Goal: Task Accomplishment & Management: Use online tool/utility

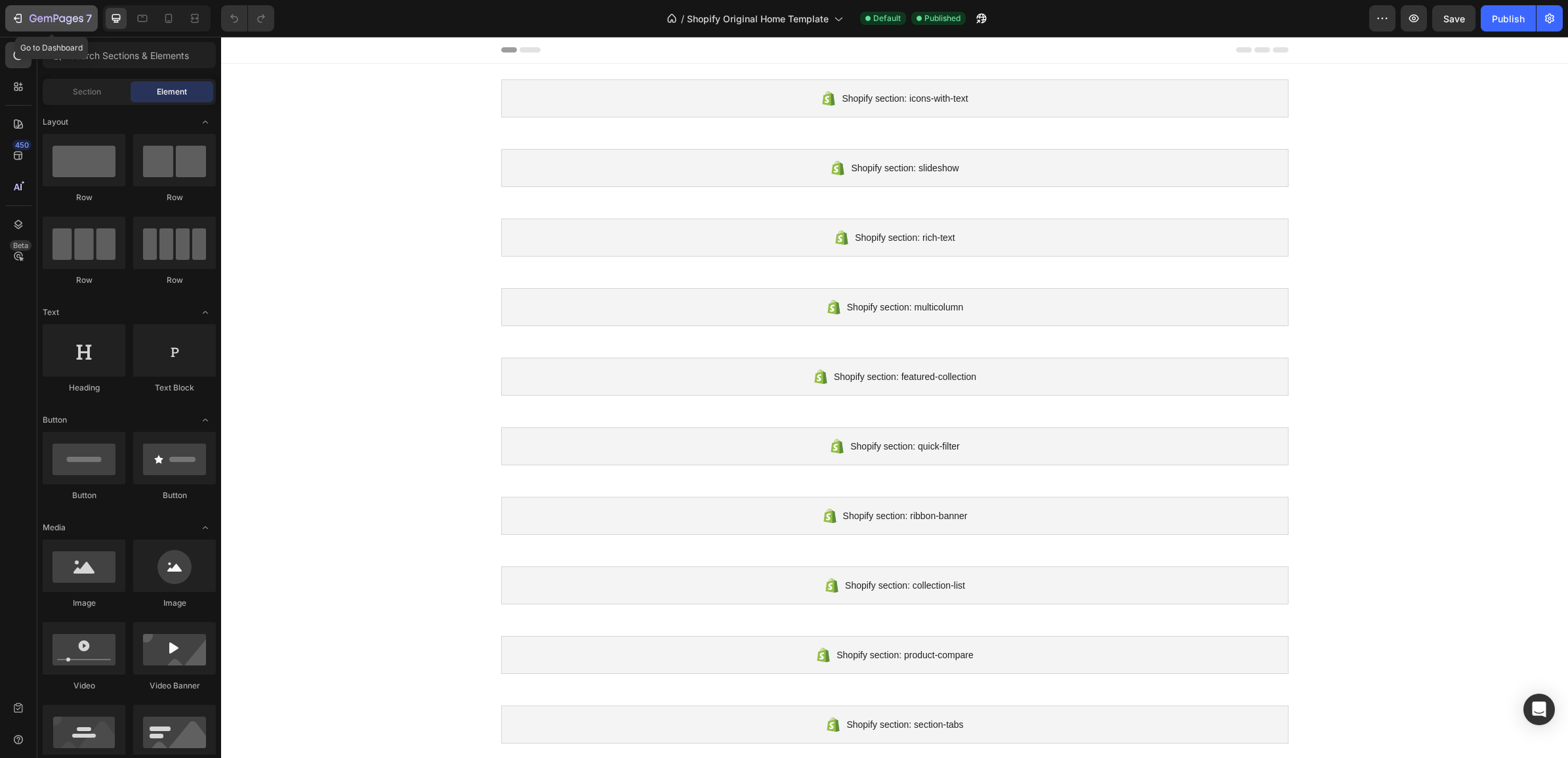
click at [12, 17] on icon "button" at bounding box center [17, 18] width 13 height 13
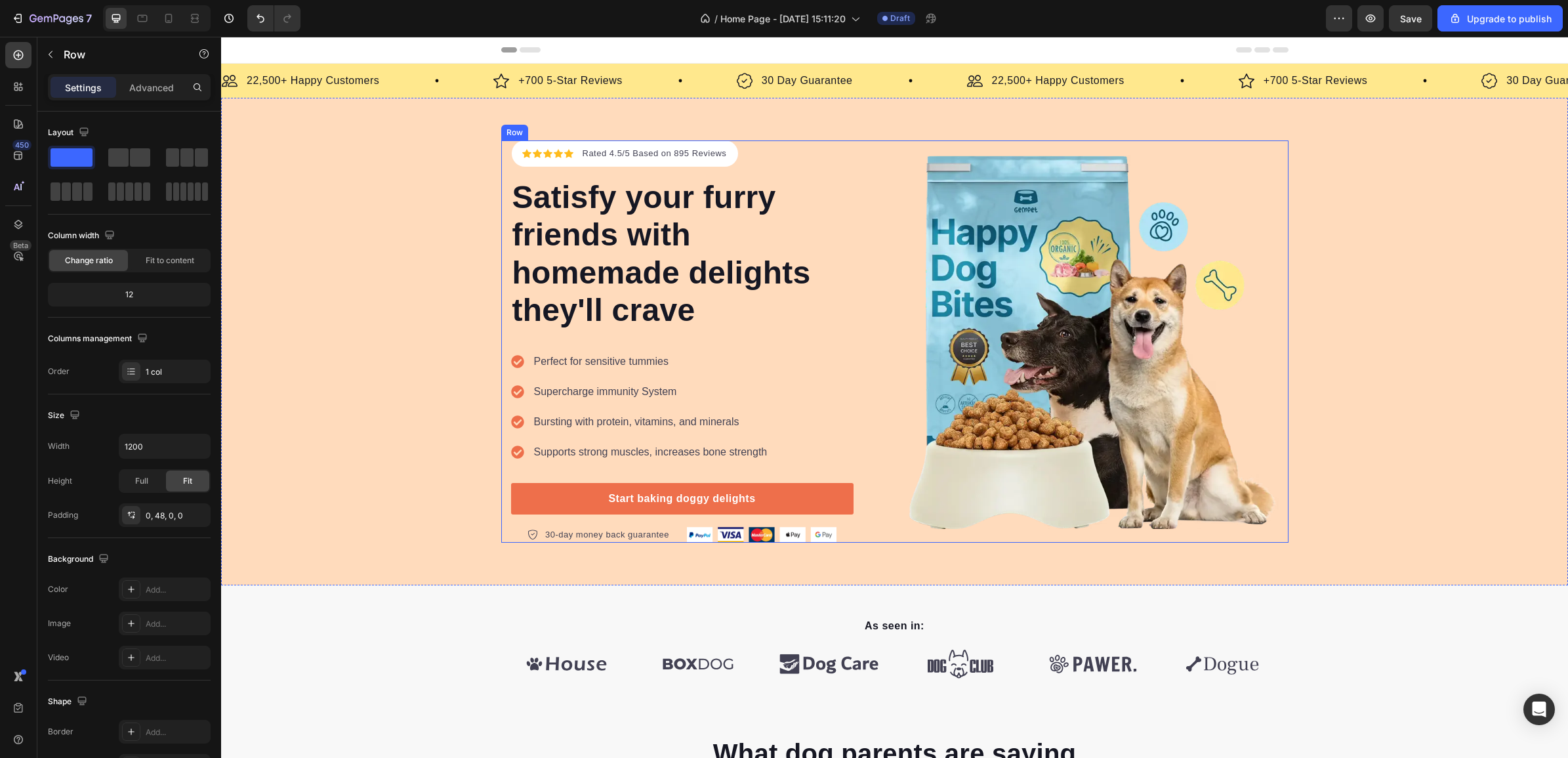
click at [864, 309] on div "Icon Icon Icon Icon Icon Icon List Hoz Rated 4.5/5 Based on 895 Reviews Text bl…" at bounding box center [698, 341] width 374 height 402
click at [841, 119] on div "Icon Icon Icon Icon Icon Icon List Hoz Rated 4.5/5 Based on 895 Reviews Text bl…" at bounding box center [894, 341] width 1347 height 488
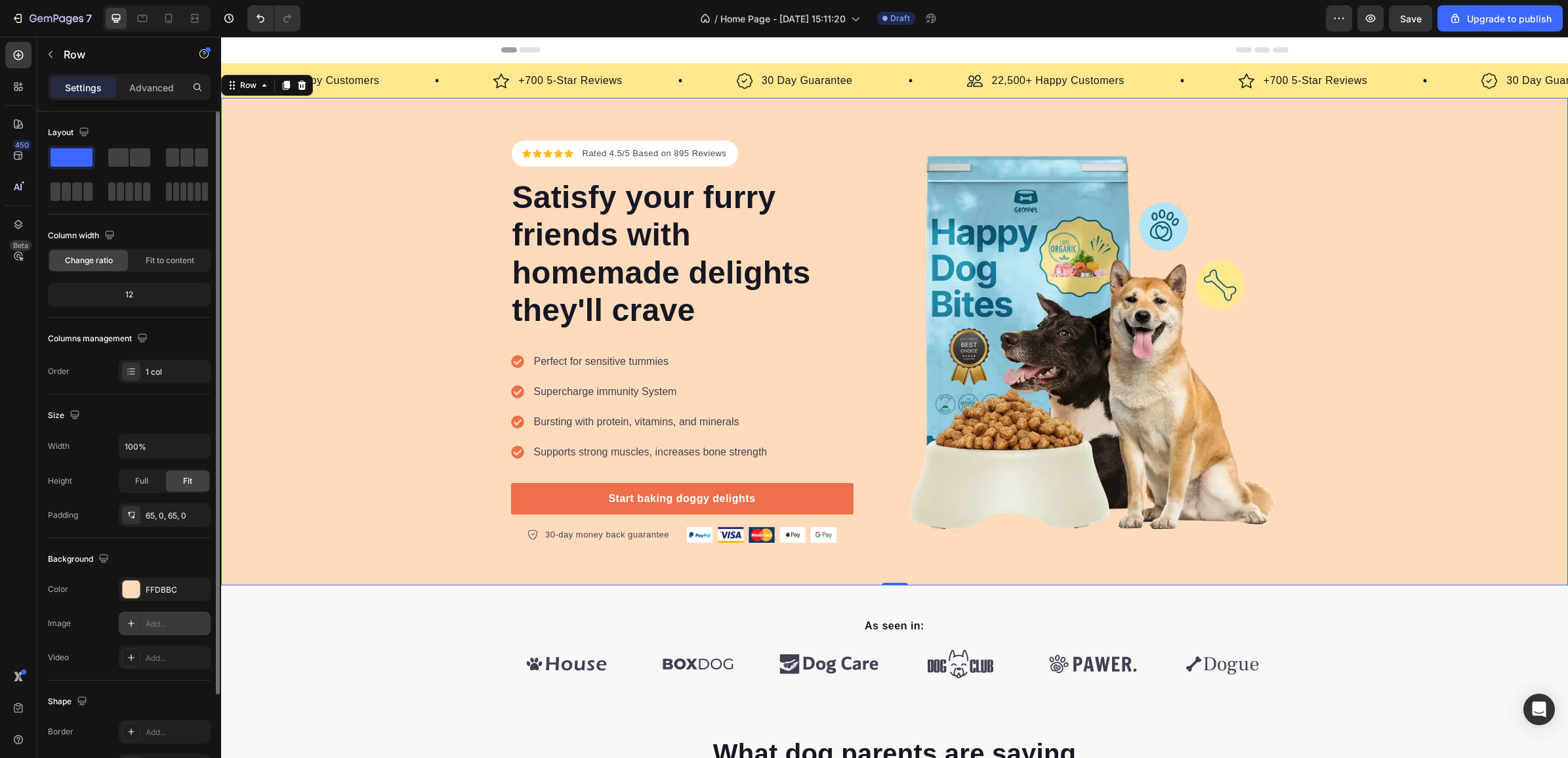
click at [153, 622] on div "Add..." at bounding box center [176, 624] width 61 height 12
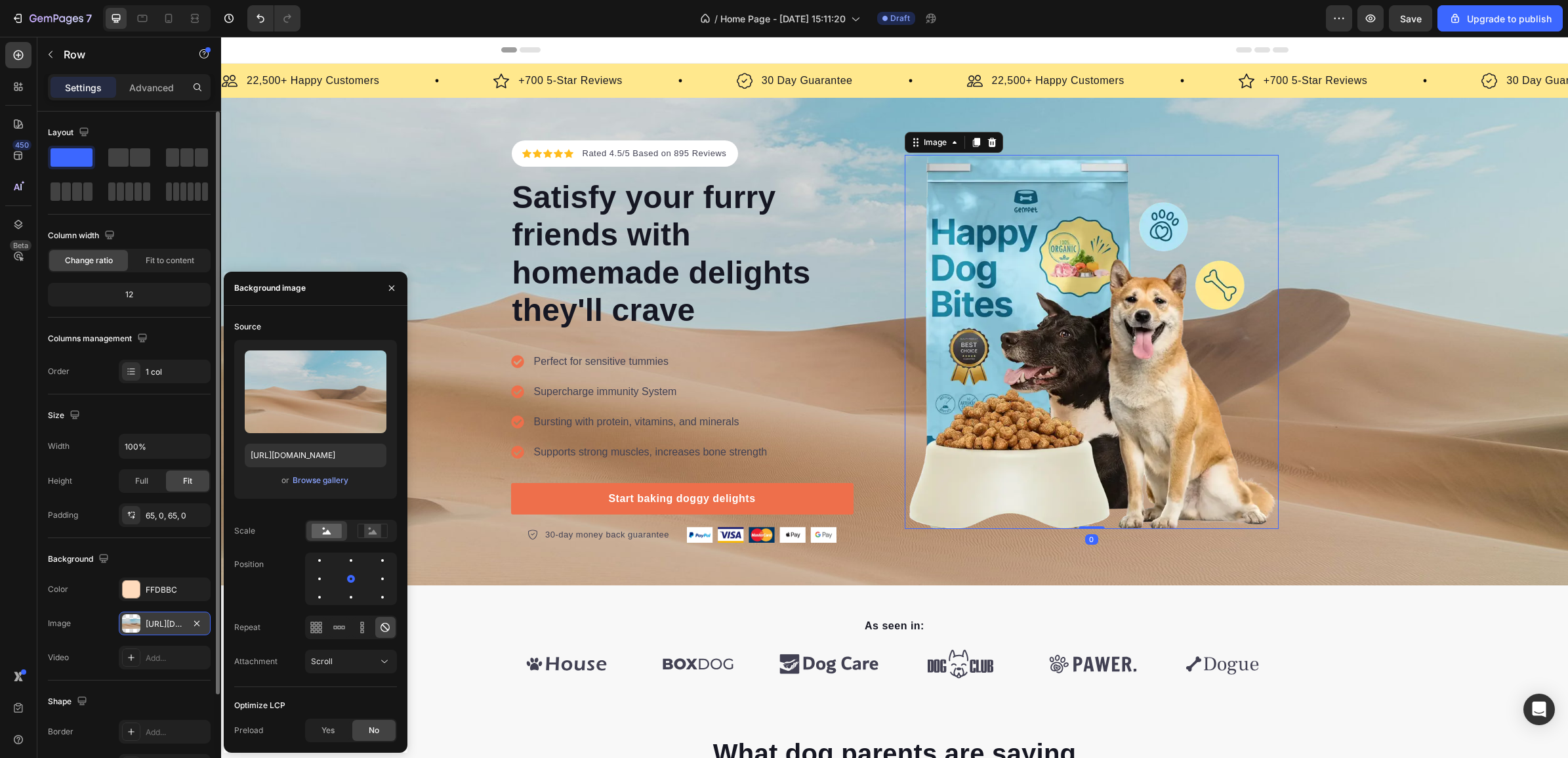
click at [1201, 378] on img at bounding box center [1091, 341] width 374 height 373
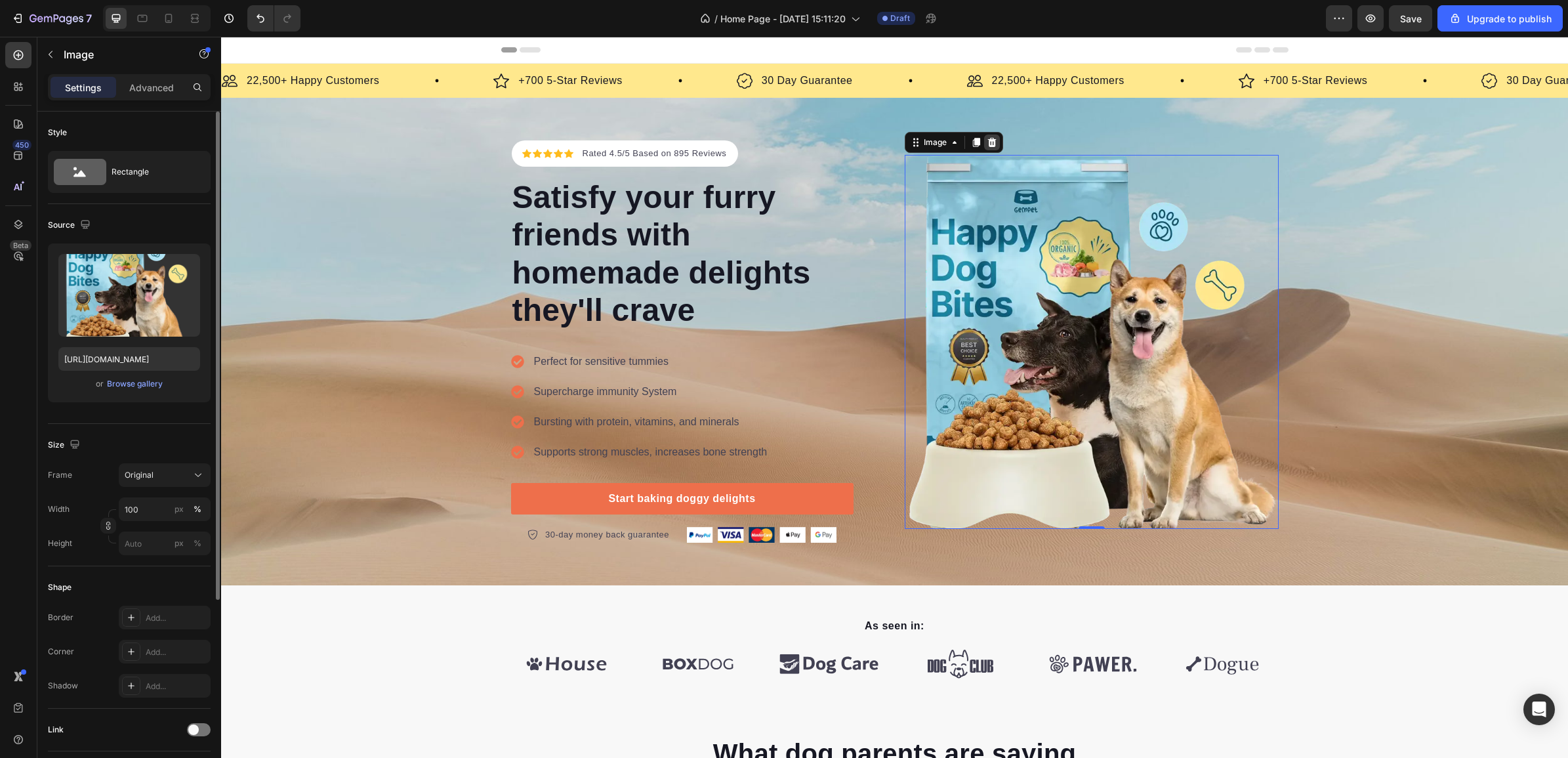
click at [988, 139] on icon at bounding box center [992, 142] width 10 height 10
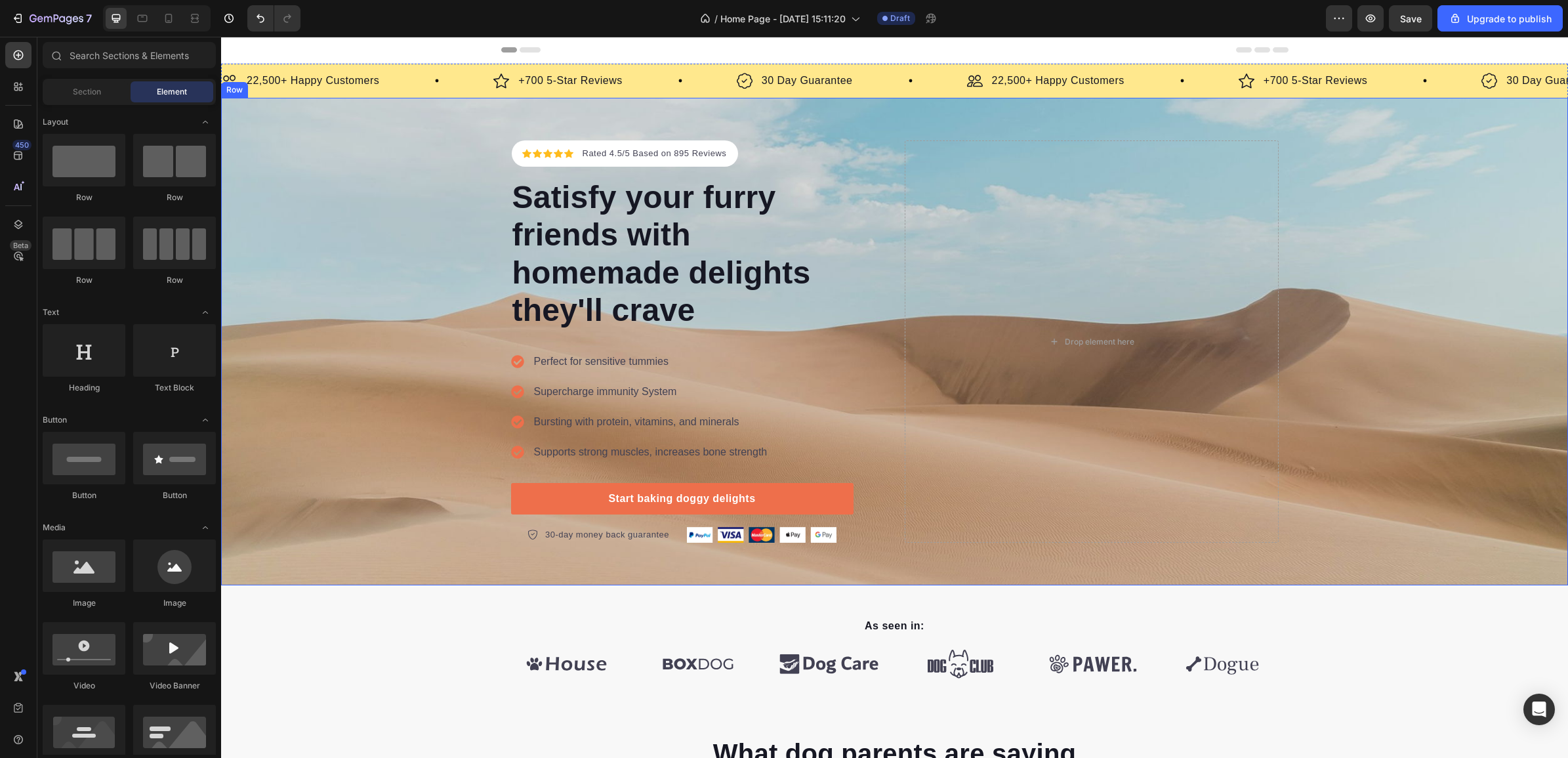
click at [366, 175] on div "Icon Icon Icon Icon Icon Icon List Hoz Rated 4.5/5 Based on 895 Reviews Text bl…" at bounding box center [894, 341] width 1347 height 402
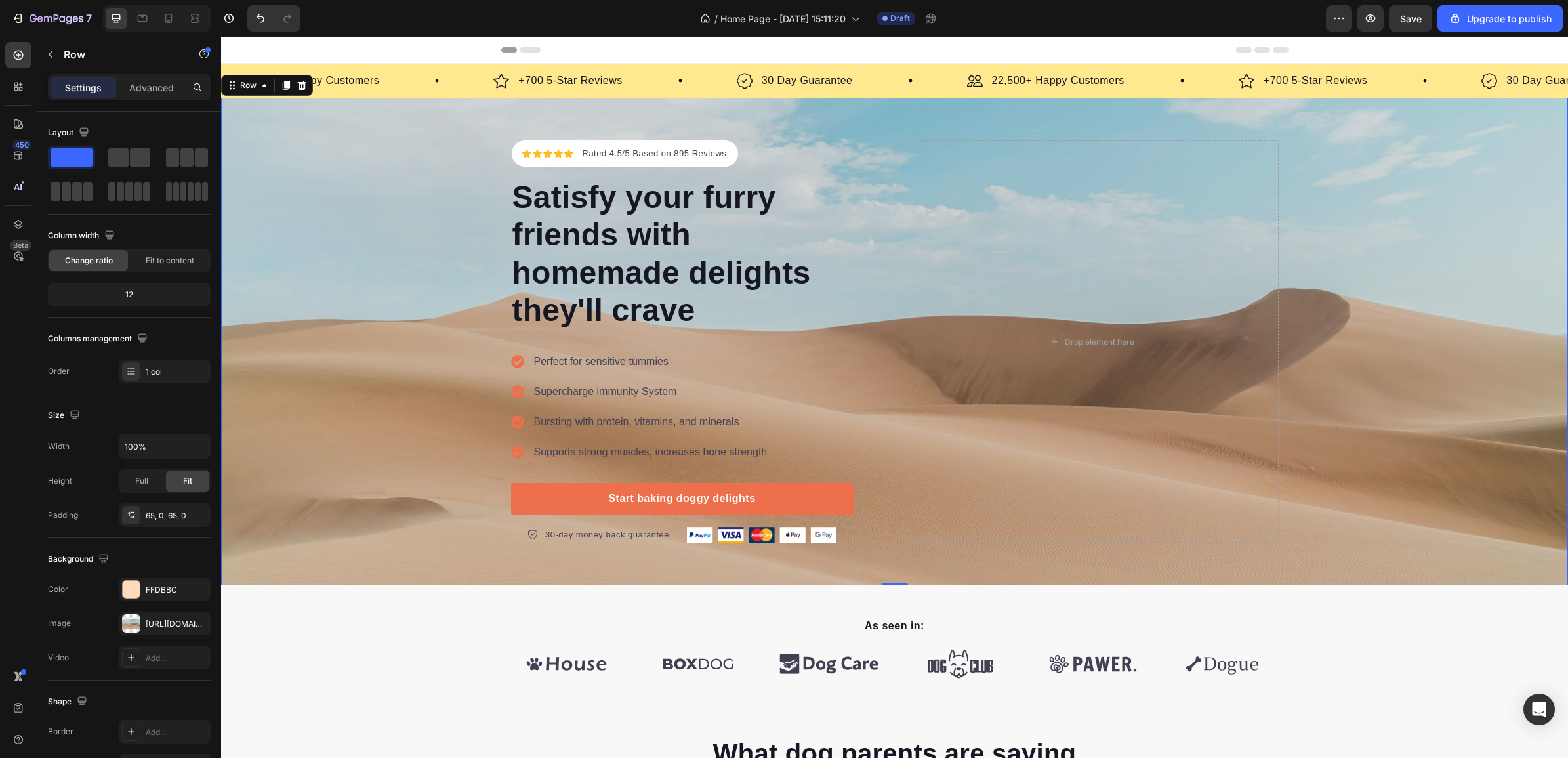
click at [366, 175] on div "Icon Icon Icon Icon Icon Icon List Hoz Rated 4.5/5 Based on 895 Reviews Text bl…" at bounding box center [894, 341] width 1347 height 402
click at [381, 350] on div "Icon Icon Icon Icon Icon Icon List Hoz Rated 4.5/5 Based on 895 Reviews Text bl…" at bounding box center [894, 341] width 1347 height 402
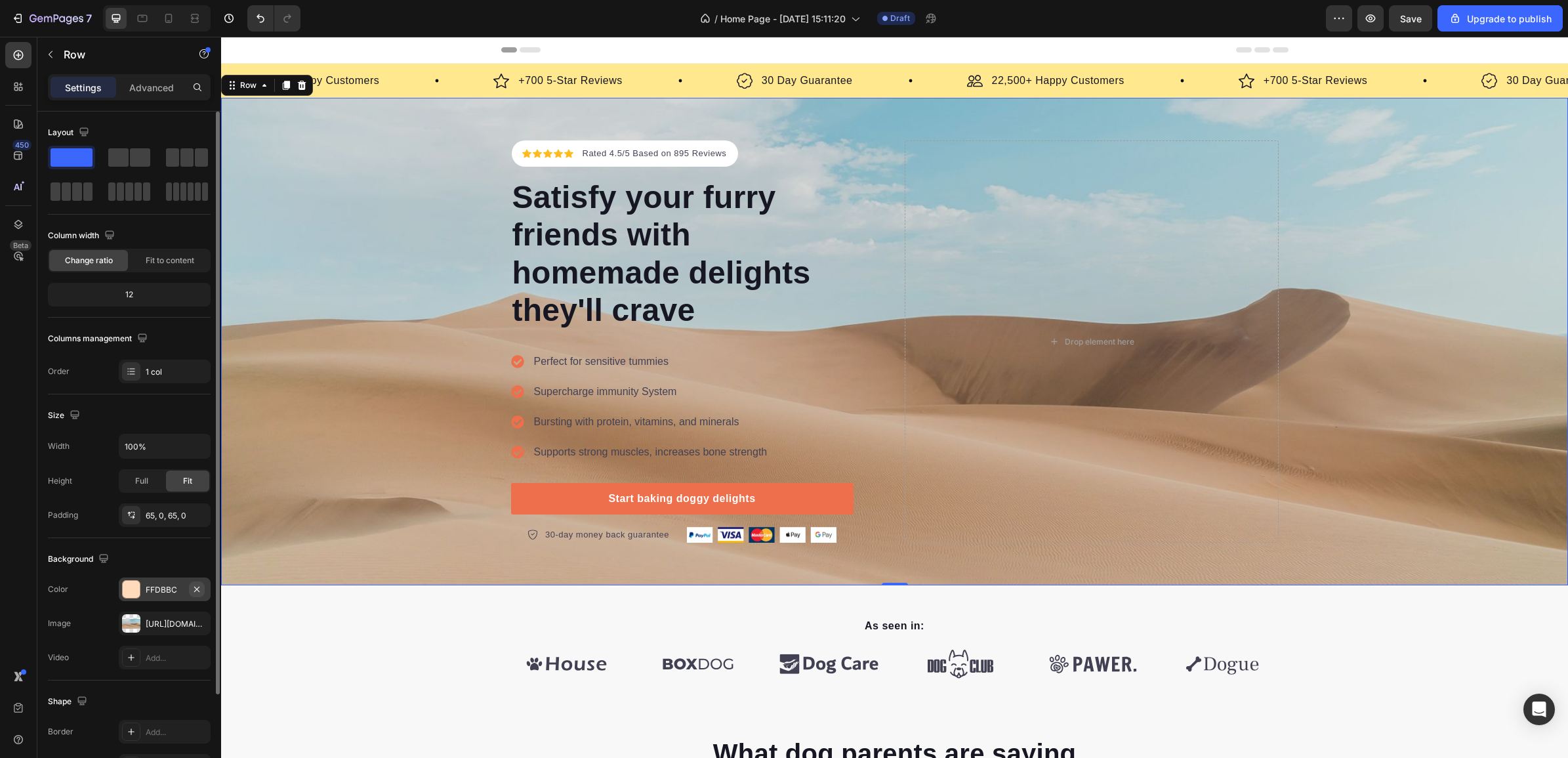
click at [200, 589] on icon "button" at bounding box center [197, 588] width 10 height 10
click at [164, 621] on div "[URL][DOMAIN_NAME]" at bounding box center [164, 624] width 38 height 12
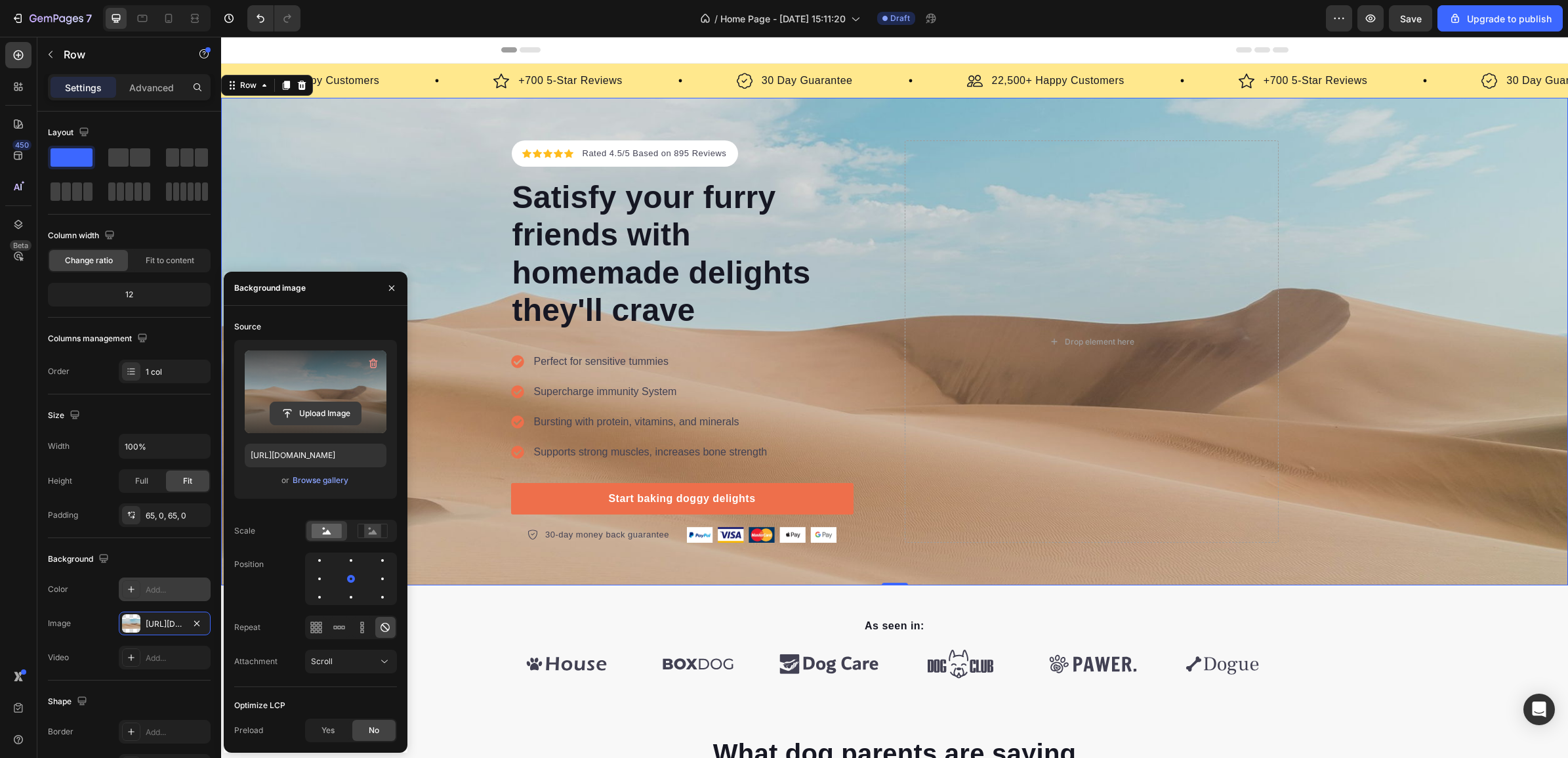
click at [329, 408] on input "file" at bounding box center [315, 413] width 90 height 22
type input "[URL][DOMAIN_NAME]"
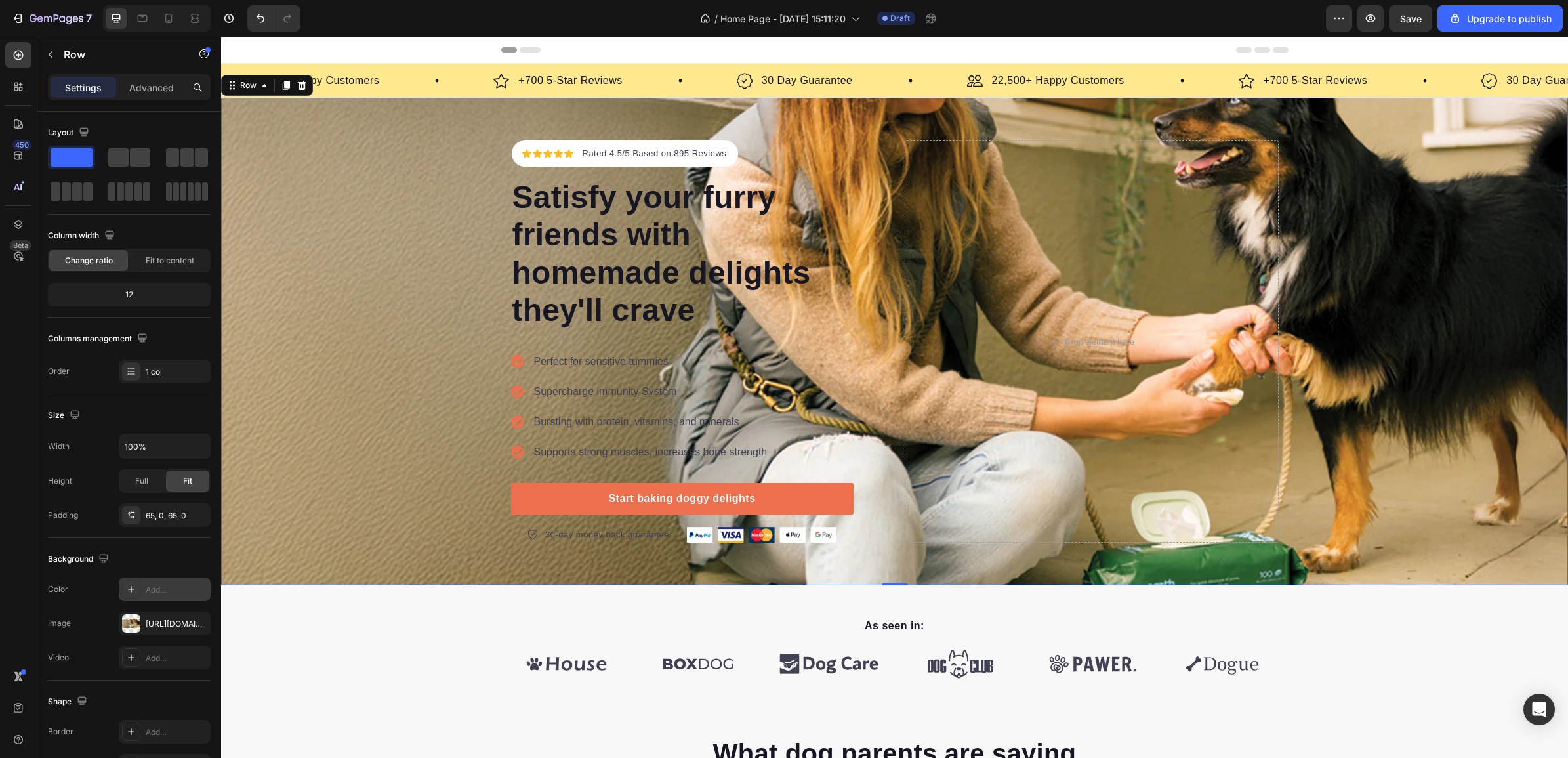
click at [454, 277] on div "Icon Icon Icon Icon Icon Icon List Hoz Rated 4.5/5 Based on 895 Reviews Text bl…" at bounding box center [894, 341] width 1347 height 402
click at [454, 276] on div "Icon Icon Icon Icon Icon Icon List Hoz Rated 4.5/5 Based on 895 Reviews Text bl…" at bounding box center [894, 341] width 1347 height 402
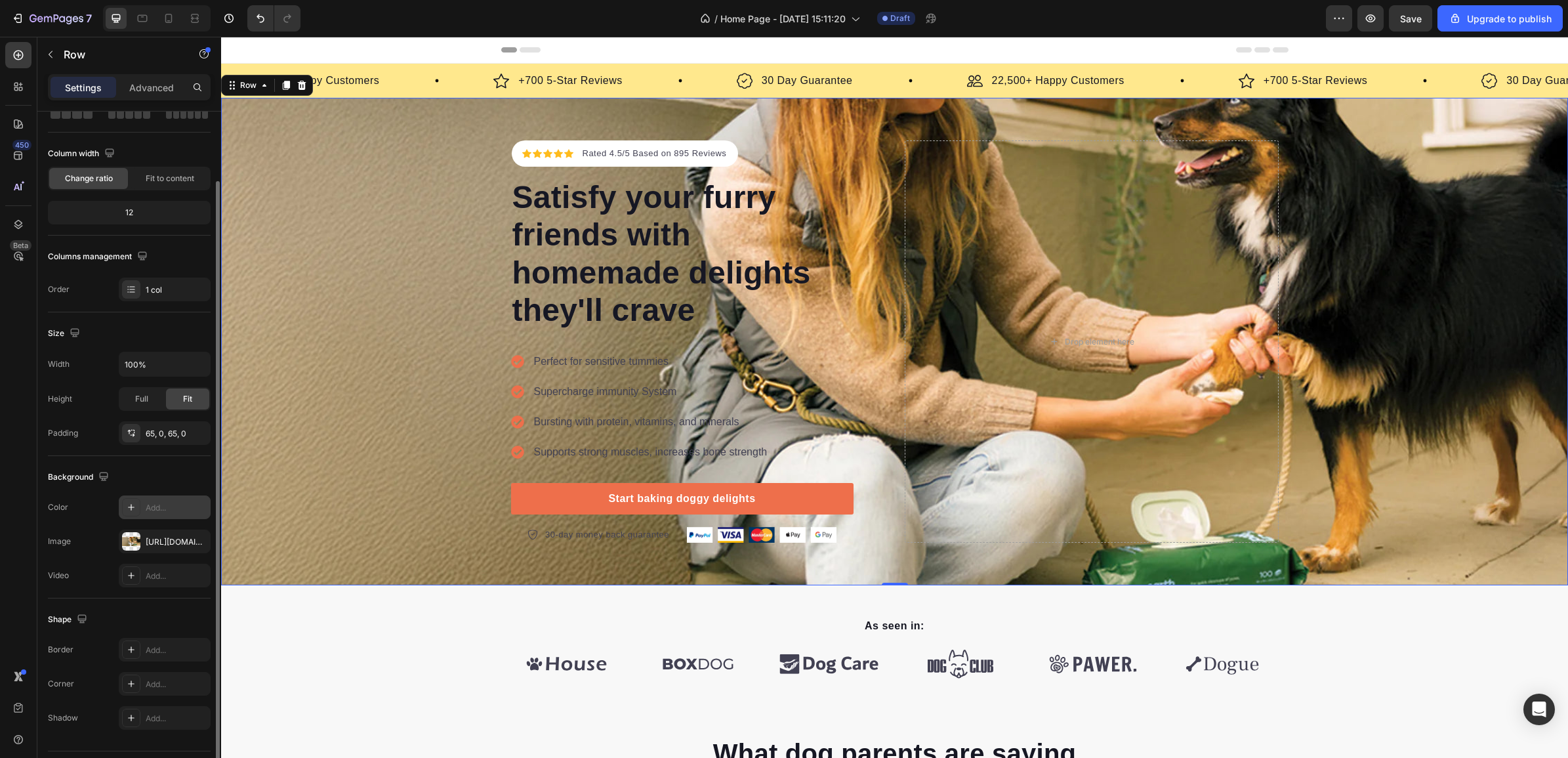
scroll to position [119, 0]
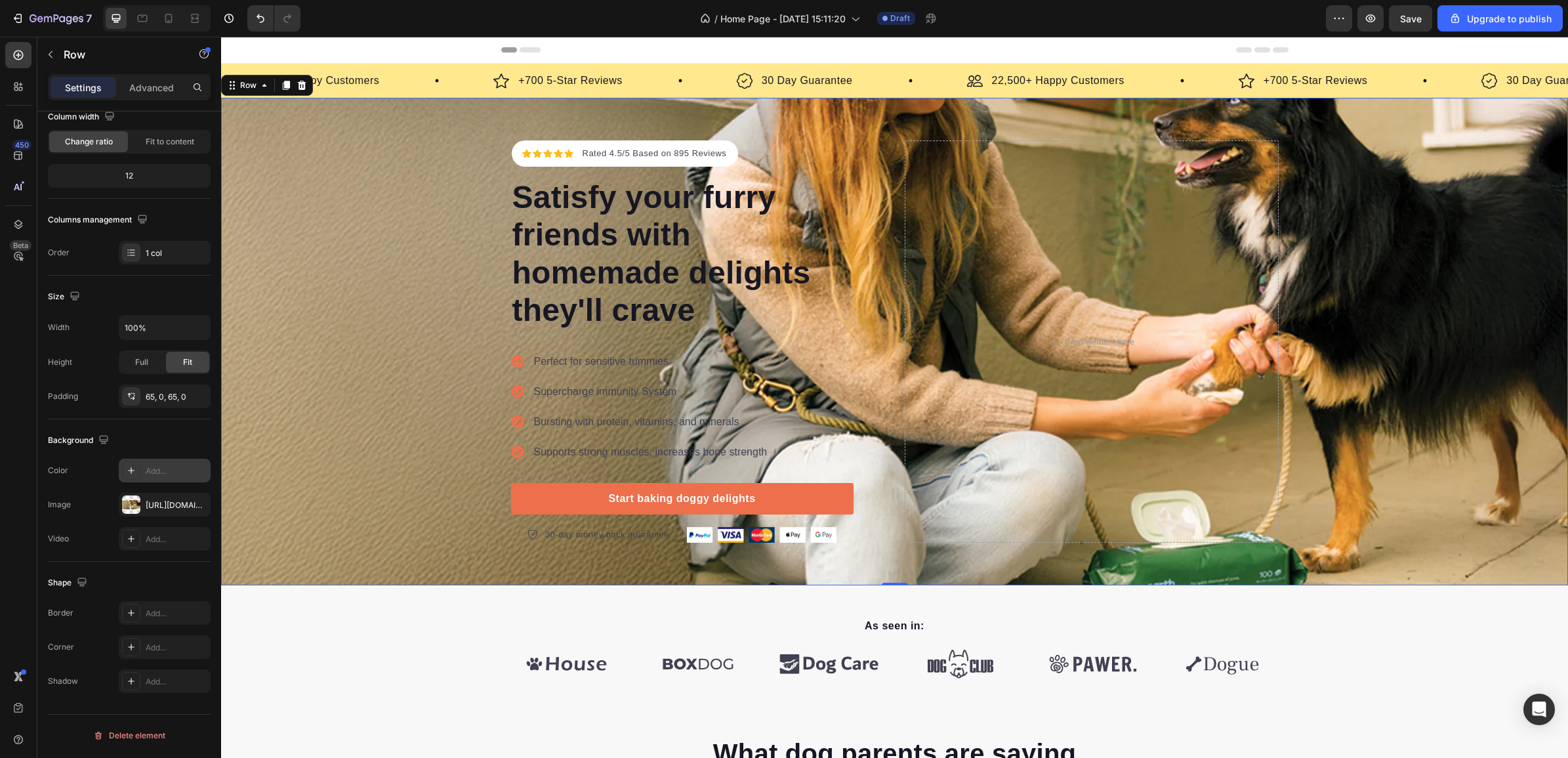
click at [143, 474] on div "Add..." at bounding box center [164, 470] width 92 height 24
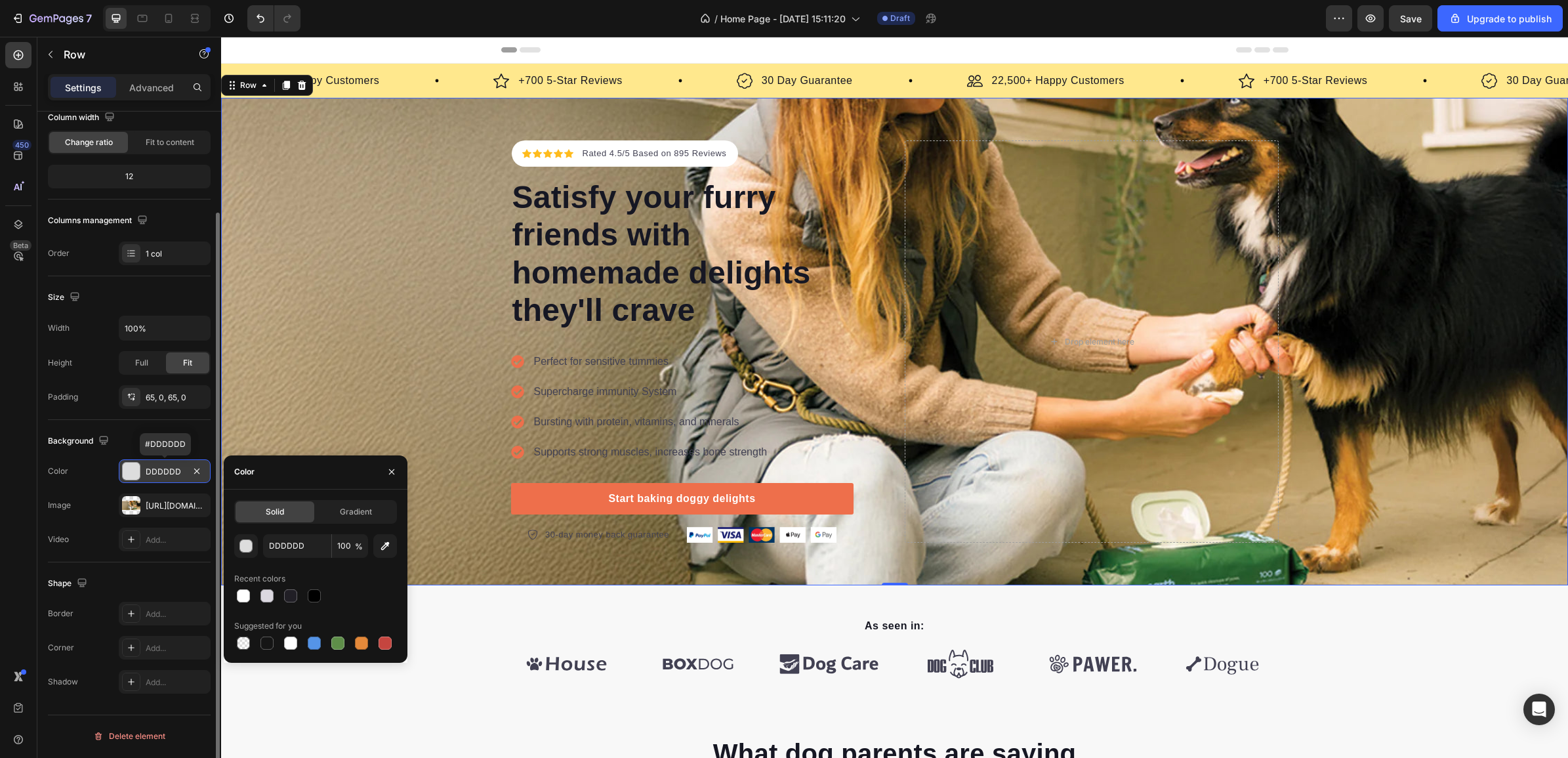
scroll to position [118, 0]
click at [313, 595] on div at bounding box center [314, 595] width 13 height 13
type input "000000"
click at [388, 466] on icon "button" at bounding box center [391, 471] width 10 height 10
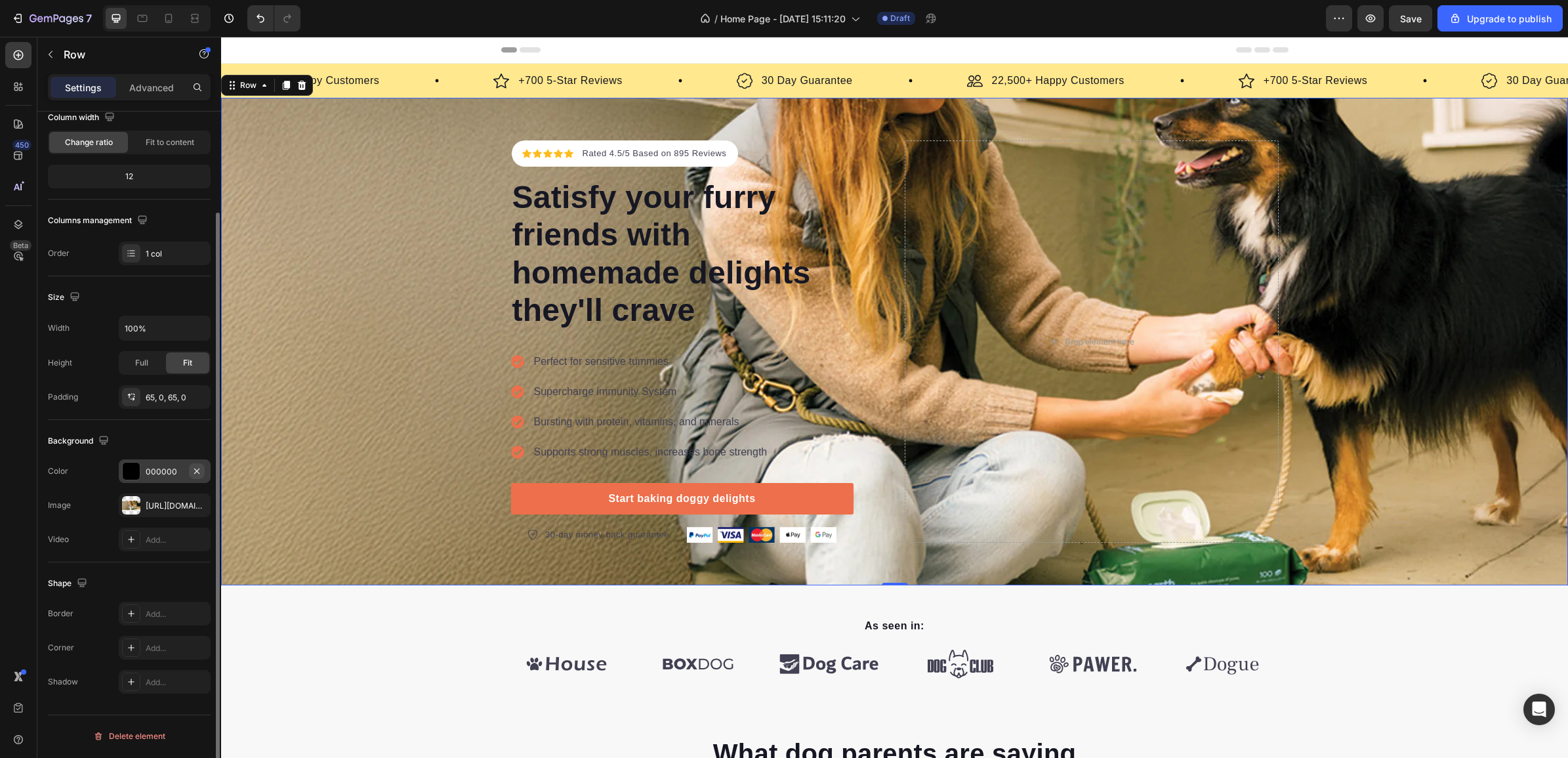
click at [193, 473] on icon "button" at bounding box center [197, 470] width 10 height 10
click at [317, 453] on div "Icon Icon Icon Icon Icon Icon List Hoz Rated 4.5/5 Based on 895 Reviews Text bl…" at bounding box center [894, 341] width 1347 height 402
click at [317, 451] on div "Icon Icon Icon Icon Icon Icon List Hoz Rated 4.5/5 Based on 895 Reviews Text bl…" at bounding box center [894, 341] width 1347 height 402
click at [326, 485] on div "Icon Icon Icon Icon Icon Icon List Hoz Rated 4.5/5 Based on 895 Reviews Text bl…" at bounding box center [894, 341] width 1347 height 402
click at [149, 503] on div "[URL][DOMAIN_NAME]" at bounding box center [164, 506] width 38 height 12
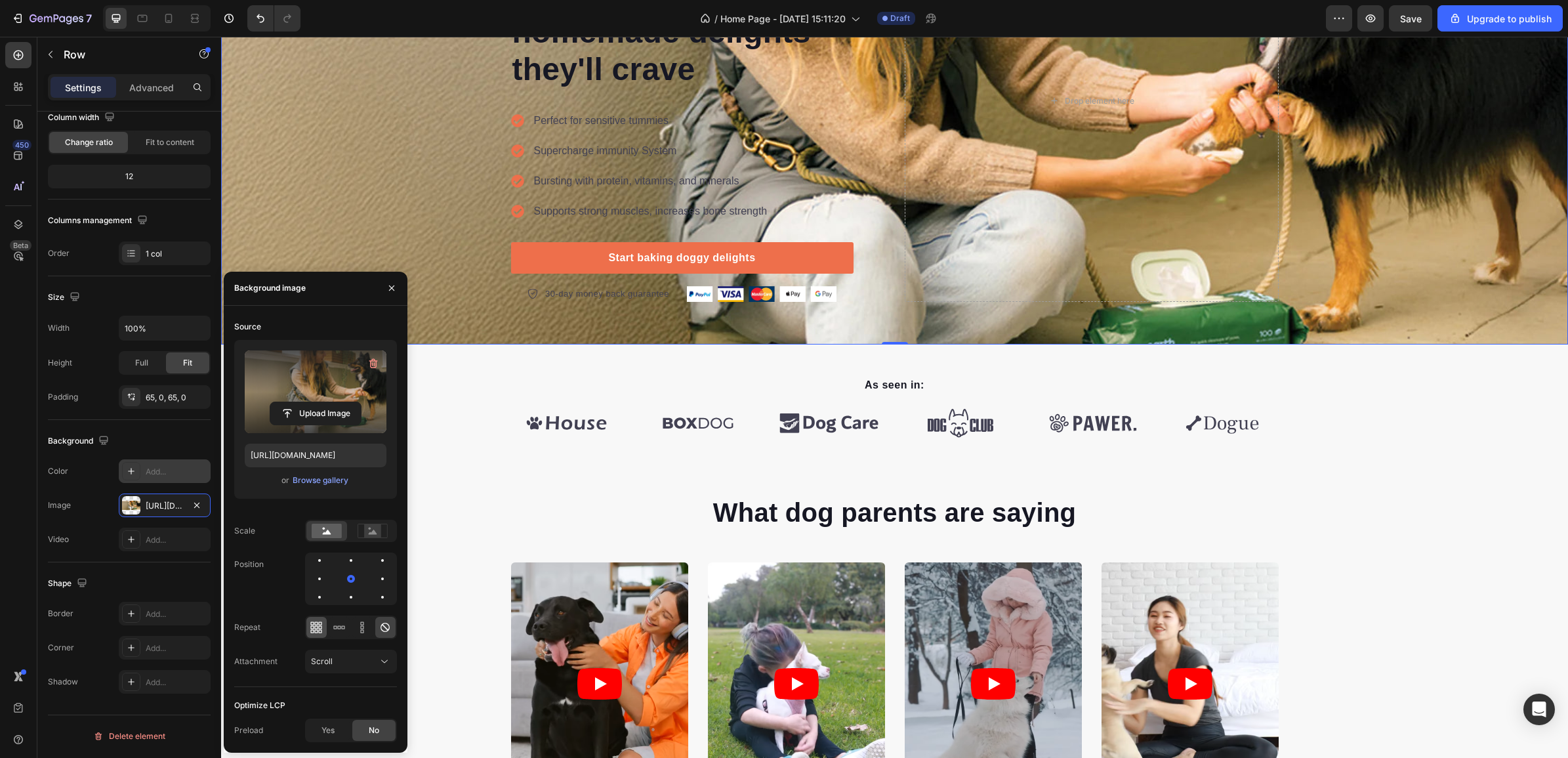
scroll to position [246, 0]
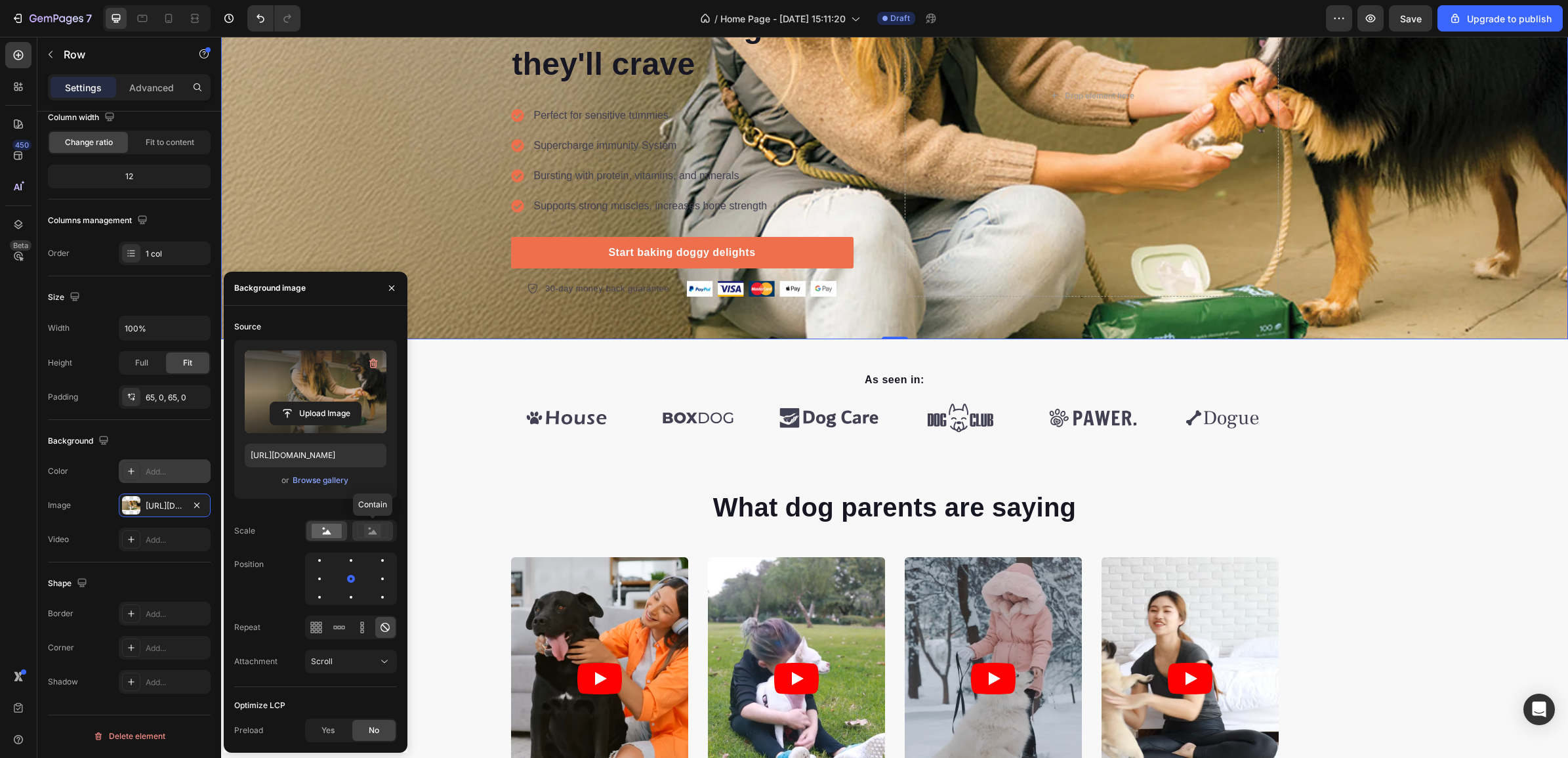
click at [358, 528] on icon at bounding box center [373, 531] width 30 height 14
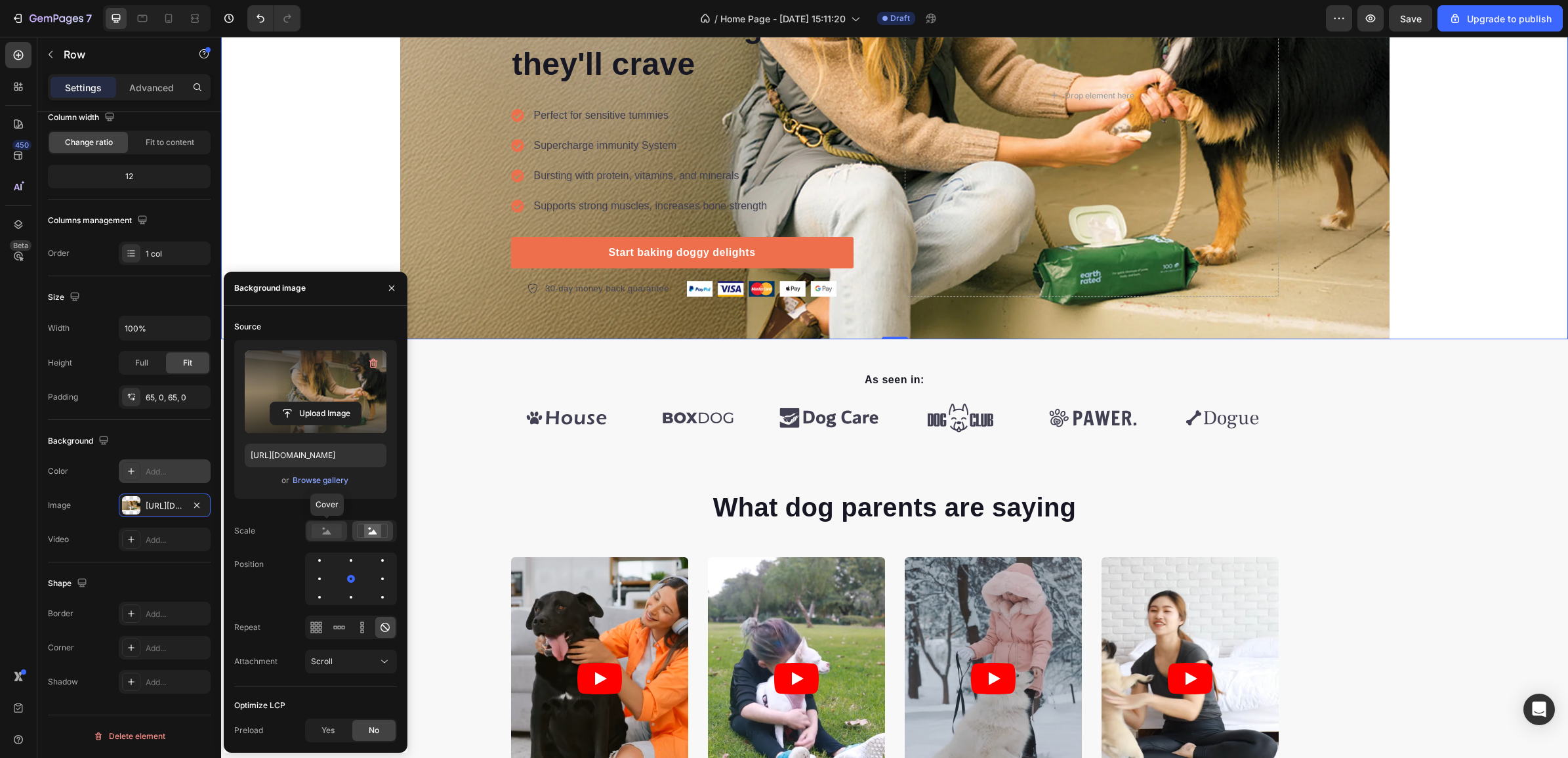
click at [322, 527] on circle at bounding box center [323, 528] width 2 height 2
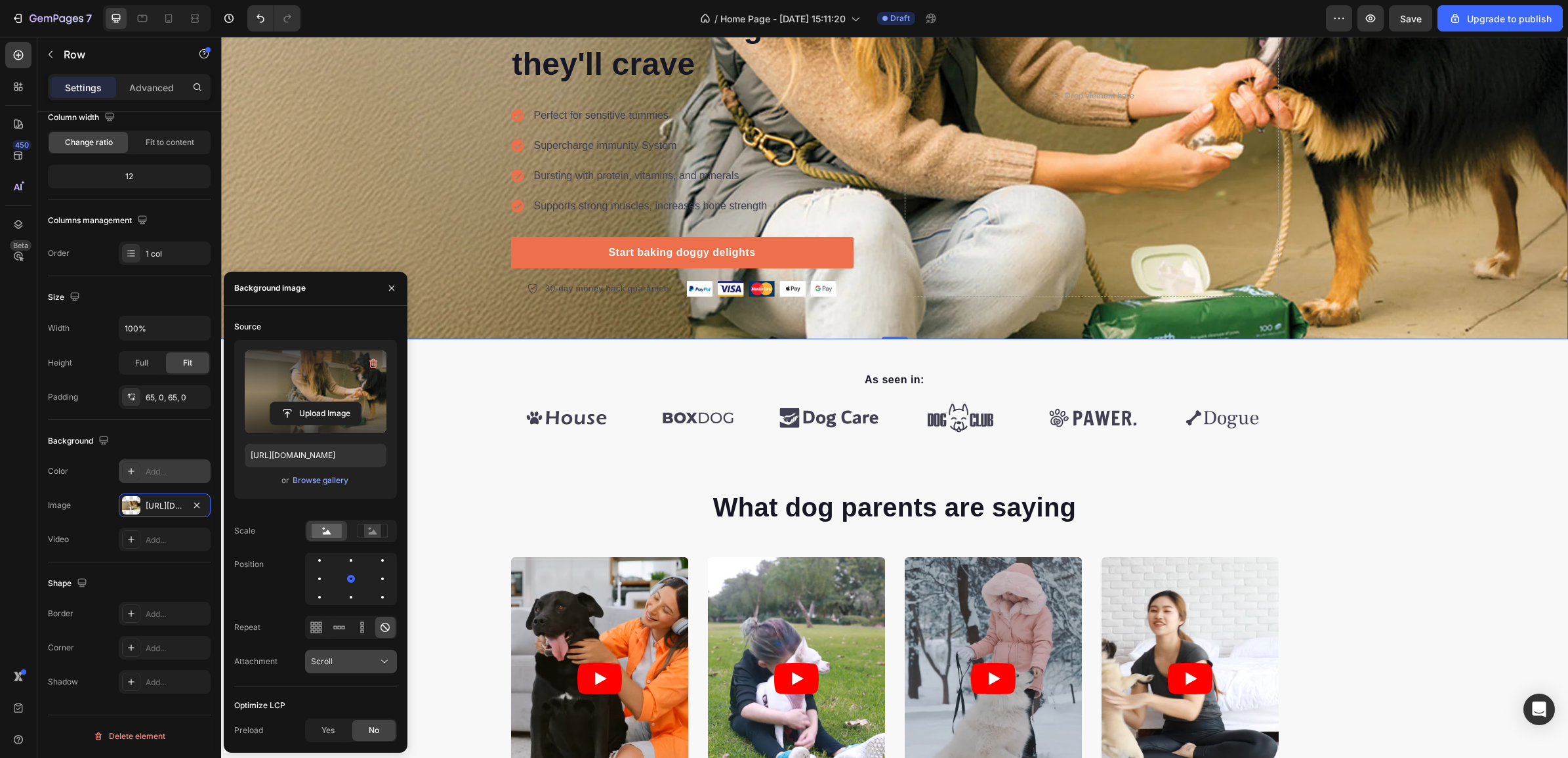
click at [381, 659] on icon at bounding box center [385, 661] width 13 height 13
click at [381, 658] on icon at bounding box center [385, 661] width 13 height 13
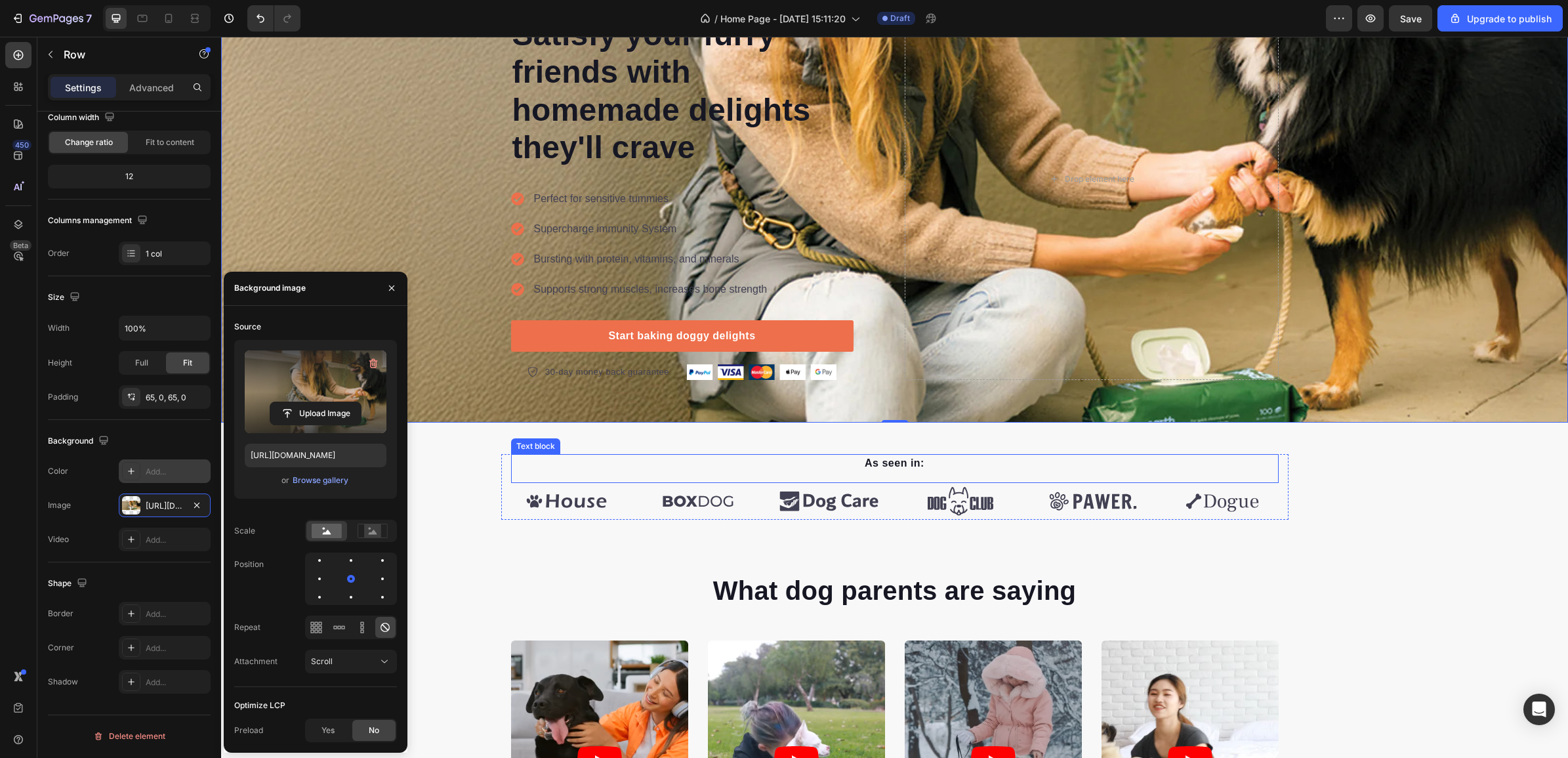
scroll to position [0, 0]
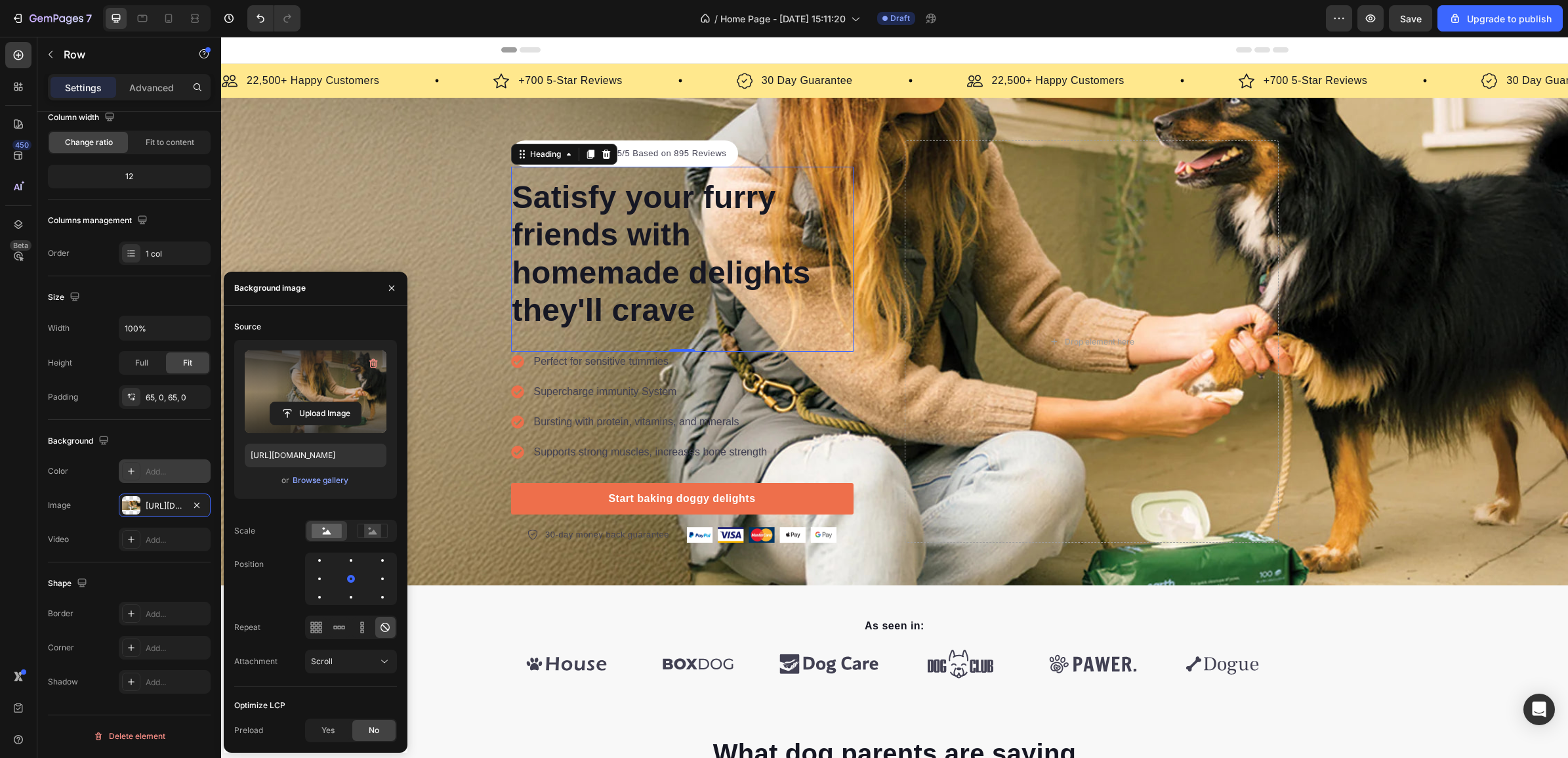
click at [612, 237] on p "Satisfy your furry friends with homemade delights they'll crave" at bounding box center [683, 254] width 340 height 151
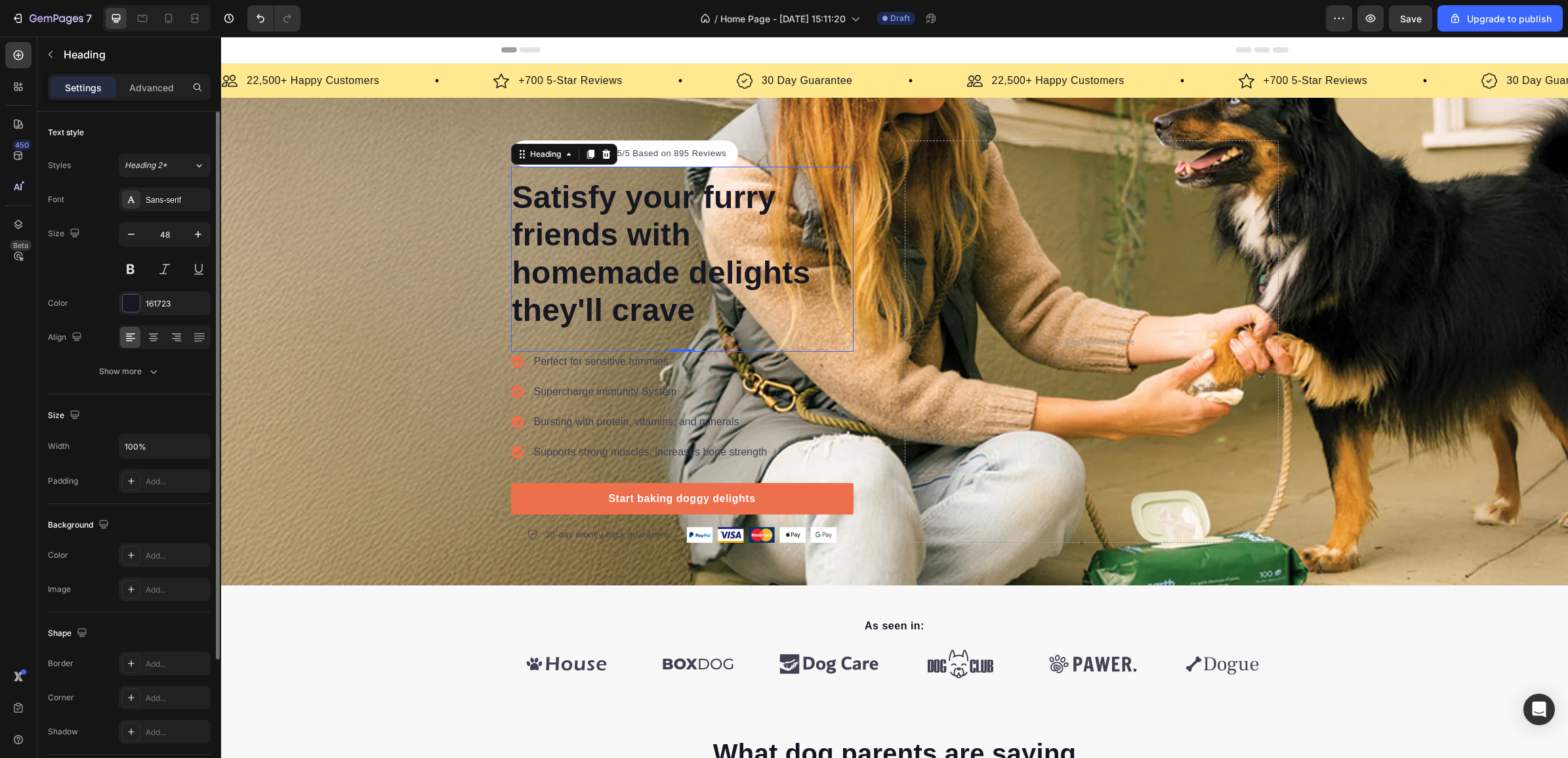
click at [612, 237] on p "Satisfy your furry friends with homemade delights they'll crave" at bounding box center [683, 254] width 340 height 151
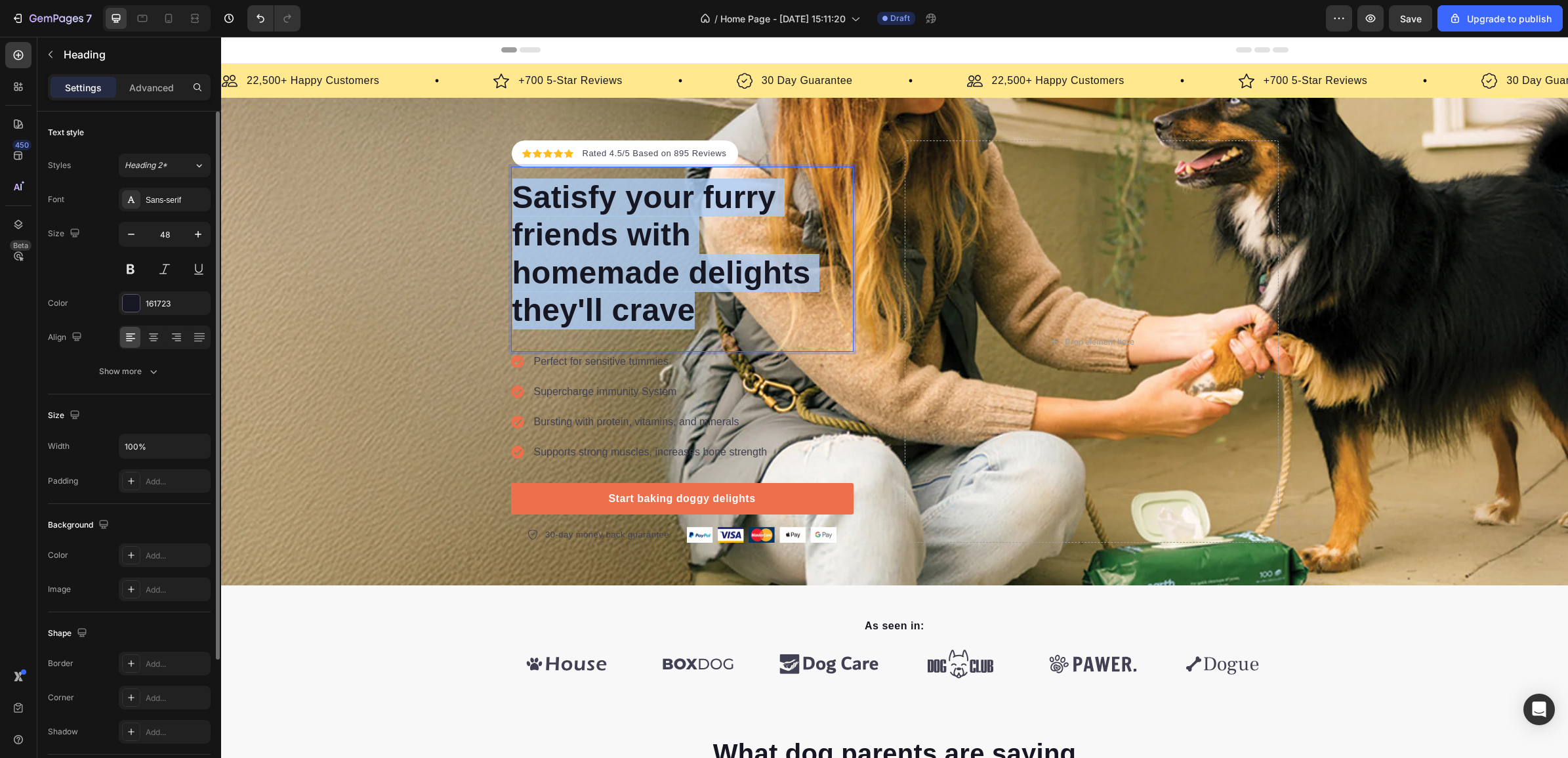
click at [612, 237] on p "Satisfy your furry friends with homemade delights they'll crave" at bounding box center [683, 254] width 340 height 151
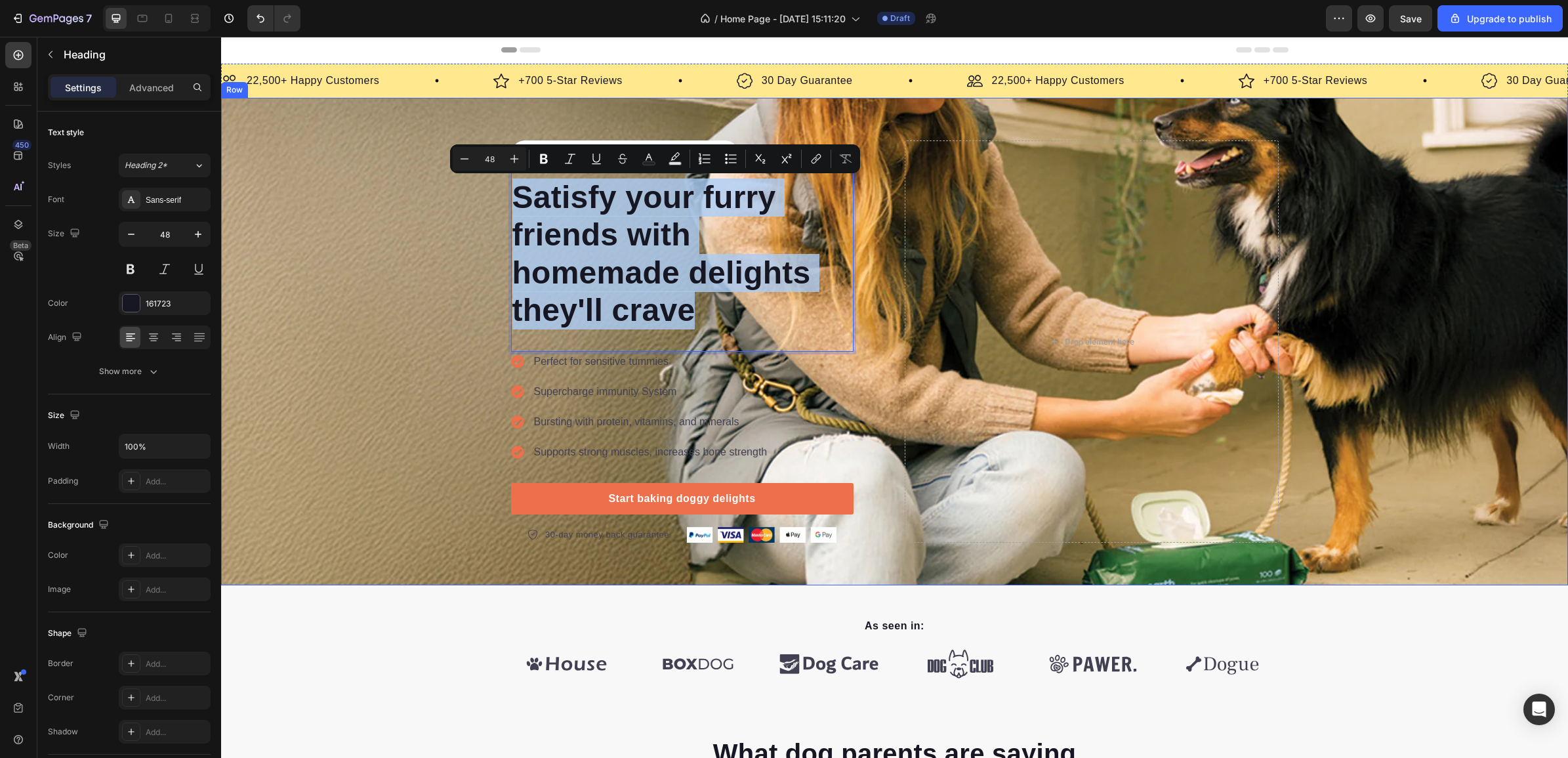
click at [421, 348] on div "Icon Icon Icon Icon Icon Icon List Hoz Rated 4.5/5 Based on 895 Reviews Text bl…" at bounding box center [894, 341] width 1347 height 402
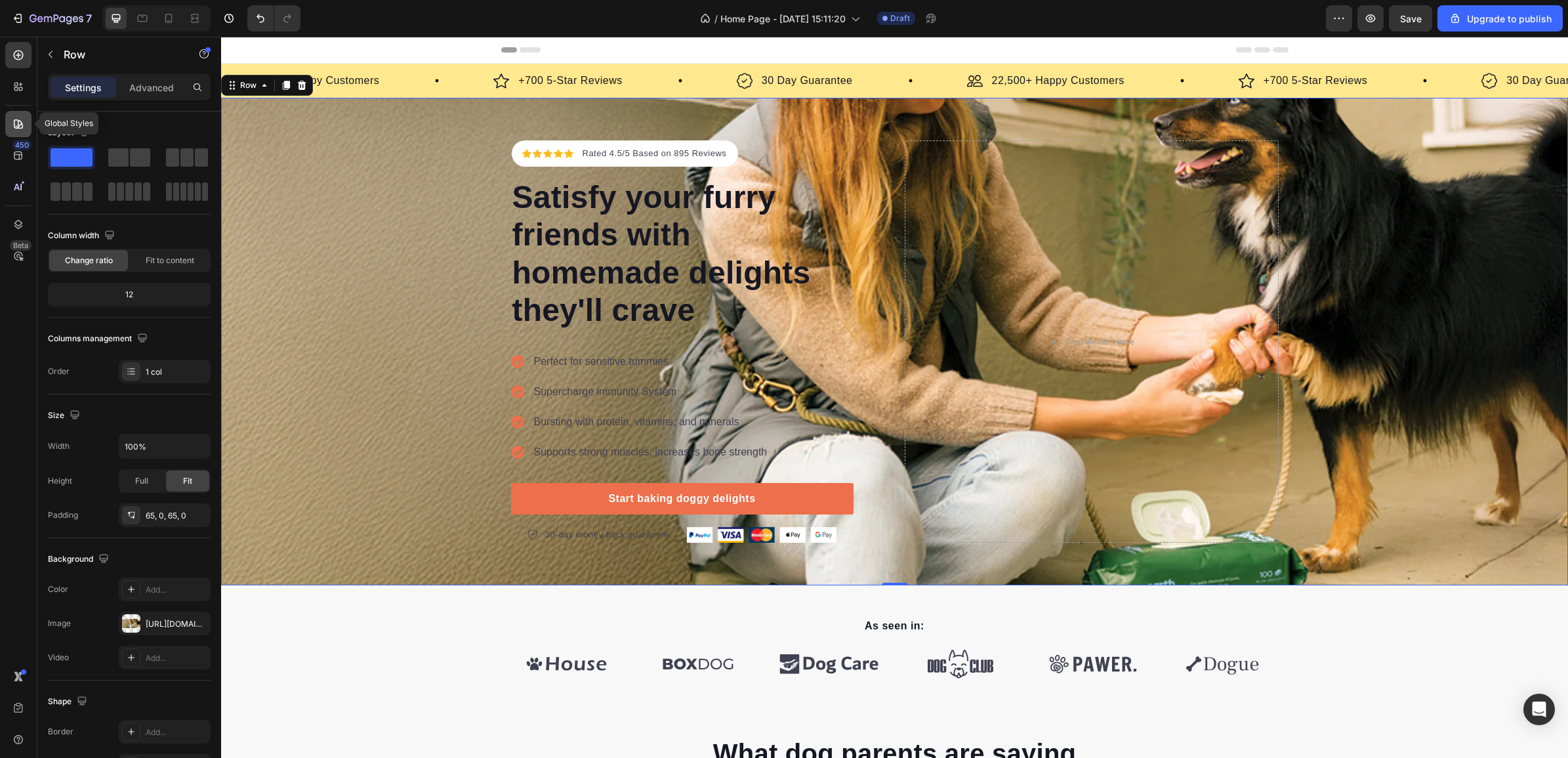
click at [24, 121] on icon at bounding box center [18, 123] width 13 height 13
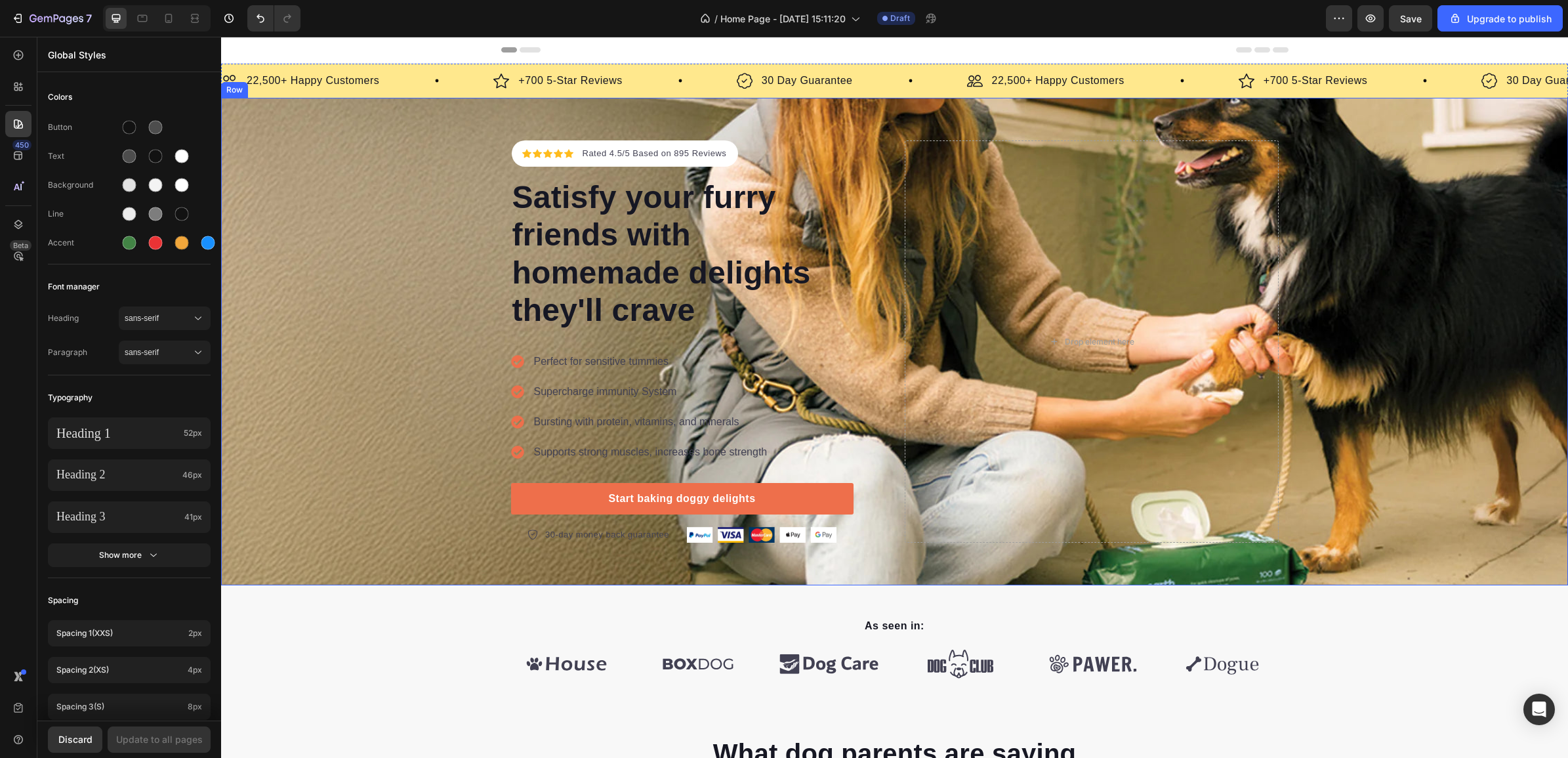
click at [398, 299] on div "Icon Icon Icon Icon Icon Icon List Hoz Rated 4.5/5 Based on 895 Reviews Text bl…" at bounding box center [894, 341] width 1347 height 402
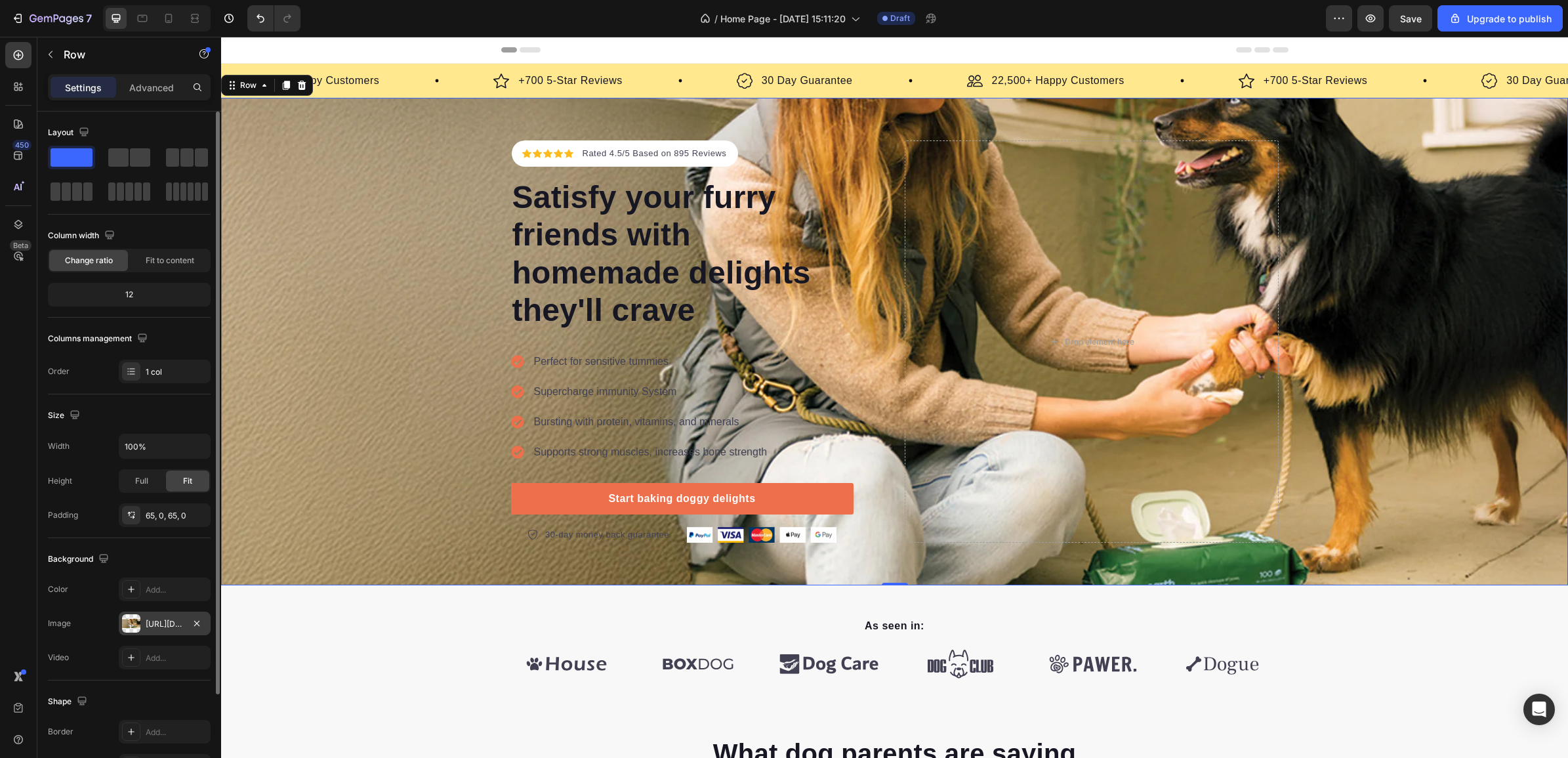
click at [158, 623] on div "[URL][DOMAIN_NAME]" at bounding box center [164, 624] width 38 height 12
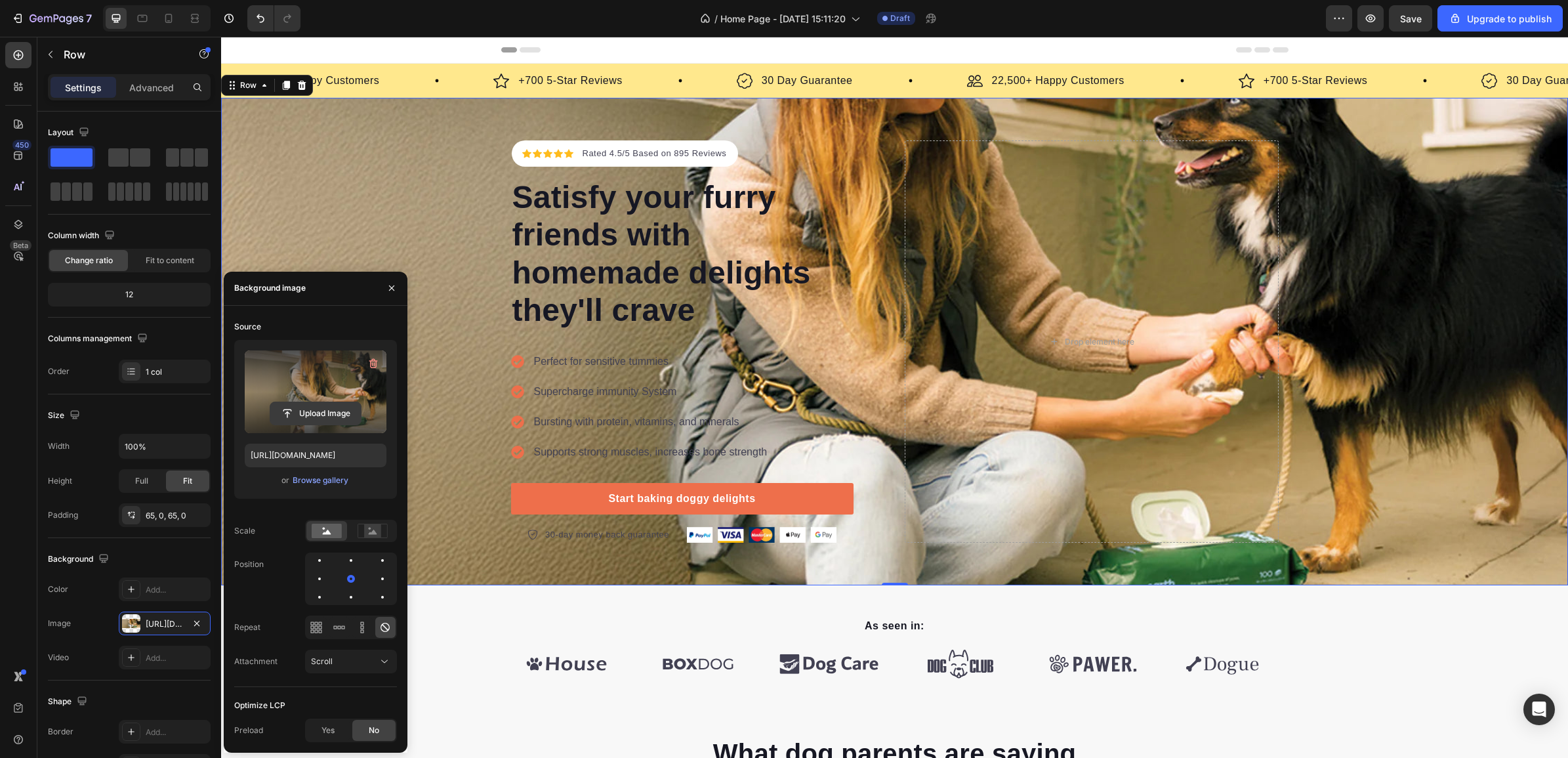
click at [306, 402] on button "Upload Image" at bounding box center [315, 414] width 92 height 24
click at [320, 410] on input "file" at bounding box center [315, 413] width 90 height 22
type input "[URL][DOMAIN_NAME]"
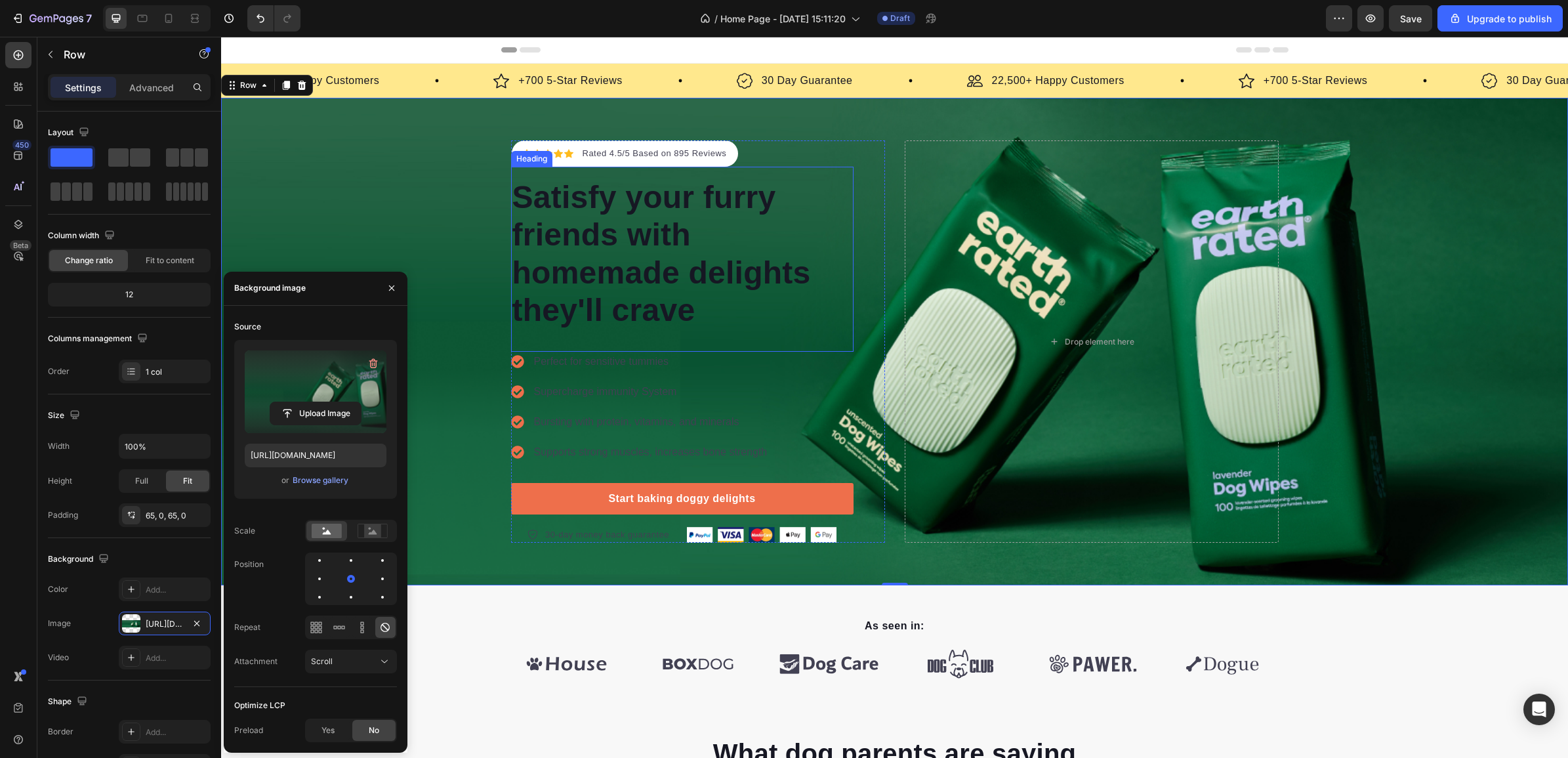
click at [631, 257] on p "Satisfy your furry friends with homemade delights they'll crave" at bounding box center [683, 254] width 340 height 151
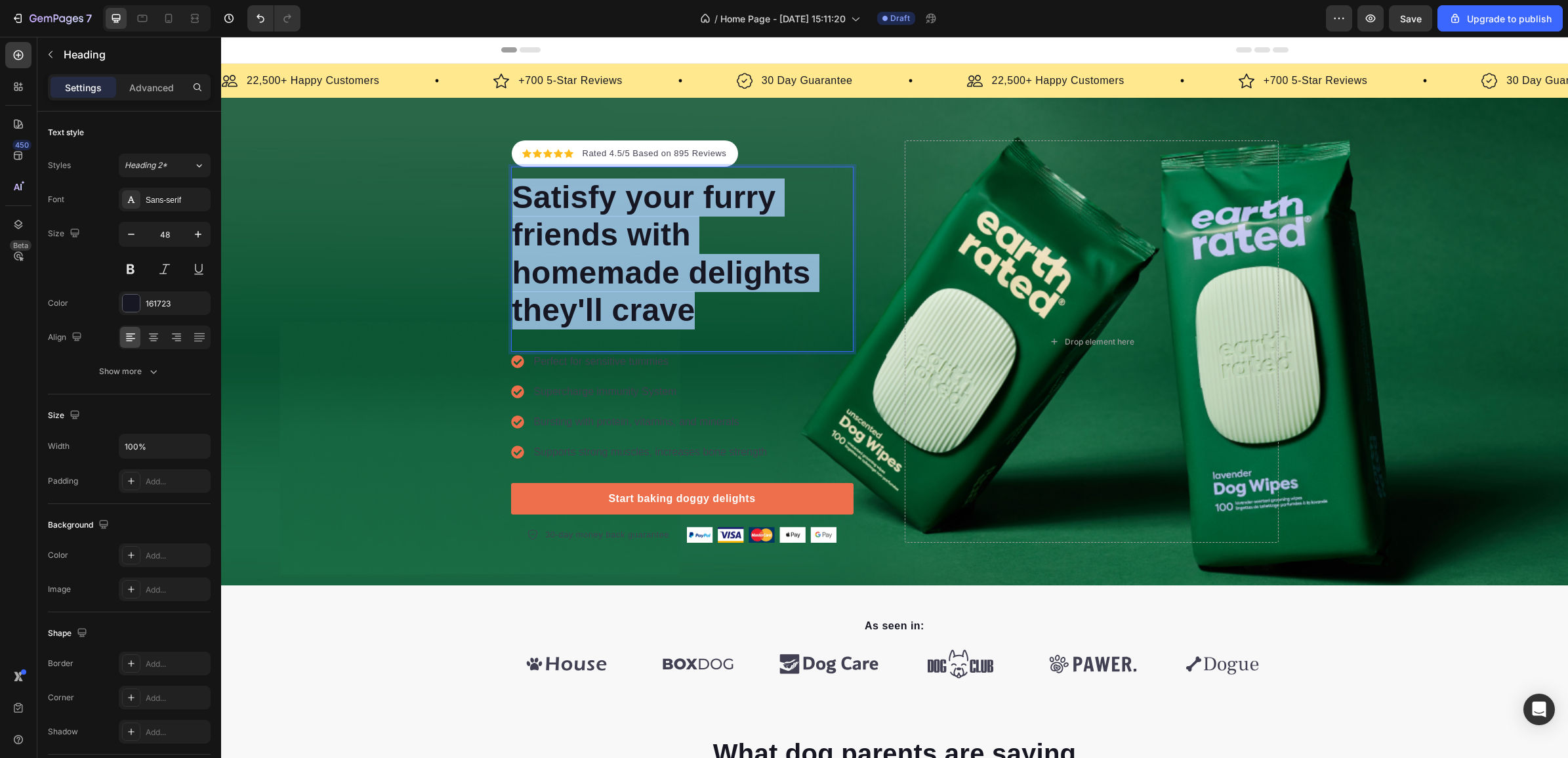
click at [631, 257] on p "Satisfy your furry friends with homemade delights they'll crave" at bounding box center [683, 254] width 340 height 151
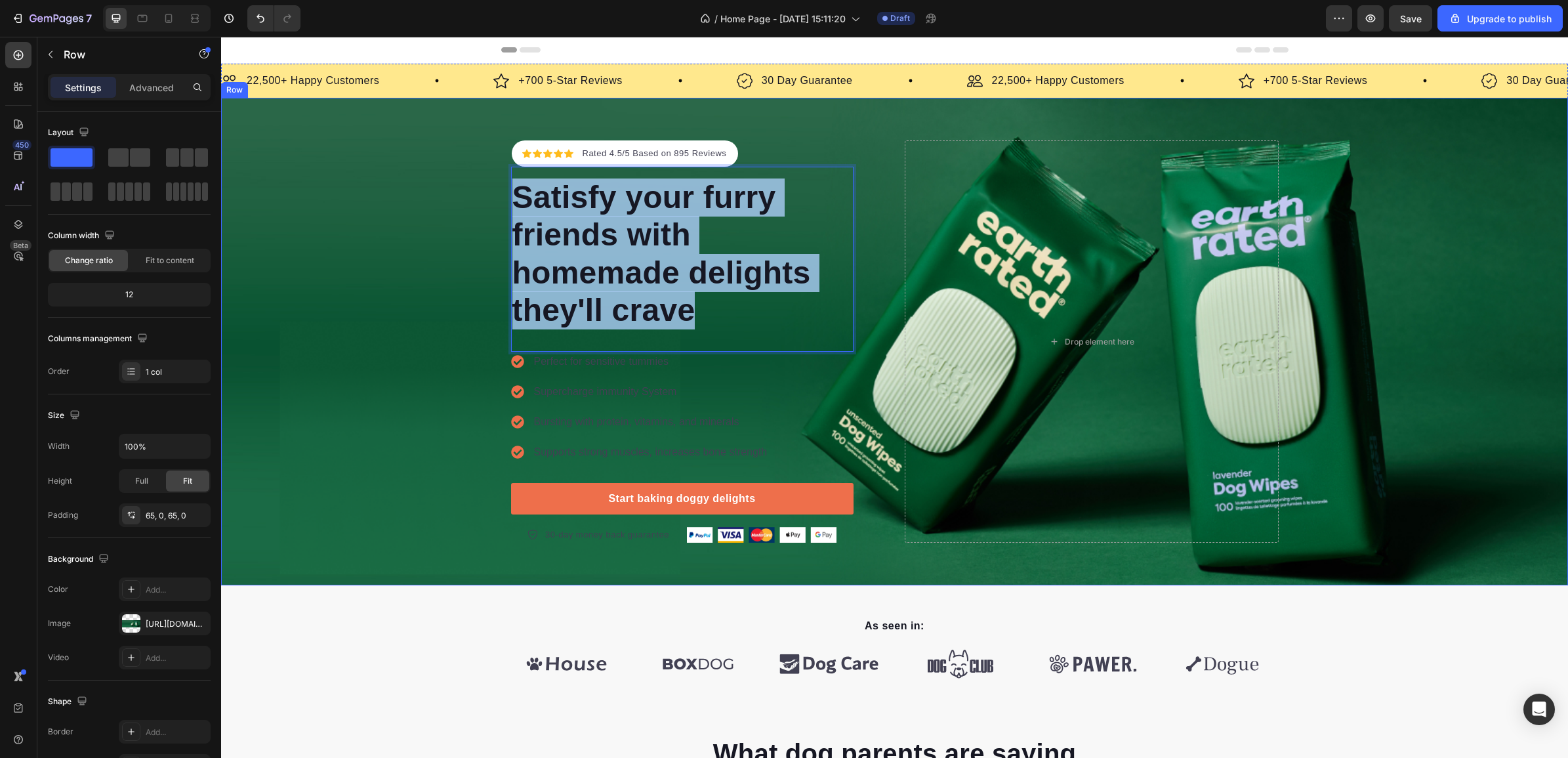
click at [368, 346] on div "Icon Icon Icon Icon Icon Icon List Hoz Rated 4.5/5 Based on 895 Reviews Text bl…" at bounding box center [894, 341] width 1347 height 402
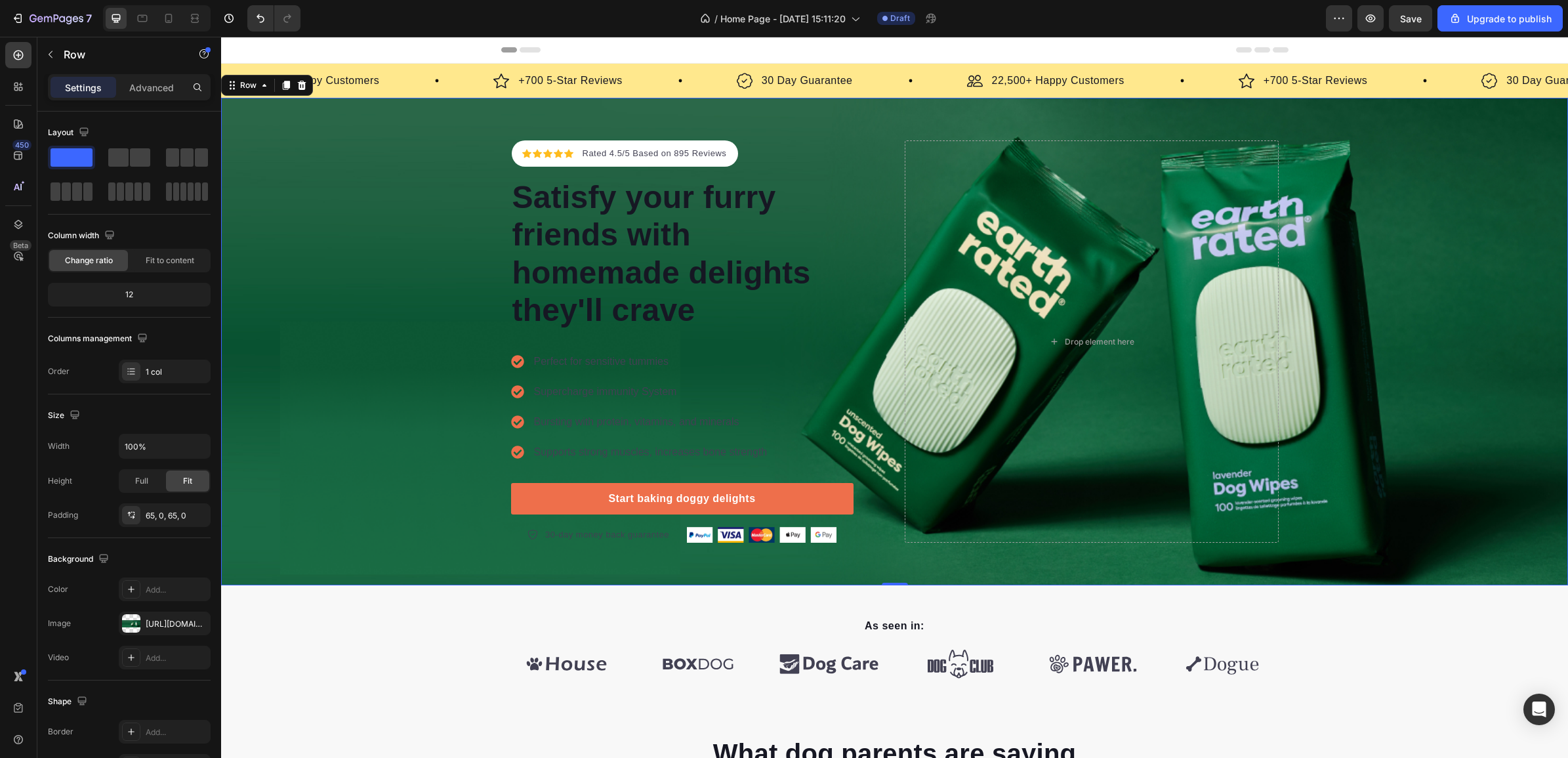
click at [368, 346] on div "Icon Icon Icon Icon Icon Icon List Hoz Rated 4.5/5 Based on 895 Reviews Text bl…" at bounding box center [894, 341] width 1347 height 402
click at [775, 153] on div "Icon Icon Icon Icon Icon Icon List Hoz Rated 4.5/5 Based on 895 Reviews Text bl…" at bounding box center [682, 341] width 342 height 402
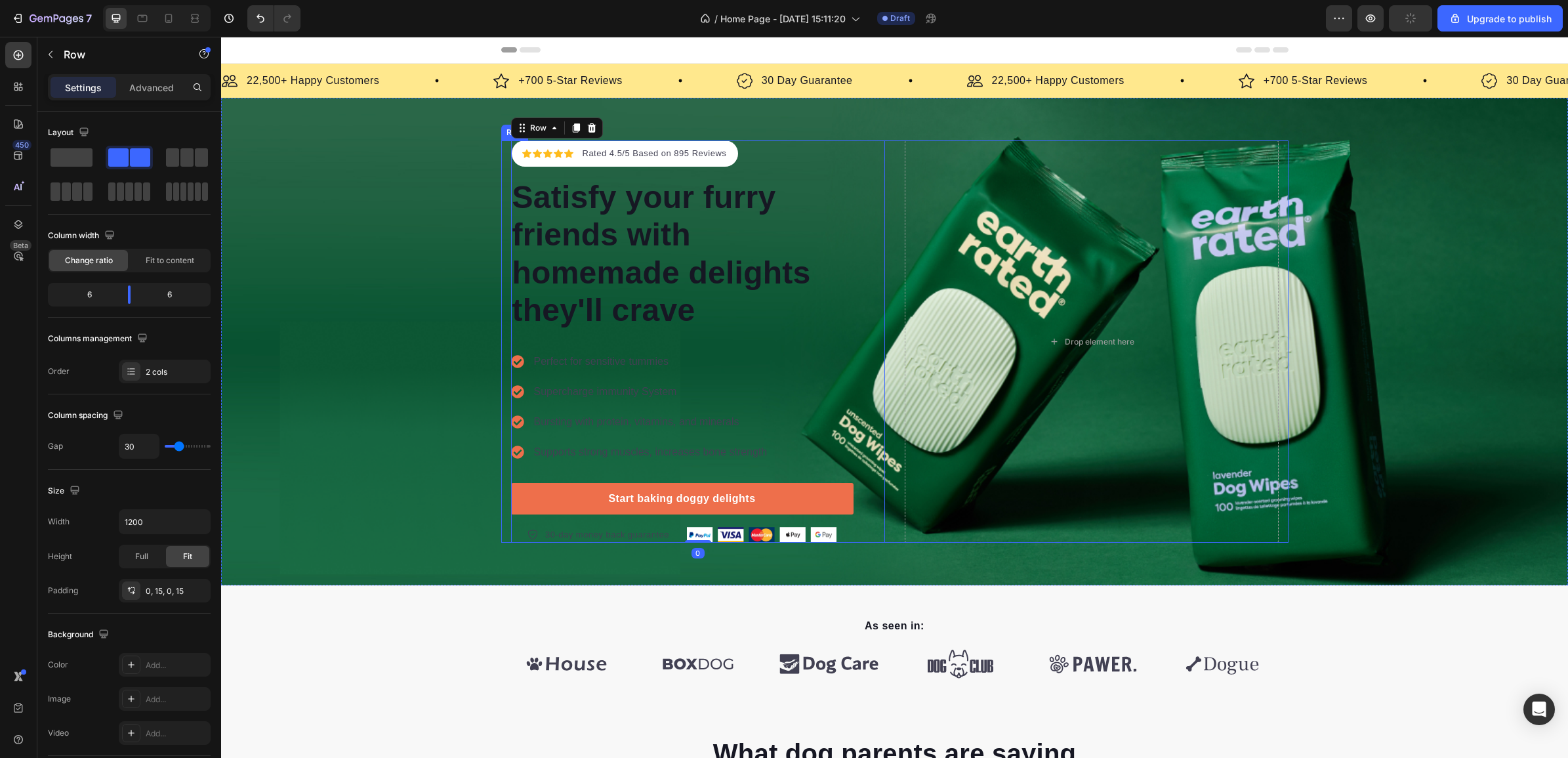
click at [889, 161] on div "Icon Icon Icon Icon Icon Icon List Hoz Rated 4.5/5 Based on 895 Reviews Text bl…" at bounding box center [894, 341] width 787 height 402
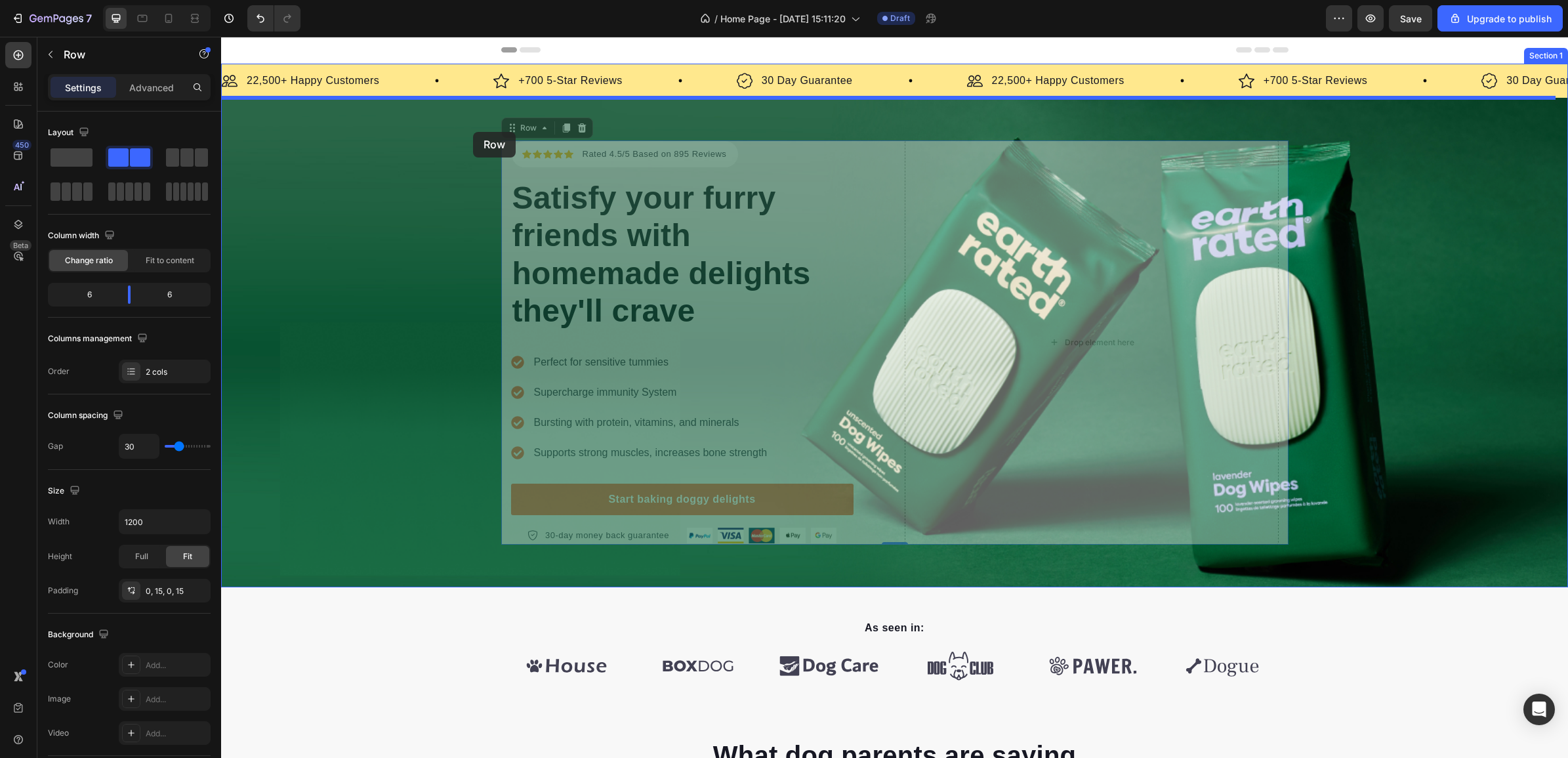
drag, startPoint x: 500, startPoint y: 129, endPoint x: 479, endPoint y: 132, distance: 21.2
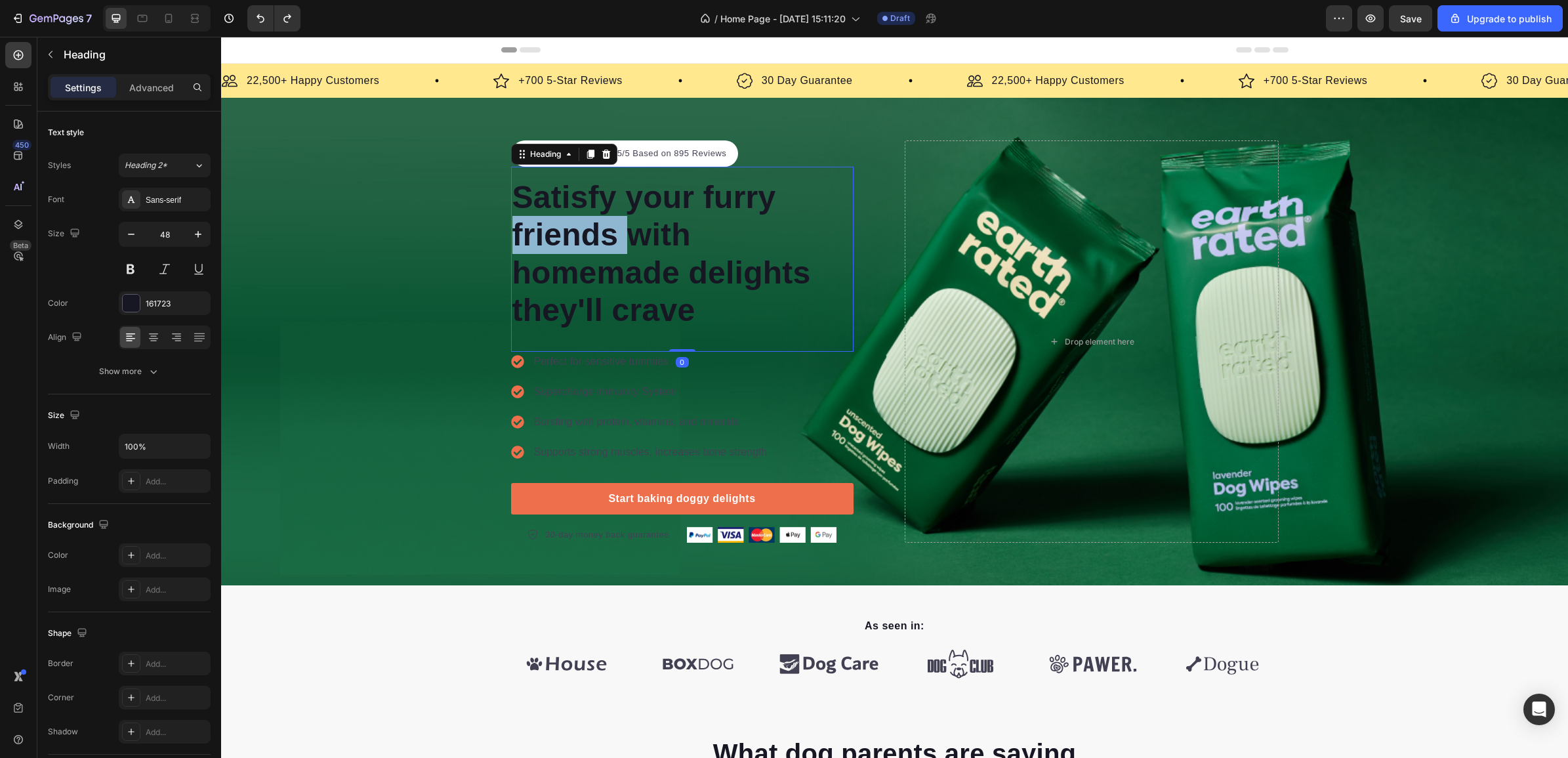
click at [577, 234] on p "Satisfy your furry friends with homemade delights they'll crave" at bounding box center [683, 254] width 340 height 151
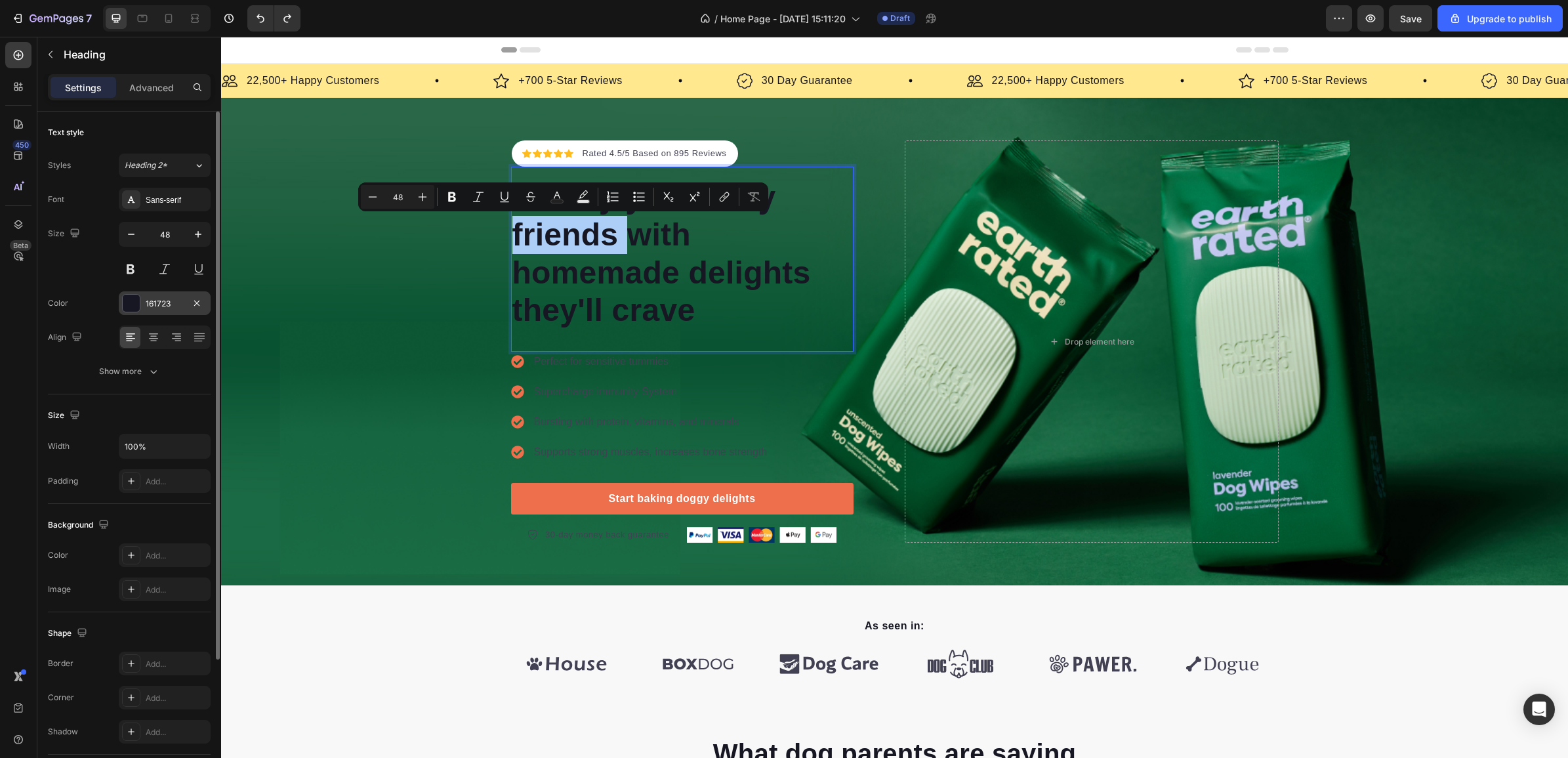
click at [145, 299] on div "161723" at bounding box center [164, 304] width 38 height 12
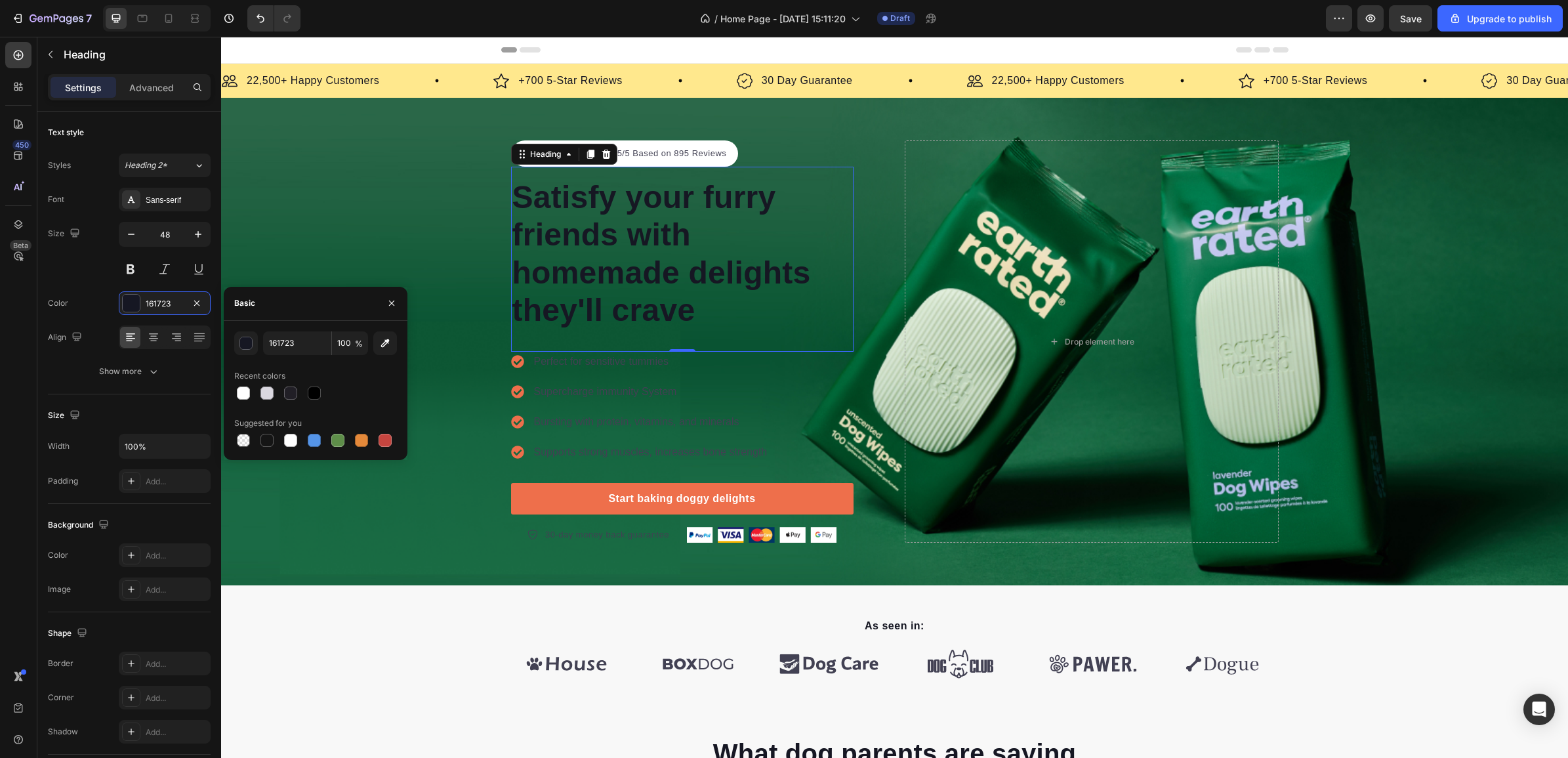
click at [667, 279] on h2 "Satisfy your furry friends with homemade delights they'll crave" at bounding box center [682, 253] width 342 height 153
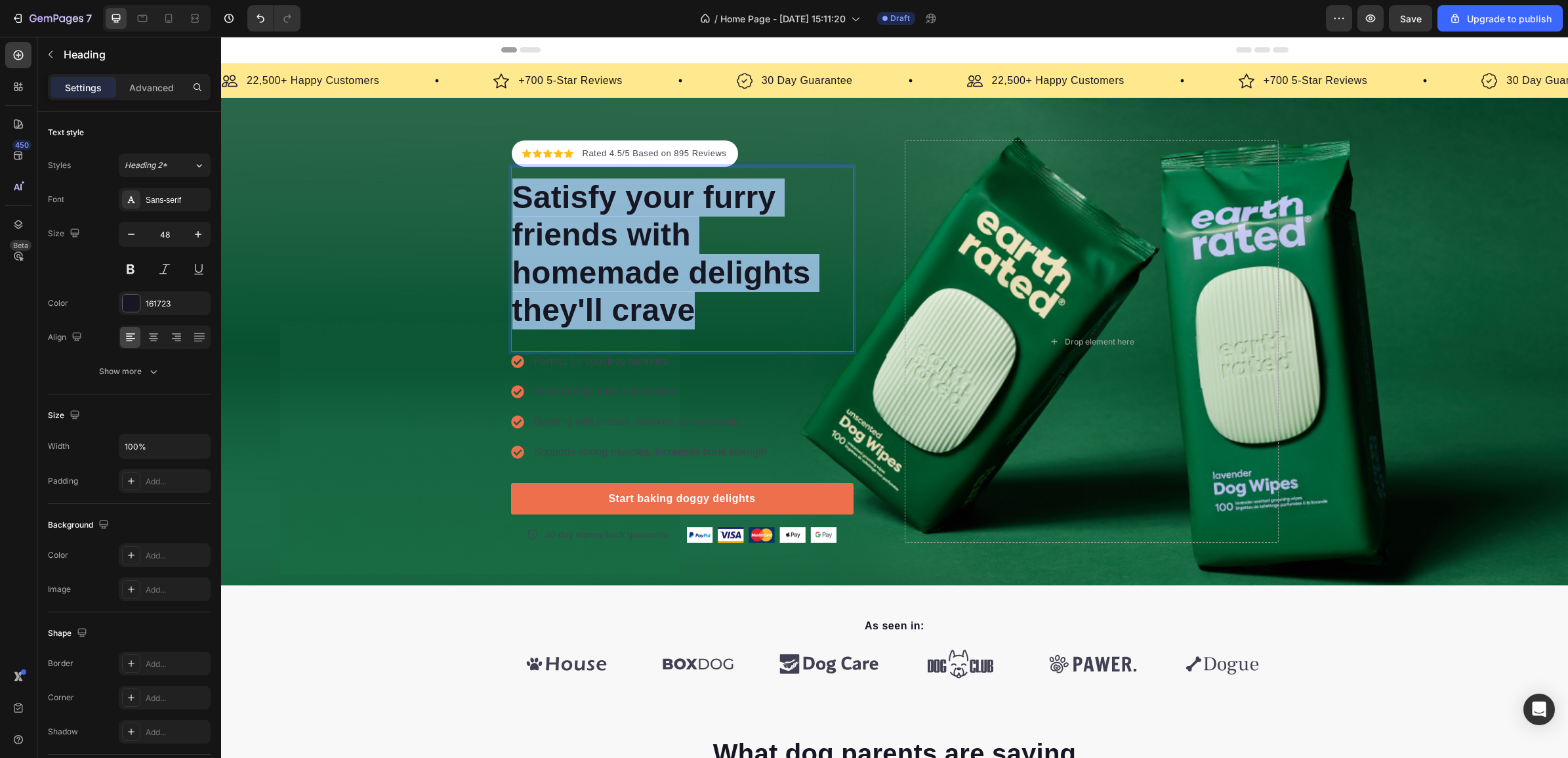
click at [667, 279] on p "Satisfy your furry friends with homemade delights they'll crave" at bounding box center [683, 254] width 340 height 151
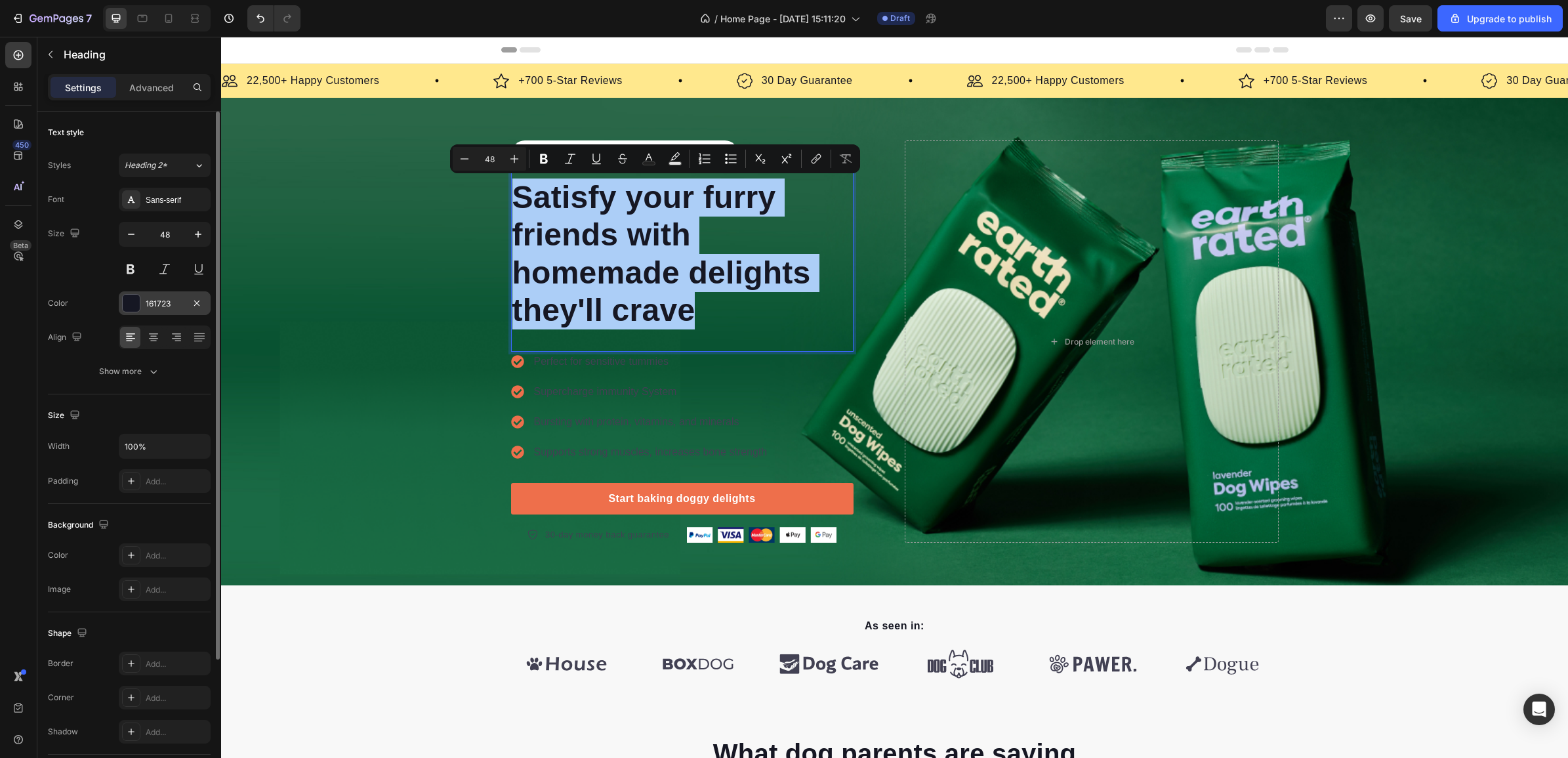
click at [172, 304] on div "161723" at bounding box center [164, 304] width 38 height 12
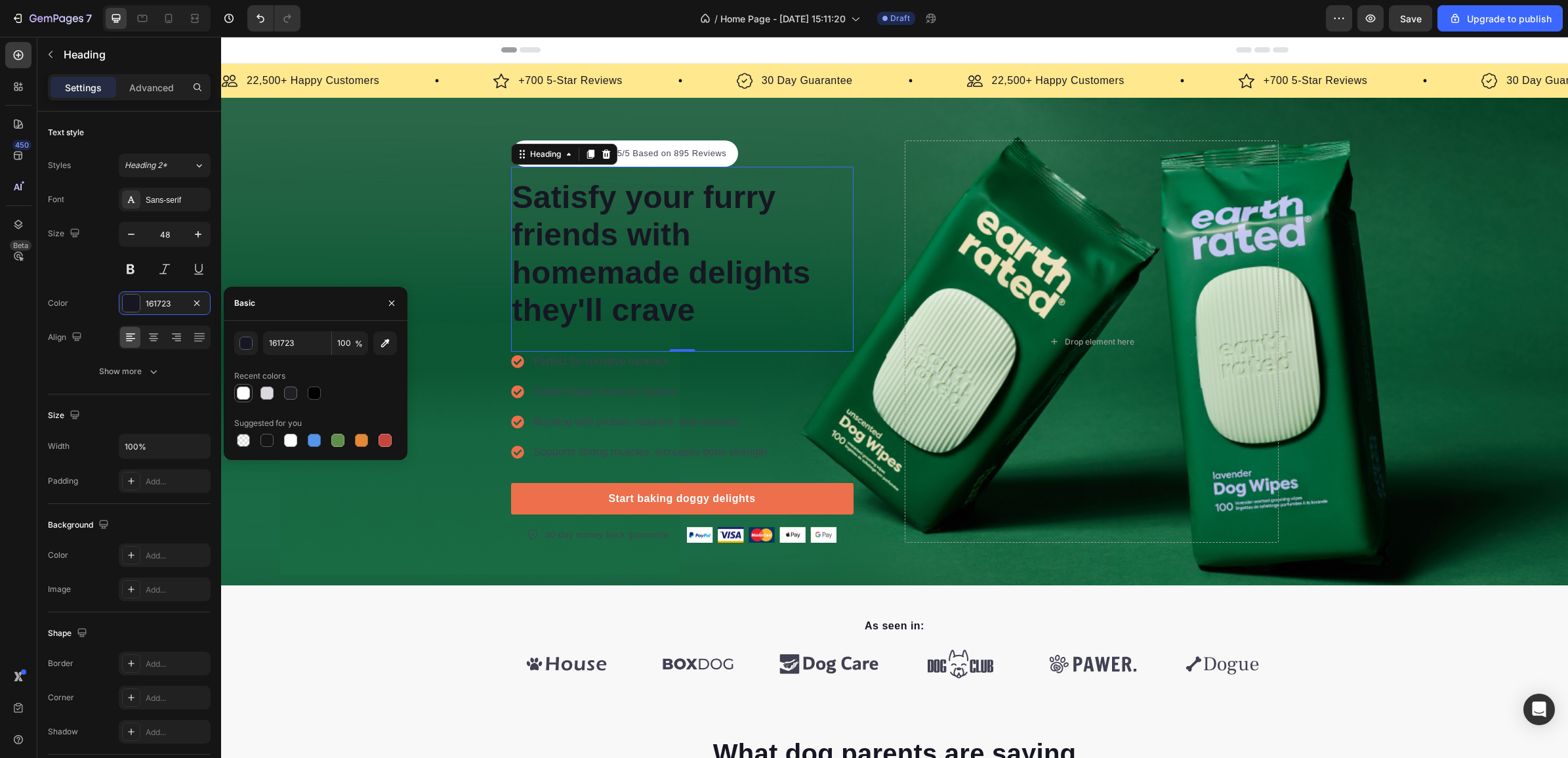
click at [243, 386] on div at bounding box center [243, 392] width 13 height 13
type input "FFFFFF"
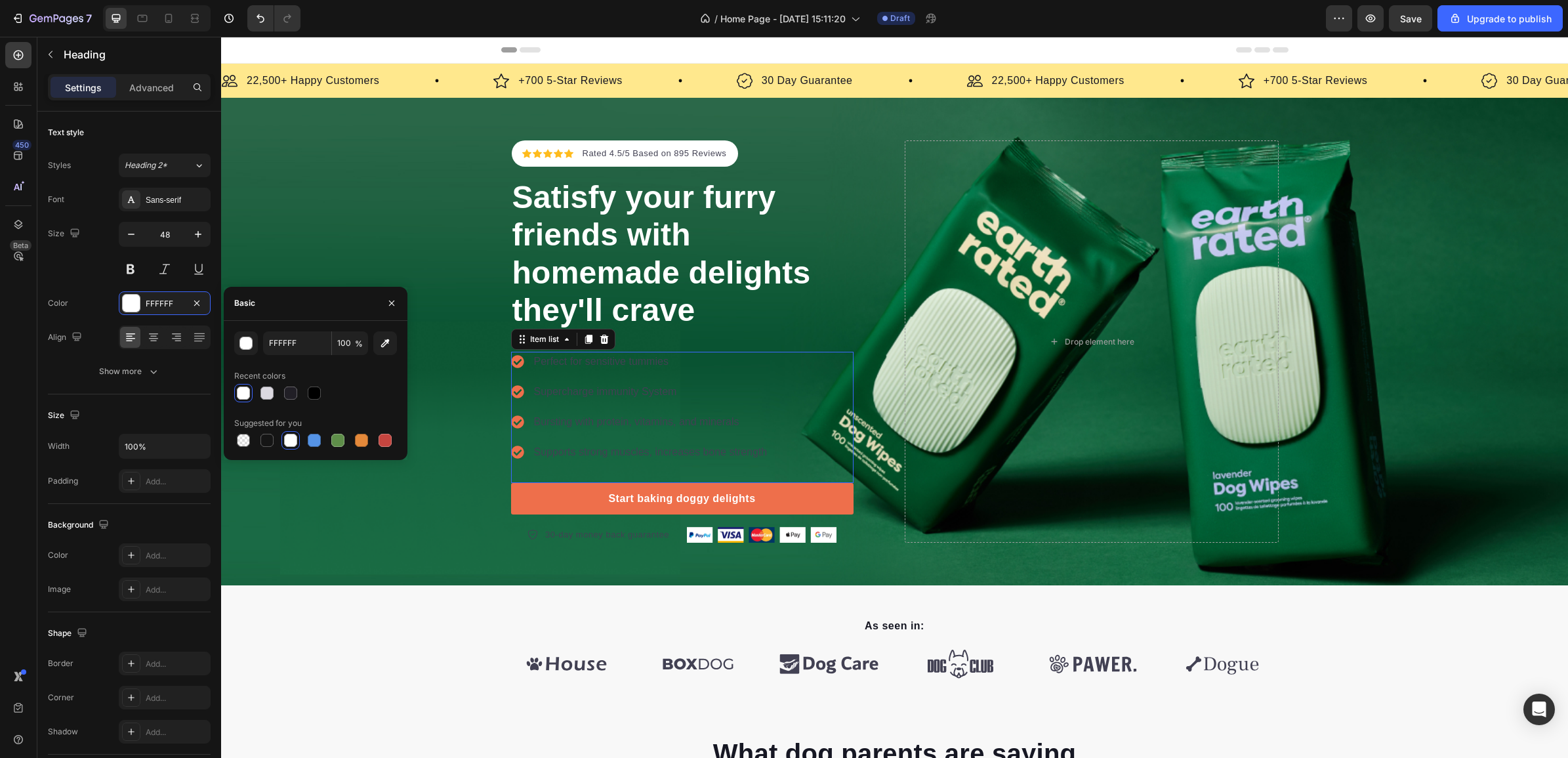
click at [580, 358] on p "Perfect for sensitive tummies" at bounding box center [650, 362] width 234 height 16
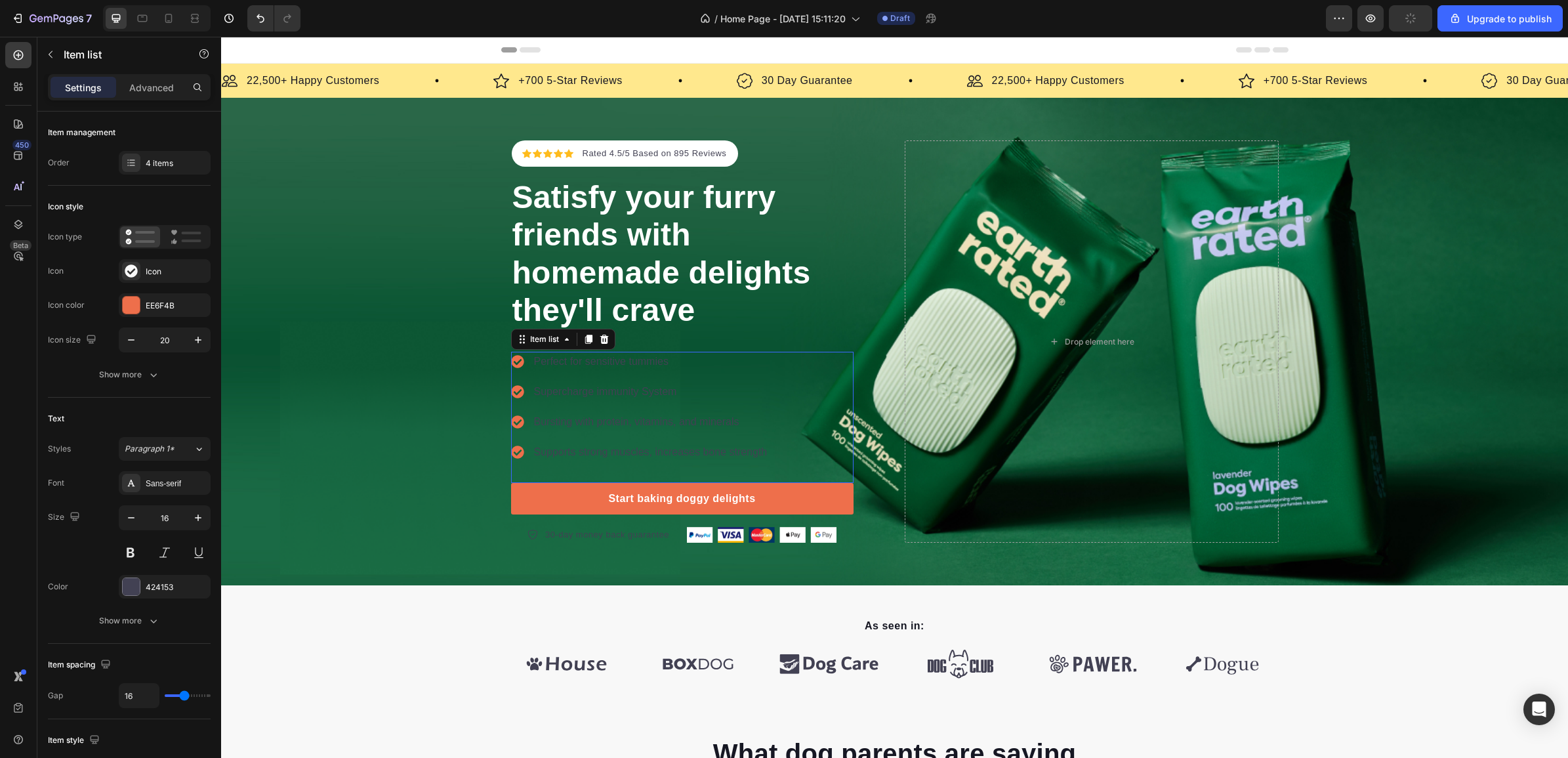
click at [580, 358] on p "Perfect for sensitive tummies" at bounding box center [650, 362] width 234 height 16
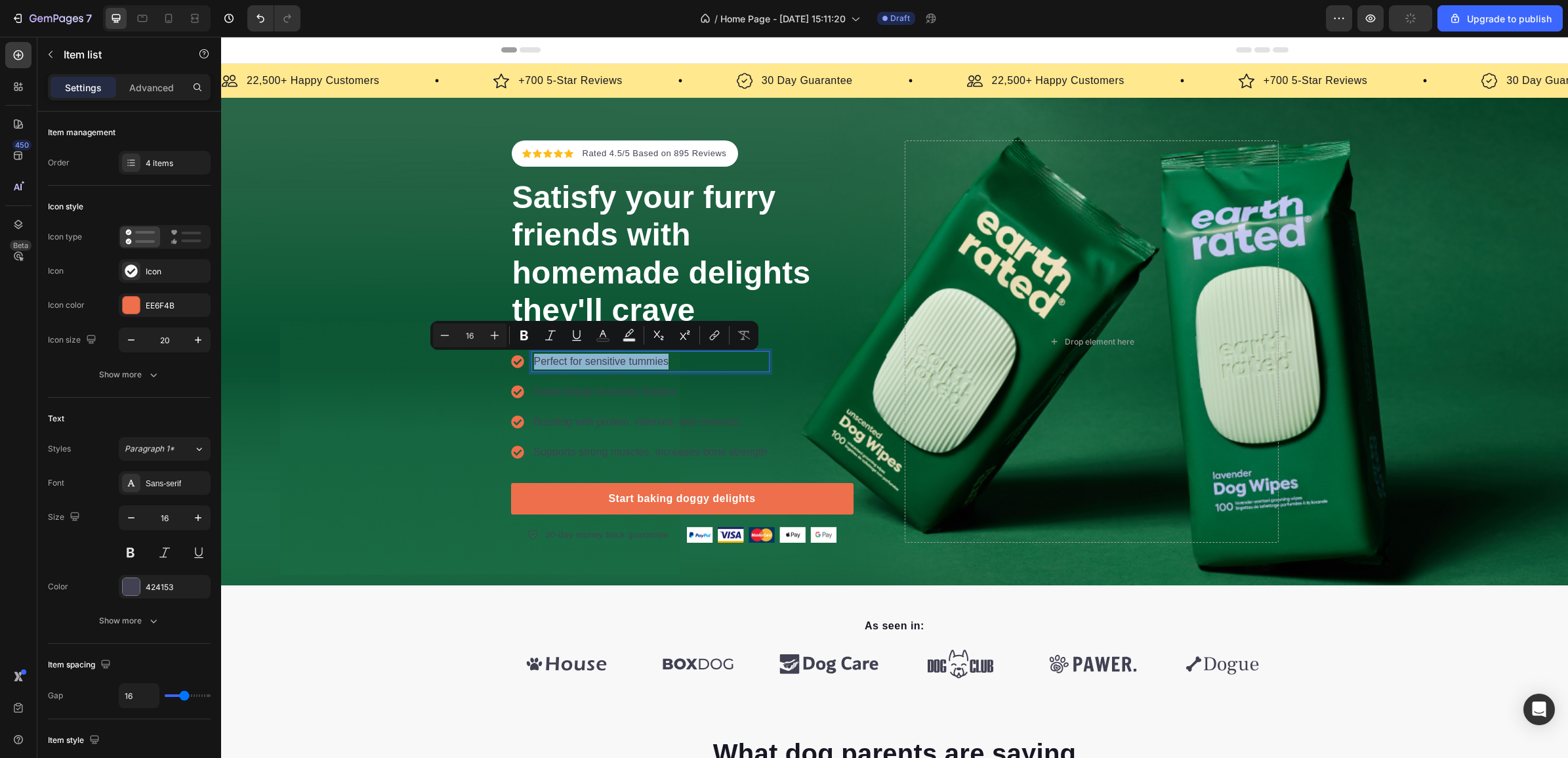
click at [580, 358] on p "Perfect for sensitive tummies" at bounding box center [650, 362] width 234 height 16
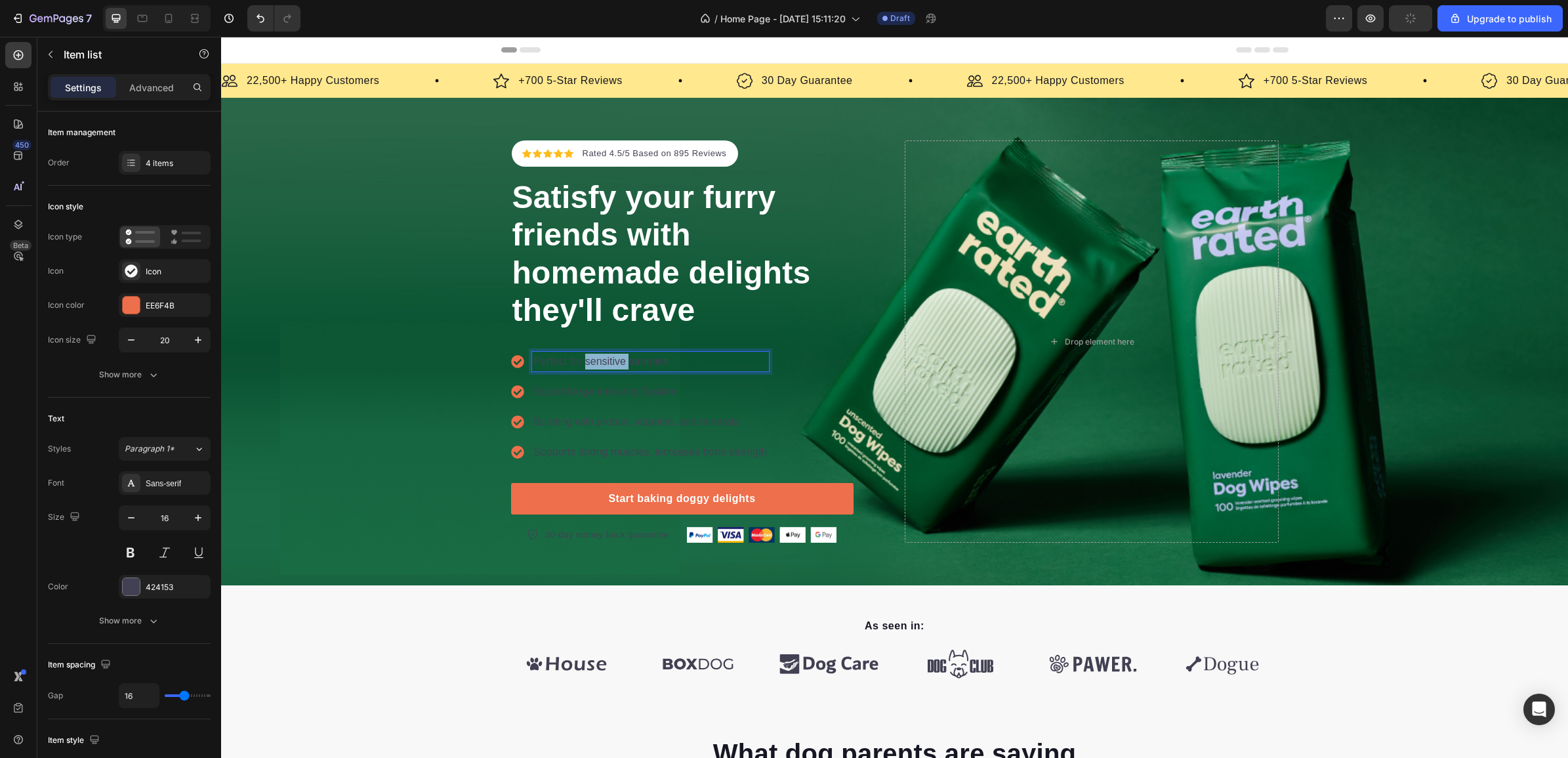
click at [580, 358] on p "Perfect for sensitive tummies" at bounding box center [650, 362] width 234 height 16
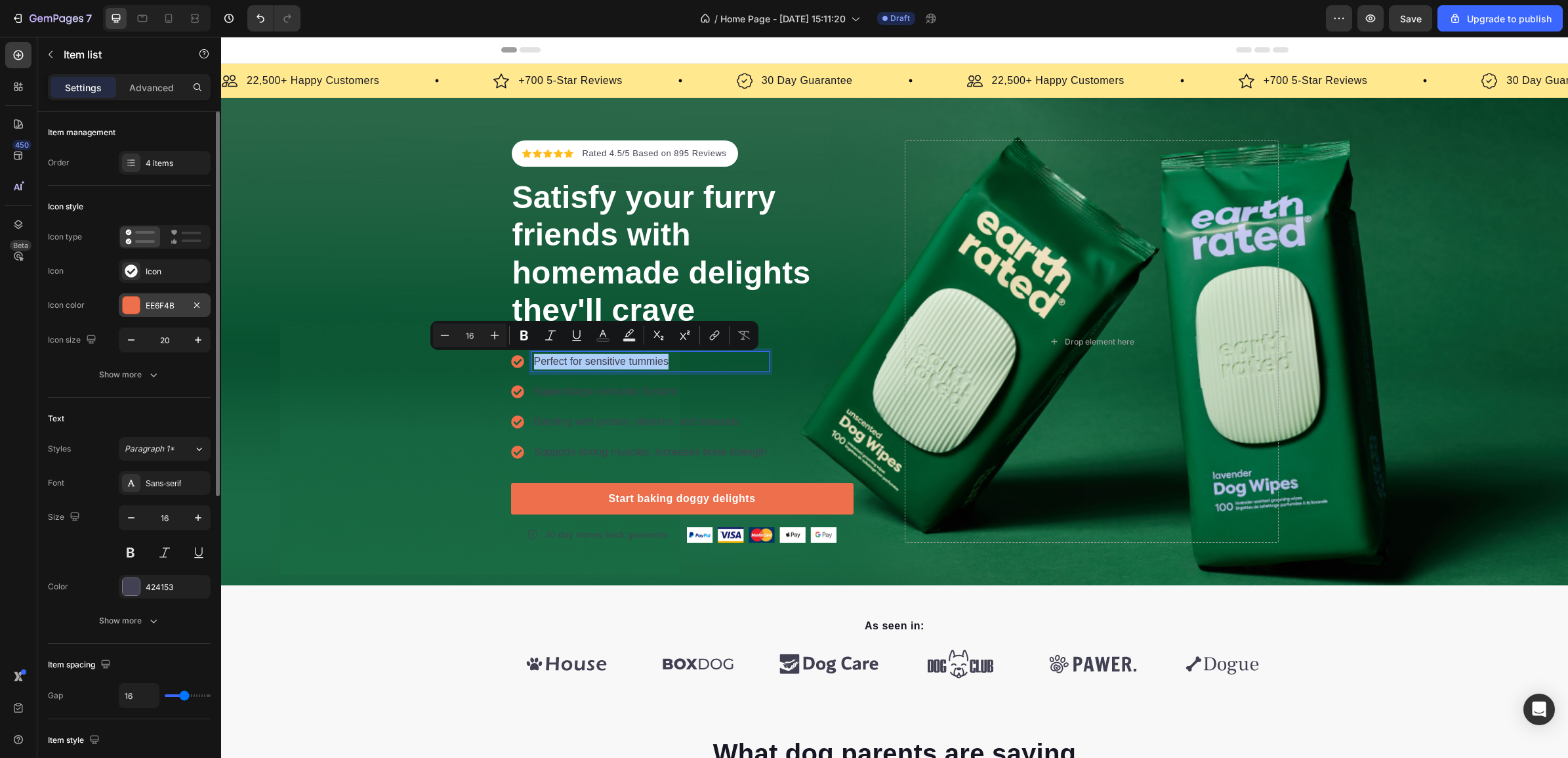
click at [133, 303] on div at bounding box center [131, 305] width 17 height 17
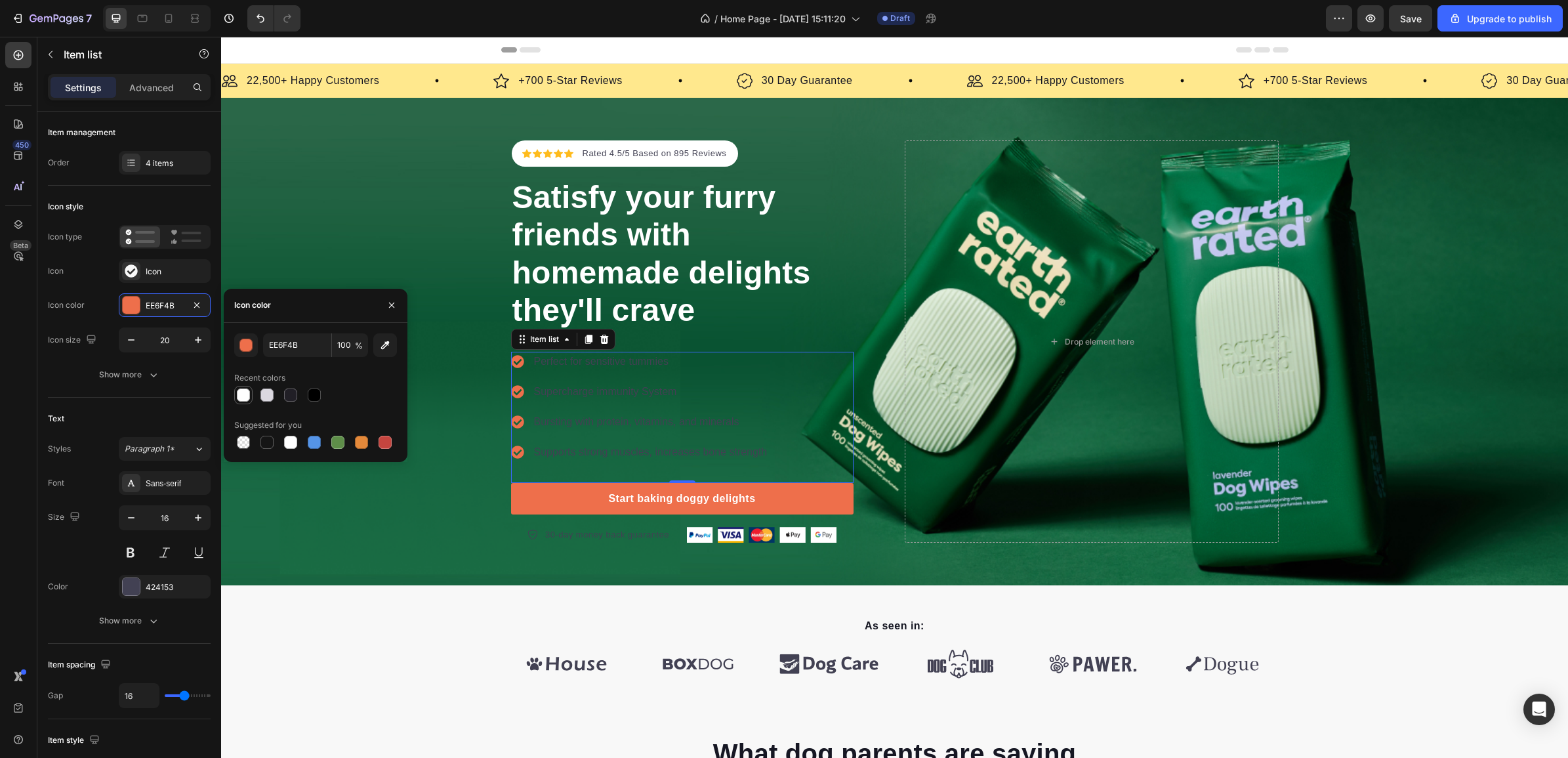
click at [241, 392] on div at bounding box center [243, 395] width 13 height 13
type input "FFFFFF"
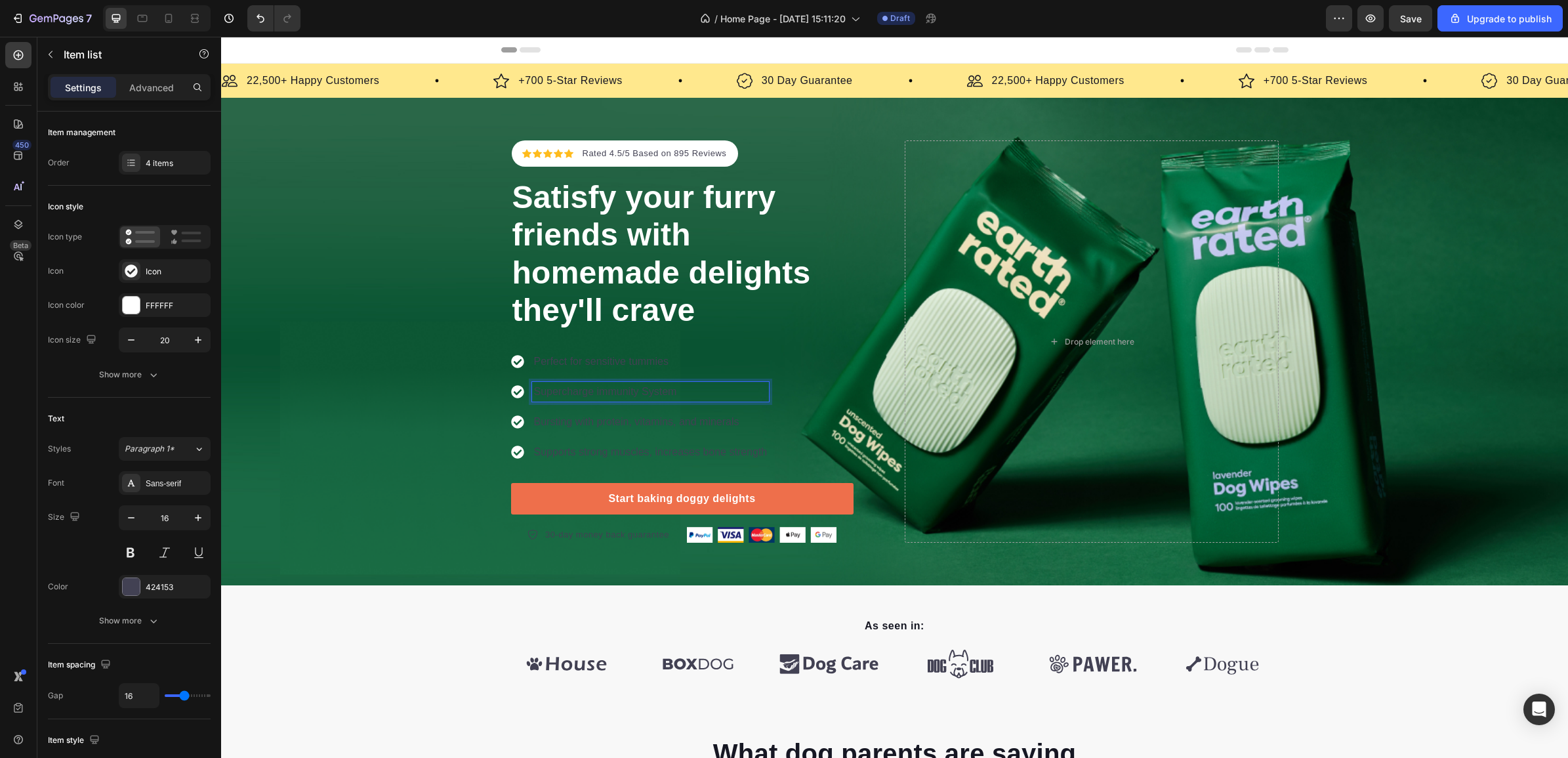
click at [790, 372] on div "Perfect for sensitive tummies Supercharge immunity System Bursting with protein…" at bounding box center [682, 417] width 342 height 131
click at [640, 356] on p "Perfect for sensitive tummies" at bounding box center [650, 362] width 234 height 16
click at [639, 356] on p "Perfect for sensitive tummies" at bounding box center [650, 362] width 234 height 16
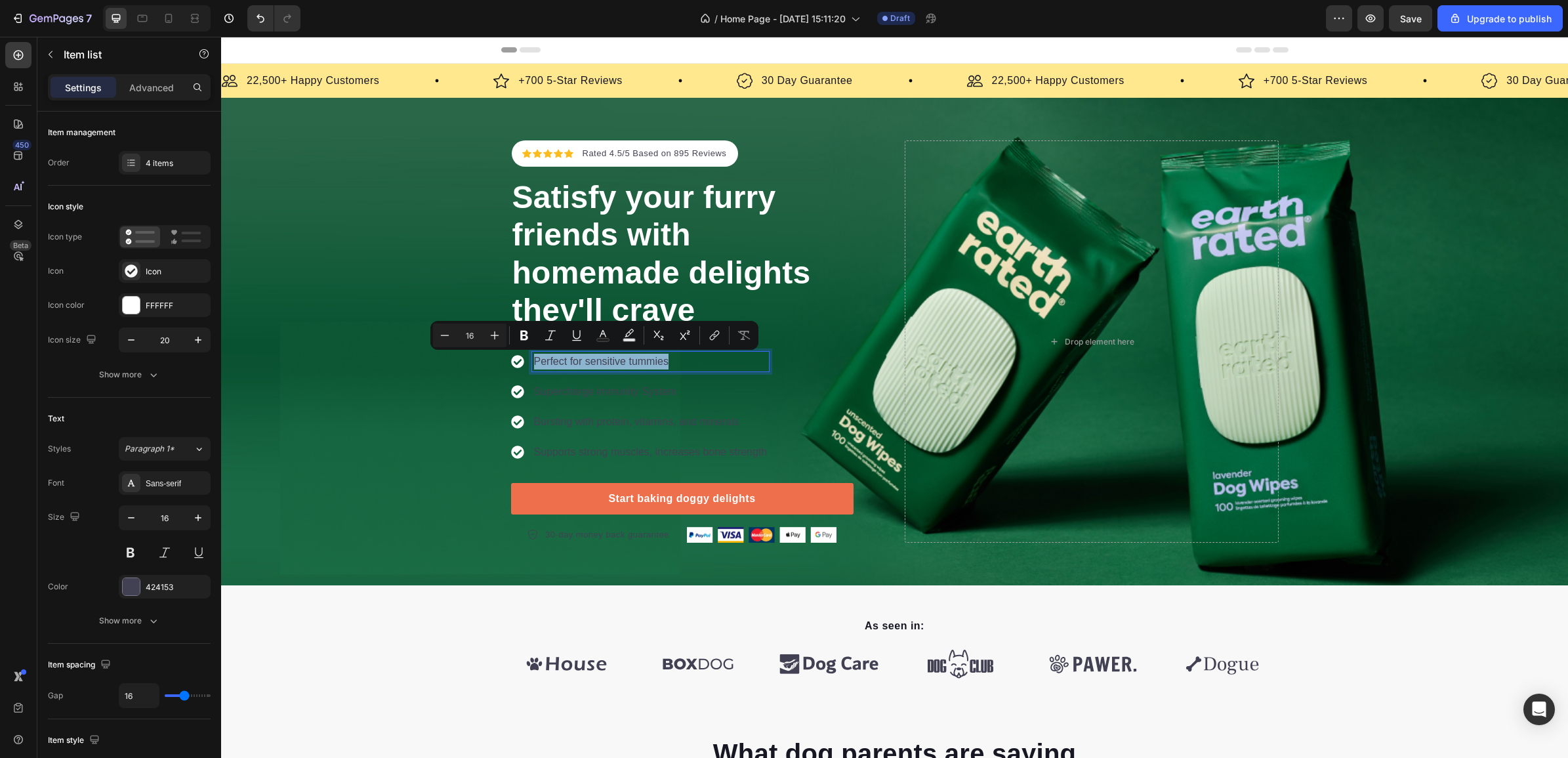
click at [639, 356] on p "Perfect for sensitive tummies" at bounding box center [650, 362] width 234 height 16
click at [134, 576] on div "424153" at bounding box center [164, 587] width 92 height 24
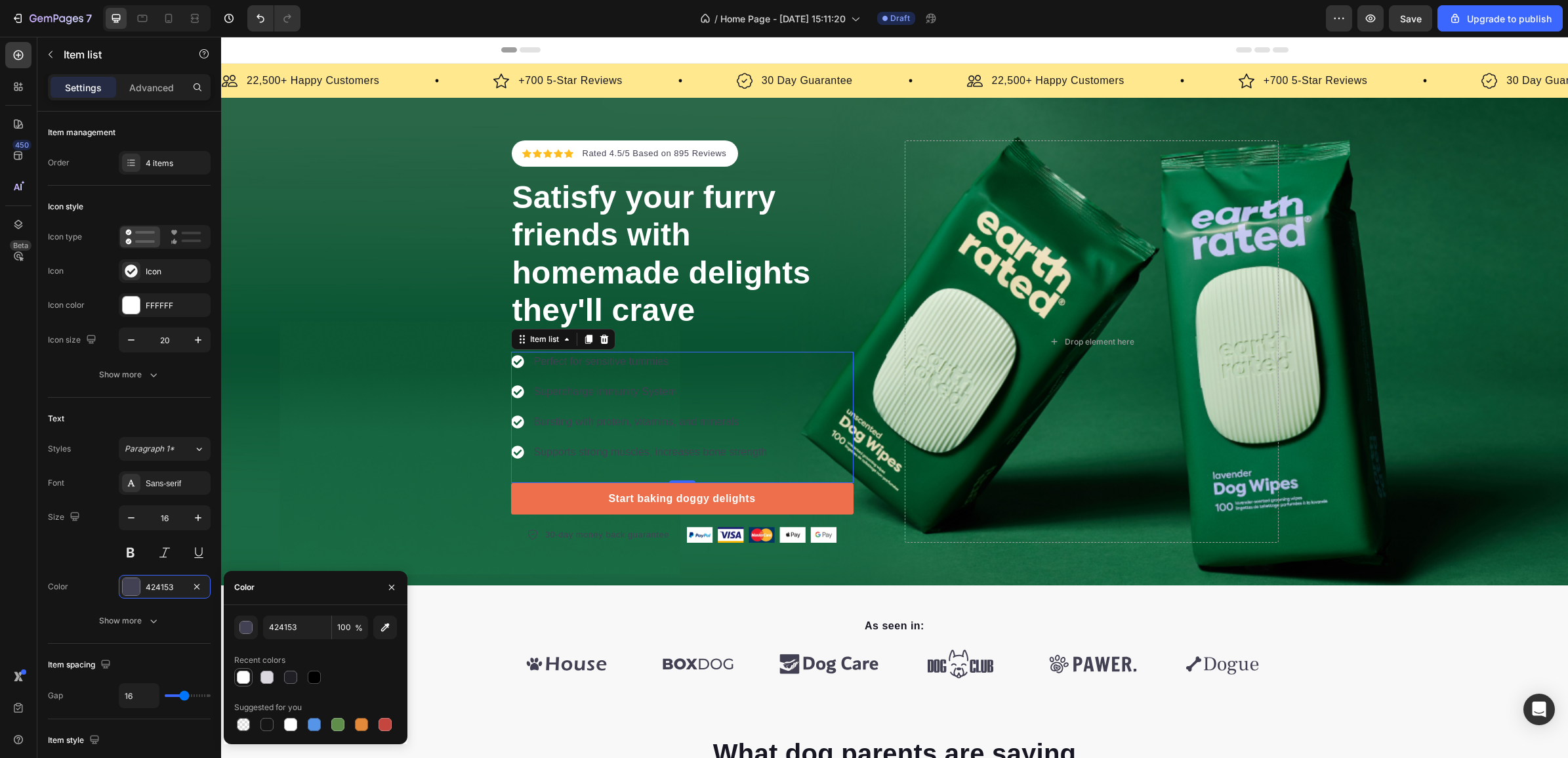
click at [238, 681] on div at bounding box center [243, 677] width 13 height 13
type input "FFFFFF"
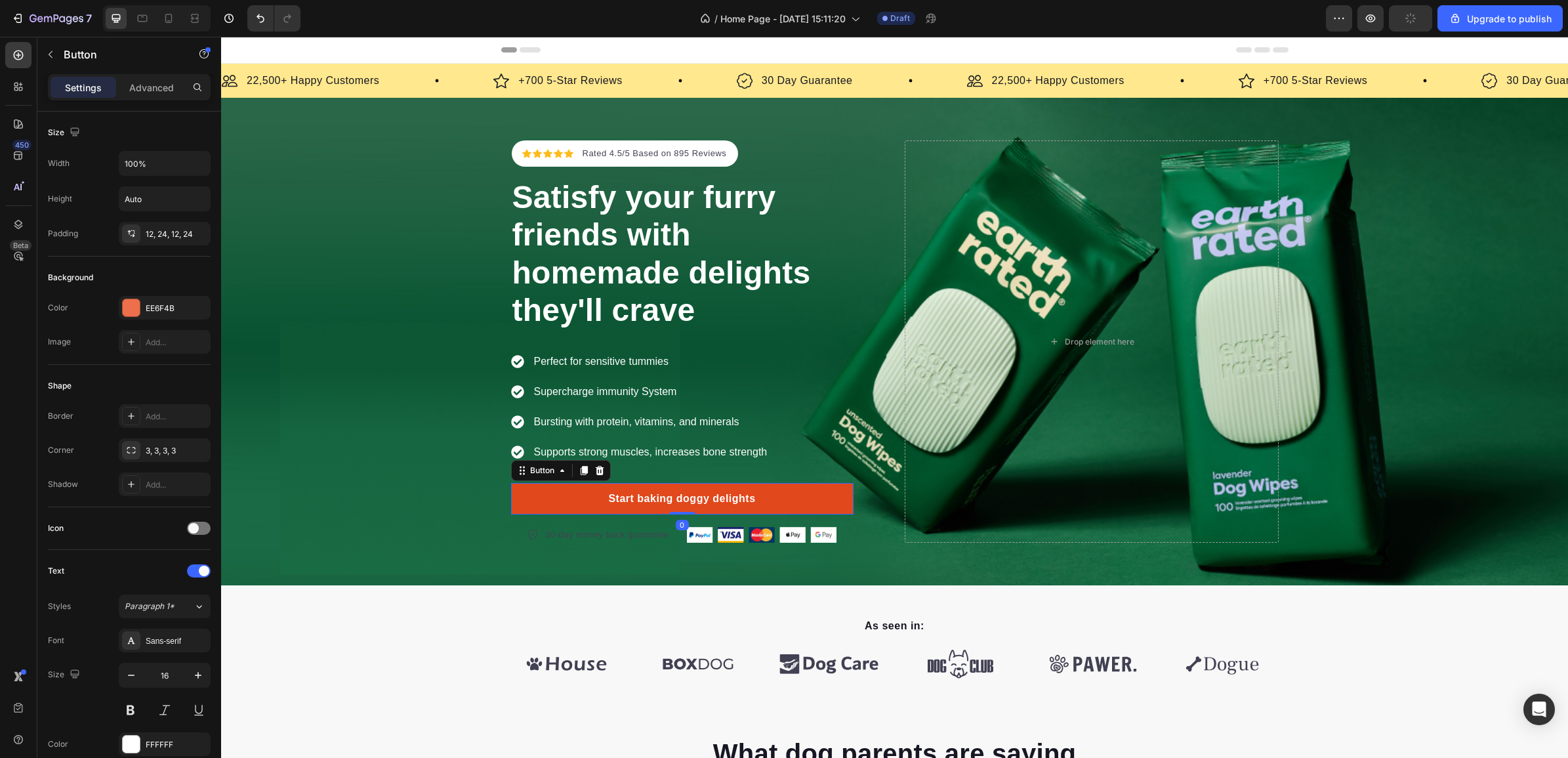
click at [798, 496] on link "Start baking doggy delights" at bounding box center [682, 499] width 342 height 31
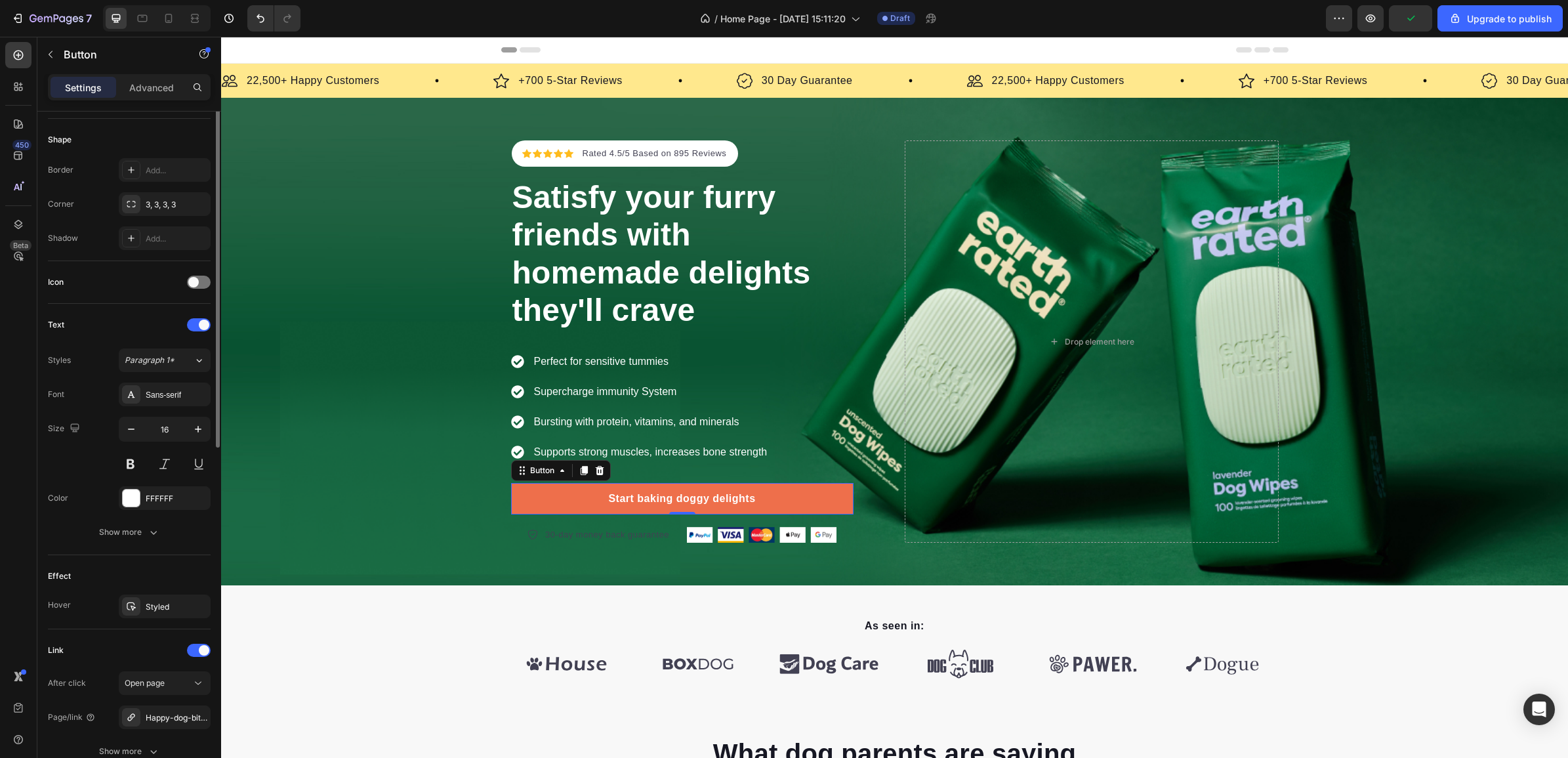
scroll to position [82, 0]
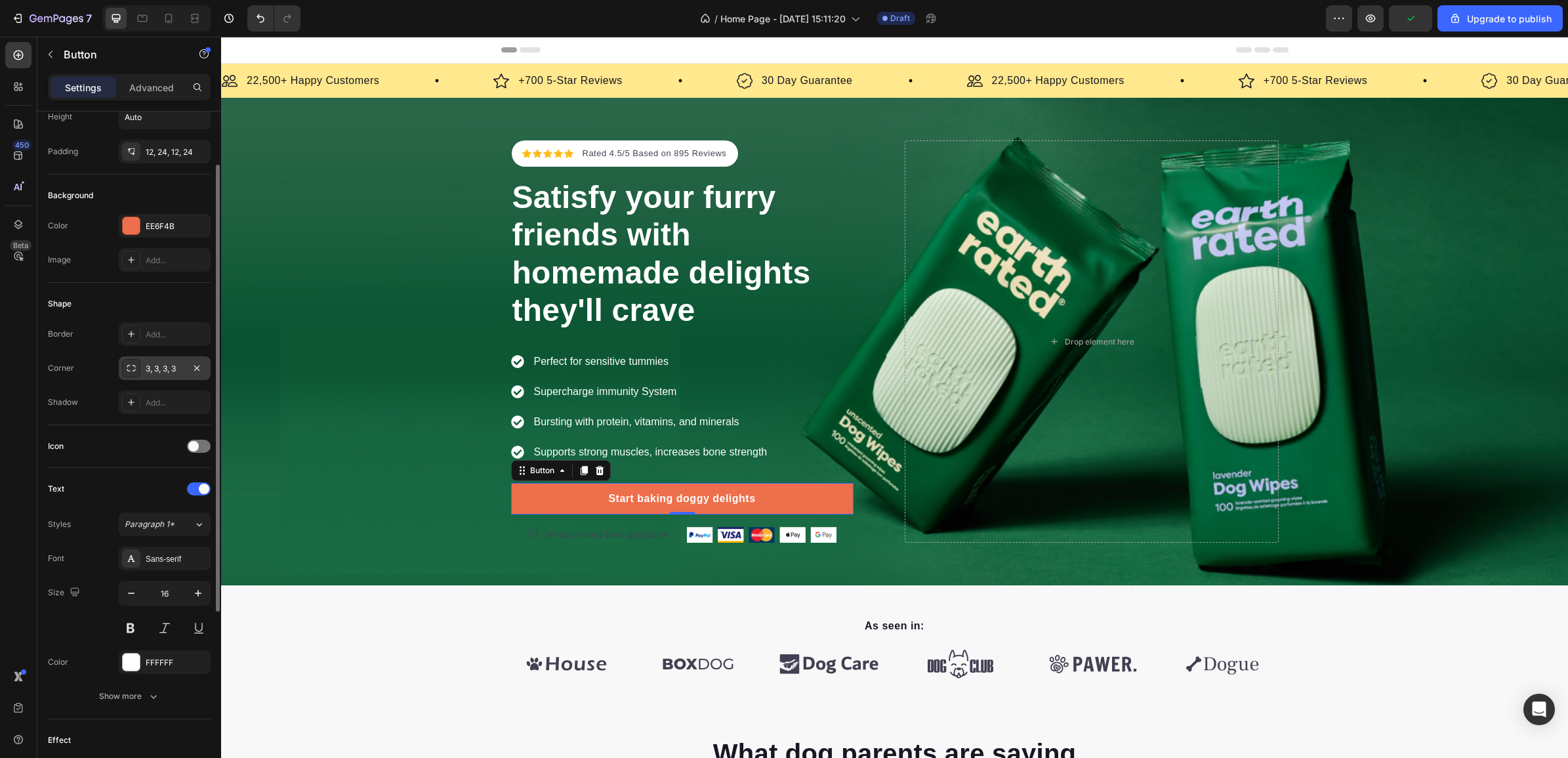
click at [153, 366] on div "3, 3, 3, 3" at bounding box center [164, 368] width 38 height 12
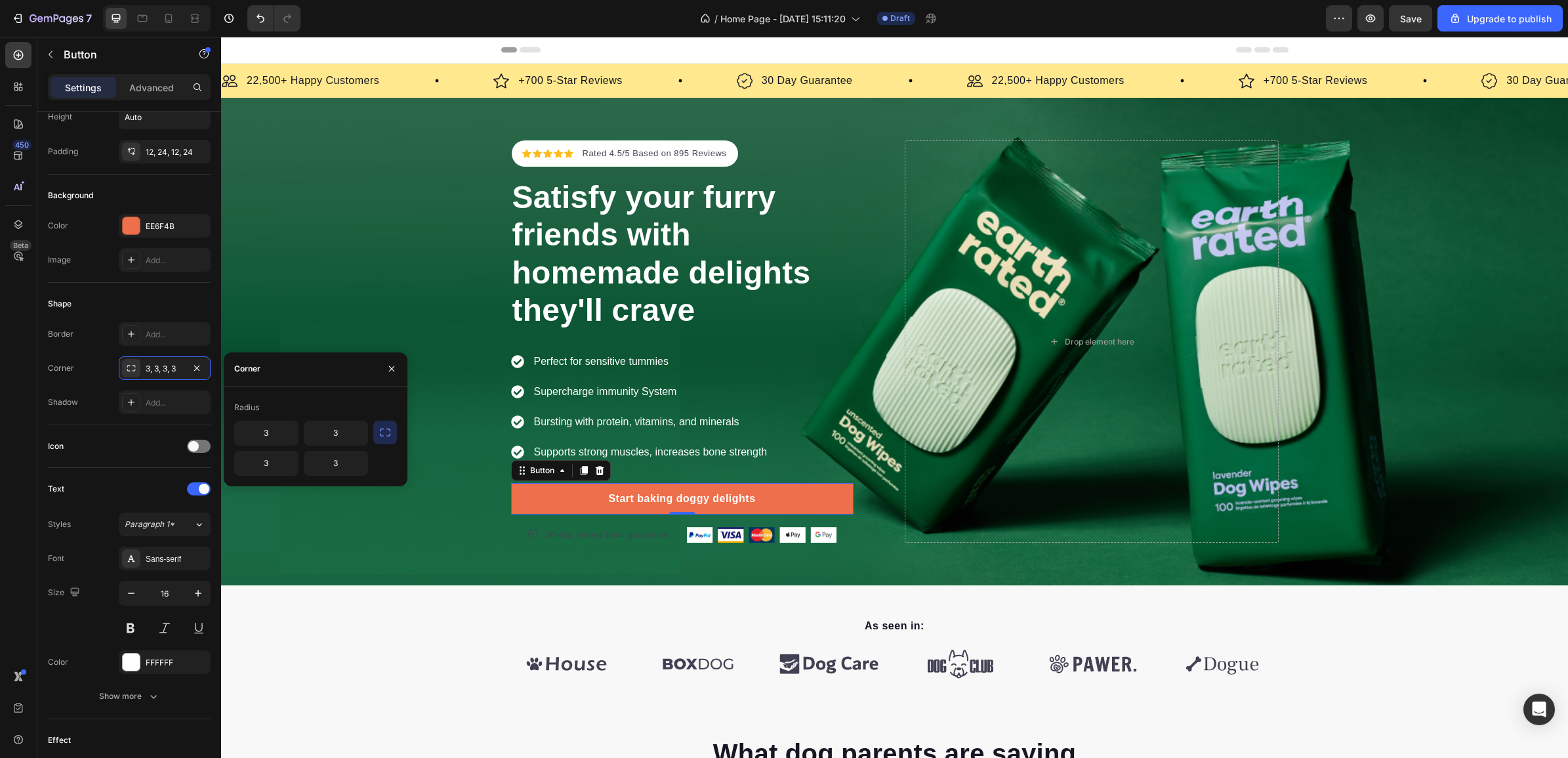
click at [388, 429] on icon "button" at bounding box center [385, 432] width 13 height 13
click at [303, 425] on input "3" at bounding box center [301, 433] width 133 height 24
type input "9999"
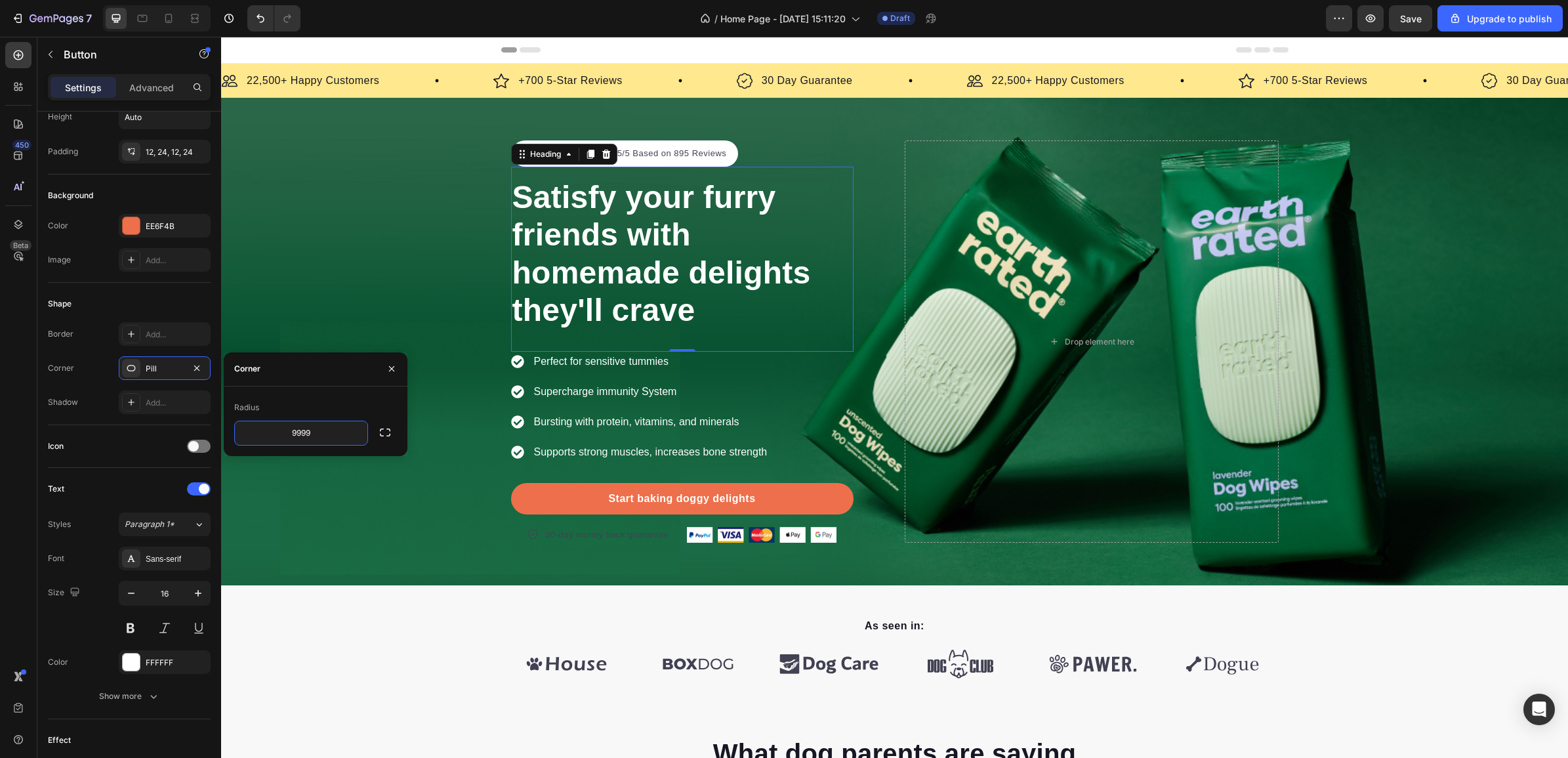
click at [558, 208] on p "Satisfy your furry friends with homemade delights they'll crave" at bounding box center [683, 254] width 340 height 151
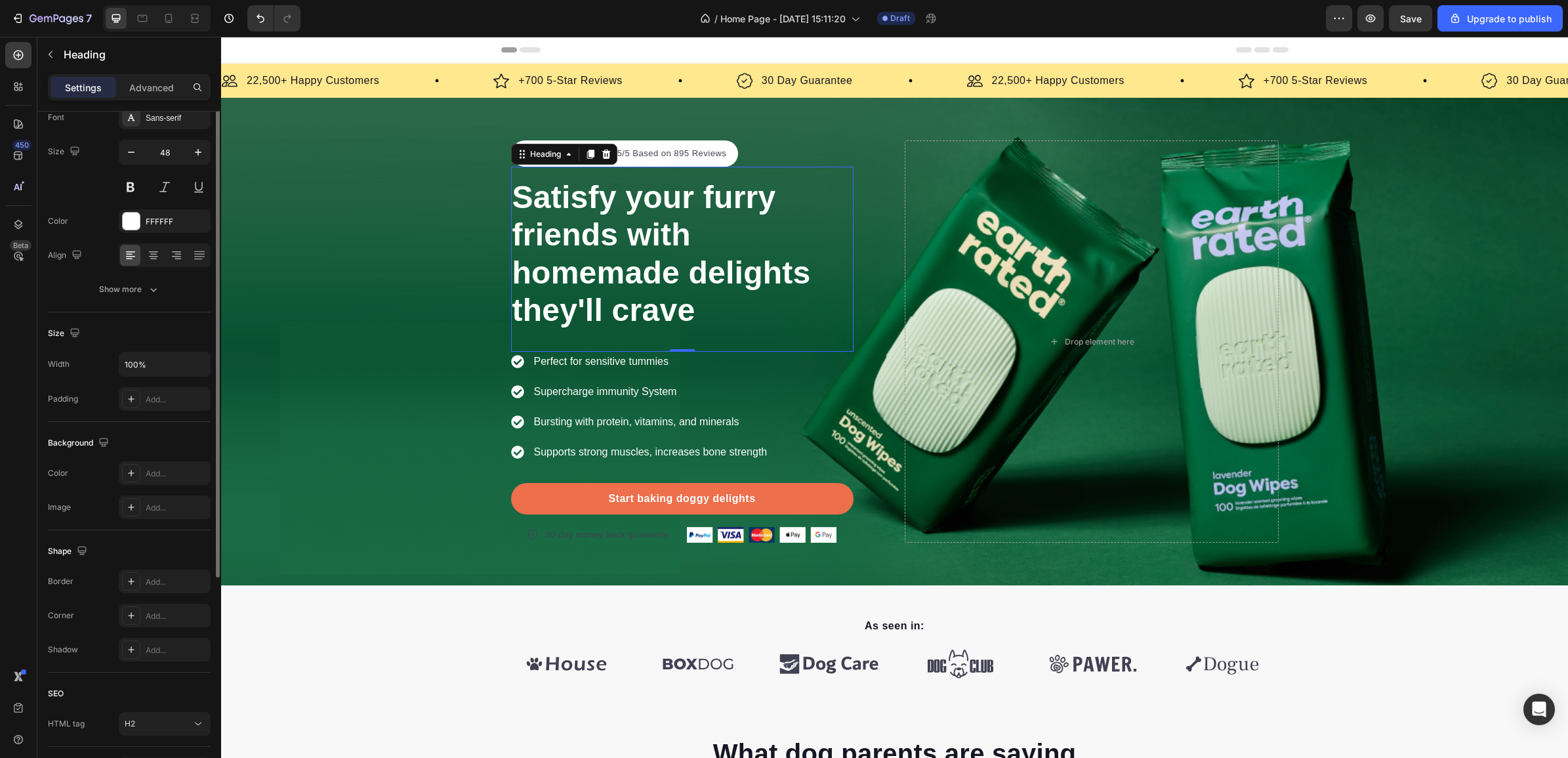
scroll to position [0, 0]
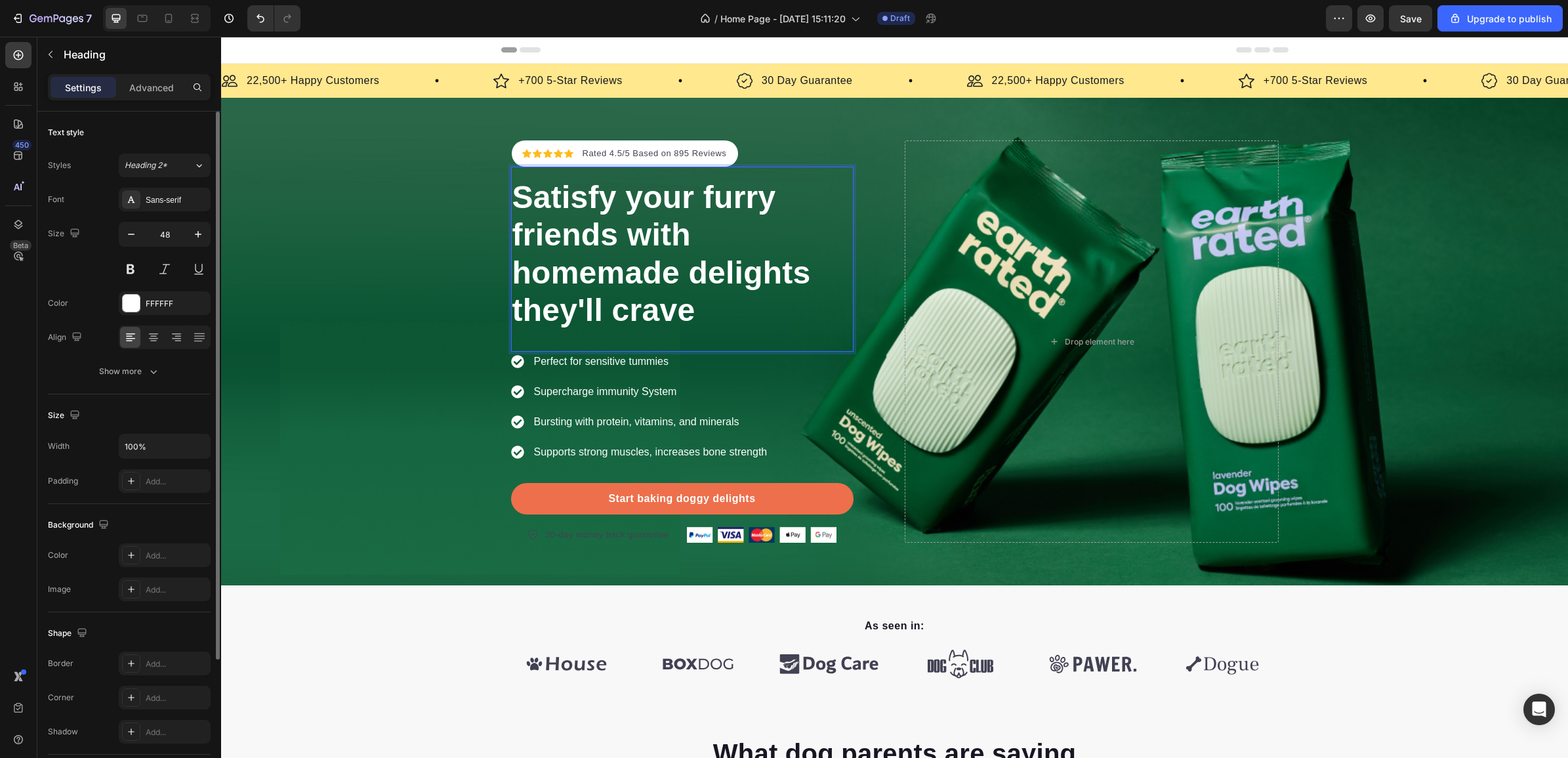
click at [558, 208] on p "Satisfy your furry friends with homemade delights they'll crave" at bounding box center [683, 254] width 340 height 151
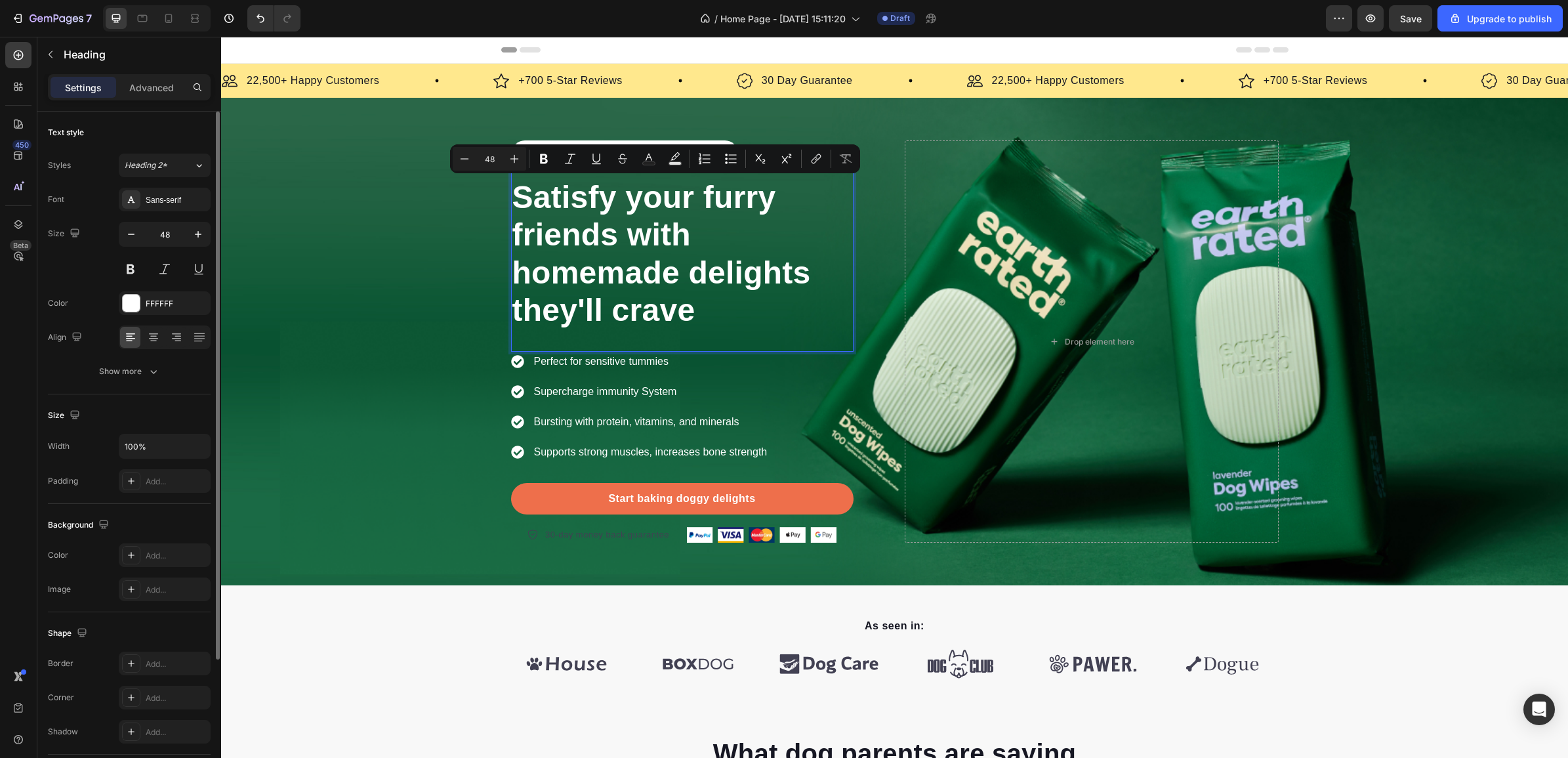
click at [613, 207] on p "Satisfy your furry friends with homemade delights they'll crave" at bounding box center [683, 254] width 340 height 151
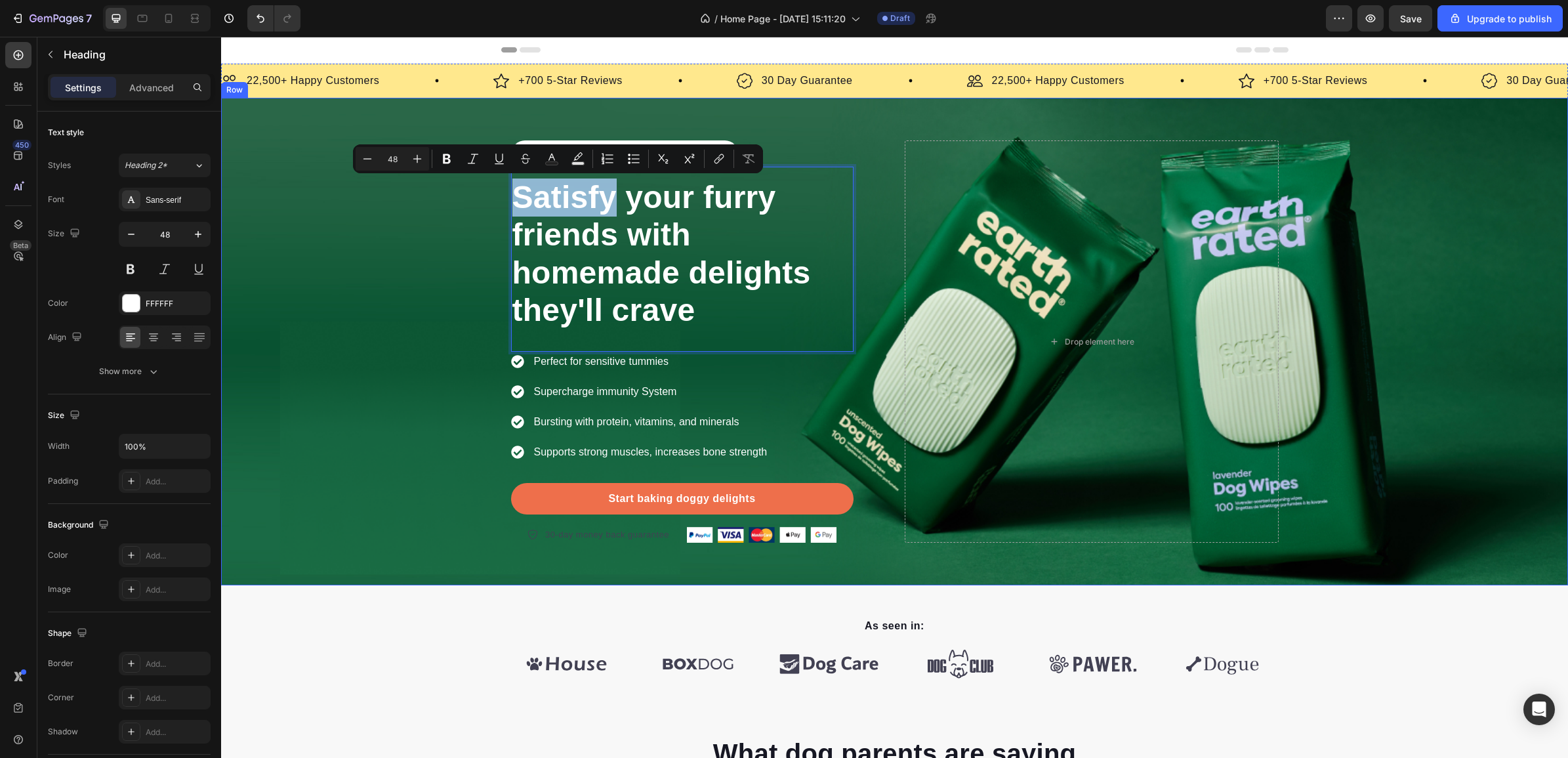
drag, startPoint x: 609, startPoint y: 204, endPoint x: 474, endPoint y: 212, distance: 135.2
click at [474, 212] on div "Icon Icon Icon Icon Icon Icon List Hoz Rated 4.5/5 Based on 895 Reviews Text bl…" at bounding box center [894, 341] width 1347 height 402
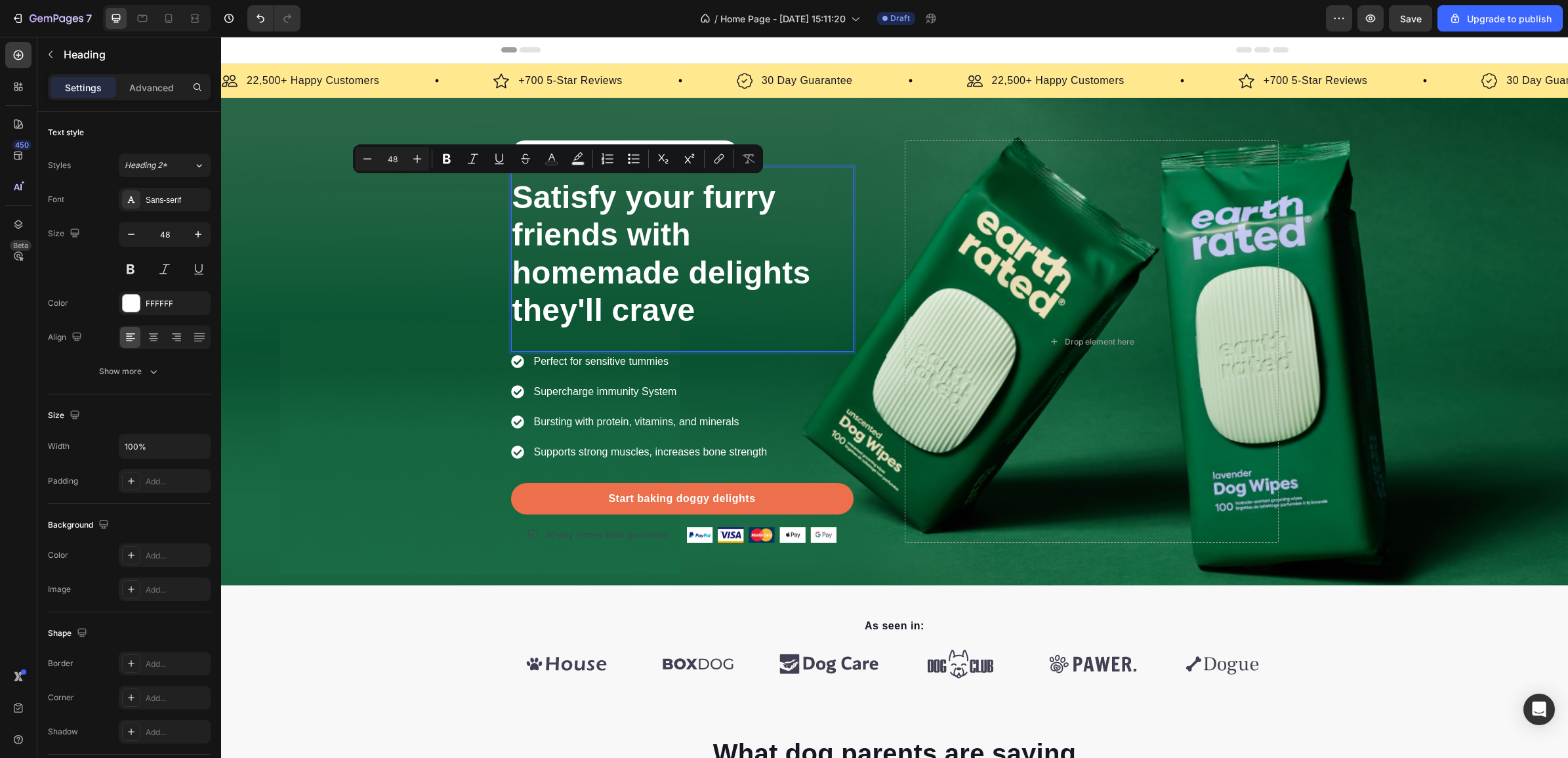
click at [720, 255] on p "Satisfy your furry friends with homemade delights they'll crave" at bounding box center [683, 254] width 340 height 151
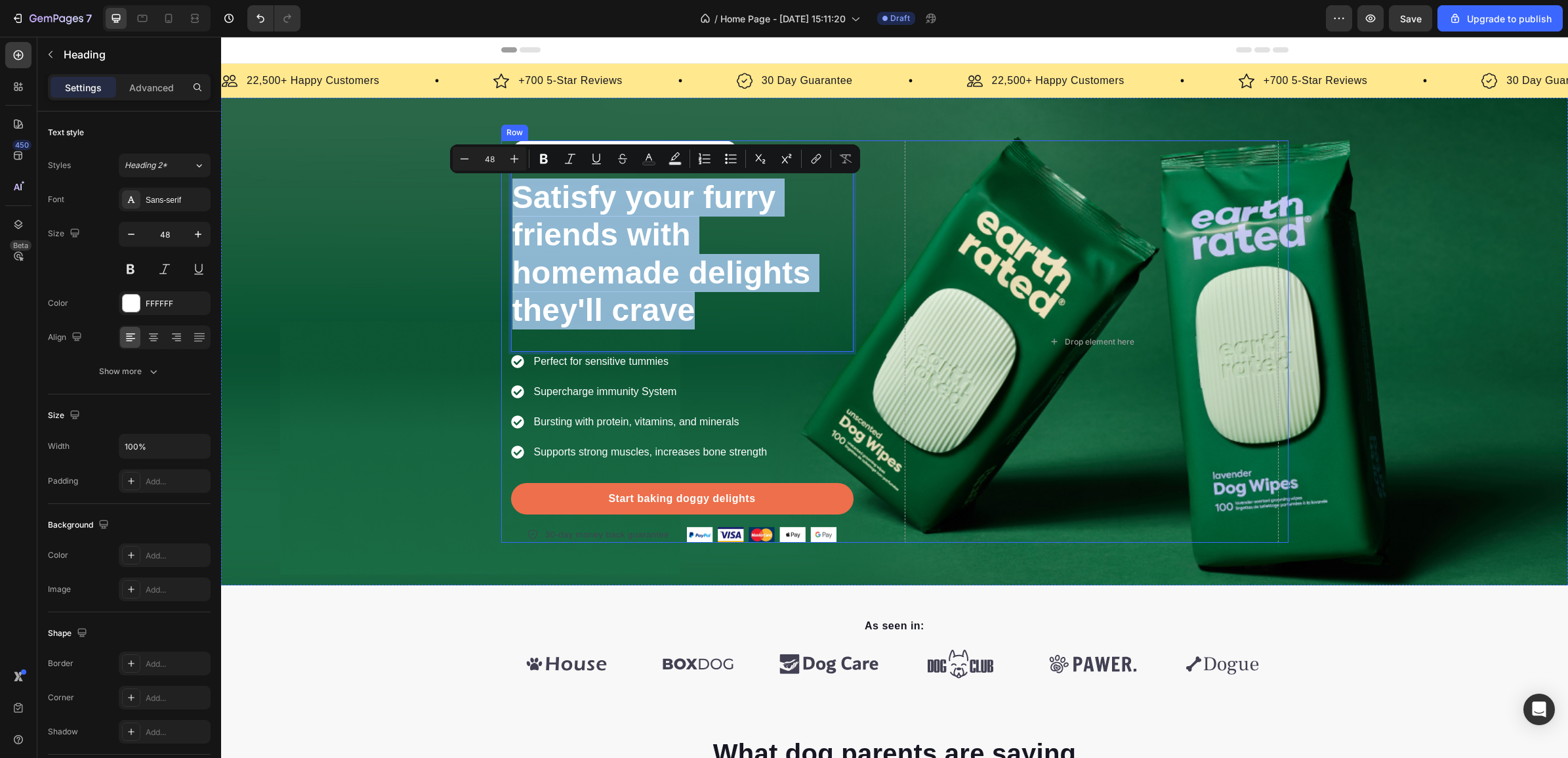
drag, startPoint x: 718, startPoint y: 296, endPoint x: 503, endPoint y: 198, distance: 236.3
click at [503, 198] on div "Icon Icon Icon Icon Icon Icon List Hoz Rated 4.5/5 Based on 895 Reviews Text bl…" at bounding box center [894, 341] width 787 height 402
click at [863, 289] on div "Icon Icon Icon Icon Icon Icon List Hoz Rated 4.5/5 Based on 895 Reviews Text bl…" at bounding box center [698, 341] width 374 height 402
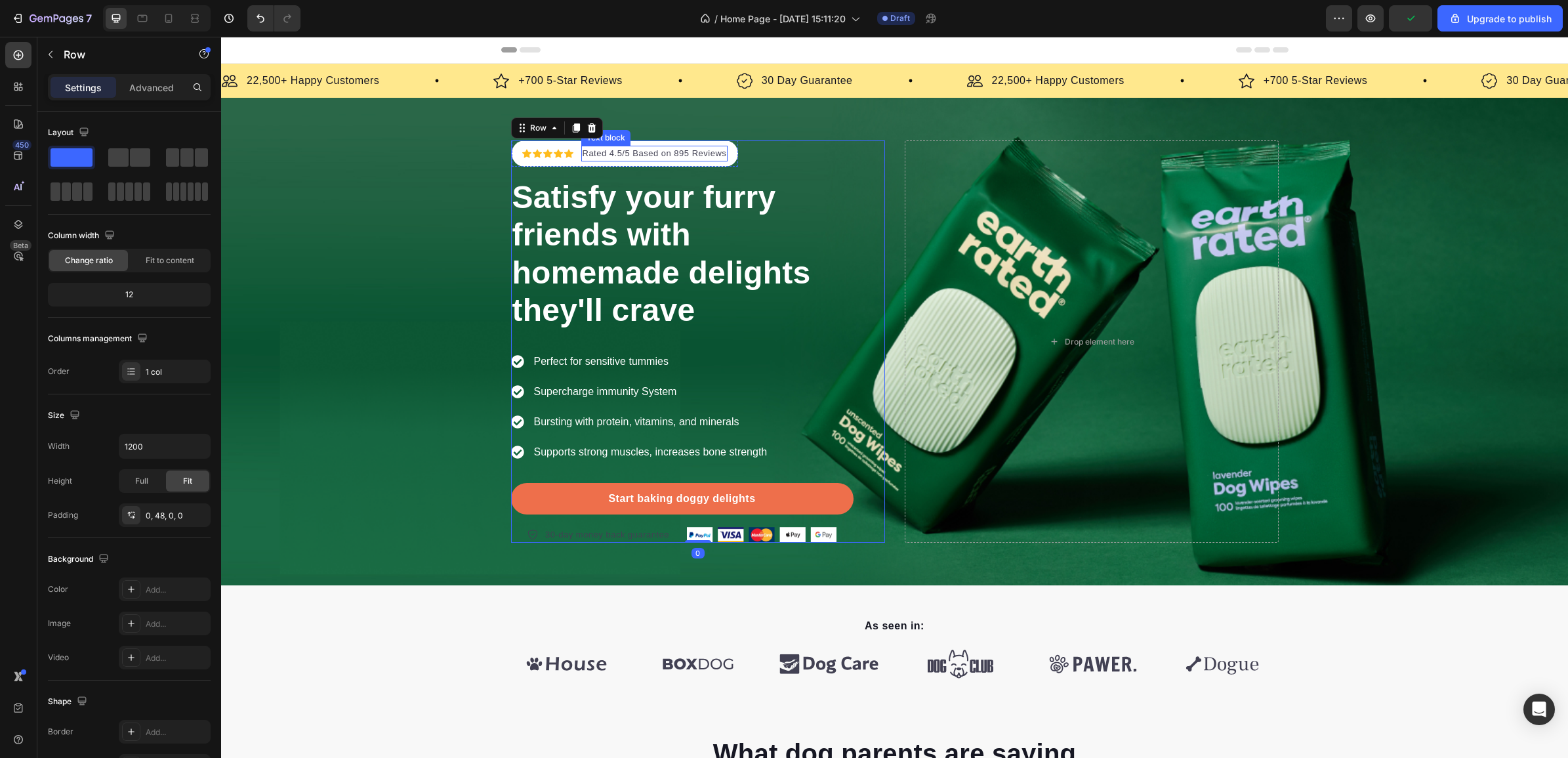
click at [653, 155] on p "Rated 4.5/5 Based on 895 Reviews" at bounding box center [655, 153] width 145 height 13
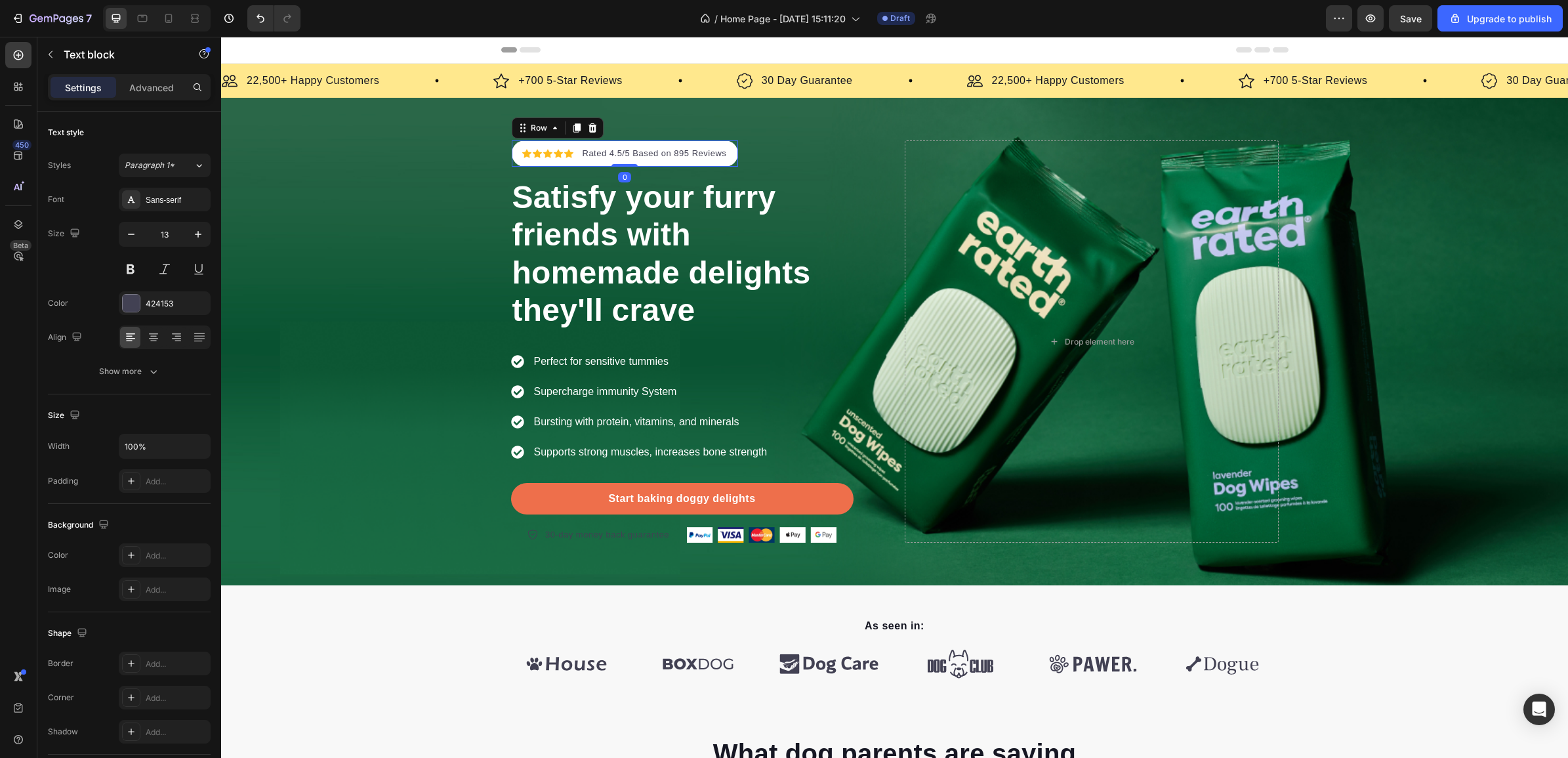
click at [729, 146] on div "Icon Icon Icon Icon Icon Icon List Hoz Rated 4.5/5 Based on 895 Reviews Text bl…" at bounding box center [625, 153] width 227 height 26
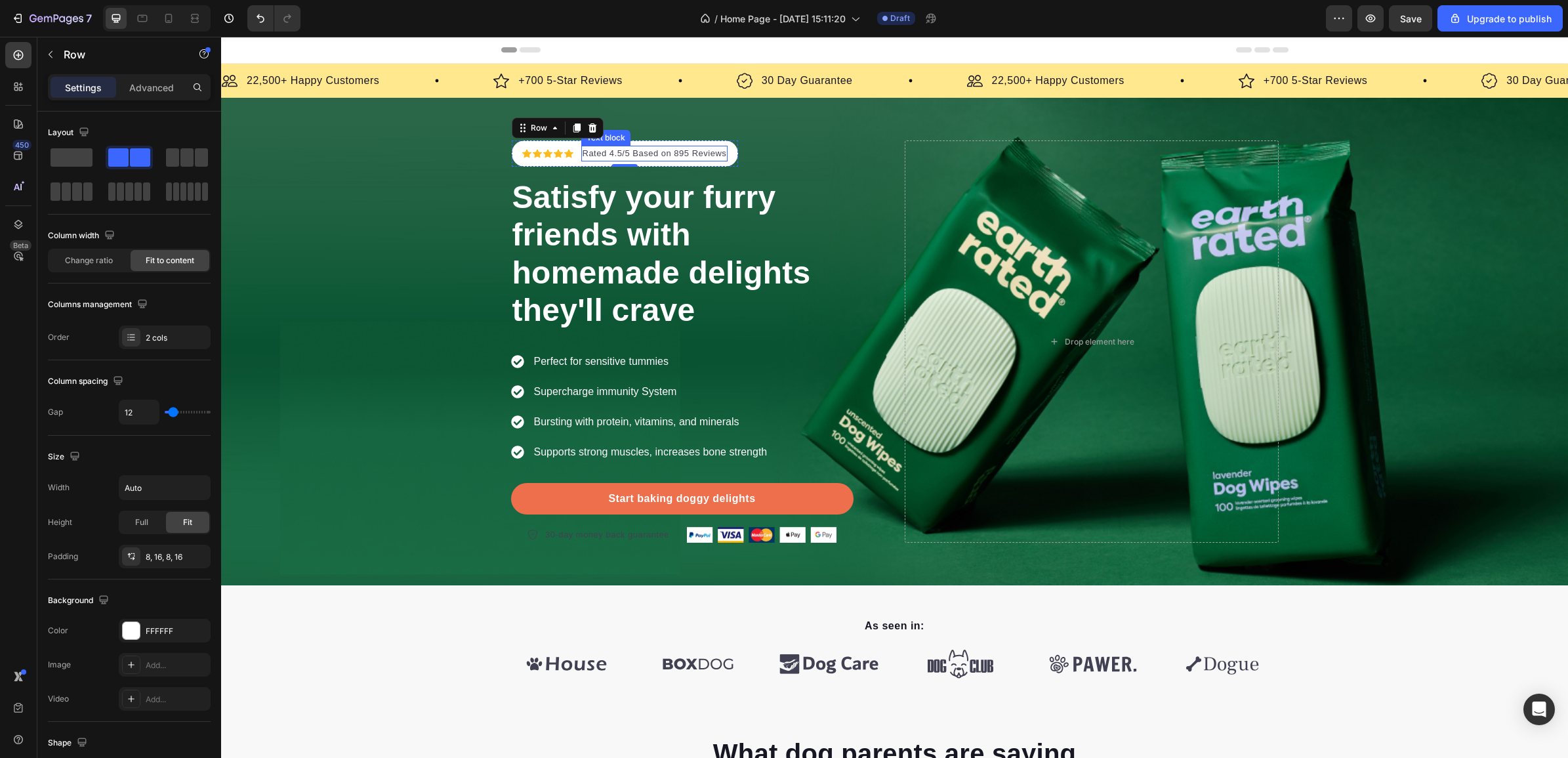
click at [683, 145] on div "Rated 4.5/5 Based on 895 Reviews" at bounding box center [654, 153] width 147 height 16
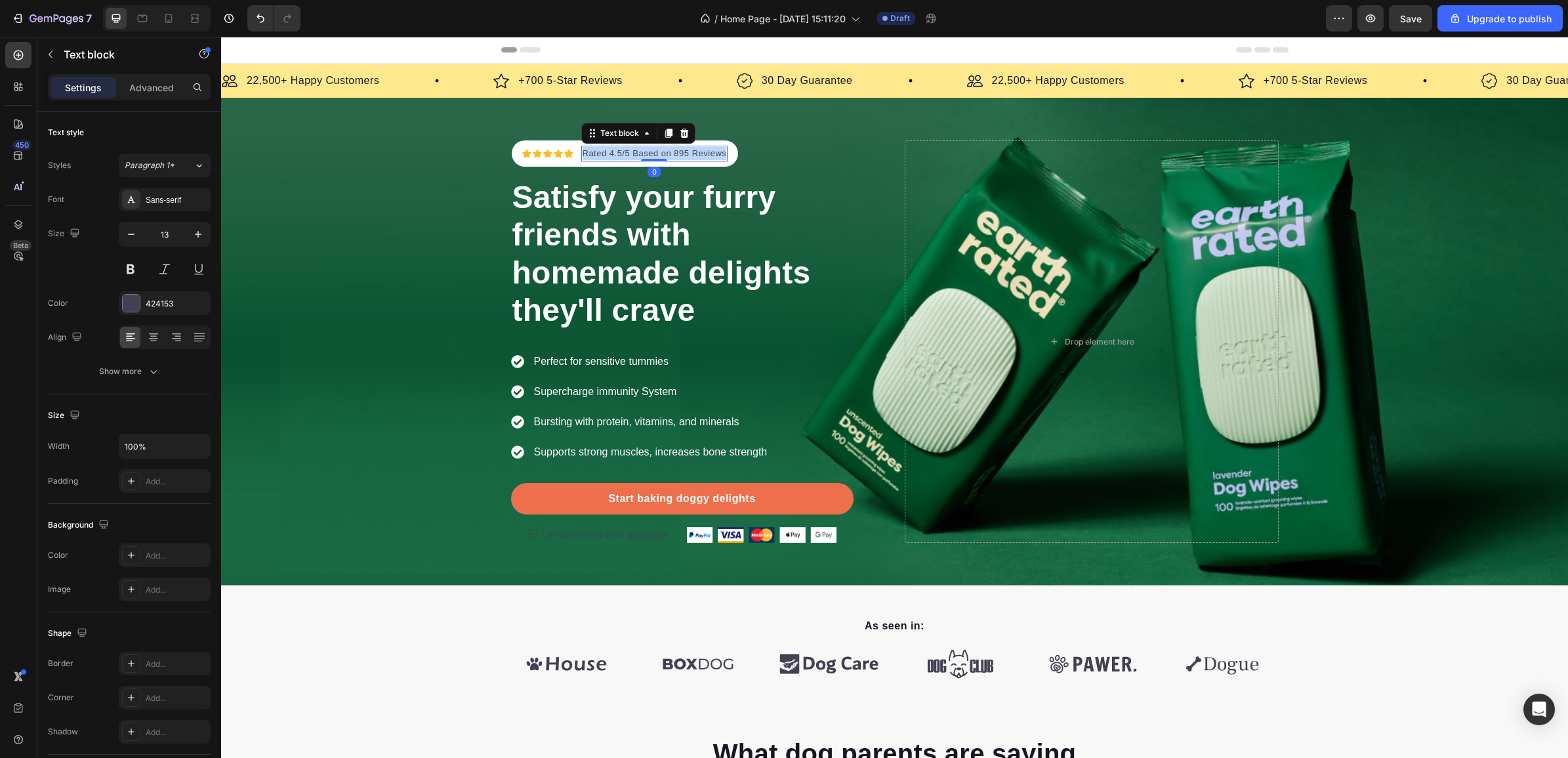
click at [683, 145] on div "Rated 4.5/5 Based on 895 Reviews" at bounding box center [654, 153] width 147 height 16
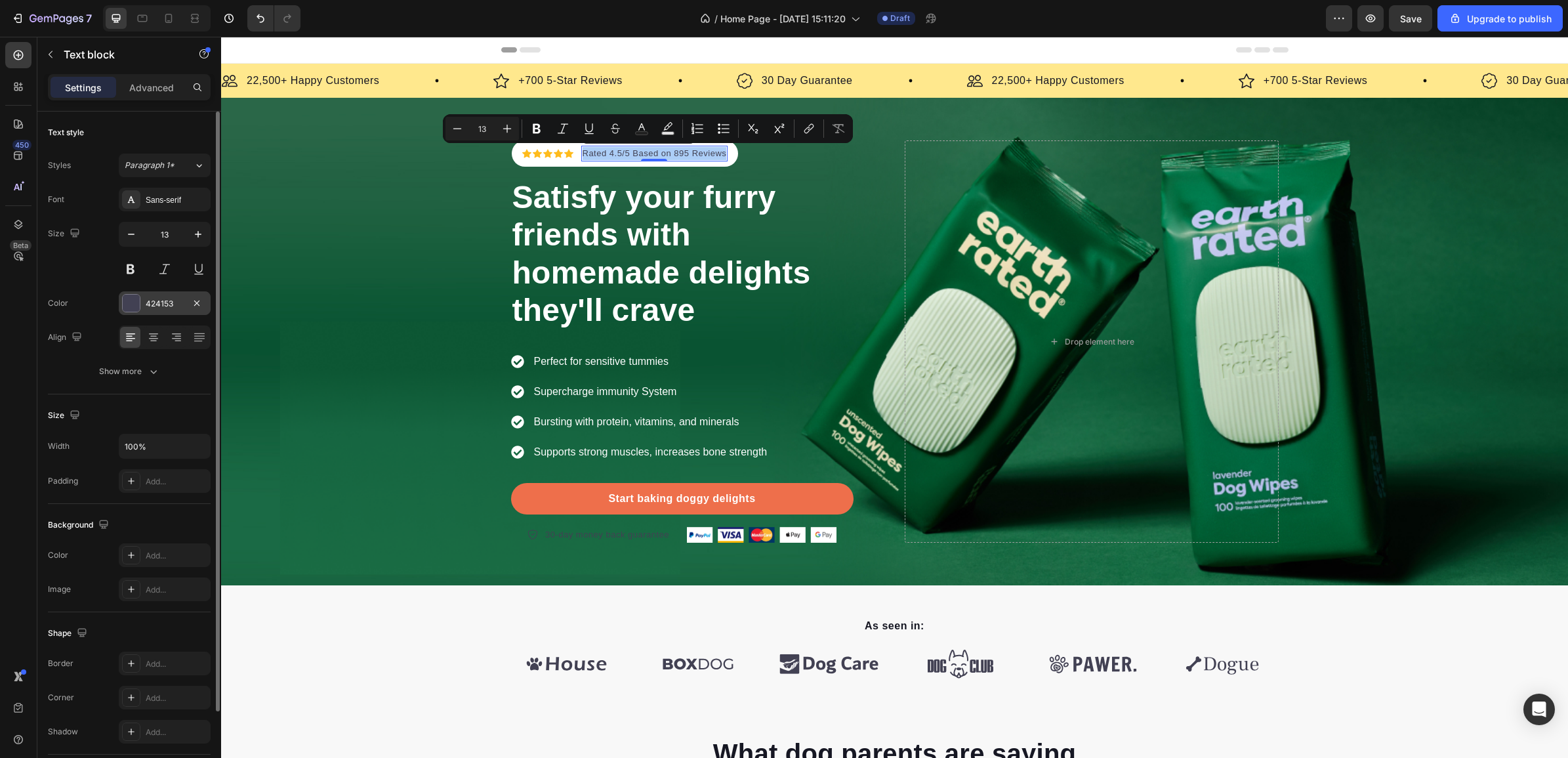
click at [157, 300] on div "424153" at bounding box center [164, 304] width 38 height 12
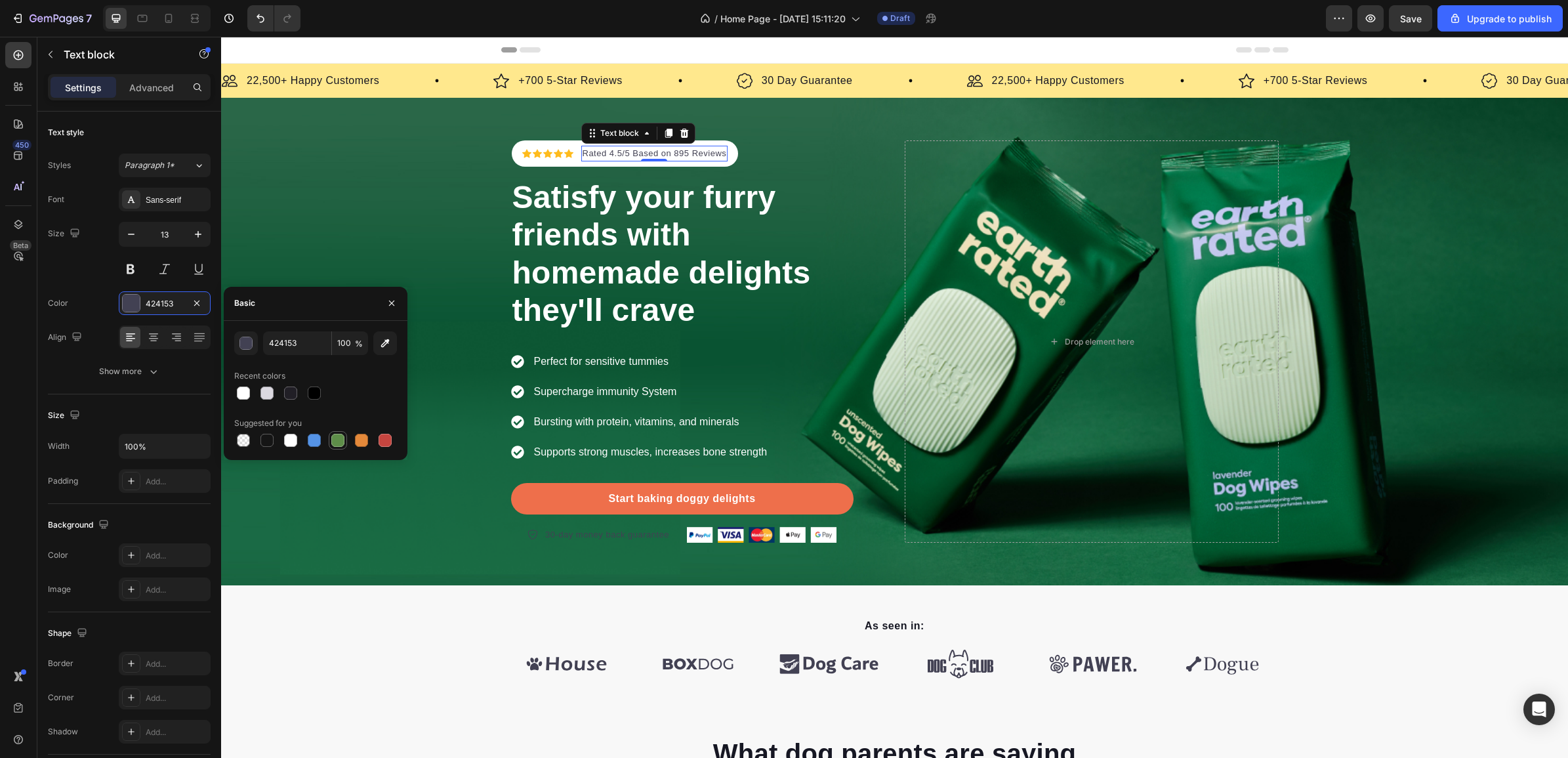
click at [338, 433] on div at bounding box center [337, 440] width 13 height 13
click at [252, 333] on button "button" at bounding box center [246, 343] width 24 height 24
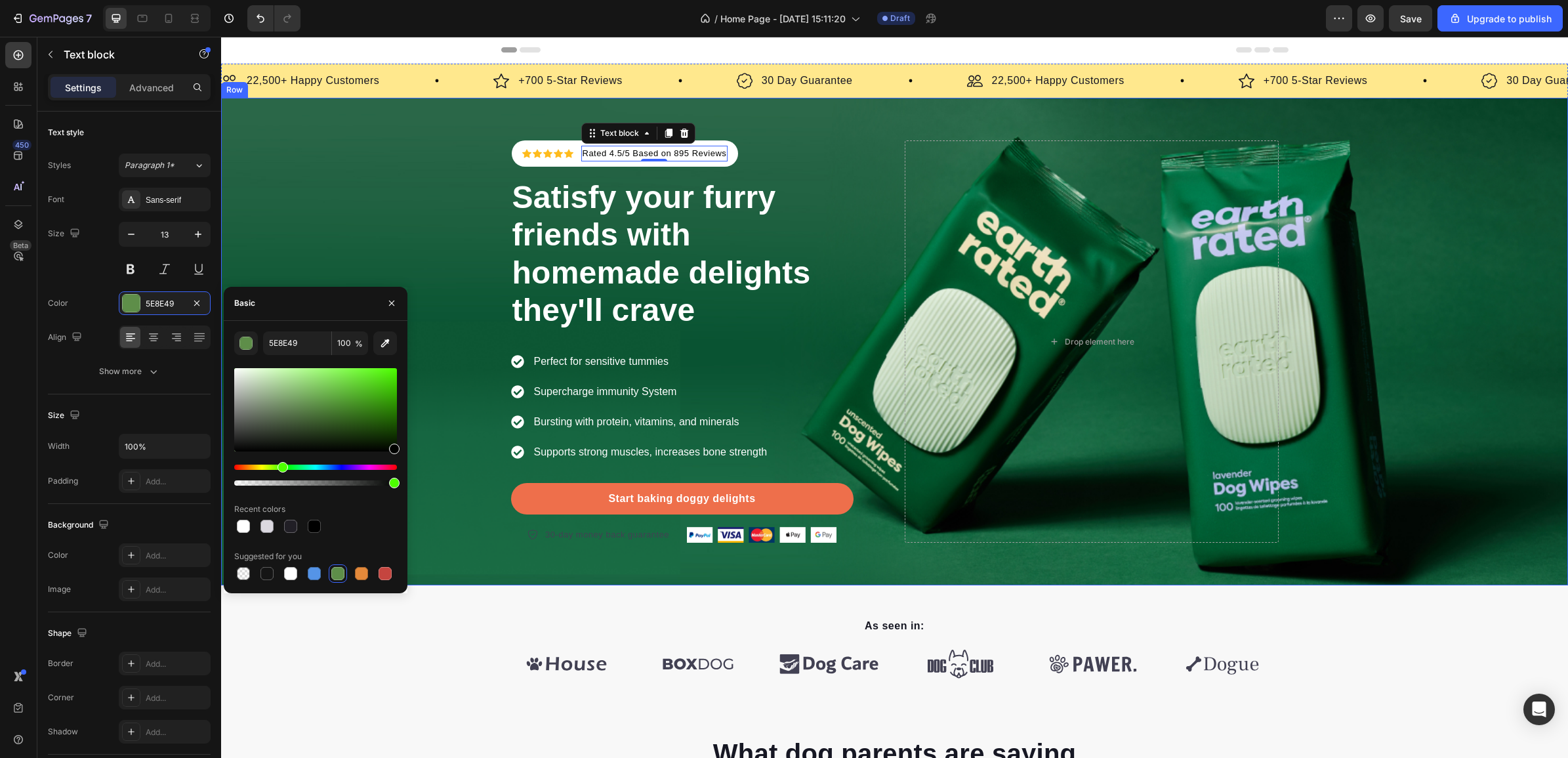
type input "000200"
drag, startPoint x: 583, startPoint y: 452, endPoint x: 424, endPoint y: 457, distance: 159.1
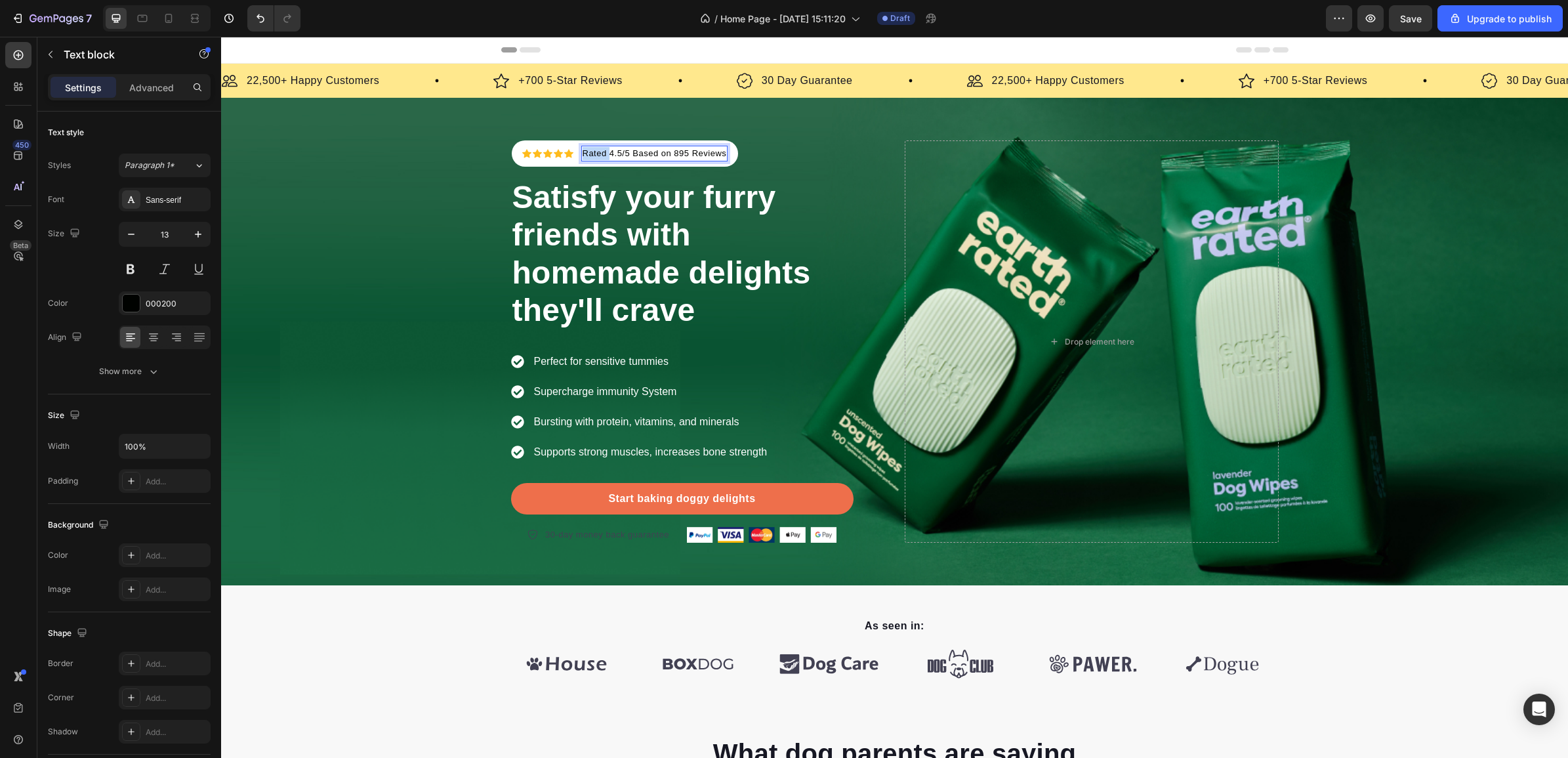
click at [595, 152] on p "Rated 4.5/5 Based on 895 Reviews" at bounding box center [655, 153] width 145 height 13
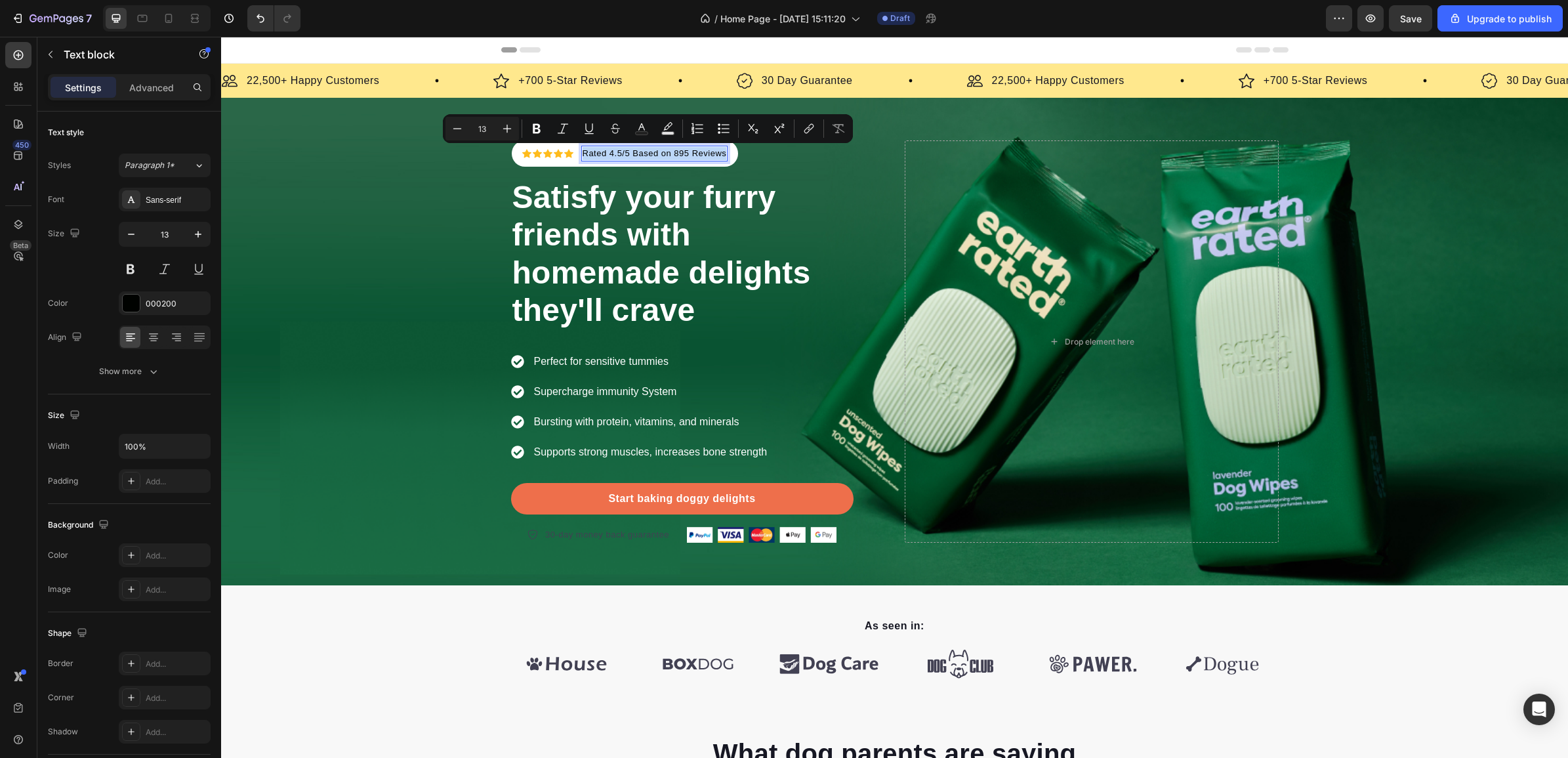
click at [595, 152] on p "Rated 4.5/5 Based on 895 Reviews" at bounding box center [655, 153] width 145 height 13
click at [530, 132] on icon "Editor contextual toolbar" at bounding box center [536, 128] width 13 height 13
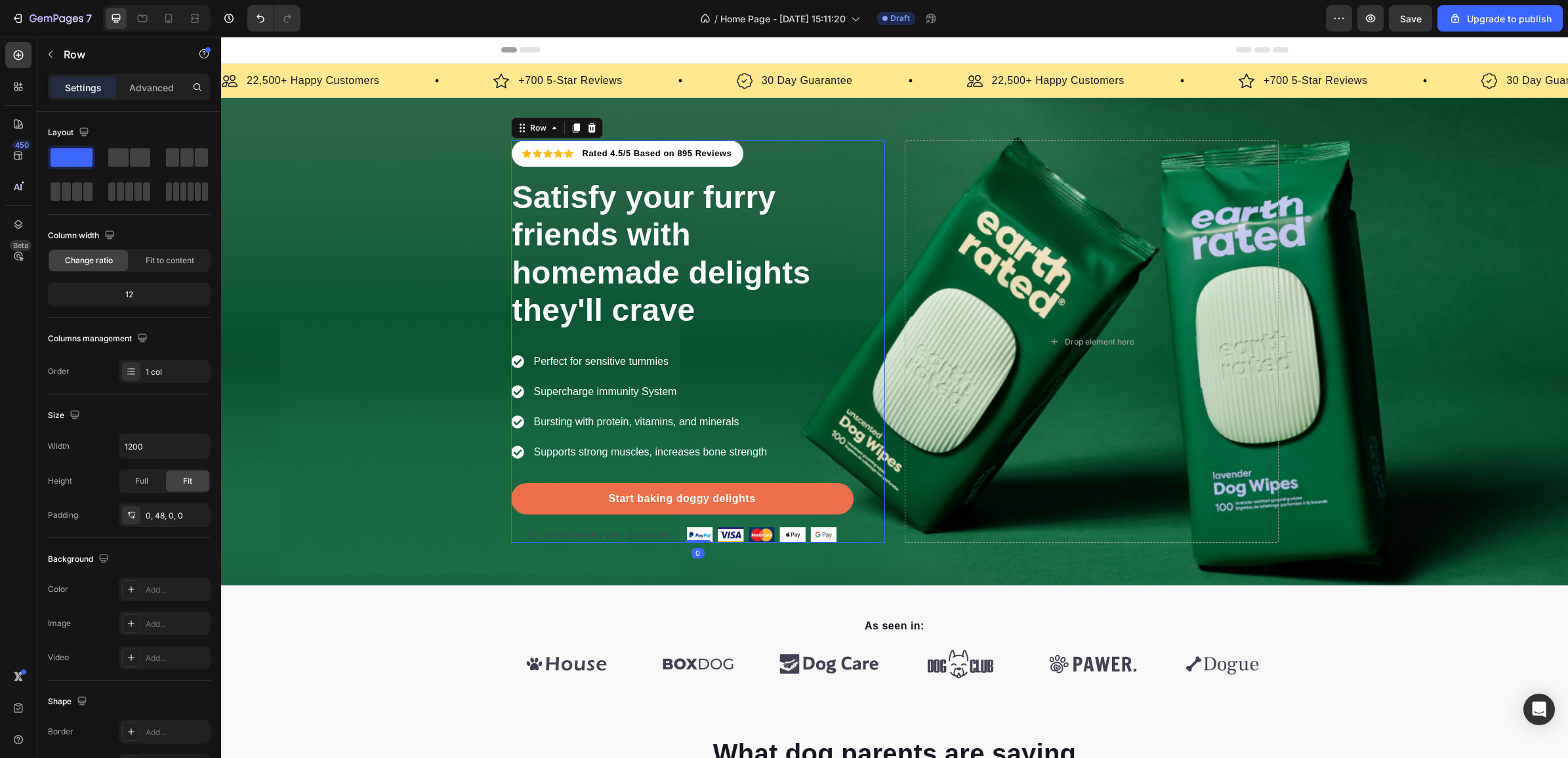
click at [810, 146] on div "Icon Icon Icon Icon Icon Icon List Hoz Rated 4.5/5 Based on 895 Reviews Text bl…" at bounding box center [682, 341] width 342 height 402
click at [479, 267] on div "Icon Icon Icon Icon Icon Icon List Hoz Rated 4.5/5 Based on 895 Reviews Text bl…" at bounding box center [894, 341] width 1347 height 402
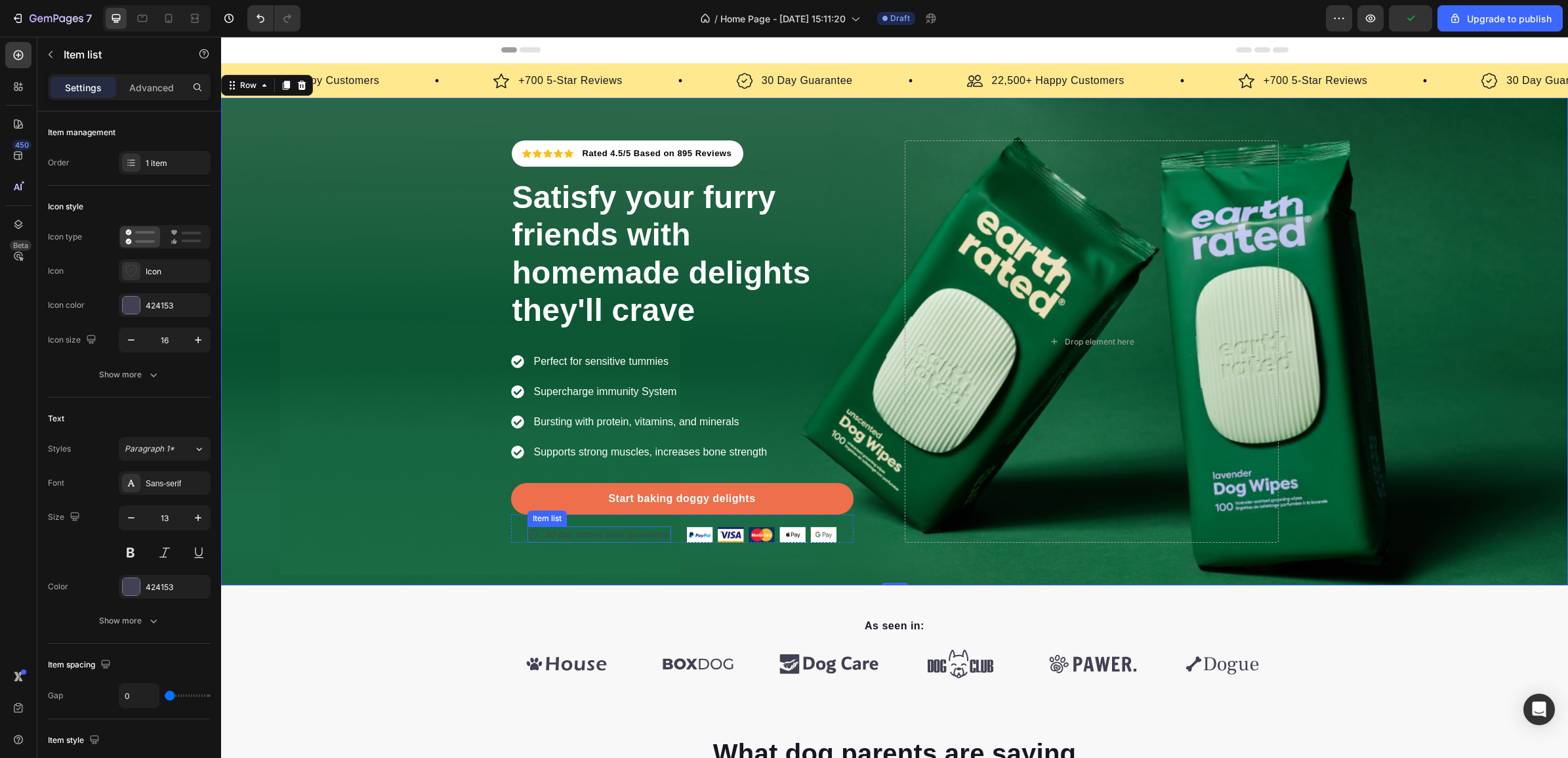
click at [631, 533] on p "30-day money back guarantee" at bounding box center [607, 535] width 124 height 13
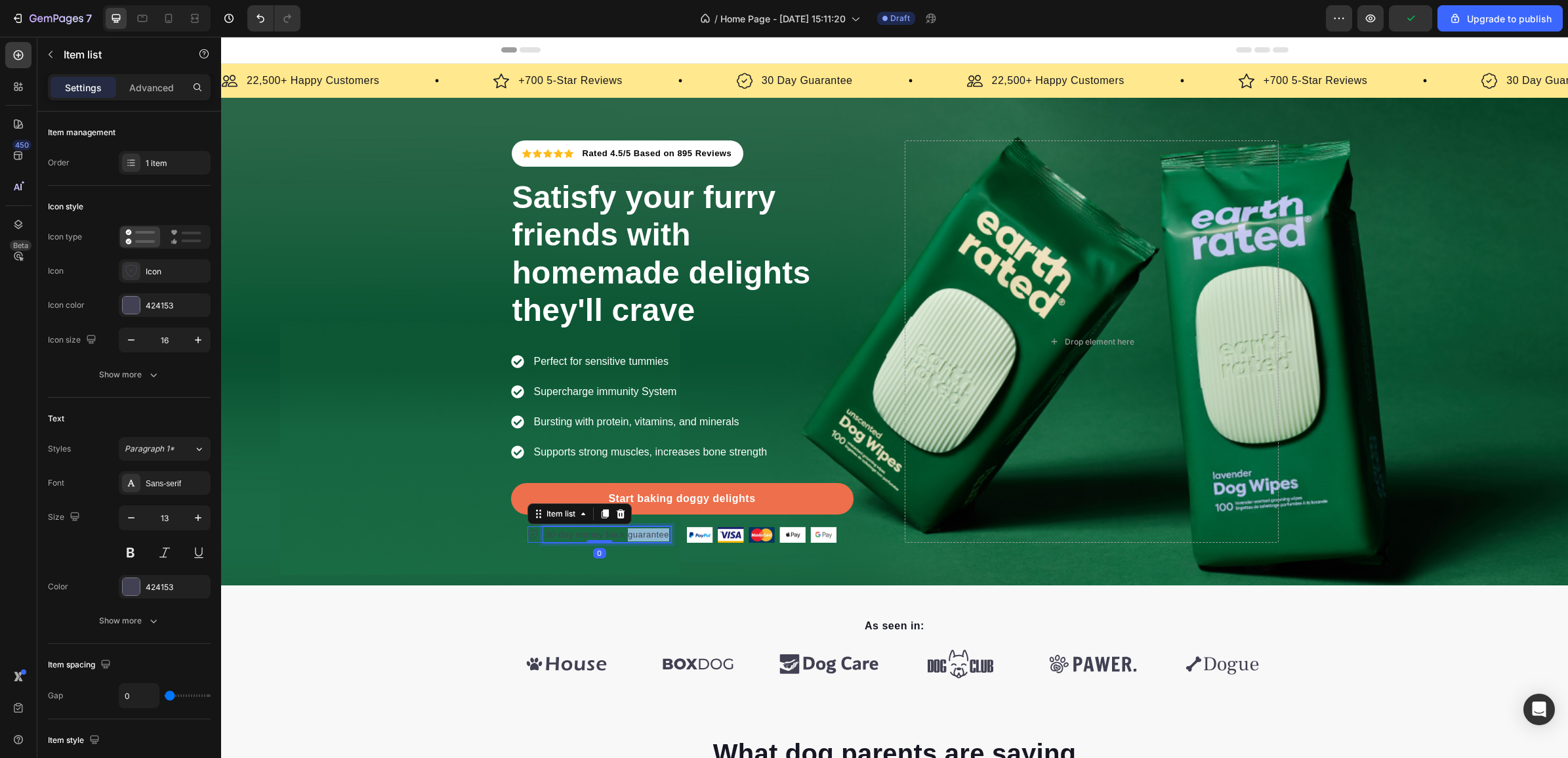
click at [631, 533] on p "30-day money back guarantee" at bounding box center [607, 535] width 124 height 13
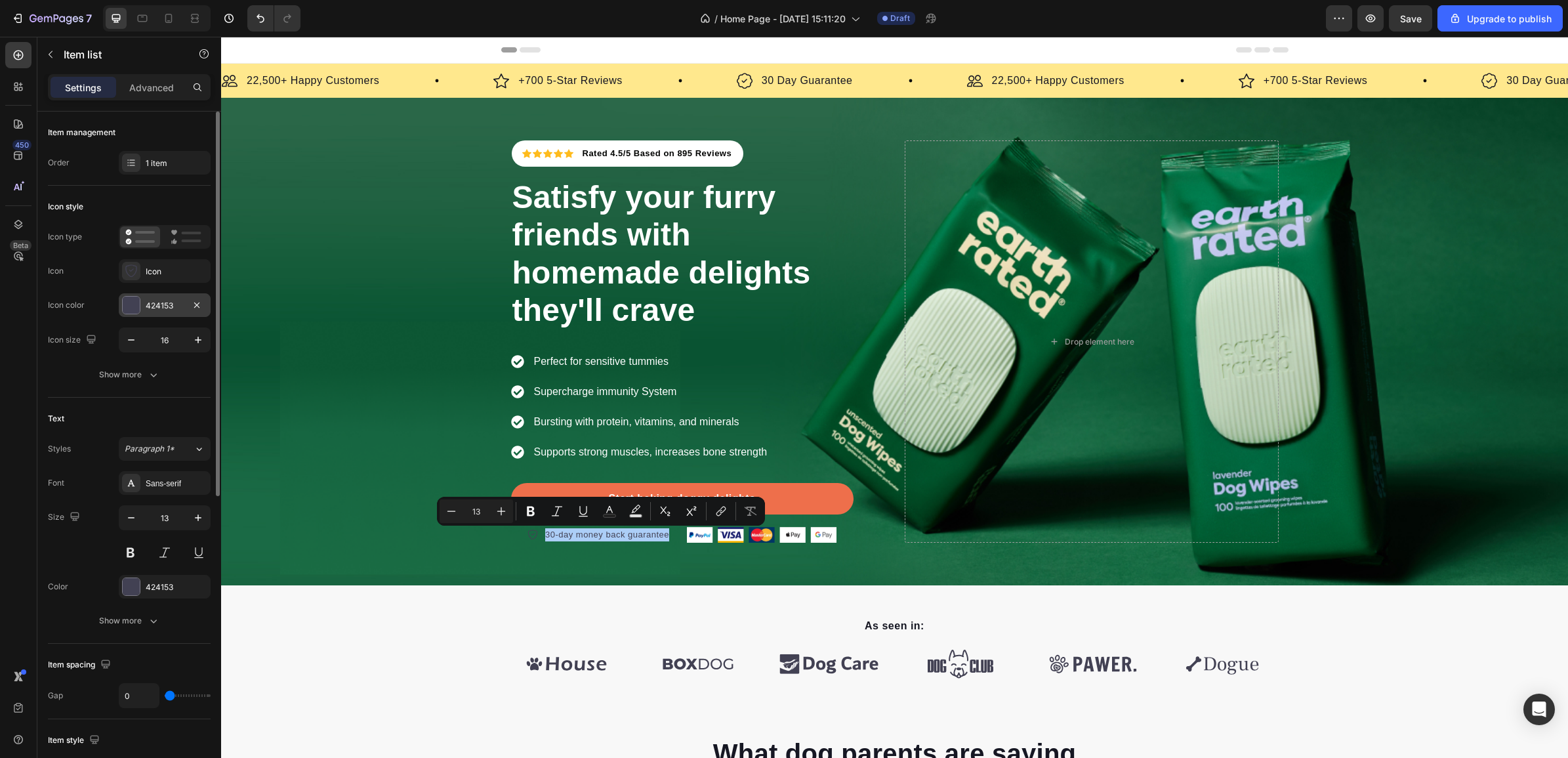
click at [153, 297] on div "424153" at bounding box center [164, 305] width 92 height 24
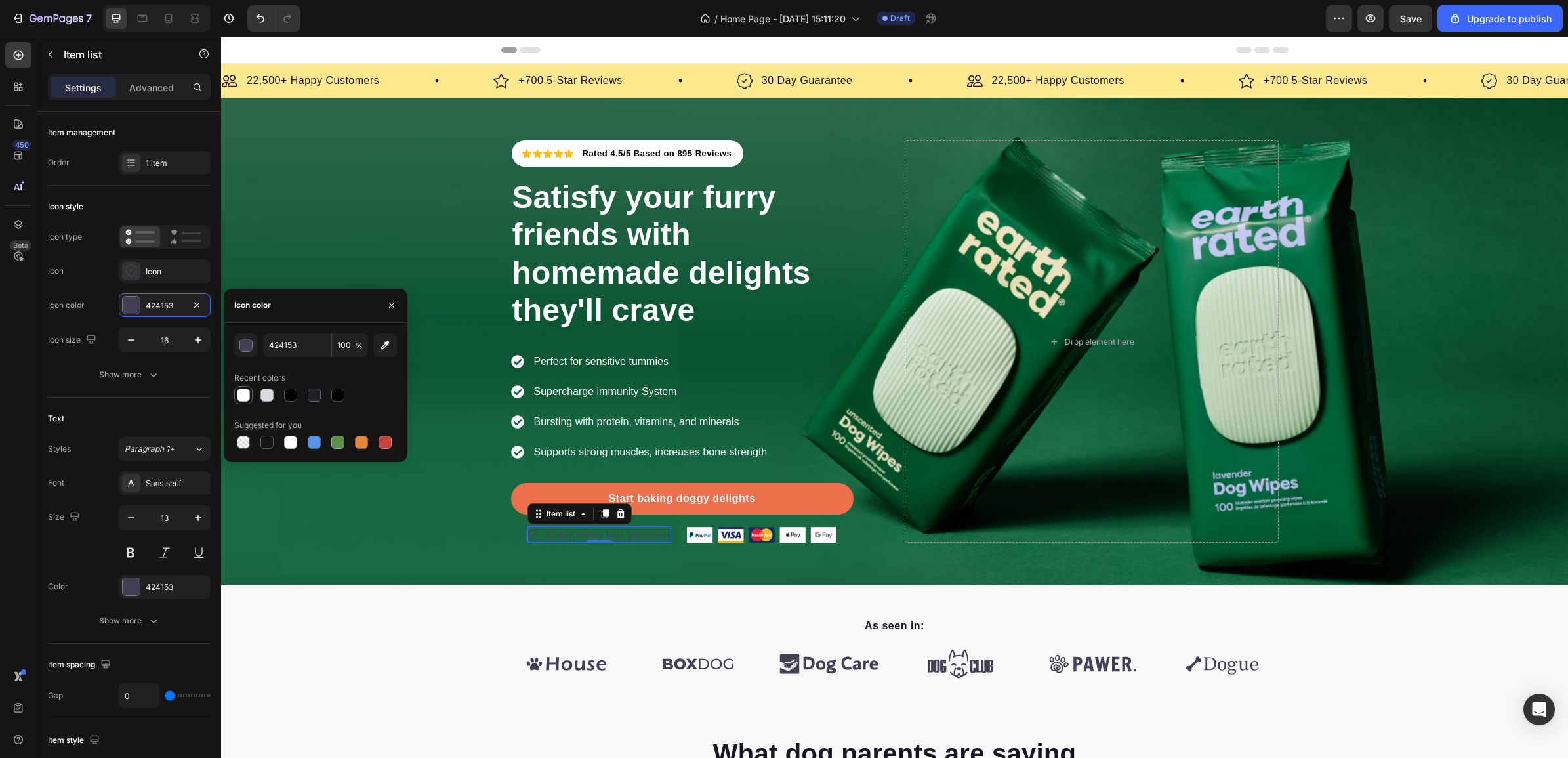
click at [247, 391] on div at bounding box center [243, 395] width 13 height 13
type input "FFFFFF"
click at [528, 538] on icon at bounding box center [533, 534] width 9 height 10
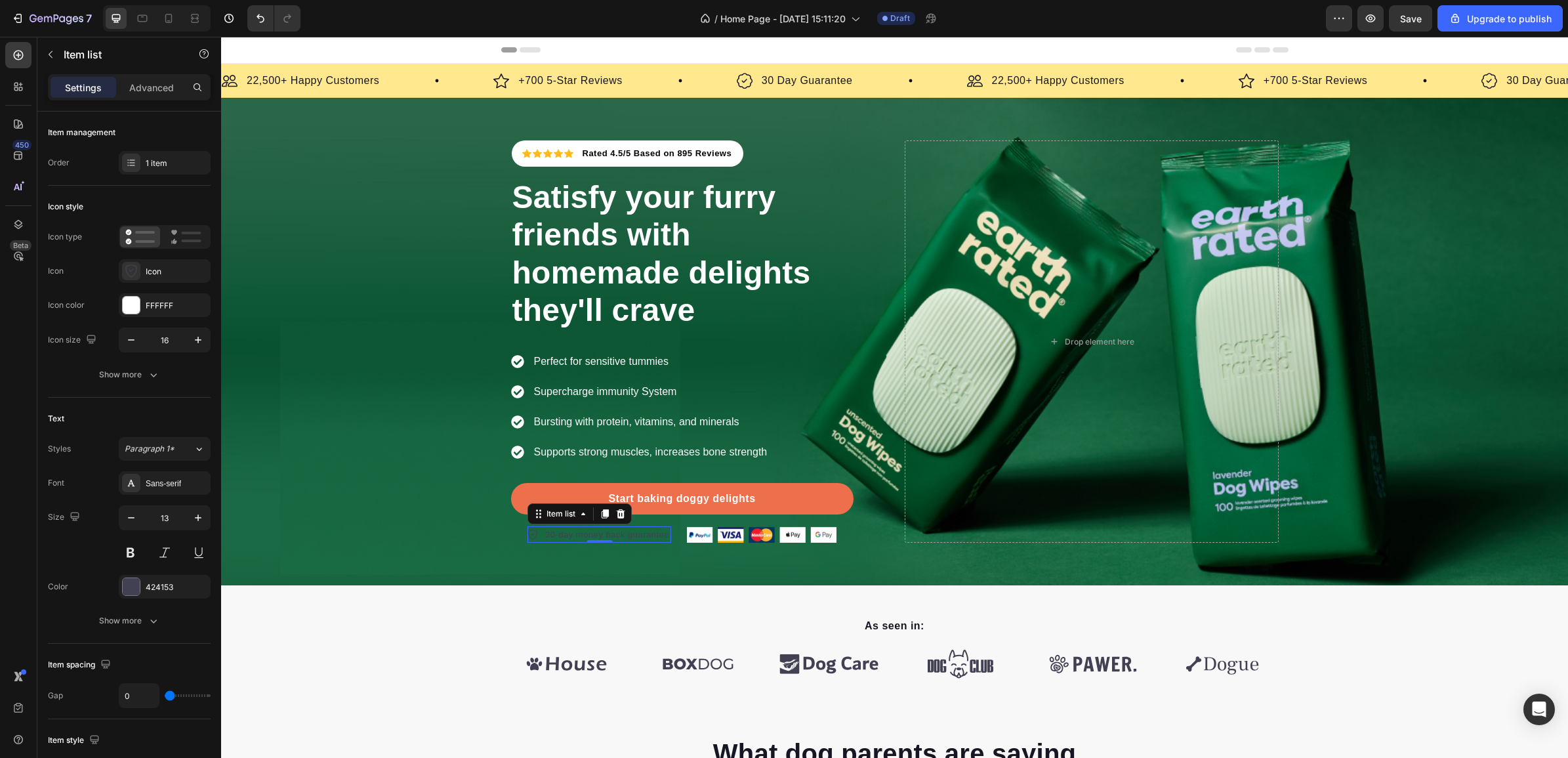
click at [528, 538] on icon at bounding box center [533, 534] width 9 height 10
click at [156, 584] on div "424153" at bounding box center [164, 587] width 38 height 12
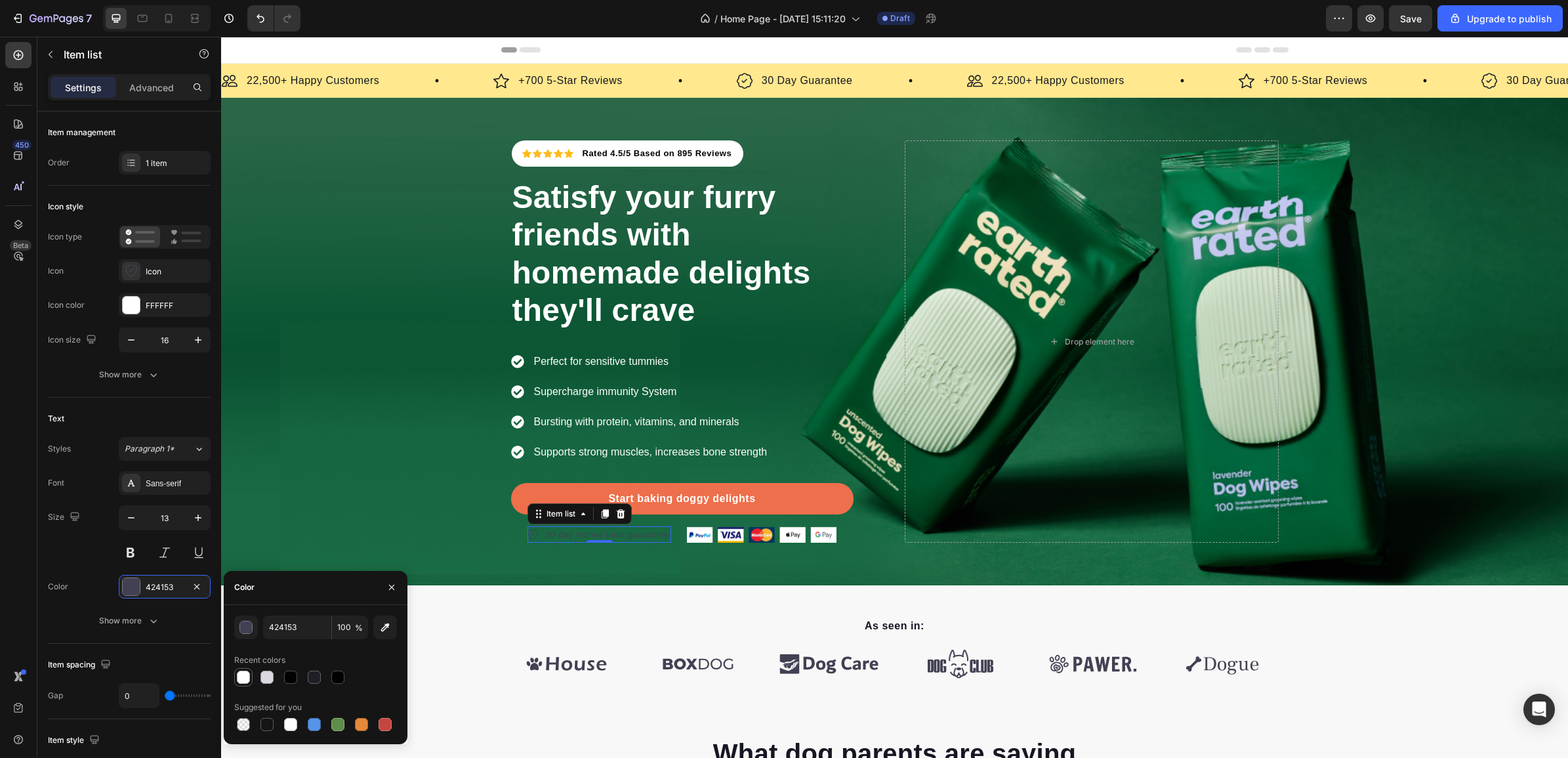
click at [238, 679] on div at bounding box center [243, 677] width 13 height 13
type input "FFFFFF"
click at [528, 532] on icon at bounding box center [532, 534] width 10 height 10
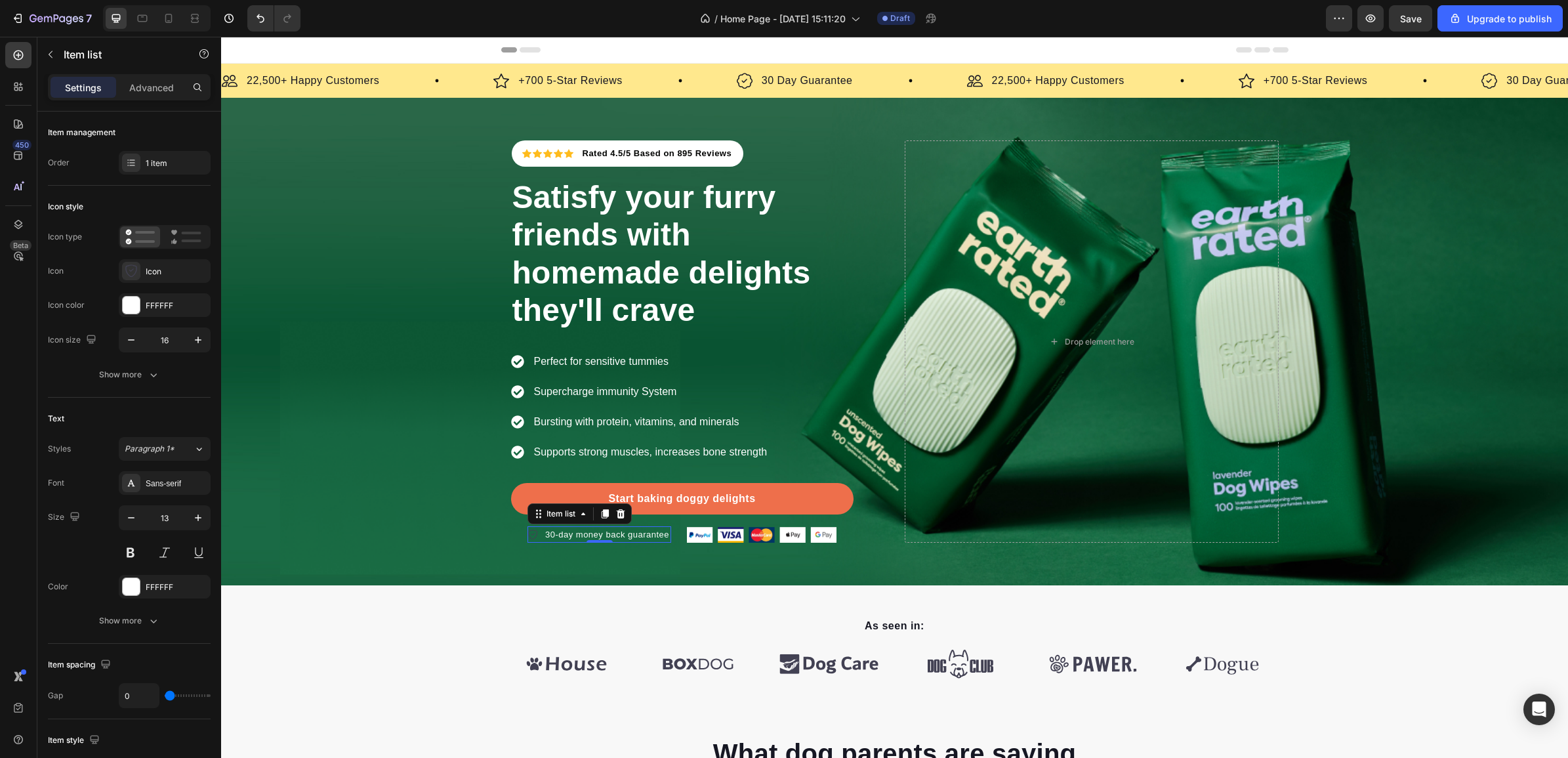
click at [528, 532] on icon at bounding box center [532, 534] width 10 height 10
click at [543, 543] on div "30-day money back guarantee" at bounding box center [607, 535] width 128 height 17
click at [532, 536] on div "30-day money back guarantee" at bounding box center [599, 535] width 144 height 17
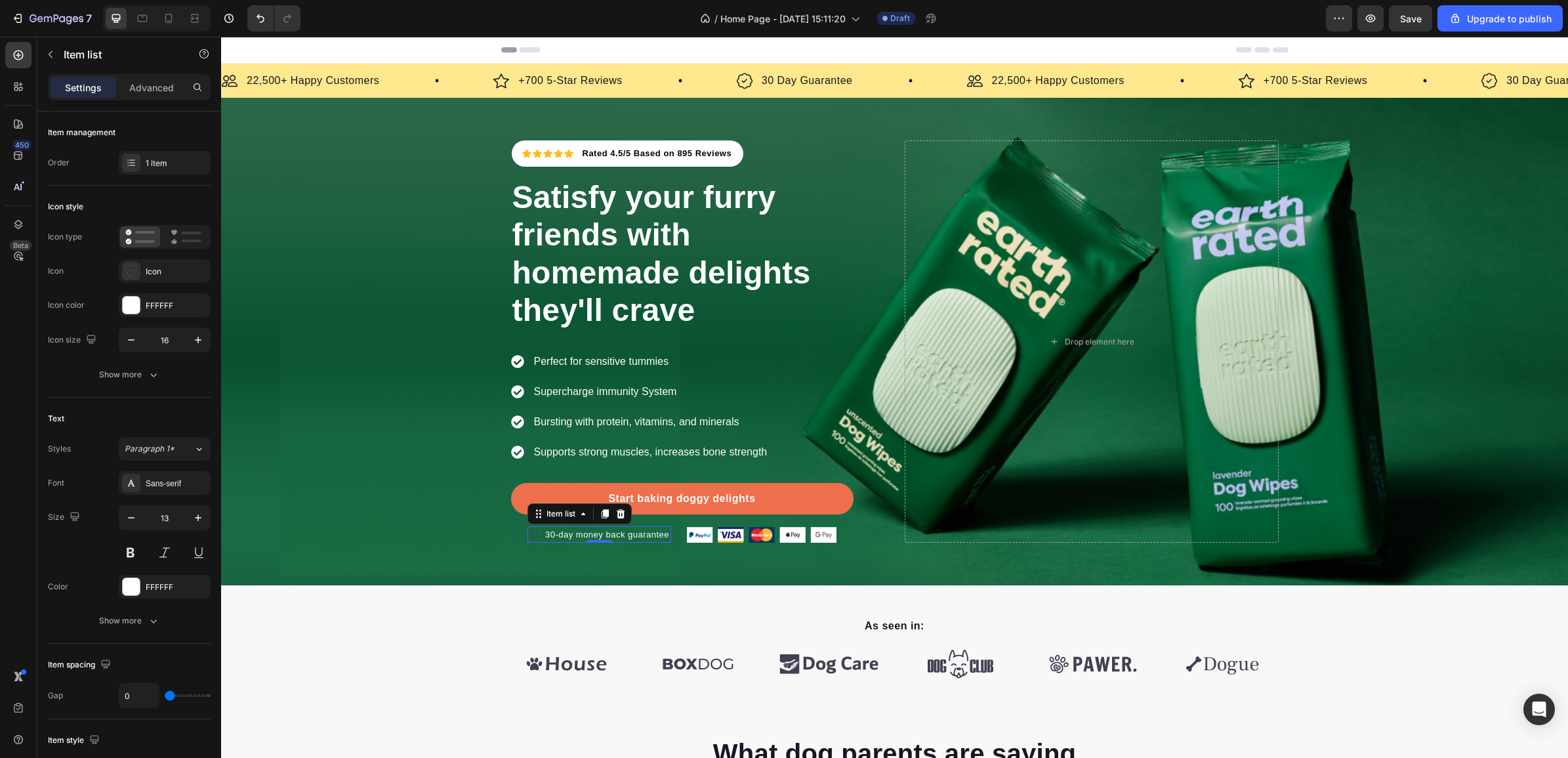
click at [532, 536] on div "30-day money back guarantee" at bounding box center [599, 535] width 144 height 17
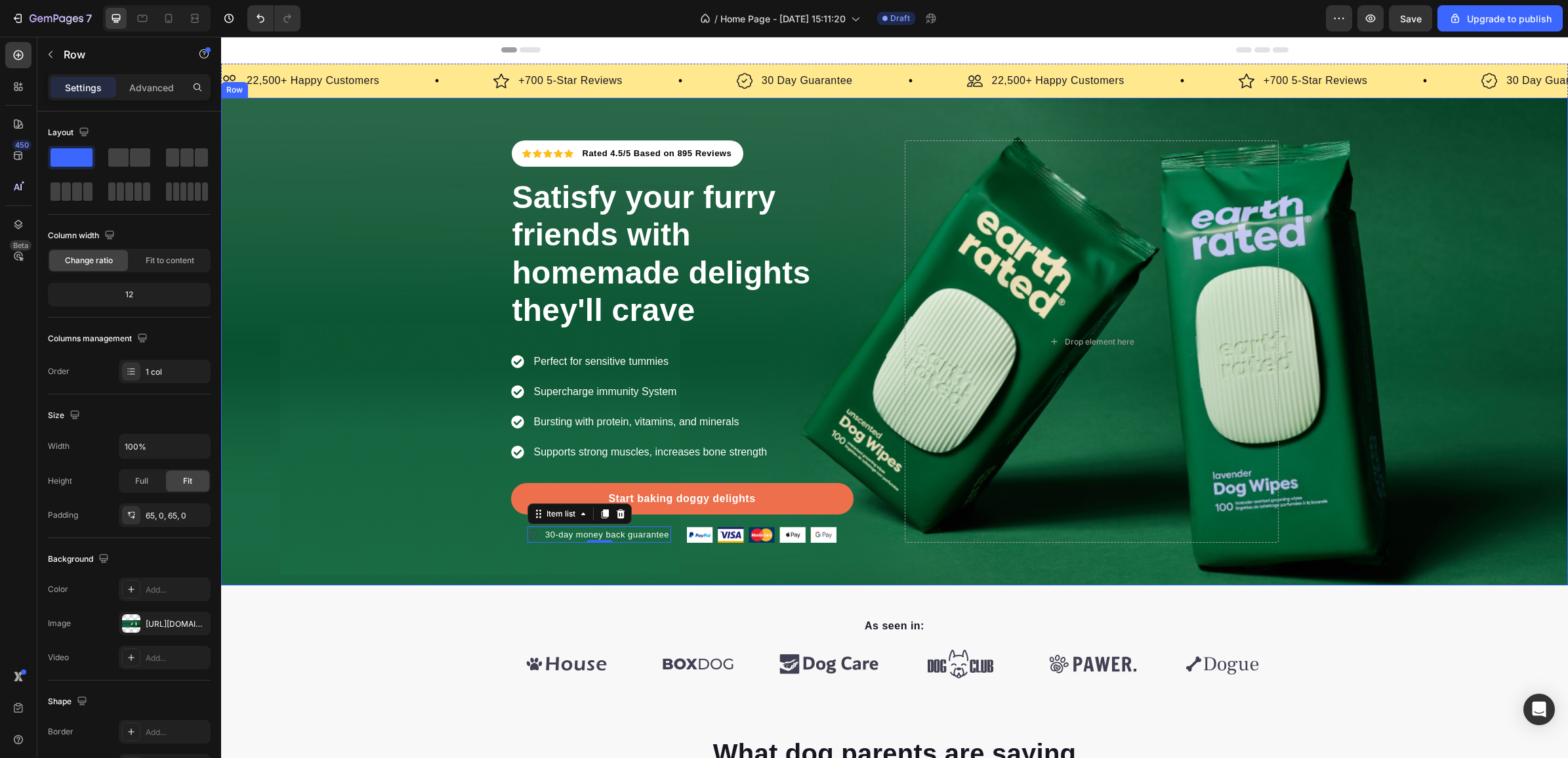
click at [553, 583] on div "Icon Icon Icon Icon Icon Icon List Hoz Rated 4.5/5 Based on 895 Reviews Text bl…" at bounding box center [894, 341] width 1347 height 488
click at [1489, 246] on div "Icon Icon Icon Icon Icon Icon List Hoz Rated 4.5/5 Based on 895 Reviews Text bl…" at bounding box center [894, 341] width 1347 height 402
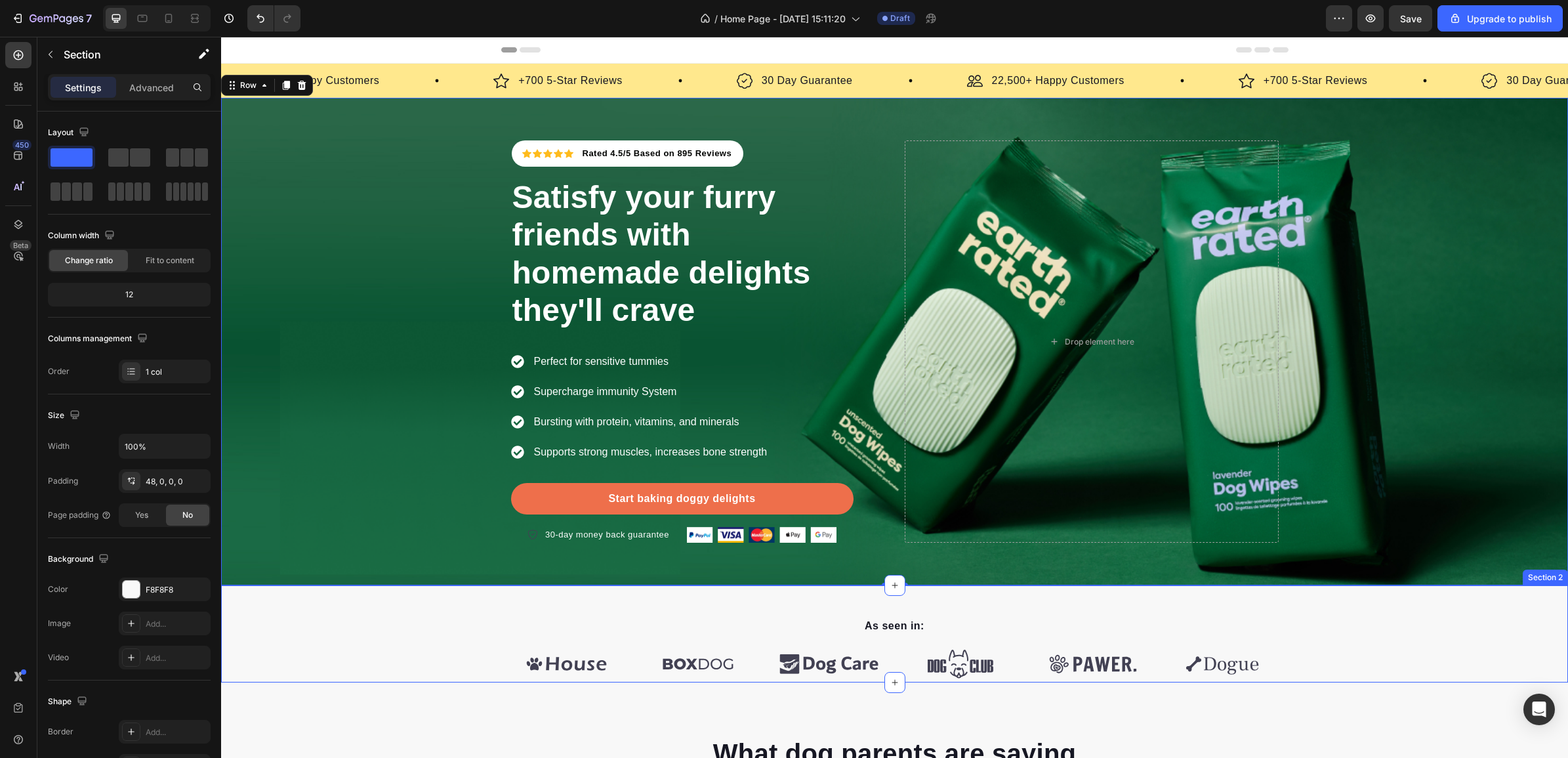
click at [1349, 648] on div "As seen in: Text block Image Image Image Image Image Image Carousel Row" at bounding box center [894, 649] width 1347 height 65
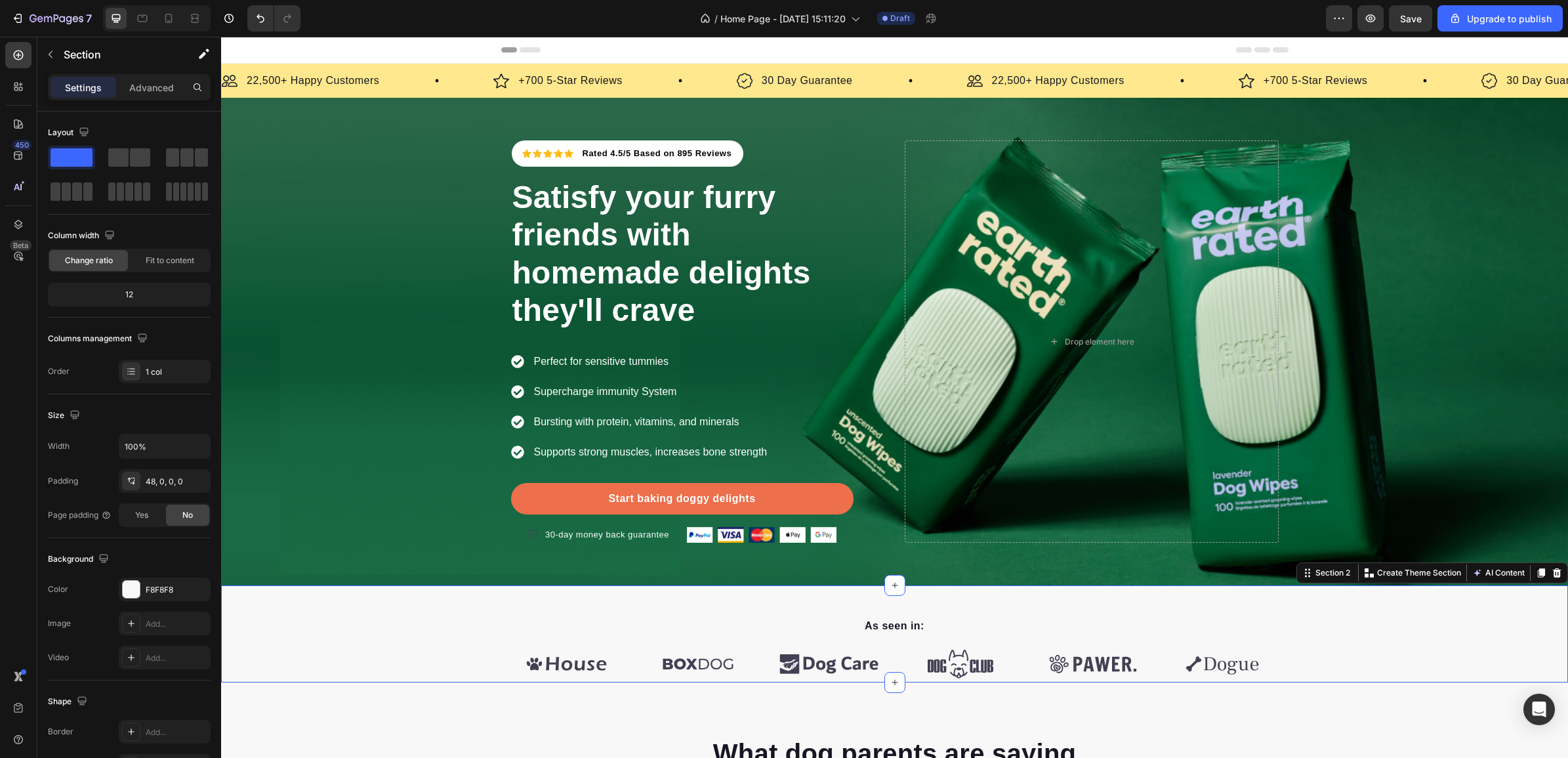
click at [1350, 648] on div "As seen in: Text block Image Image Image Image Image Image Carousel Row" at bounding box center [894, 649] width 1347 height 65
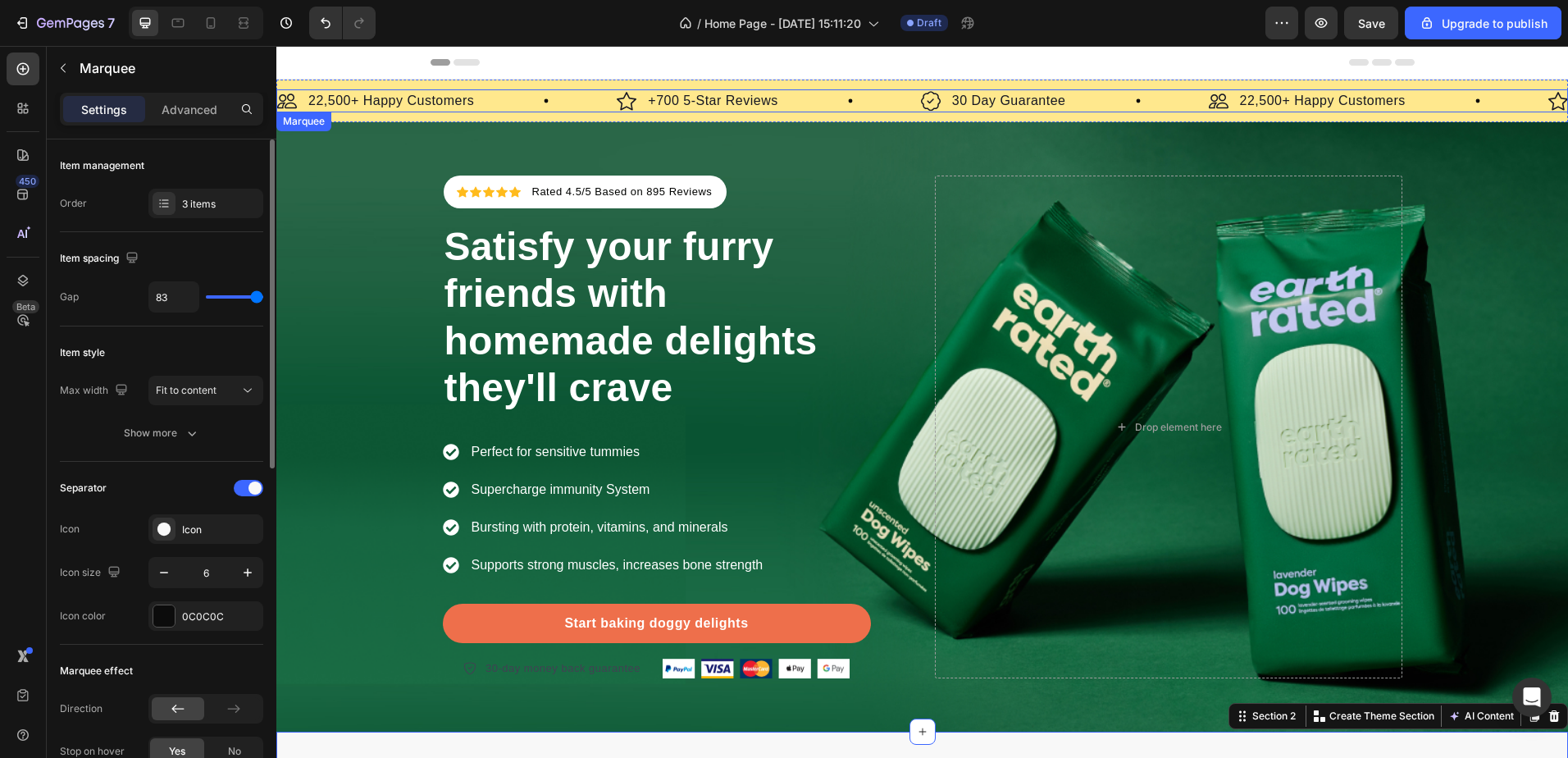
click at [556, 104] on div "Image 22,500+ Happy Customers Text Block Row" at bounding box center [446, 100] width 339 height 23
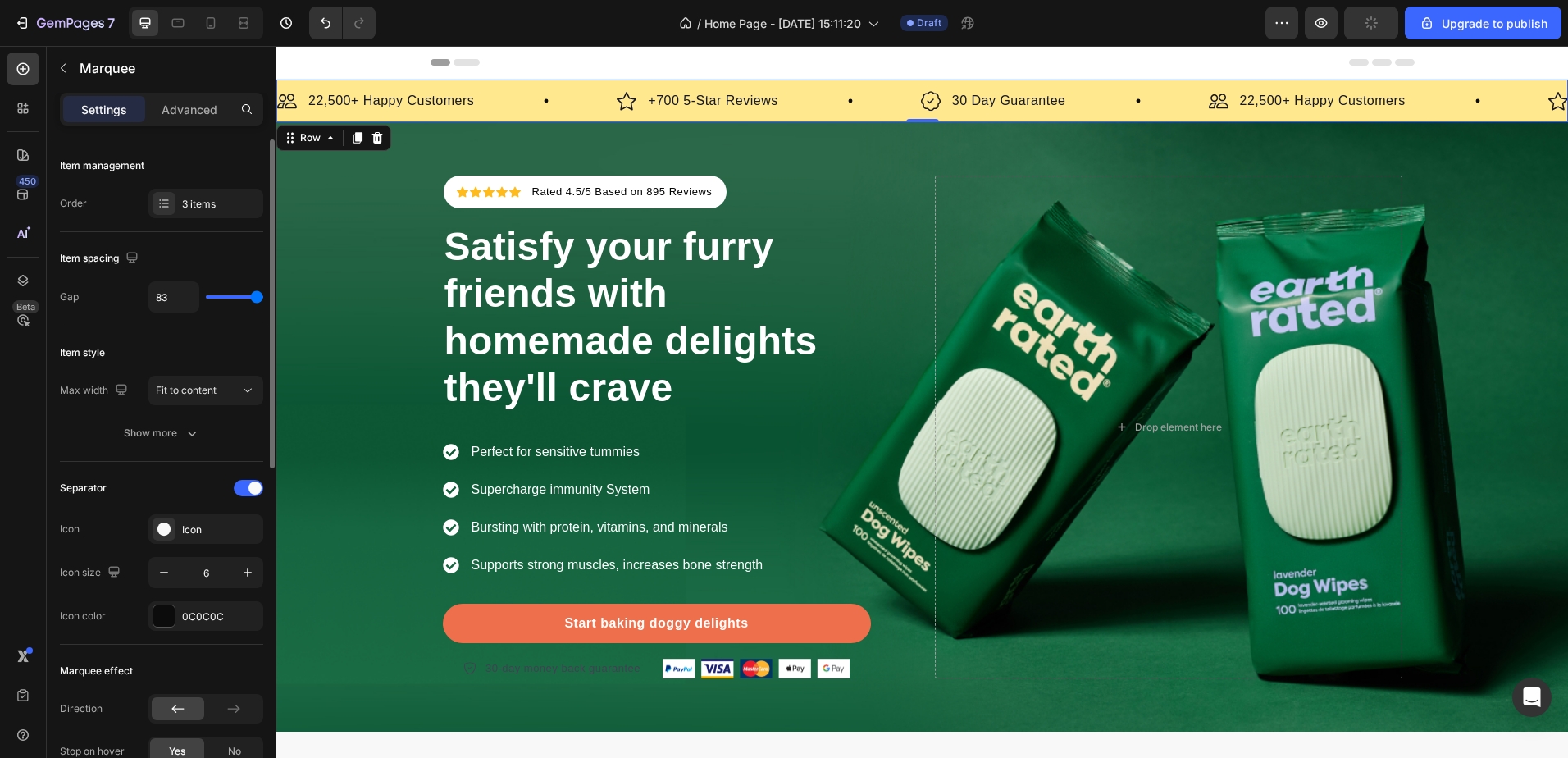
click at [555, 82] on div "Image 22,500+ Happy Customers Text Block Row Image +700 5-Star Reviews Text Blo…" at bounding box center [922, 100] width 1292 height 42
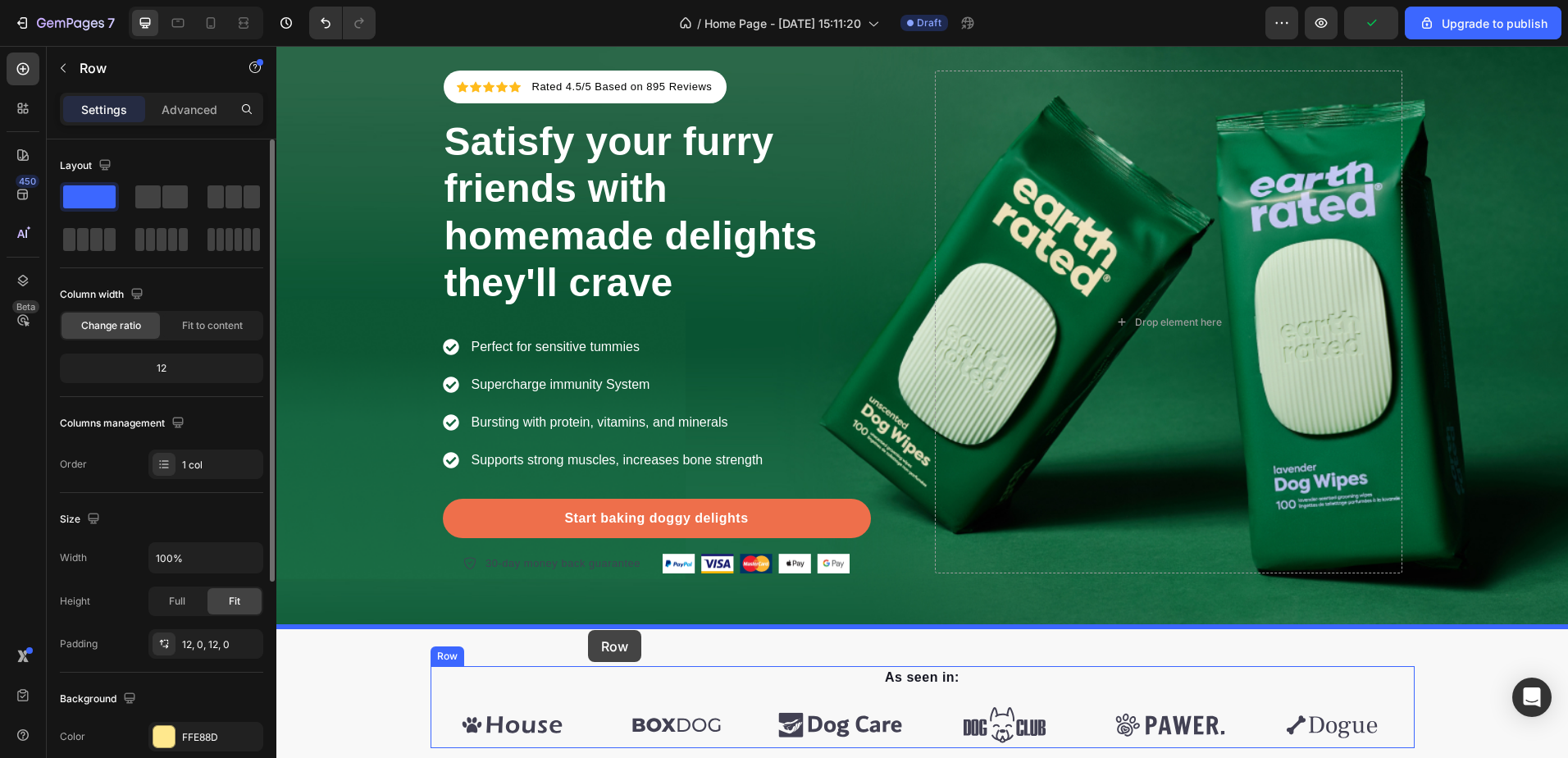
drag, startPoint x: 561, startPoint y: 83, endPoint x: 588, endPoint y: 630, distance: 547.7
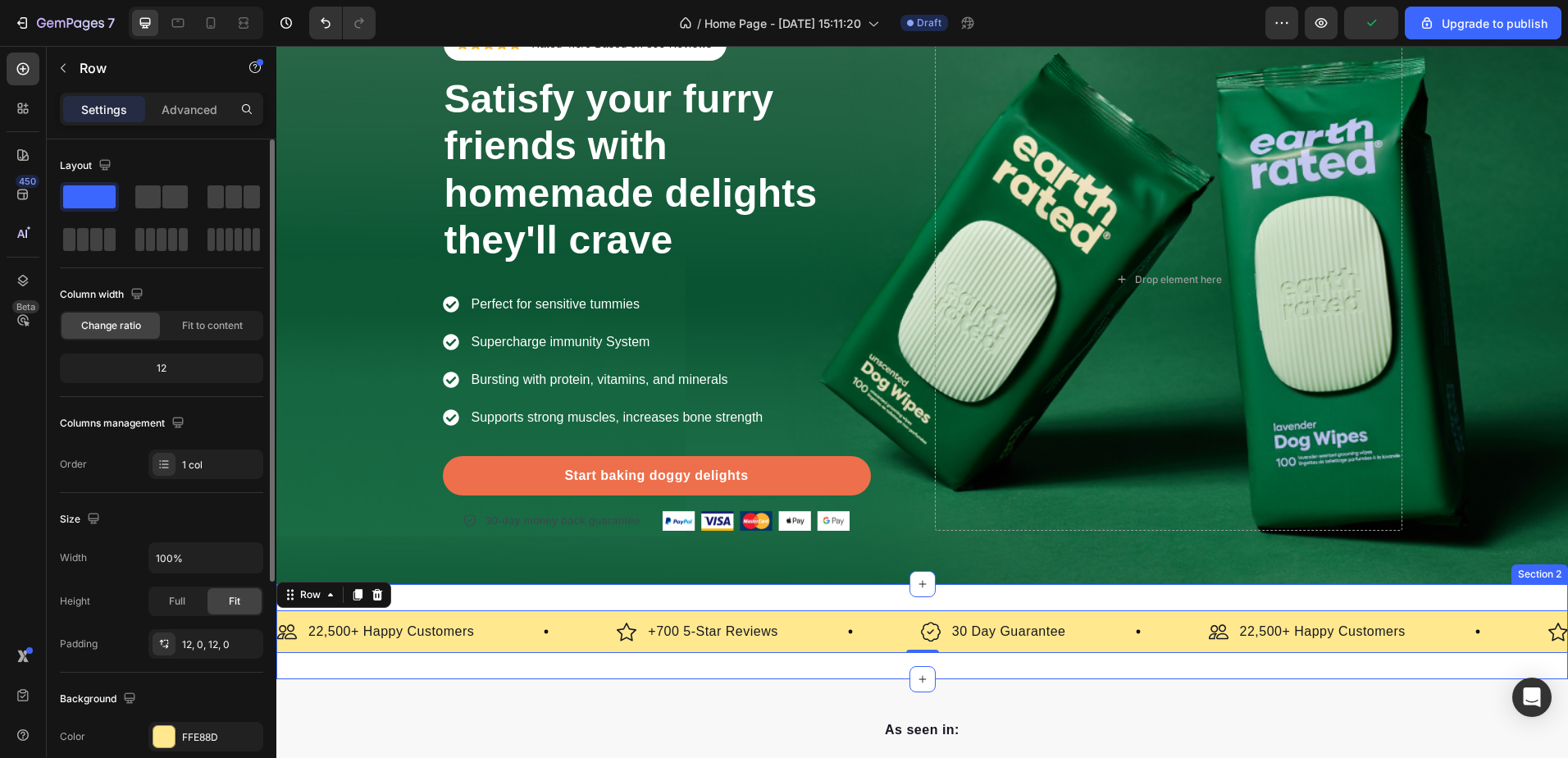
scroll to position [62, 0]
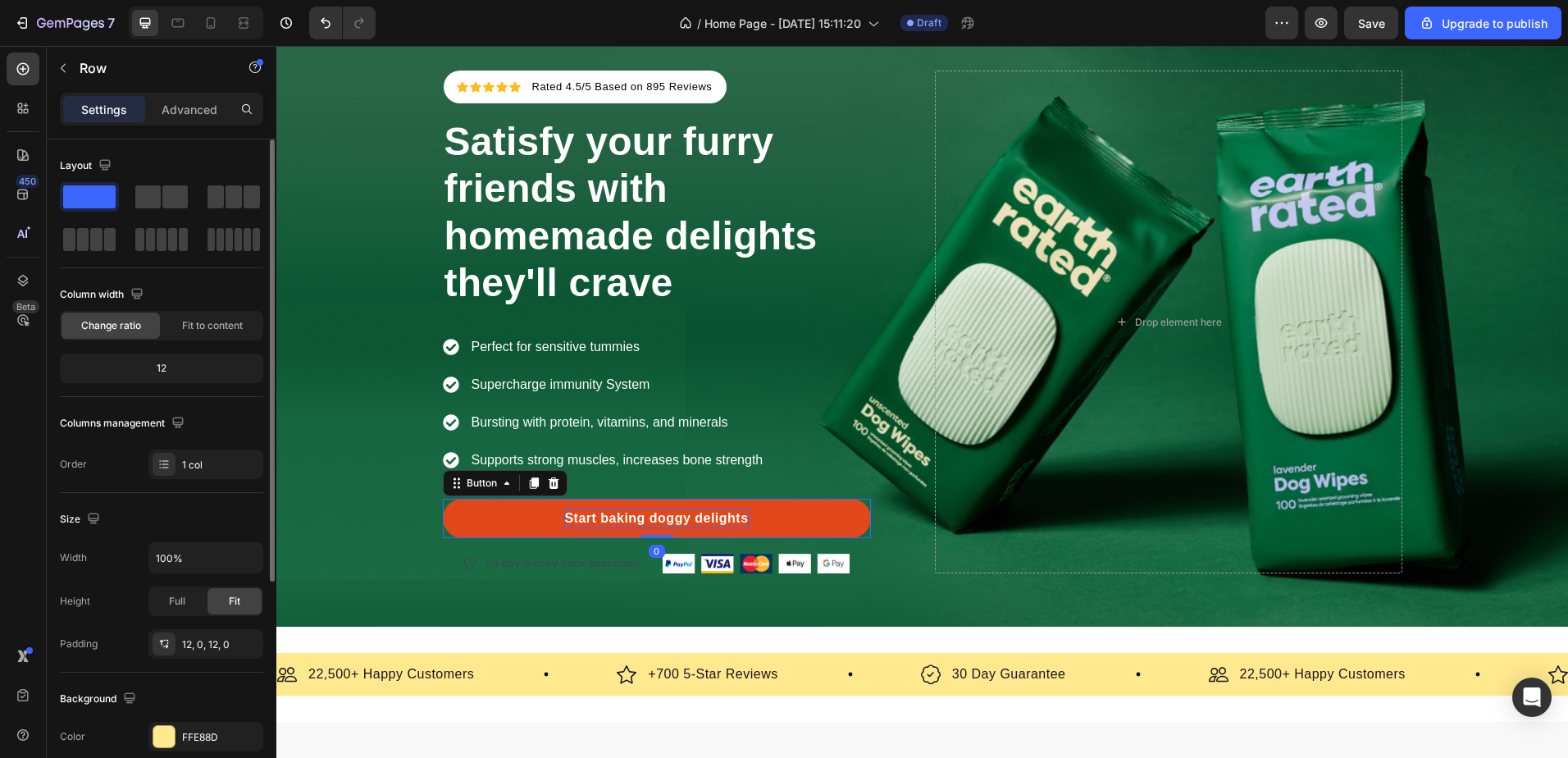
click at [658, 519] on div "Start baking doggy delights" at bounding box center [656, 518] width 184 height 20
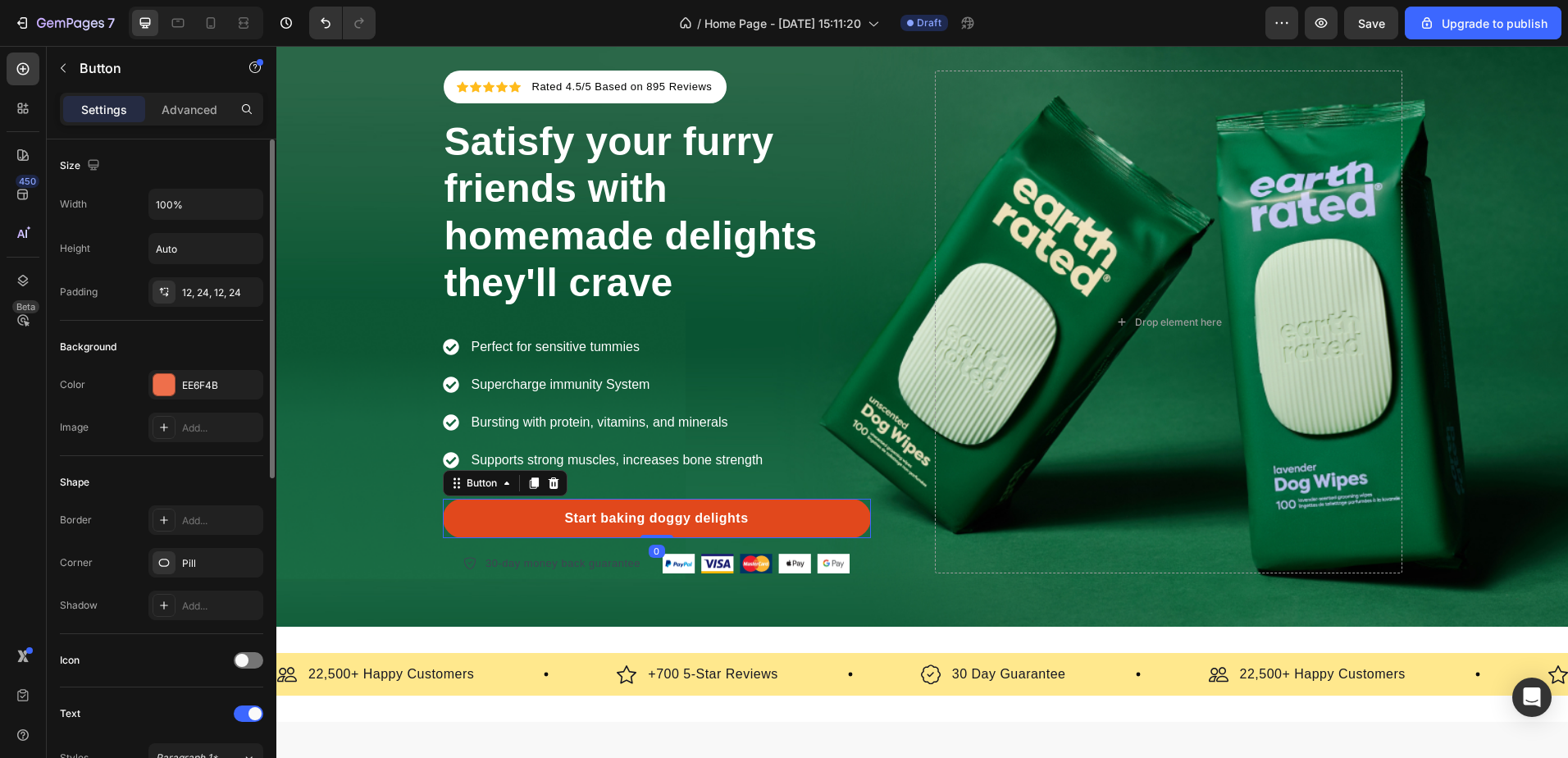
click at [842, 525] on link "Start baking doggy delights" at bounding box center [656, 518] width 428 height 39
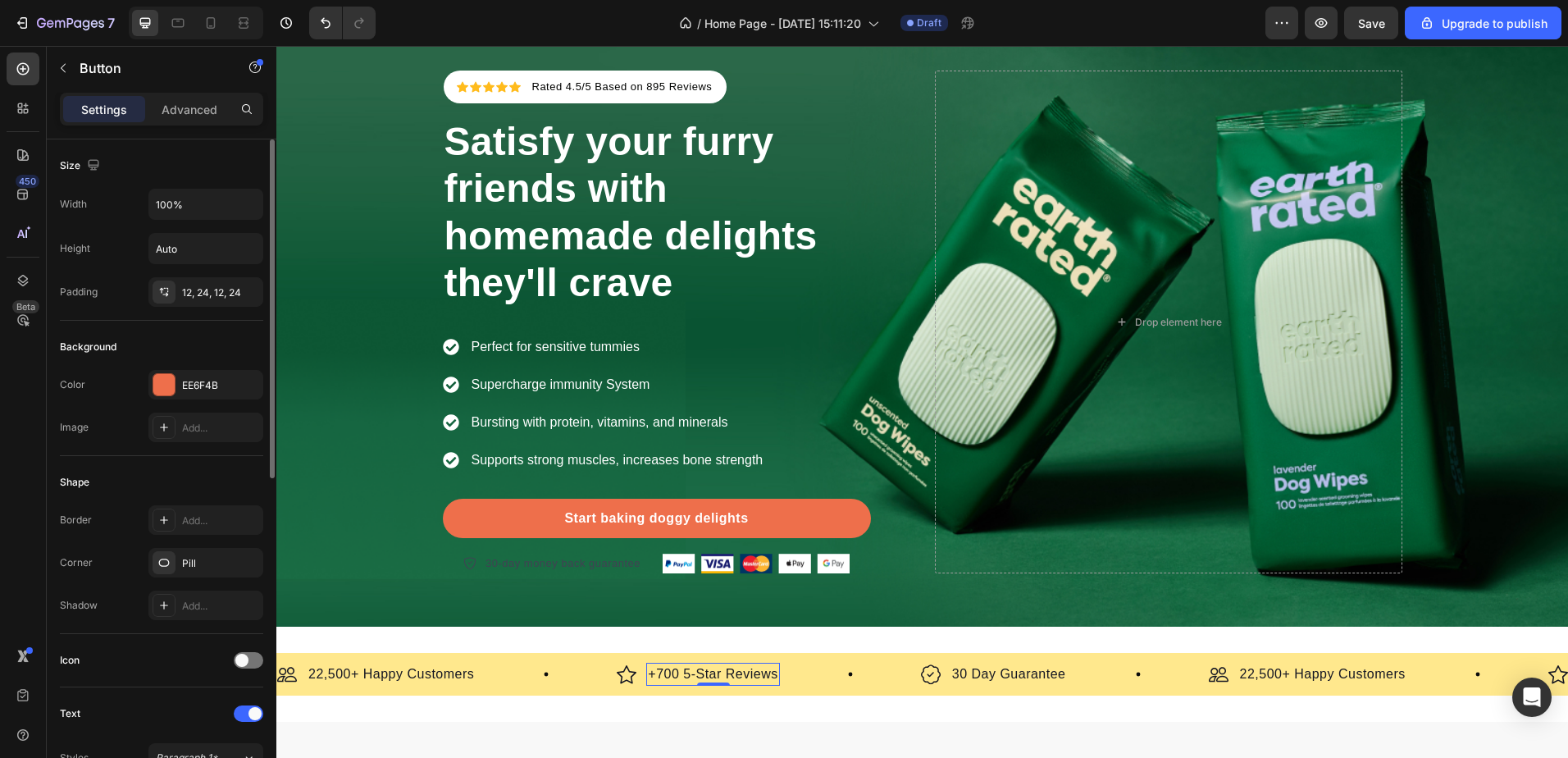
click at [670, 666] on p "+700 5-Star Reviews" at bounding box center [713, 674] width 130 height 20
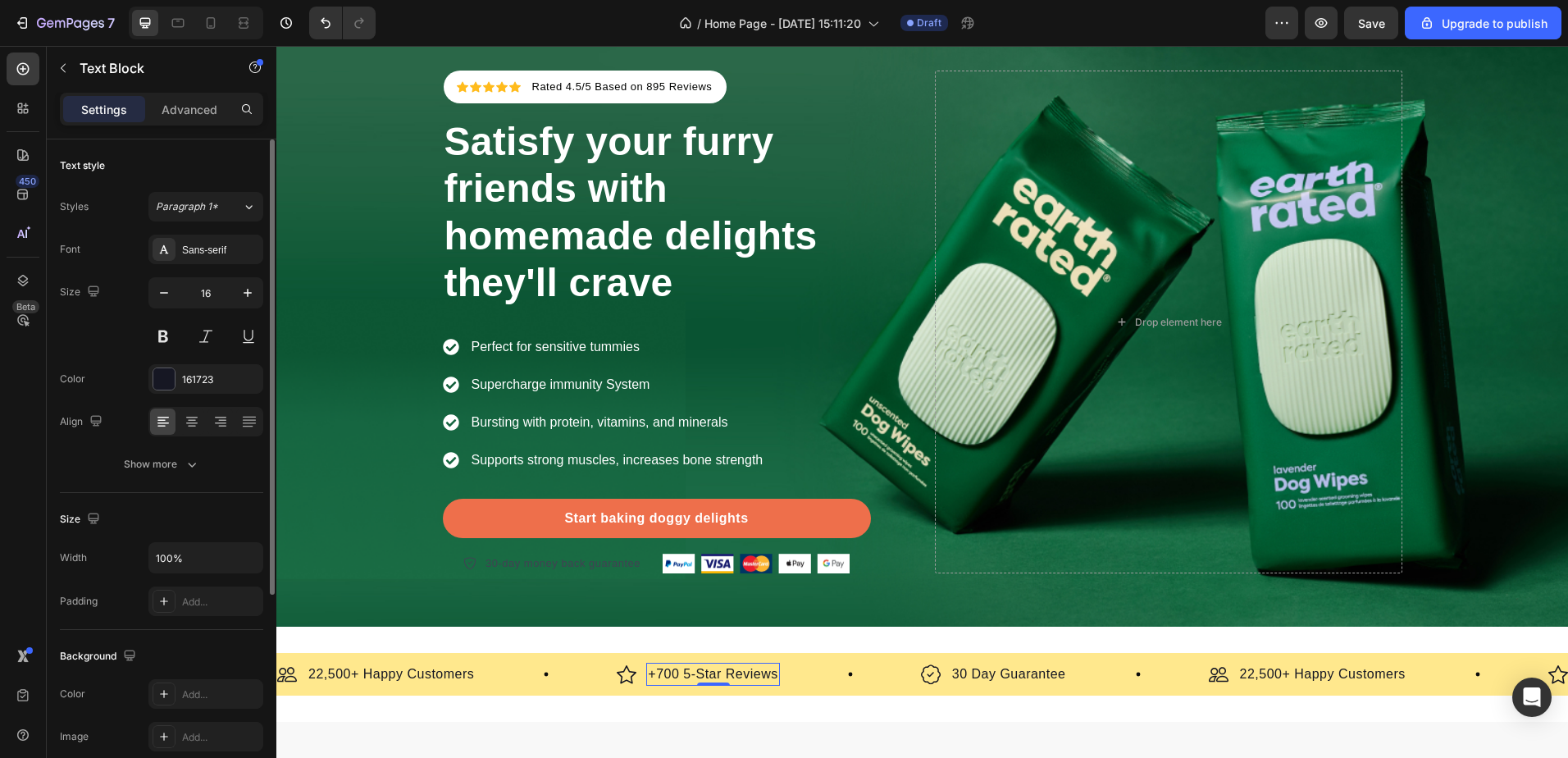
click at [670, 666] on p "+700 5-Star Reviews" at bounding box center [713, 674] width 130 height 20
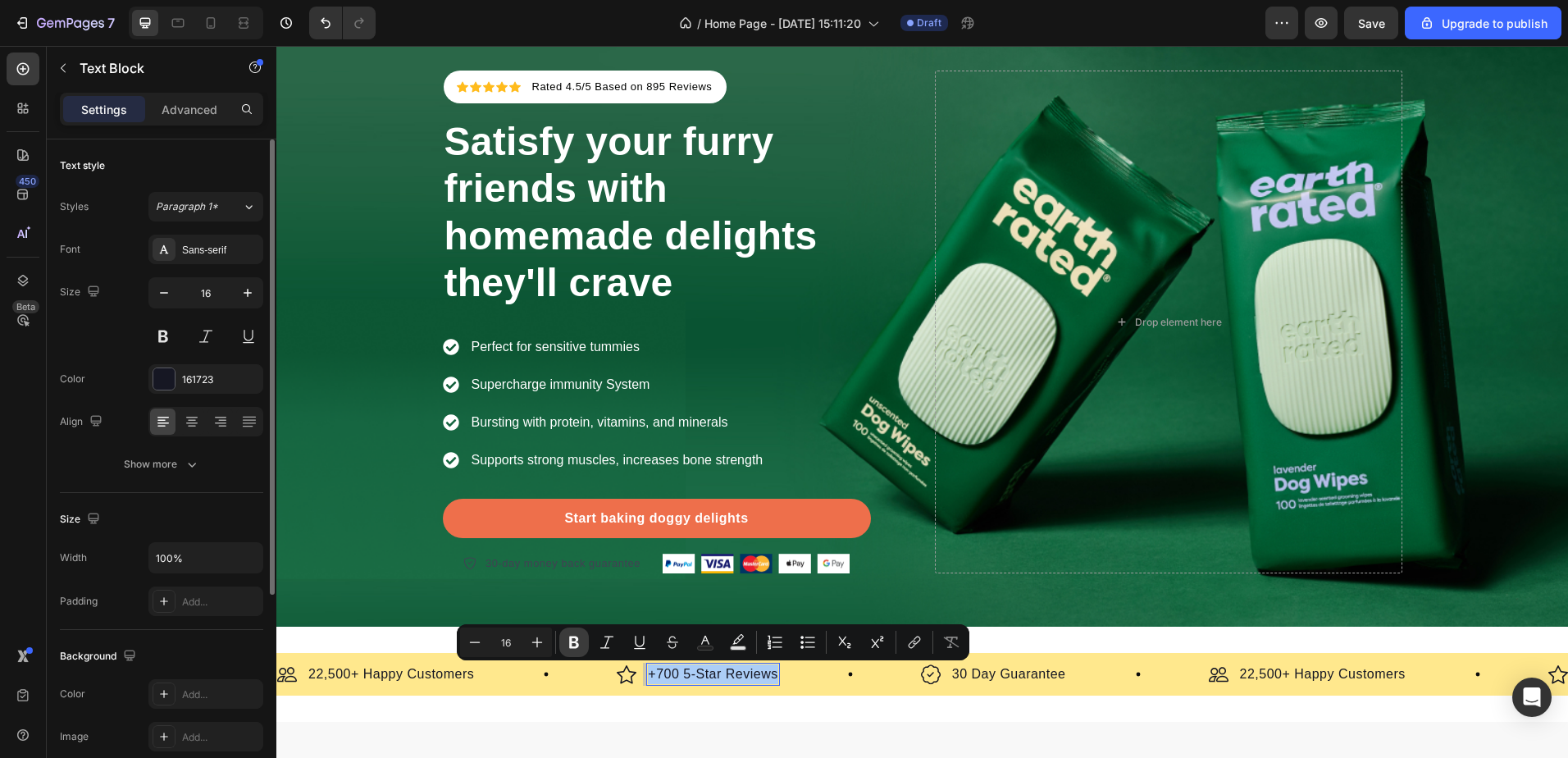
click at [581, 649] on icon "Editor contextual toolbar" at bounding box center [574, 642] width 17 height 17
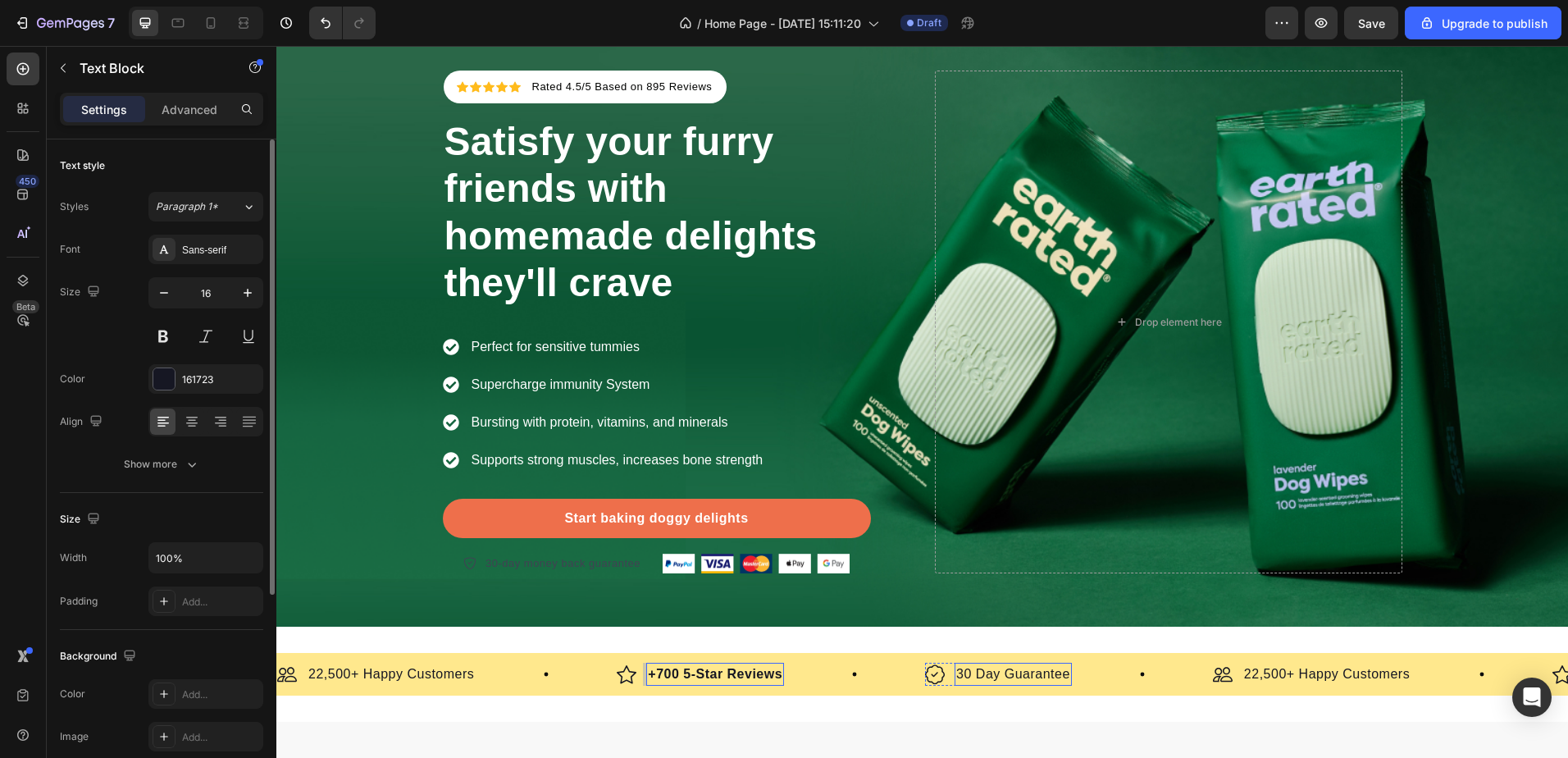
click at [991, 672] on p "30 Day Guarantee" at bounding box center [1014, 674] width 114 height 20
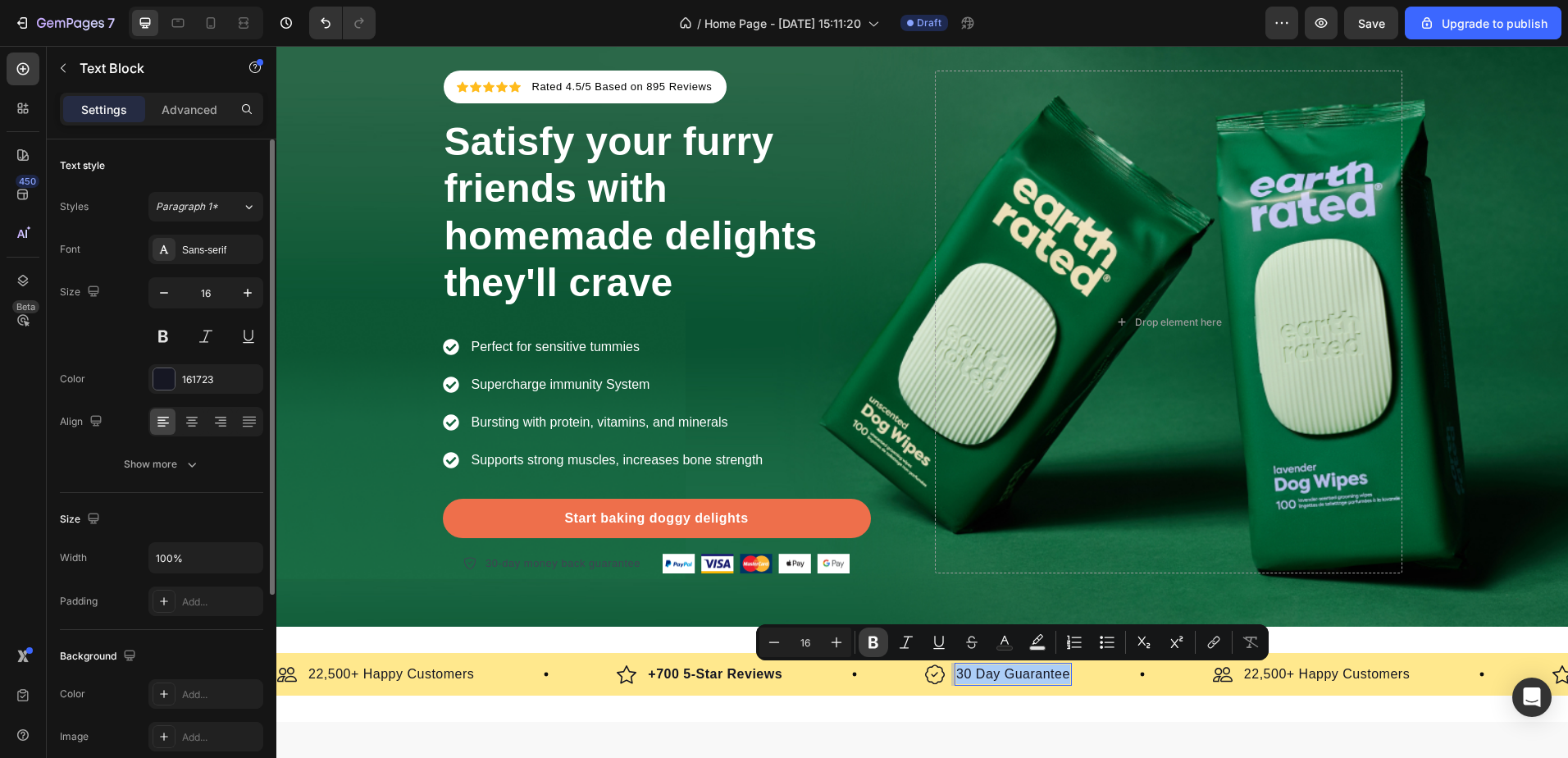
click at [867, 643] on icon "Editor contextual toolbar" at bounding box center [873, 642] width 17 height 17
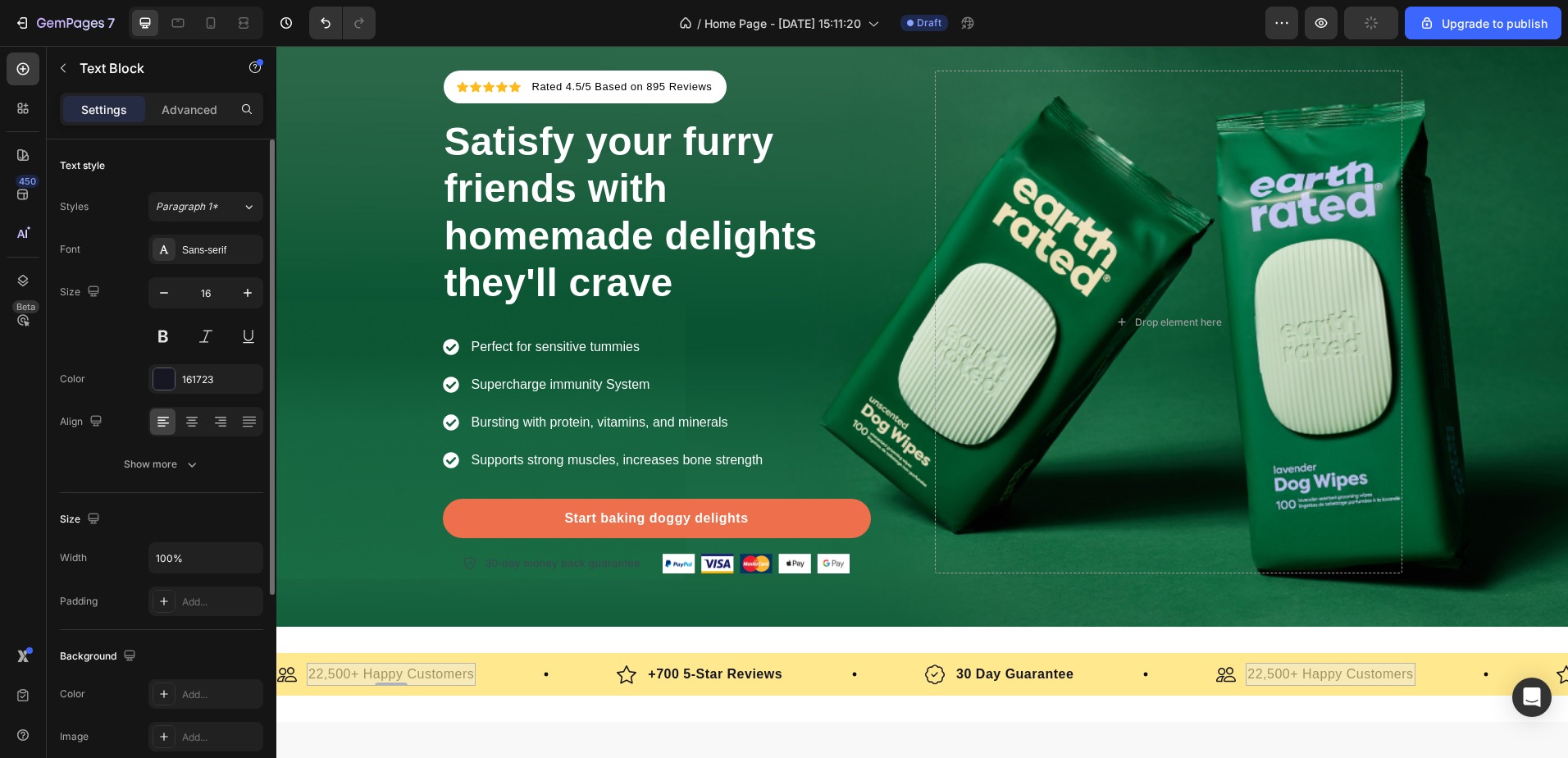
click at [276, 46] on p "22,500+ Happy Customers" at bounding box center [276, 46] width 0 height 0
click at [423, 674] on p "22,500+ Happy Customers" at bounding box center [391, 674] width 166 height 20
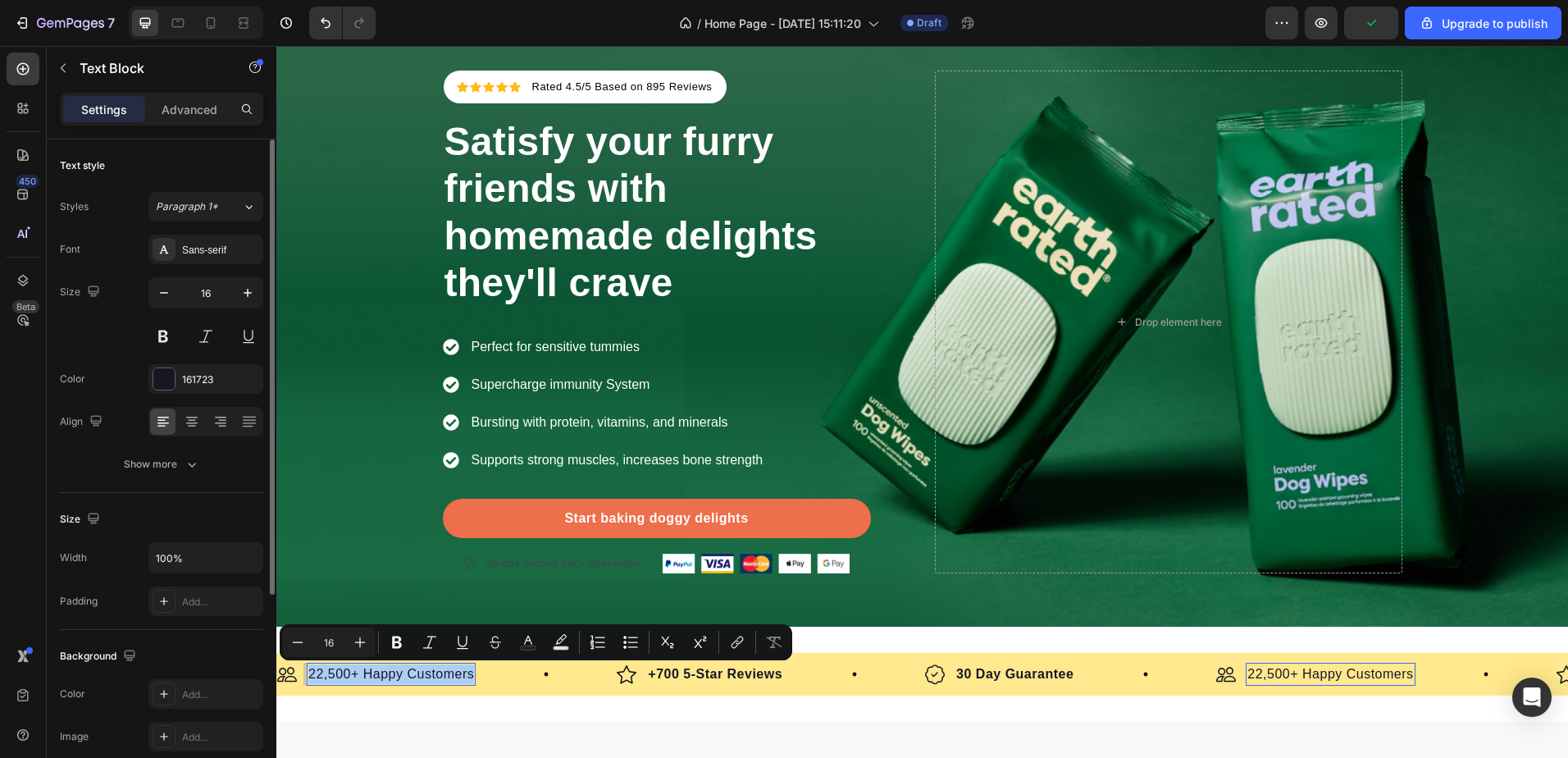
click at [382, 632] on div "Minus 16 Plus Bold Italic Underline Strikethrough Text Color Text Background Co…" at bounding box center [536, 642] width 506 height 29
click at [402, 641] on icon "Editor contextual toolbar" at bounding box center [396, 642] width 17 height 17
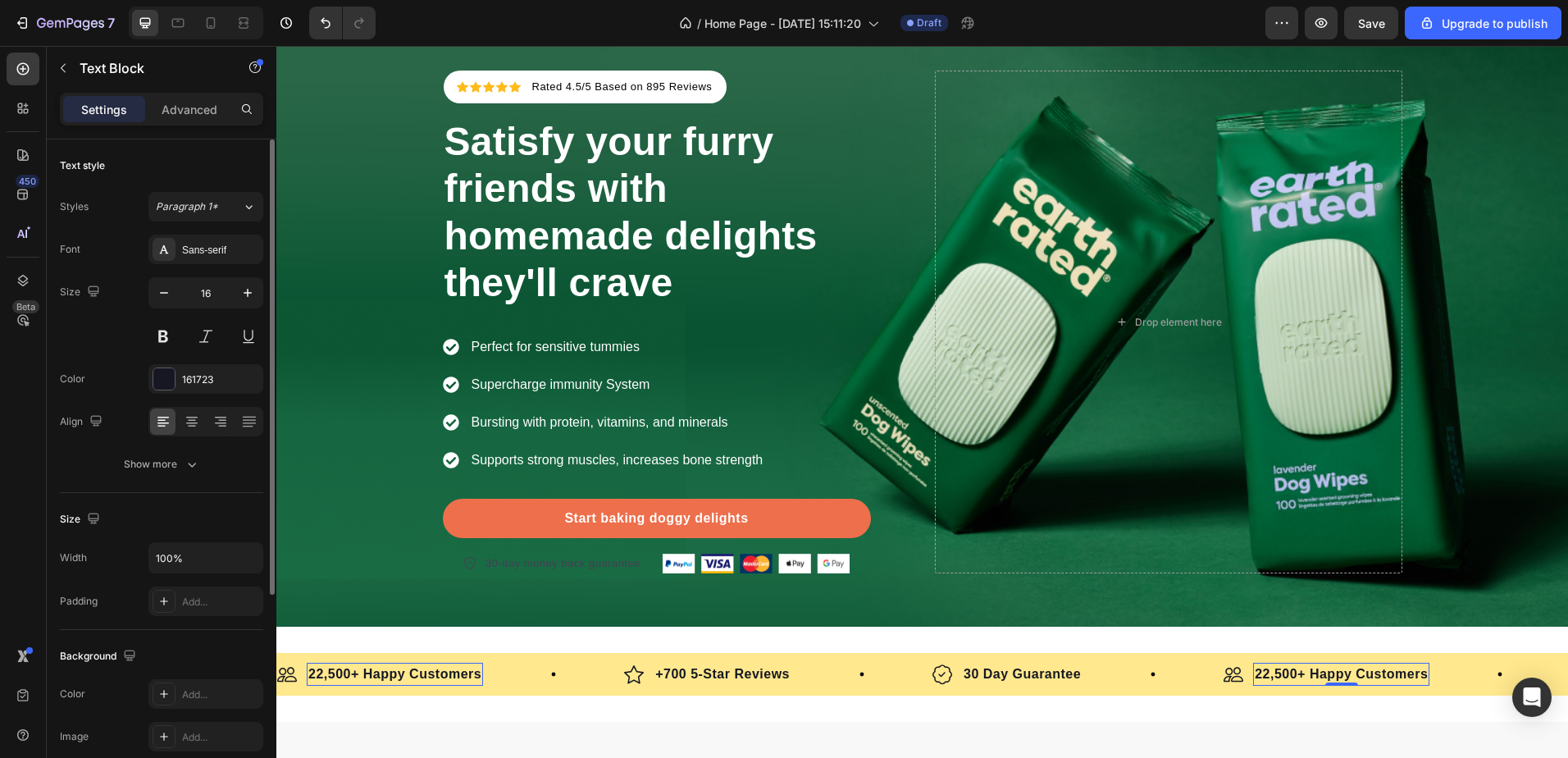
click at [1301, 674] on strong "22,500+ Happy Customers" at bounding box center [1341, 673] width 173 height 14
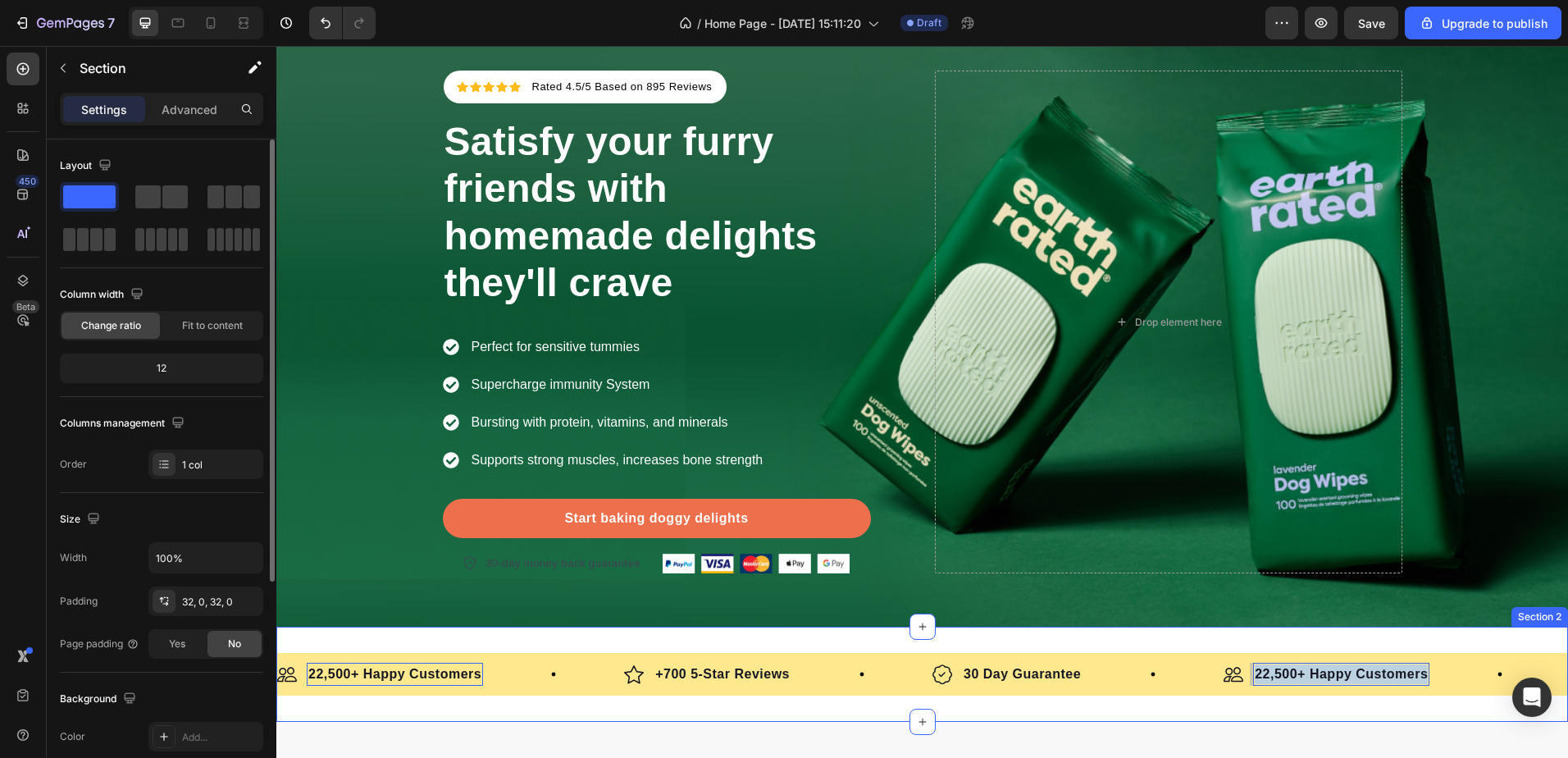
click at [798, 636] on div "Image 22,500+ Happy Customers Text Block 0 Row Image +700 5-Star Reviews Text B…" at bounding box center [922, 673] width 1292 height 95
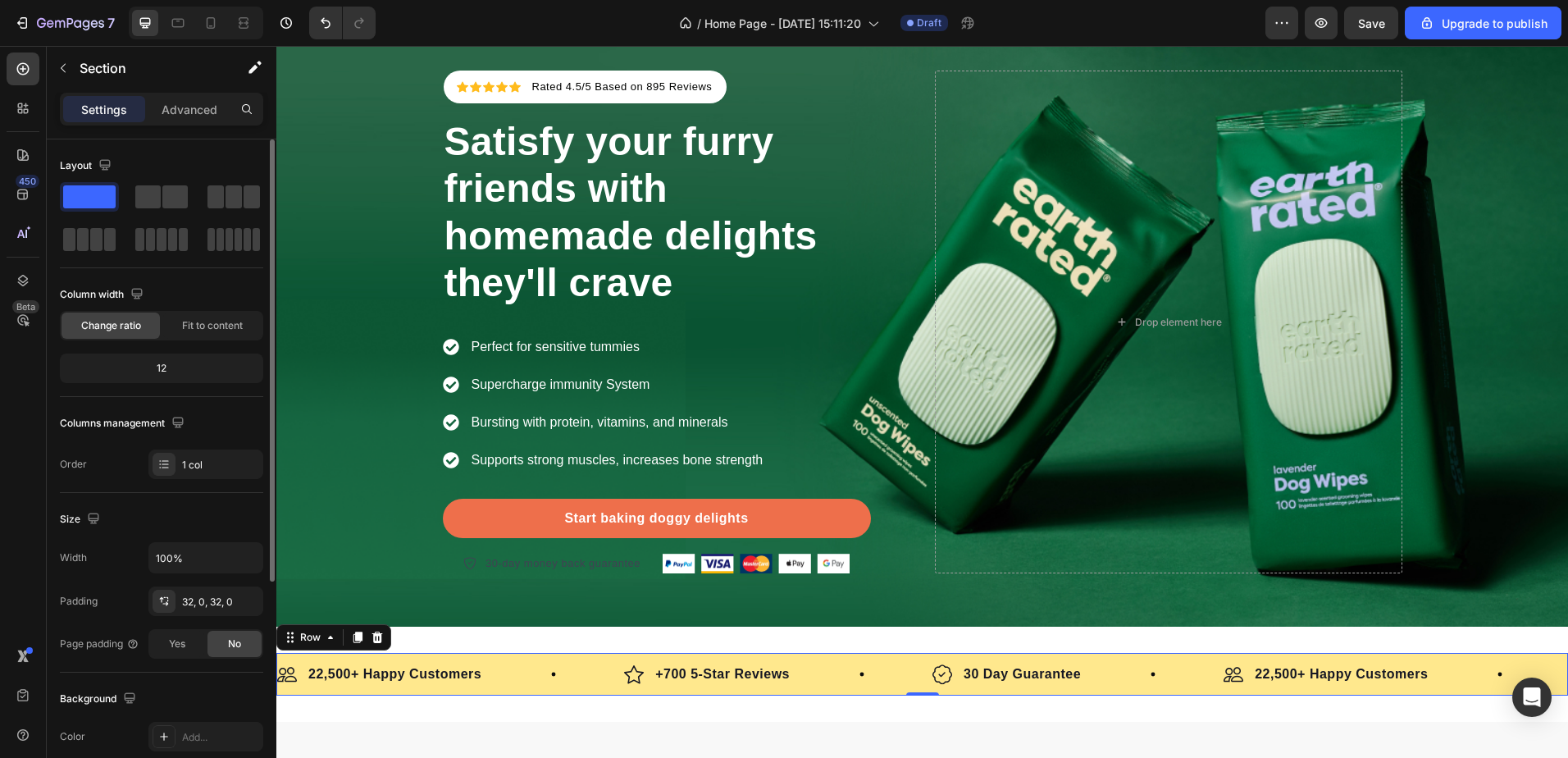
click at [803, 658] on div "Image 22,500+ Happy Customers Text Block Row Image +700 5-Star Reviews Text Blo…" at bounding box center [922, 673] width 1292 height 42
click at [761, 614] on div "Icon Icon Icon Icon Icon Icon List Hoz Rated 4.5/5 Based on 895 Reviews Text bl…" at bounding box center [922, 322] width 1292 height 610
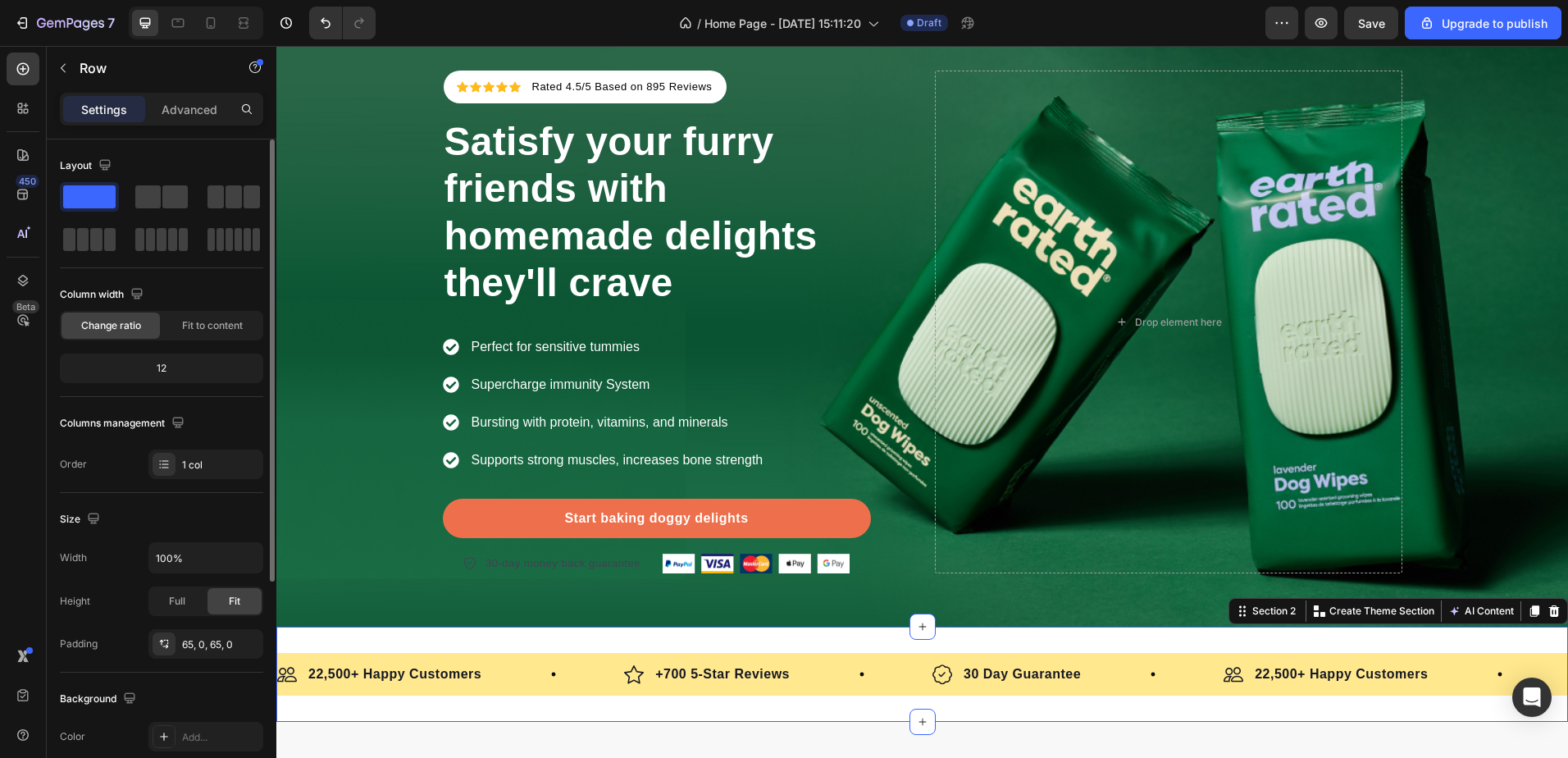
click at [839, 630] on div "Image 22,500+ Happy Customers Text Block Row Image +700 5-Star Reviews Text Blo…" at bounding box center [922, 673] width 1292 height 95
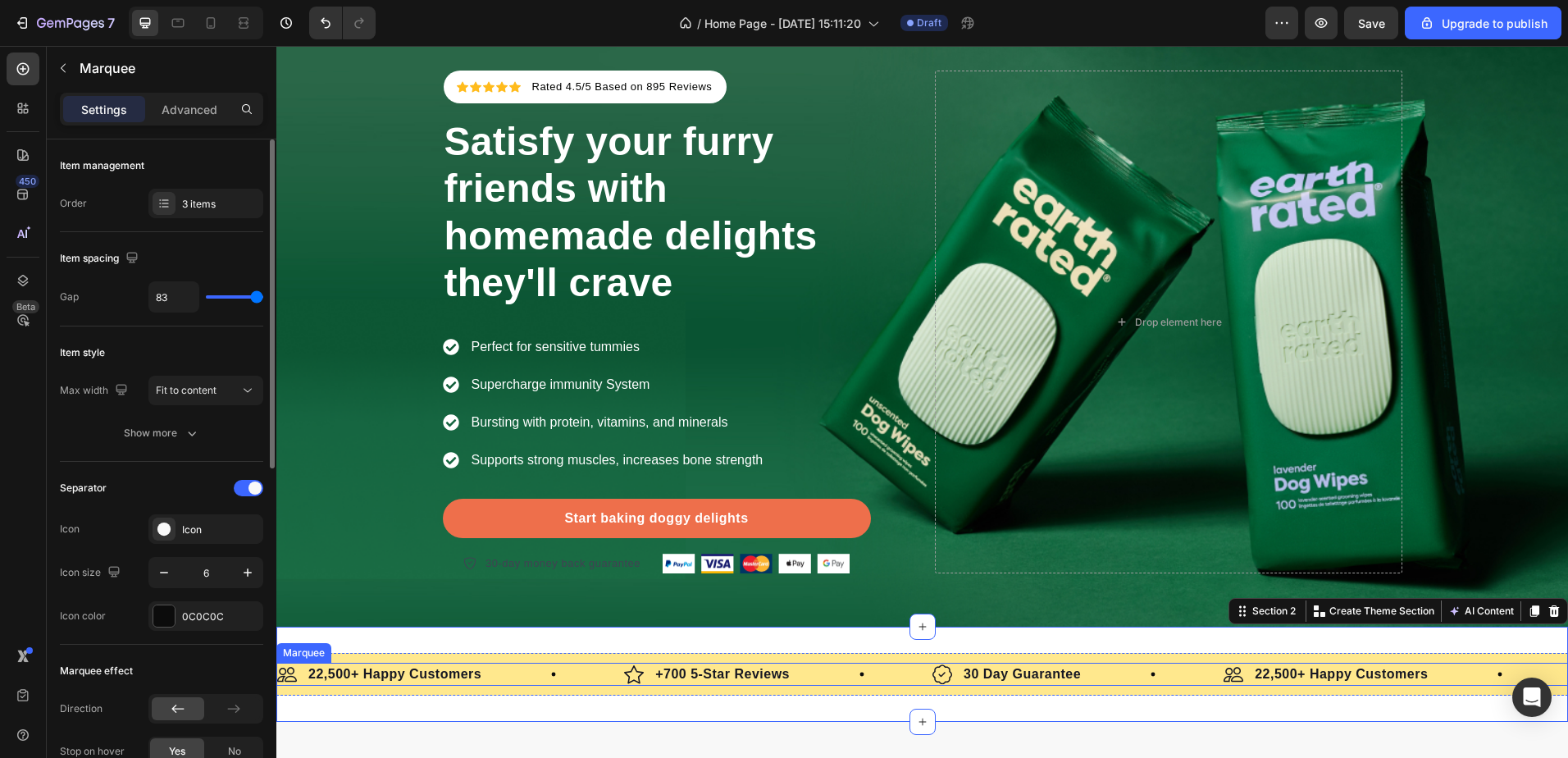
click at [826, 669] on div "Image +700 5-Star Reviews Text Block Row" at bounding box center [779, 673] width 309 height 23
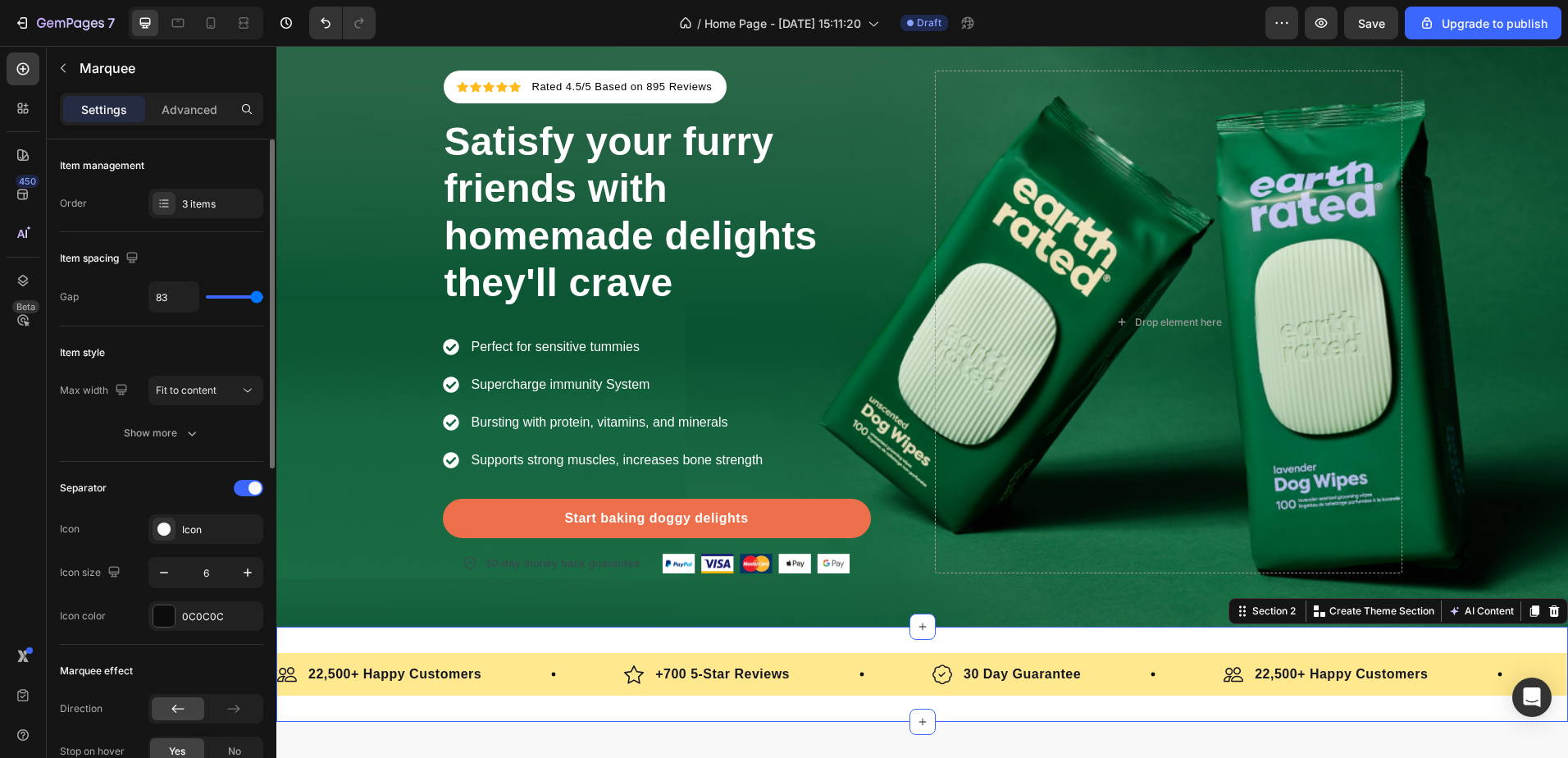
click at [830, 652] on div "Image 22,500+ Happy Customers Text Block Row Image +700 5-Star Reviews Text Blo…" at bounding box center [922, 673] width 1292 height 95
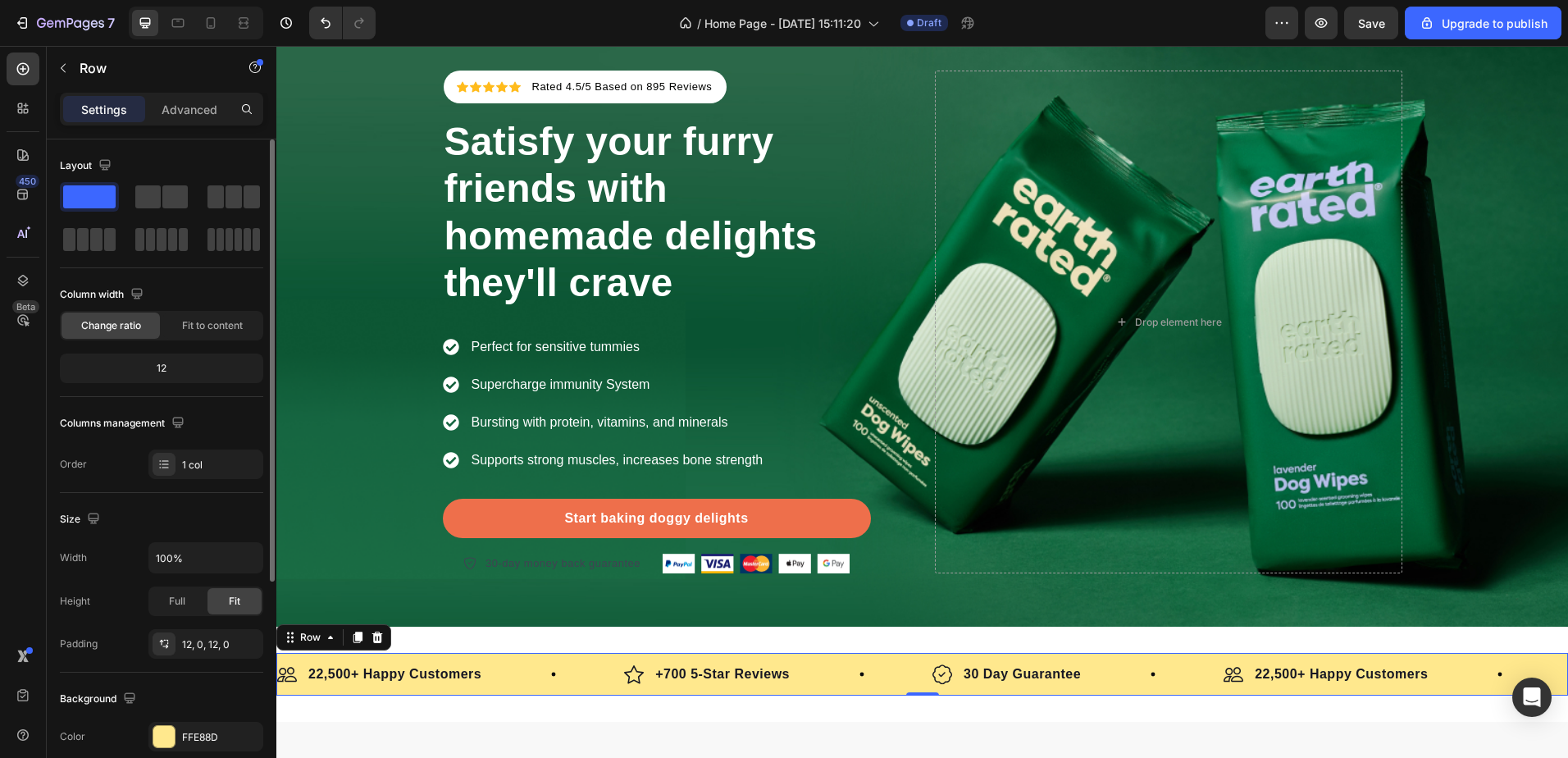
click at [830, 656] on div "Image 22,500+ Happy Customers Text Block Row Image +700 5-Star Reviews Text Blo…" at bounding box center [922, 673] width 1292 height 42
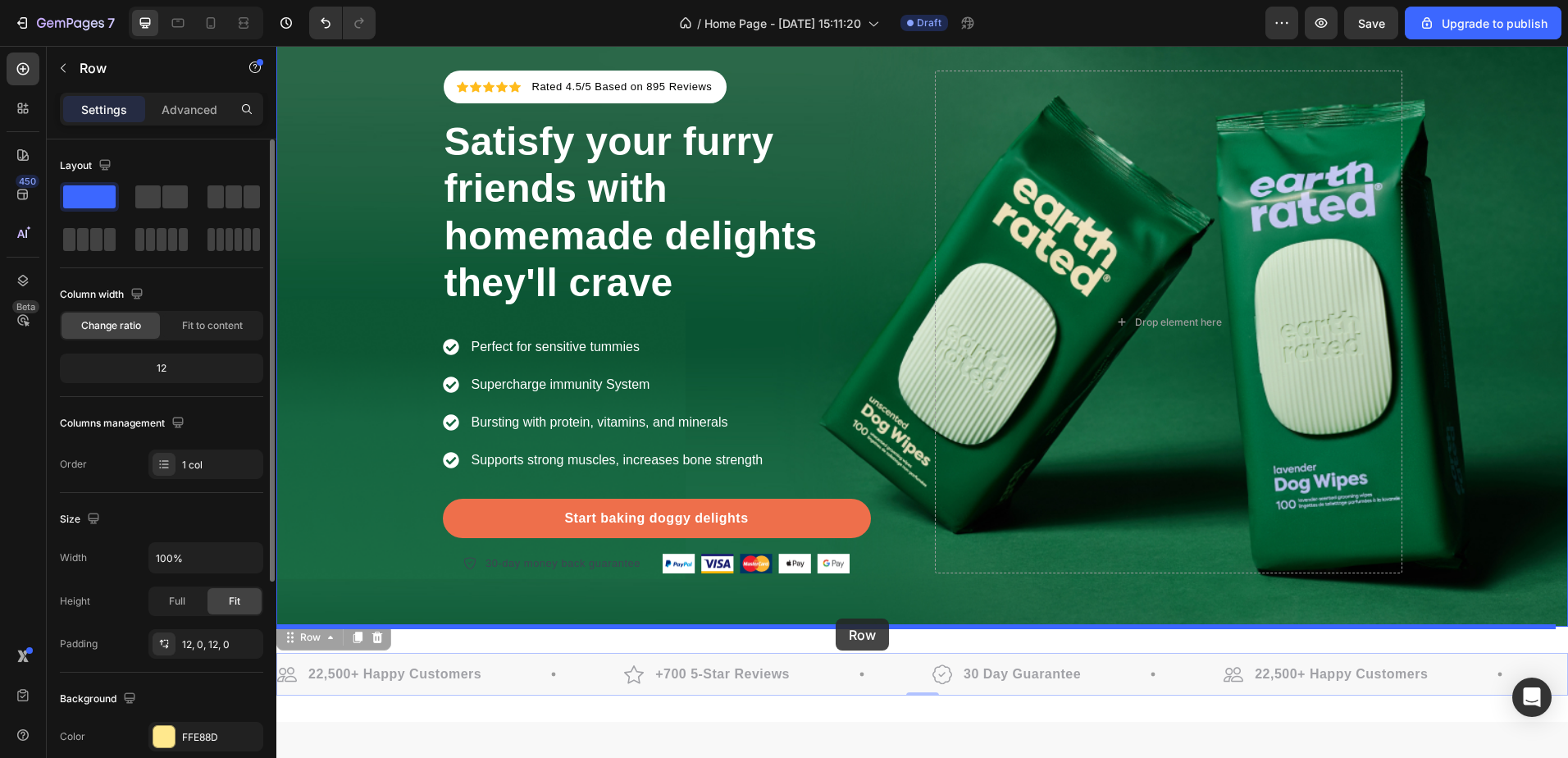
drag, startPoint x: 827, startPoint y: 662, endPoint x: 836, endPoint y: 618, distance: 44.9
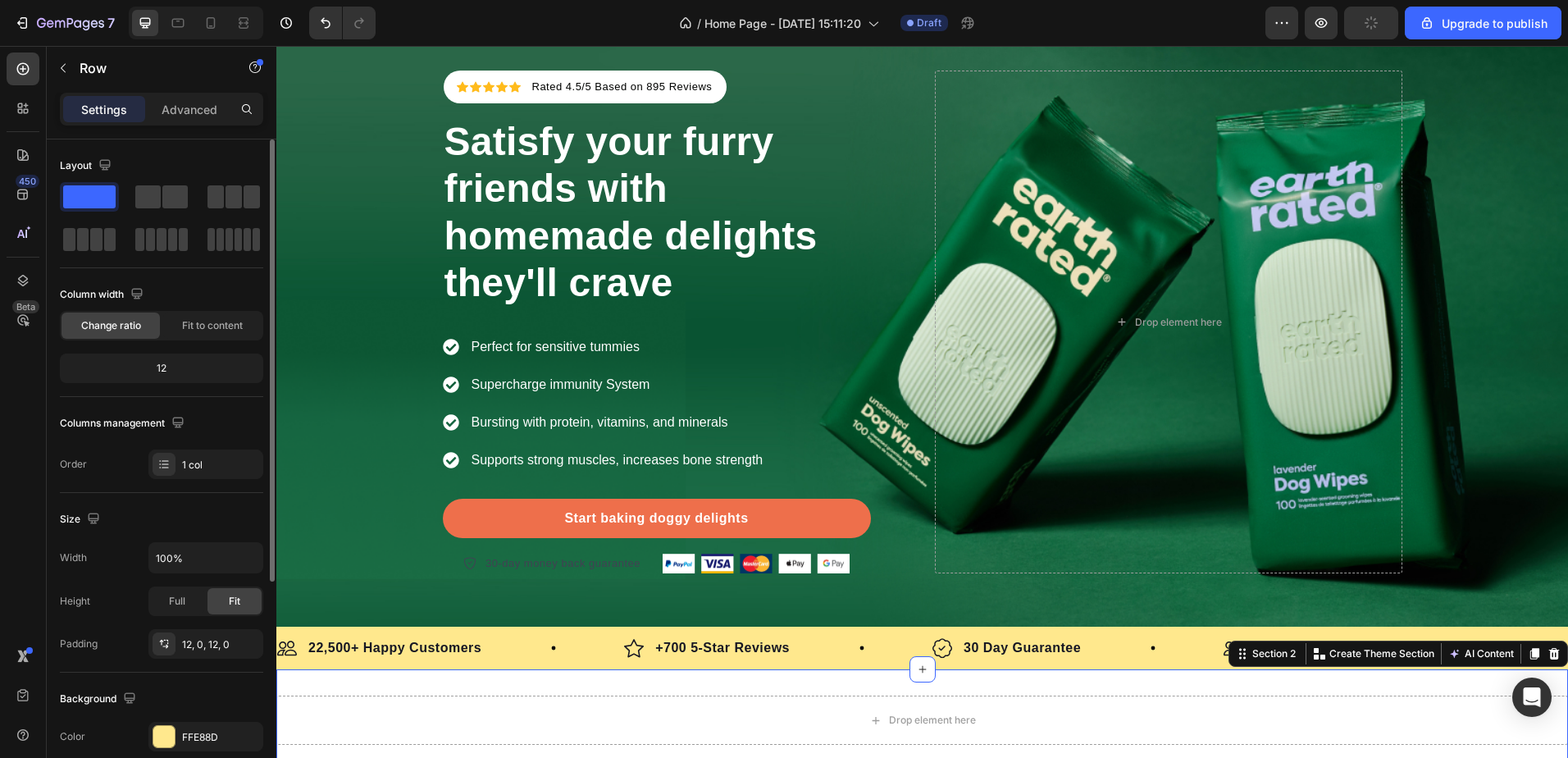
click at [820, 682] on div "Drop element here Section 2 You can create reusable sections Create Theme Secti…" at bounding box center [922, 720] width 1292 height 101
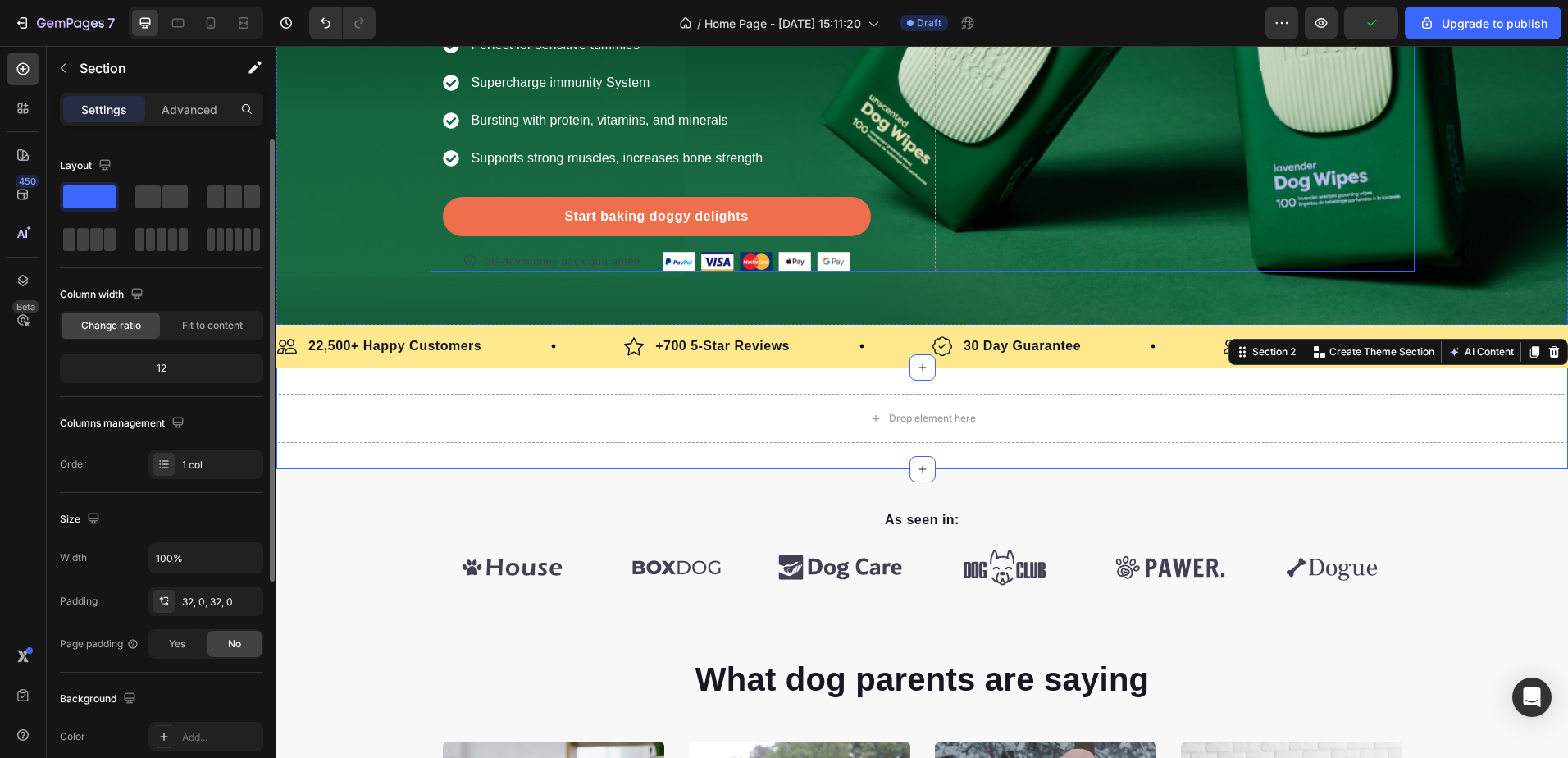
scroll to position [473, 0]
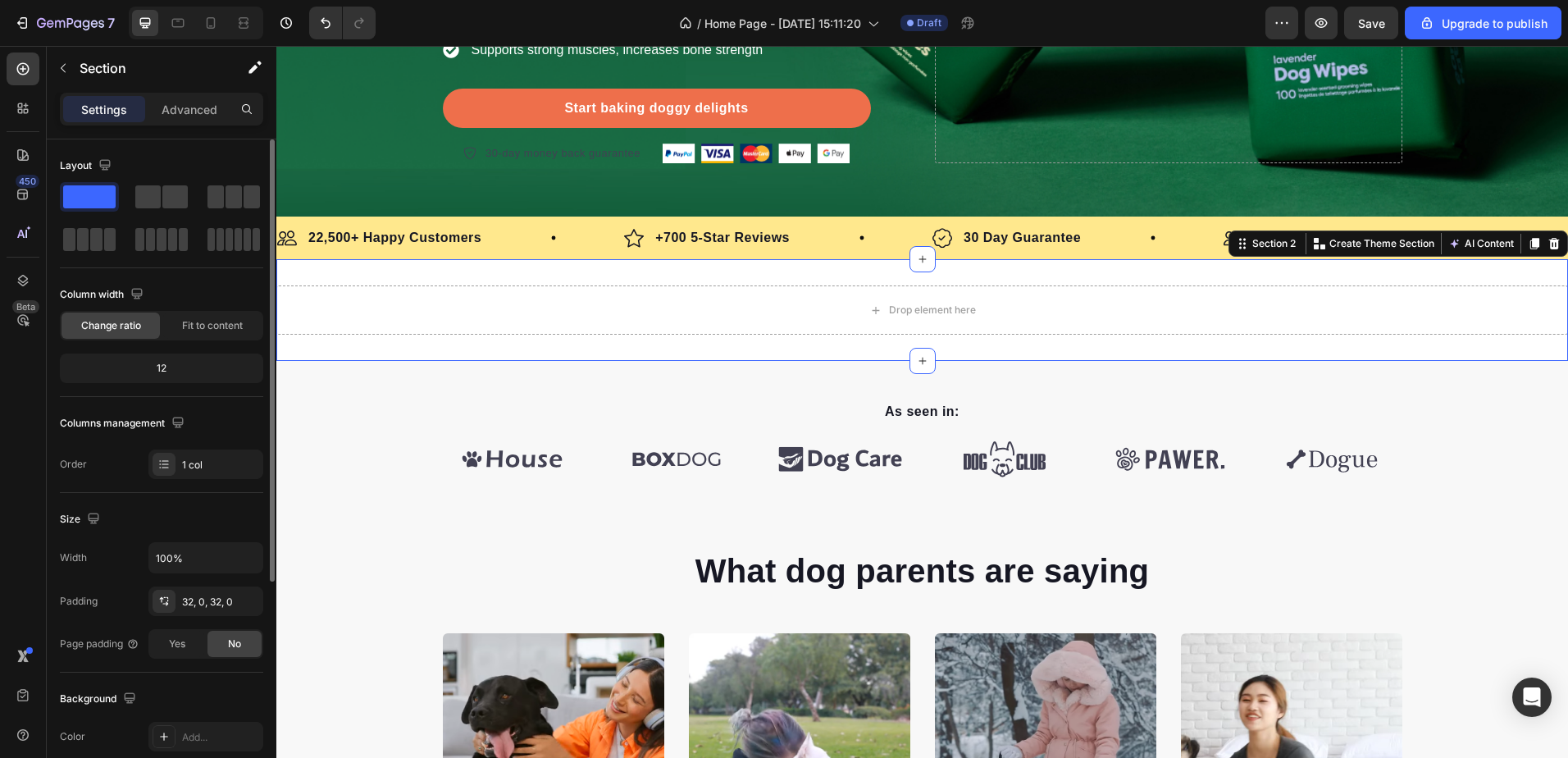
click at [784, 278] on div "Drop element here Section 2 You can create reusable sections Create Theme Secti…" at bounding box center [922, 310] width 1292 height 101
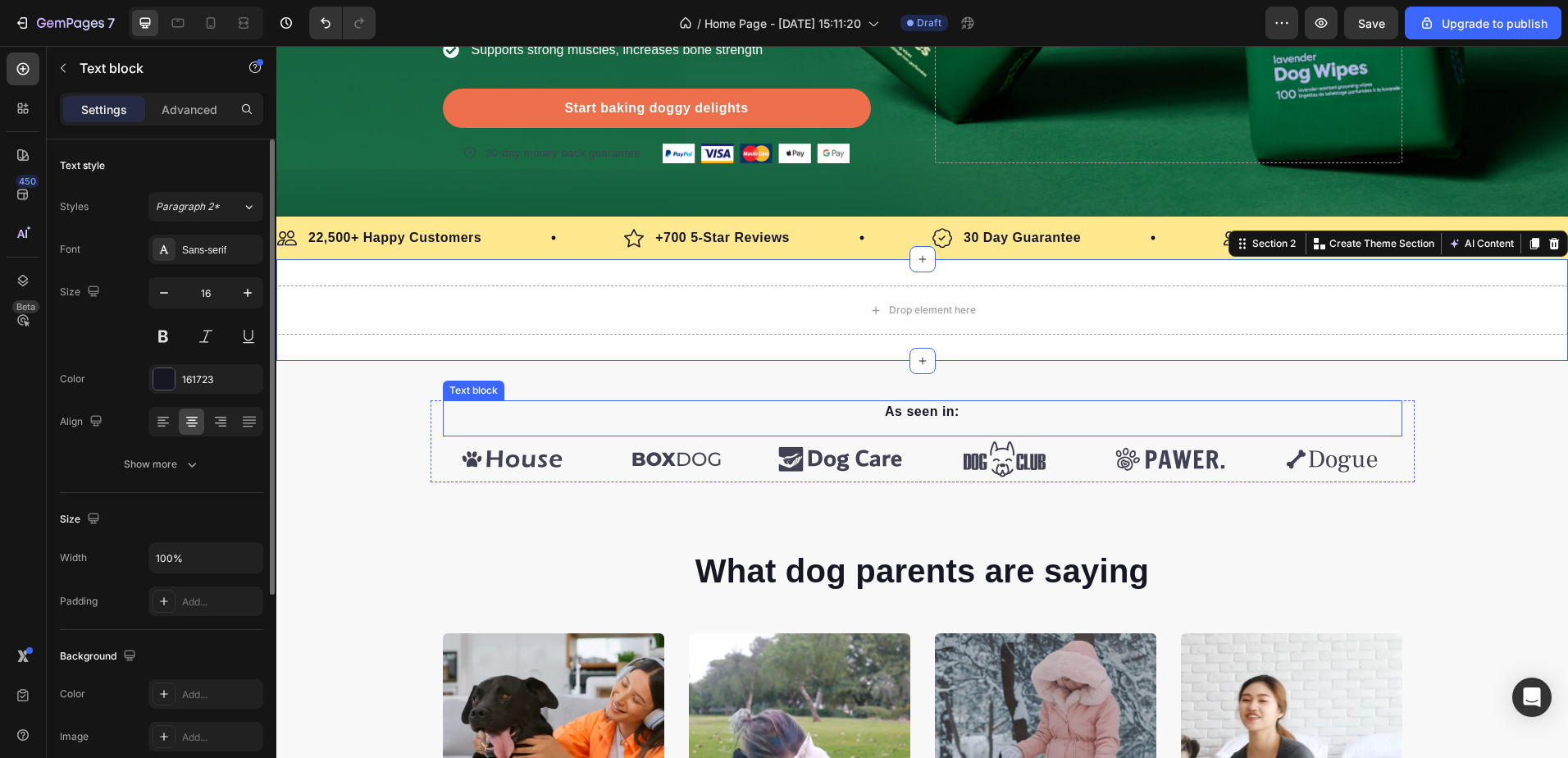
click at [744, 407] on p "As seen in:" at bounding box center [922, 412] width 957 height 20
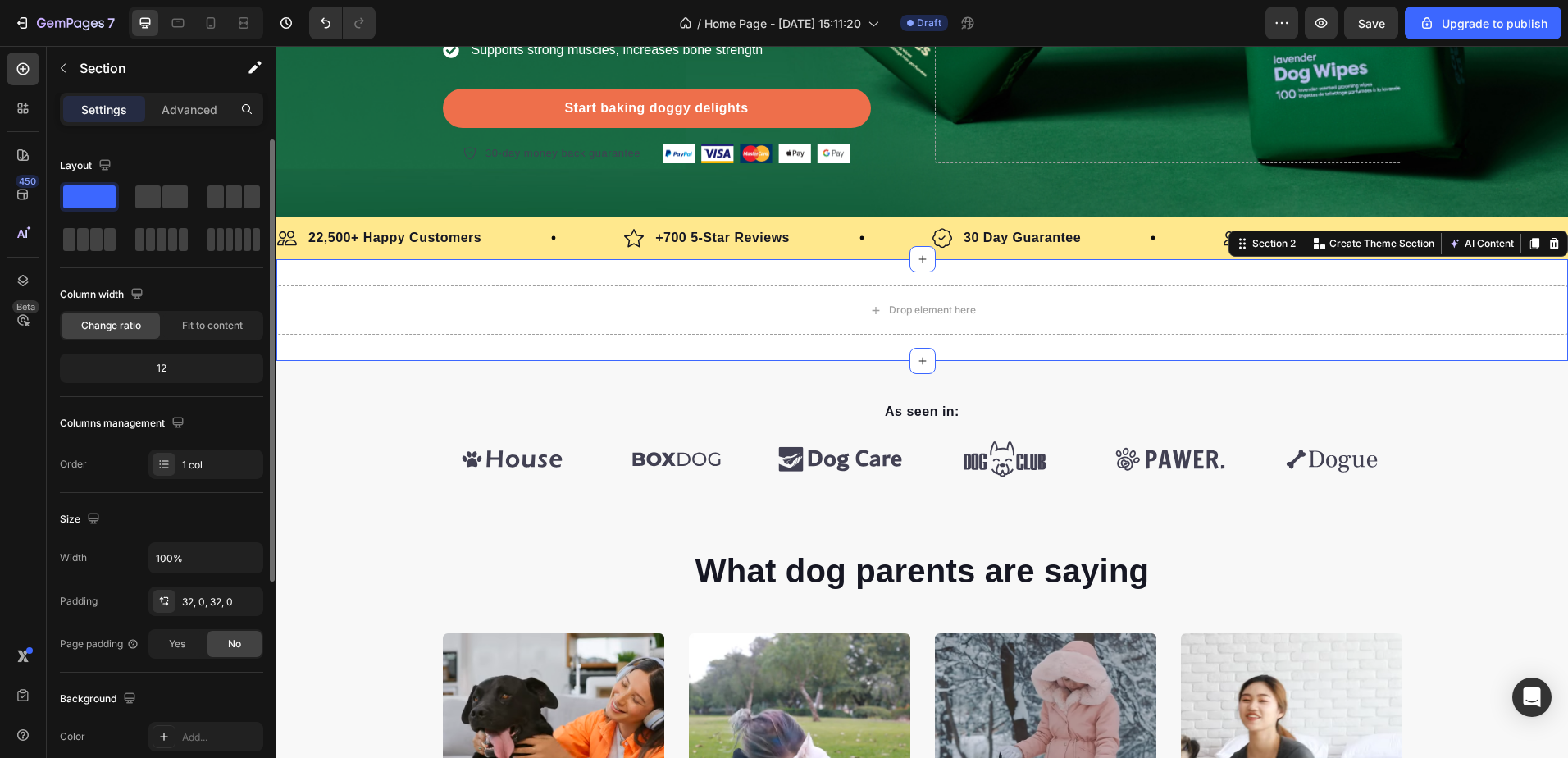
click at [693, 351] on div "Drop element here Section 2 You can create reusable sections Create Theme Secti…" at bounding box center [922, 310] width 1292 height 101
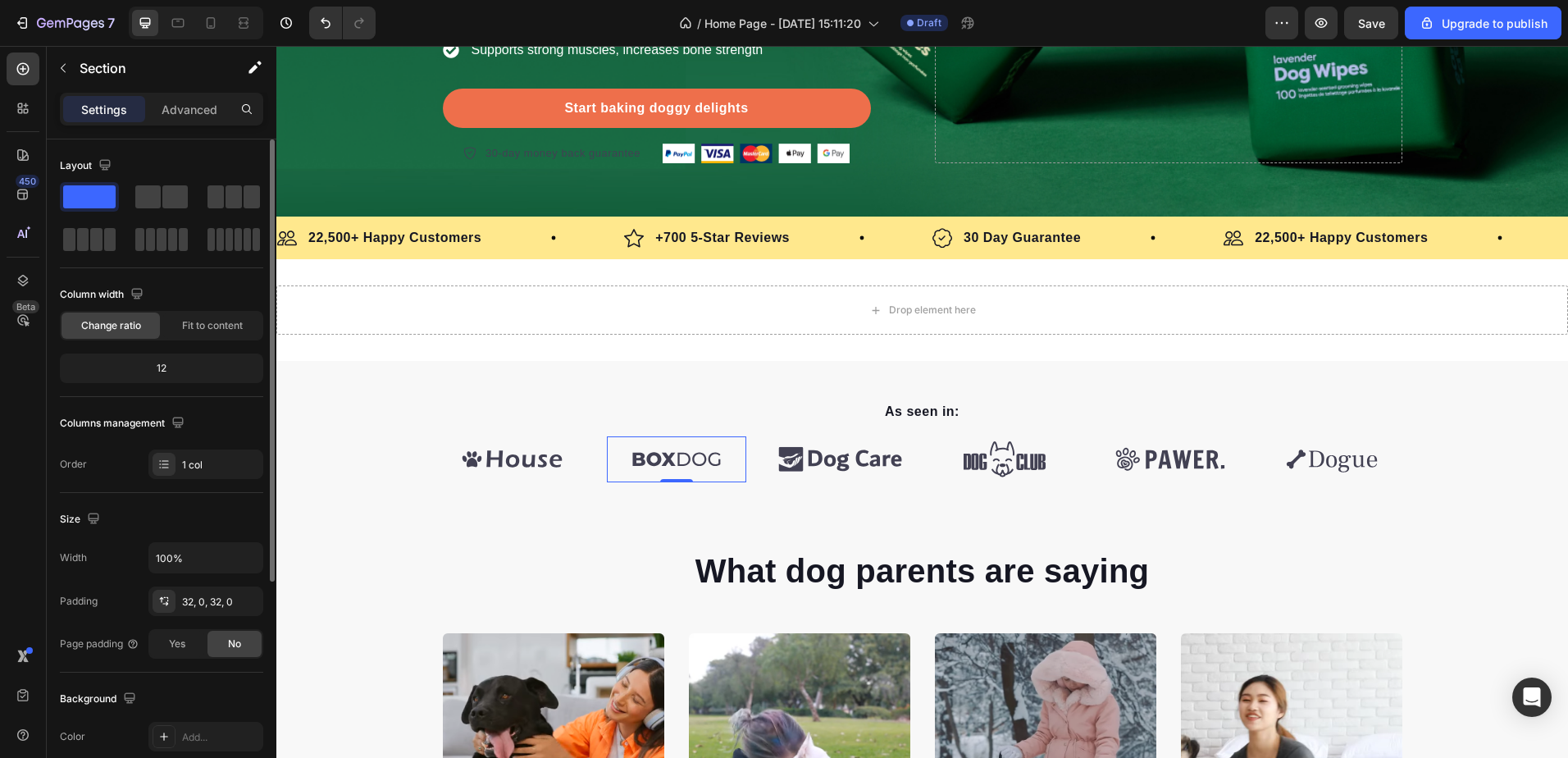
click at [685, 451] on img at bounding box center [676, 459] width 140 height 46
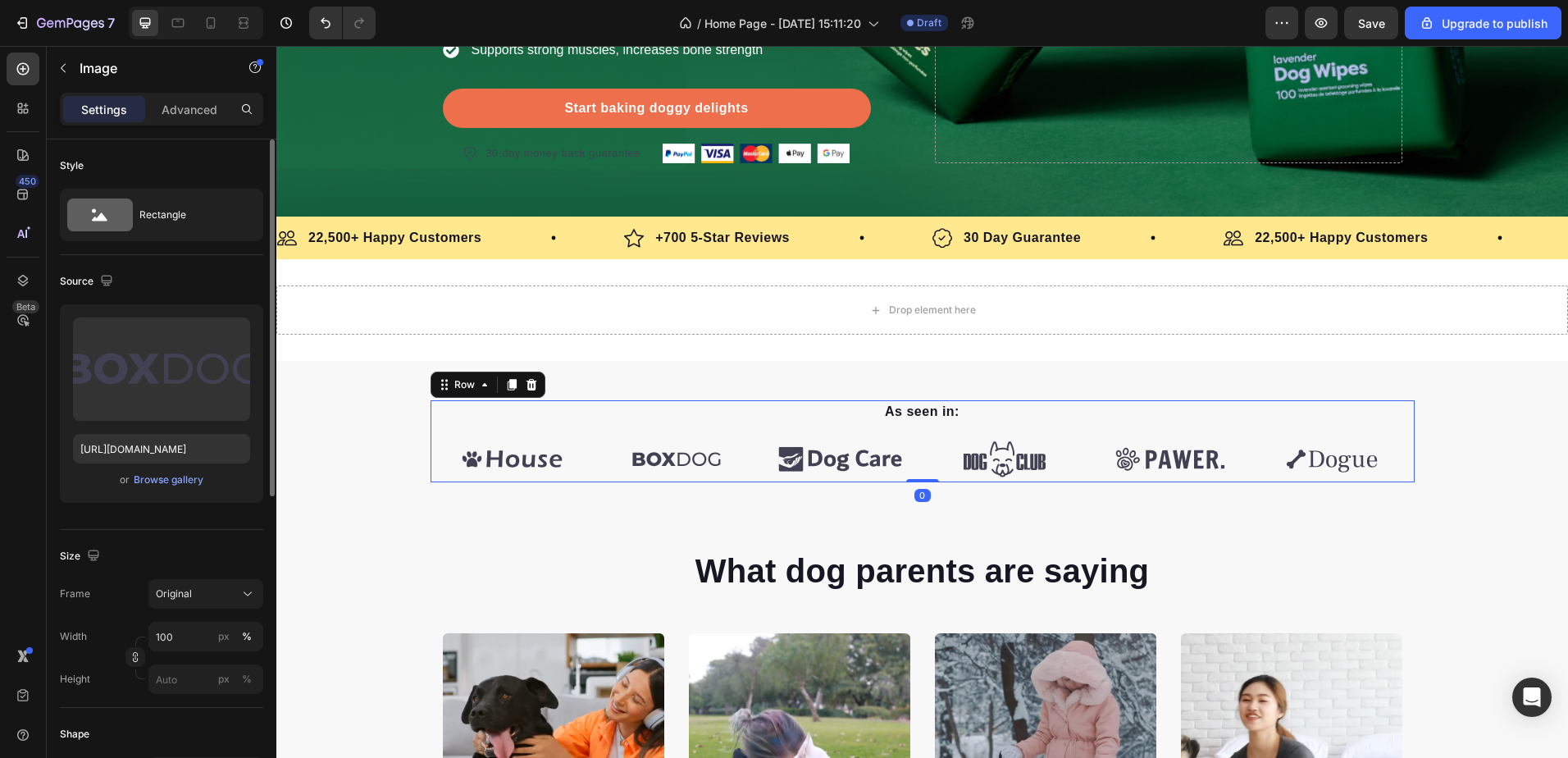
click at [431, 422] on div "As seen in: Text block Image Image Image Image Image Image Carousel Row 0" at bounding box center [922, 440] width 984 height 82
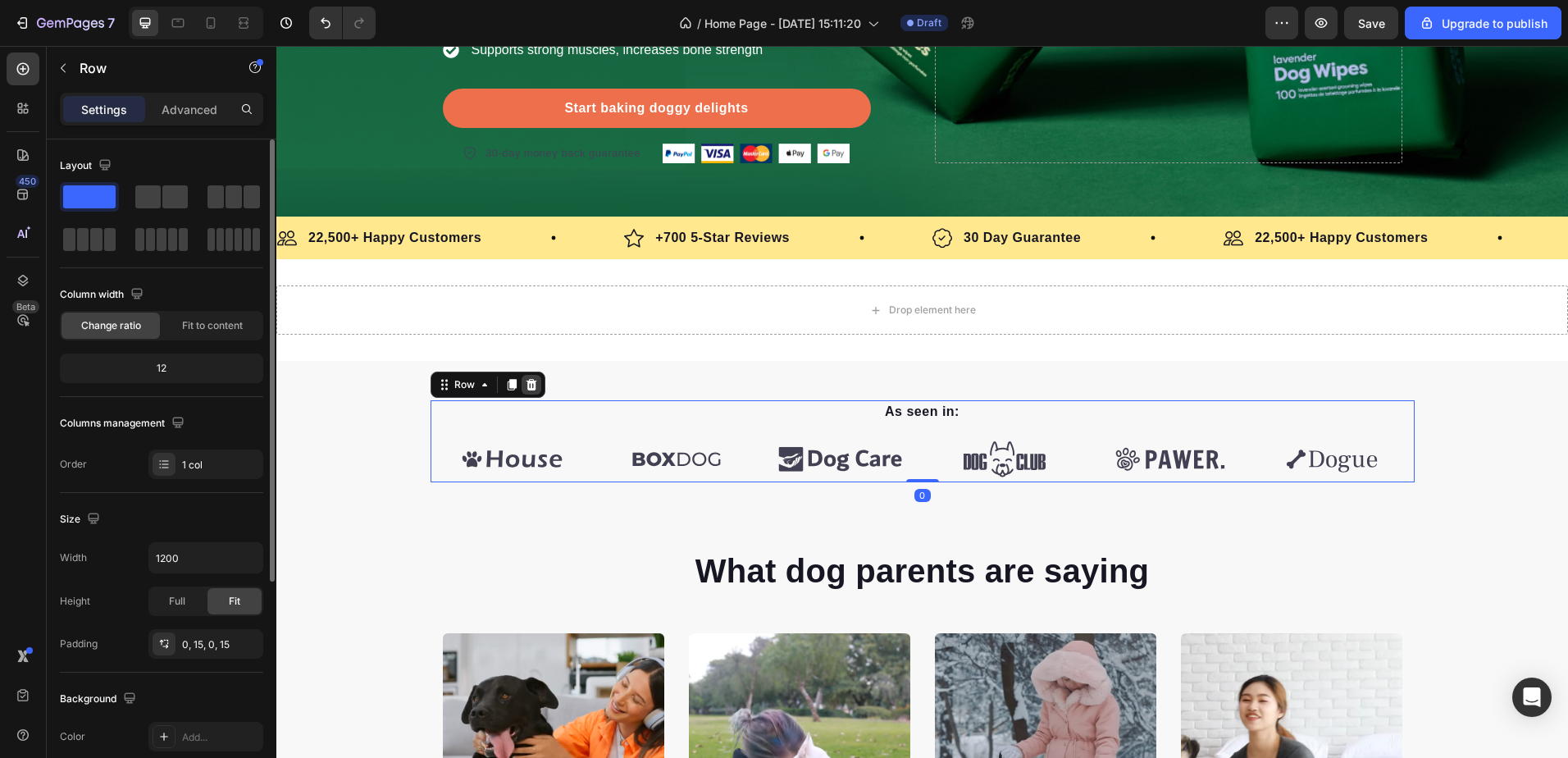
click at [526, 387] on icon at bounding box center [531, 384] width 13 height 13
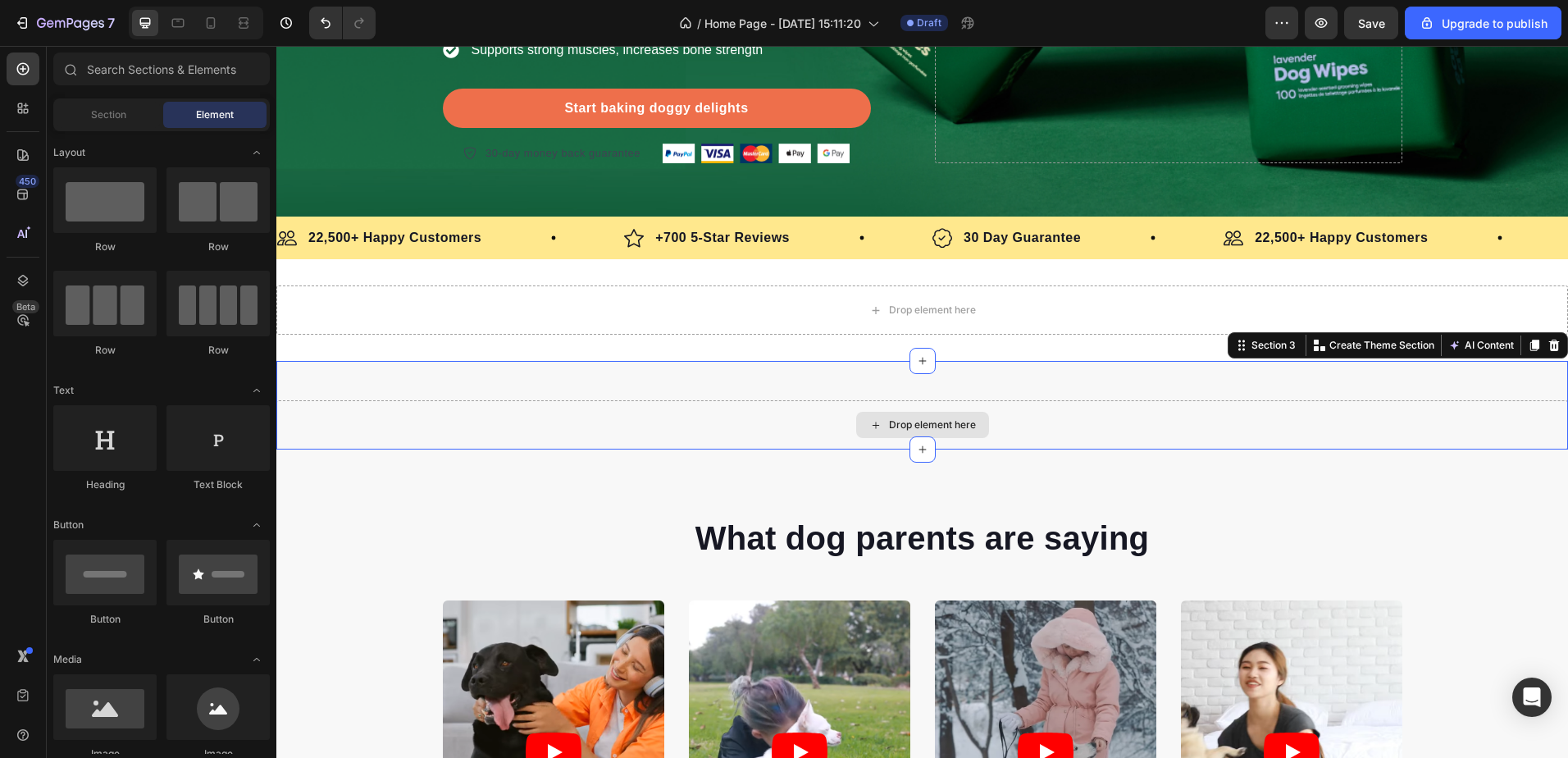
click at [591, 403] on div "Drop element here" at bounding box center [922, 425] width 1292 height 49
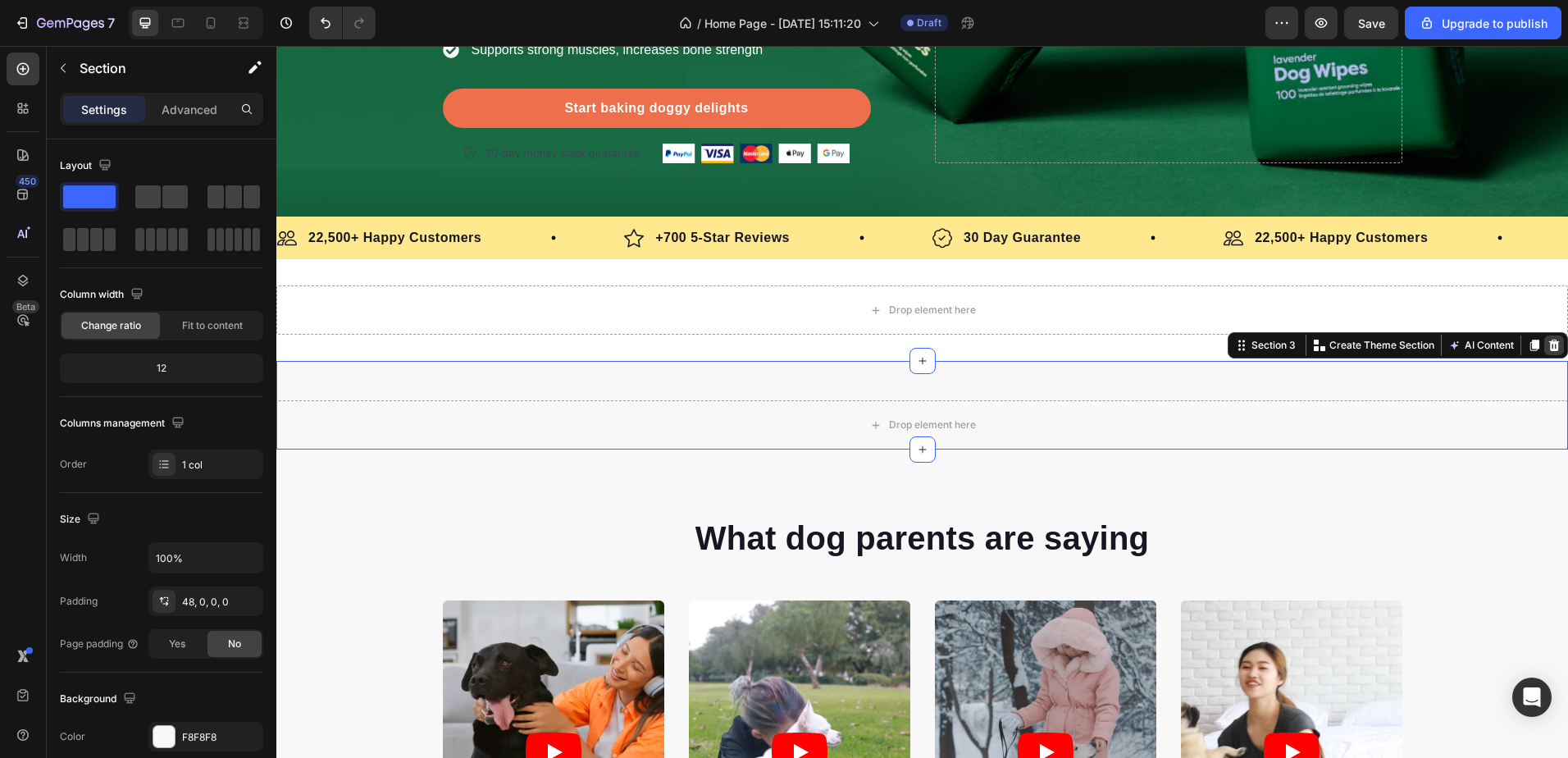
click at [1547, 338] on div at bounding box center [1554, 345] width 20 height 20
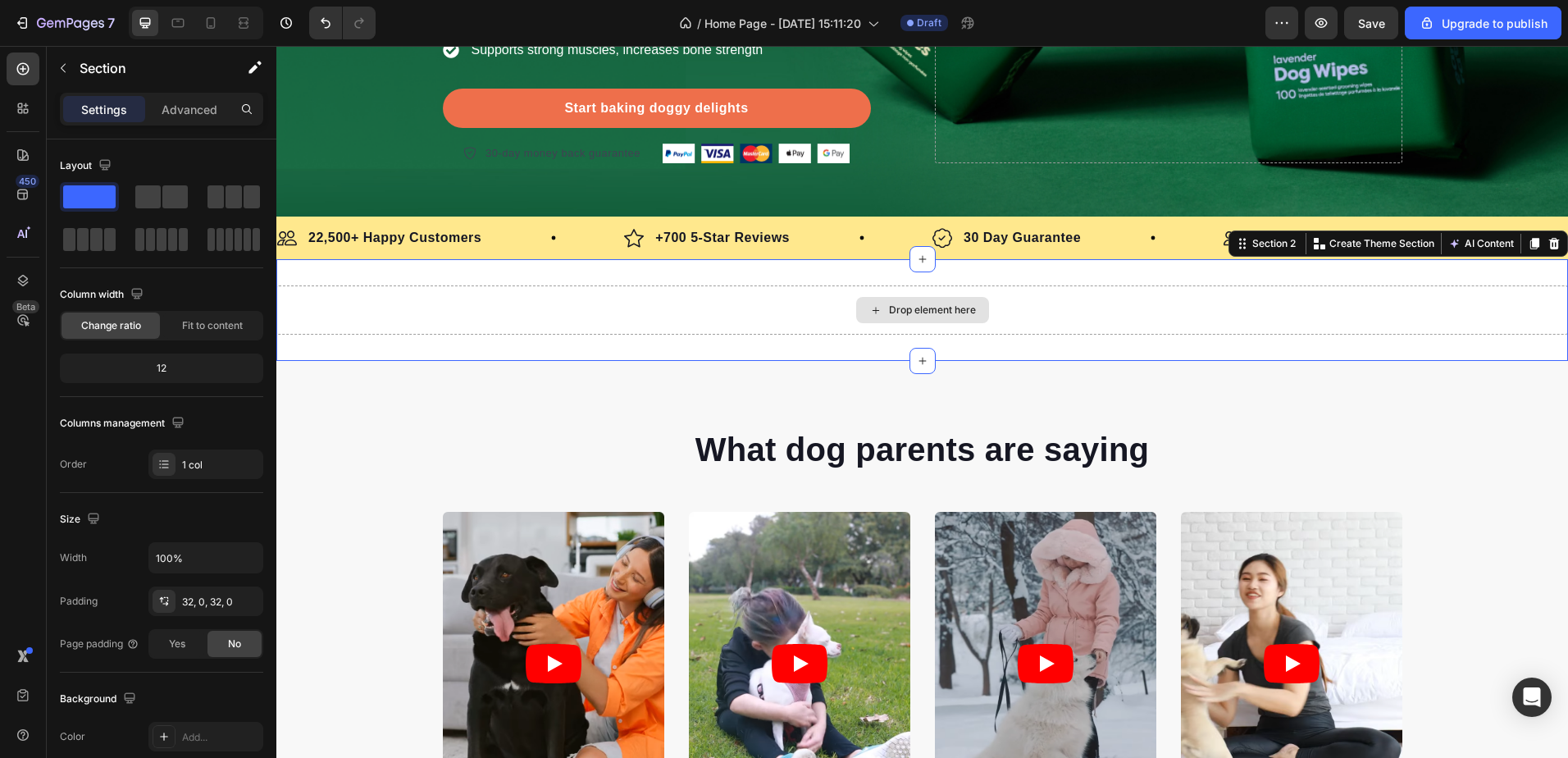
click at [1044, 288] on div "Drop element here" at bounding box center [922, 310] width 1292 height 49
click at [1549, 240] on icon at bounding box center [1554, 244] width 11 height 12
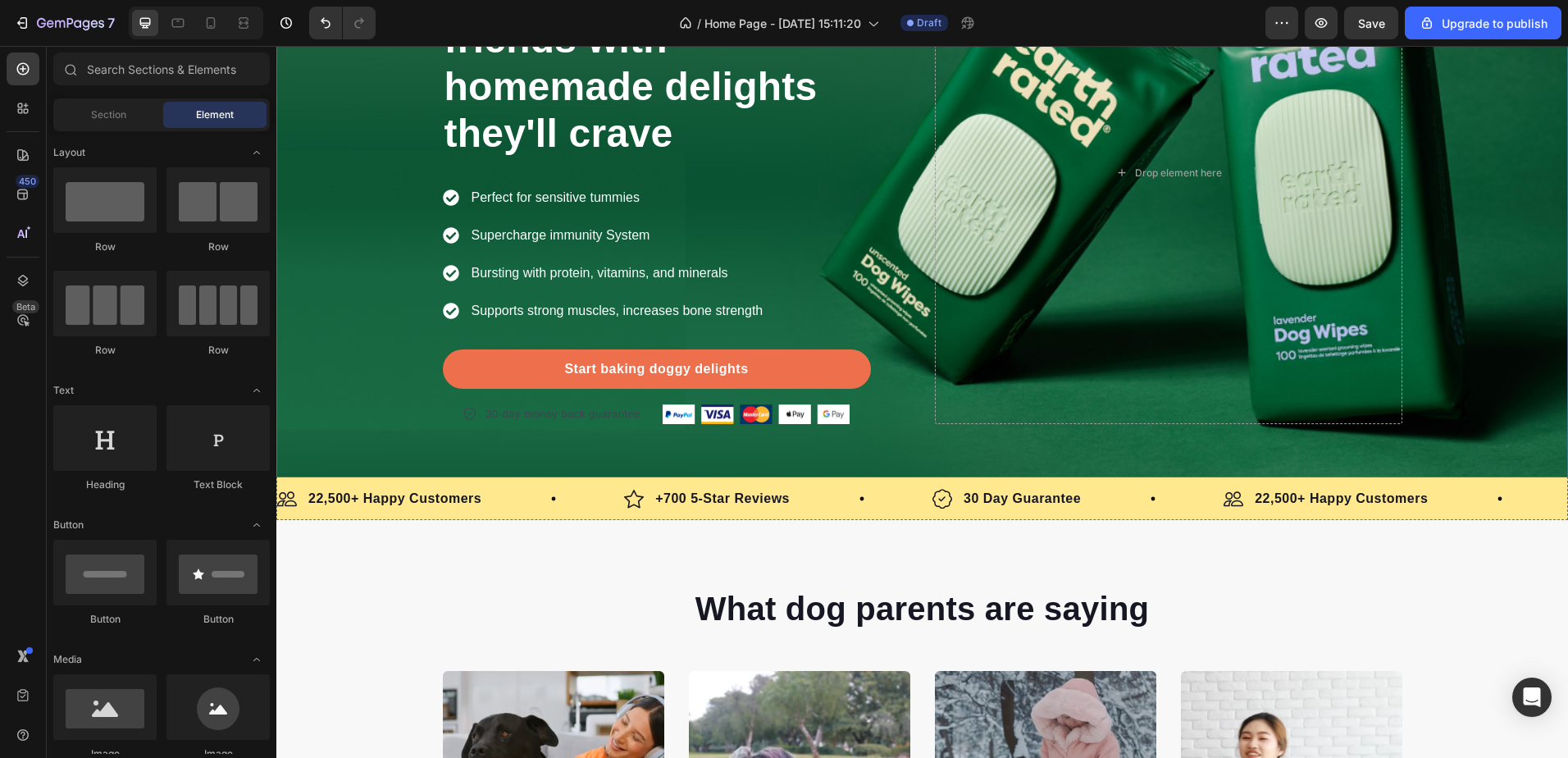
scroll to position [0, 0]
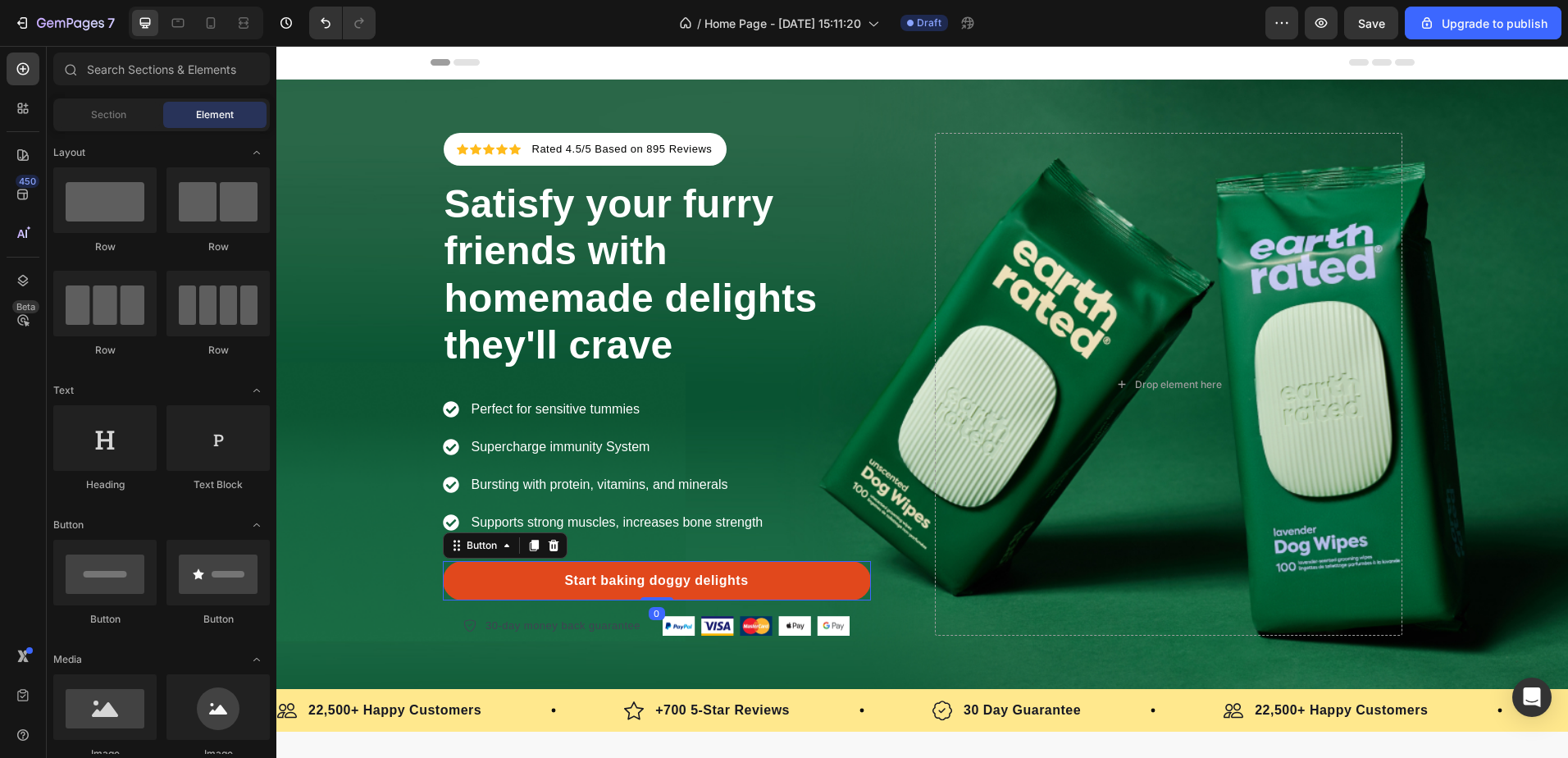
click at [790, 570] on link "Start baking doggy delights" at bounding box center [656, 581] width 428 height 39
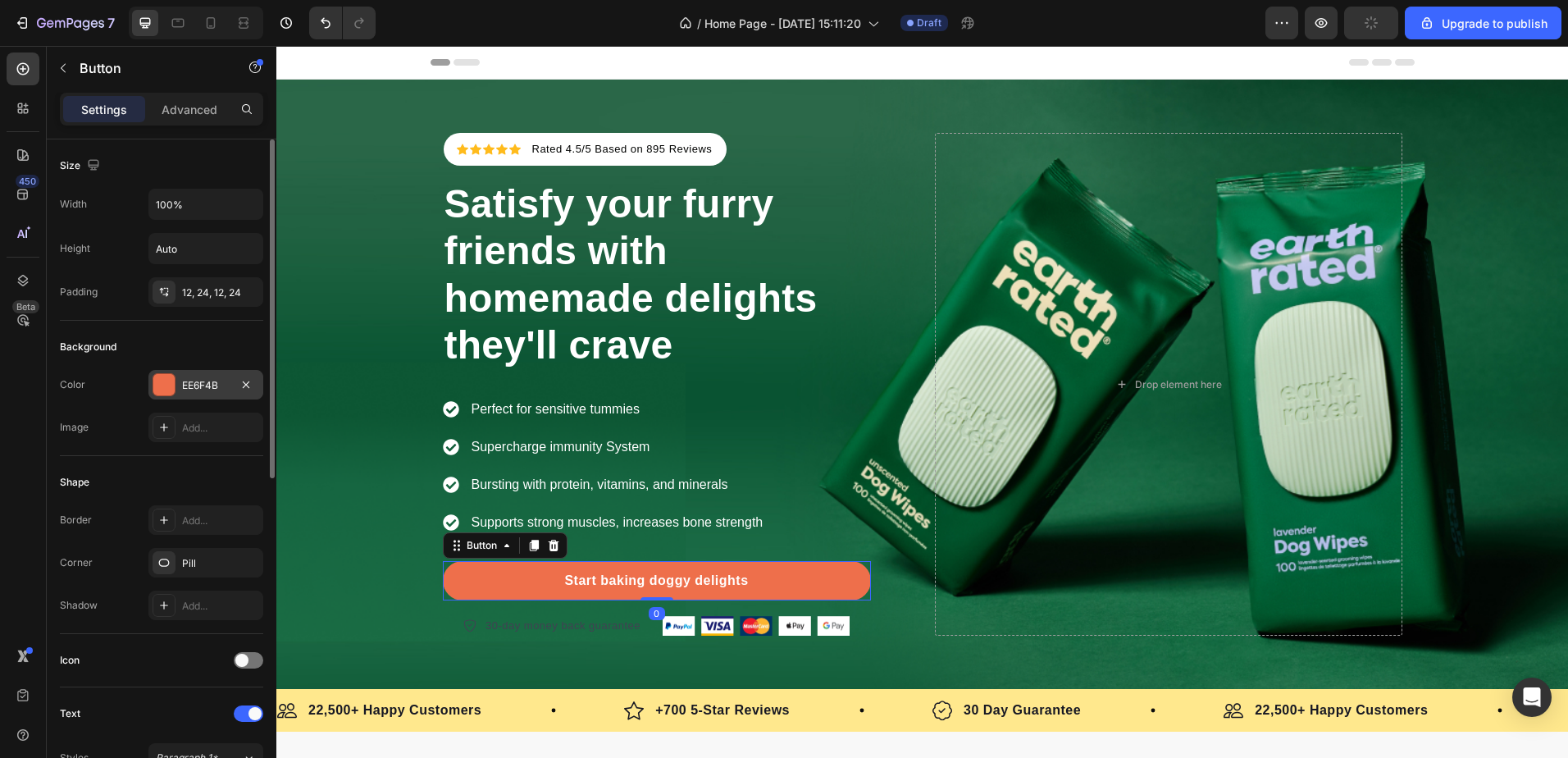
click at [210, 388] on div "EE6F4B" at bounding box center [205, 385] width 47 height 15
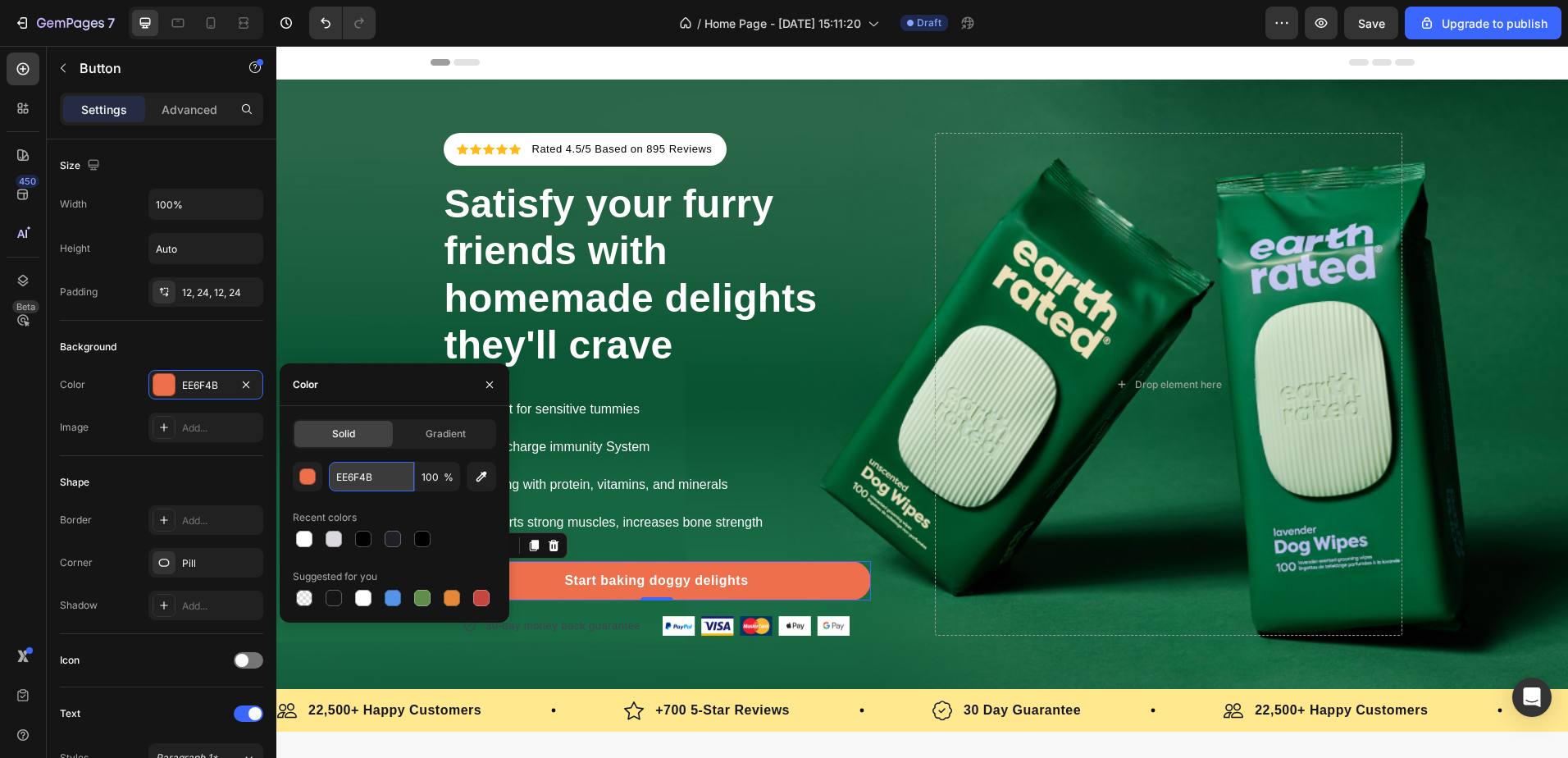
click at [361, 478] on input "EE6F4B" at bounding box center [372, 477] width 86 height 29
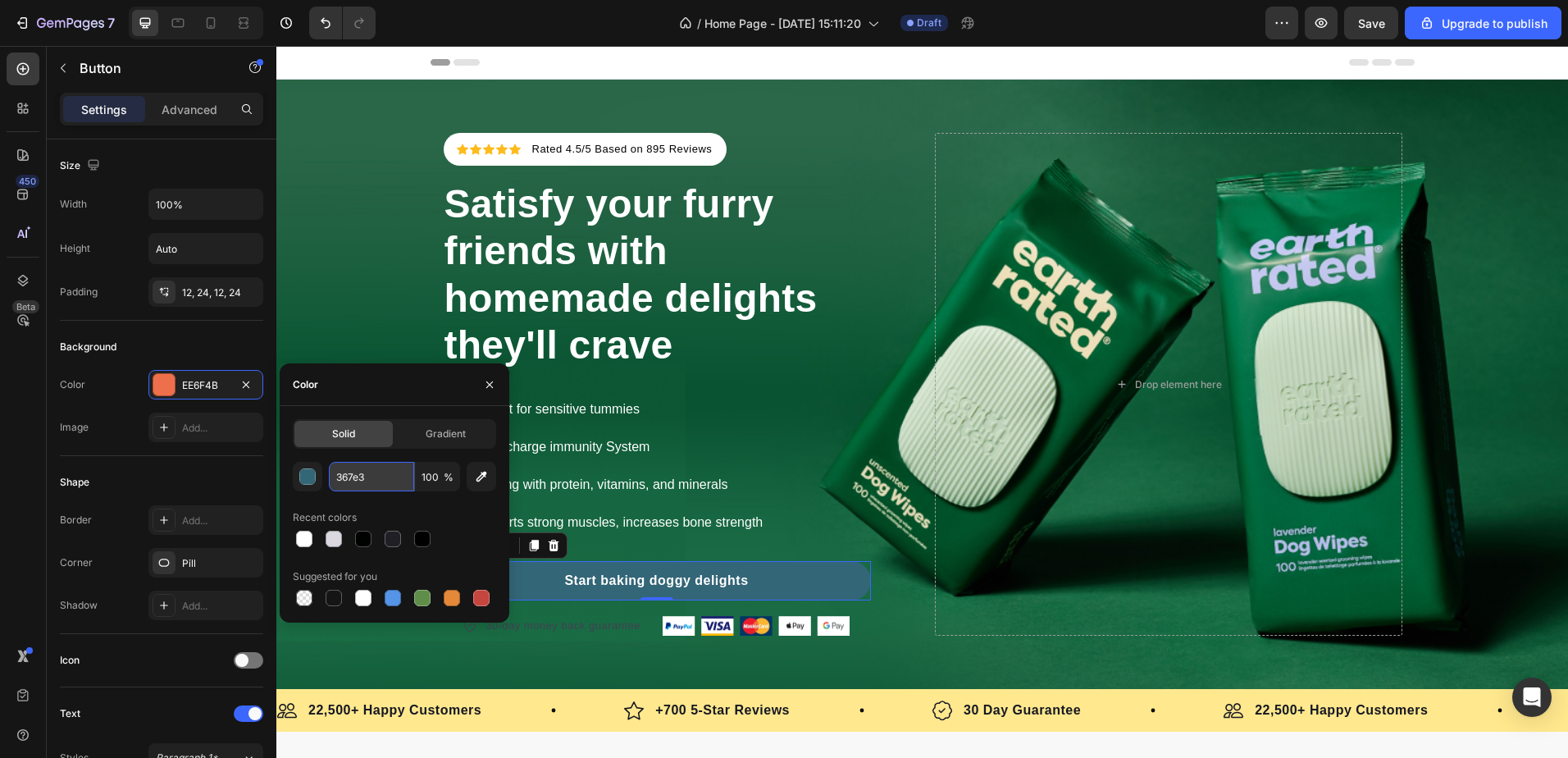
type input "367e34"
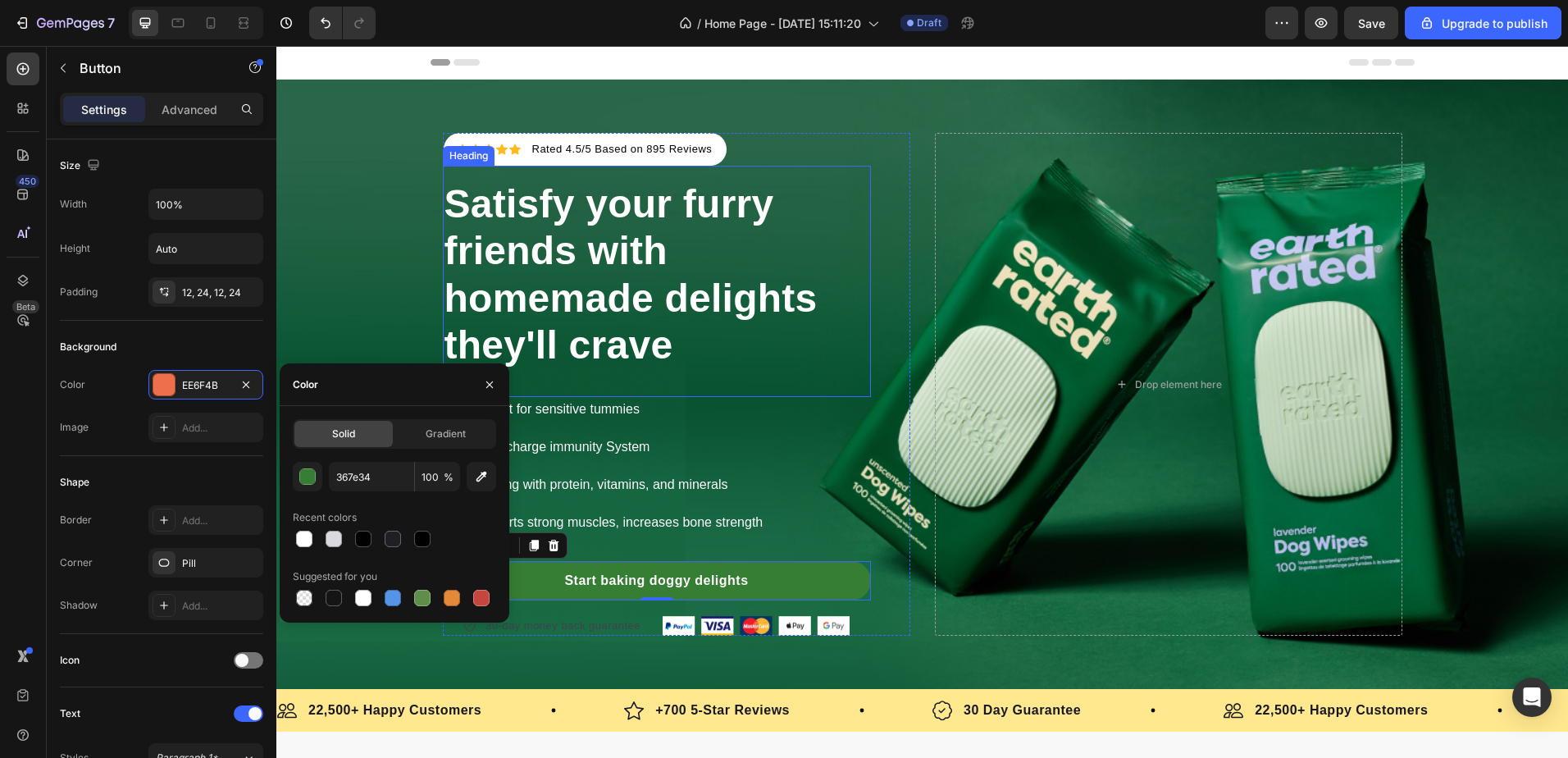
click at [499, 215] on p "Satisfy your furry friends with homemade delights they'll crave" at bounding box center [657, 275] width 425 height 189
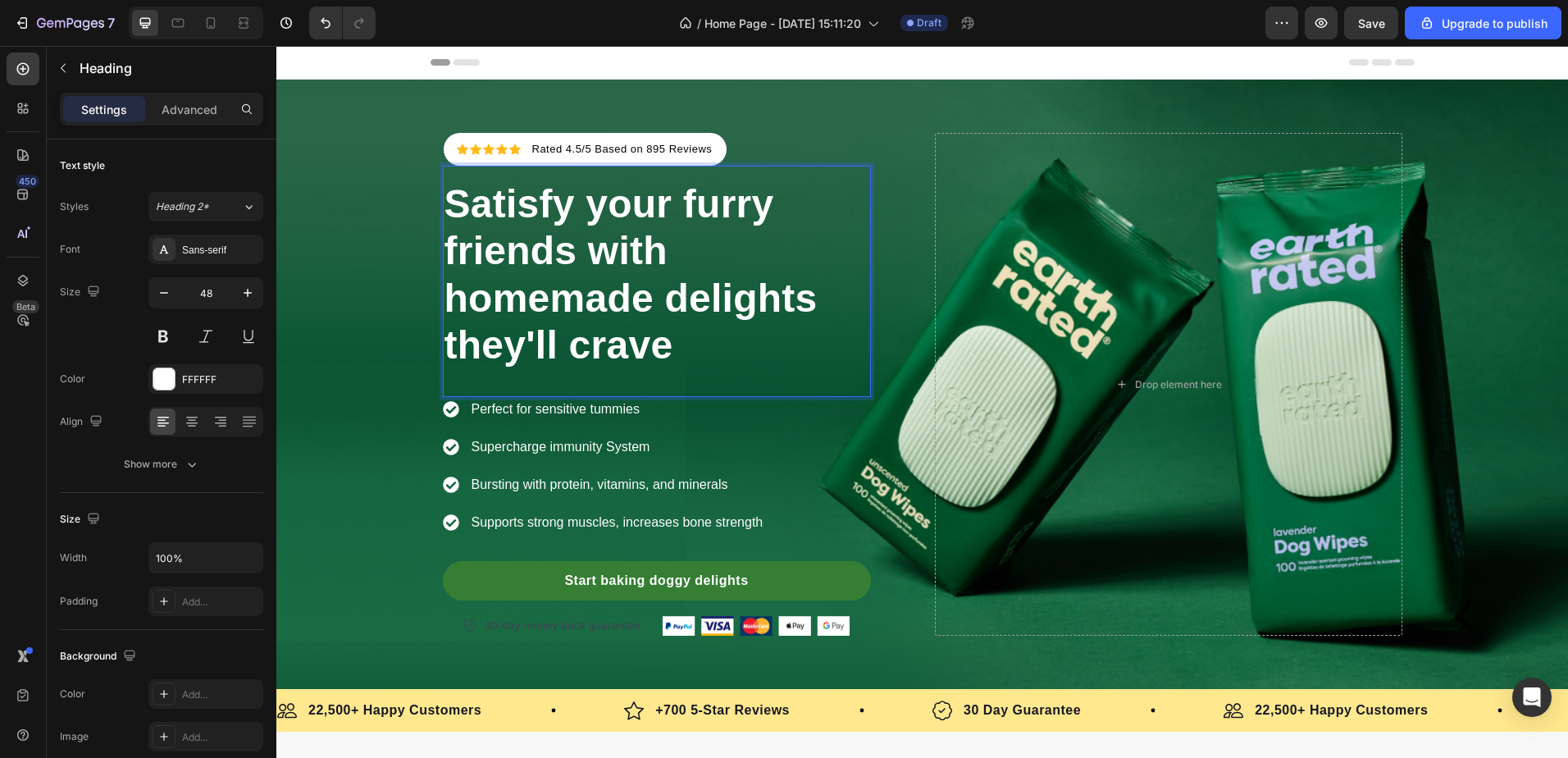
click at [499, 215] on p "Satisfy your furry friends with homemade delights they'll crave" at bounding box center [657, 275] width 425 height 189
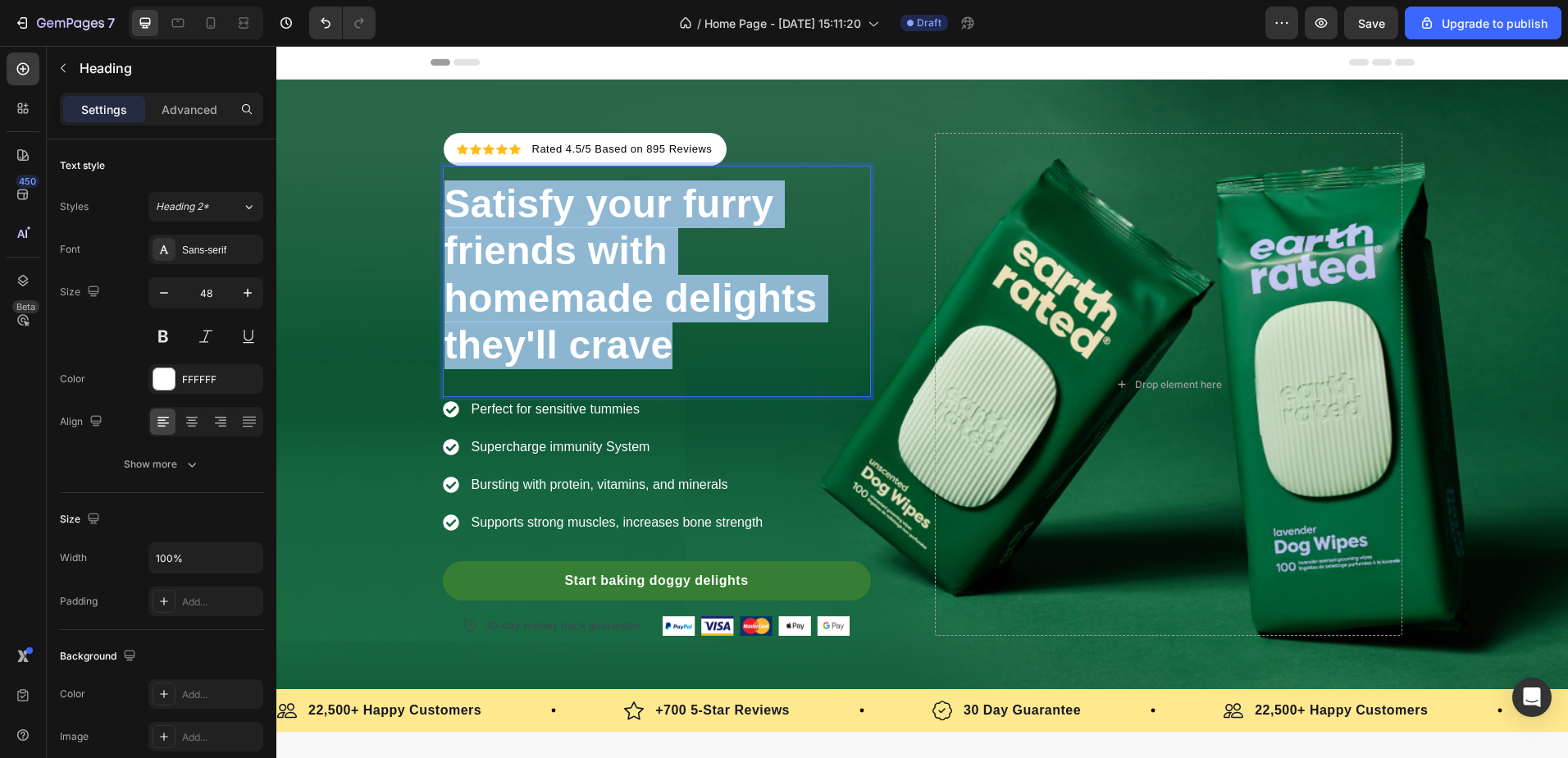
click at [499, 215] on p "Satisfy your furry friends with homemade delights they'll crave" at bounding box center [657, 275] width 425 height 189
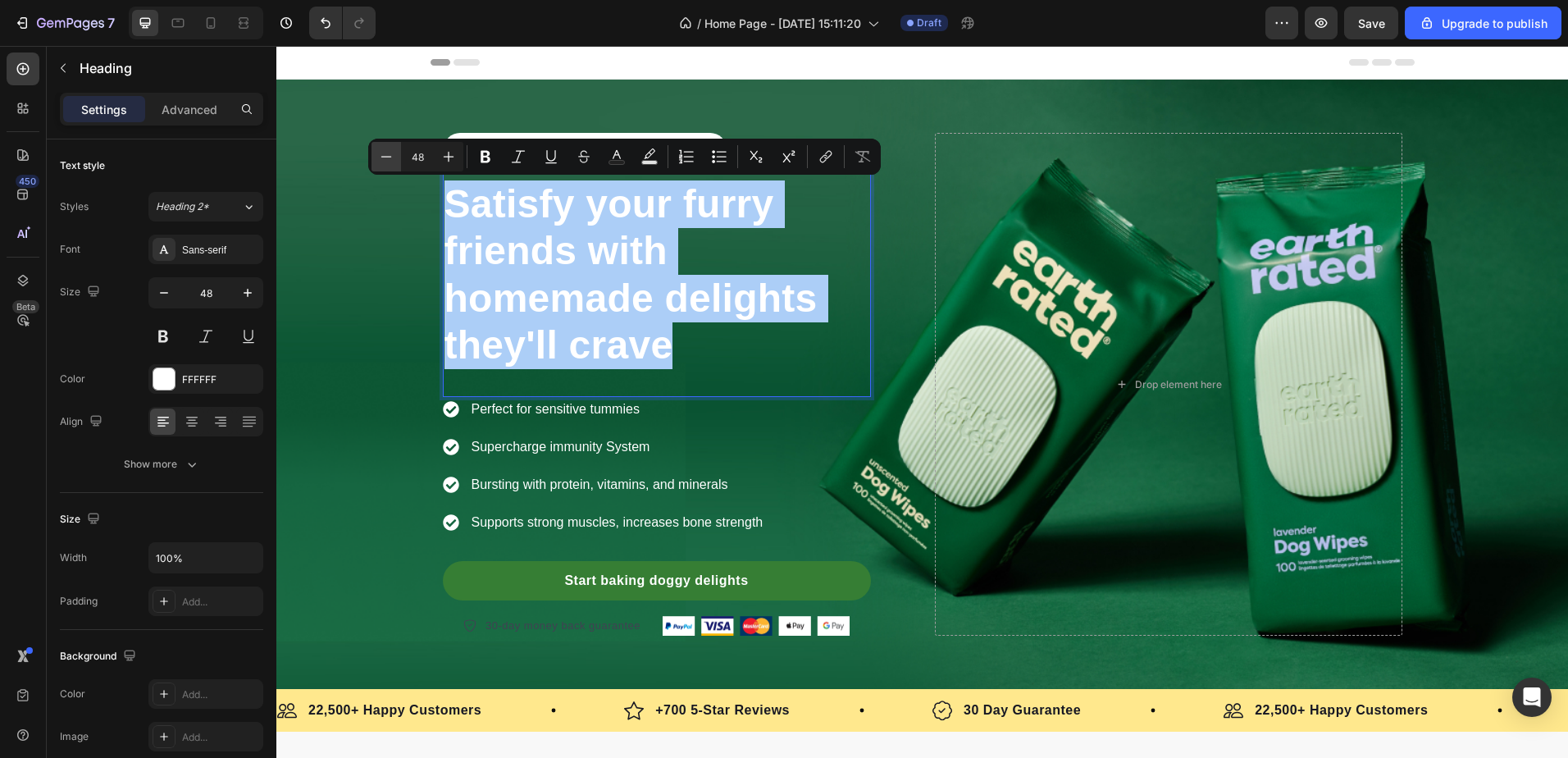
click at [388, 161] on icon "Editor contextual toolbar" at bounding box center [386, 156] width 17 height 17
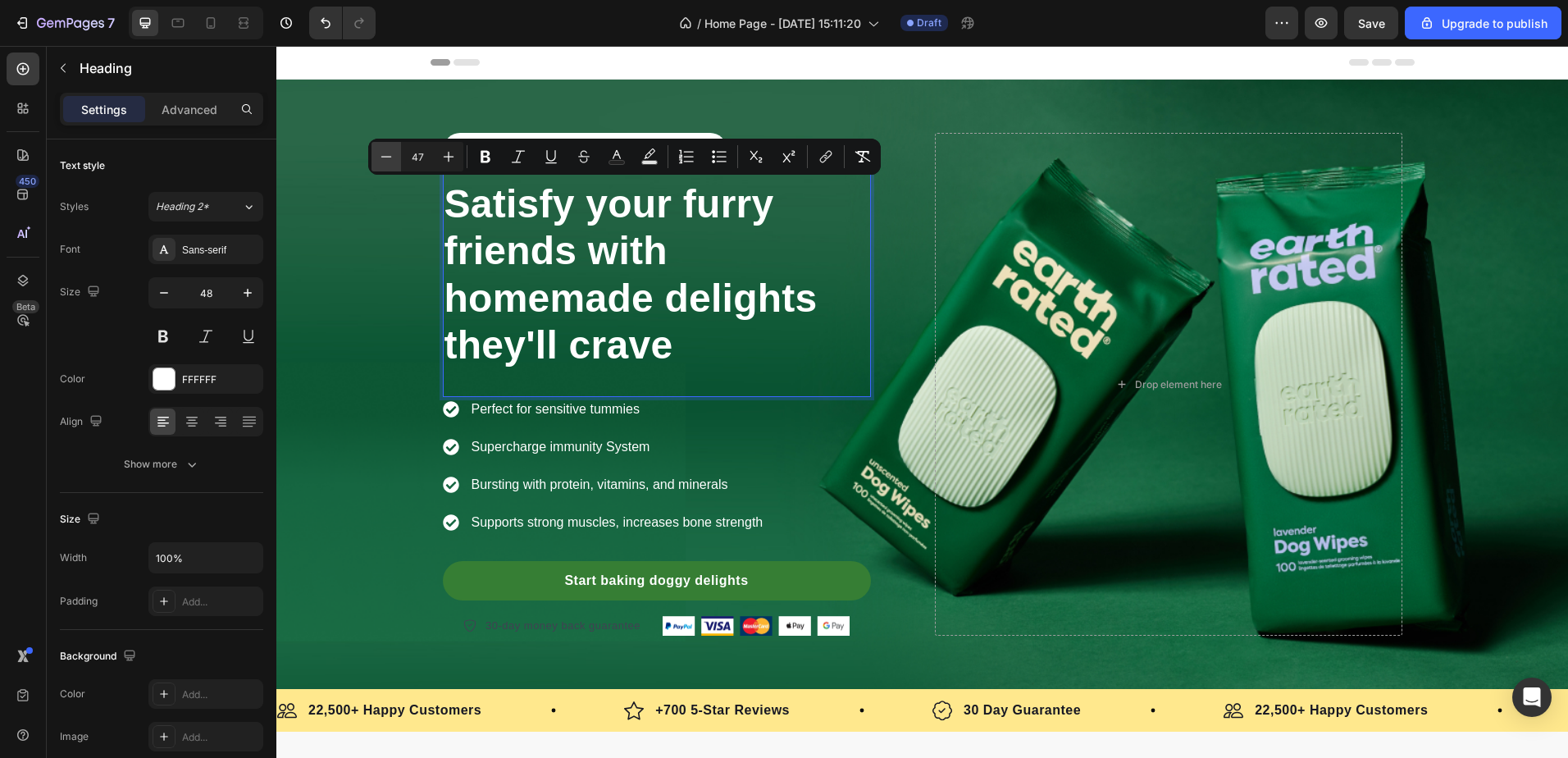
click at [388, 161] on icon "Editor contextual toolbar" at bounding box center [386, 156] width 17 height 17
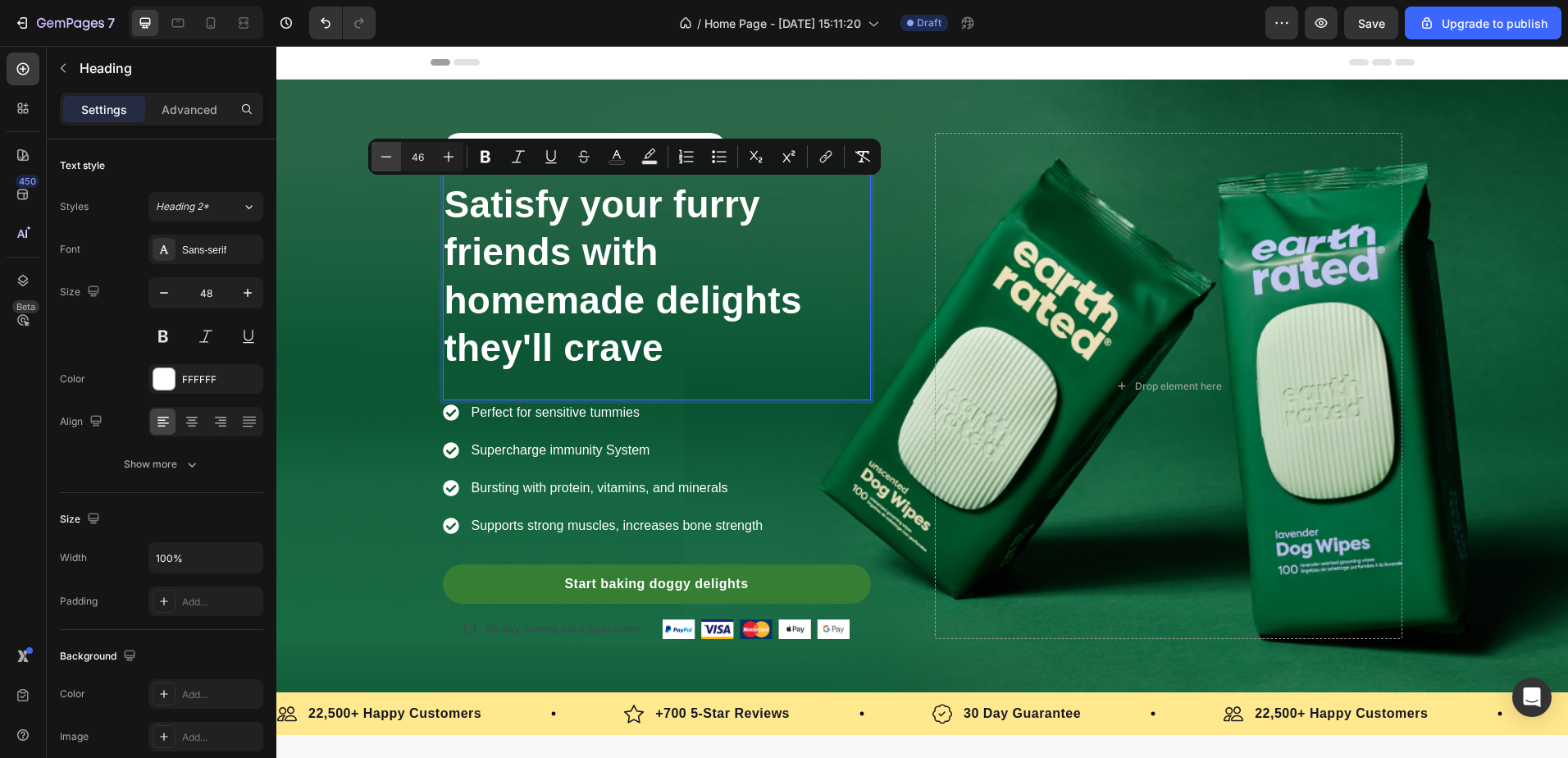
click at [388, 161] on icon "Editor contextual toolbar" at bounding box center [386, 156] width 17 height 17
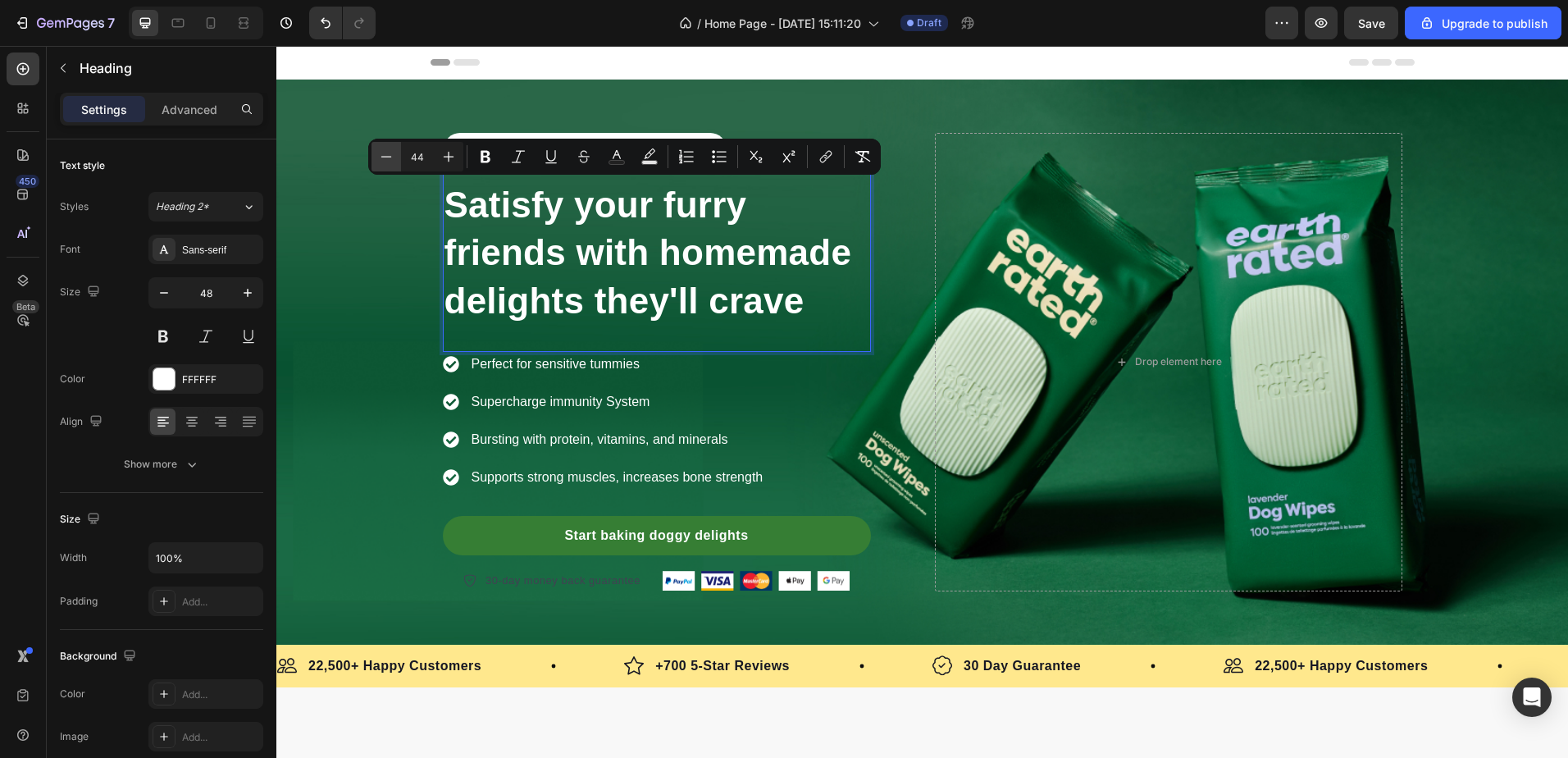
click at [388, 161] on icon "Editor contextual toolbar" at bounding box center [386, 156] width 17 height 17
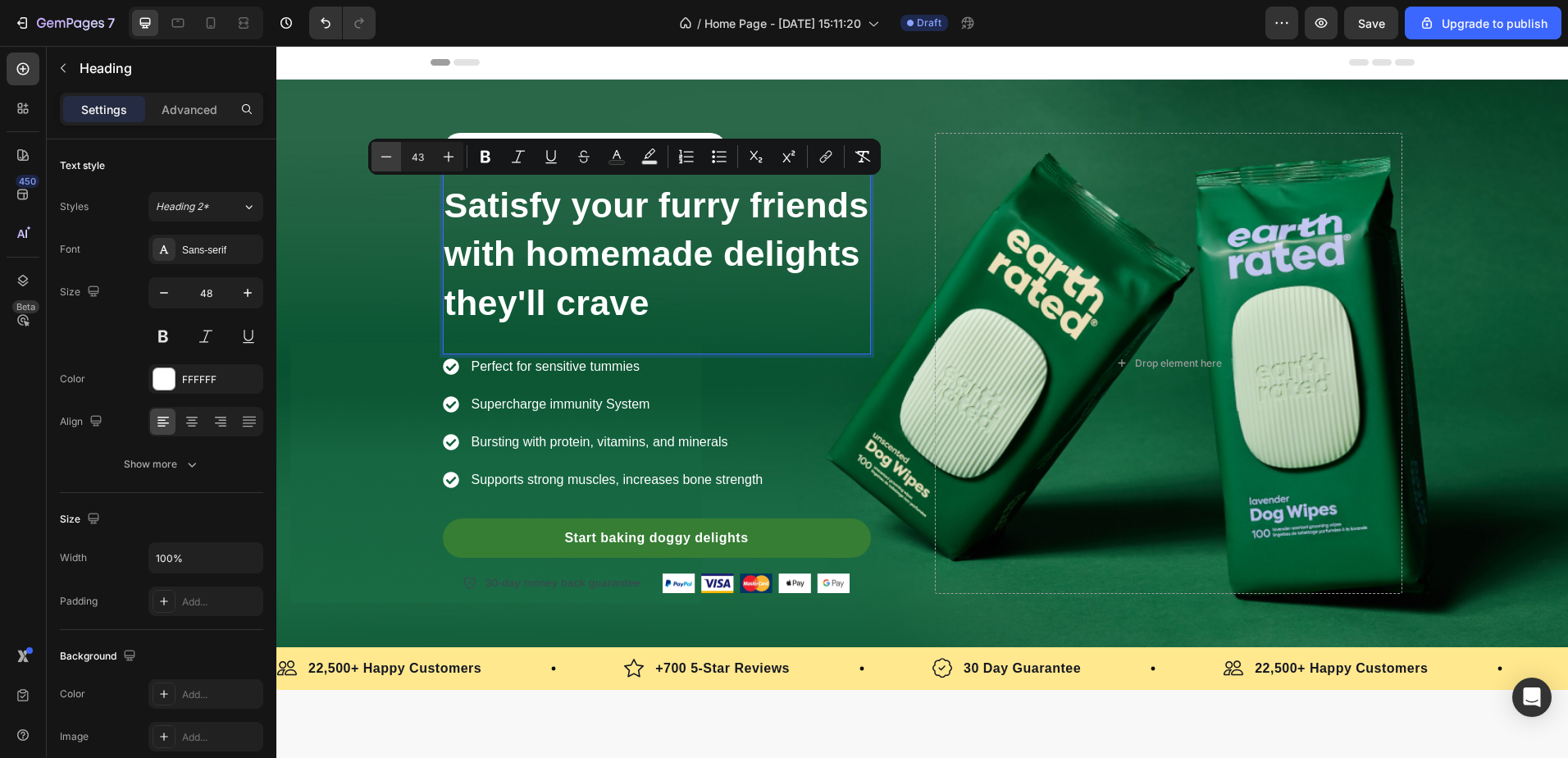
click at [388, 161] on icon "Editor contextual toolbar" at bounding box center [386, 156] width 17 height 17
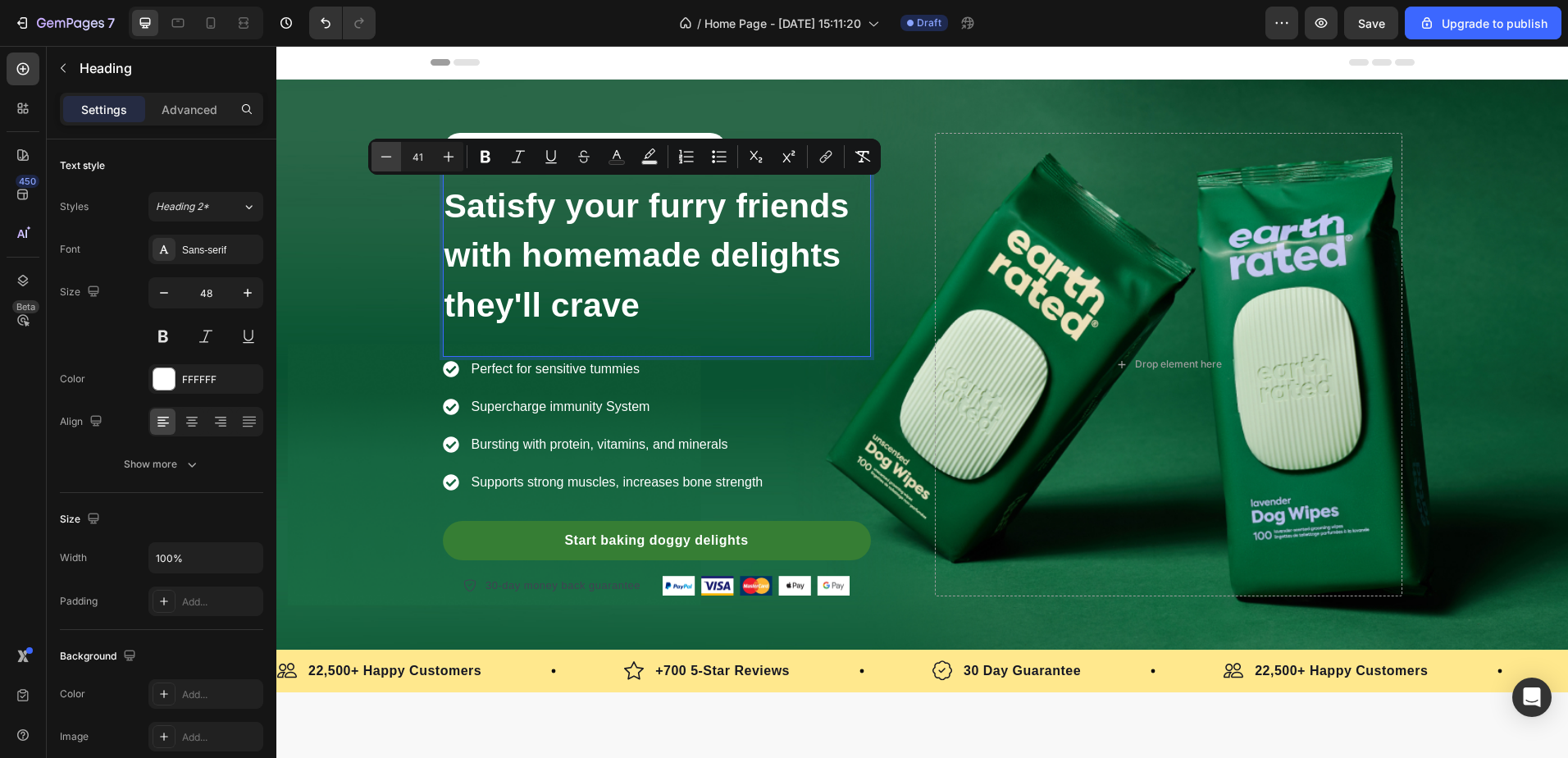
click at [388, 161] on icon "Editor contextual toolbar" at bounding box center [386, 156] width 17 height 17
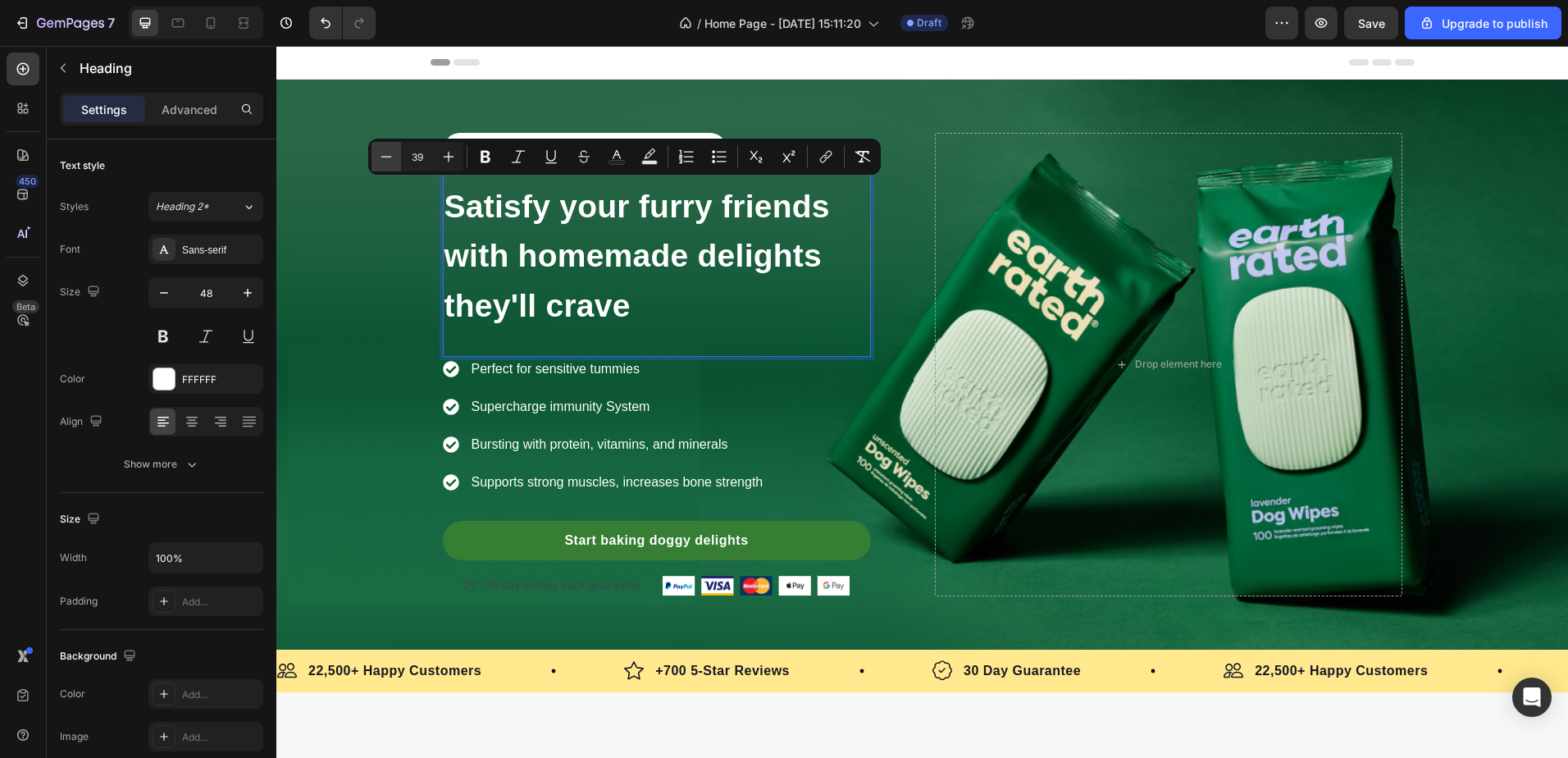
click at [388, 161] on icon "Editor contextual toolbar" at bounding box center [386, 156] width 17 height 17
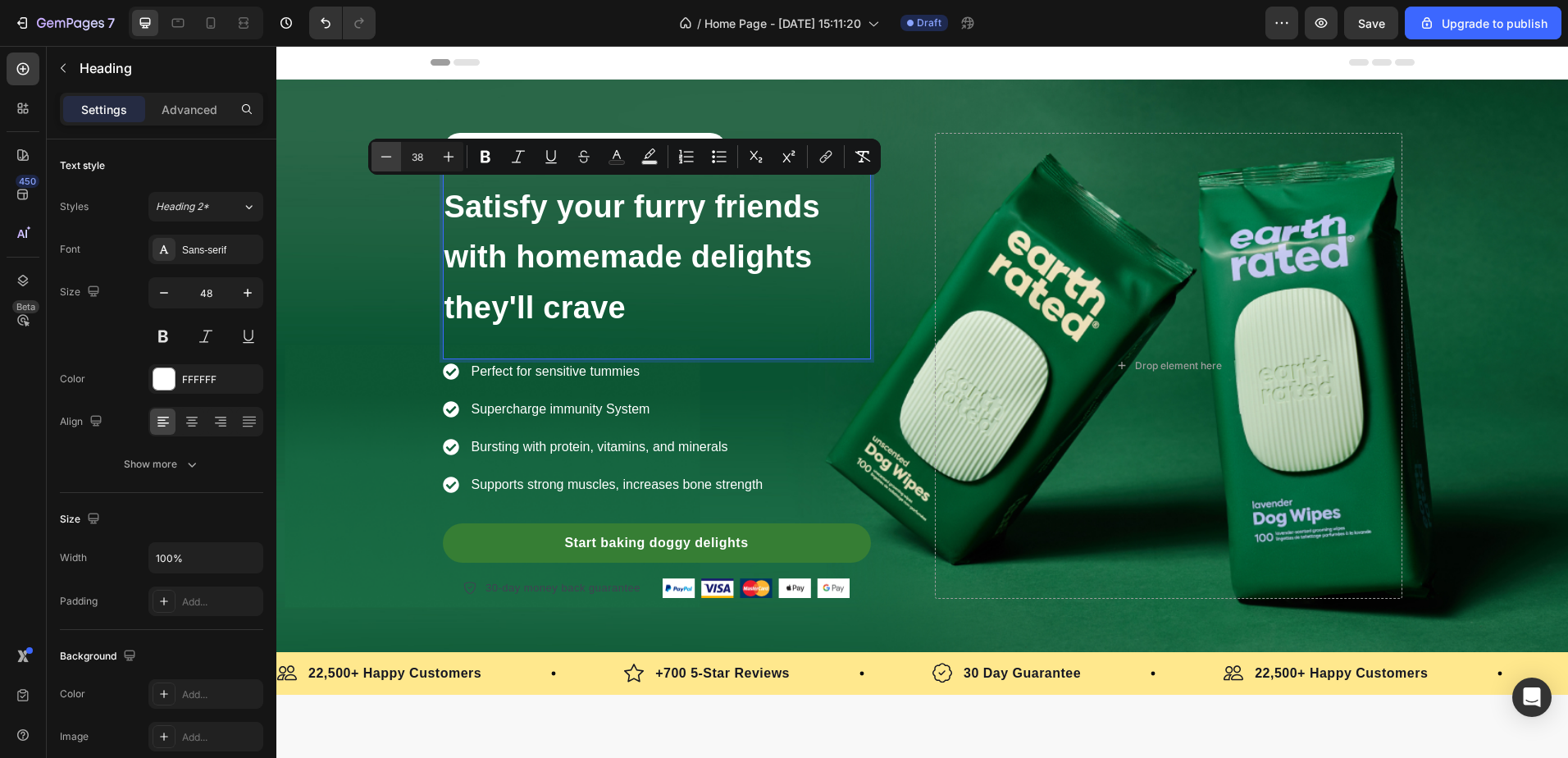
click at [388, 161] on icon "Editor contextual toolbar" at bounding box center [386, 156] width 17 height 17
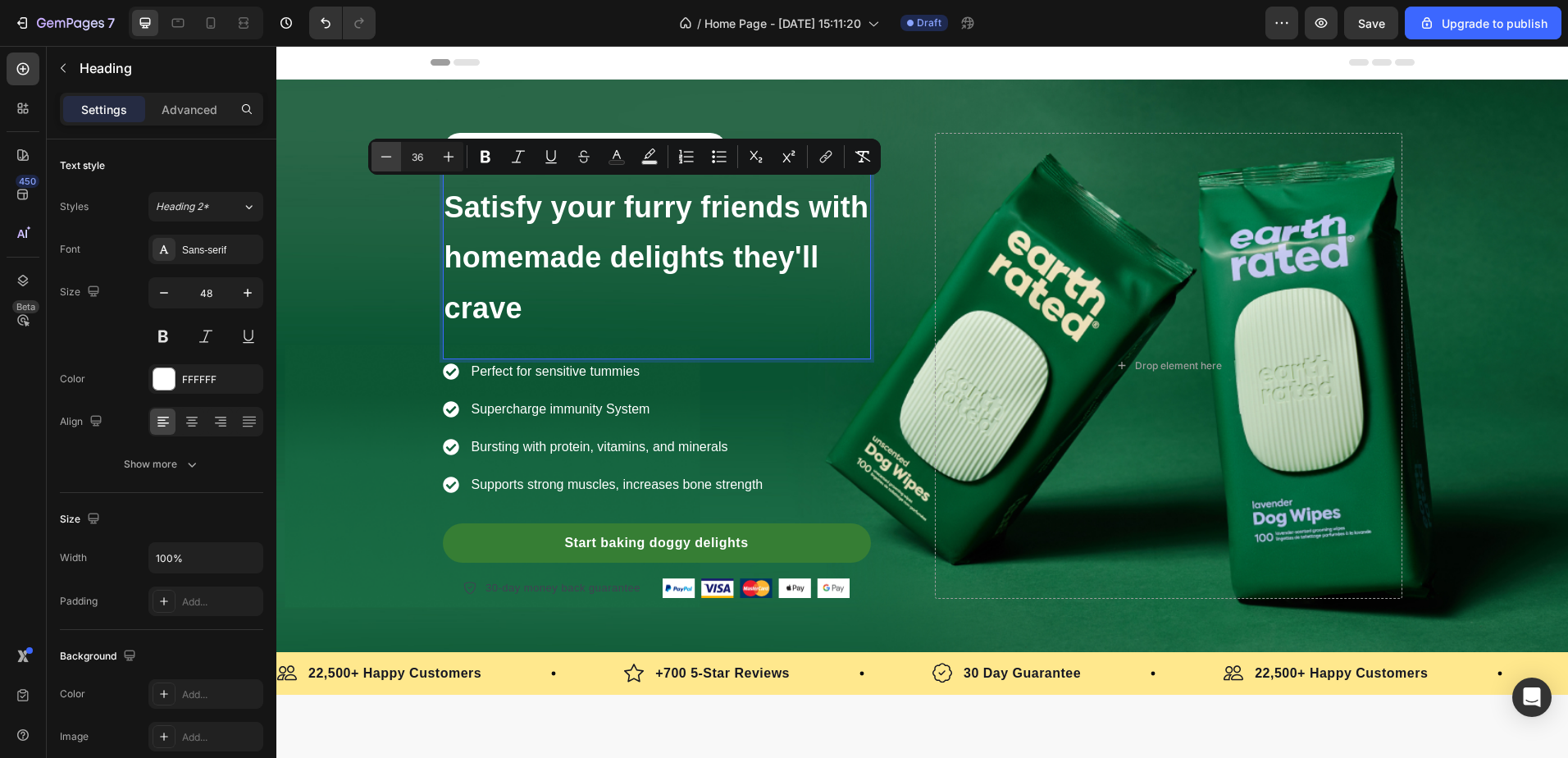
click at [388, 161] on icon "Editor contextual toolbar" at bounding box center [386, 156] width 17 height 17
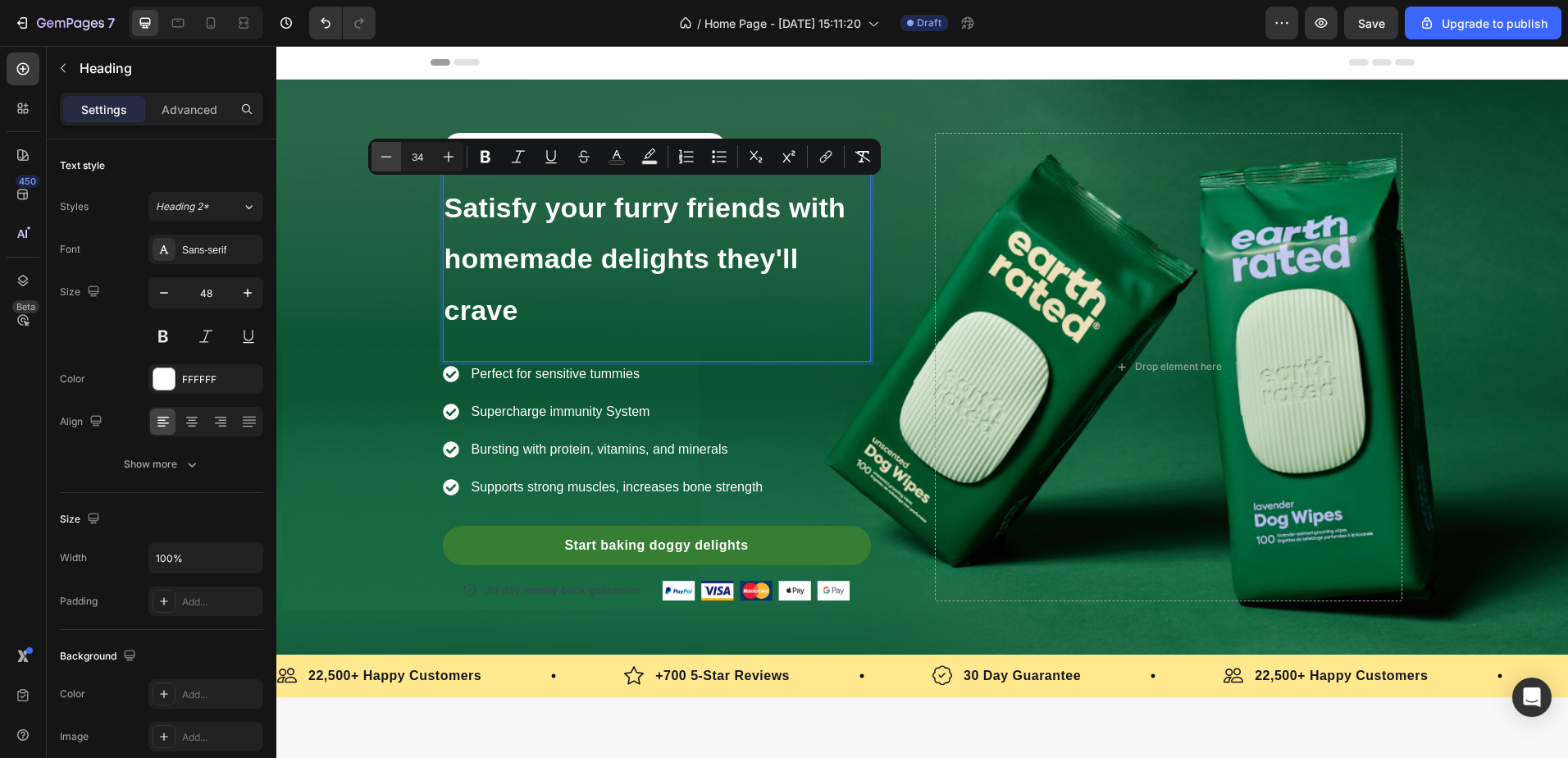
click at [388, 161] on icon "Editor contextual toolbar" at bounding box center [386, 156] width 17 height 17
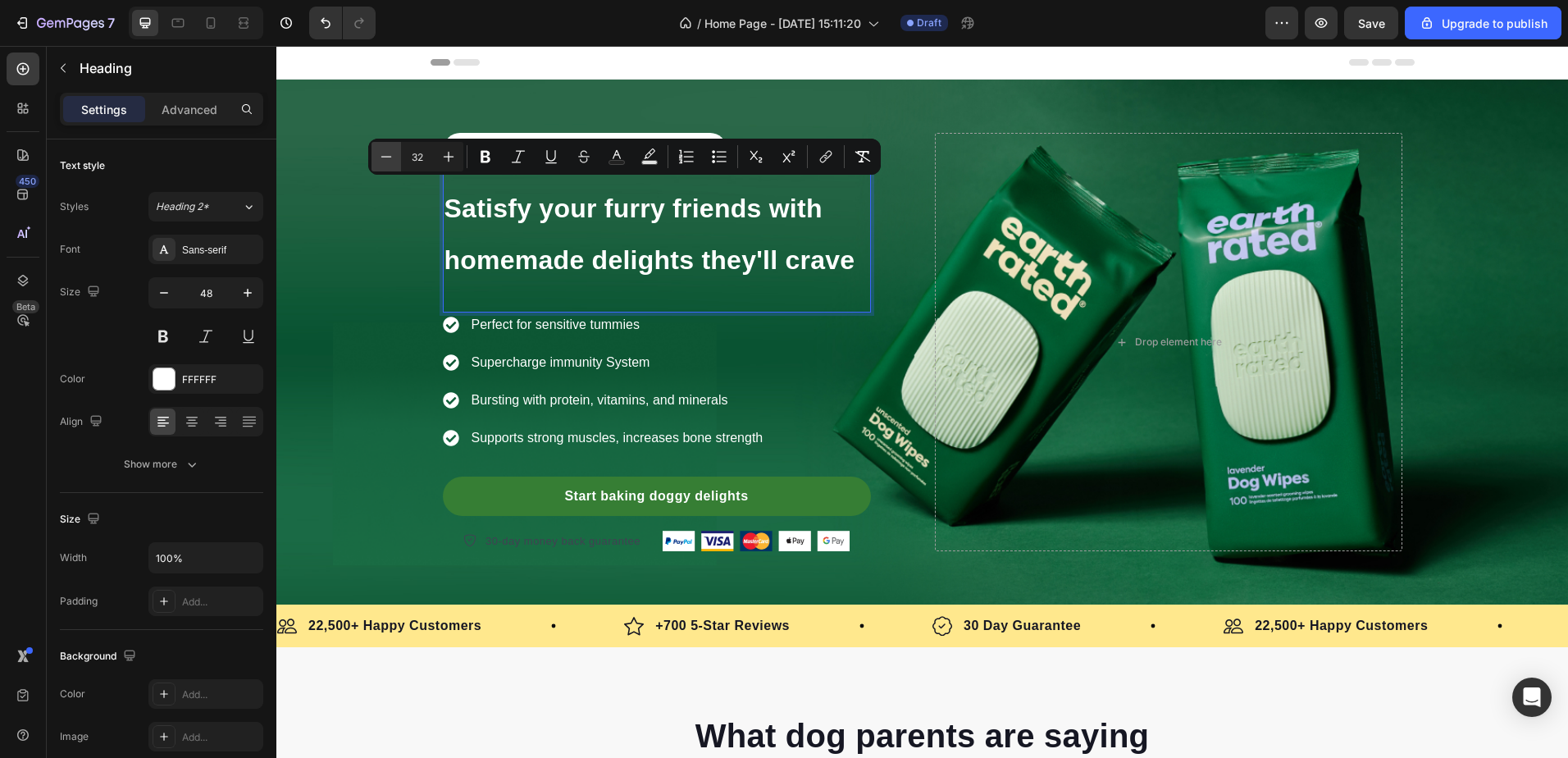
click at [388, 161] on icon "Editor contextual toolbar" at bounding box center [386, 156] width 17 height 17
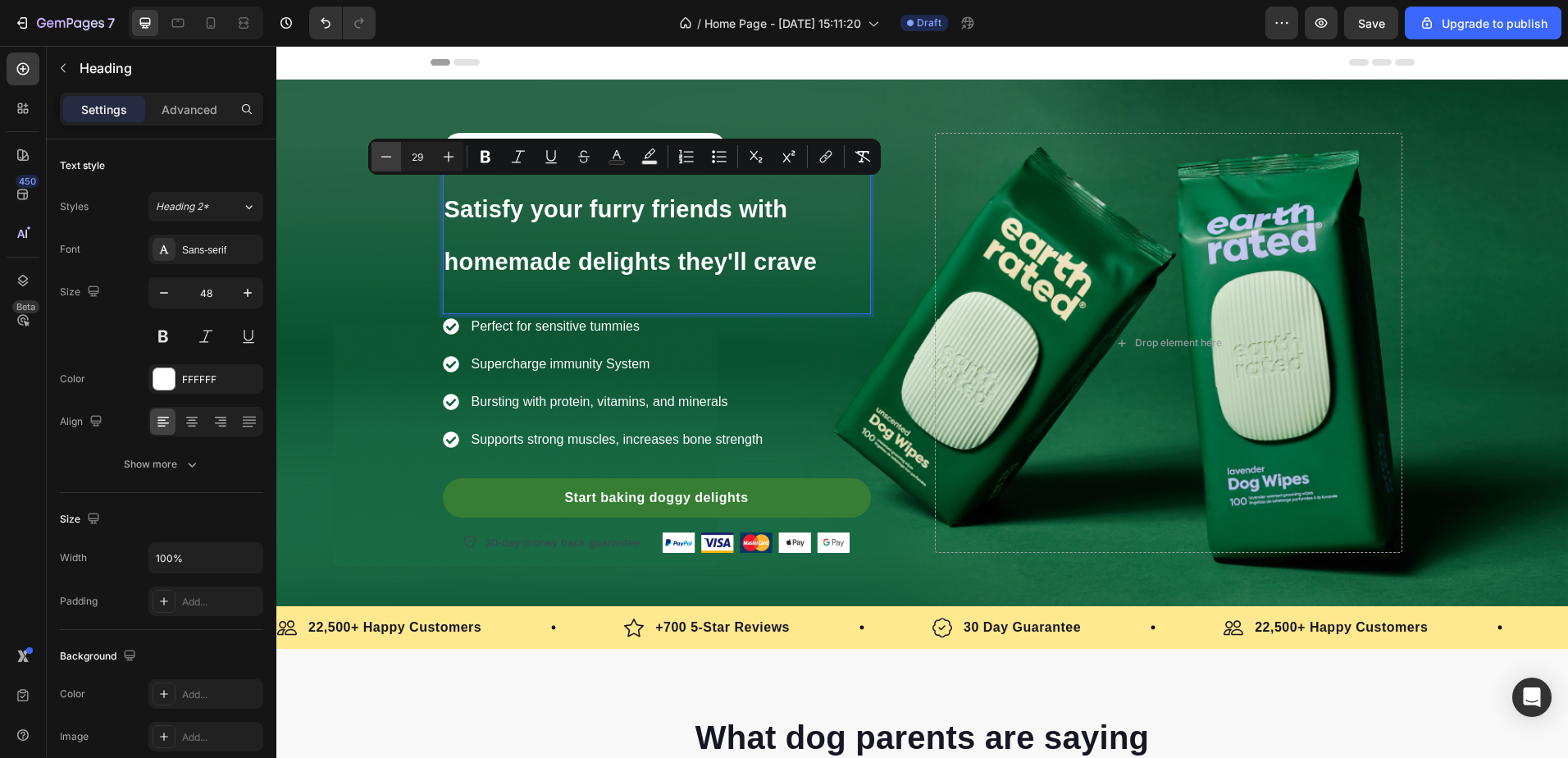
click at [388, 161] on icon "Editor contextual toolbar" at bounding box center [386, 156] width 17 height 17
click at [387, 161] on icon "Editor contextual toolbar" at bounding box center [386, 156] width 17 height 17
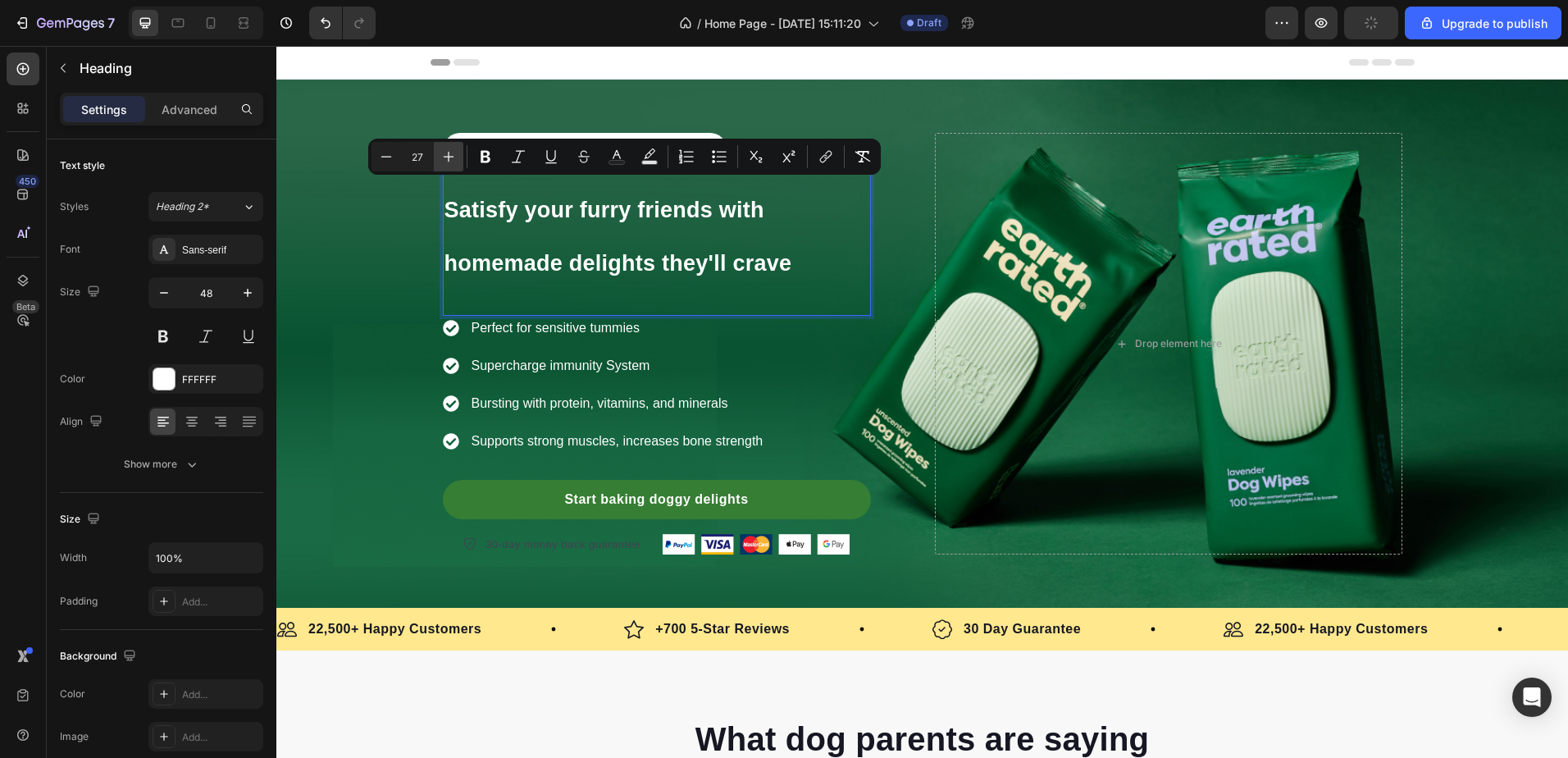
click at [447, 155] on icon "Editor contextual toolbar" at bounding box center [448, 156] width 17 height 17
type input "28"
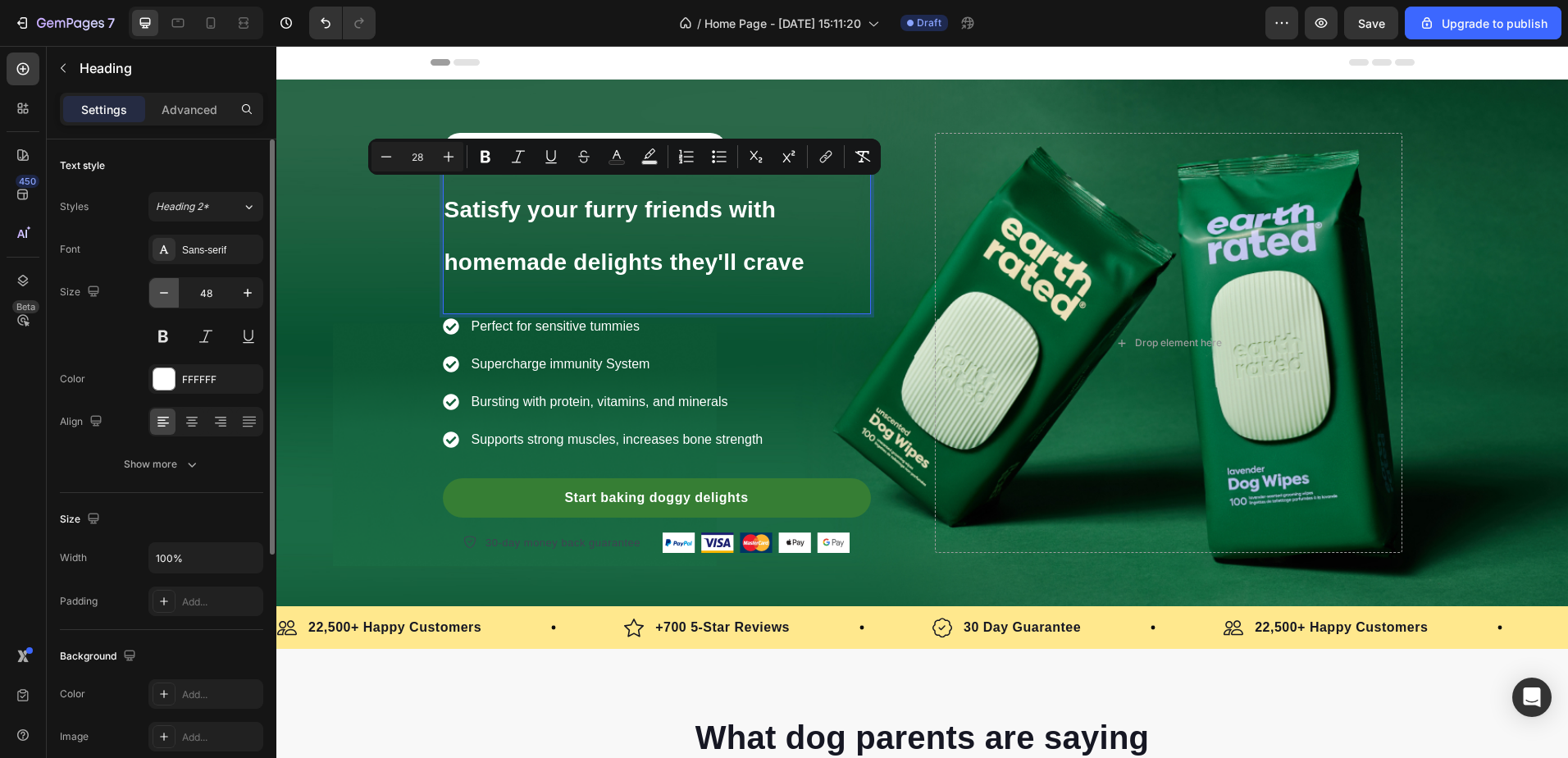
click at [166, 296] on icon "button" at bounding box center [163, 292] width 17 height 17
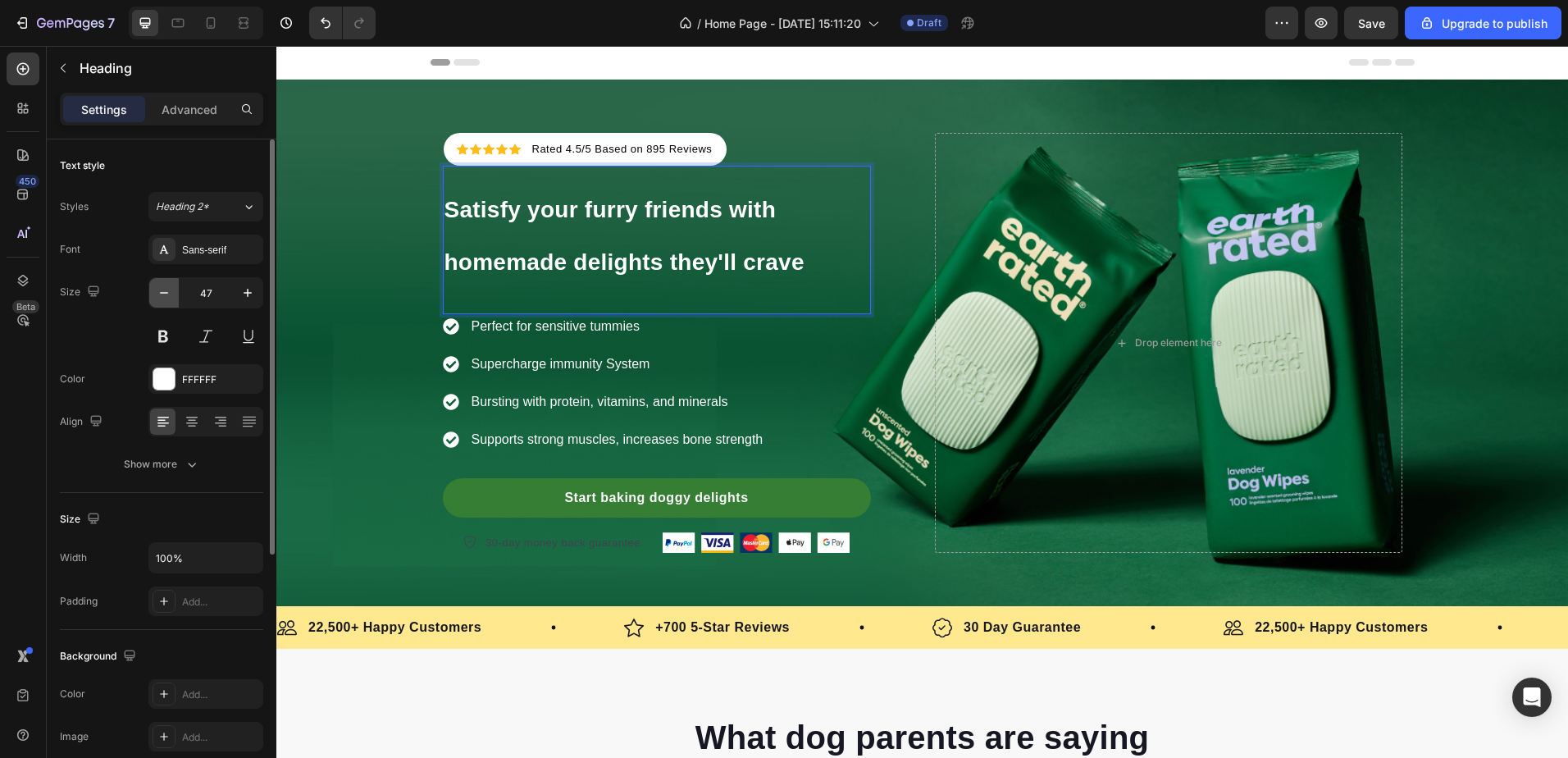
click at [166, 296] on icon "button" at bounding box center [163, 292] width 17 height 17
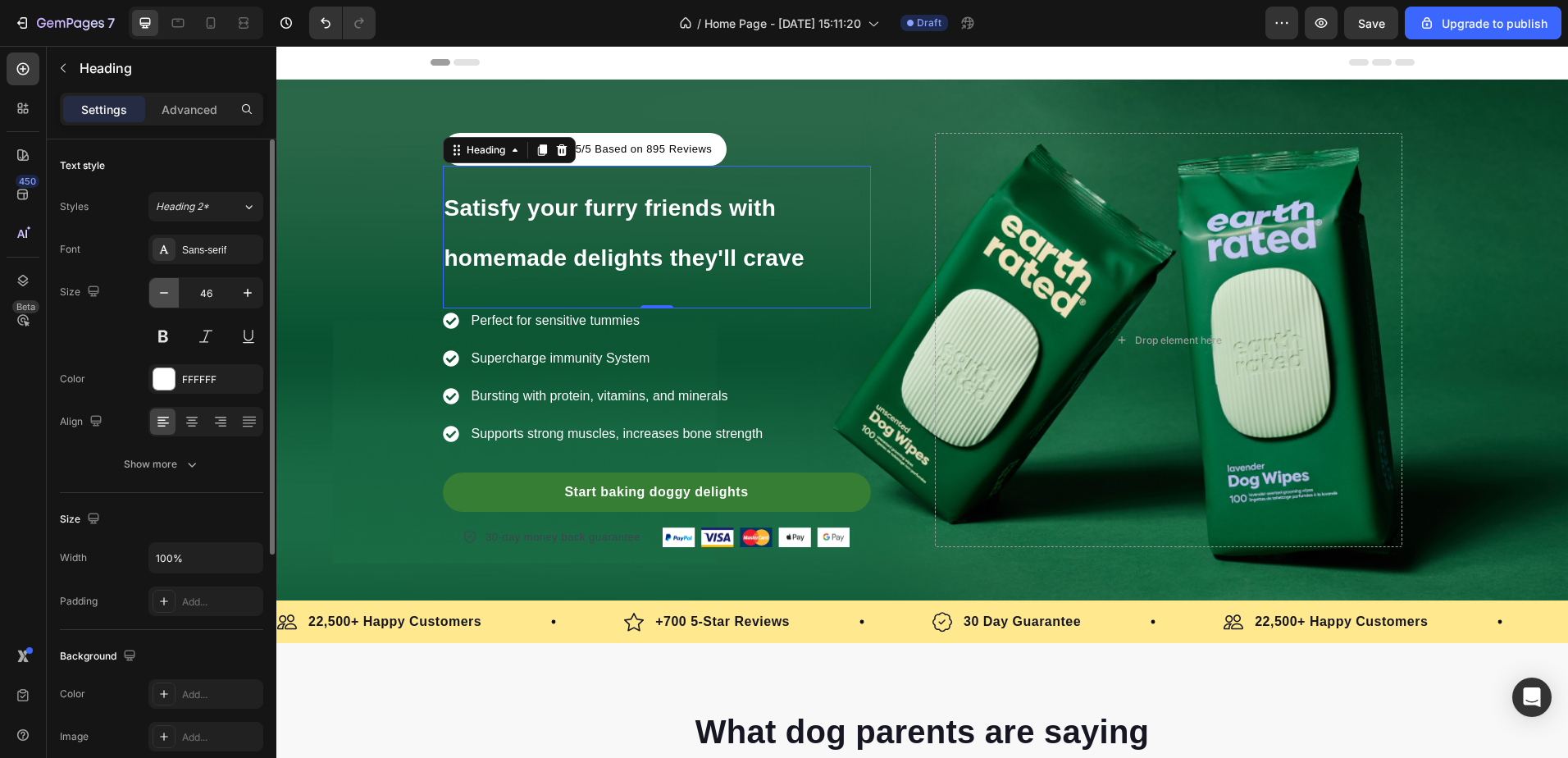
click at [166, 296] on icon "button" at bounding box center [163, 292] width 17 height 17
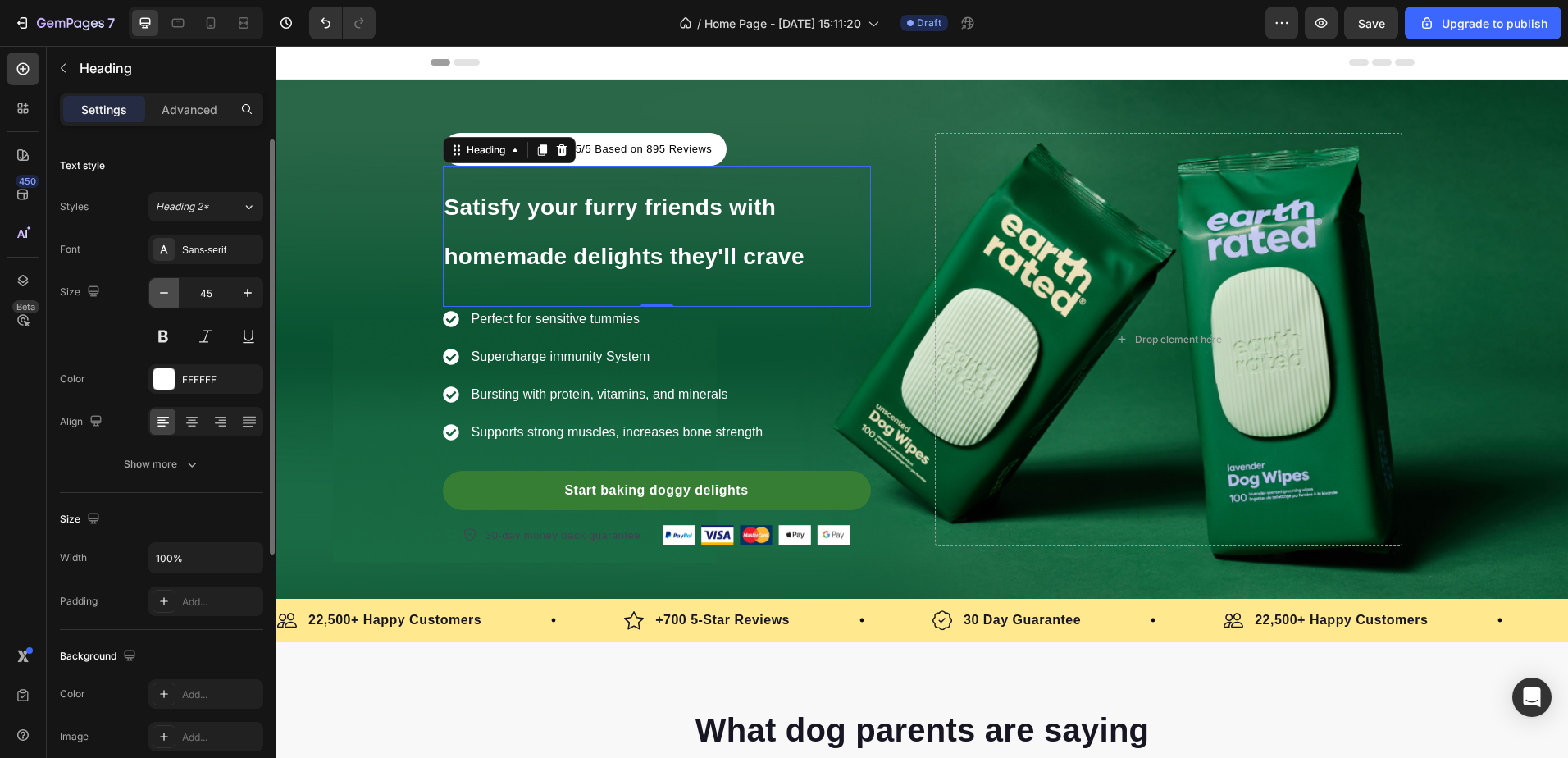
click at [166, 296] on icon "button" at bounding box center [163, 292] width 17 height 17
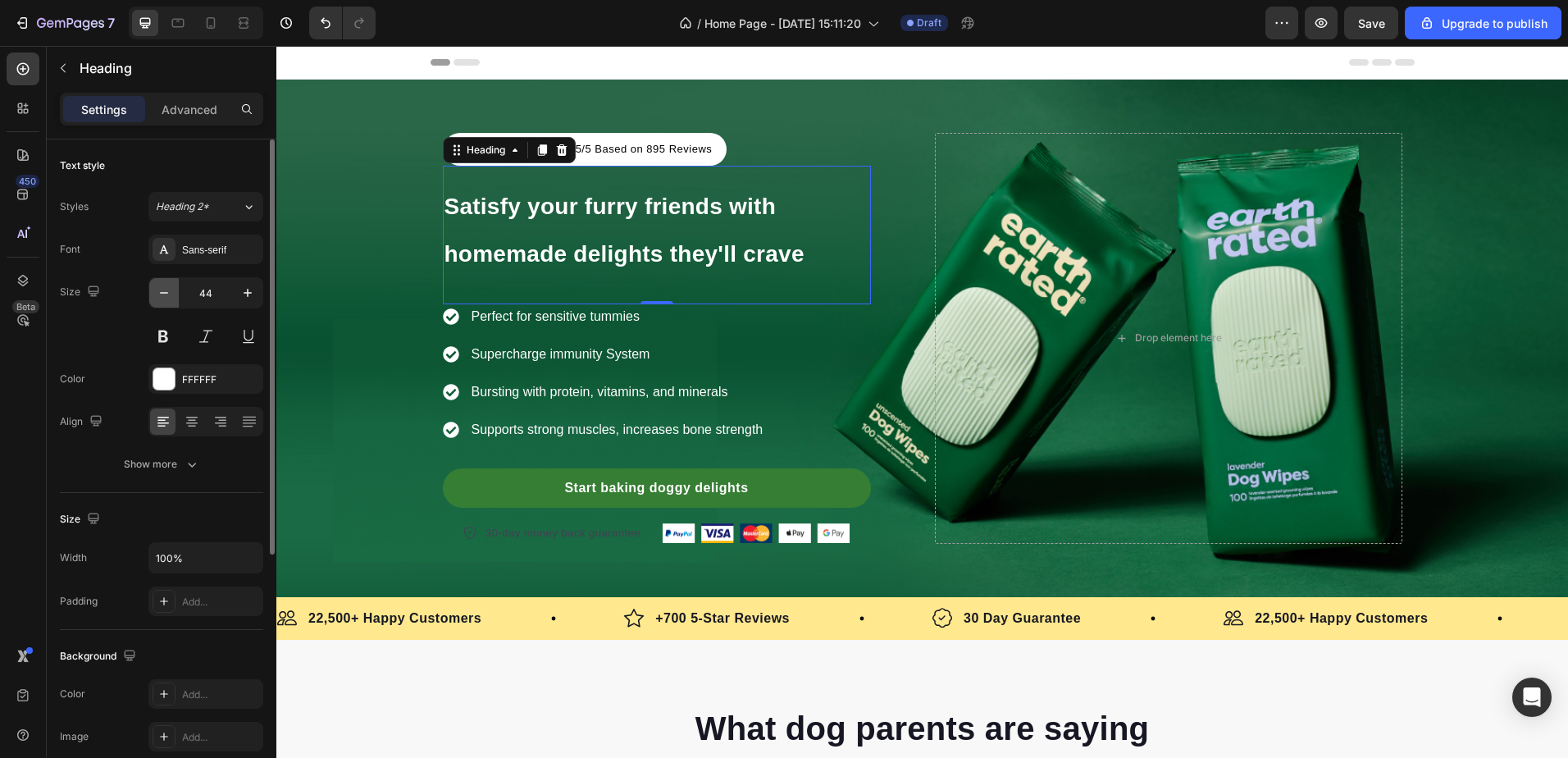
click at [166, 296] on icon "button" at bounding box center [163, 292] width 17 height 17
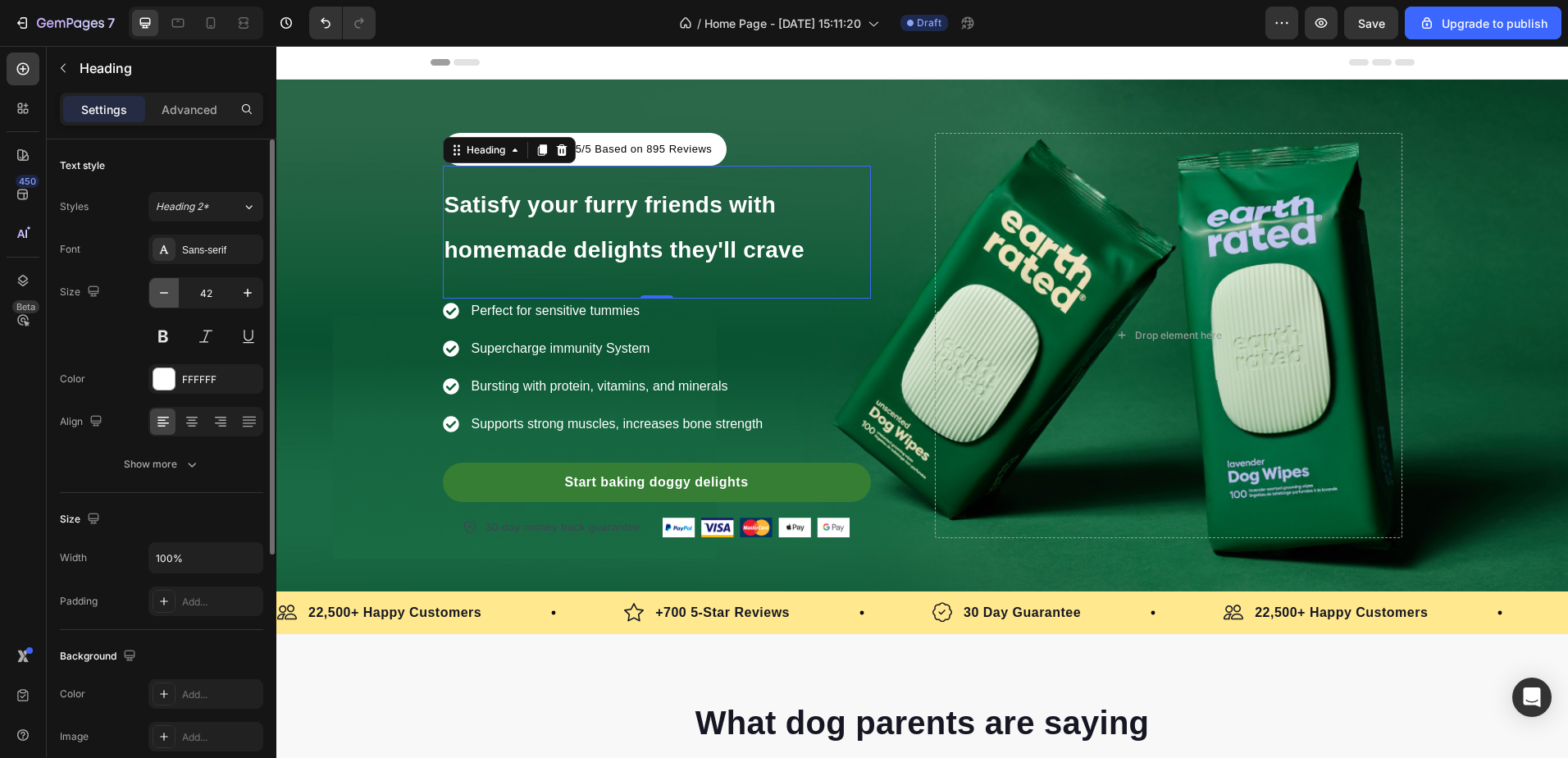
click at [166, 296] on icon "button" at bounding box center [163, 292] width 17 height 17
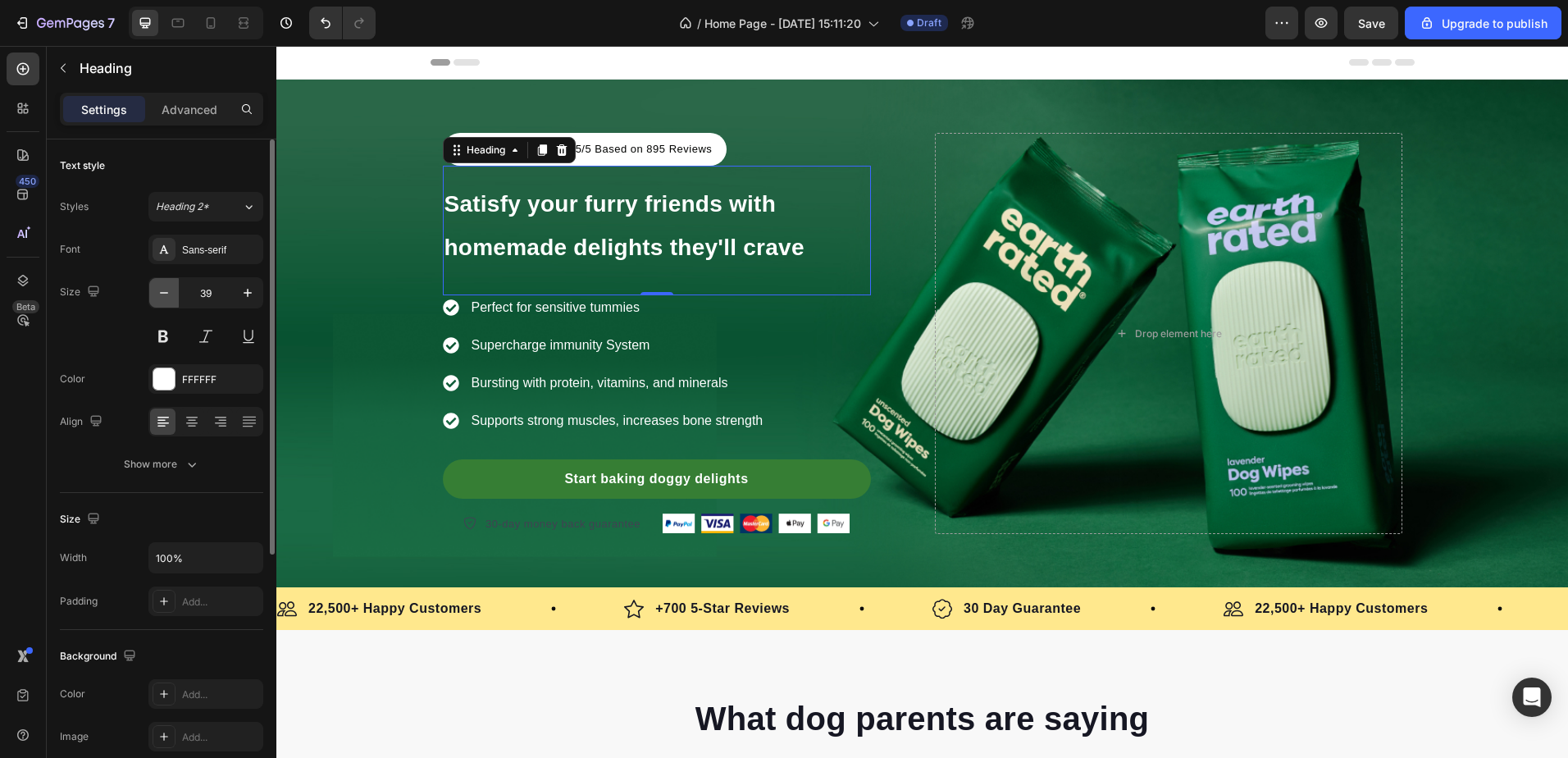
click at [166, 296] on icon "button" at bounding box center [163, 292] width 17 height 17
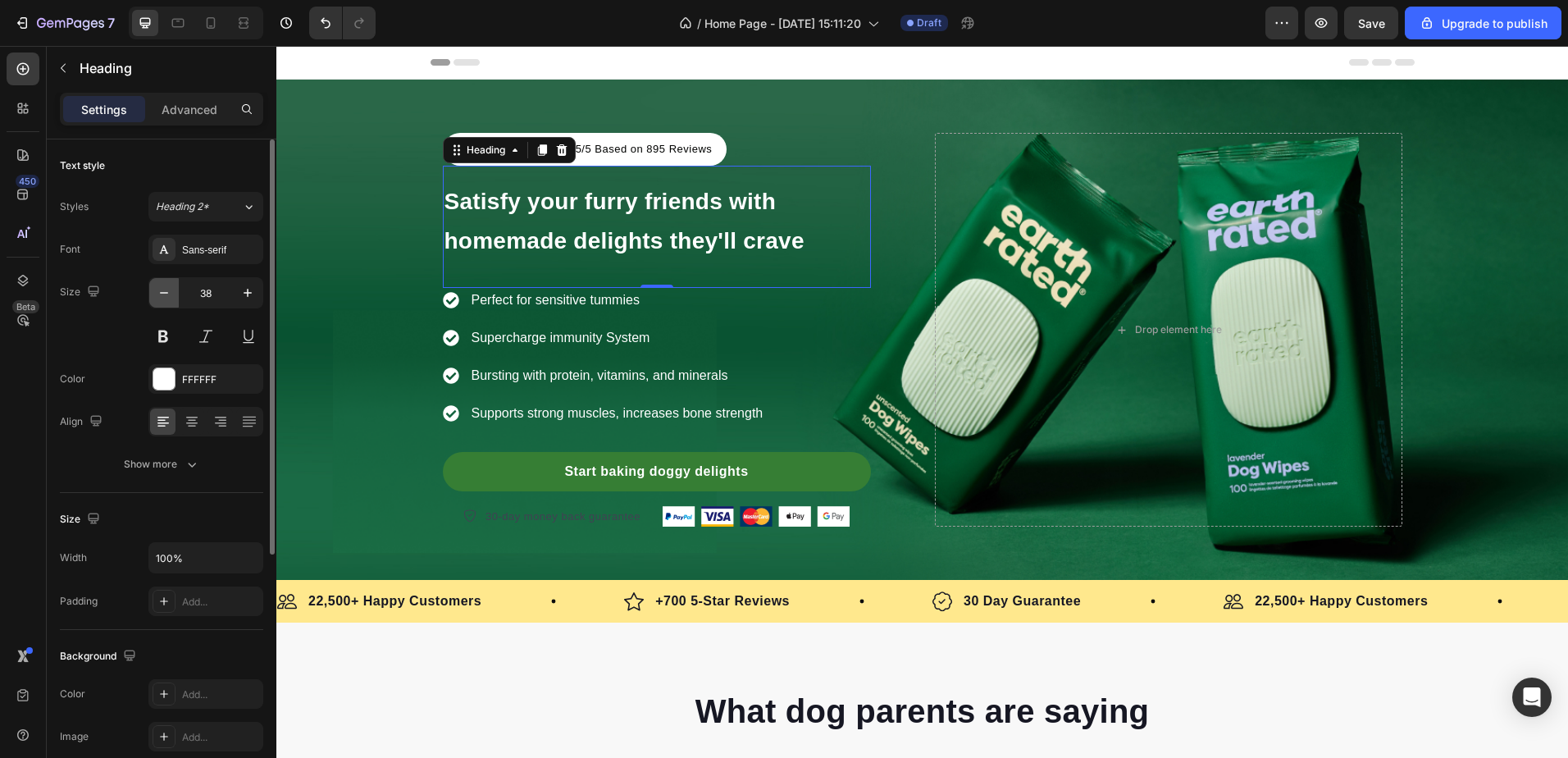
click at [166, 296] on icon "button" at bounding box center [163, 292] width 17 height 17
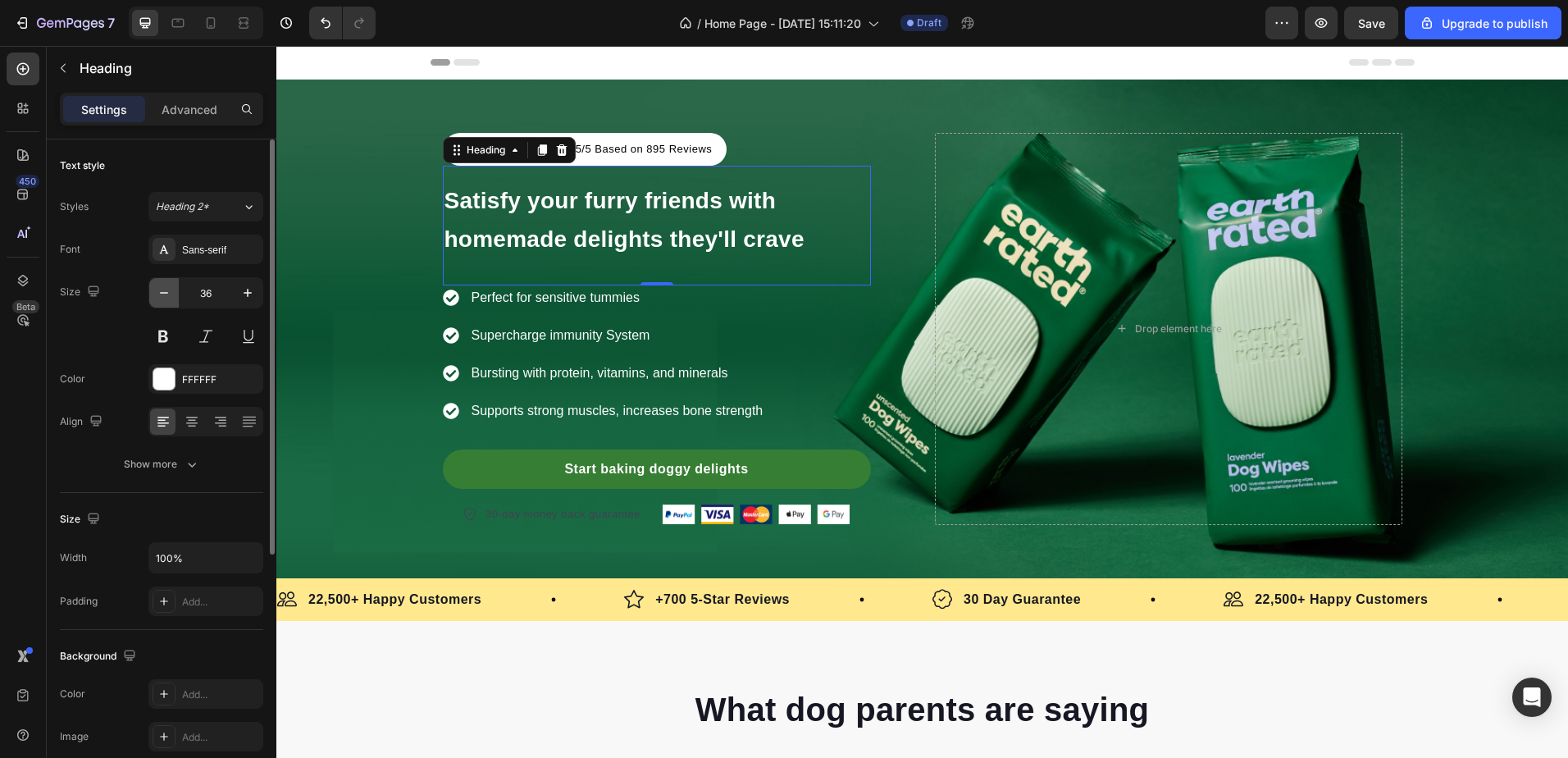
click at [166, 296] on icon "button" at bounding box center [163, 292] width 17 height 17
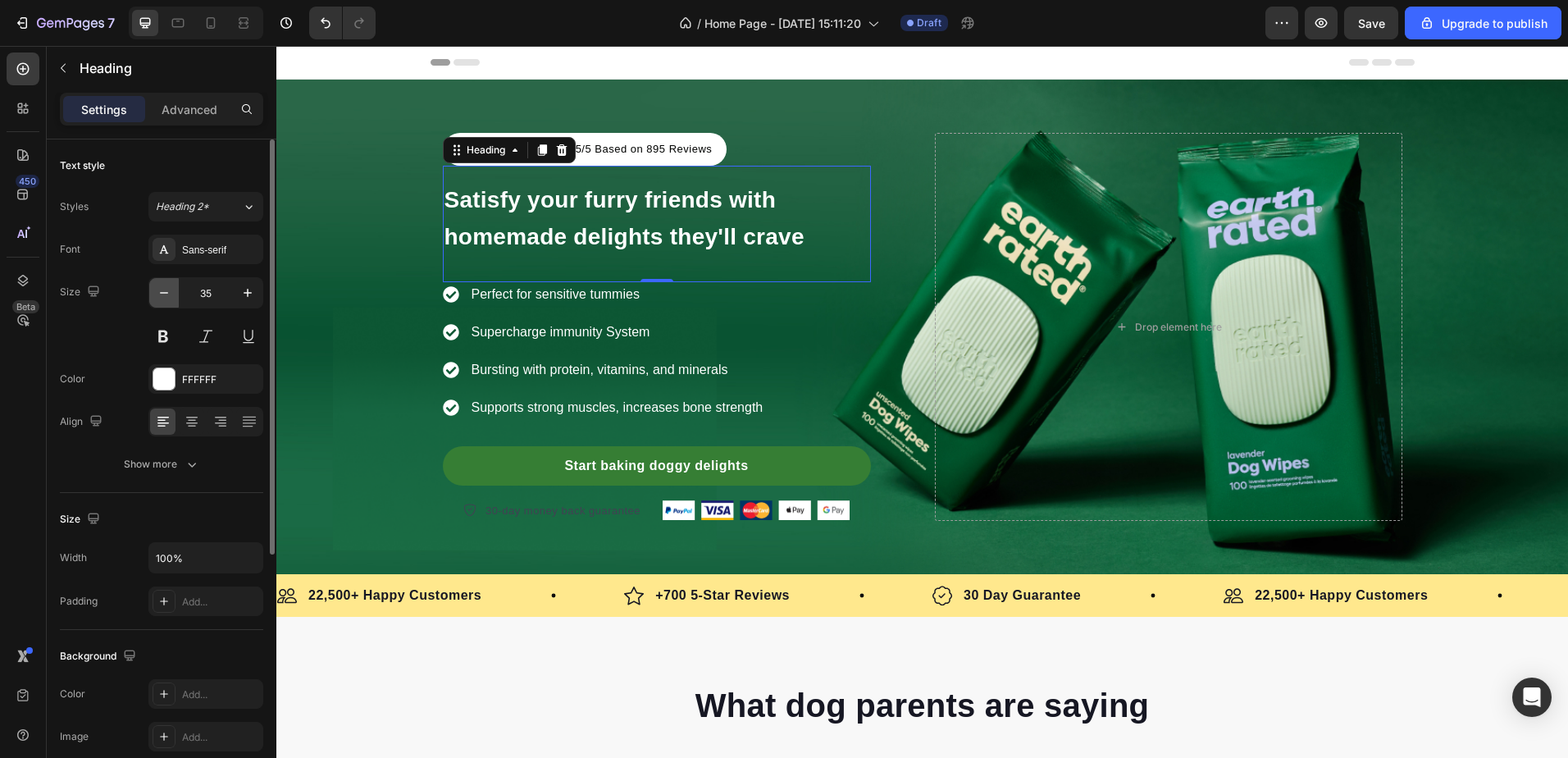
click at [166, 296] on icon "button" at bounding box center [163, 292] width 17 height 17
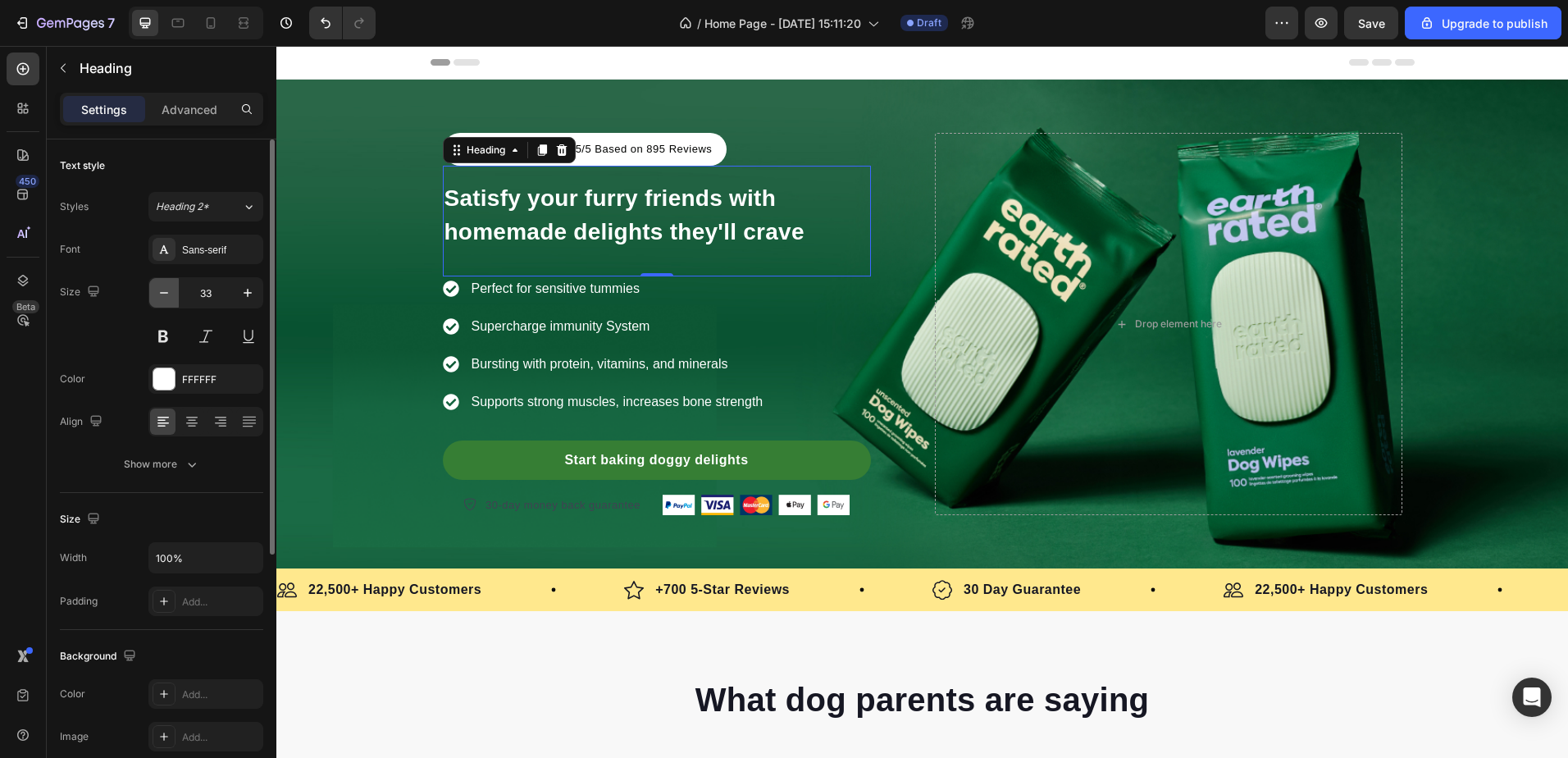
click at [166, 296] on icon "button" at bounding box center [163, 292] width 17 height 17
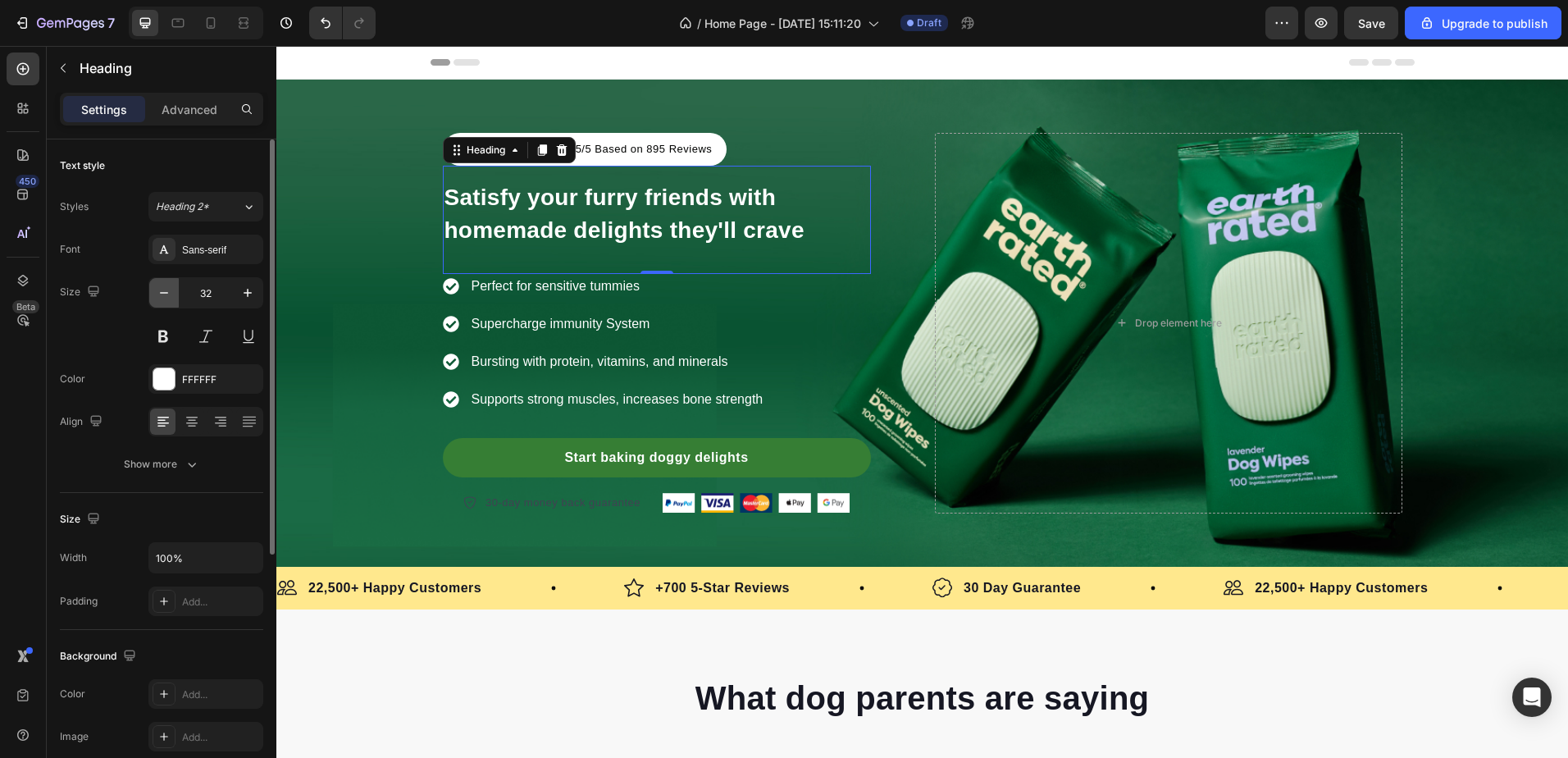
click at [166, 296] on icon "button" at bounding box center [163, 292] width 17 height 17
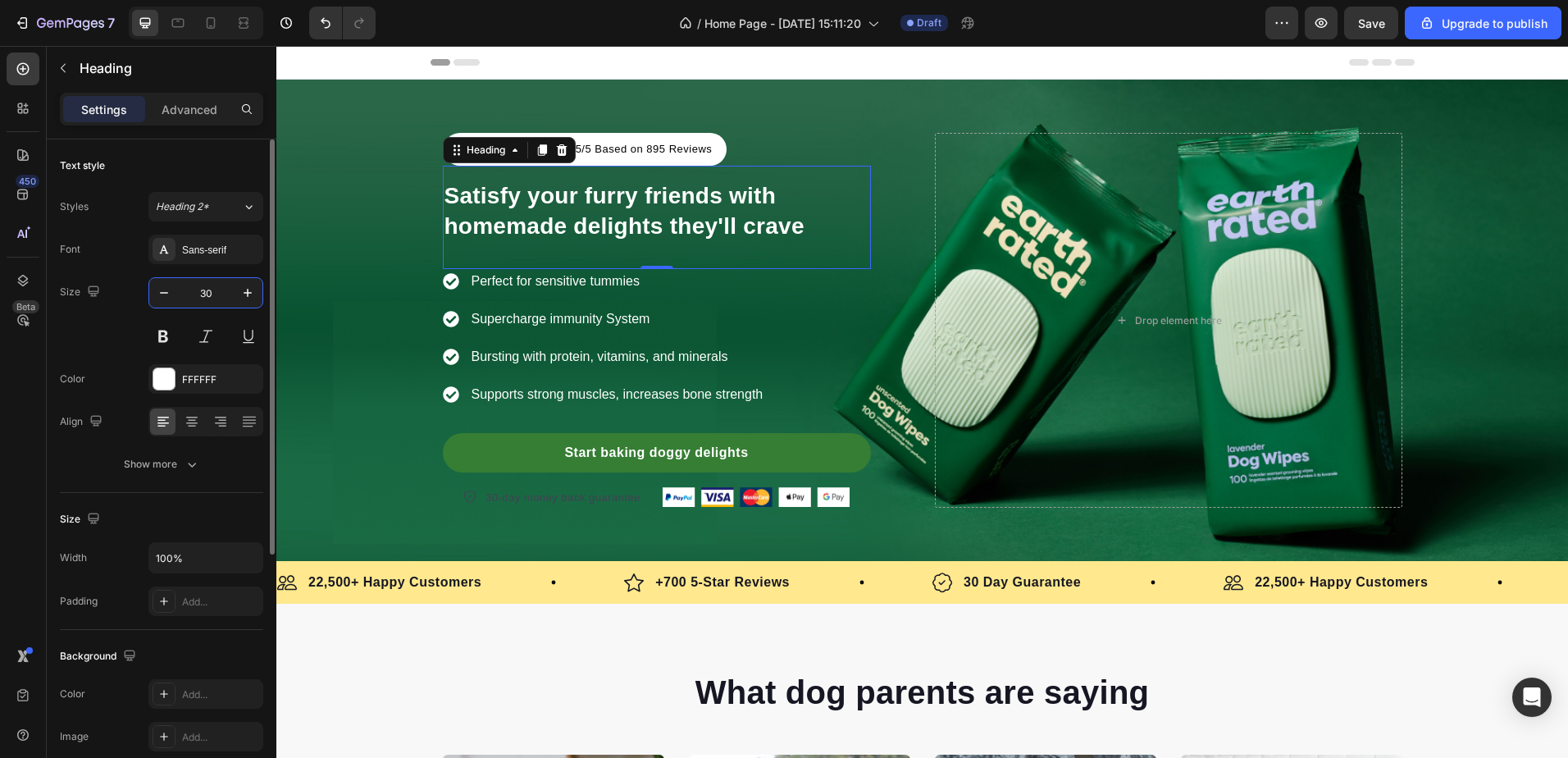
click at [204, 292] on input "30" at bounding box center [205, 293] width 54 height 29
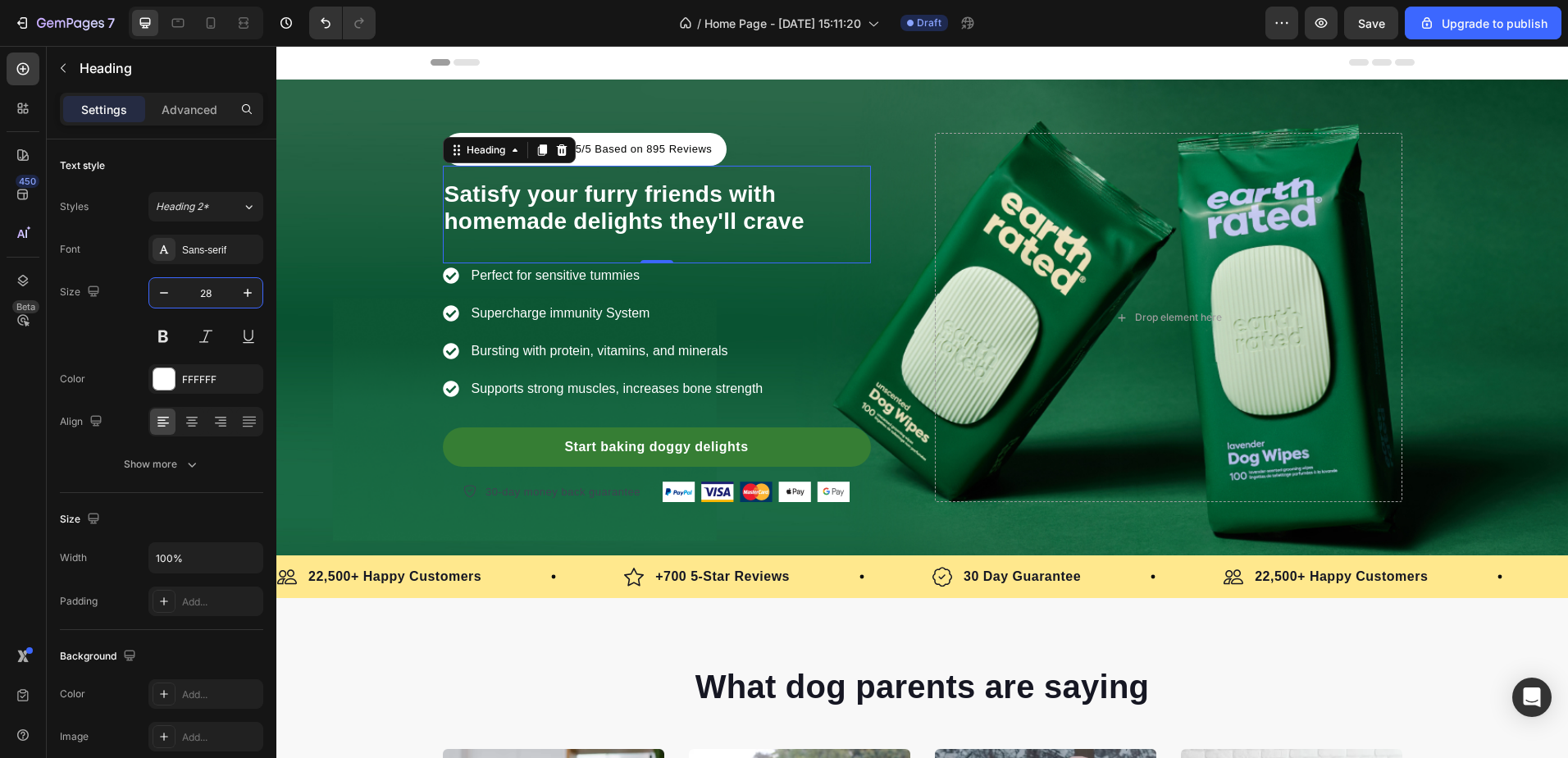
type input "28"
click at [713, 203] on span "Satisfy your furry friends with homemade delights they'll crave" at bounding box center [624, 207] width 360 height 53
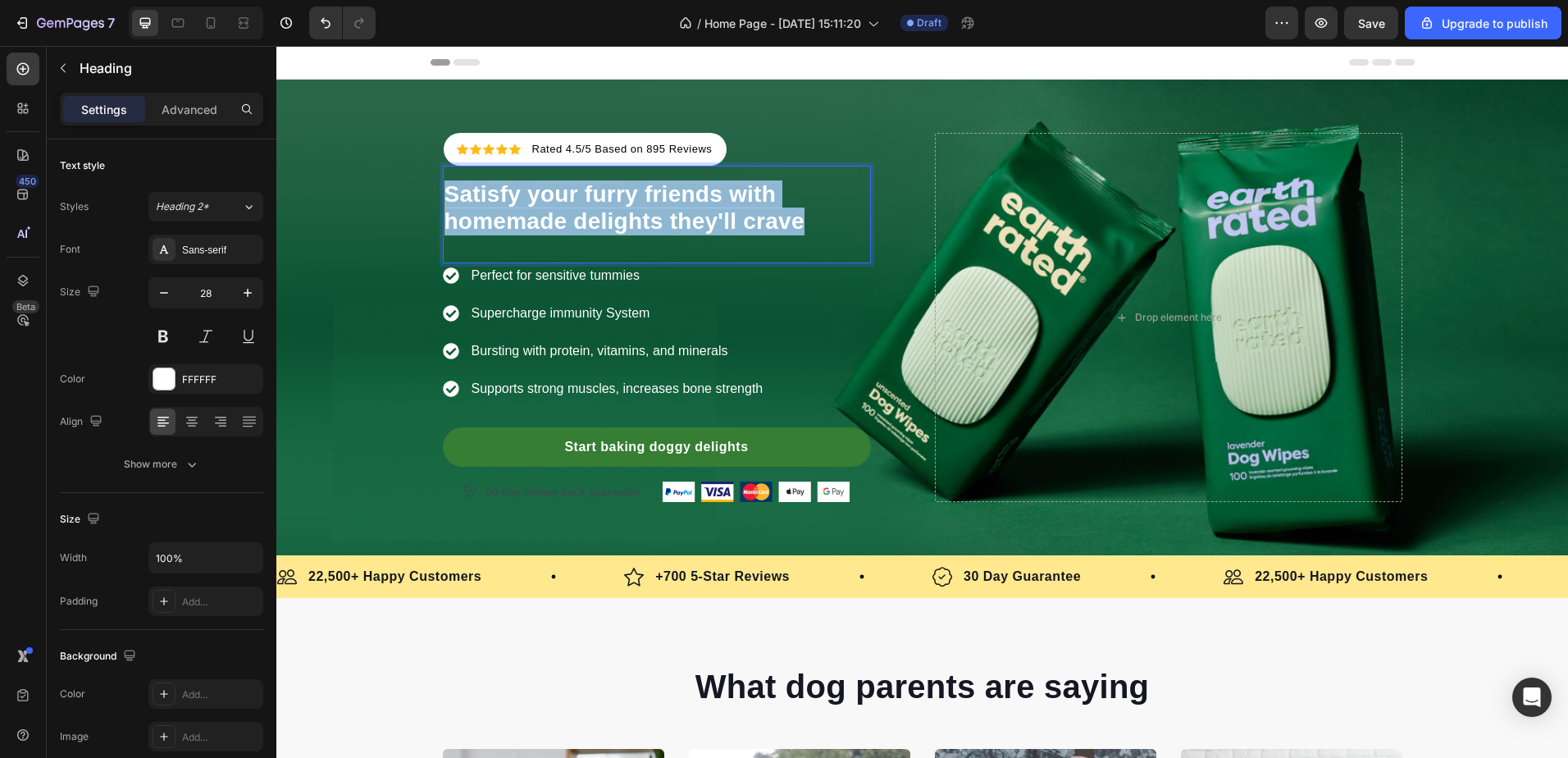
click at [713, 203] on span "Satisfy your furry friends with homemade delights they'll crave" at bounding box center [624, 207] width 360 height 53
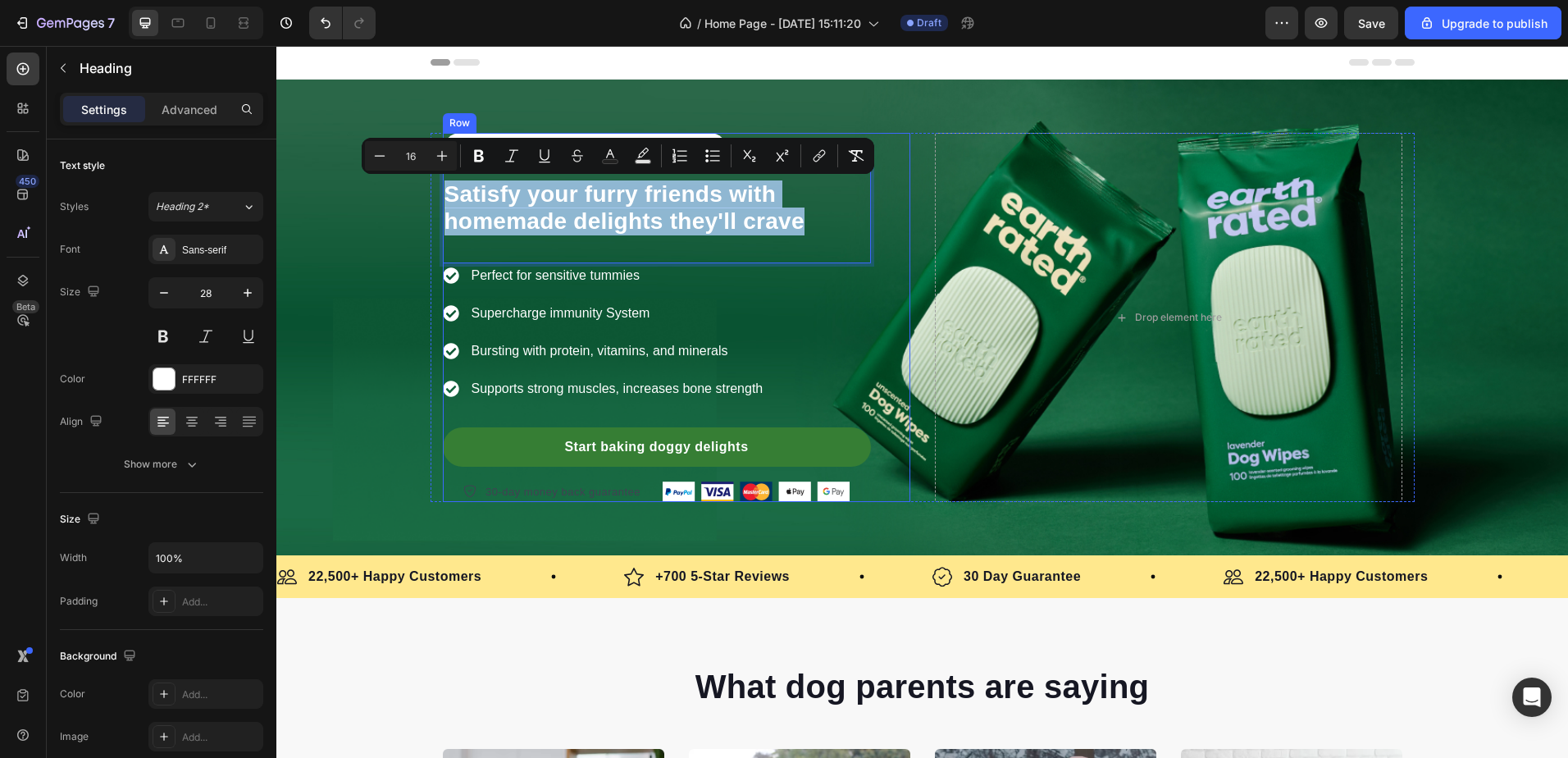
click at [865, 194] on div "Icon Icon Icon Icon Icon Icon List Hoz Rated 4.5/5 Based on 895 Reviews Text bl…" at bounding box center [675, 317] width 467 height 369
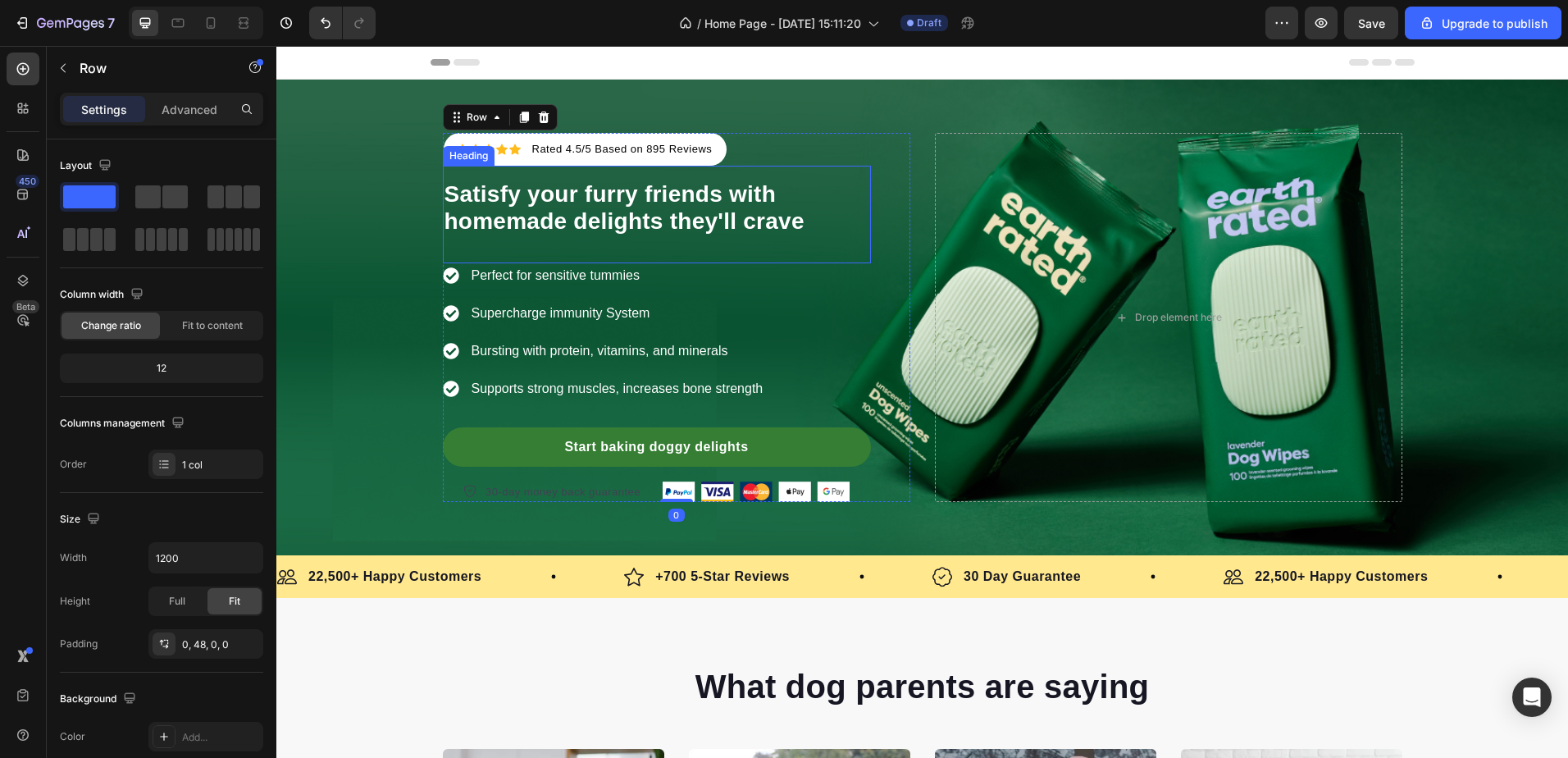
click at [739, 189] on span "Satisfy your furry friends with homemade delights they'll crave" at bounding box center [624, 207] width 360 height 53
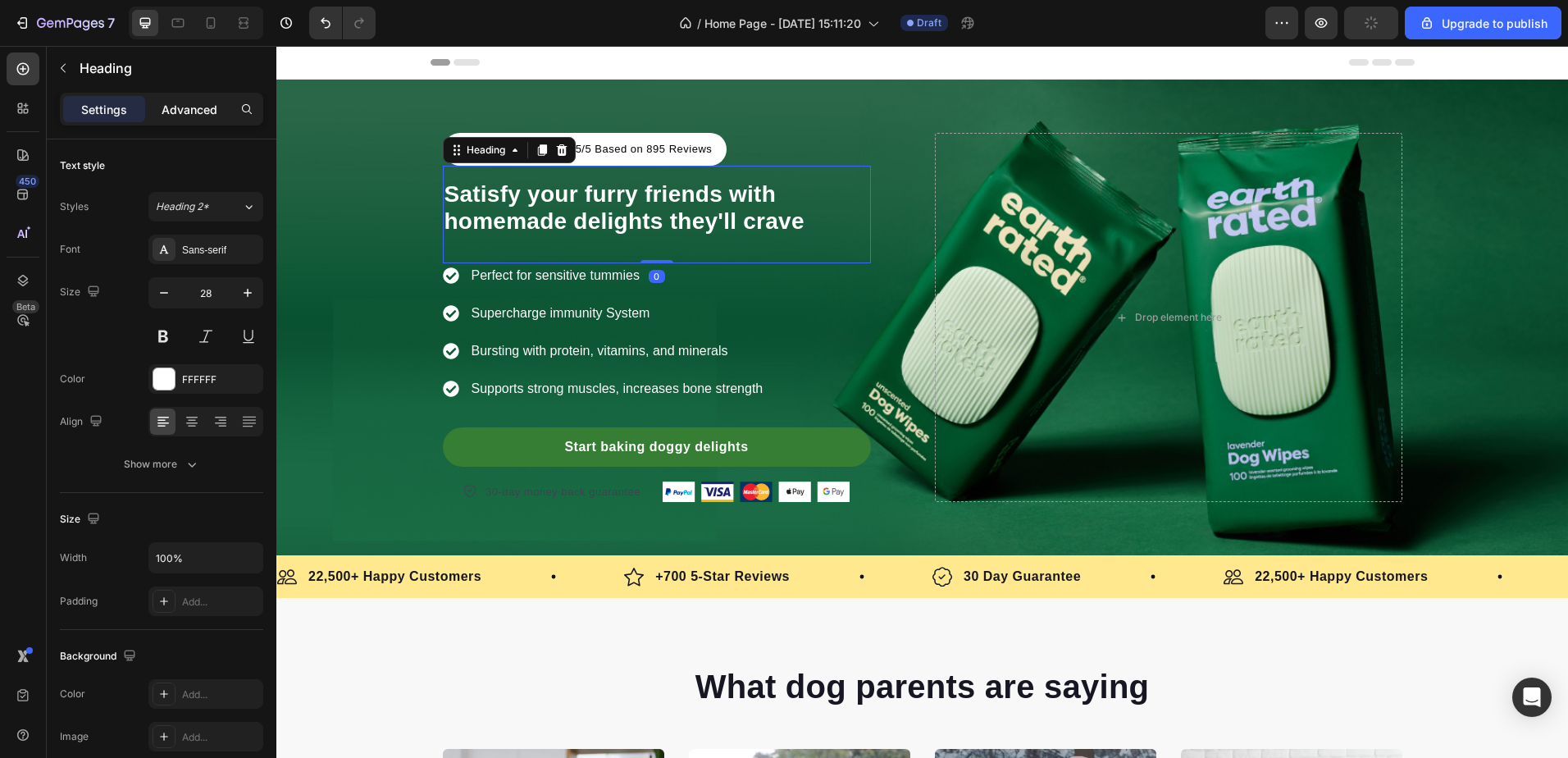
click at [189, 110] on p "Advanced" at bounding box center [189, 110] width 56 height 18
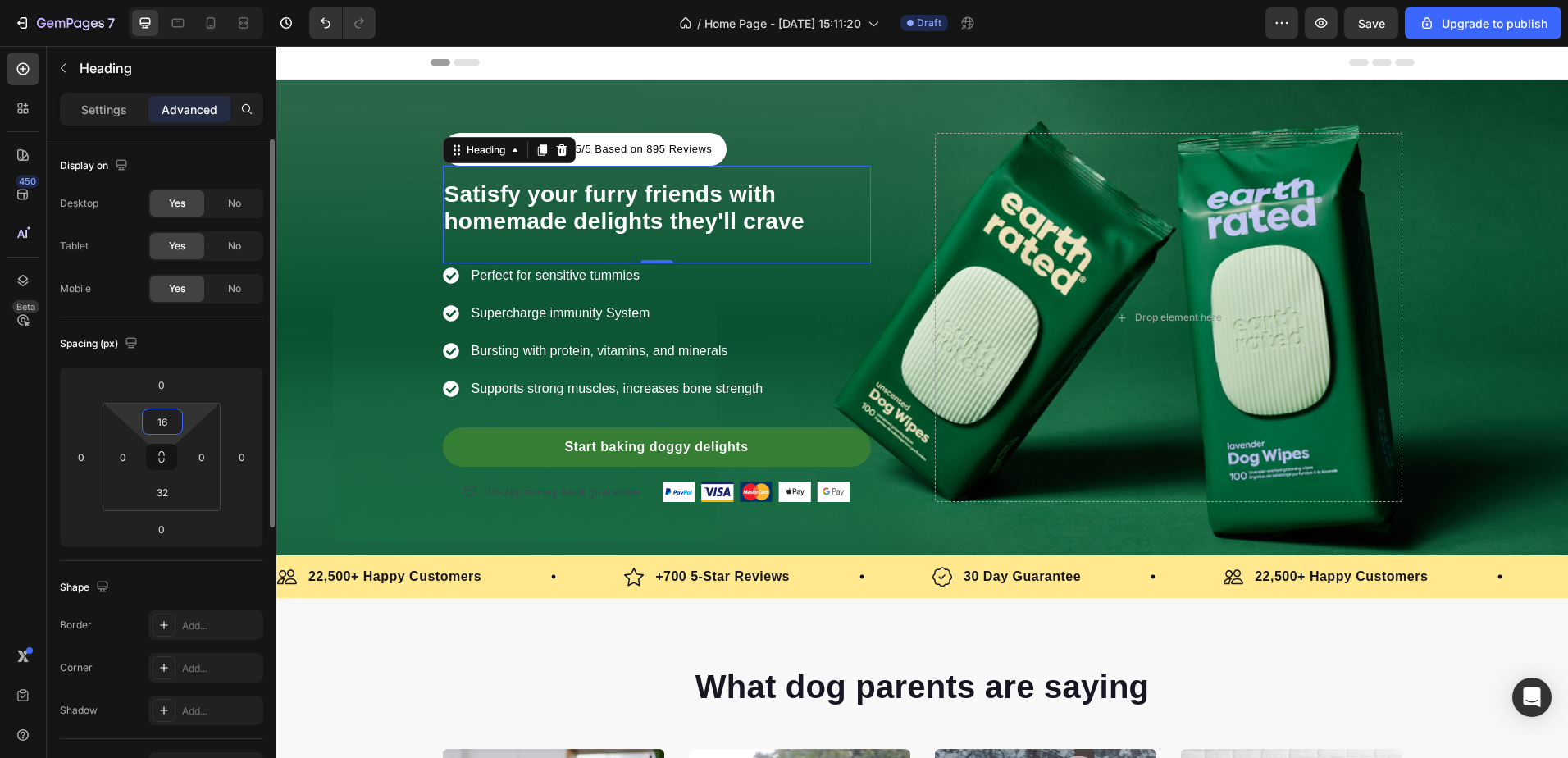
click at [160, 425] on input "16" at bounding box center [161, 421] width 32 height 25
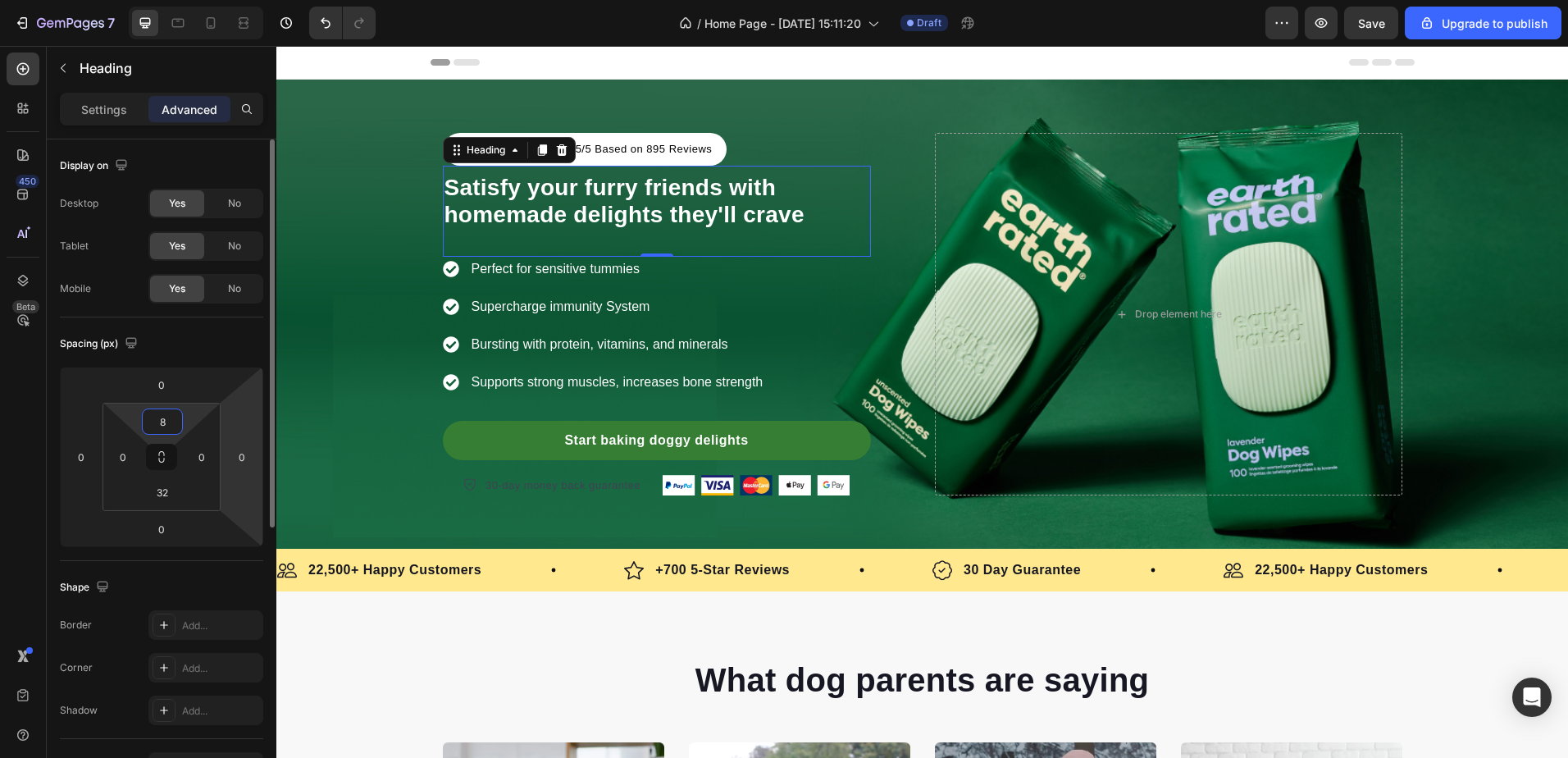
type input "8"
click at [248, 0] on html "7 / Home Page - Aug 27, 15:11:20 Draft Preview Save Upgrade to publish 450 Beta…" at bounding box center [784, 0] width 1568 height 0
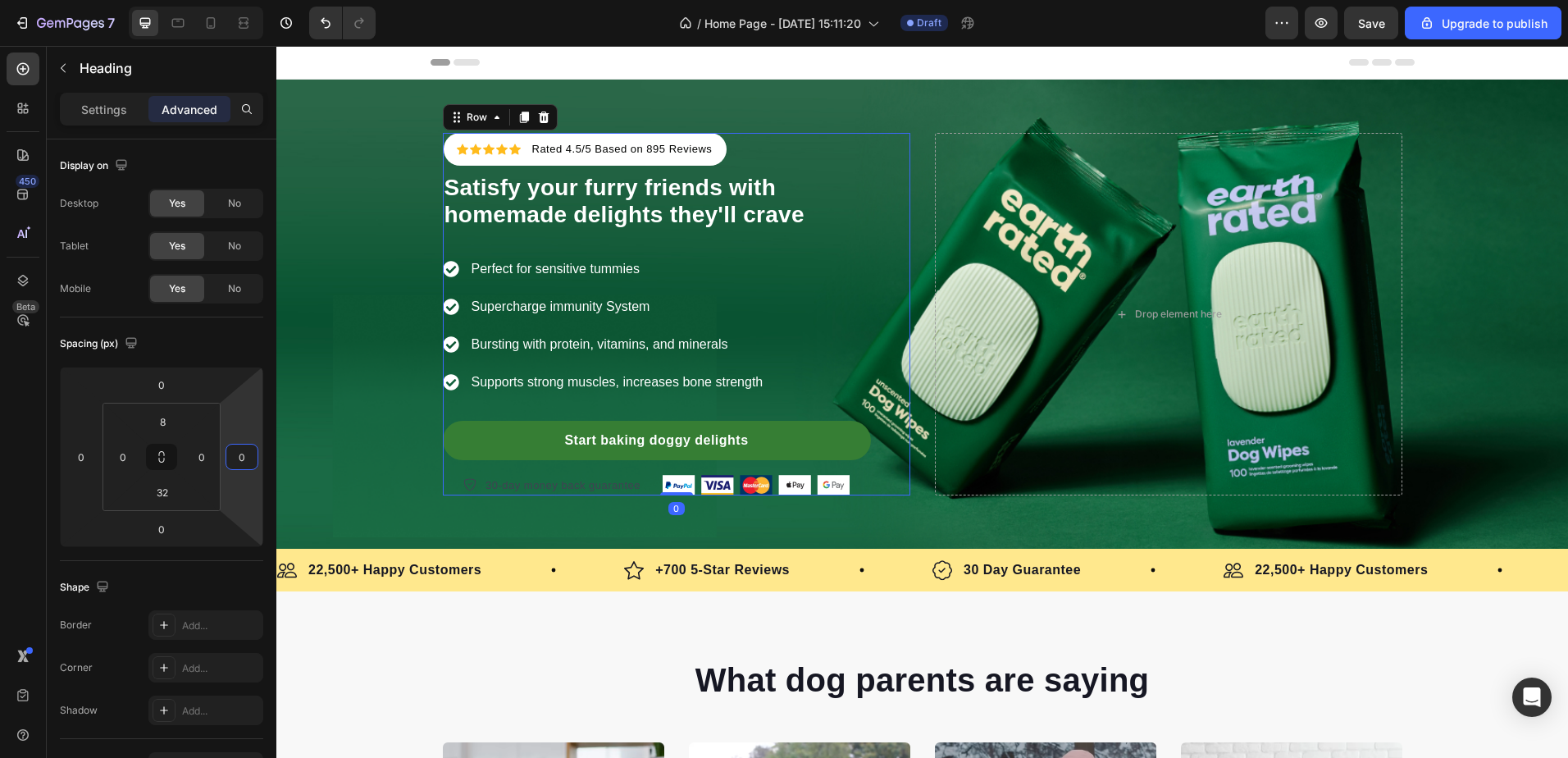
click at [837, 141] on div "Icon Icon Icon Icon Icon Icon List Hoz Rated 4.5/5 Based on 895 Reviews Text bl…" at bounding box center [656, 314] width 428 height 363
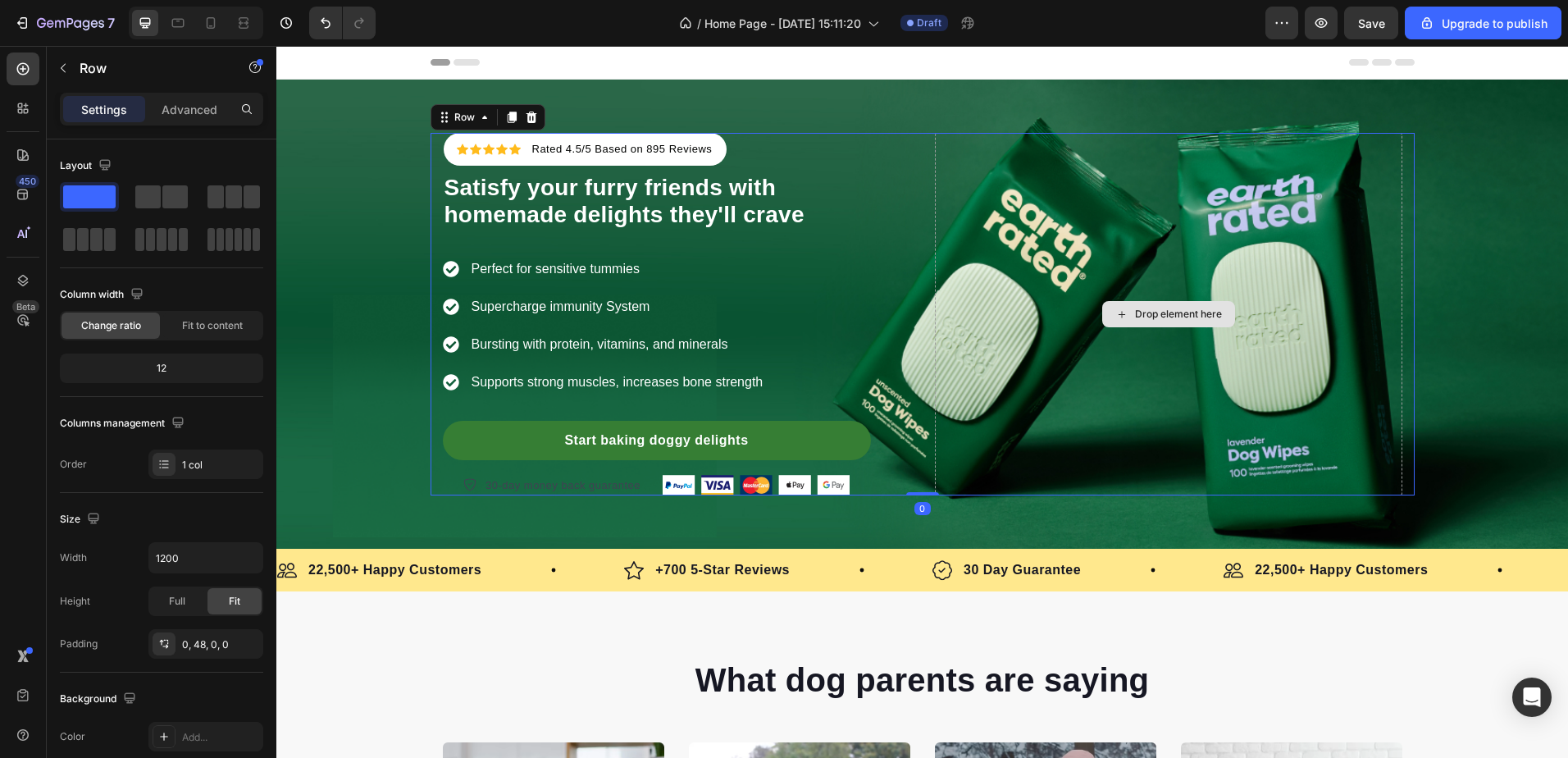
click at [1008, 238] on div "Drop element here" at bounding box center [1168, 314] width 467 height 363
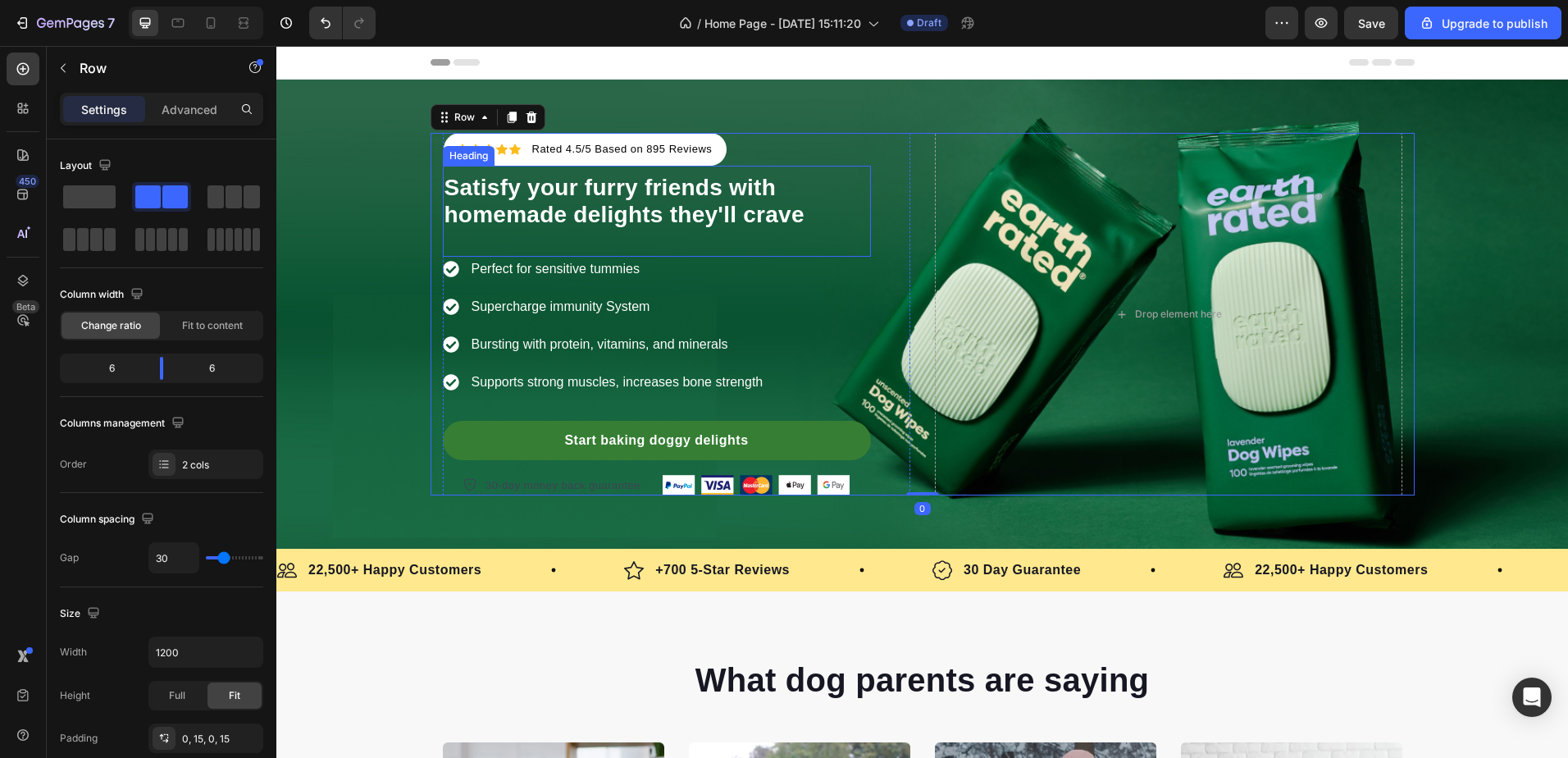
click at [641, 188] on span "Satisfy your furry friends with homemade delights they'll crave" at bounding box center [624, 202] width 360 height 53
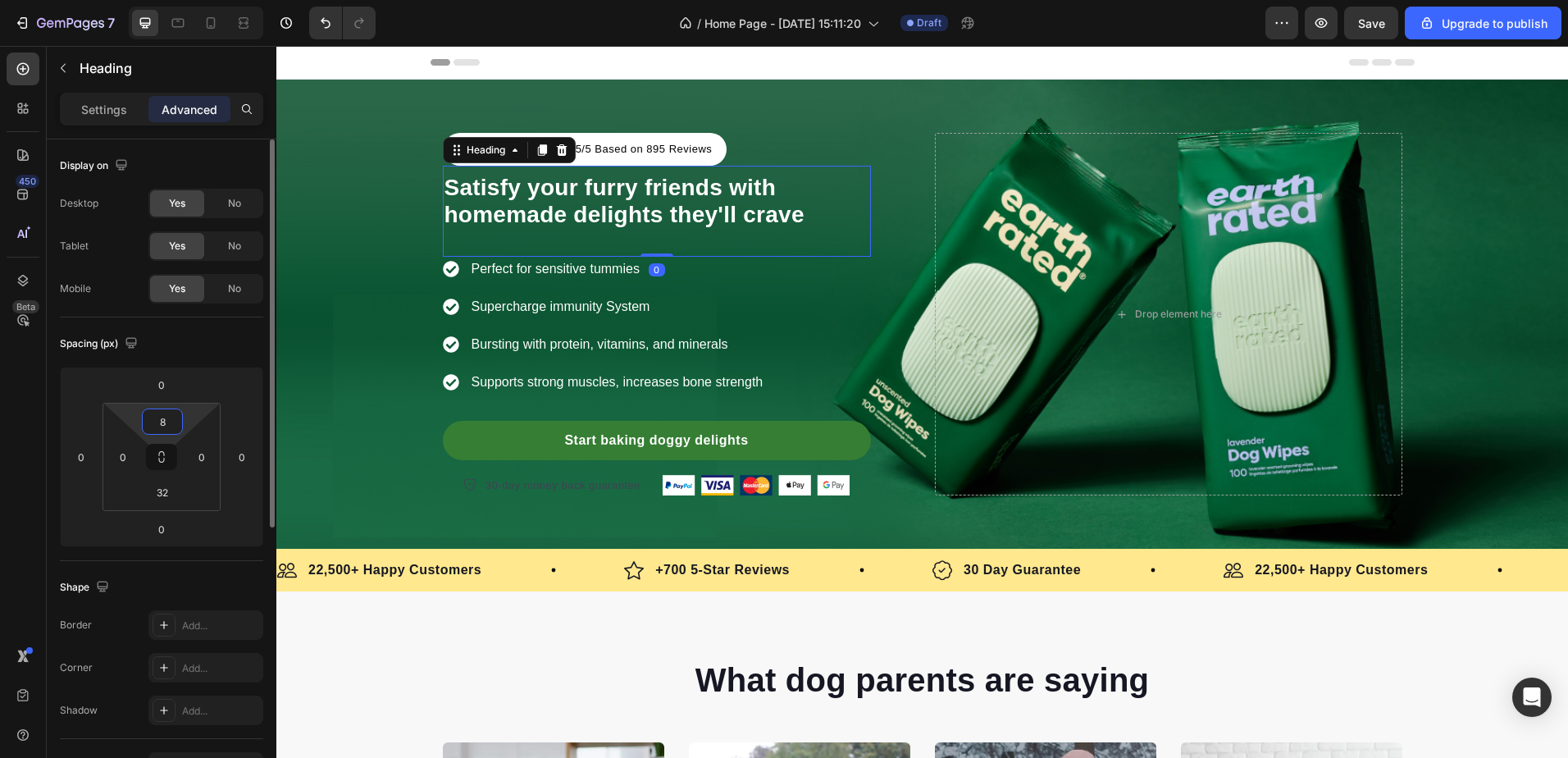
click at [161, 418] on input "8" at bounding box center [161, 421] width 32 height 25
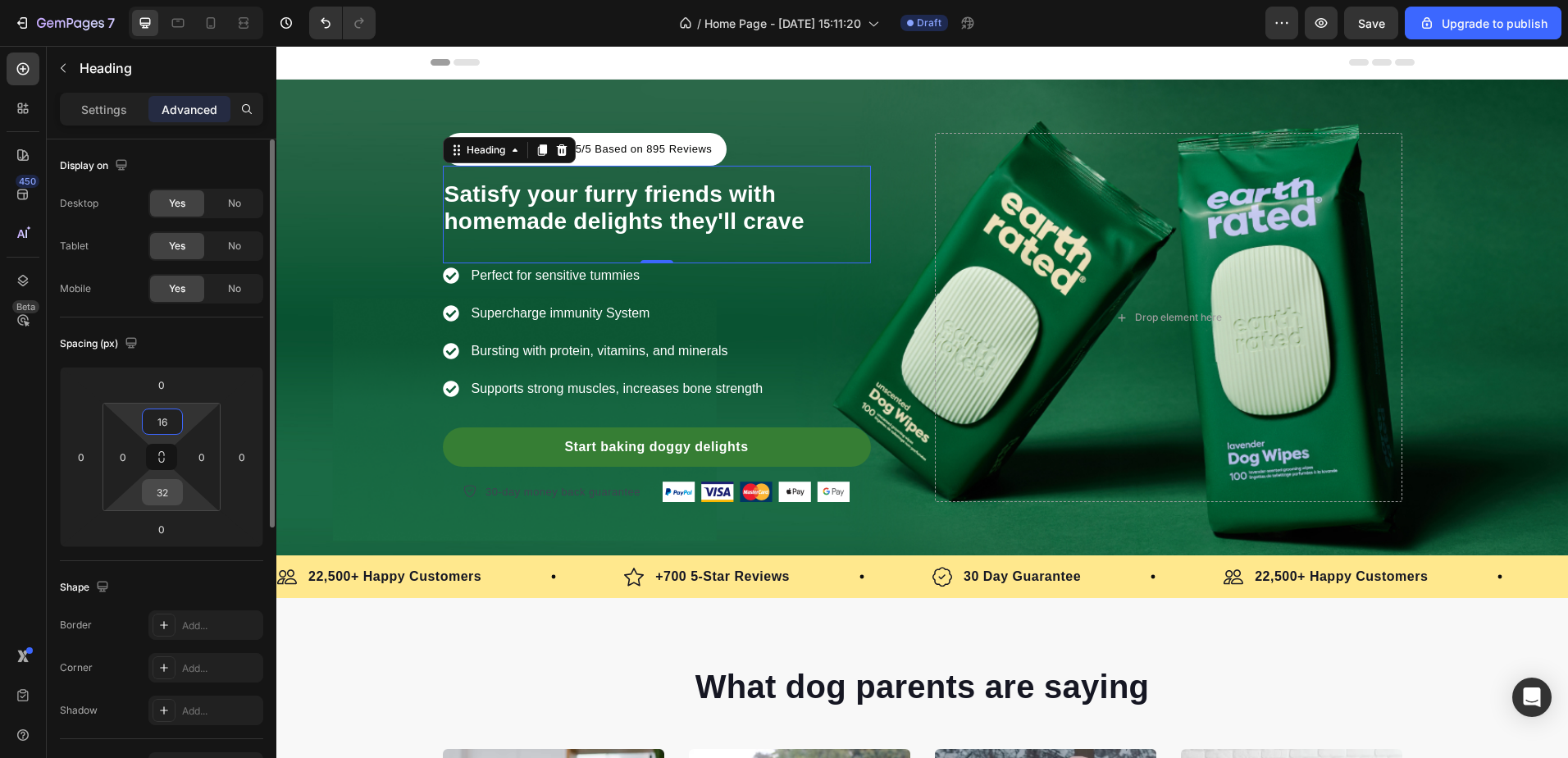
type input "16"
click at [165, 493] on input "32" at bounding box center [161, 492] width 32 height 25
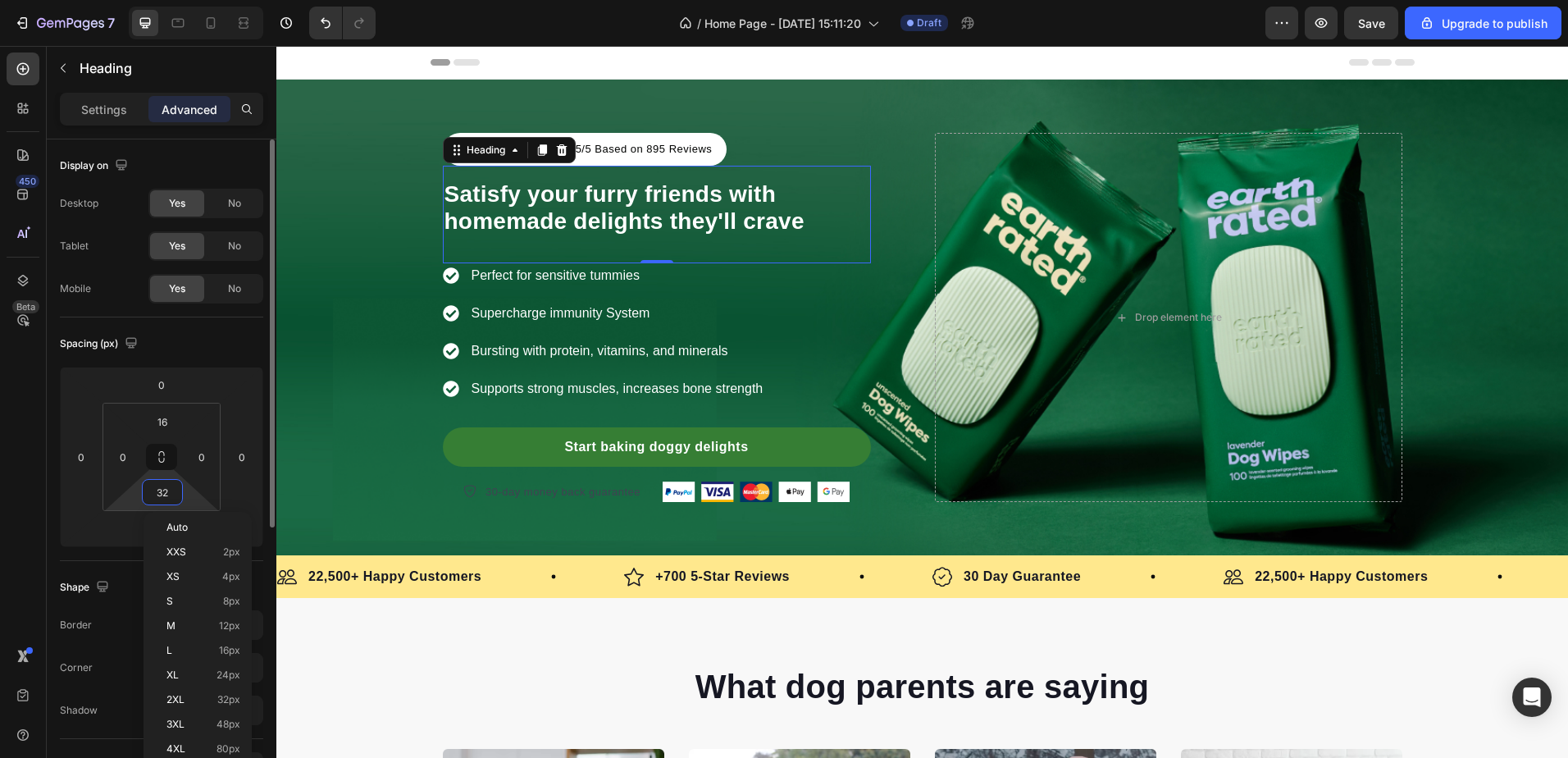
click at [165, 493] on input "32" at bounding box center [161, 492] width 32 height 25
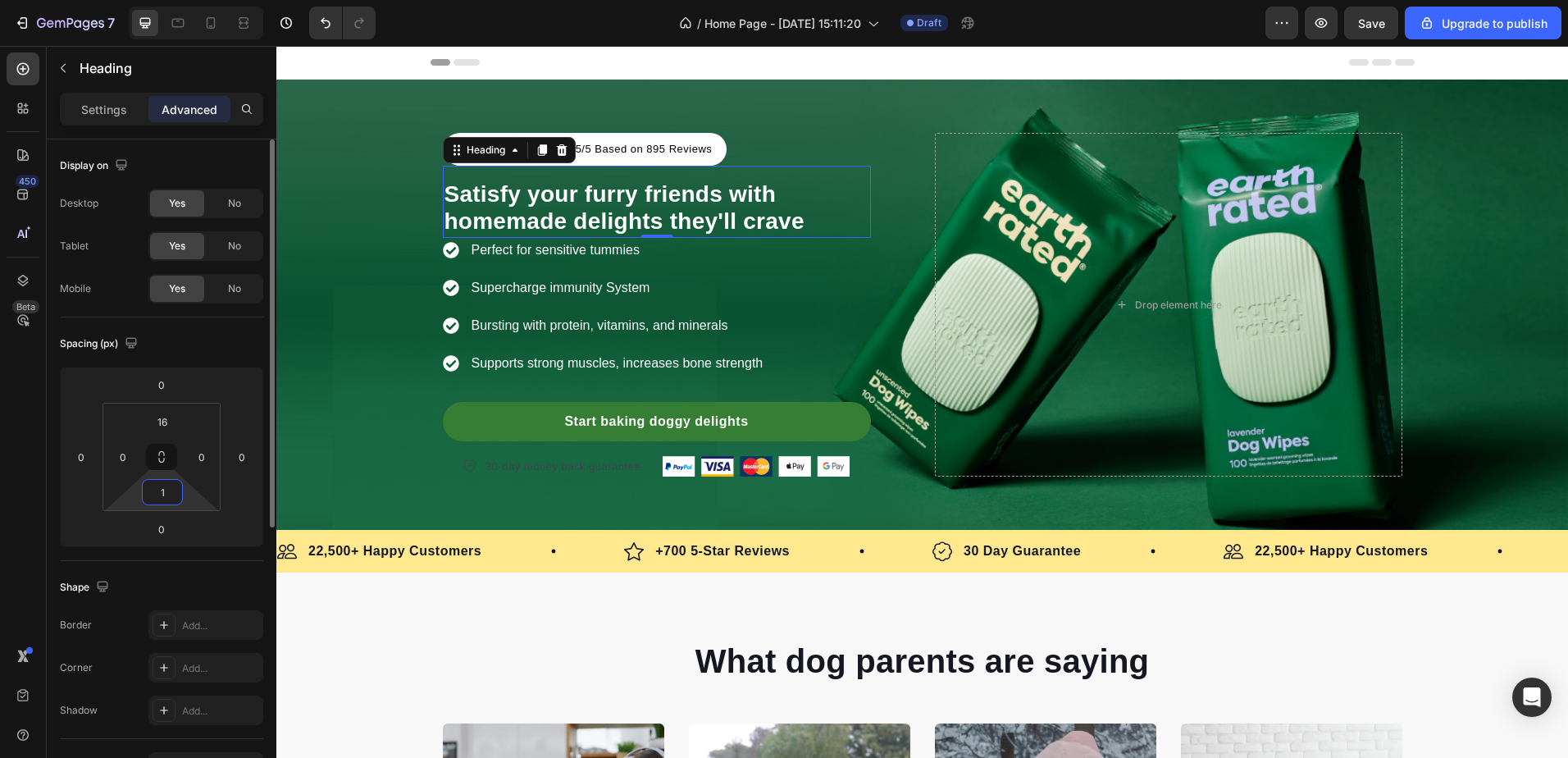
type input "16"
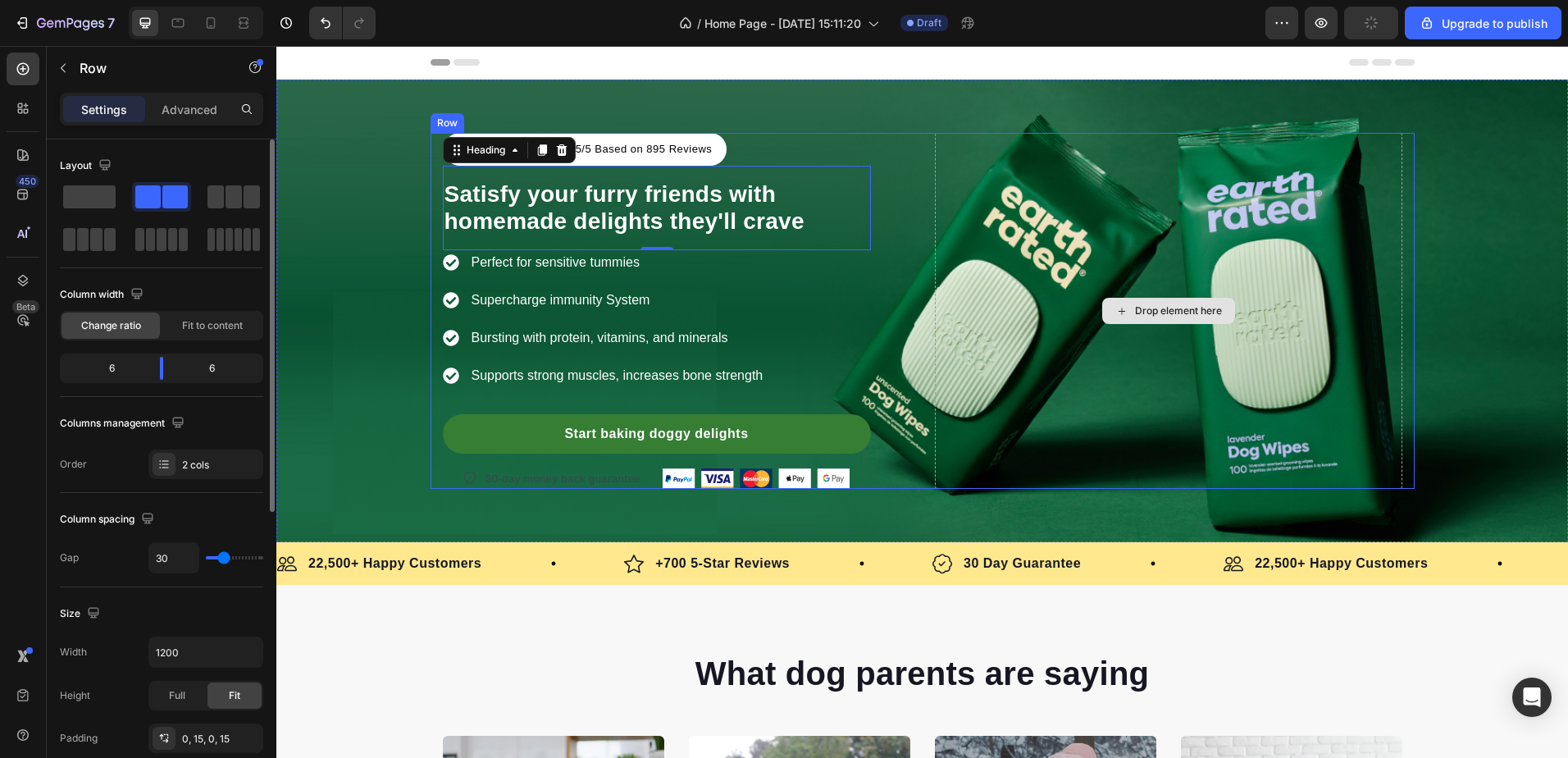
click at [961, 303] on div "Drop element here" at bounding box center [1168, 311] width 467 height 356
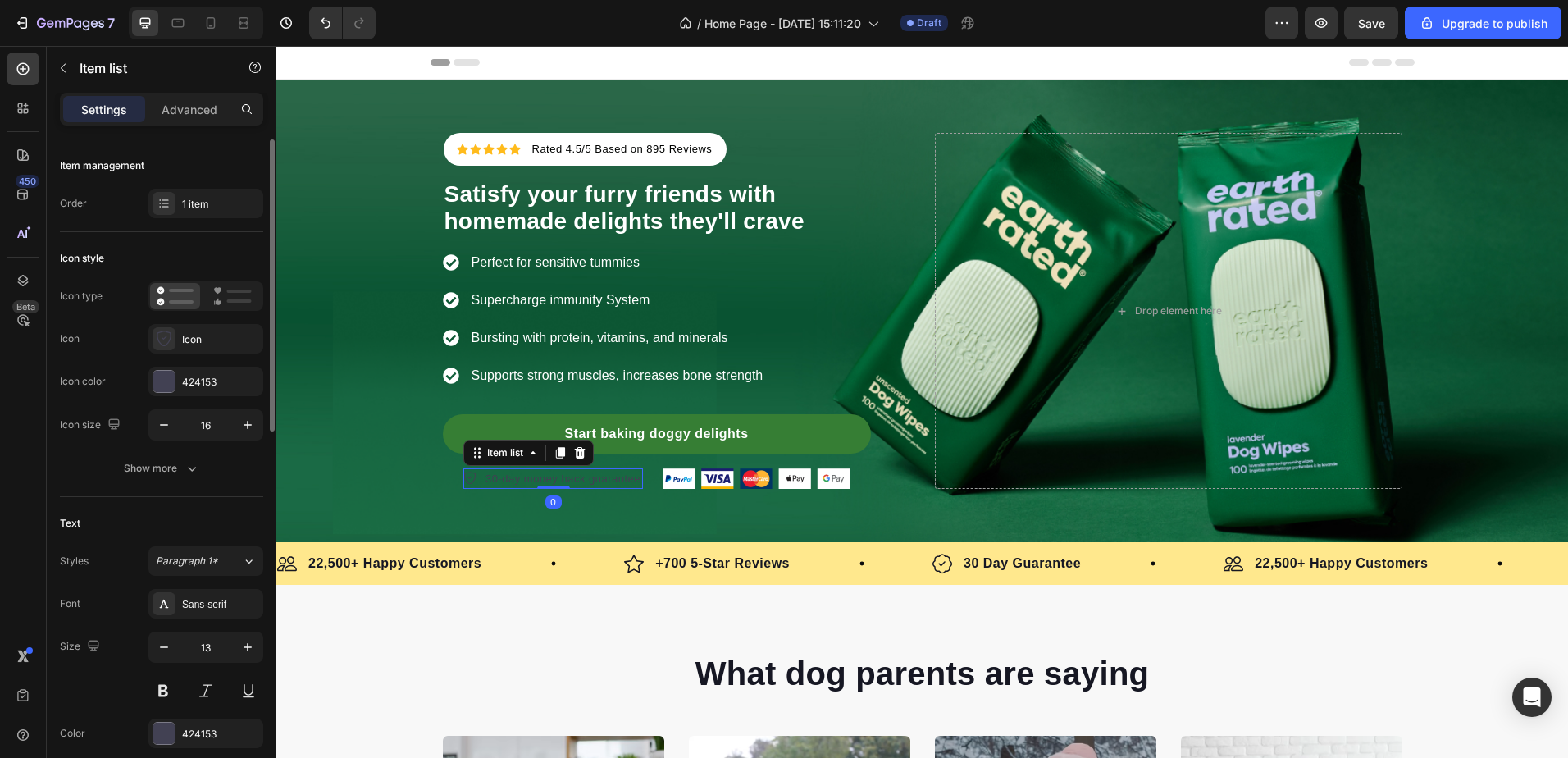
click at [586, 472] on p "30-day money back guarantee" at bounding box center [563, 479] width 155 height 17
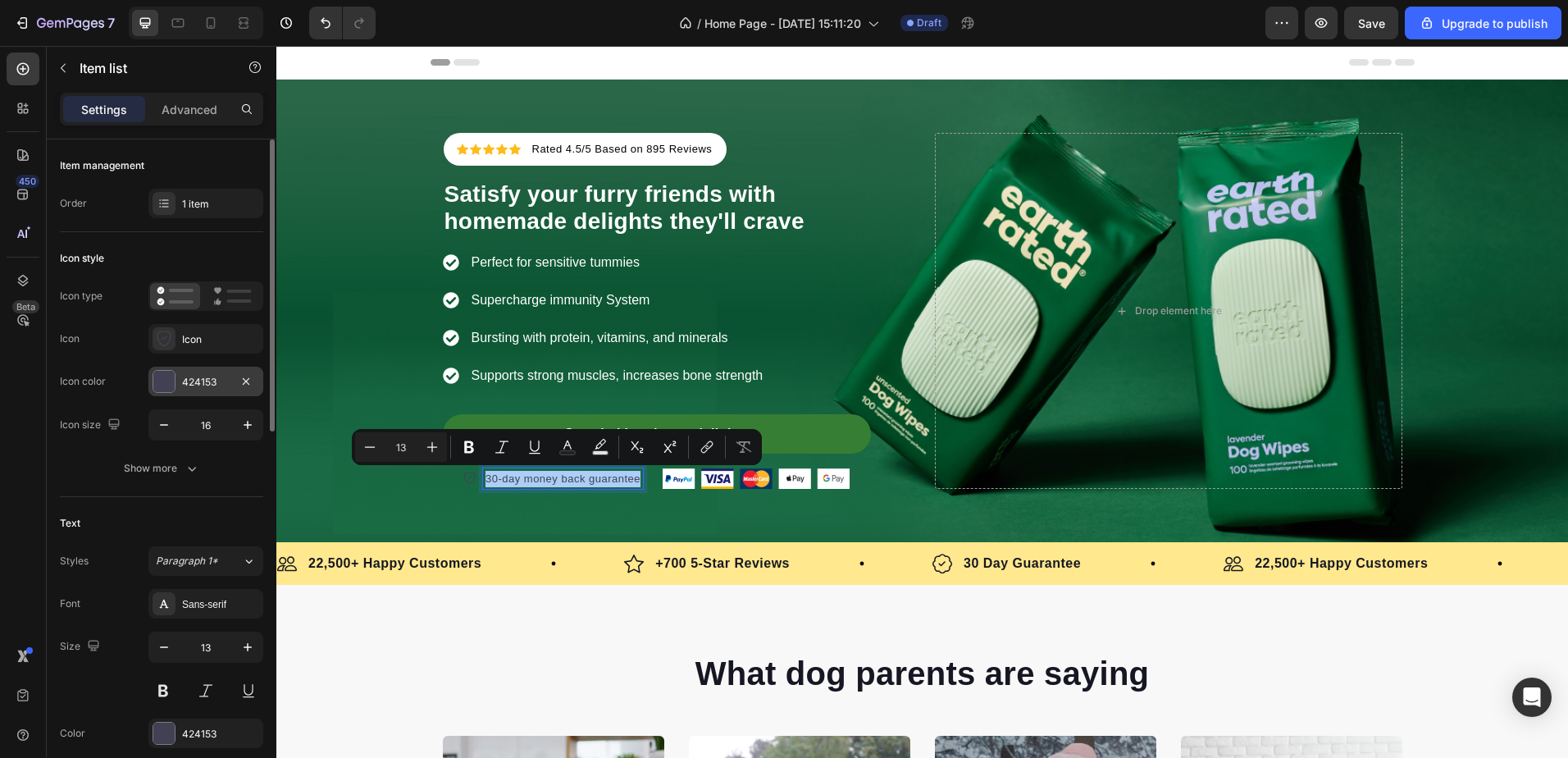
click at [181, 391] on div "424153" at bounding box center [205, 381] width 115 height 29
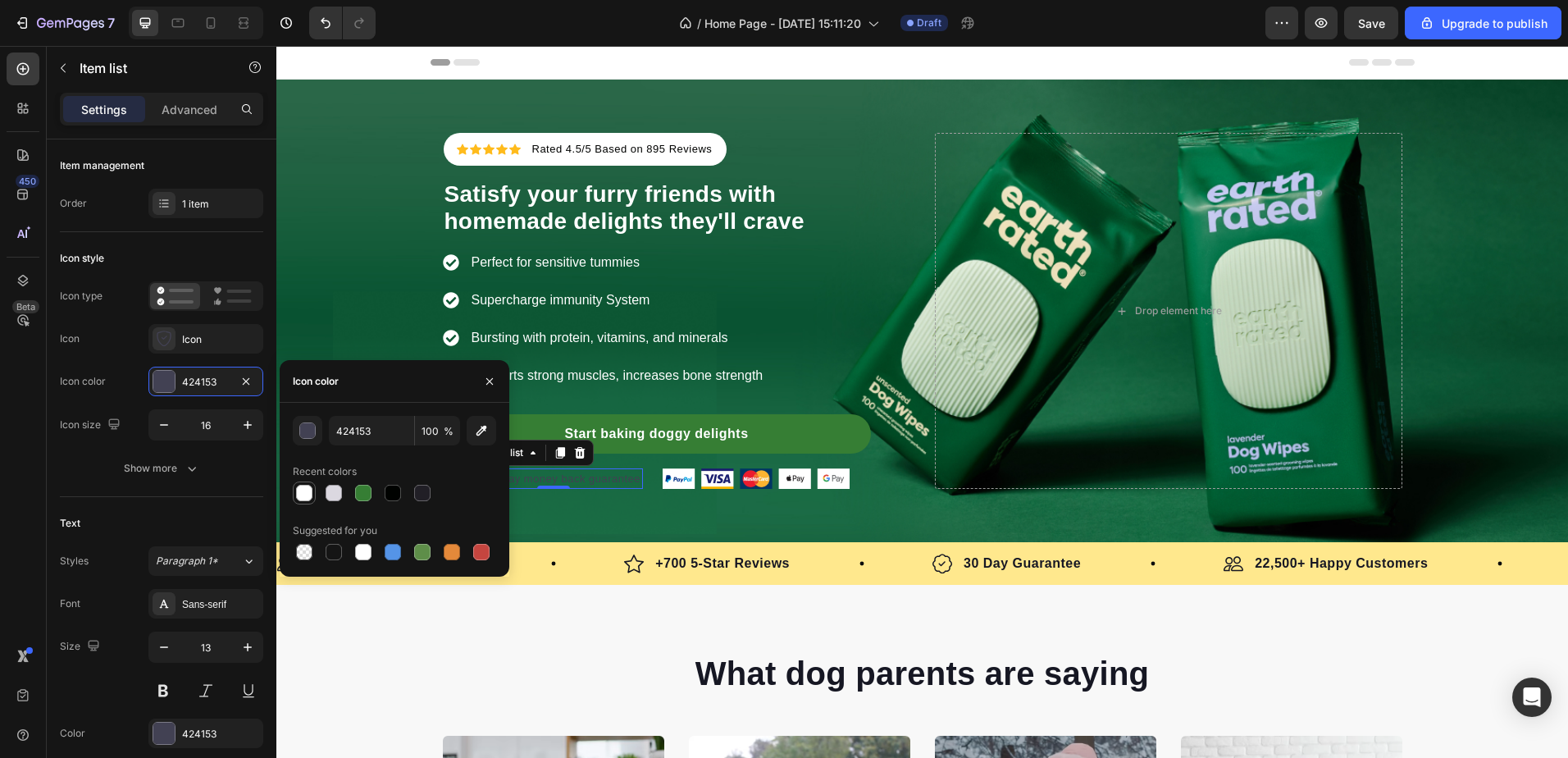
click at [299, 502] on div at bounding box center [304, 493] width 20 height 20
type input "FFFFFF"
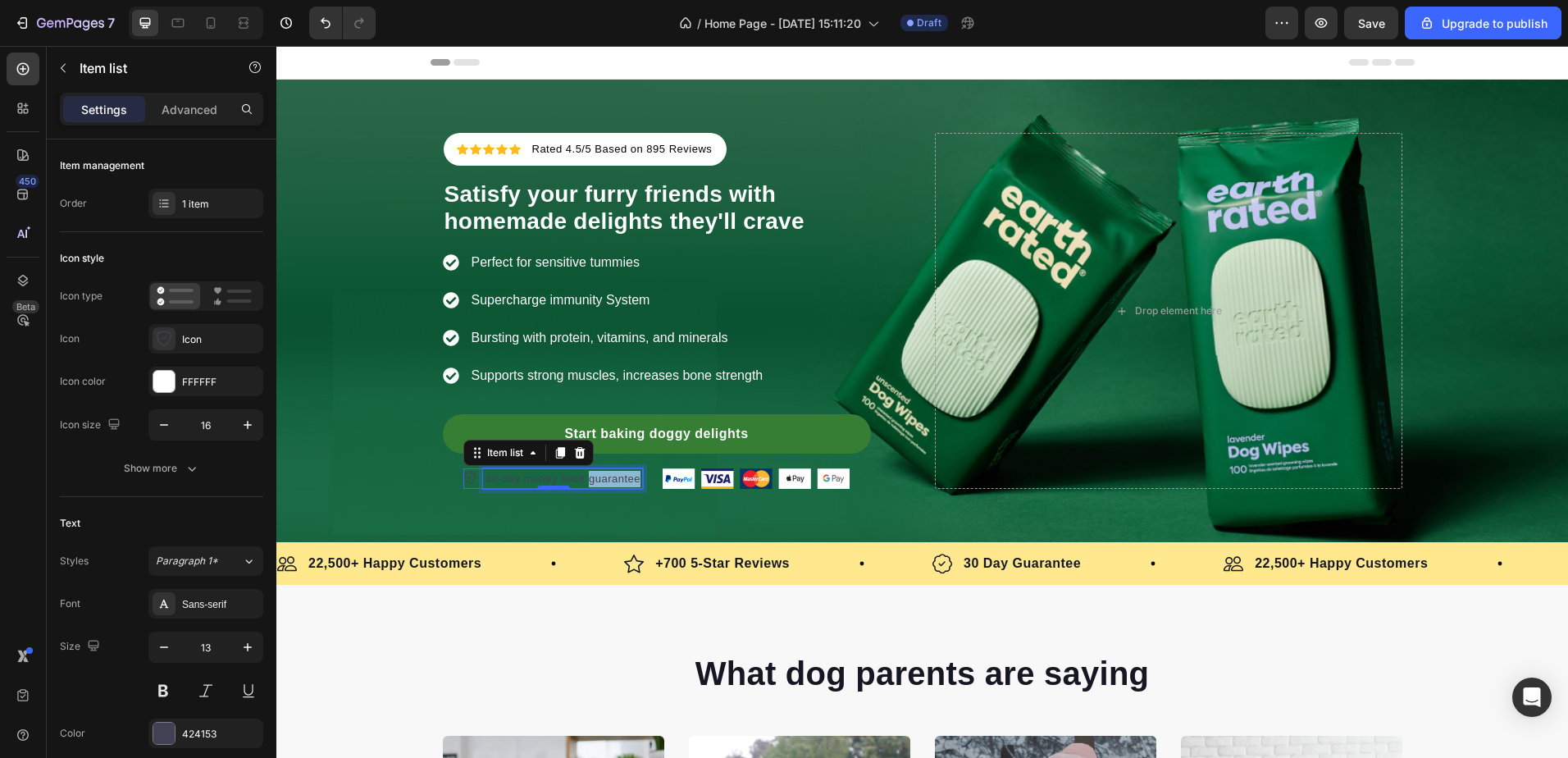
click at [589, 473] on p "30-day money back guarantee" at bounding box center [563, 479] width 155 height 17
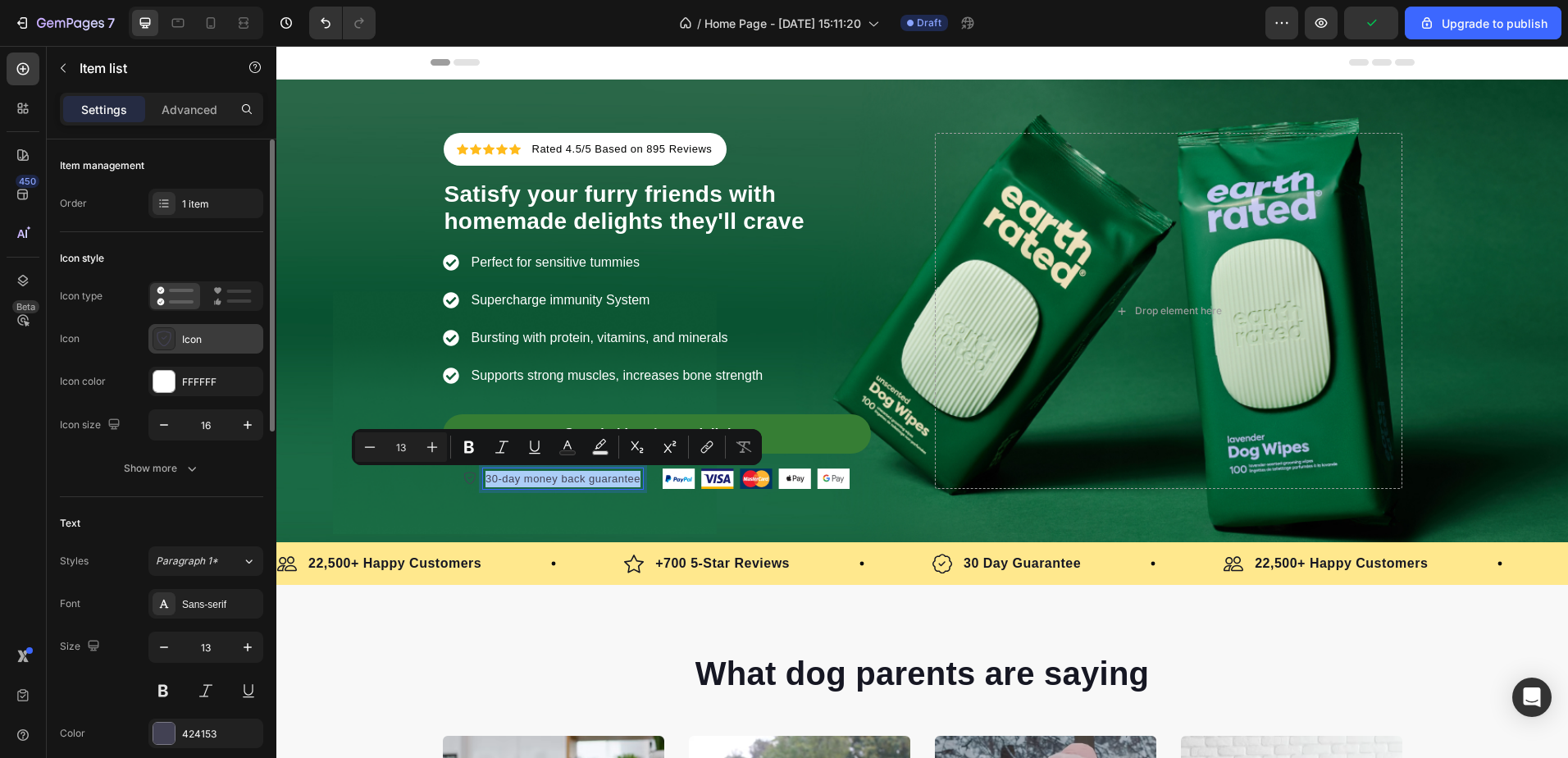
click at [164, 327] on div at bounding box center [163, 338] width 23 height 23
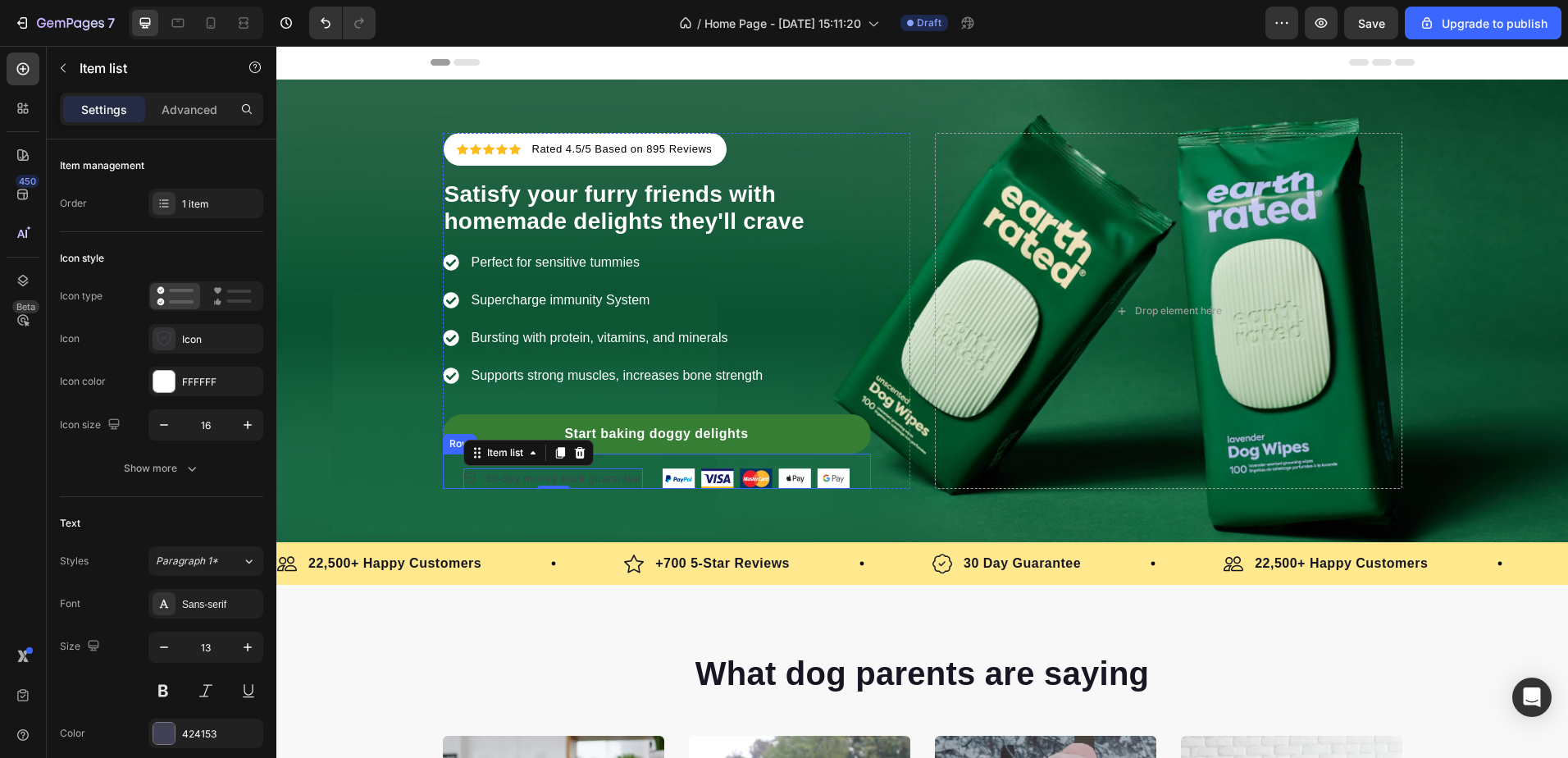
click at [464, 481] on icon at bounding box center [470, 479] width 12 height 13
click at [182, 338] on div "Icon" at bounding box center [220, 339] width 77 height 15
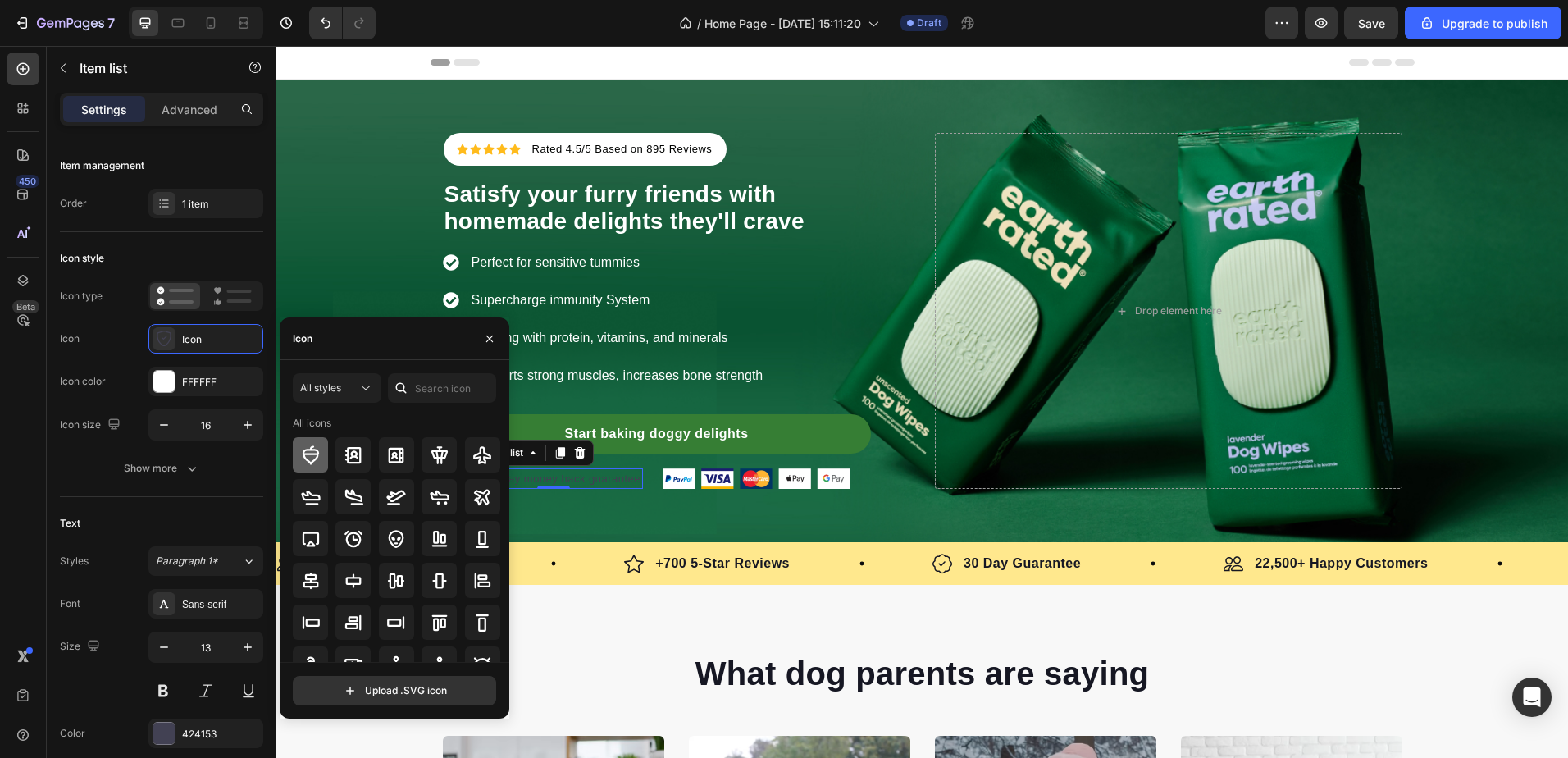
click at [302, 450] on icon at bounding box center [311, 455] width 20 height 20
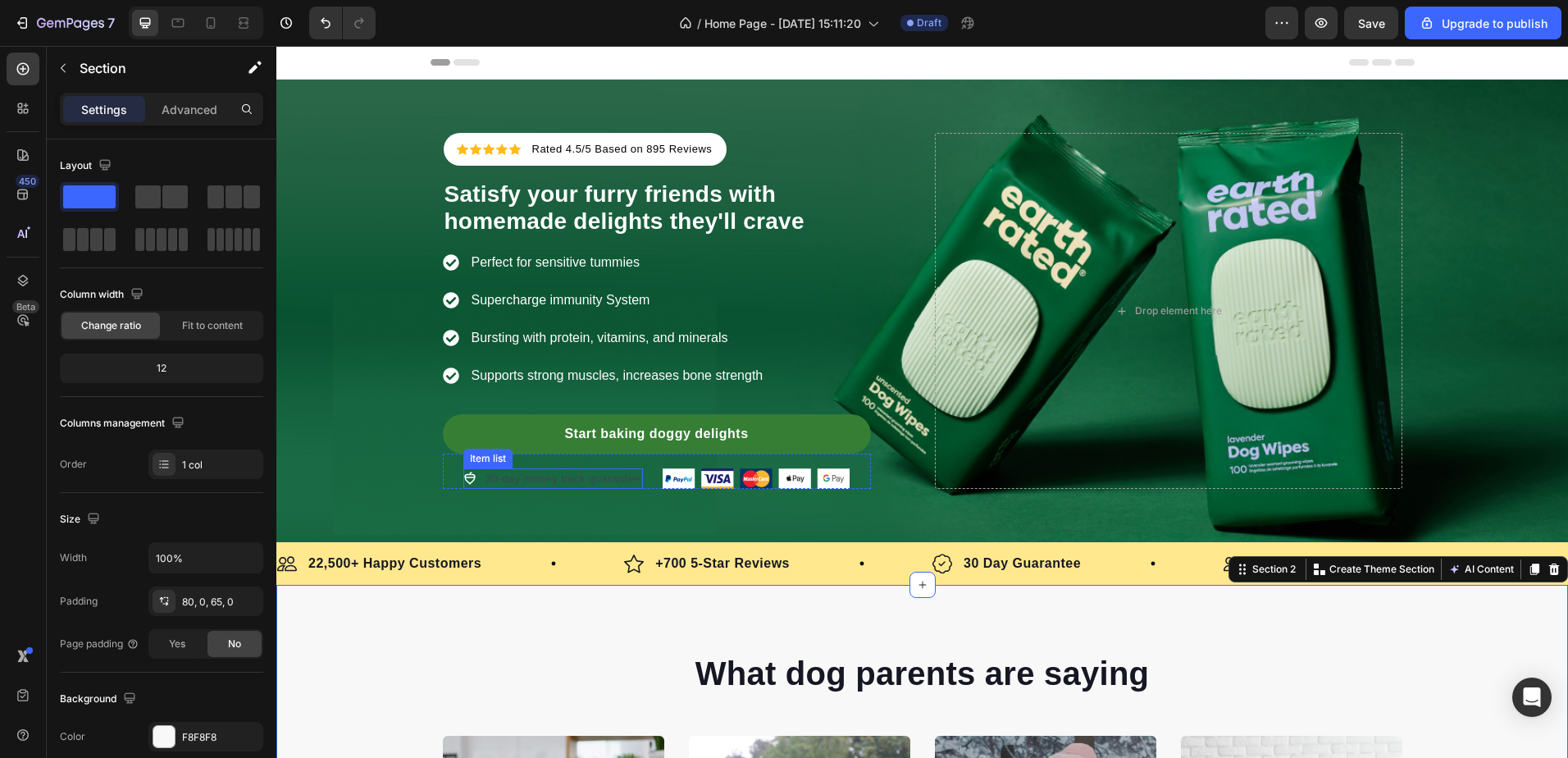
click at [501, 480] on p "30-day money back guarantee" at bounding box center [563, 479] width 155 height 17
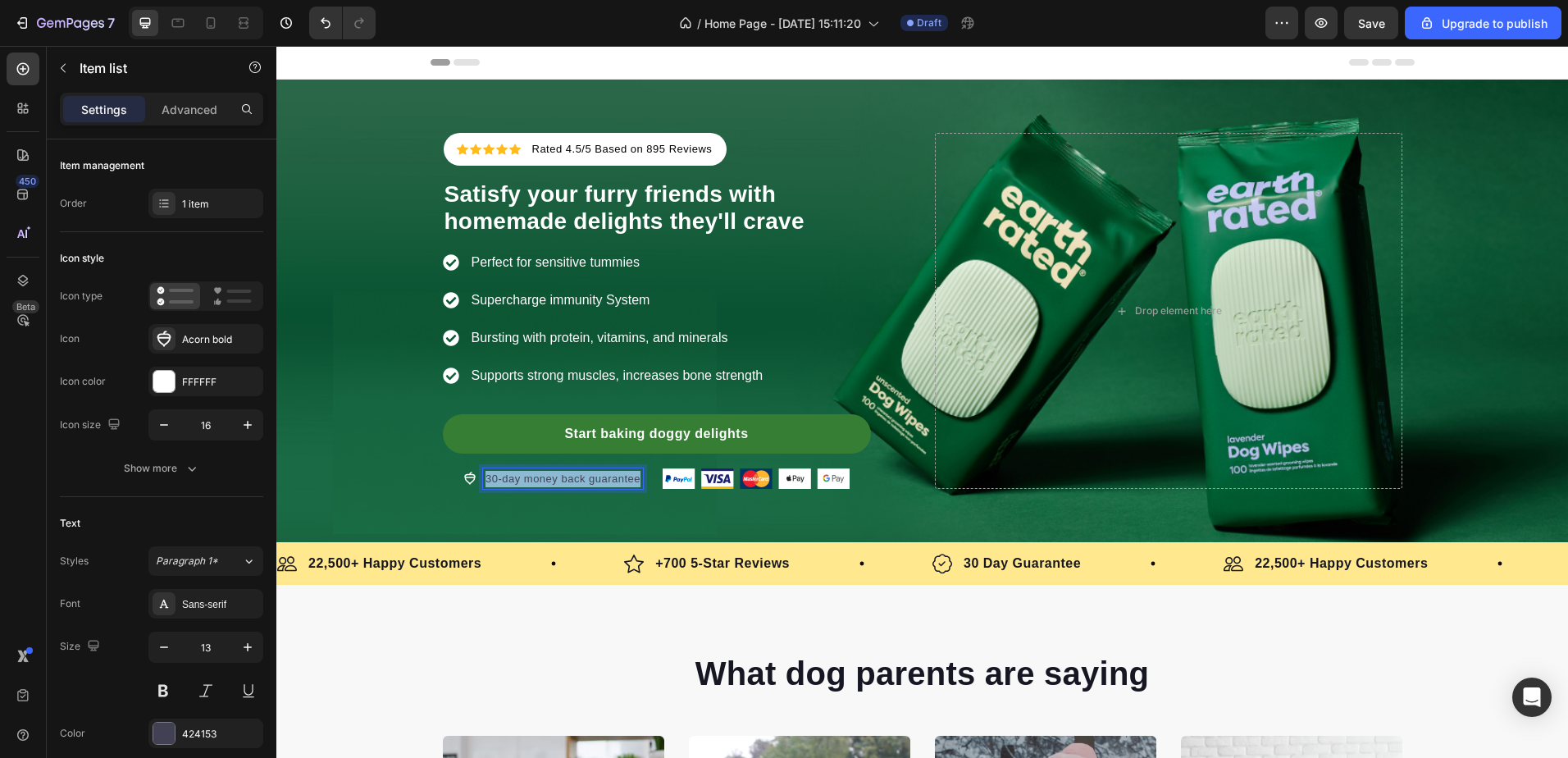
click at [501, 480] on p "30-day money back guarantee" at bounding box center [563, 479] width 155 height 17
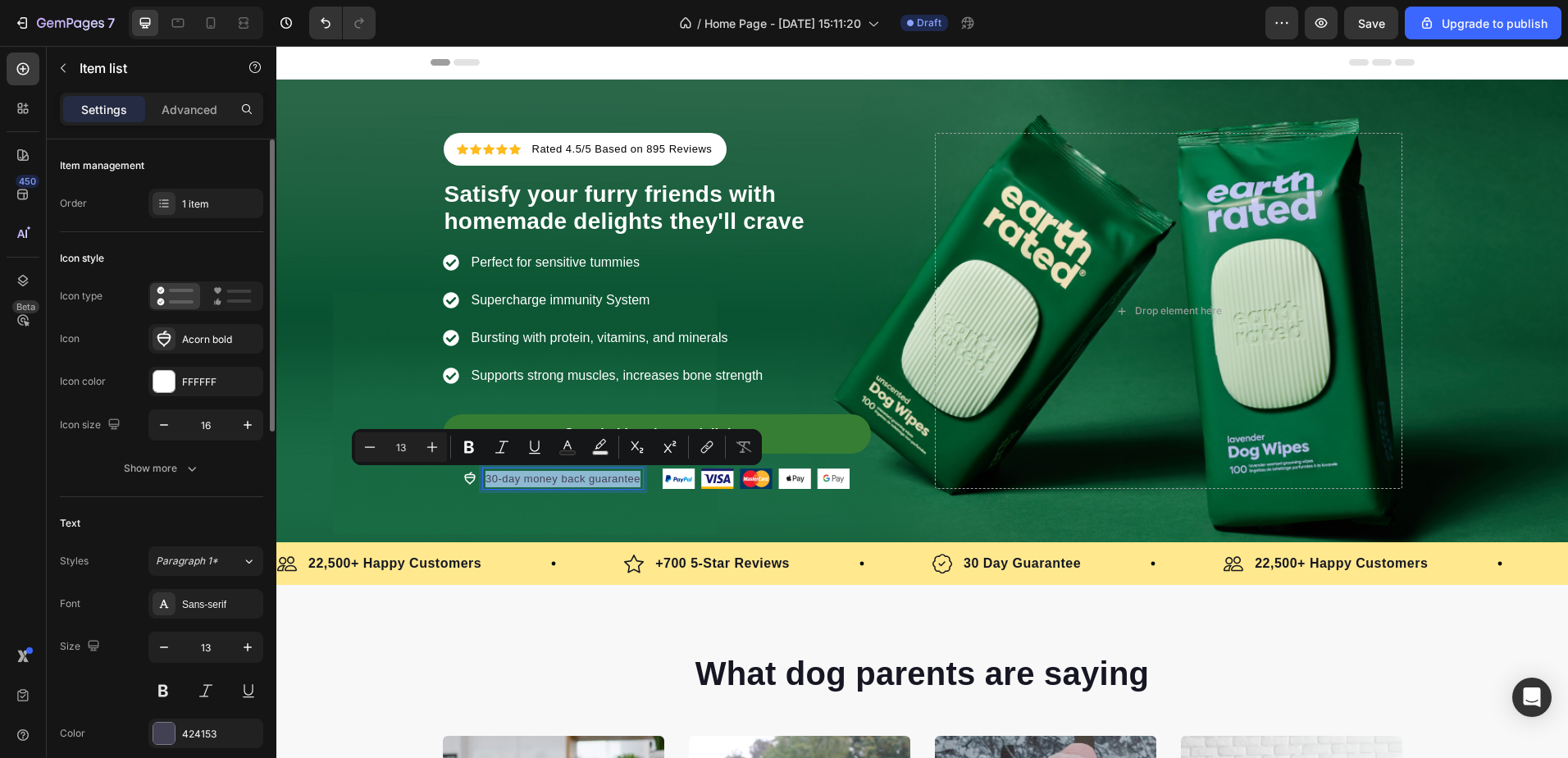
scroll to position [82, 0]
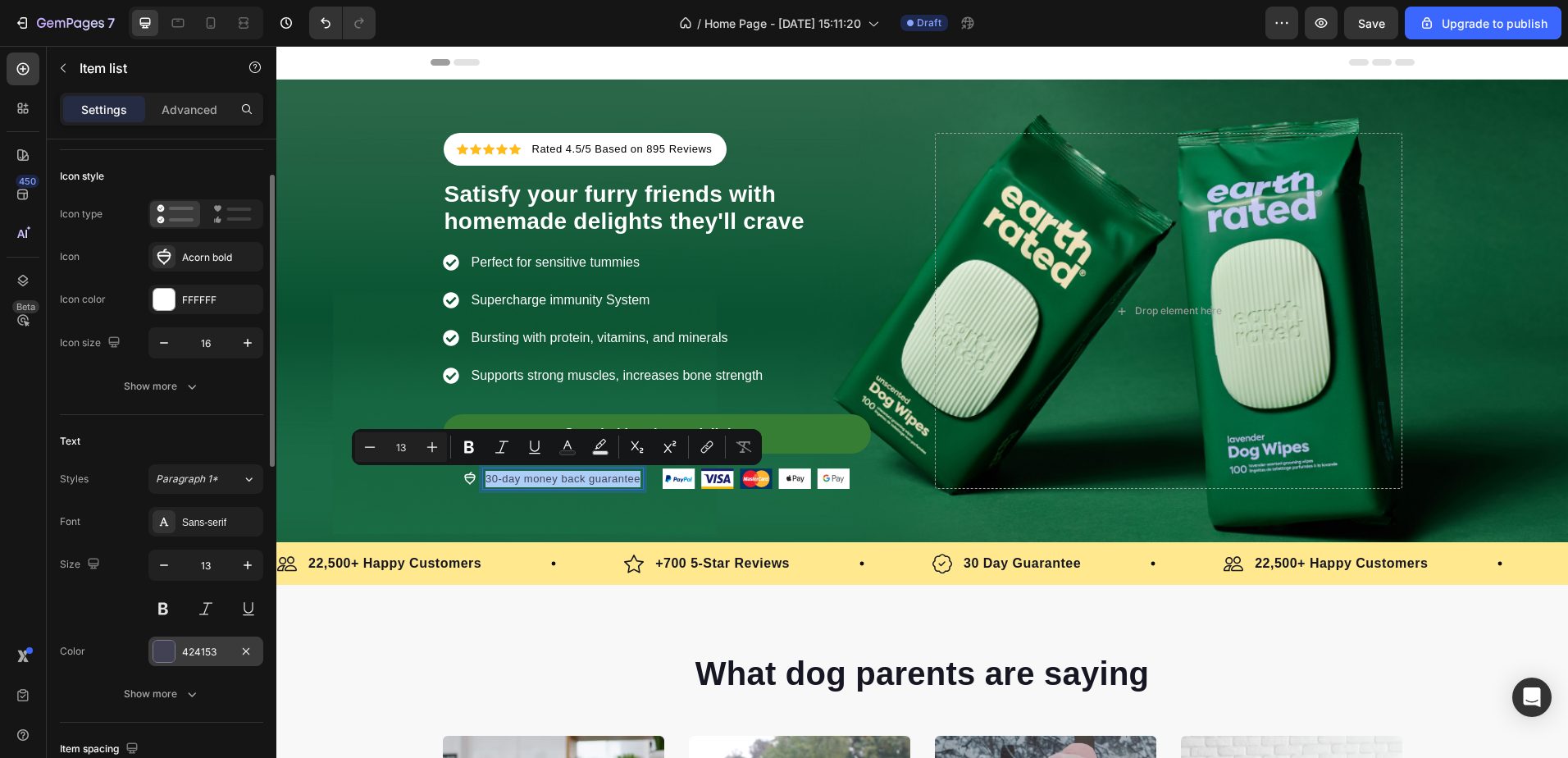
click at [172, 659] on div at bounding box center [164, 652] width 22 height 22
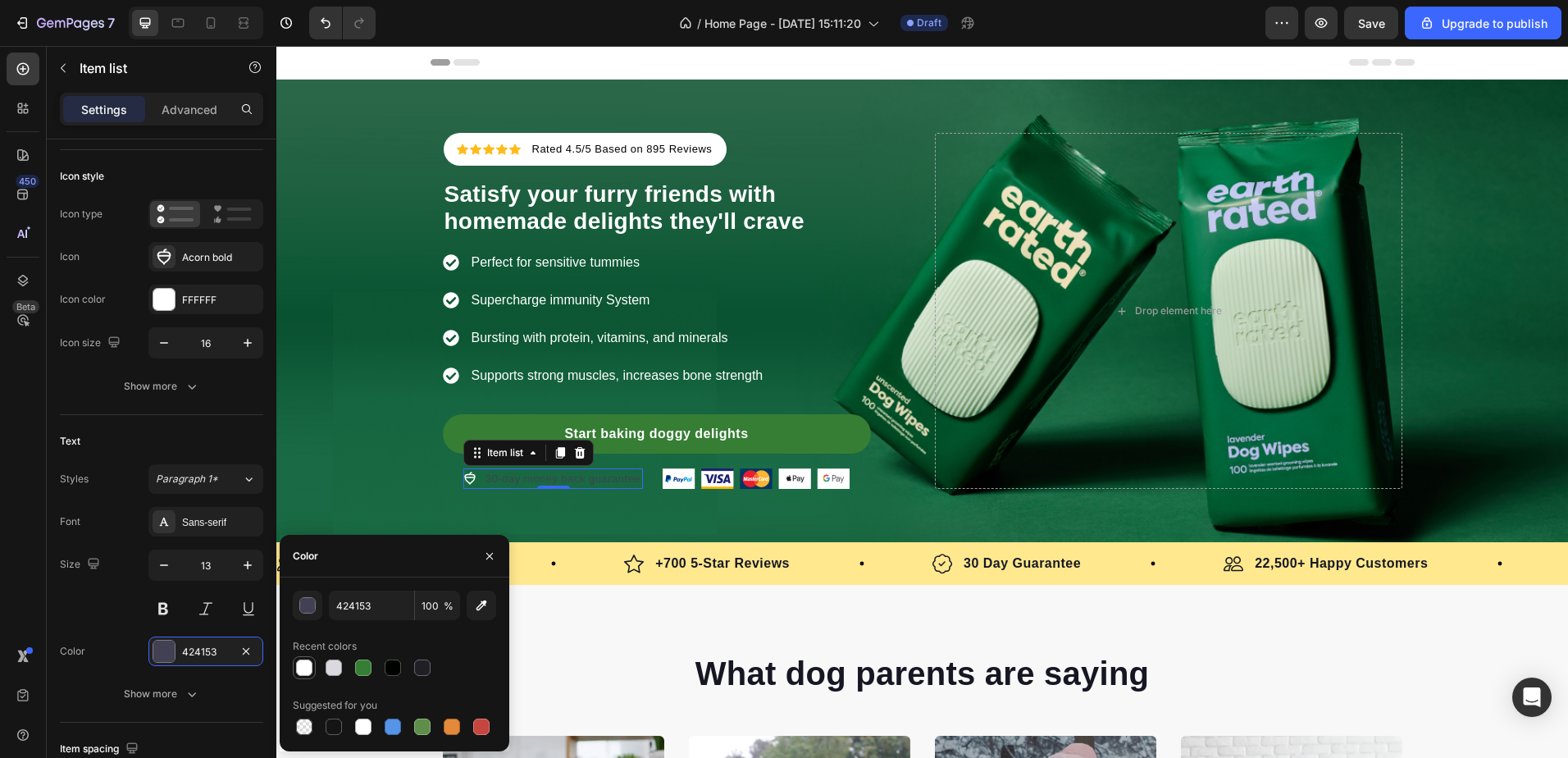
click at [299, 671] on div at bounding box center [304, 668] width 17 height 17
type input "FFFFFF"
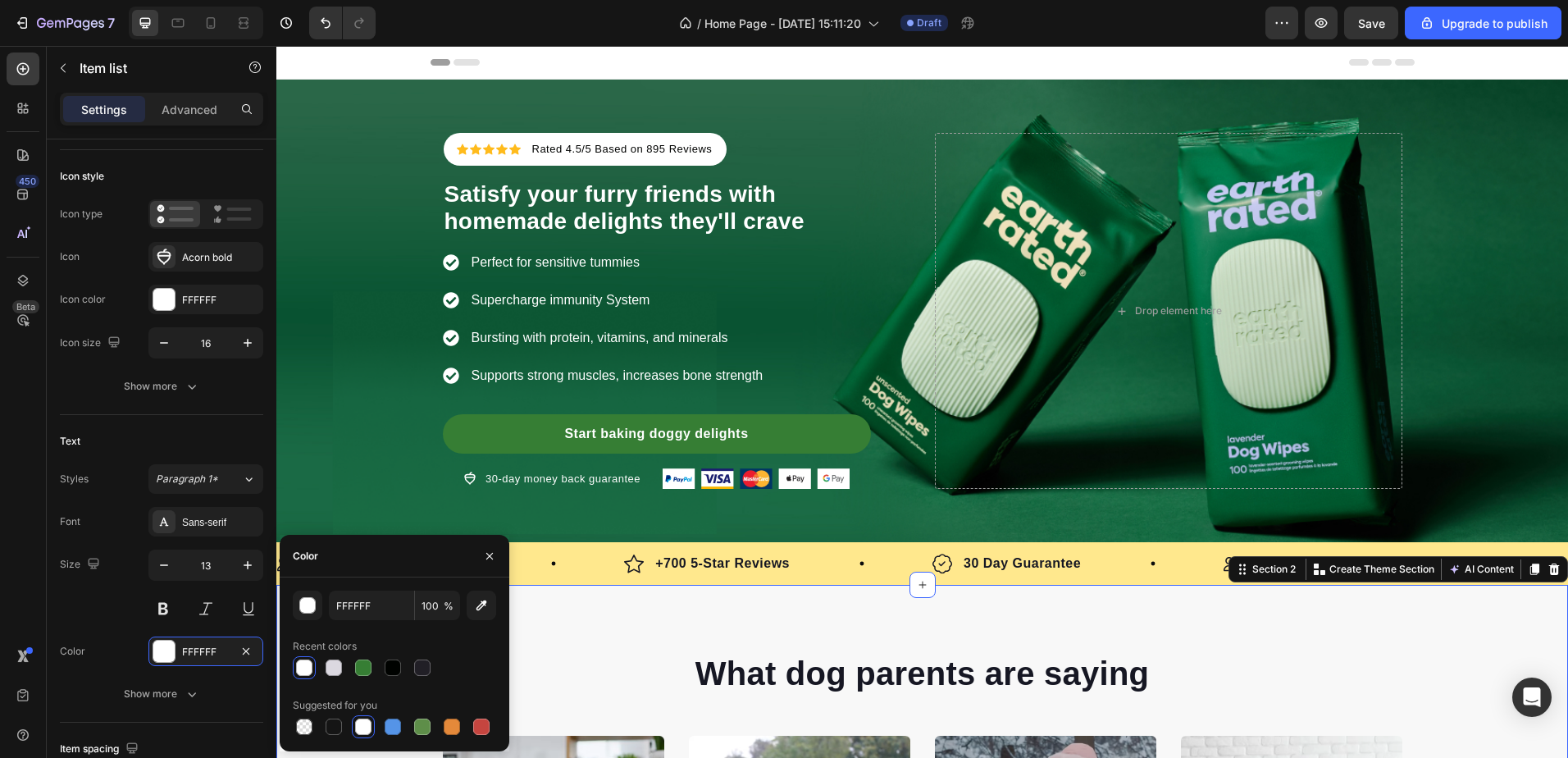
scroll to position [0, 0]
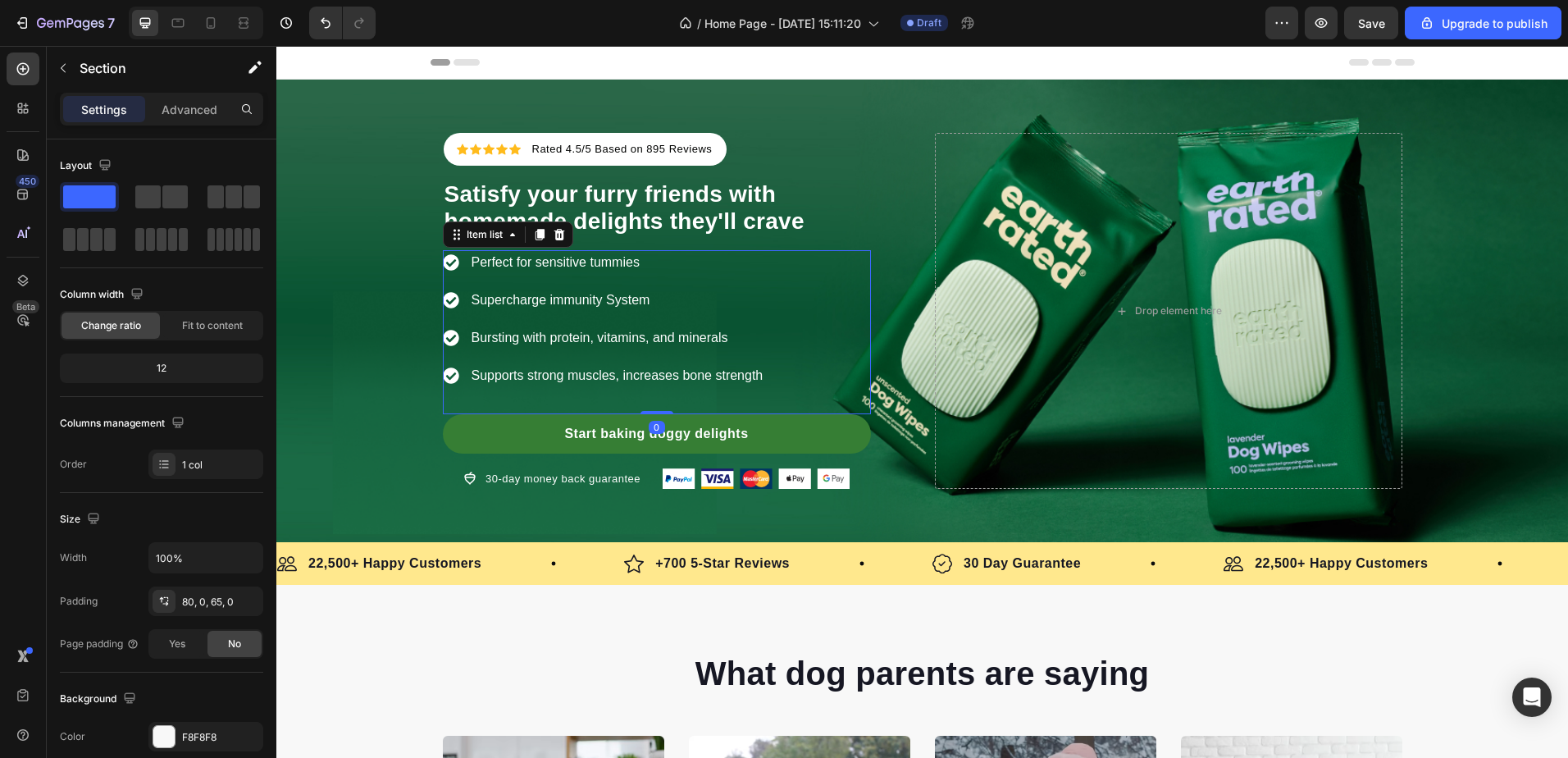
click at [532, 253] on p "Perfect for sensitive tummies" at bounding box center [617, 262] width 292 height 20
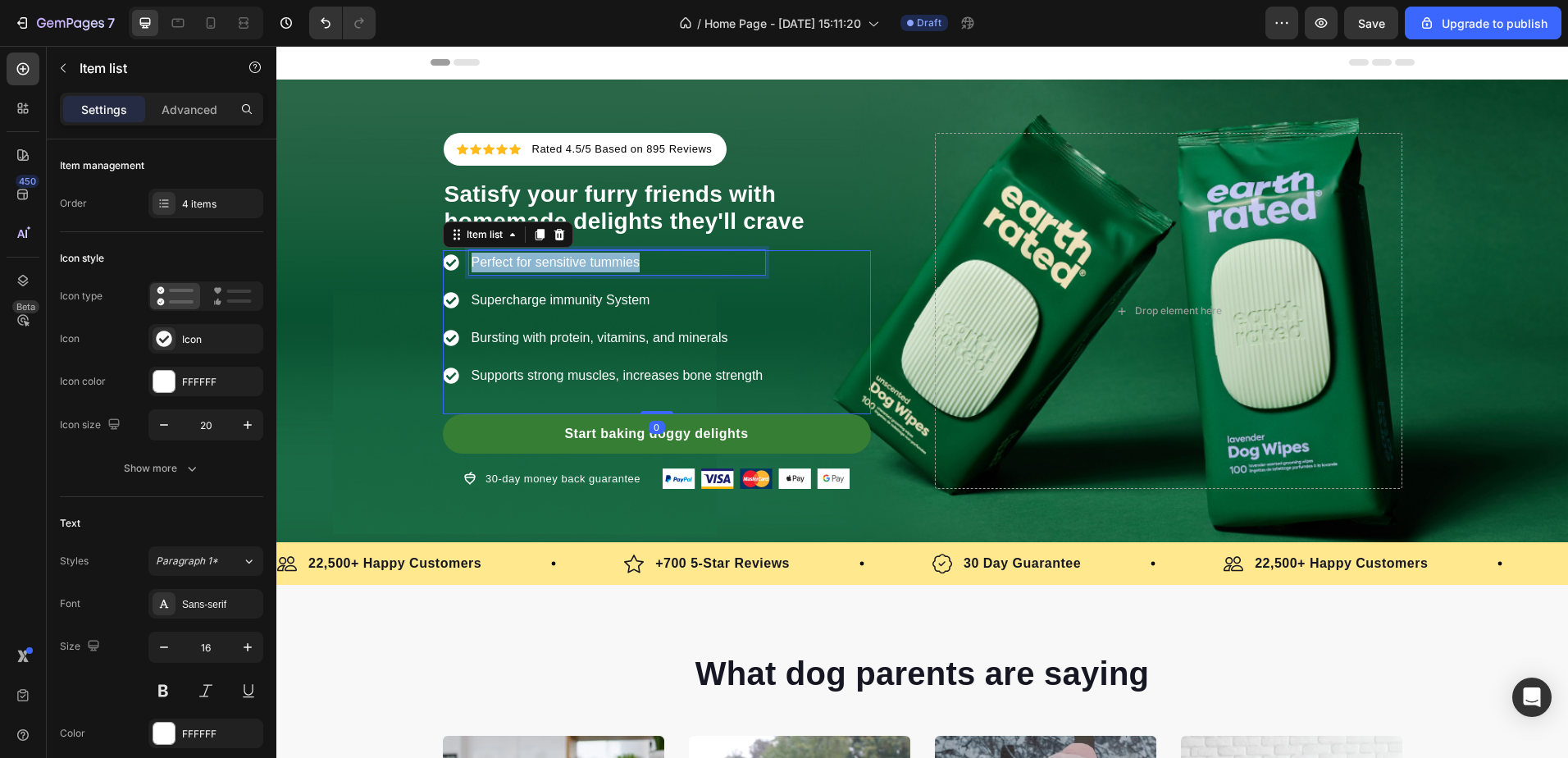
click at [532, 253] on p "Perfect for sensitive tummies" at bounding box center [617, 262] width 292 height 20
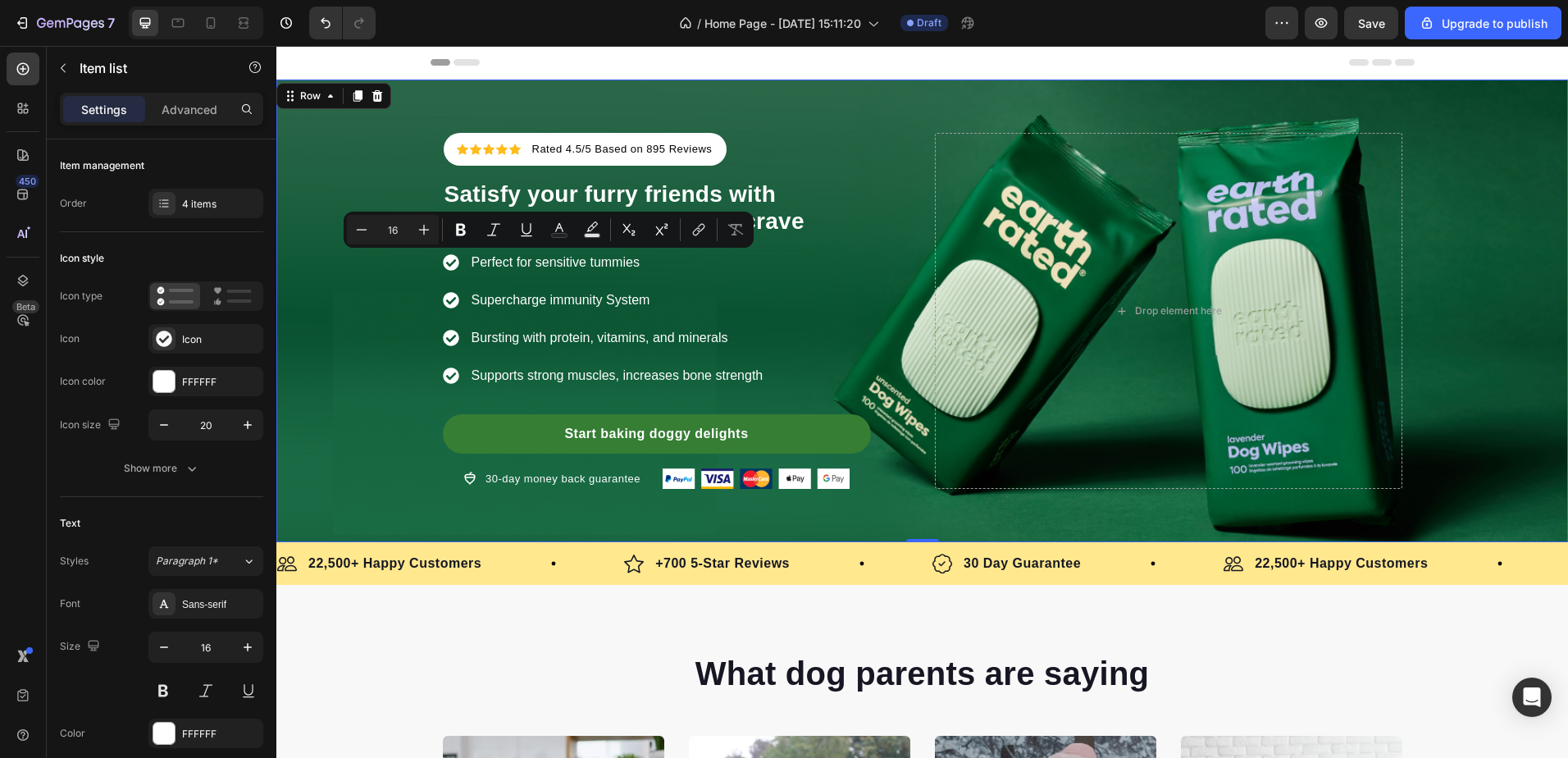
click at [420, 369] on div "Icon Icon Icon Icon Icon Icon List Hoz Rated 4.5/5 Based on 895 Reviews Text bl…" at bounding box center [922, 311] width 1292 height 356
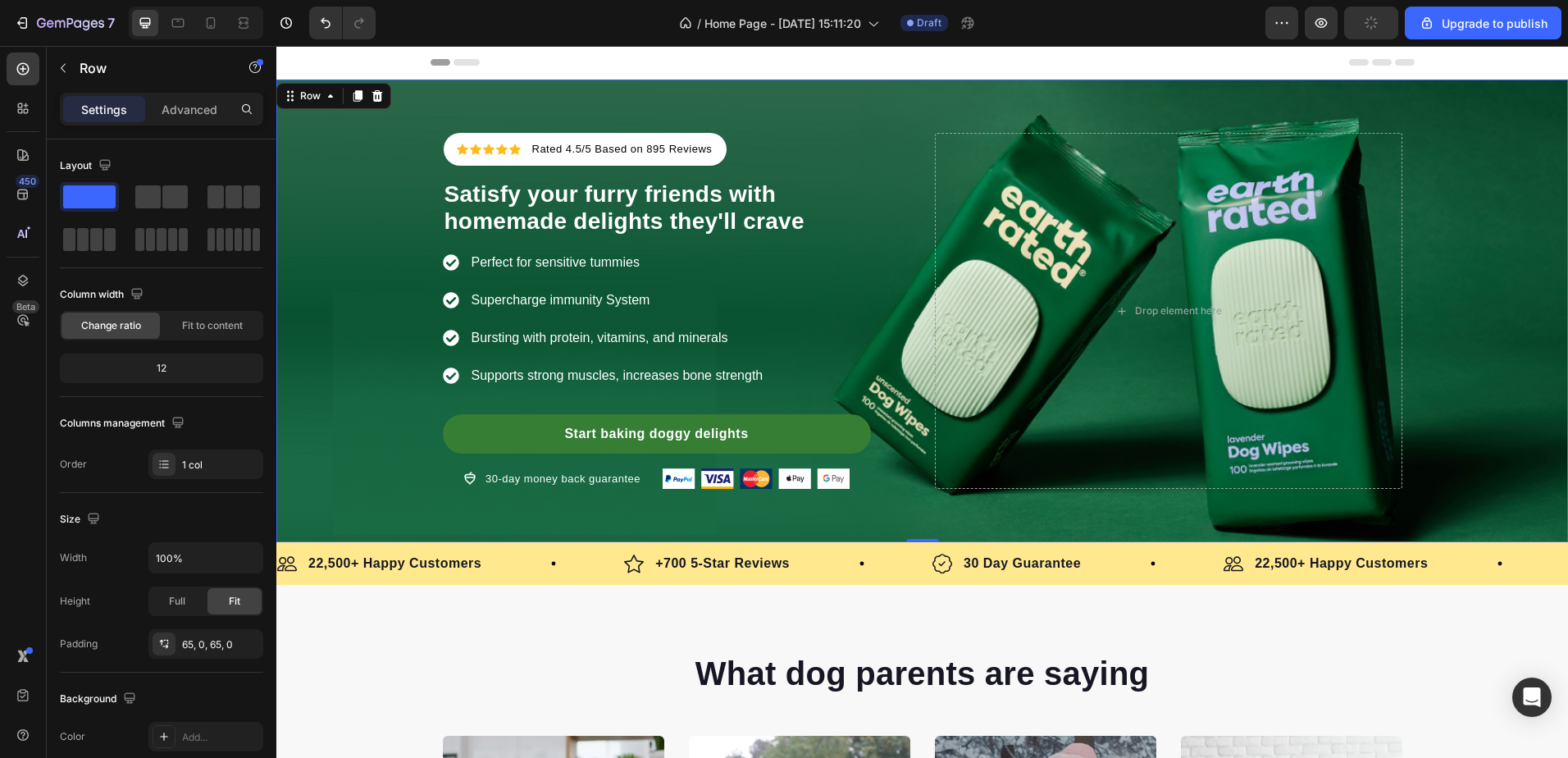
click at [420, 369] on div "Icon Icon Icon Icon Icon Icon List Hoz Rated 4.5/5 Based on 895 Reviews Text bl…" at bounding box center [922, 311] width 1292 height 356
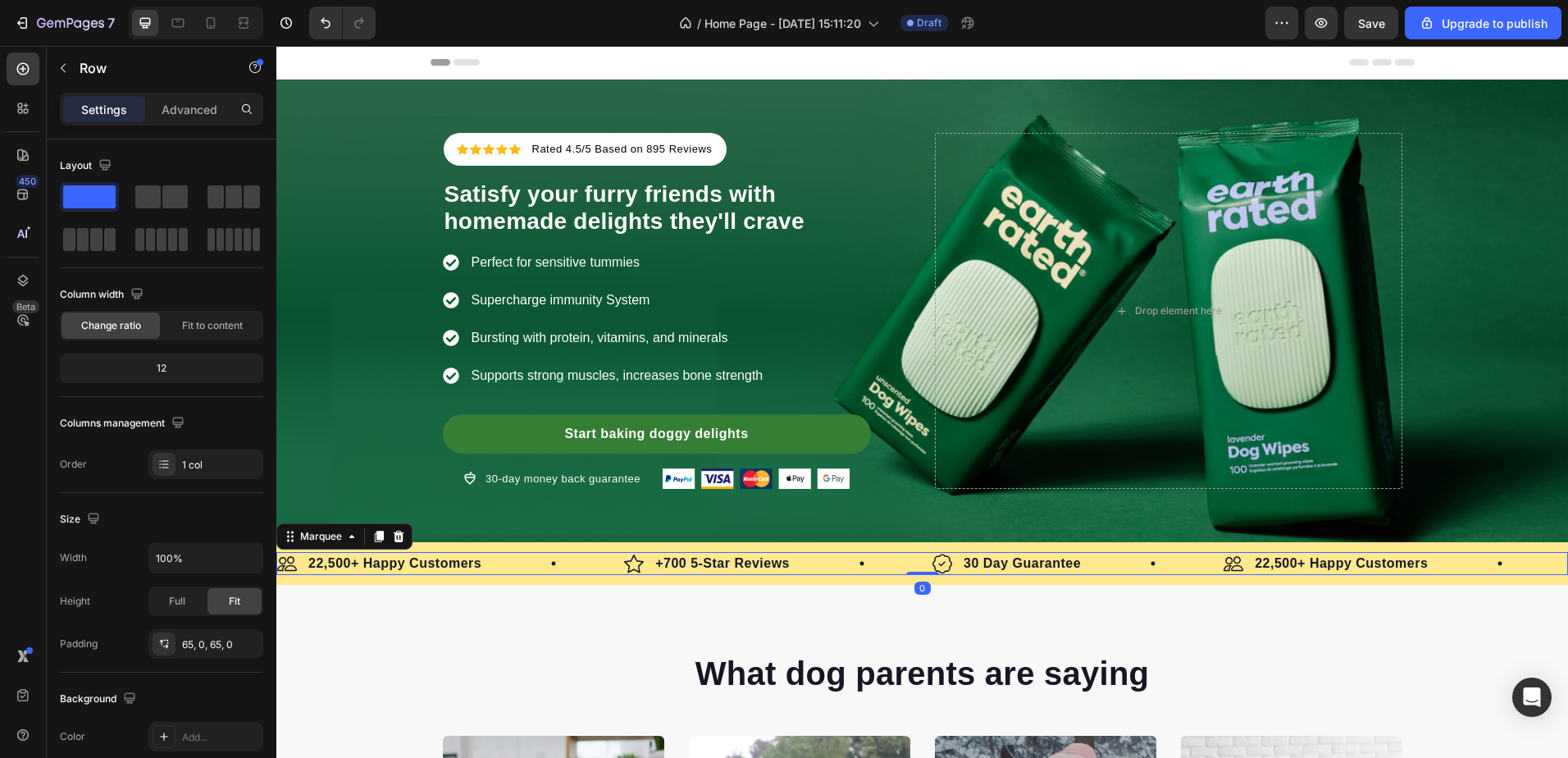
click at [827, 565] on div "Image +700 5-Star Reviews Text Block Row" at bounding box center [779, 562] width 309 height 23
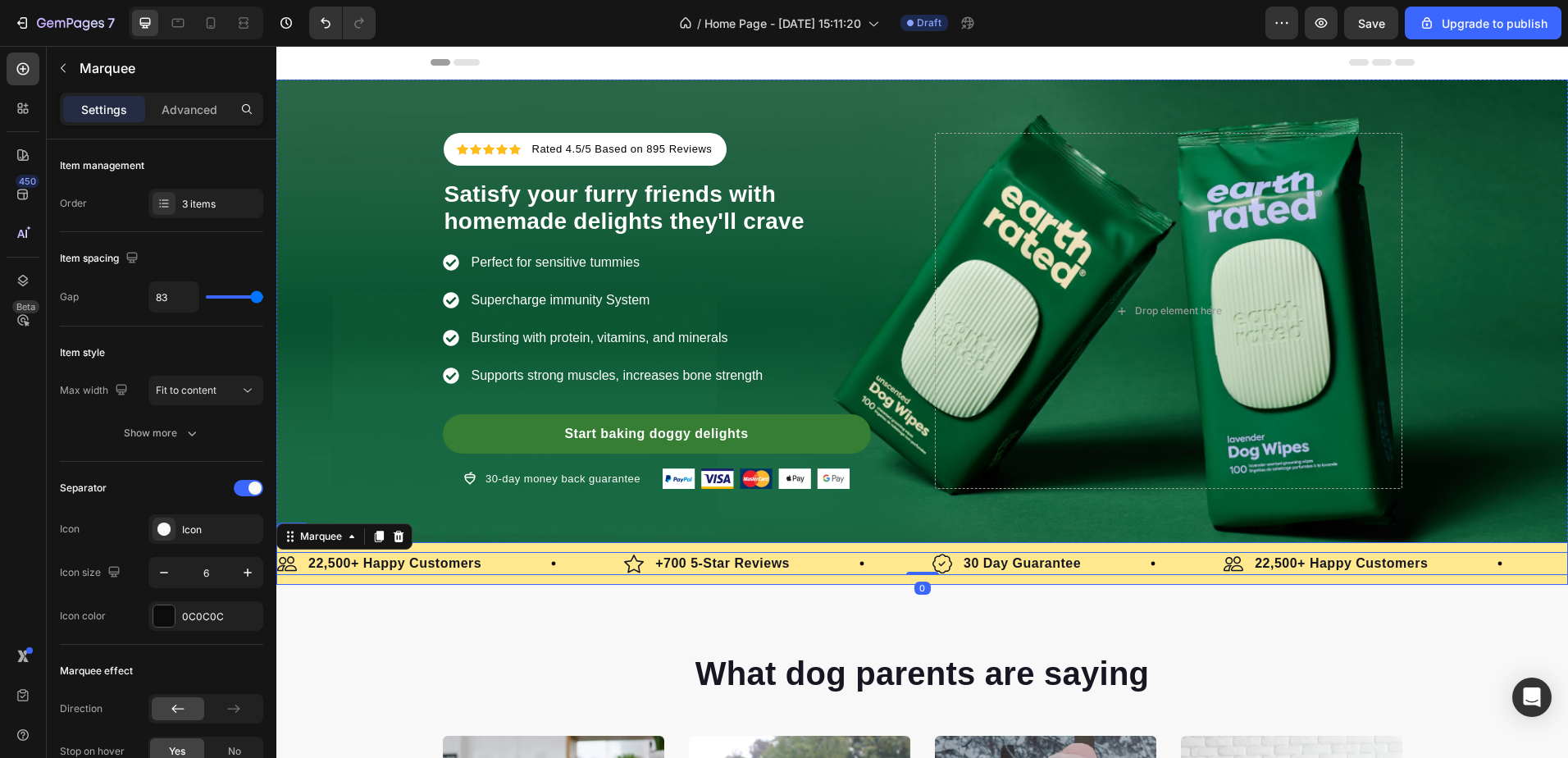
click at [826, 547] on div "Image 22,500+ Happy Customers Text Block Row Image +700 5-Star Reviews Text Blo…" at bounding box center [922, 562] width 1292 height 42
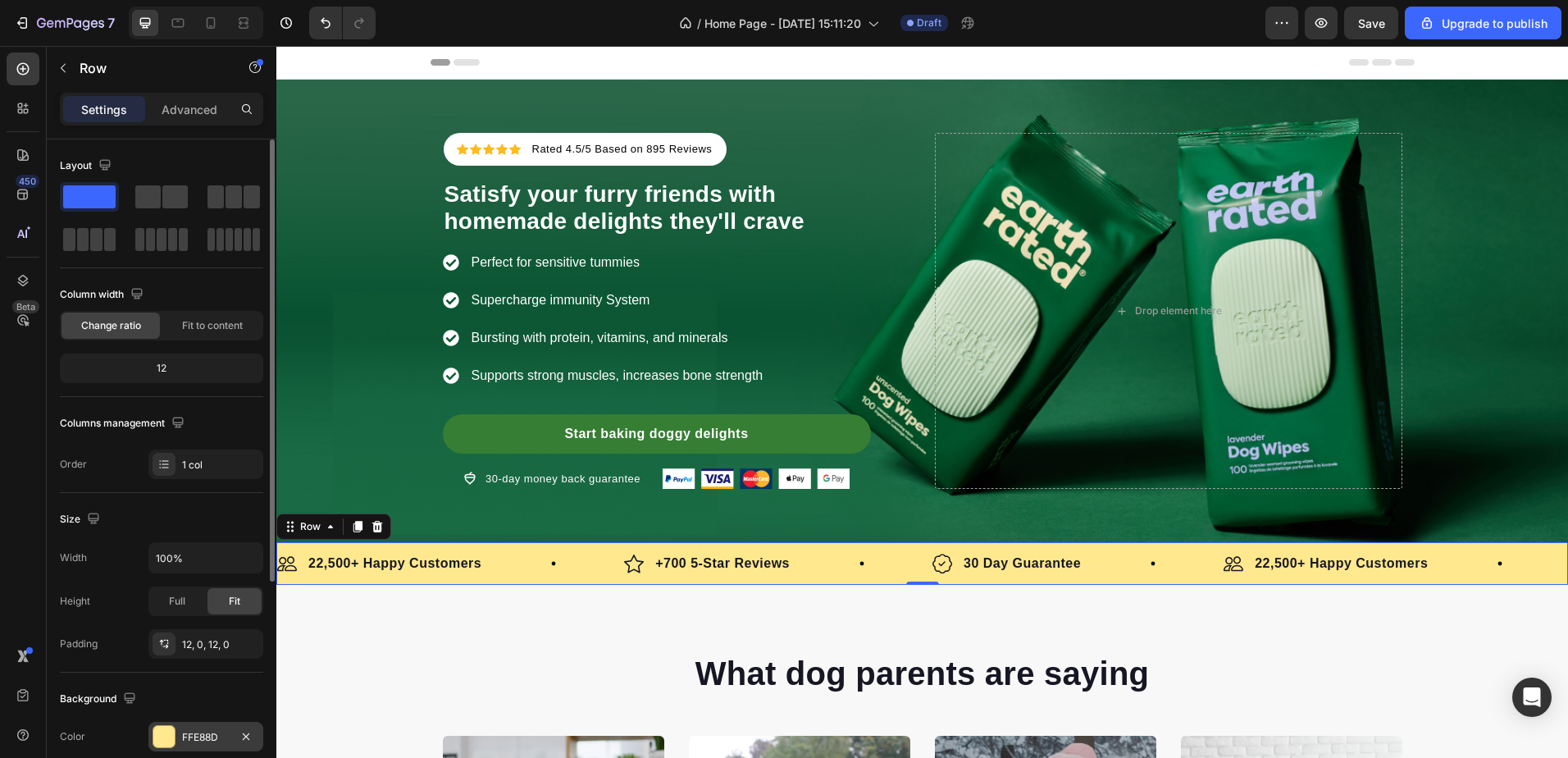
click at [171, 729] on div at bounding box center [164, 736] width 22 height 22
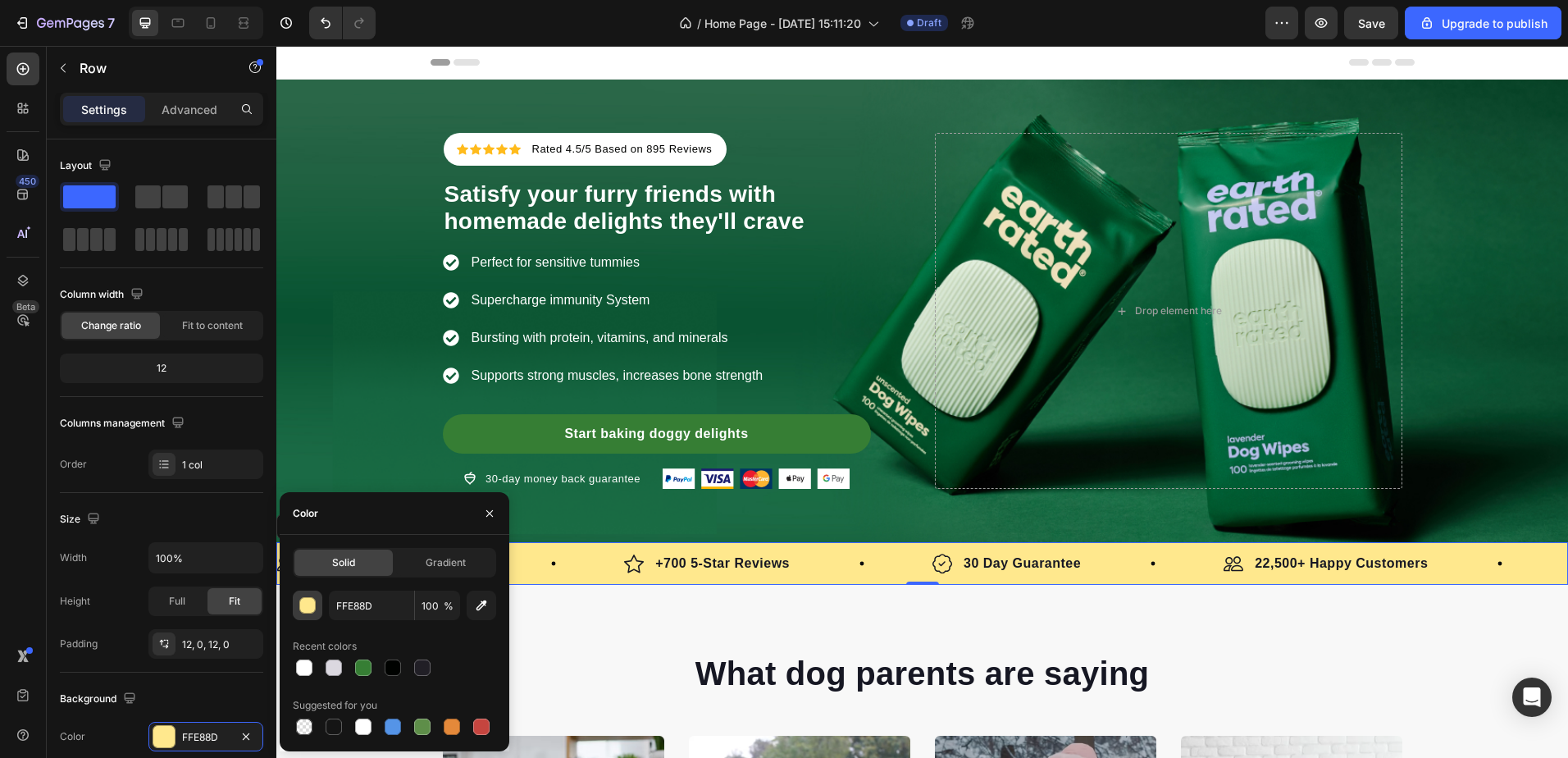
click at [306, 606] on div "button" at bounding box center [308, 606] width 17 height 17
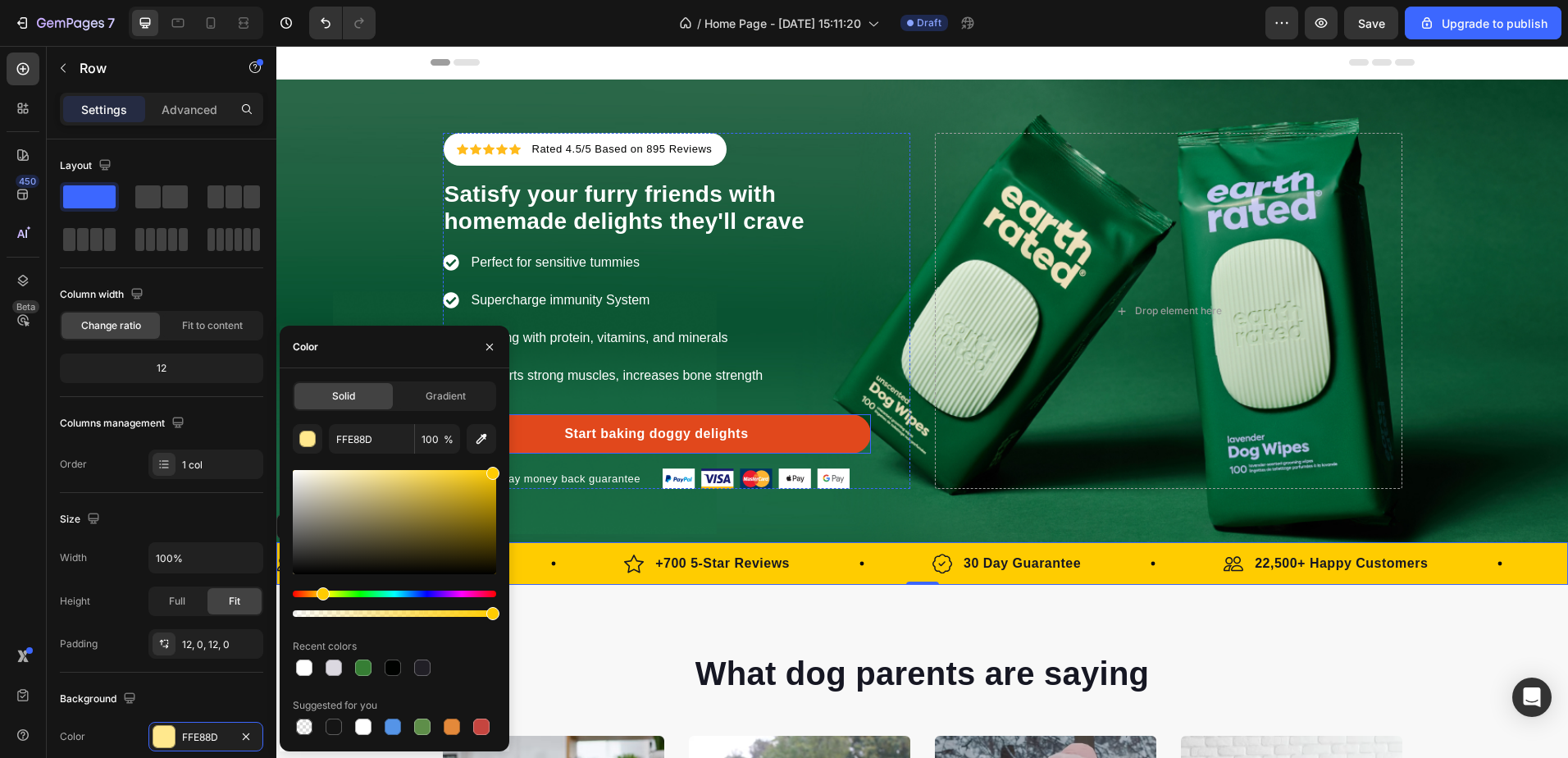
type input "FFCC00"
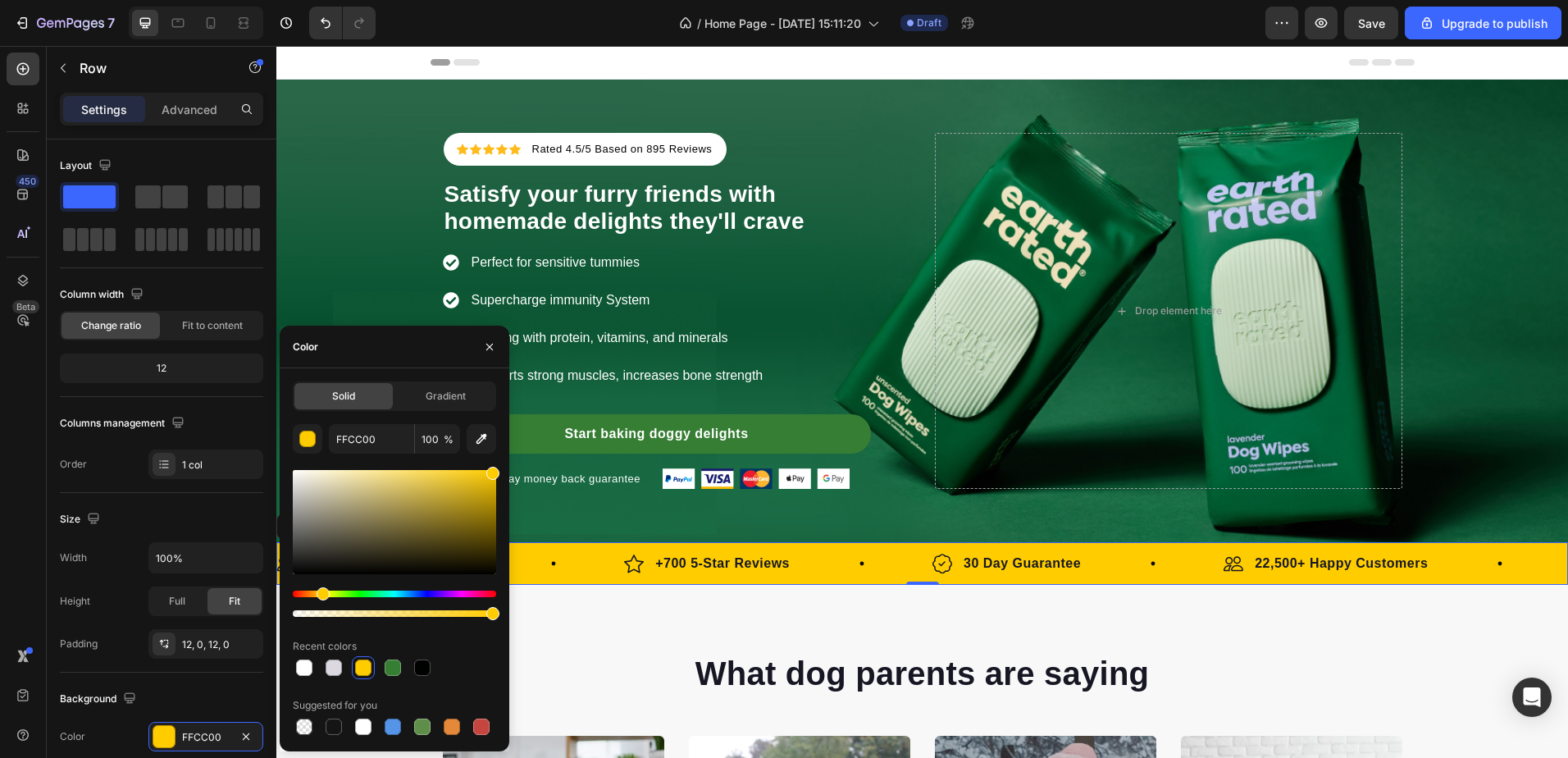
drag, startPoint x: 427, startPoint y: 493, endPoint x: 501, endPoint y: 414, distance: 108.2
click at [501, 414] on div "Solid Gradient FFCC00 100 % Recent colors Suggested for you" at bounding box center [394, 559] width 230 height 357
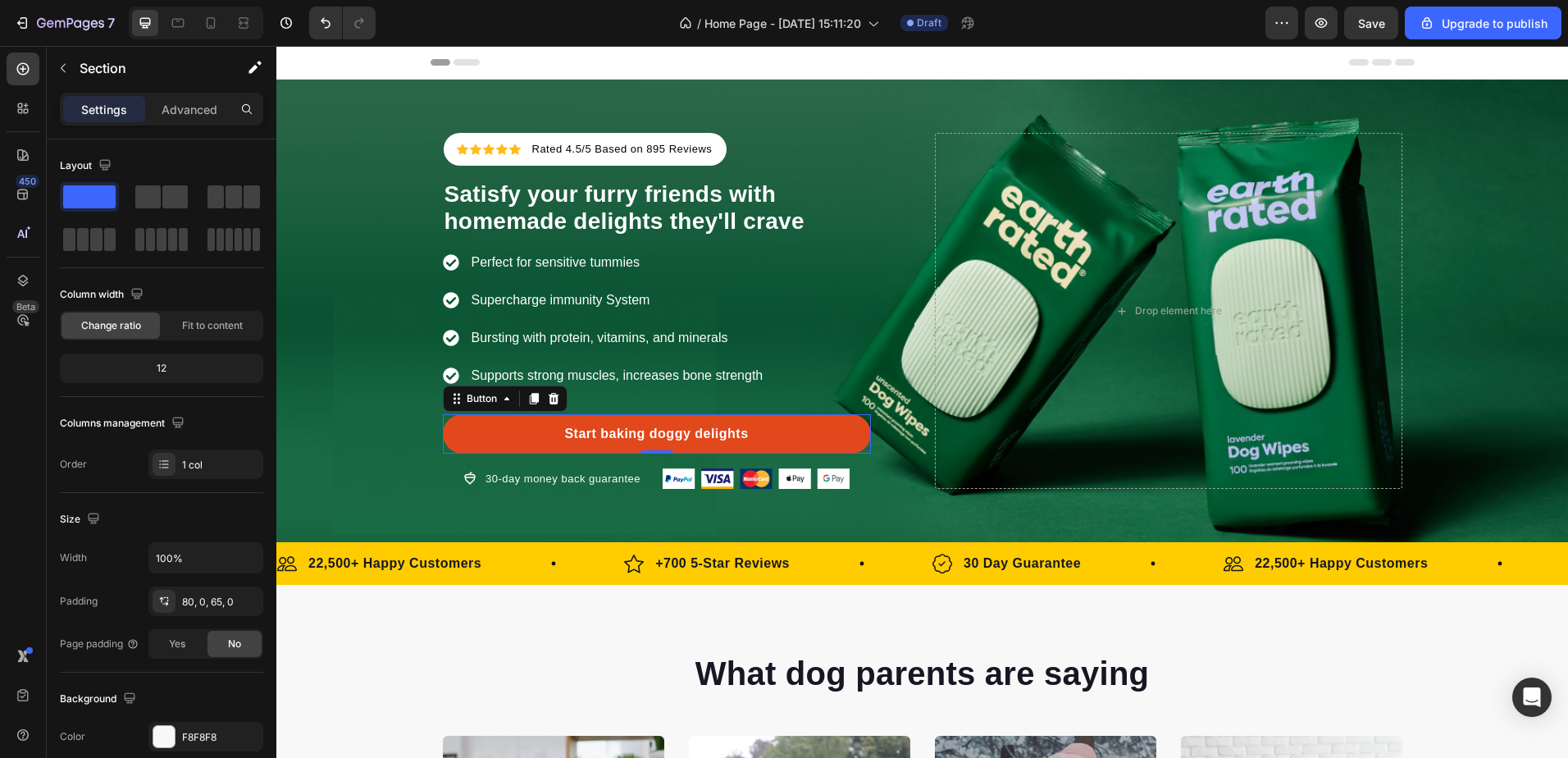
click at [809, 423] on link "Start baking doggy delights" at bounding box center [656, 434] width 428 height 39
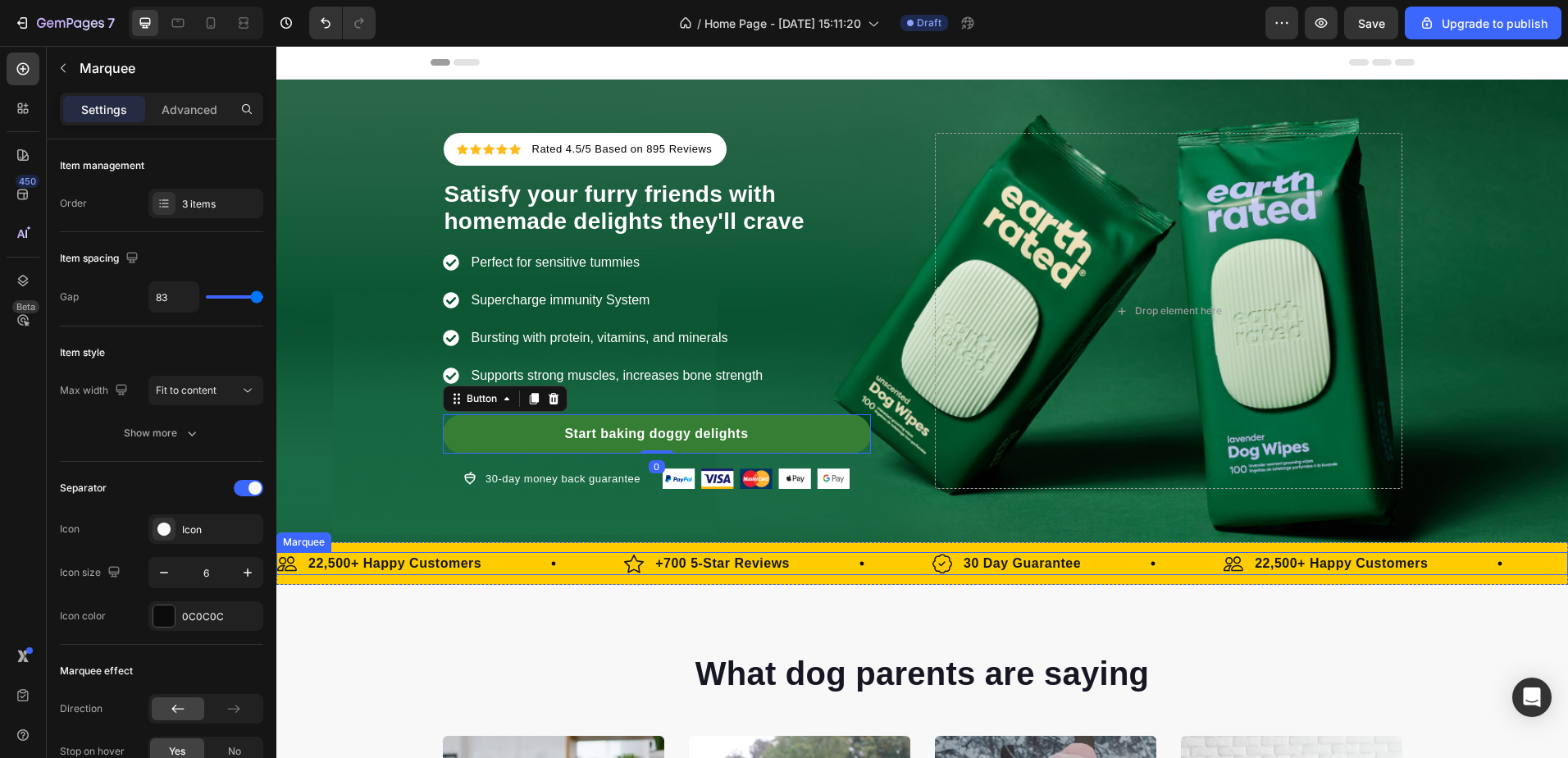
click at [522, 569] on div "Image 22,500+ Happy Customers Text Block Row" at bounding box center [450, 562] width 347 height 23
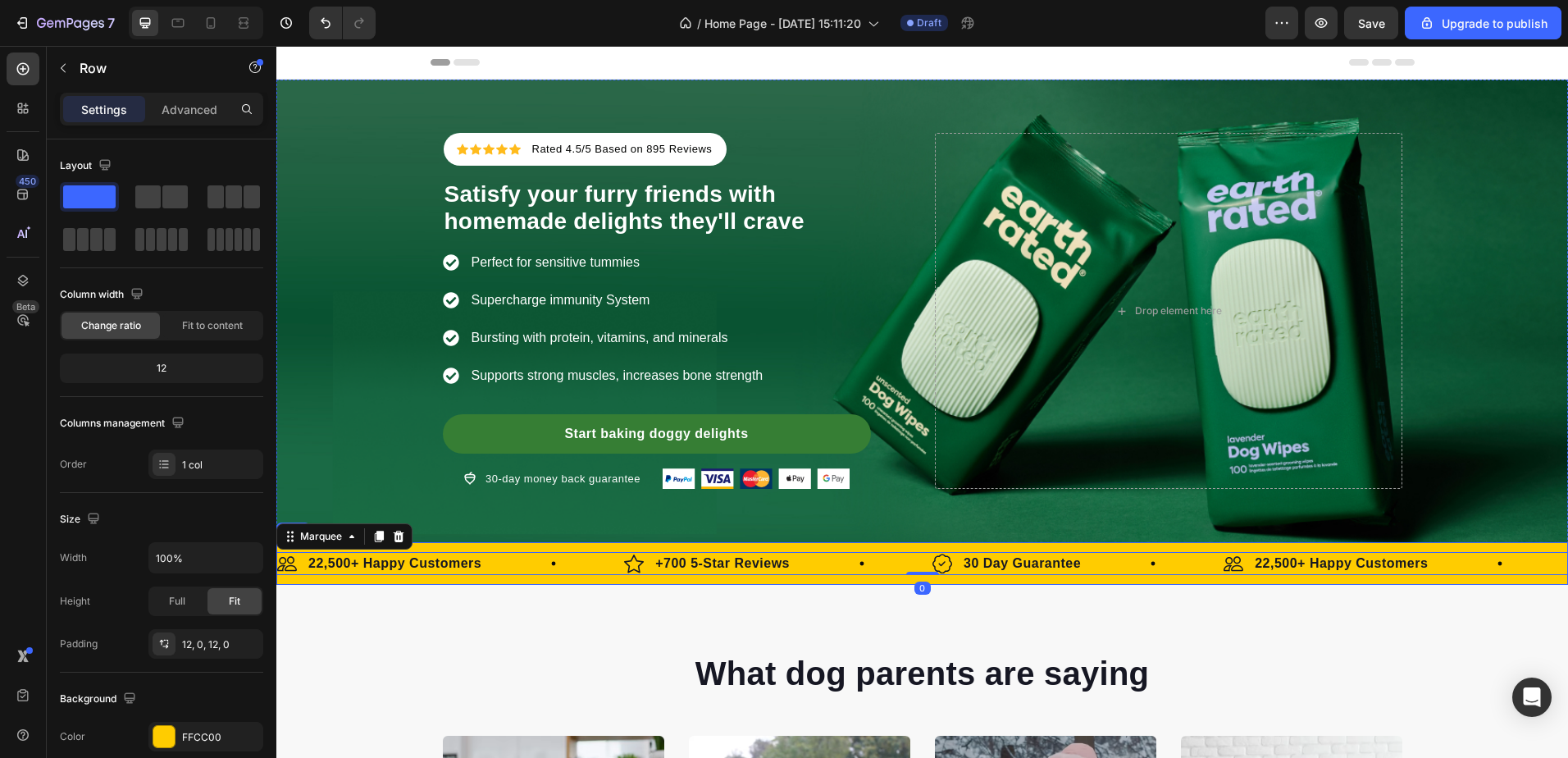
click at [527, 543] on div "Image 22,500+ Happy Customers Text Block Row Image +700 5-Star Reviews Text Blo…" at bounding box center [922, 562] width 1292 height 42
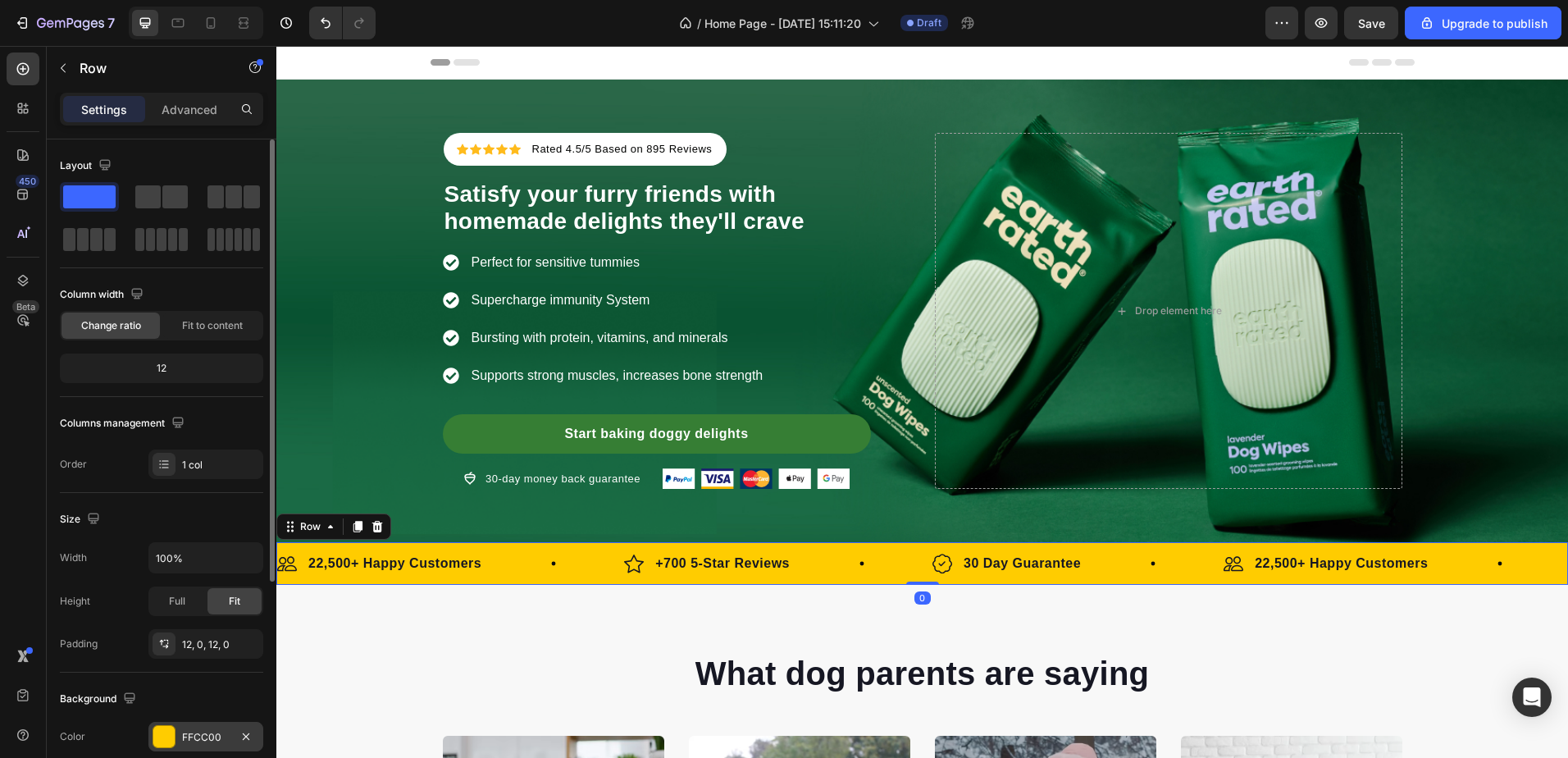
click at [210, 729] on div "FFCC00" at bounding box center [205, 736] width 47 height 15
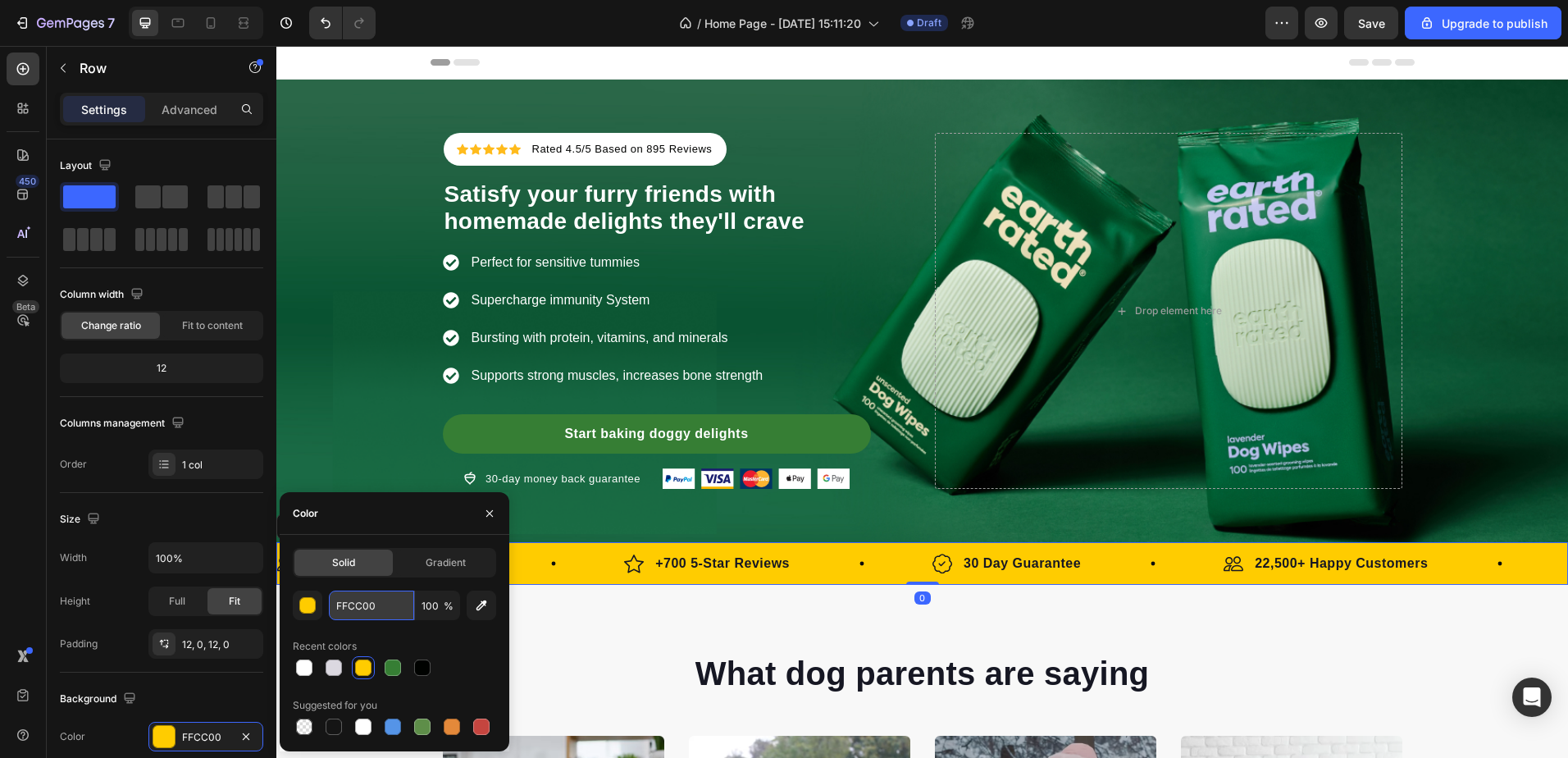
click at [372, 596] on input "FFCC00" at bounding box center [372, 606] width 86 height 29
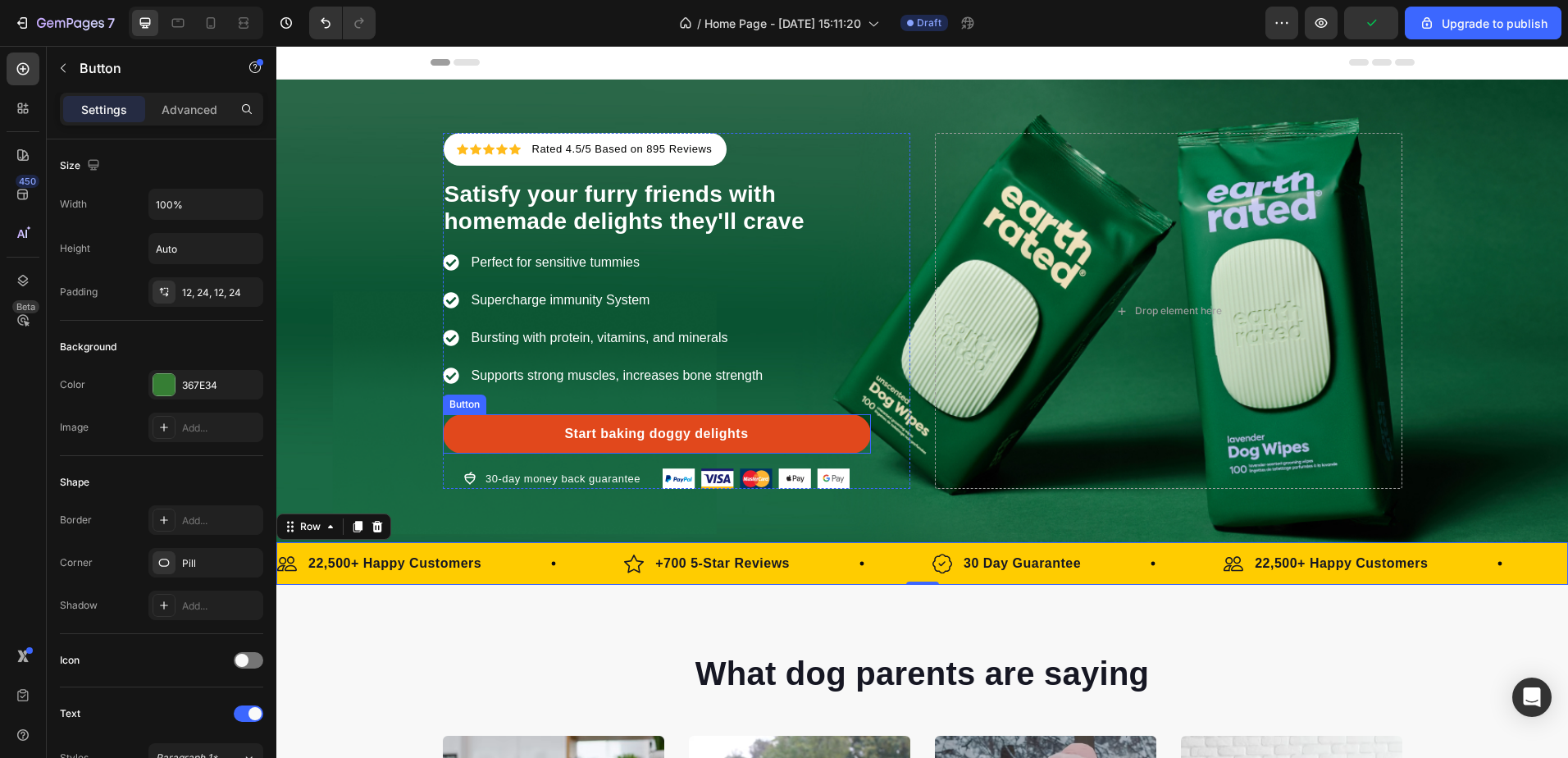
click at [793, 443] on link "Start baking doggy delights" at bounding box center [656, 434] width 428 height 39
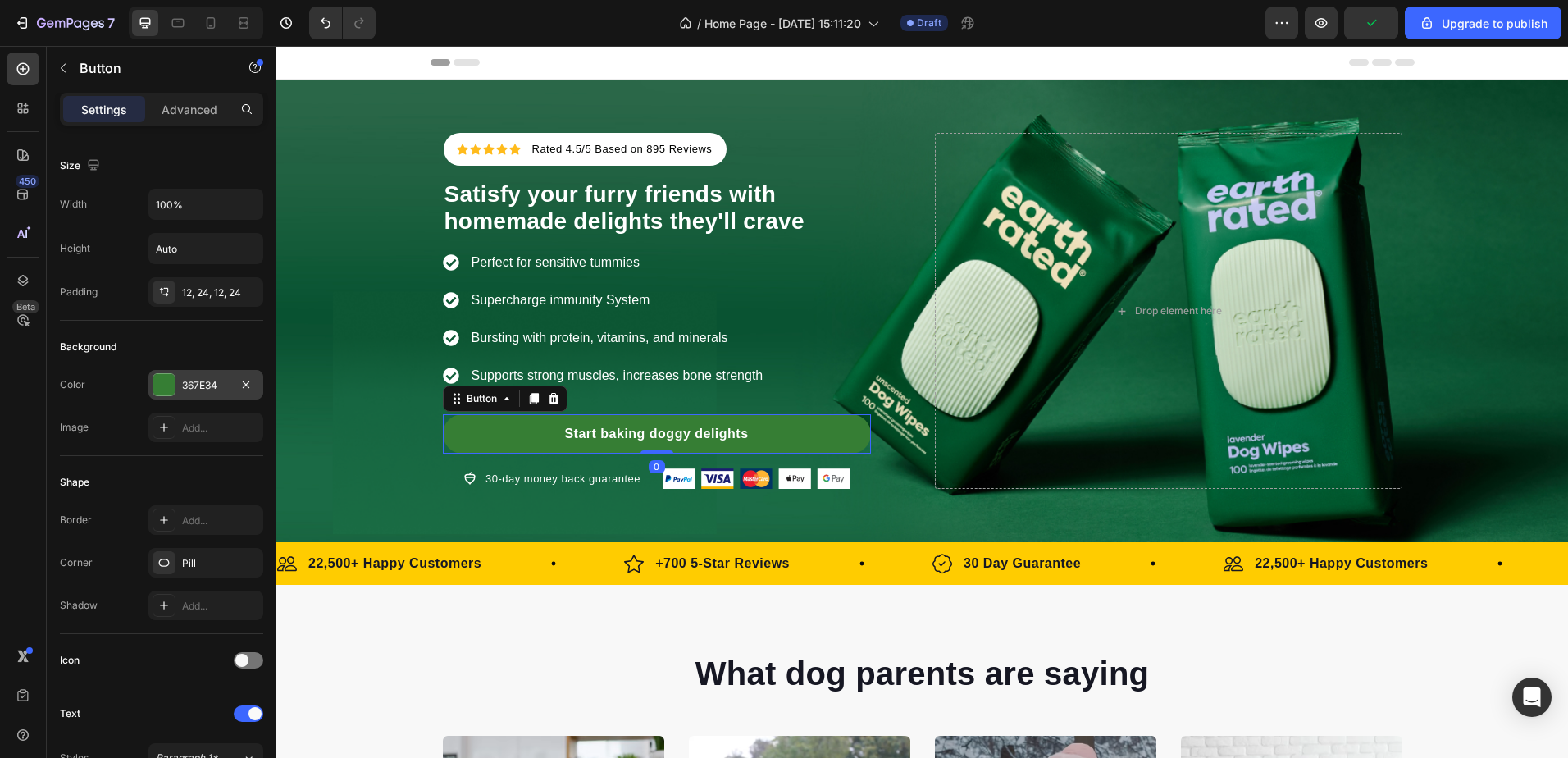
click at [205, 393] on div "367E34" at bounding box center [205, 384] width 115 height 29
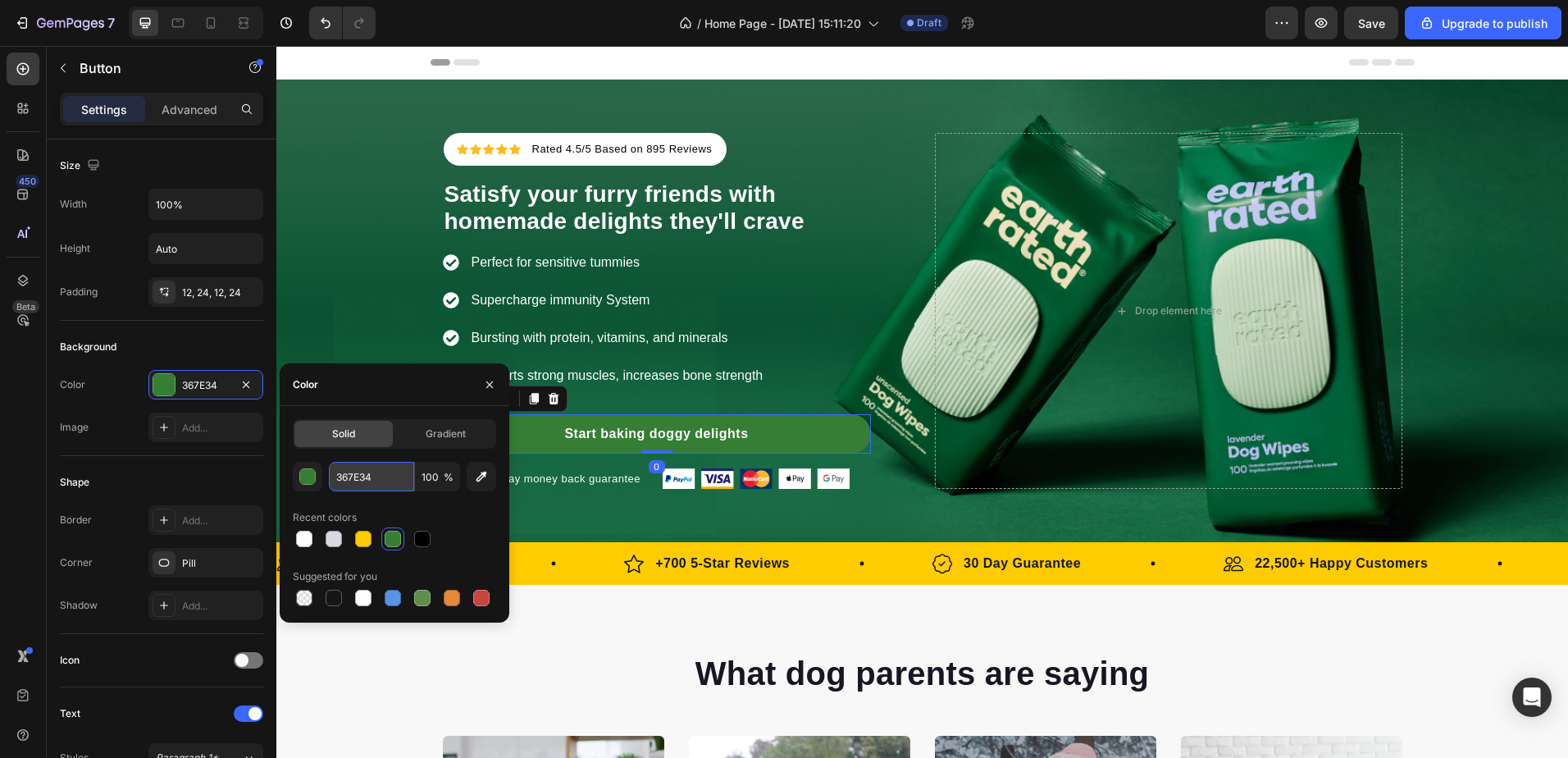
click at [338, 471] on input "367E34" at bounding box center [372, 477] width 86 height 29
paste input "FFCC00"
type input "FFCC00"
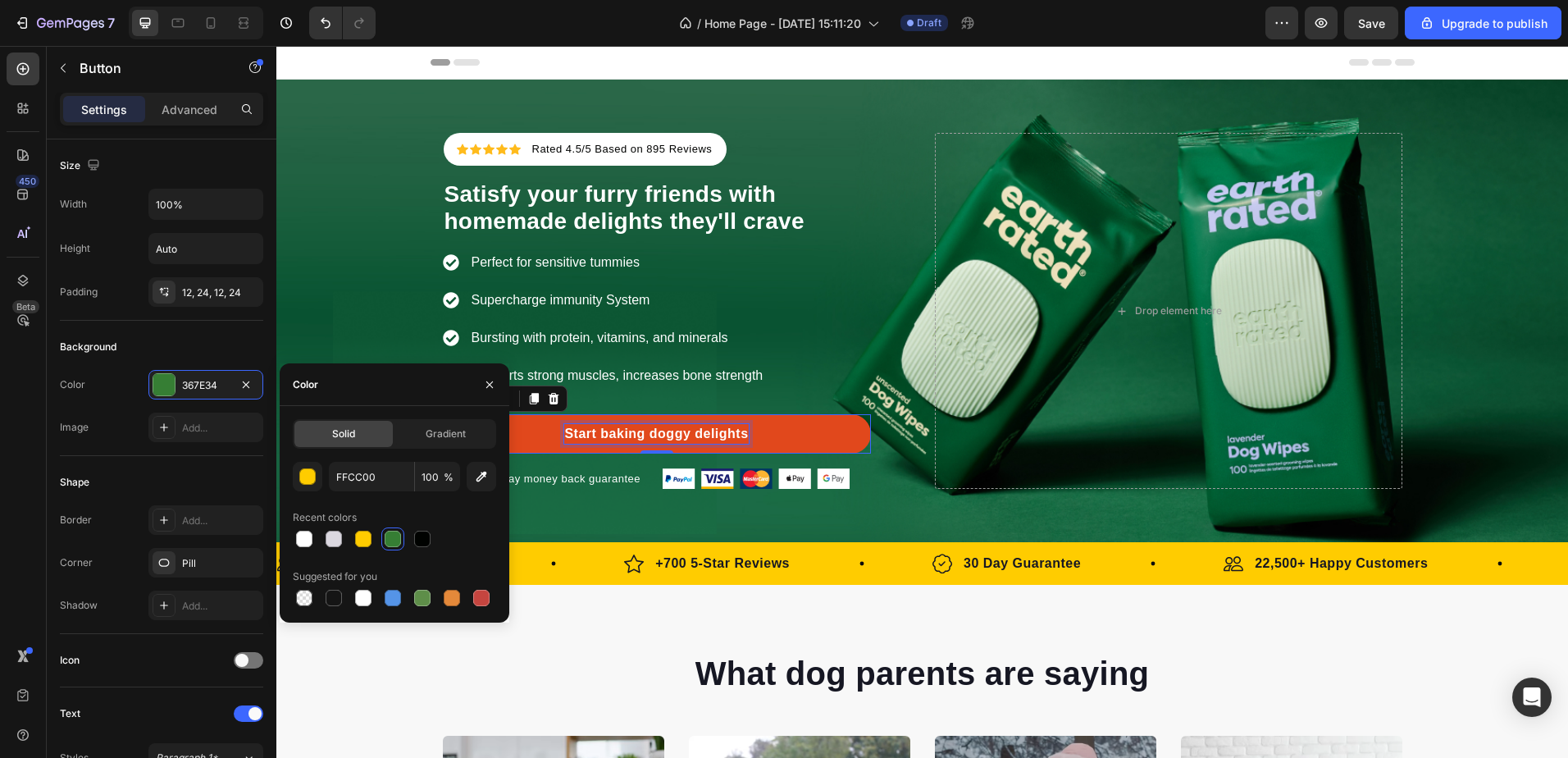
click at [607, 438] on div "Start baking doggy delights" at bounding box center [656, 434] width 184 height 20
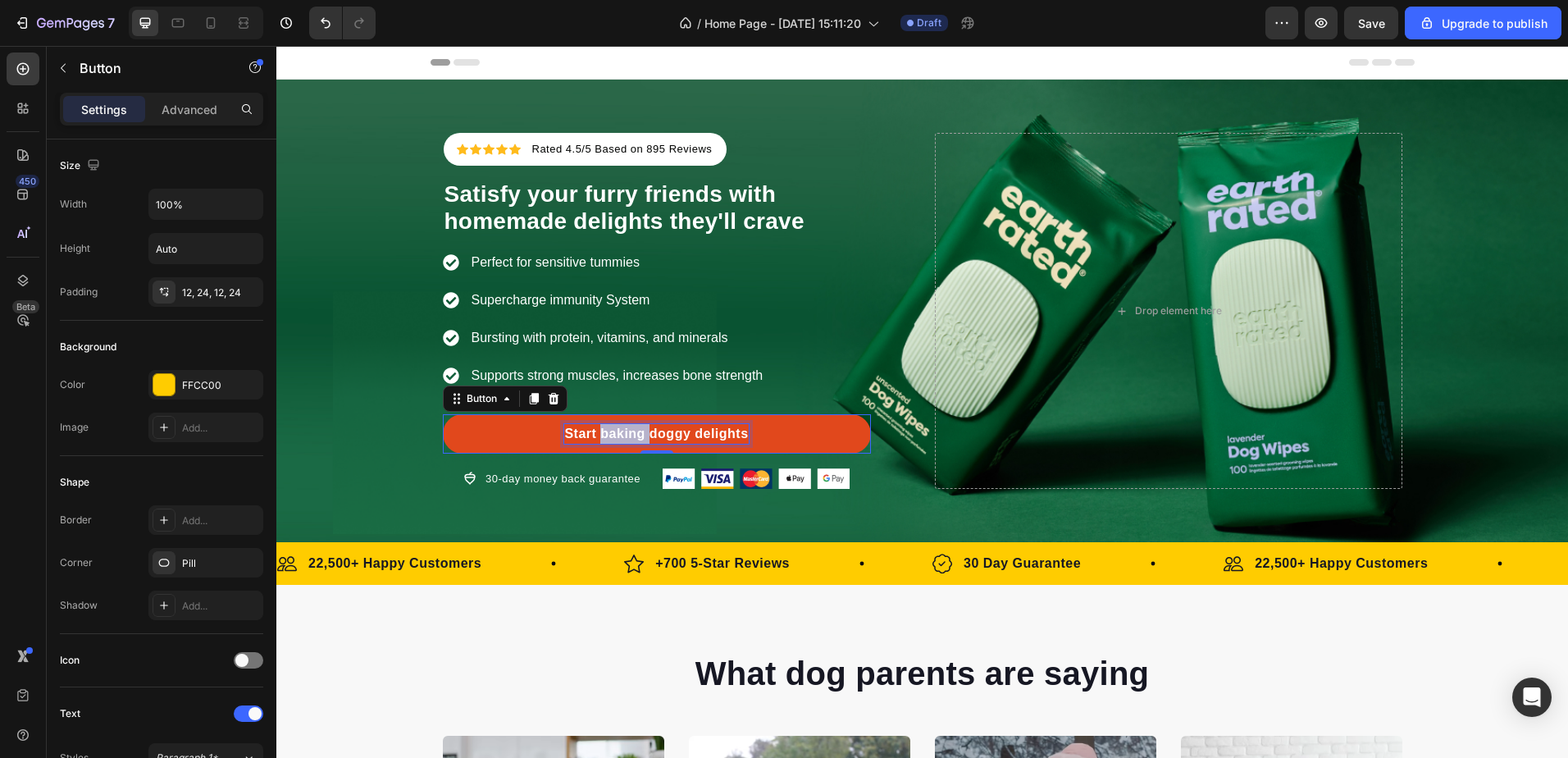
click at [607, 438] on p "Start baking doggy delights" at bounding box center [656, 434] width 184 height 20
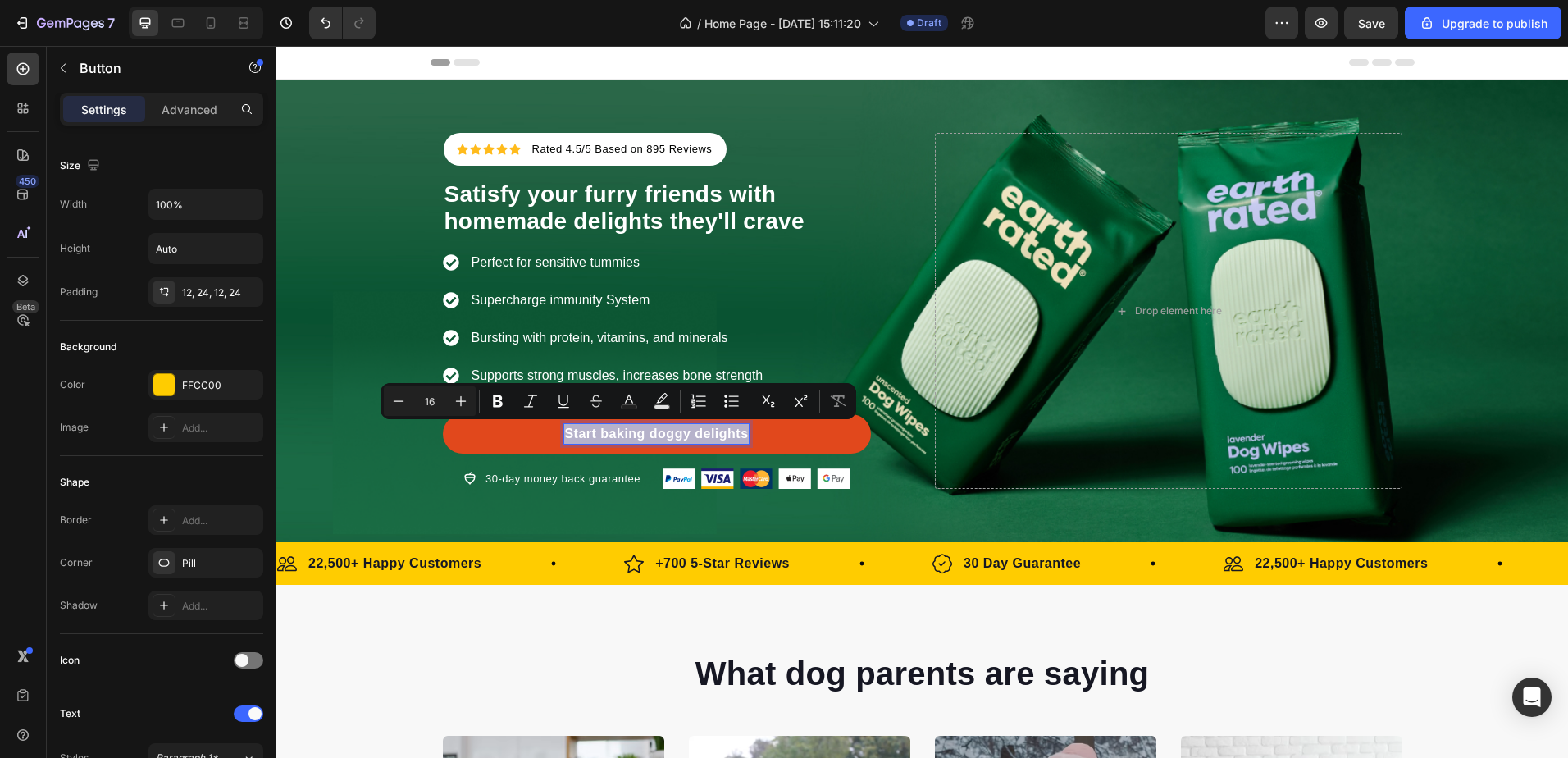
click at [607, 438] on p "Start baking doggy delights" at bounding box center [656, 434] width 184 height 20
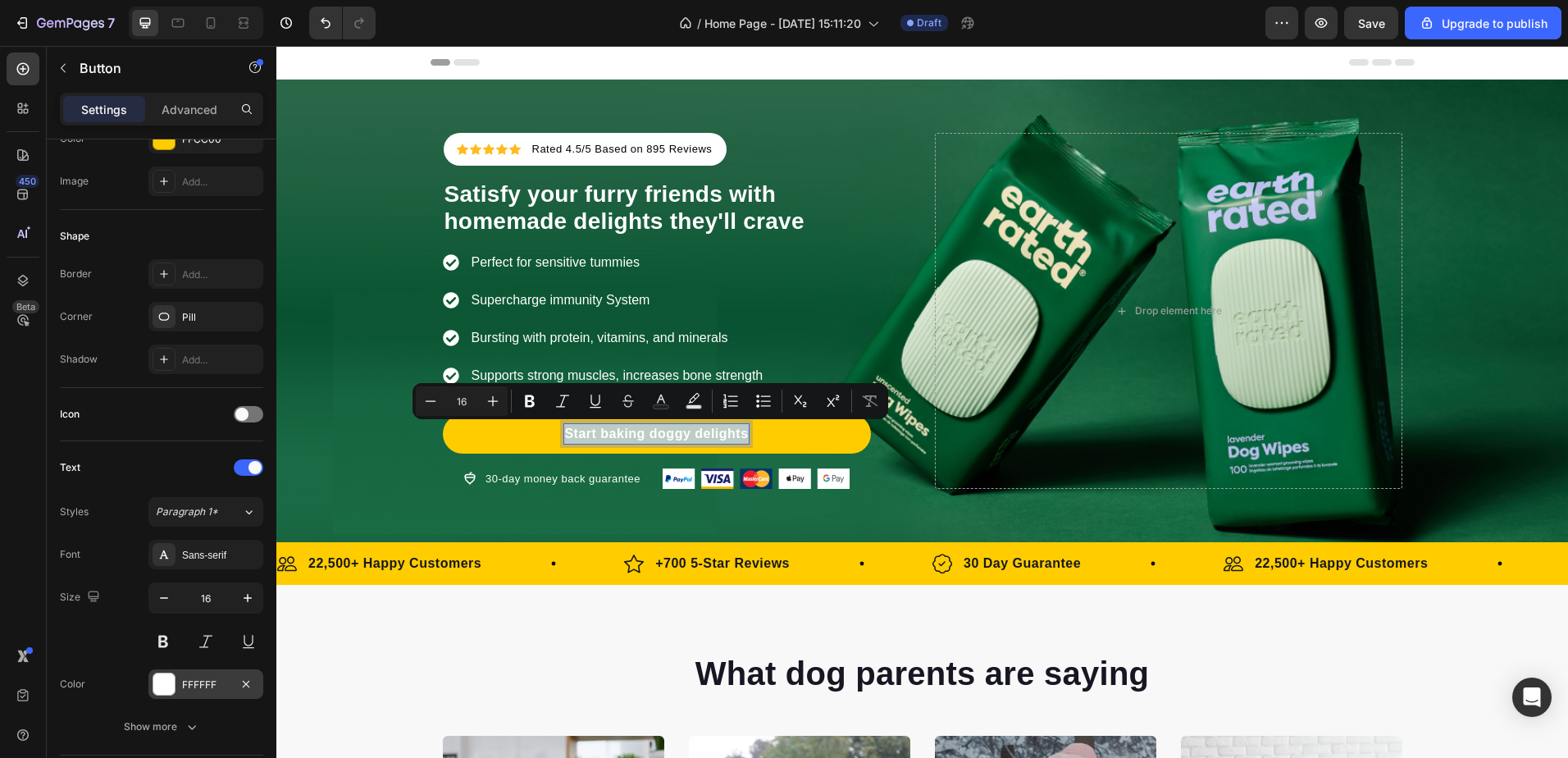
scroll to position [574, 0]
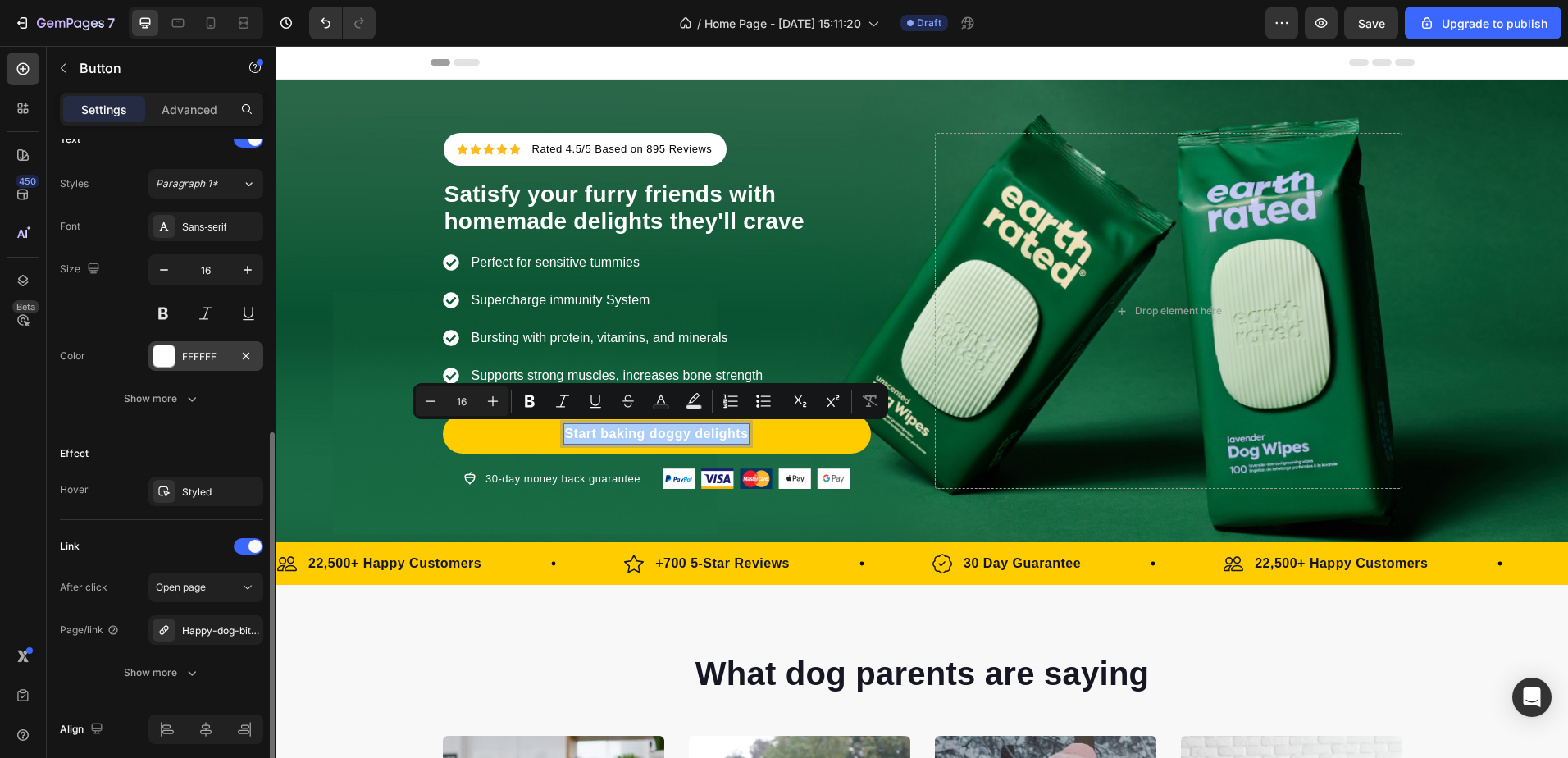
click at [184, 362] on div "FFFFFF" at bounding box center [205, 356] width 47 height 15
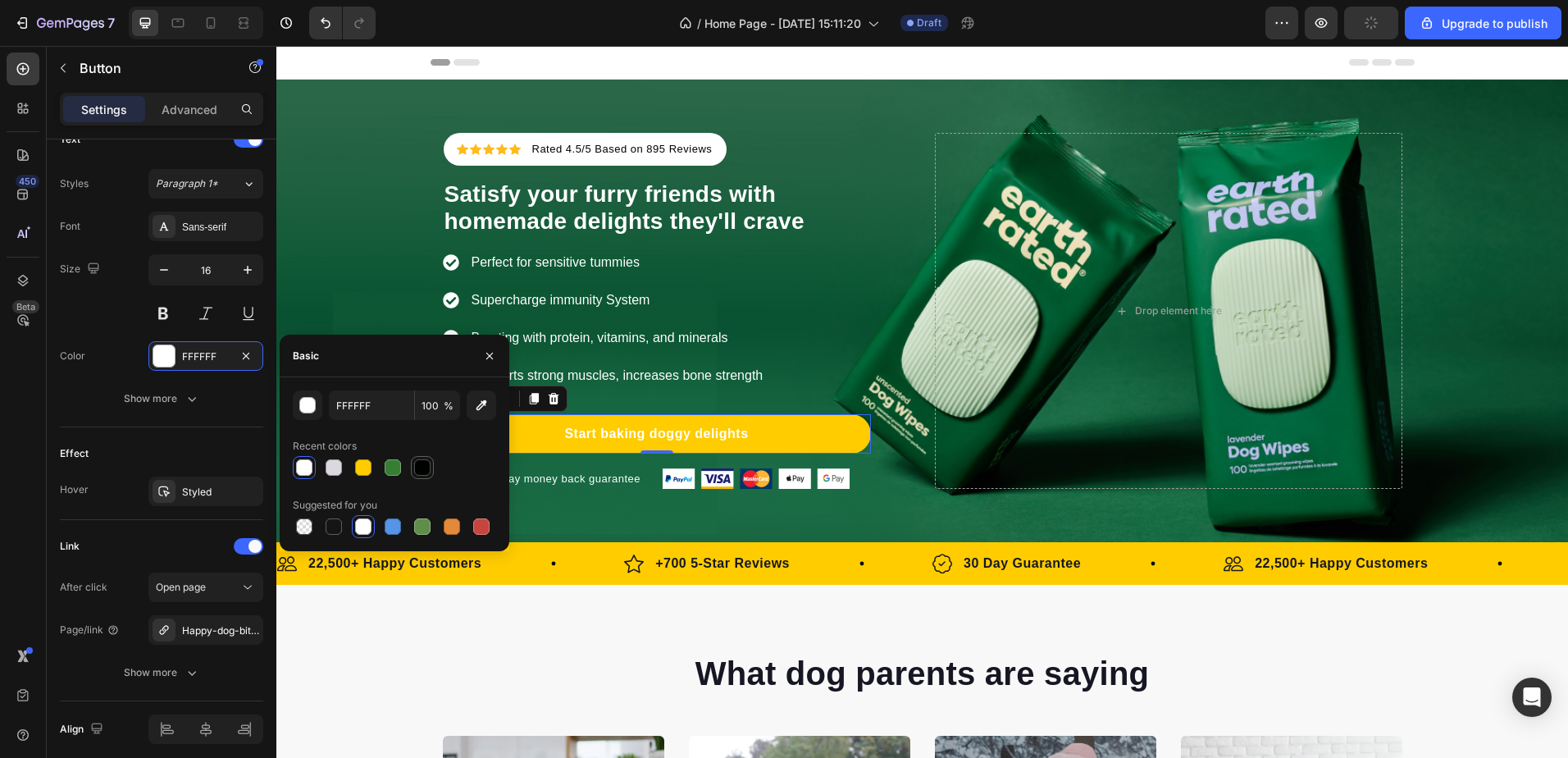
click at [421, 466] on div at bounding box center [422, 467] width 17 height 17
click at [388, 468] on div at bounding box center [392, 467] width 17 height 17
click at [428, 469] on div at bounding box center [422, 467] width 17 height 17
type input "000200"
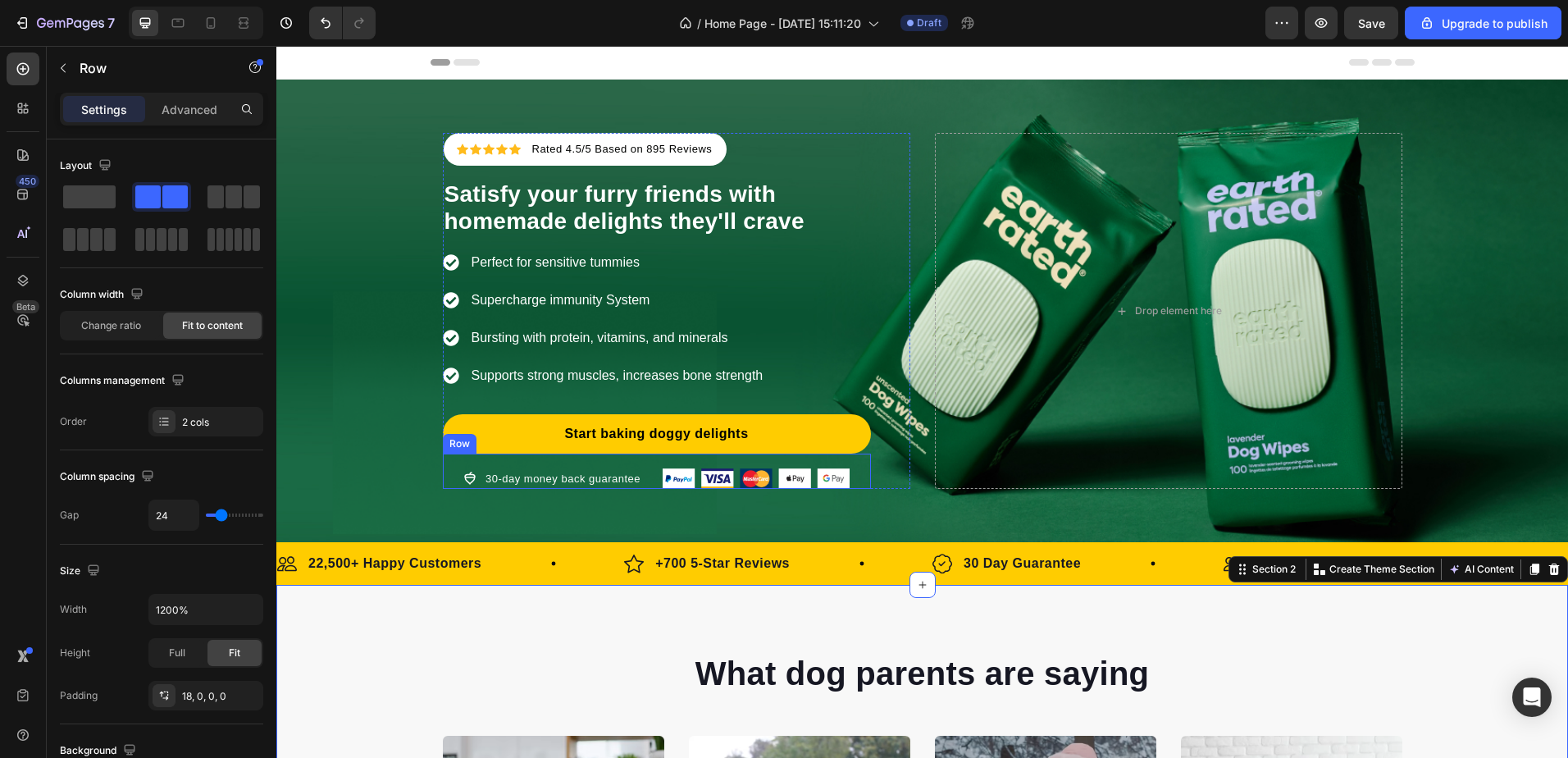
click at [468, 450] on div "Row" at bounding box center [459, 443] width 33 height 20
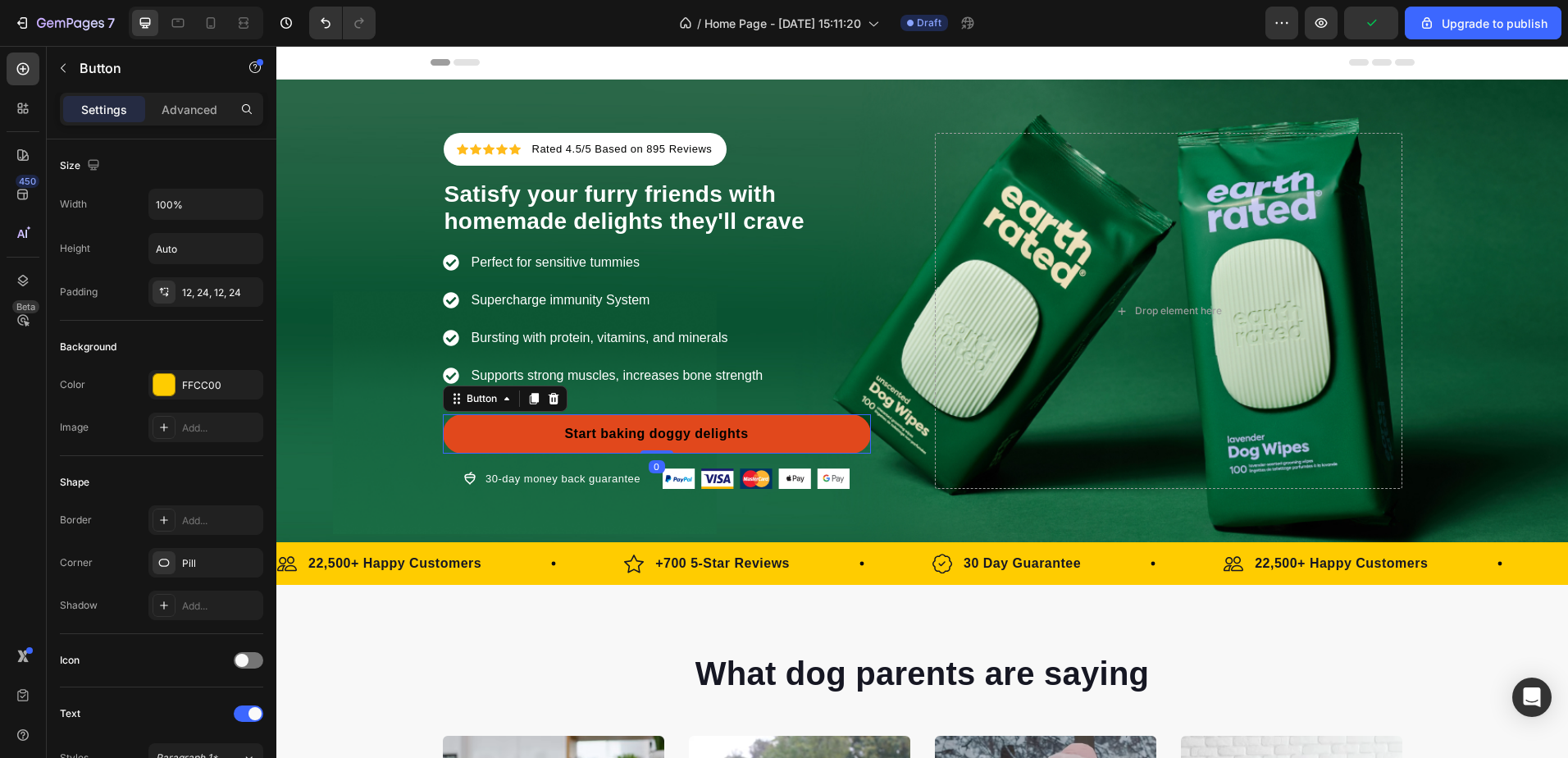
click at [552, 414] on link "Start baking doggy delights" at bounding box center [656, 434] width 428 height 39
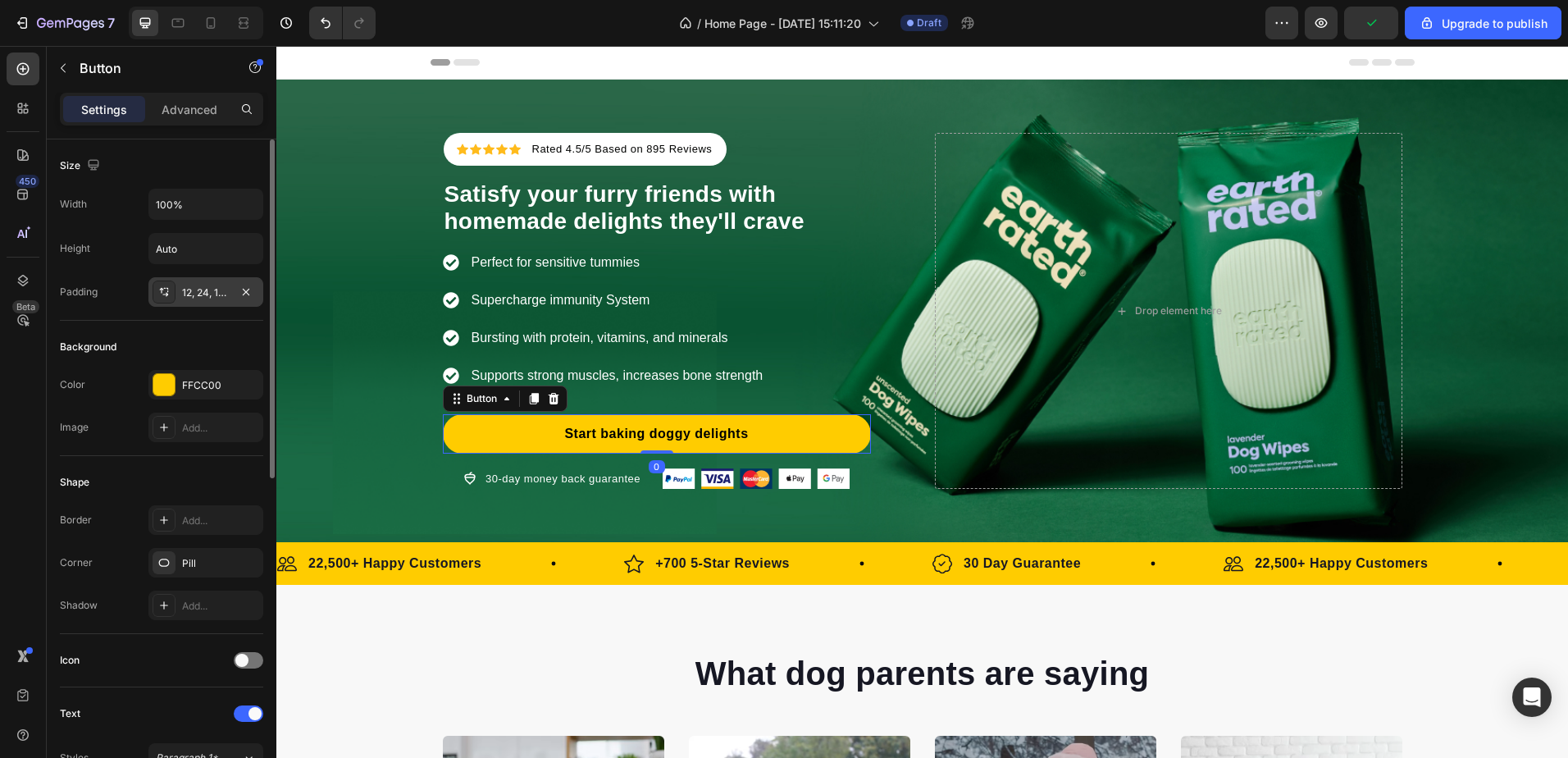
click at [186, 285] on div "12, 24, 12, 24" at bounding box center [205, 292] width 47 height 15
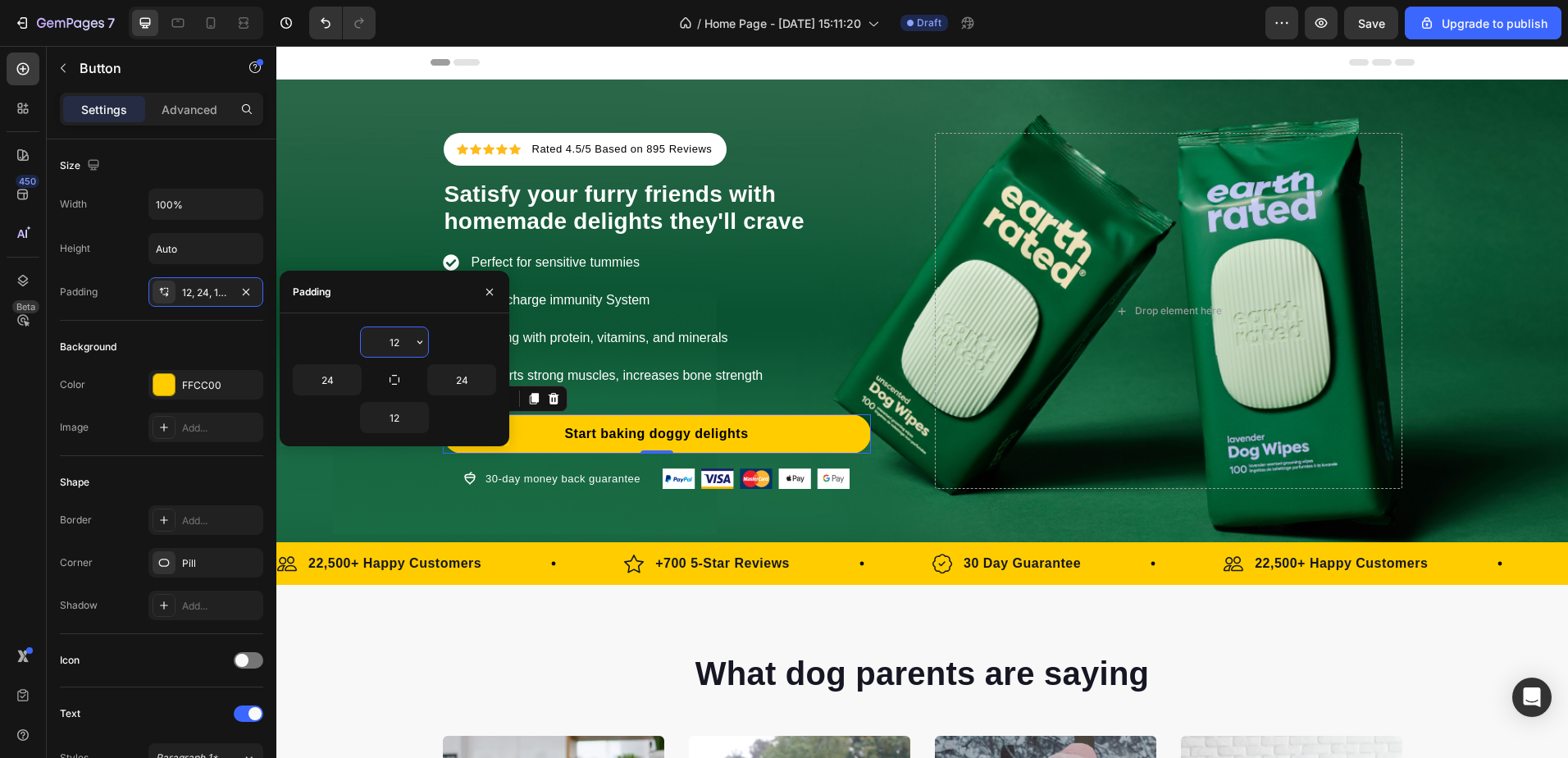
click at [401, 349] on input "12" at bounding box center [394, 342] width 67 height 29
click at [422, 344] on icon "button" at bounding box center [419, 341] width 13 height 13
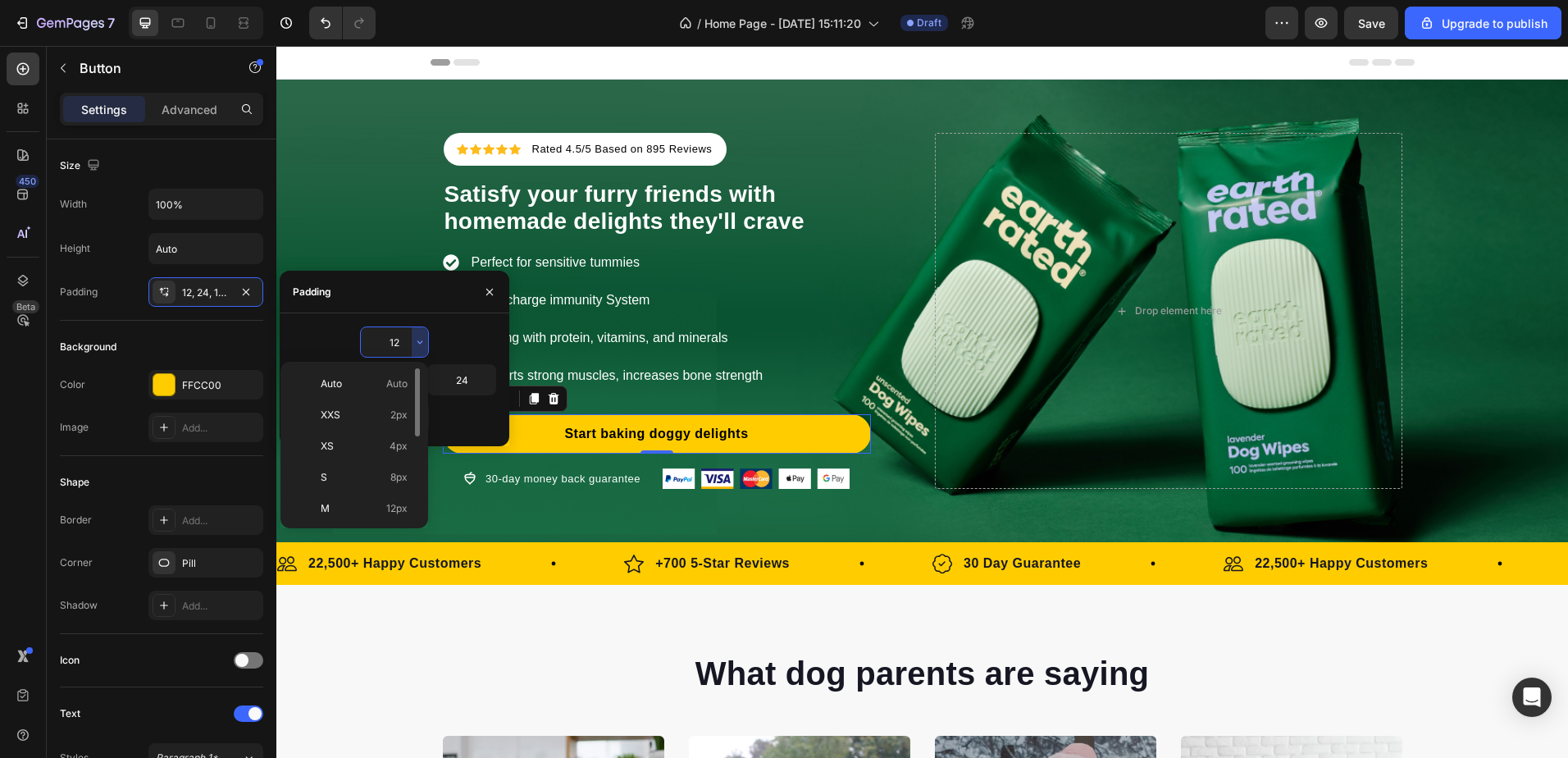
scroll to position [82, 0]
click at [357, 462] on p "L 16px" at bounding box center [364, 457] width 87 height 15
type input "16"
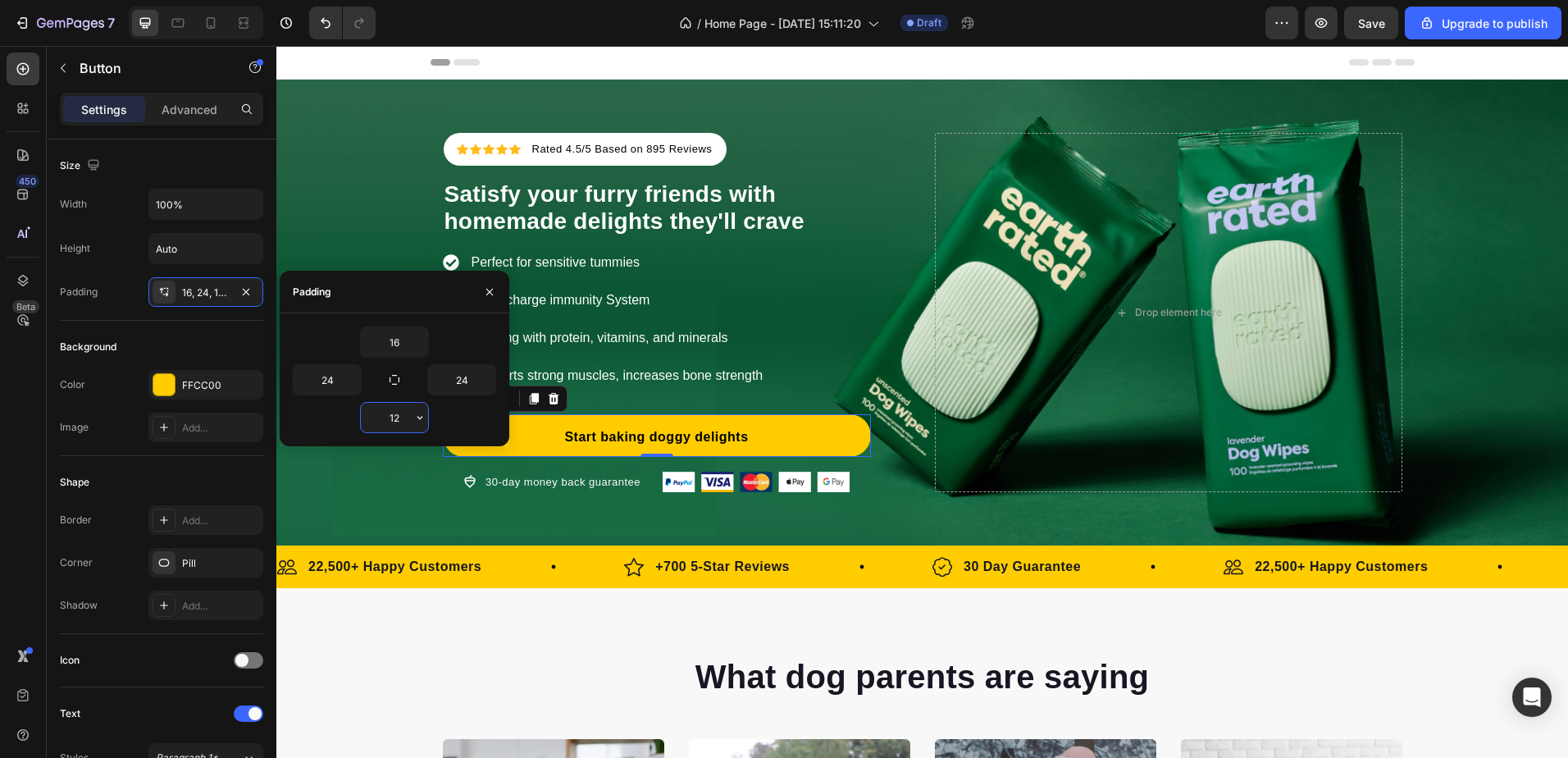
click at [397, 427] on input "12" at bounding box center [394, 418] width 67 height 29
click at [416, 420] on icon "button" at bounding box center [419, 417] width 13 height 13
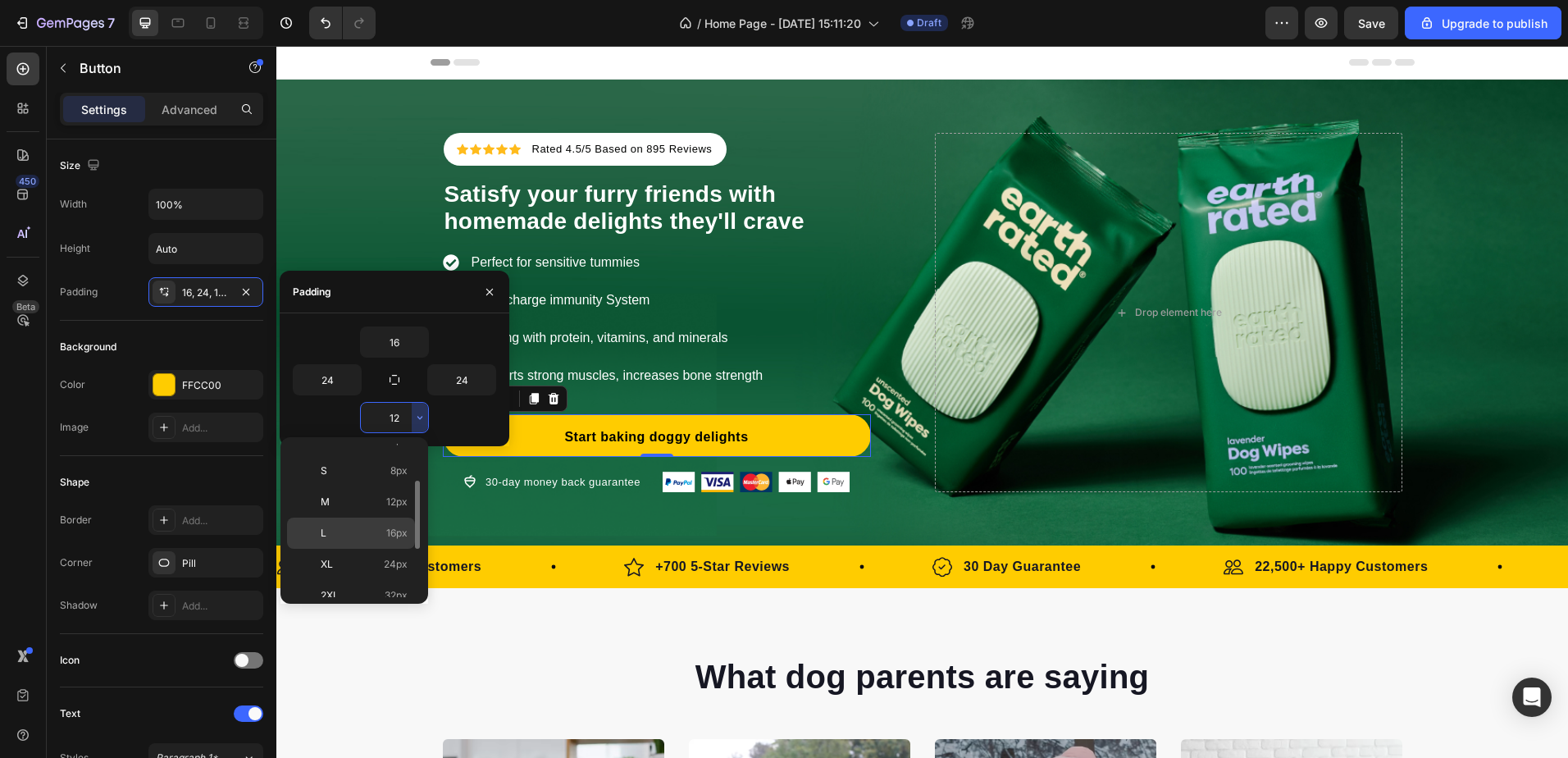
click at [388, 537] on span "16px" at bounding box center [397, 533] width 22 height 15
type input "16"
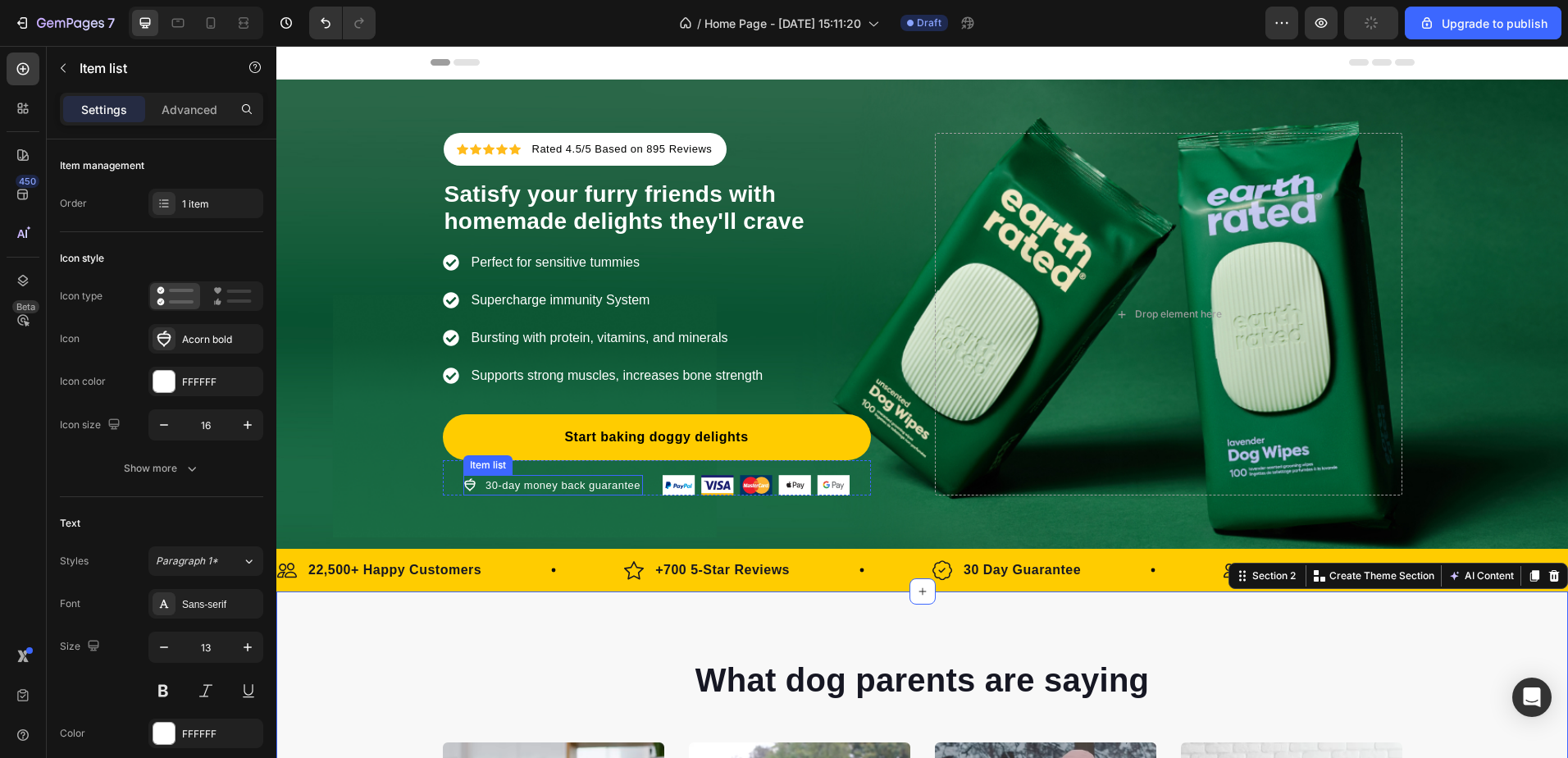
click at [618, 480] on p "30-day money back guarantee" at bounding box center [563, 486] width 155 height 17
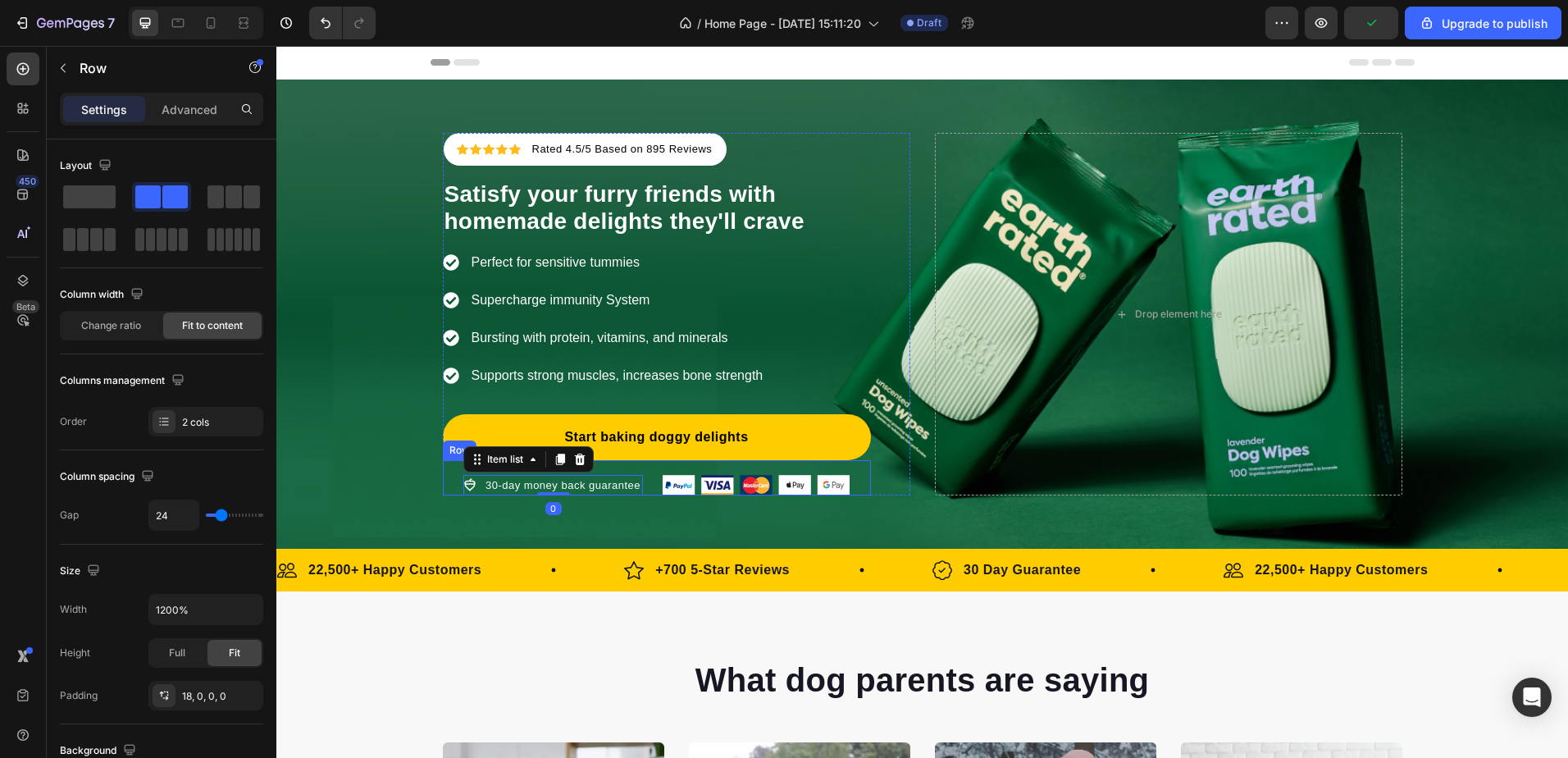
click at [631, 469] on div "30-day money back guarantee Item list 0 Image Row" at bounding box center [656, 478] width 428 height 36
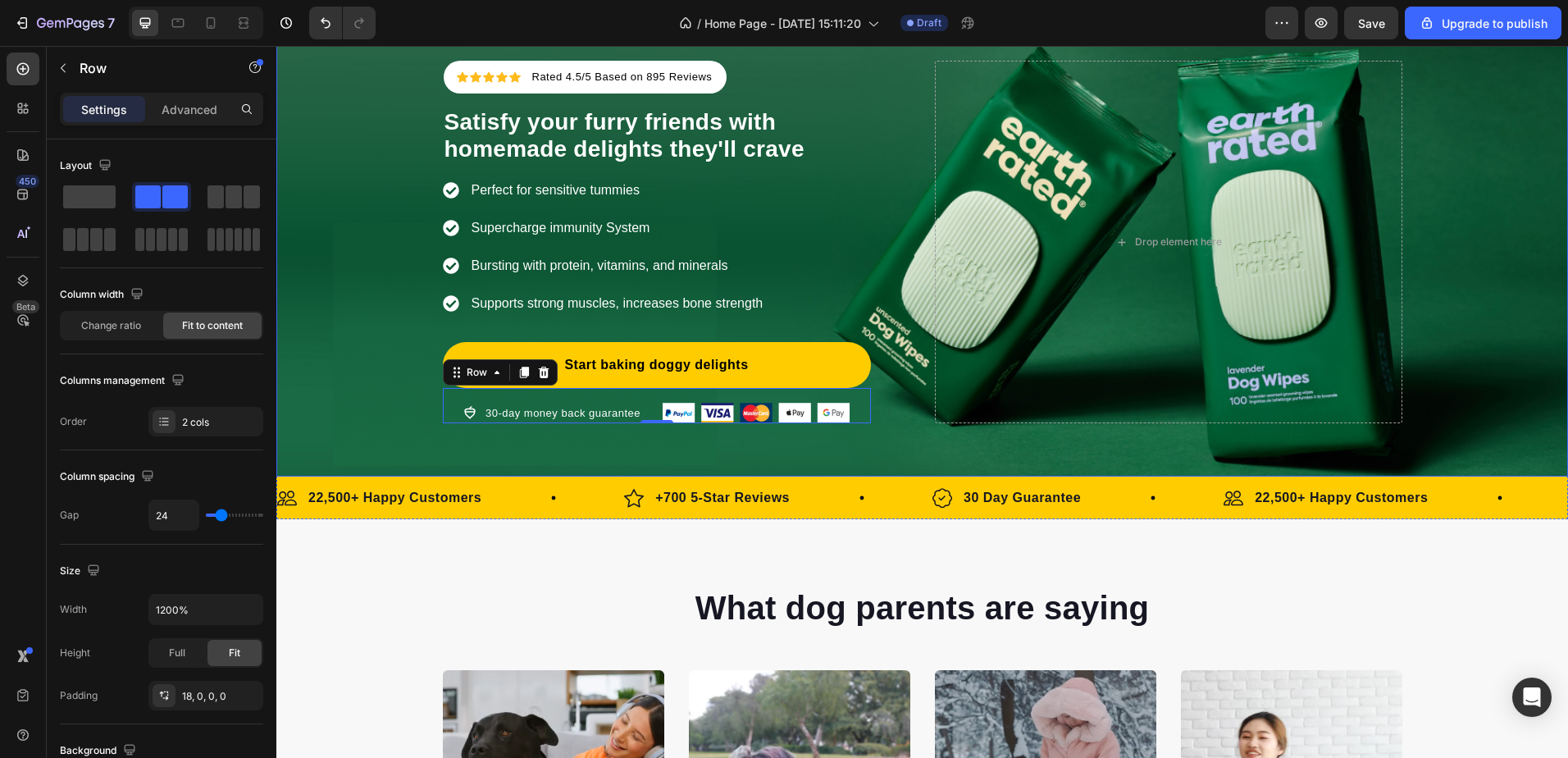
scroll to position [0, 0]
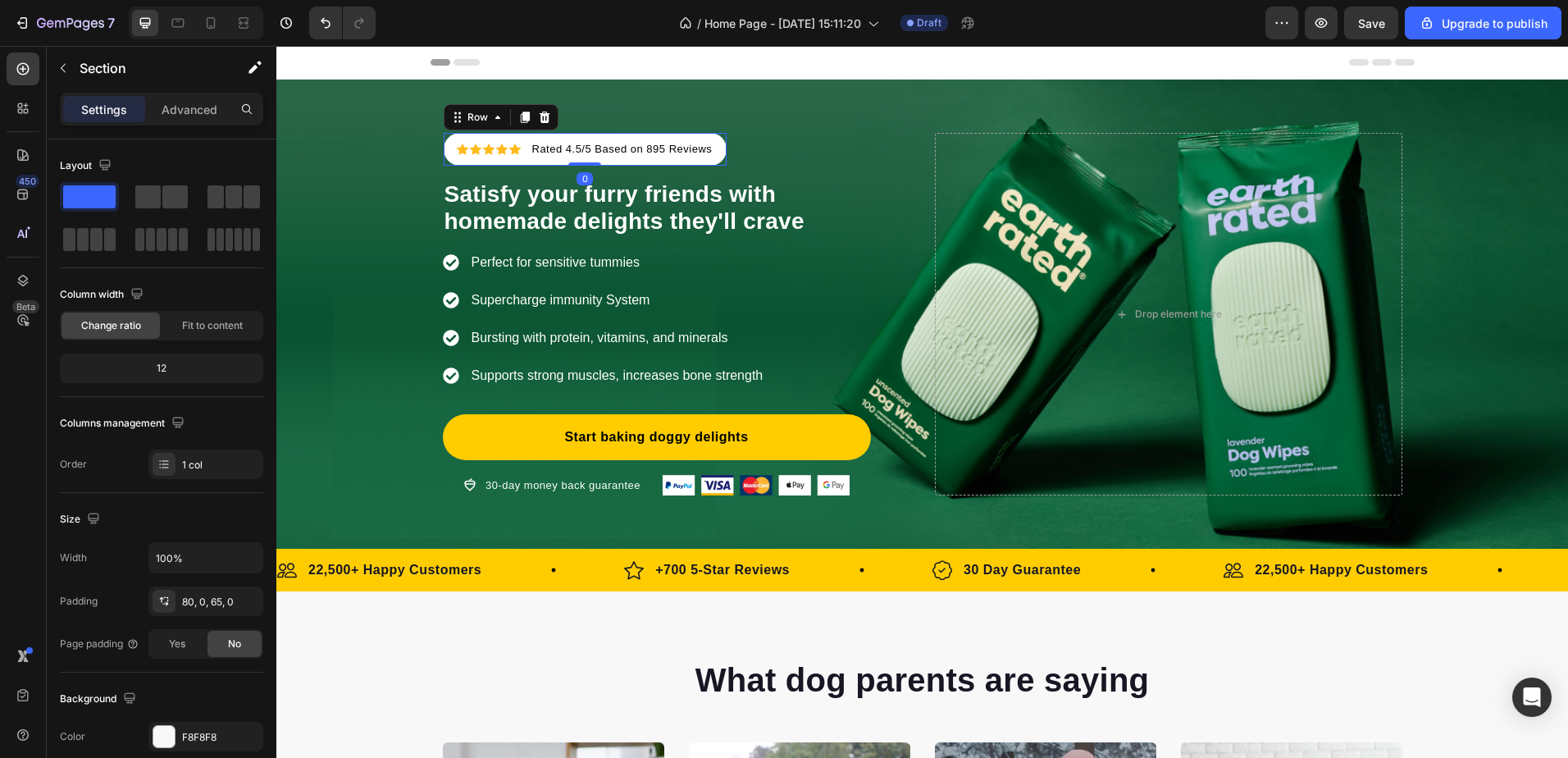
click at [637, 135] on div "Icon Icon Icon Icon Icon Icon List Hoz Rated 4.5/5 Based on 895 Reviews Text bl…" at bounding box center [585, 148] width 284 height 32
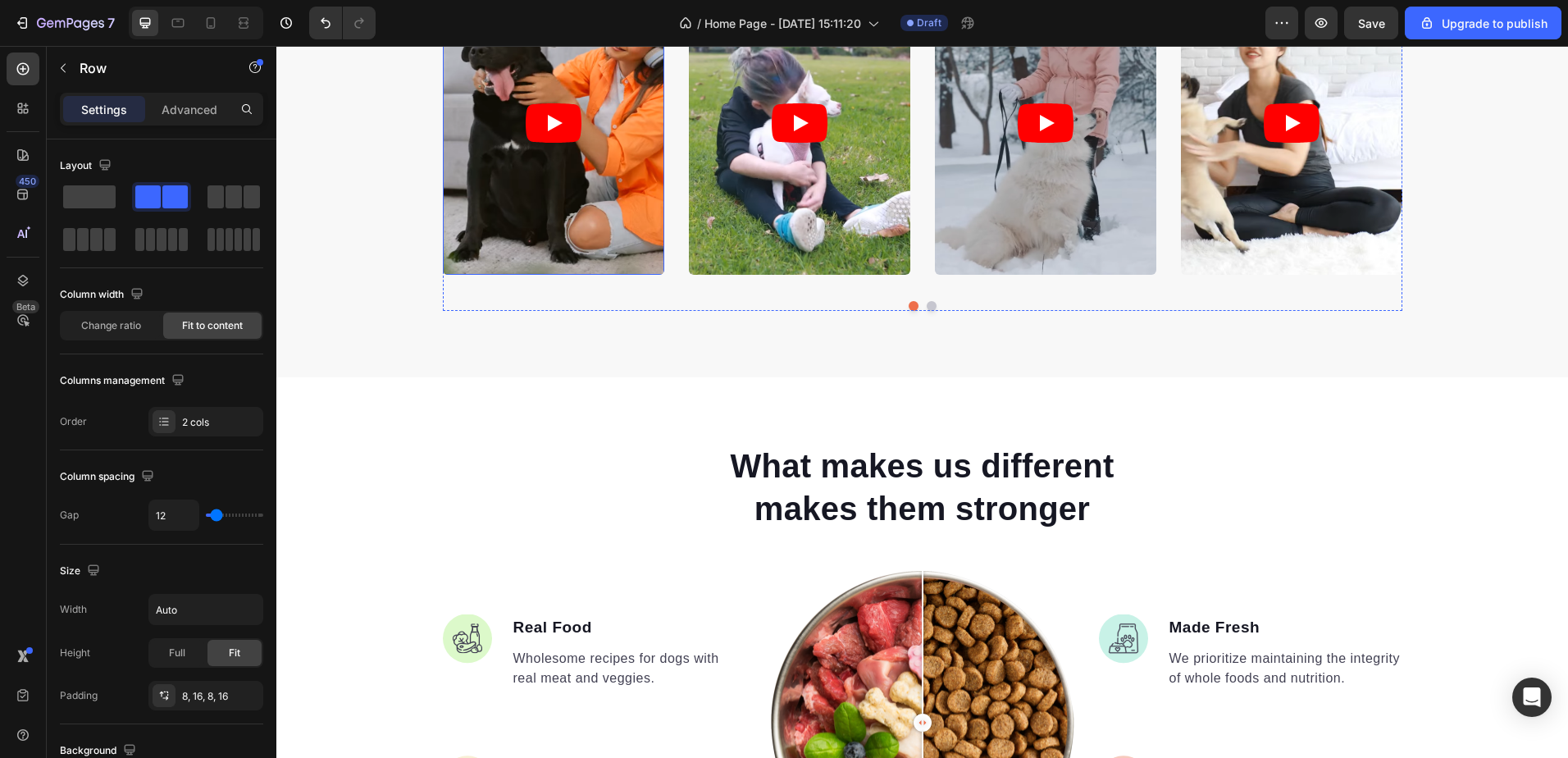
scroll to position [903, 0]
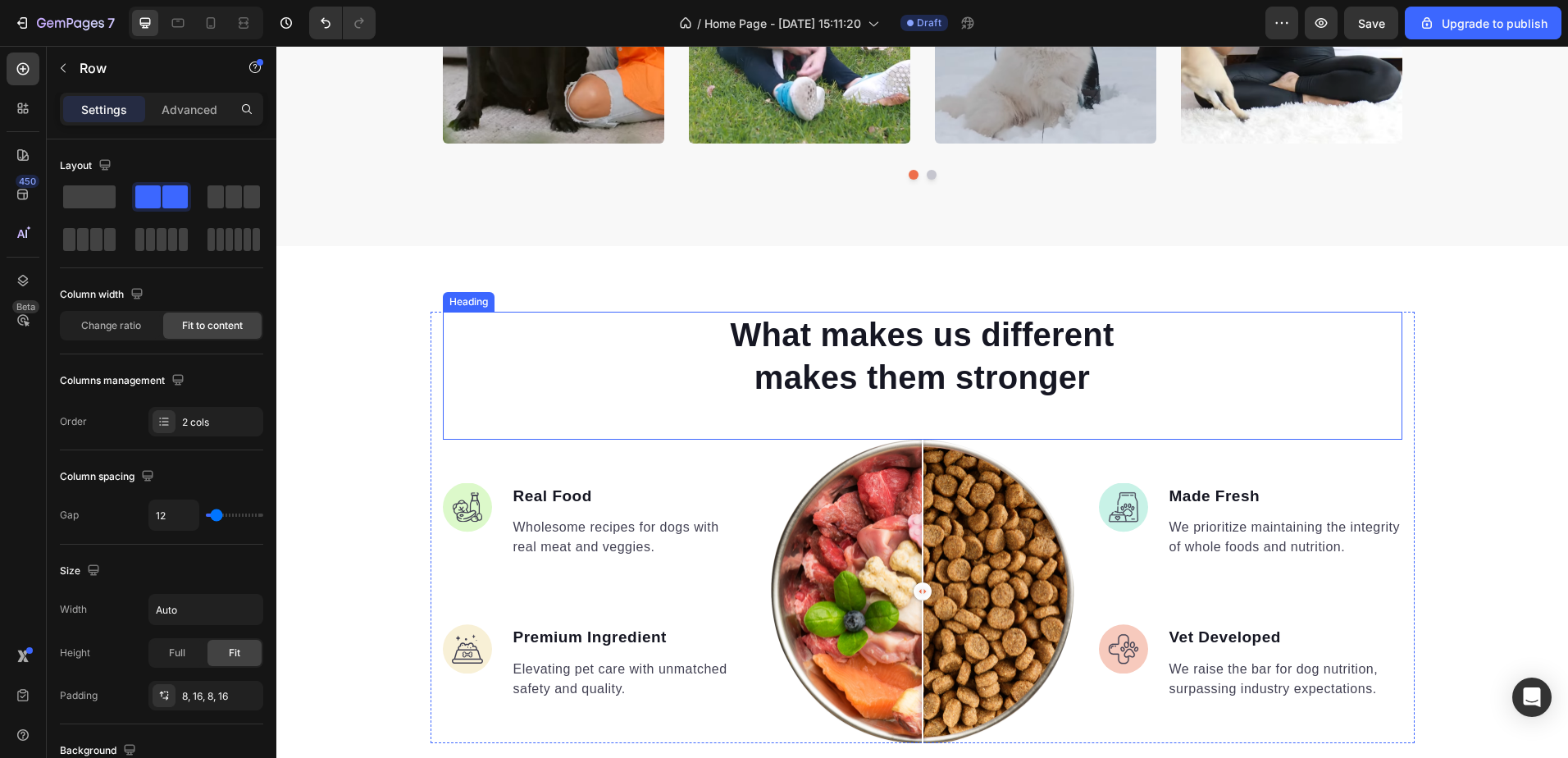
click at [789, 344] on p "What makes us different makes them stronger" at bounding box center [923, 356] width 436 height 86
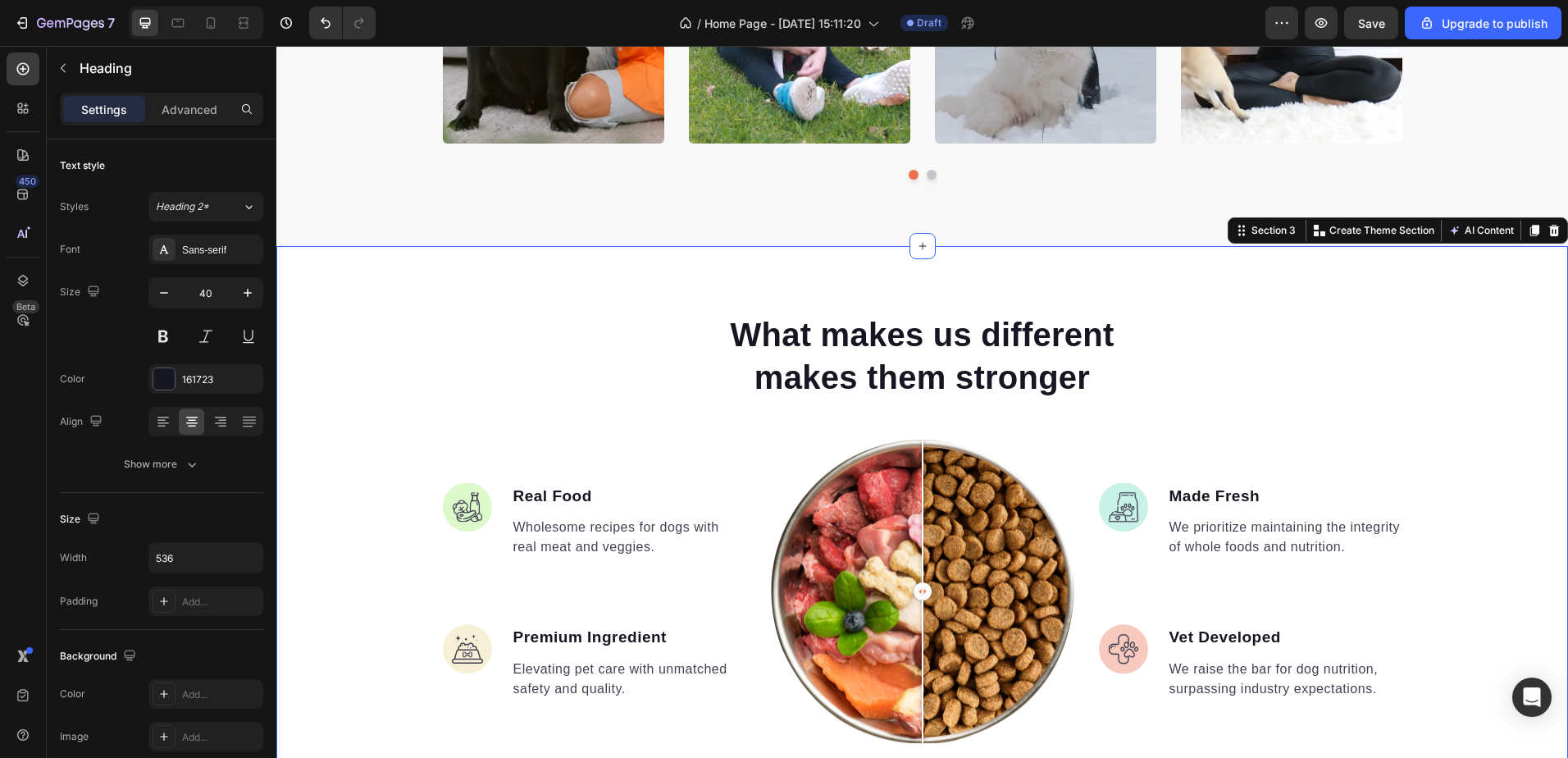
click at [640, 286] on div "What makes us different makes them stronger Heading Image Real Food Text block …" at bounding box center [922, 584] width 1292 height 677
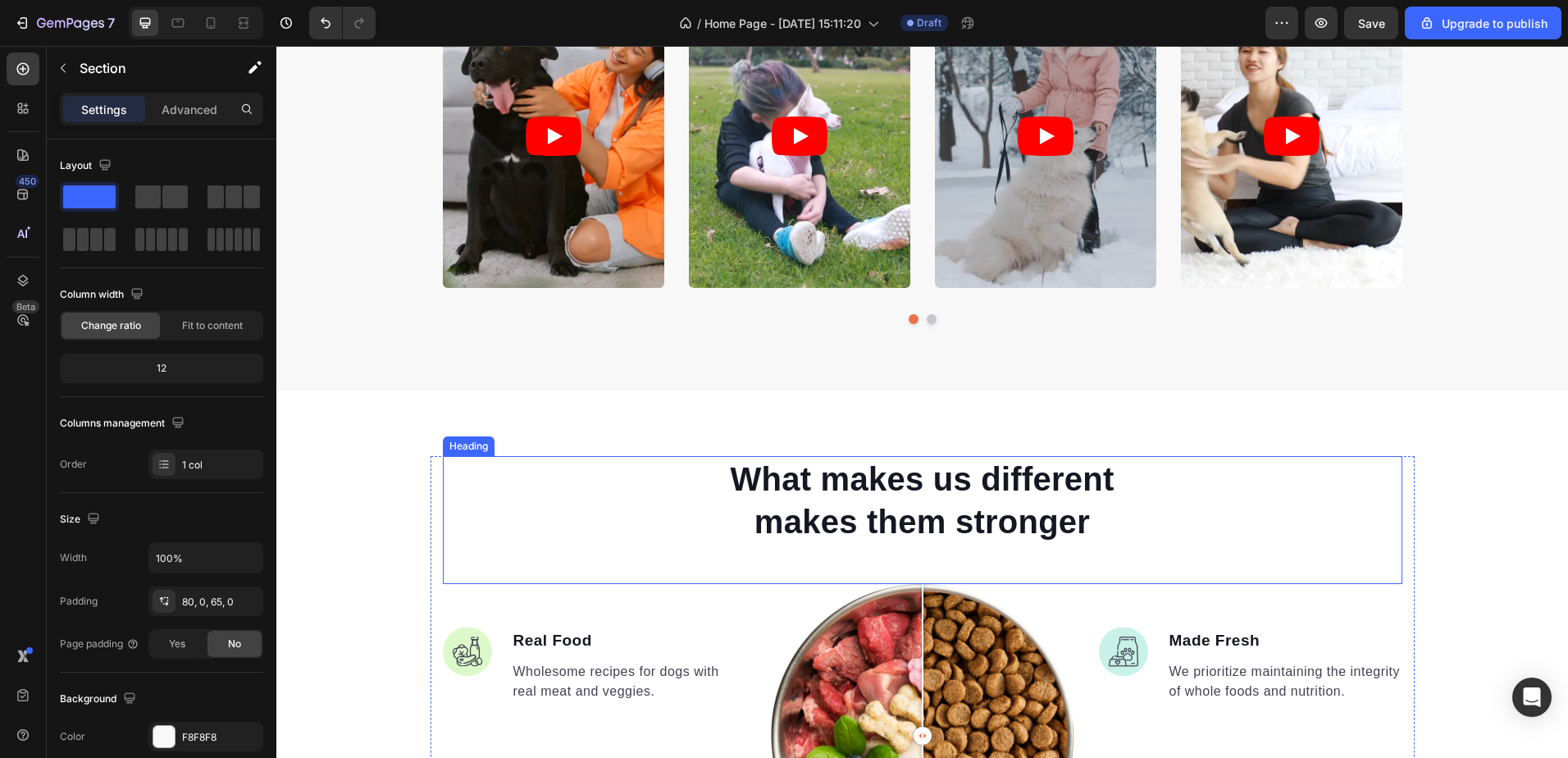
scroll to position [410, 0]
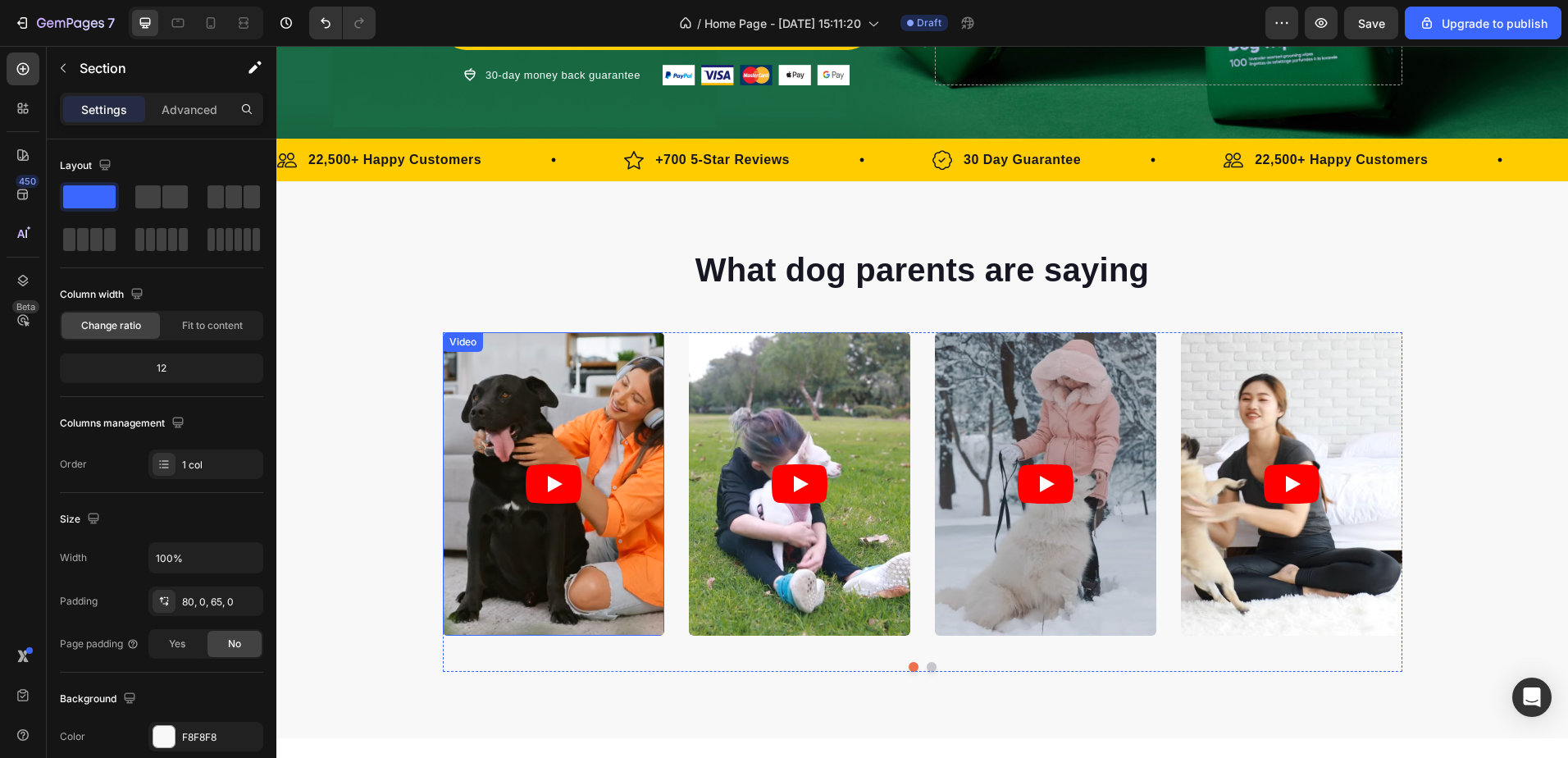
click at [622, 440] on article at bounding box center [552, 484] width 221 height 304
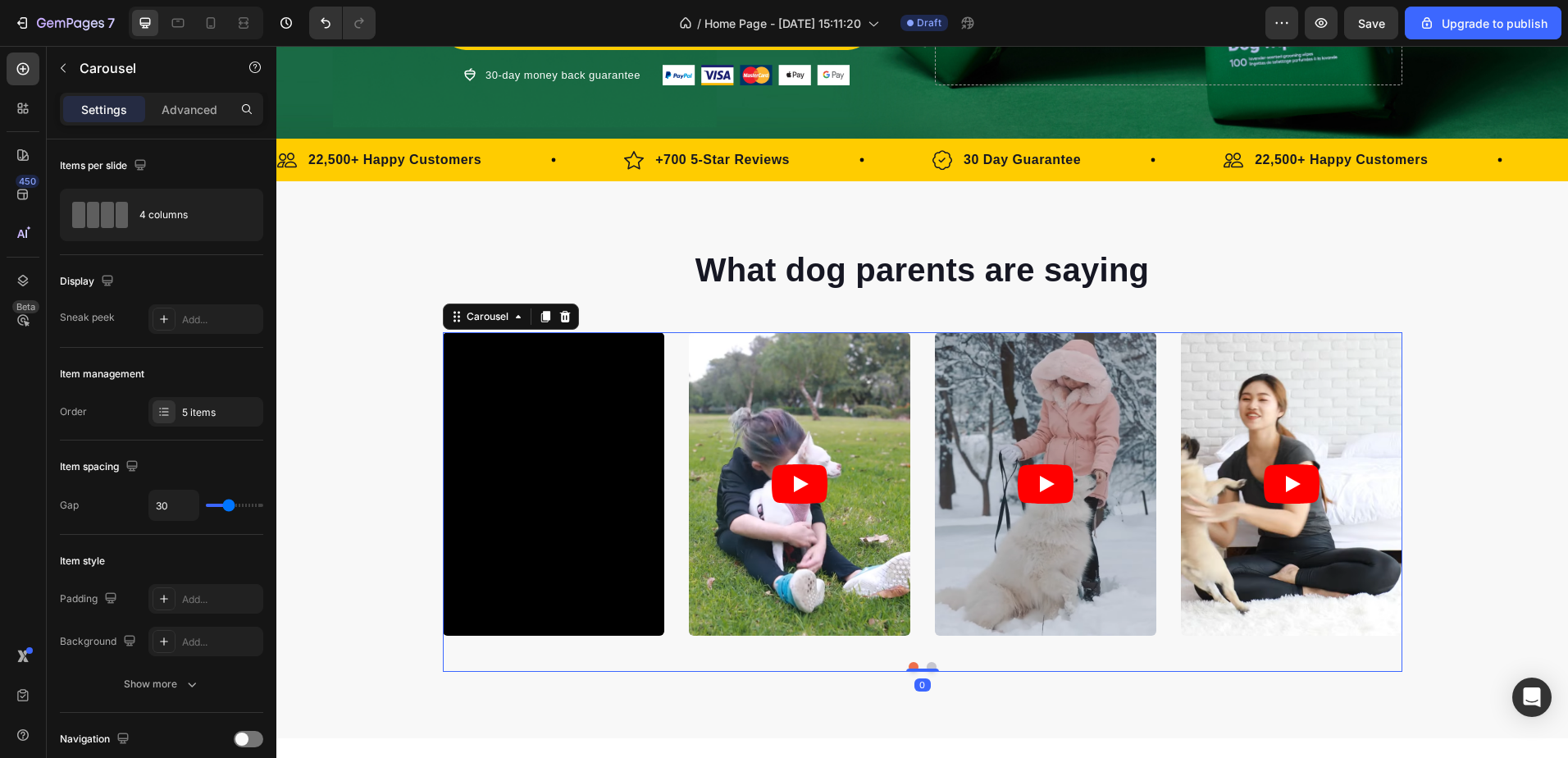
click at [678, 653] on div "Video Video Video Video Video Carousel 0" at bounding box center [922, 501] width 959 height 339
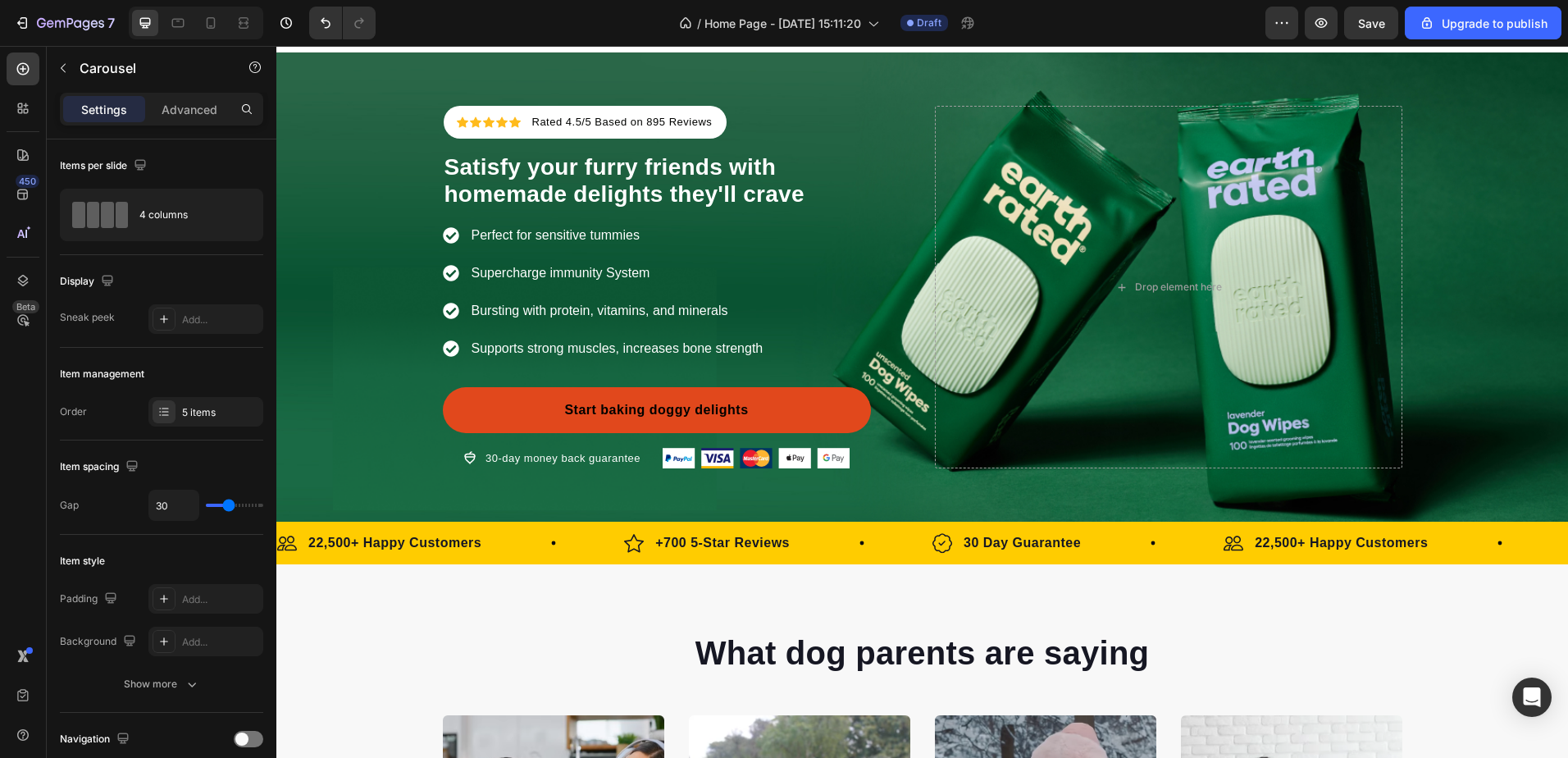
scroll to position [0, 0]
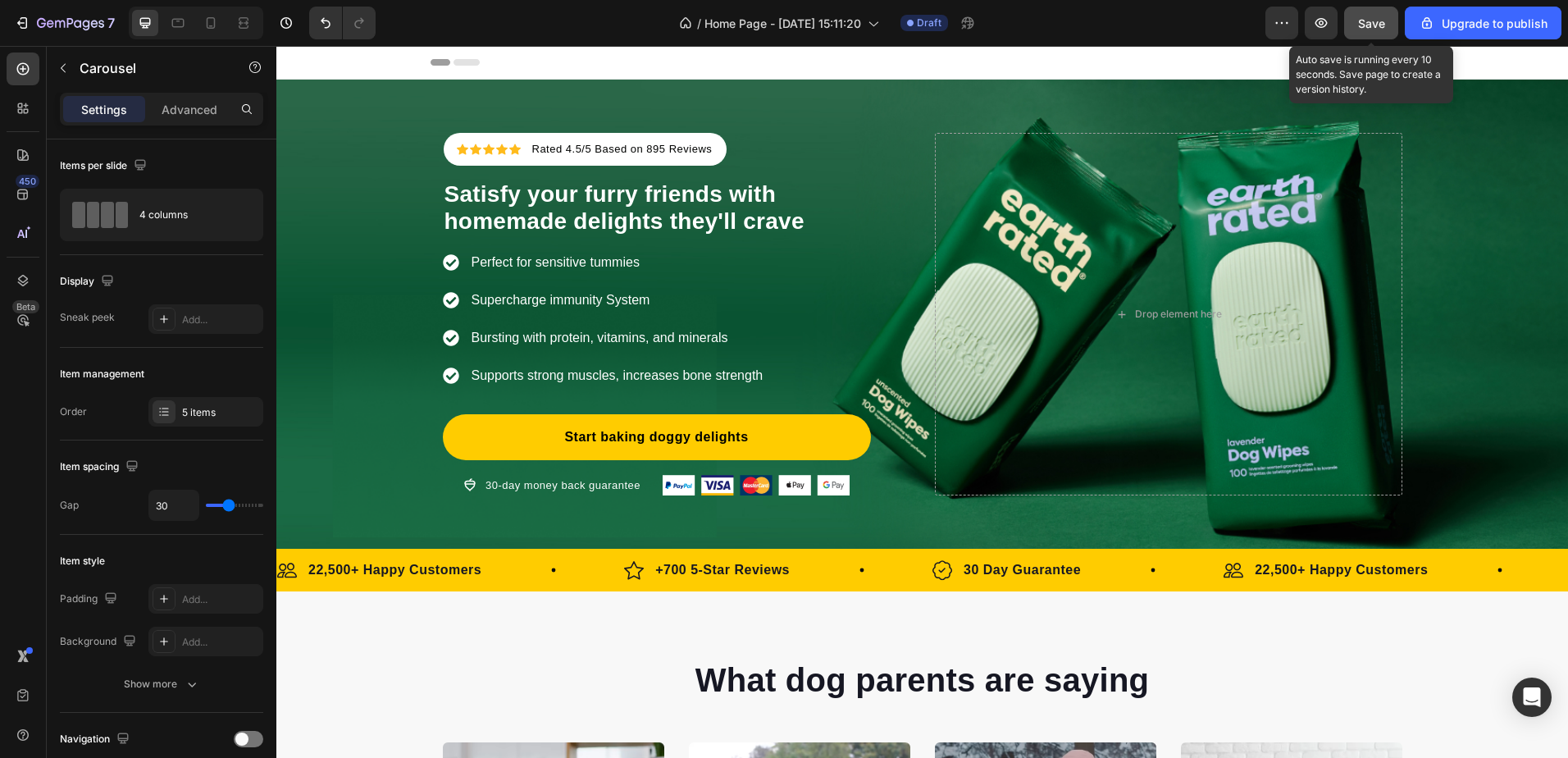
click at [1387, 16] on button "Save" at bounding box center [1370, 23] width 54 height 32
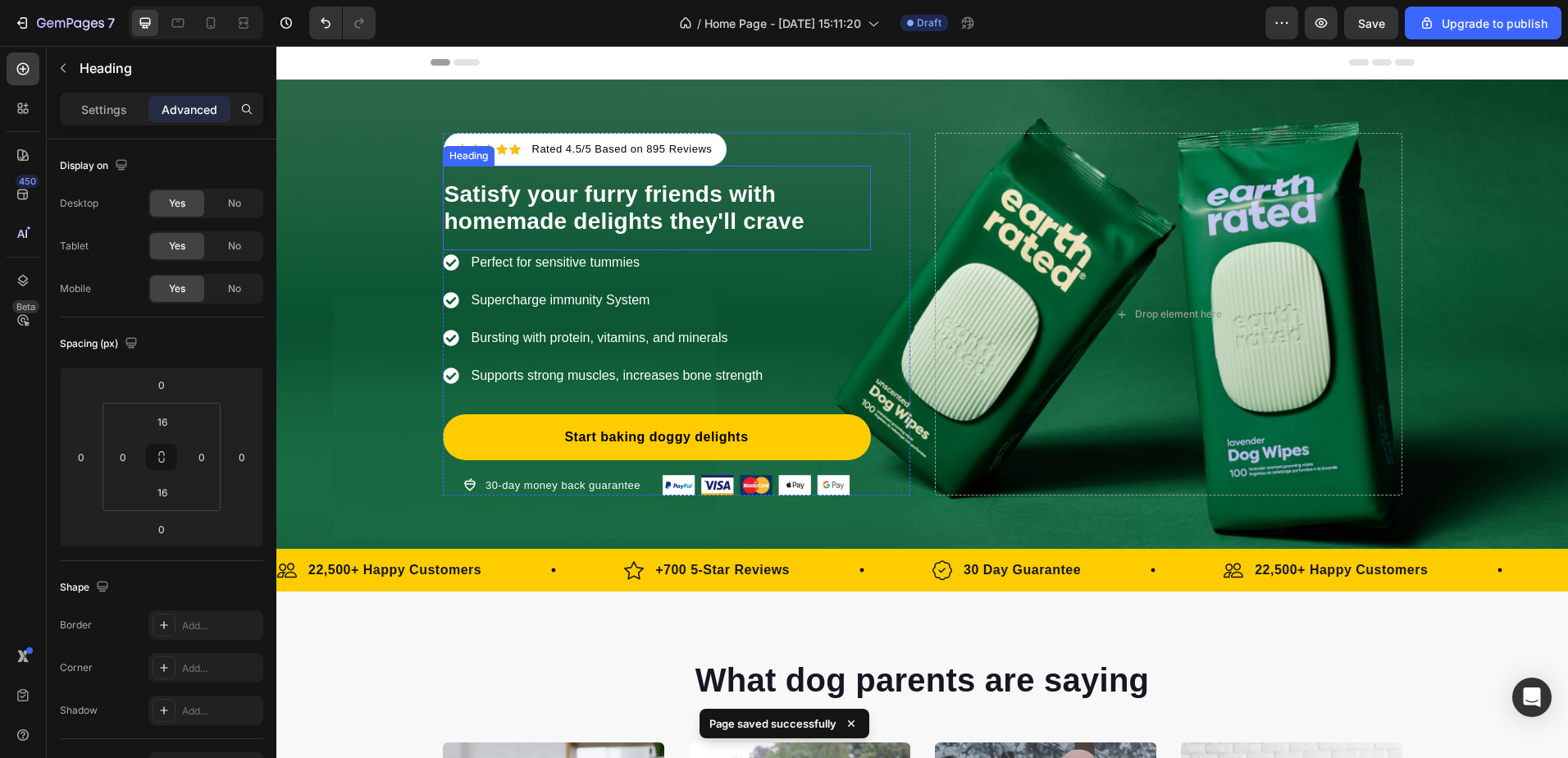
click at [536, 212] on span "Satisfy your furry friends with homemade delights they'll crave" at bounding box center [624, 207] width 360 height 53
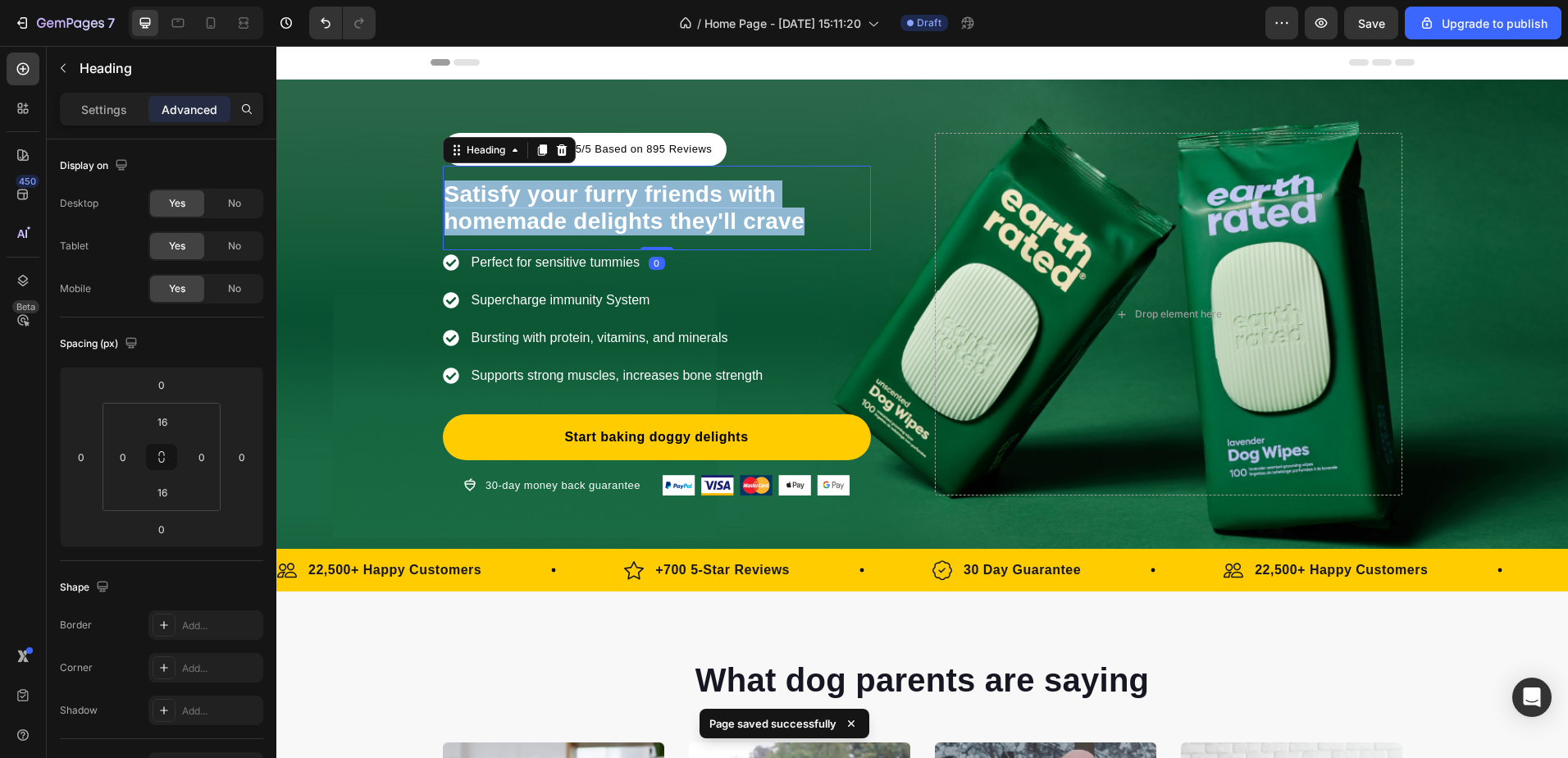
click at [536, 212] on span "Satisfy your furry friends with homemade delights they'll crave" at bounding box center [624, 207] width 360 height 53
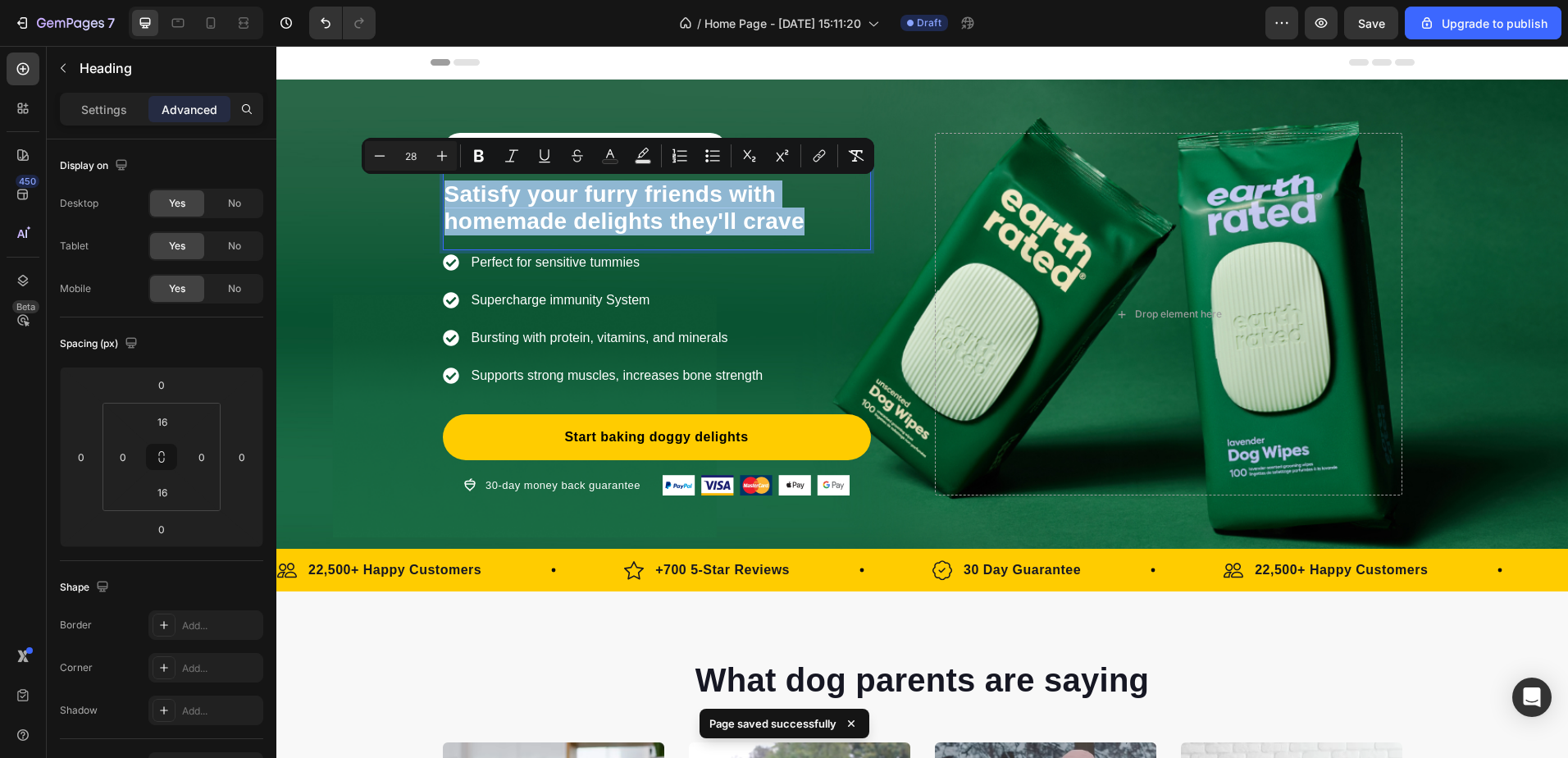
click at [536, 212] on span "Satisfy your furry friends with homemade delights they'll crave" at bounding box center [624, 207] width 360 height 53
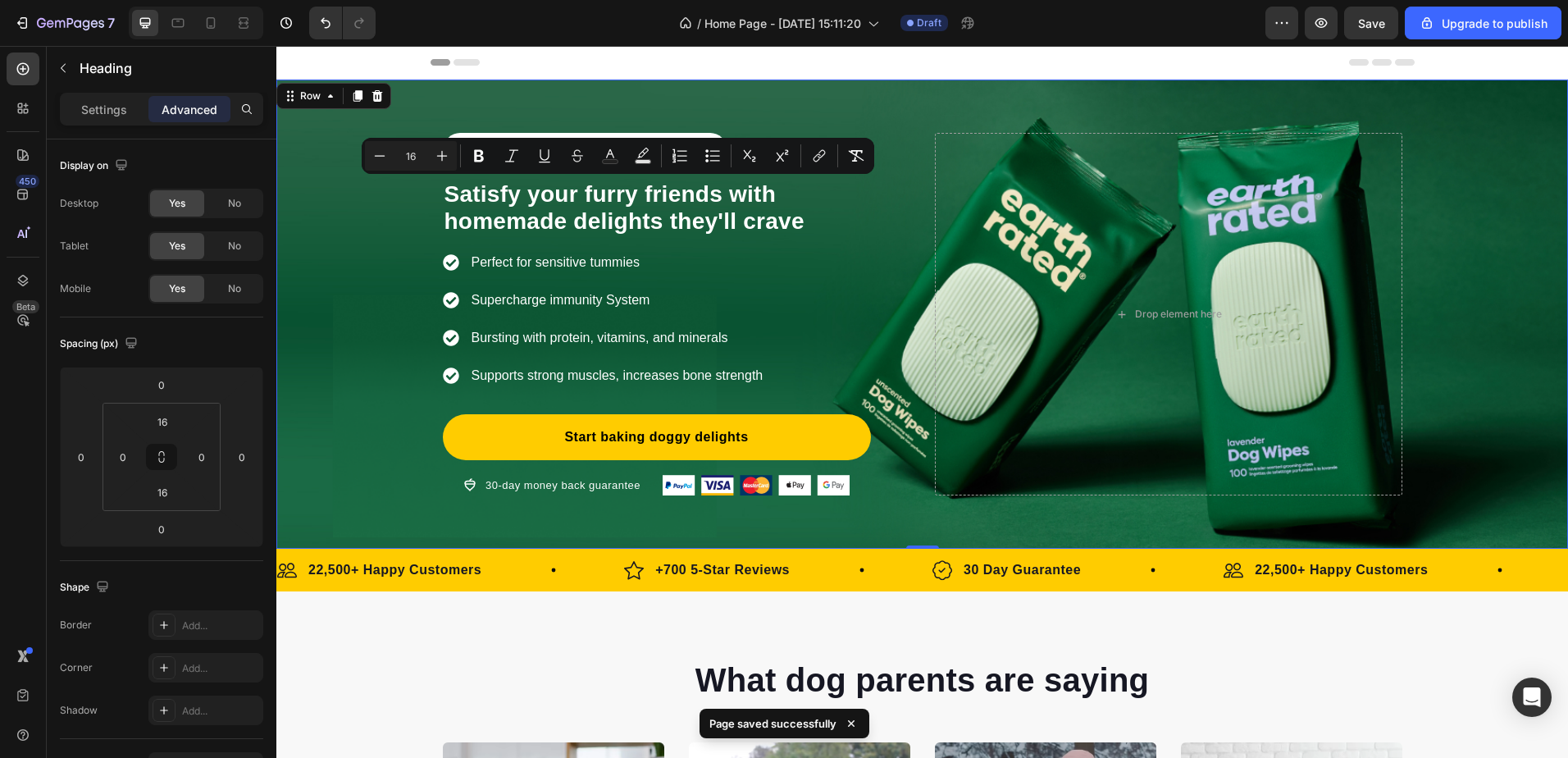
click at [922, 112] on div "Icon Icon Icon Icon Icon Icon List Hoz Rated 4.5/5 Based on 895 Reviews Text bl…" at bounding box center [922, 314] width 1292 height 469
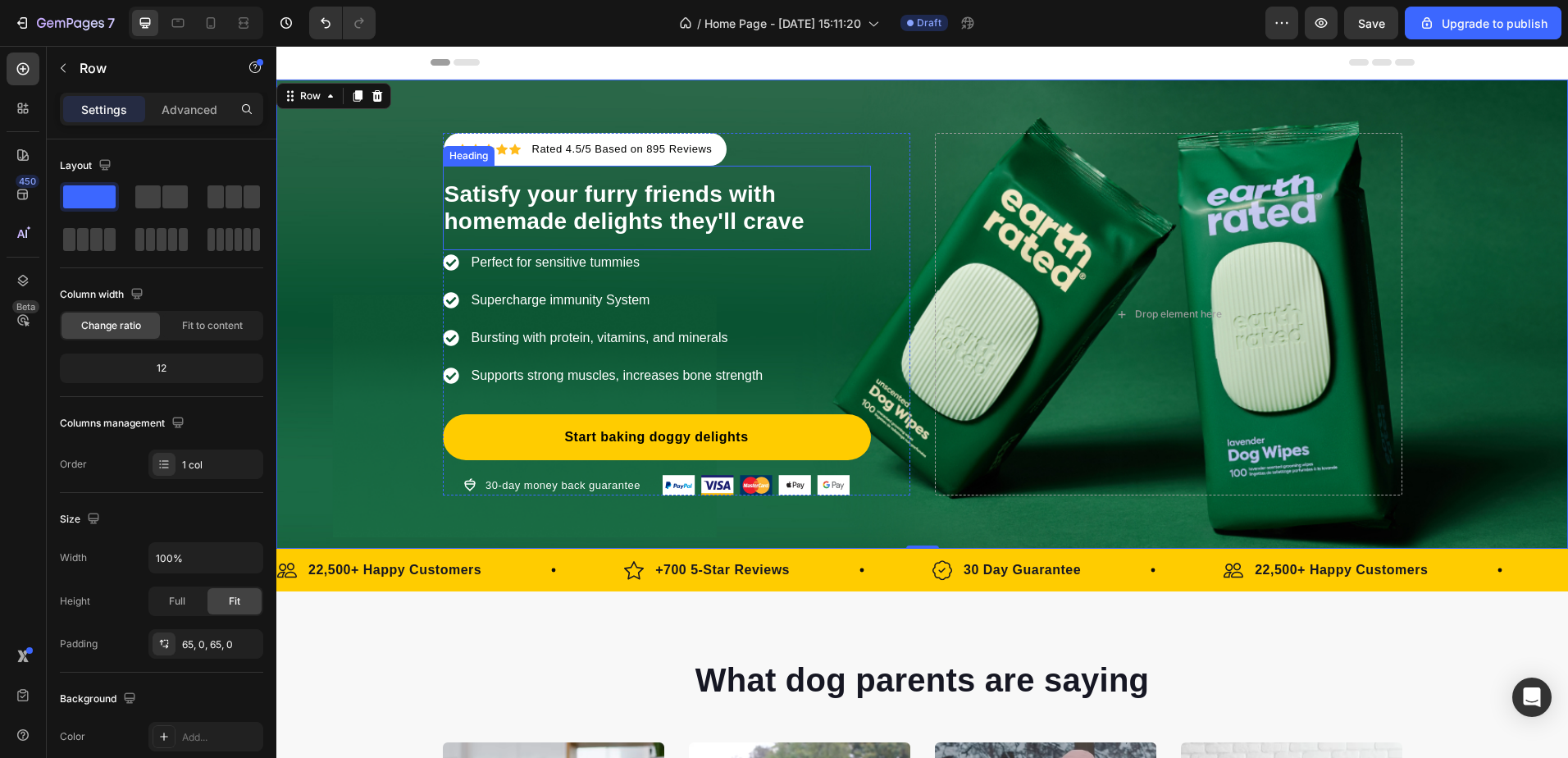
click at [573, 191] on span "Satisfy your furry friends with homemade delights they'll crave" at bounding box center [624, 207] width 360 height 53
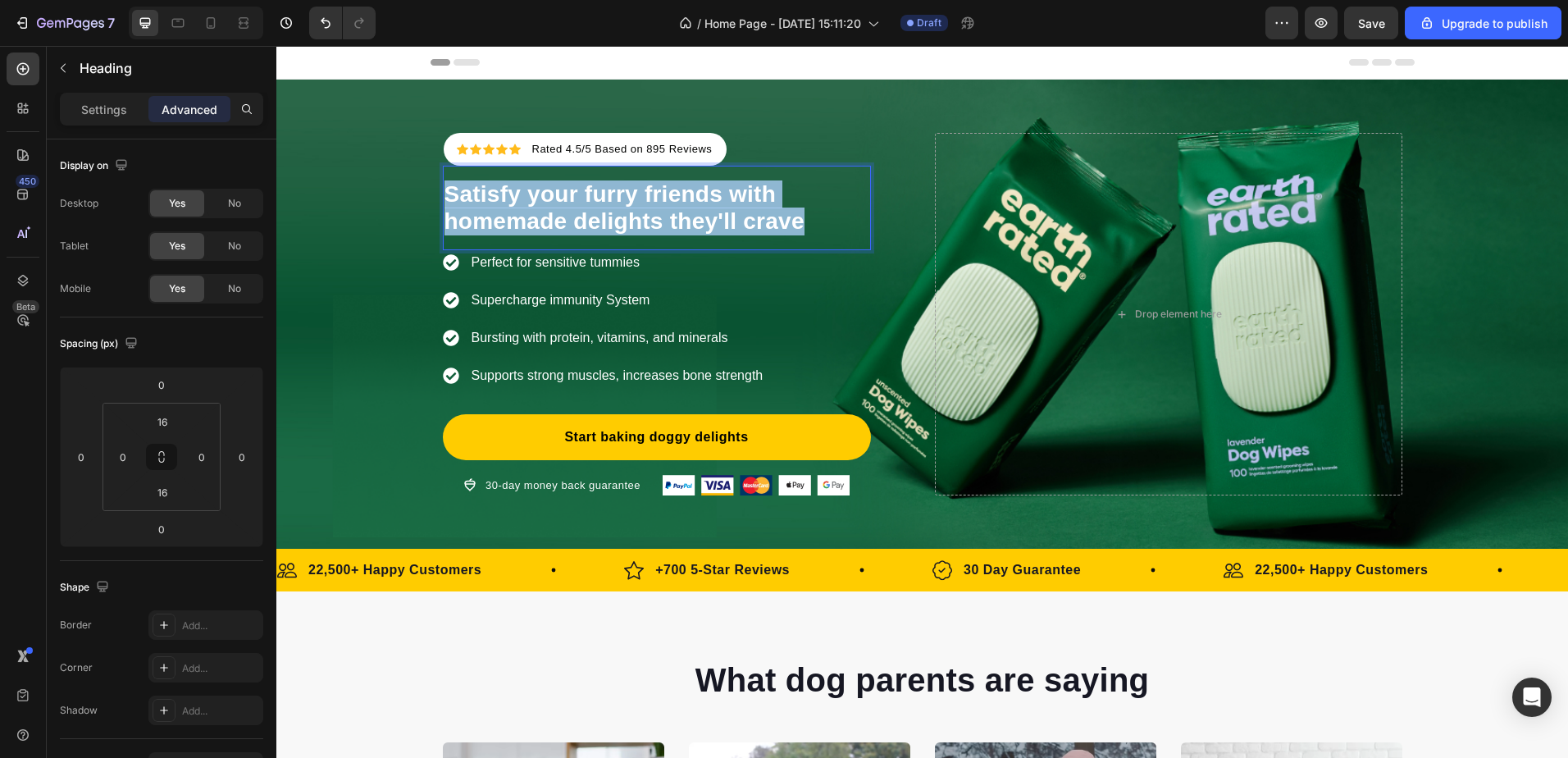
click at [573, 191] on span "Satisfy your furry friends with homemade delights they'll crave" at bounding box center [624, 207] width 360 height 53
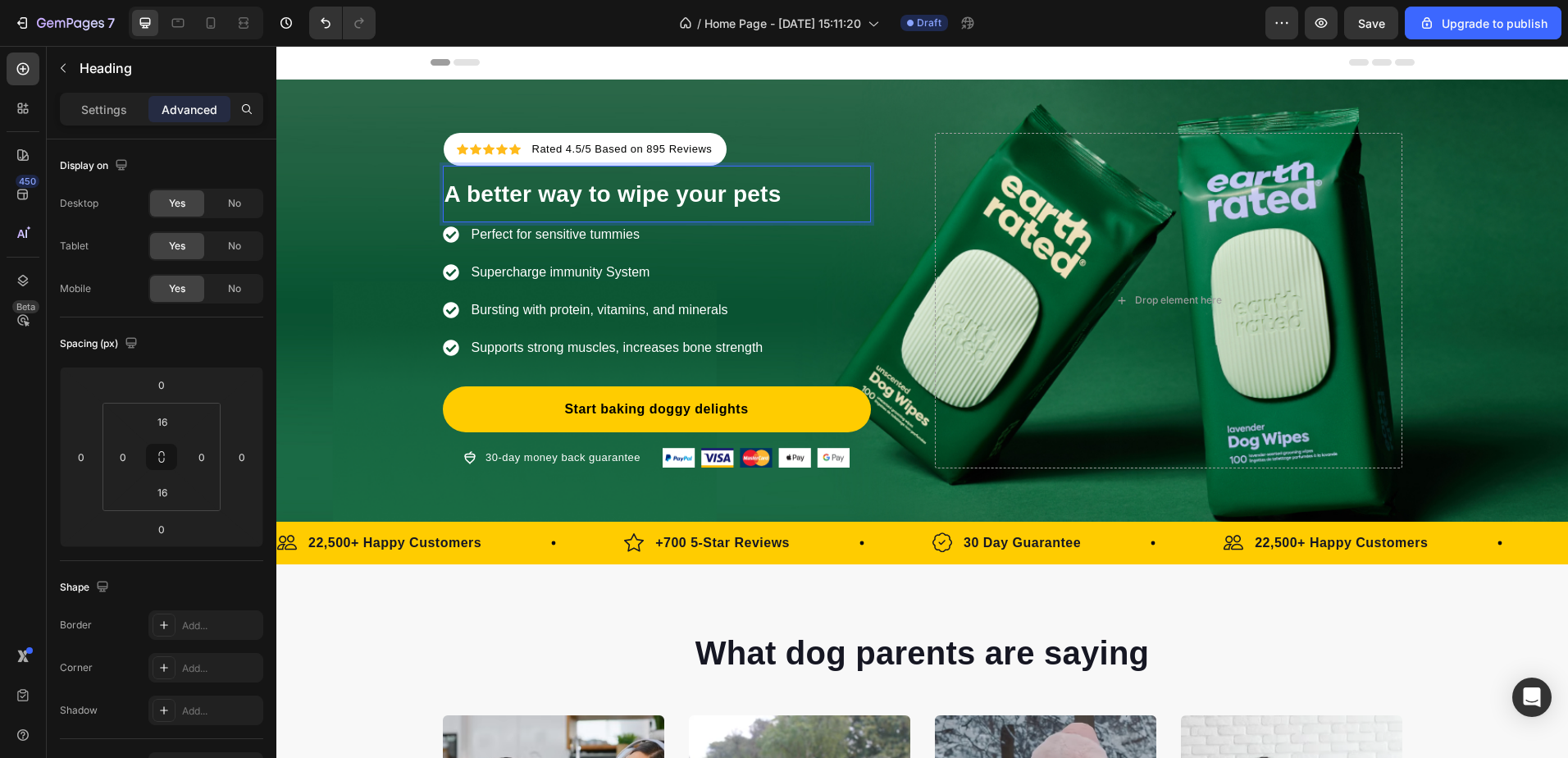
click at [519, 185] on span "A better way to wipe your pets" at bounding box center [612, 194] width 337 height 26
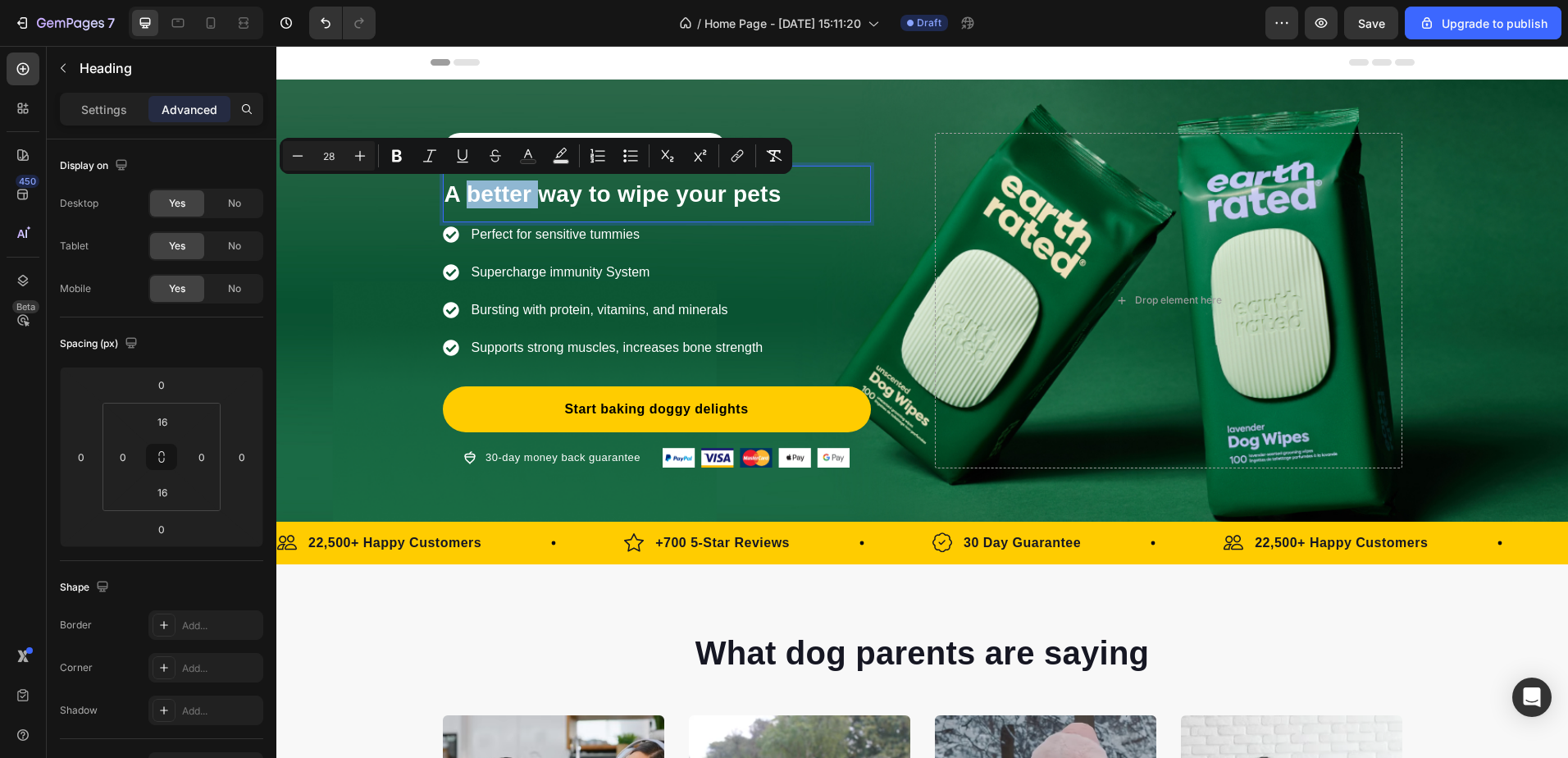
click at [843, 170] on div "A better way to wipe your pets Heading 0" at bounding box center [656, 195] width 428 height 57
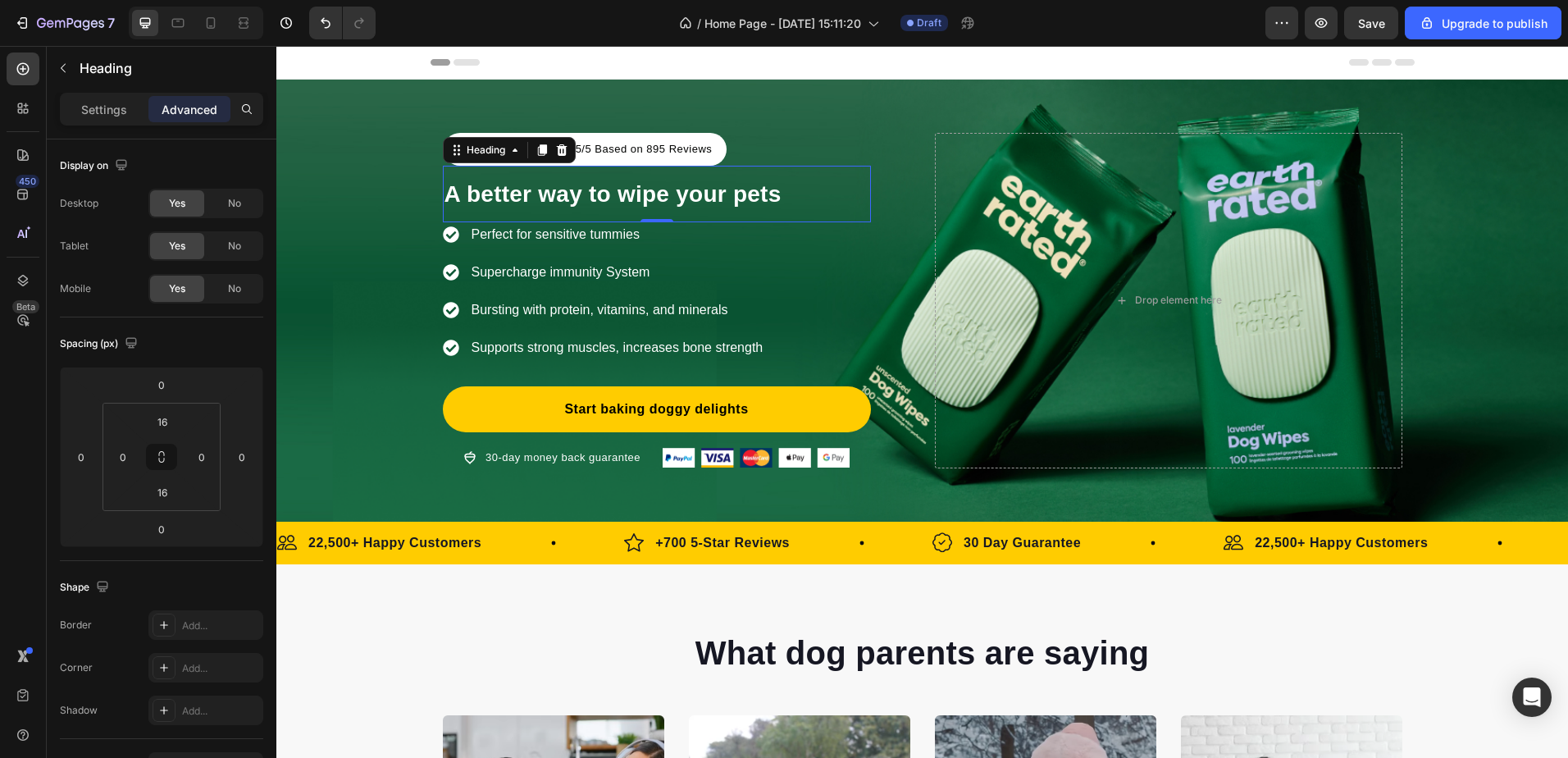
click at [755, 190] on span "A better way to wipe your pets" at bounding box center [612, 194] width 337 height 26
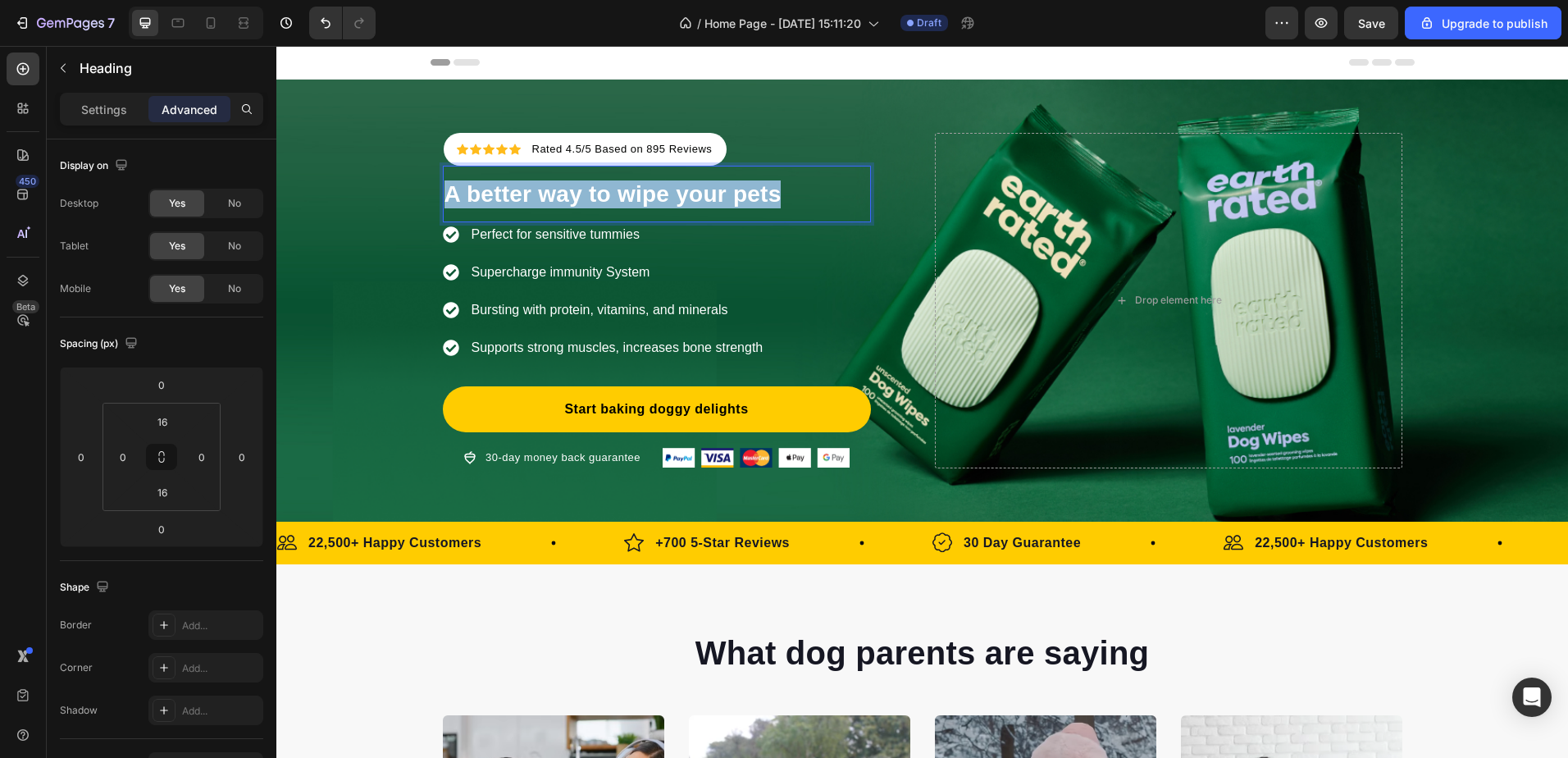
click at [755, 189] on span "A better way to wipe your pets" at bounding box center [612, 194] width 337 height 26
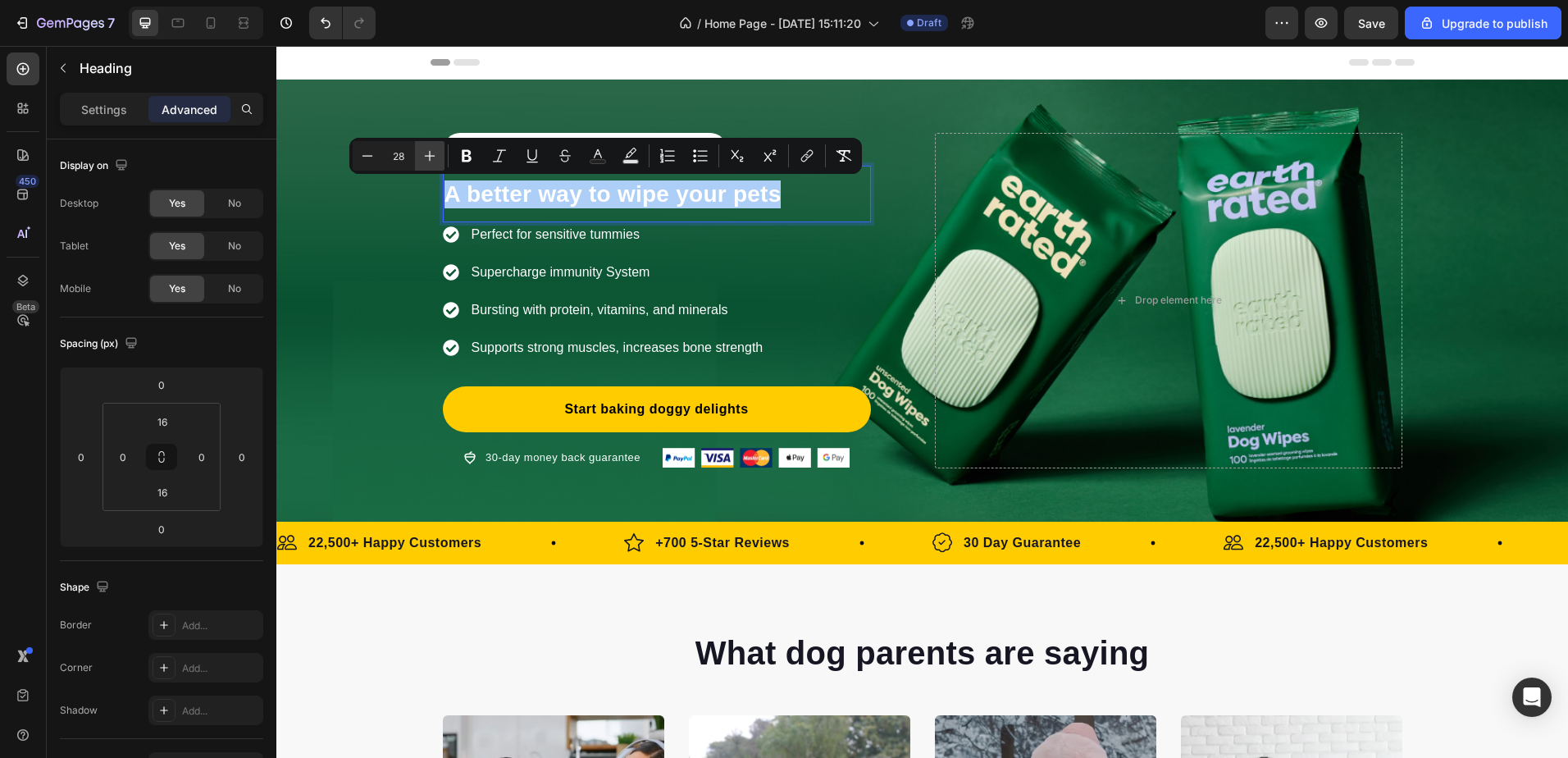
click at [430, 161] on icon "Editor contextual toolbar" at bounding box center [430, 155] width 11 height 11
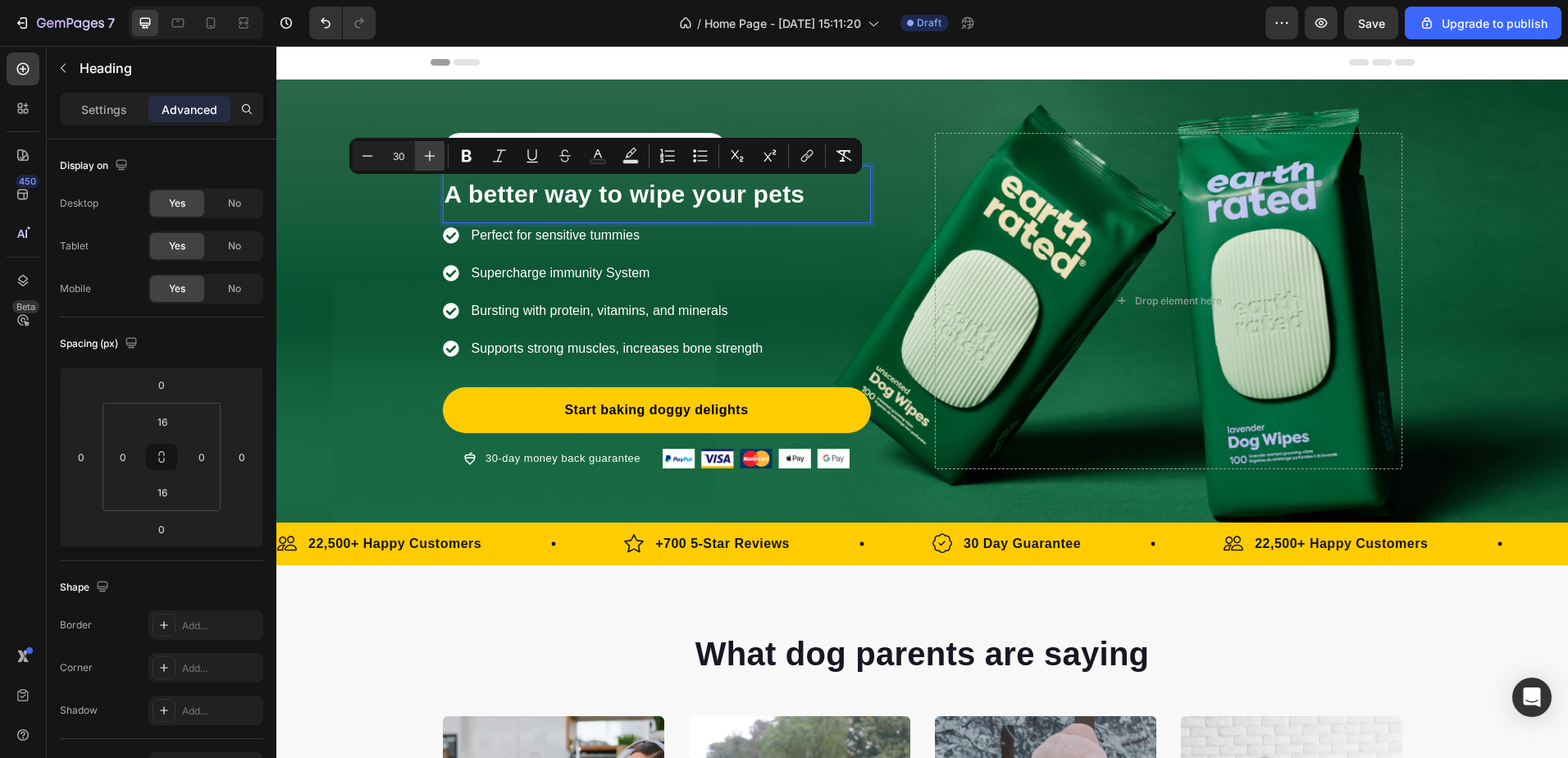
click at [430, 161] on icon "Editor contextual toolbar" at bounding box center [430, 155] width 11 height 11
type input "32"
click at [647, 242] on p "Perfect for sensitive tummies" at bounding box center [617, 235] width 292 height 20
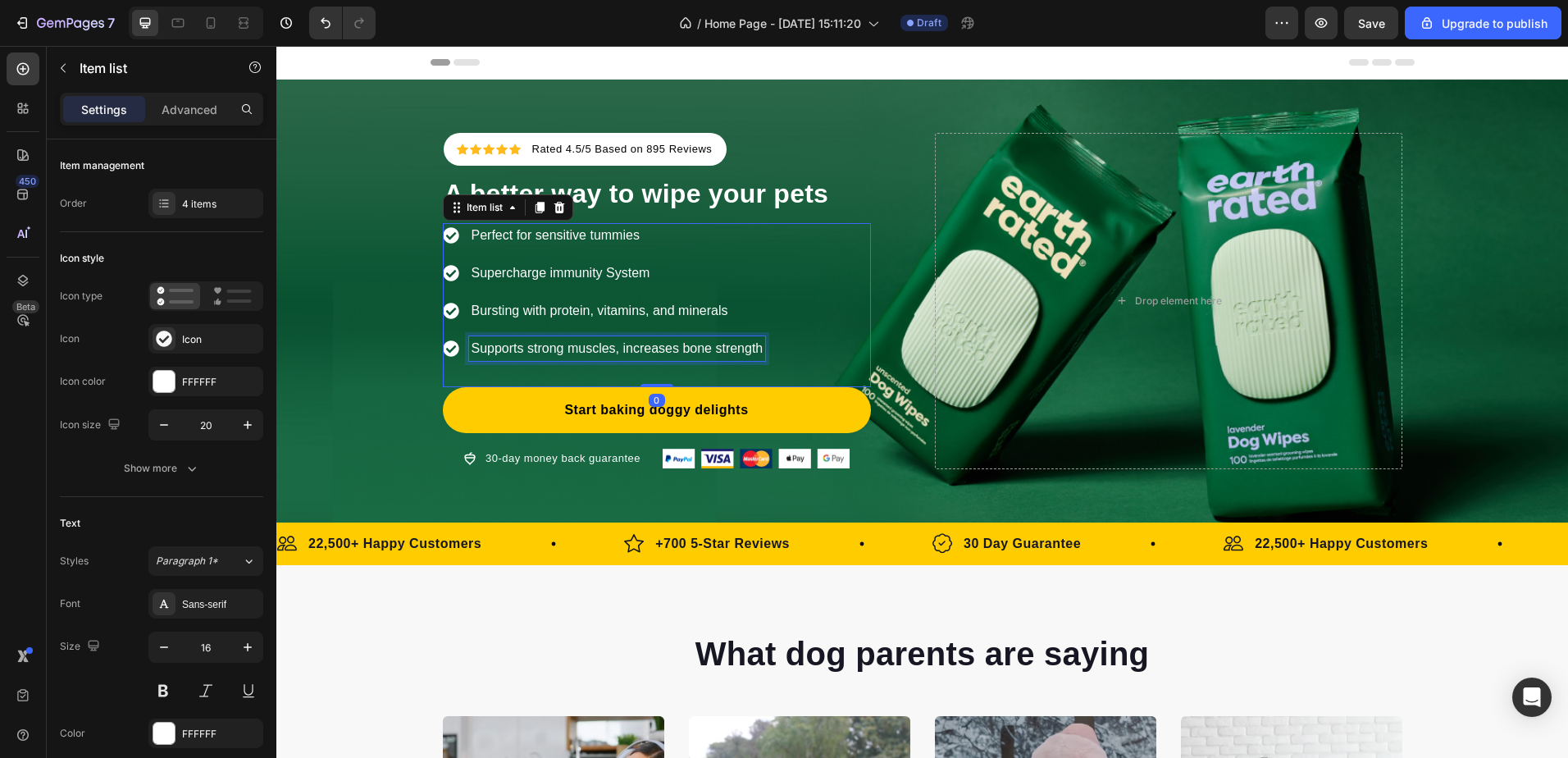
click at [682, 340] on p "Supports strong muscles, increases bone strength" at bounding box center [617, 349] width 292 height 20
click at [448, 334] on div "Perfect for sensitive tummies Supercharge immunity System Bursting with protein…" at bounding box center [604, 292] width 323 height 138
click at [460, 335] on div "Perfect for sensitive tummies Supercharge immunity System Bursting with protein…" at bounding box center [604, 292] width 323 height 138
click at [460, 341] on div "Supports strong muscles, increases bone strength" at bounding box center [604, 348] width 323 height 25
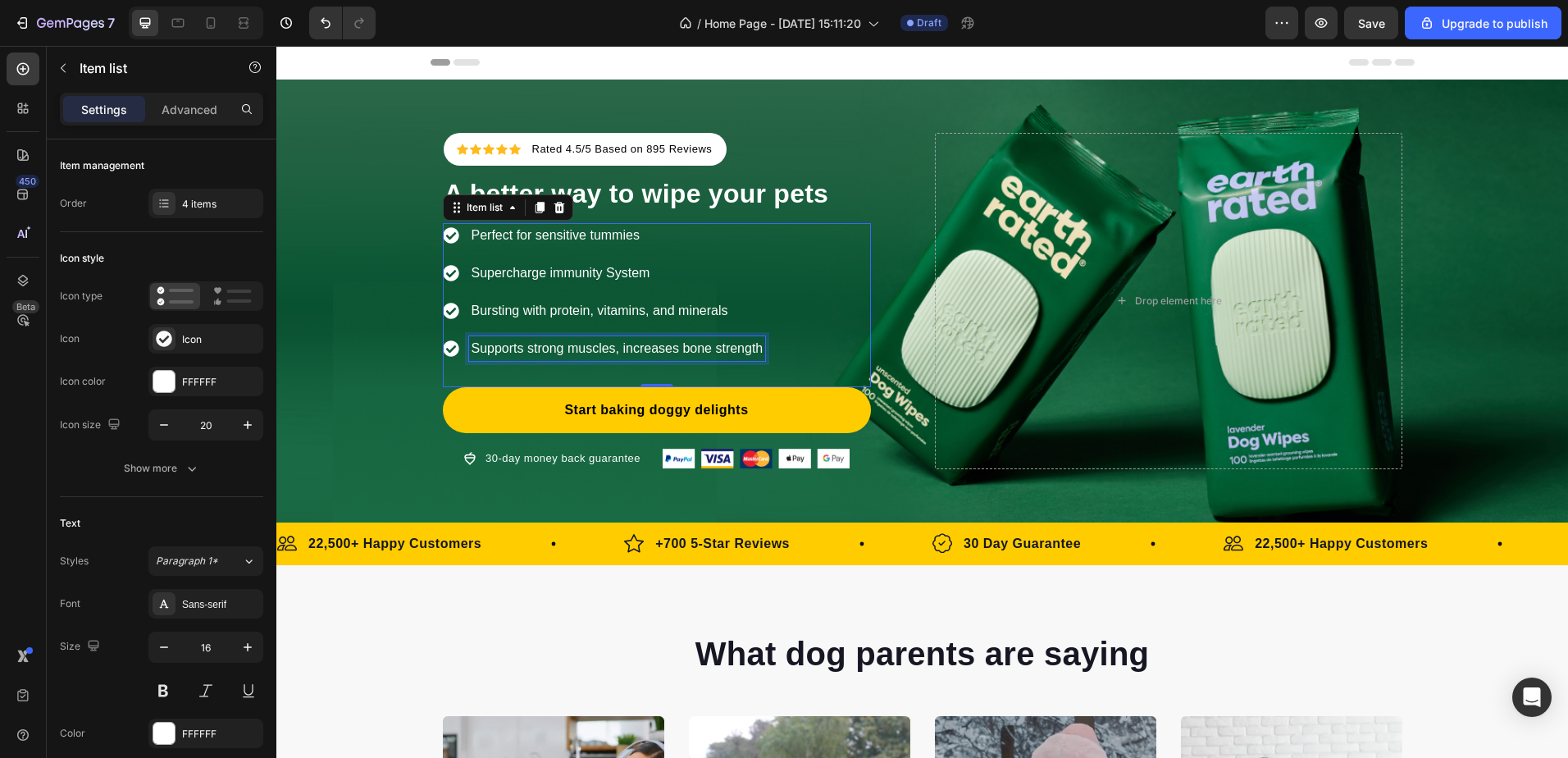
click at [472, 342] on p "Supports strong muscles, increases bone strength" at bounding box center [617, 349] width 292 height 20
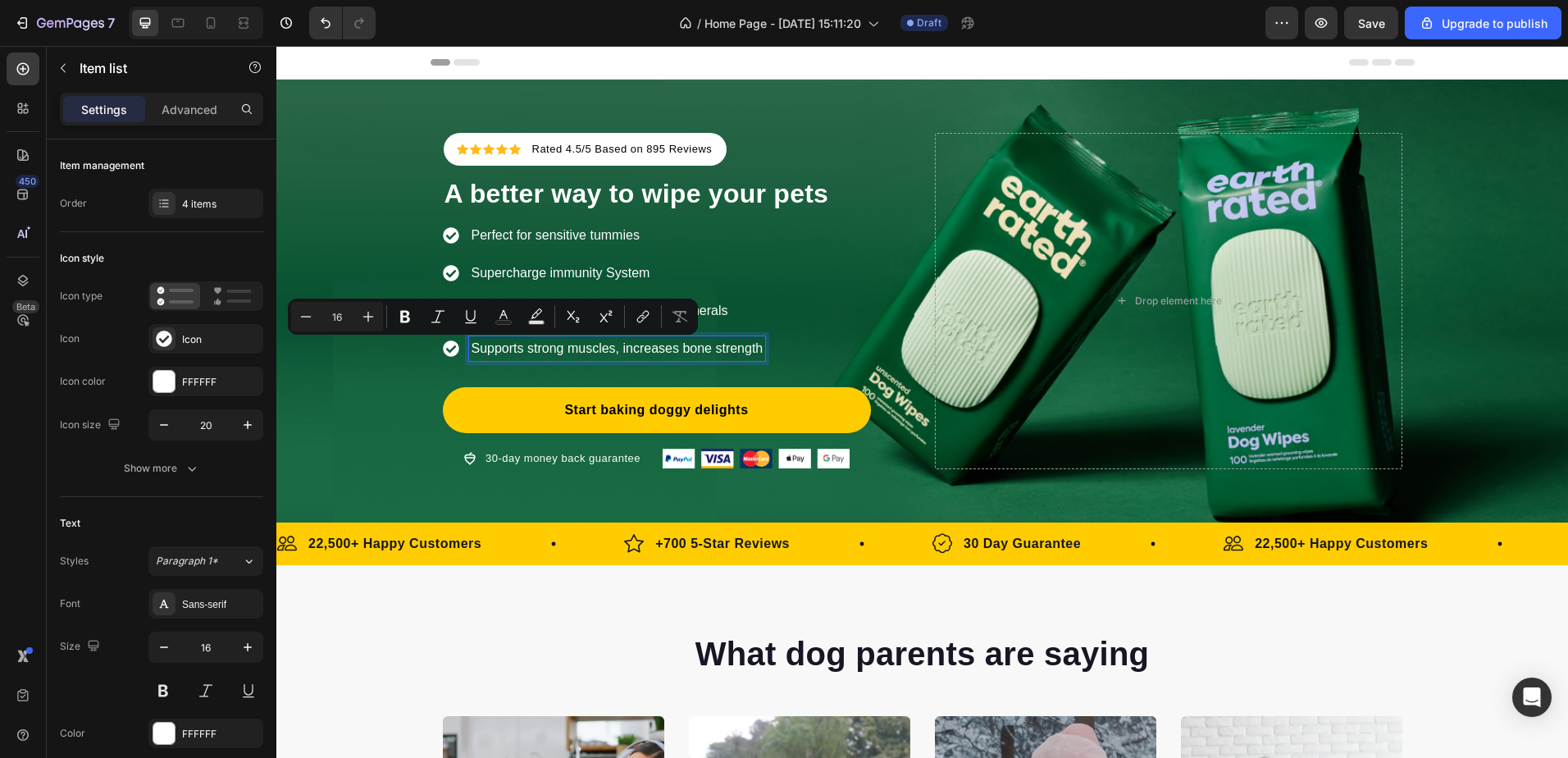
click at [645, 352] on p "Supports strong muscles, increases bone strength" at bounding box center [617, 349] width 292 height 20
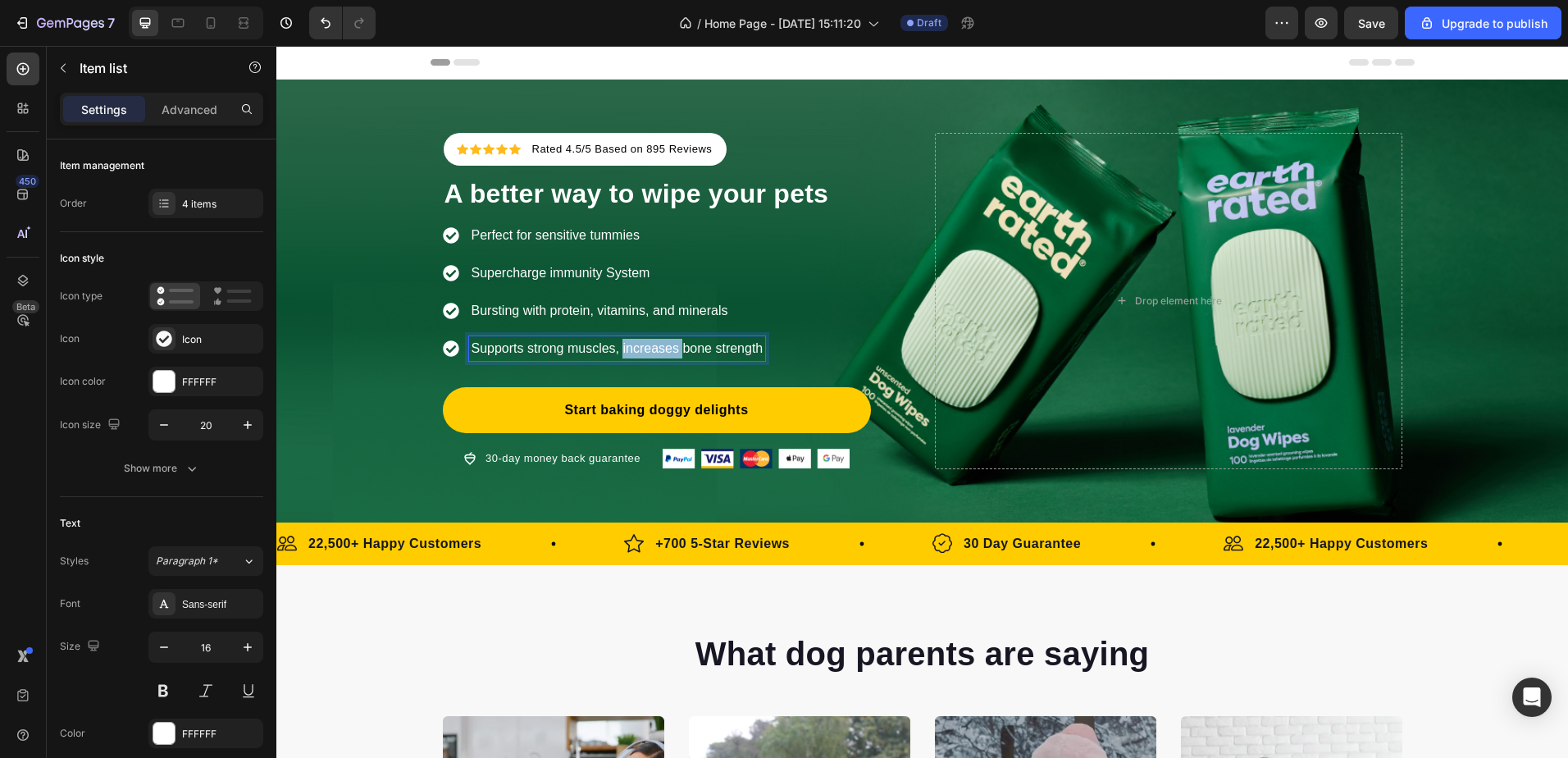
click at [645, 352] on p "Supports strong muscles, increases bone strength" at bounding box center [617, 349] width 292 height 20
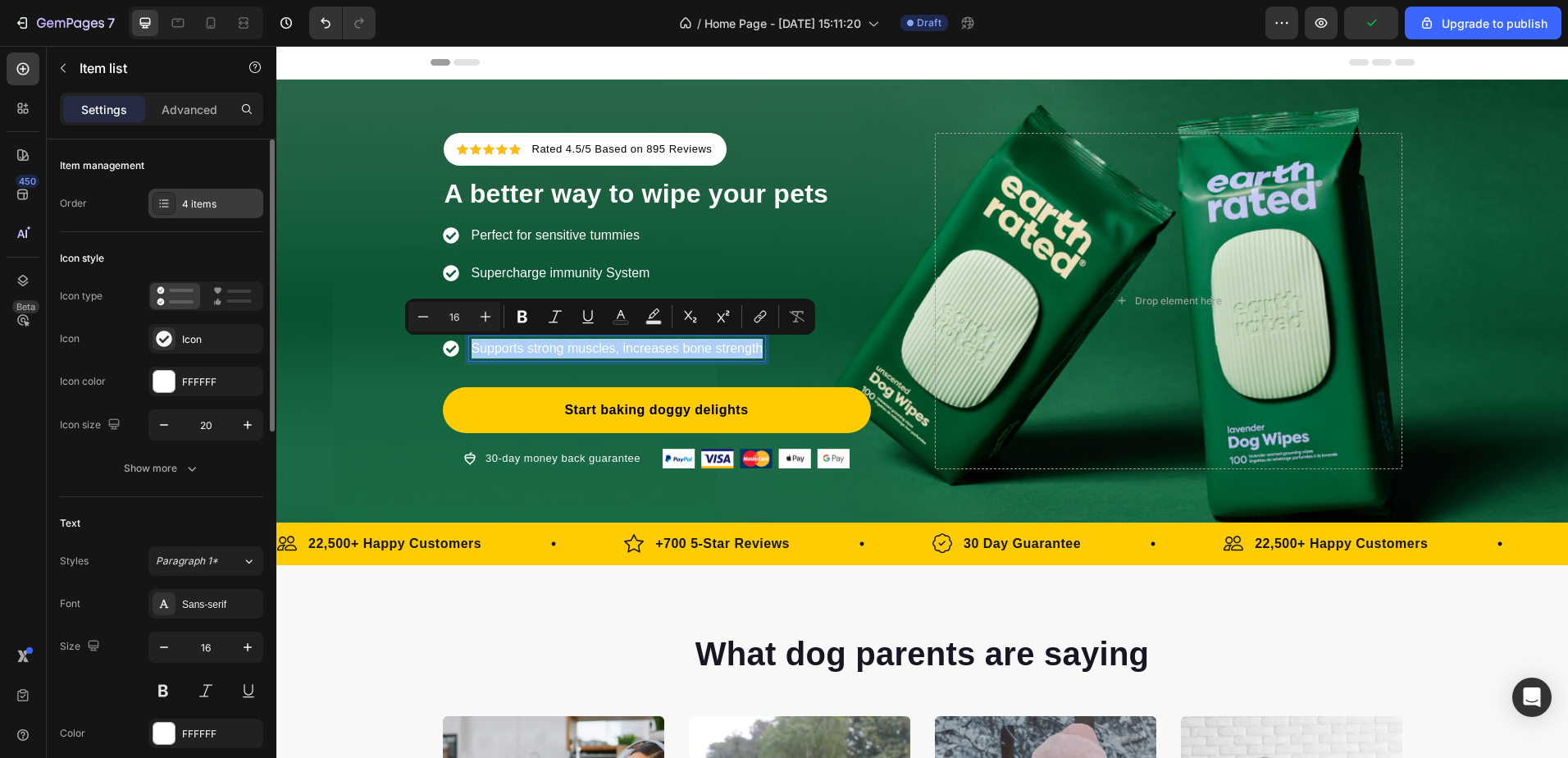
click at [213, 197] on div "4 items" at bounding box center [220, 204] width 77 height 15
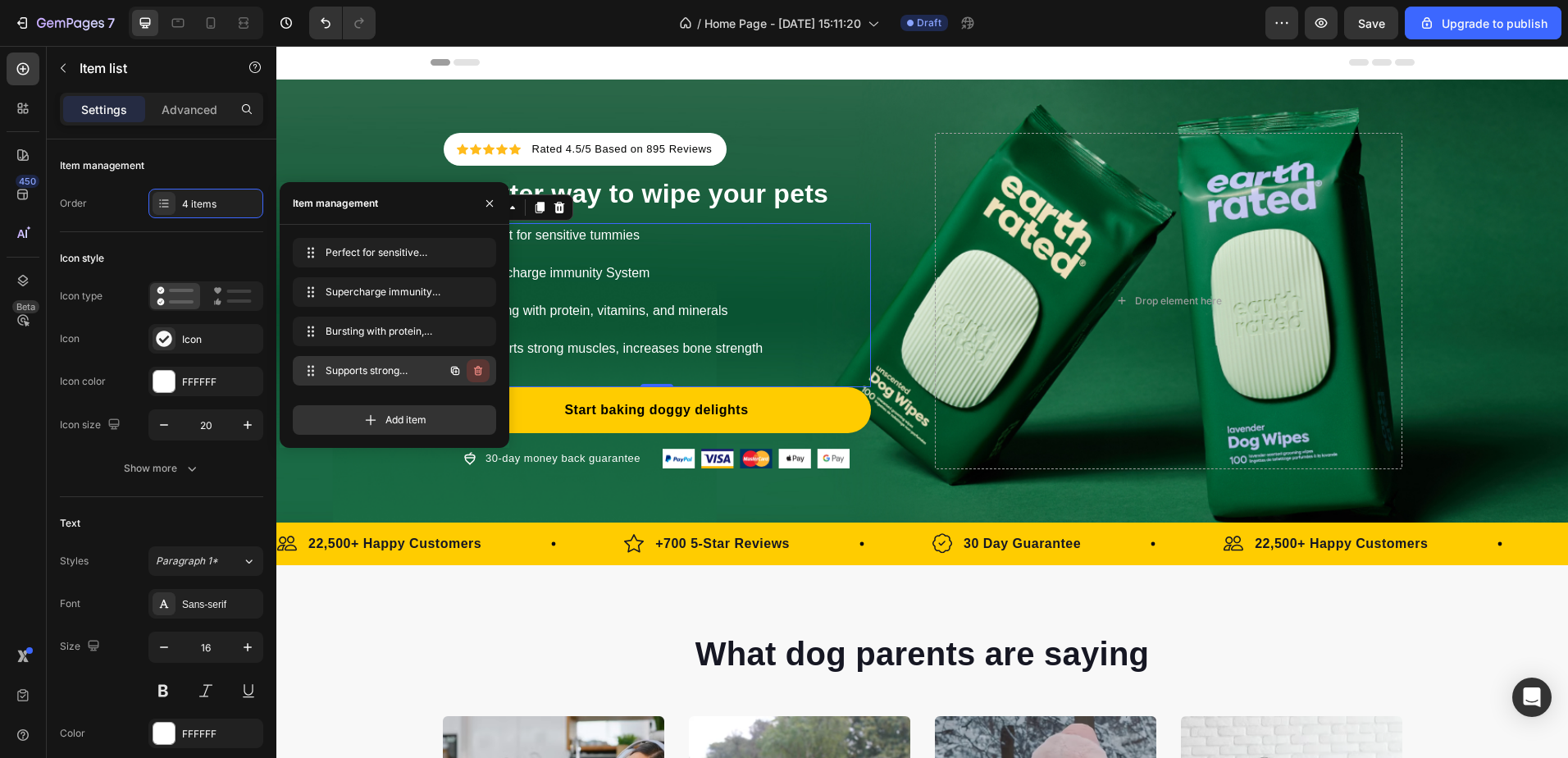
click at [475, 369] on icon "button" at bounding box center [478, 370] width 13 height 13
click at [473, 369] on div "Delete" at bounding box center [467, 371] width 30 height 15
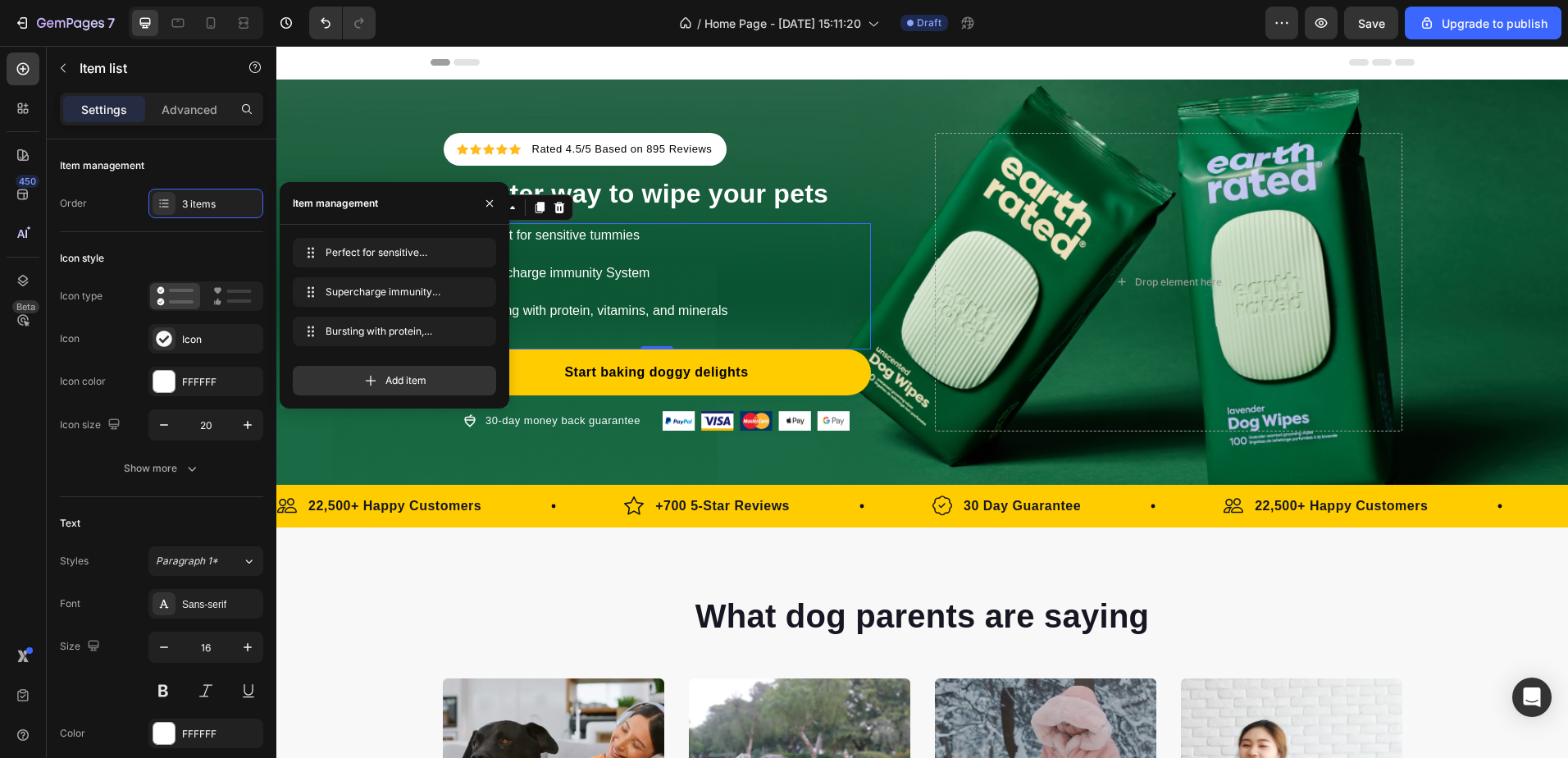
click at [675, 340] on div "Perfect for sensitive tummies Supercharge immunity System Bursting with protein…" at bounding box center [656, 286] width 428 height 126
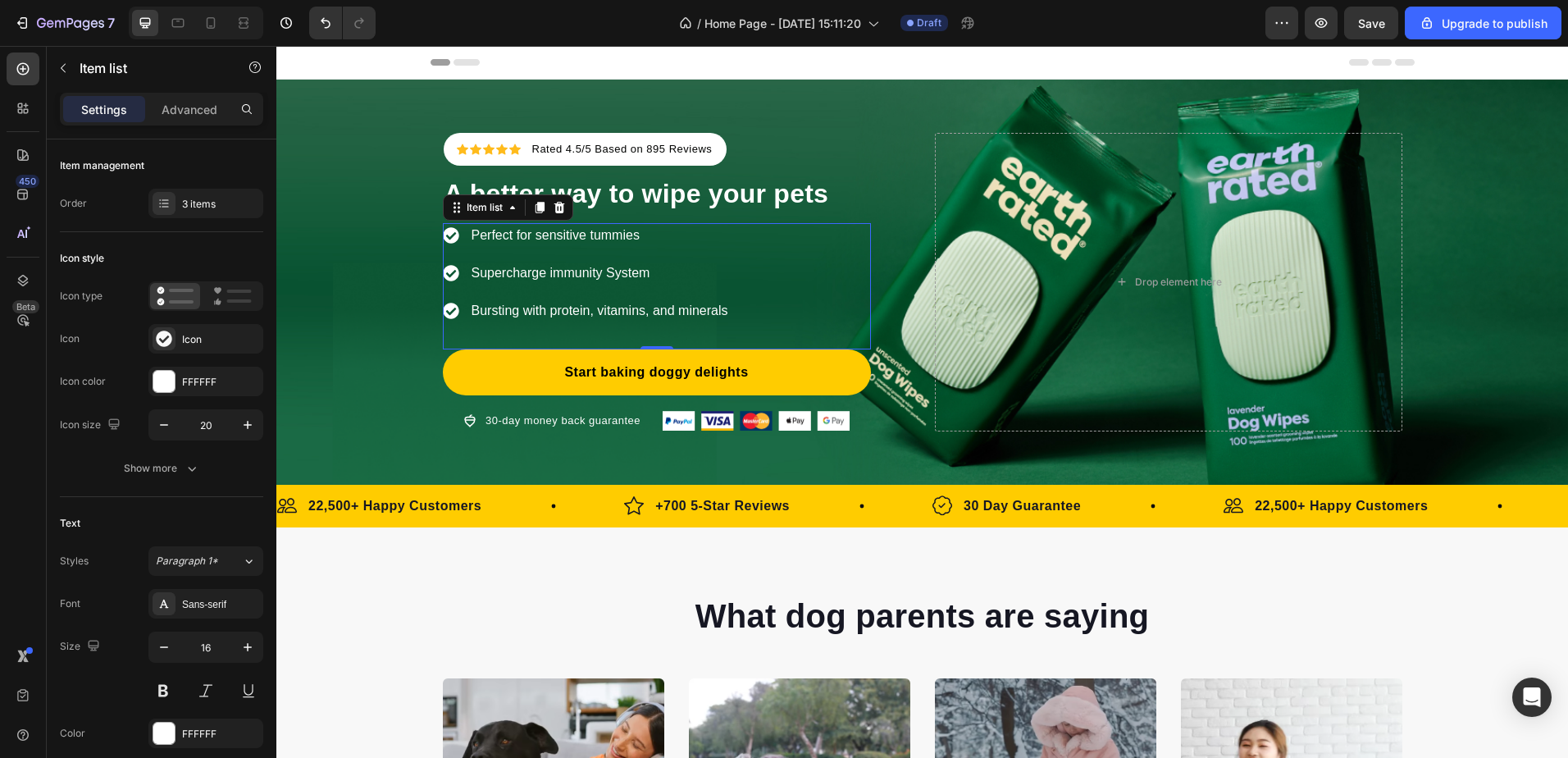
click at [650, 344] on div "Perfect for sensitive tummies Supercharge immunity System Bursting with protein…" at bounding box center [656, 286] width 428 height 126
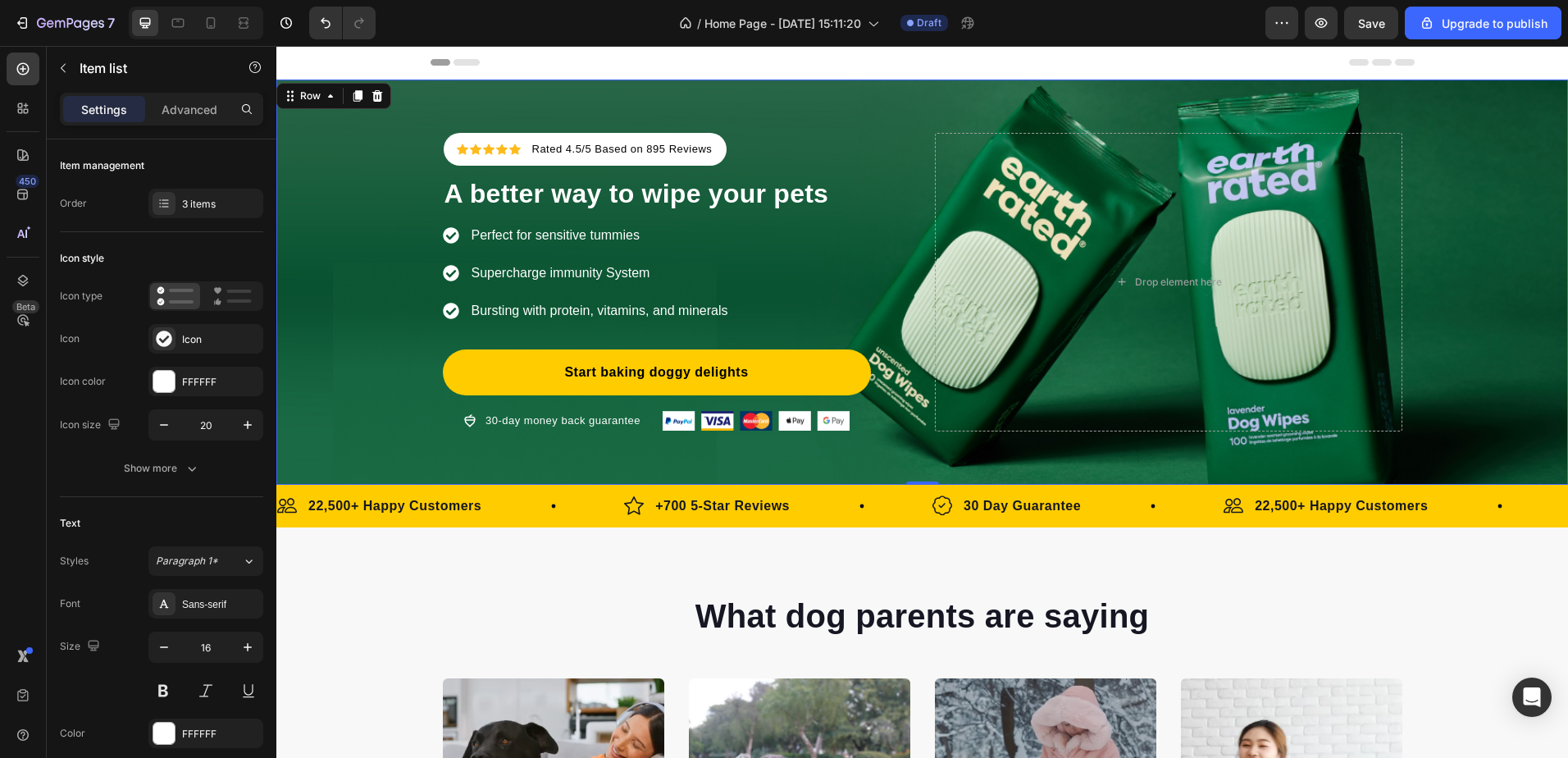
click at [724, 112] on div "Icon Icon Icon Icon Icon Icon List Hoz Rated 4.5/5 Based on 895 Reviews Text bl…" at bounding box center [922, 282] width 1292 height 405
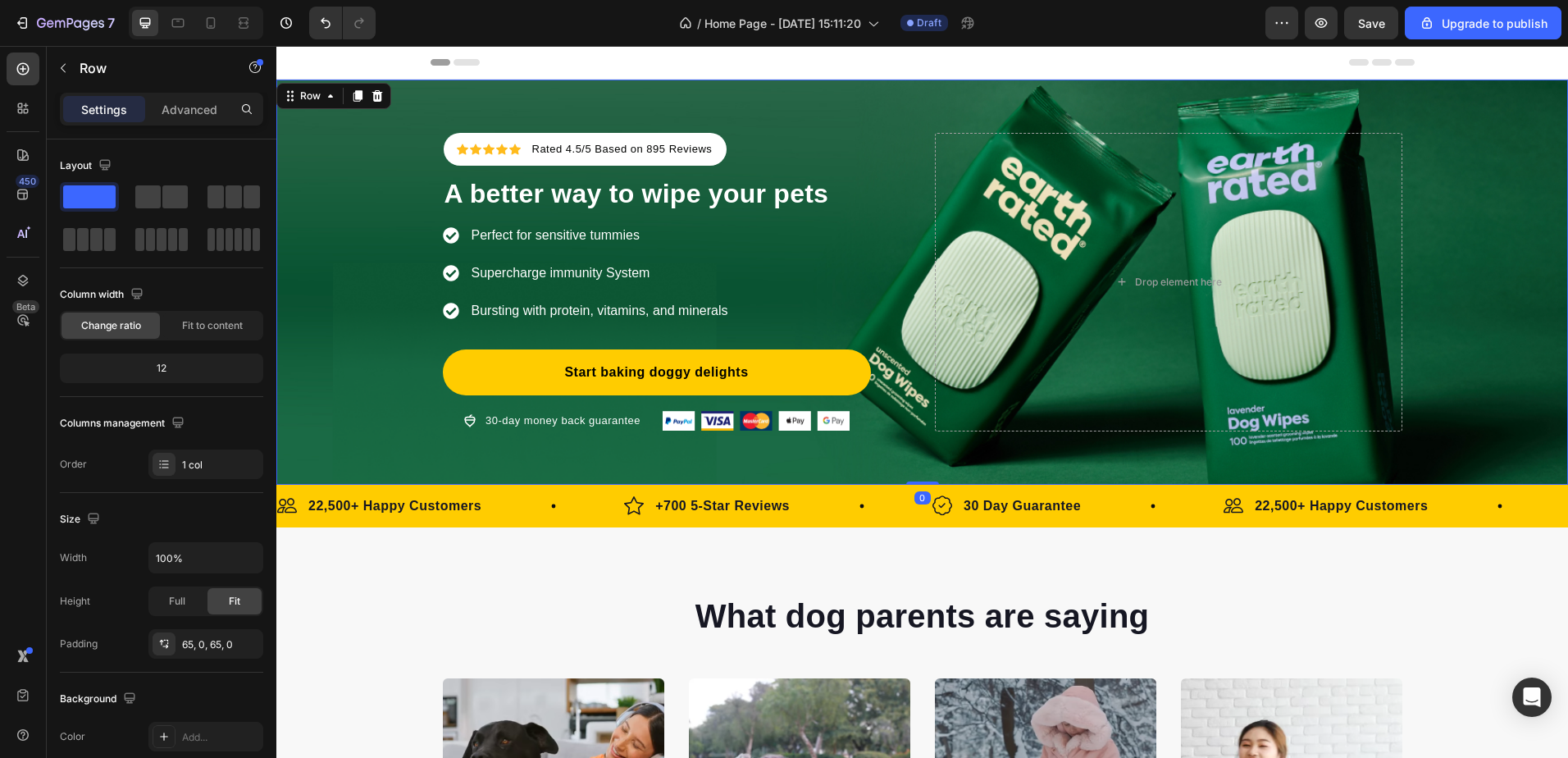
click at [909, 478] on div "Icon Icon Icon Icon Icon Icon List Hoz Rated 4.5/5 Based on 895 Reviews Text bl…" at bounding box center [922, 282] width 1292 height 405
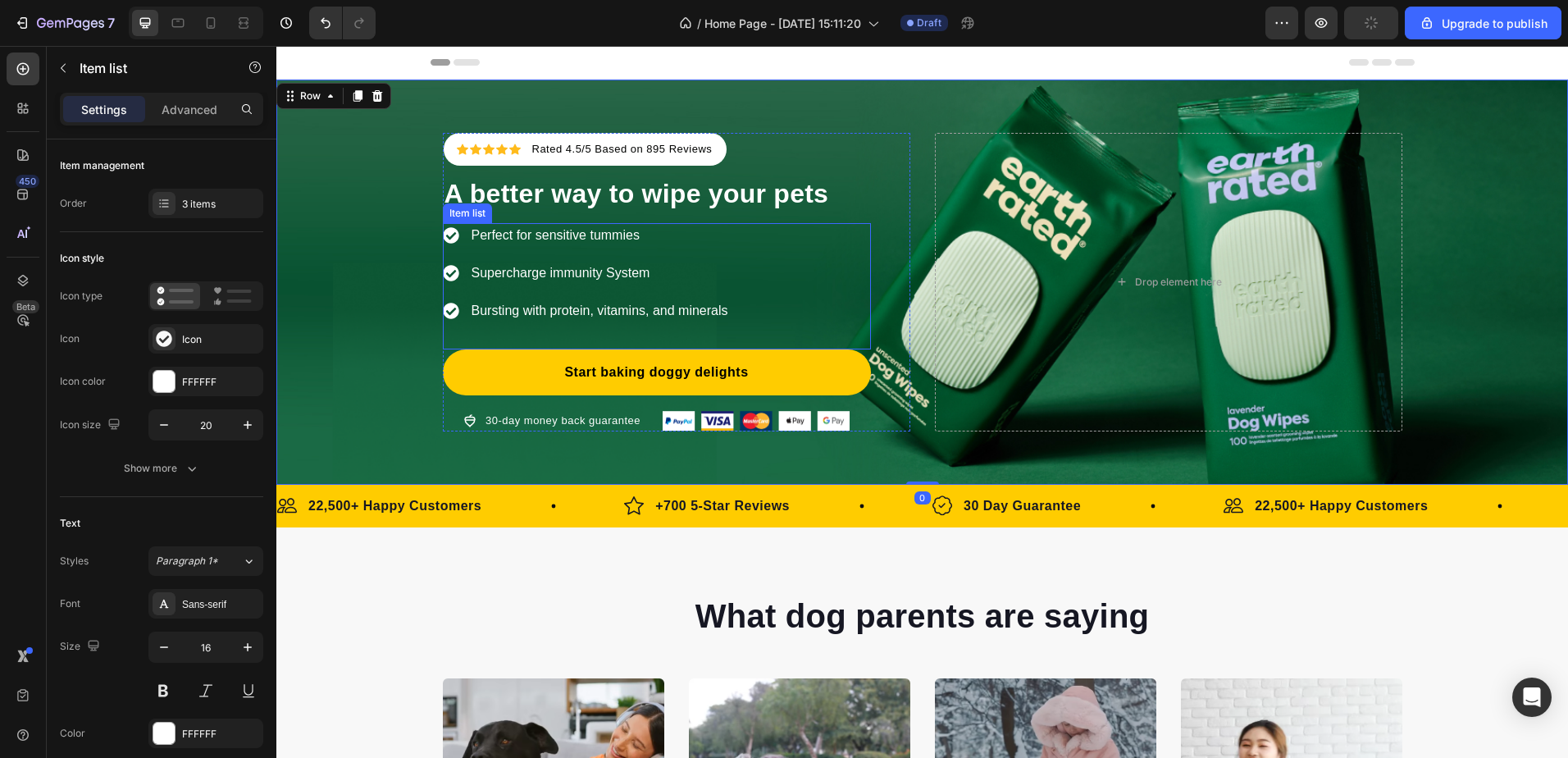
click at [641, 313] on p "Bursting with protein, vitamins, and minerals" at bounding box center [600, 311] width 257 height 20
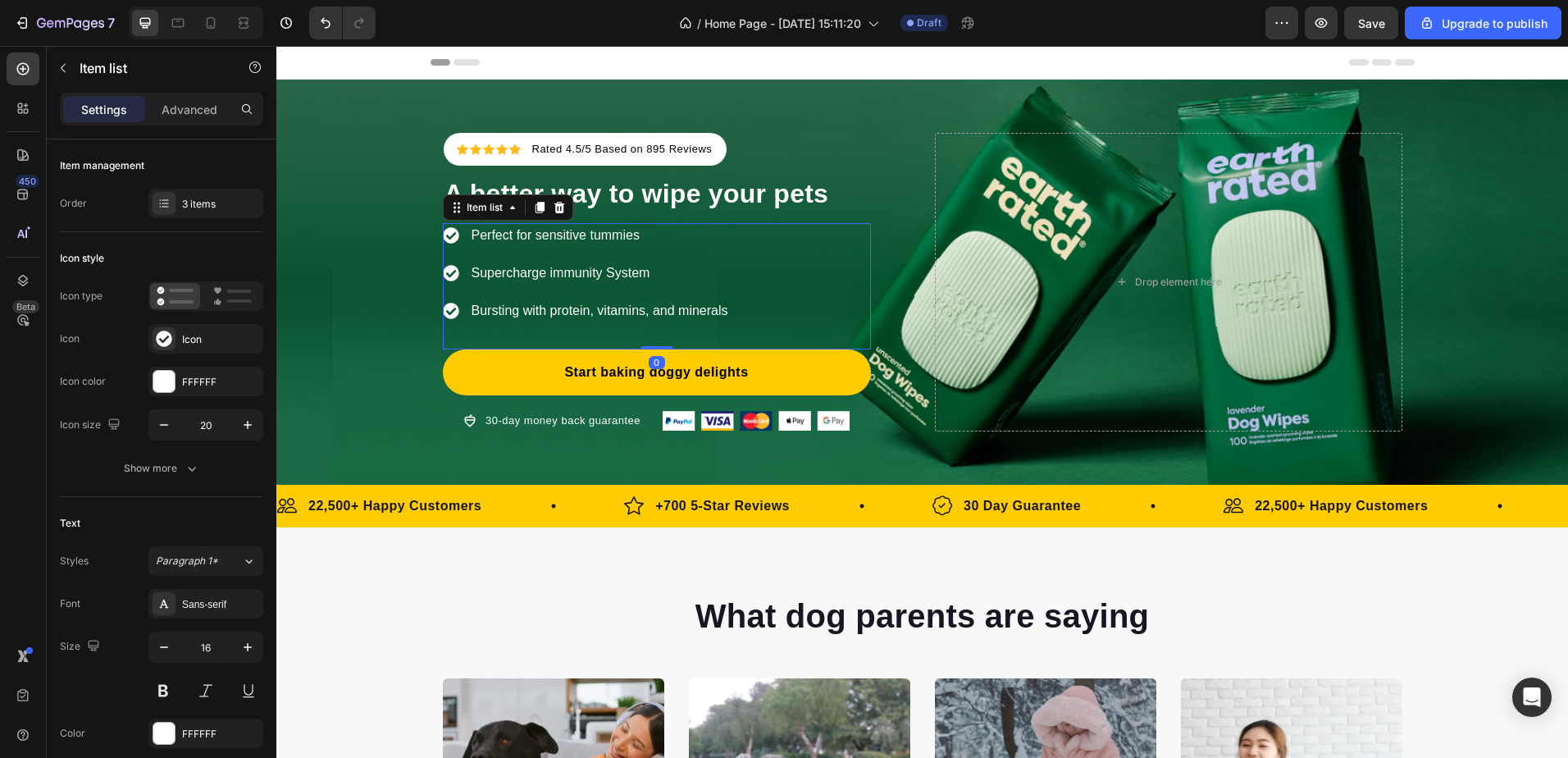
click at [654, 346] on div at bounding box center [657, 347] width 32 height 3
type input "100%"
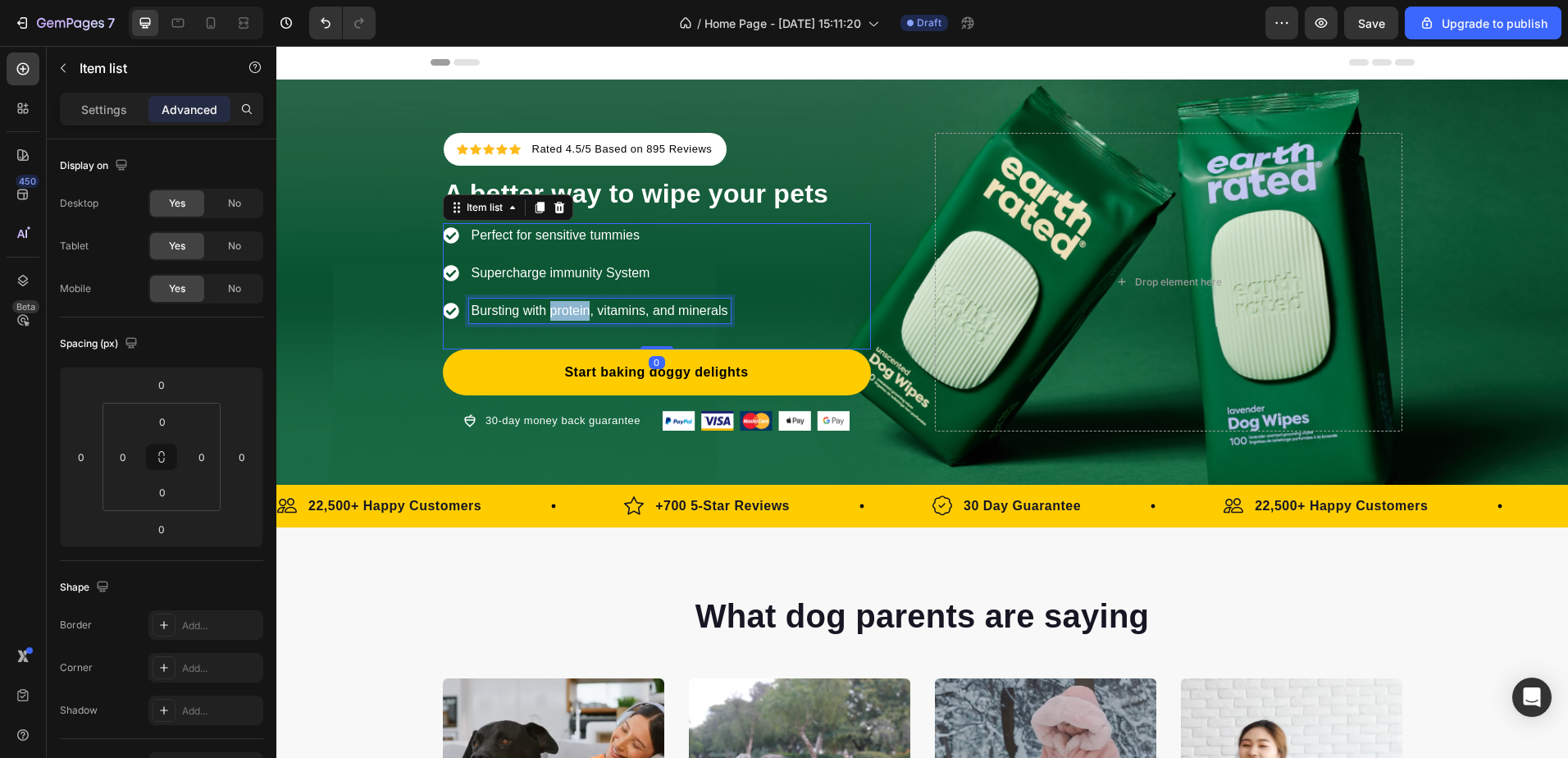
click at [552, 301] on p "Bursting with protein, vitamins, and minerals" at bounding box center [600, 311] width 257 height 20
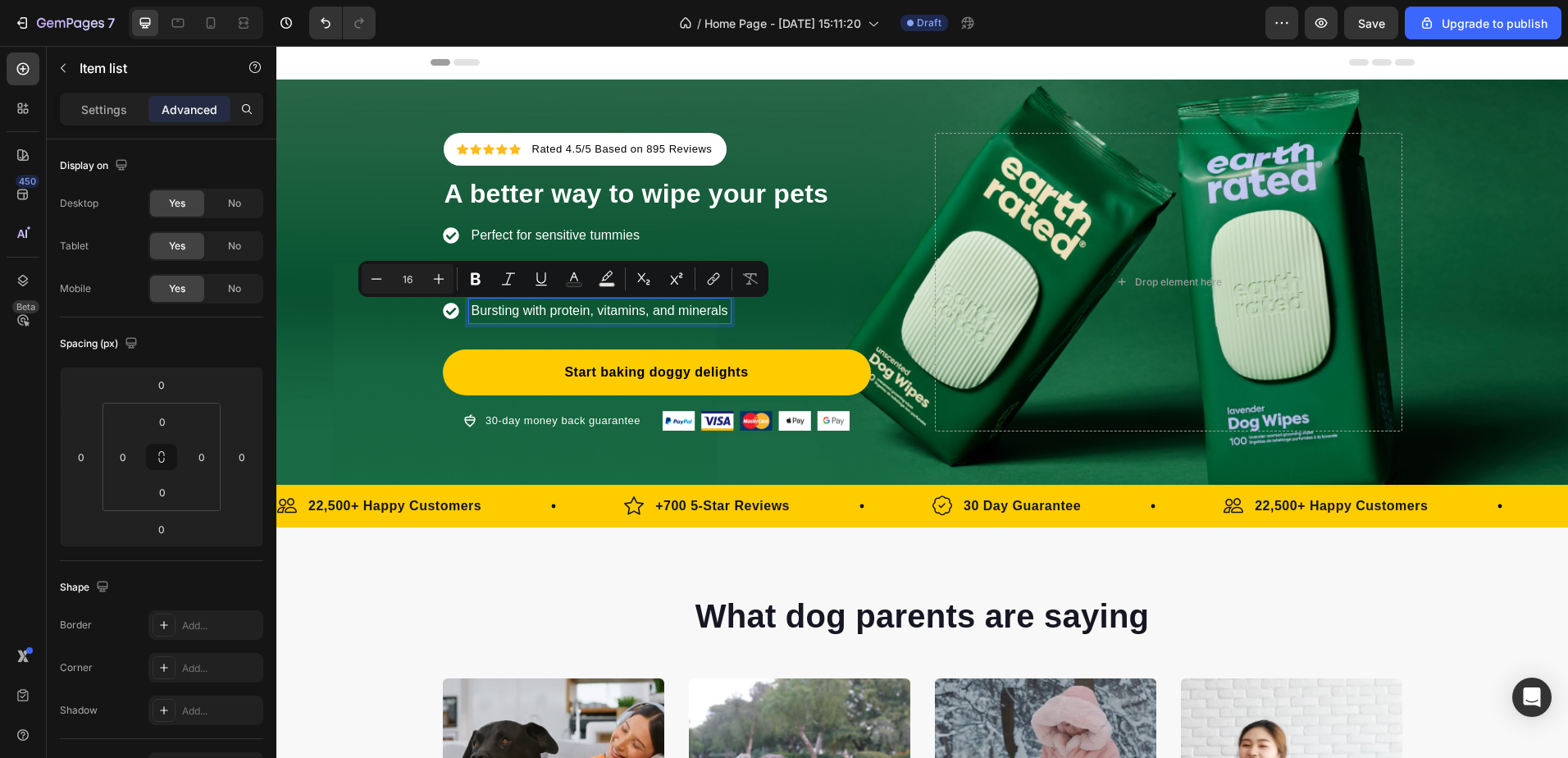
click at [472, 314] on p "Bursting with protein, vitamins, and minerals" at bounding box center [600, 311] width 257 height 20
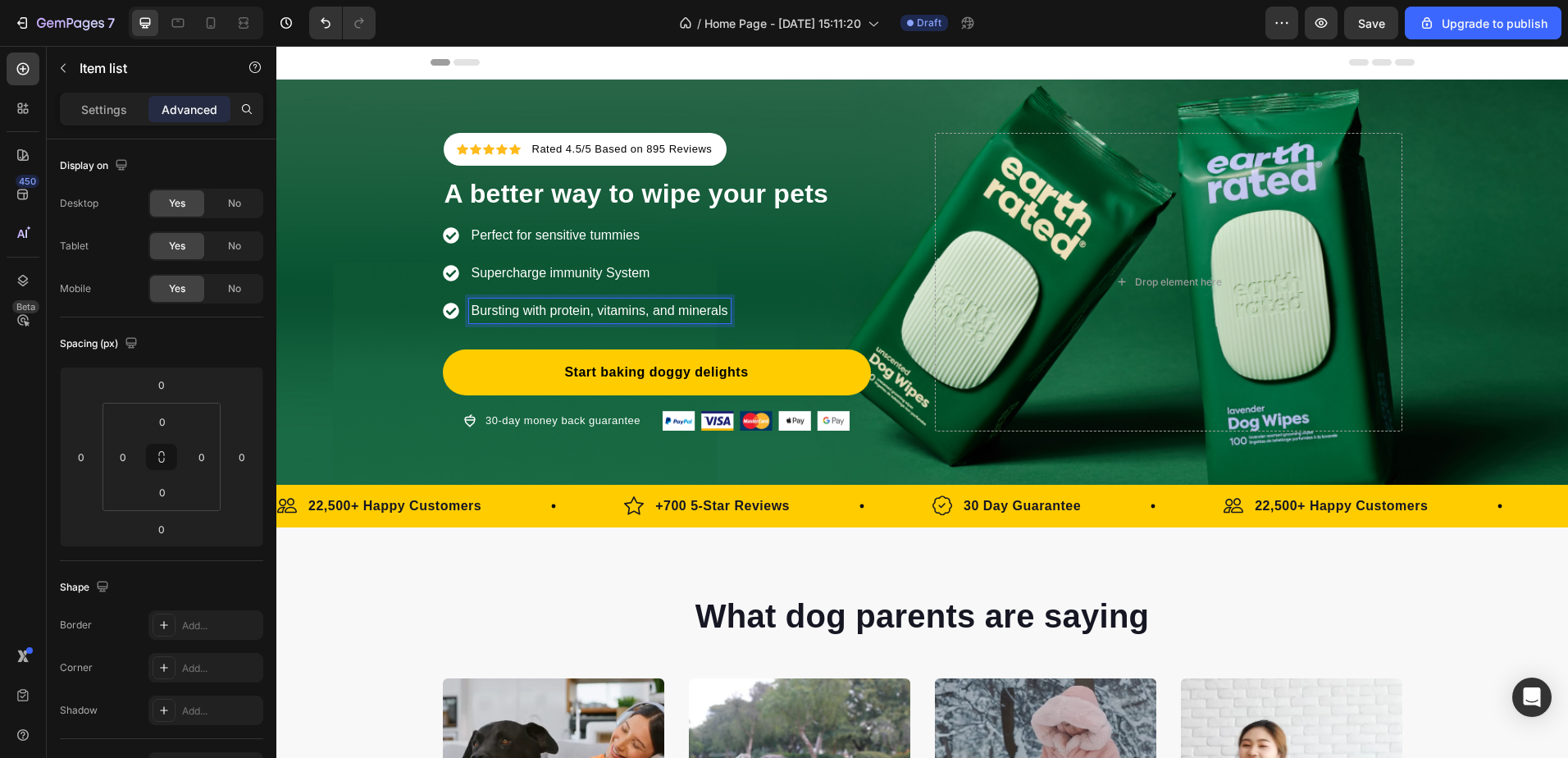
click at [469, 323] on div "Bursting with protein, vitamins, and minerals" at bounding box center [600, 311] width 261 height 25
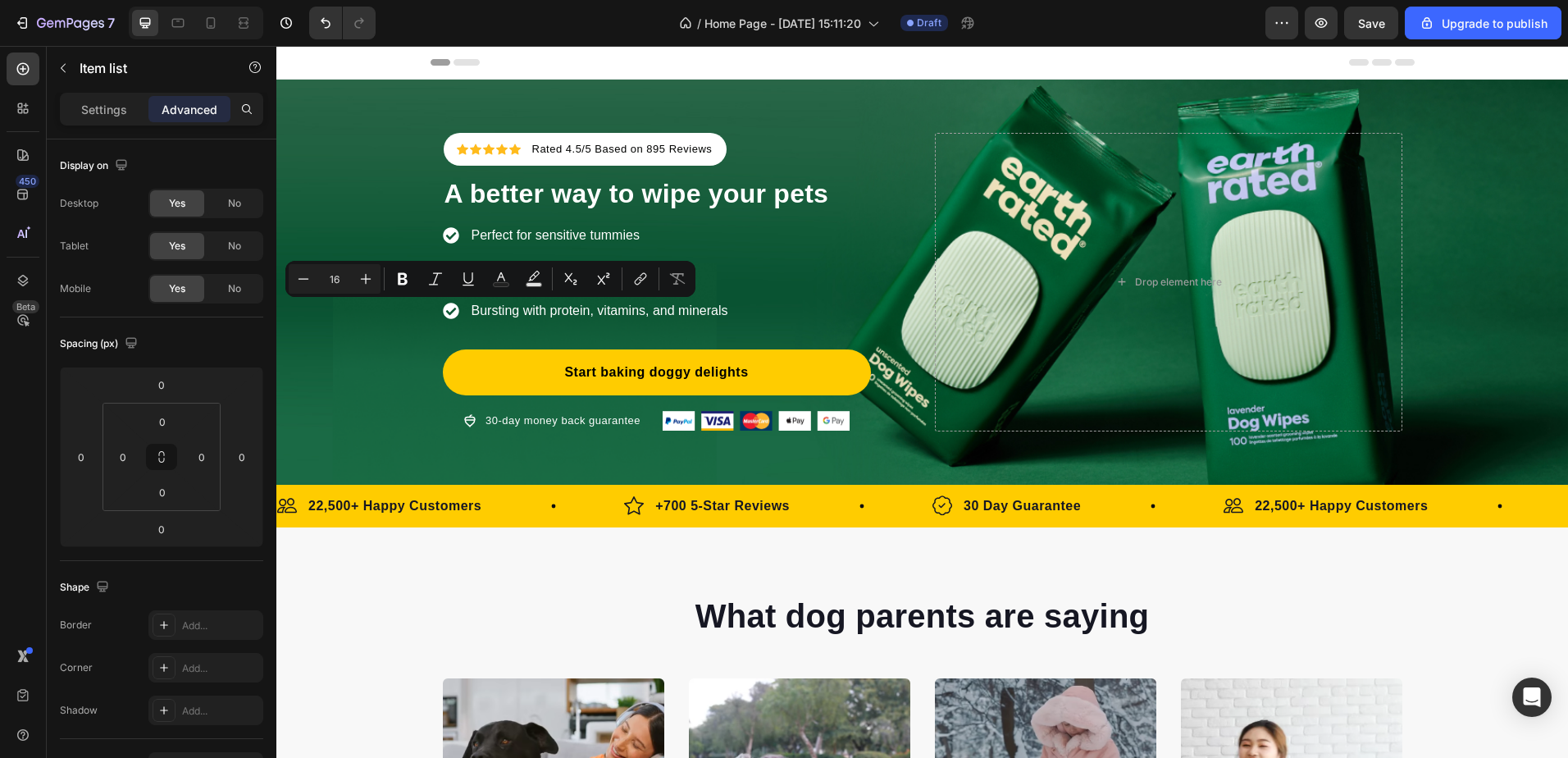
click at [486, 334] on div "Perfect for sensitive tummies Supercharge immunity System Bursting with protein…" at bounding box center [656, 286] width 428 height 126
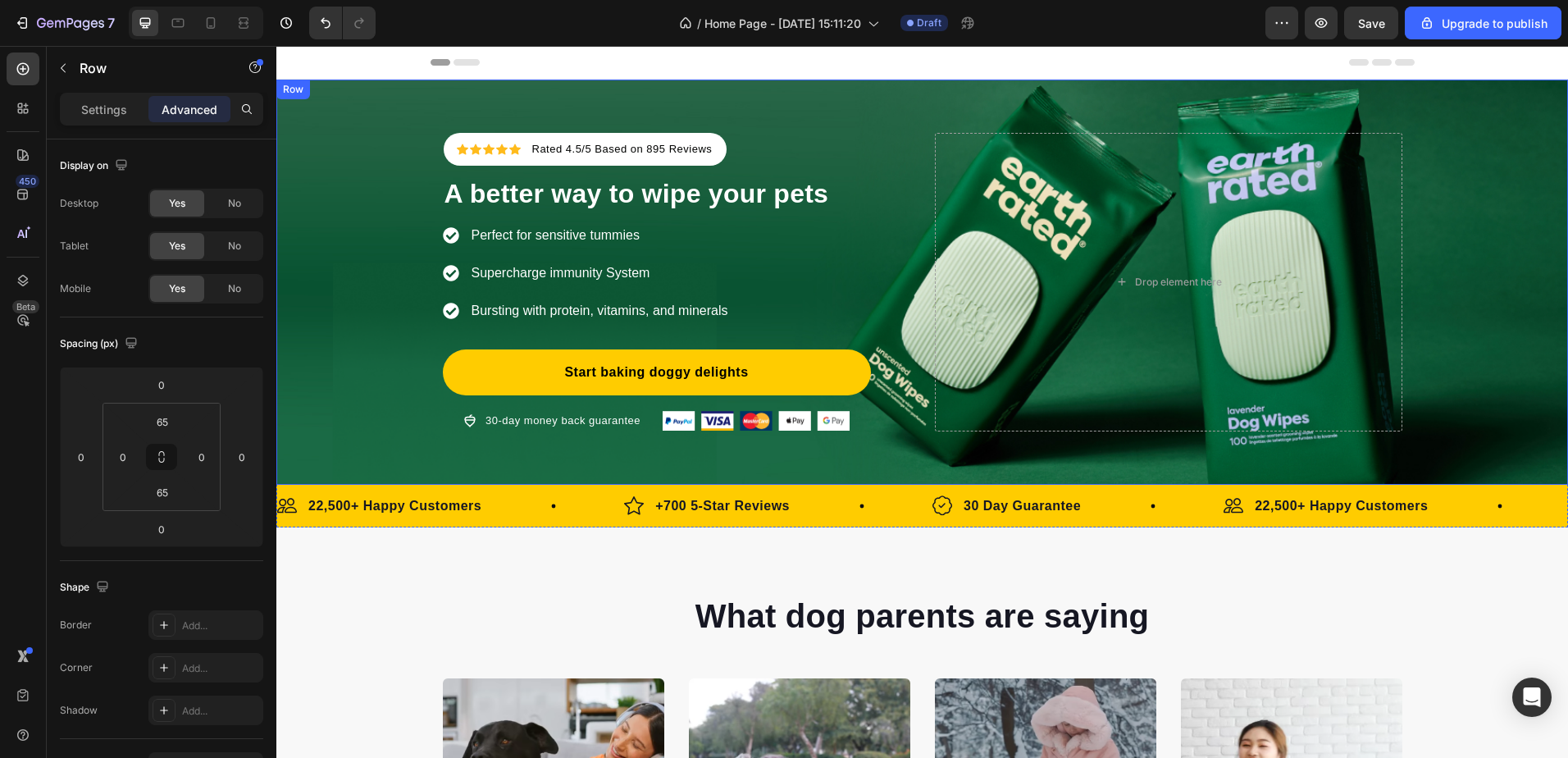
click at [736, 127] on div "Icon Icon Icon Icon Icon Icon List Hoz Rated 4.5/5 Based on 895 Reviews Text bl…" at bounding box center [922, 282] width 1292 height 405
click at [86, 102] on p "Settings" at bounding box center [104, 110] width 46 height 18
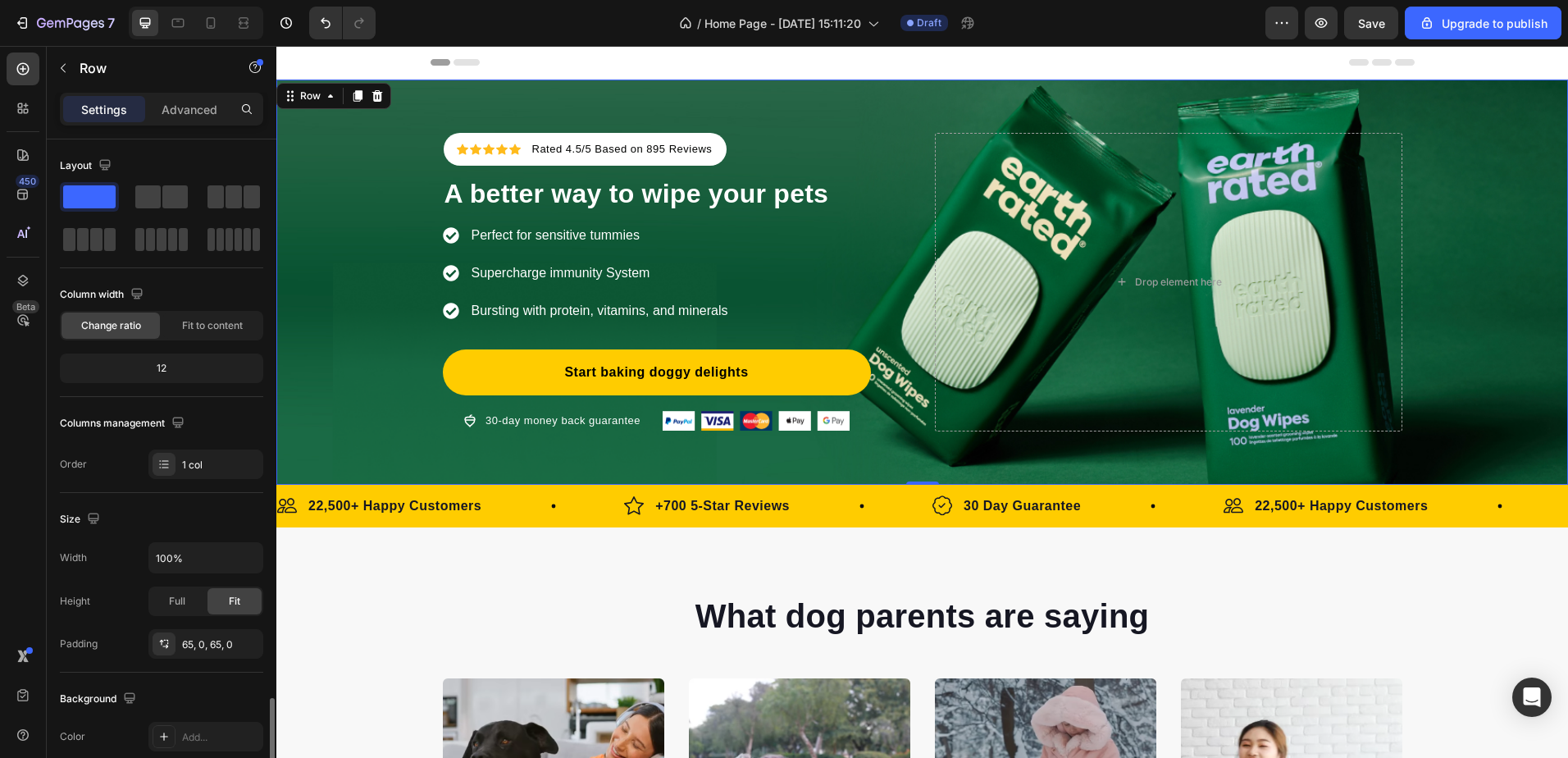
scroll to position [335, 0]
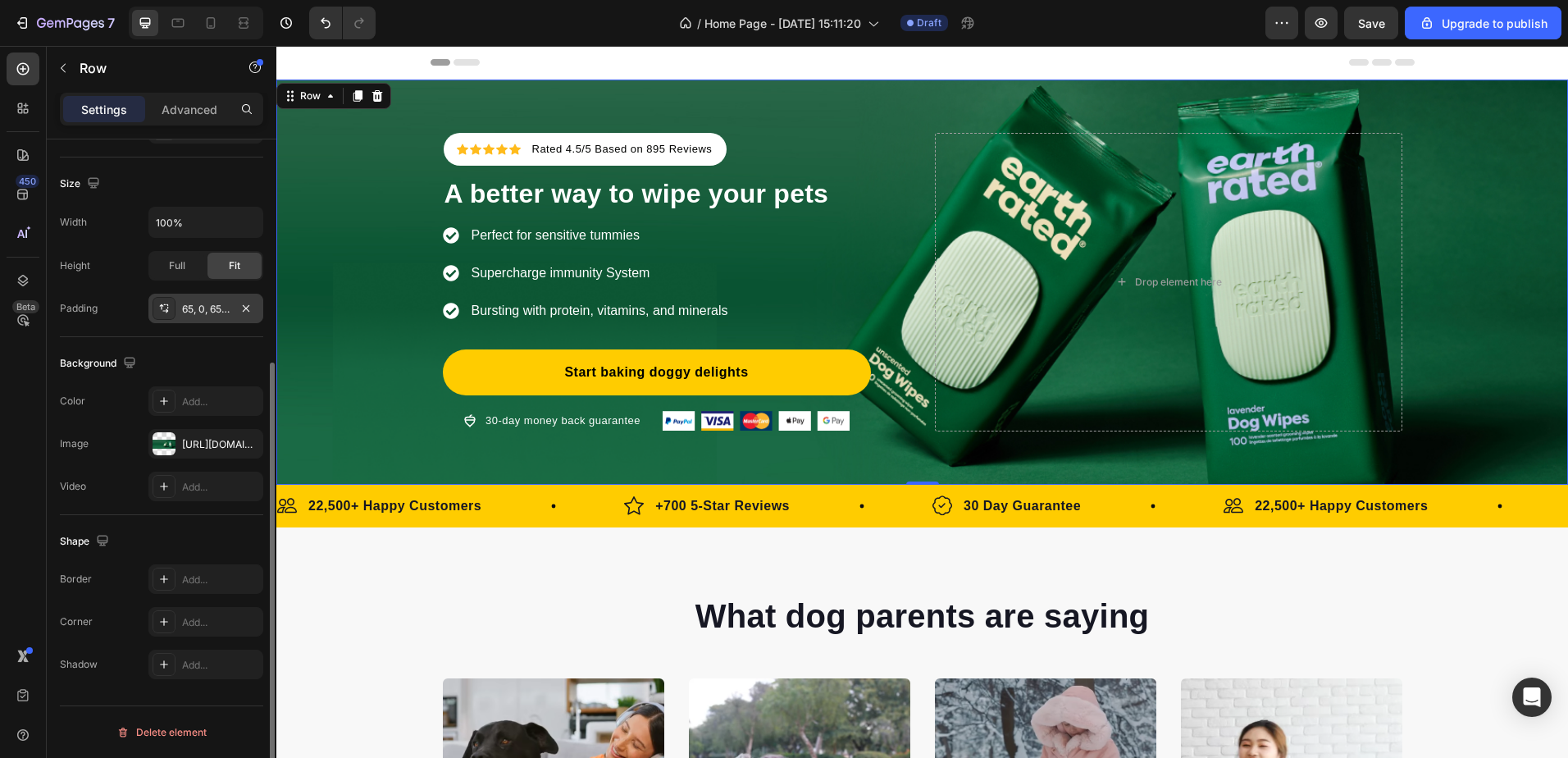
click at [186, 302] on div "65, 0, 65, 0" at bounding box center [205, 309] width 47 height 15
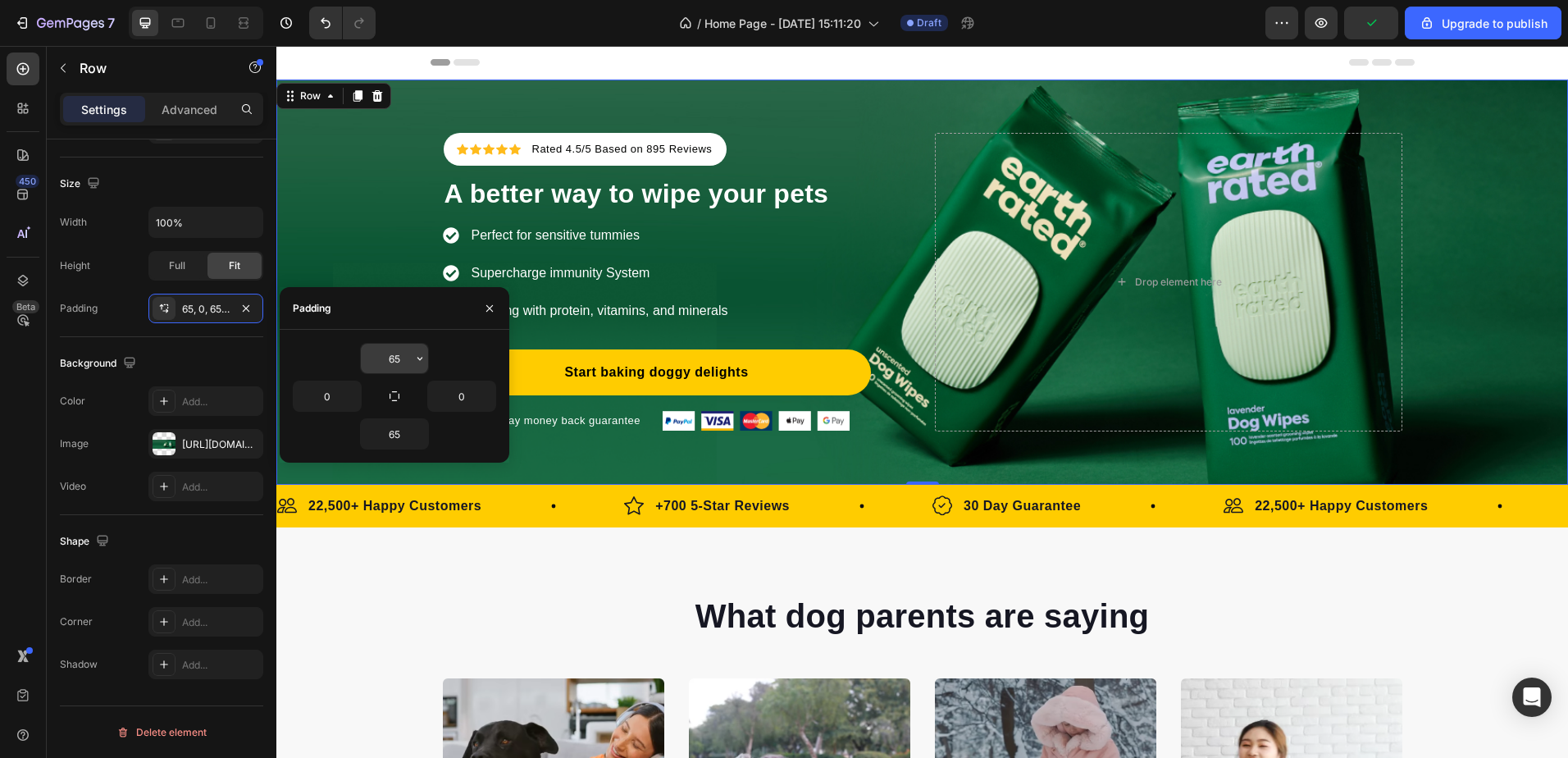
click at [397, 361] on input "65" at bounding box center [394, 359] width 67 height 29
click at [413, 361] on button "button" at bounding box center [420, 359] width 17 height 29
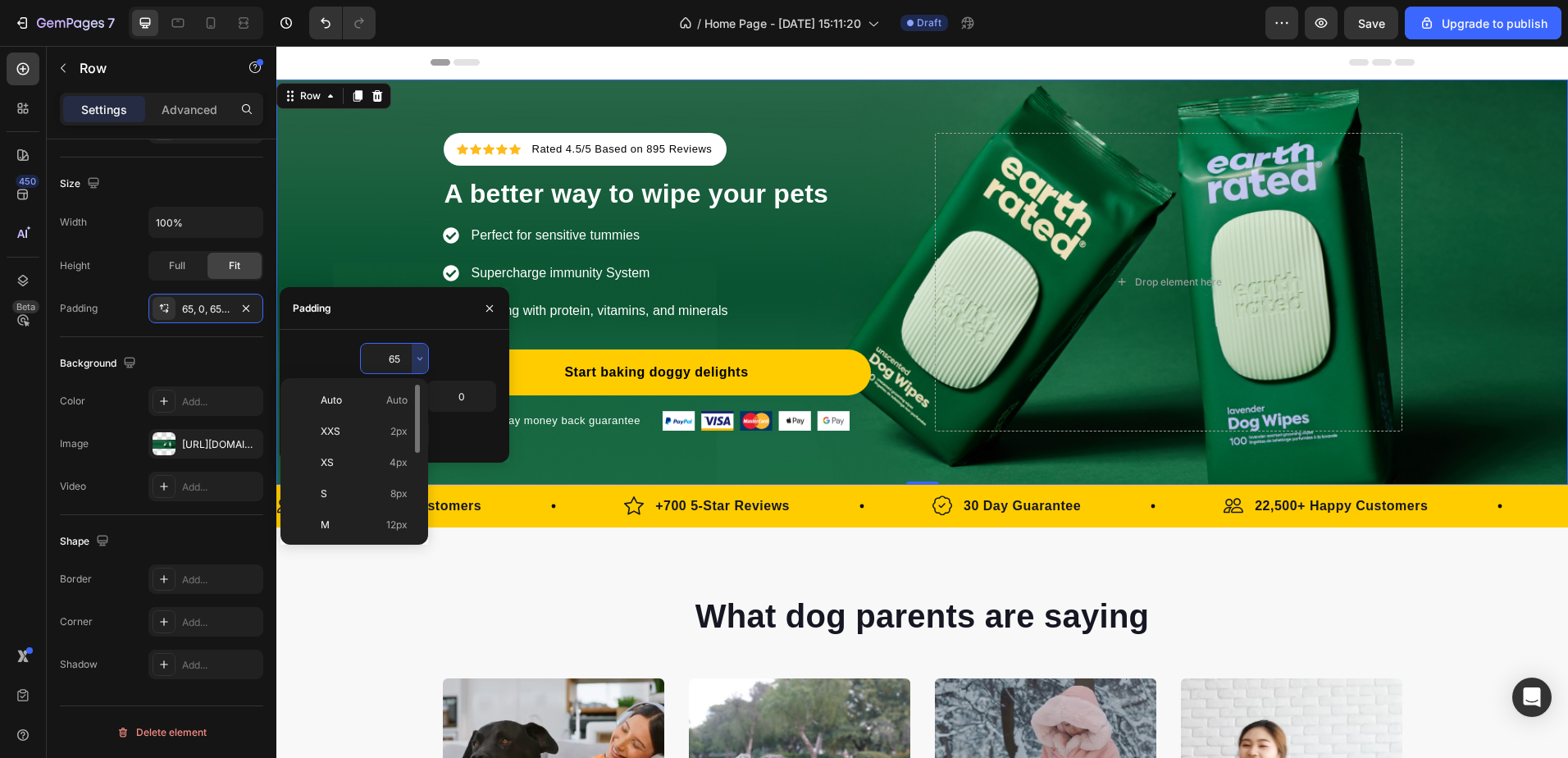
scroll to position [190, 0]
click at [376, 519] on p "5XL 112px" at bounding box center [364, 522] width 87 height 15
type input "112"
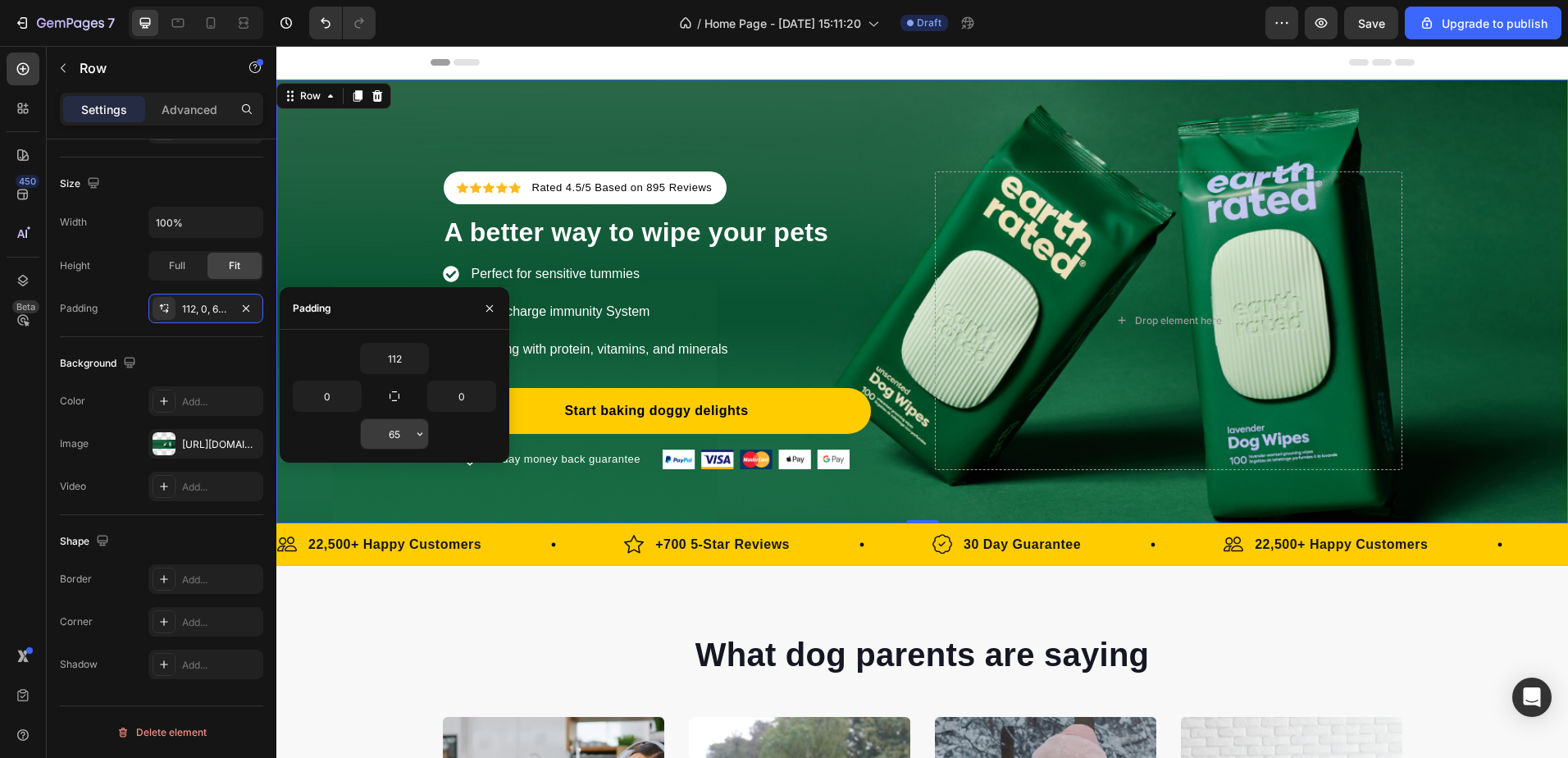
click at [399, 437] on input "65" at bounding box center [394, 434] width 67 height 29
click at [423, 437] on icon "button" at bounding box center [419, 434] width 13 height 13
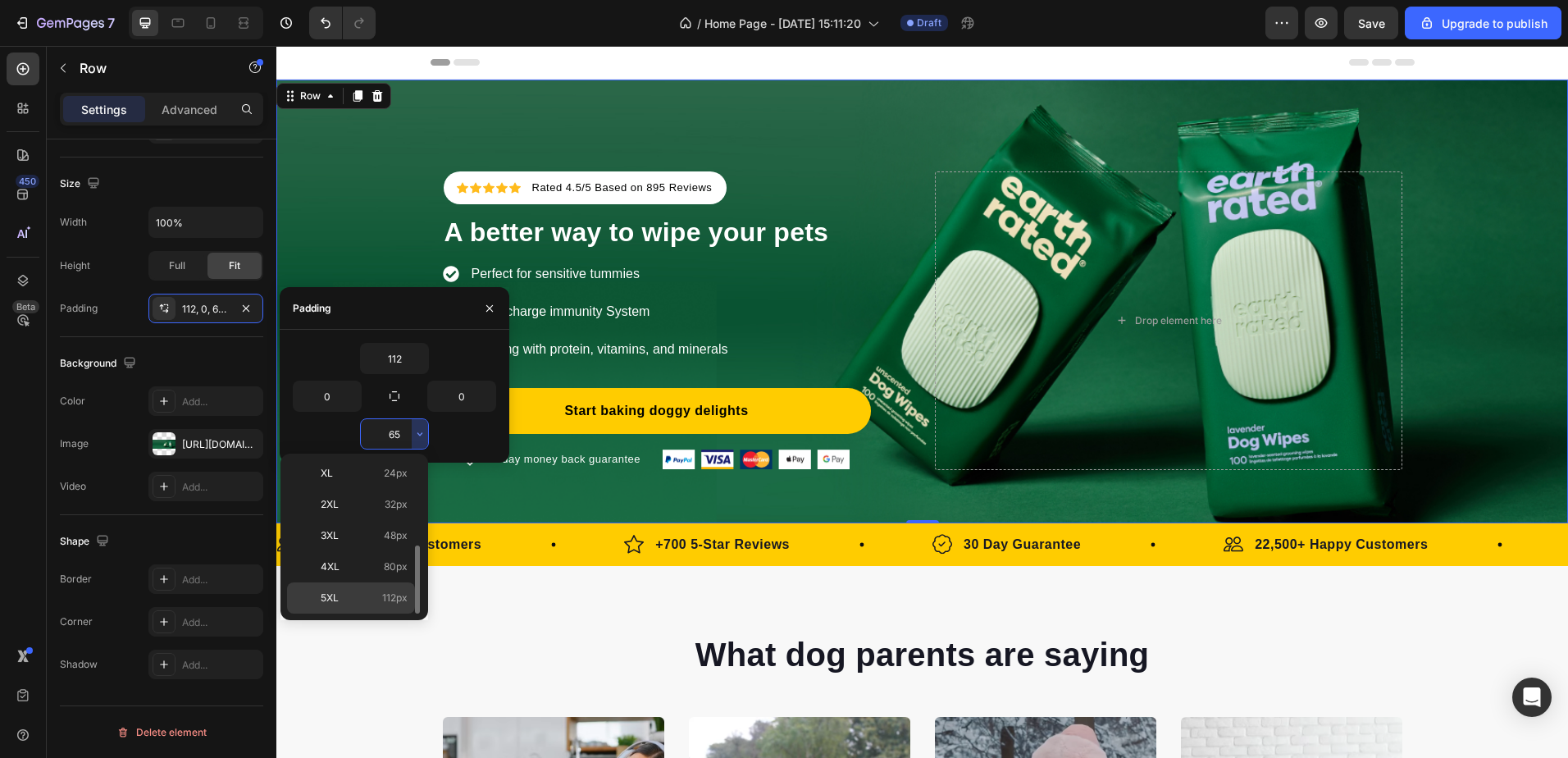
drag, startPoint x: 392, startPoint y: 598, endPoint x: 116, endPoint y: 552, distance: 279.8
click at [392, 598] on span "112px" at bounding box center [395, 598] width 26 height 15
type input "112"
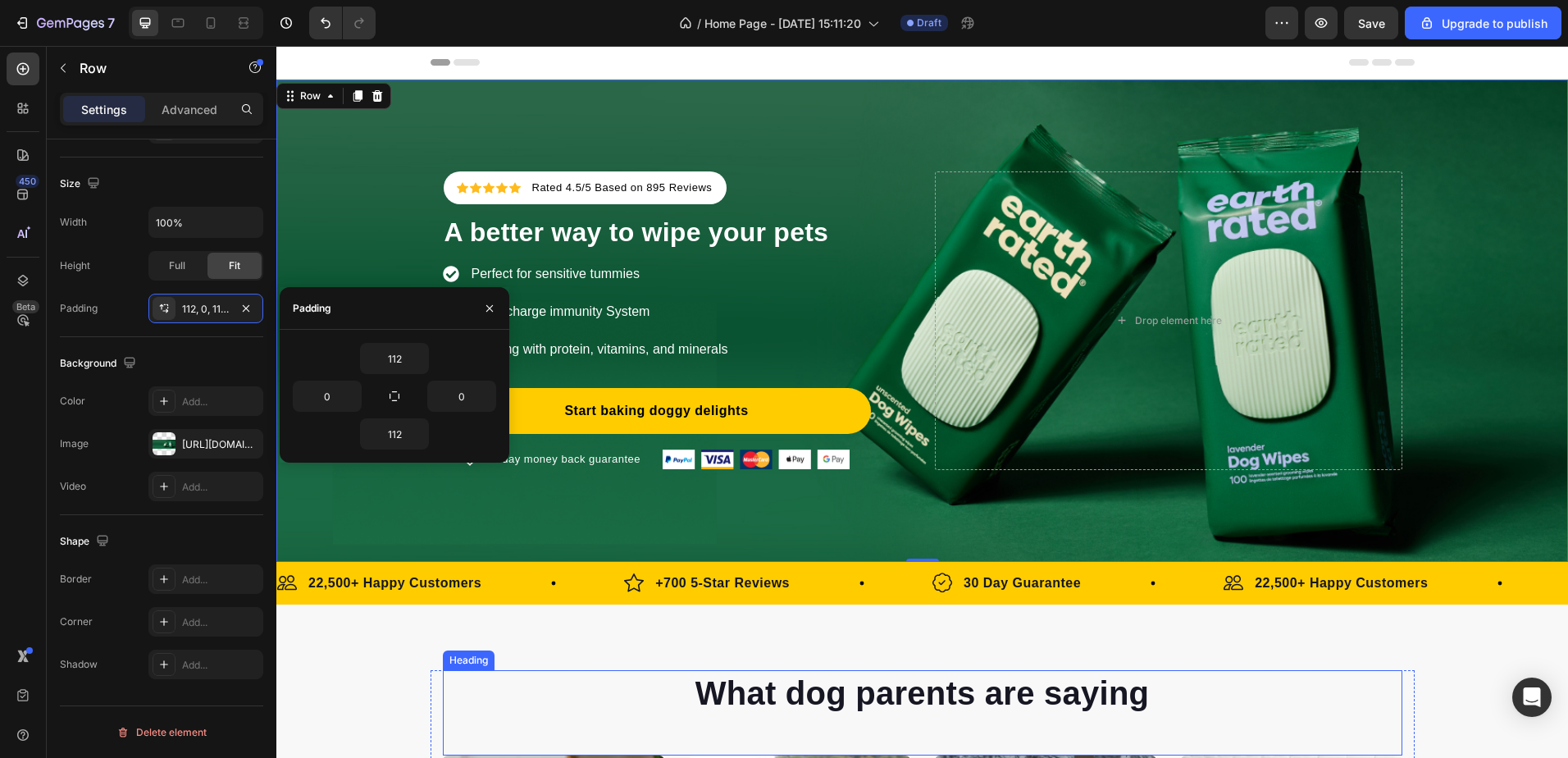
click at [726, 671] on h2 "What dog parents are saying" at bounding box center [922, 693] width 959 height 46
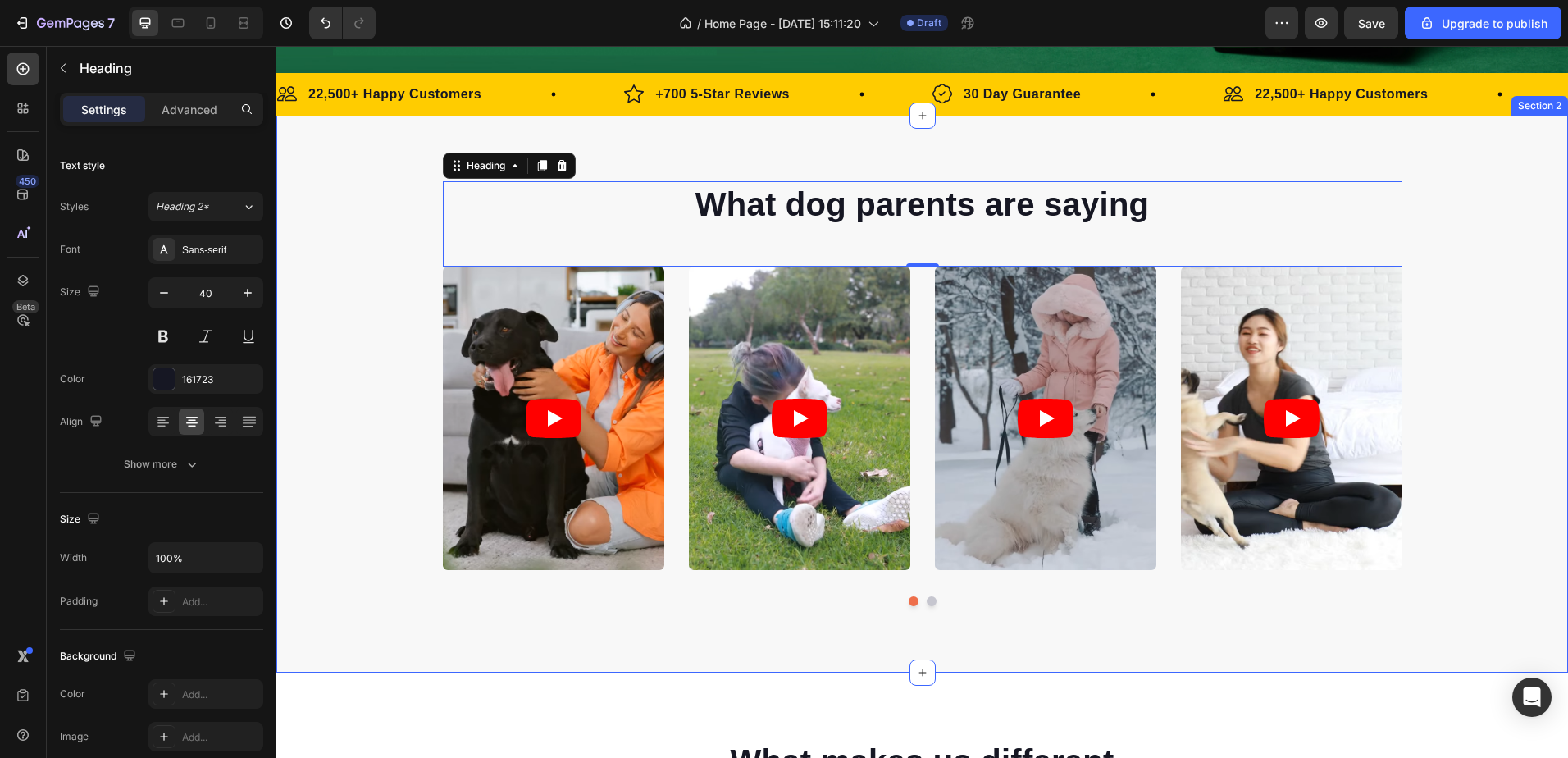
scroll to position [0, 0]
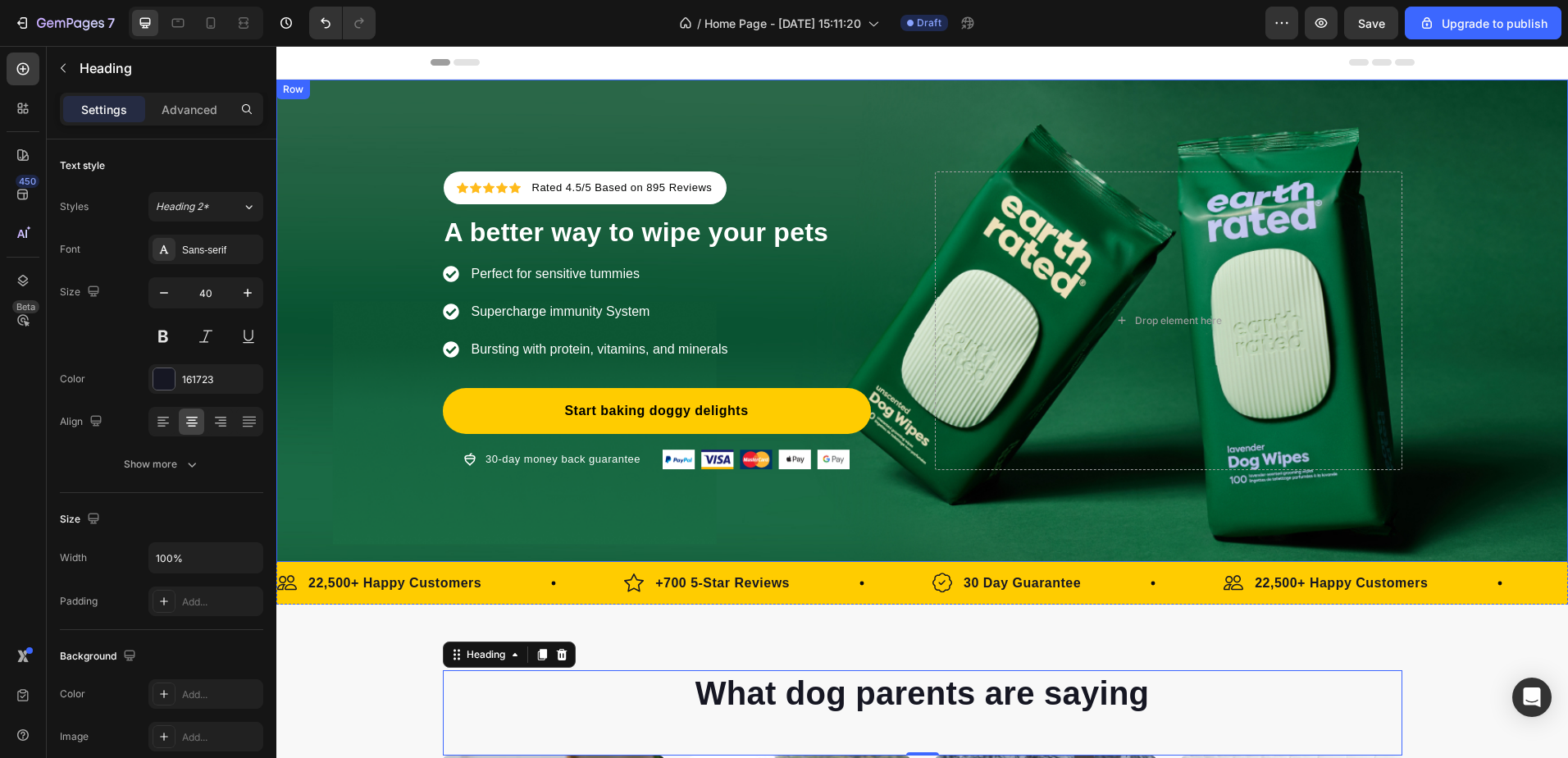
click at [327, 428] on div "Icon Icon Icon Icon Icon Icon List Hoz Rated 4.5/5 Based on 895 Reviews Text bl…" at bounding box center [922, 321] width 1292 height 299
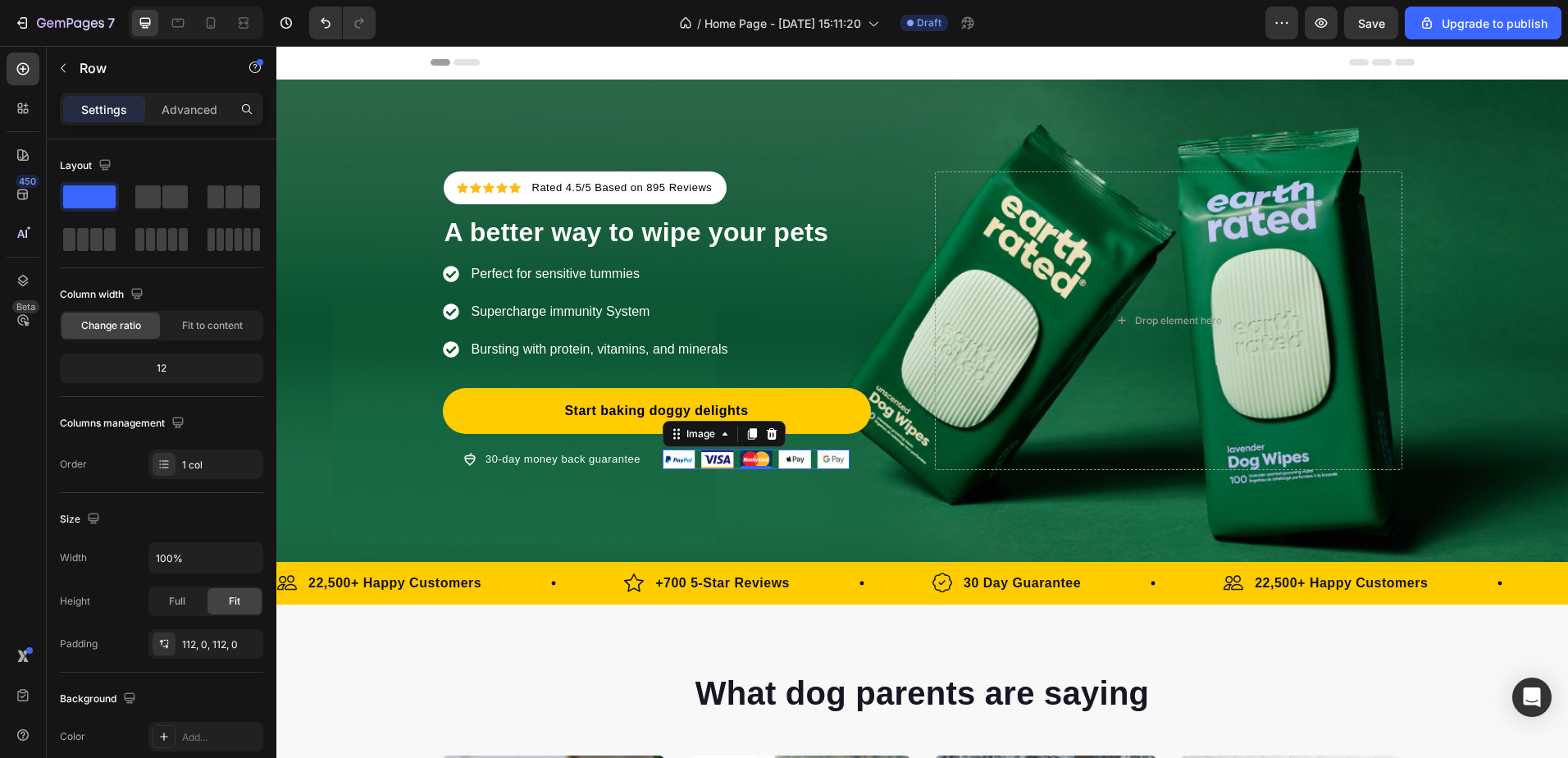
click at [663, 455] on img at bounding box center [756, 459] width 187 height 20
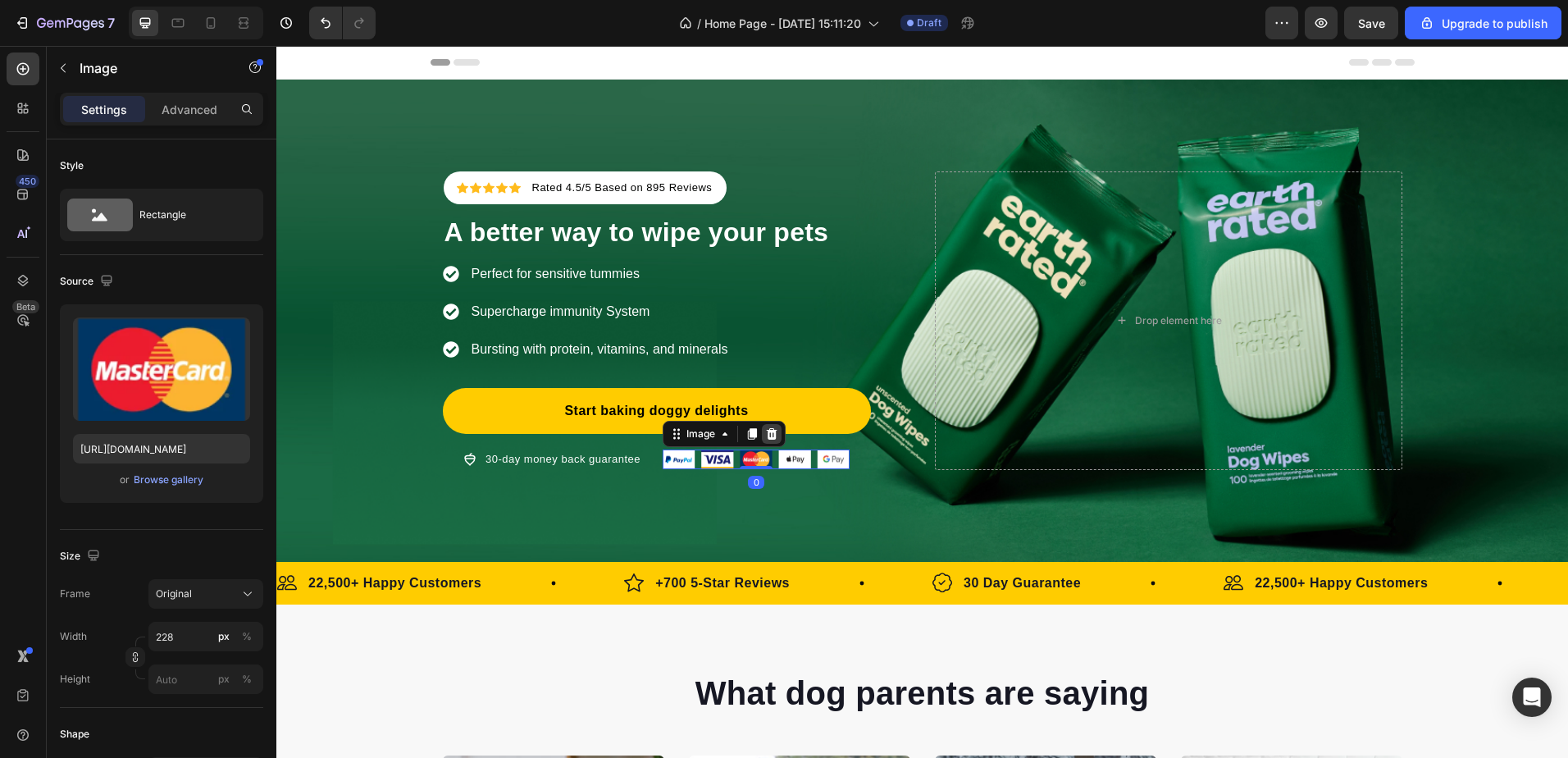
click at [767, 437] on icon at bounding box center [772, 434] width 11 height 12
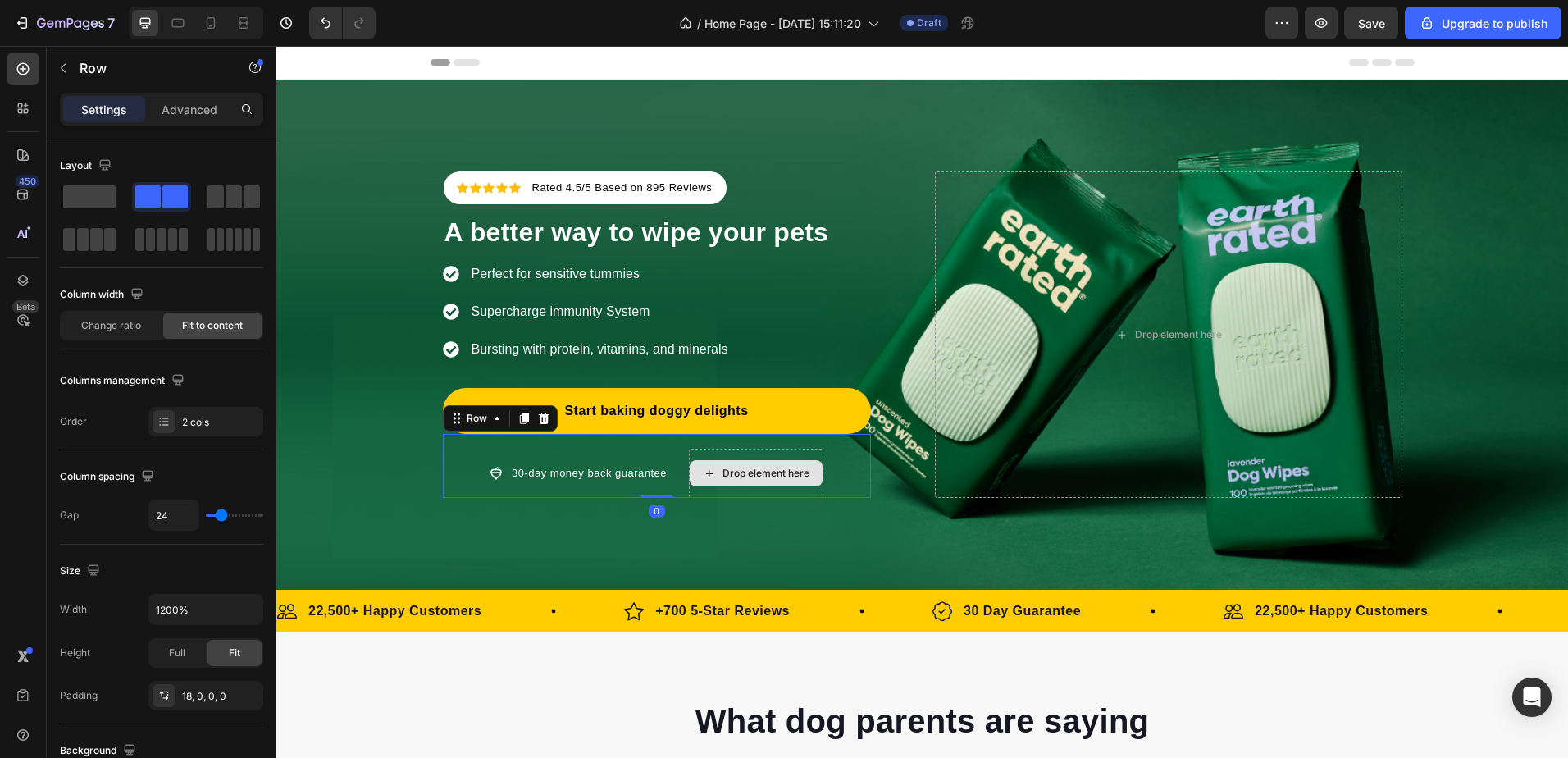
click at [705, 452] on div "Drop element here" at bounding box center [756, 473] width 135 height 49
click at [602, 443] on div "30-day money back guarantee Item list Drop element here Row 0" at bounding box center [656, 465] width 428 height 64
click at [602, 442] on div "30-day money back guarantee Item list Drop element here Row 0" at bounding box center [656, 465] width 428 height 64
click at [545, 420] on div at bounding box center [544, 418] width 20 height 20
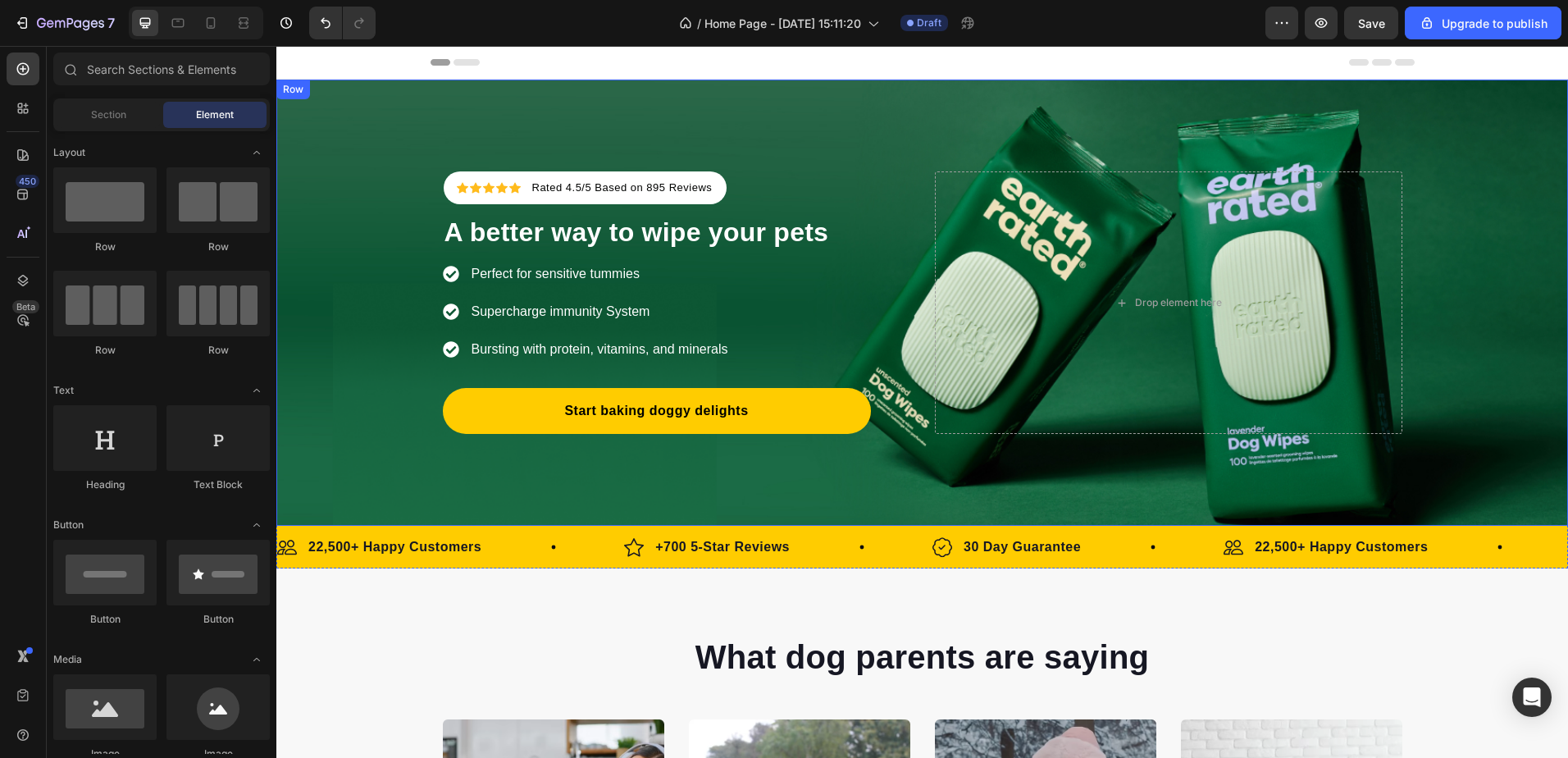
click at [672, 497] on div "Icon Icon Icon Icon Icon Icon List Hoz Rated 4.5/5 Based on 895 Reviews Text bl…" at bounding box center [922, 303] width 1292 height 446
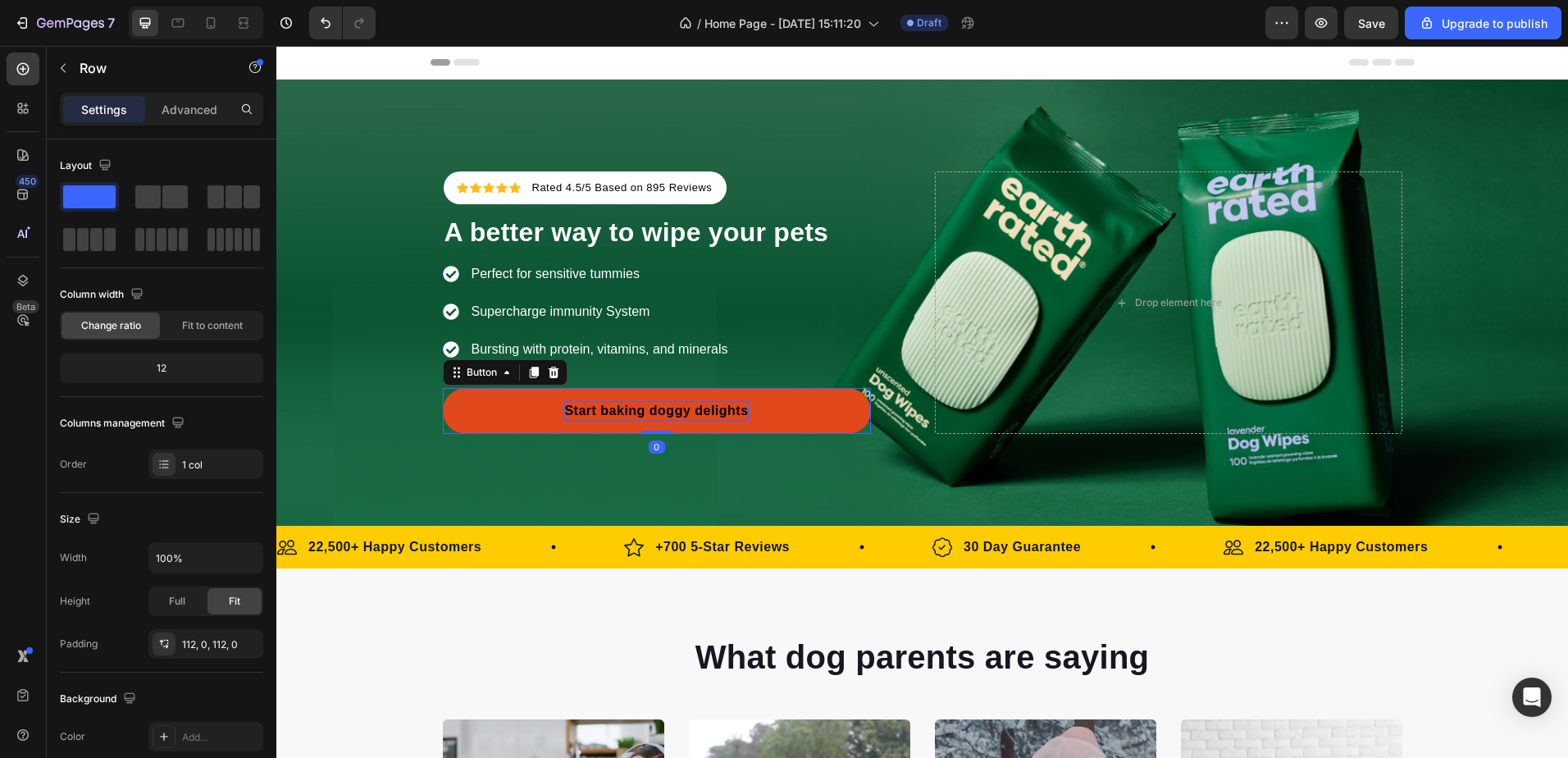
click at [658, 410] on div "Start baking doggy delights" at bounding box center [656, 411] width 184 height 20
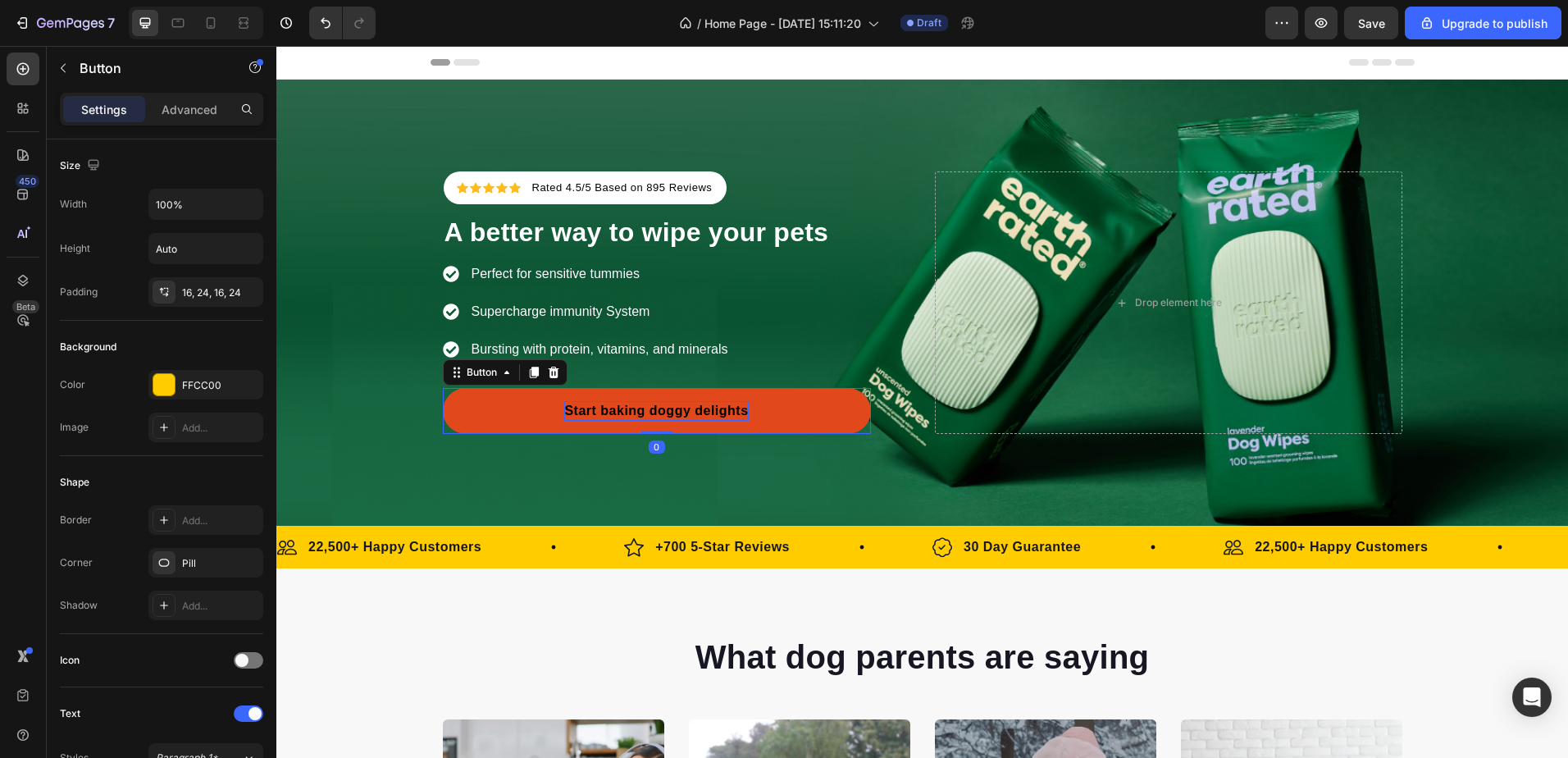
click at [658, 410] on div "Start baking doggy delights" at bounding box center [656, 411] width 184 height 20
click at [658, 410] on p "Start baking doggy delights" at bounding box center [656, 411] width 184 height 20
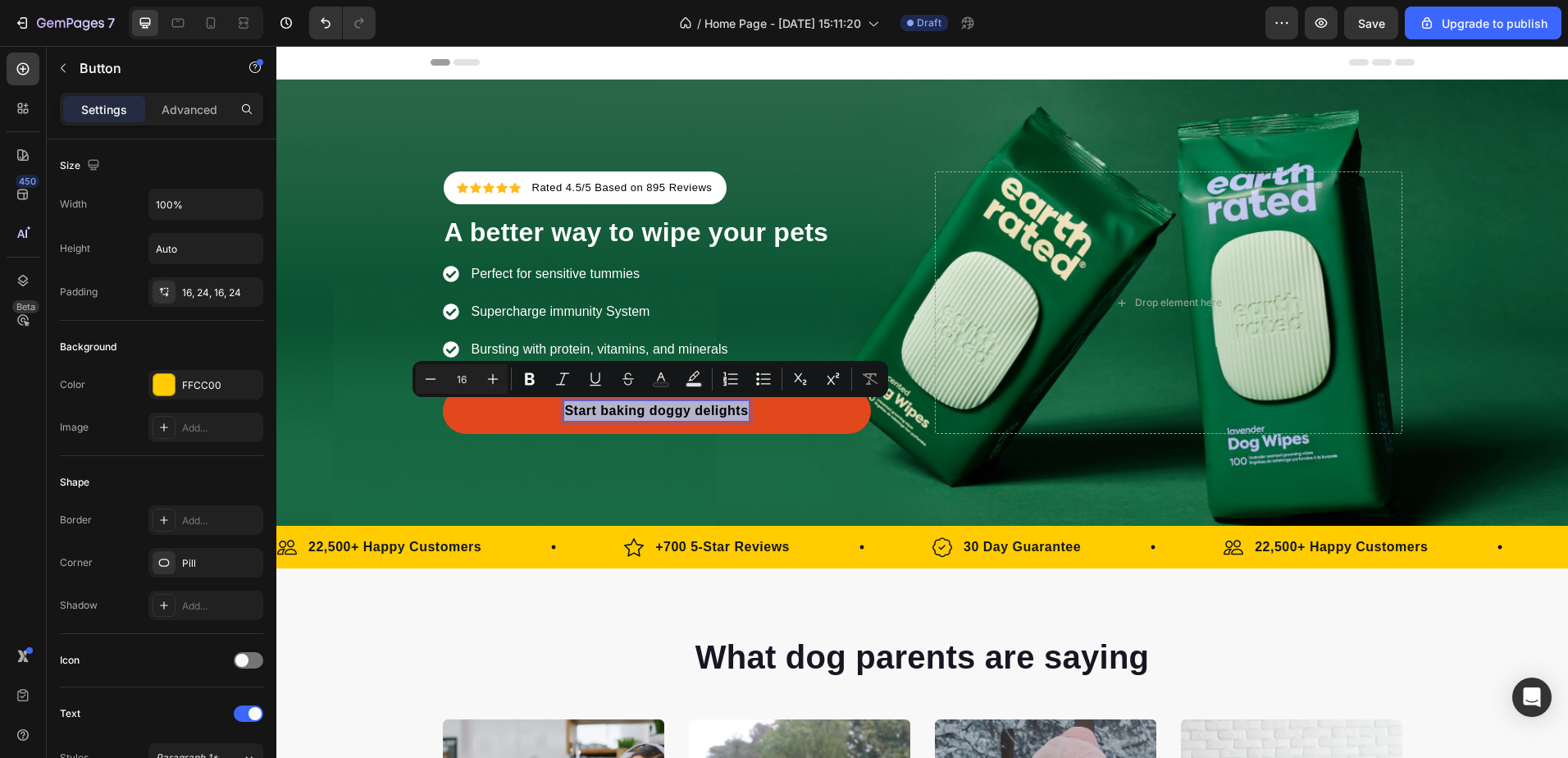
click at [596, 418] on p "Start baking doggy delights" at bounding box center [656, 411] width 184 height 20
drag, startPoint x: 634, startPoint y: 415, endPoint x: 789, endPoint y: 418, distance: 155.0
click at [789, 418] on link "Start baking doggy delights" at bounding box center [656, 411] width 428 height 46
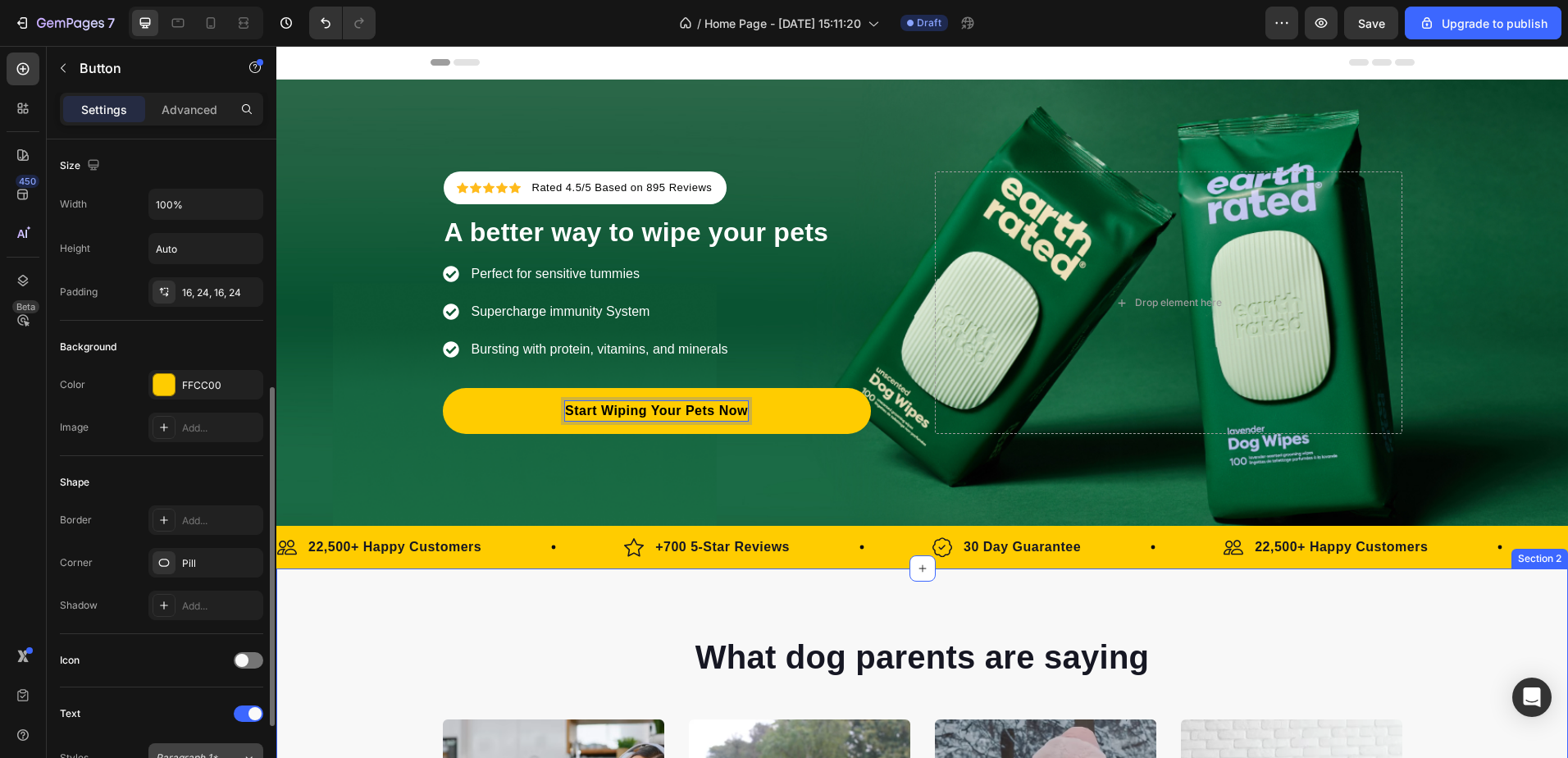
scroll to position [246, 0]
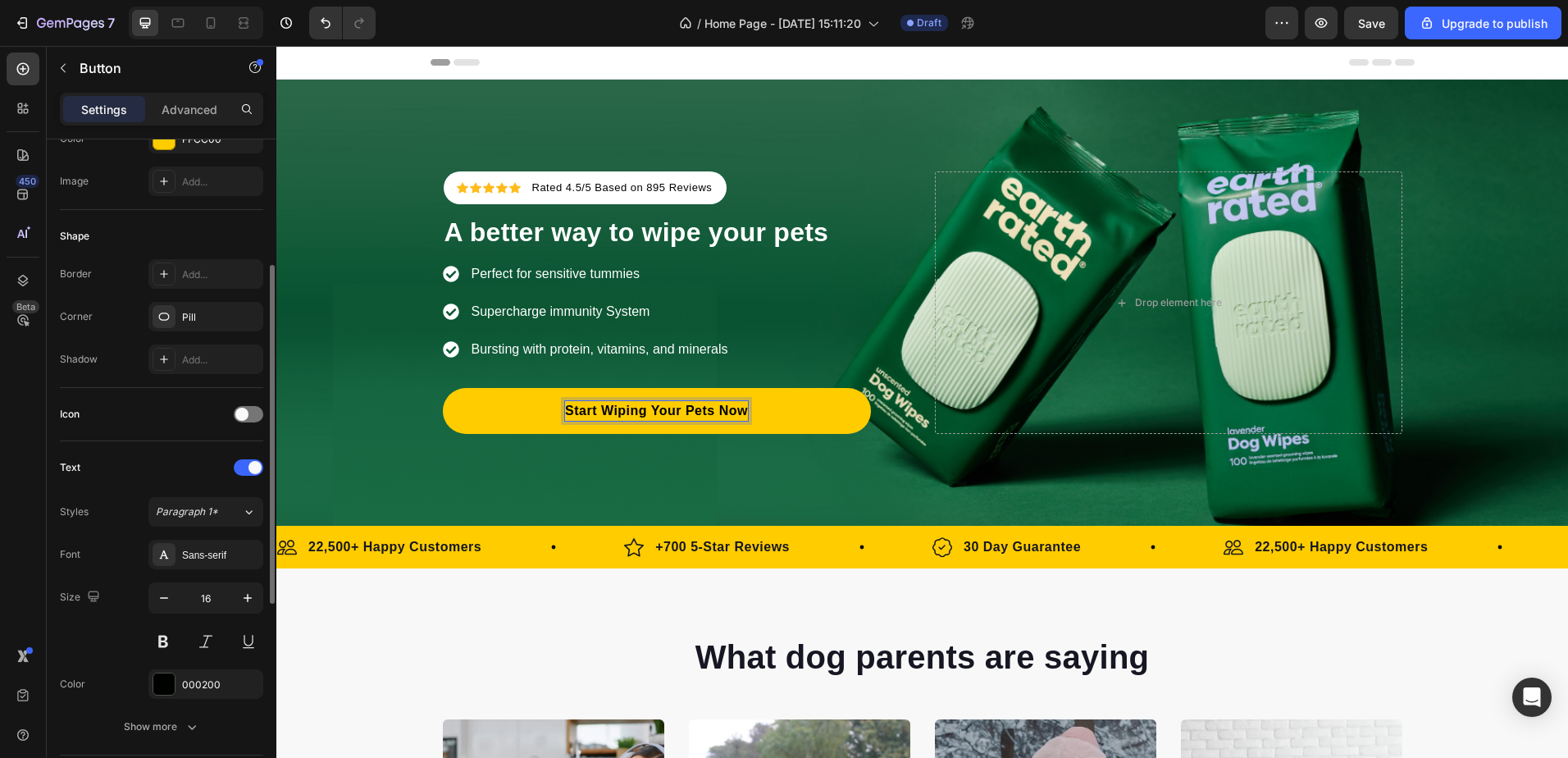
click at [176, 433] on div "Icon" at bounding box center [161, 415] width 203 height 53
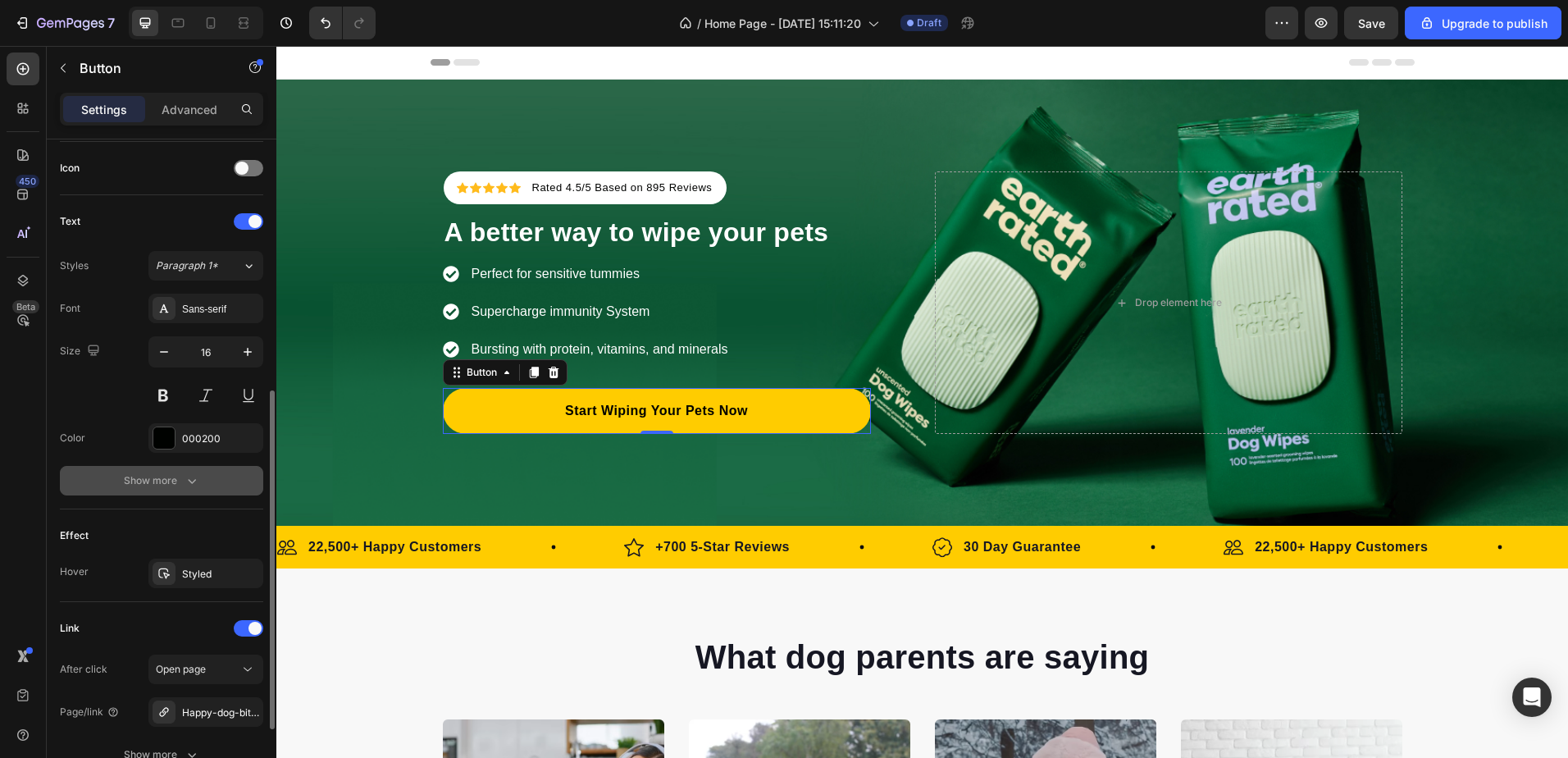
click at [176, 469] on button "Show more" at bounding box center [161, 481] width 203 height 29
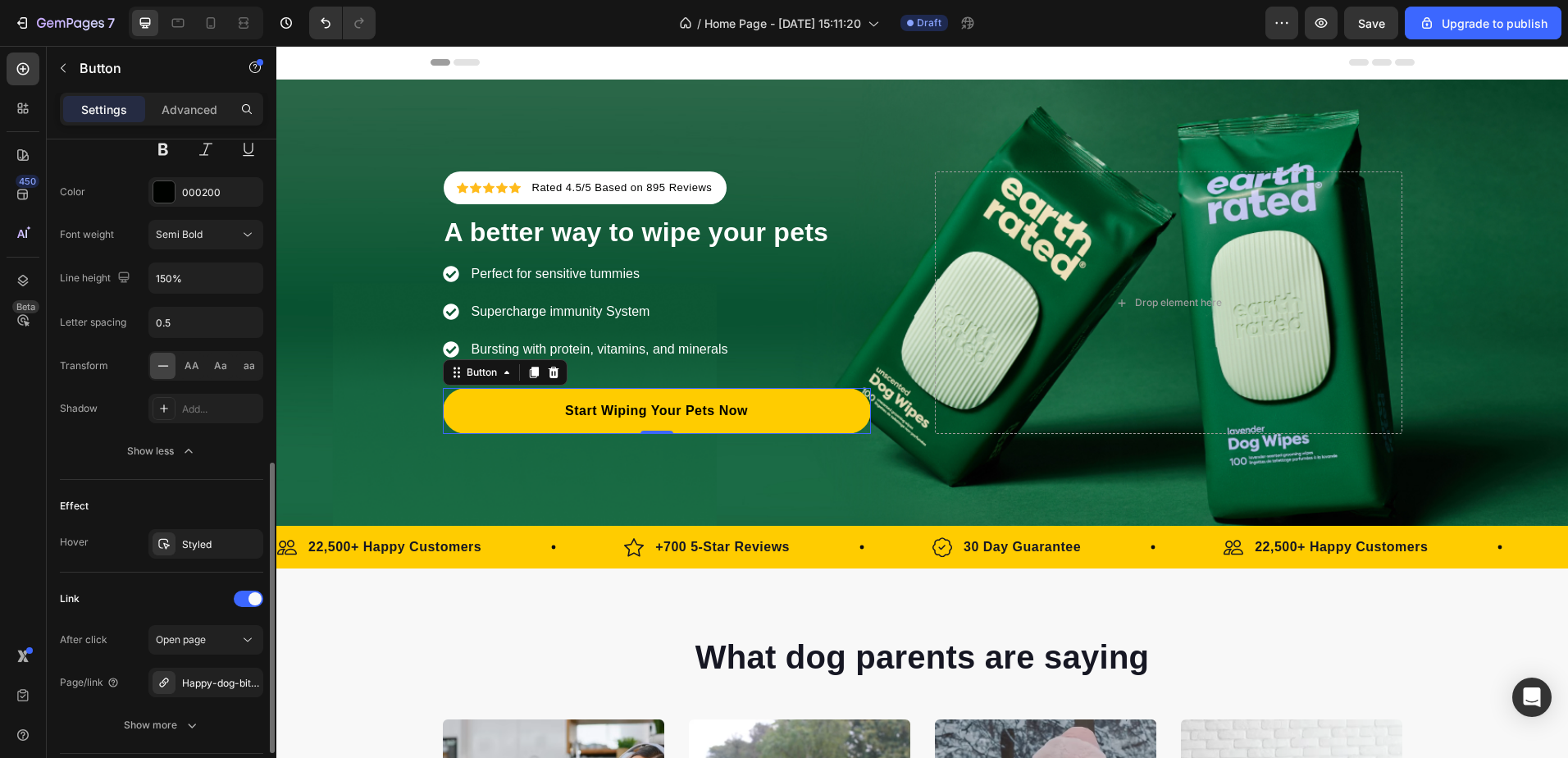
scroll to position [855, 0]
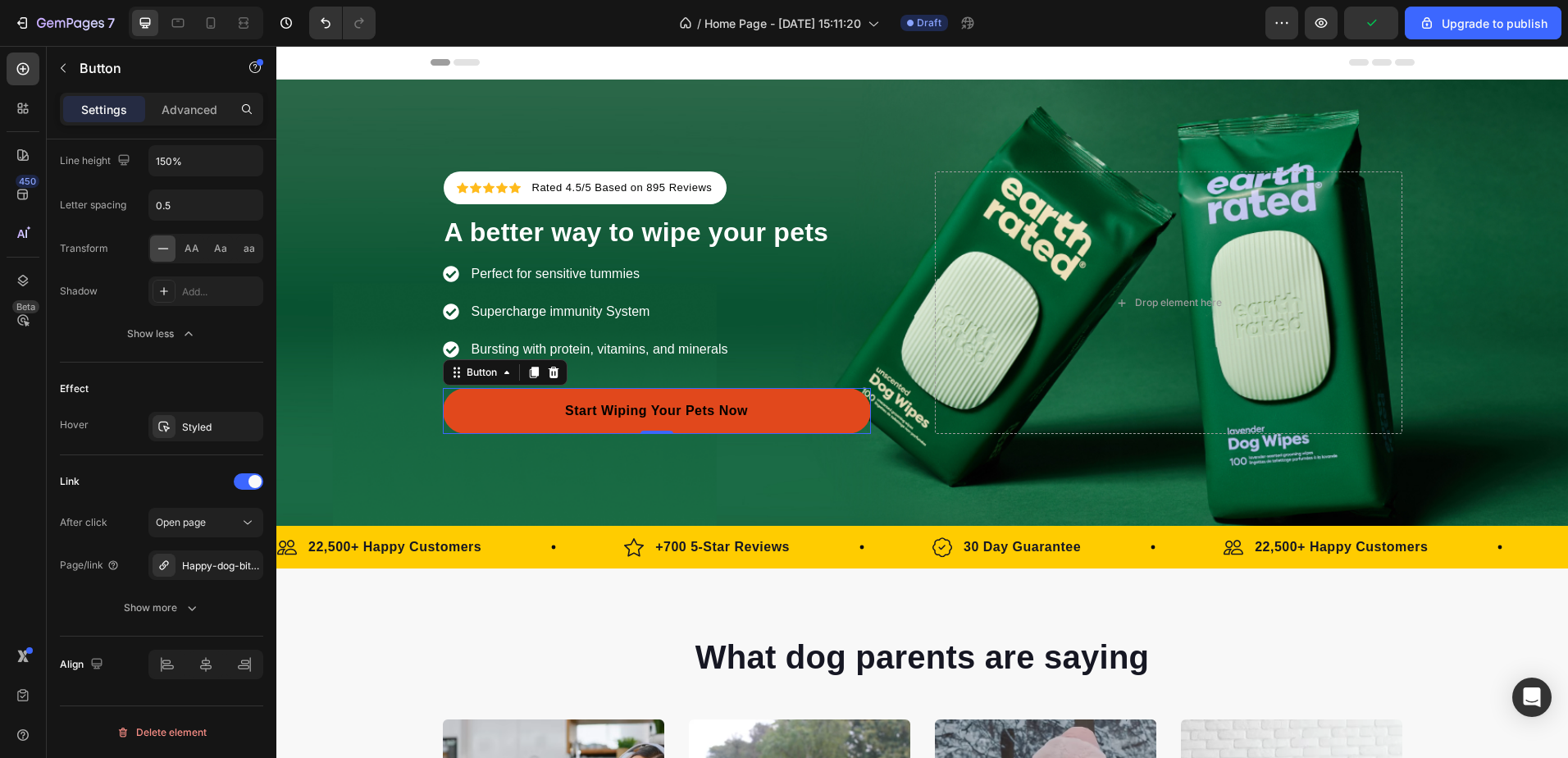
click at [769, 407] on link "Start Wiping Your Pets Now" at bounding box center [656, 411] width 428 height 46
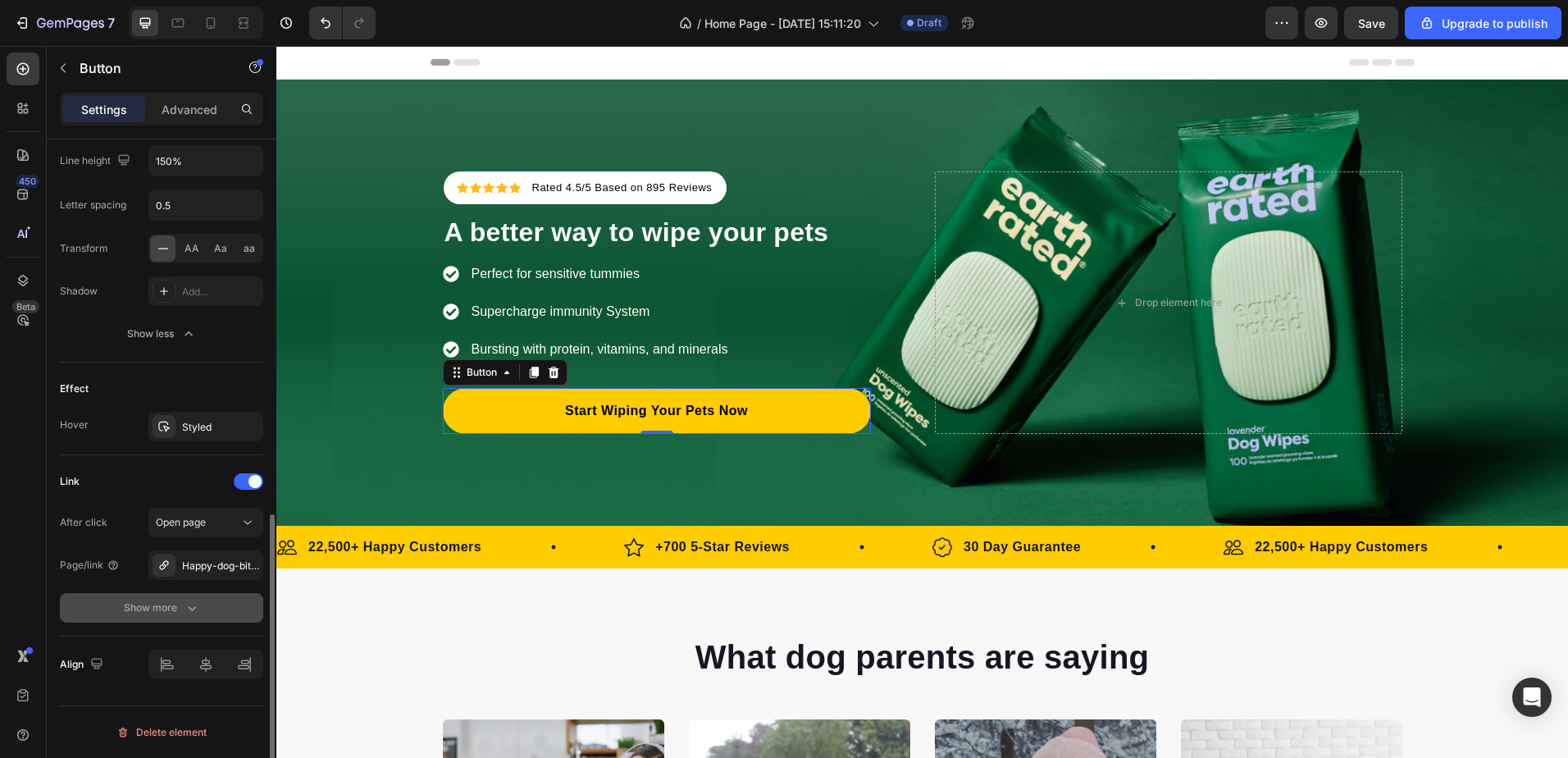
click at [168, 611] on div "Show more" at bounding box center [162, 608] width 77 height 17
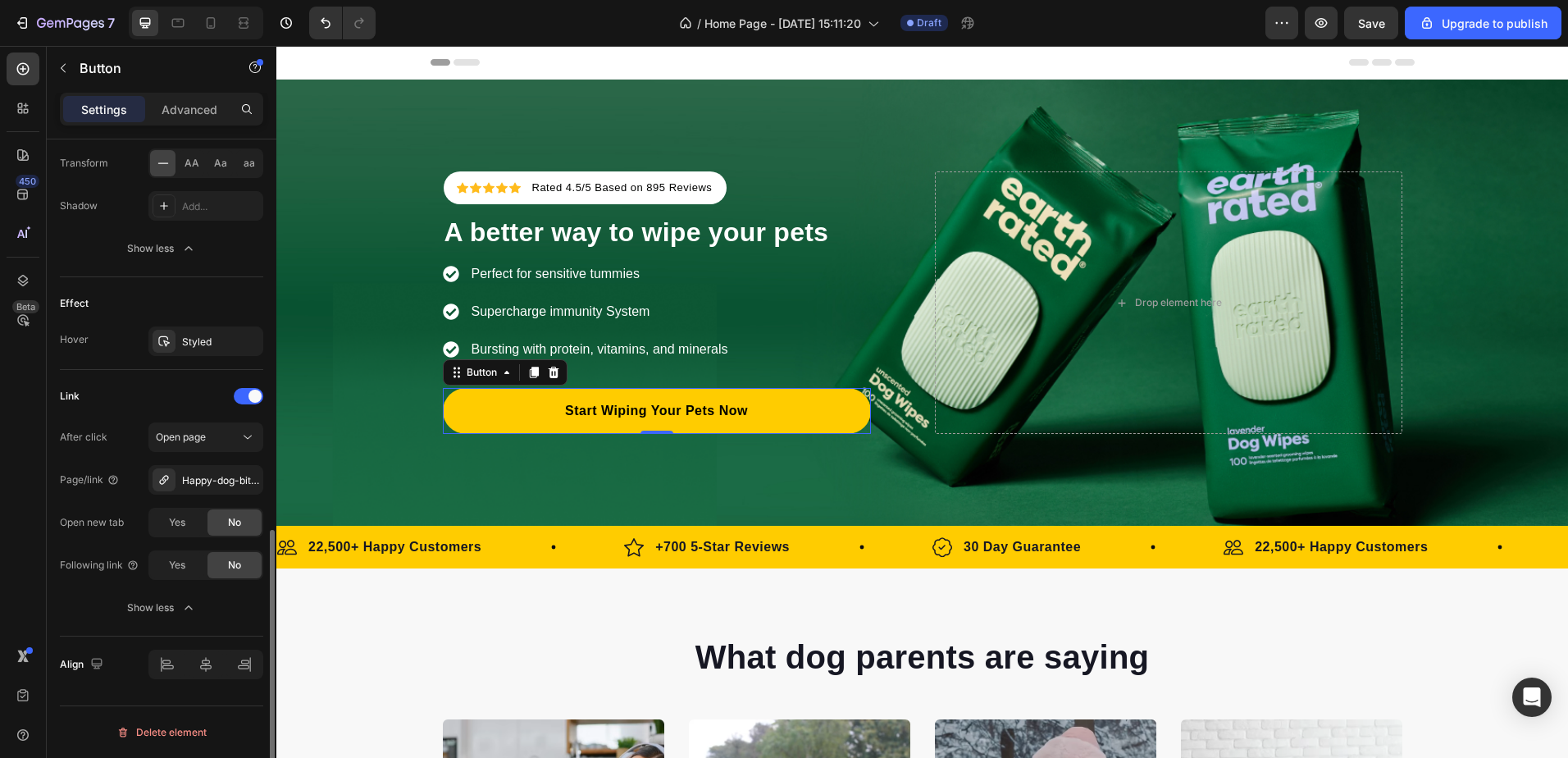
scroll to position [695, 0]
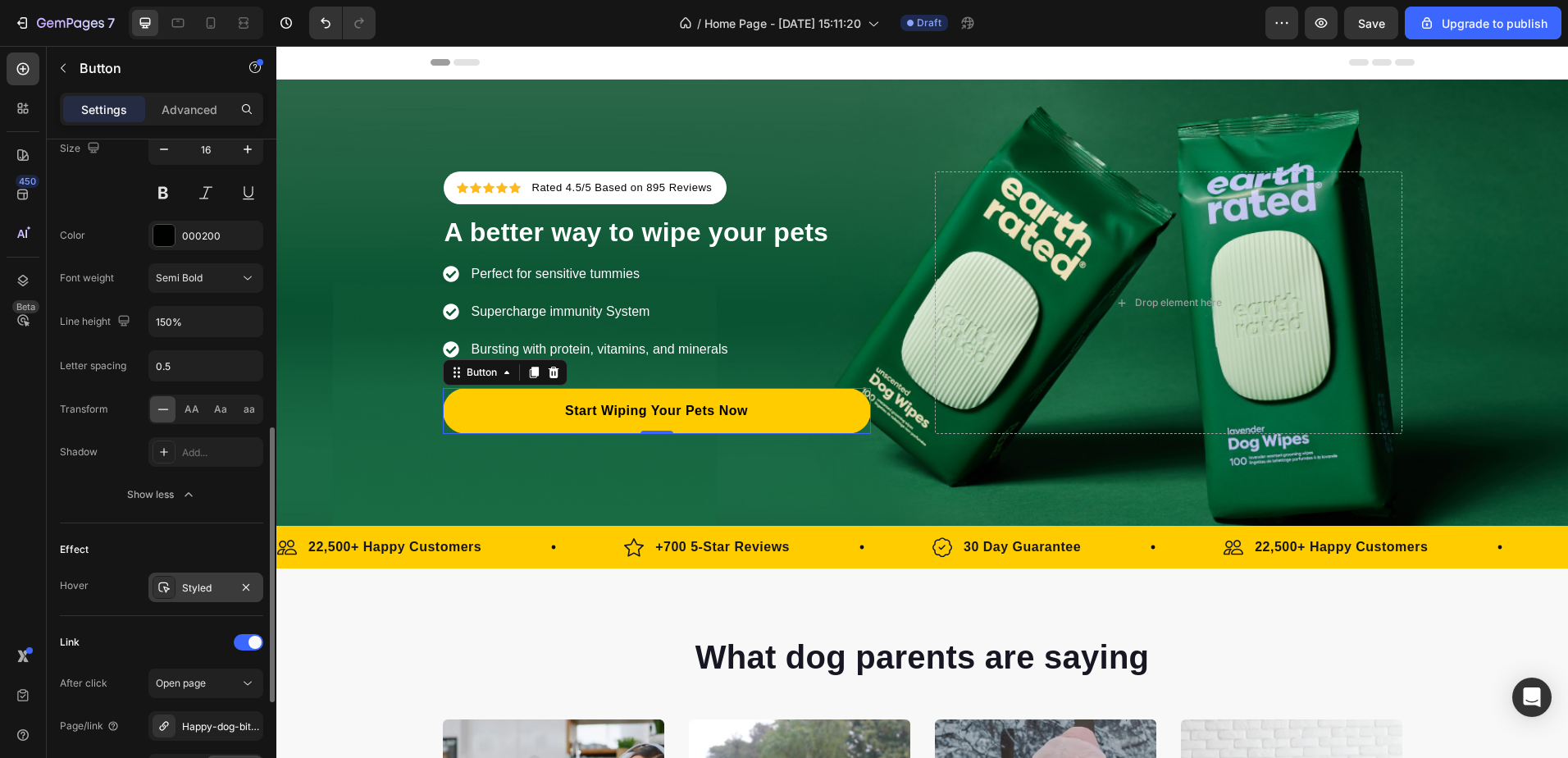
click at [208, 581] on div "Styled" at bounding box center [205, 588] width 47 height 15
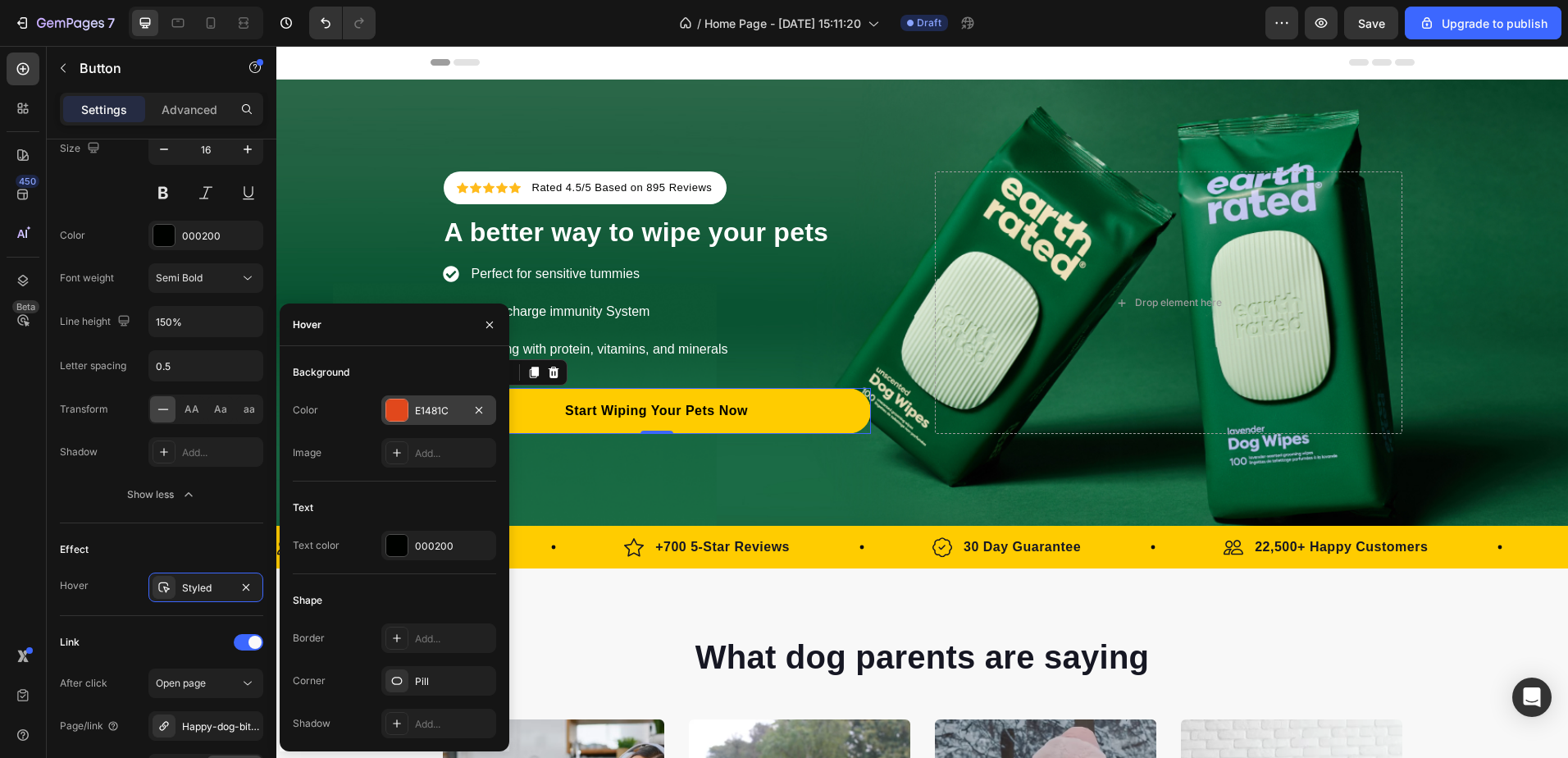
click at [417, 405] on div "E1481C" at bounding box center [438, 410] width 47 height 15
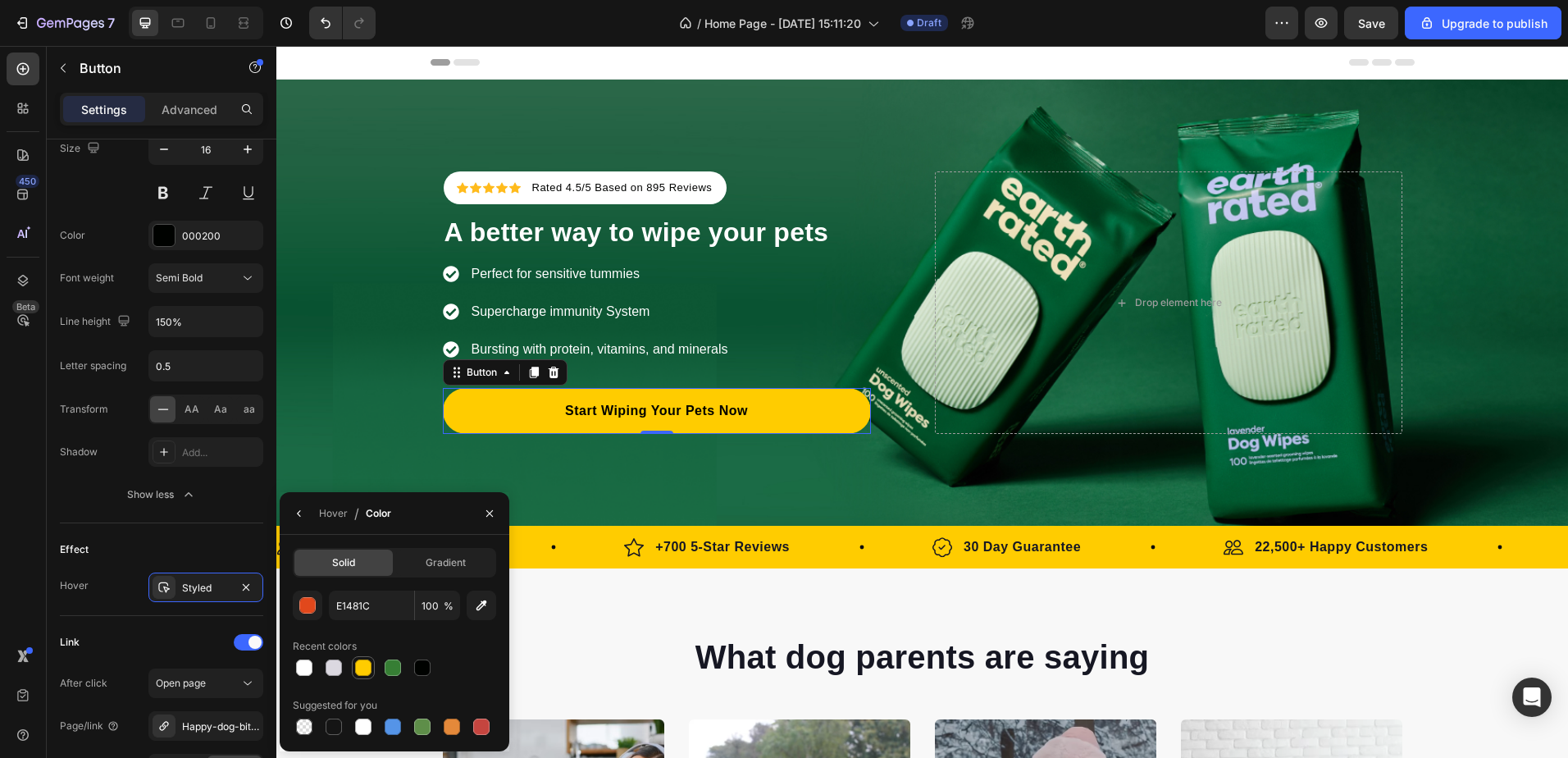
click at [362, 666] on div at bounding box center [363, 668] width 17 height 17
click at [362, 664] on div at bounding box center [363, 668] width 17 height 17
click at [306, 603] on div "button" at bounding box center [308, 606] width 17 height 17
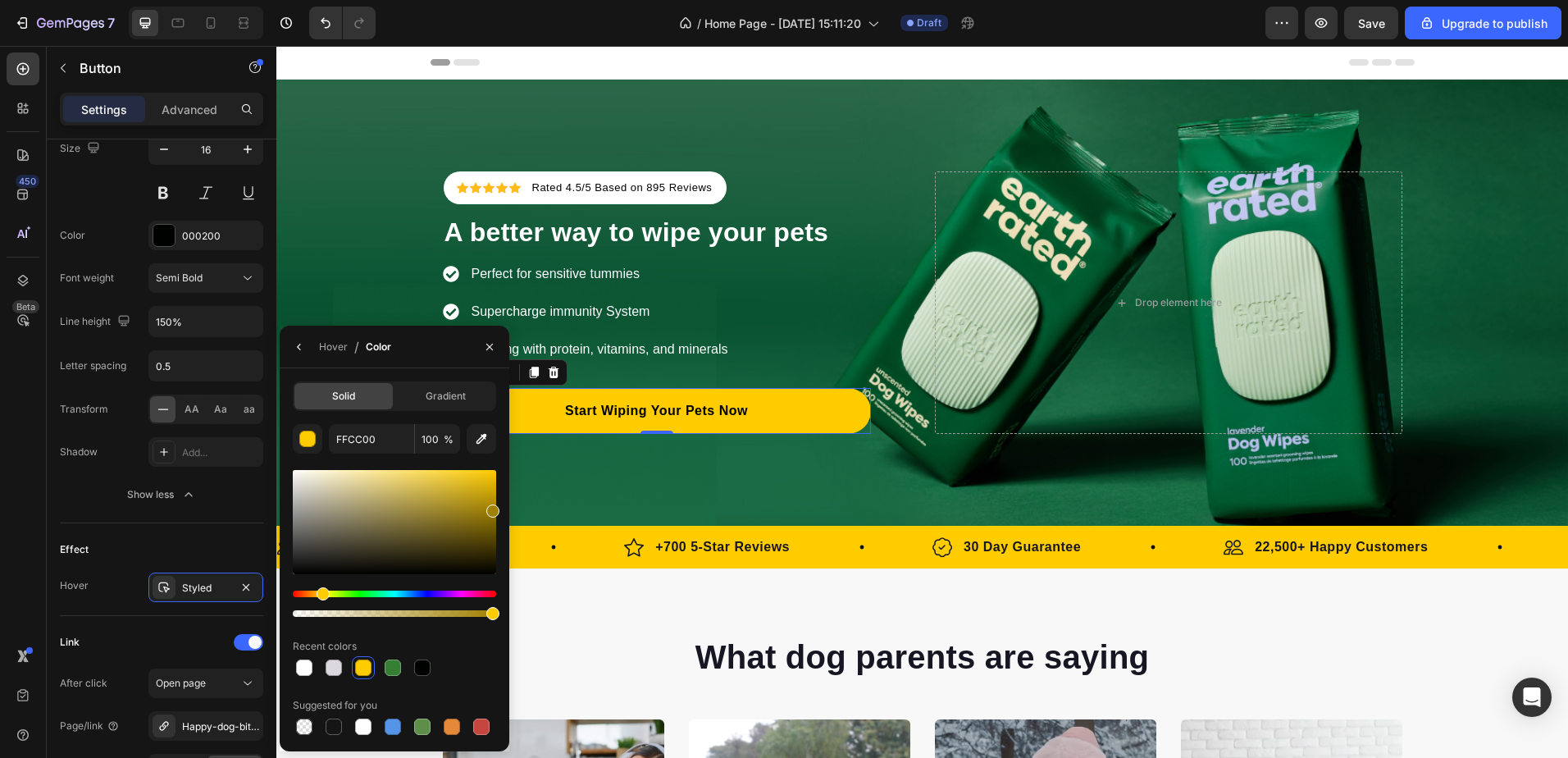
drag, startPoint x: 490, startPoint y: 481, endPoint x: 497, endPoint y: 507, distance: 26.9
click at [496, 507] on div at bounding box center [394, 522] width 203 height 104
click at [493, 516] on div at bounding box center [493, 519] width 13 height 13
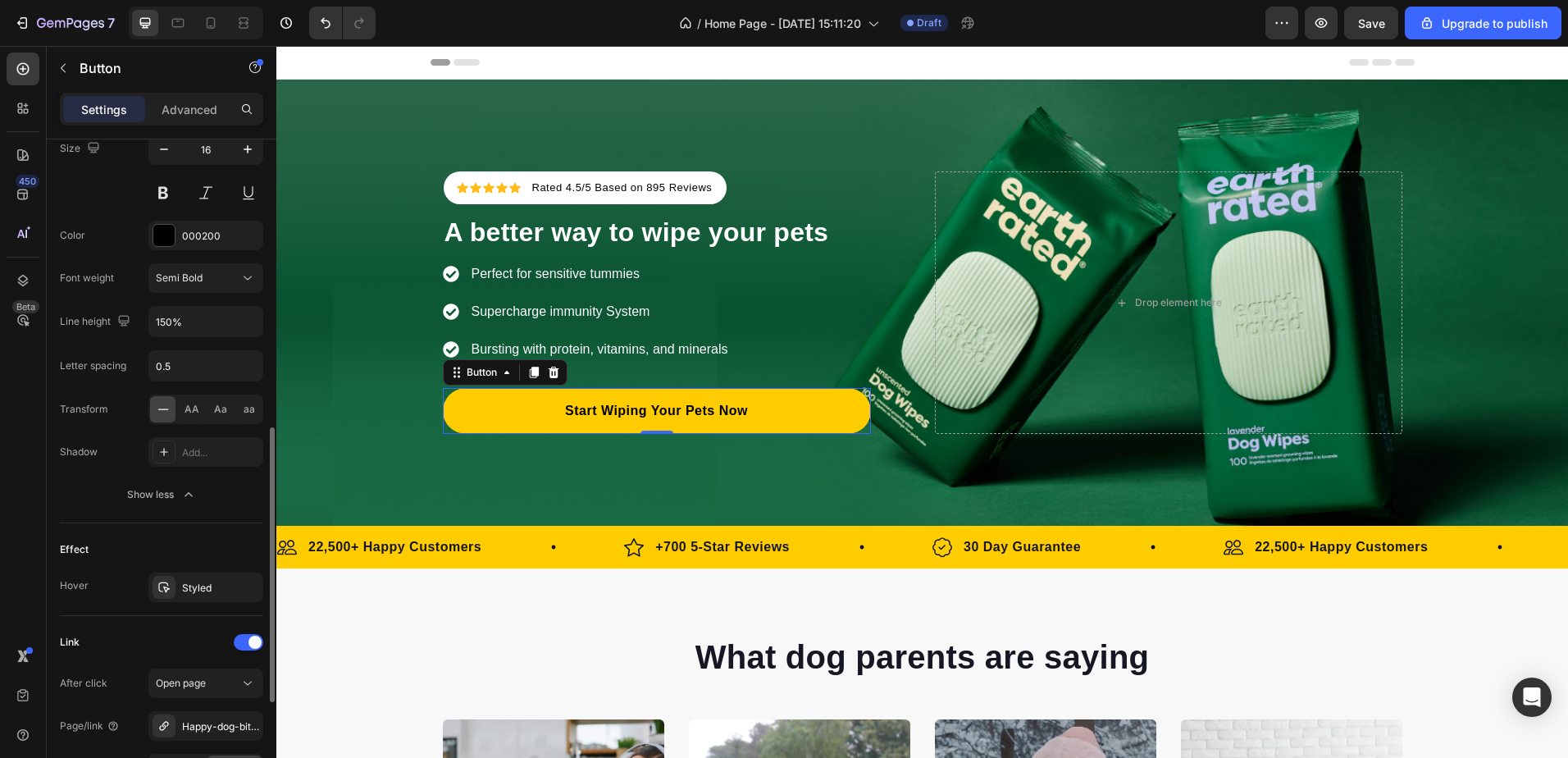
click at [219, 538] on div "Effect" at bounding box center [161, 550] width 203 height 27
click at [196, 584] on div "Styled" at bounding box center [205, 588] width 47 height 15
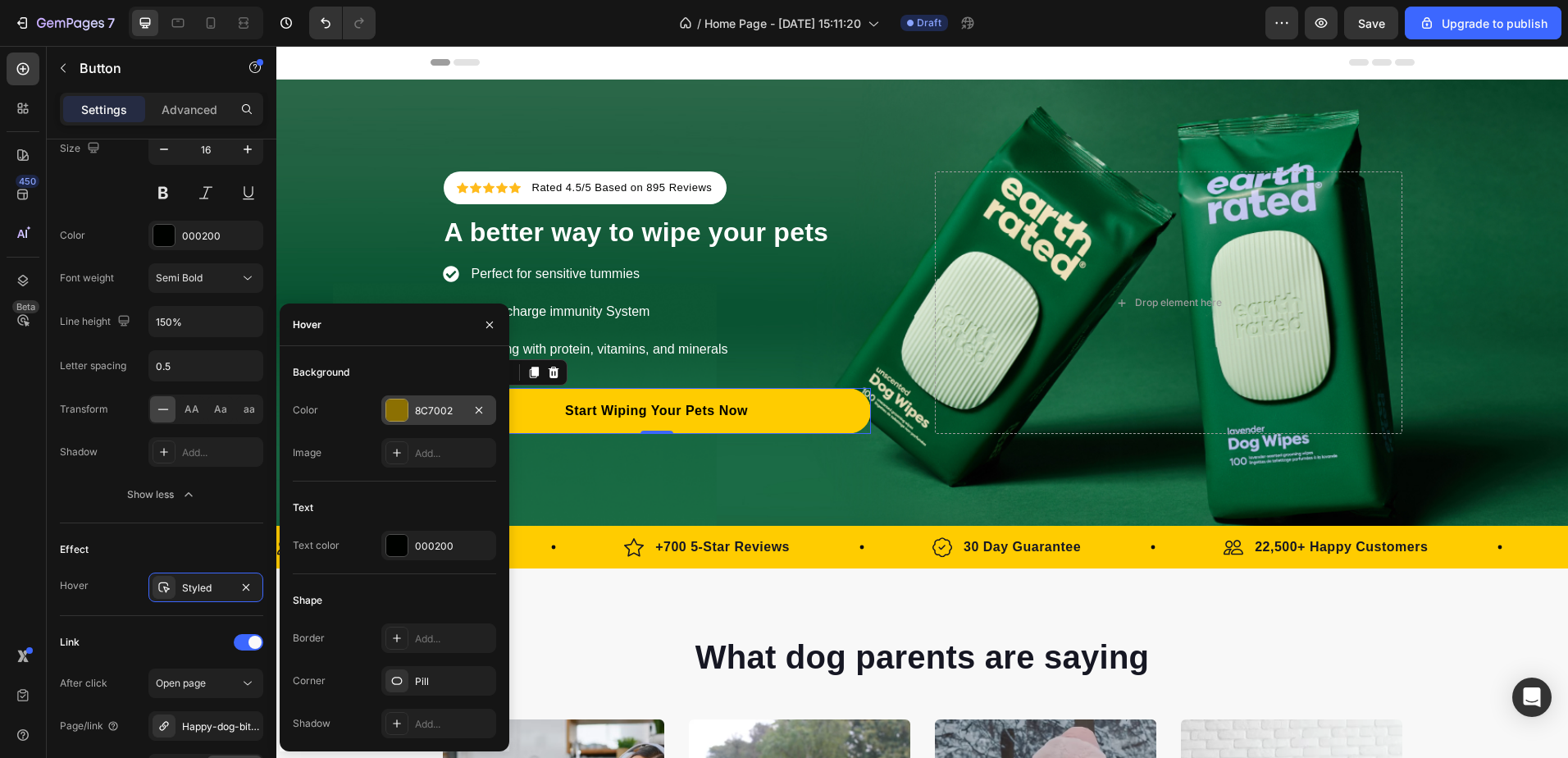
click at [406, 415] on div at bounding box center [397, 410] width 22 height 22
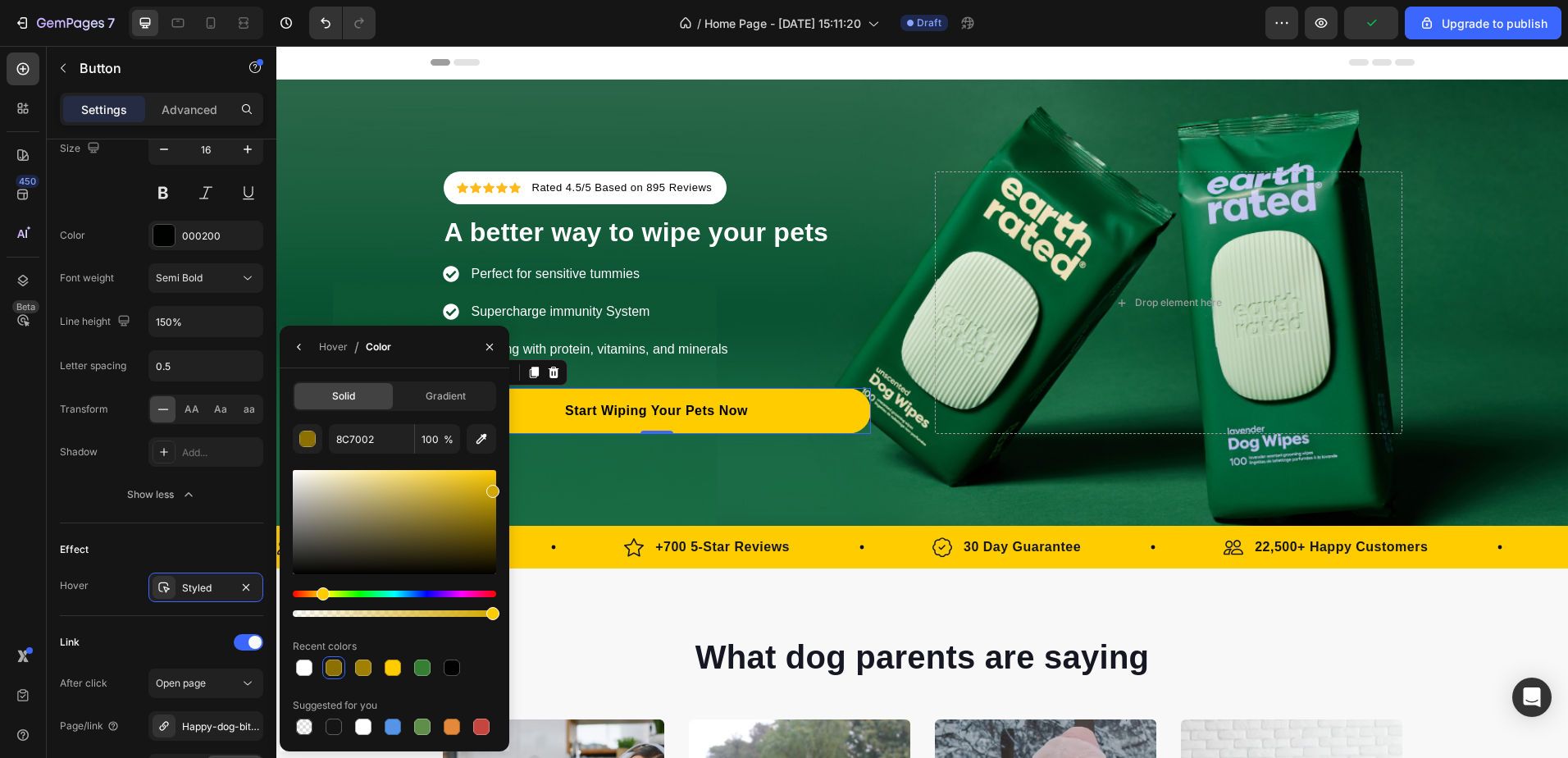
drag, startPoint x: 493, startPoint y: 521, endPoint x: 497, endPoint y: 488, distance: 33.2
click at [497, 488] on div at bounding box center [493, 491] width 13 height 13
type input "D1A700"
click at [249, 541] on div "Effect" at bounding box center [161, 550] width 203 height 27
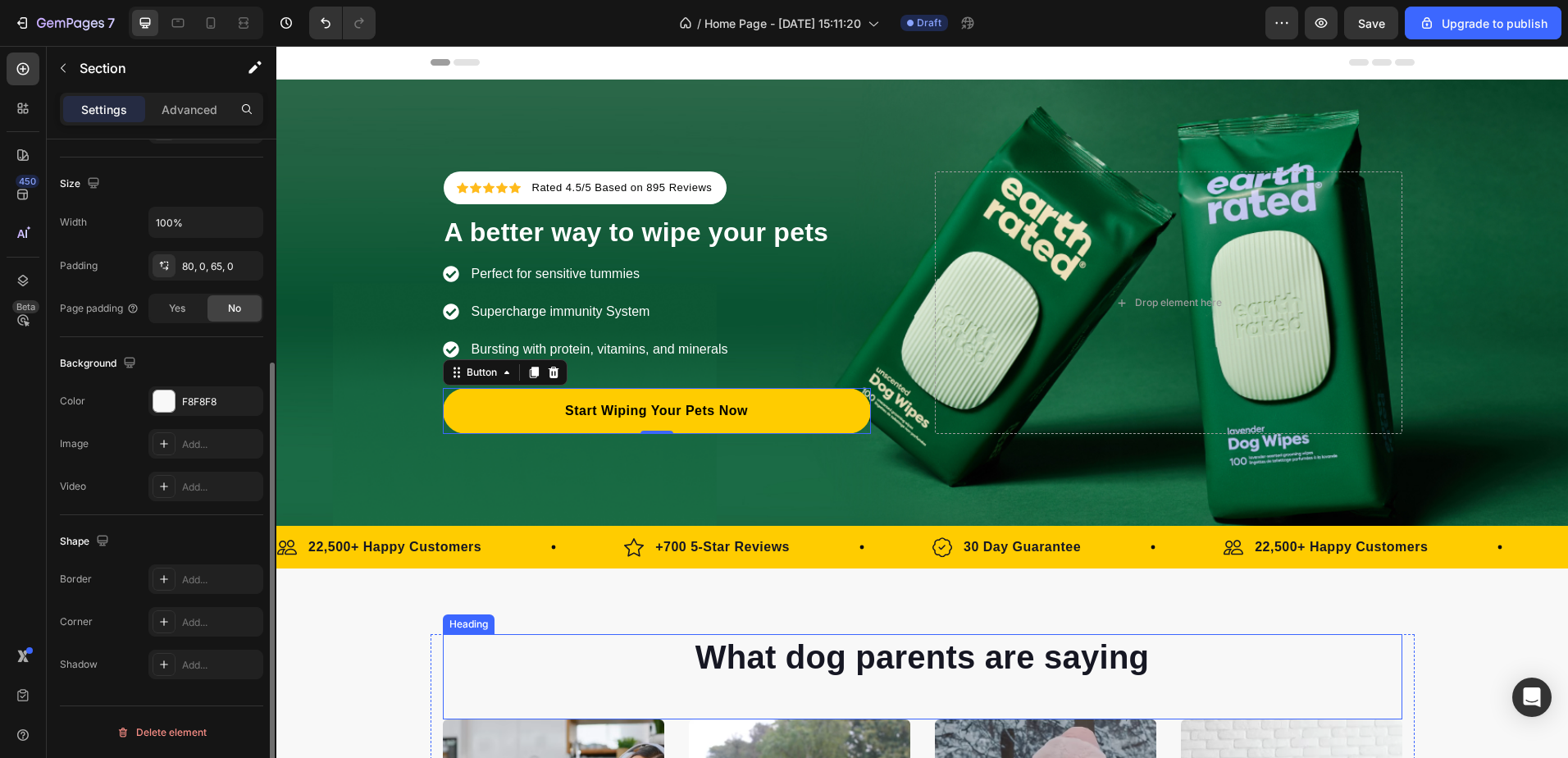
scroll to position [0, 0]
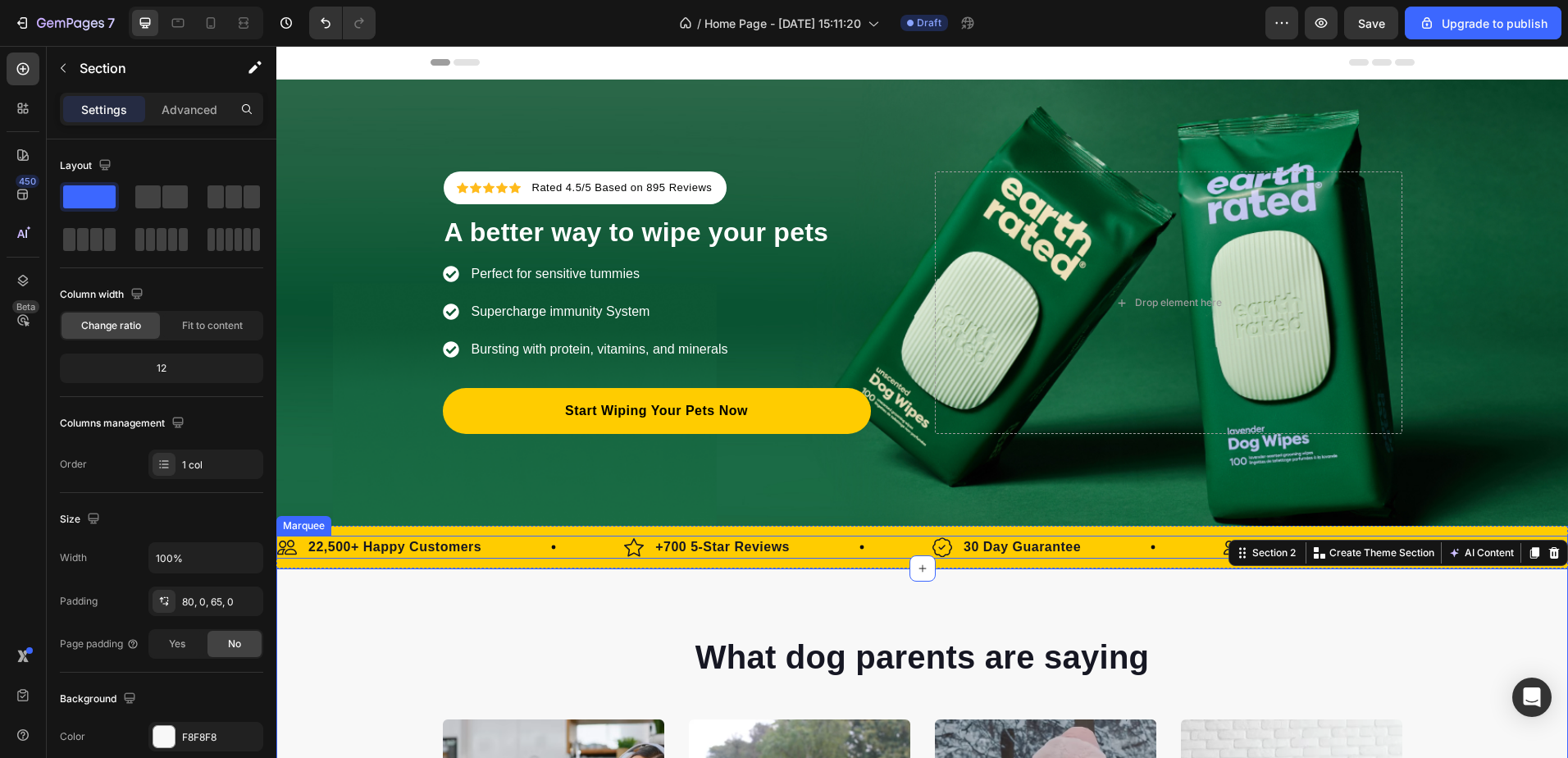
click at [835, 537] on div "Image +700 5-Star Reviews Text Block Row" at bounding box center [779, 547] width 309 height 23
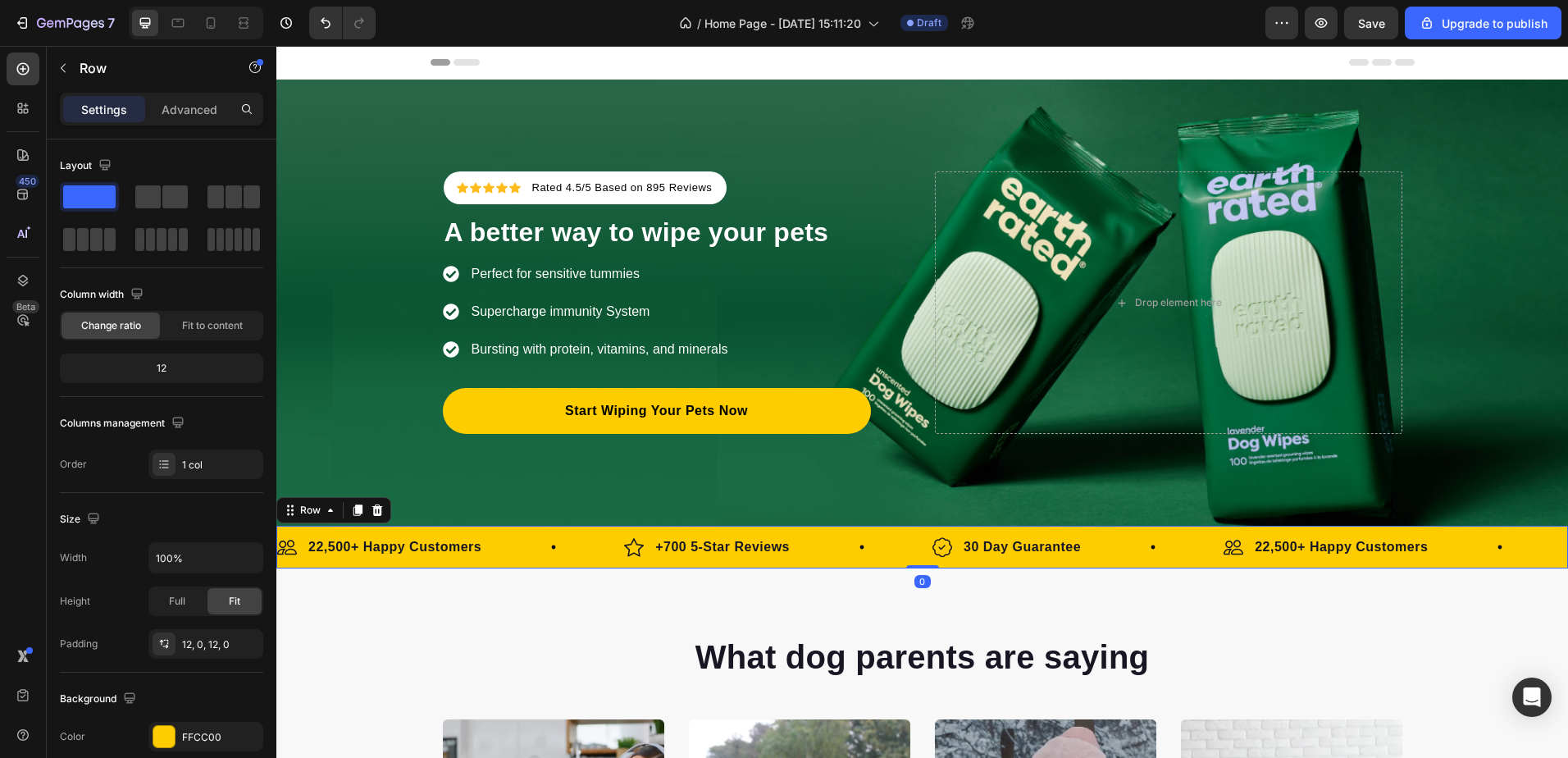
click at [832, 527] on div "Image 22,500+ Happy Customers Text Block Row Image +700 5-Star Reviews Text Blo…" at bounding box center [922, 547] width 1292 height 42
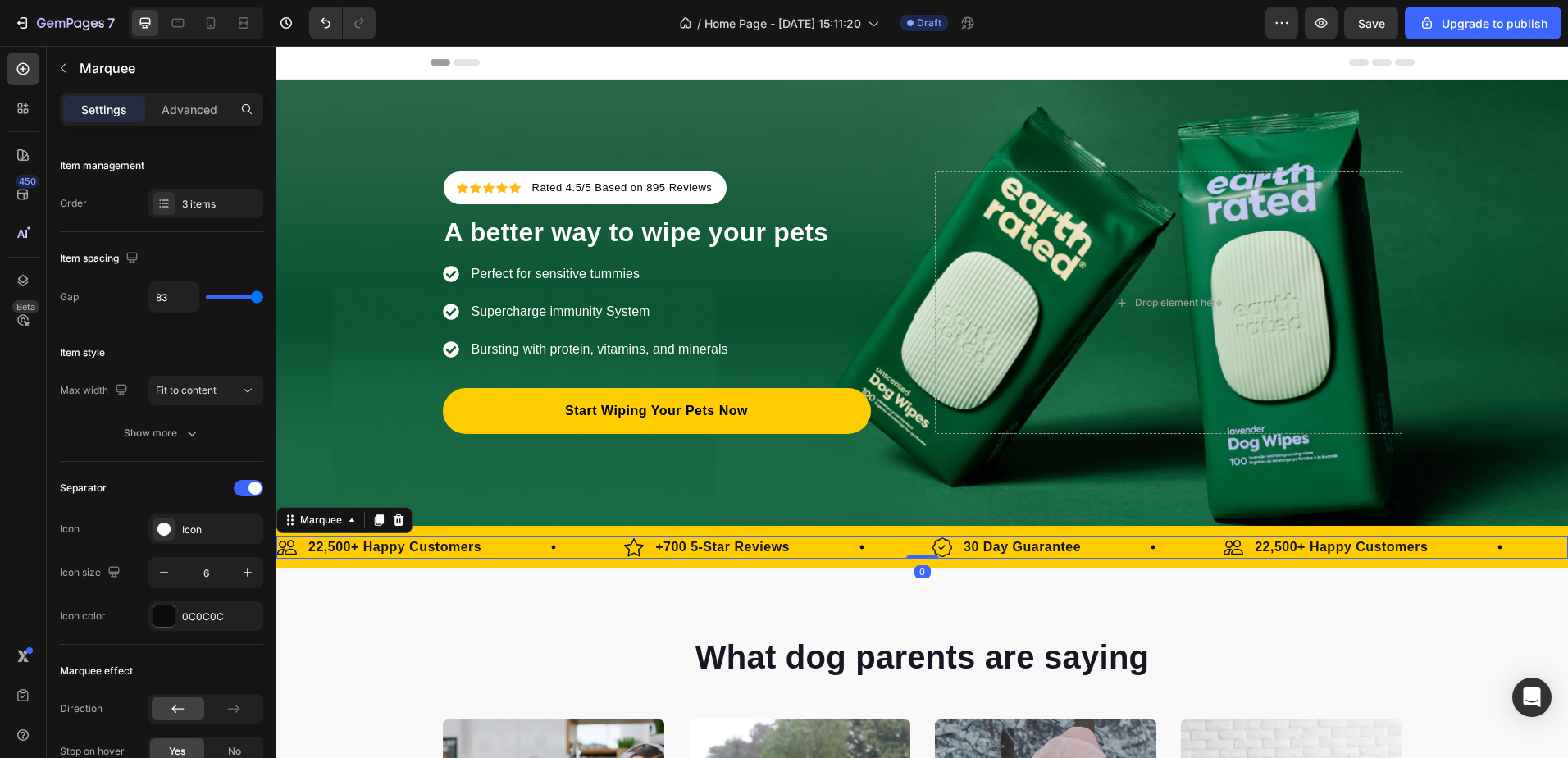
click at [513, 541] on div "Image 22,500+ Happy Customers Text Block Row" at bounding box center [450, 547] width 347 height 23
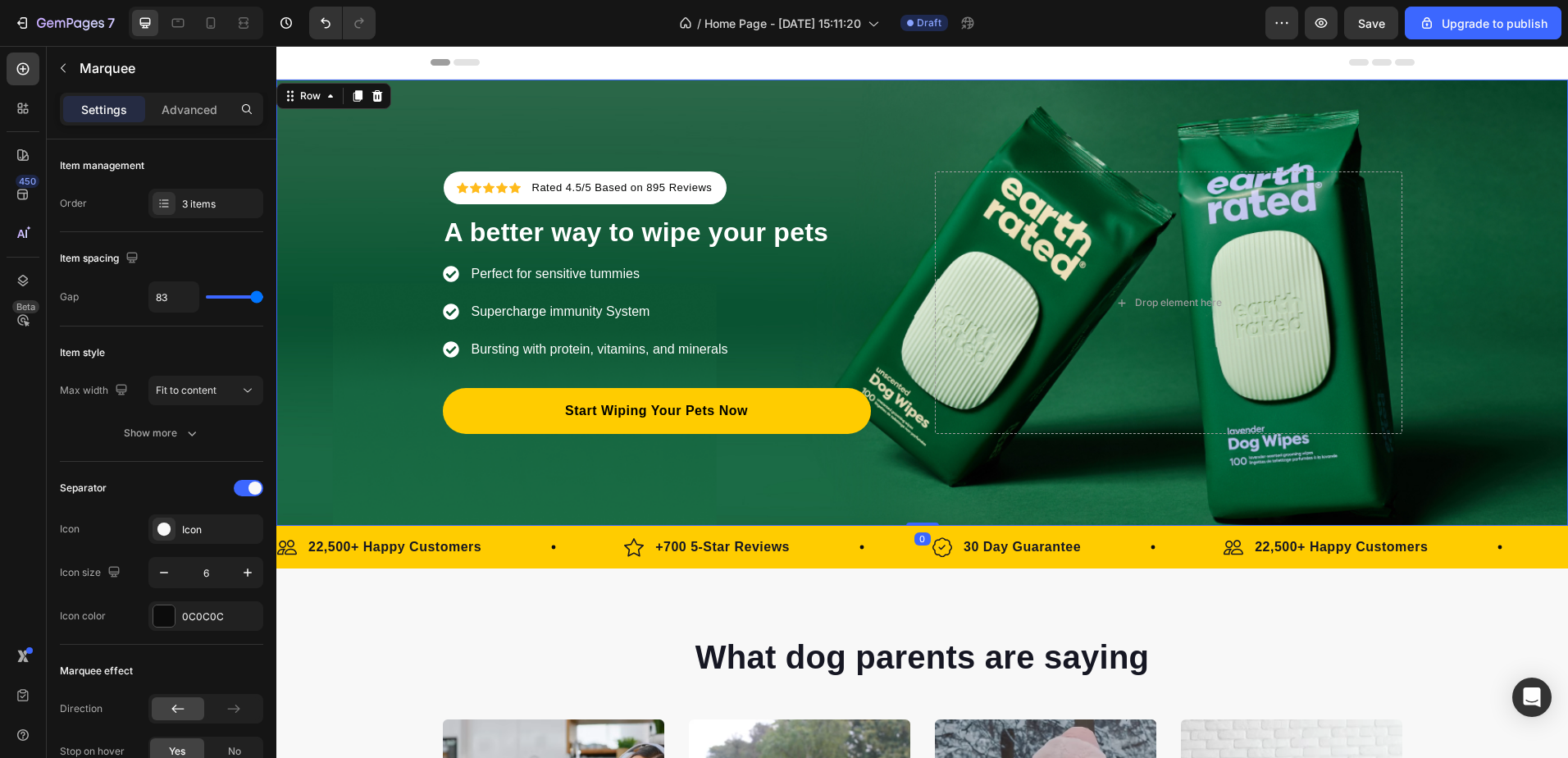
click at [458, 522] on div "Icon Icon Icon Icon Icon Icon List Hoz Rated 4.5/5 Based on 895 Reviews Text bl…" at bounding box center [922, 303] width 1292 height 446
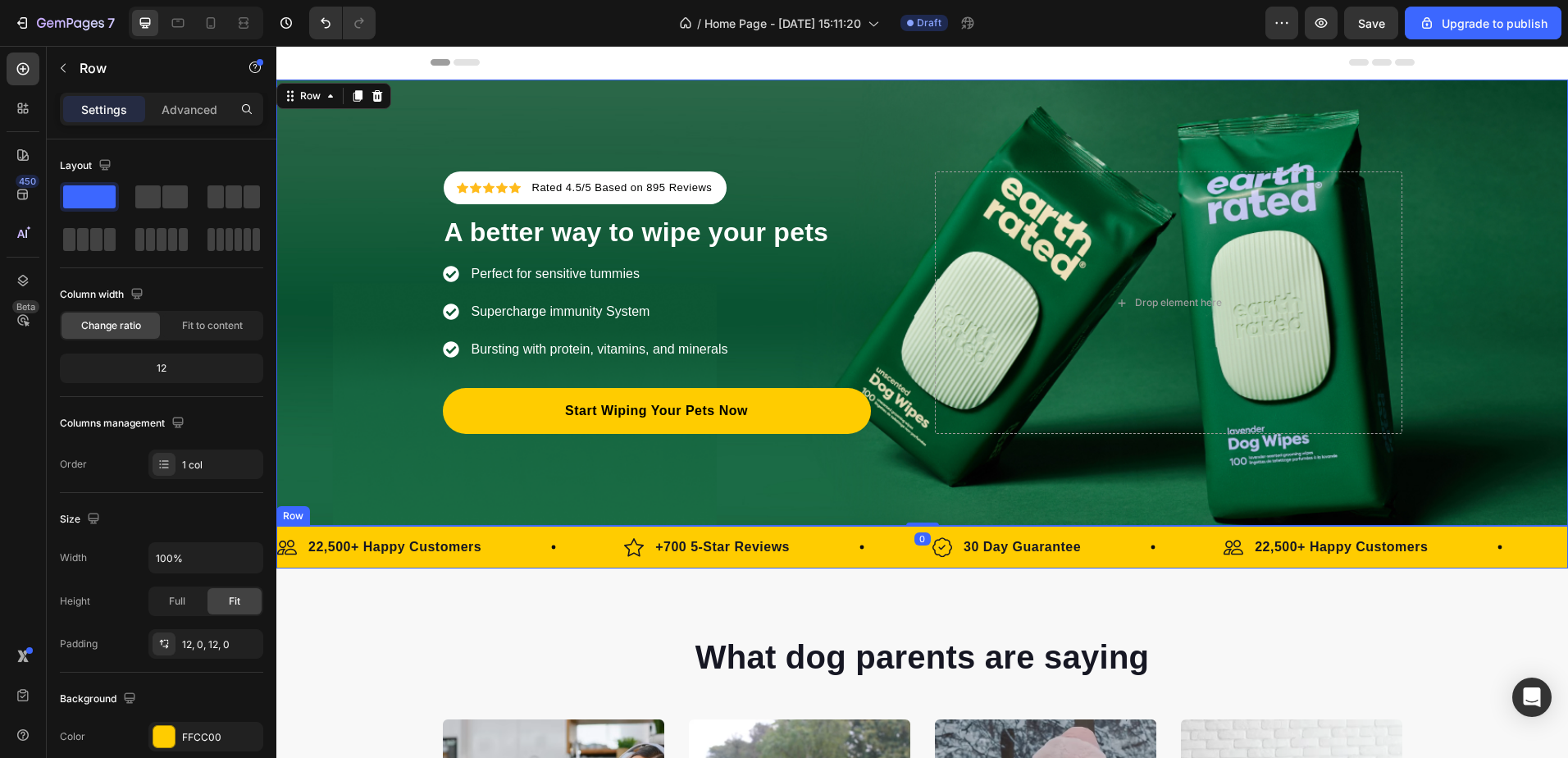
click at [411, 527] on div "Image 22,500+ Happy Customers Text Block Row Image +700 5-Star Reviews Text Blo…" at bounding box center [922, 547] width 1292 height 42
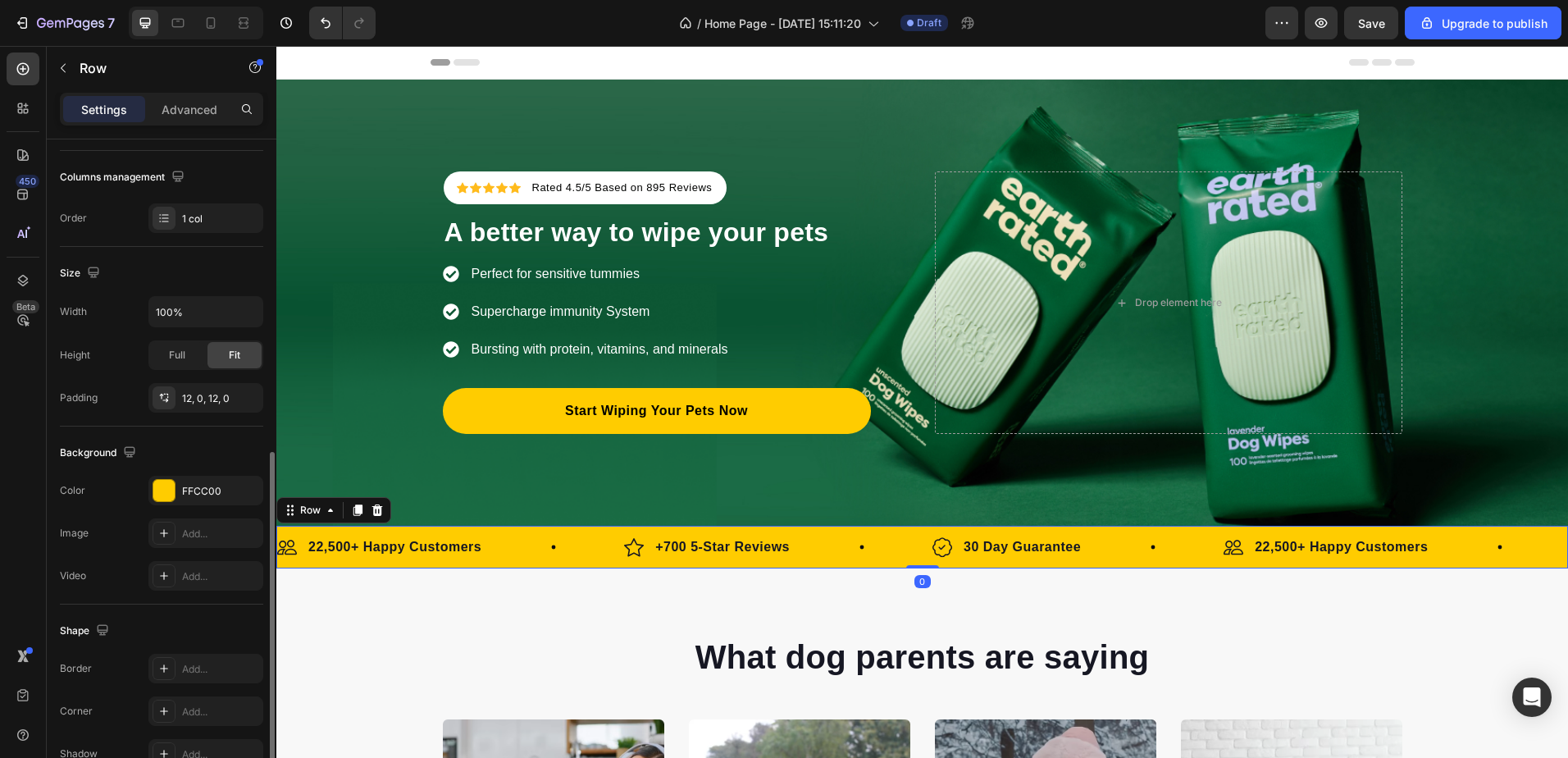
scroll to position [335, 0]
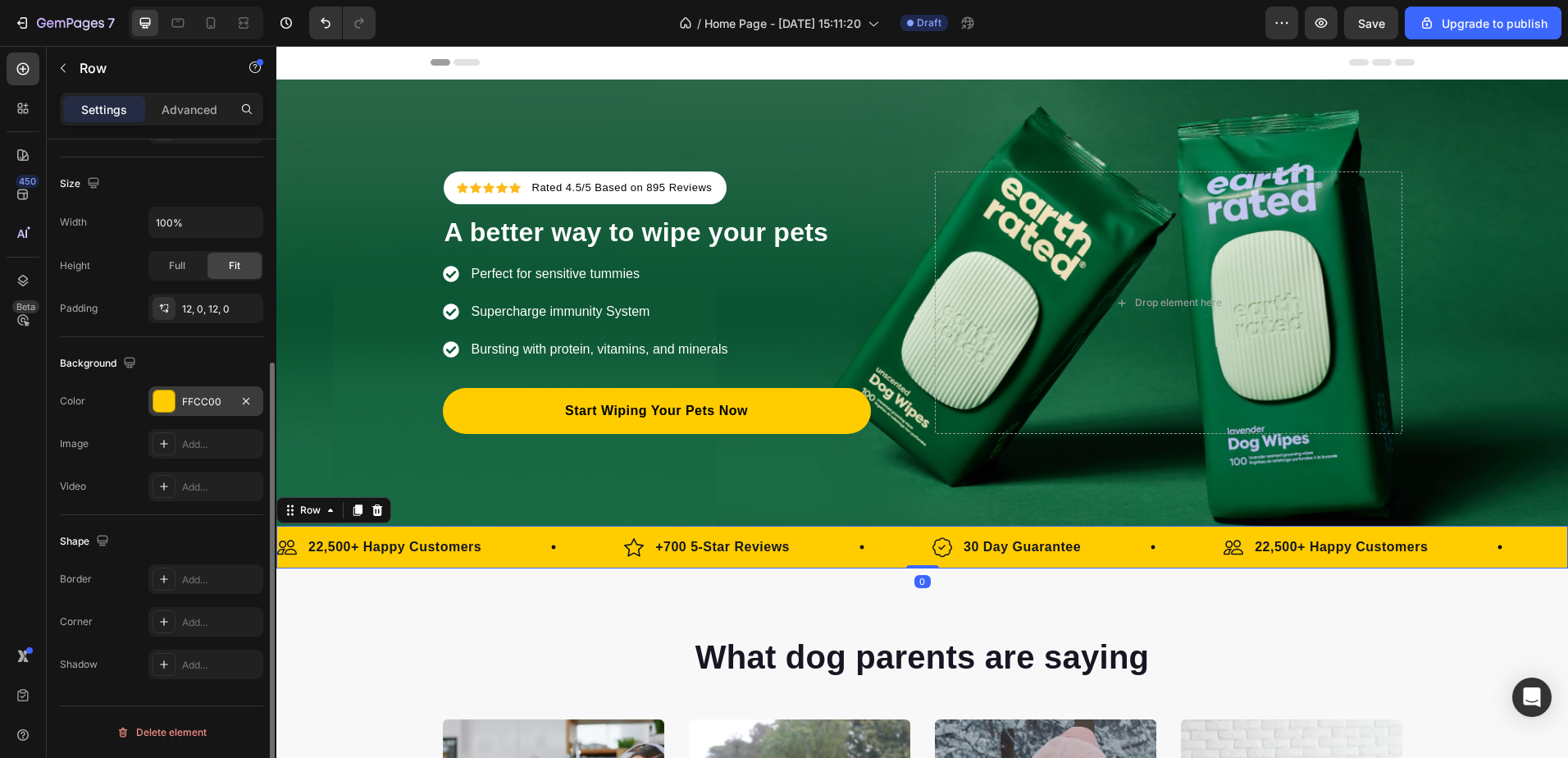
click at [192, 400] on div "FFCC00" at bounding box center [205, 401] width 47 height 15
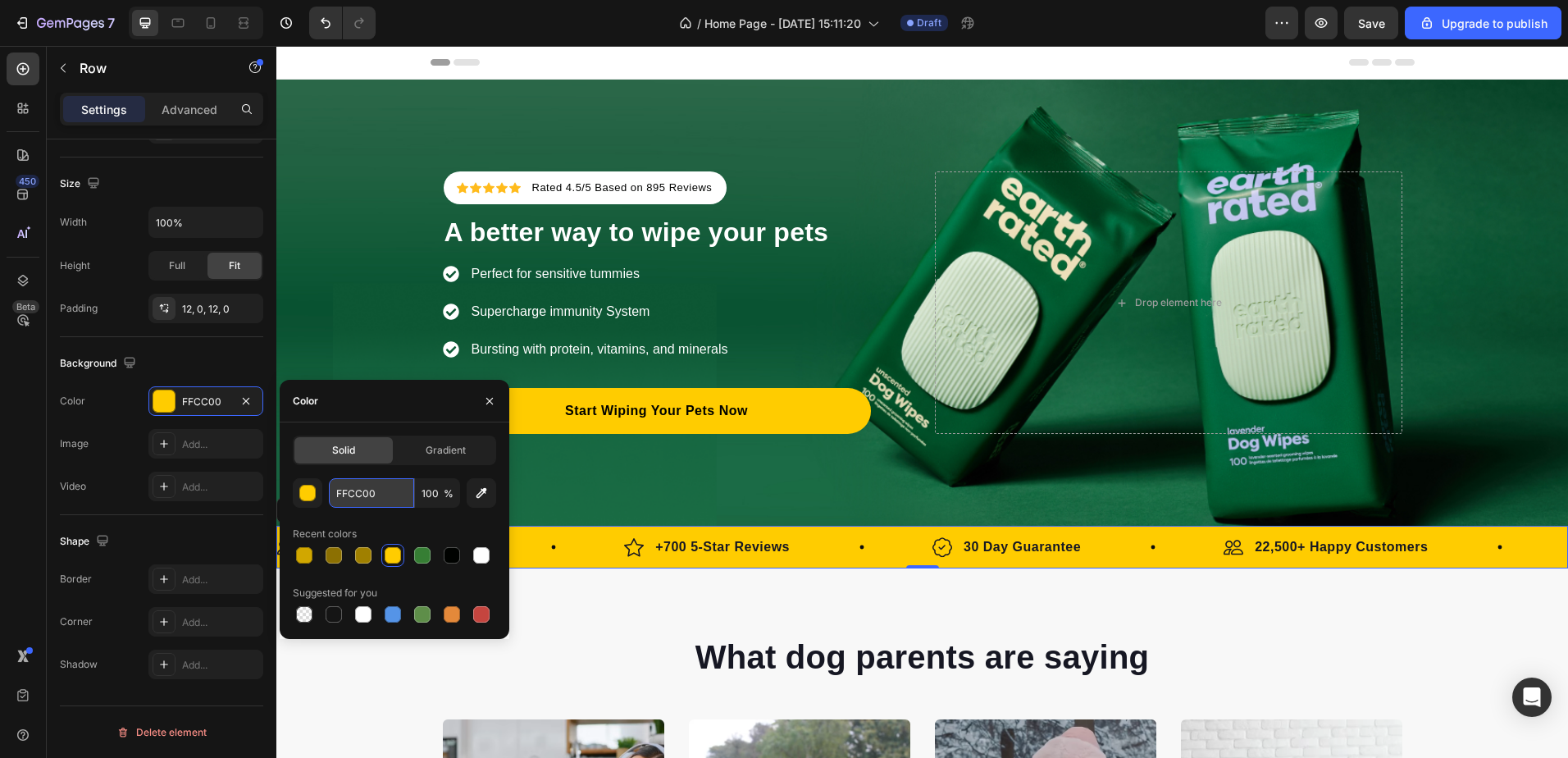
click at [383, 490] on input "FFCC00" at bounding box center [372, 493] width 86 height 29
click at [354, 494] on input "FFCC00" at bounding box center [372, 493] width 86 height 29
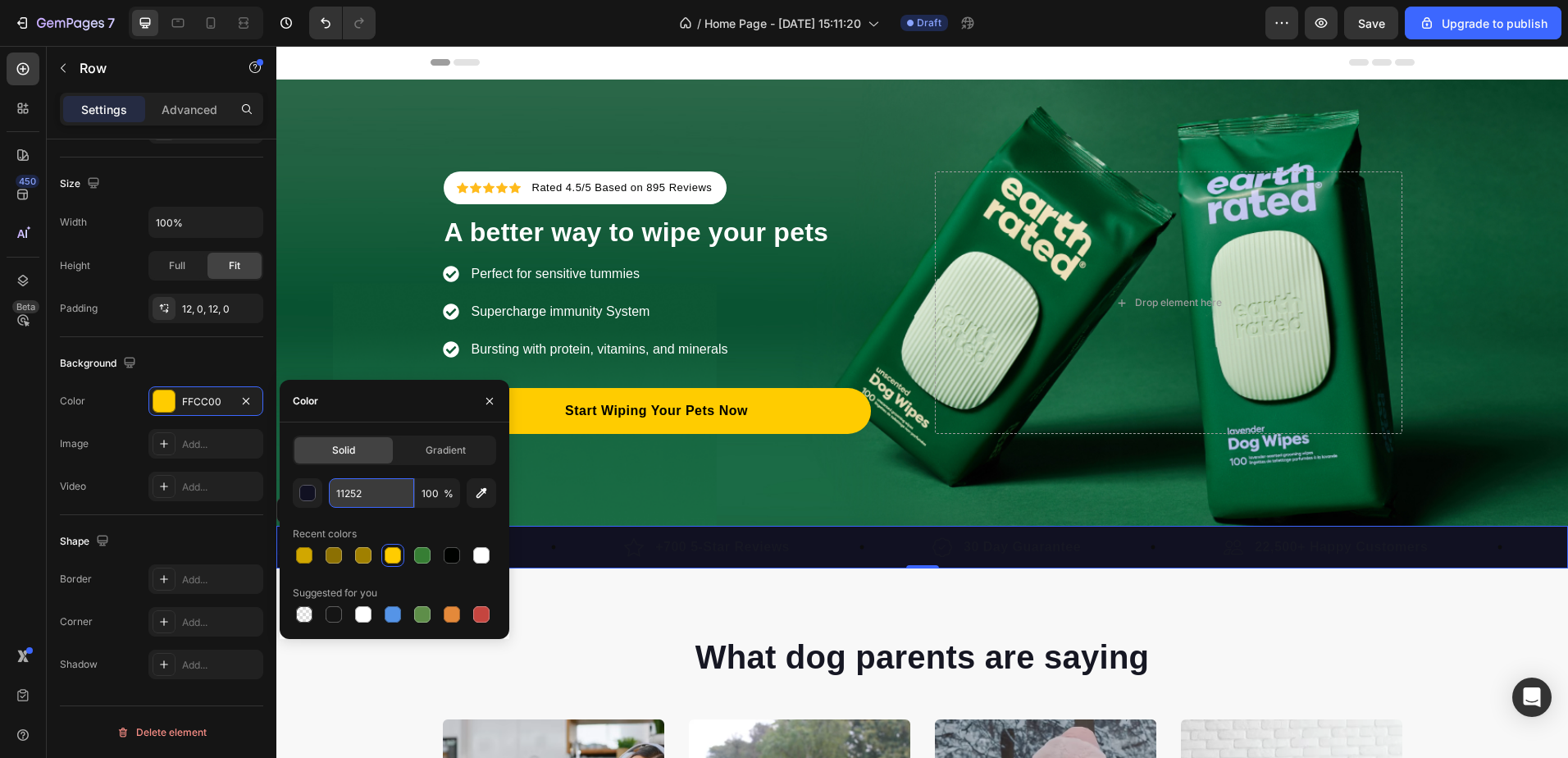
type input "112526"
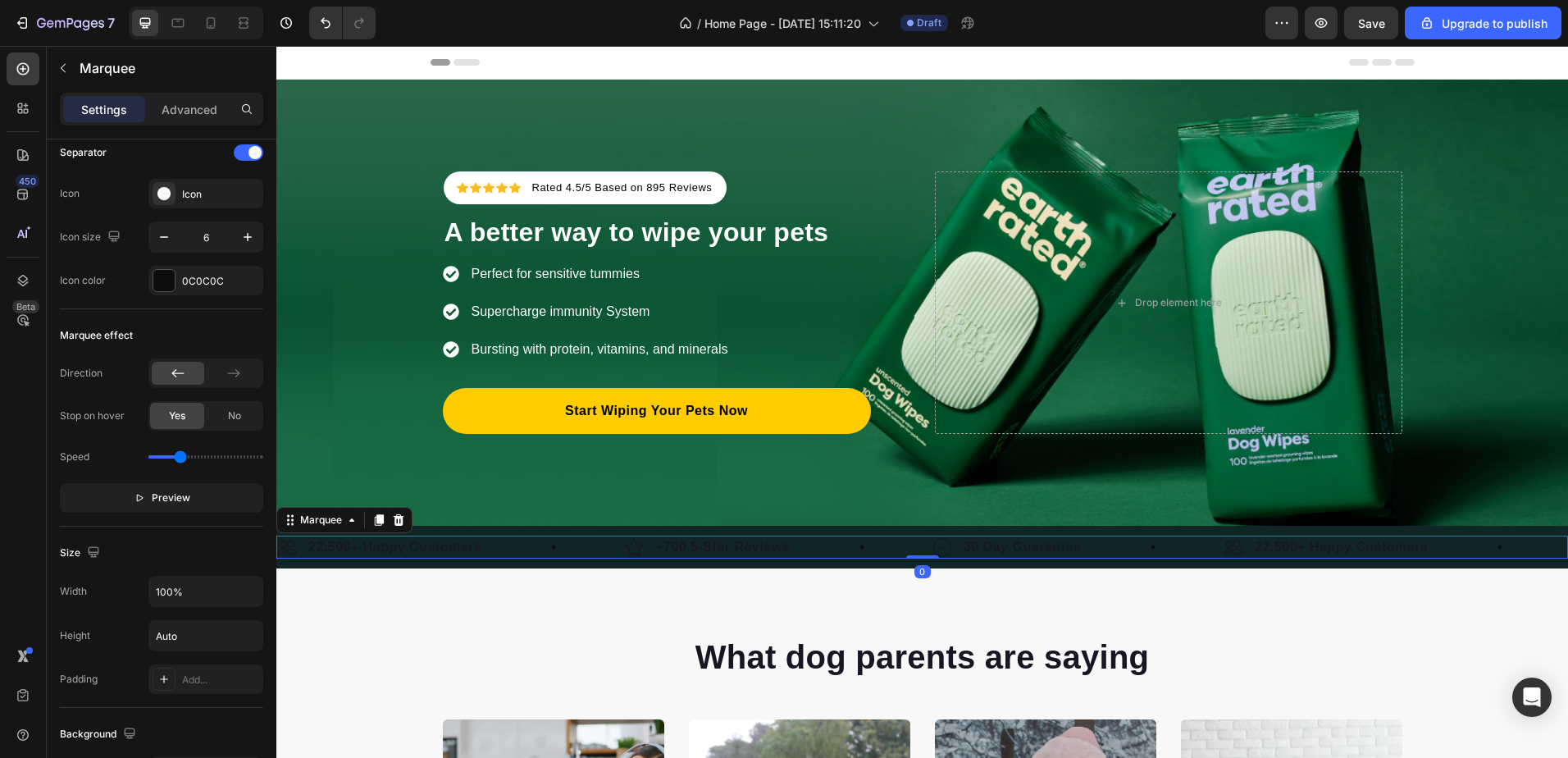
click at [615, 537] on div "Image 22,500+ Happy Customers Text Block Row" at bounding box center [450, 547] width 347 height 23
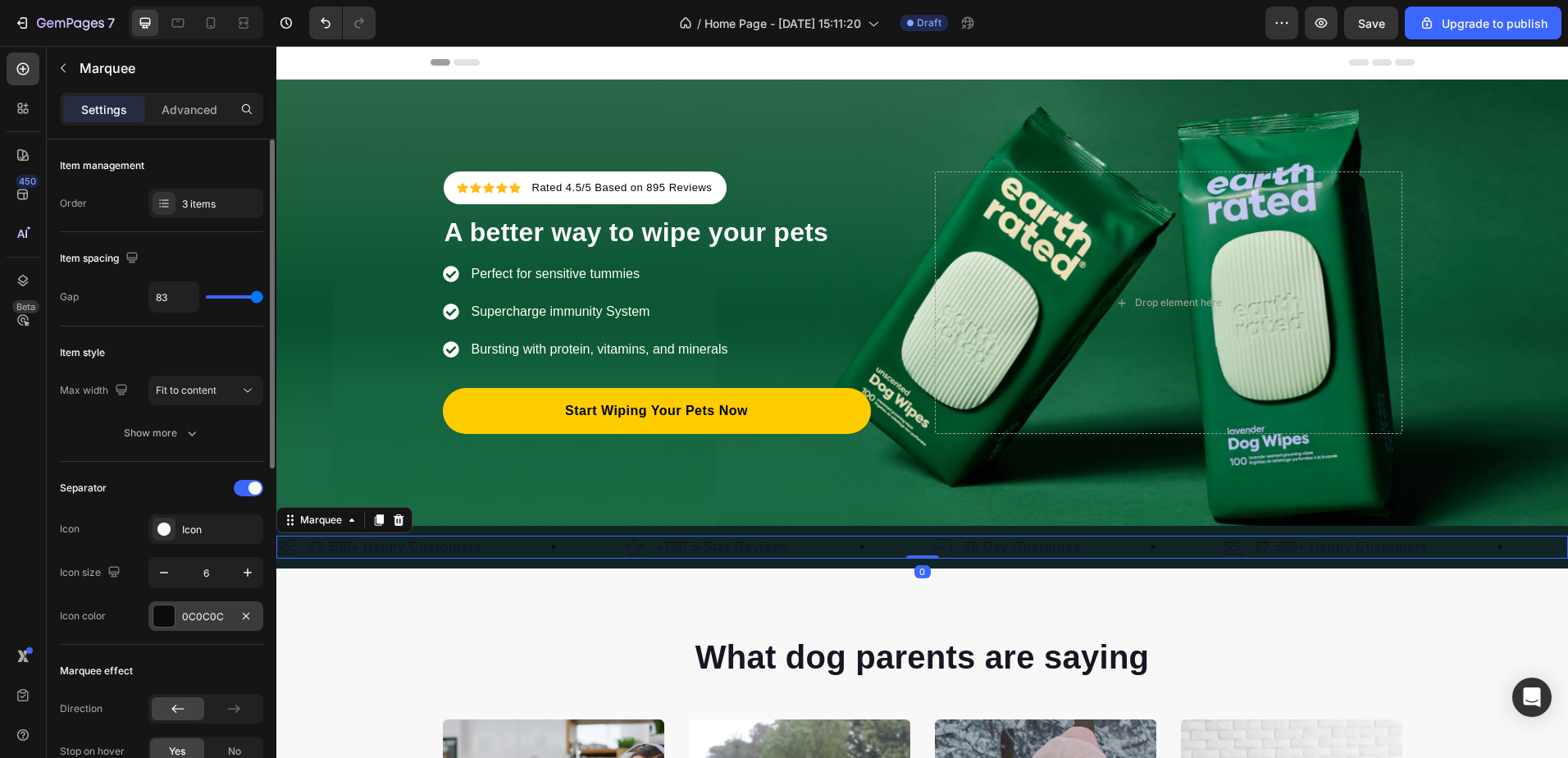
click at [196, 617] on div "0C0C0C" at bounding box center [205, 616] width 47 height 15
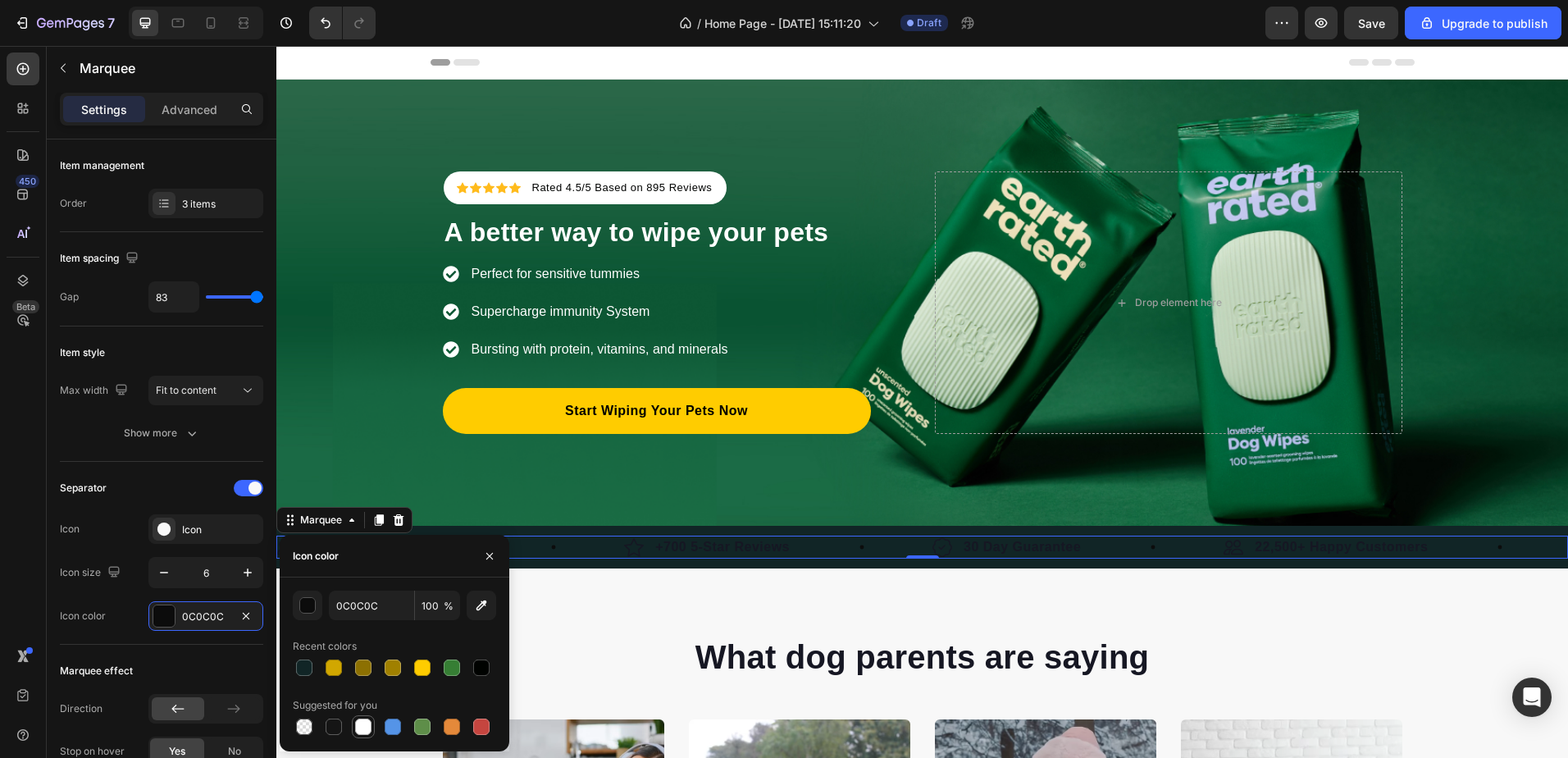
click at [357, 724] on div at bounding box center [363, 727] width 17 height 17
type input "FFFFFF"
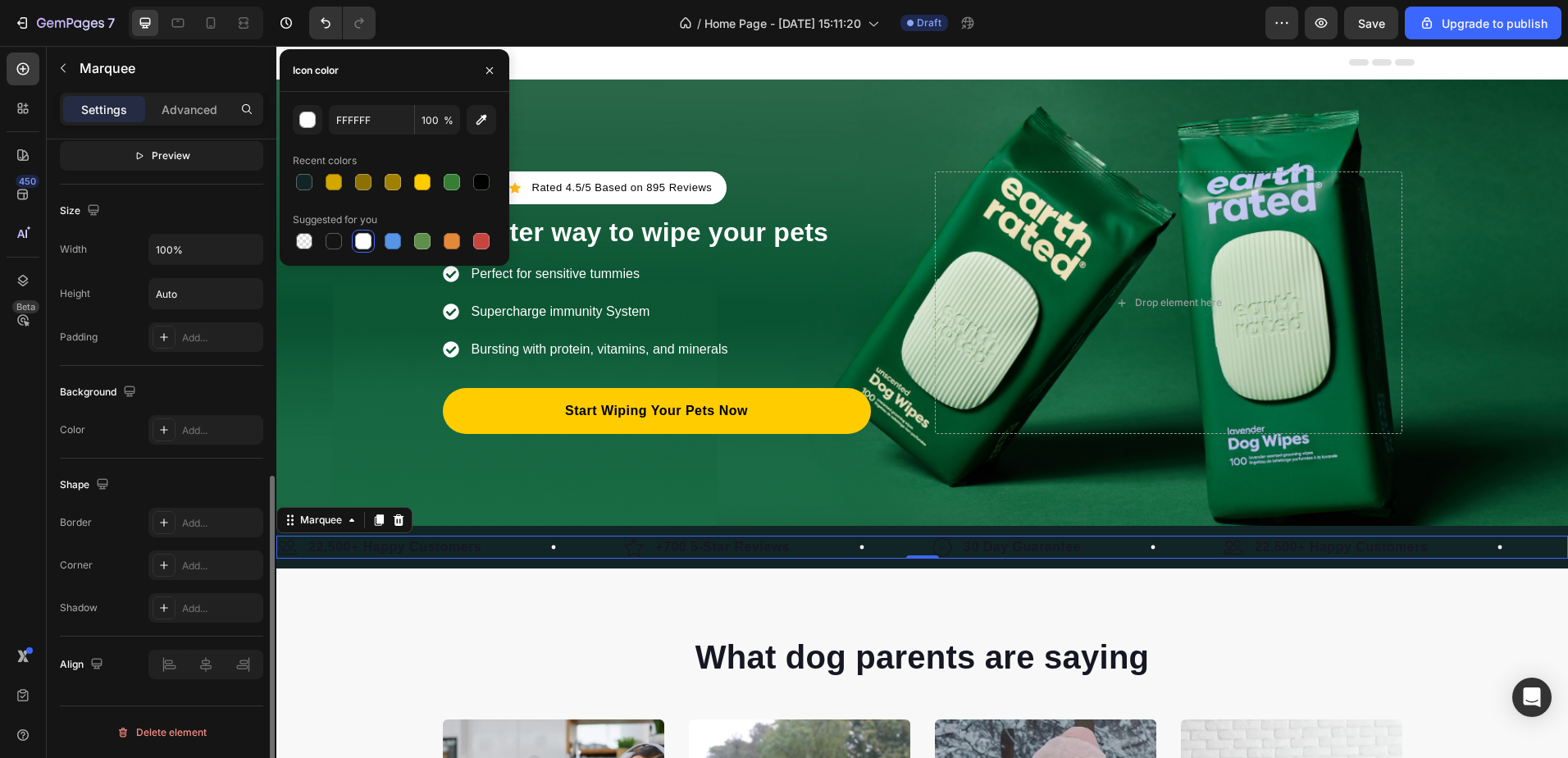
scroll to position [267, 0]
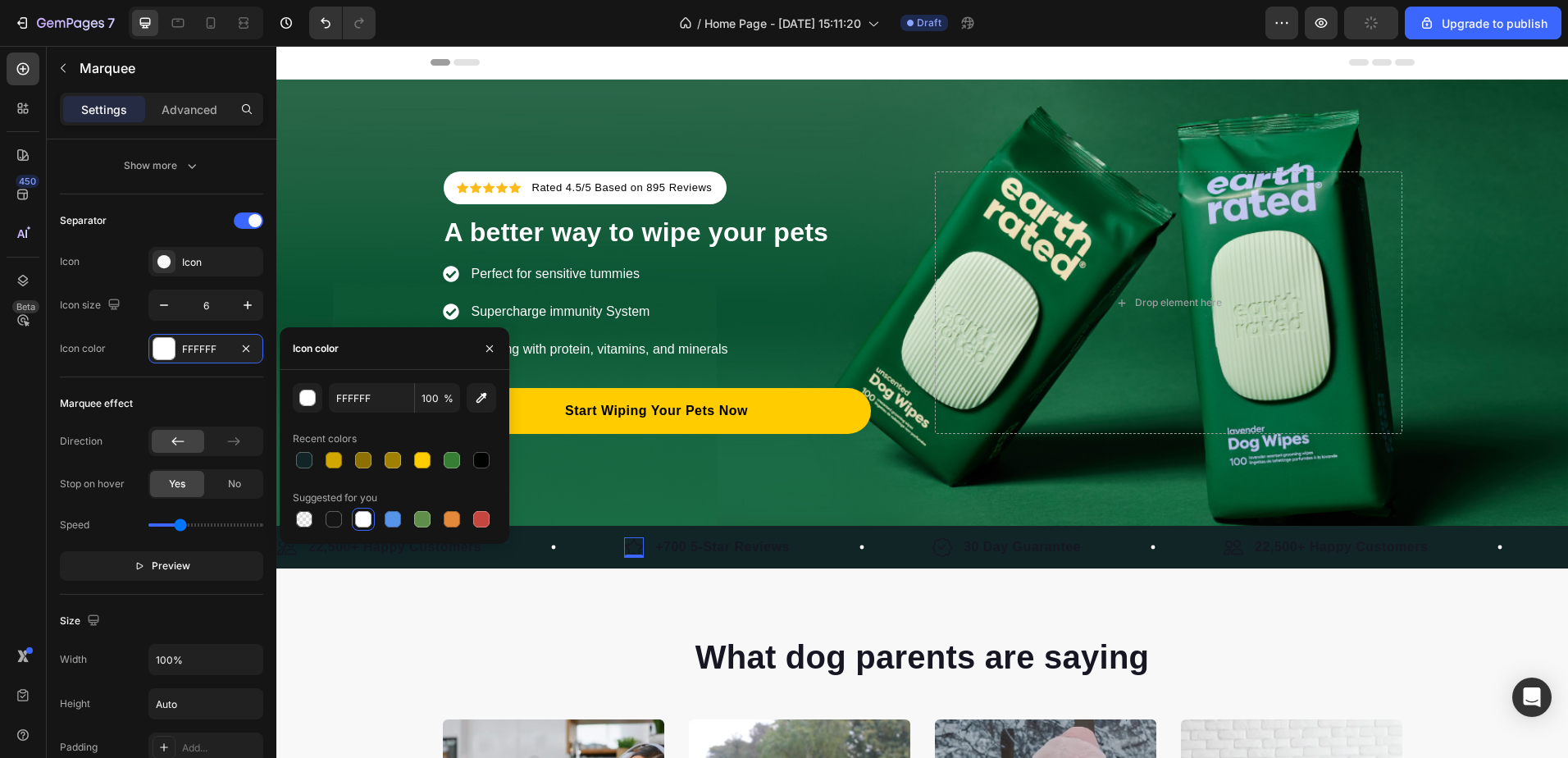
click at [643, 547] on img at bounding box center [634, 547] width 20 height 21
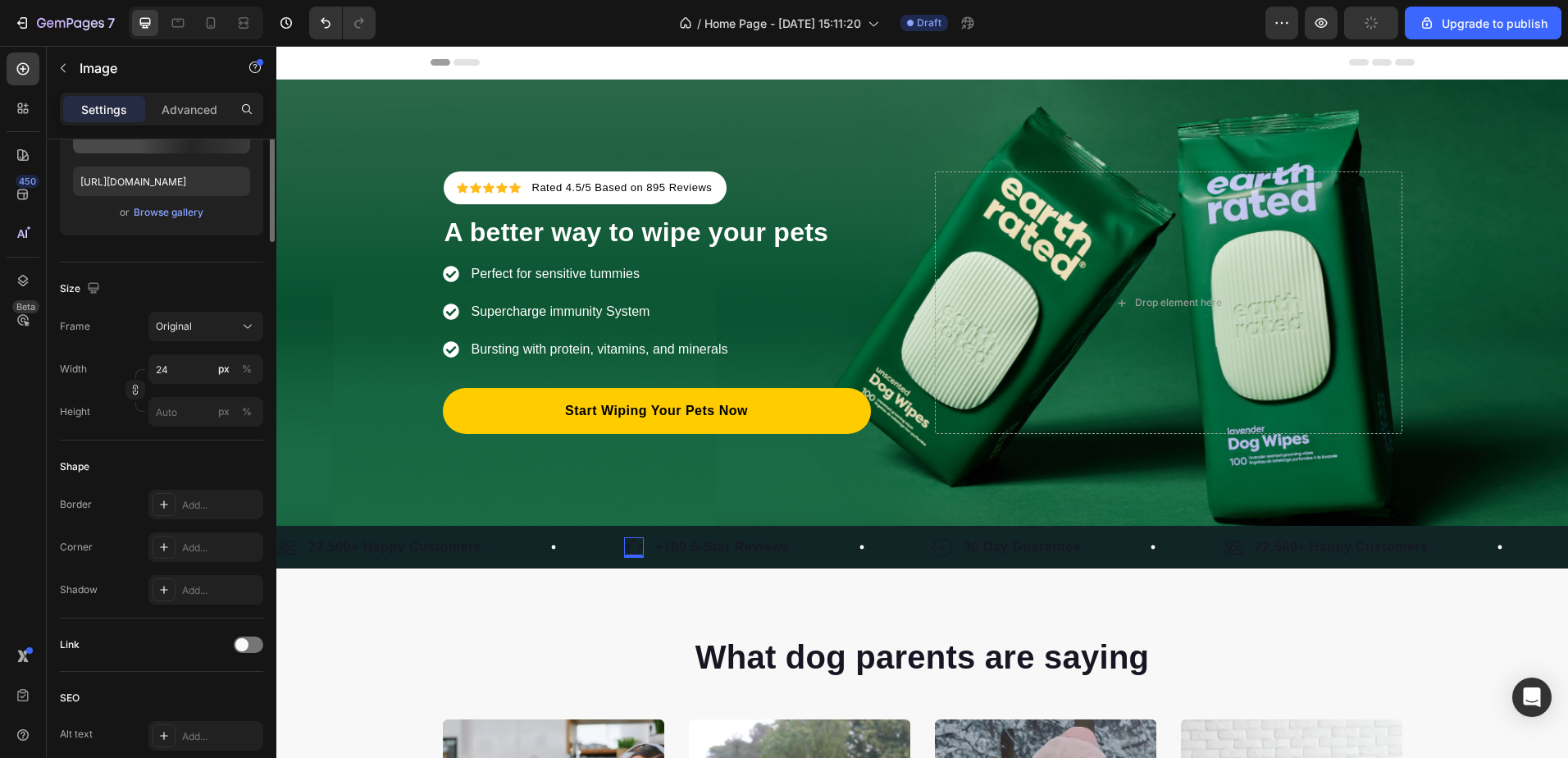
scroll to position [0, 0]
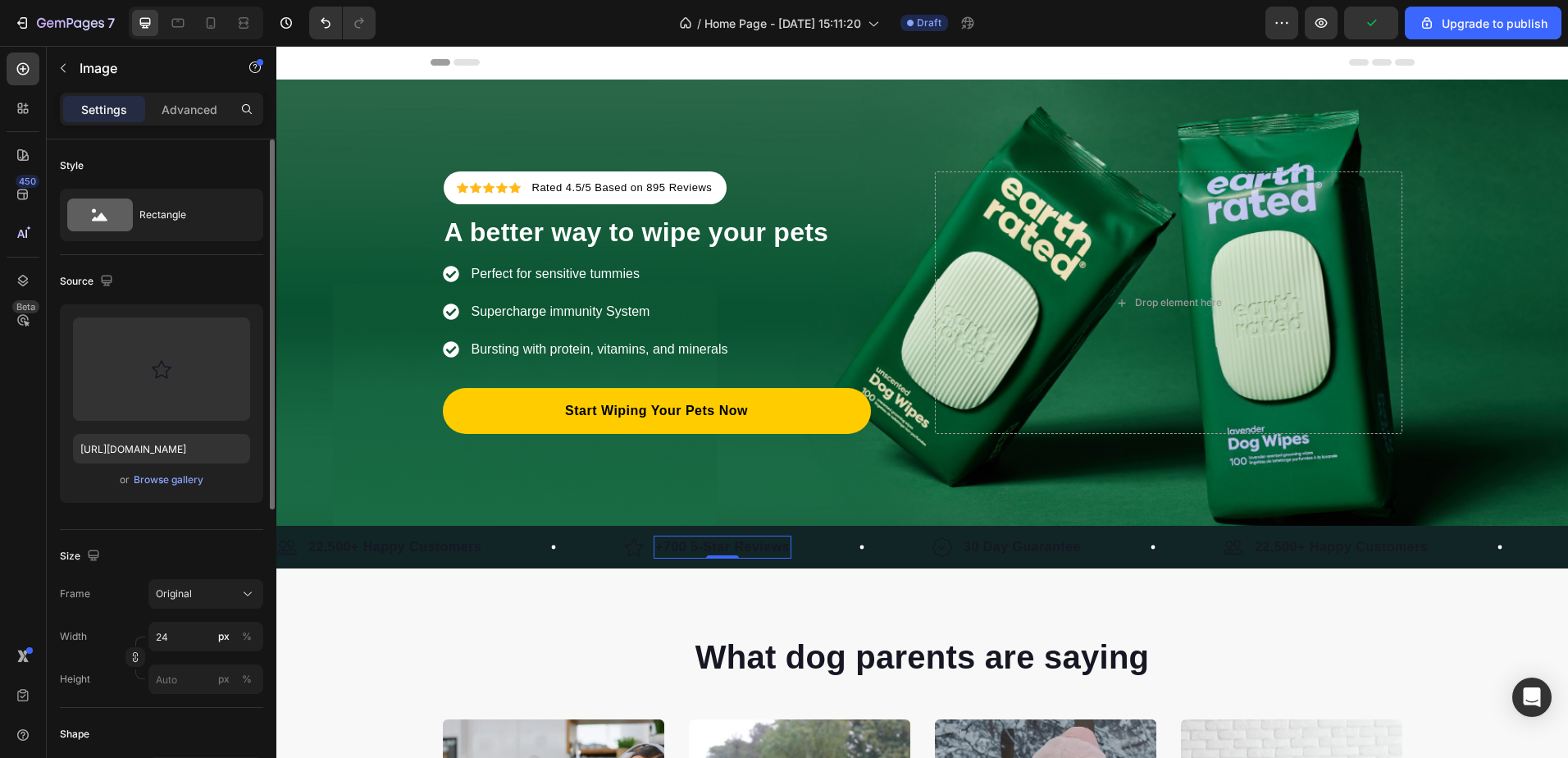
click at [667, 546] on strong "+700 5-Star Reviews" at bounding box center [723, 547] width 135 height 14
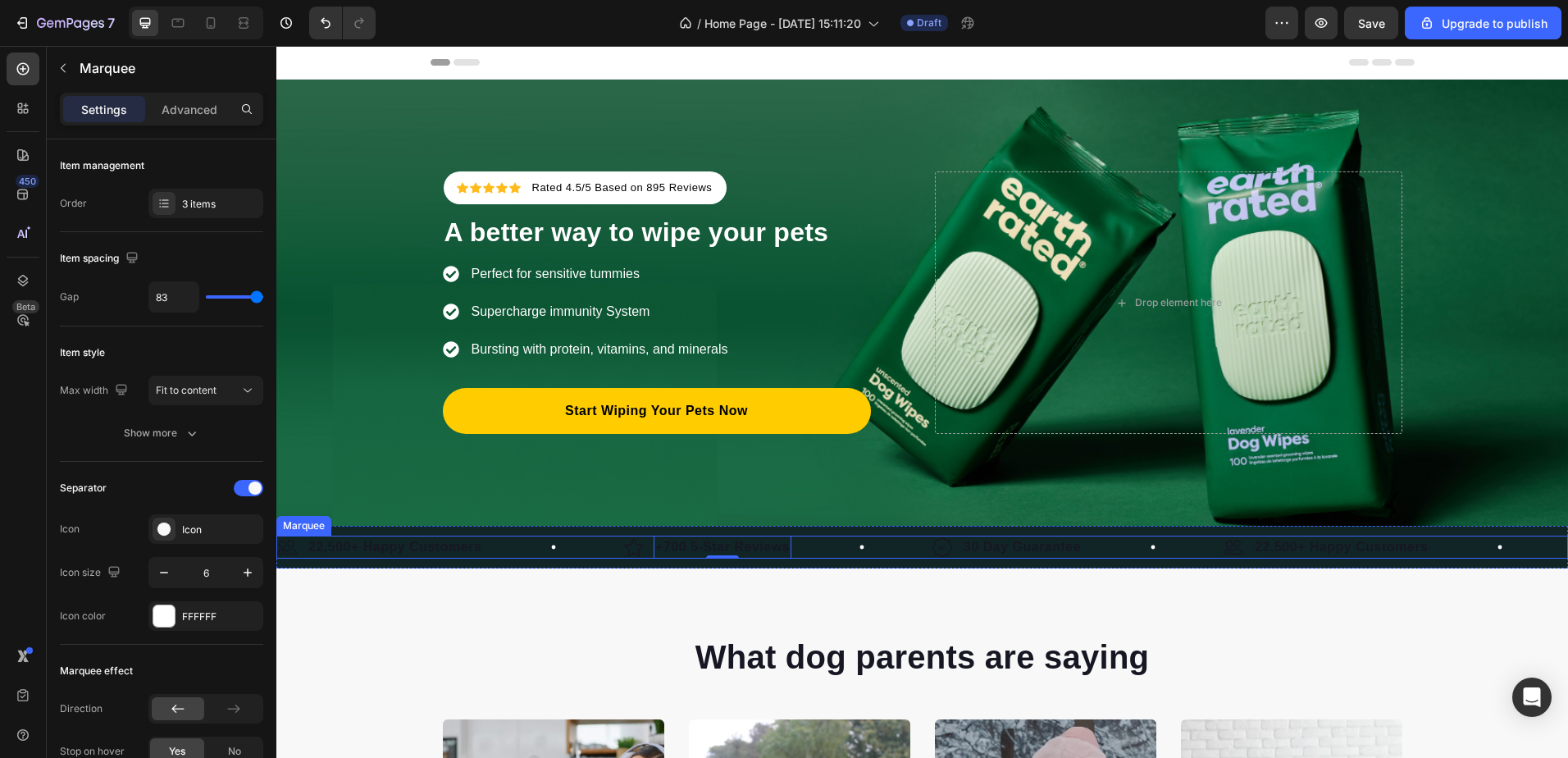
click at [503, 547] on div "Image 22,500+ Happy Customers Text Block Row" at bounding box center [450, 547] width 347 height 23
click at [437, 552] on strong "22,500+ Happy Customers" at bounding box center [395, 547] width 173 height 14
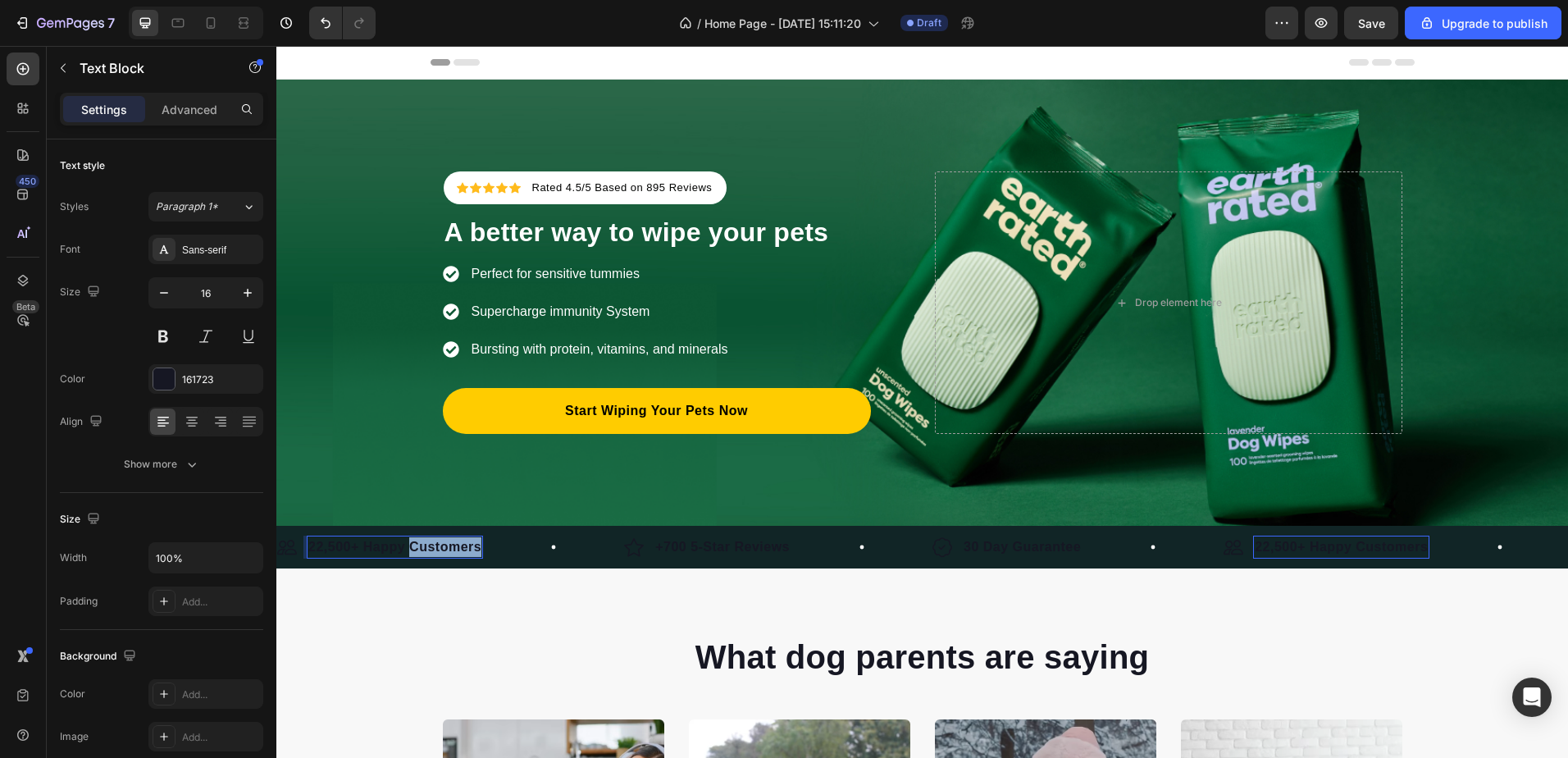
click at [437, 552] on strong "22,500+ Happy Customers" at bounding box center [395, 547] width 173 height 14
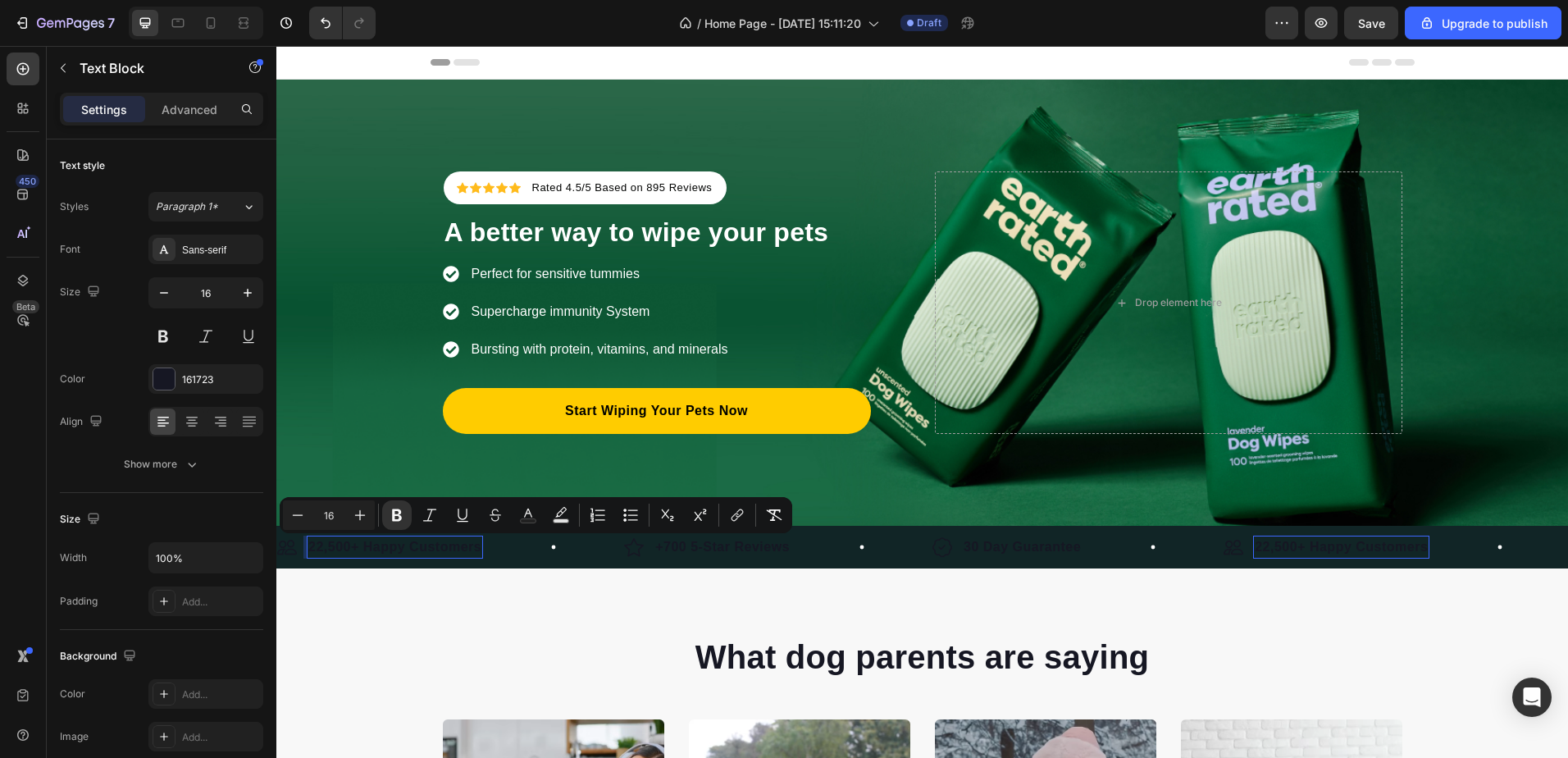
click at [375, 552] on strong "22,500+ Happy Customers" at bounding box center [395, 547] width 173 height 14
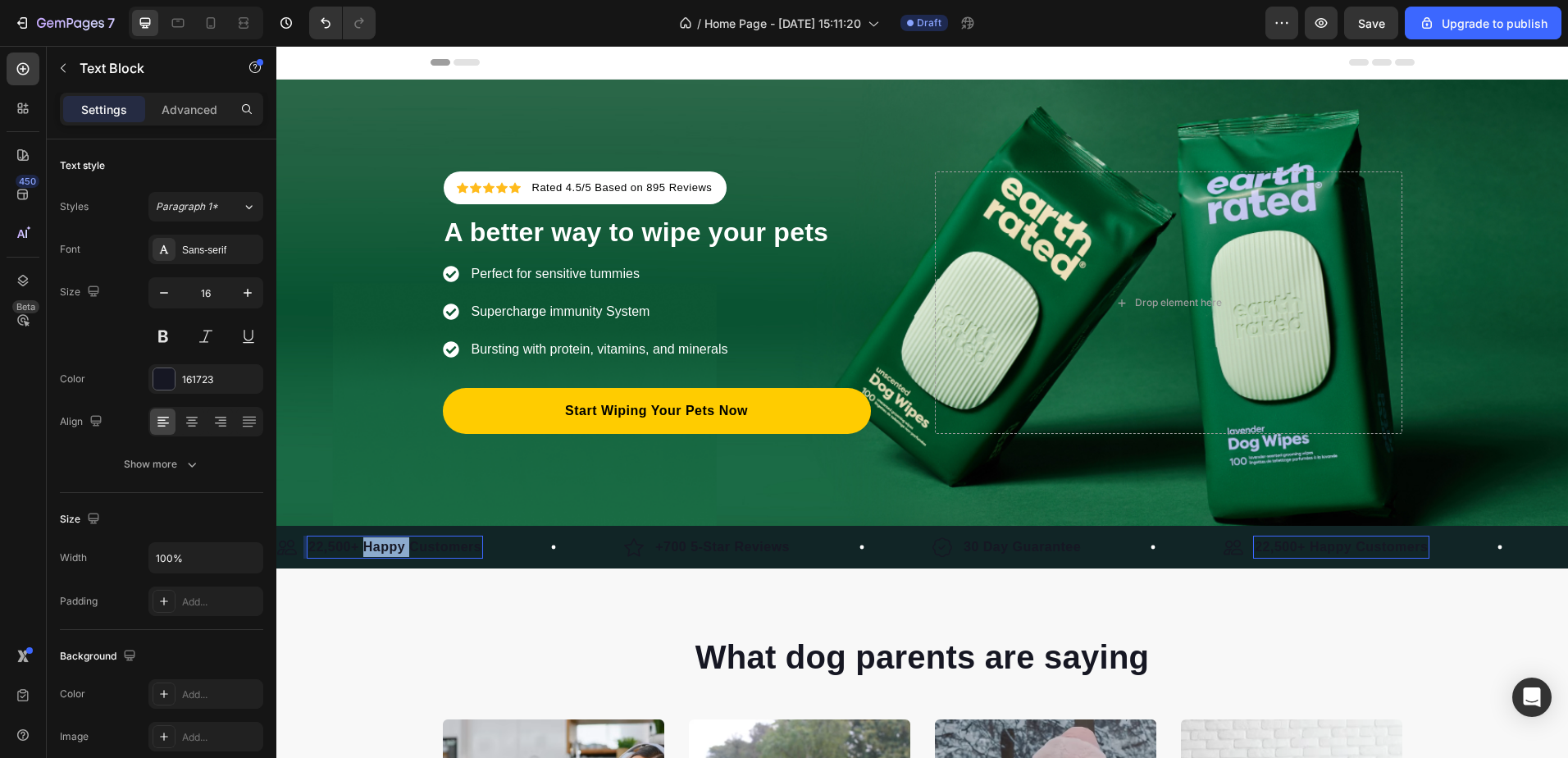
click at [375, 552] on strong "22,500+ Happy Customers" at bounding box center [395, 547] width 173 height 14
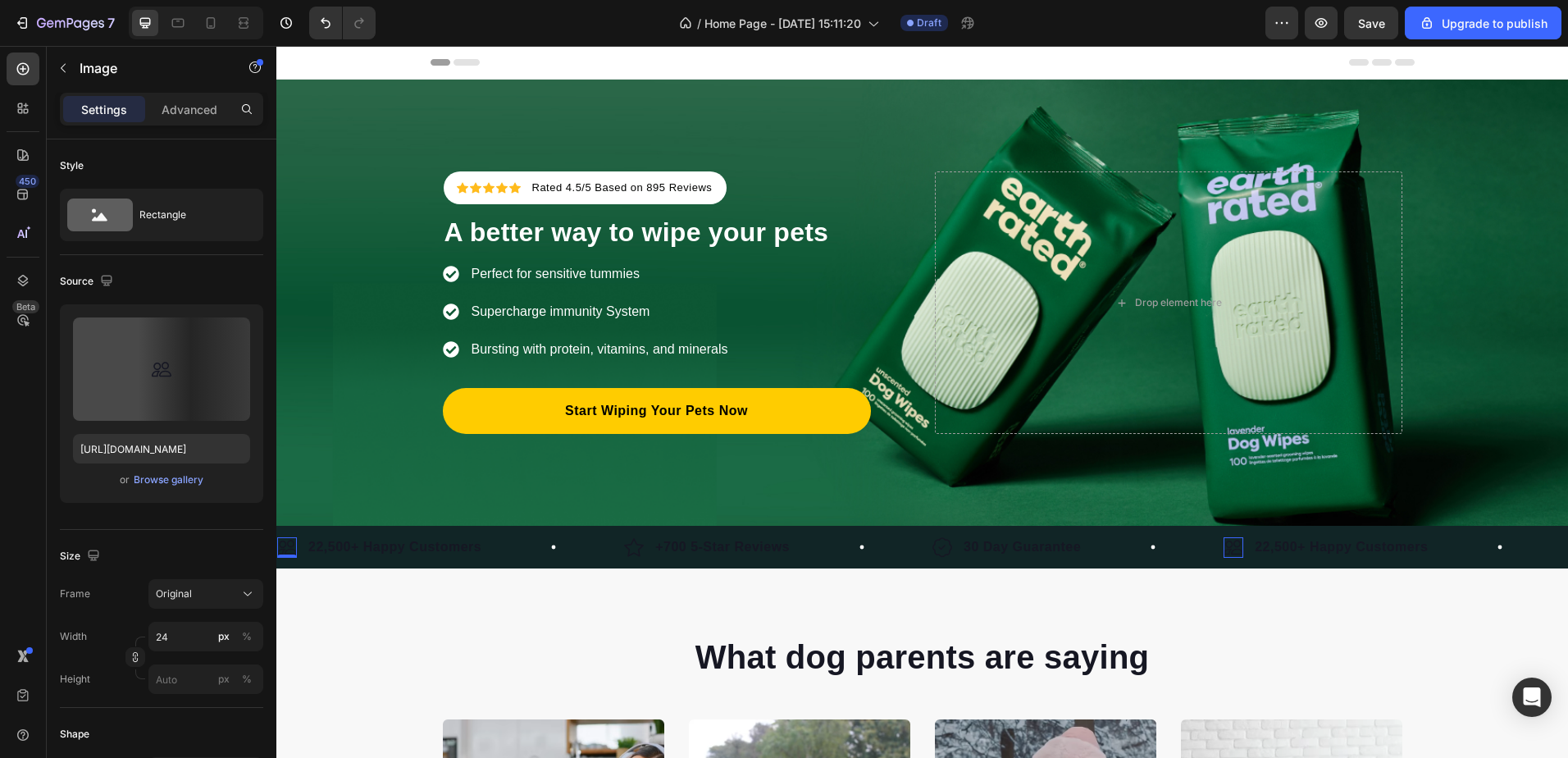
click at [287, 551] on img at bounding box center [287, 547] width 20 height 21
click at [305, 548] on div "Image 0 22,500+ Happy Customers Text Block Row" at bounding box center [379, 547] width 205 height 23
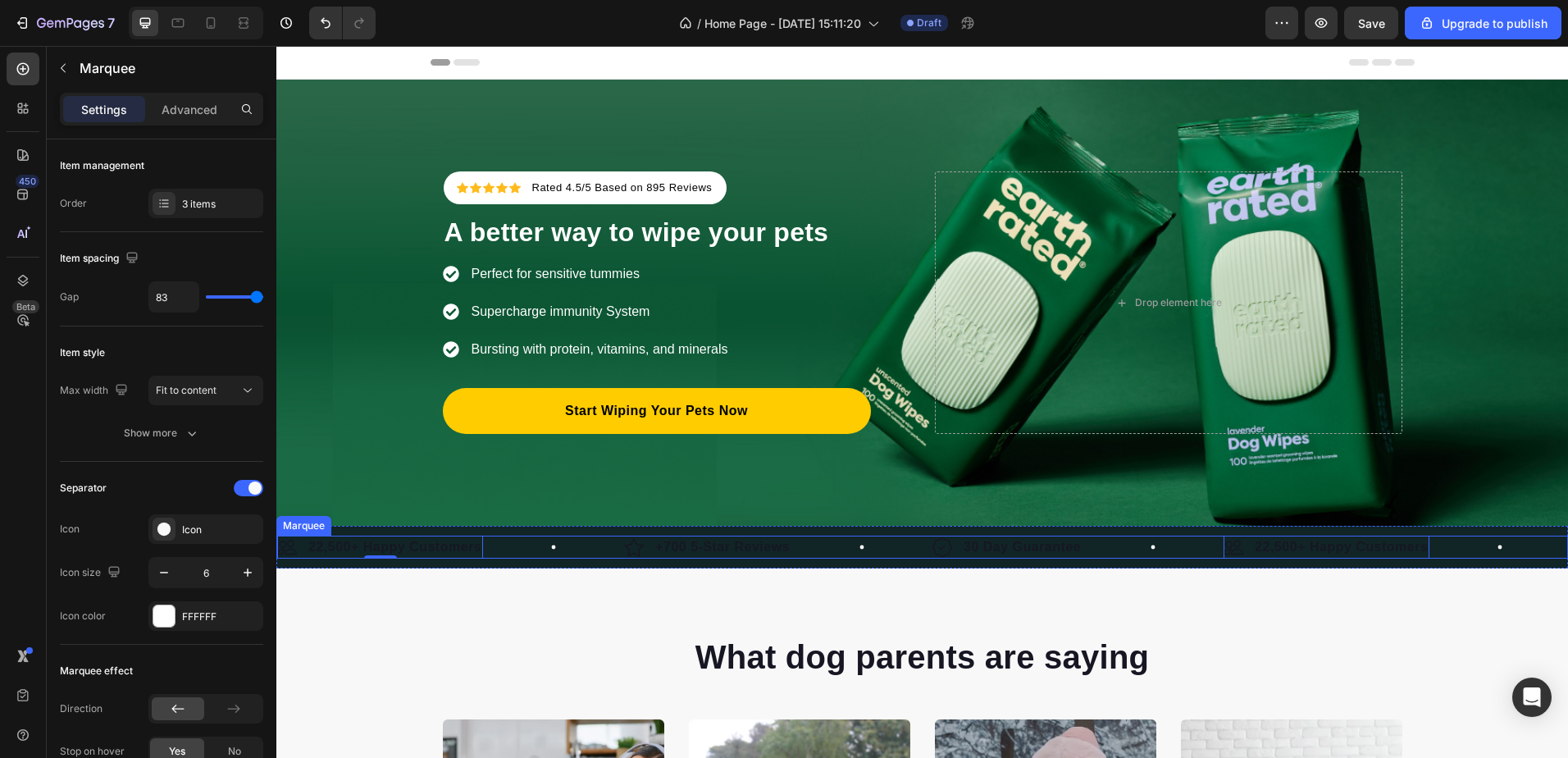
click at [507, 545] on div "Image 22,500+ Happy Customers Text Block Row 0" at bounding box center [450, 547] width 347 height 23
click at [433, 547] on strong "22,500+ Happy Customers" at bounding box center [395, 547] width 173 height 14
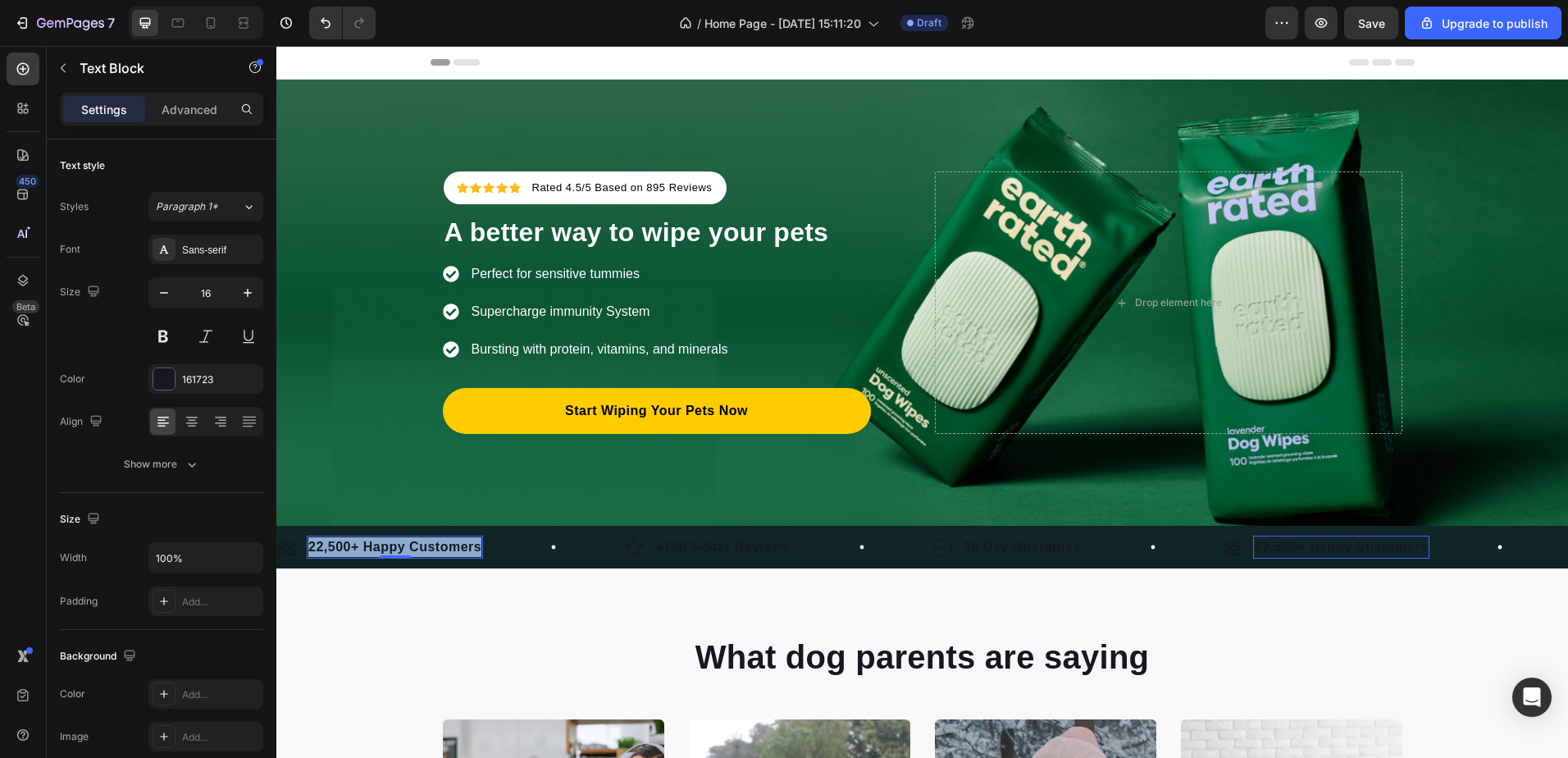
click at [433, 547] on strong "22,500+ Happy Customers" at bounding box center [395, 547] width 173 height 14
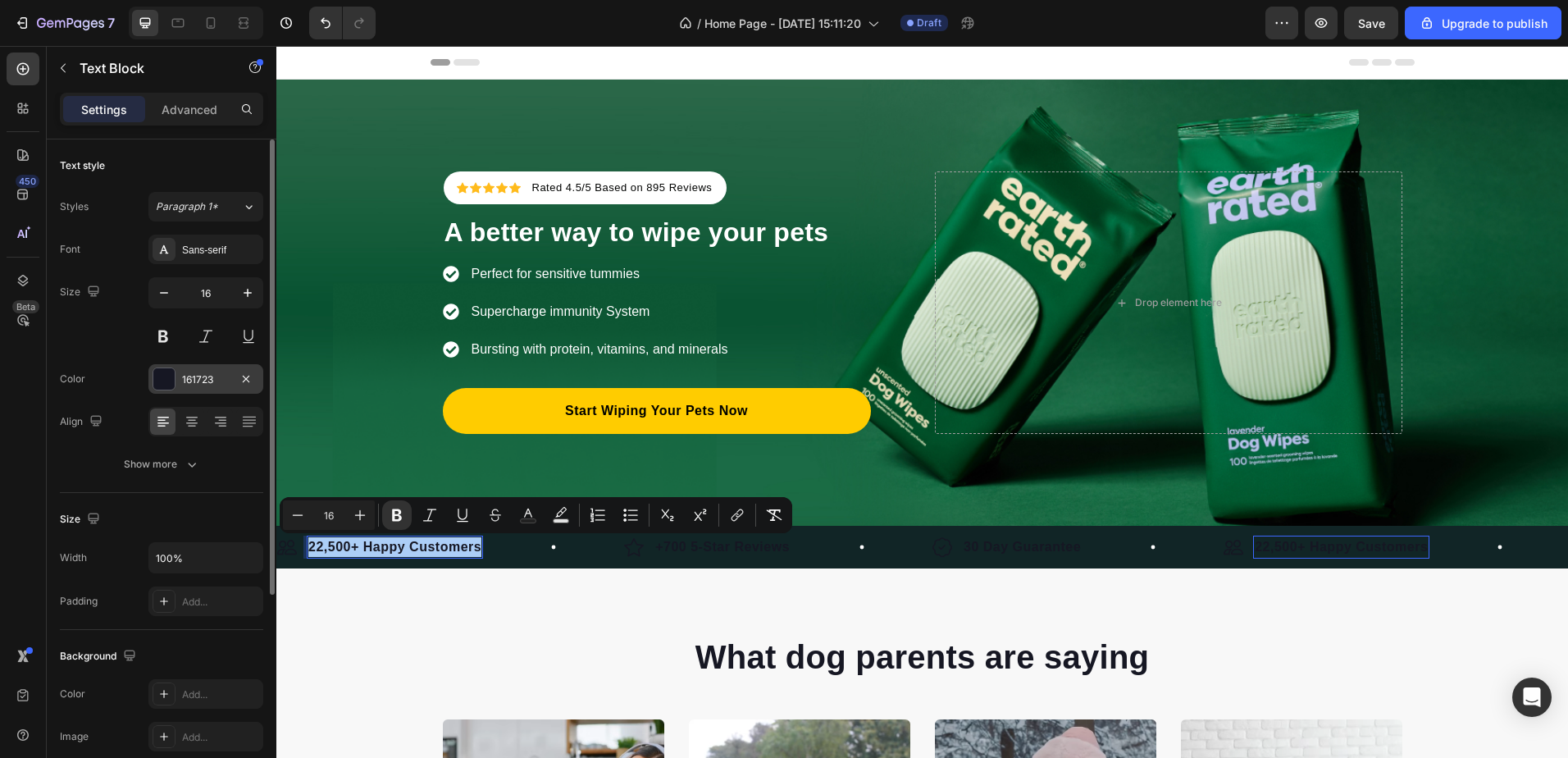
click at [205, 373] on div "161723" at bounding box center [205, 379] width 47 height 15
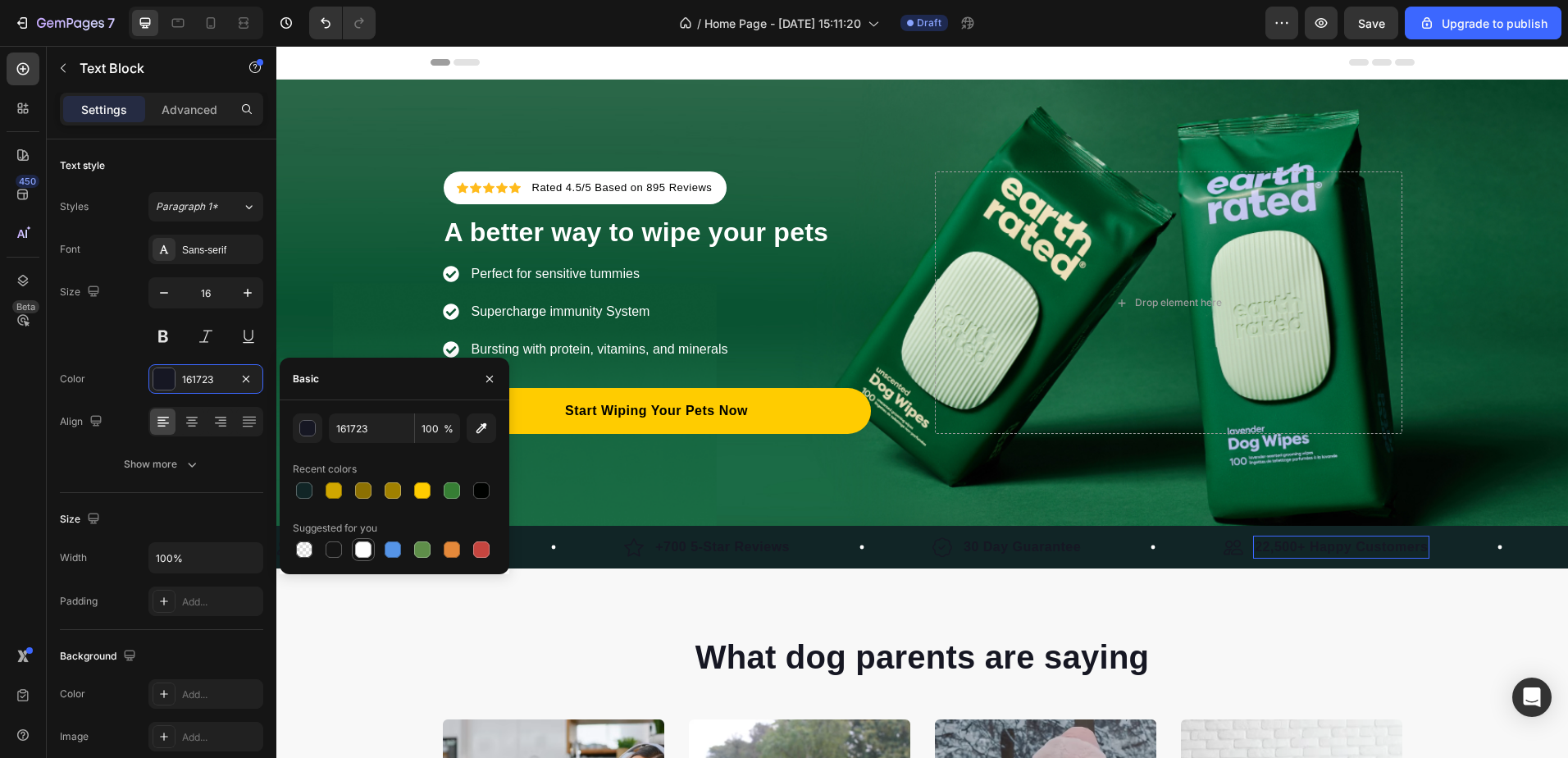
click at [359, 549] on div at bounding box center [363, 550] width 17 height 17
type input "FFFFFF"
click at [658, 547] on strong "+700 5-Star Reviews" at bounding box center [723, 547] width 135 height 14
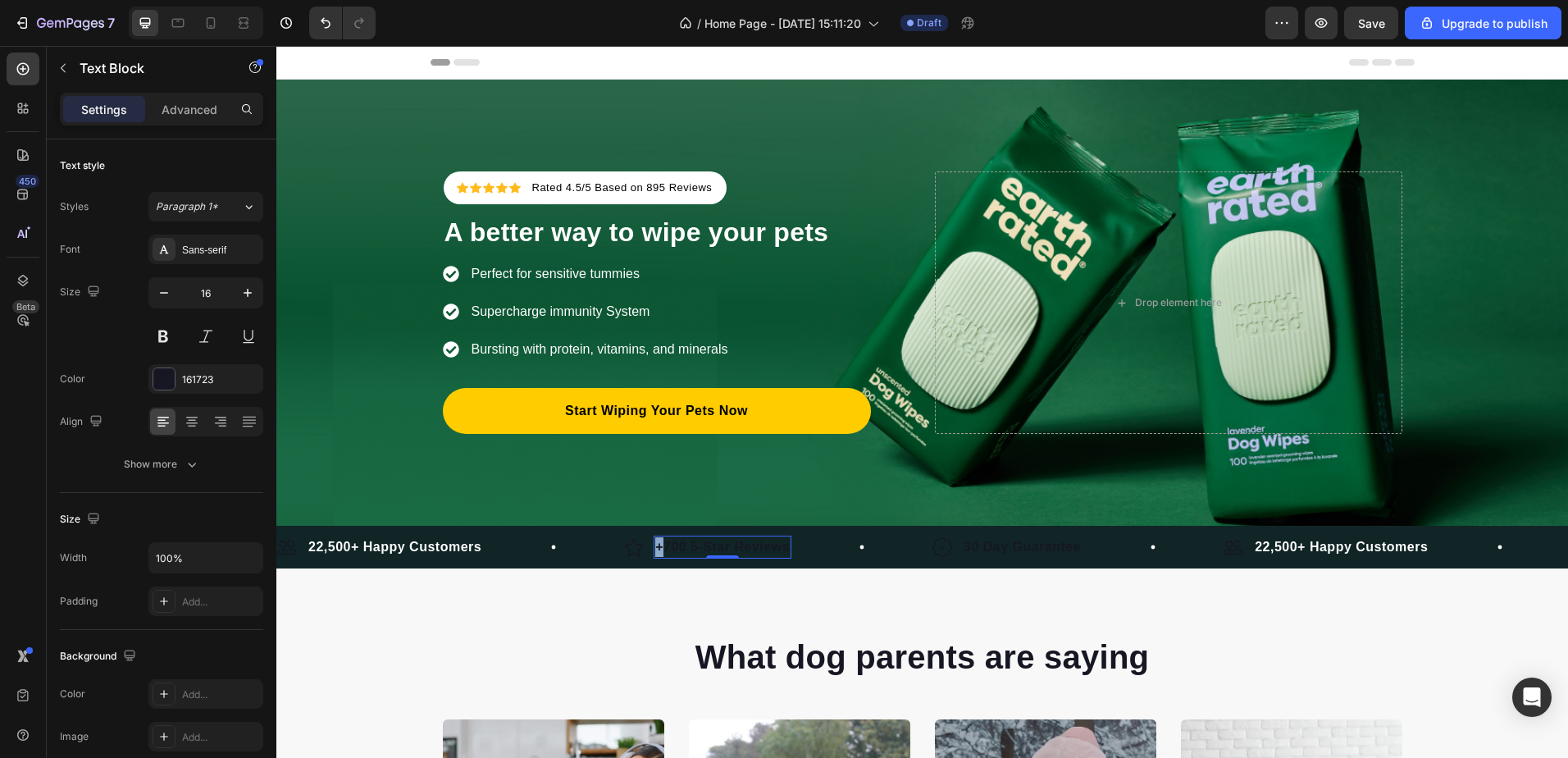
click at [658, 547] on strong "+700 5-Star Reviews" at bounding box center [723, 547] width 135 height 14
click at [683, 542] on strong "+700 5-Star Reviews" at bounding box center [723, 547] width 135 height 14
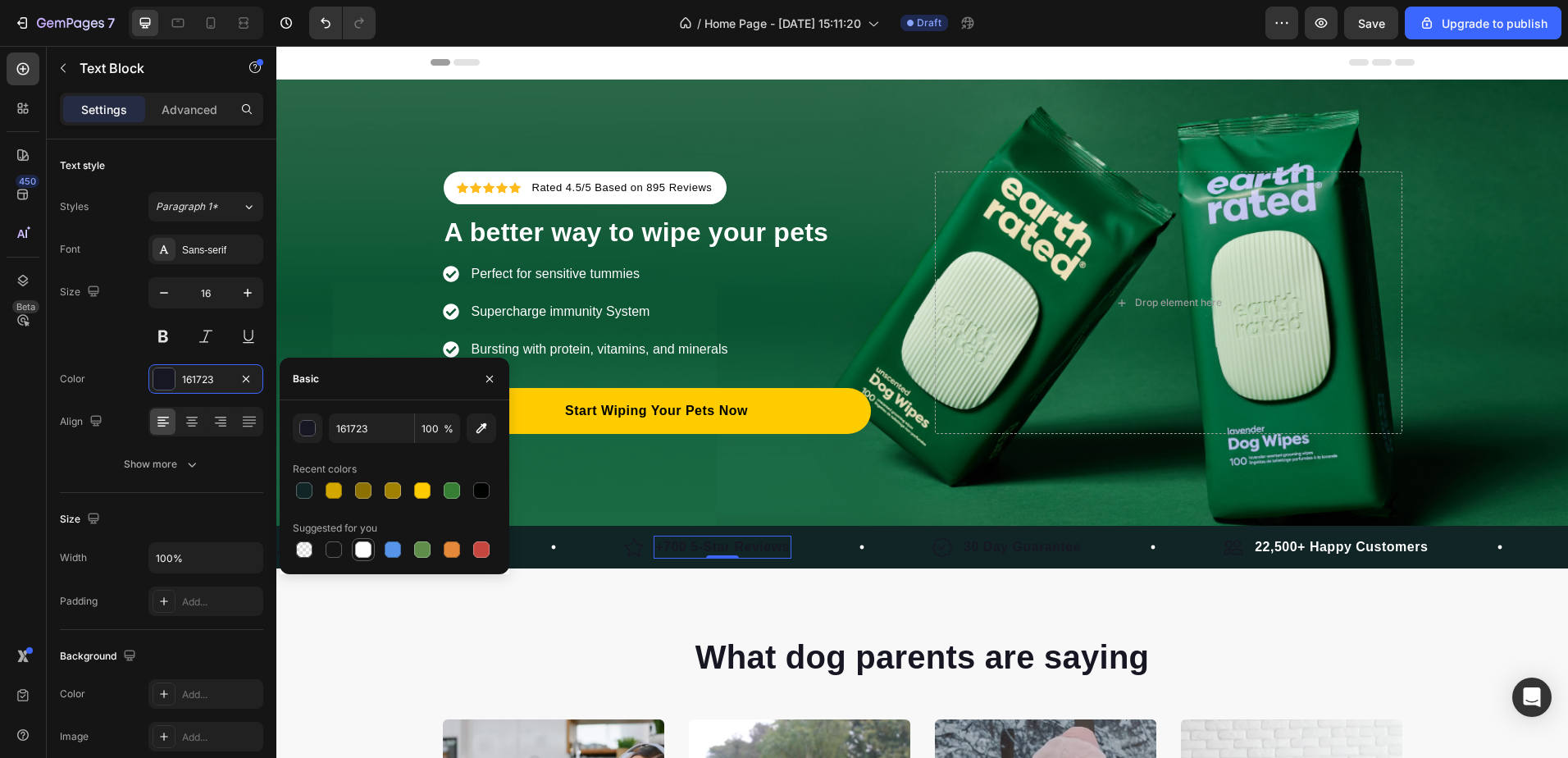
click at [362, 549] on div at bounding box center [363, 550] width 17 height 17
type input "FFFFFF"
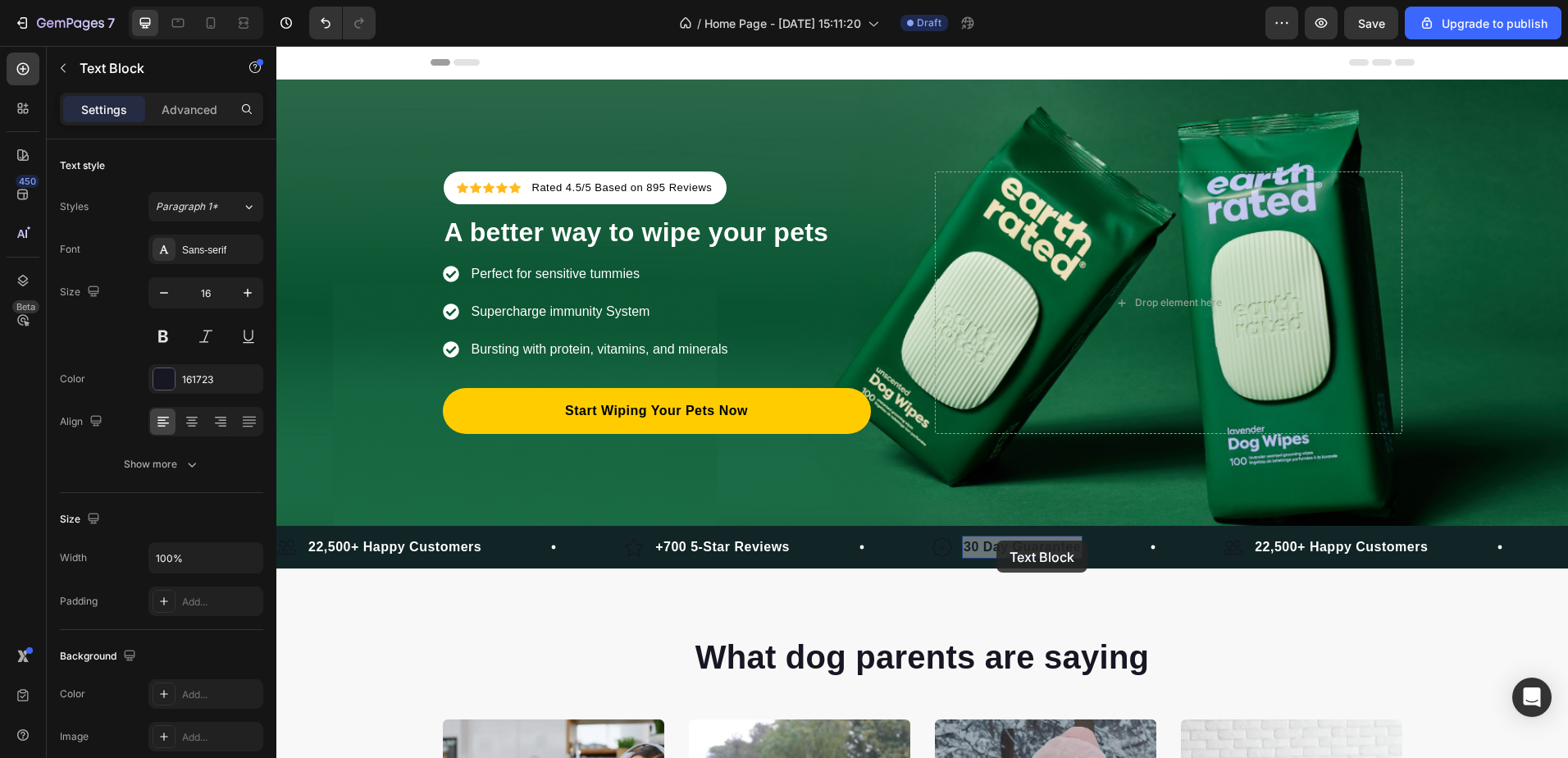
click at [276, 46] on strong "30 Day Guarantee" at bounding box center [276, 46] width 0 height 0
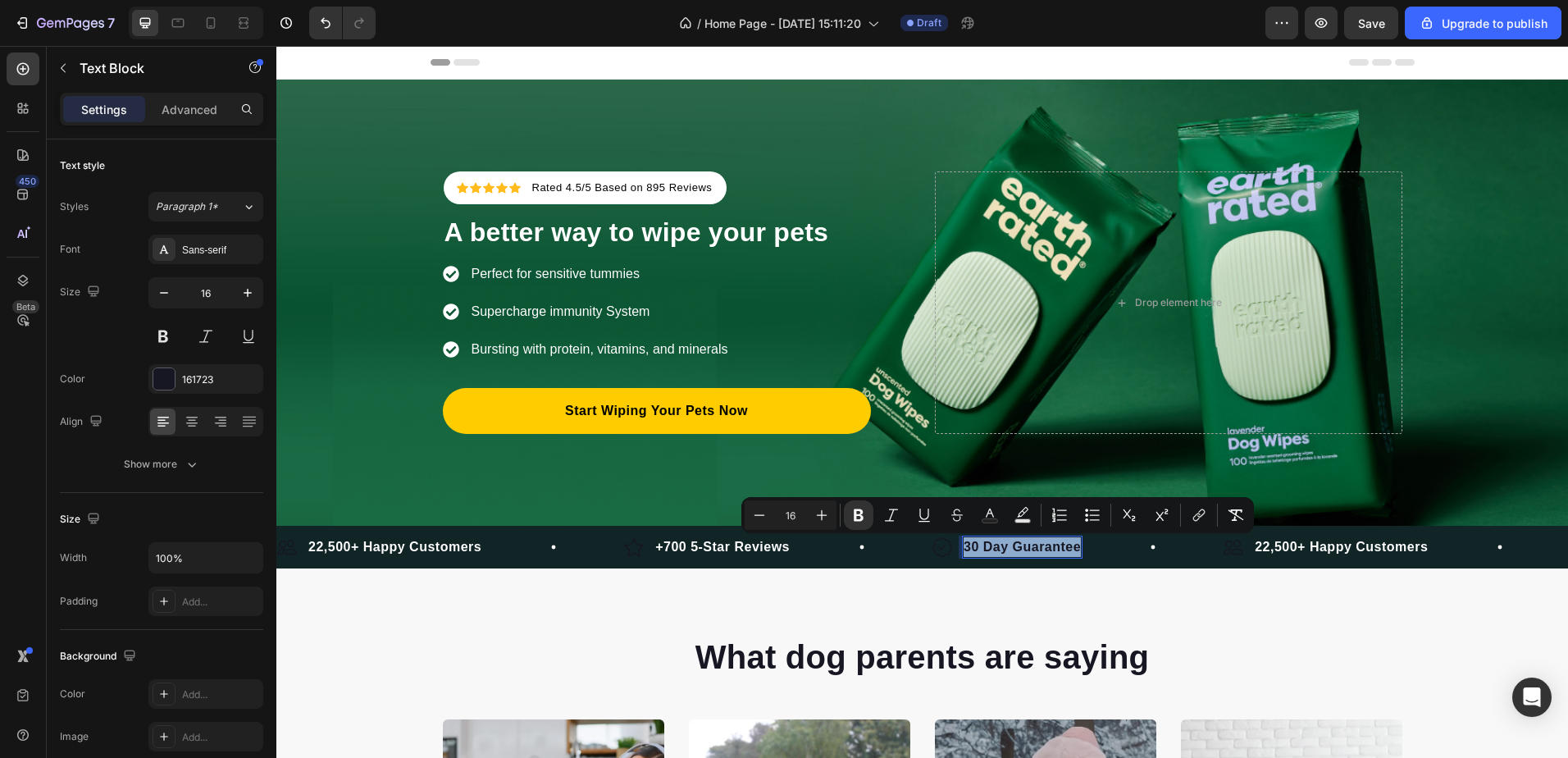
click at [997, 541] on strong "30 Day Guarantee" at bounding box center [1021, 547] width 117 height 14
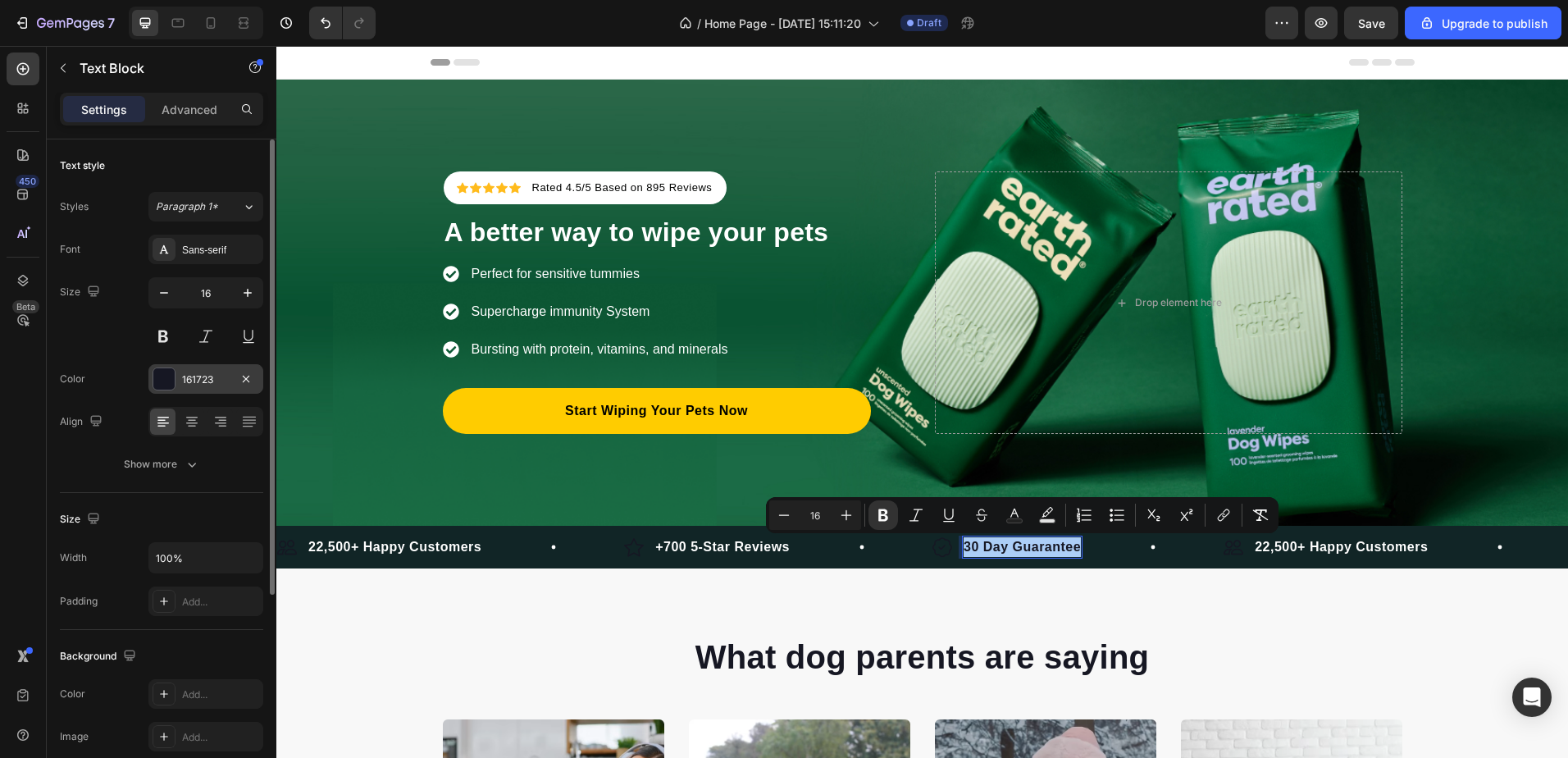
click at [180, 379] on div "161723" at bounding box center [205, 379] width 115 height 29
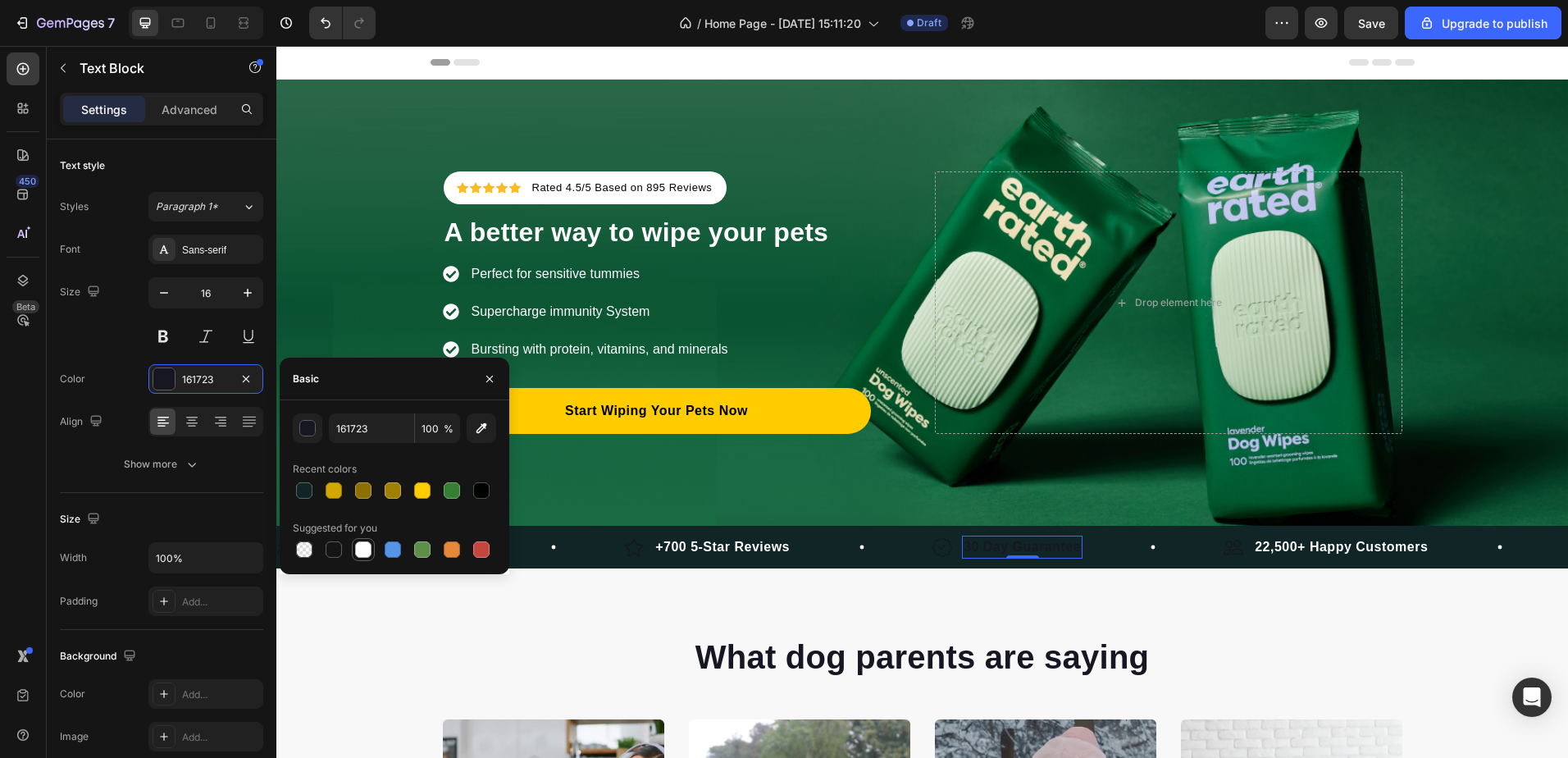
click at [352, 548] on div at bounding box center [363, 549] width 23 height 23
type input "FFFFFF"
click at [947, 552] on img at bounding box center [942, 547] width 20 height 21
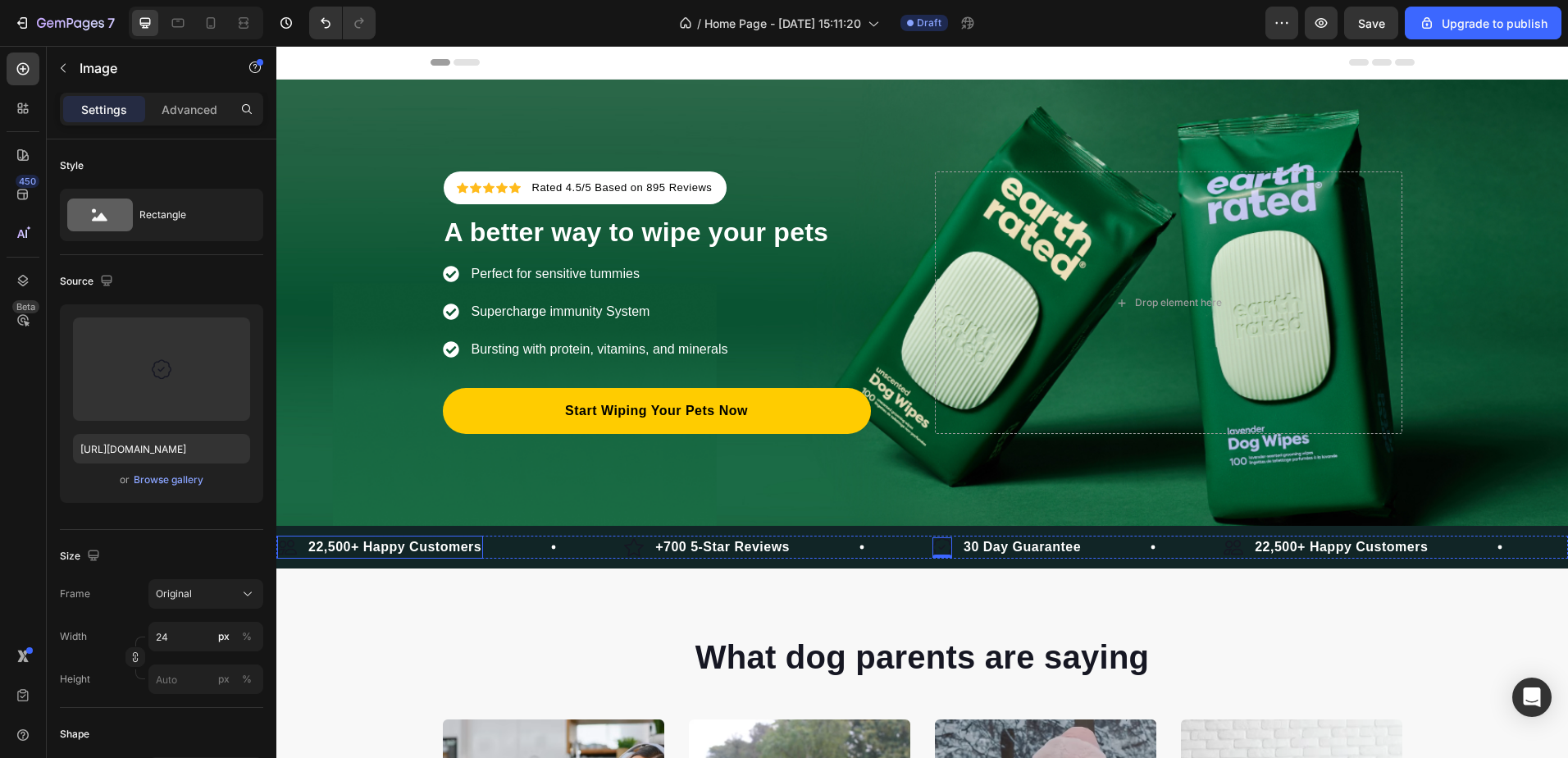
click at [297, 547] on div "Image 22,500+ Happy Customers Text Block Row" at bounding box center [379, 547] width 205 height 23
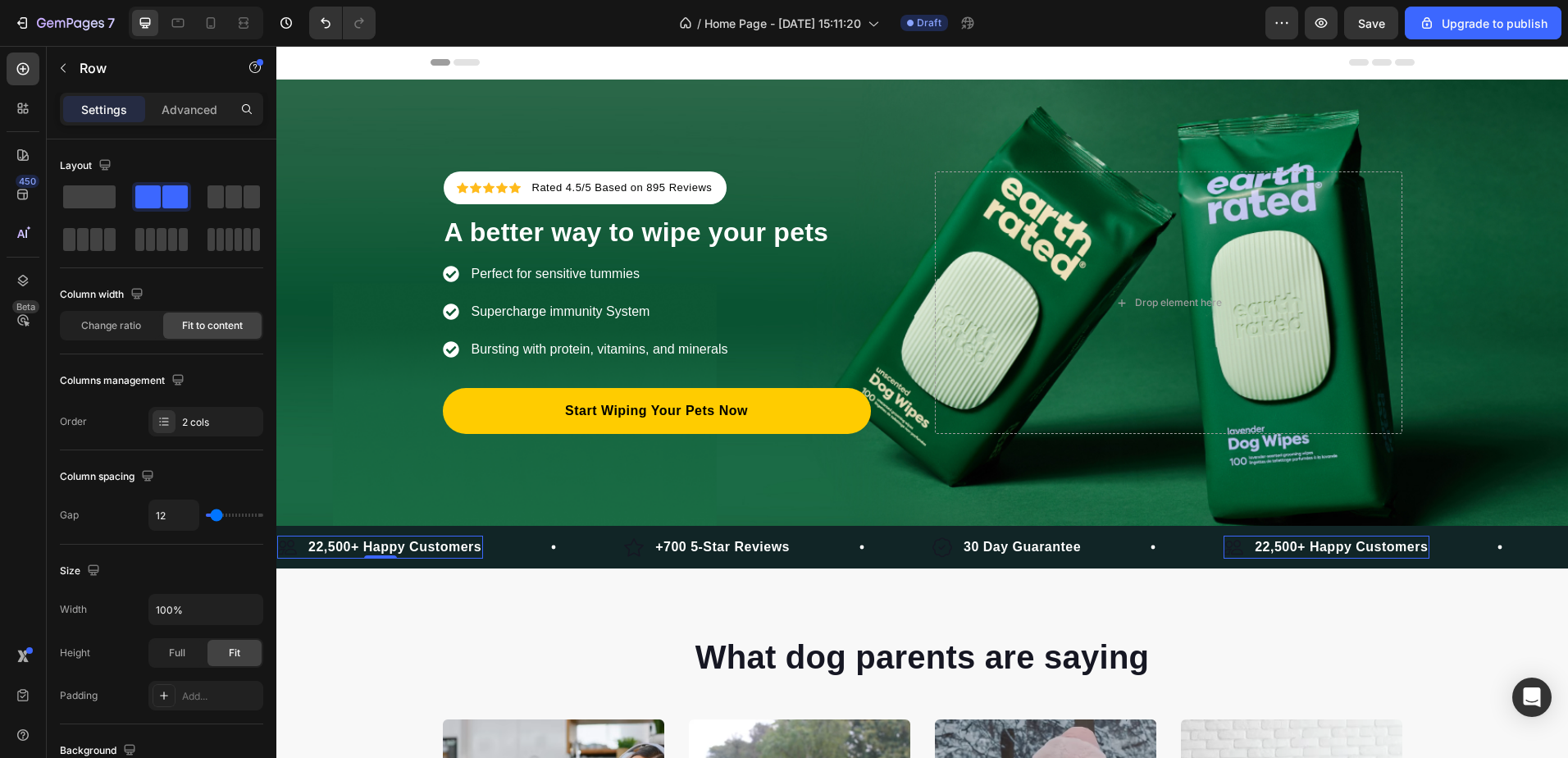
click at [297, 547] on div "Image 22,500+ Happy Customers Text Block Row 0" at bounding box center [379, 547] width 205 height 23
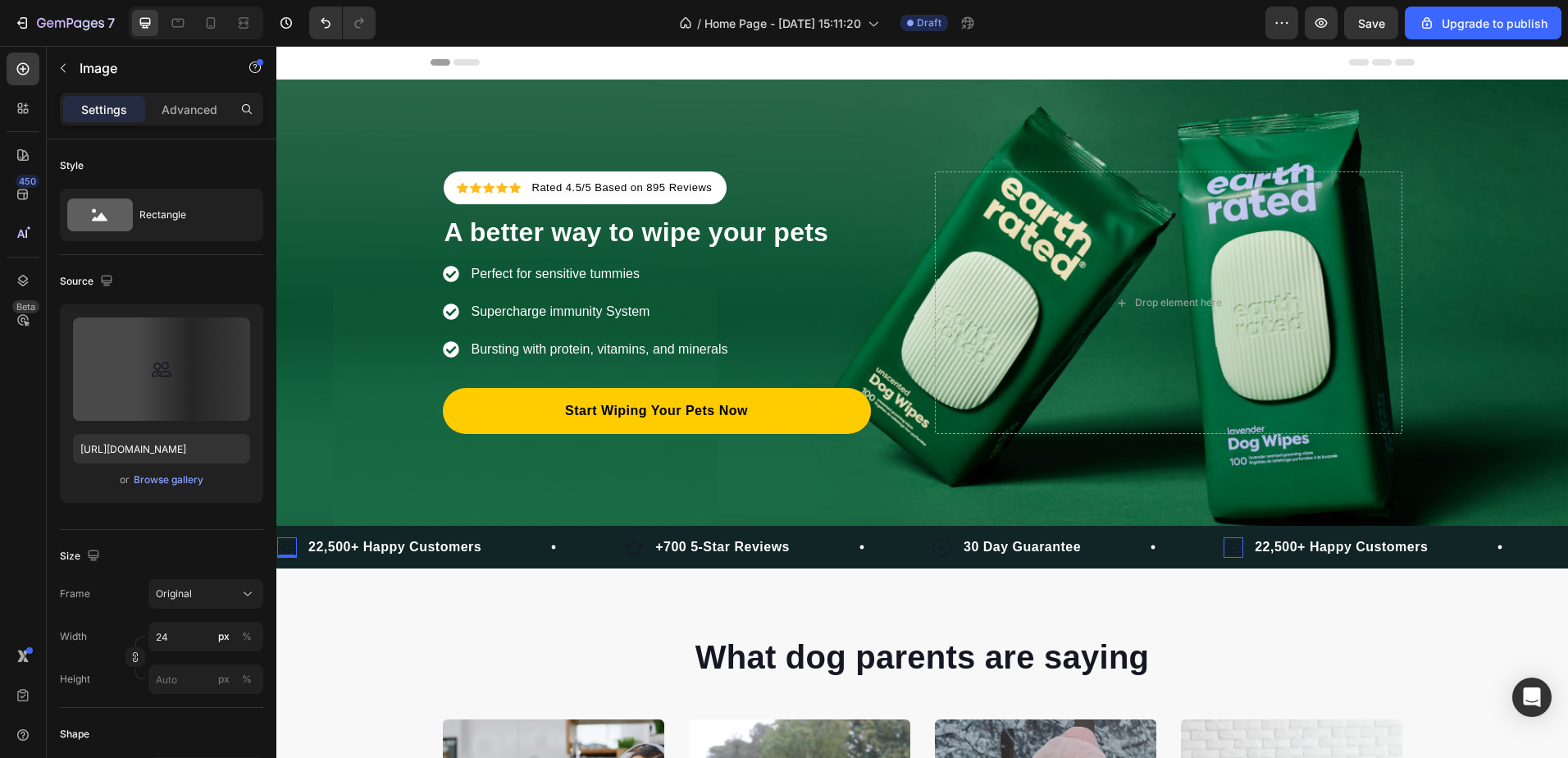
click at [289, 543] on img at bounding box center [287, 547] width 20 height 21
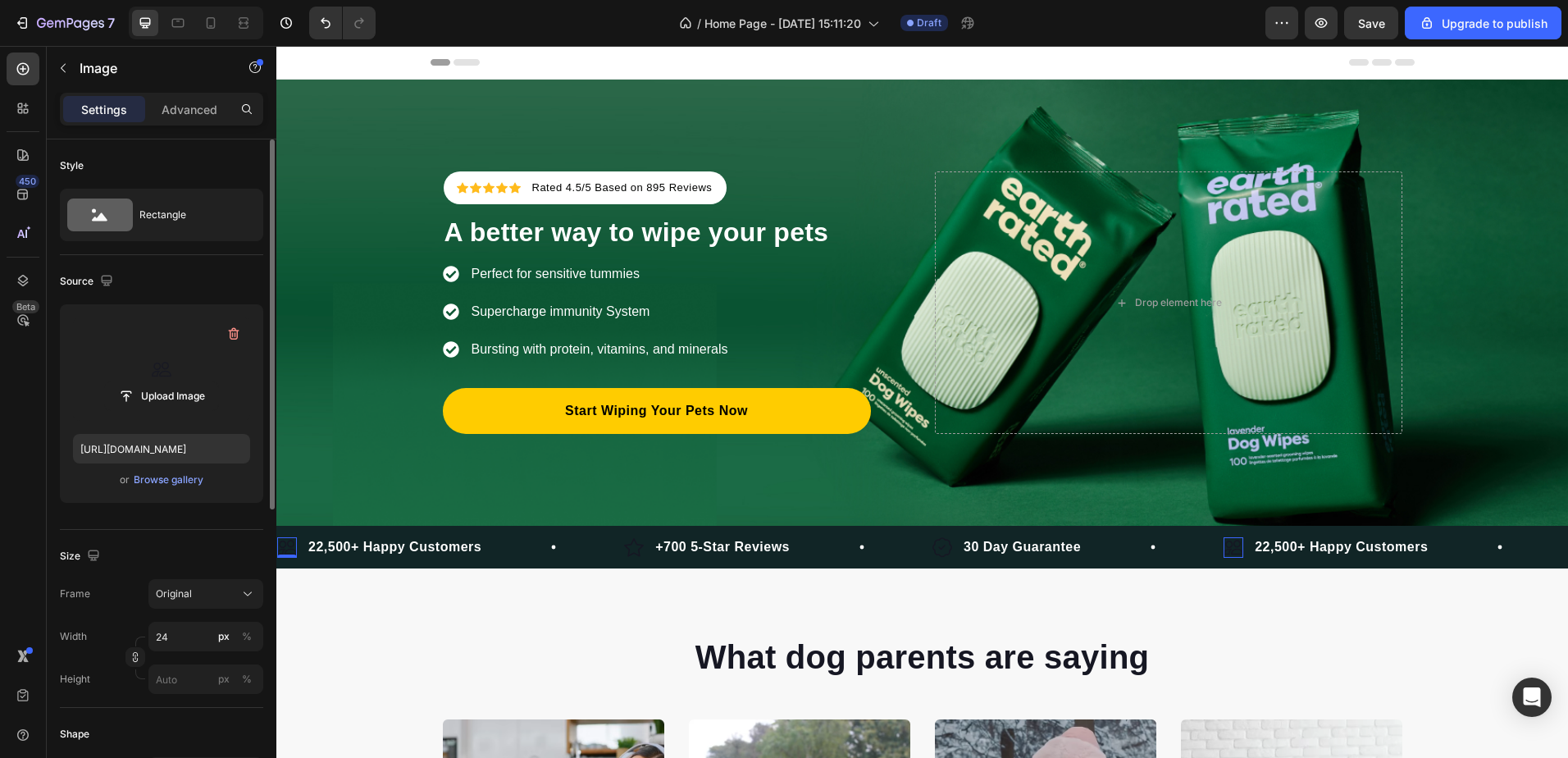
click at [145, 367] on label at bounding box center [161, 369] width 177 height 103
click at [145, 382] on input "file" at bounding box center [161, 396] width 113 height 28
click at [250, 514] on div "Upload Image https://cdn.shopify.com/s/files/1/0717/2250/0131/files/gempages_57…" at bounding box center [161, 409] width 203 height 211
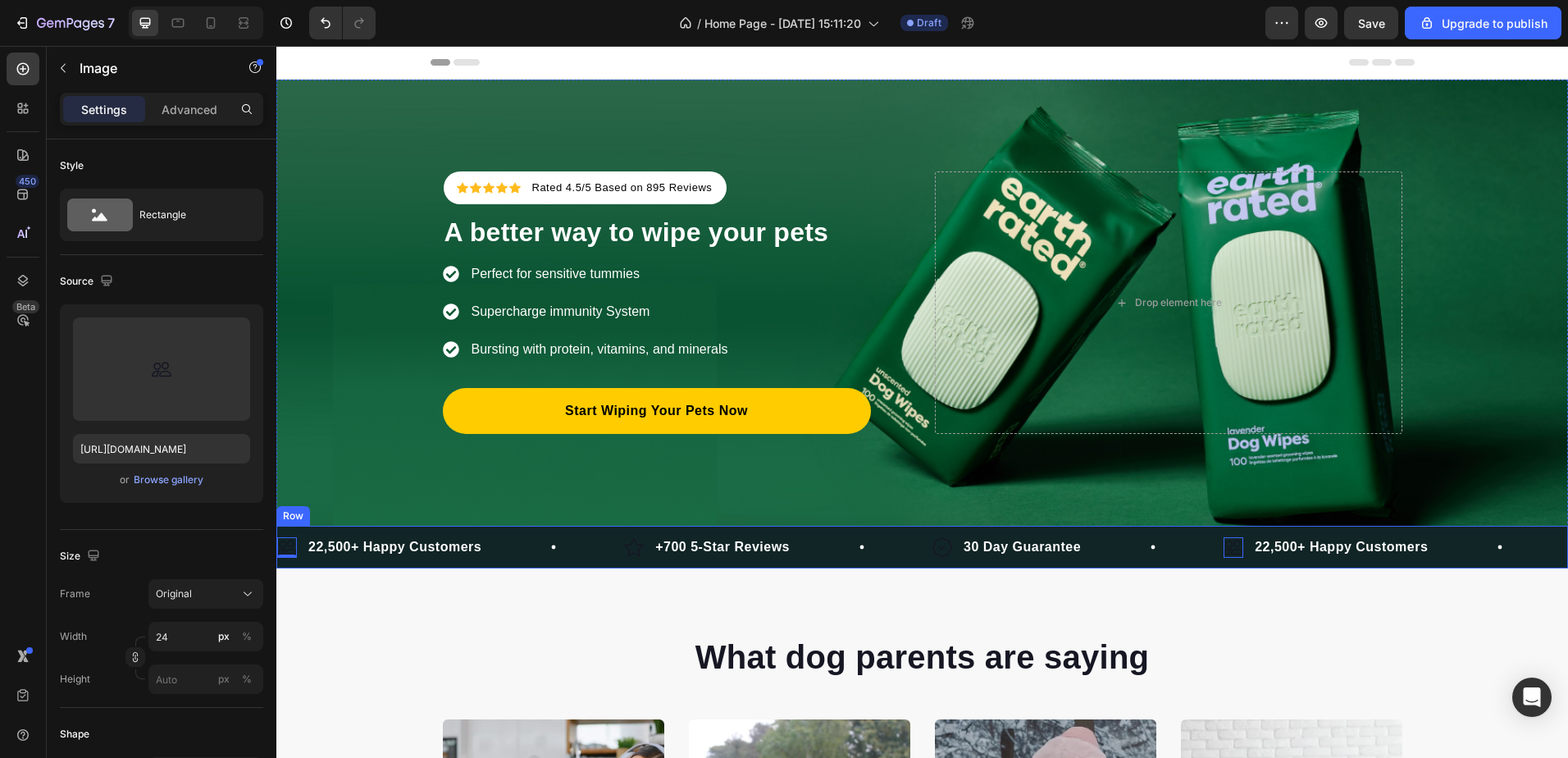
click at [590, 559] on div "Image 0 22,500+ Happy Customers Text Block Row Image +700 5-Star Reviews Text B…" at bounding box center [922, 547] width 1292 height 42
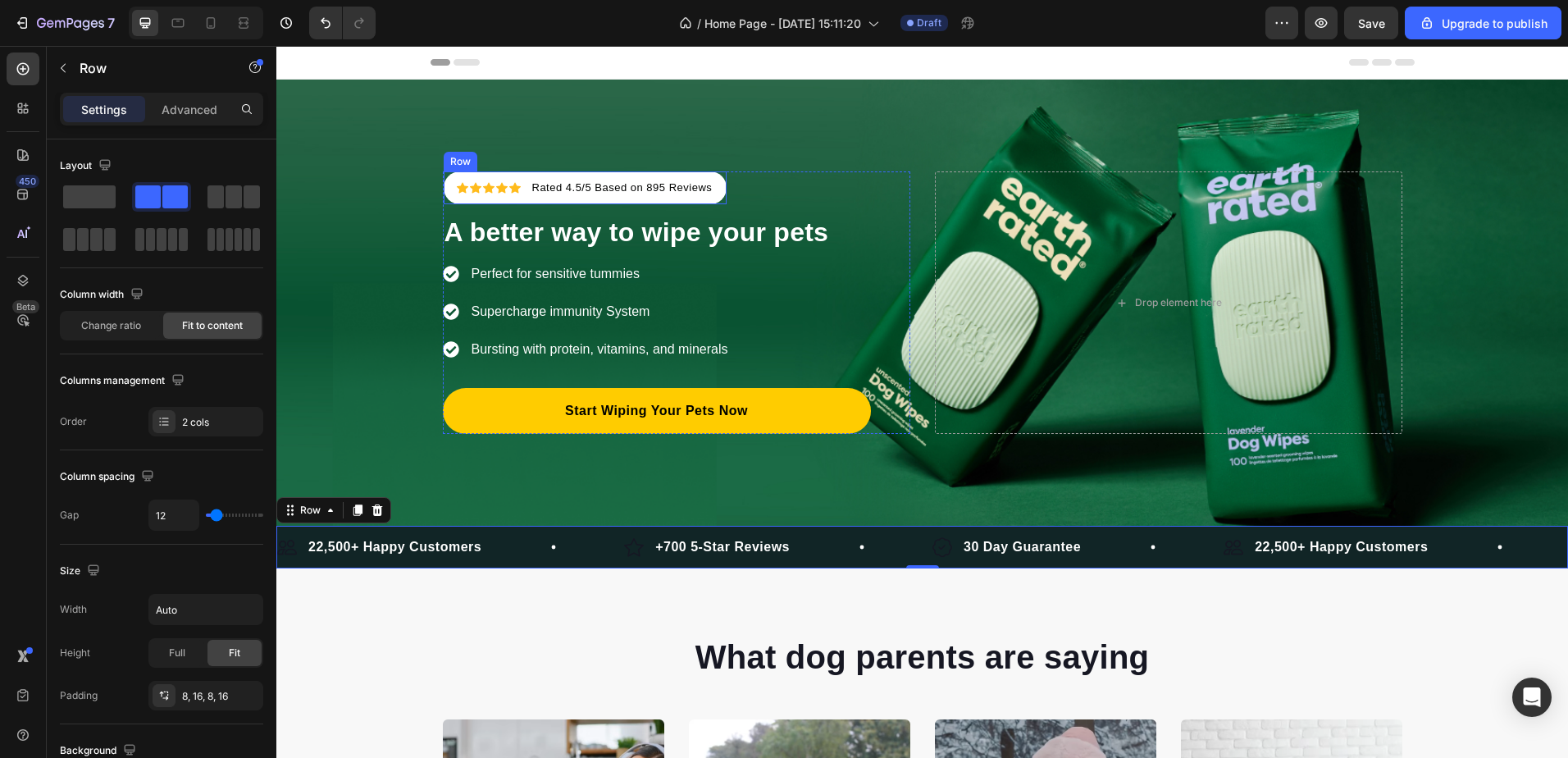
click at [718, 178] on div "Icon Icon Icon Icon Icon Icon List Hoz Rated 4.5/5 Based on 895 Reviews Text bl…" at bounding box center [585, 187] width 284 height 32
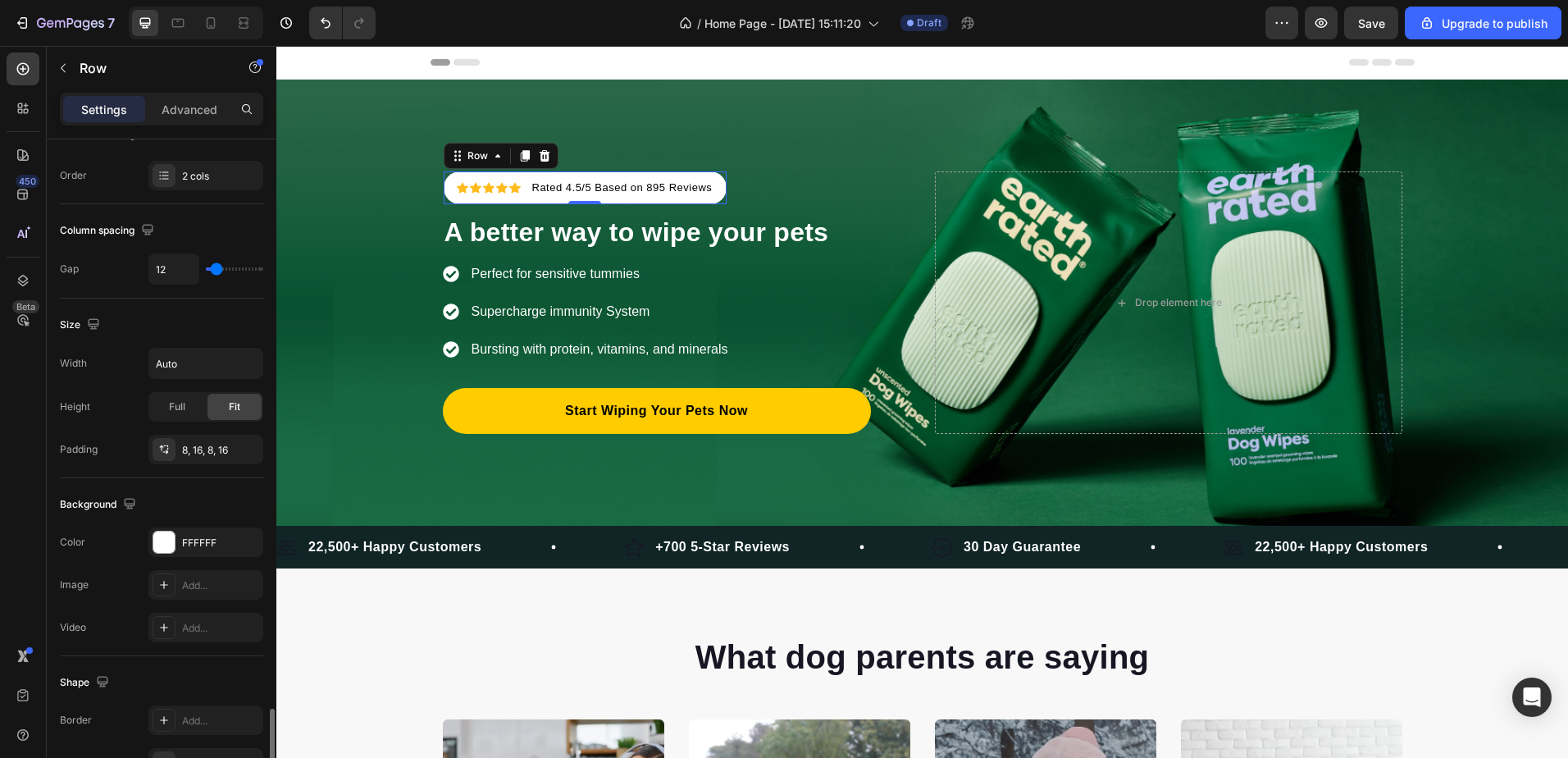
scroll to position [522, 0]
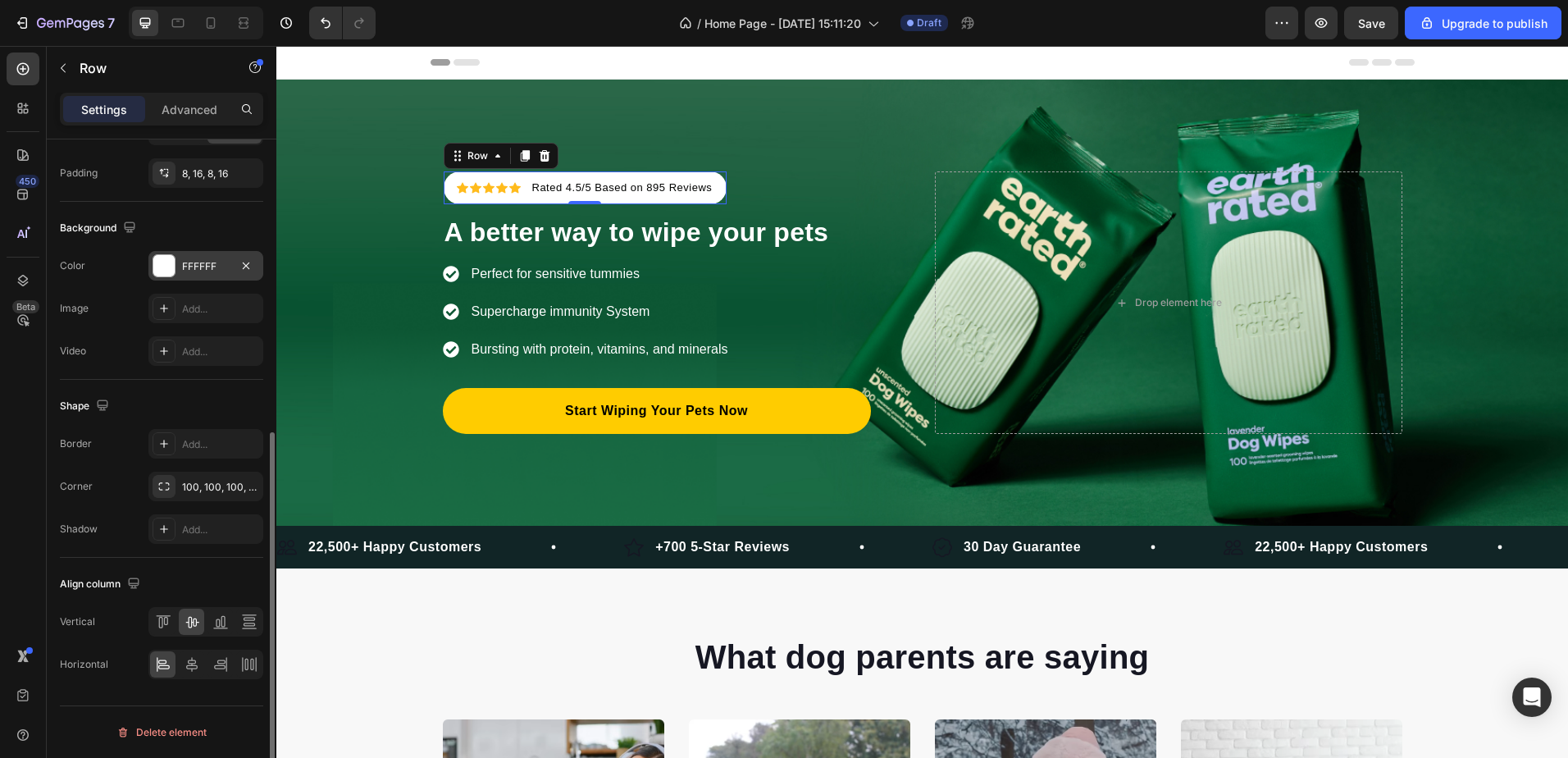
click at [210, 267] on div "FFFFFF" at bounding box center [205, 266] width 47 height 15
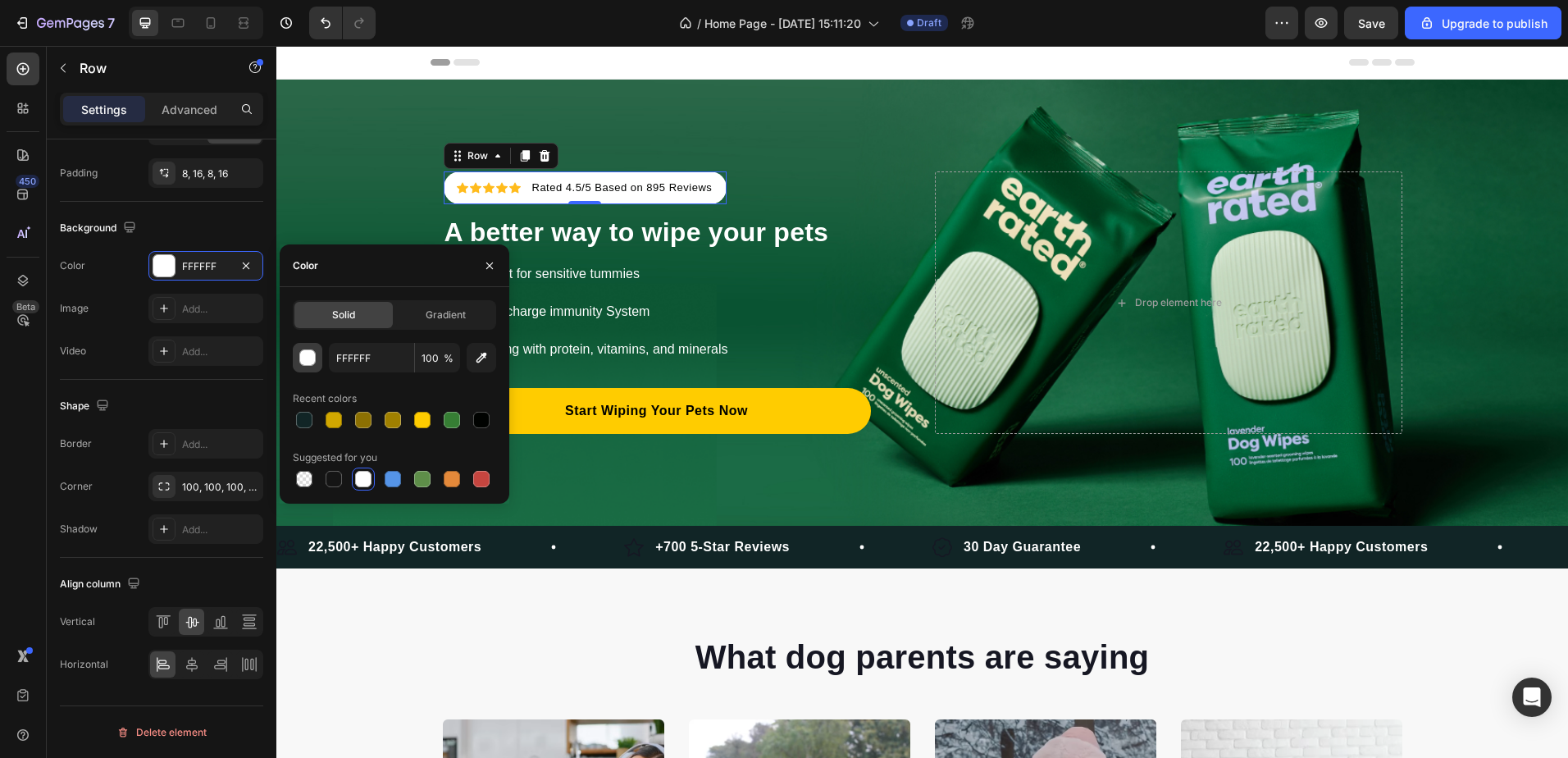
click at [297, 354] on button "button" at bounding box center [308, 358] width 29 height 29
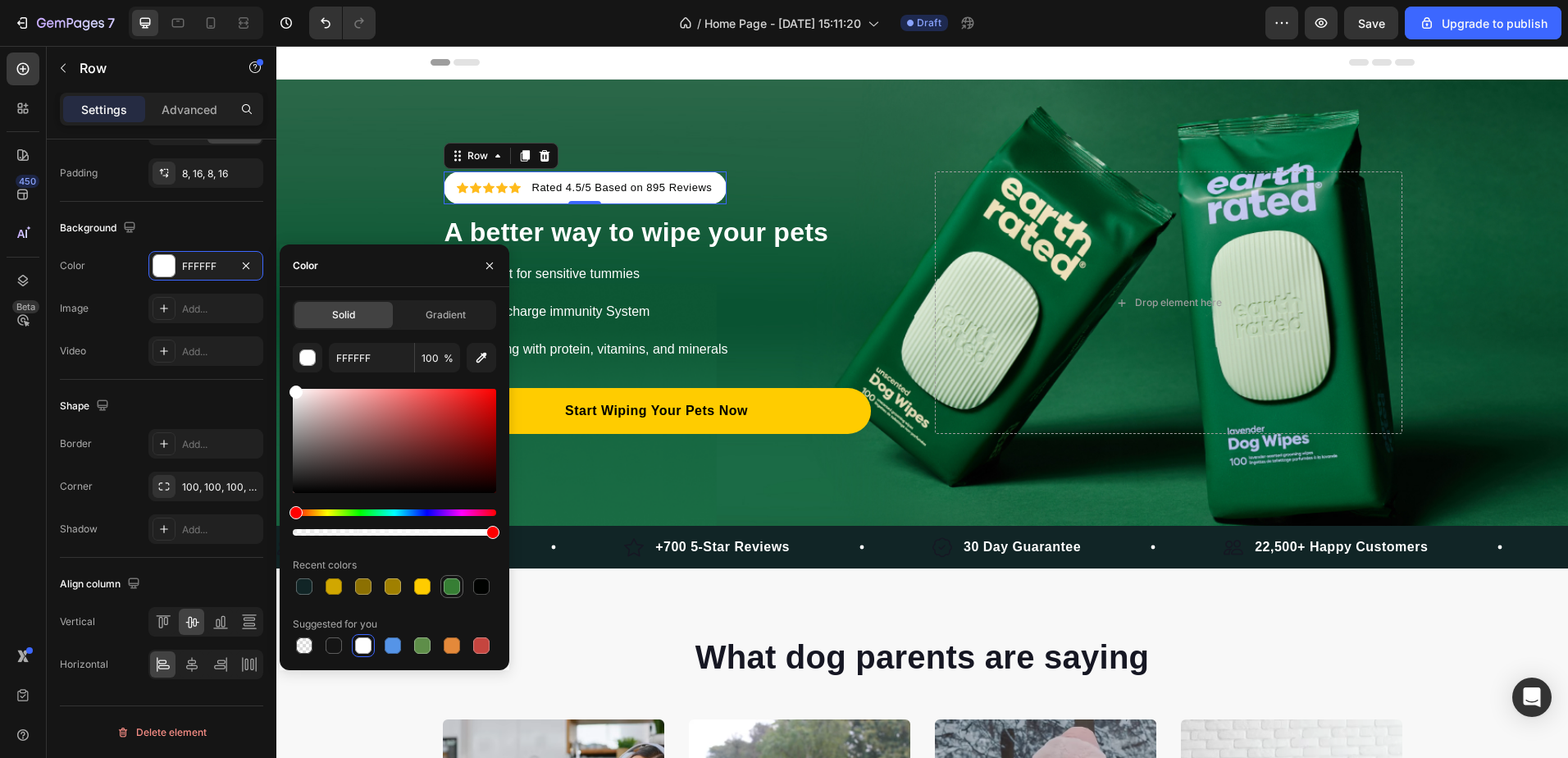
click at [456, 589] on div at bounding box center [451, 586] width 17 height 17
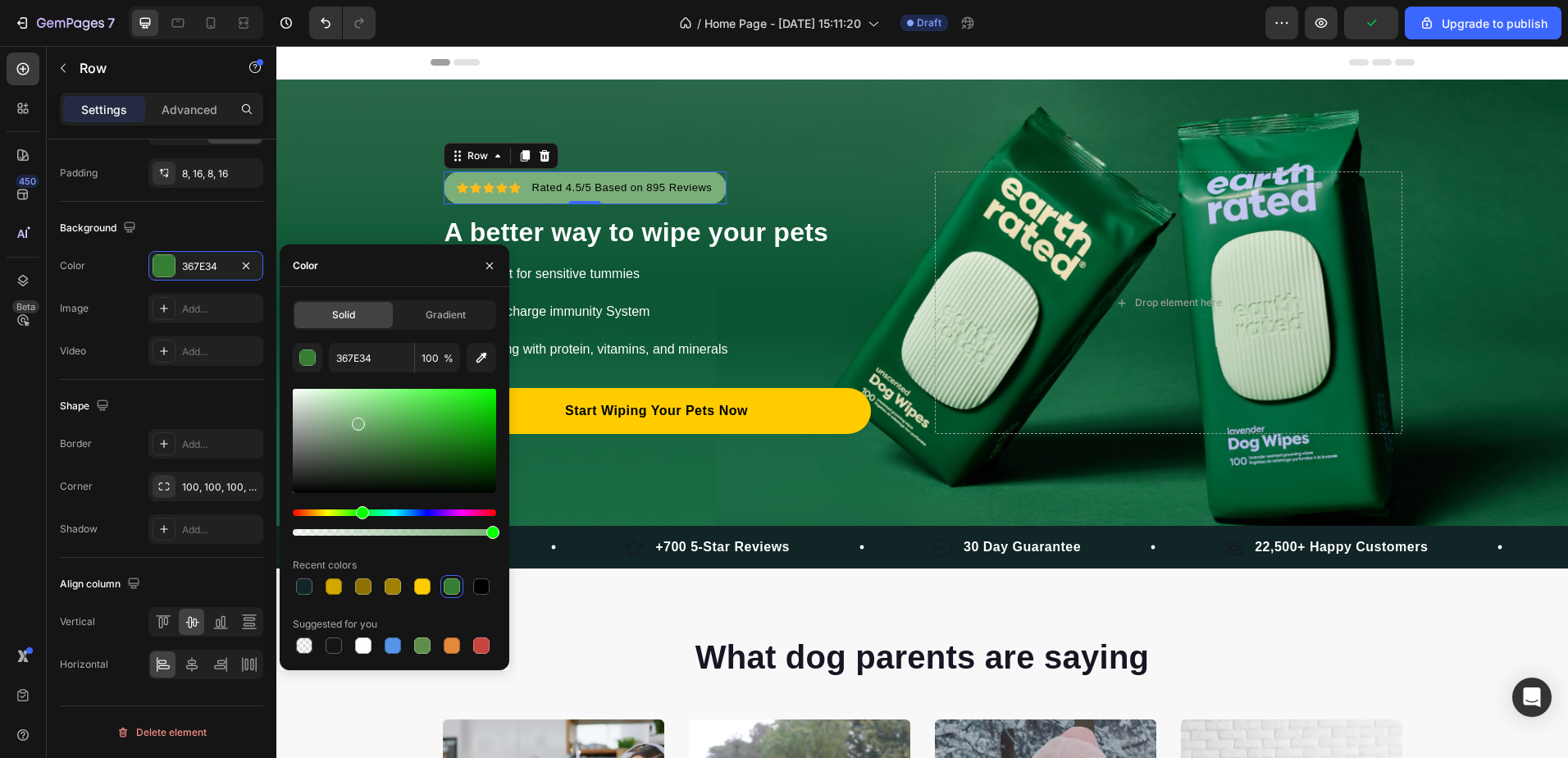
drag, startPoint x: 418, startPoint y: 439, endPoint x: 362, endPoint y: 436, distance: 56.1
click at [361, 423] on div at bounding box center [394, 440] width 203 height 104
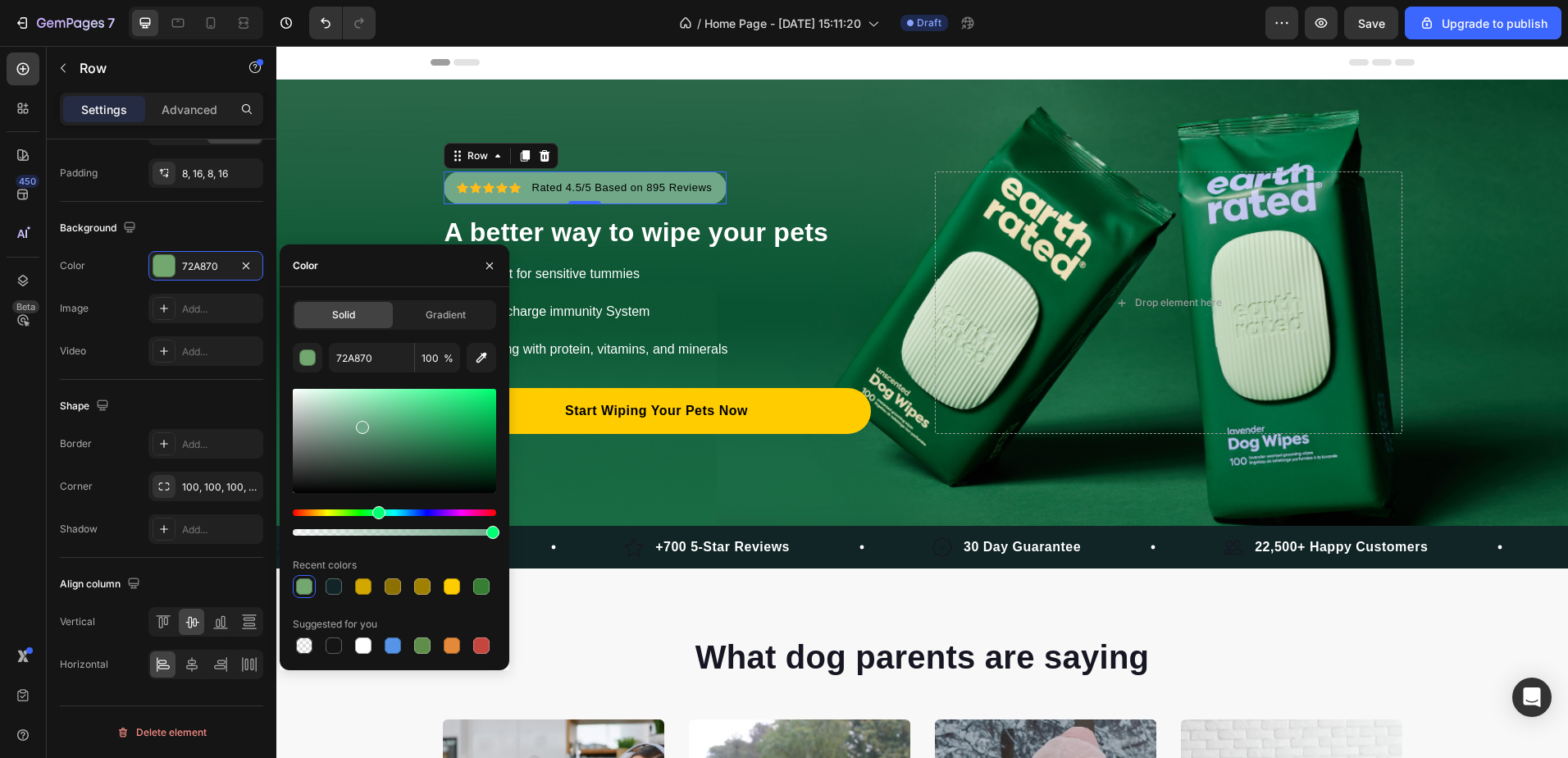
drag, startPoint x: 364, startPoint y: 511, endPoint x: 376, endPoint y: 512, distance: 12.0
click at [376, 512] on div "Hue" at bounding box center [378, 512] width 13 height 13
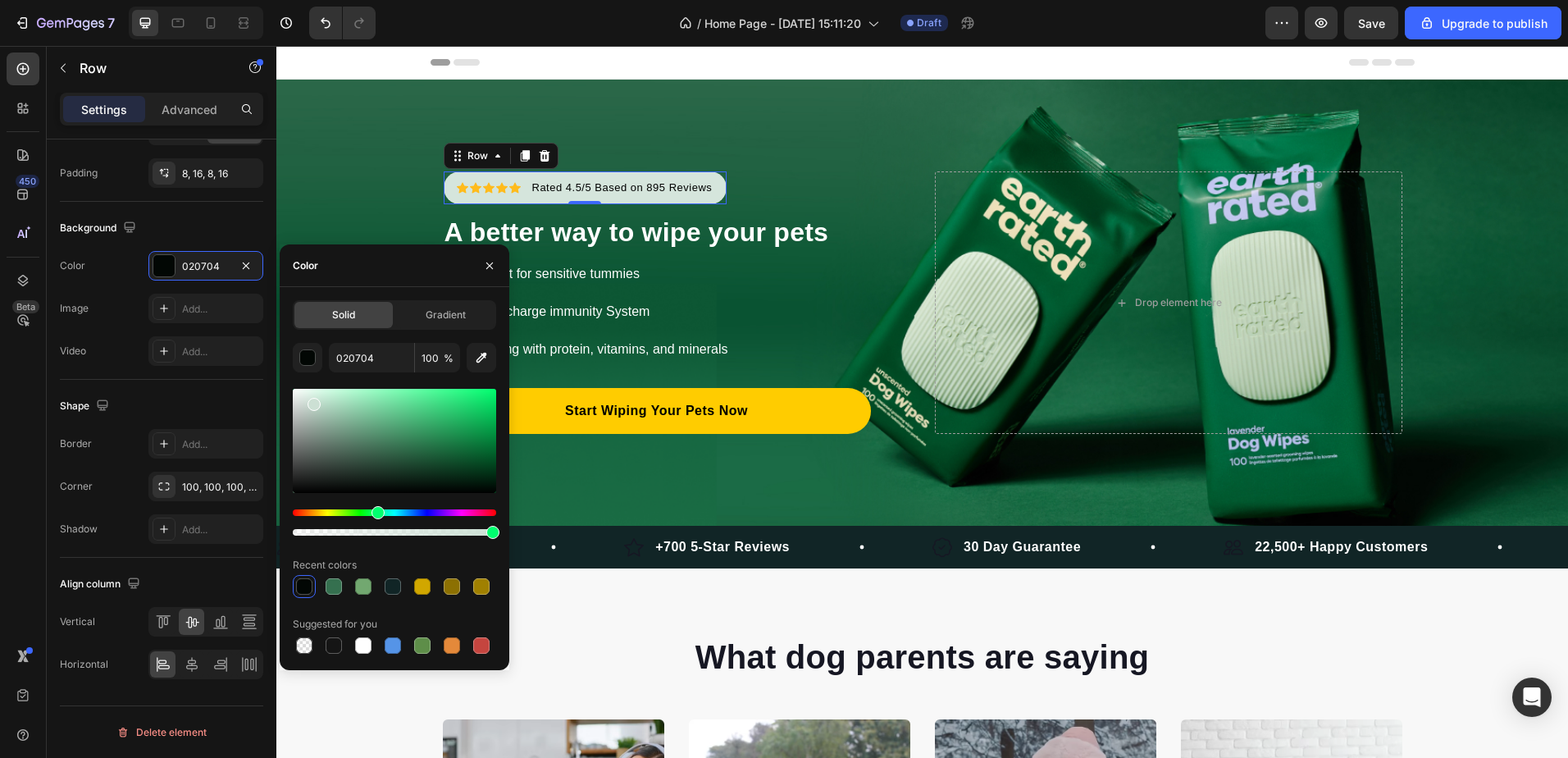
drag, startPoint x: 378, startPoint y: 450, endPoint x: 312, endPoint y: 400, distance: 82.8
click at [312, 400] on div at bounding box center [394, 440] width 203 height 104
type input "CCE0D4"
click at [246, 266] on icon "button" at bounding box center [246, 265] width 13 height 13
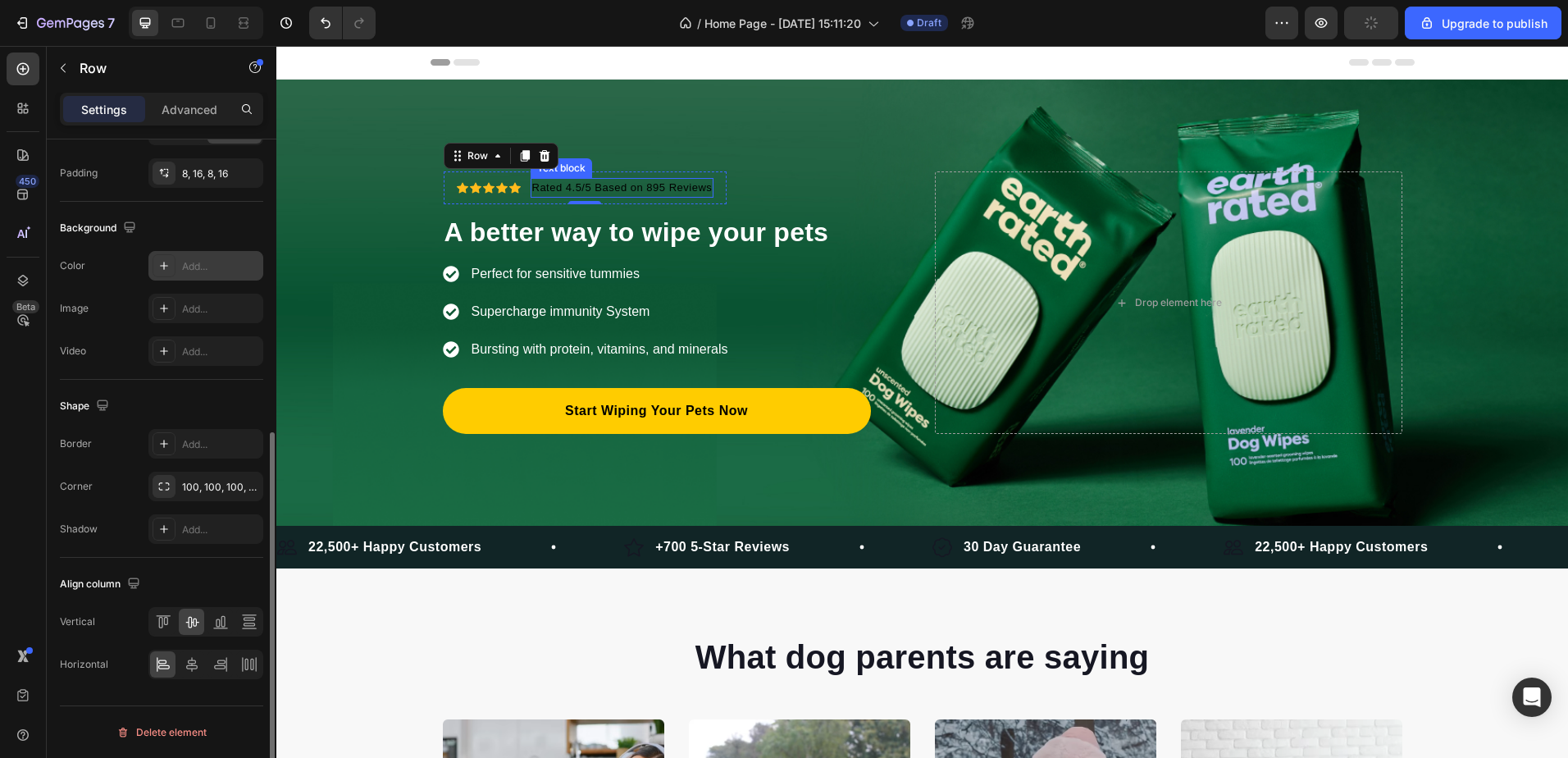
click at [618, 184] on p "Rated 4.5/5 Based on 895 Reviews" at bounding box center [622, 188] width 181 height 17
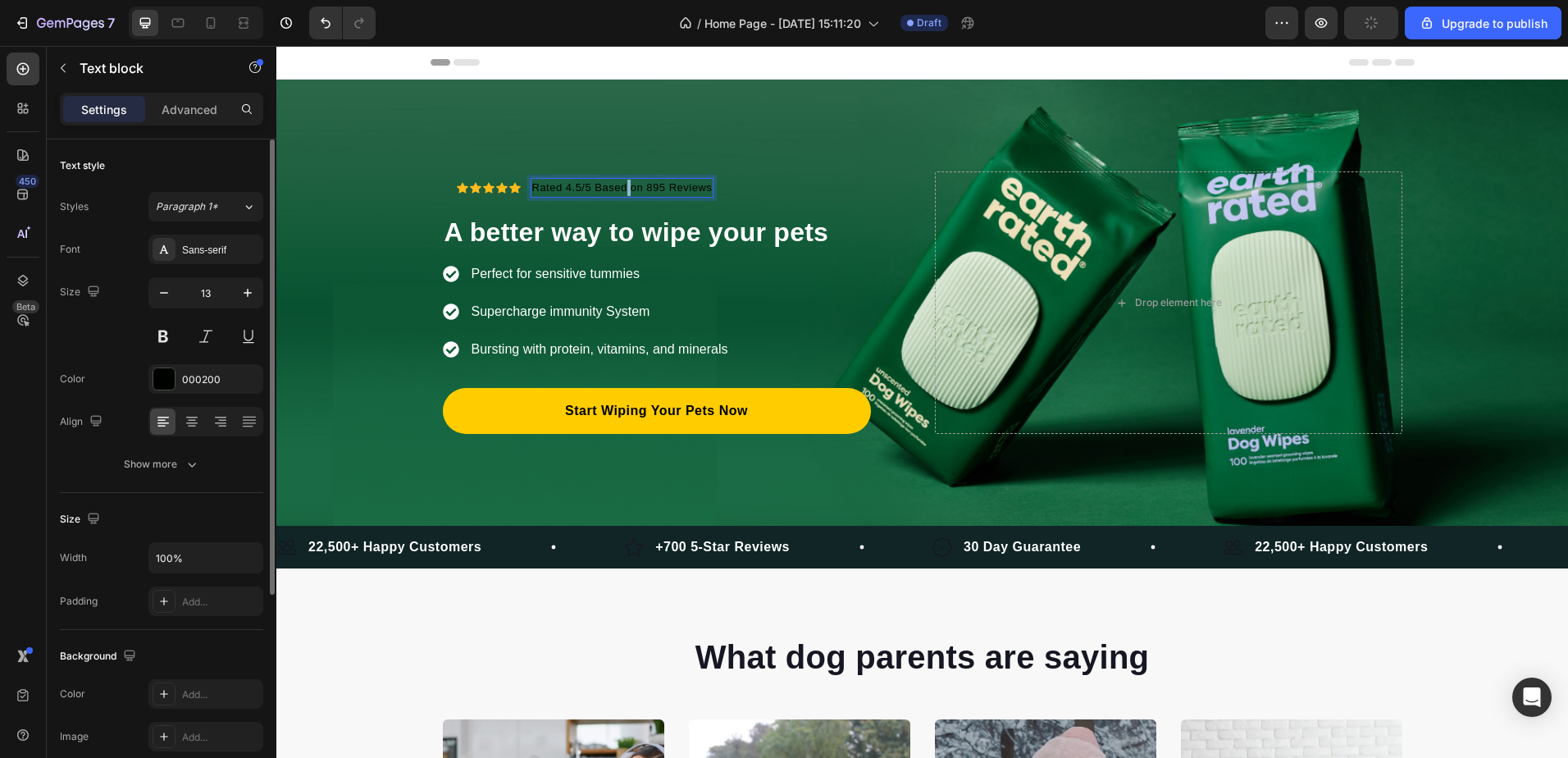
click at [618, 184] on p "Rated 4.5/5 Based on 895 Reviews" at bounding box center [622, 188] width 181 height 17
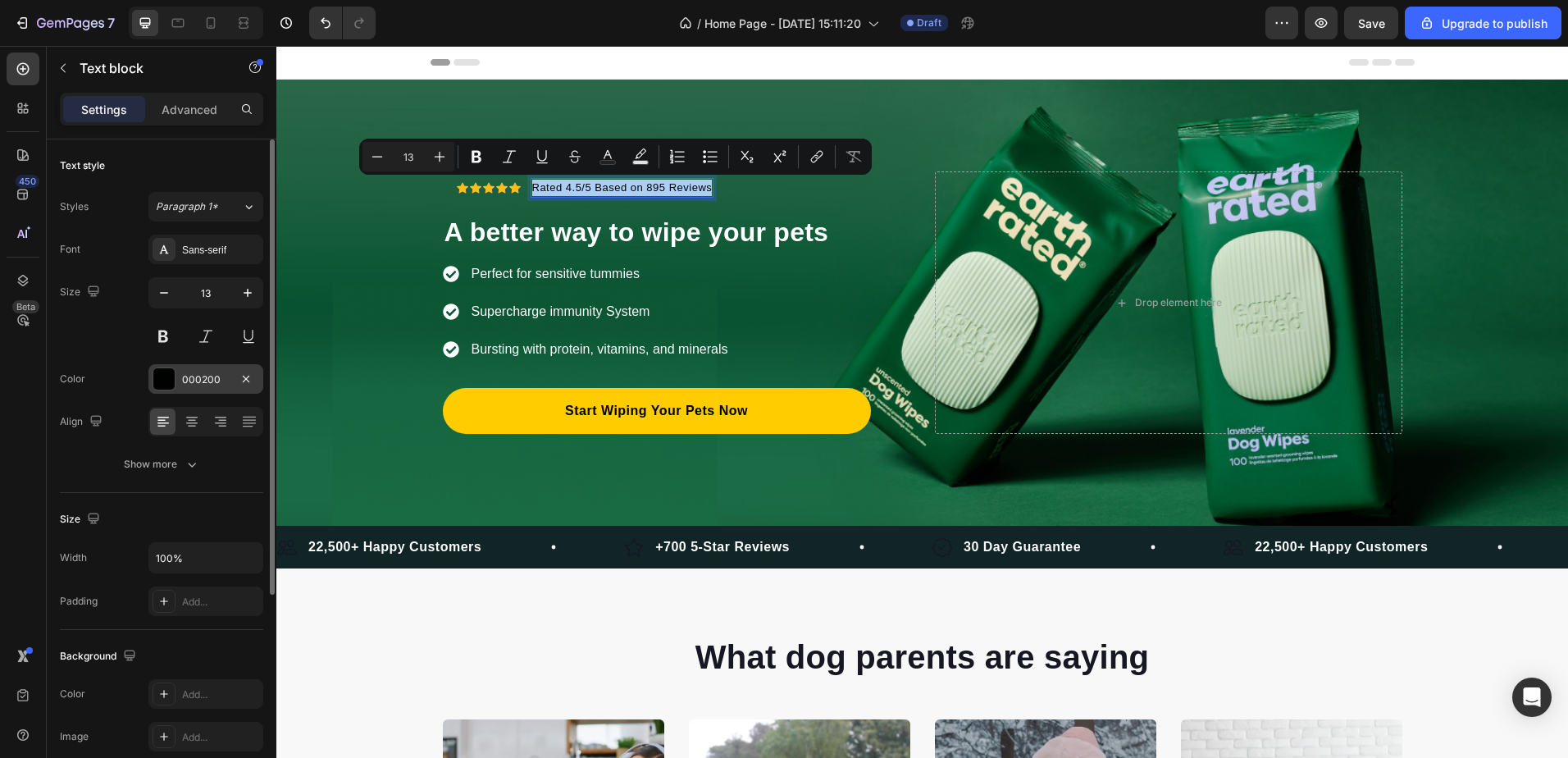
click at [162, 374] on div at bounding box center [164, 379] width 22 height 22
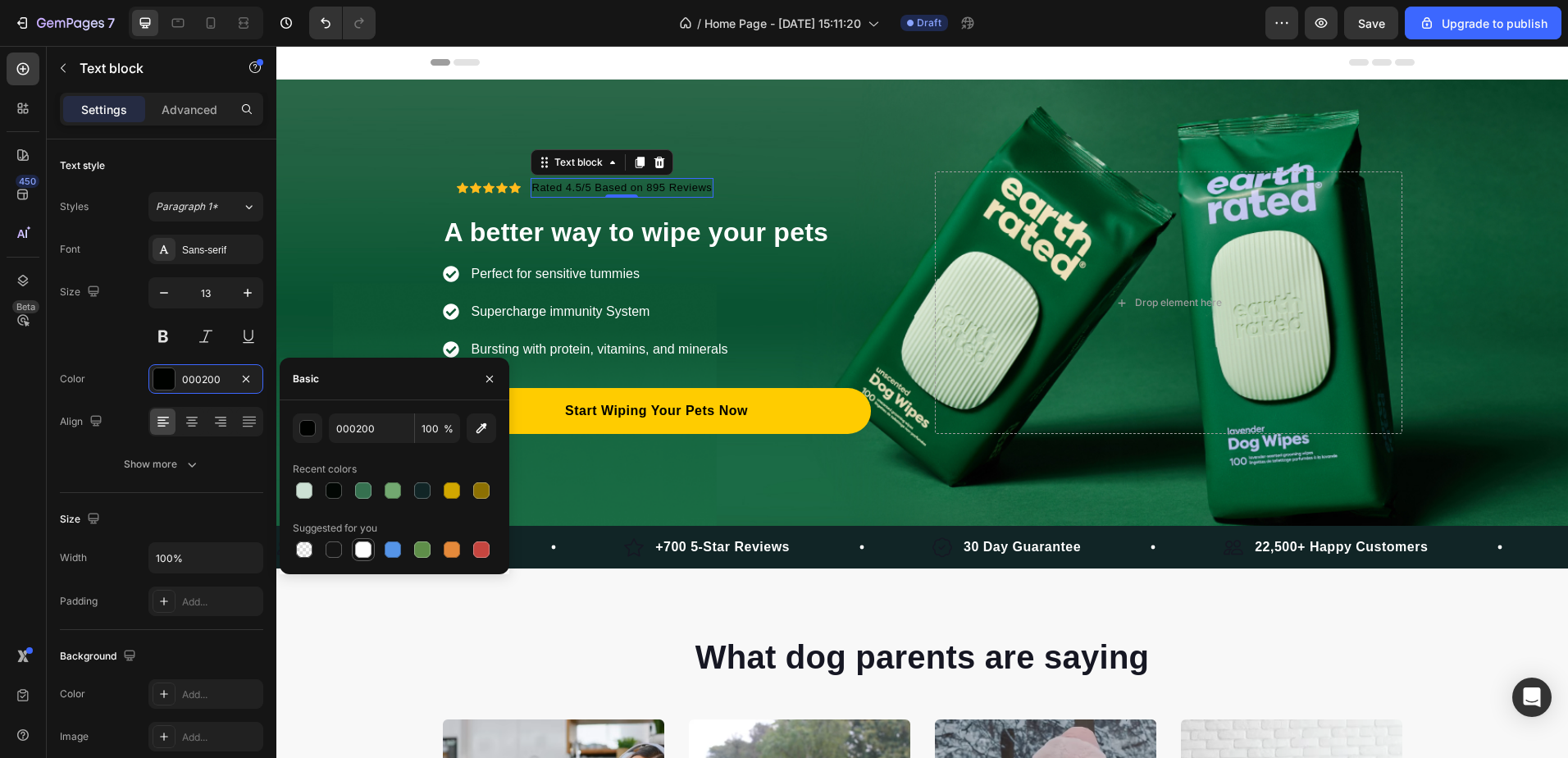
click at [364, 550] on div at bounding box center [363, 550] width 17 height 17
type input "FFFFFF"
click at [443, 179] on div "Icon Icon Icon Icon Icon Icon List Hoz Rated 4.5/5 Based on 895 Reviews Text bl…" at bounding box center [585, 187] width 284 height 32
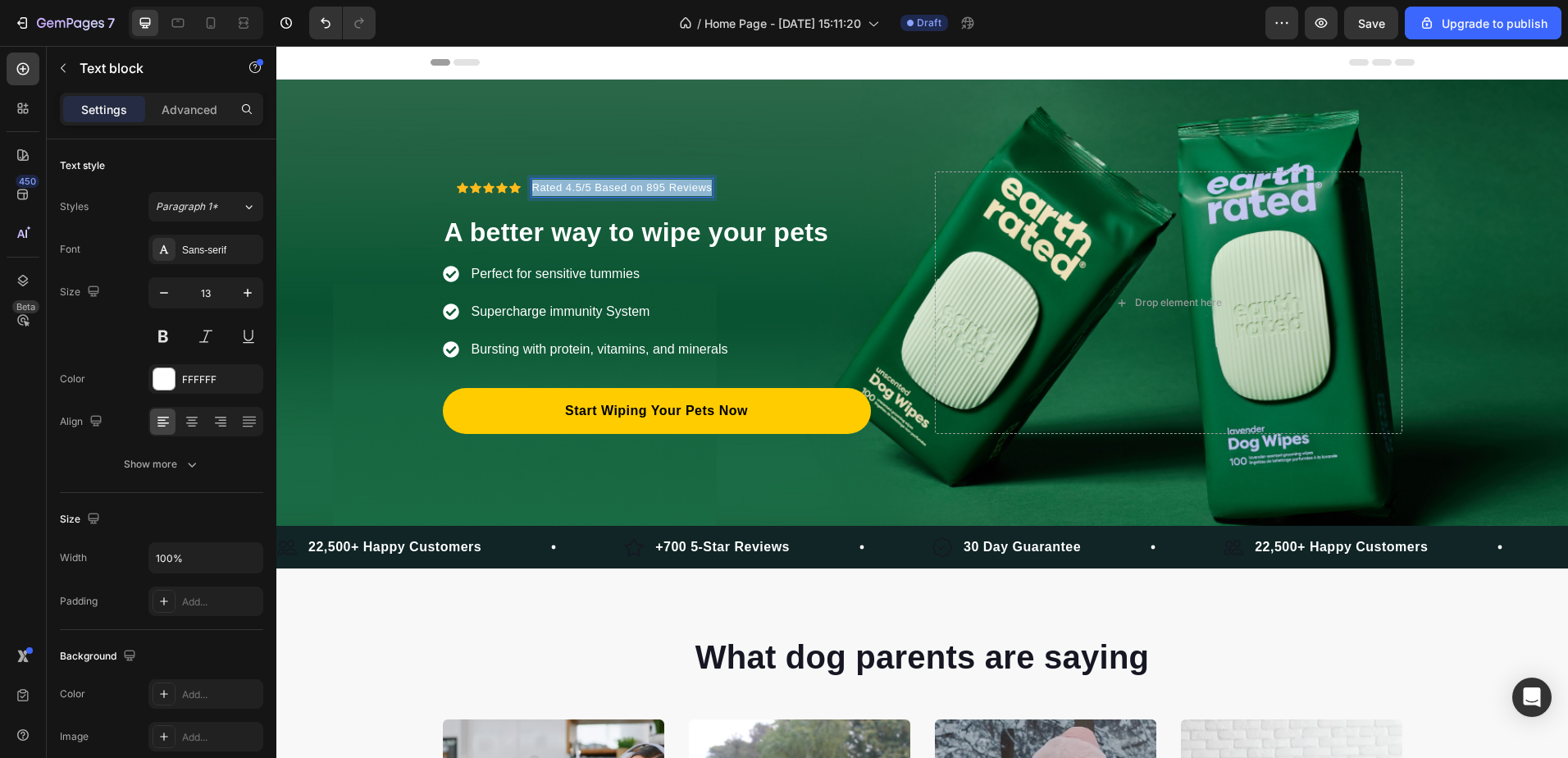
click at [592, 183] on p "Rated 4.5/5 Based on 895 Reviews" at bounding box center [622, 188] width 181 height 17
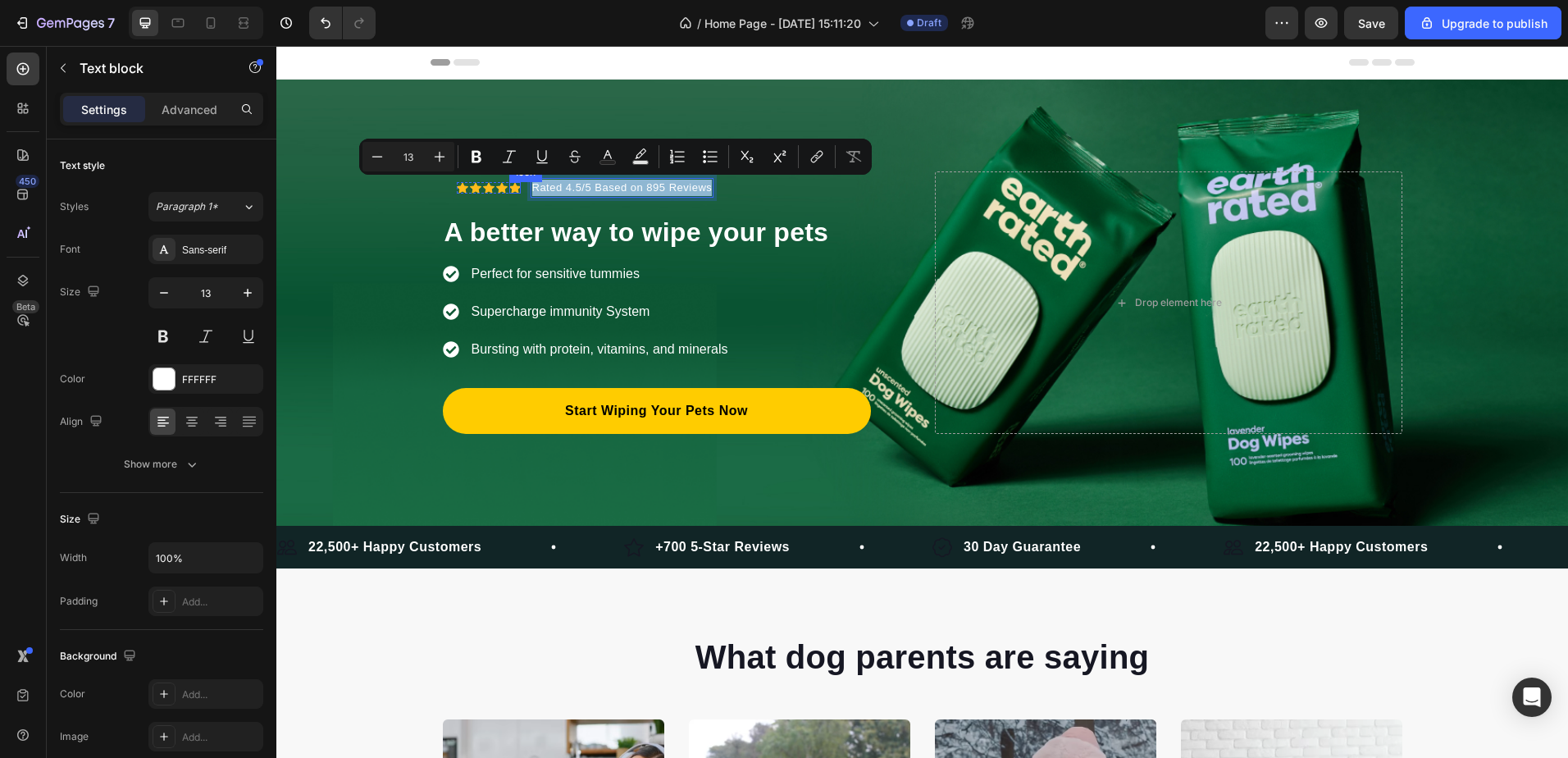
click at [509, 189] on div "Icon" at bounding box center [515, 188] width 12 height 12
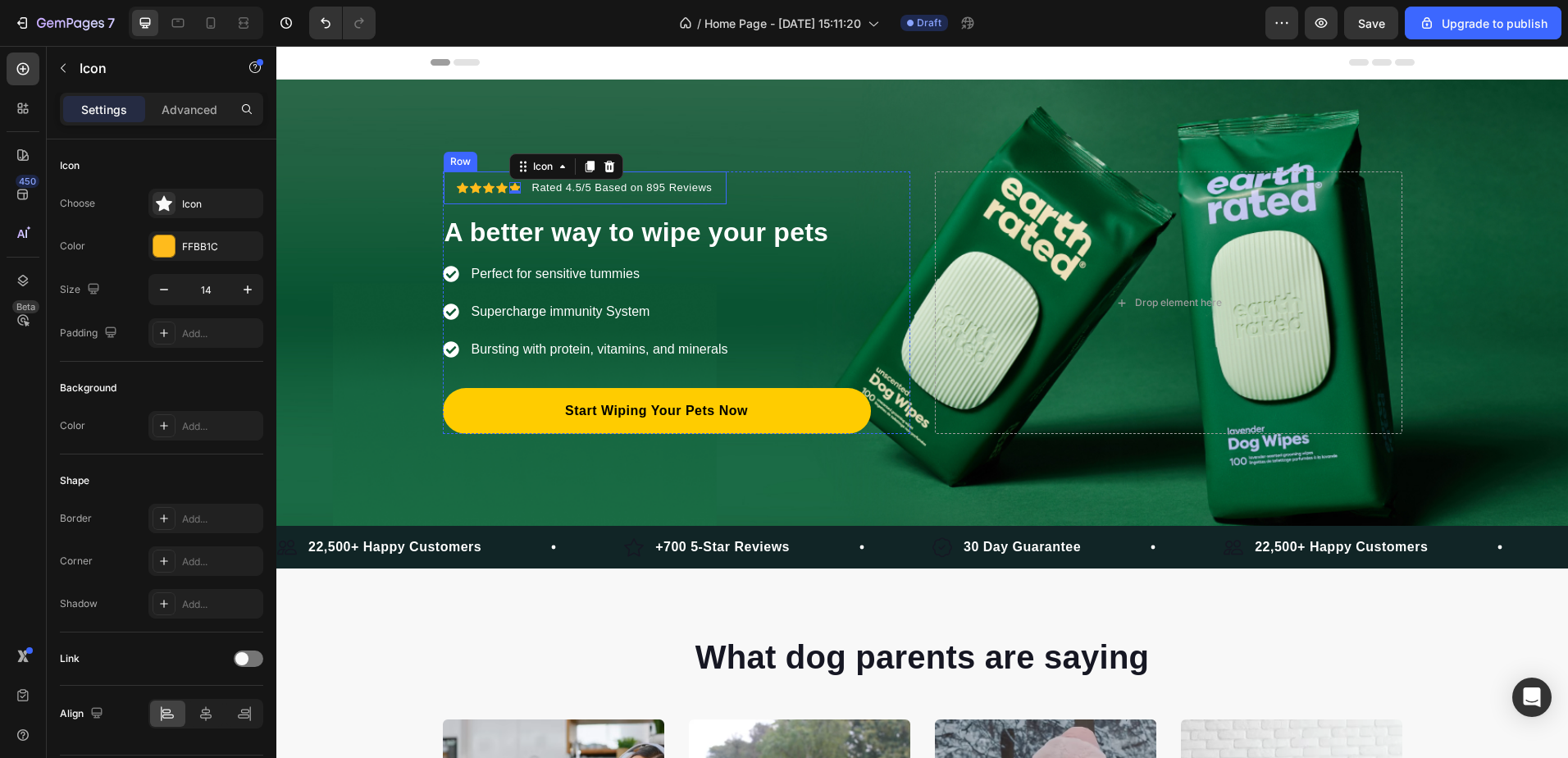
click at [518, 194] on div "Icon Icon Icon Icon Icon 0 Icon List Hoz Rated 4.5/5 Based on 895 Reviews Text …" at bounding box center [585, 187] width 284 height 32
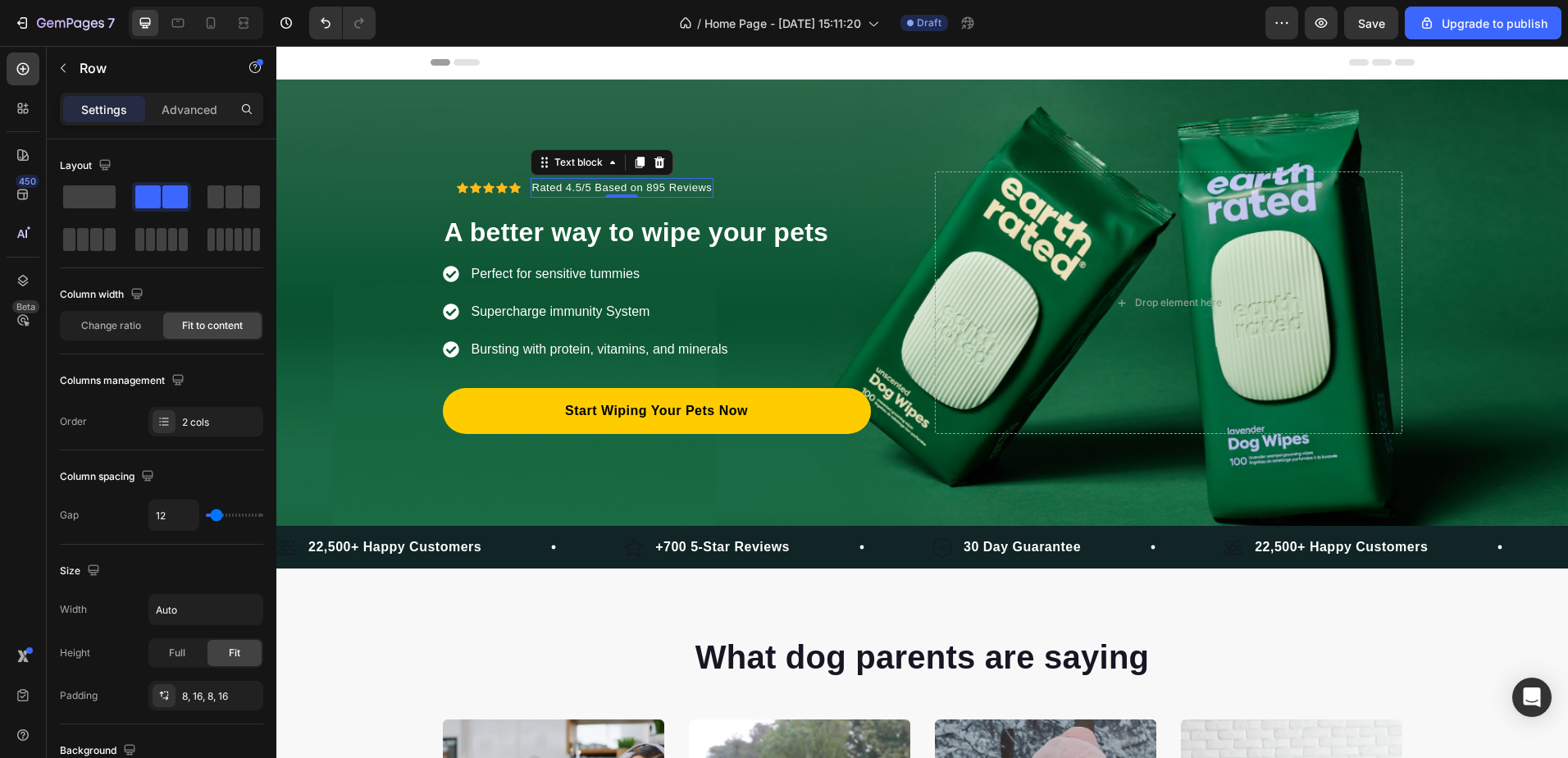
click at [543, 189] on p "Rated 4.5/5 Based on 895 Reviews" at bounding box center [622, 188] width 181 height 17
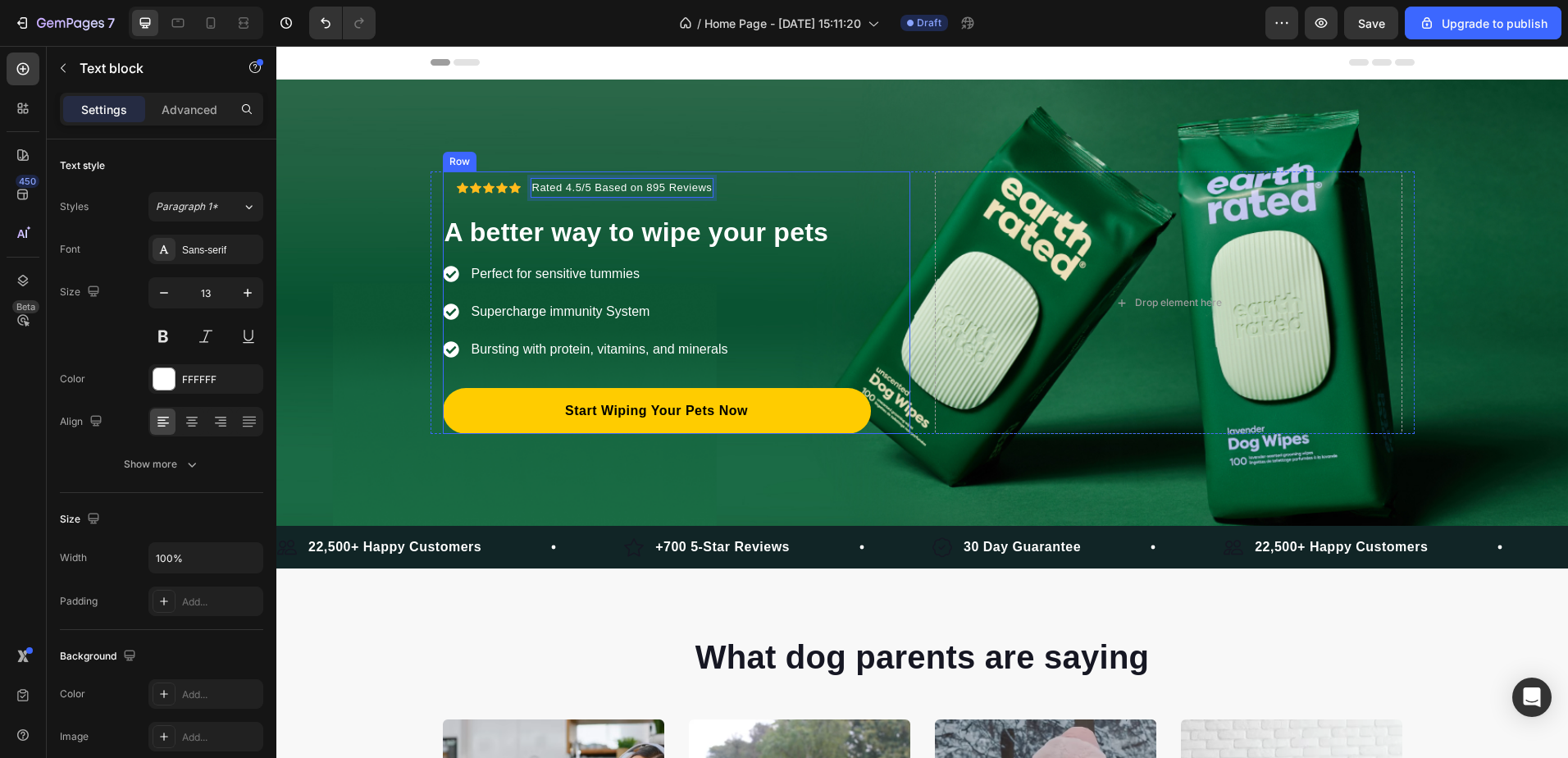
click at [775, 176] on div "Icon Icon Icon Icon Icon Icon List Hoz Rated 4.5/5 Based on 895 Reviews Text bl…" at bounding box center [656, 302] width 428 height 262
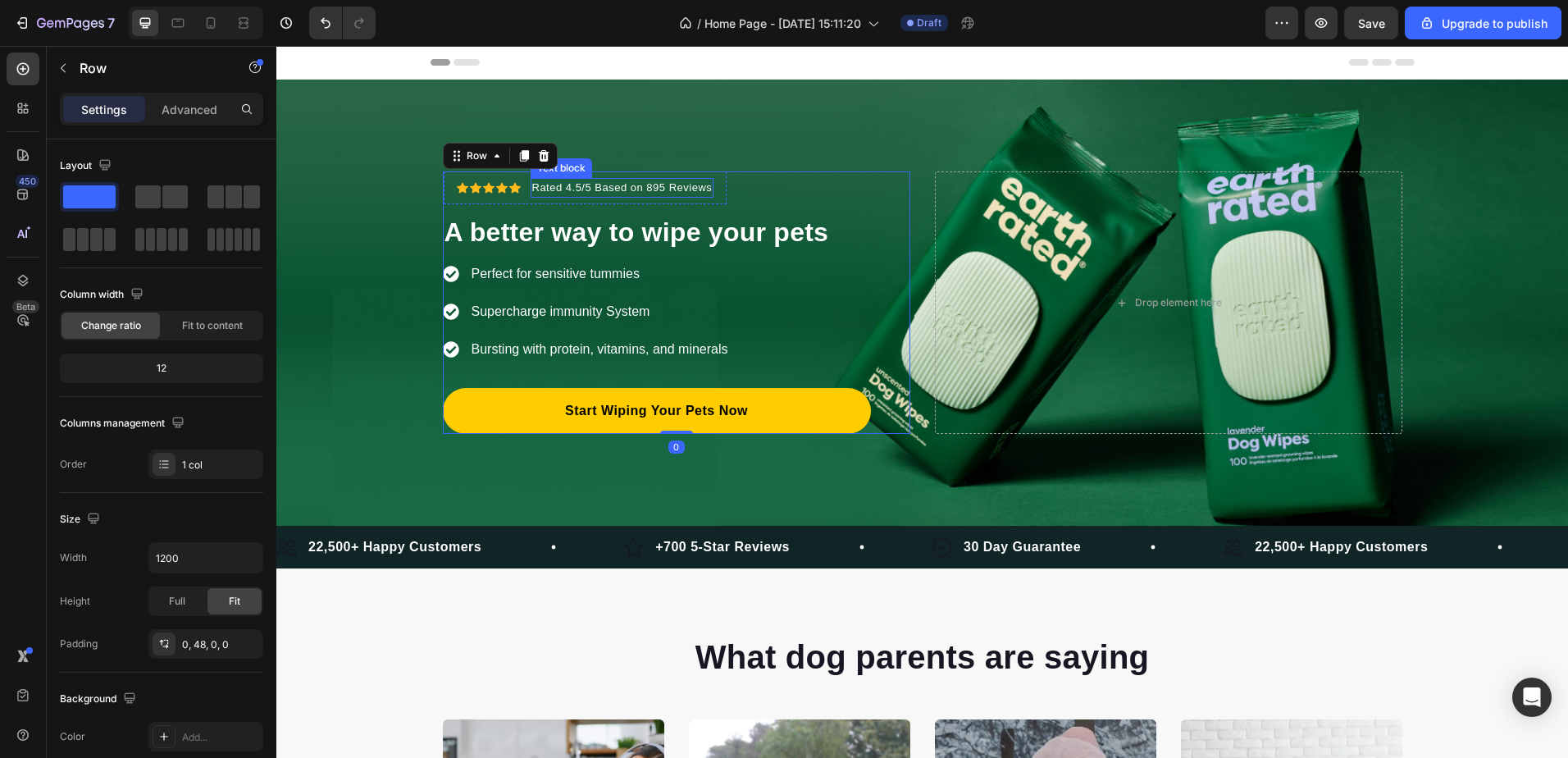
click at [666, 194] on p "Rated 4.5/5 Based on 895 Reviews" at bounding box center [622, 188] width 181 height 17
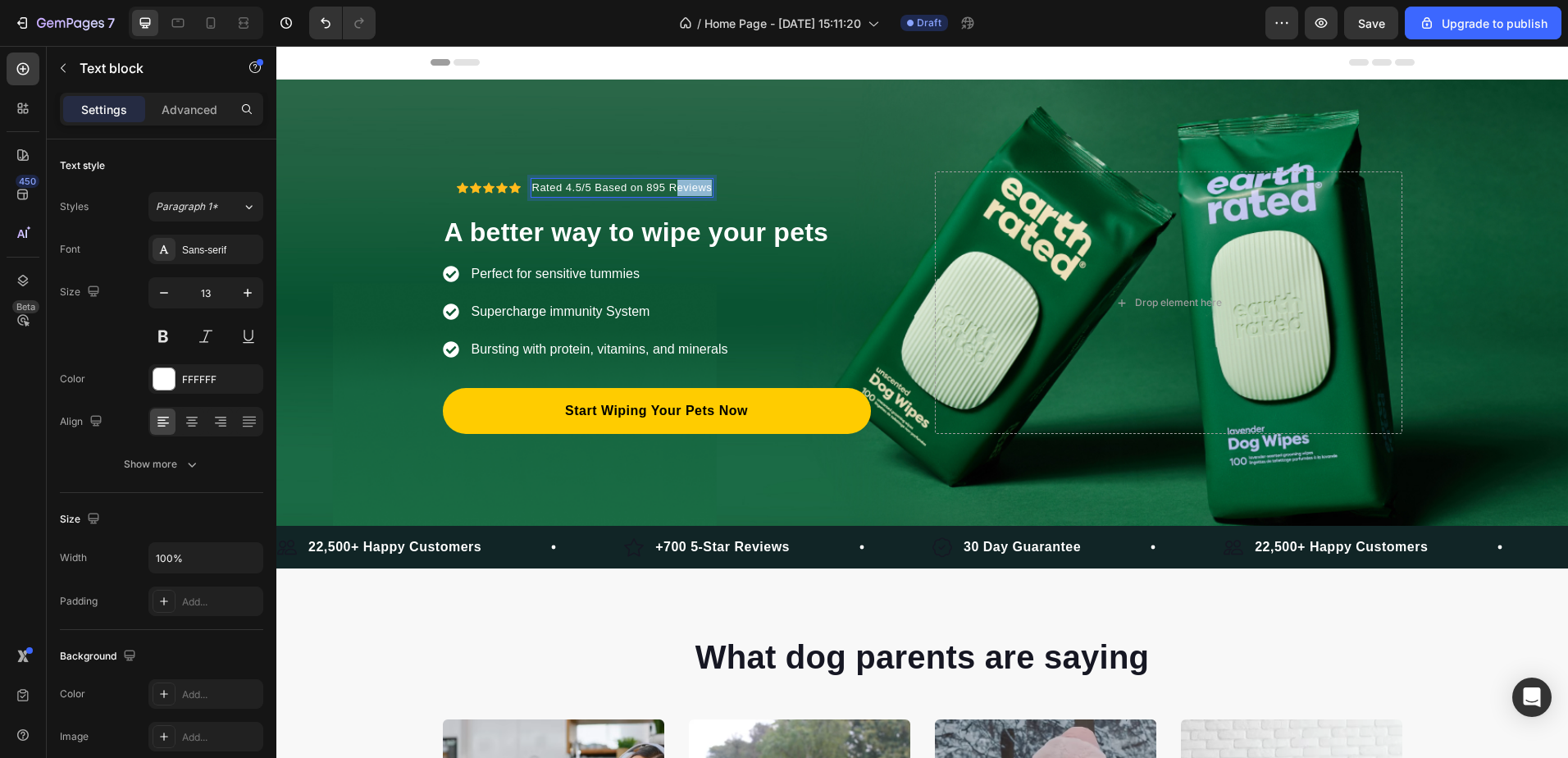
drag, startPoint x: 668, startPoint y: 186, endPoint x: 722, endPoint y: 181, distance: 54.2
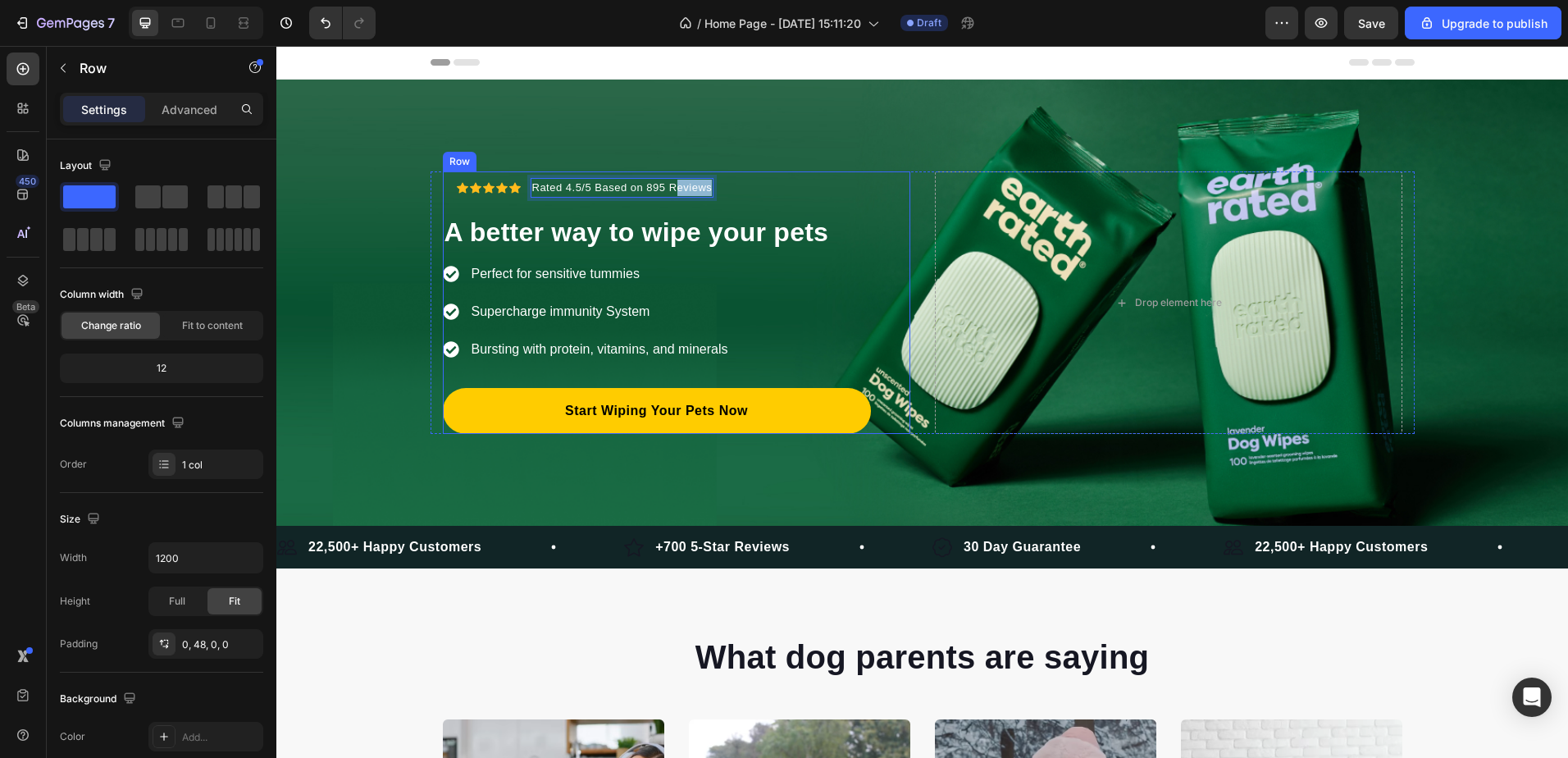
click at [722, 181] on div "Icon Icon Icon Icon Icon Icon List Hoz Rated 4.5/5 Based on 895 Reviews Text bl…" at bounding box center [656, 302] width 428 height 262
click at [610, 183] on p "Rated 4.5/5 Based on 895 Reviews" at bounding box center [622, 188] width 181 height 17
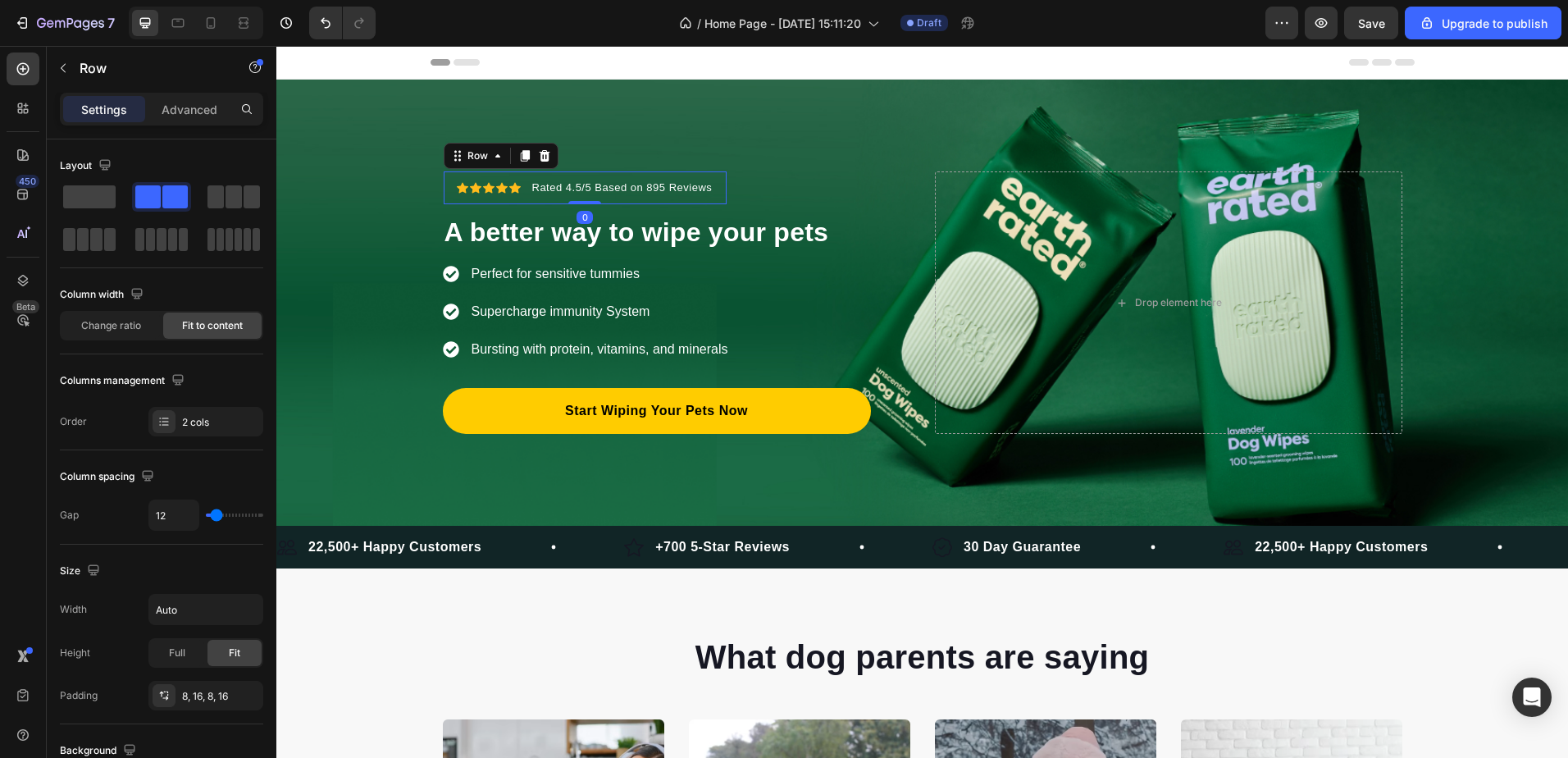
click at [523, 197] on div "Icon Icon Icon Icon Icon Icon List Hoz Rated 4.5/5 Based on 895 Reviews Text bl…" at bounding box center [585, 187] width 284 height 32
click at [82, 193] on span at bounding box center [88, 197] width 52 height 23
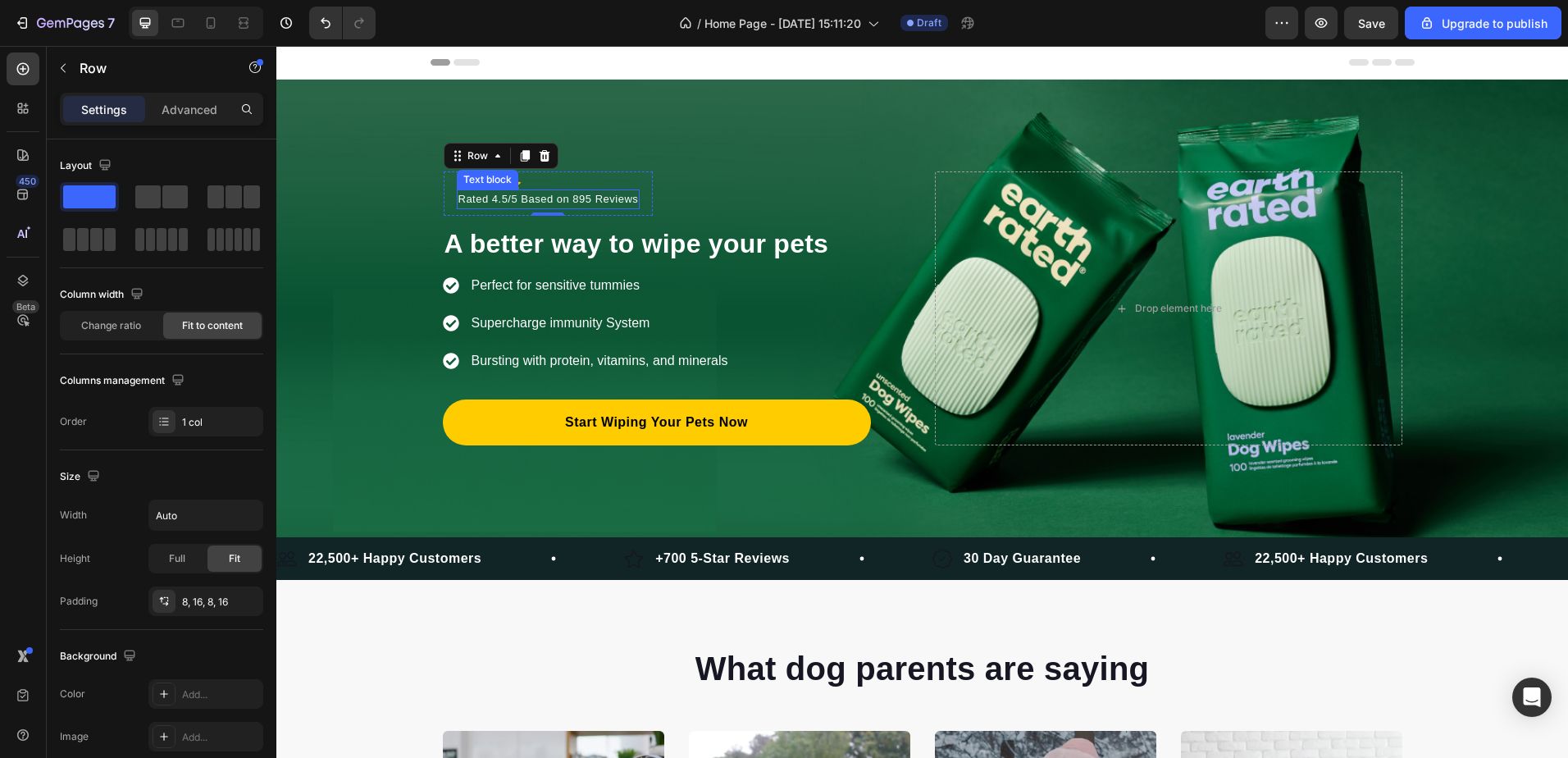
click at [526, 199] on p "Rated 4.5/5 Based on 895 Reviews" at bounding box center [549, 199] width 181 height 17
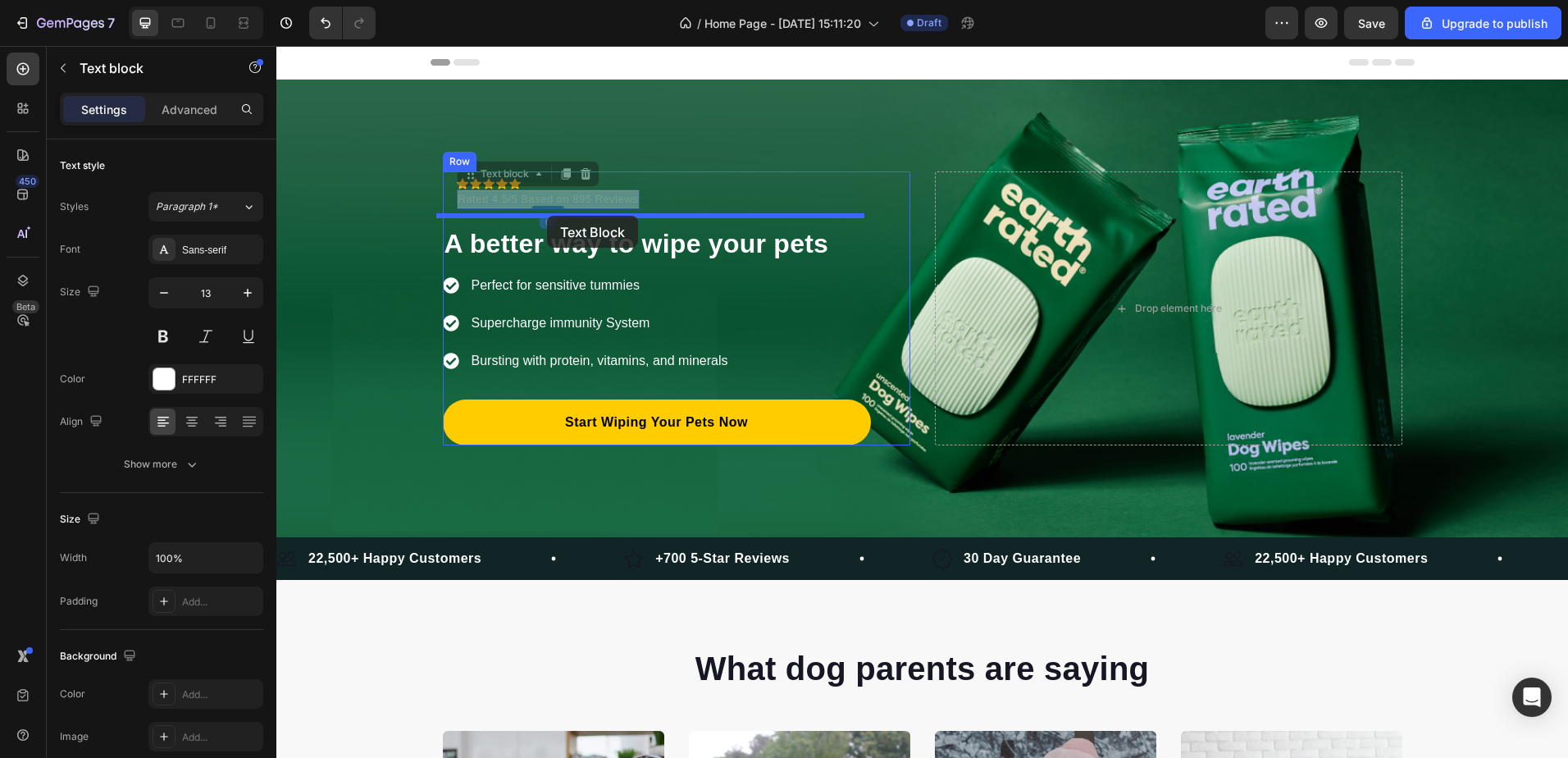
drag, startPoint x: 537, startPoint y: 199, endPoint x: 547, endPoint y: 215, distance: 18.9
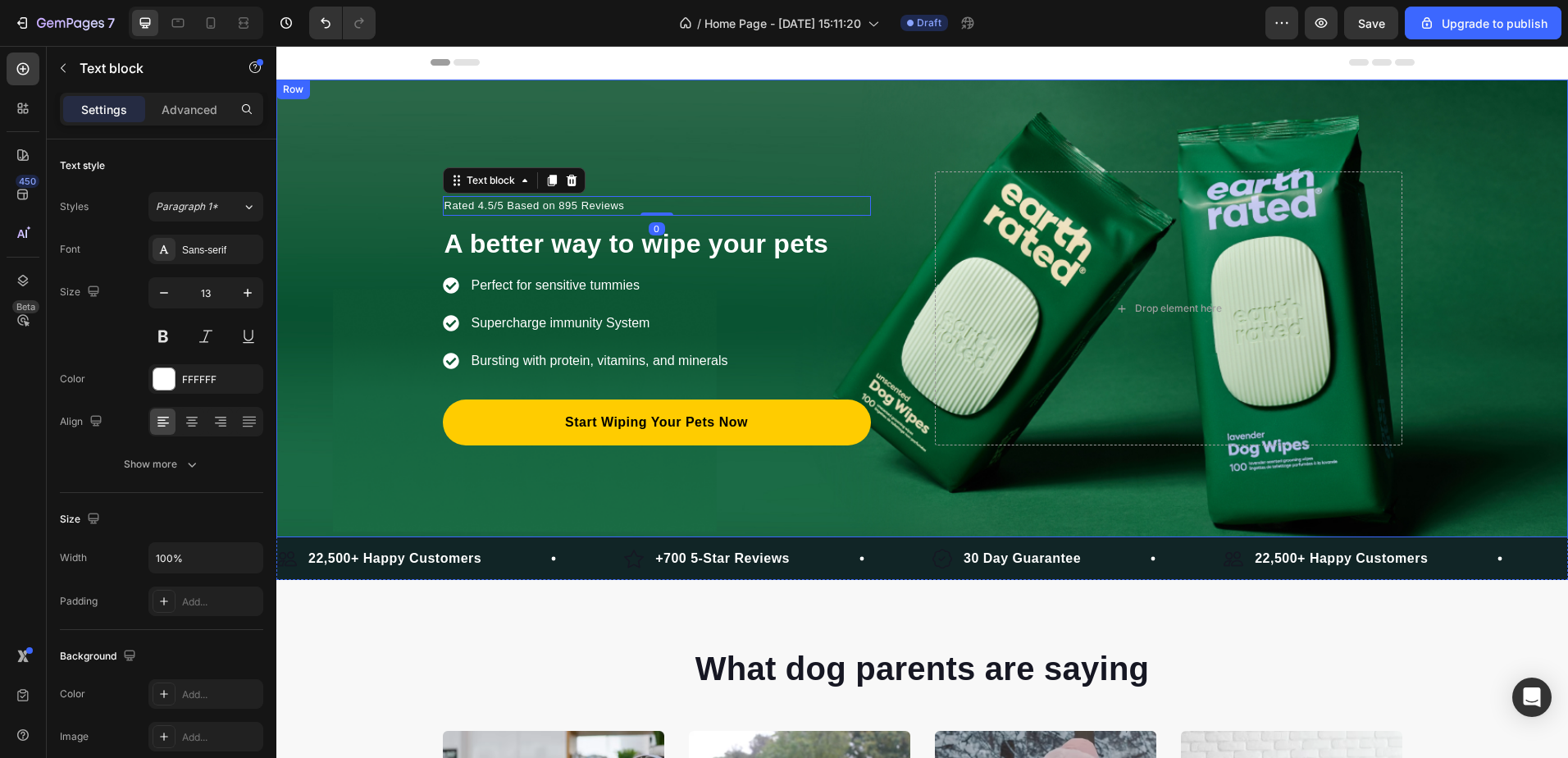
click at [601, 166] on div "Icon Icon Icon Icon Icon Icon List Hoz Row Rated 4.5/5 Based on 895 Reviews Tex…" at bounding box center [922, 308] width 1292 height 457
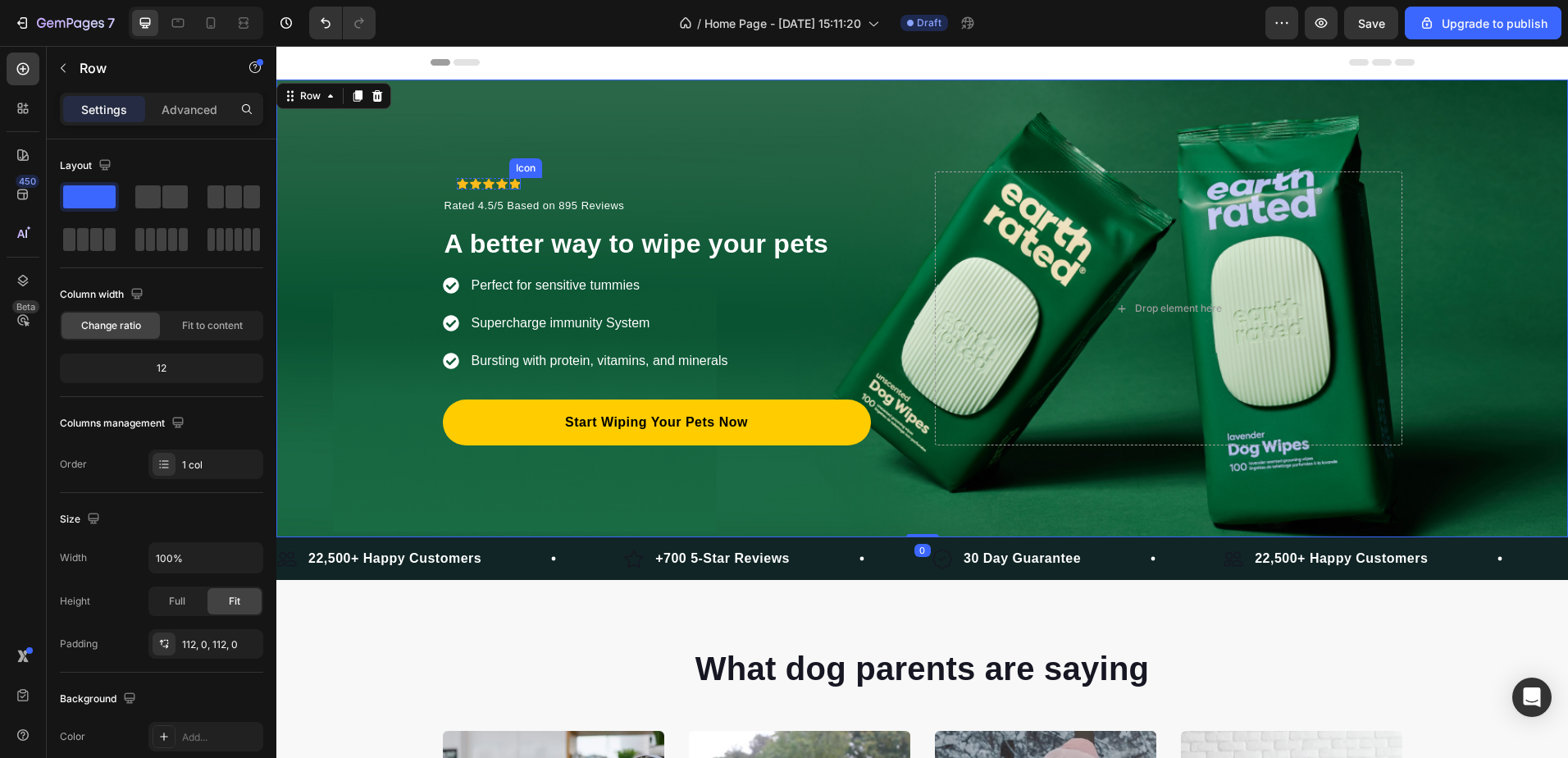
click at [509, 186] on div "Icon" at bounding box center [515, 184] width 12 height 12
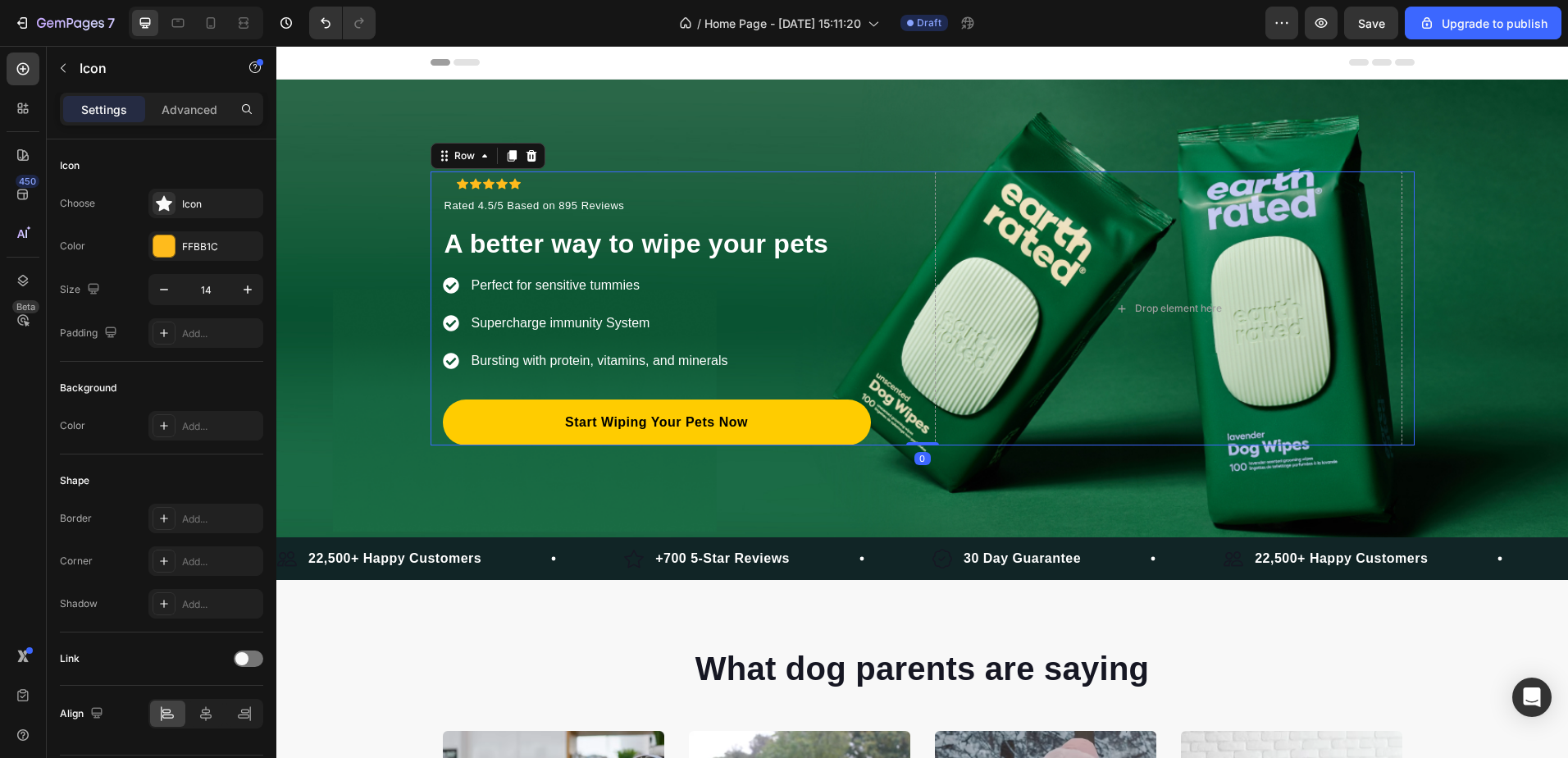
click at [436, 192] on div "Icon Icon Icon Icon Icon Icon List Hoz Row Rated 4.5/5 Based on 895 Reviews Tex…" at bounding box center [922, 308] width 984 height 274
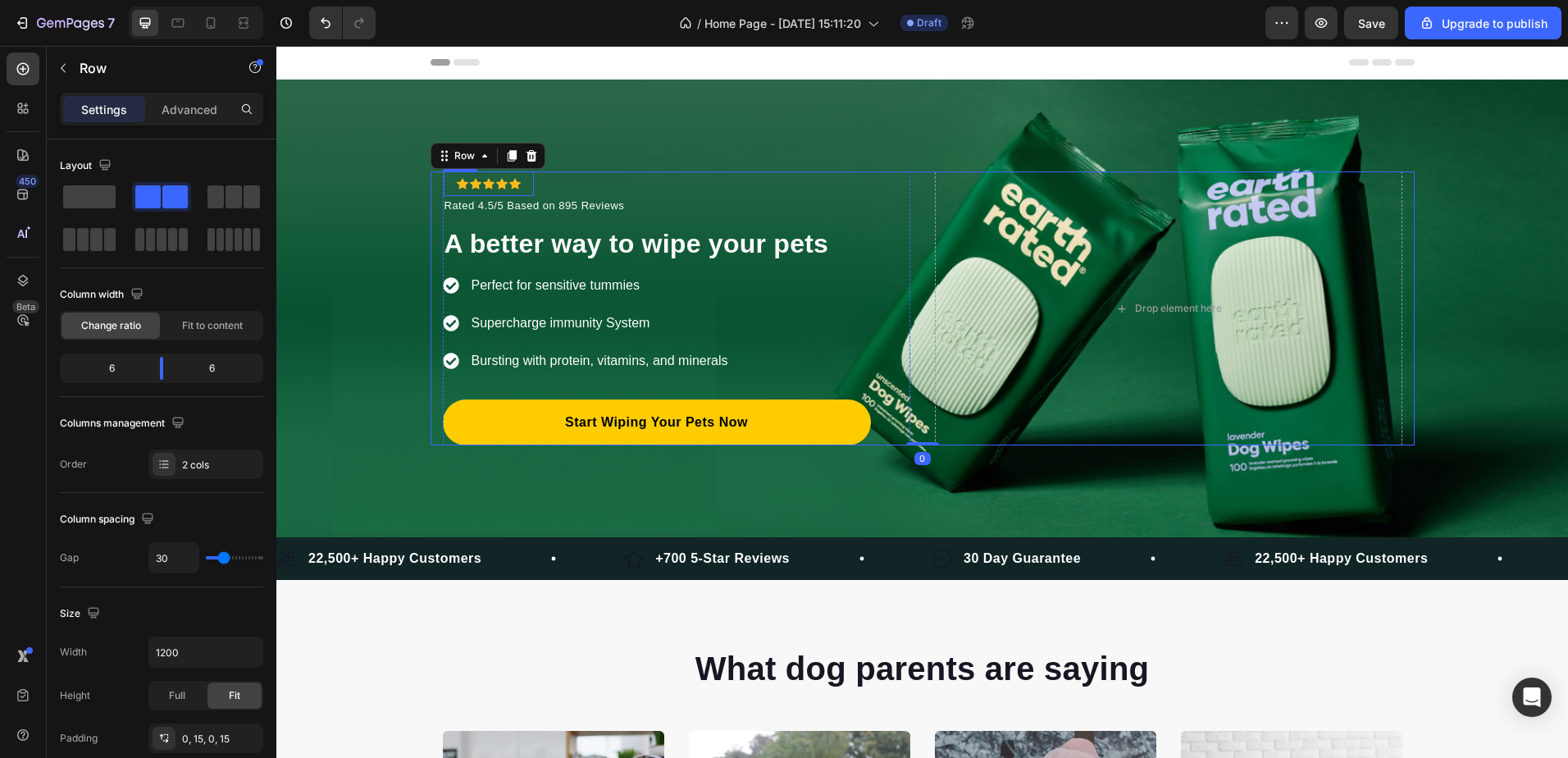
click at [445, 186] on div "Icon Icon Icon Icon Icon Icon List Hoz Row" at bounding box center [489, 183] width 90 height 25
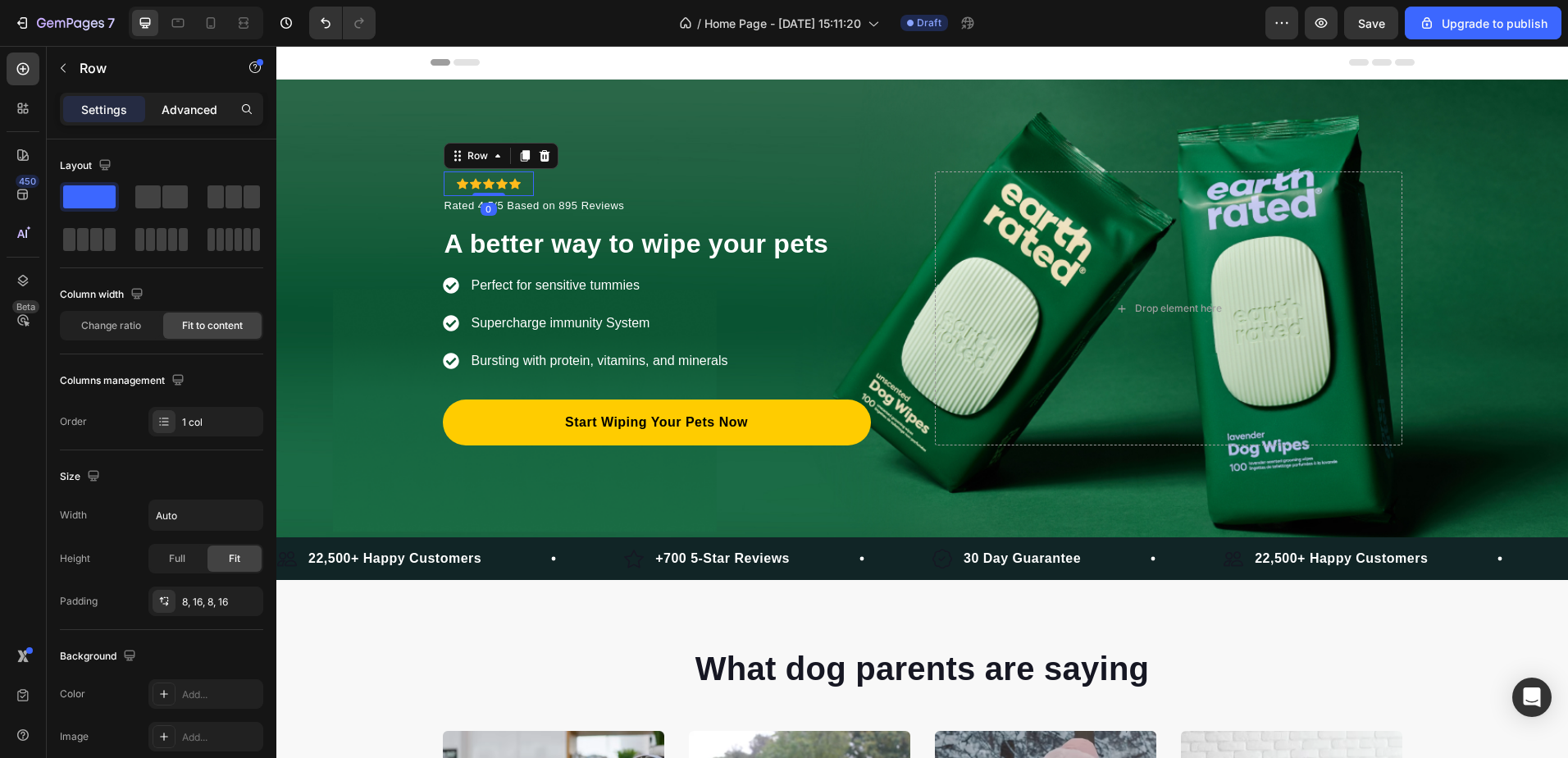
click at [210, 111] on p "Advanced" at bounding box center [189, 110] width 56 height 18
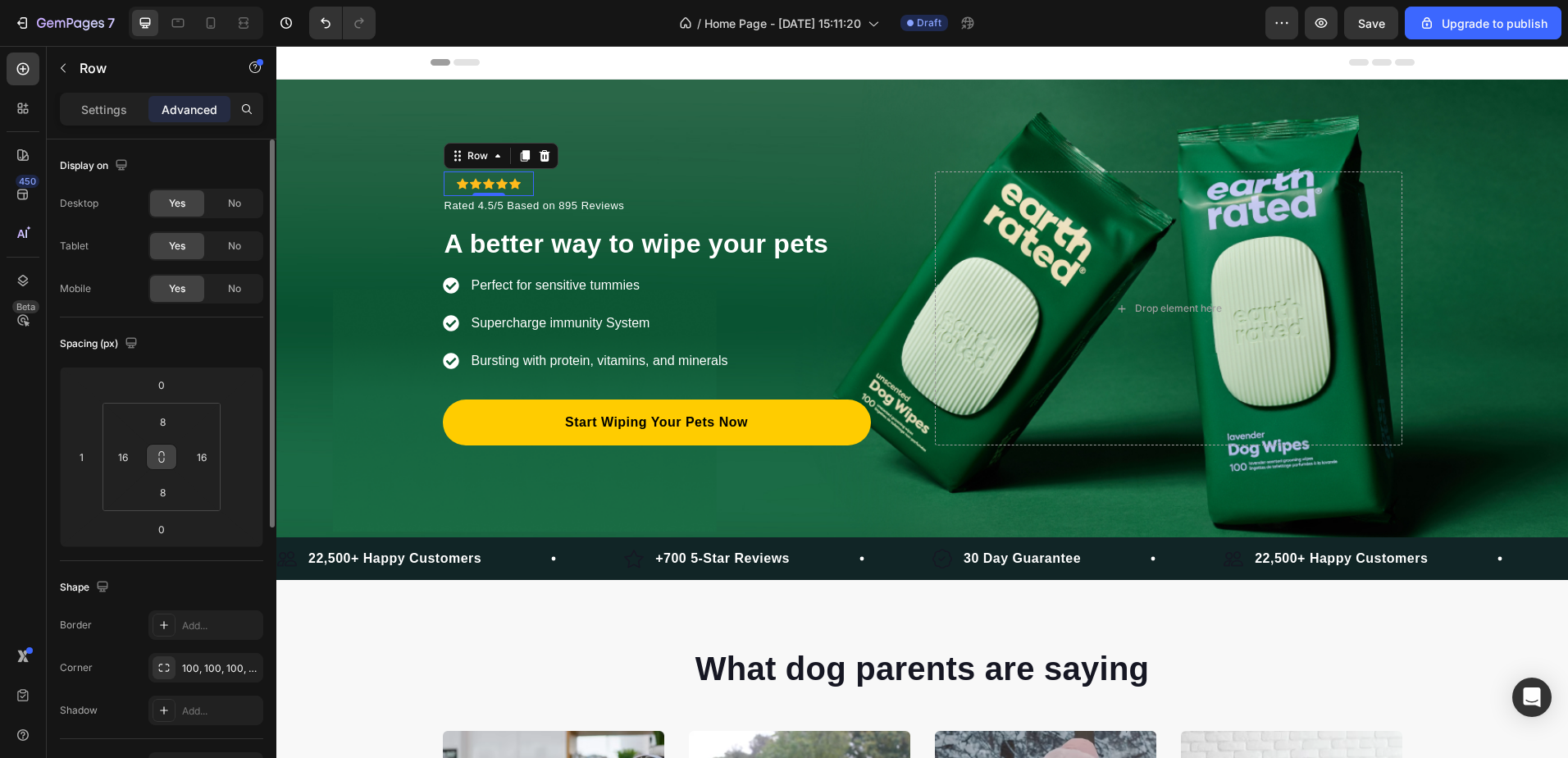
click at [164, 452] on icon at bounding box center [161, 456] width 13 height 13
click at [126, 453] on input "16" at bounding box center [123, 456] width 25 height 25
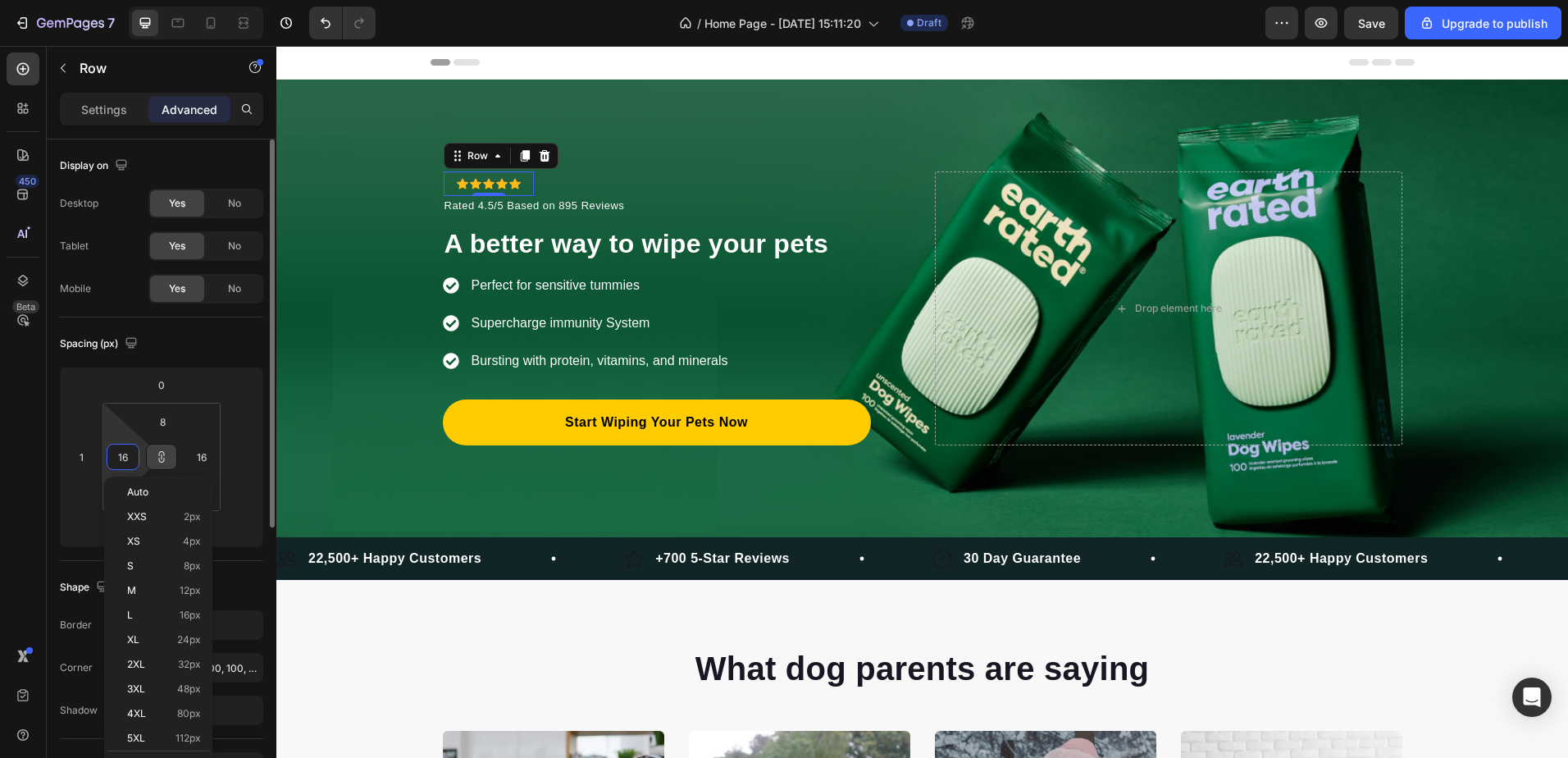
click at [126, 453] on input "16" at bounding box center [123, 456] width 25 height 25
type input "0"
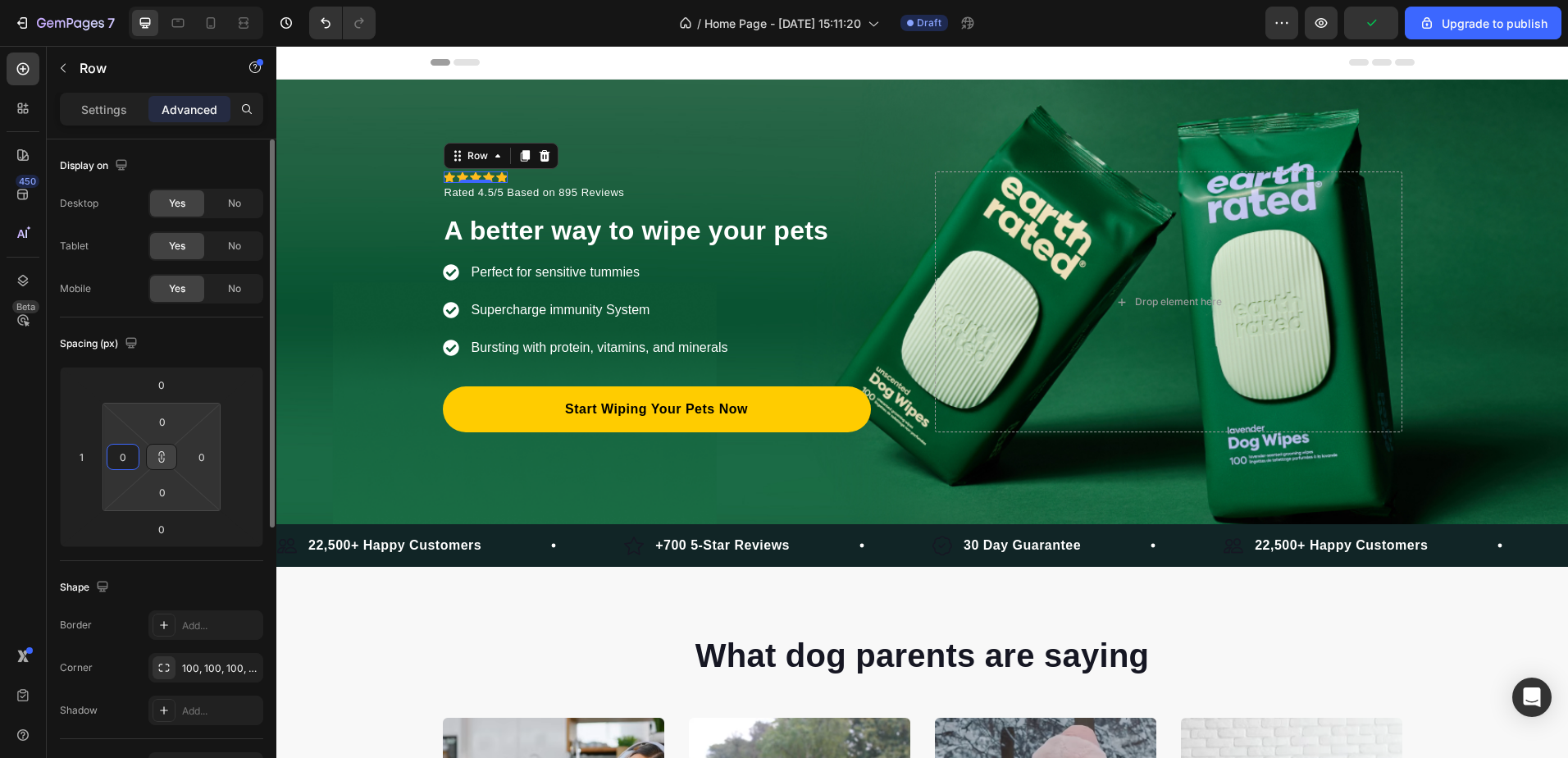
type input "0"
click at [83, 460] on input "1" at bounding box center [81, 456] width 25 height 25
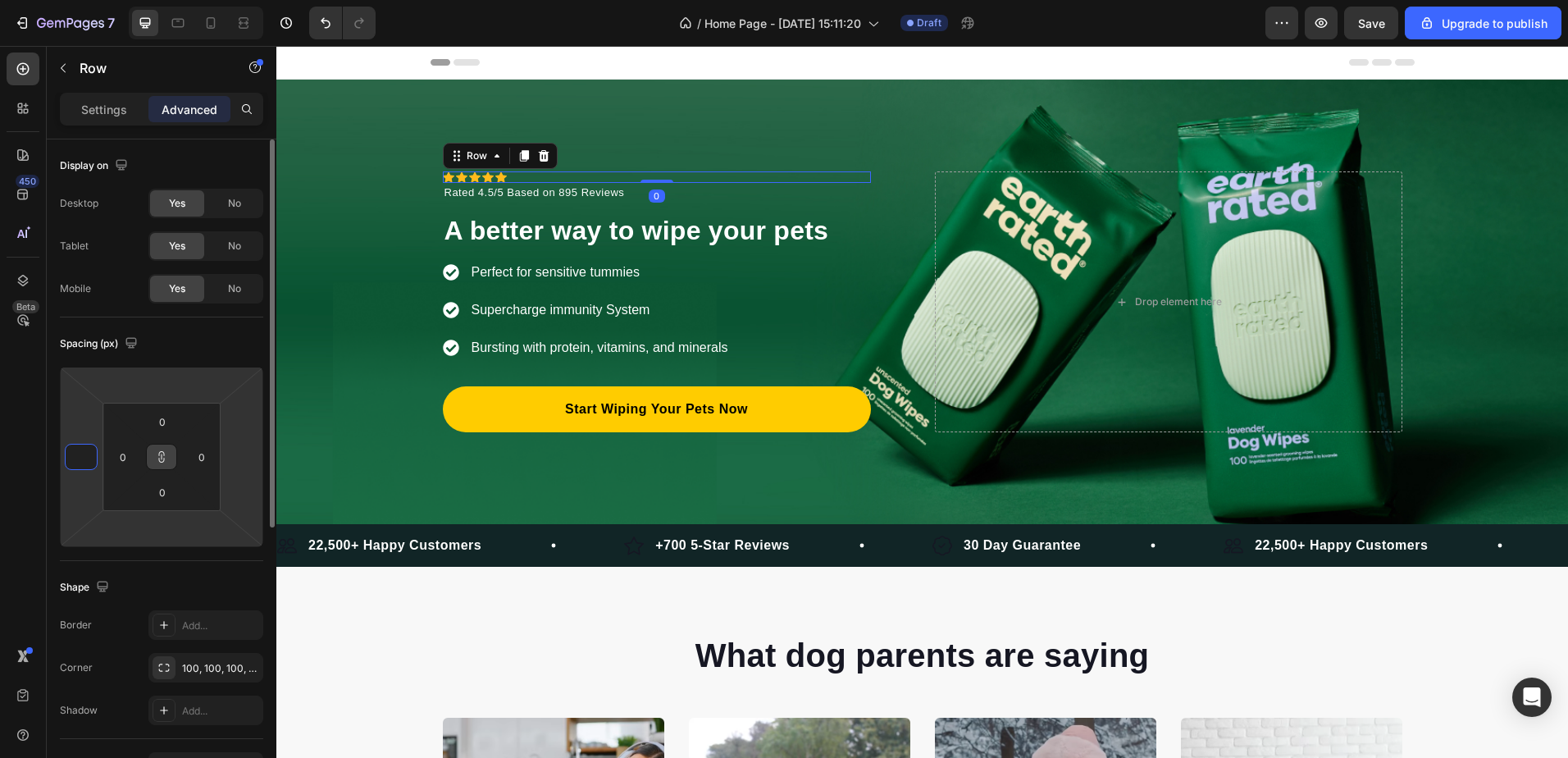
type input "0"
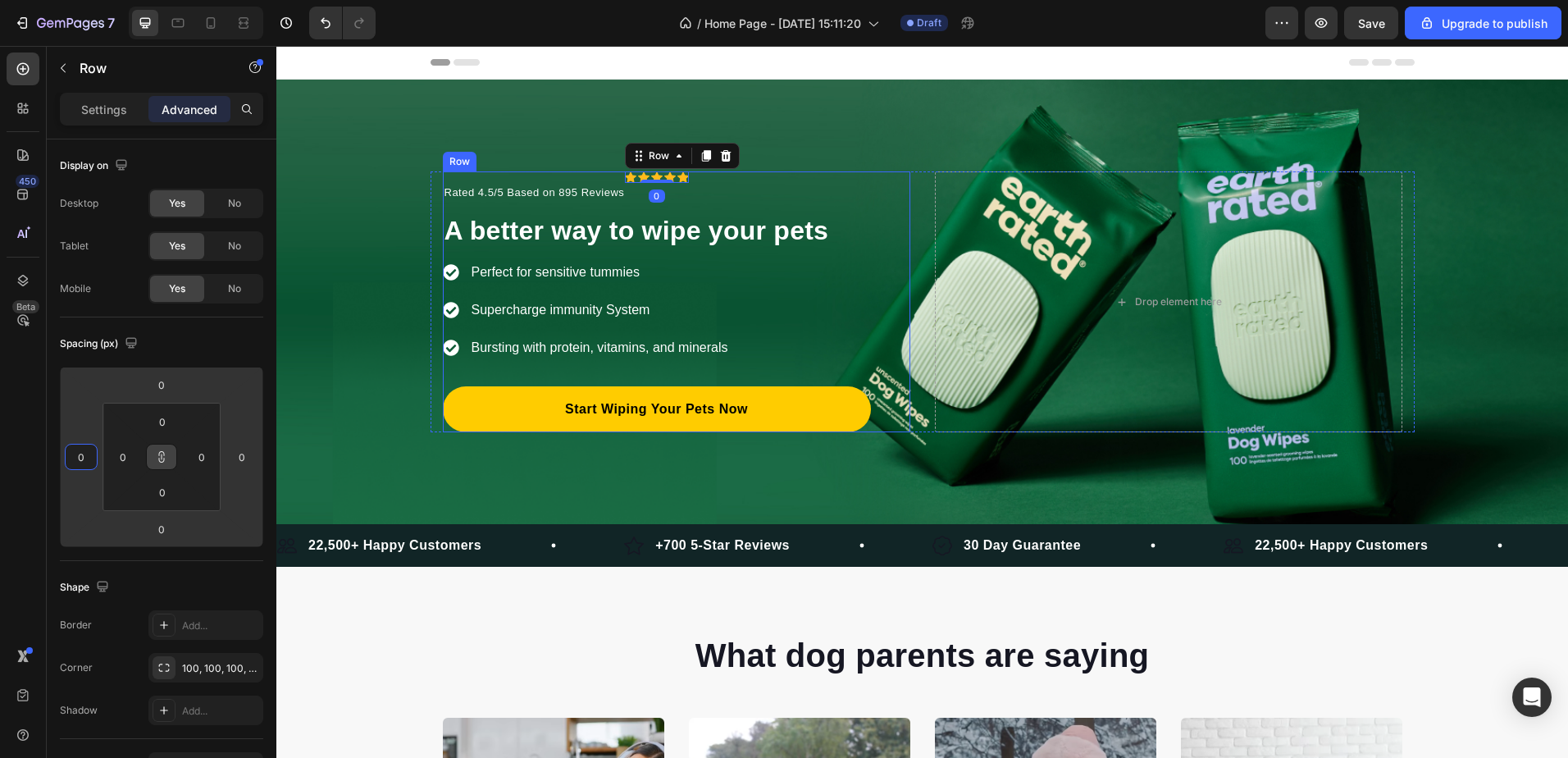
click at [582, 181] on div "Icon Icon Icon Icon Icon Icon List Hoz Row 0 Rated 4.5/5 Based on 895 Reviews T…" at bounding box center [656, 301] width 428 height 261
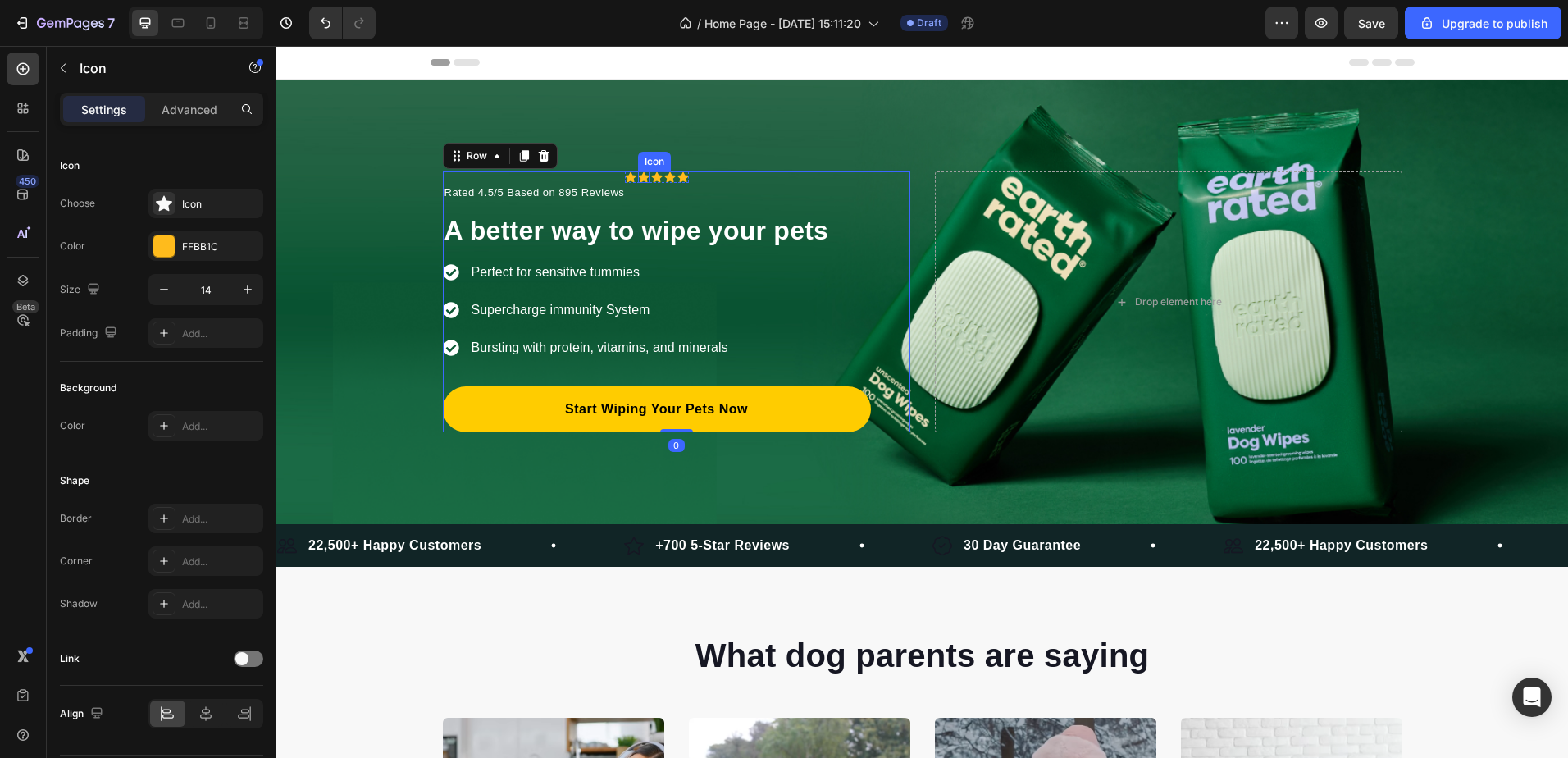
click at [638, 182] on div "Icon" at bounding box center [644, 177] width 12 height 12
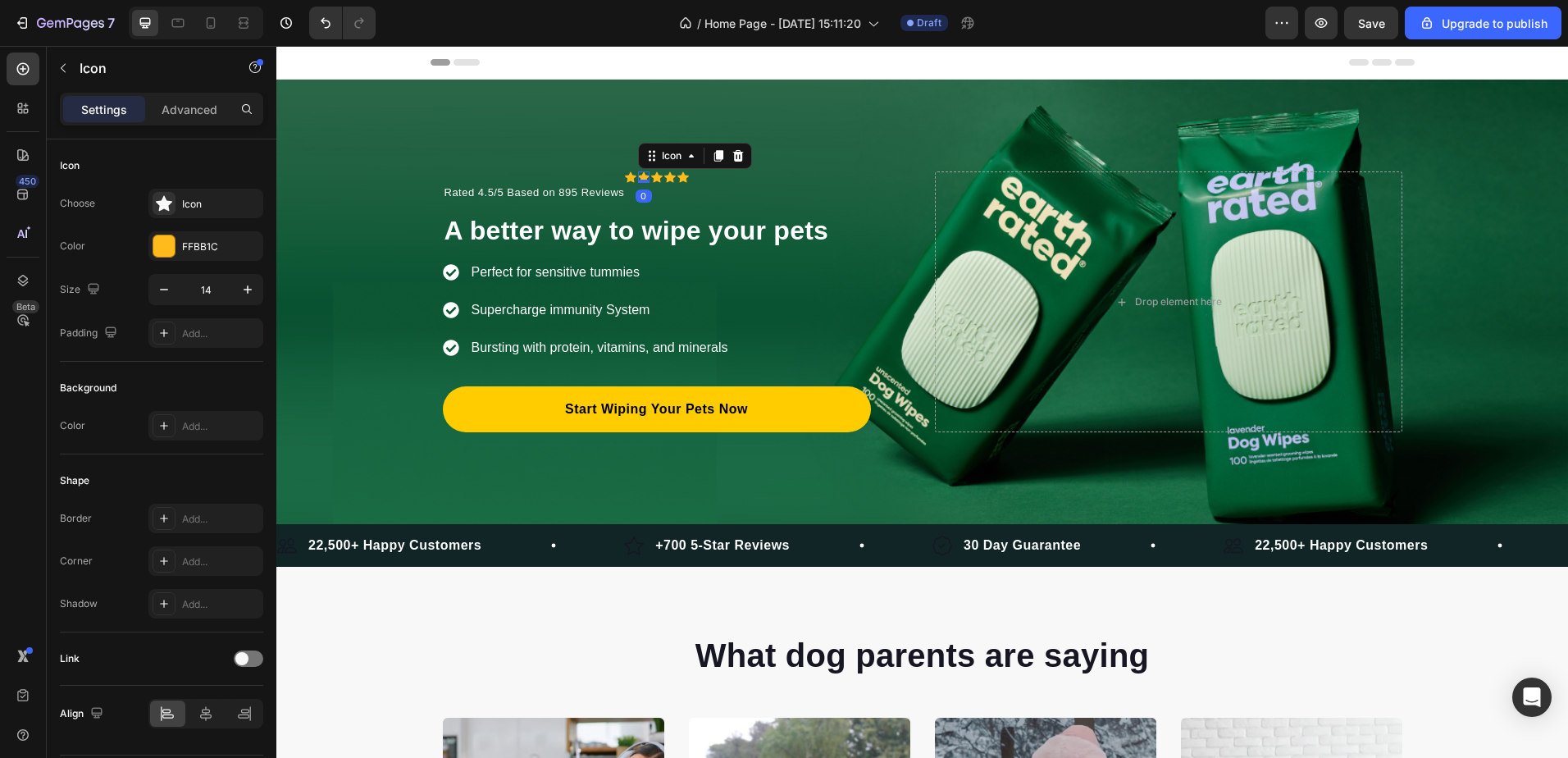
click at [638, 182] on div at bounding box center [644, 181] width 12 height 3
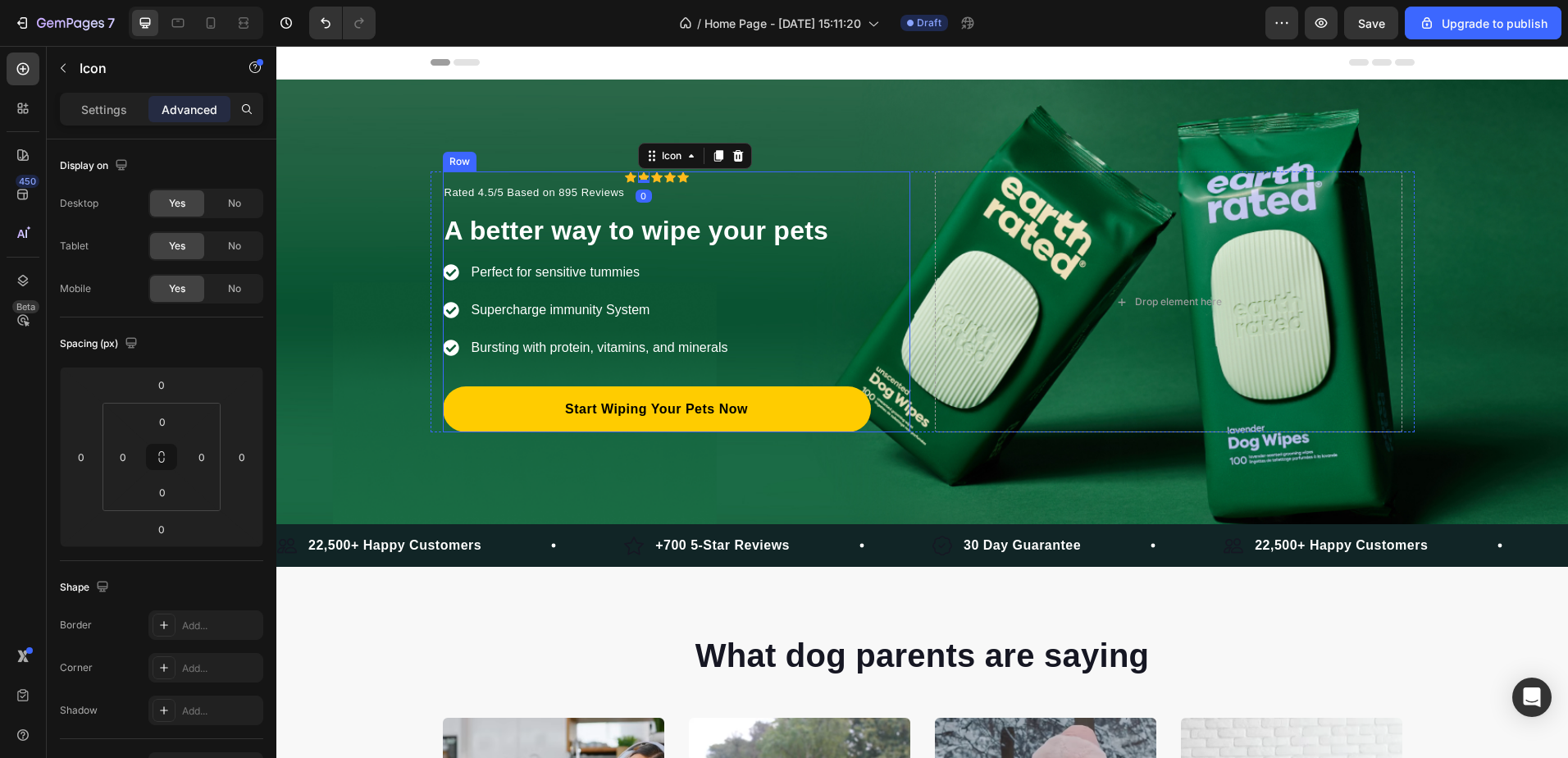
click at [601, 173] on div "Icon Icon 0 Icon Icon Icon Icon List Hoz Row Rated 4.5/5 Based on 895 Reviews T…" at bounding box center [656, 301] width 428 height 261
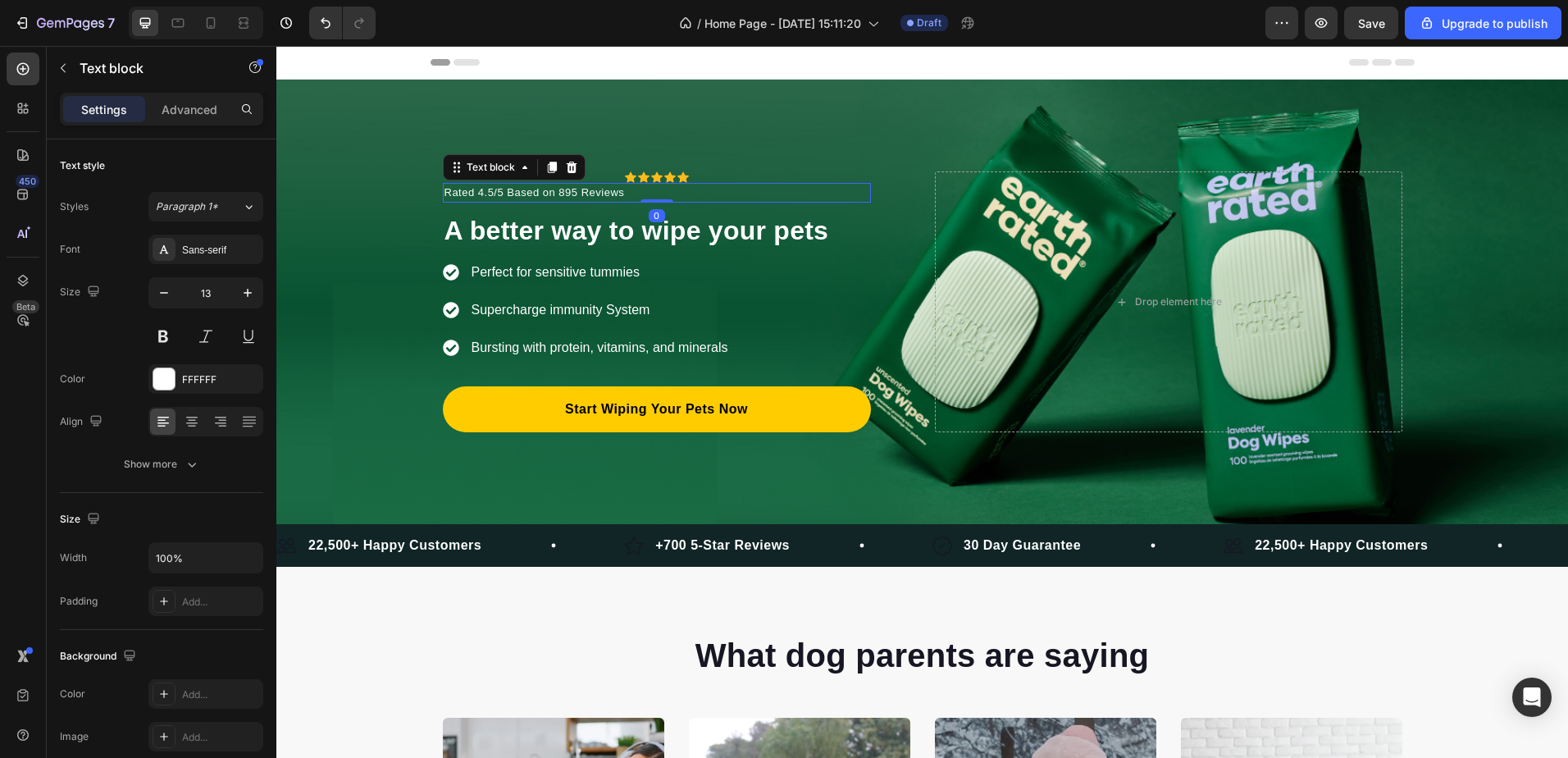
click at [565, 190] on p "Rated 4.5/5 Based on 895 Reviews" at bounding box center [657, 193] width 425 height 17
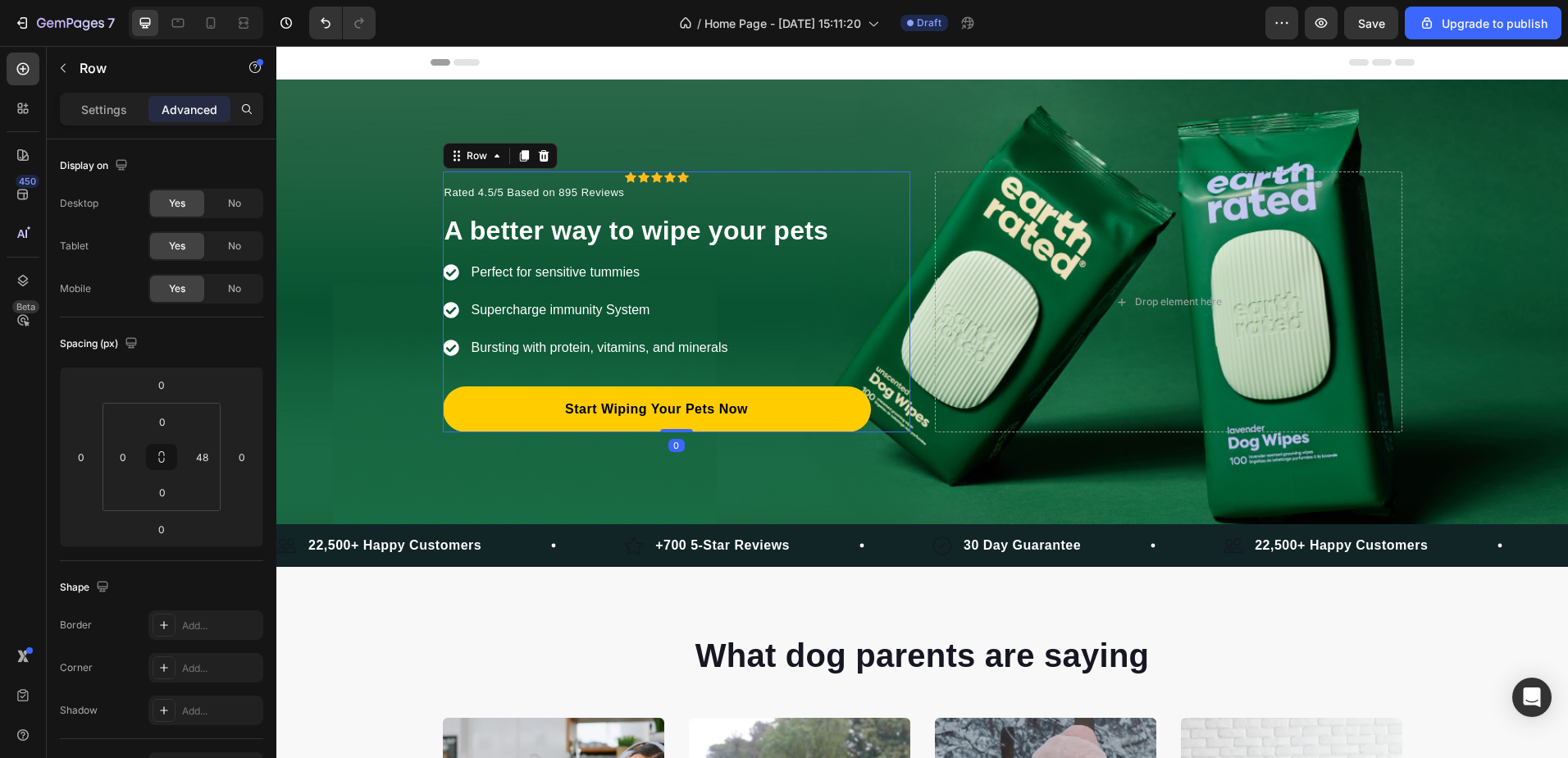
click at [867, 176] on div "Icon Icon Icon Icon Icon Icon List Hoz Row Rated 4.5/5 Based on 895 Reviews Tex…" at bounding box center [675, 301] width 467 height 261
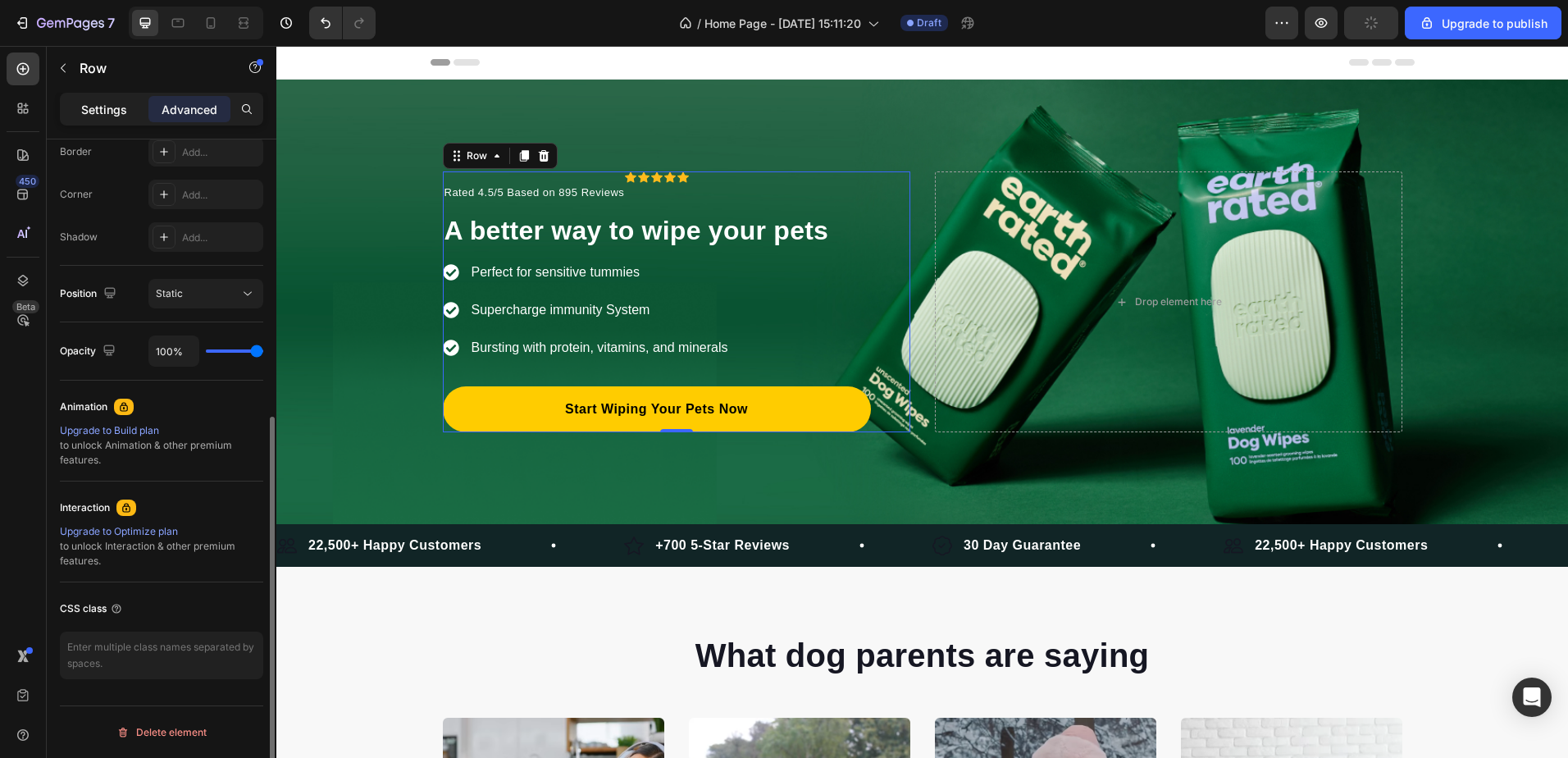
click at [127, 104] on div "Settings" at bounding box center [103, 109] width 82 height 27
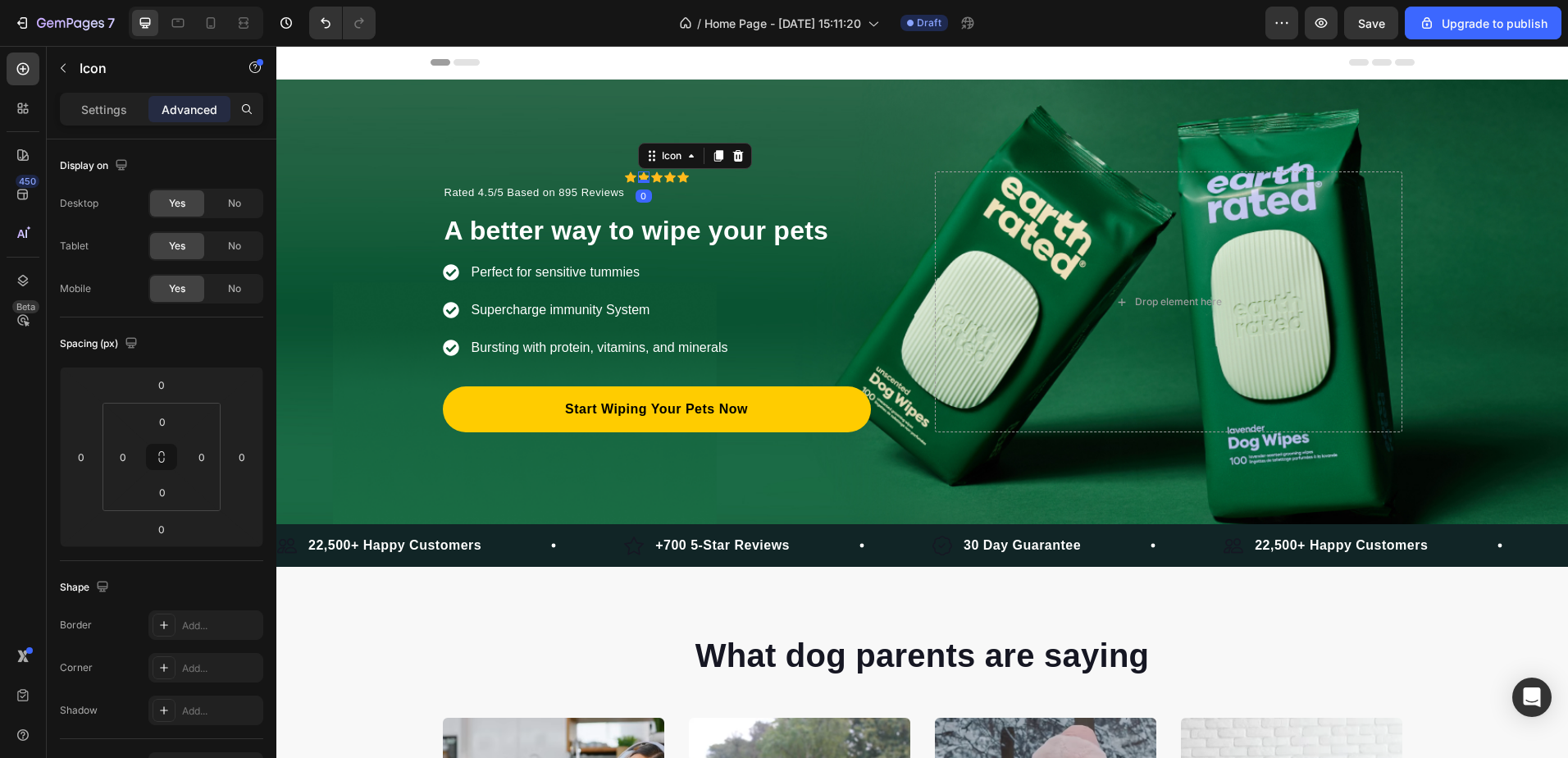
click at [638, 181] on div "Icon 0" at bounding box center [644, 177] width 12 height 12
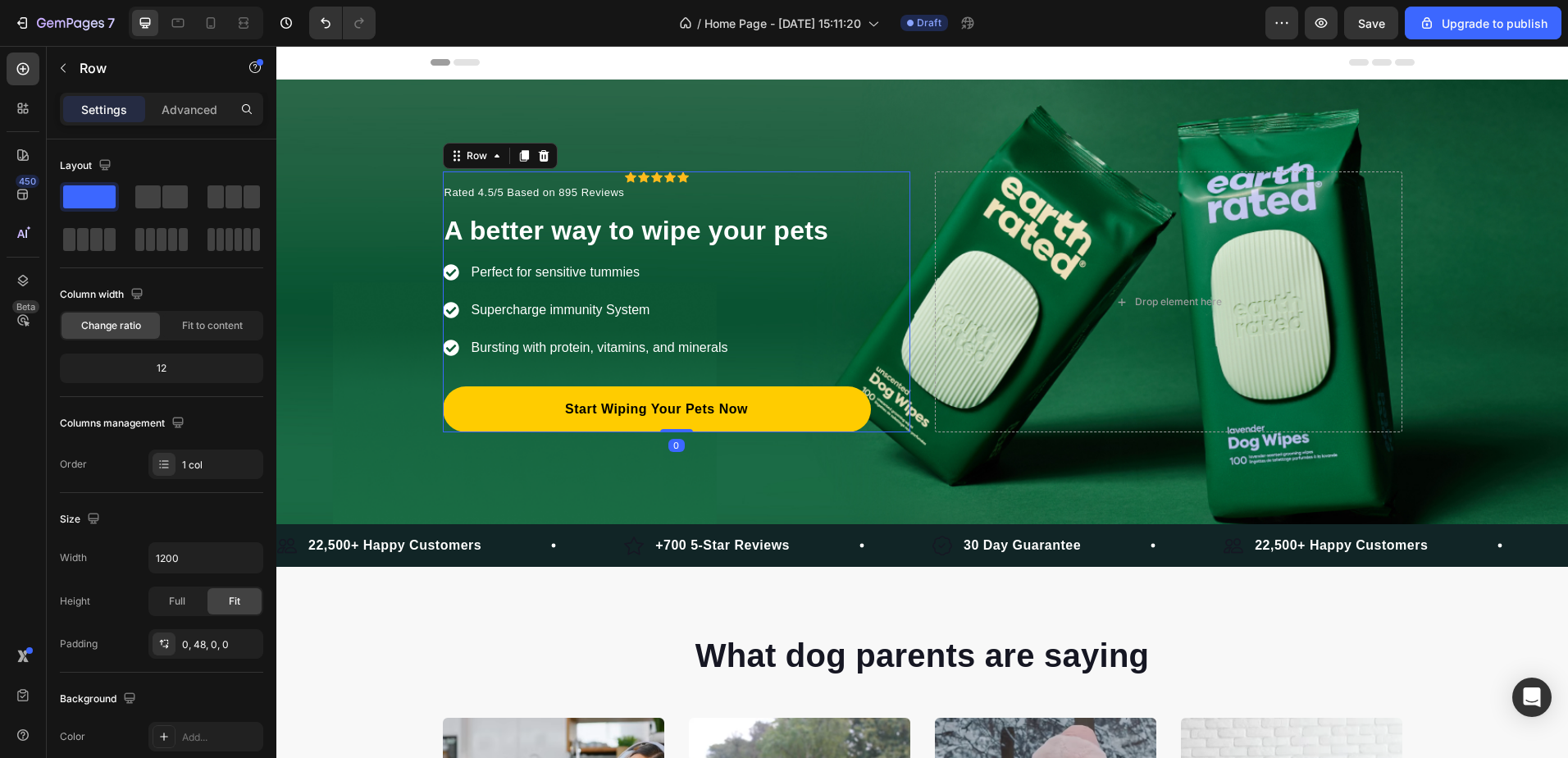
click at [611, 173] on div "Icon Icon Icon Icon Icon Icon List Hoz Row Rated 4.5/5 Based on 895 Reviews Tex…" at bounding box center [656, 301] width 428 height 261
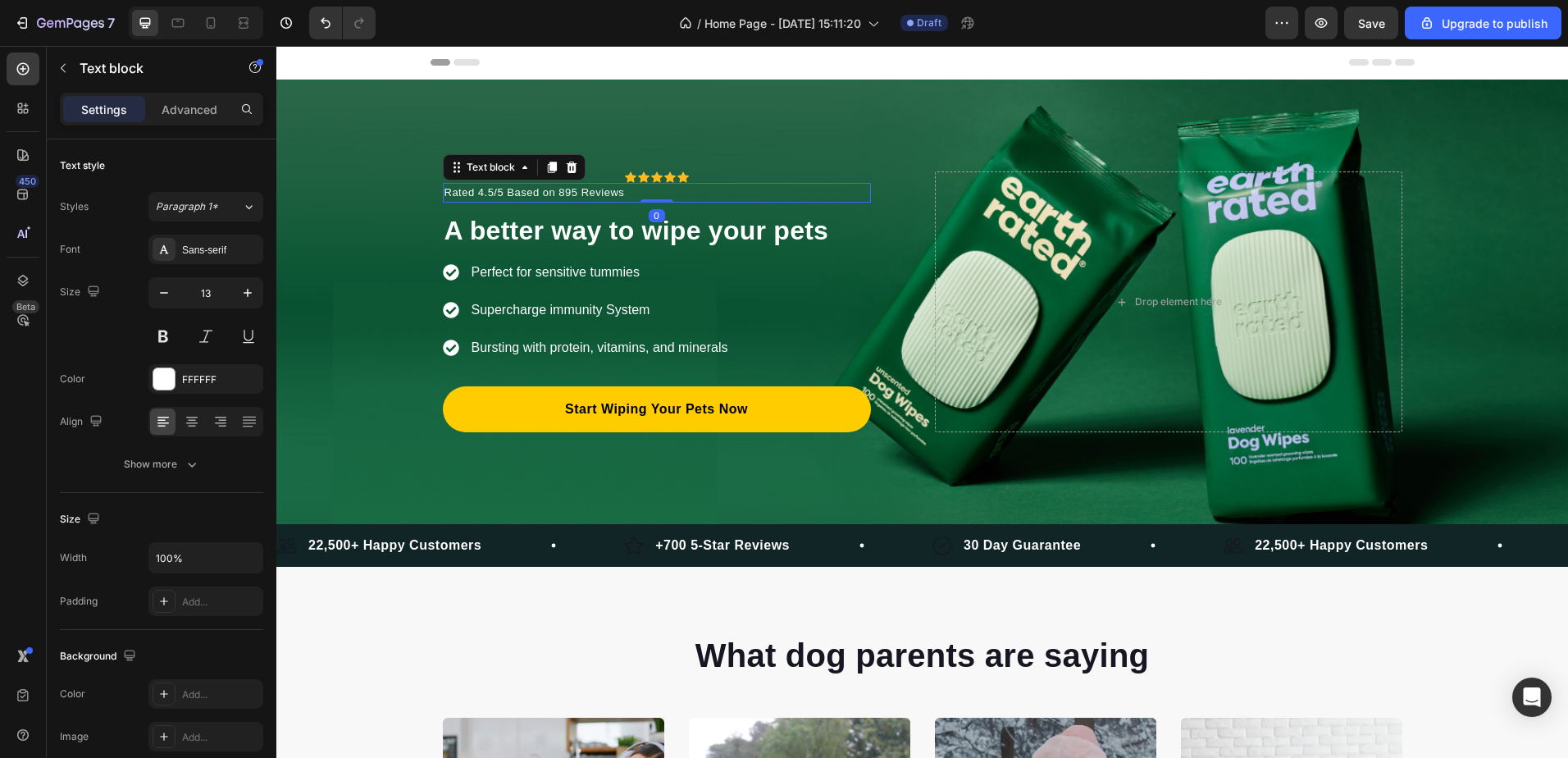
click at [536, 185] on p "Rated 4.5/5 Based on 895 Reviews" at bounding box center [657, 193] width 425 height 17
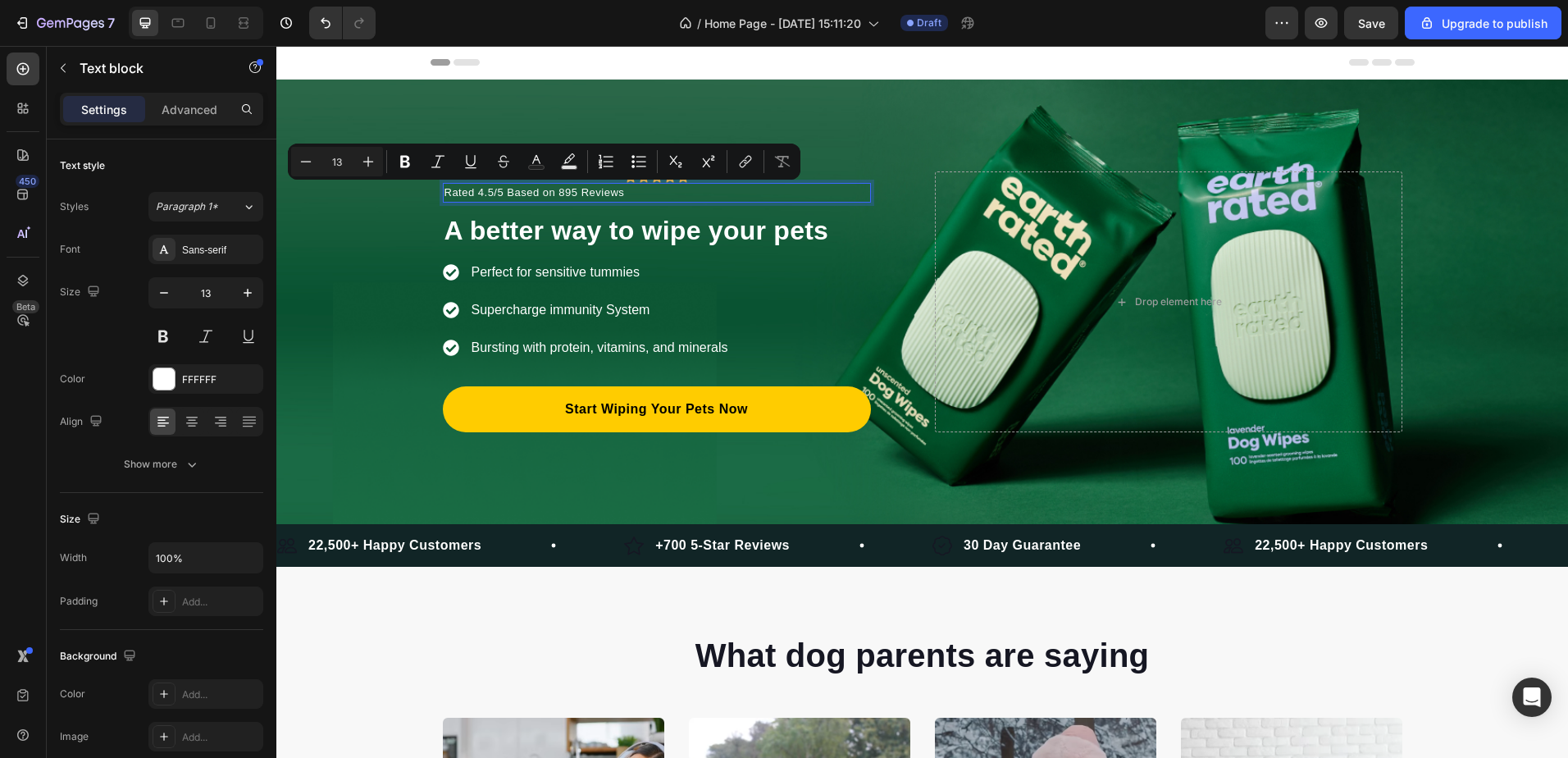
click at [628, 188] on p "Rated 4.5/5 Based on 895 Reviews" at bounding box center [657, 193] width 425 height 17
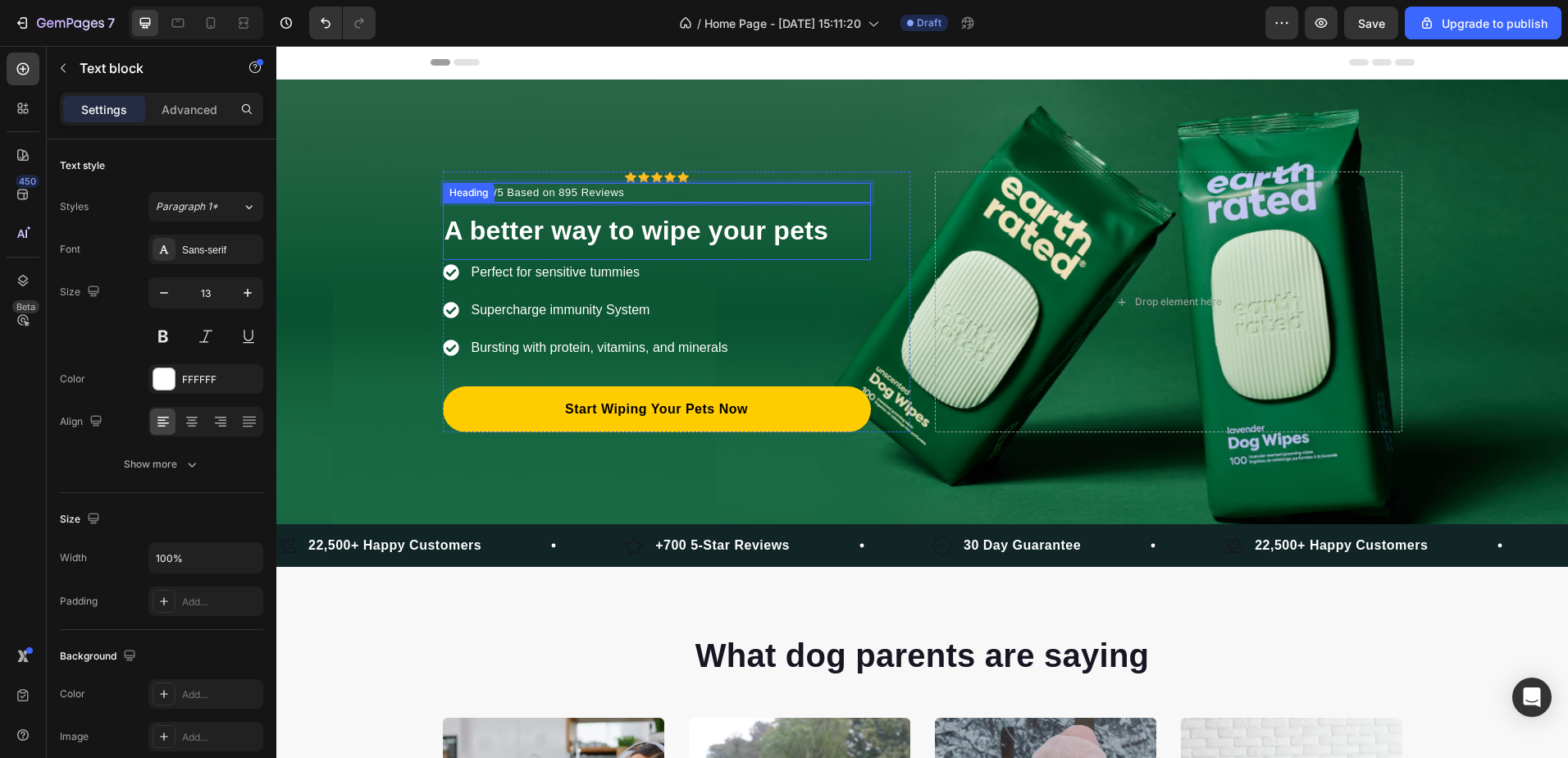
drag, startPoint x: 650, startPoint y: 189, endPoint x: 689, endPoint y: 209, distance: 43.8
click at [691, 209] on div "Icon Icon Icon Icon Icon Icon List Hoz Row Rated 4.5/5 Based on 895 Reviews Tex…" at bounding box center [656, 301] width 428 height 261
click at [571, 235] on span "A better way to wipe your pets" at bounding box center [636, 230] width 384 height 29
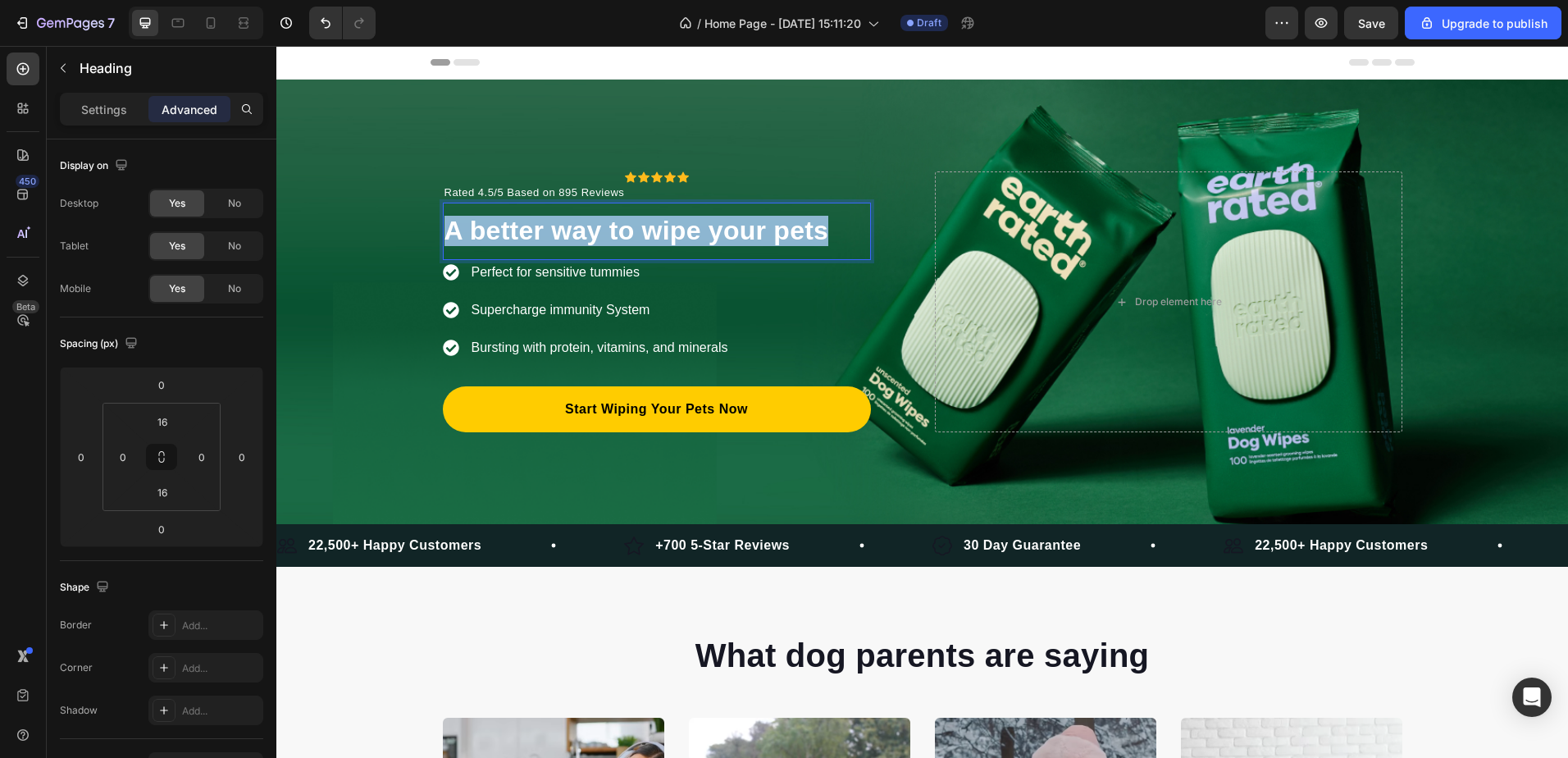
click at [571, 235] on span "A better way to wipe your pets" at bounding box center [636, 230] width 384 height 29
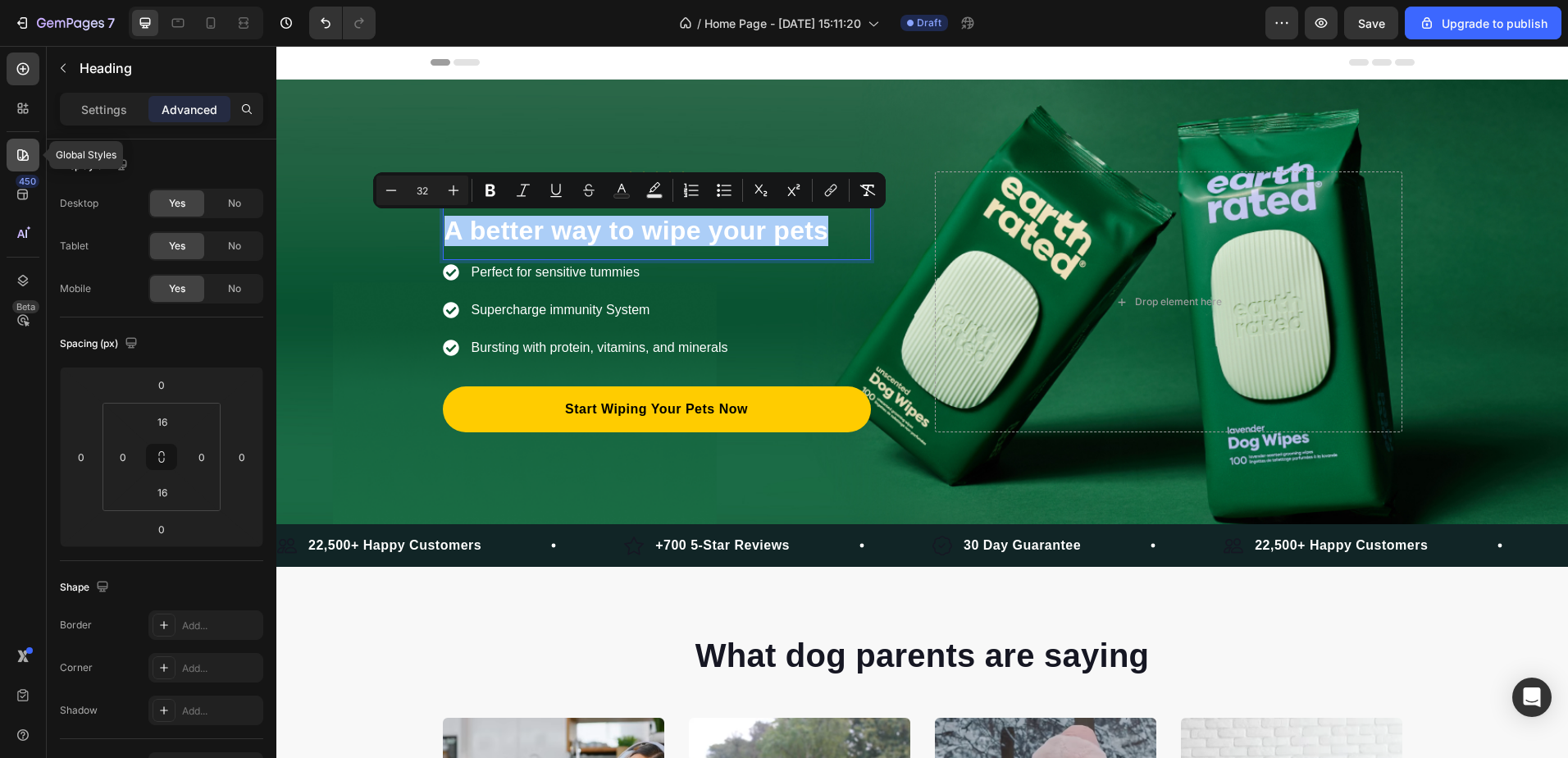
click at [26, 158] on icon at bounding box center [23, 154] width 17 height 17
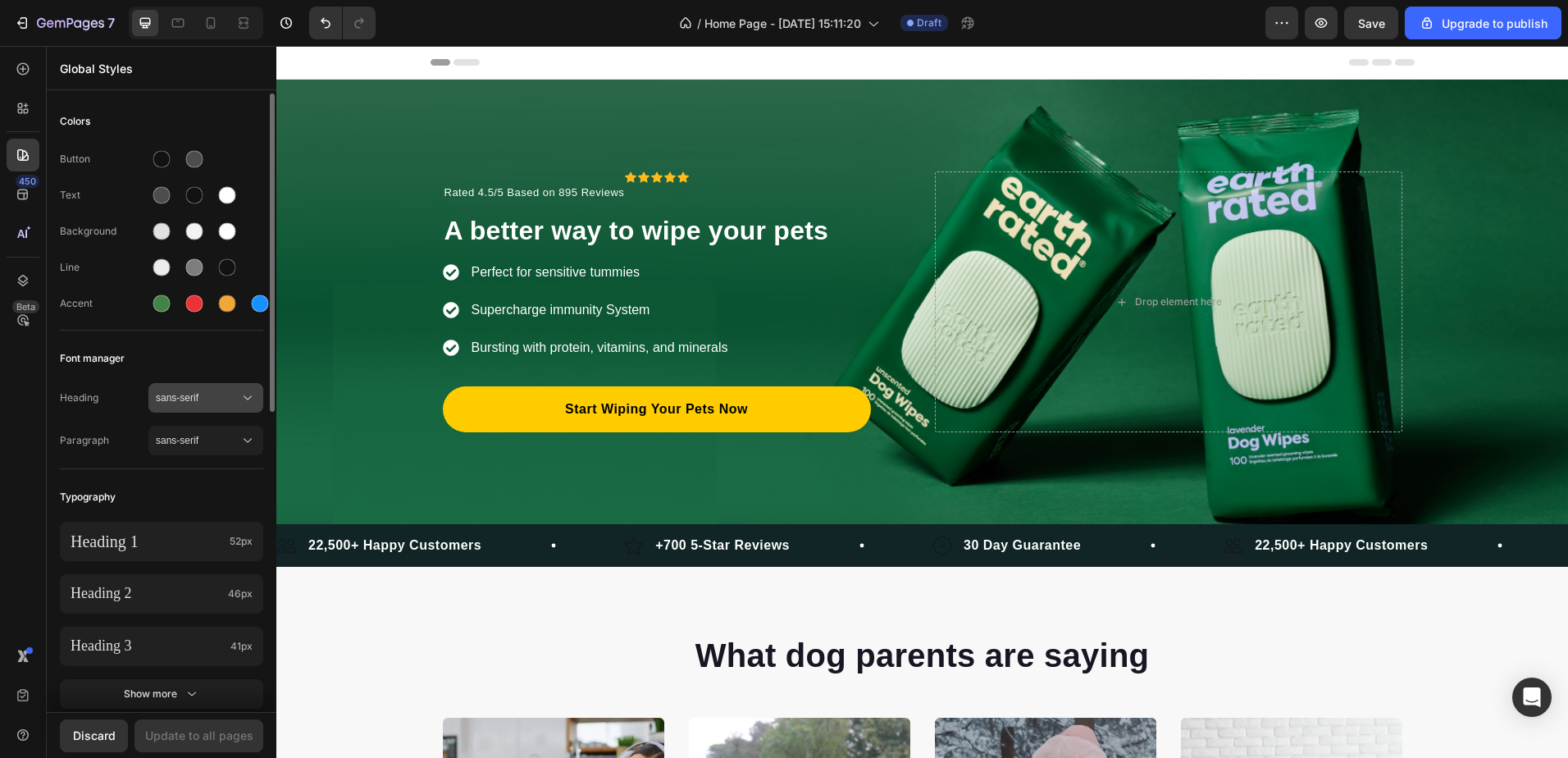
click at [230, 397] on span "sans-serif" at bounding box center [197, 397] width 84 height 15
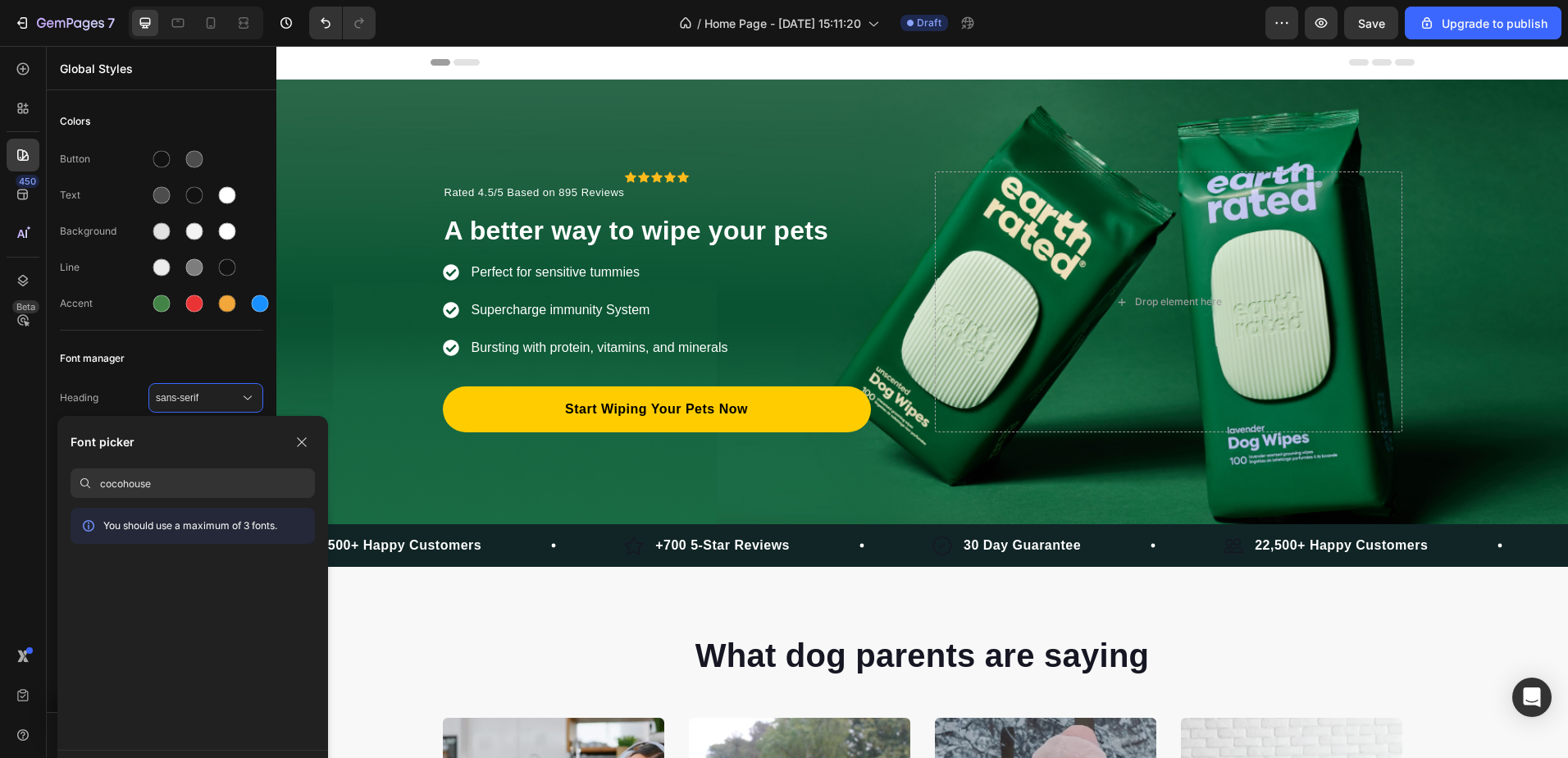
type input "cocohouse"
drag, startPoint x: 234, startPoint y: 448, endPoint x: 240, endPoint y: 432, distance: 17.1
click at [240, 432] on div "Font picker" at bounding box center [193, 441] width 245 height 27
drag, startPoint x: 312, startPoint y: 437, endPoint x: 10, endPoint y: 393, distance: 305.2
click at [312, 437] on button "button" at bounding box center [302, 441] width 27 height 27
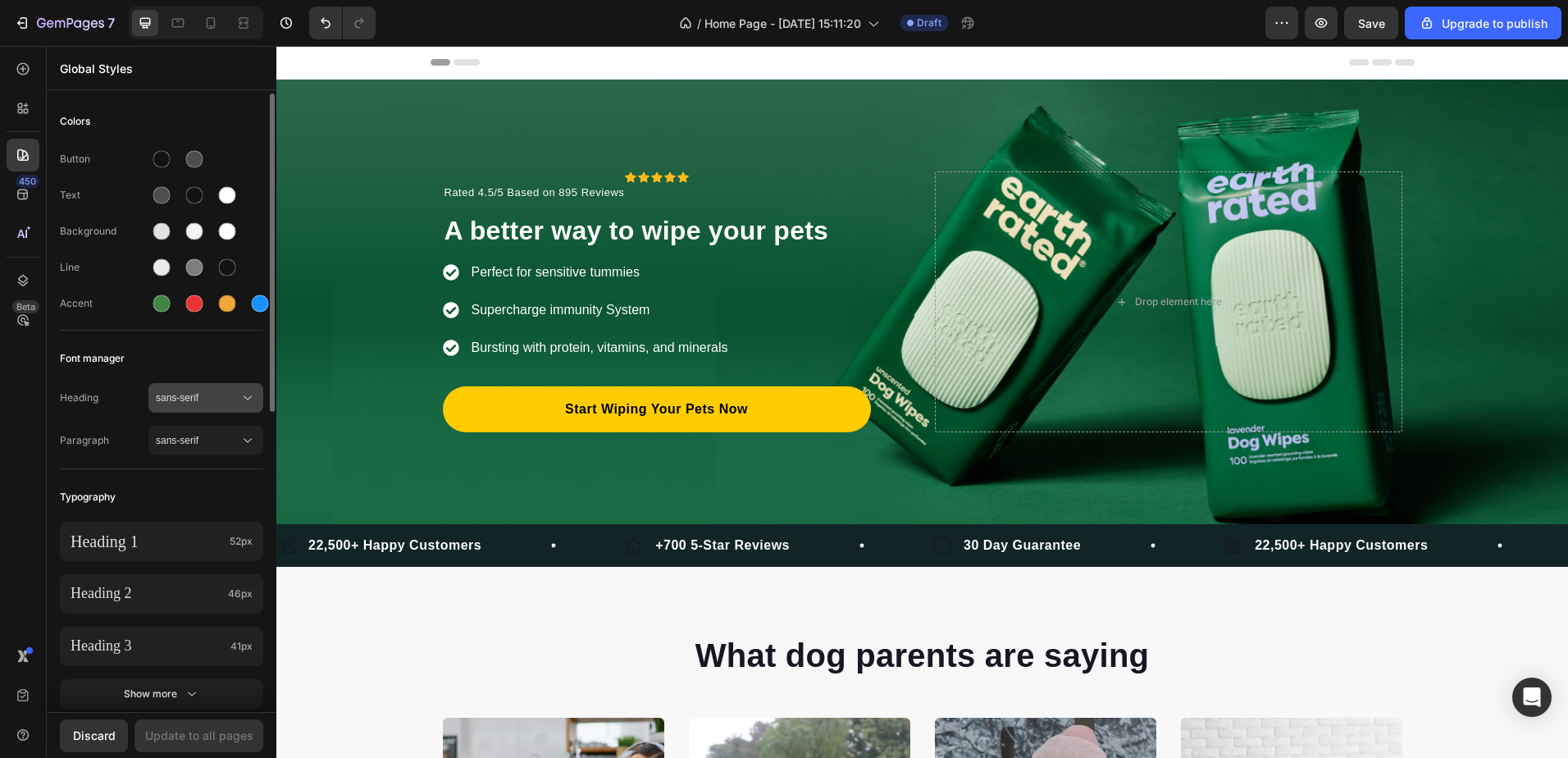
click at [211, 387] on button "sans-serif" at bounding box center [205, 398] width 115 height 29
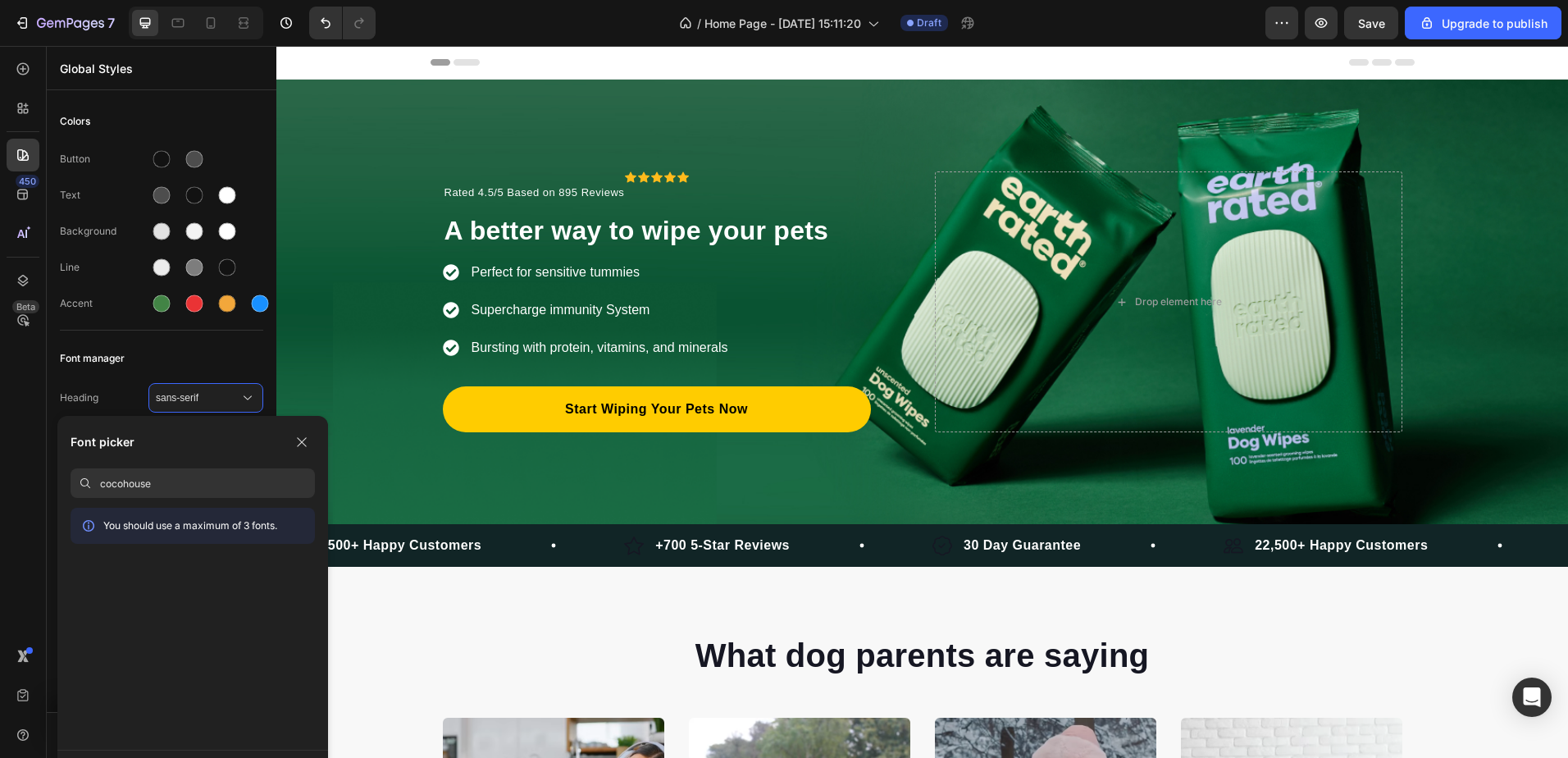
click at [190, 490] on input "cocohouse" at bounding box center [207, 483] width 215 height 29
drag, startPoint x: 248, startPoint y: 437, endPoint x: 258, endPoint y: 423, distance: 17.2
click at [282, 423] on div "Font picker You should use a maximum of 3 fonts. Custom font CoffeeMorning-Bld …" at bounding box center [192, 583] width 270 height 334
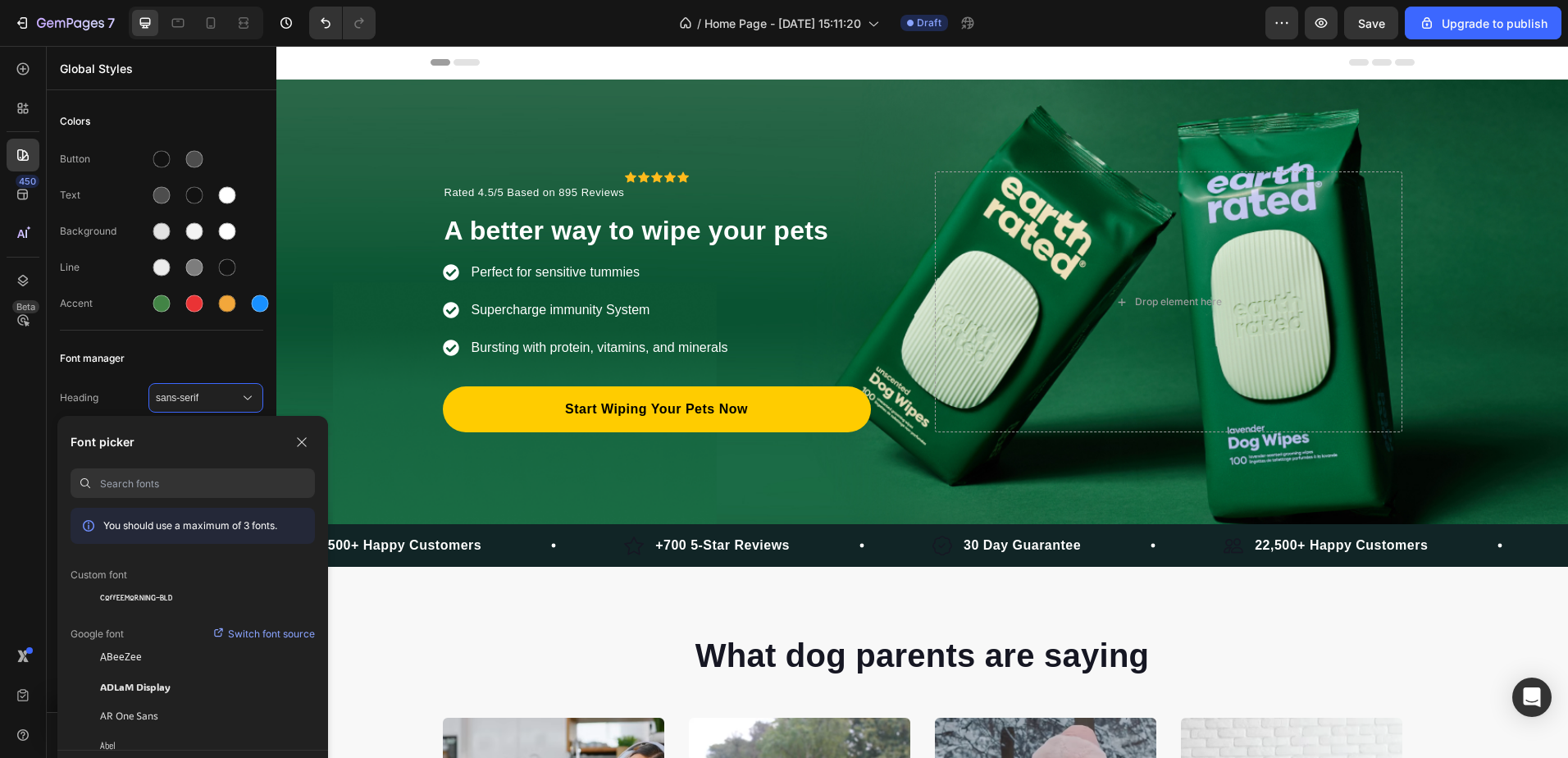
click at [259, 425] on div "Font picker You should use a maximum of 3 fonts. Custom font CoffeeMorning-Bld …" at bounding box center [192, 583] width 270 height 334
click at [170, 475] on input at bounding box center [207, 483] width 215 height 29
type input "c"
type input "cocogo"
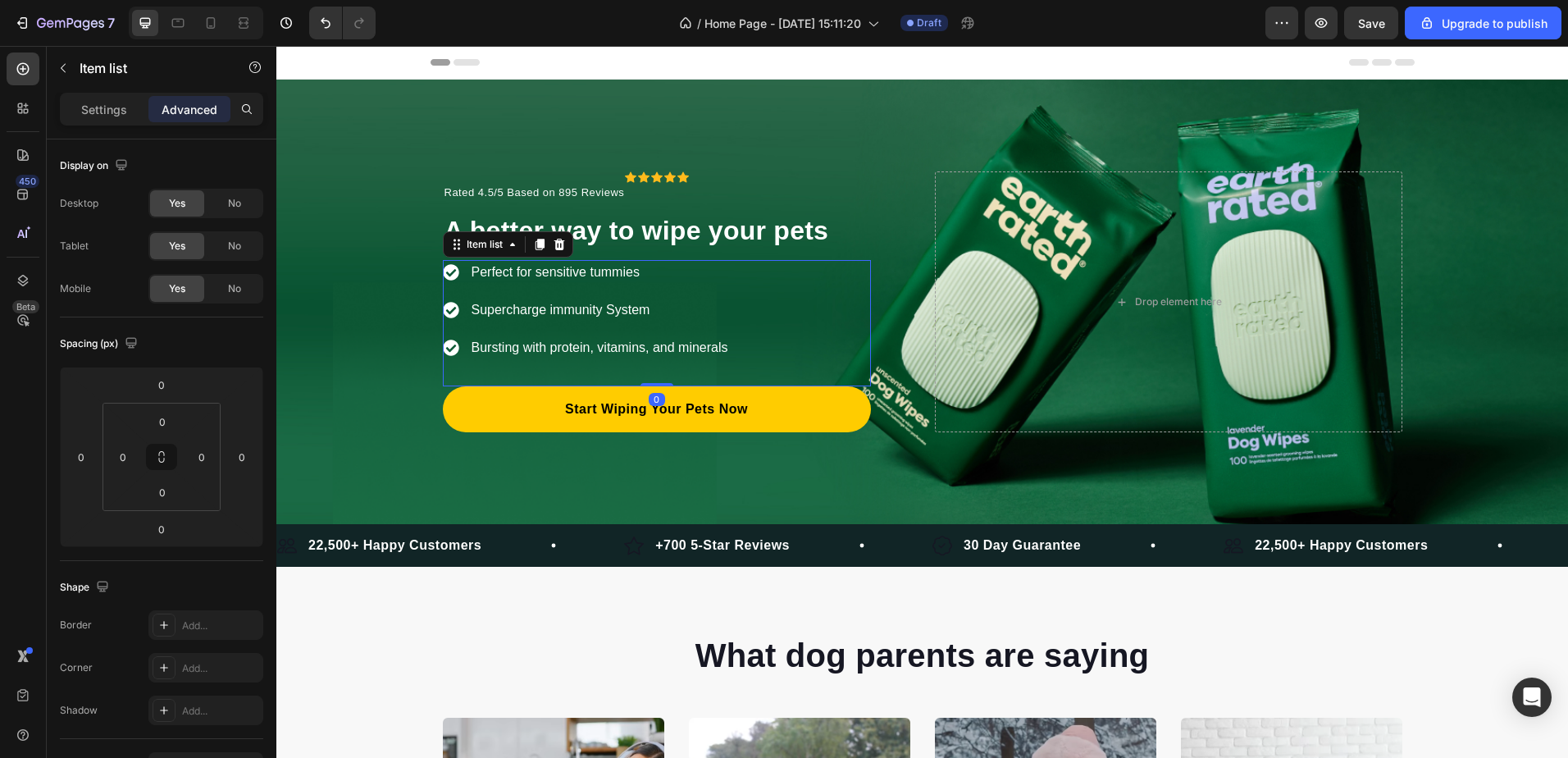
click at [602, 268] on p "Perfect for sensitive tummies" at bounding box center [600, 272] width 257 height 20
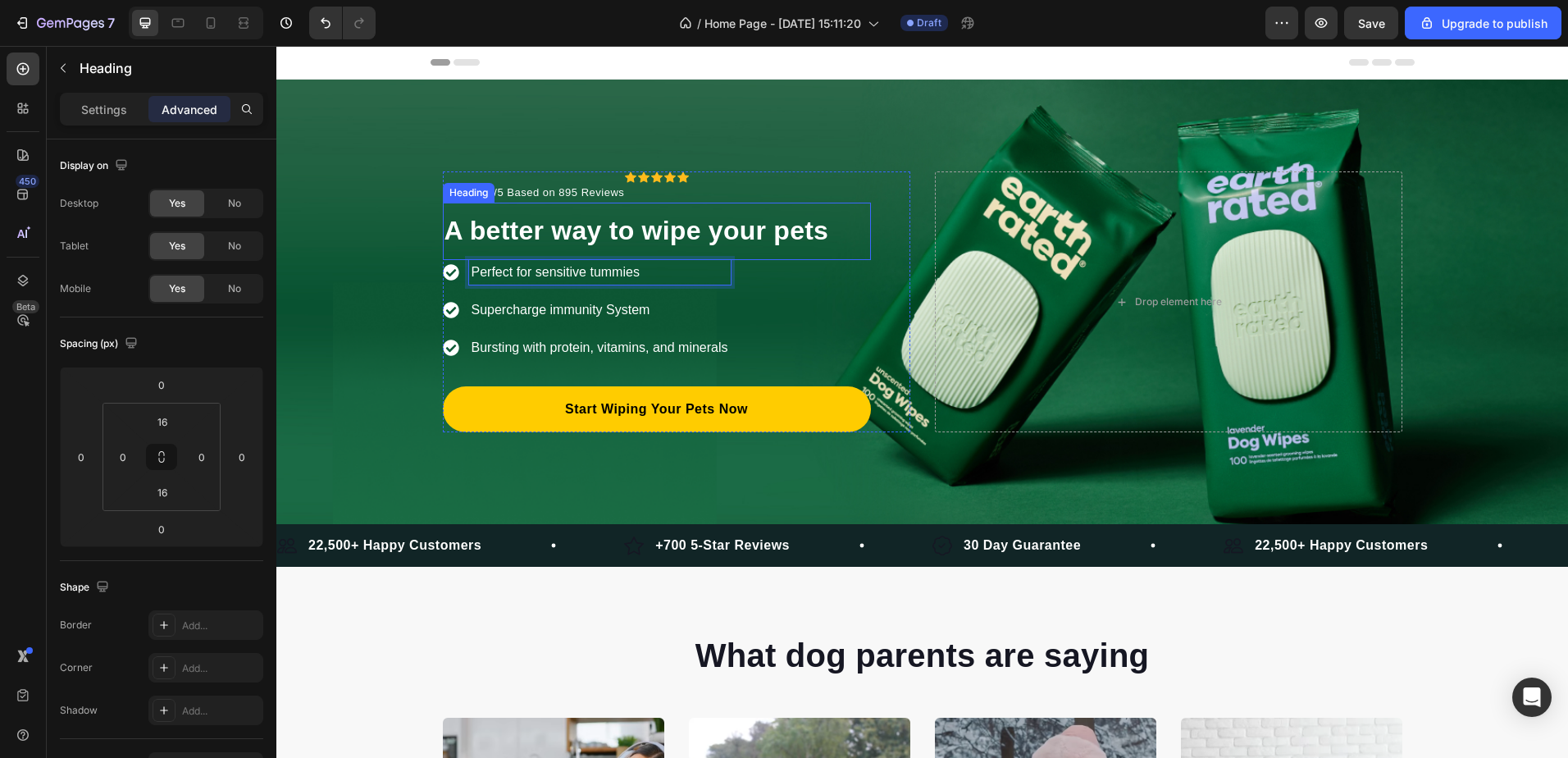
click at [548, 204] on div "⁠⁠⁠⁠⁠⁠⁠ A better way to wipe your pets Heading" at bounding box center [656, 231] width 428 height 58
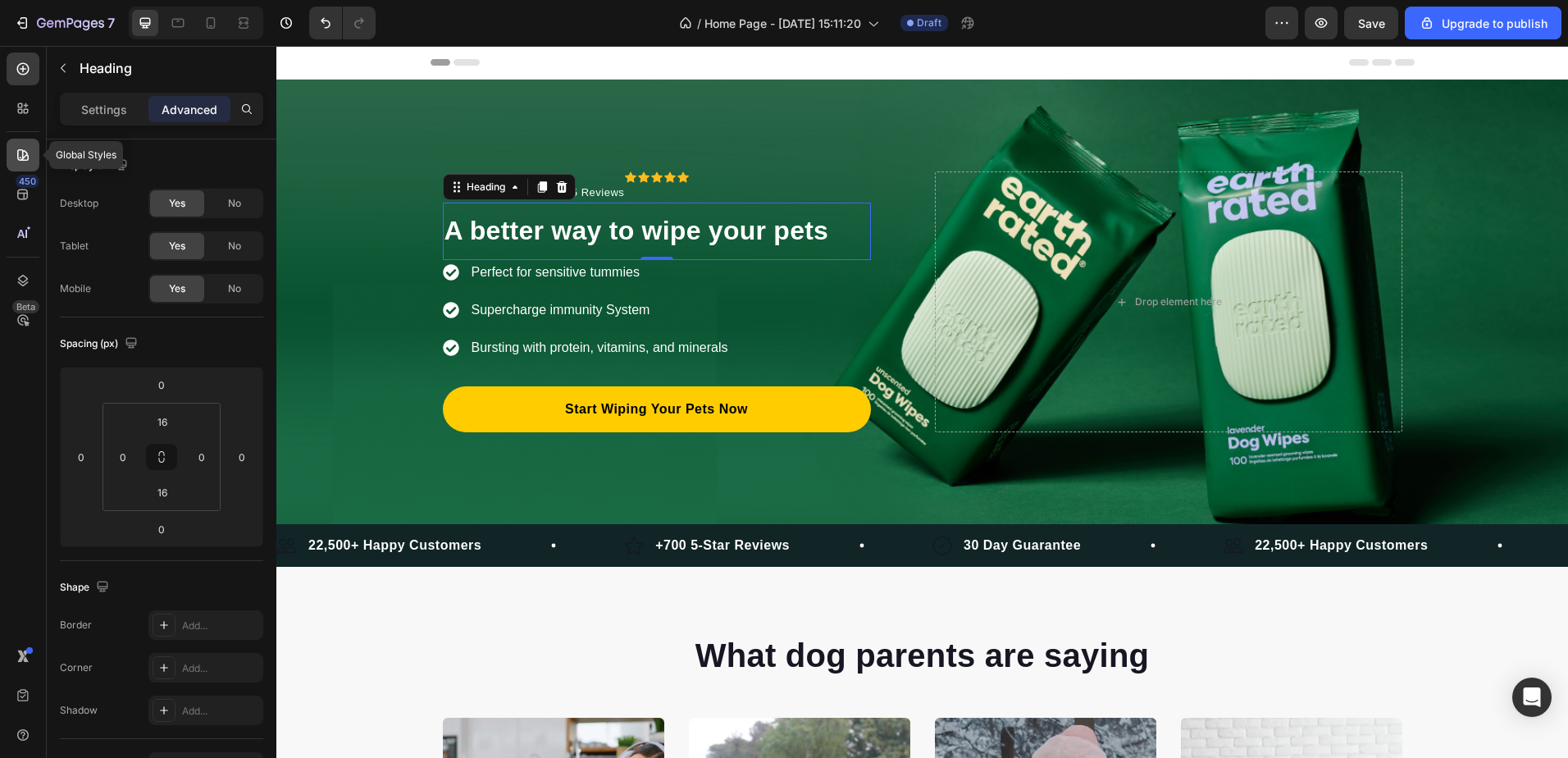
click at [23, 148] on icon at bounding box center [23, 154] width 17 height 17
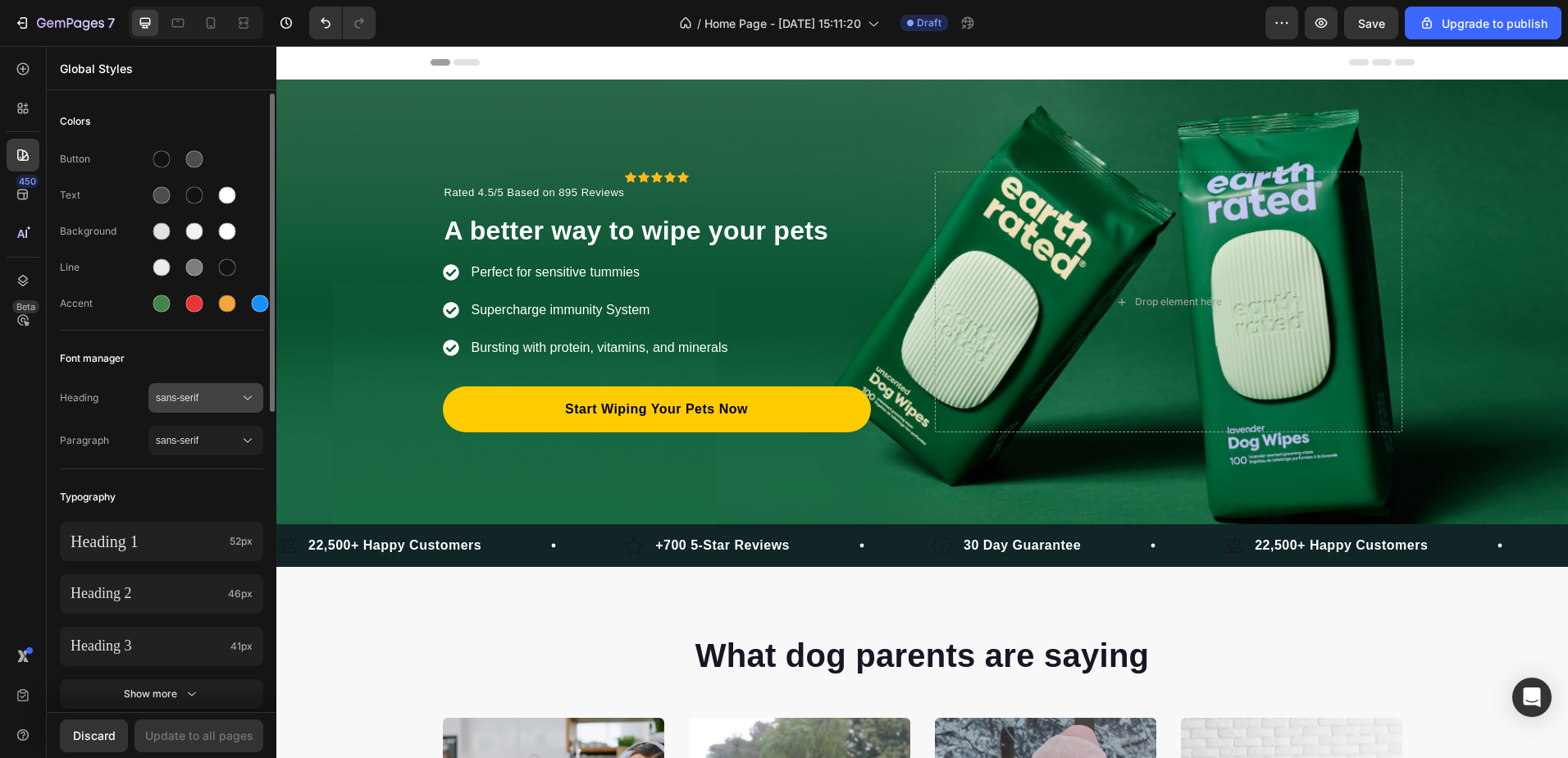
click at [212, 393] on span "sans-serif" at bounding box center [197, 397] width 84 height 15
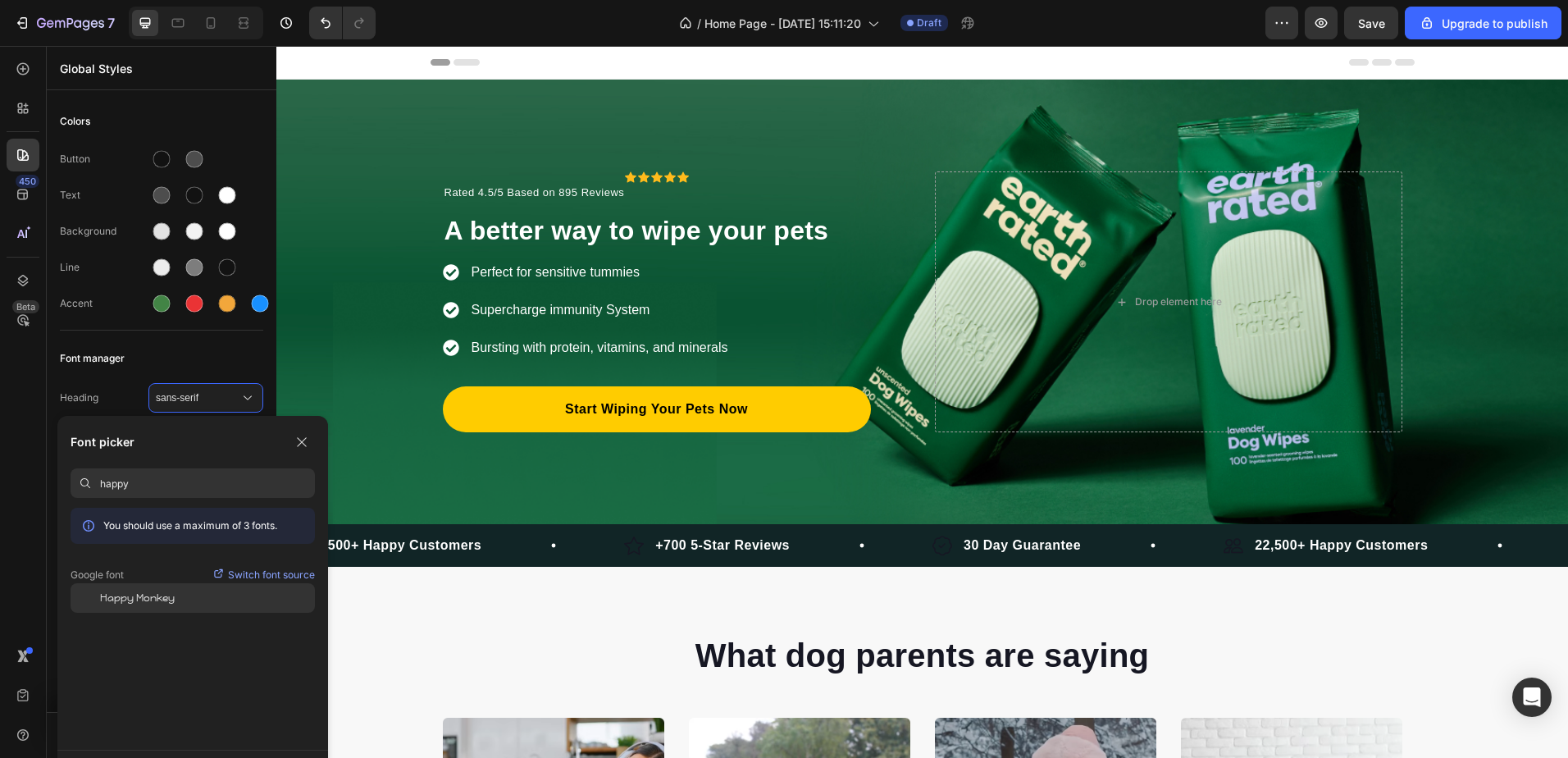
click at [96, 595] on div at bounding box center [86, 598] width 29 height 29
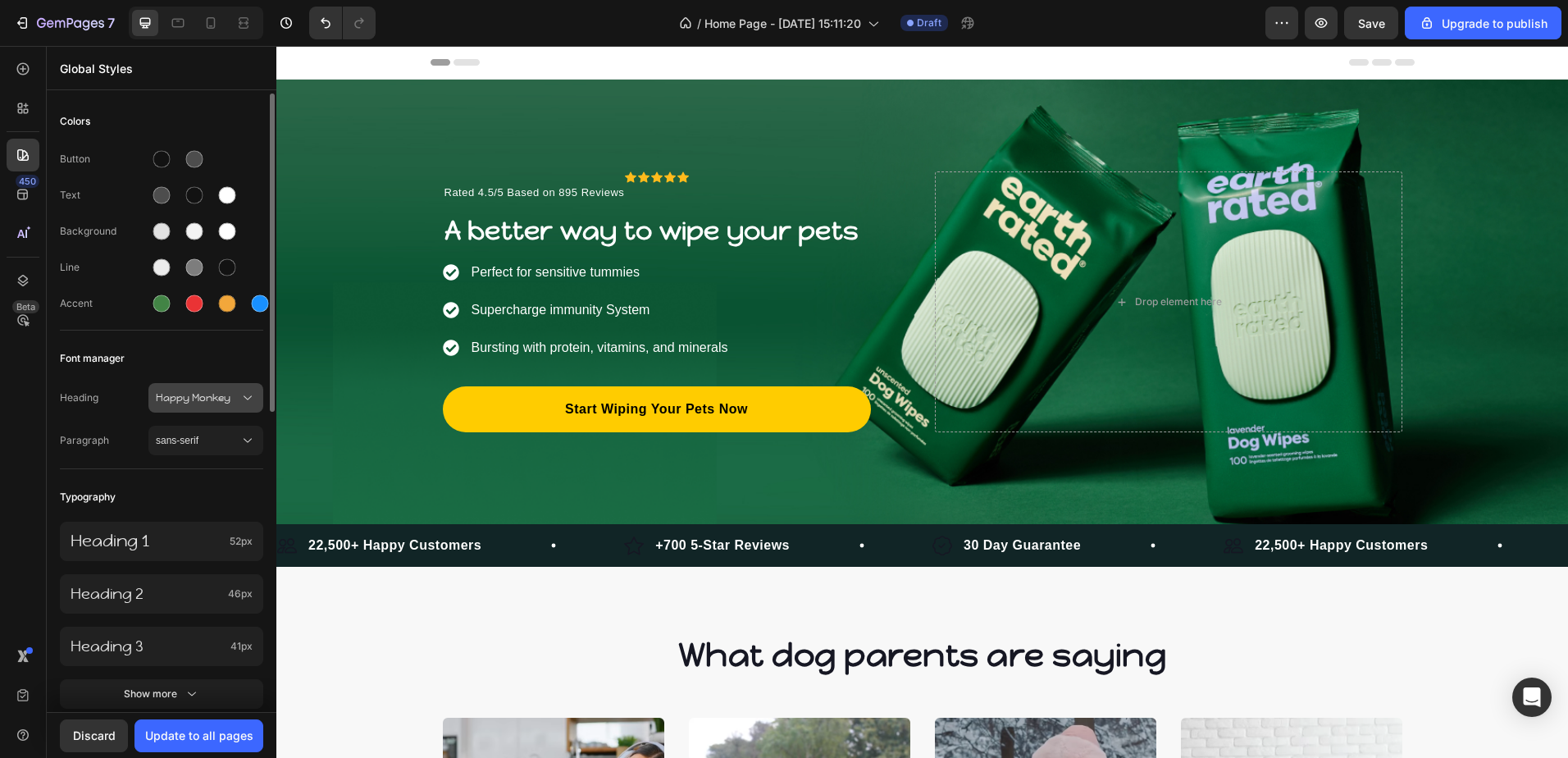
click at [180, 389] on div "Happy Monkey" at bounding box center [205, 397] width 100 height 17
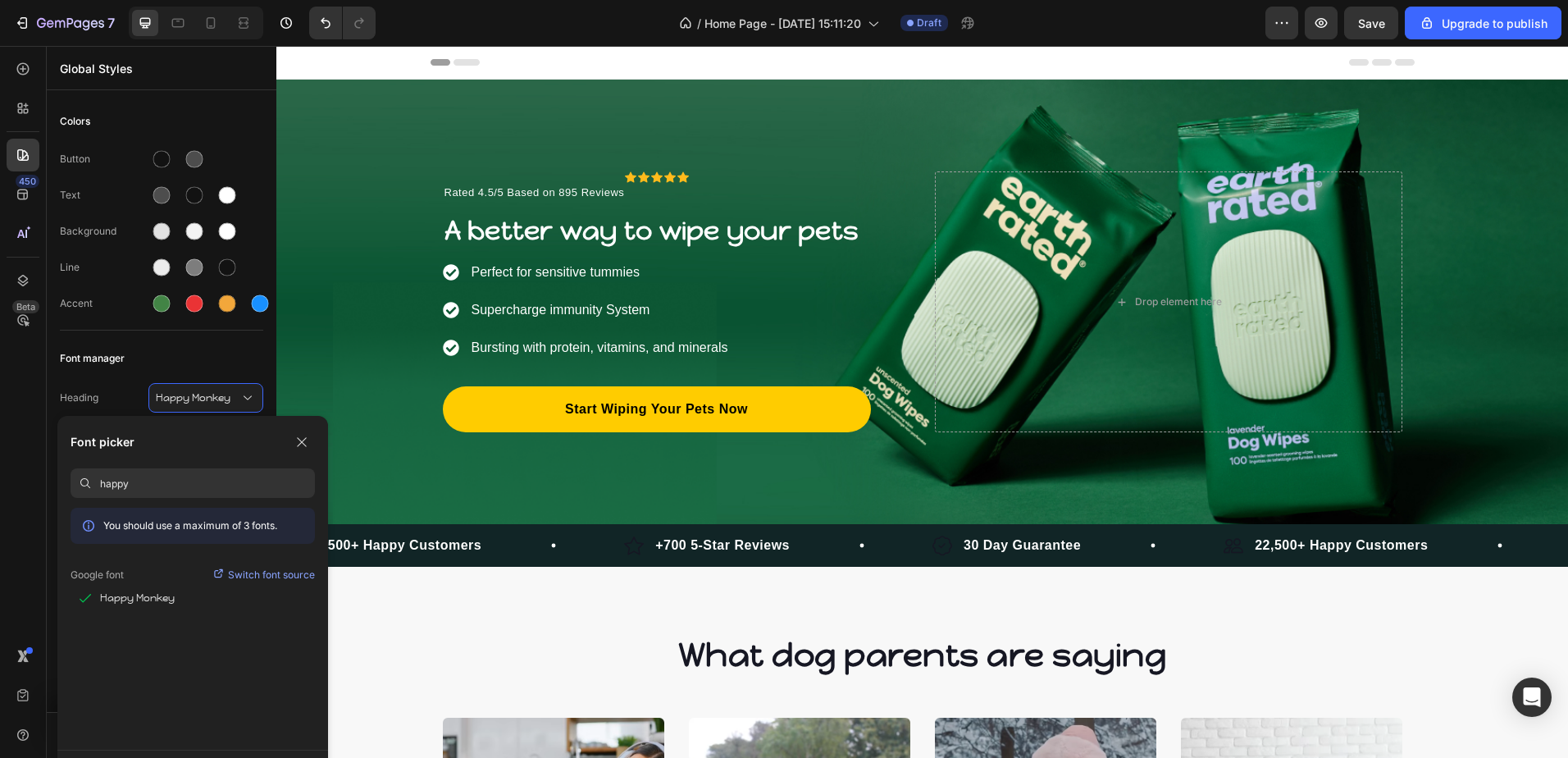
click at [153, 485] on input "happy" at bounding box center [207, 483] width 215 height 29
paste input "M PLUS Rounded 1c"
type input "M PLUS Rounded 1c"
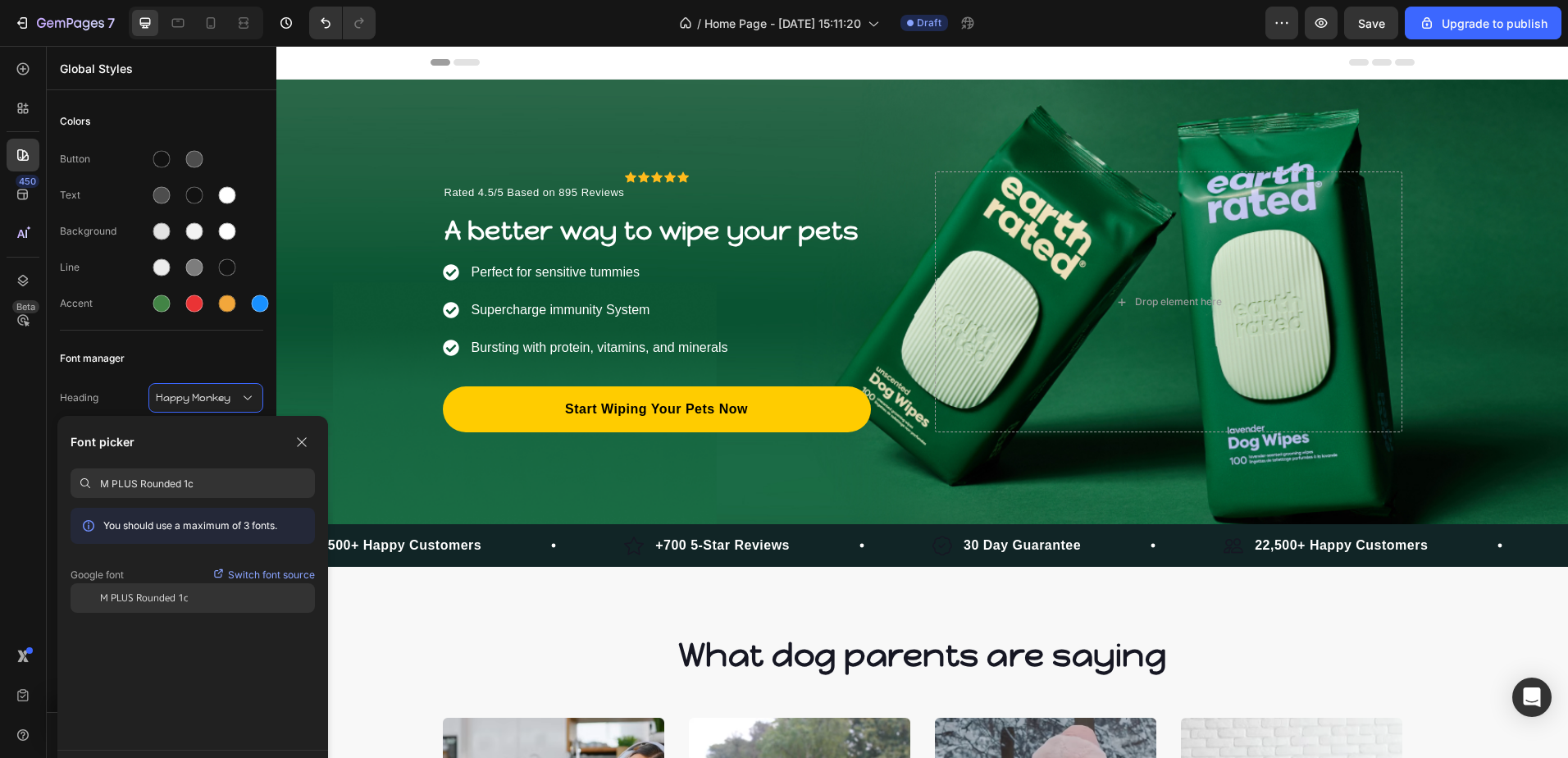
click at [145, 591] on span "M PLUS Rounded 1c" at bounding box center [145, 598] width 88 height 15
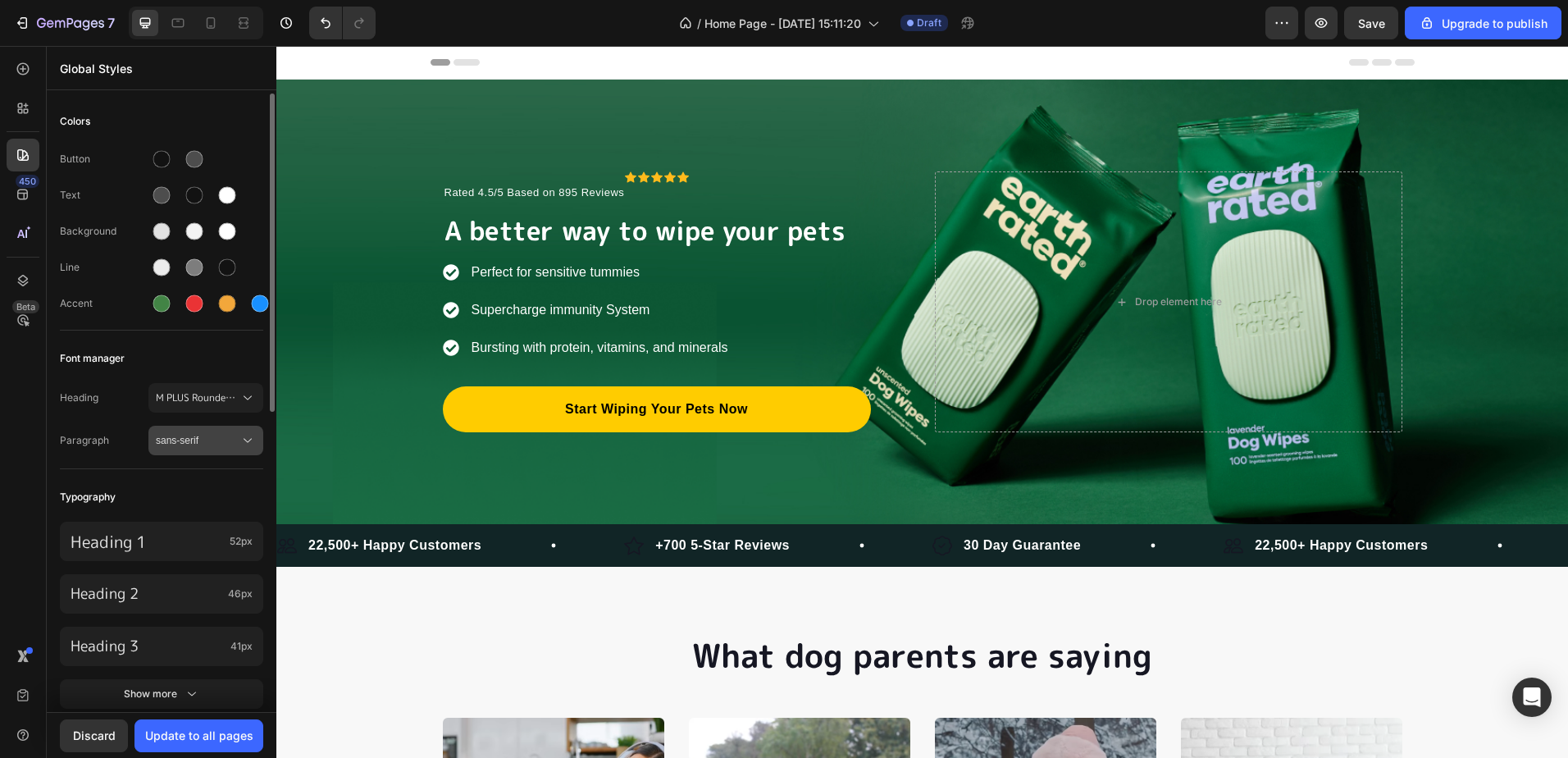
click at [225, 429] on button "sans-serif" at bounding box center [205, 440] width 115 height 29
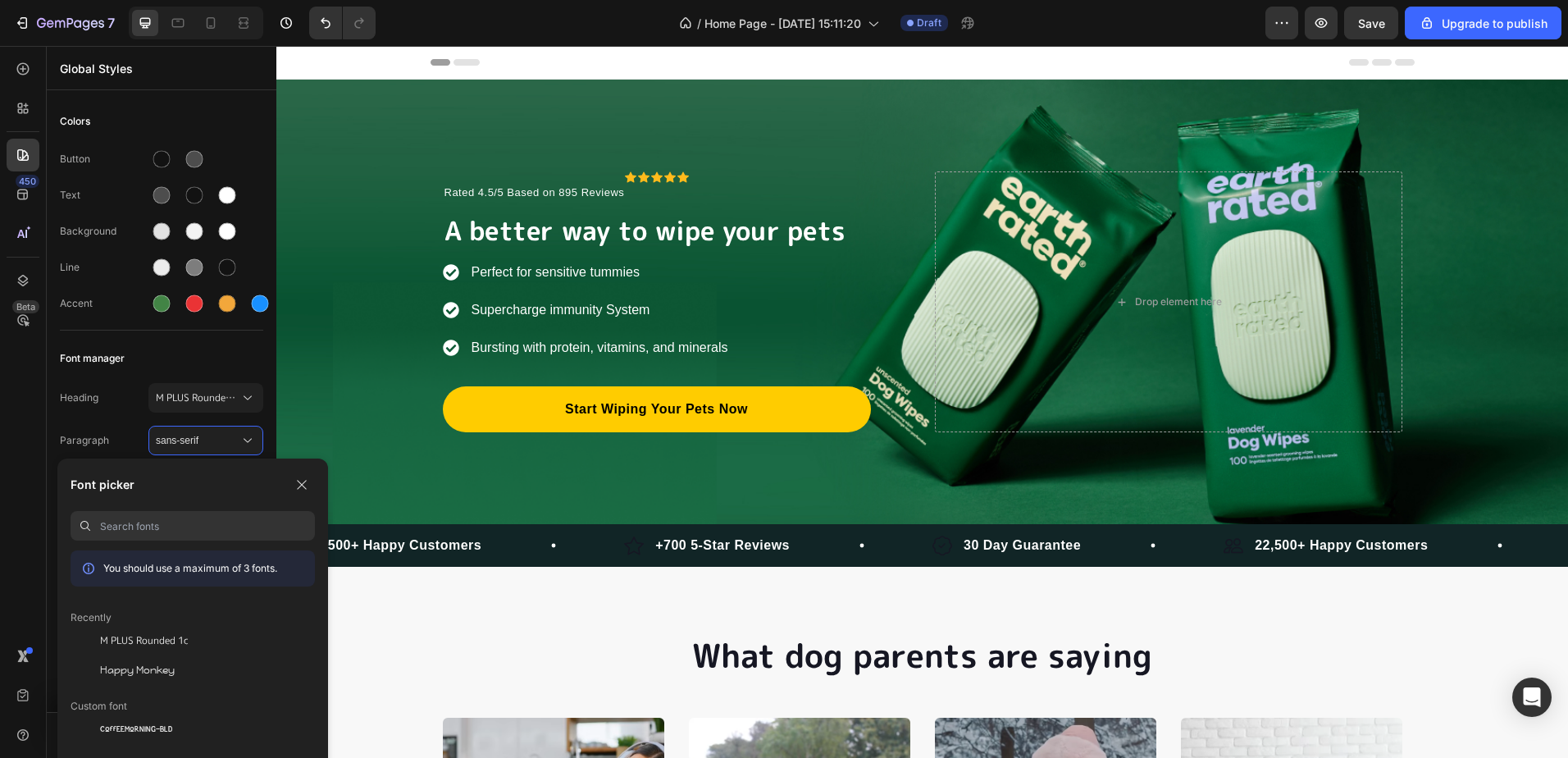
paste input "M PLUS Rounded 1c"
type input "M PLUS Rounded 1c"
click at [136, 635] on span "M PLUS Rounded 1c" at bounding box center [145, 640] width 88 height 15
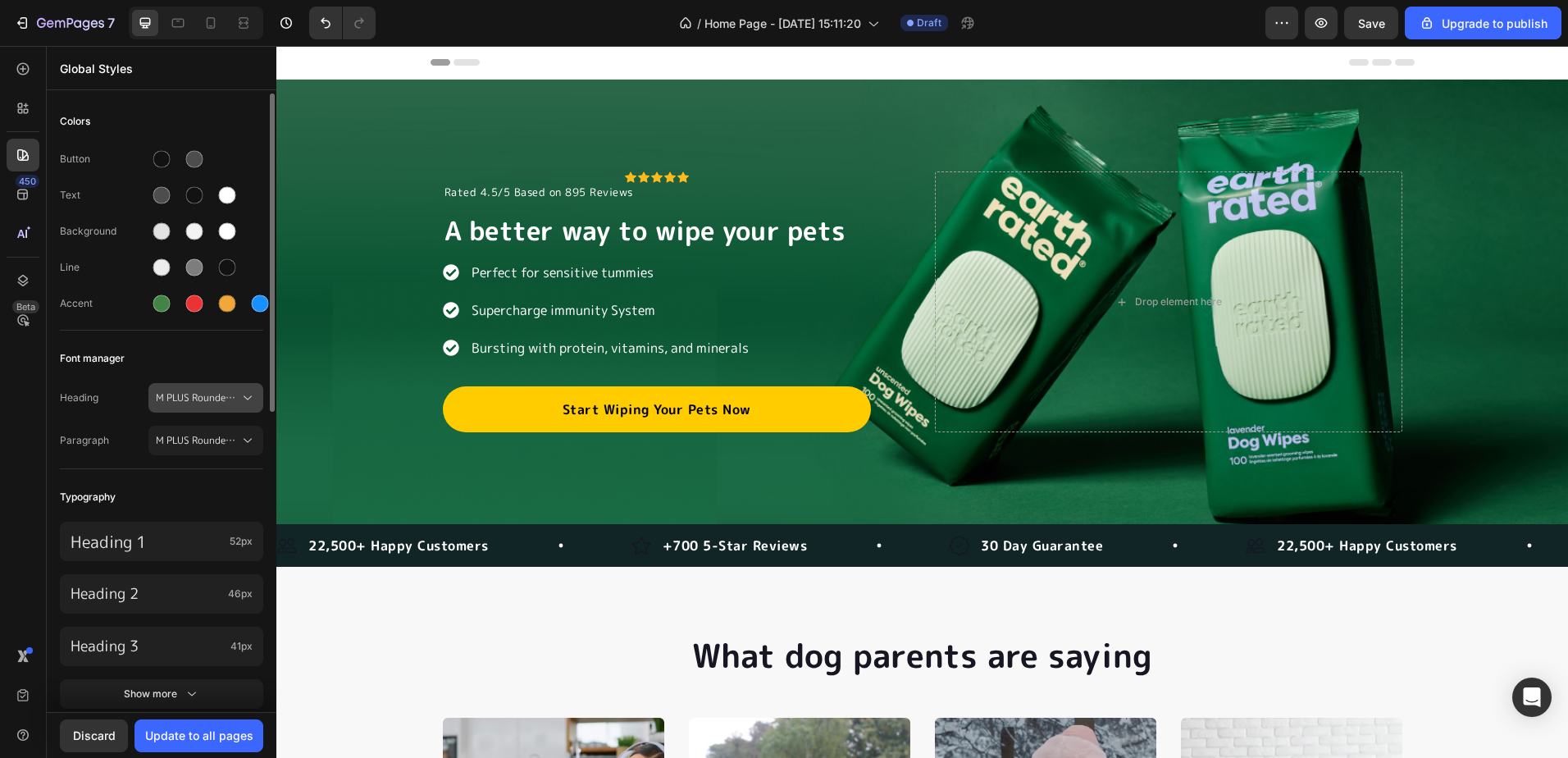
click at [215, 398] on span "M PLUS Rounded 1c" at bounding box center [197, 397] width 84 height 15
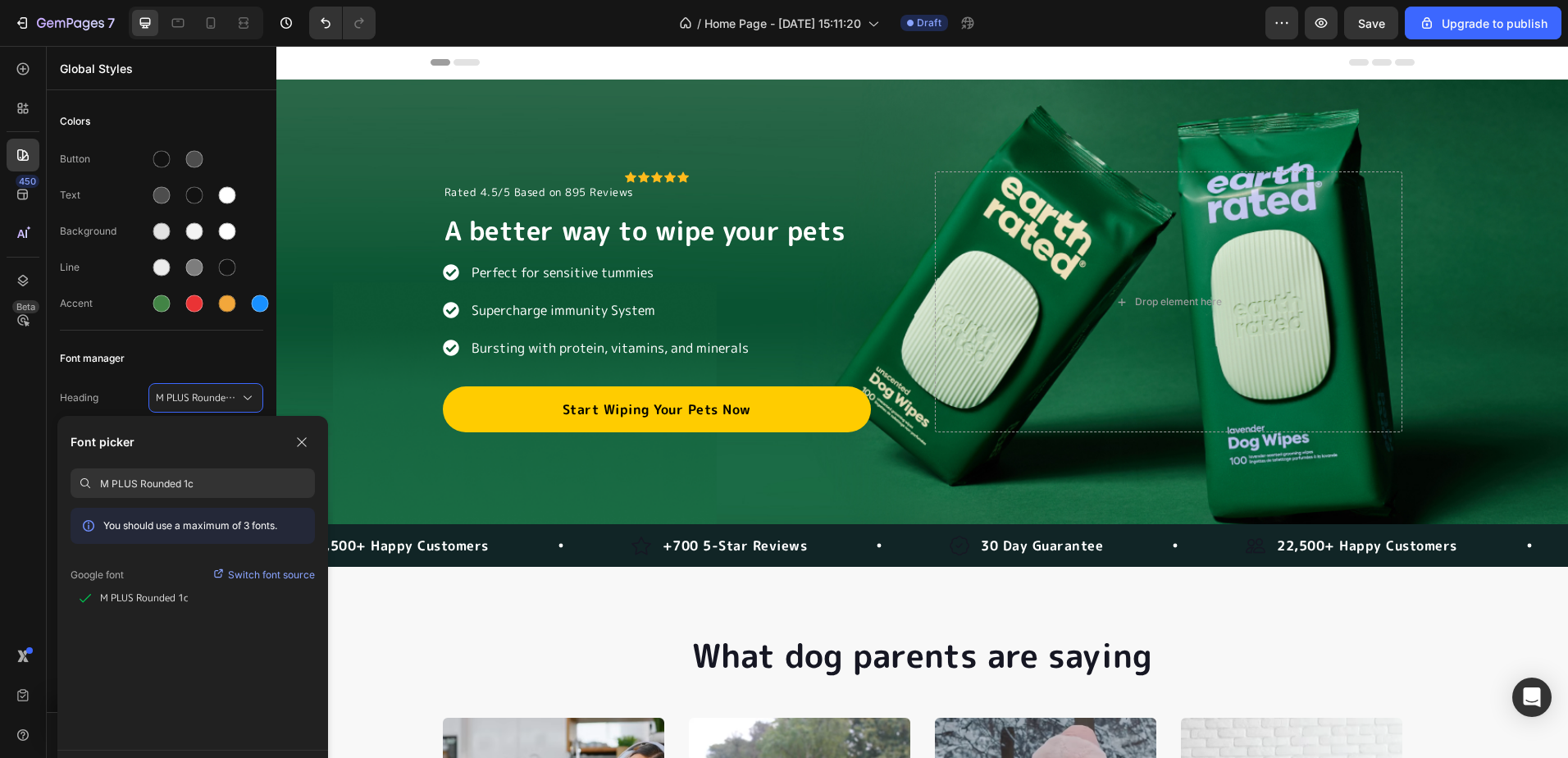
click at [165, 483] on input "M PLUS Rounded 1c" at bounding box center [207, 483] width 215 height 29
click at [163, 483] on input "M PLUS Rounded 1c" at bounding box center [207, 483] width 215 height 29
click at [153, 477] on input "M PLUS Rounded 1c" at bounding box center [207, 483] width 215 height 29
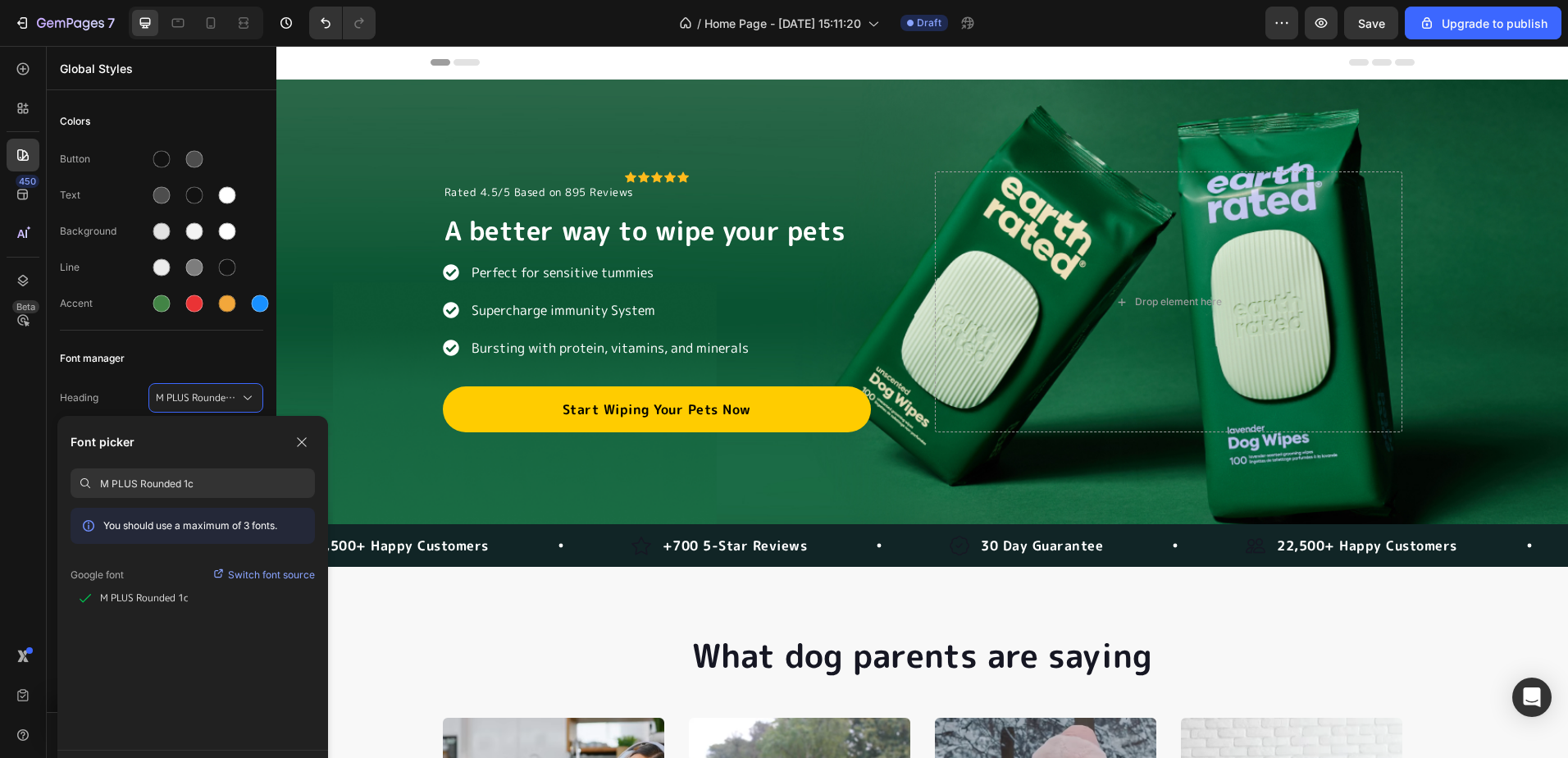
click at [153, 477] on input "M PLUS Rounded 1c" at bounding box center [207, 483] width 215 height 29
type input "montse"
click at [154, 631] on span "Montserrat Alternates" at bounding box center [145, 627] width 90 height 15
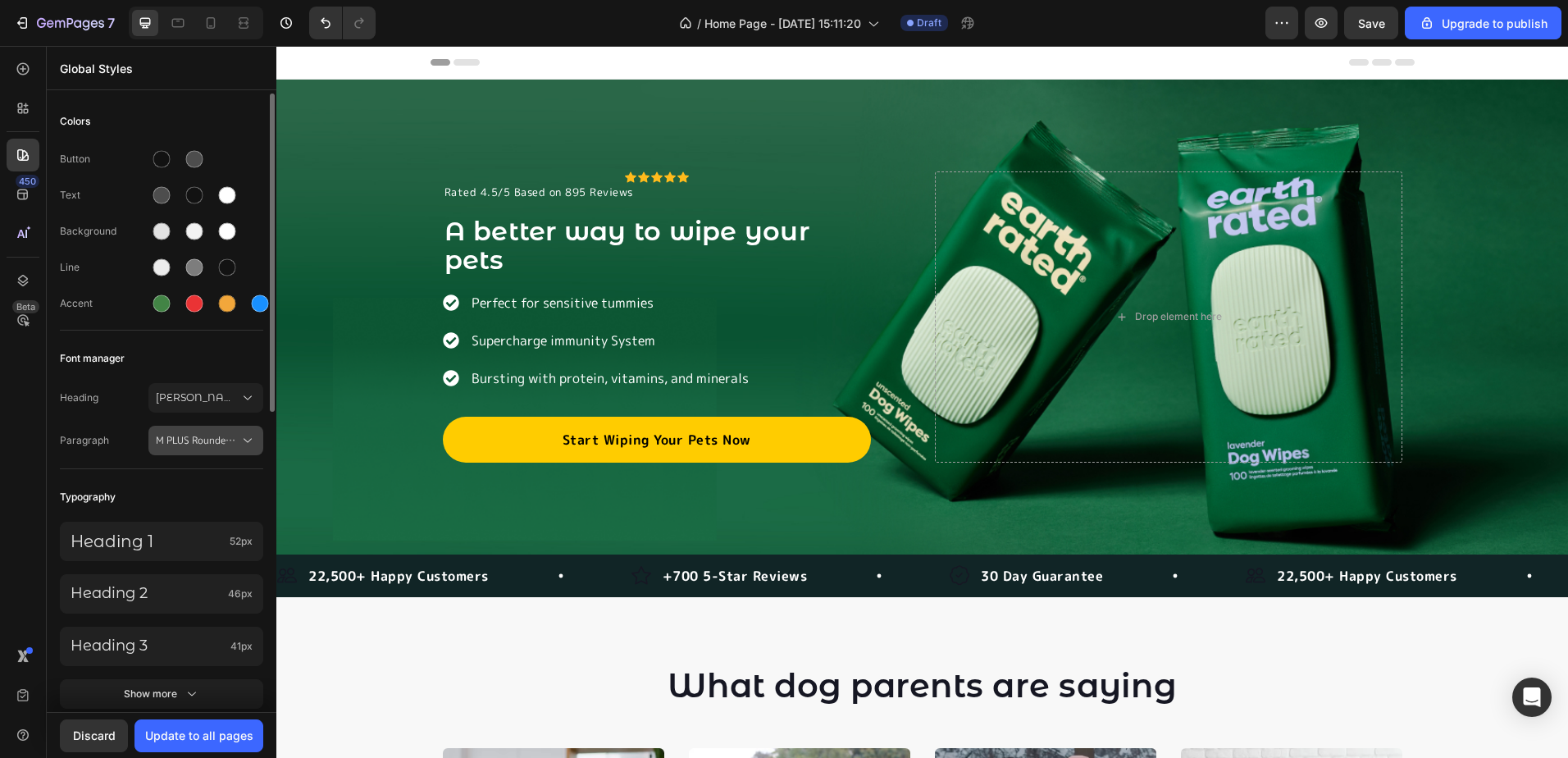
click at [186, 437] on span "M PLUS Rounded 1c" at bounding box center [197, 439] width 84 height 15
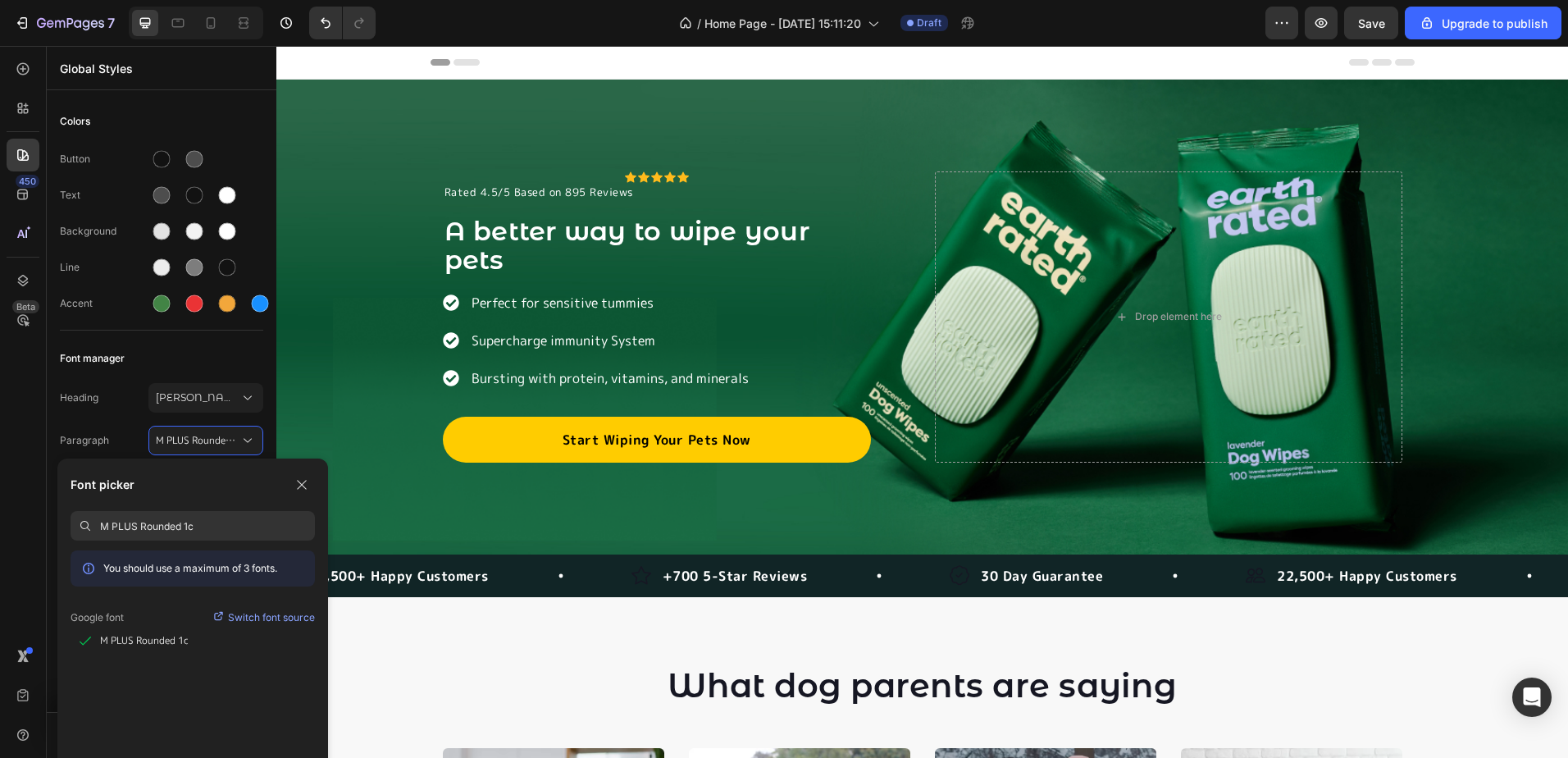
click at [183, 532] on input "M PLUS Rounded 1c" at bounding box center [207, 526] width 215 height 29
click at [177, 649] on div "Montserrat" at bounding box center [193, 640] width 245 height 29
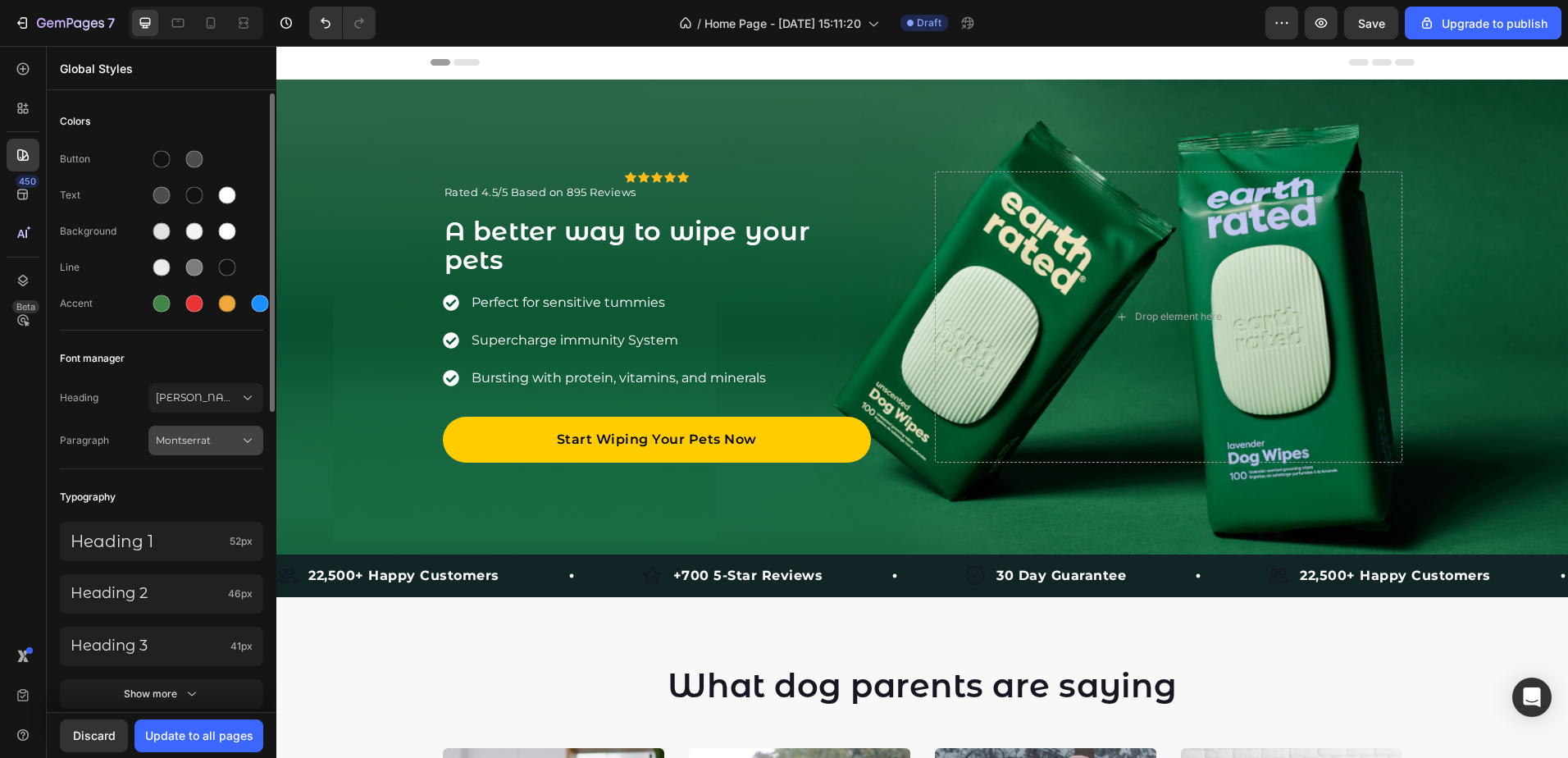
click at [181, 440] on span "Montserrat" at bounding box center [197, 439] width 84 height 15
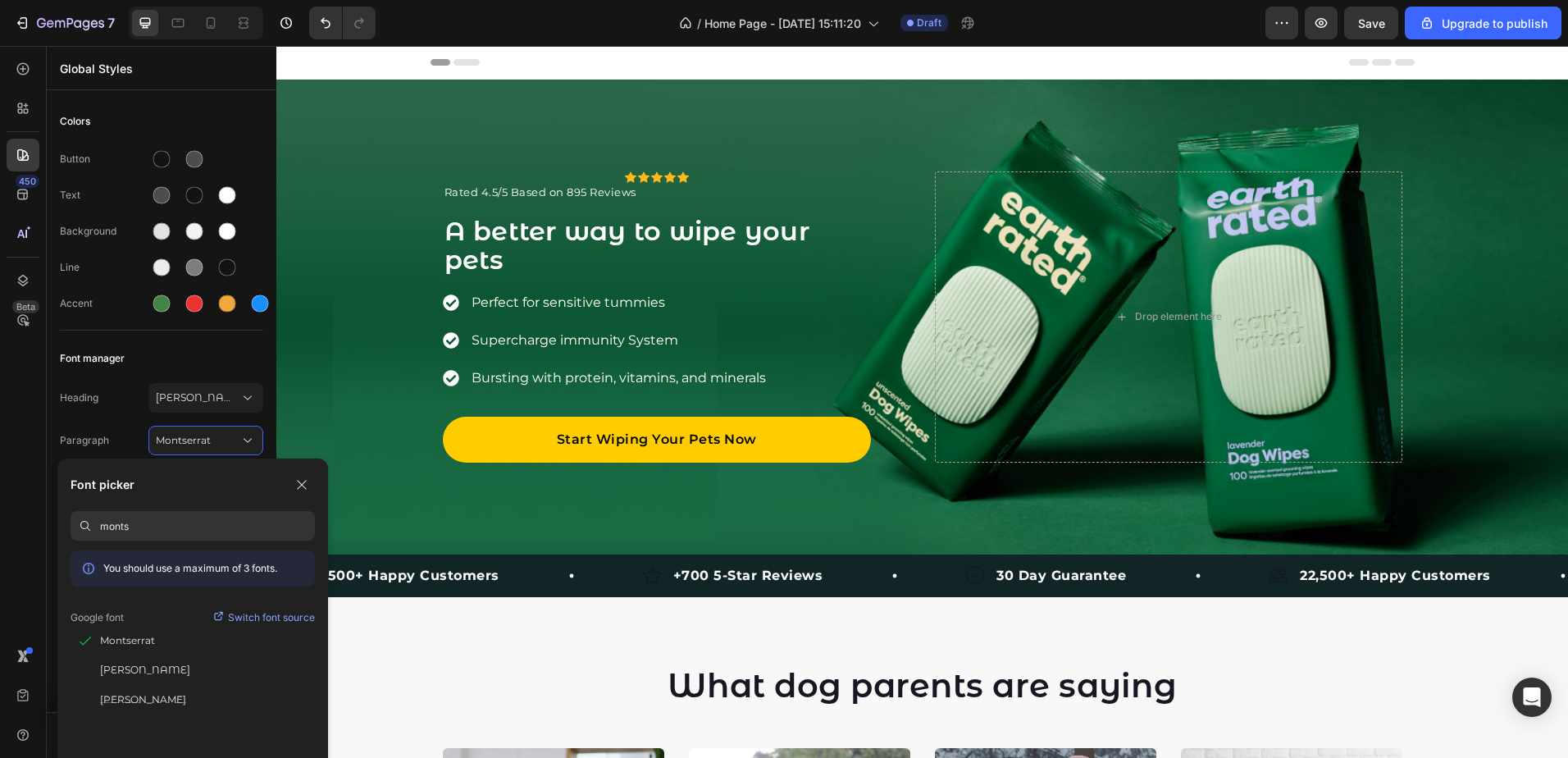
click at [127, 524] on input "monts" at bounding box center [207, 526] width 215 height 29
click at [128, 524] on input "monts" at bounding box center [207, 526] width 215 height 29
click at [170, 641] on div "Cabin" at bounding box center [207, 640] width 215 height 15
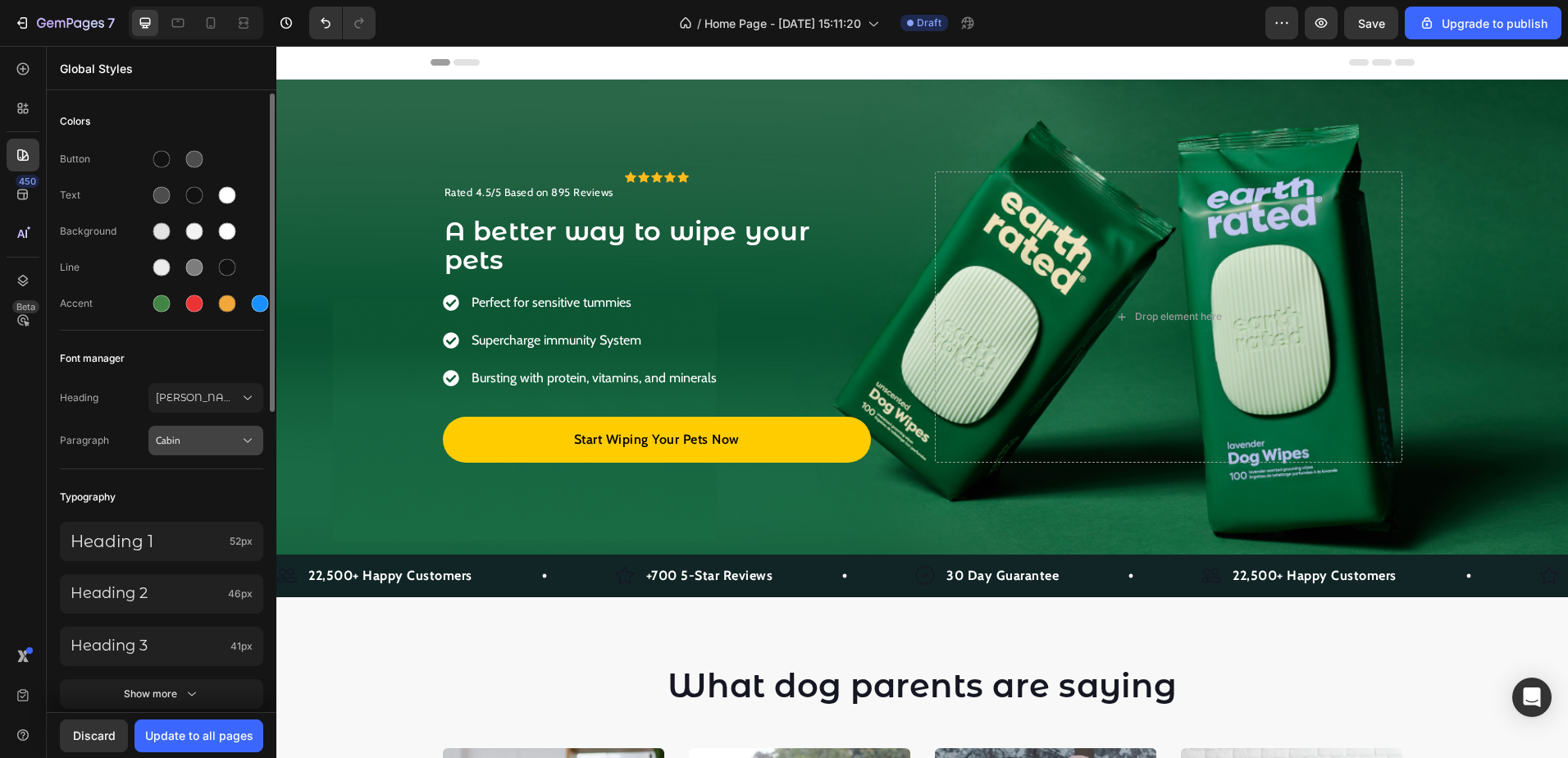
click at [176, 437] on span "Cabin" at bounding box center [197, 439] width 84 height 15
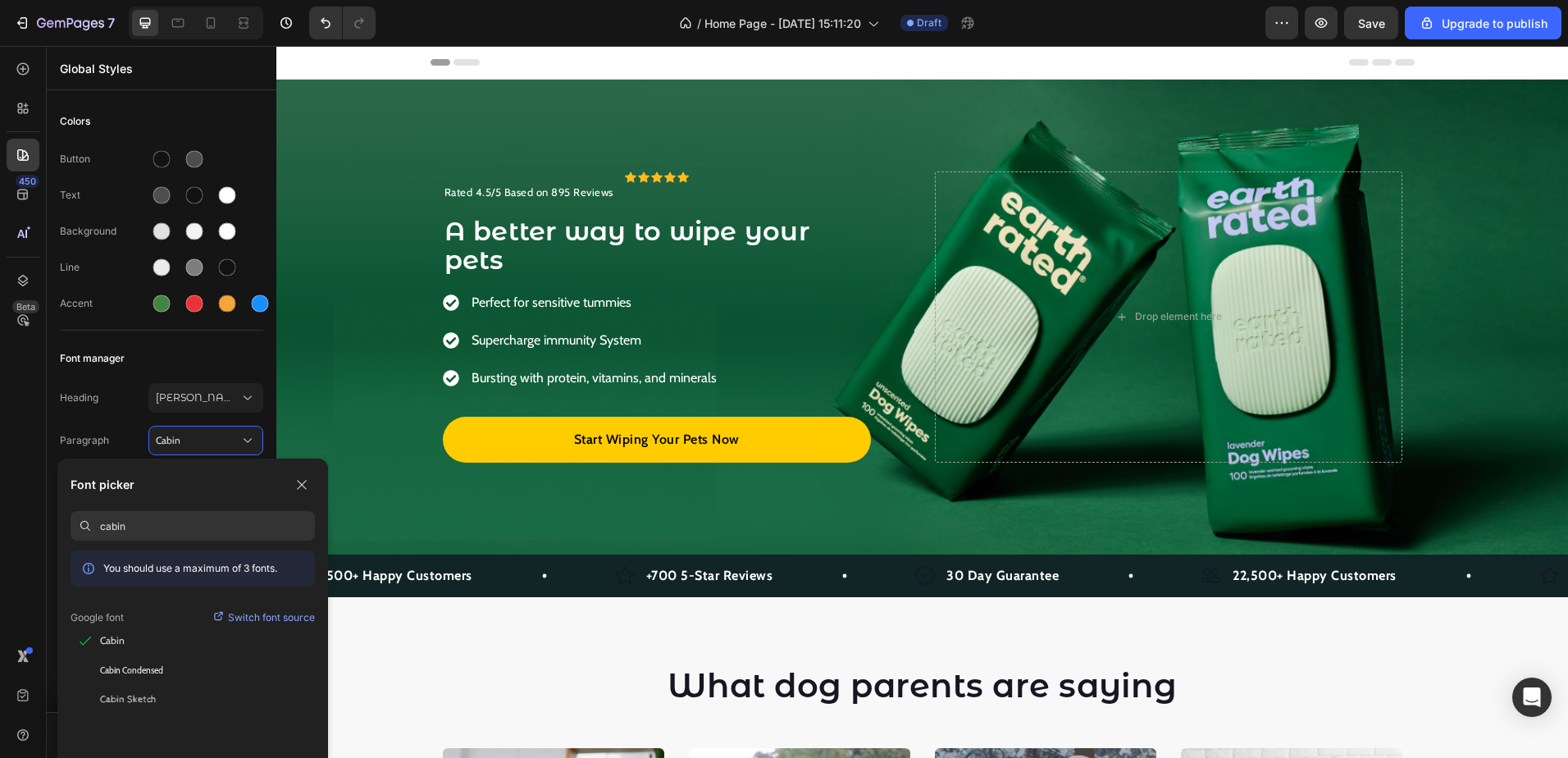
click at [118, 533] on input "cabin" at bounding box center [207, 526] width 215 height 29
type input "ư"
click at [121, 638] on span "Work Sans" at bounding box center [126, 640] width 52 height 15
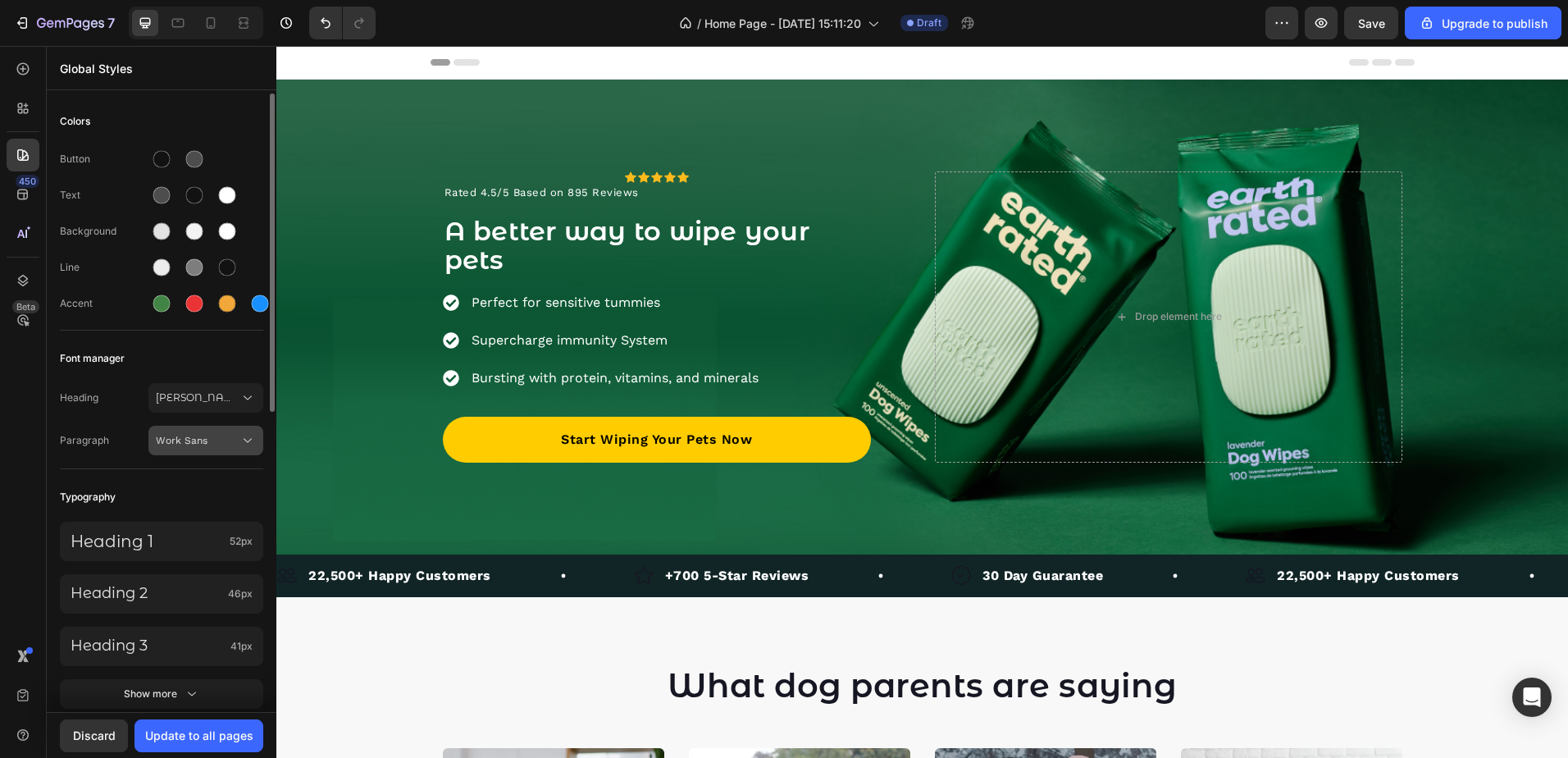
click at [220, 432] on button "Work Sans" at bounding box center [205, 440] width 115 height 29
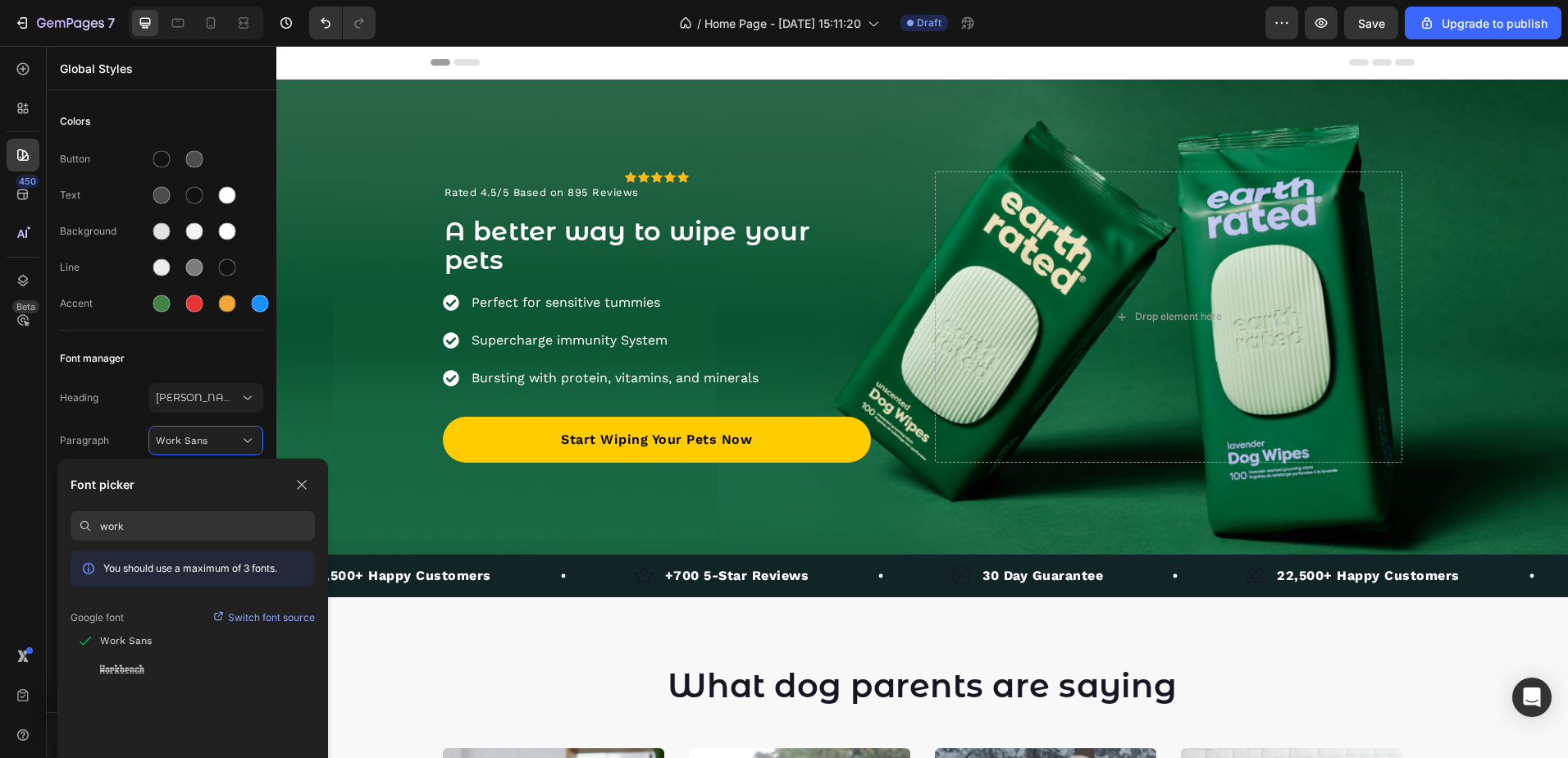
click at [126, 527] on input "work" at bounding box center [207, 526] width 215 height 29
type input "rub"
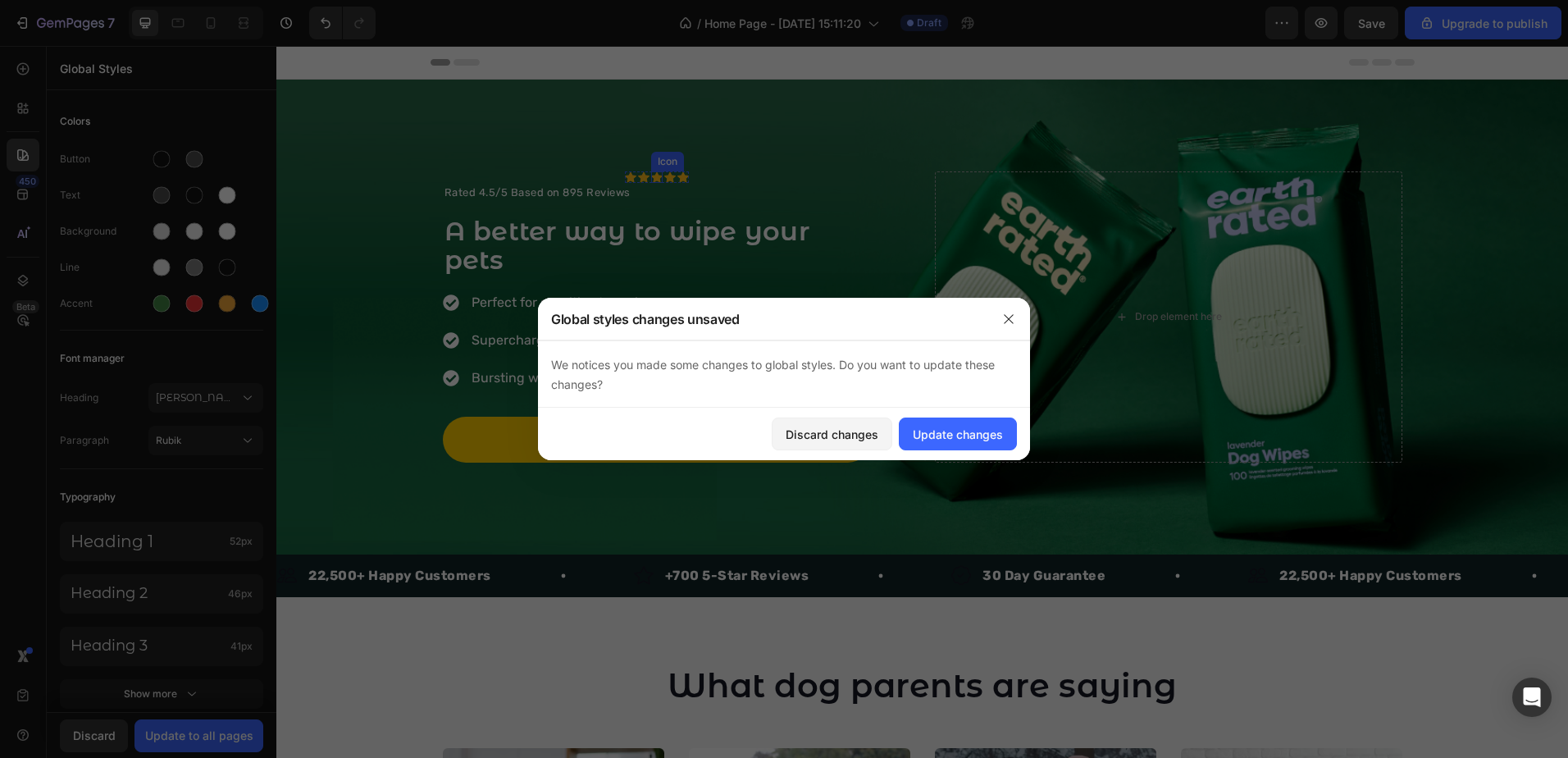
click at [651, 175] on icon at bounding box center [657, 177] width 12 height 12
click at [972, 431] on div "Update changes" at bounding box center [958, 435] width 90 height 18
drag, startPoint x: 619, startPoint y: 178, endPoint x: 768, endPoint y: 254, distance: 167.3
click at [684, 183] on div at bounding box center [784, 379] width 1568 height 758
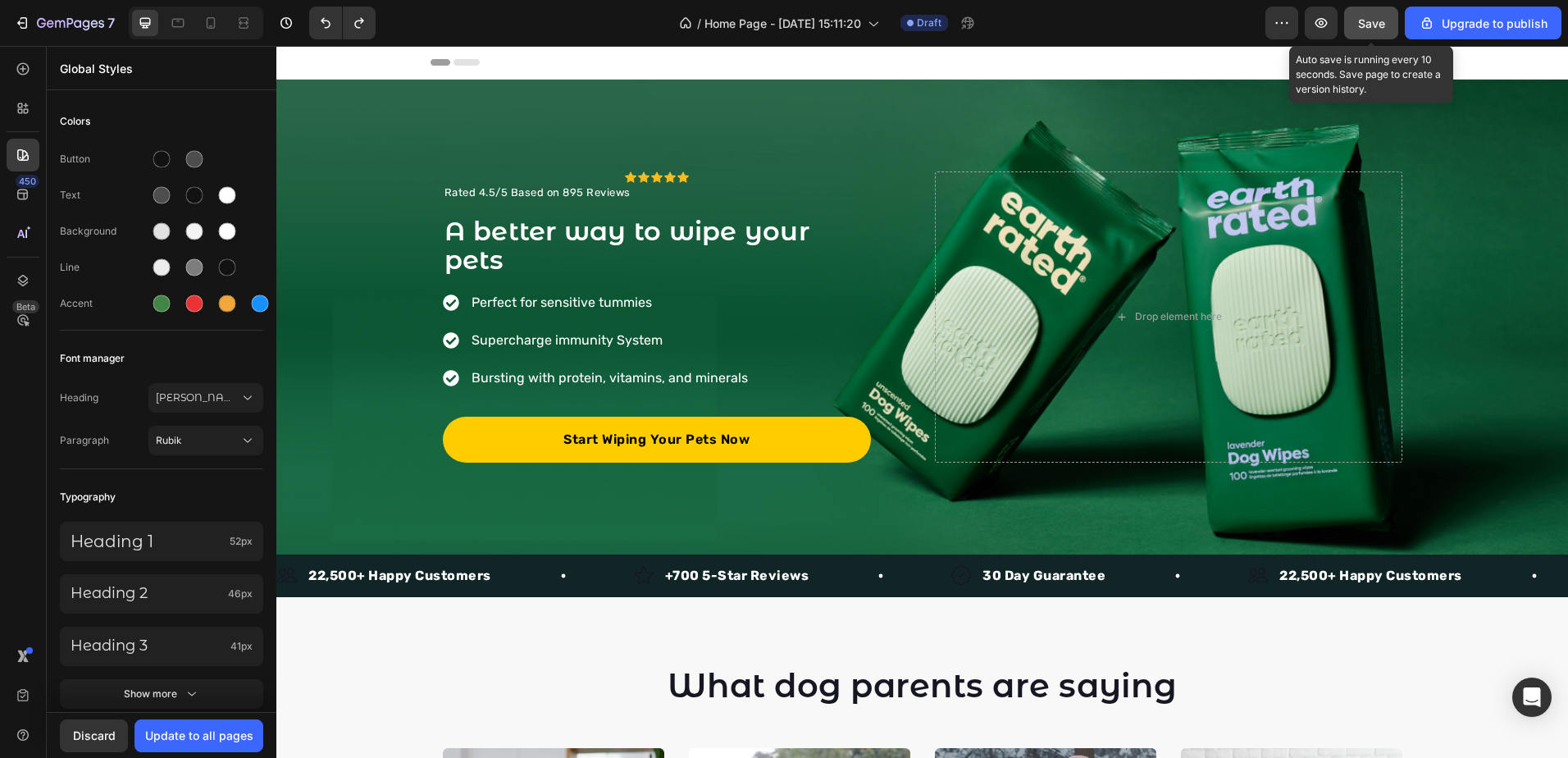
click at [1372, 24] on span "Save" at bounding box center [1371, 24] width 28 height 14
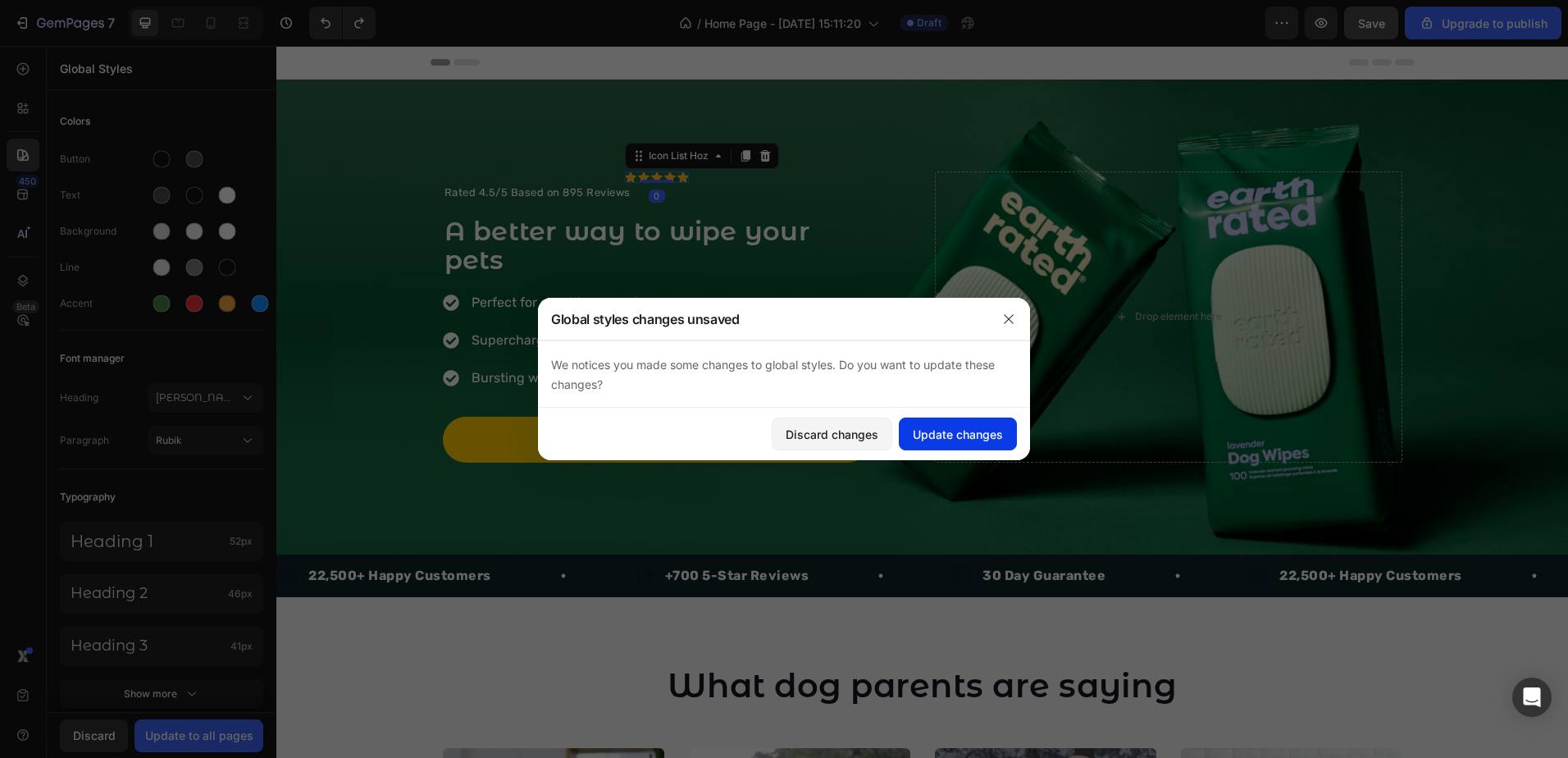
click at [957, 442] on button "Update changes" at bounding box center [958, 434] width 118 height 32
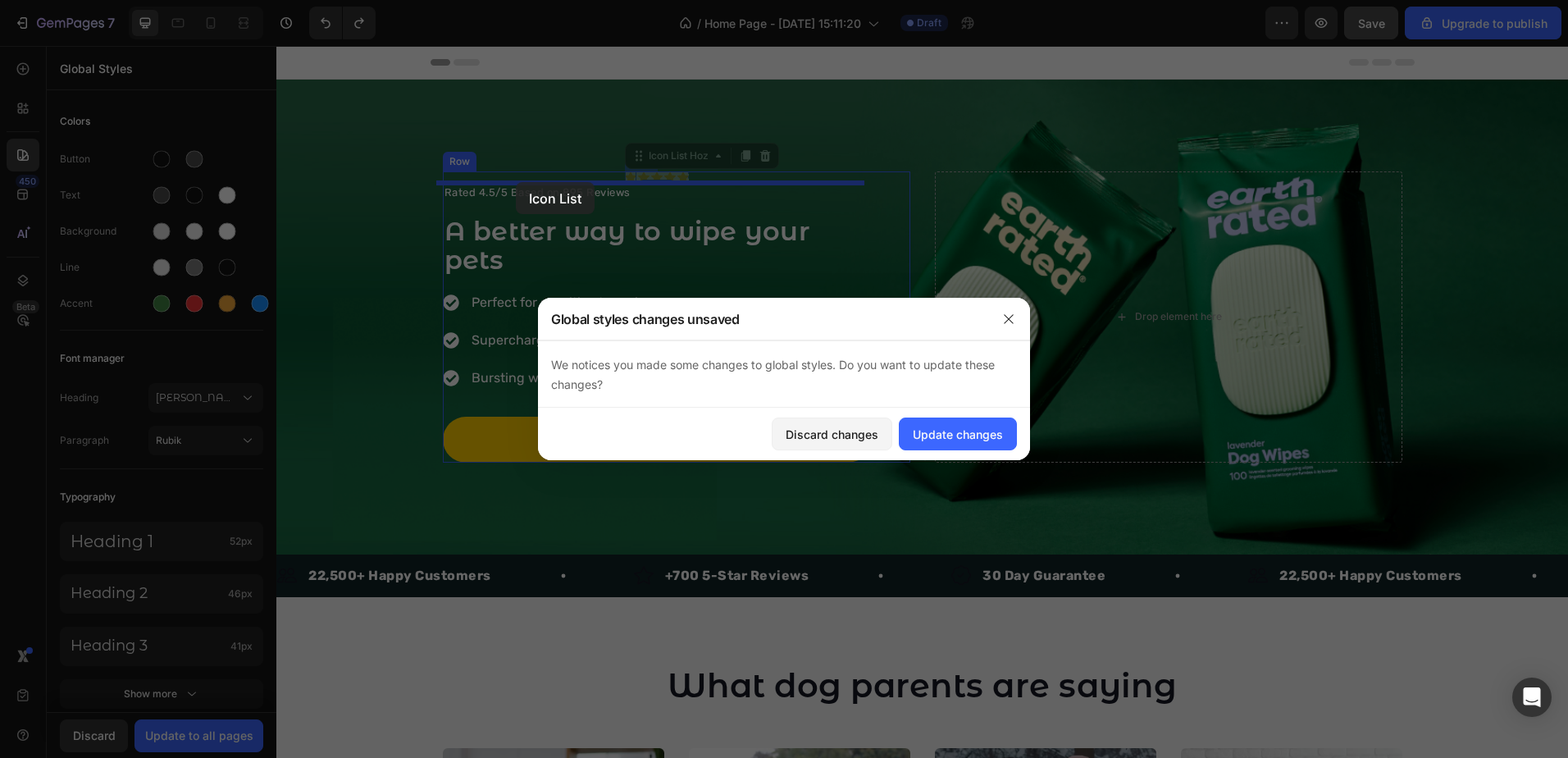
drag, startPoint x: 630, startPoint y: 175, endPoint x: 513, endPoint y: 182, distance: 117.2
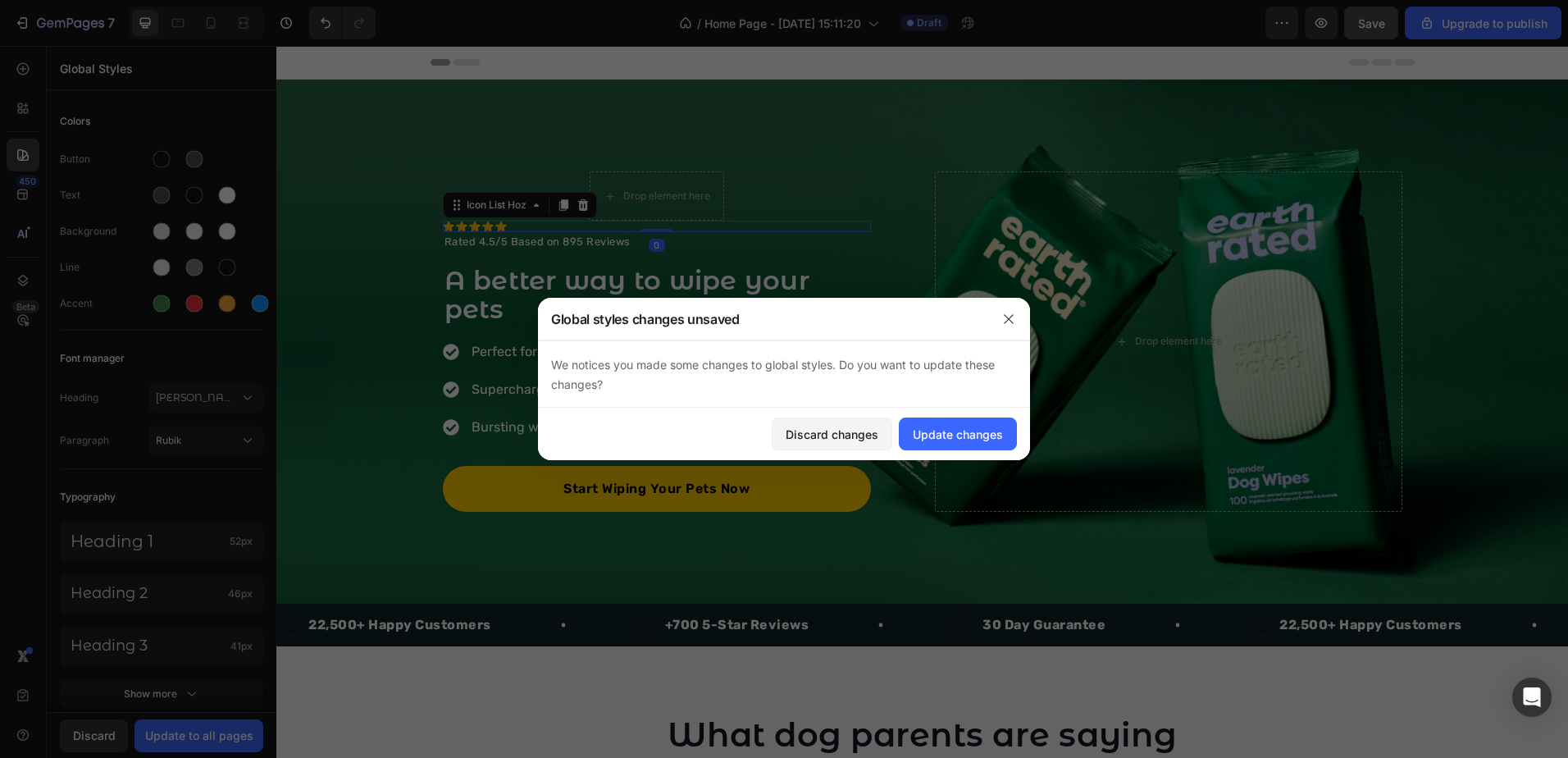
click at [676, 180] on div at bounding box center [784, 379] width 1568 height 758
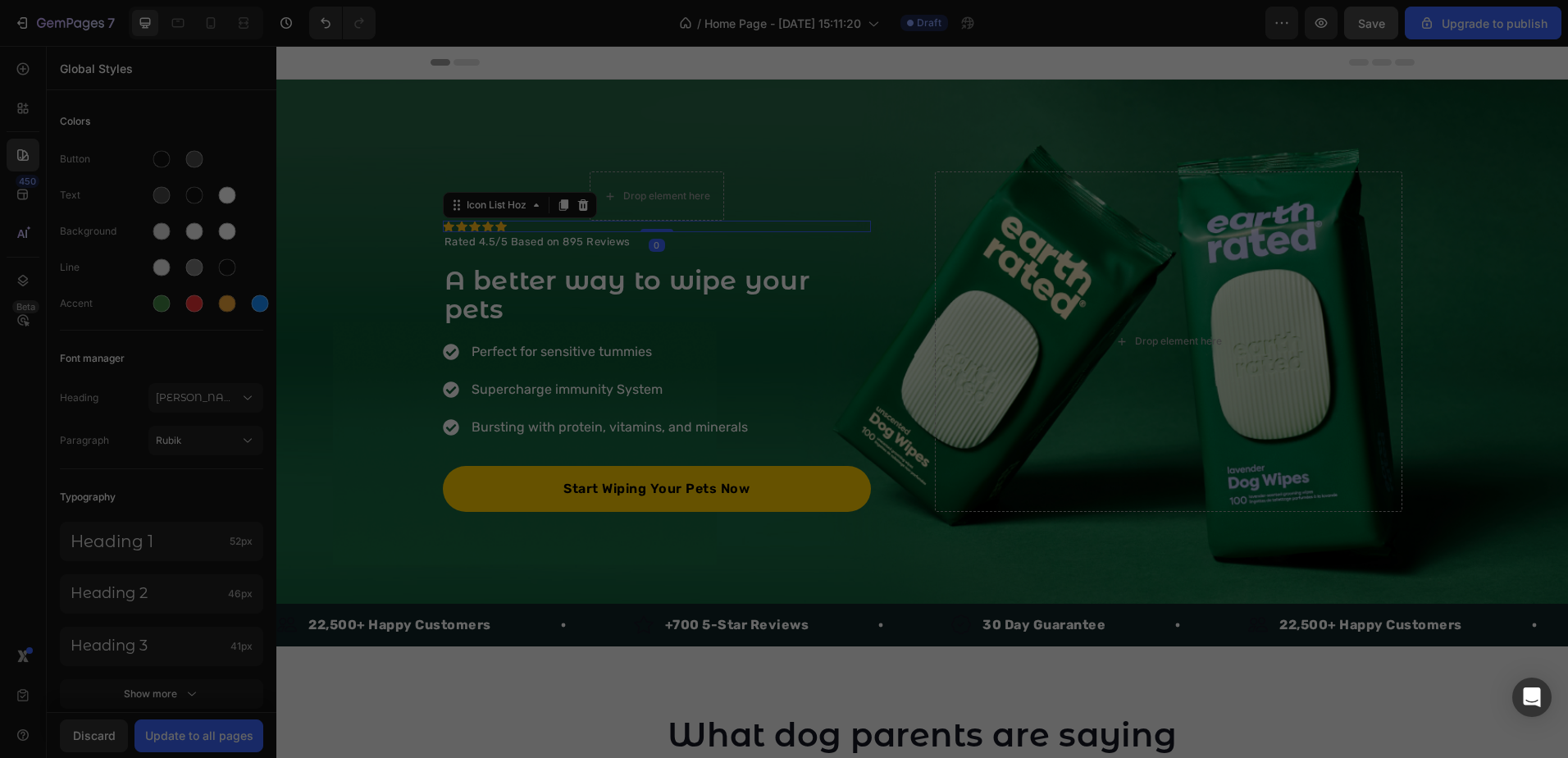
click at [734, 186] on div "Drop element here Row Icon Icon Icon Icon Icon Icon List Hoz 0 Rated 4.5/5 Base…" at bounding box center [656, 341] width 428 height 340
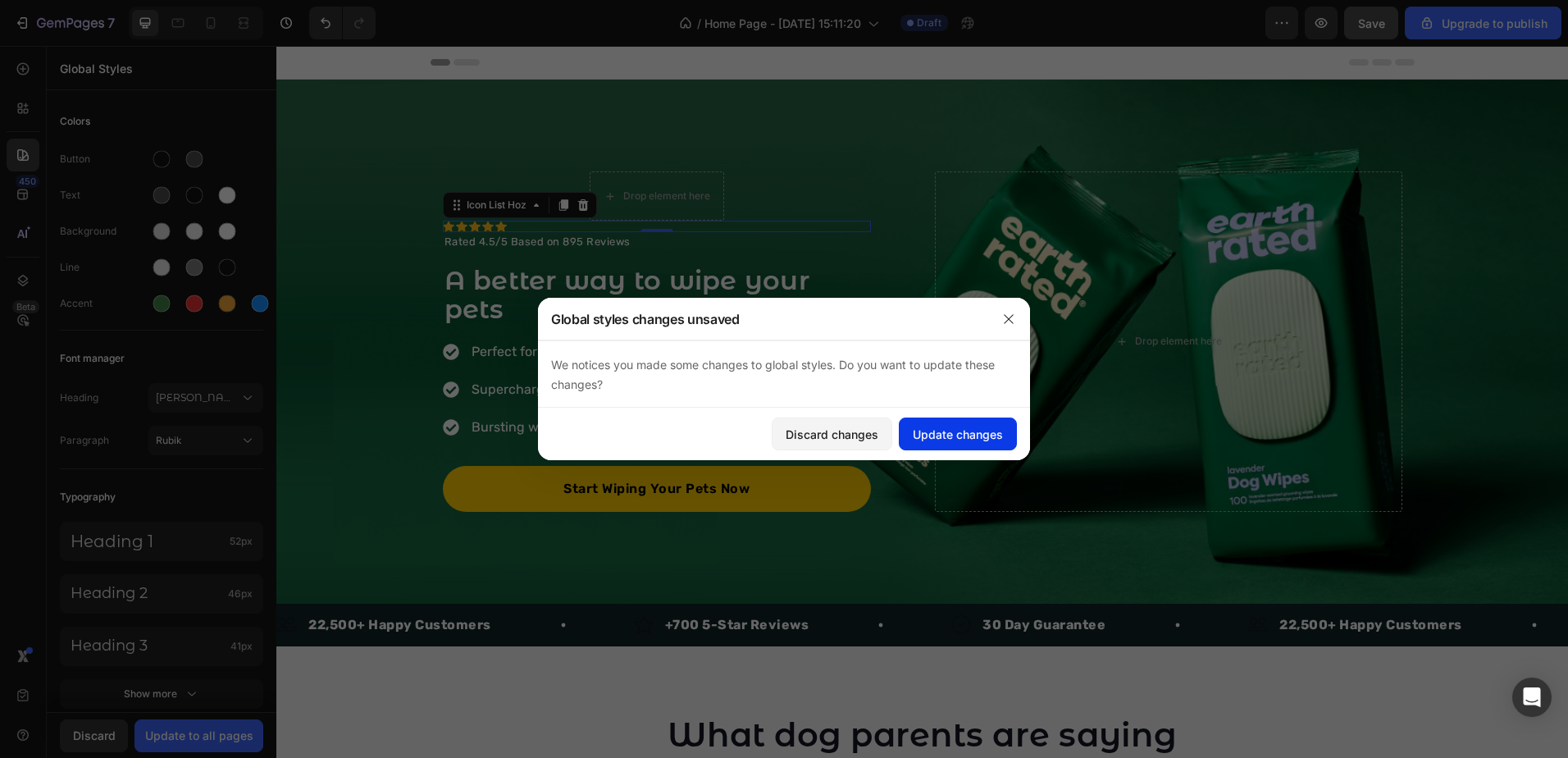
click at [908, 431] on button "Update changes" at bounding box center [958, 434] width 118 height 32
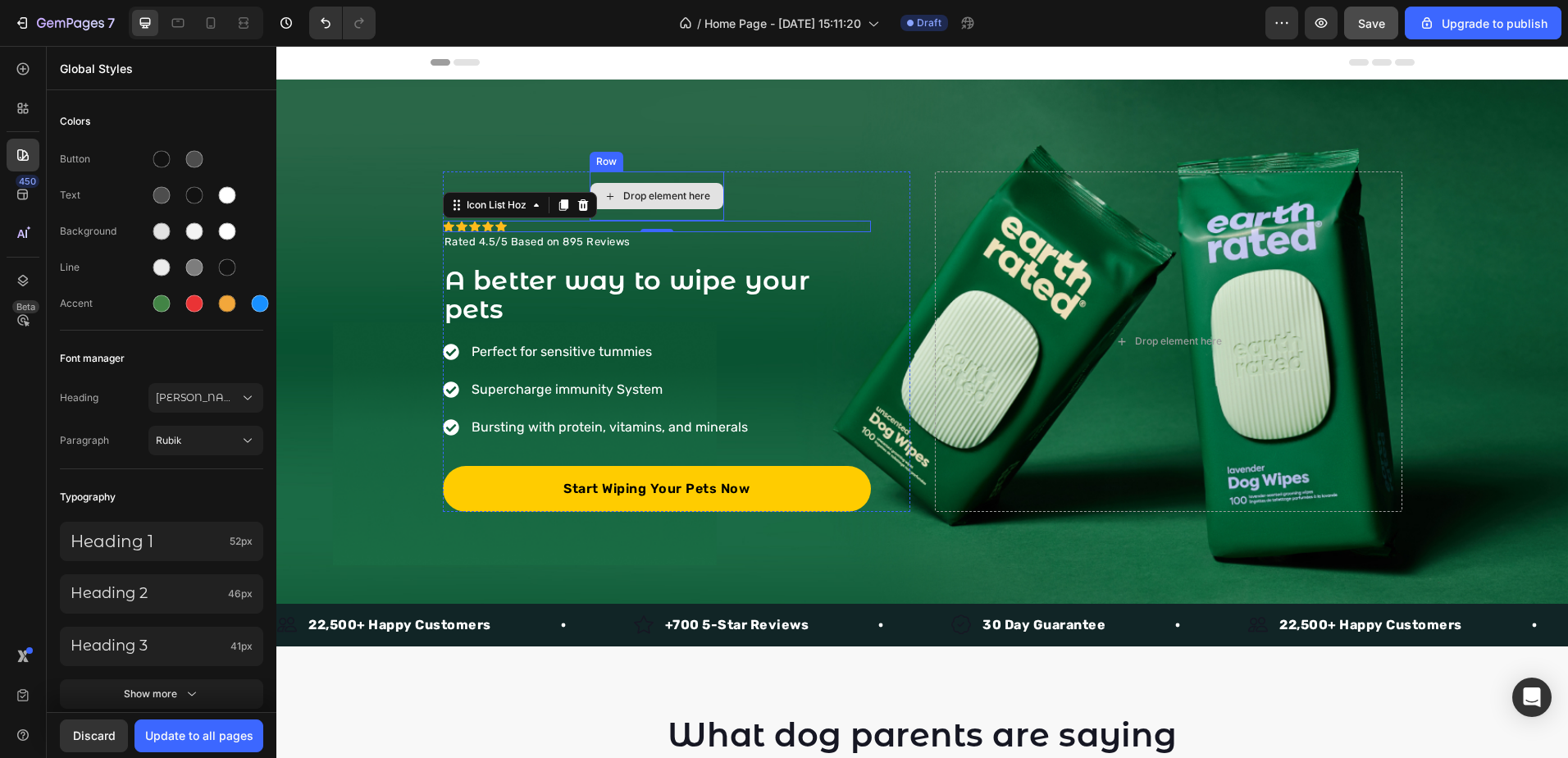
click at [698, 176] on div "Drop element here" at bounding box center [657, 196] width 135 height 49
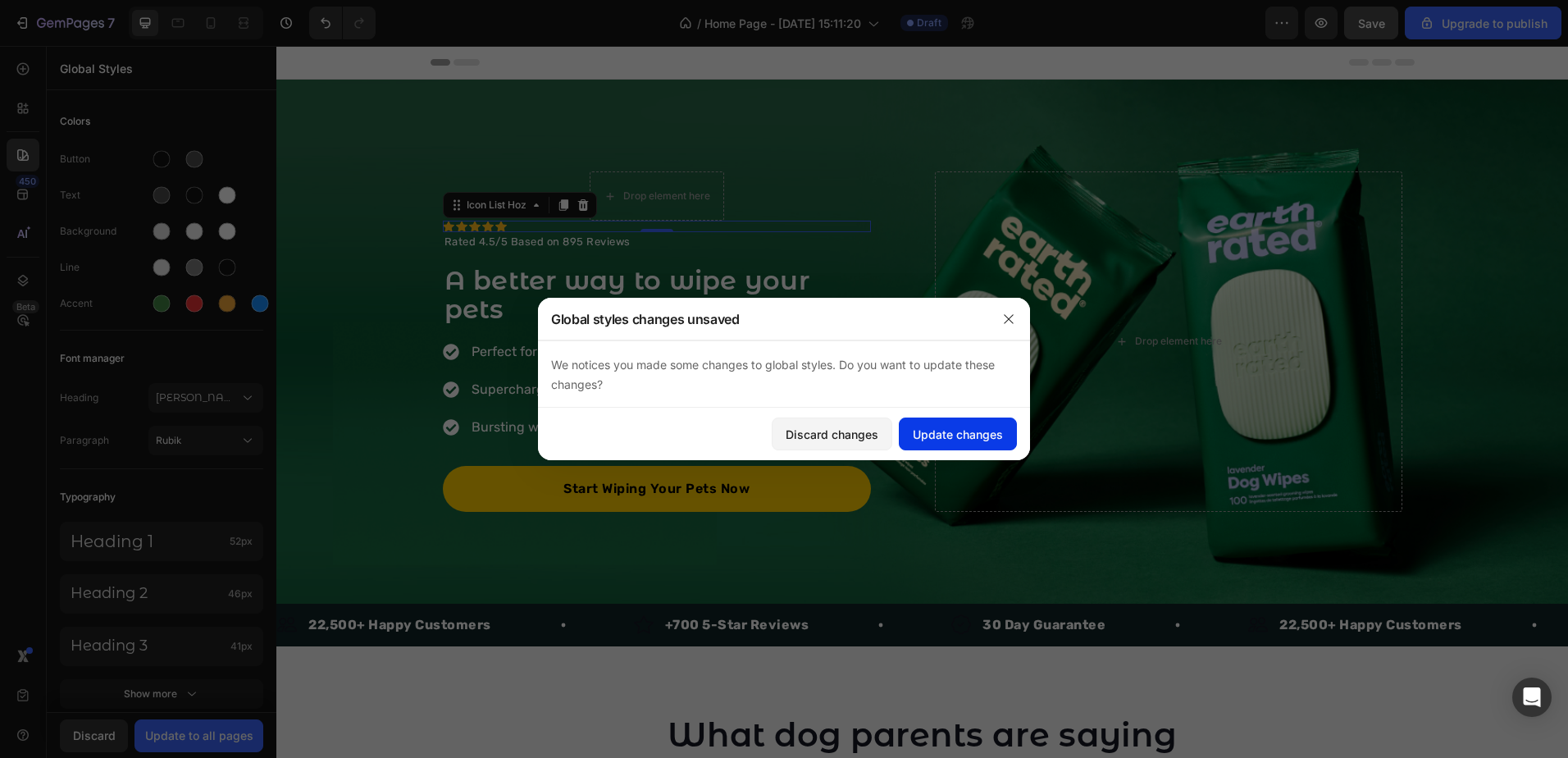
click at [943, 427] on div "Update changes" at bounding box center [958, 435] width 90 height 18
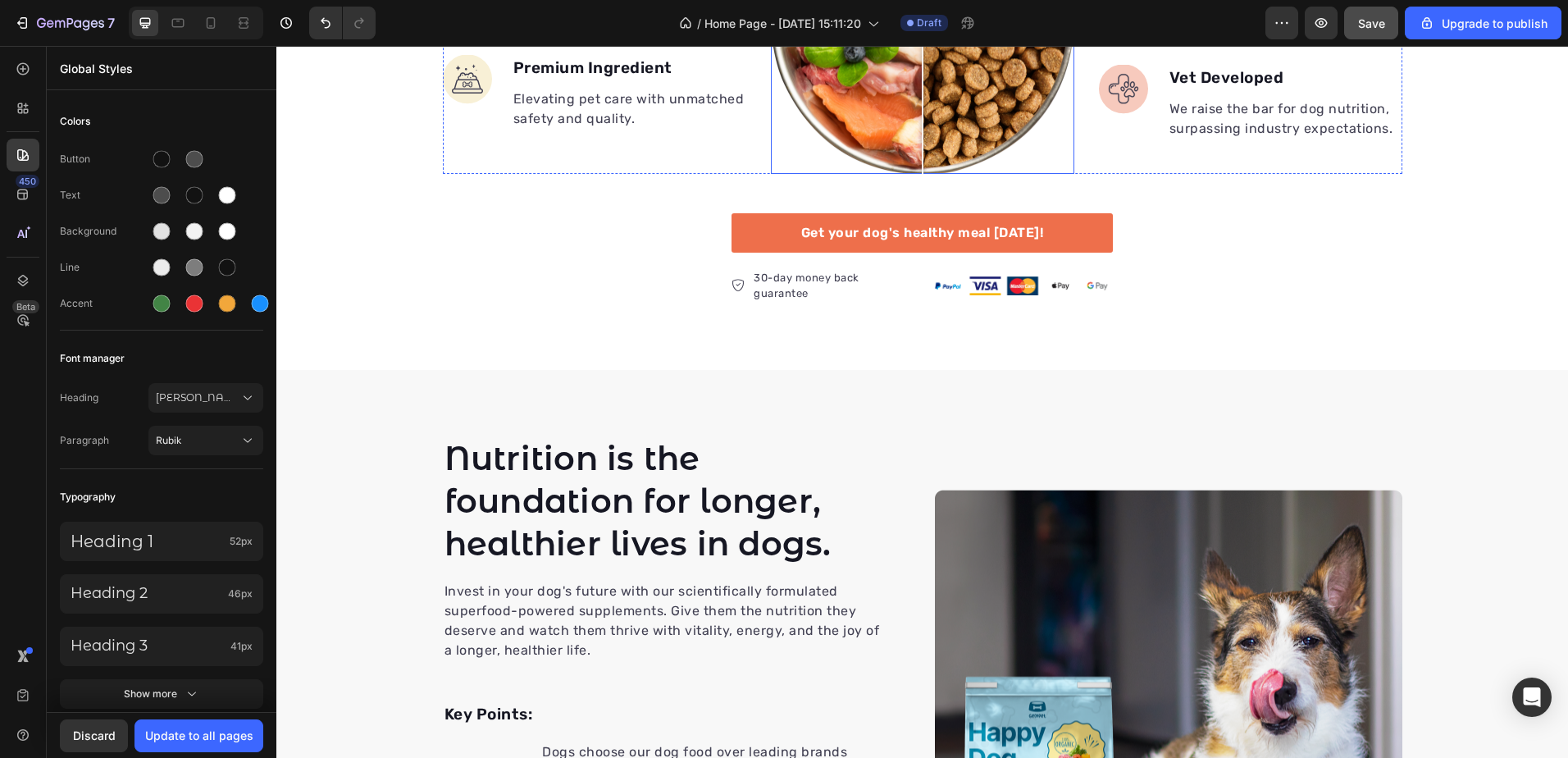
scroll to position [1722, 0]
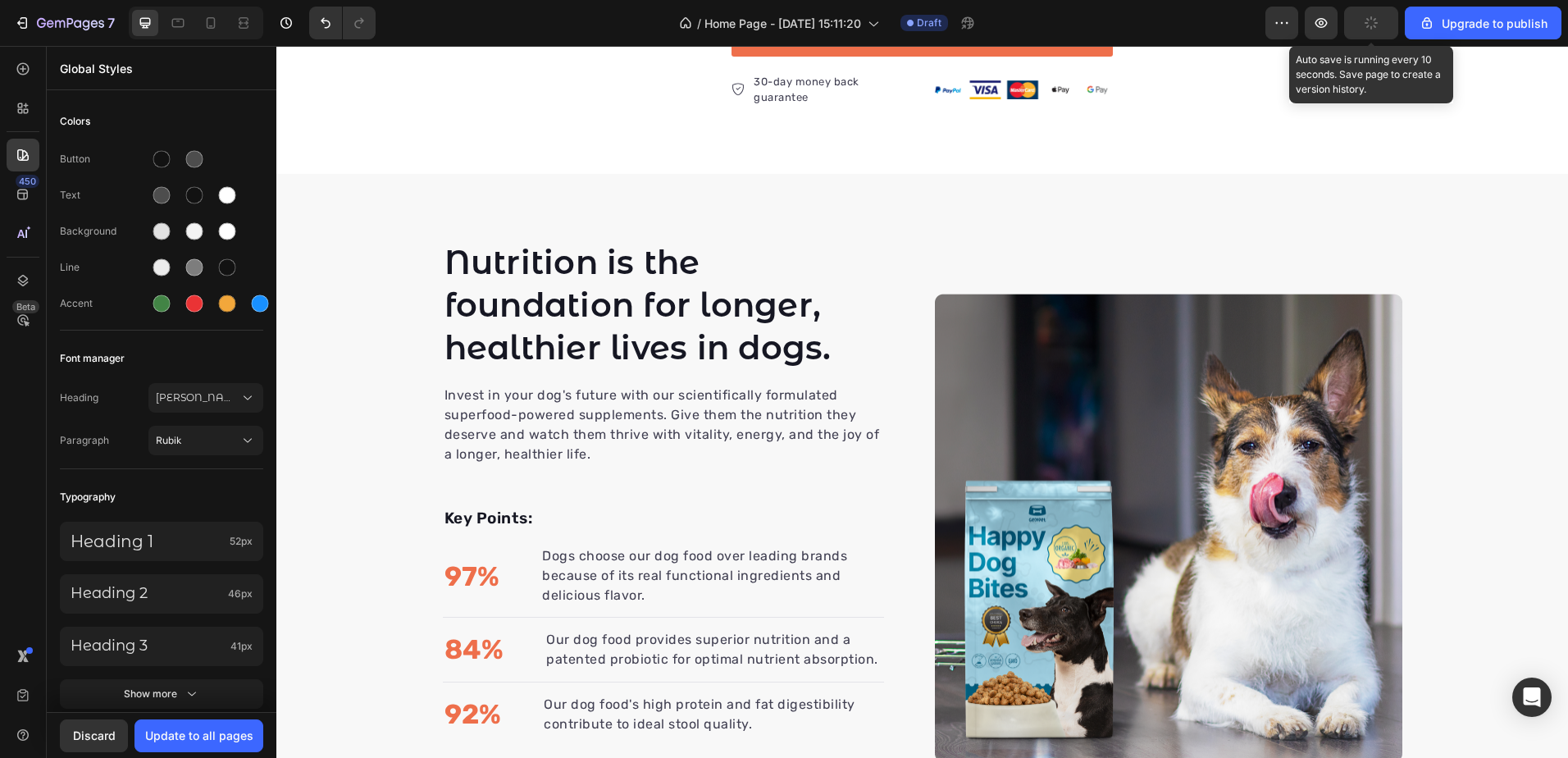
click at [1356, 19] on button "button" at bounding box center [1370, 23] width 54 height 32
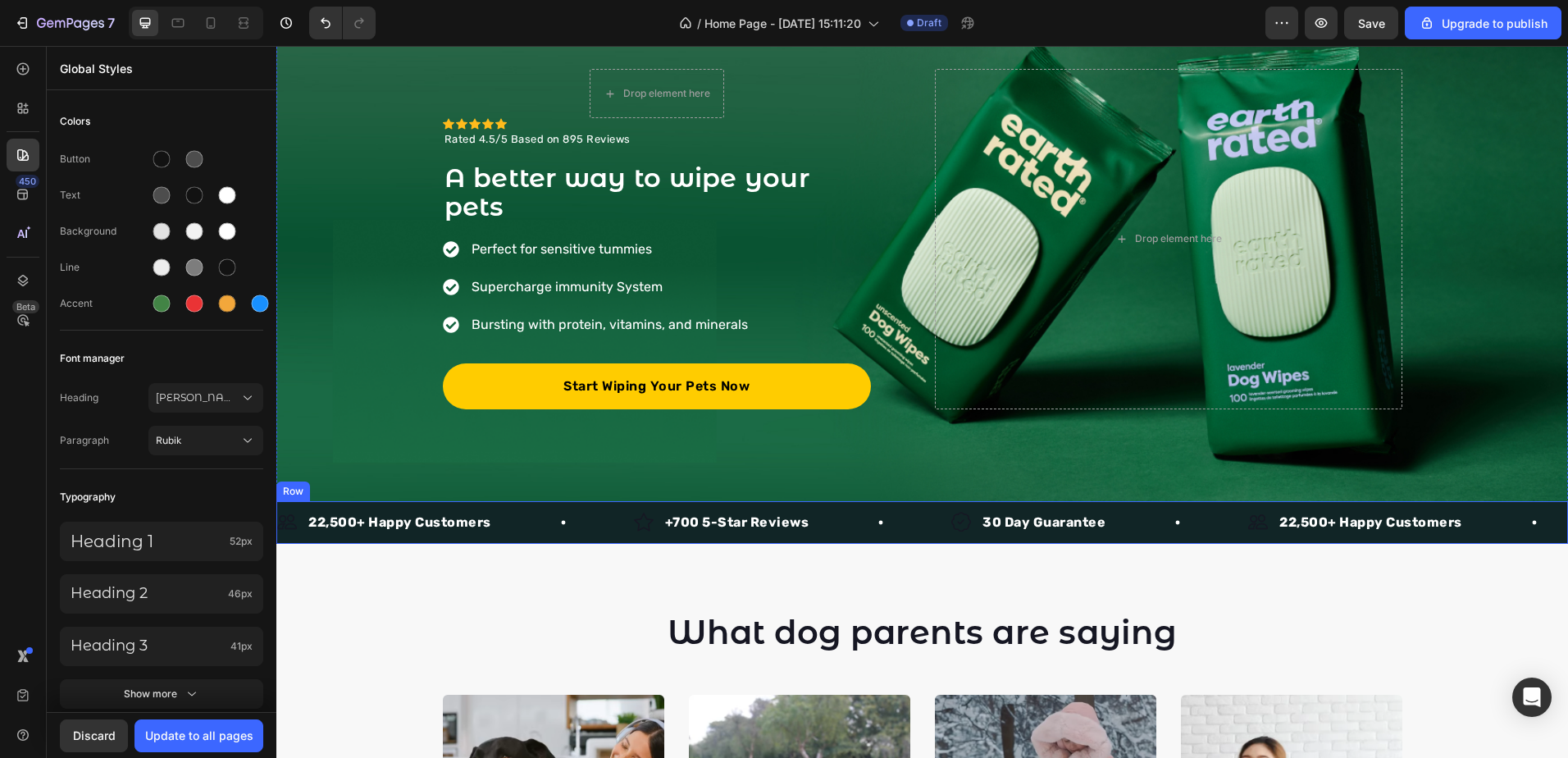
scroll to position [0, 0]
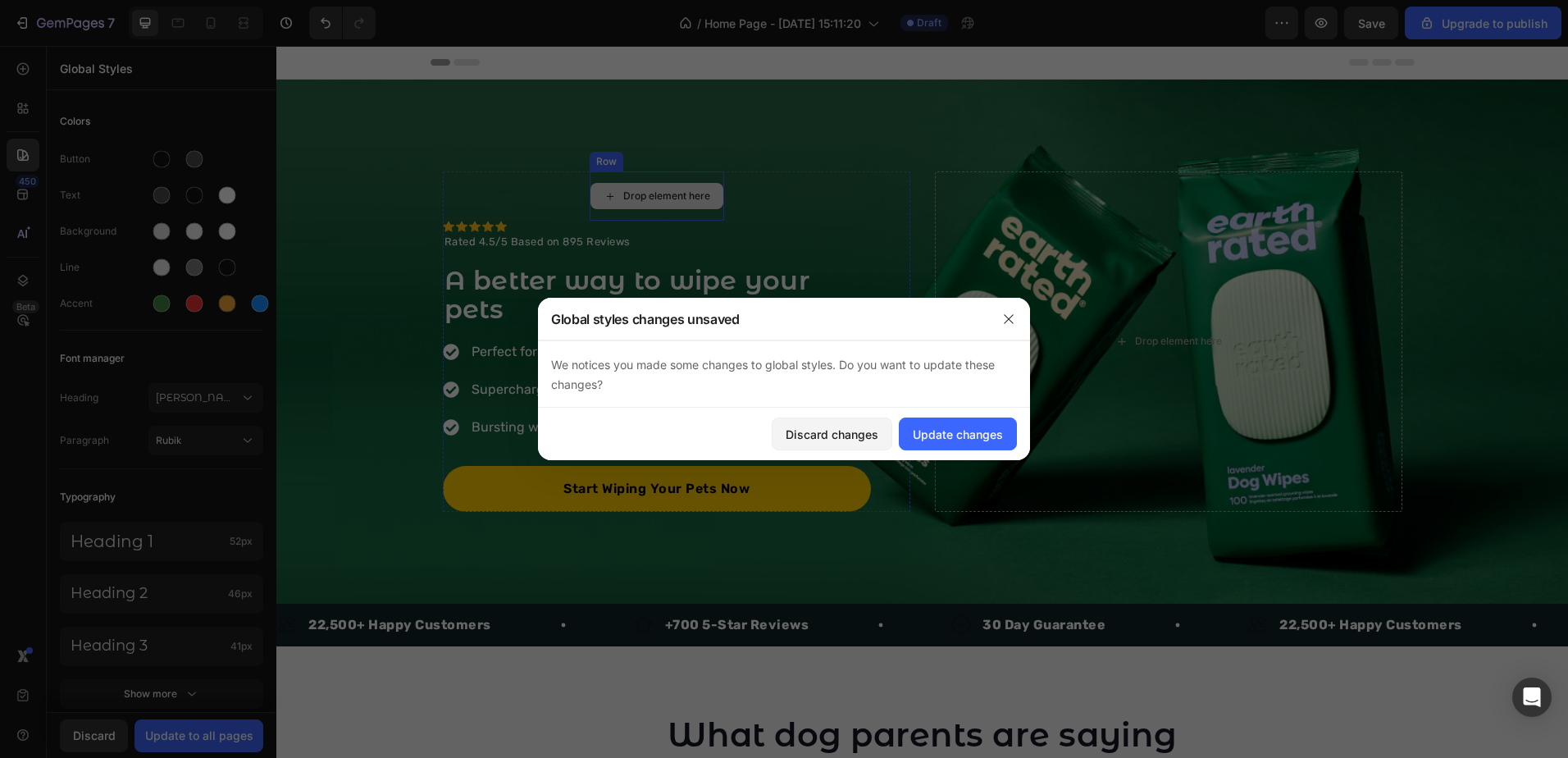
click at [705, 180] on div "Drop element here" at bounding box center [657, 196] width 135 height 49
click at [1011, 315] on icon "button" at bounding box center [1008, 319] width 13 height 13
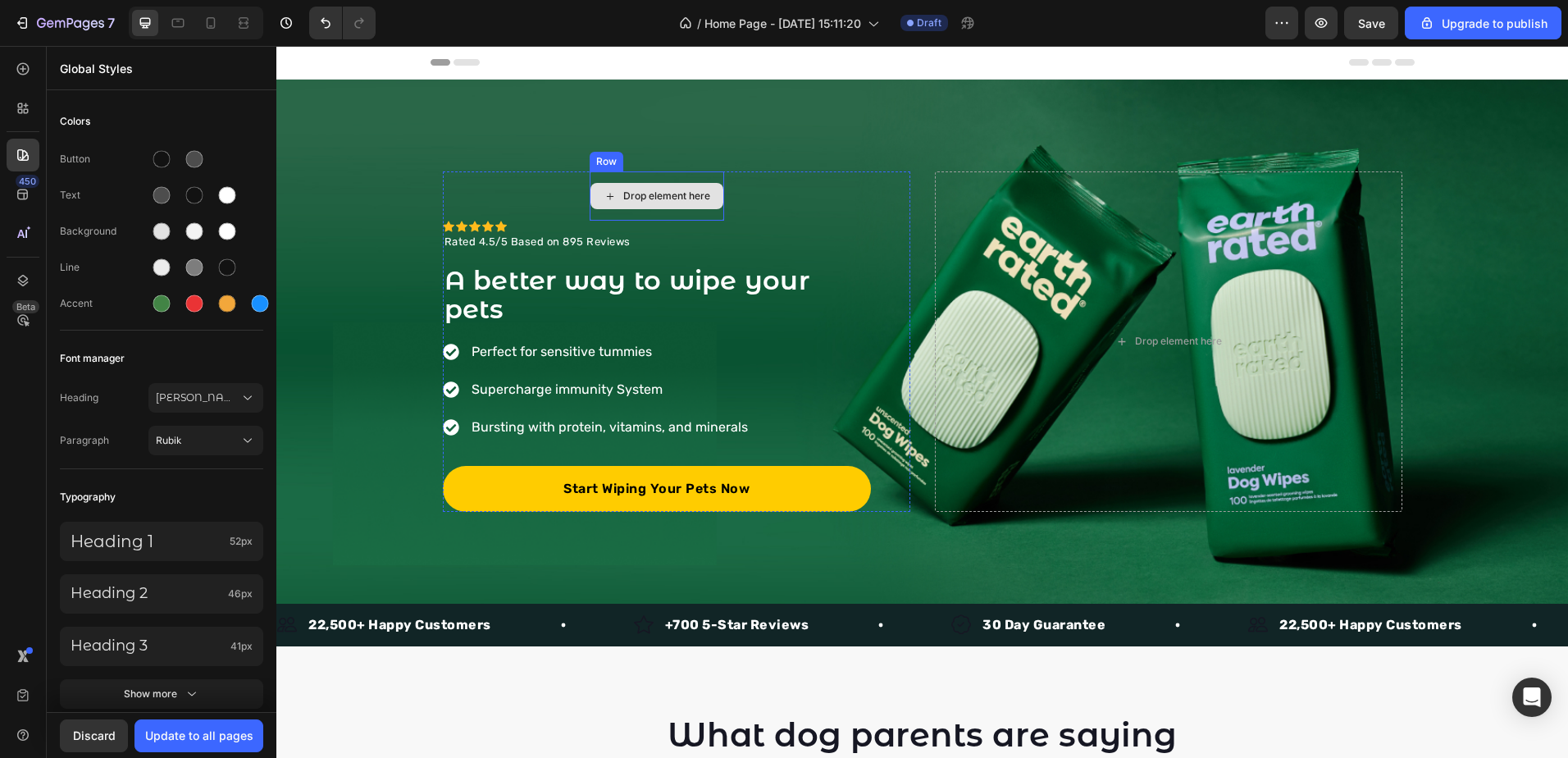
click at [699, 176] on div "Drop element here" at bounding box center [657, 196] width 135 height 49
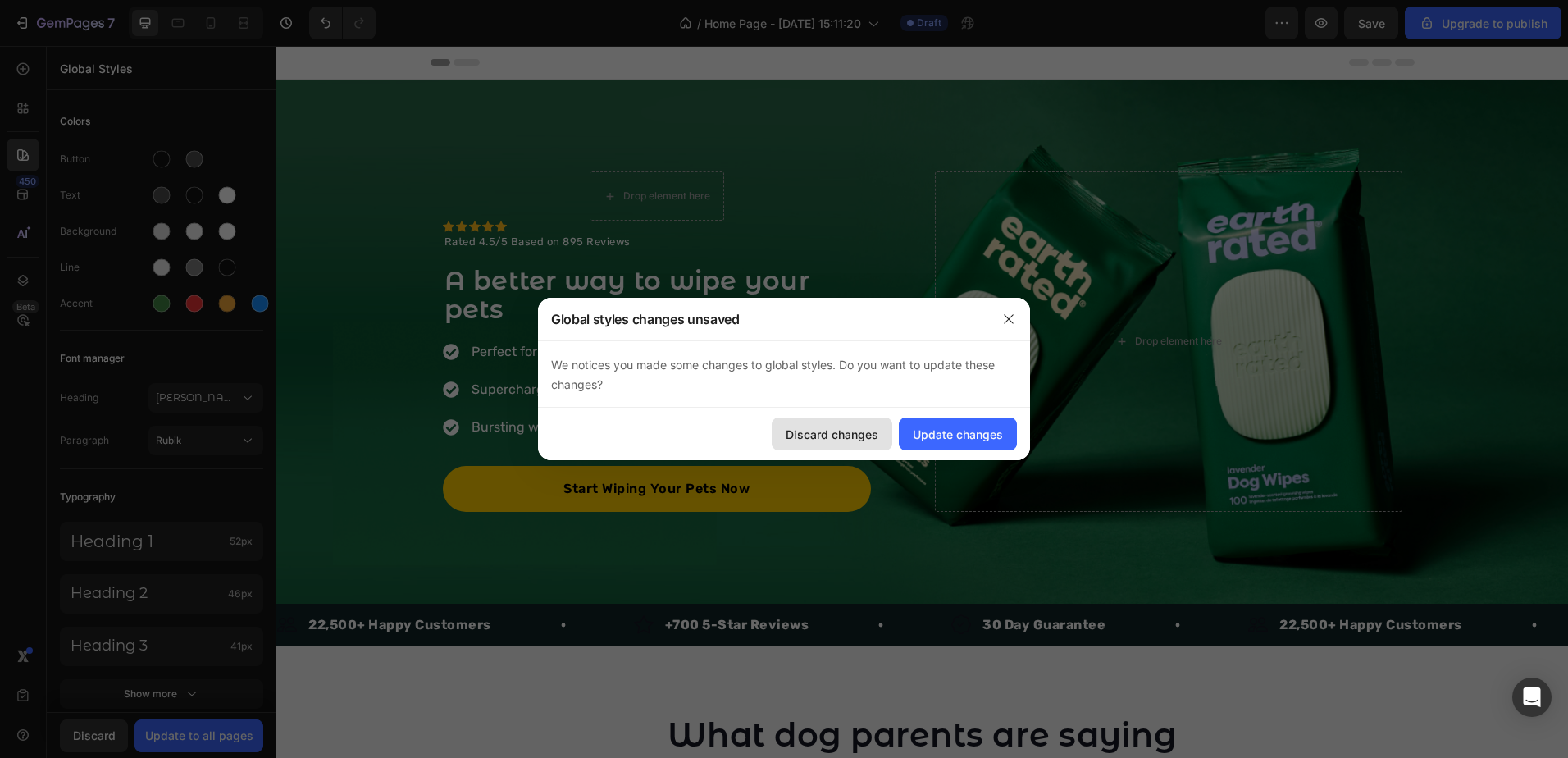
click at [855, 436] on div "Discard changes" at bounding box center [832, 435] width 92 height 18
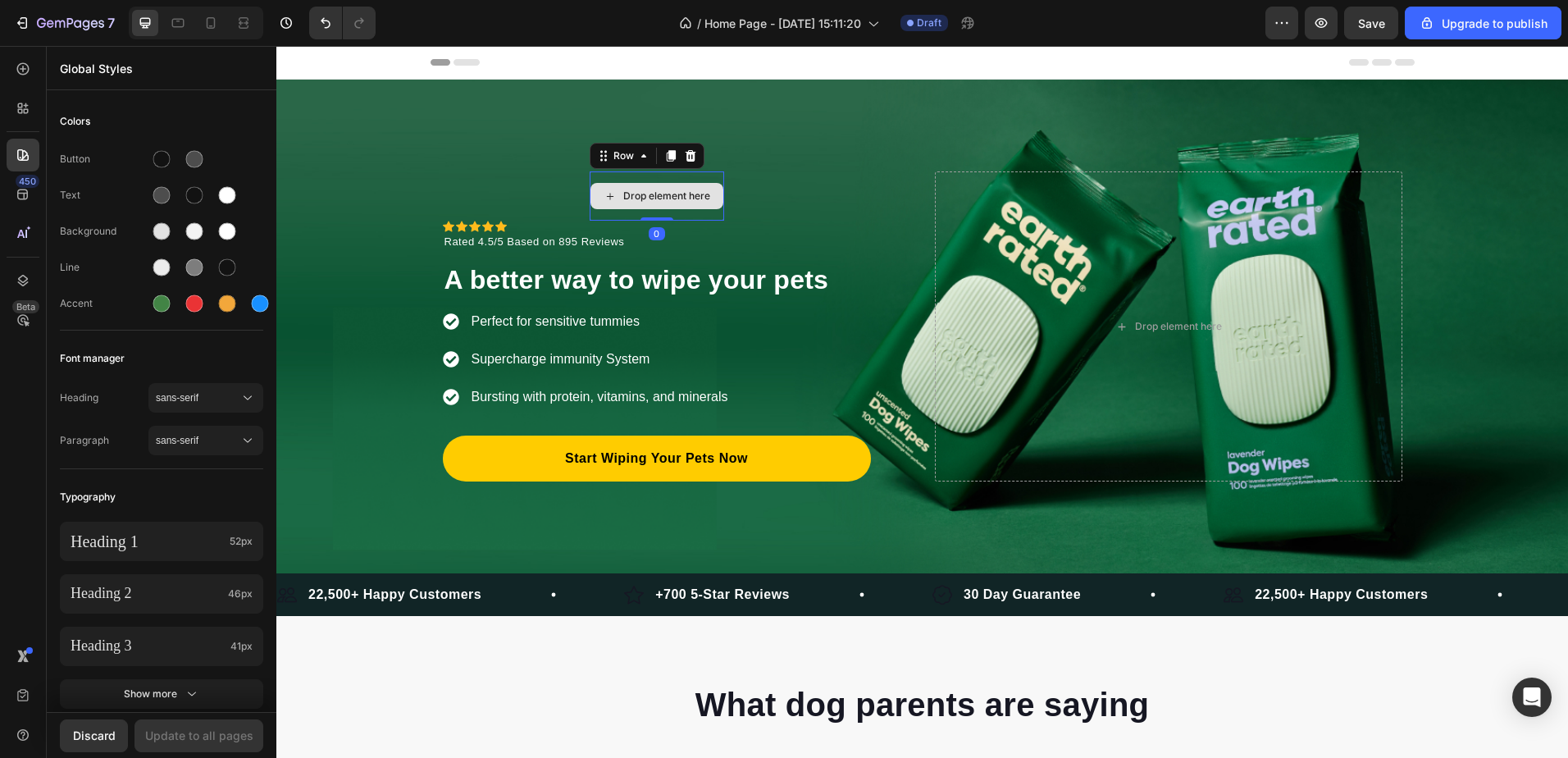
click at [590, 173] on div "Drop element here" at bounding box center [657, 196] width 135 height 49
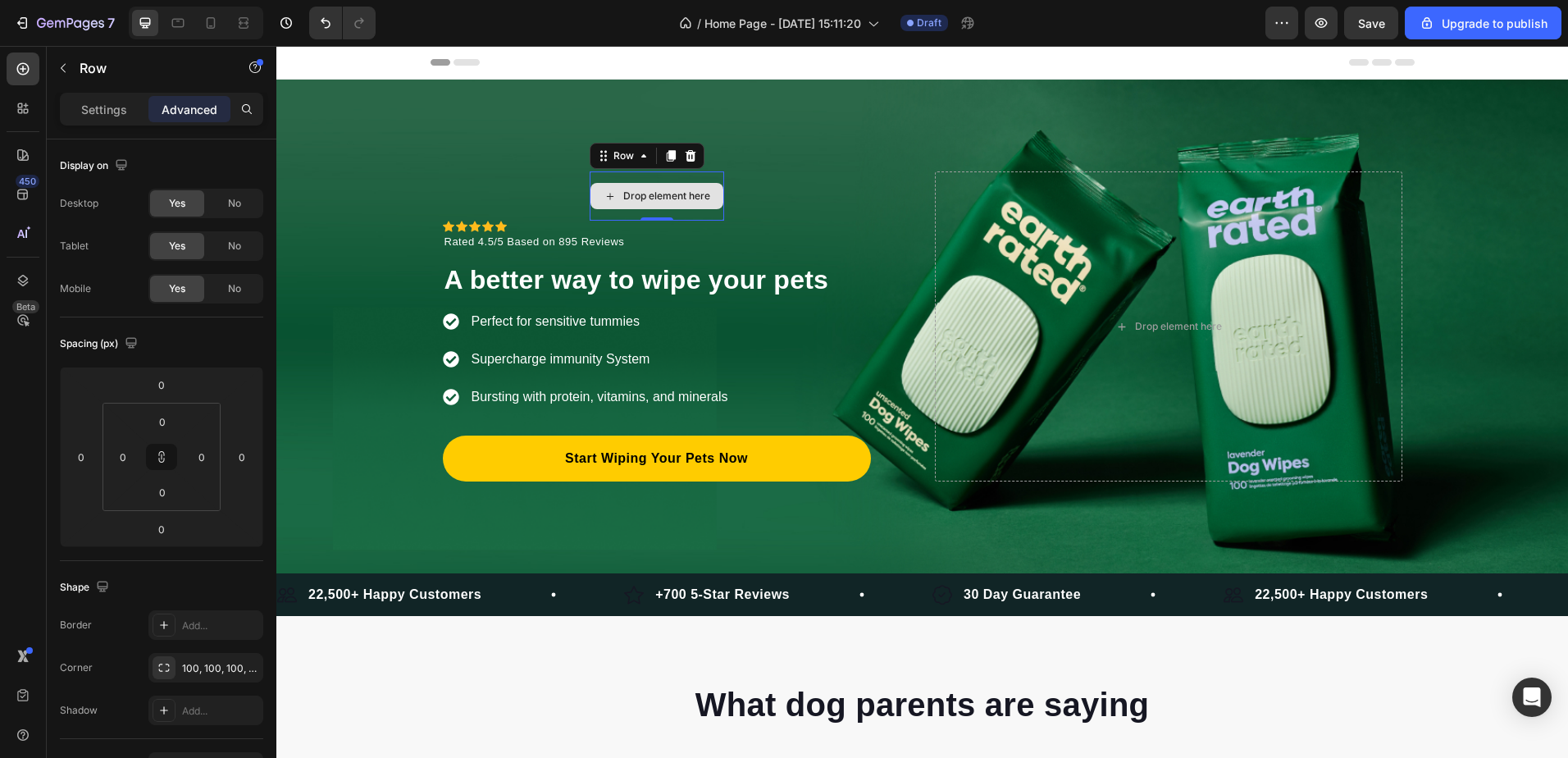
click at [712, 175] on div "Drop element here" at bounding box center [657, 196] width 135 height 49
click at [684, 160] on icon at bounding box center [690, 155] width 13 height 13
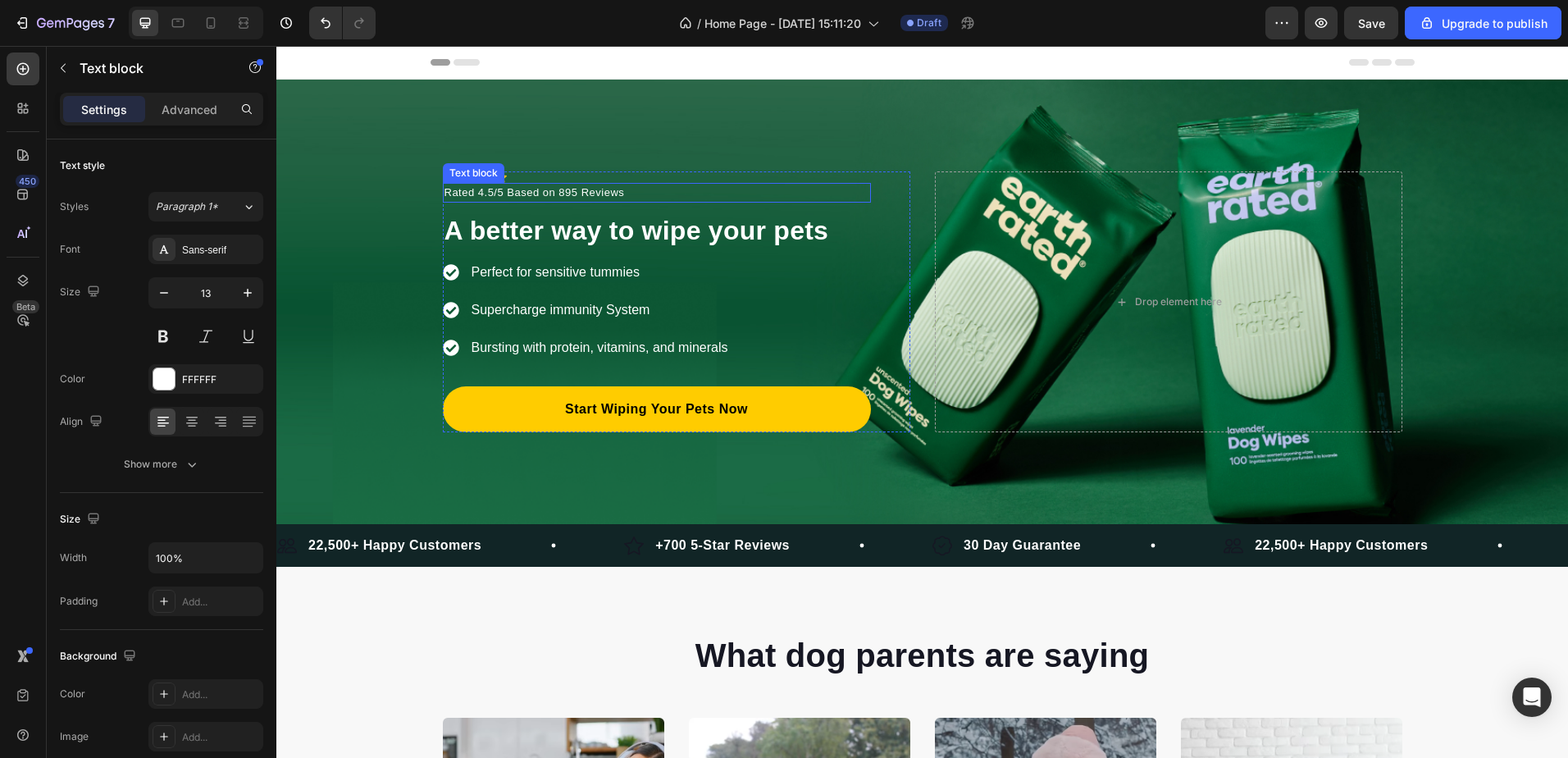
click at [542, 193] on p "Rated 4.5/5 Based on 895 Reviews" at bounding box center [657, 193] width 425 height 17
drag, startPoint x: 712, startPoint y: 192, endPoint x: 692, endPoint y: 203, distance: 22.8
click at [692, 203] on div "Icon Icon Icon Icon Icon Icon List Hoz Rated 4.5/5 Based on 895 Reviews Text bl…" at bounding box center [656, 301] width 428 height 261
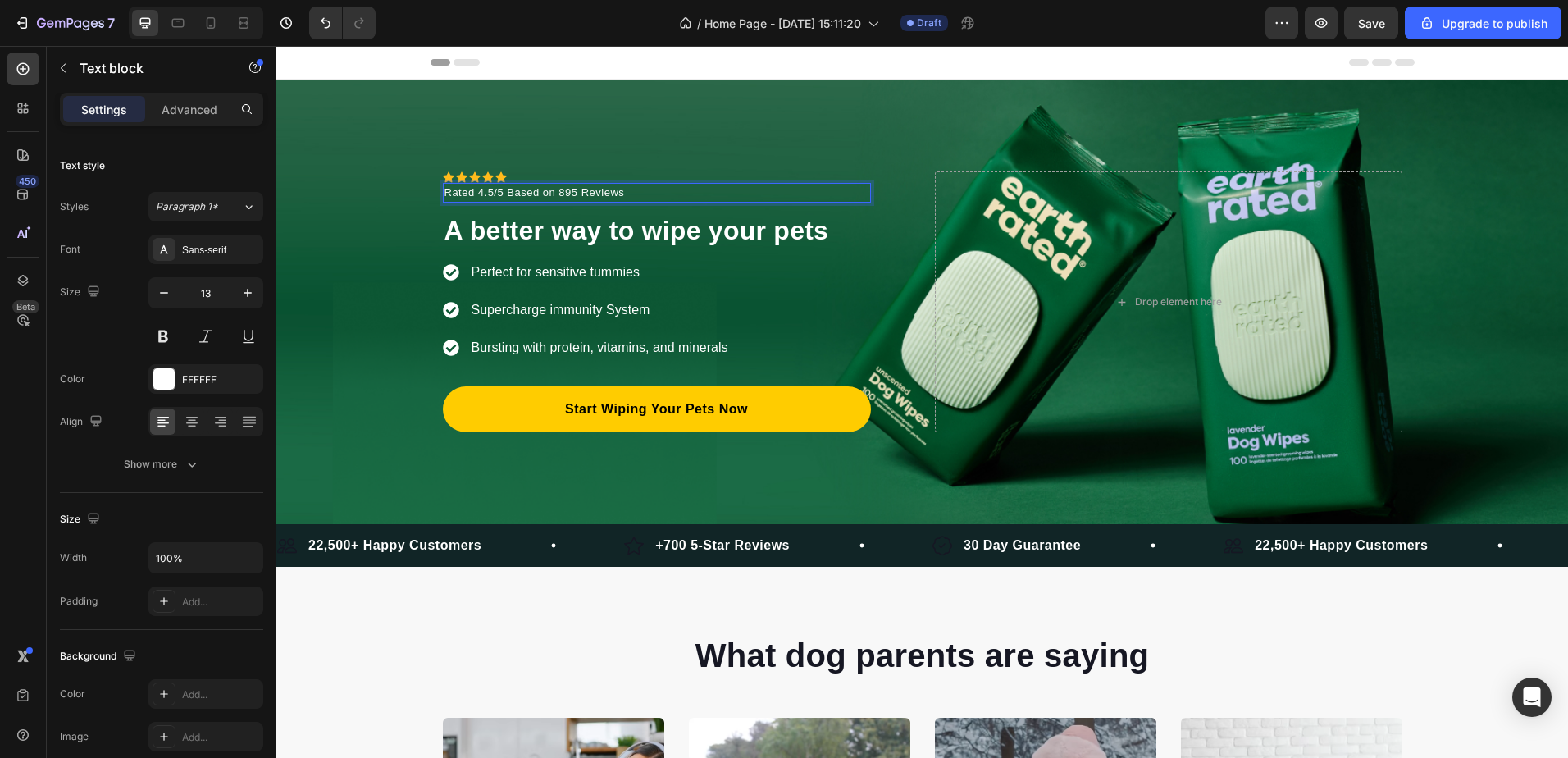
click at [640, 186] on p "Rated 4.5/5 Based on 895 Reviews" at bounding box center [657, 193] width 425 height 17
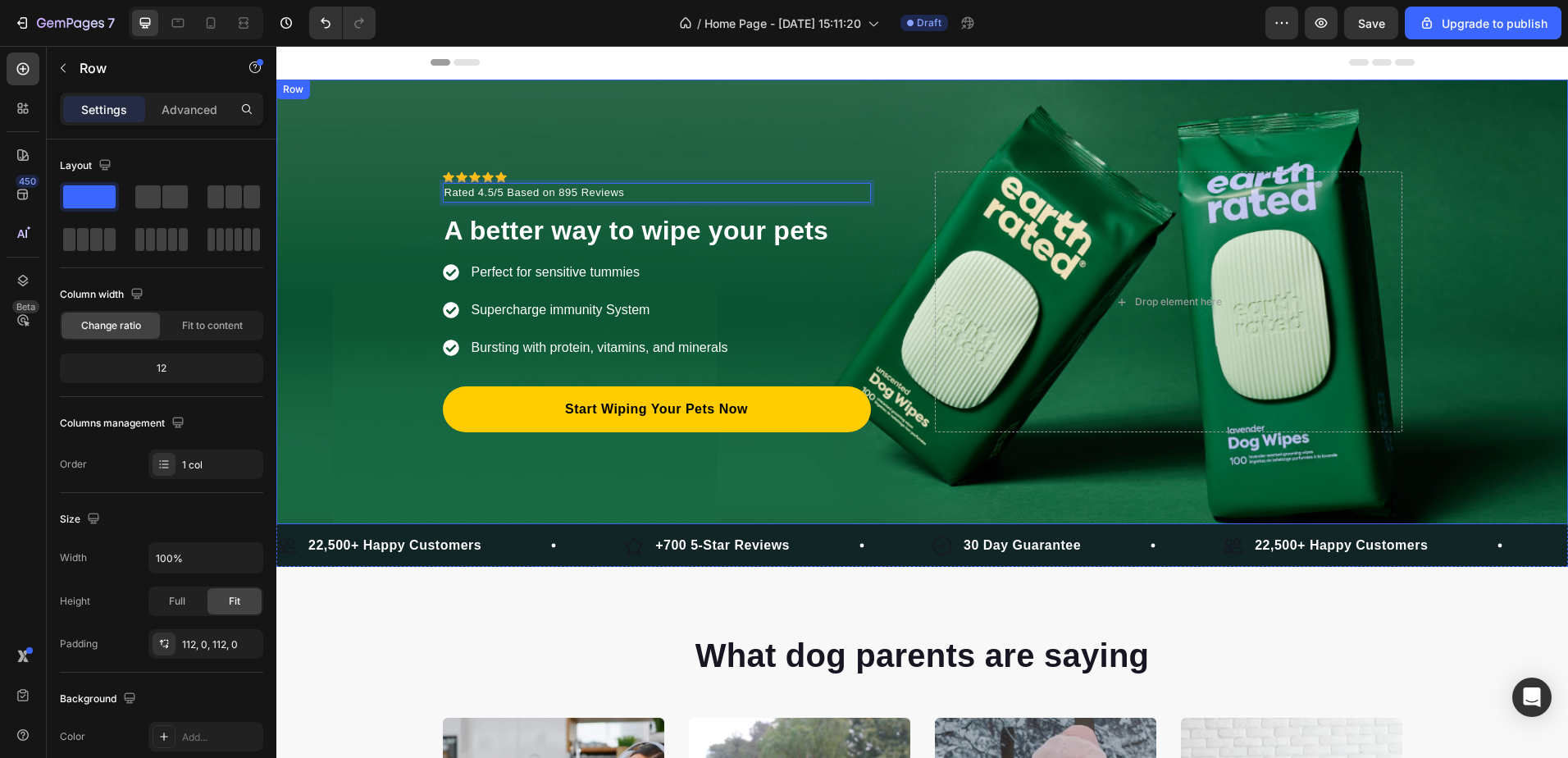
click at [756, 138] on div "Icon Icon Icon Icon Icon Icon List Hoz Rated 4.5/5 Based on 895 Reviews Text bl…" at bounding box center [922, 302] width 1292 height 444
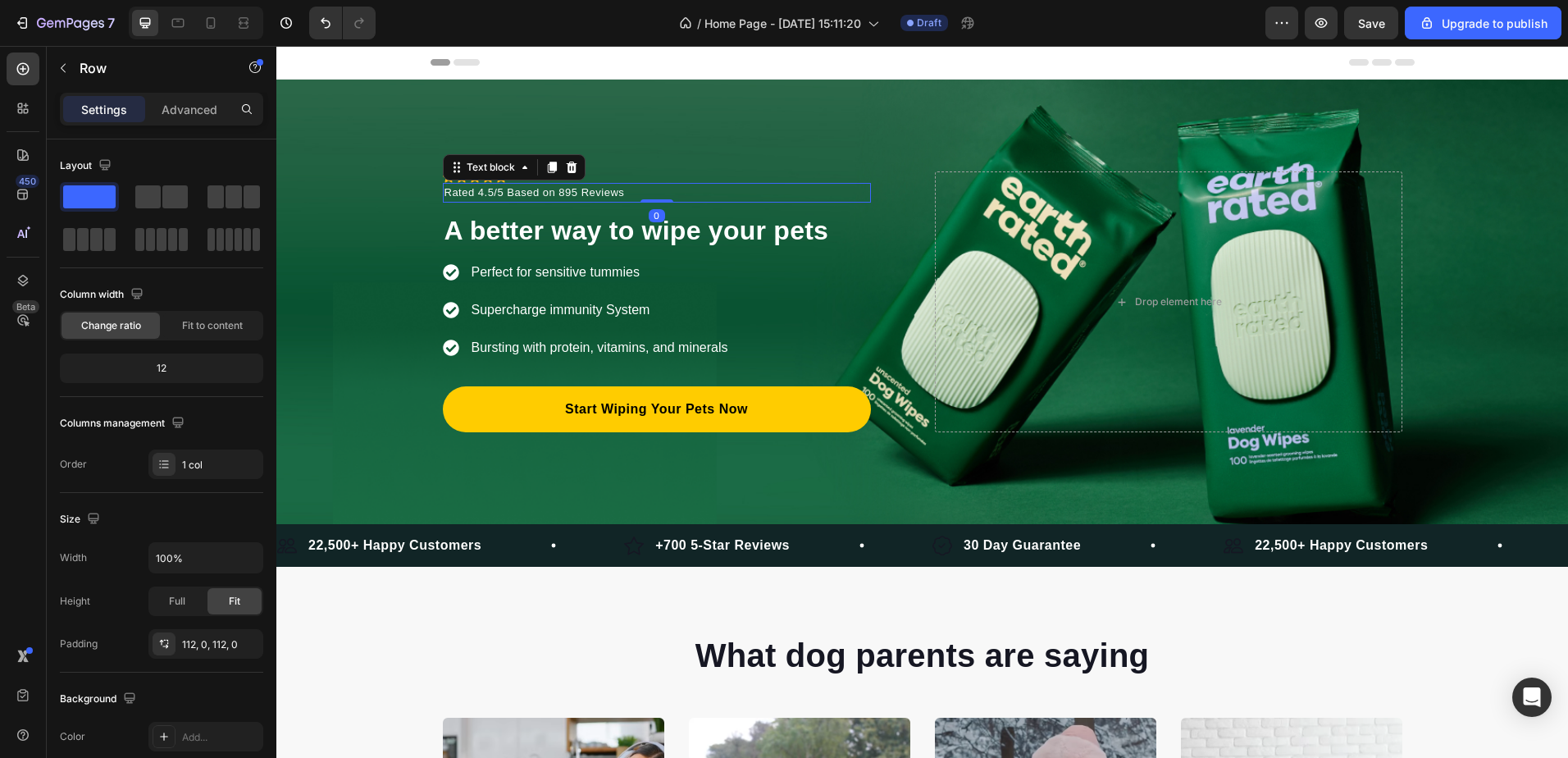
click at [590, 187] on p "Rated 4.5/5 Based on 895 Reviews" at bounding box center [657, 193] width 425 height 17
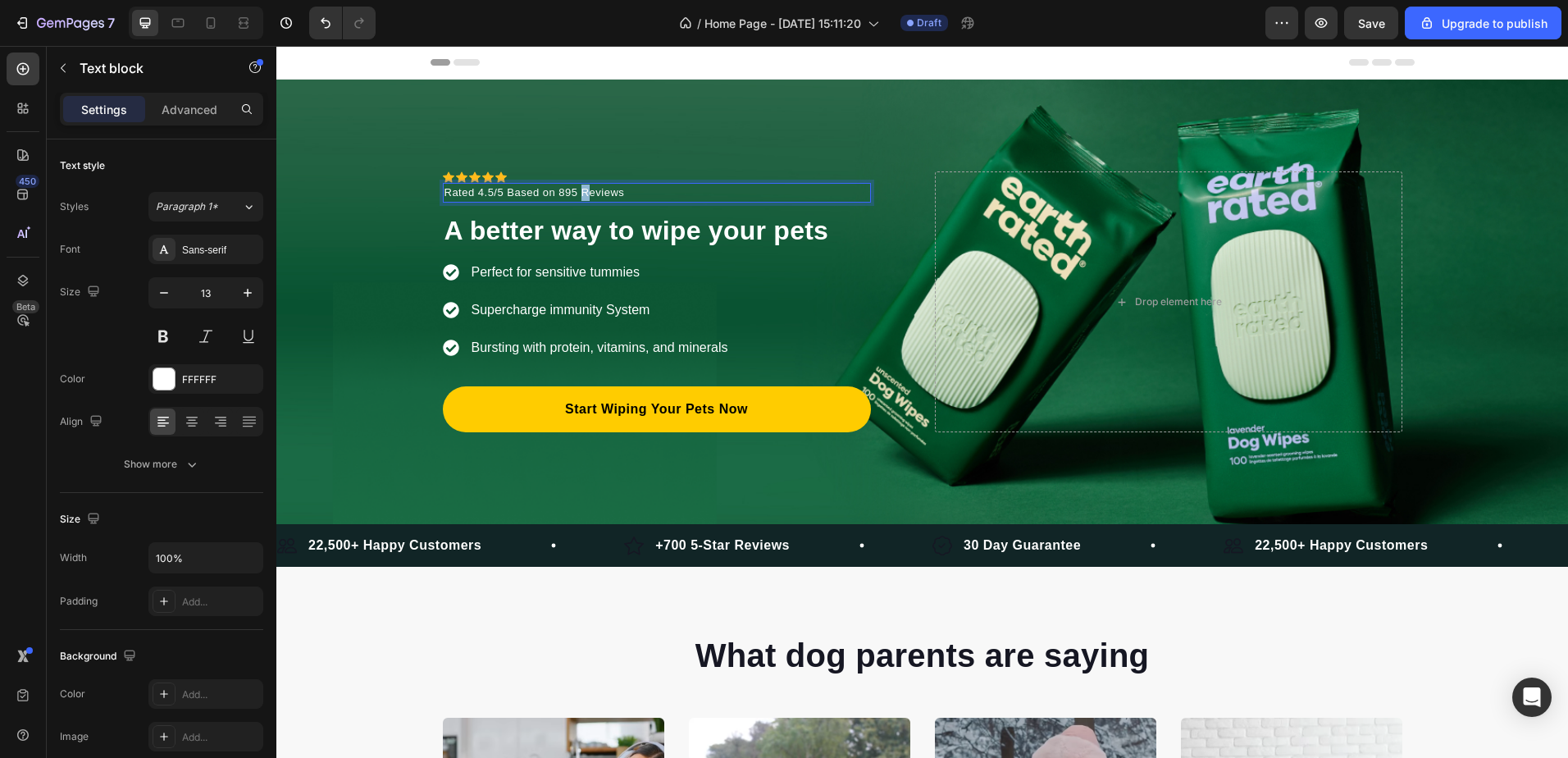
drag, startPoint x: 584, startPoint y: 186, endPoint x: 576, endPoint y: 196, distance: 12.8
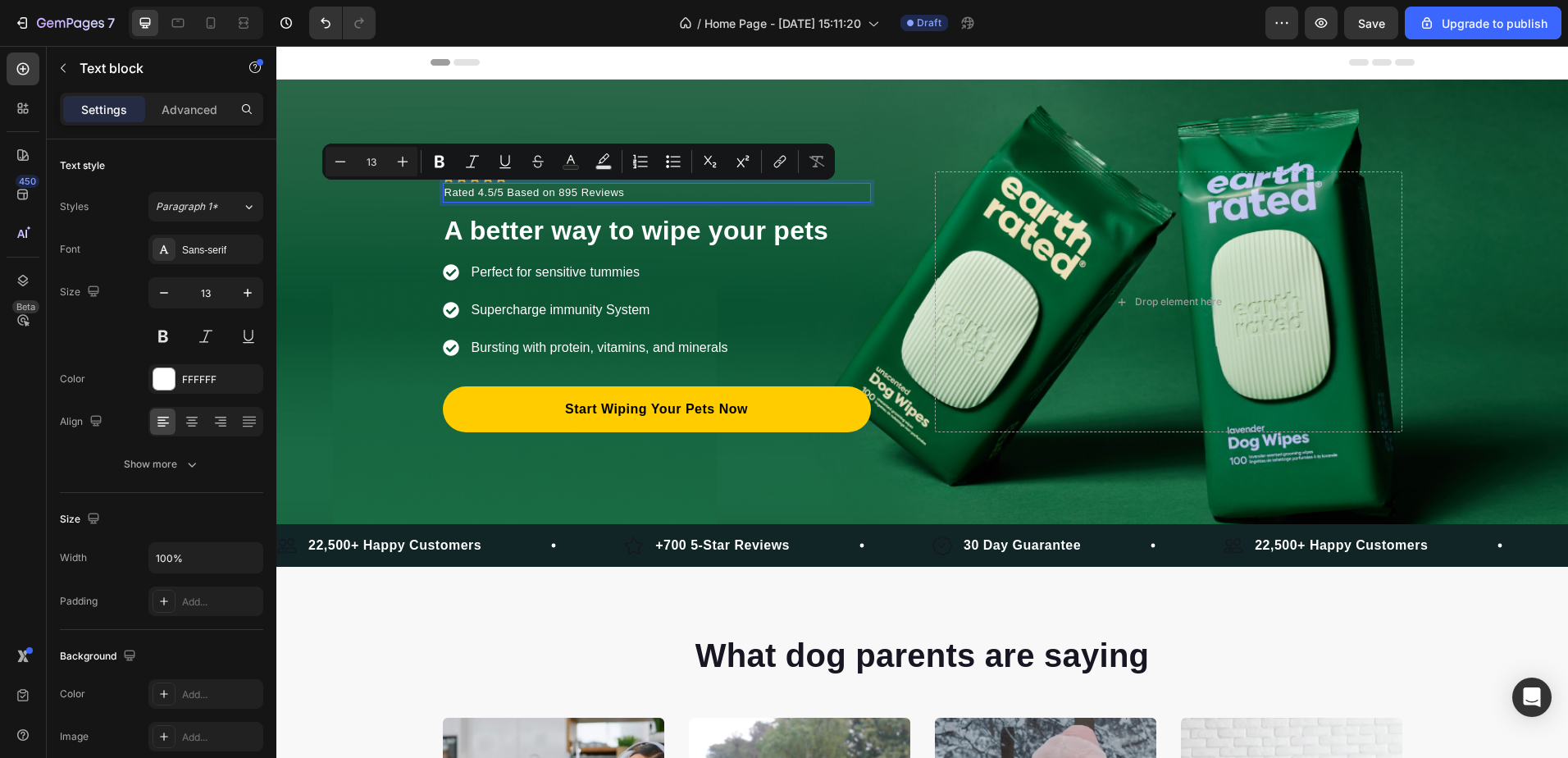
click at [658, 189] on p "Rated 4.5/5 Based on 895 Reviews" at bounding box center [657, 193] width 425 height 17
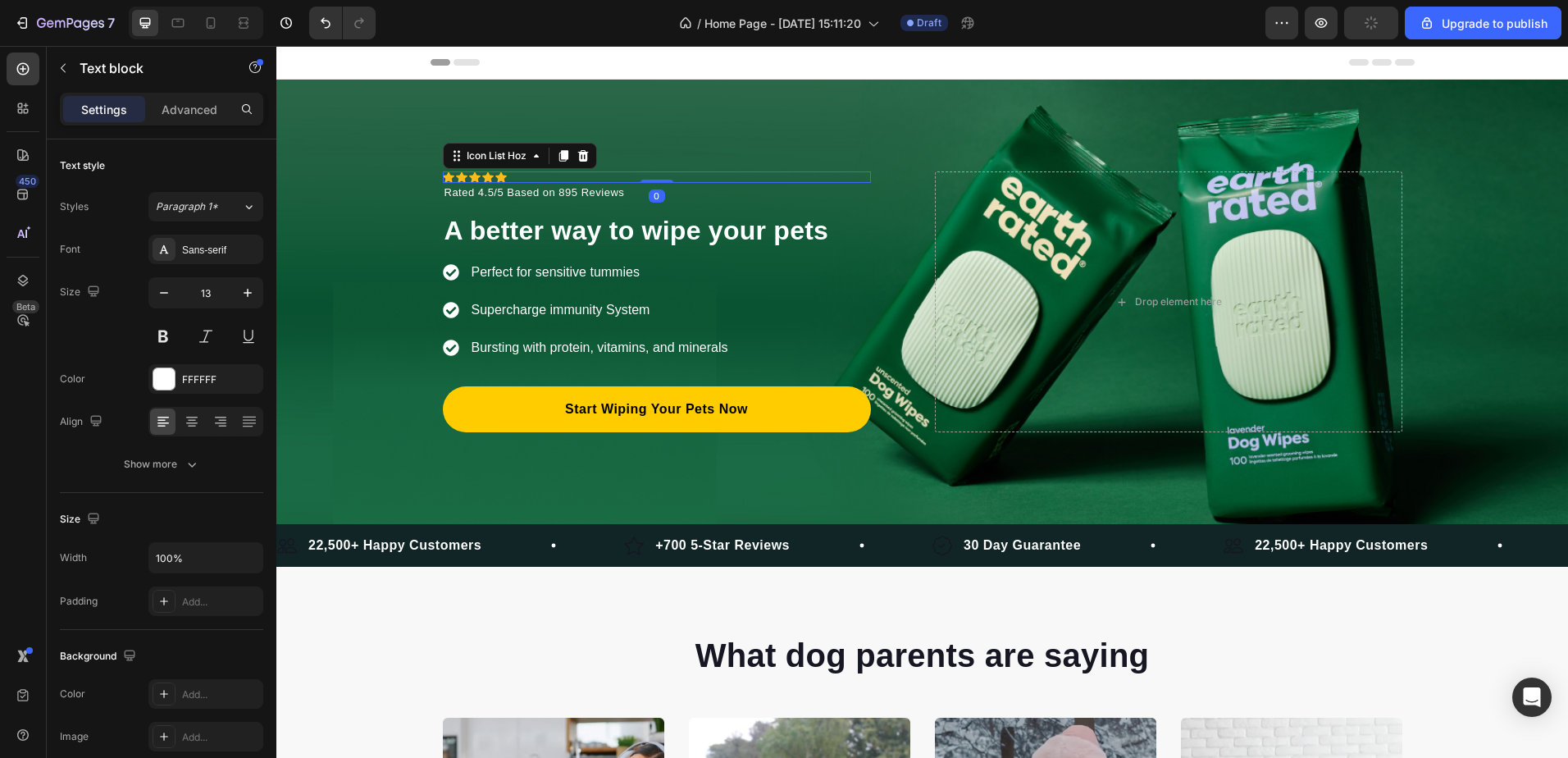
click at [508, 177] on div "Icon Icon Icon Icon Icon" at bounding box center [656, 177] width 428 height 12
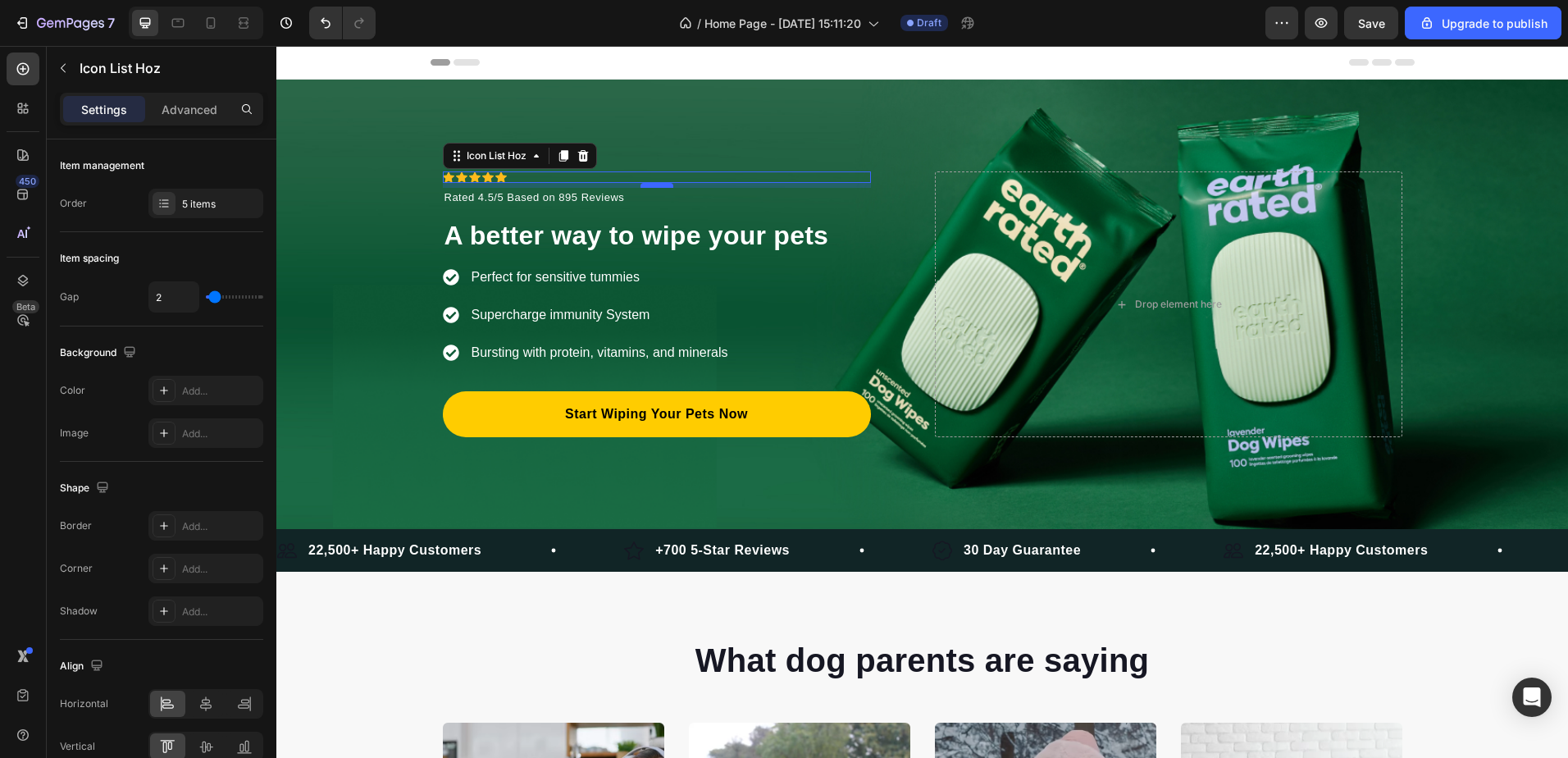
click at [643, 187] on div at bounding box center [657, 185] width 32 height 5
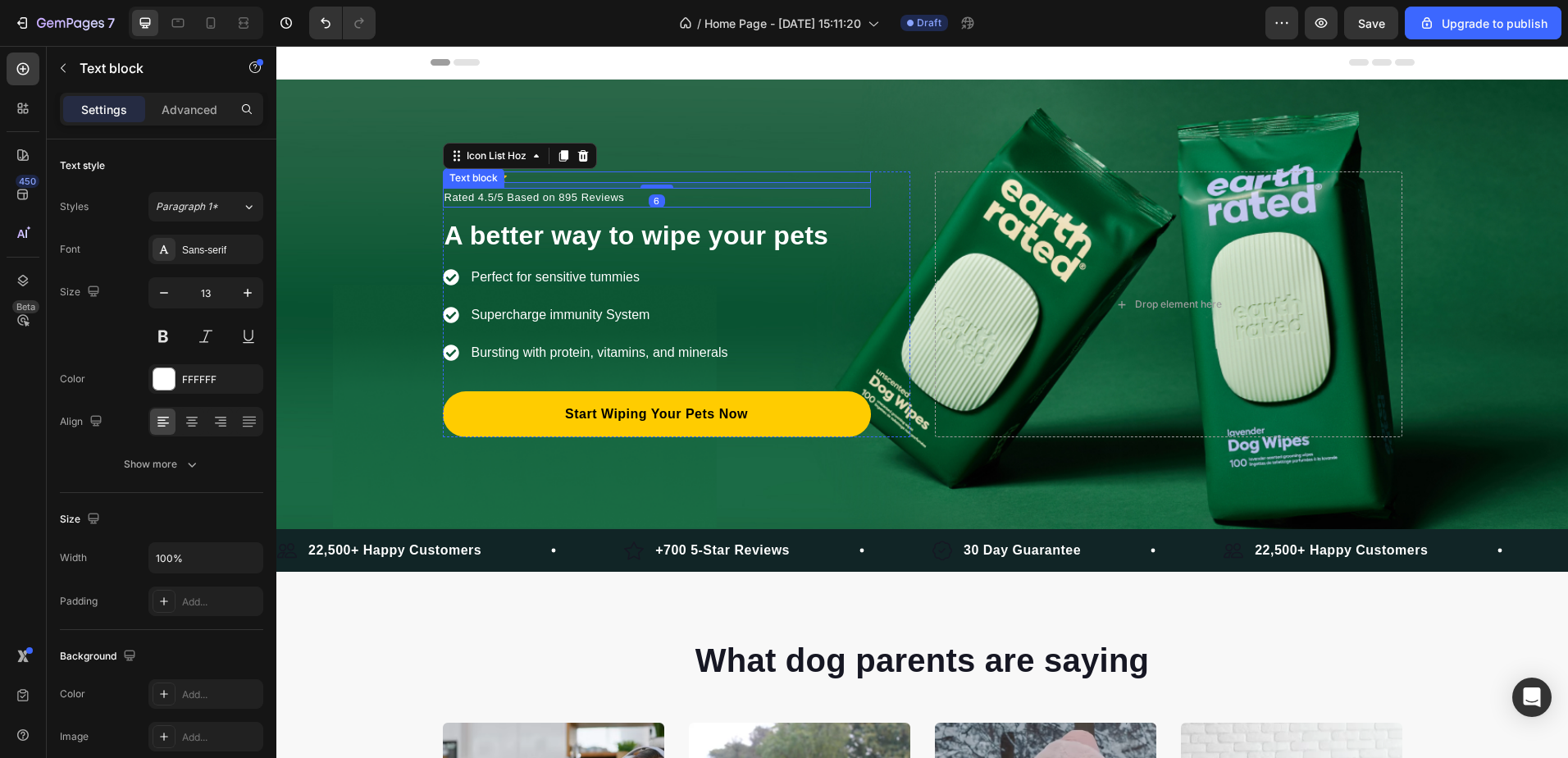
click at [589, 197] on p "Rated 4.5/5 Based on 895 Reviews" at bounding box center [657, 198] width 425 height 17
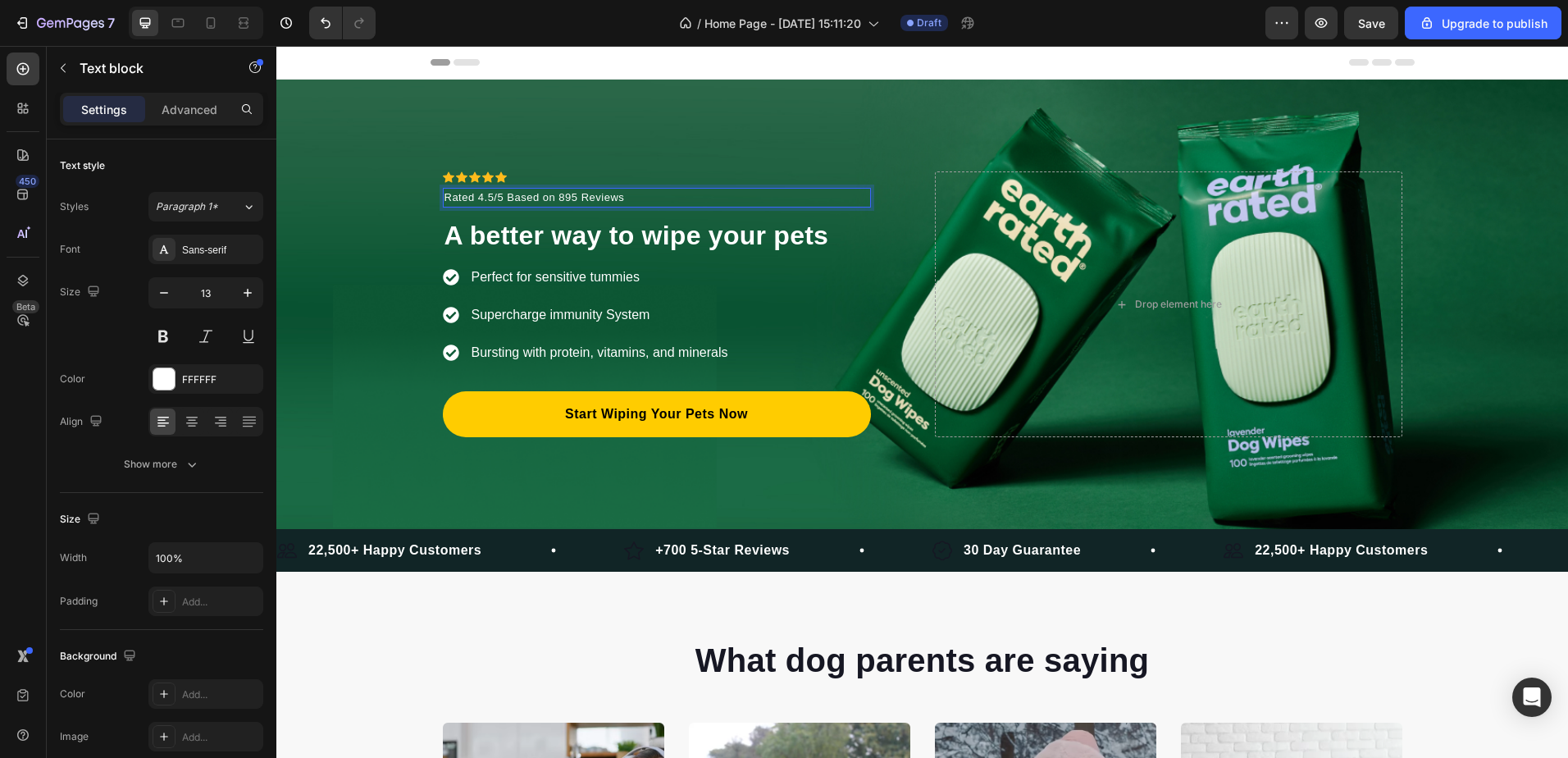
click at [589, 197] on p "Rated 4.5/5 Based on 895 Reviews" at bounding box center [657, 198] width 425 height 17
click at [589, 196] on p "Rated 4.5/5 Based on 895 Reviews" at bounding box center [657, 198] width 425 height 17
click at [561, 191] on p "OVER 1367 REVIEWS" at bounding box center [657, 198] width 425 height 17
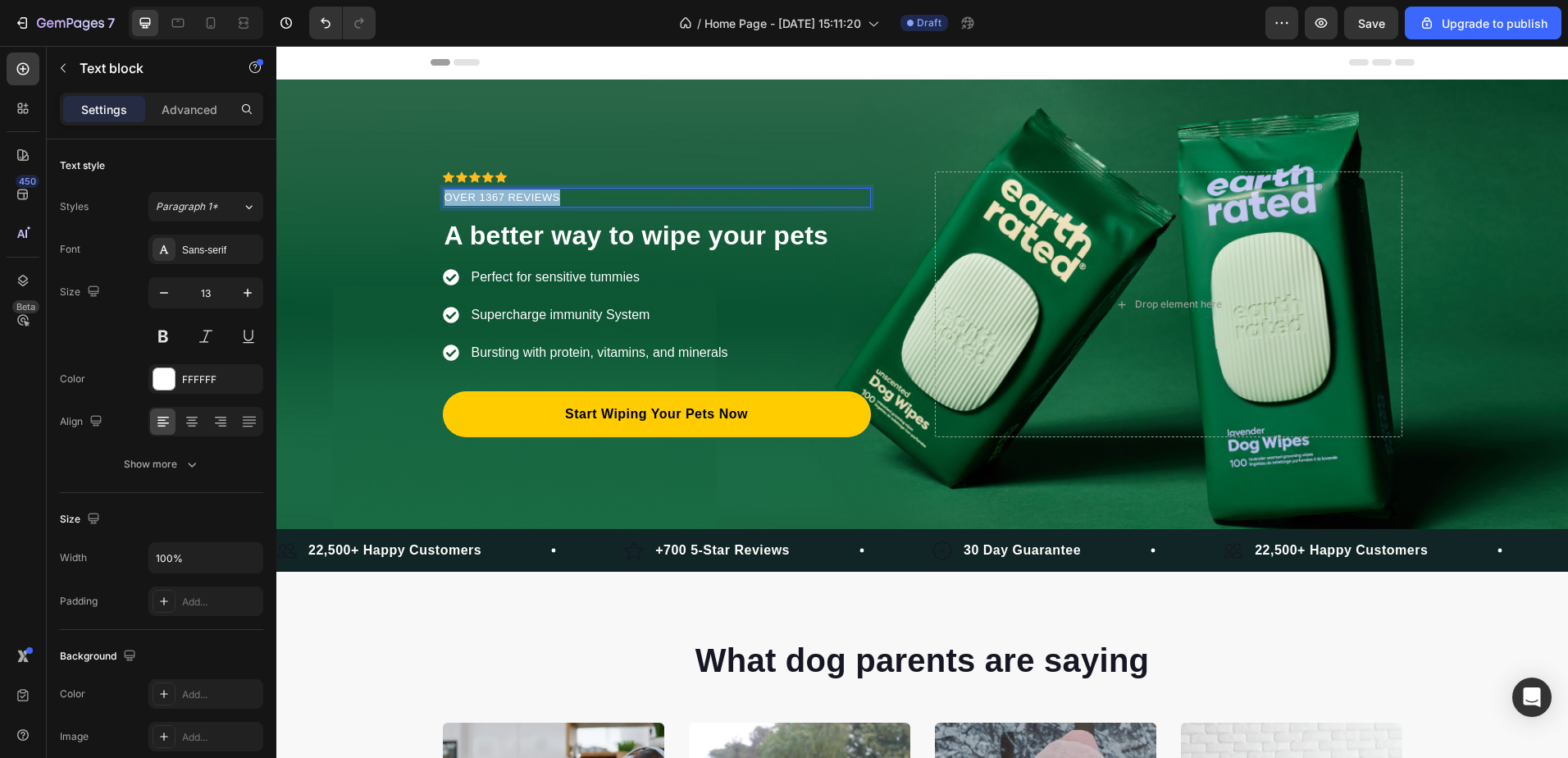
click at [561, 191] on p "OVER 1367 REVIEWS" at bounding box center [657, 198] width 425 height 17
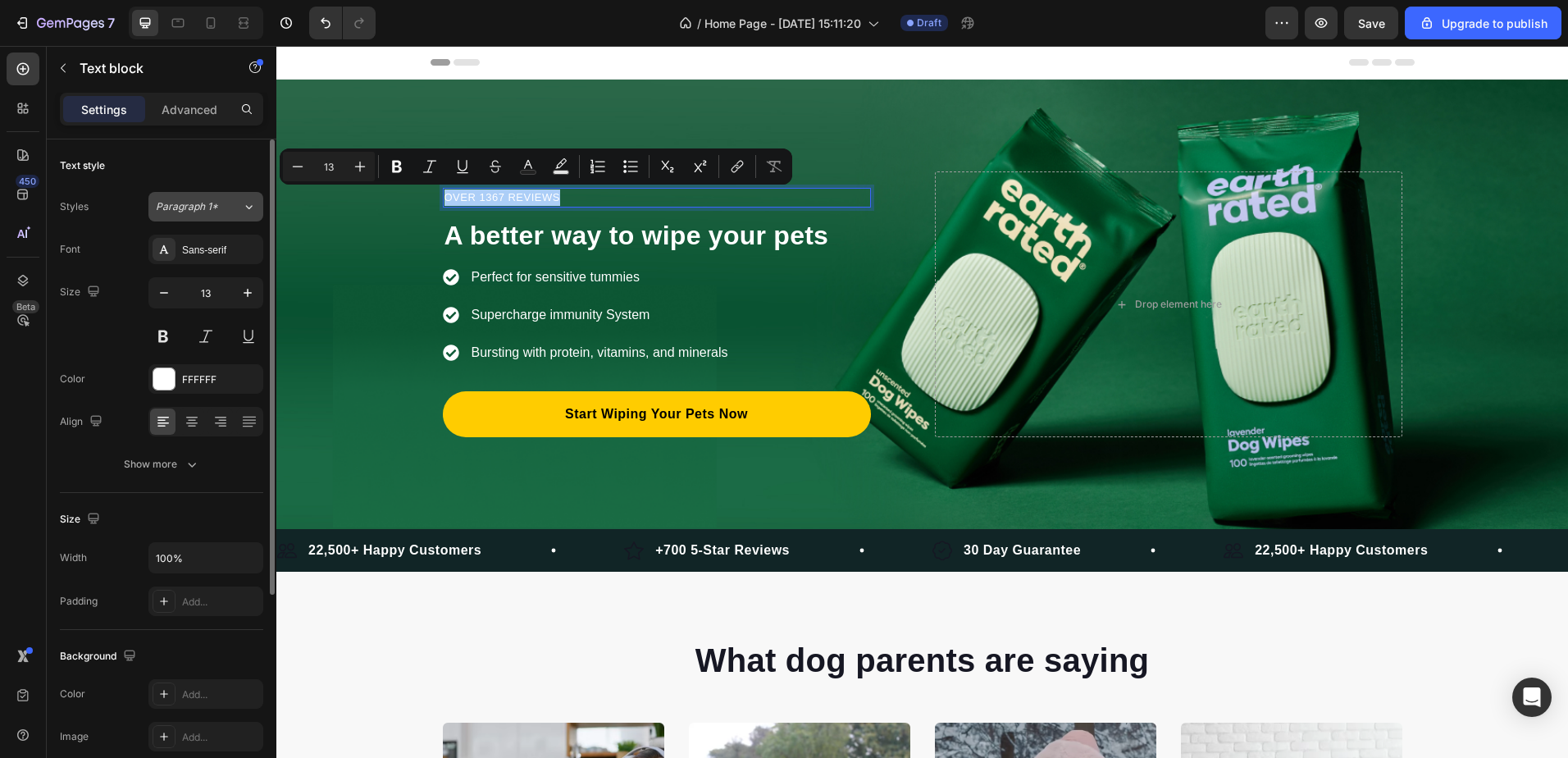
click at [225, 211] on div "Paragraph 1*" at bounding box center [199, 206] width 87 height 15
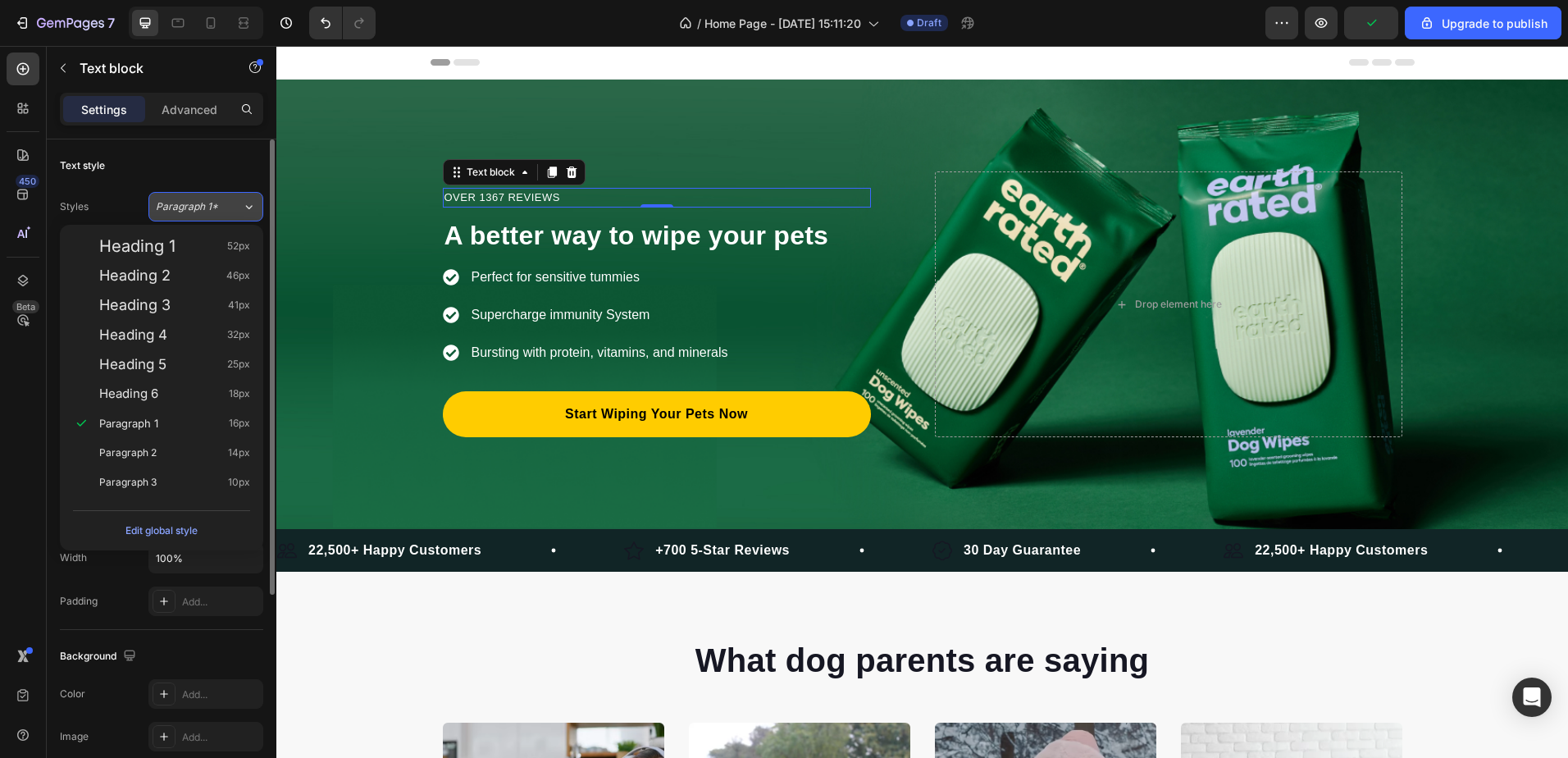
click at [225, 211] on div "Paragraph 1*" at bounding box center [199, 206] width 87 height 15
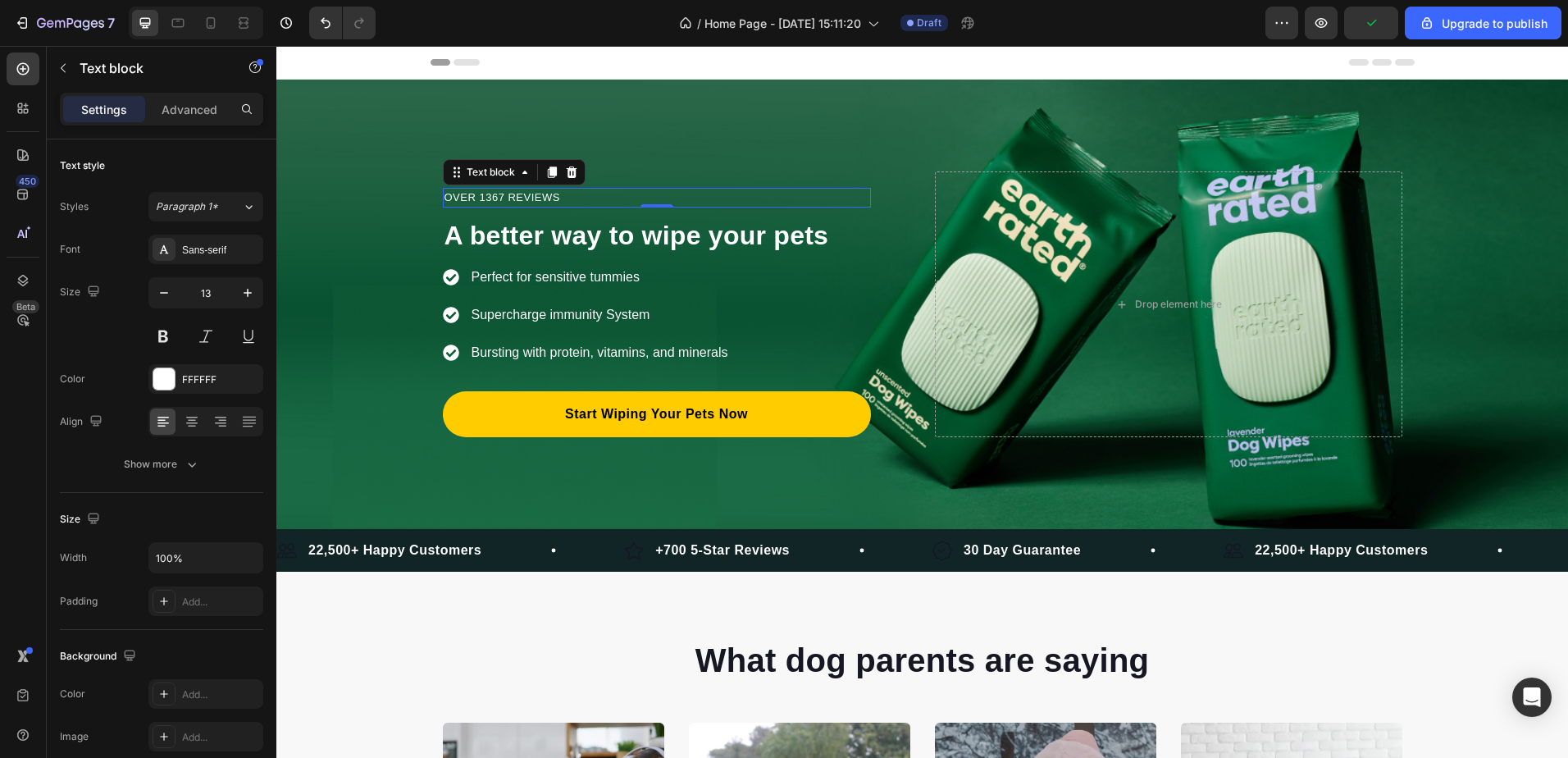
click at [474, 189] on div "OVER 1367 REVIEWS" at bounding box center [656, 198] width 428 height 20
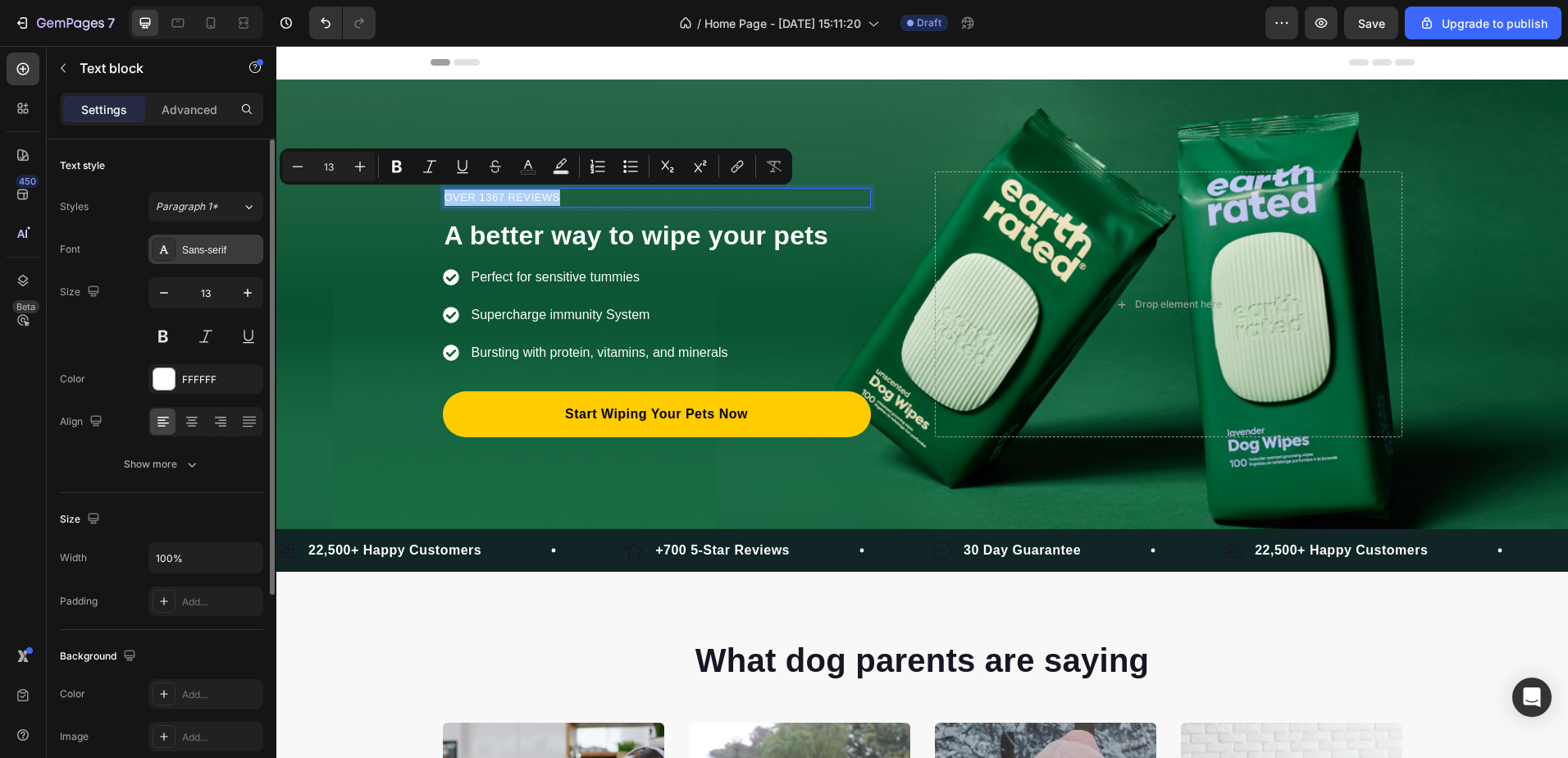
click at [223, 240] on div "Sans-serif" at bounding box center [205, 250] width 115 height 29
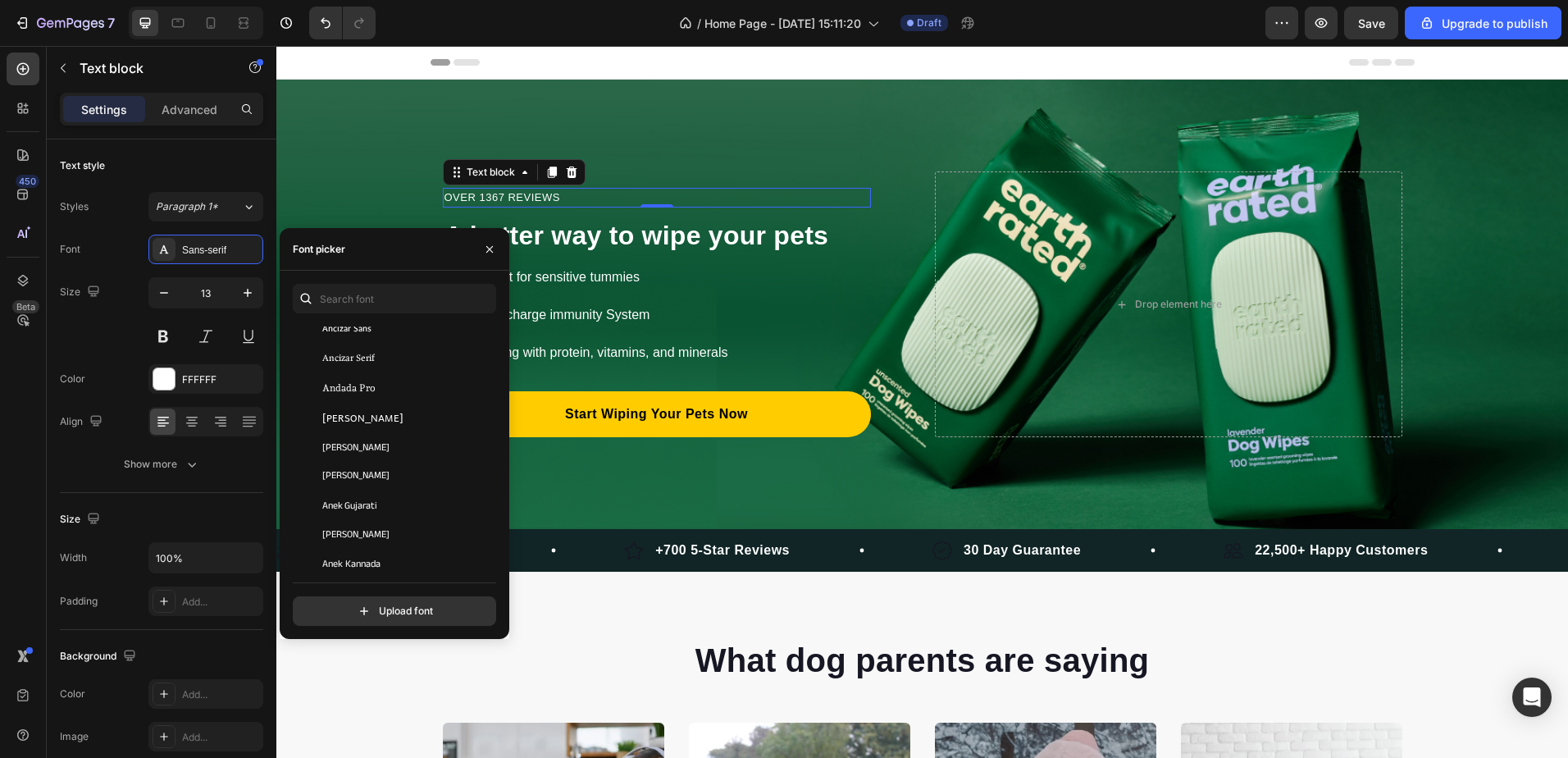
scroll to position [2214, 0]
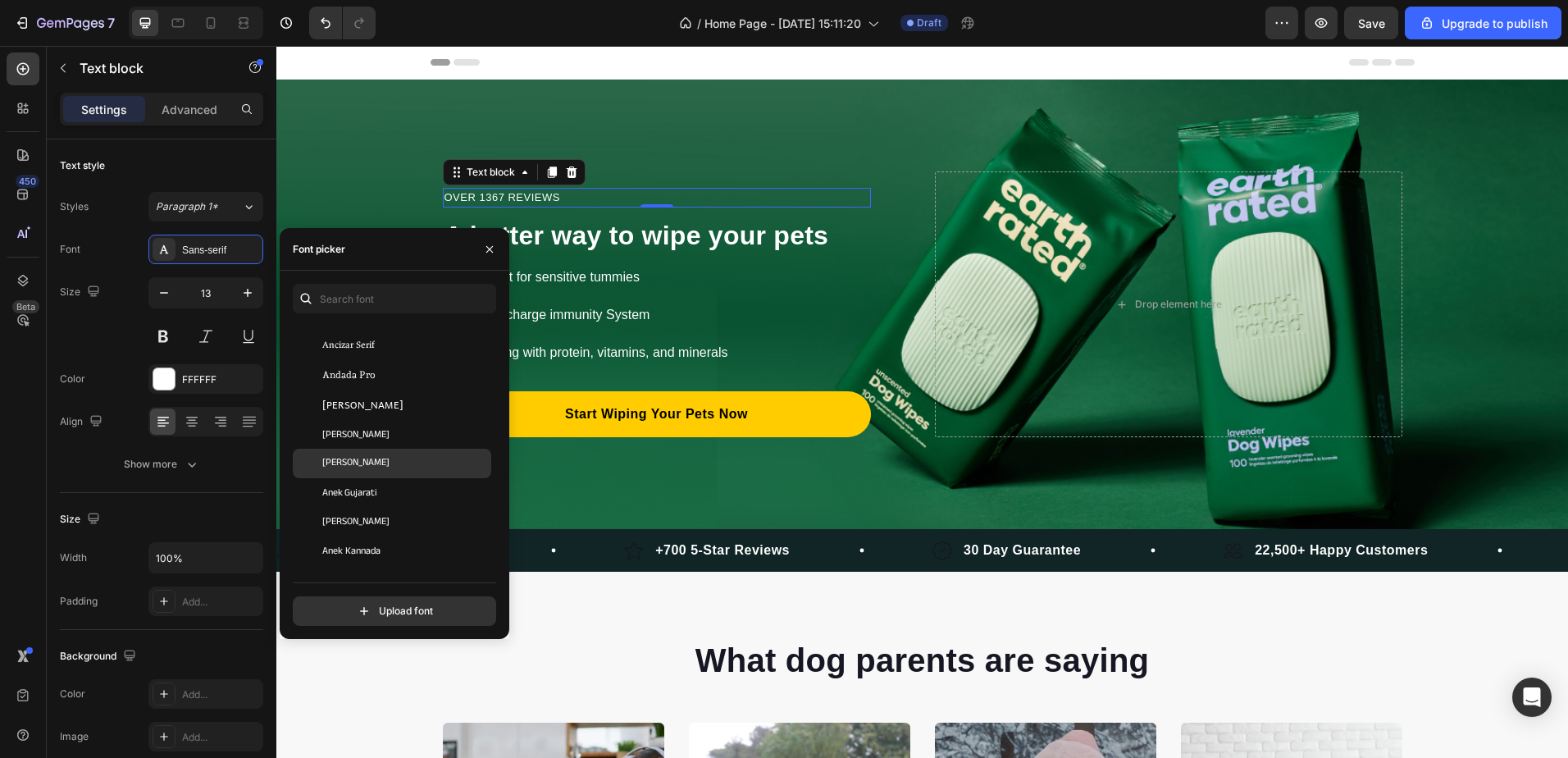
click at [460, 450] on div "Anek Devanagari" at bounding box center [392, 463] width 199 height 29
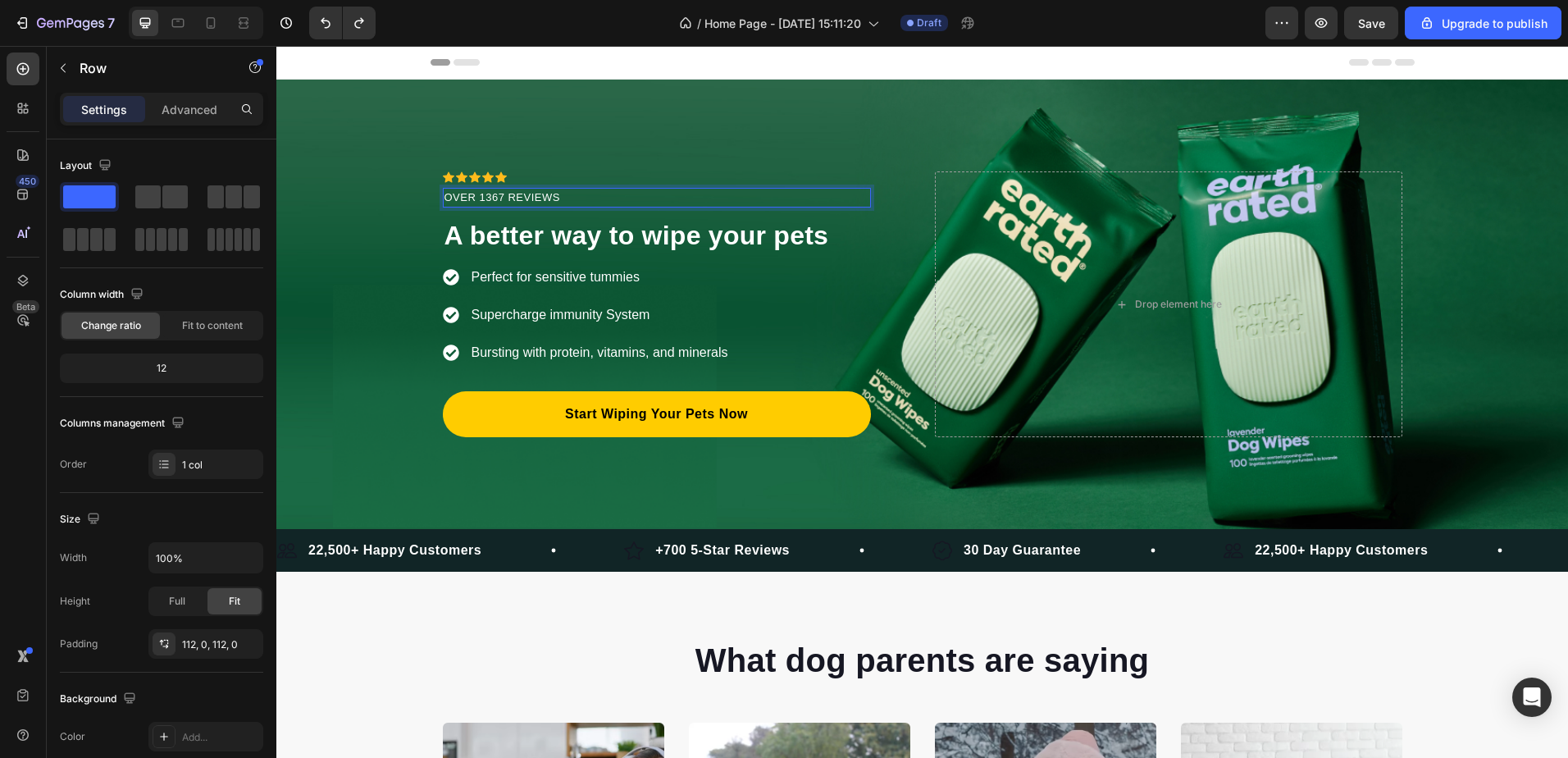
click at [681, 164] on div "Icon Icon Icon Icon Icon Icon List Hoz OVER 1367 REVIEWS Text block 0 A better …" at bounding box center [922, 304] width 1292 height 449
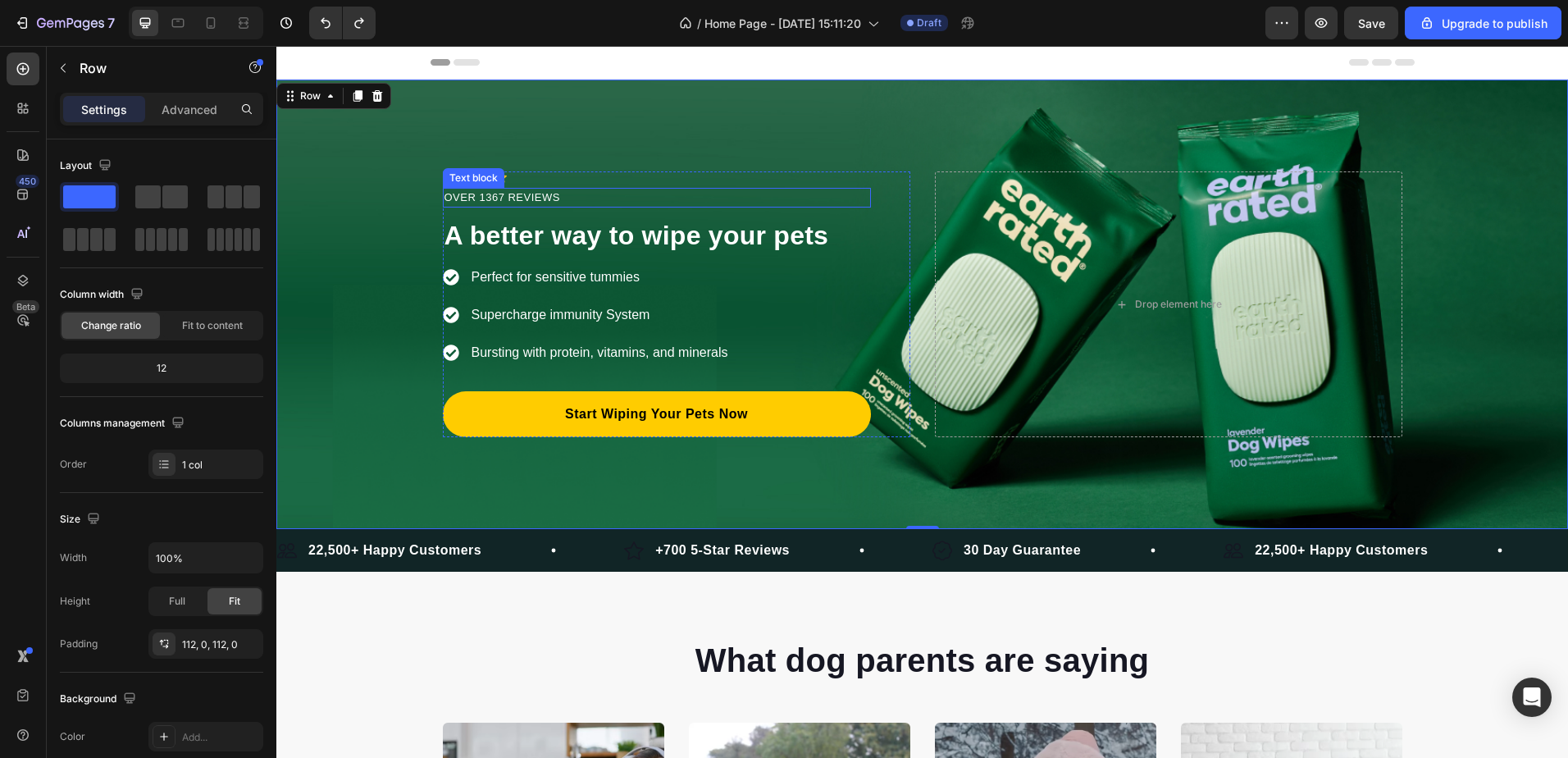
click at [554, 191] on p "OVER 1367 REVIEWS" at bounding box center [657, 198] width 425 height 17
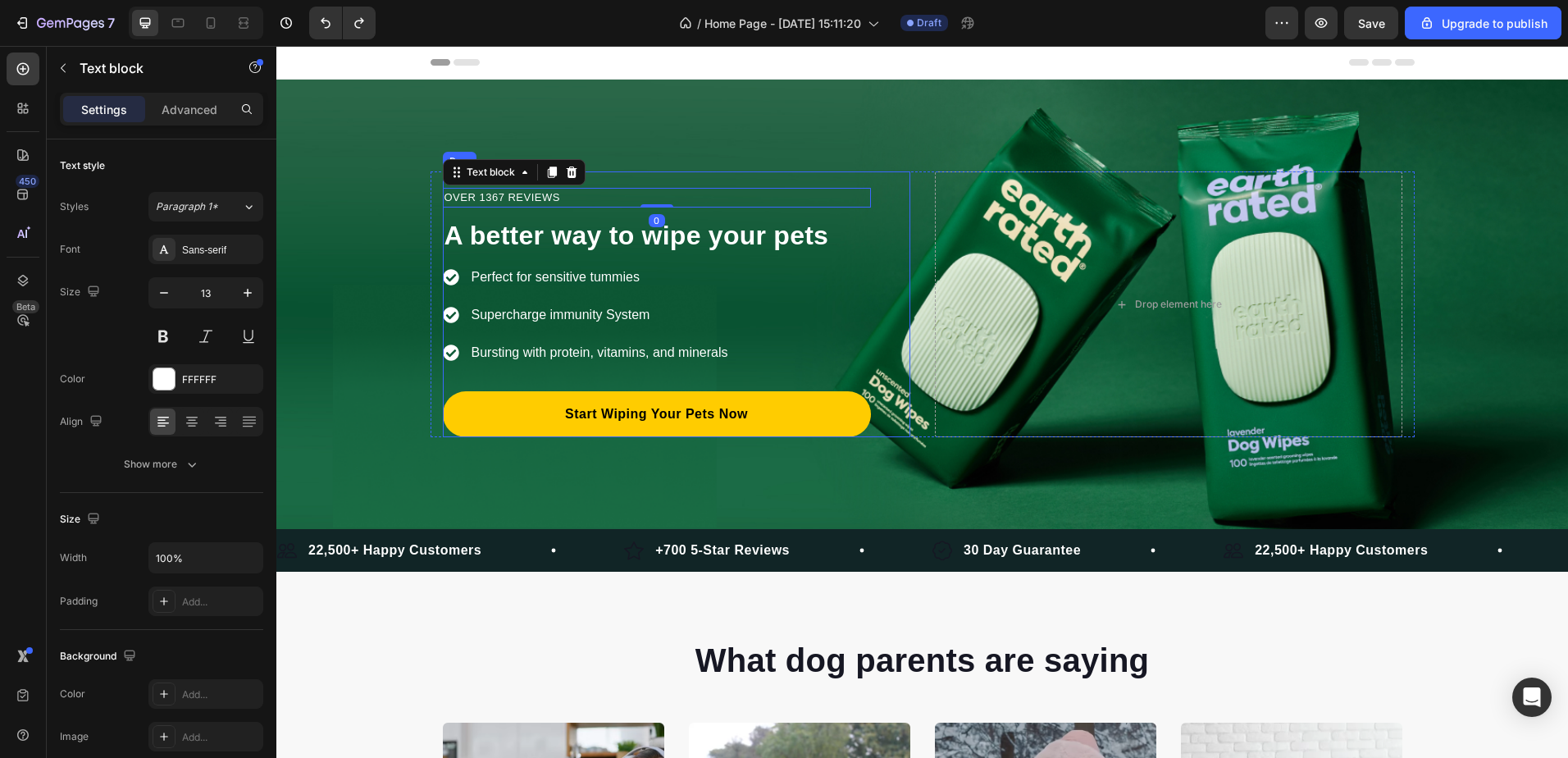
click at [866, 172] on div "Icon Icon Icon Icon Icon Icon List Hoz OVER 1367 REVIEWS Text block 0 A better …" at bounding box center [675, 304] width 467 height 265
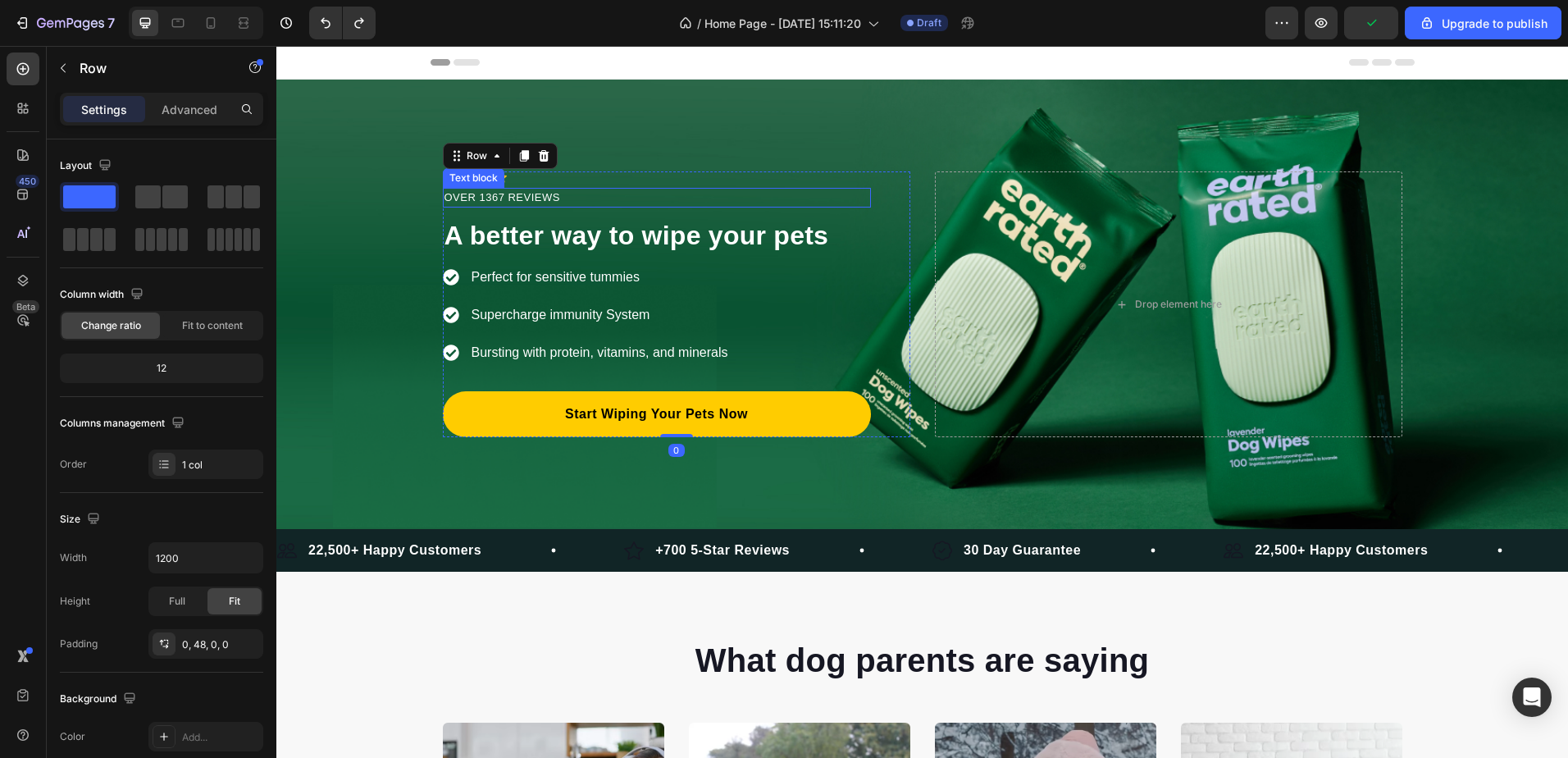
click at [504, 196] on p "OVER 1367 REVIEWS" at bounding box center [657, 198] width 425 height 17
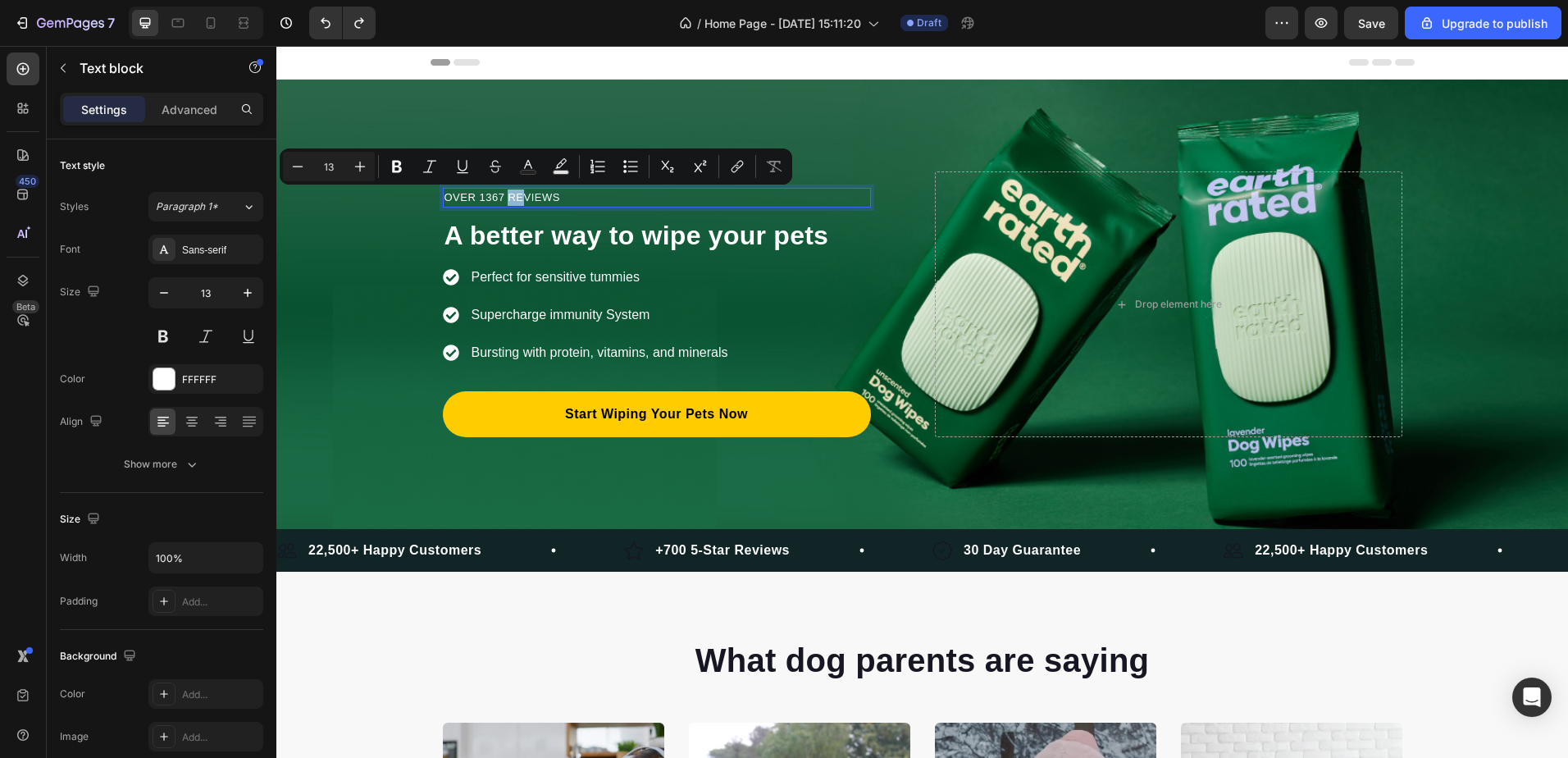
drag, startPoint x: 505, startPoint y: 196, endPoint x: 517, endPoint y: 189, distance: 13.9
click at [526, 201] on p "OVER 1367 REVIEWS" at bounding box center [657, 198] width 425 height 17
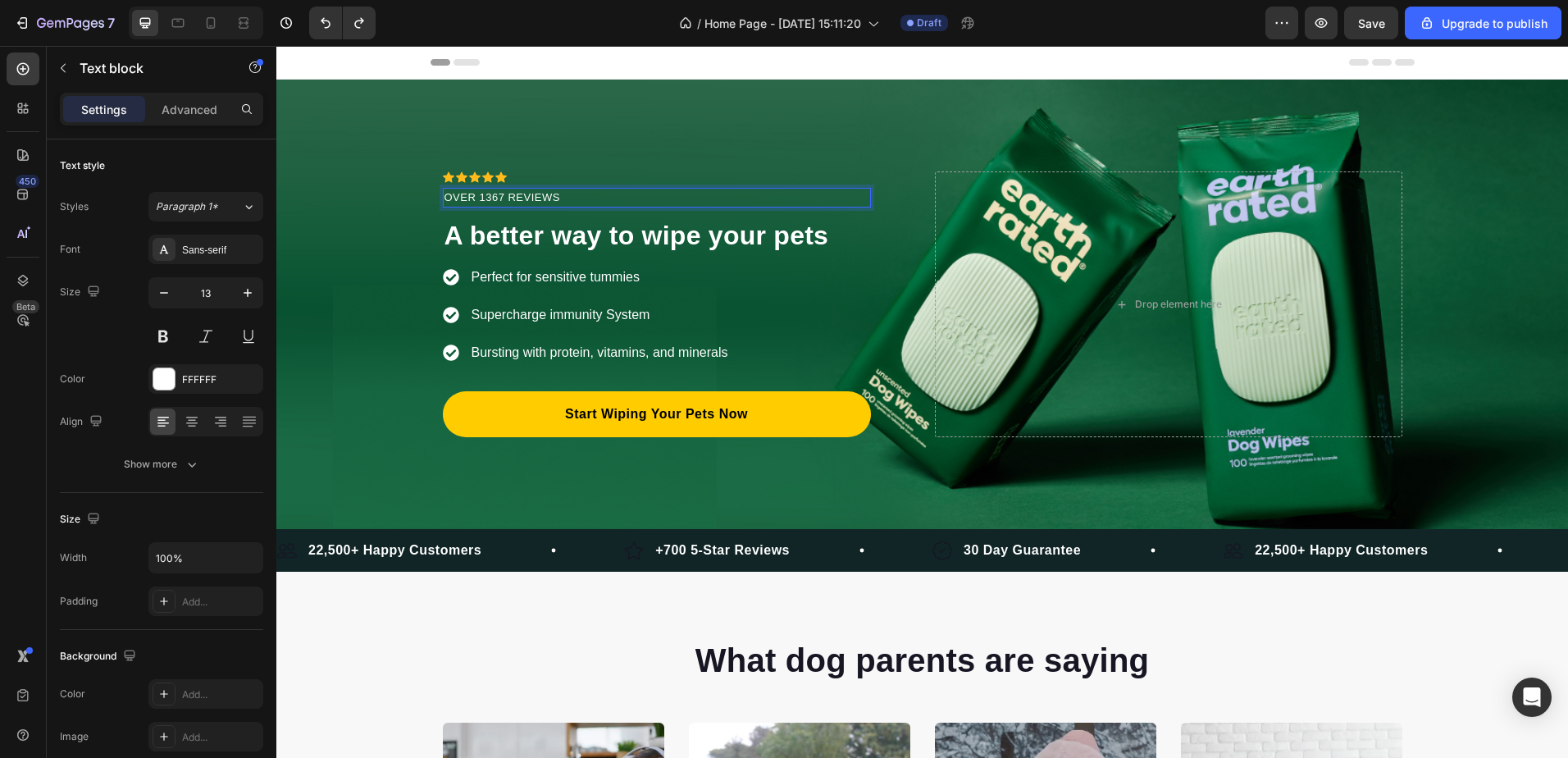
click at [575, 201] on p "OVER 1367 REVIEWS" at bounding box center [657, 198] width 425 height 17
click at [582, 188] on div "OVER 1367 REVIEWS" at bounding box center [656, 198] width 428 height 20
click at [654, 240] on span "A better way to wipe your pets" at bounding box center [636, 235] width 384 height 29
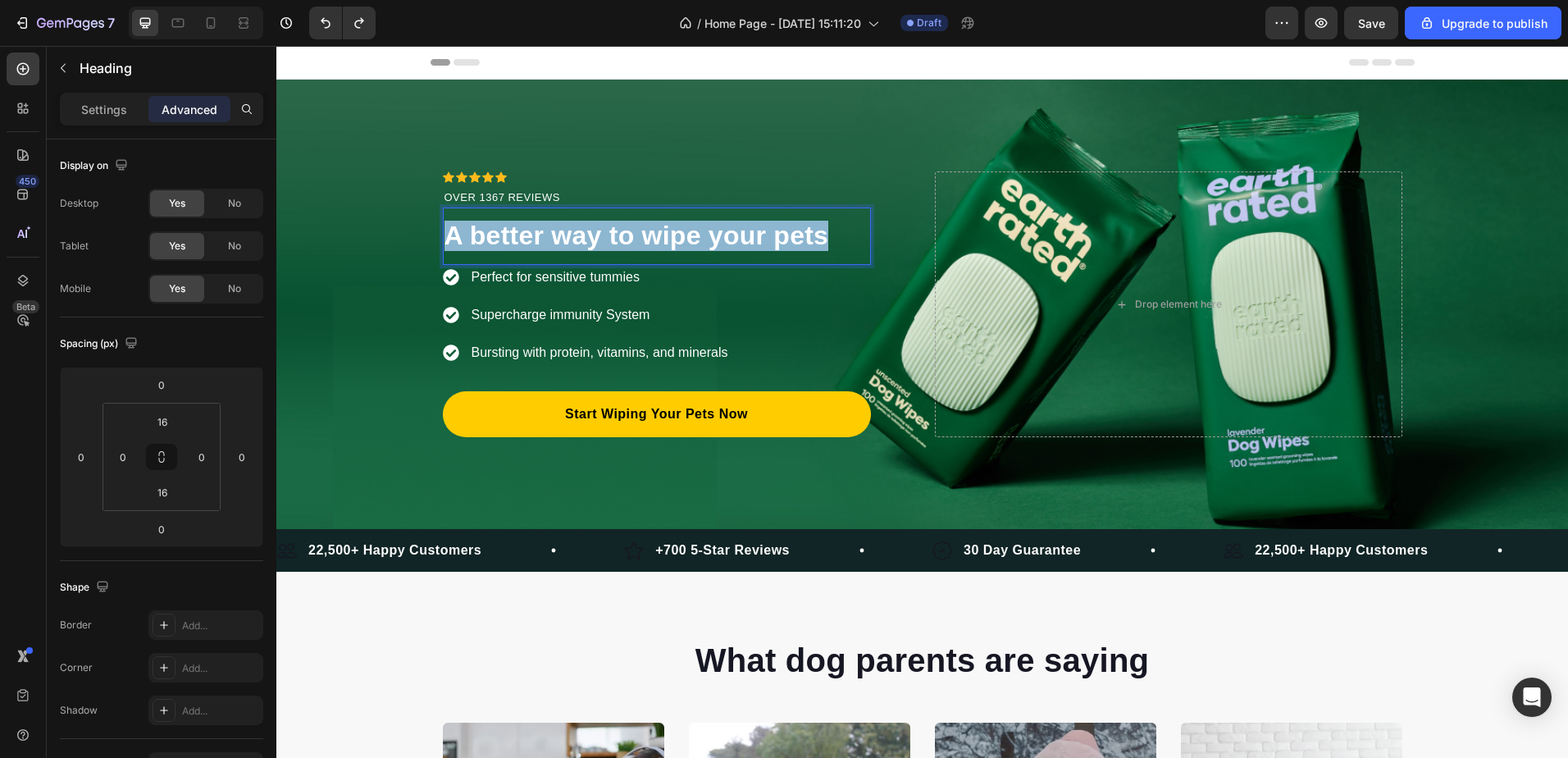
click at [654, 240] on span "A better way to wipe your pets" at bounding box center [636, 235] width 384 height 29
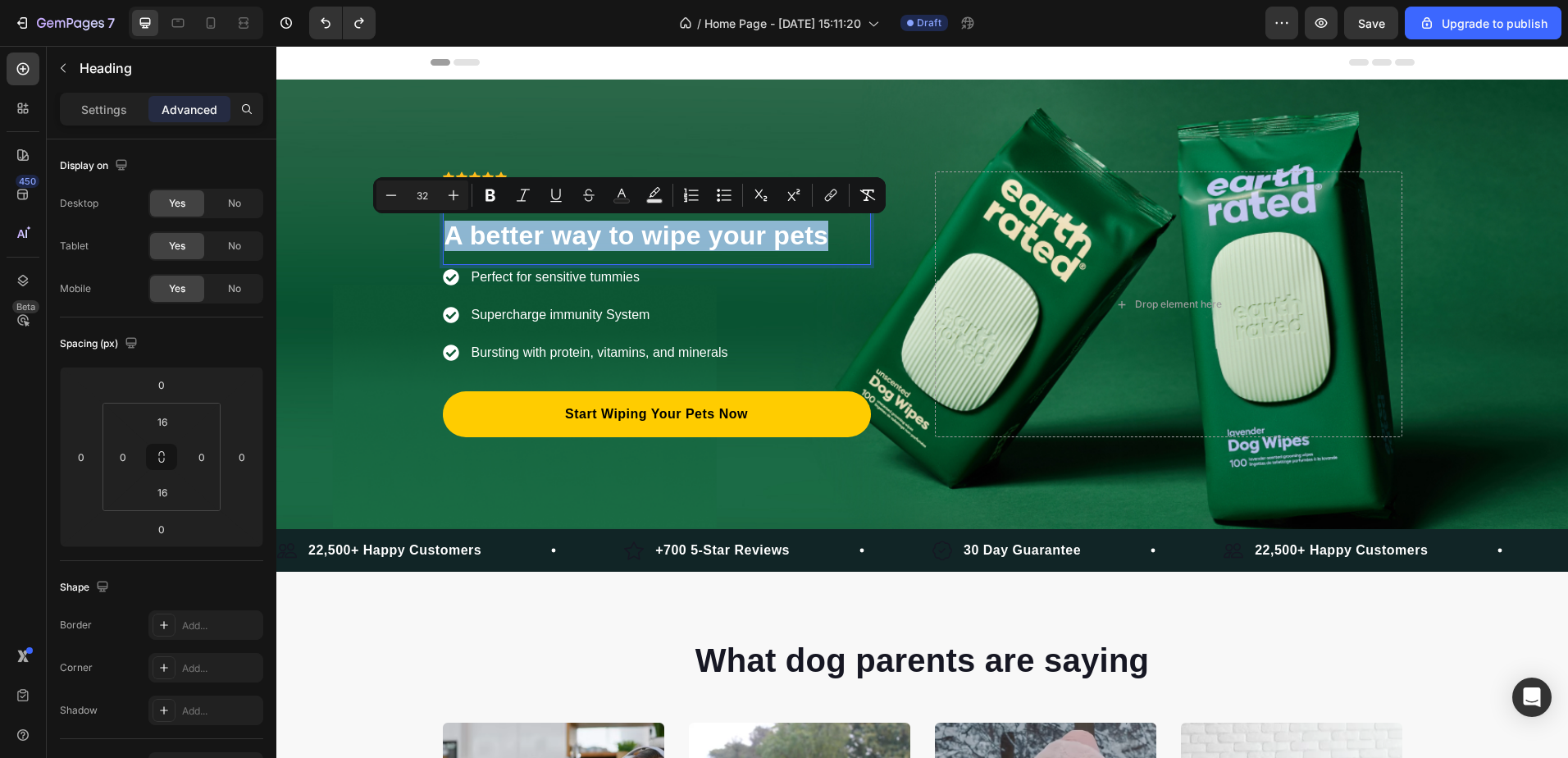
click at [654, 240] on span "A better way to wipe your pets" at bounding box center [636, 235] width 384 height 29
click at [560, 235] on span "A better way to wipe your pets" at bounding box center [636, 235] width 384 height 29
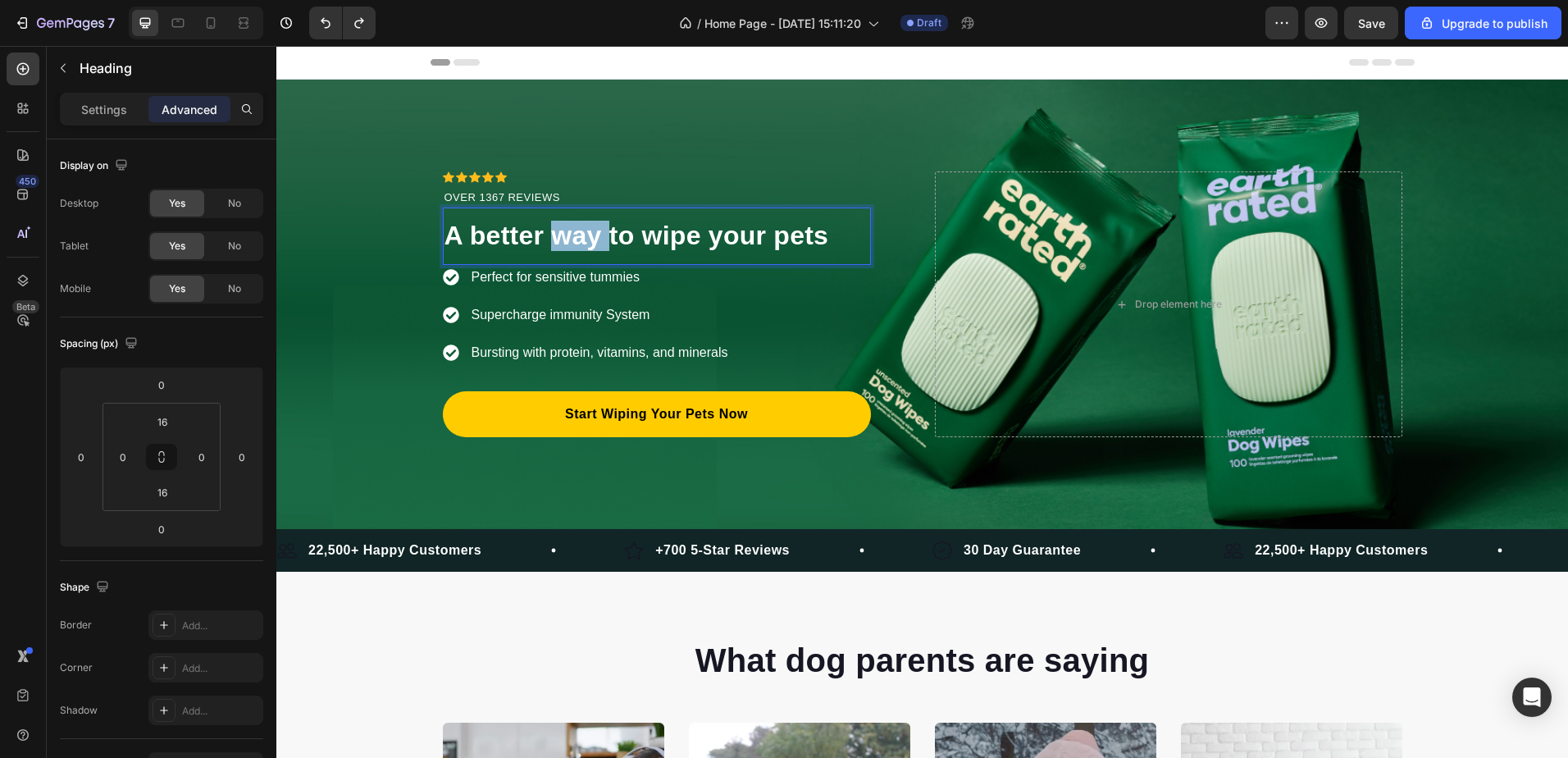
click at [560, 235] on span "A better way to wipe your pets" at bounding box center [636, 235] width 384 height 29
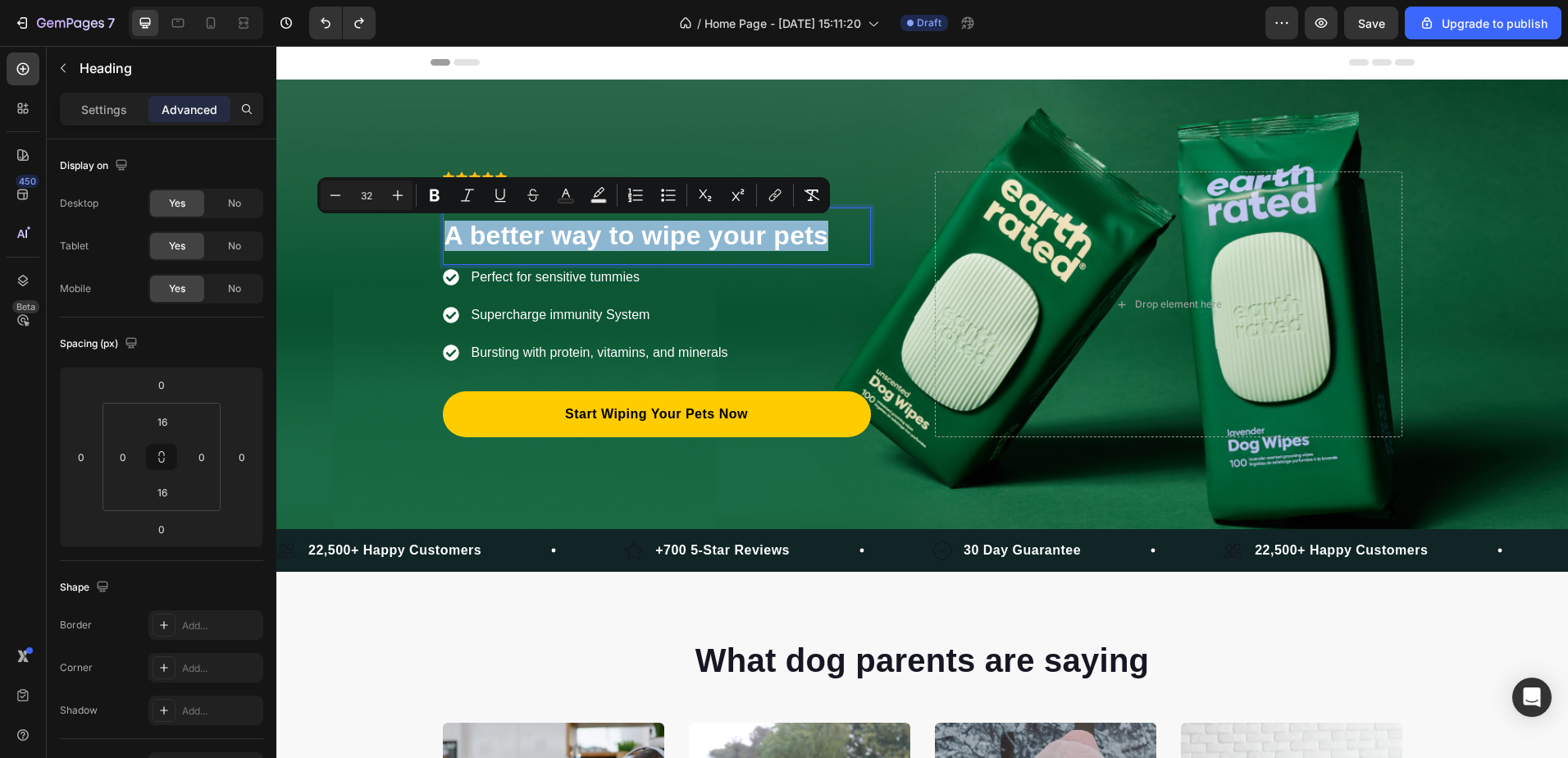
click at [560, 235] on span "A better way to wipe your pets" at bounding box center [636, 235] width 384 height 29
click at [565, 238] on span "A better way to wipe your pets" at bounding box center [636, 235] width 384 height 29
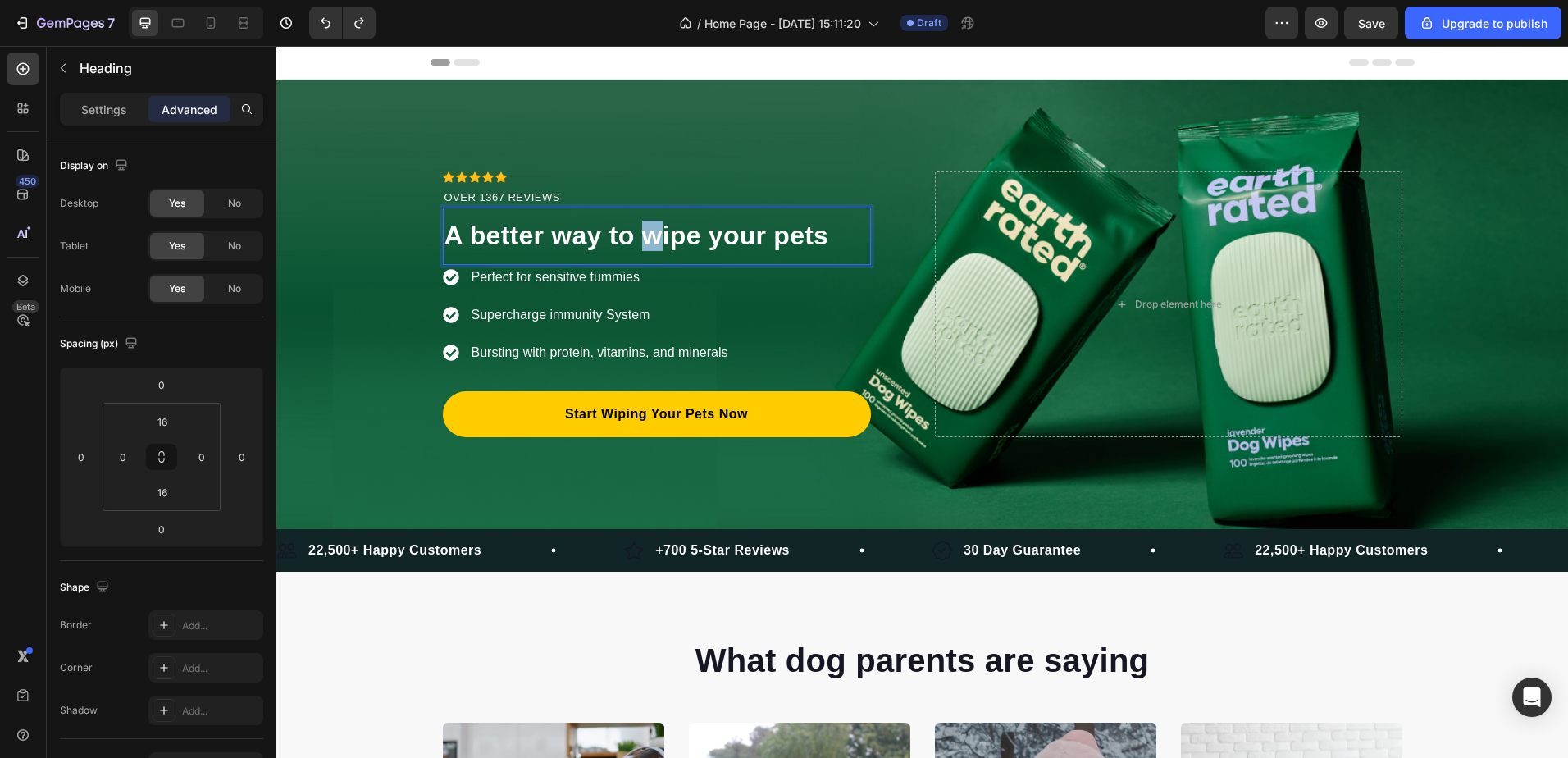
drag, startPoint x: 656, startPoint y: 233, endPoint x: 639, endPoint y: 236, distance: 17.3
click at [639, 236] on span "A better way to wipe your pets" at bounding box center [636, 235] width 384 height 29
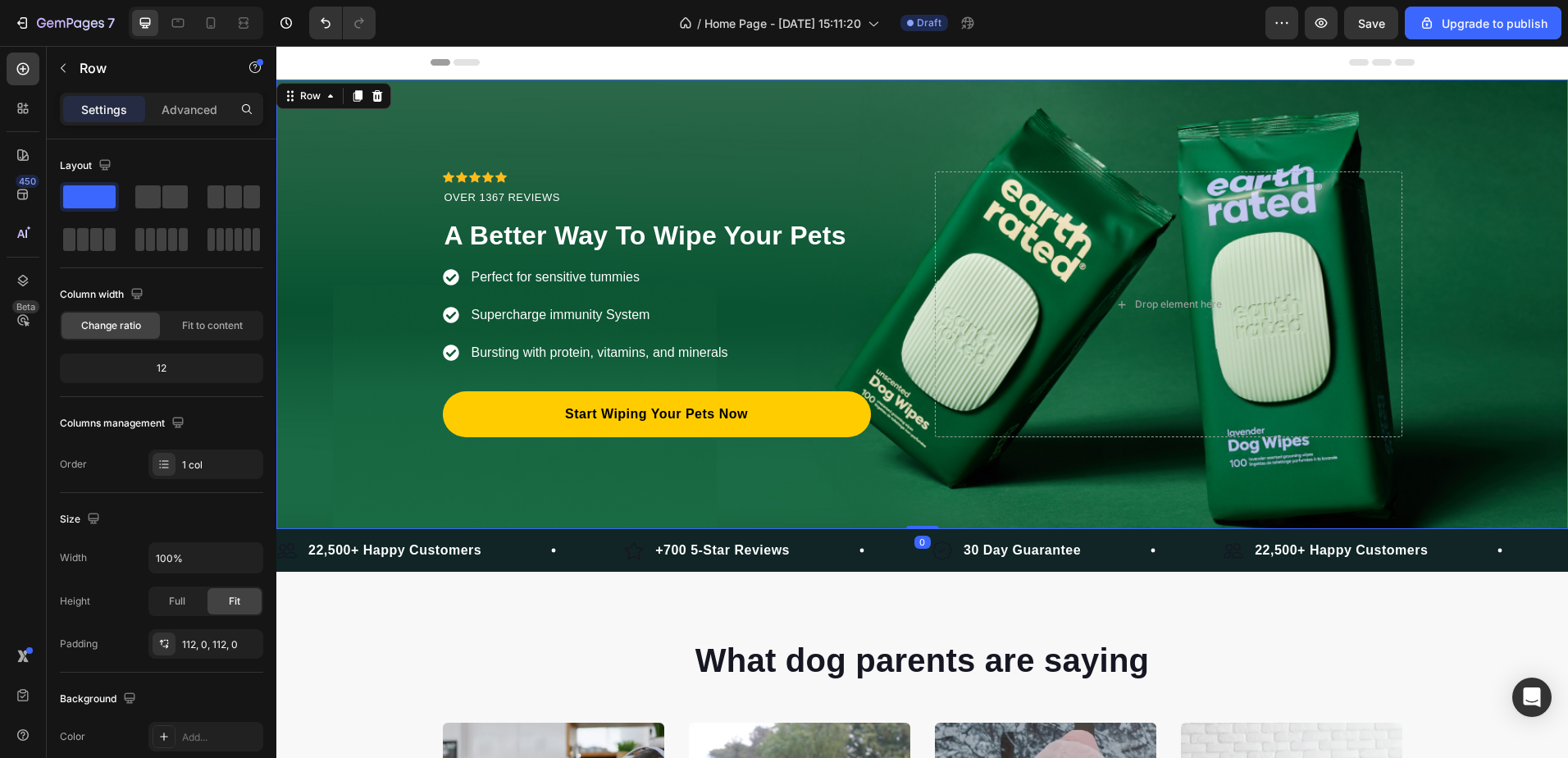
click at [668, 166] on div "Icon Icon Icon Icon Icon Icon List Hoz OVER 1367 REVIEWS Text block ⁠⁠⁠⁠⁠⁠⁠ A B…" at bounding box center [922, 304] width 1292 height 449
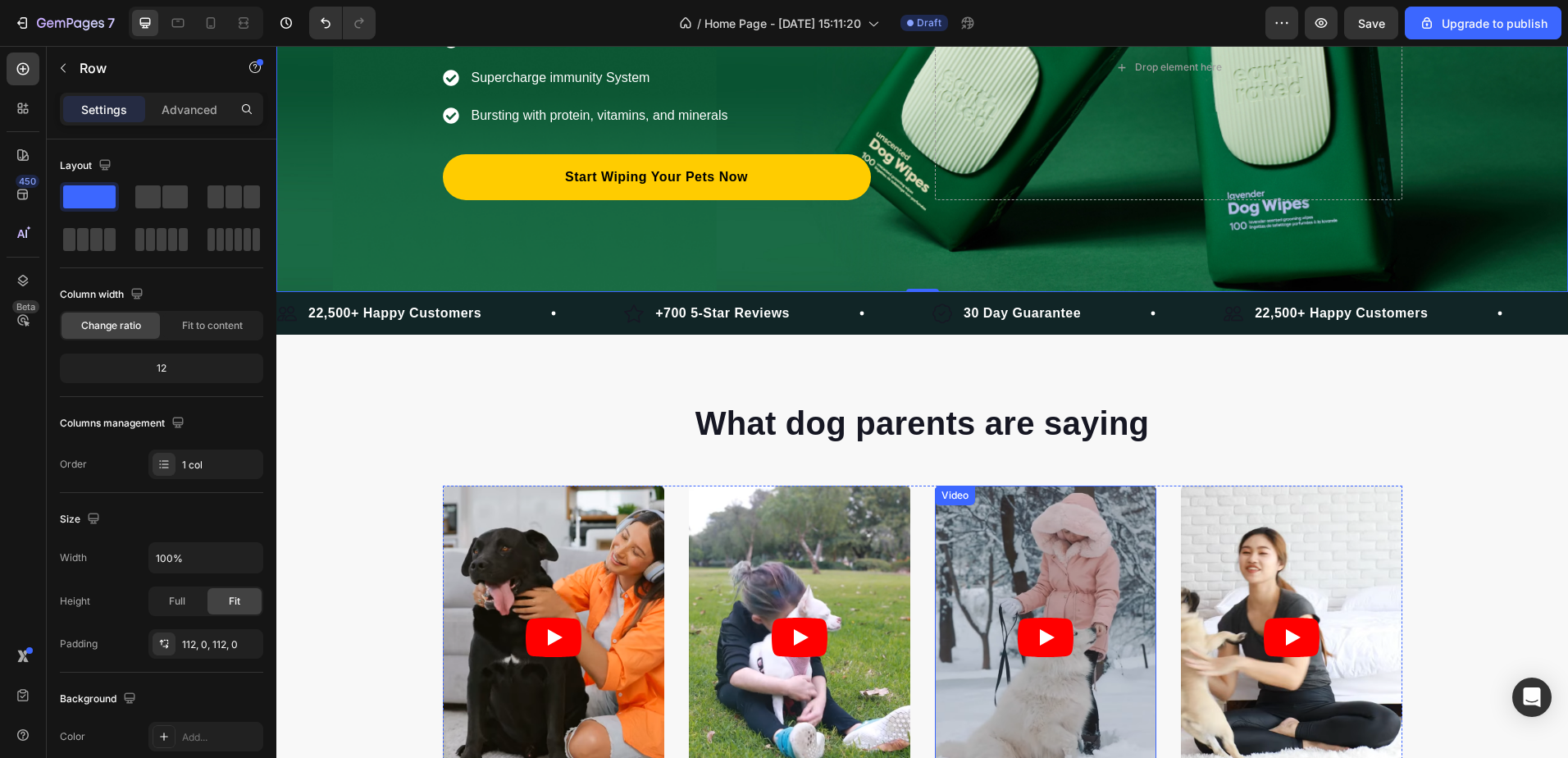
scroll to position [82, 0]
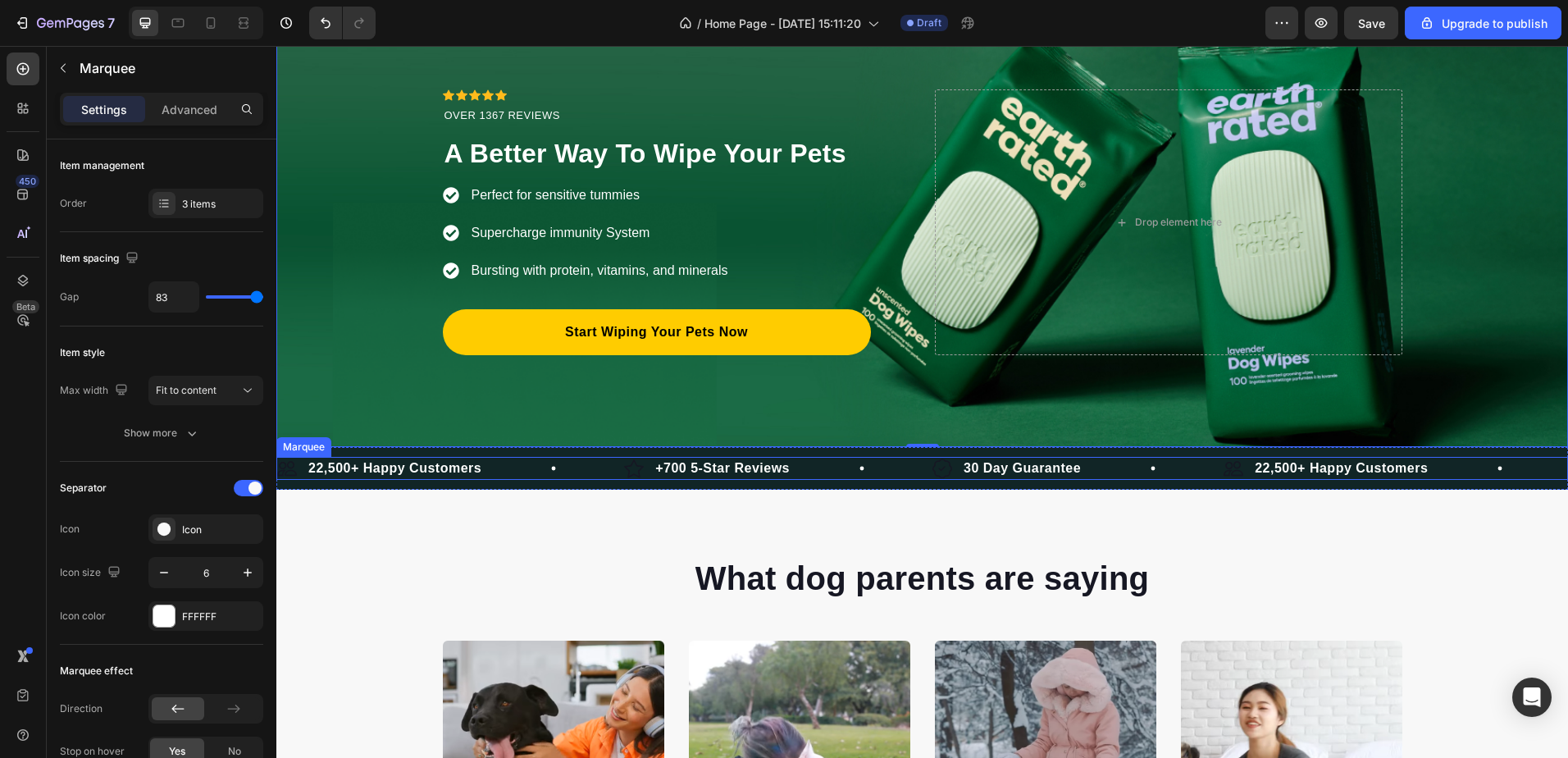
click at [845, 480] on div "Image +700 5-Star Reviews Text Block Row" at bounding box center [779, 468] width 309 height 23
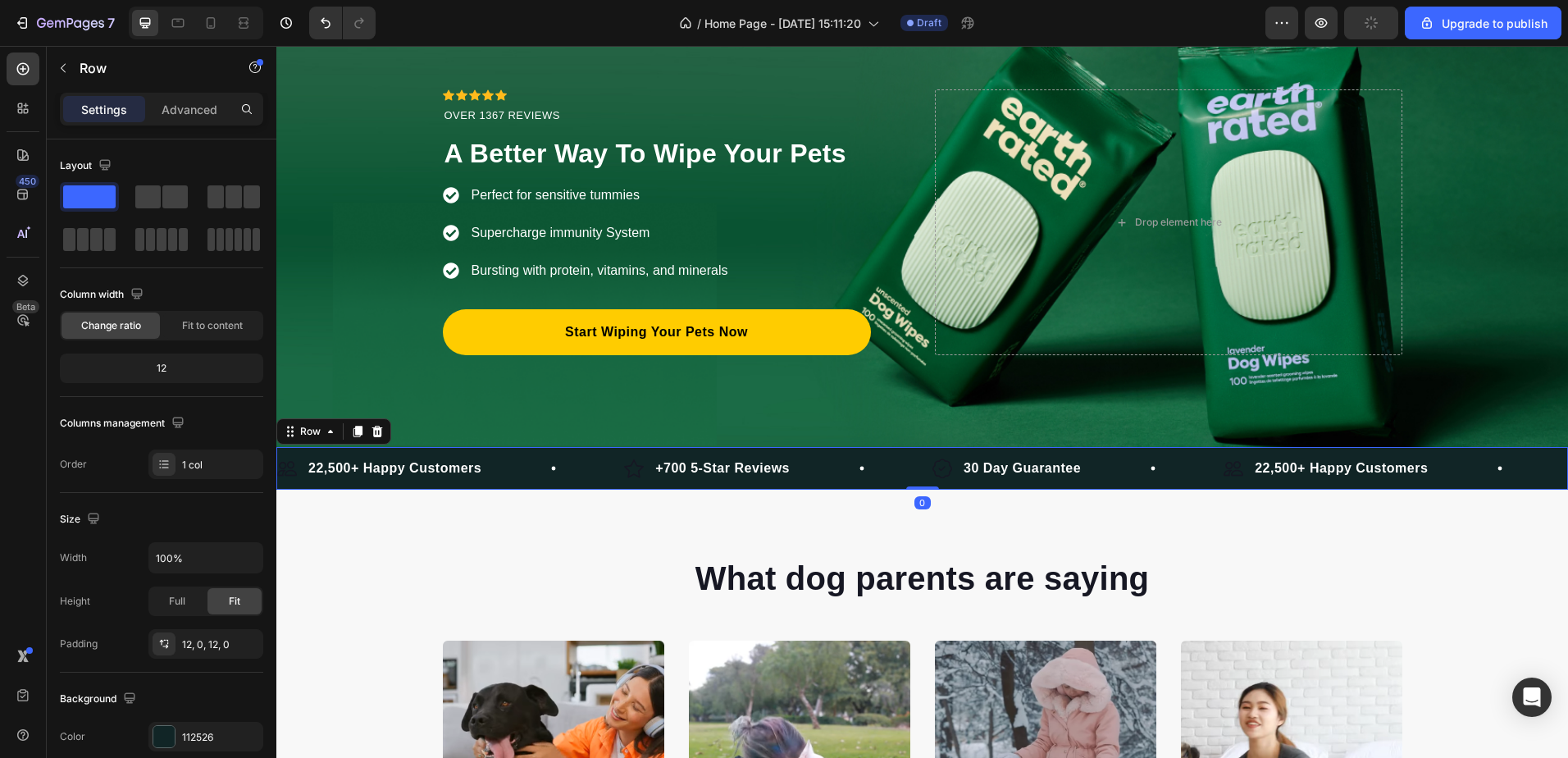
click at [819, 447] on div "Image 22,500+ Happy Customers Text Block Row Image +700 5-Star Reviews Text Blo…" at bounding box center [922, 468] width 1292 height 42
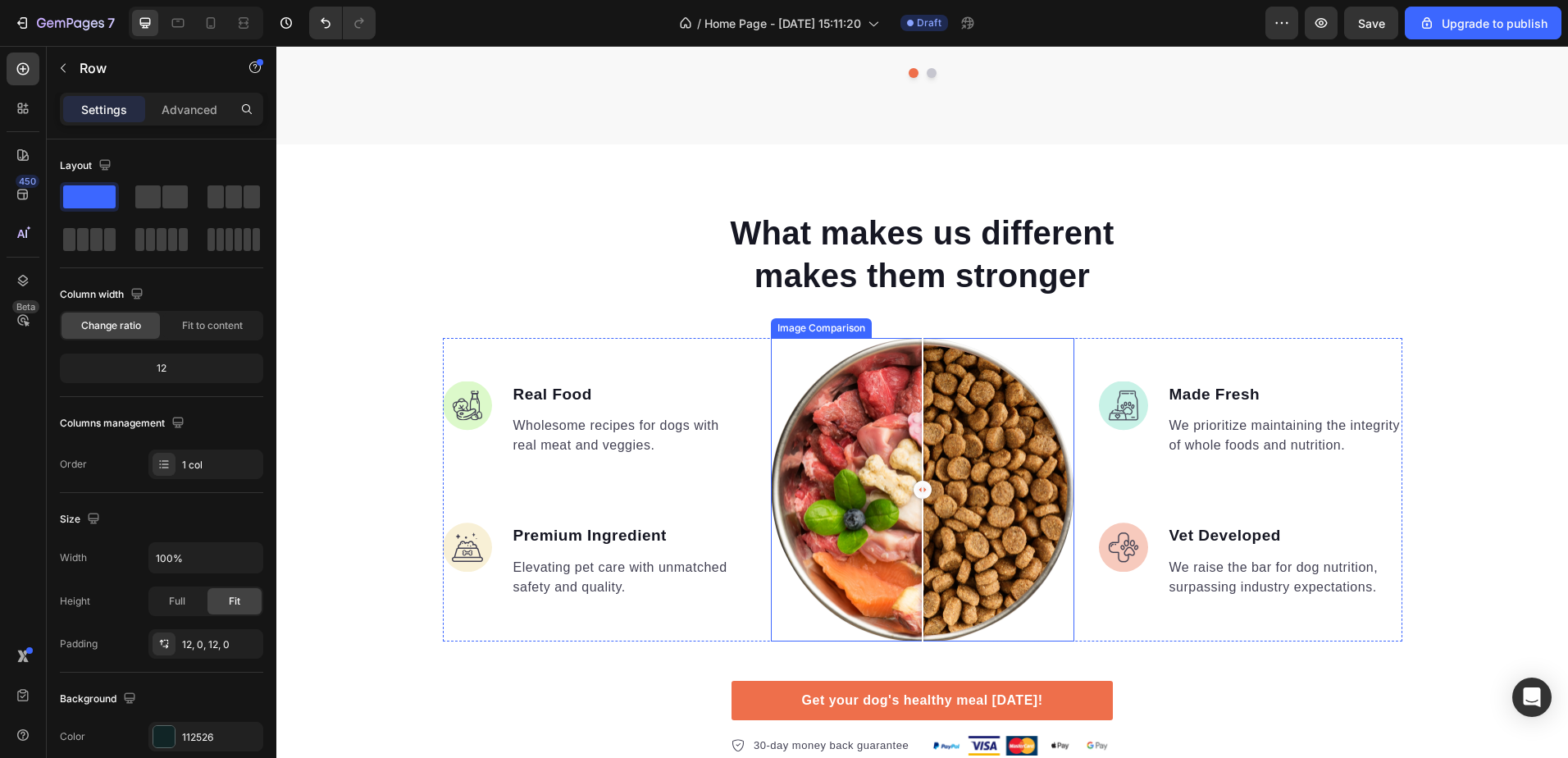
scroll to position [574, 0]
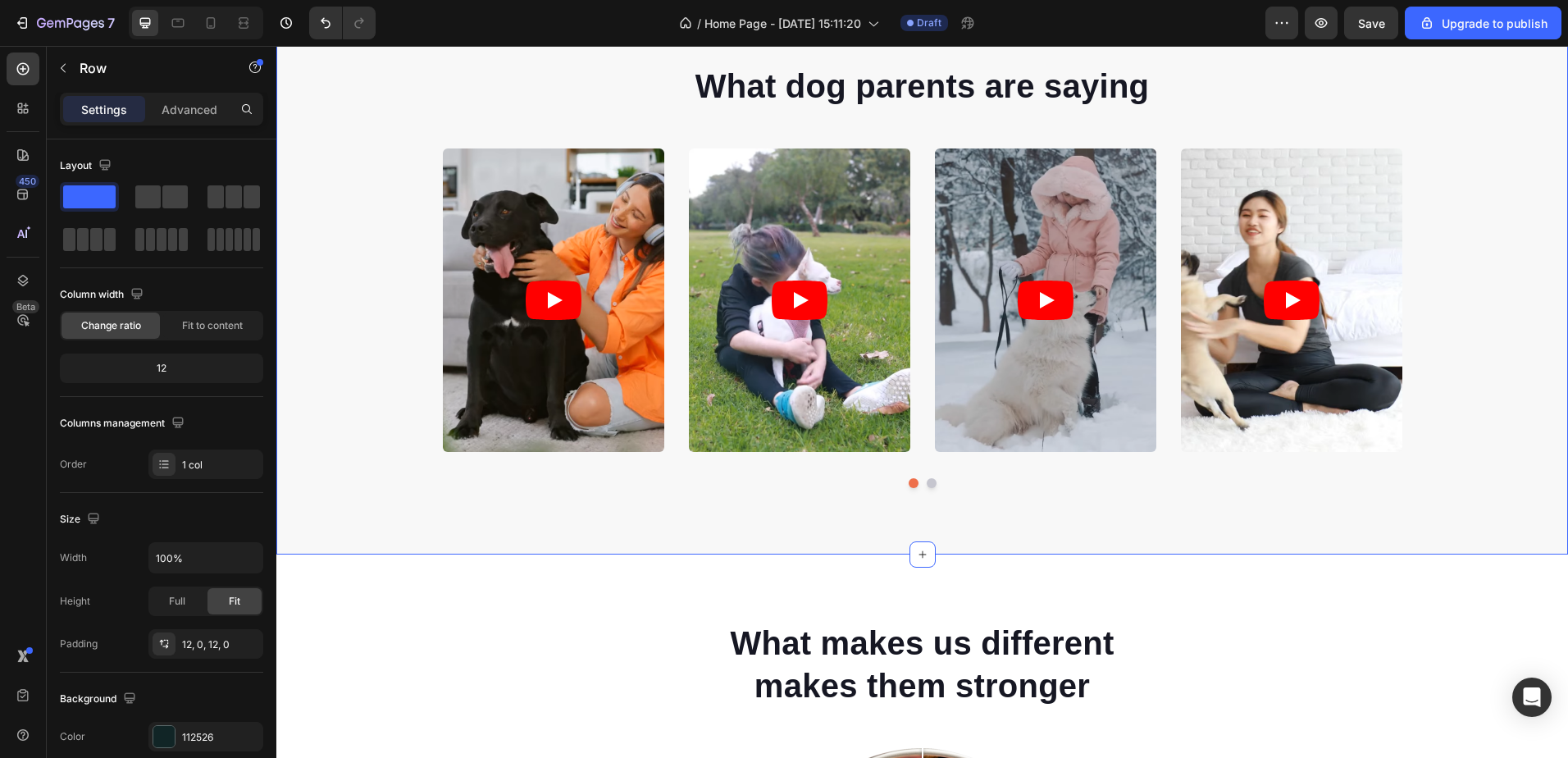
click at [674, 530] on div "What dog parents are saying Heading Video Video Video Video Video Carousel Row …" at bounding box center [922, 275] width 1292 height 556
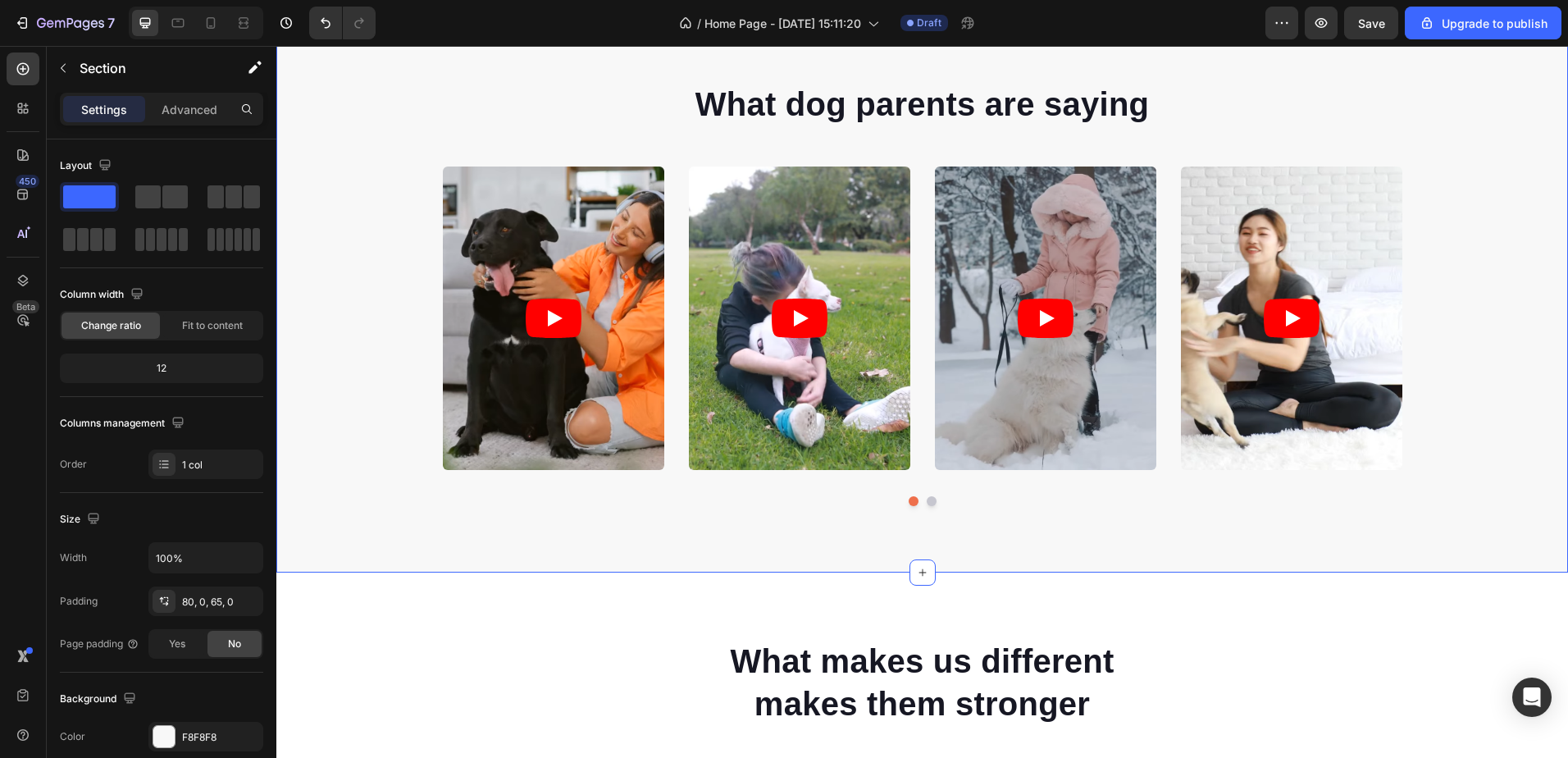
scroll to position [410, 0]
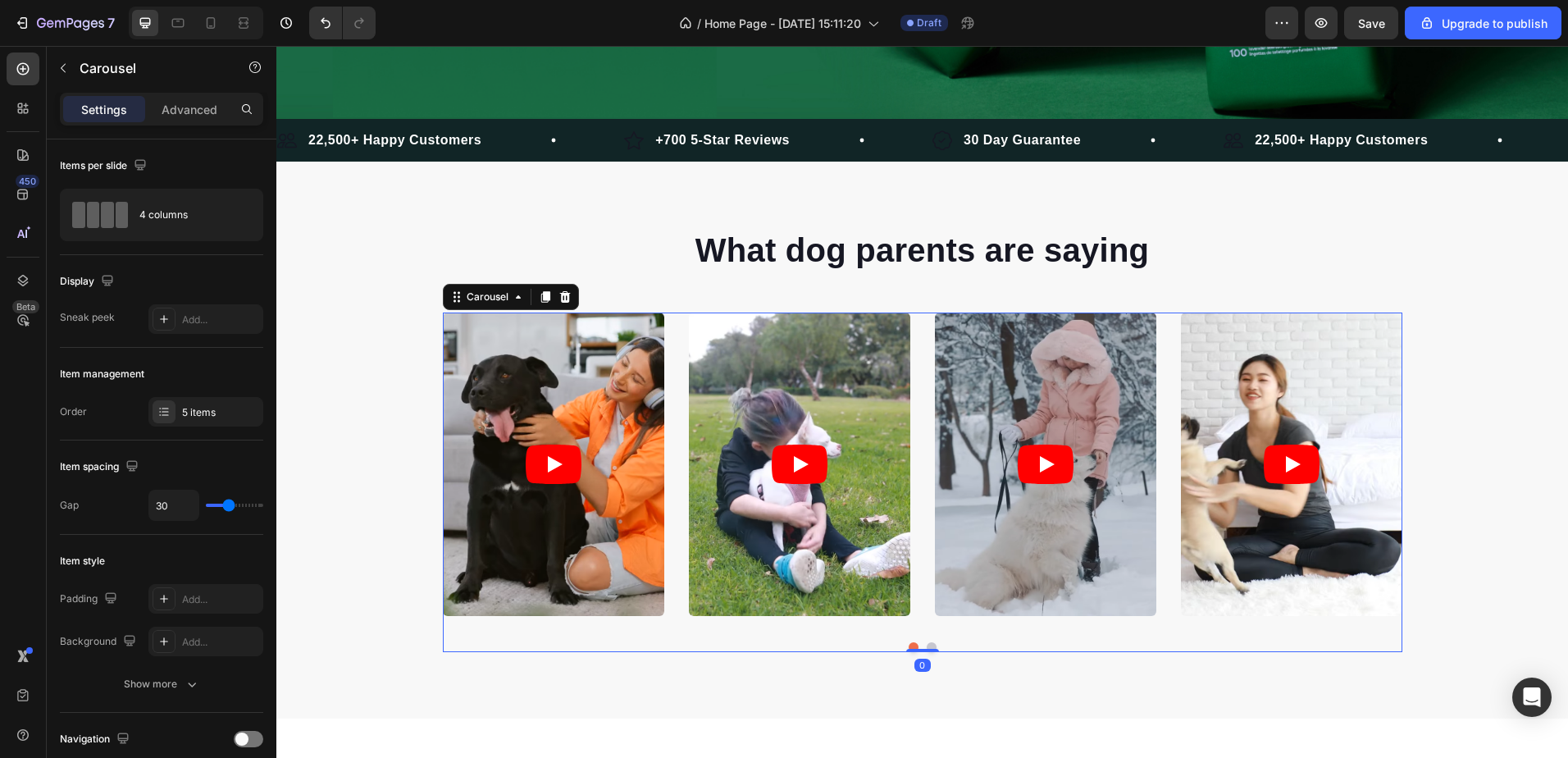
click at [663, 637] on div "Video Video Video Video Video Carousel 0" at bounding box center [922, 482] width 959 height 339
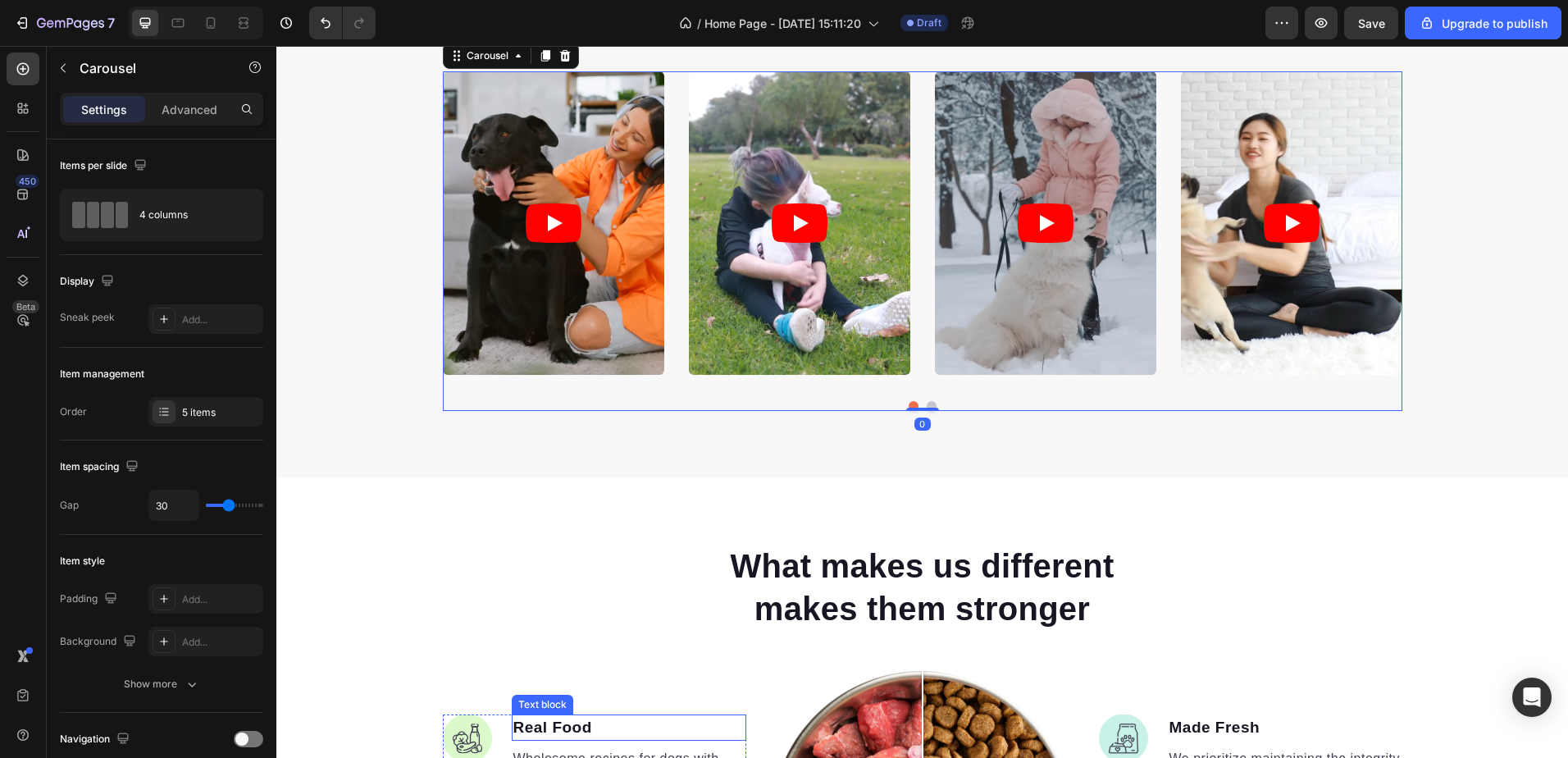
scroll to position [493, 0]
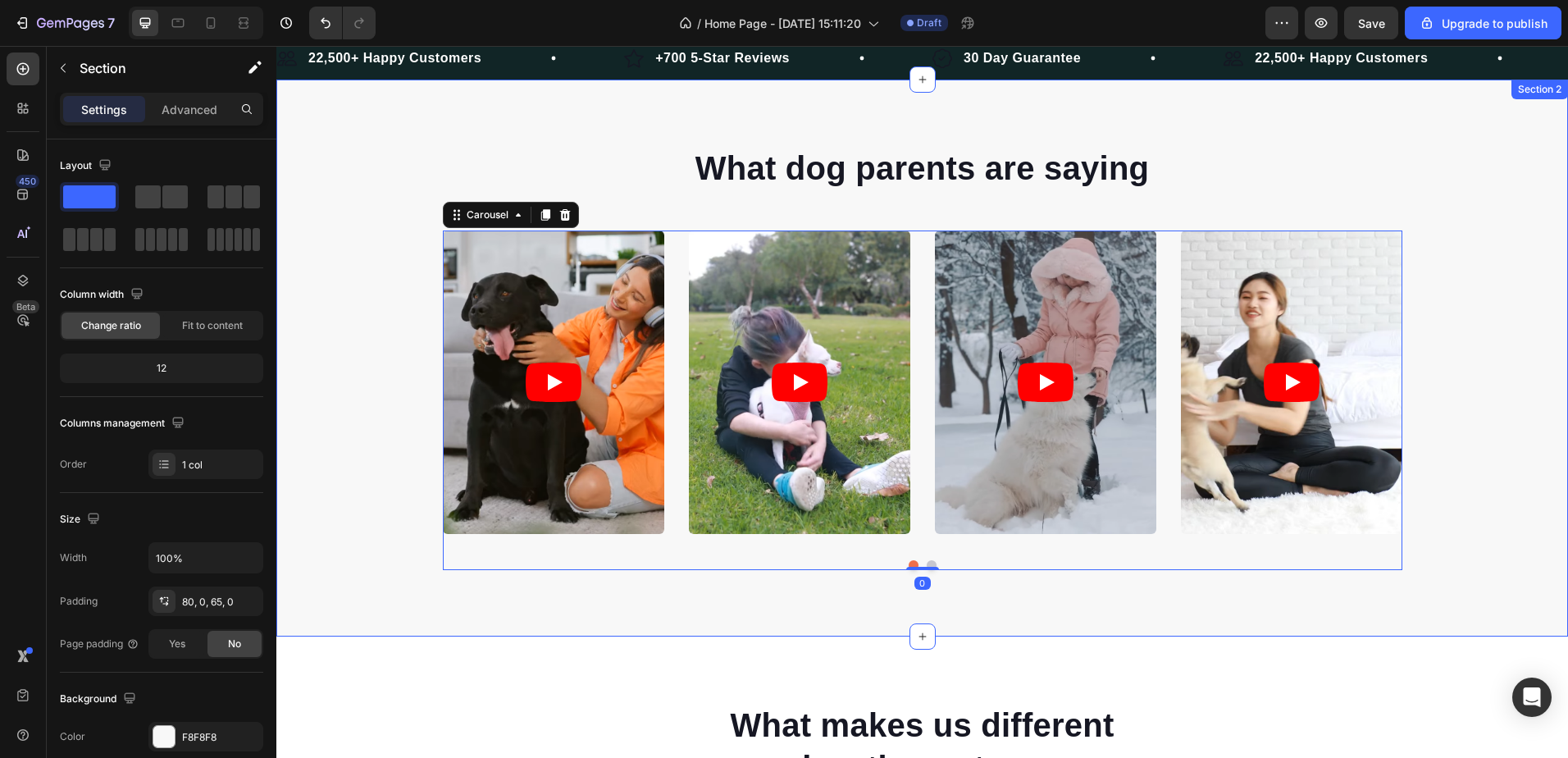
click at [616, 613] on div "What dog parents are saying Heading Video Video Video Video Video Carousel 0 Ro…" at bounding box center [922, 358] width 1292 height 556
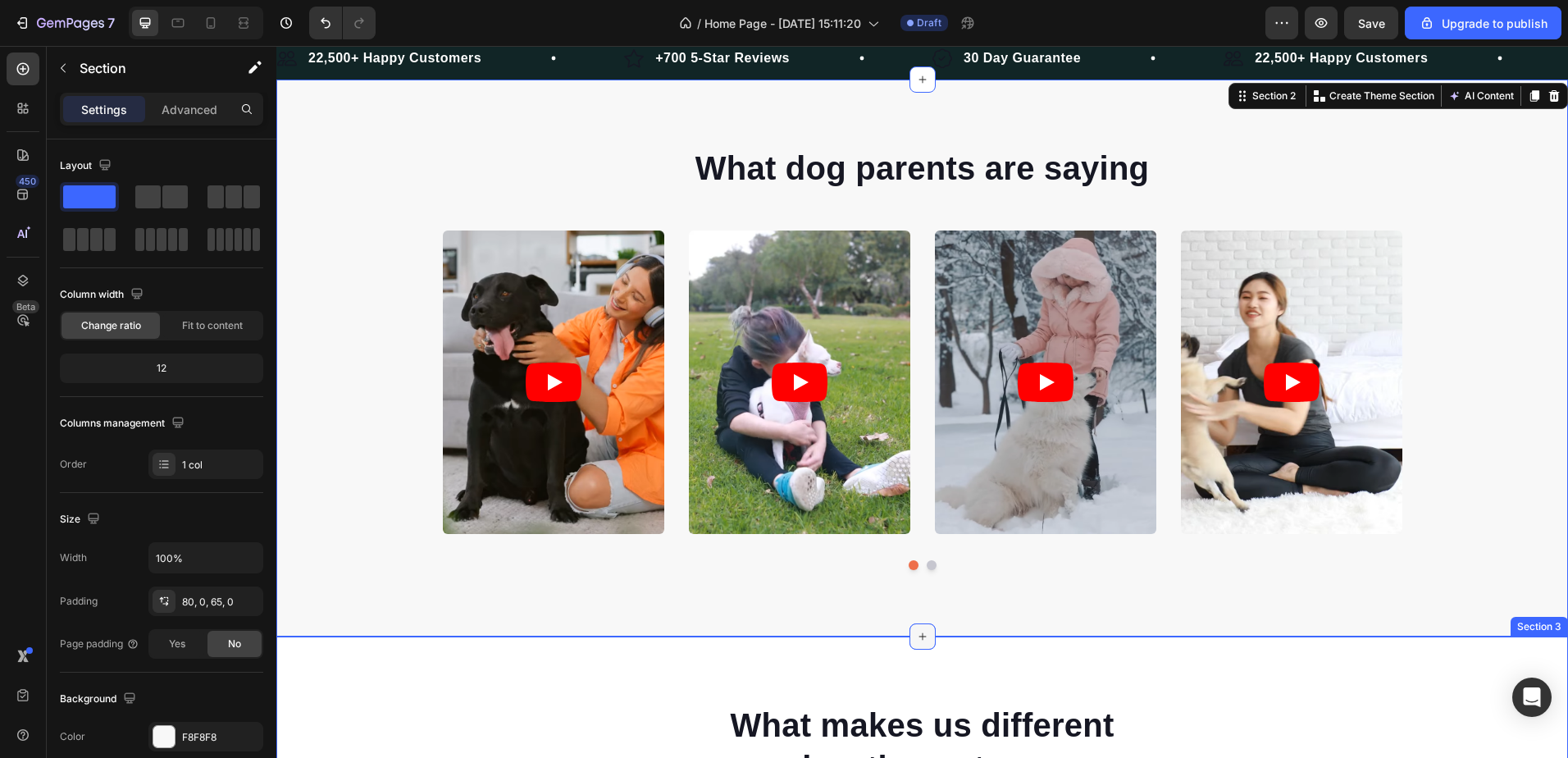
click at [909, 636] on div at bounding box center [922, 636] width 27 height 27
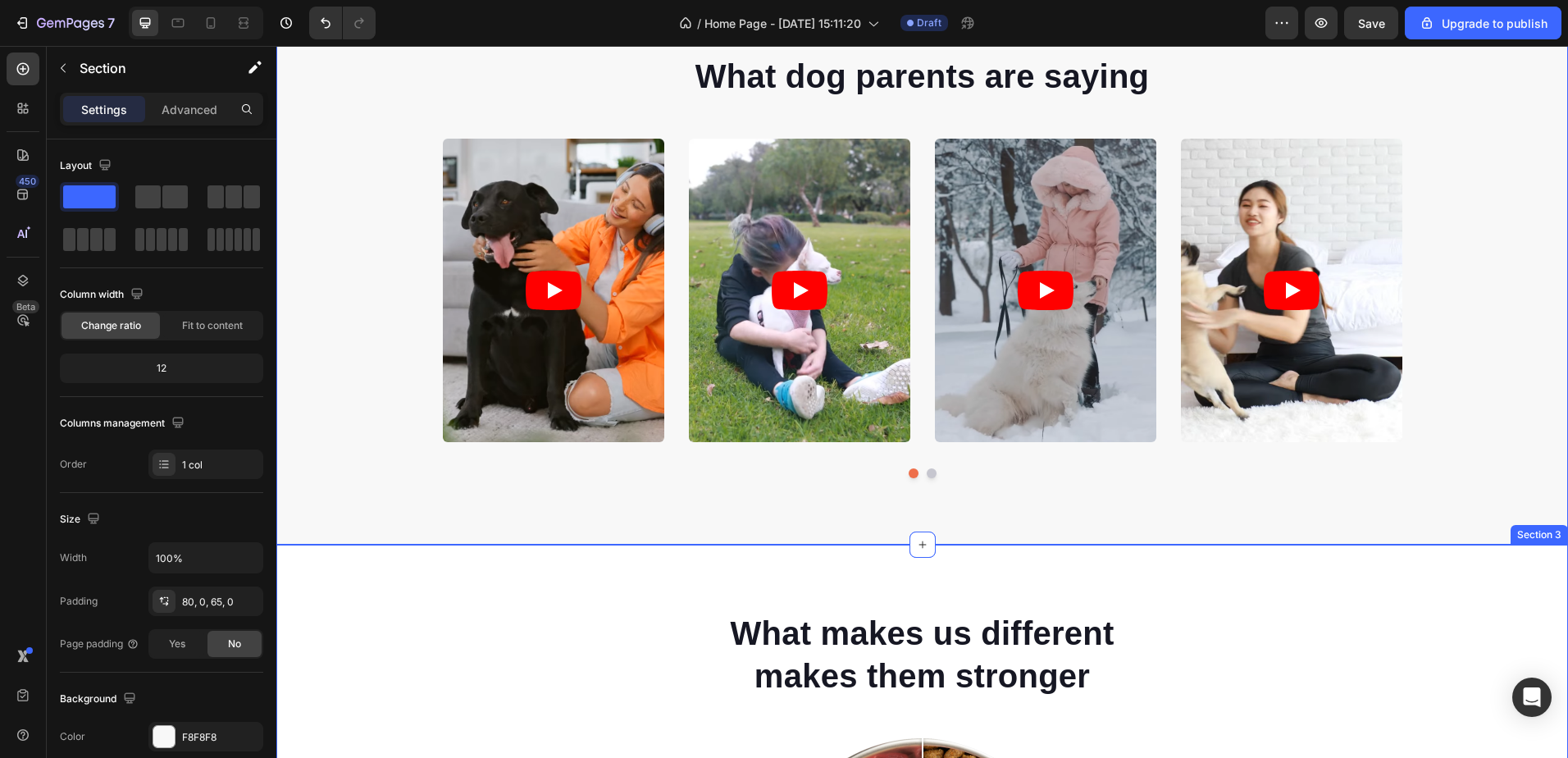
scroll to position [656, 0]
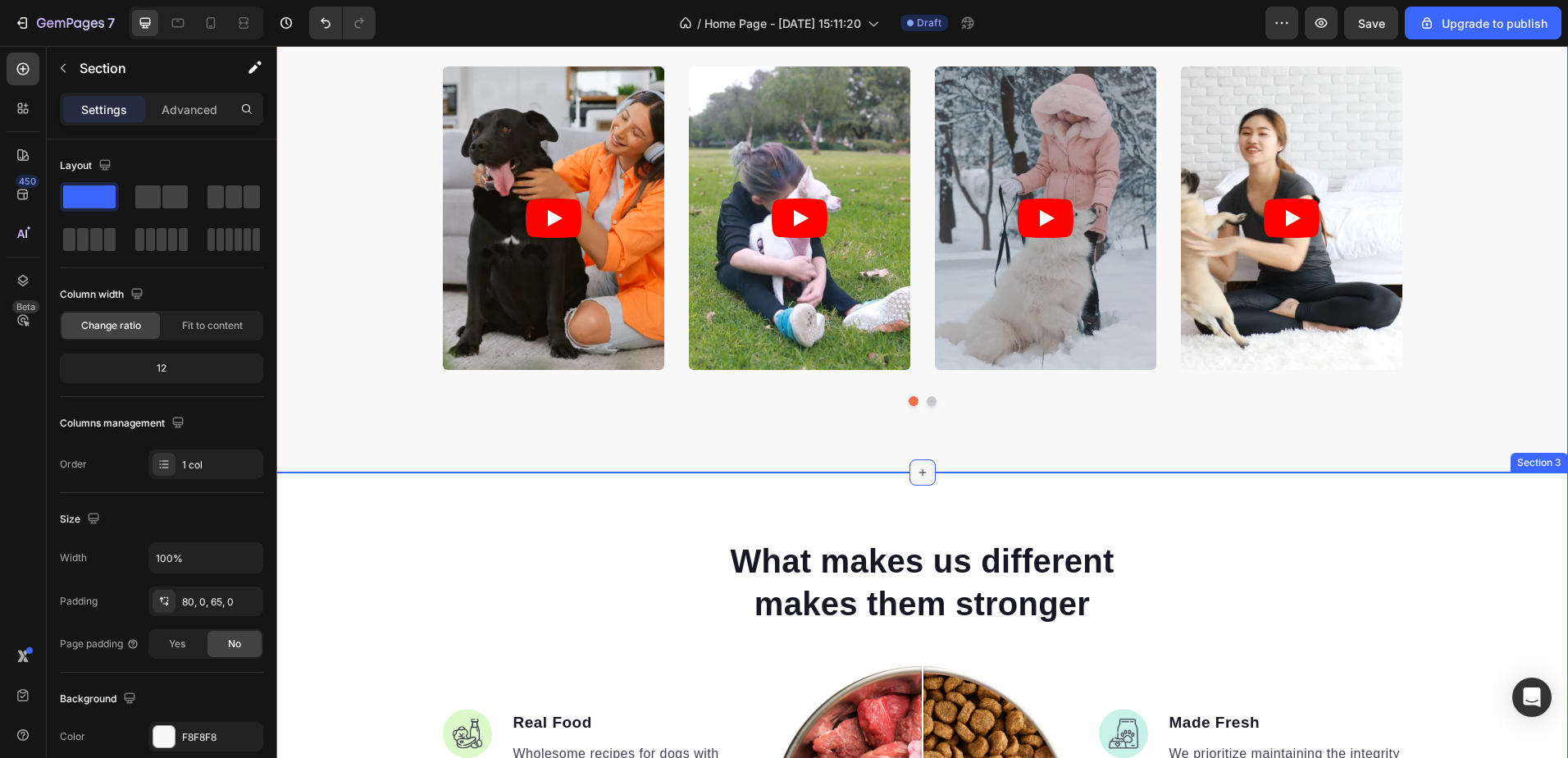
click at [920, 471] on icon at bounding box center [922, 472] width 13 height 13
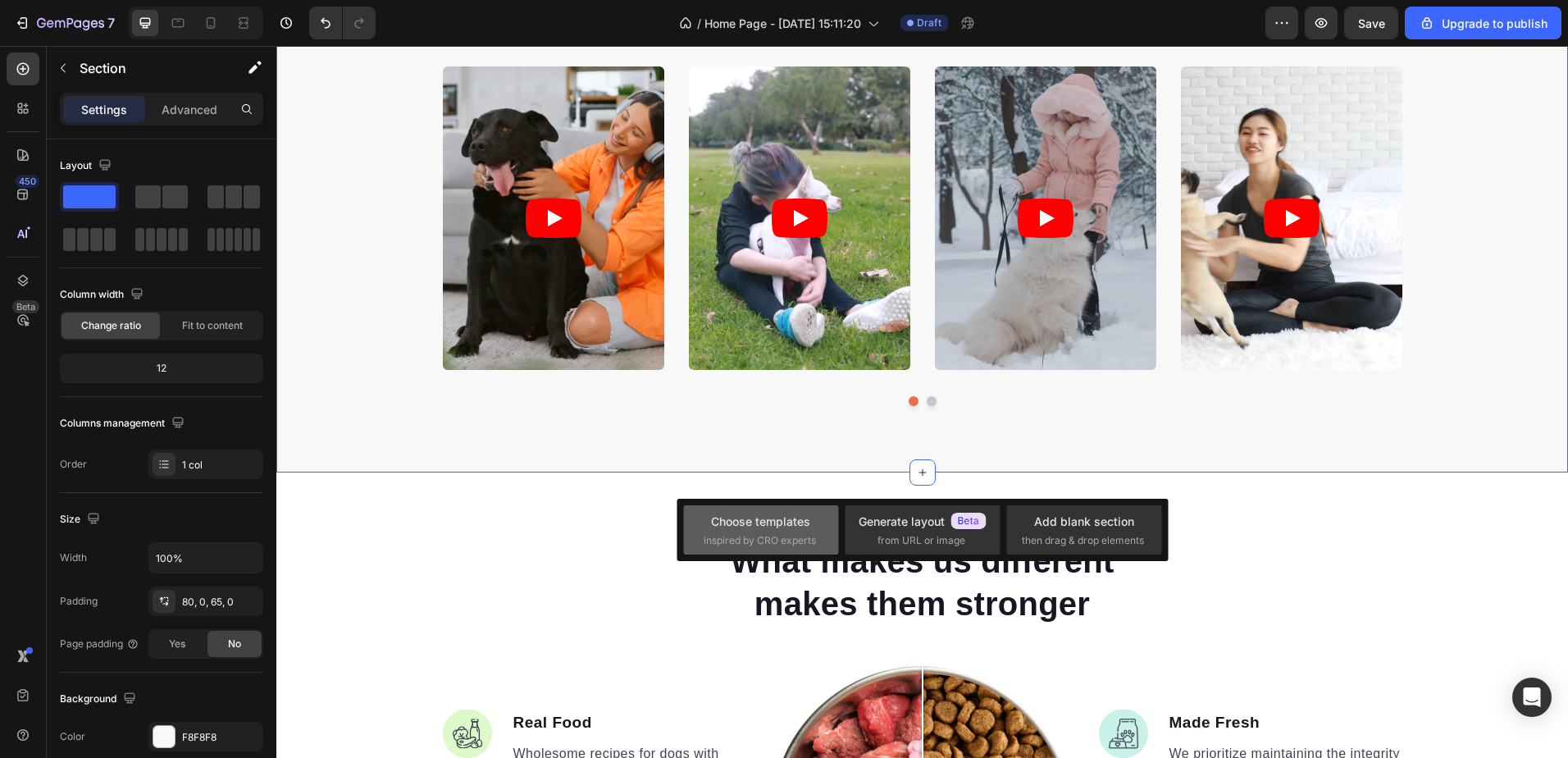
click at [786, 526] on div "Choose templates" at bounding box center [760, 521] width 99 height 18
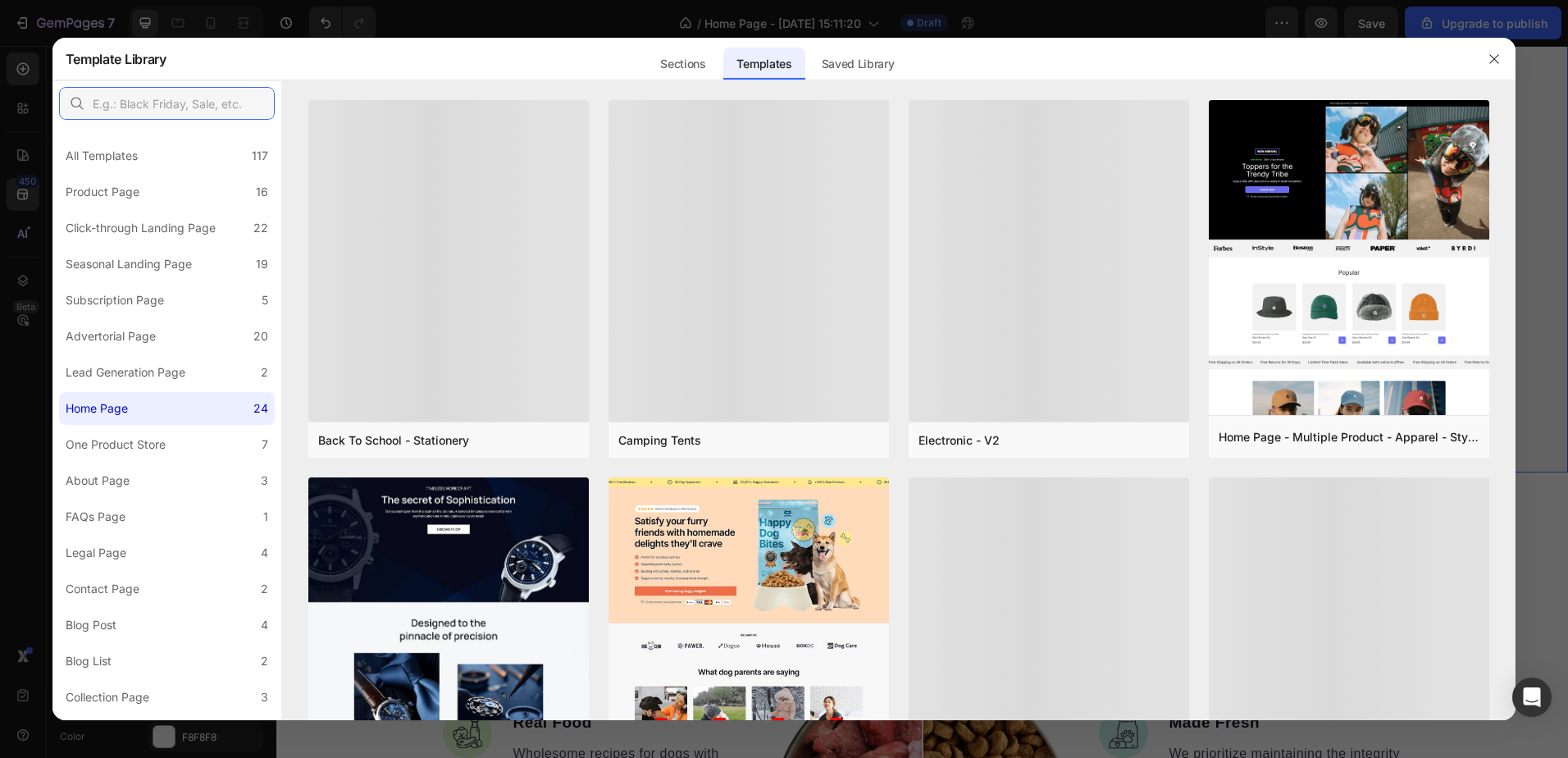
click at [181, 107] on input "text" at bounding box center [166, 102] width 215 height 32
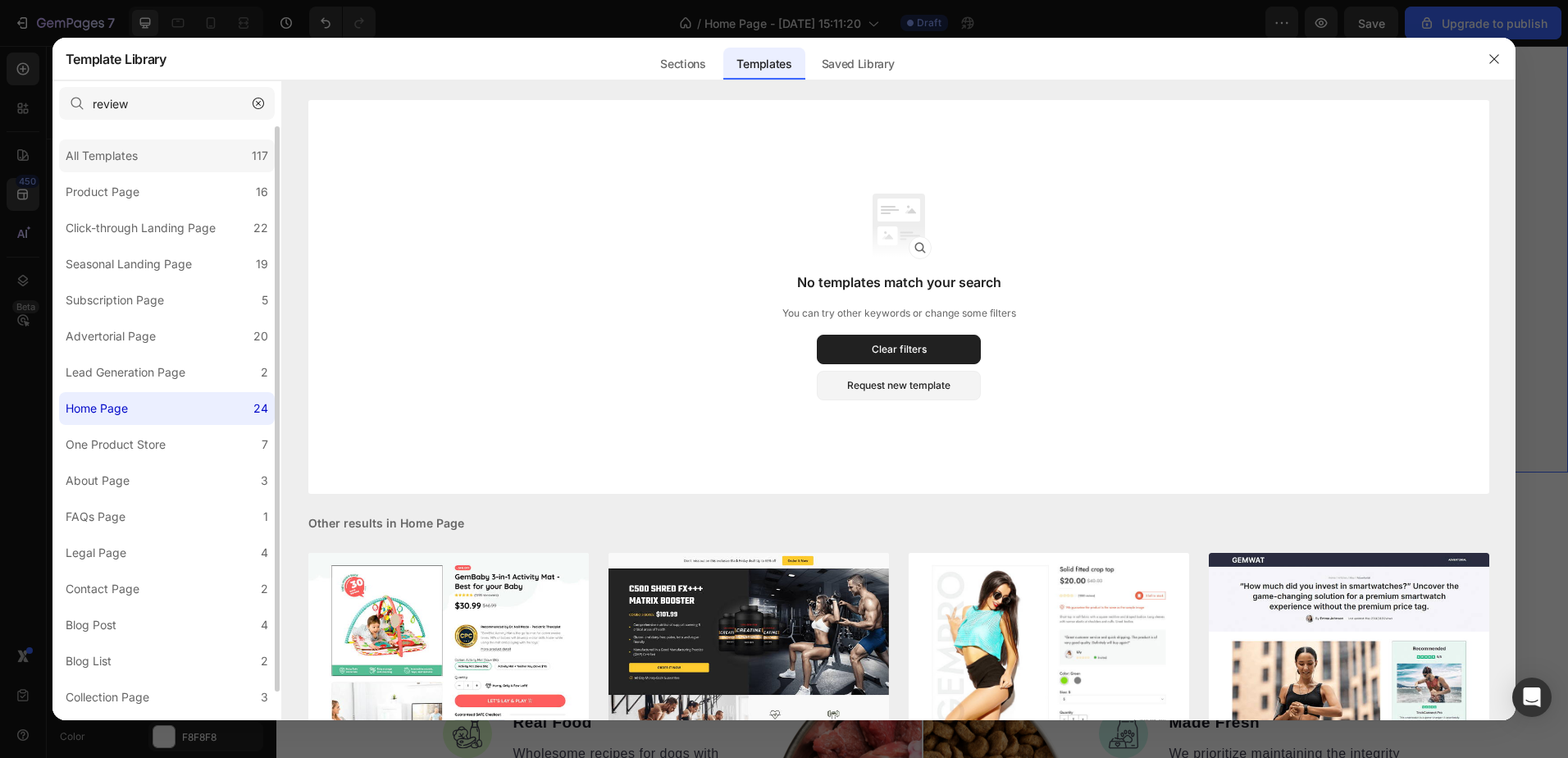
click at [145, 147] on div "All Templates 117" at bounding box center [166, 155] width 215 height 32
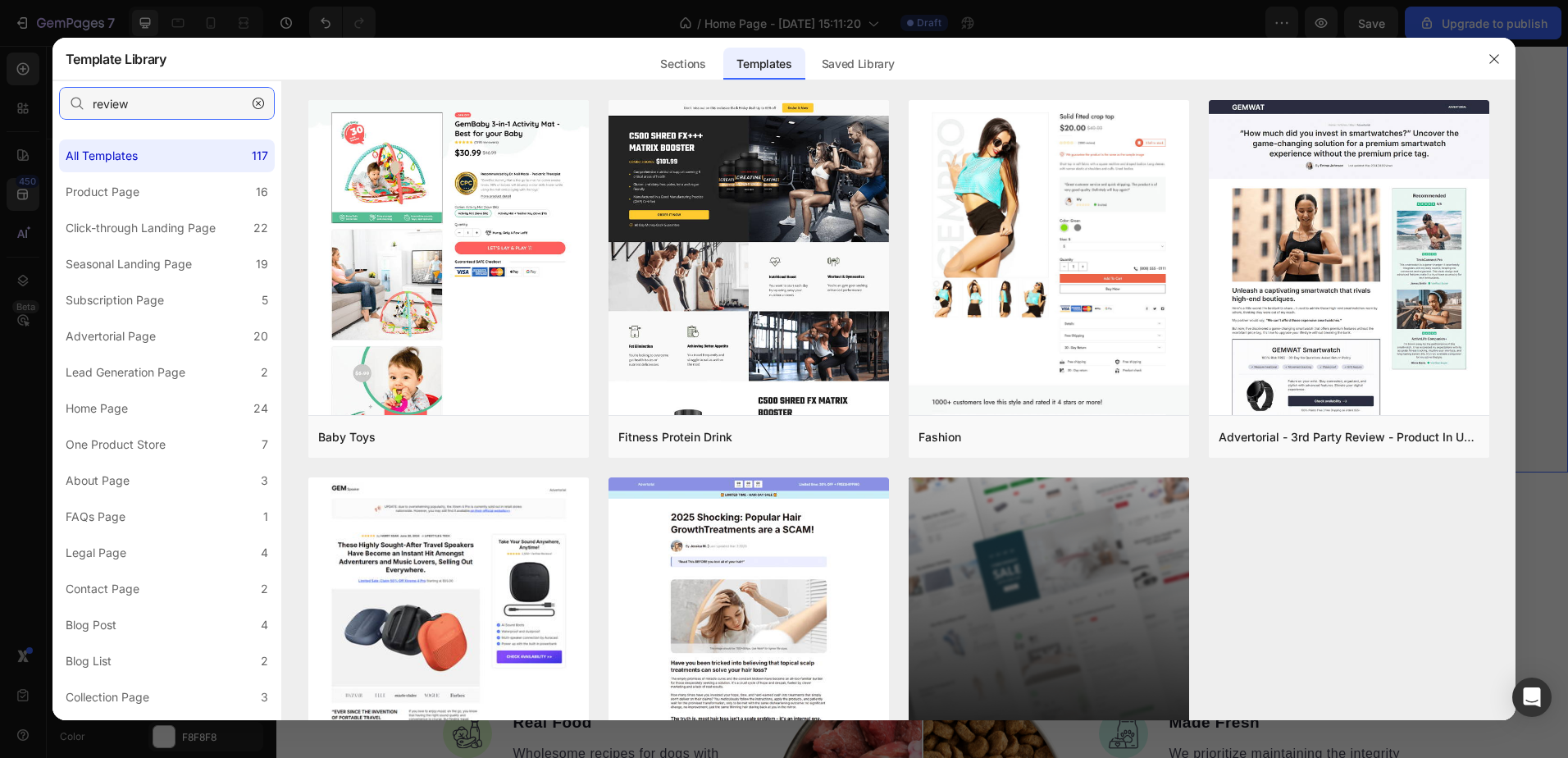
click at [185, 108] on input "review" at bounding box center [166, 102] width 215 height 32
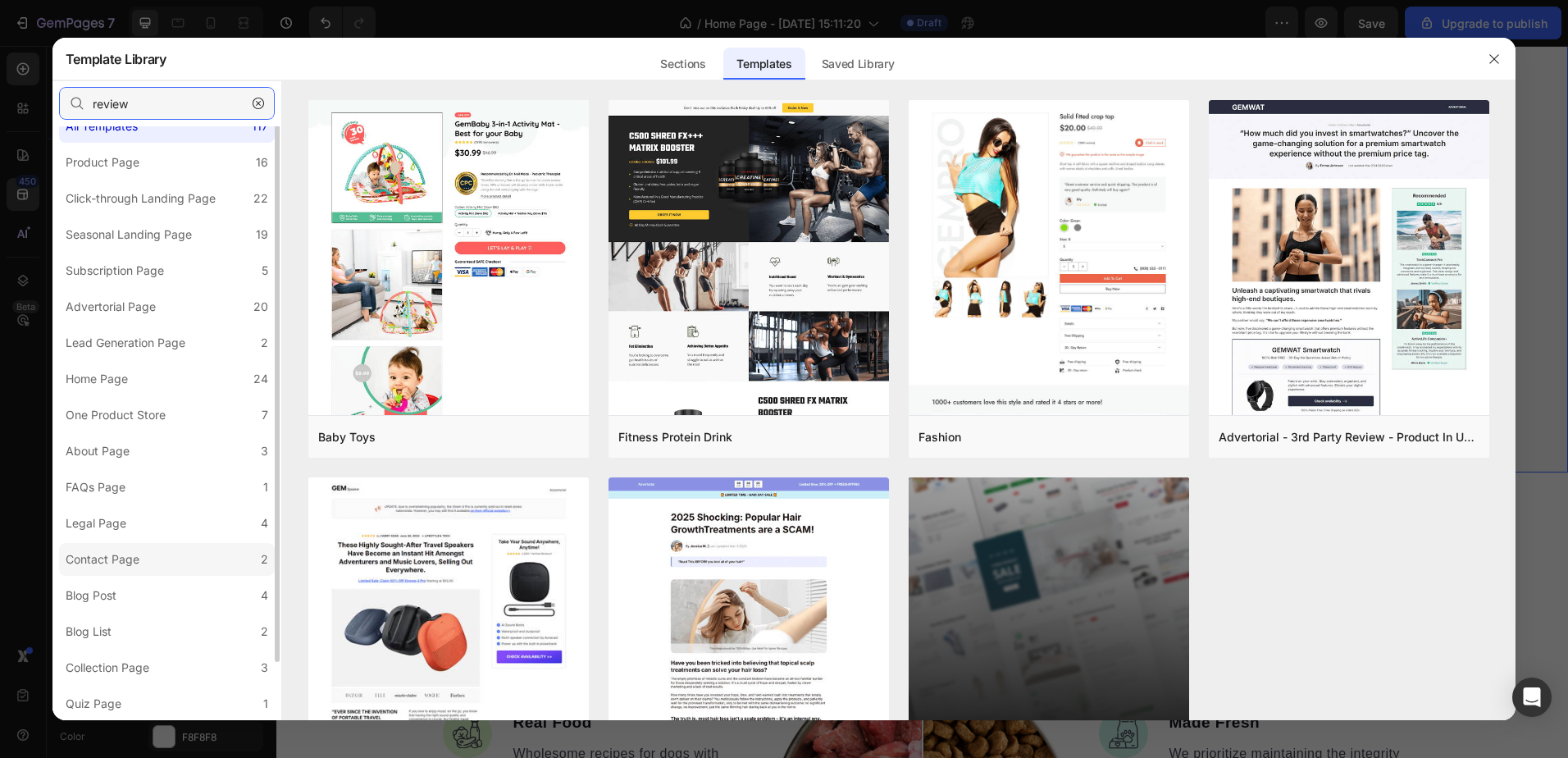
scroll to position [0, 0]
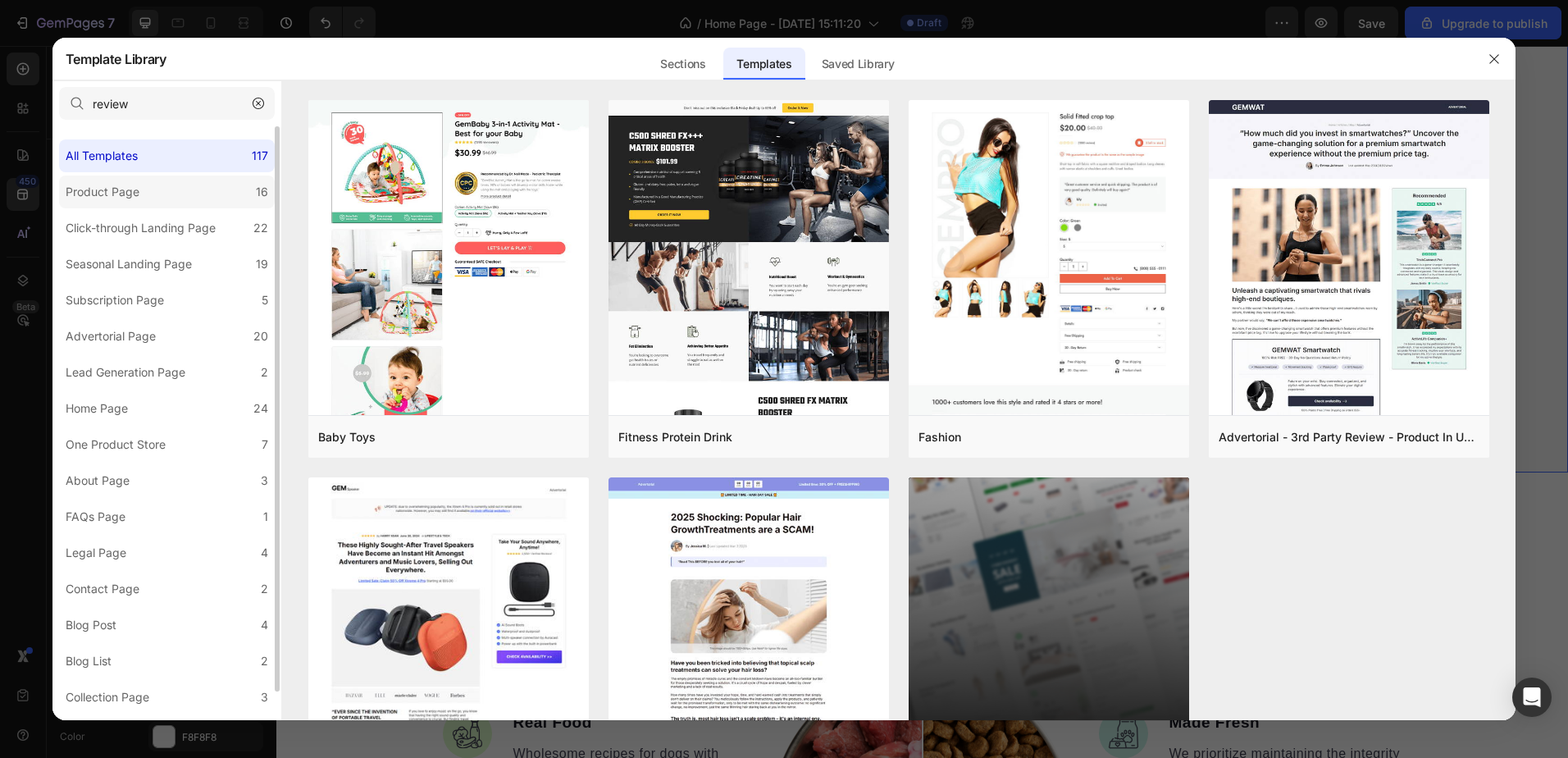
click at [165, 195] on label "Product Page 16" at bounding box center [166, 192] width 215 height 32
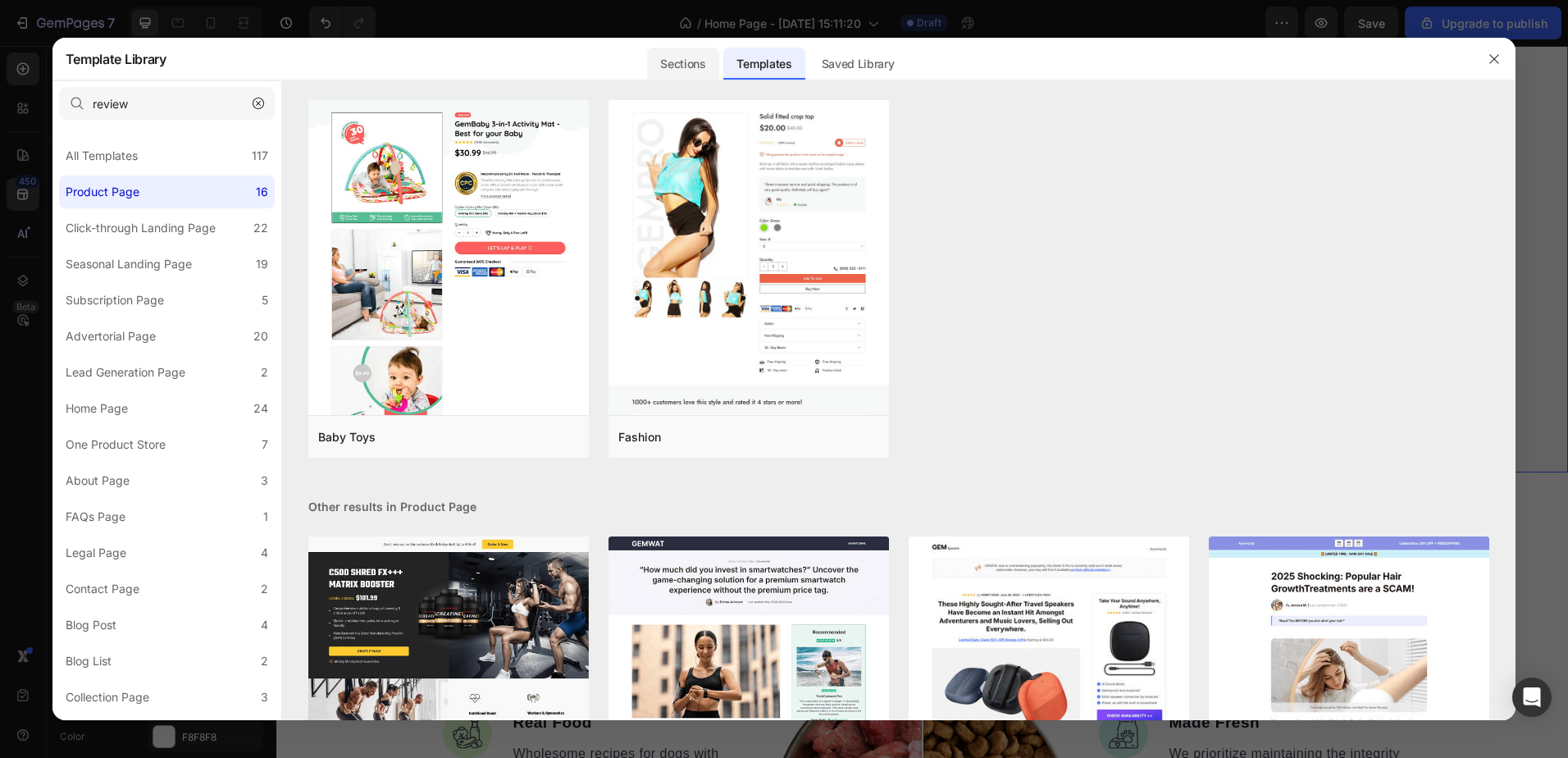
click at [685, 57] on div "Sections" at bounding box center [682, 63] width 72 height 32
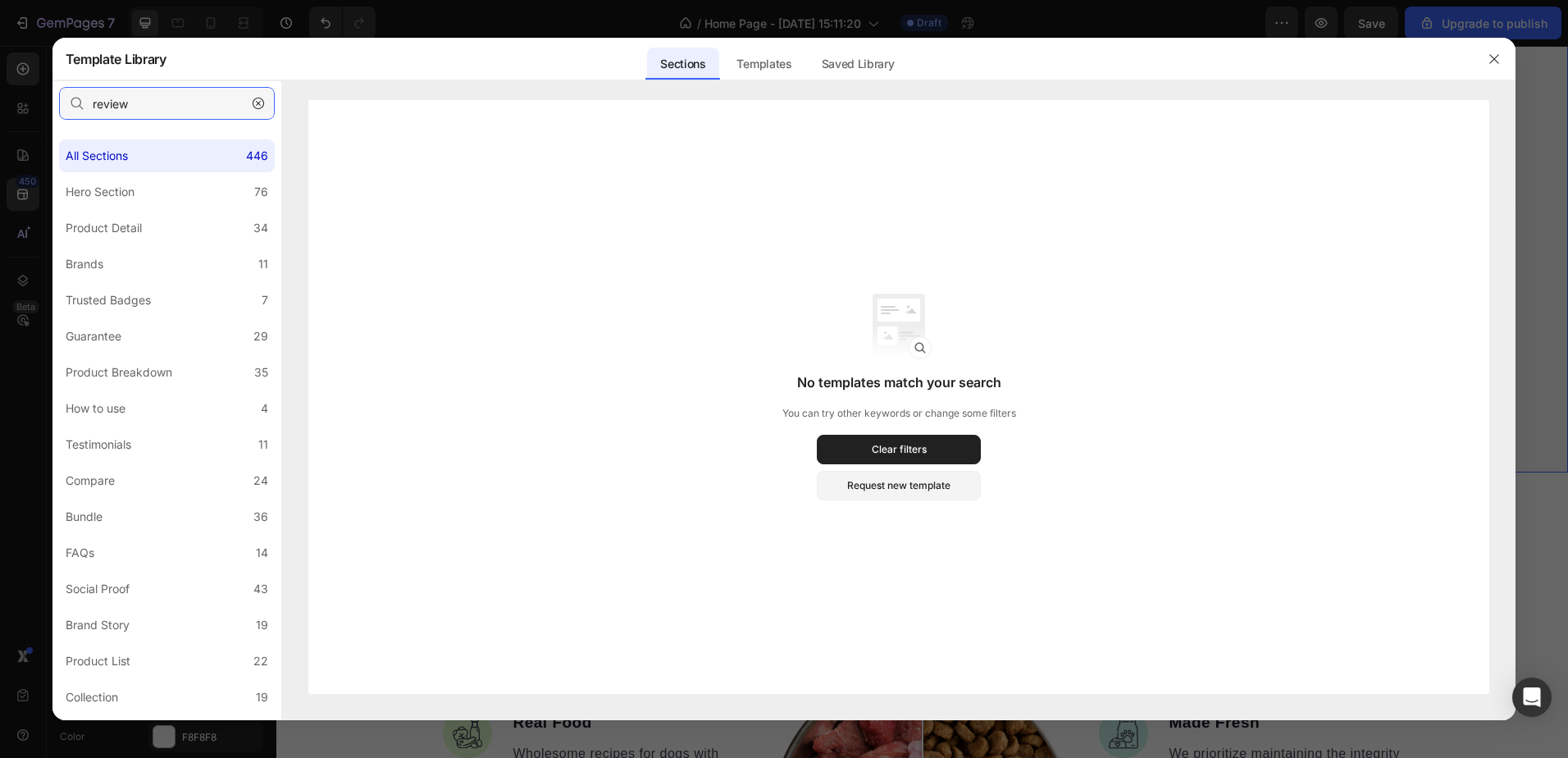
click at [192, 102] on input "review" at bounding box center [166, 102] width 215 height 32
click at [203, 98] on input "review" at bounding box center [166, 102] width 215 height 32
type input "r"
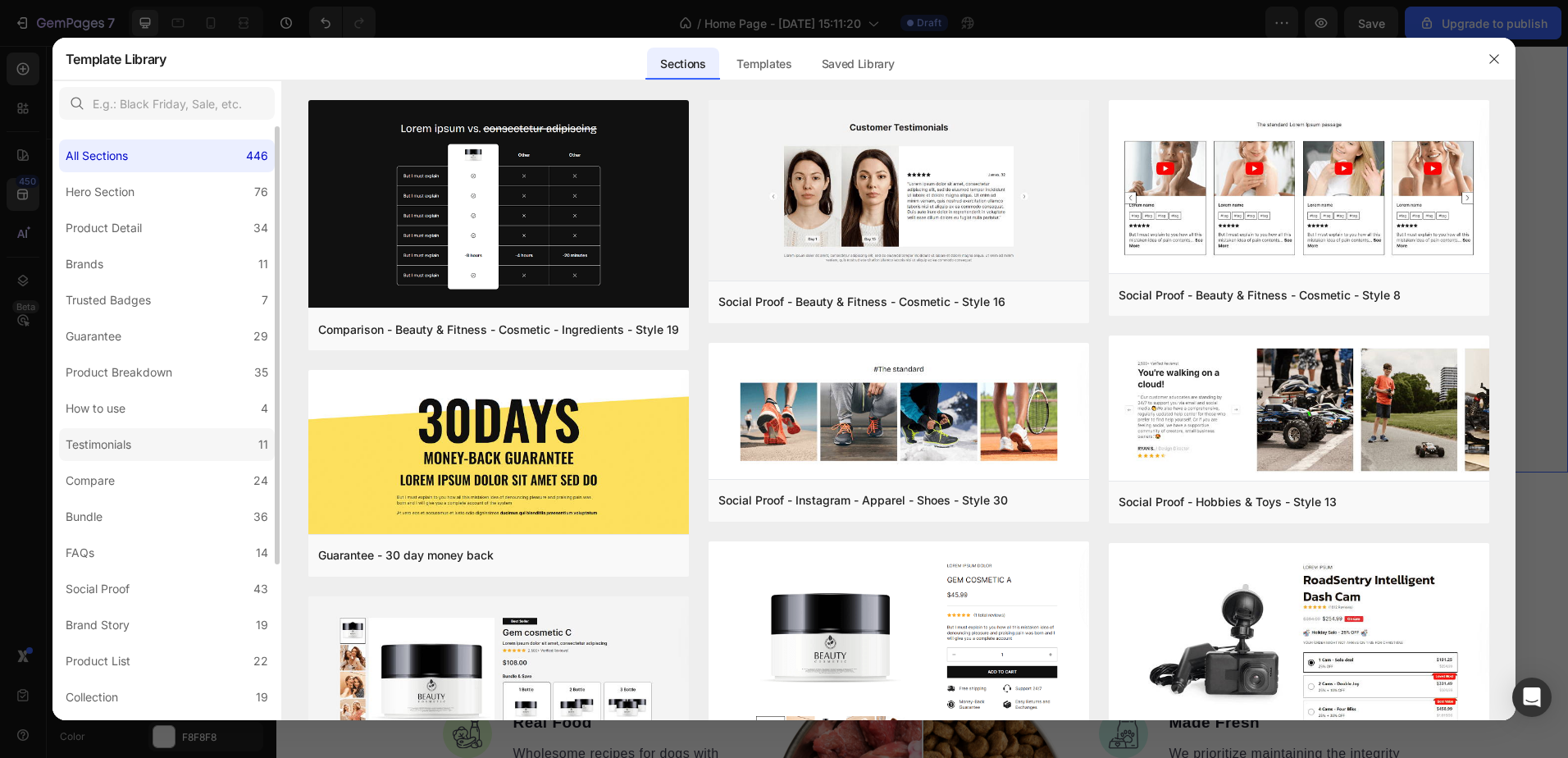
click at [114, 433] on label "Testimonials 11" at bounding box center [166, 443] width 215 height 32
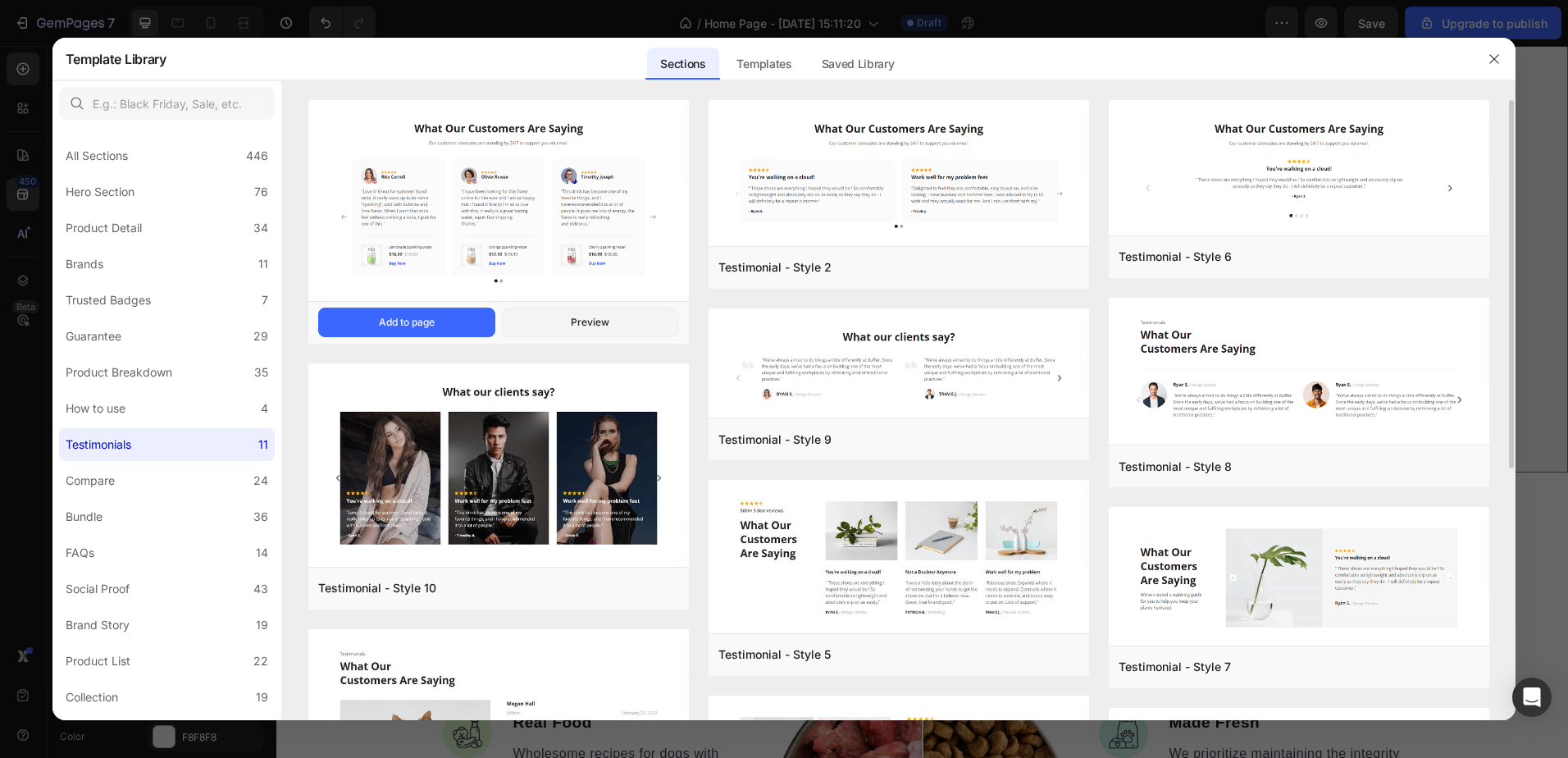
click at [459, 214] on img at bounding box center [498, 202] width 380 height 204
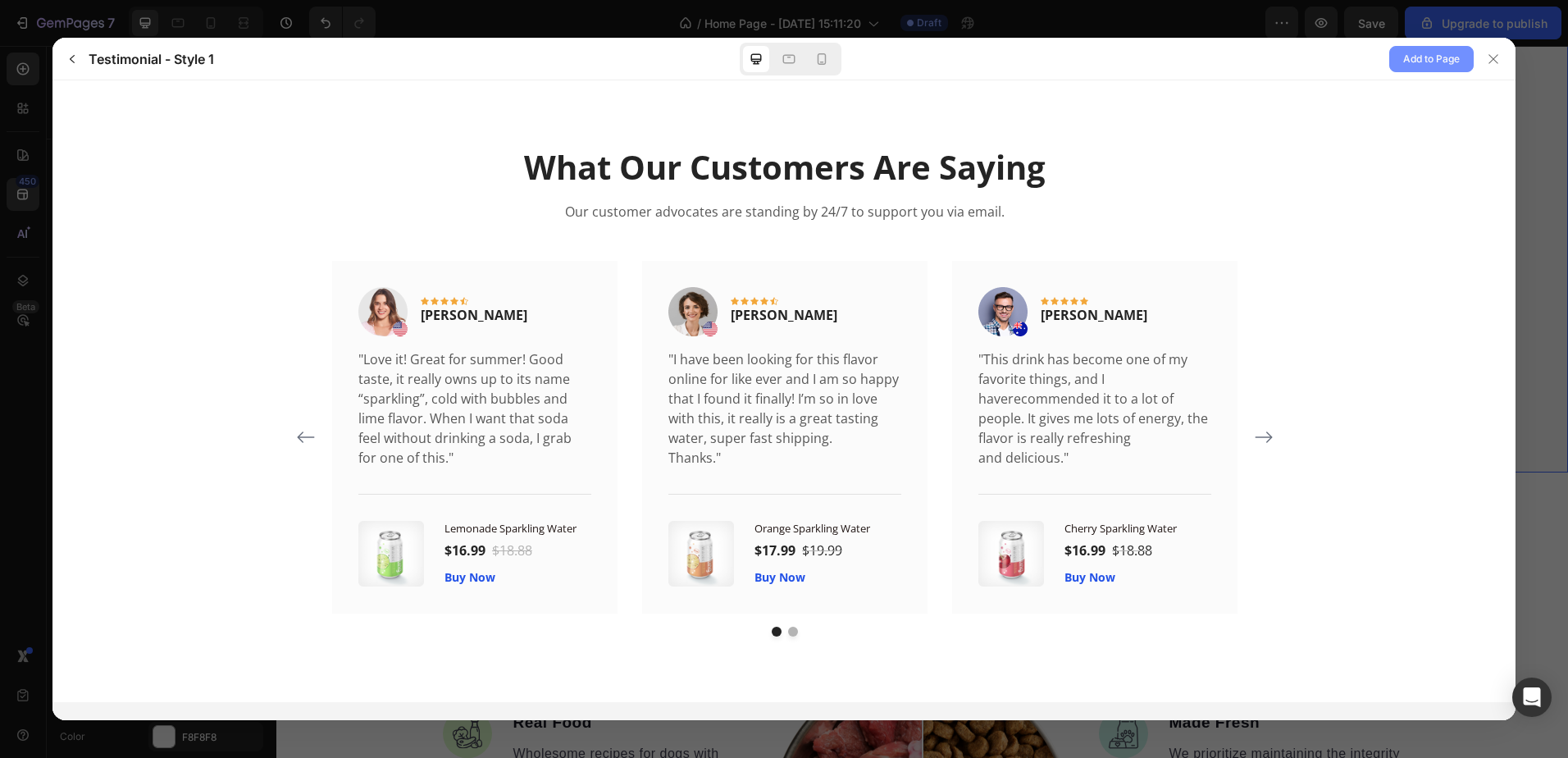
click at [1437, 58] on span "Add to Page" at bounding box center [1431, 59] width 57 height 20
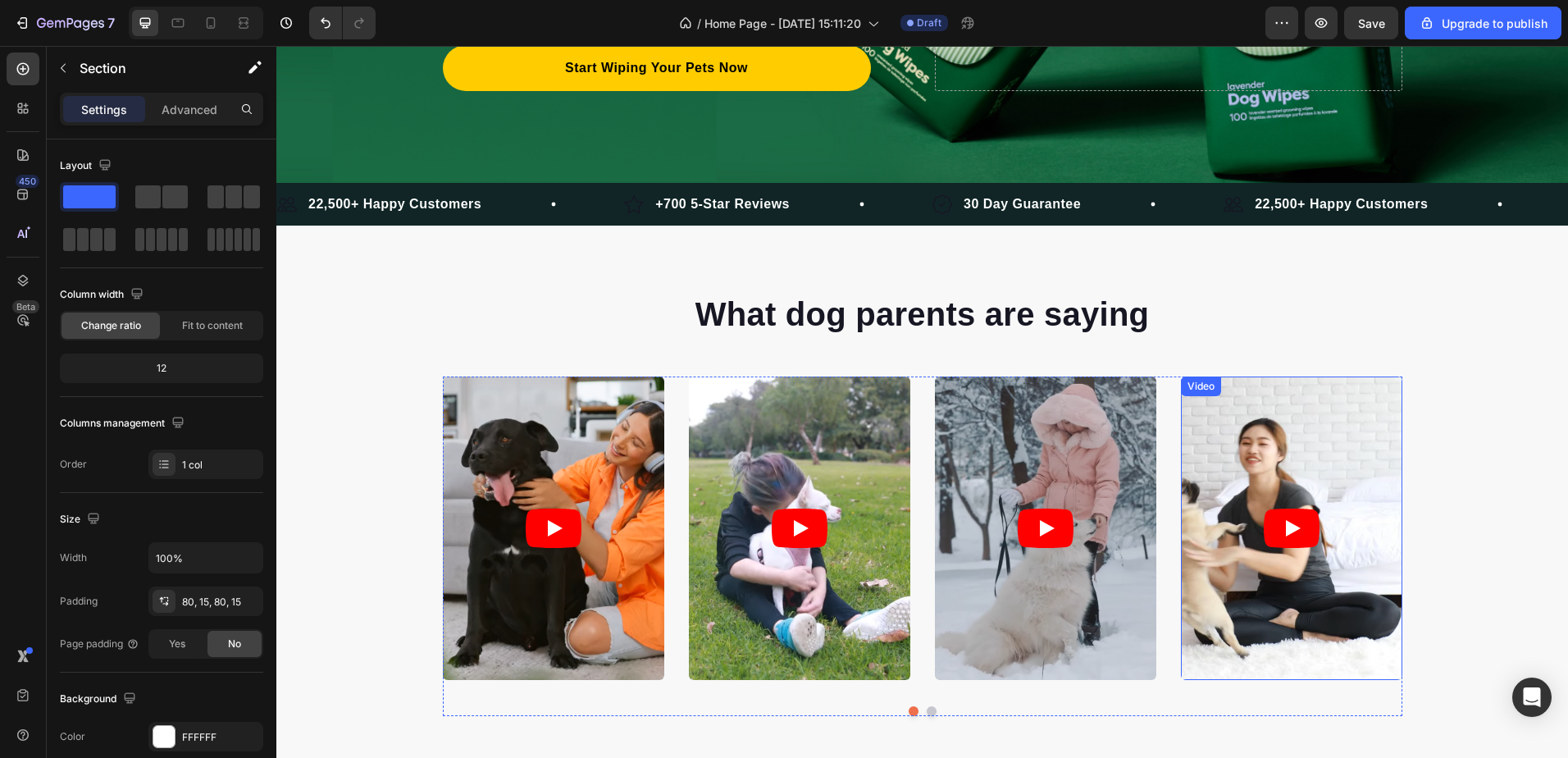
scroll to position [181, 0]
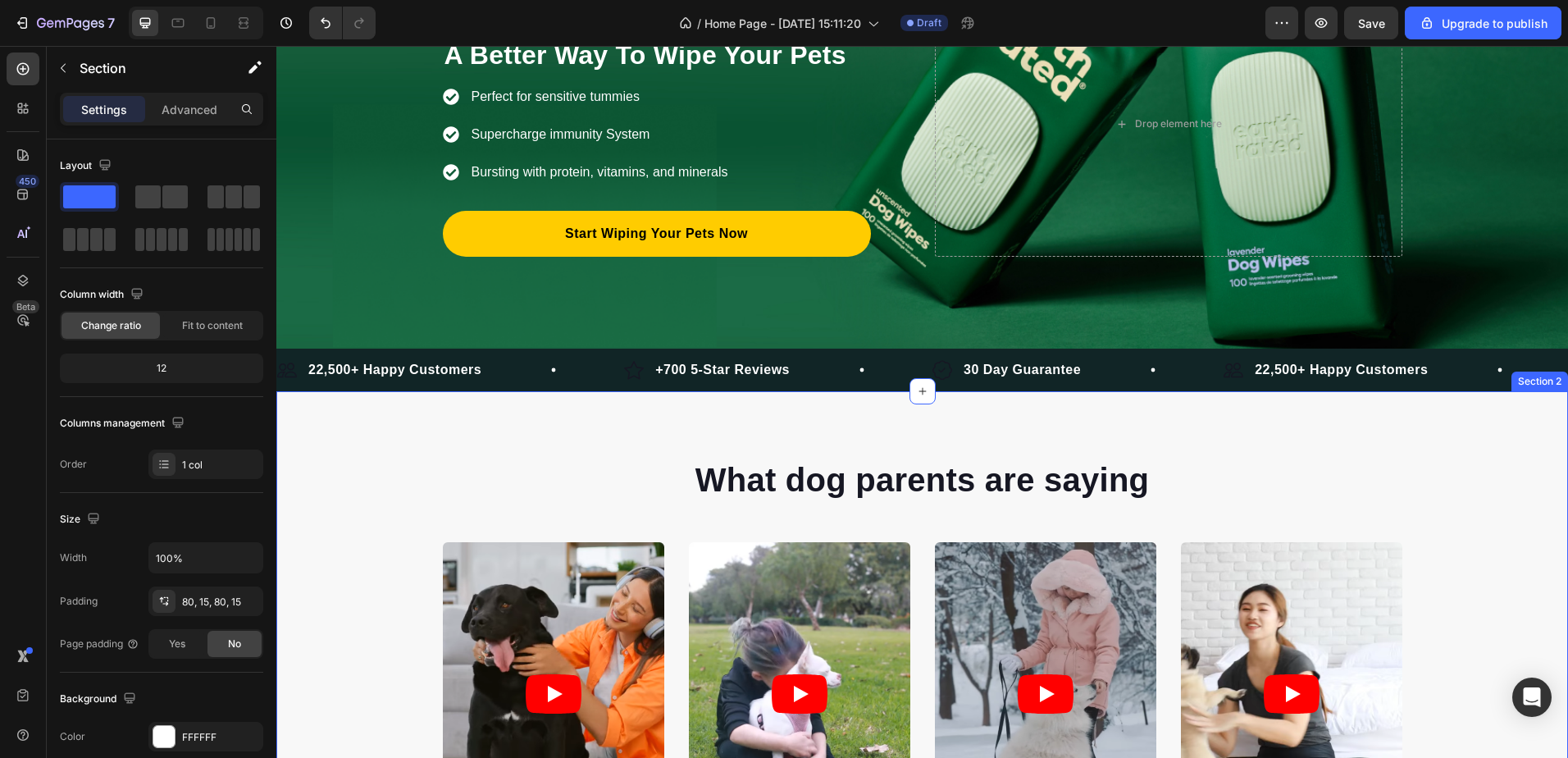
click at [1214, 433] on div "What dog parents are saying Heading Video Video Video Video Video Carousel Row …" at bounding box center [922, 670] width 1292 height 556
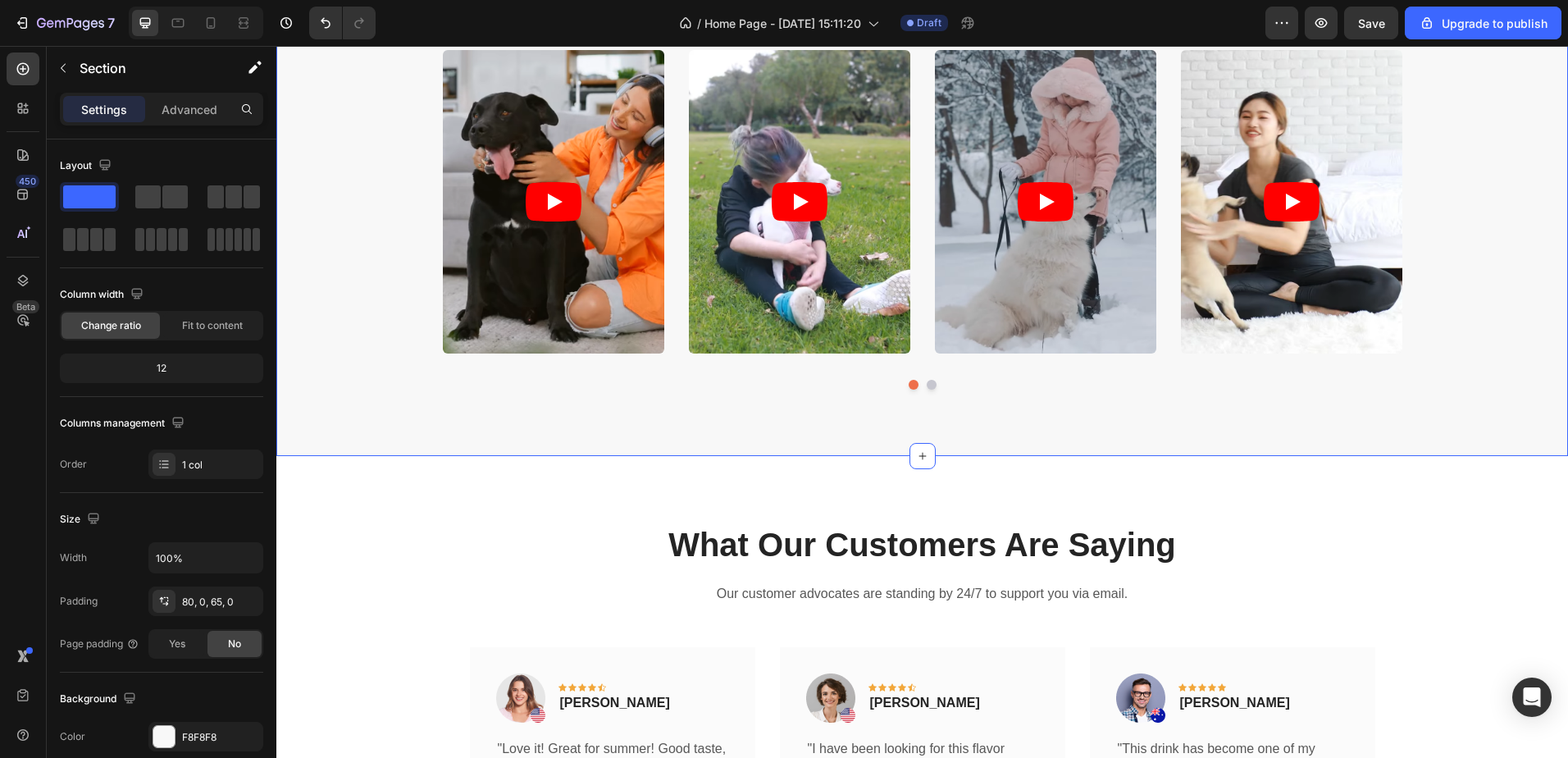
scroll to position [1001, 0]
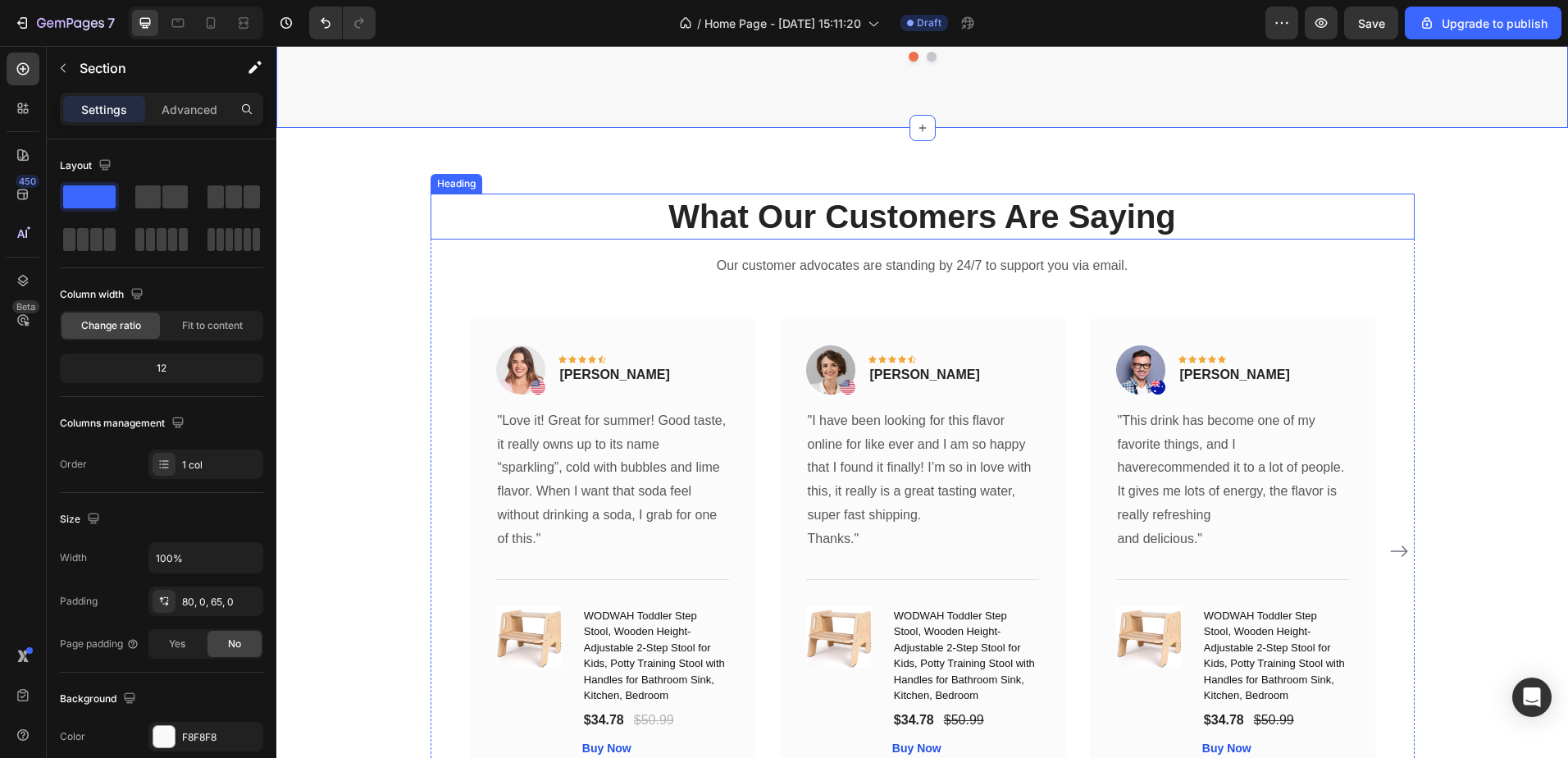
click at [982, 219] on p "What Our Customers Are Saying" at bounding box center [923, 216] width 981 height 42
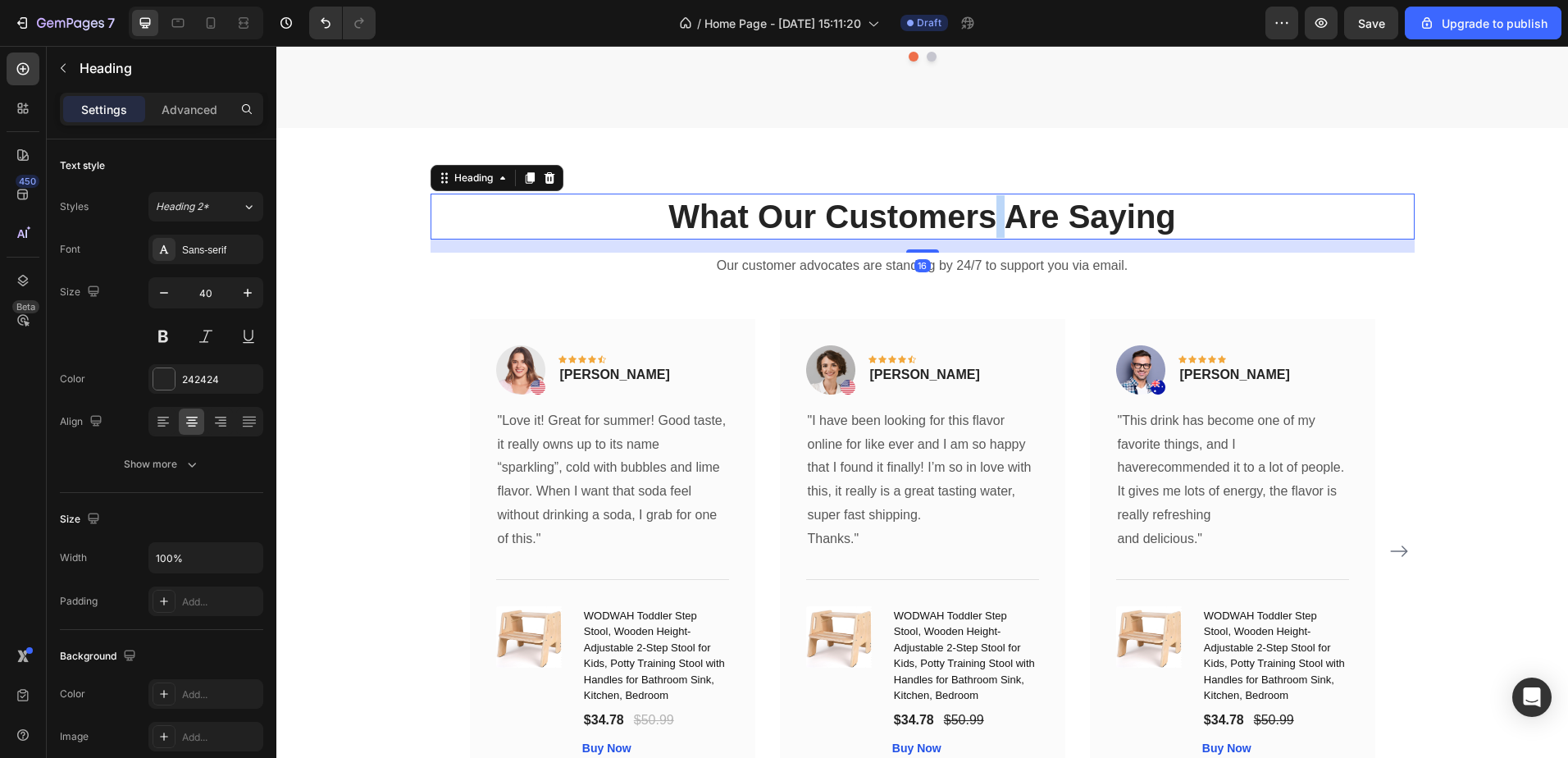
click at [982, 219] on p "What Our Customers Are Saying" at bounding box center [923, 216] width 981 height 42
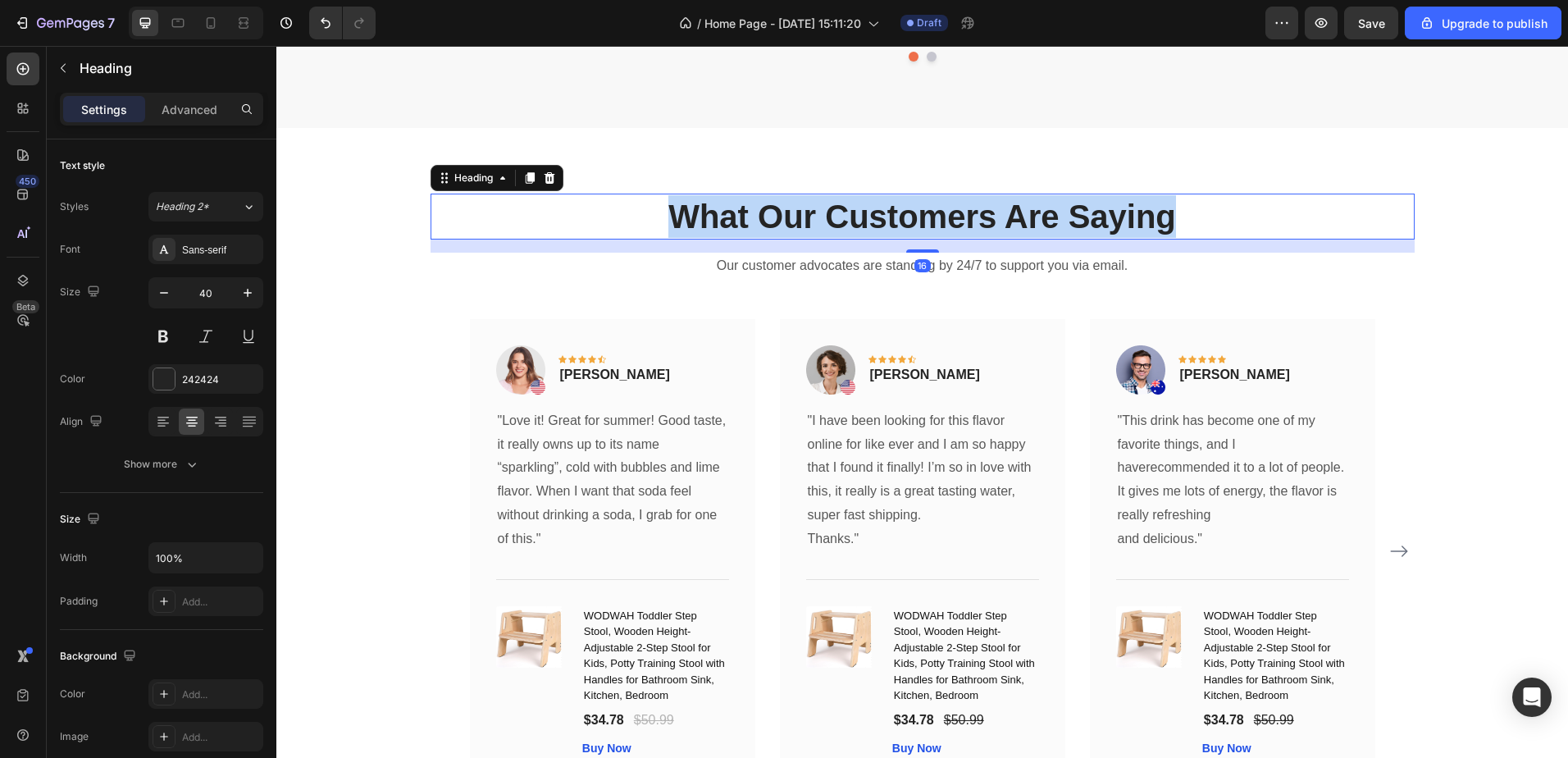
click at [982, 219] on p "What Our Customers Are Saying" at bounding box center [923, 216] width 981 height 42
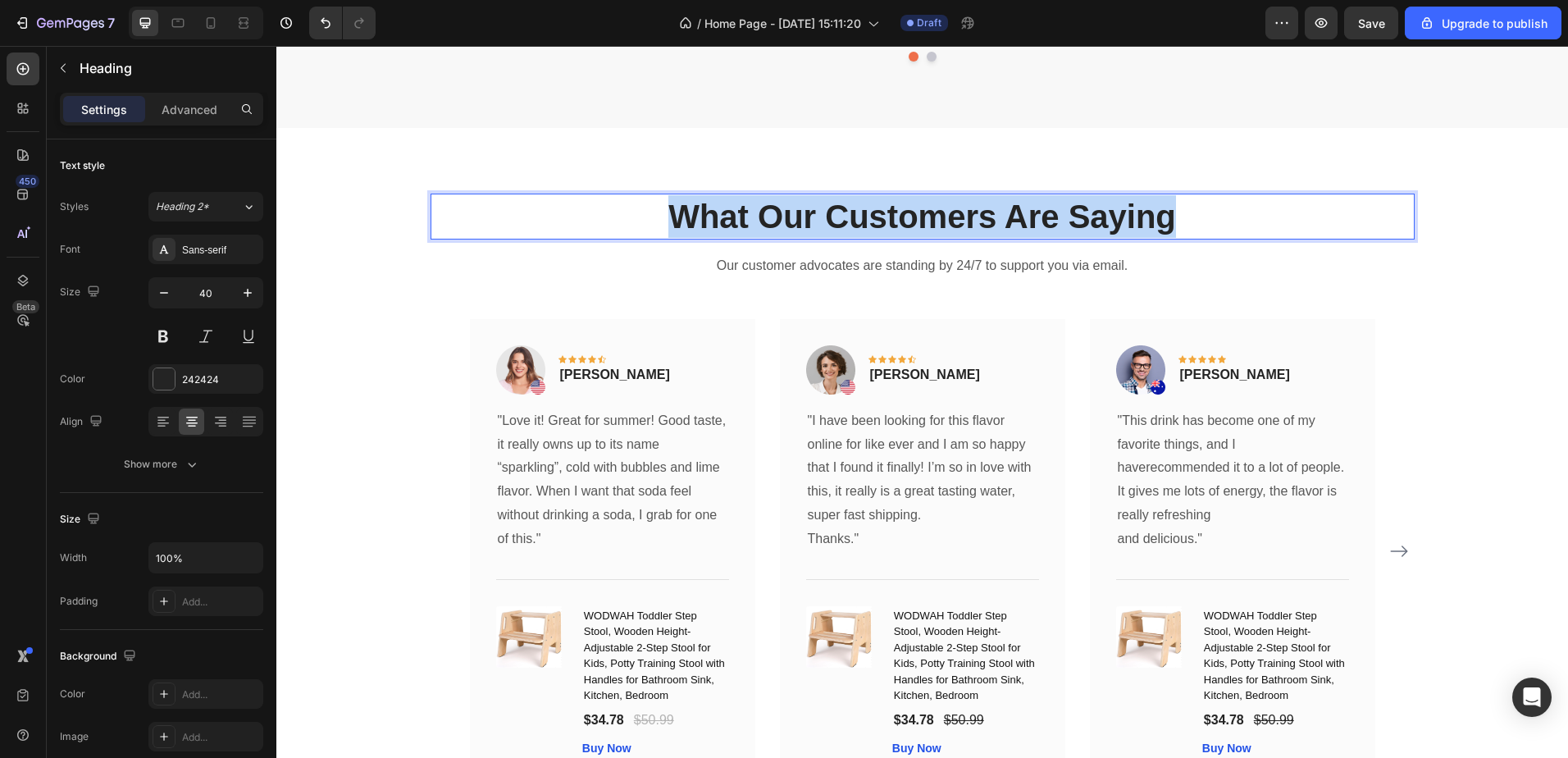
click at [982, 219] on p "What Our Customers Are Saying" at bounding box center [923, 216] width 981 height 42
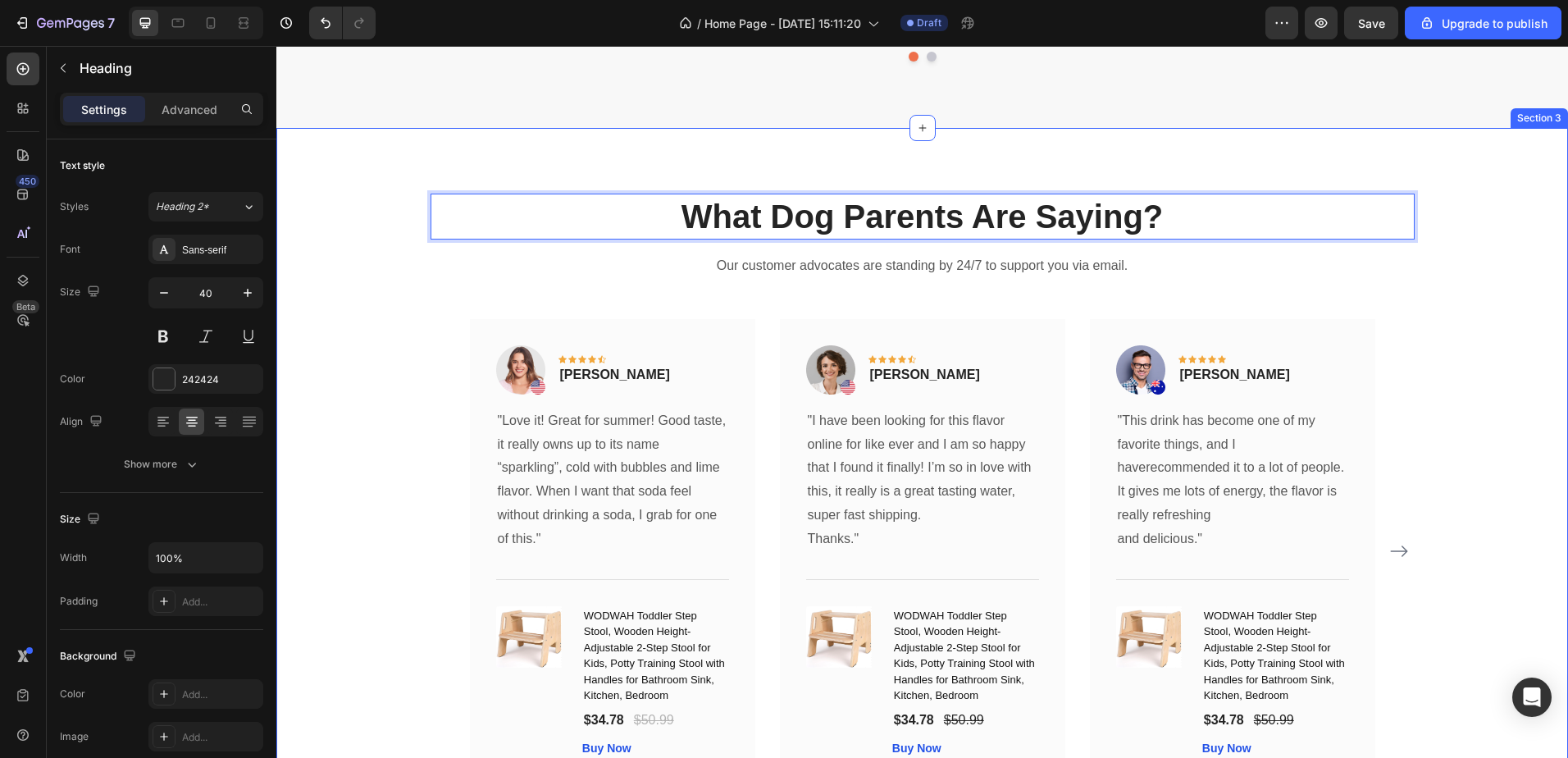
scroll to position [672, 0]
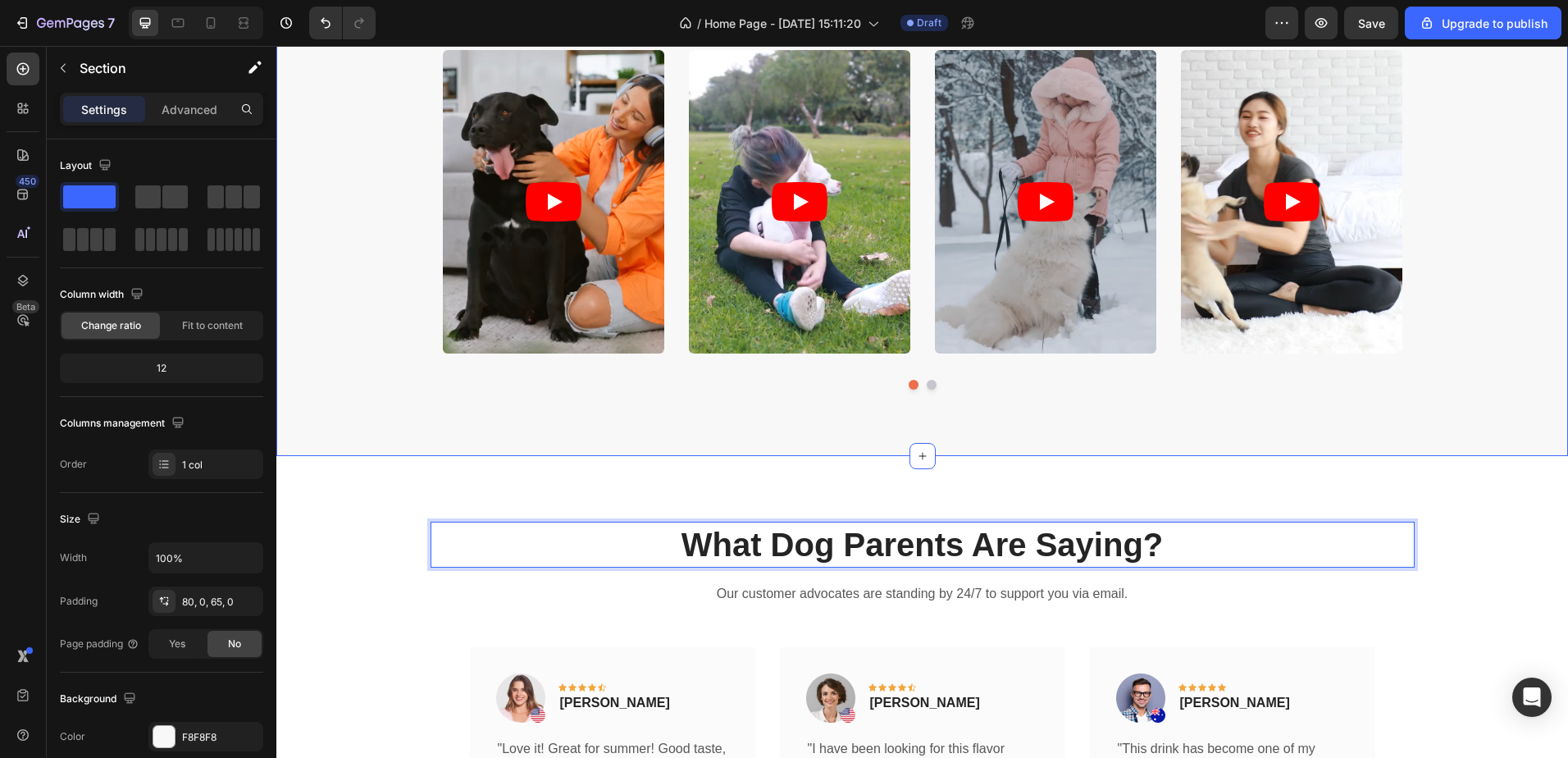
click at [897, 419] on div "What dog parents are saying Heading Video Video Video Video Video Carousel Row …" at bounding box center [922, 177] width 1292 height 556
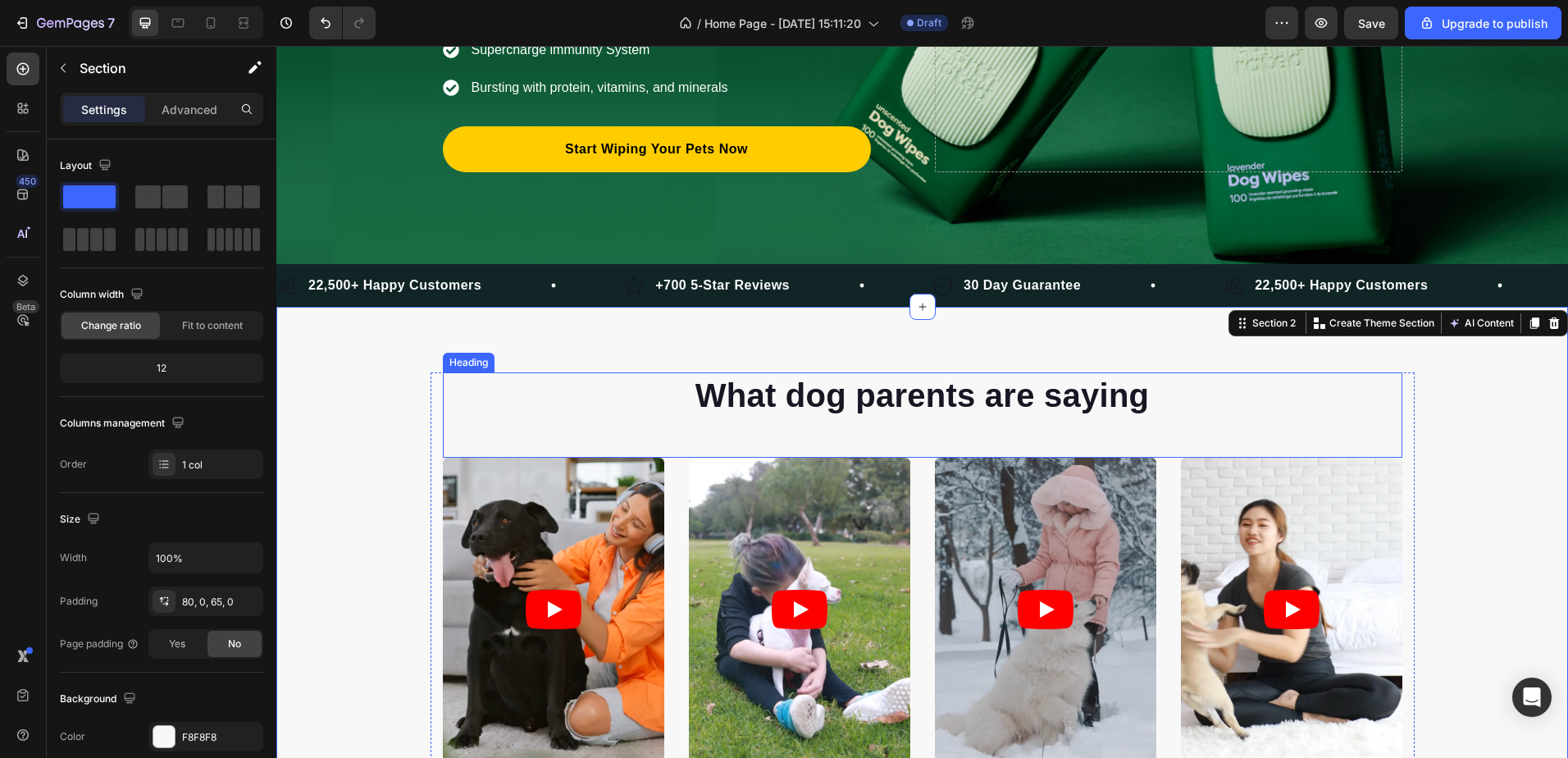
scroll to position [262, 0]
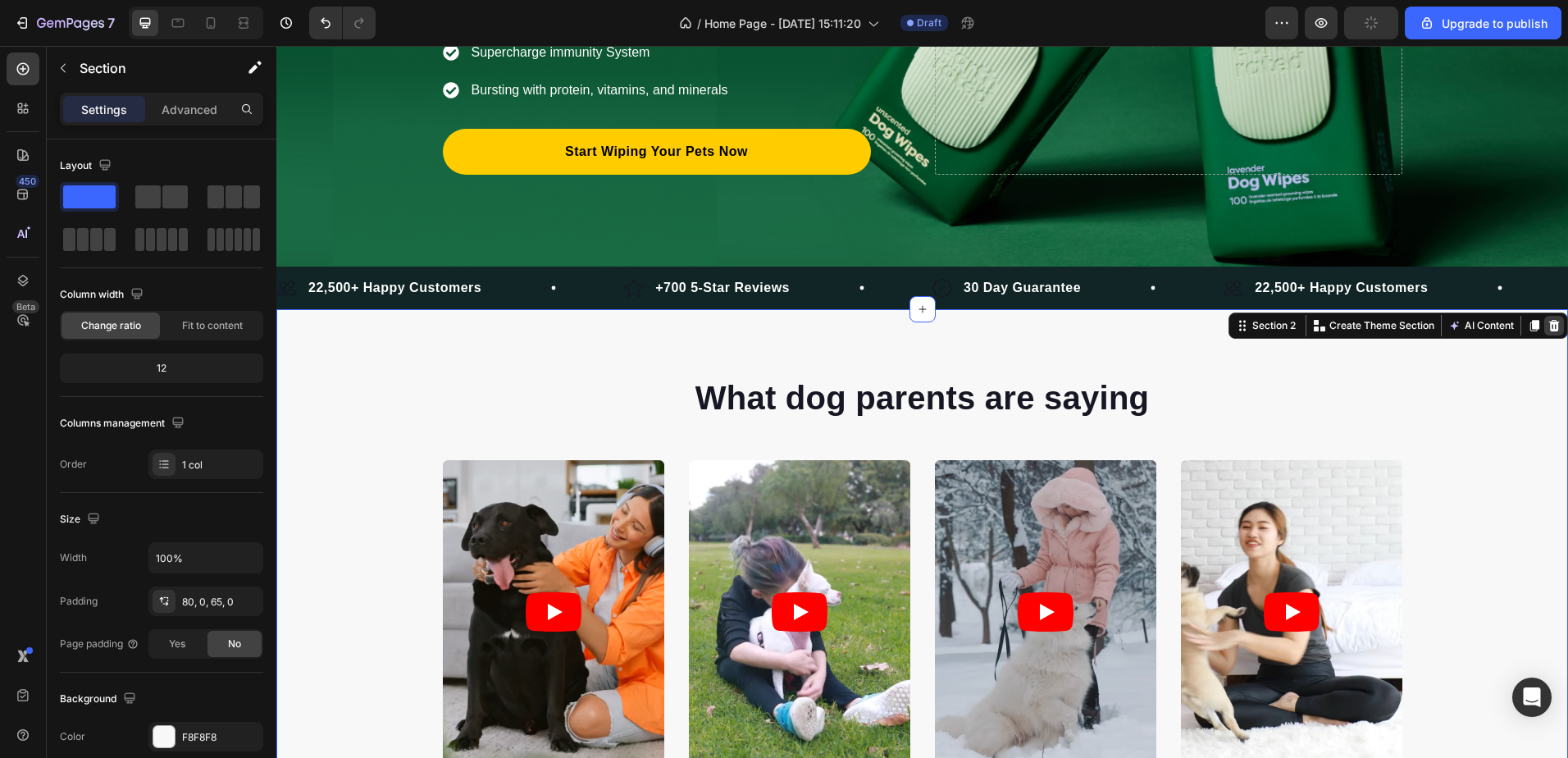
click at [1549, 322] on icon at bounding box center [1554, 325] width 11 height 12
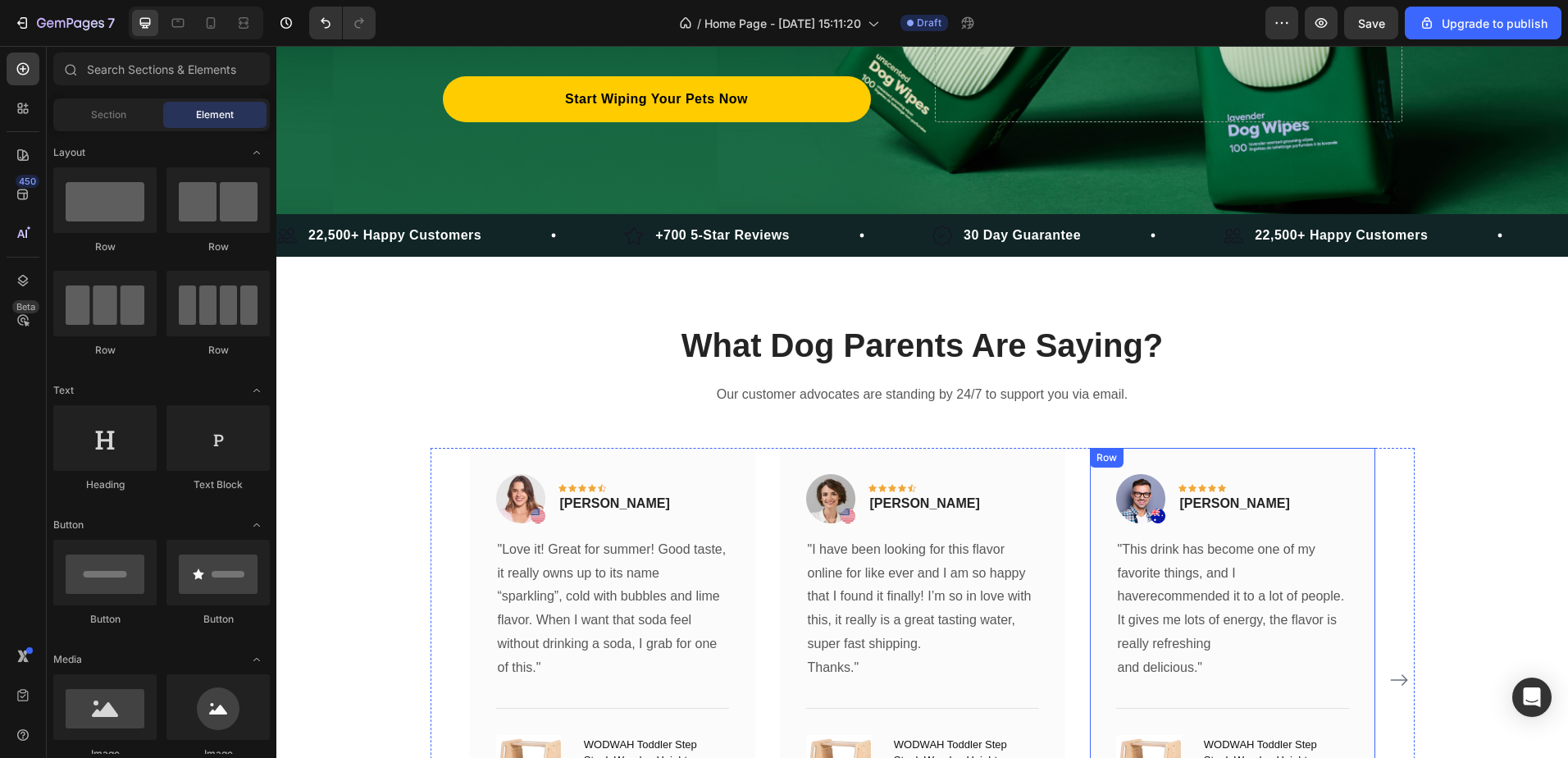
scroll to position [344, 0]
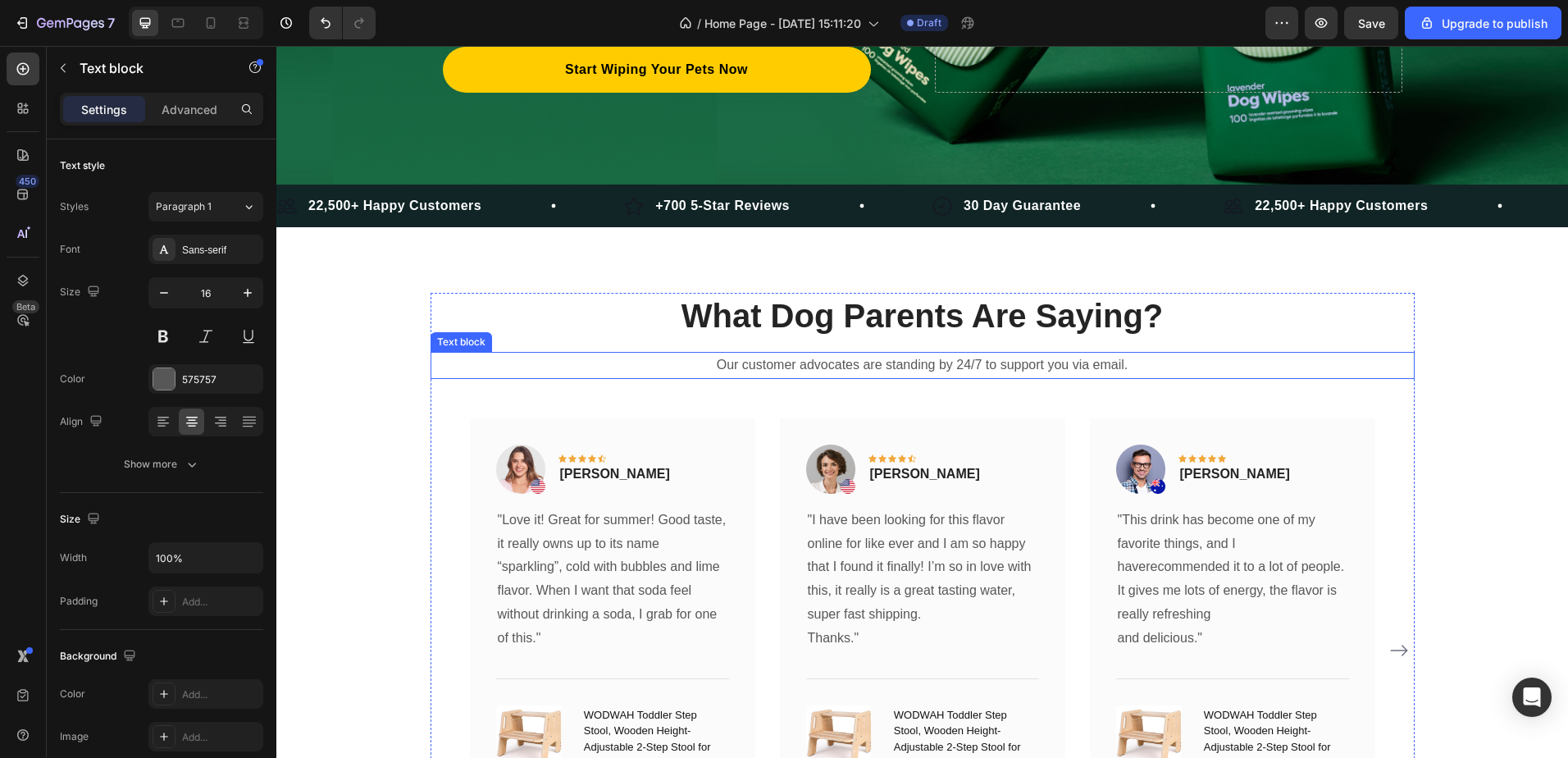
click at [1030, 358] on p "Our customer advocates are standing by 24/7 to support you via email." at bounding box center [923, 366] width 981 height 24
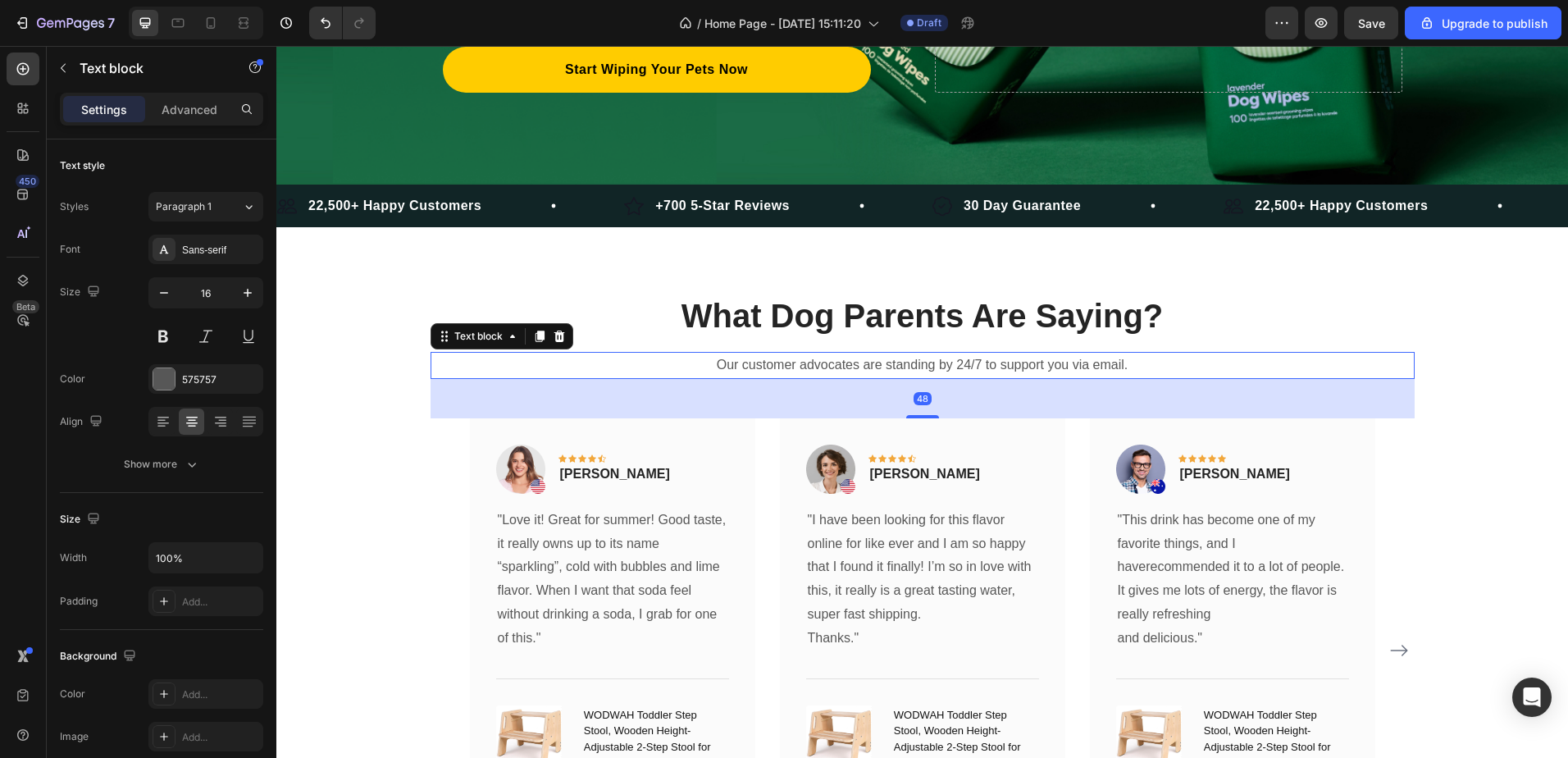
click at [1030, 358] on p "Our customer advocates are standing by 24/7 to support you via email." at bounding box center [923, 366] width 981 height 24
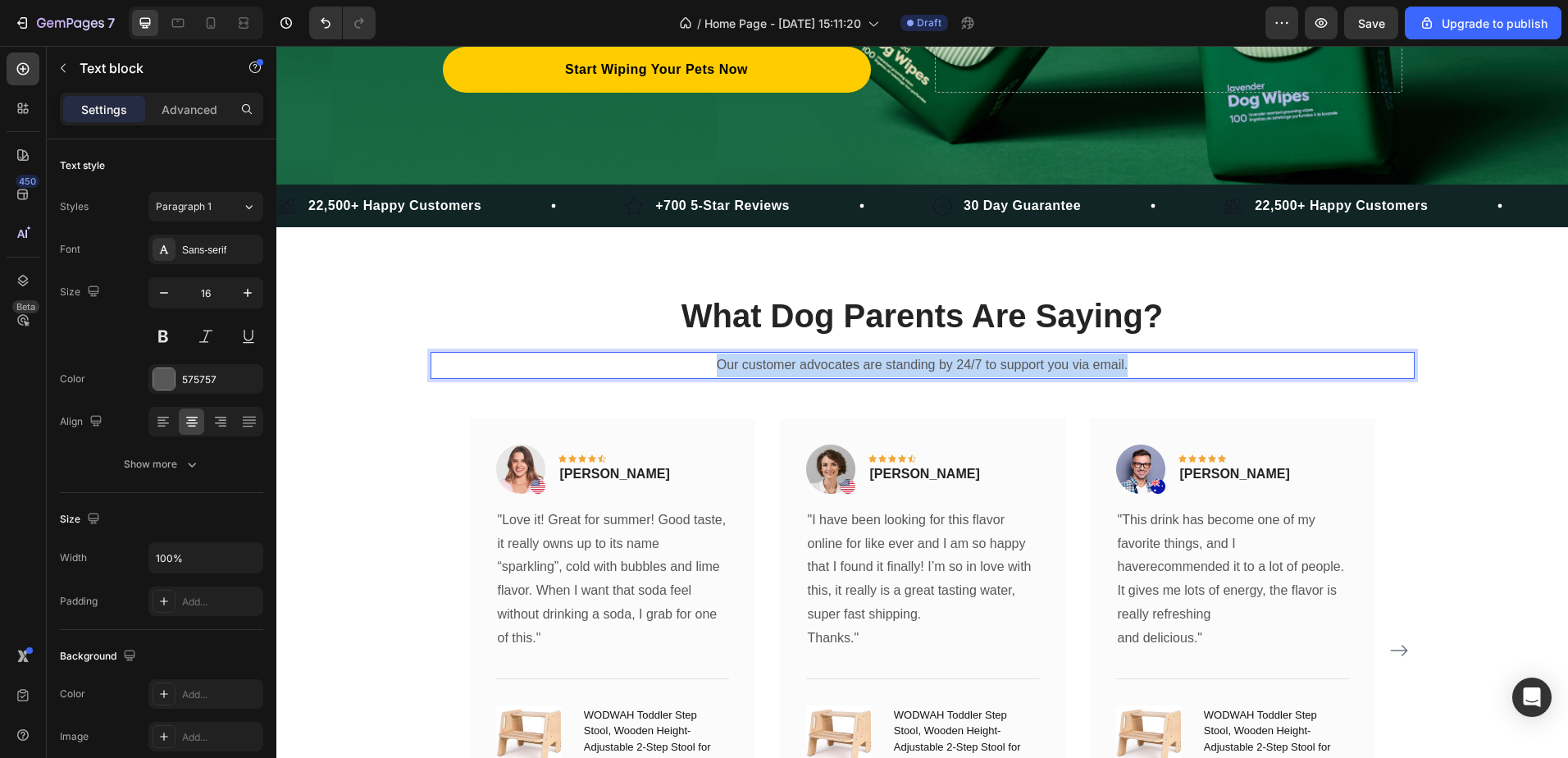
click at [1030, 358] on p "Our customer advocates are standing by 24/7 to support you via email." at bounding box center [923, 366] width 981 height 24
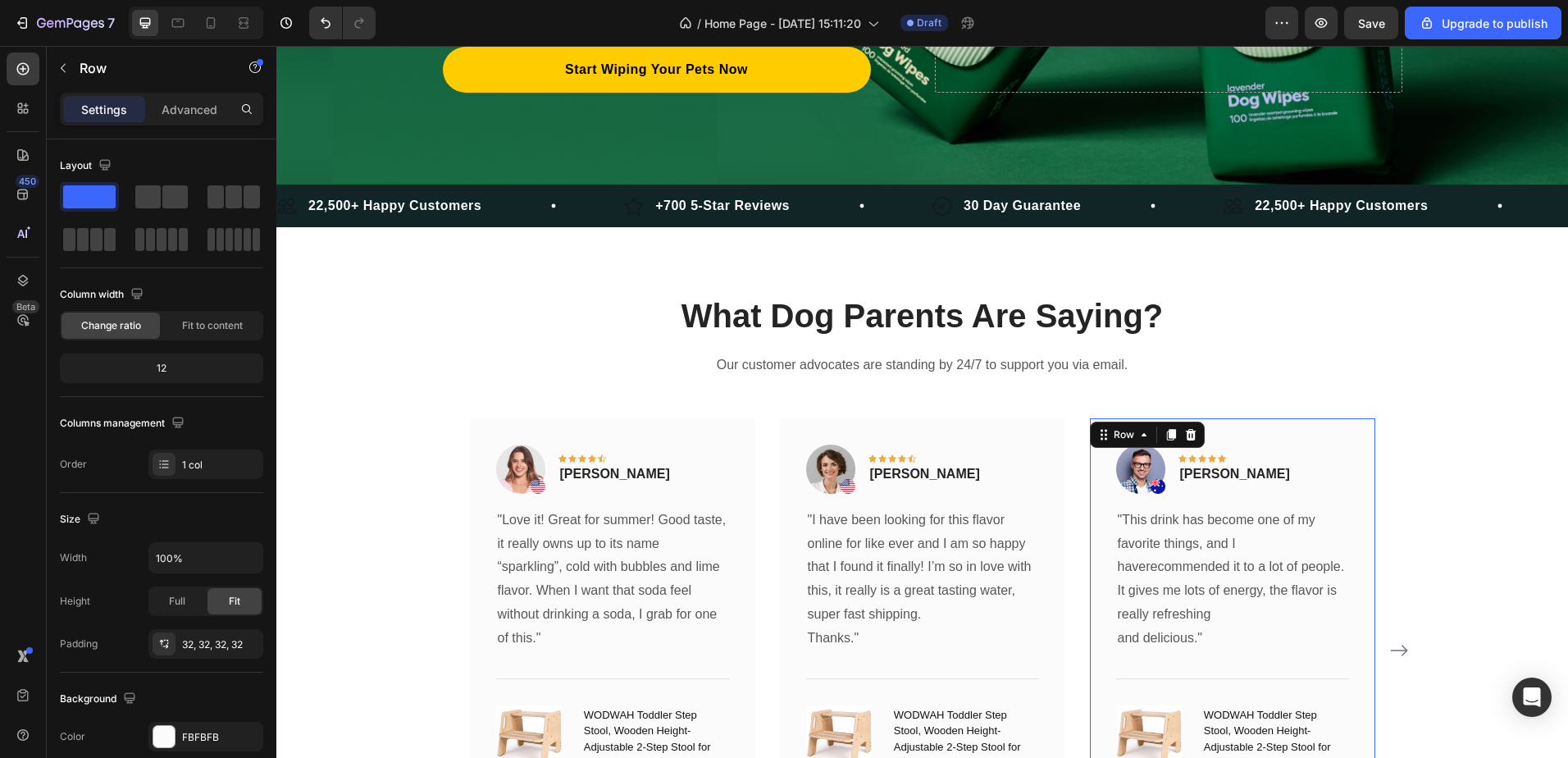
click at [1264, 422] on div "Image Icon Icon Icon Icon Icon Row Timothy Joseph Text block Row "This drink ha…" at bounding box center [1233, 650] width 285 height 465
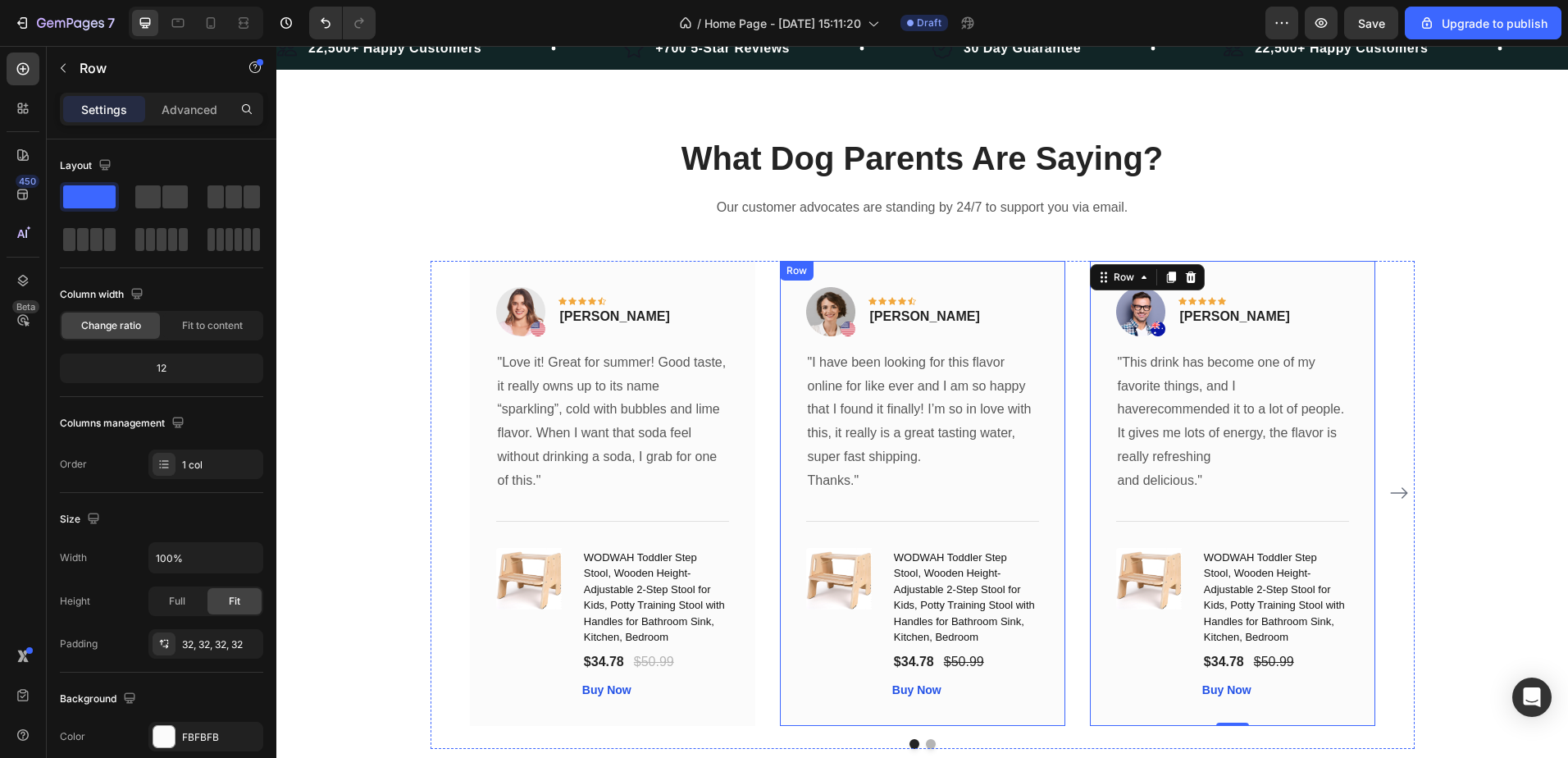
scroll to position [672, 0]
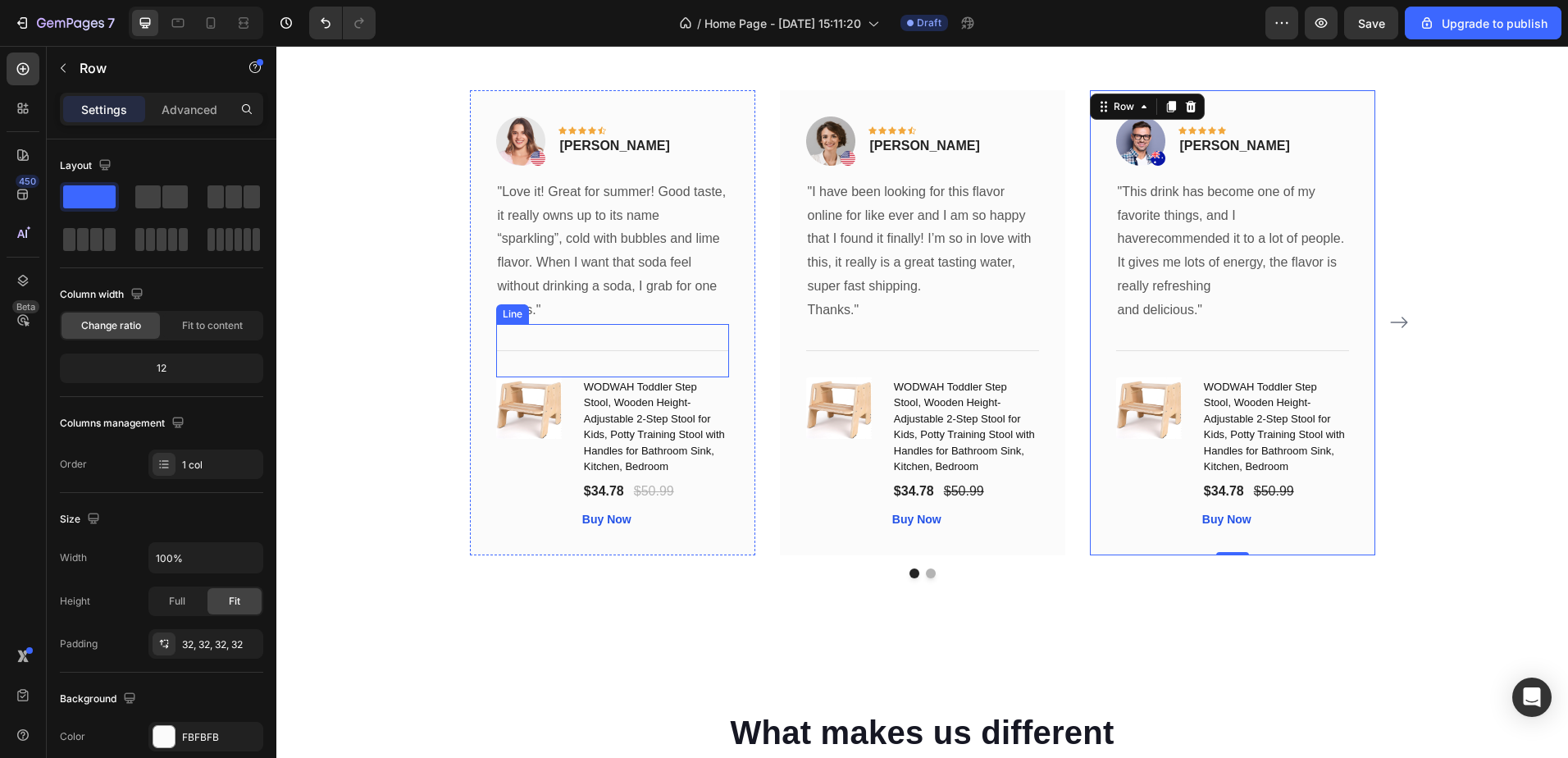
click at [686, 359] on div "Title Line" at bounding box center [612, 351] width 233 height 53
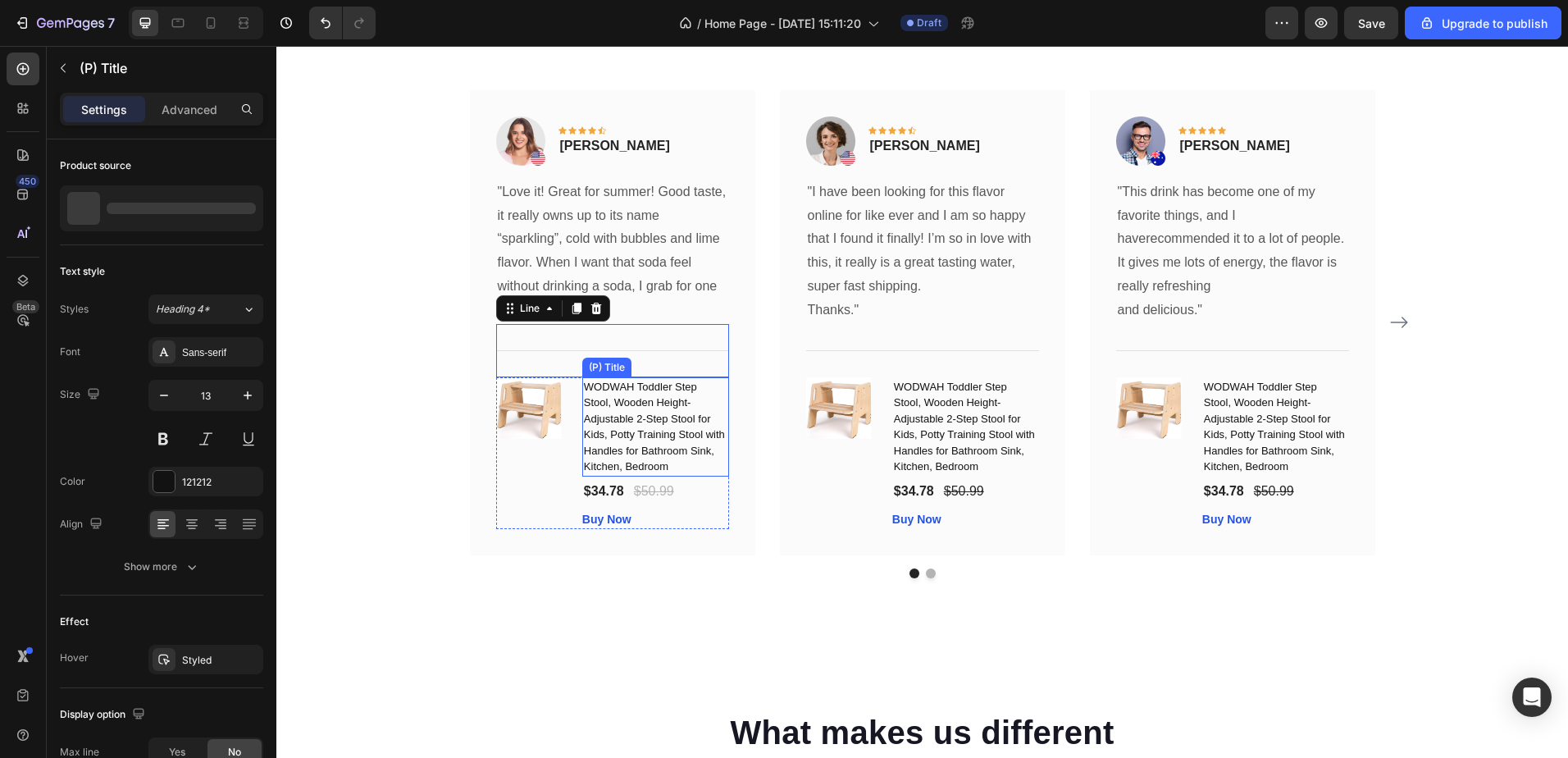
click at [708, 382] on h1 "WODWAH Toddler Step Stool, Wooden Height-Adjustable 2-Step Stool for Kids, Pott…" at bounding box center [655, 427] width 146 height 99
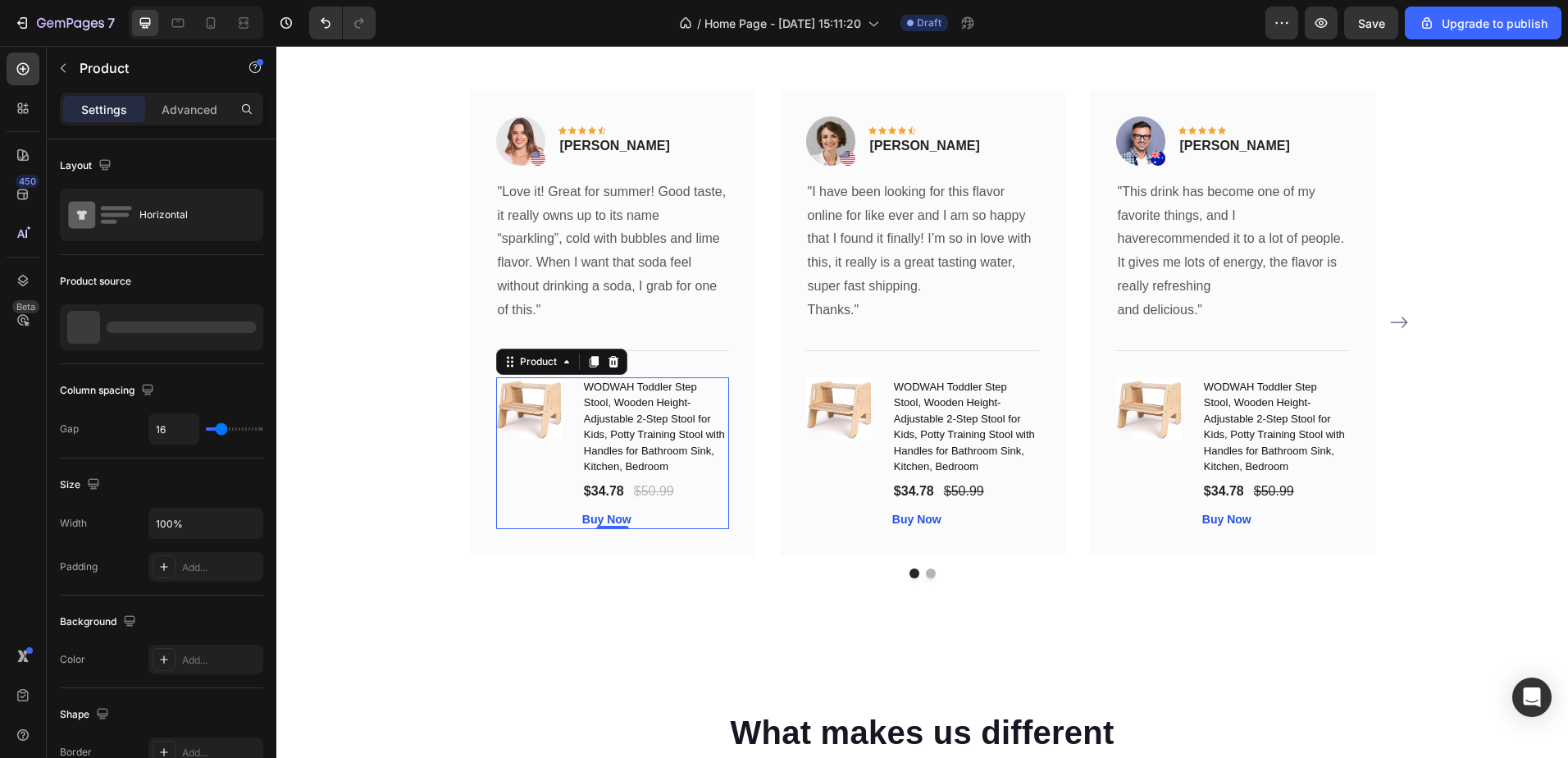
click at [516, 468] on div "(P) Images & Gallery" at bounding box center [533, 453] width 73 height 151
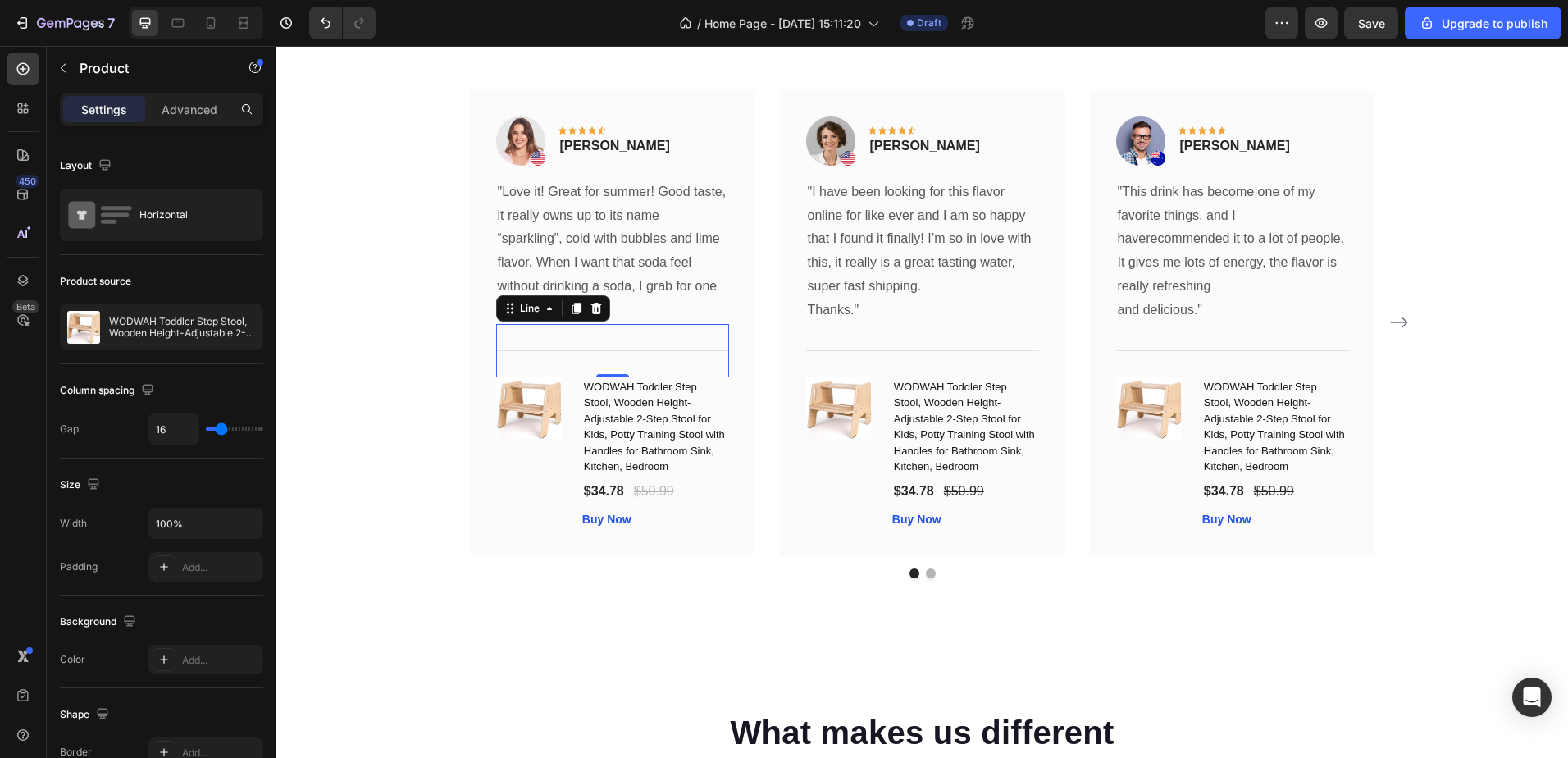
click at [640, 344] on div "Title Line 0" at bounding box center [612, 351] width 233 height 53
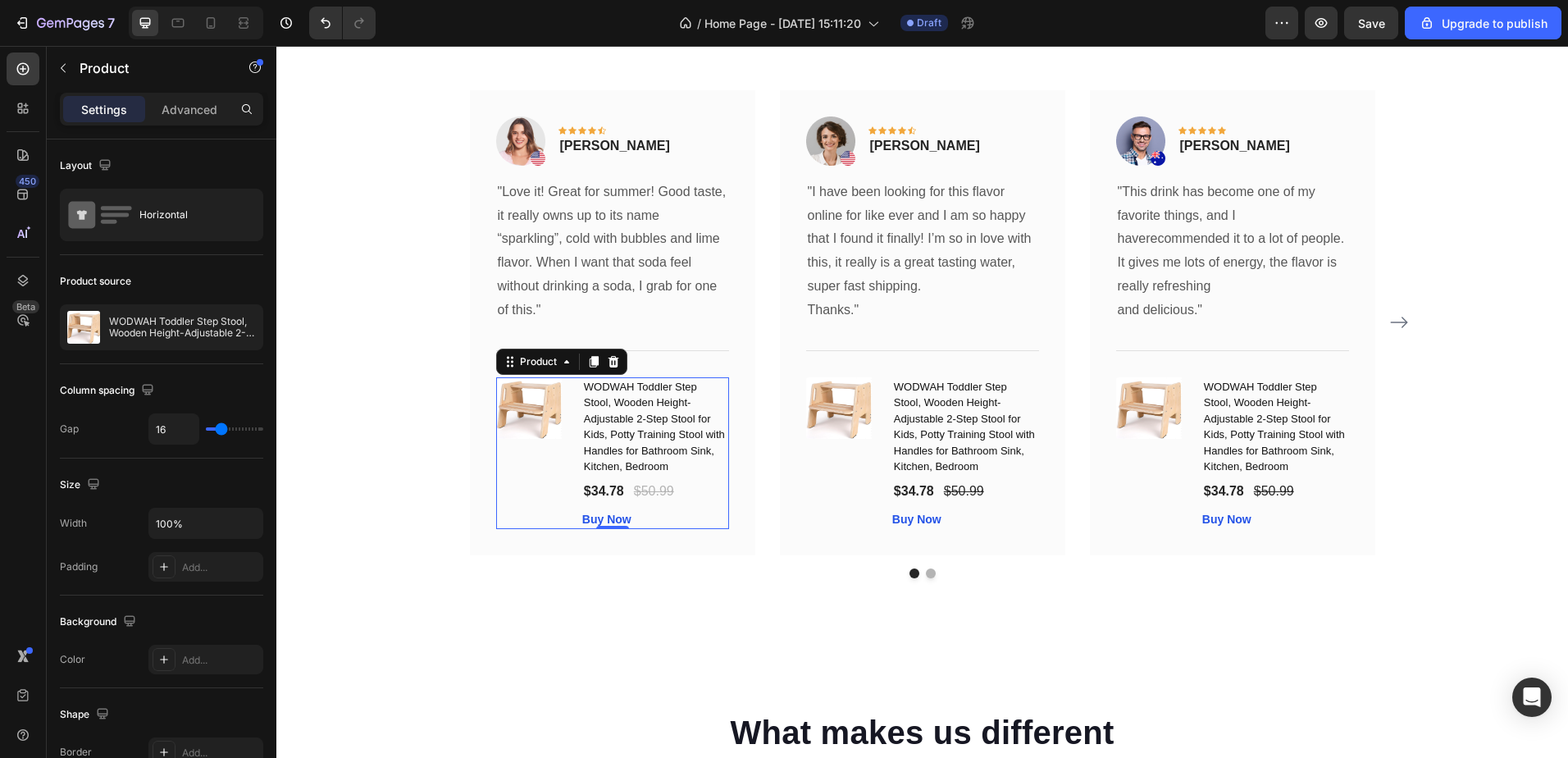
click at [516, 452] on div "(P) Images & Gallery" at bounding box center [533, 453] width 73 height 151
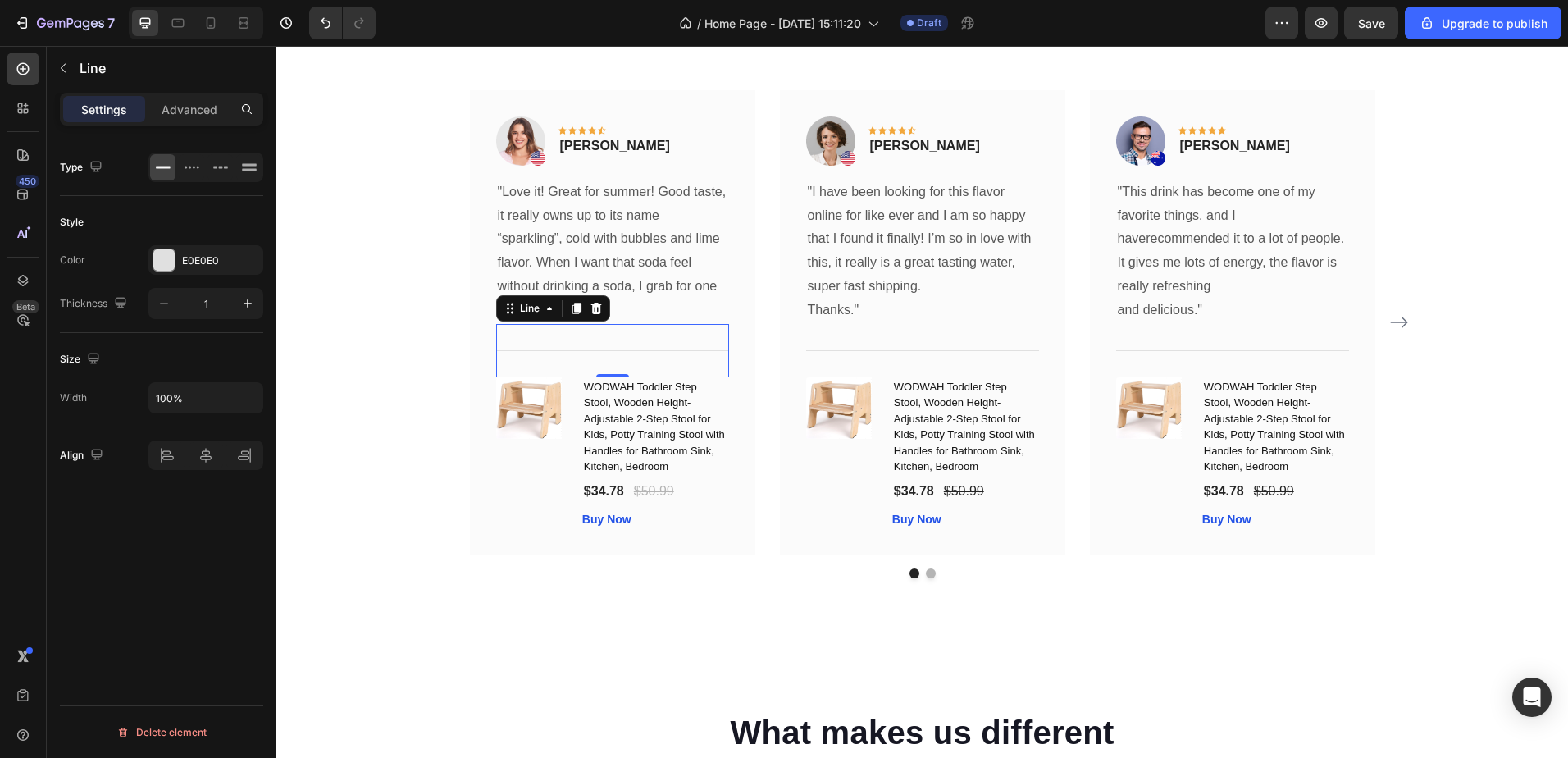
click at [695, 354] on div "Title Line 0" at bounding box center [612, 351] width 233 height 53
click at [591, 311] on icon at bounding box center [596, 309] width 11 height 12
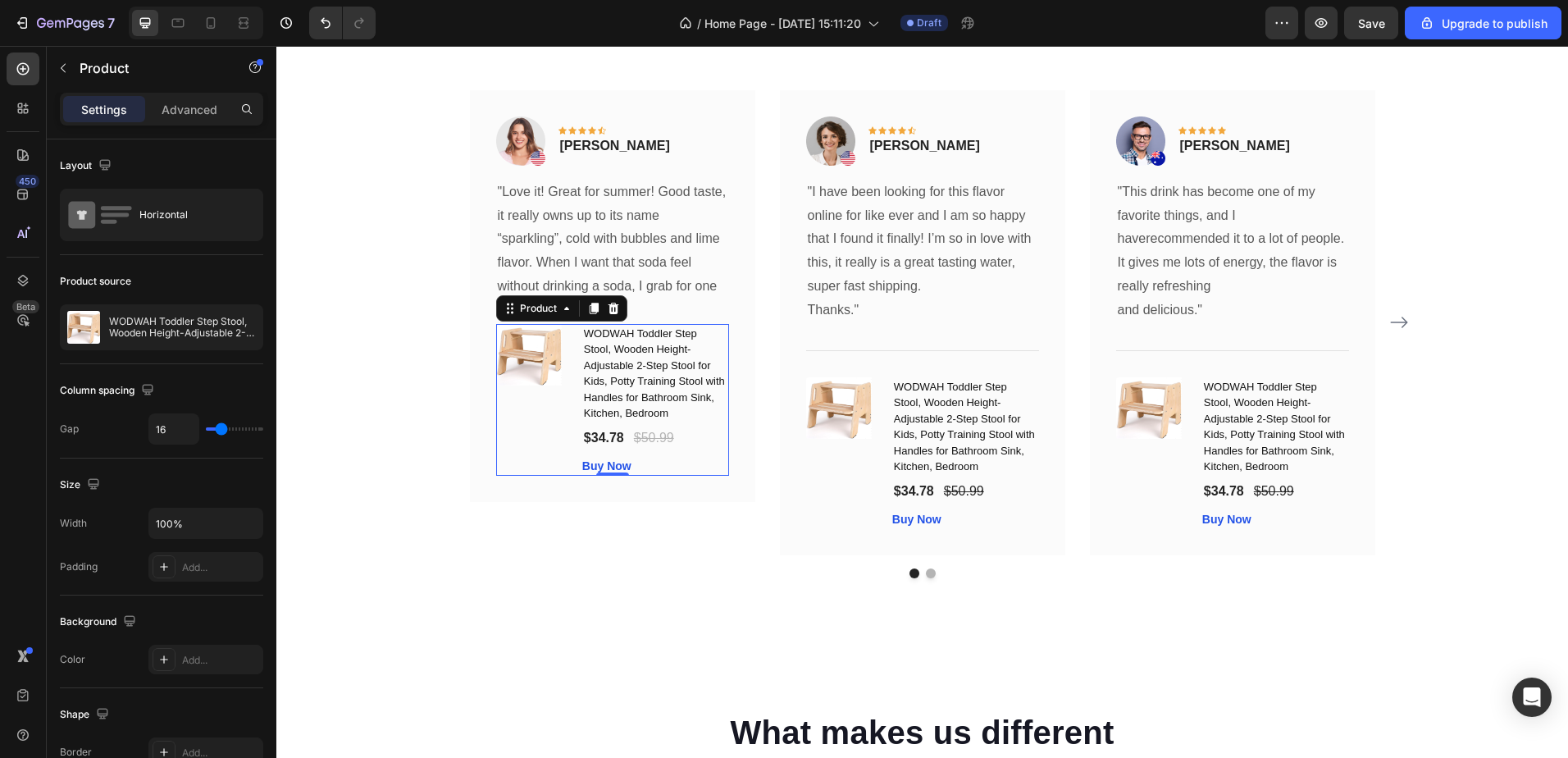
click at [532, 422] on div "(P) Images & Gallery" at bounding box center [533, 400] width 73 height 151
click at [607, 307] on icon at bounding box center [612, 308] width 13 height 13
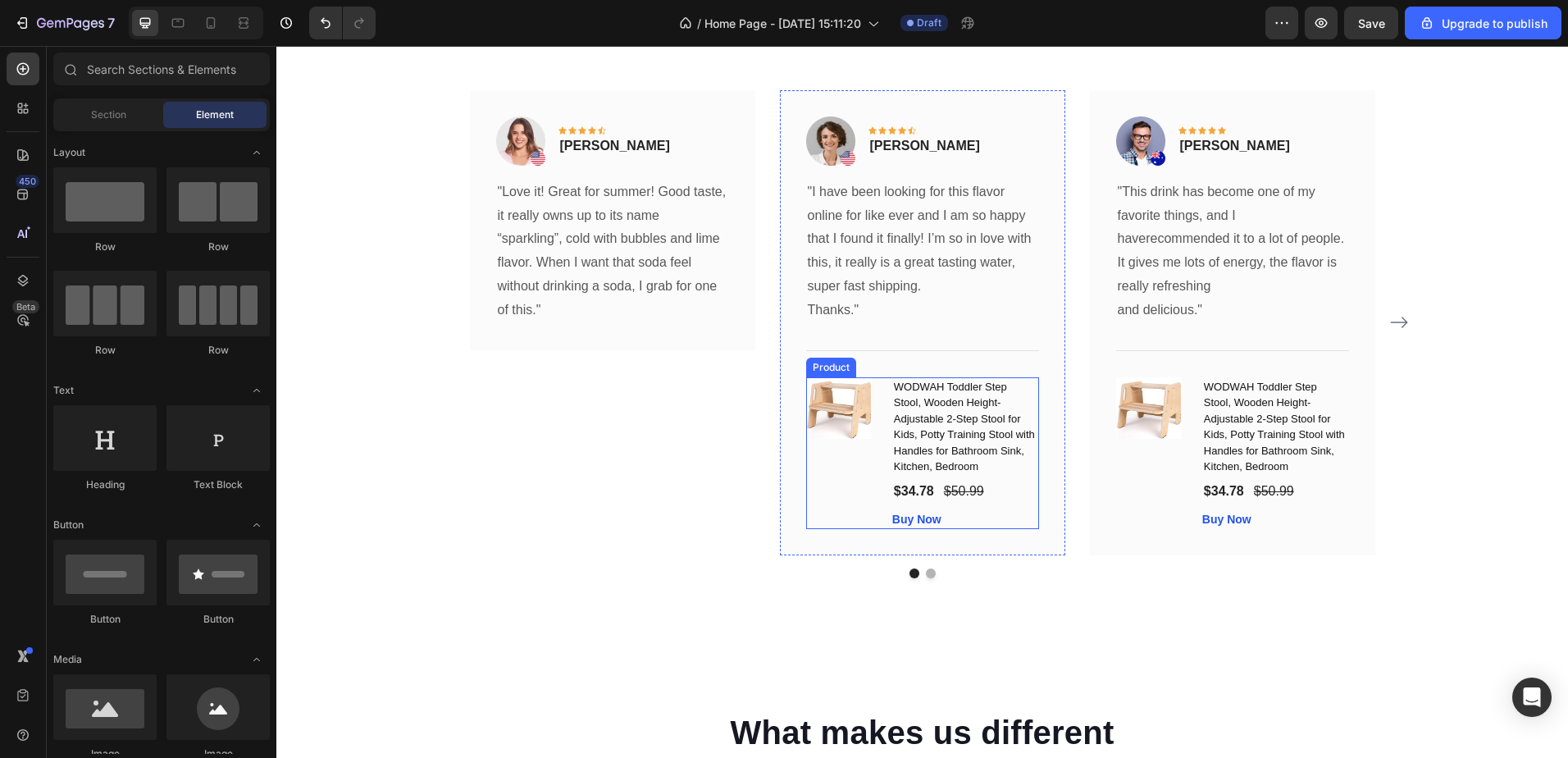
click at [875, 403] on div "(P) Images & Gallery WODWAH Toddler Step Stool, Wooden Height-Adjustable 2-Step…" at bounding box center [922, 453] width 233 height 151
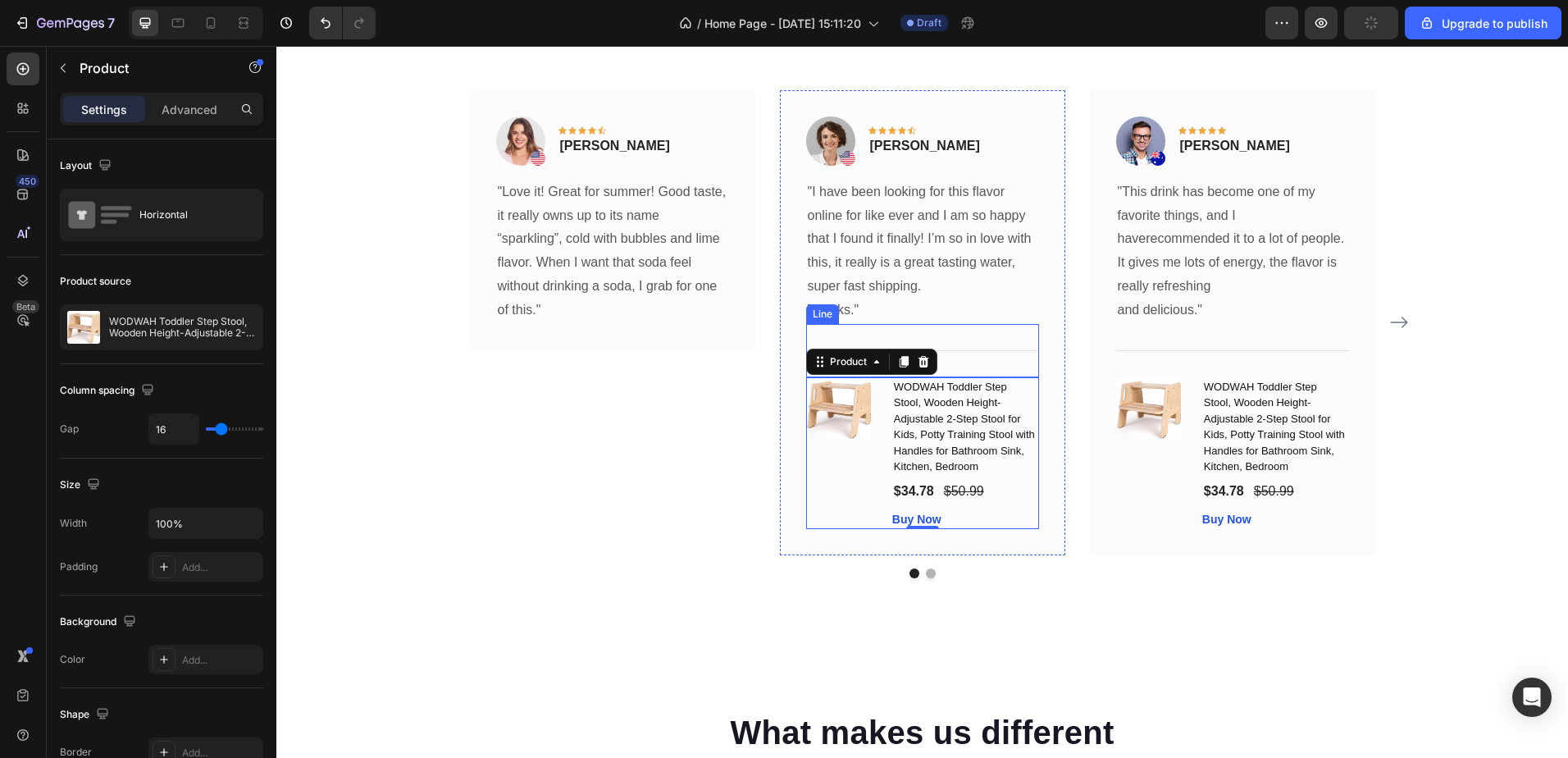
click at [977, 348] on div "Title Line" at bounding box center [922, 351] width 233 height 53
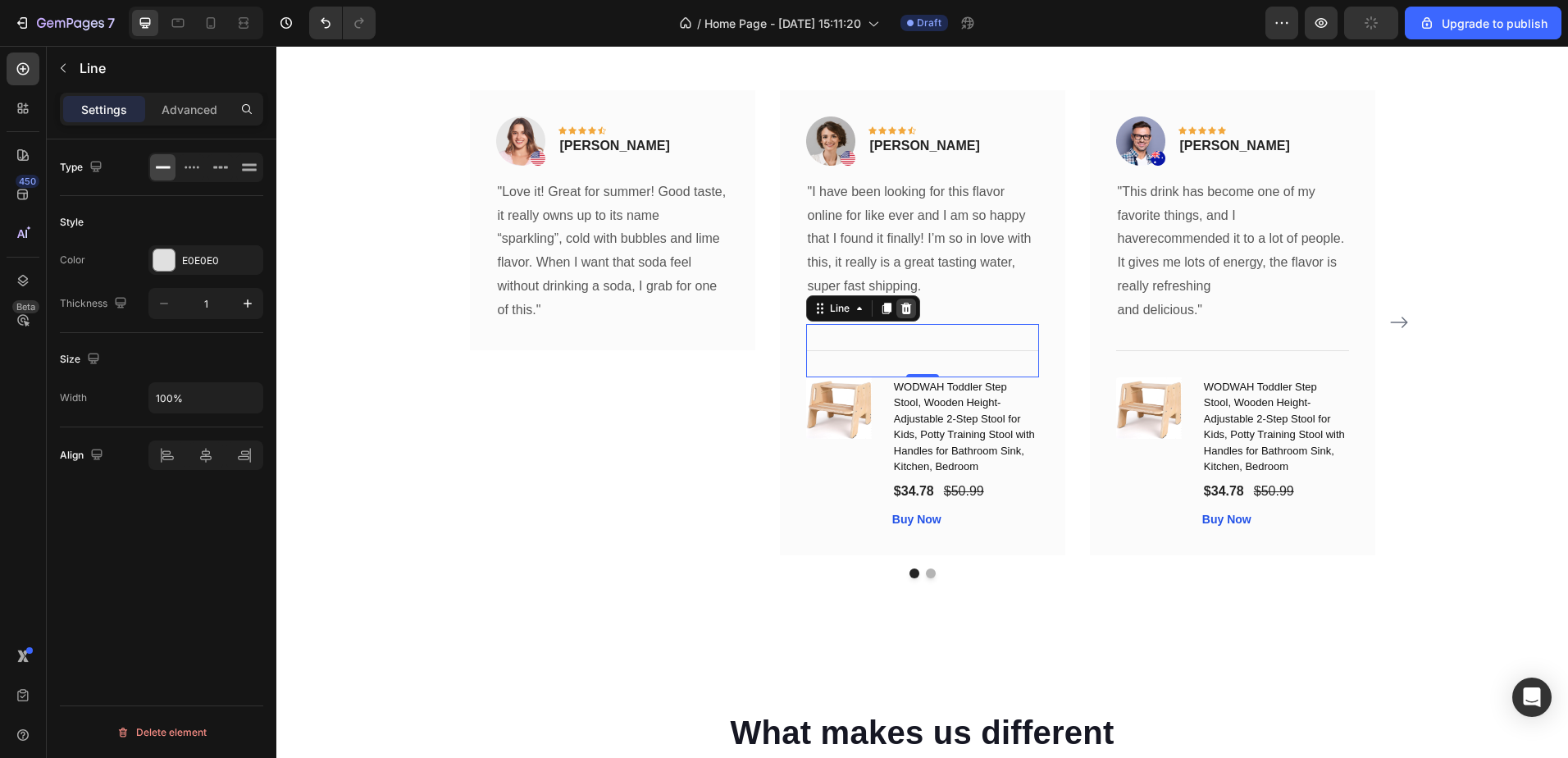
click at [900, 311] on icon at bounding box center [905, 308] width 13 height 13
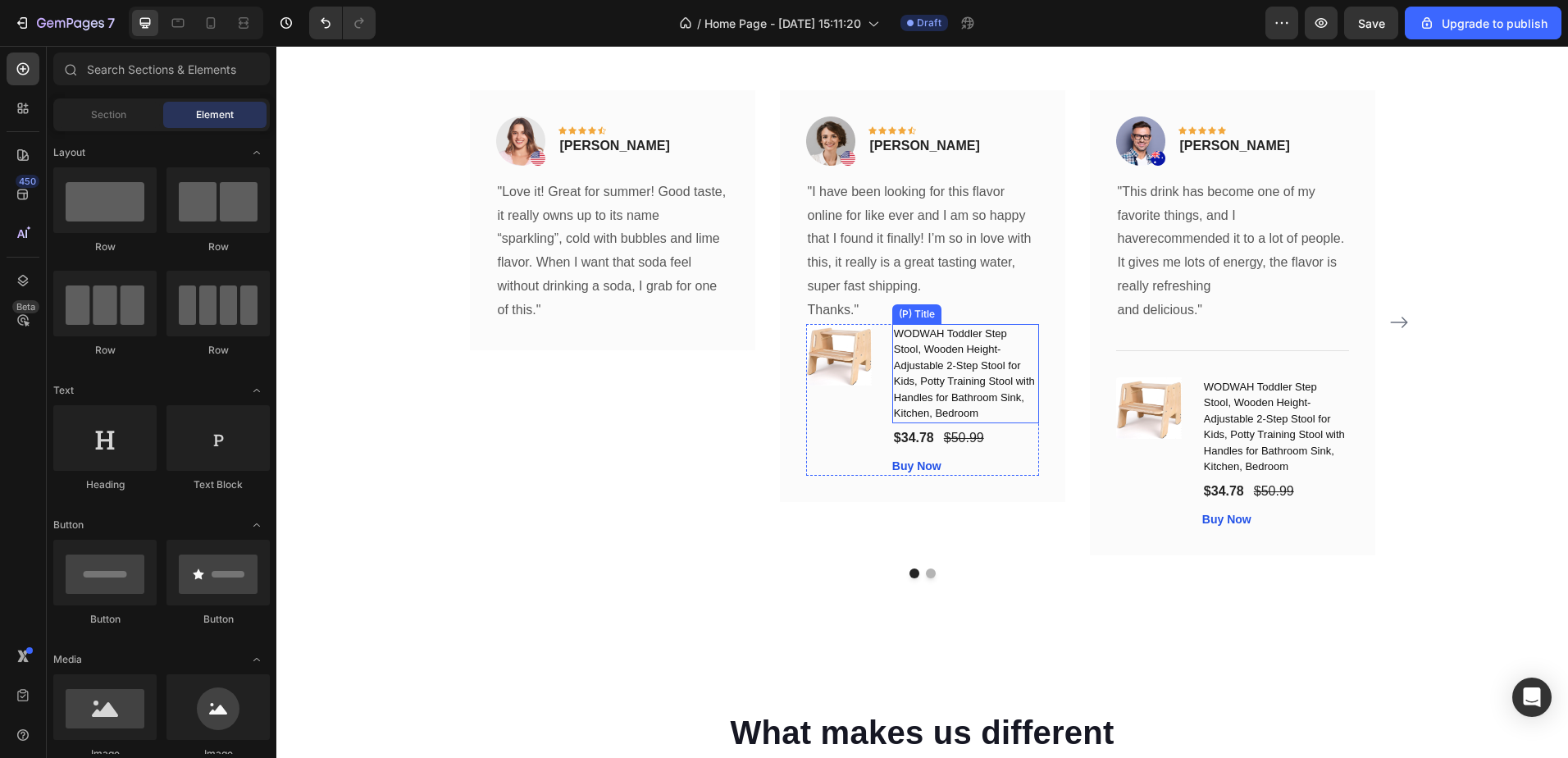
click at [1007, 380] on h1 "WODWAH Toddler Step Stool, Wooden Height-Adjustable 2-Step Stool for Kids, Pott…" at bounding box center [965, 374] width 146 height 99
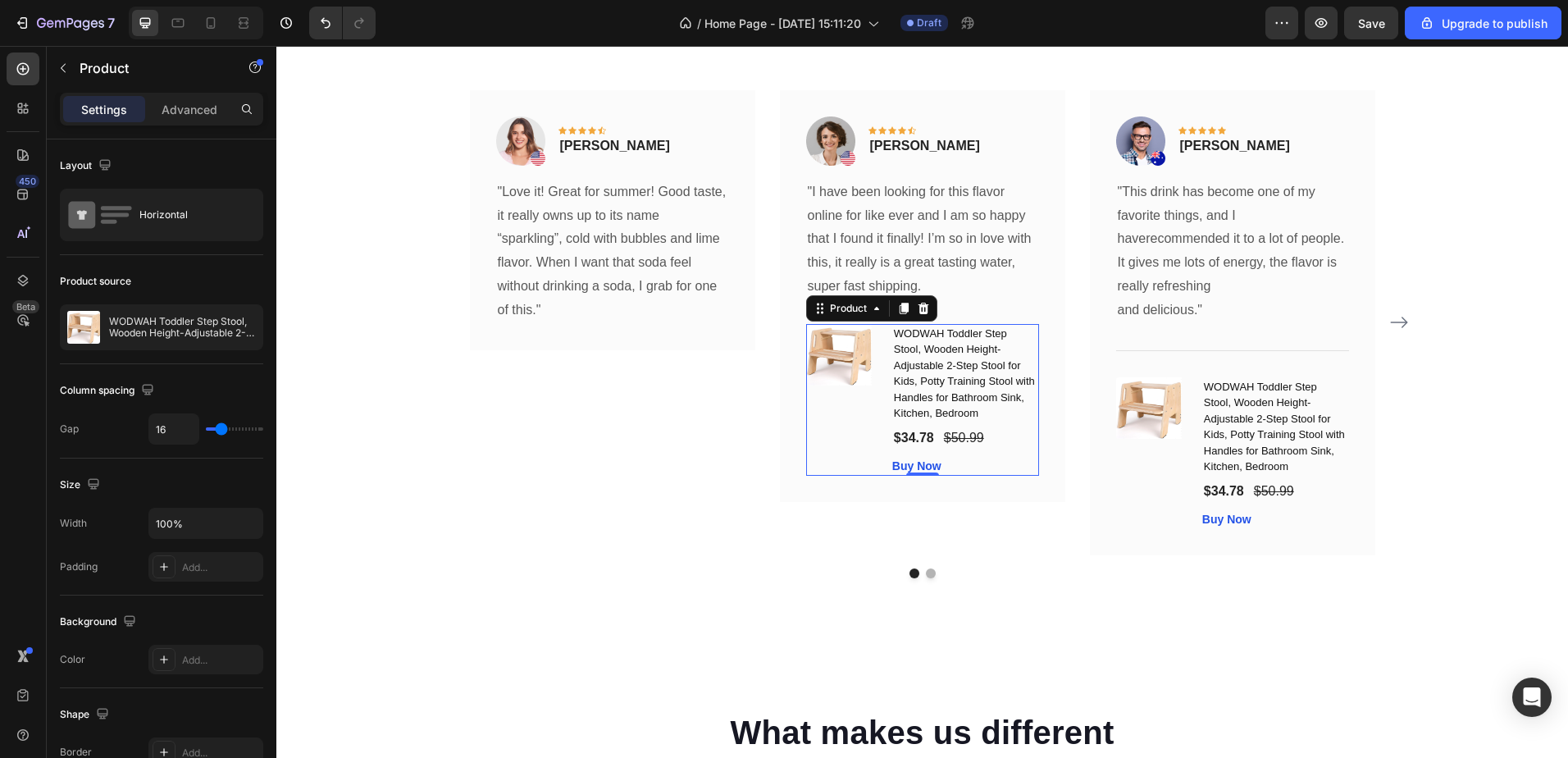
click at [853, 461] on div "(P) Images & Gallery" at bounding box center [842, 400] width 73 height 151
click at [917, 309] on icon at bounding box center [923, 308] width 13 height 13
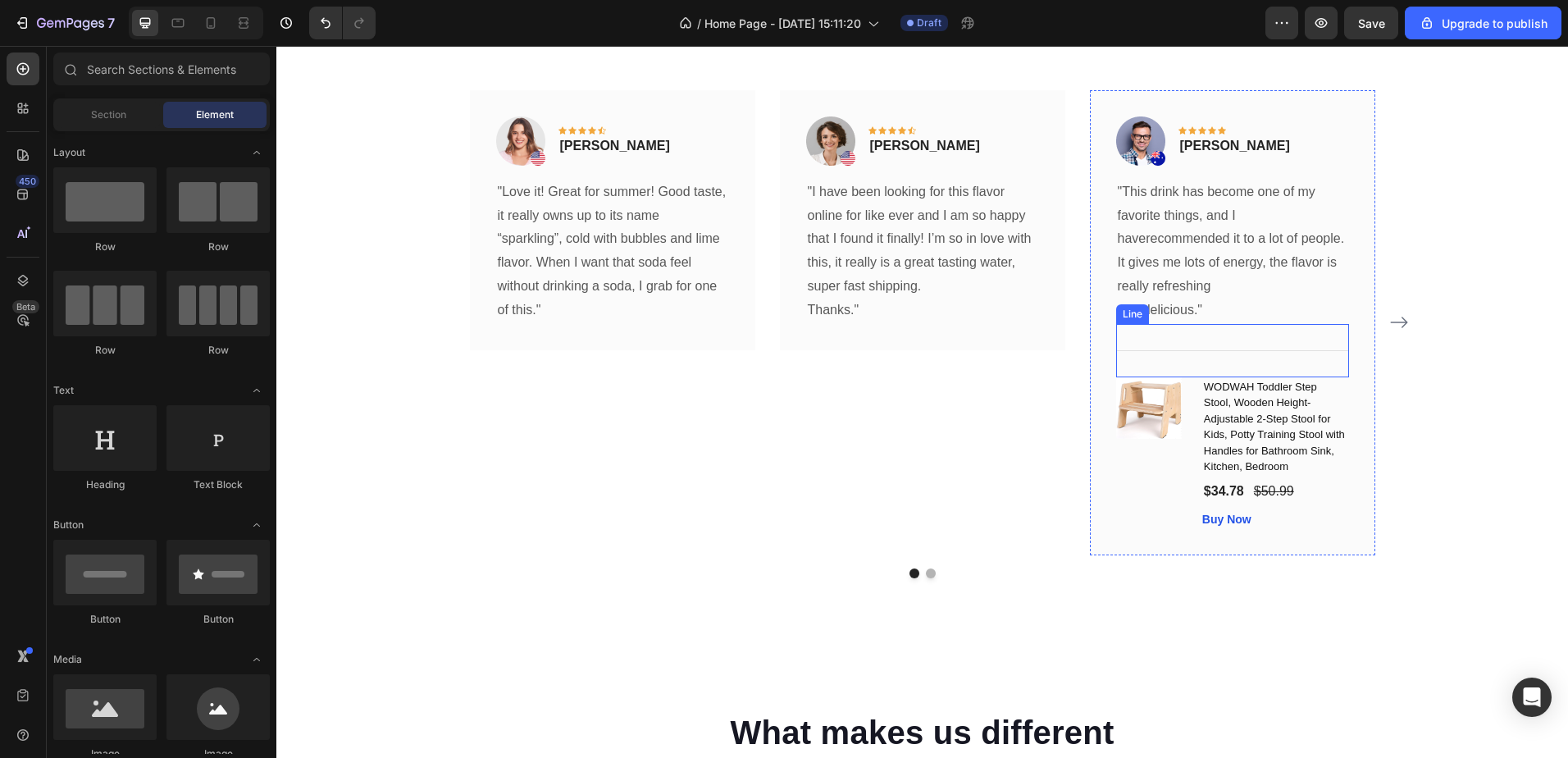
click at [1161, 345] on div "Title Line" at bounding box center [1232, 351] width 233 height 53
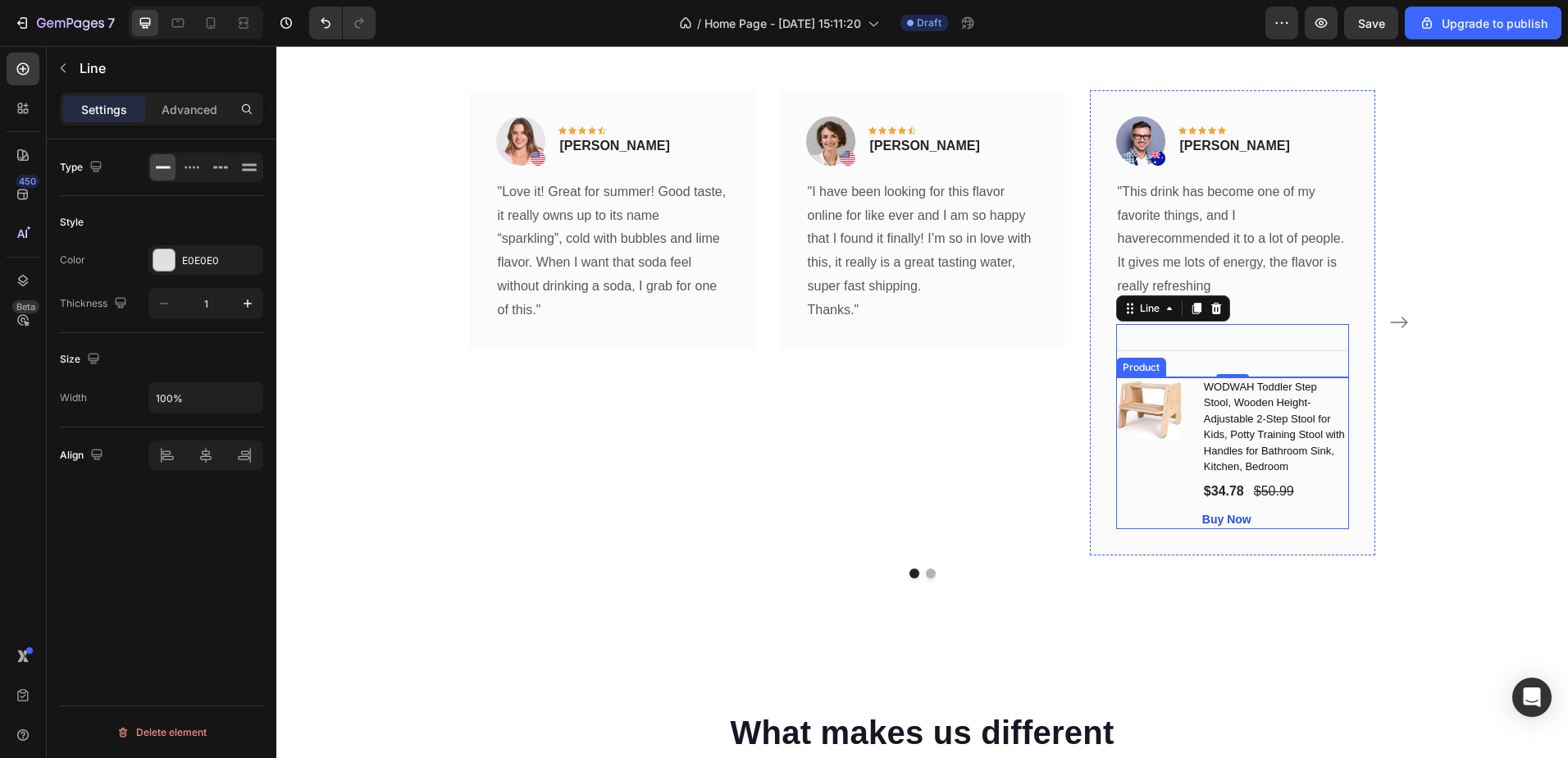
click at [1167, 473] on div "(P) Images & Gallery" at bounding box center [1152, 453] width 73 height 151
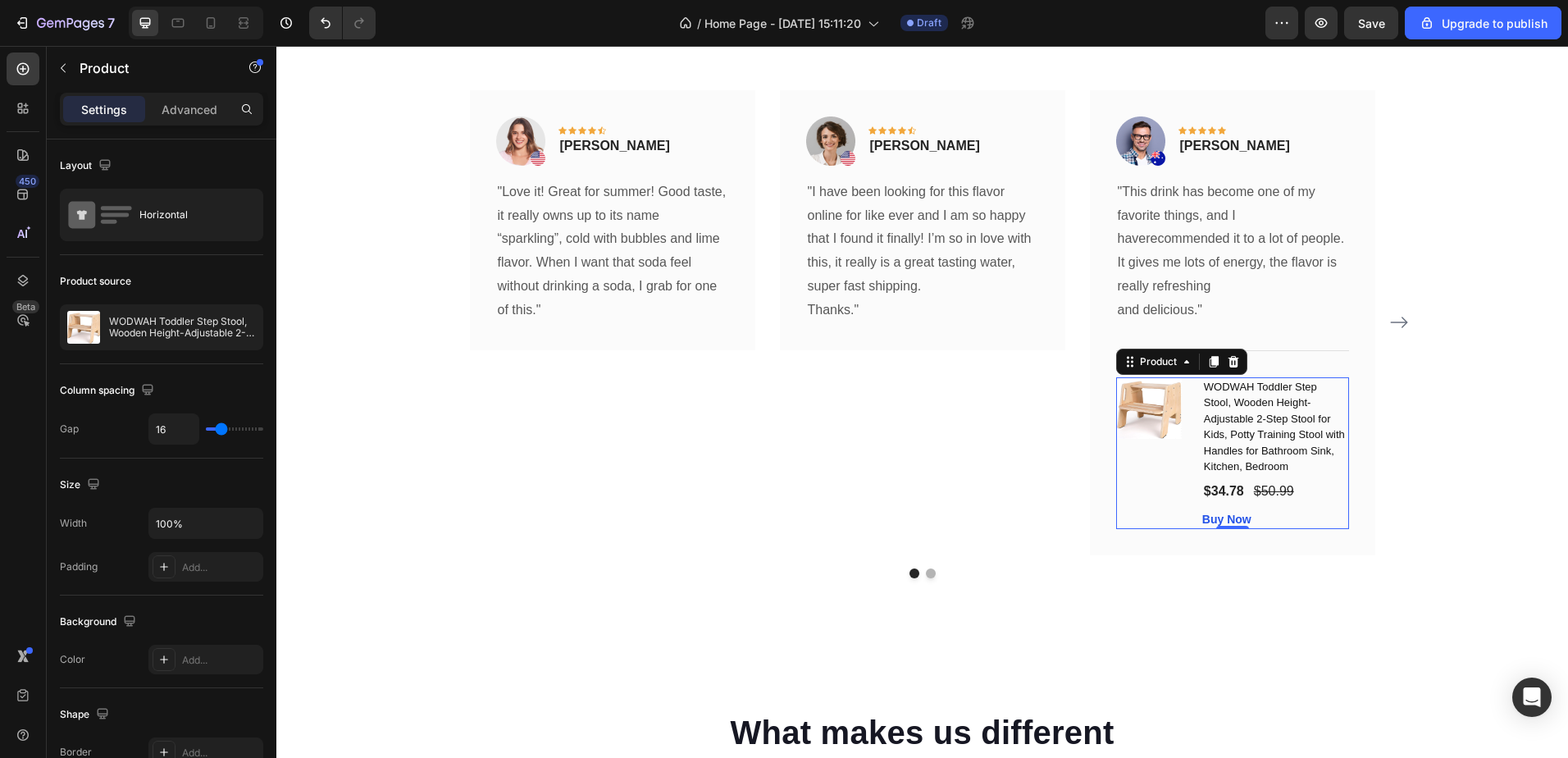
click at [1239, 363] on div "Product" at bounding box center [1181, 362] width 131 height 27
click at [1229, 361] on icon at bounding box center [1233, 362] width 11 height 12
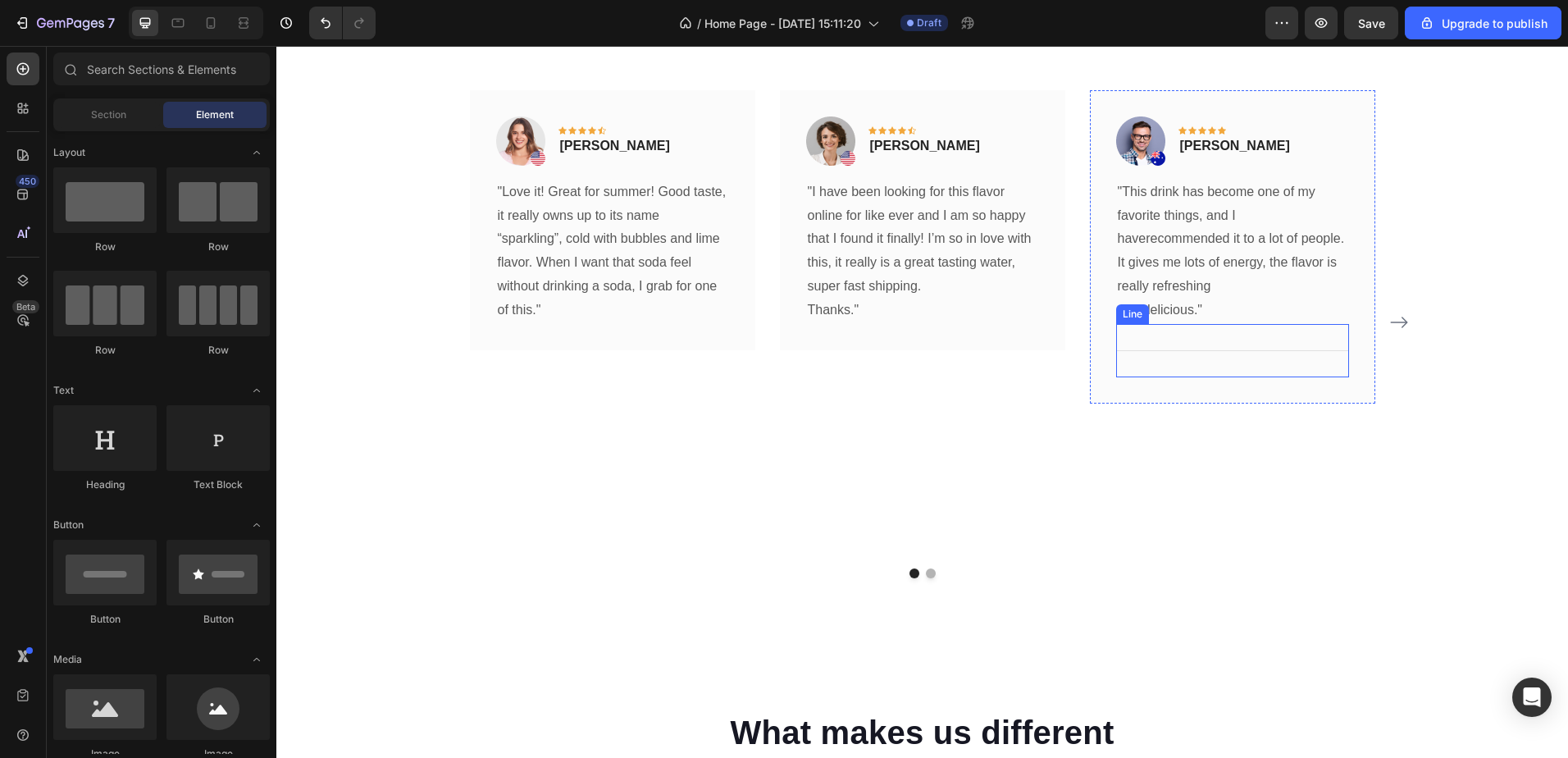
click at [1289, 352] on div "Title Line" at bounding box center [1232, 351] width 233 height 53
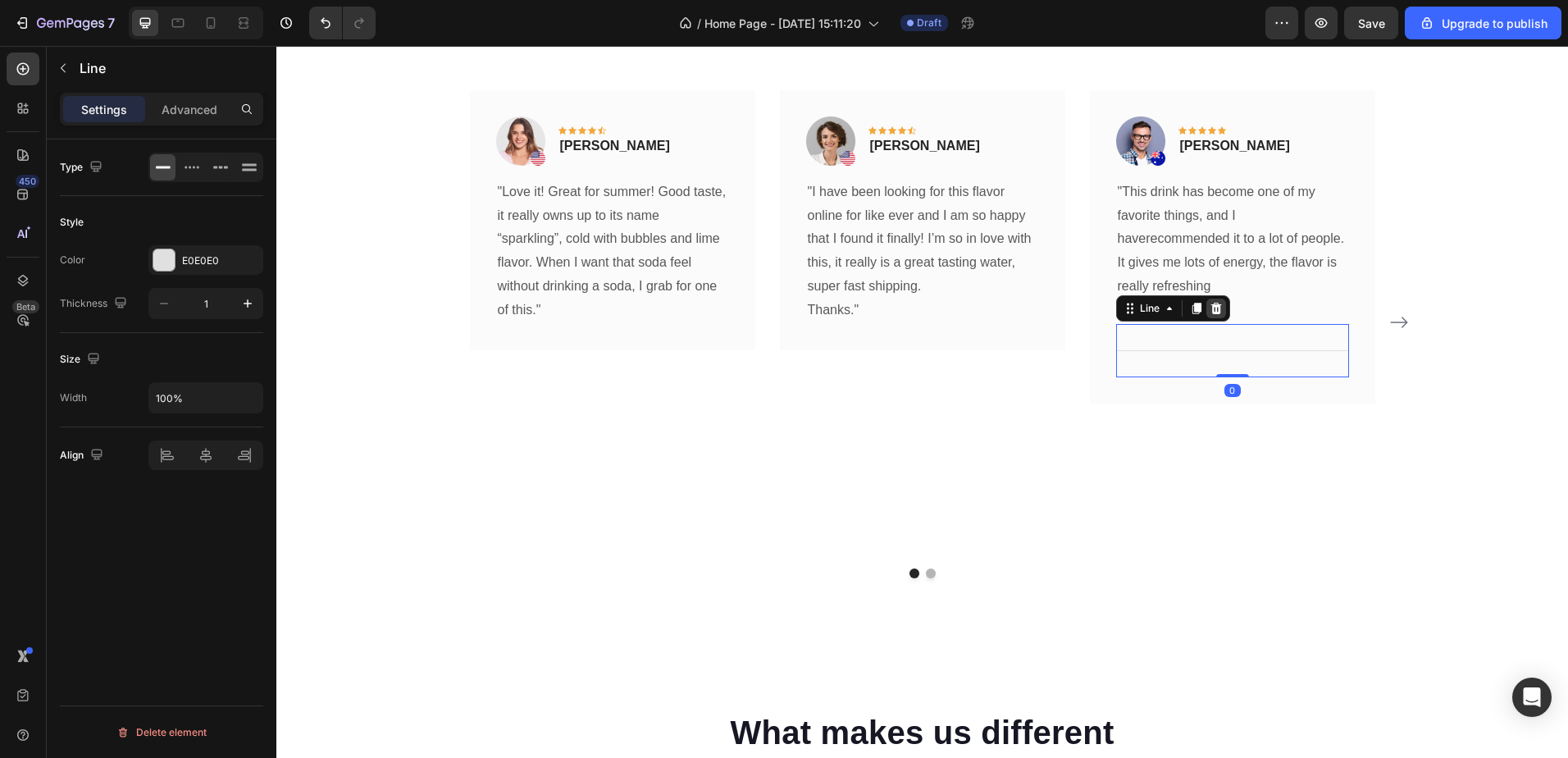
click at [1213, 302] on icon at bounding box center [1215, 308] width 13 height 13
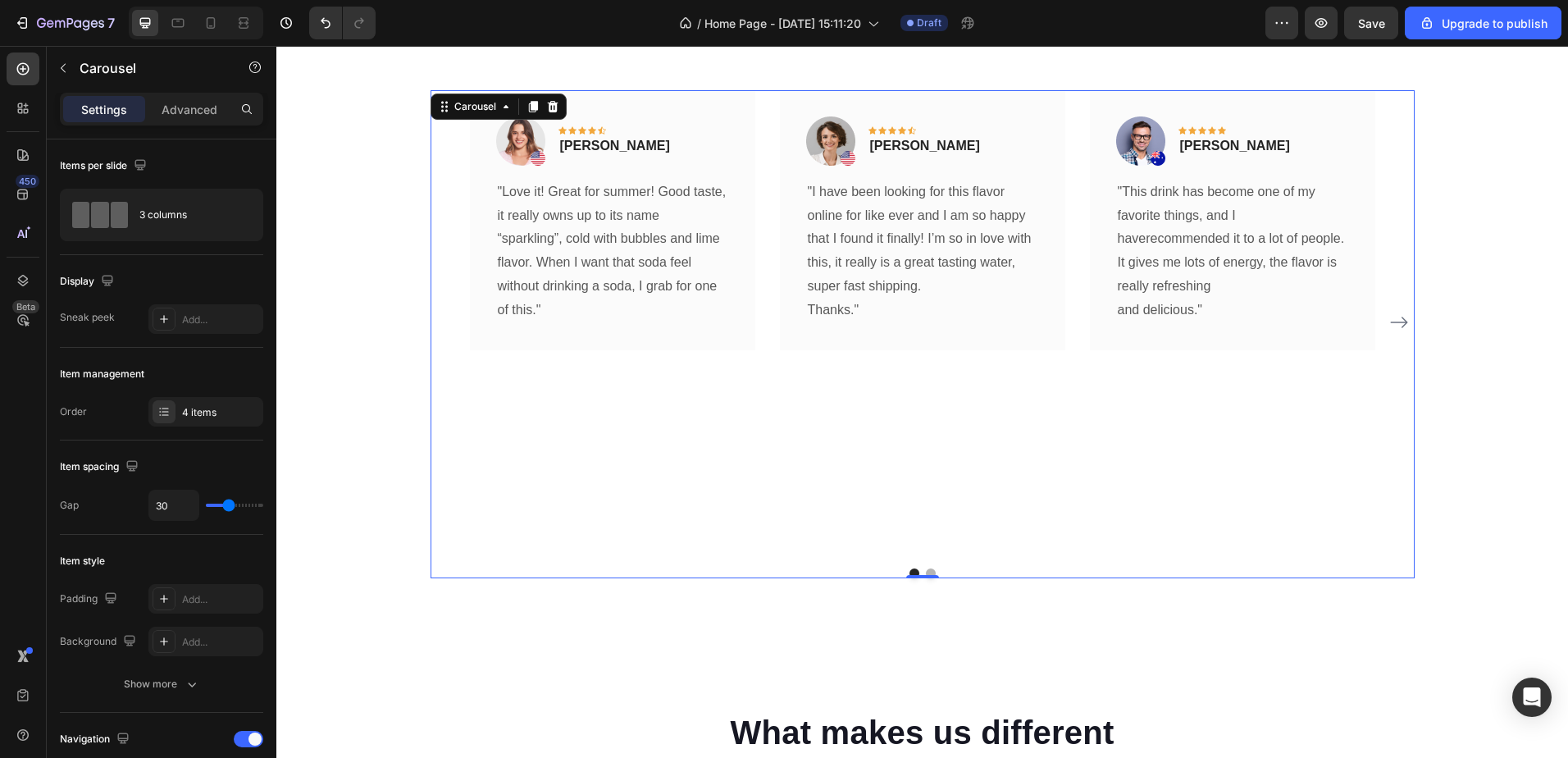
click at [1399, 316] on icon "Carousel Next Arrow" at bounding box center [1399, 322] width 20 height 20
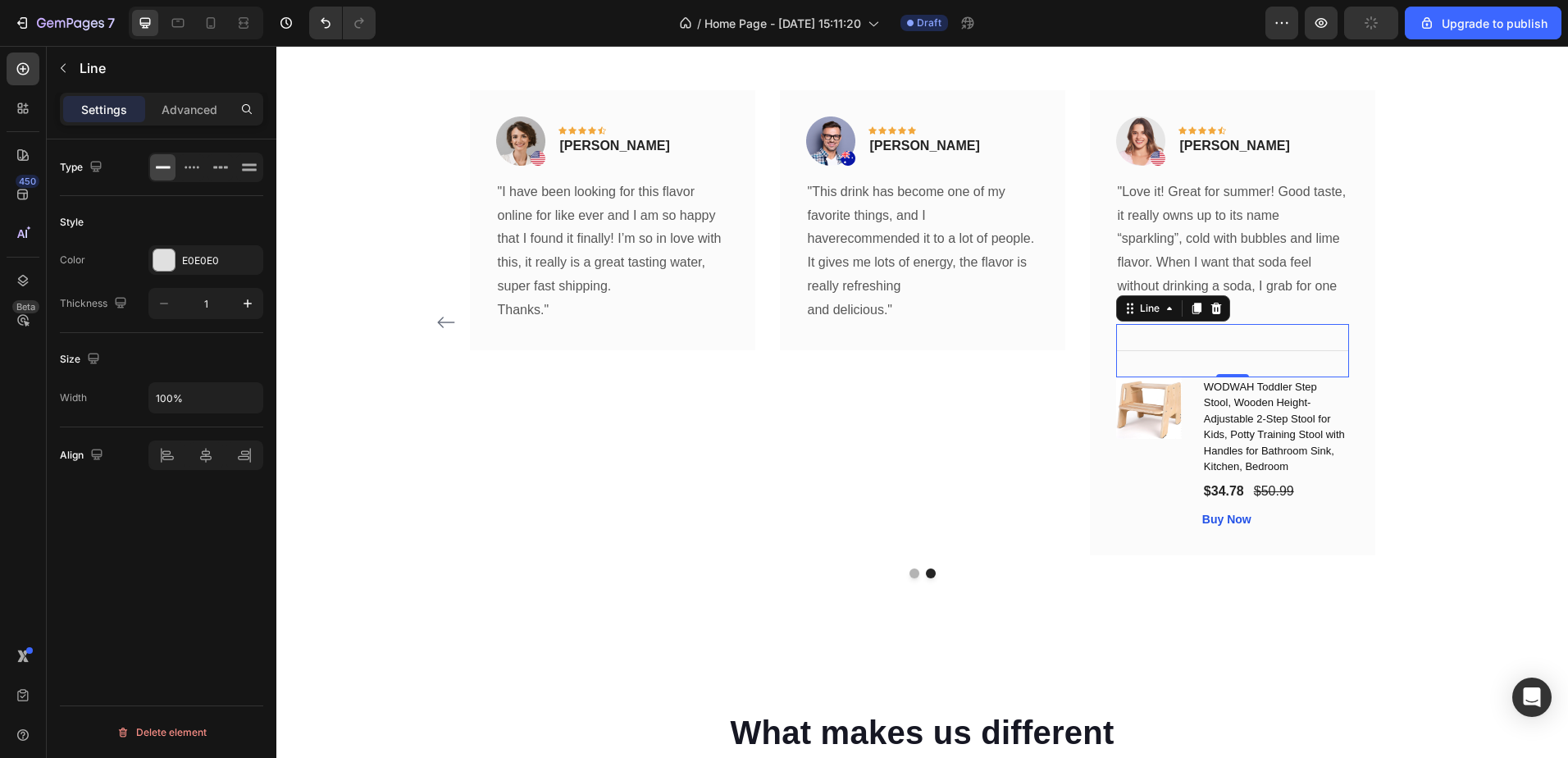
click at [1175, 354] on div "Title Line 0" at bounding box center [1232, 351] width 233 height 53
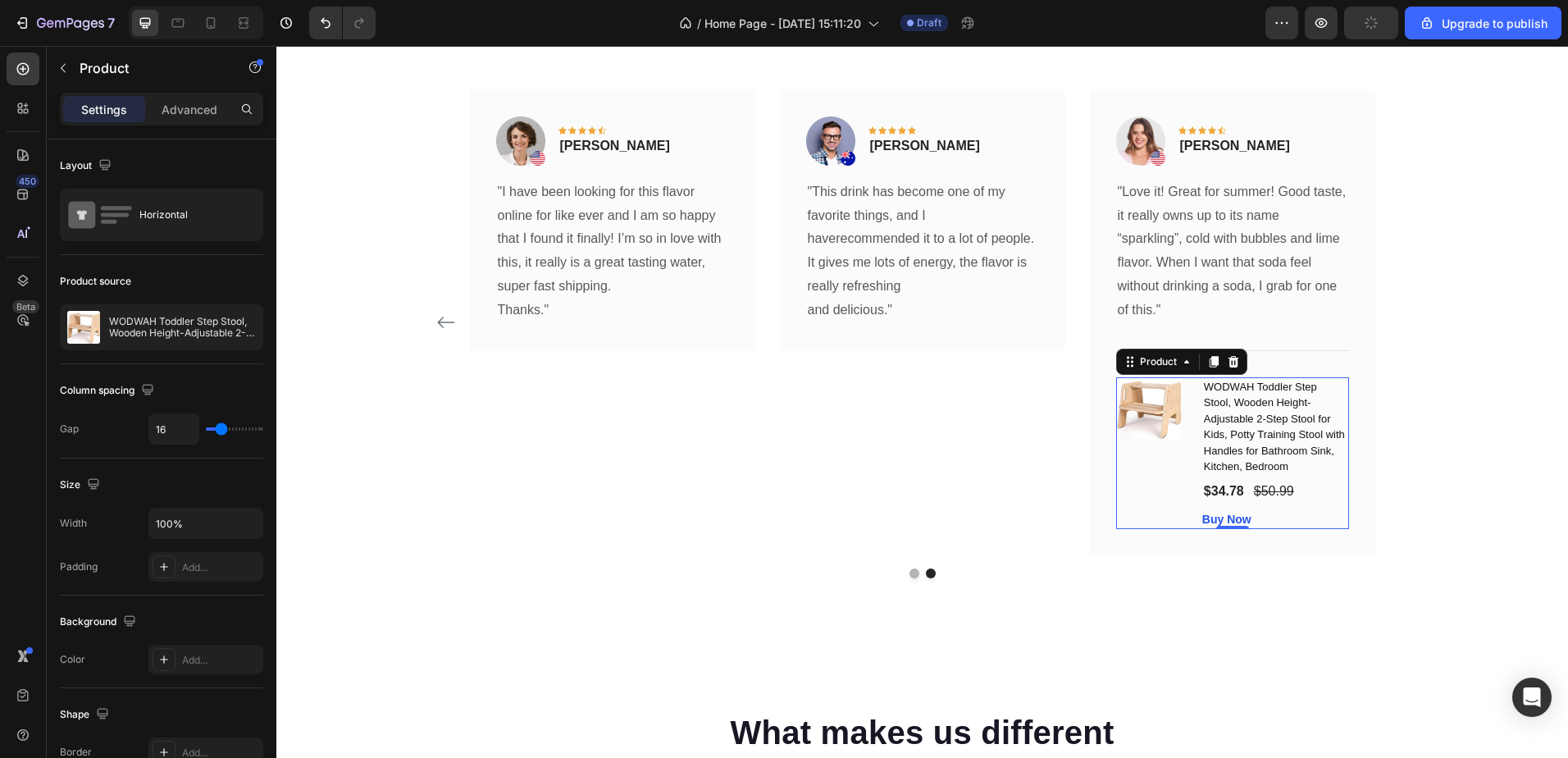
click at [1172, 463] on div "(P) Images & Gallery" at bounding box center [1152, 453] width 73 height 151
click at [1231, 364] on icon at bounding box center [1233, 362] width 11 height 12
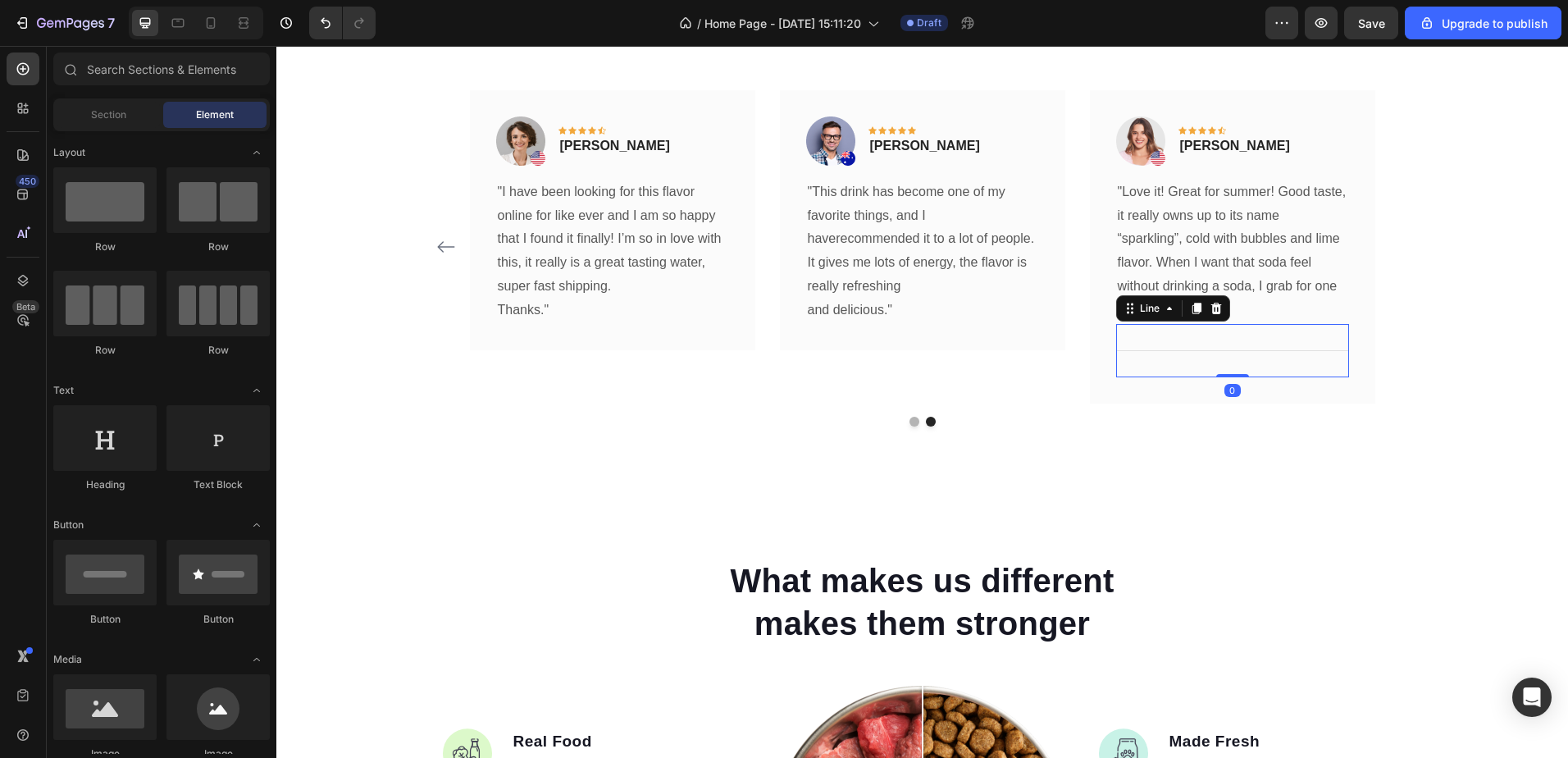
click at [1231, 351] on div "Title Line 0" at bounding box center [1232, 351] width 233 height 53
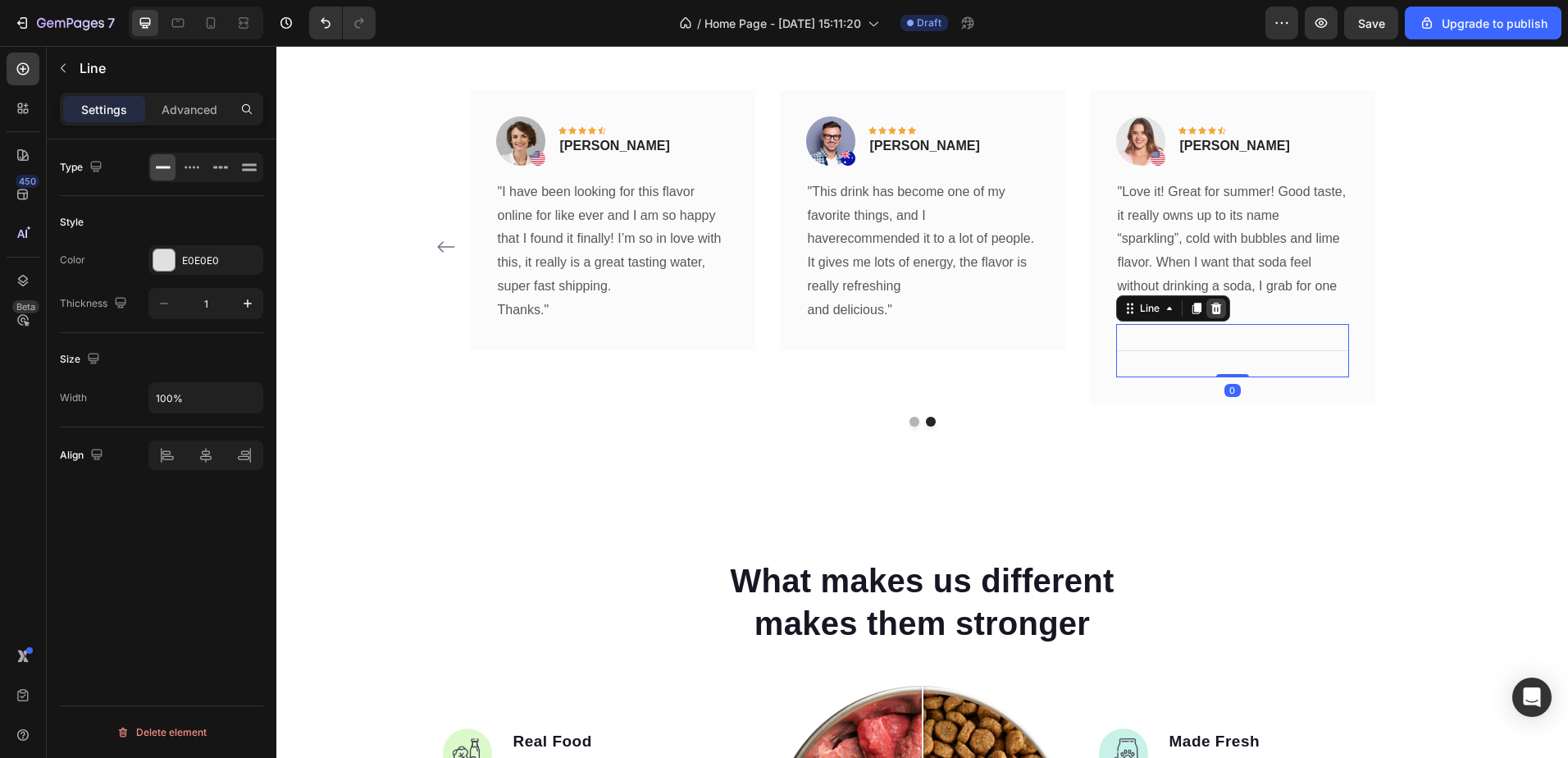
click at [1214, 309] on icon at bounding box center [1215, 309] width 11 height 12
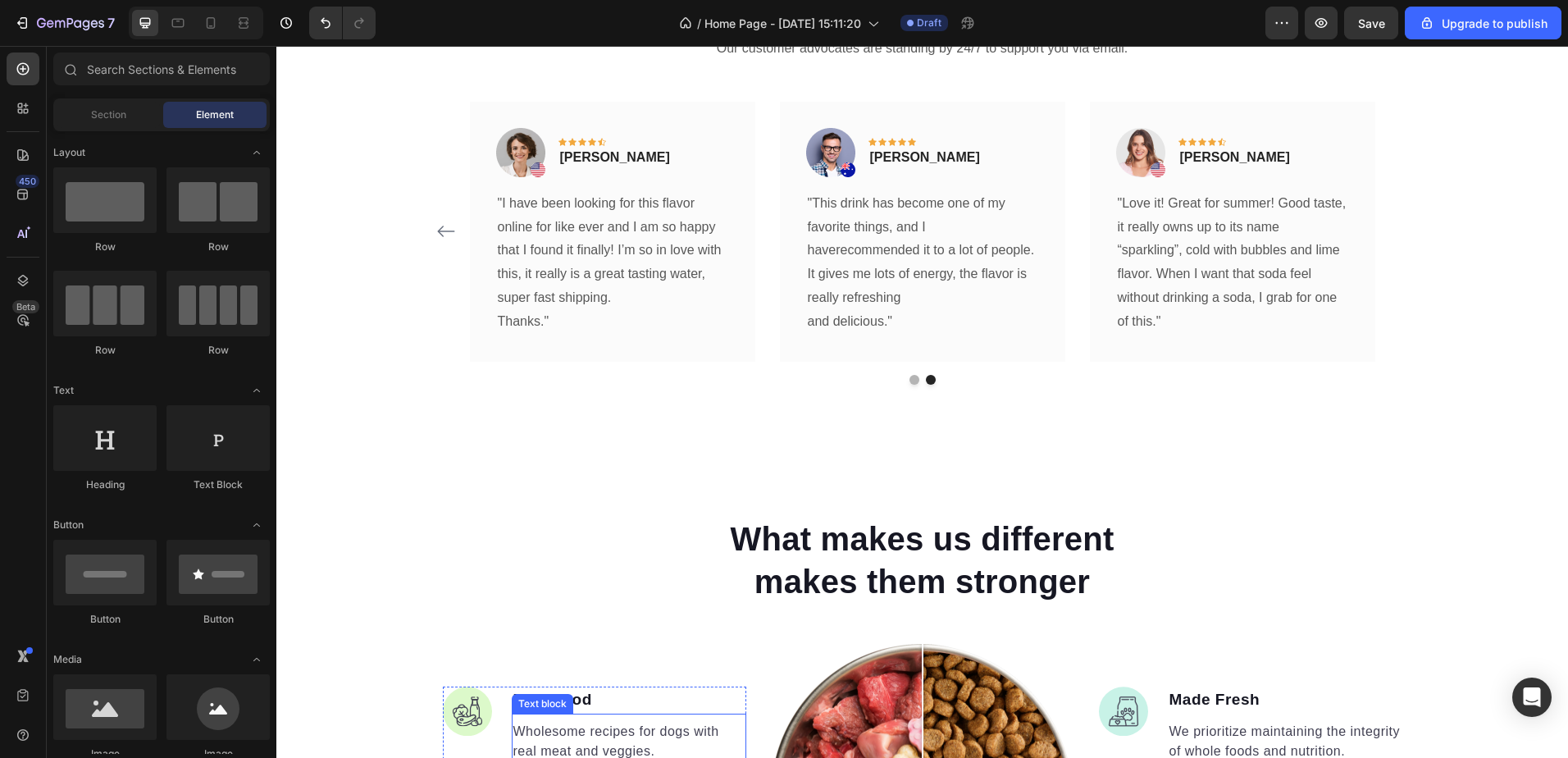
scroll to position [427, 0]
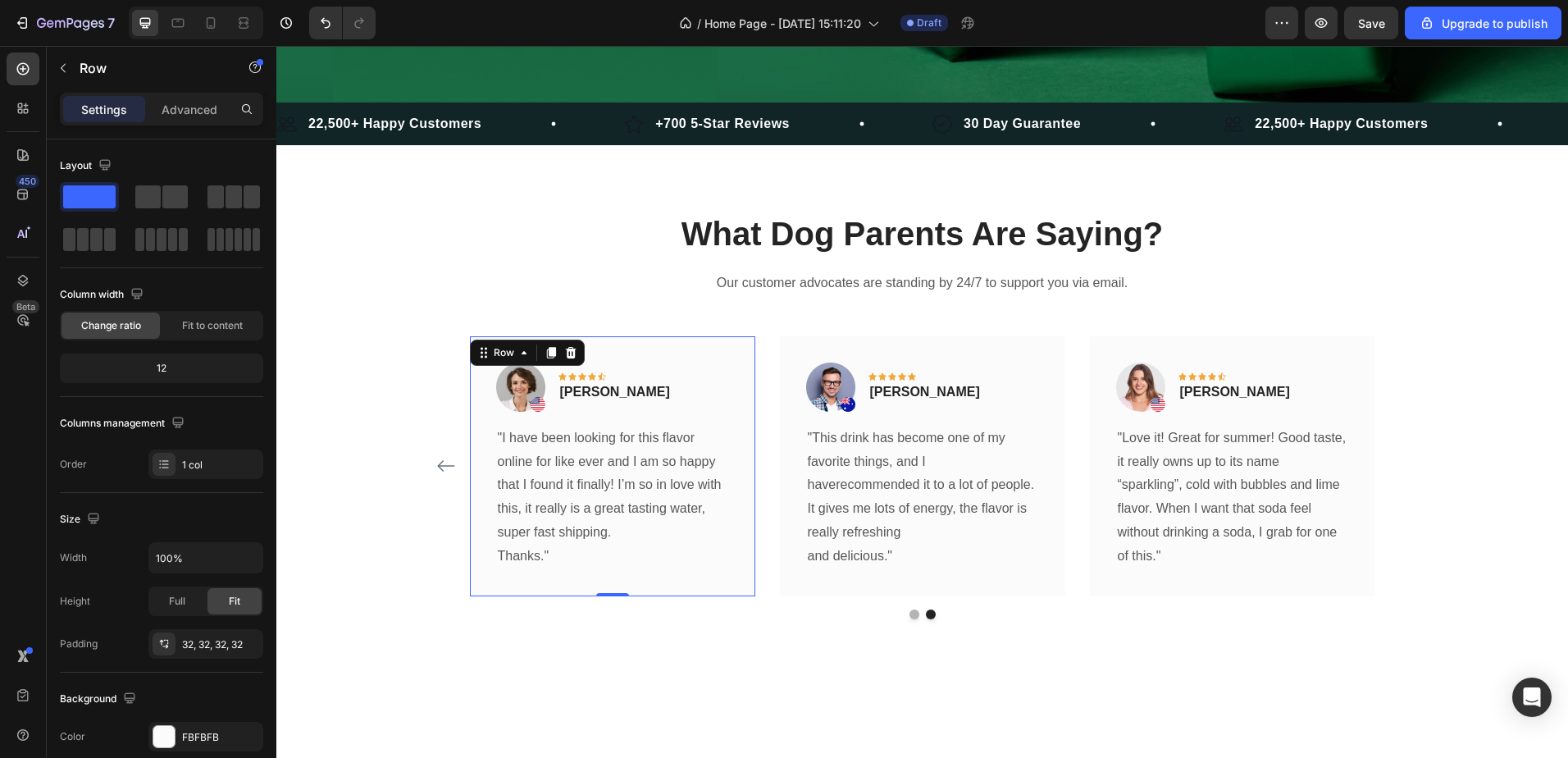
click at [566, 580] on div "Image Icon Icon Icon Icon Icon Row Olivia Rowse Text block Row "I have been loo…" at bounding box center [612, 466] width 285 height 260
click at [878, 574] on div "Image Icon Icon Icon Icon Icon Row Timothy Joseph Text block Row "This drink ha…" at bounding box center [922, 466] width 285 height 260
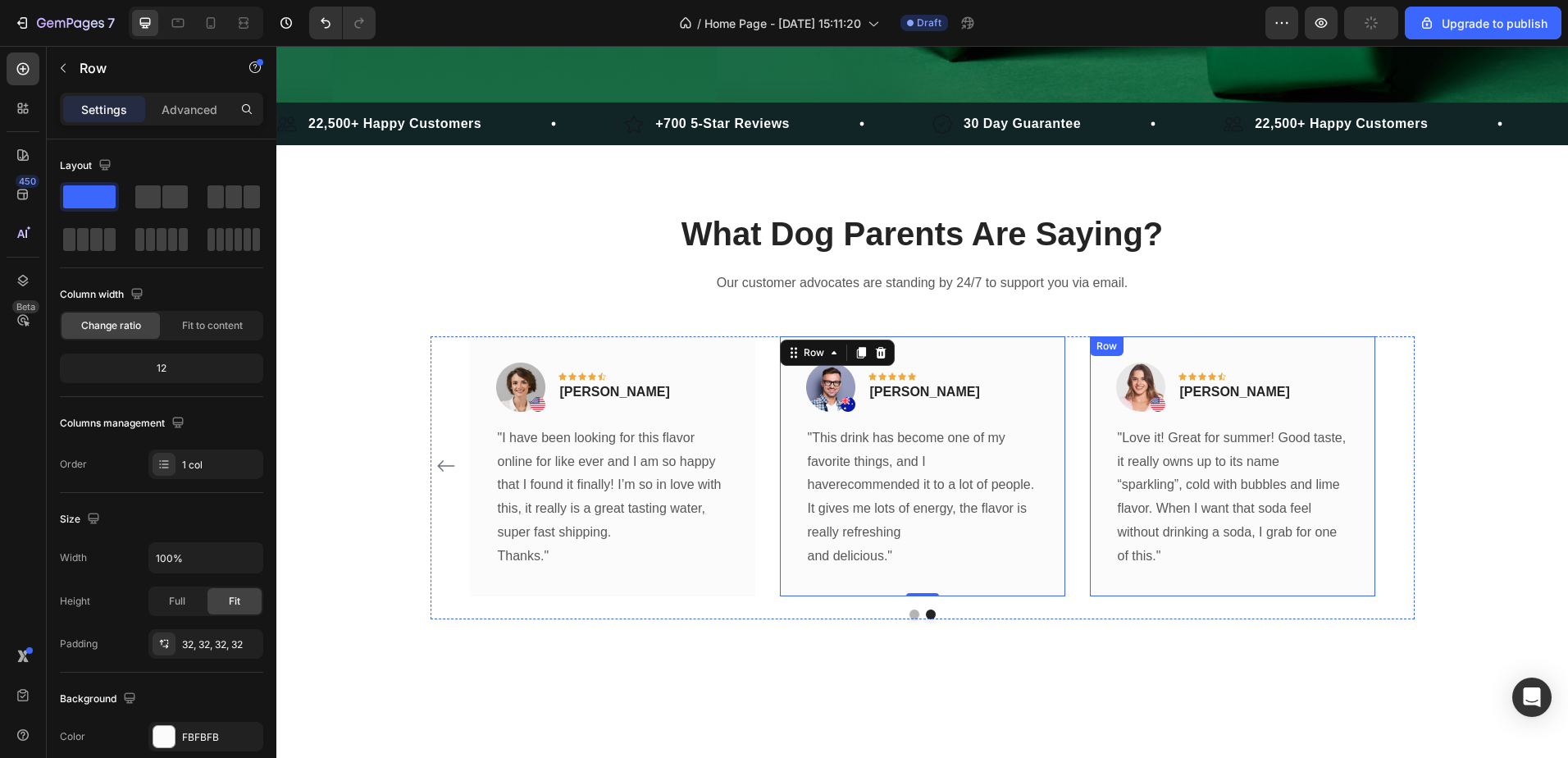
click at [1170, 581] on div "Image Icon Icon Icon Icon Icon Row Rita Carroll Text block Row "Love it! Great …" at bounding box center [1233, 466] width 285 height 260
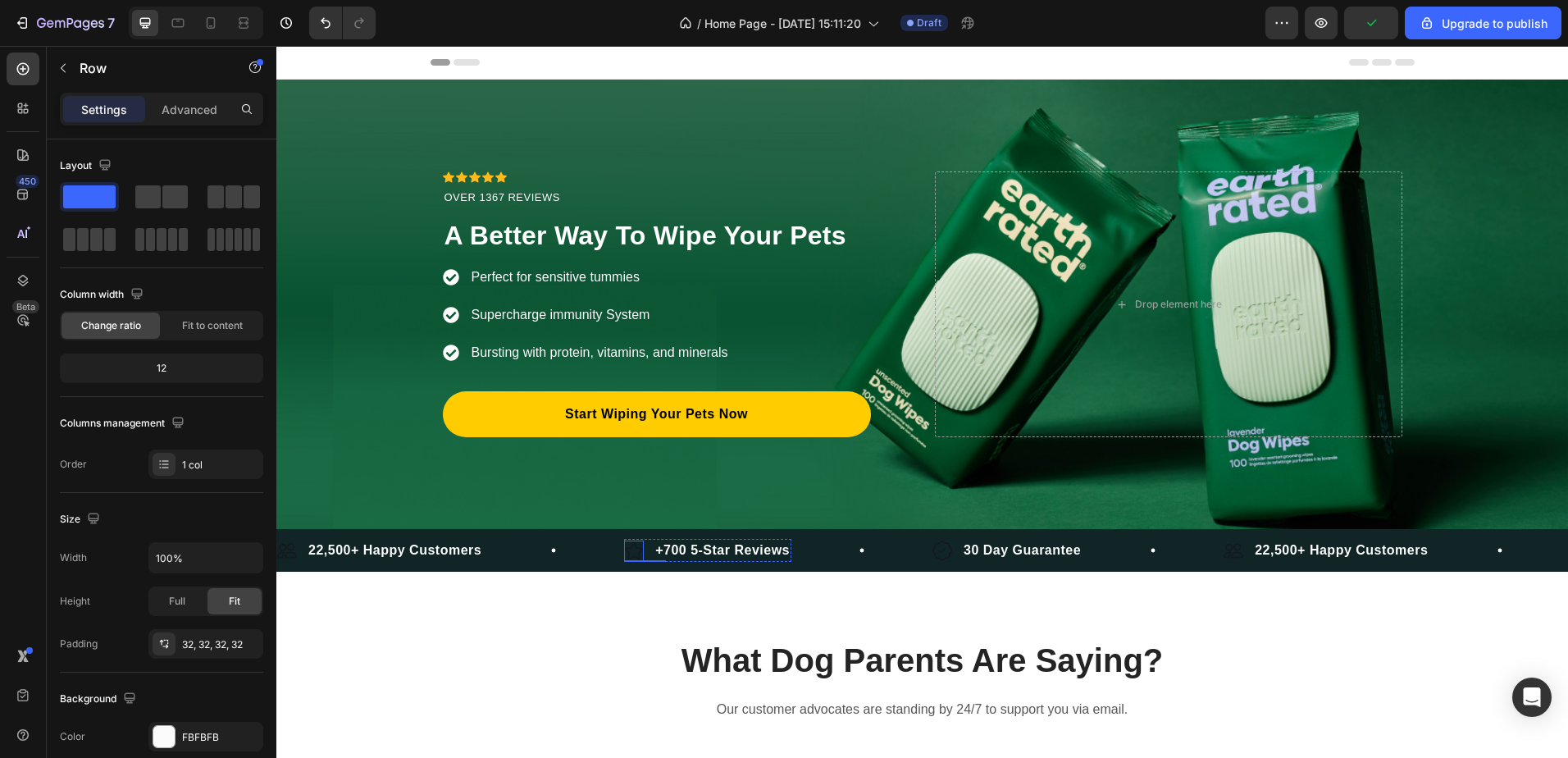
scroll to position [493, 0]
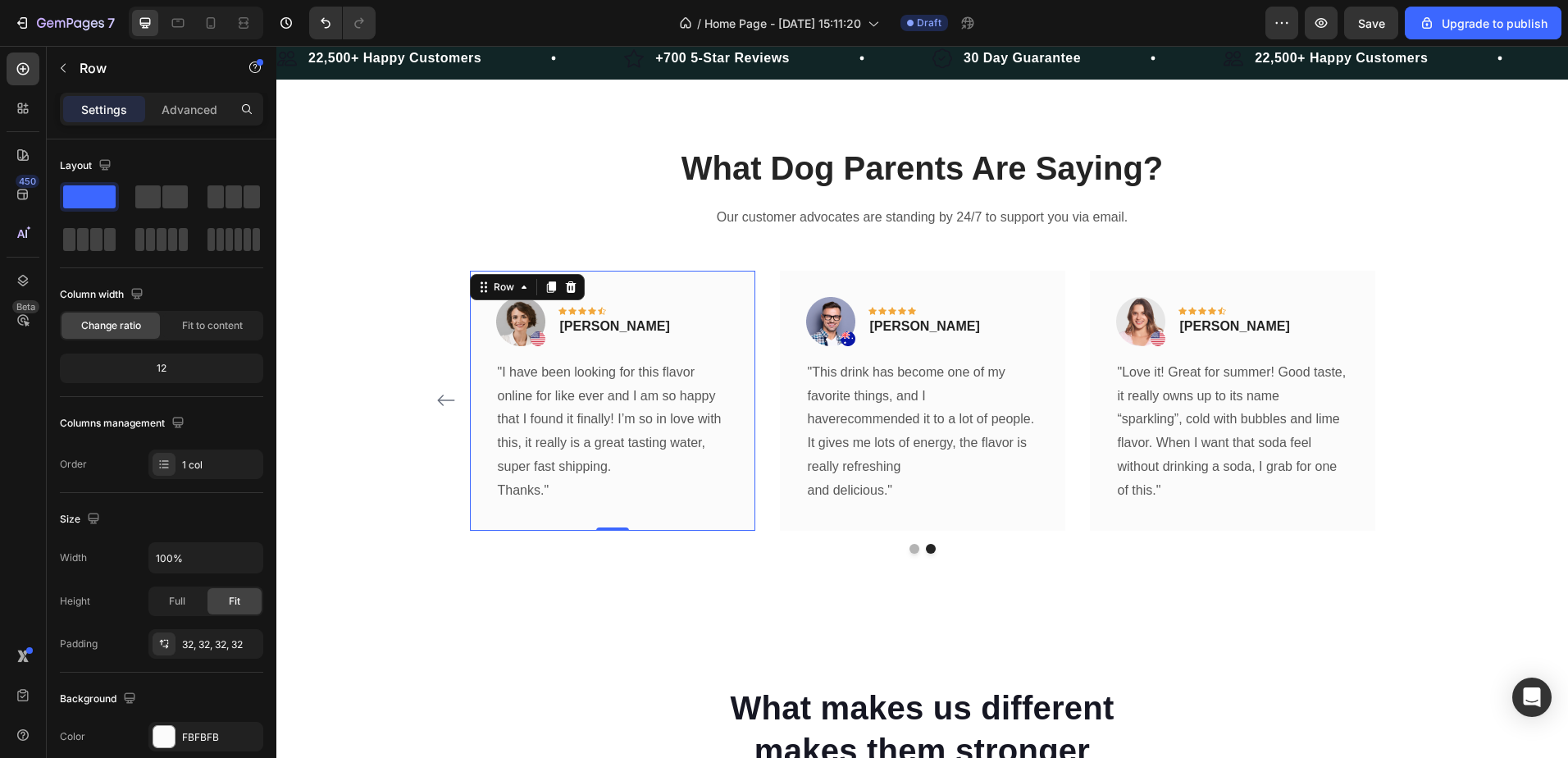
click at [646, 521] on div "Image Icon Icon Icon Icon Icon Row Olivia Rowse Text block Row "I have been loo…" at bounding box center [612, 400] width 285 height 260
click at [839, 516] on div "Image Icon Icon Icon Icon Icon Row Timothy Joseph Text block Row "This drink ha…" at bounding box center [922, 400] width 285 height 260
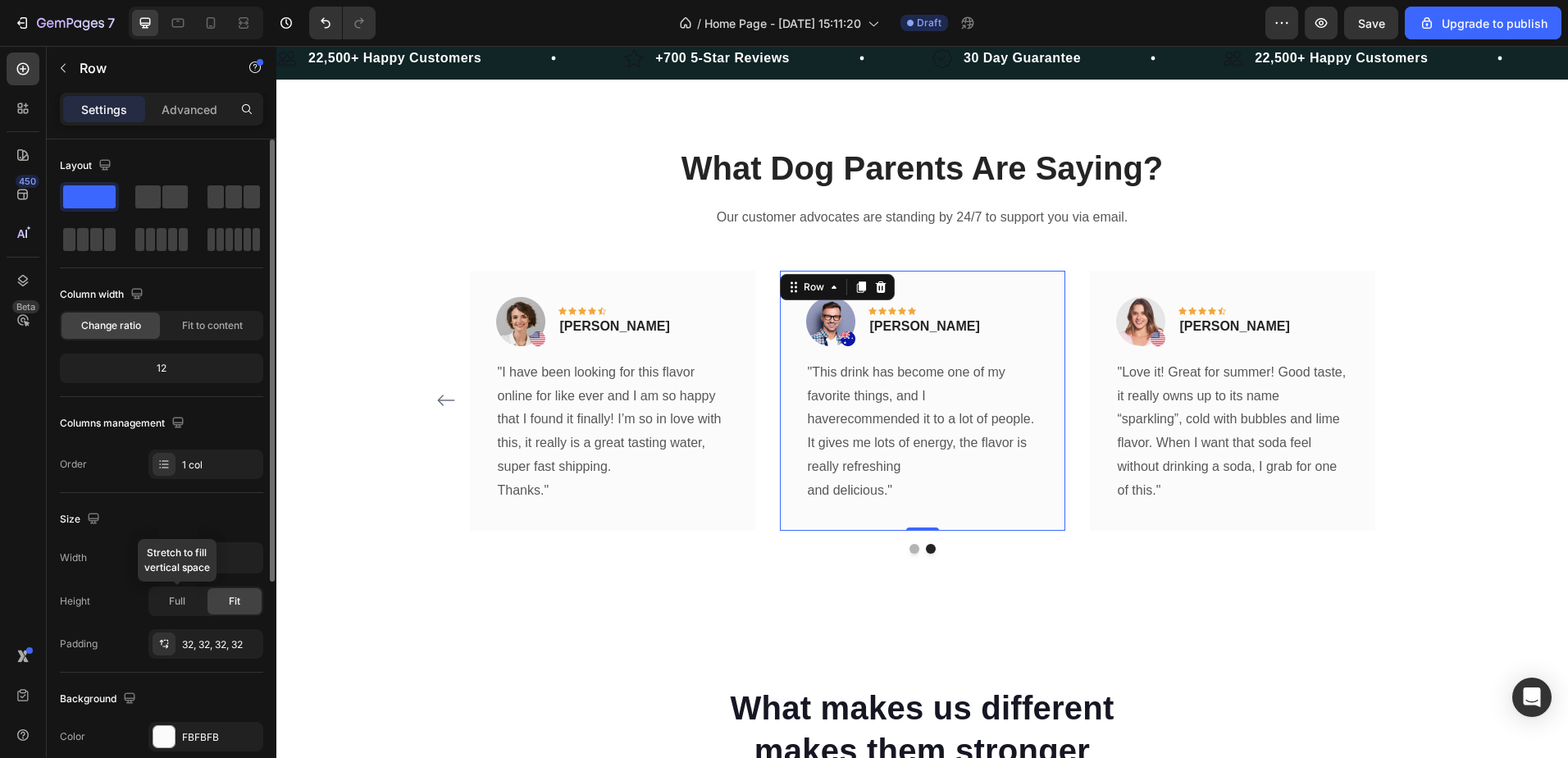
scroll to position [246, 0]
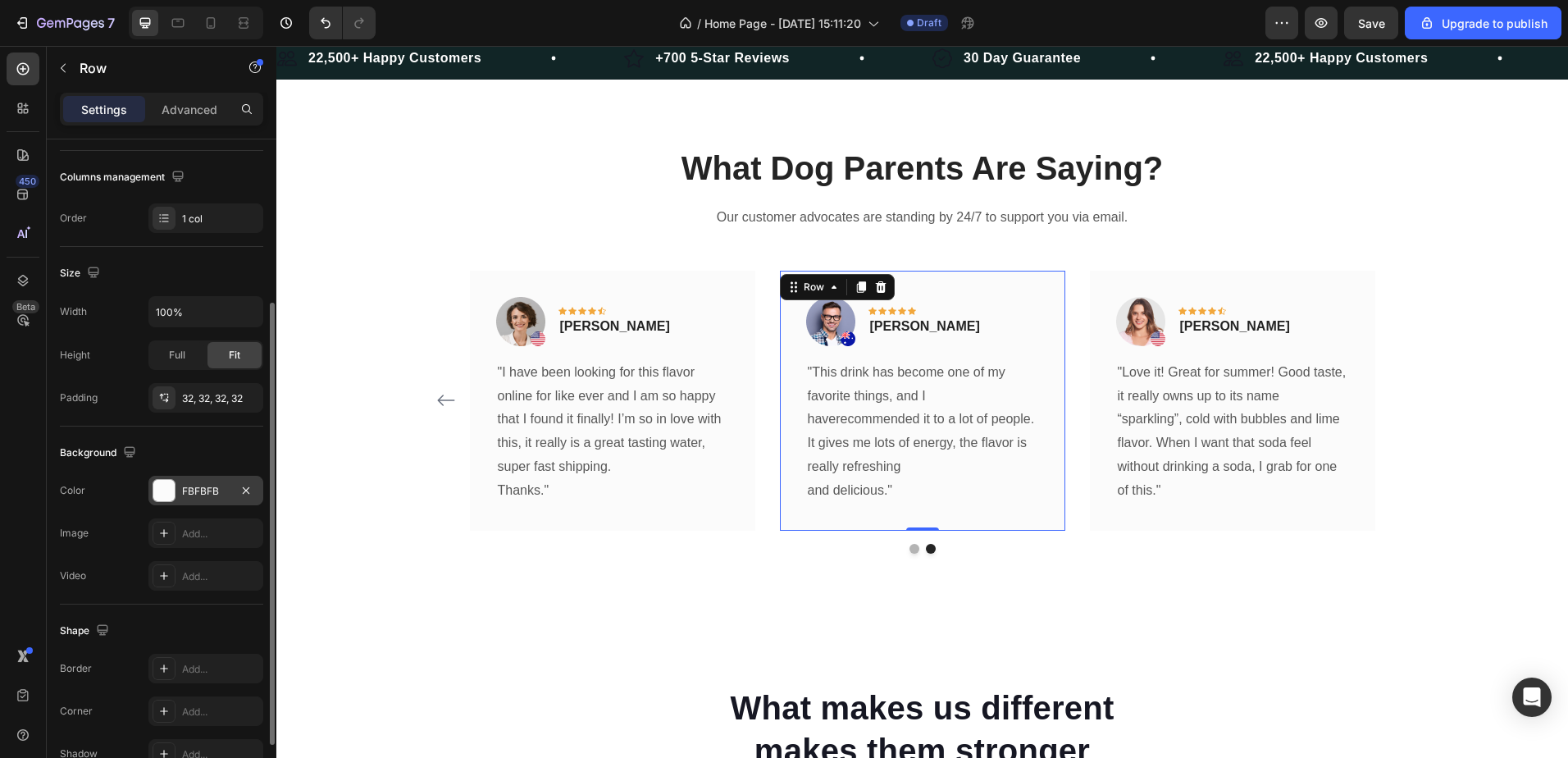
click at [195, 491] on div "FBFBFB" at bounding box center [205, 491] width 47 height 15
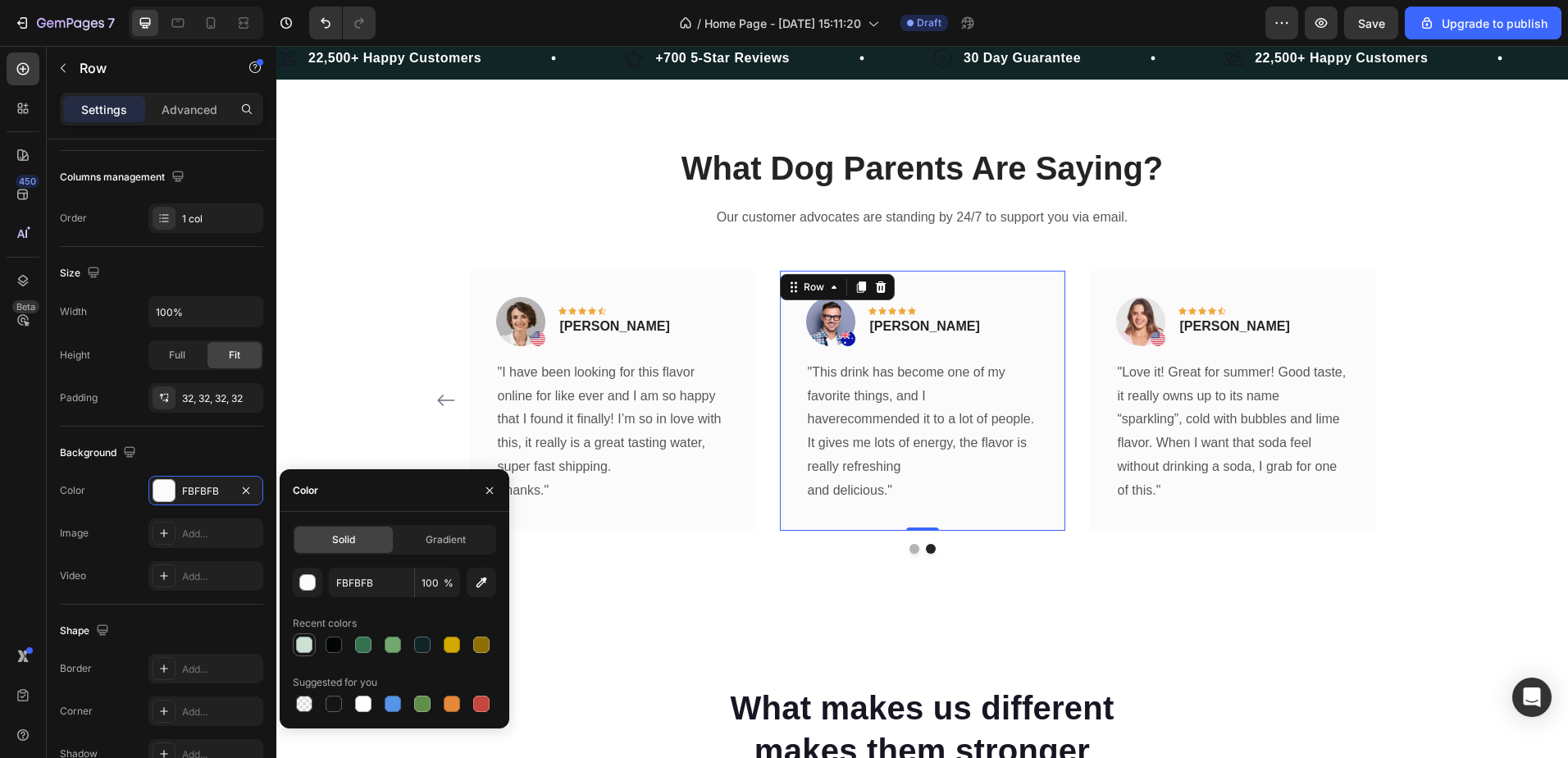
click at [300, 646] on div at bounding box center [304, 644] width 17 height 17
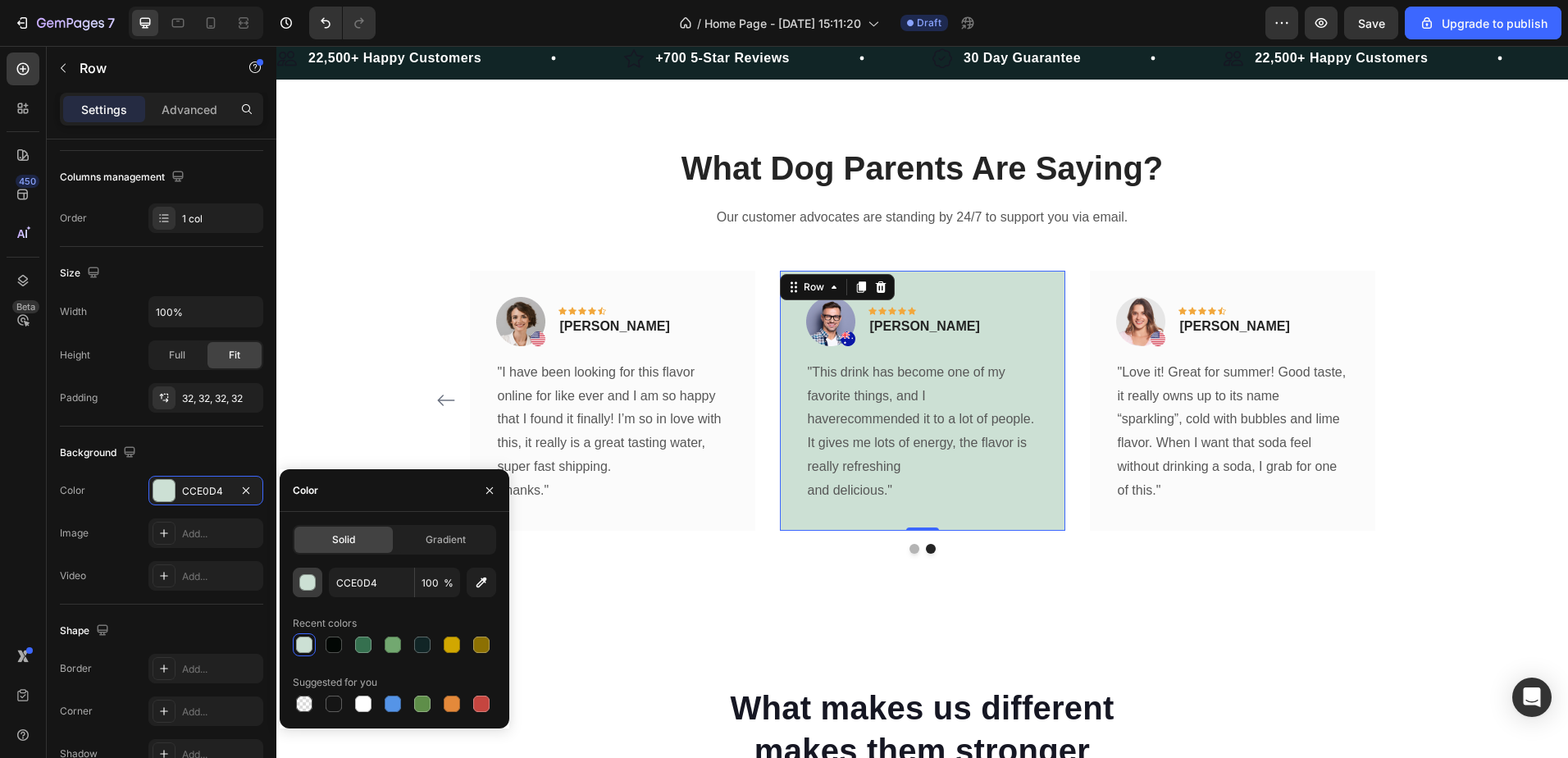
click at [306, 588] on div "button" at bounding box center [308, 583] width 17 height 17
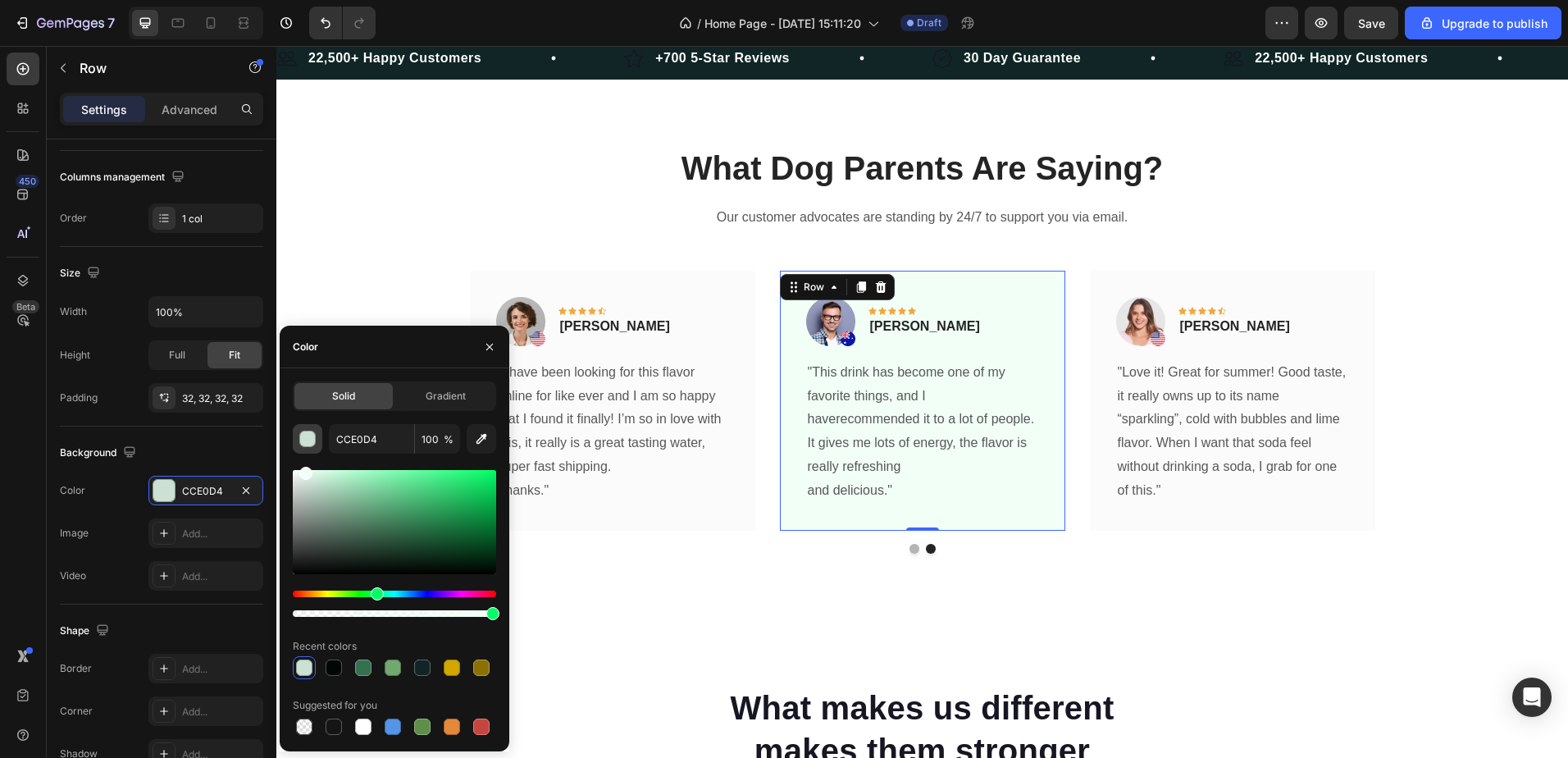
drag, startPoint x: 311, startPoint y: 483, endPoint x: 304, endPoint y: 442, distance: 41.6
click at [304, 442] on div "CCE0D4 100 % Recent colors Suggested for you" at bounding box center [394, 581] width 203 height 315
type input "F2FFF7"
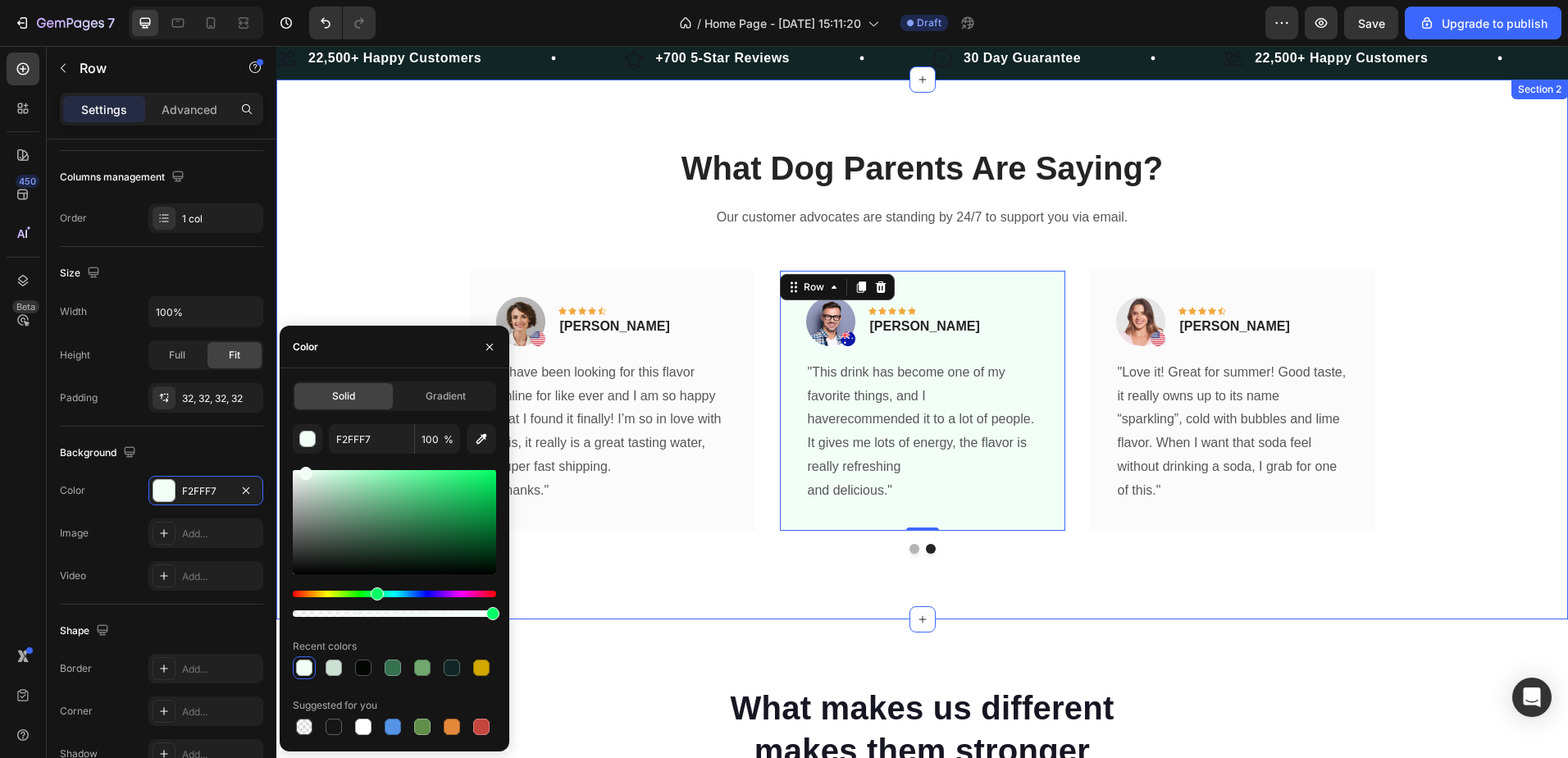
click at [959, 578] on div "What Dog Parents Are Saying? Heading Our customer advocates are standing by 24/…" at bounding box center [922, 349] width 1292 height 540
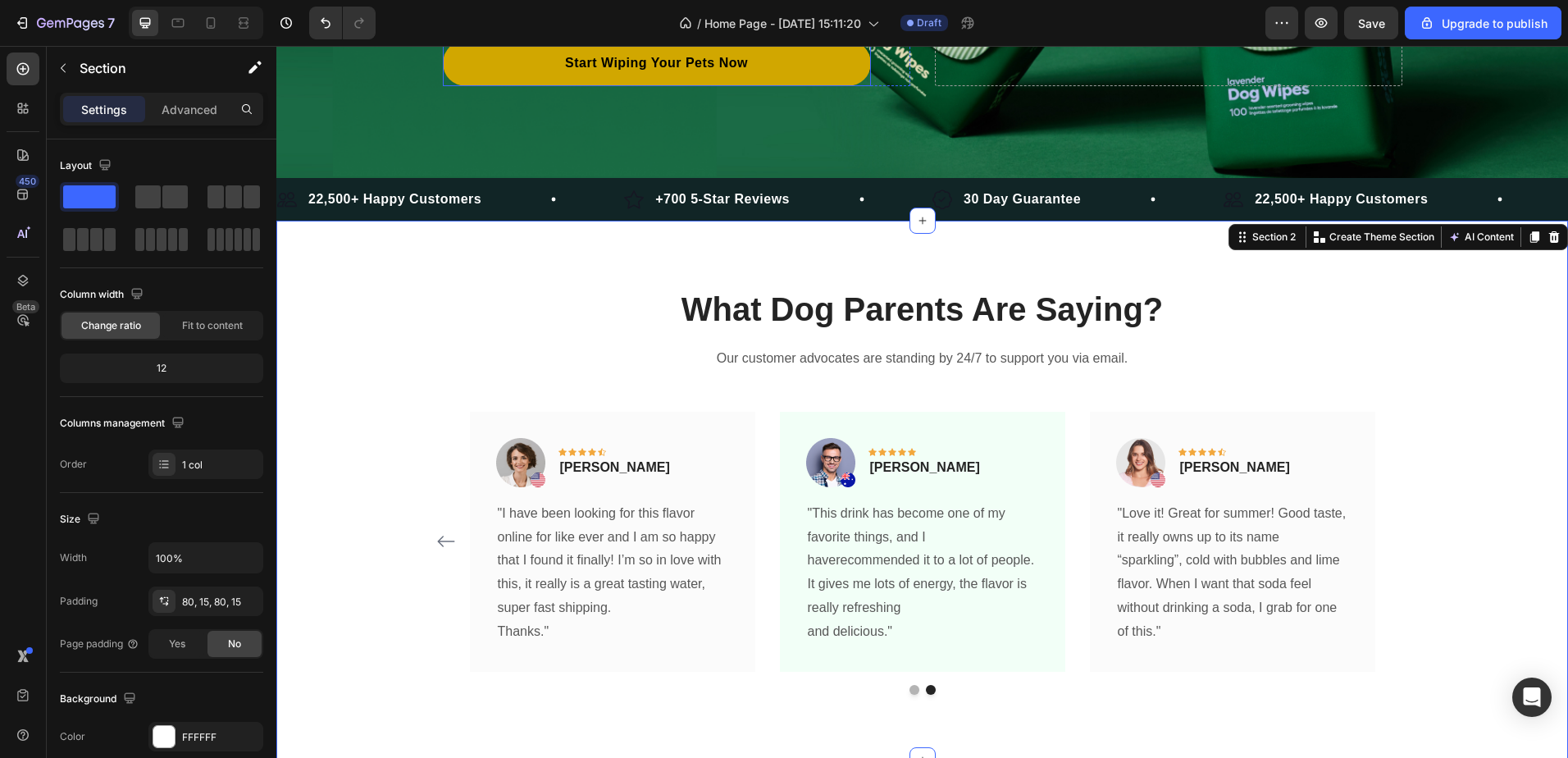
scroll to position [493, 0]
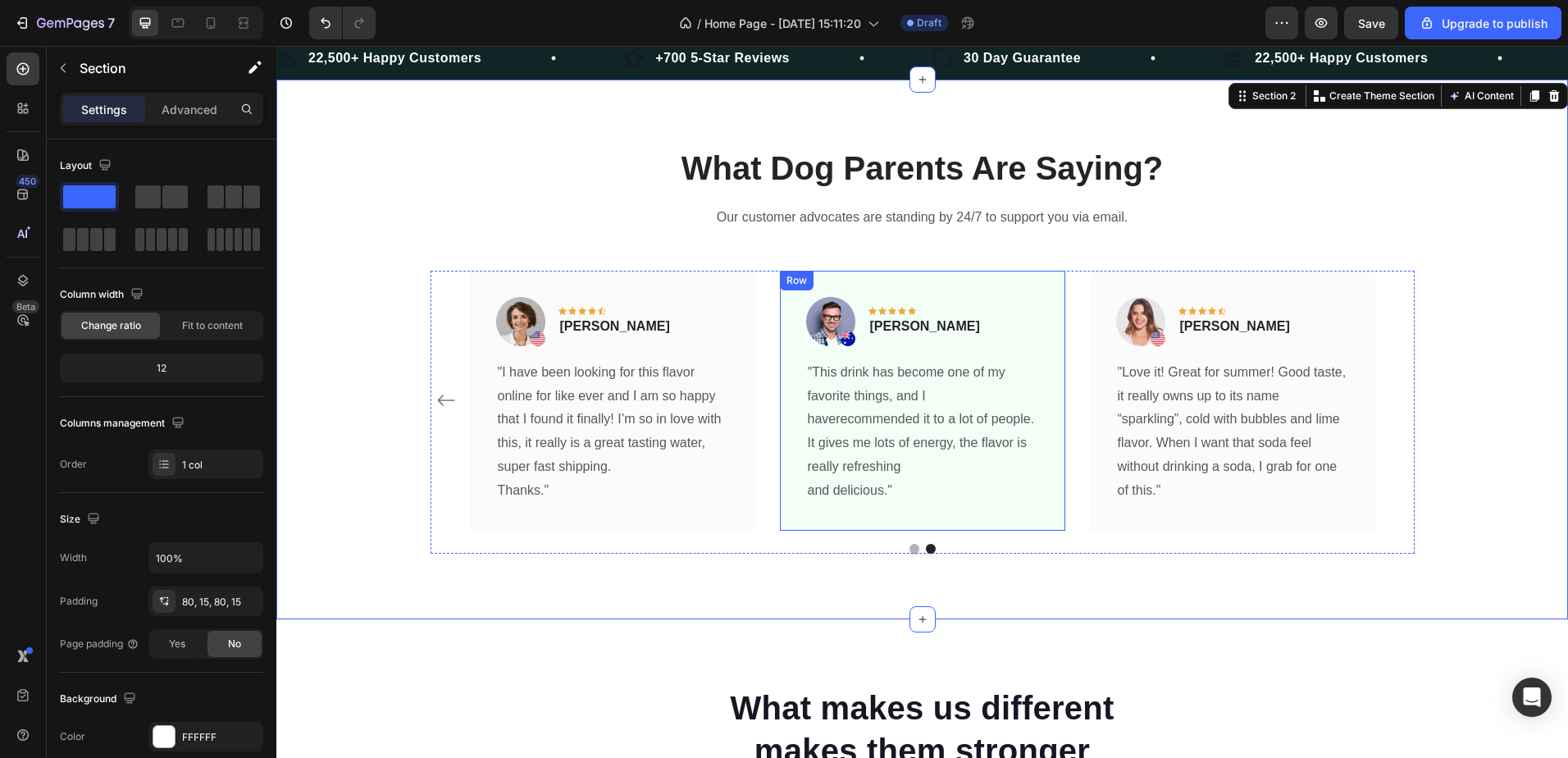
click at [1032, 289] on div "Image Icon Icon Icon Icon Icon Row Timothy Joseph Text block Row "This drink ha…" at bounding box center [922, 400] width 285 height 260
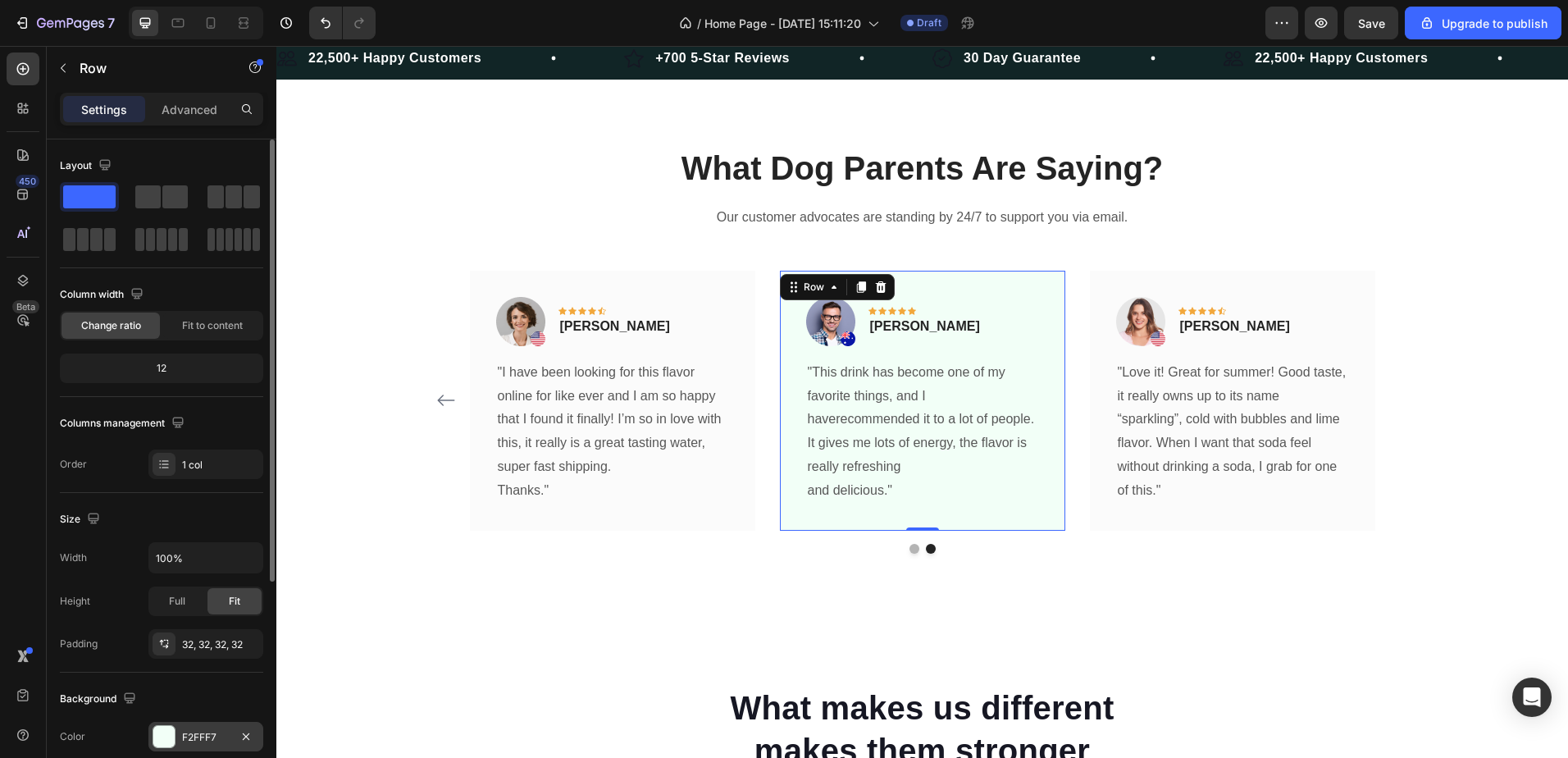
click at [191, 737] on div "F2FFF7" at bounding box center [205, 736] width 47 height 15
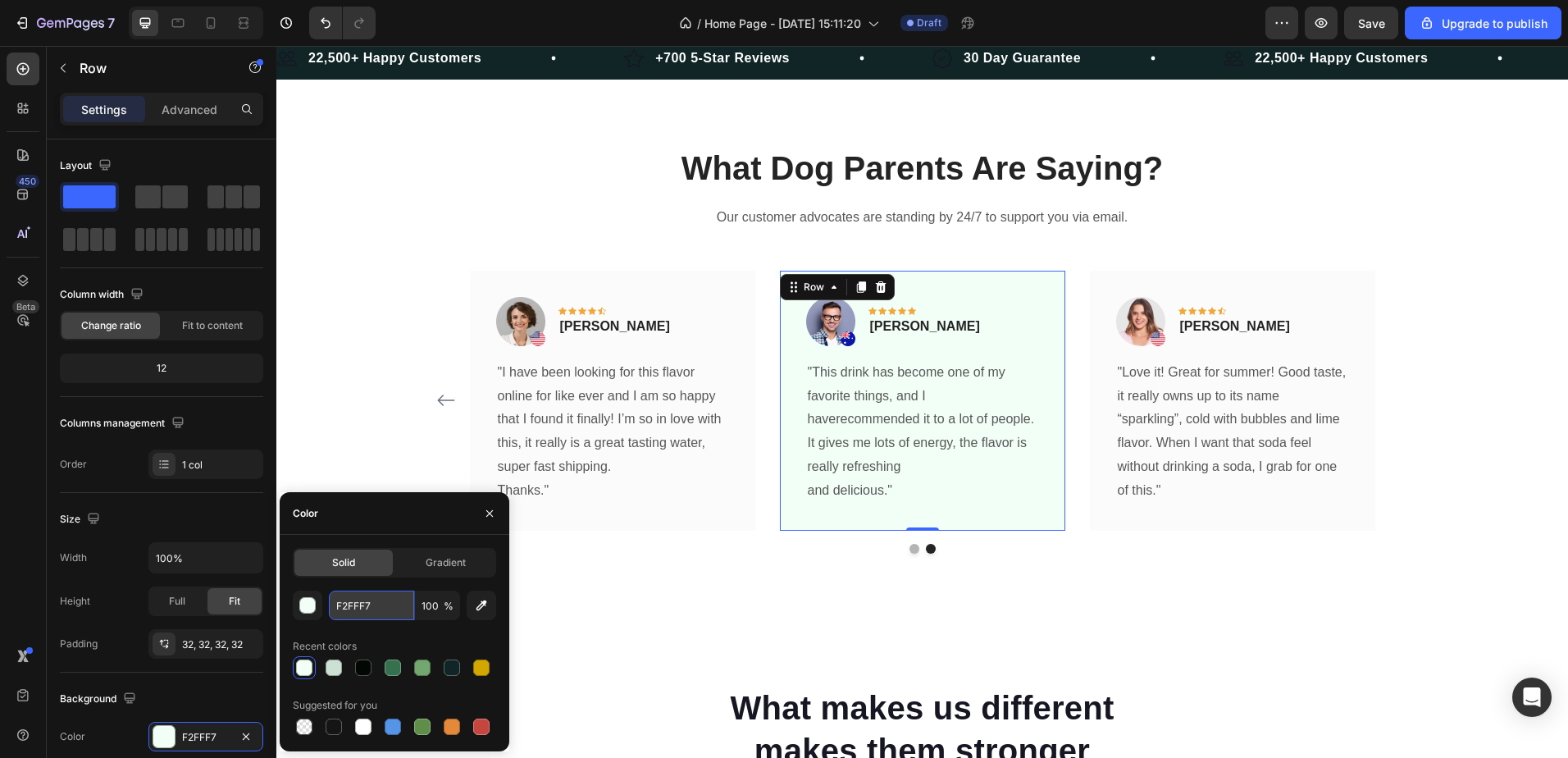
click at [369, 616] on input "F2FFF7" at bounding box center [372, 606] width 86 height 29
paste input "4FBF4"
type input "F4FBF4"
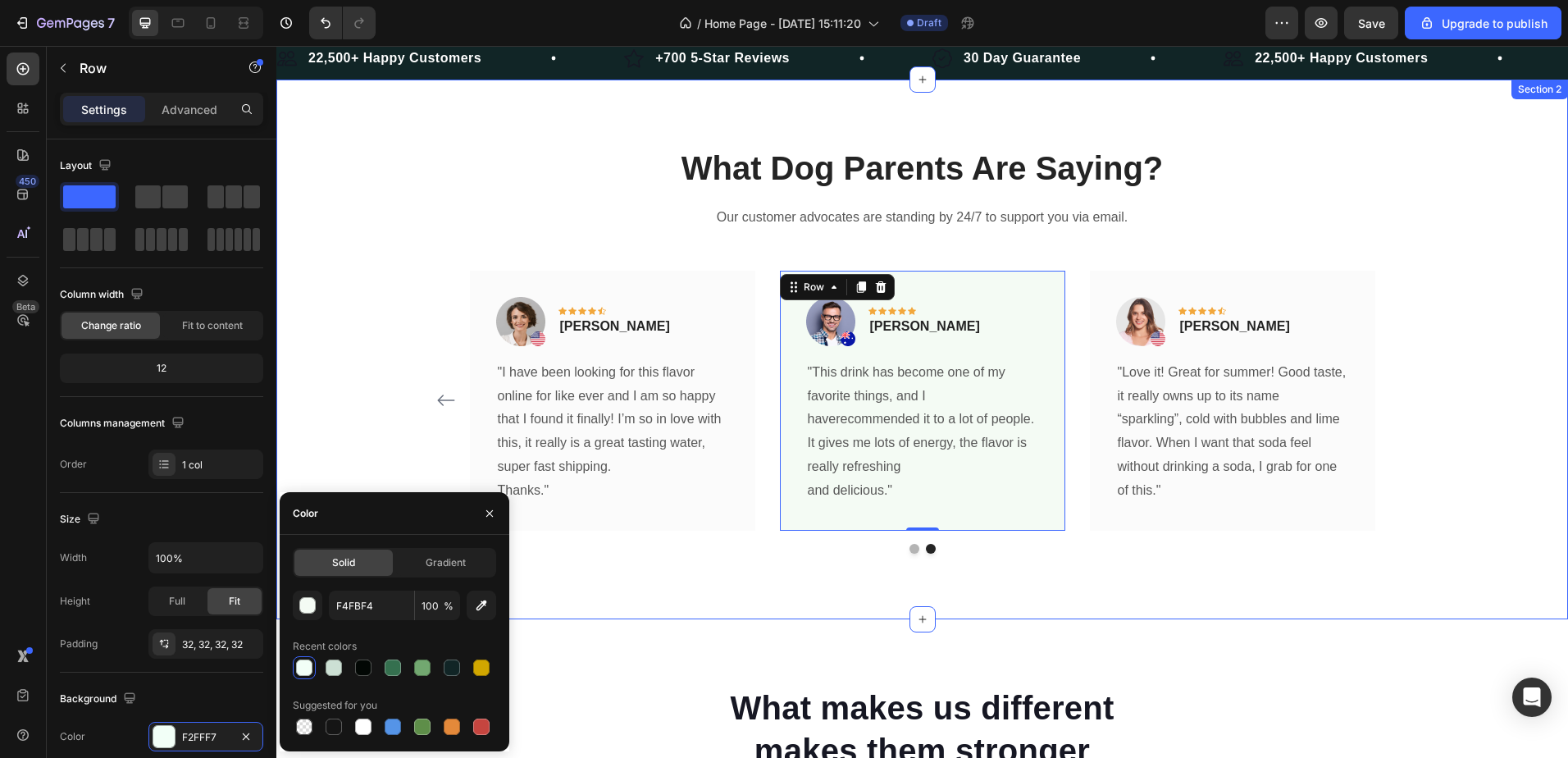
click at [391, 462] on div "What Dog Parents Are Saying? Heading Our customer advocates are standing by 24/…" at bounding box center [922, 349] width 1267 height 408
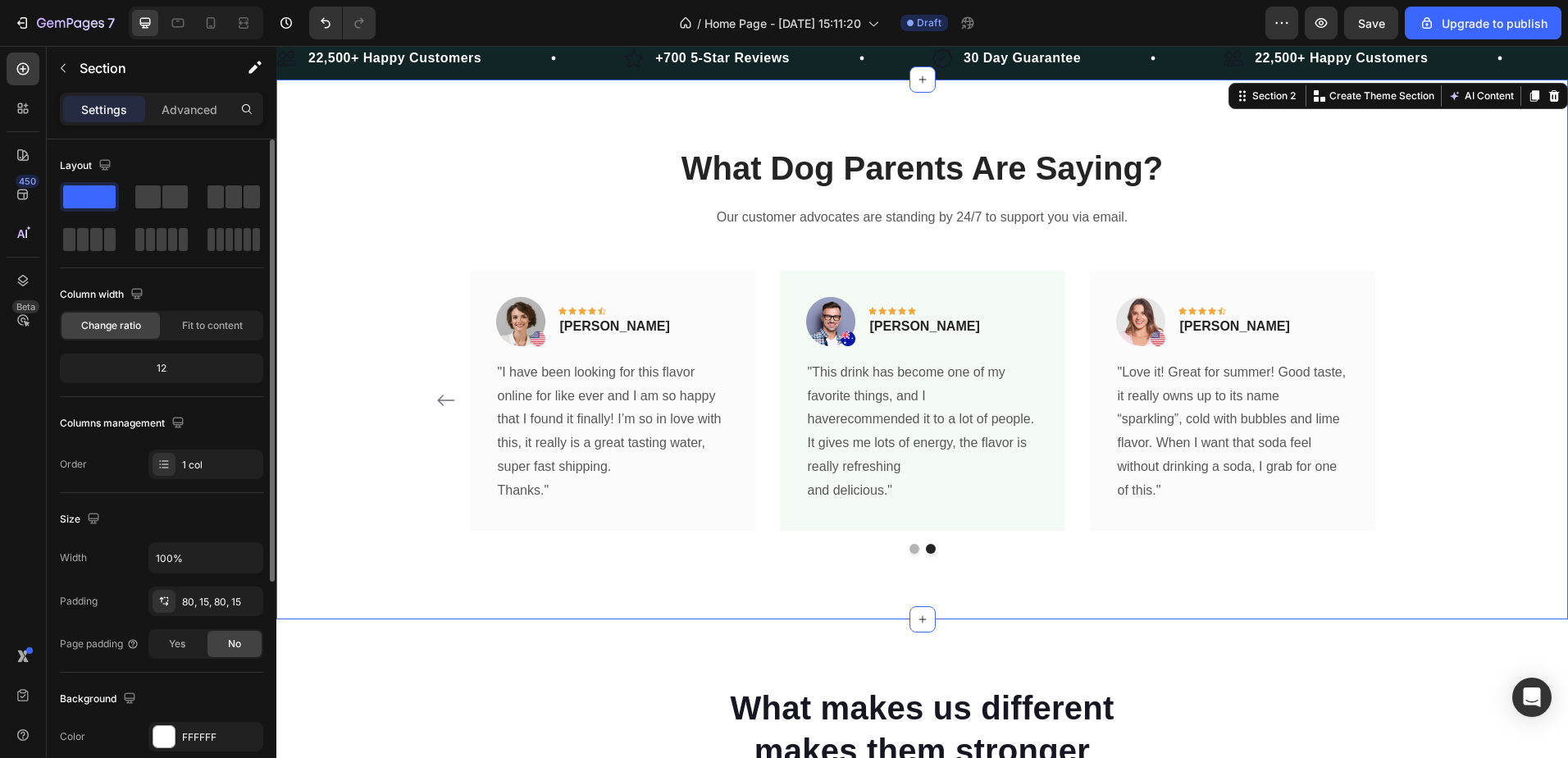
scroll to position [82, 0]
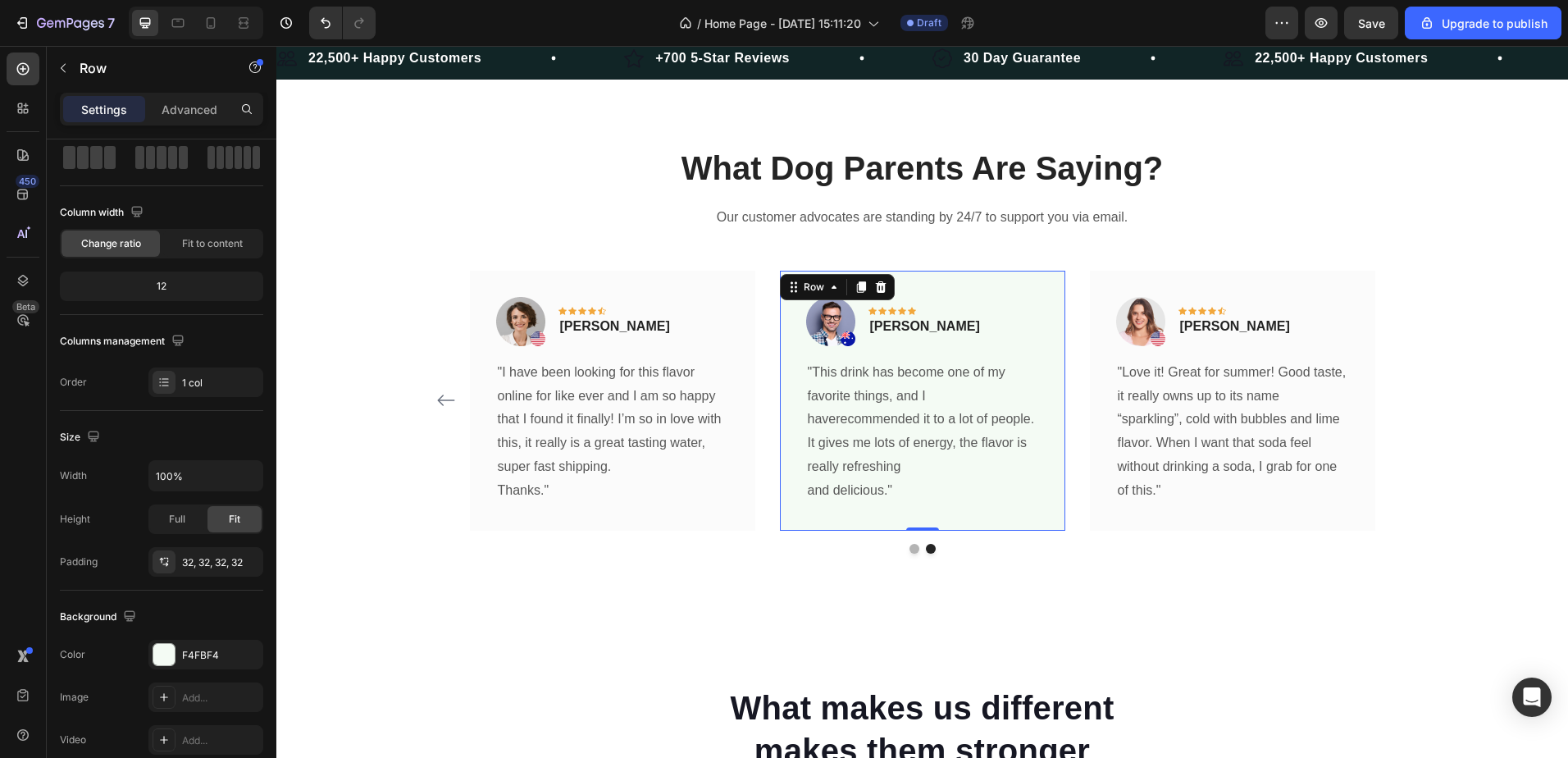
click at [789, 513] on div "Image Icon Icon Icon Icon Icon Row Timothy Joseph Text block Row "This drink ha…" at bounding box center [922, 400] width 285 height 260
click at [607, 508] on div "Image Icon Icon Icon Icon Icon Row Olivia Rowse Text block Row "I have been loo…" at bounding box center [612, 400] width 285 height 260
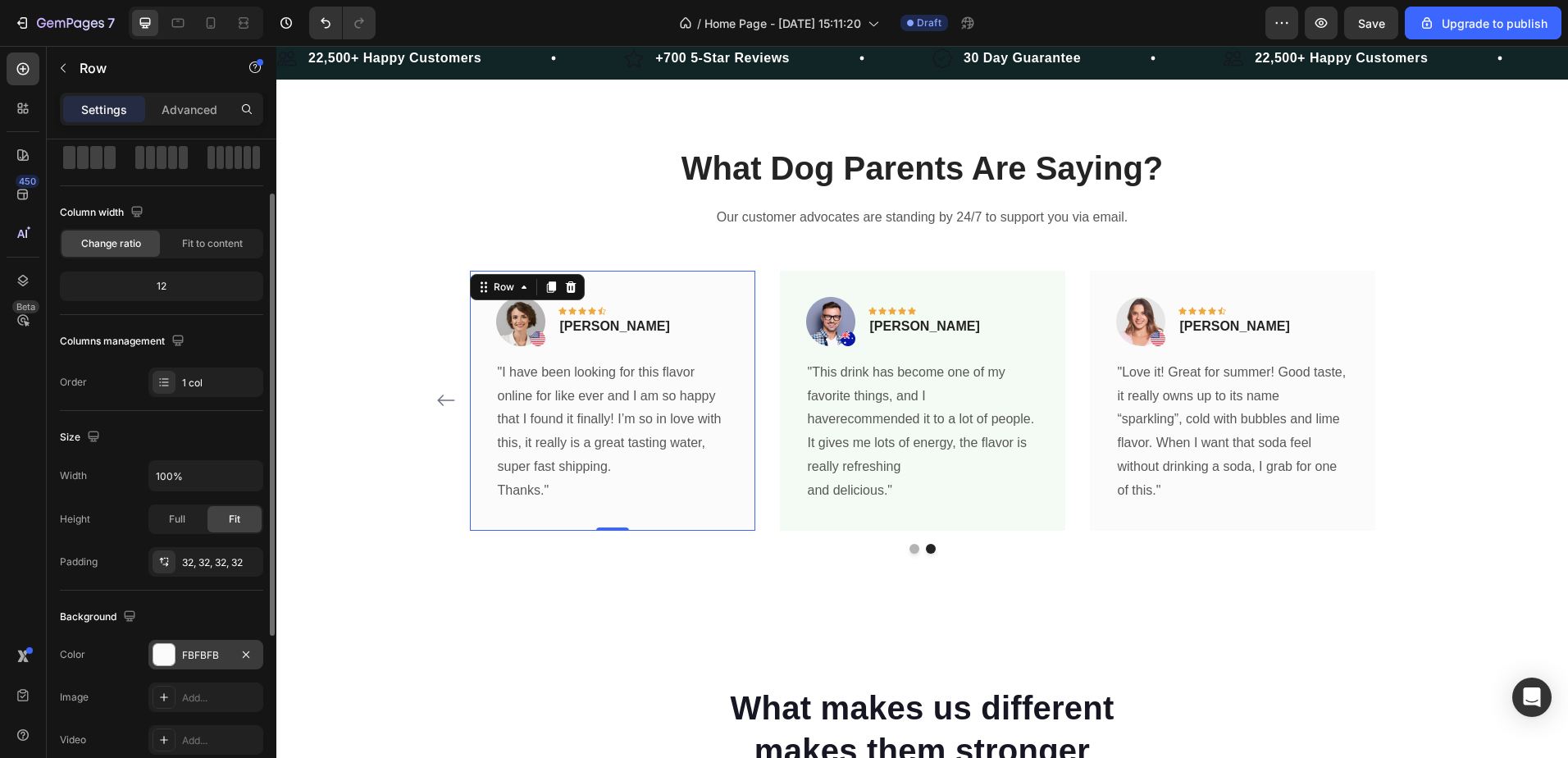
click at [206, 659] on div "FBFBFB" at bounding box center [205, 655] width 47 height 15
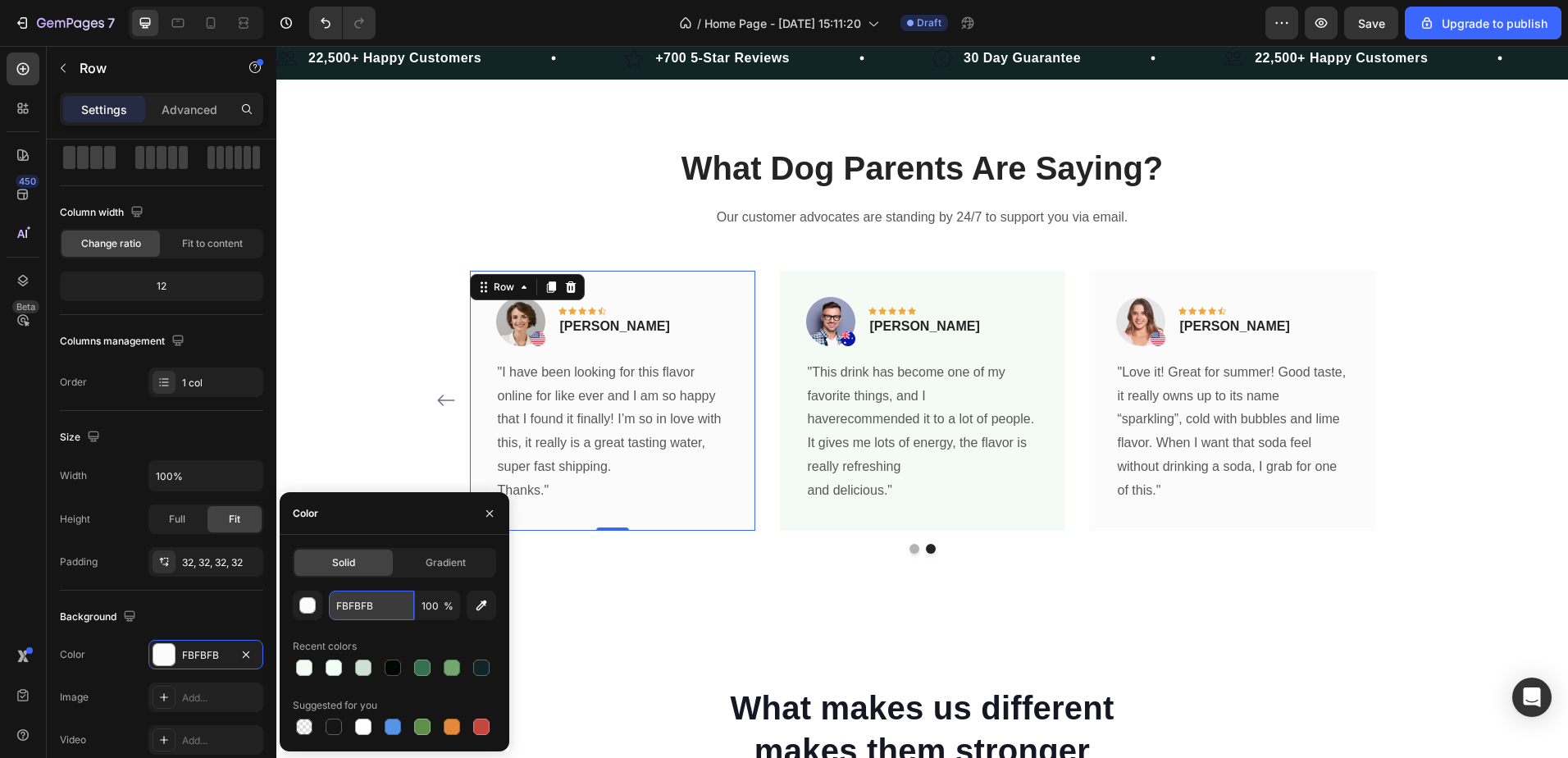
click at [366, 612] on input "FBFBFB" at bounding box center [372, 606] width 86 height 29
paste input "4FBF4"
type input "F4FBF4"
click at [372, 513] on div "Color" at bounding box center [394, 513] width 230 height 42
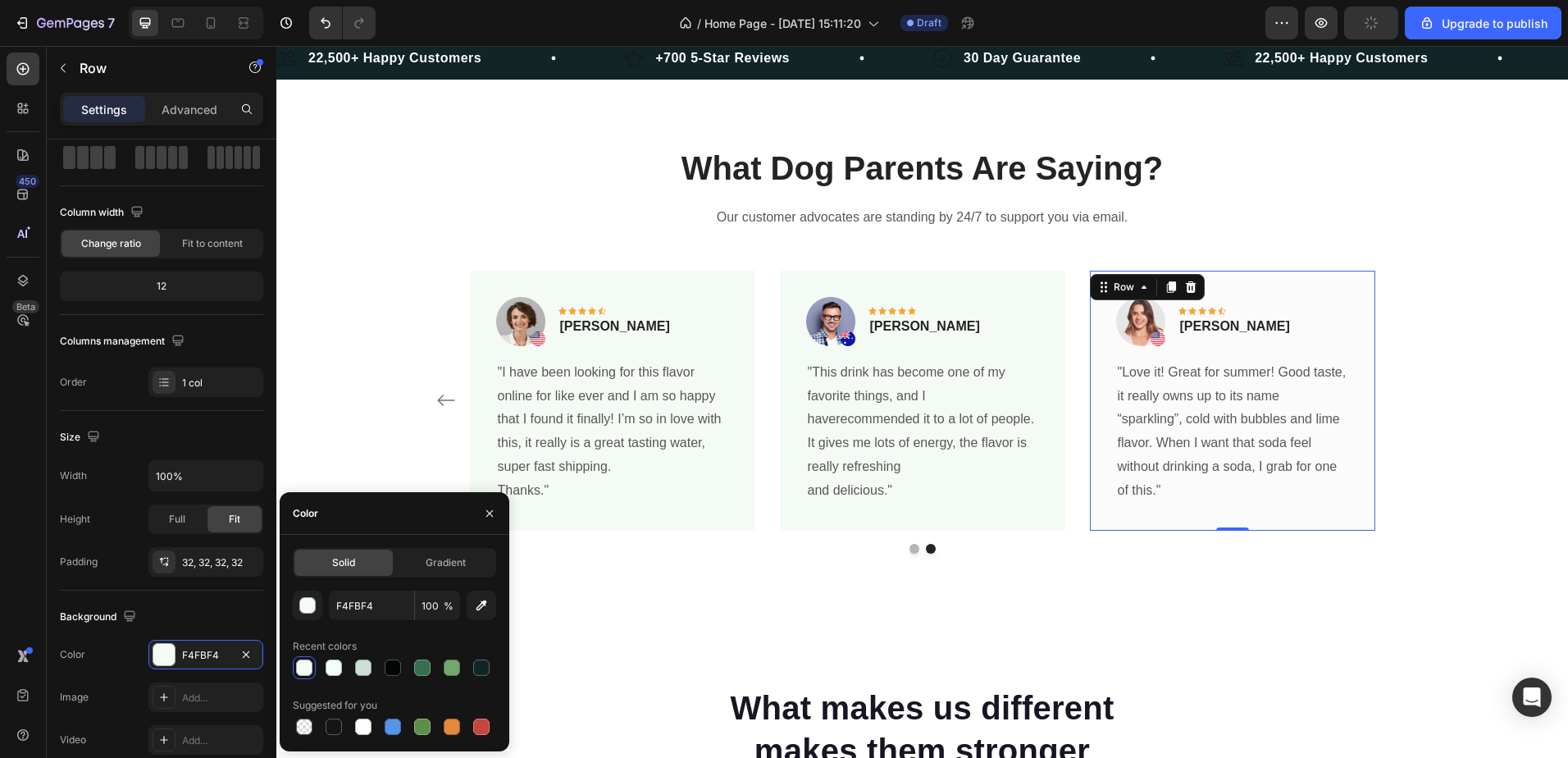
click at [1164, 506] on div "Image Icon Icon Icon Icon Icon Row Rita Carroll Text block Row "Love it! Great …" at bounding box center [1233, 400] width 285 height 260
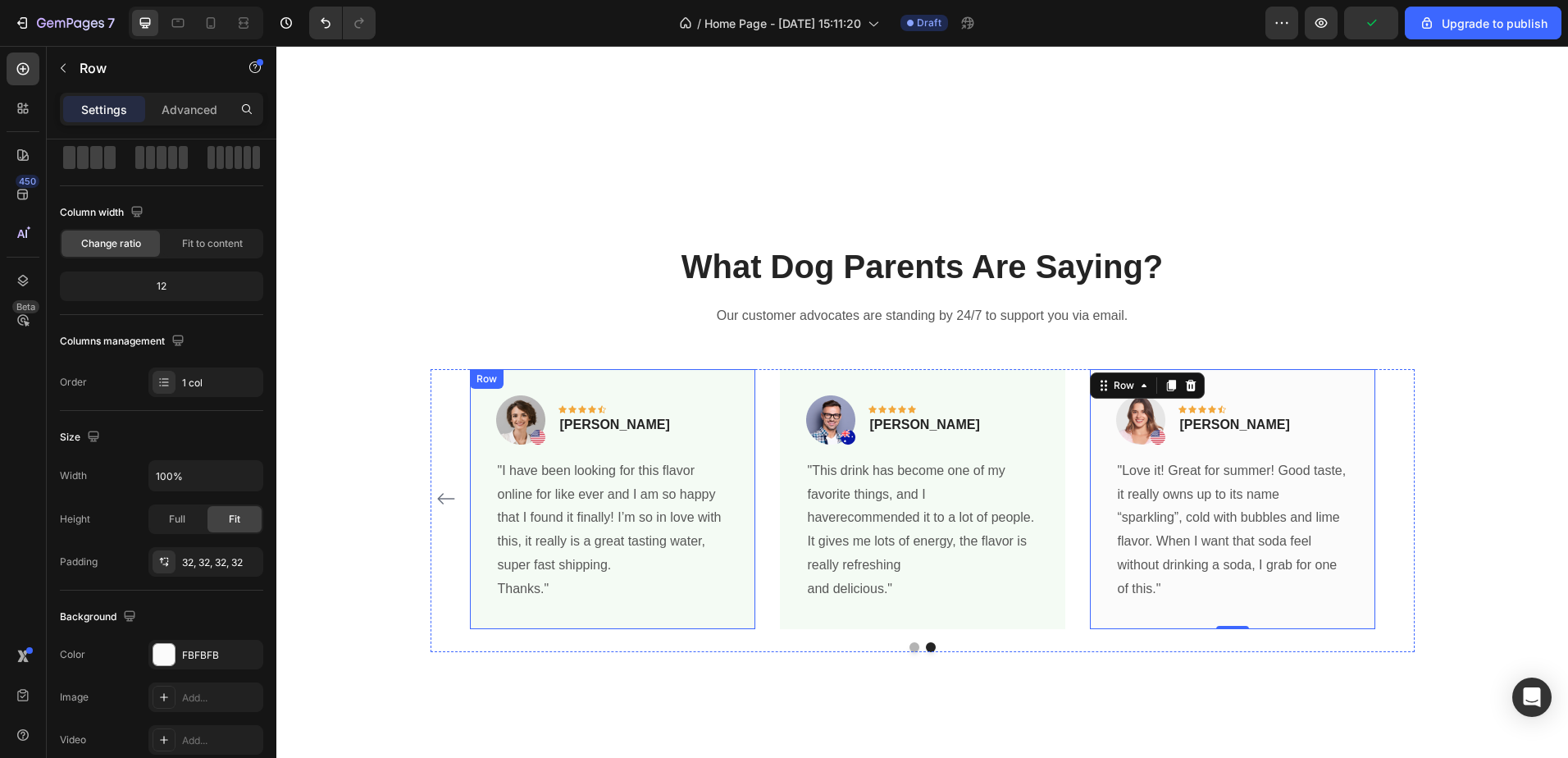
scroll to position [574, 0]
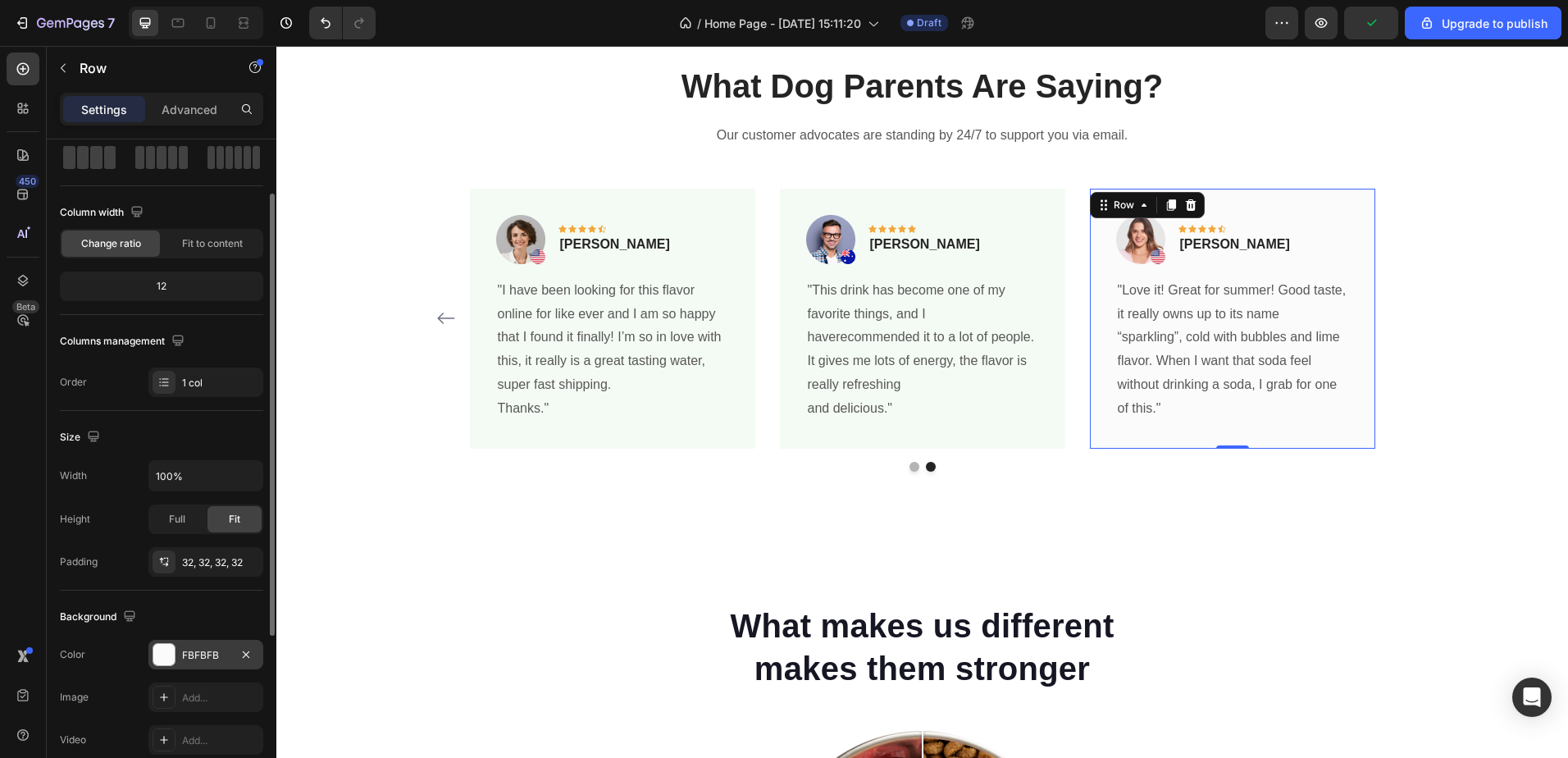
click at [209, 644] on div "FBFBFB" at bounding box center [205, 655] width 115 height 29
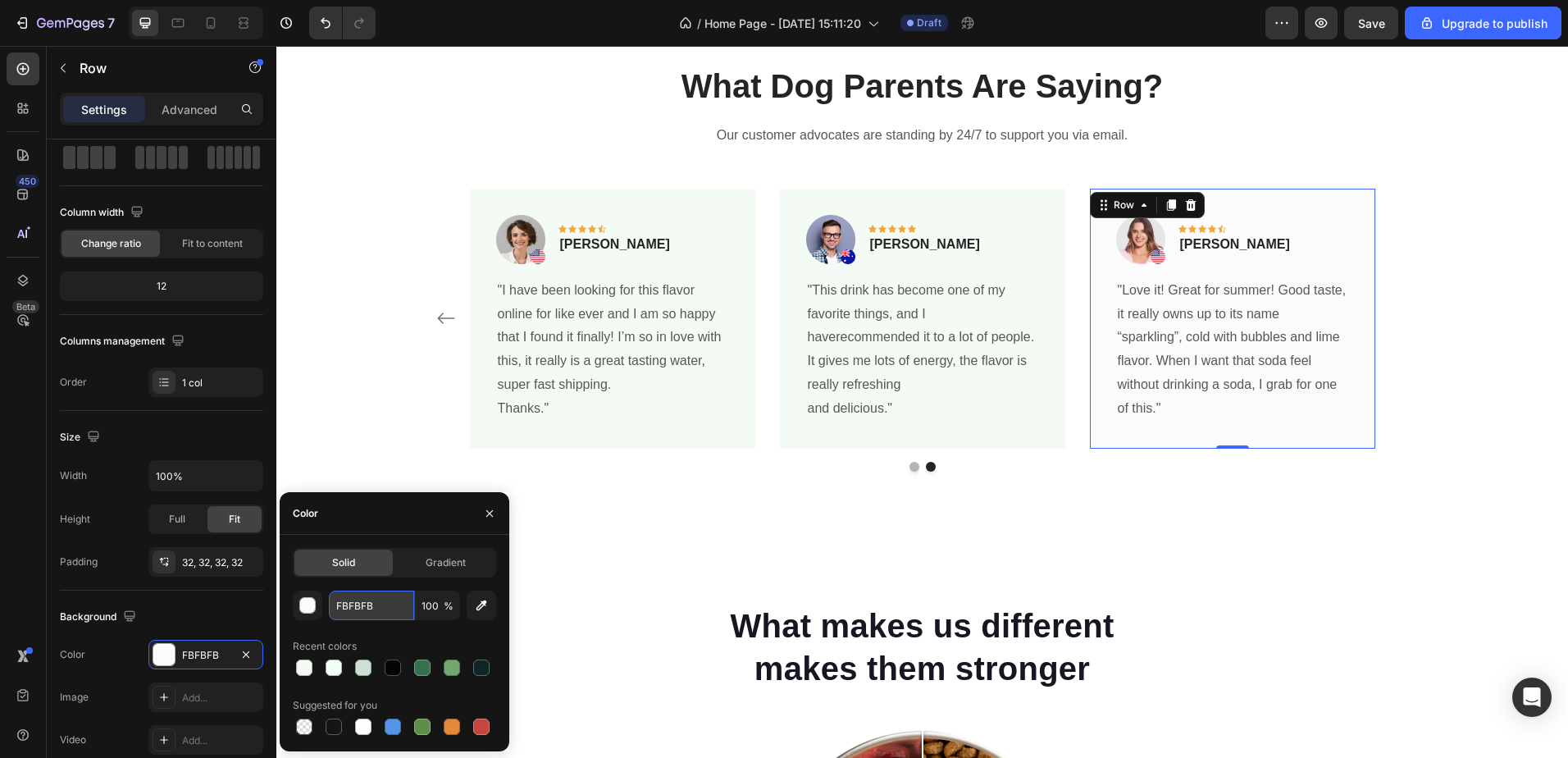
click at [347, 613] on input "FBFBFB" at bounding box center [372, 606] width 86 height 29
paste input "4FBF4"
type input "F4FBF4"
click at [351, 518] on div "Color" at bounding box center [394, 513] width 230 height 42
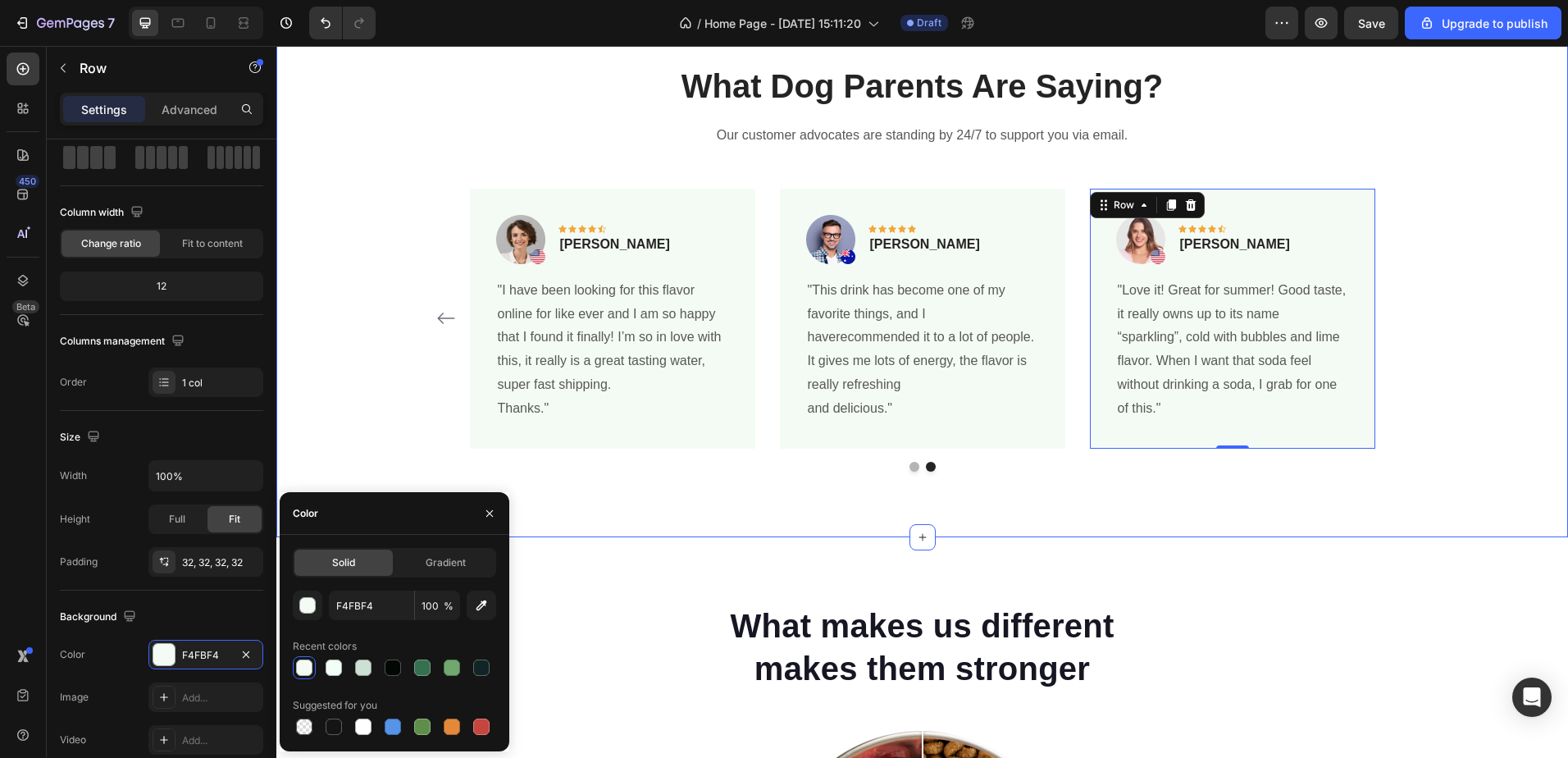
click at [1185, 533] on div "What Dog Parents Are Saying? Heading Our customer advocates are standing by 24/…" at bounding box center [922, 266] width 1292 height 540
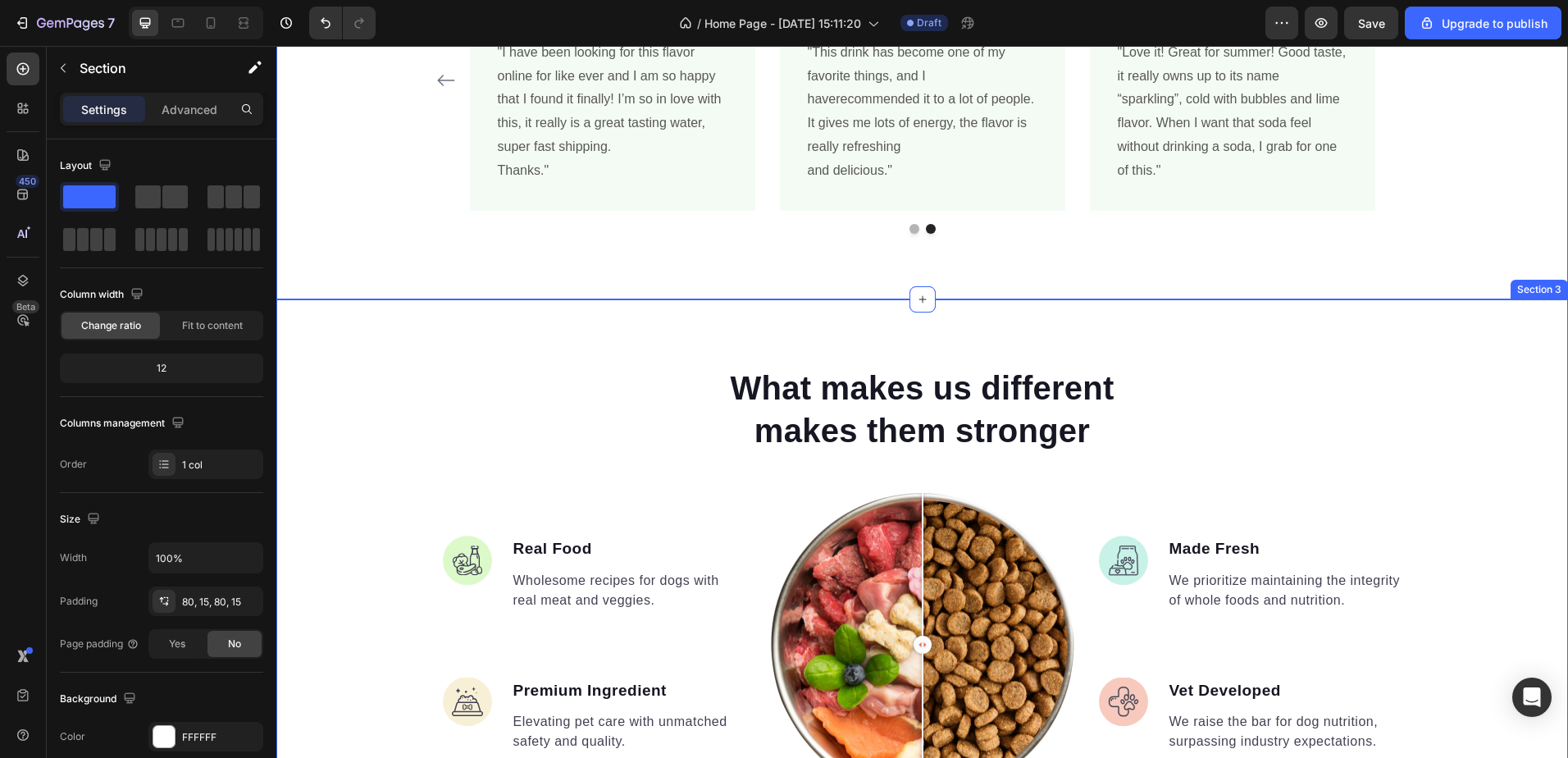
scroll to position [984, 0]
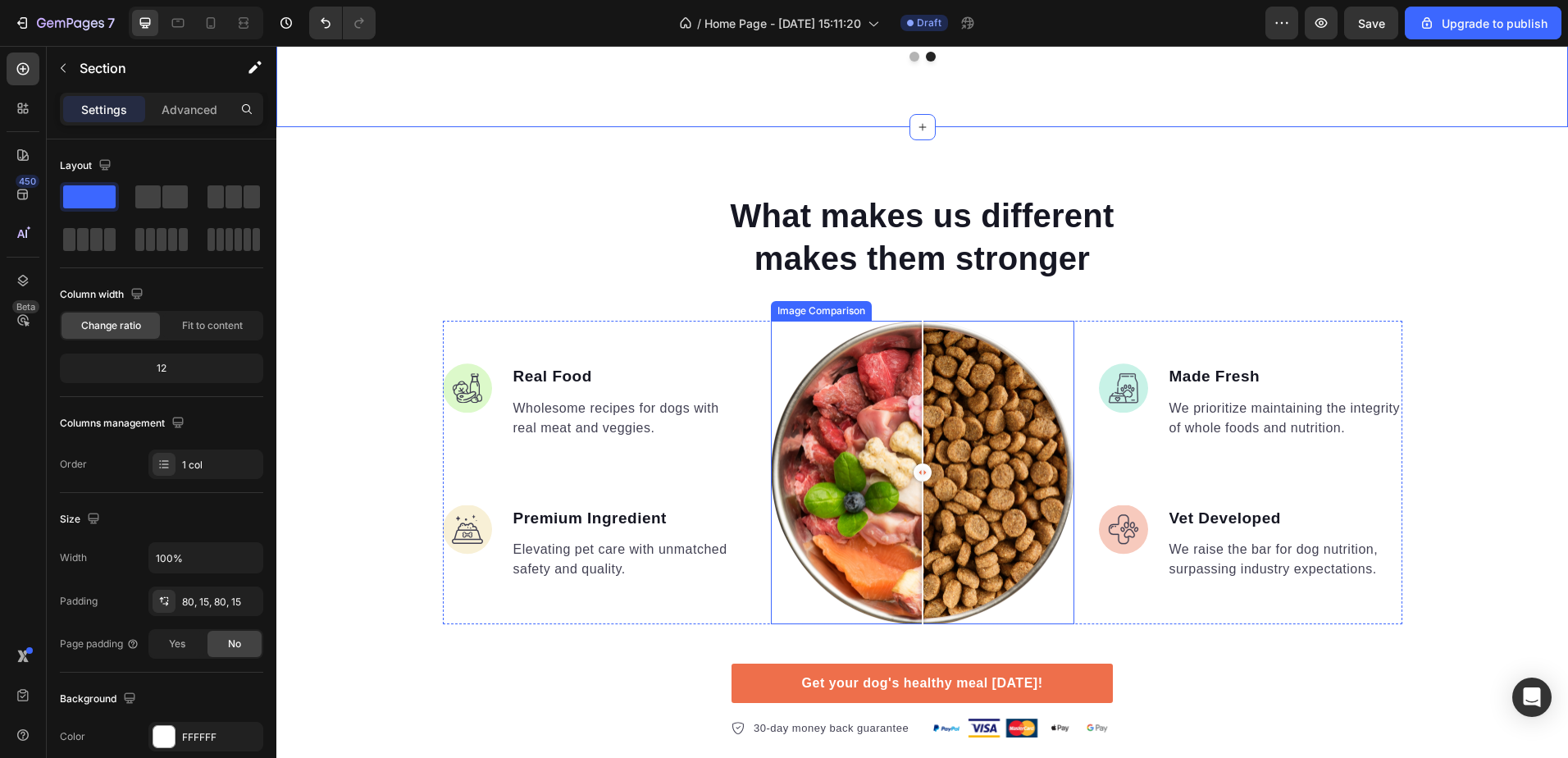
click at [883, 454] on div at bounding box center [922, 472] width 304 height 304
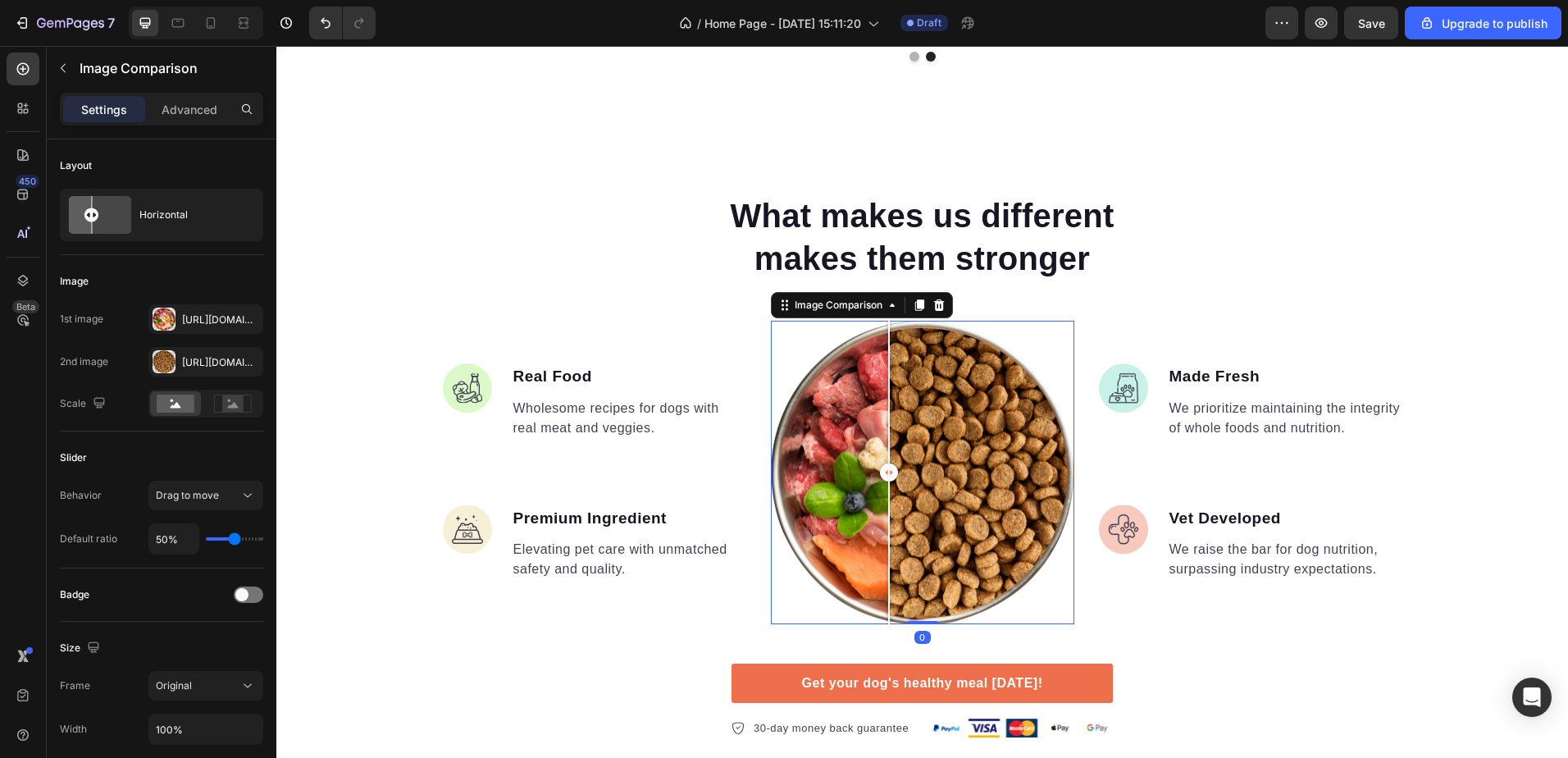
click at [888, 454] on div at bounding box center [889, 391] width 2 height 143
drag, startPoint x: 888, startPoint y: 470, endPoint x: 916, endPoint y: 524, distance: 60.8
click at [916, 524] on div at bounding box center [922, 472] width 32 height 304
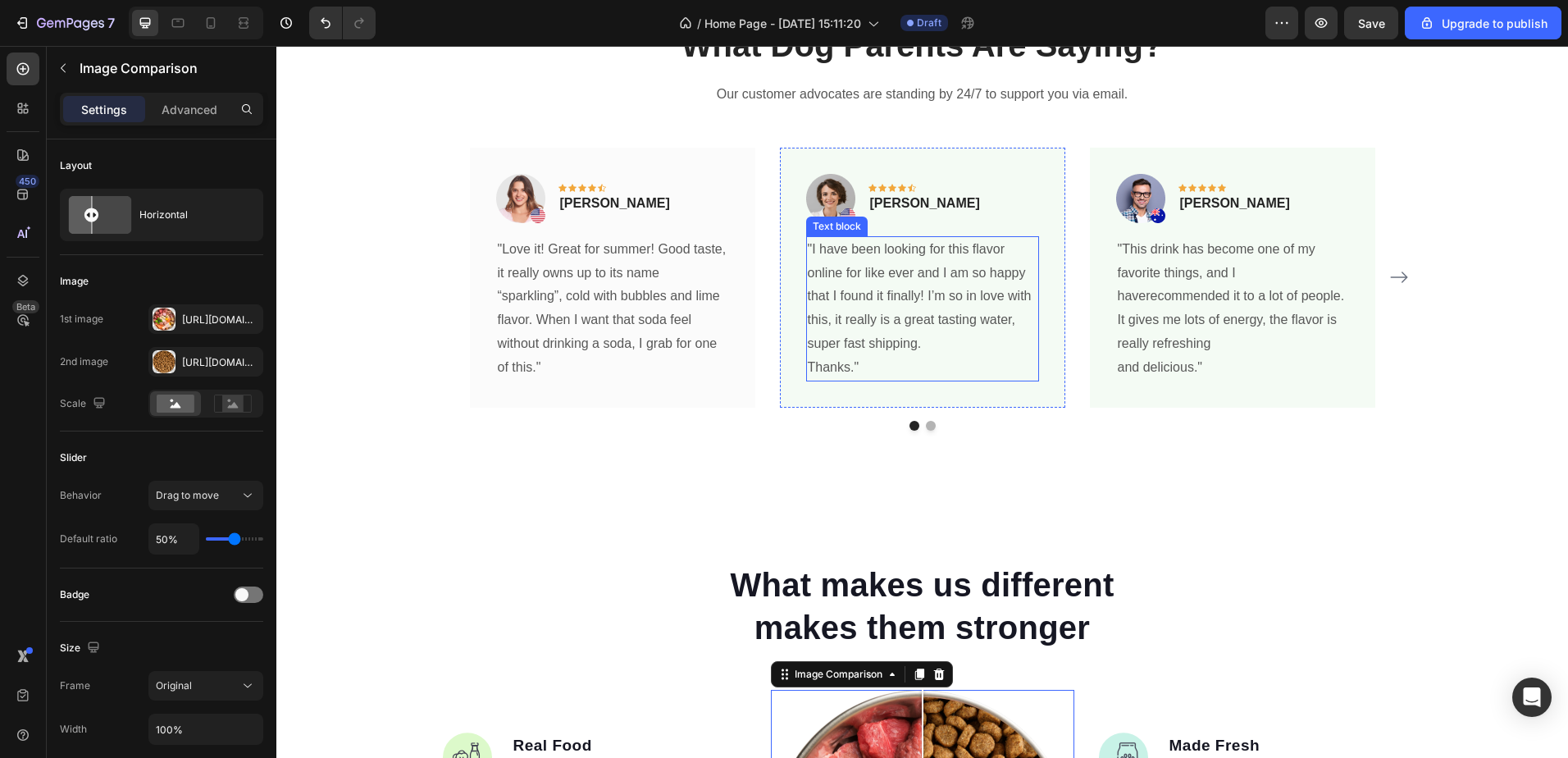
scroll to position [738, 0]
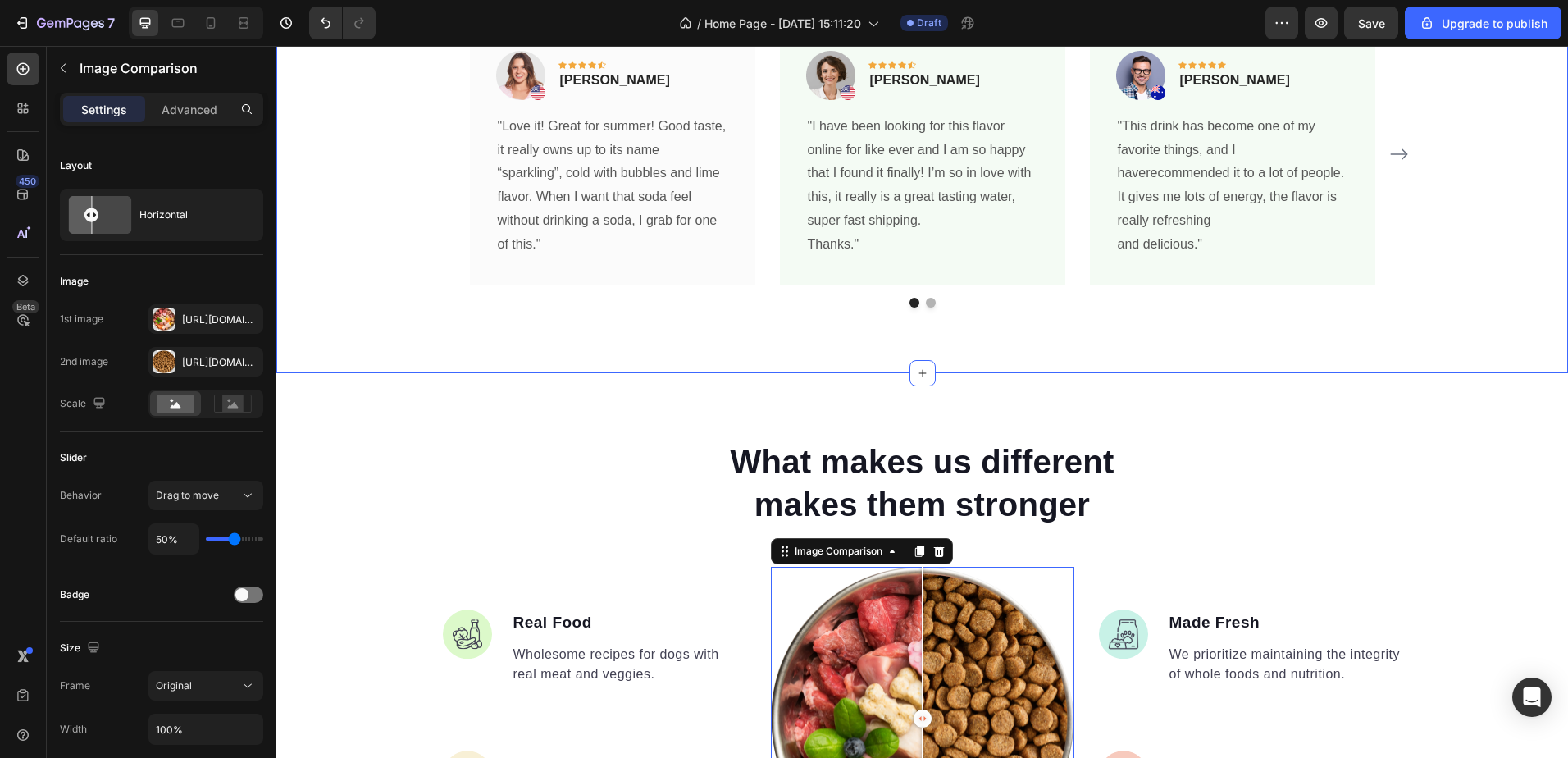
click at [801, 364] on div "What Dog Parents Are Saying? Heading Our customer advocates are standing by 24/…" at bounding box center [922, 103] width 1292 height 540
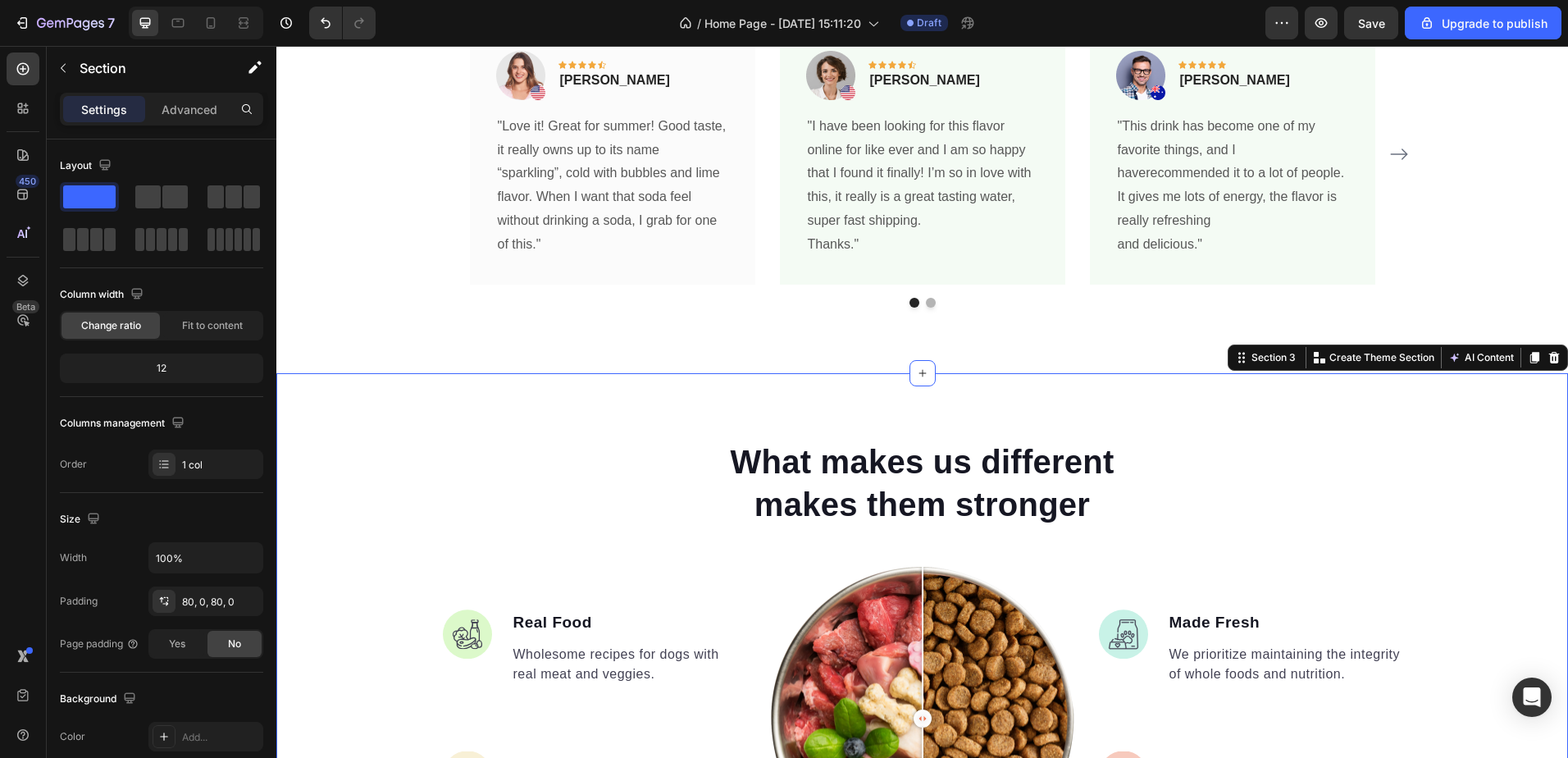
click at [811, 404] on div "What makes us different makes them stronger Heading Image Real Food Text block …" at bounding box center [922, 712] width 1292 height 677
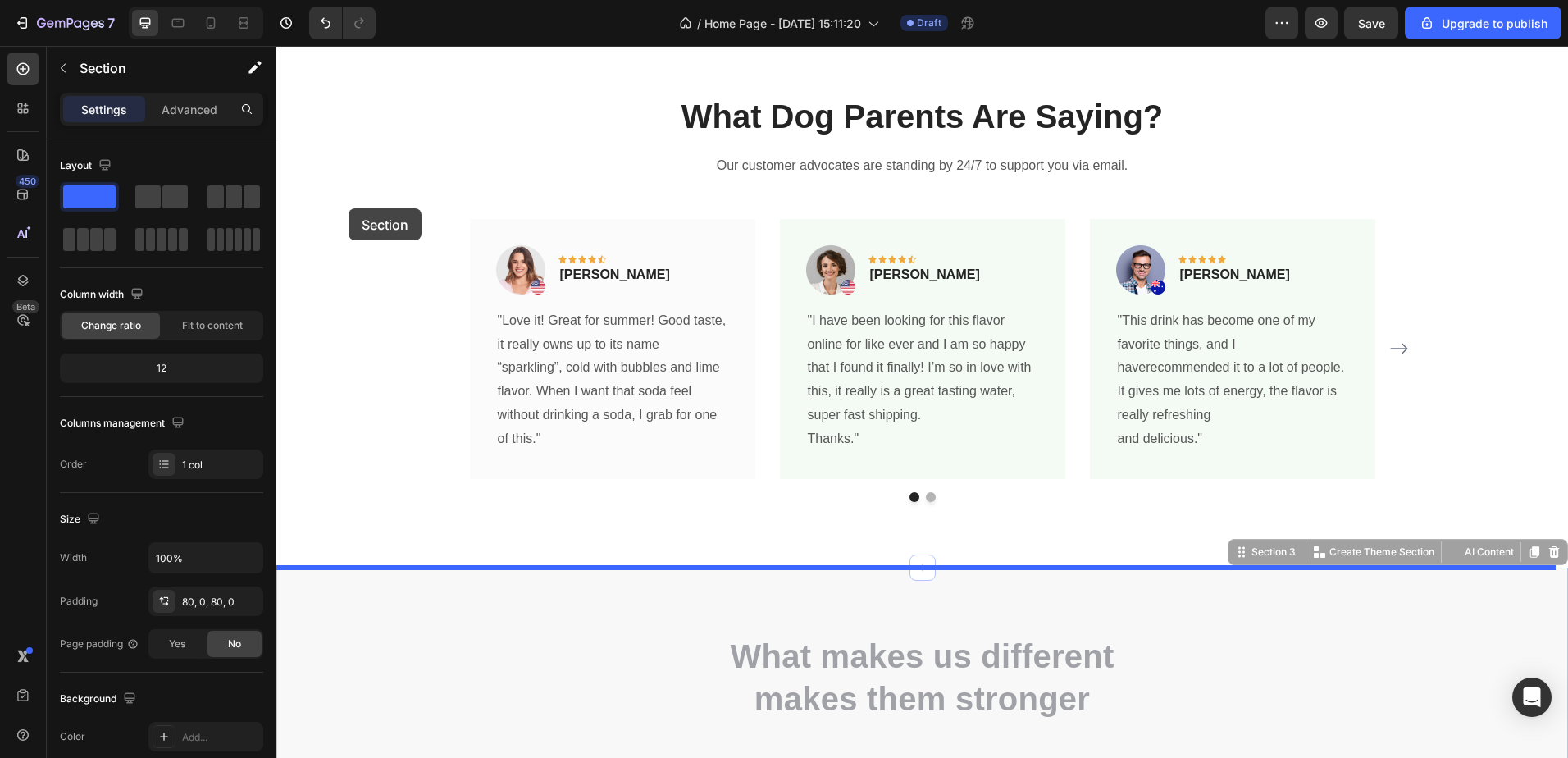
scroll to position [493, 0]
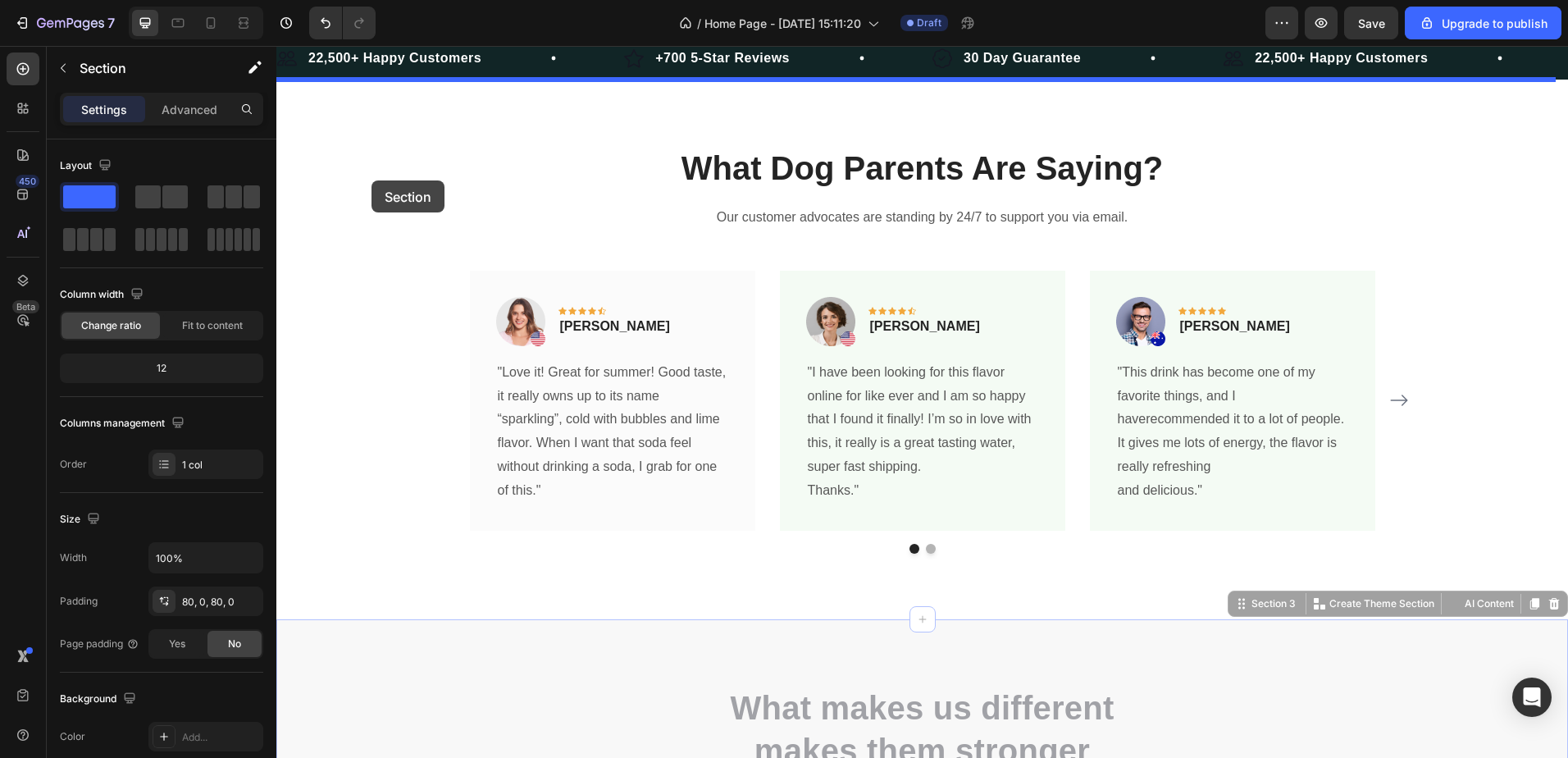
drag, startPoint x: 324, startPoint y: 375, endPoint x: 372, endPoint y: 181, distance: 199.8
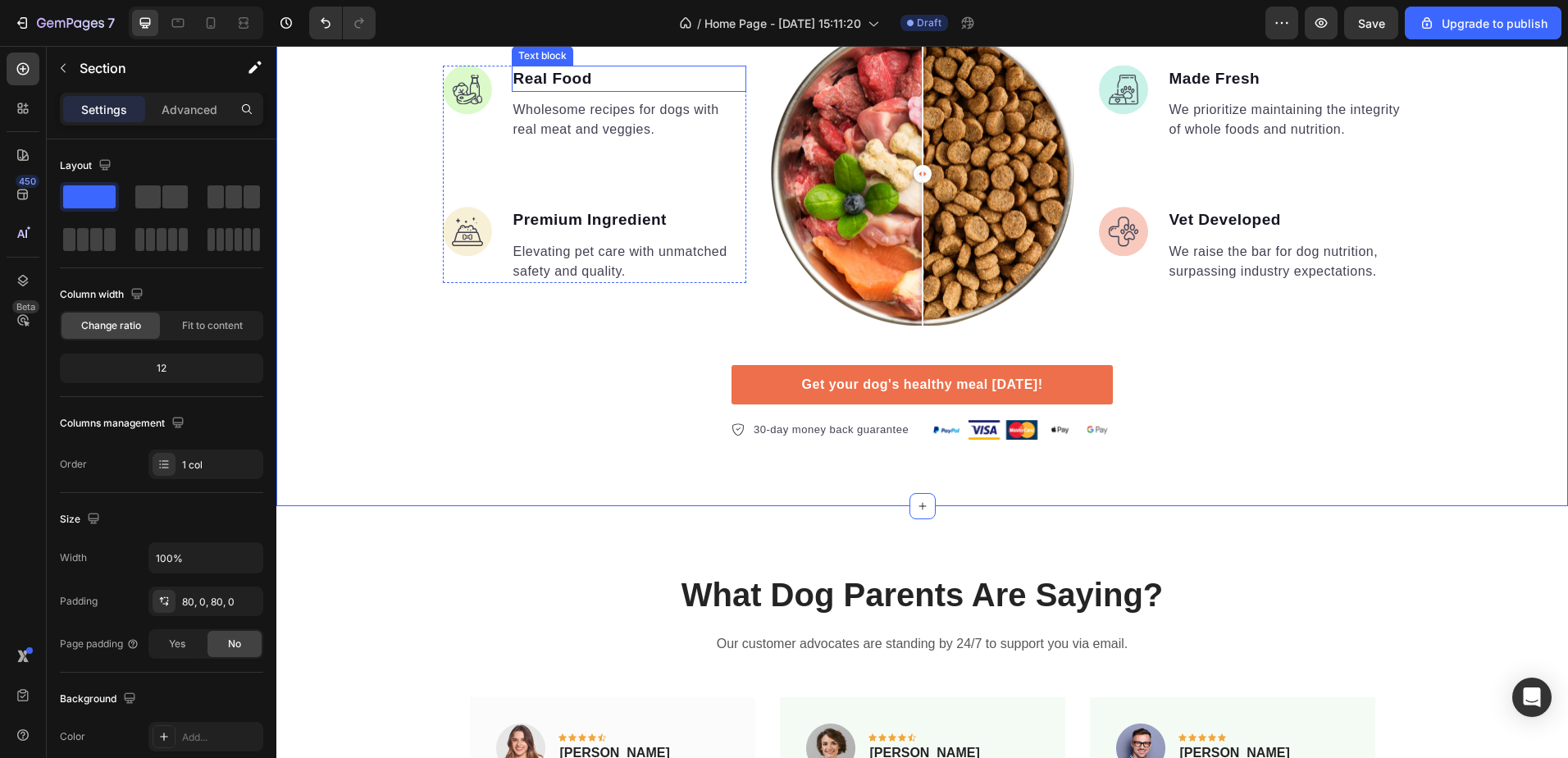
scroll to position [903, 0]
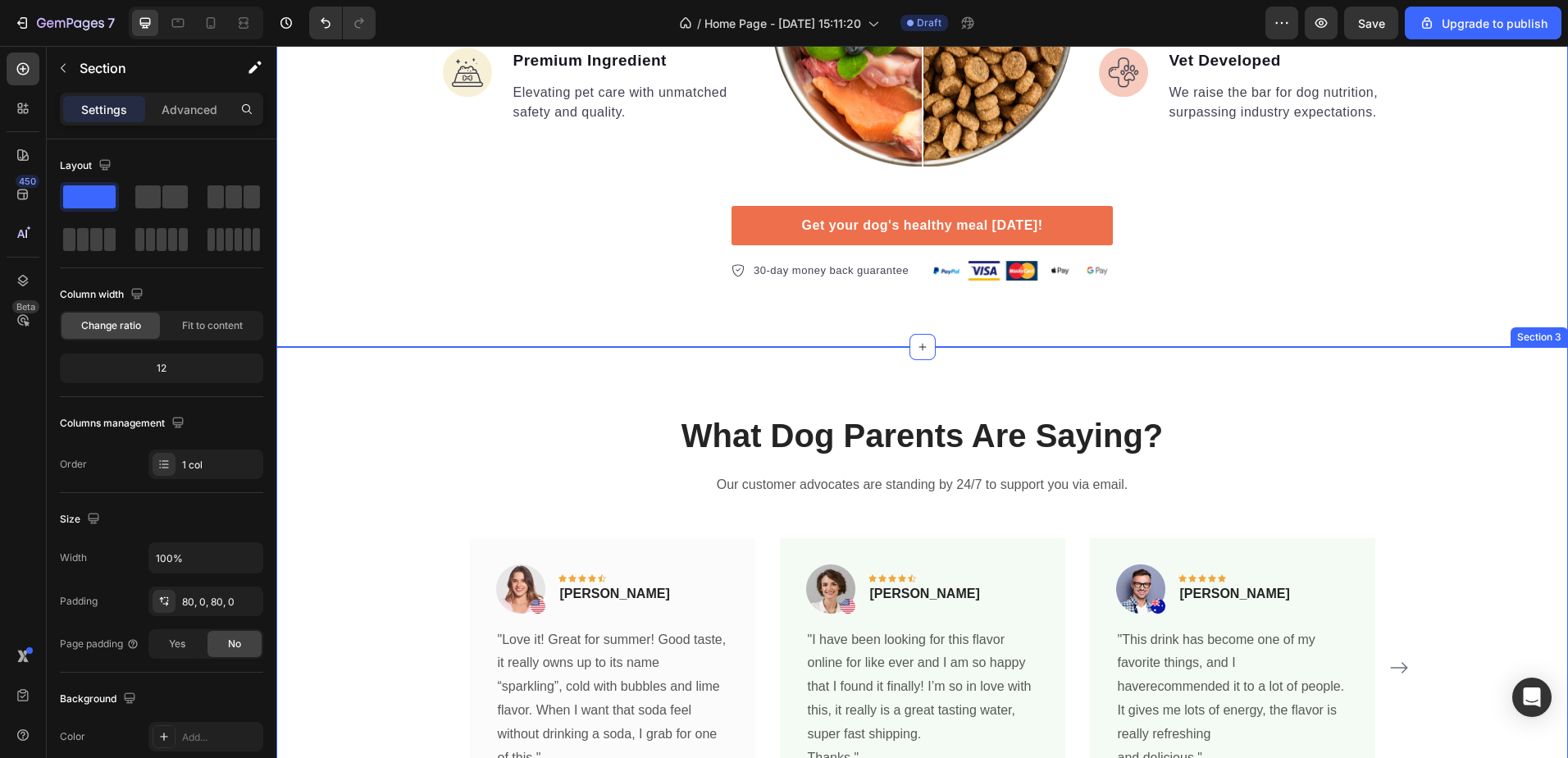
click at [389, 374] on div "What Dog Parents Are Saying? Heading Our customer advocates are standing by 24/…" at bounding box center [922, 616] width 1292 height 540
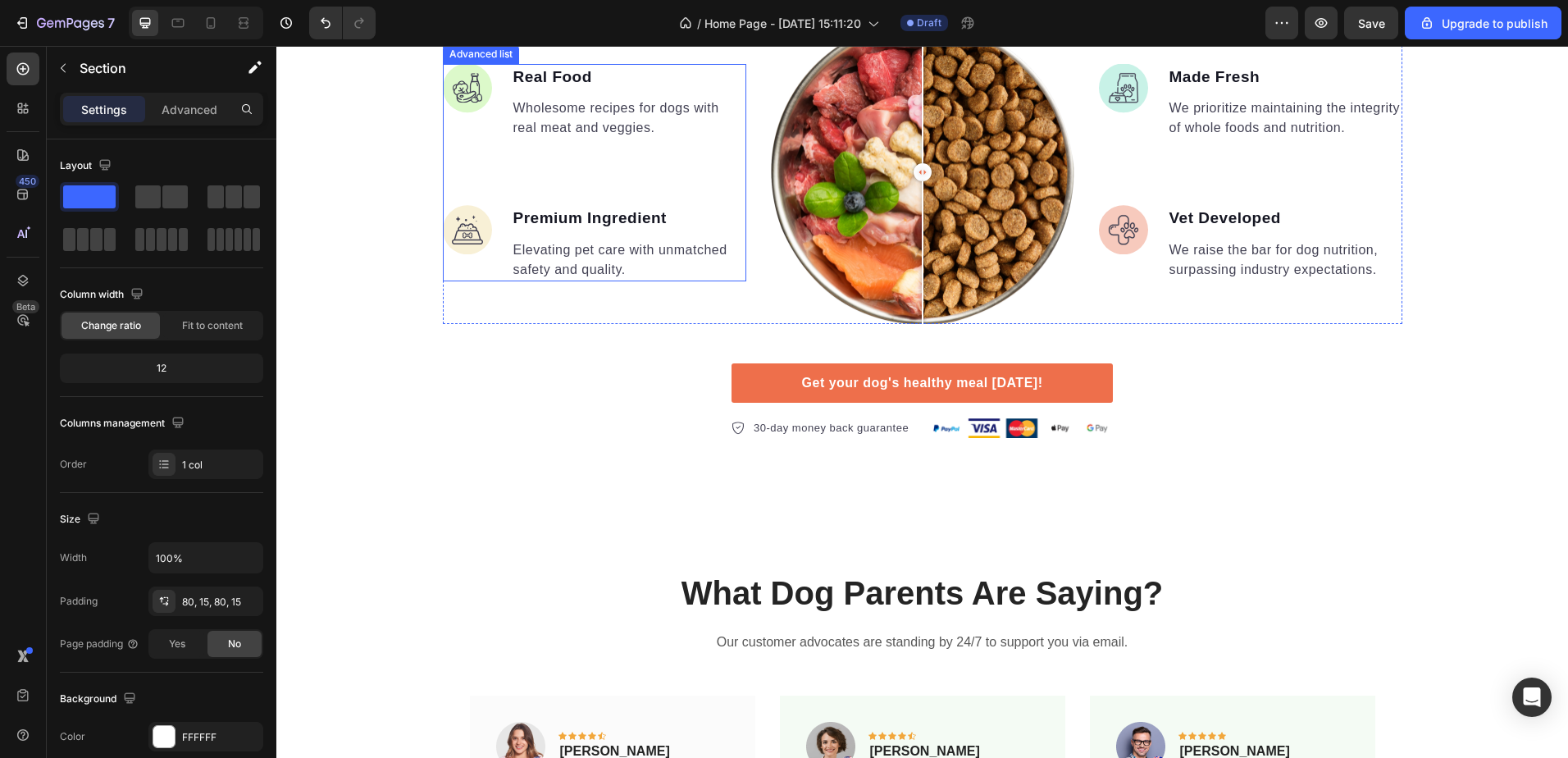
scroll to position [574, 0]
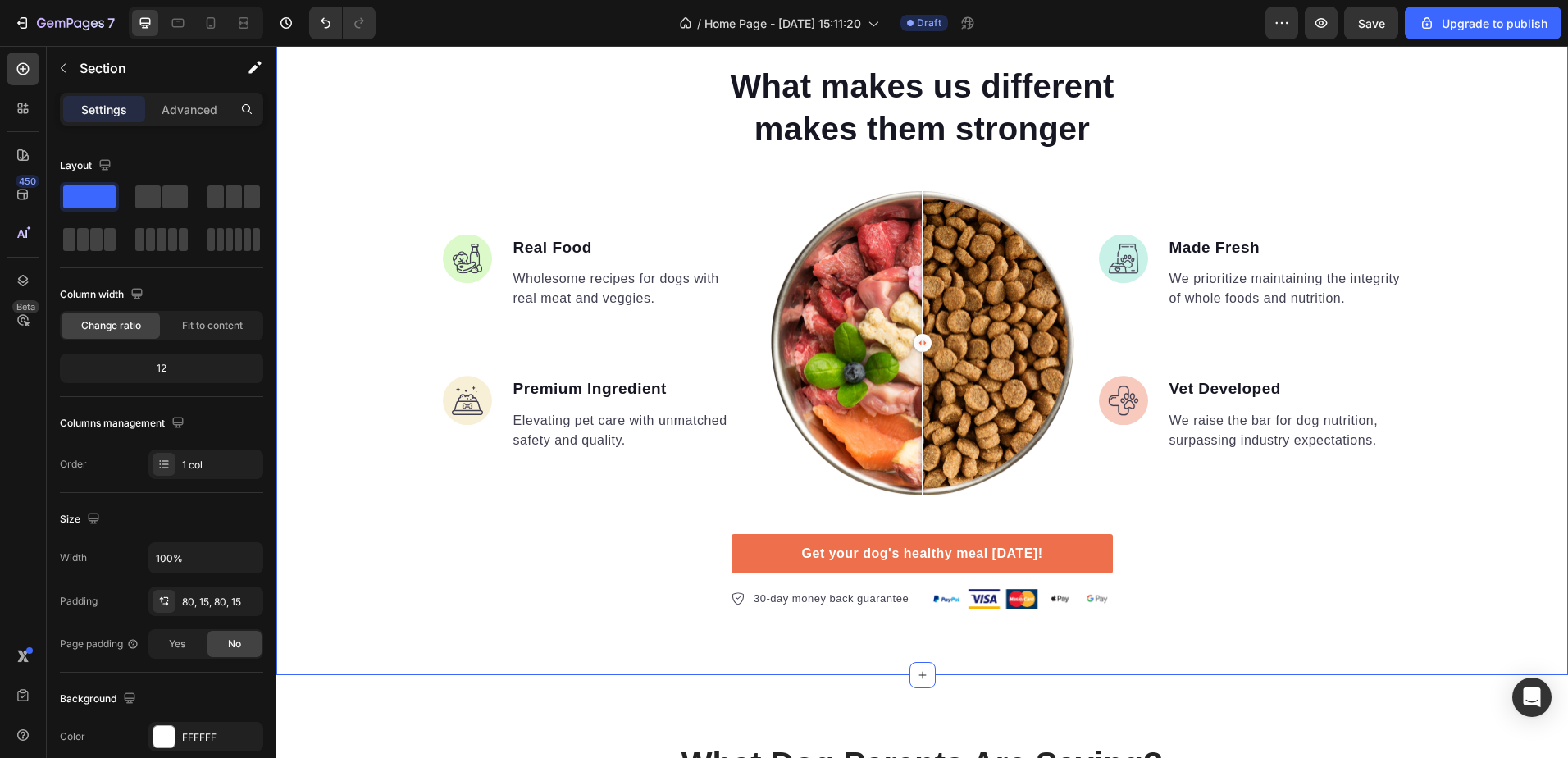
click at [364, 503] on div "What makes us different makes them stronger Heading Image Real Food Text block …" at bounding box center [922, 336] width 1292 height 547
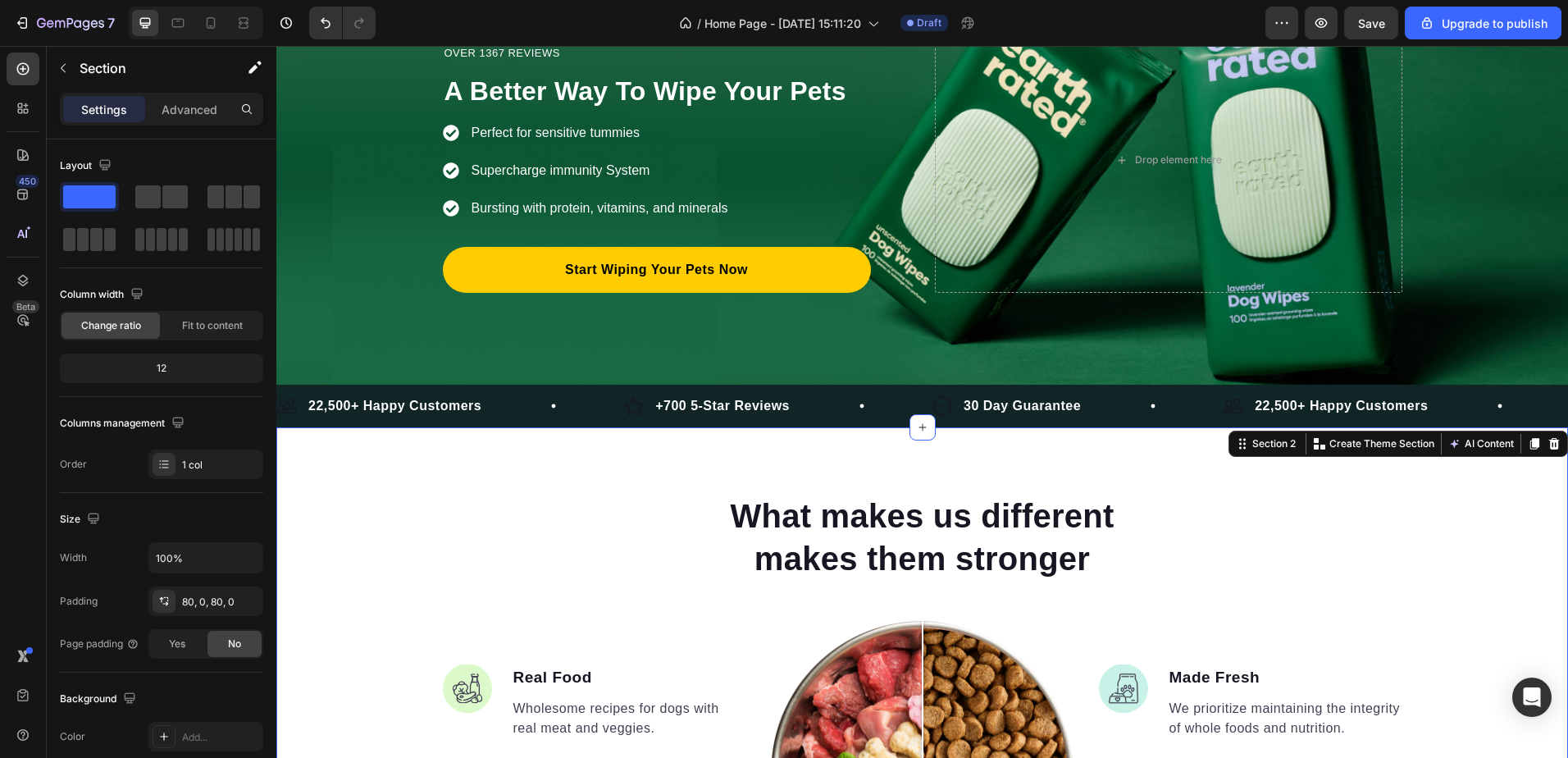
scroll to position [0, 0]
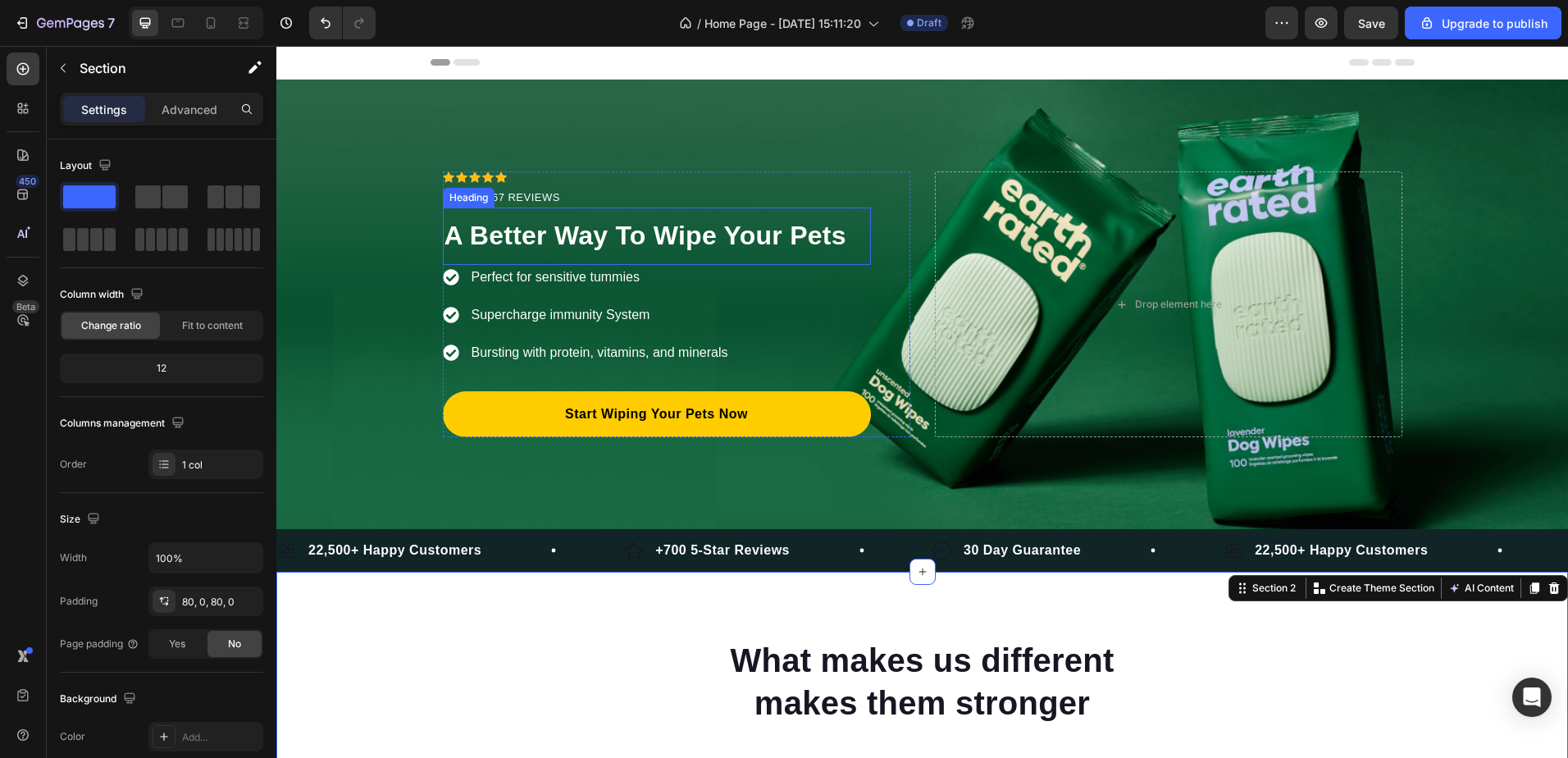
click at [523, 230] on span "A Better Way To Wipe Your Pets" at bounding box center [645, 235] width 402 height 29
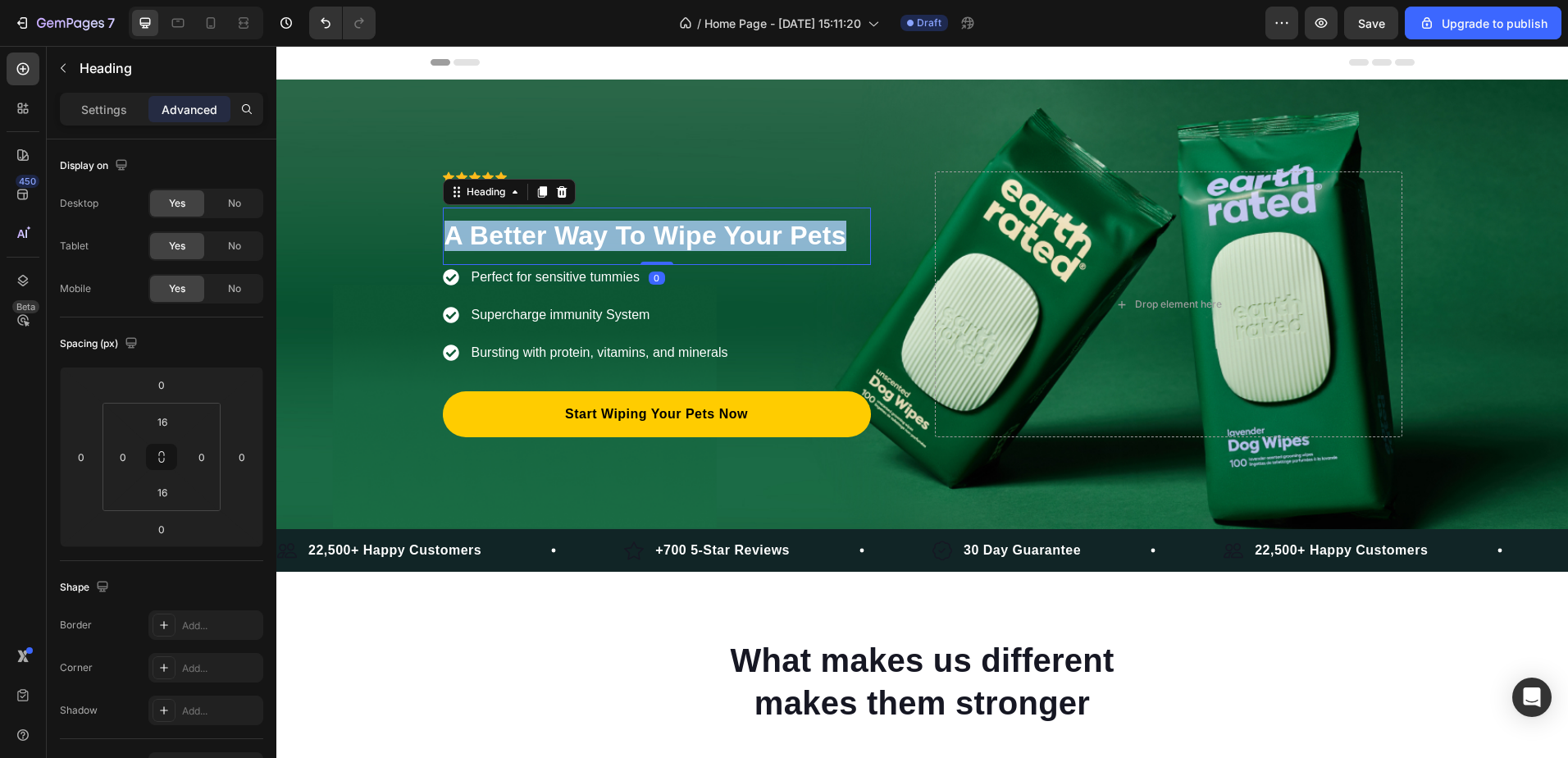
click at [523, 230] on span "A Better Way To Wipe Your Pets" at bounding box center [645, 235] width 402 height 29
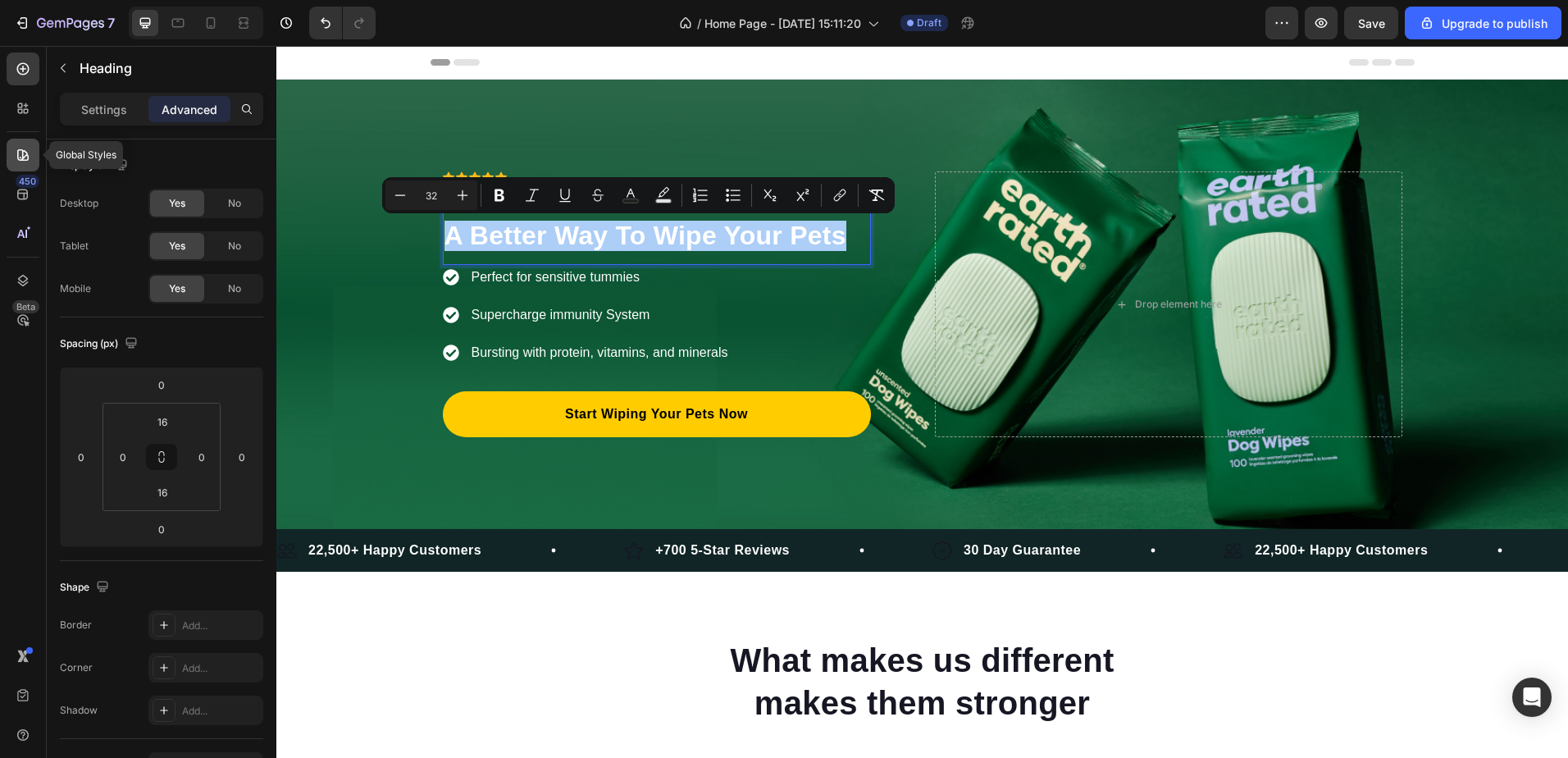
click at [15, 150] on icon at bounding box center [23, 154] width 17 height 17
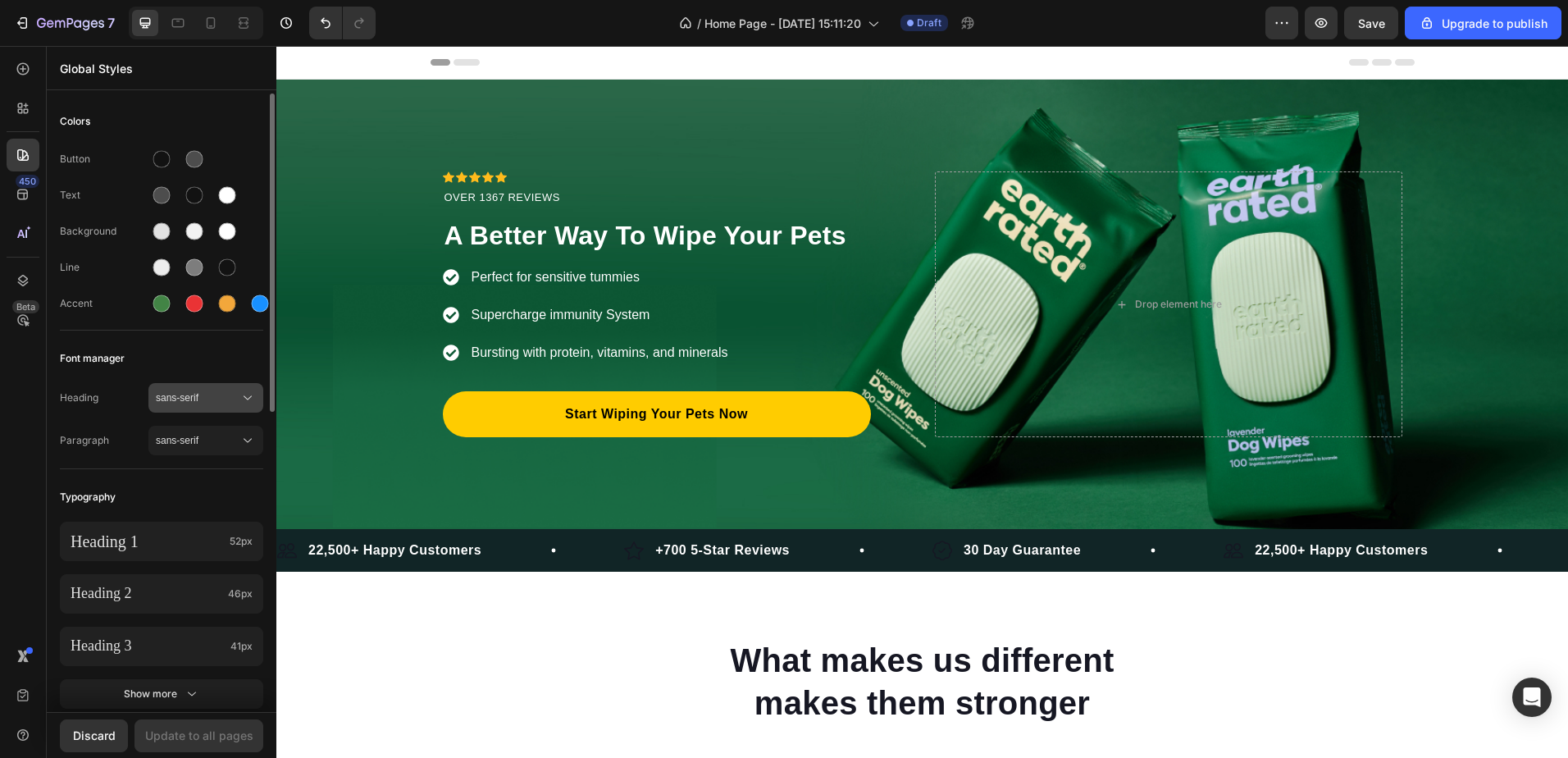
click at [202, 396] on span "sans-serif" at bounding box center [197, 397] width 84 height 15
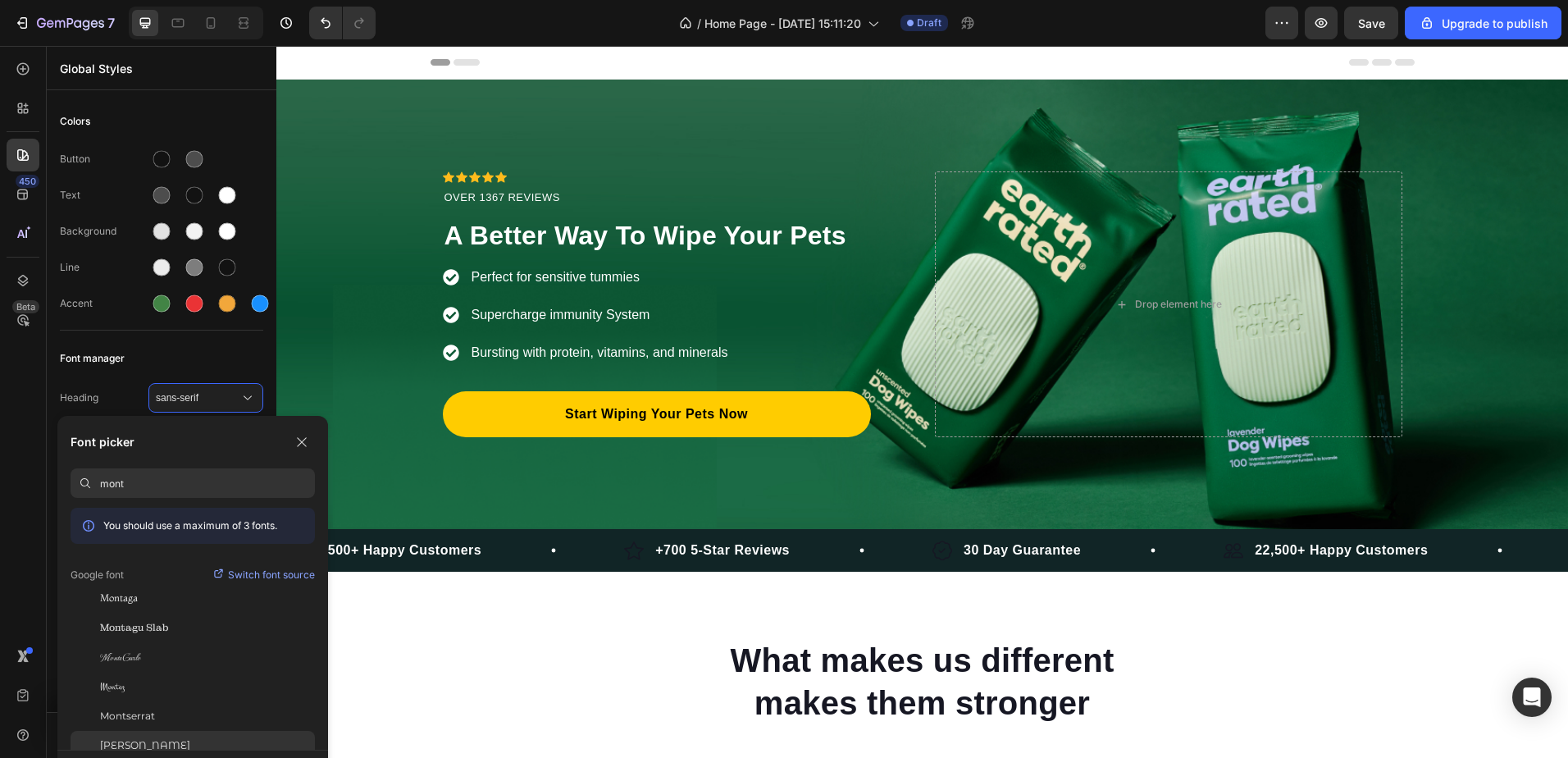
type input "mont"
click at [197, 736] on div "[PERSON_NAME]" at bounding box center [193, 745] width 245 height 29
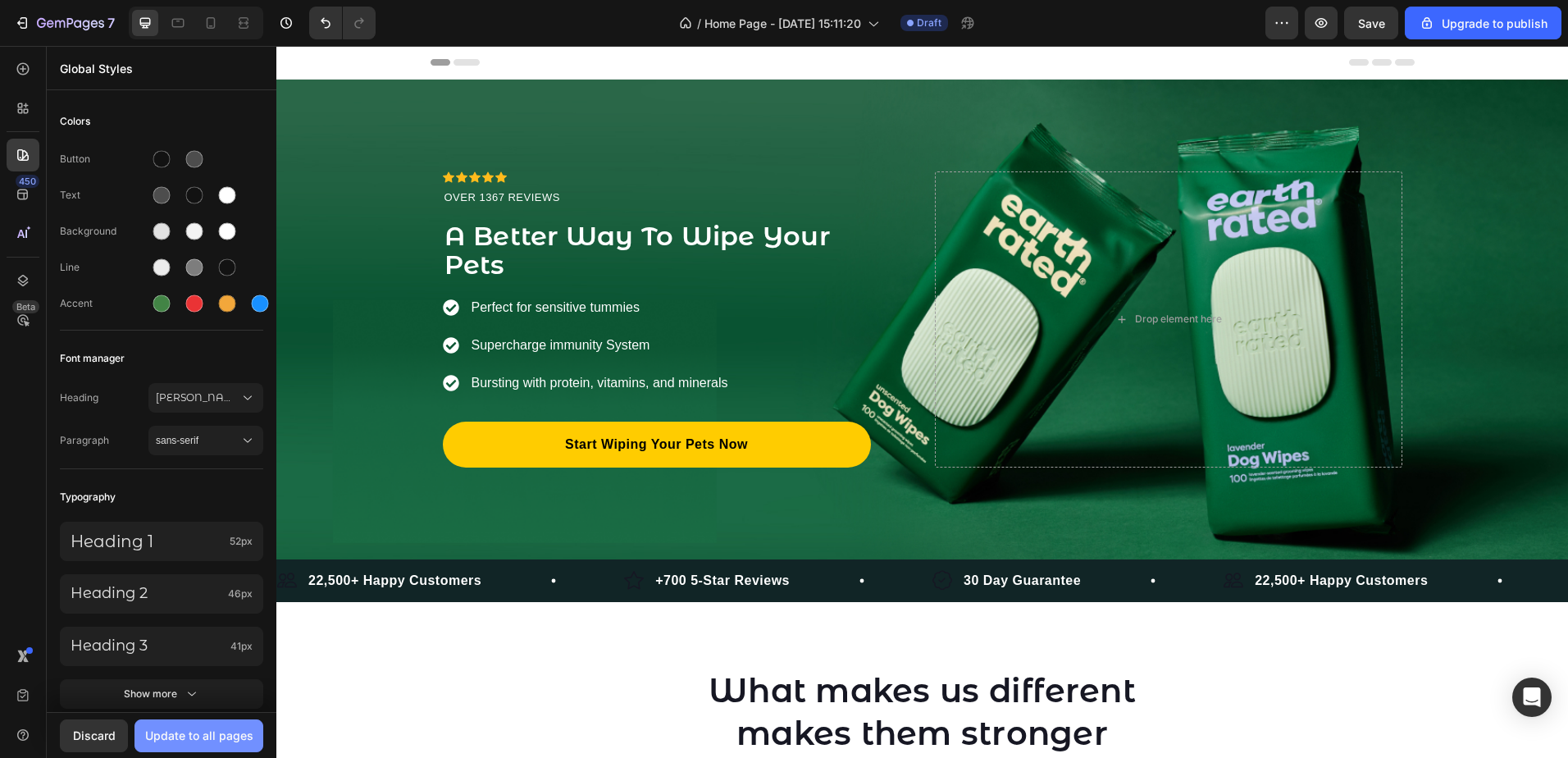
click at [205, 732] on div "Update to all pages" at bounding box center [200, 735] width 108 height 18
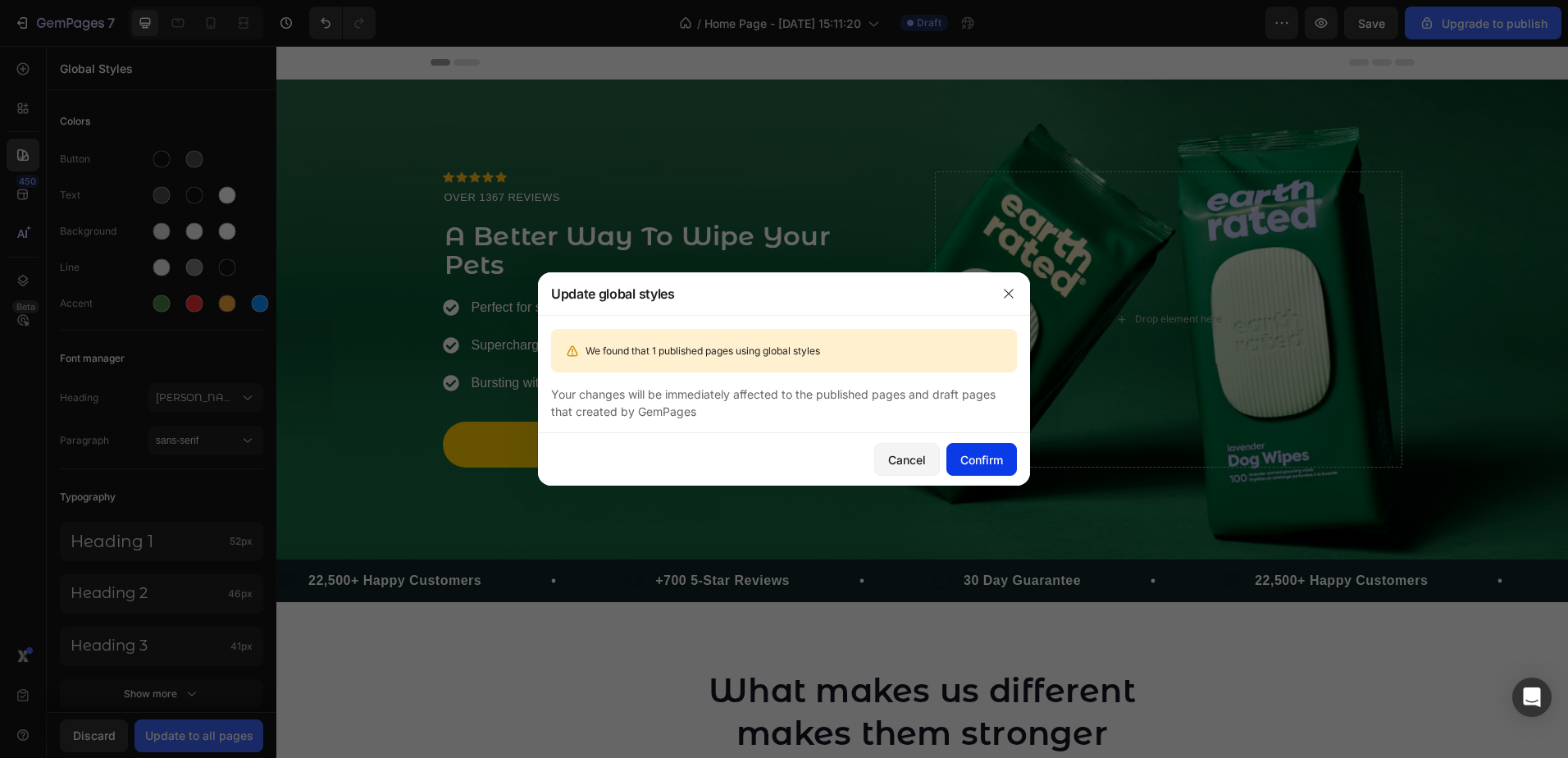
click at [963, 452] on div "Confirm" at bounding box center [981, 460] width 42 height 18
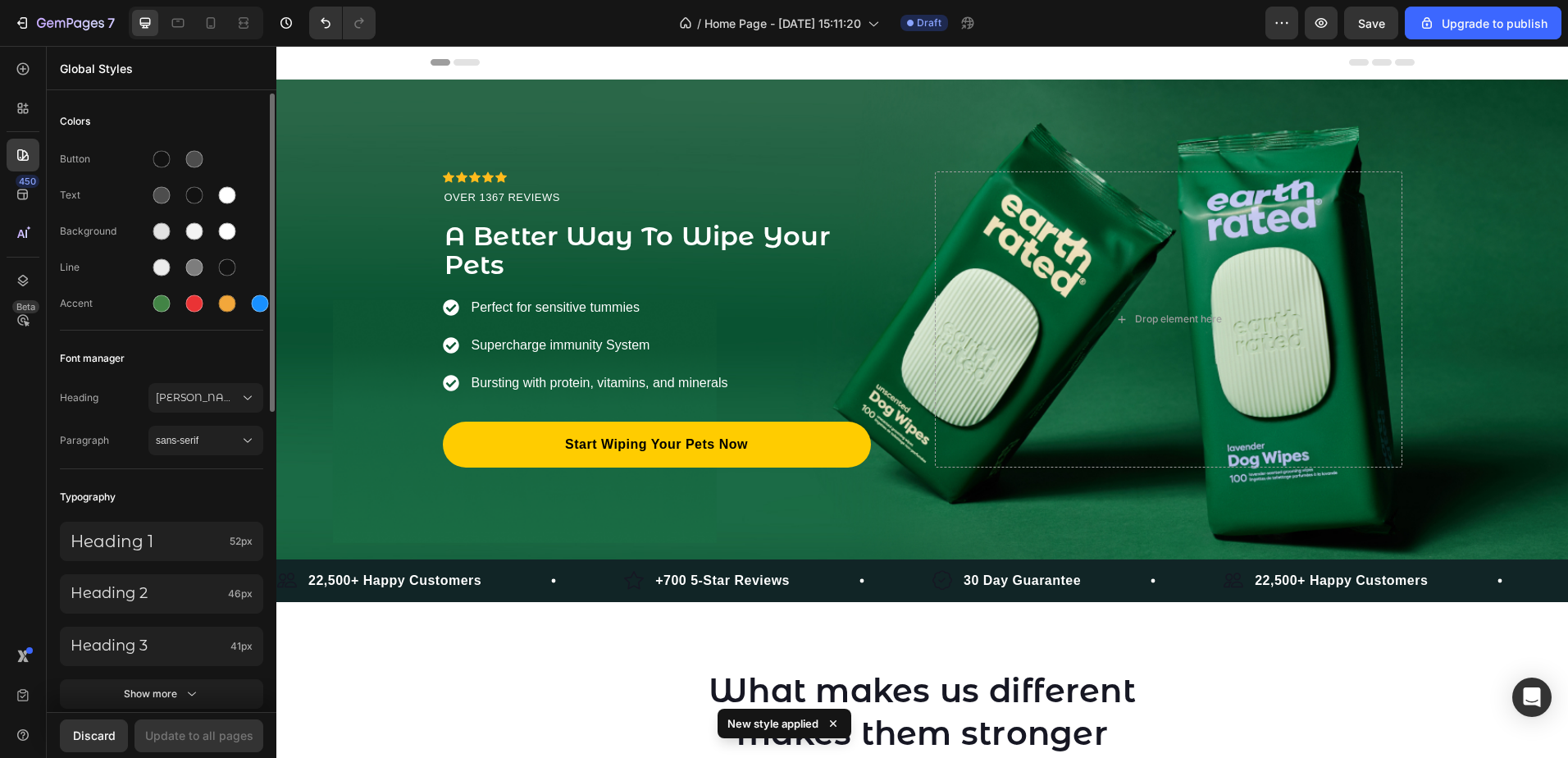
scroll to position [164, 0]
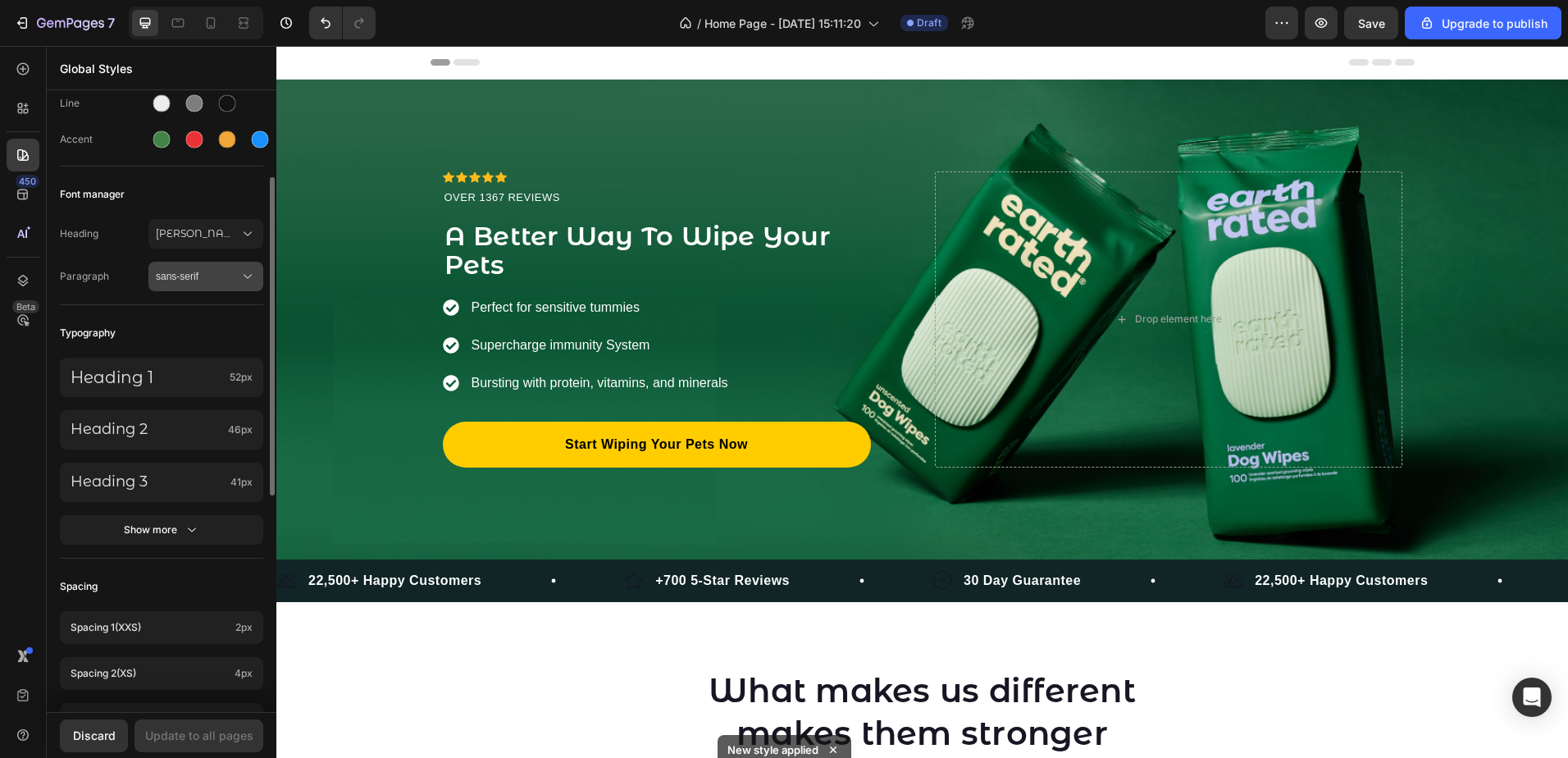
click at [205, 265] on button "sans-serif" at bounding box center [205, 276] width 115 height 29
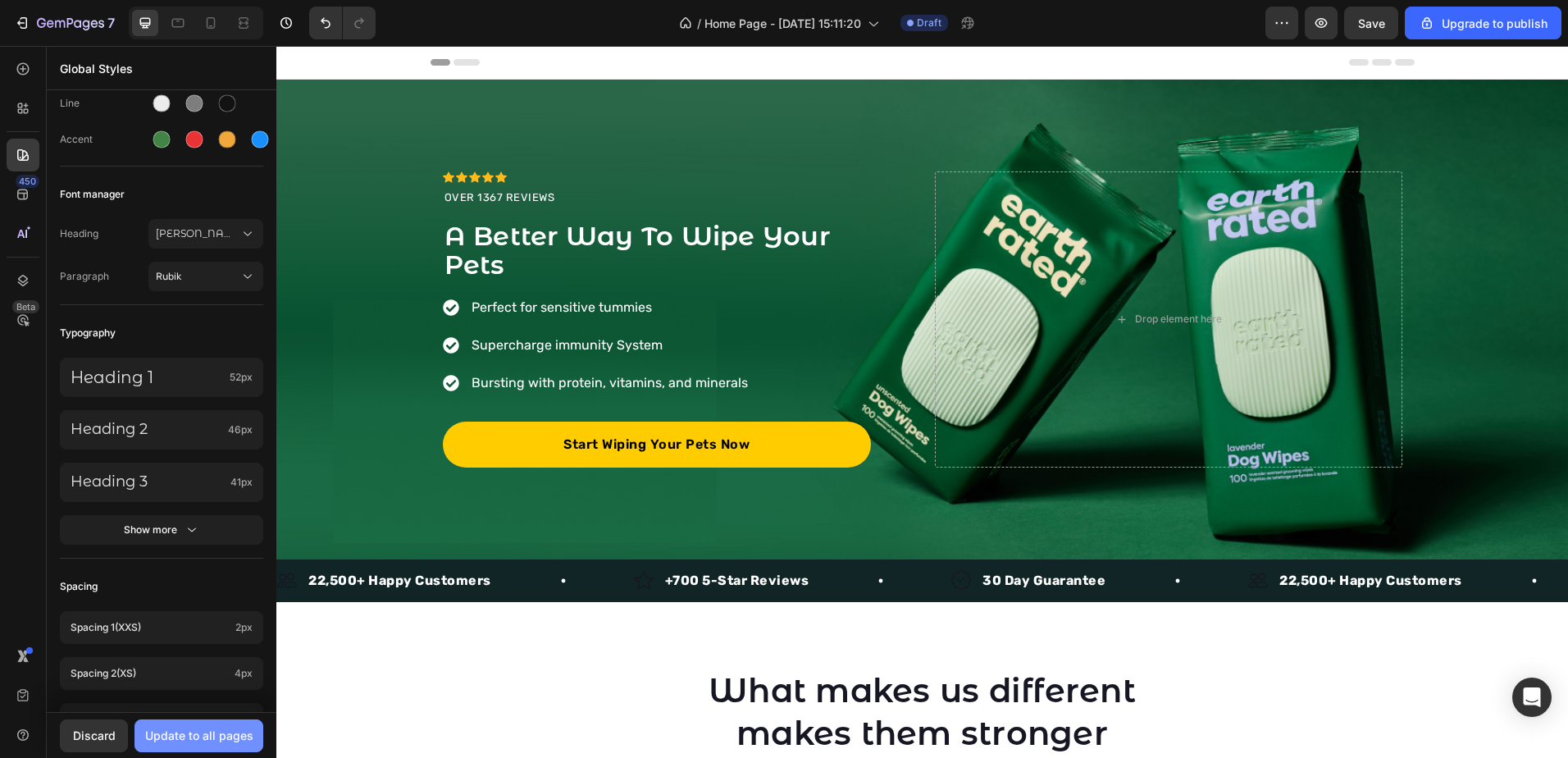
click at [238, 734] on div "Update to all pages" at bounding box center [200, 735] width 108 height 18
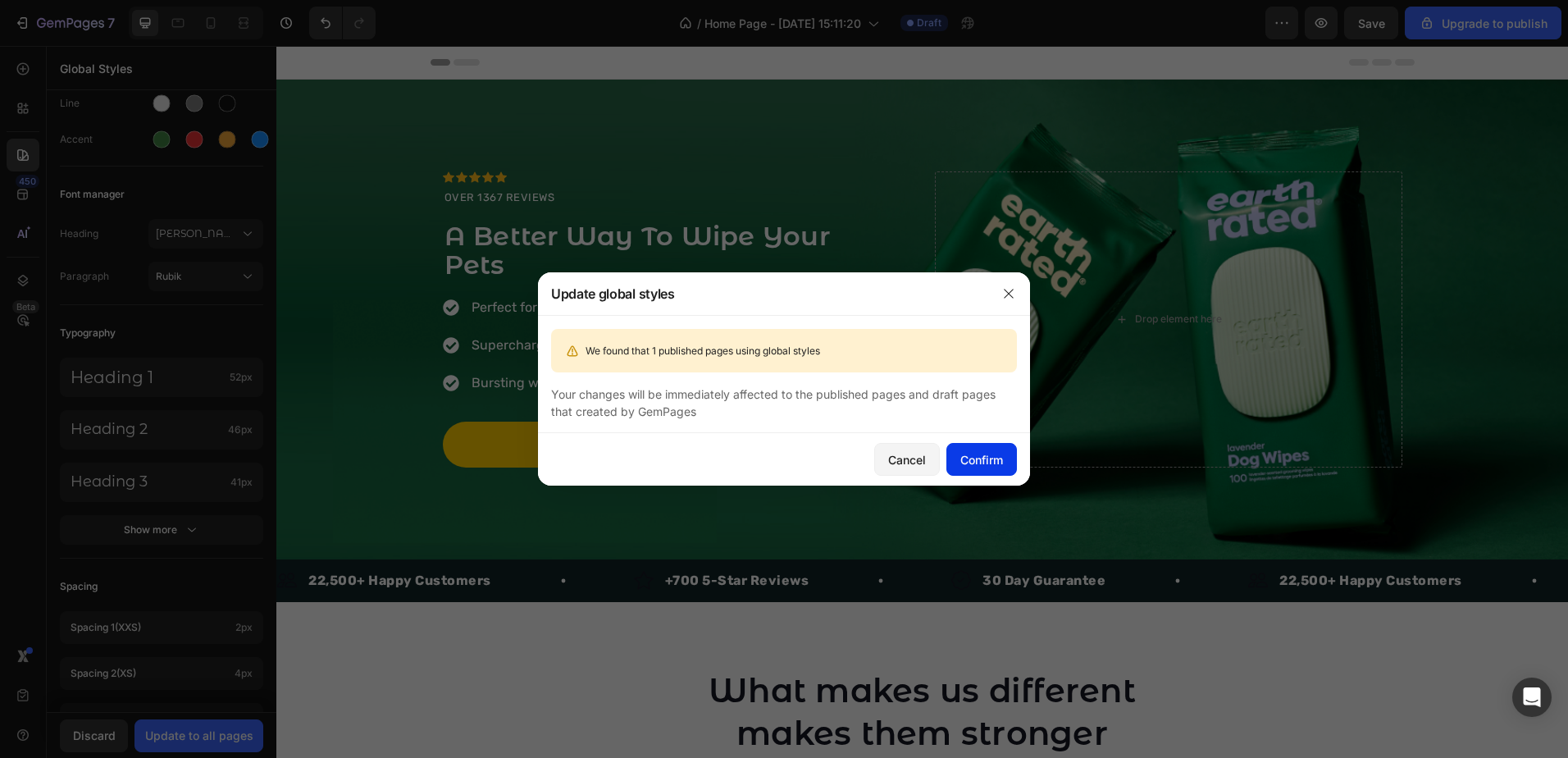
click at [962, 457] on div "Confirm" at bounding box center [981, 460] width 42 height 18
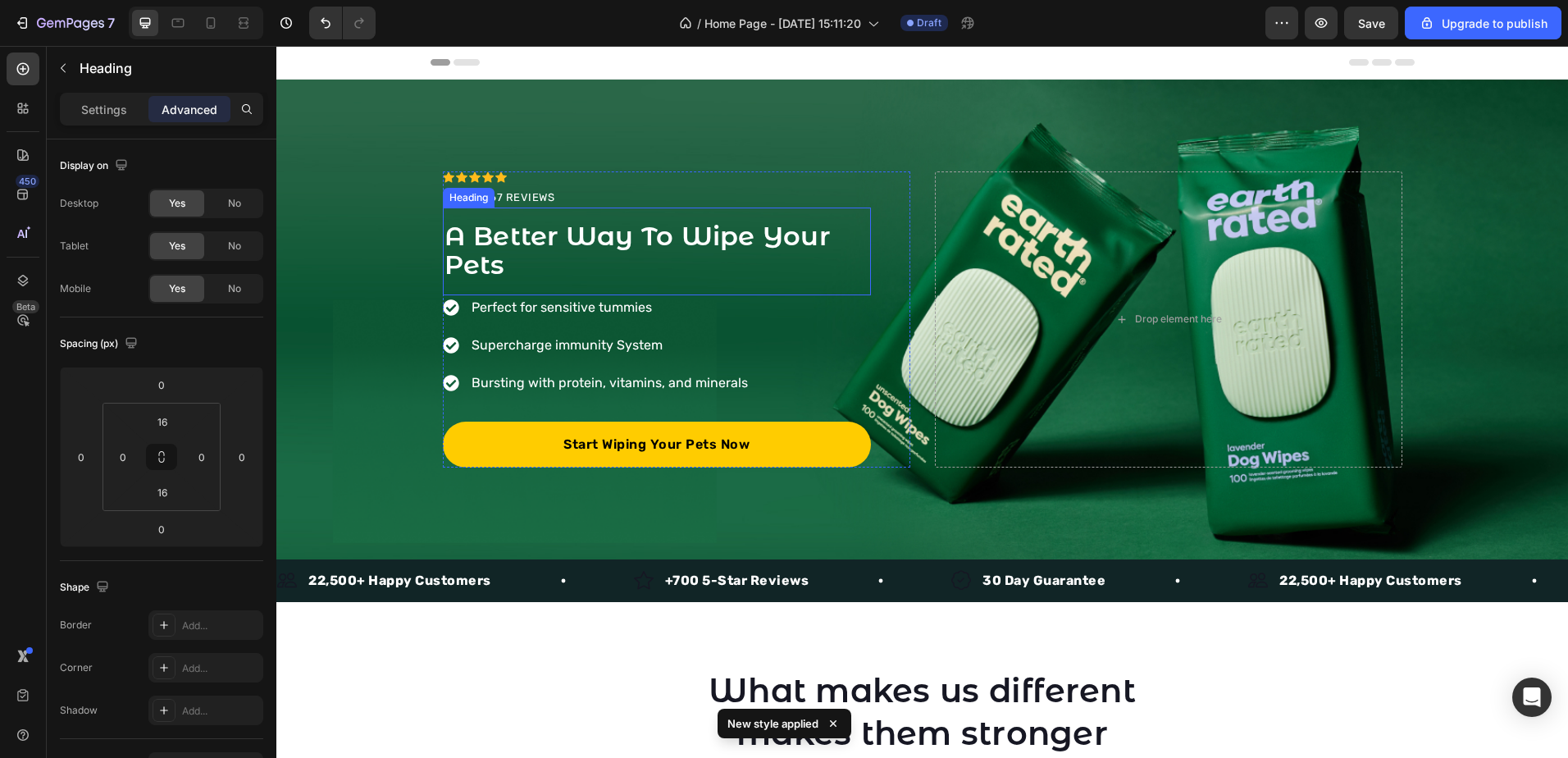
click at [522, 230] on span "A Better Way To Wipe Your Pets" at bounding box center [637, 251] width 385 height 62
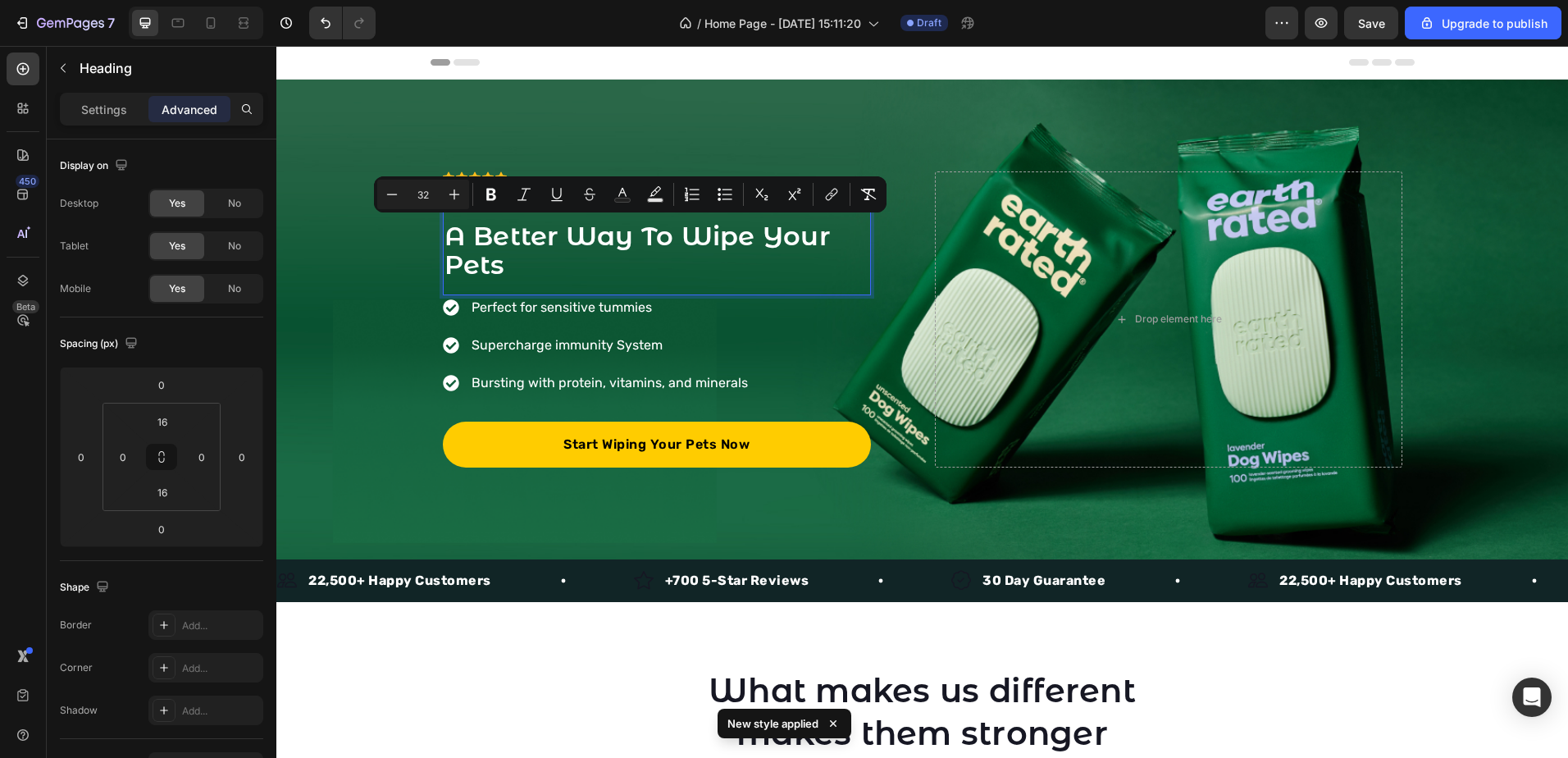
click at [653, 231] on span "A Better Way To Wipe Your Pets" at bounding box center [637, 251] width 385 height 62
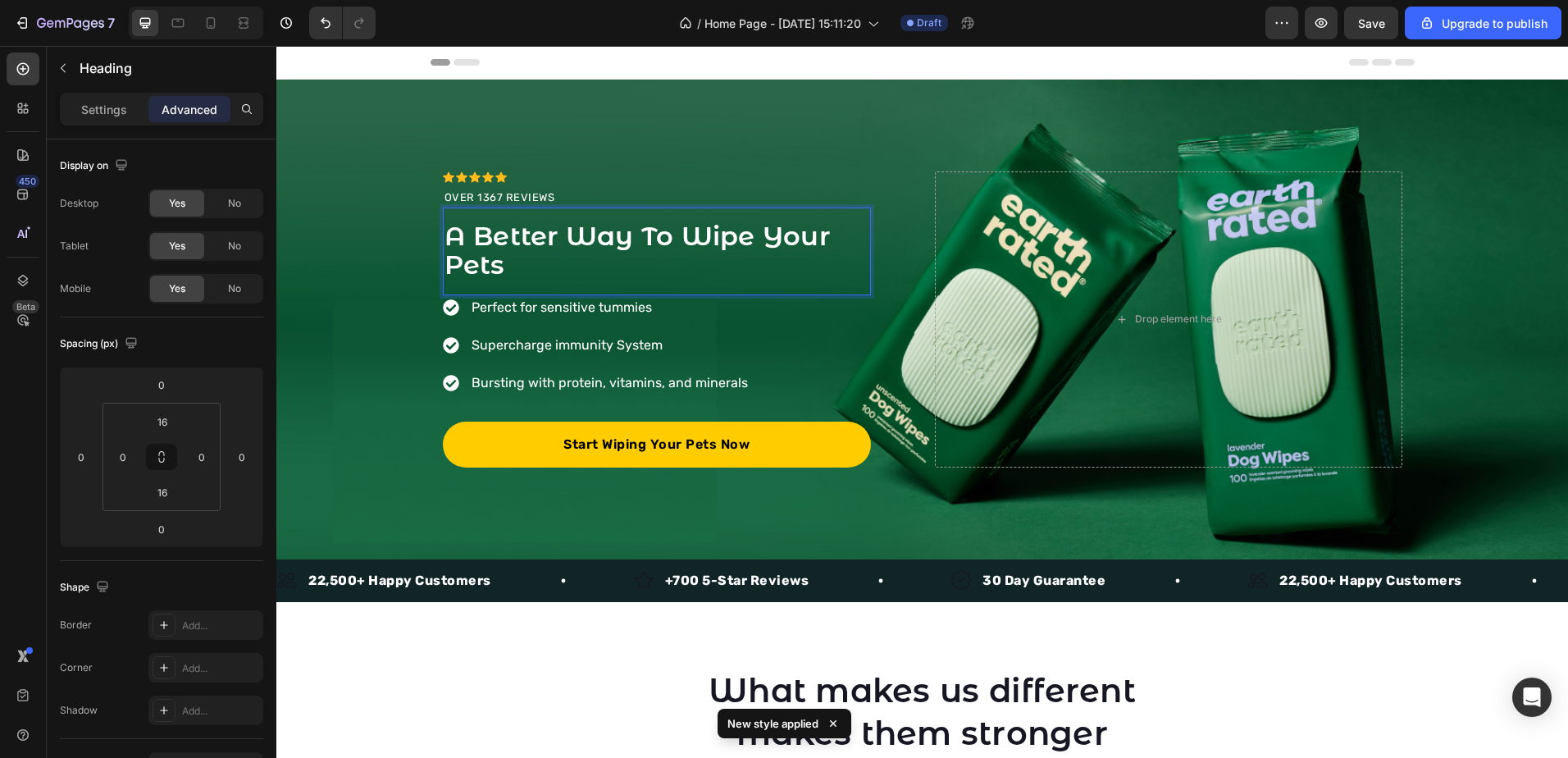
click at [636, 234] on span "A Better Way To Wipe Your Pets" at bounding box center [637, 251] width 385 height 62
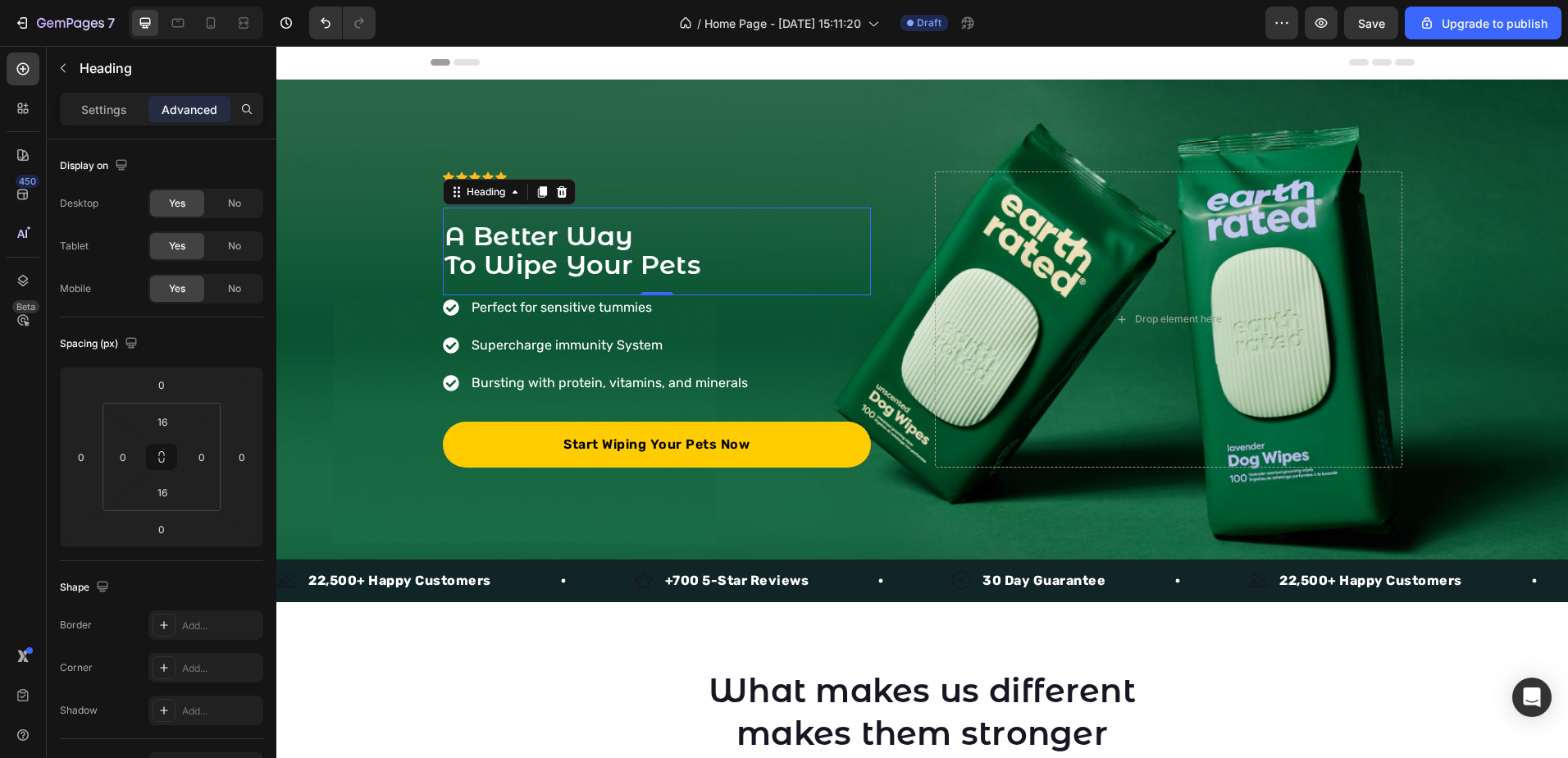
click at [709, 209] on div "A Better Way To Wipe Your Pets Heading 0" at bounding box center [656, 251] width 428 height 87
click at [680, 233] on p "A Better Way To Wipe Your Pets" at bounding box center [657, 251] width 425 height 58
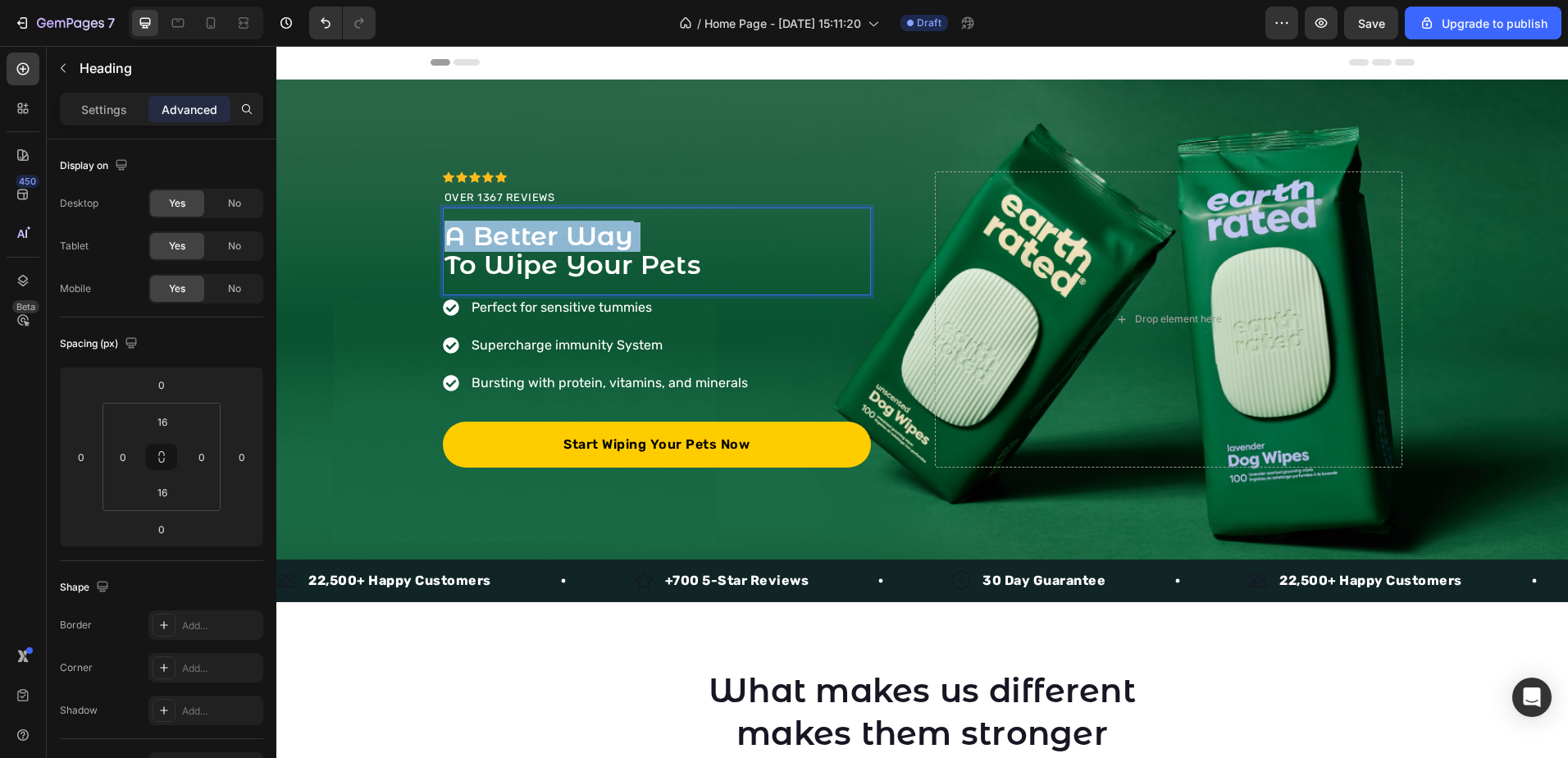
click at [680, 233] on p "A Better Way To Wipe Your Pets" at bounding box center [657, 251] width 425 height 58
click at [467, 269] on span "To Wipe Your Pets" at bounding box center [572, 264] width 256 height 32
click at [515, 242] on span "A Better Way" at bounding box center [539, 236] width 190 height 32
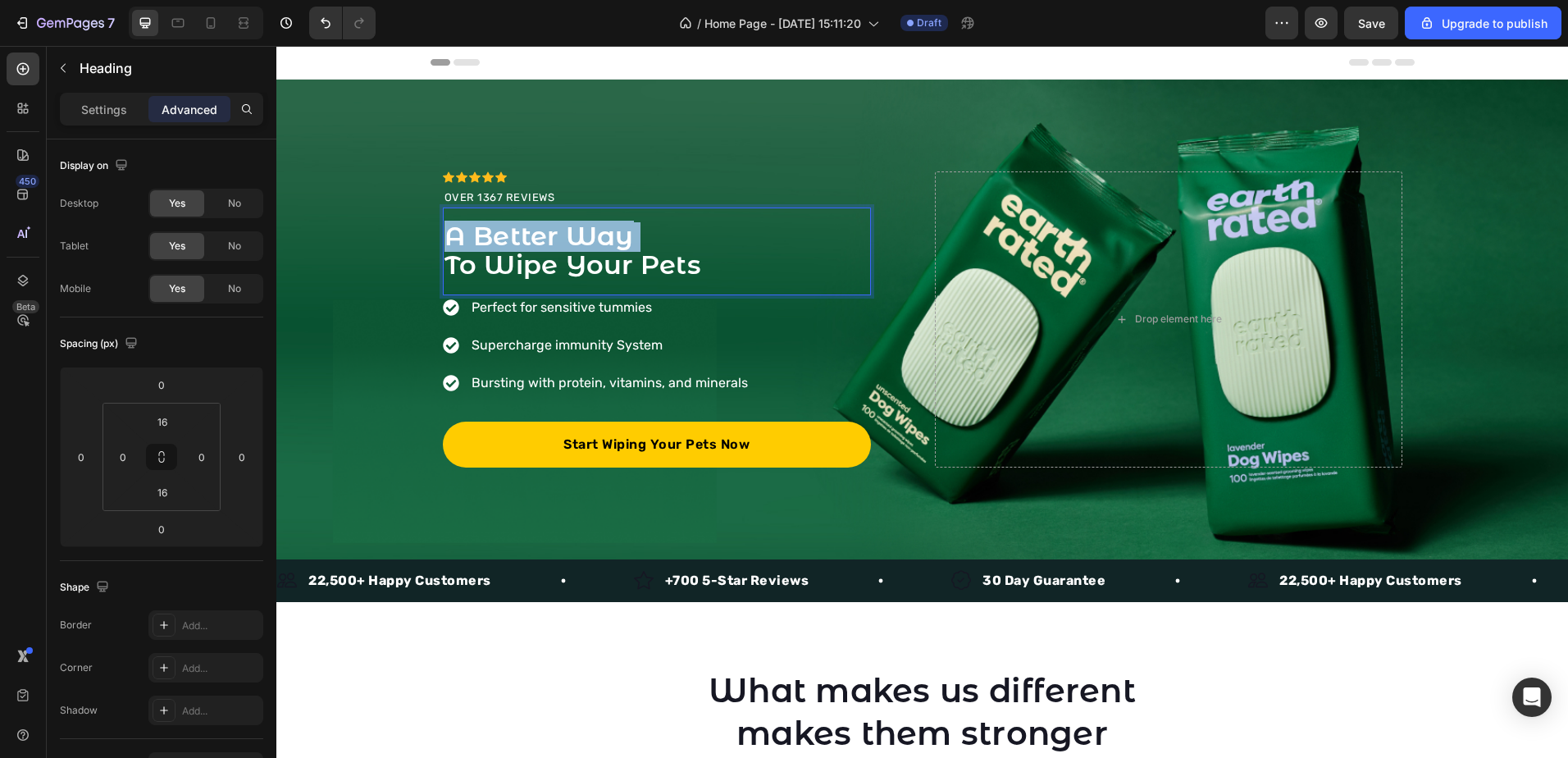
click at [518, 244] on span "A Better Way" at bounding box center [539, 236] width 190 height 32
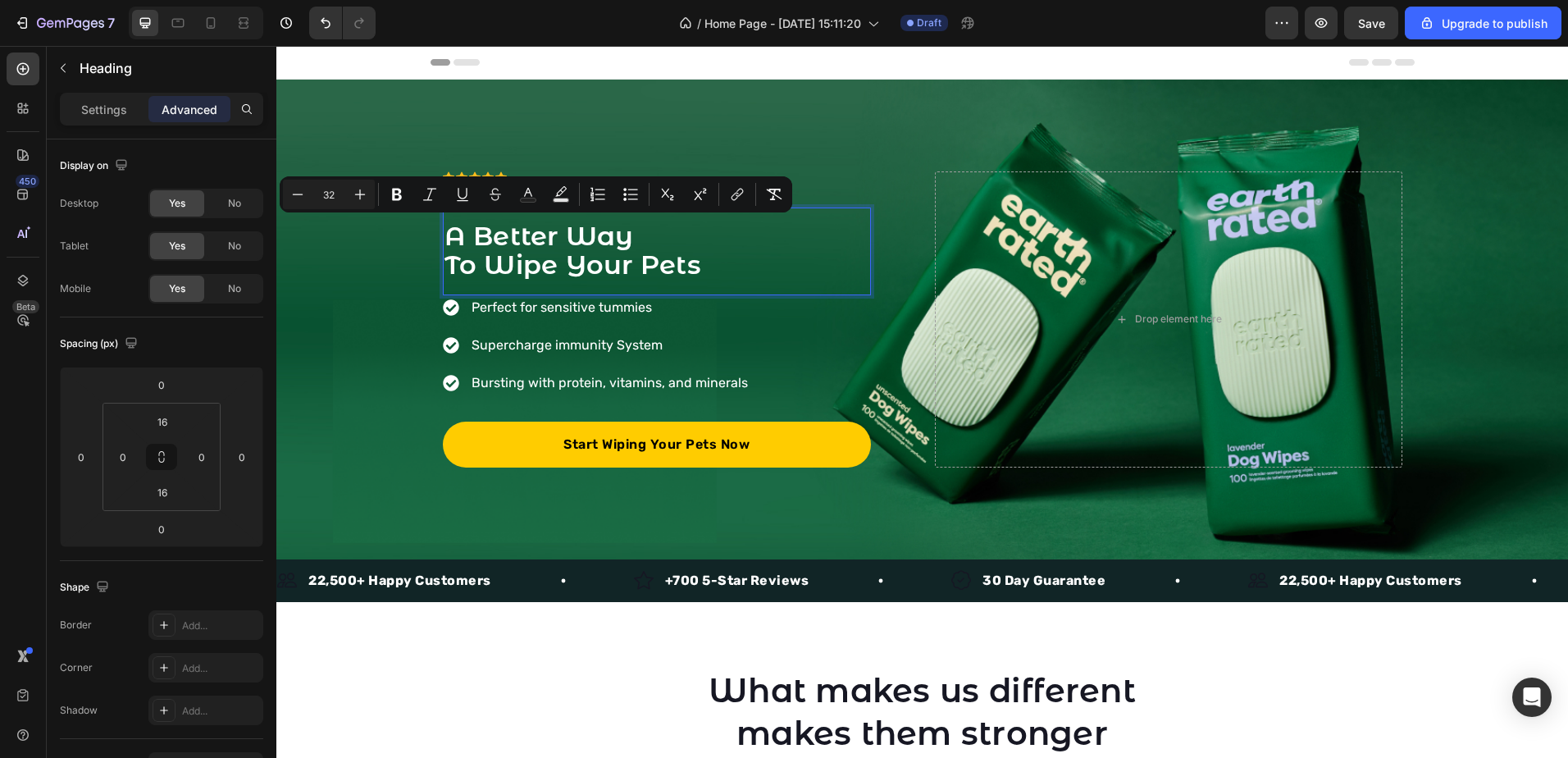
click at [620, 259] on span "To Wipe Your Pets" at bounding box center [572, 264] width 256 height 32
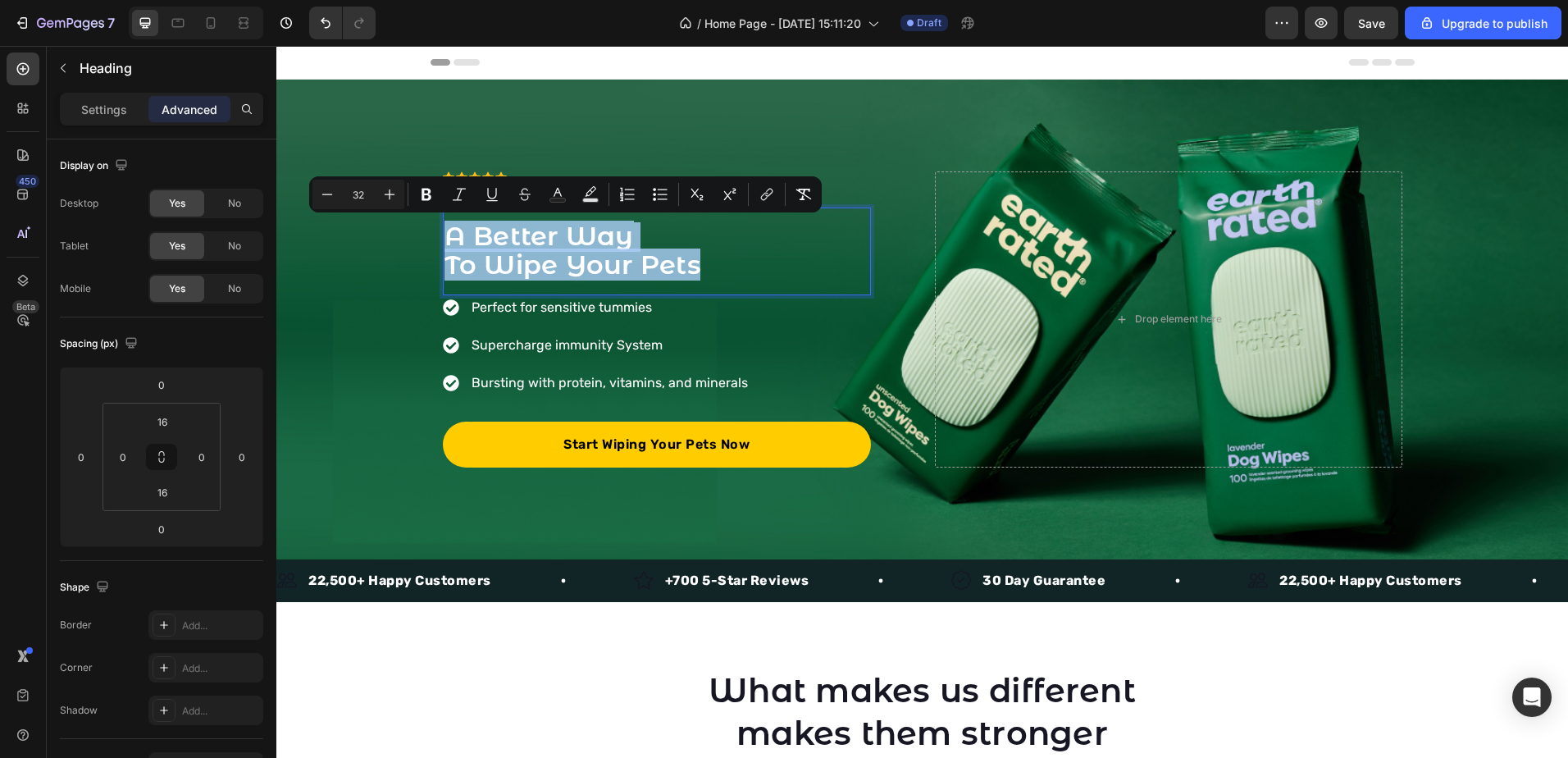
drag, startPoint x: 692, startPoint y: 256, endPoint x: 437, endPoint y: 239, distance: 255.6
click at [444, 239] on p "A Better Way To Wipe Your Pets" at bounding box center [657, 251] width 425 height 58
click at [467, 234] on span "A Better Way" at bounding box center [539, 236] width 190 height 32
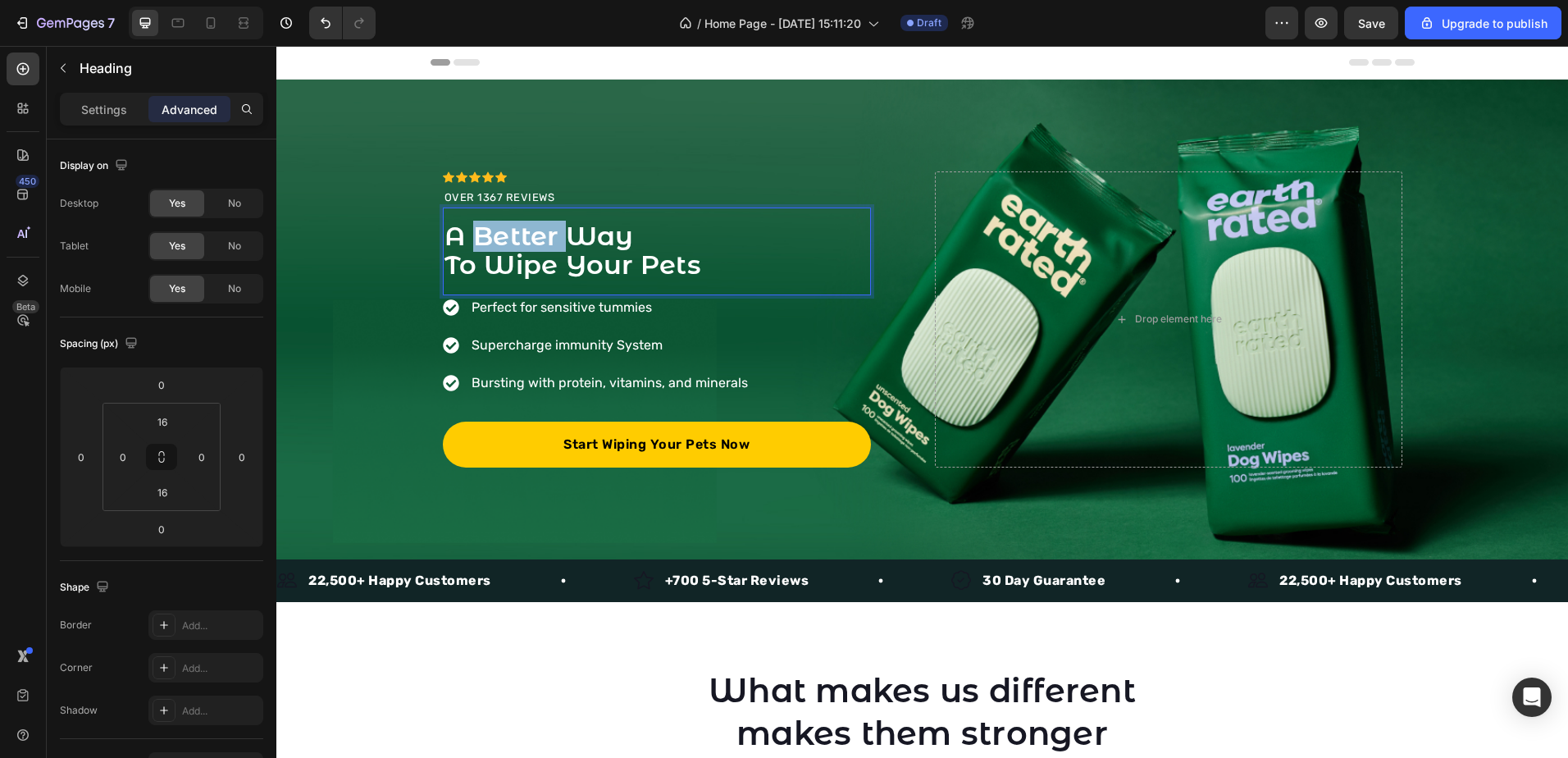
click at [467, 234] on span "A Better Way" at bounding box center [539, 236] width 190 height 32
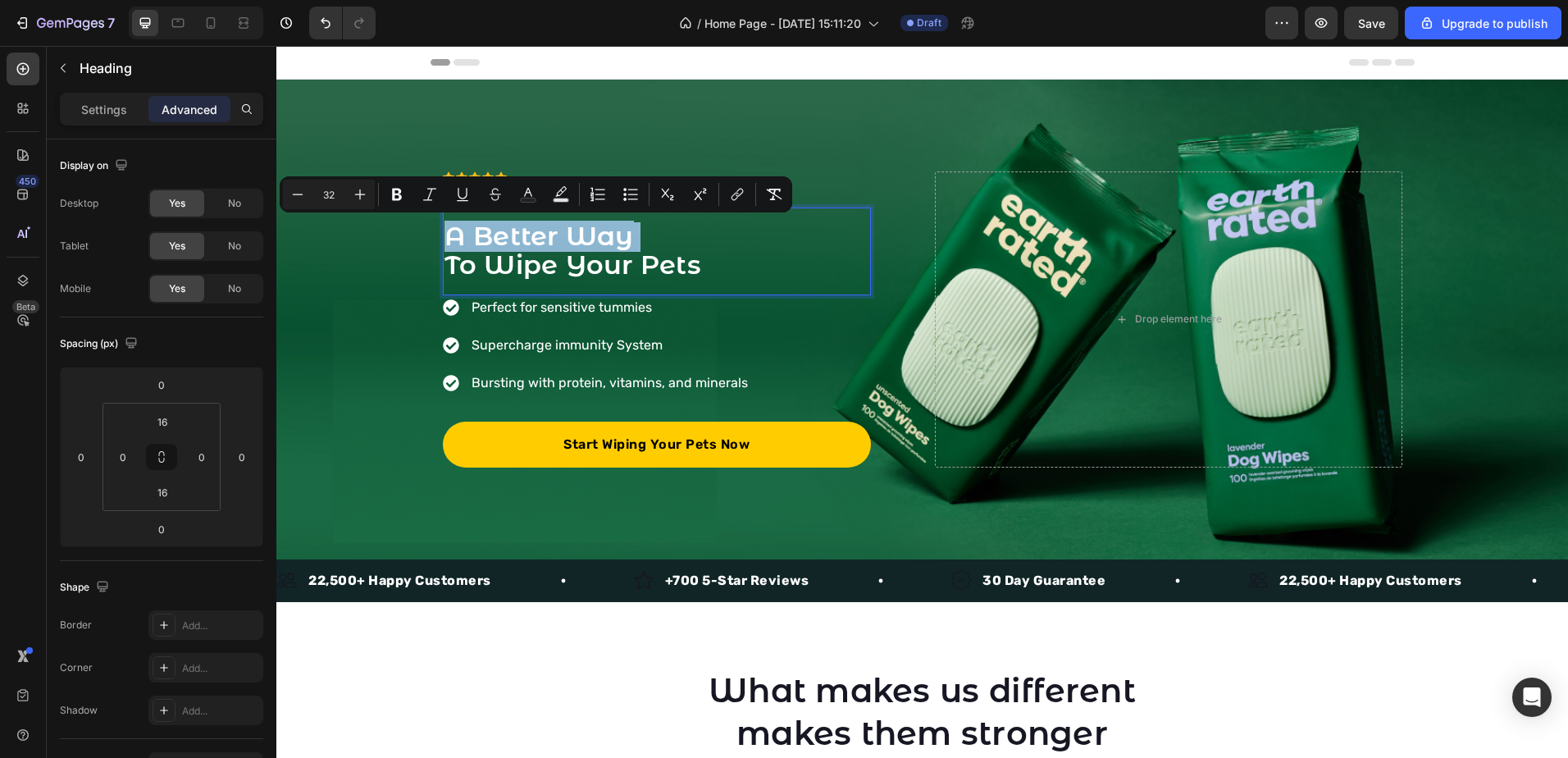
click at [448, 244] on span "A Better Way" at bounding box center [539, 236] width 190 height 32
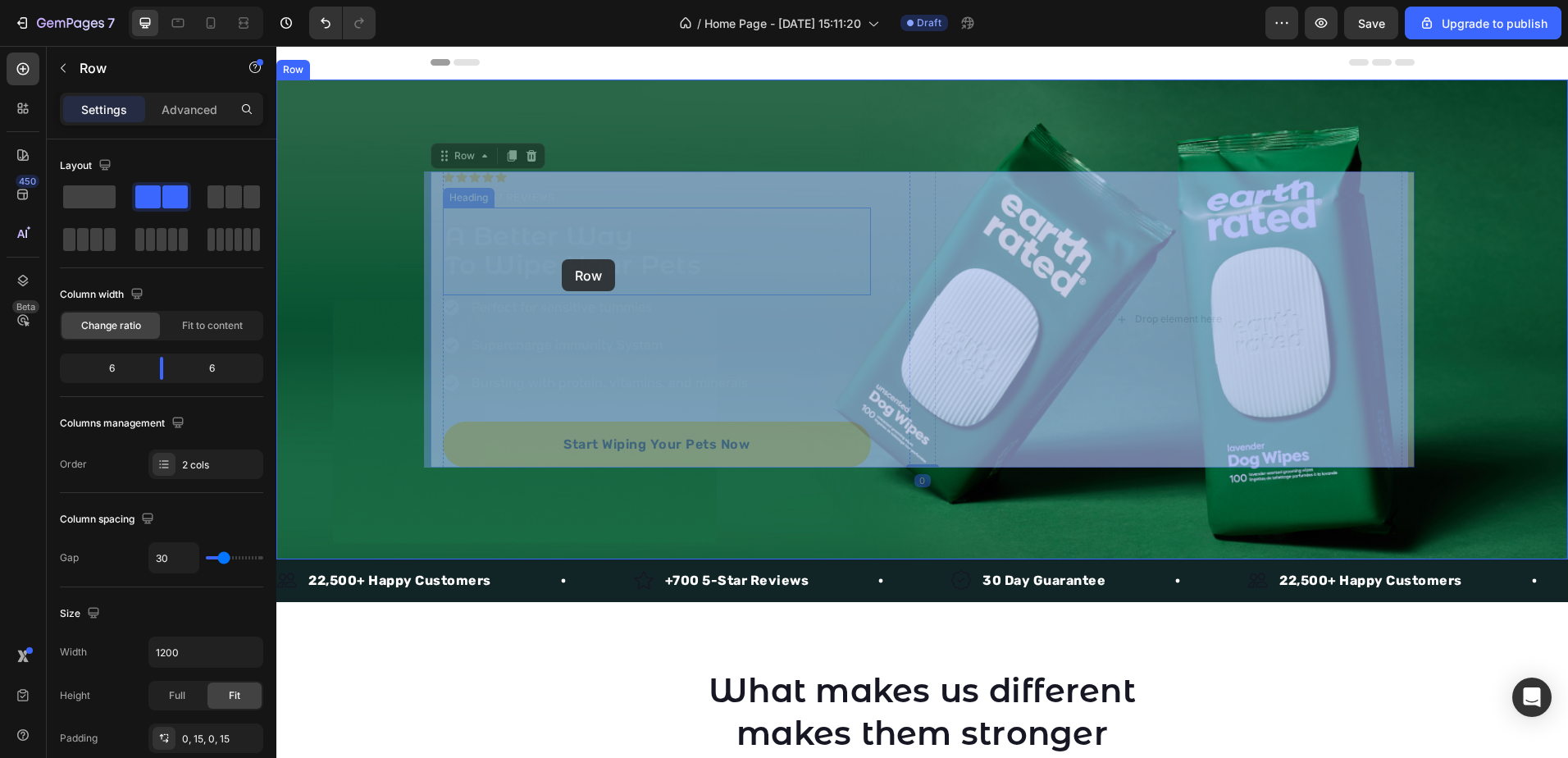
drag, startPoint x: 436, startPoint y: 234, endPoint x: 561, endPoint y: 260, distance: 127.7
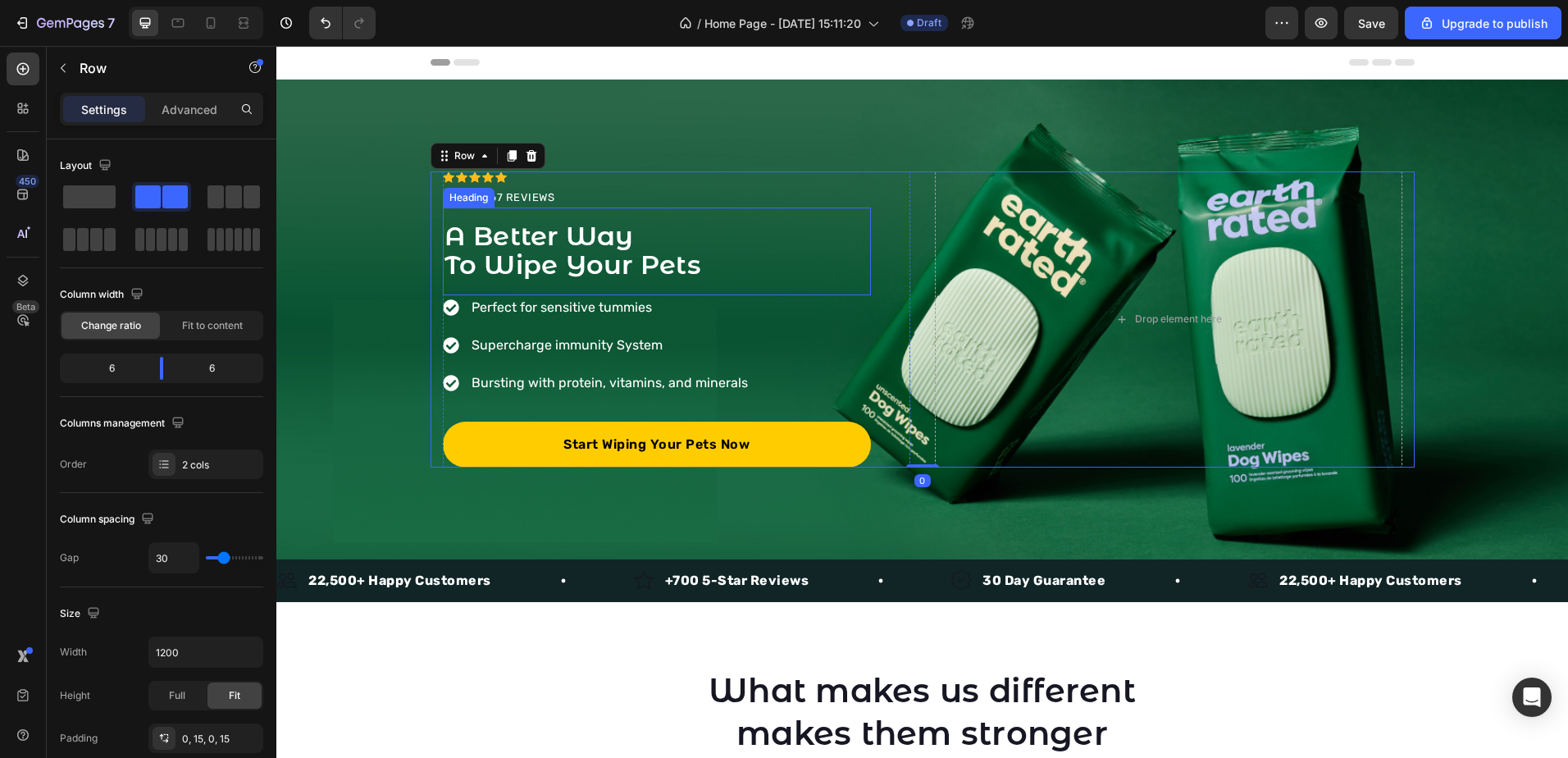
click at [583, 260] on span "To Wipe Your Pets" at bounding box center [572, 264] width 256 height 32
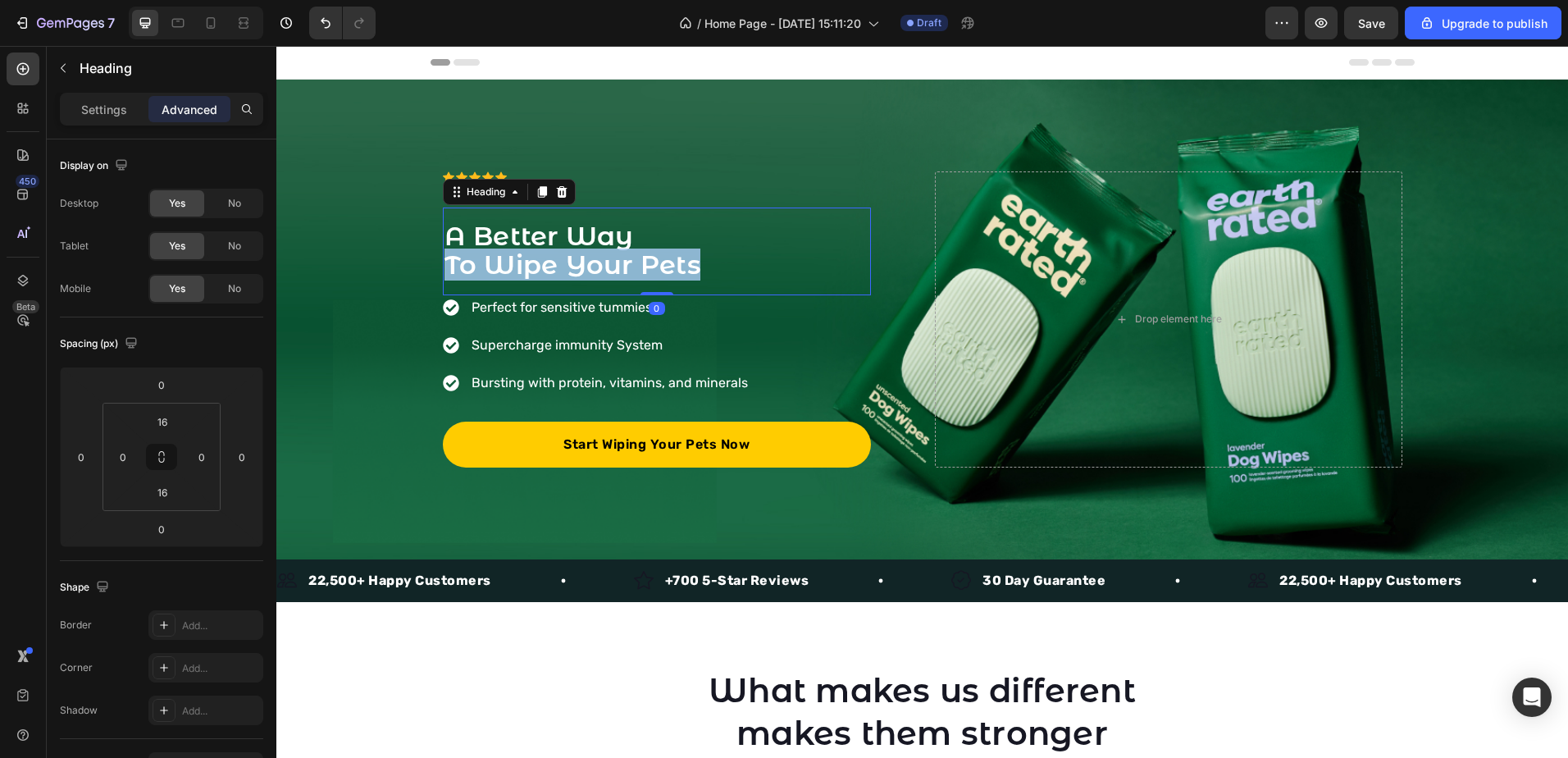
click at [583, 260] on span "To Wipe Your Pets" at bounding box center [572, 264] width 256 height 32
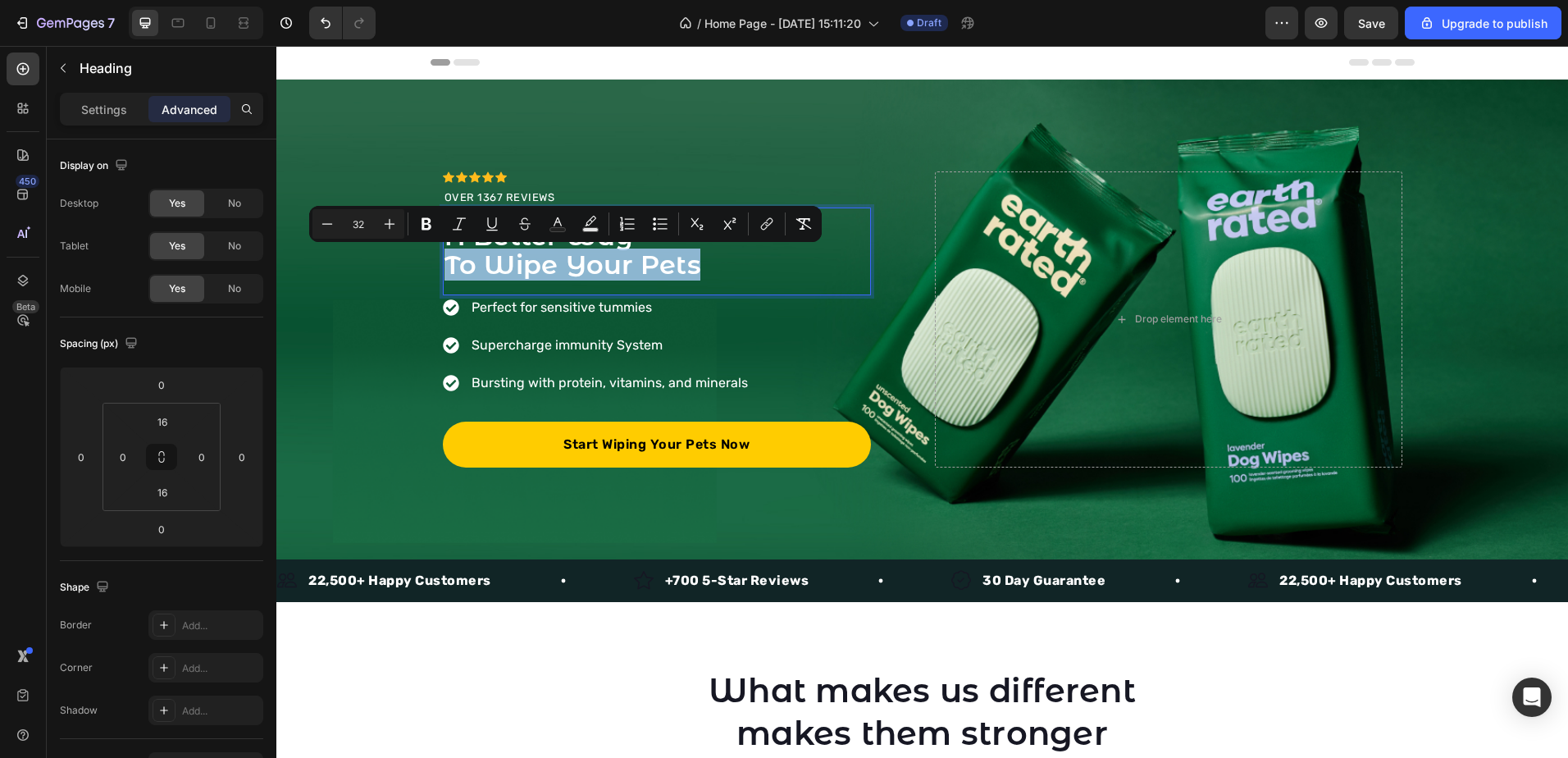
click at [680, 250] on span "To Wipe Your Pets" at bounding box center [572, 264] width 256 height 32
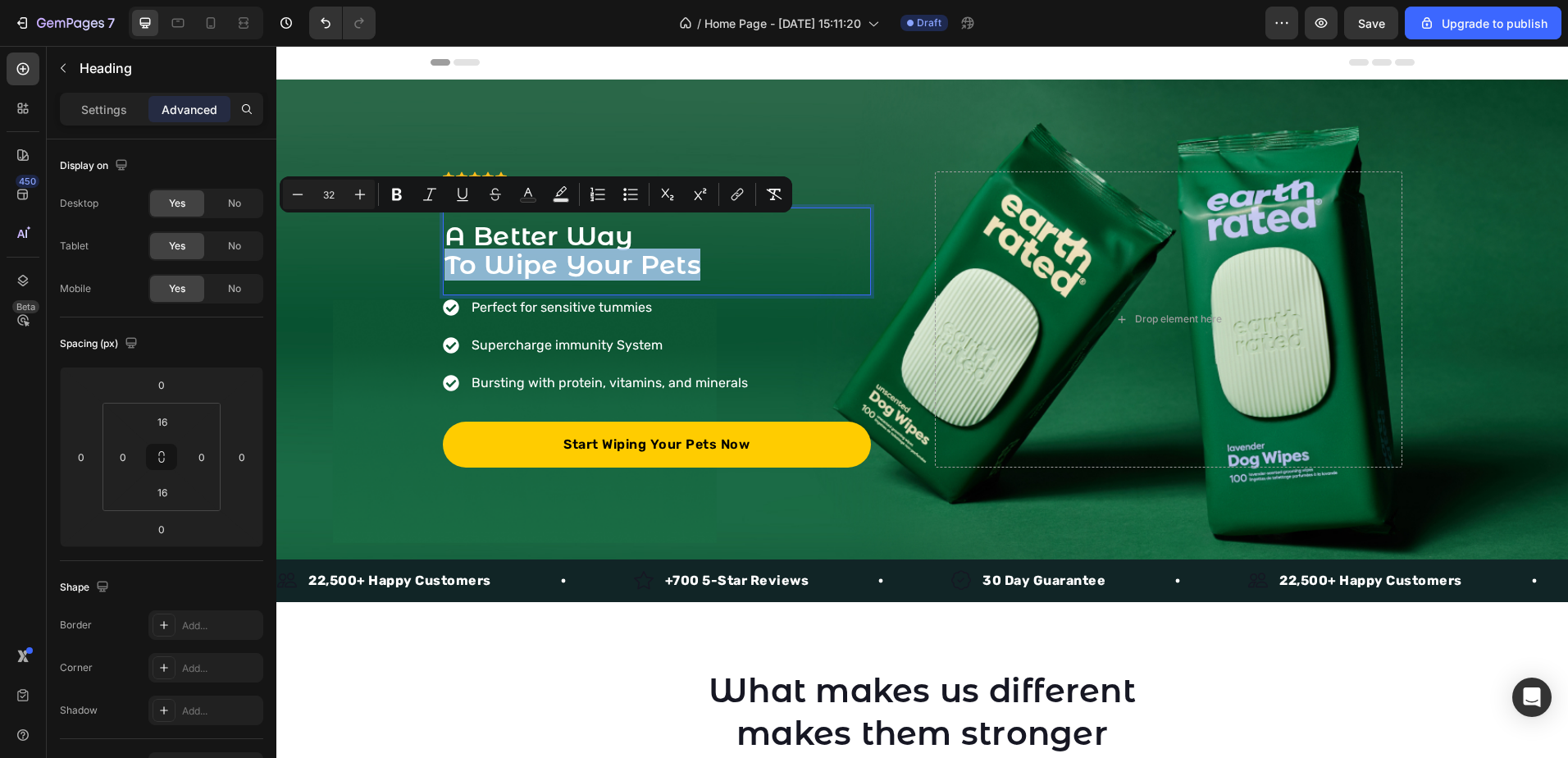
drag, startPoint x: 731, startPoint y: 250, endPoint x: 437, endPoint y: 239, distance: 294.2
click at [442, 239] on h2 "A Better Way To Wipe Your Pets" at bounding box center [656, 251] width 428 height 62
click at [444, 240] on span "A Better Way" at bounding box center [539, 236] width 190 height 32
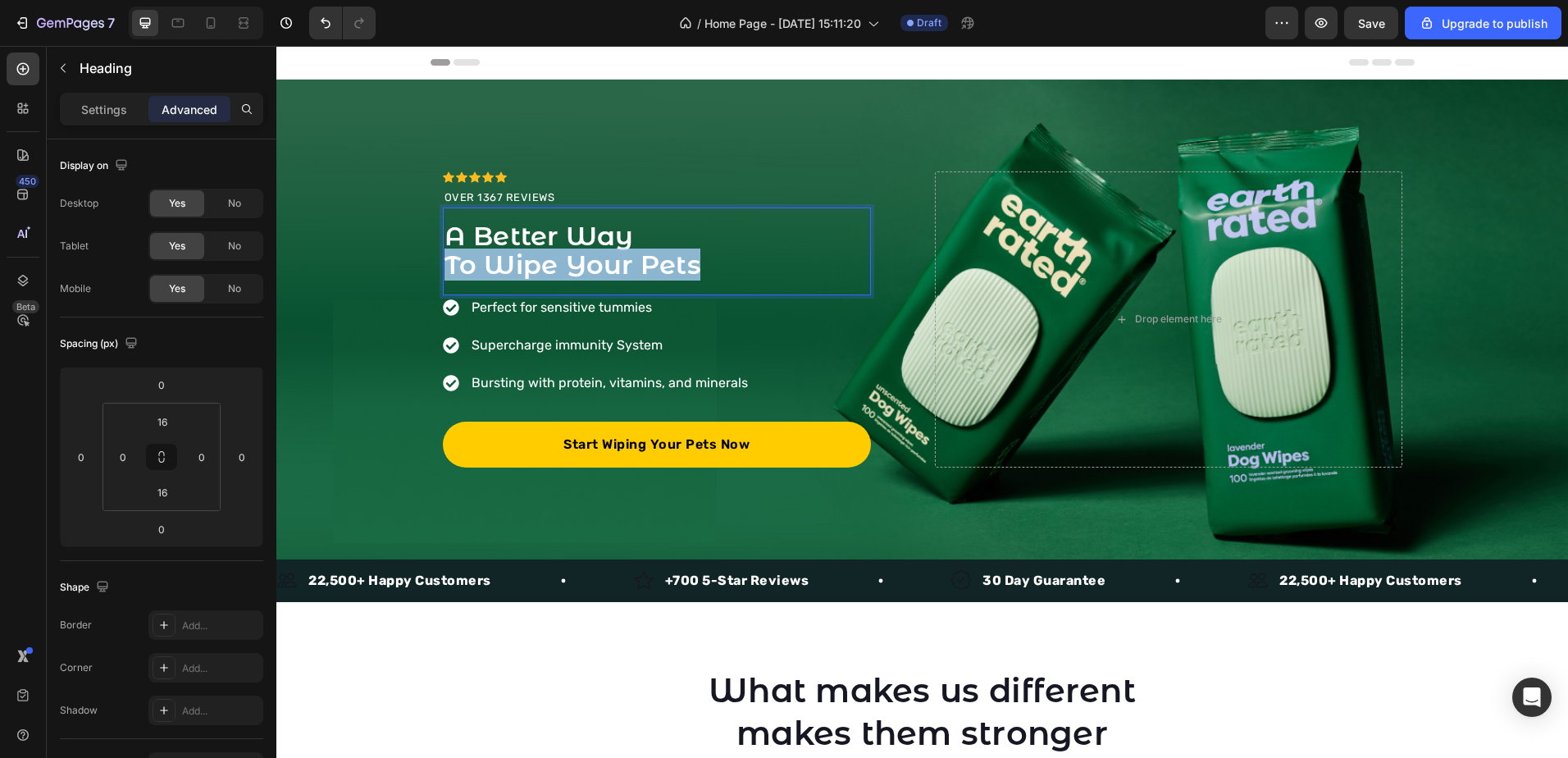
drag, startPoint x: 441, startPoint y: 261, endPoint x: 700, endPoint y: 255, distance: 259.1
click at [700, 255] on p "A Better Way To Wipe Your Pets" at bounding box center [657, 251] width 425 height 58
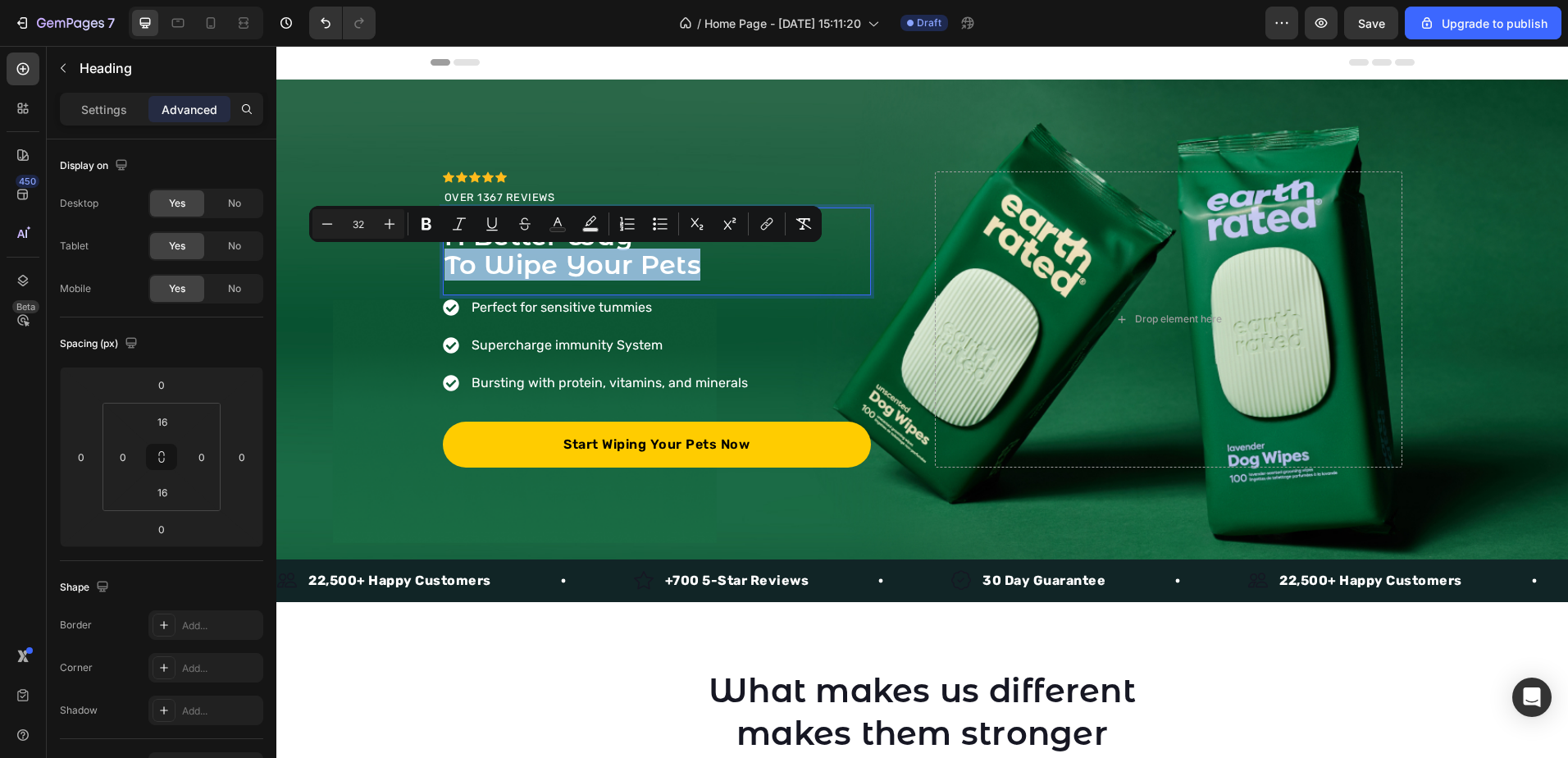
click at [703, 256] on p "A Better Way To Wipe Your Pets" at bounding box center [657, 251] width 425 height 58
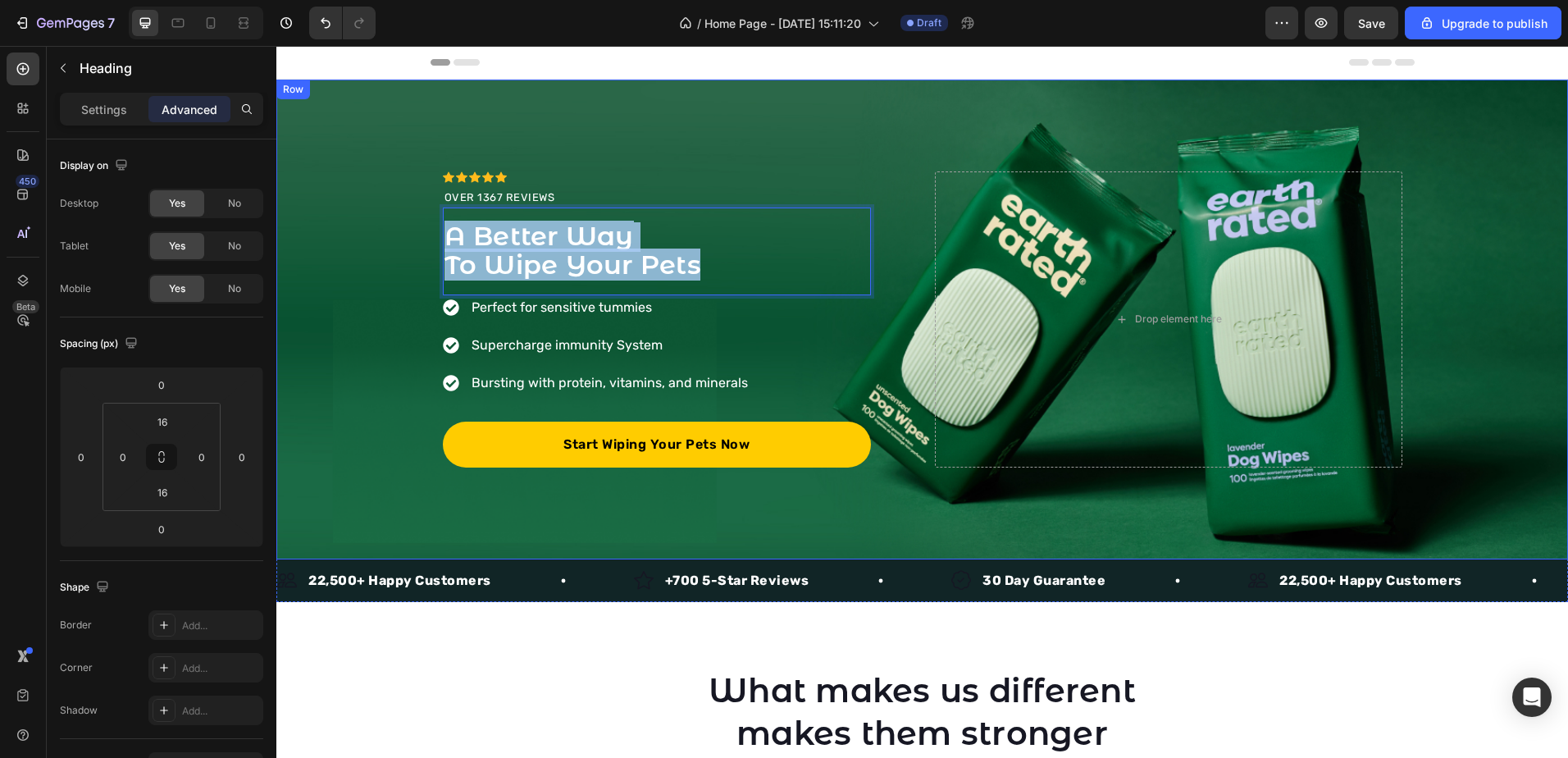
drag, startPoint x: 666, startPoint y: 257, endPoint x: 403, endPoint y: 250, distance: 263.1
click at [403, 250] on div "Icon Icon Icon Icon Icon Icon List Hoz OVER 1367 REVIEWS Text block A Better Wa…" at bounding box center [922, 319] width 1292 height 296
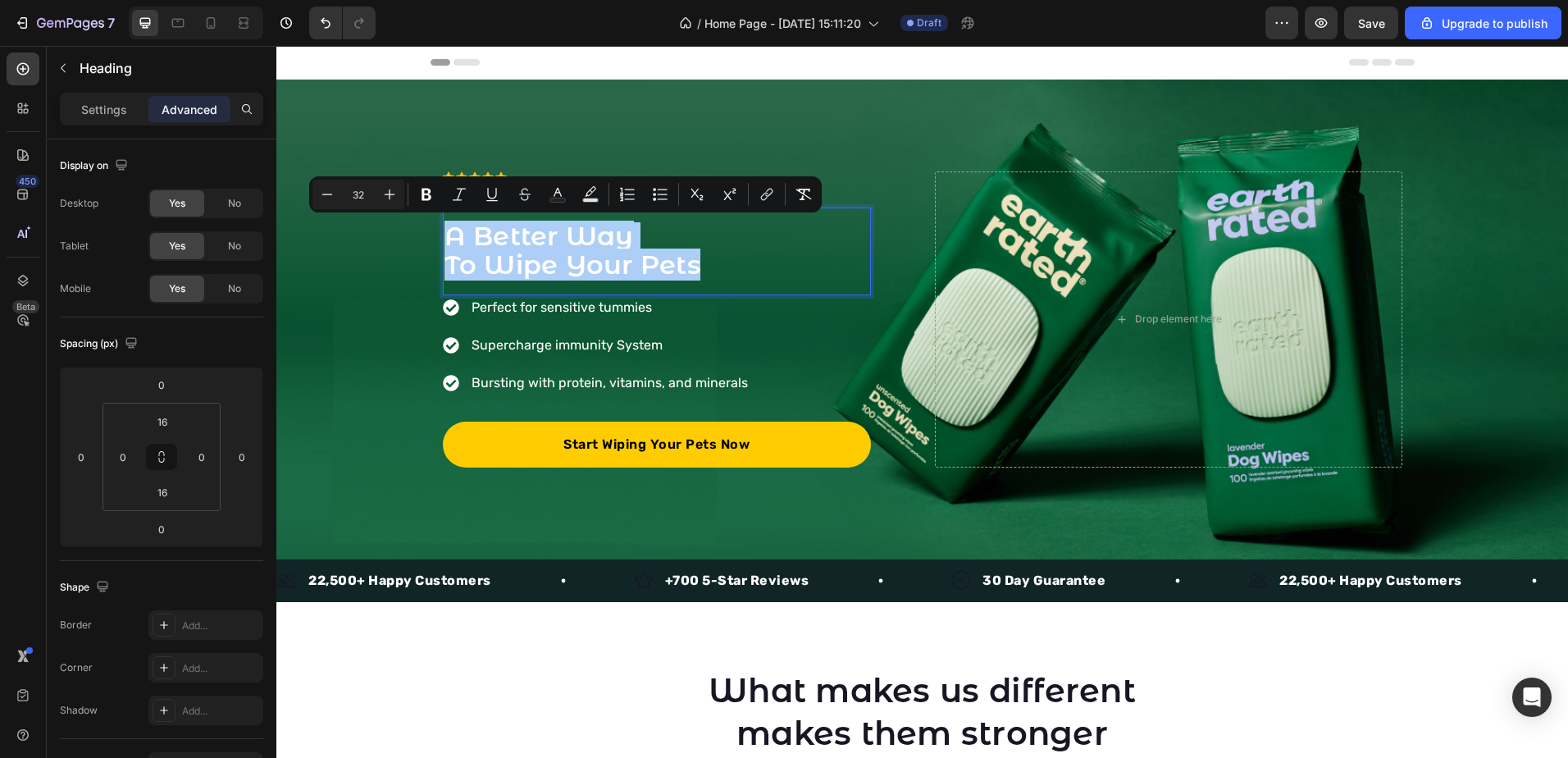
click at [99, 92] on div "Sections(11) Elements(83) Section Element Hero Section Product Detail Brands Tr…" at bounding box center [162, 402] width 230 height 712
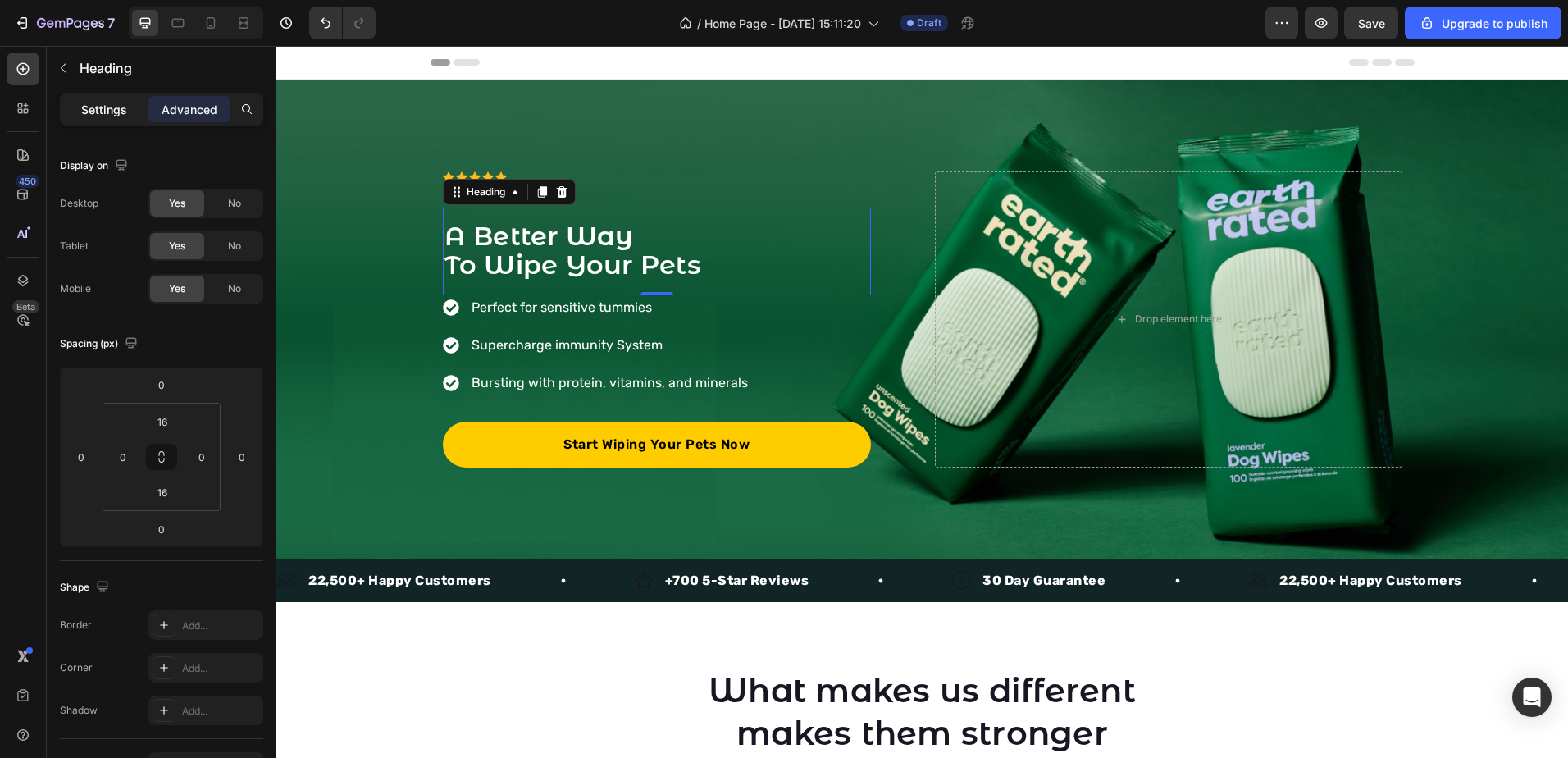
drag, startPoint x: 99, startPoint y: 92, endPoint x: 89, endPoint y: 107, distance: 18.0
click at [89, 107] on p "Settings" at bounding box center [104, 110] width 46 height 18
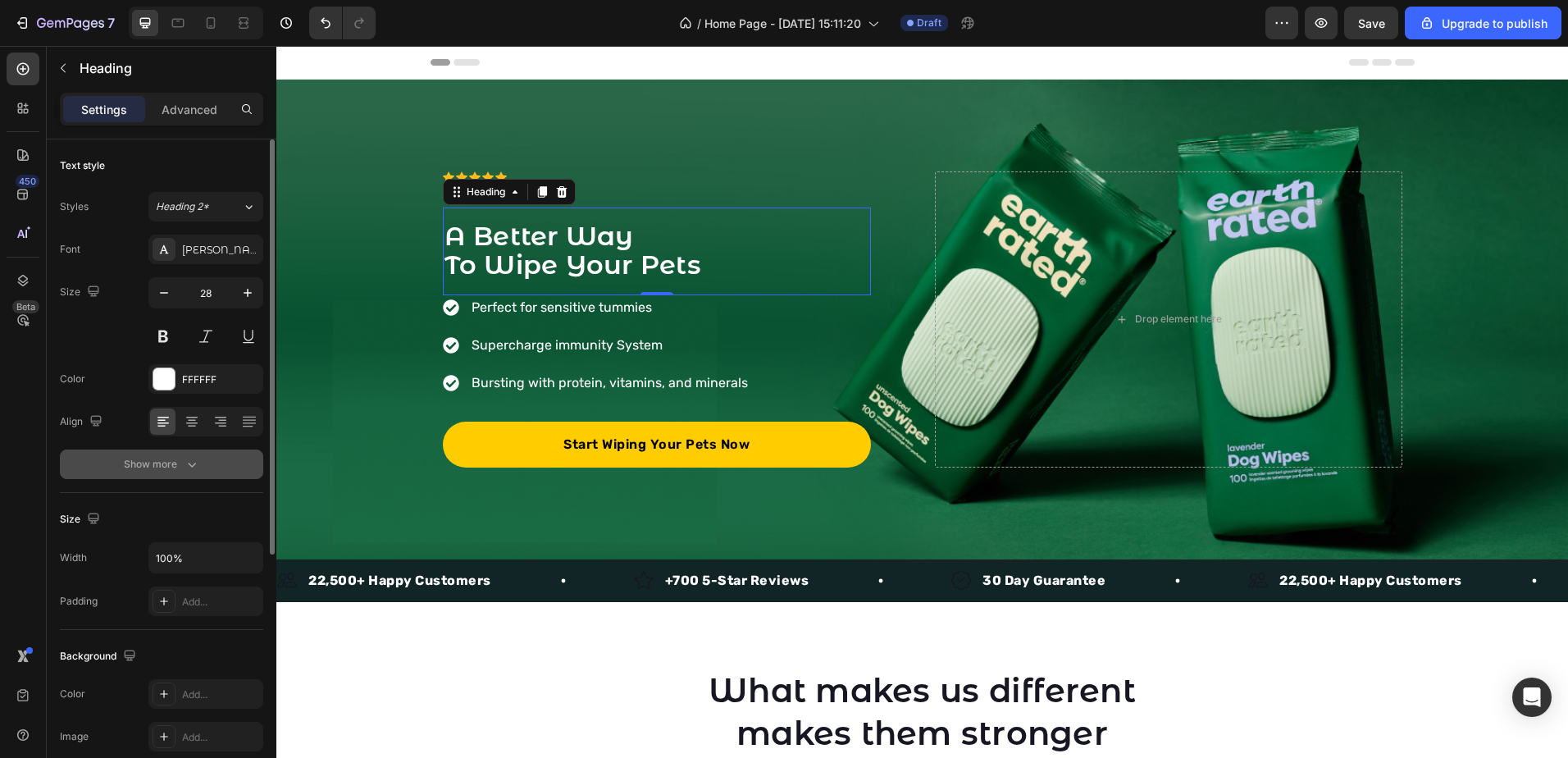
click at [182, 452] on button "Show more" at bounding box center [161, 464] width 203 height 29
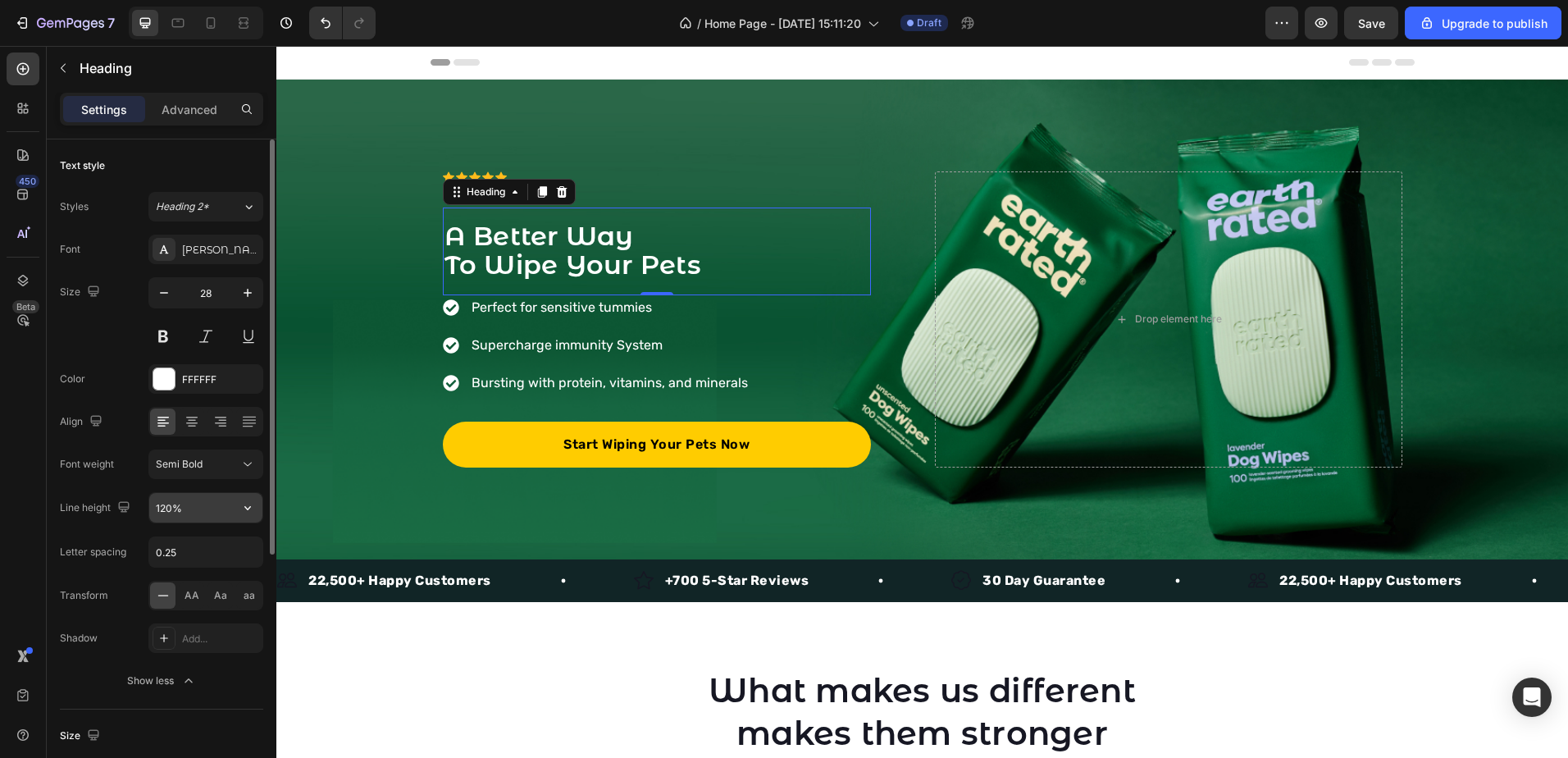
click at [203, 512] on input "120%" at bounding box center [205, 507] width 113 height 29
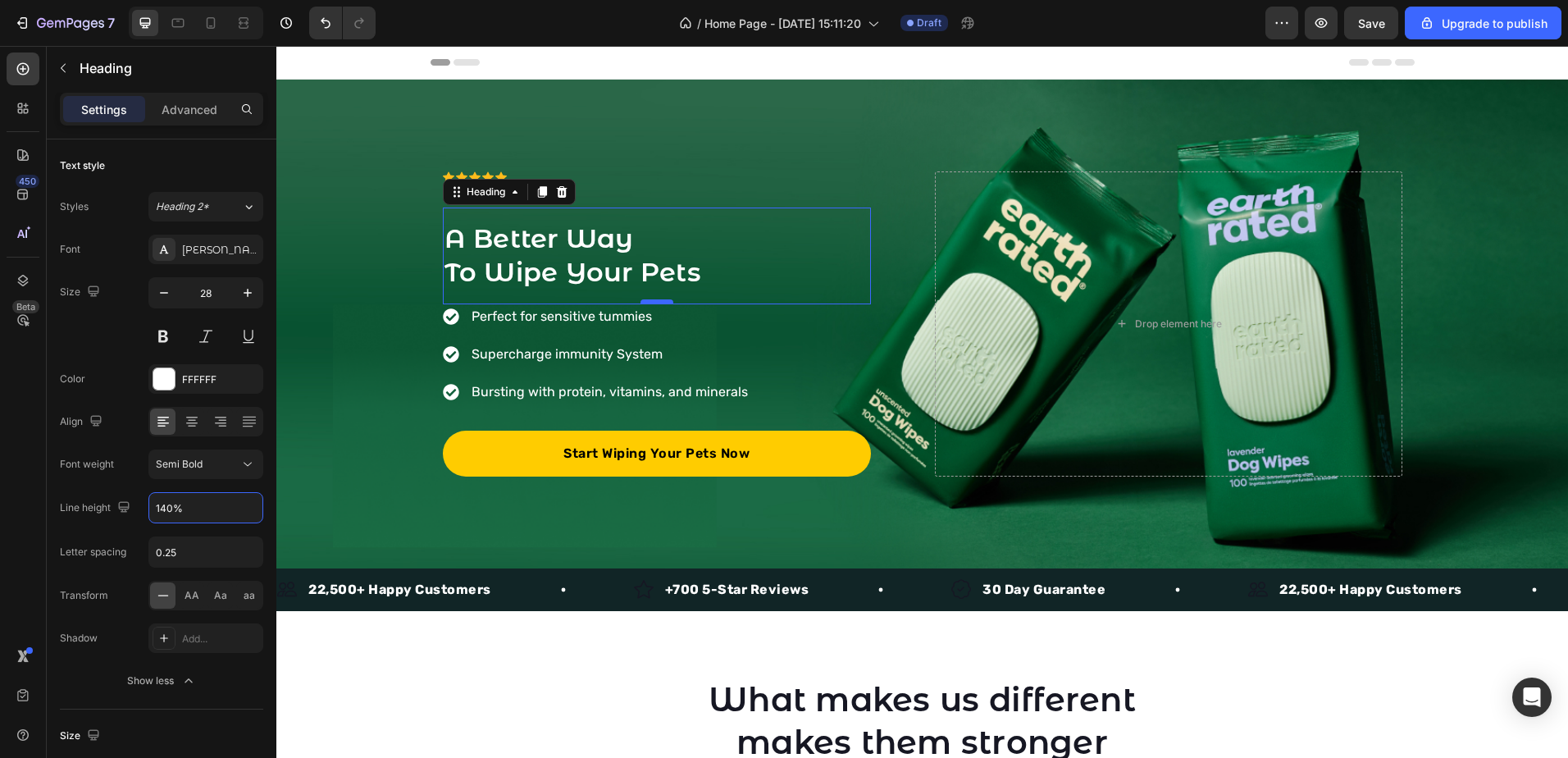
type input "140%"
click at [654, 294] on div "⁠⁠⁠⁠⁠⁠⁠ A Better Way To Wipe Your Pets Heading 0" at bounding box center [656, 256] width 428 height 96
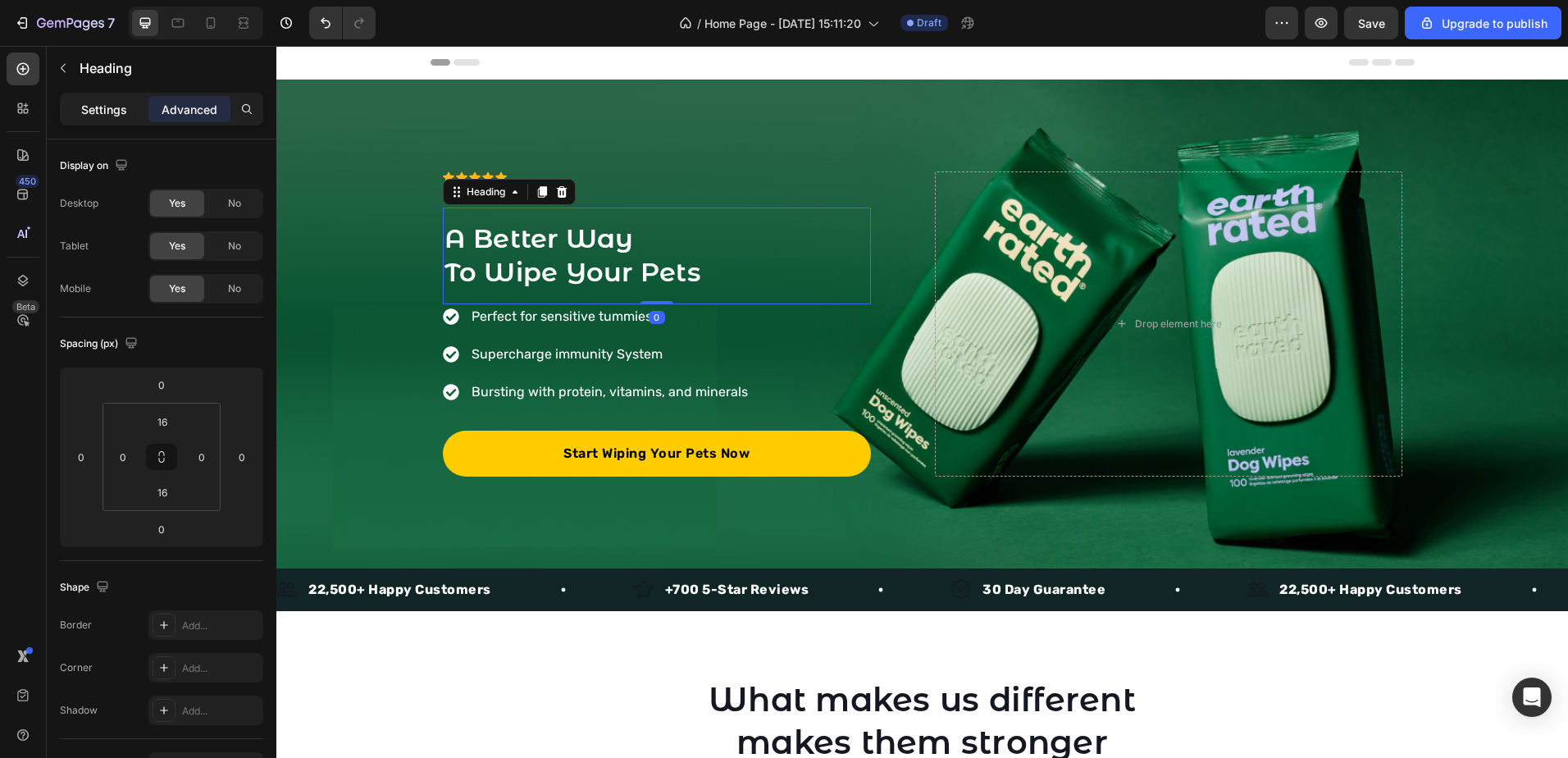
click at [97, 106] on p "Settings" at bounding box center [104, 110] width 46 height 18
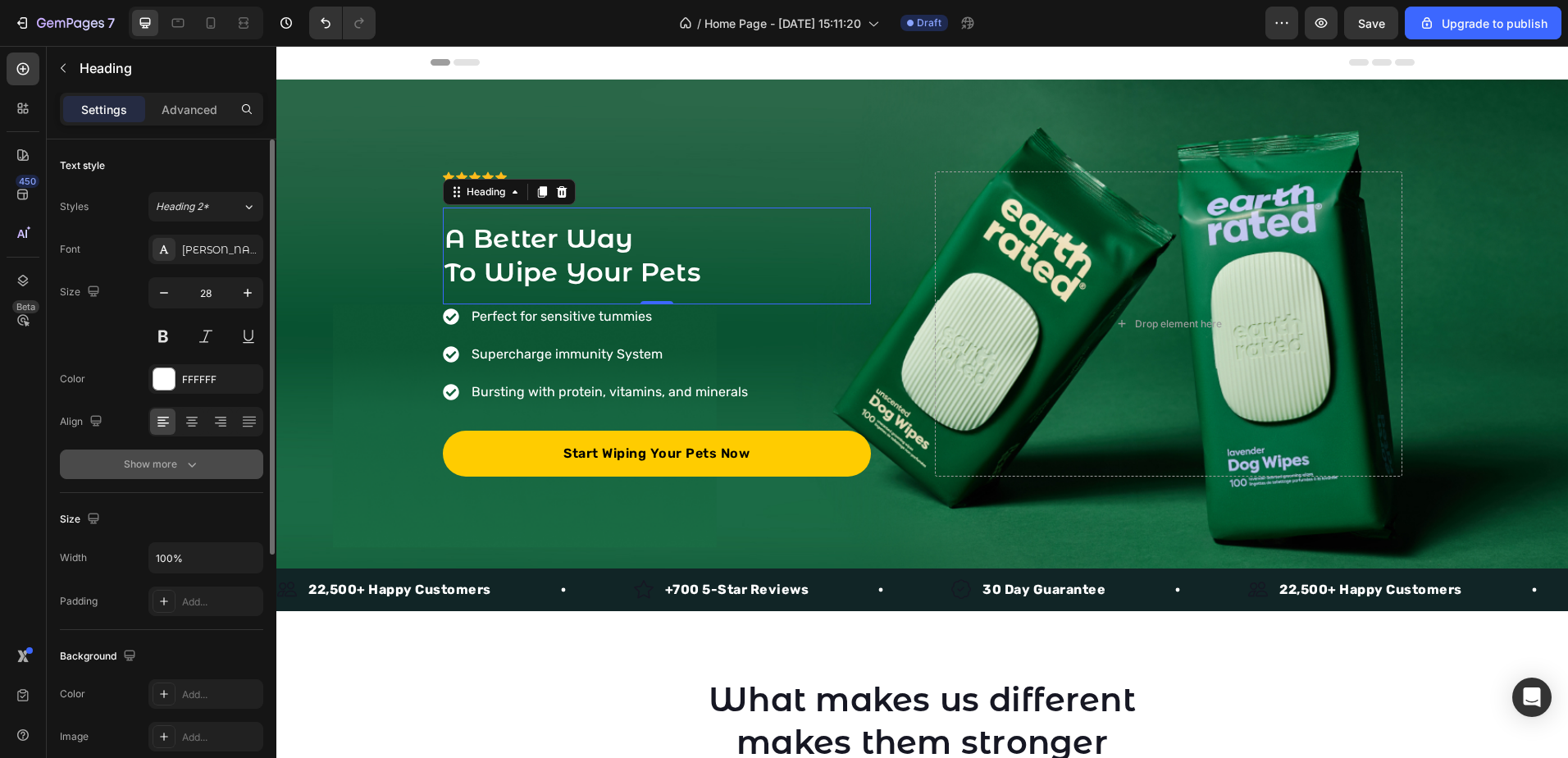
click at [203, 460] on button "Show more" at bounding box center [161, 464] width 203 height 29
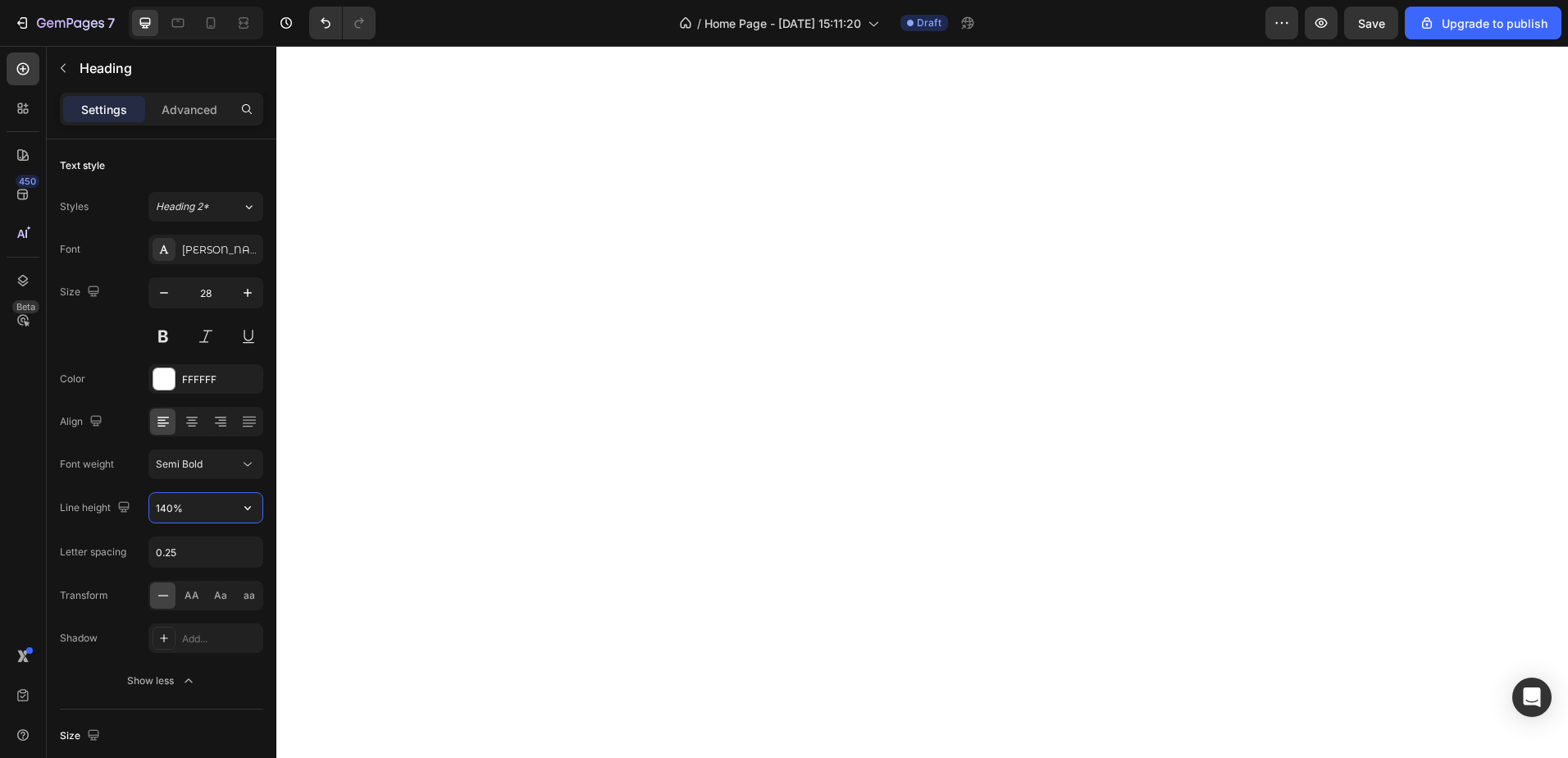
click at [196, 512] on input "140%" at bounding box center [205, 507] width 113 height 29
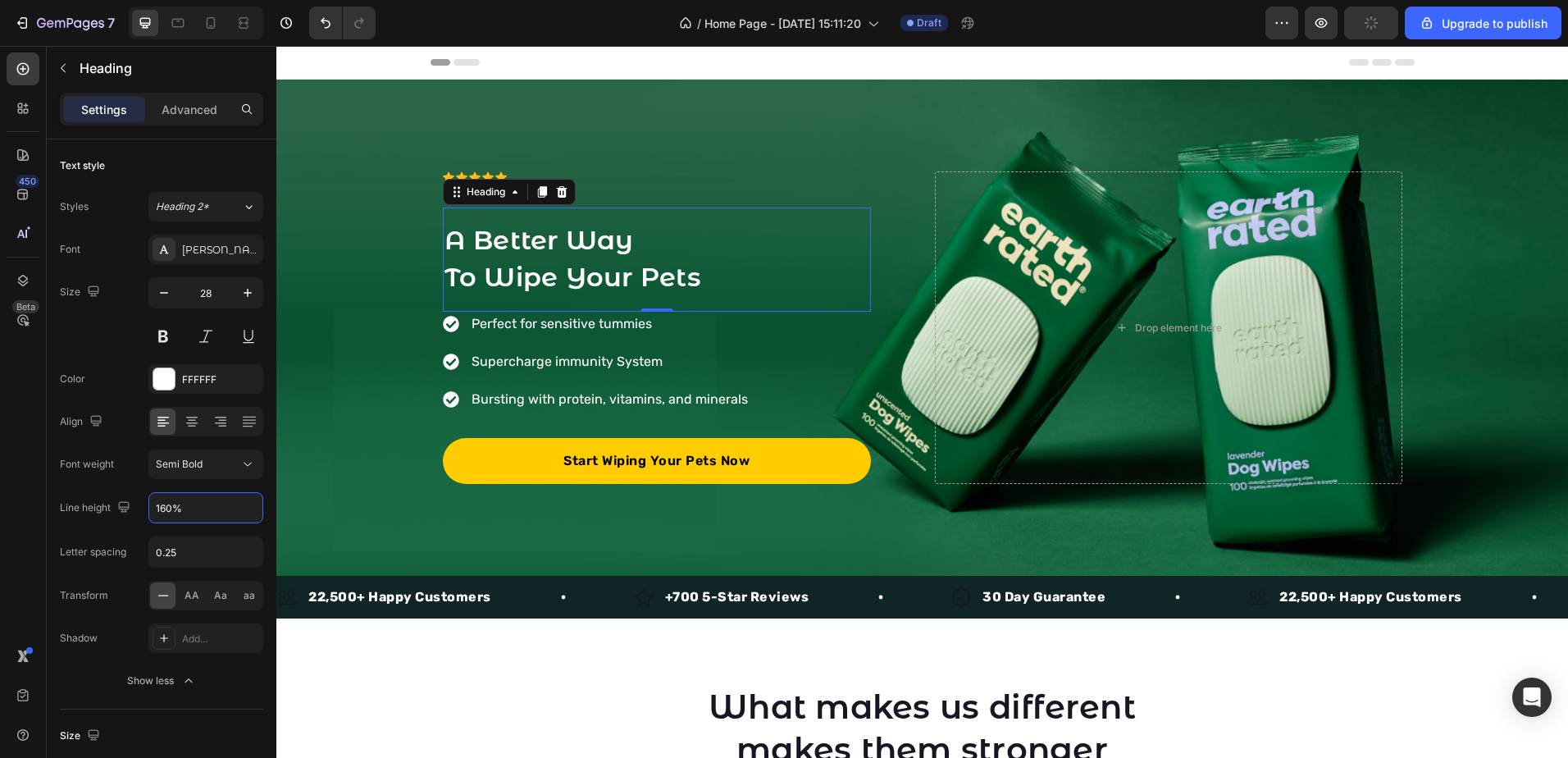
type input "160%"
click at [564, 269] on span "To Wipe Your Pets" at bounding box center [572, 276] width 256 height 32
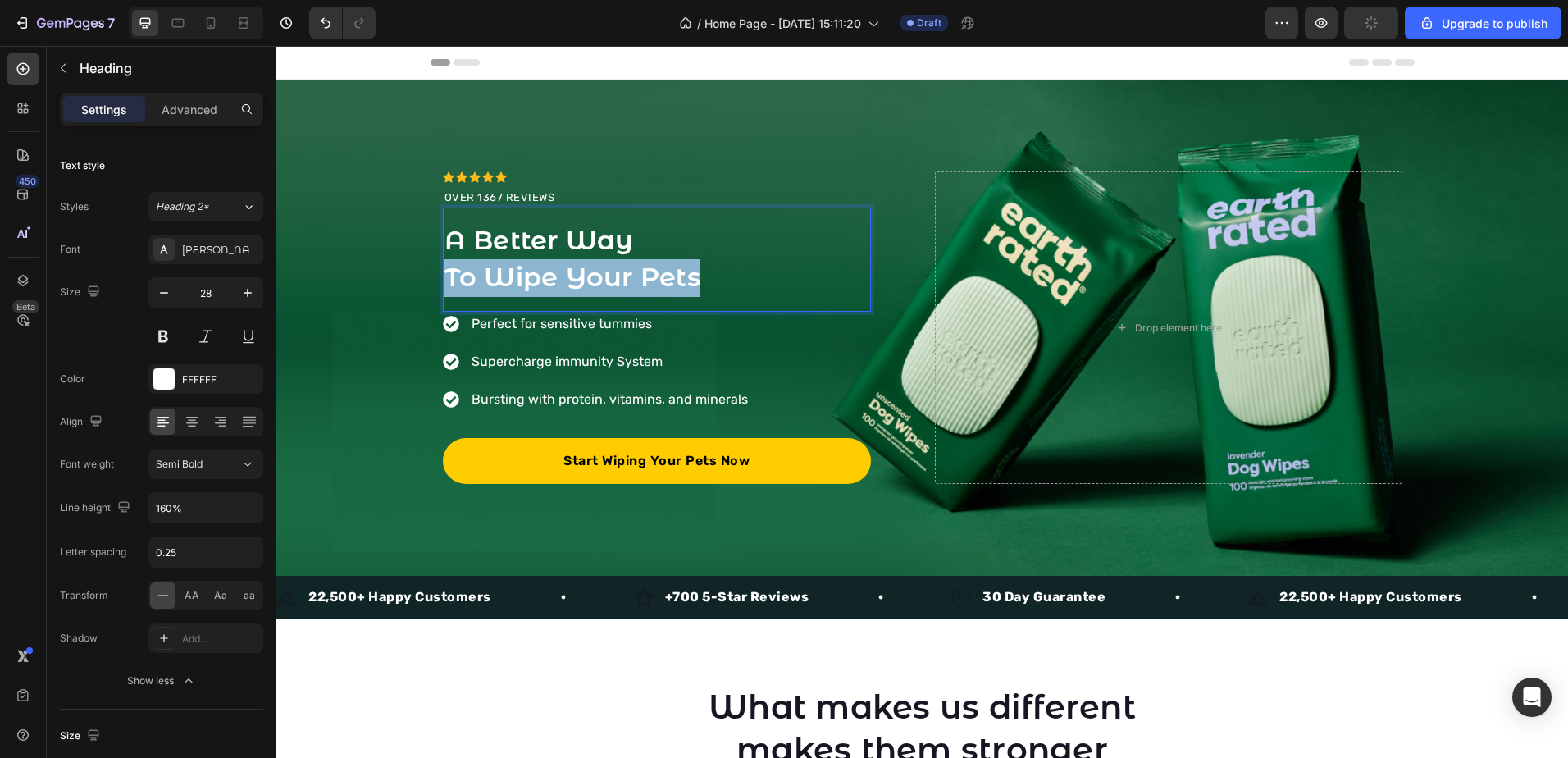
click at [564, 269] on span "To Wipe Your Pets" at bounding box center [572, 276] width 256 height 32
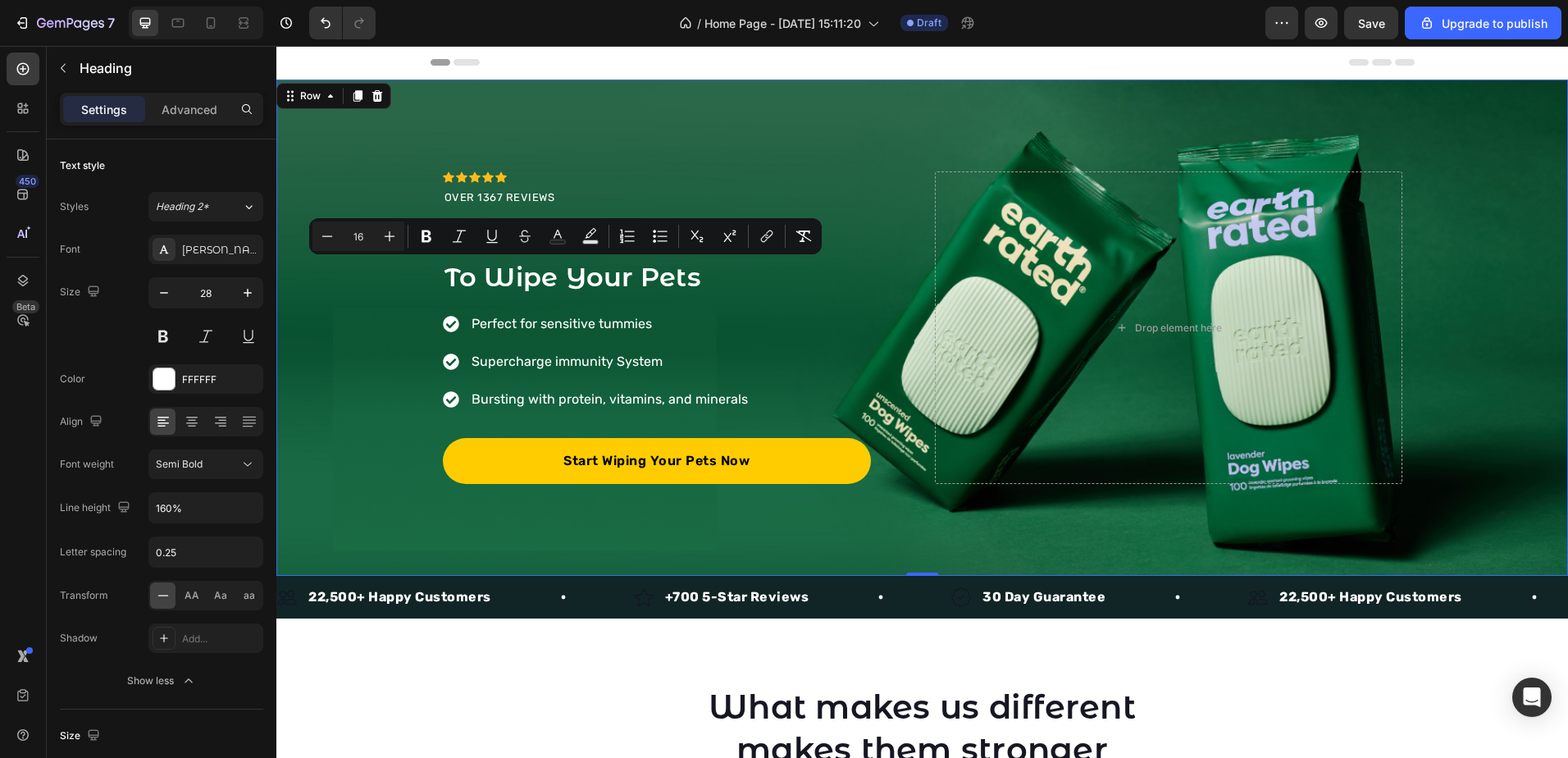
click at [377, 358] on div "Icon Icon Icon Icon Icon Icon List Hoz OVER 1367 REVIEWS Text block ⁠⁠⁠⁠⁠⁠⁠ A B…" at bounding box center [922, 327] width 1292 height 313
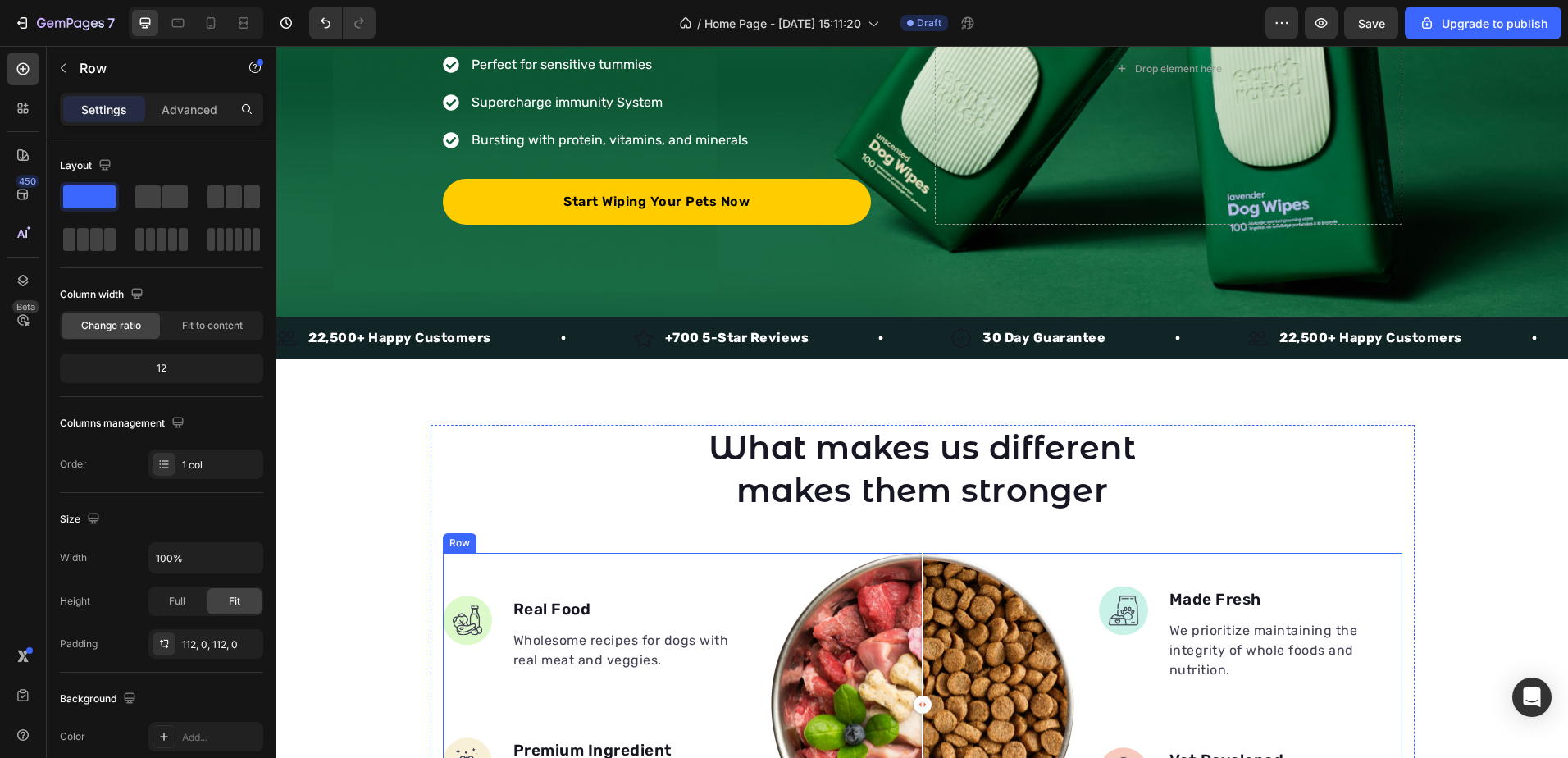
scroll to position [246, 0]
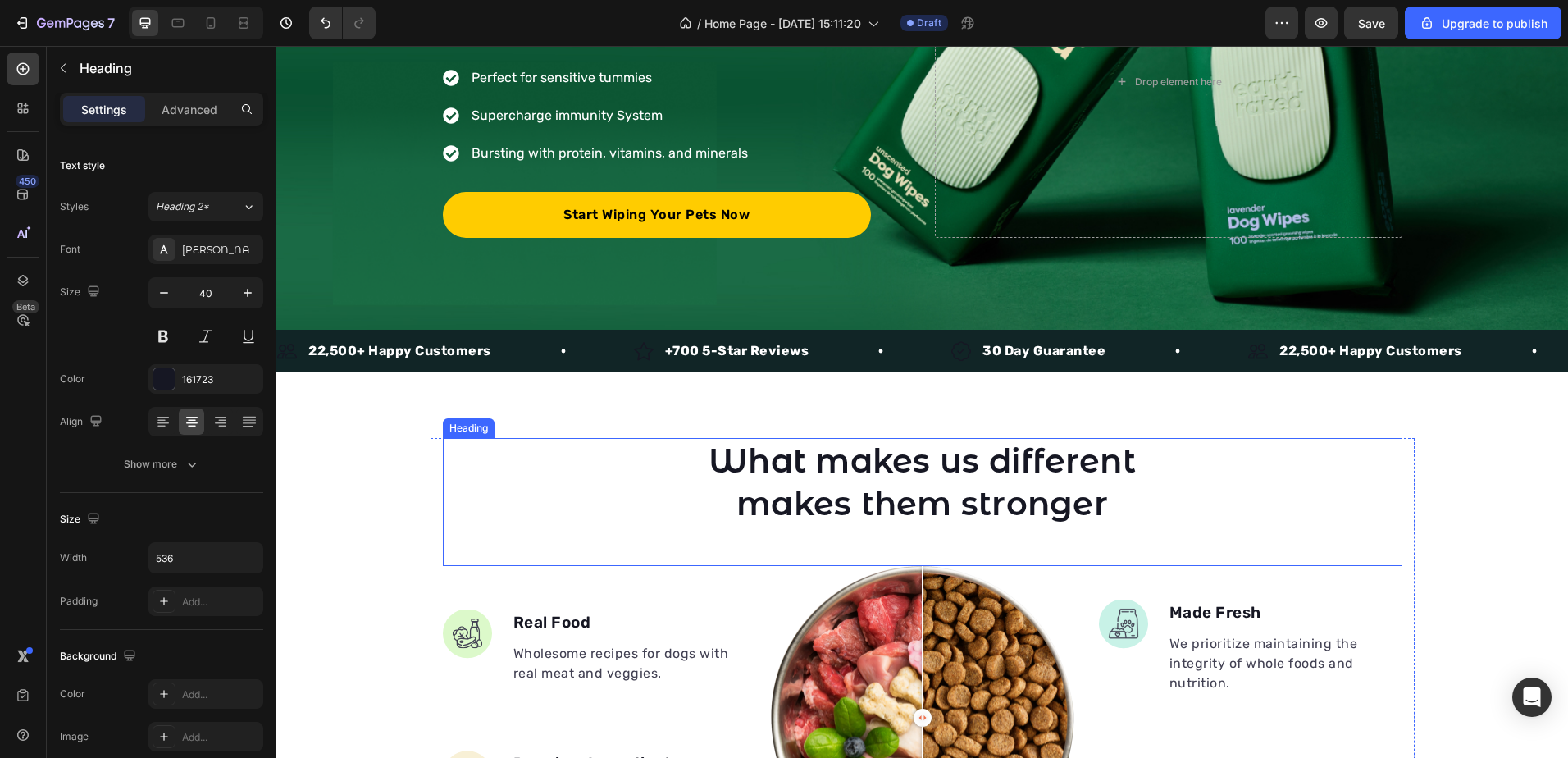
click at [920, 490] on p "What makes us different makes them stronger" at bounding box center [923, 482] width 436 height 86
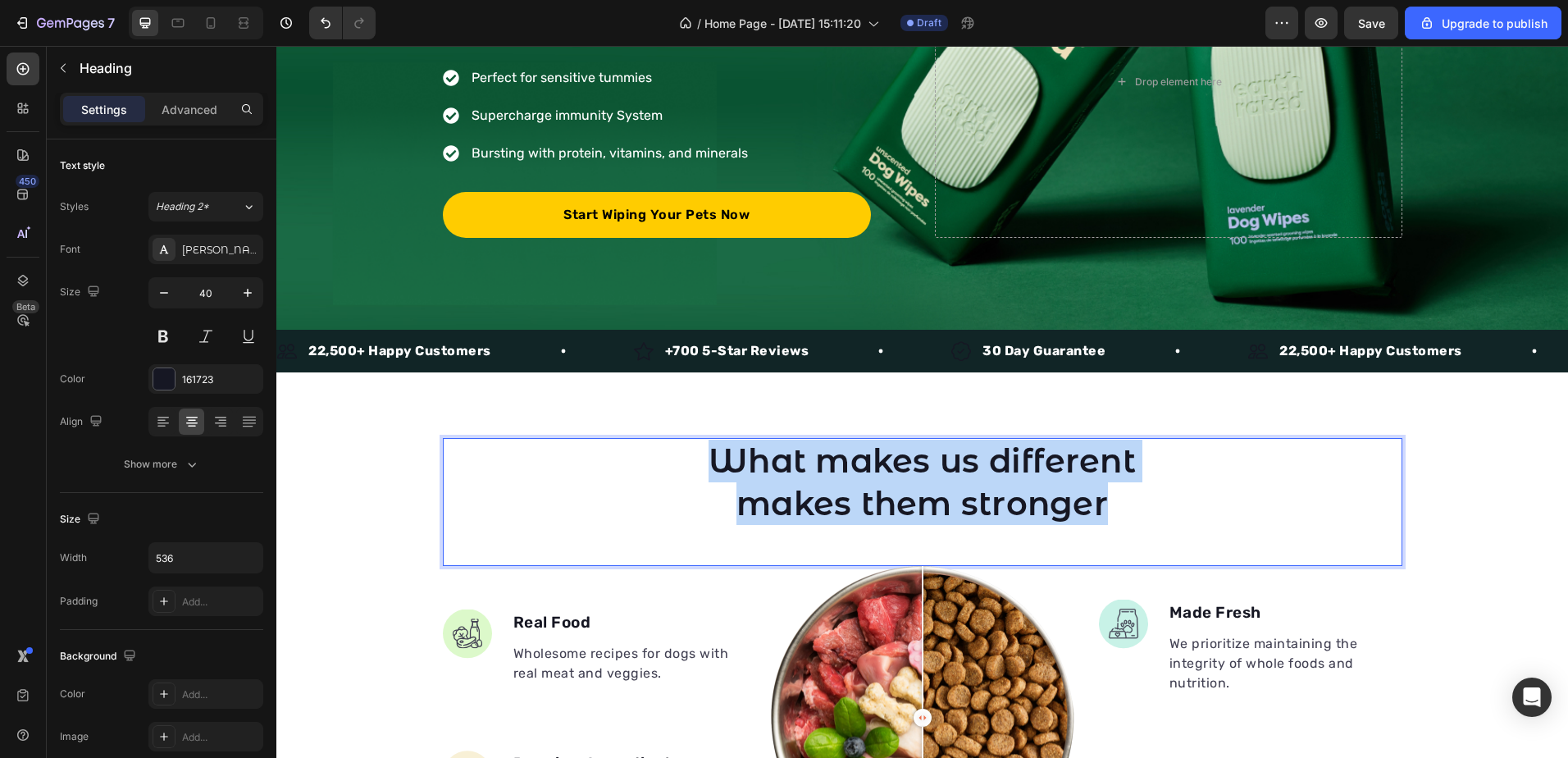
click at [920, 490] on p "What makes us different makes them stronger" at bounding box center [923, 482] width 436 height 86
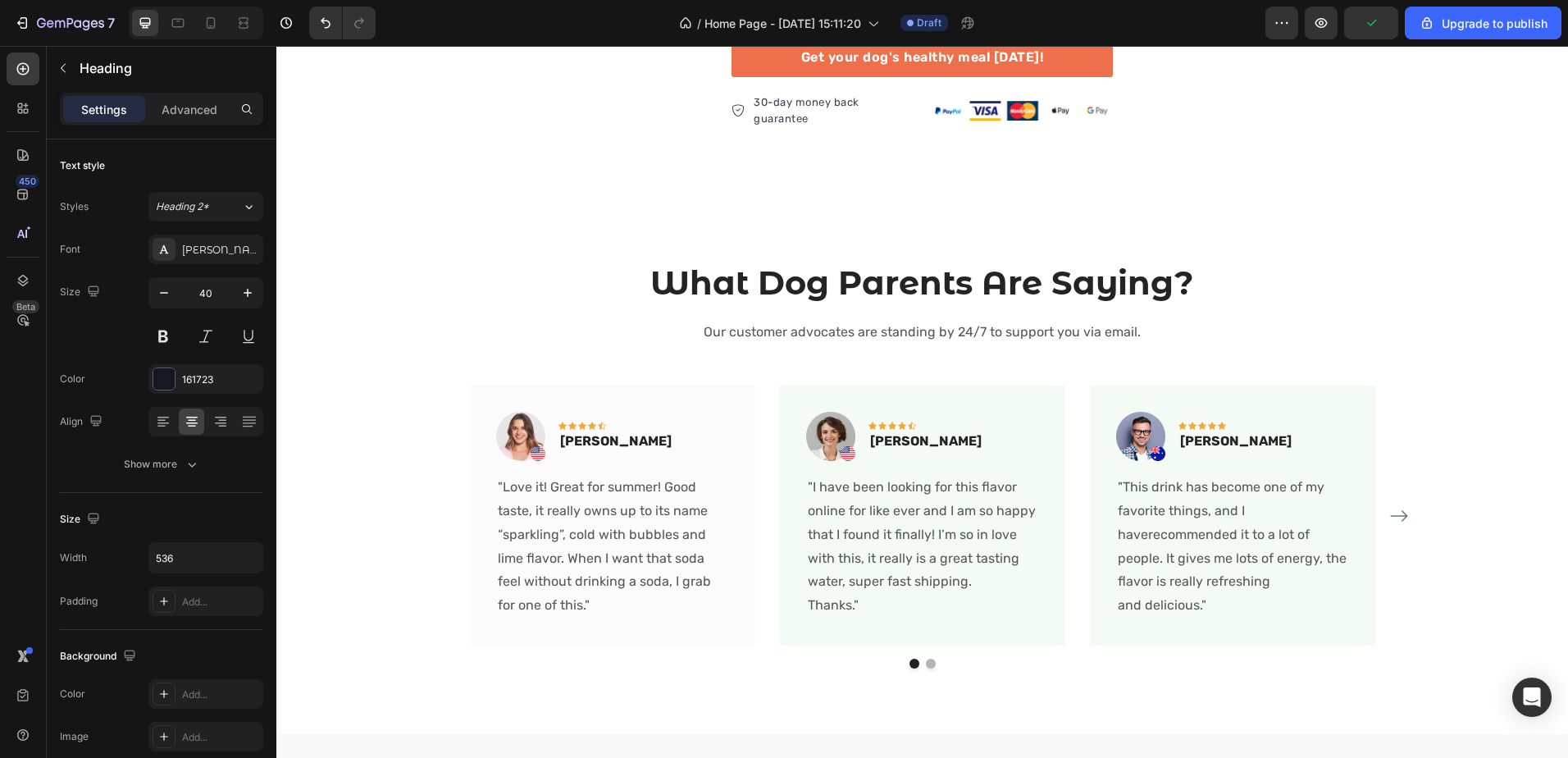
scroll to position [1230, 0]
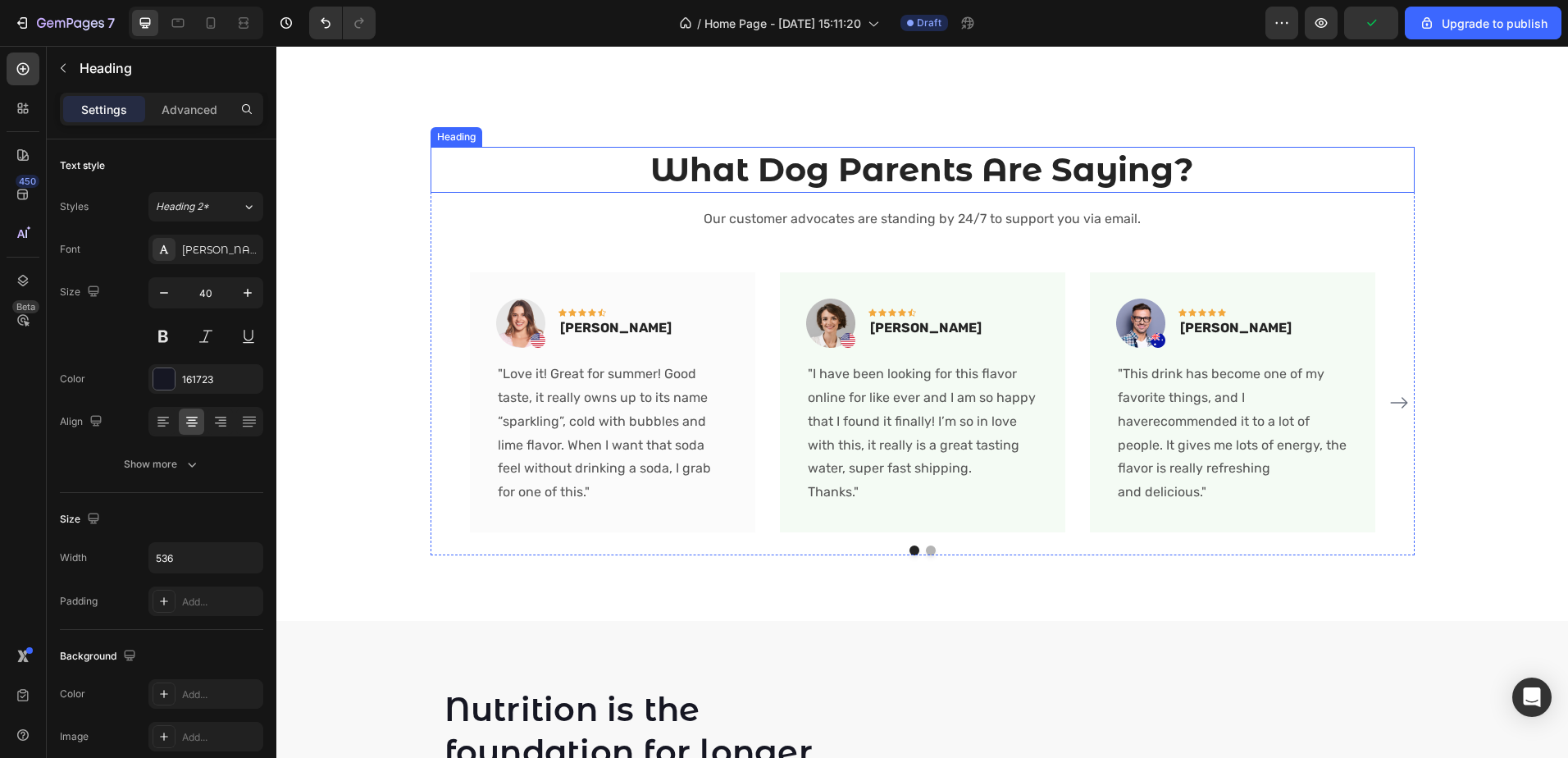
click at [640, 189] on h2 "What Dog Parents Are Saying?" at bounding box center [922, 169] width 984 height 46
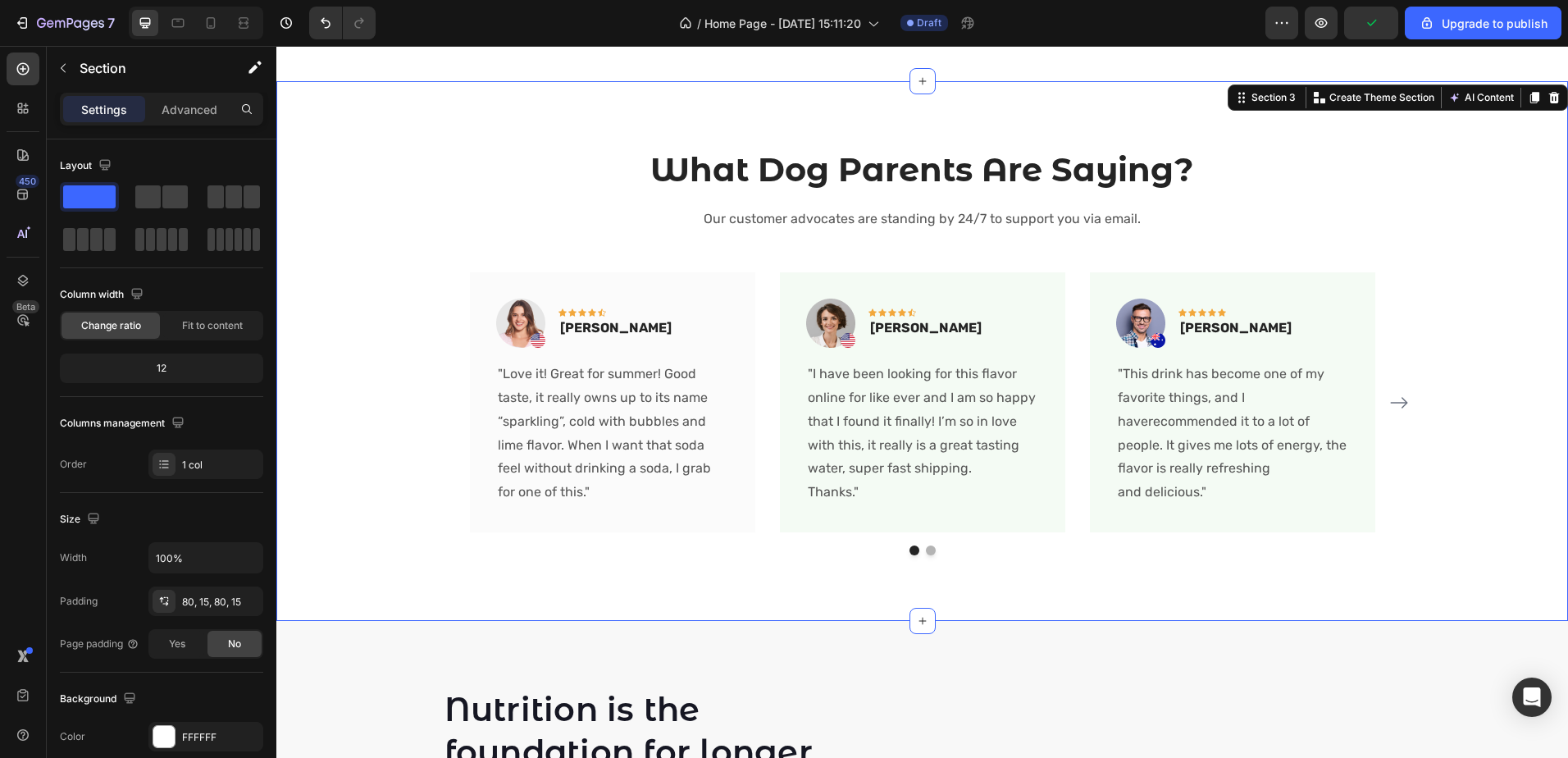
click at [349, 175] on div "What Dog Parents Are Saying? Heading Our customer advocates are standing by 24/…" at bounding box center [922, 350] width 1267 height 408
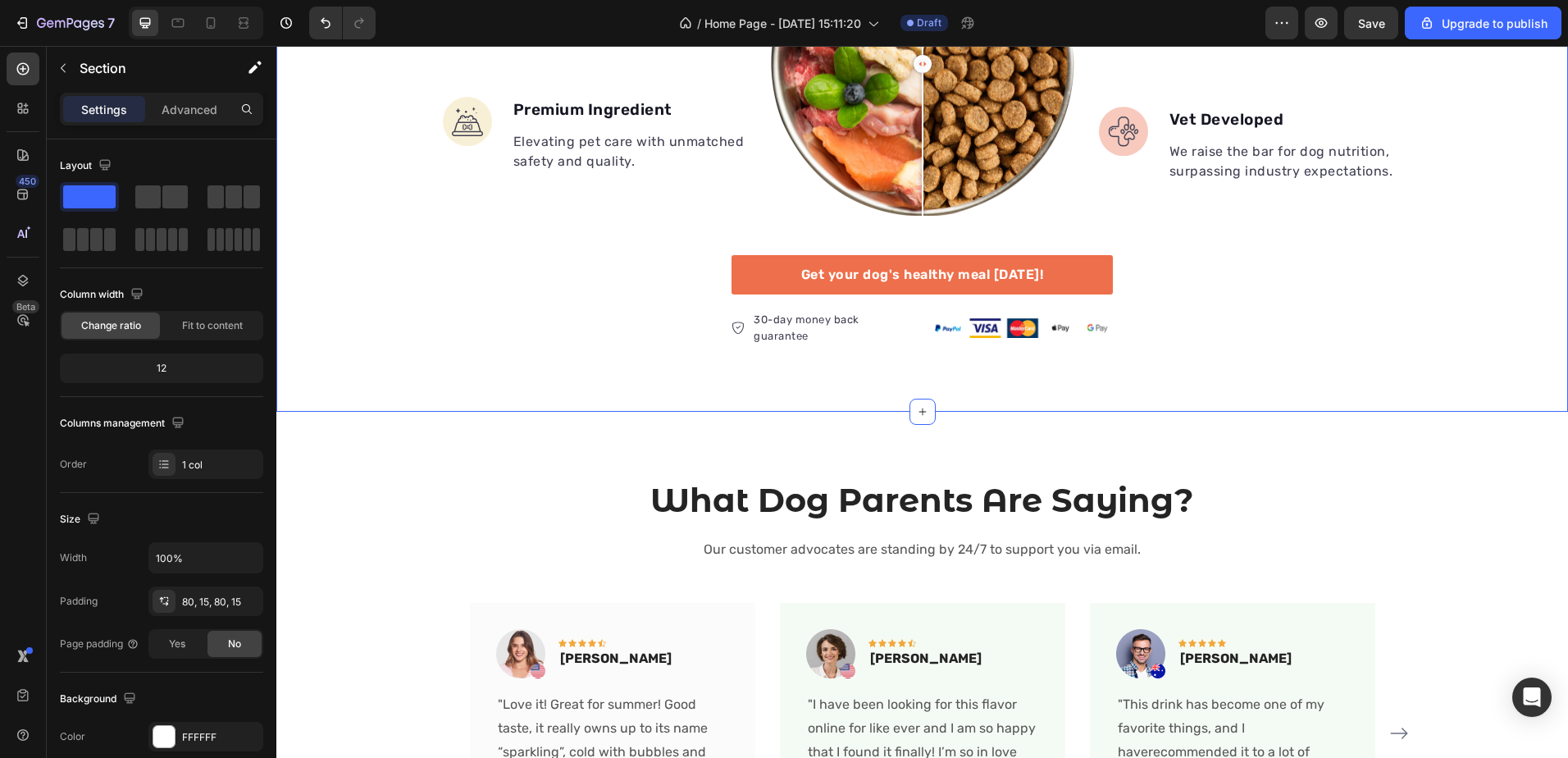
scroll to position [1066, 0]
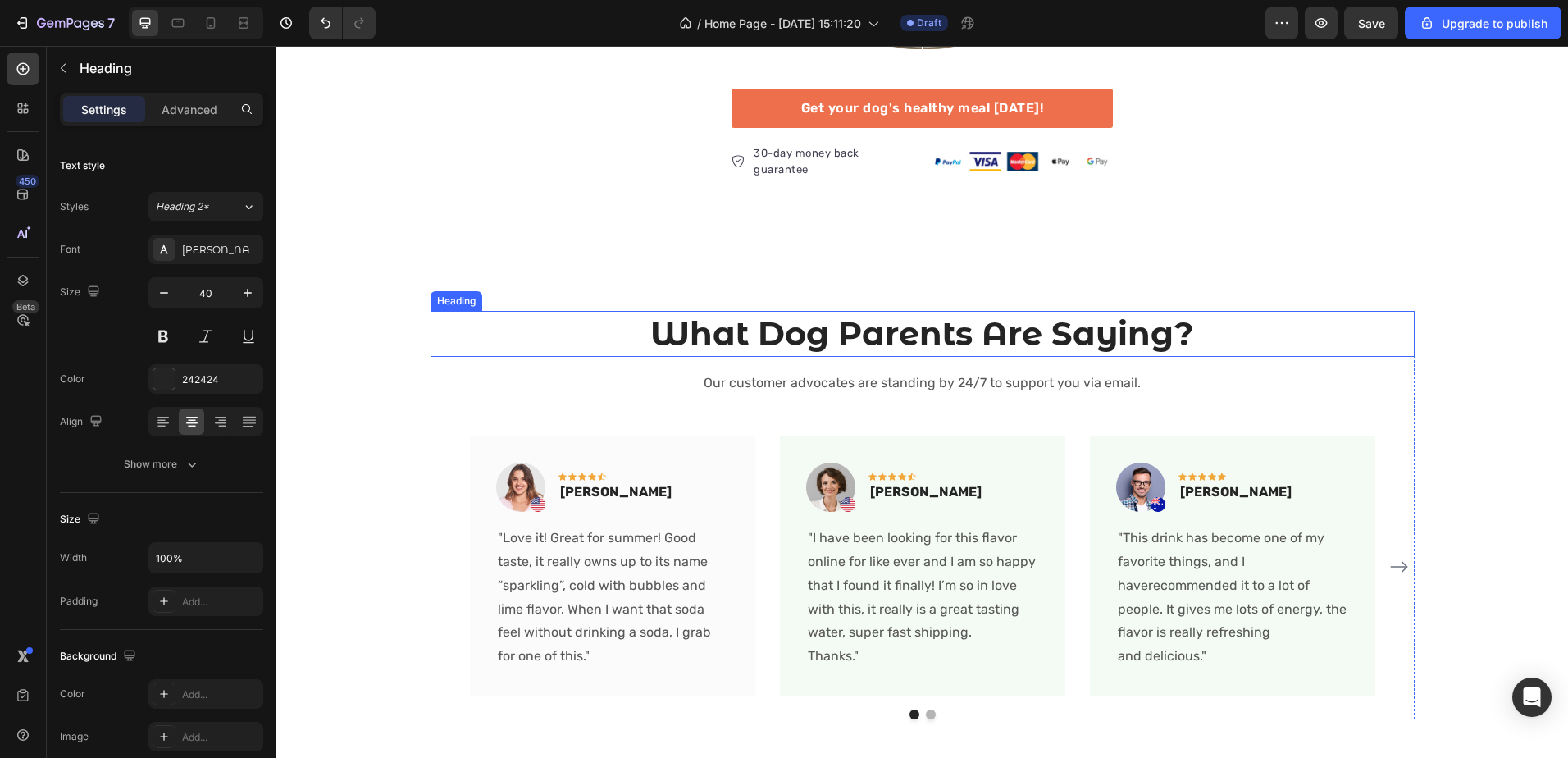
click at [603, 335] on h2 "What Dog Parents Are Saying?" at bounding box center [922, 333] width 984 height 46
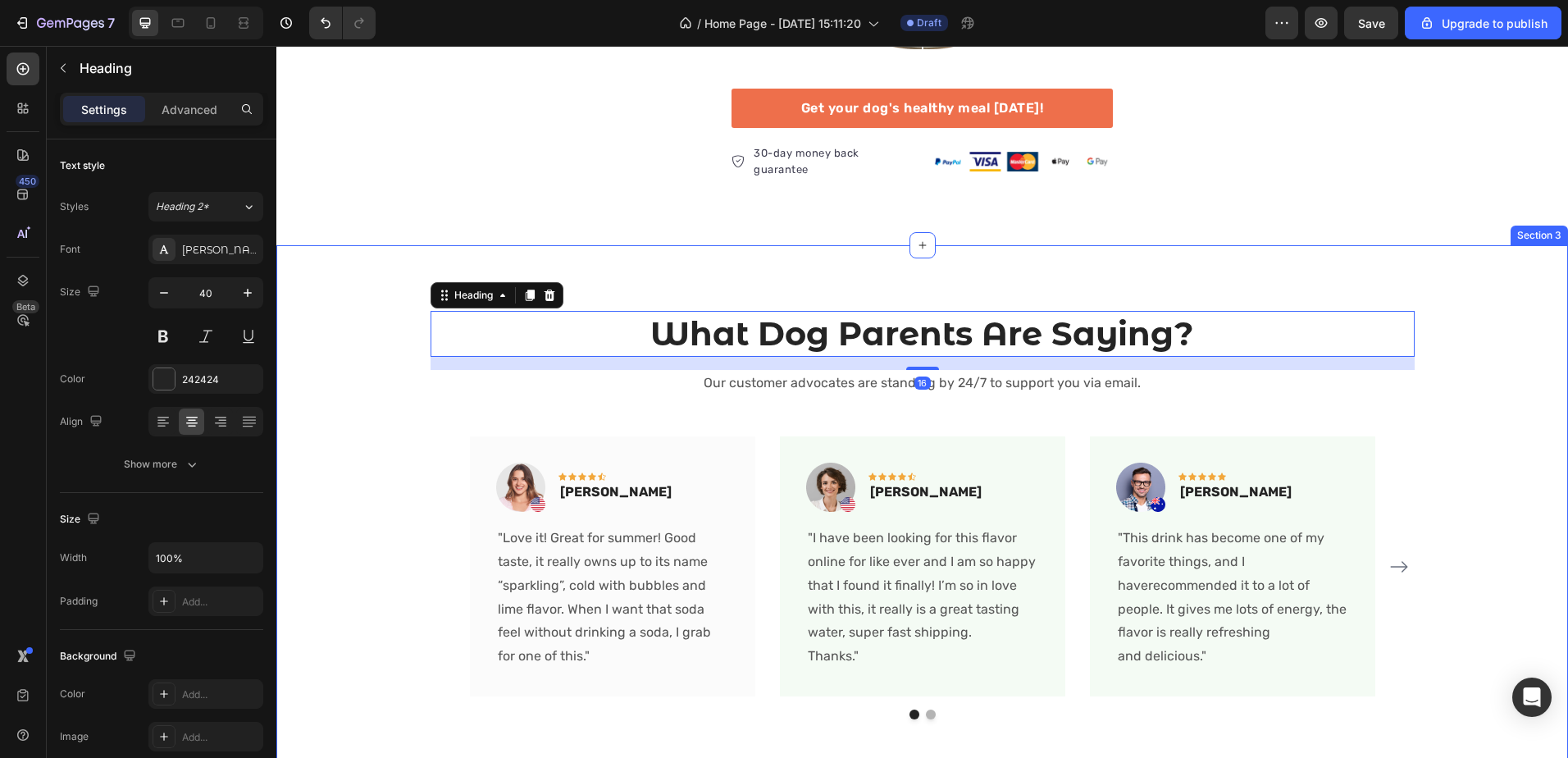
click at [433, 278] on div "What Dog Parents Are Saying? Heading 16 Our customer advocates are standing by …" at bounding box center [922, 514] width 1292 height 540
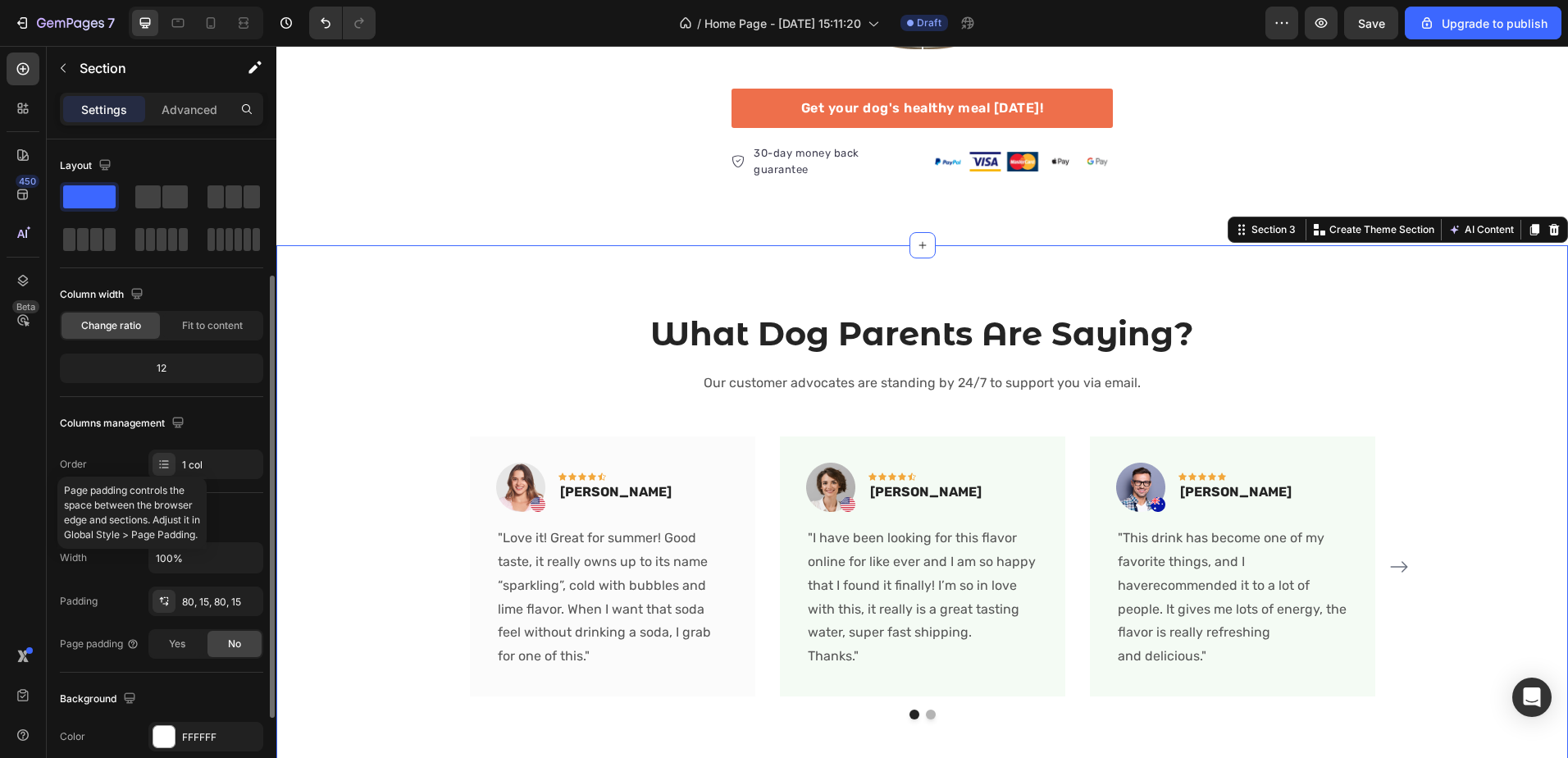
scroll to position [164, 0]
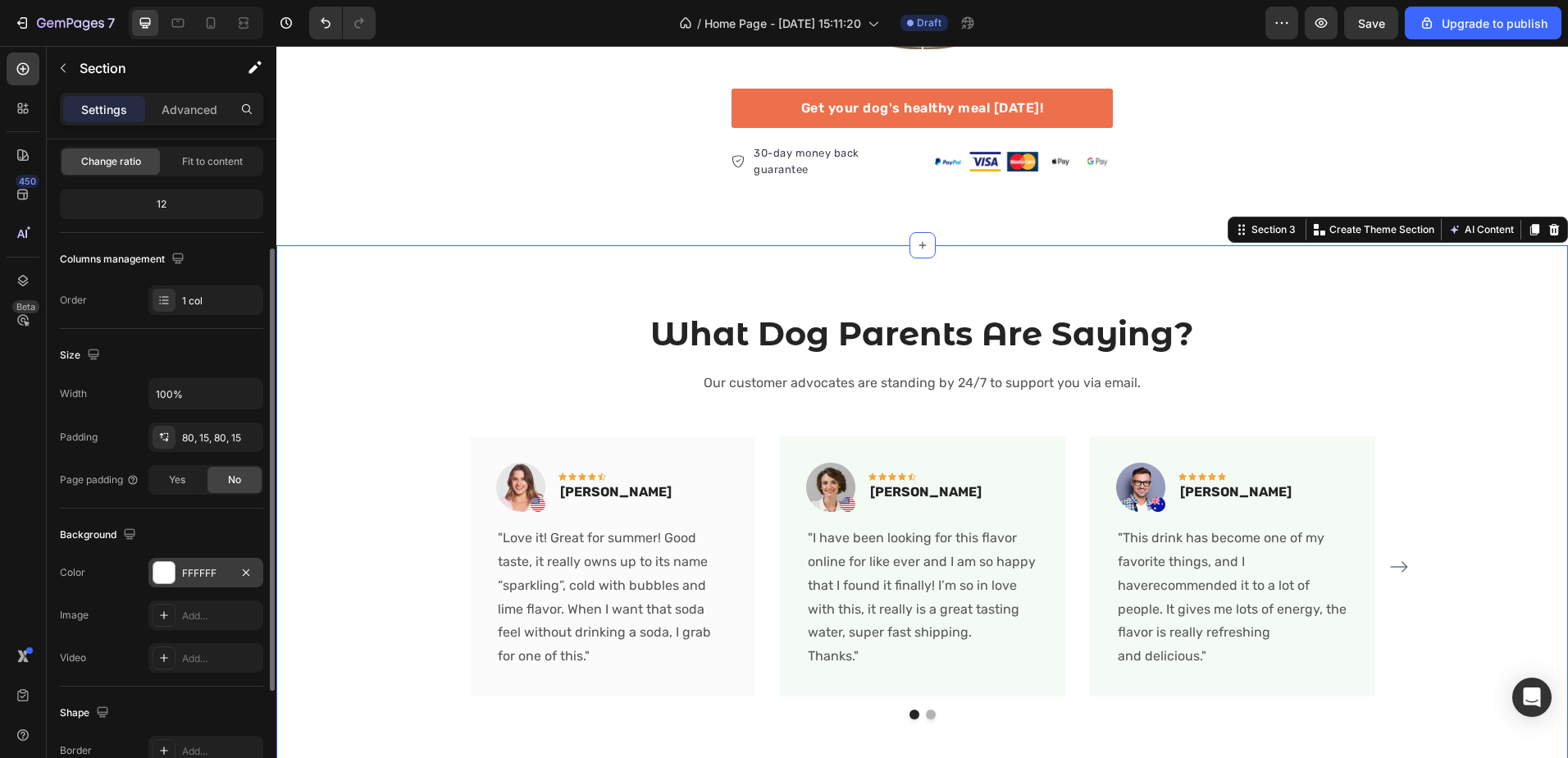
click at [186, 577] on div "FFFFFF" at bounding box center [205, 573] width 47 height 15
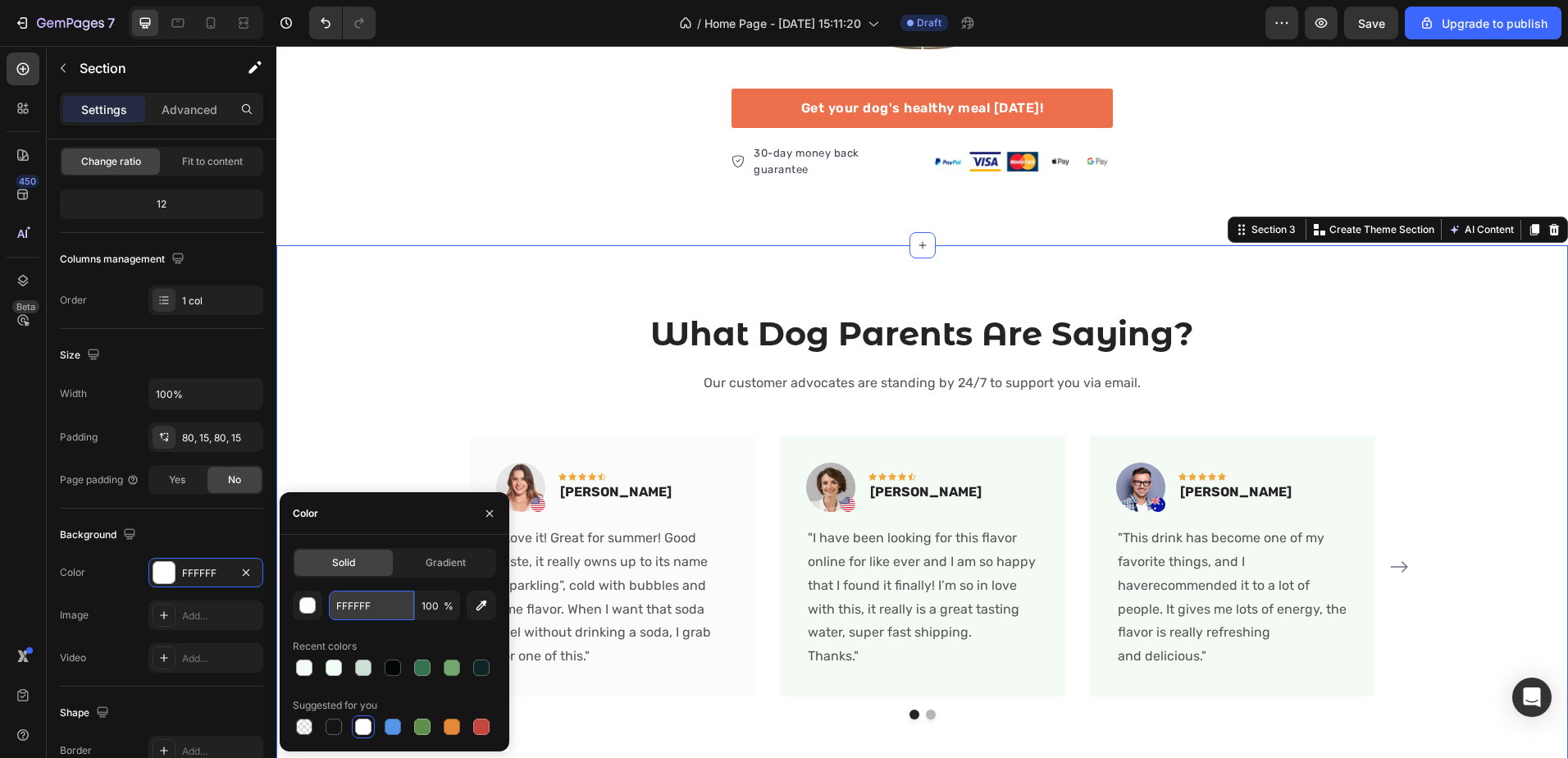
click at [373, 611] on input "FFFFFF" at bounding box center [372, 606] width 86 height 29
paste input "DBF0DB"
type input "DBF0DB"
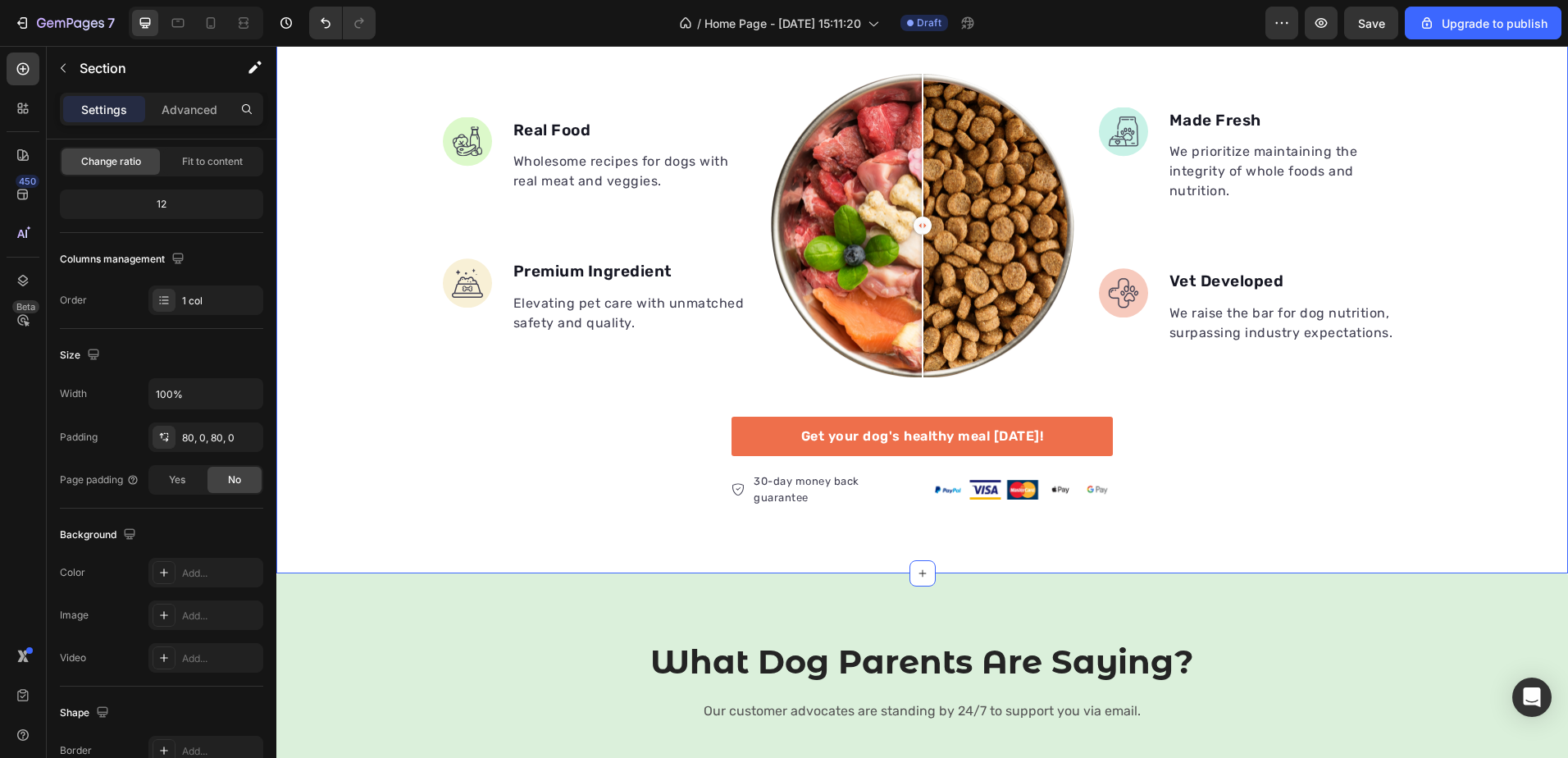
scroll to position [1148, 0]
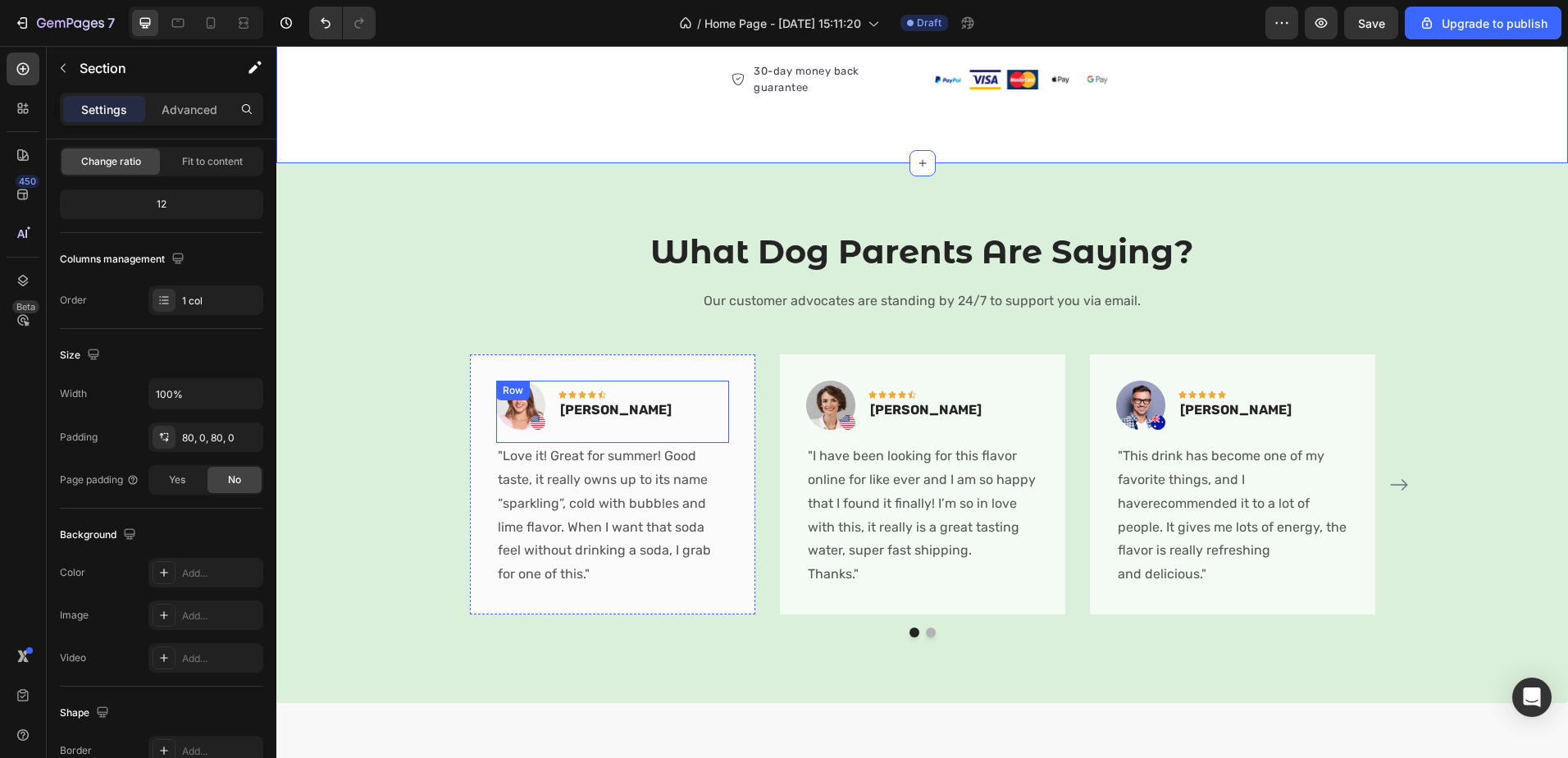
click at [699, 413] on div "Image Icon Icon Icon Icon Icon Row Rita Carroll Text block Row" at bounding box center [612, 411] width 233 height 62
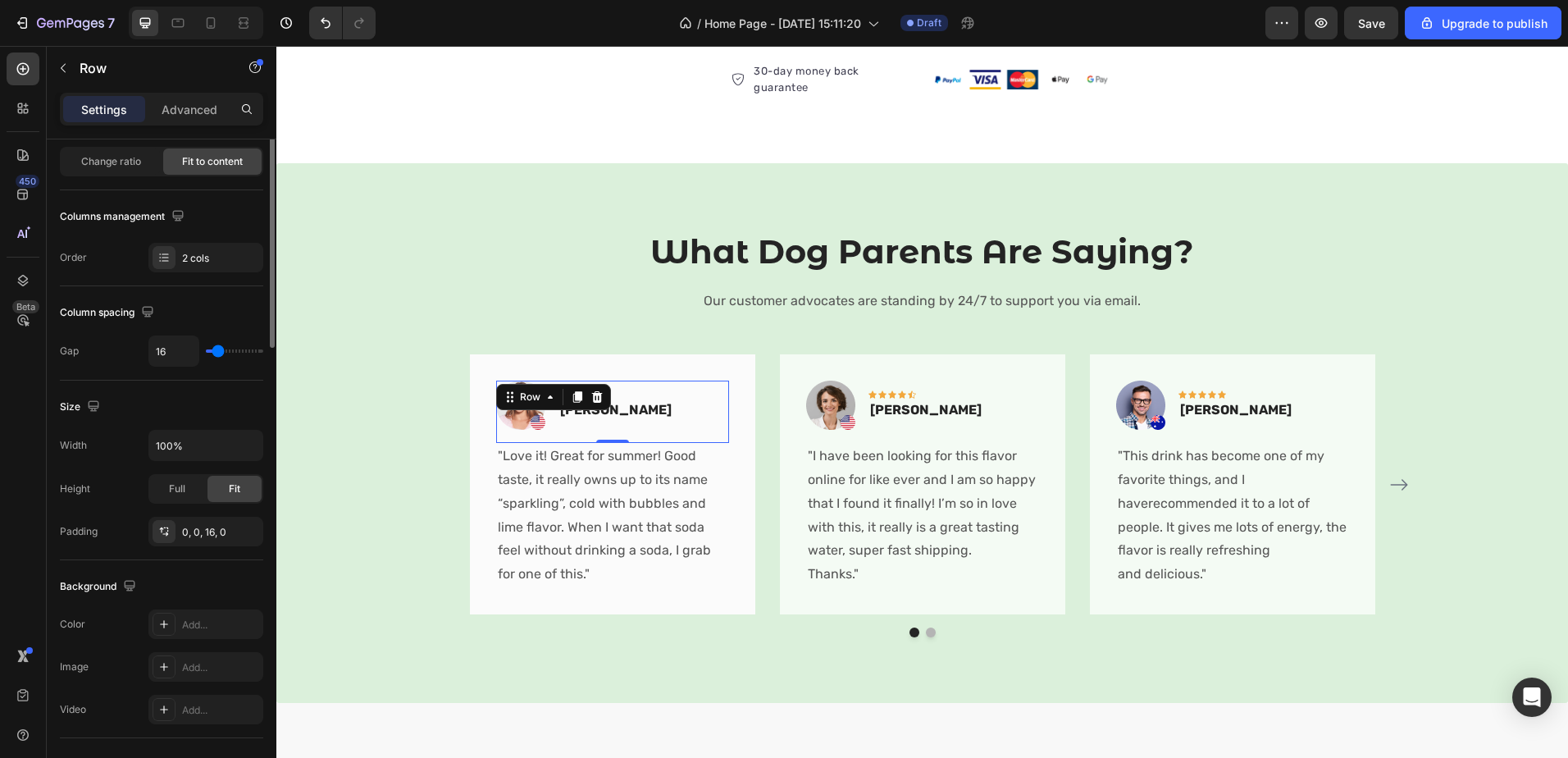
scroll to position [0, 0]
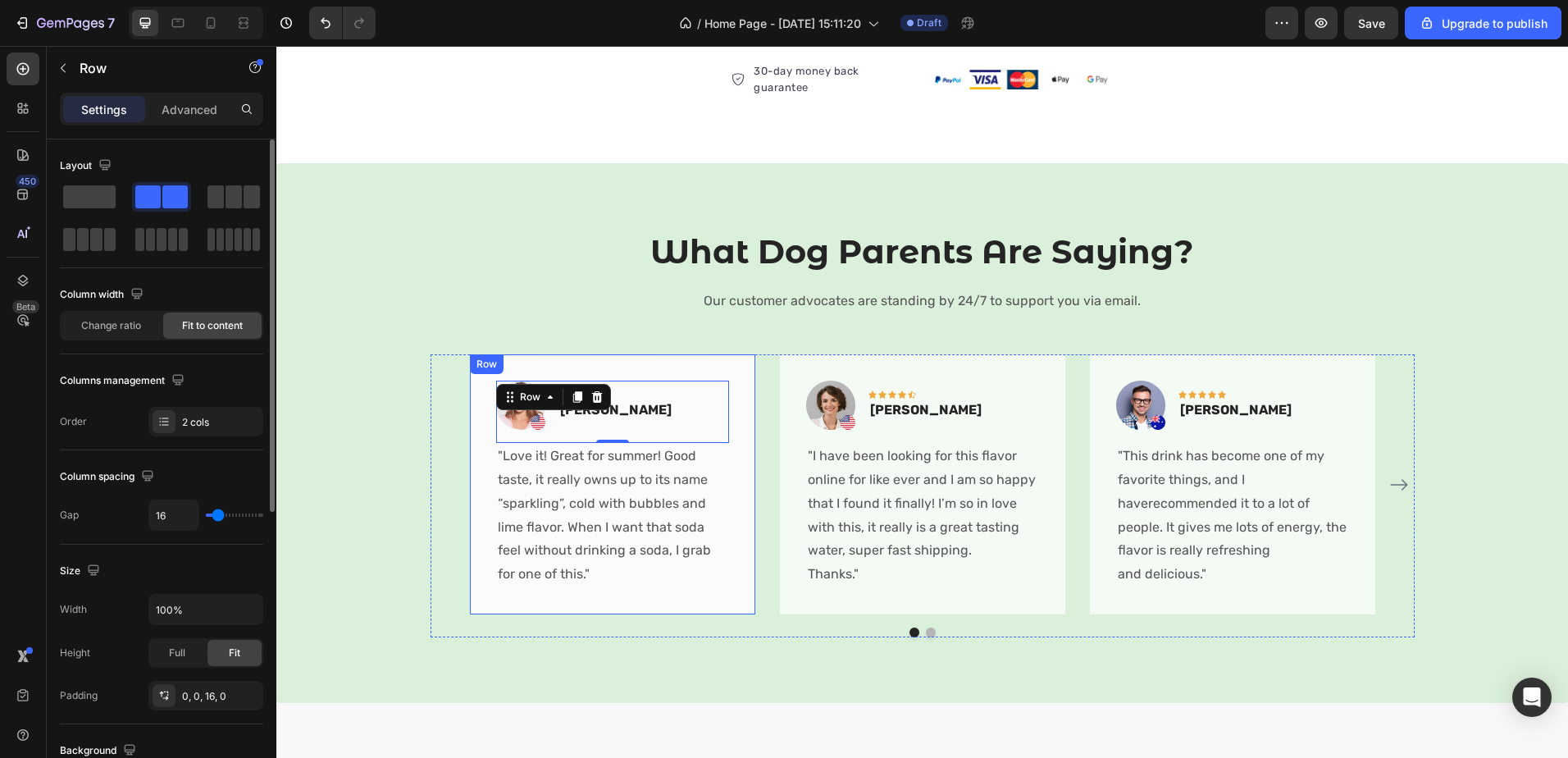
click at [734, 373] on div "Image Icon Icon Icon Icon Icon Row Rita Carroll Text block Row 0 "Love it! Grea…" at bounding box center [612, 484] width 285 height 260
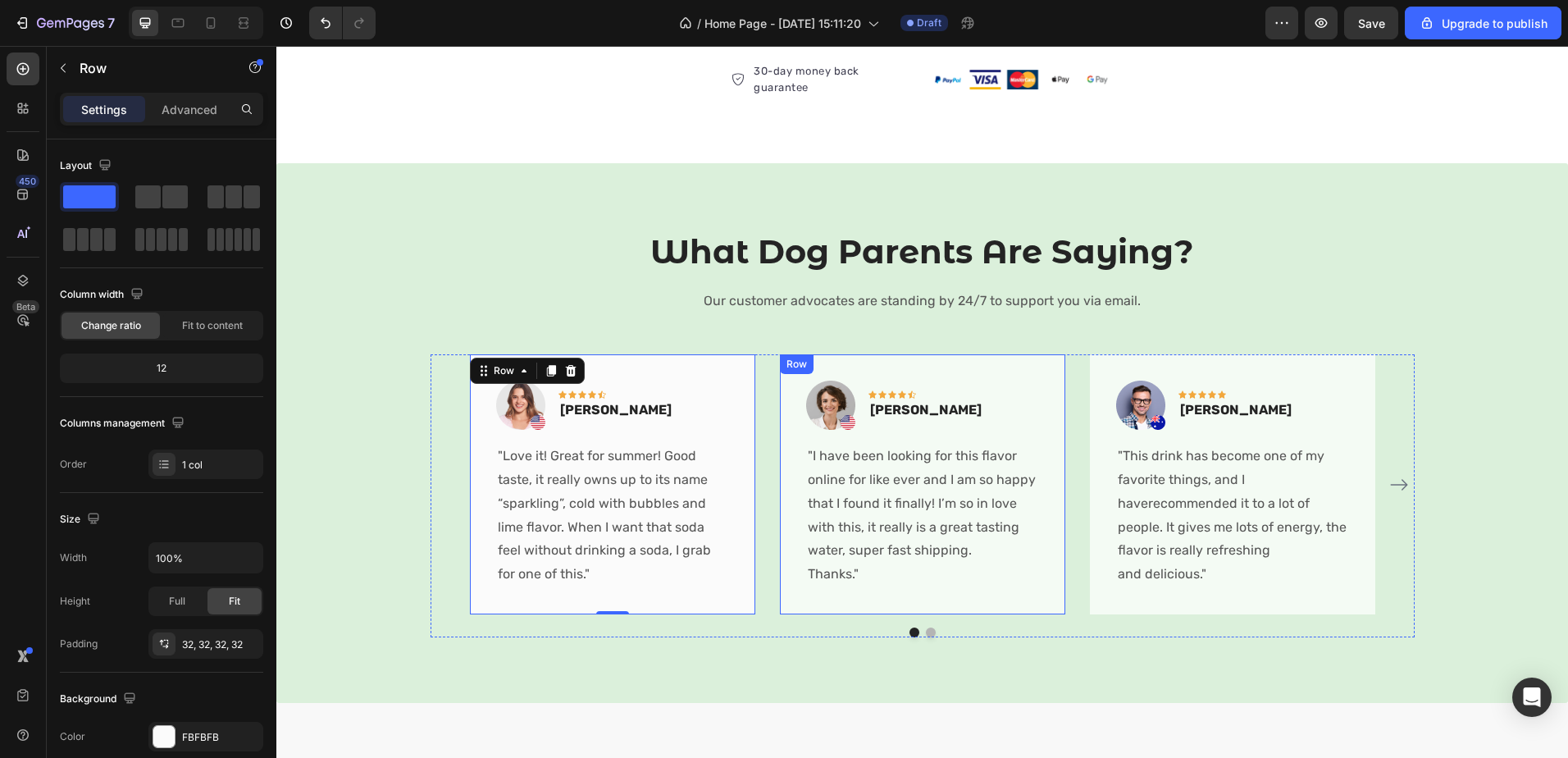
click at [906, 373] on div "Image Icon Icon Icon Icon Icon Row Olivia Rowse Text block Row "I have been loo…" at bounding box center [922, 484] width 285 height 260
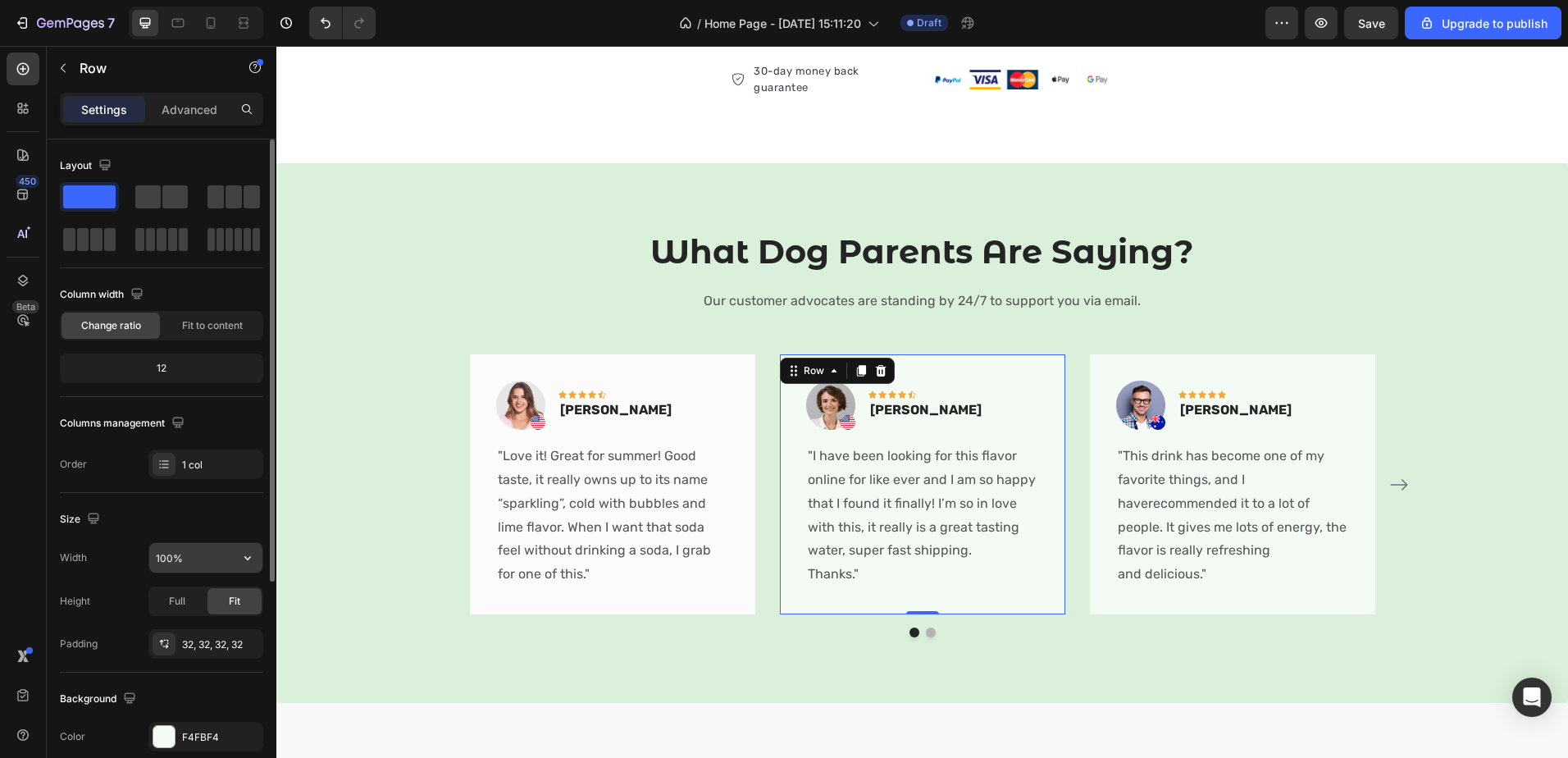
scroll to position [164, 0]
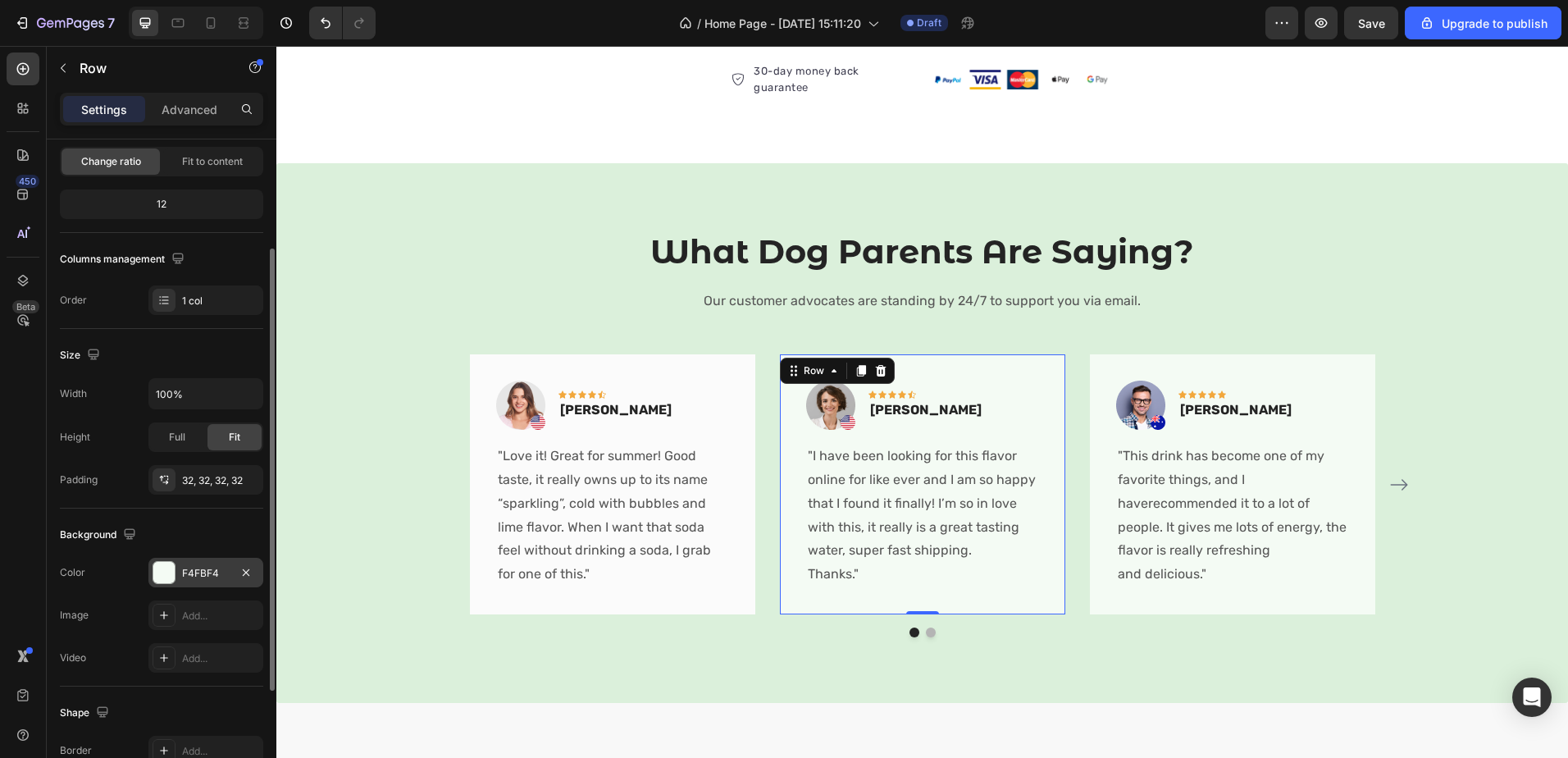
click at [207, 577] on div "F4FBF4" at bounding box center [205, 573] width 47 height 15
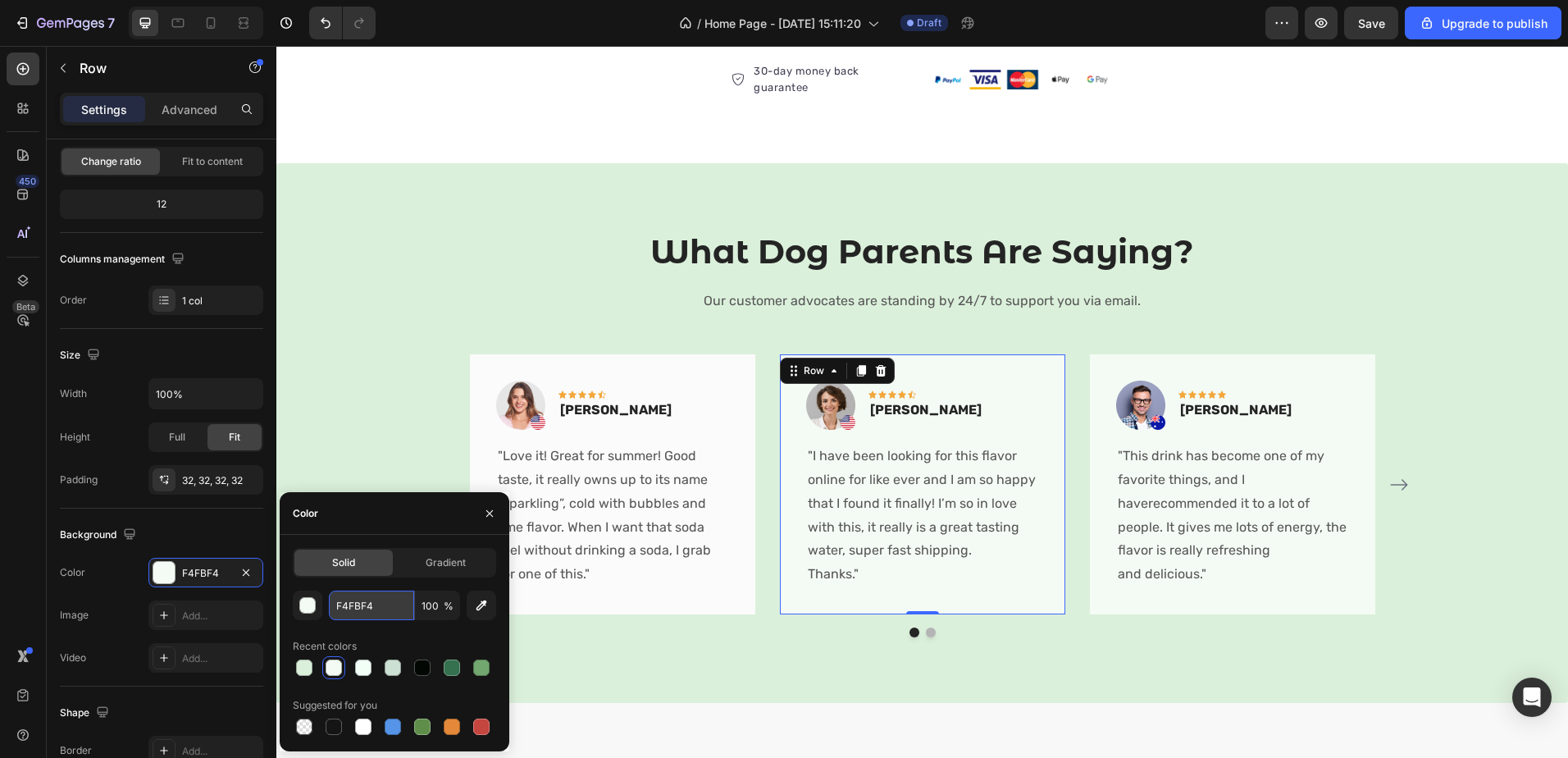
click at [357, 591] on input "F4FBF4" at bounding box center [372, 606] width 86 height 29
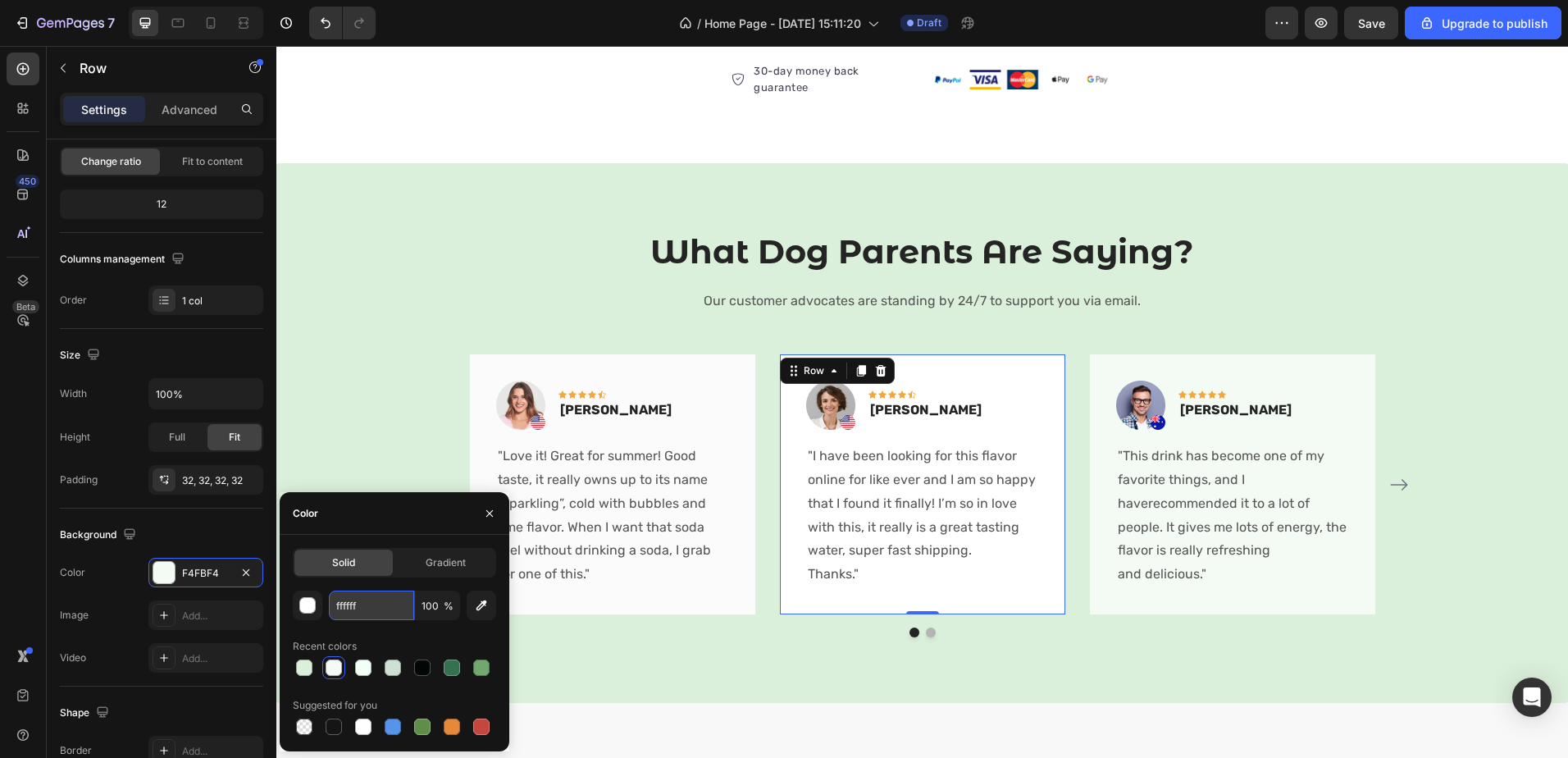
type input "FFFFFF"
click at [1288, 374] on div "Image Icon Icon Icon Icon Icon Row Timothy Joseph Text block Row "This drink ha…" at bounding box center [1233, 484] width 285 height 260
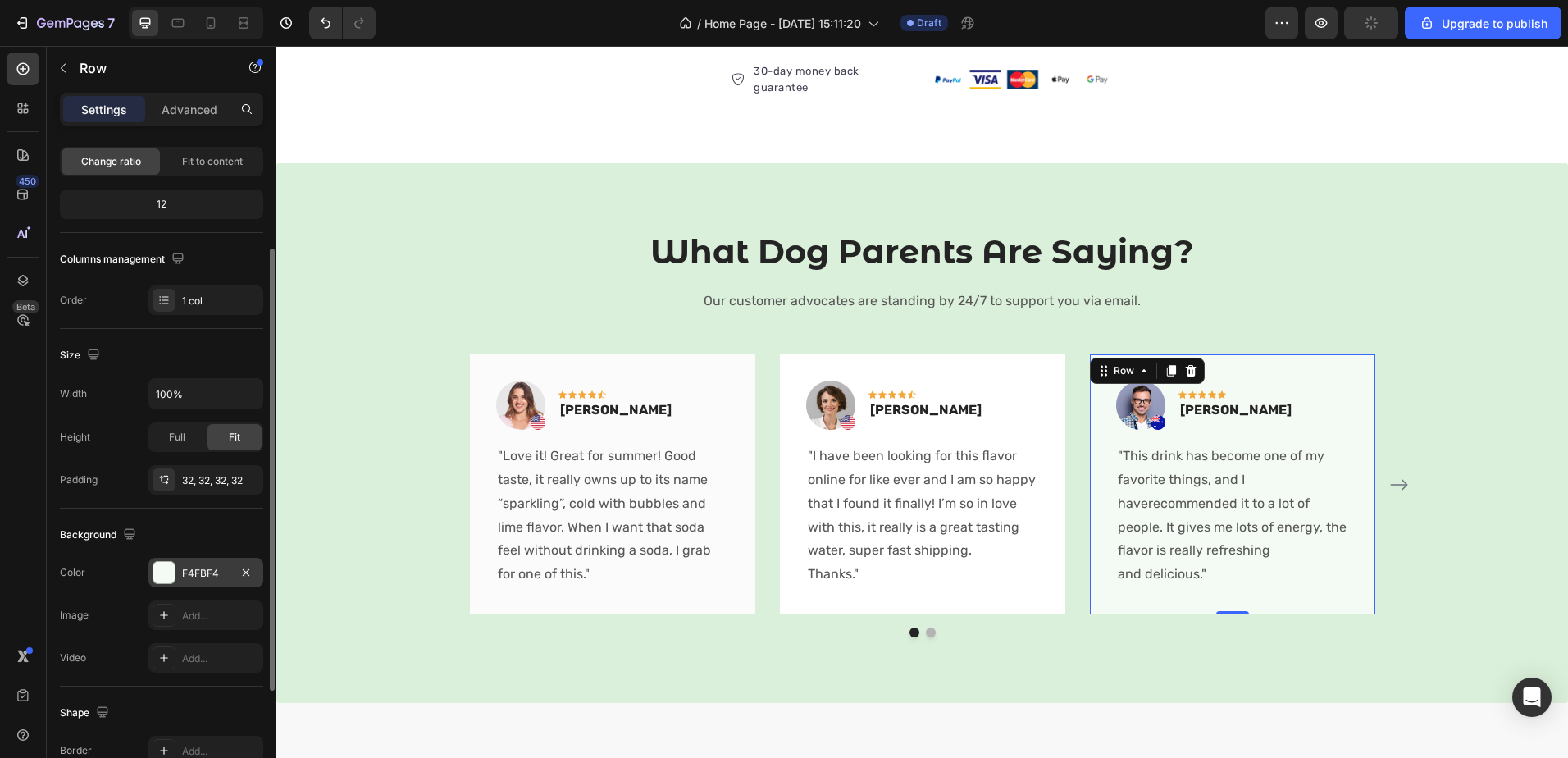
click at [230, 572] on div "F4FBF4" at bounding box center [205, 572] width 115 height 29
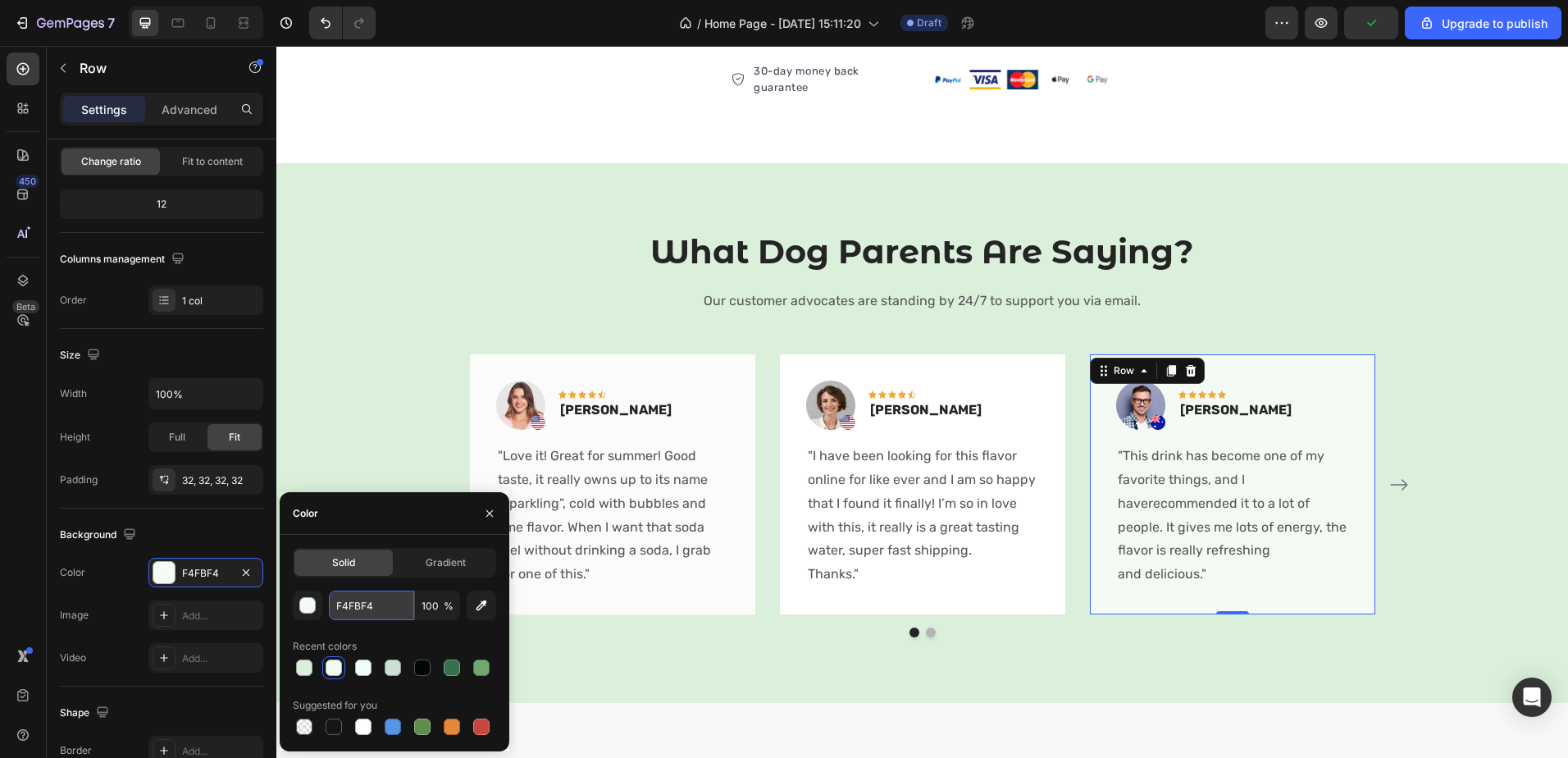
click at [367, 615] on input "F4FBF4" at bounding box center [372, 606] width 86 height 29
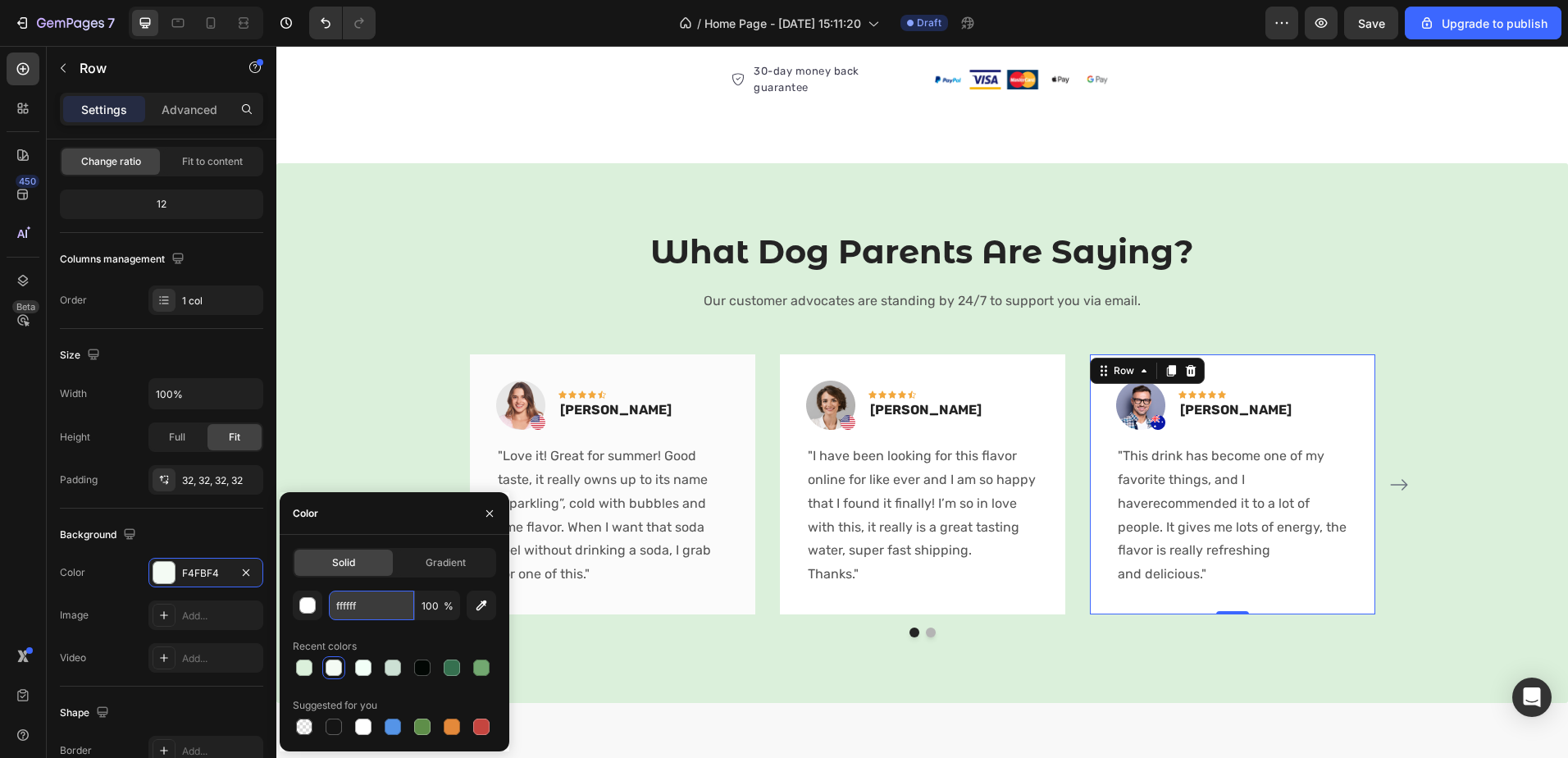
type input "FFFFFF"
click at [1389, 486] on icon "Carousel Next Arrow" at bounding box center [1399, 485] width 20 height 20
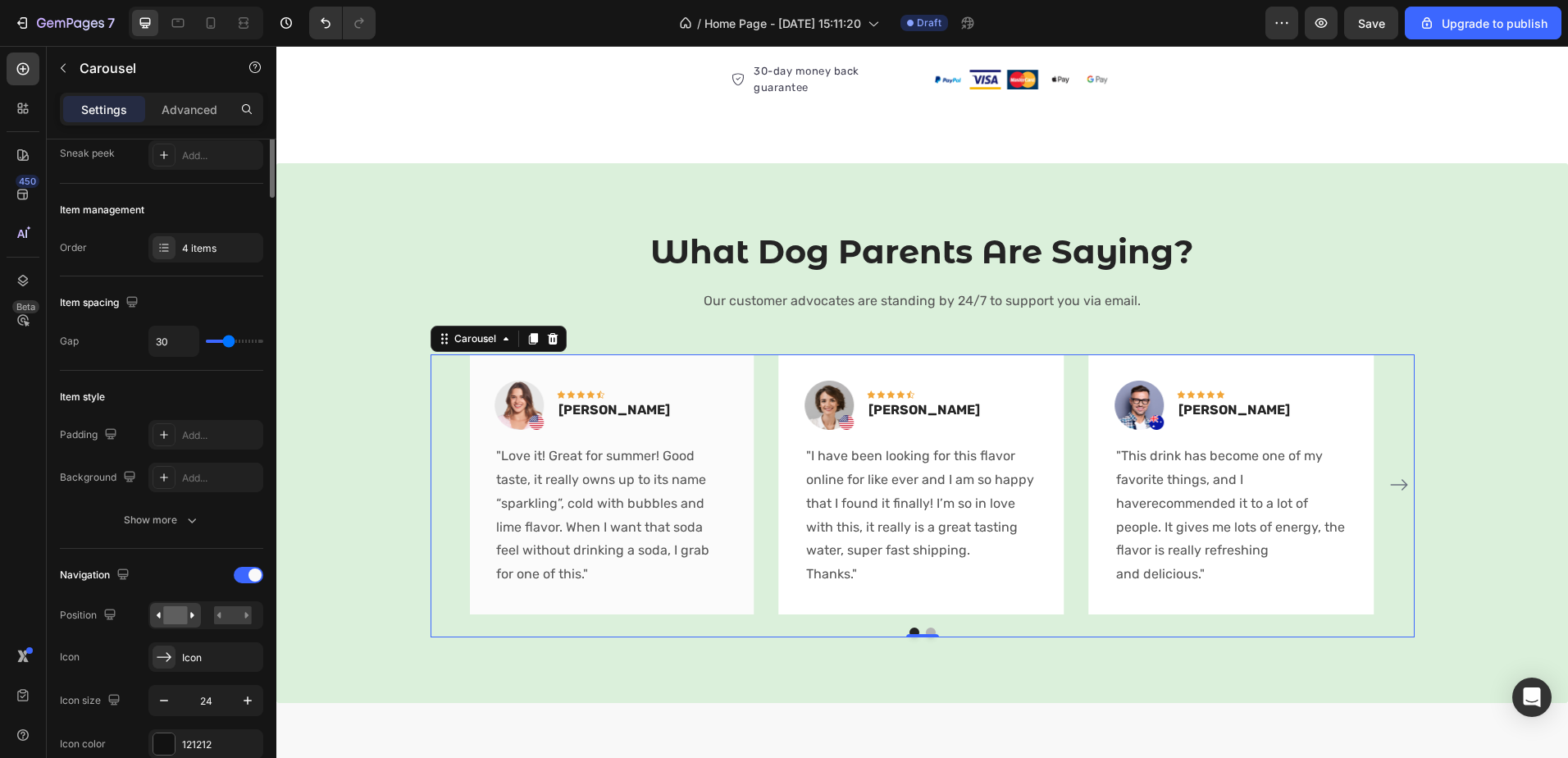
scroll to position [0, 0]
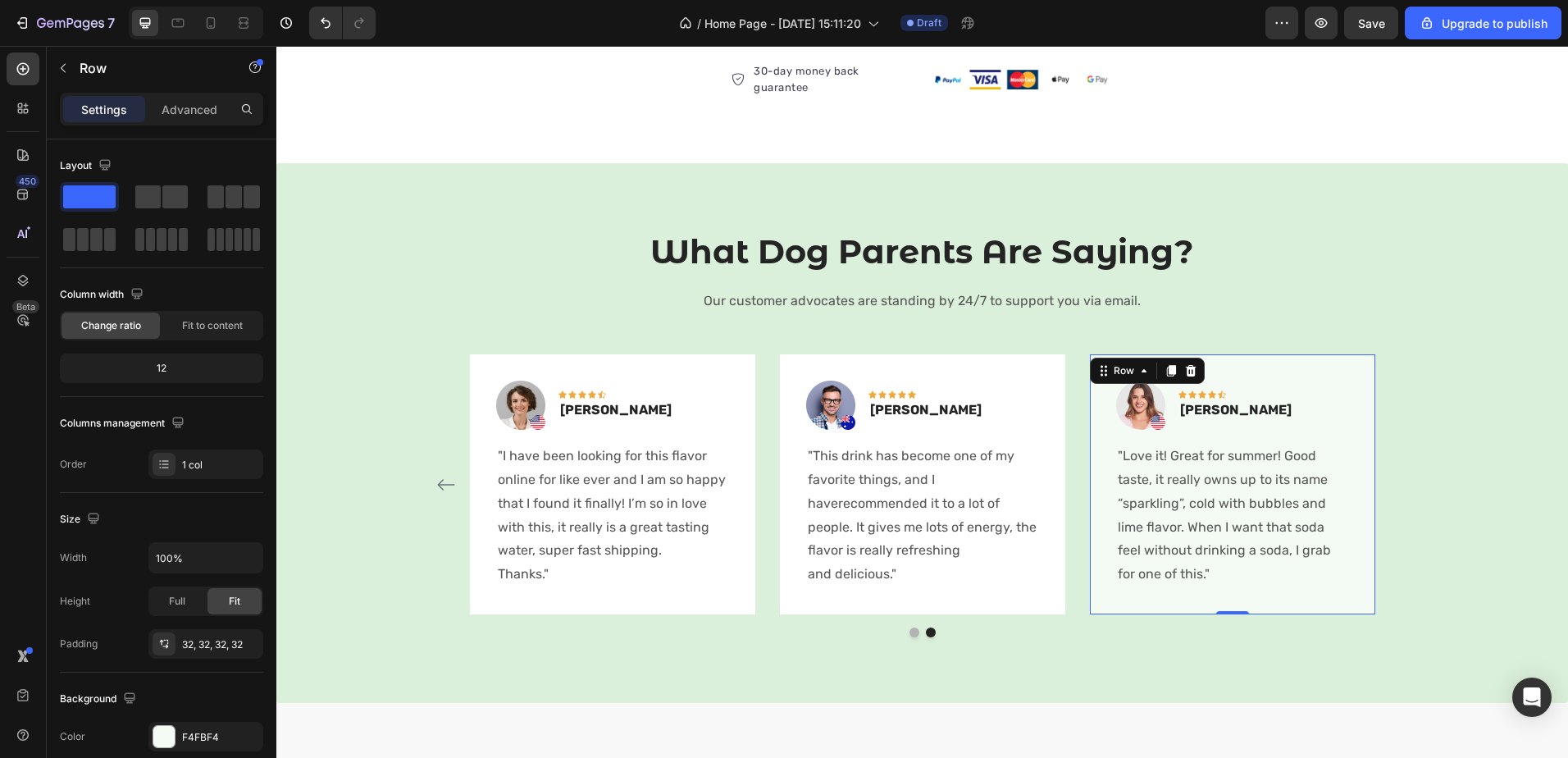
click at [1180, 368] on div "Image Icon Icon Icon Icon Icon Row Rita Carroll Text block Row "Love it! Great …" at bounding box center [1233, 484] width 285 height 260
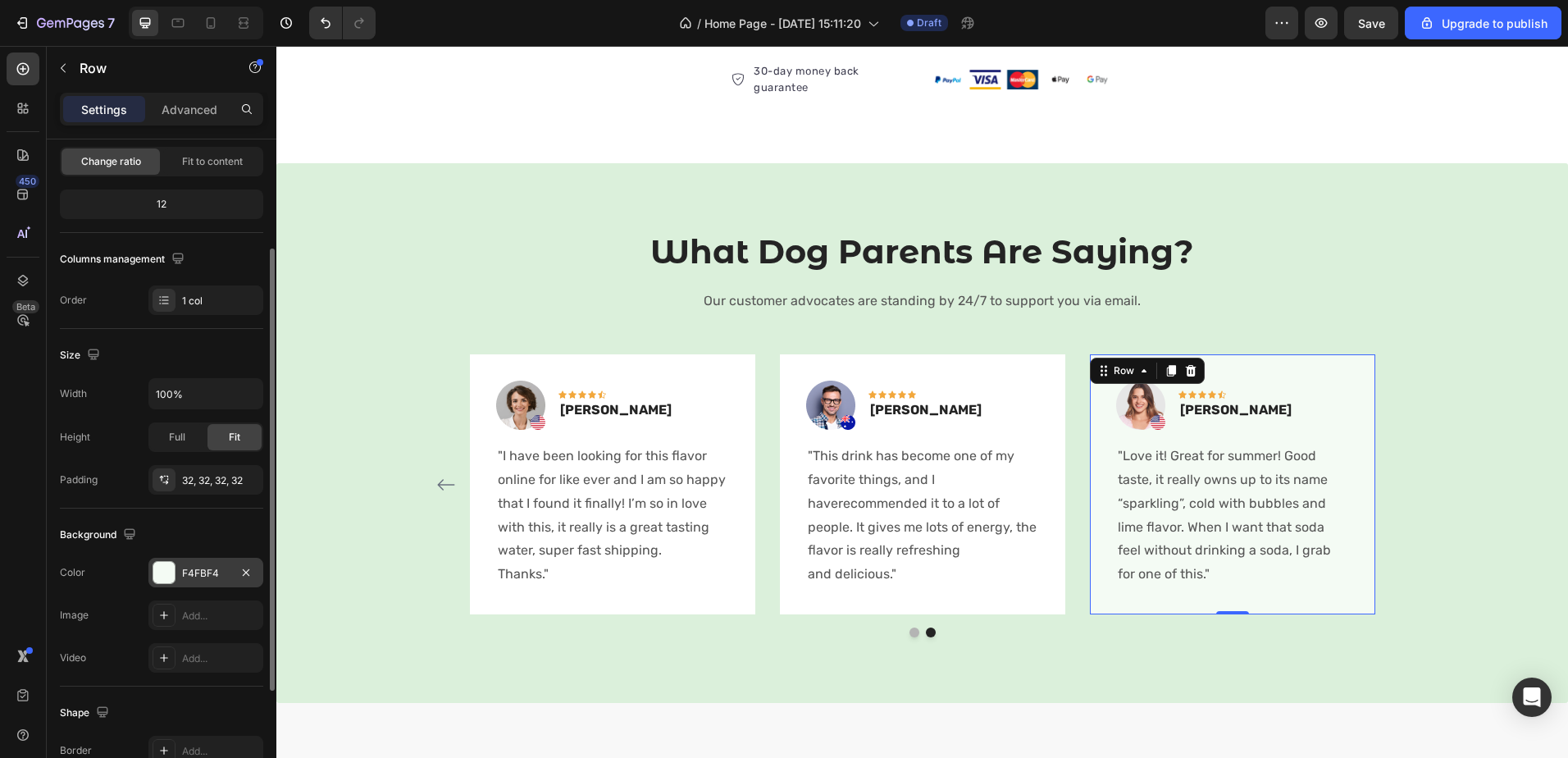
click at [203, 571] on div "F4FBF4" at bounding box center [205, 573] width 47 height 15
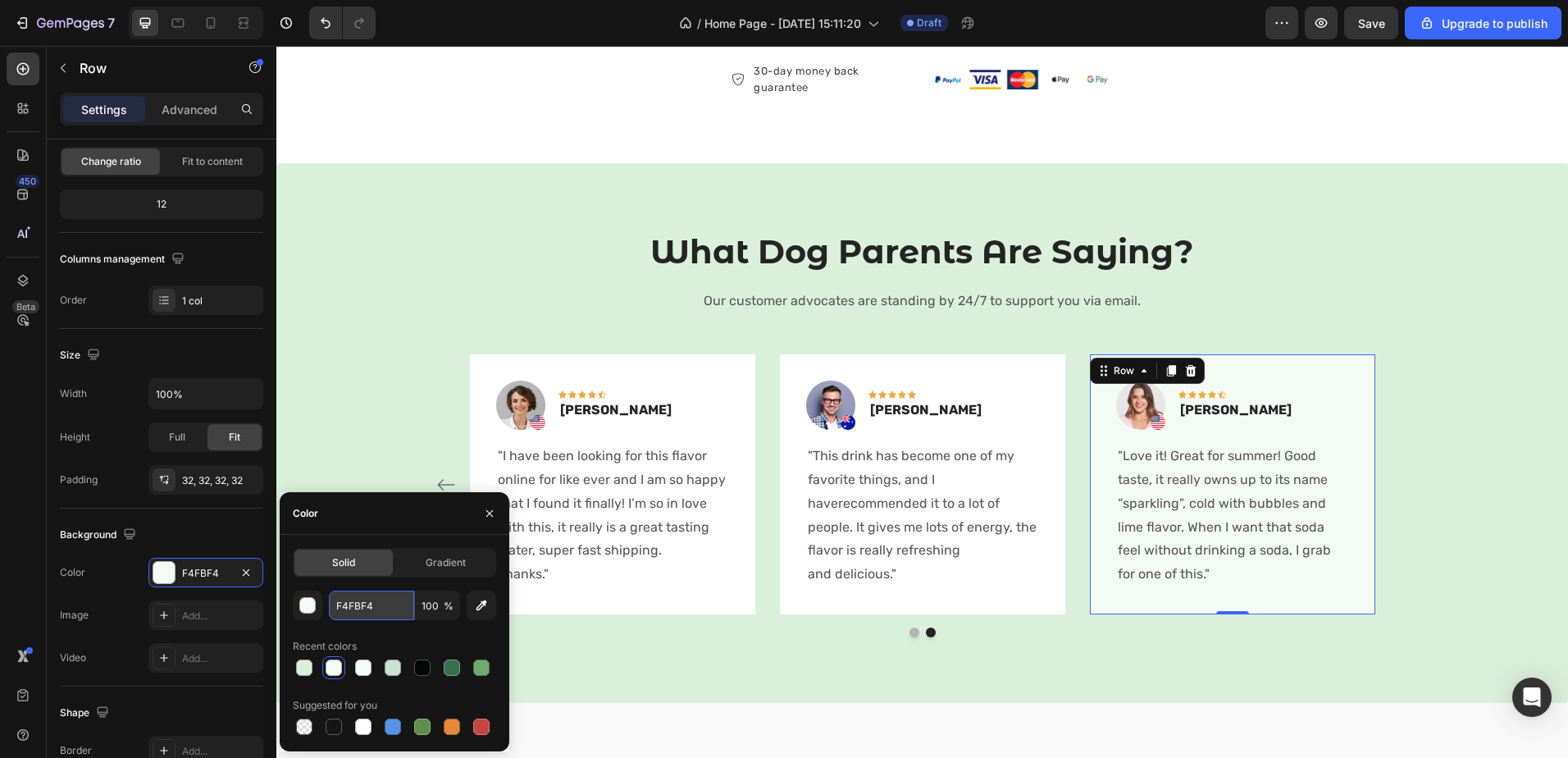
click at [361, 604] on input "F4FBF4" at bounding box center [372, 606] width 86 height 29
type input "v"
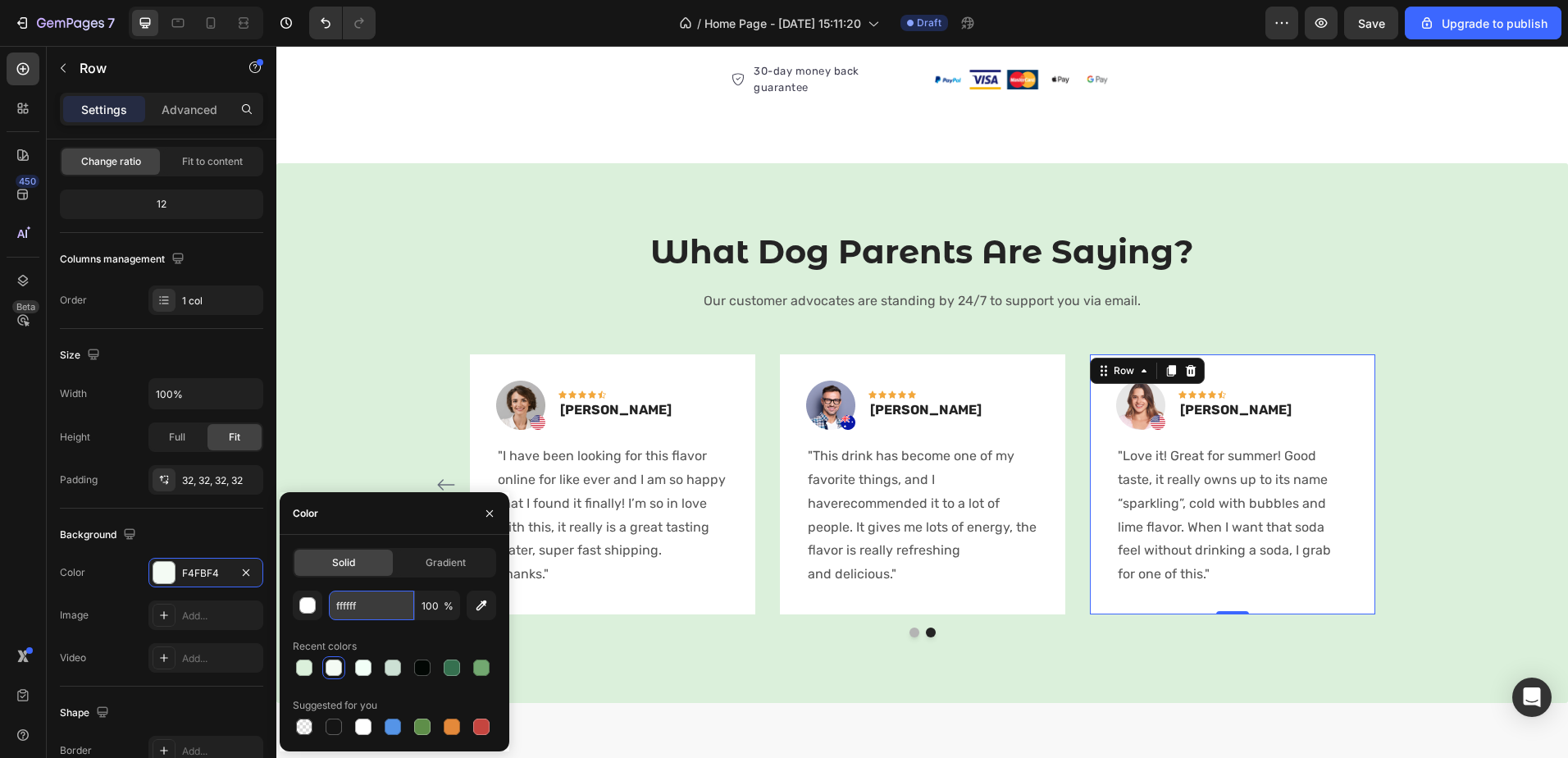
type input "FFFFFF"
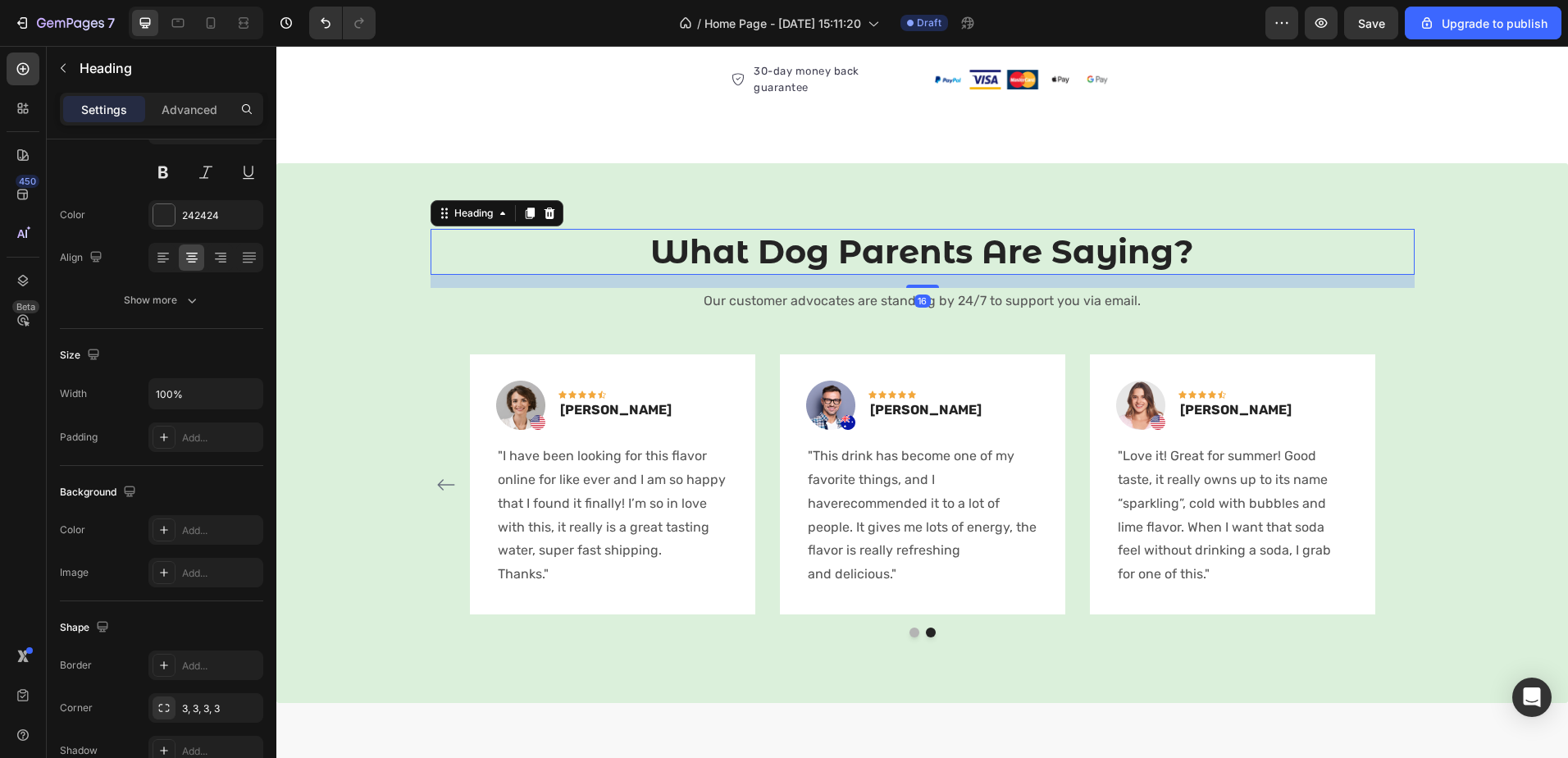
click at [753, 248] on h2 "What Dog Parents Are Saying?" at bounding box center [922, 252] width 984 height 46
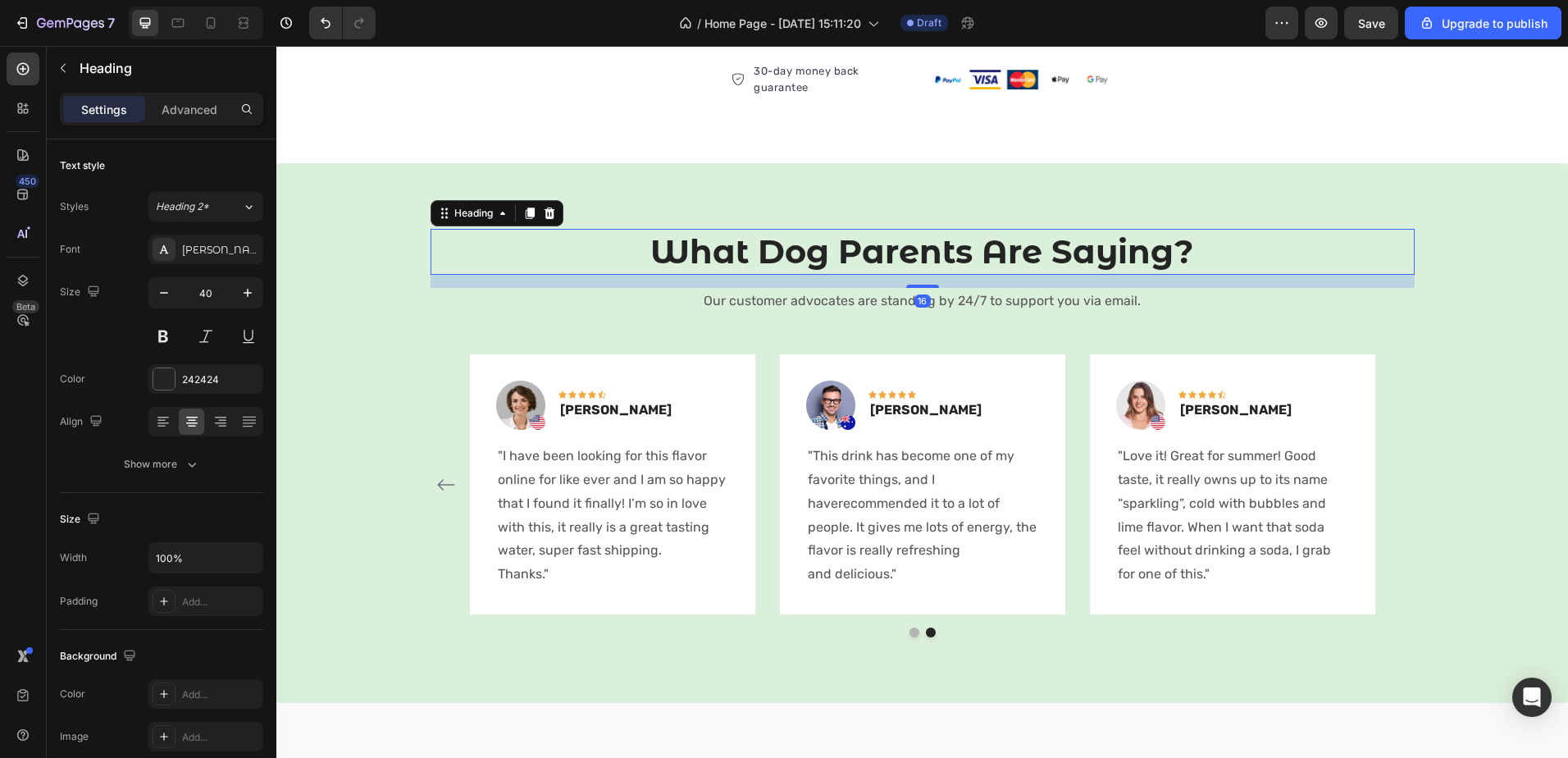
click at [753, 248] on h2 "What Dog Parents Are Saying?" at bounding box center [922, 252] width 984 height 46
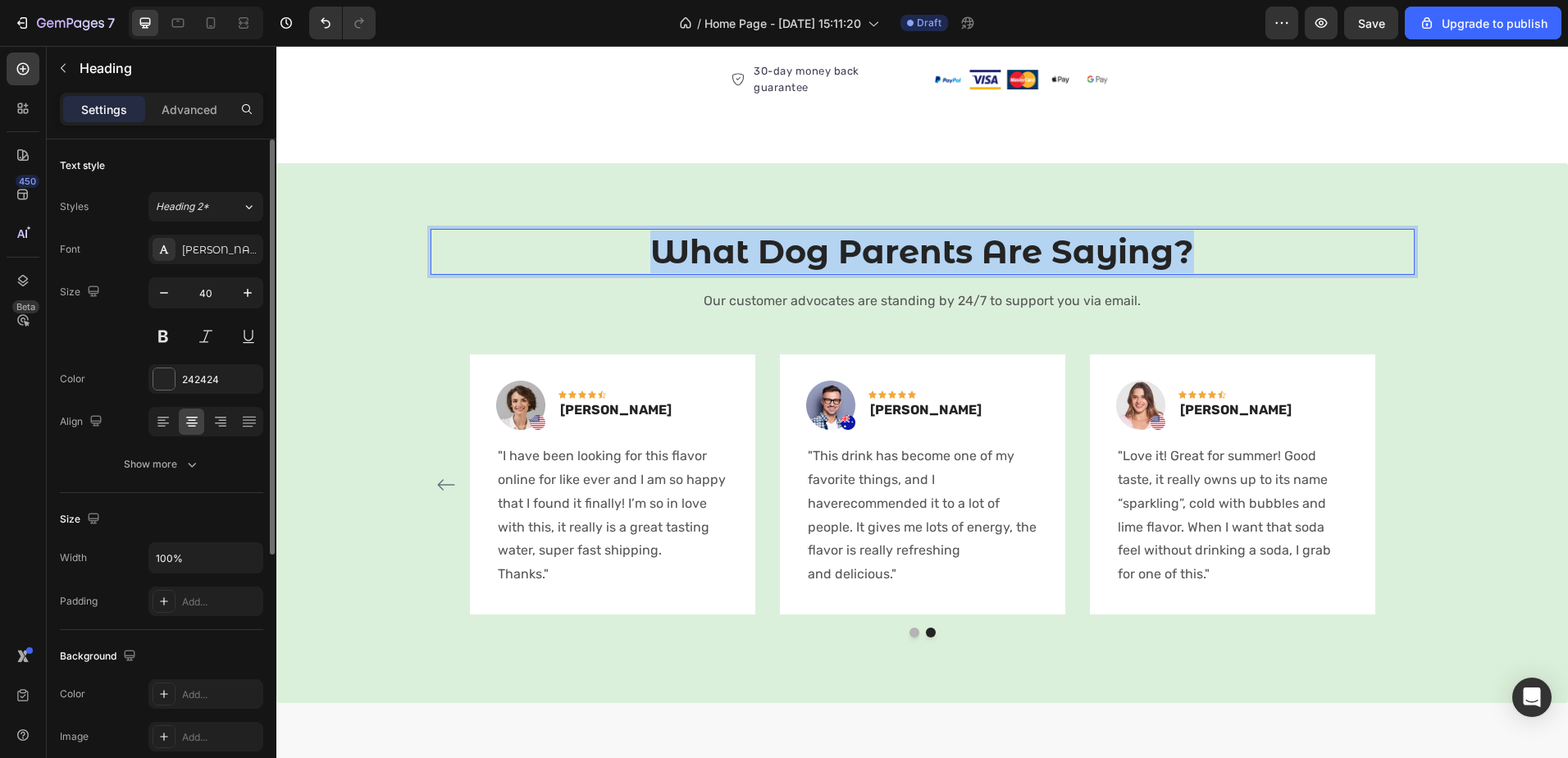
click at [753, 248] on p "What Dog Parents Are Saying?" at bounding box center [923, 251] width 981 height 42
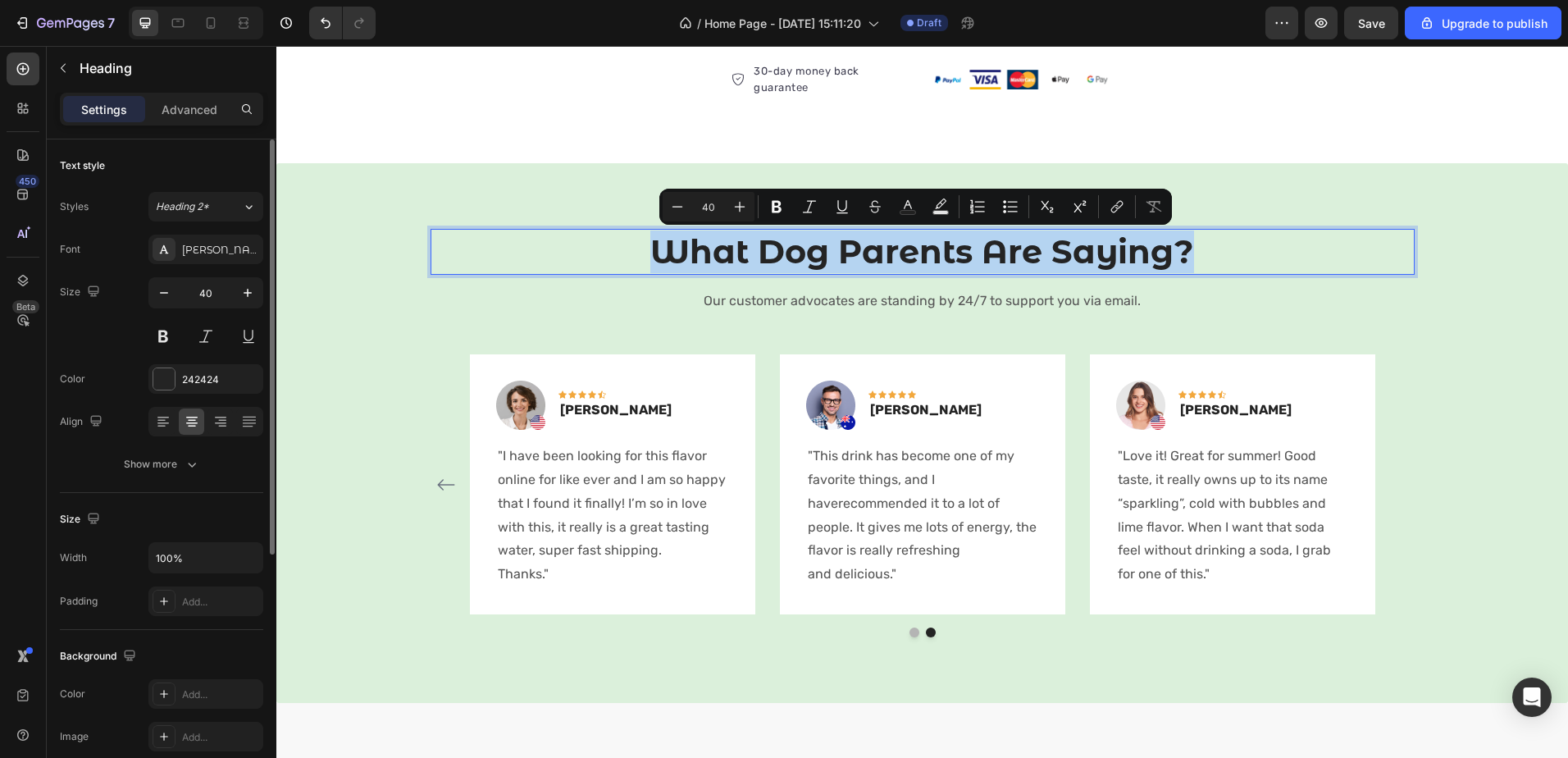
click at [749, 242] on p "What Dog Parents Are Saying?" at bounding box center [923, 251] width 981 height 42
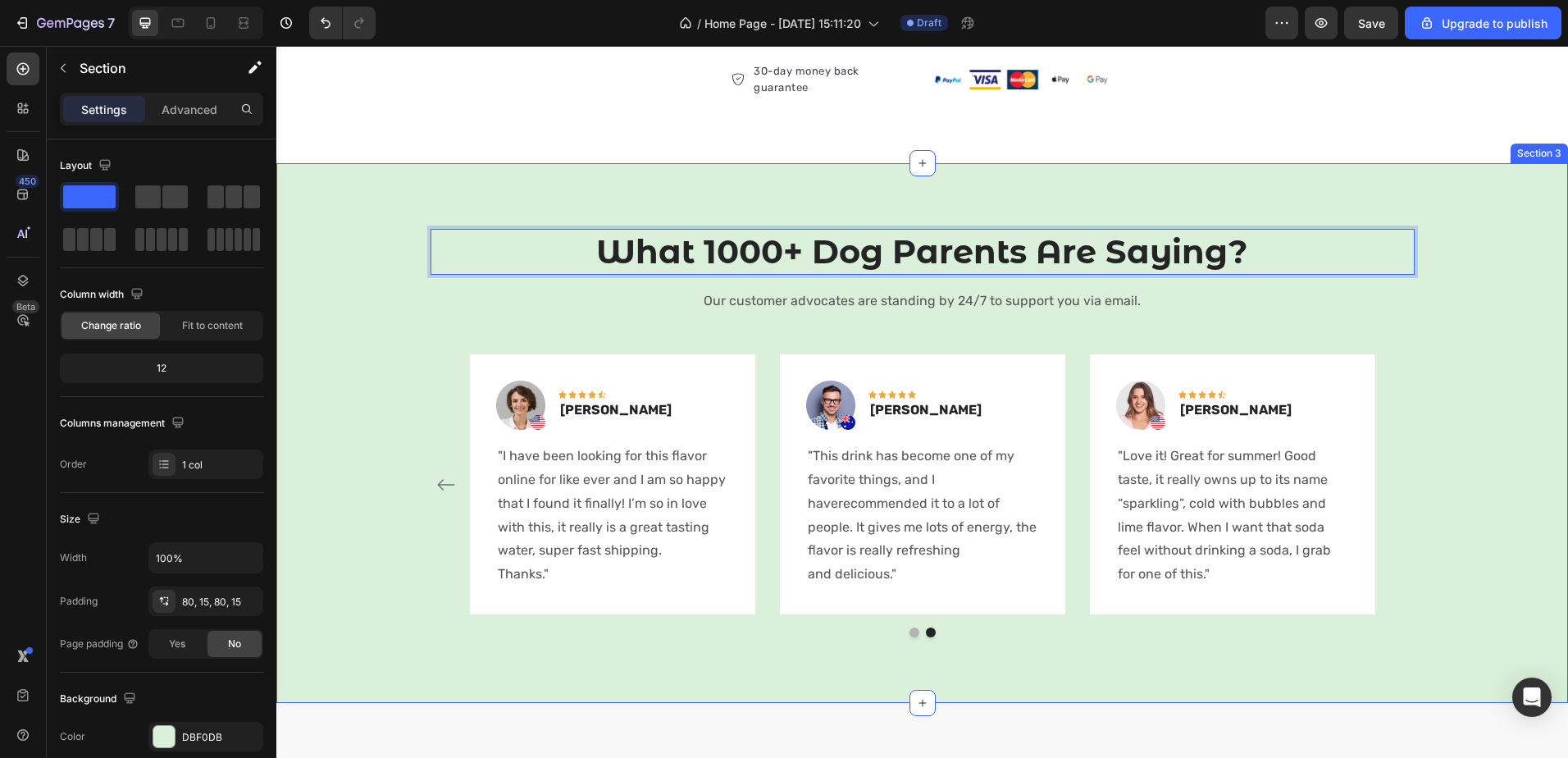
click at [816, 177] on div "What 1000+ Dog Parents Are Saying? Heading 16 Our customer advocates are standi…" at bounding box center [922, 433] width 1292 height 540
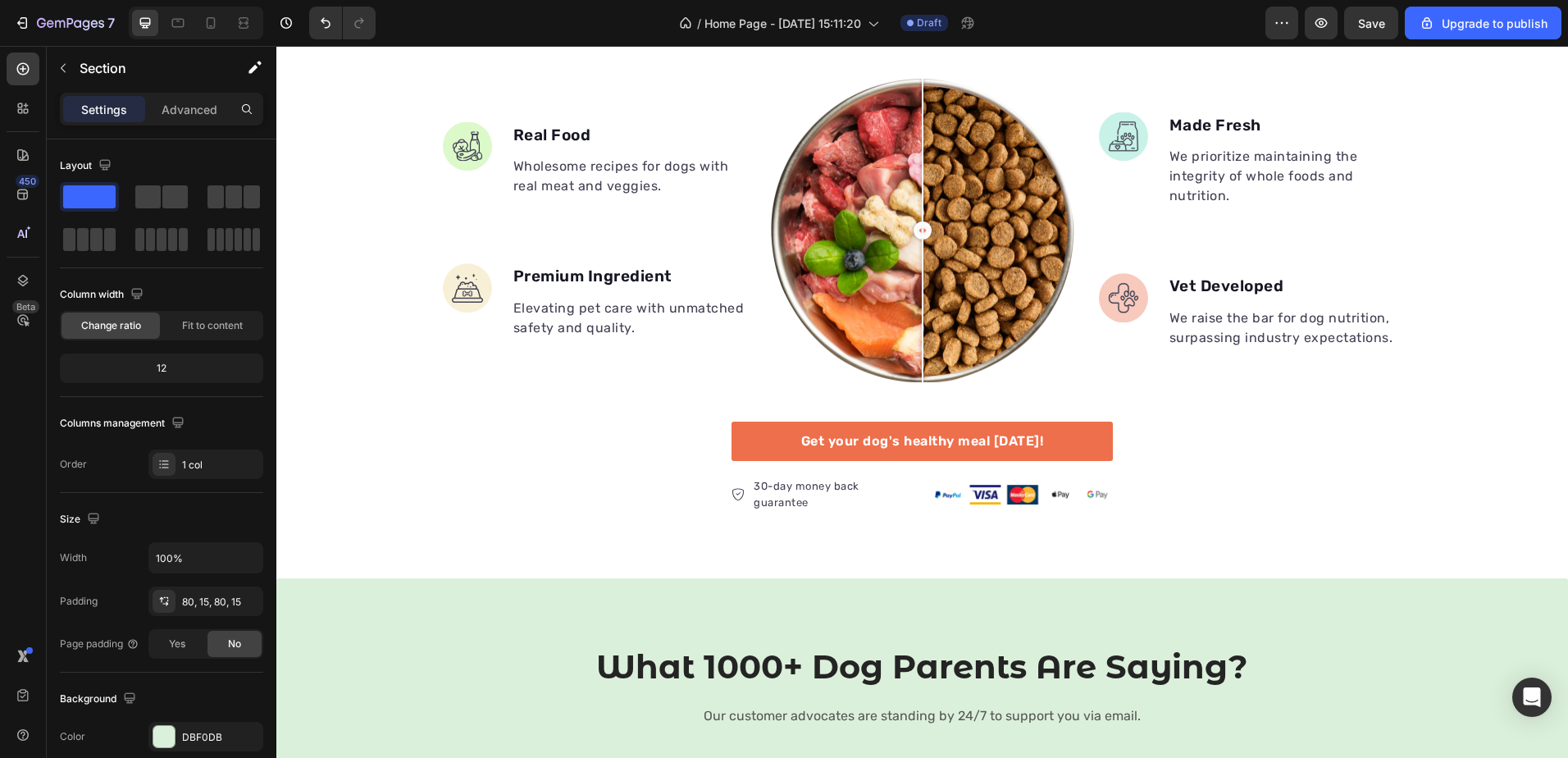
scroll to position [574, 0]
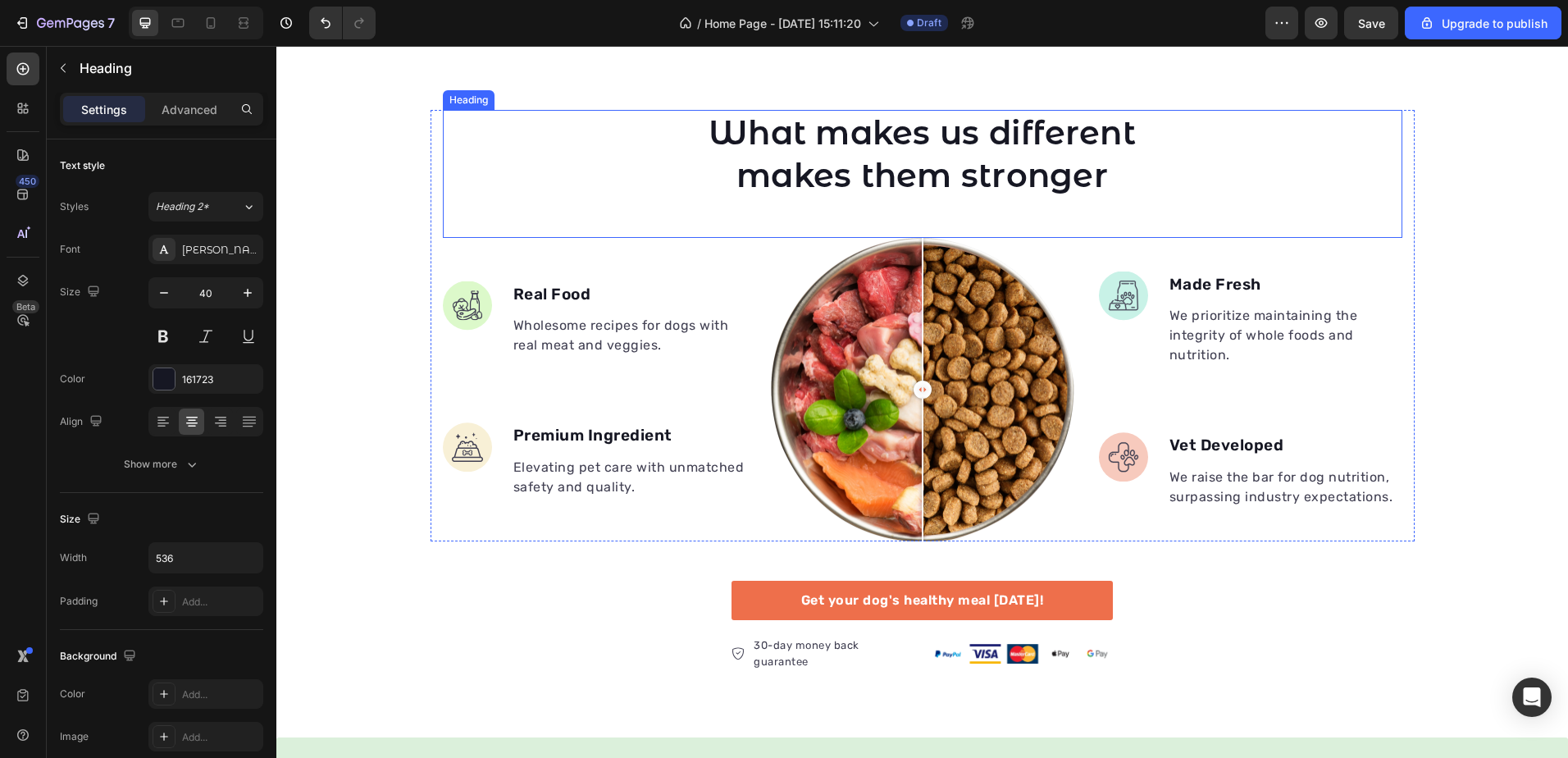
click at [797, 172] on p "What makes us different makes them stronger" at bounding box center [923, 153] width 436 height 86
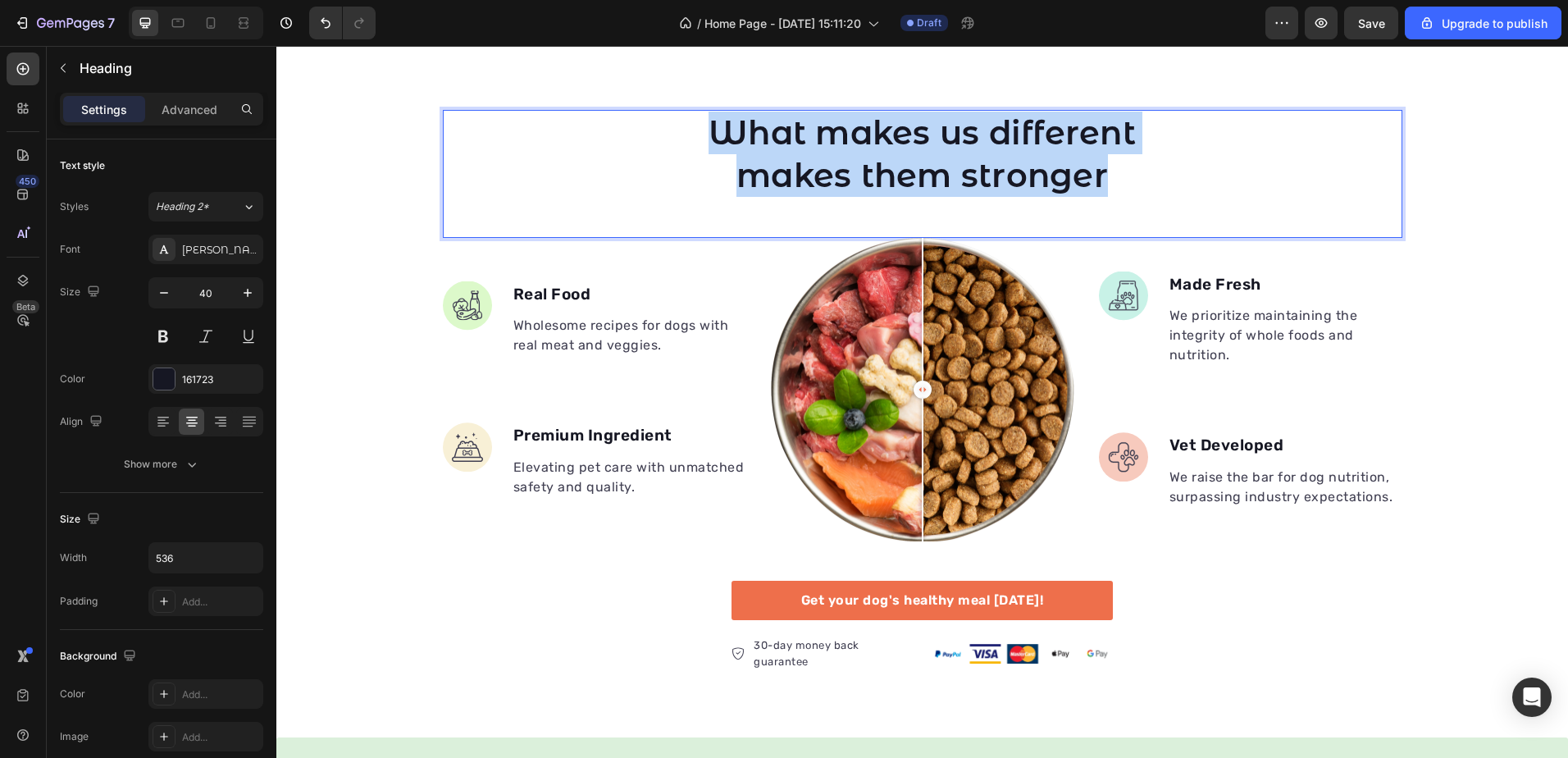
click at [797, 172] on p "What makes us different makes them stronger" at bounding box center [923, 153] width 436 height 86
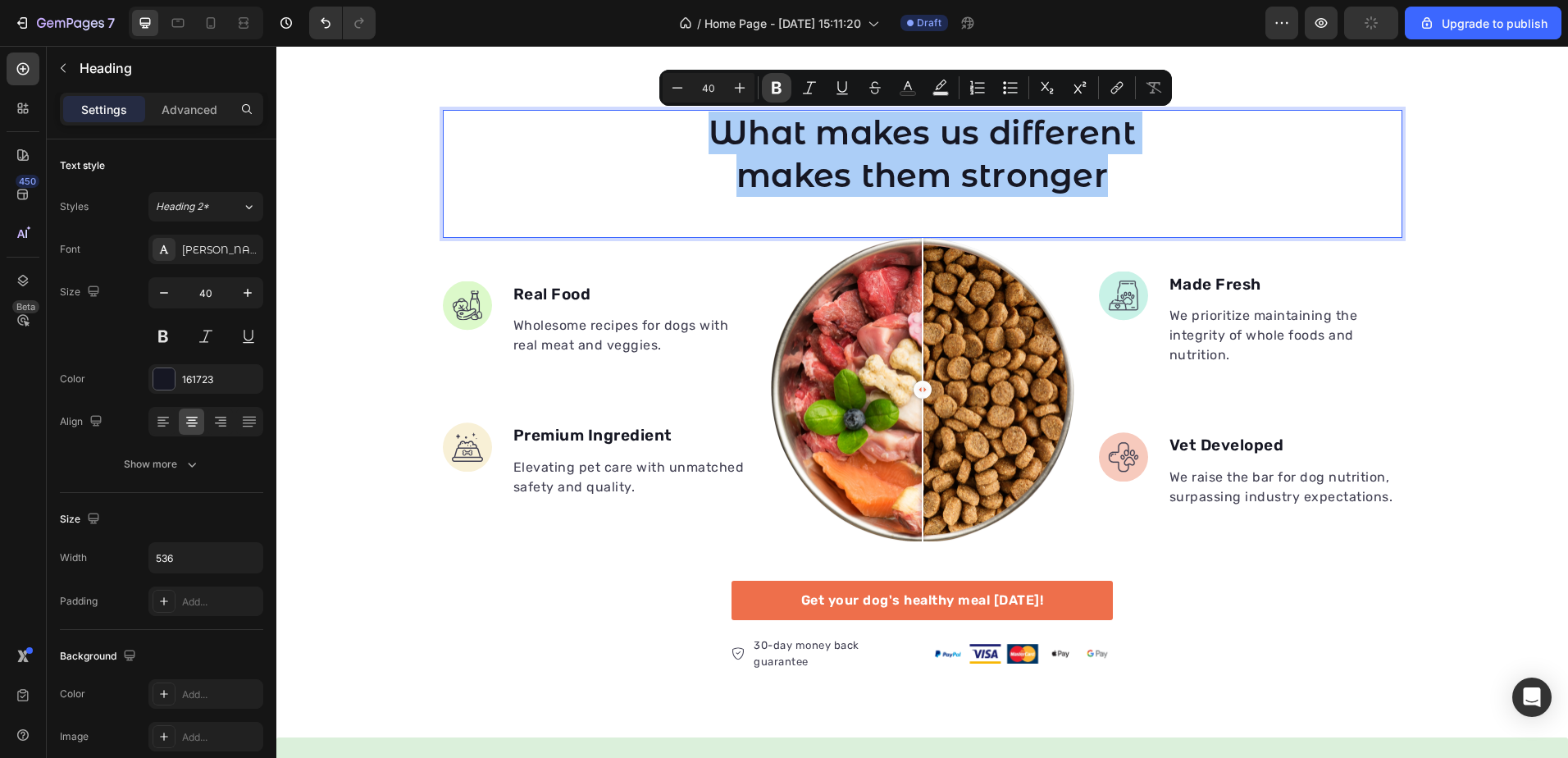
click at [779, 76] on button "Bold" at bounding box center [777, 87] width 29 height 29
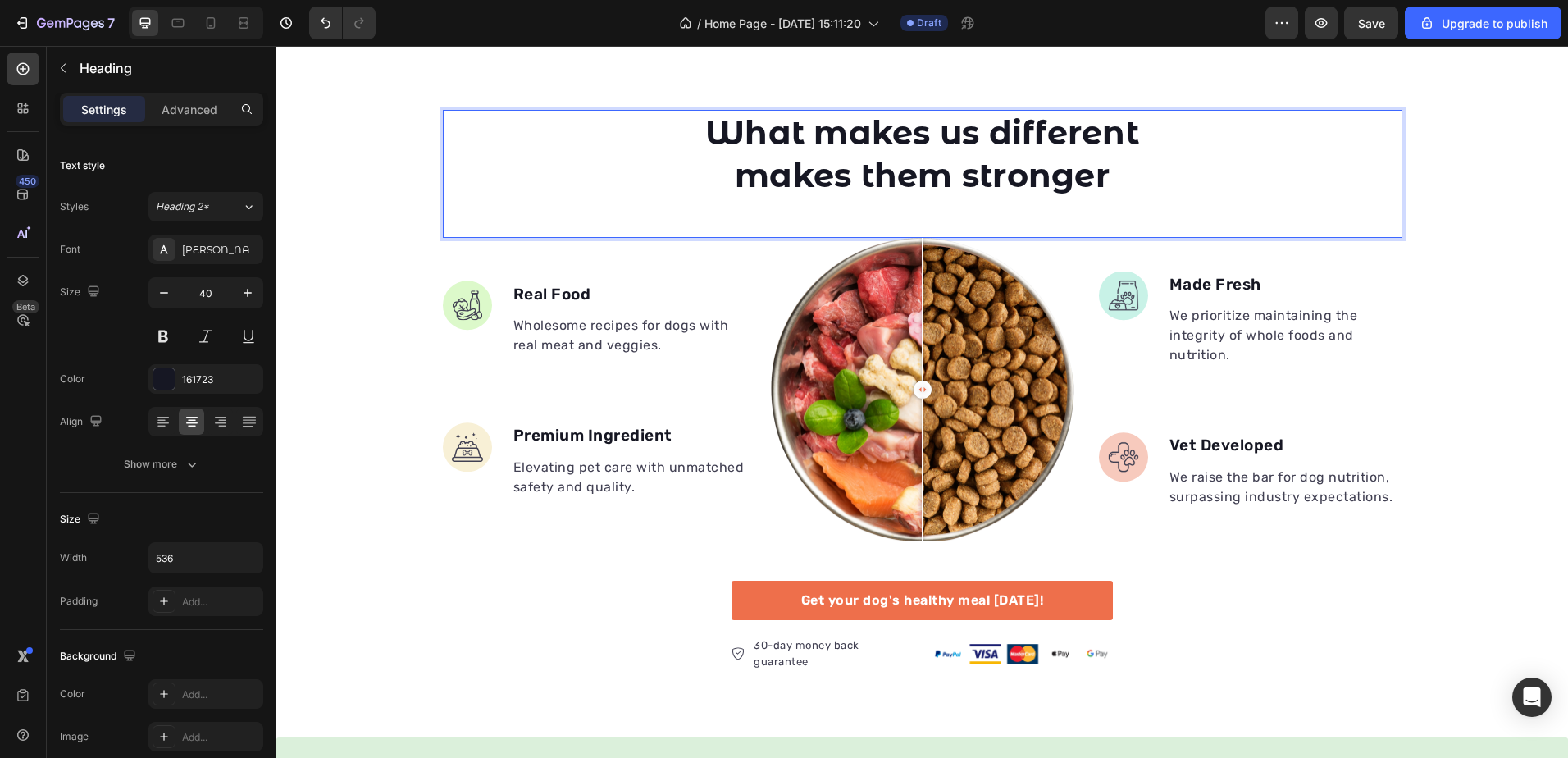
click at [1140, 174] on div "What makes us different makes them stronger" at bounding box center [922, 154] width 959 height 88
click at [1180, 349] on p "We prioritize maintaining the integrity of whole foods and nutrition." at bounding box center [1285, 335] width 231 height 59
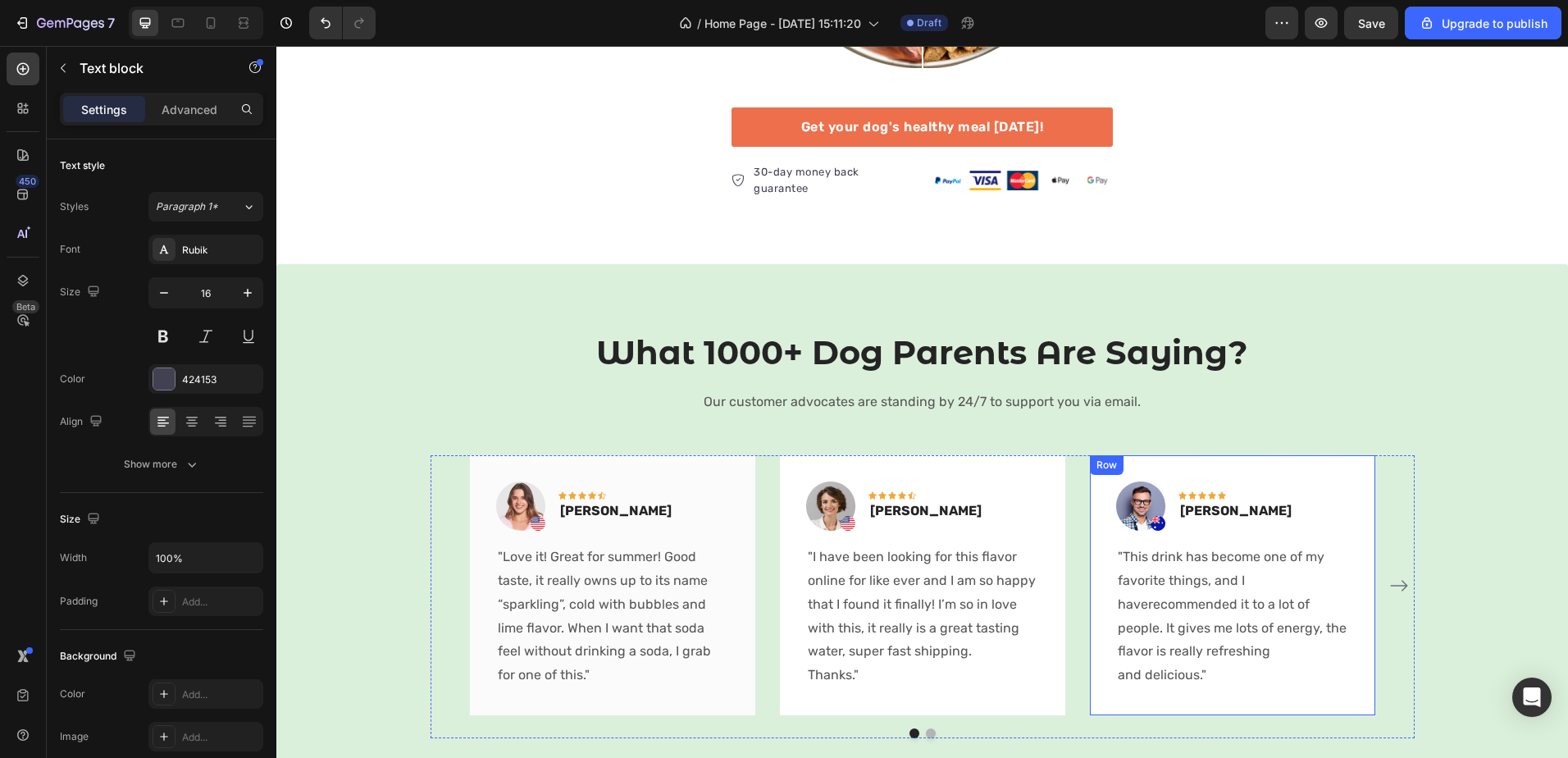
scroll to position [1230, 0]
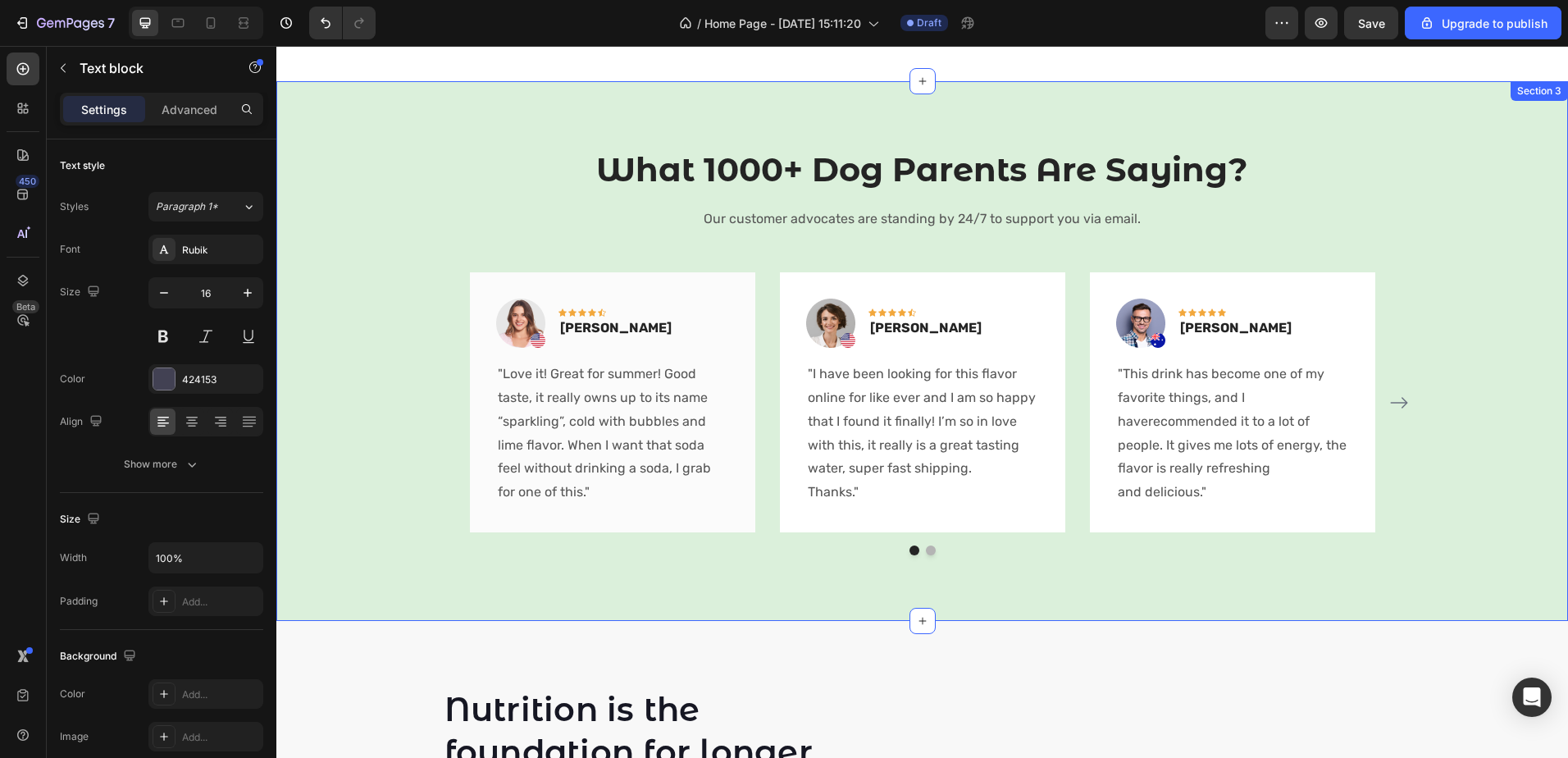
click at [530, 102] on div "What 1000+ Dog Parents Are Saying? Heading Our customer advocates are standing …" at bounding box center [922, 351] width 1292 height 540
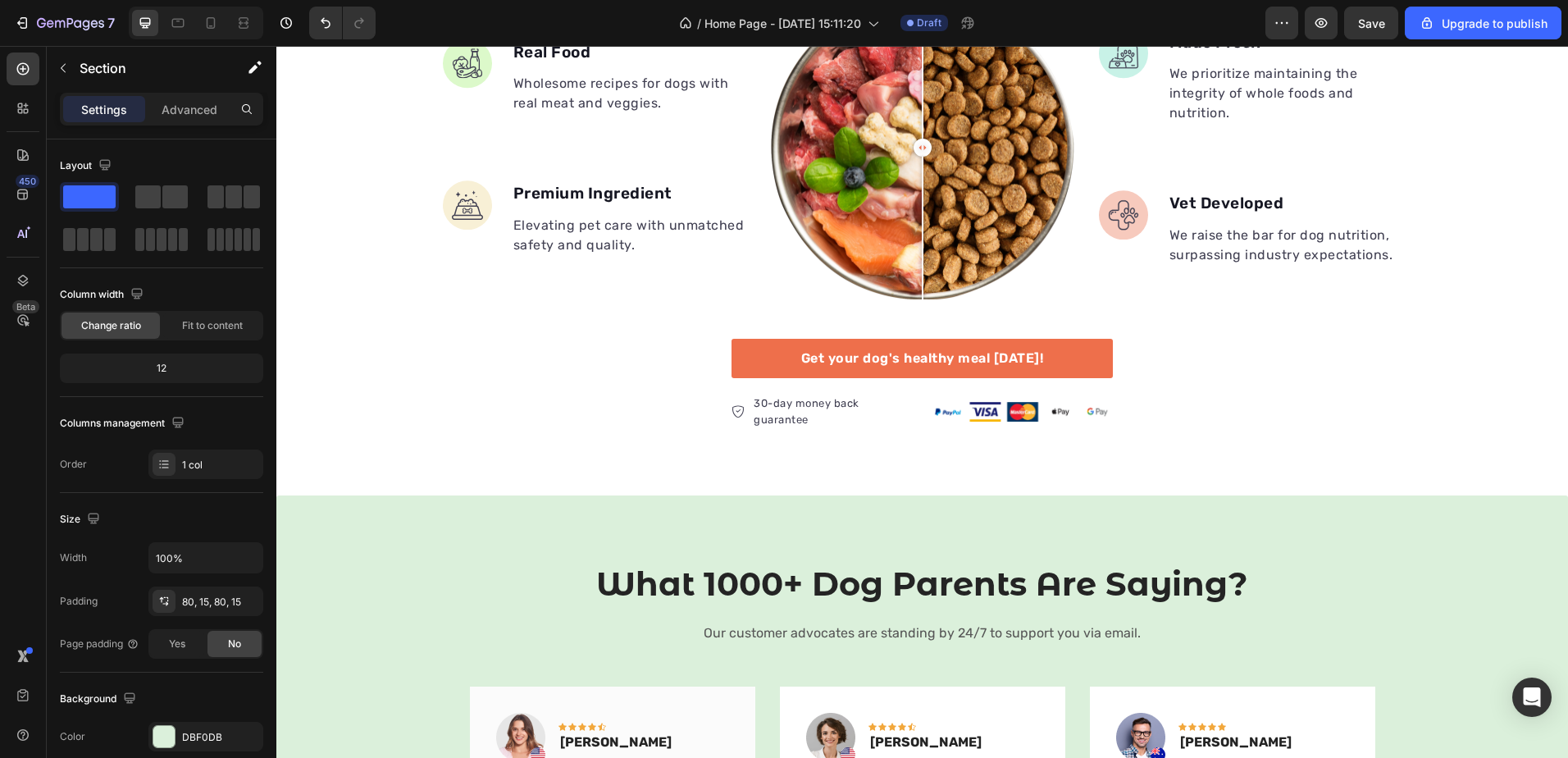
scroll to position [820, 0]
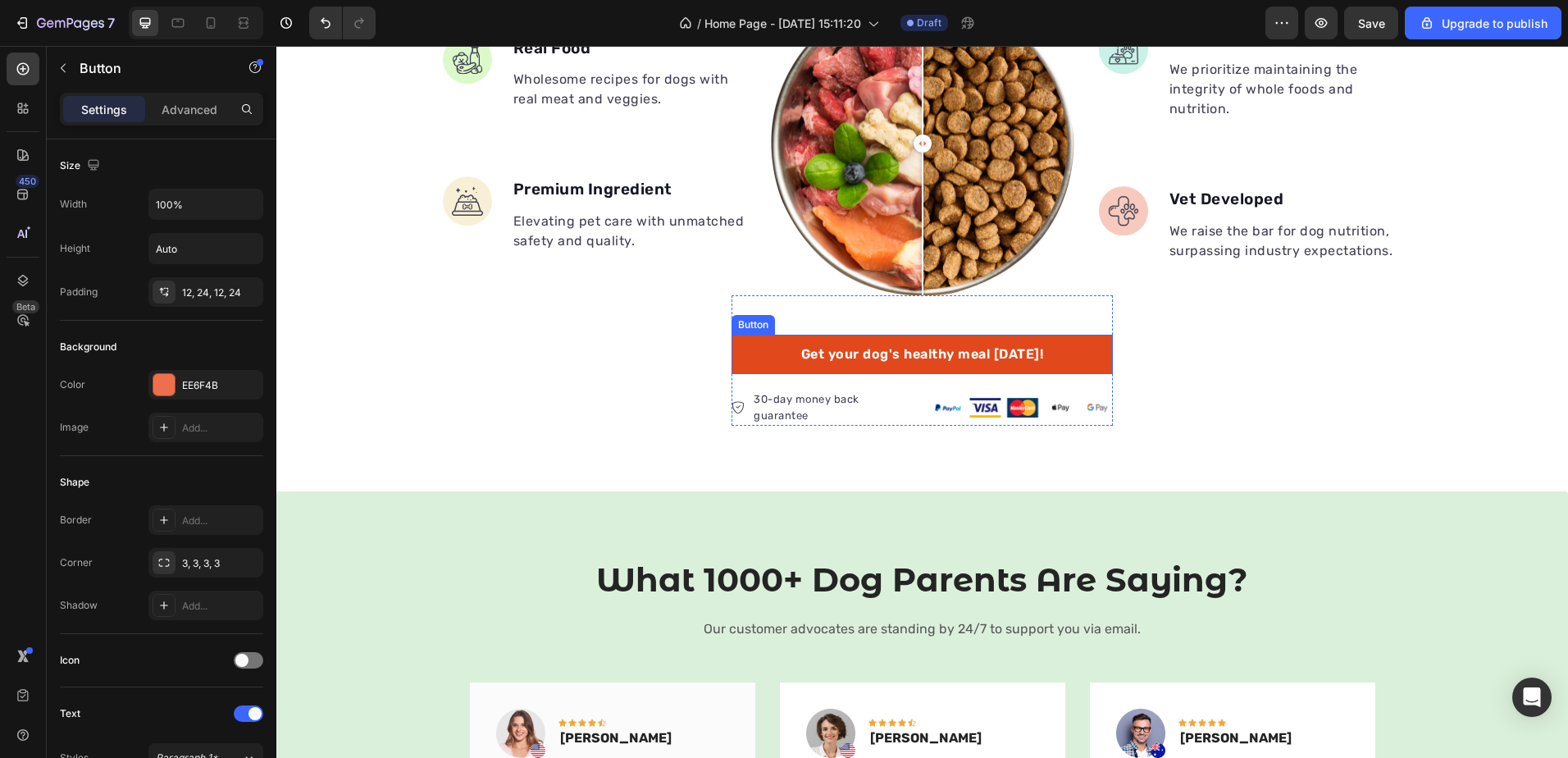
click at [1089, 354] on link "Get your dog's healthy meal [DATE]!" at bounding box center [922, 354] width 381 height 39
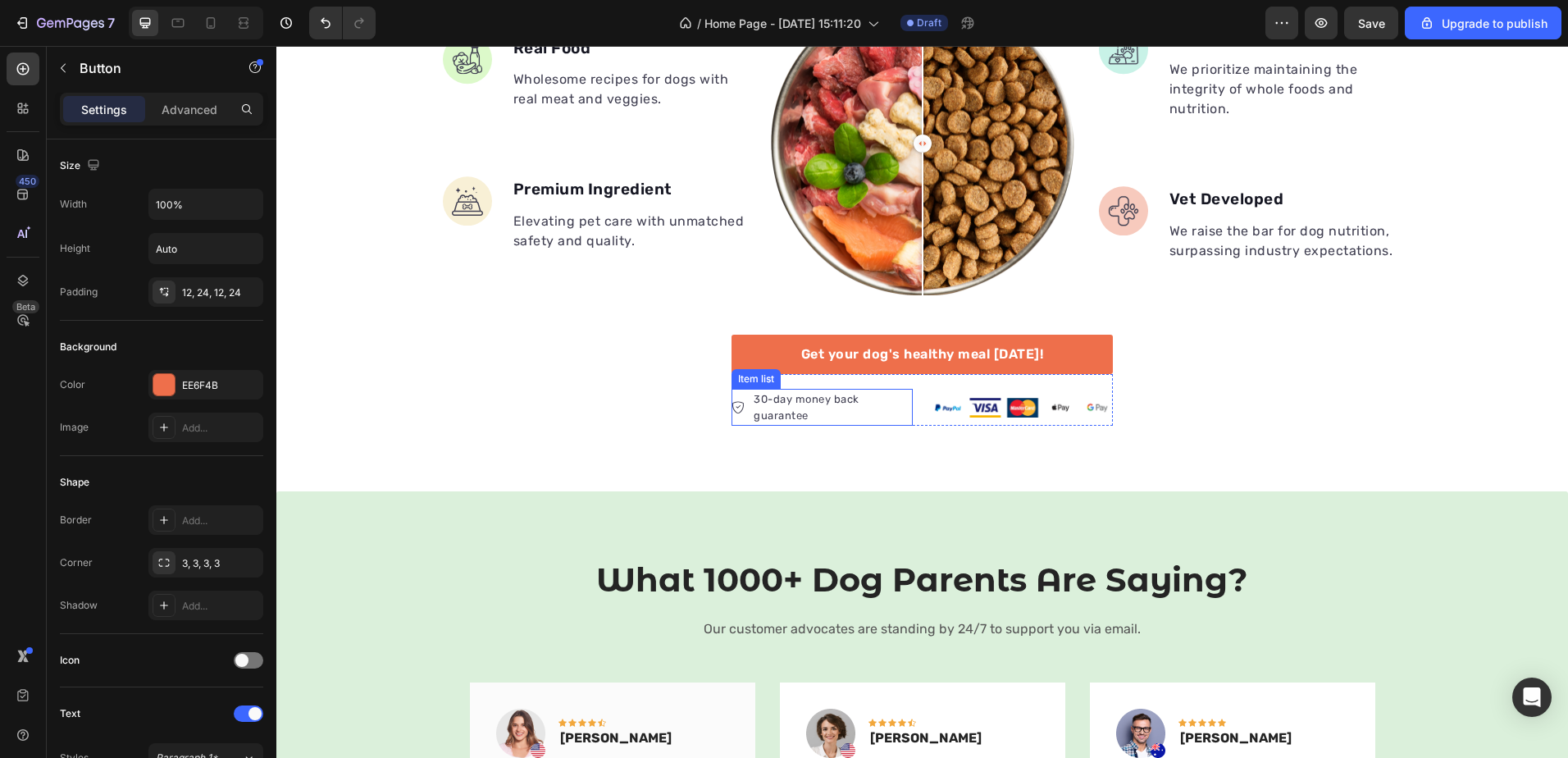
click at [830, 400] on p "30-day money back guarantee" at bounding box center [832, 407] width 156 height 32
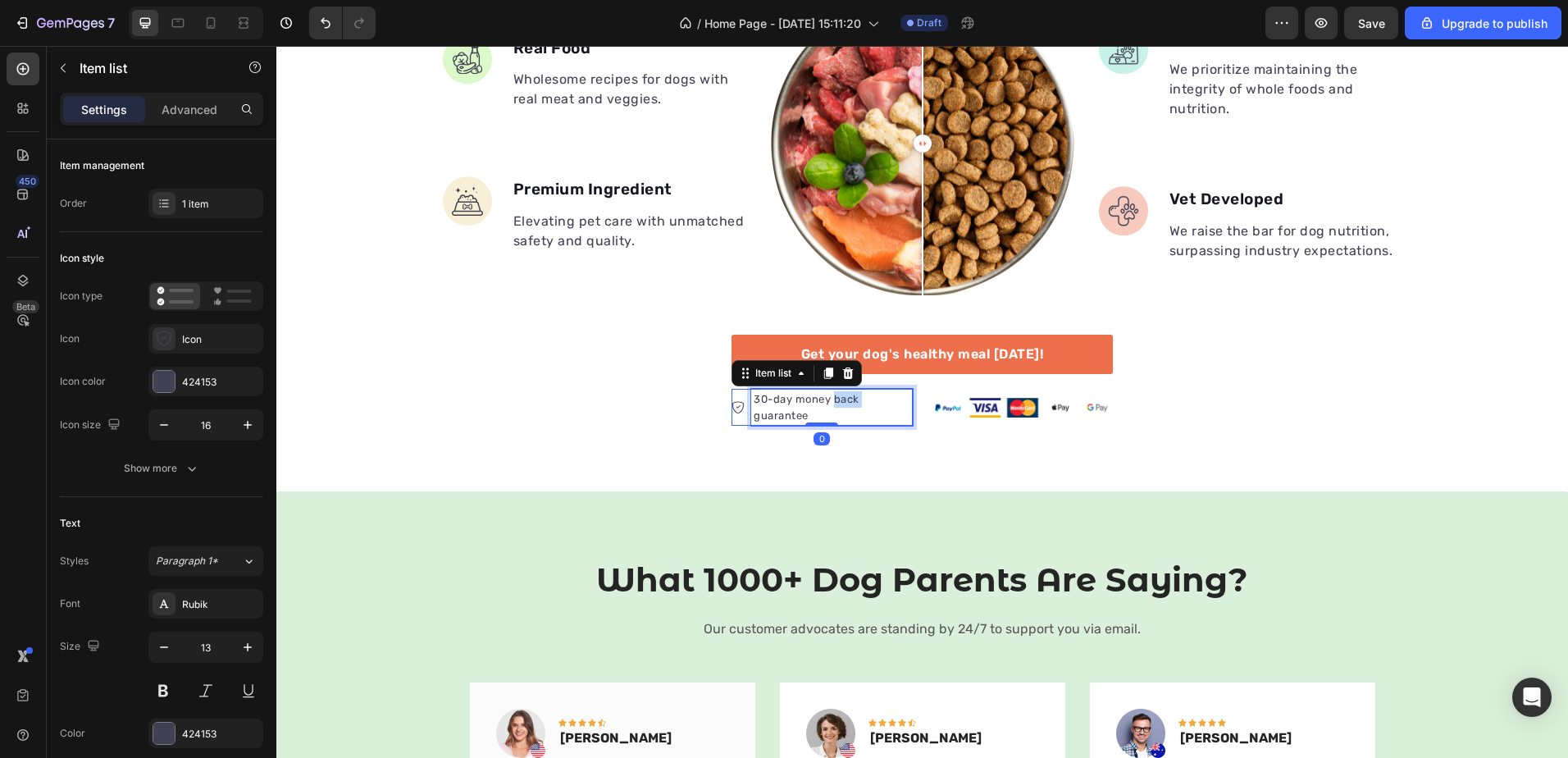
click at [830, 400] on p "30-day money back guarantee" at bounding box center [832, 407] width 156 height 32
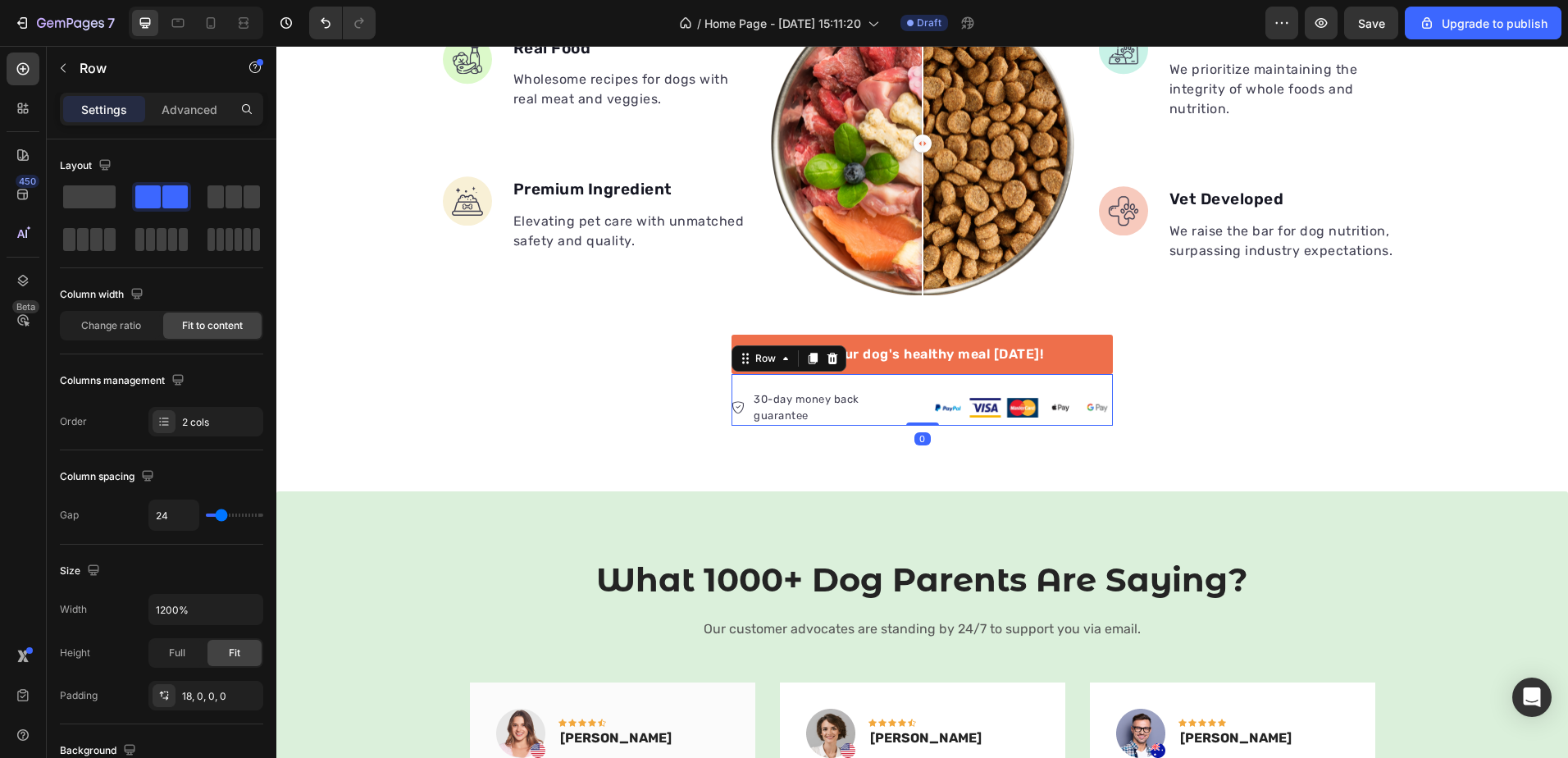
click at [909, 408] on div "30-day money back guarantee Item list Image Row 0" at bounding box center [922, 399] width 381 height 52
click at [905, 406] on div "30-day money back guarantee" at bounding box center [832, 407] width 161 height 37
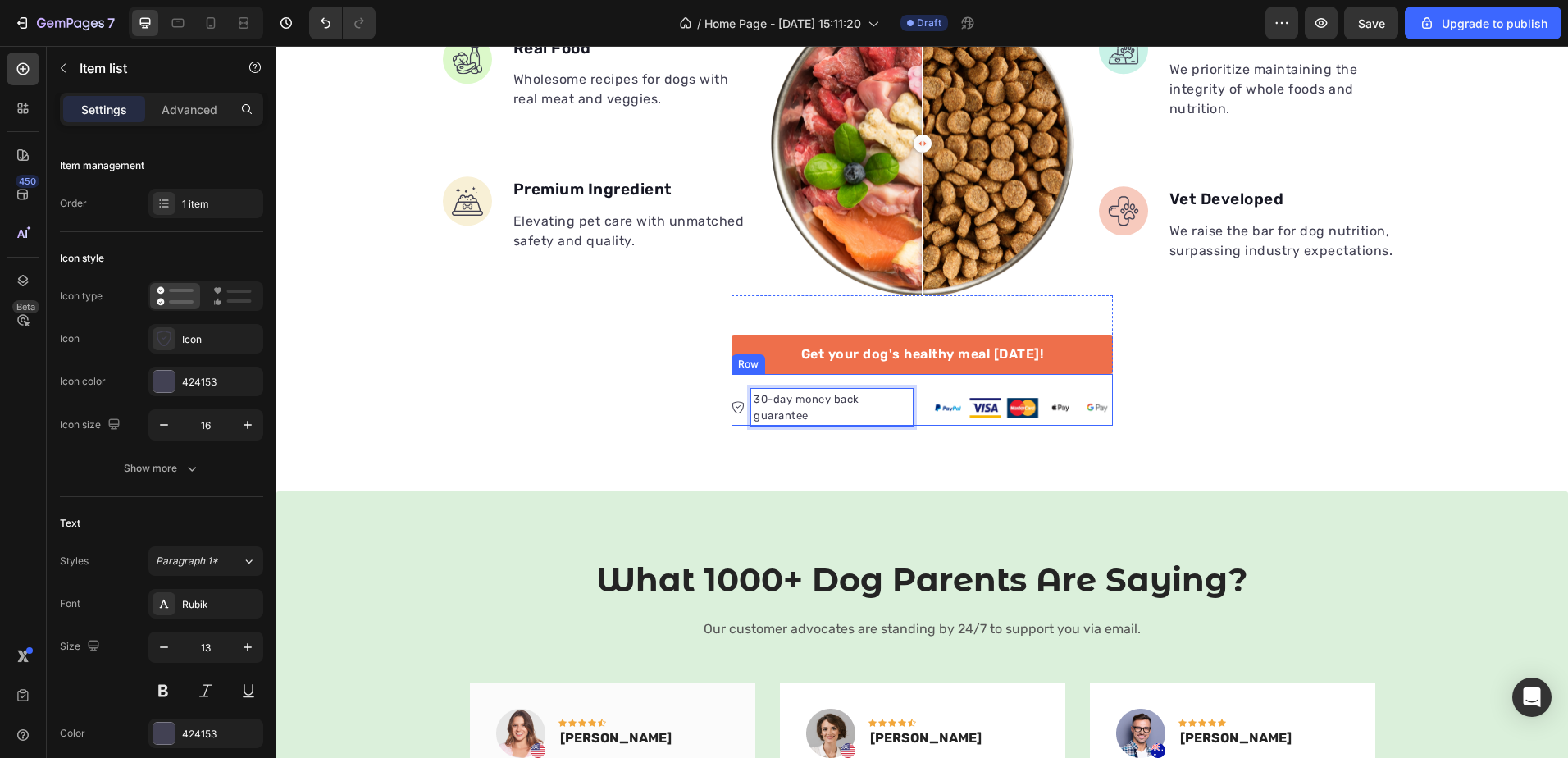
drag, startPoint x: 902, startPoint y: 404, endPoint x: 912, endPoint y: 402, distance: 10.2
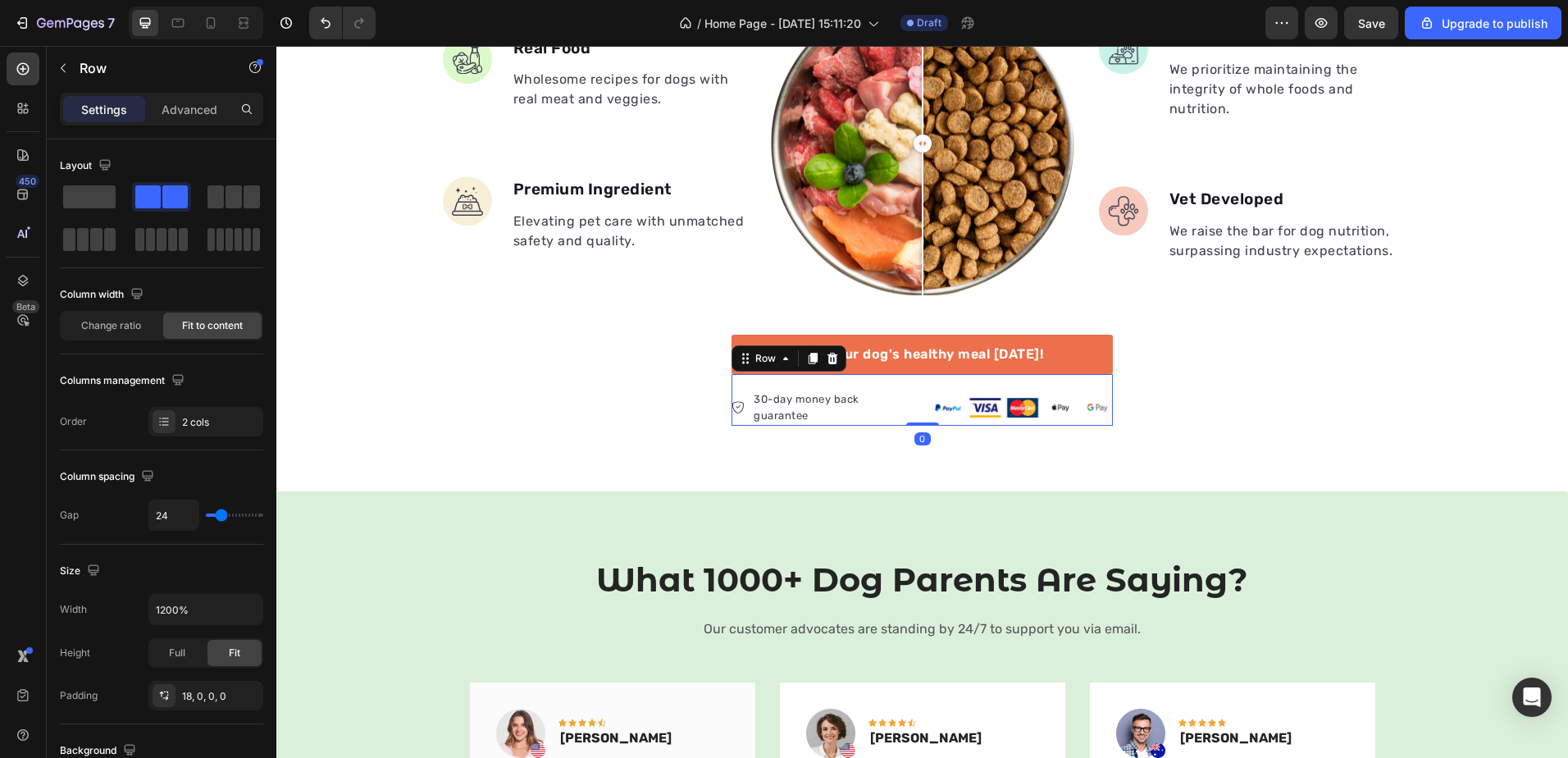
click at [920, 383] on div "30-day money back guarantee Item list Image Row 0" at bounding box center [922, 399] width 381 height 52
click at [1104, 316] on div "Get your dog's healthy meal today! Button 30-day money back guarantee Item list…" at bounding box center [922, 360] width 381 height 131
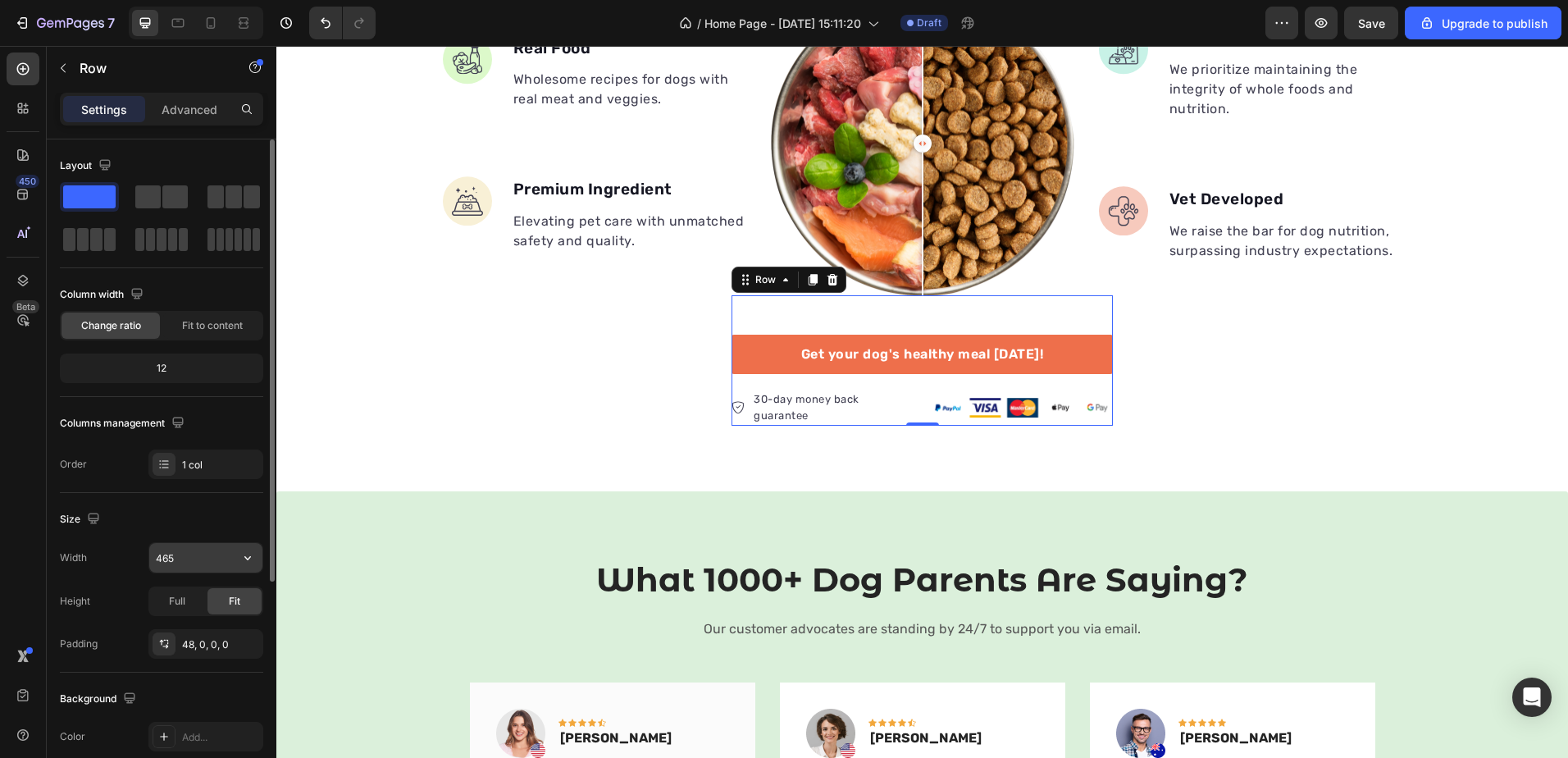
click at [171, 565] on input "465" at bounding box center [205, 557] width 113 height 29
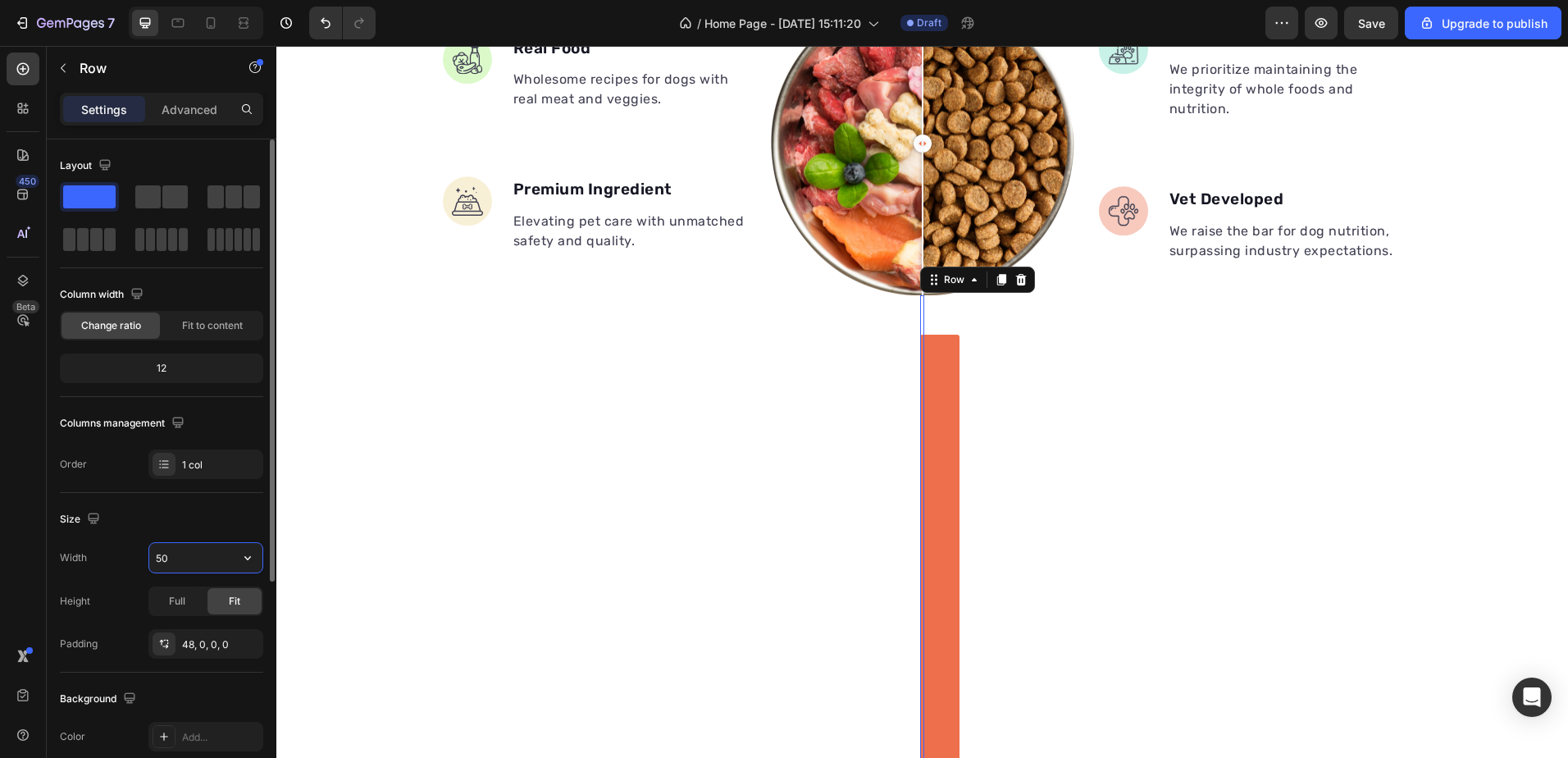
type input "500"
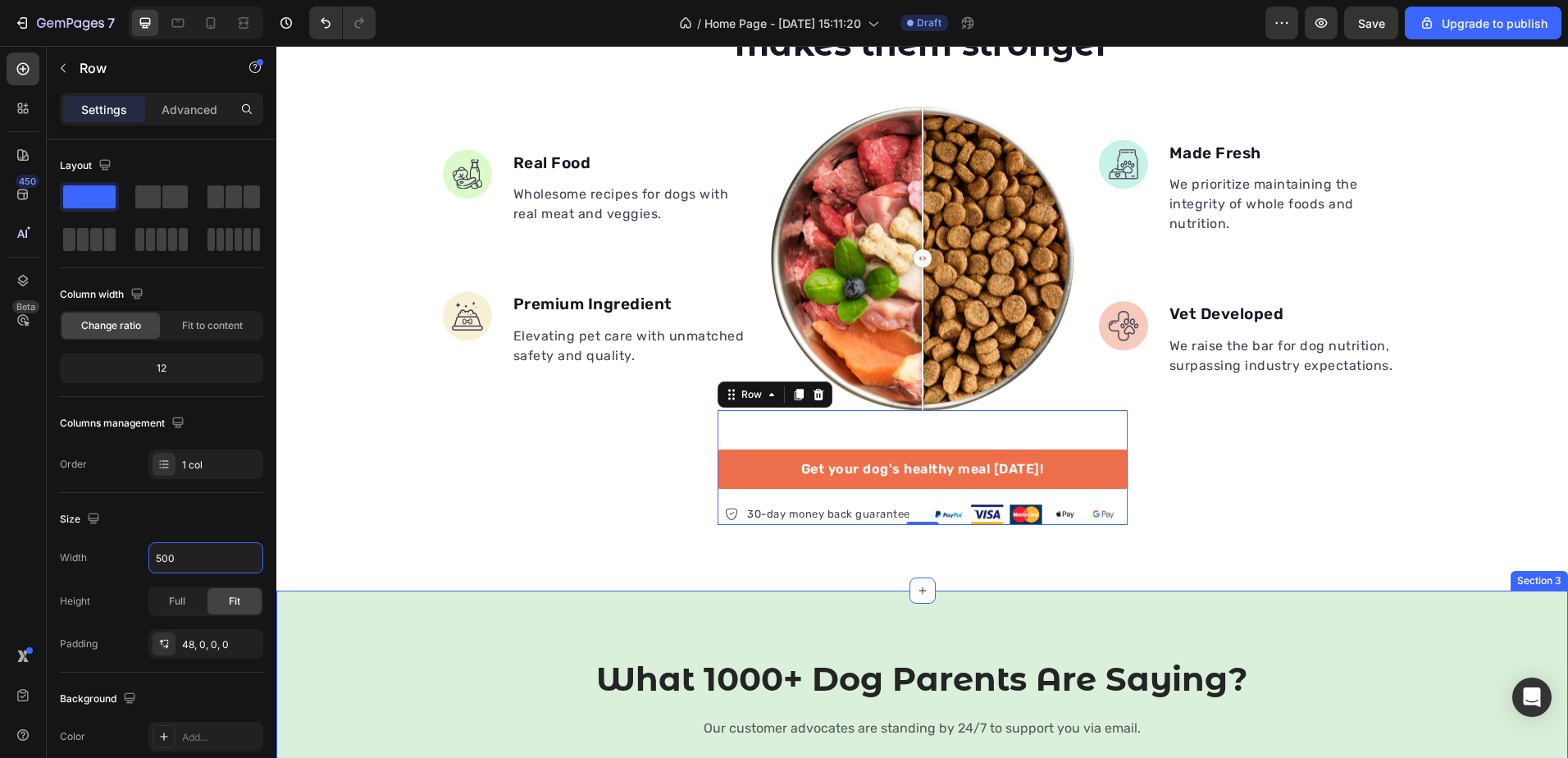
scroll to position [574, 0]
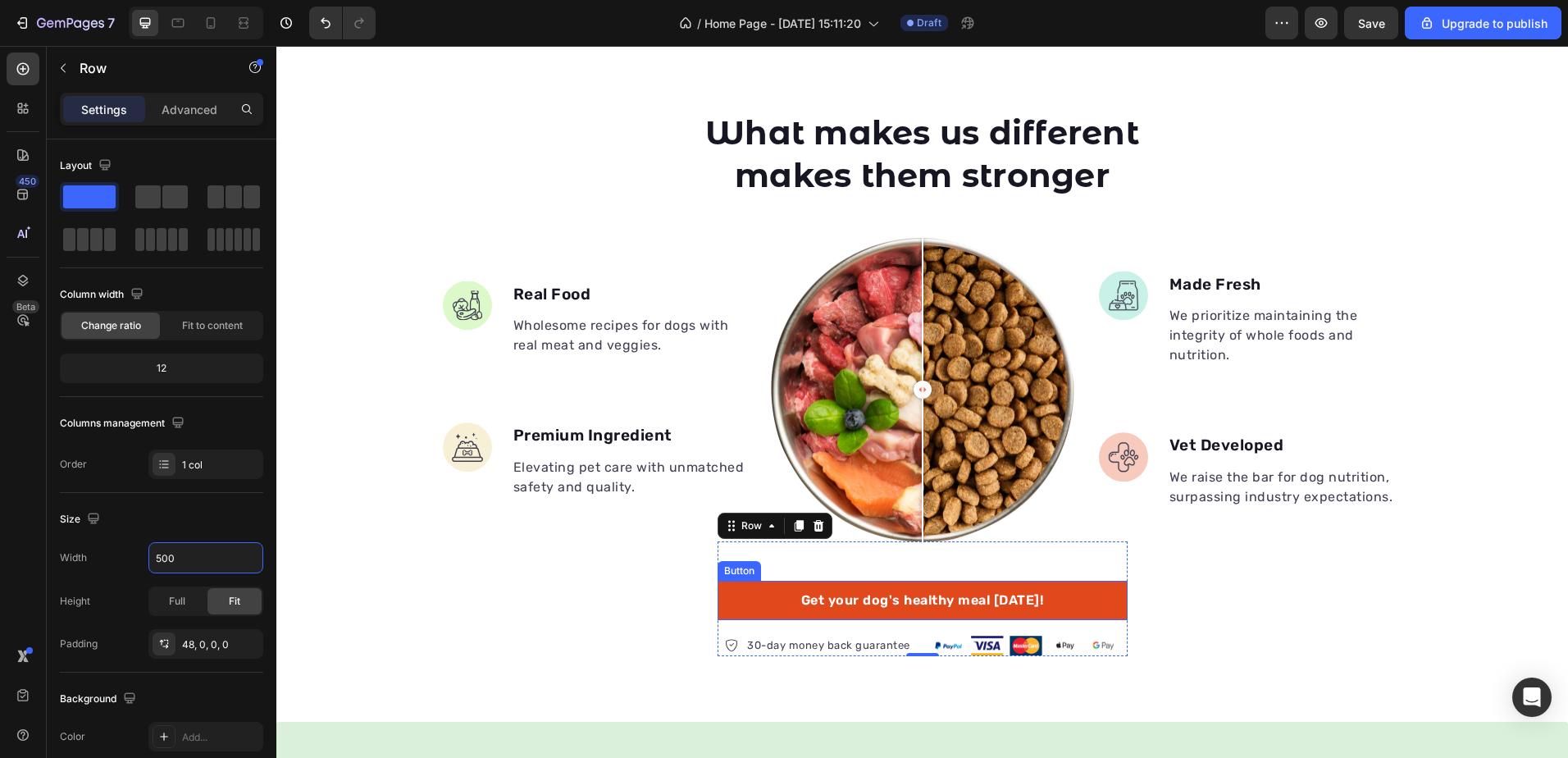
click at [1093, 597] on link "Get your dog's healthy meal [DATE]!" at bounding box center [922, 601] width 410 height 39
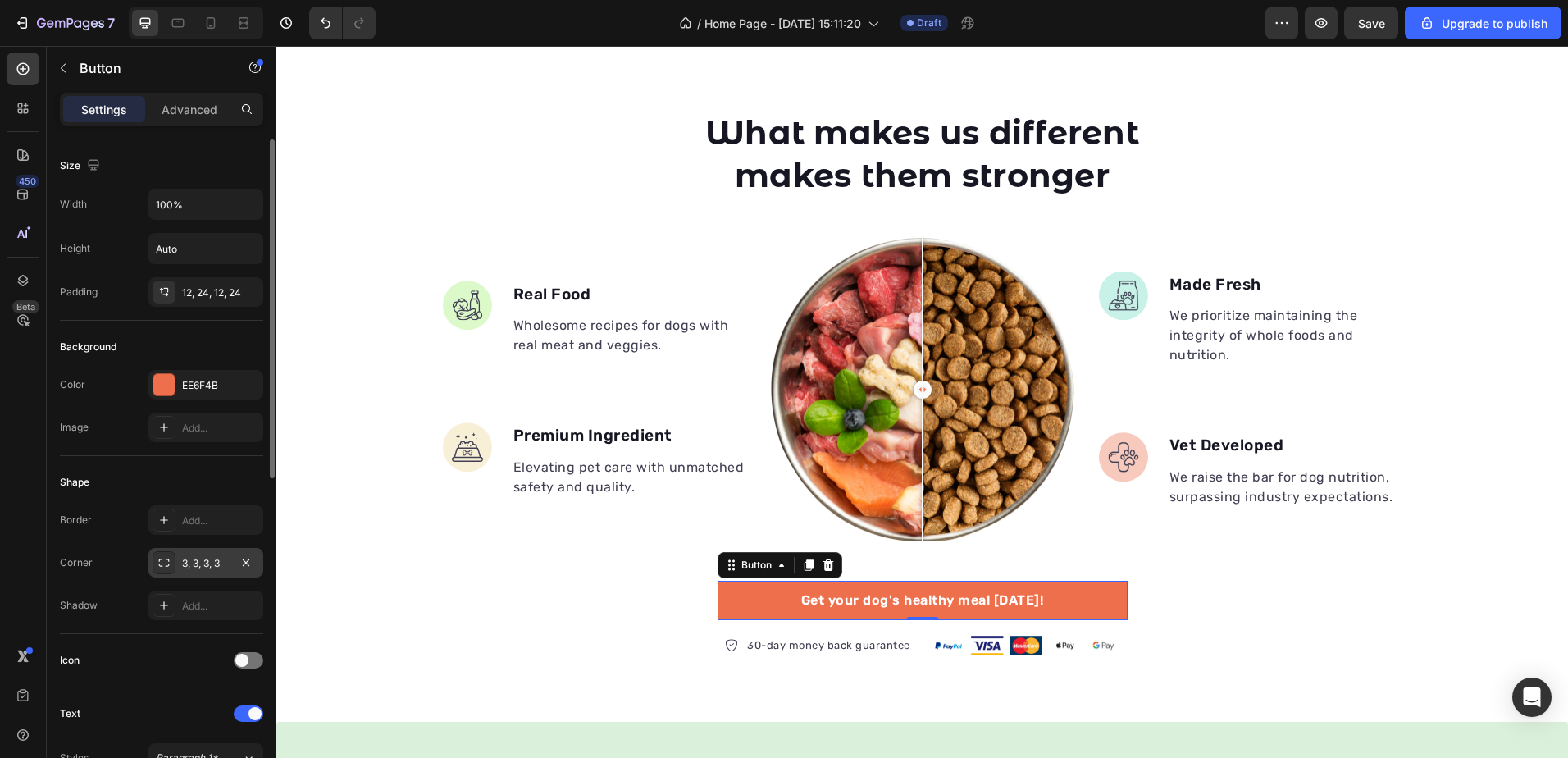
click at [201, 562] on div "3, 3, 3, 3" at bounding box center [205, 563] width 47 height 15
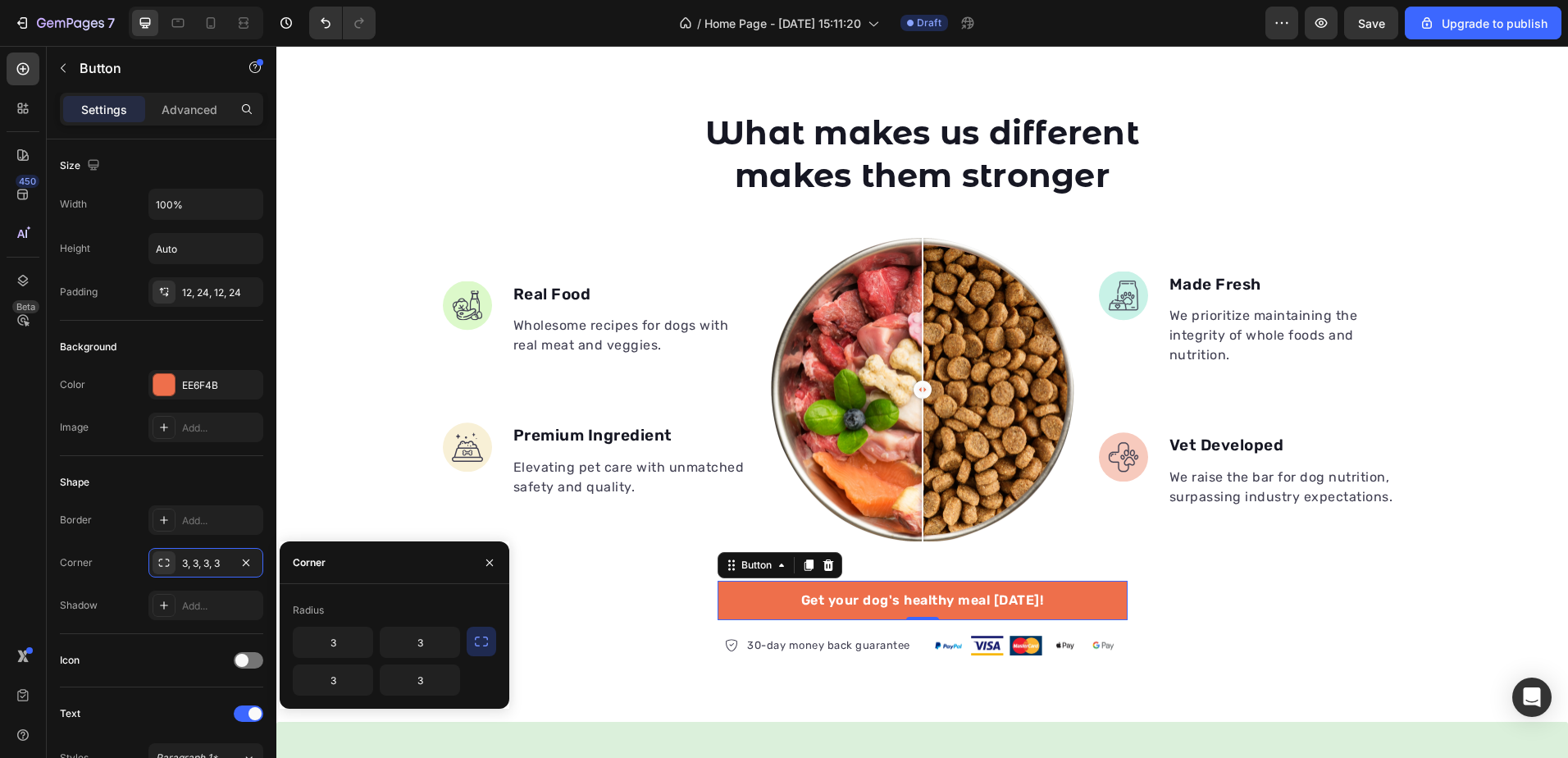
click at [473, 646] on button "button" at bounding box center [482, 641] width 29 height 29
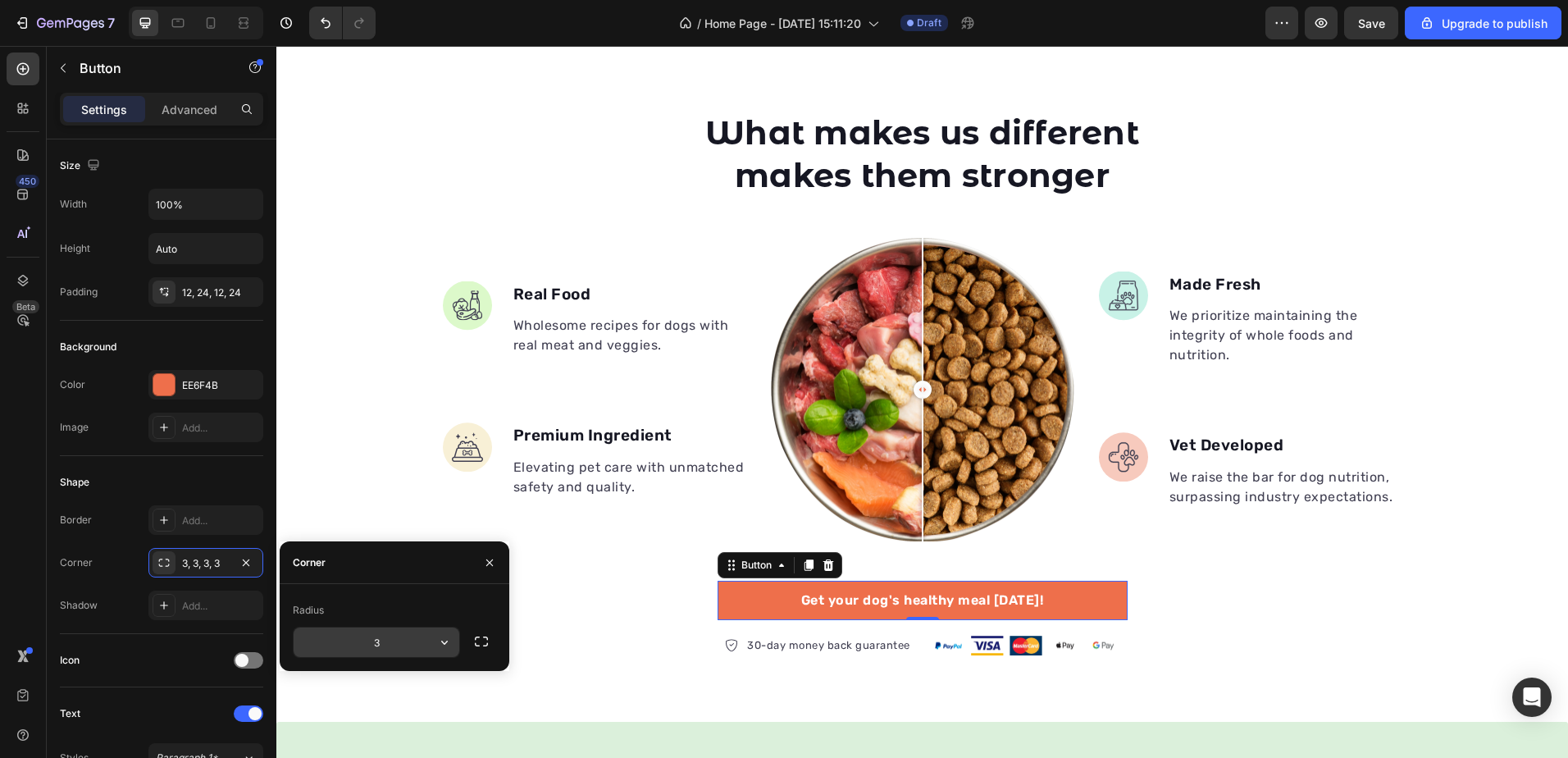
click at [401, 651] on input "3" at bounding box center [377, 642] width 166 height 29
type input "9999"
click at [190, 495] on div "Shape" at bounding box center [161, 482] width 203 height 27
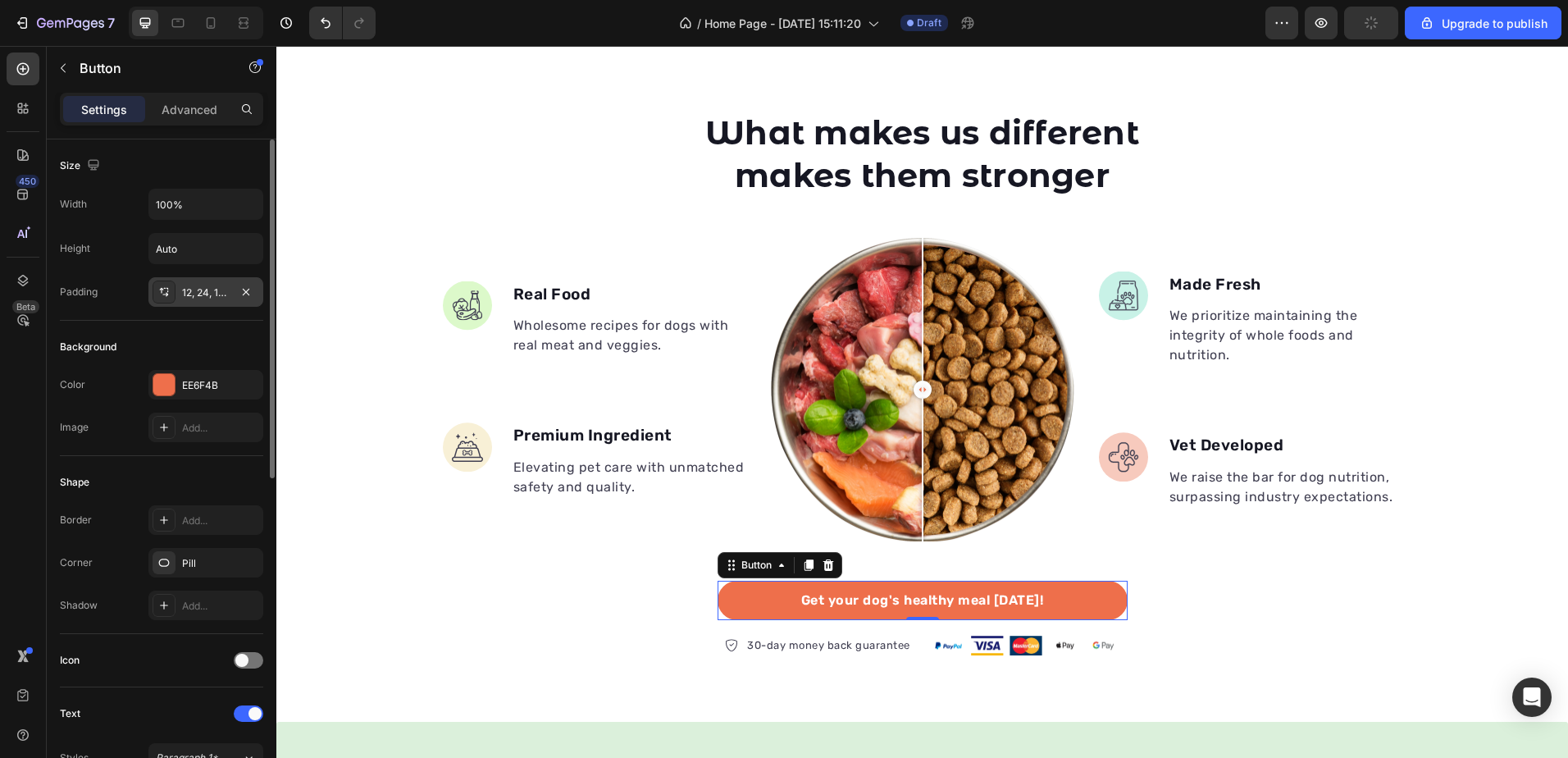
click at [187, 298] on div "12, 24, 12, 24" at bounding box center [205, 292] width 47 height 15
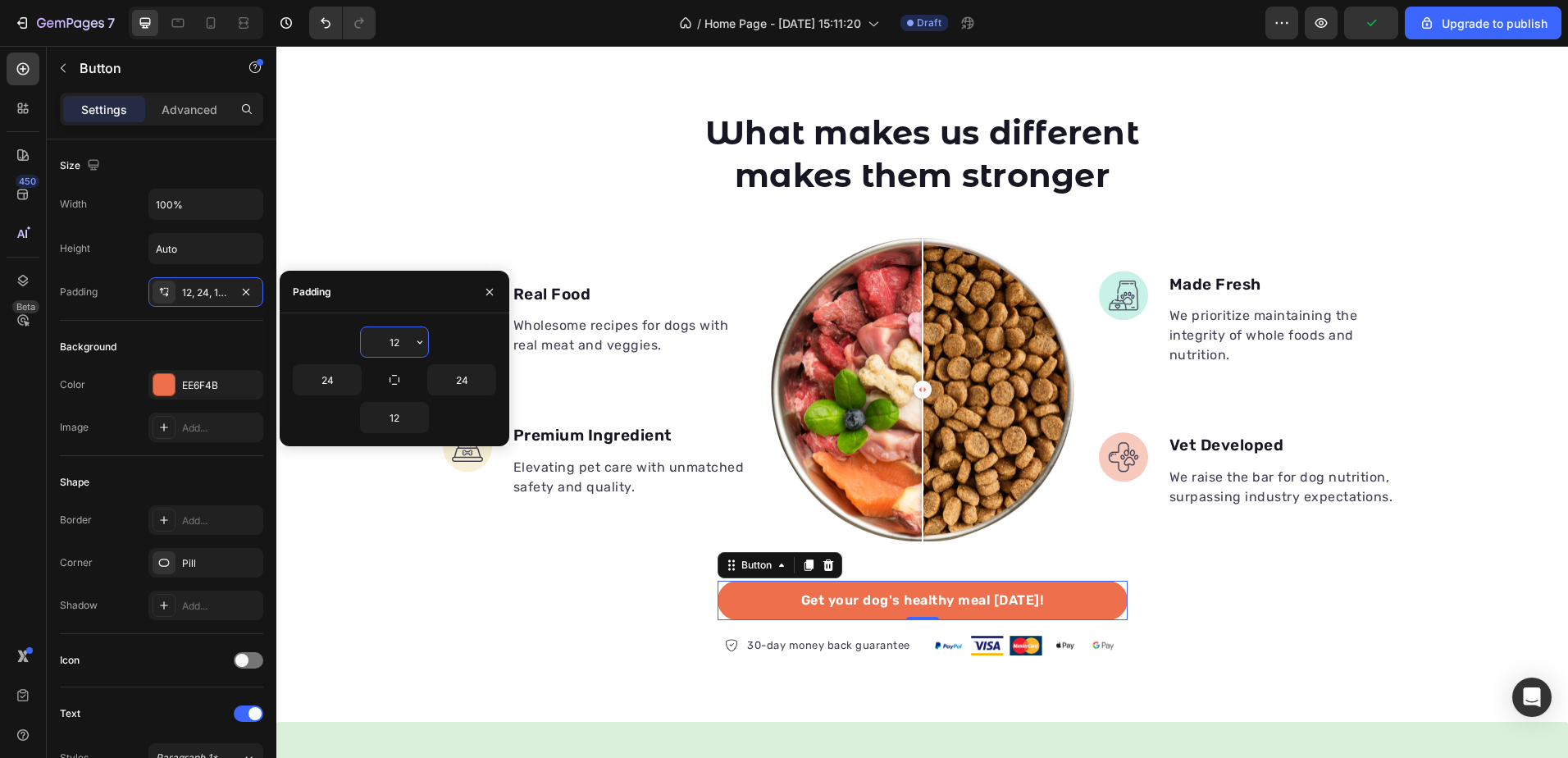
click at [399, 335] on input "12" at bounding box center [394, 342] width 67 height 29
type input "16"
click at [400, 413] on input "12" at bounding box center [394, 418] width 67 height 29
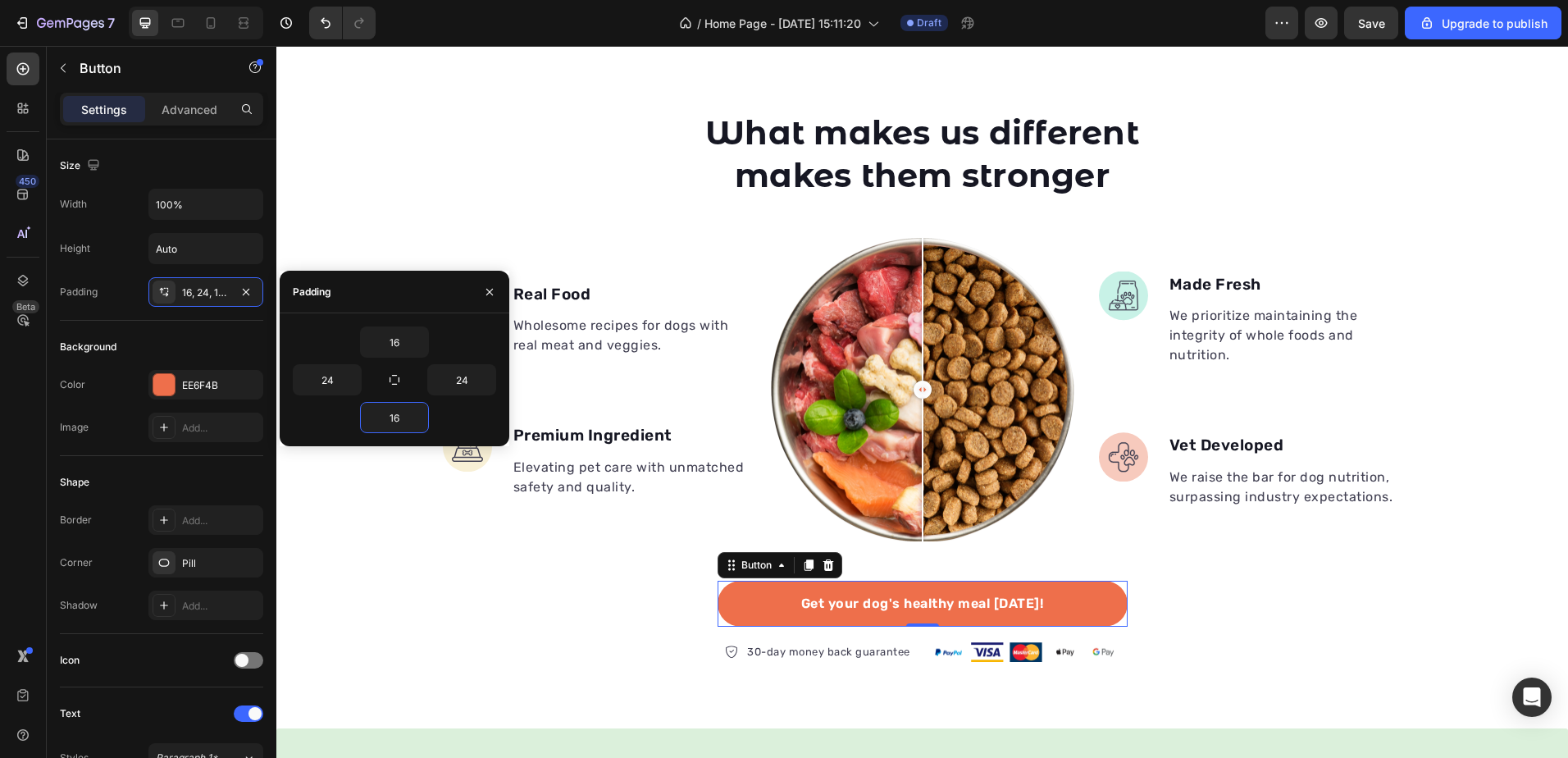
type input "16"
click at [458, 334] on div "16" at bounding box center [394, 342] width 203 height 31
click at [202, 388] on div "EE6F4B" at bounding box center [205, 385] width 47 height 15
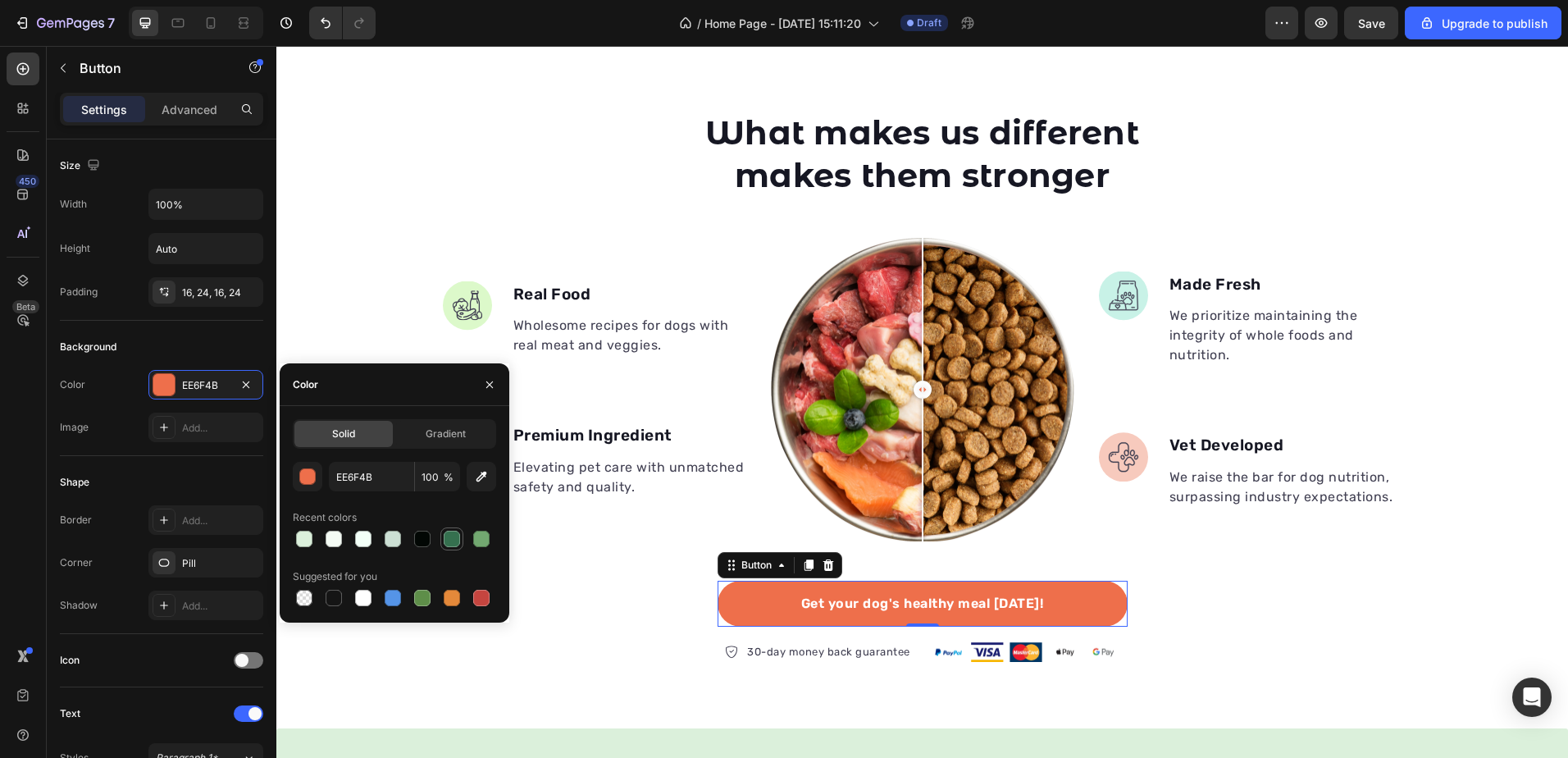
click at [445, 536] on div at bounding box center [451, 539] width 17 height 17
type input "35704F"
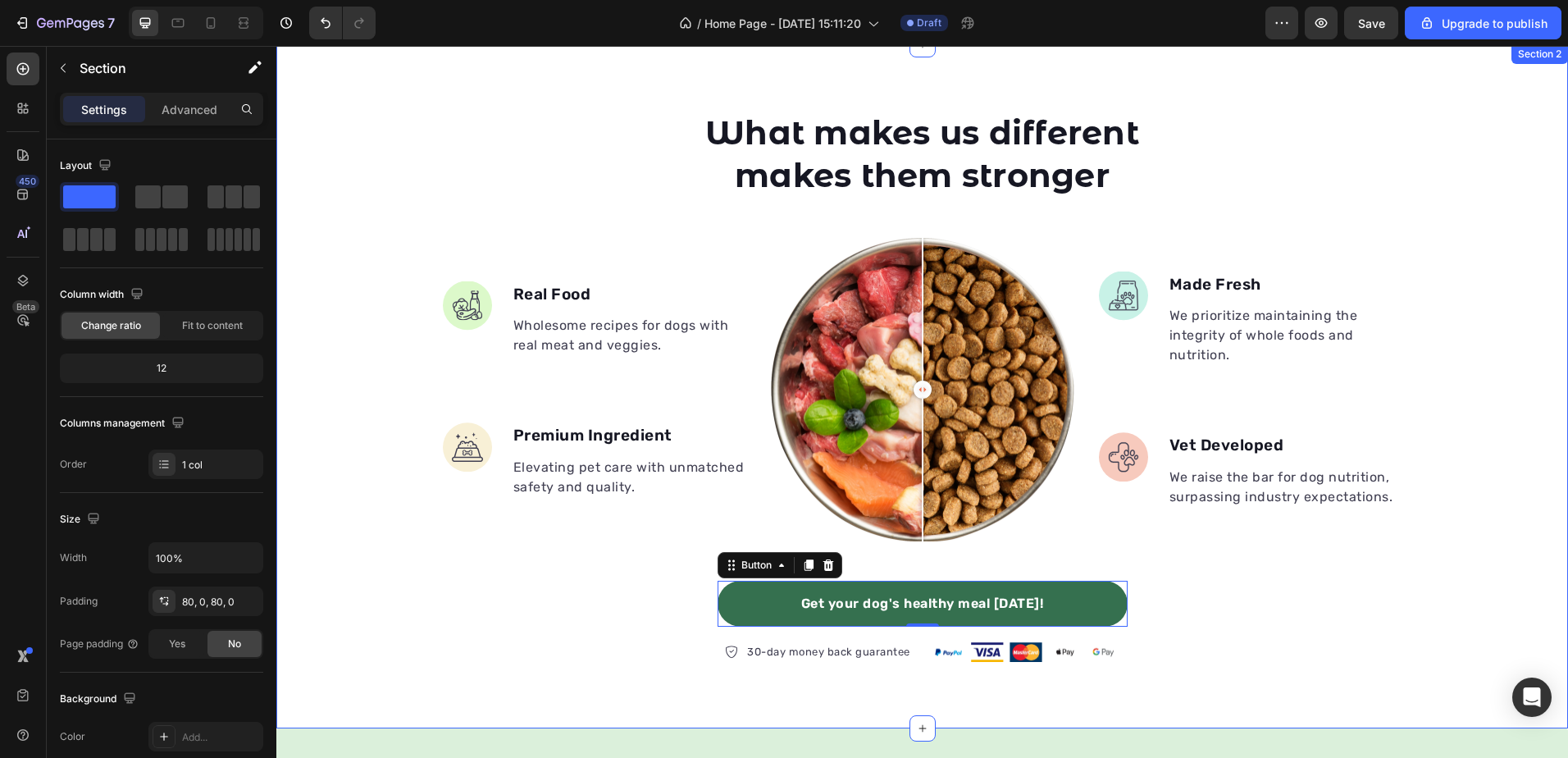
click at [1217, 602] on div "What makes us different makes them stronger Heading Image Real Food Text block …" at bounding box center [922, 386] width 1292 height 553
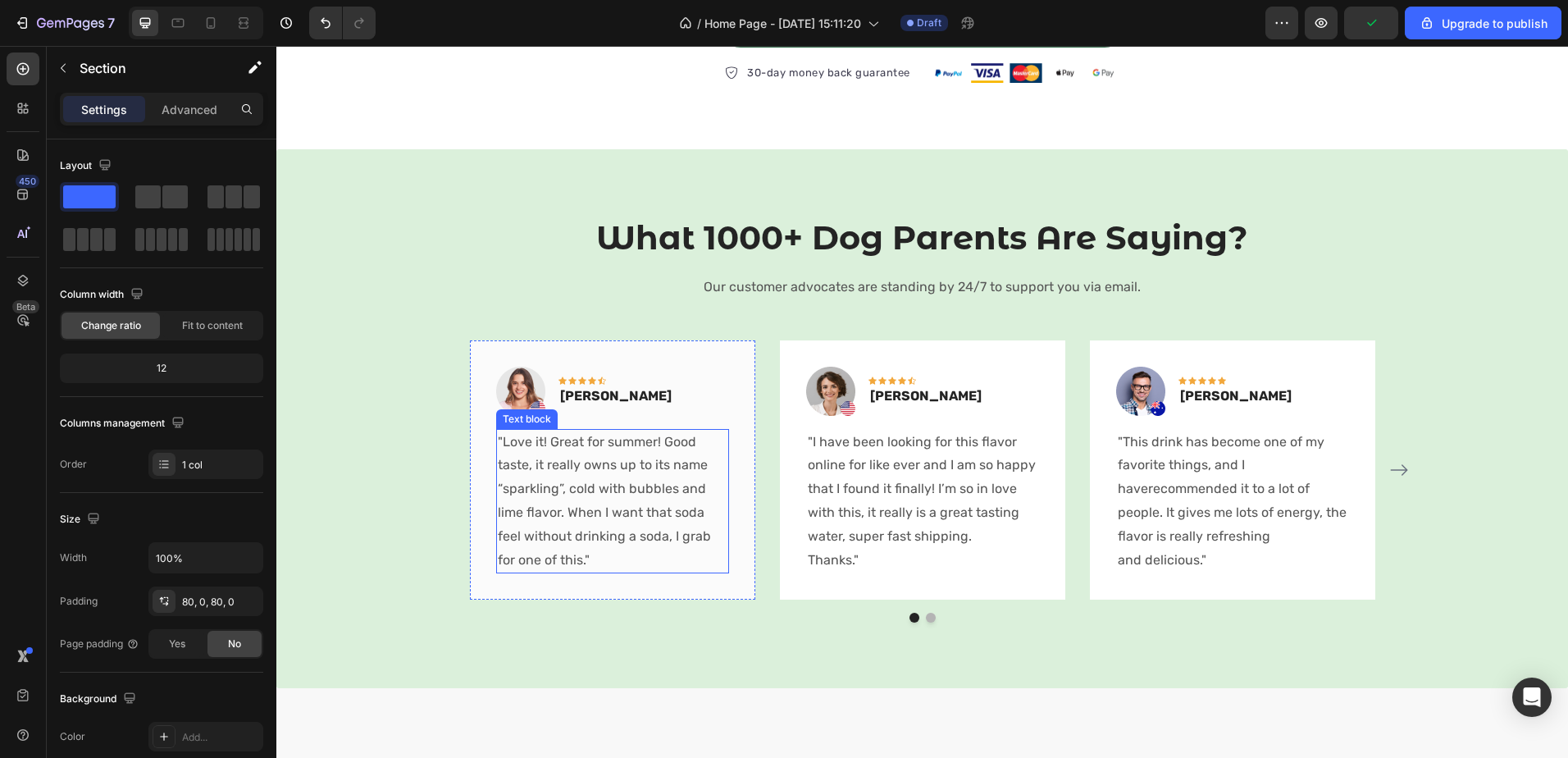
scroll to position [1133, 0]
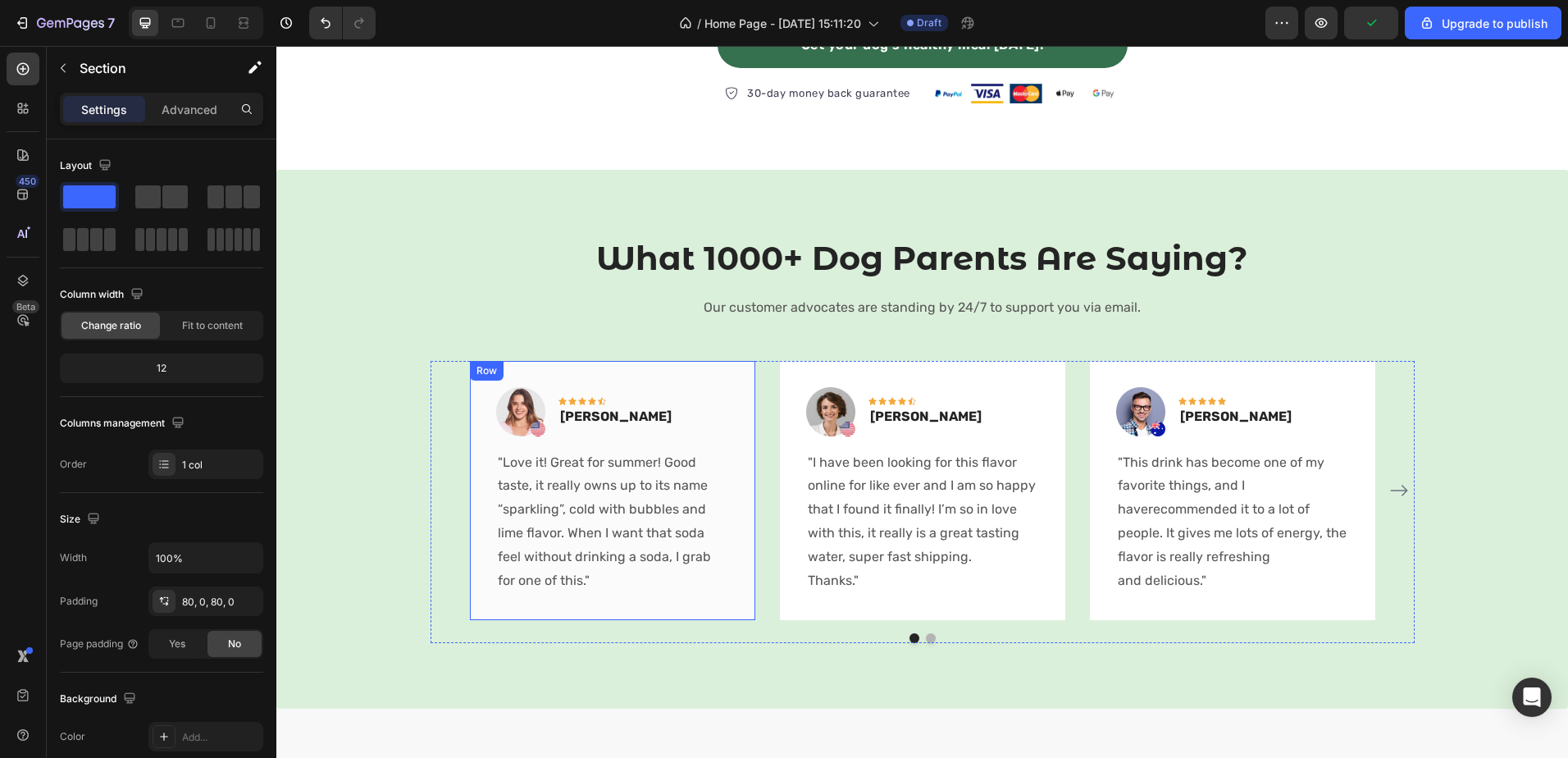
click at [620, 385] on div "Image Icon Icon Icon Icon Icon Row Rita Carroll Text block Row "Love it! Great …" at bounding box center [612, 491] width 285 height 260
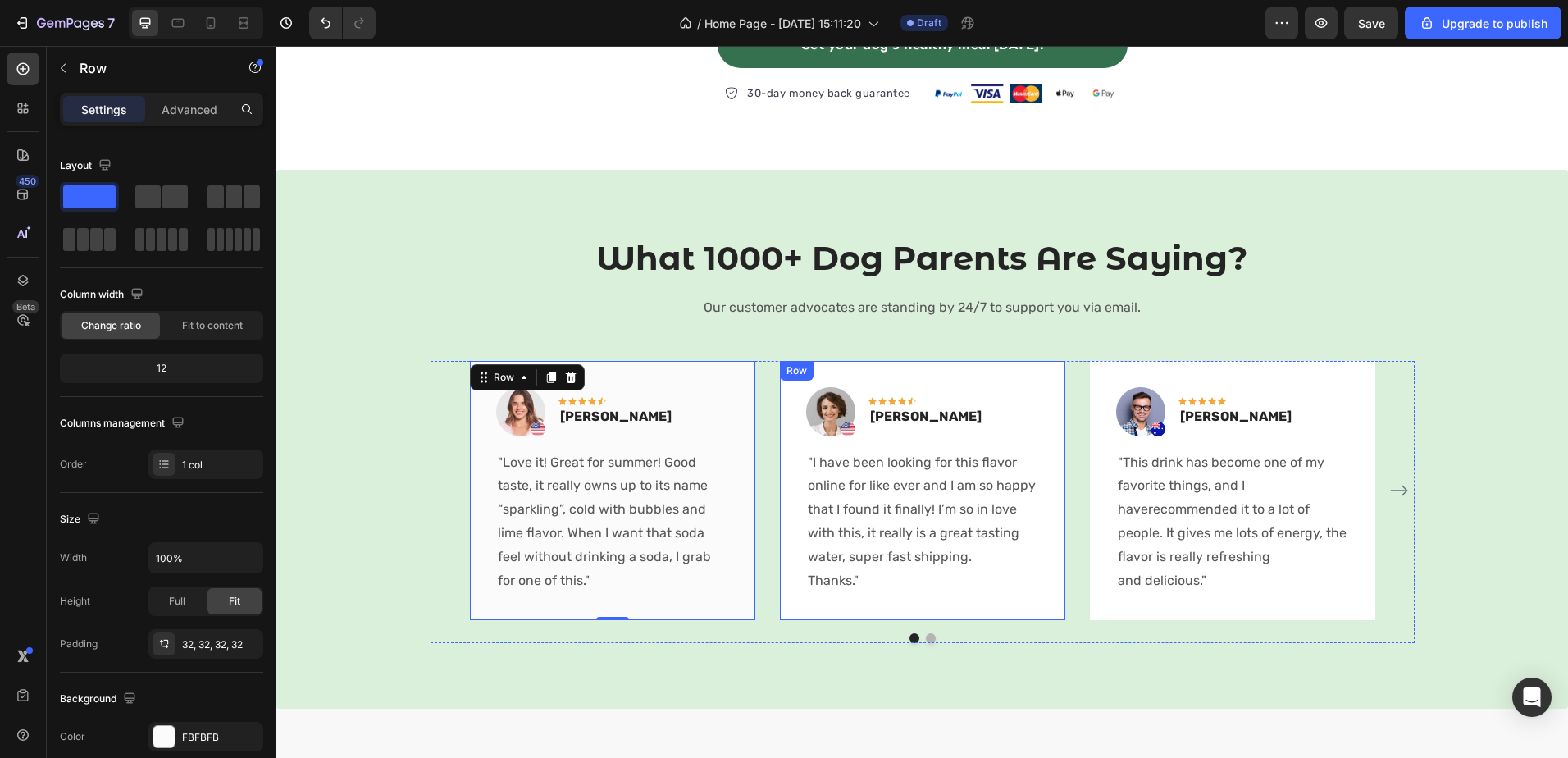
click at [956, 374] on div "Image Icon Icon Icon Icon Icon Row Olivia Rowse Text block Row "I have been loo…" at bounding box center [922, 491] width 285 height 260
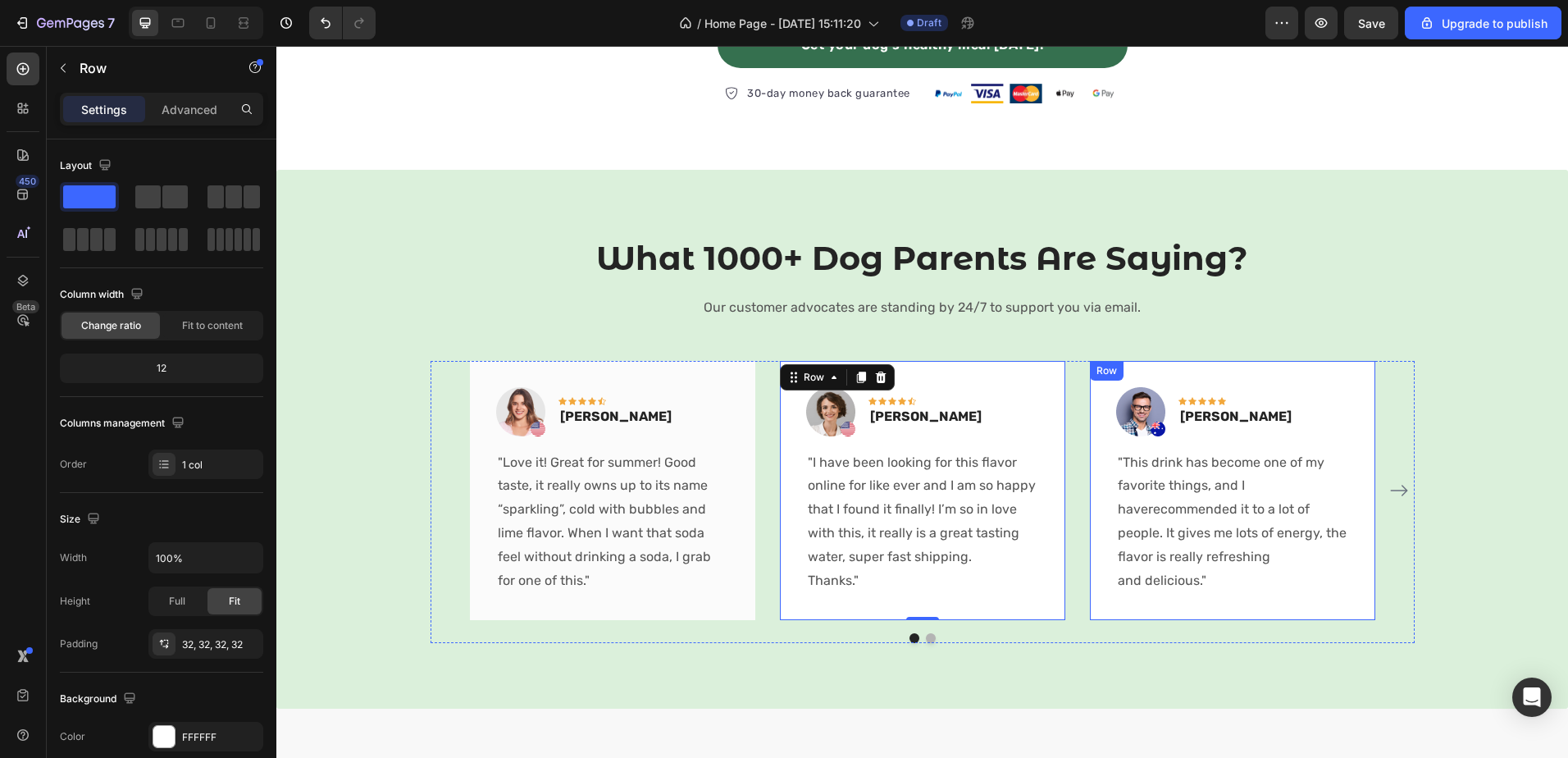
click at [1195, 379] on div "Image Icon Icon Icon Icon Icon Row Timothy Joseph Text block Row "This drink ha…" at bounding box center [1233, 491] width 285 height 260
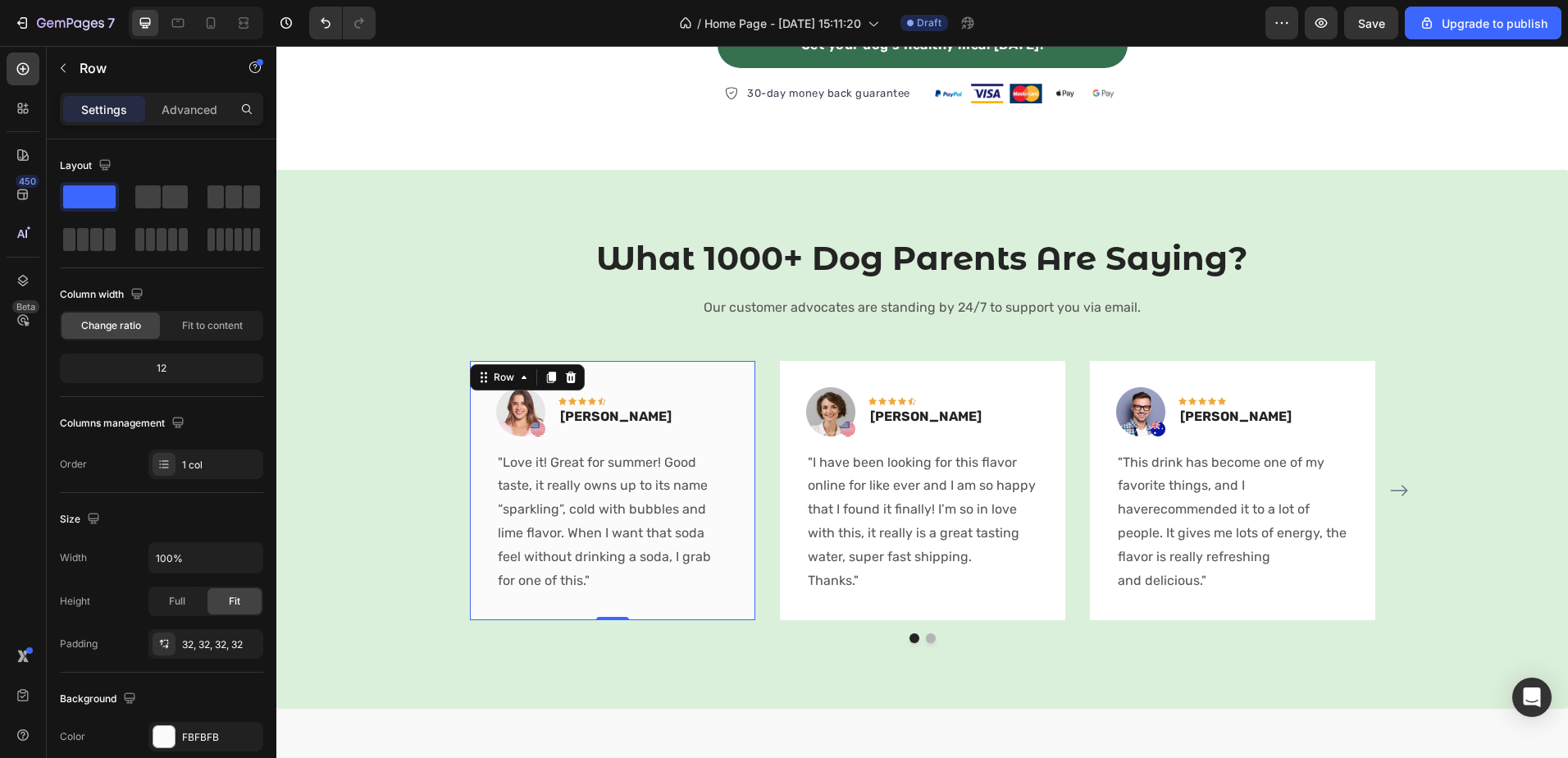
click at [669, 377] on div "Image Icon Icon Icon Icon Icon Row Rita Carroll Text block Row "Love it! Great …" at bounding box center [612, 491] width 285 height 260
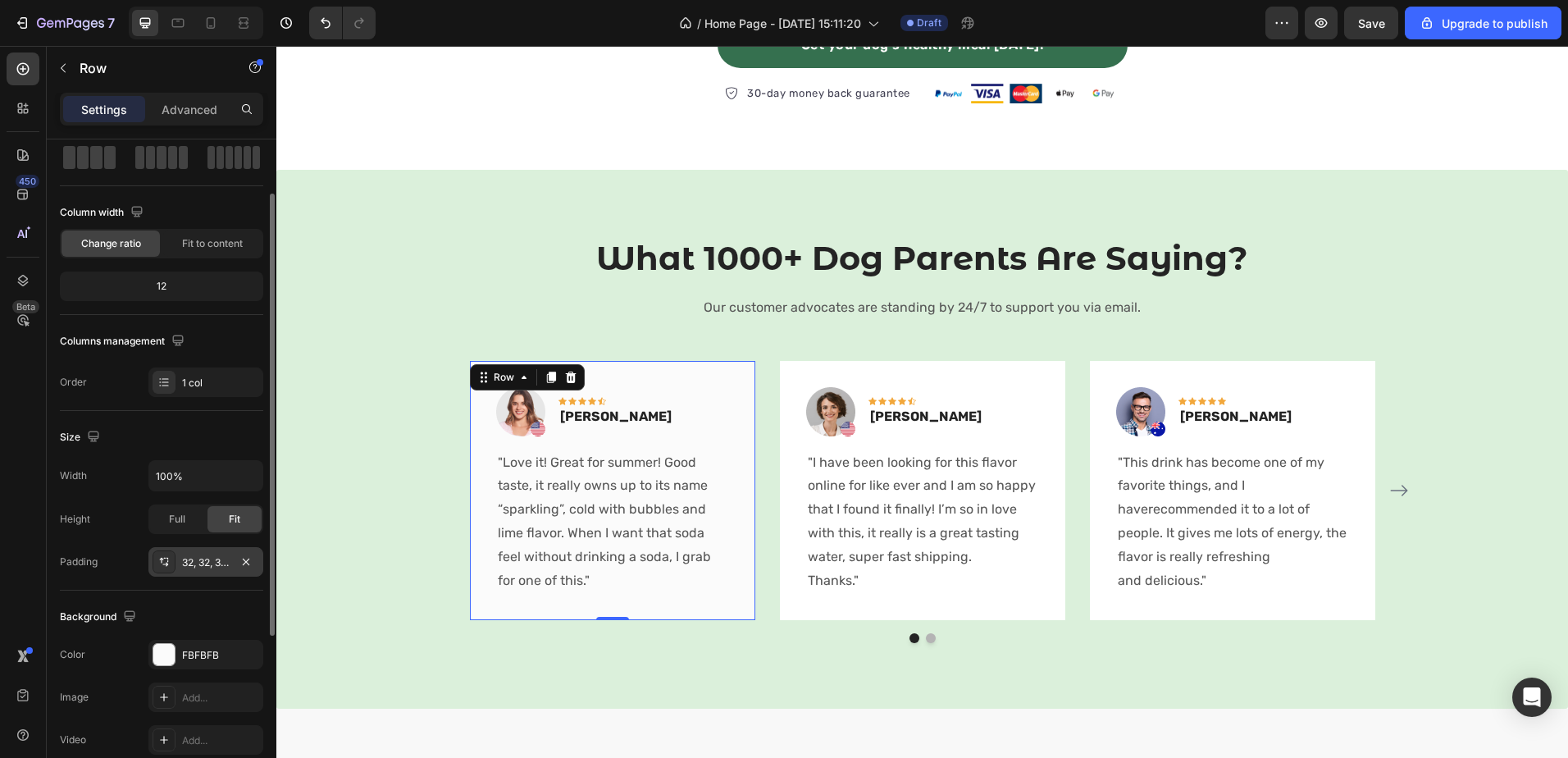
click at [168, 571] on div at bounding box center [163, 561] width 23 height 23
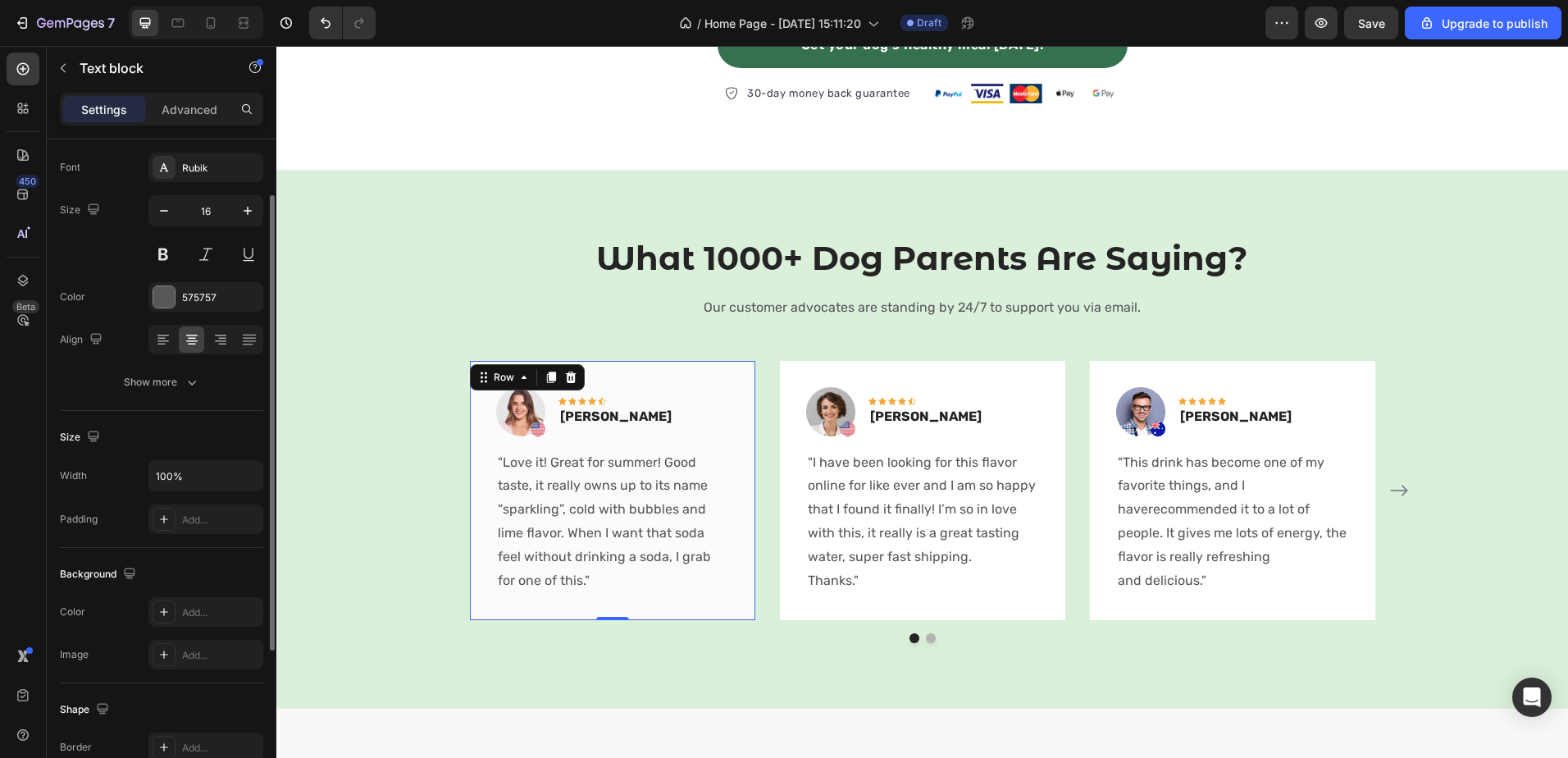
click at [875, 312] on p "Our customer advocates are standing by 24/7 to support you via email." at bounding box center [923, 308] width 981 height 24
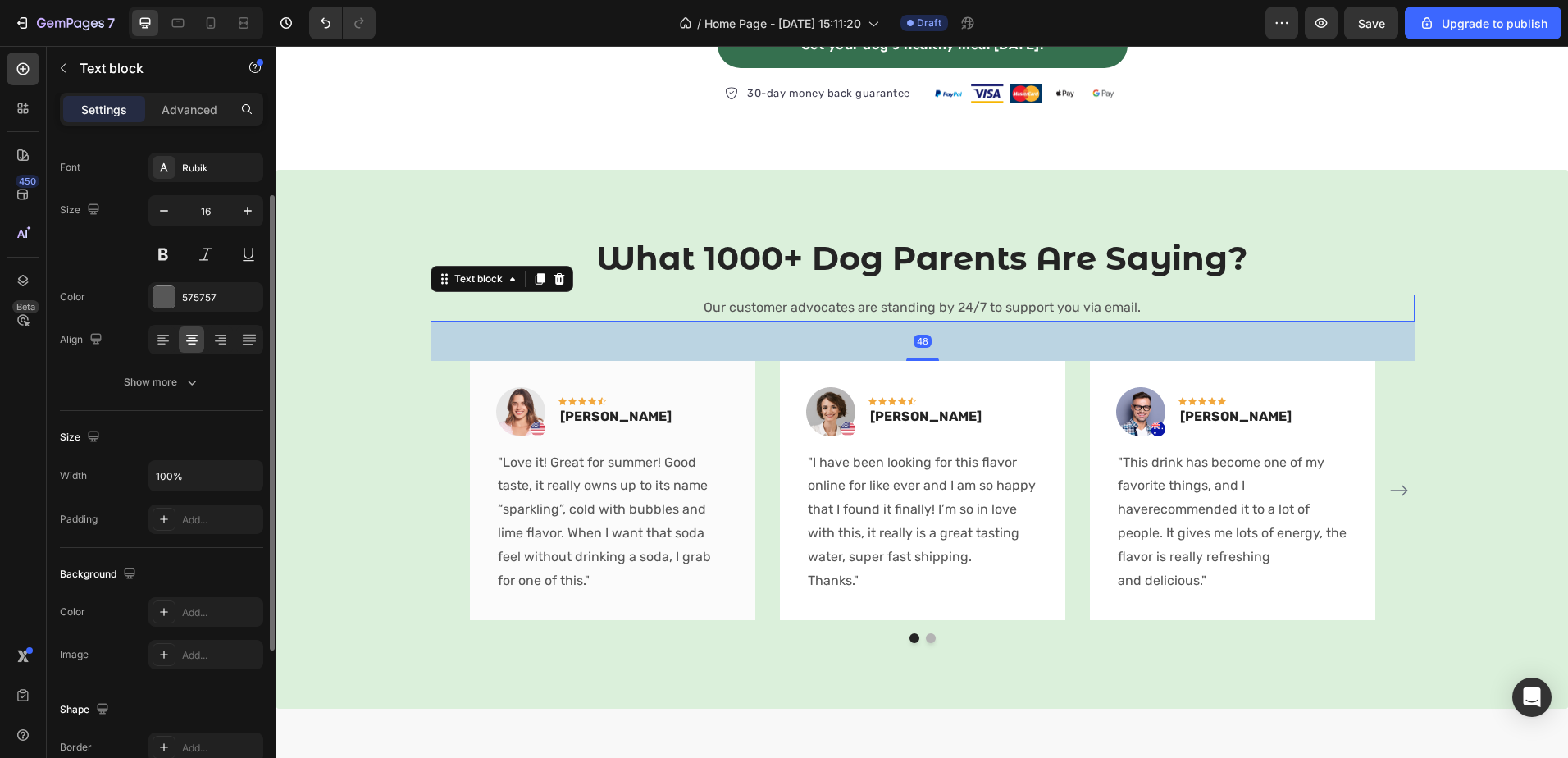
scroll to position [0, 0]
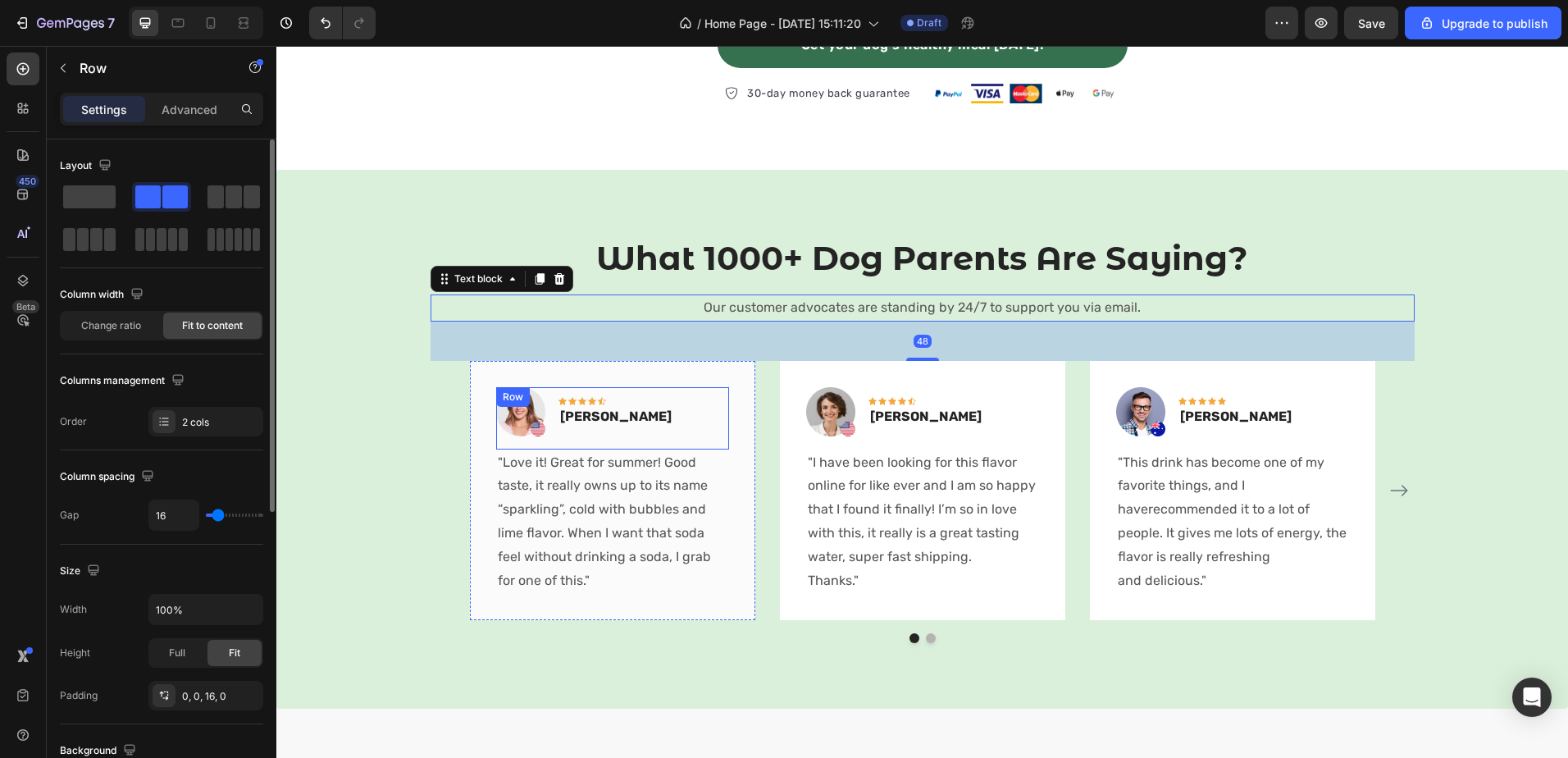
click at [656, 423] on div "Image Icon Icon Icon Icon Icon Row Rita Carroll Text block Row" at bounding box center [612, 418] width 233 height 62
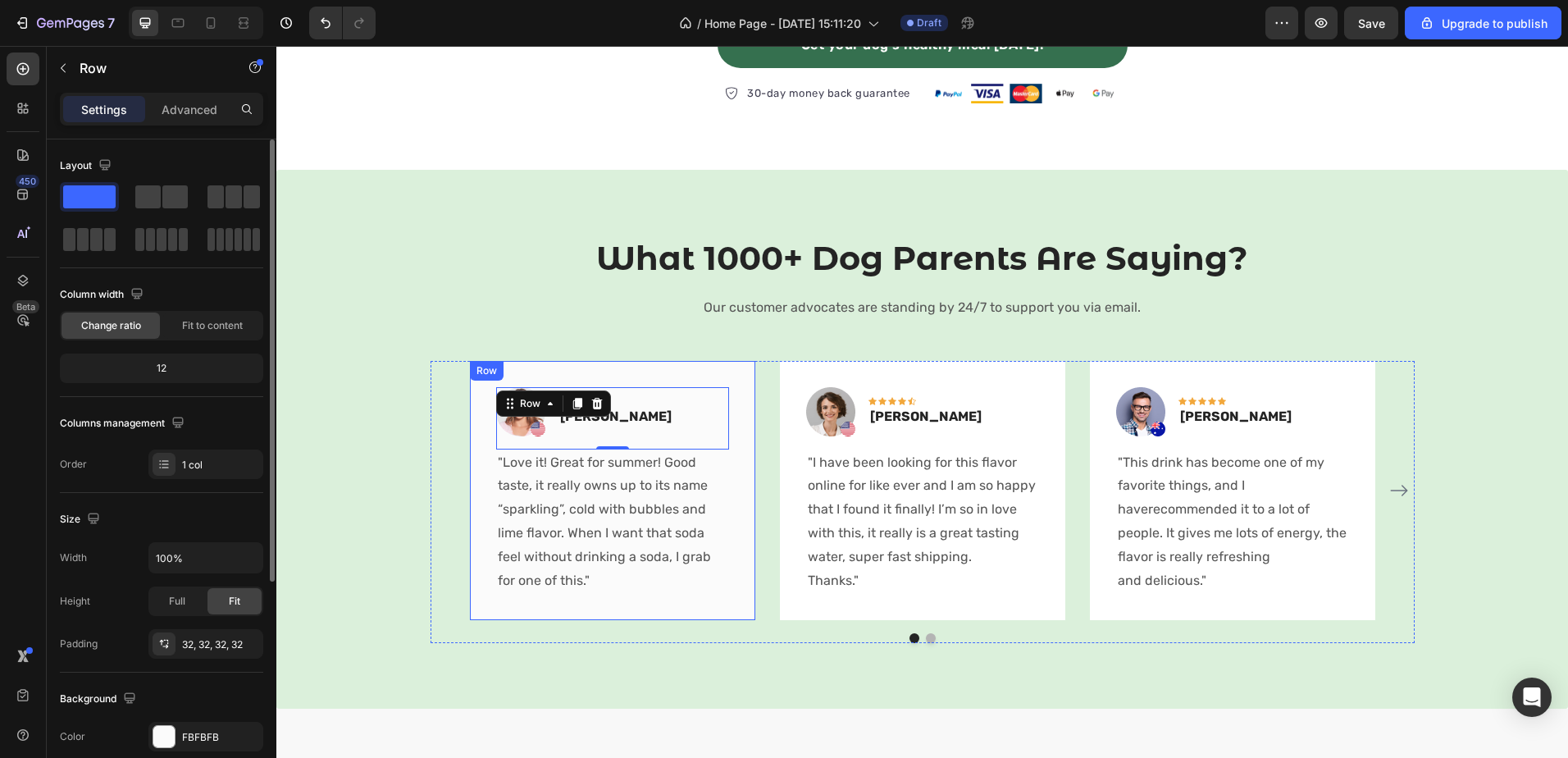
click at [715, 373] on div "Image Icon Icon Icon Icon Icon Row Rita Carroll Text block Row 0 "Love it! Grea…" at bounding box center [612, 491] width 285 height 260
click at [163, 105] on p "Advanced" at bounding box center [189, 110] width 56 height 18
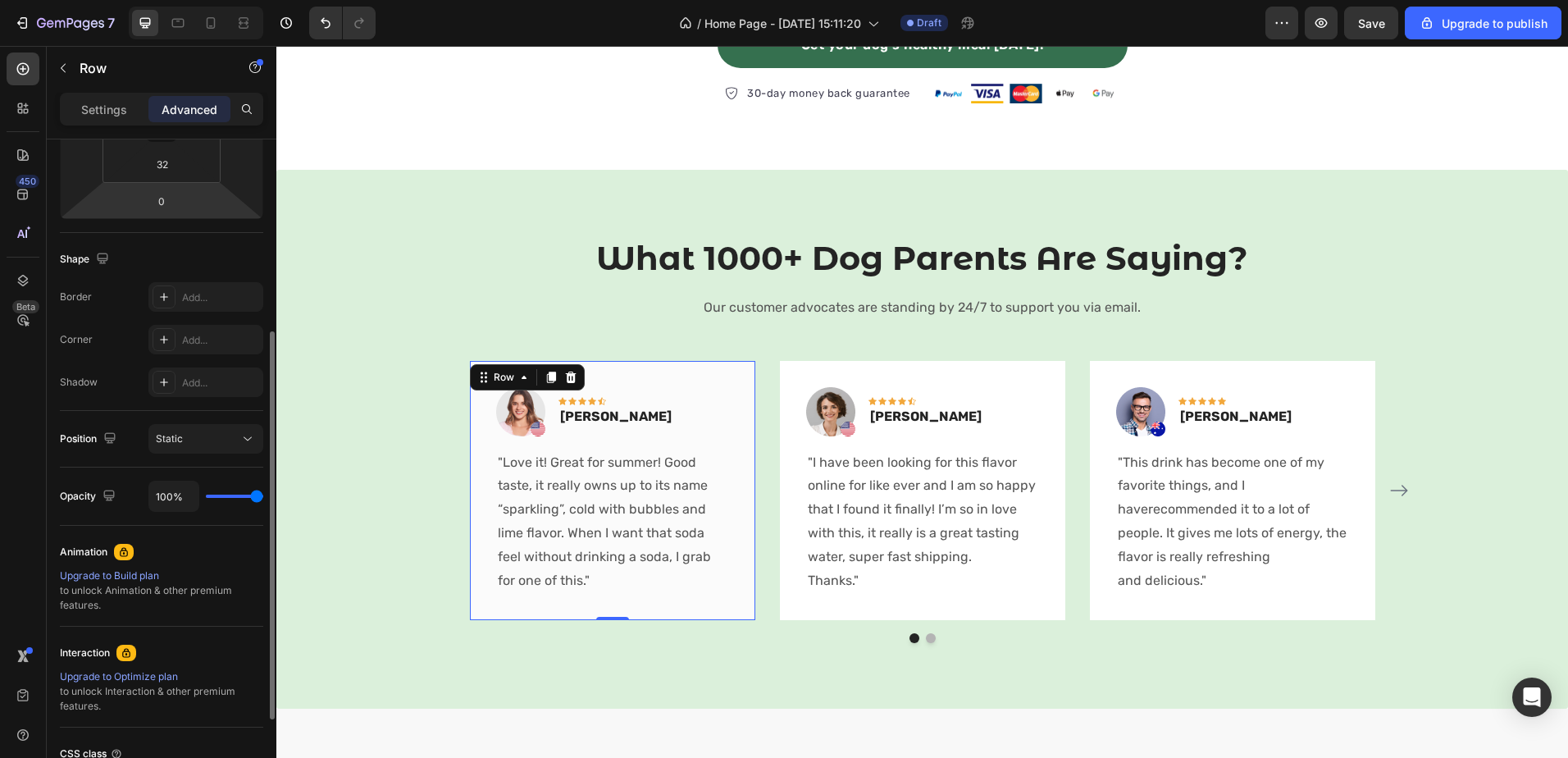
scroll to position [164, 0]
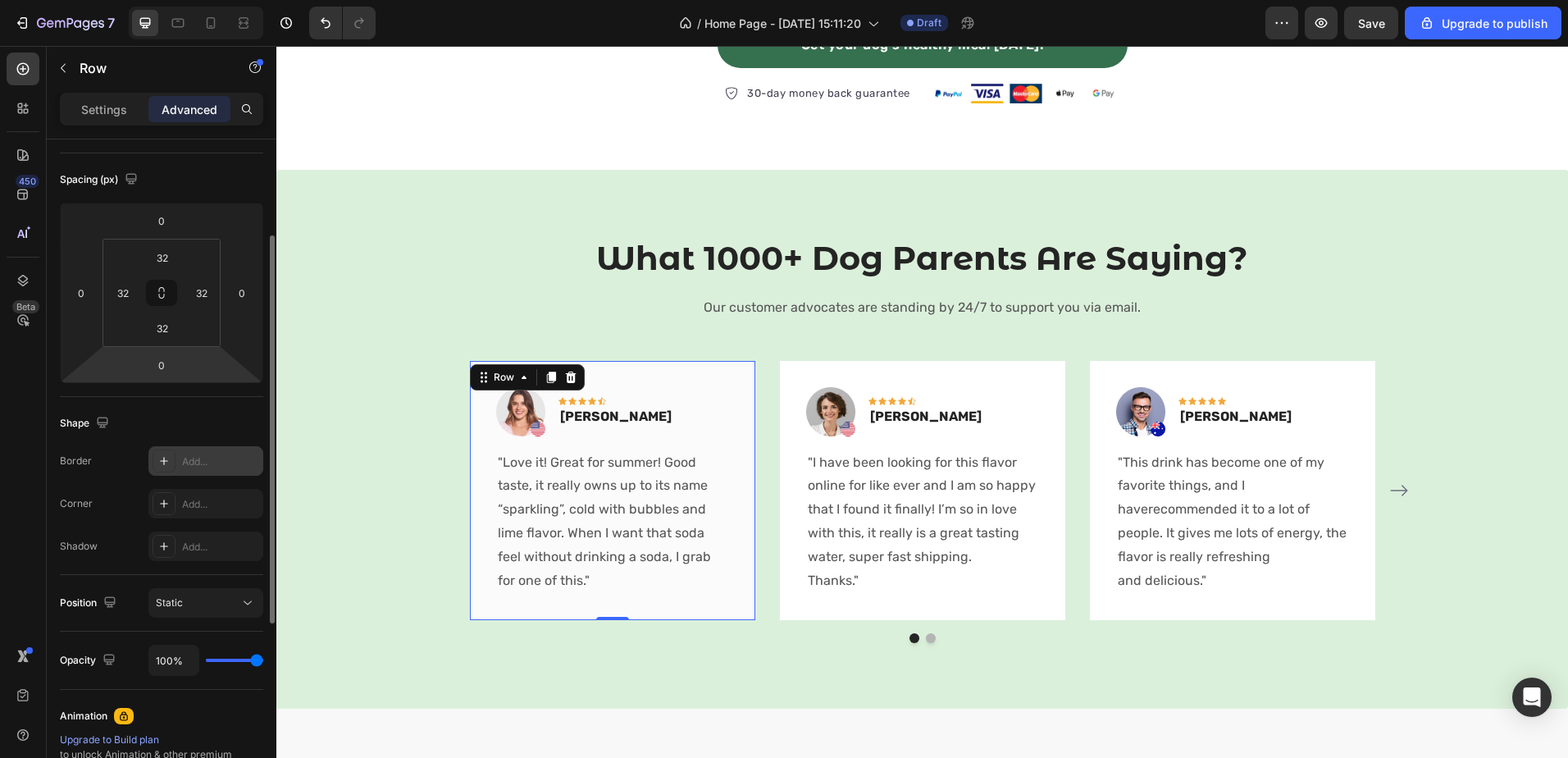
click at [179, 461] on div "Add..." at bounding box center [205, 461] width 115 height 29
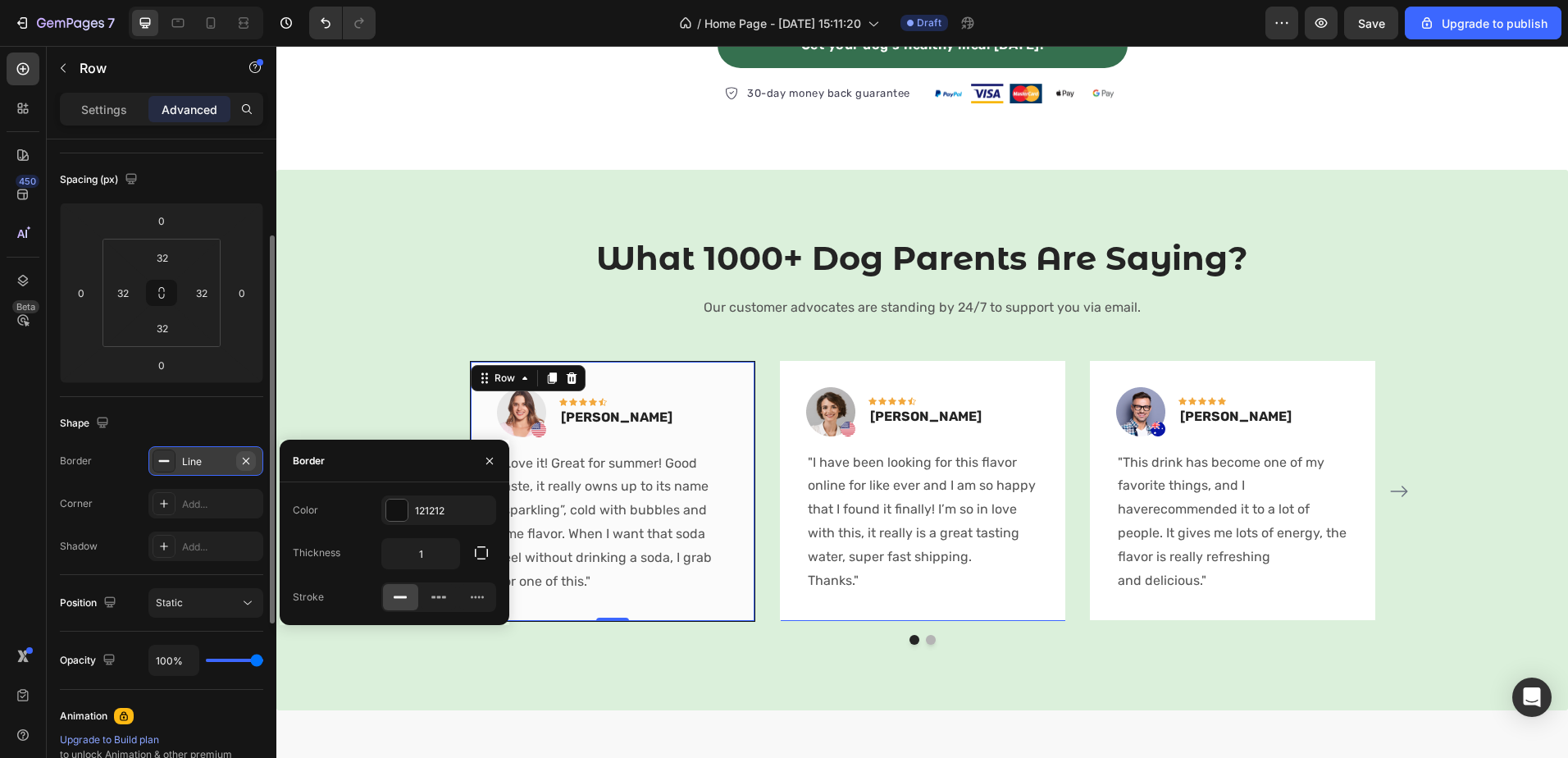
click at [249, 457] on icon "button" at bounding box center [246, 460] width 13 height 13
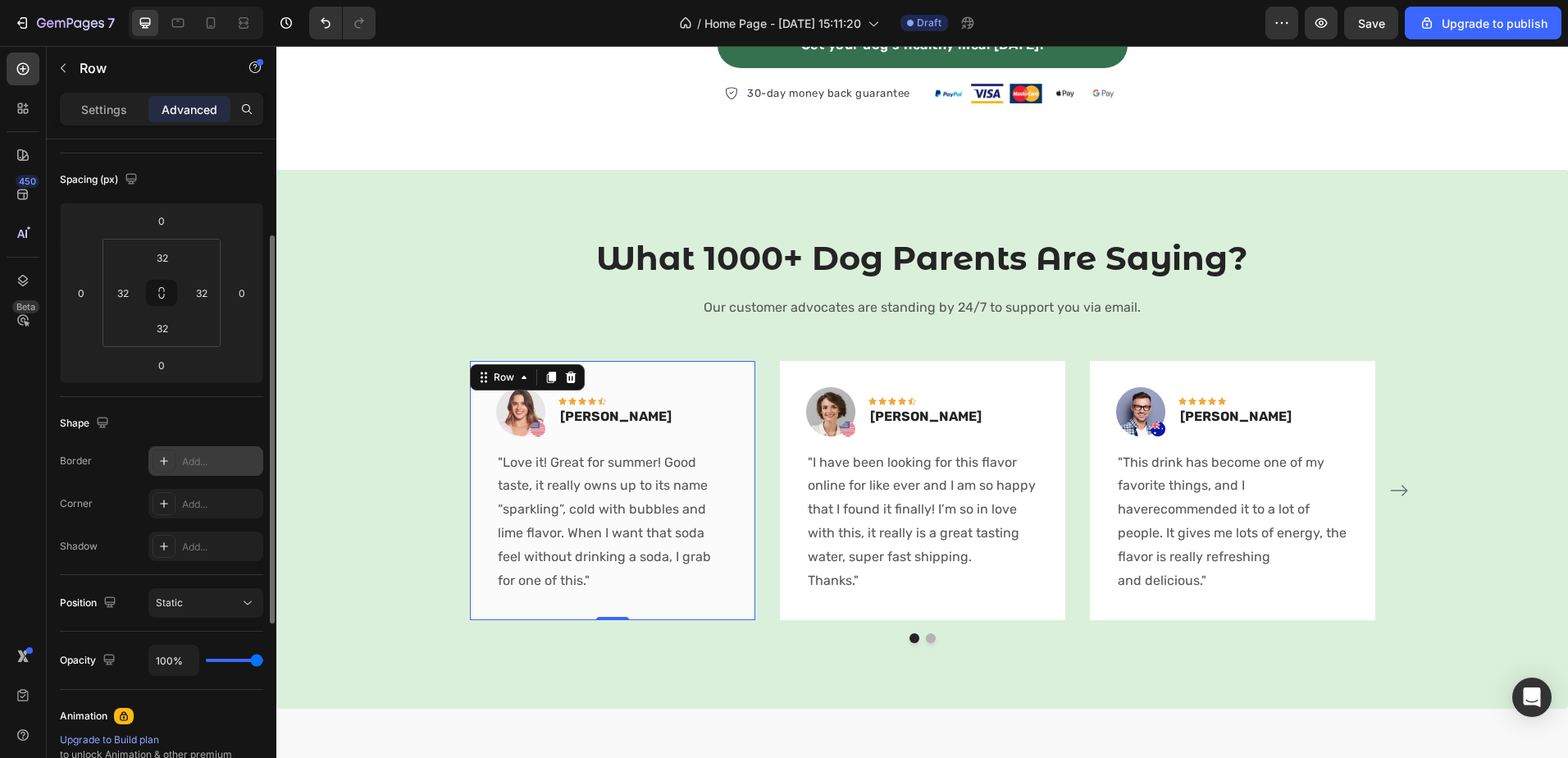
scroll to position [328, 0]
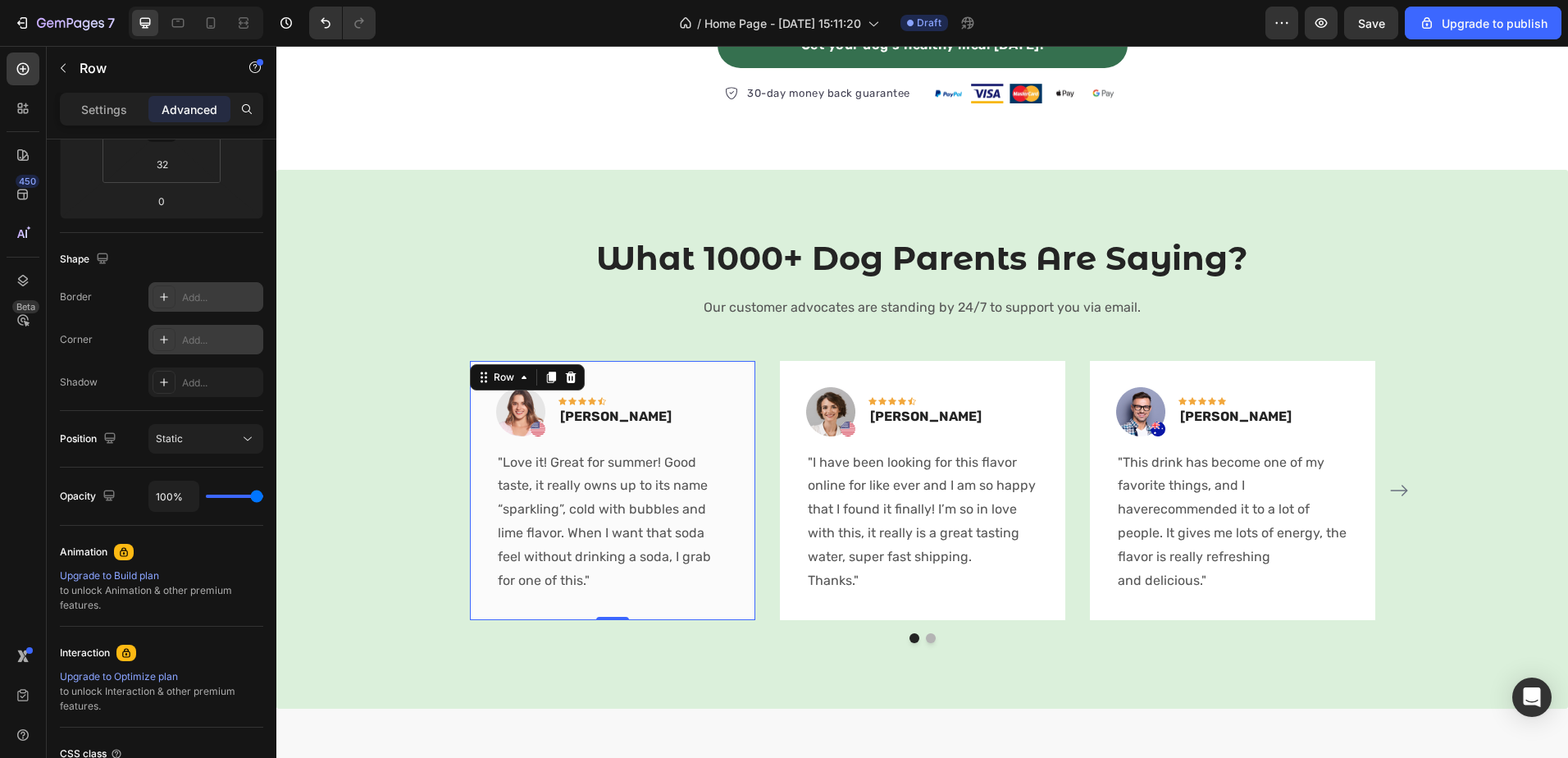
click at [195, 336] on div "Add..." at bounding box center [220, 340] width 77 height 15
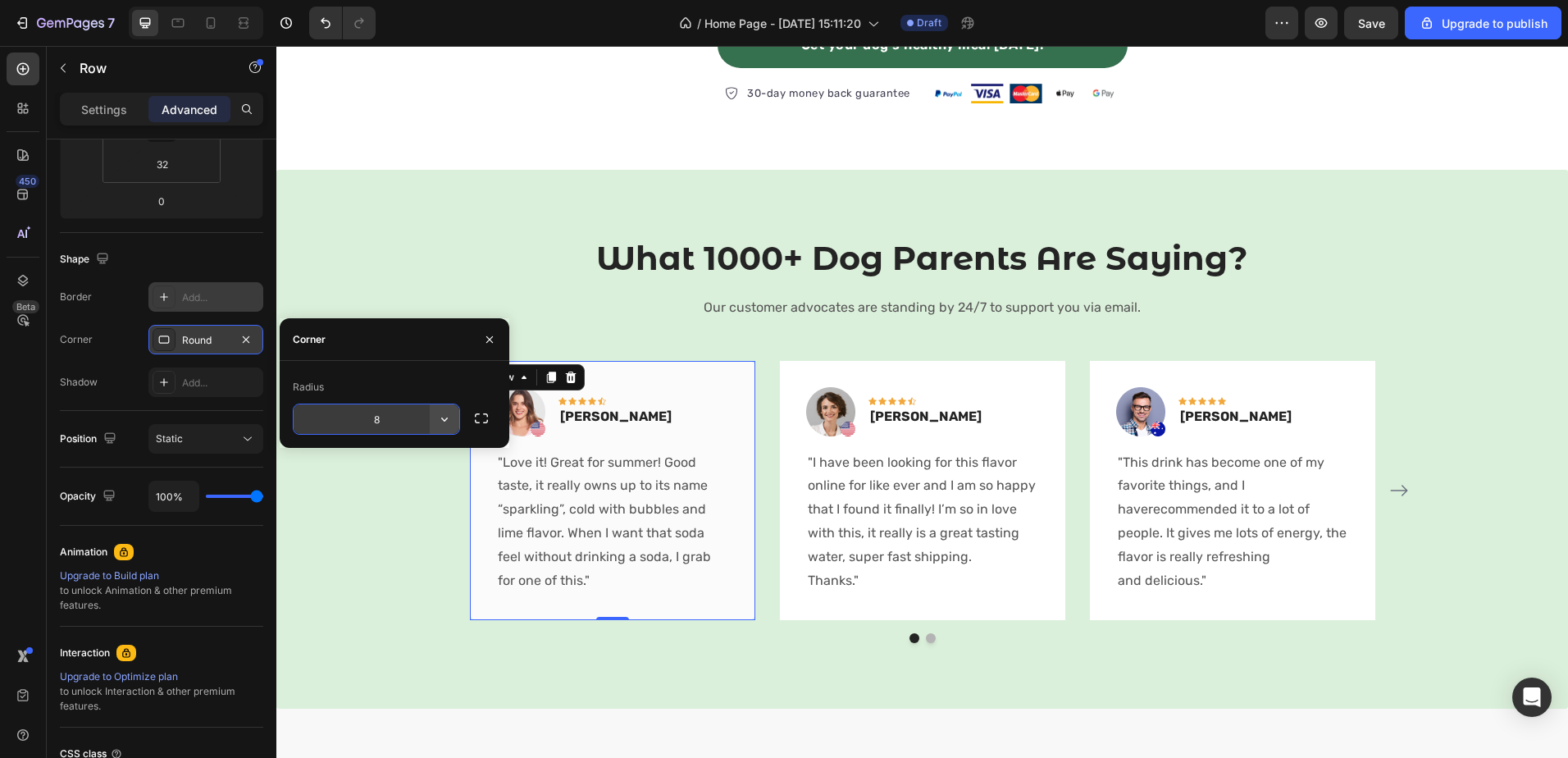
click at [440, 423] on icon "button" at bounding box center [444, 419] width 17 height 17
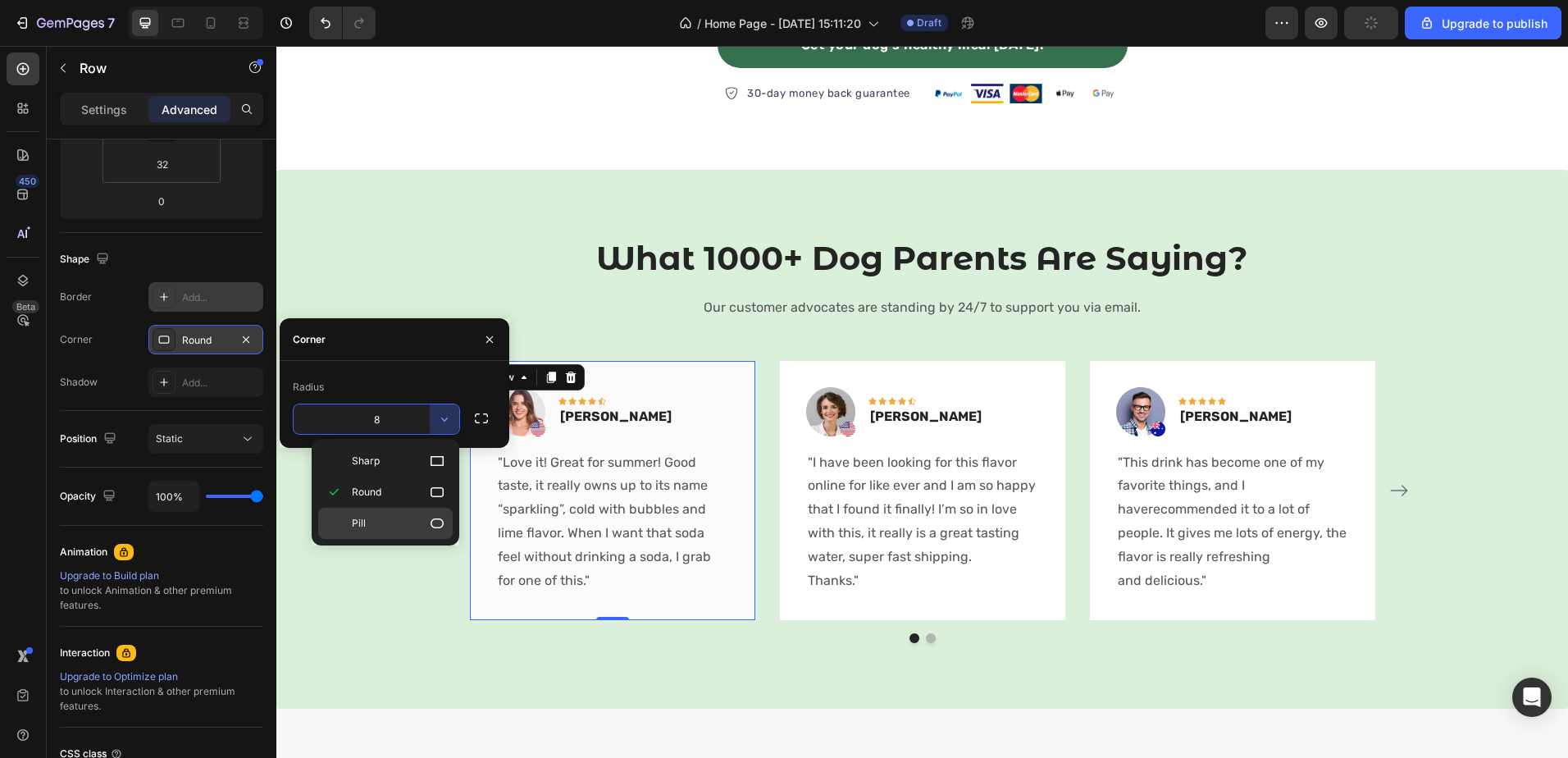
click at [421, 520] on p "Pill" at bounding box center [398, 523] width 93 height 17
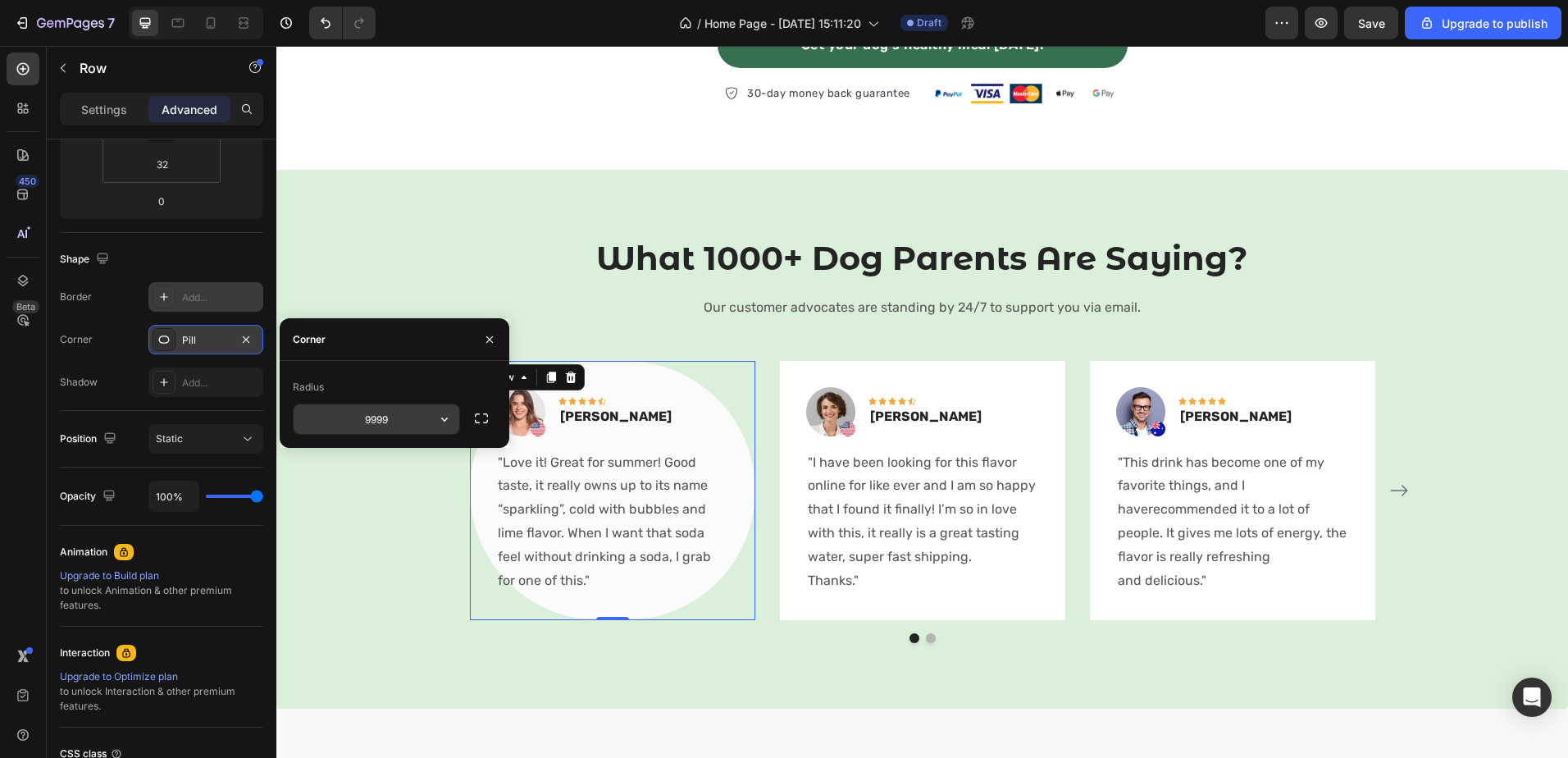
click at [428, 416] on input "9999" at bounding box center [377, 419] width 166 height 29
type input "12"
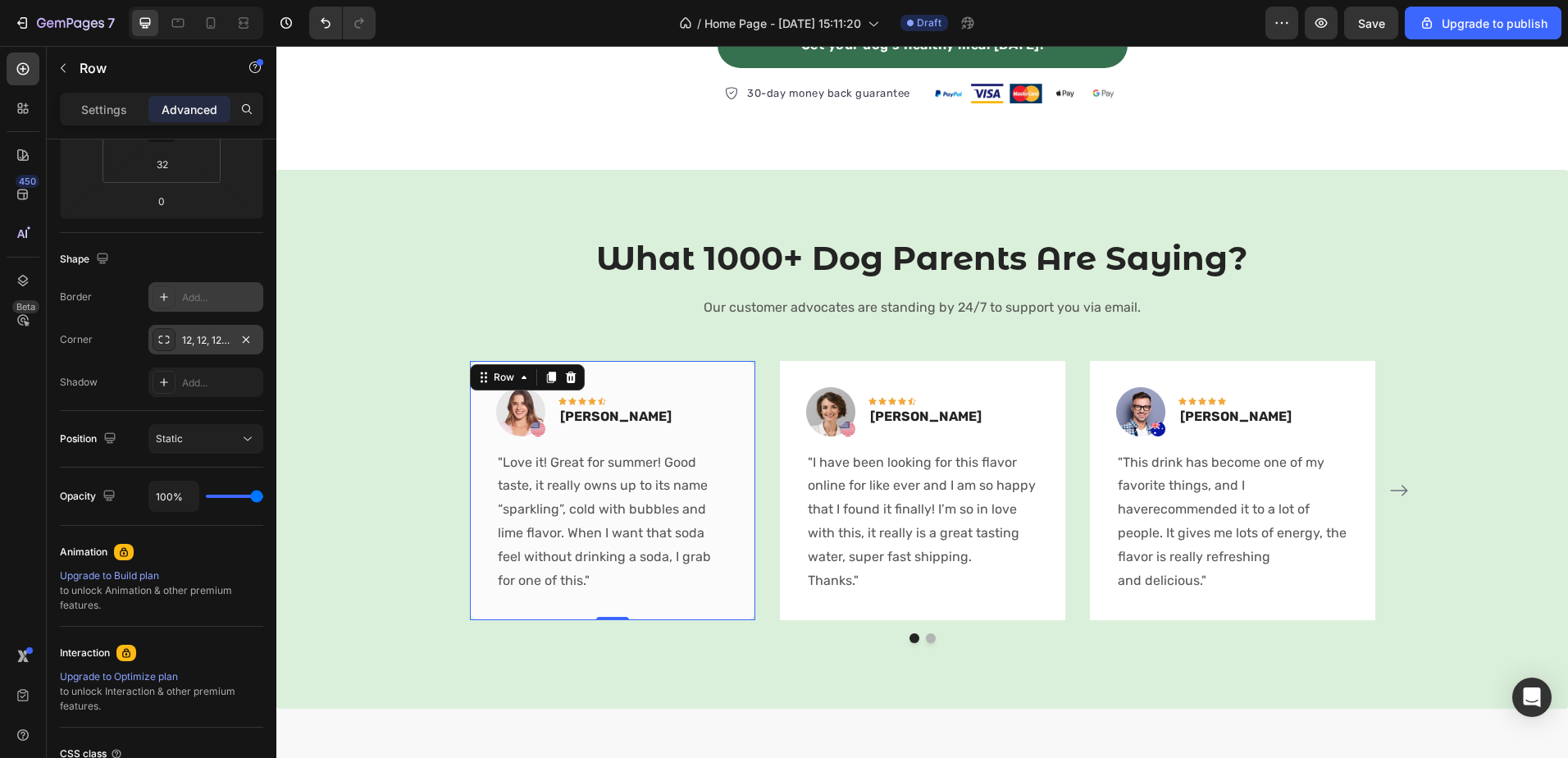
click at [121, 326] on div "Corner 12, 12, 12, 12" at bounding box center [161, 339] width 203 height 29
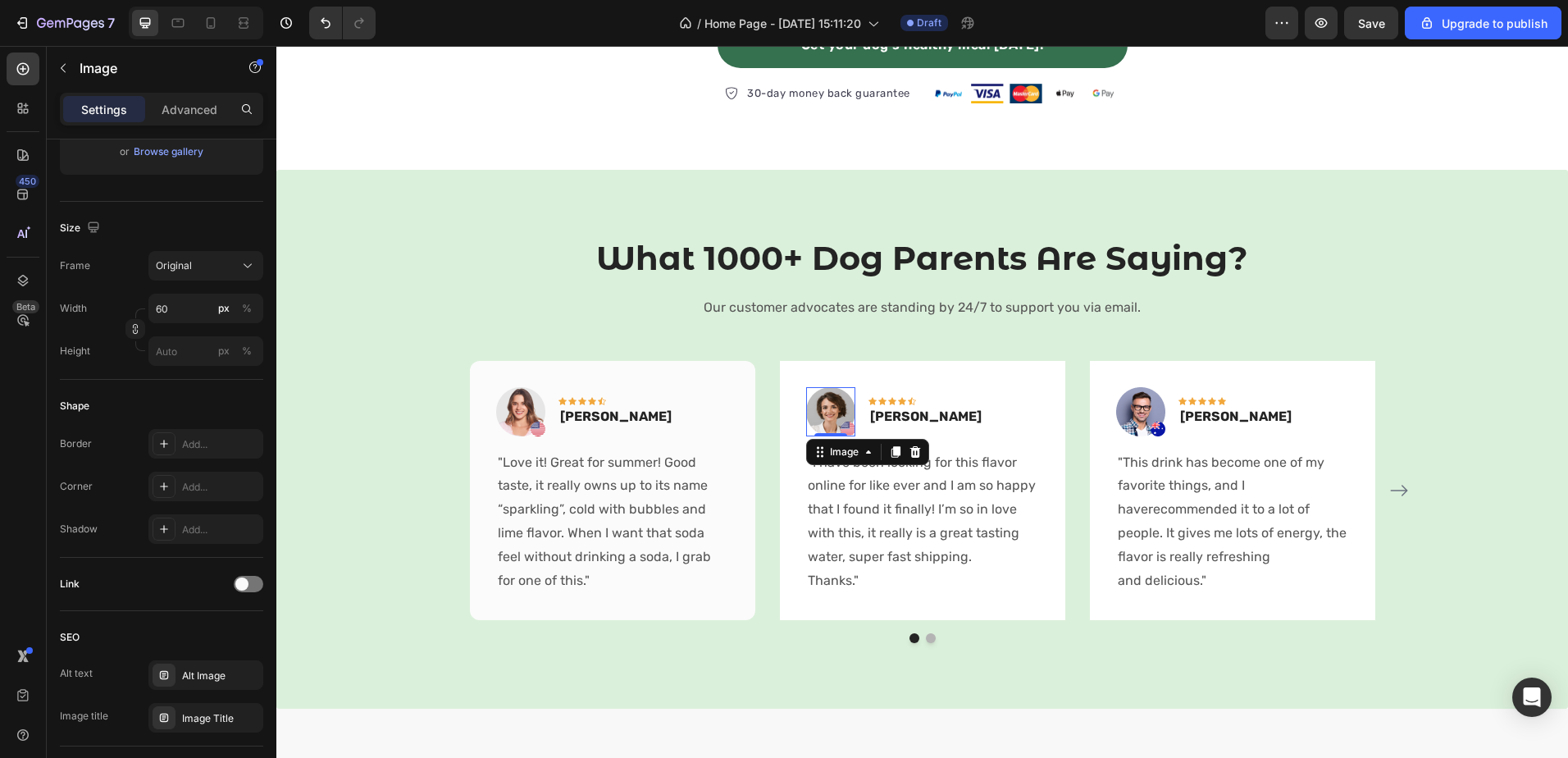
click at [821, 397] on img at bounding box center [831, 412] width 49 height 49
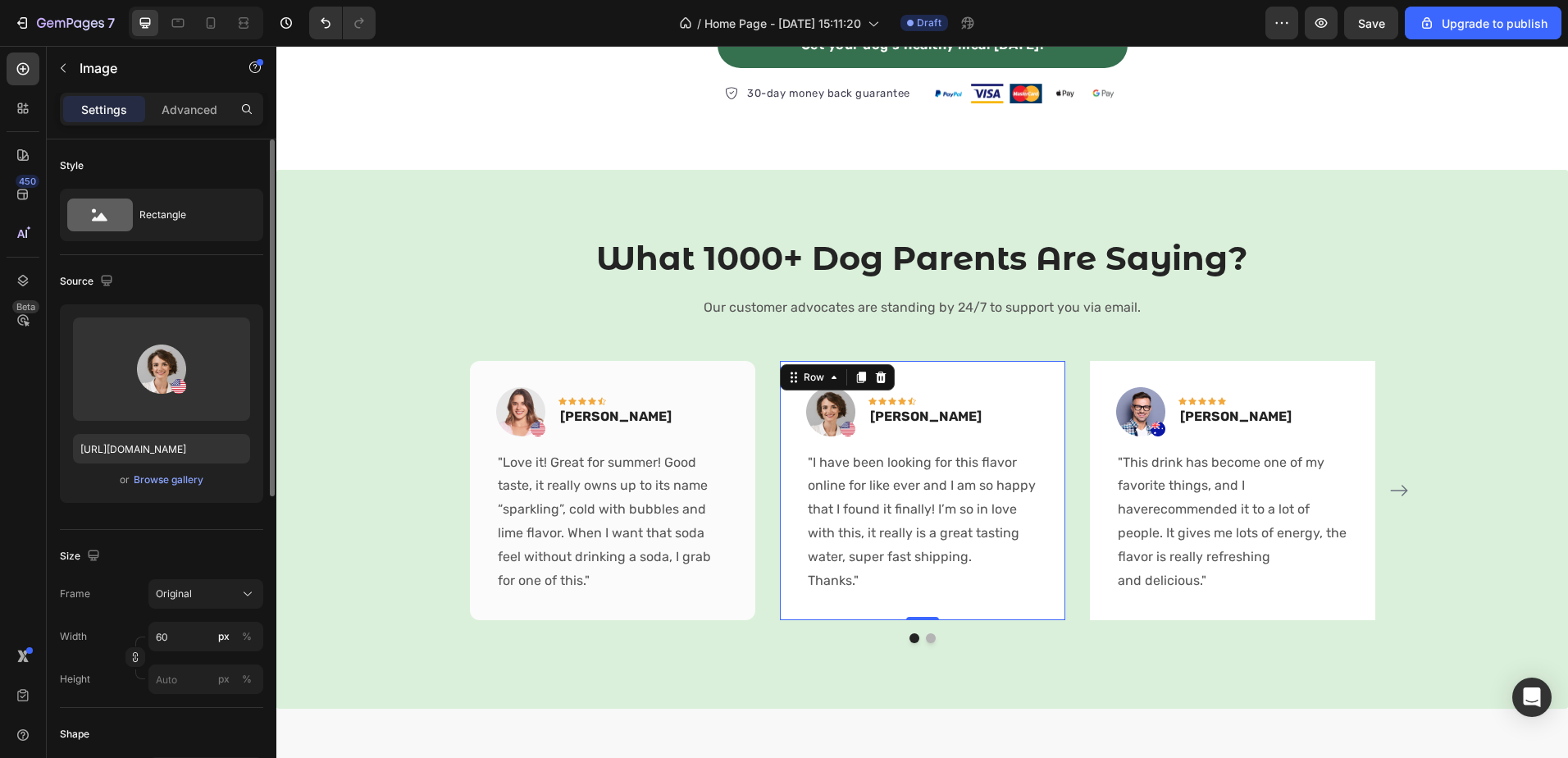
click at [878, 363] on div "Image Icon Icon Icon Icon Icon Row Olivia Rowse Text block Row "I have been loo…" at bounding box center [922, 491] width 285 height 260
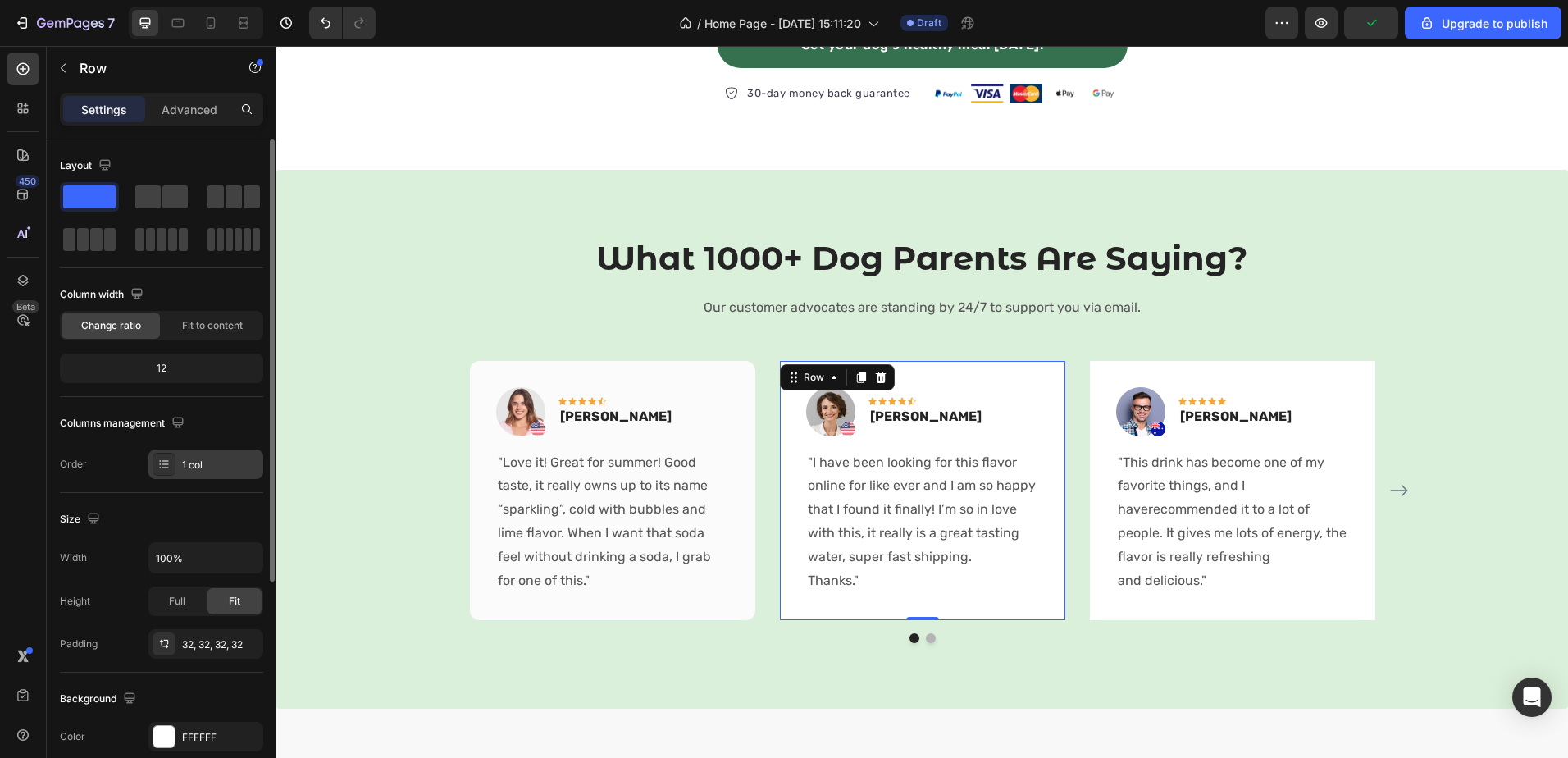
click at [184, 466] on div "1 col" at bounding box center [220, 464] width 77 height 15
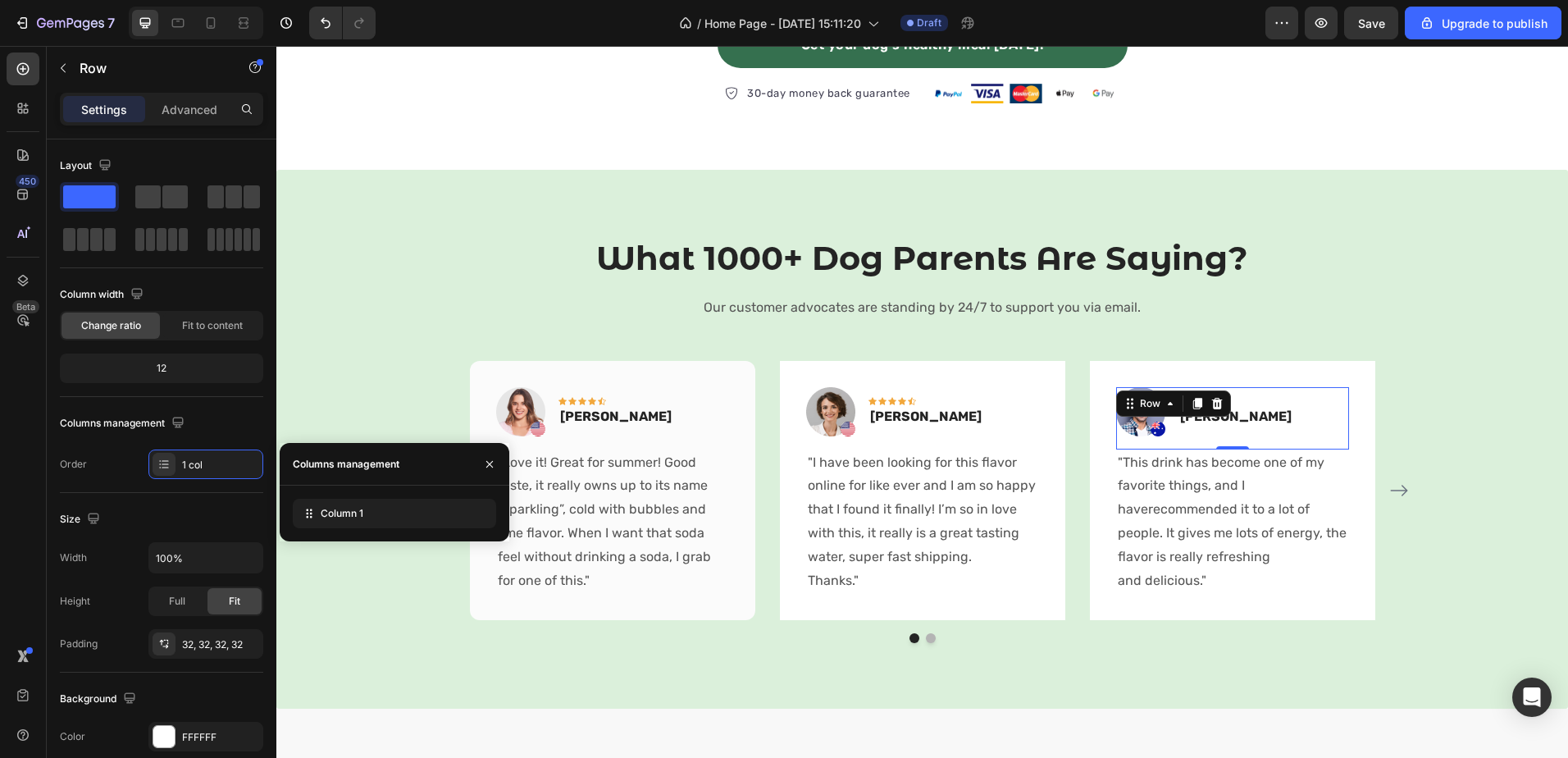
click at [1162, 388] on div "Image Icon Icon Icon Icon Icon Row Timothy Joseph Text block Row 0" at bounding box center [1232, 418] width 233 height 62
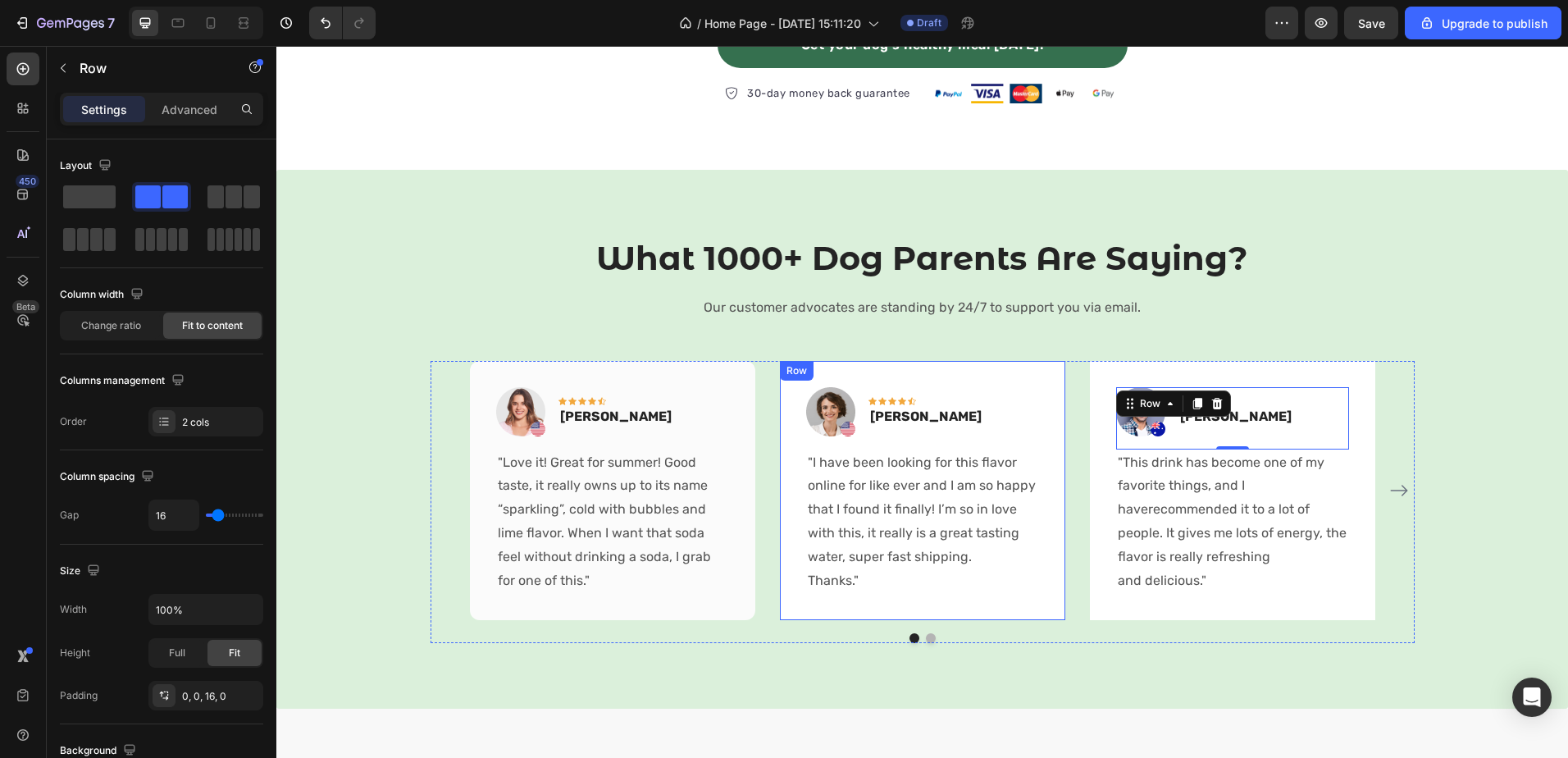
click at [1035, 378] on div "Image Icon Icon Icon Icon Icon Row Olivia Rowse Text block Row "I have been loo…" at bounding box center [922, 491] width 285 height 260
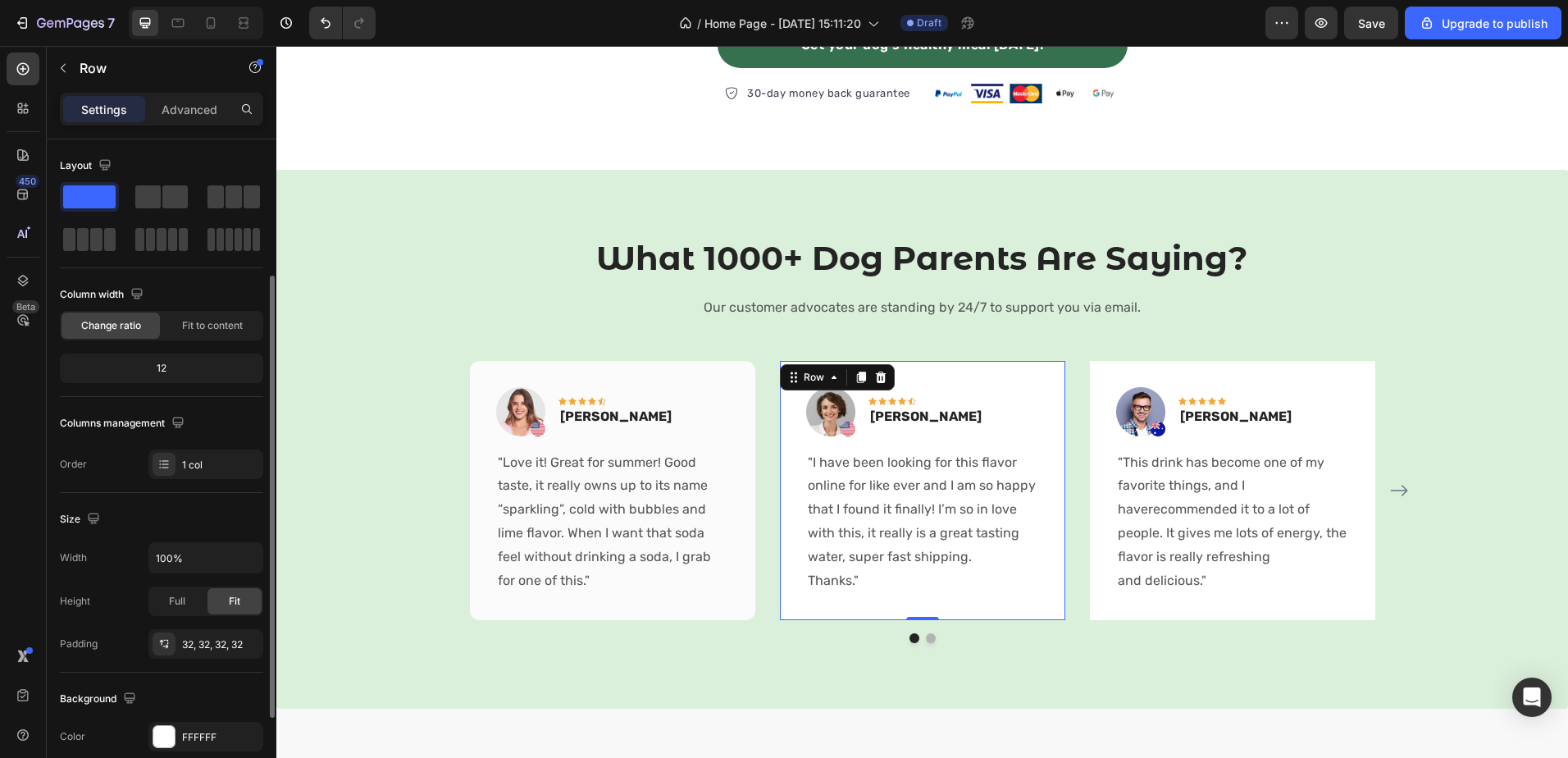
scroll to position [164, 0]
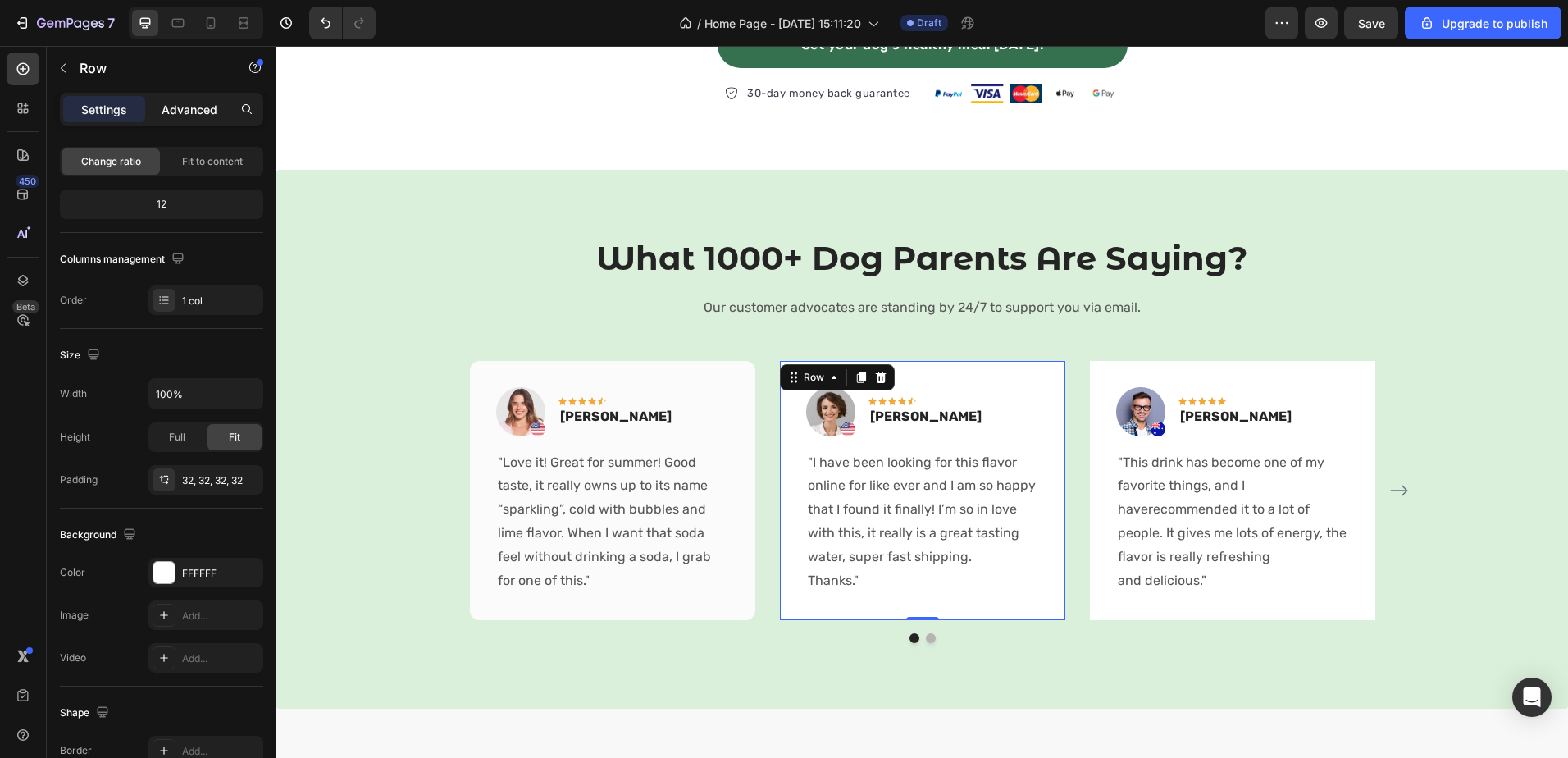
click at [203, 117] on p "Advanced" at bounding box center [189, 110] width 56 height 18
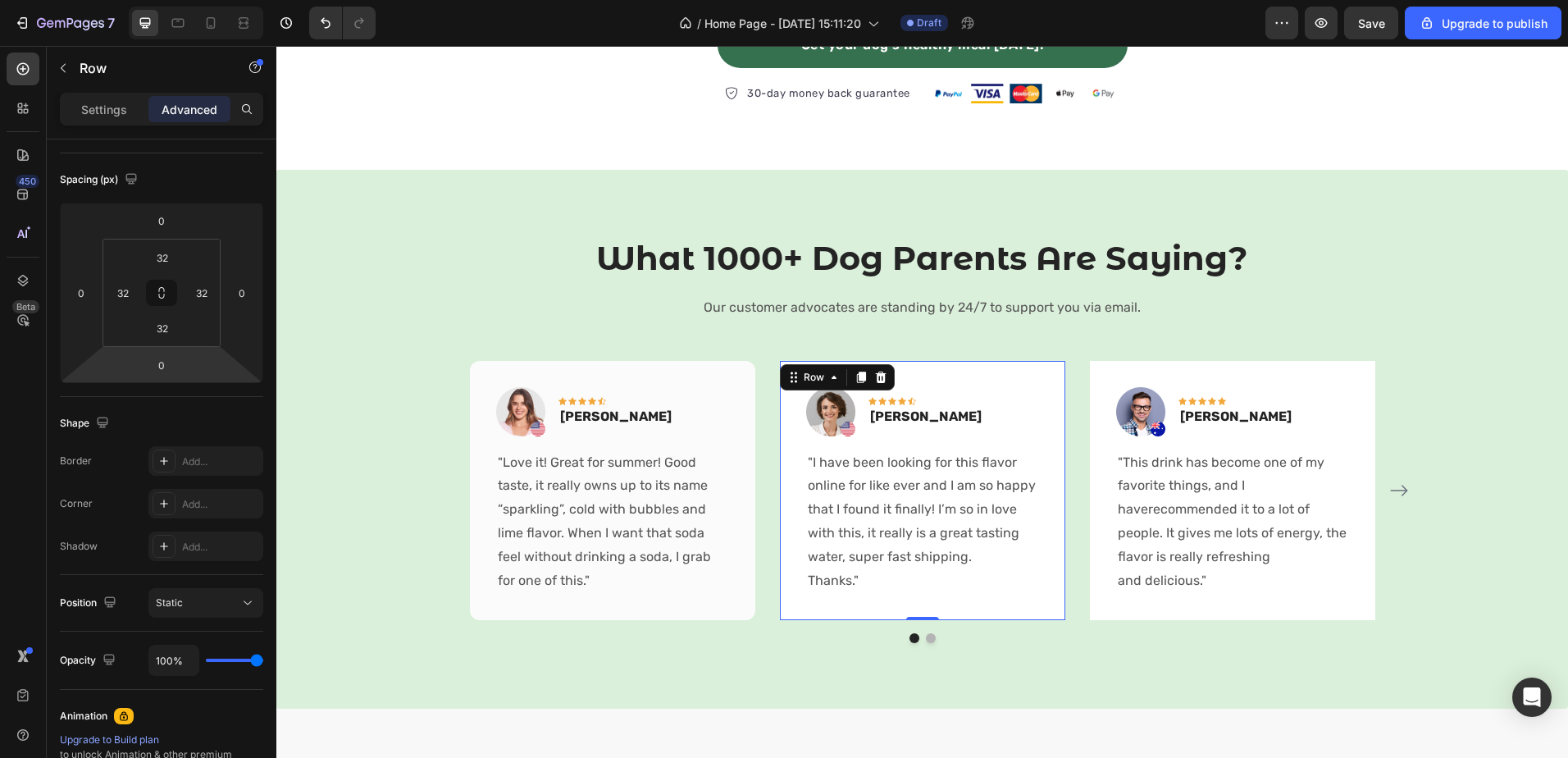
scroll to position [410, 0]
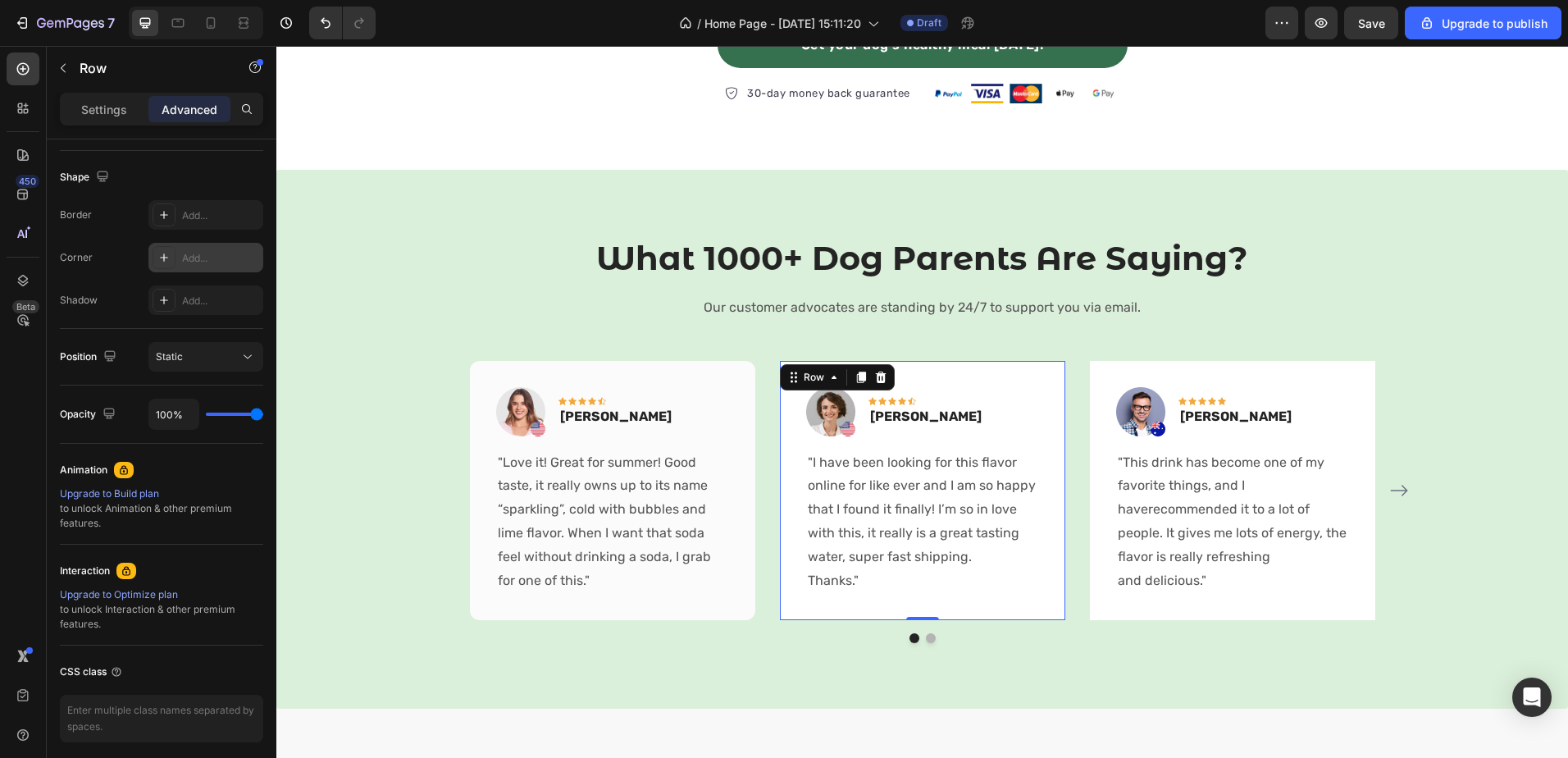
click at [163, 262] on icon at bounding box center [163, 257] width 13 height 13
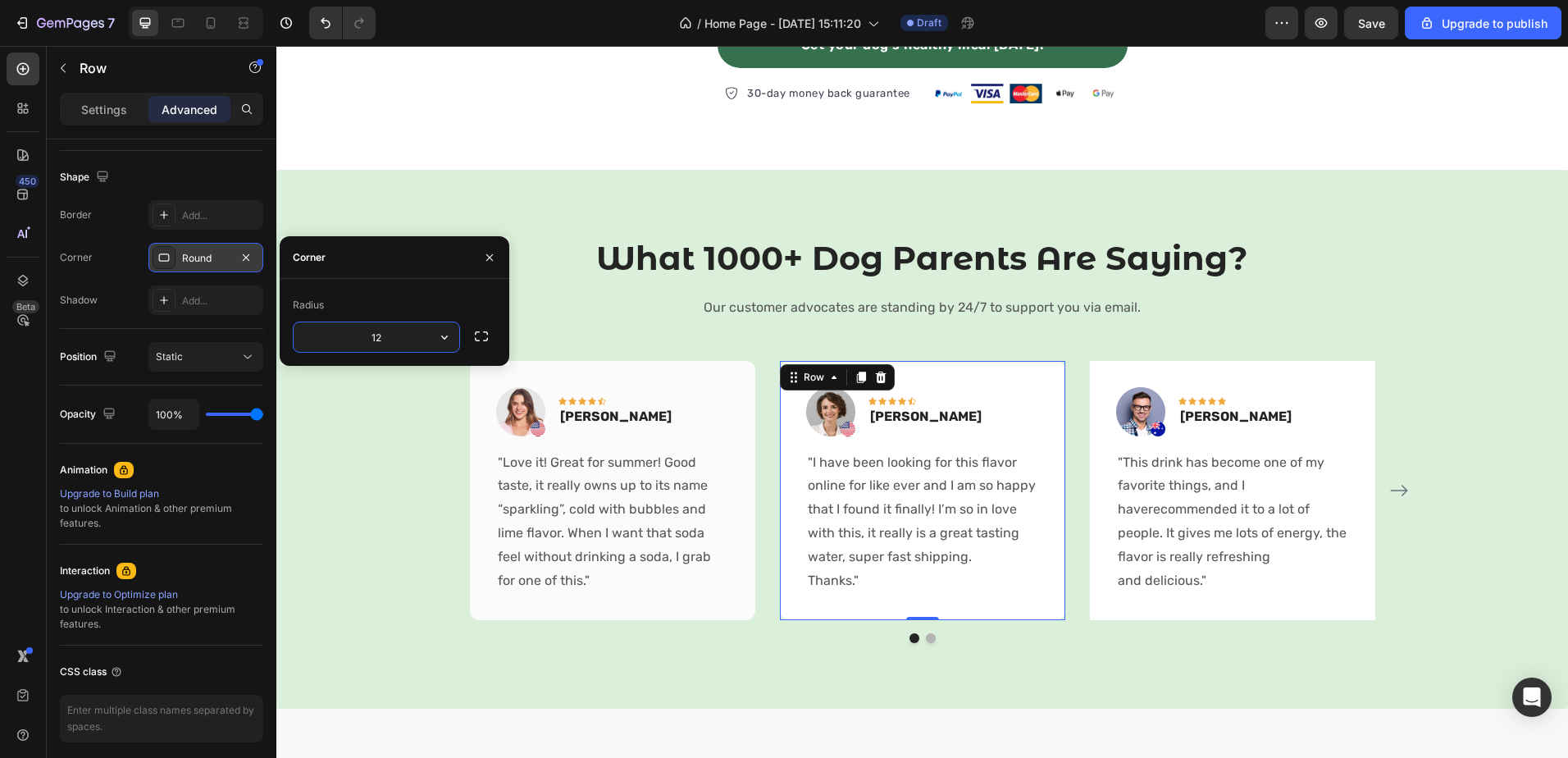
type input "12"
click at [437, 312] on div "Radius" at bounding box center [394, 305] width 203 height 27
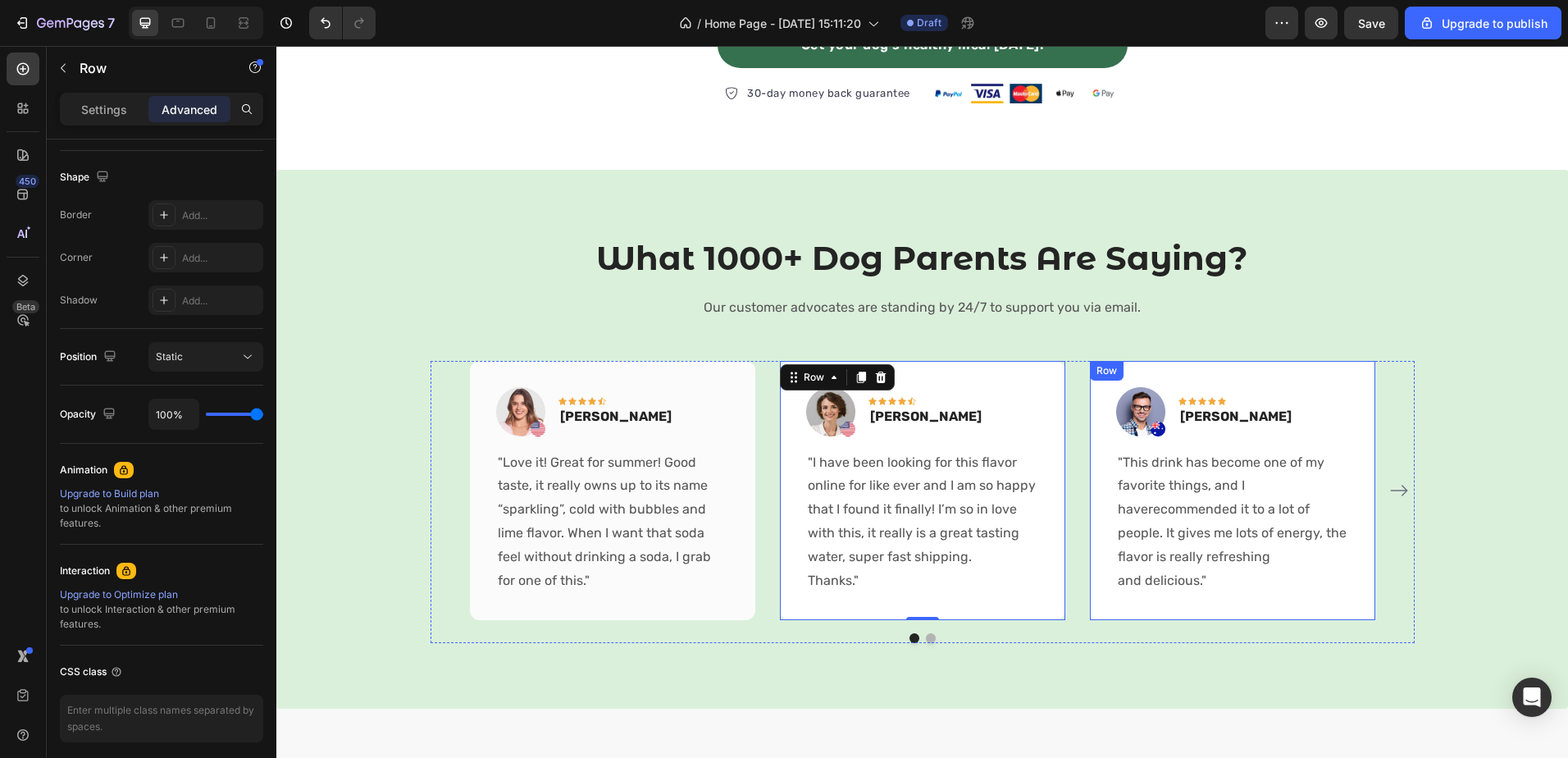
click at [1155, 603] on div "Image Icon Icon Icon Icon Icon Row Timothy Joseph Text block Row "This drink ha…" at bounding box center [1233, 491] width 285 height 260
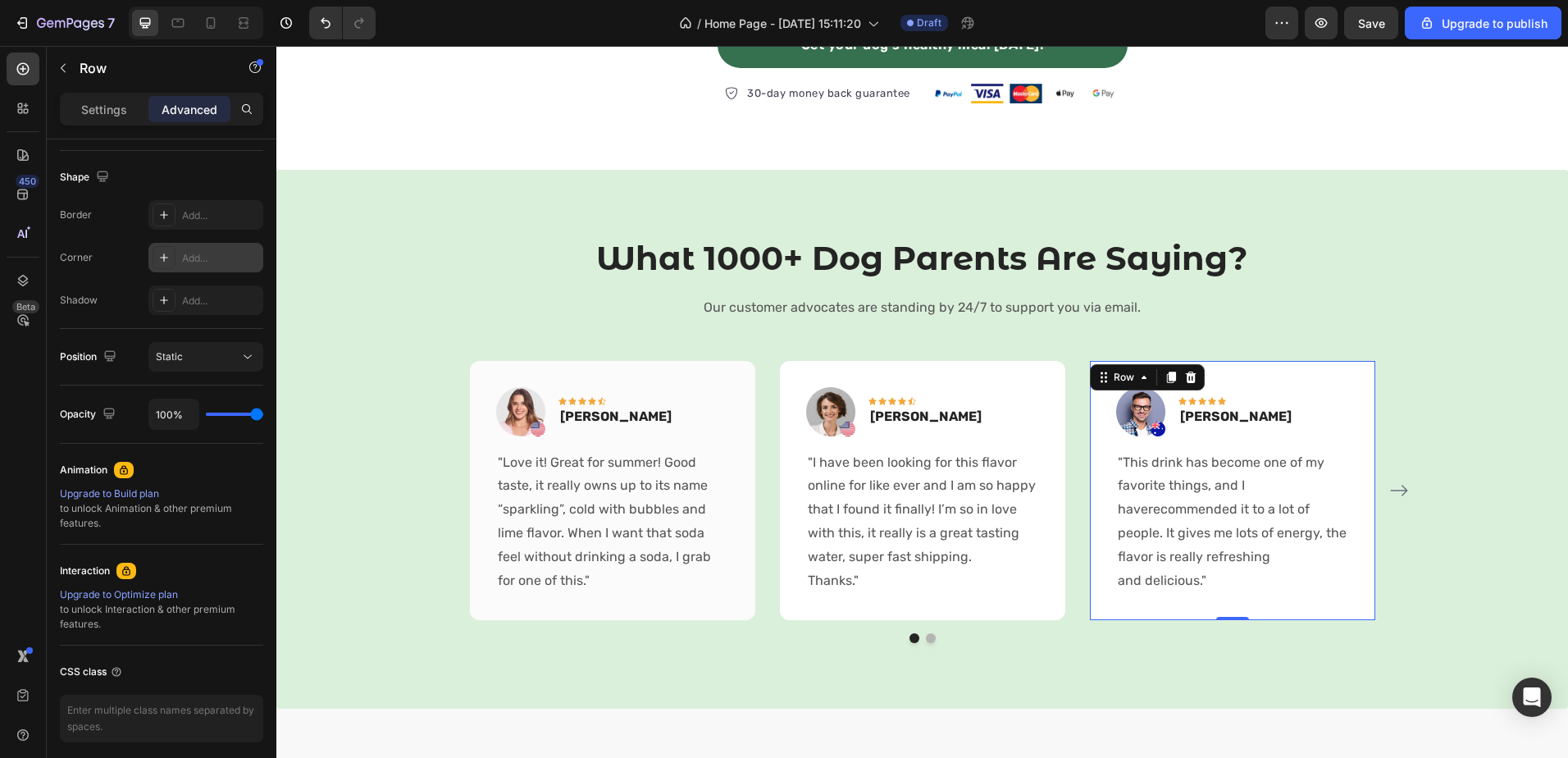
click at [181, 258] on div "Add..." at bounding box center [205, 258] width 115 height 29
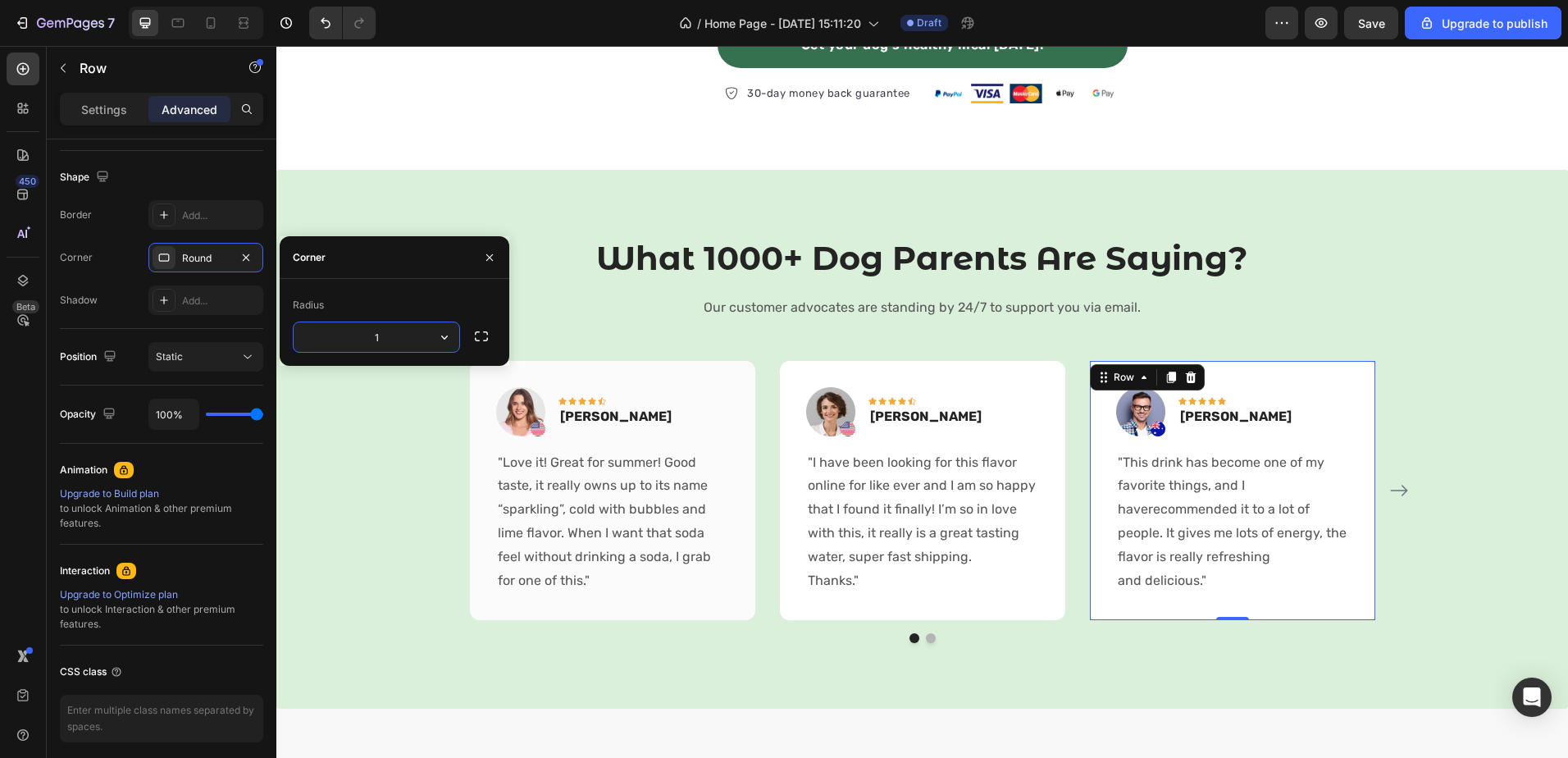
type input "12"
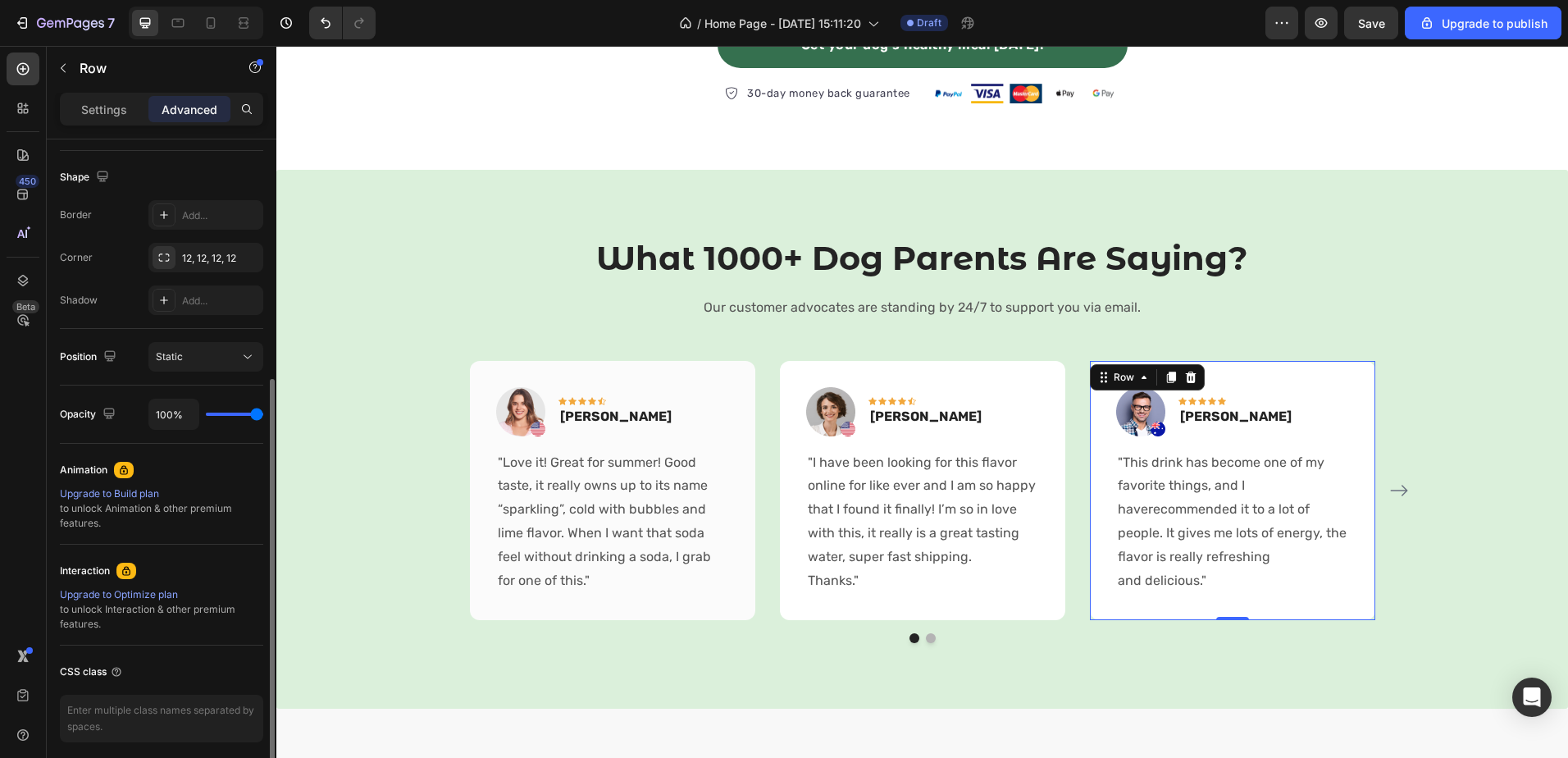
click at [232, 178] on div "Shape" at bounding box center [161, 177] width 203 height 27
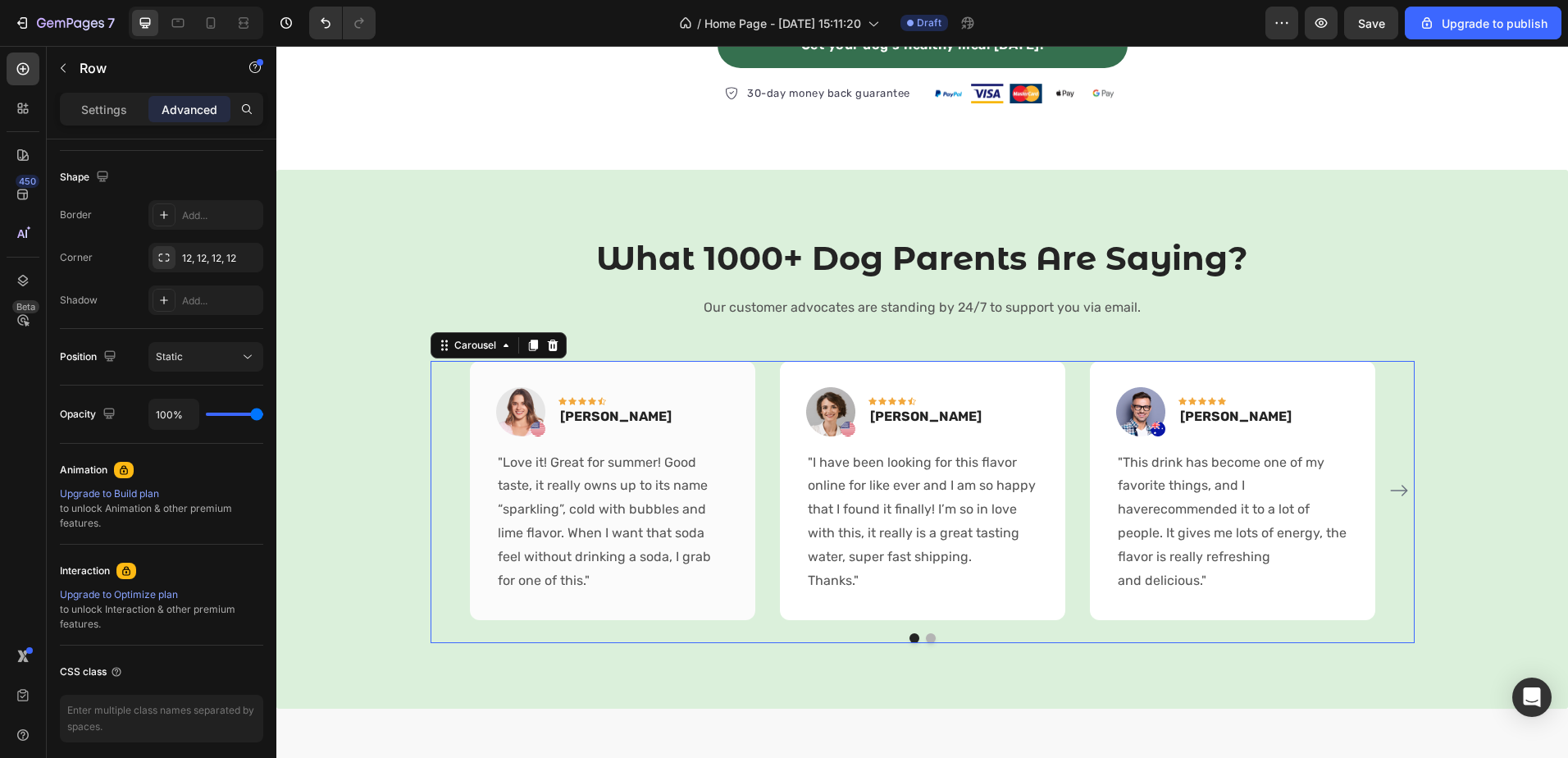
click at [1401, 488] on icon "Carousel Next Arrow" at bounding box center [1399, 491] width 20 height 20
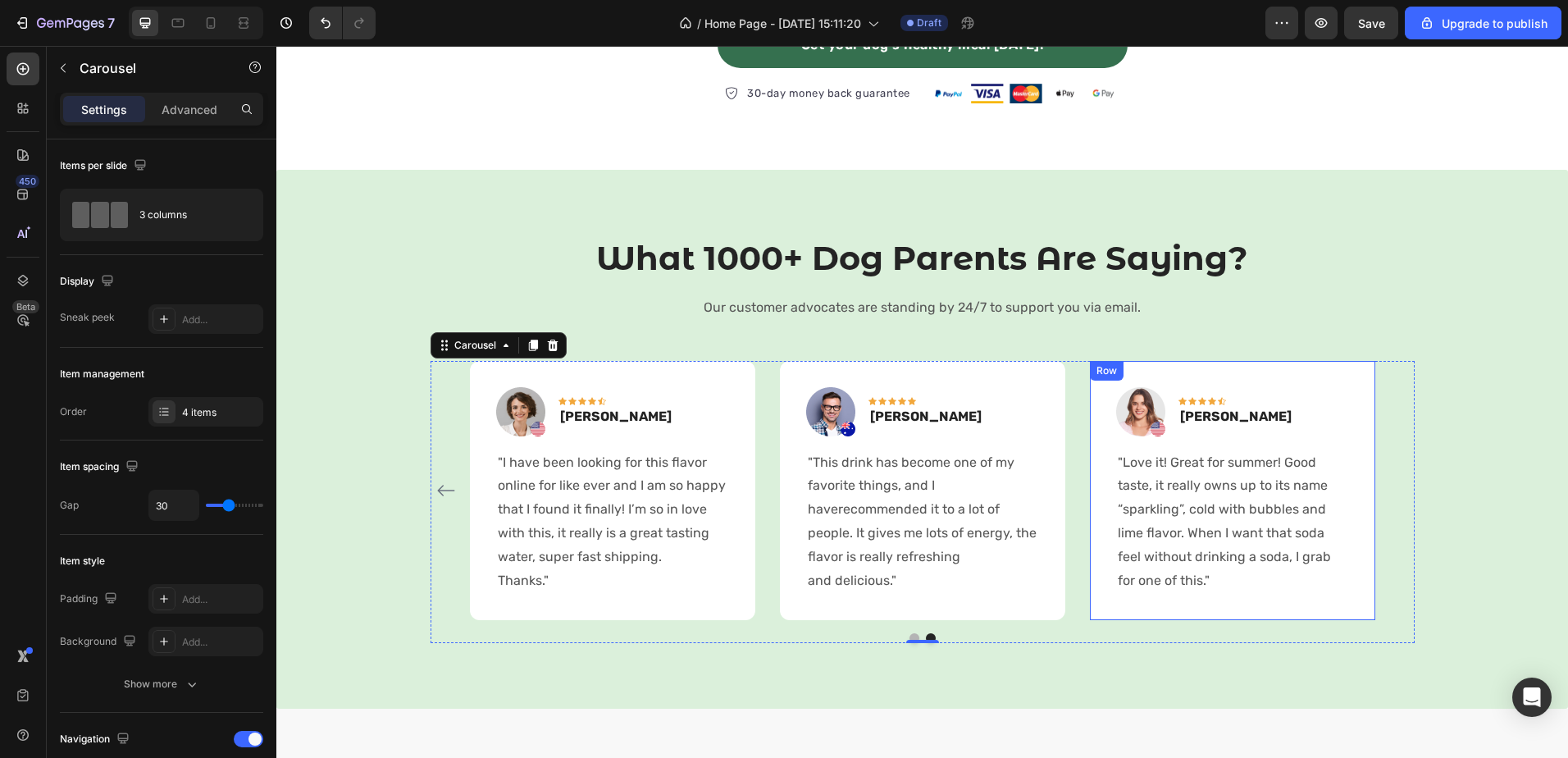
click at [1093, 374] on div "Row" at bounding box center [1107, 371] width 28 height 15
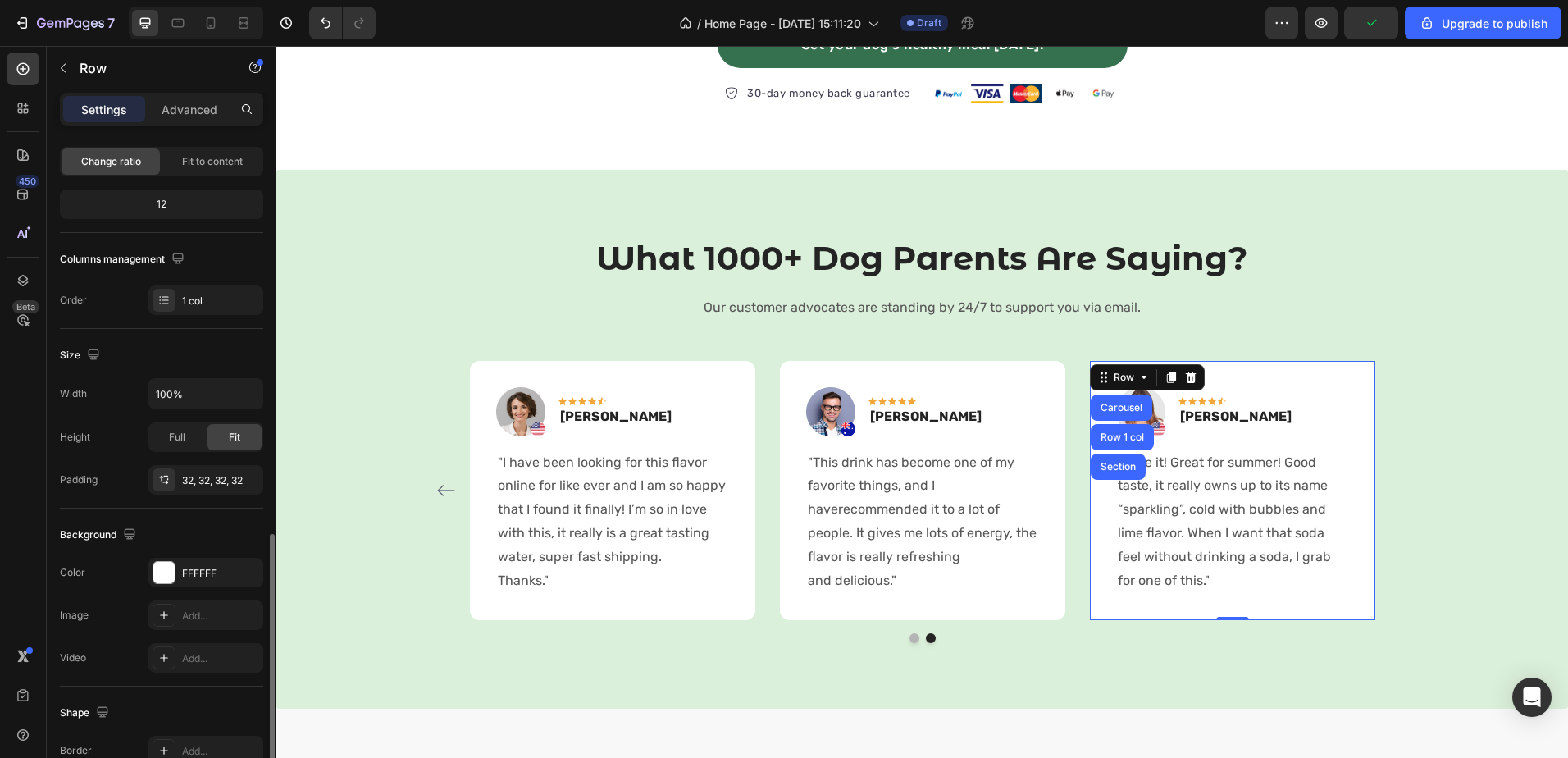
scroll to position [335, 0]
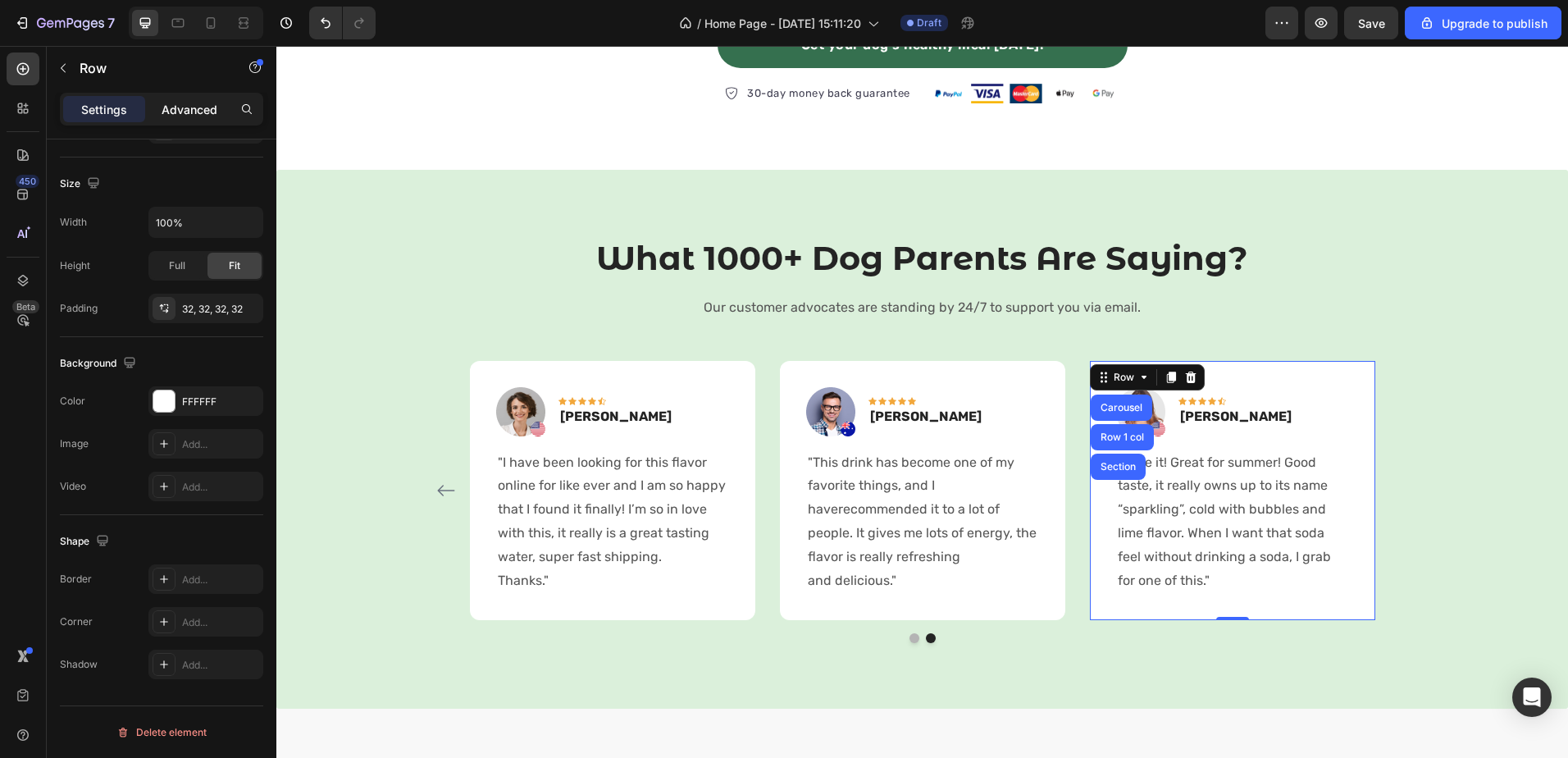
click at [186, 114] on p "Advanced" at bounding box center [189, 110] width 56 height 18
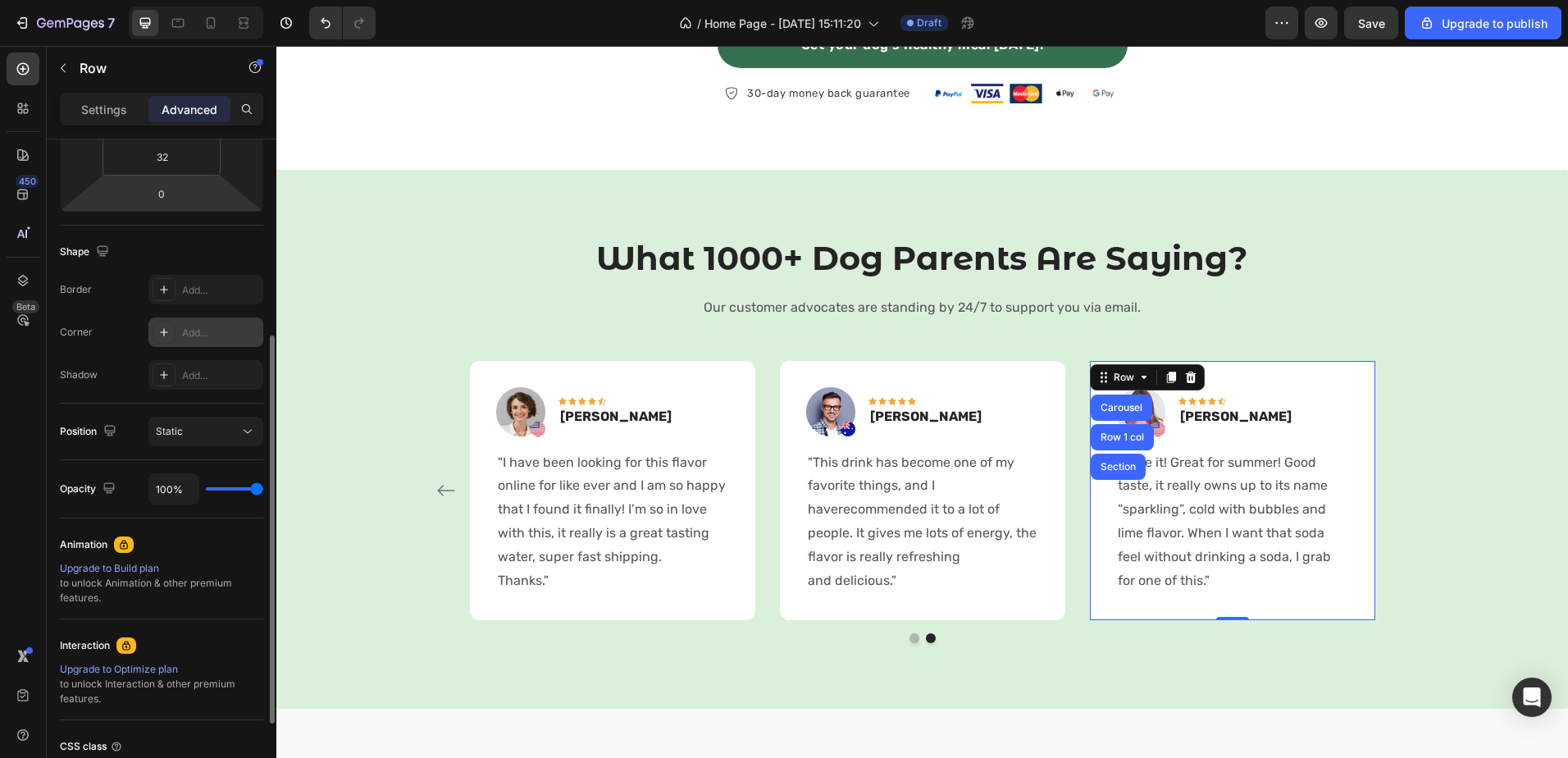
click at [203, 325] on div "Add..." at bounding box center [220, 332] width 77 height 15
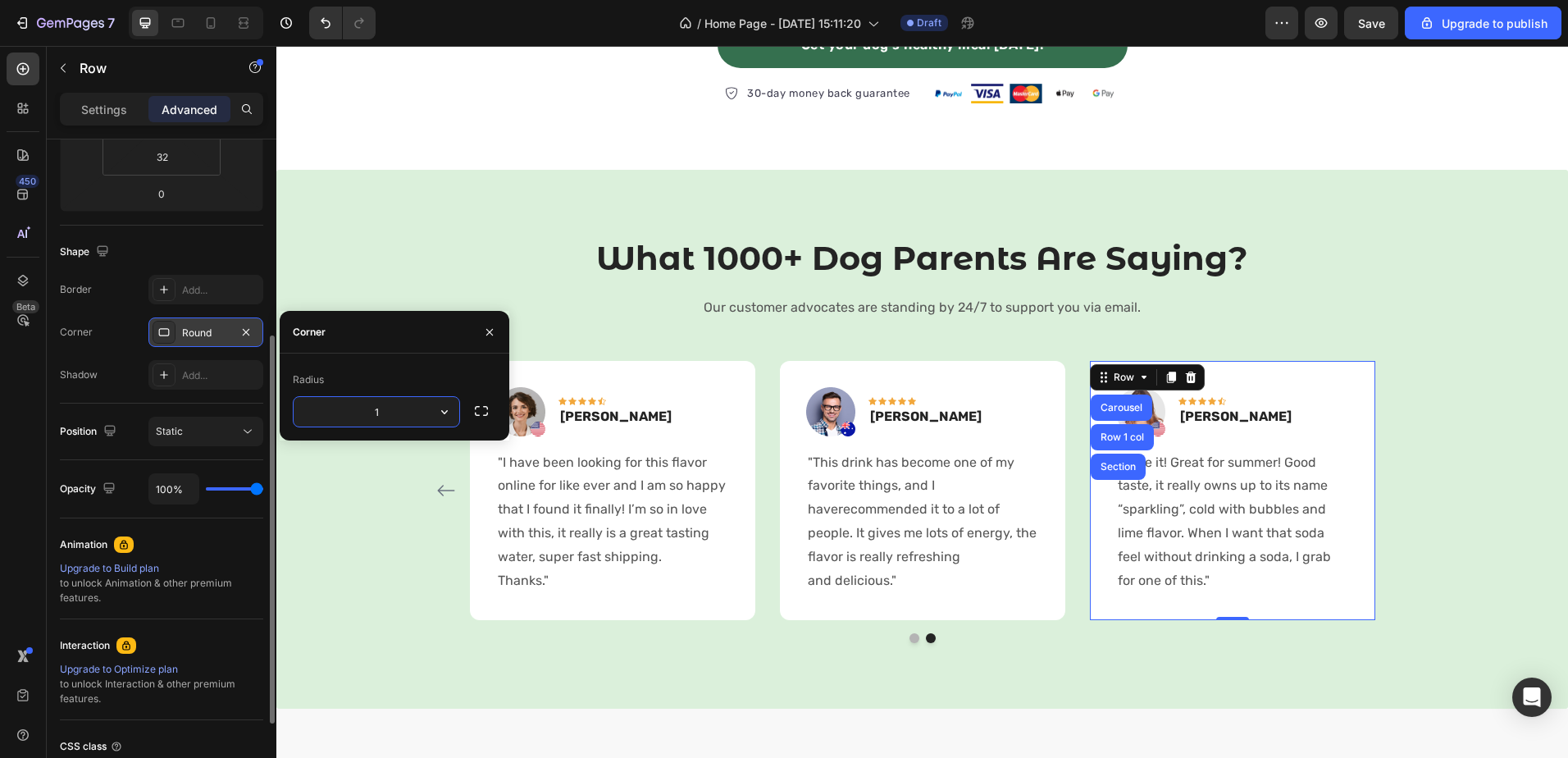
type input "12"
click at [157, 255] on div "Shape" at bounding box center [161, 252] width 203 height 27
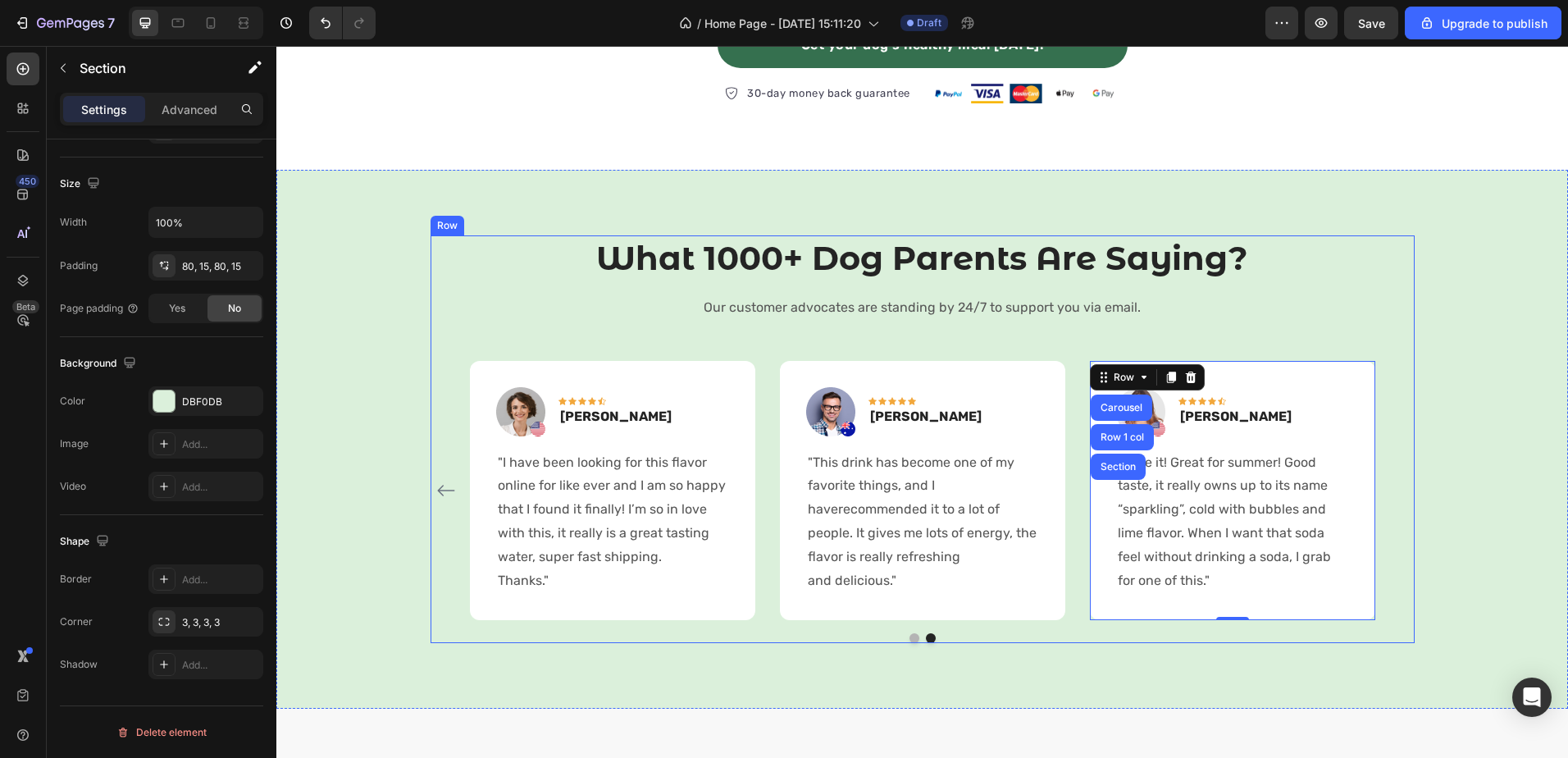
click at [1411, 275] on div "What 1000+ Dog Parents Are Saying? Heading Our customer advocates are standing …" at bounding box center [922, 438] width 1267 height 408
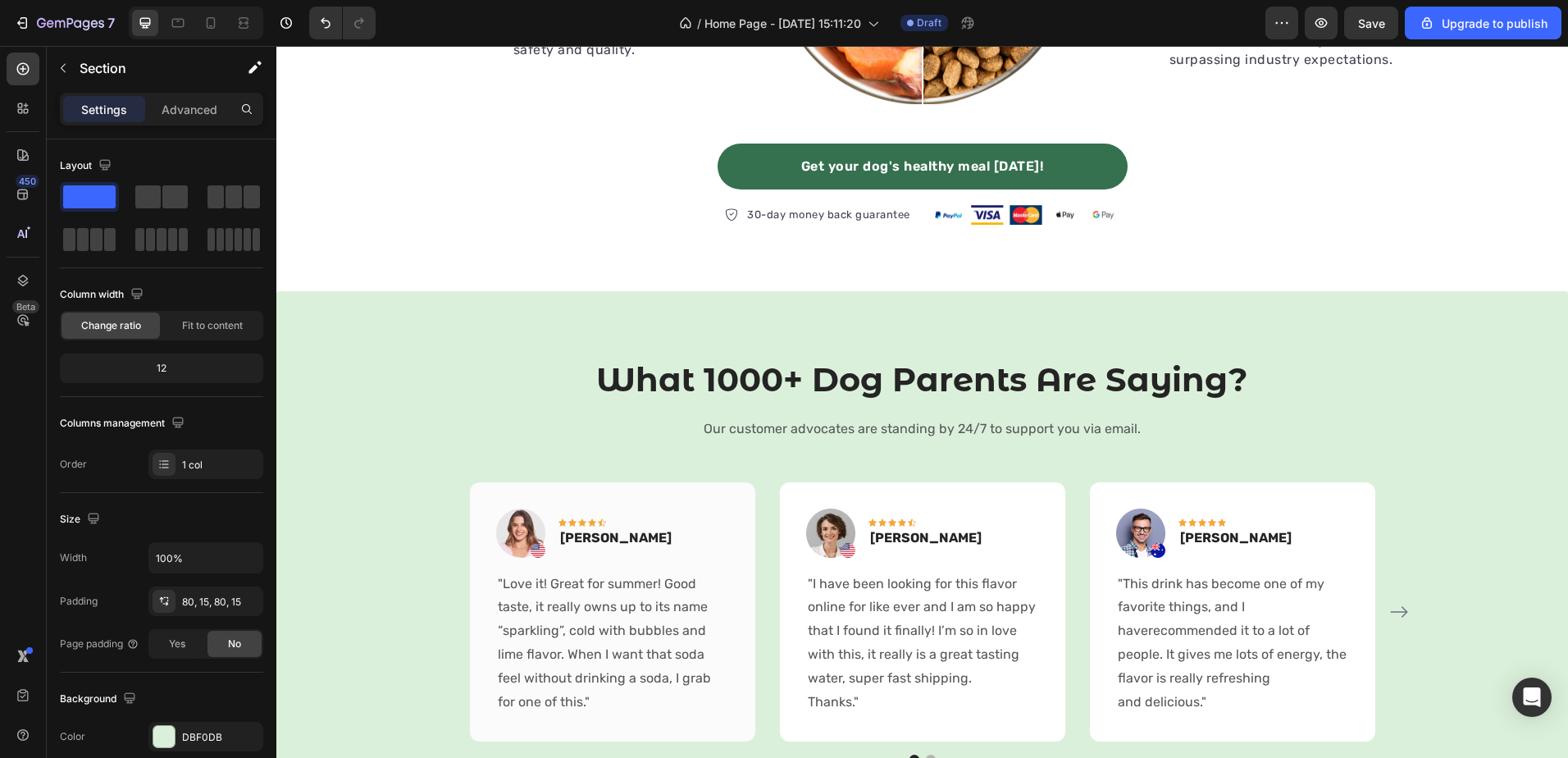
scroll to position [808, 0]
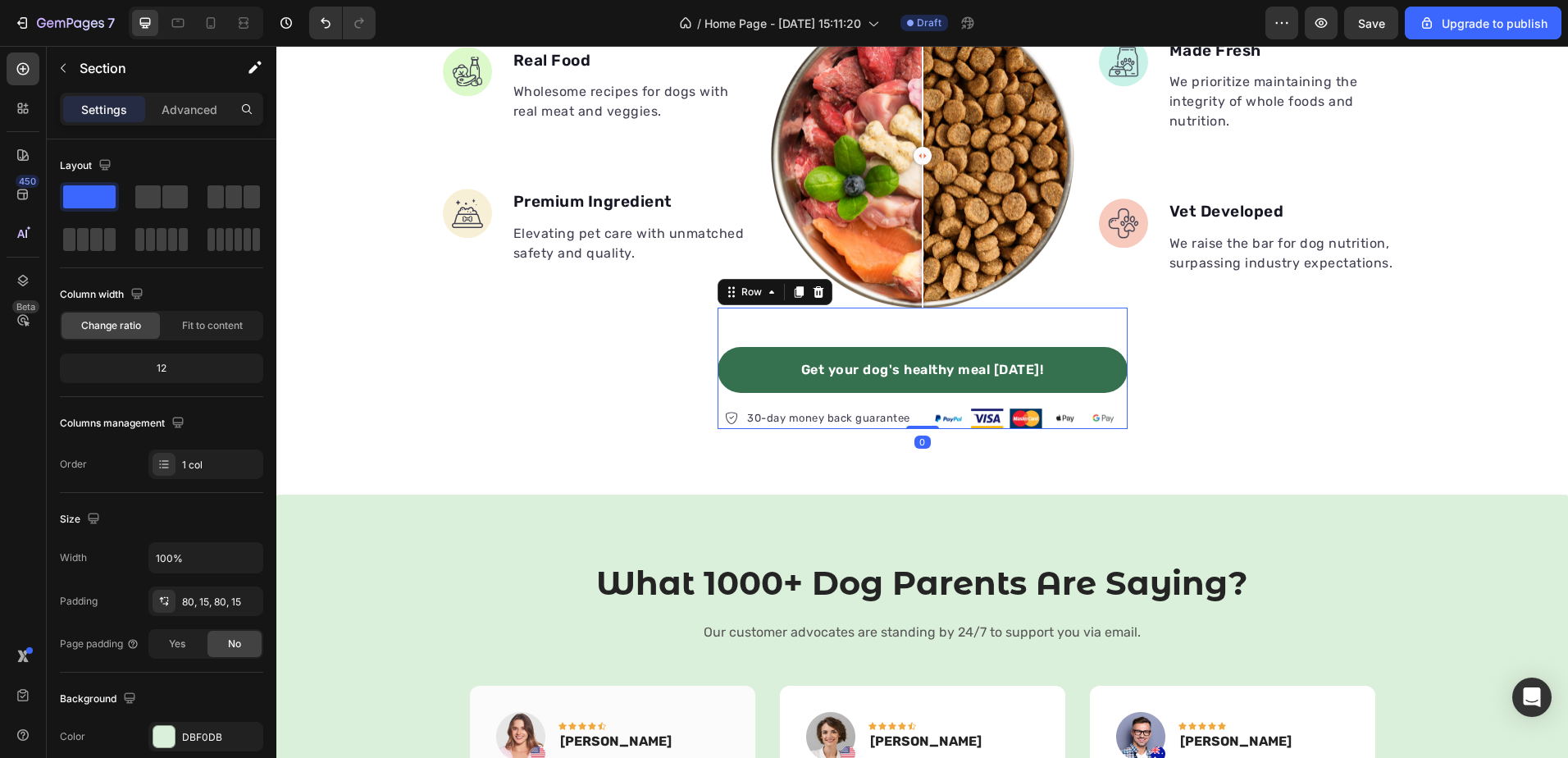
click at [831, 322] on div "Get your dog's healthy meal today! Button 30-day money back guarantee Item list…" at bounding box center [922, 368] width 410 height 121
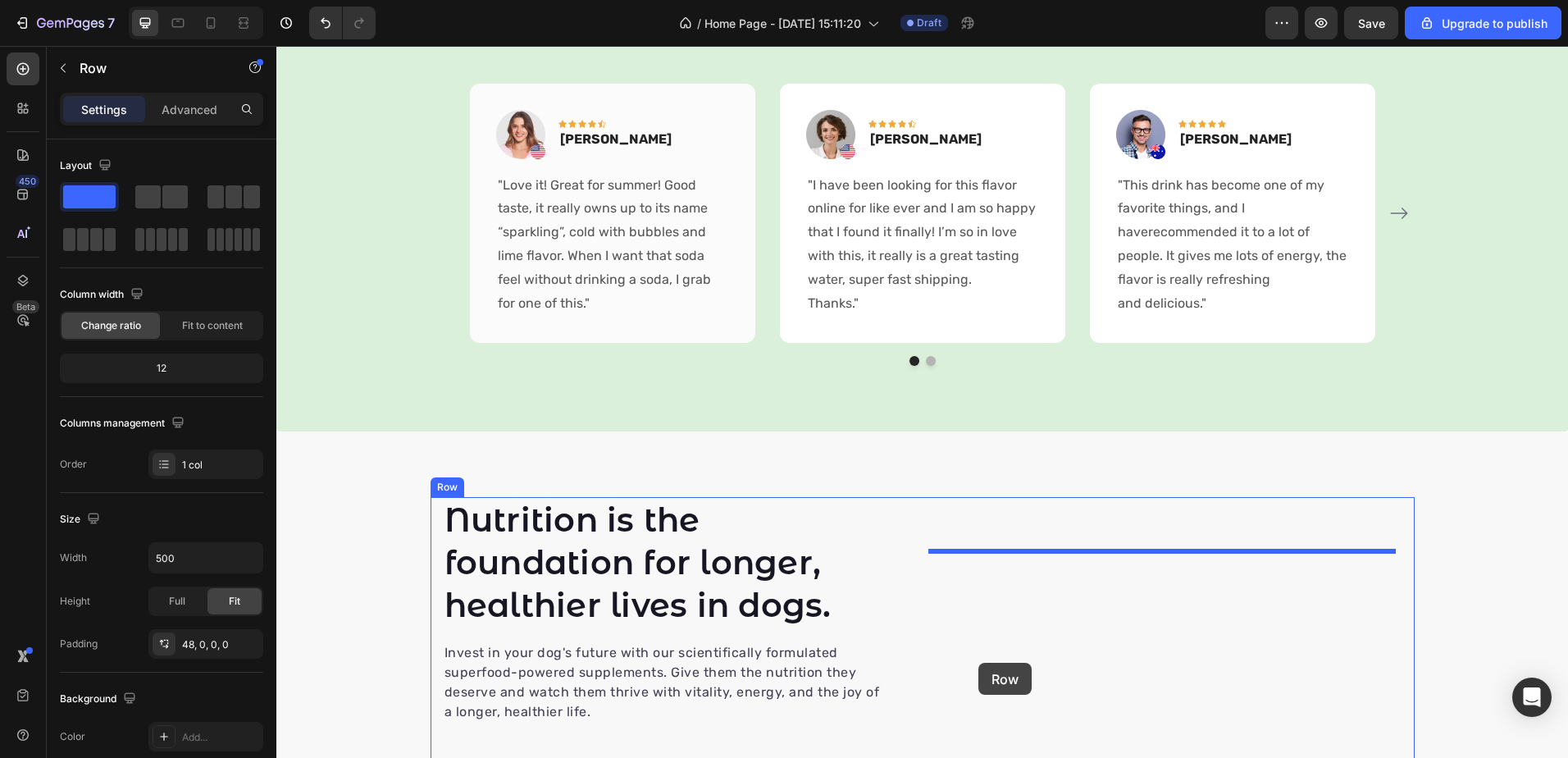
scroll to position [1452, 0]
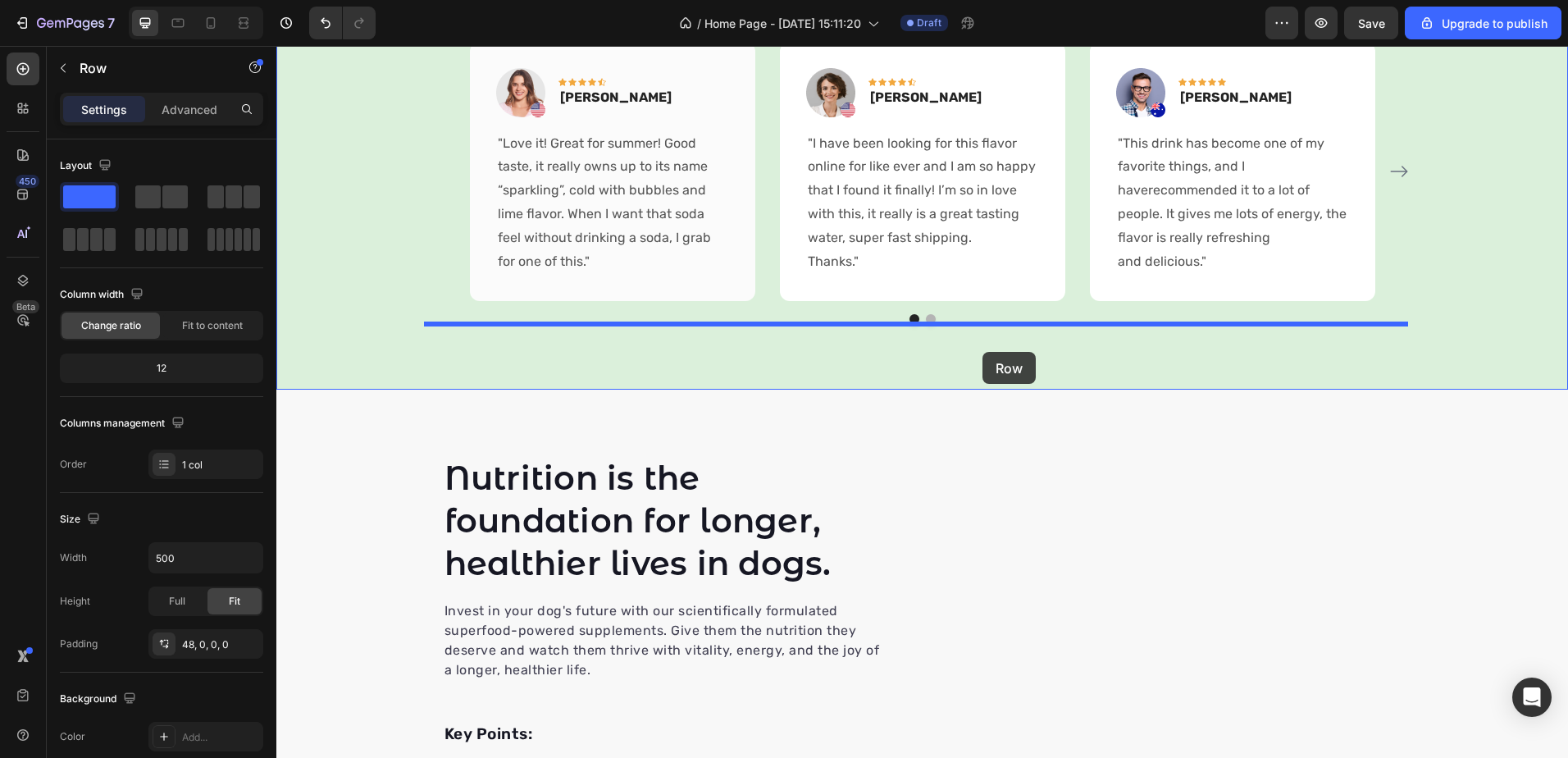
drag, startPoint x: 843, startPoint y: 321, endPoint x: 982, endPoint y: 352, distance: 142.4
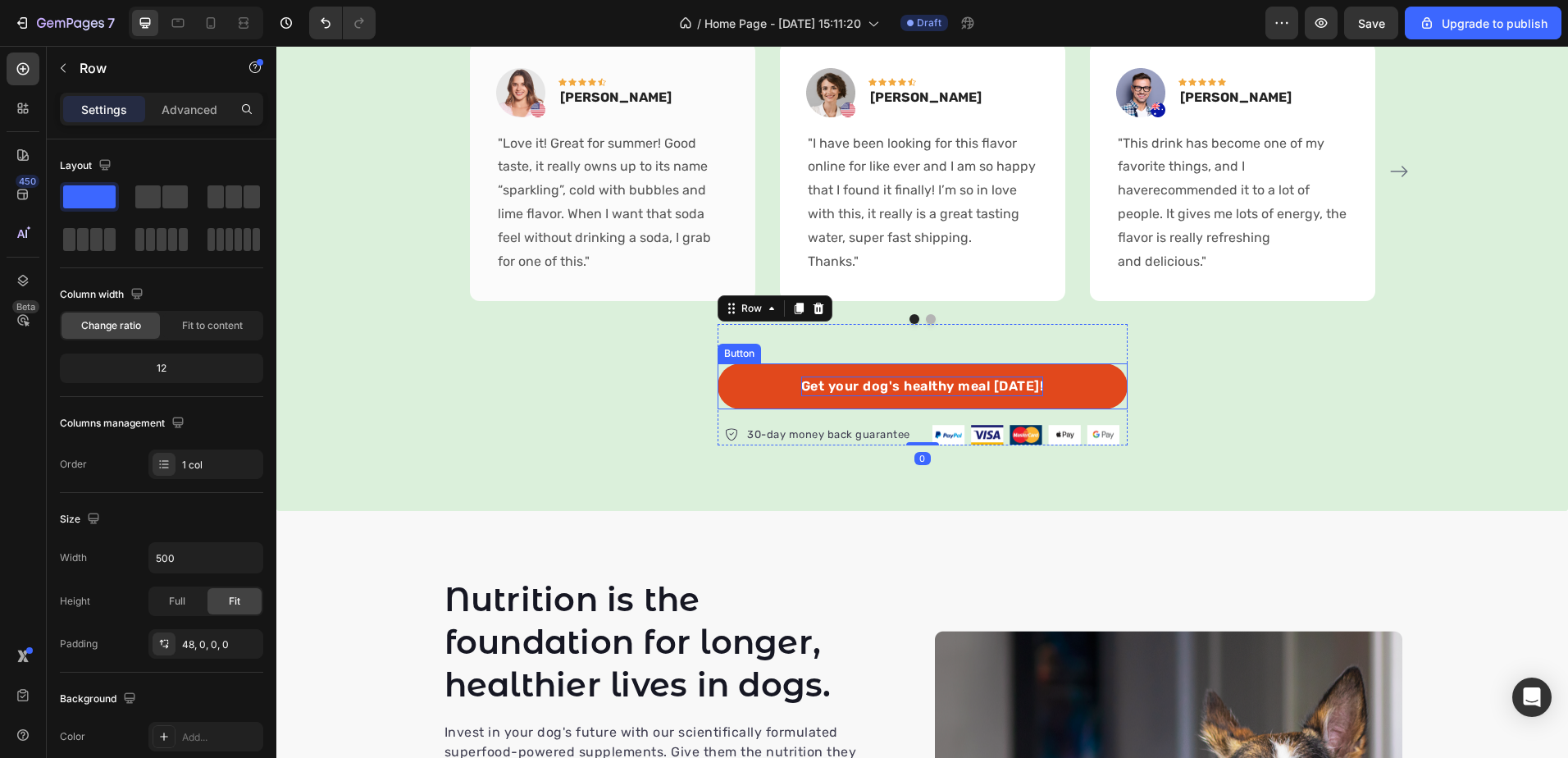
click at [892, 378] on div "Get your dog's healthy meal [DATE]!" at bounding box center [922, 386] width 243 height 20
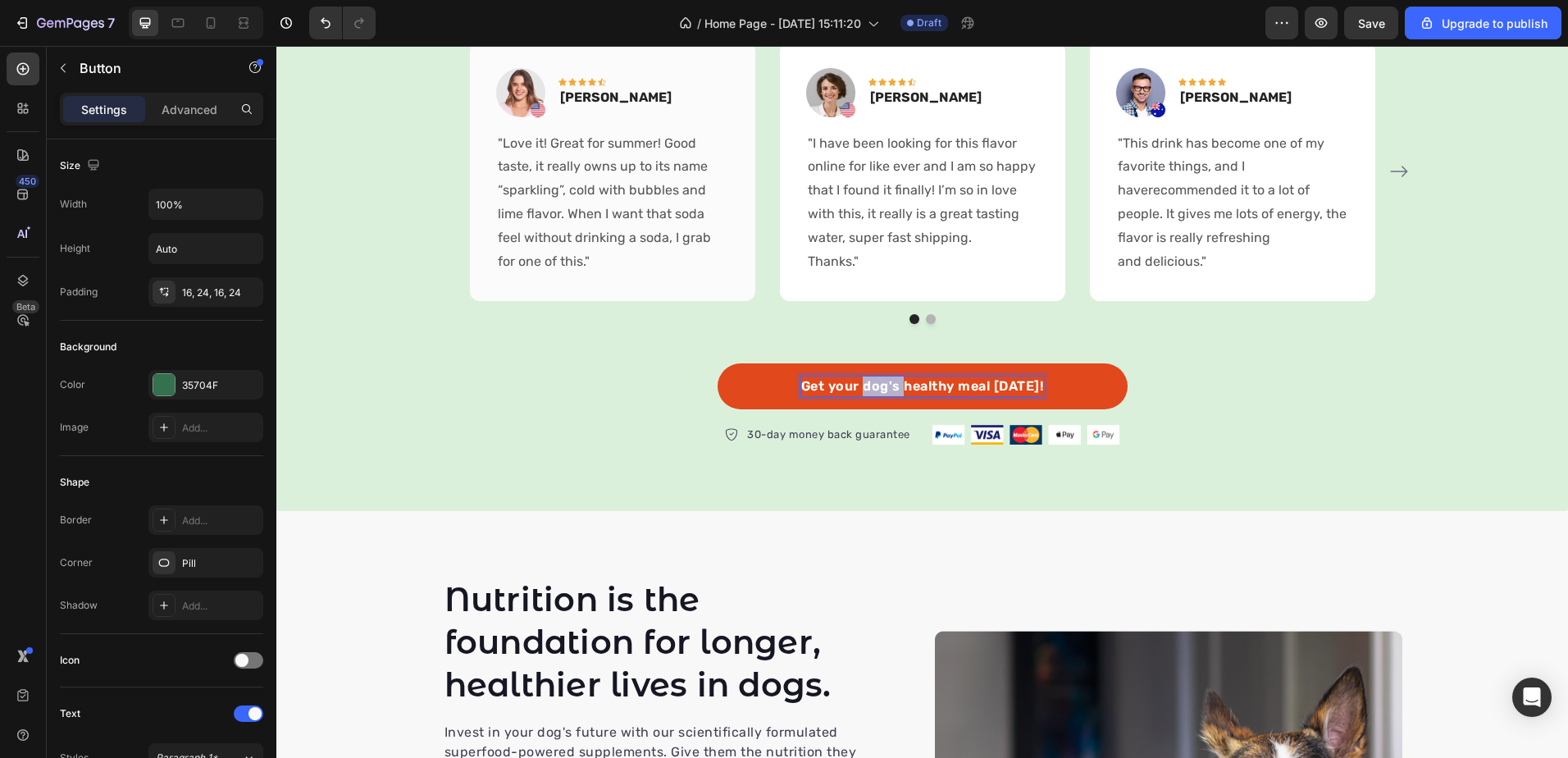
click at [892, 378] on div "Get your dog's healthy meal [DATE]!" at bounding box center [922, 386] width 243 height 20
click at [892, 378] on p "Get your dog's healthy meal [DATE]!" at bounding box center [922, 386] width 243 height 20
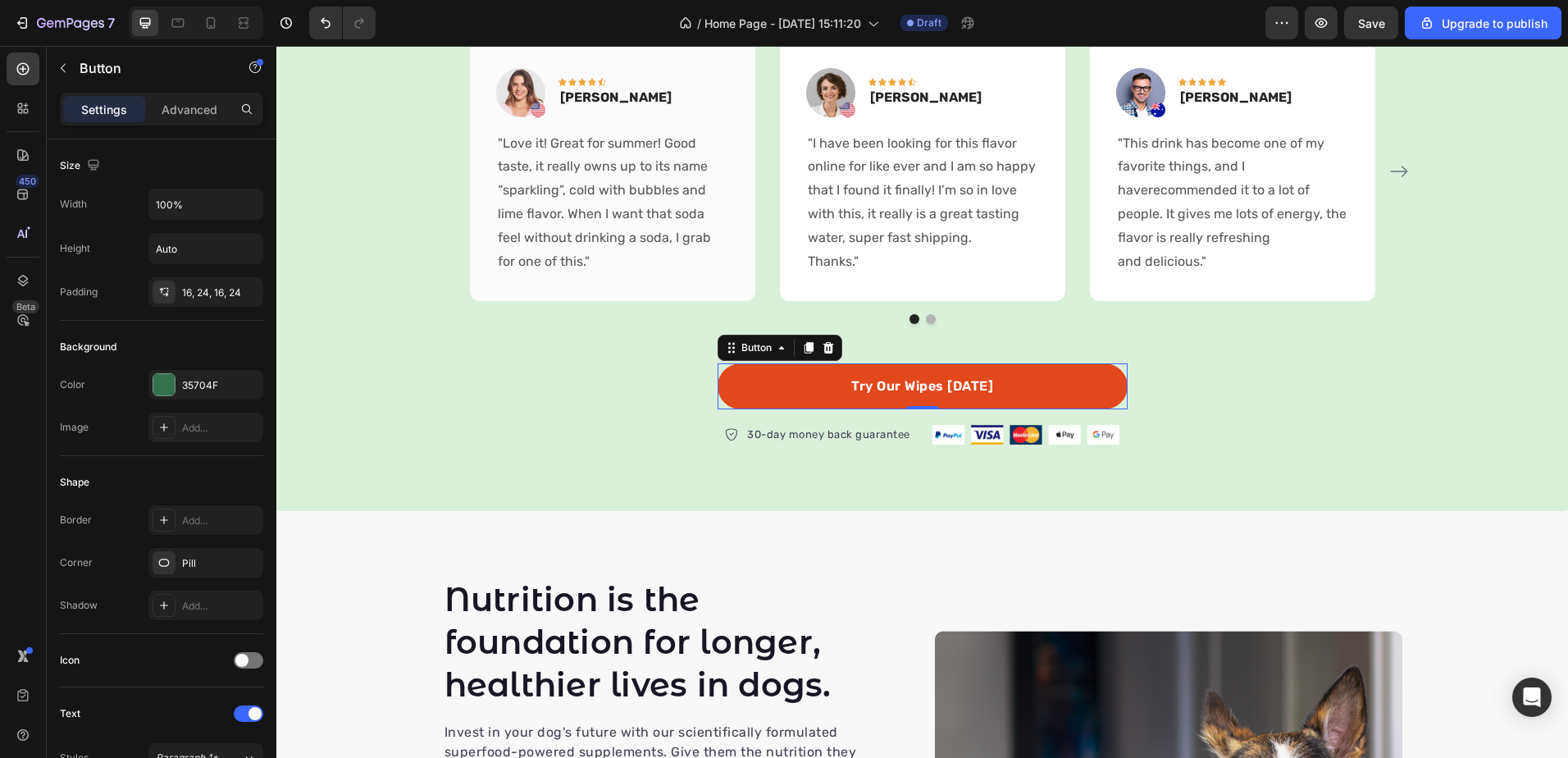
click at [739, 378] on link "Try Our Wipes Today" at bounding box center [922, 386] width 410 height 46
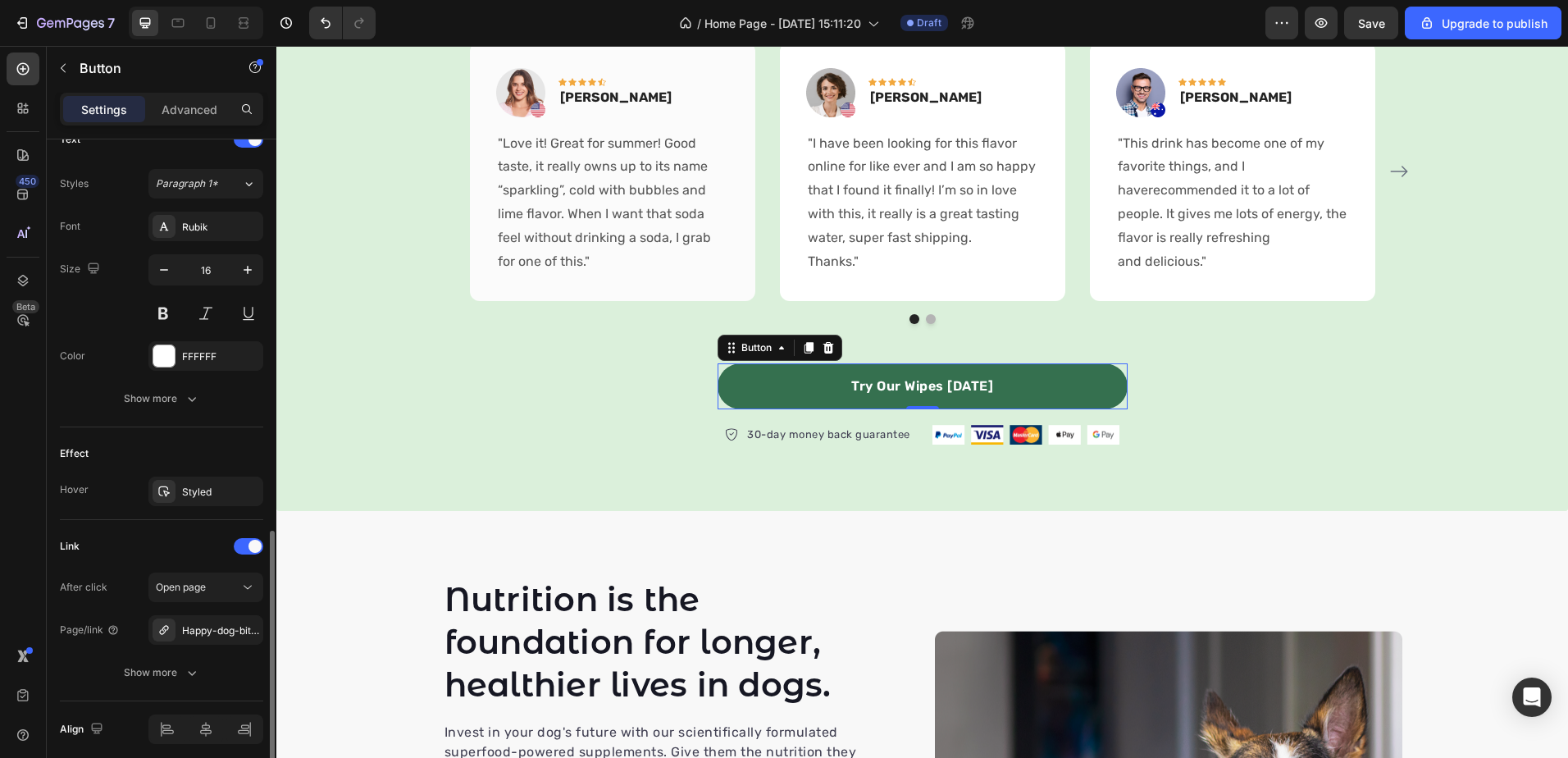
scroll to position [639, 0]
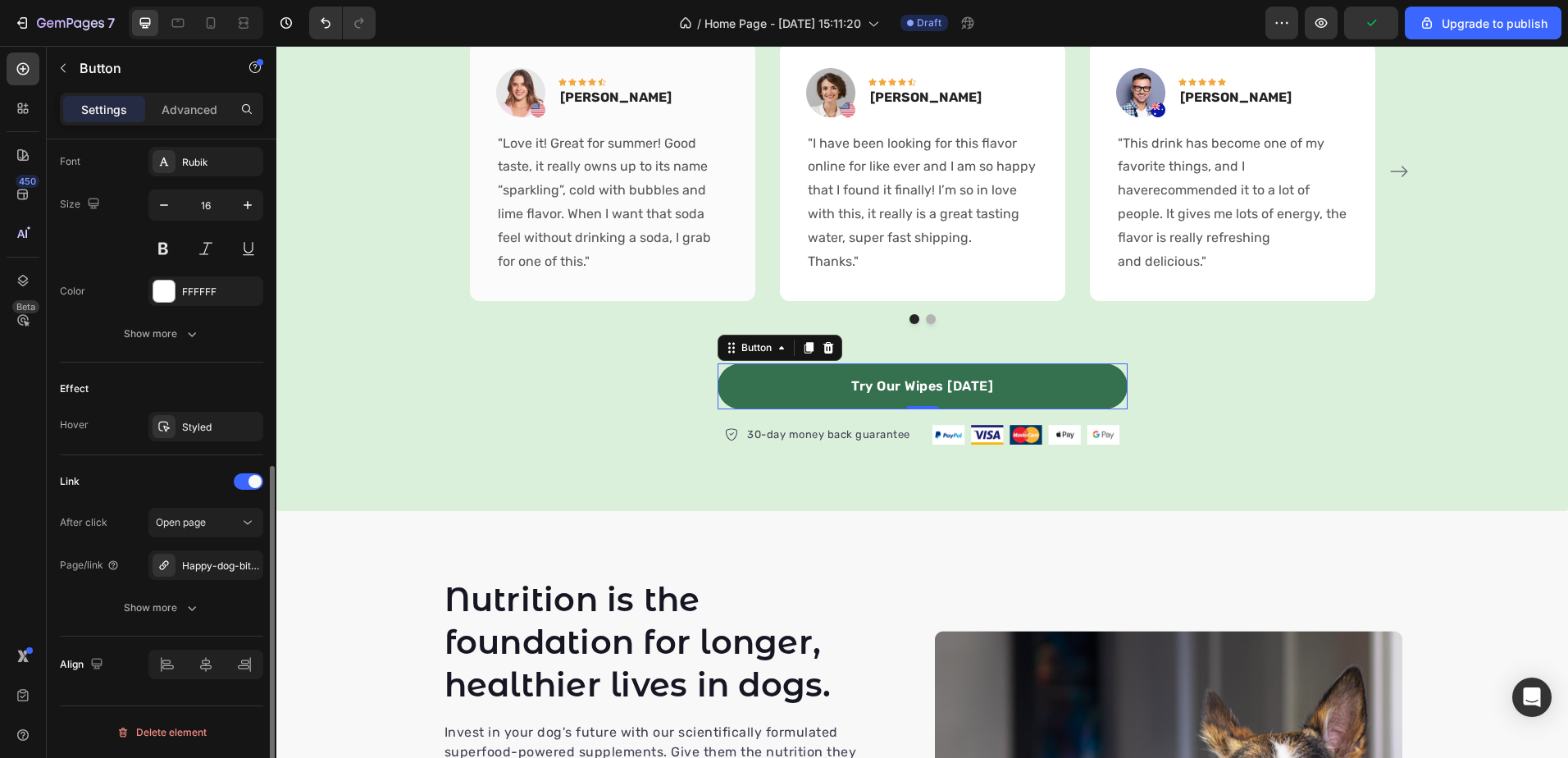
drag, startPoint x: 199, startPoint y: 444, endPoint x: 208, endPoint y: 428, distance: 18.4
click at [200, 443] on div "Effect Hover Styled" at bounding box center [161, 409] width 203 height 92
click at [208, 428] on div "Styled" at bounding box center [205, 427] width 47 height 15
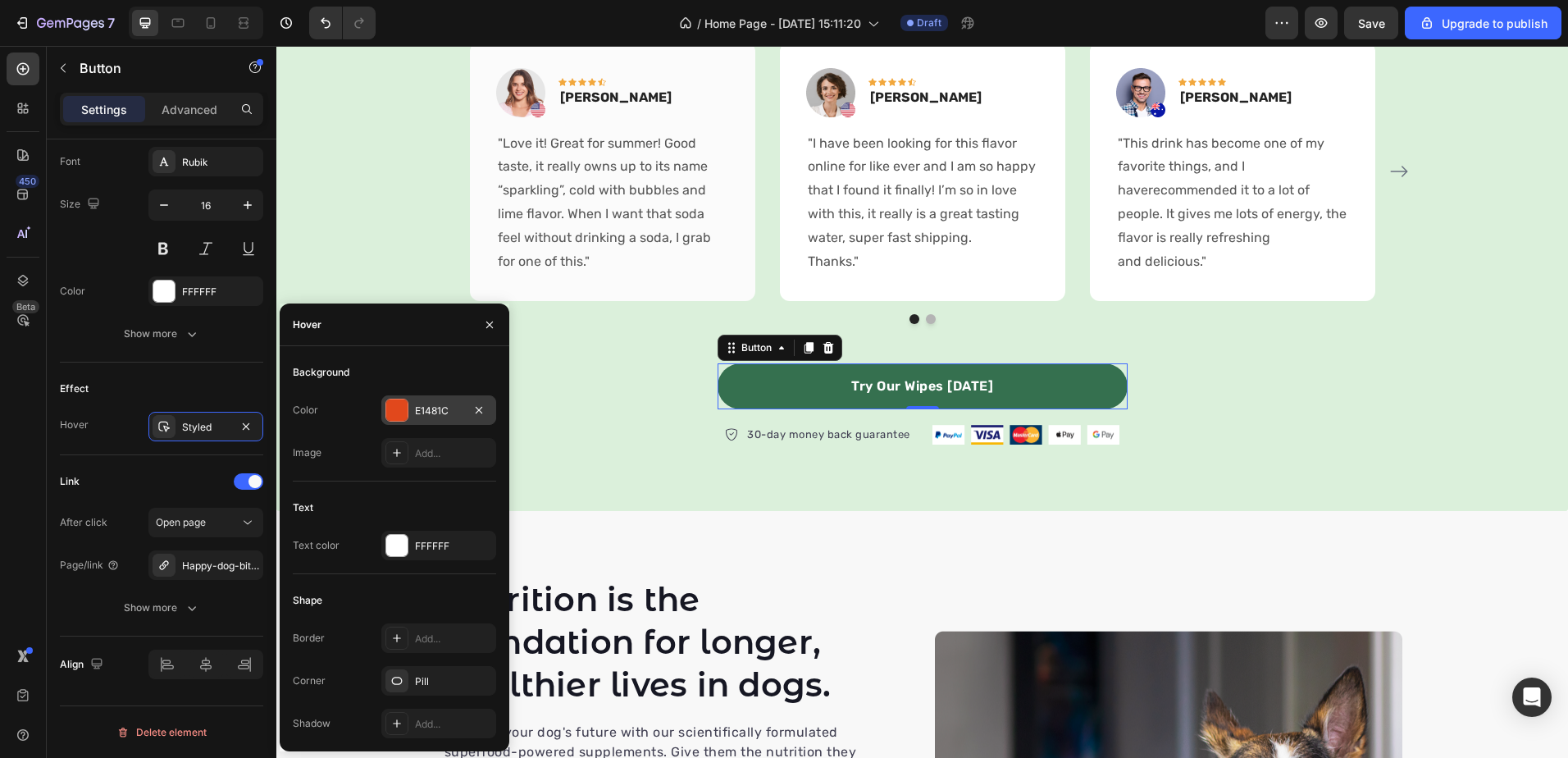
click at [423, 402] on div "E1481C" at bounding box center [438, 410] width 115 height 29
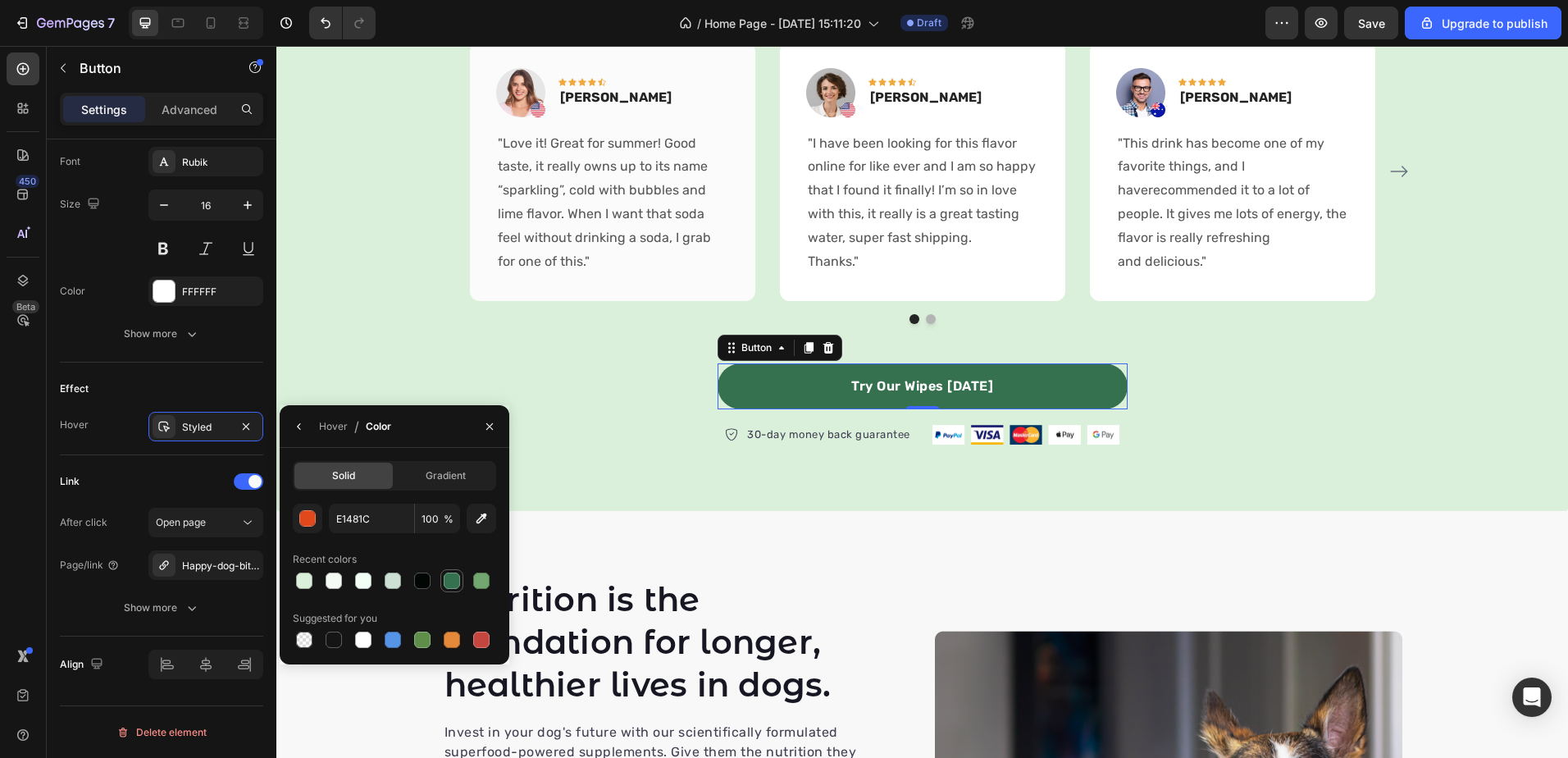
click at [455, 584] on div at bounding box center [451, 580] width 17 height 17
click at [302, 517] on div "button" at bounding box center [308, 519] width 17 height 17
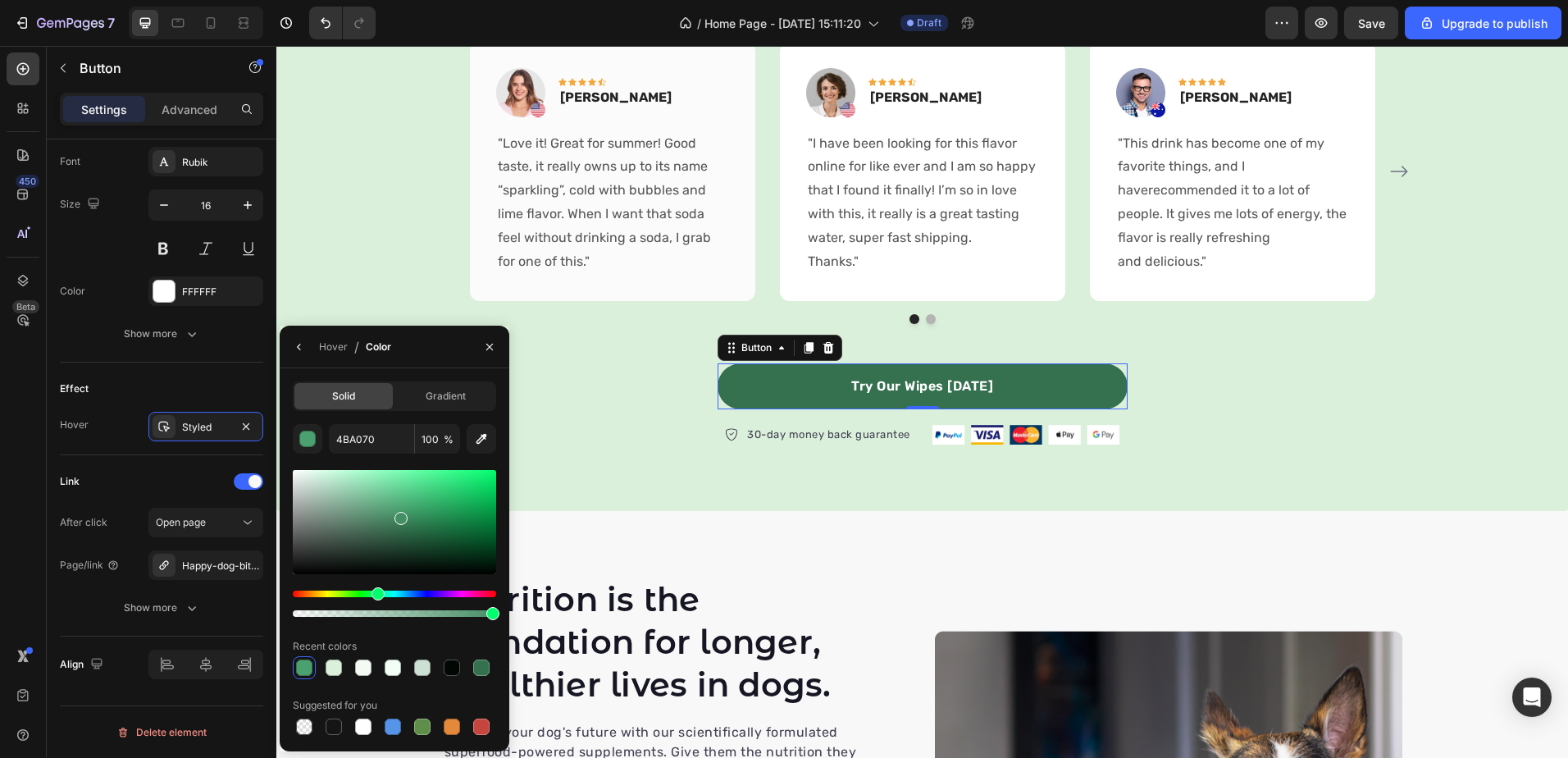
type input "448E64"
drag, startPoint x: 405, startPoint y: 531, endPoint x: 398, endPoint y: 515, distance: 17.5
click at [398, 515] on div at bounding box center [400, 518] width 13 height 13
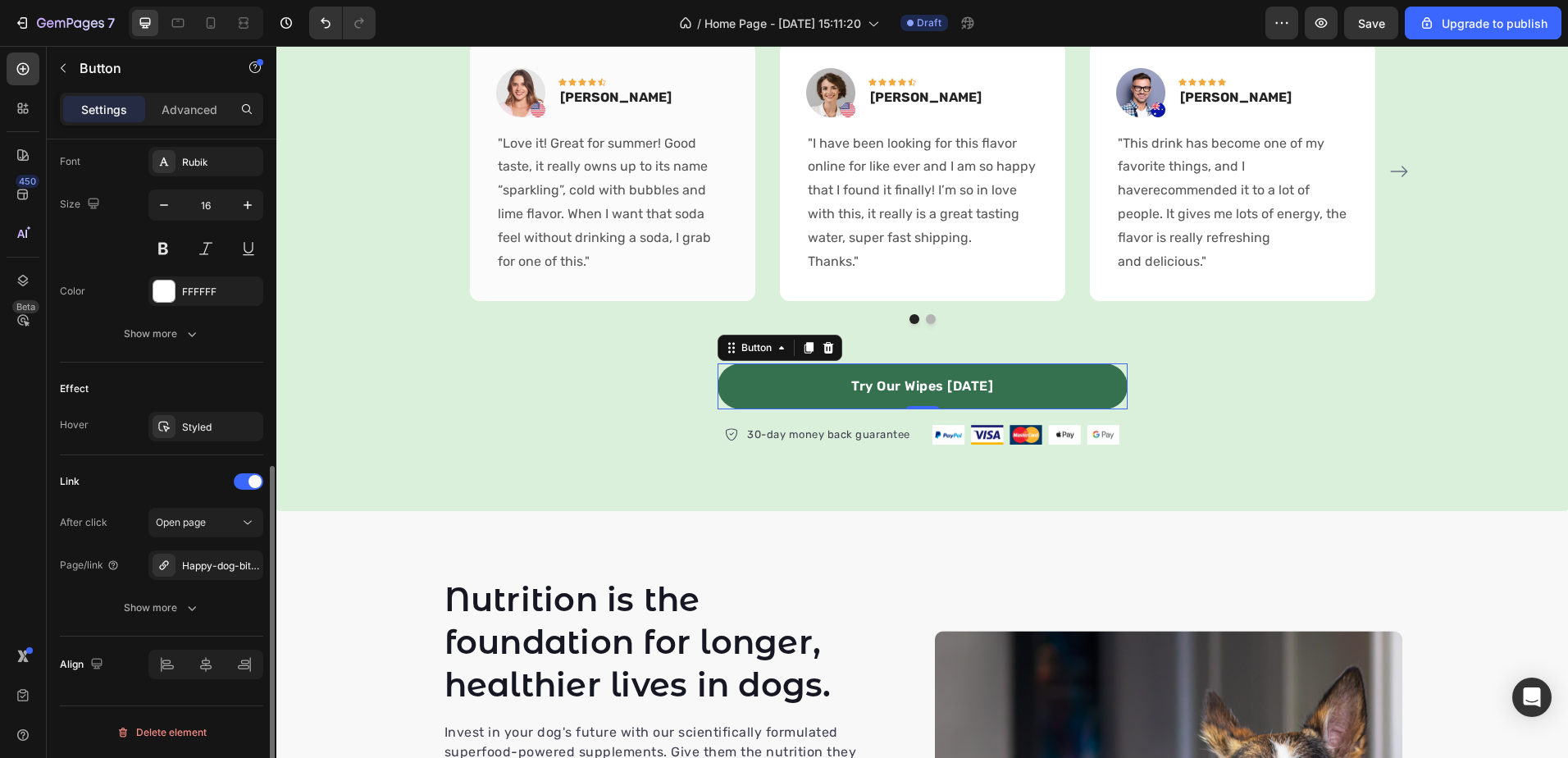
click at [155, 380] on div "Effect" at bounding box center [161, 388] width 203 height 27
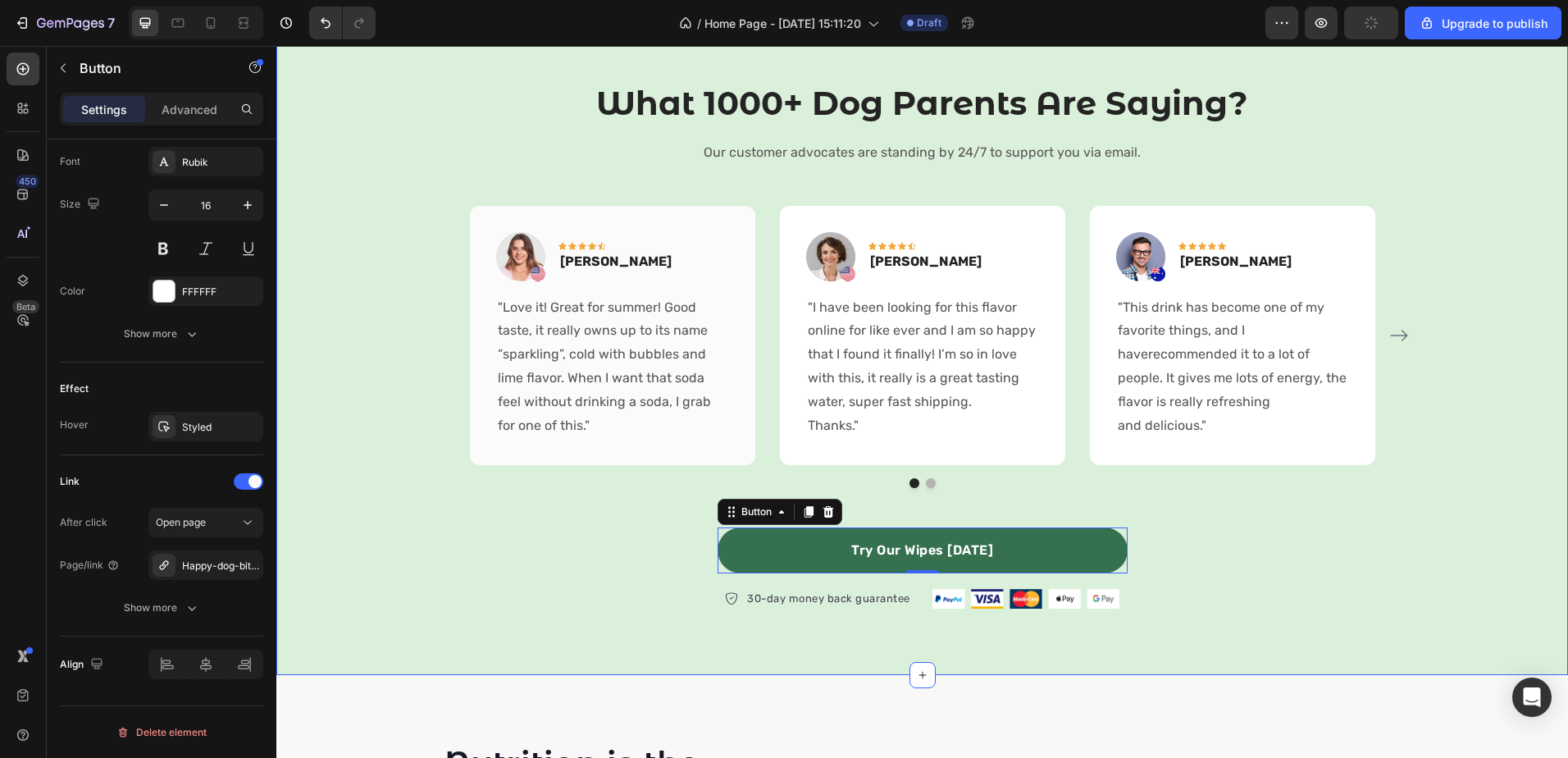
scroll to position [1124, 0]
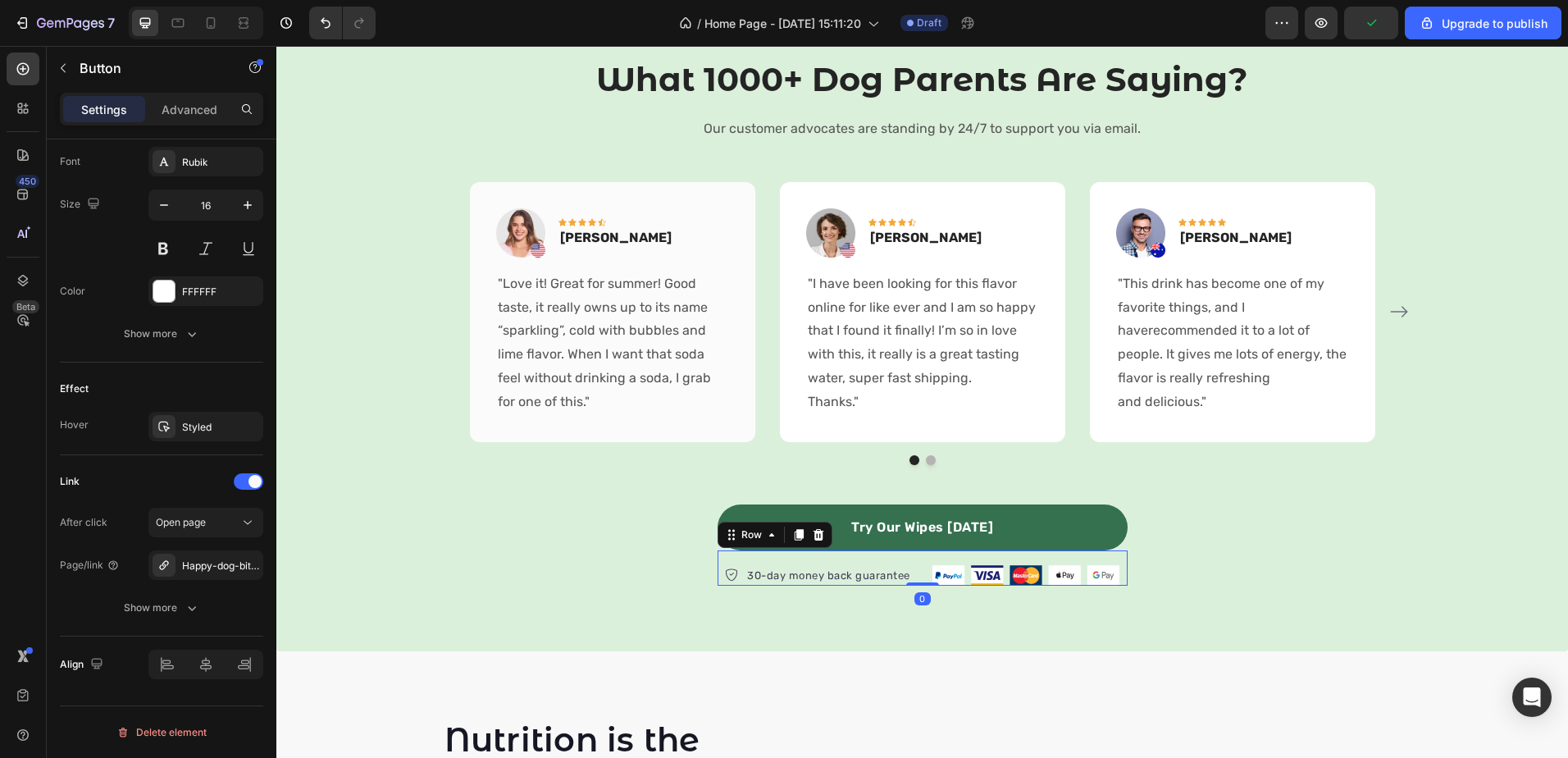
click at [722, 561] on div "30-day money back guarantee Item list Image Row 0" at bounding box center [922, 568] width 410 height 36
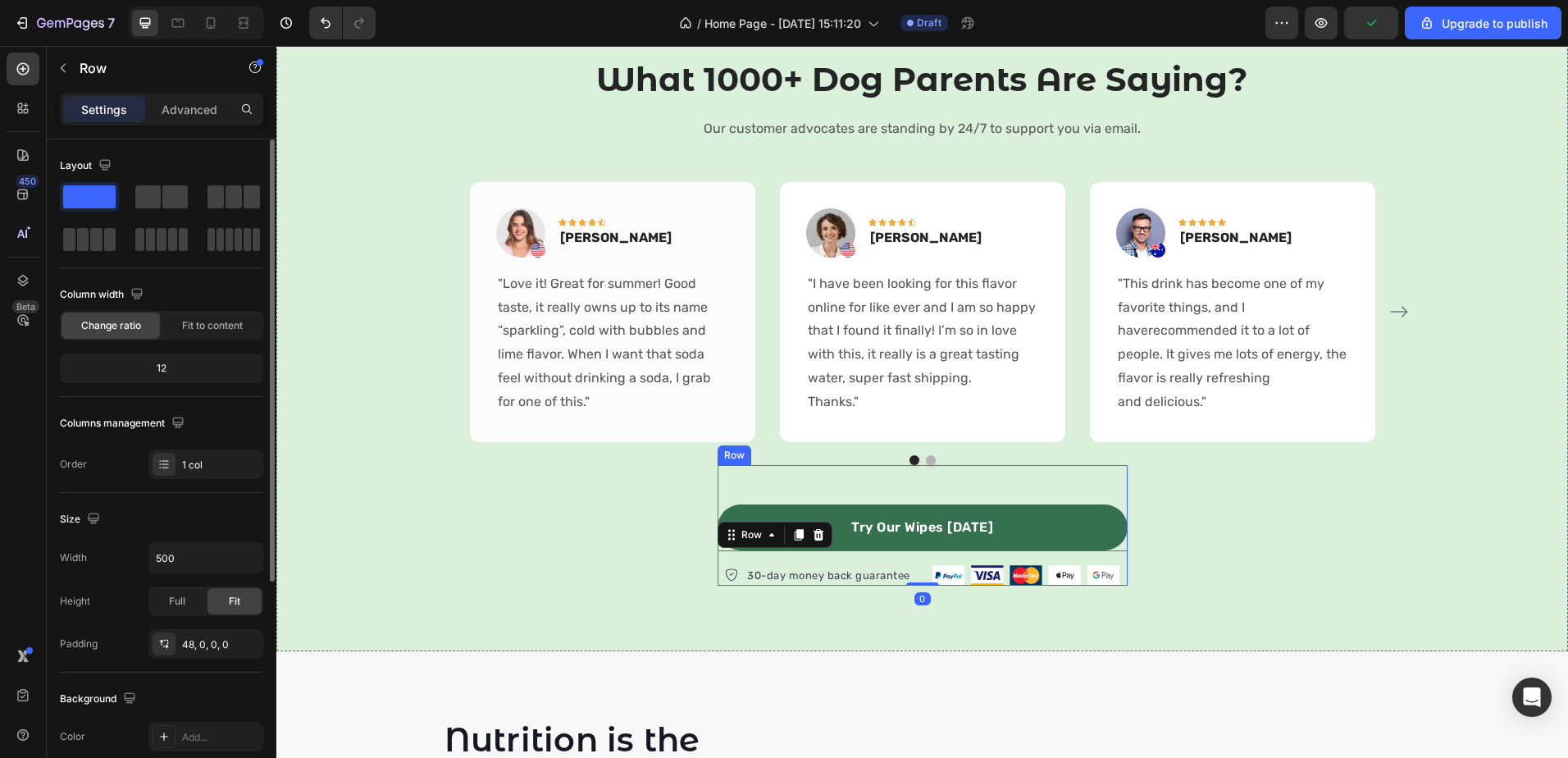
click at [799, 487] on div "Try Our Wipes Today Button 30-day money back guarantee Item list Image Row 0 Row" at bounding box center [922, 525] width 410 height 121
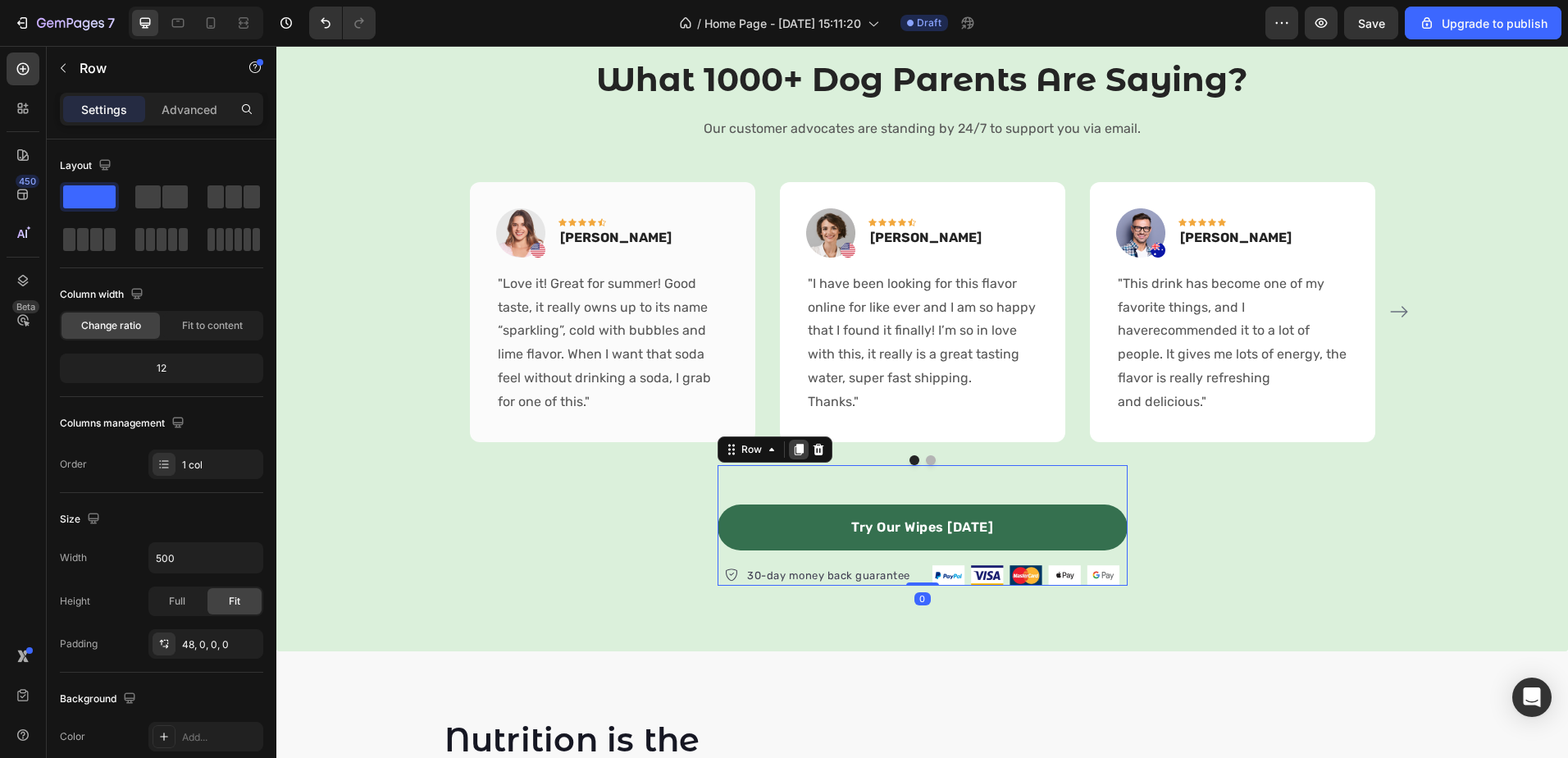
click at [794, 449] on icon at bounding box center [798, 449] width 9 height 12
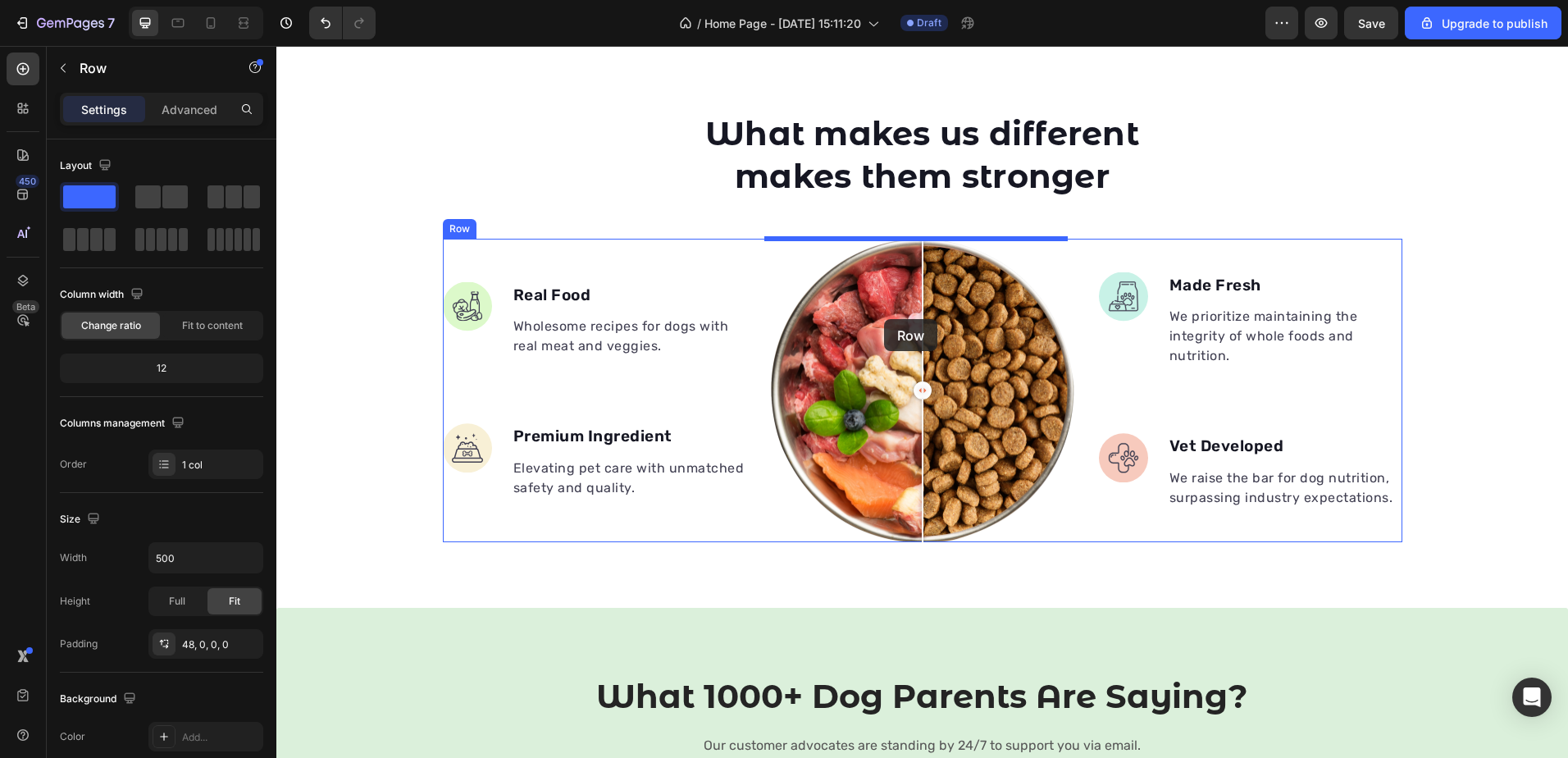
scroll to position [467, 0]
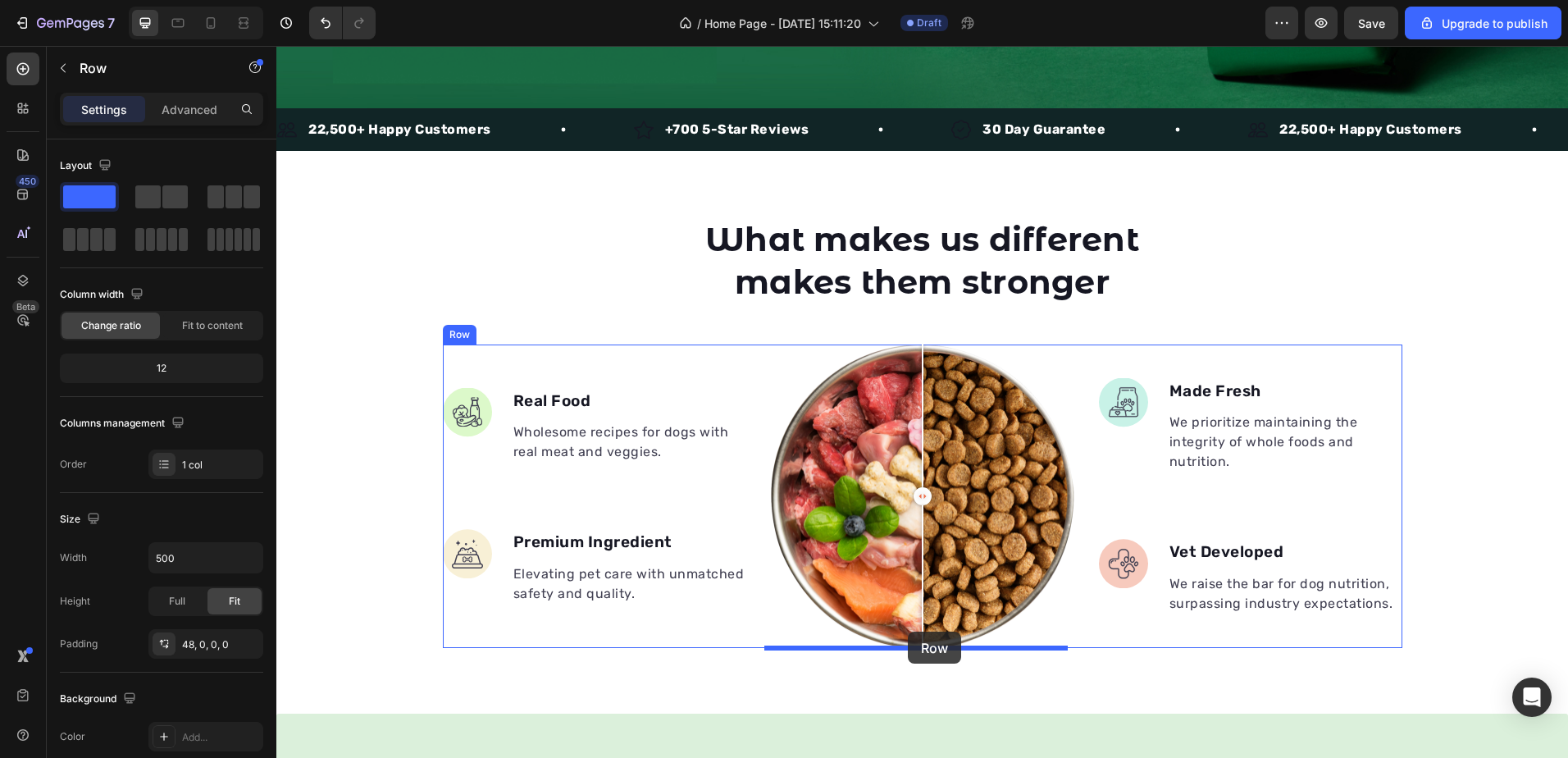
drag, startPoint x: 725, startPoint y: 570, endPoint x: 907, endPoint y: 631, distance: 192.0
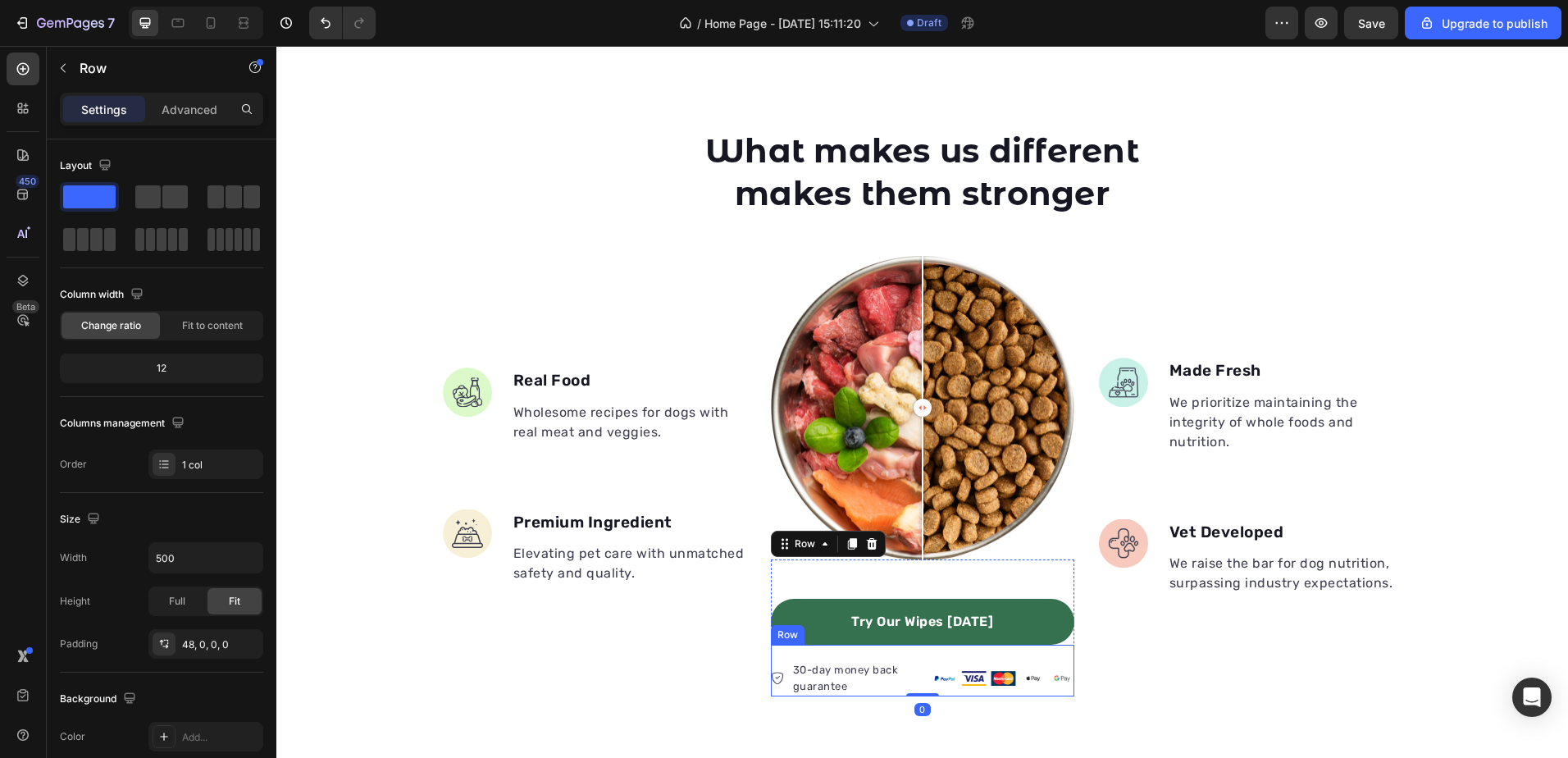
scroll to position [631, 0]
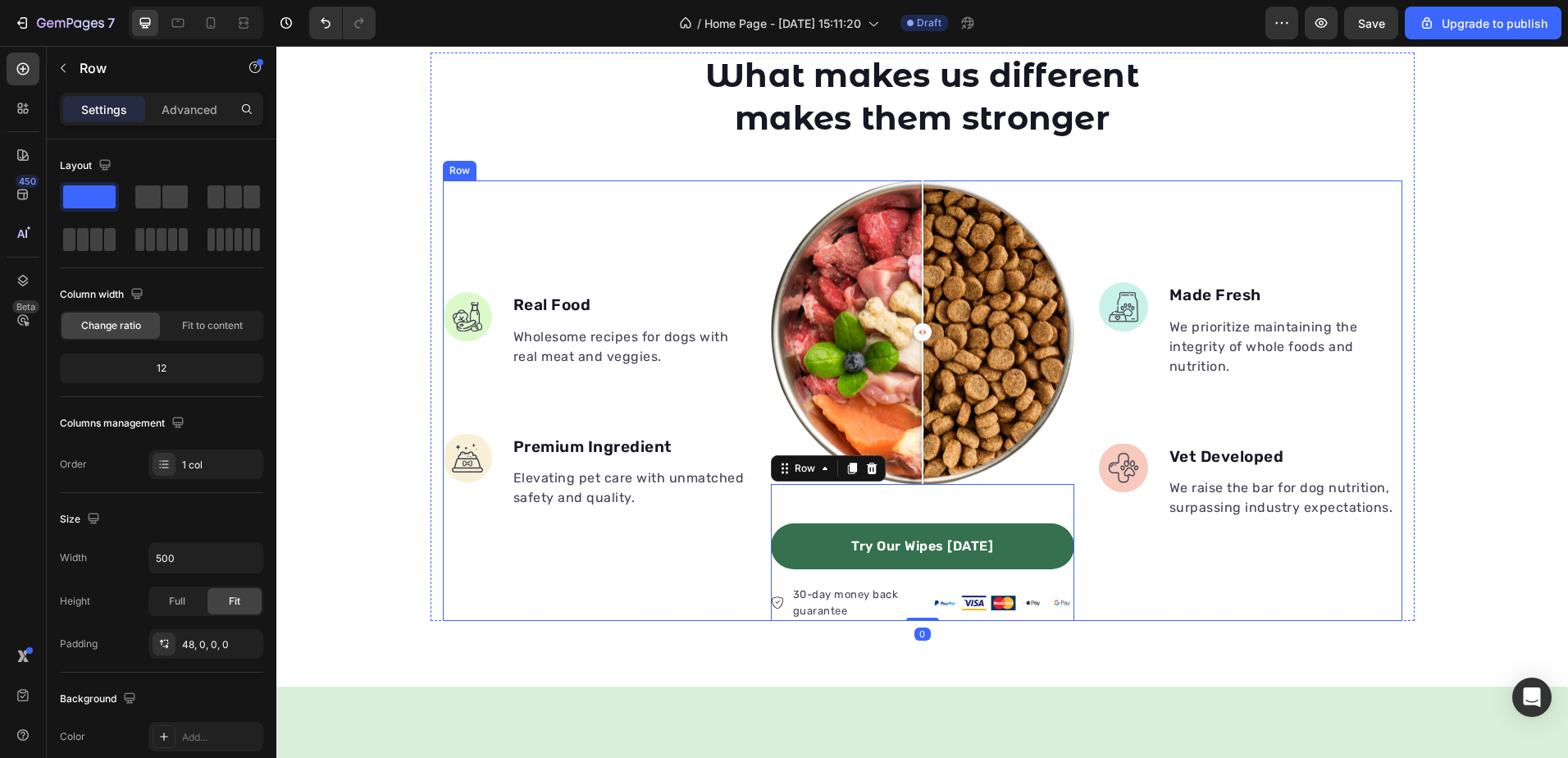
click at [1140, 562] on div "Image Made Fresh Text block We prioritize maintaining the integrity of whole fo…" at bounding box center [1250, 401] width 304 height 440
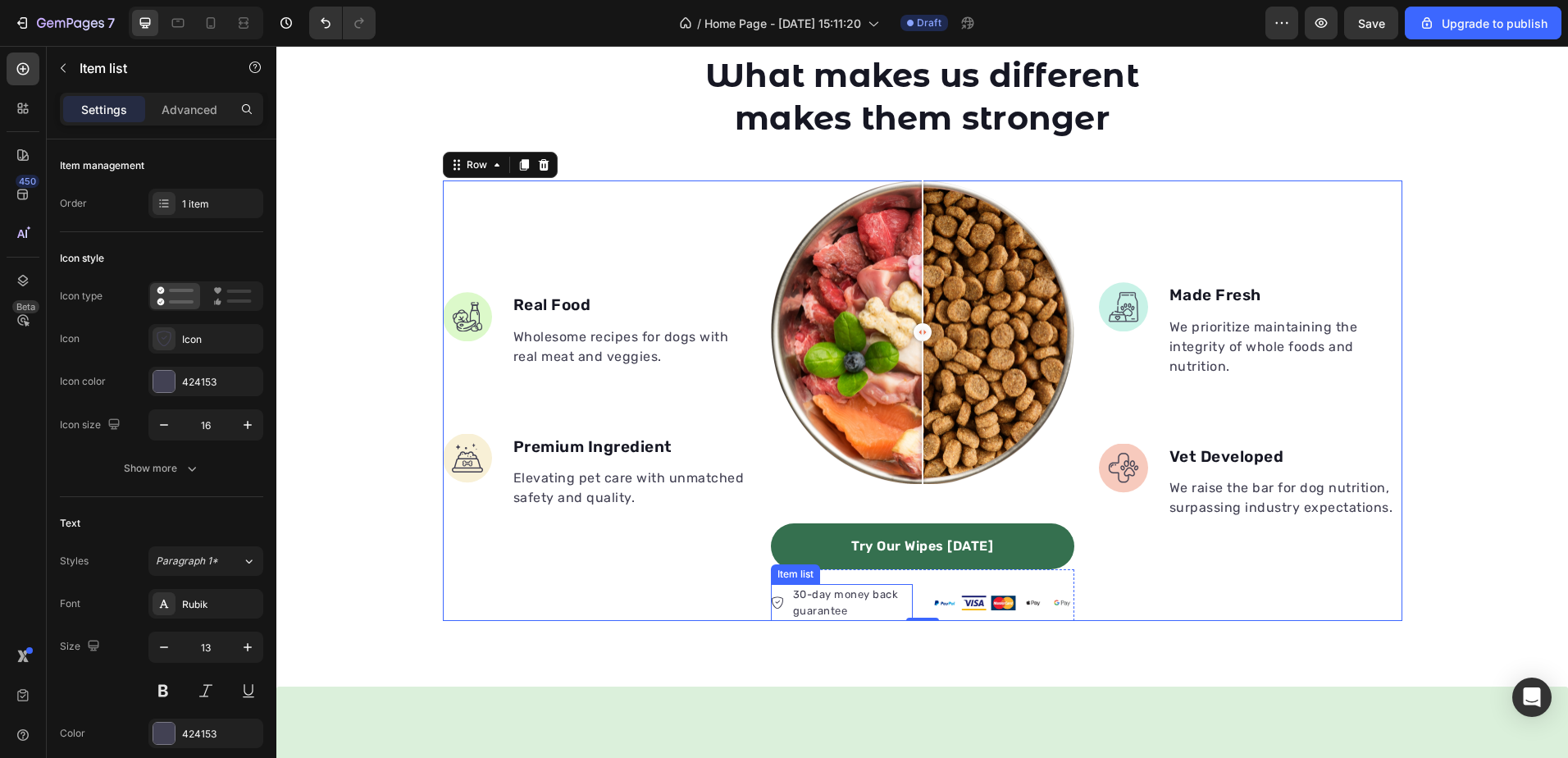
click at [861, 585] on div "30-day money back guarantee" at bounding box center [851, 603] width 122 height 37
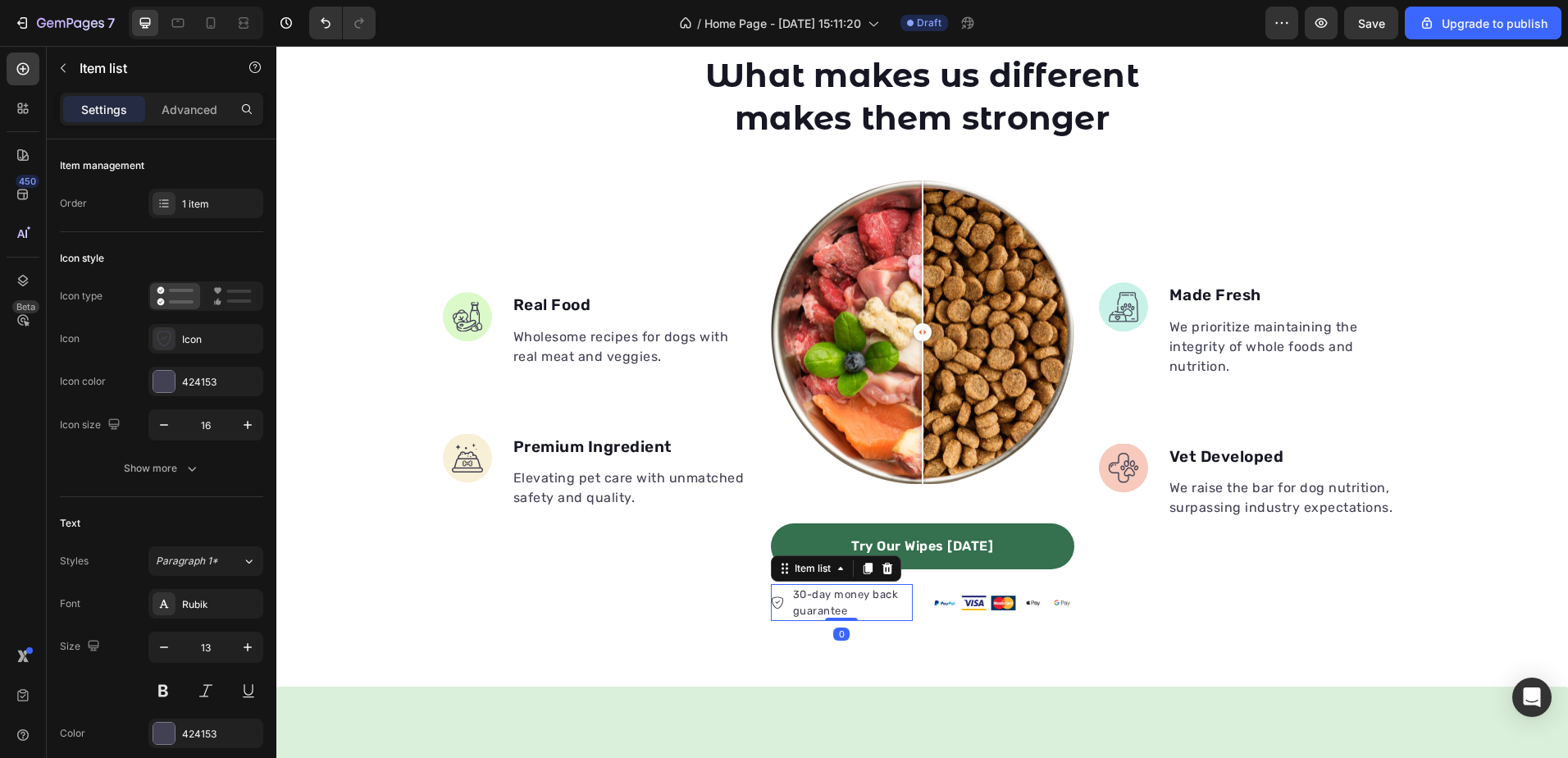
click at [861, 585] on div "30-day money back guarantee" at bounding box center [851, 603] width 122 height 37
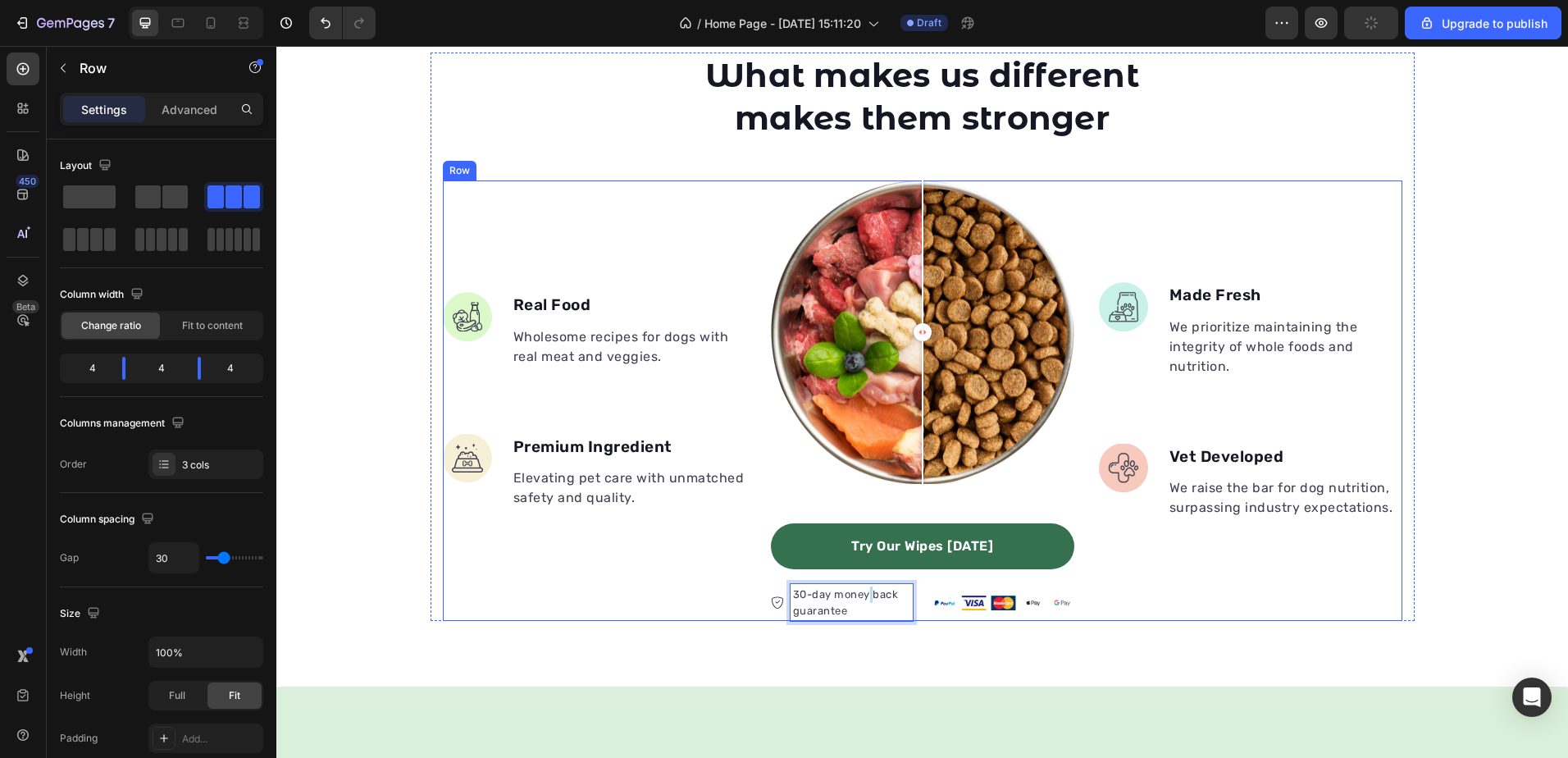
click at [1072, 524] on div "Image Real Food Text block Wholesome recipes for dogs with real meat and veggie…" at bounding box center [922, 401] width 959 height 440
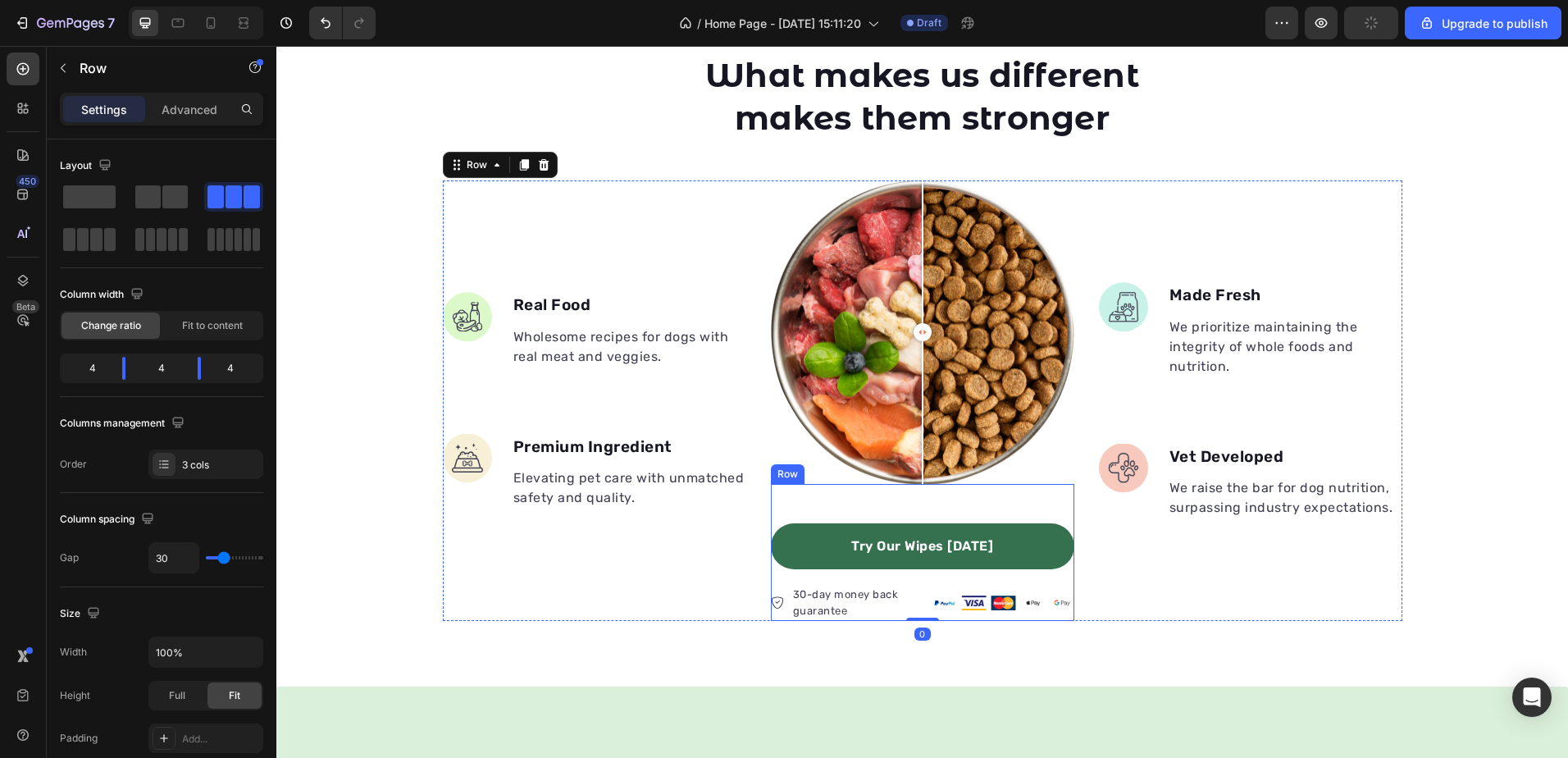
click at [953, 504] on div "Try Our Wipes Today Button 30-day money back guarantee Item list Image Row Row" at bounding box center [922, 552] width 304 height 137
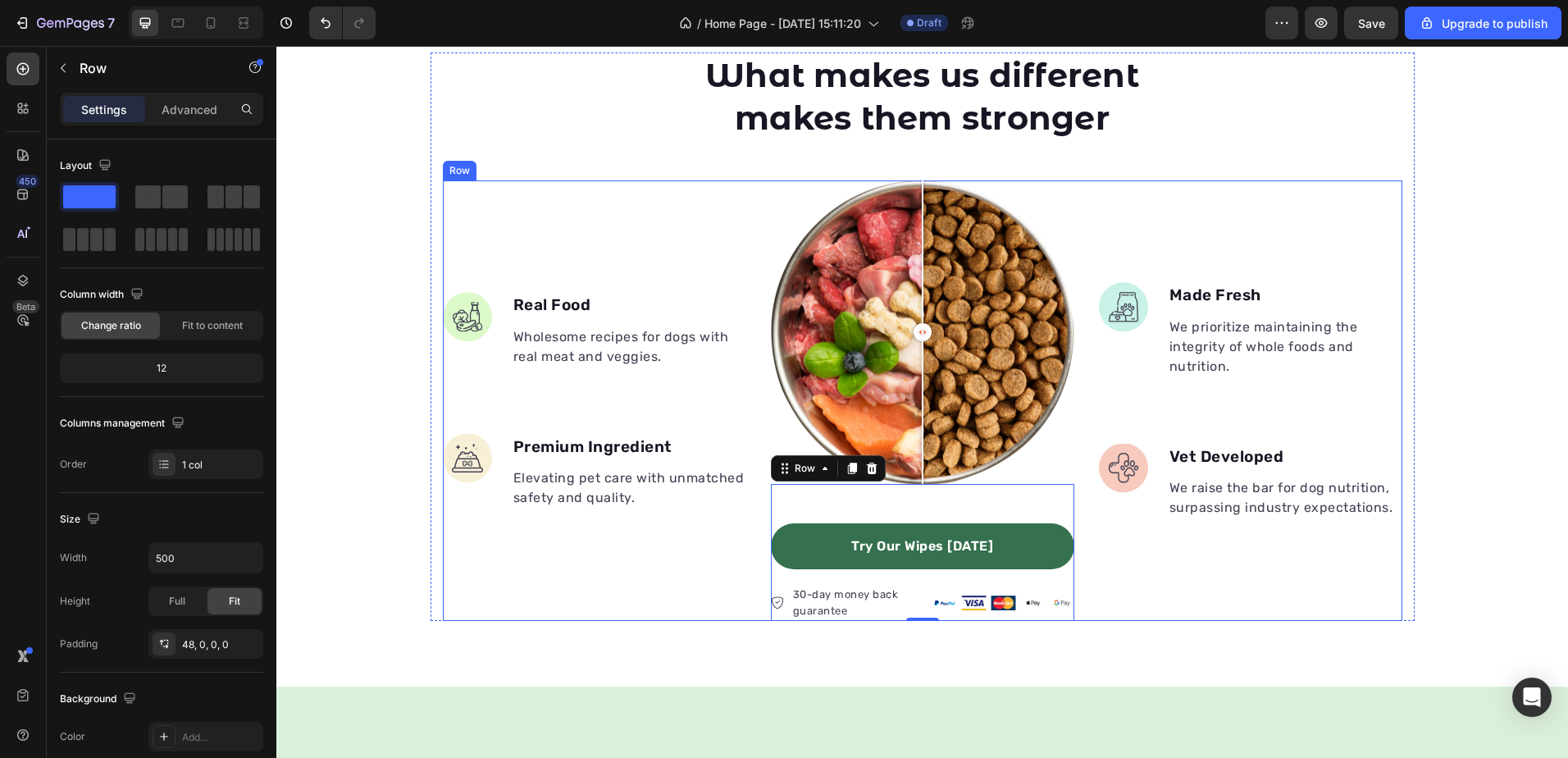
scroll to position [714, 0]
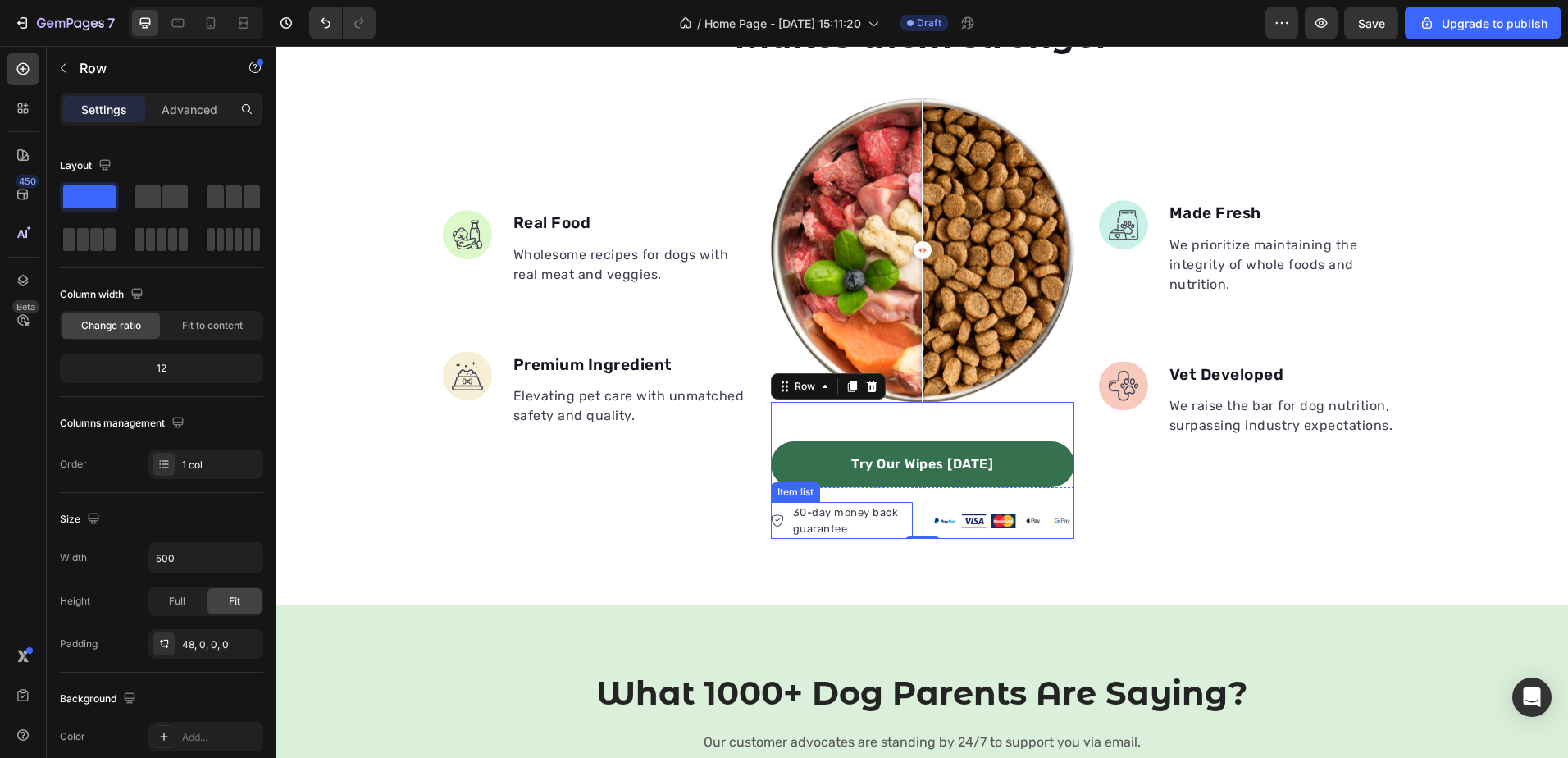
click at [829, 522] on p "30-day money back guarantee" at bounding box center [851, 520] width 117 height 32
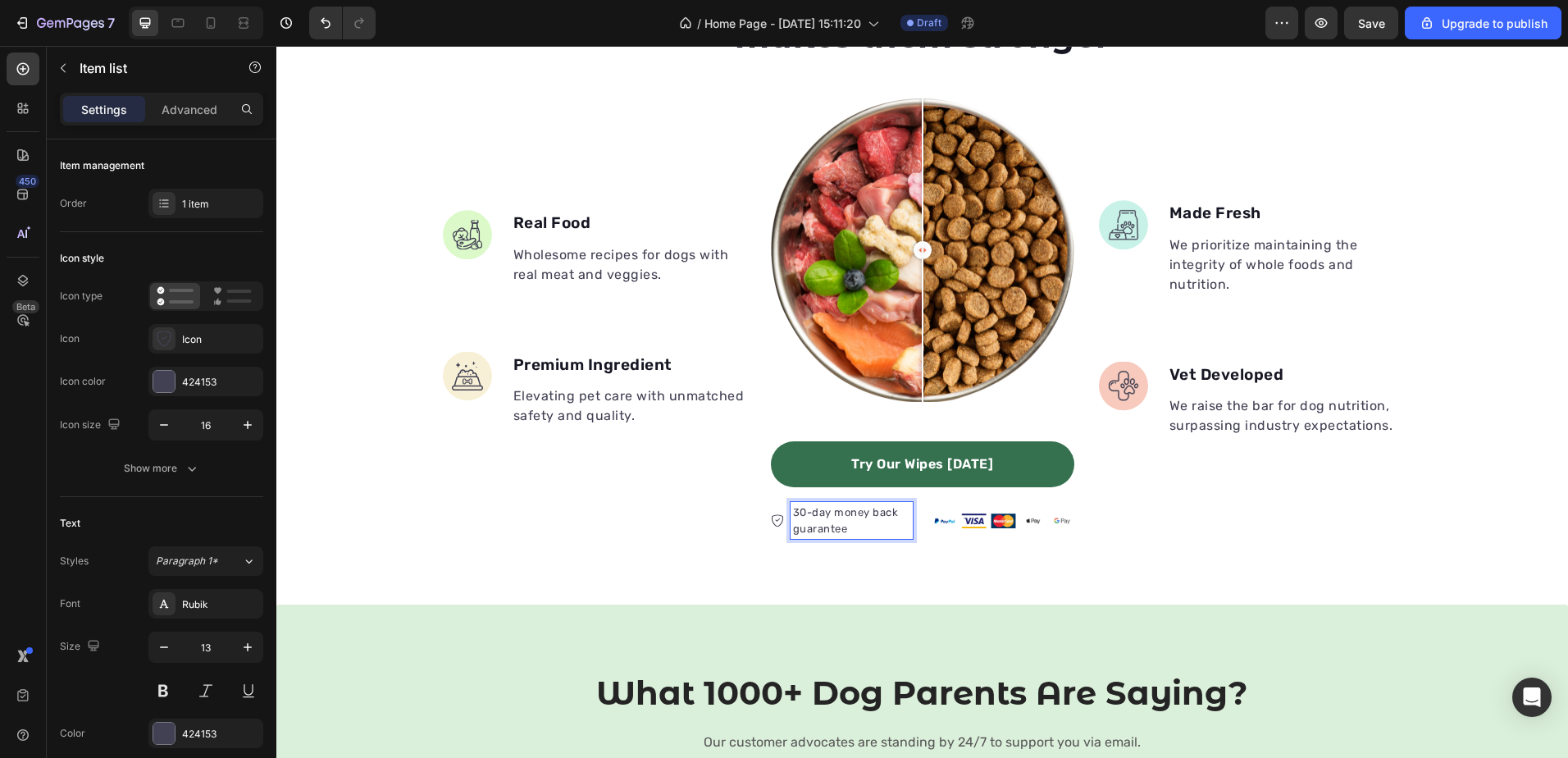
click at [877, 522] on p "30-day money back guarantee" at bounding box center [851, 520] width 117 height 32
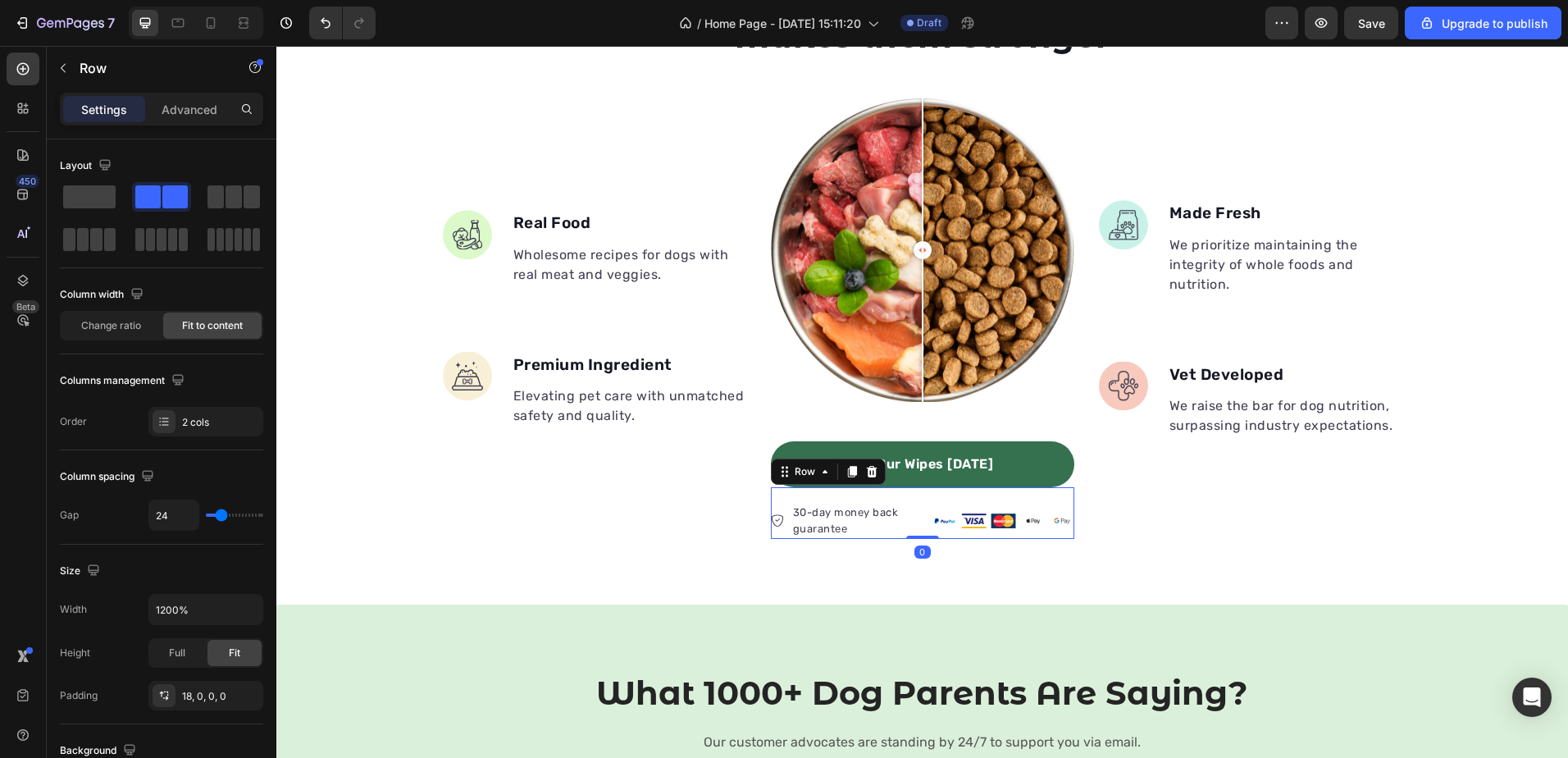
click at [915, 504] on div "30-day money back guarantee Item list Image Row 0" at bounding box center [922, 513] width 304 height 52
click at [928, 500] on div "30-day money back guarantee Item list Image Row 0" at bounding box center [922, 513] width 304 height 52
click at [102, 196] on span at bounding box center [88, 197] width 52 height 23
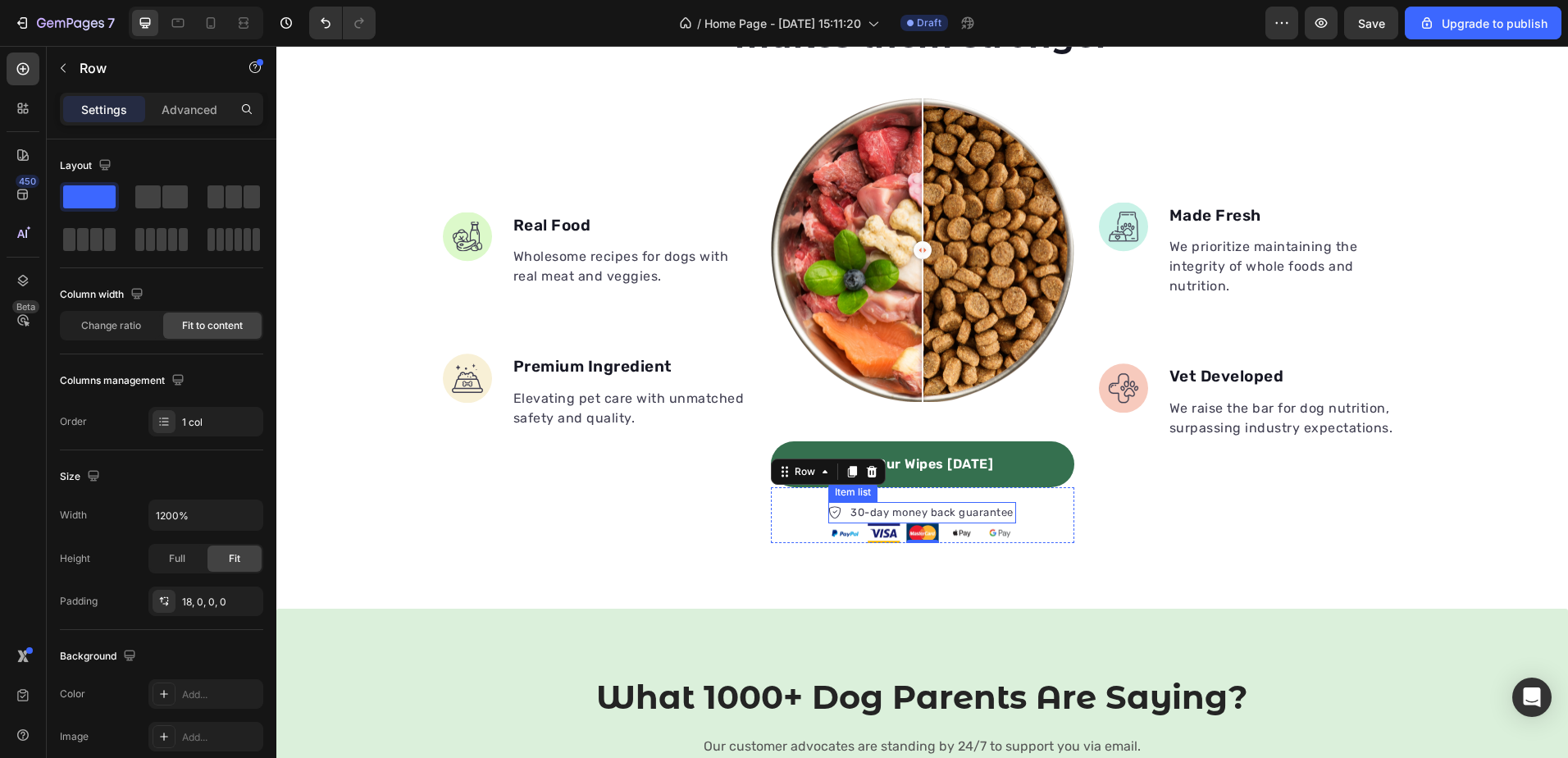
click at [923, 510] on p "30-day money back guarantee" at bounding box center [932, 512] width 163 height 17
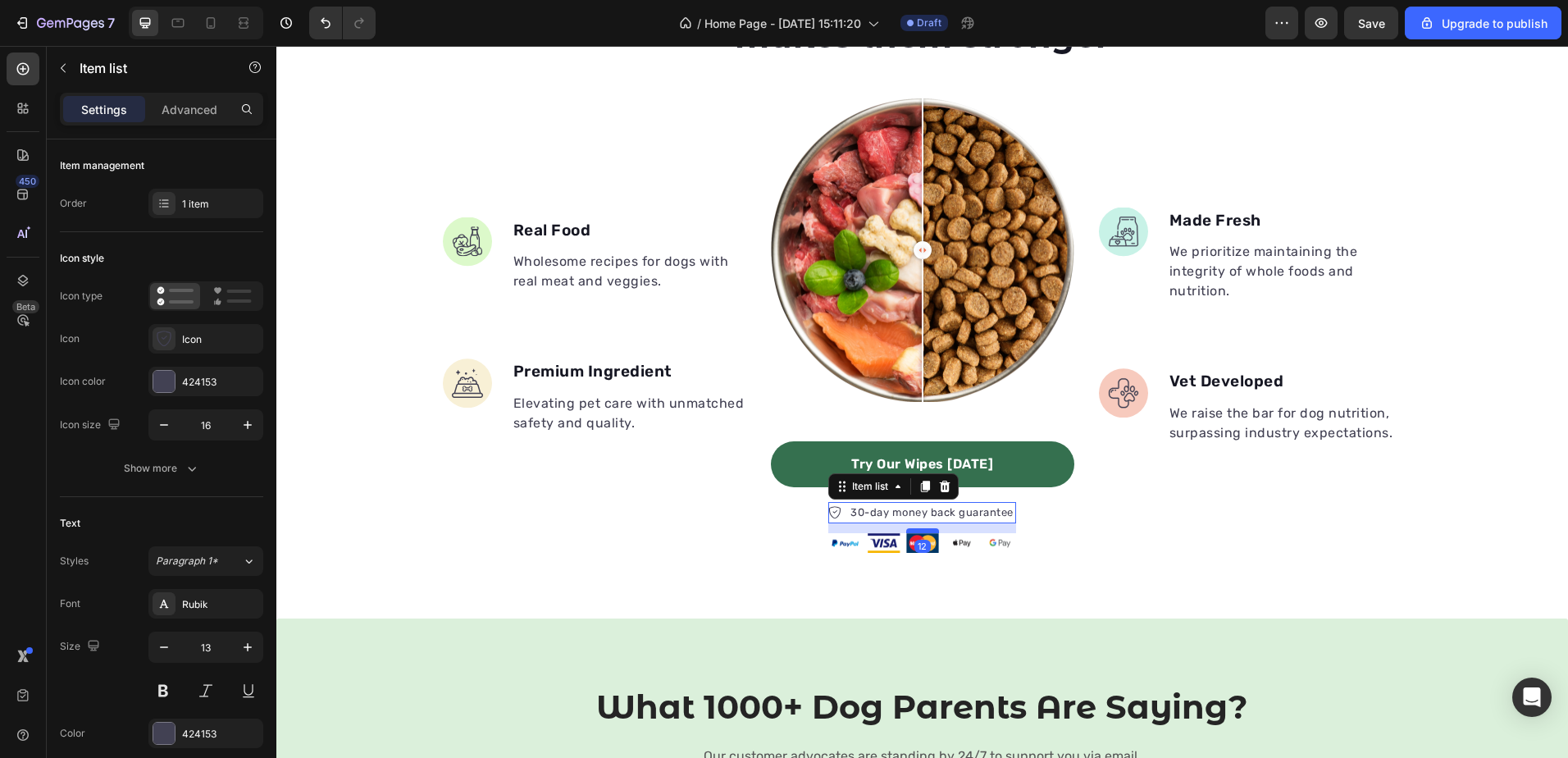
drag, startPoint x: 908, startPoint y: 519, endPoint x: 912, endPoint y: 529, distance: 10.8
click at [912, 529] on div at bounding box center [922, 530] width 32 height 5
type input "100%"
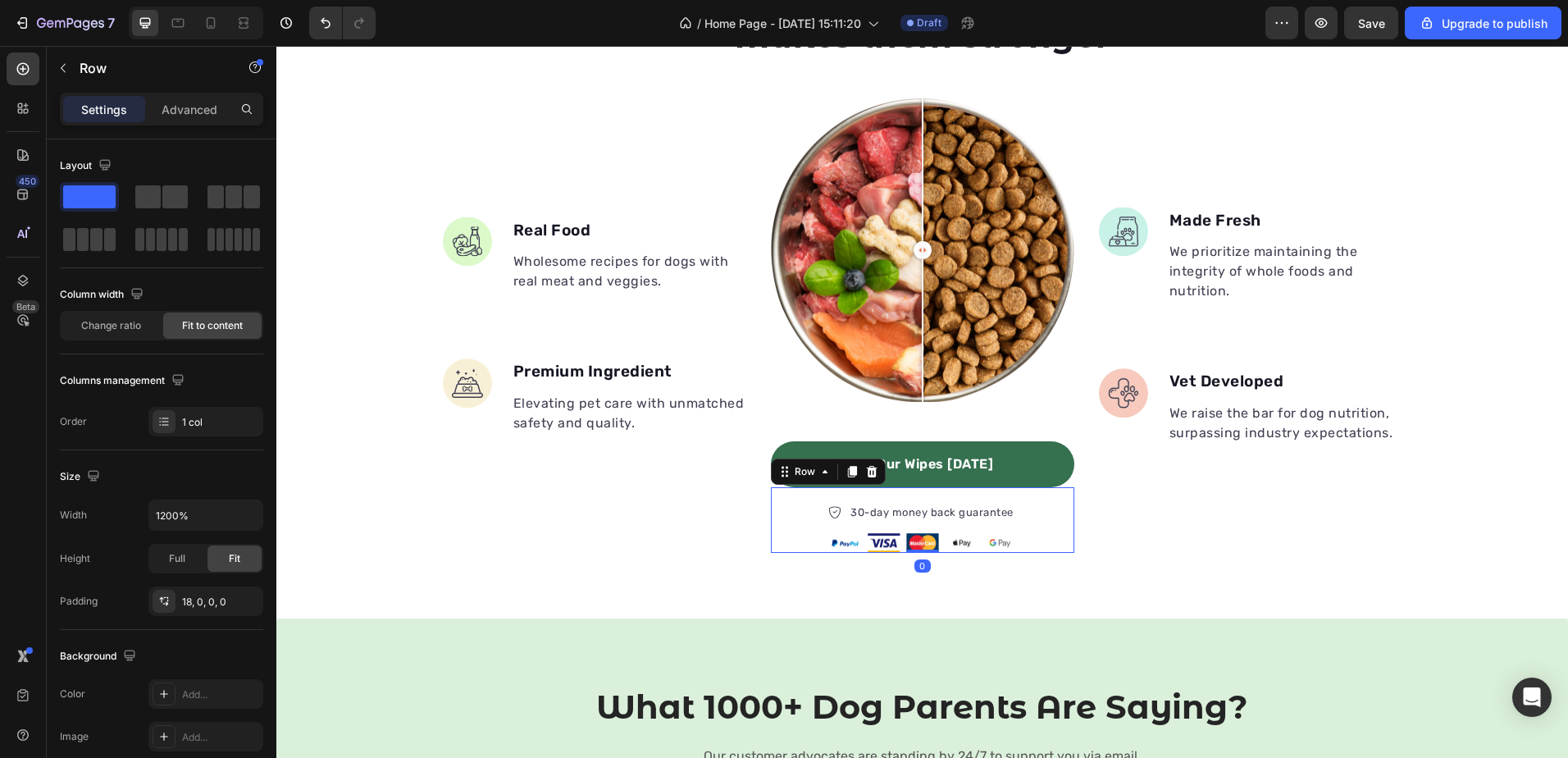
click at [1045, 502] on div "30-day money back guarantee Item list Image Row 0" at bounding box center [922, 520] width 304 height 66
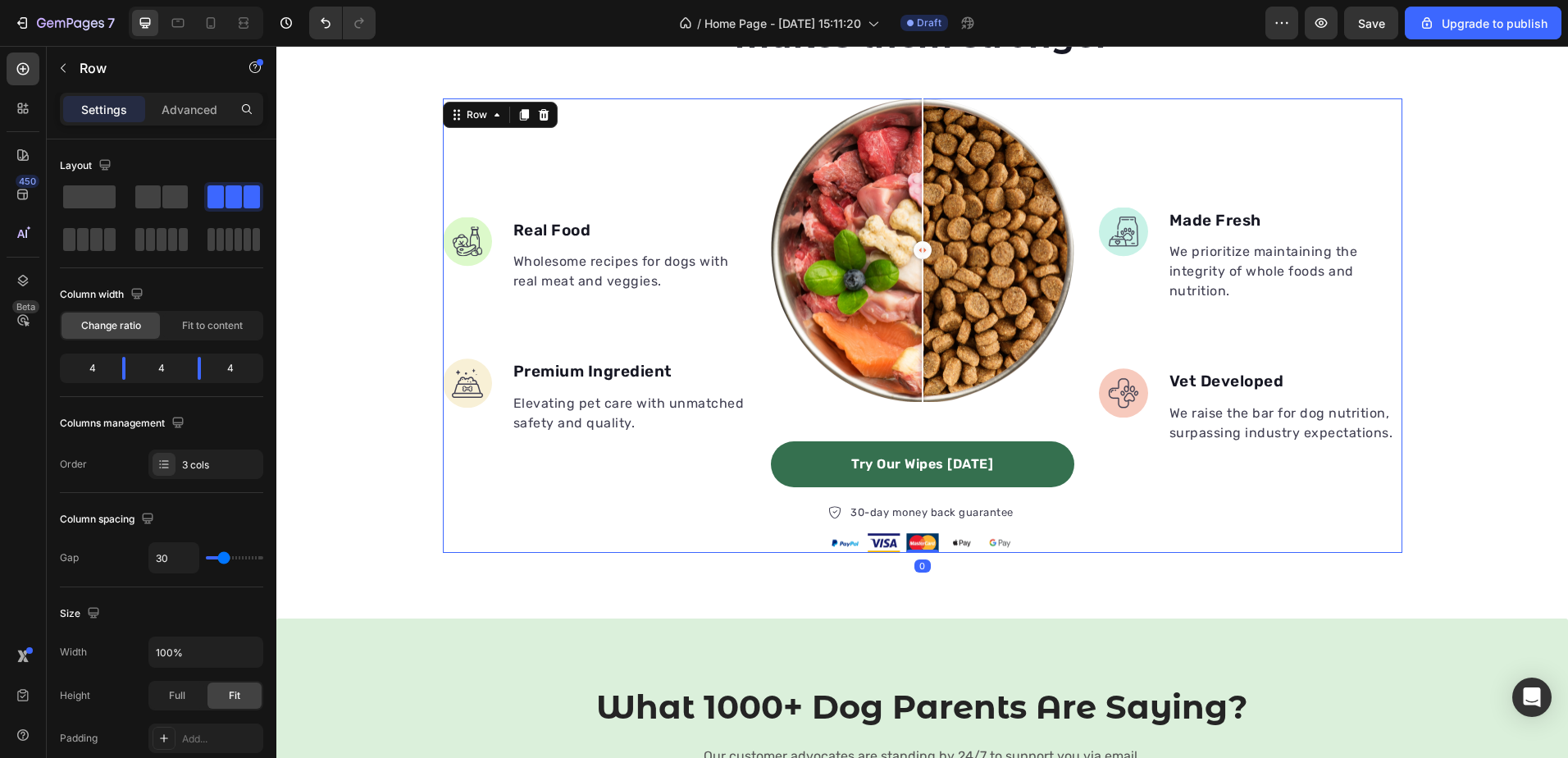
click at [1244, 532] on div "Image Made Fresh Text block We prioritize maintaining the integrity of whole fo…" at bounding box center [1250, 325] width 304 height 454
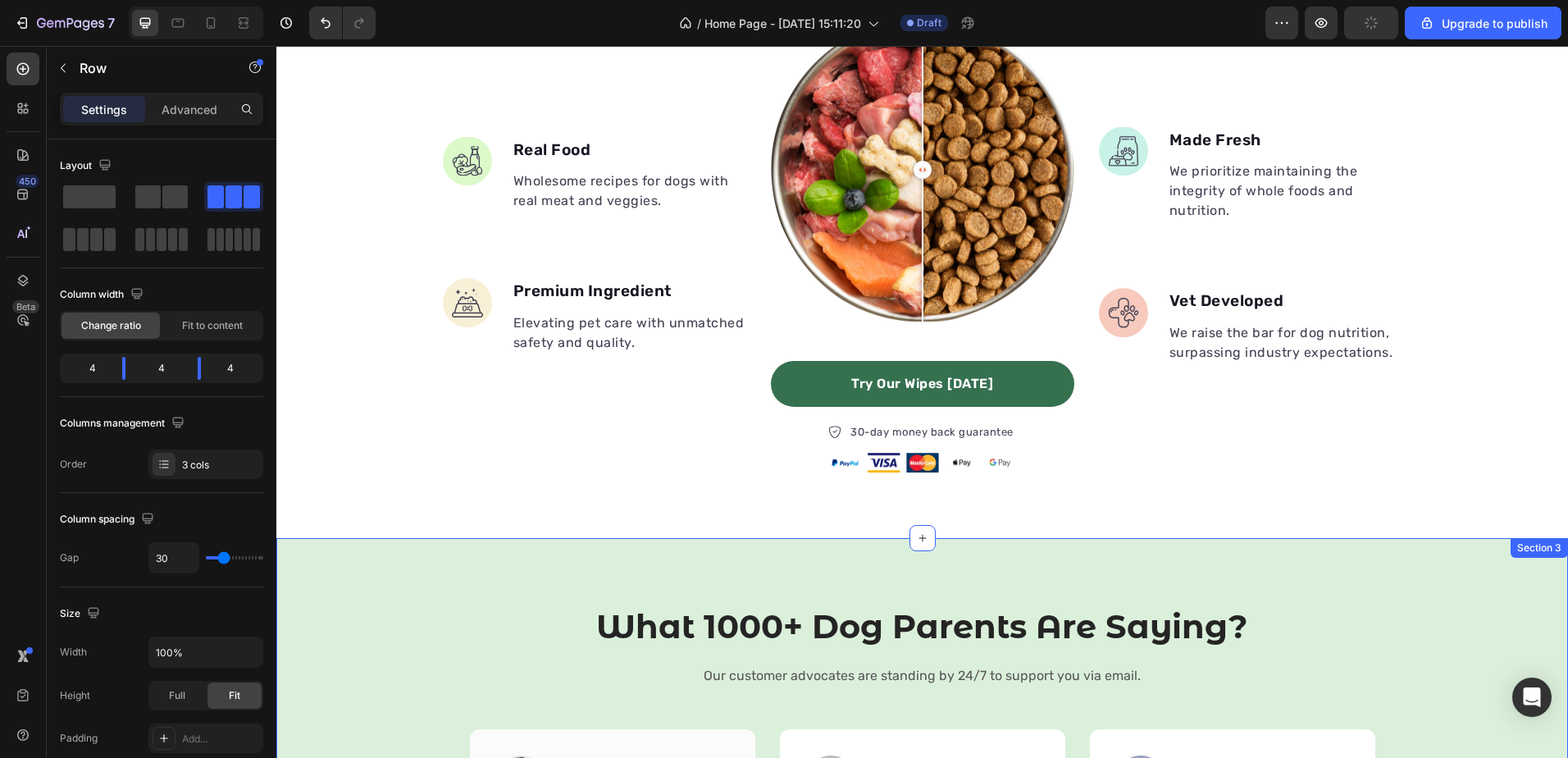
scroll to position [631, 0]
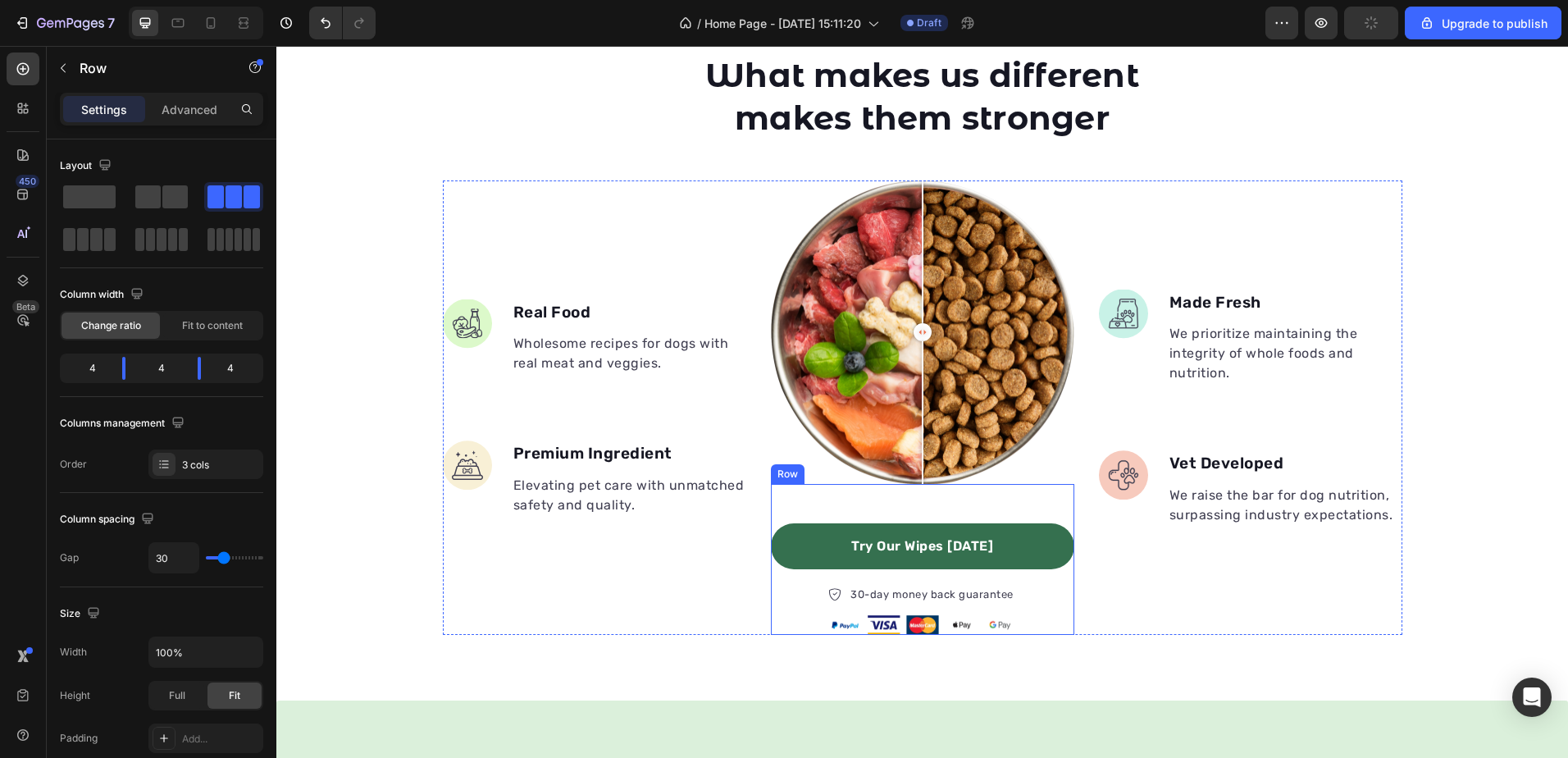
click at [1057, 509] on div "Try Our Wipes Today Button 30-day money back guarantee Item list Image Row Row" at bounding box center [922, 558] width 304 height 150
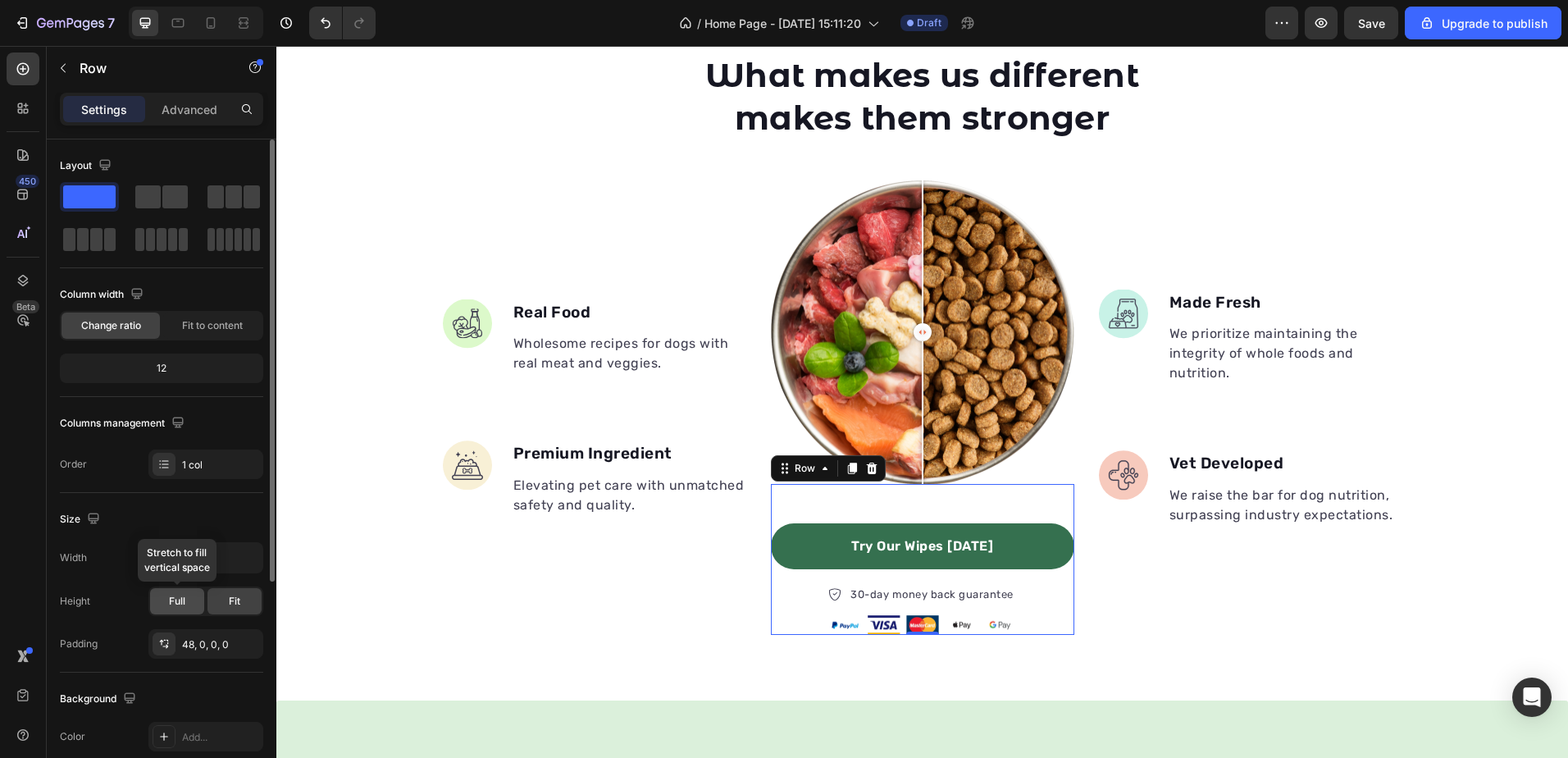
click at [168, 598] on div "Full" at bounding box center [177, 601] width 54 height 27
click at [225, 601] on div "Fit" at bounding box center [234, 601] width 54 height 27
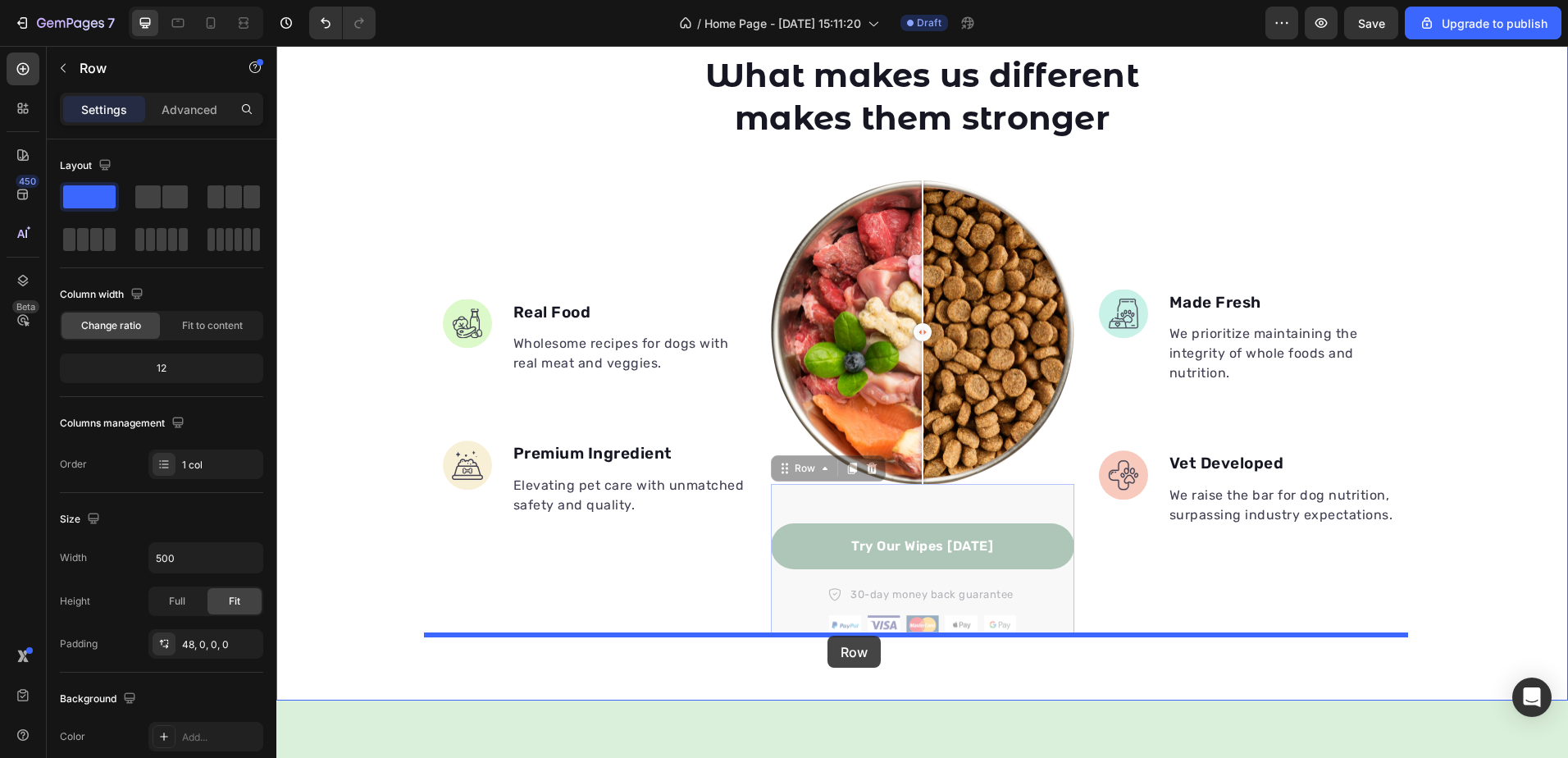
drag, startPoint x: 779, startPoint y: 473, endPoint x: 828, endPoint y: 636, distance: 170.2
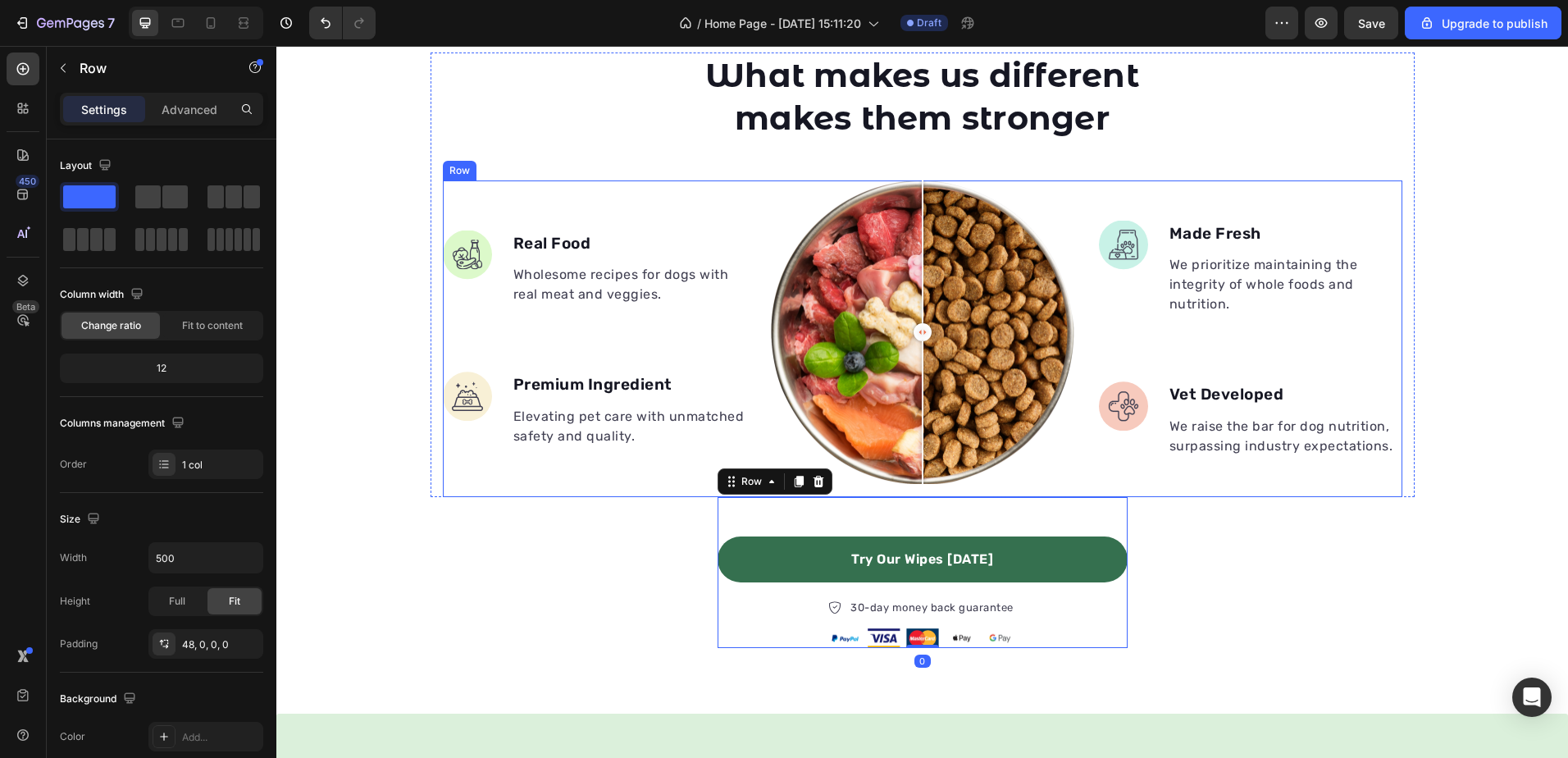
click at [1209, 486] on div "Image Made Fresh Text block We prioritize maintaining the integrity of whole fo…" at bounding box center [1250, 339] width 304 height 317
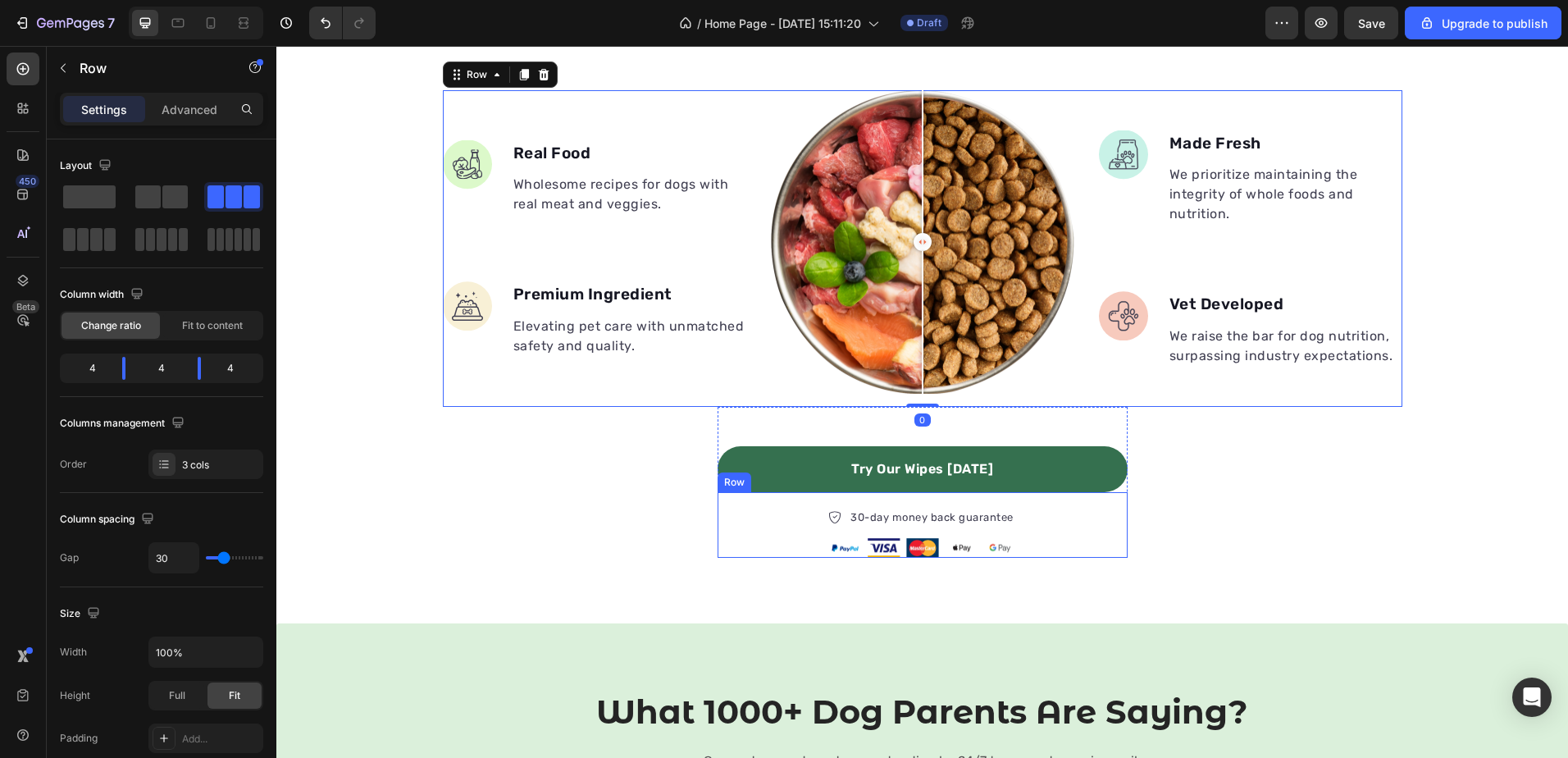
scroll to position [878, 0]
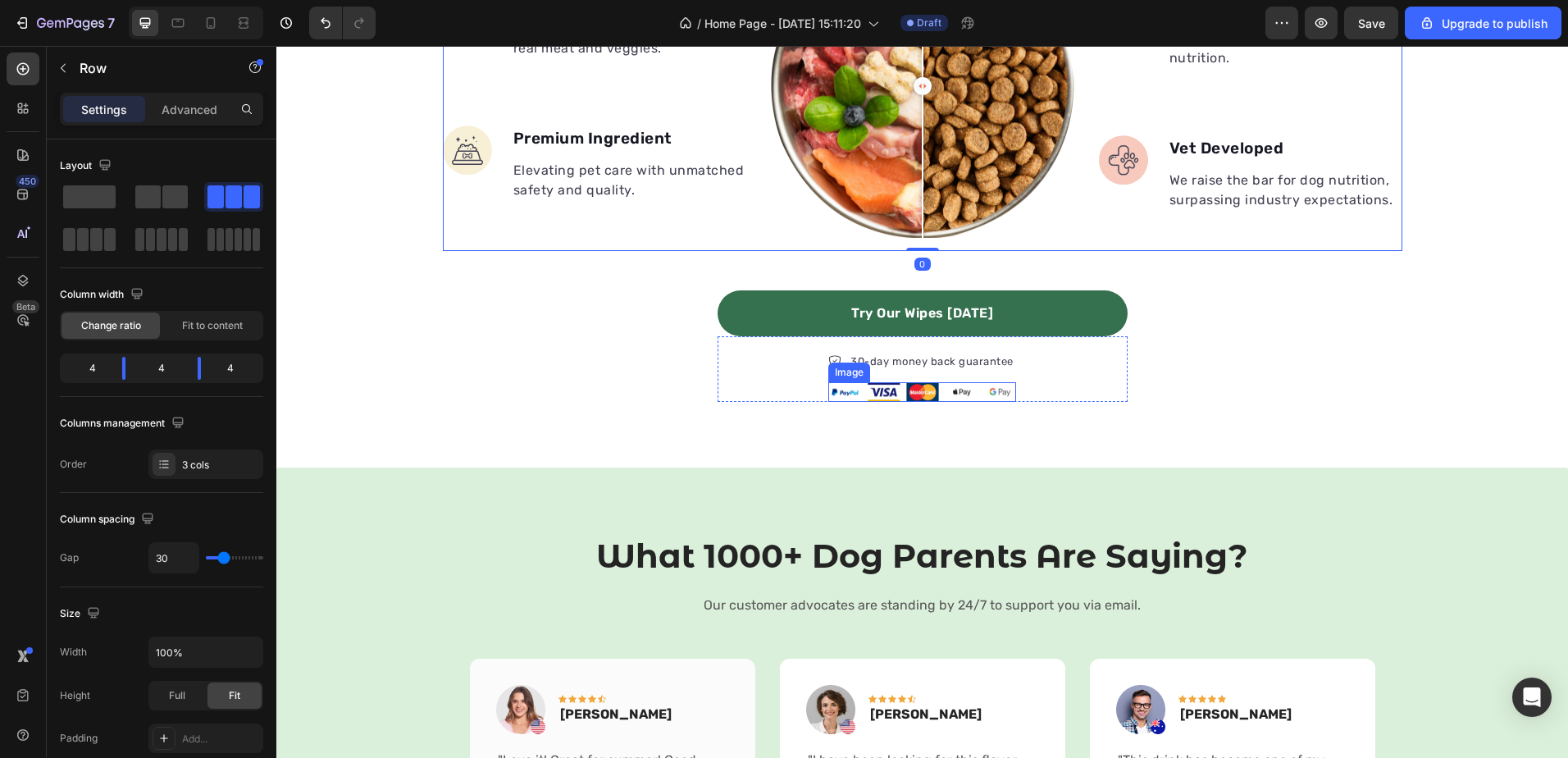
click at [954, 382] on img at bounding box center [922, 392] width 187 height 20
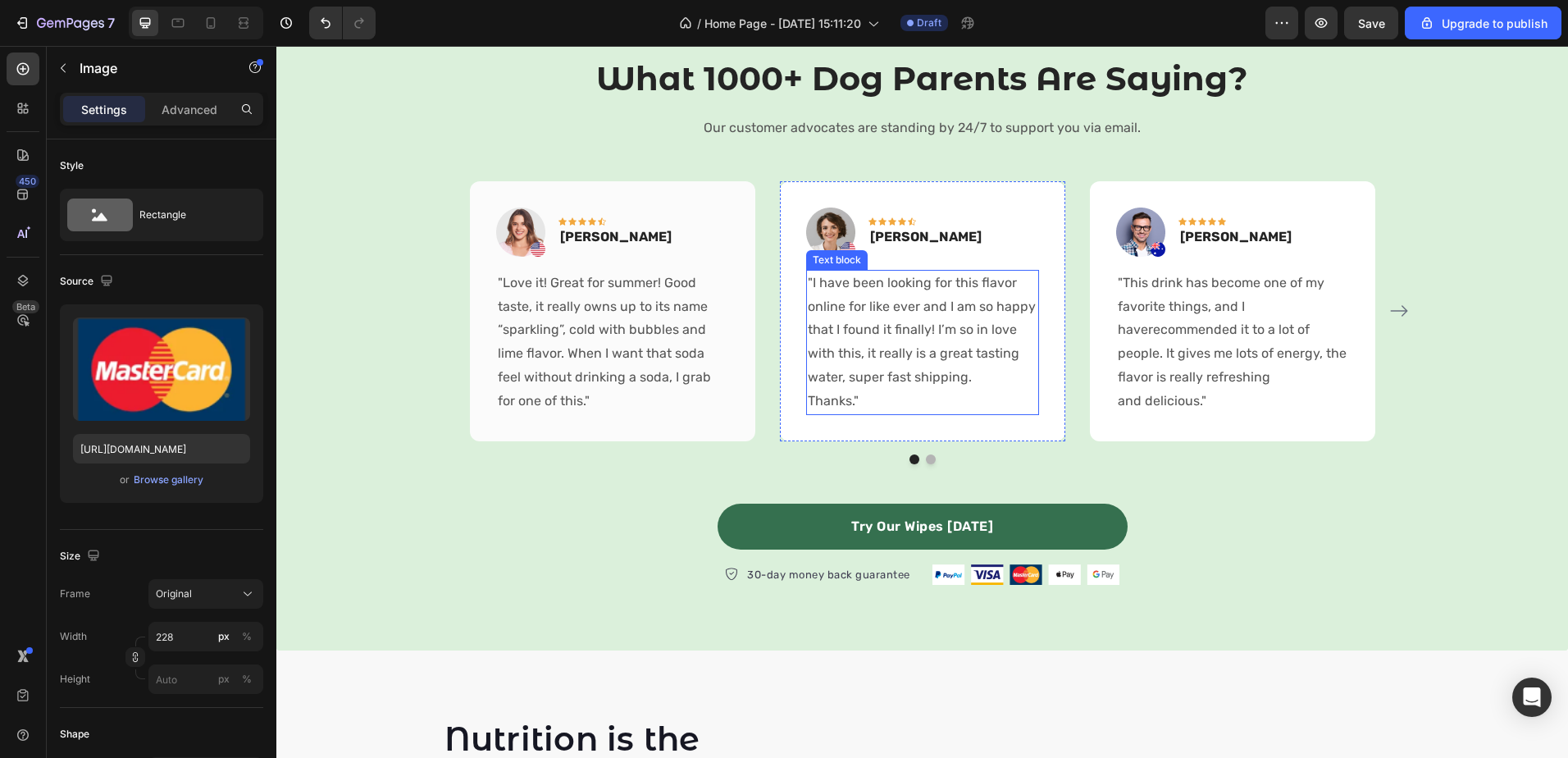
scroll to position [1039, 0]
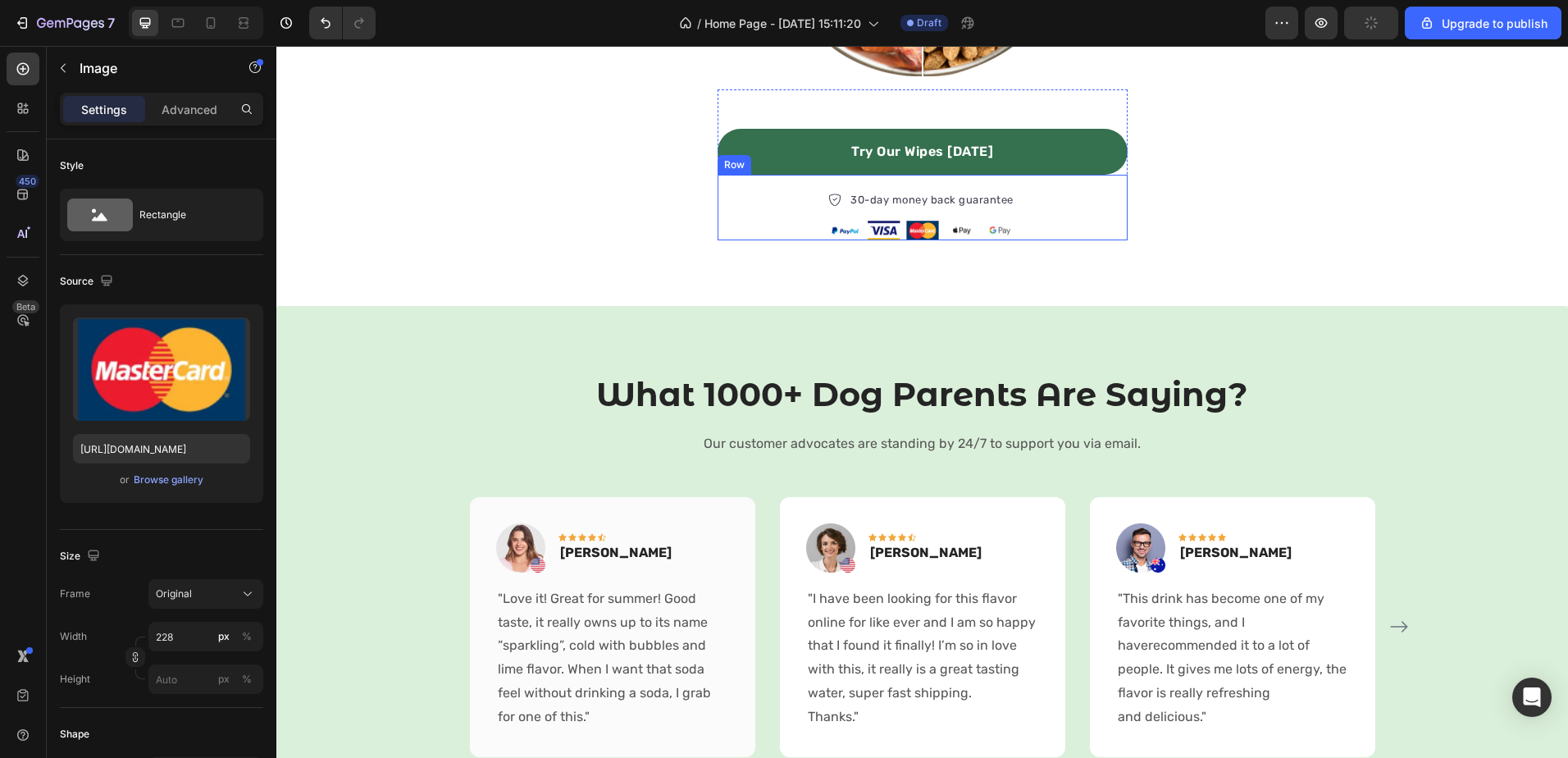
click at [1050, 188] on div "30-day money back guarantee Item list Image Row" at bounding box center [922, 207] width 410 height 66
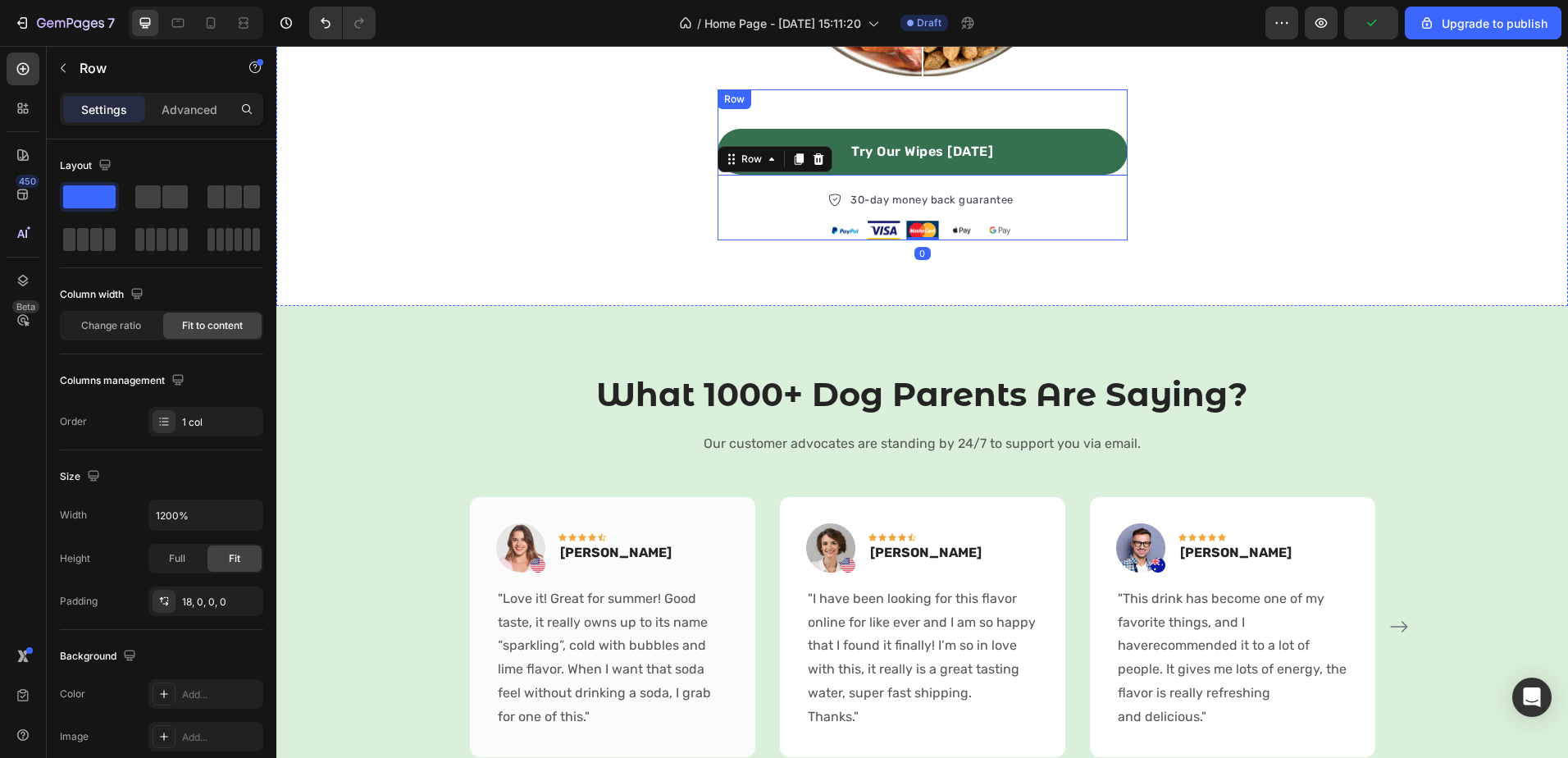
click at [1061, 105] on div "Try Our Wipes Today Button 30-day money back guarantee Item list Image Row 0 Row" at bounding box center [922, 164] width 410 height 150
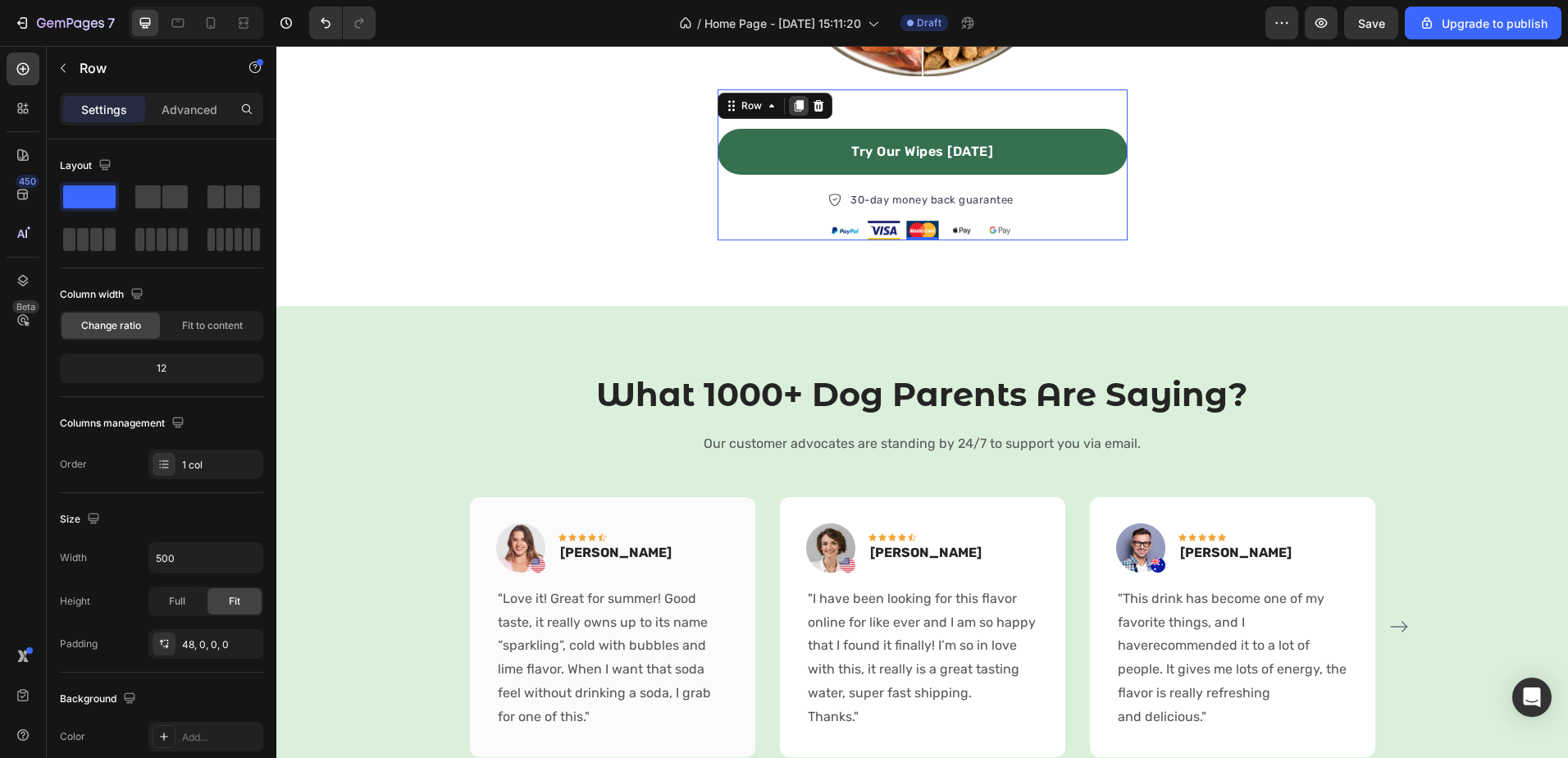
click at [794, 107] on icon at bounding box center [798, 107] width 9 height 12
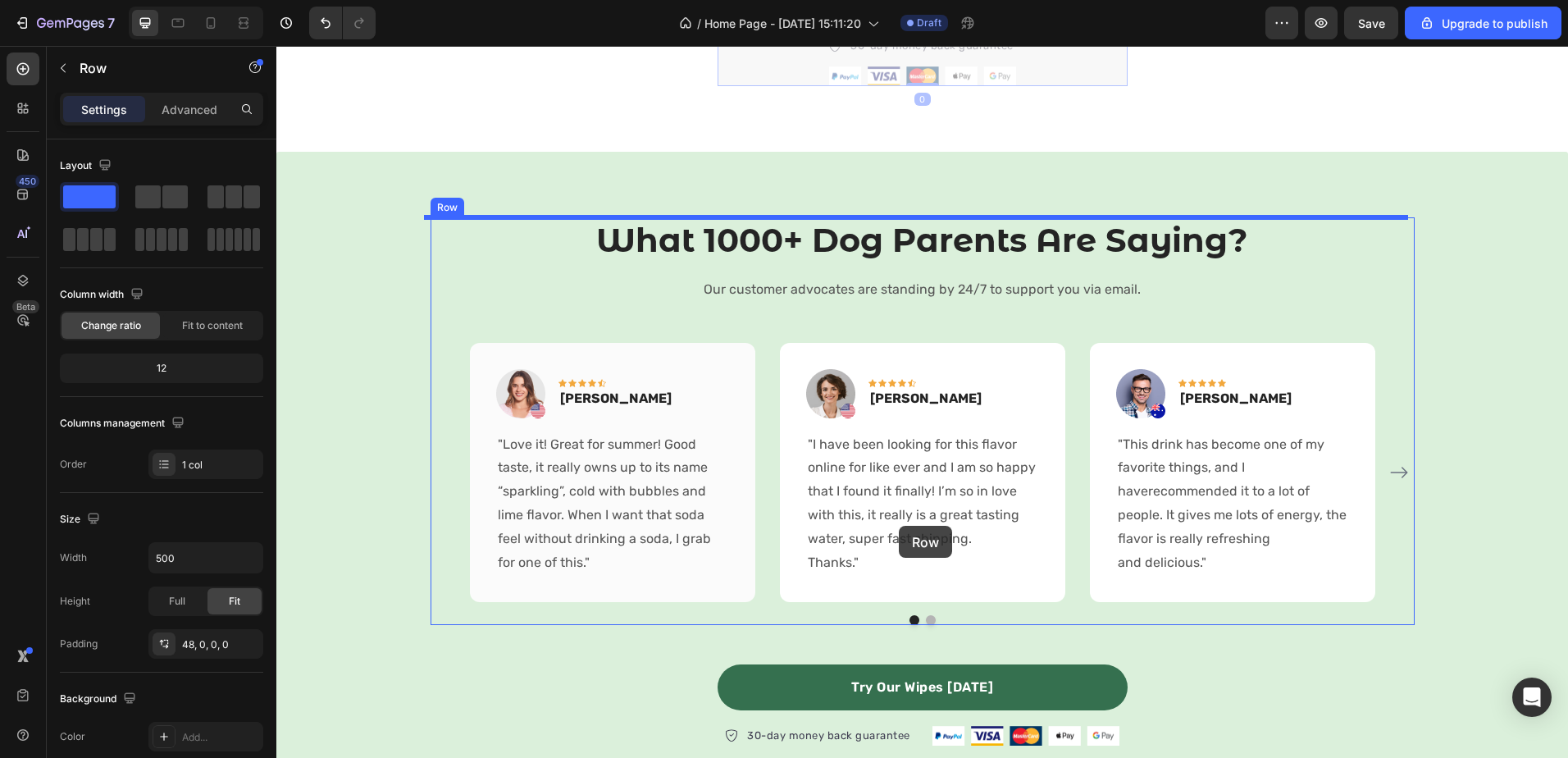
scroll to position [1368, 0]
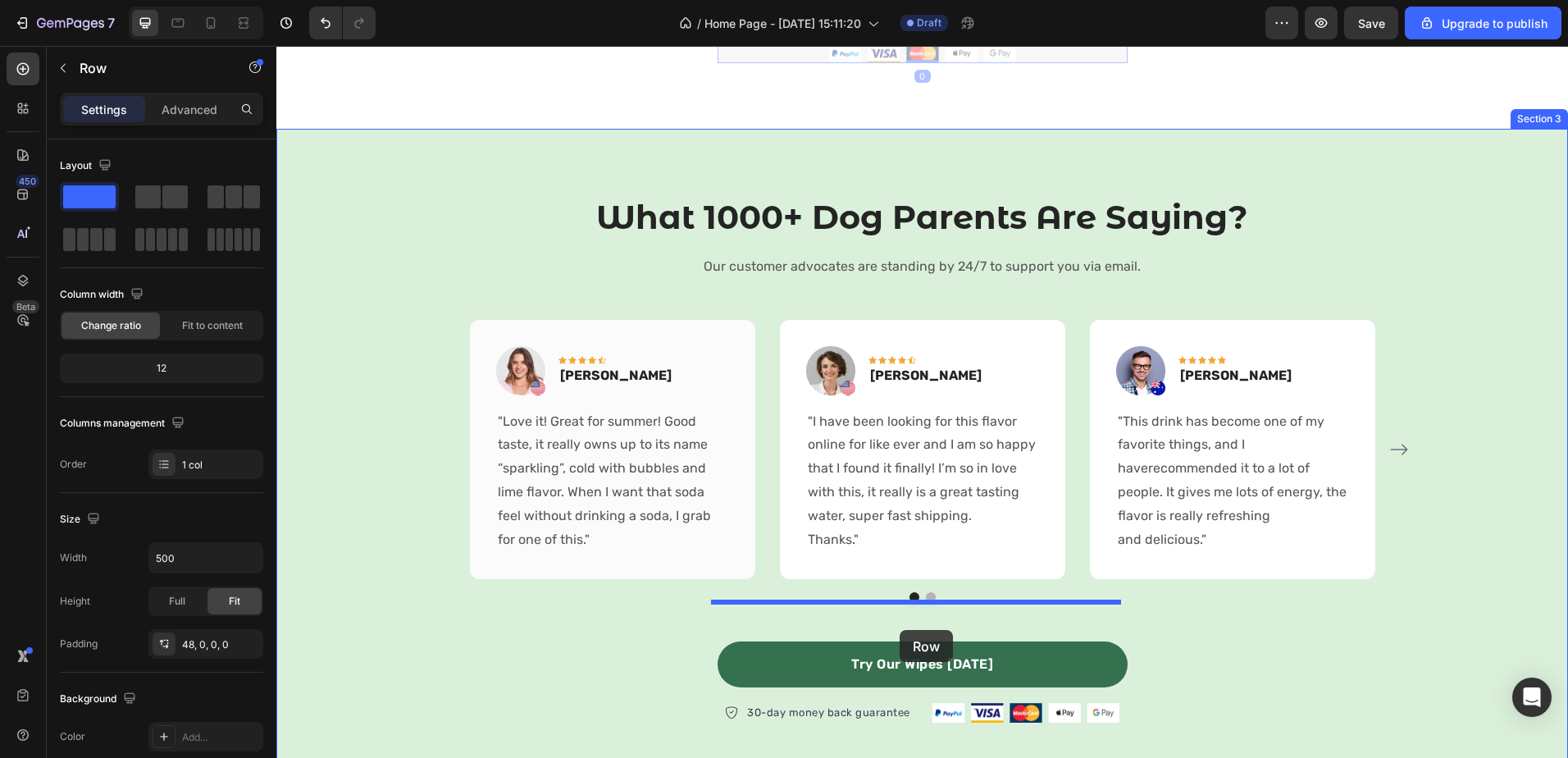
drag, startPoint x: 726, startPoint y: 215, endPoint x: 900, endPoint y: 630, distance: 450.0
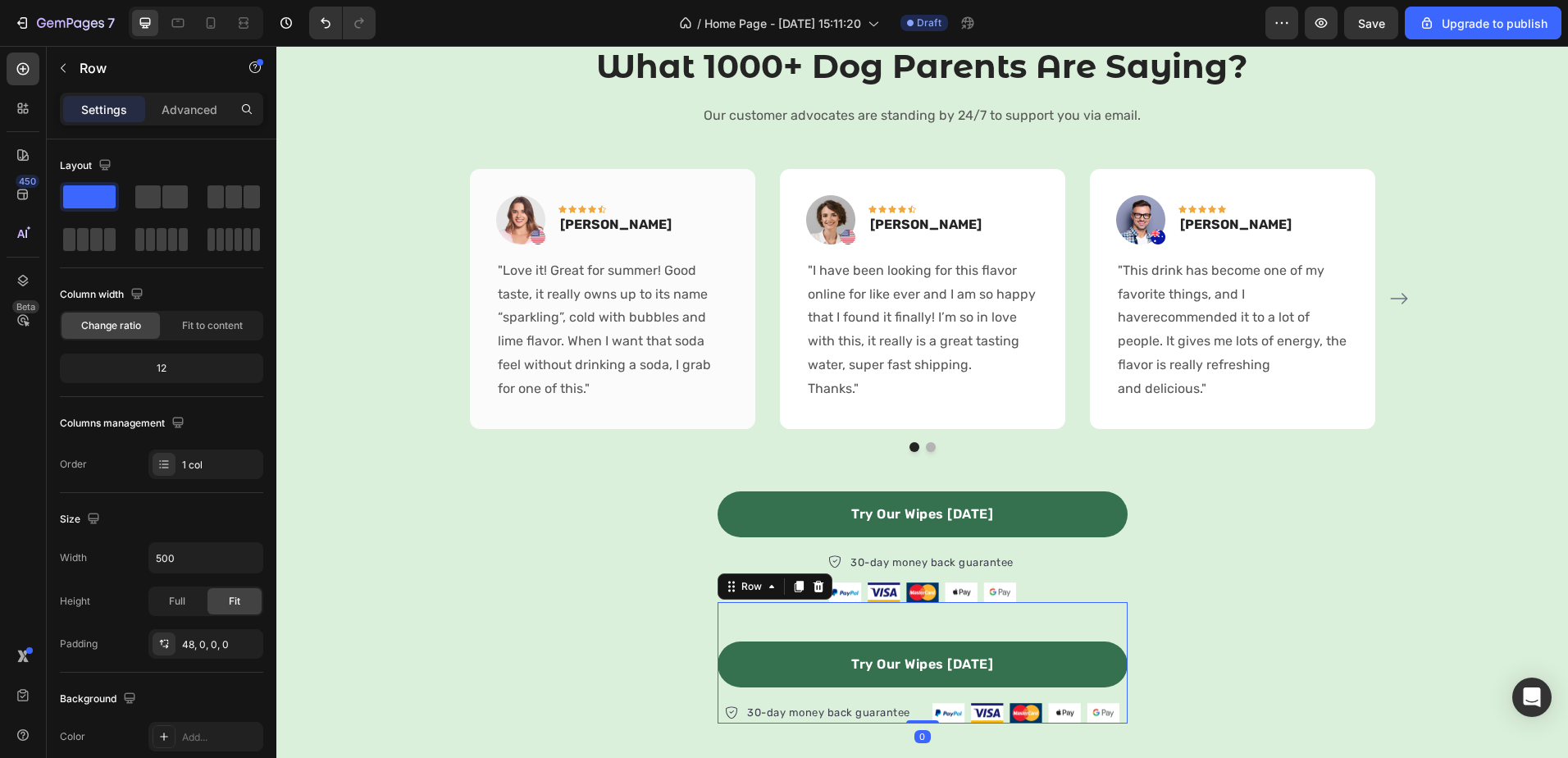
click at [830, 624] on div "Try Our Wipes Today Button 30-day money back guarantee Item list Image Row Row 0" at bounding box center [922, 662] width 410 height 121
click at [813, 583] on icon at bounding box center [818, 587] width 11 height 12
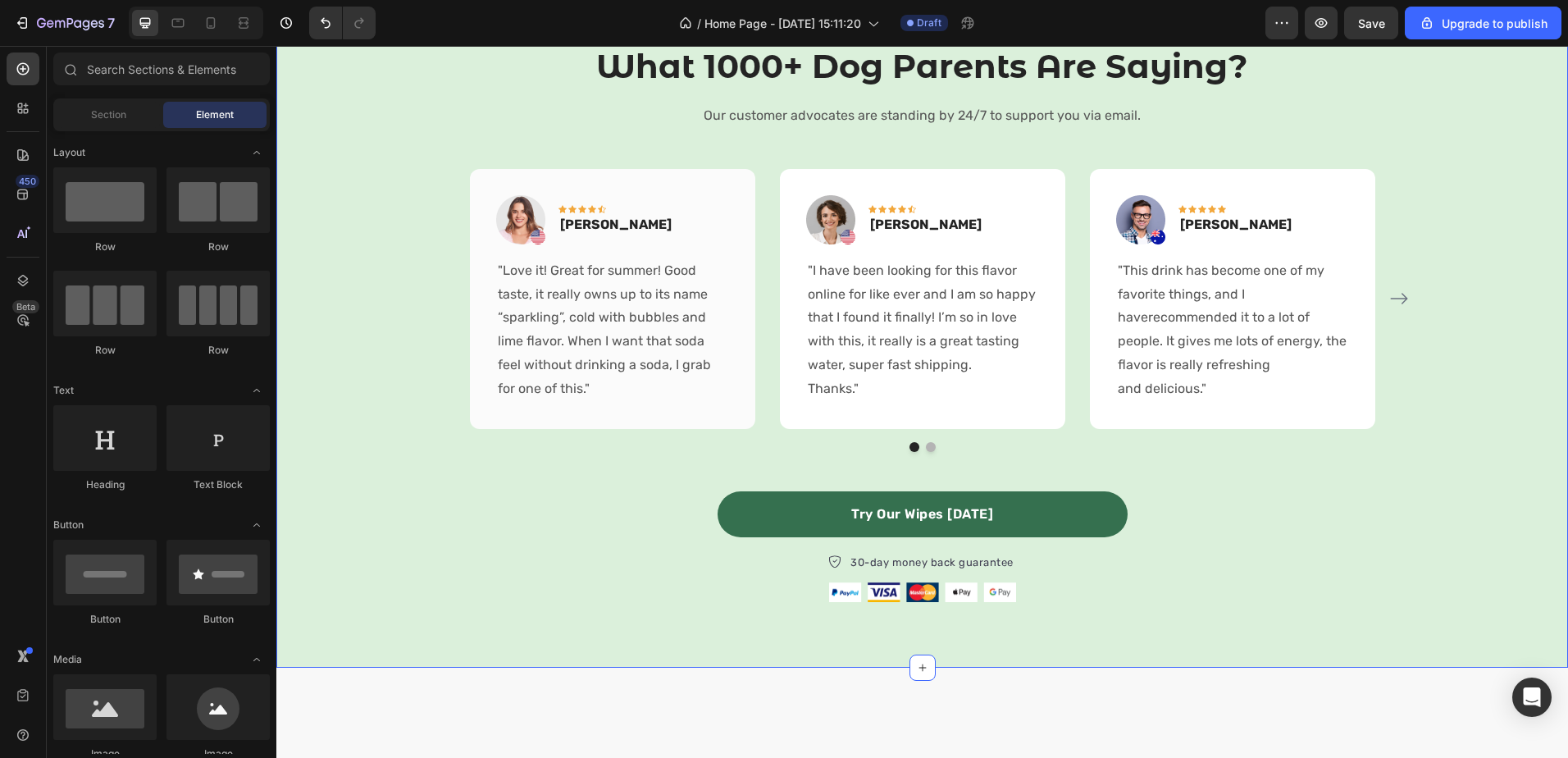
click at [1294, 539] on div "What 1000+ Dog Parents Are Saying? Heading Our customer advocates are standing …" at bounding box center [922, 322] width 1267 height 558
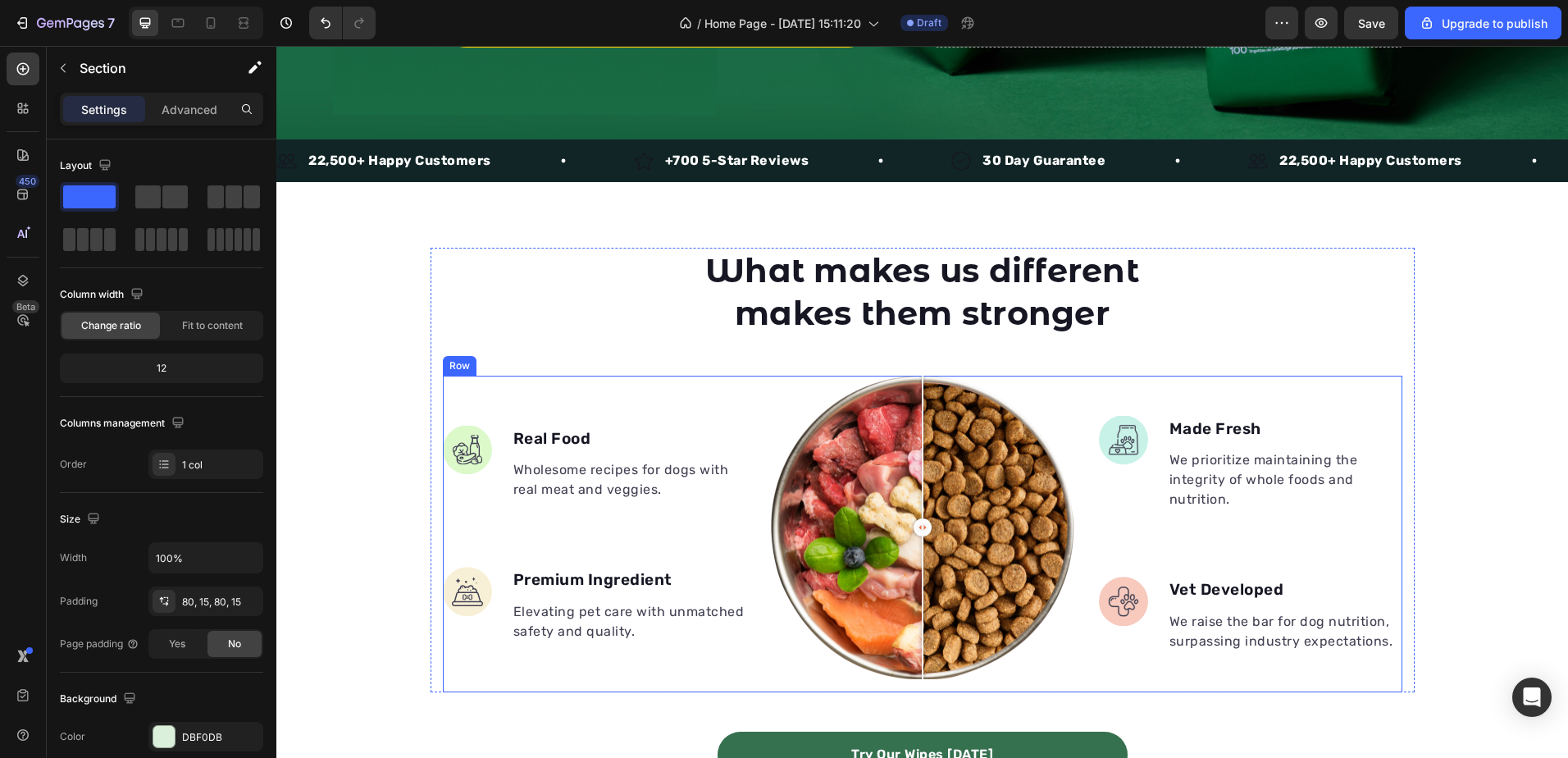
scroll to position [433, 0]
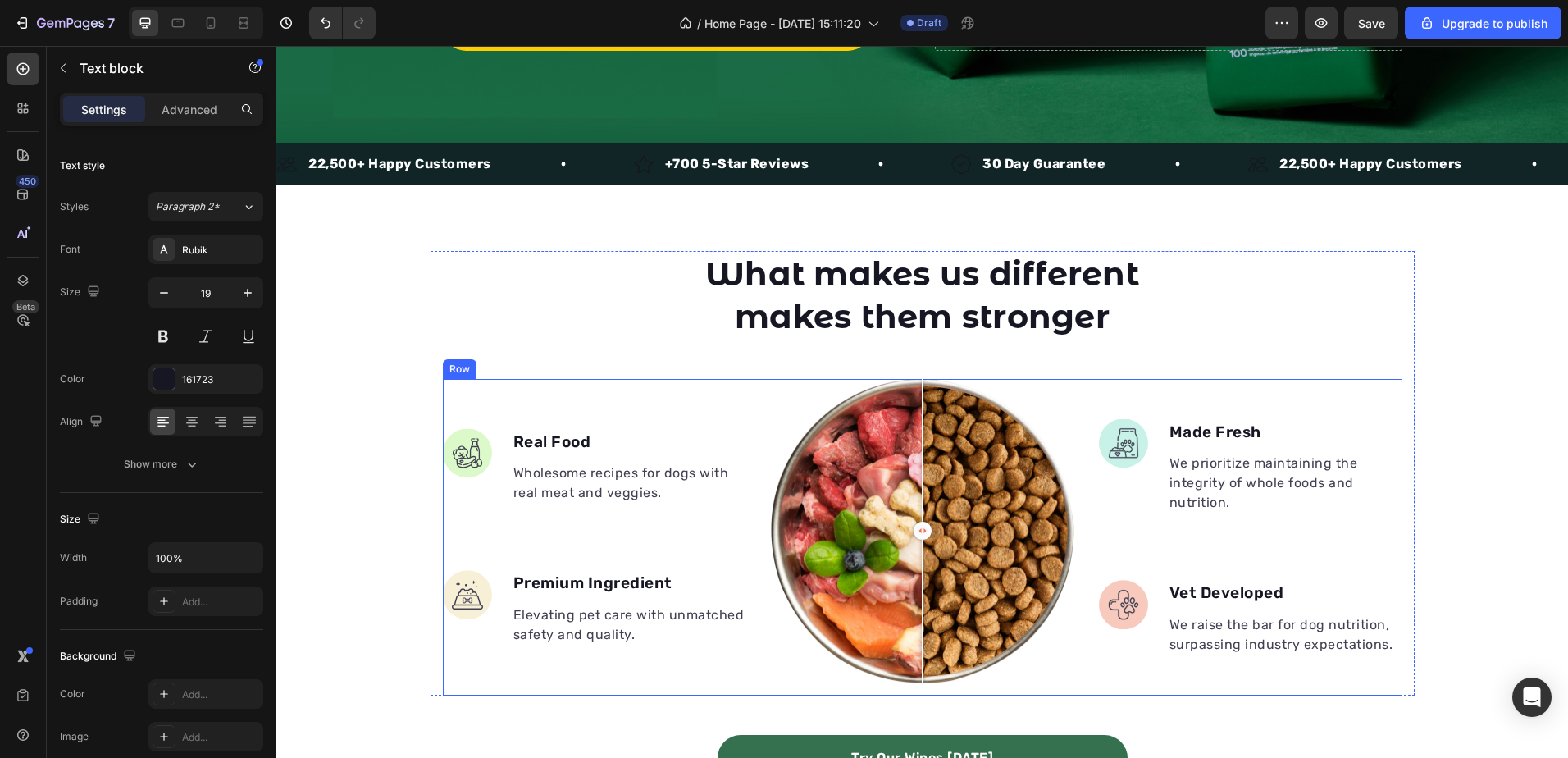
click at [553, 448] on p "Real Food" at bounding box center [628, 442] width 231 height 24
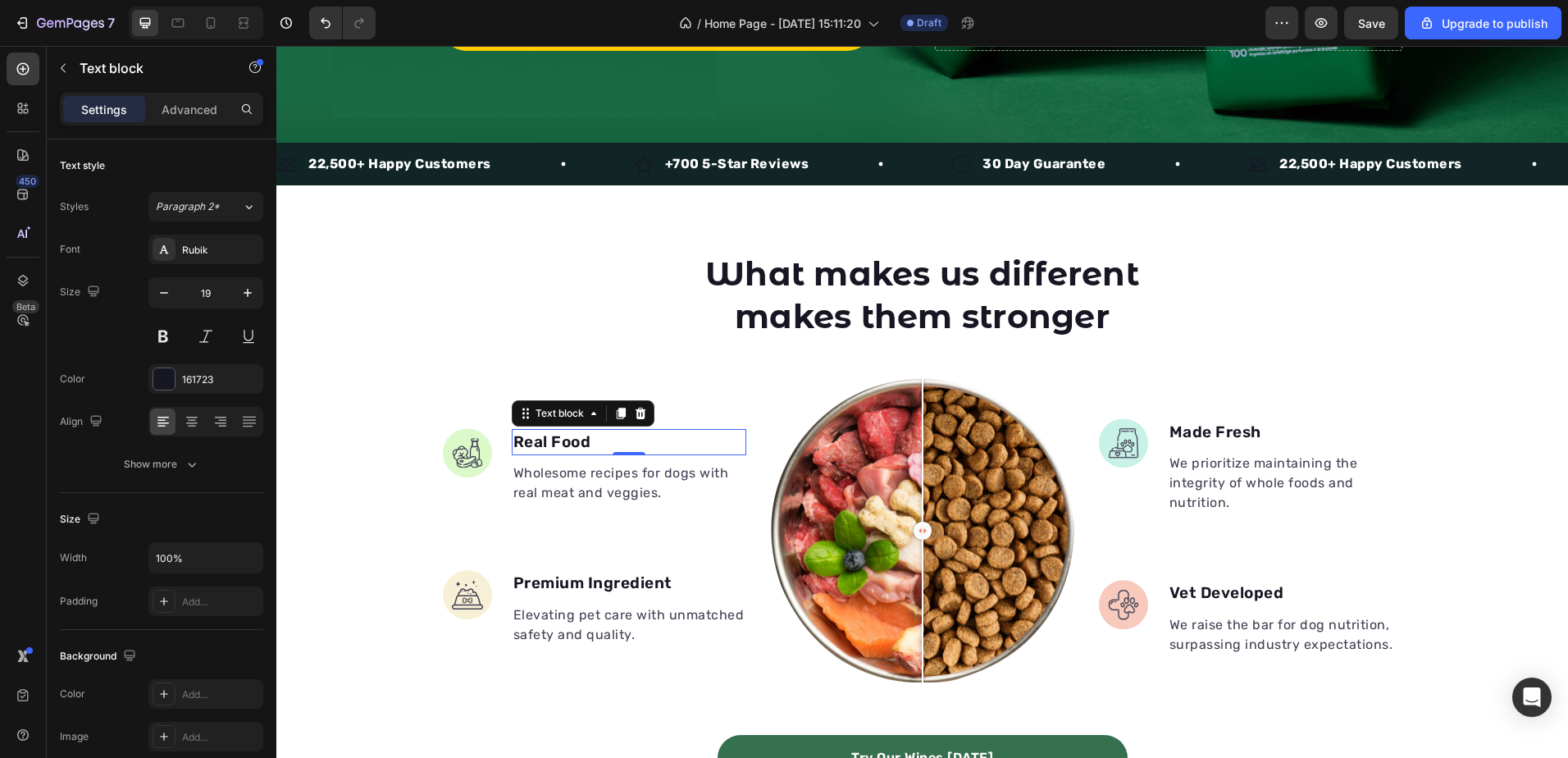
click at [550, 443] on p "Real Food" at bounding box center [628, 442] width 231 height 24
click at [589, 576] on p "Premium Ingredient" at bounding box center [628, 583] width 231 height 24
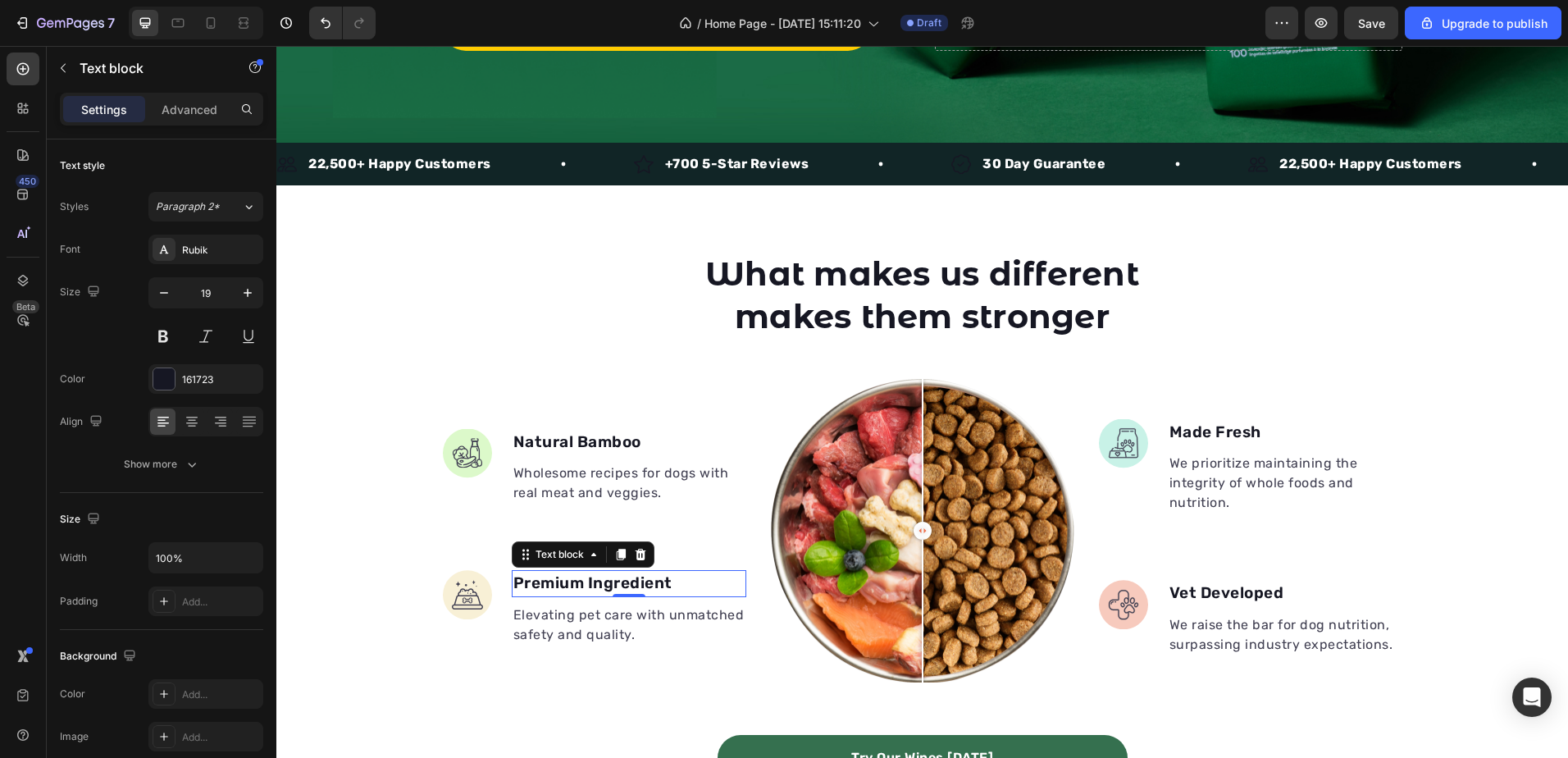
click at [589, 576] on p "Premium Ingredient" at bounding box center [628, 583] width 231 height 24
click at [613, 571] on p "Specifically designed for Dog" at bounding box center [628, 583] width 231 height 24
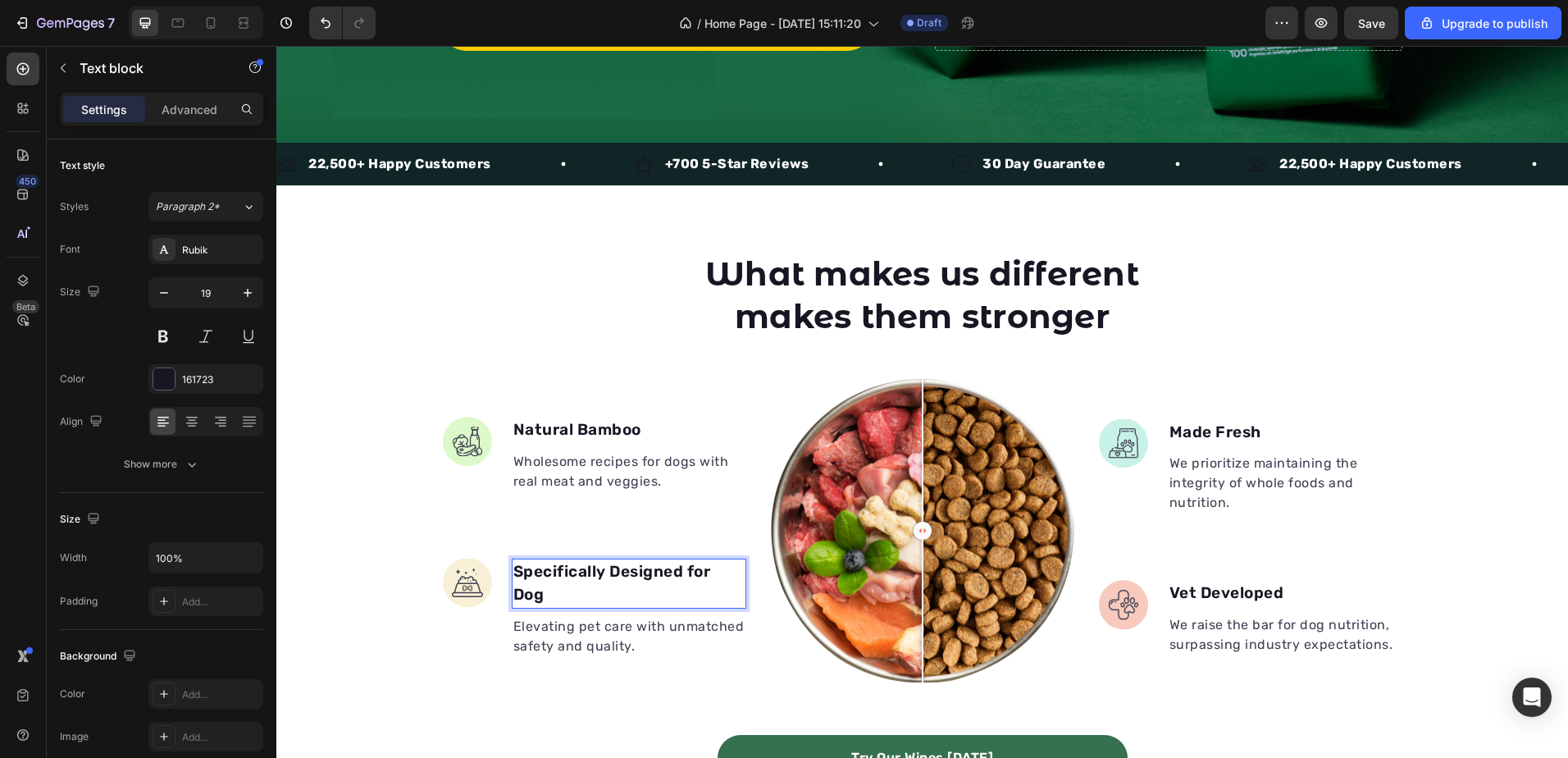
click at [592, 576] on p "Specifically Designed for Dog" at bounding box center [628, 584] width 231 height 47
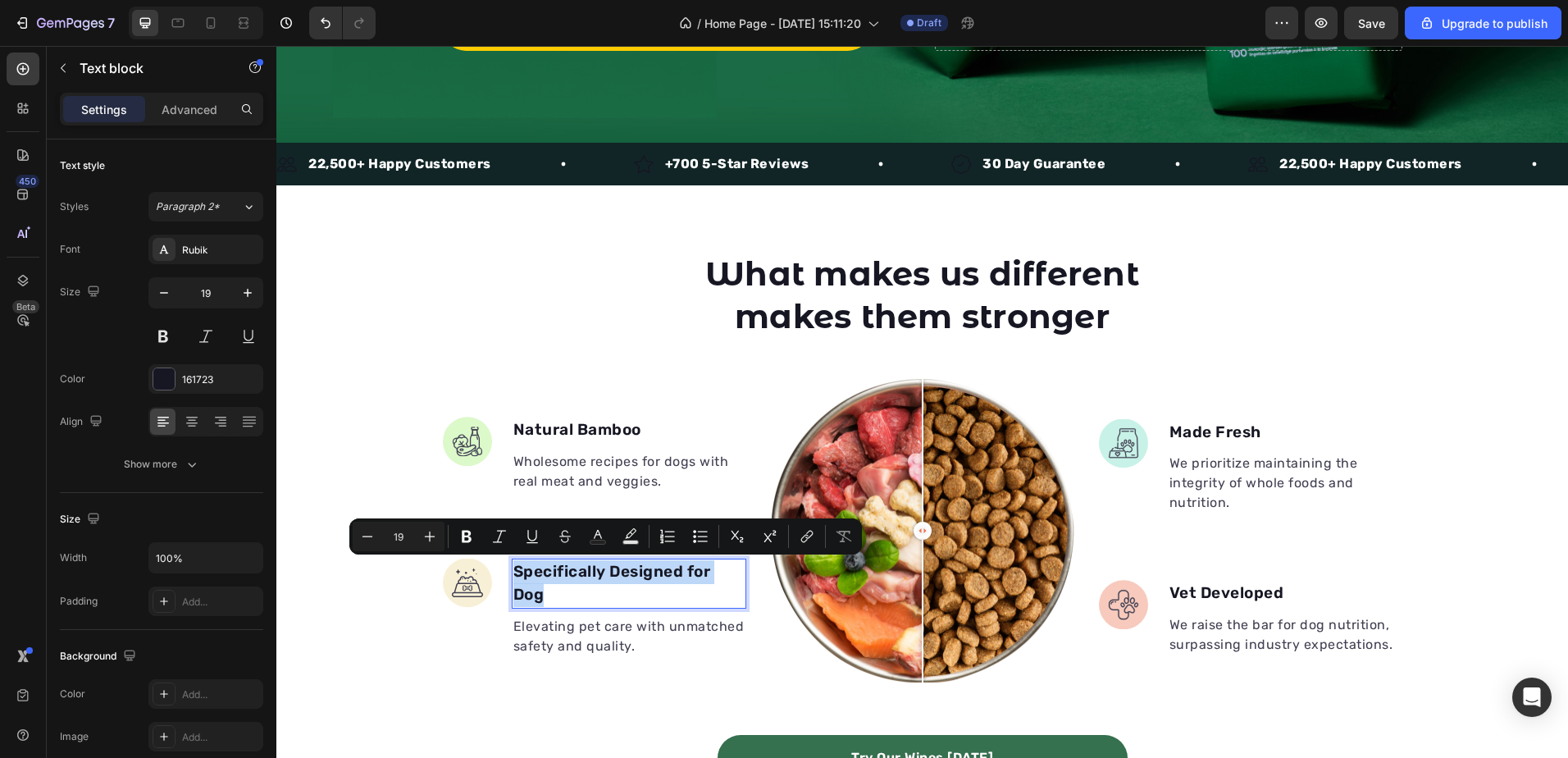
click at [608, 581] on p "Specifically Designed for Dog" at bounding box center [628, 584] width 231 height 47
click at [608, 576] on p "Specifically Designed for Dog" at bounding box center [628, 584] width 231 height 47
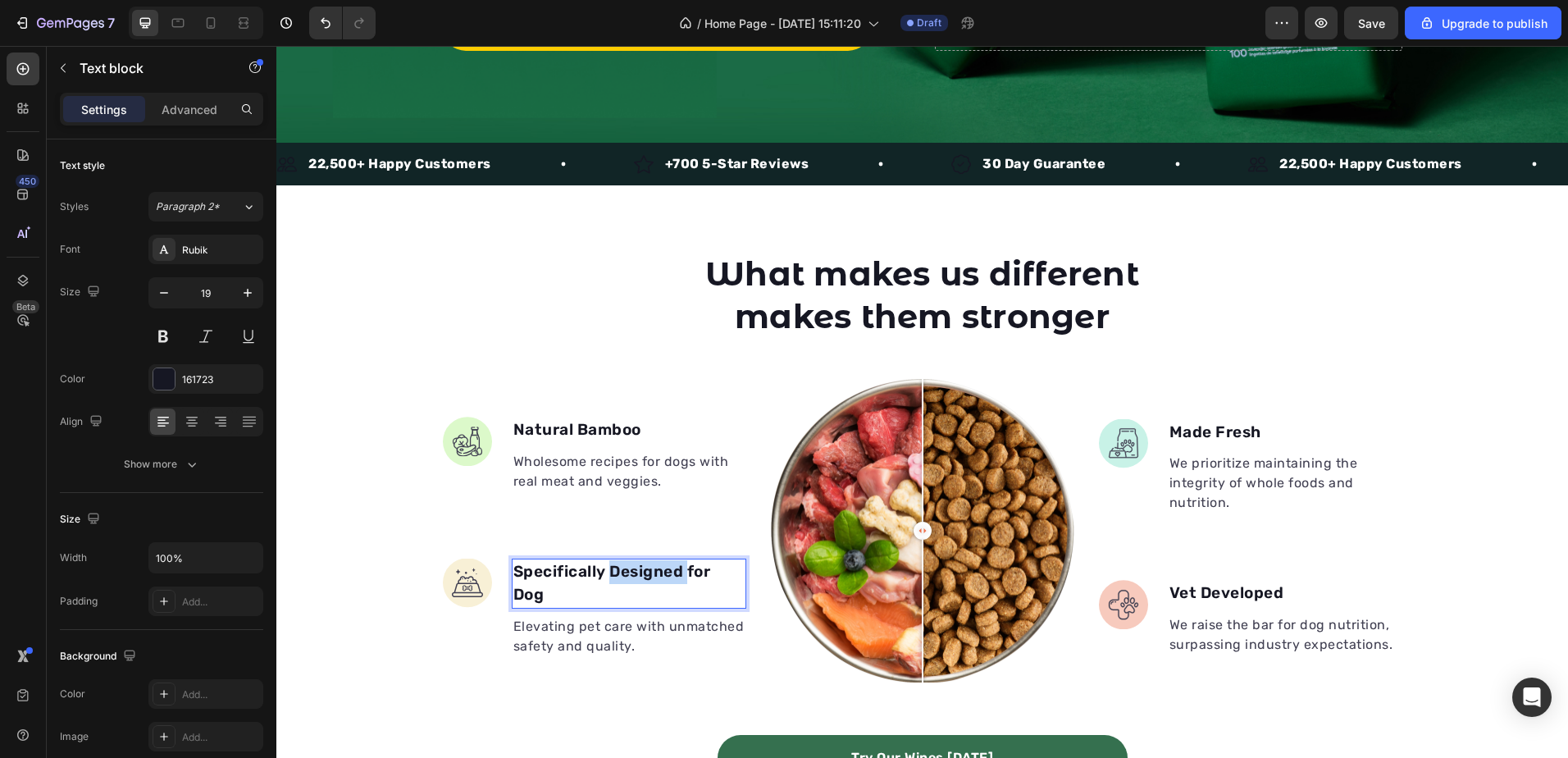
click at [608, 574] on p "Specifically Designed for Dog" at bounding box center [628, 584] width 231 height 47
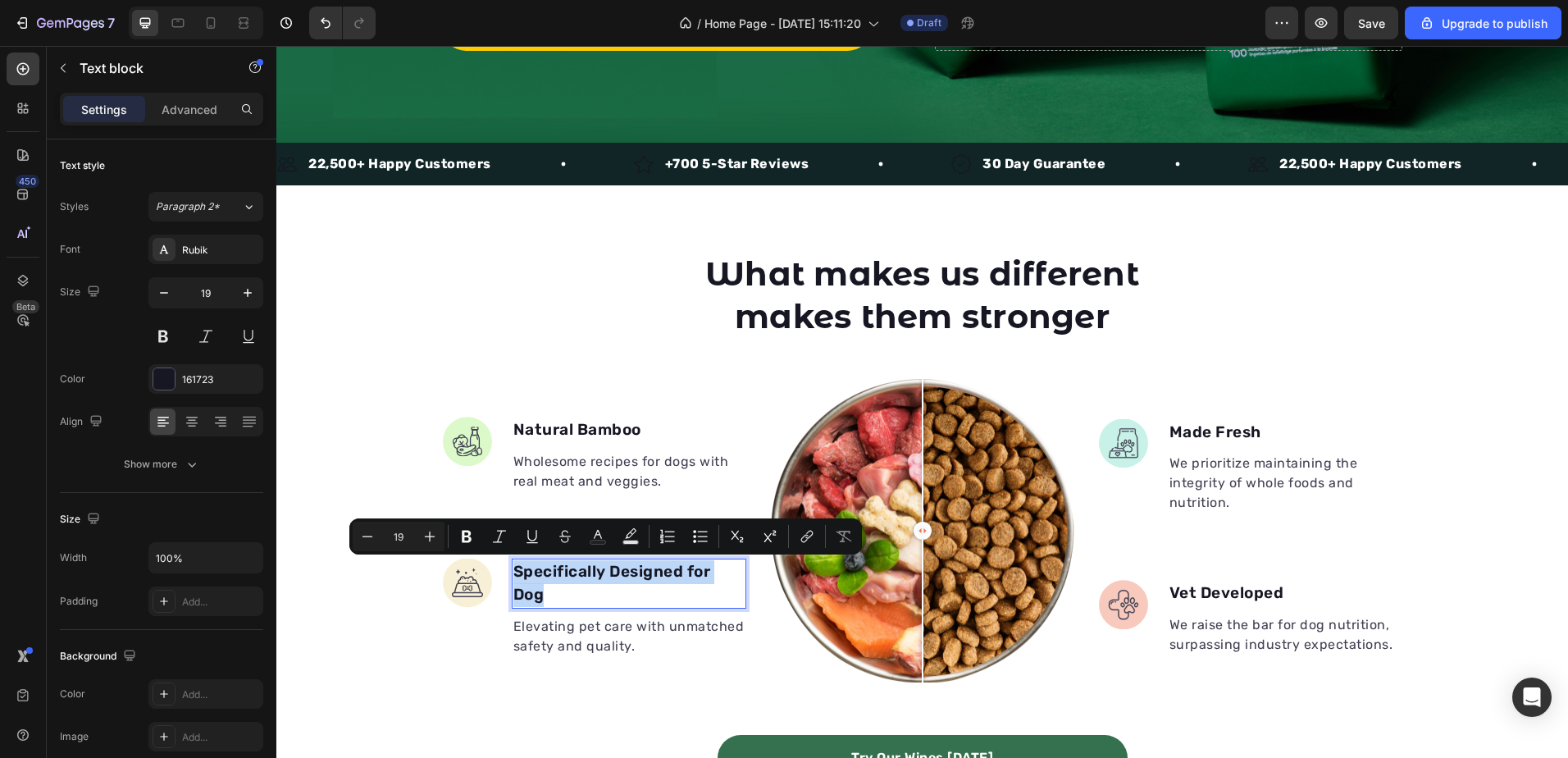
click at [616, 574] on p "Specifically Designed for Dog" at bounding box center [628, 584] width 231 height 47
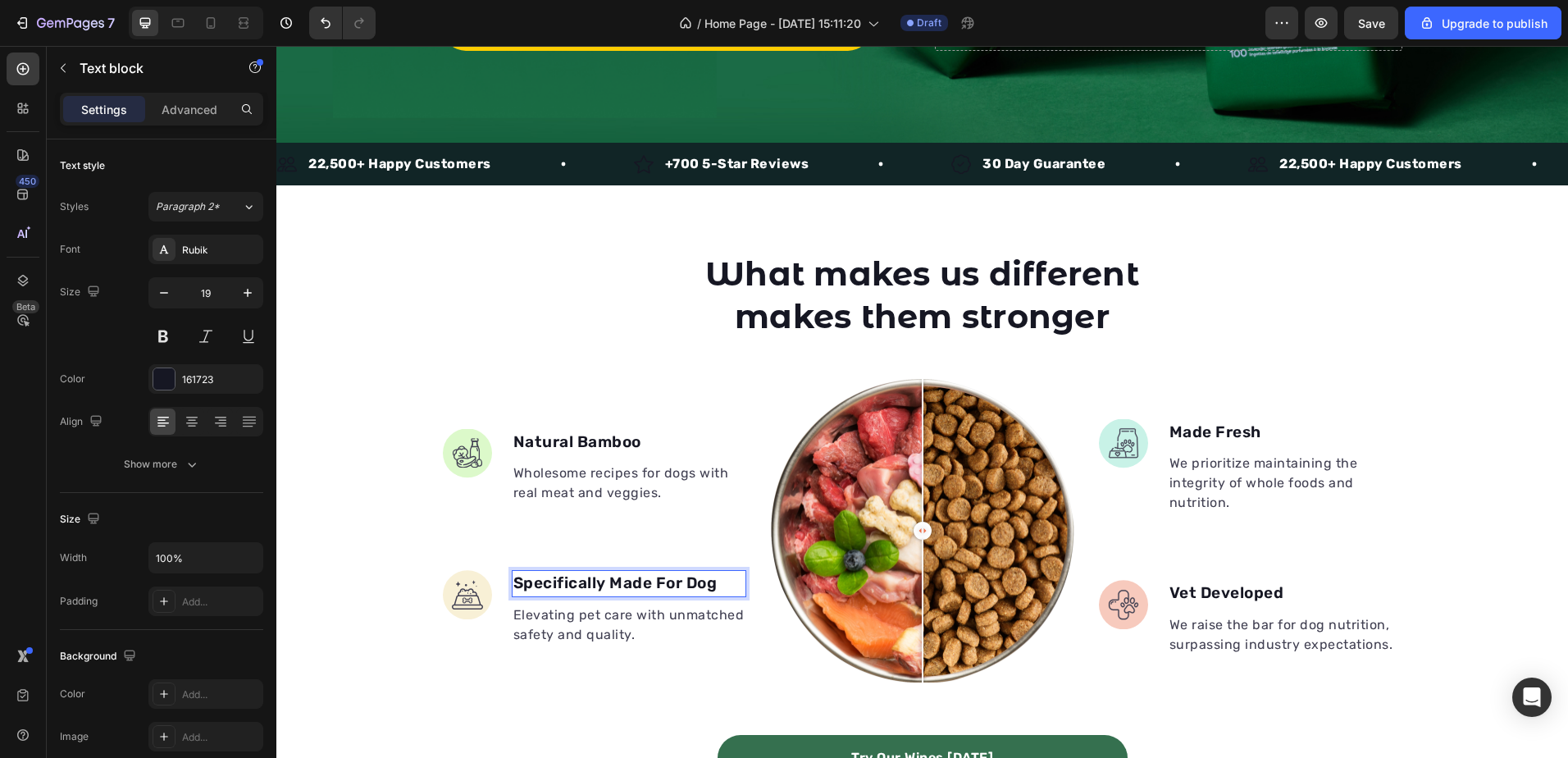
click at [631, 580] on p "Specifically Made For Dog" at bounding box center [628, 583] width 231 height 24
click at [631, 578] on p "Specifically Made For Dog" at bounding box center [628, 583] width 231 height 24
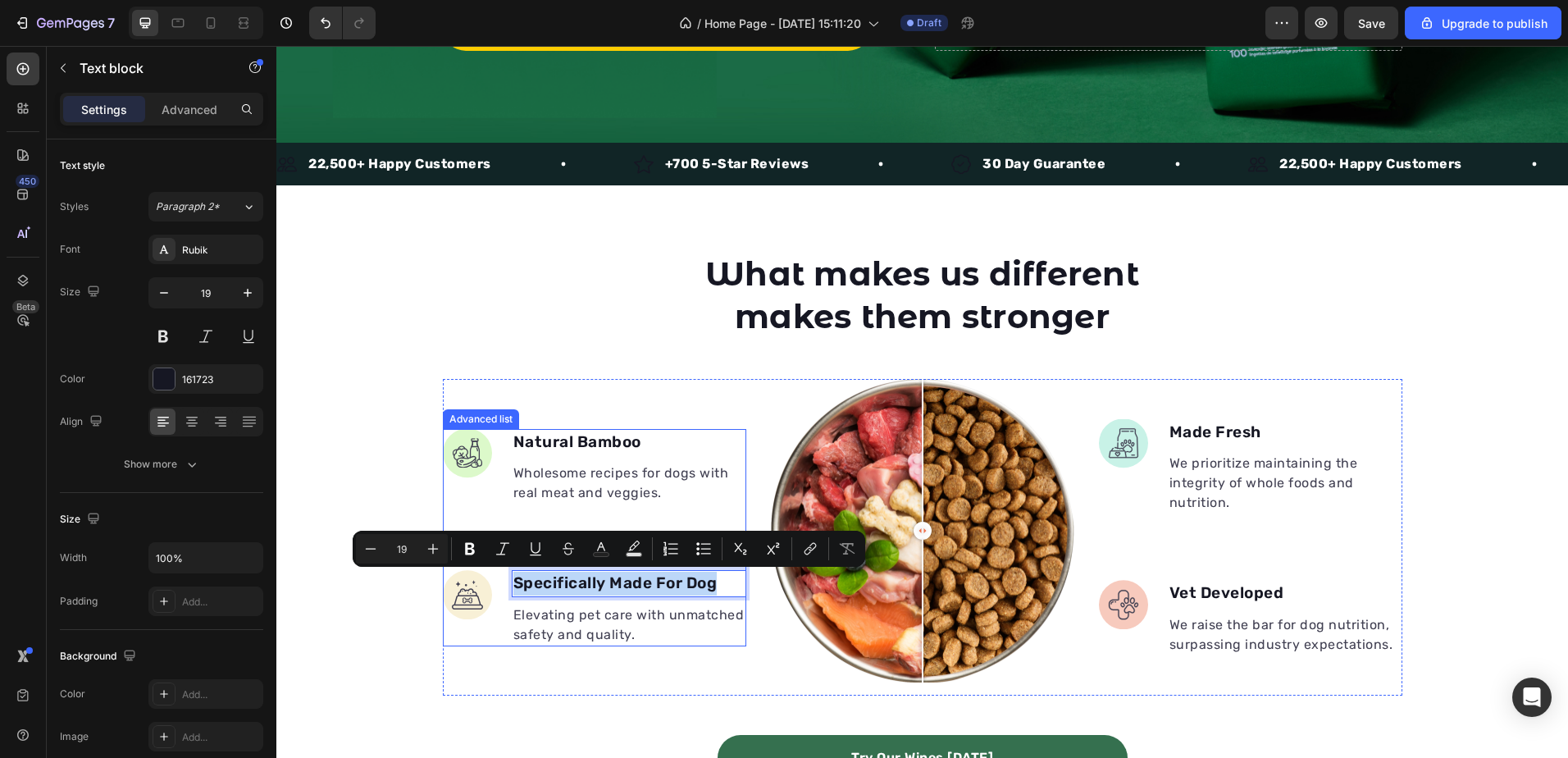
copy p "Specifically Made For Dog"
click at [1264, 432] on p "Made Fresh" at bounding box center [1285, 433] width 231 height 24
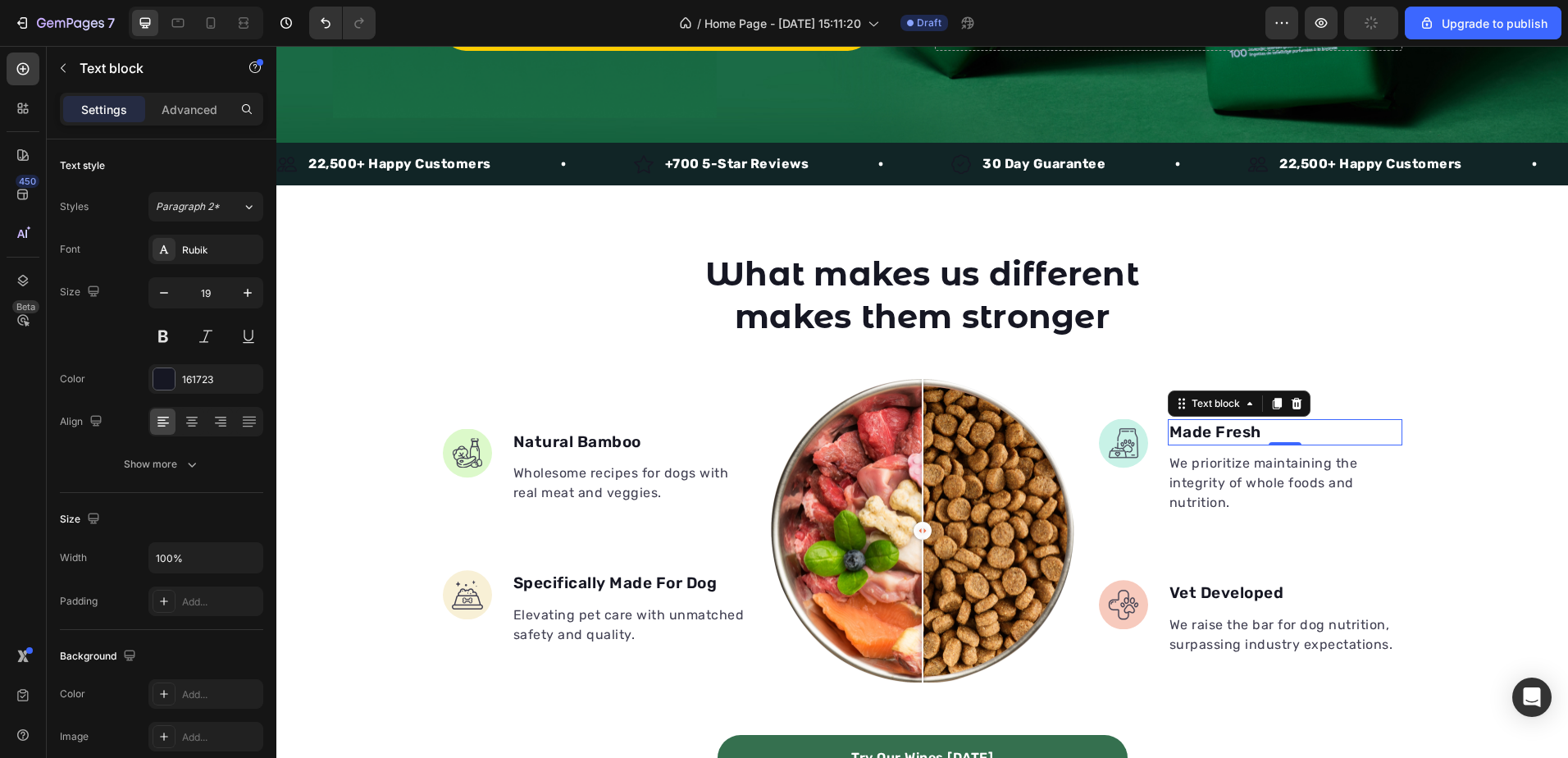
click at [1264, 432] on p "Made Fresh" at bounding box center [1285, 433] width 231 height 24
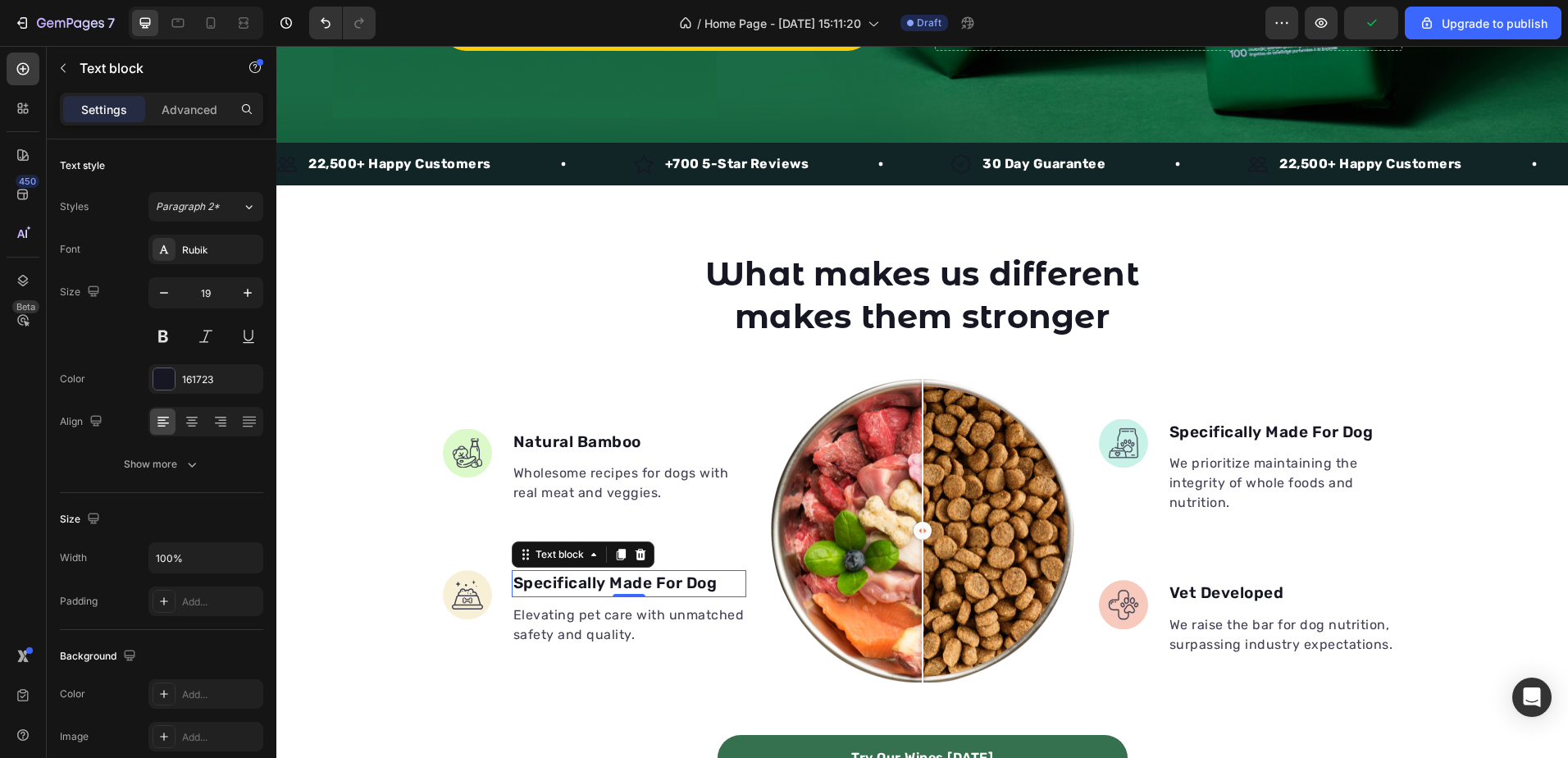
click at [596, 575] on p "Specifically Made For Dog" at bounding box center [628, 583] width 231 height 24
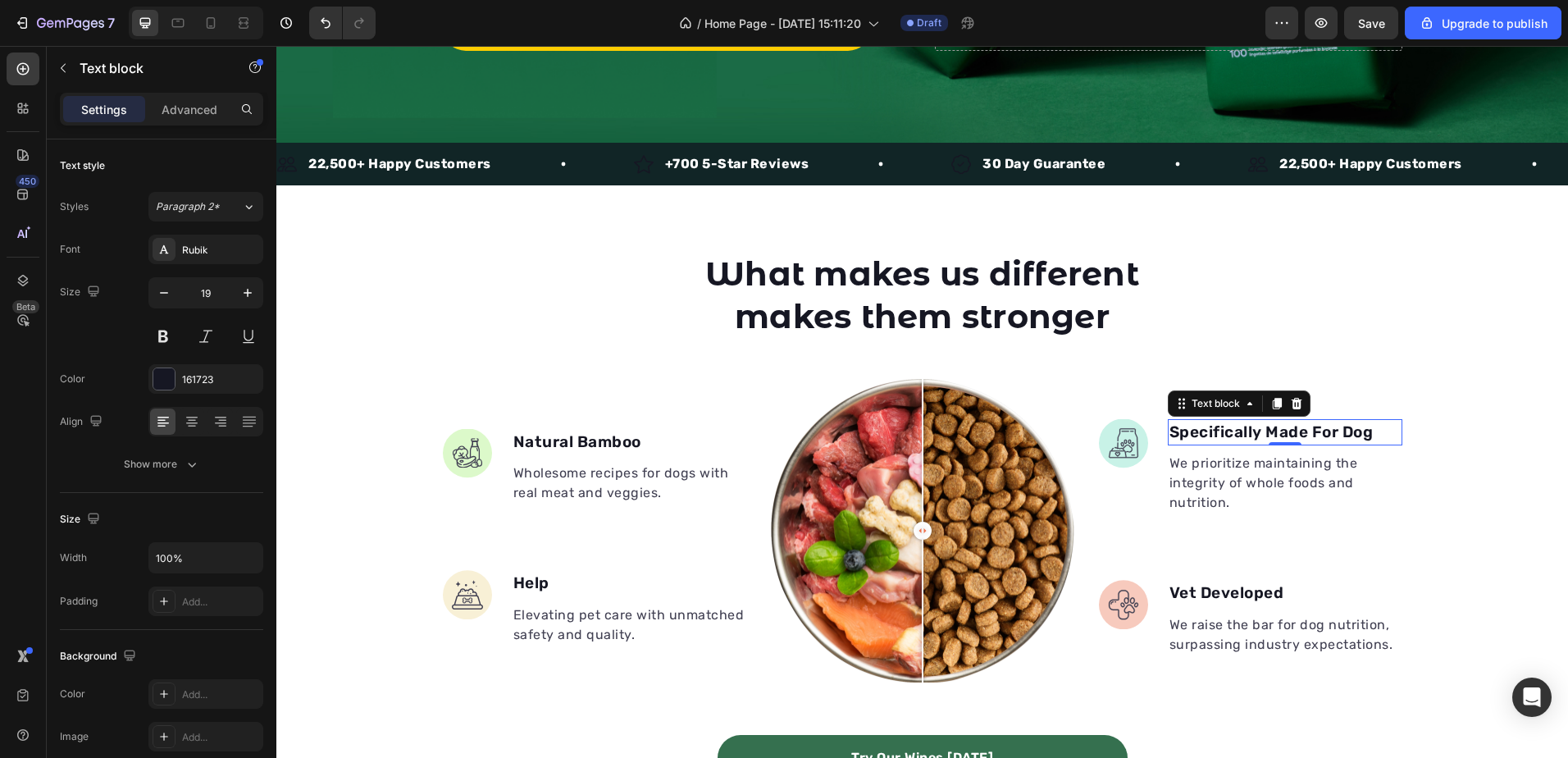
click at [1257, 436] on p "Specifically Made For Dog" at bounding box center [1285, 433] width 231 height 24
click at [1257, 435] on p "Specifically Made For Dog" at bounding box center [1285, 433] width 231 height 24
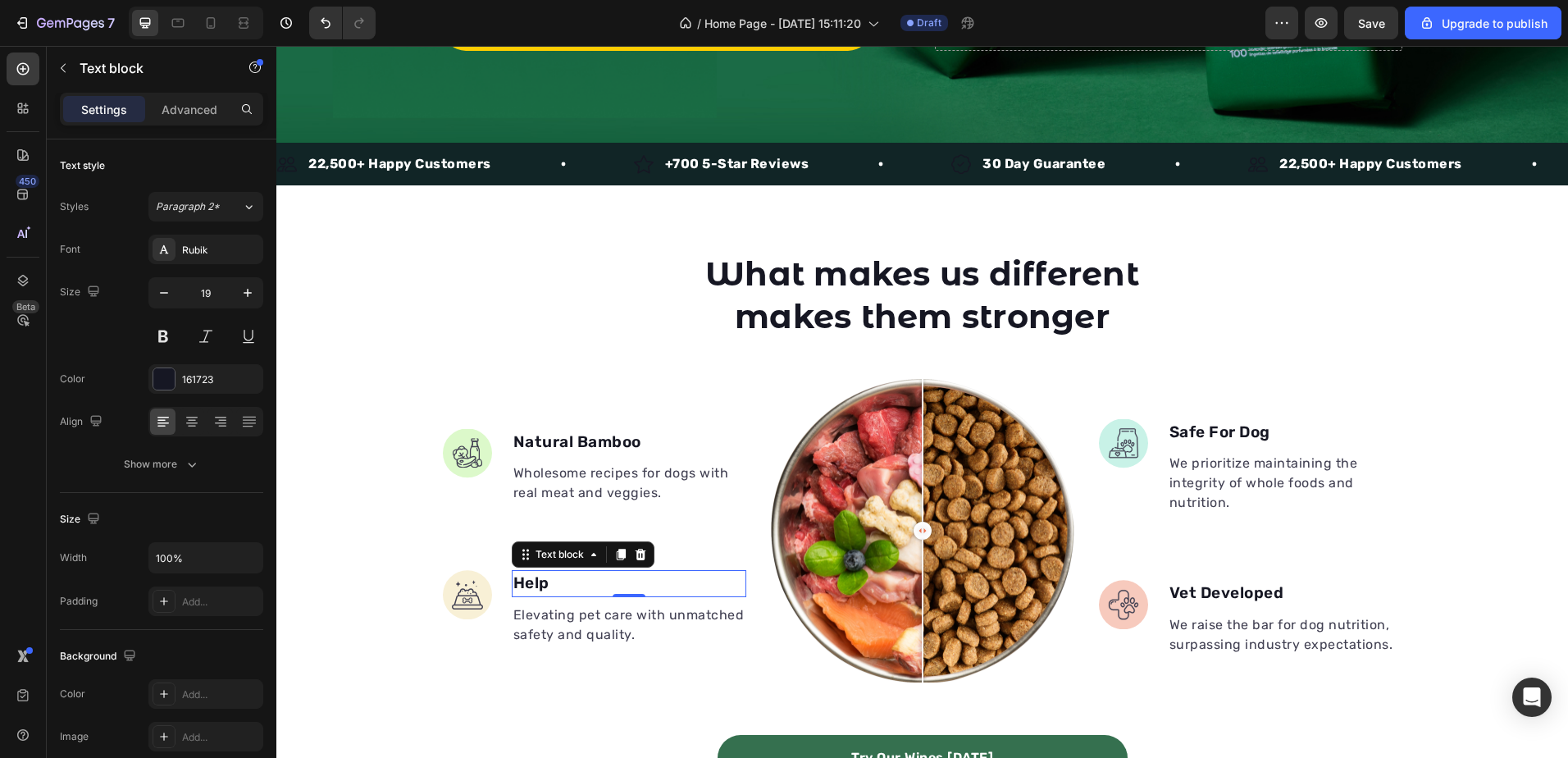
click at [538, 585] on p "Help" at bounding box center [628, 583] width 231 height 24
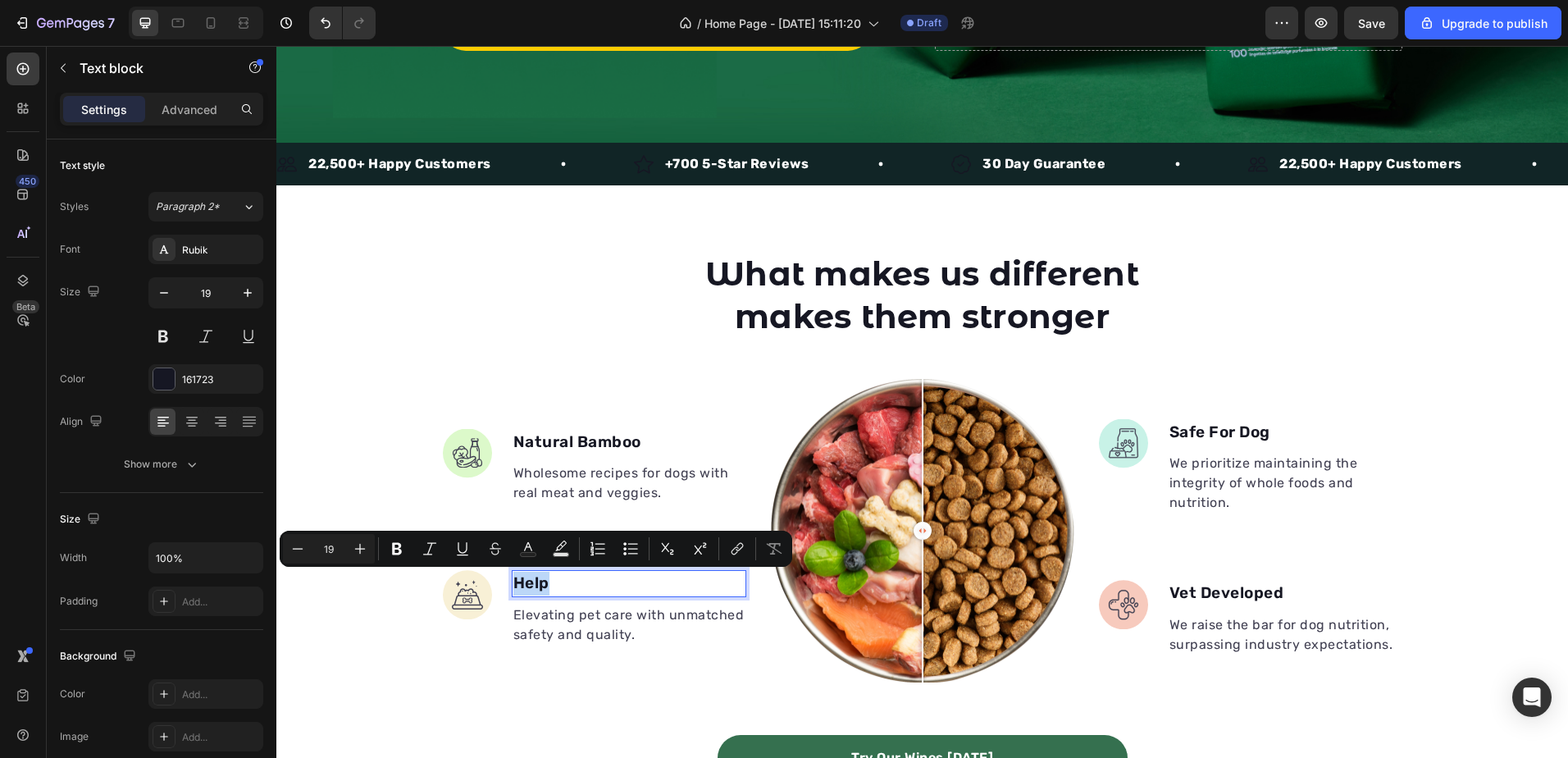
click at [552, 586] on p "Help" at bounding box center [628, 583] width 231 height 24
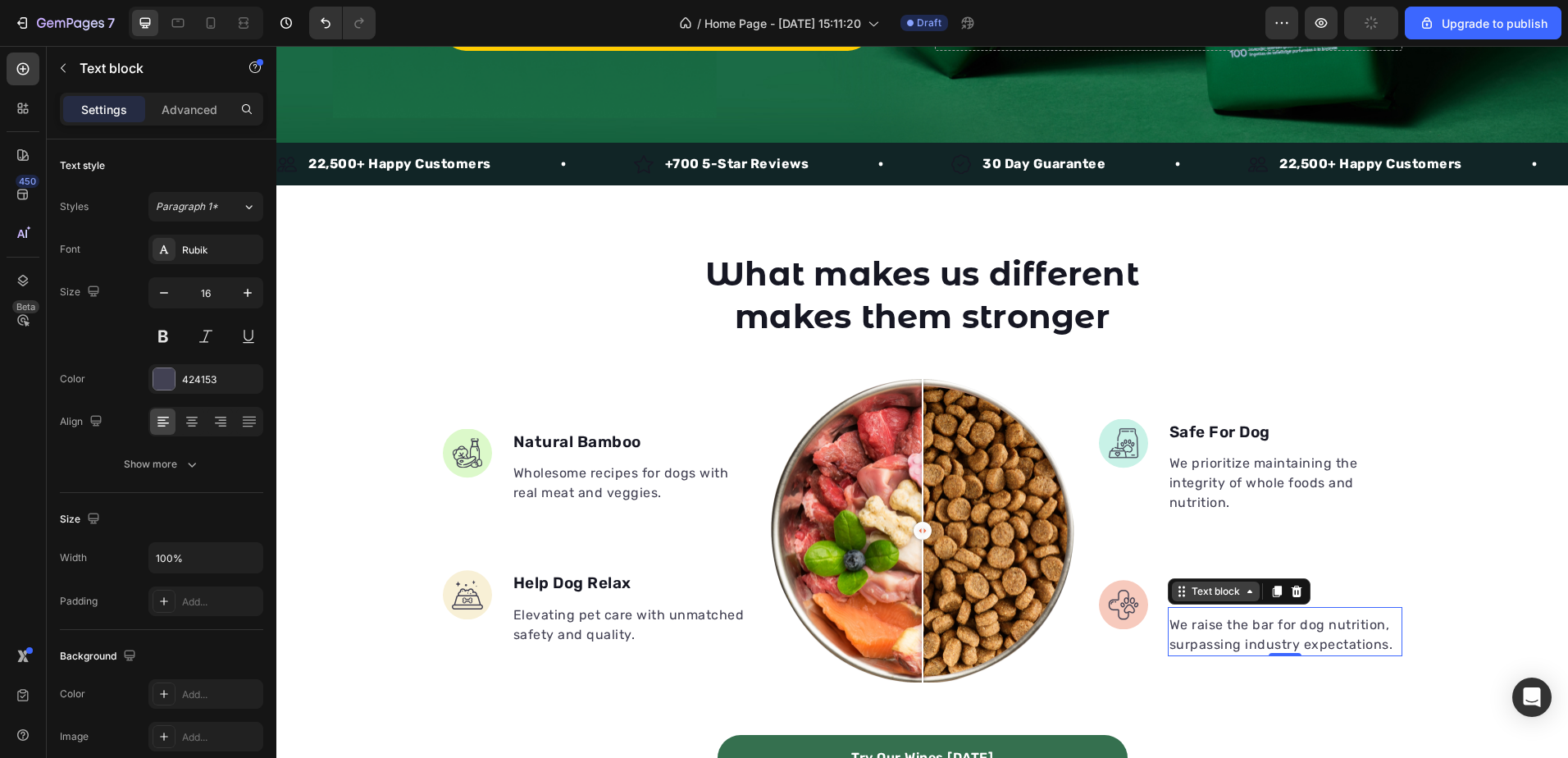
click at [1206, 591] on div "Text block" at bounding box center [1216, 591] width 55 height 15
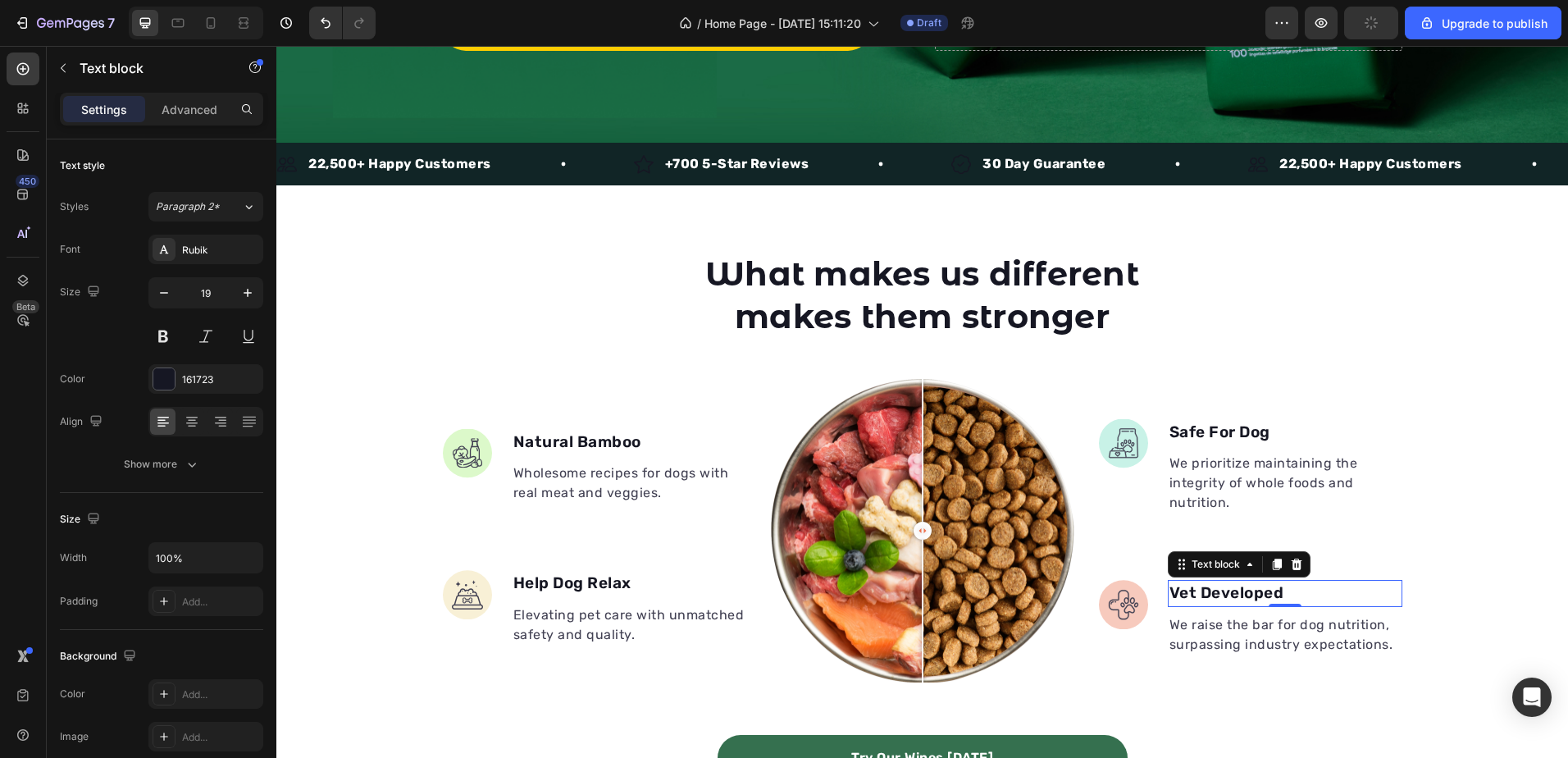
click at [1239, 591] on p "Vet Developed" at bounding box center [1285, 593] width 231 height 24
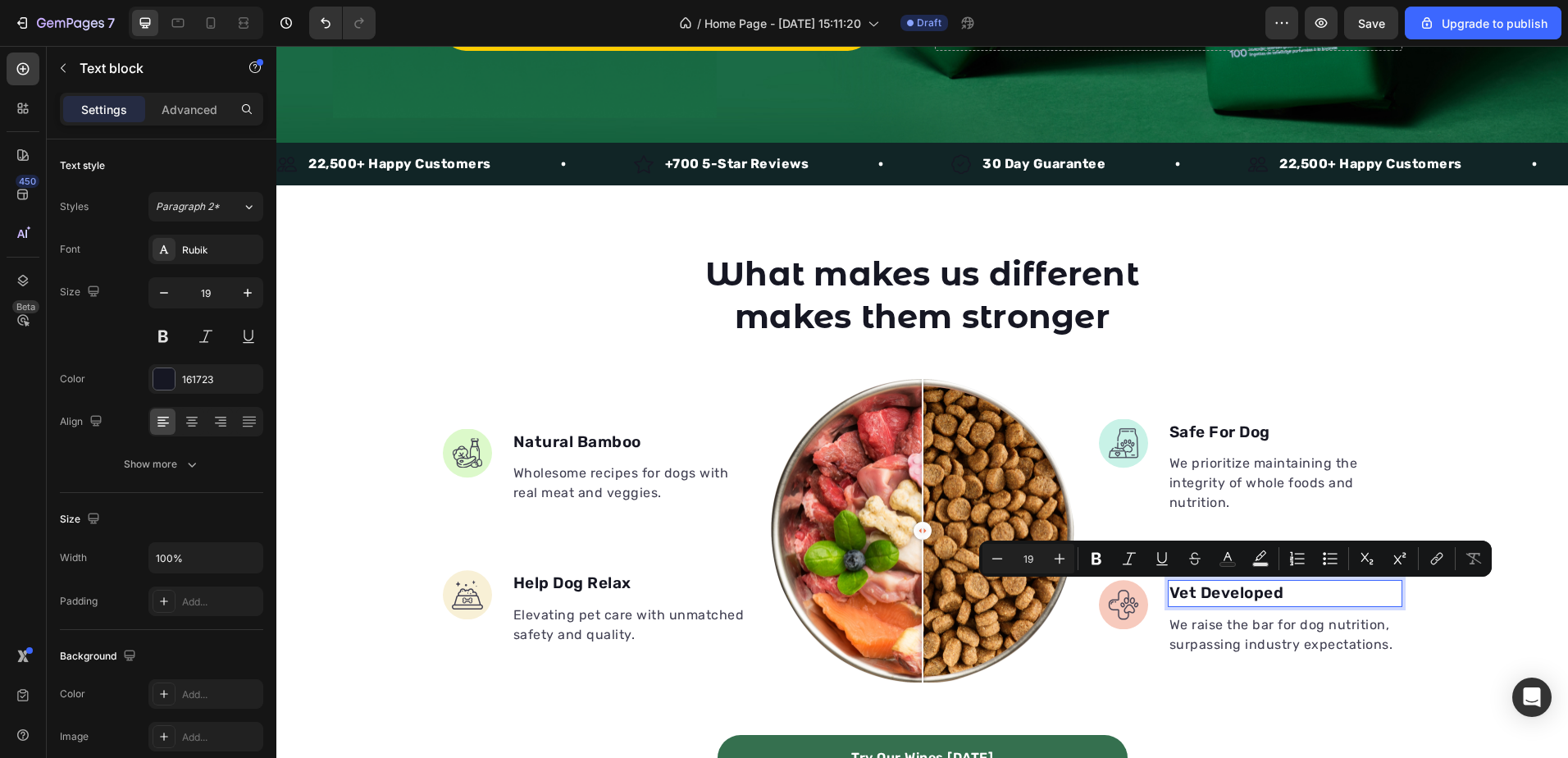
click at [1191, 591] on p "Vet Developed" at bounding box center [1285, 593] width 231 height 24
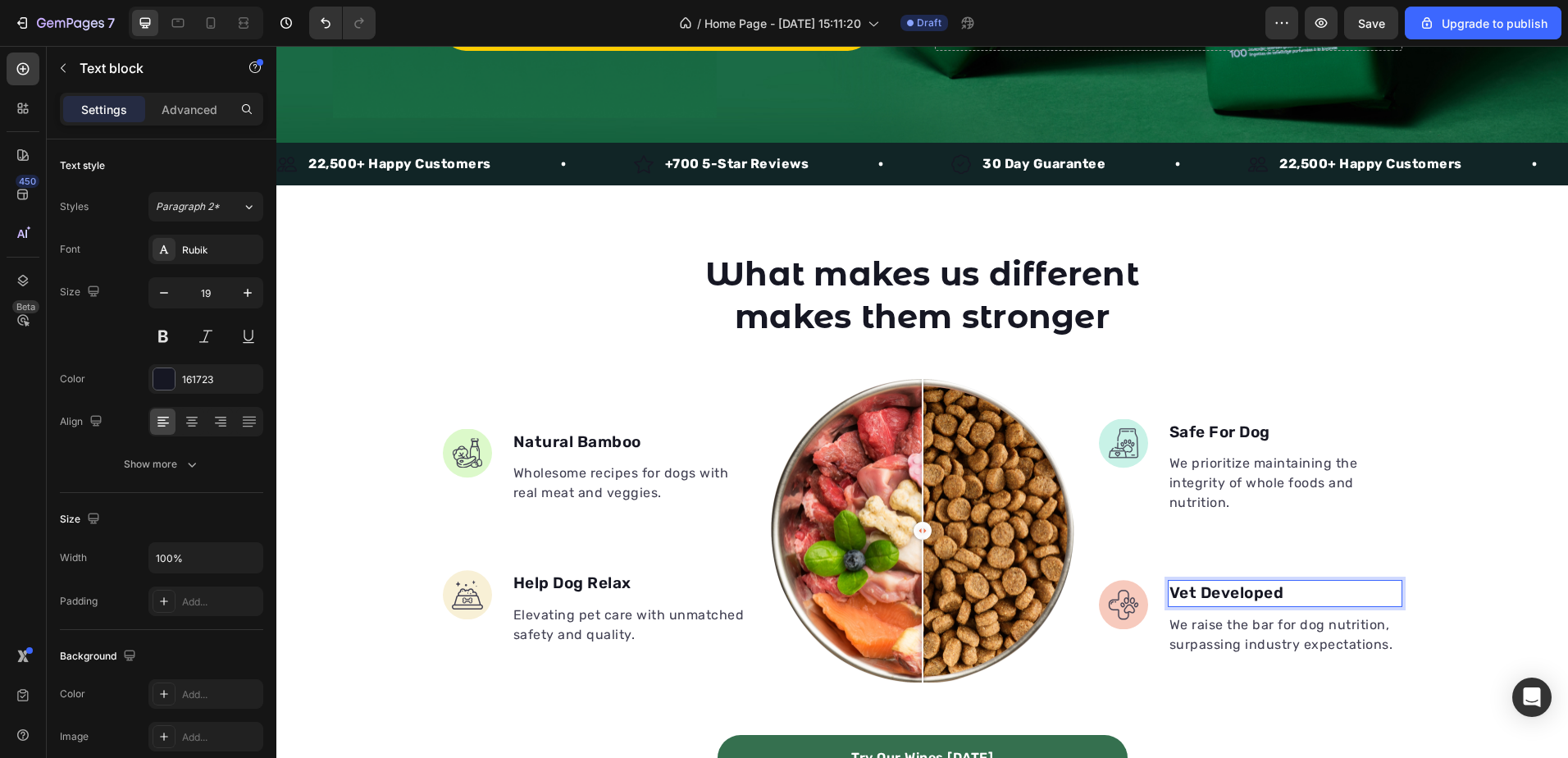
click at [1192, 590] on p "Vet Developed" at bounding box center [1285, 593] width 231 height 24
click at [1191, 590] on p "Vet Developed" at bounding box center [1285, 593] width 231 height 24
click at [1510, 437] on div "What makes us different makes them stronger Heading Image Natural Bamboo Text b…" at bounding box center [922, 549] width 1292 height 596
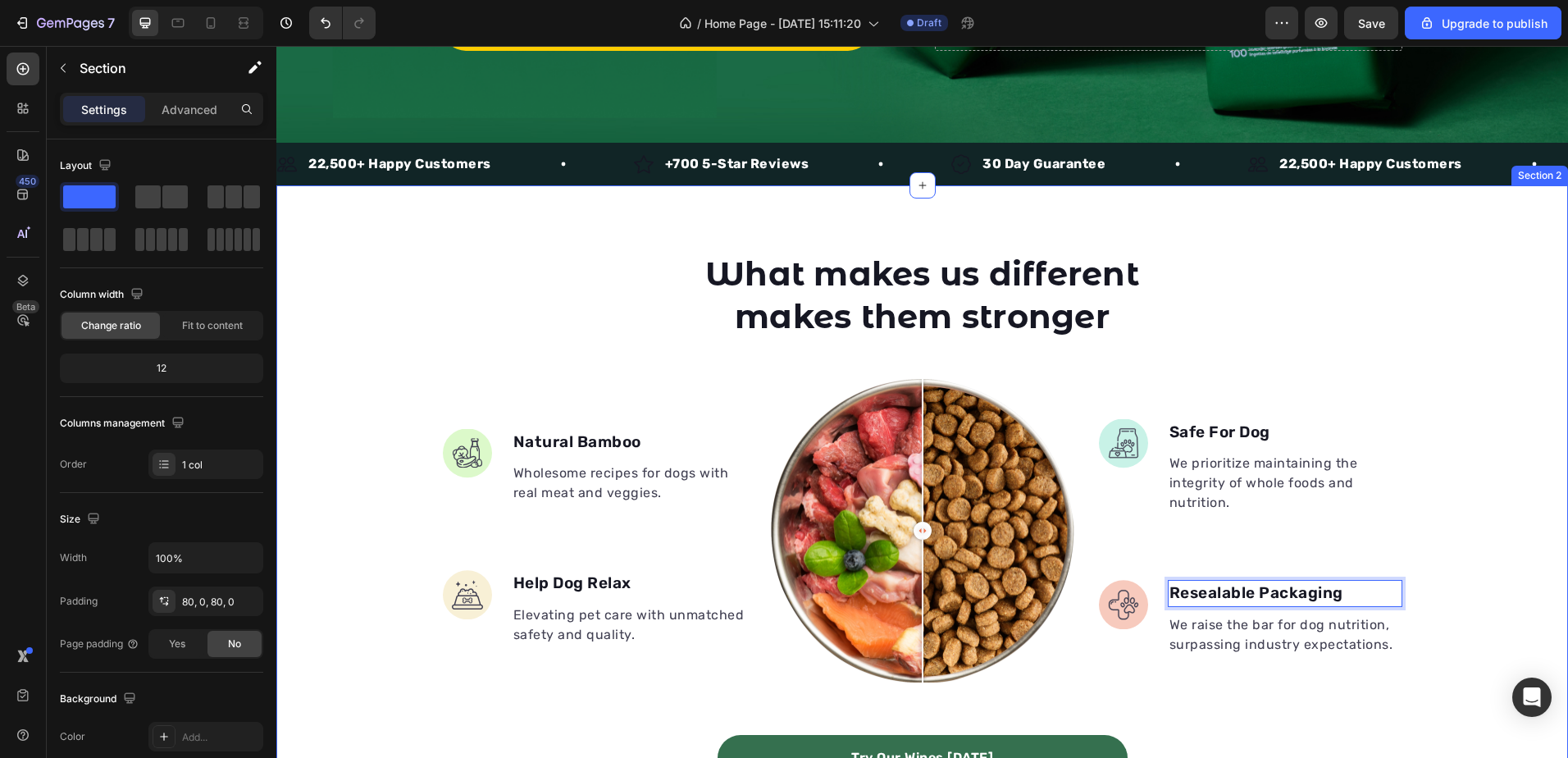
click at [1510, 437] on div "What makes us different makes them stronger Heading Image Natural Bamboo Text b…" at bounding box center [922, 549] width 1292 height 596
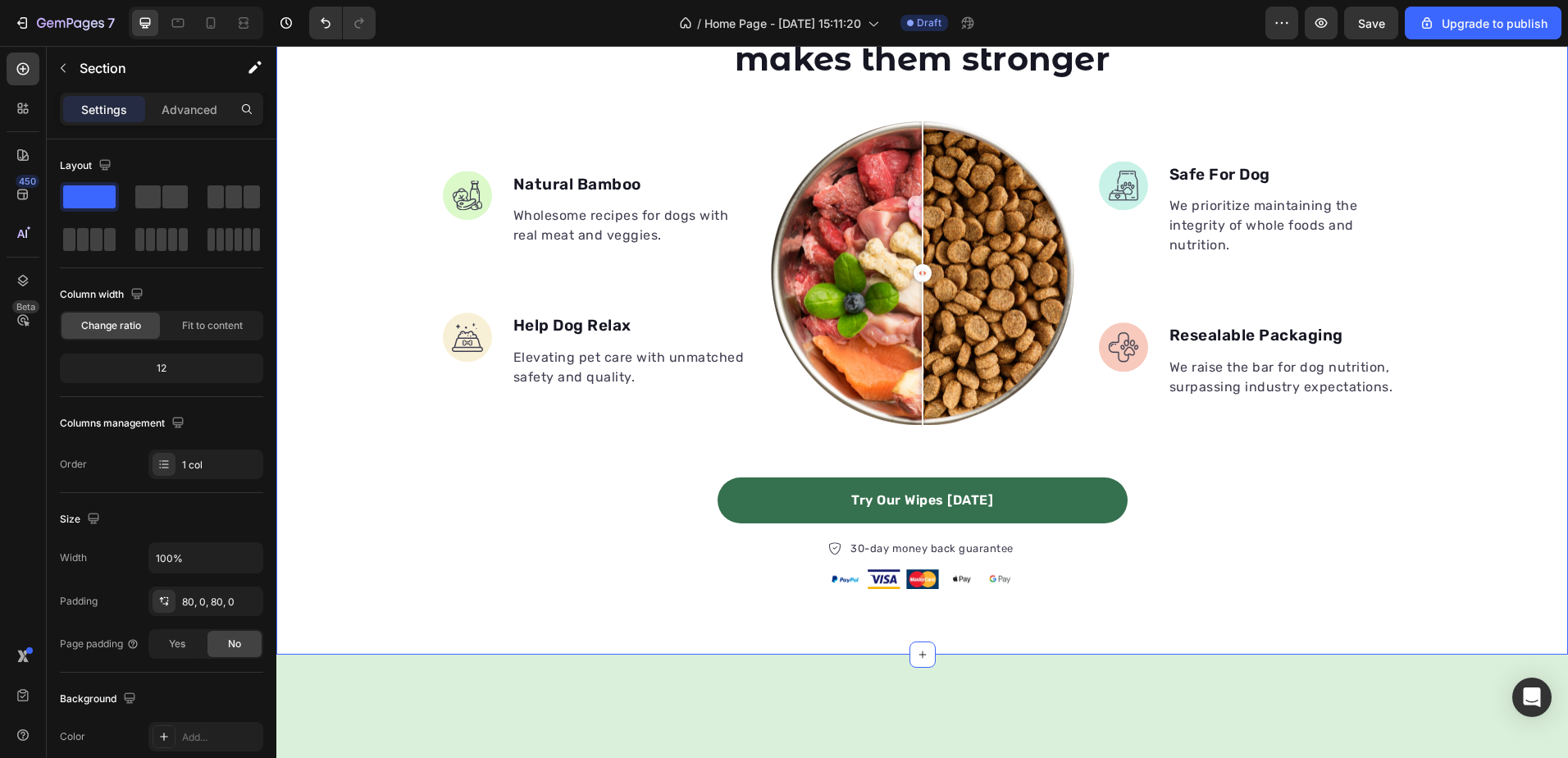
scroll to position [515, 0]
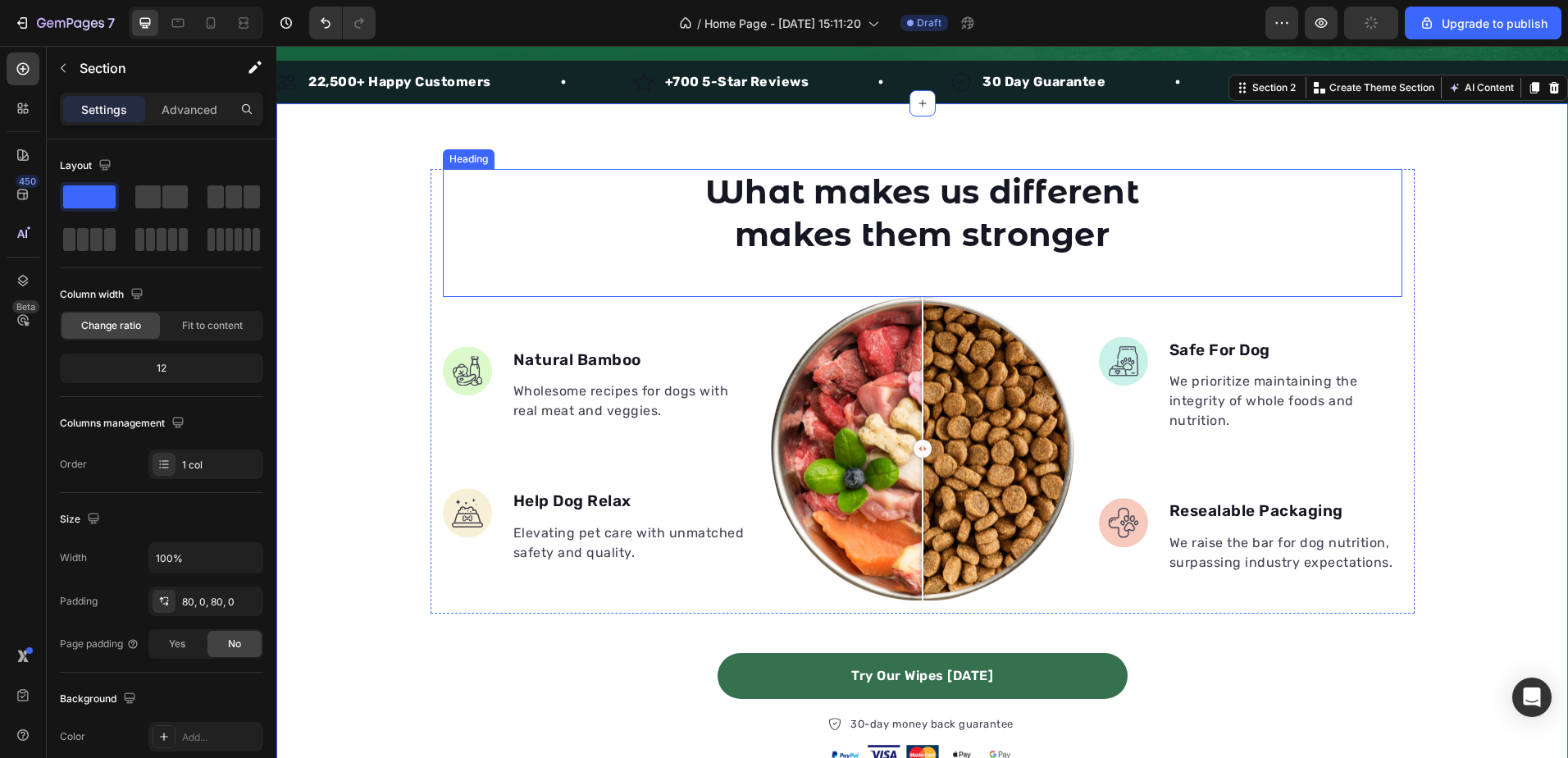
click at [1002, 191] on strong "What makes us different makes them stronger" at bounding box center [921, 212] width 434 height 83
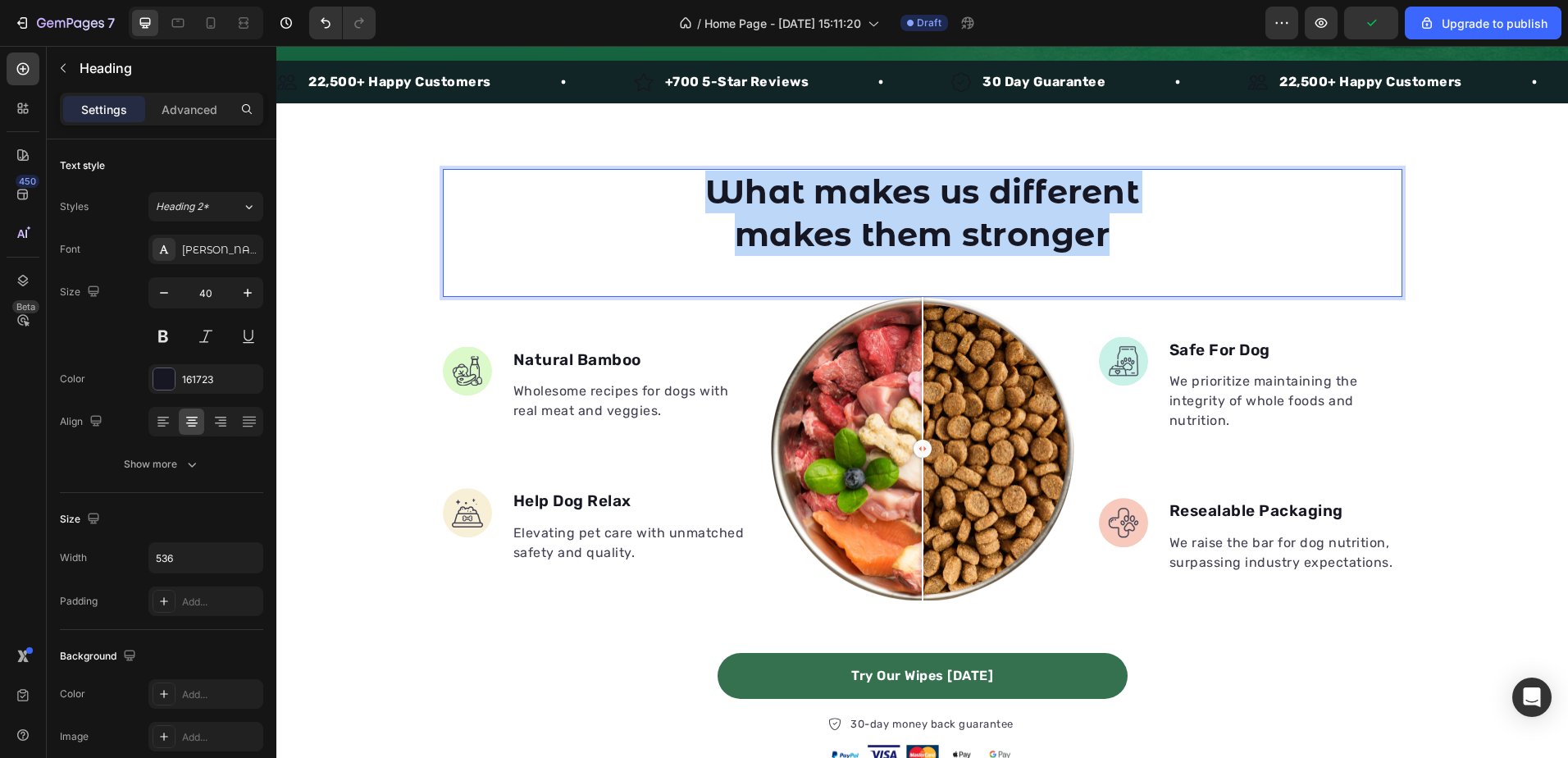
click at [1002, 191] on strong "What makes us different makes them stronger" at bounding box center [921, 212] width 434 height 83
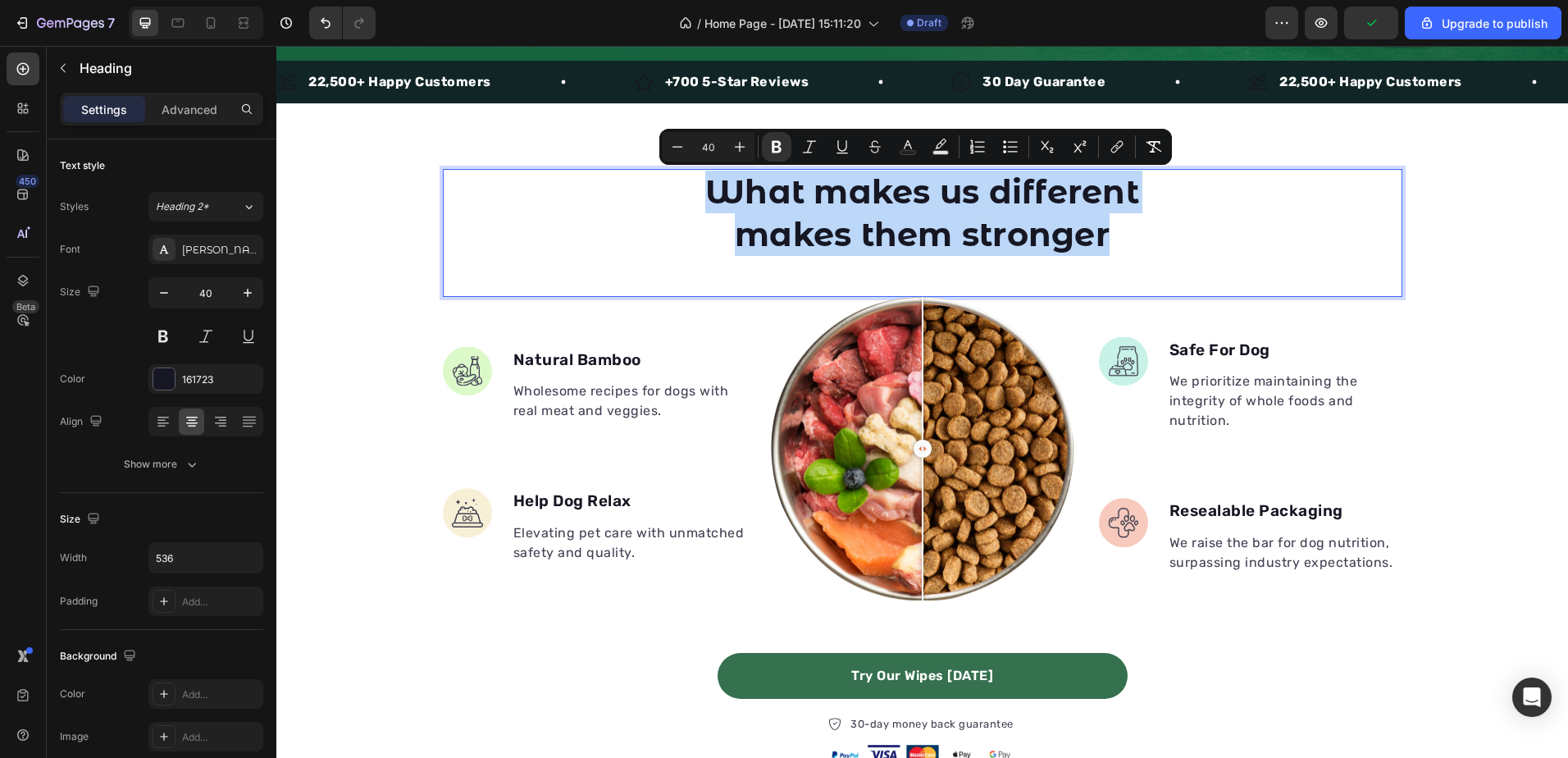
click at [1134, 224] on h2 "What makes us different makes them stronger" at bounding box center [922, 213] width 439 height 88
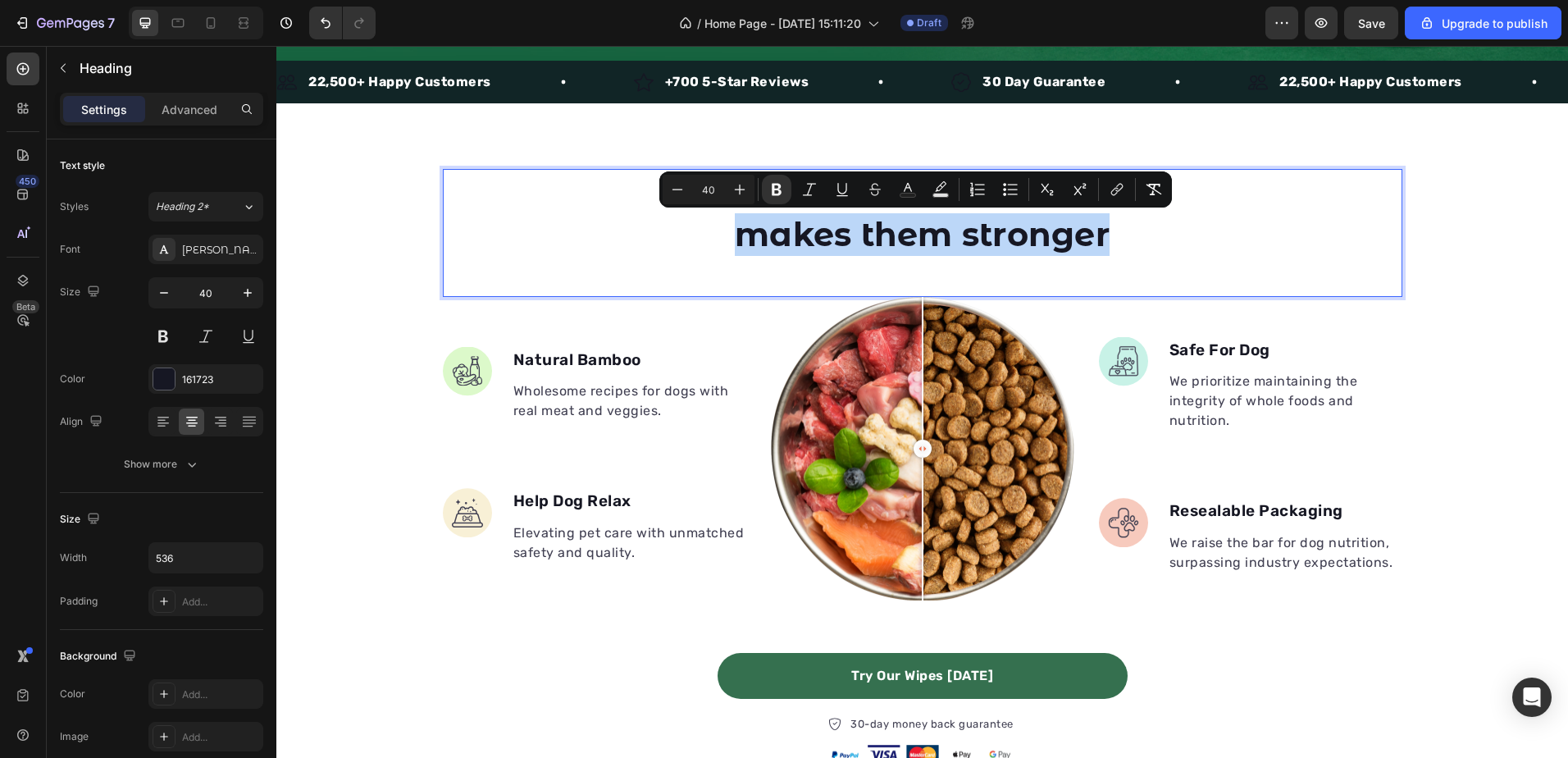
drag, startPoint x: 1128, startPoint y: 229, endPoint x: 729, endPoint y: 225, distance: 399.0
click at [729, 225] on p "What makes us different makes them stronger" at bounding box center [923, 213] width 436 height 86
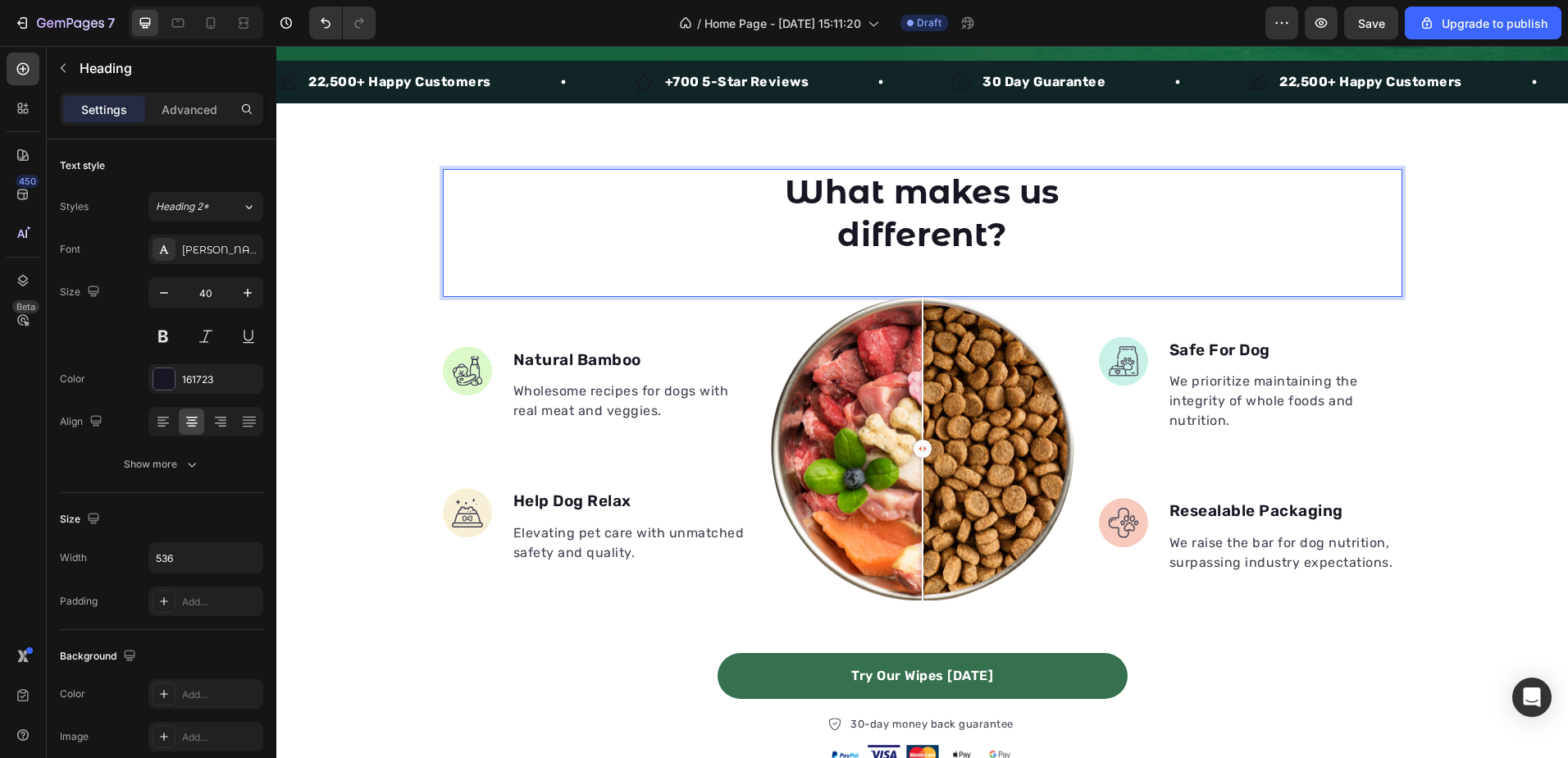
click at [1123, 179] on p "What makes us different?" at bounding box center [923, 213] width 436 height 86
click at [166, 295] on icon "button" at bounding box center [163, 292] width 17 height 17
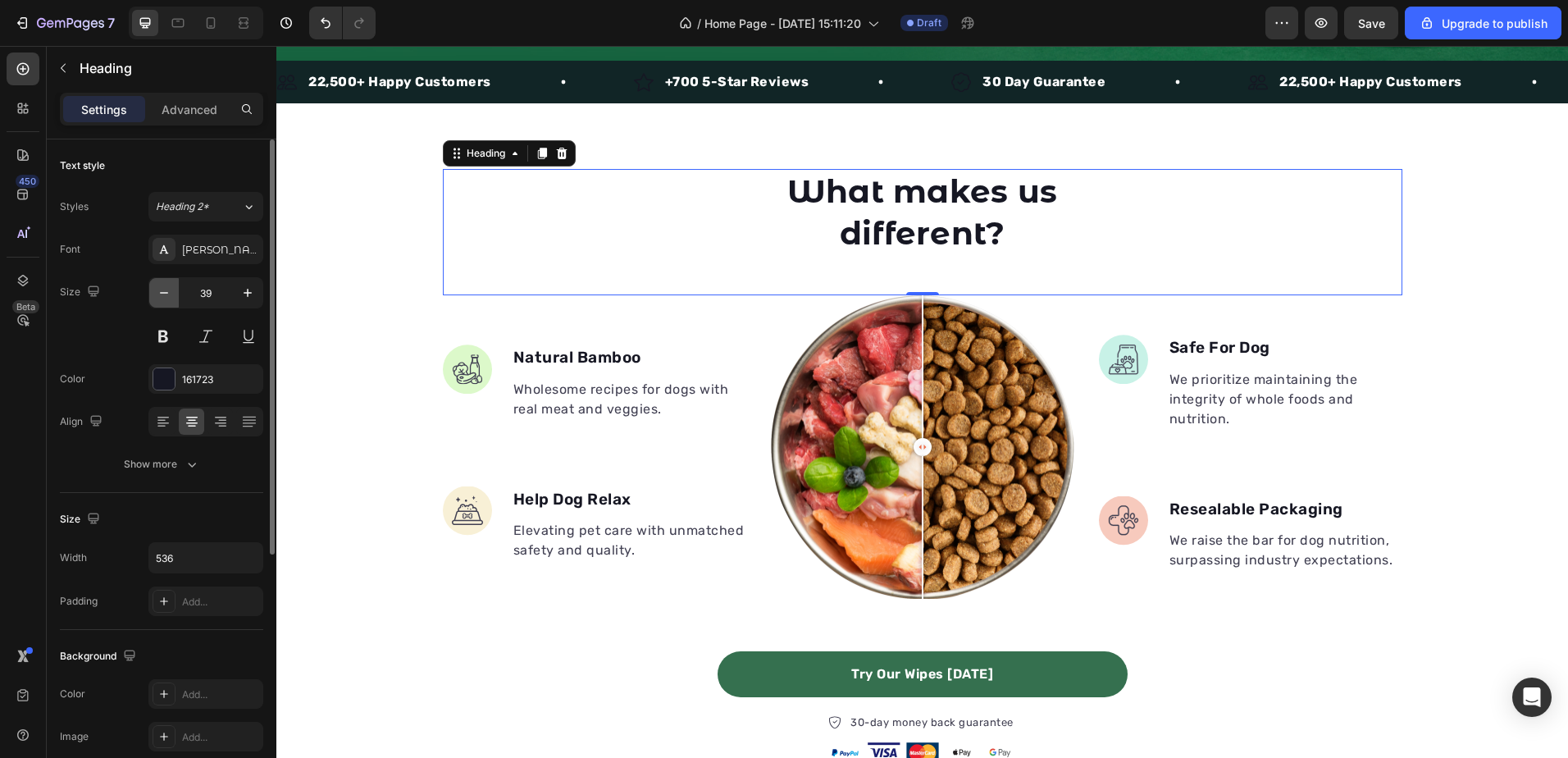
click at [166, 295] on icon "button" at bounding box center [163, 292] width 17 height 17
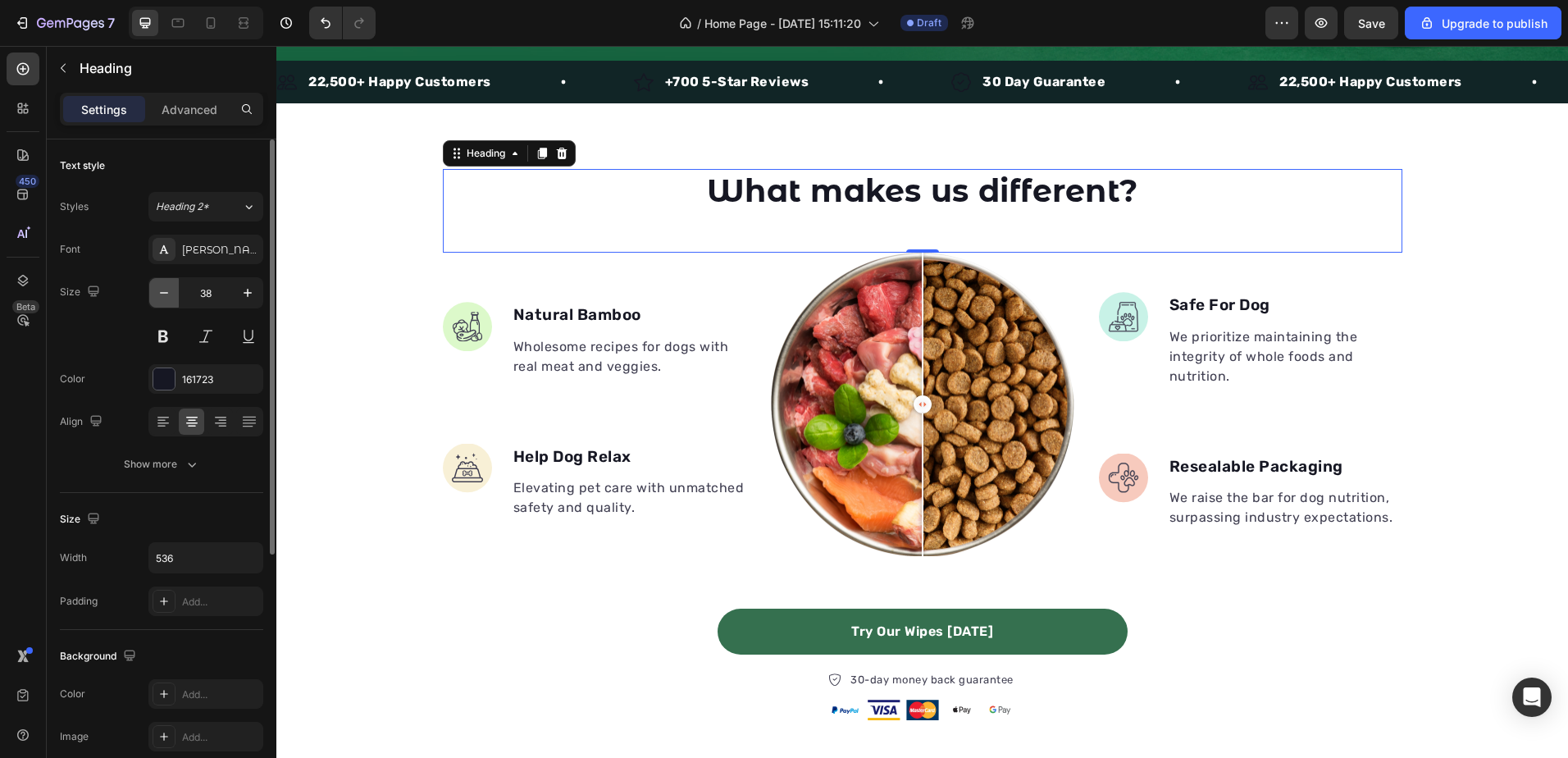
click at [166, 295] on icon "button" at bounding box center [163, 292] width 17 height 17
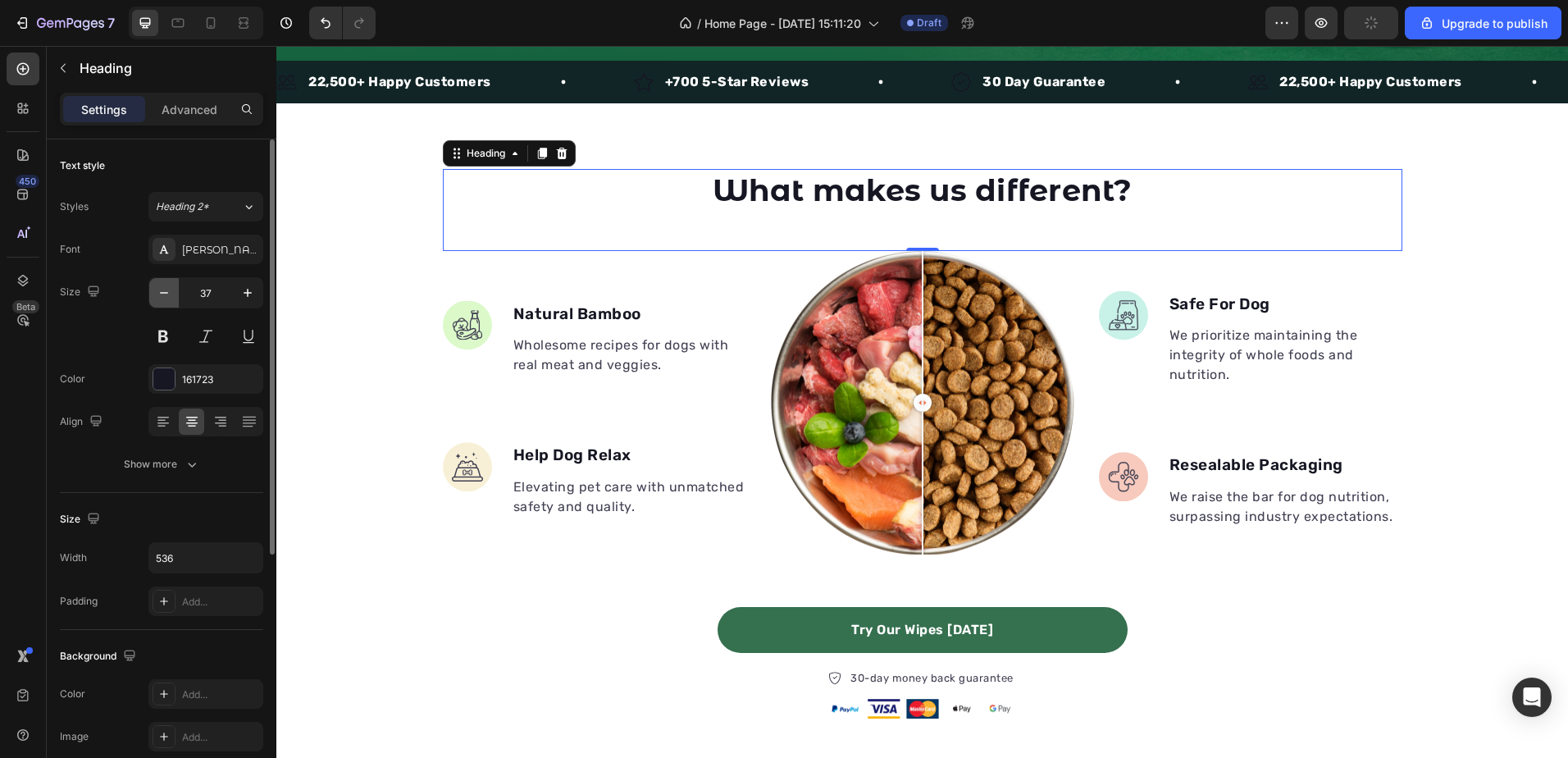
click at [157, 295] on icon "button" at bounding box center [163, 292] width 17 height 17
type input "36"
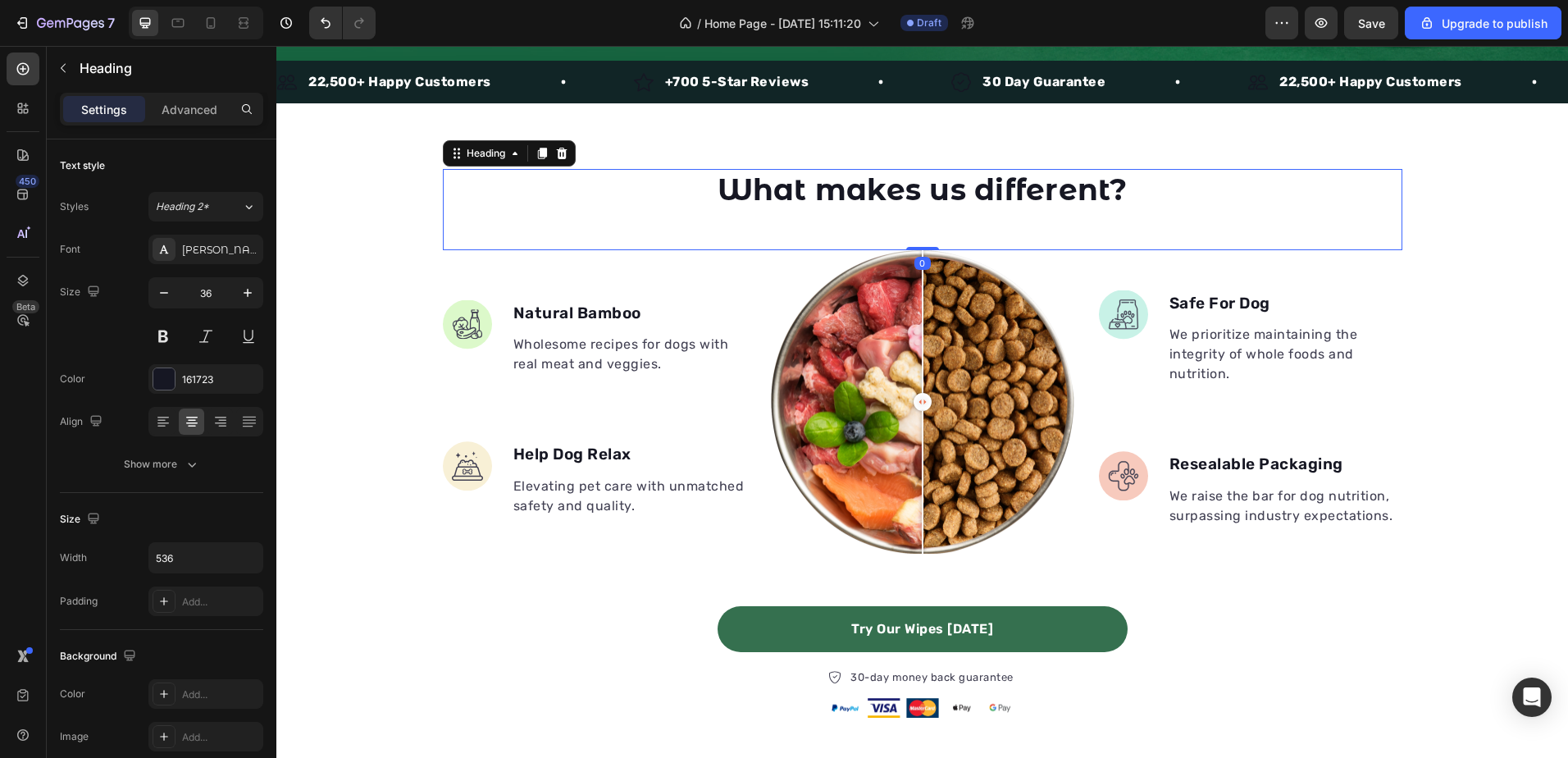
drag, startPoint x: 920, startPoint y: 245, endPoint x: 923, endPoint y: 225, distance: 20.2
click at [923, 225] on div "What makes us different? Heading 0" at bounding box center [922, 209] width 959 height 82
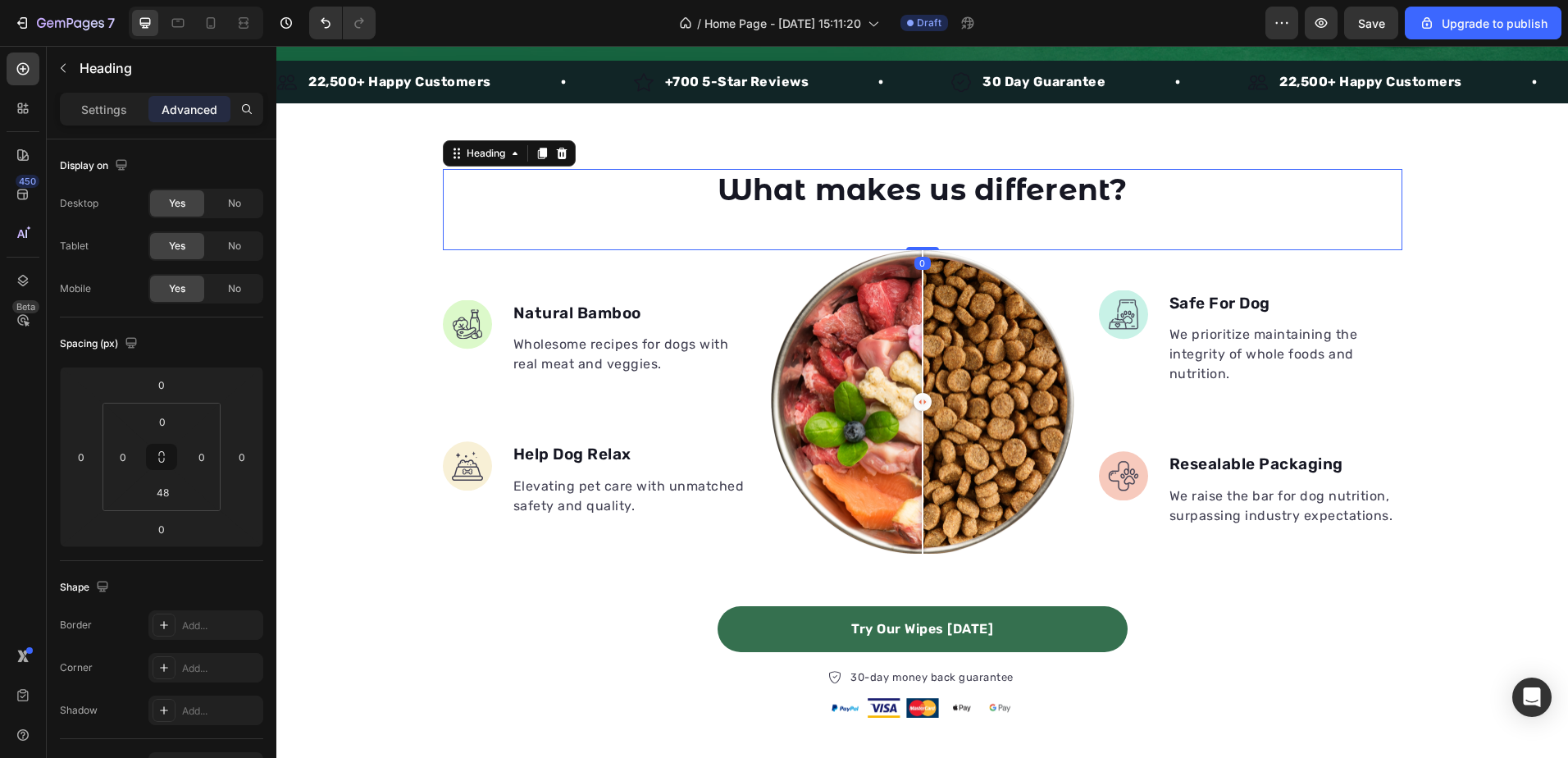
click at [816, 190] on strong "What makes us different?" at bounding box center [922, 189] width 410 height 36
click at [808, 191] on strong "What makes us different?" at bounding box center [922, 189] width 410 height 36
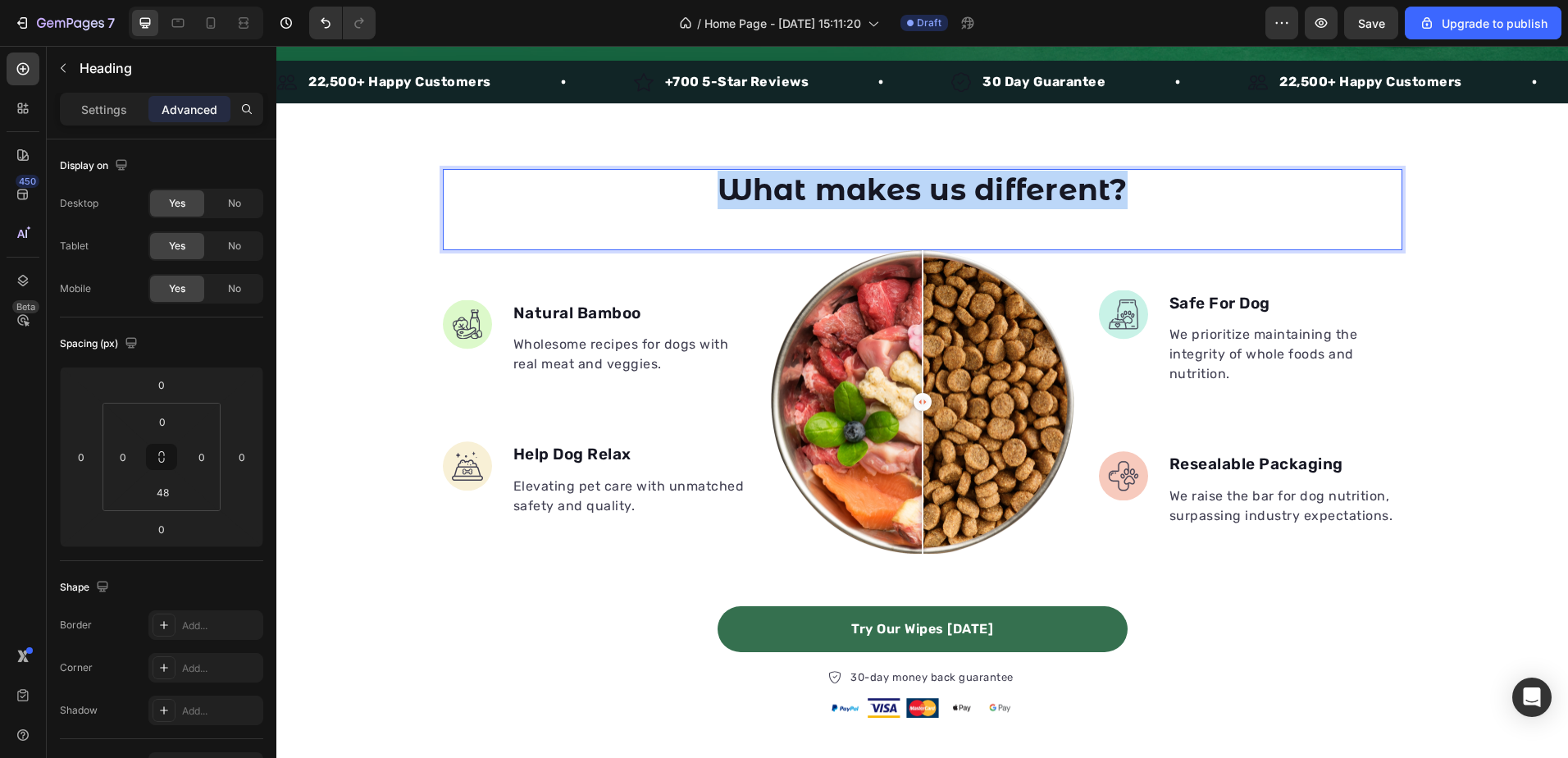
click at [808, 191] on strong "What makes us different?" at bounding box center [922, 189] width 410 height 36
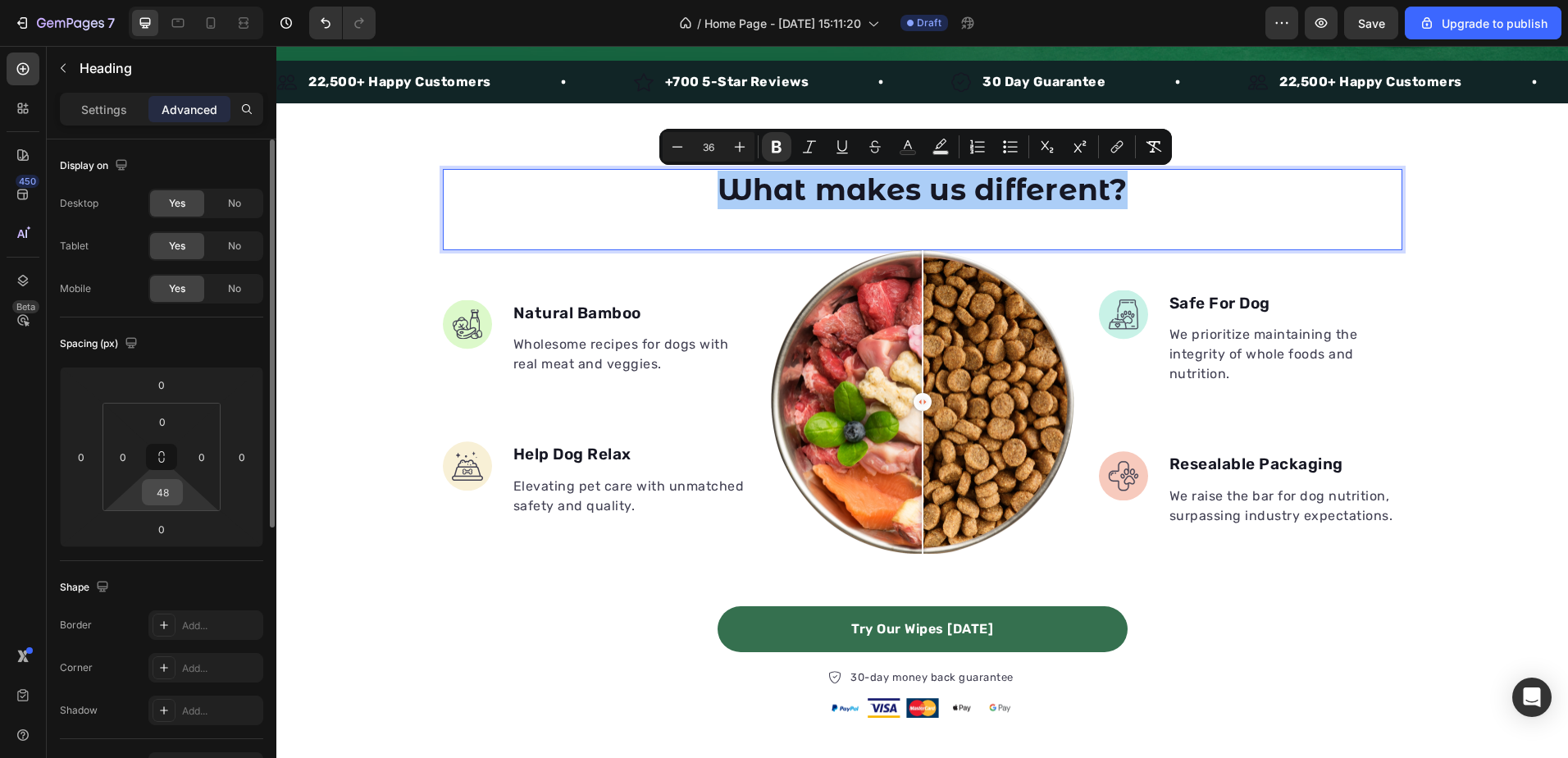
click at [169, 488] on input "48" at bounding box center [161, 492] width 32 height 25
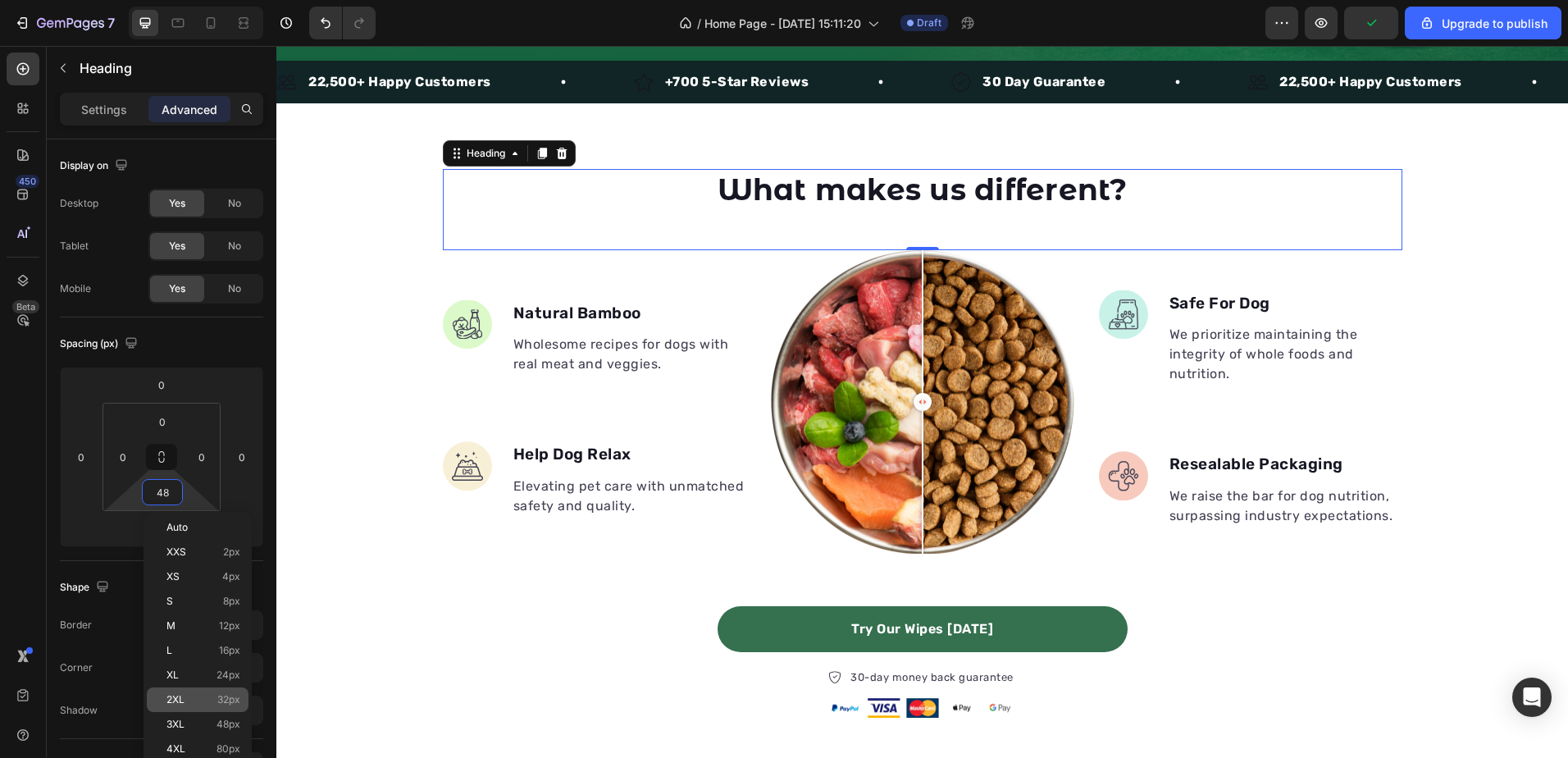
click at [210, 695] on p "2XL 32px" at bounding box center [203, 700] width 74 height 12
type input "32"
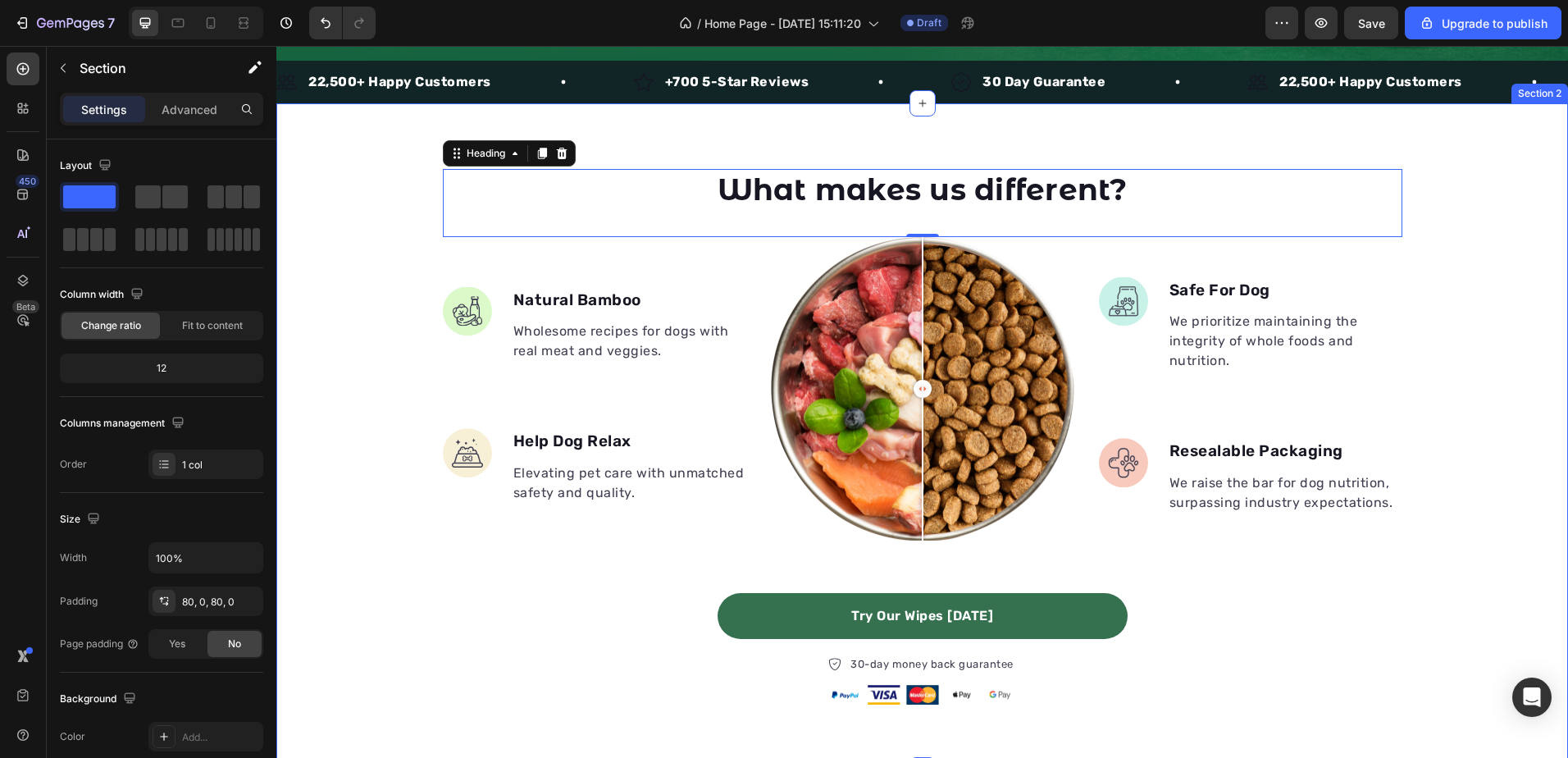
click at [1457, 283] on div "⁠⁠⁠⁠⁠⁠⁠ What makes us different? Heading 0 Image Natural Bamboo Text block Whol…" at bounding box center [922, 437] width 1292 height 536
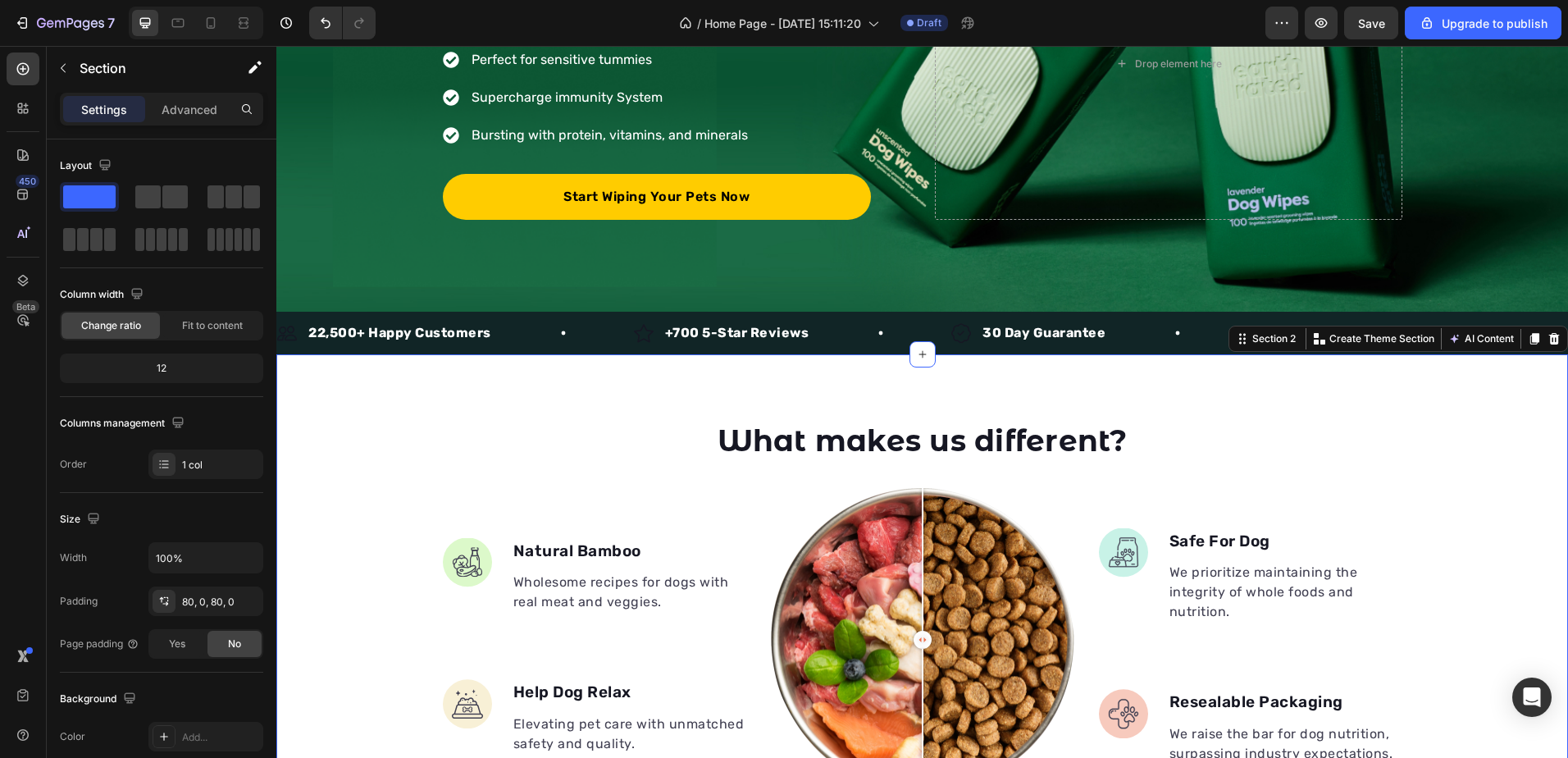
scroll to position [82, 0]
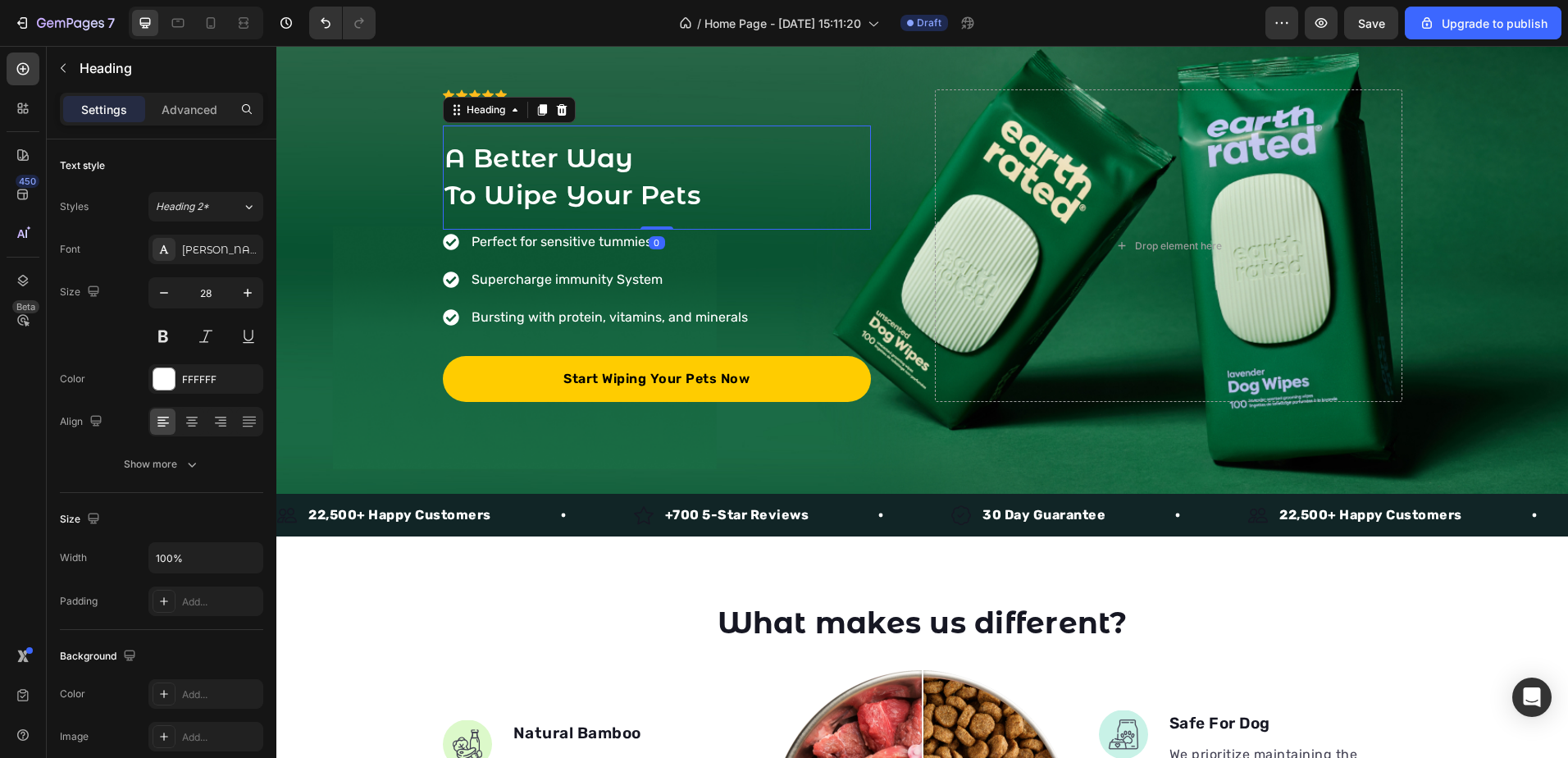
click at [606, 172] on span "A Better Way" at bounding box center [539, 157] width 190 height 32
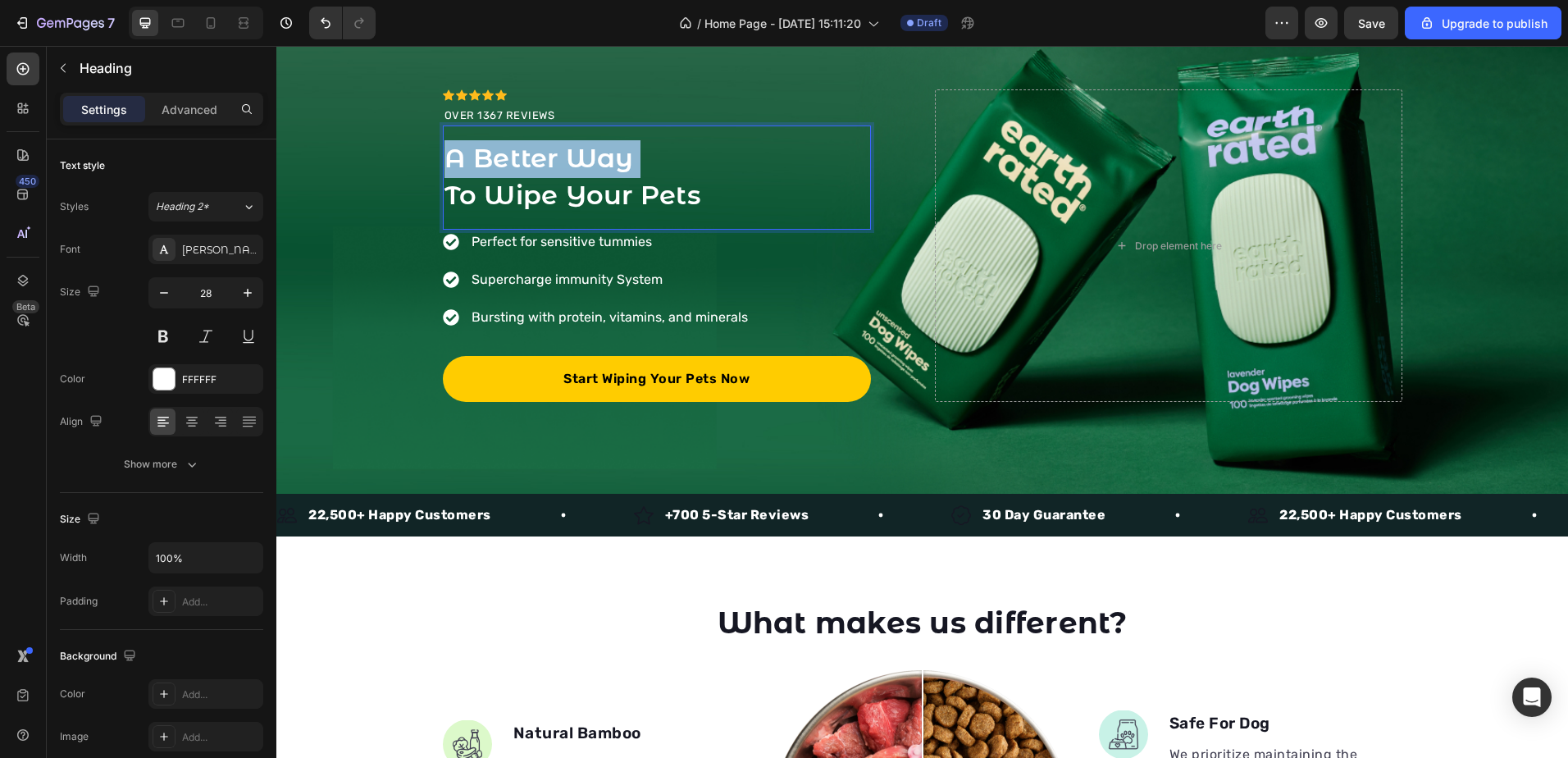
click at [606, 172] on span "A Better Way" at bounding box center [539, 157] width 190 height 32
click at [670, 195] on span "To Wipe Your Pets" at bounding box center [572, 195] width 256 height 32
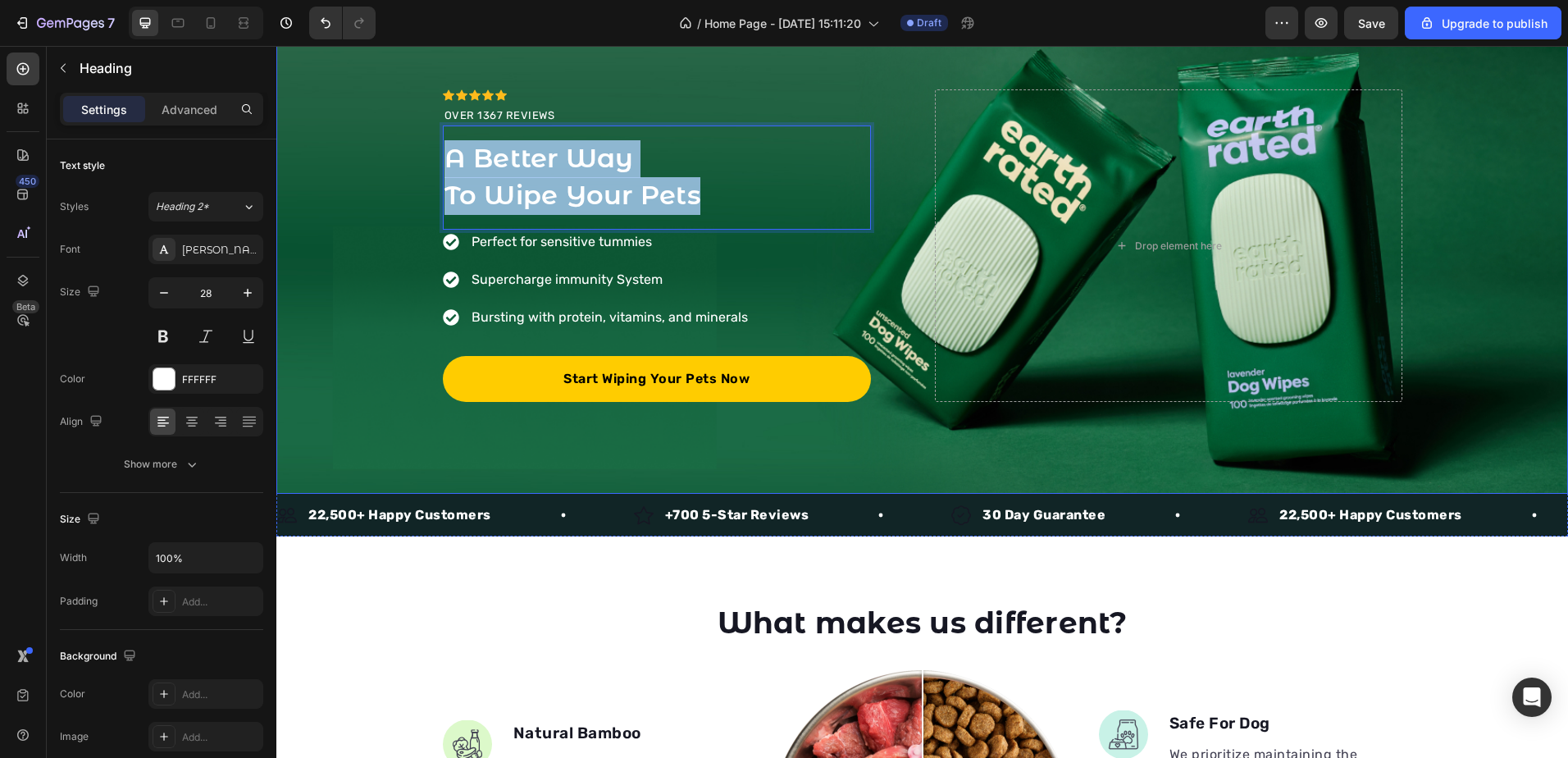
drag, startPoint x: 737, startPoint y: 203, endPoint x: 392, endPoint y: 152, distance: 348.7
click at [392, 159] on div "Icon Icon Icon Icon Icon Icon List Hoz OVER 1367 REVIEWS Text block A Better Wa…" at bounding box center [922, 246] width 1292 height 313
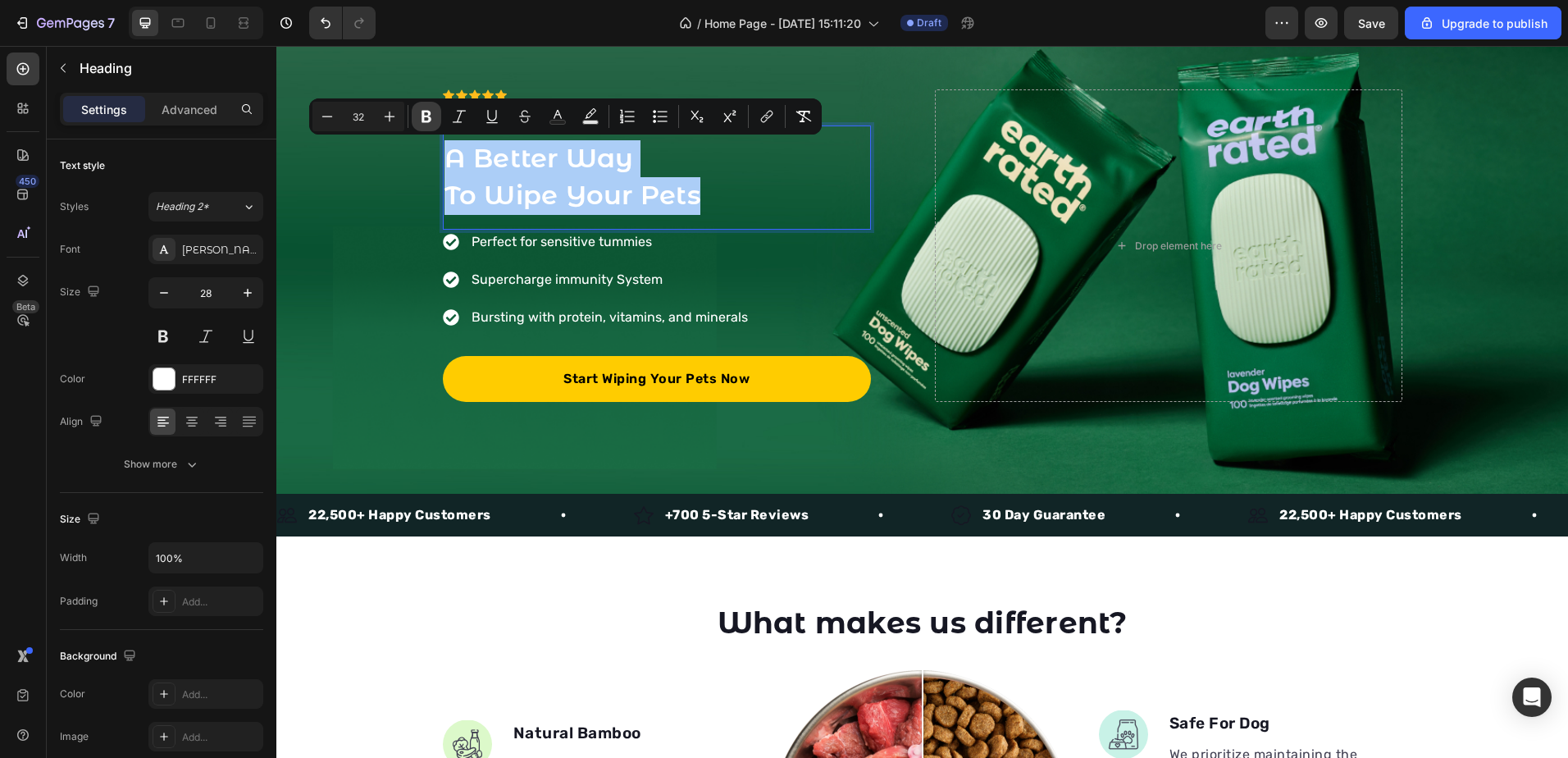
click at [422, 108] on icon "Editor contextual toolbar" at bounding box center [426, 116] width 17 height 17
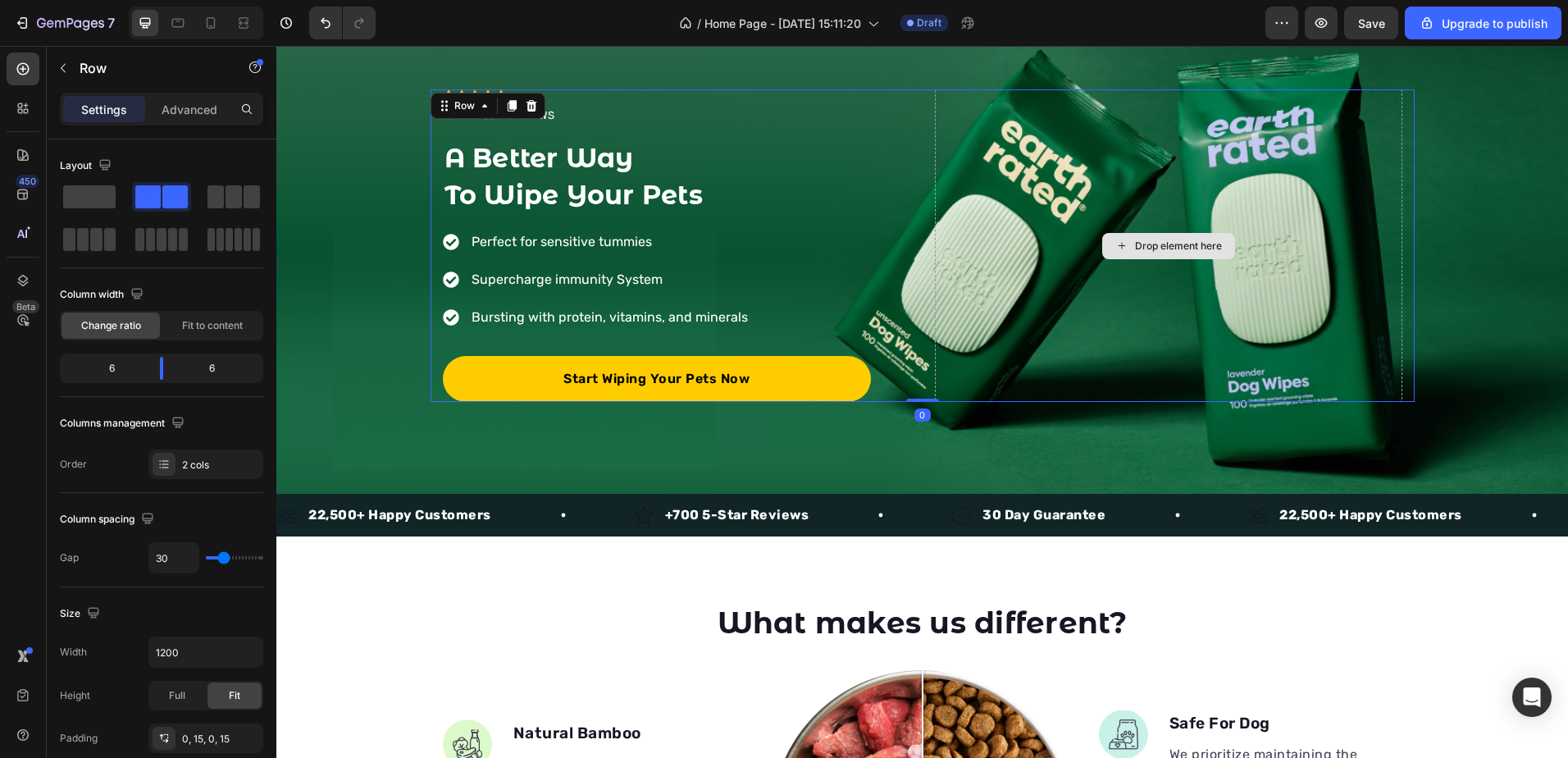
click at [1084, 166] on div "Drop element here" at bounding box center [1168, 246] width 467 height 313
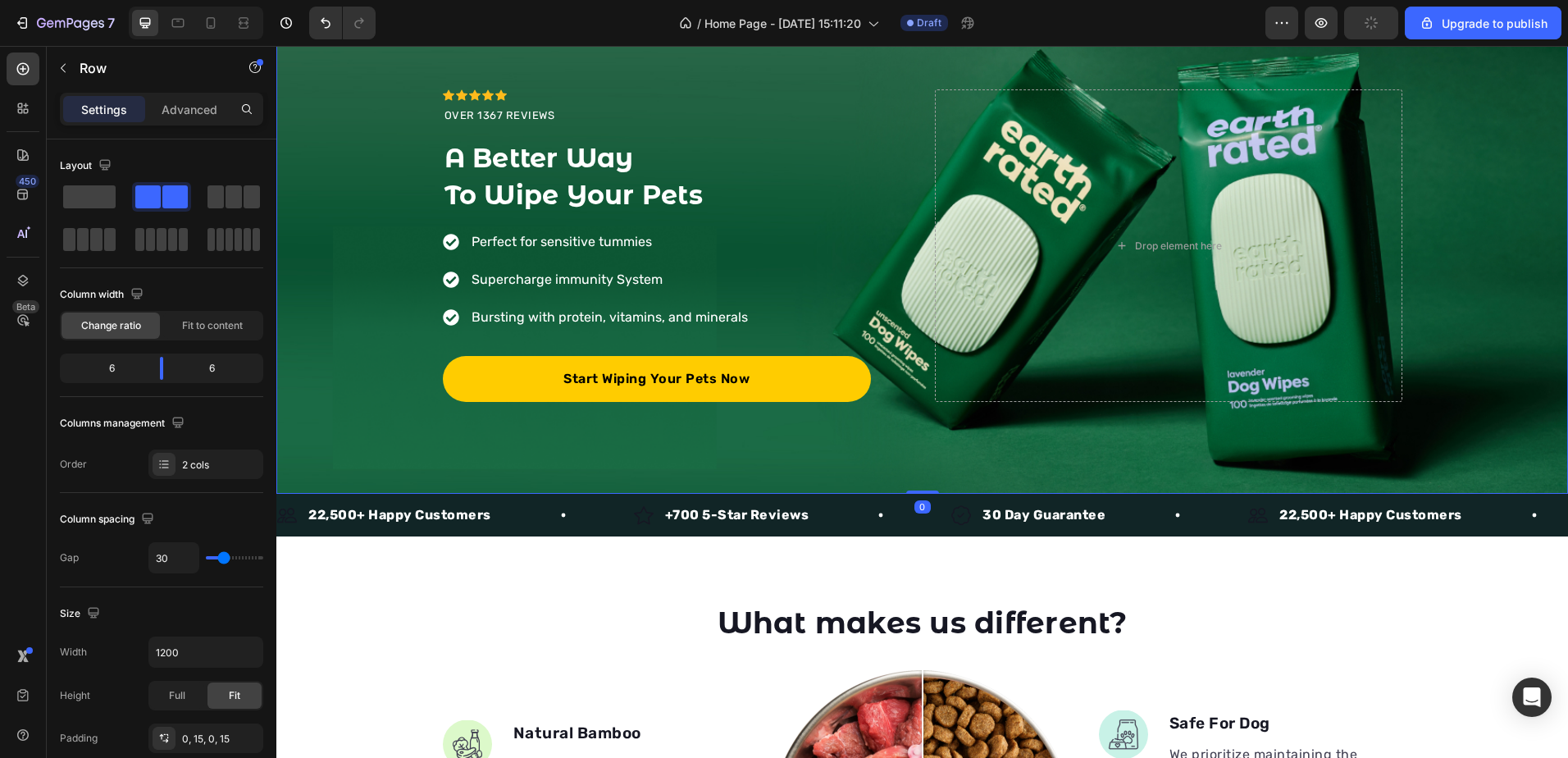
click at [1496, 136] on div "Icon Icon Icon Icon Icon Icon List Hoz OVER 1367 REVIEWS Text block ⁠⁠⁠⁠⁠⁠⁠ A B…" at bounding box center [922, 246] width 1292 height 313
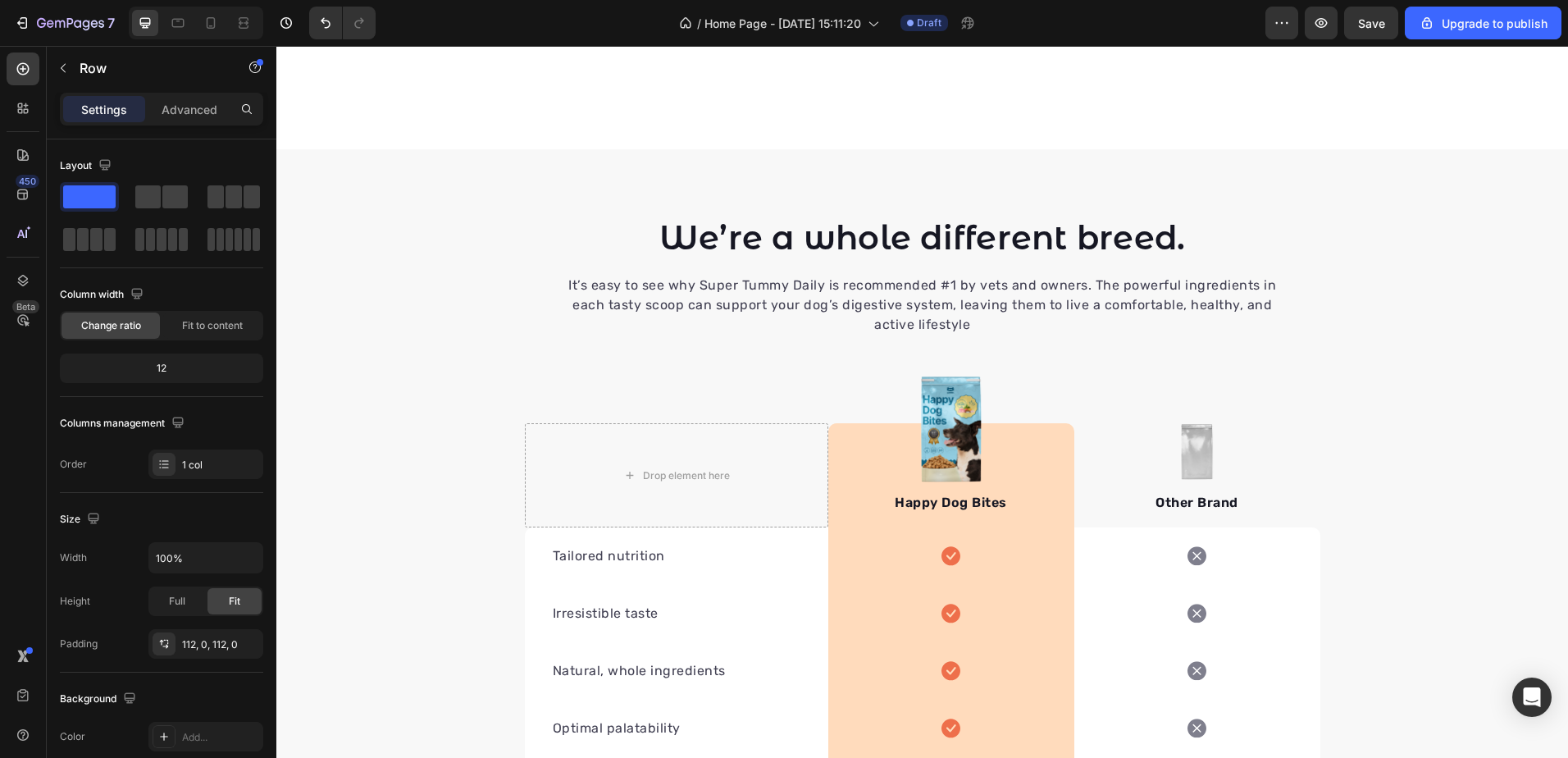
scroll to position [3688, 0]
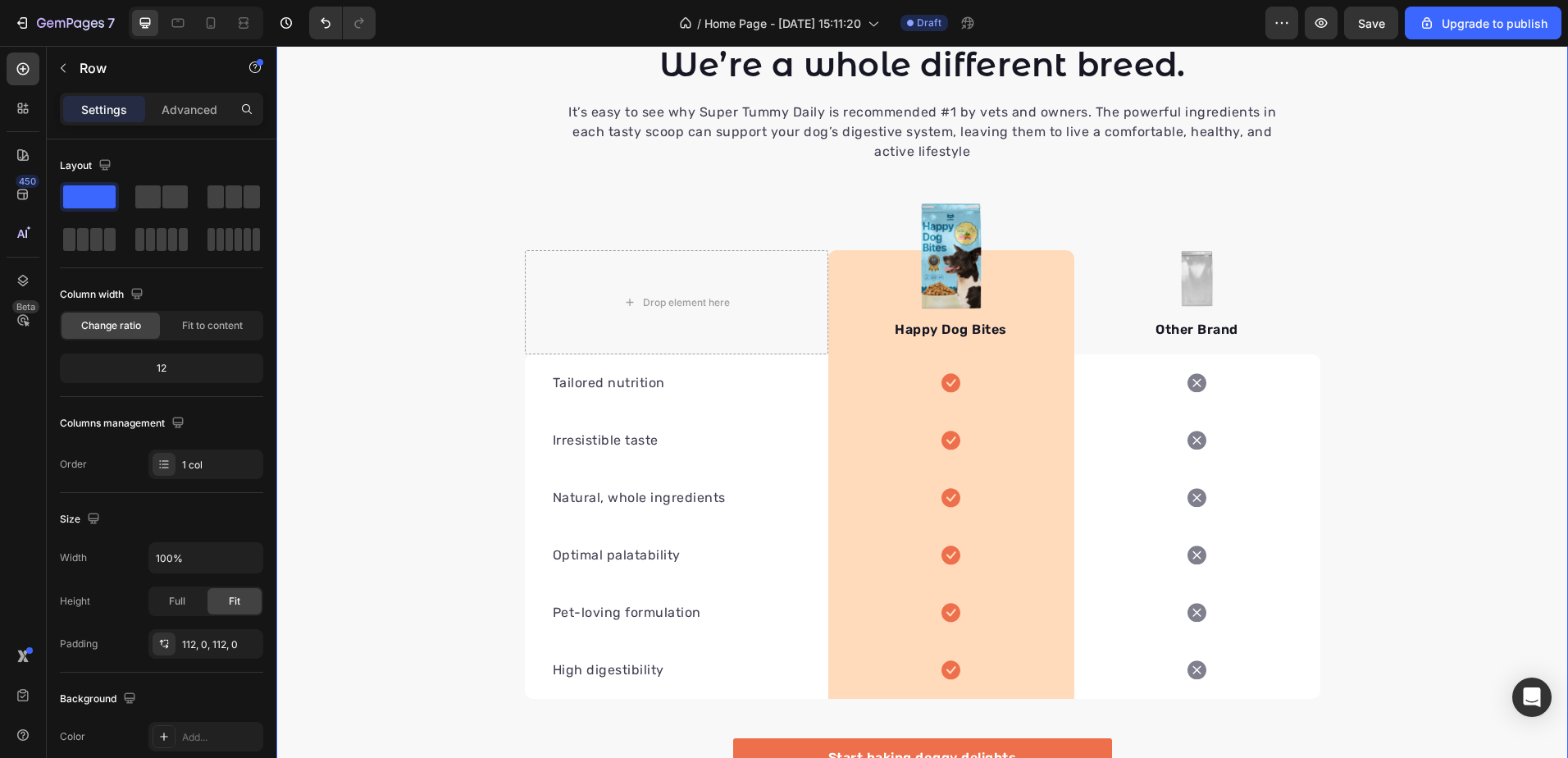
click at [1467, 210] on div "We’re a whole different breed. Heading It’s easy to see why Super Tummy Daily i…" at bounding box center [922, 437] width 1292 height 791
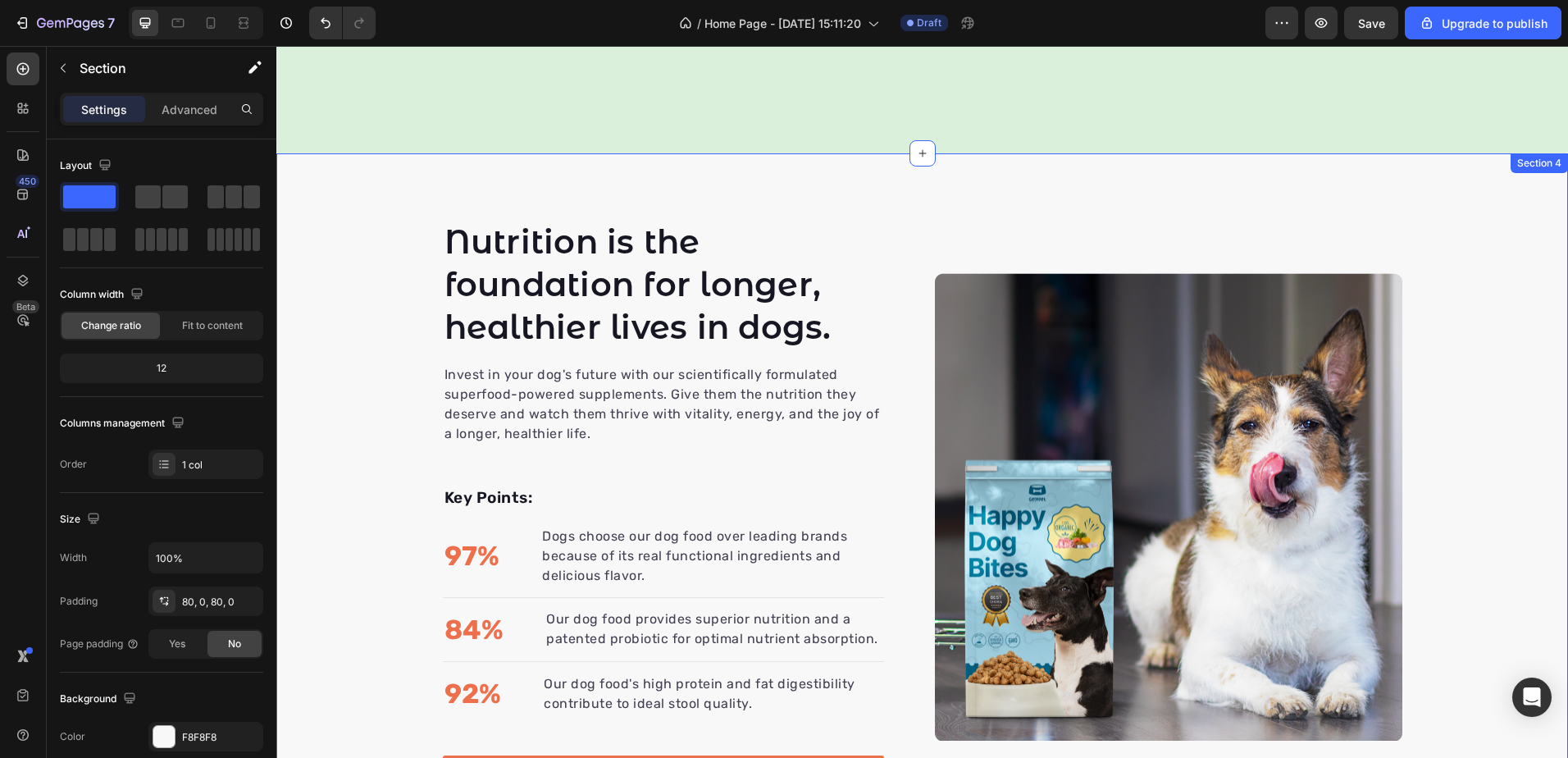
scroll to position [1743, 0]
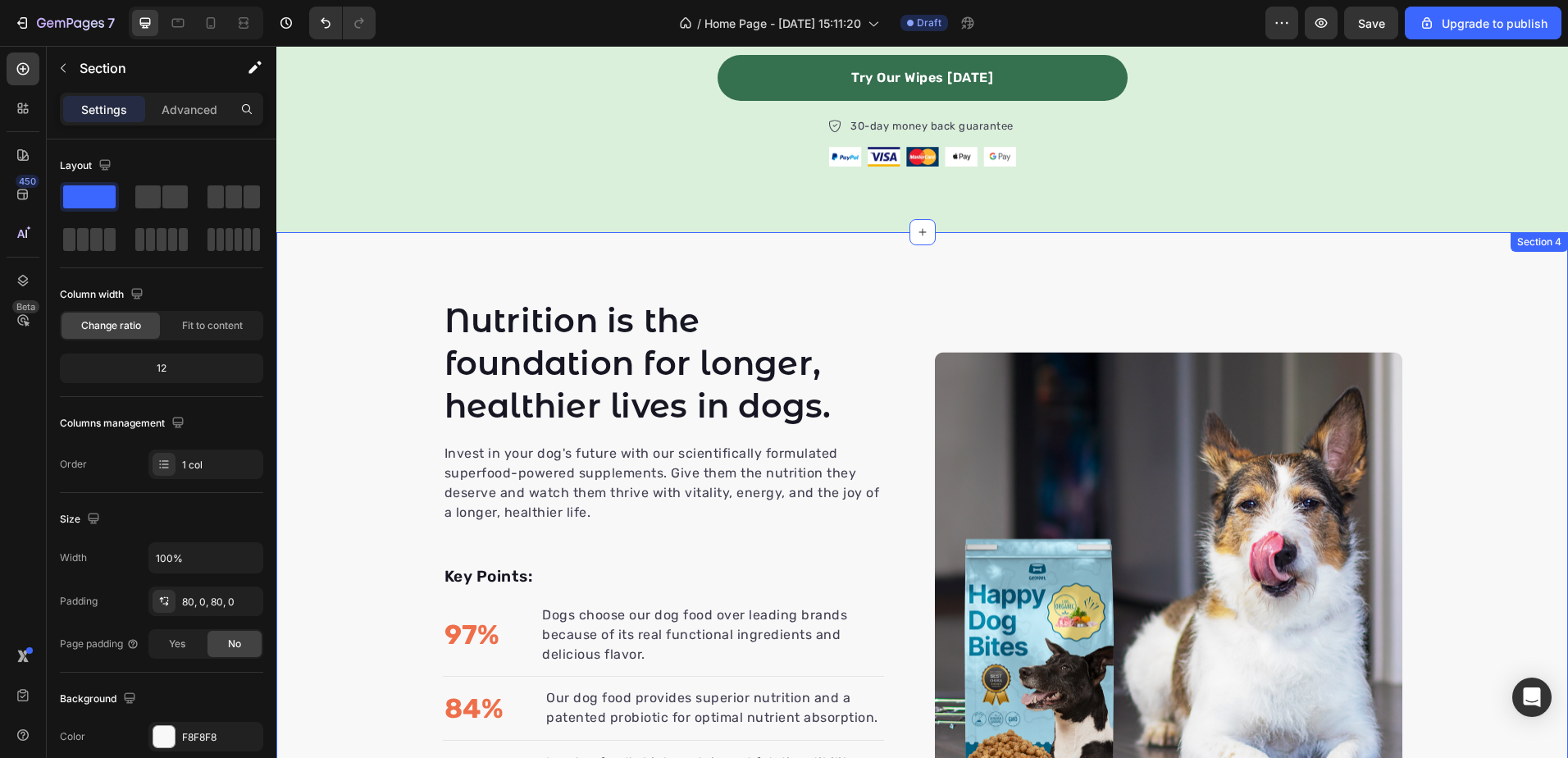
click at [342, 306] on div "Nutrition is the foundation for longer, healthier lives in dogs. Heading Invest…" at bounding box center [922, 586] width 1292 height 576
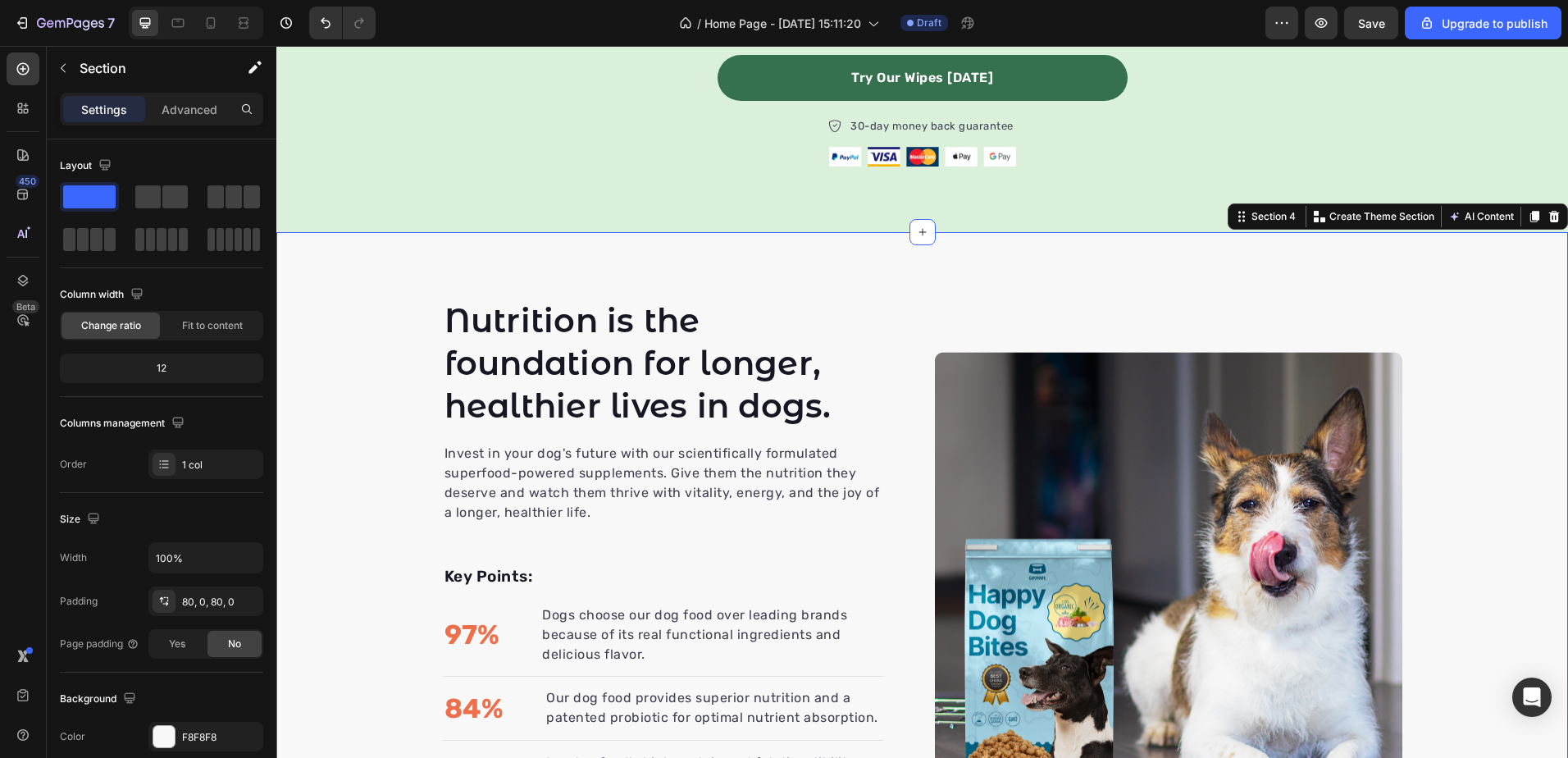
click at [280, 294] on div "Nutrition is the foundation for longer, healthier lives in dogs. Heading Invest…" at bounding box center [922, 585] width 1292 height 707
click at [299, 285] on div "Nutrition is the foundation for longer, healthier lives in dogs. Heading Invest…" at bounding box center [922, 585] width 1292 height 707
click at [326, 314] on div "Nutrition is the foundation for longer, healthier lives in dogs. Heading Invest…" at bounding box center [922, 586] width 1292 height 576
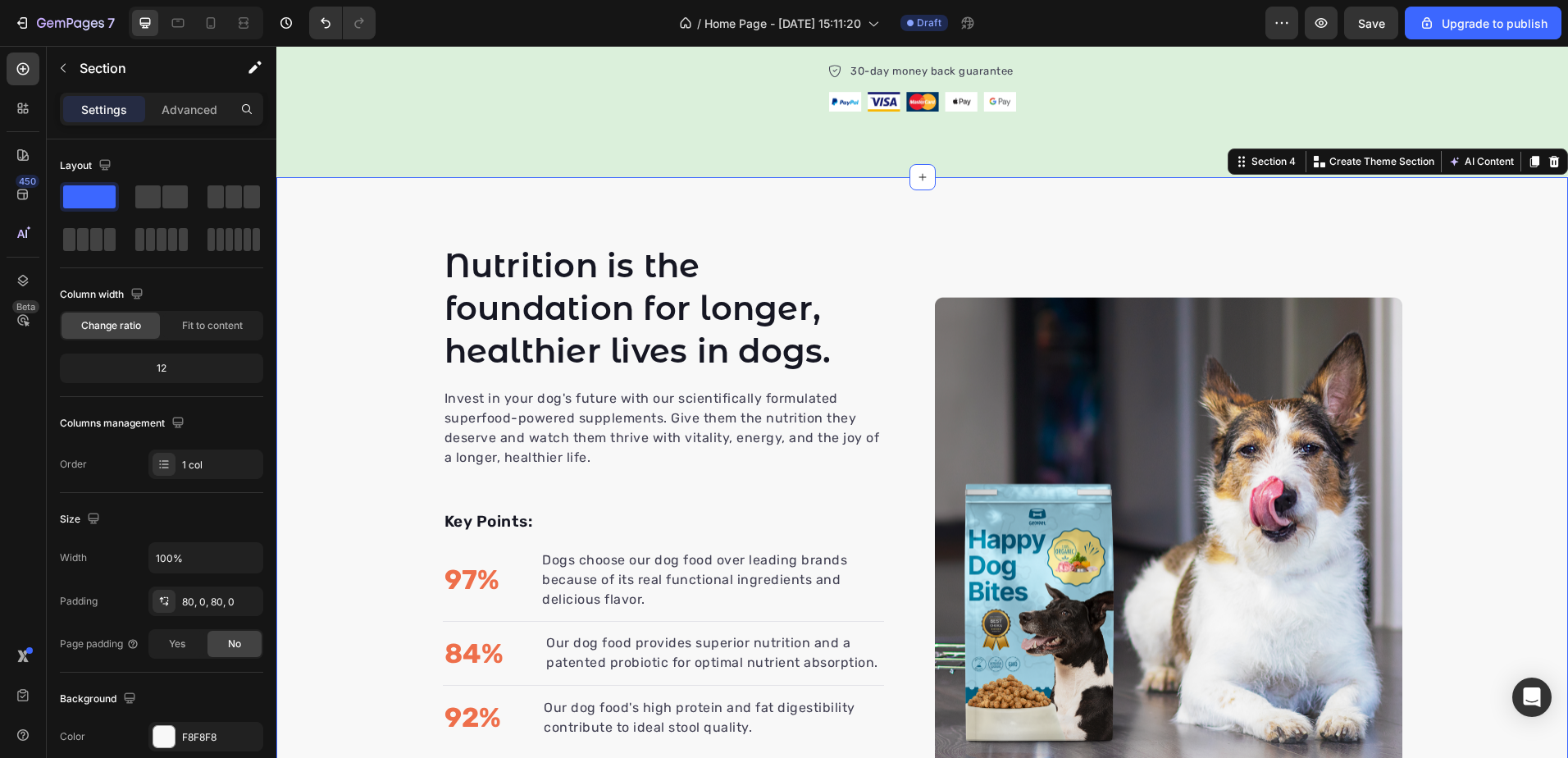
scroll to position [1661, 0]
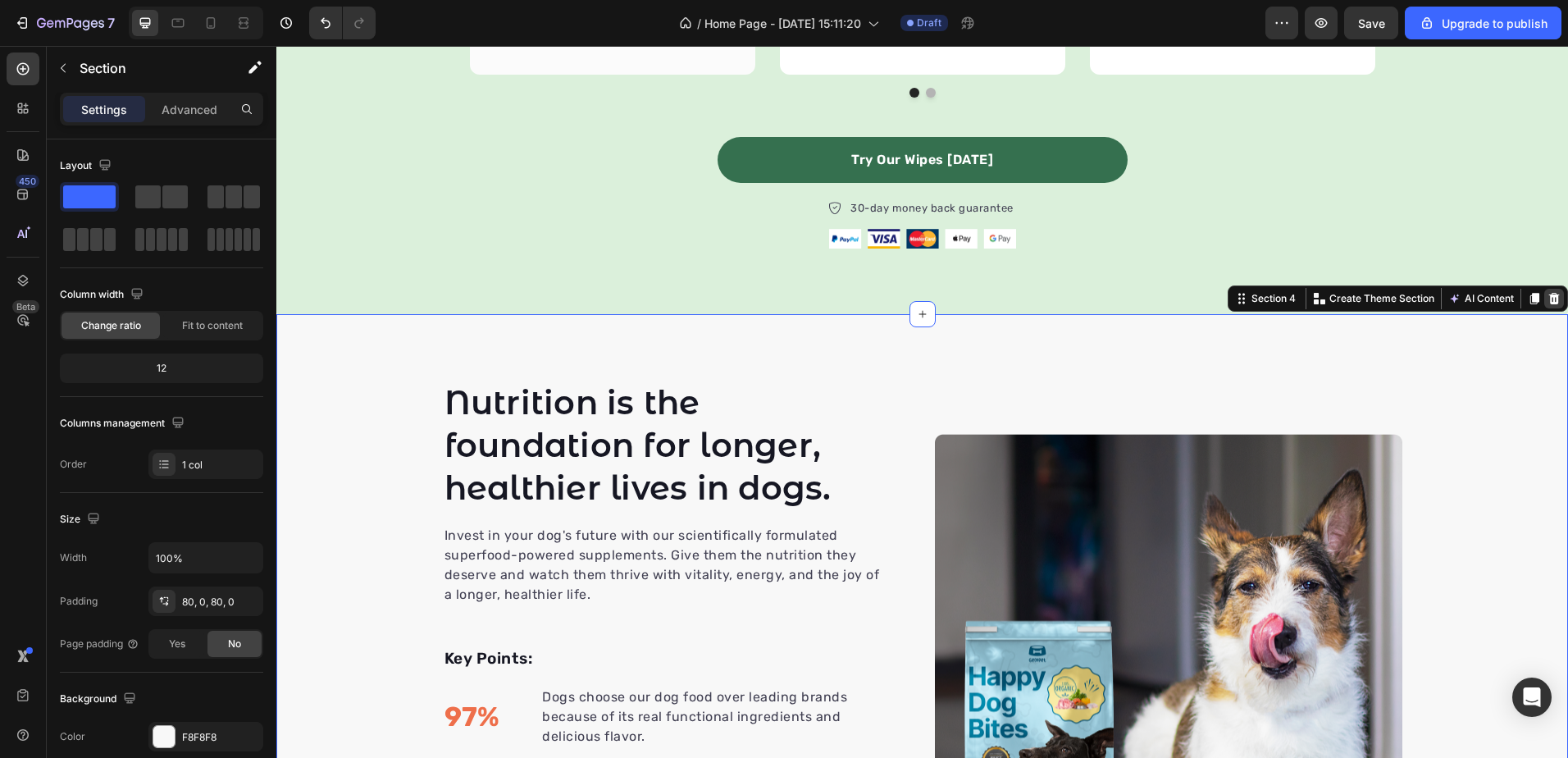
click at [1549, 295] on icon at bounding box center [1554, 299] width 11 height 12
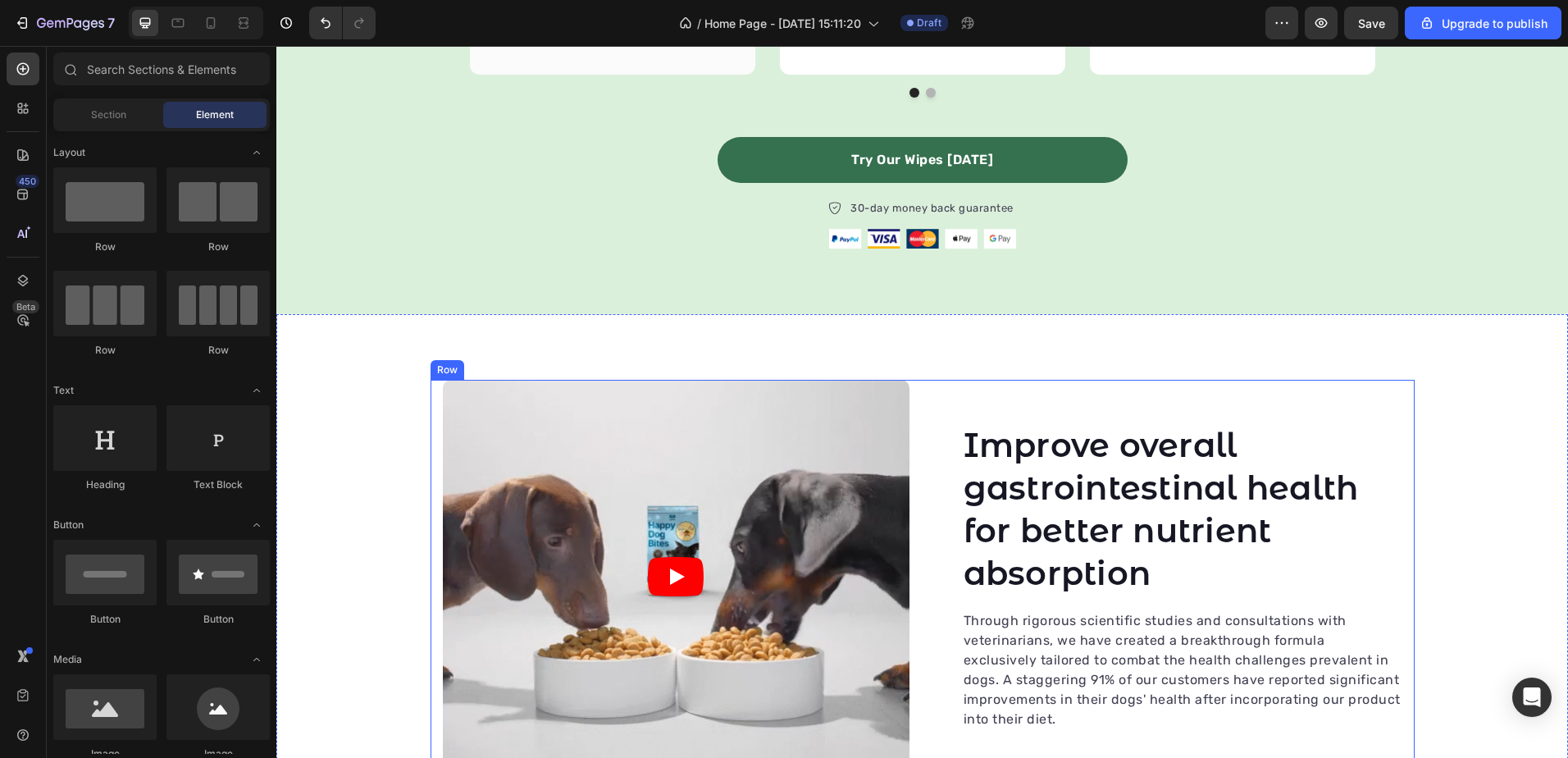
scroll to position [1907, 0]
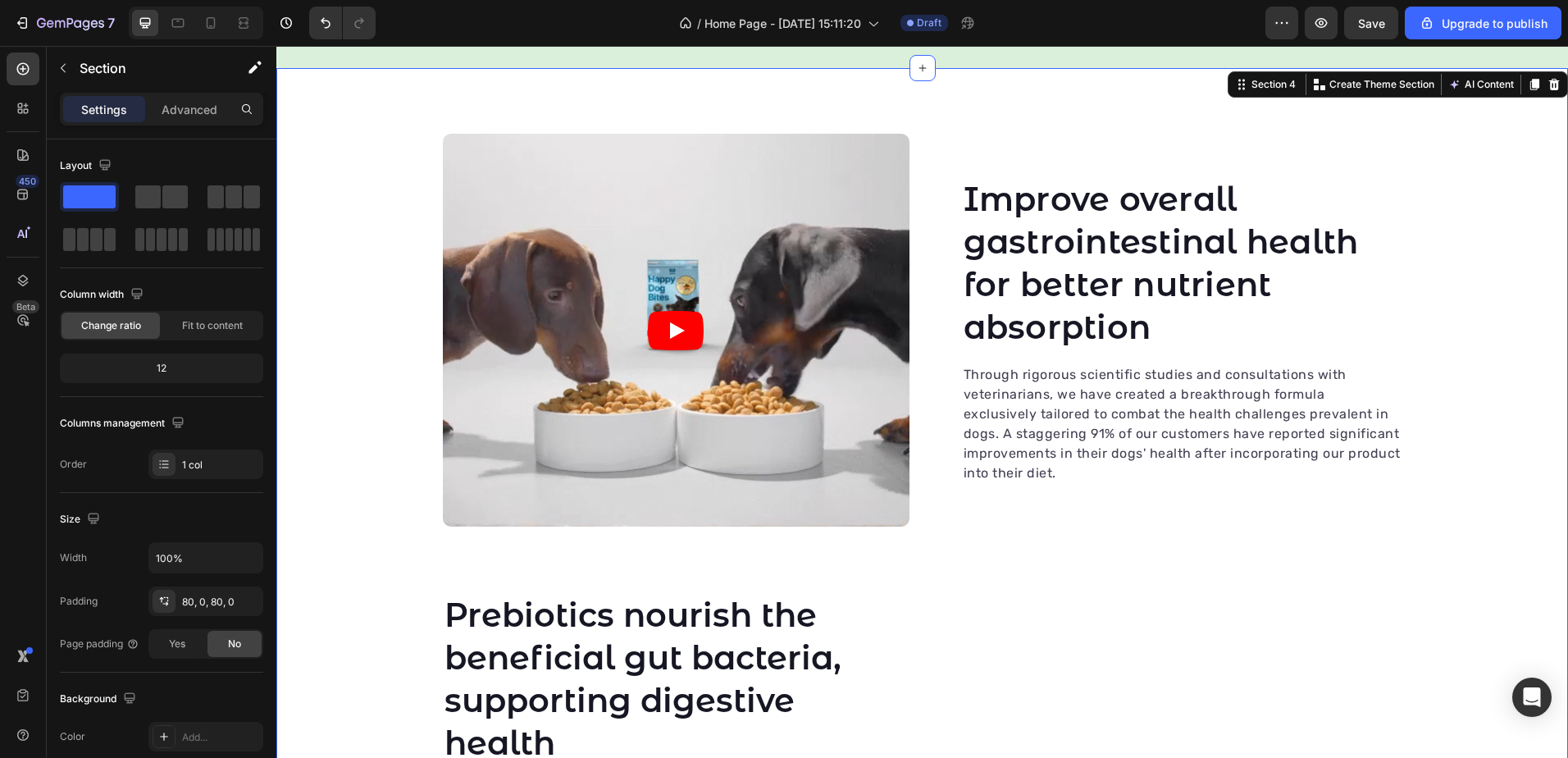
click at [1477, 161] on div "Video Improve overall gastrointestinal health for better nutrient absorption He…" at bounding box center [922, 559] width 1292 height 852
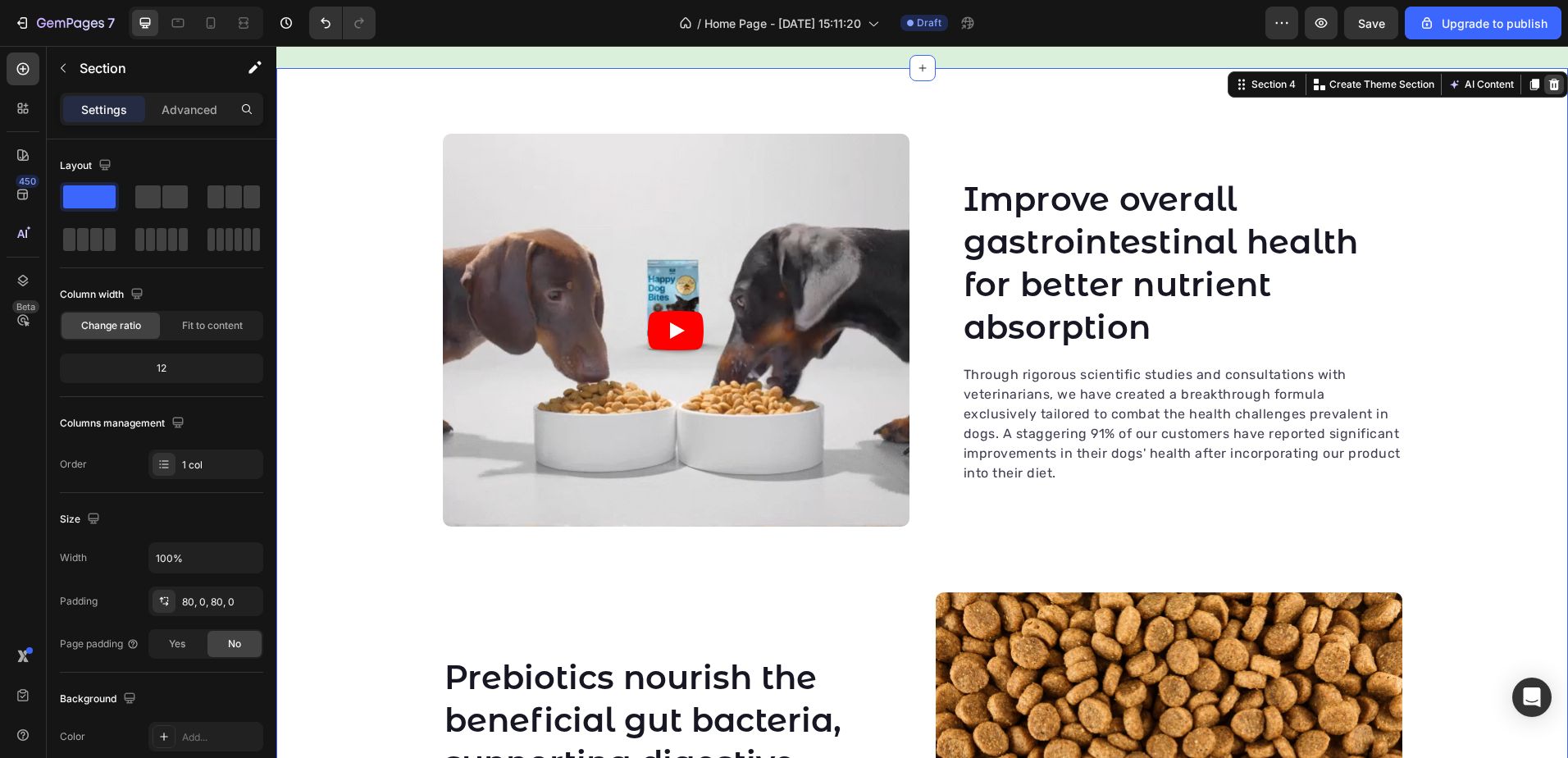
click at [1547, 85] on icon at bounding box center [1553, 84] width 13 height 13
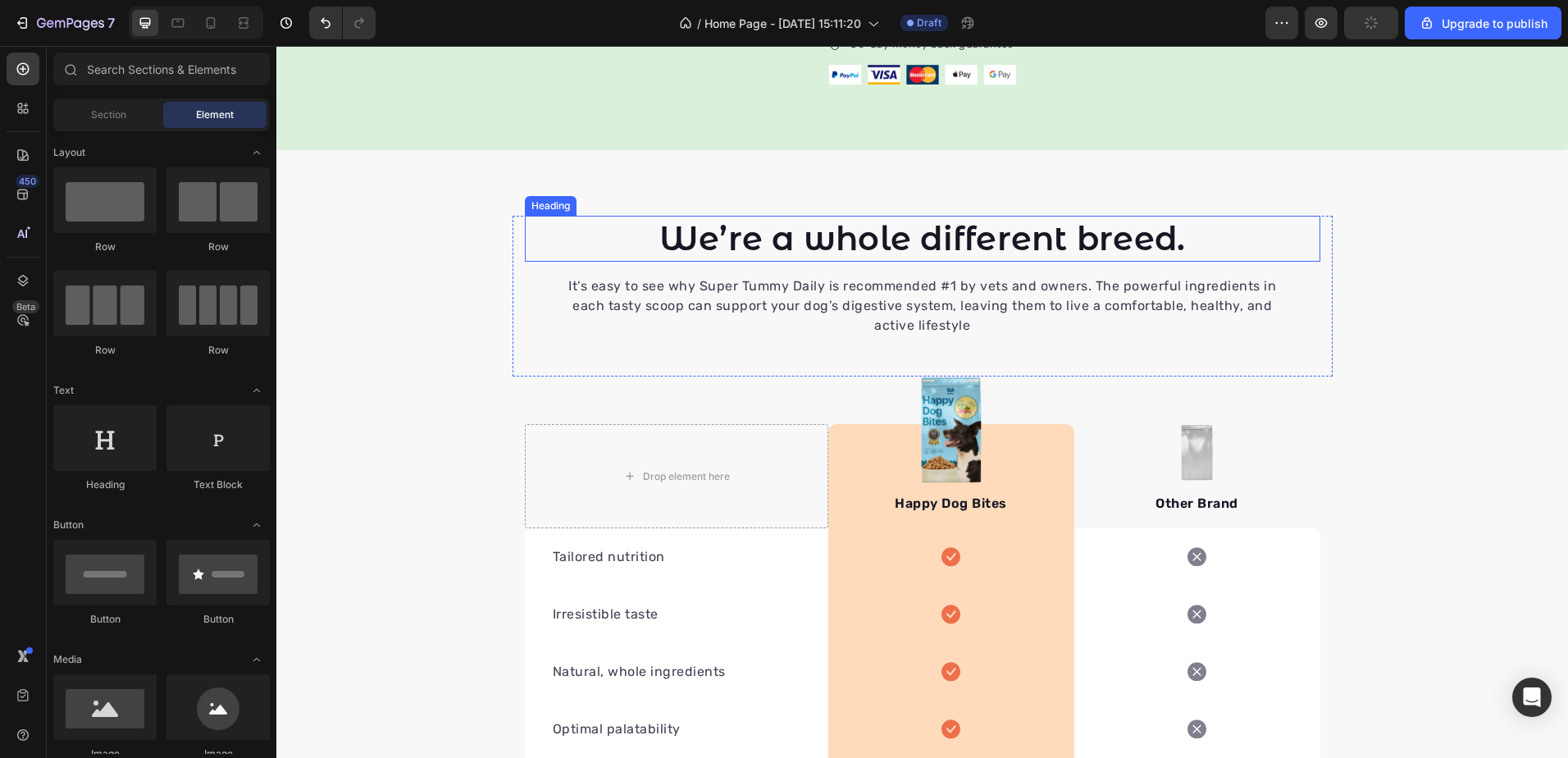
scroll to position [1930, 0]
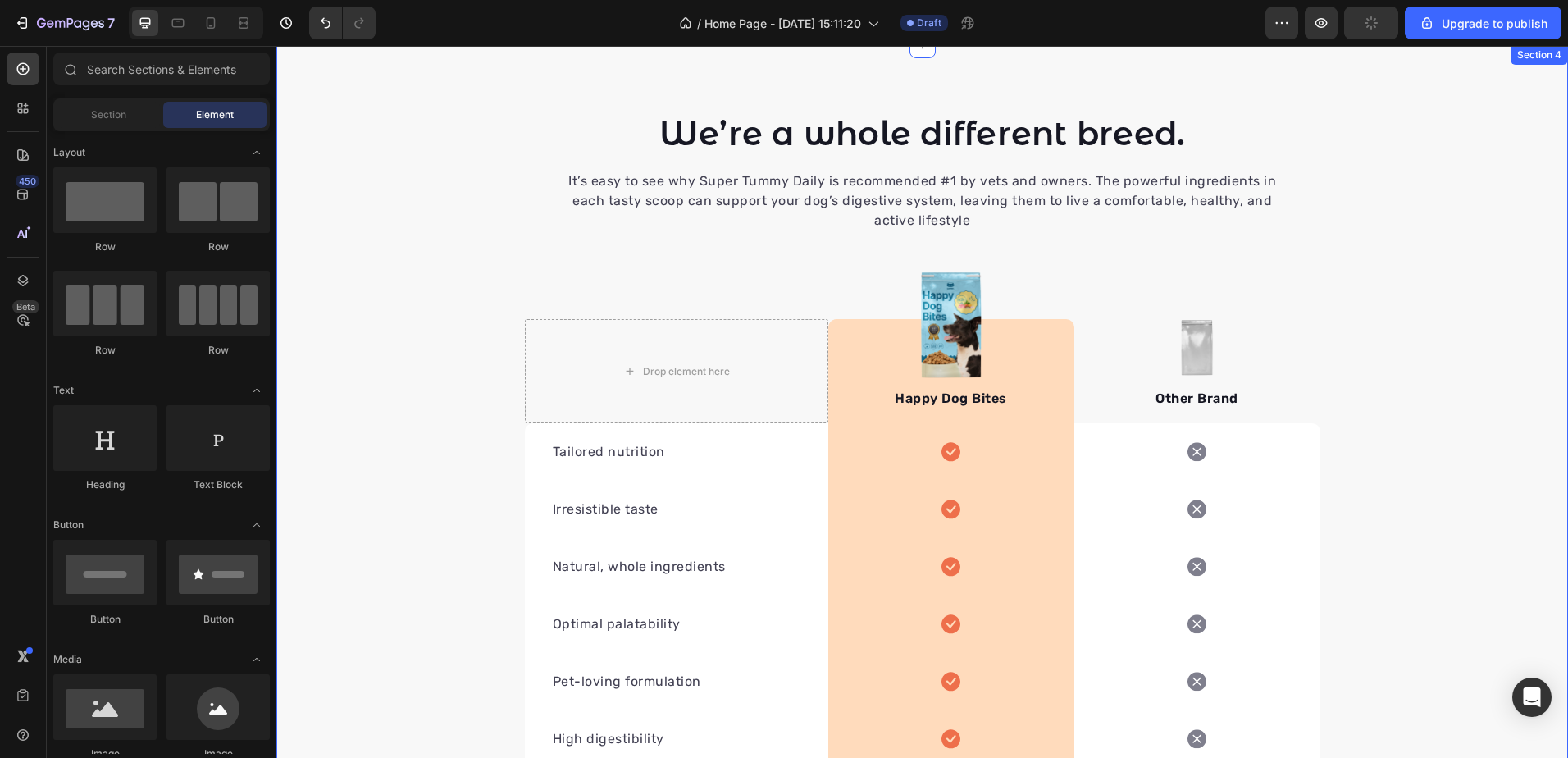
click at [1400, 375] on div "We’re a whole different breed. Heading It’s easy to see why Super Tummy Daily i…" at bounding box center [922, 506] width 1292 height 791
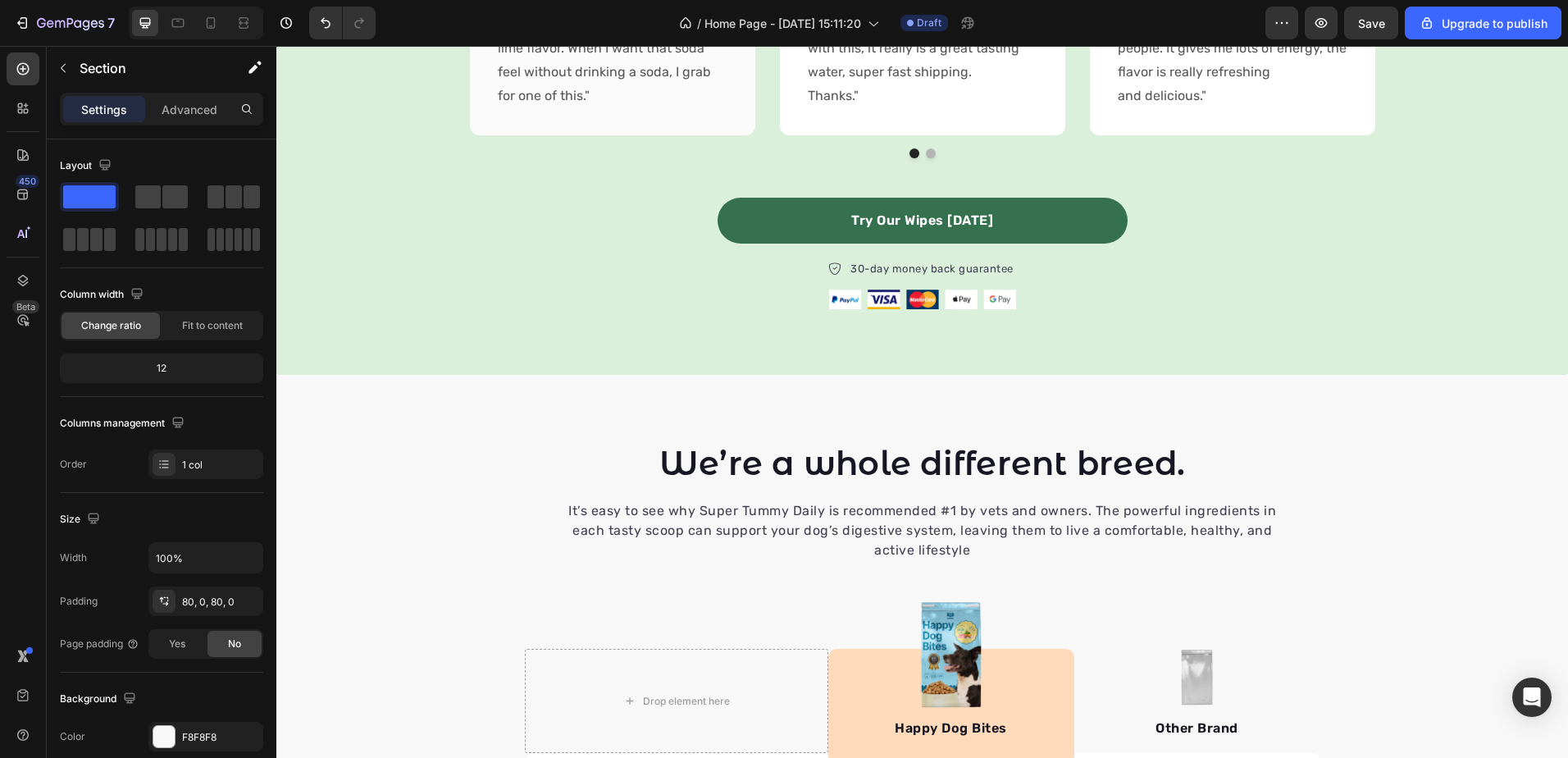
scroll to position [1928, 0]
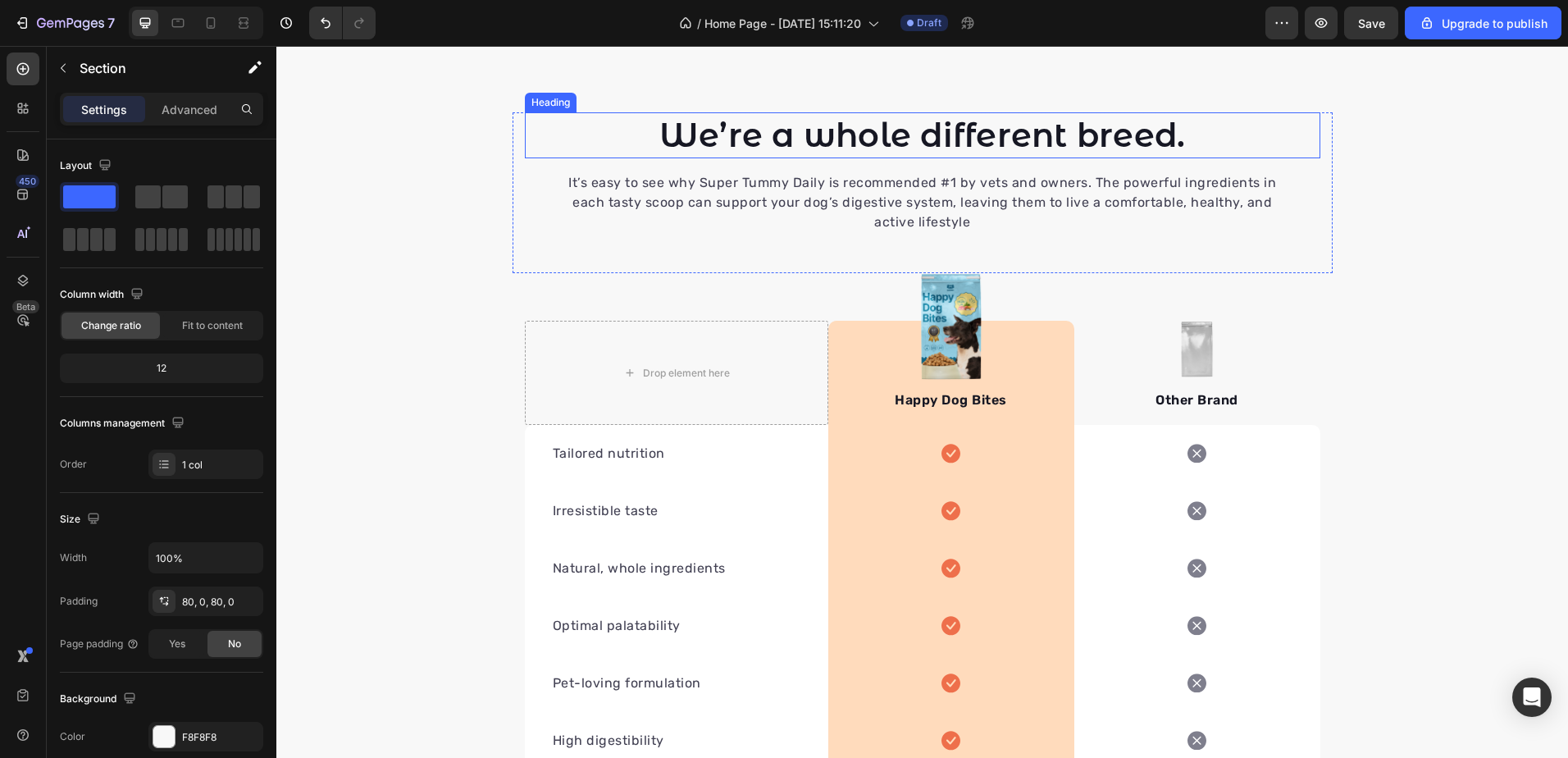
click at [813, 144] on p "We’re a whole different breed." at bounding box center [923, 135] width 792 height 42
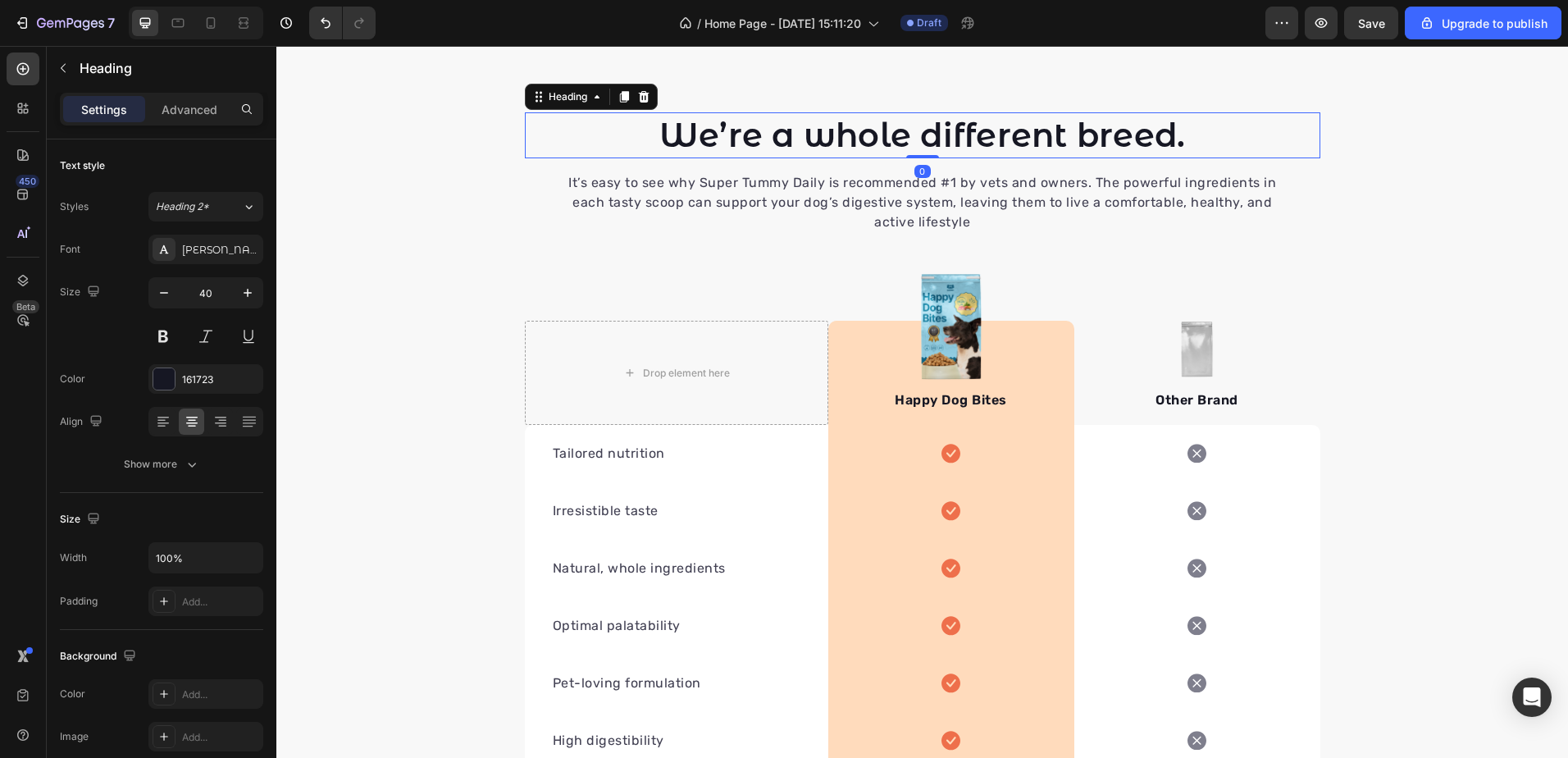
click at [813, 144] on p "We’re a whole different breed." at bounding box center [923, 135] width 792 height 42
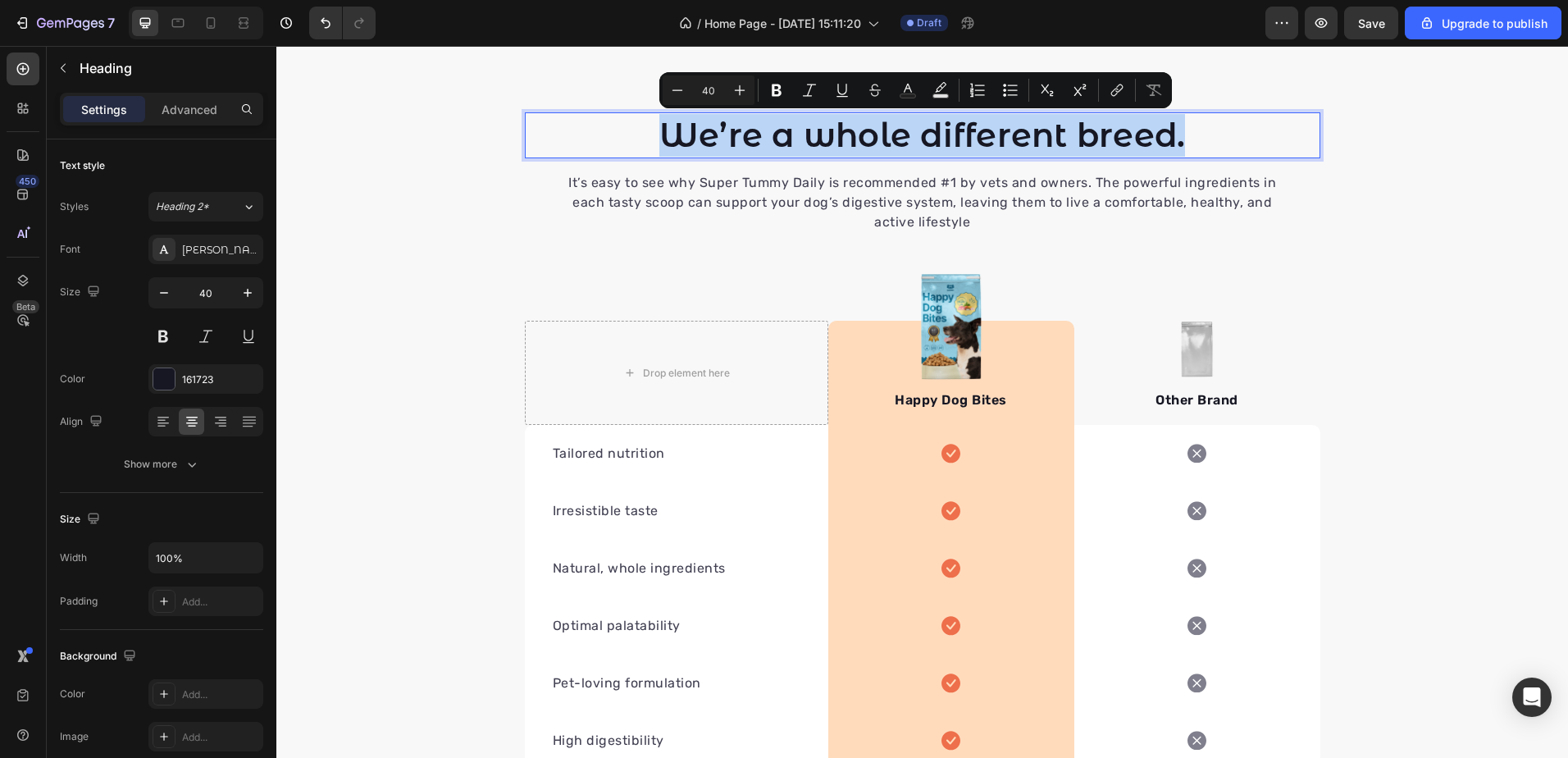
click at [1219, 141] on p "We’re a whole different breed." at bounding box center [923, 135] width 792 height 42
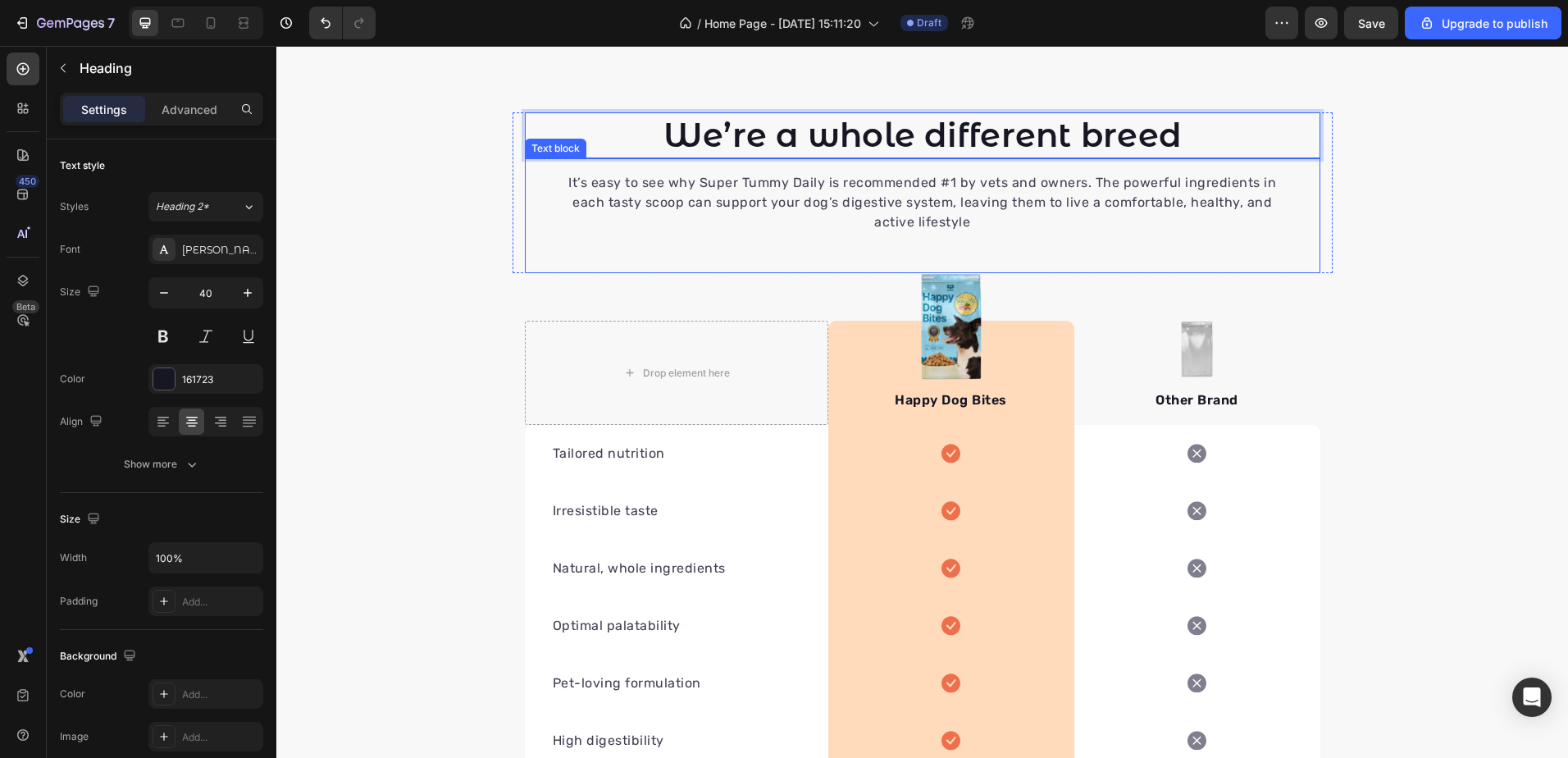
click at [826, 177] on p "It’s easy to see why Super Tummy Daily is recommended #1 by vets and owners. Th…" at bounding box center [922, 203] width 716 height 59
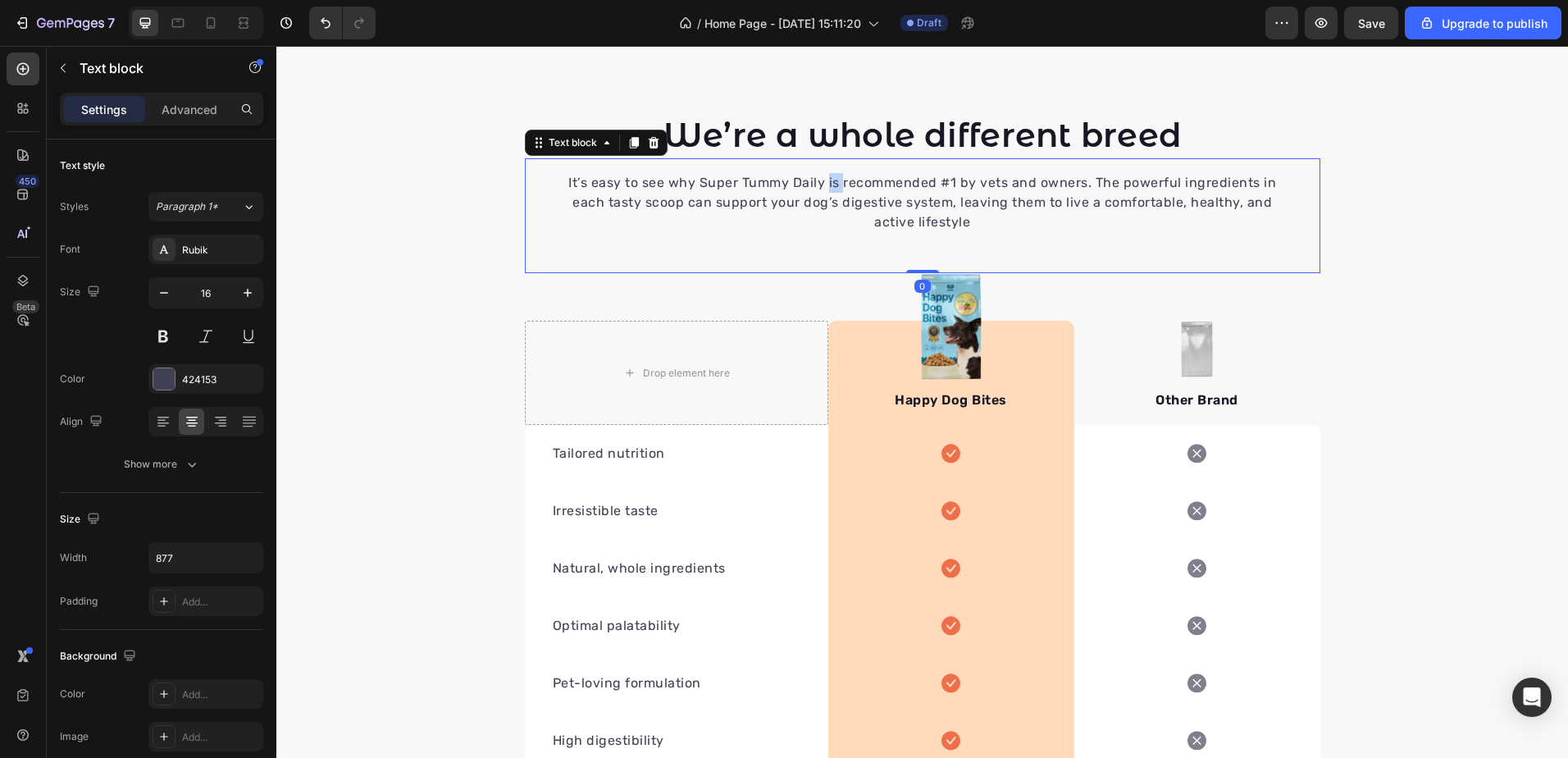
click at [826, 177] on p "It’s easy to see why Super Tummy Daily is recommended #1 by vets and owners. Th…" at bounding box center [922, 203] width 716 height 59
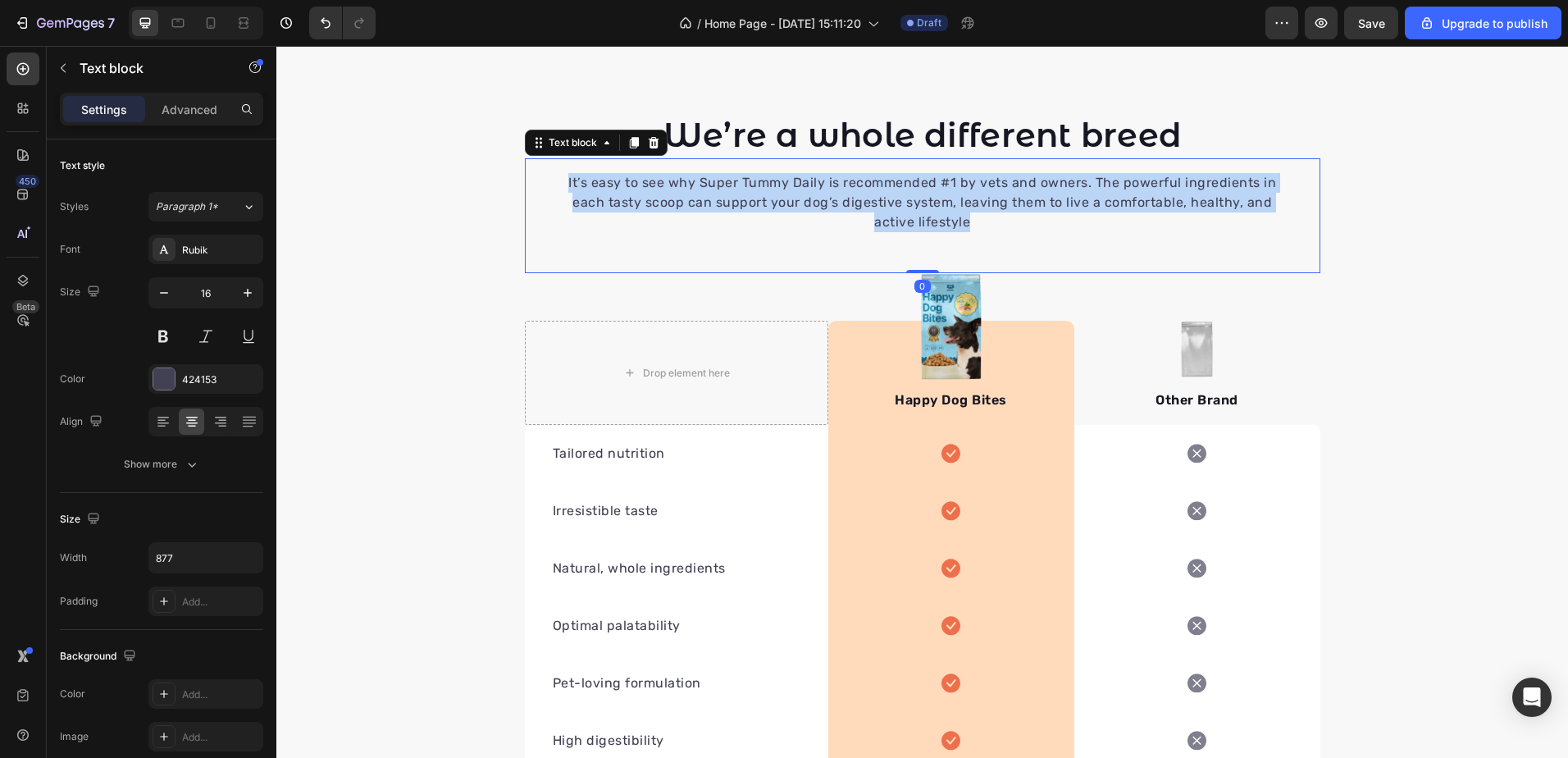
click at [826, 177] on p "It’s easy to see why Super Tummy Daily is recommended #1 by vets and owners. Th…" at bounding box center [922, 203] width 716 height 59
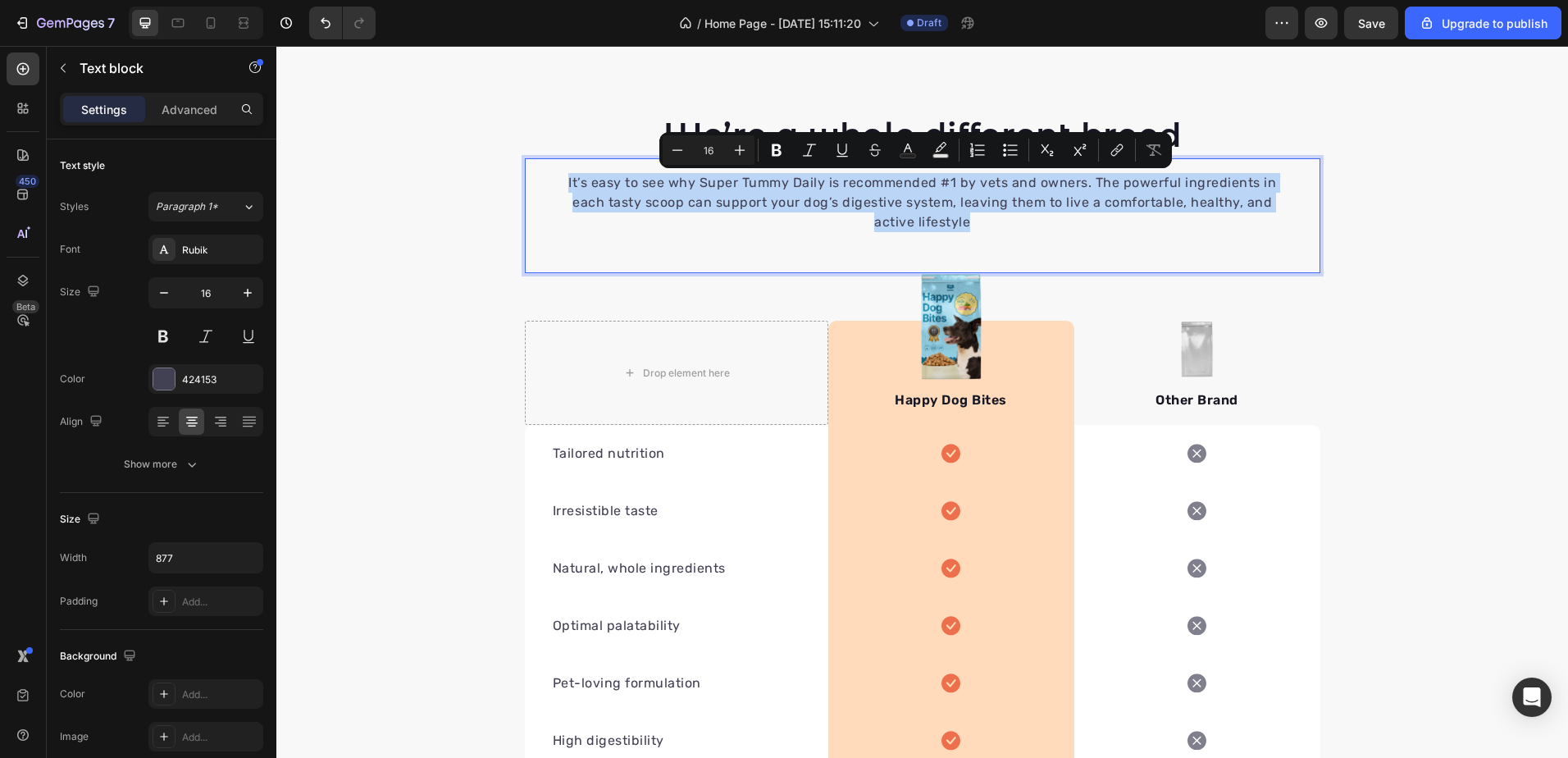
click at [969, 171] on div "It’s easy to see why Super Tummy Daily is recommended #1 by vets and owners. Th…" at bounding box center [922, 202] width 720 height 62
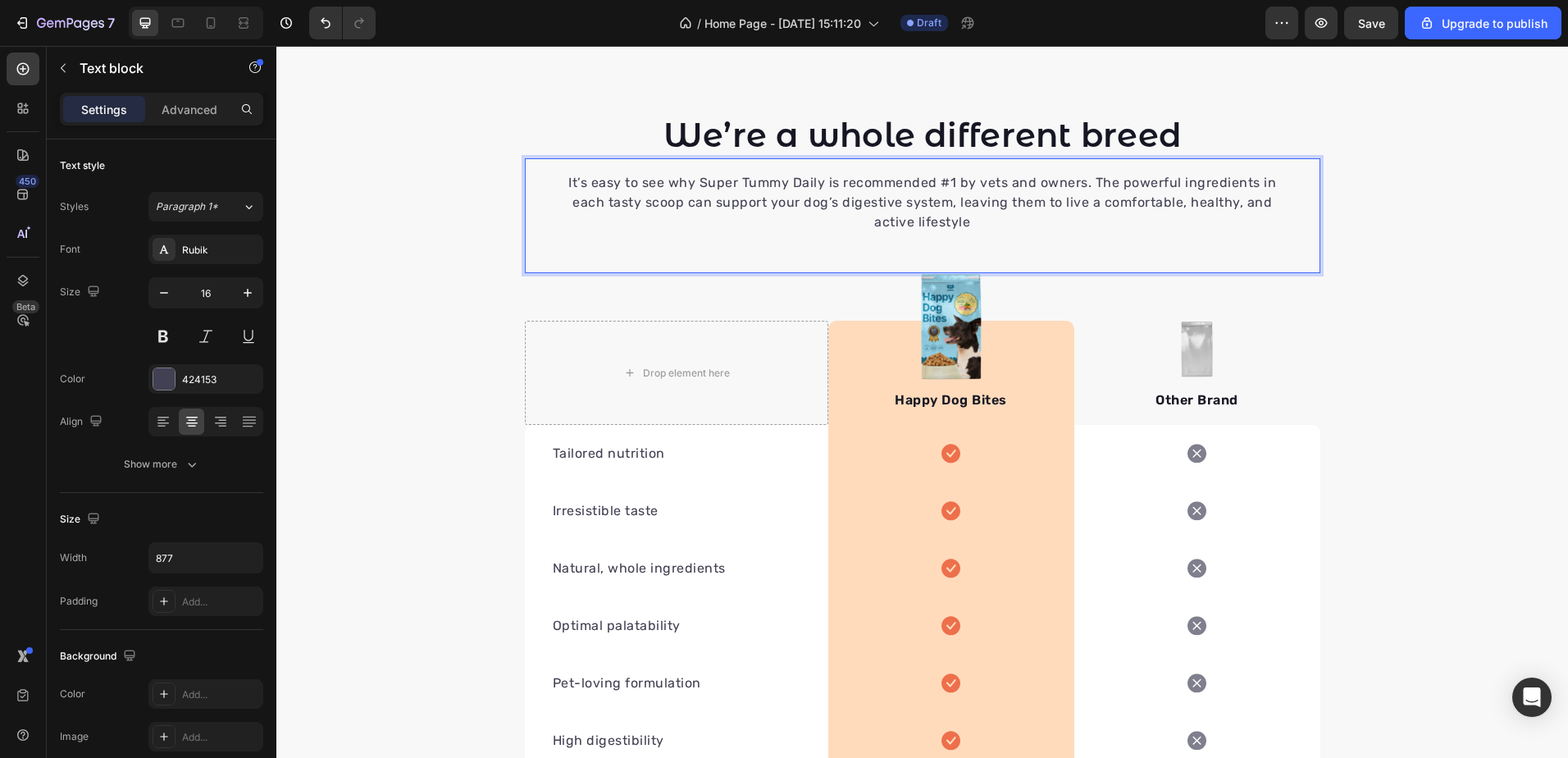
click at [1032, 174] on p "It’s easy to see why Super Tummy Daily is recommended #1 by vets and owners. Th…" at bounding box center [922, 203] width 716 height 59
click at [1085, 204] on p "It’s easy to see why Super Tummy Daily is recommended #1 by vets and owners. Th…" at bounding box center [922, 203] width 716 height 59
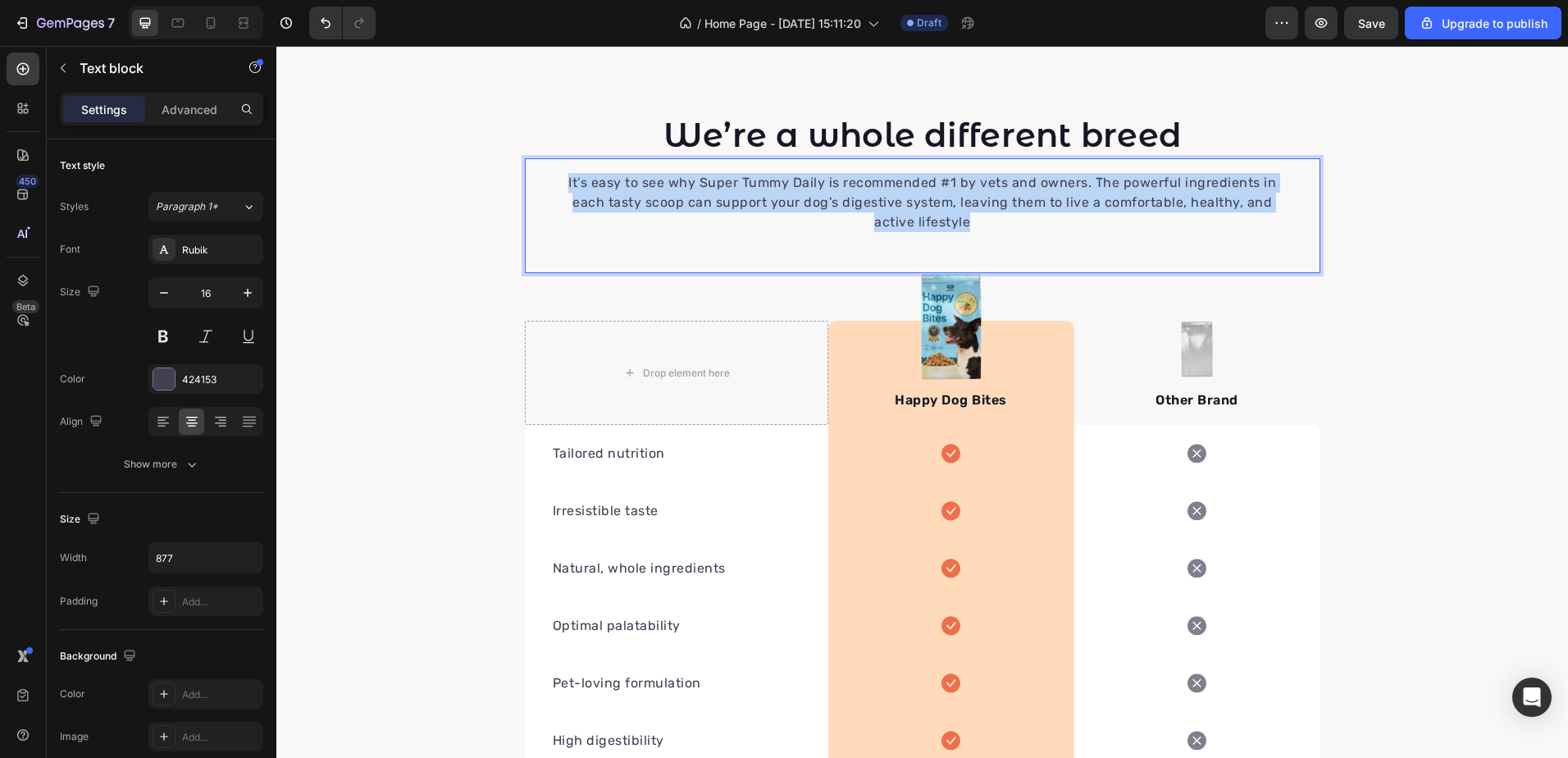
click at [1085, 204] on p "It’s easy to see why Super Tummy Daily is recommended #1 by vets and owners. Th…" at bounding box center [922, 203] width 716 height 59
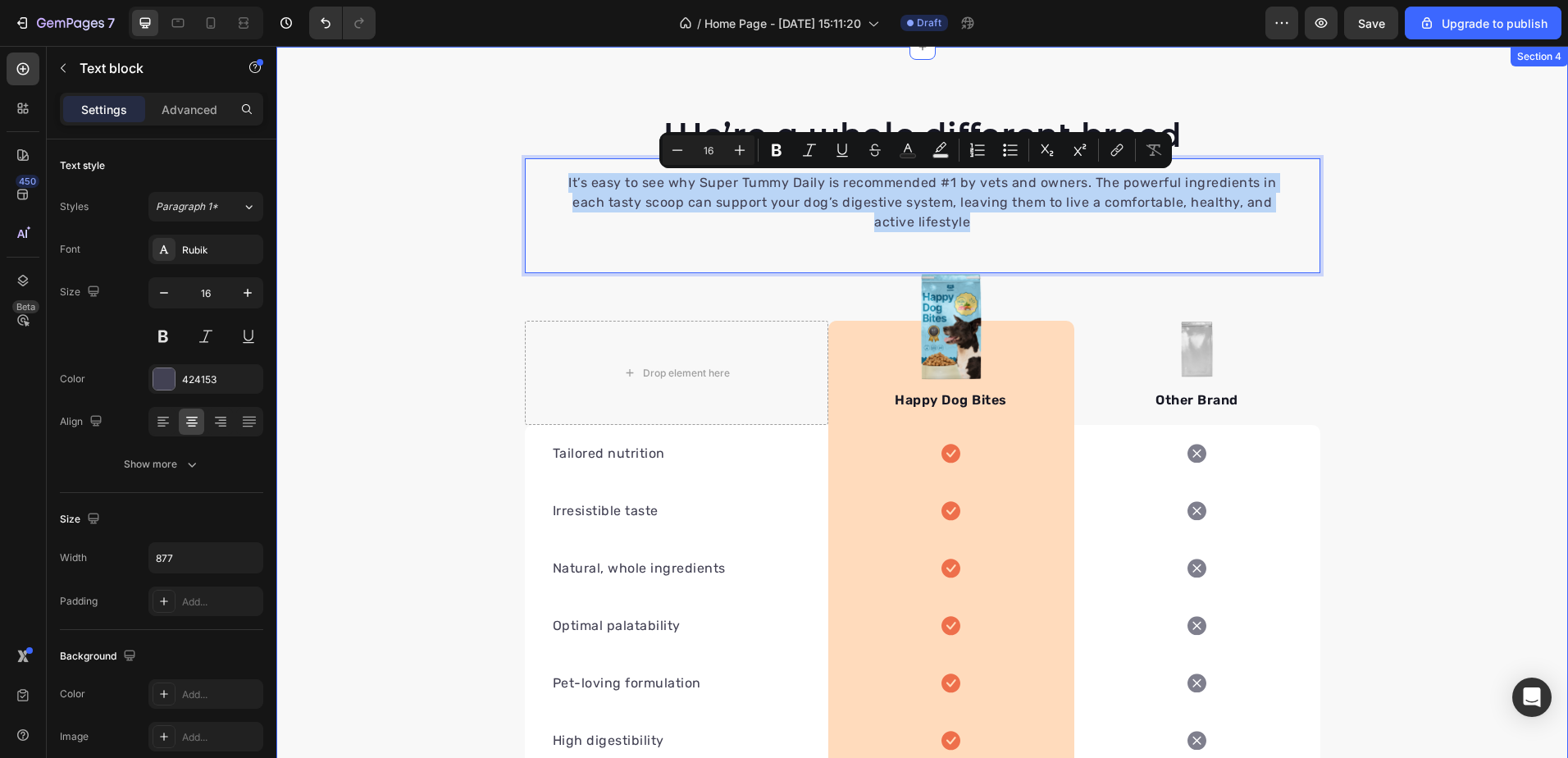
click at [1362, 173] on div "We’re a whole different breed Heading It’s easy to see why Super Tummy Daily is…" at bounding box center [922, 507] width 1292 height 791
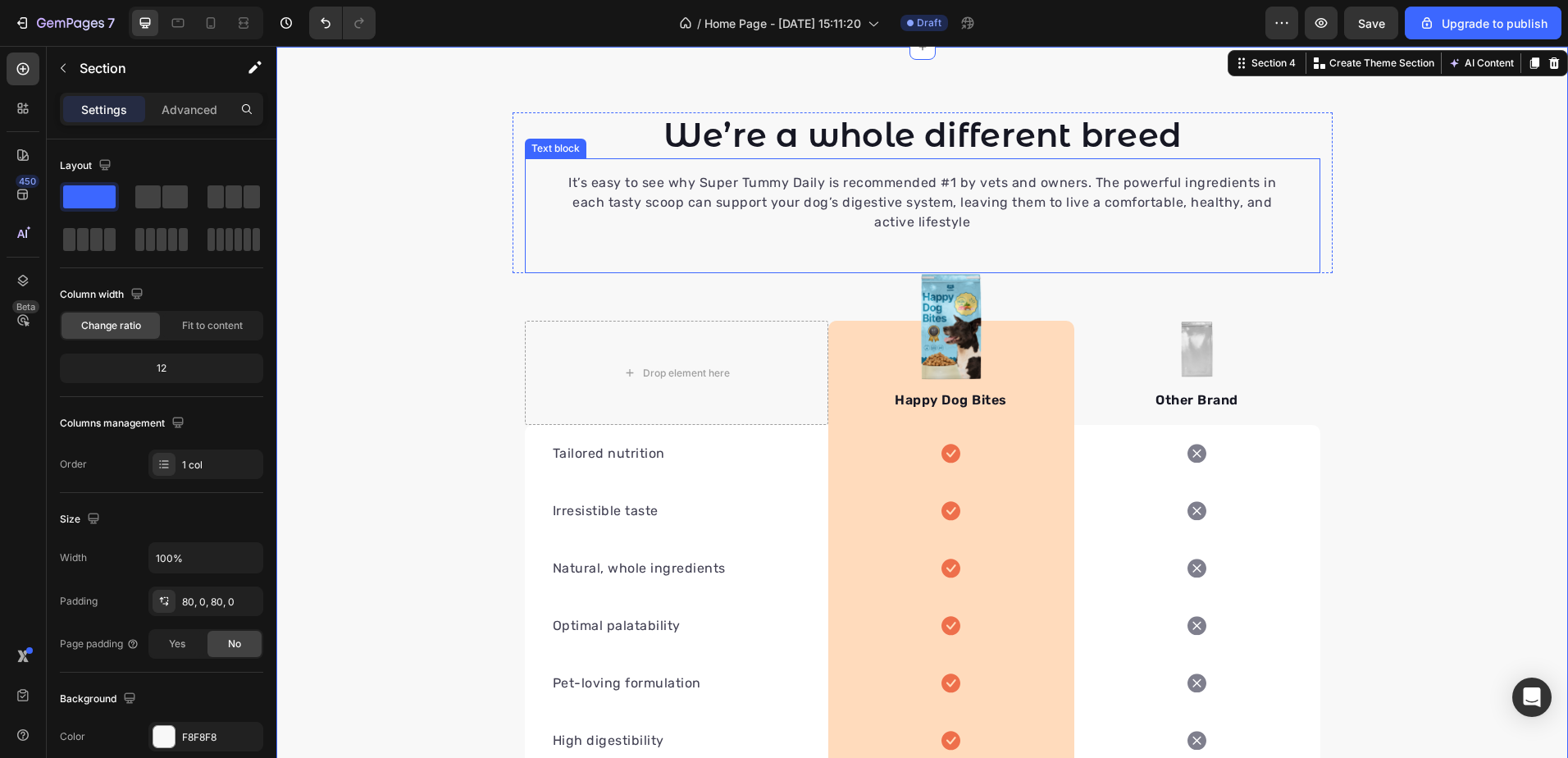
click at [1249, 204] on p "It’s easy to see why Super Tummy Daily is recommended #1 by vets and owners. Th…" at bounding box center [922, 203] width 716 height 59
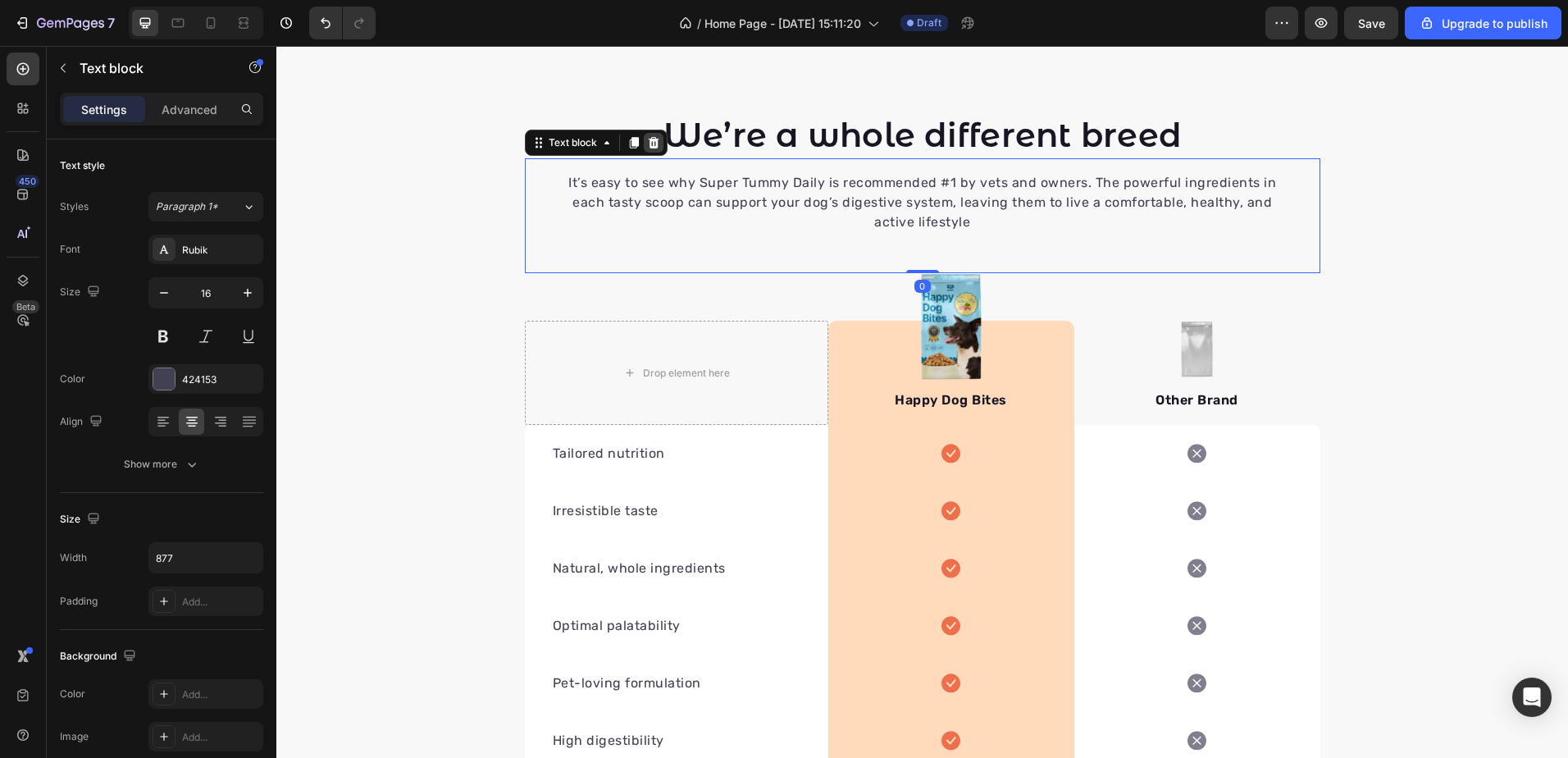
click at [648, 143] on icon at bounding box center [653, 143] width 11 height 12
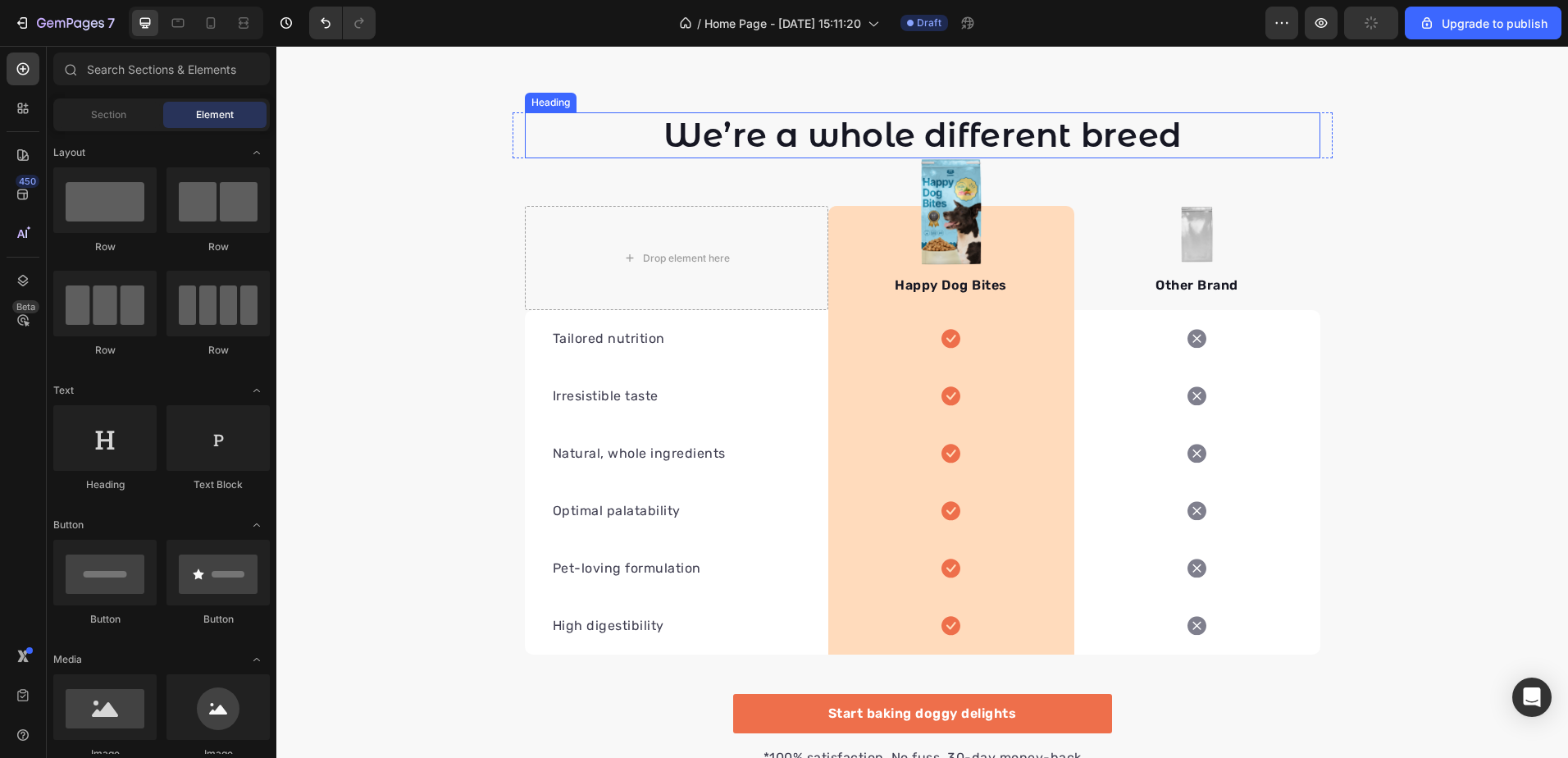
click at [943, 144] on p "We’re a whole different breed" at bounding box center [923, 135] width 792 height 42
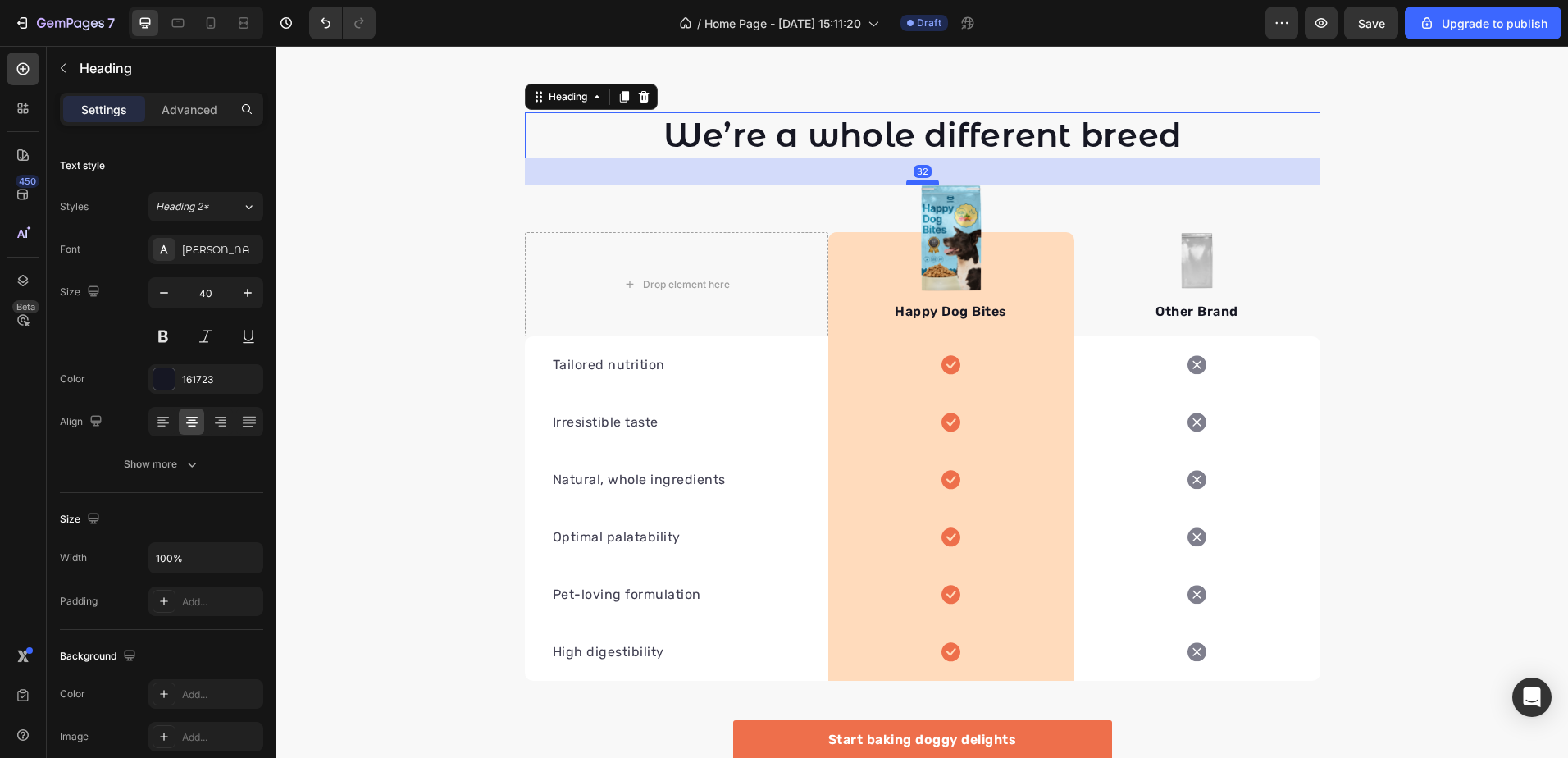
drag, startPoint x: 922, startPoint y: 156, endPoint x: 927, endPoint y: 183, distance: 27.5
click at [927, 183] on div at bounding box center [922, 182] width 32 height 5
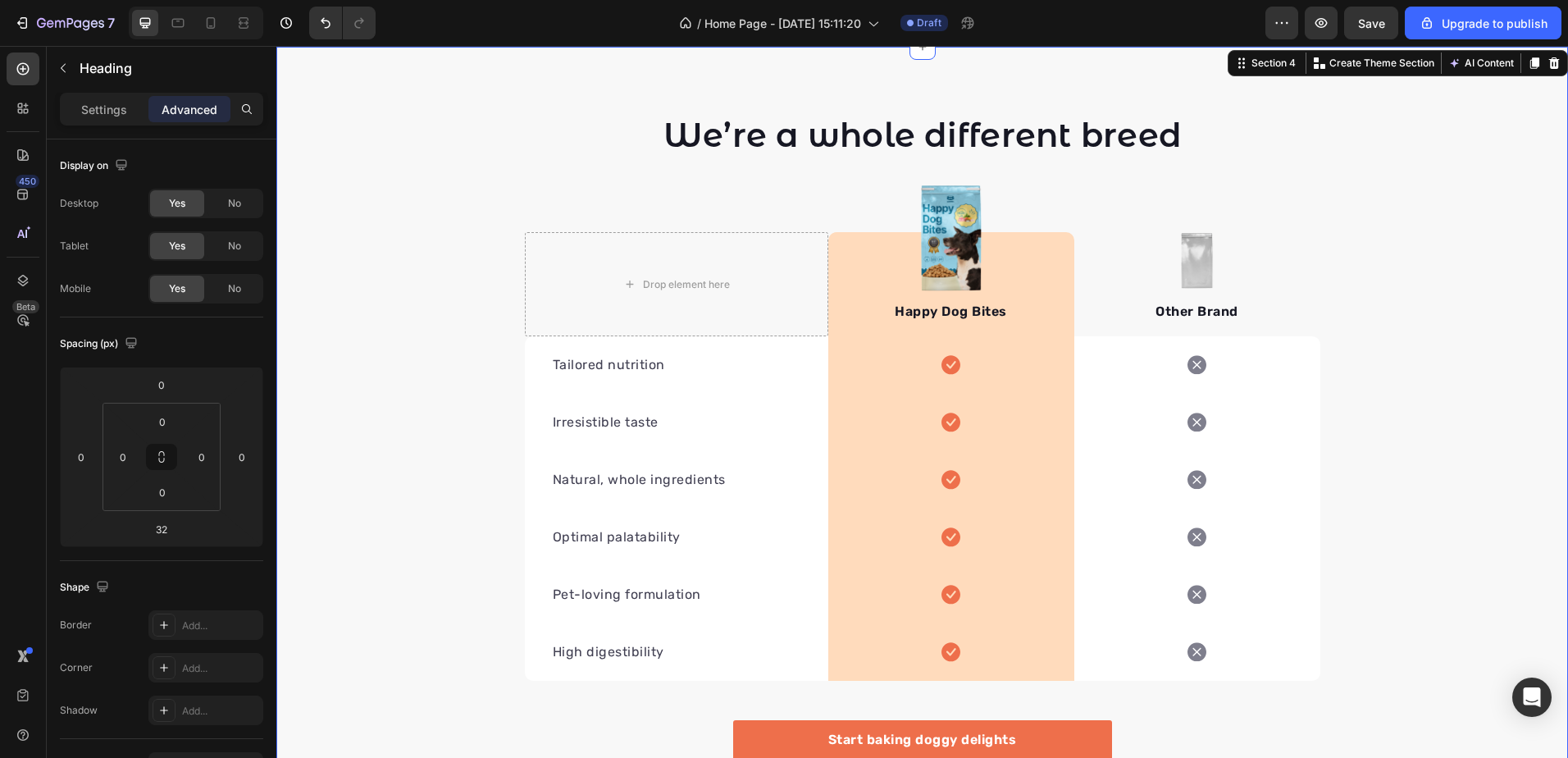
click at [1345, 202] on div "We’re a whole different breed Heading Row Drop element here Image Happy Dog Bit…" at bounding box center [922, 463] width 1292 height 703
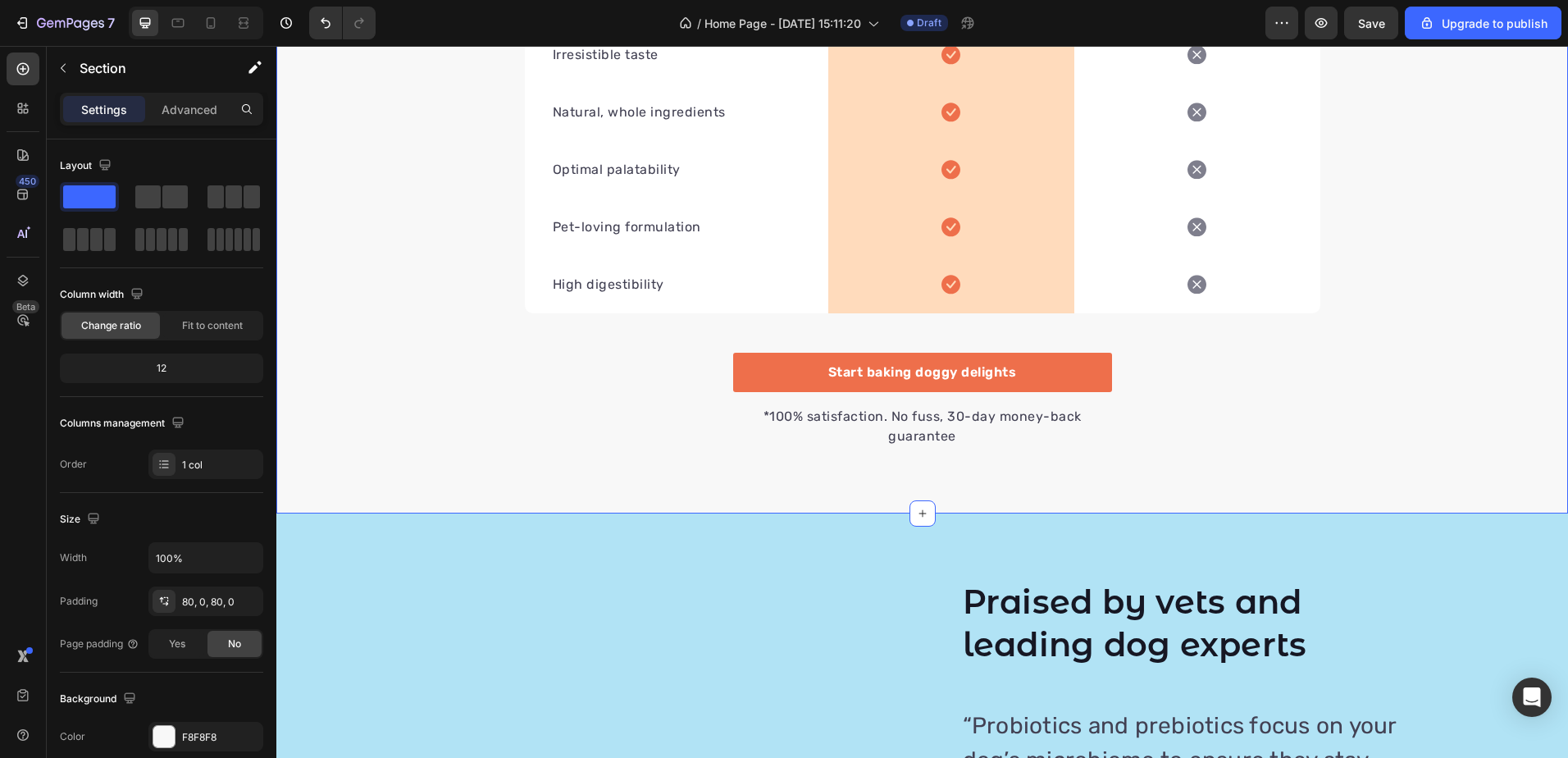
scroll to position [2174, 0]
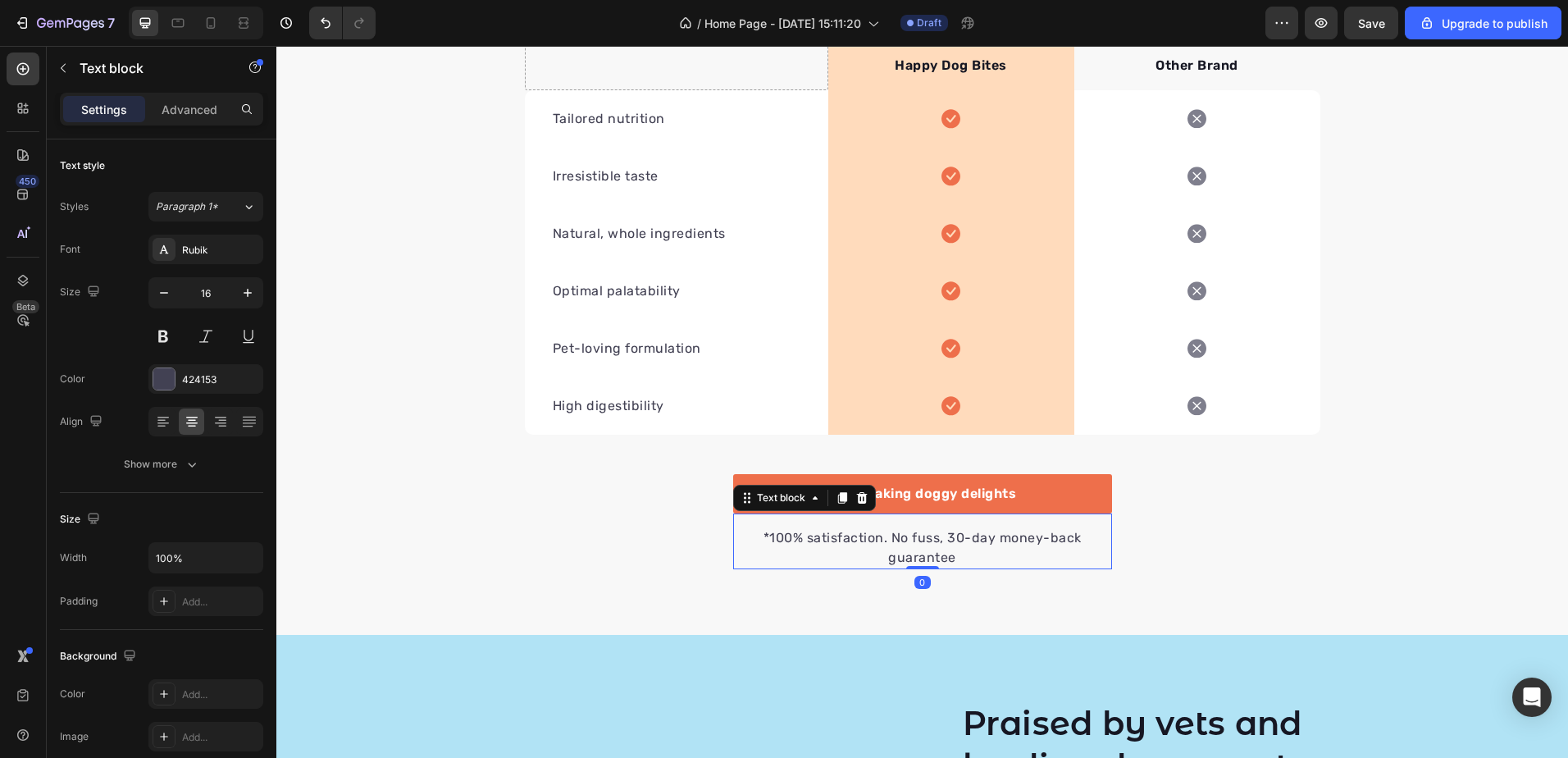
click at [943, 532] on p "*100% satisfaction. No fuss, 30-day money-back guarantee" at bounding box center [922, 548] width 376 height 39
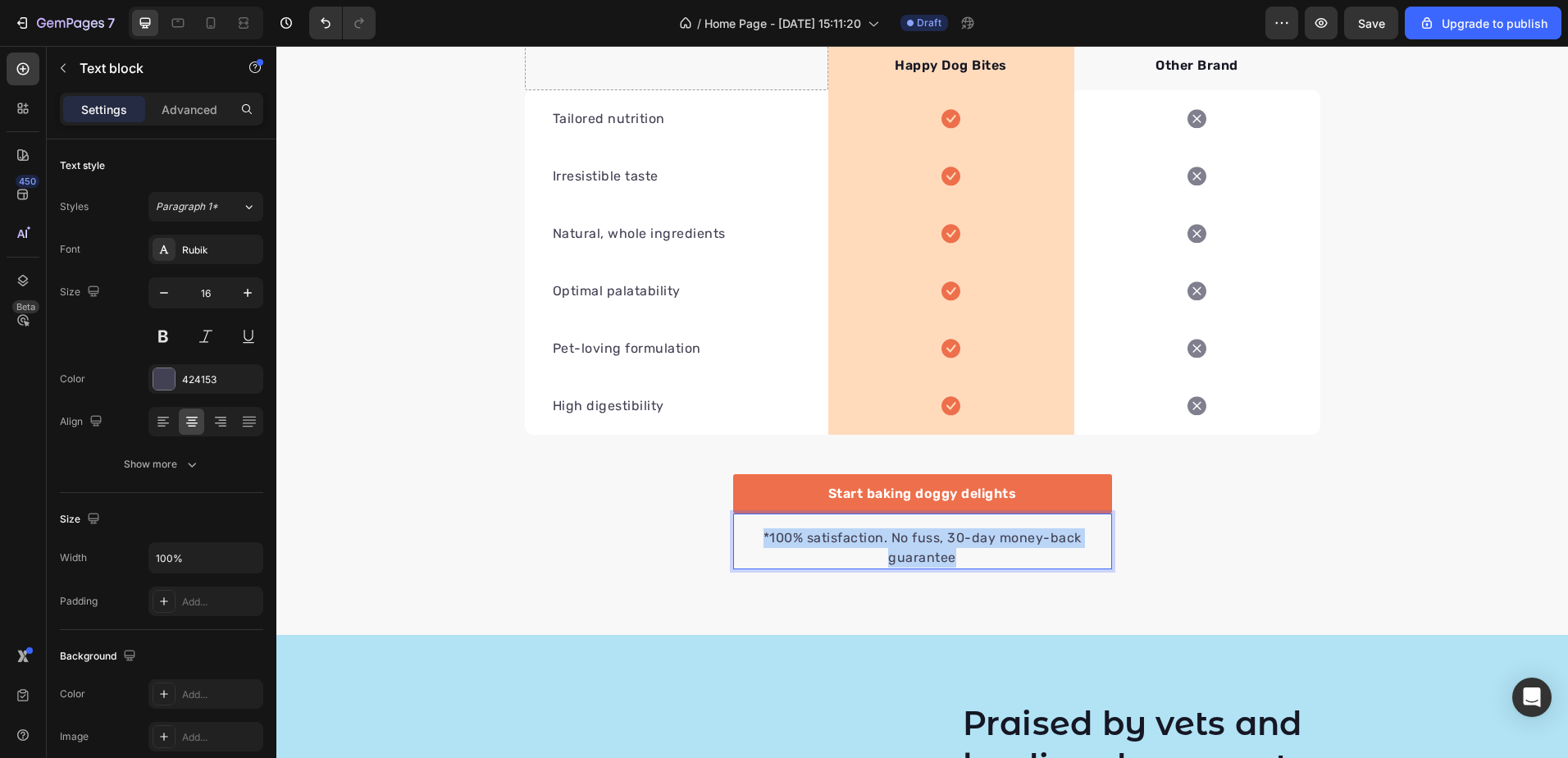
click at [943, 532] on p "*100% satisfaction. No fuss, 30-day money-back guarantee" at bounding box center [922, 548] width 376 height 39
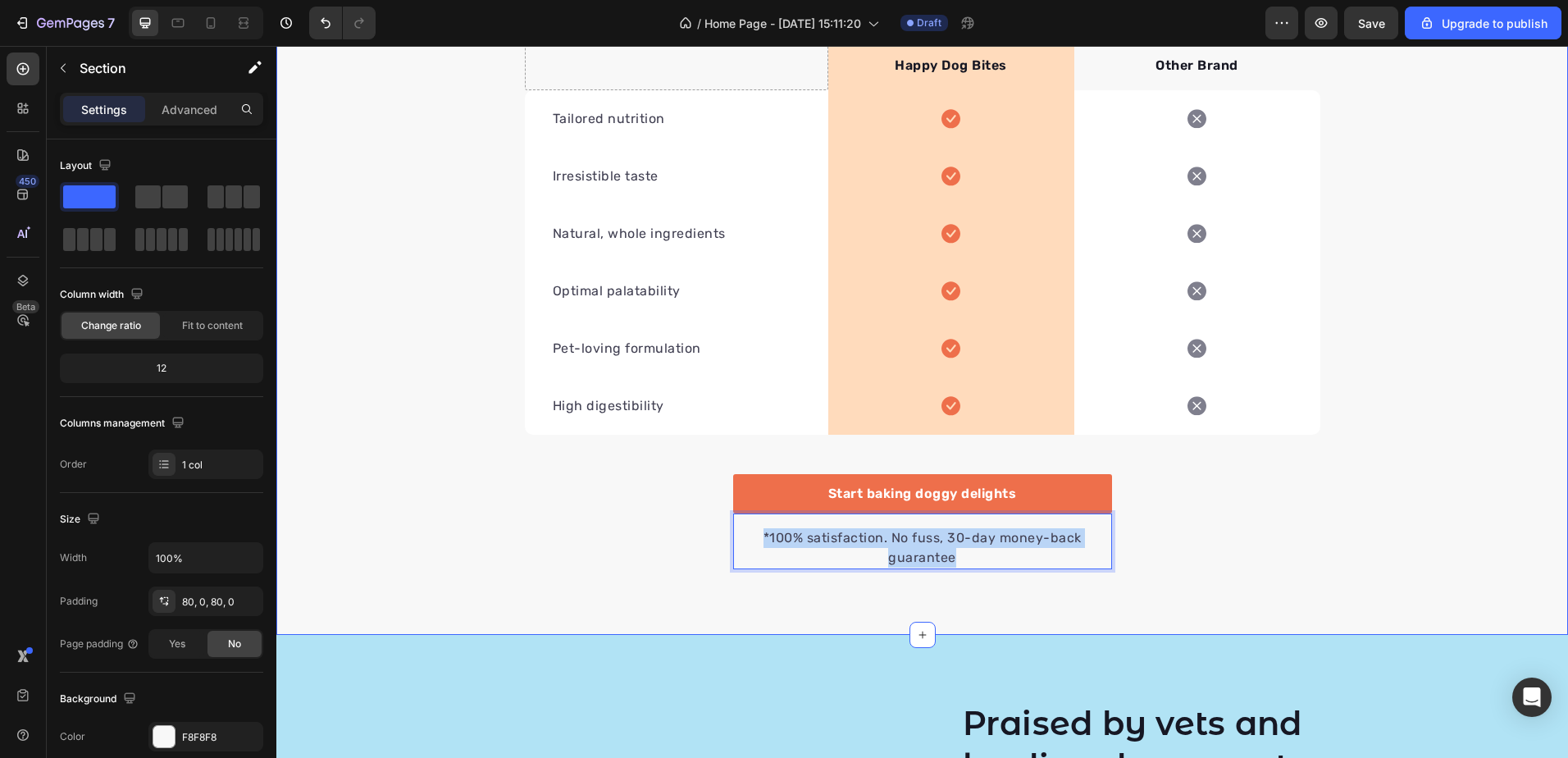
click at [1378, 512] on div "We’re a whole different breed Heading Row Drop element here Image Happy Dog Bit…" at bounding box center [922, 217] width 1292 height 703
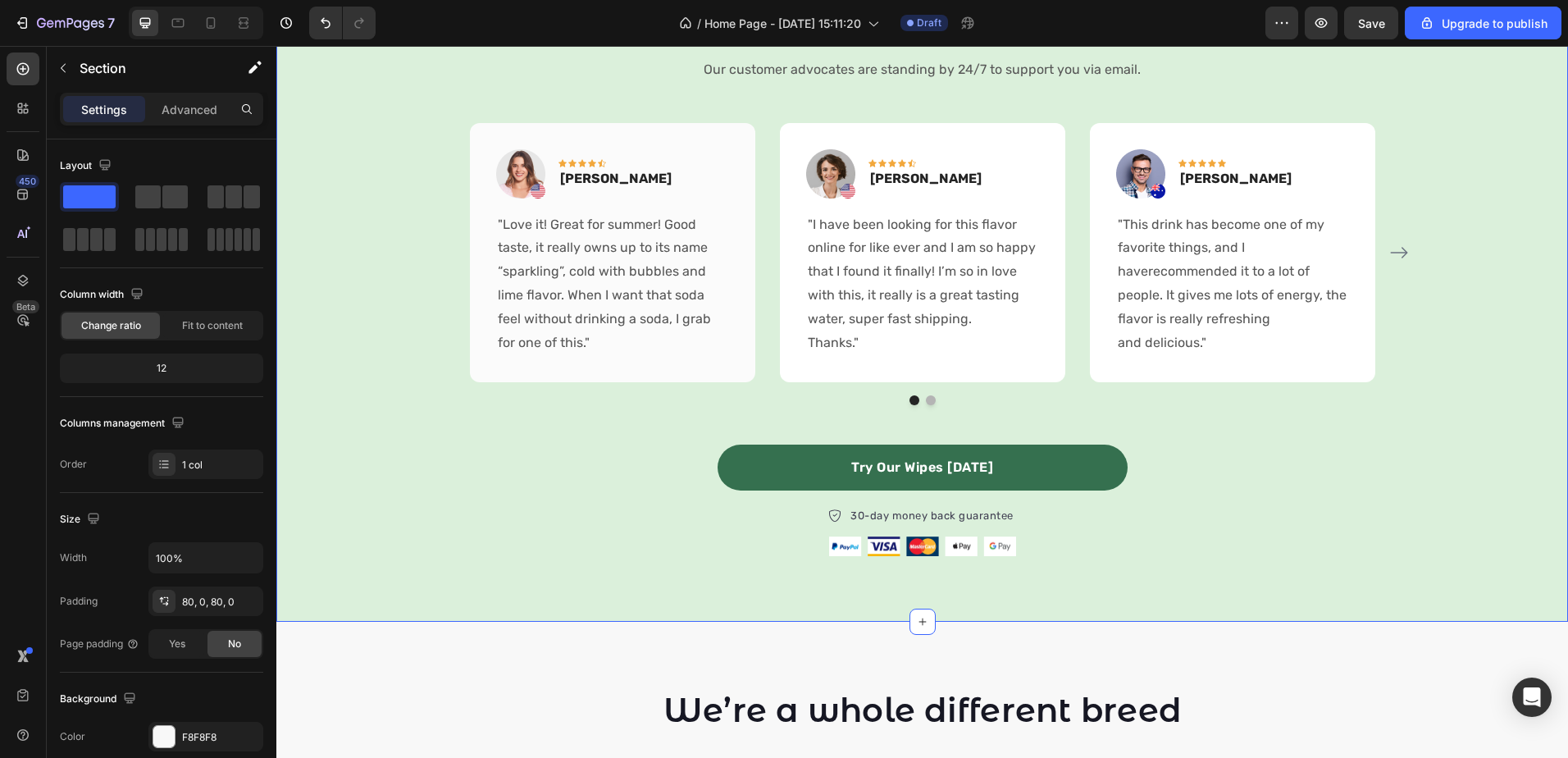
scroll to position [1518, 0]
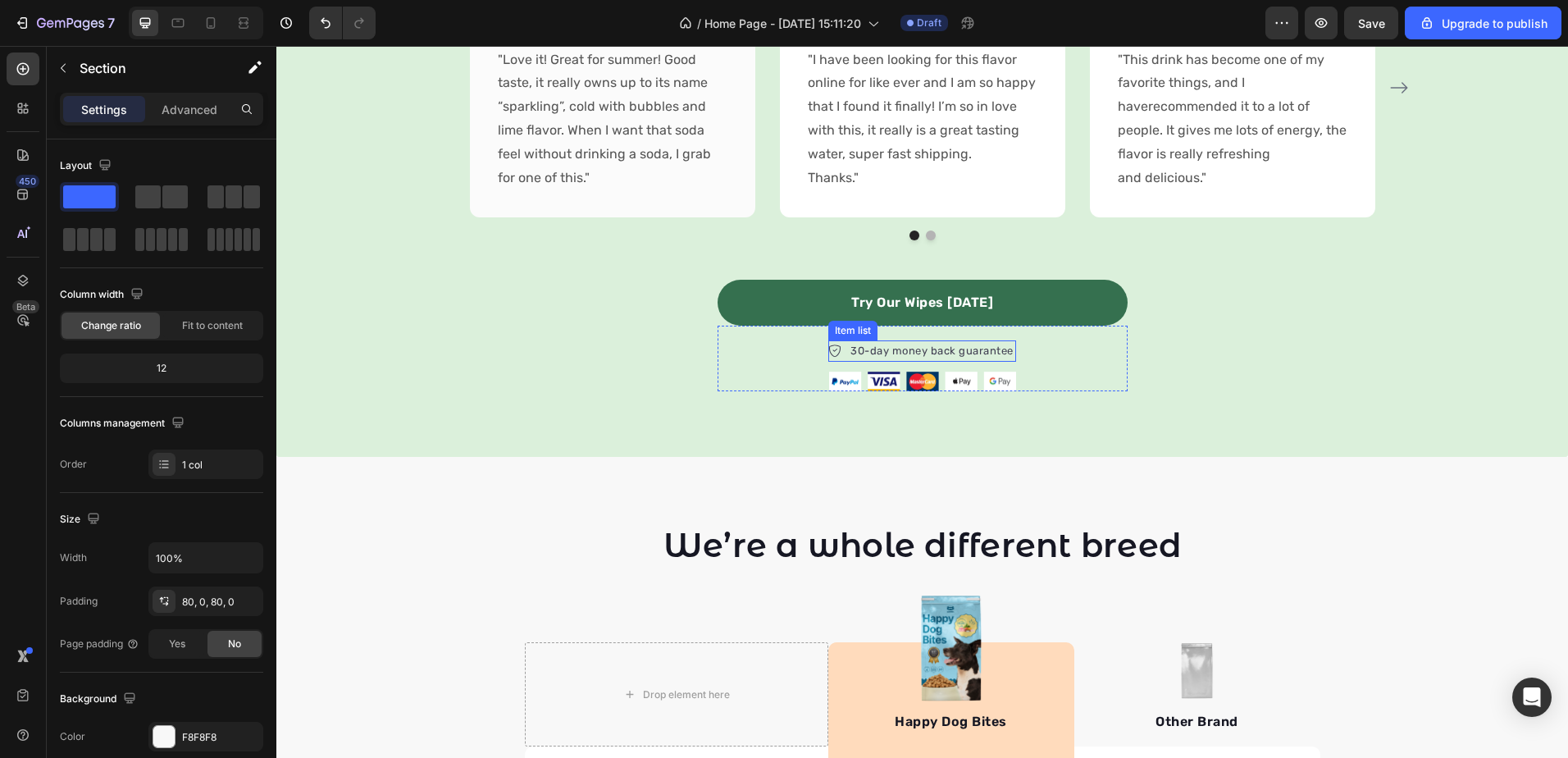
click at [922, 346] on p "30-day money back guarantee" at bounding box center [932, 351] width 163 height 17
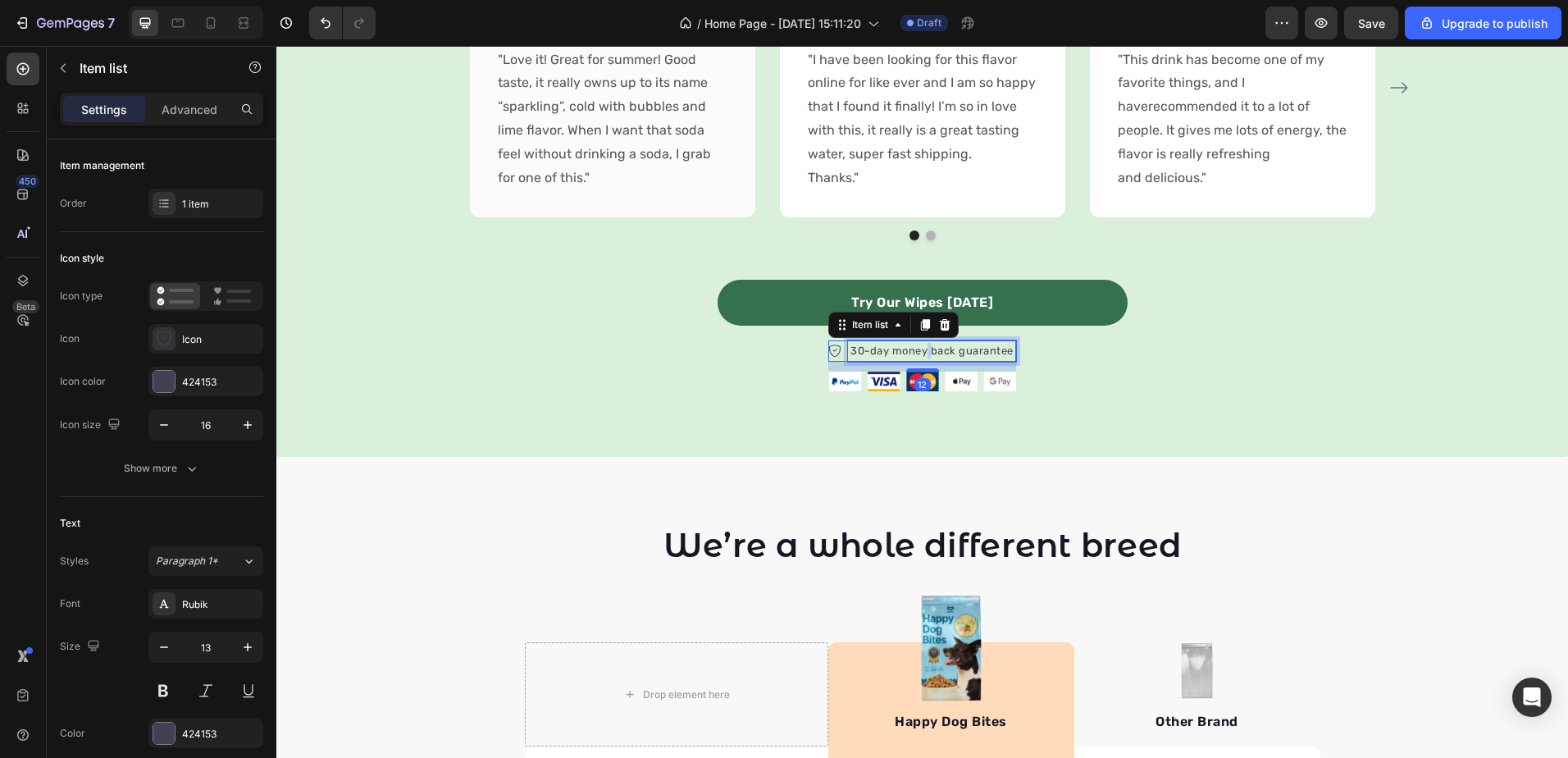
click at [922, 346] on p "30-day money back guarantee" at bounding box center [932, 351] width 163 height 17
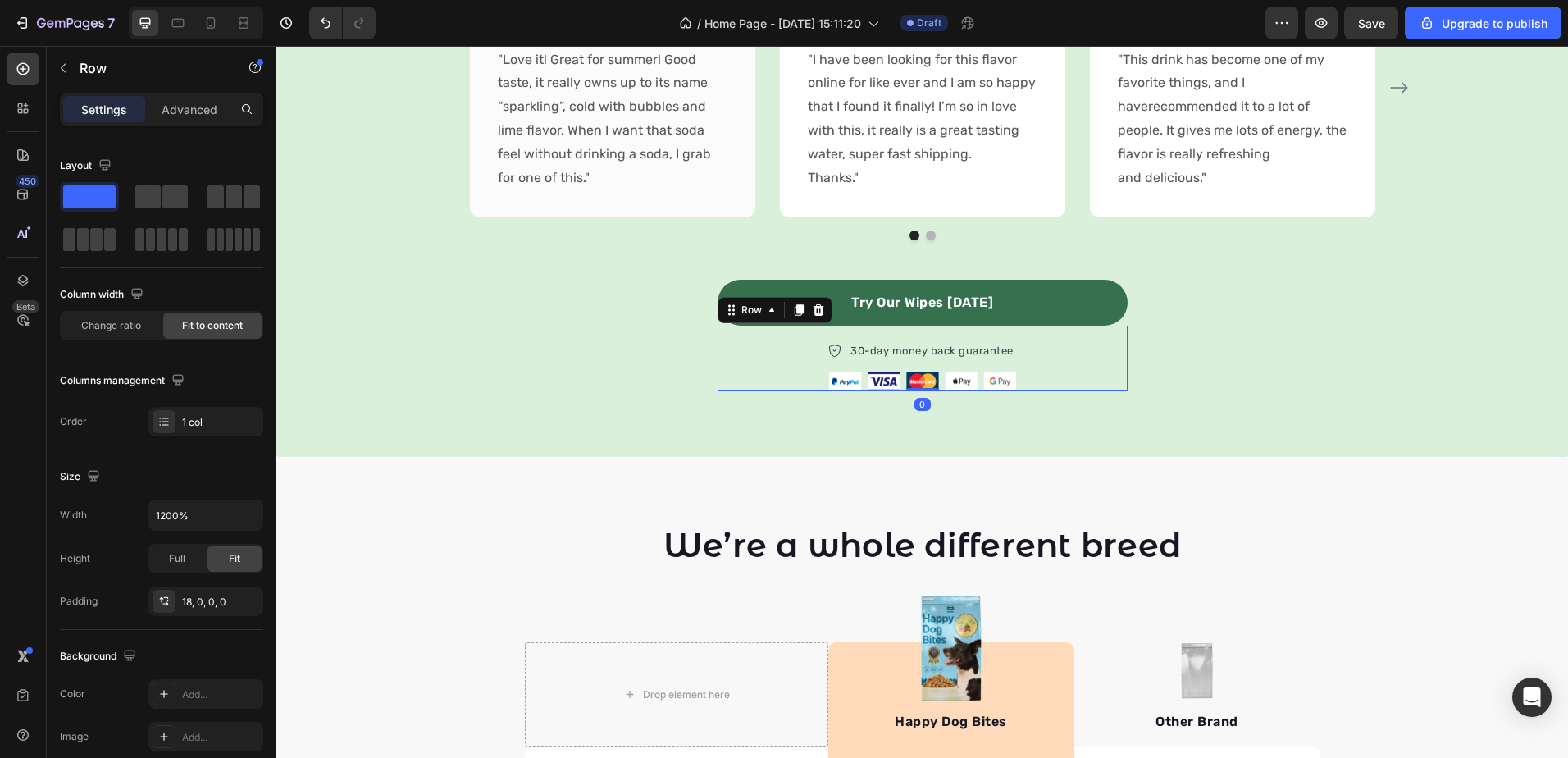
click at [1107, 344] on div "30-day money back guarantee Item list Image Row 0" at bounding box center [922, 358] width 410 height 66
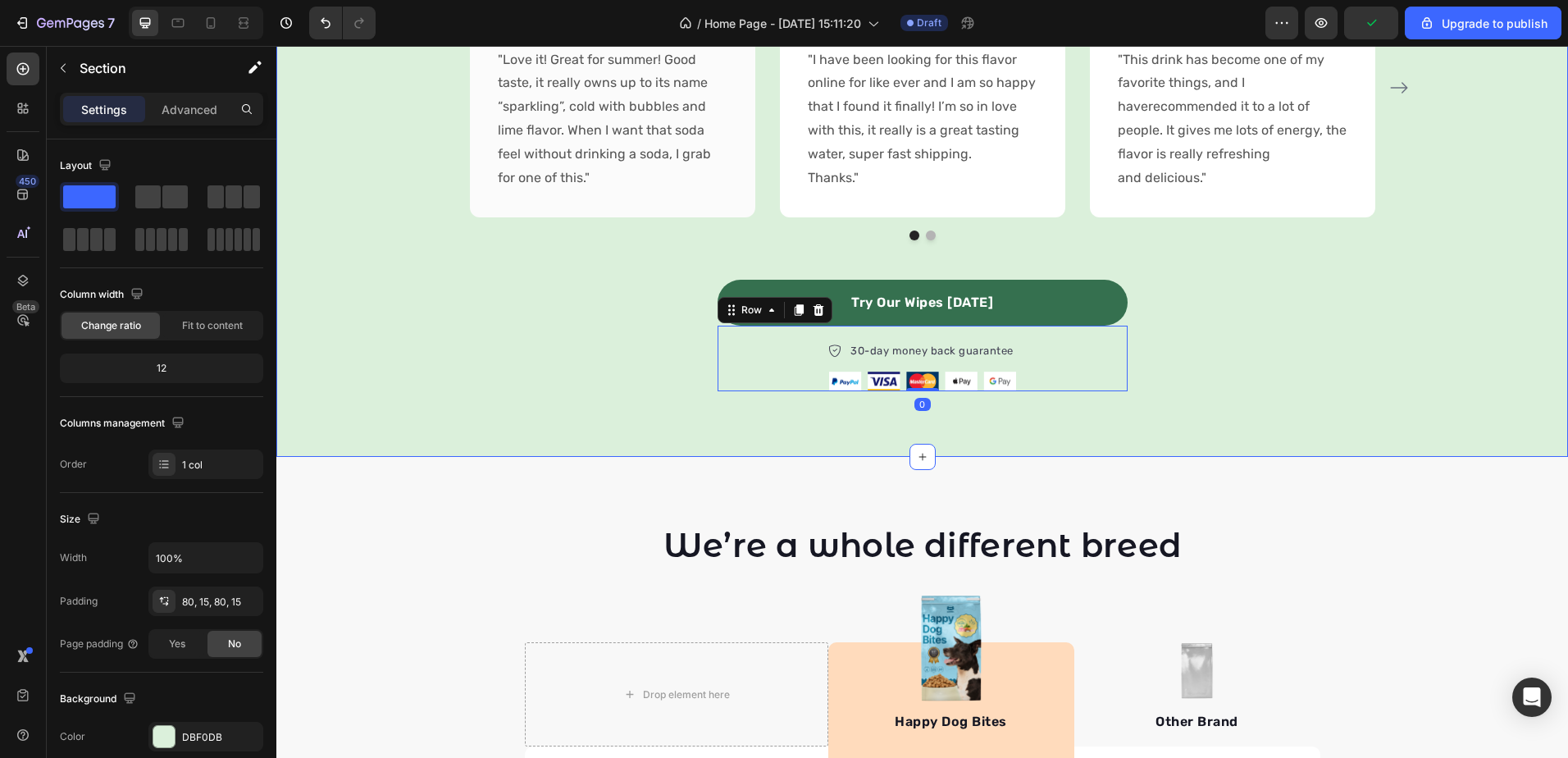
click at [1131, 262] on div "What 1000+ Dog Parents Are Saying? Heading Our customer advocates are standing …" at bounding box center [922, 112] width 1267 height 558
click at [1051, 260] on div "Try Our Wipes Today Button 30-day money back guarantee Item list Image Row Row" at bounding box center [922, 315] width 410 height 150
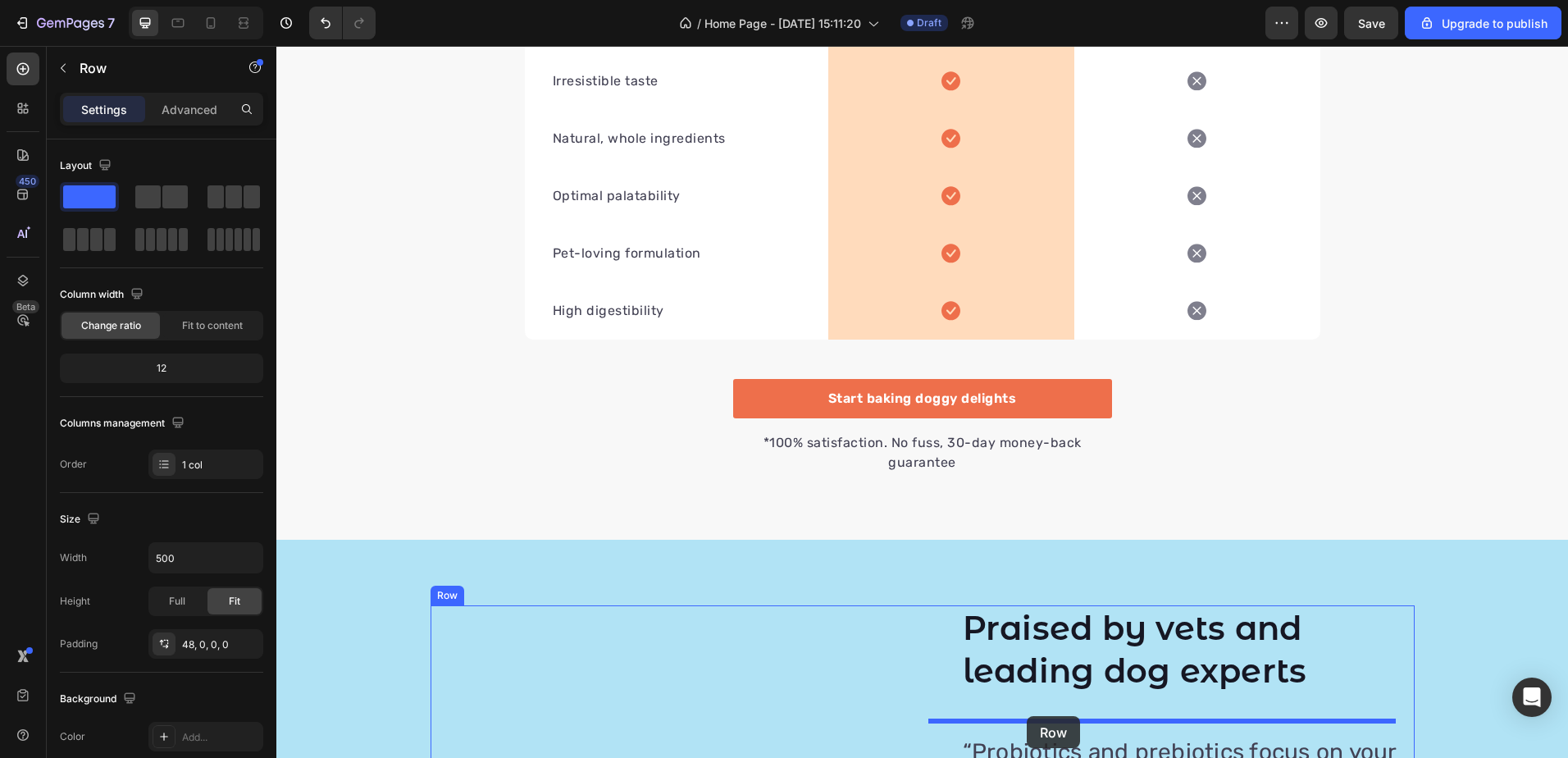
scroll to position [2383, 0]
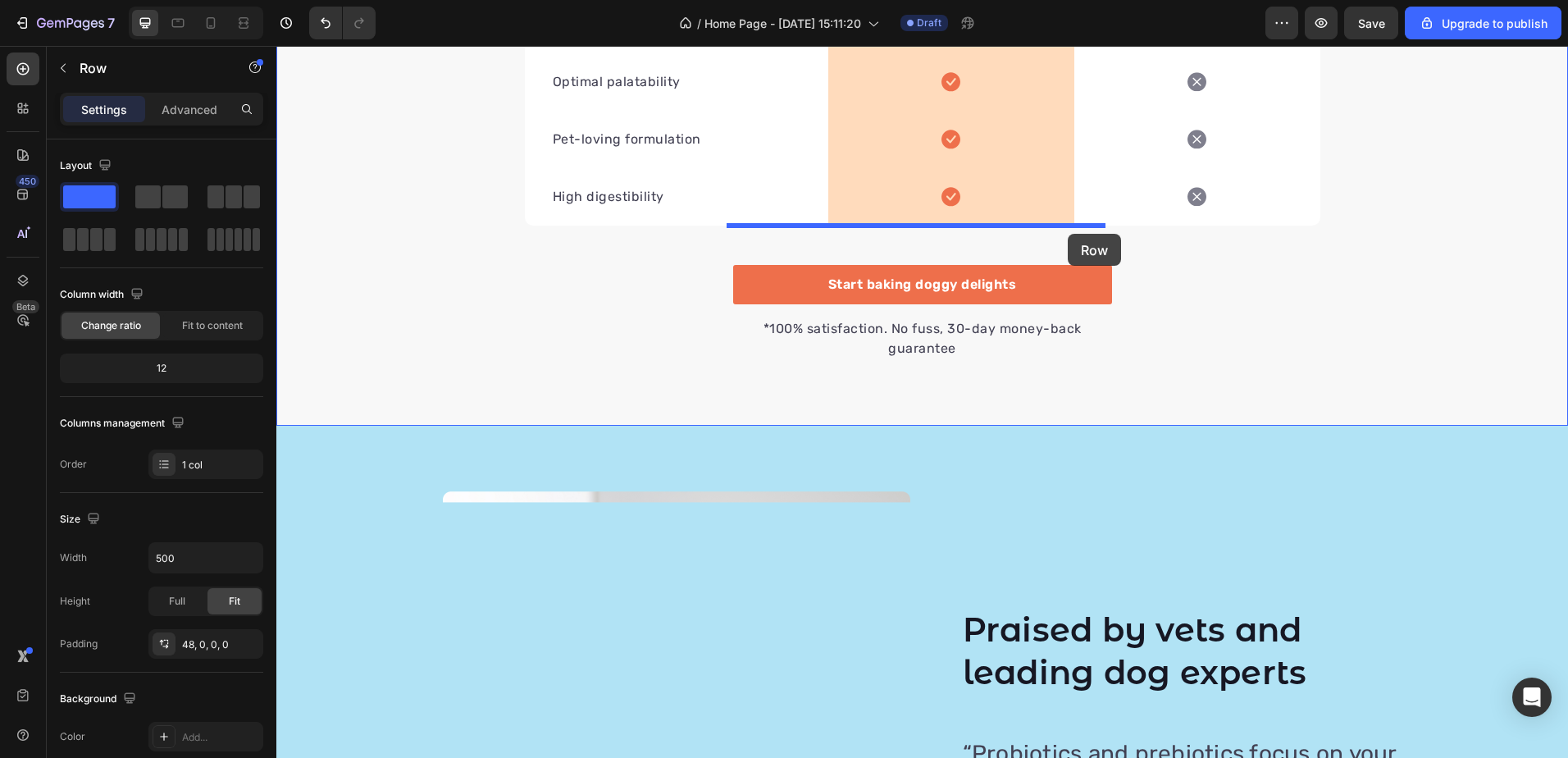
drag, startPoint x: 1049, startPoint y: 262, endPoint x: 1068, endPoint y: 234, distance: 33.8
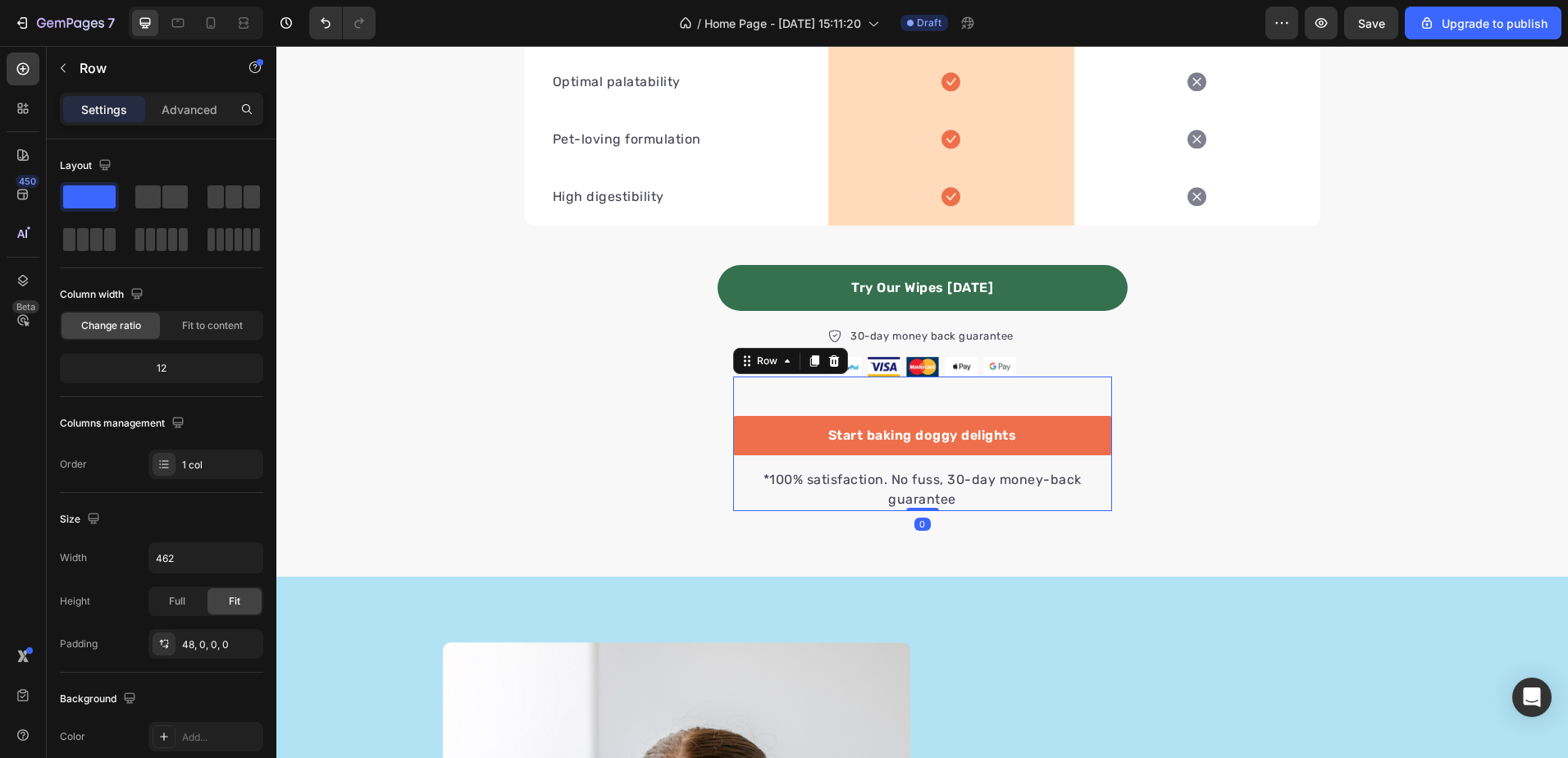
click at [1039, 391] on div "Start baking doggy delights Button *100% satisfaction. No fuss, 30-day money-ba…" at bounding box center [922, 443] width 378 height 135
click at [829, 359] on icon at bounding box center [834, 361] width 11 height 12
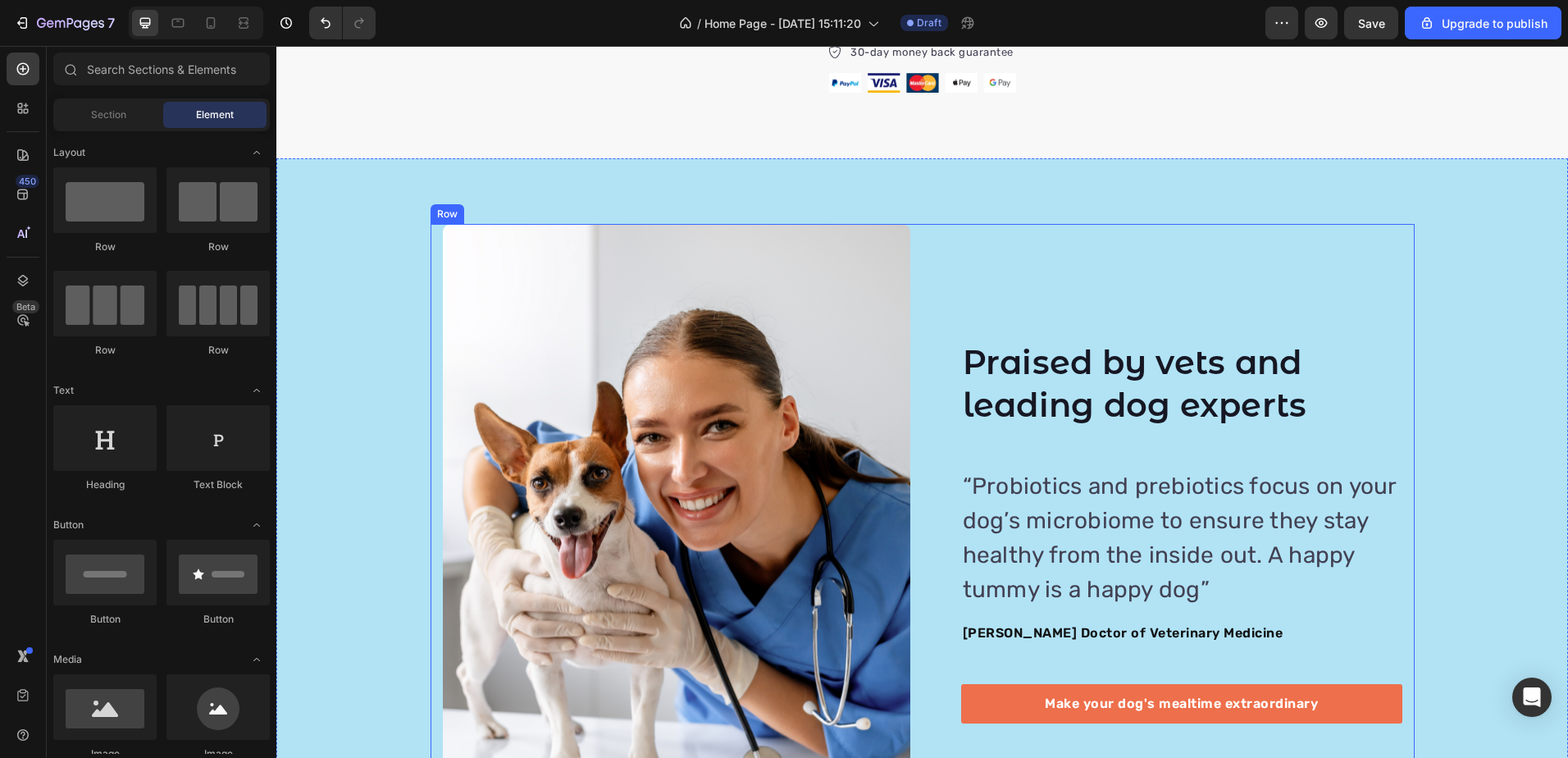
scroll to position [2957, 0]
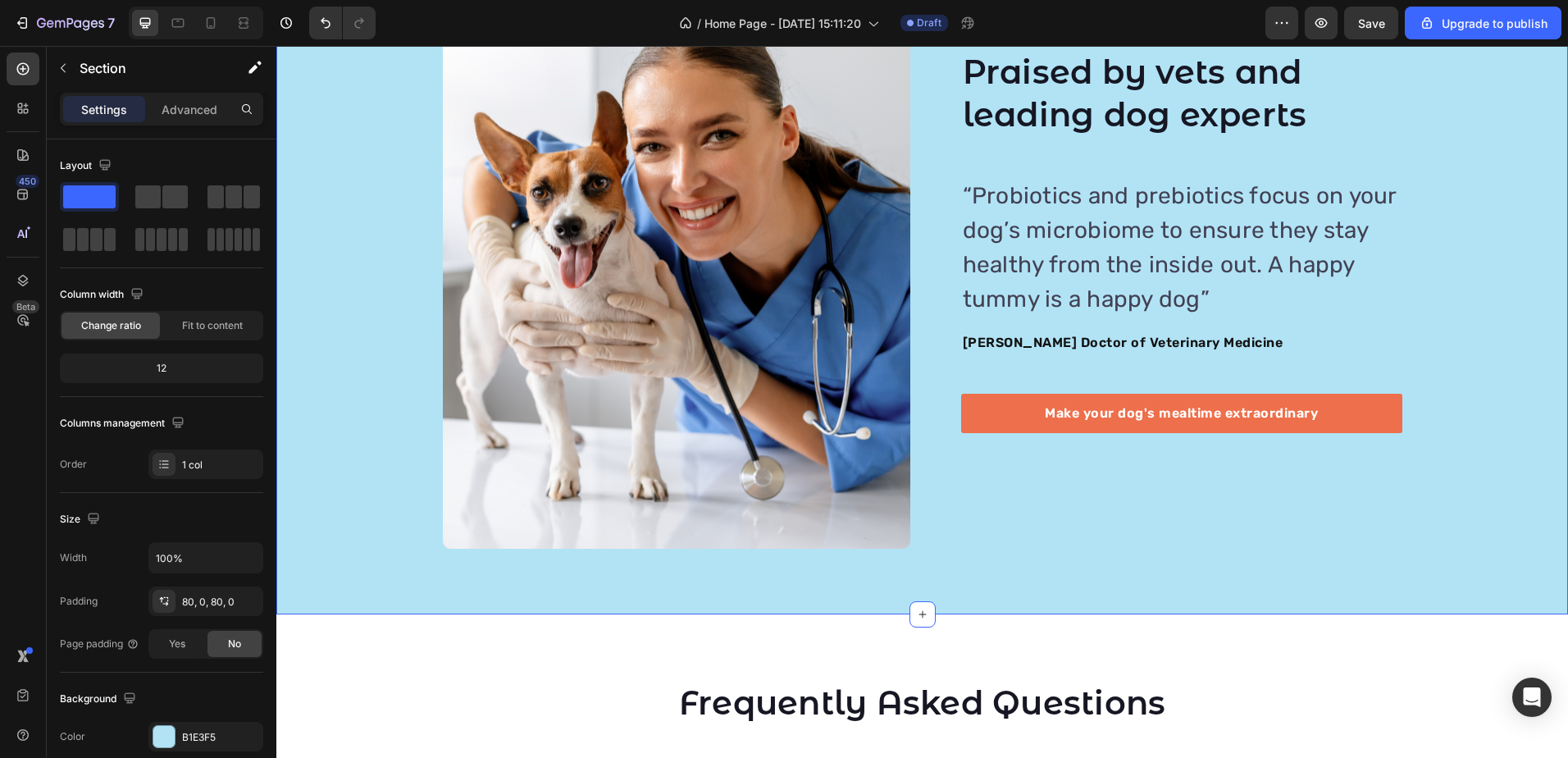
click at [1474, 444] on div "Image Image Praised by vets and leading dog experts Heading “Probiotics and pre…" at bounding box center [922, 241] width 1292 height 615
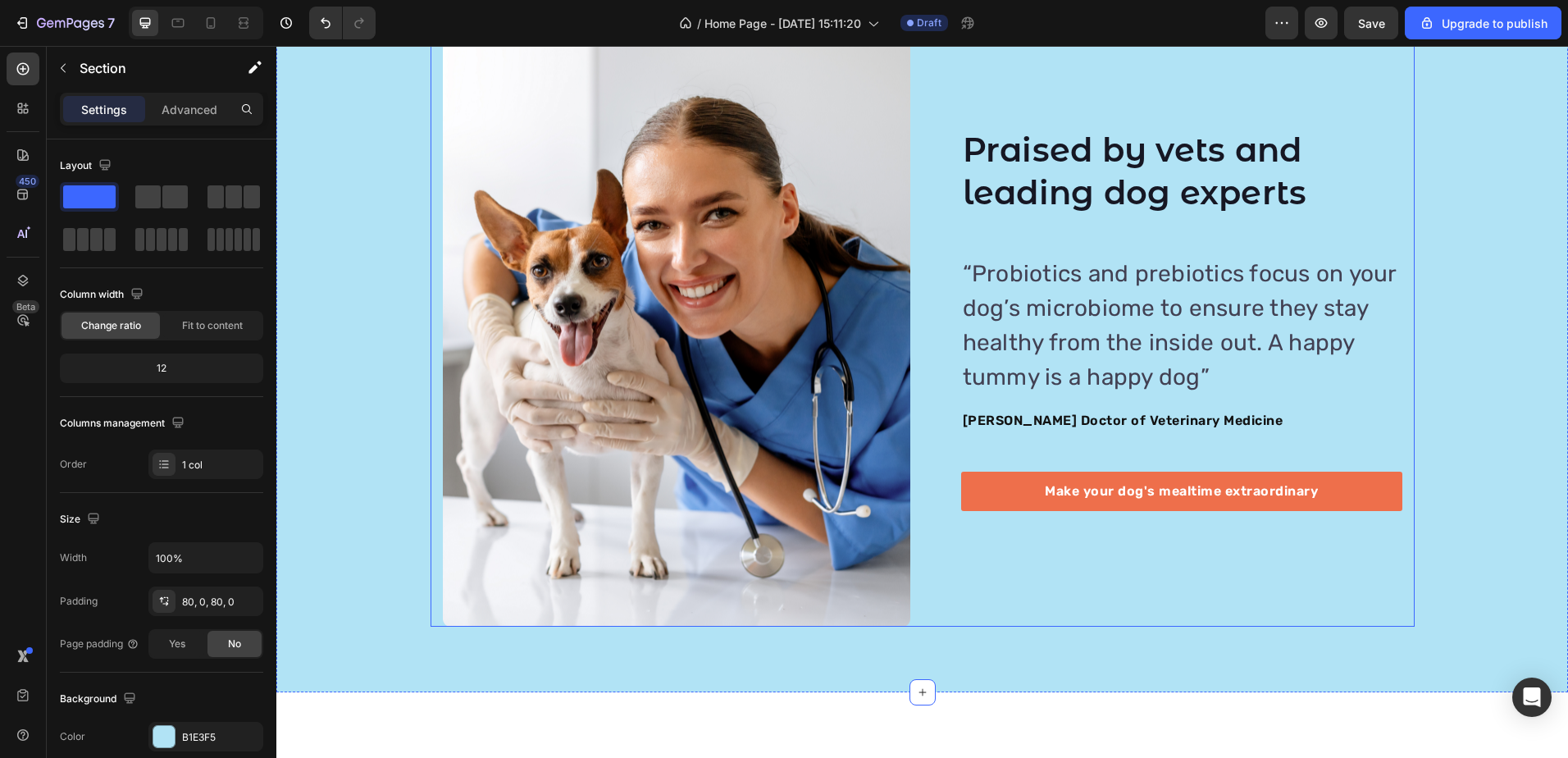
scroll to position [2547, 0]
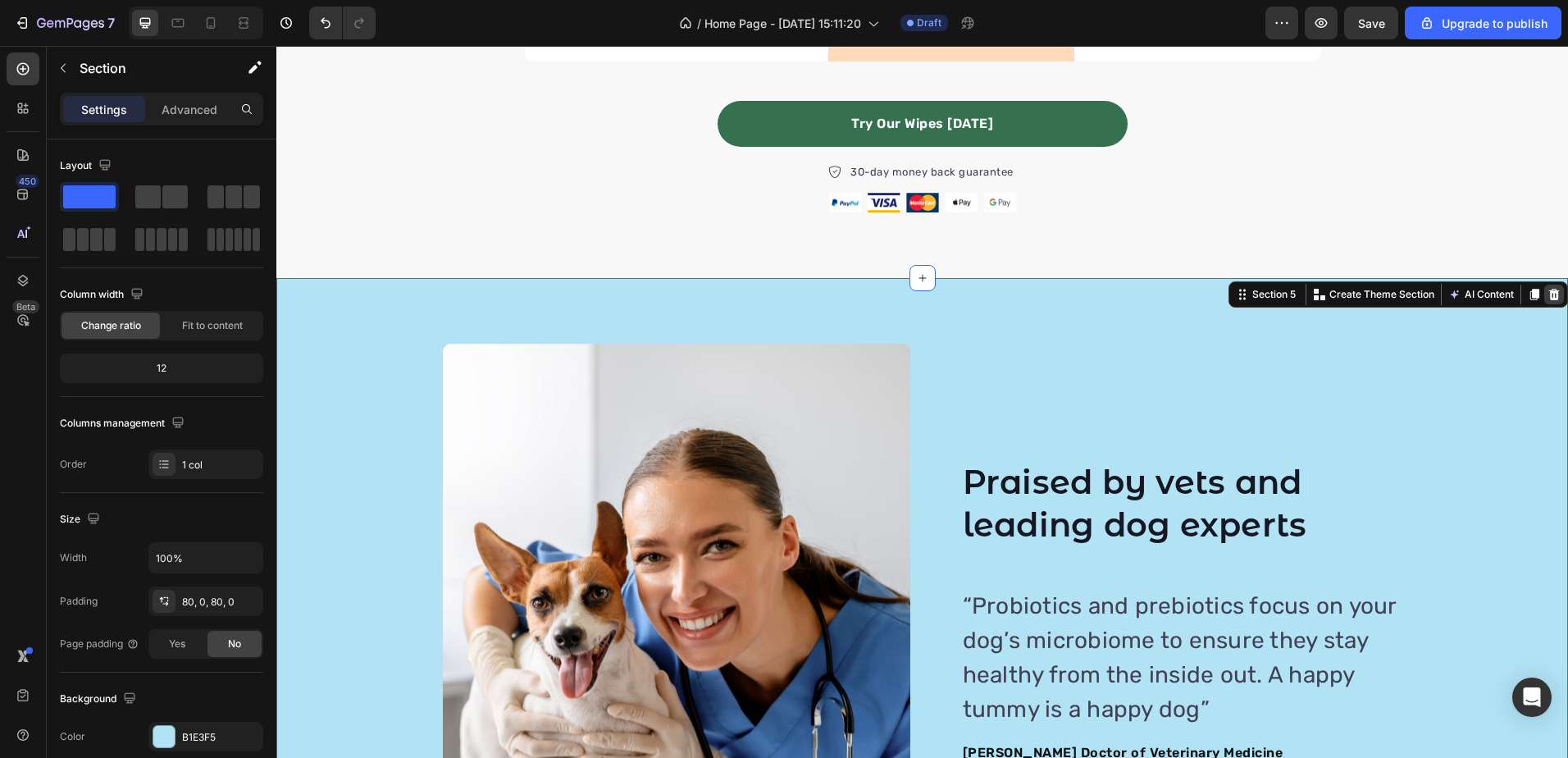
click at [1549, 290] on icon at bounding box center [1554, 295] width 11 height 12
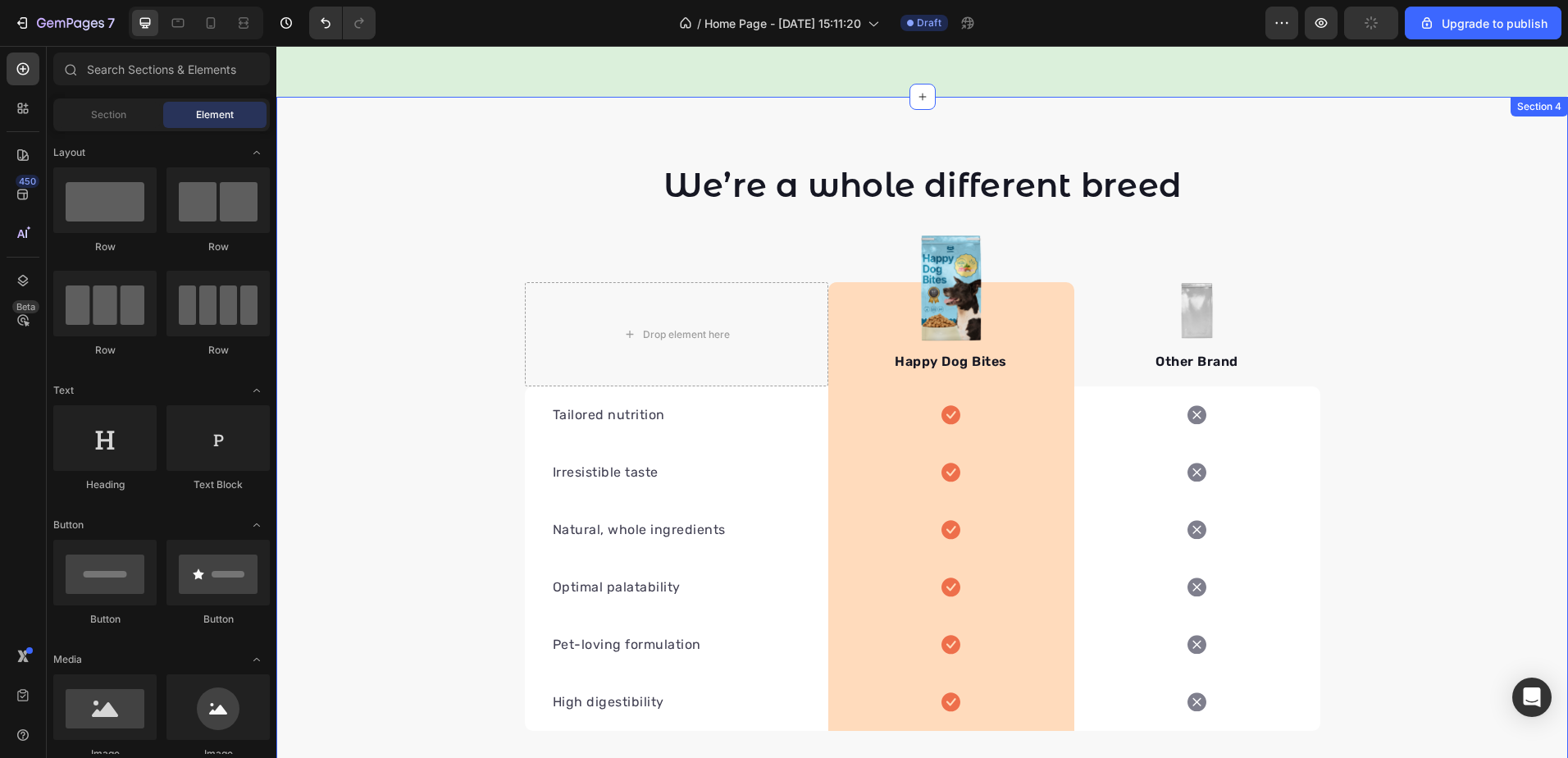
scroll to position [1317, 0]
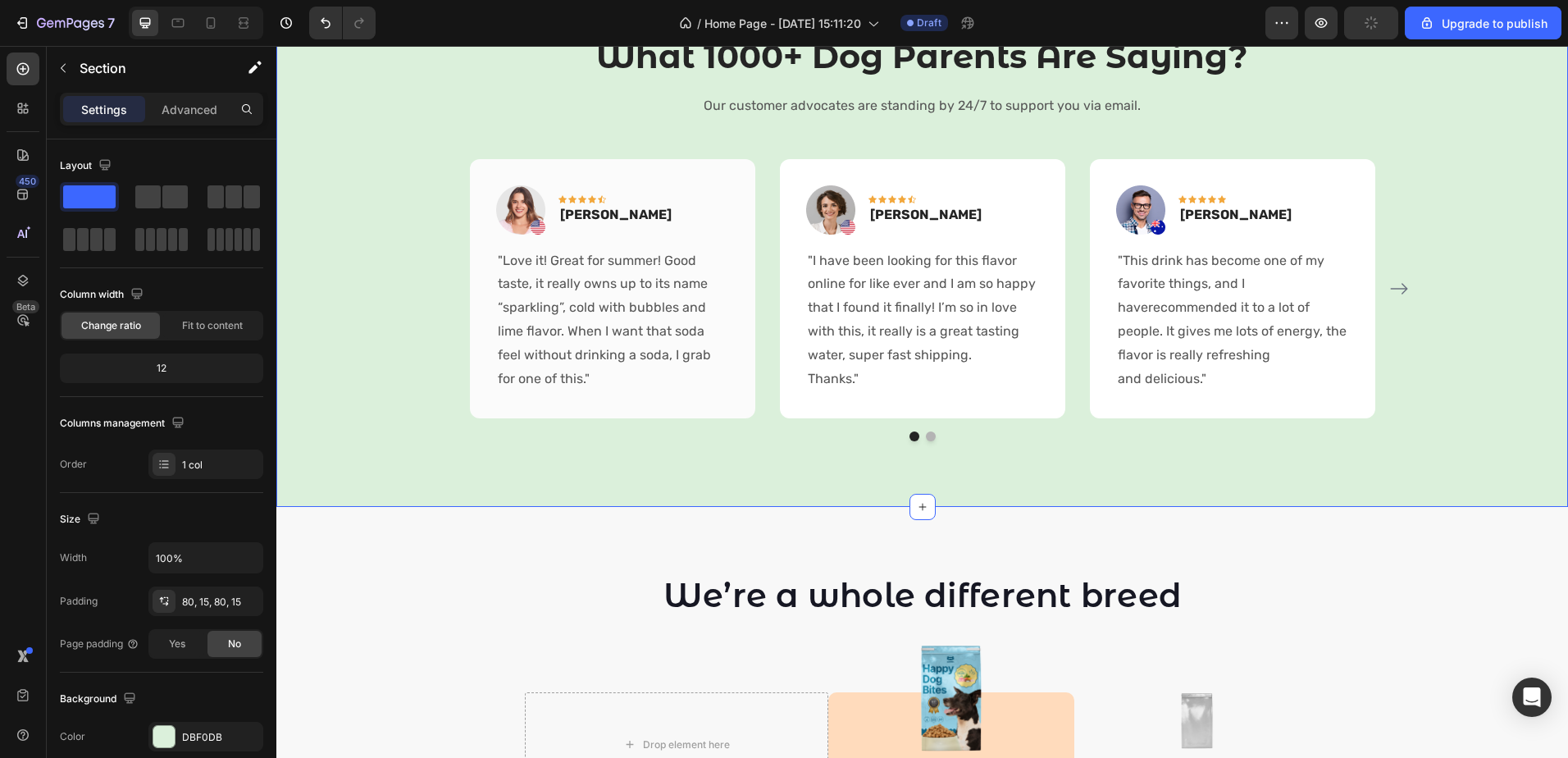
click at [450, 496] on div "What 1000+ Dog Parents Are Saying? Heading Our customer advocates are standing …" at bounding box center [922, 237] width 1292 height 540
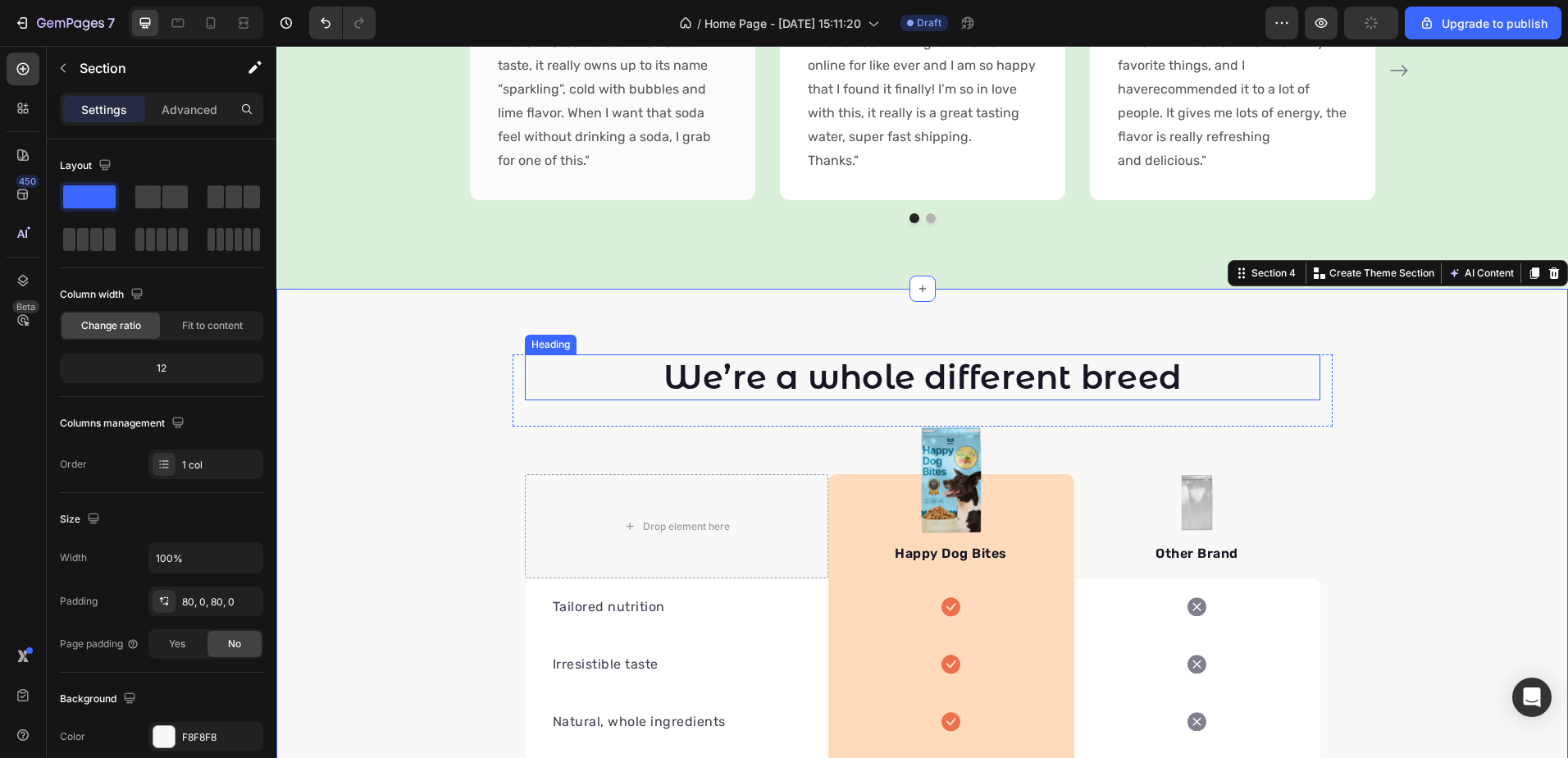
scroll to position [1727, 0]
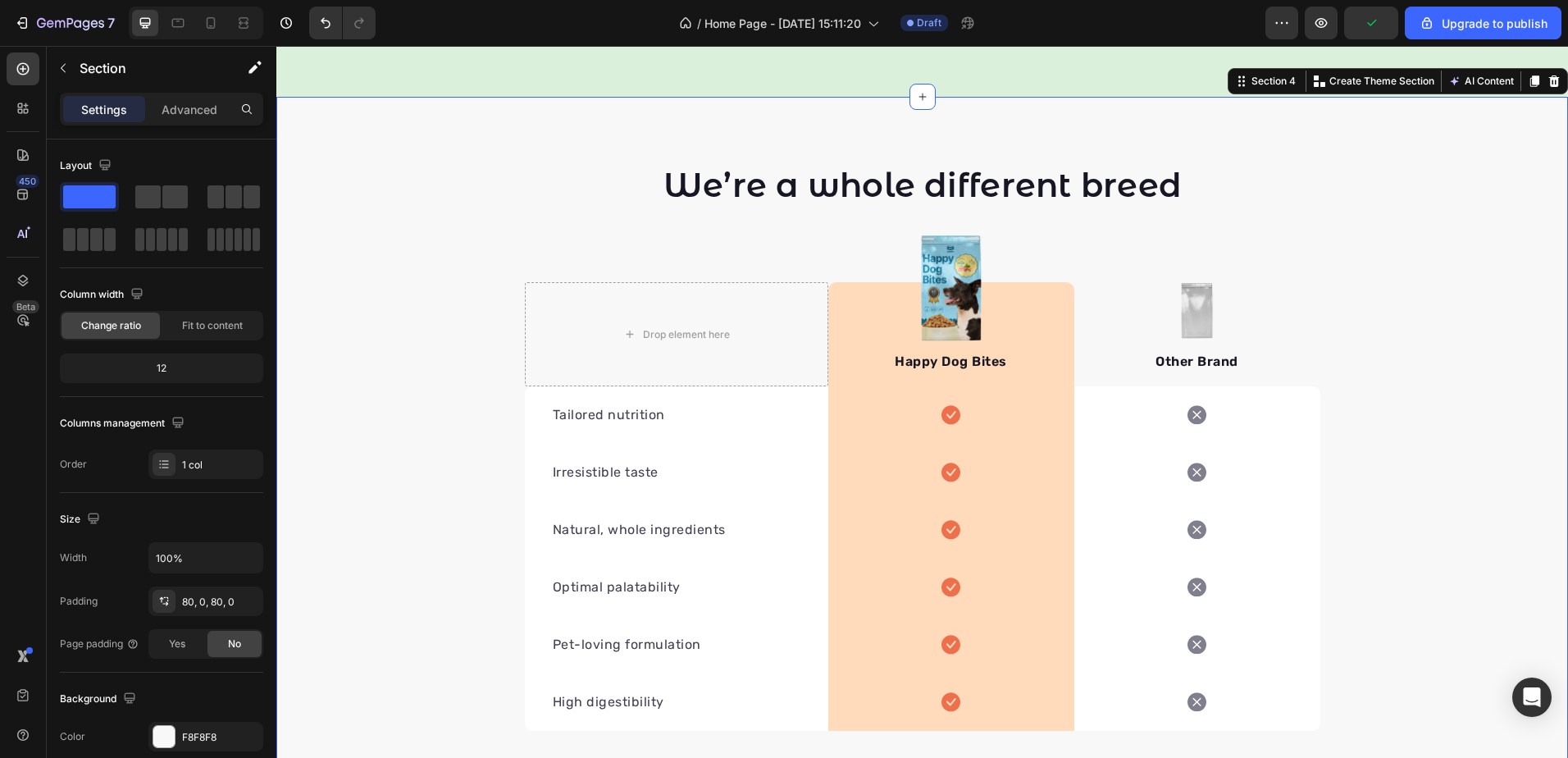
click at [321, 433] on div "We’re a whole different breed Heading Row Drop element here Image Happy Dog Bit…" at bounding box center [922, 522] width 1292 height 720
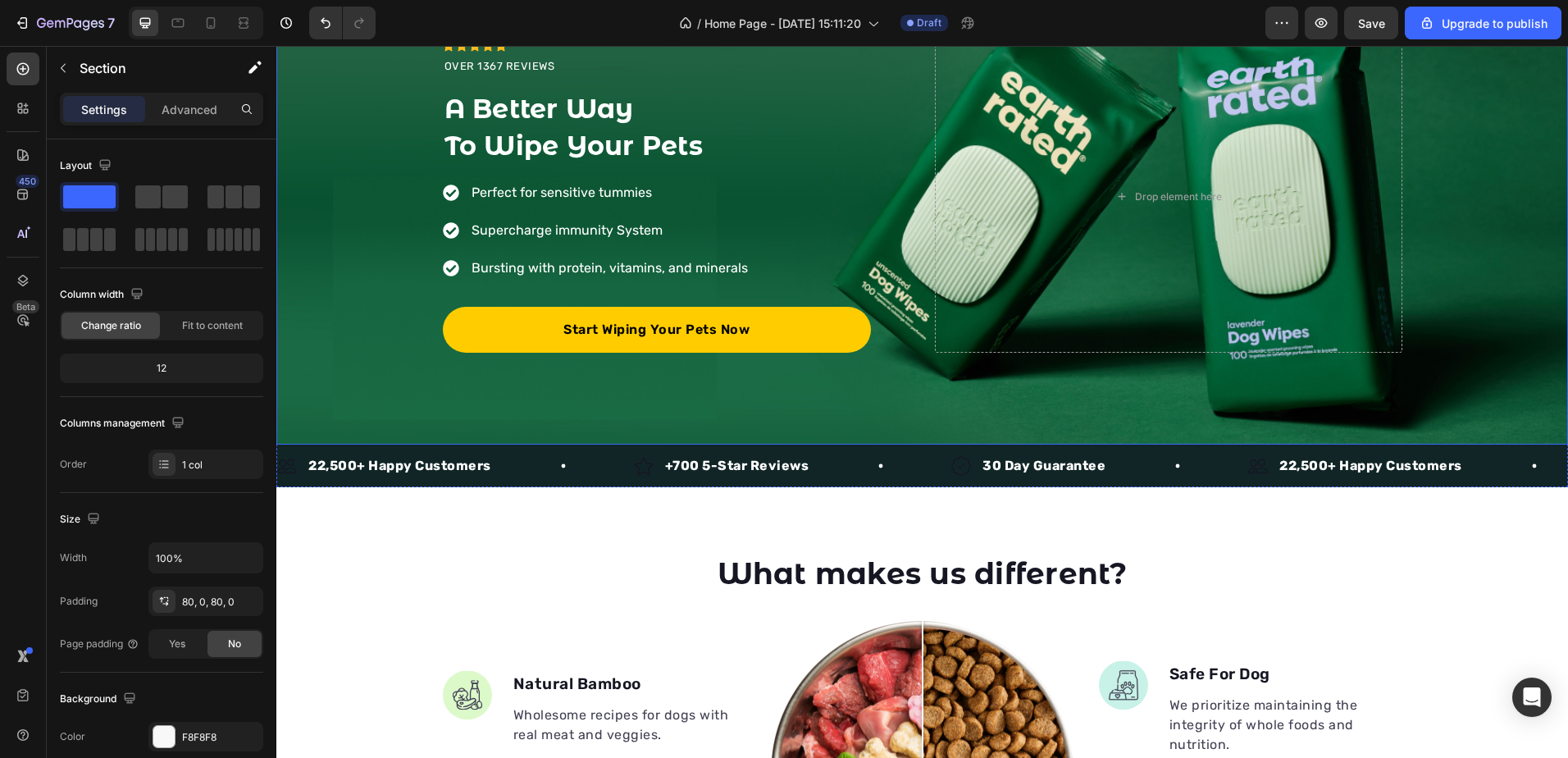
scroll to position [328, 0]
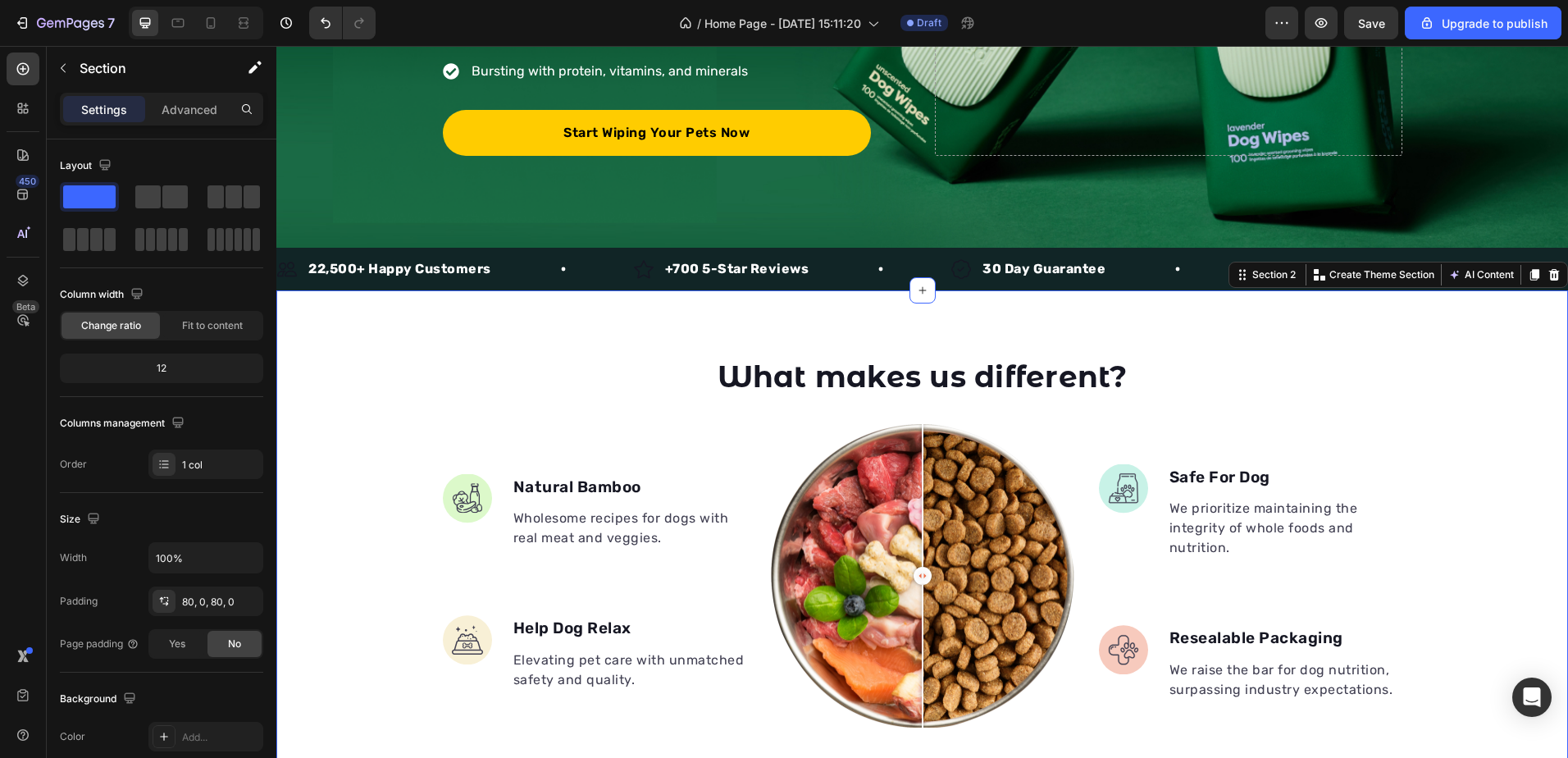
click at [1465, 412] on div "What makes us different? Heading Image Natural Bamboo Text block Wholesome reci…" at bounding box center [922, 623] width 1292 height 536
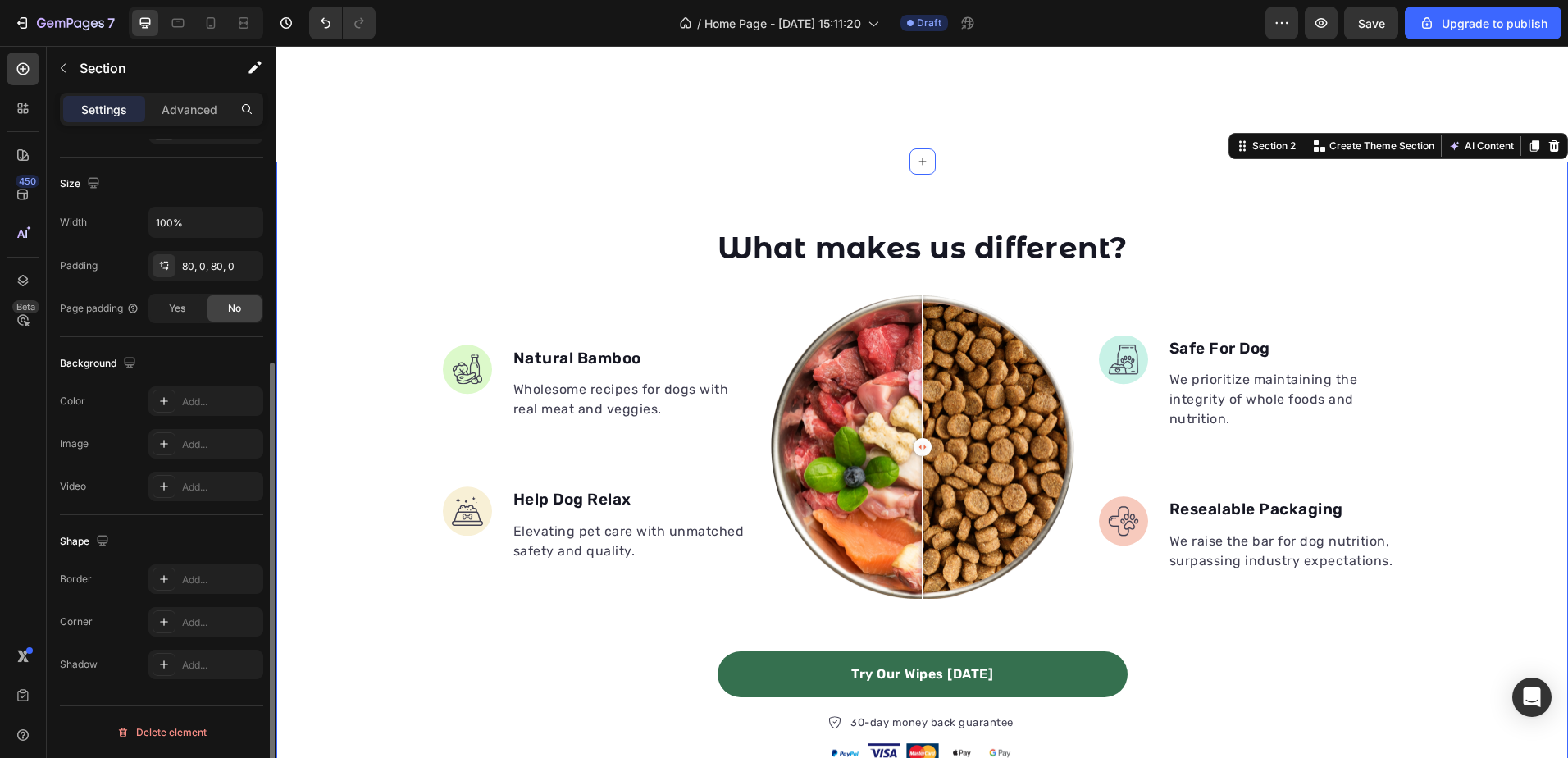
scroll to position [656, 0]
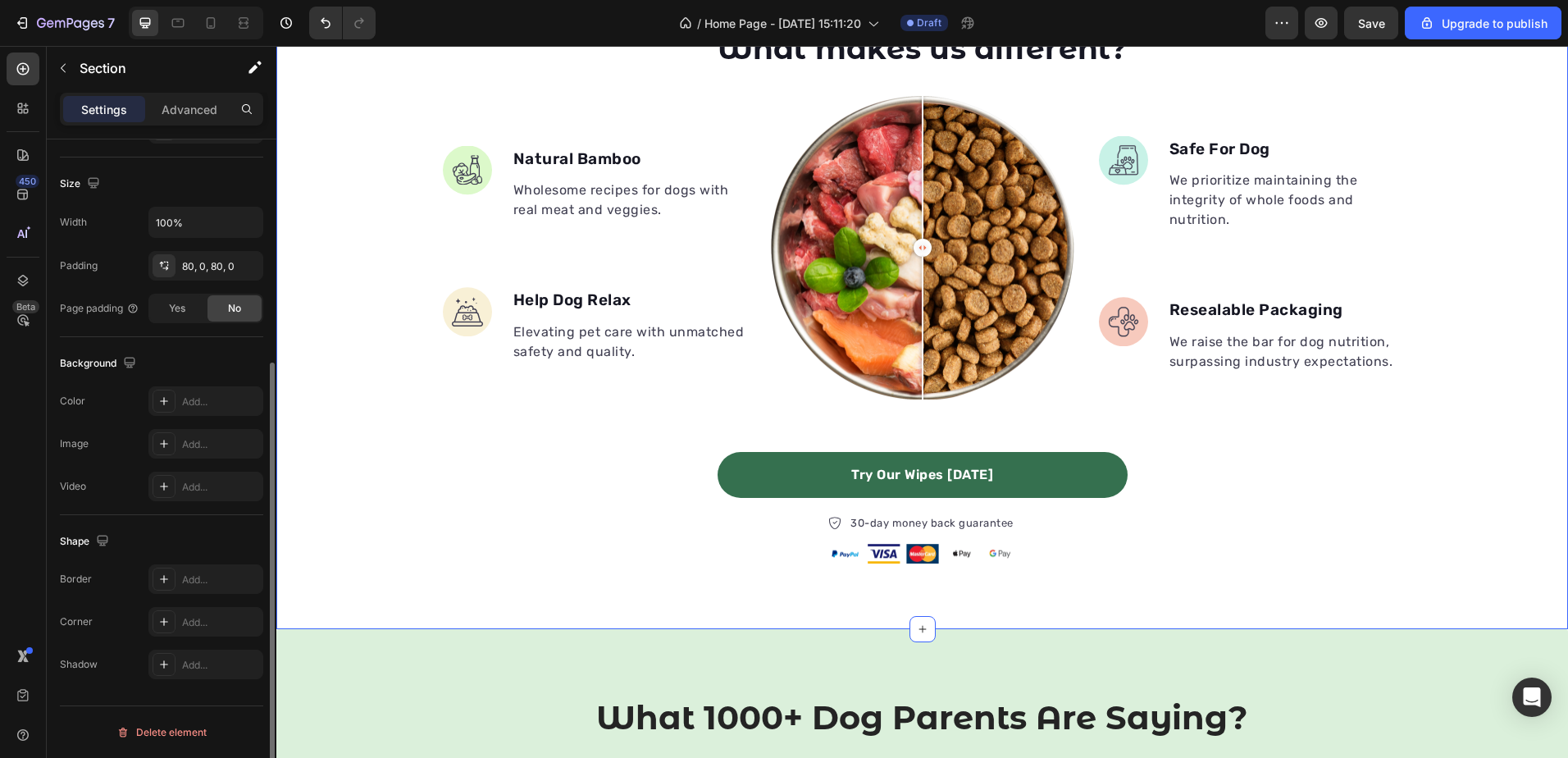
click at [350, 397] on div "What makes us different? Heading Image Natural Bamboo Text block Wholesome reci…" at bounding box center [922, 295] width 1292 height 536
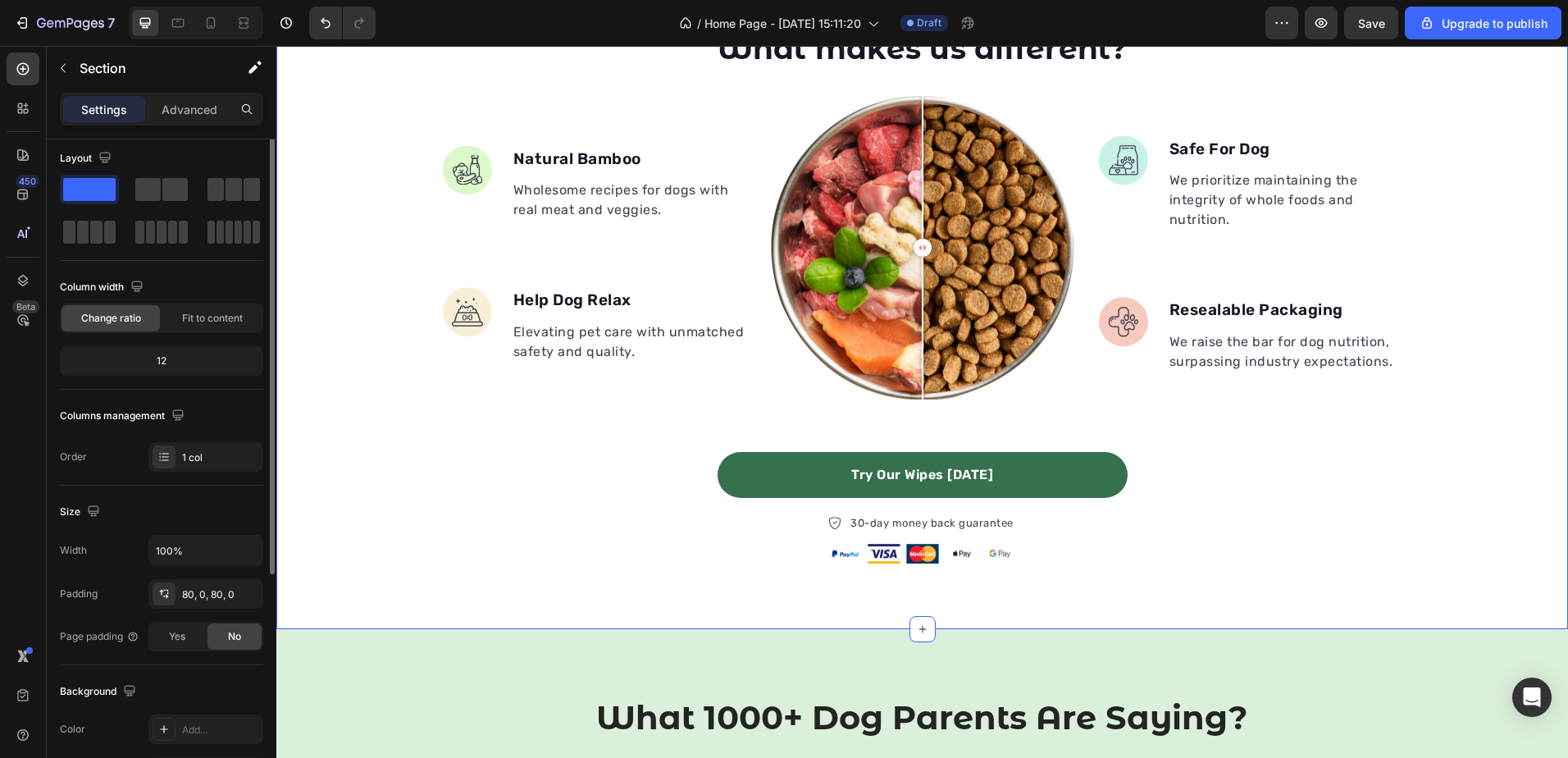
scroll to position [0, 0]
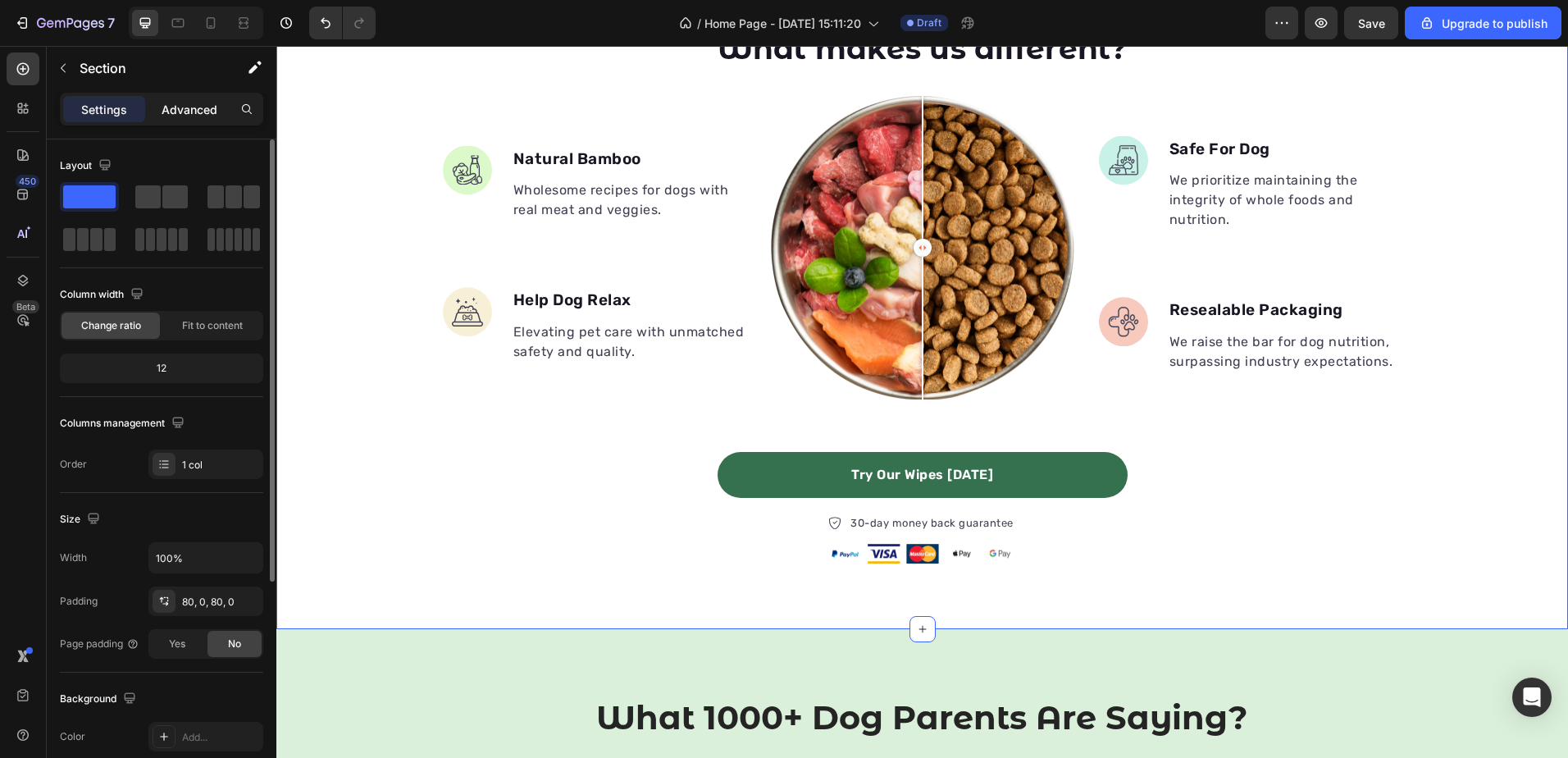
click at [193, 106] on p "Advanced" at bounding box center [189, 110] width 56 height 18
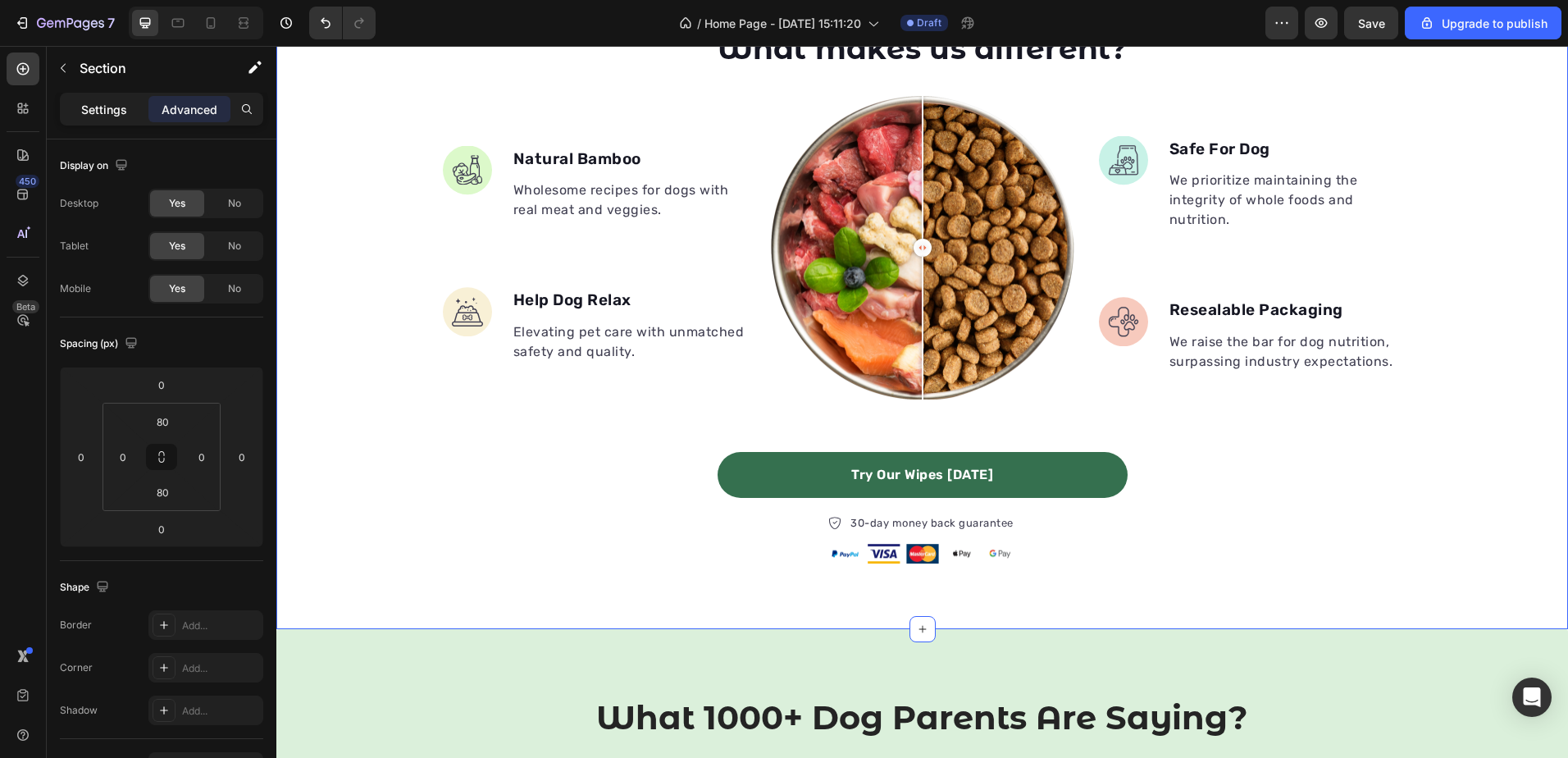
click at [101, 111] on p "Settings" at bounding box center [104, 110] width 46 height 18
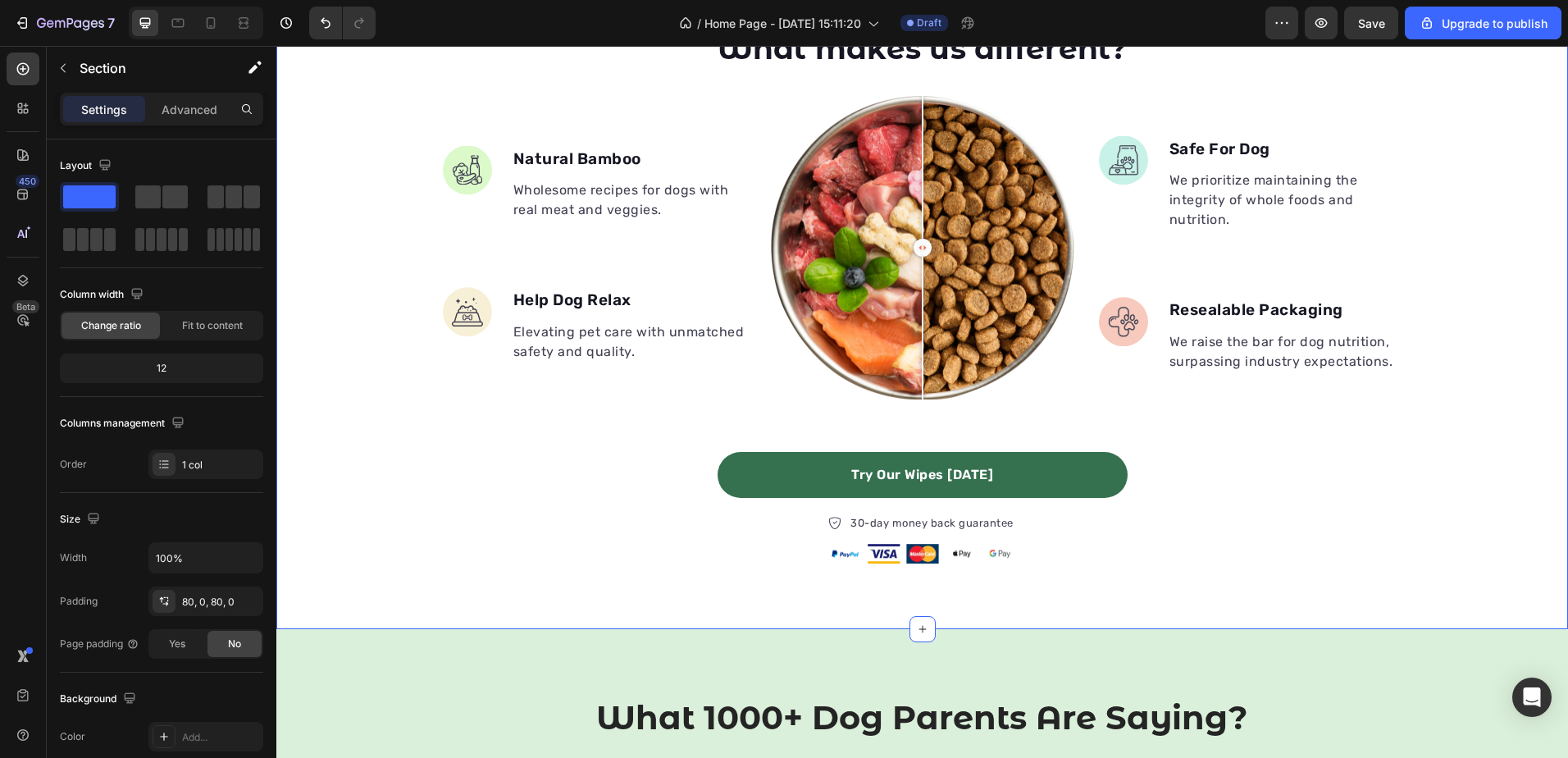
click at [340, 354] on div "What makes us different? Heading Image Natural Bamboo Text block Wholesome reci…" at bounding box center [922, 295] width 1292 height 536
click at [341, 354] on div "What makes us different? Heading Image Natural Bamboo Text block Wholesome reci…" at bounding box center [922, 295] width 1292 height 536
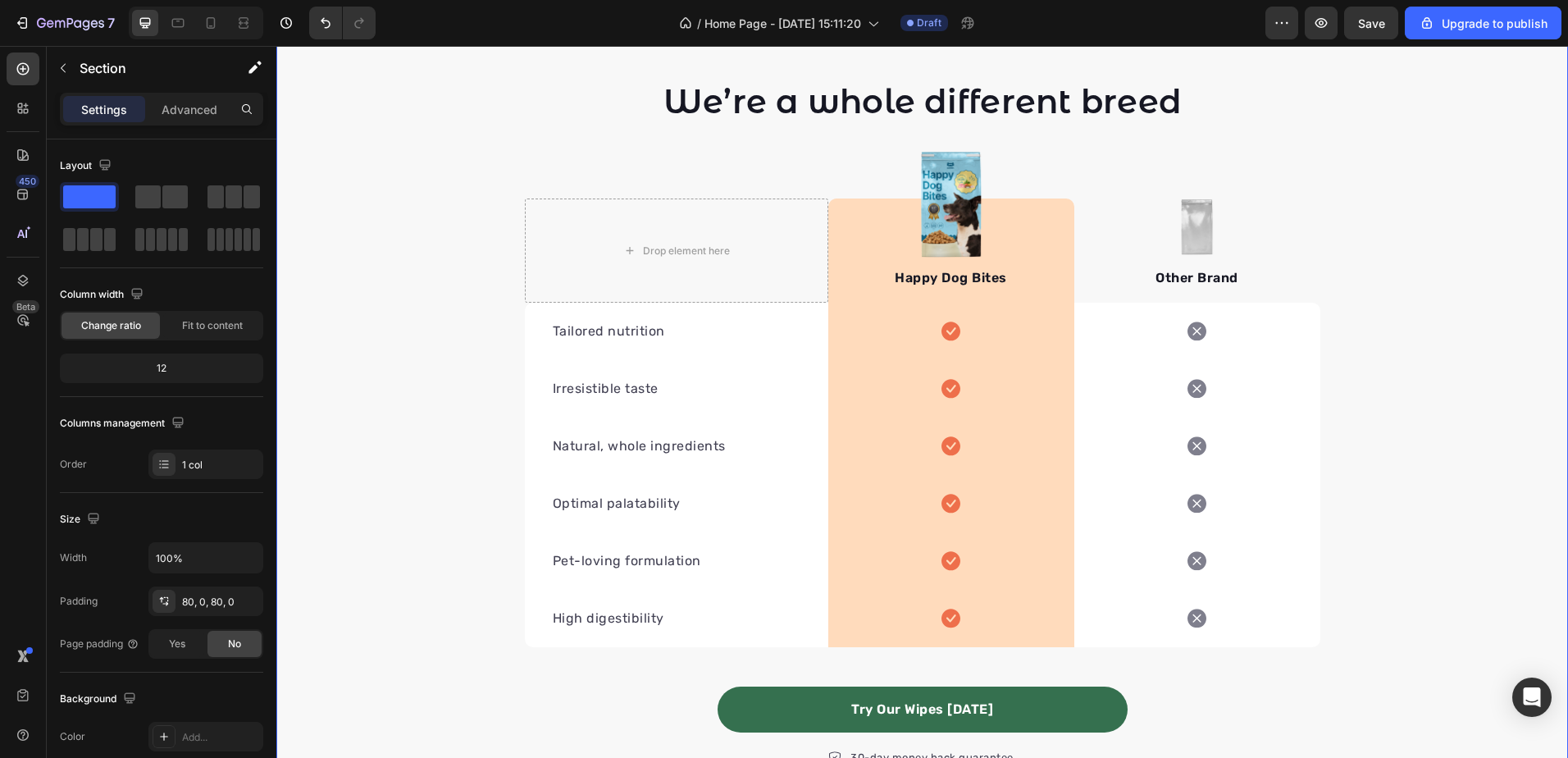
scroll to position [1804, 0]
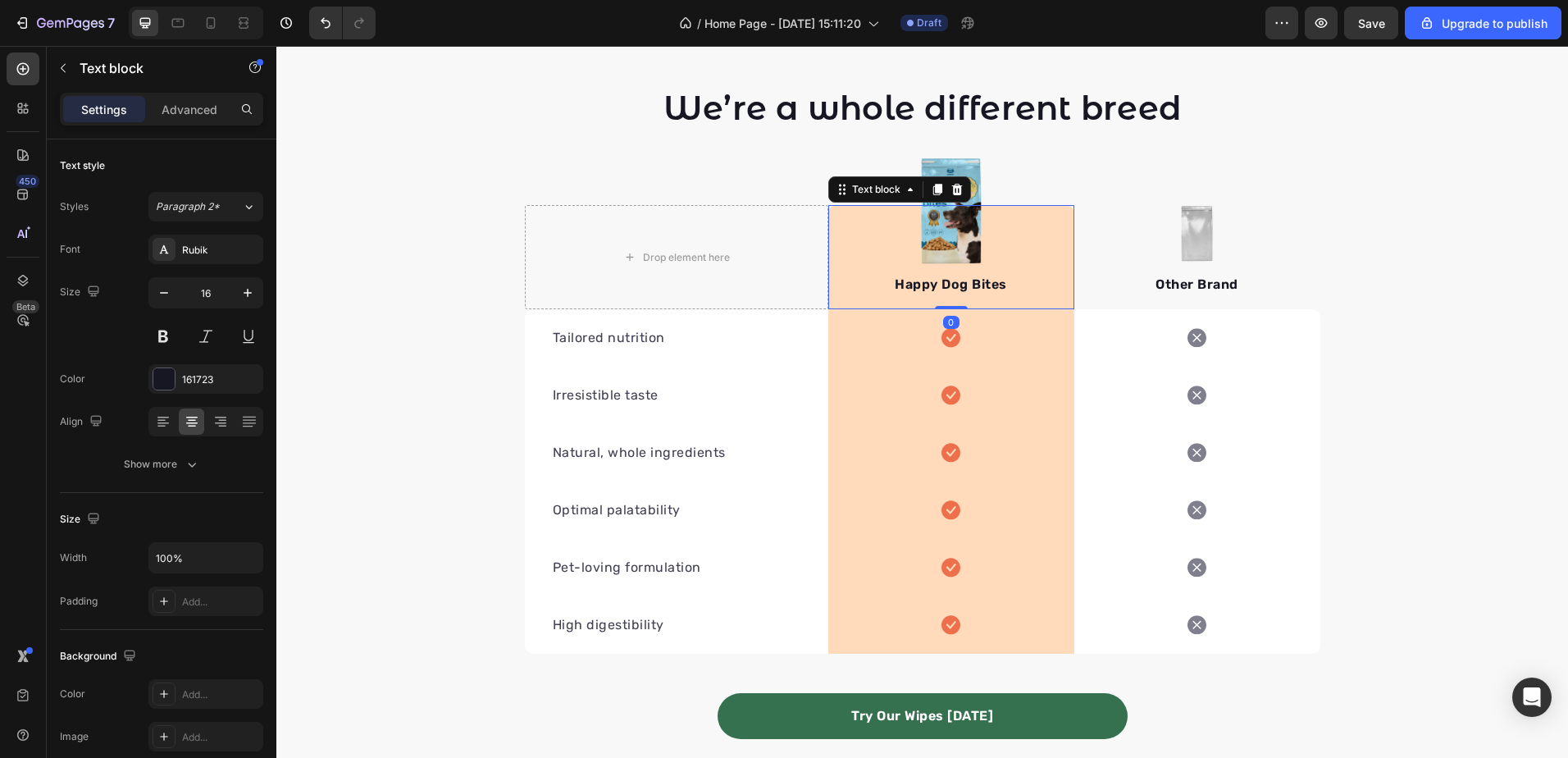
click at [1032, 223] on div "Happy Dog Bites Text block 0" at bounding box center [952, 258] width 246 height 104
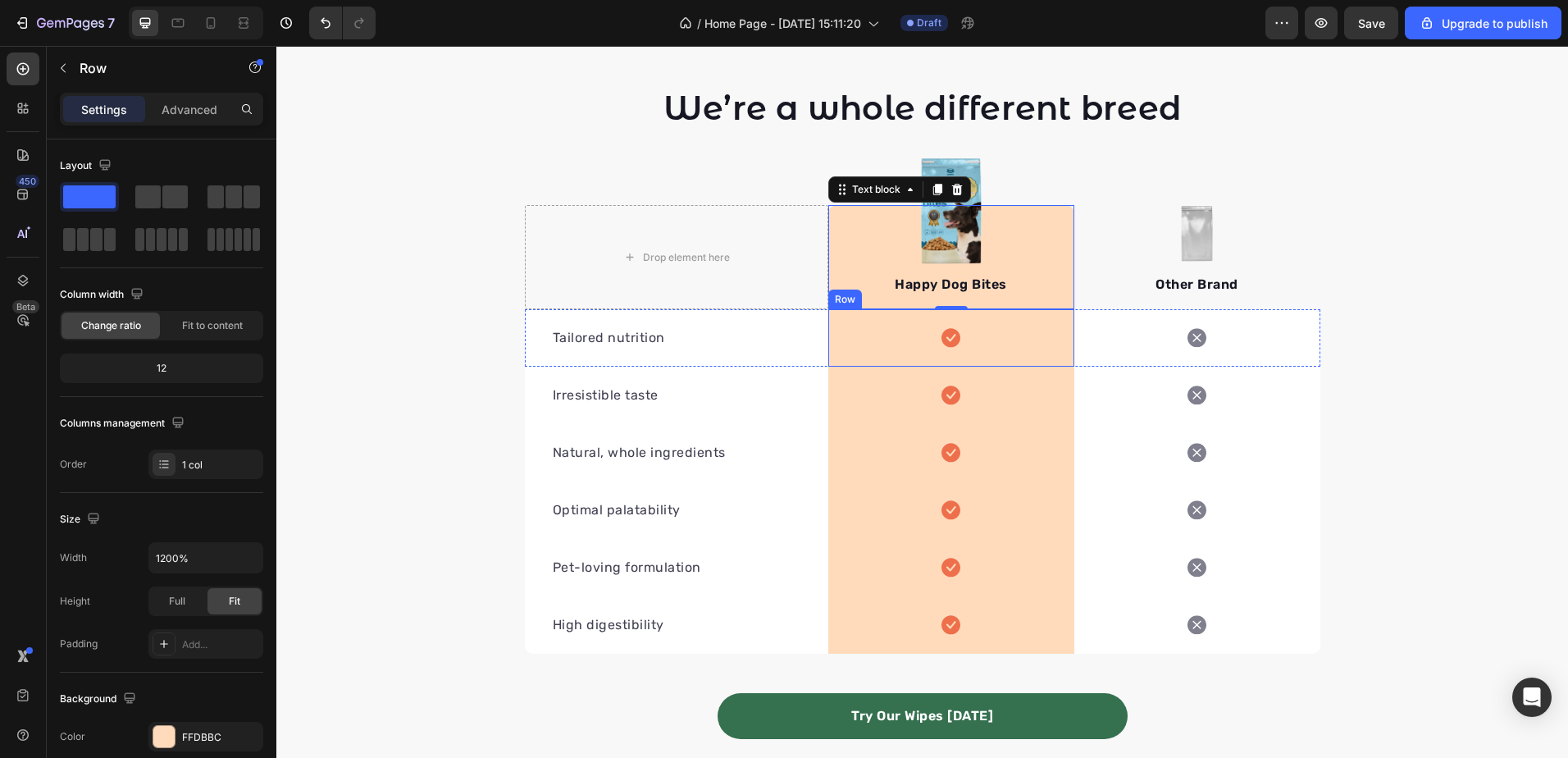
click at [1046, 333] on div "Icon Row" at bounding box center [952, 337] width 246 height 57
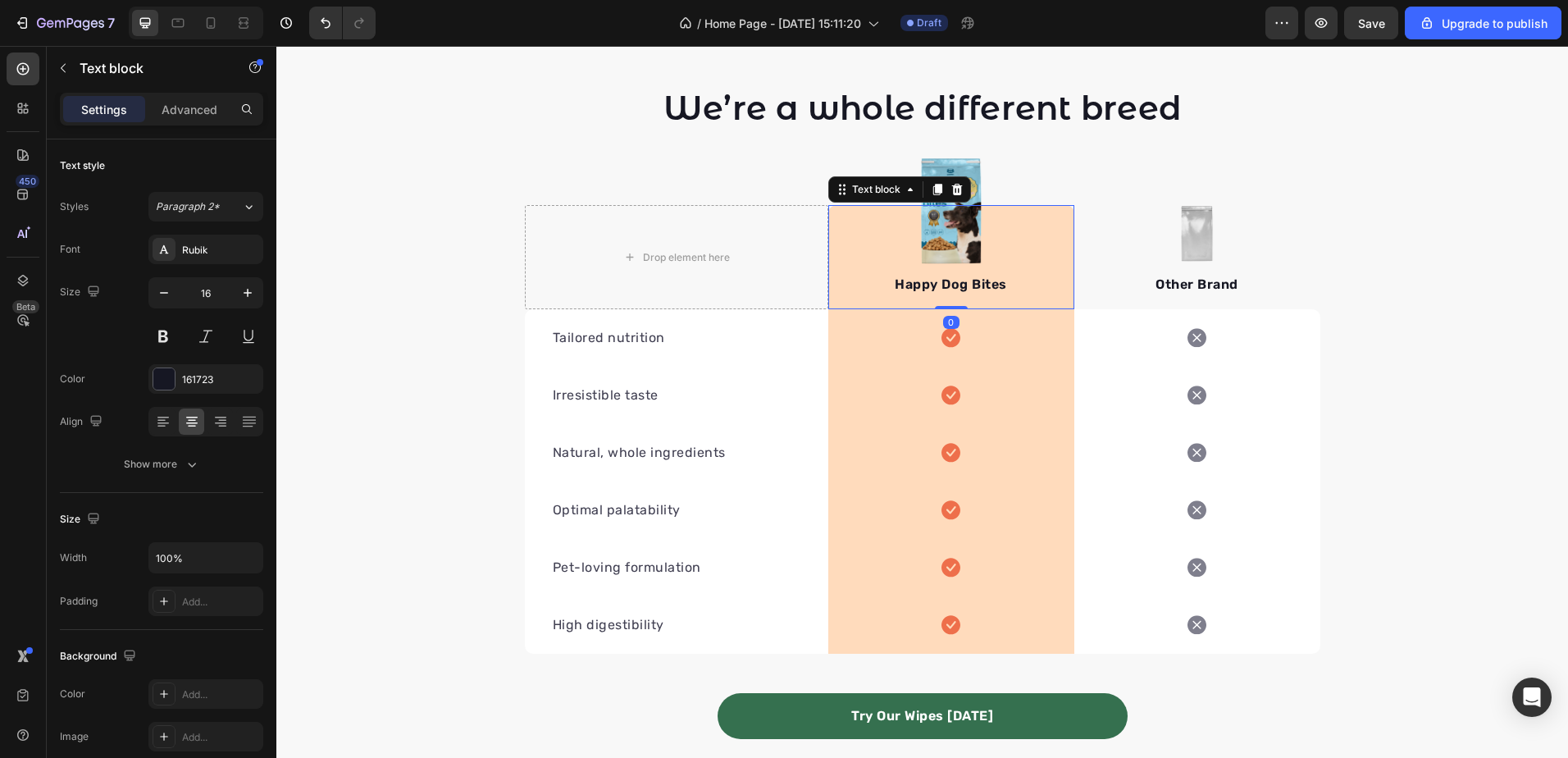
click at [1046, 264] on div "Happy Dog Bites Text block 0" at bounding box center [952, 258] width 246 height 104
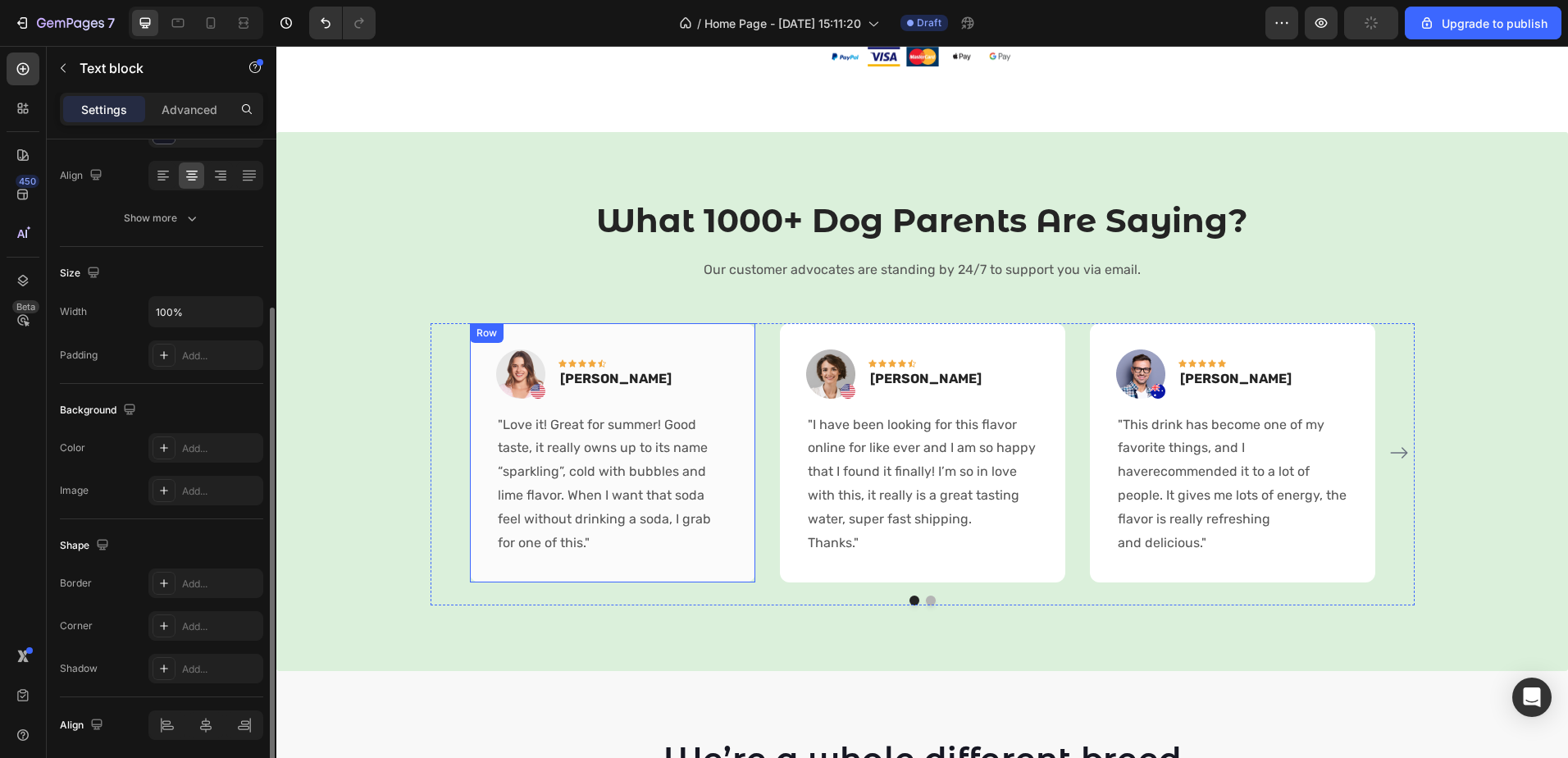
scroll to position [1064, 0]
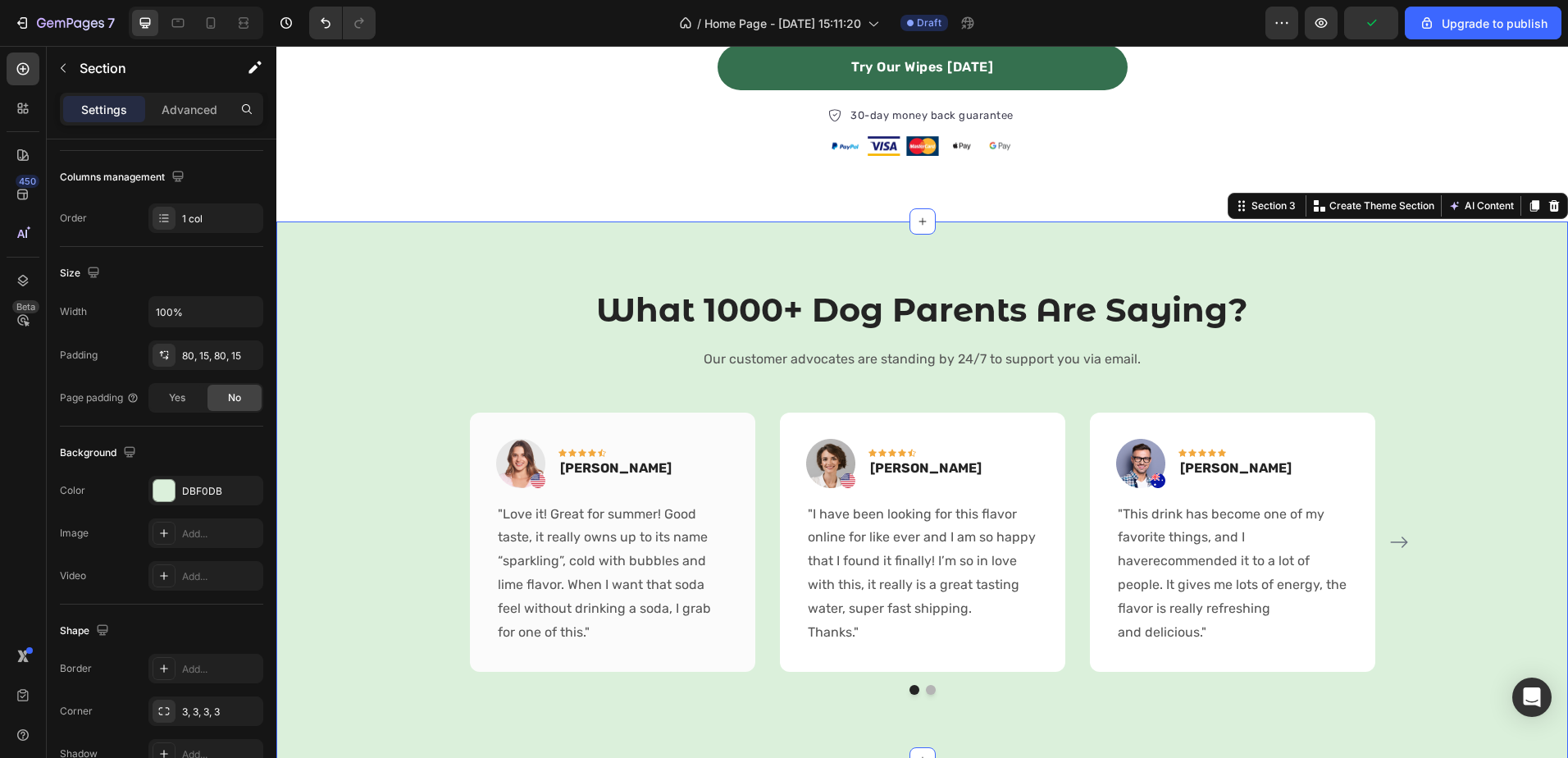
click at [364, 426] on div "What 1000+ Dog Parents Are Saying? Heading Our customer advocates are standing …" at bounding box center [922, 491] width 1267 height 408
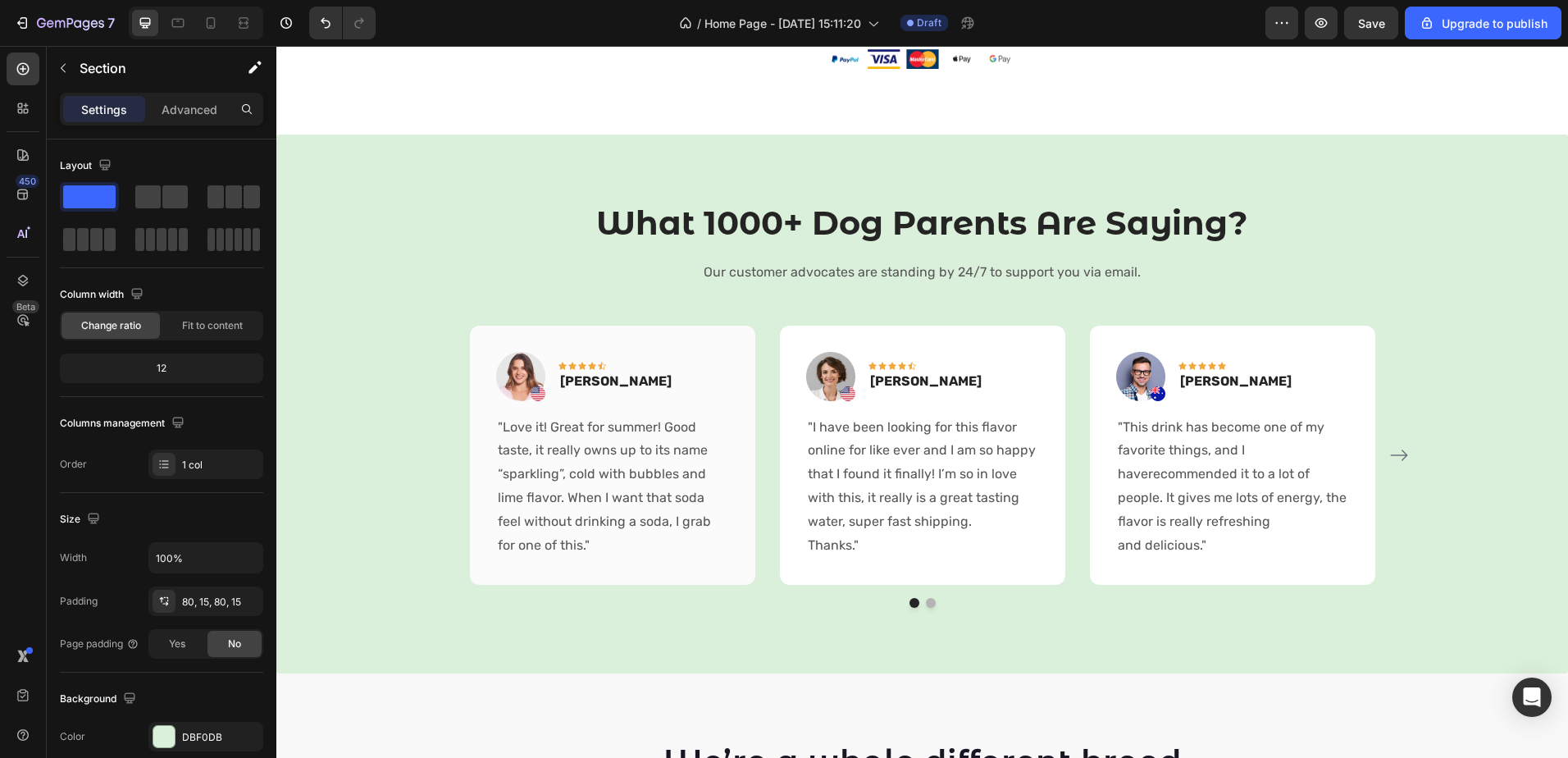
scroll to position [1144, 0]
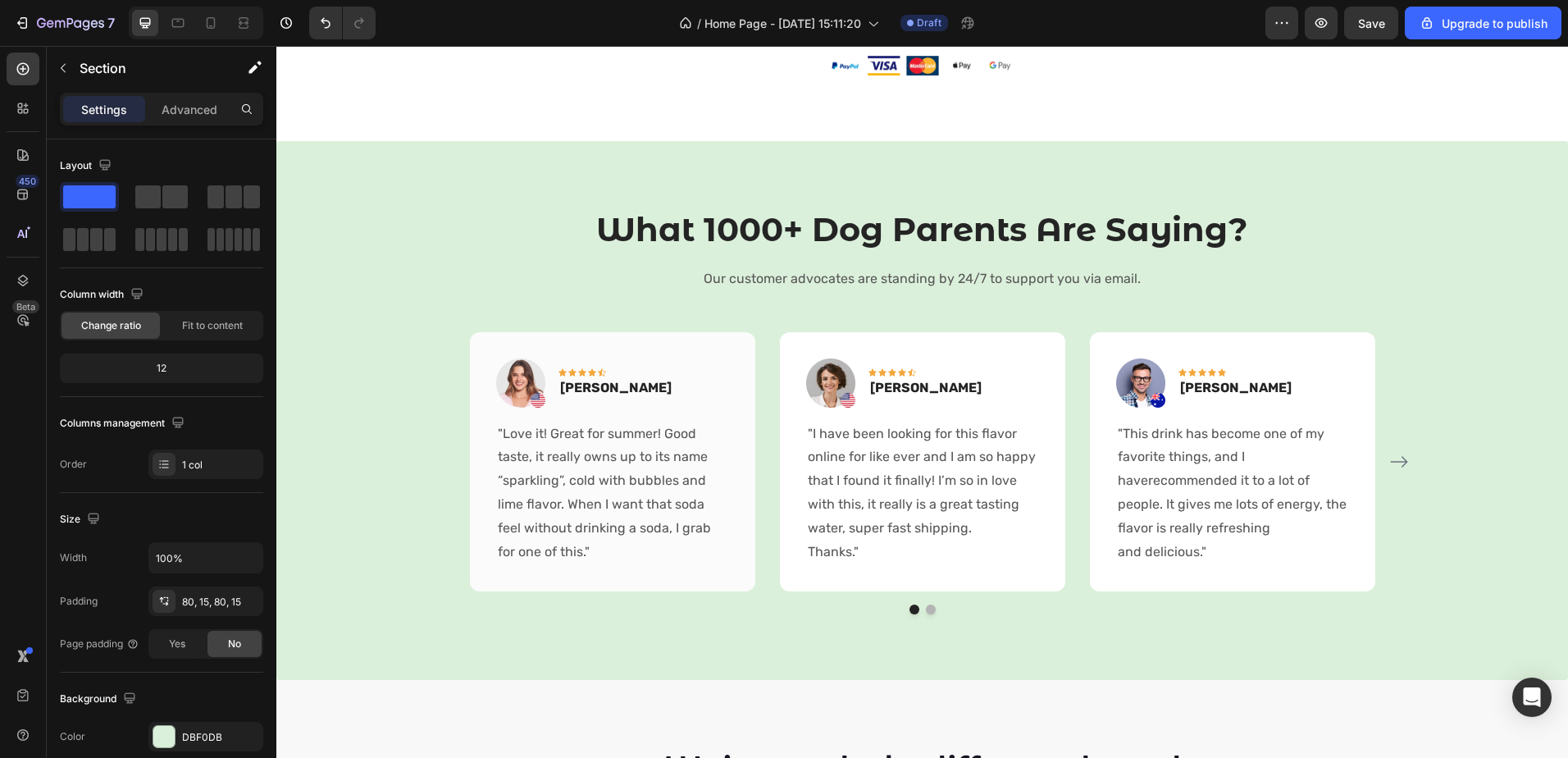
click at [364, 434] on div "What 1000+ Dog Parents Are Saying? Heading Our customer advocates are standing …" at bounding box center [922, 410] width 1267 height 408
click at [366, 434] on div "What 1000+ Dog Parents Are Saying? Heading Our customer advocates are standing …" at bounding box center [922, 410] width 1267 height 408
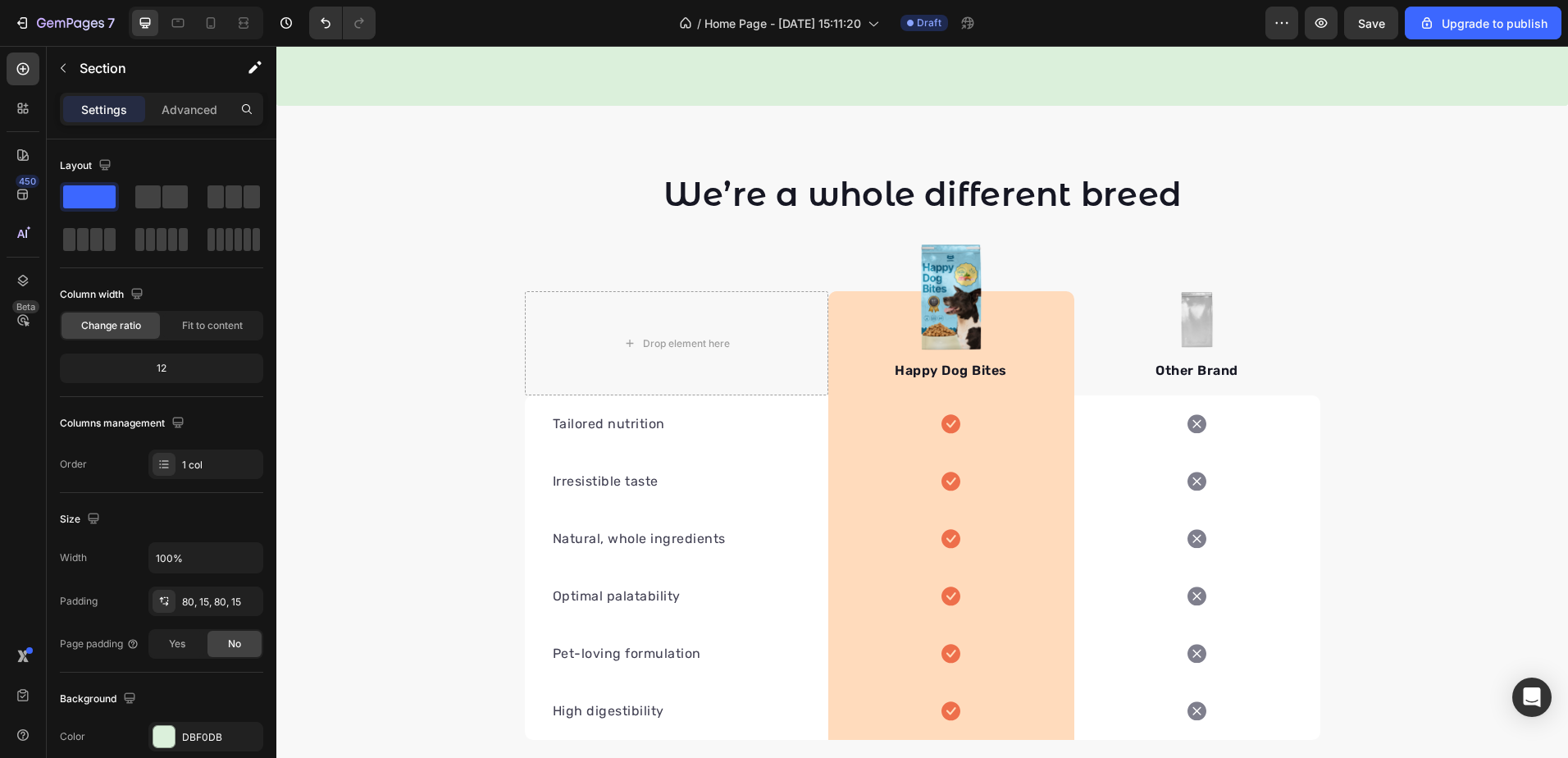
scroll to position [2046, 0]
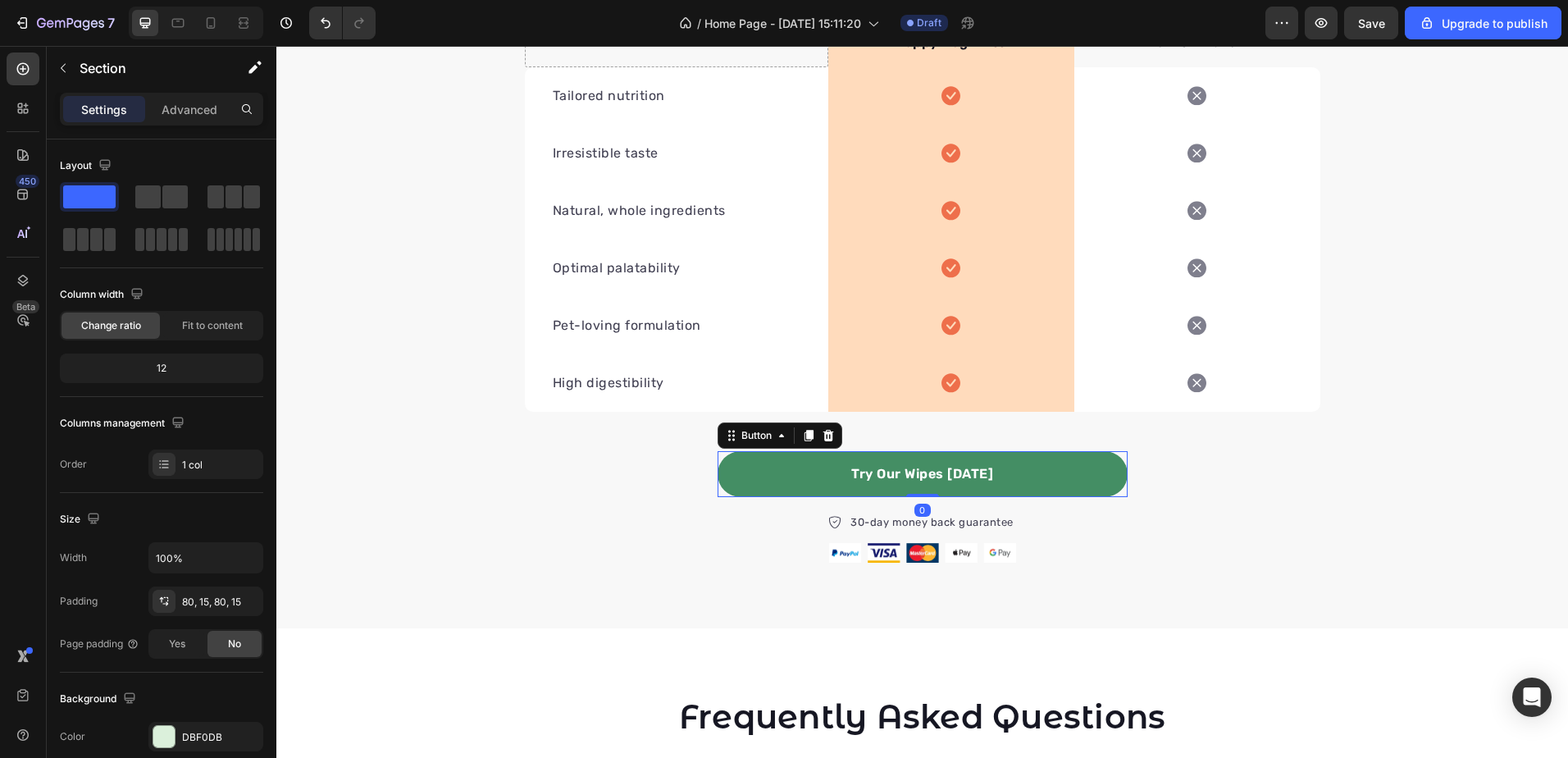
click at [1019, 456] on link "Try Our Wipes [DATE]" at bounding box center [922, 474] width 410 height 46
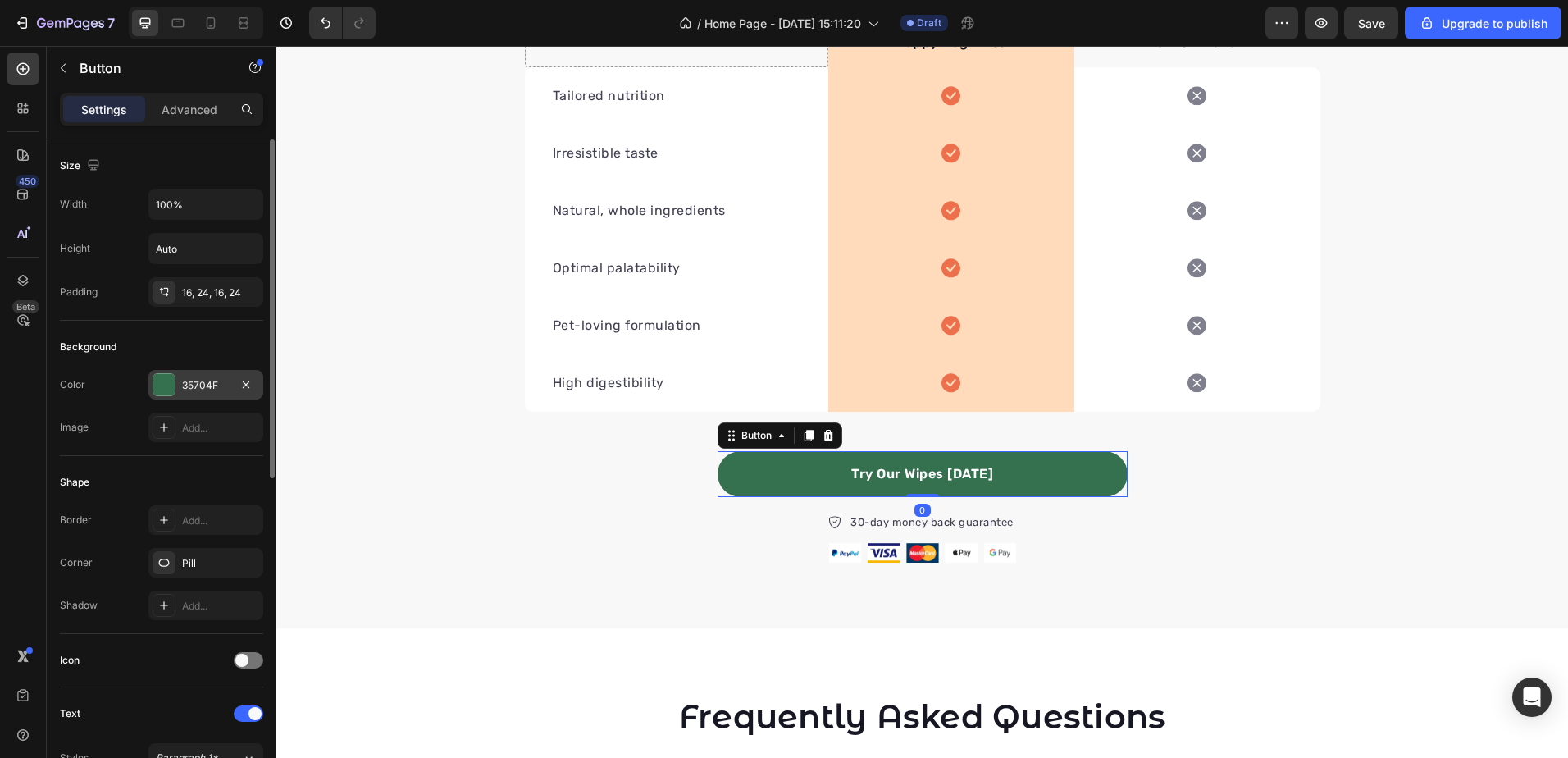
click at [196, 373] on div "35704F" at bounding box center [205, 384] width 115 height 29
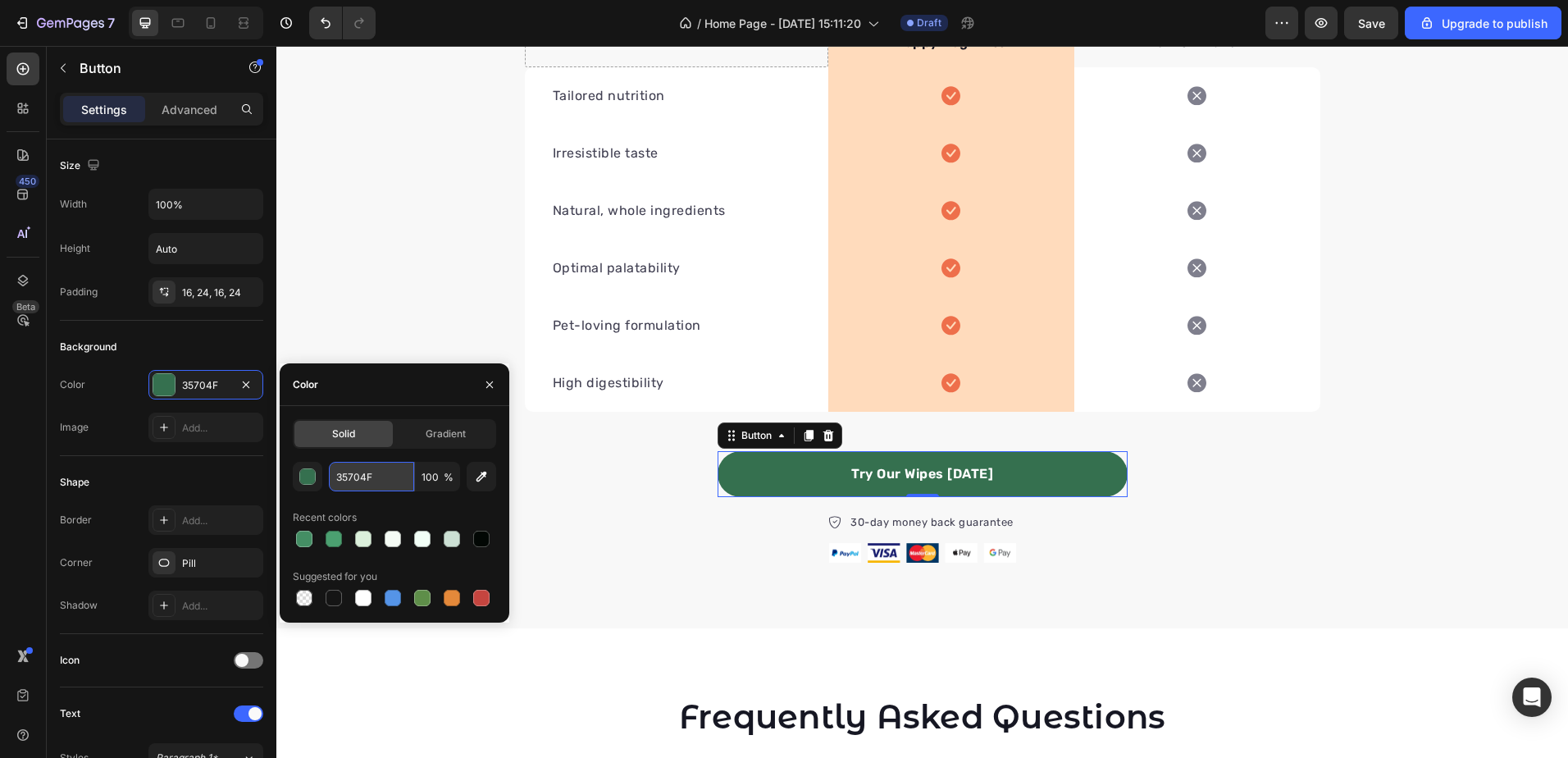
click at [352, 473] on input "35704F" at bounding box center [372, 477] width 86 height 29
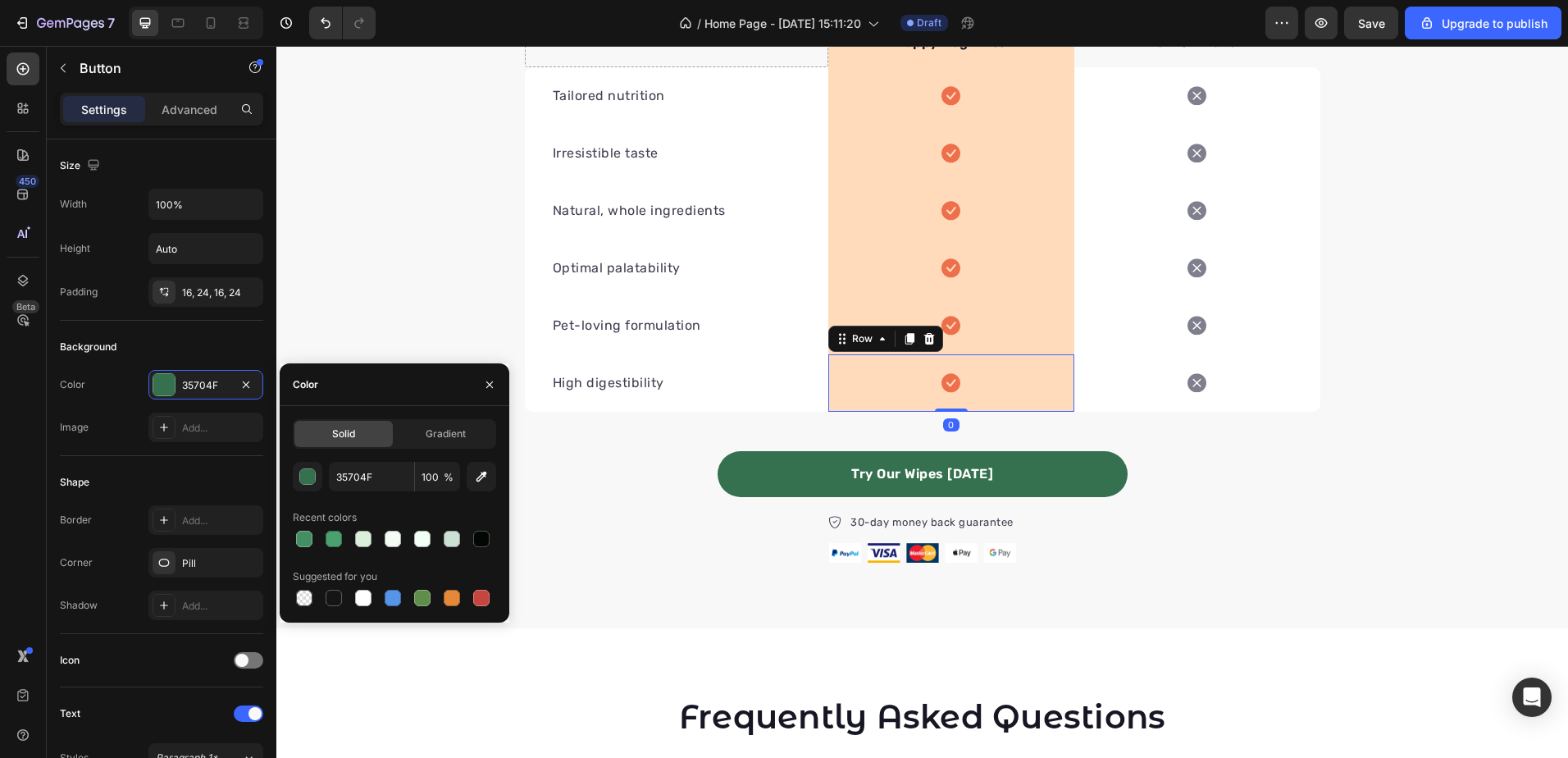
click at [1029, 387] on div "Icon Row 0" at bounding box center [952, 382] width 246 height 57
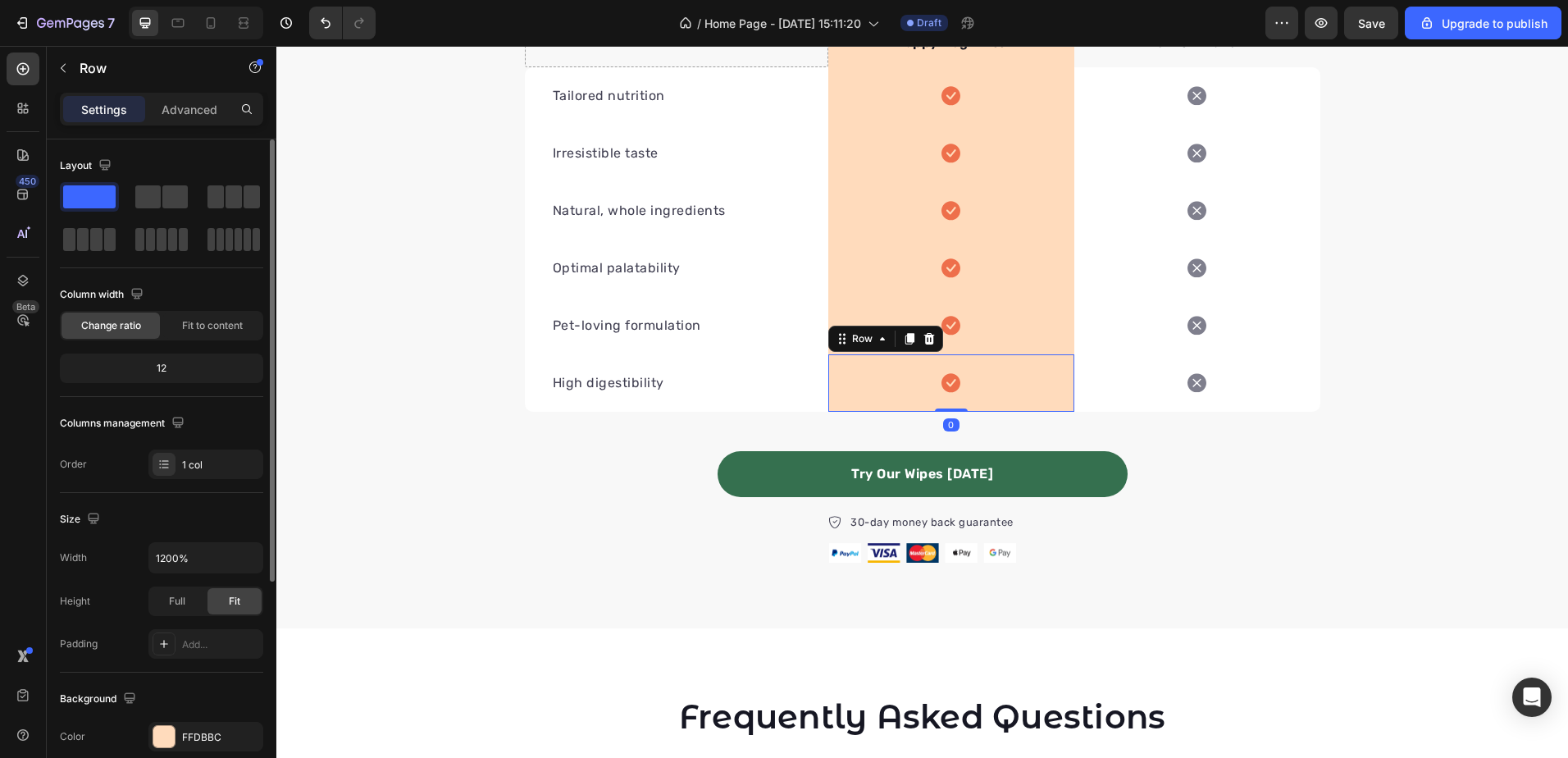
scroll to position [164, 0]
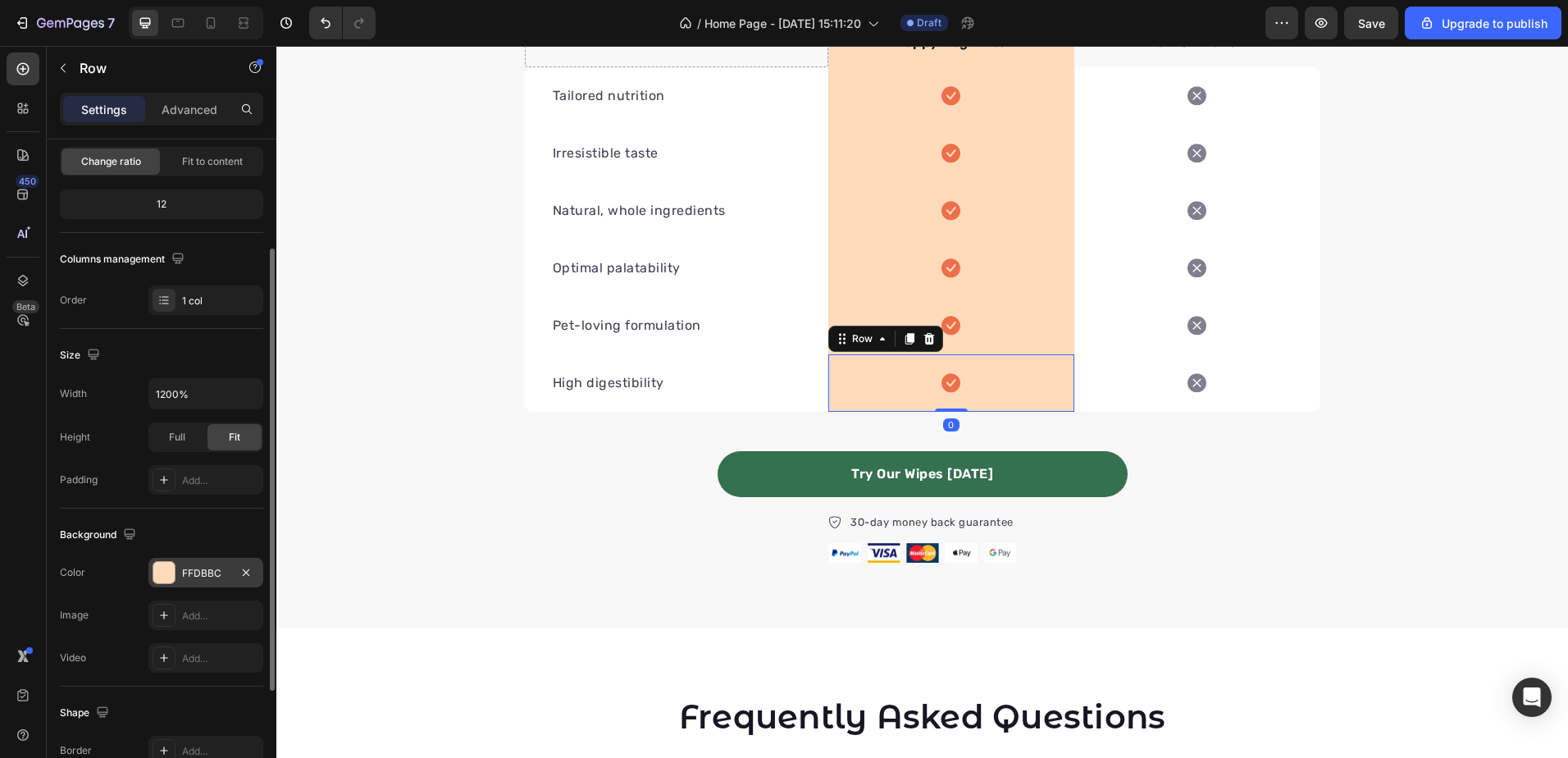
click at [196, 566] on div "FFDBBC" at bounding box center [205, 573] width 47 height 15
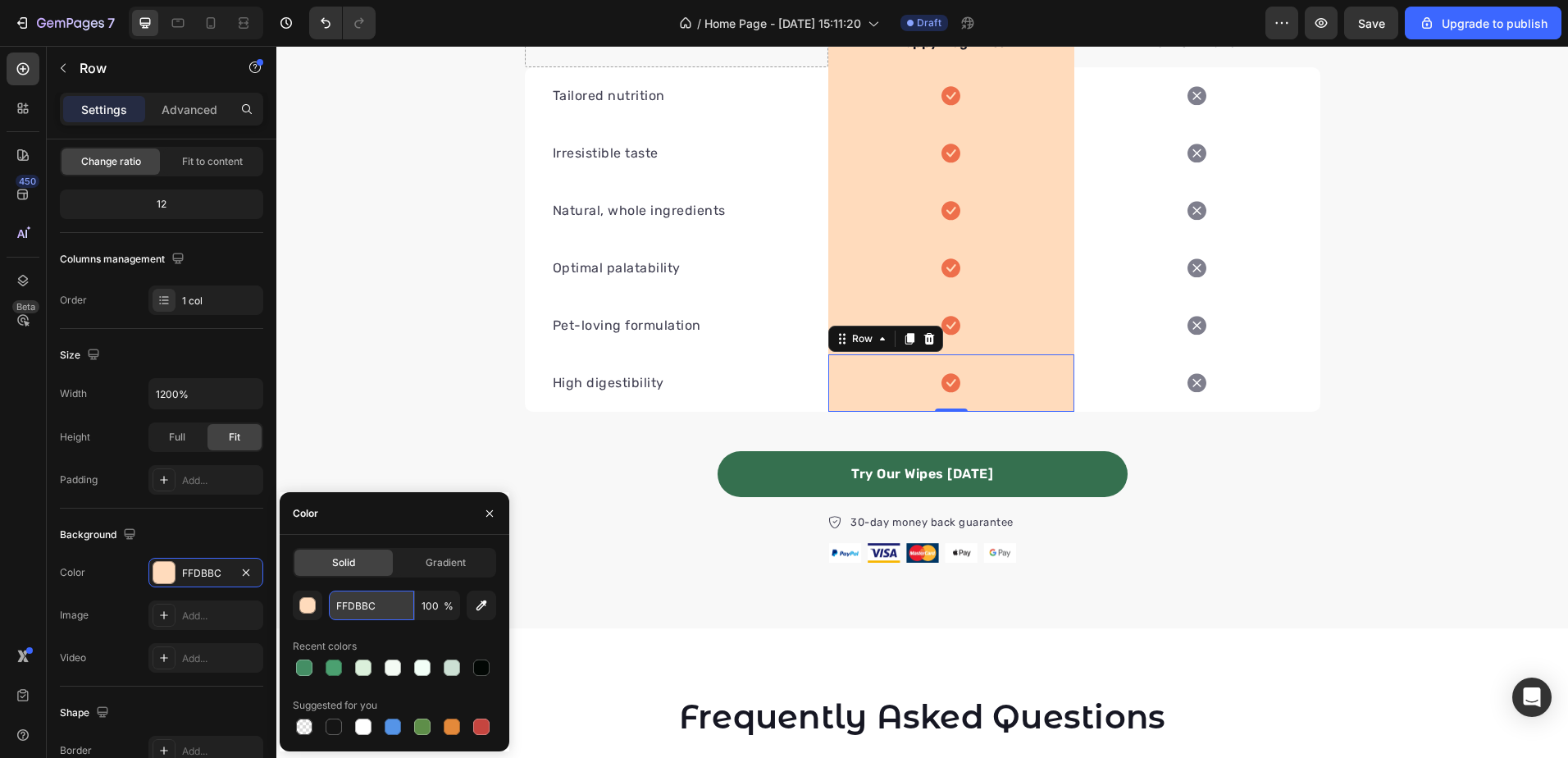
click at [358, 596] on input "FFDBBC" at bounding box center [372, 606] width 86 height 29
click at [324, 663] on div at bounding box center [334, 668] width 20 height 20
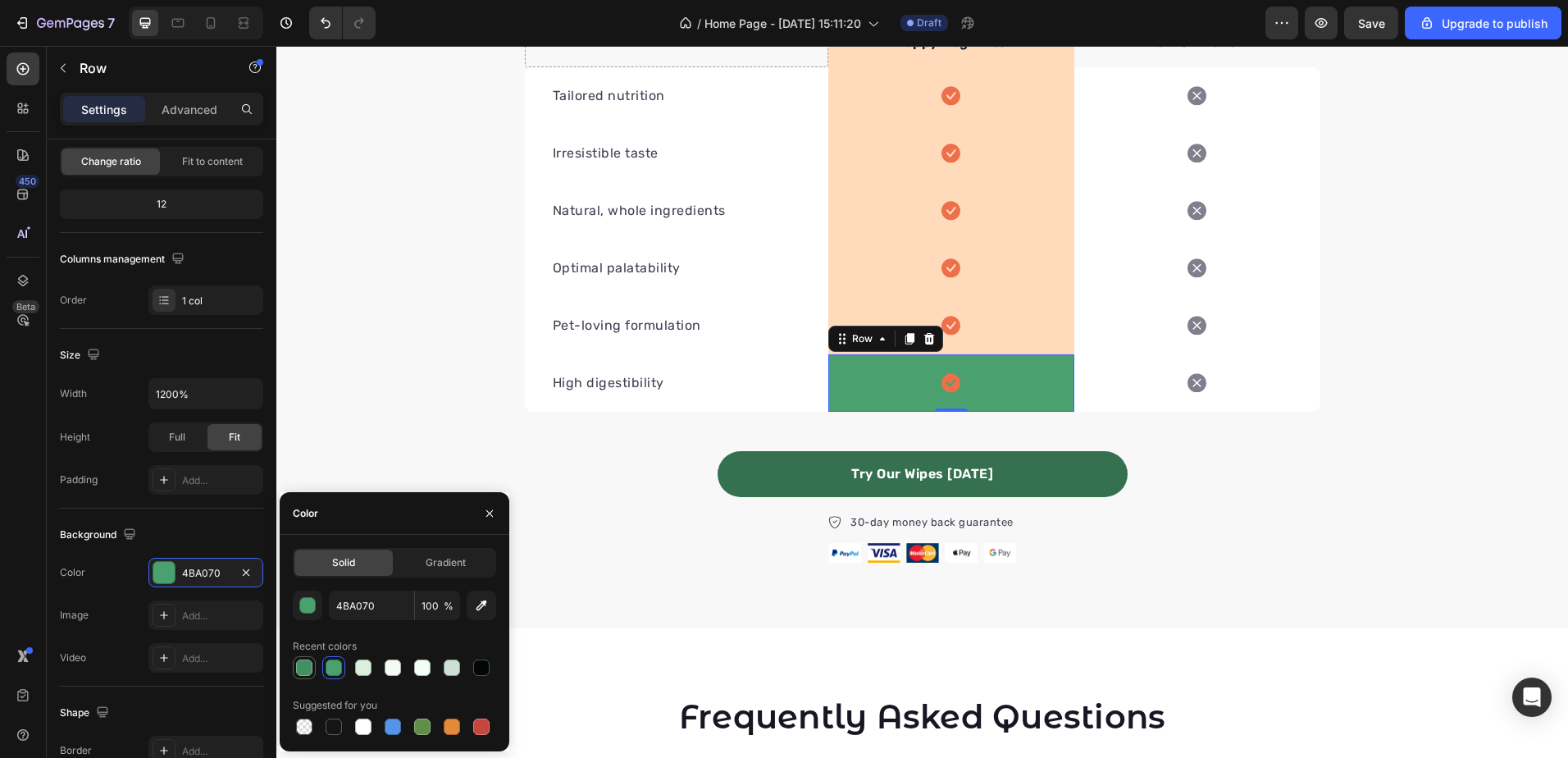
click at [302, 661] on div at bounding box center [304, 668] width 17 height 17
type input "448E64"
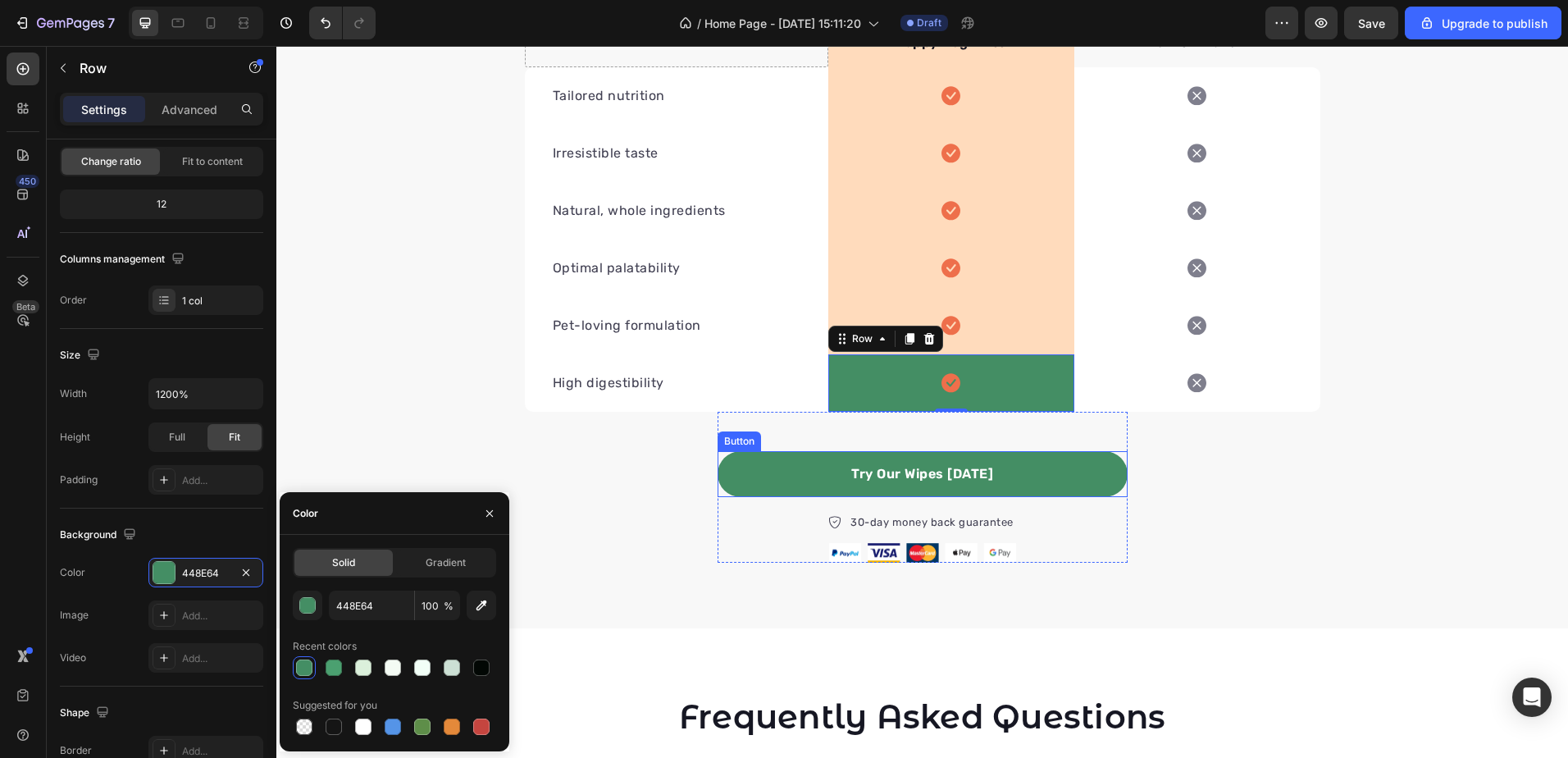
click at [812, 480] on link "Try Our Wipes [DATE]" at bounding box center [922, 474] width 410 height 46
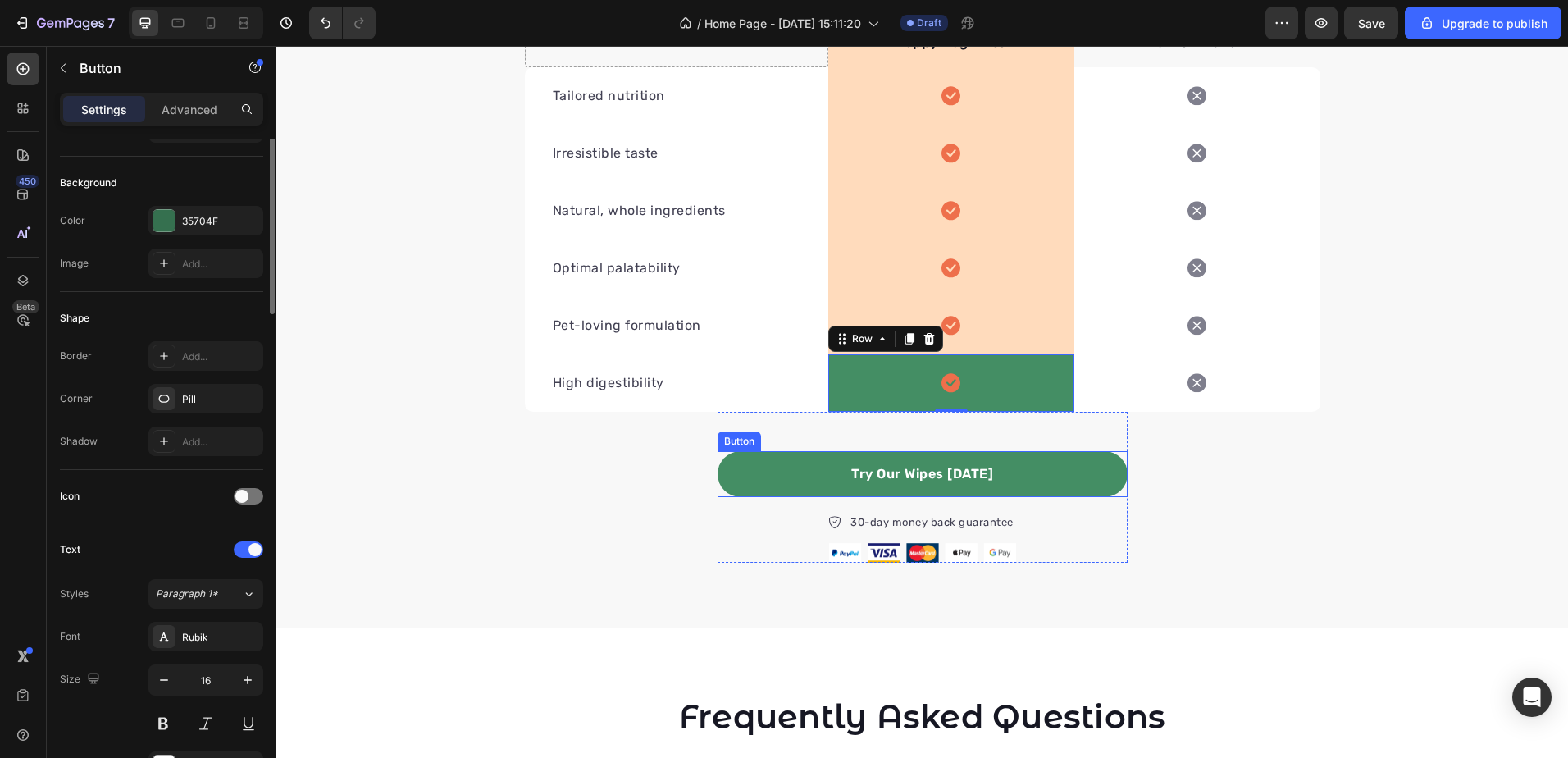
scroll to position [0, 0]
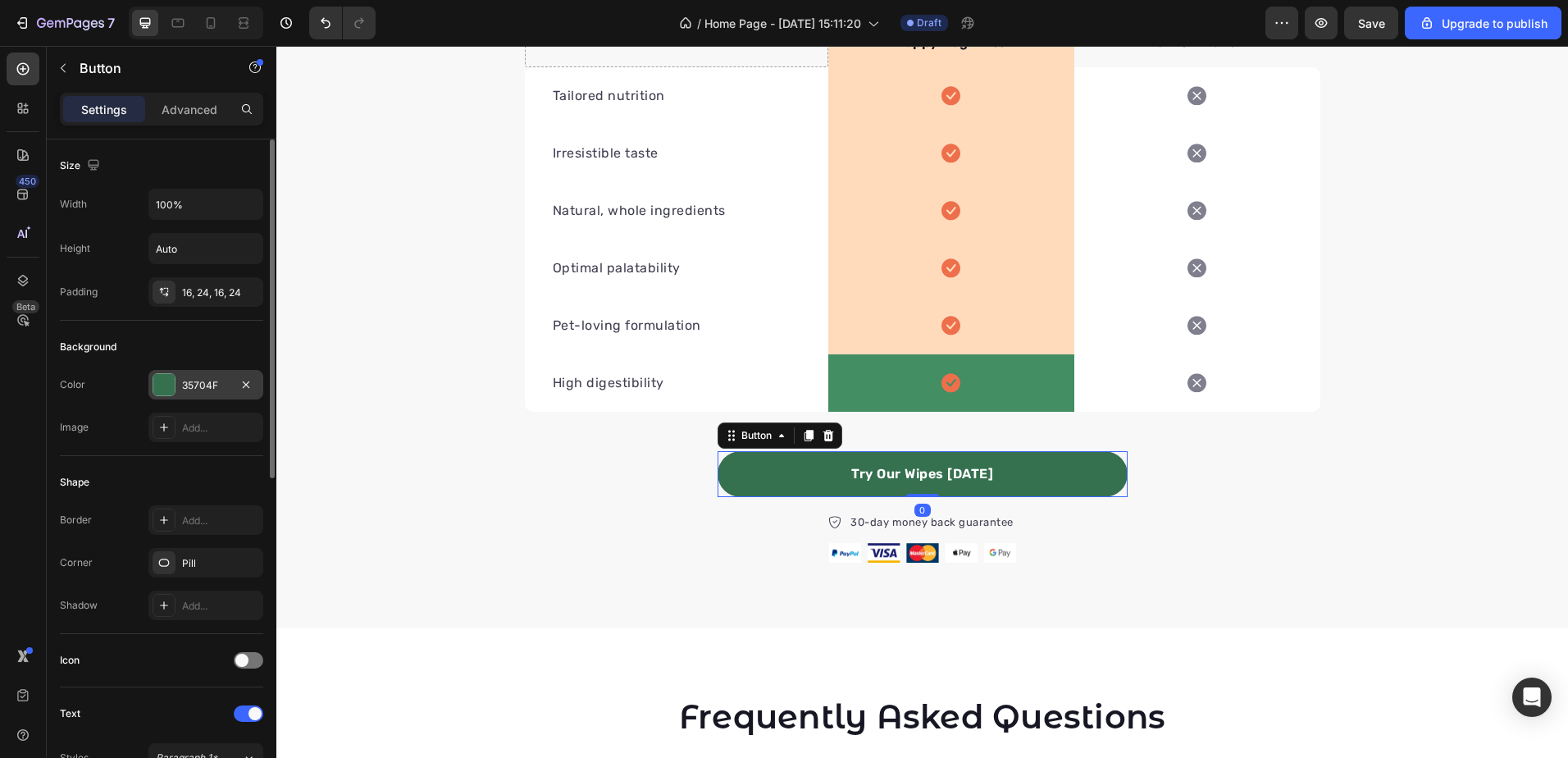
click at [202, 380] on div "35704F" at bounding box center [205, 385] width 47 height 15
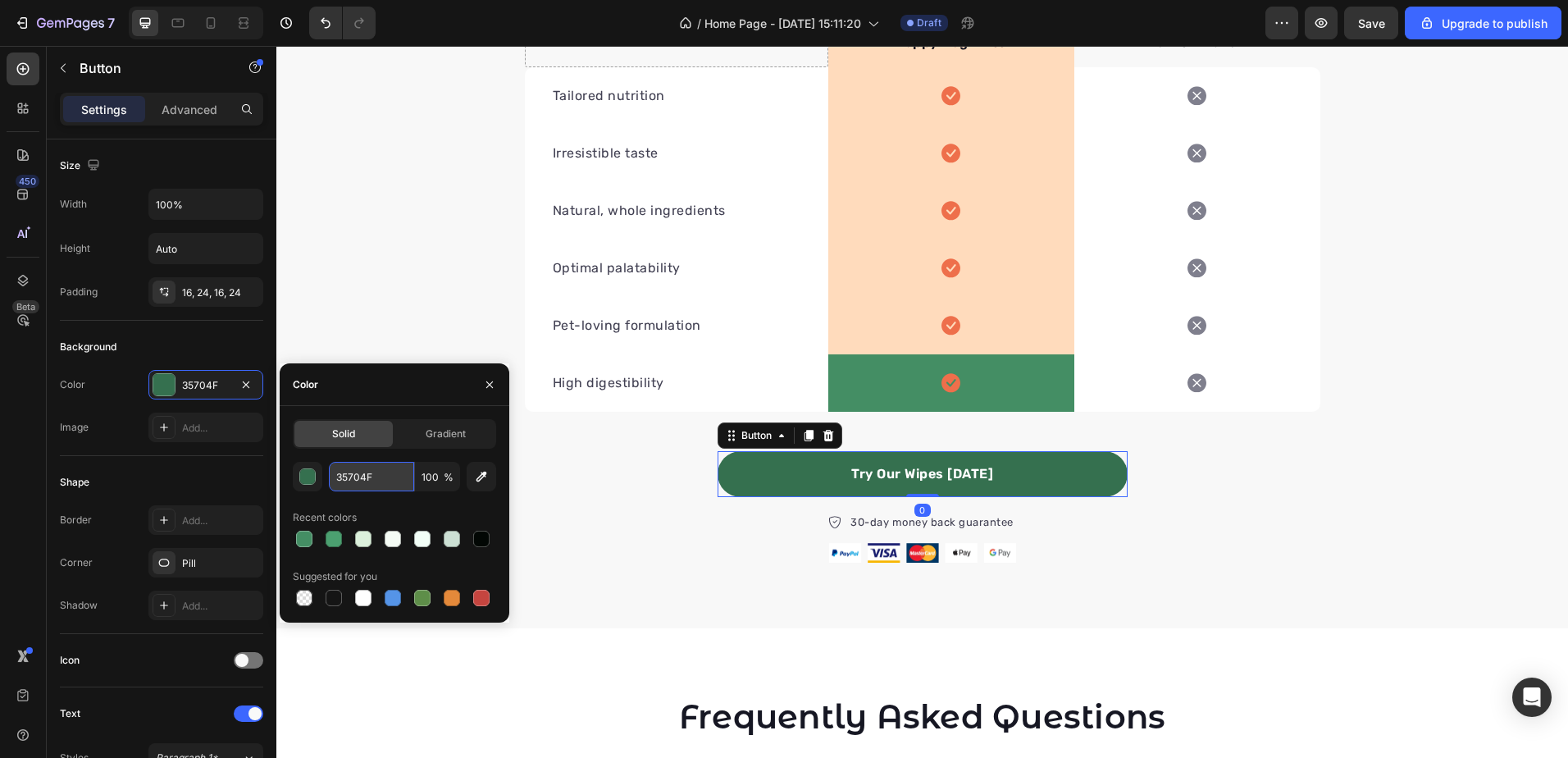
click at [369, 467] on input "35704F" at bounding box center [372, 477] width 86 height 29
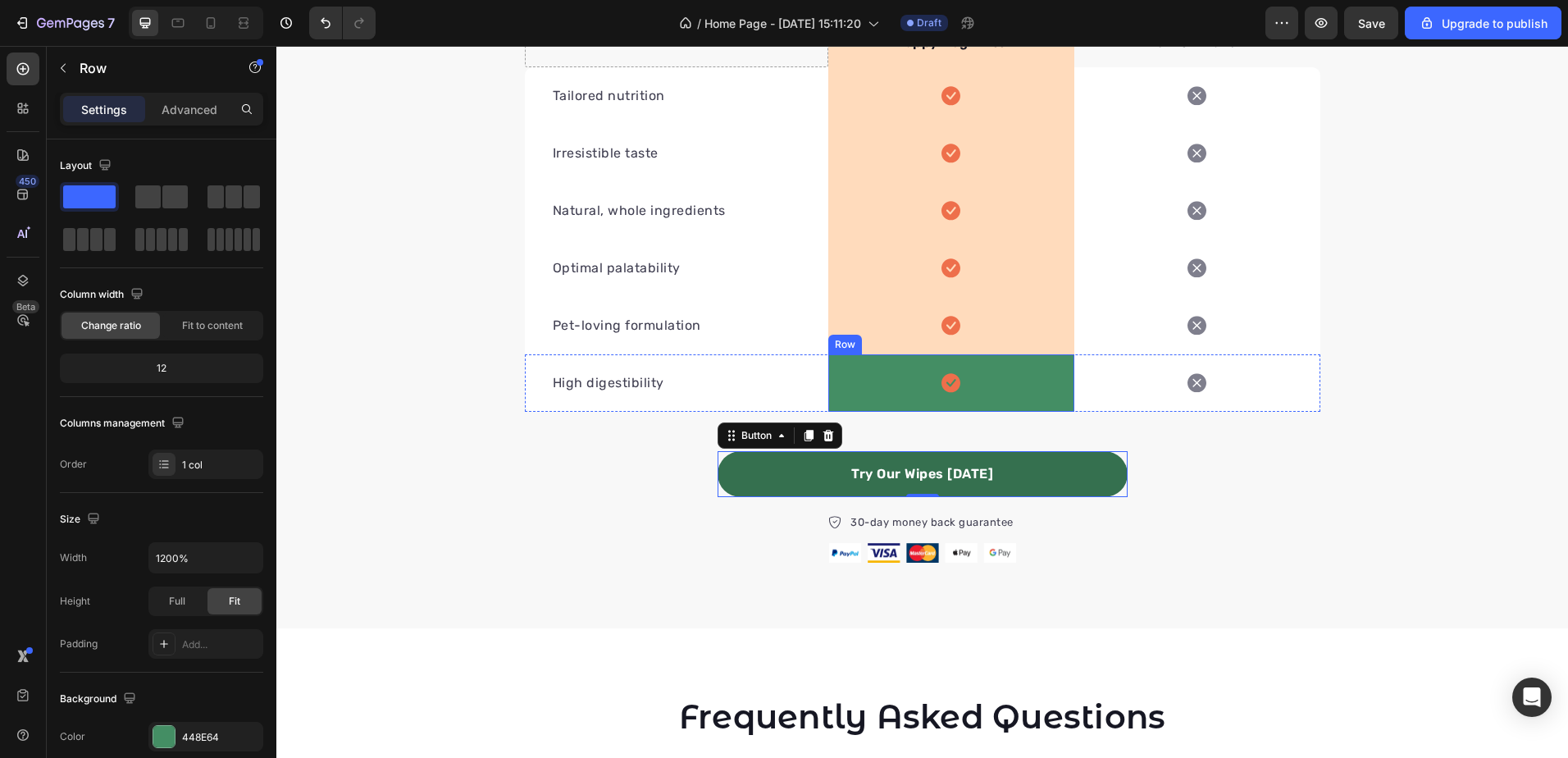
click at [908, 369] on div "Icon Row" at bounding box center [952, 382] width 246 height 57
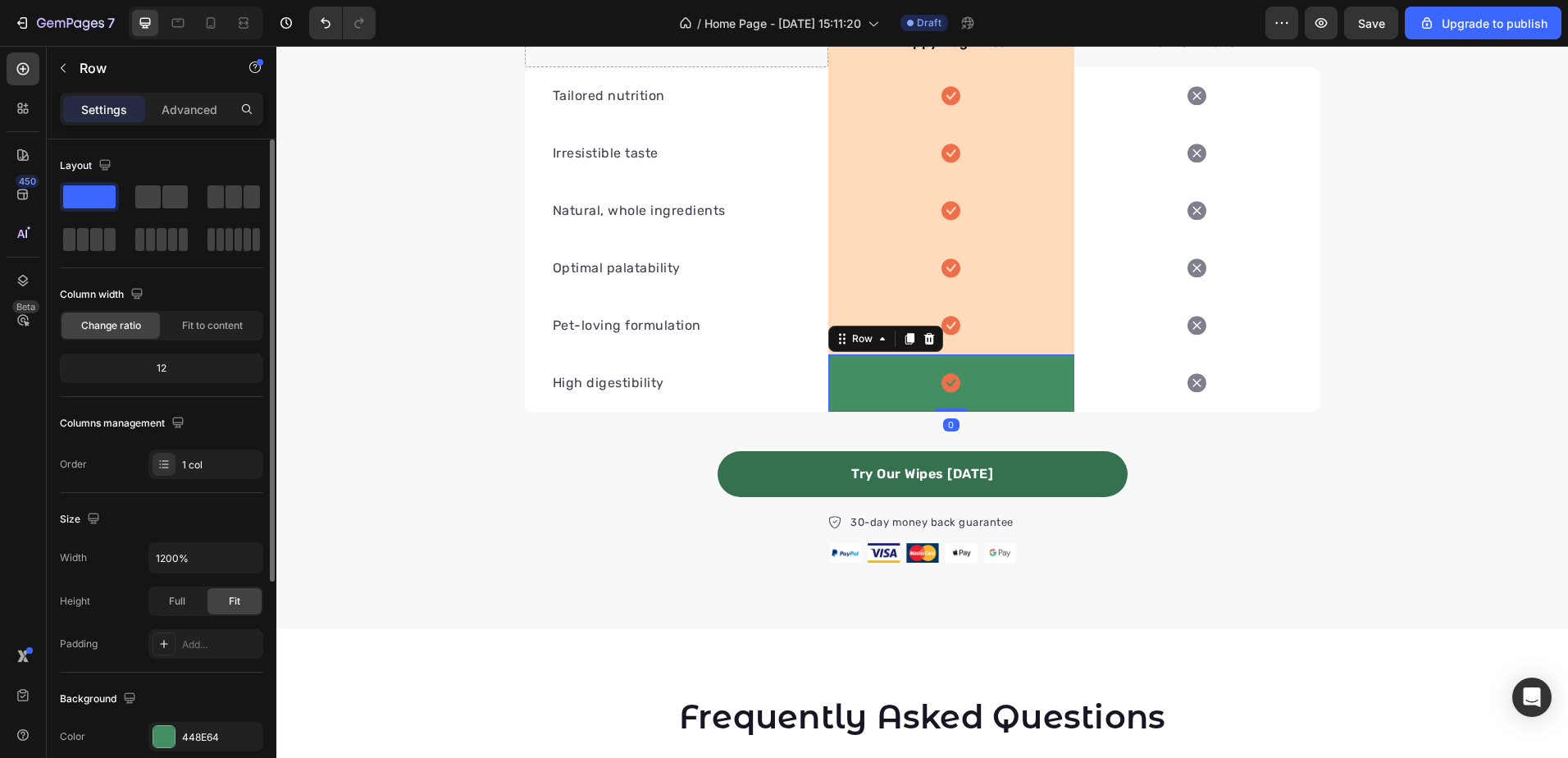
scroll to position [82, 0]
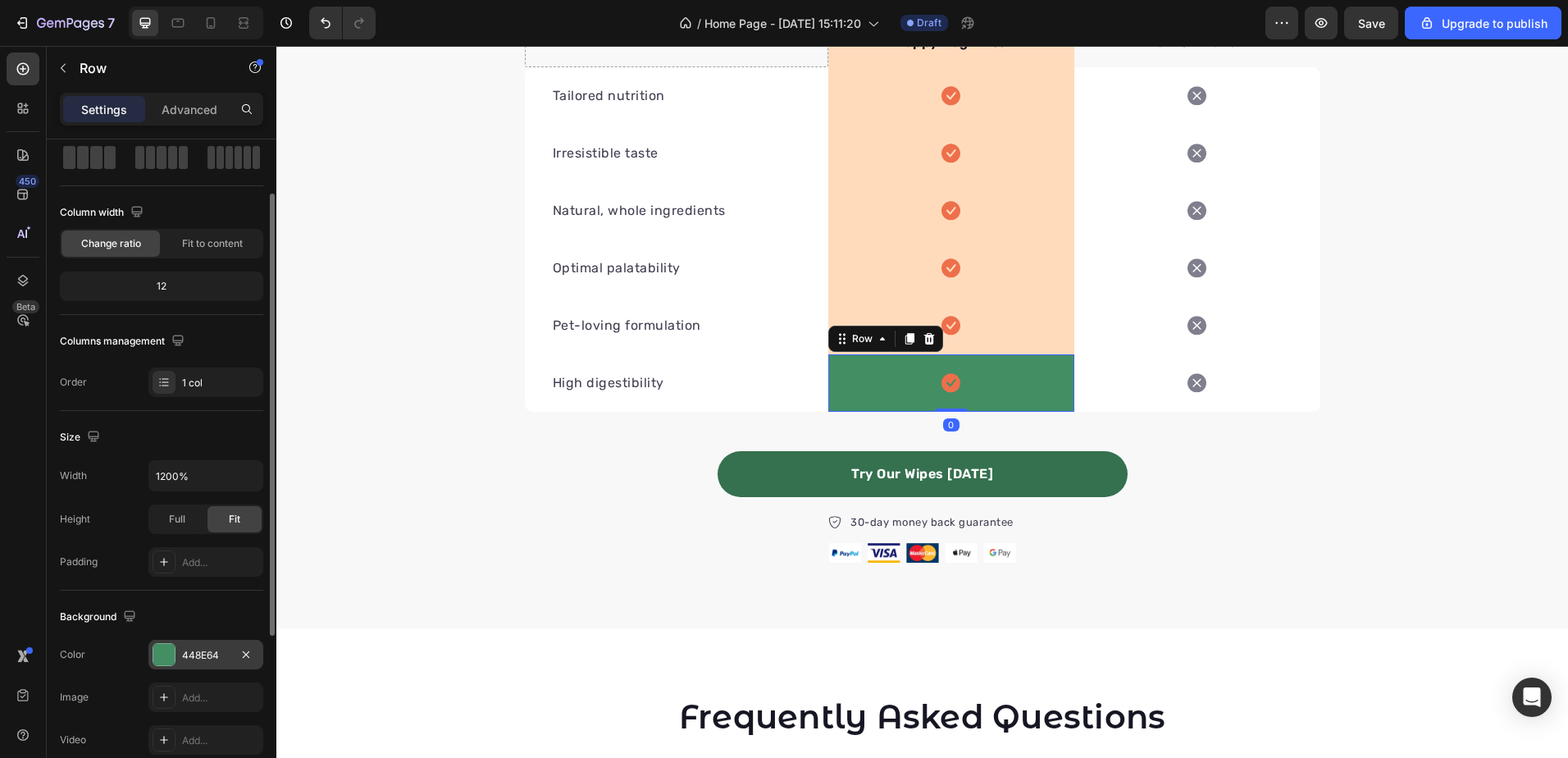
click at [222, 654] on div "448E64" at bounding box center [205, 655] width 47 height 15
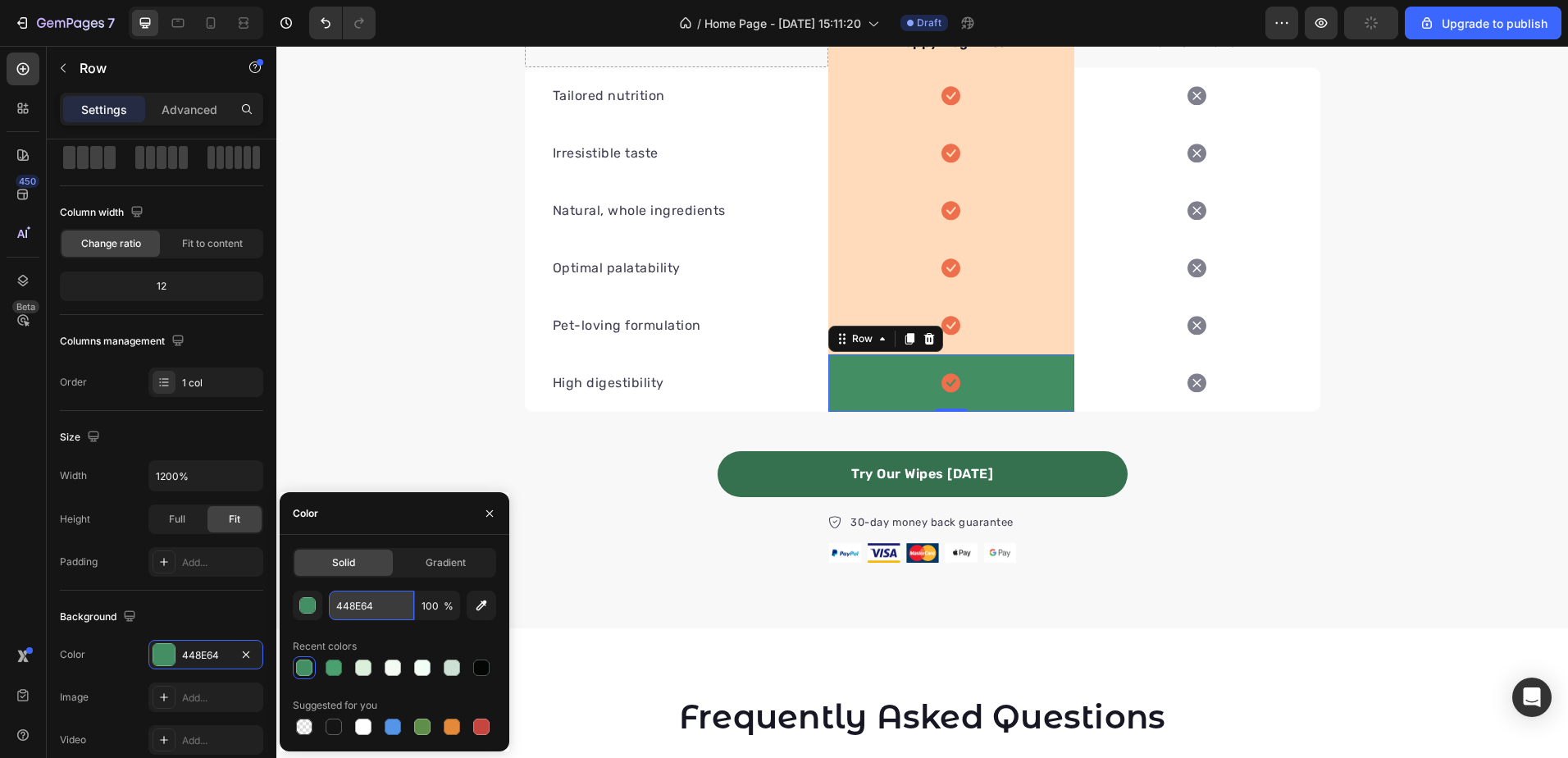
click at [371, 611] on input "448E64" at bounding box center [372, 606] width 86 height 29
paste input "35704F"
type input "35704F"
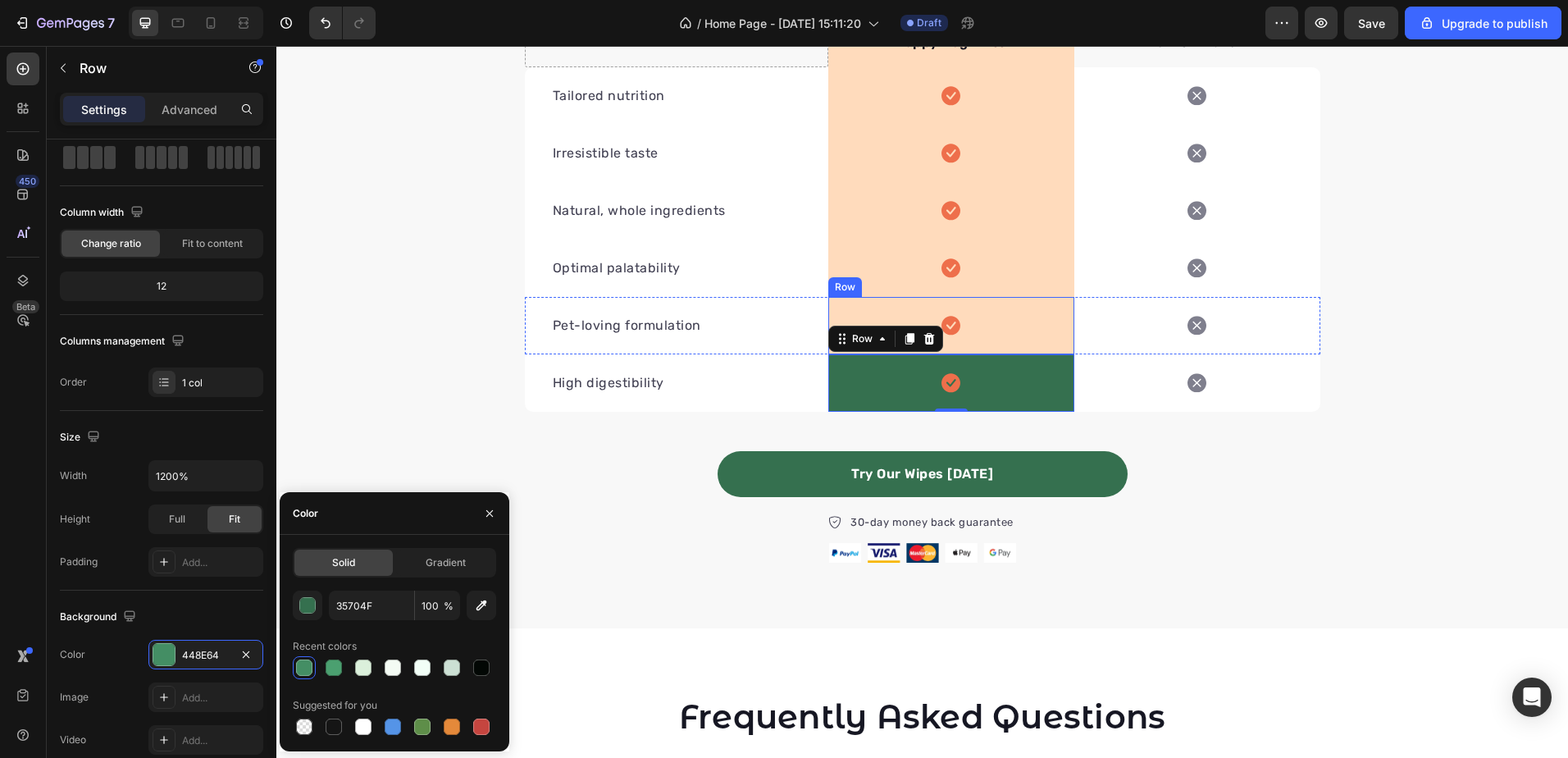
click at [1014, 325] on div "Icon Row" at bounding box center [952, 325] width 246 height 57
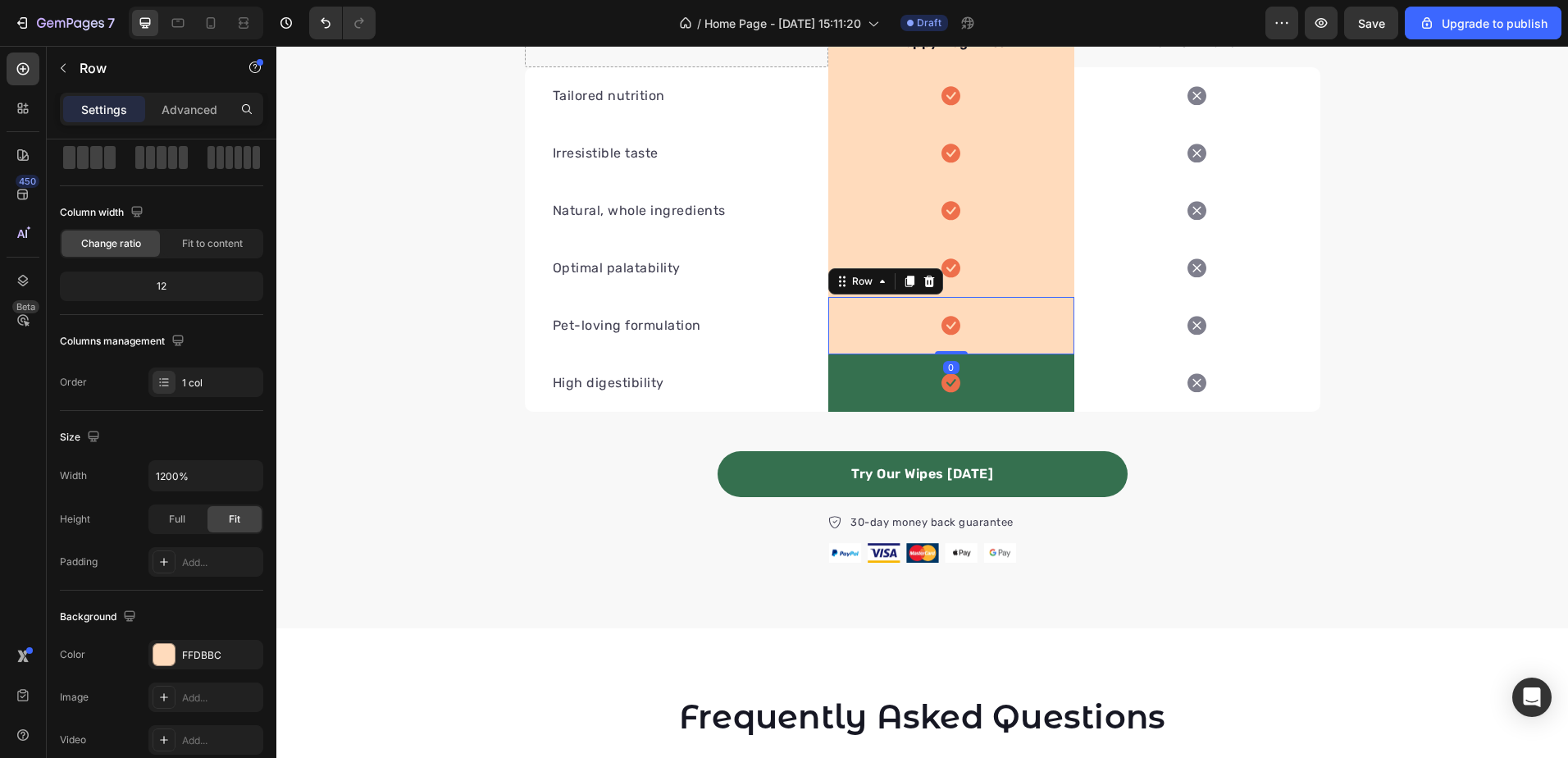
click at [1014, 325] on div "Icon Row 0" at bounding box center [952, 325] width 246 height 57
click at [173, 651] on div at bounding box center [164, 655] width 22 height 22
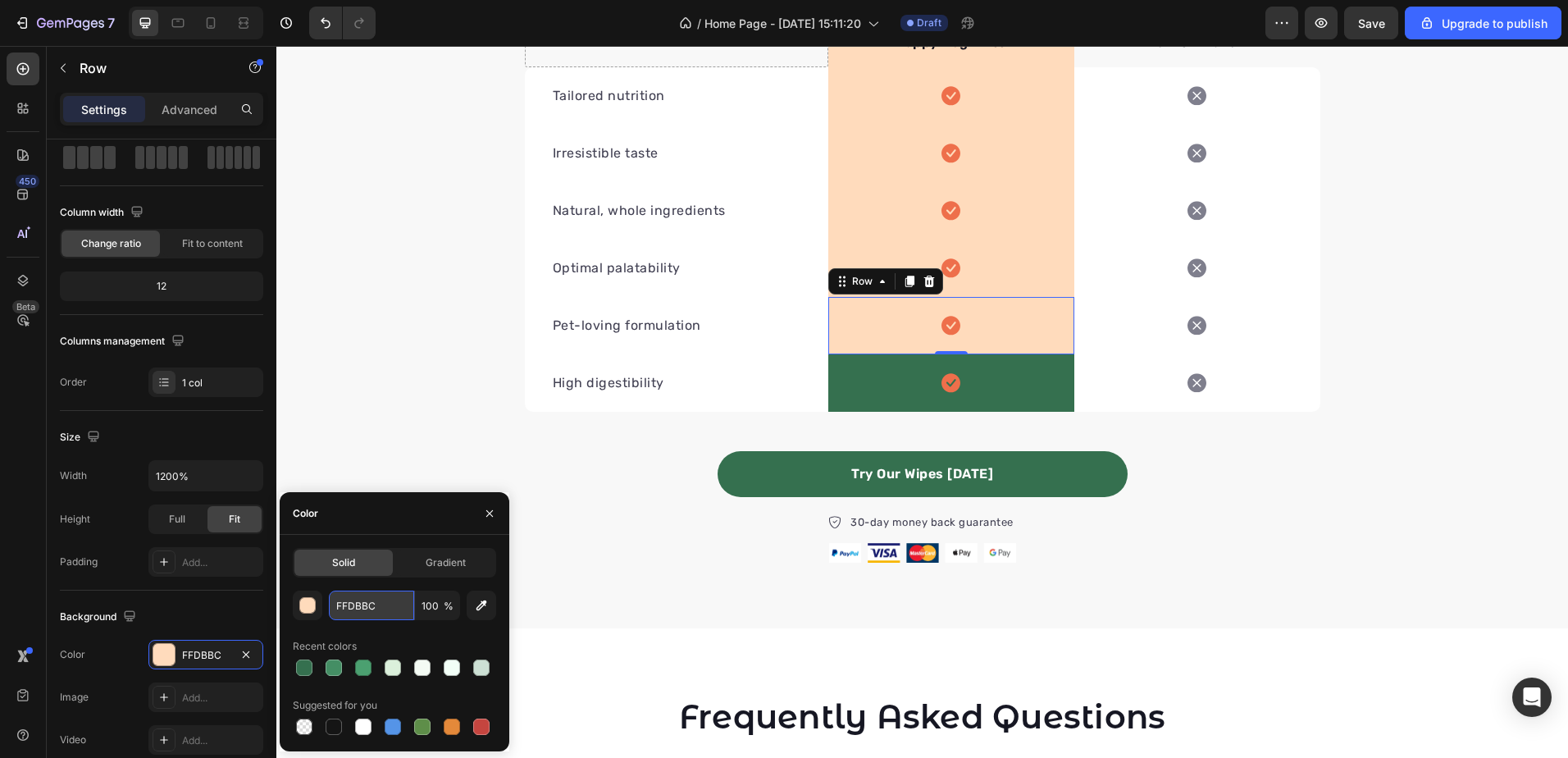
click at [365, 611] on input "FFDBBC" at bounding box center [372, 606] width 86 height 29
paste input "35704F"
type input "35704F"
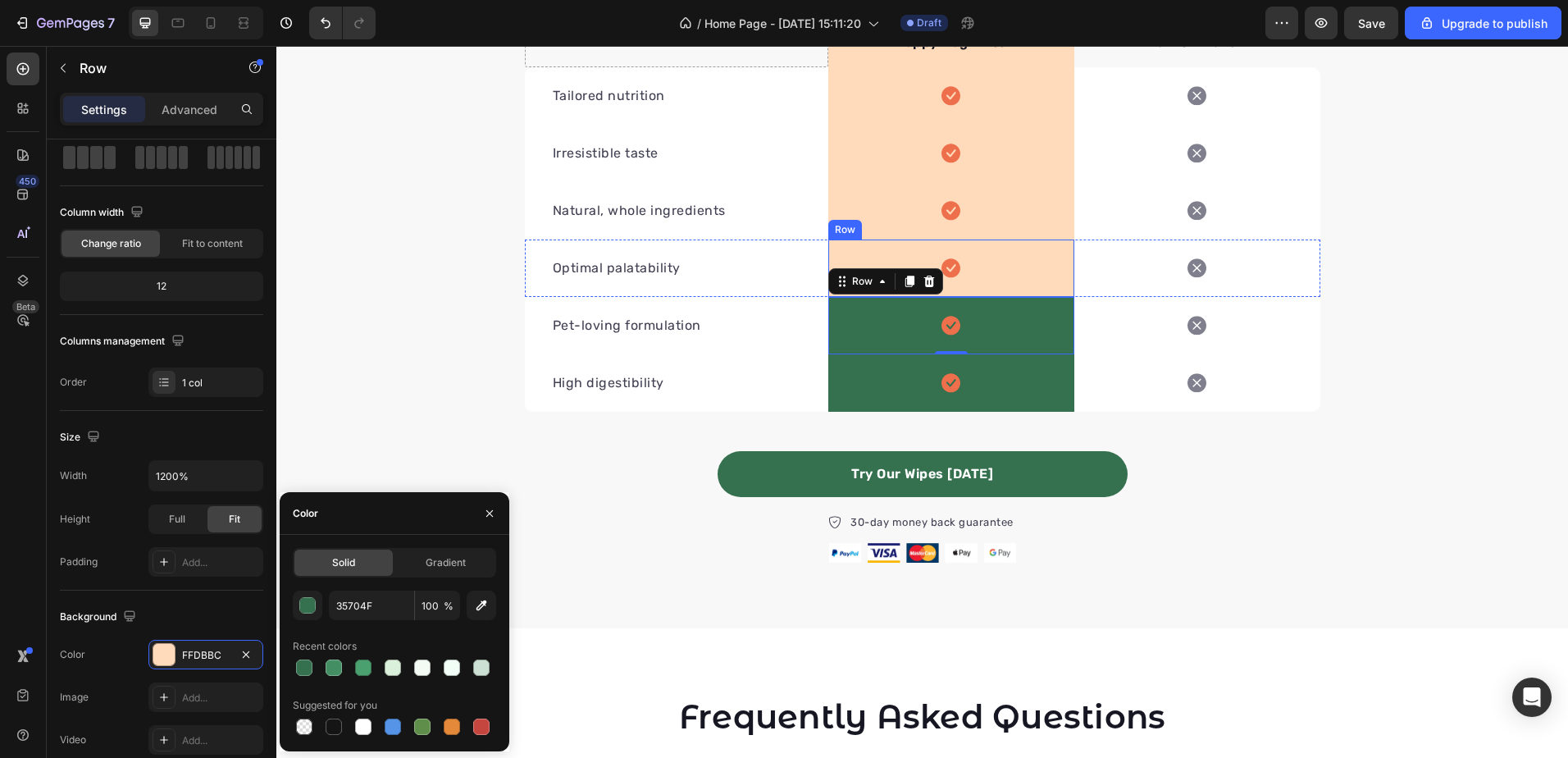
click at [1013, 268] on div "Icon Row" at bounding box center [952, 268] width 246 height 57
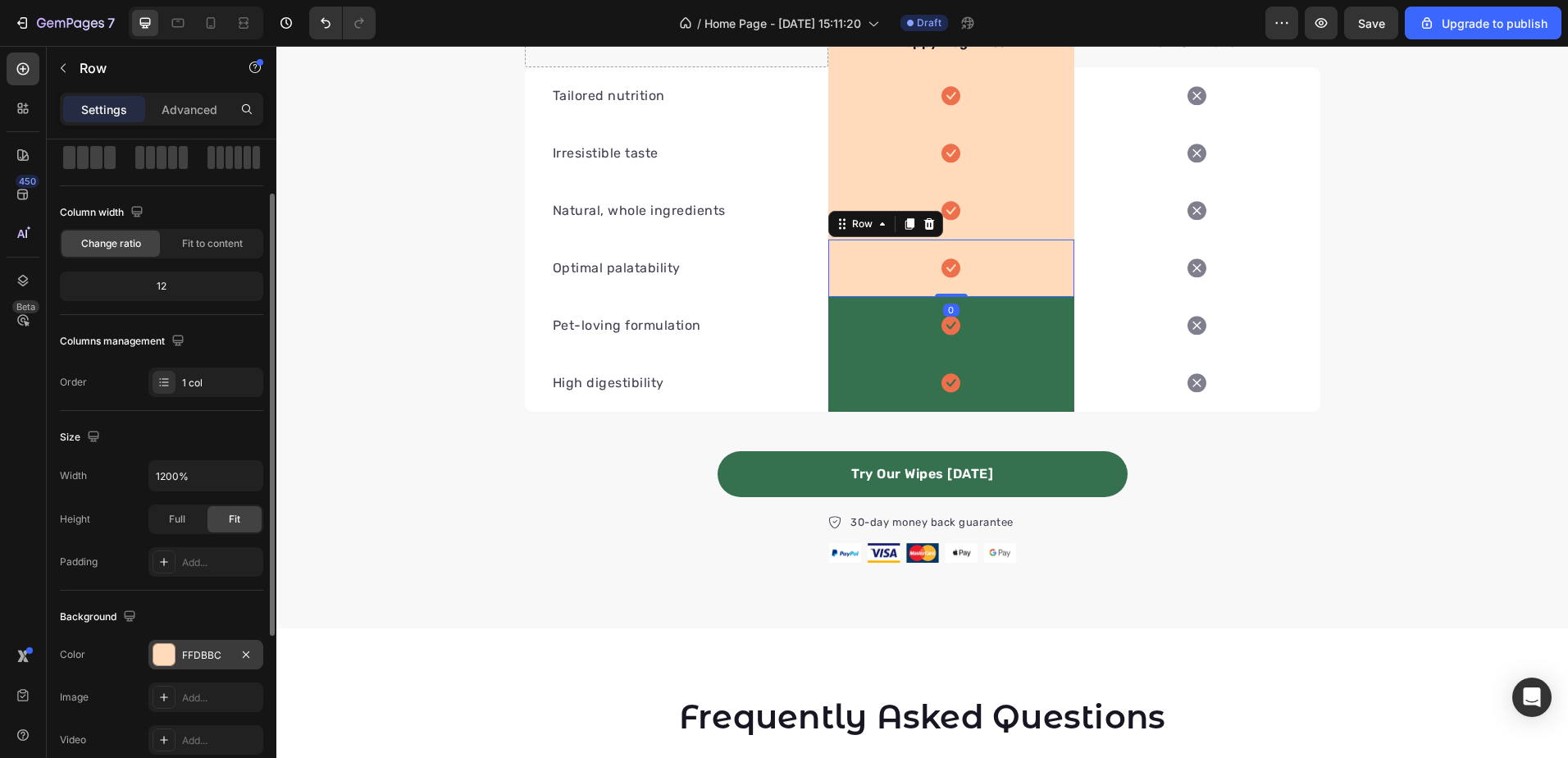
click at [172, 655] on div at bounding box center [164, 655] width 22 height 22
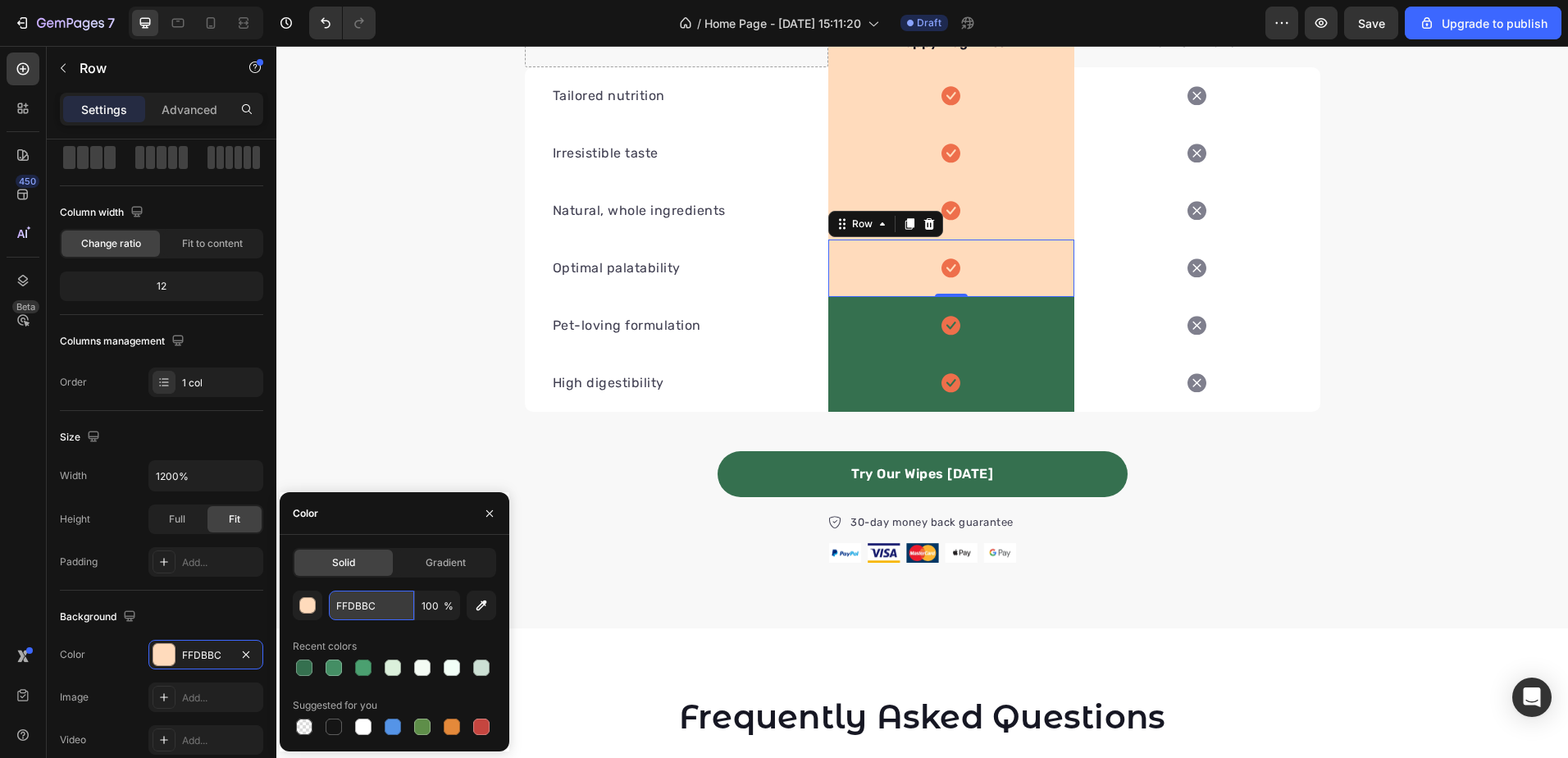
click at [377, 615] on input "FFDBBC" at bounding box center [372, 606] width 86 height 29
paste input "35704F"
type input "35704F"
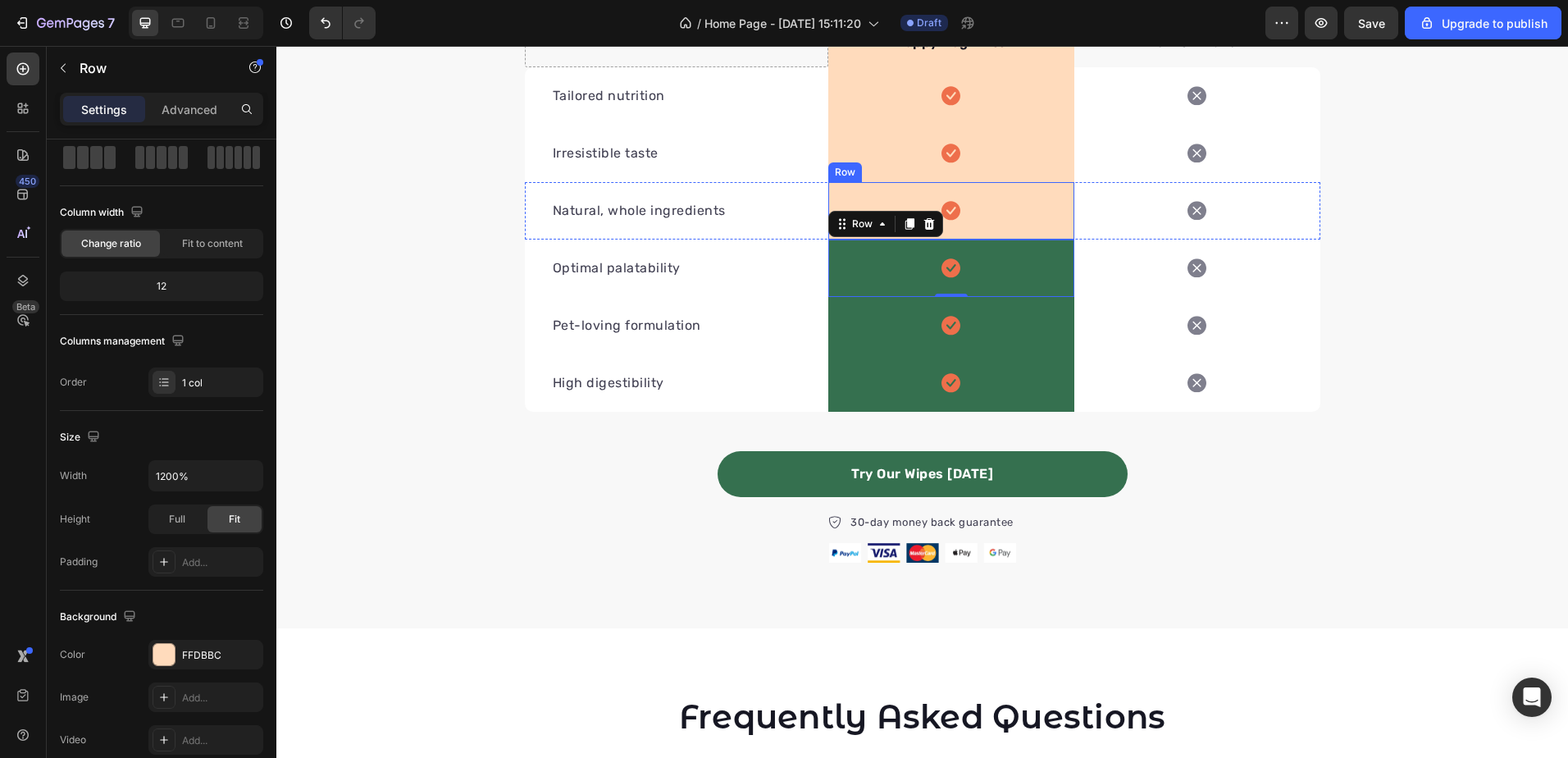
click at [1042, 216] on div "Icon Row" at bounding box center [952, 210] width 246 height 57
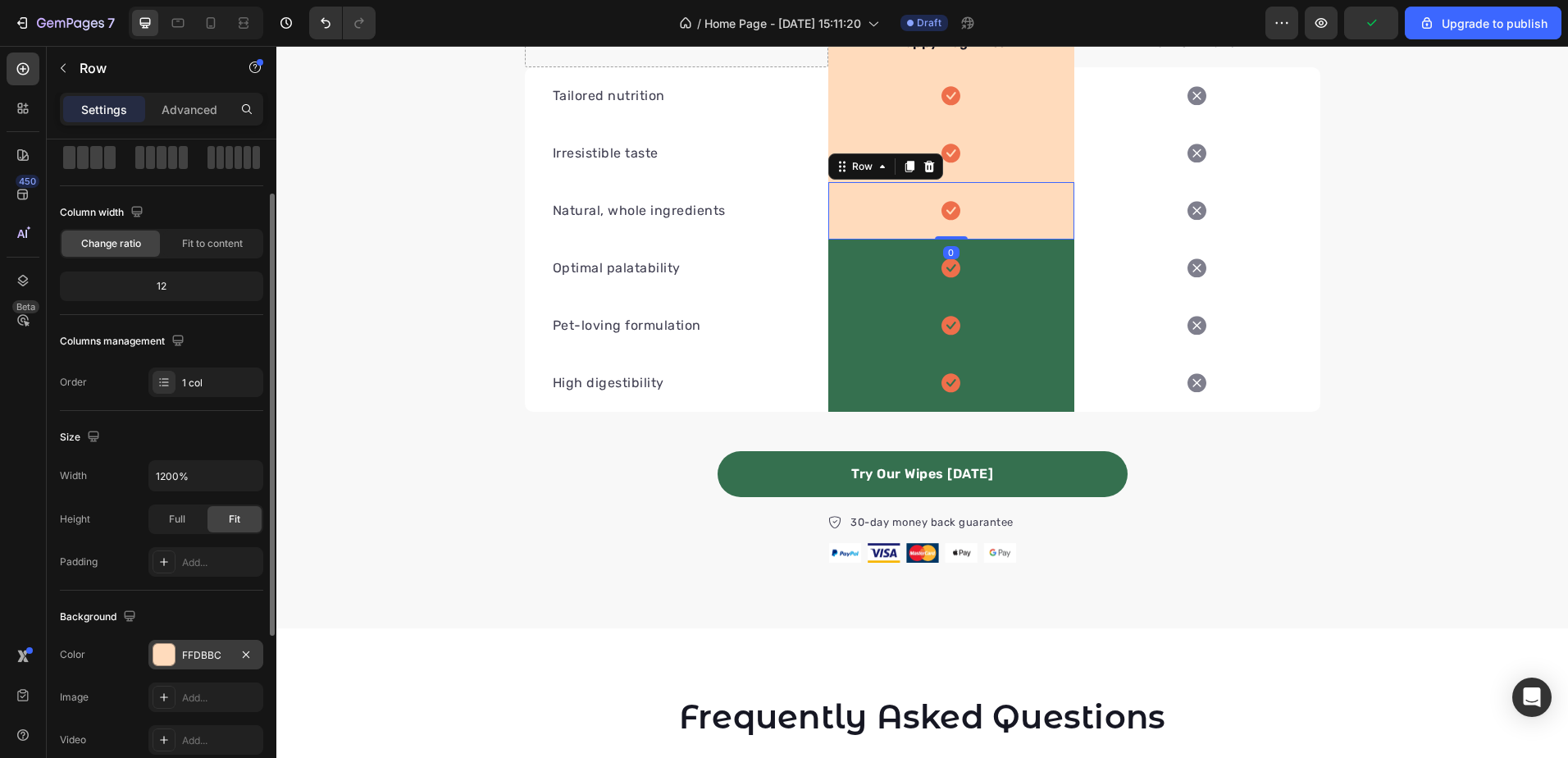
click at [219, 661] on div "FFDBBC" at bounding box center [205, 655] width 47 height 15
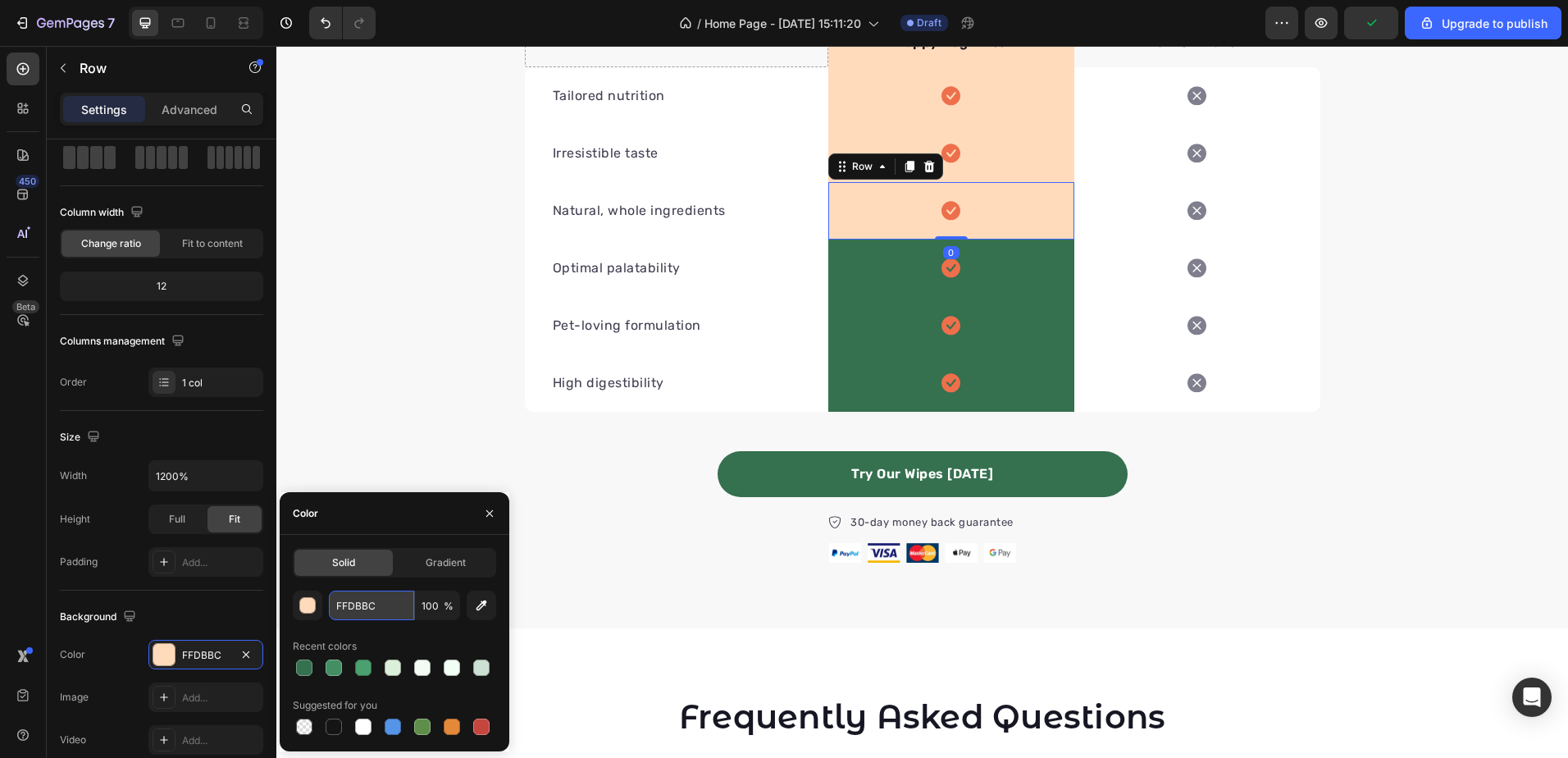
click at [374, 608] on input "FFDBBC" at bounding box center [372, 606] width 86 height 29
paste input "35704F"
type input "35704F"
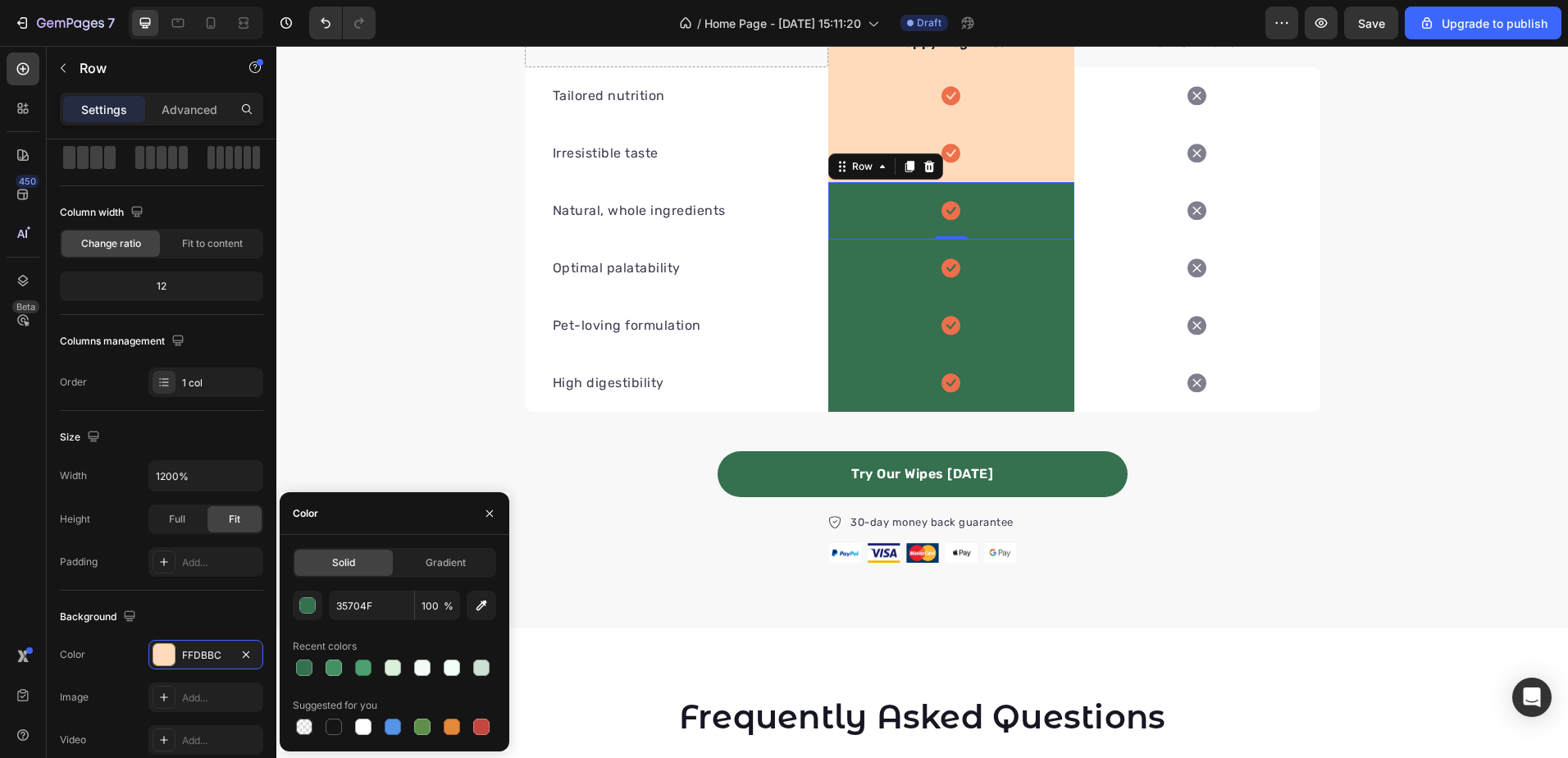
click at [1026, 178] on div "Icon Row" at bounding box center [952, 153] width 246 height 57
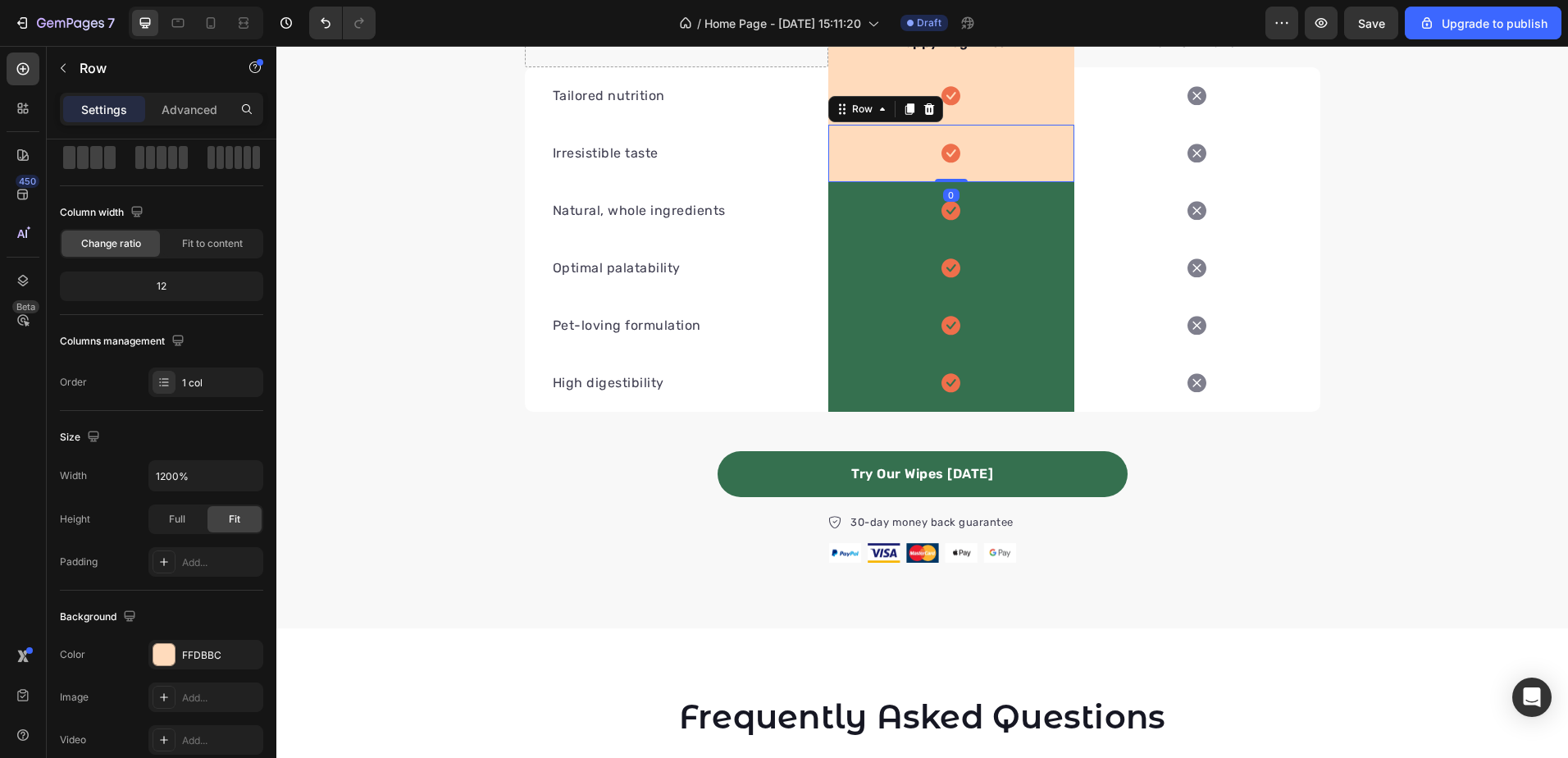
click at [1032, 158] on div "Icon Row 0" at bounding box center [952, 153] width 246 height 57
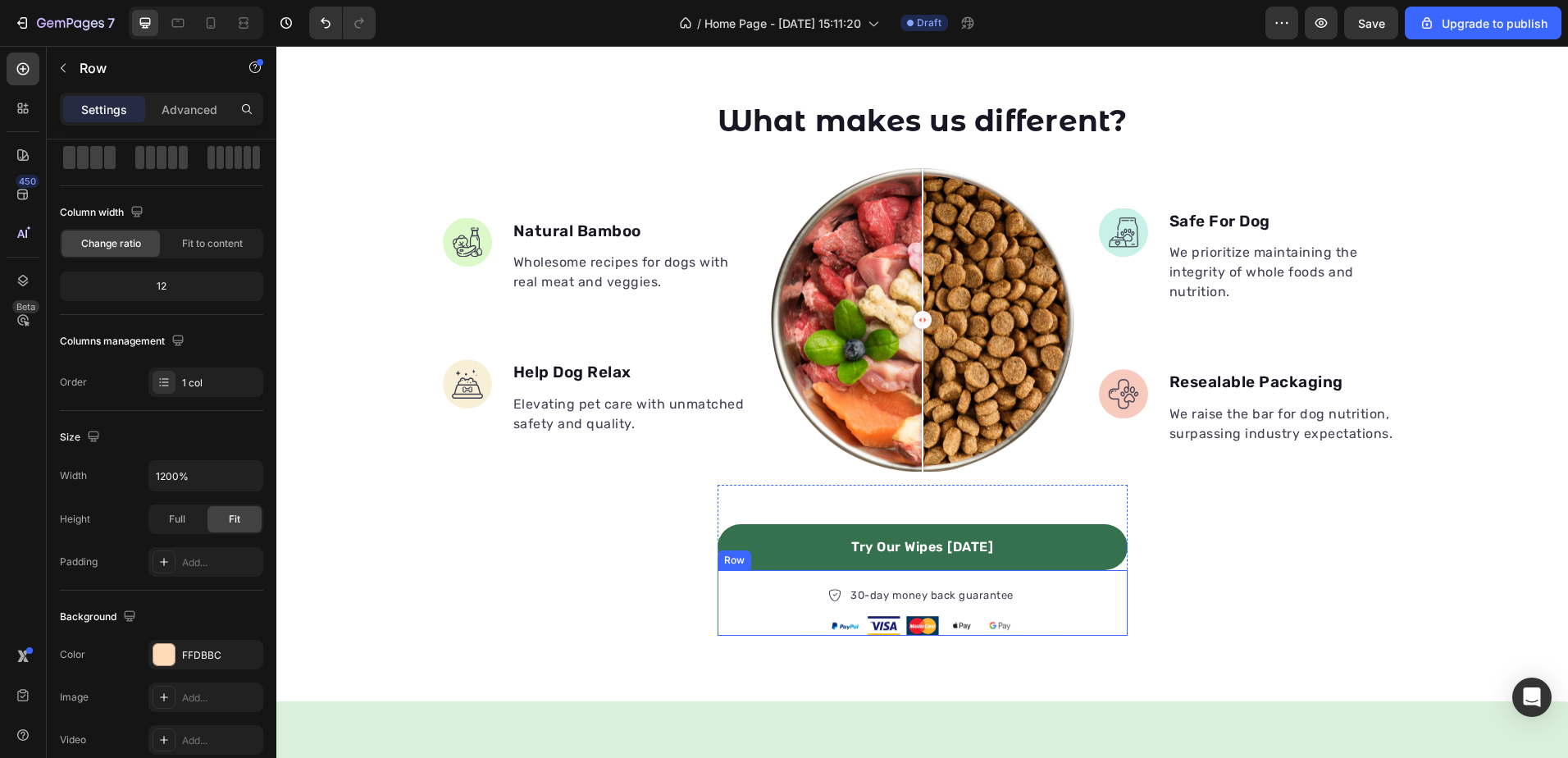
scroll to position [406, 0]
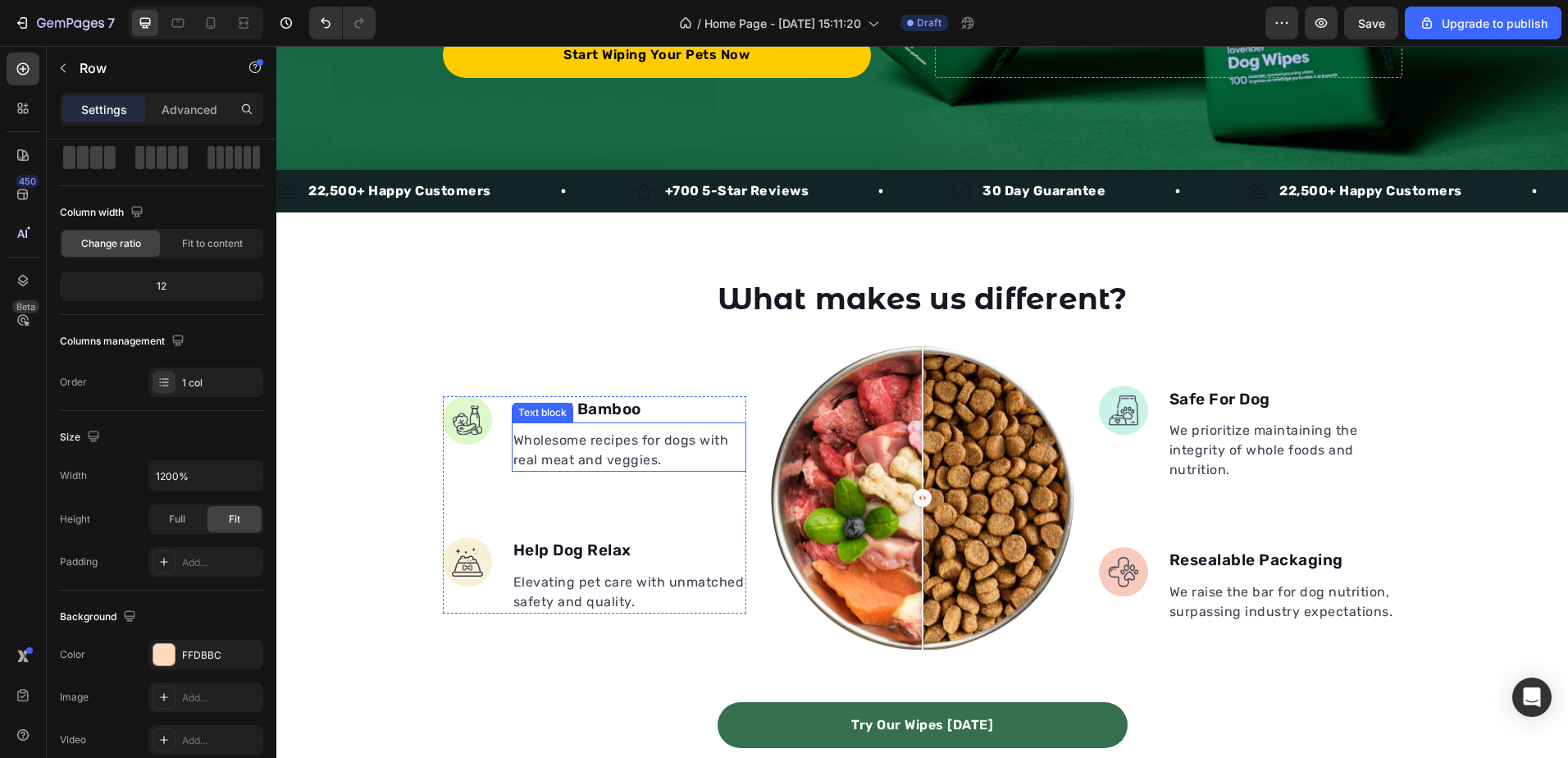
click at [633, 439] on p "Wholesome recipes for dogs with real meat and veggies." at bounding box center [628, 450] width 231 height 39
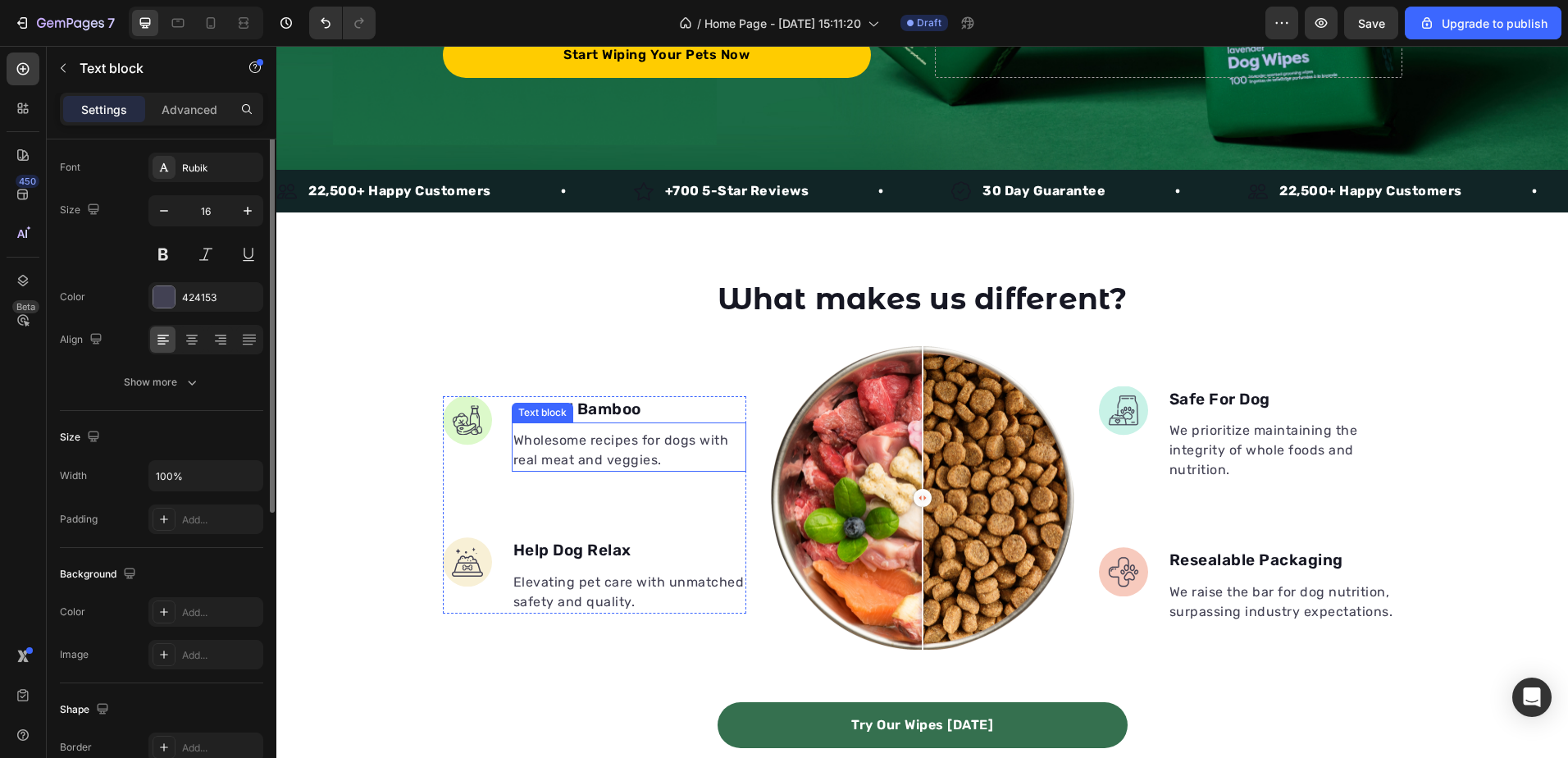
scroll to position [0, 0]
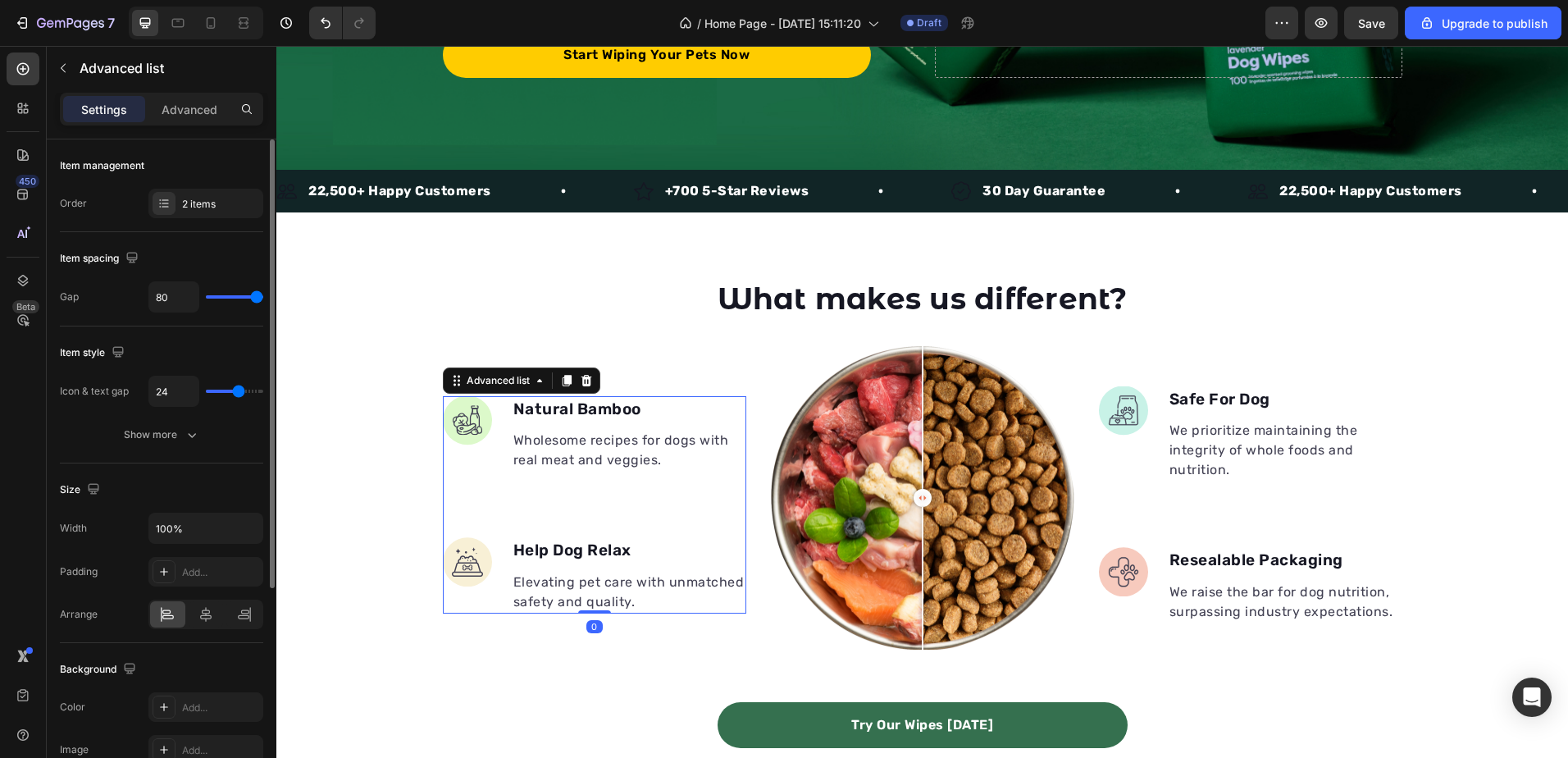
click at [491, 454] on li "Image Natural Bamboo Text block Wholesome recipes for dogs with real meat and v…" at bounding box center [594, 435] width 304 height 77
click at [482, 445] on li "Image Natural Bamboo Text block Wholesome recipes for dogs with real meat and v…" at bounding box center [594, 435] width 304 height 77
click at [482, 444] on li "Image Natural Bamboo Text block Wholesome recipes for dogs with real meat and v…" at bounding box center [594, 435] width 304 height 77
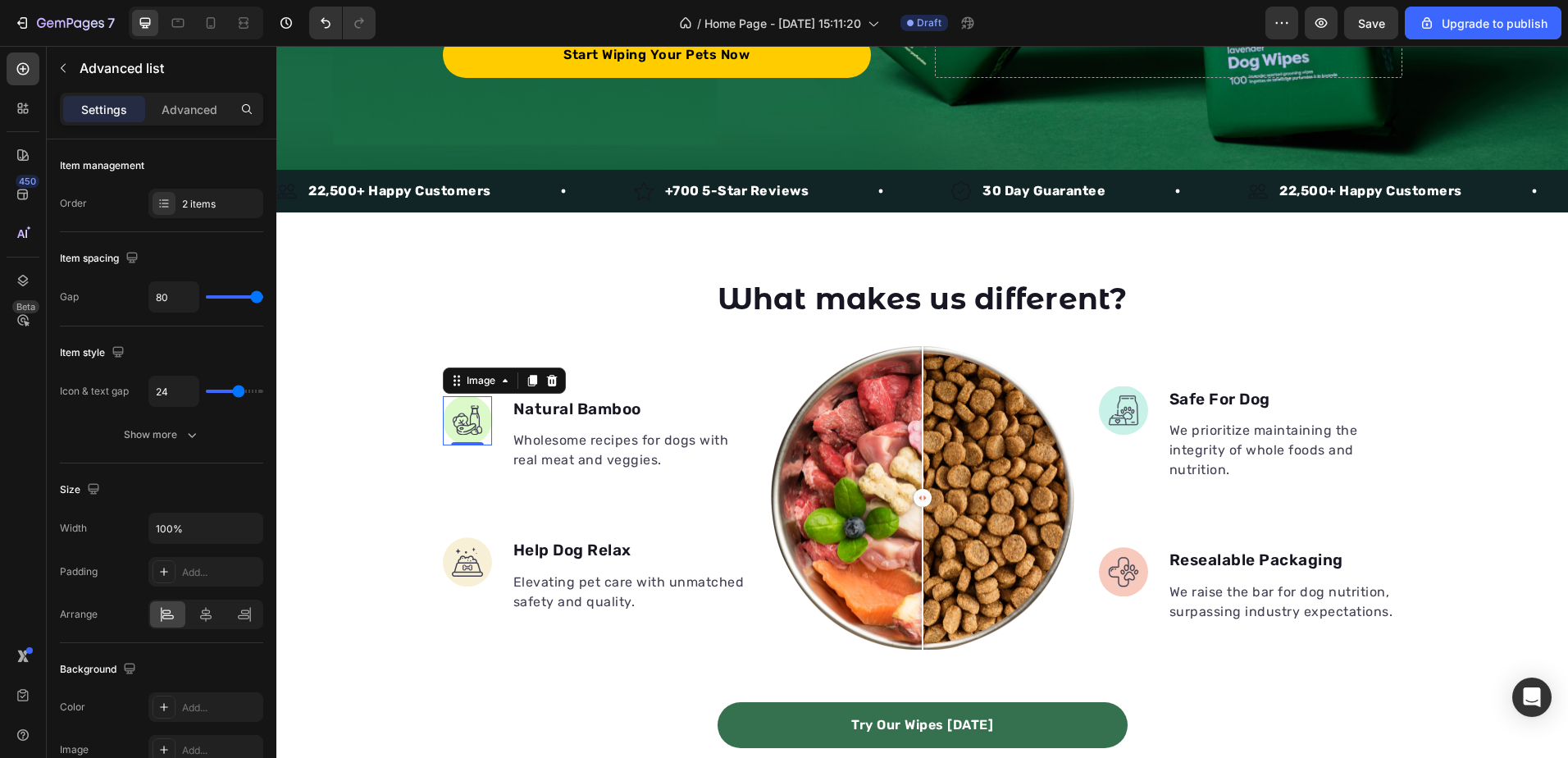
click at [478, 428] on img at bounding box center [467, 421] width 49 height 49
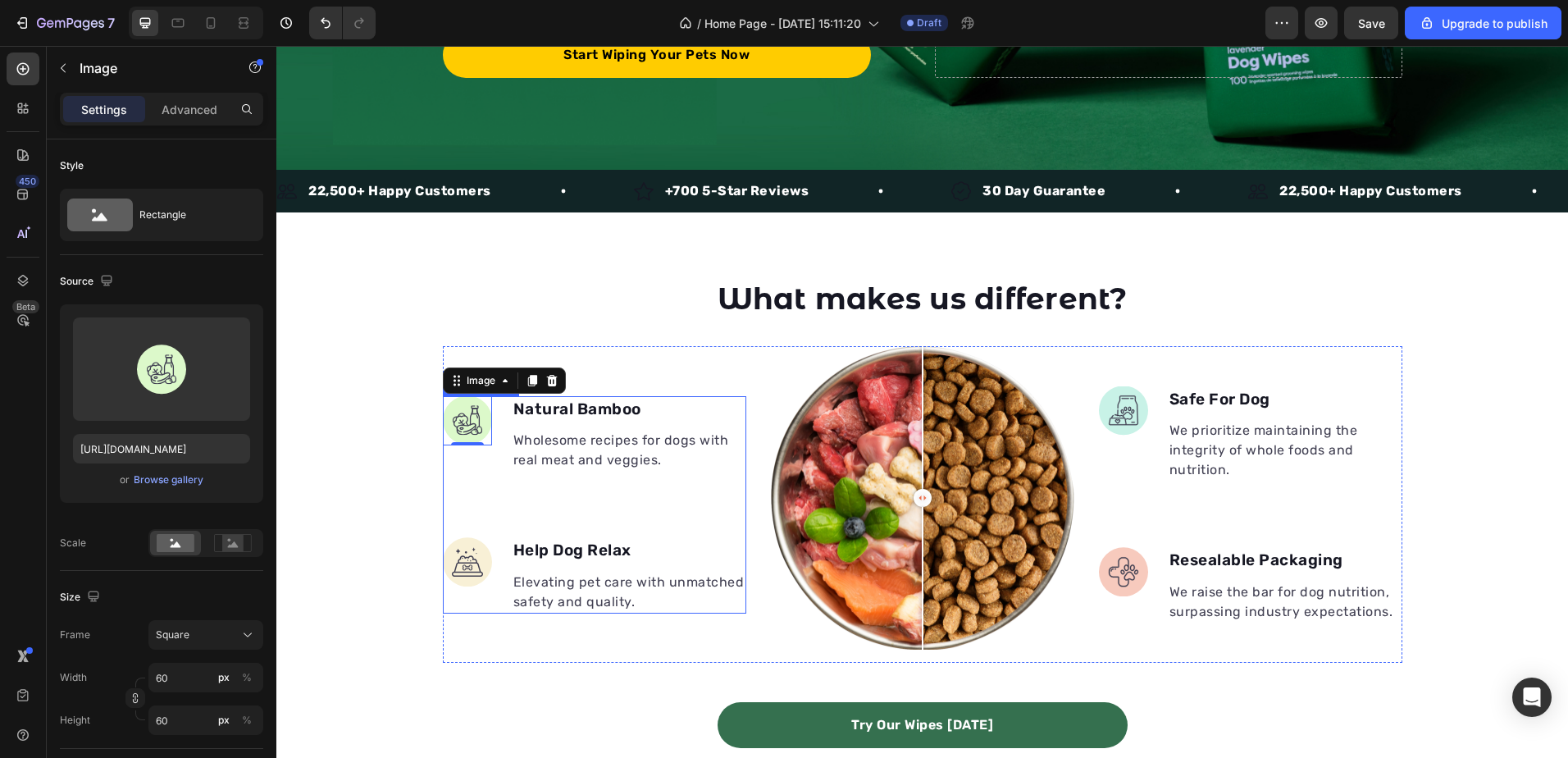
click at [680, 487] on ul "Image 0 Natural Bamboo Text block Wholesome recipes for dogs with real meat and…" at bounding box center [594, 504] width 304 height 217
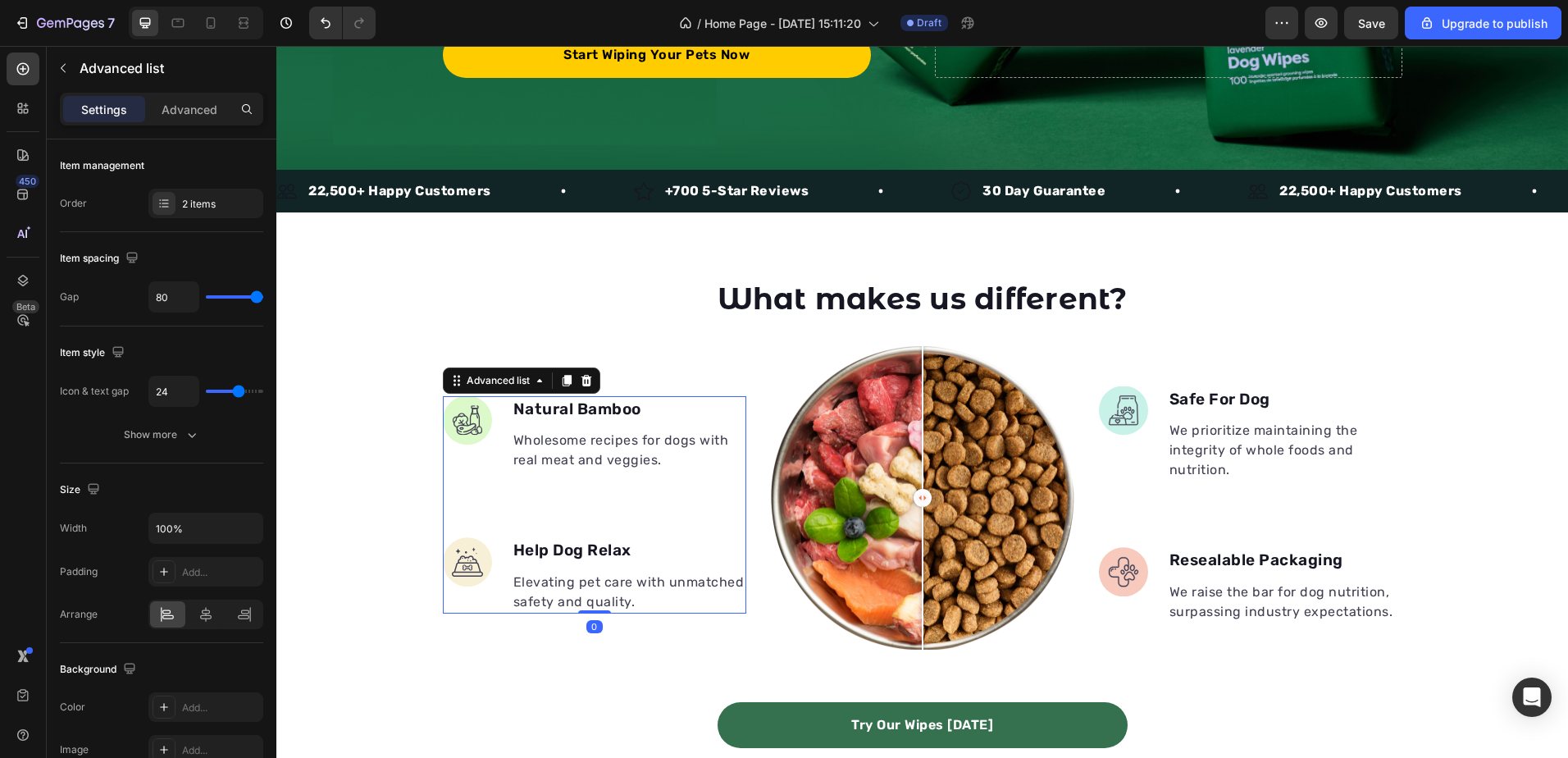
click at [534, 528] on ul "Image Natural Bamboo Text block Wholesome recipes for dogs with real meat and v…" at bounding box center [594, 504] width 304 height 217
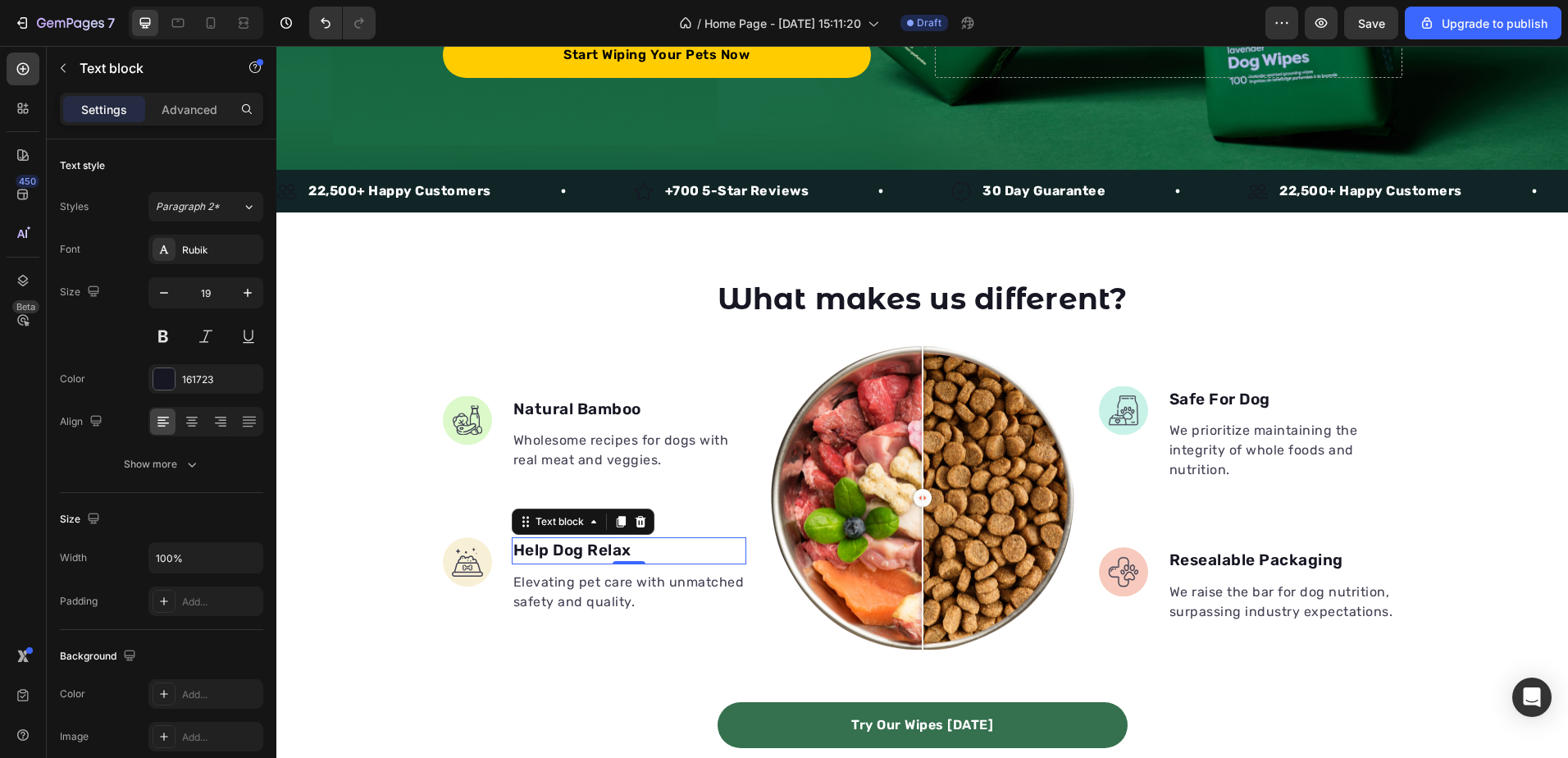
click at [531, 552] on p "Help Dog Relax" at bounding box center [628, 551] width 231 height 24
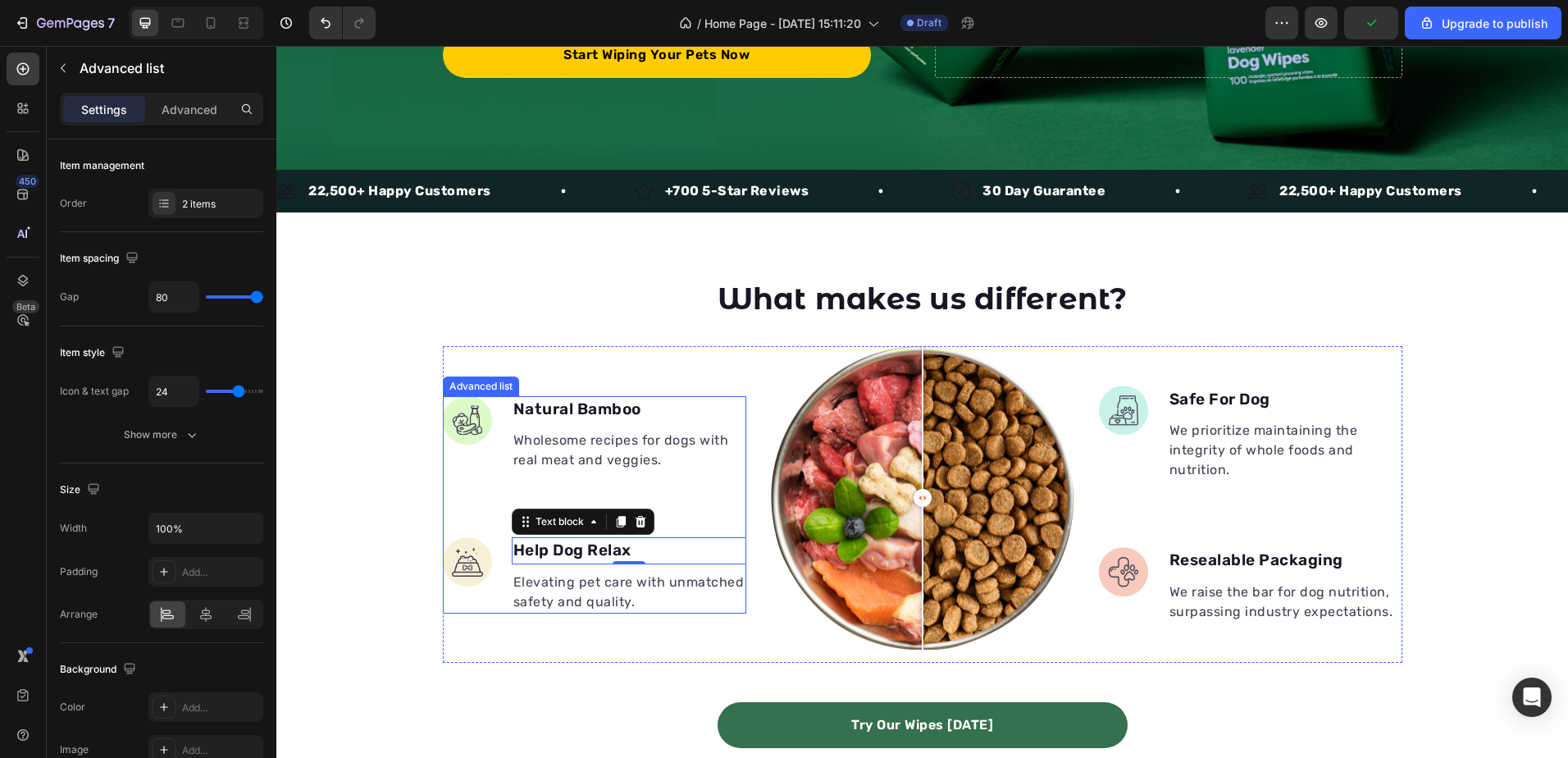
click at [491, 547] on li "Image Help Dog Relax Text block 0 Elevating pet care with unmatched safety and …" at bounding box center [594, 575] width 304 height 77
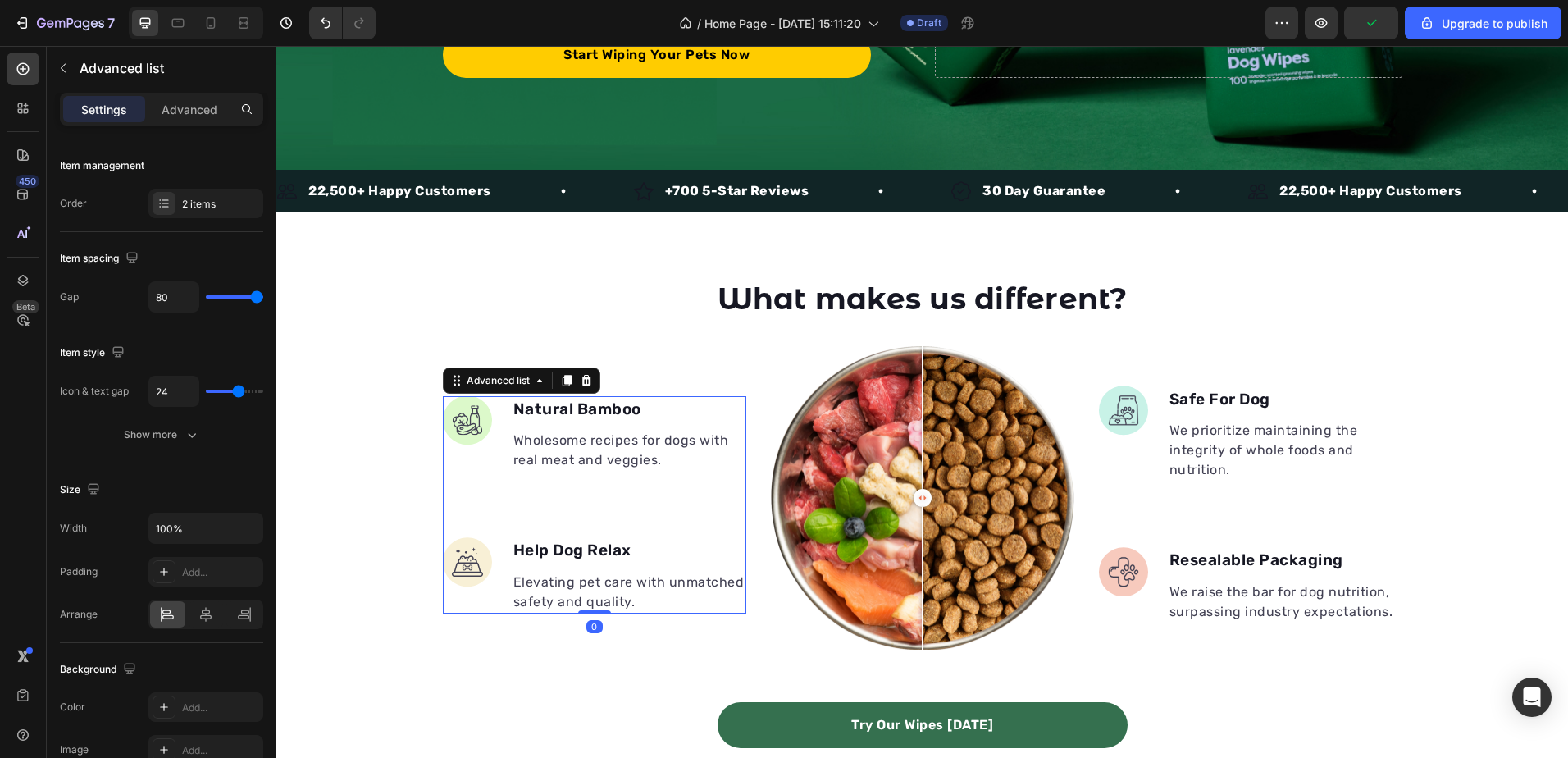
click at [495, 445] on li "Image Natural Bamboo Text block Wholesome recipes for dogs with real meat and v…" at bounding box center [594, 435] width 304 height 77
click at [514, 448] on p "Wholesome recipes for dogs with real meat and veggies." at bounding box center [628, 450] width 231 height 39
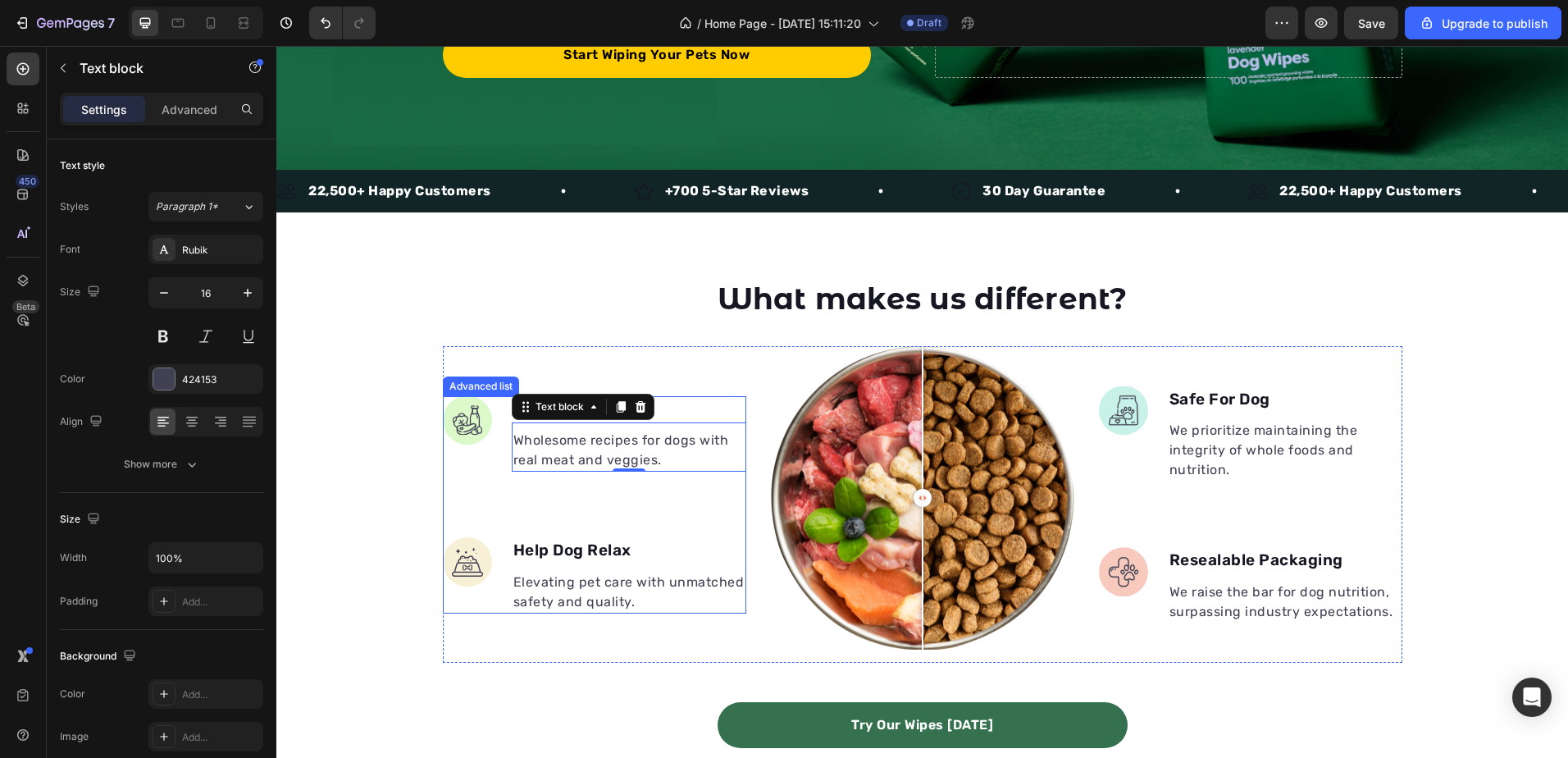
click at [462, 458] on li "Image Natural Bamboo Text block Wholesome recipes for dogs with real meat and v…" at bounding box center [594, 435] width 304 height 77
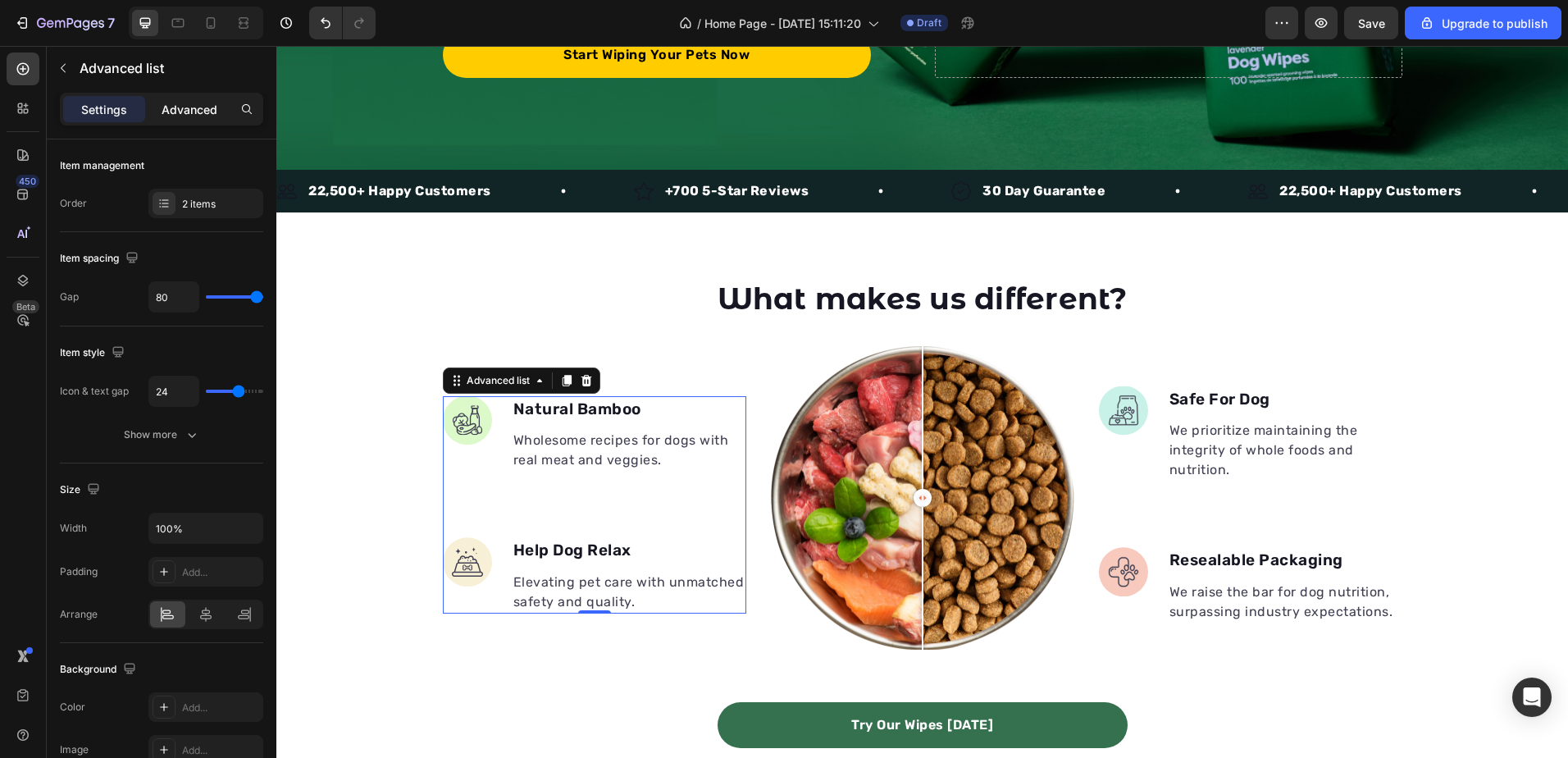
click at [195, 102] on p "Advanced" at bounding box center [189, 110] width 56 height 18
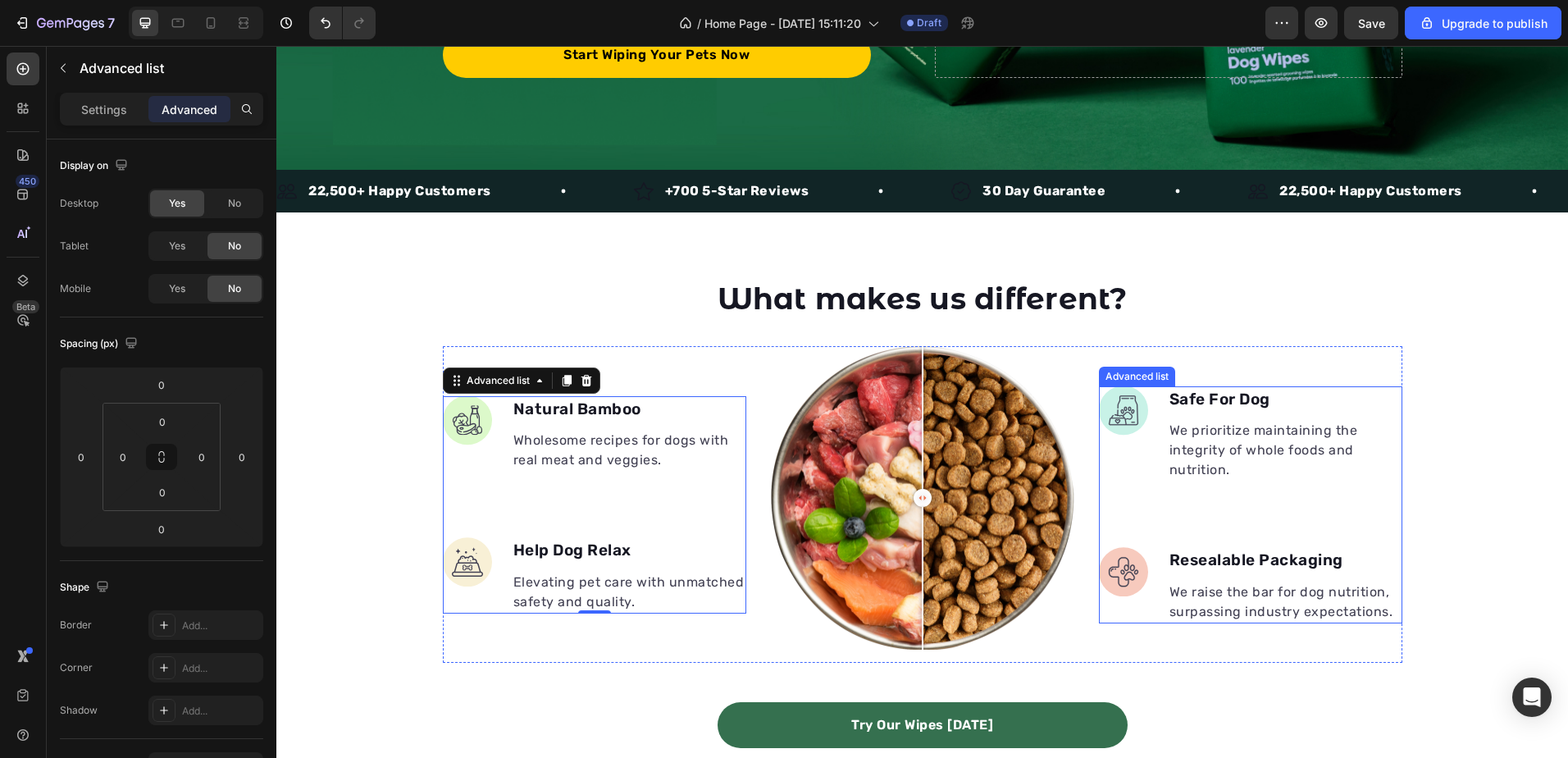
click at [1289, 537] on ul "Image Safe For Dog Text block We prioritize maintaining the integrity of whole …" at bounding box center [1250, 504] width 304 height 237
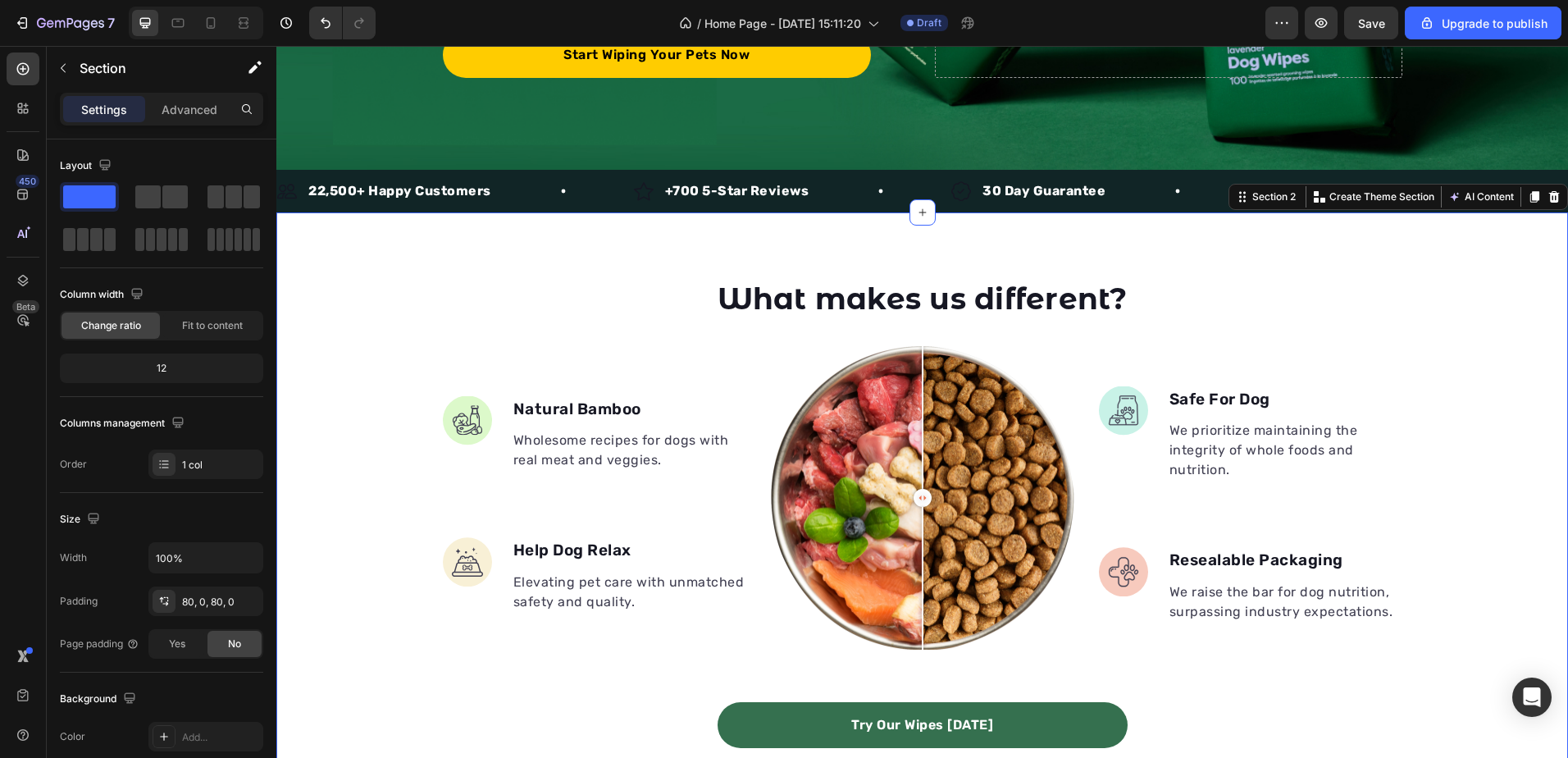
click at [1469, 502] on div "What makes us different? Heading Image Natural Bamboo Text block Wholesome reci…" at bounding box center [922, 546] width 1292 height 536
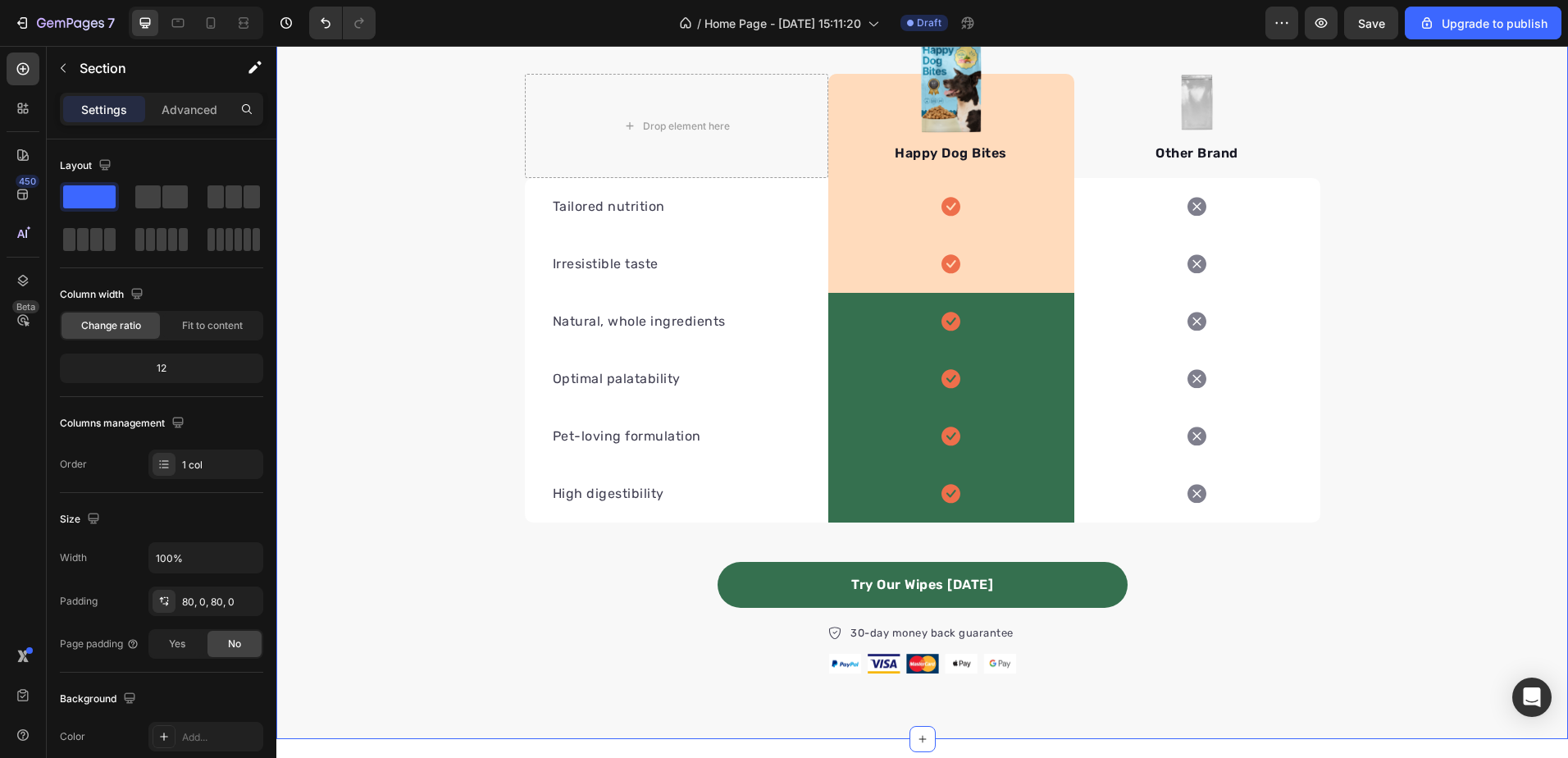
scroll to position [1964, 0]
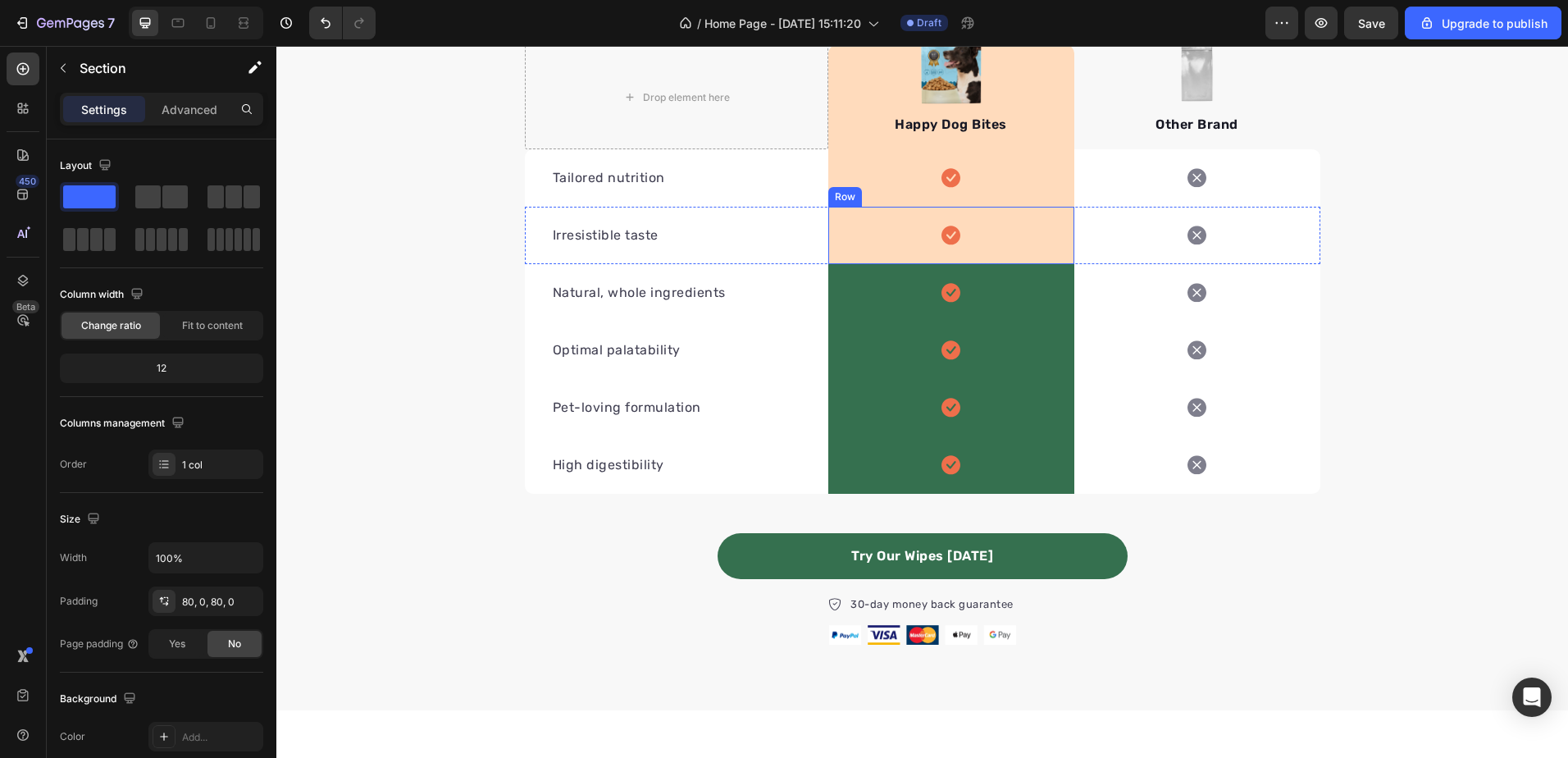
click at [1052, 235] on div "Icon Row" at bounding box center [952, 235] width 246 height 57
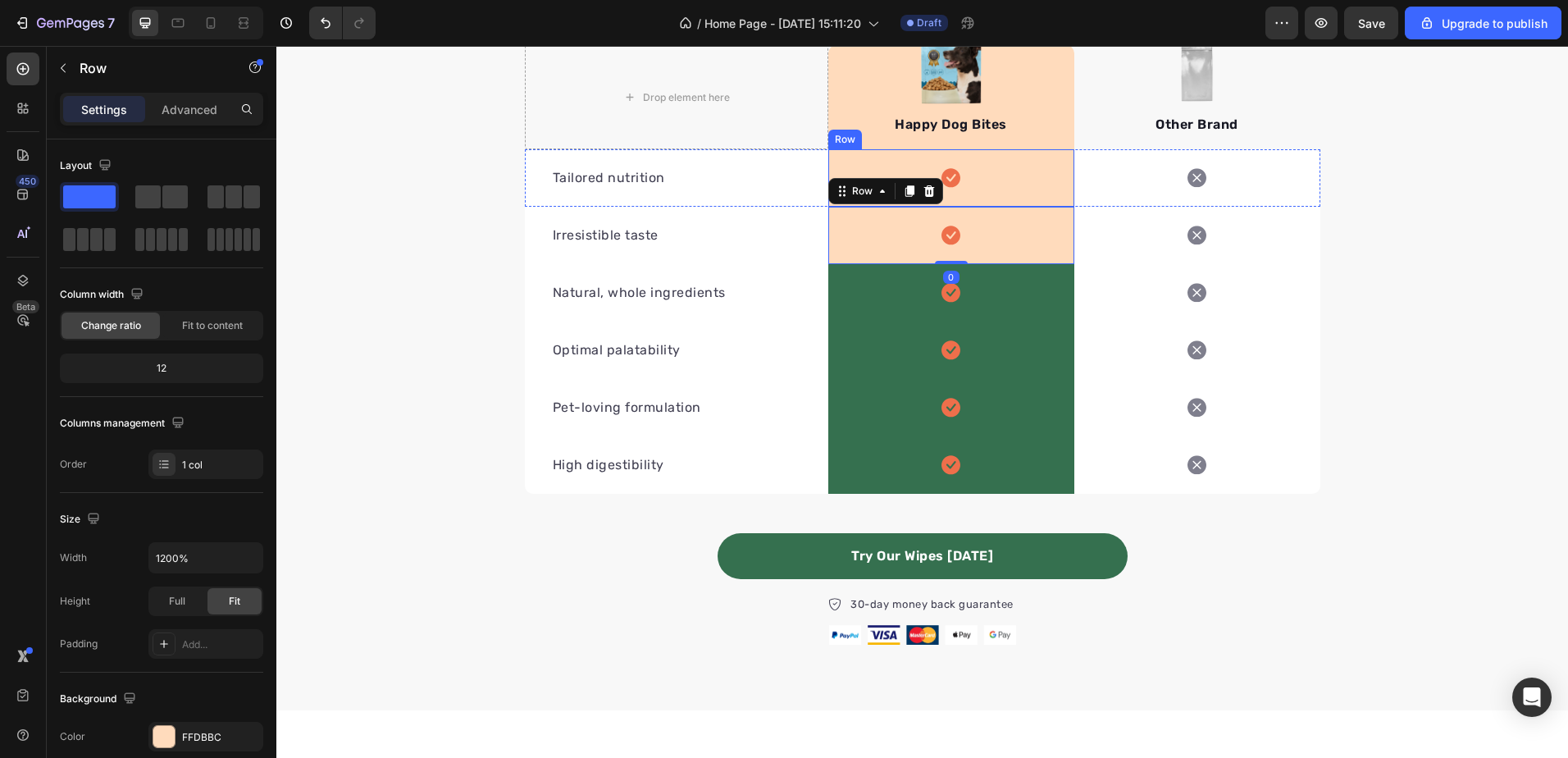
click at [1049, 195] on div "Icon Row" at bounding box center [952, 178] width 246 height 57
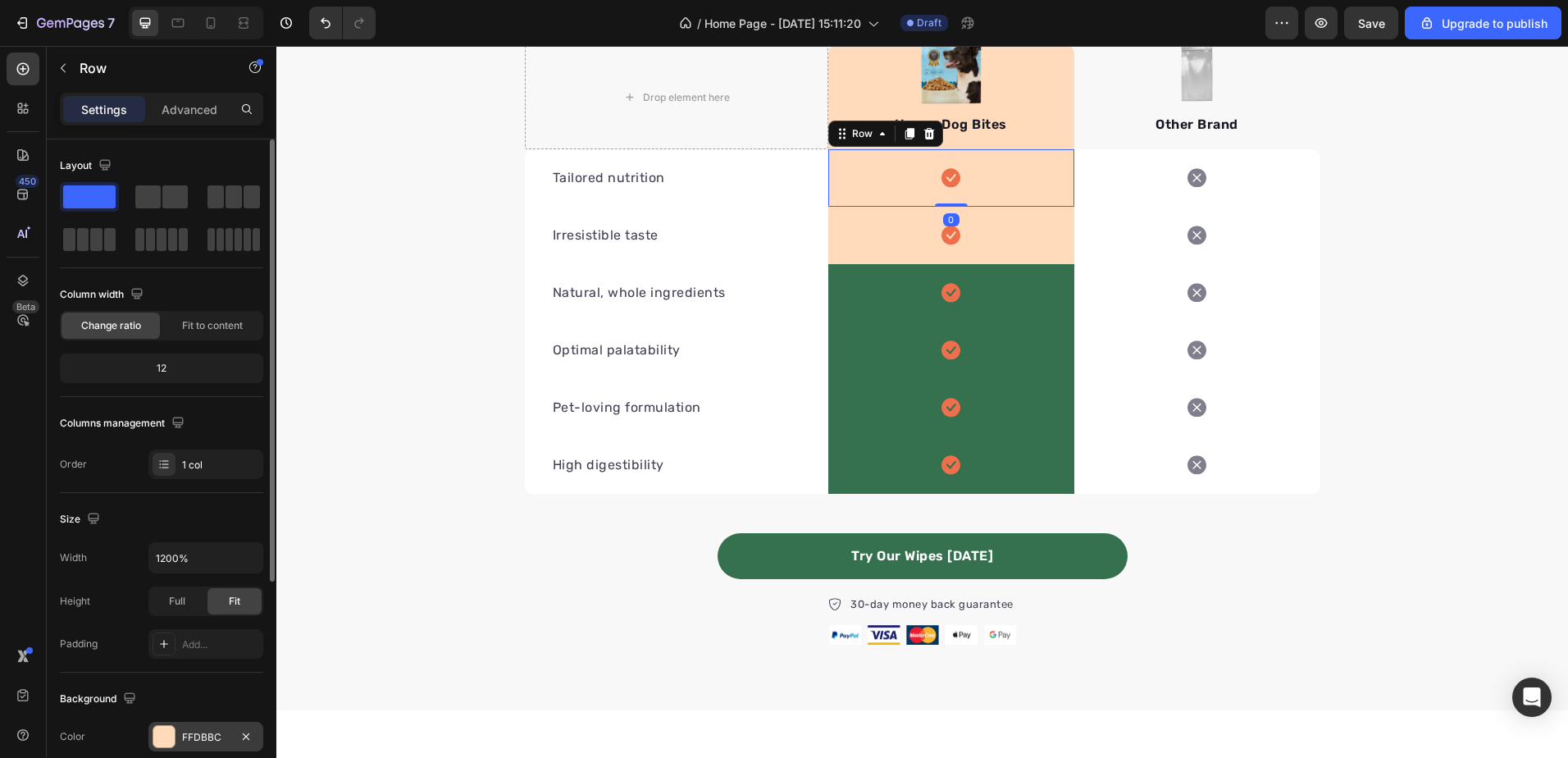
click at [192, 729] on div "FFDBBC" at bounding box center [205, 736] width 115 height 29
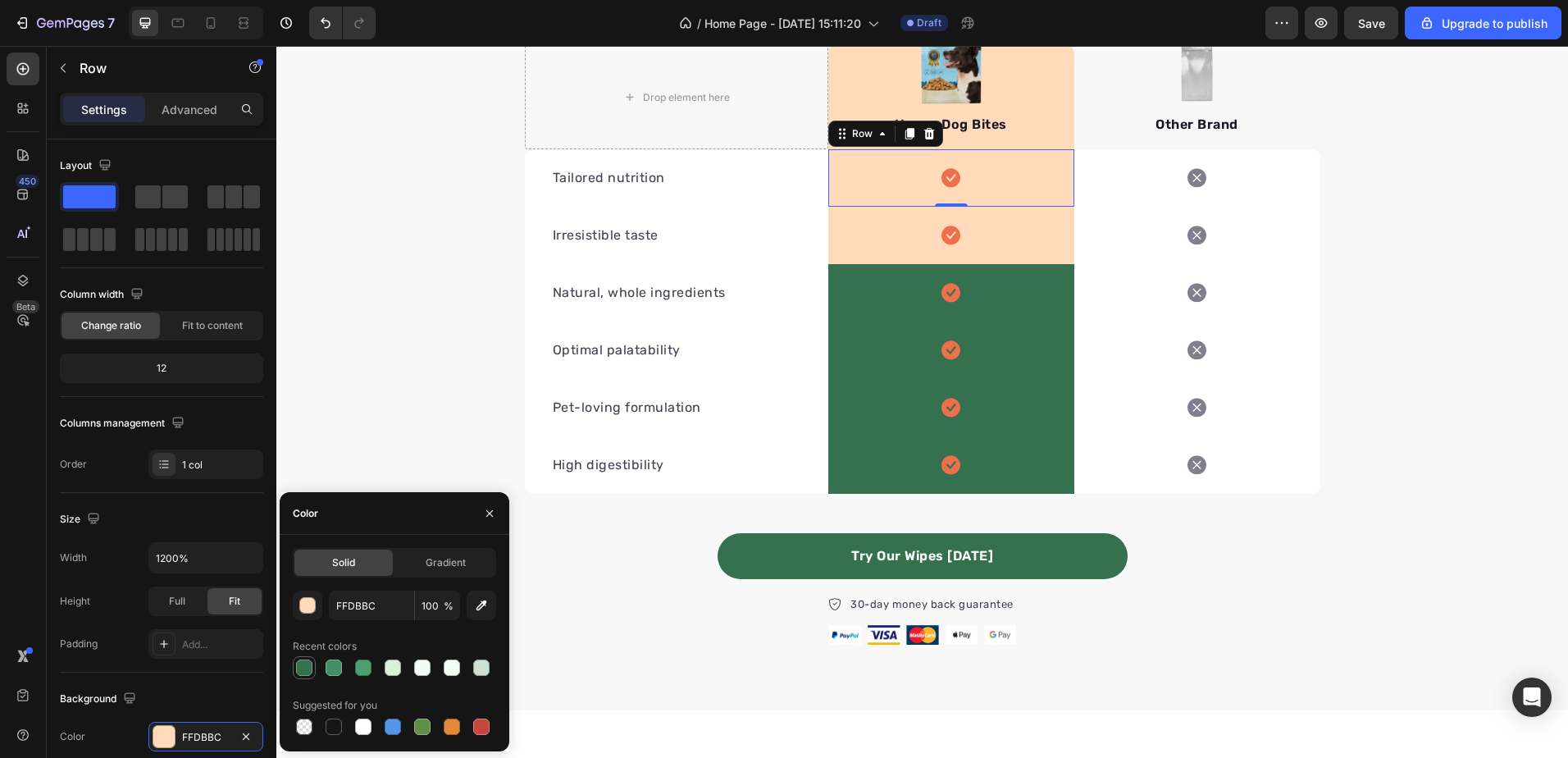
click at [311, 659] on div at bounding box center [304, 668] width 20 height 20
type input "35704F"
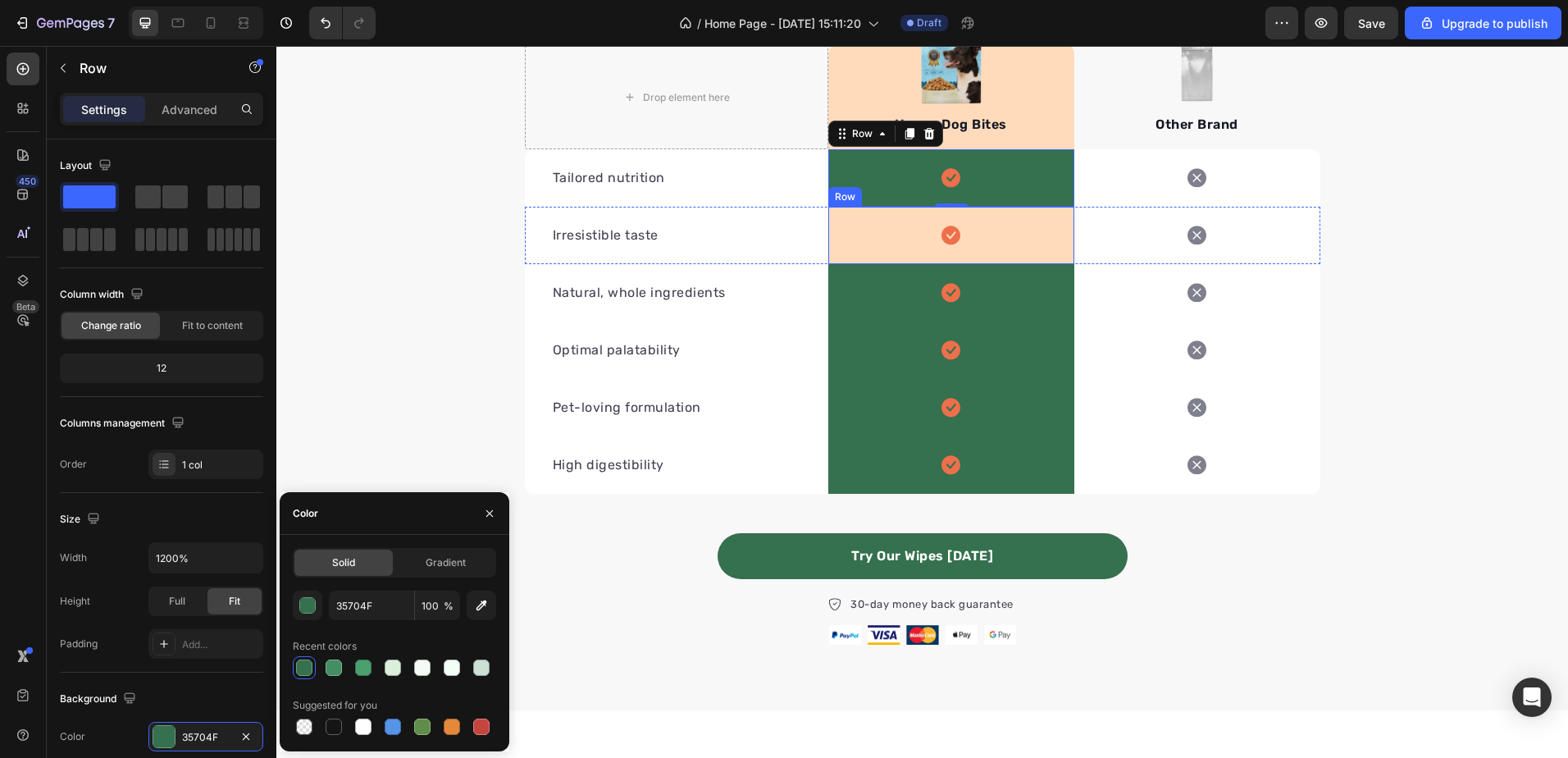
click at [1041, 238] on div "Icon Row" at bounding box center [952, 235] width 246 height 57
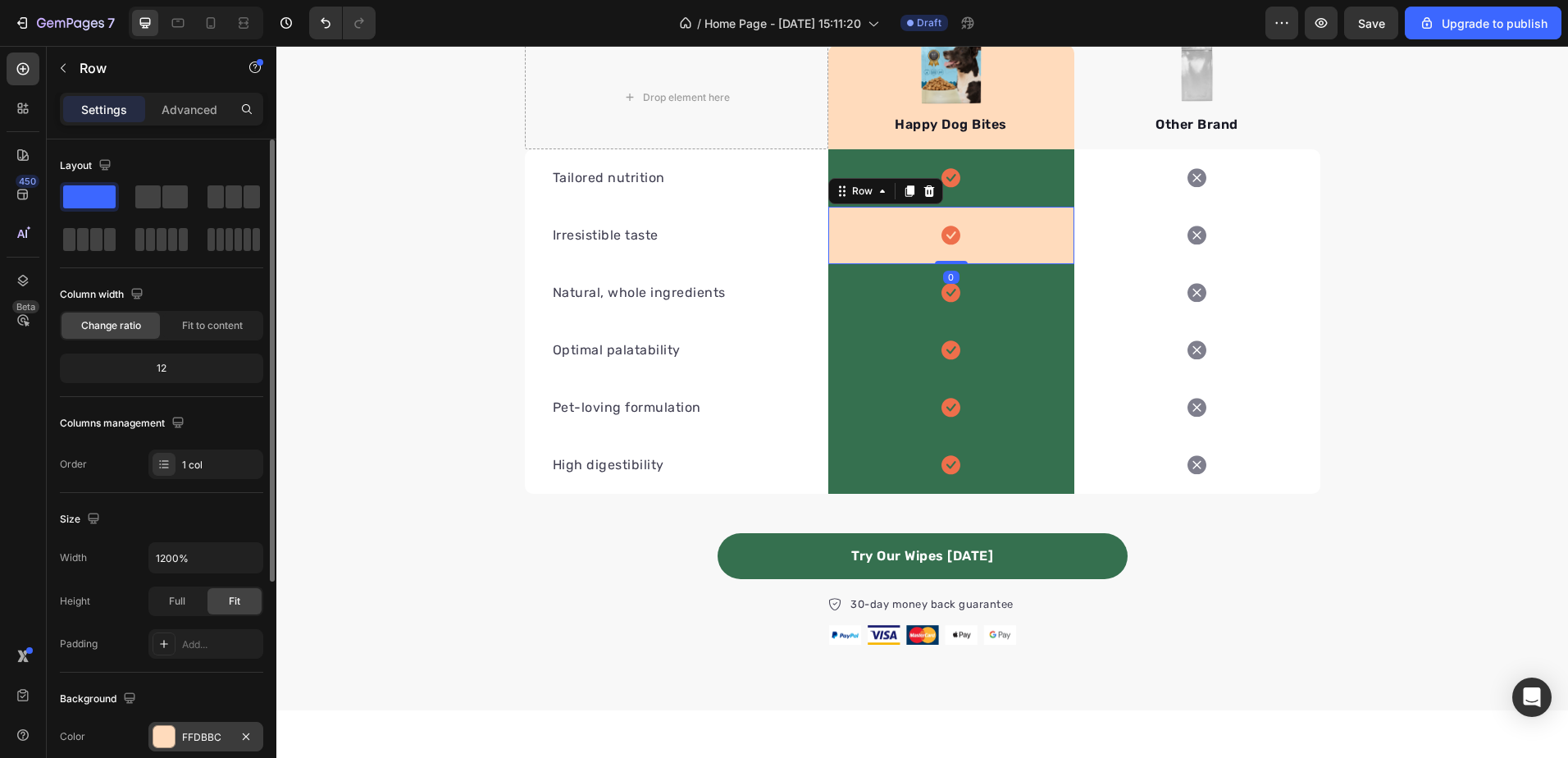
click at [182, 729] on div "FFDBBC" at bounding box center [205, 736] width 47 height 15
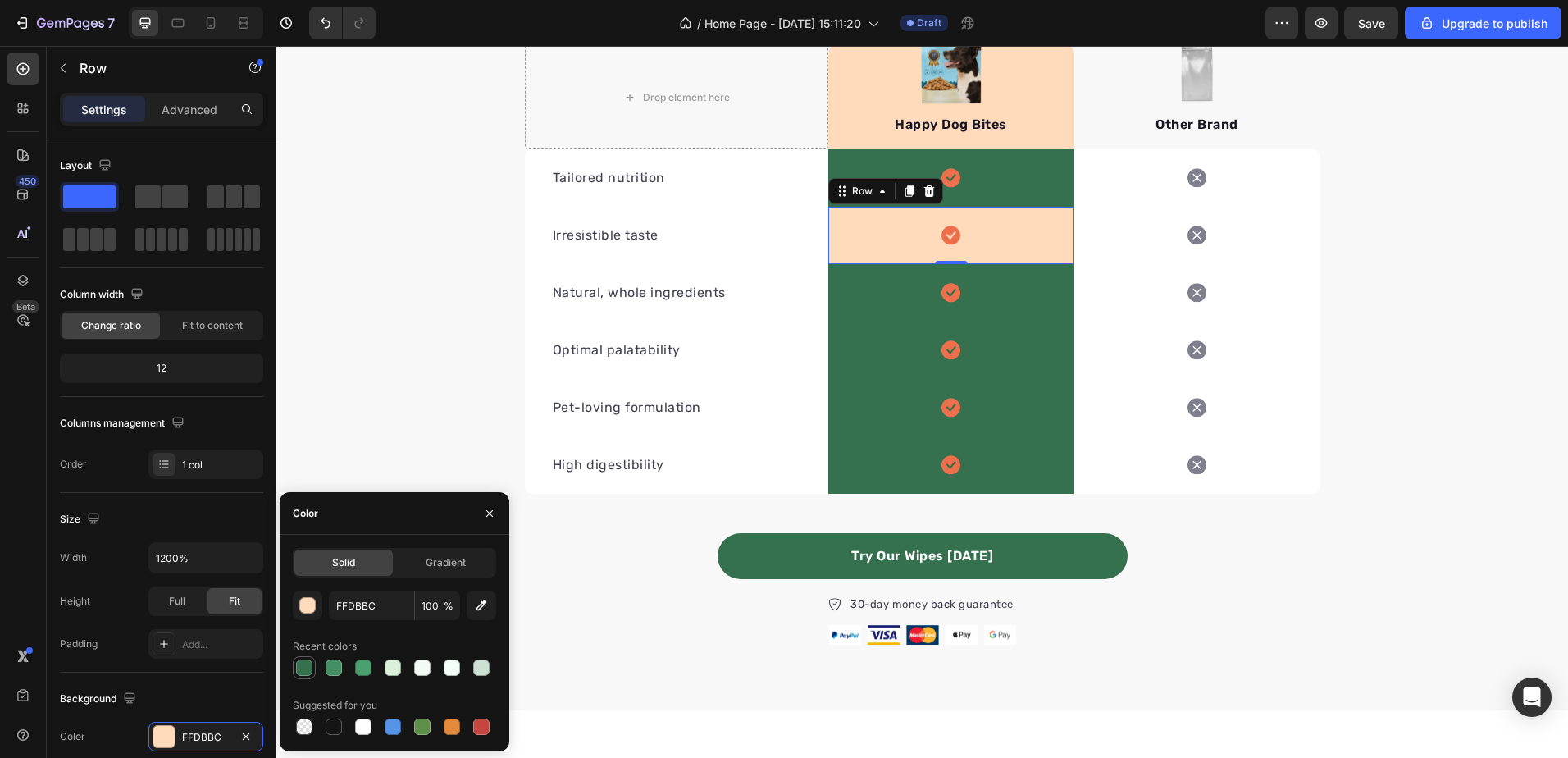
click at [299, 665] on div at bounding box center [304, 668] width 17 height 17
type input "35704F"
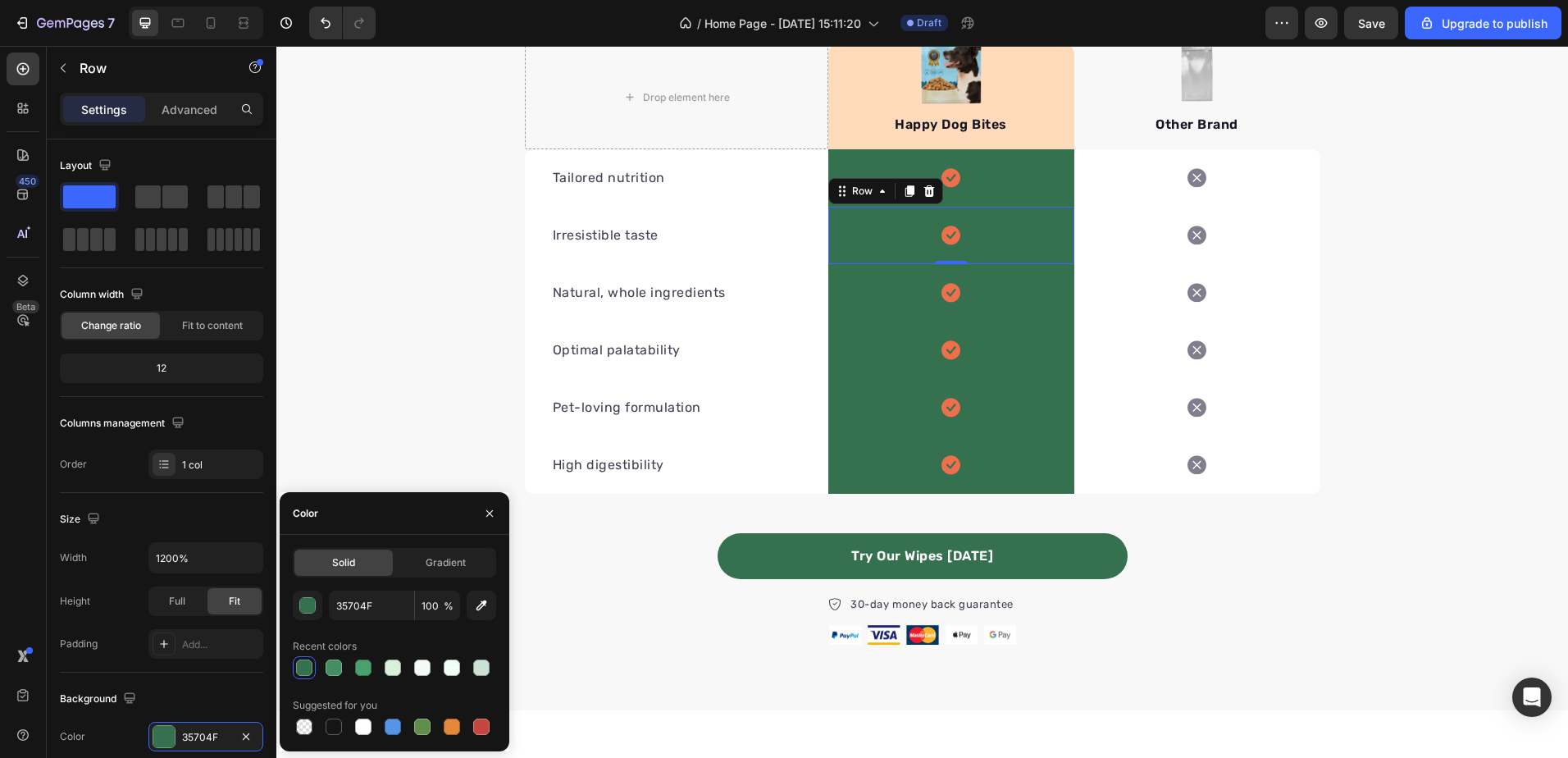
scroll to position [1719, 0]
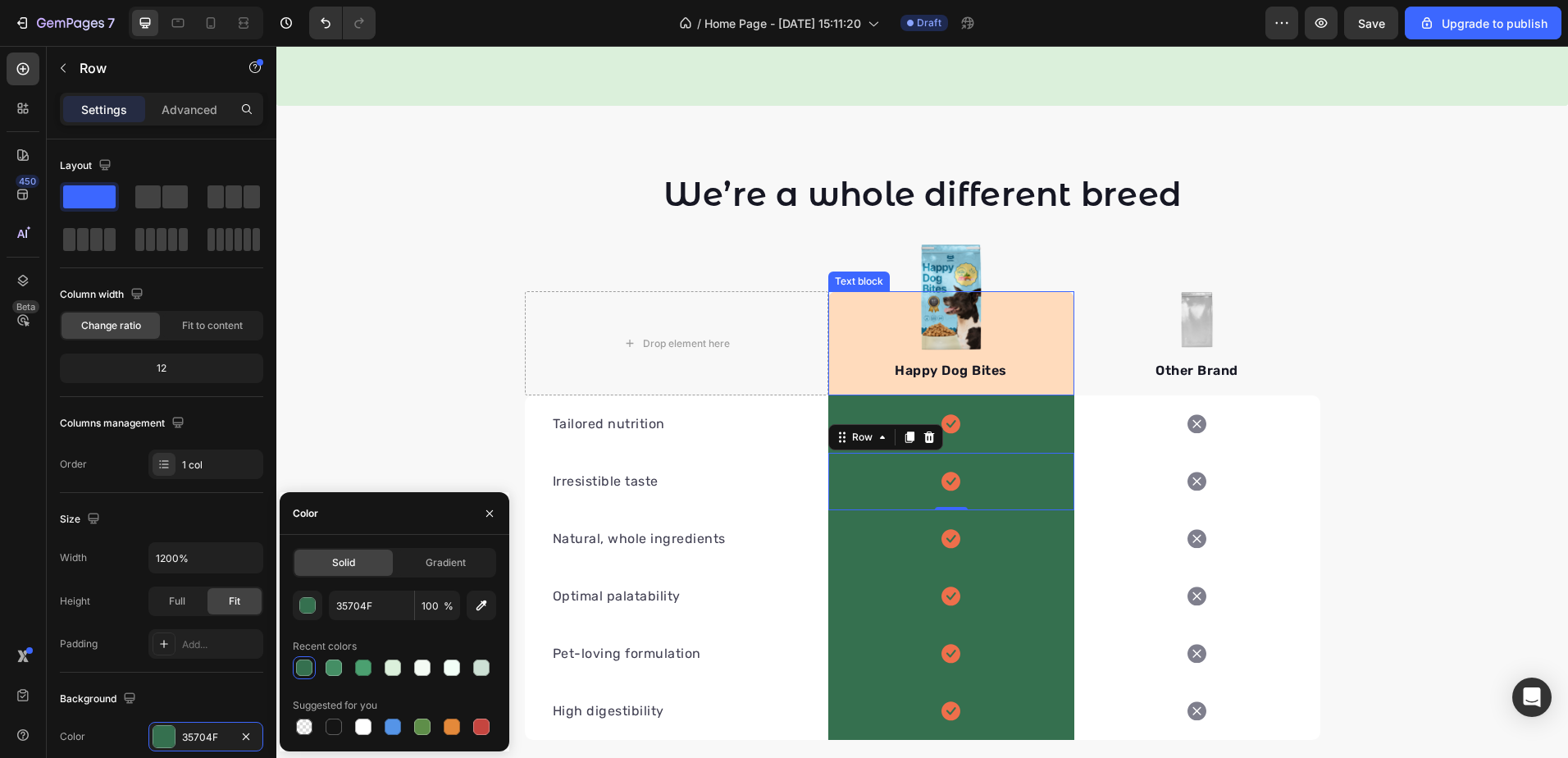
drag, startPoint x: 1024, startPoint y: 334, endPoint x: 1015, endPoint y: 336, distance: 9.2
click at [1025, 334] on div "Happy Dog Bites Text block" at bounding box center [952, 343] width 246 height 104
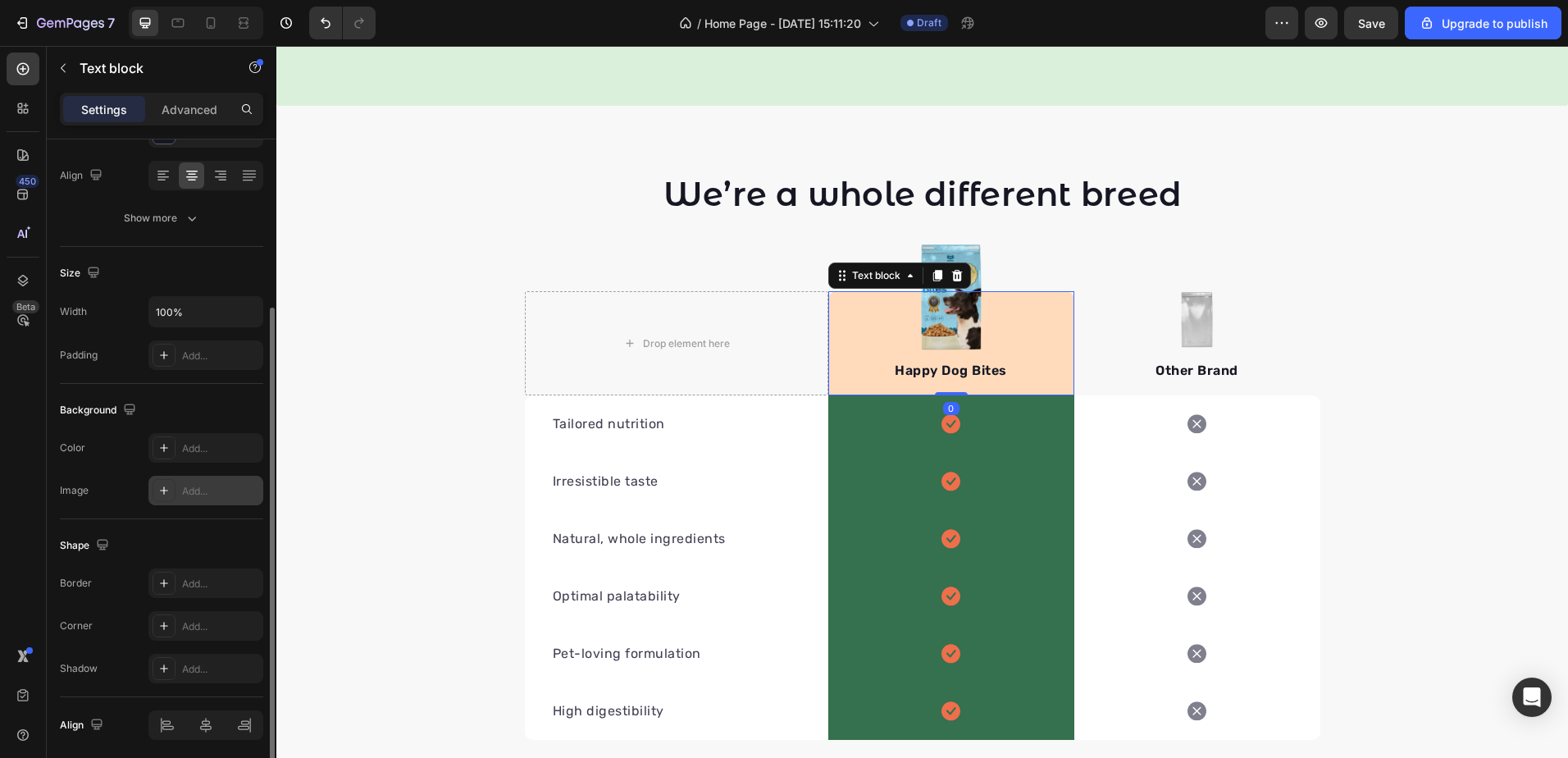
scroll to position [307, 0]
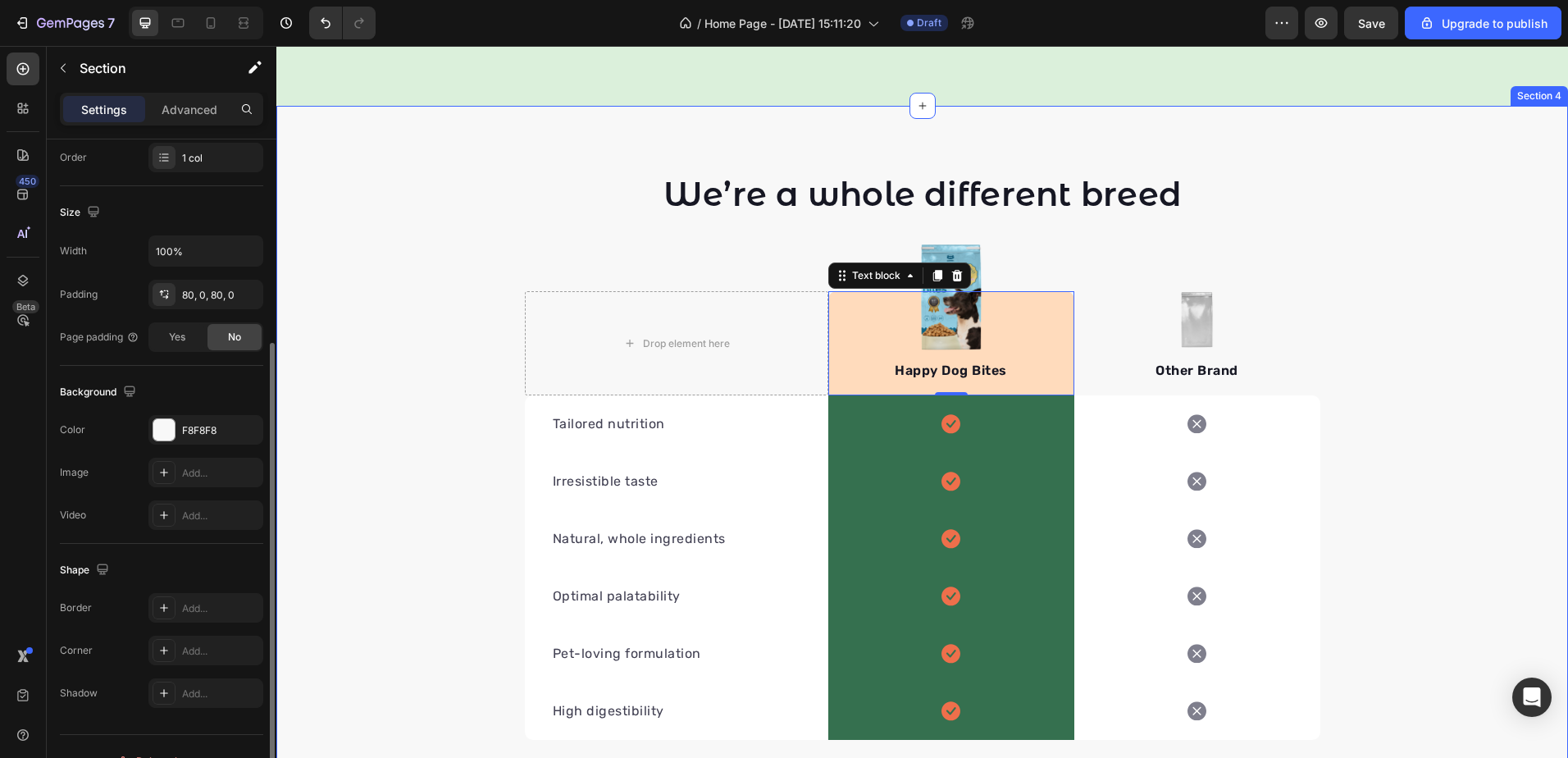
click at [441, 221] on div "We’re a whole different breed Heading Row Drop element here Image Happy Dog Bit…" at bounding box center [922, 531] width 1292 height 720
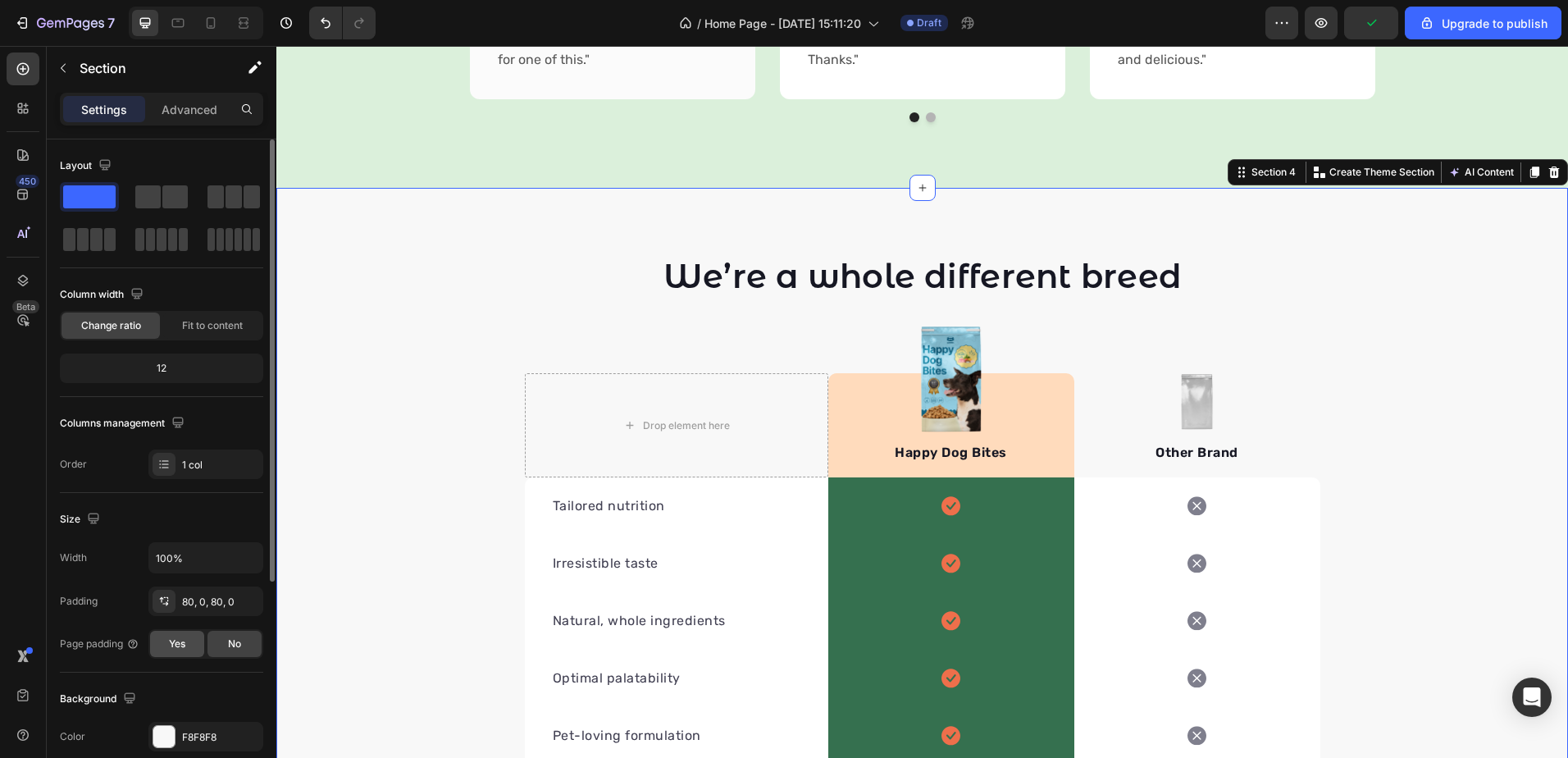
scroll to position [82, 0]
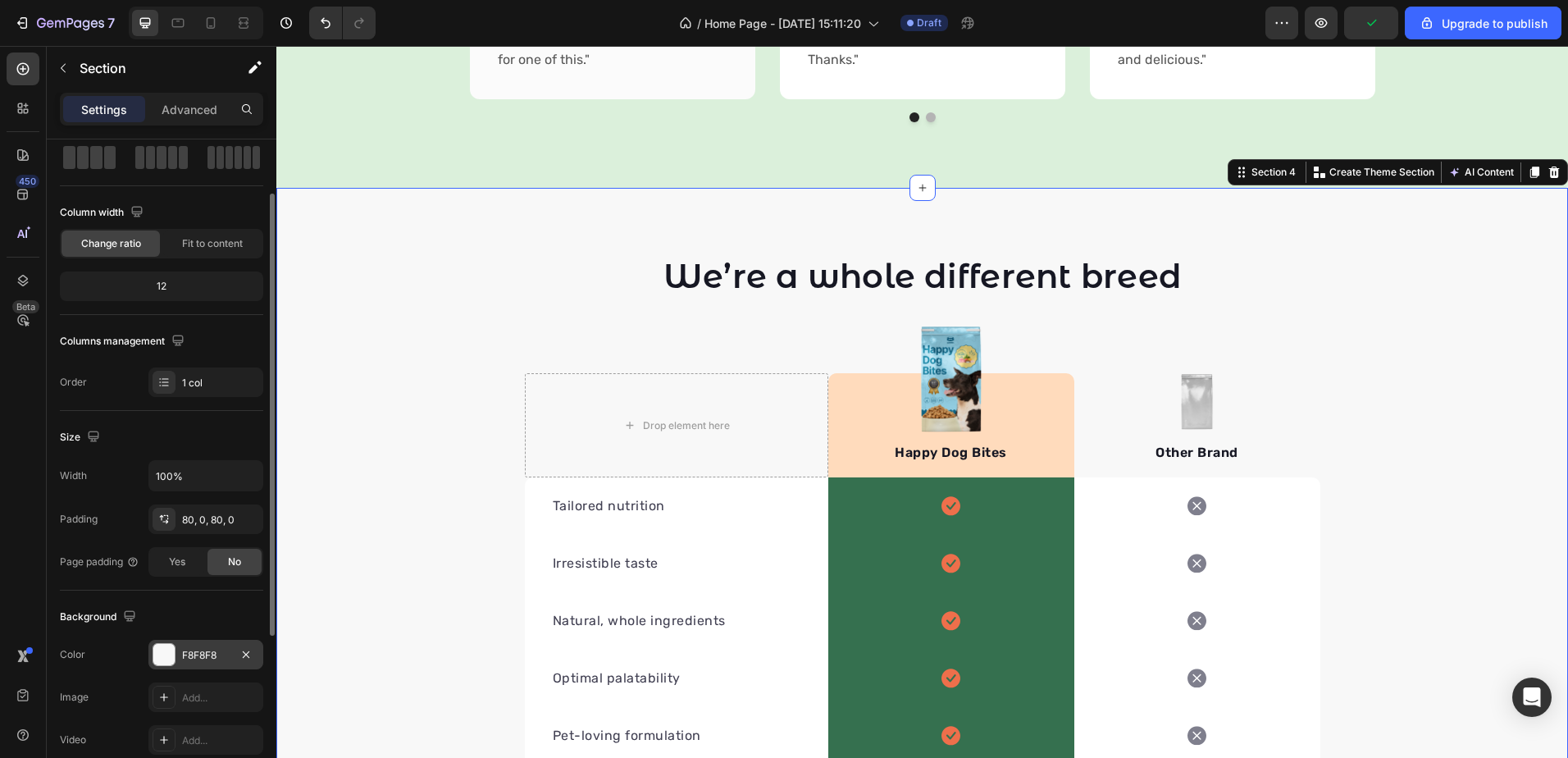
click at [180, 647] on div "F8F8F8" at bounding box center [205, 655] width 115 height 29
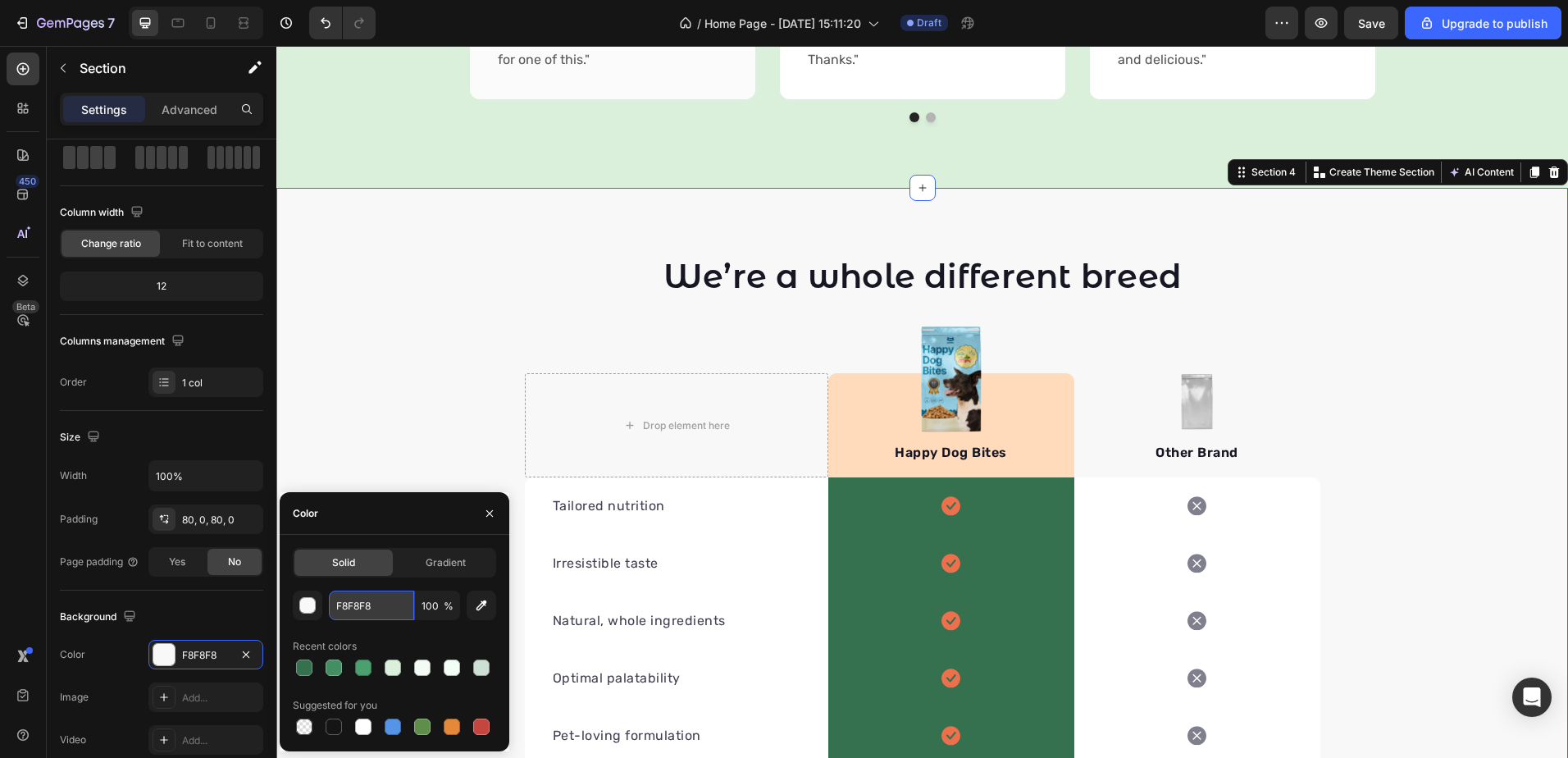
click at [358, 606] on input "F8F8F8" at bounding box center [372, 606] width 86 height 29
click at [366, 727] on div at bounding box center [363, 727] width 17 height 17
type input "FFFFFF"
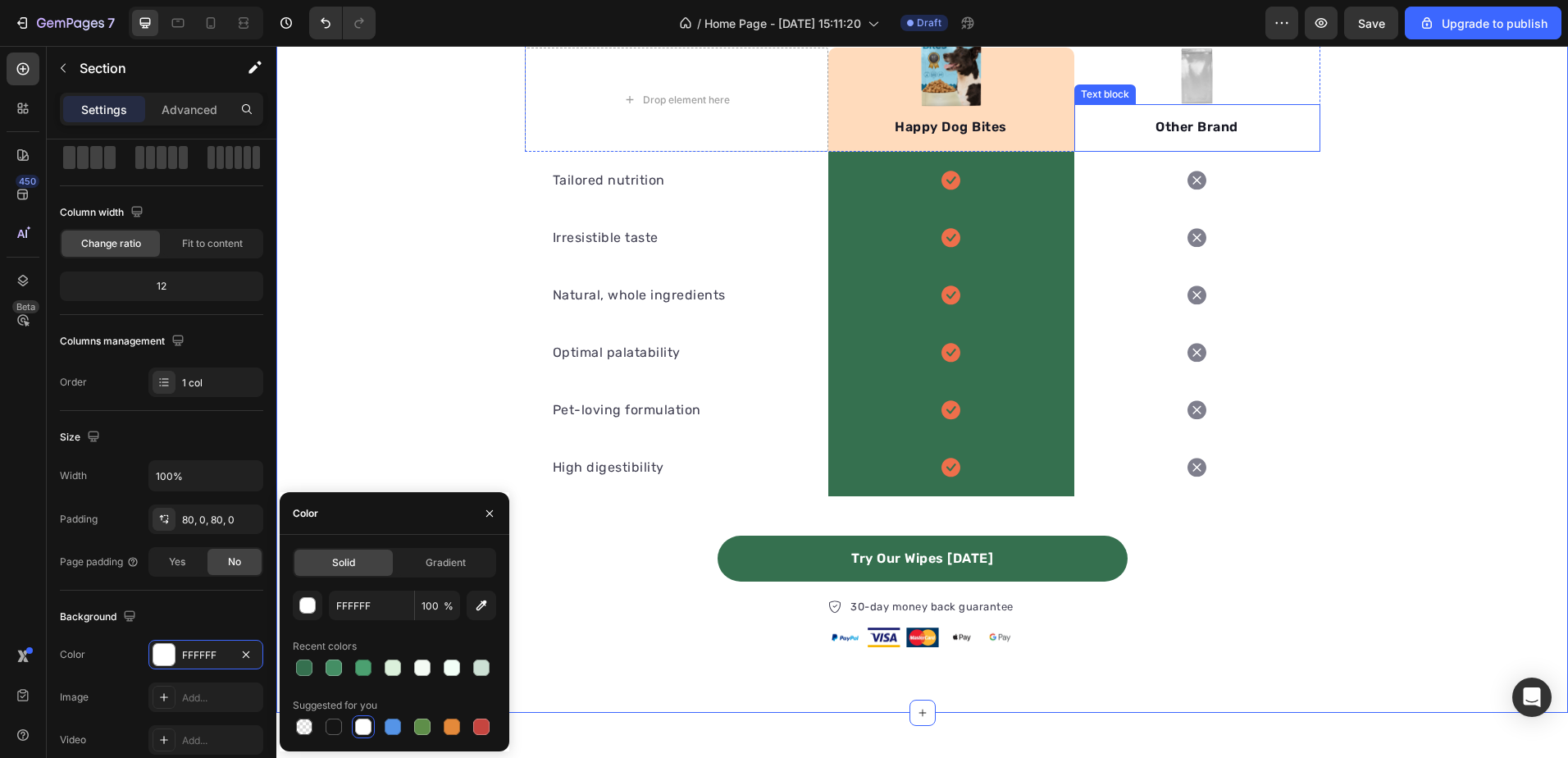
scroll to position [1964, 0]
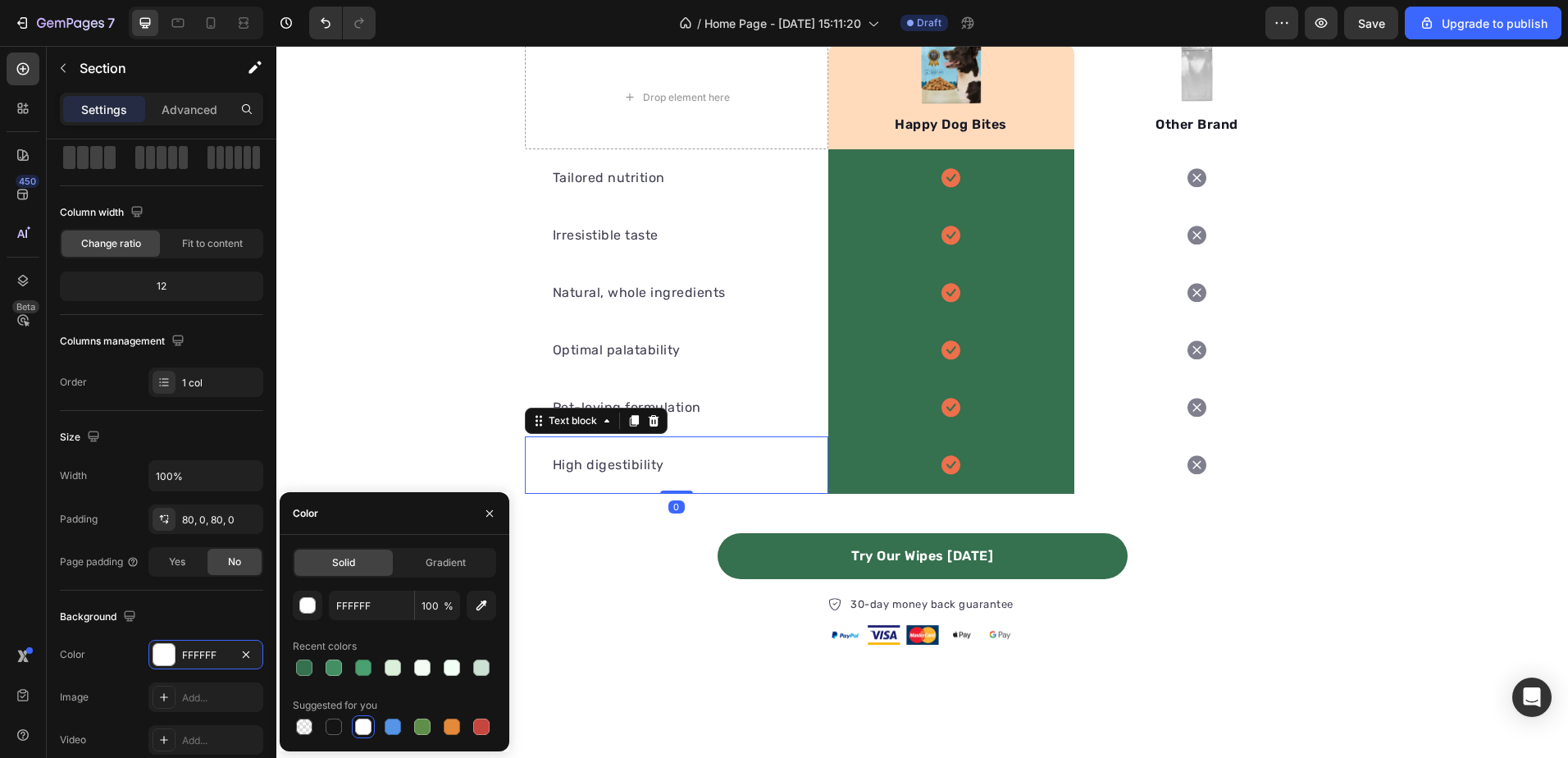
click at [739, 465] on p "High digestibility" at bounding box center [676, 465] width 248 height 20
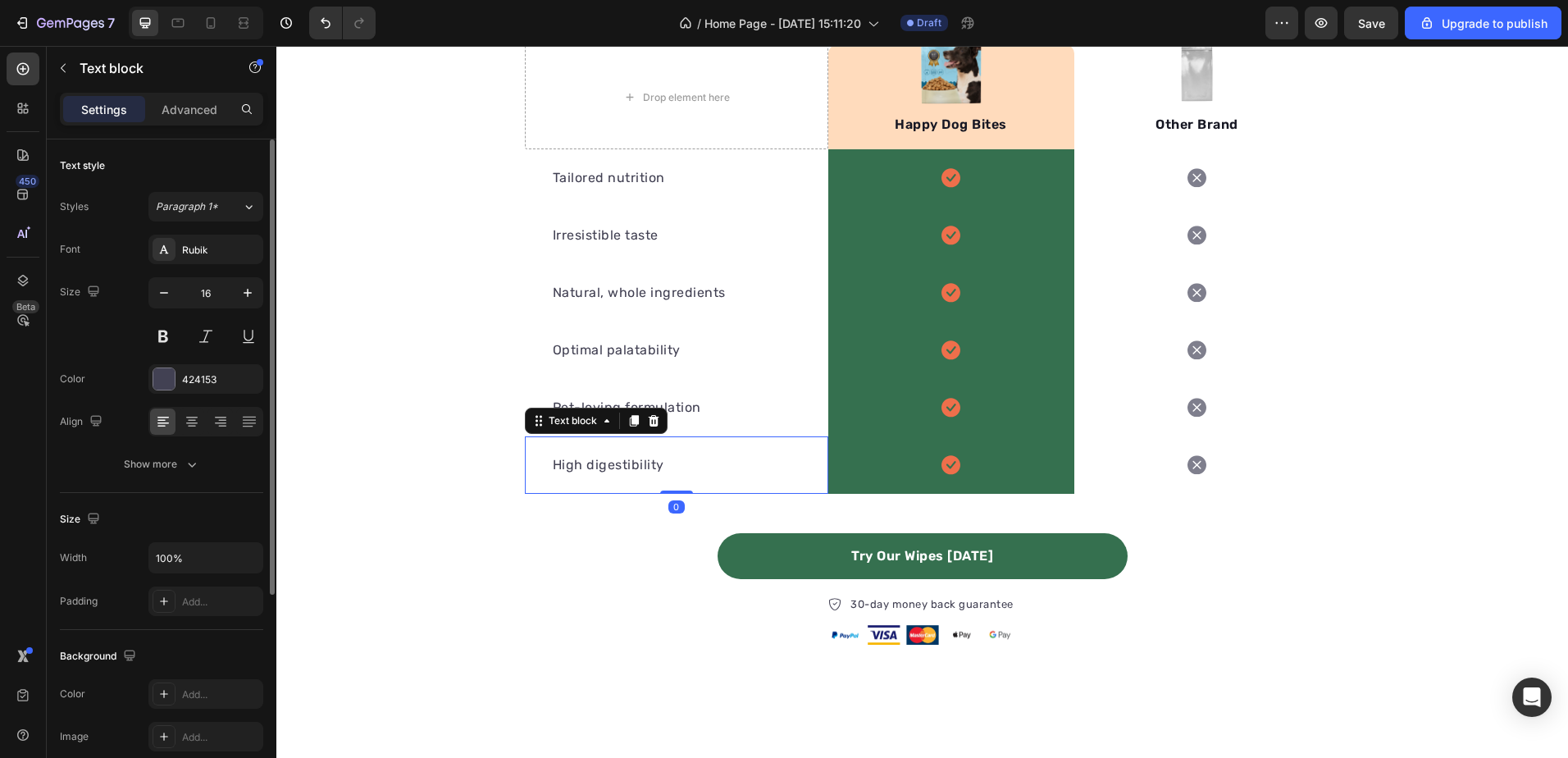
click at [739, 465] on p "High digestibility" at bounding box center [676, 465] width 248 height 20
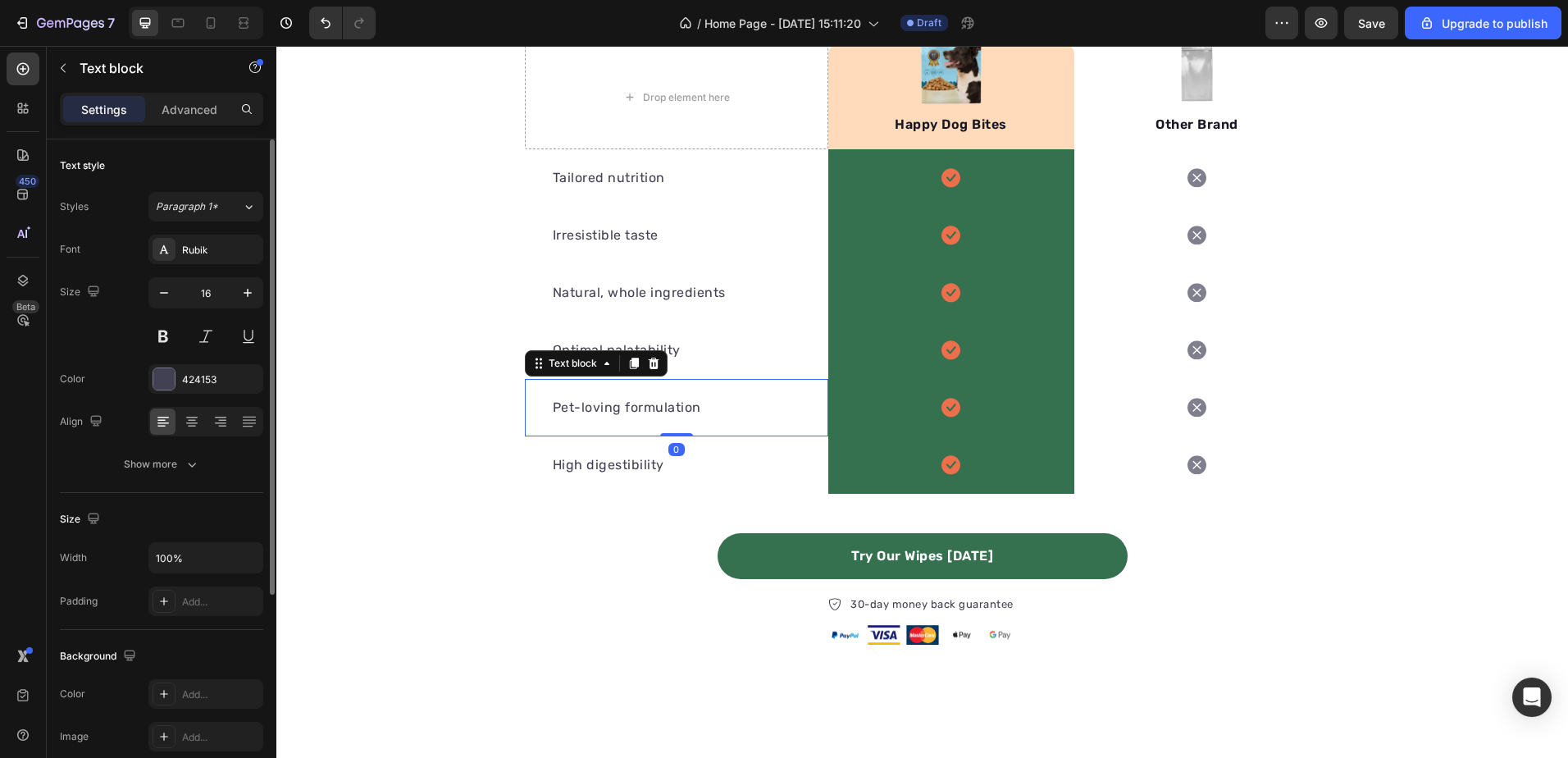
click at [784, 411] on p "Pet-loving formulation" at bounding box center [676, 408] width 248 height 20
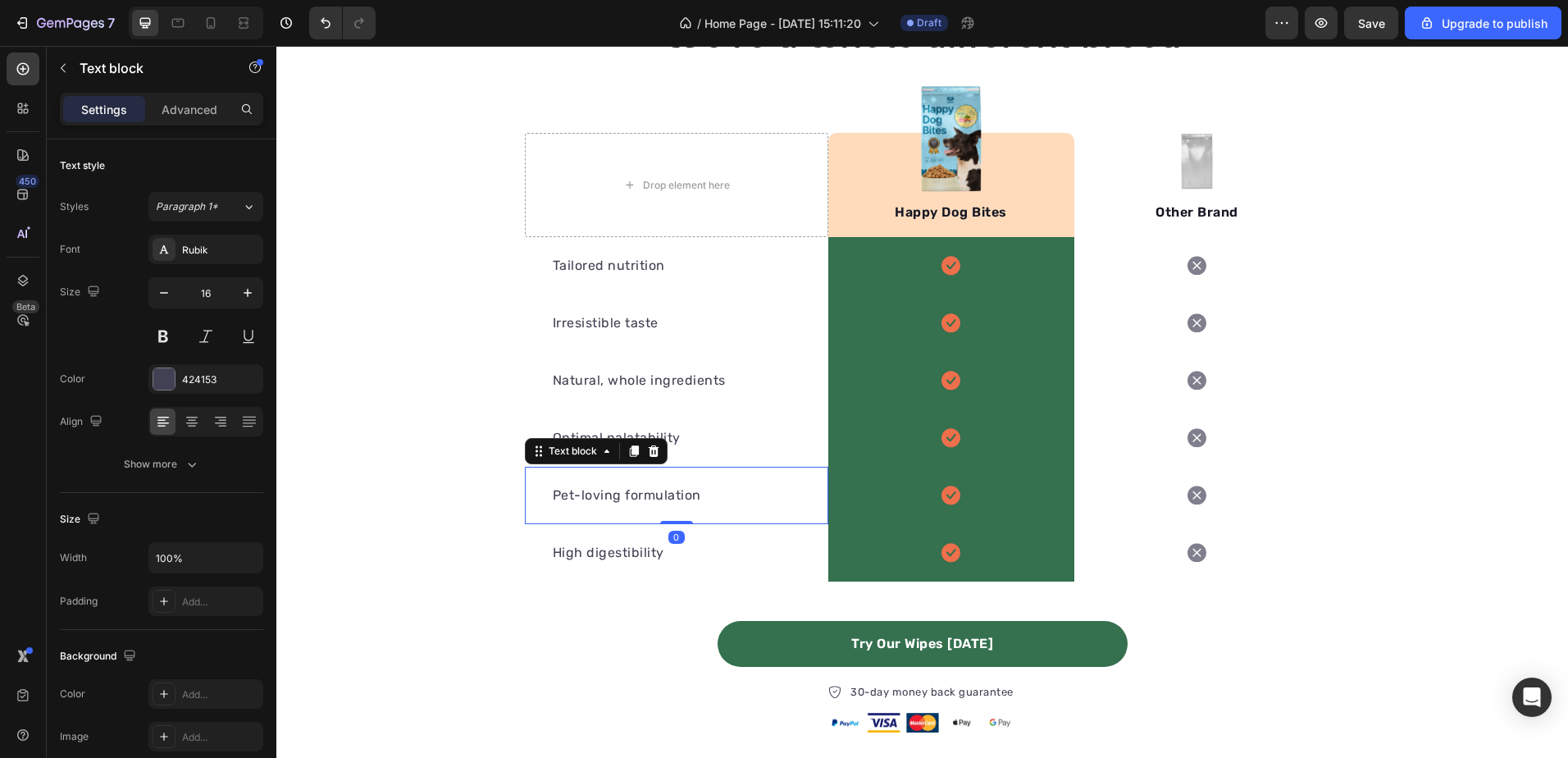
scroll to position [1636, 0]
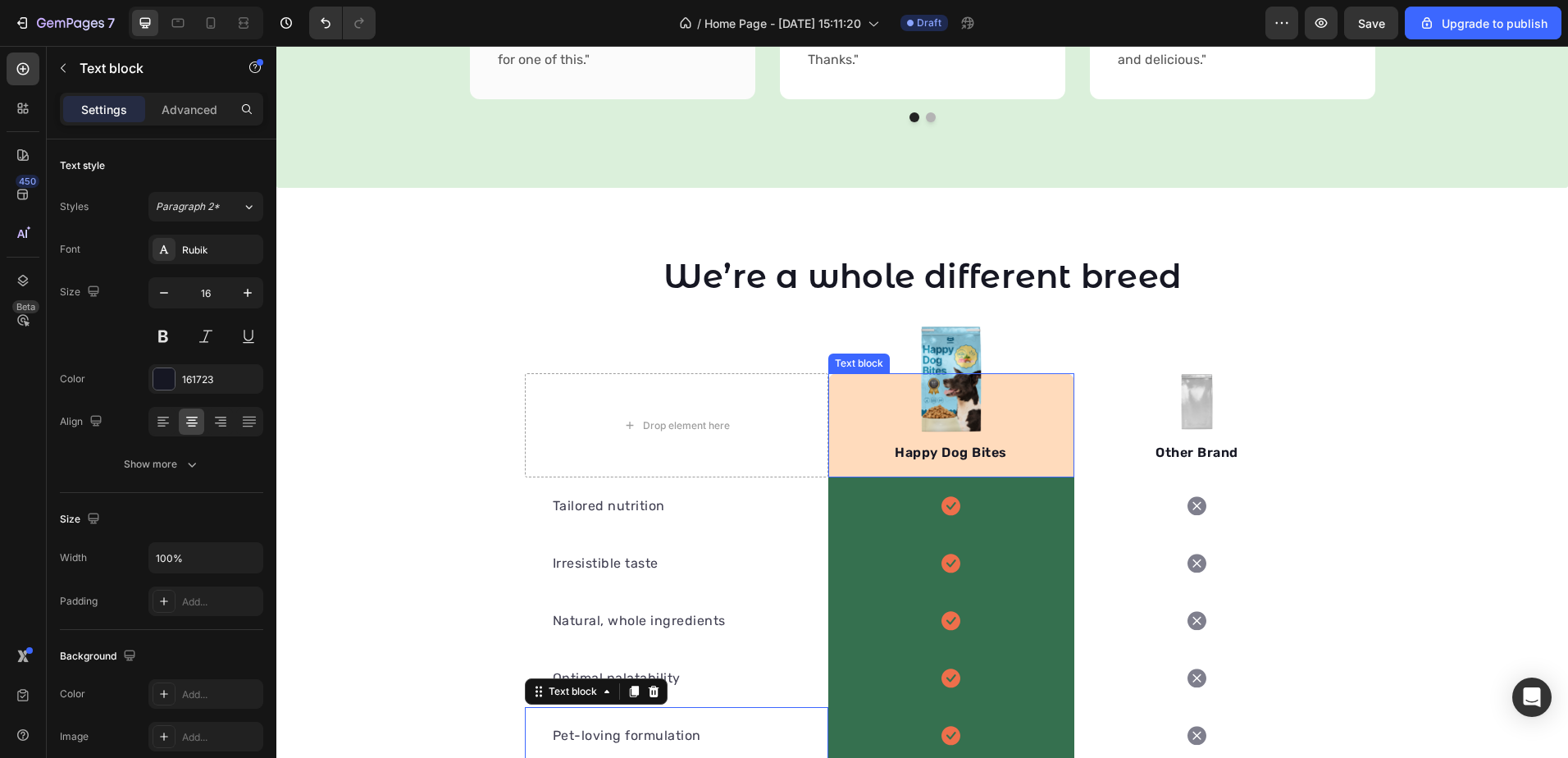
click at [1051, 445] on p "Happy Dog Bites" at bounding box center [951, 452] width 243 height 20
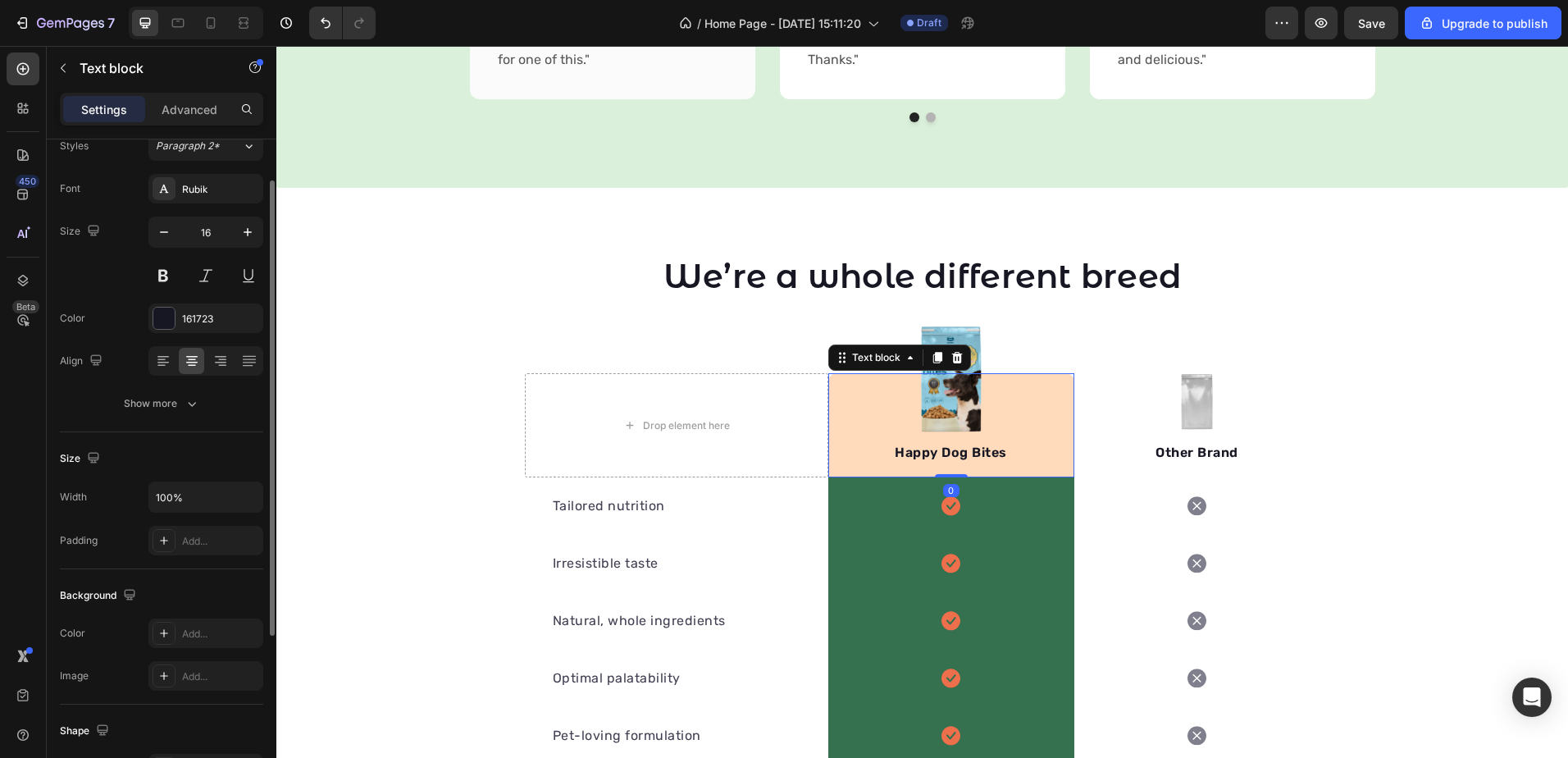
scroll to position [0, 0]
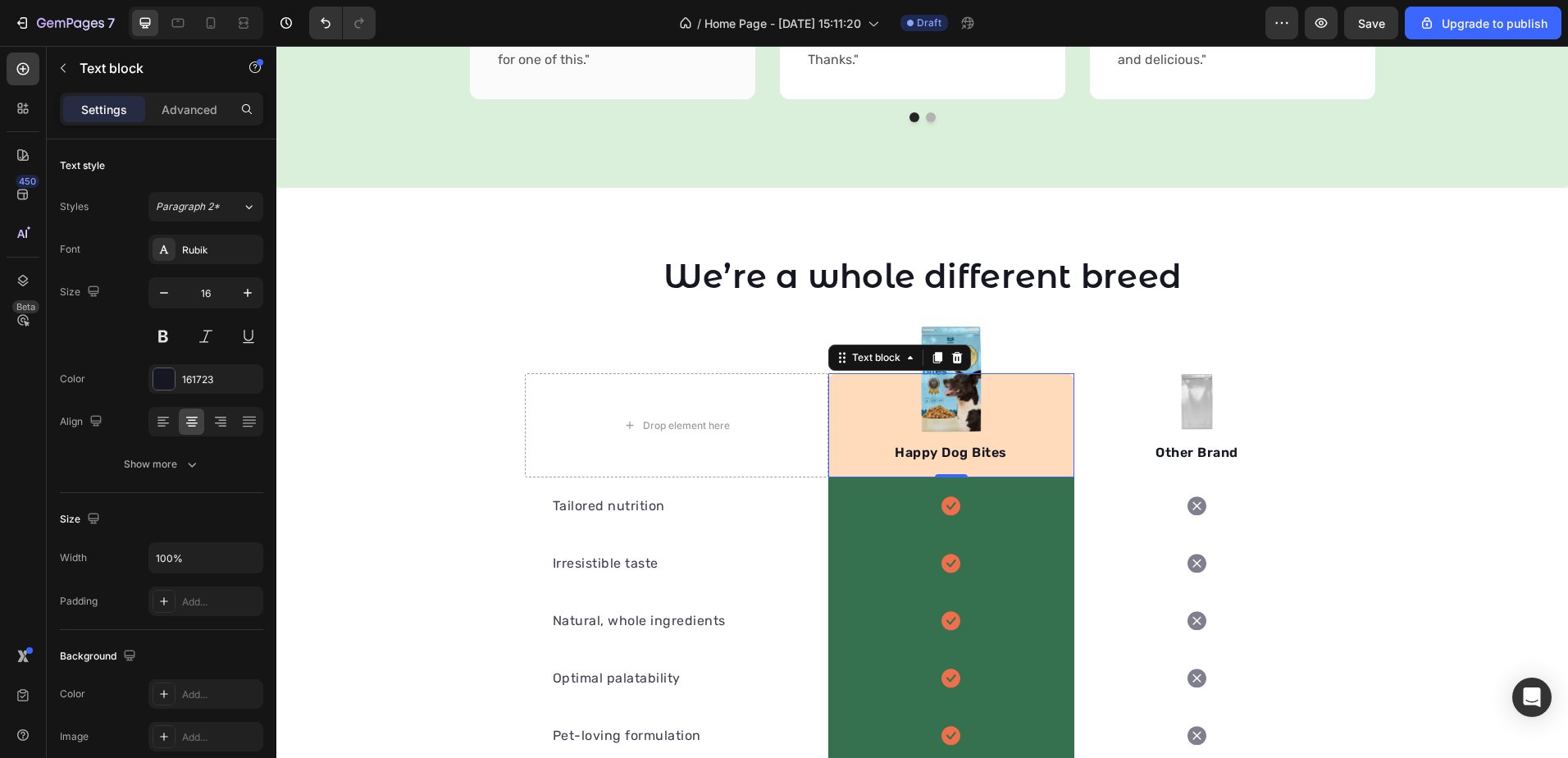
click at [865, 401] on div "Happy Dog Bites Text block 0" at bounding box center [952, 426] width 246 height 104
click at [1096, 403] on div at bounding box center [1197, 402] width 246 height 57
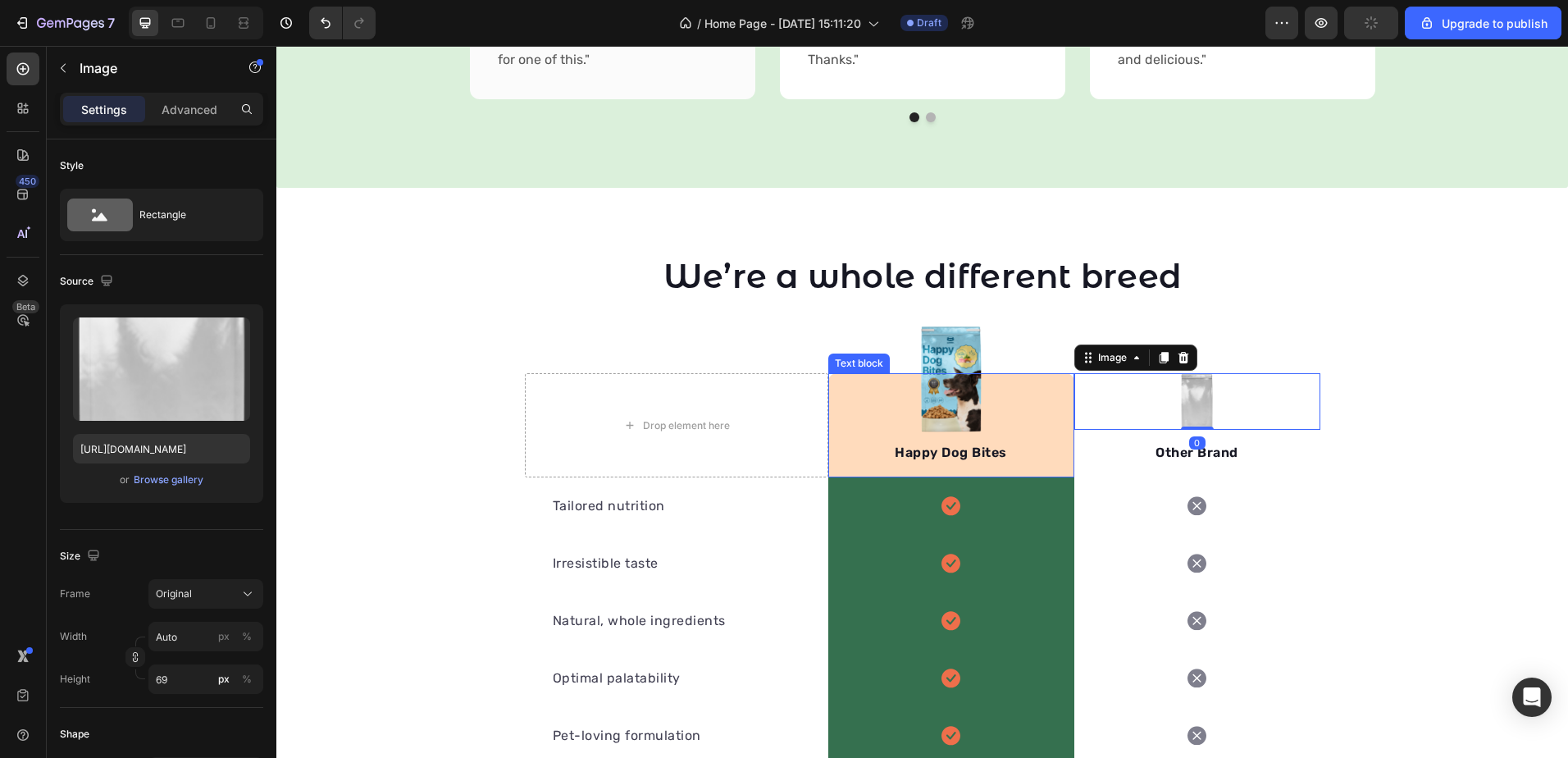
click at [999, 420] on div "Happy Dog Bites Text block" at bounding box center [952, 426] width 246 height 104
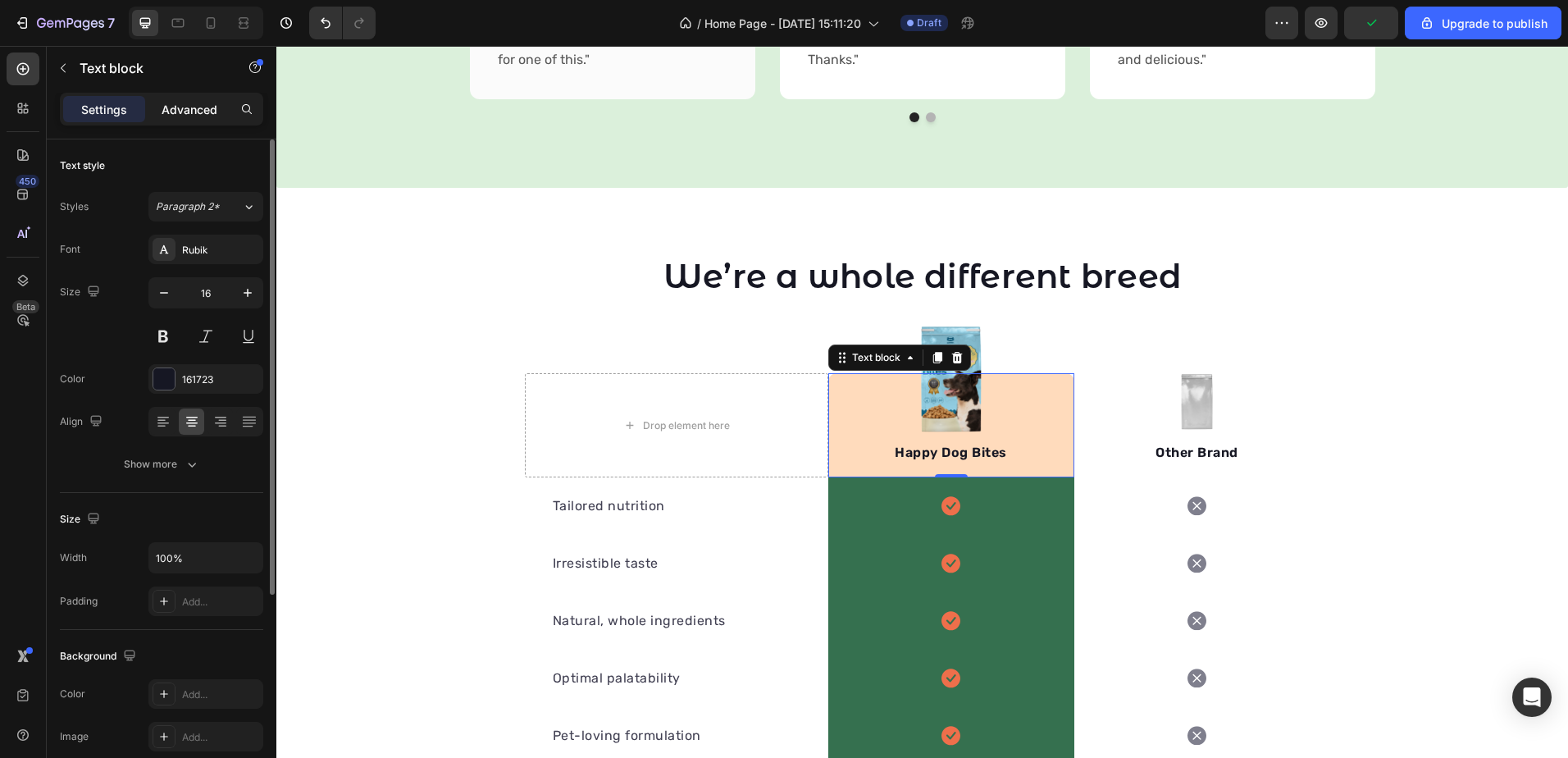
click at [185, 116] on p "Advanced" at bounding box center [189, 110] width 56 height 18
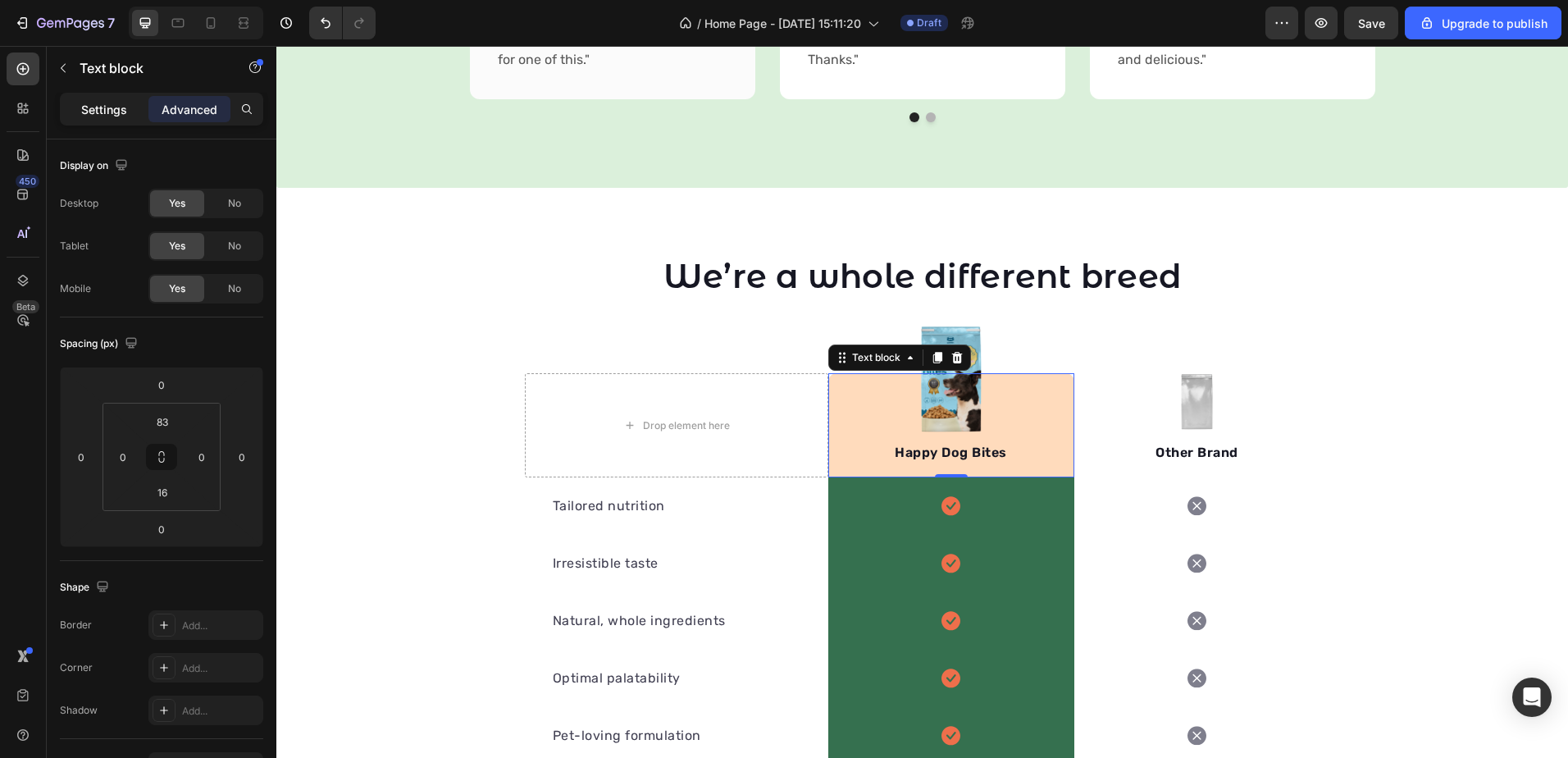
click at [102, 118] on div "Settings" at bounding box center [103, 109] width 82 height 27
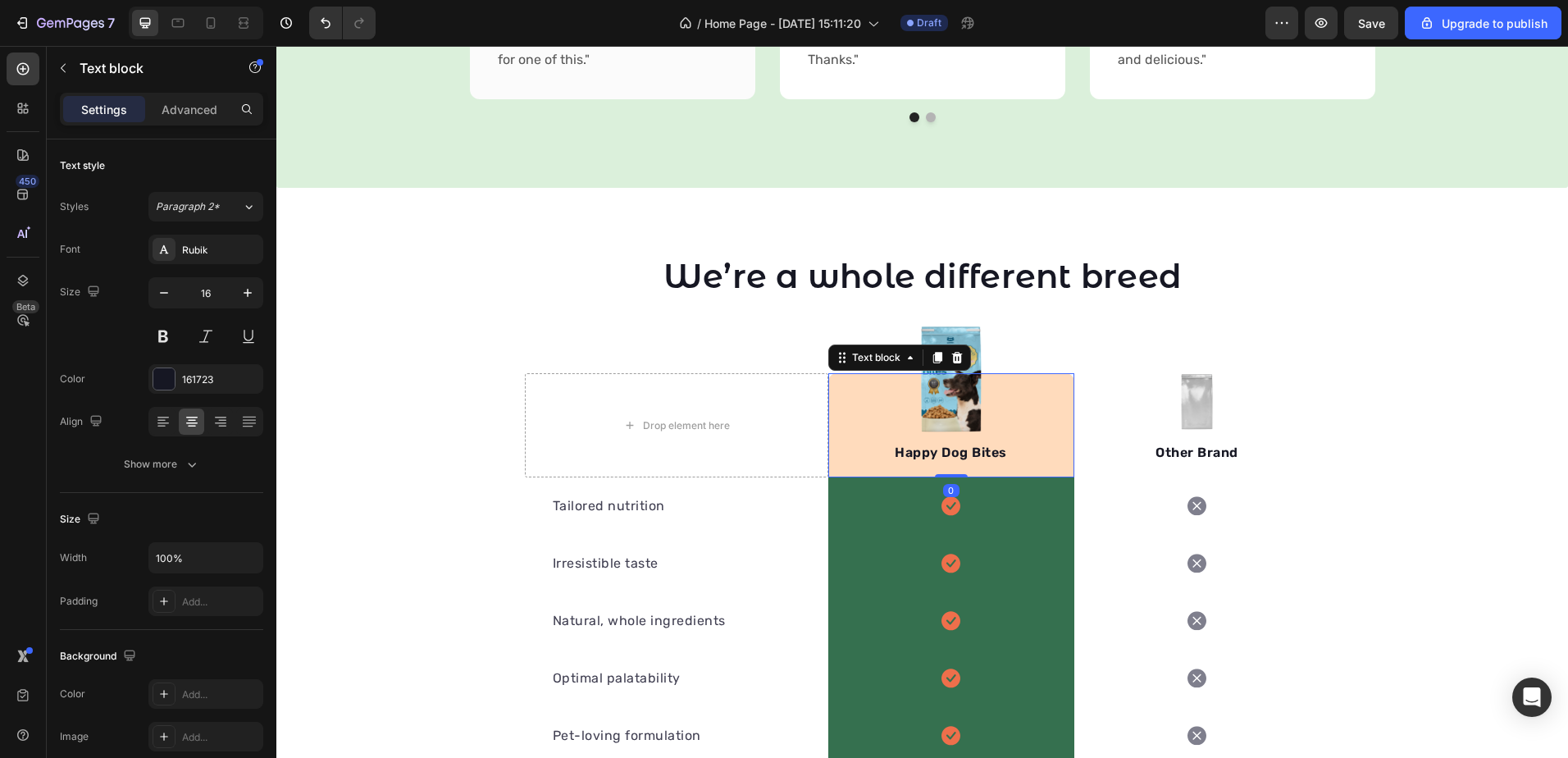
click at [942, 455] on p "Happy Dog Bites" at bounding box center [951, 452] width 243 height 20
click at [851, 427] on div "Happy Dog Bites Text block 0" at bounding box center [952, 426] width 246 height 104
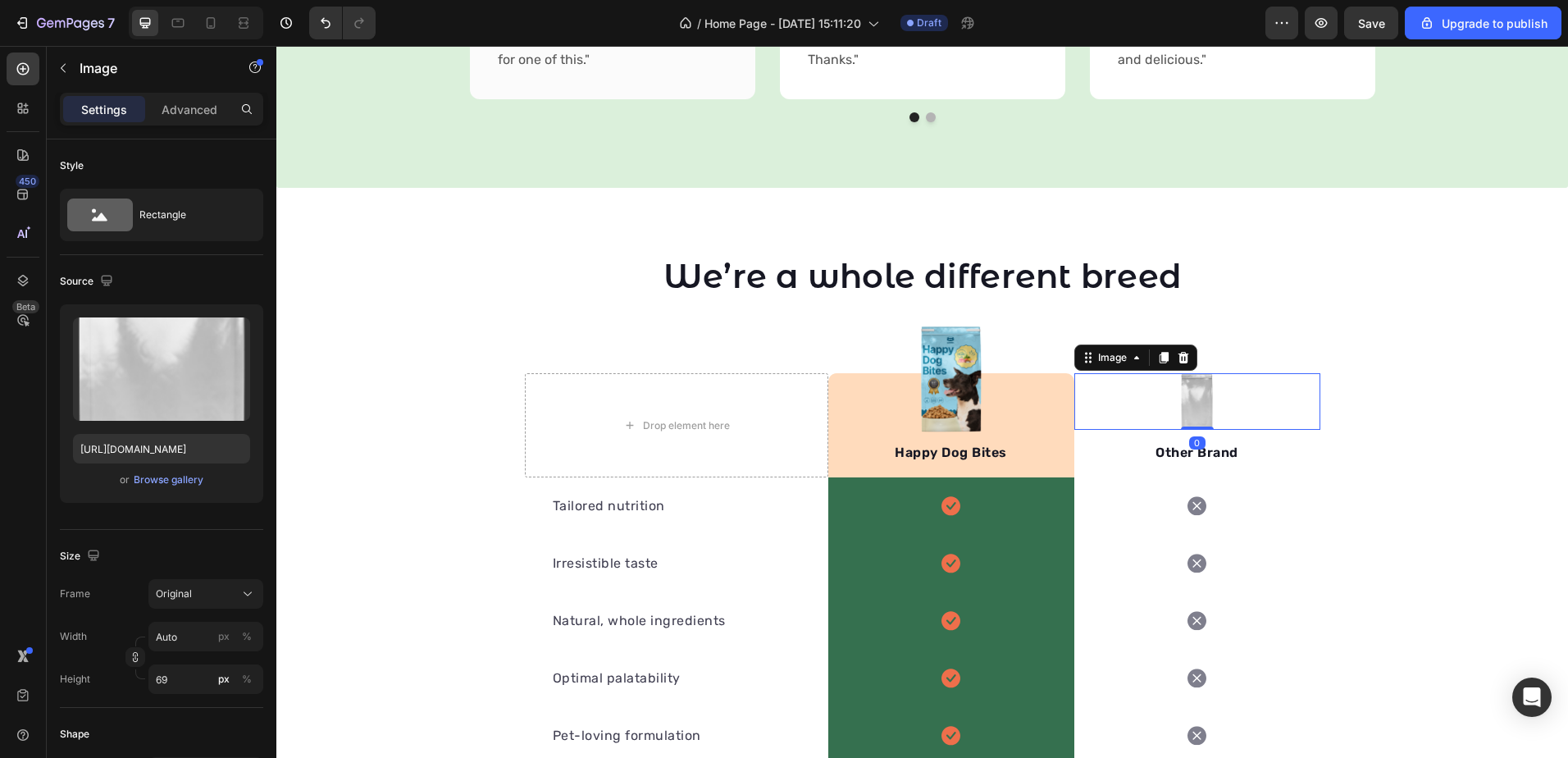
click at [1126, 398] on div at bounding box center [1197, 402] width 246 height 57
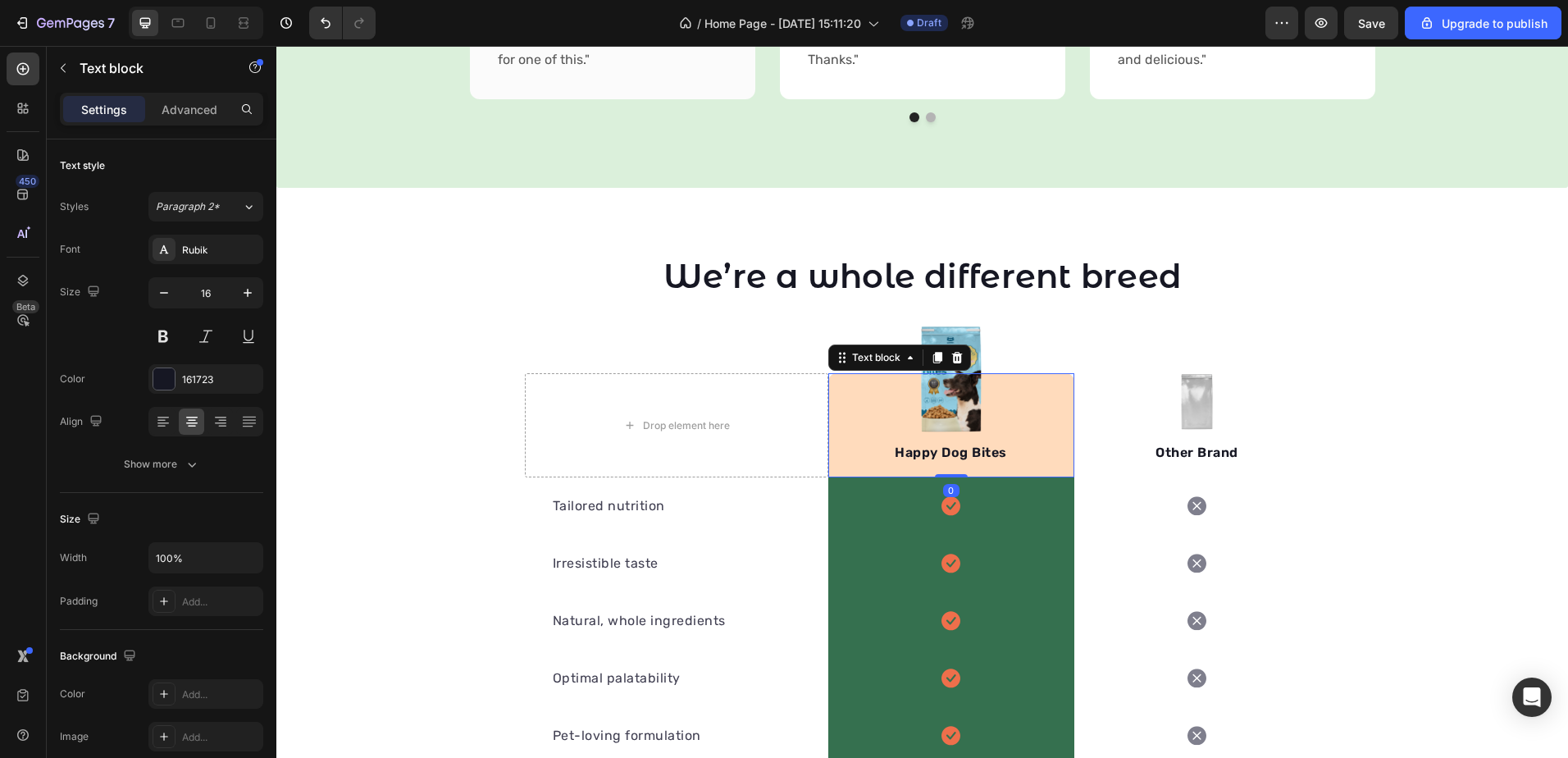
click at [1055, 412] on div "Happy Dog Bites Text block 0" at bounding box center [952, 426] width 246 height 104
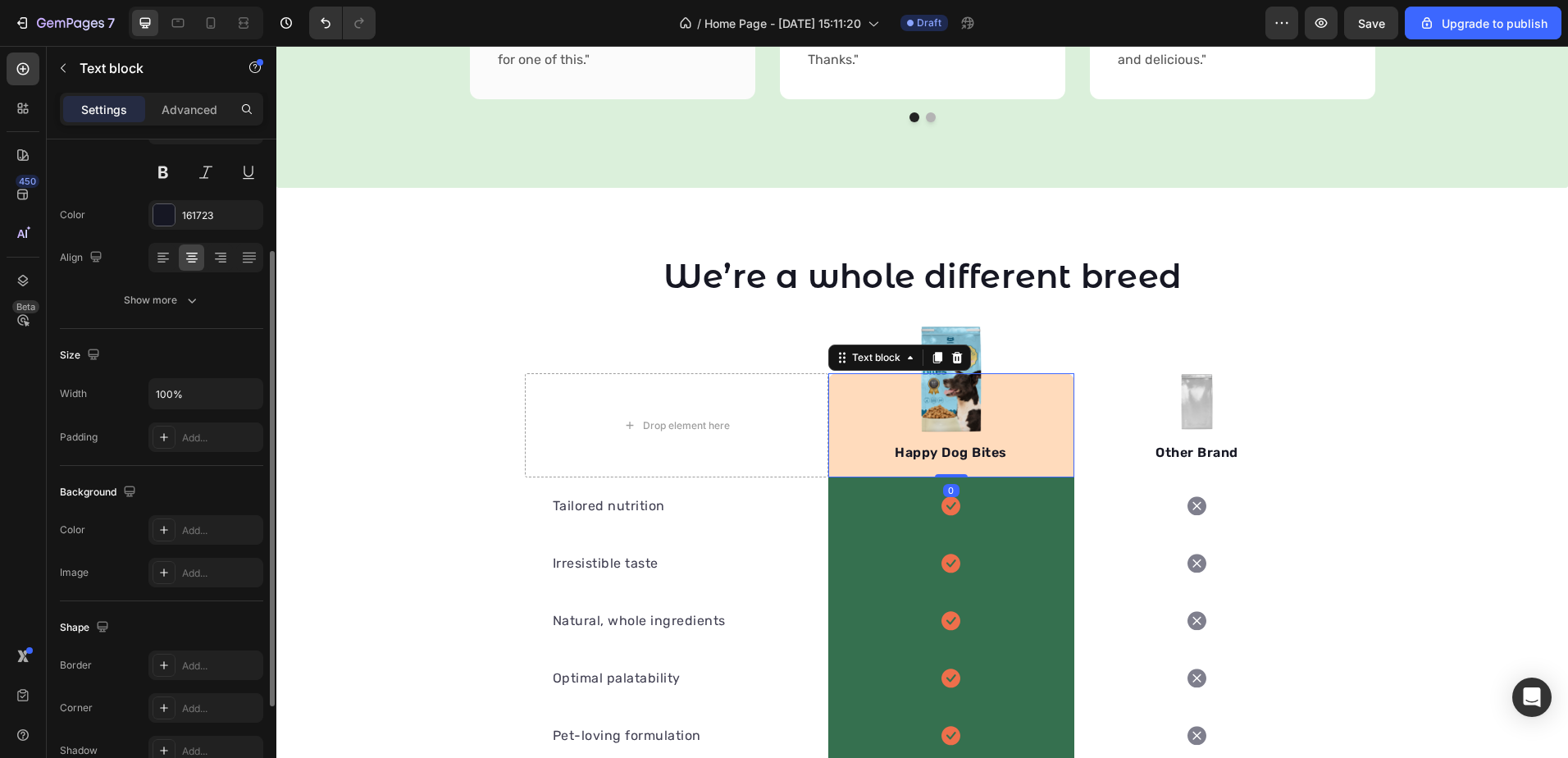
click at [176, 284] on div "Font Rubik Size 16 Color 161723 Align Show more" at bounding box center [161, 193] width 203 height 245
click at [177, 302] on div "Show more" at bounding box center [162, 300] width 77 height 17
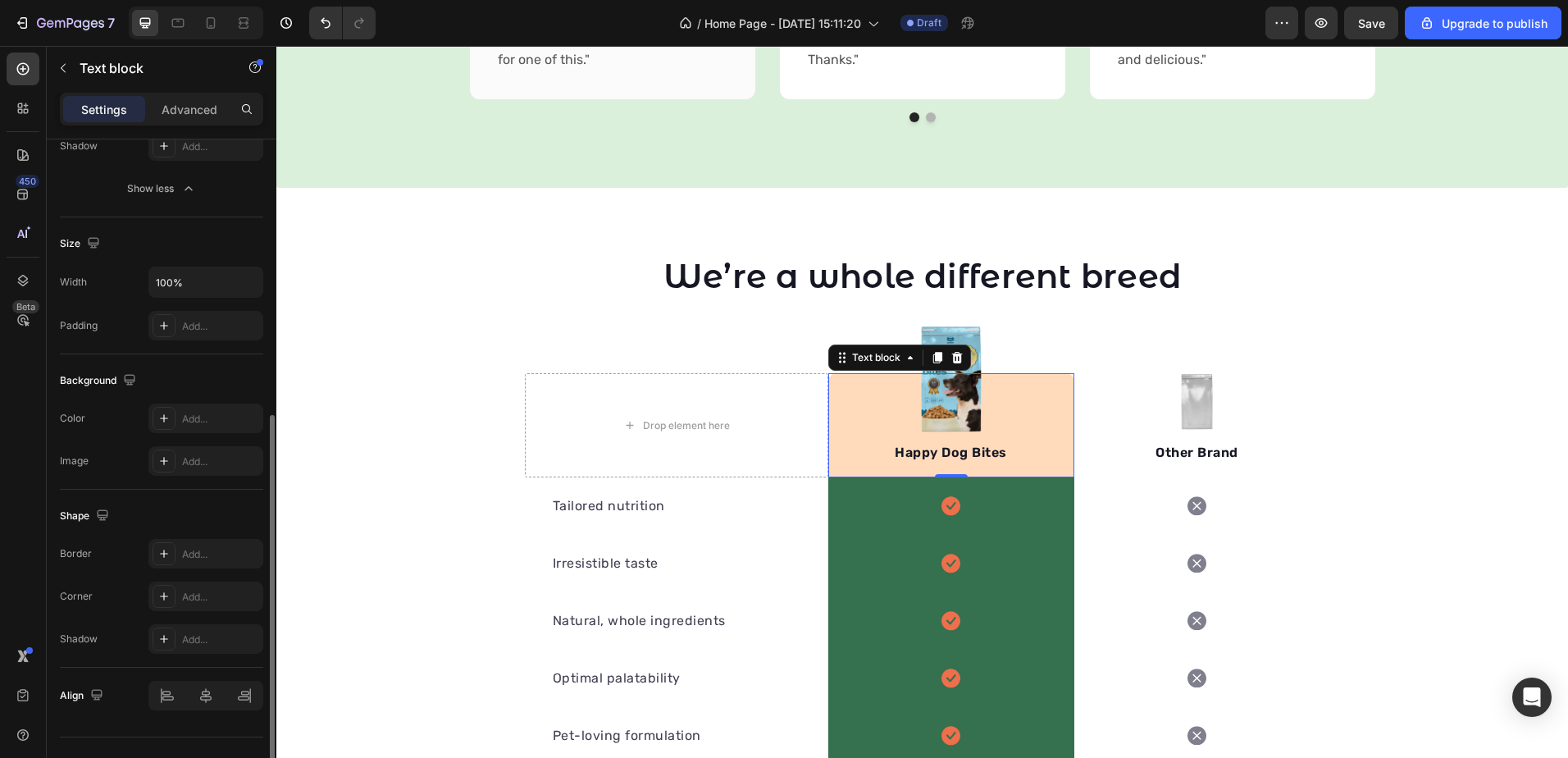
scroll to position [523, 0]
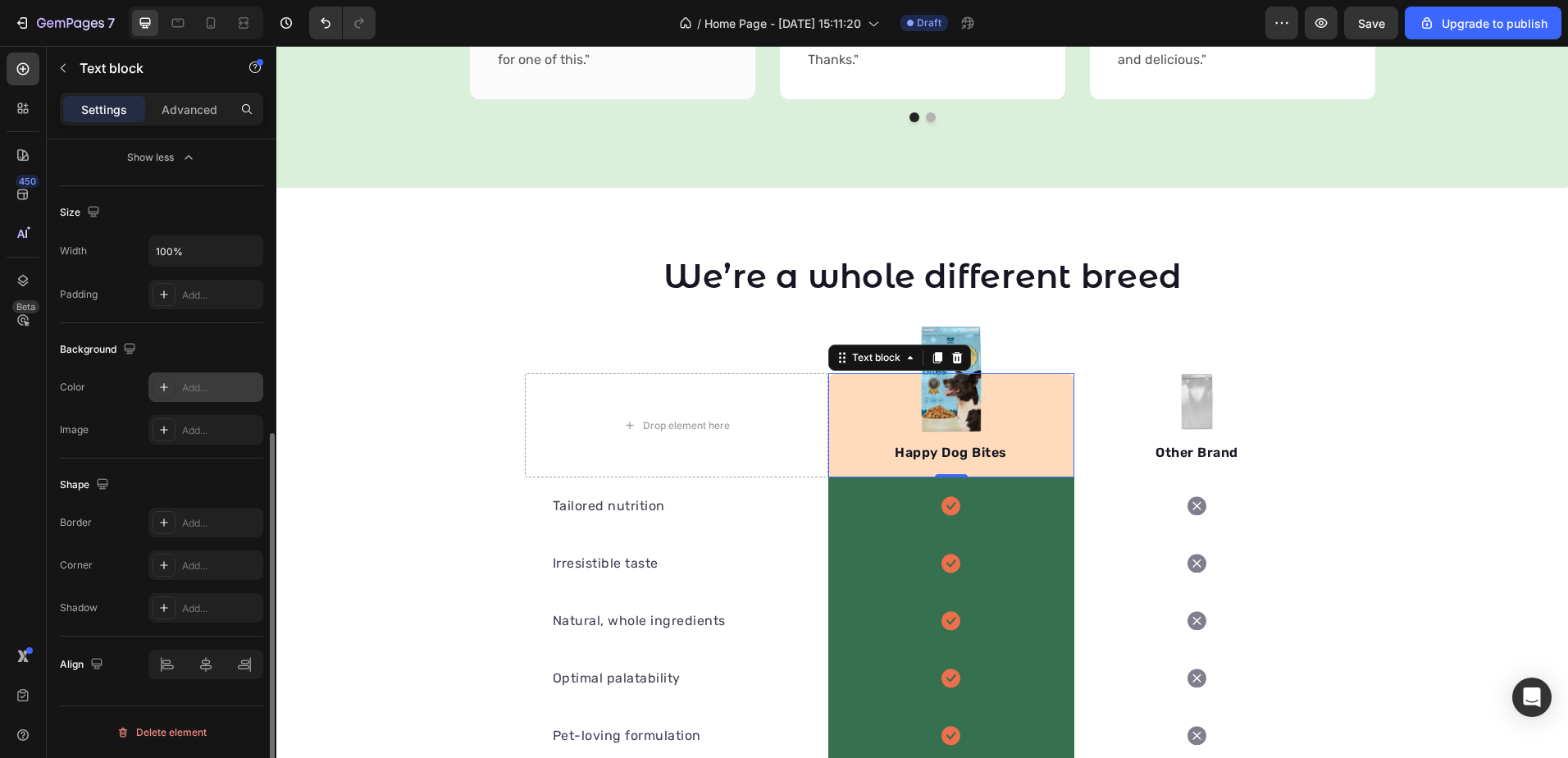
click at [208, 390] on div "Add..." at bounding box center [220, 387] width 77 height 15
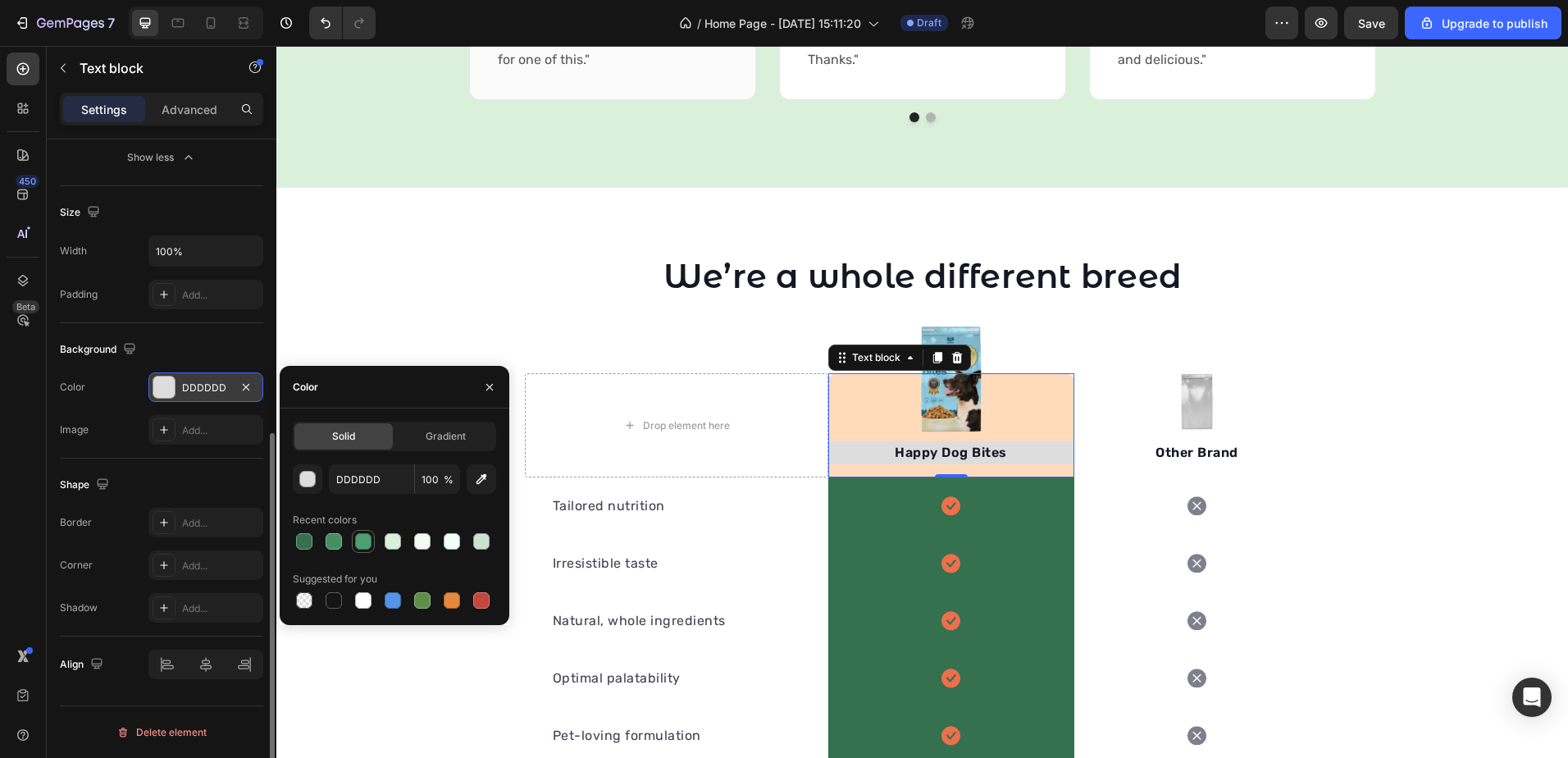
click at [364, 531] on div at bounding box center [363, 541] width 23 height 23
click at [299, 542] on div at bounding box center [304, 541] width 17 height 17
type input "35704F"
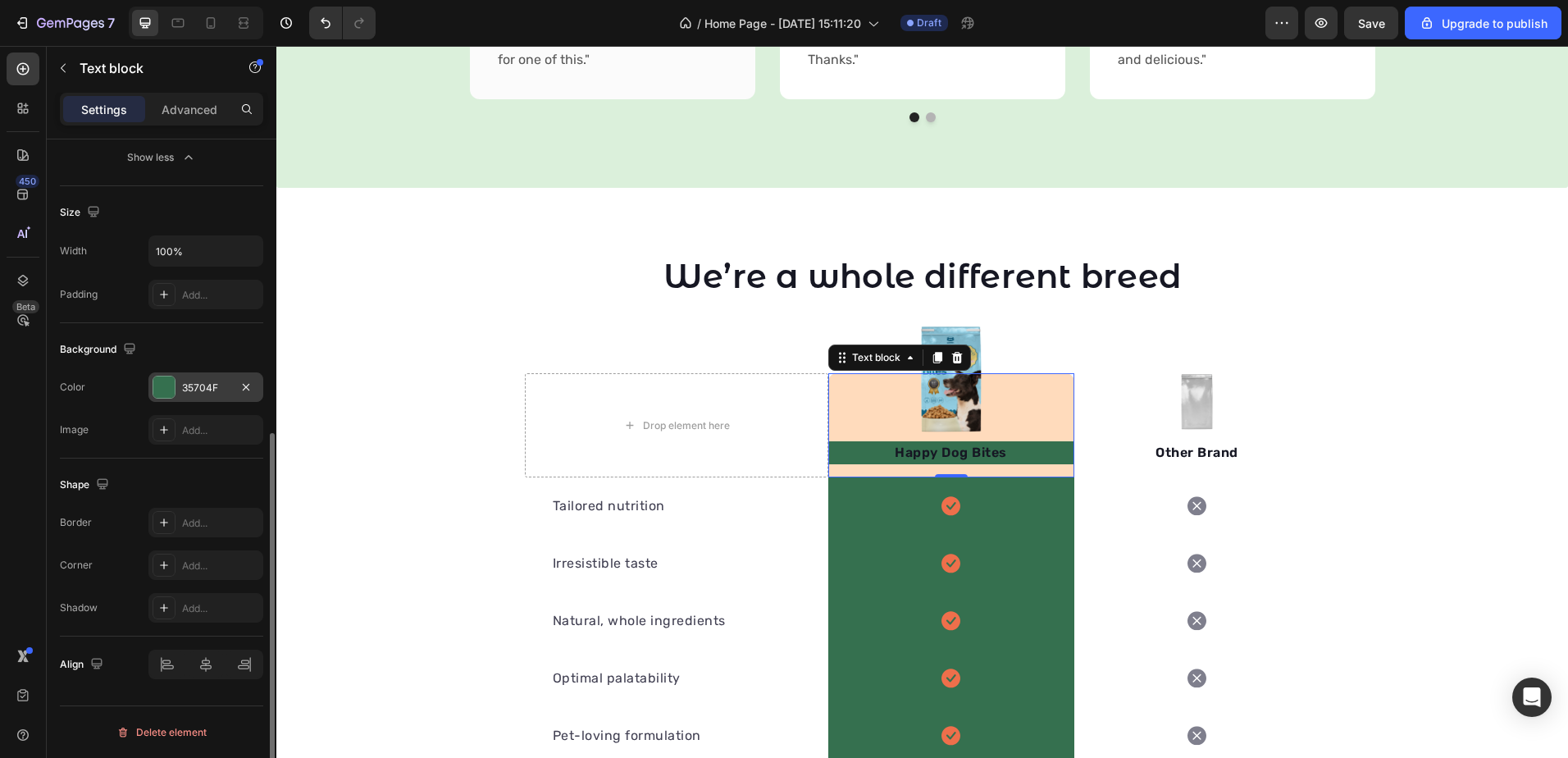
click at [868, 415] on div "Happy Dog Bites Text block 0" at bounding box center [952, 426] width 246 height 104
click at [1146, 403] on div at bounding box center [1197, 402] width 246 height 57
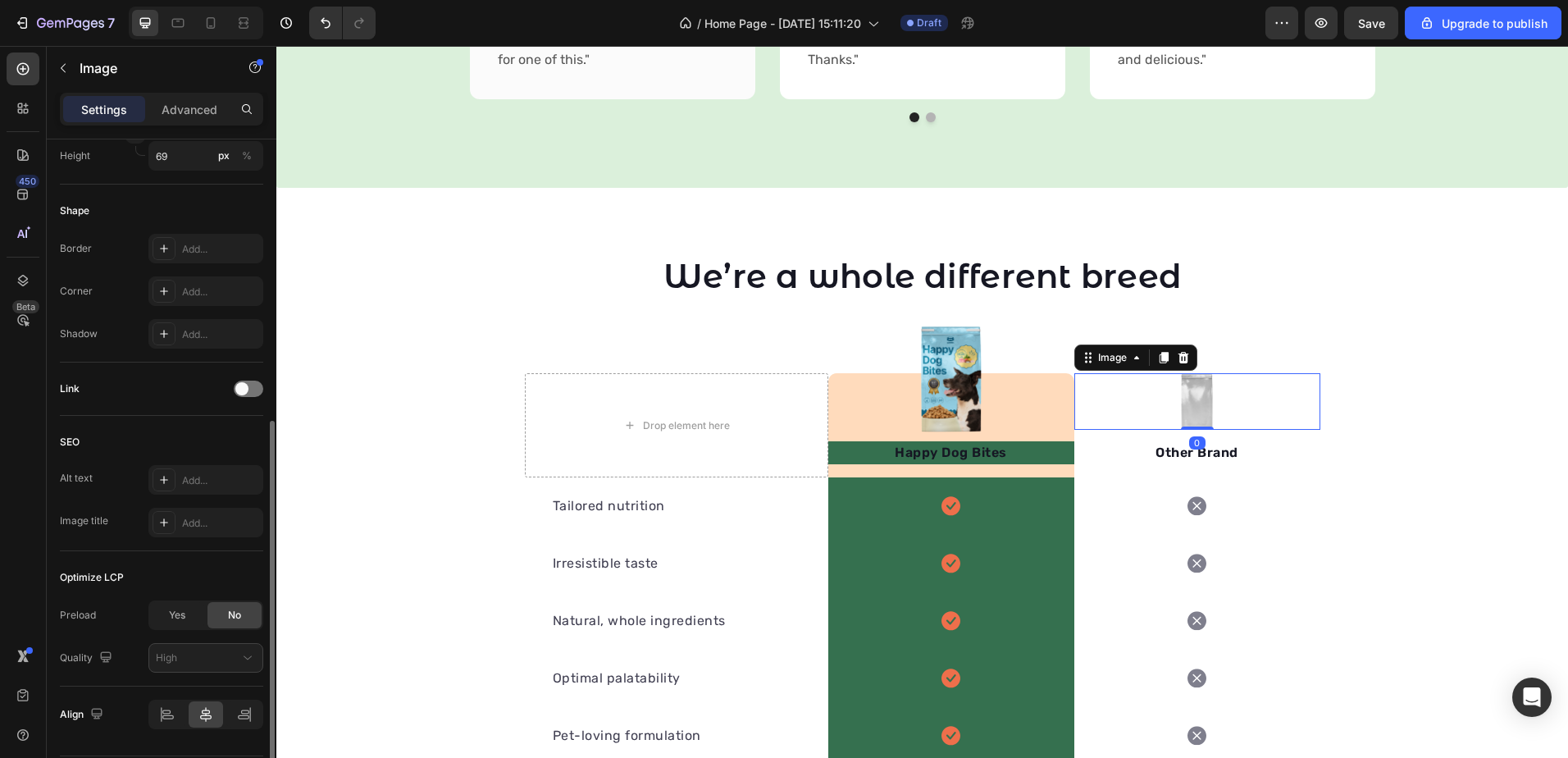
scroll to position [0, 0]
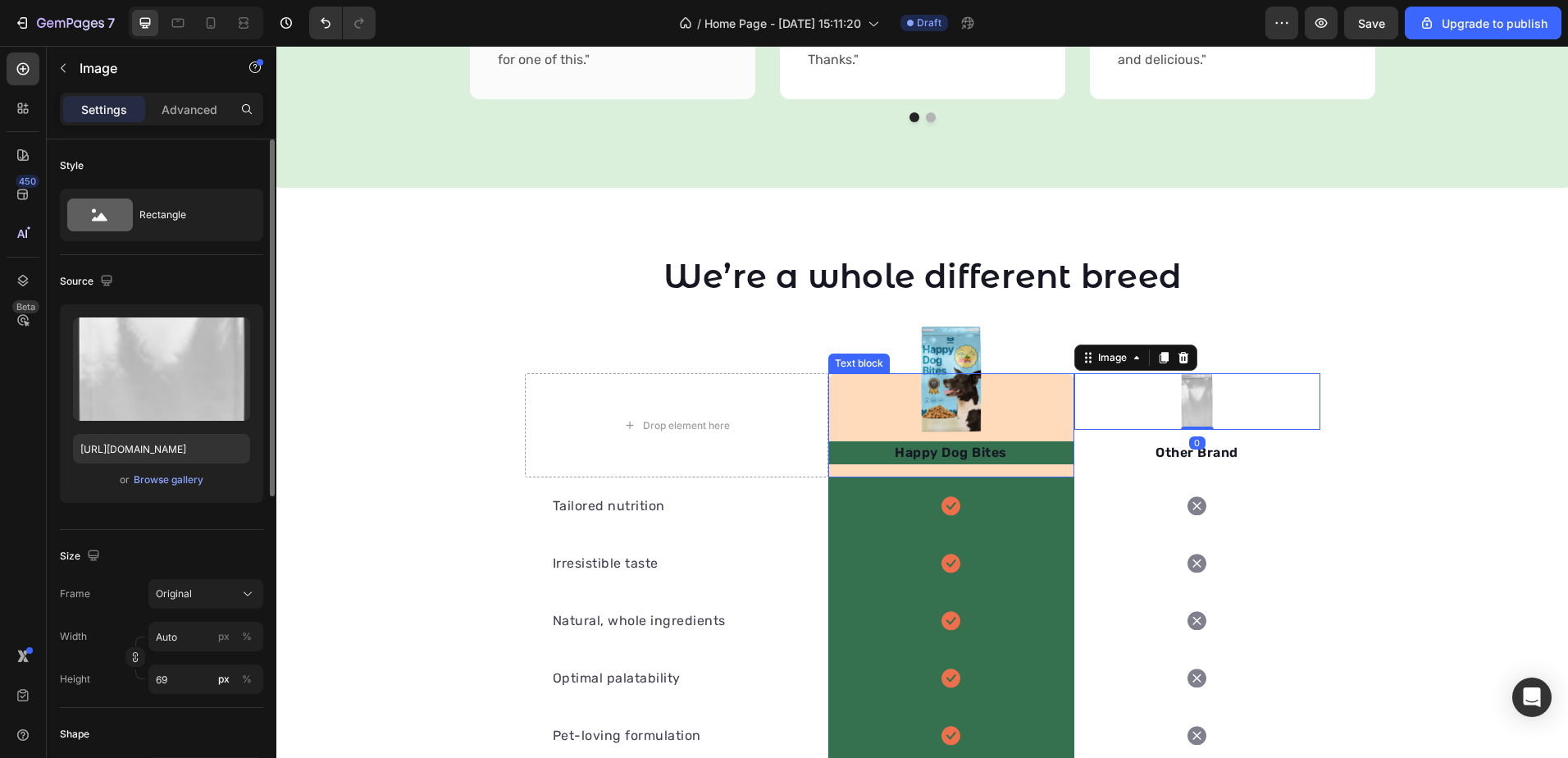
click at [1036, 412] on div "Happy Dog Bites Text block" at bounding box center [952, 426] width 246 height 104
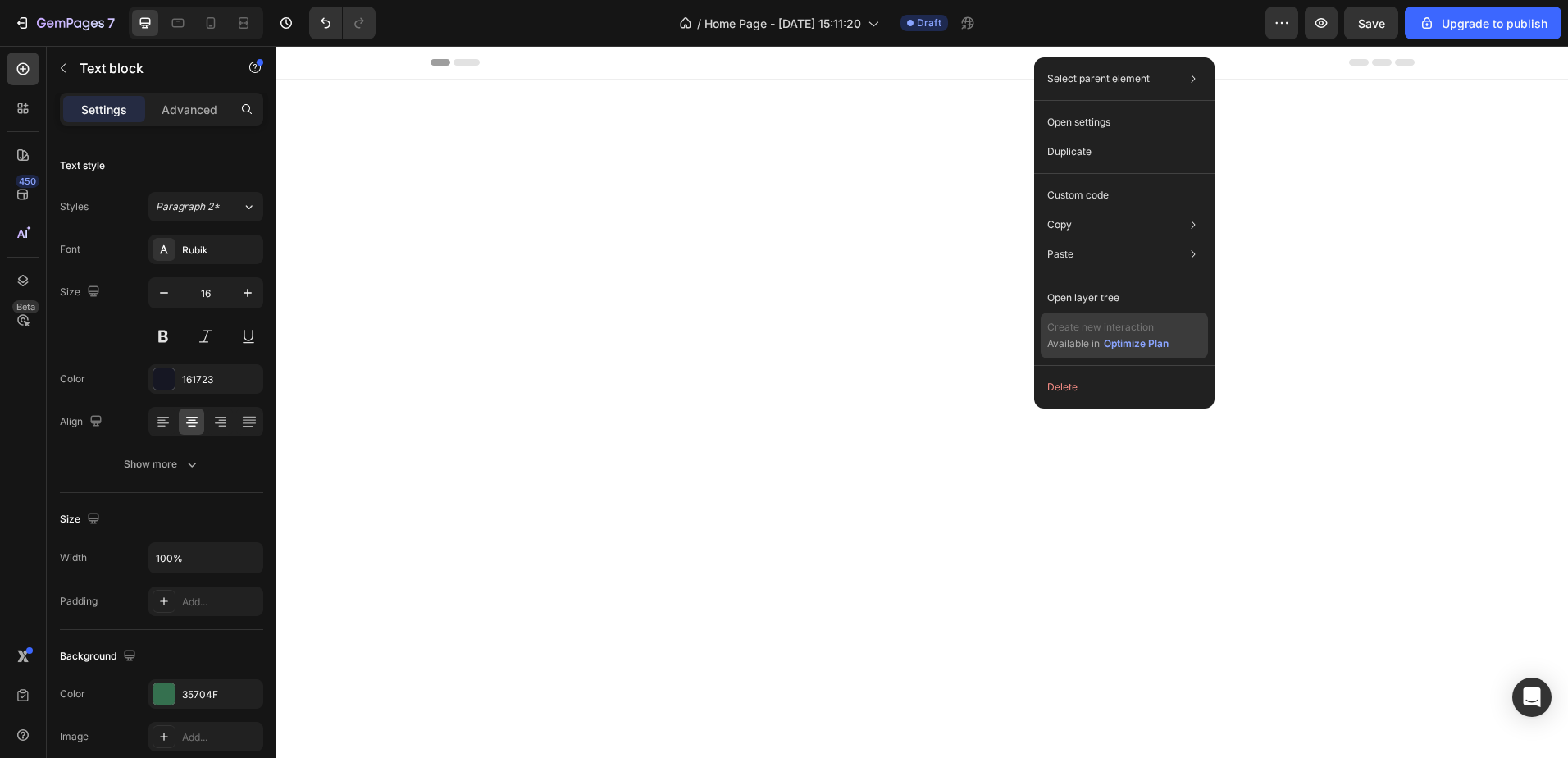
scroll to position [1636, 0]
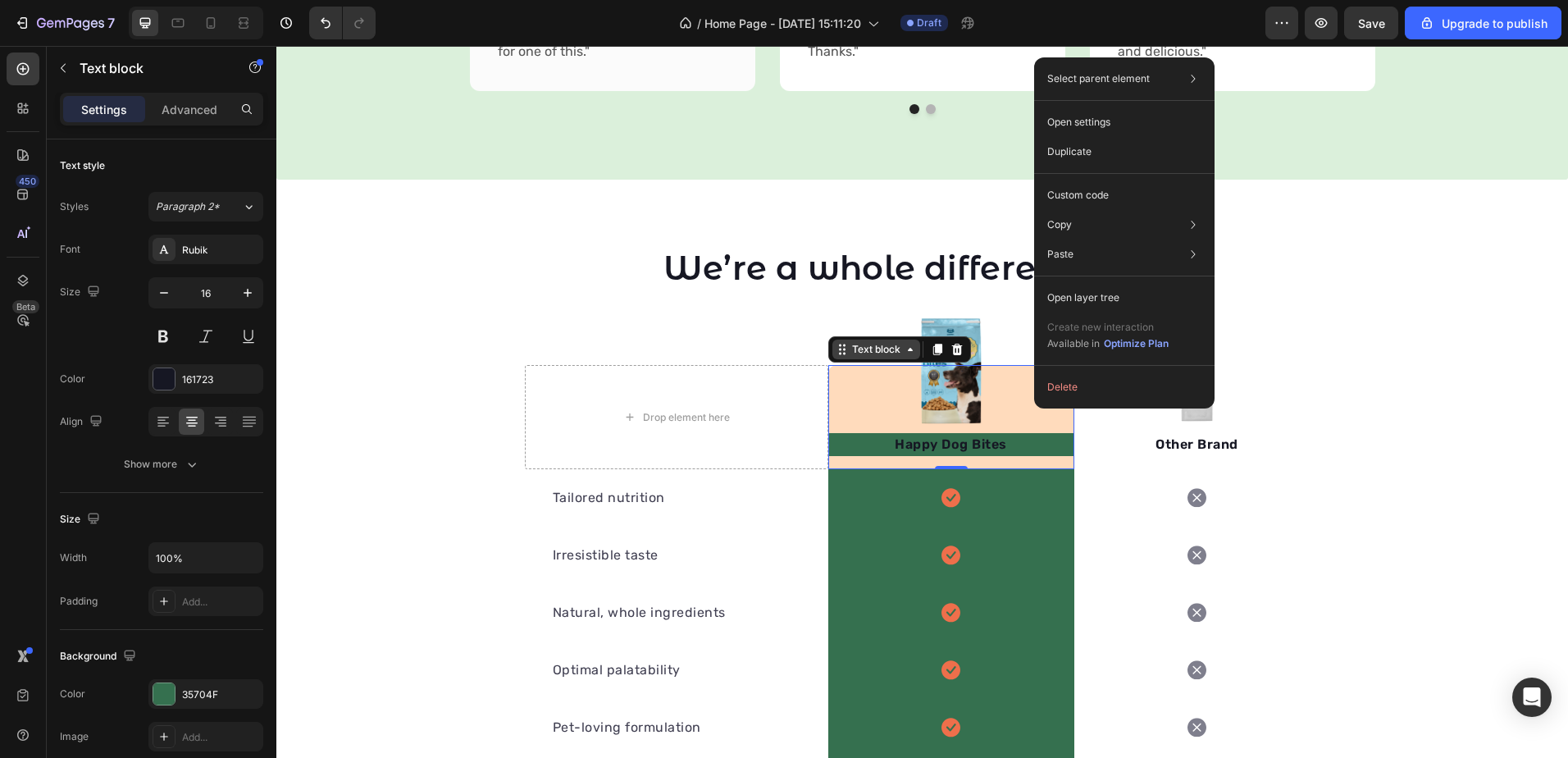
click at [836, 356] on icon at bounding box center [842, 349] width 13 height 13
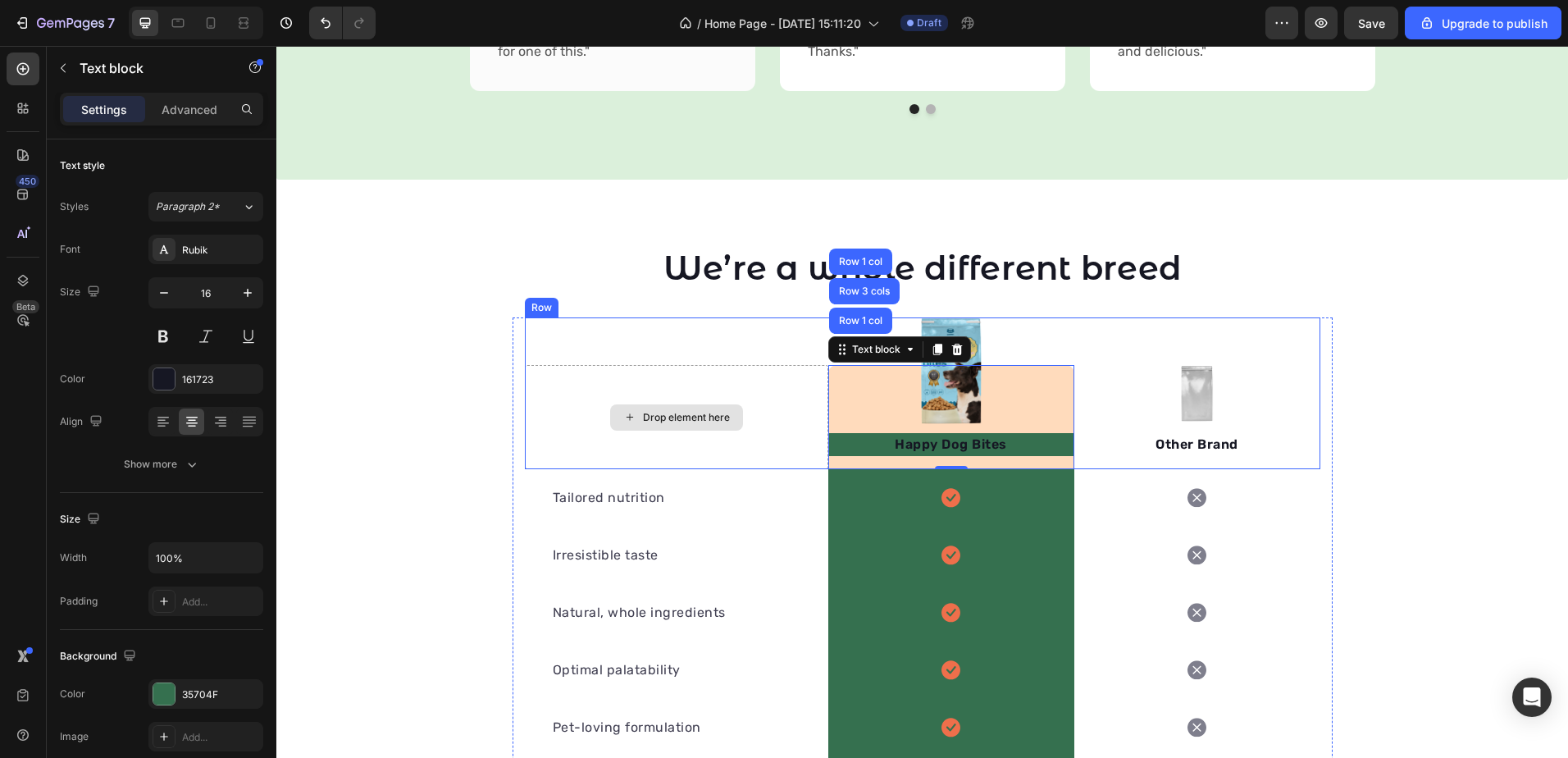
click at [784, 377] on div "Drop element here" at bounding box center [676, 417] width 304 height 104
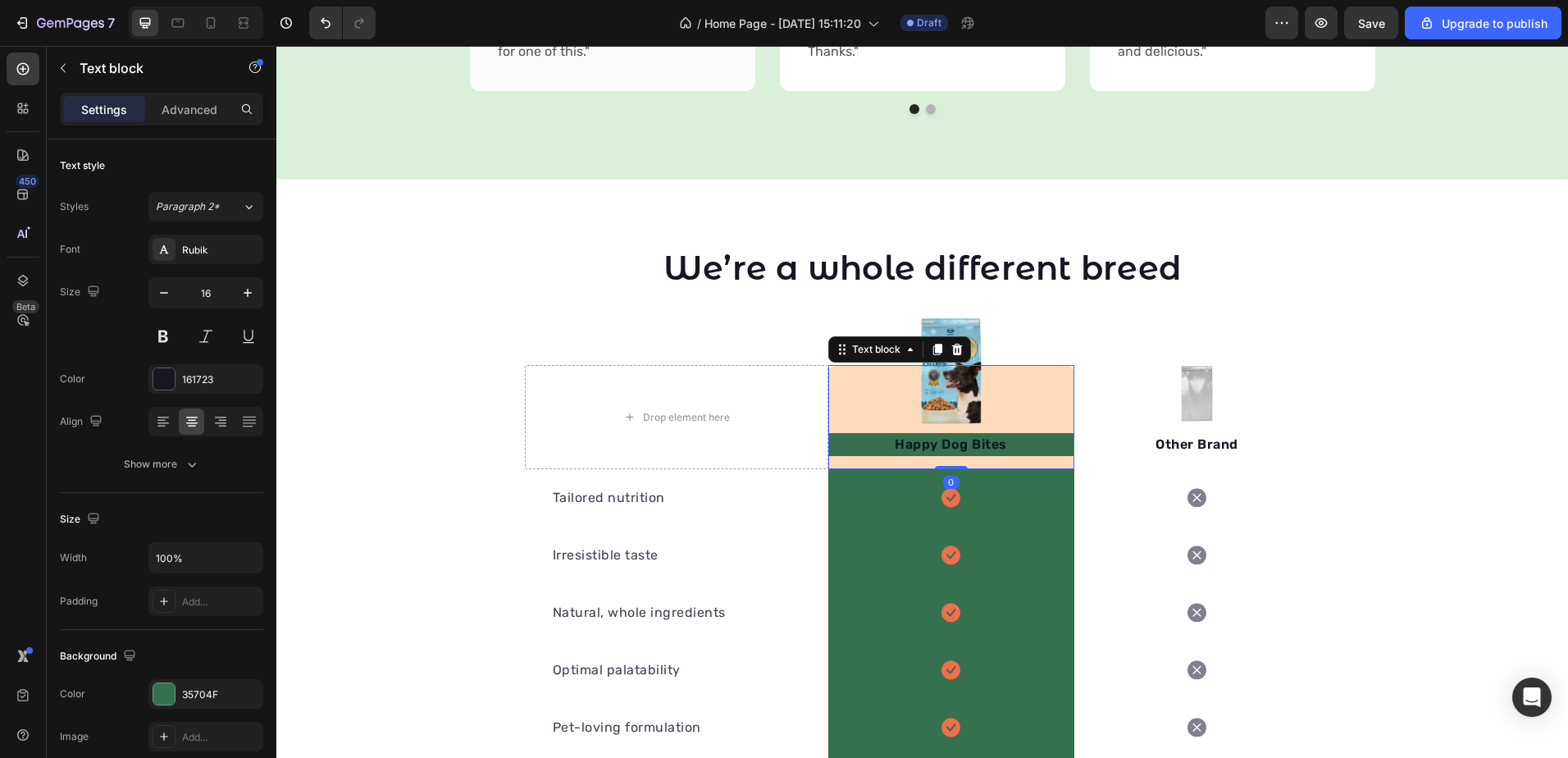
click at [892, 383] on div "Happy Dog Bites Text block 0" at bounding box center [952, 417] width 246 height 104
click at [866, 357] on div "Text block" at bounding box center [876, 349] width 55 height 15
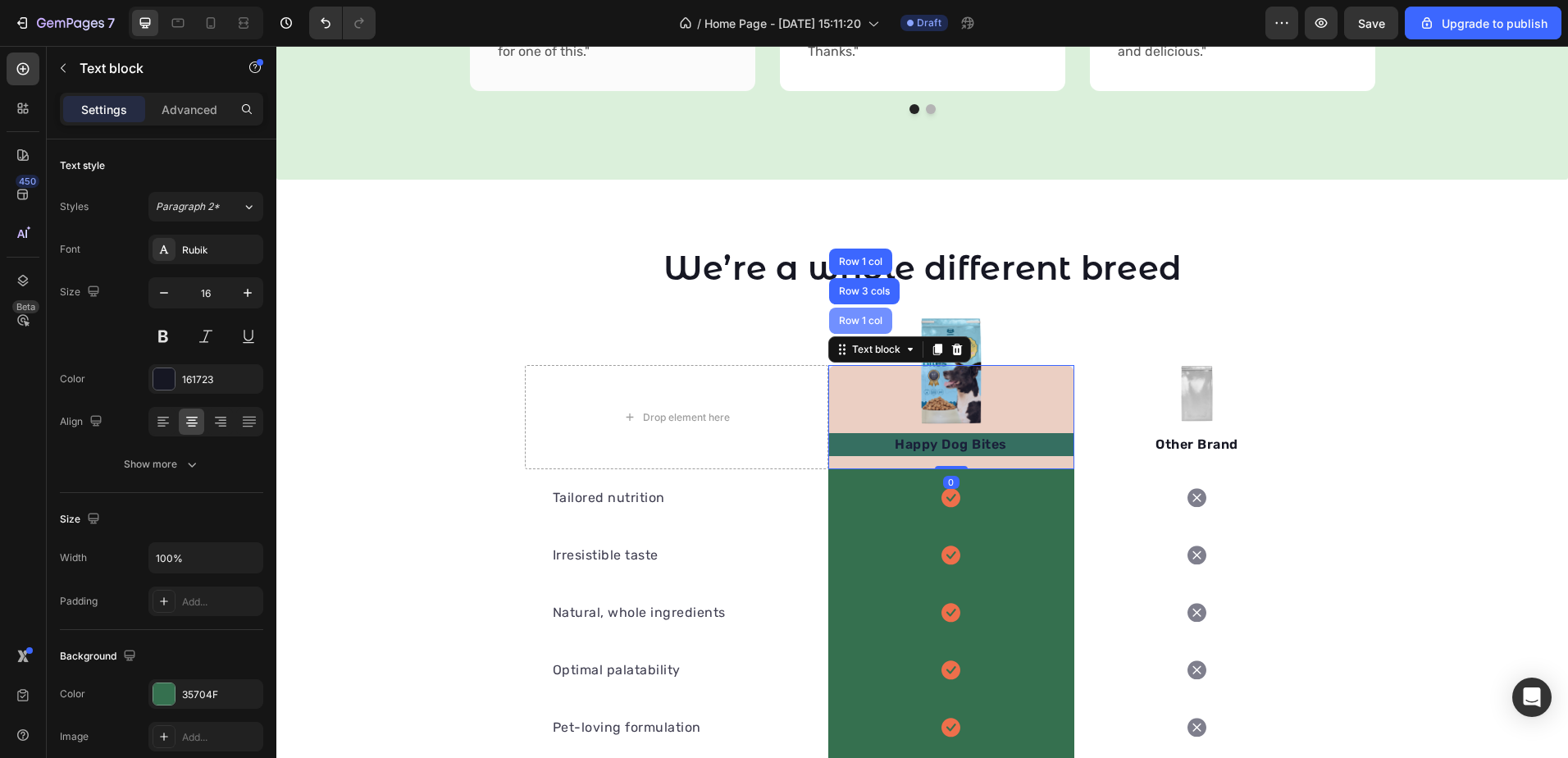
click at [862, 324] on div "Row 1 col" at bounding box center [860, 321] width 50 height 10
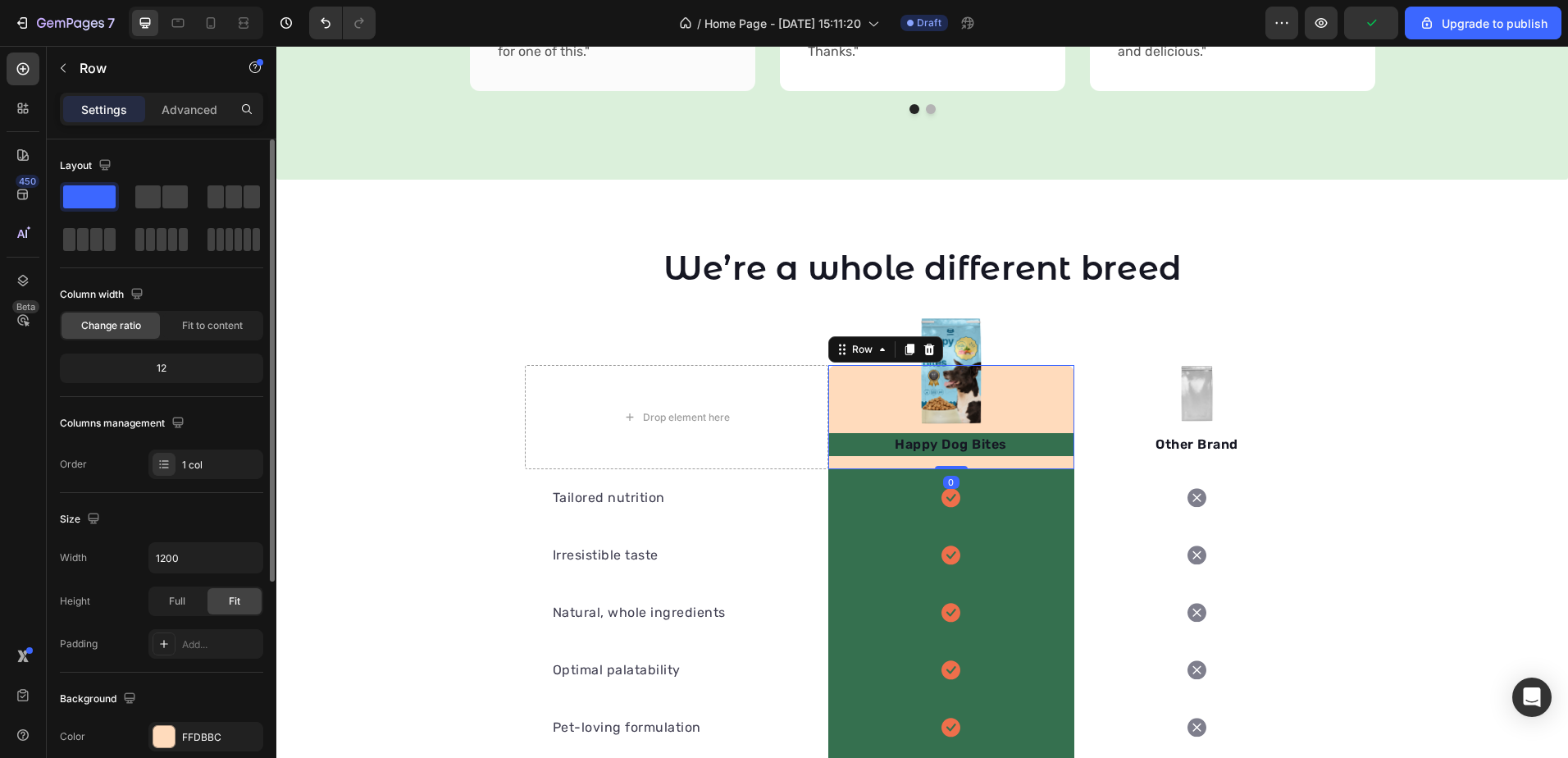
click at [196, 721] on div "Background The changes might be hidden by the video. Color FFDBBC Image Add... …" at bounding box center [161, 761] width 203 height 178
click at [198, 725] on div "FFDBBC" at bounding box center [205, 736] width 115 height 29
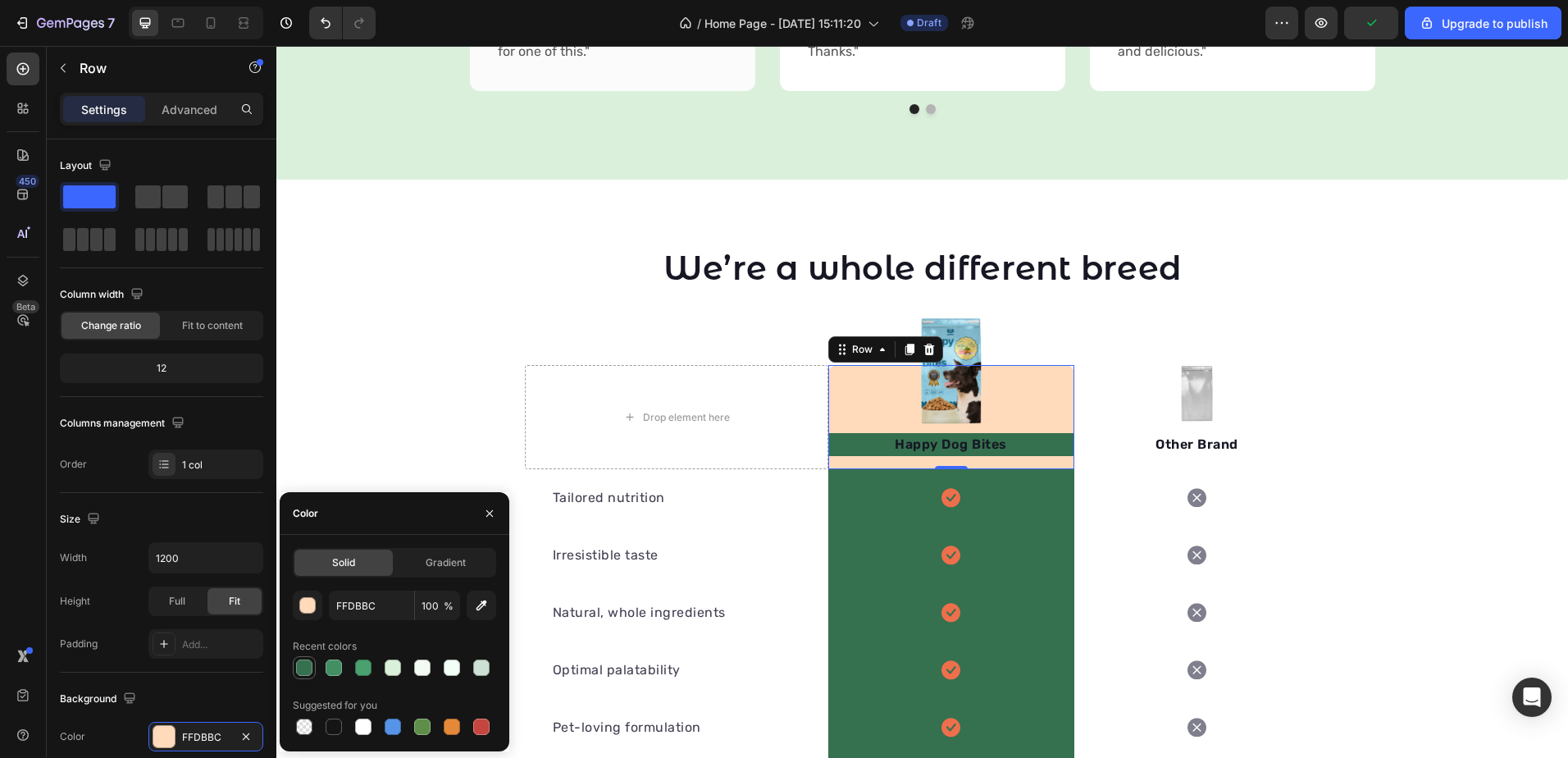
click at [312, 672] on div at bounding box center [304, 668] width 17 height 17
type input "35704F"
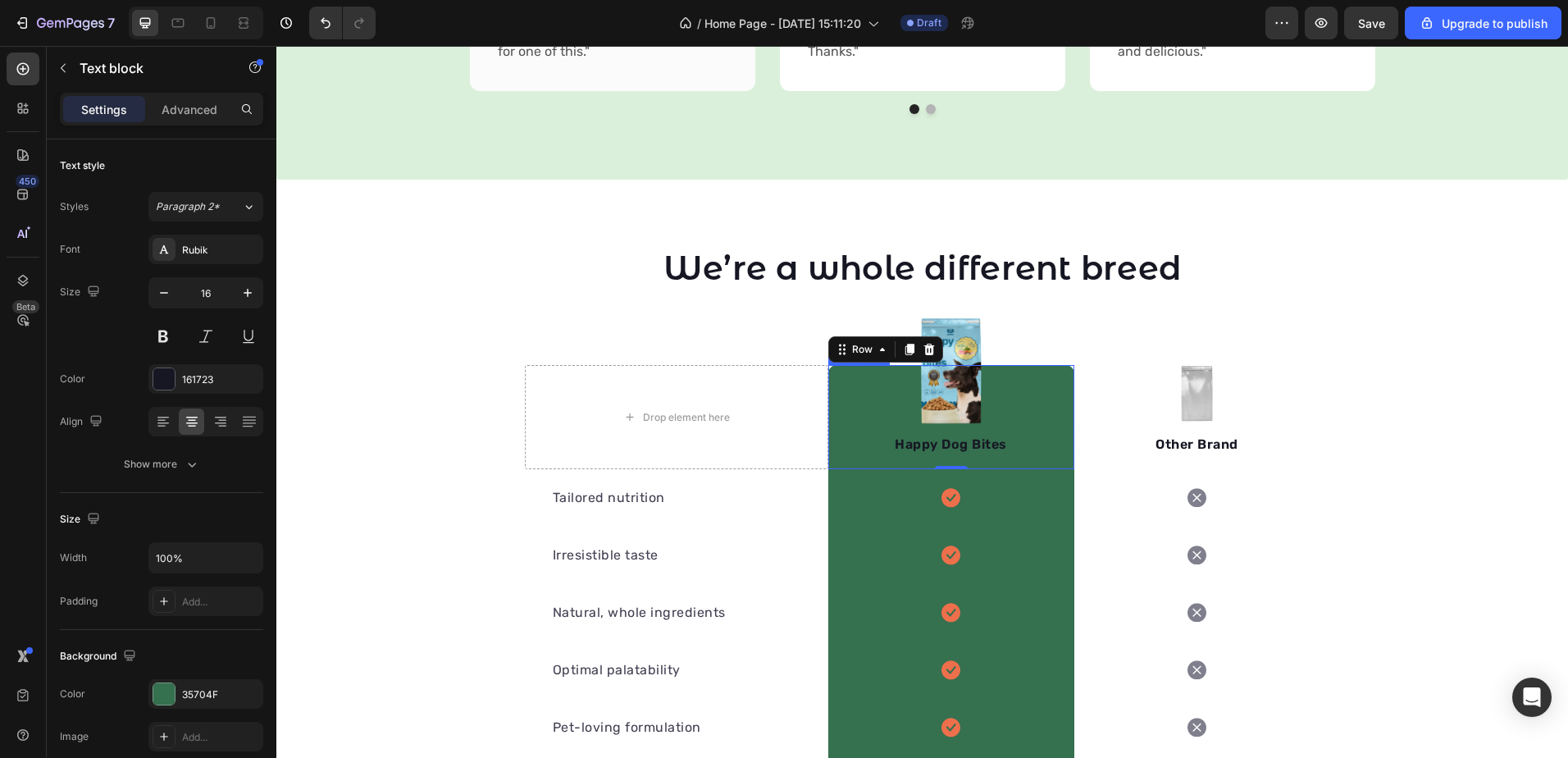
click at [982, 454] on p "Happy Dog Bites" at bounding box center [951, 444] width 243 height 20
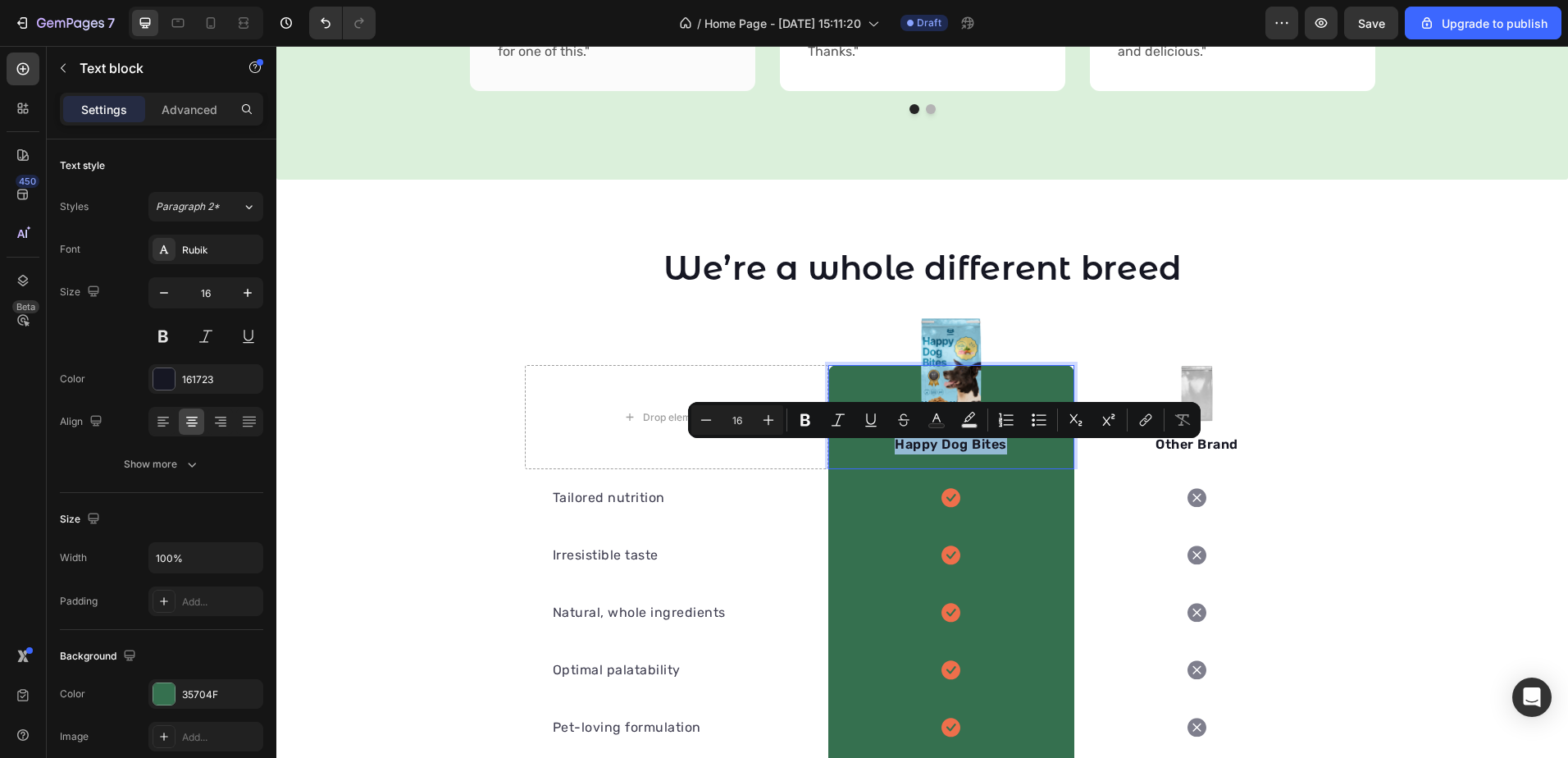
click at [982, 454] on p "Happy Dog Bites" at bounding box center [951, 444] width 243 height 20
click at [191, 692] on div "35704F" at bounding box center [205, 694] width 47 height 15
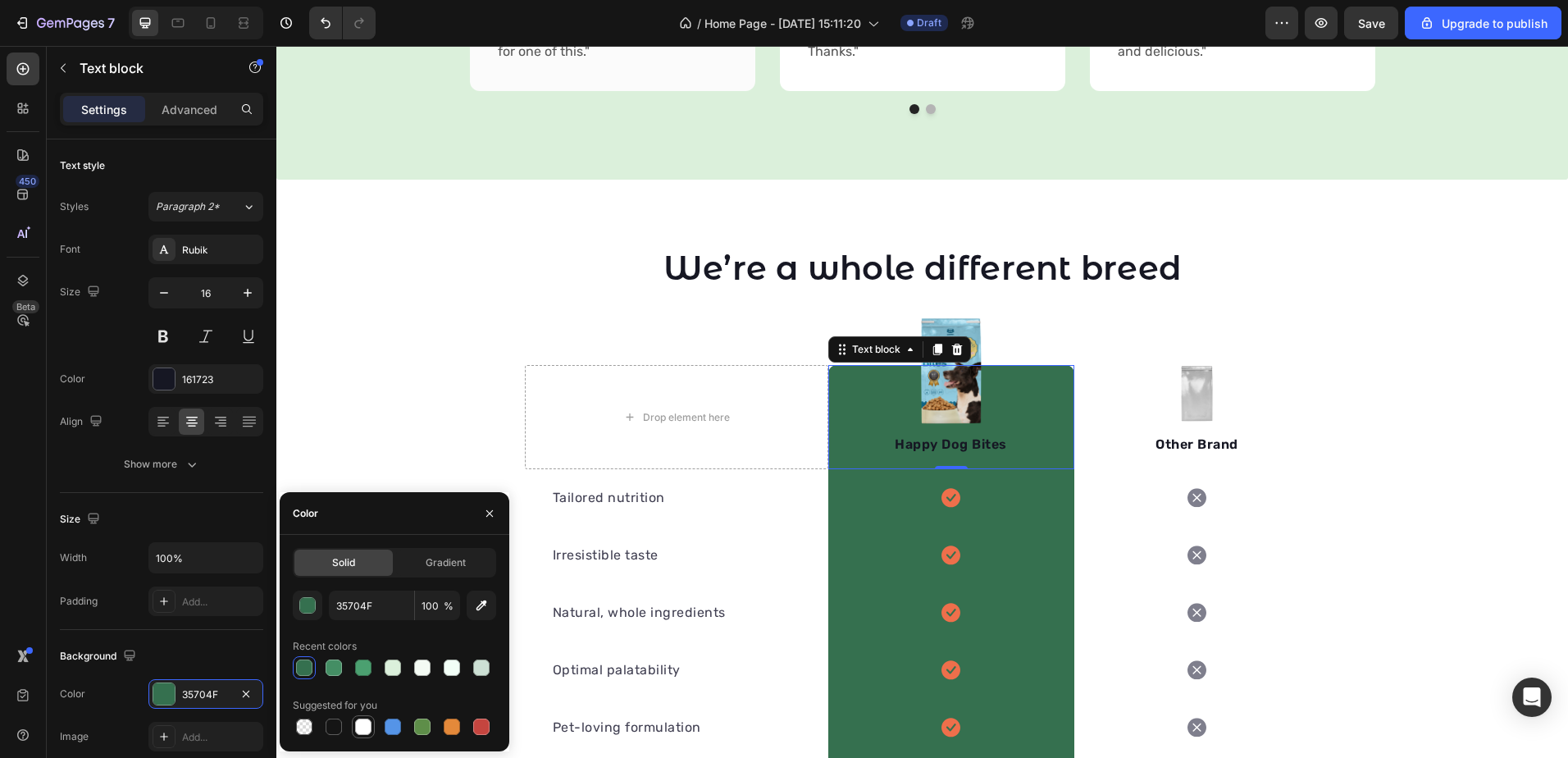
click at [361, 727] on div at bounding box center [363, 727] width 17 height 17
type input "35704F"
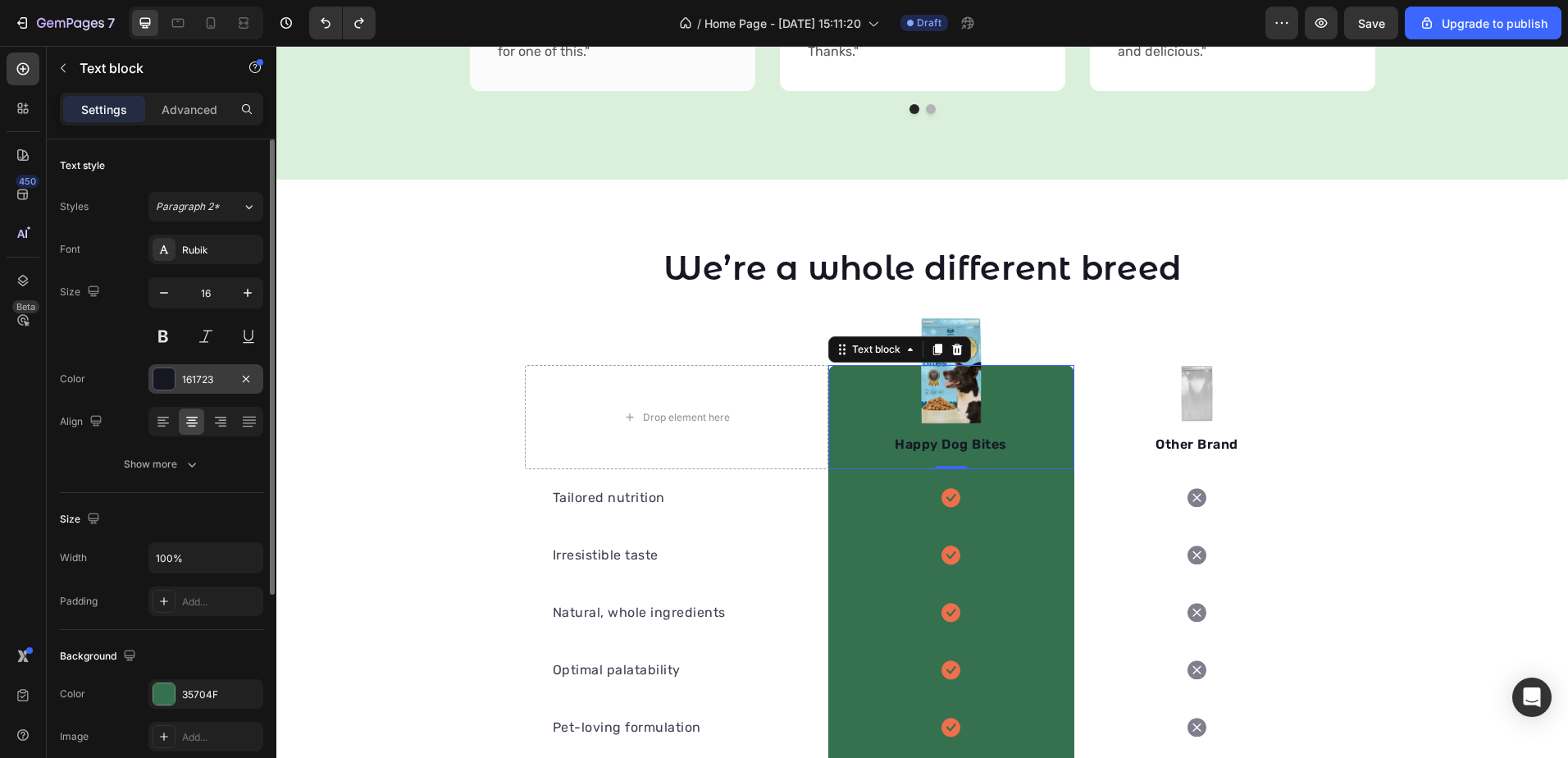
click at [220, 383] on div "161723" at bounding box center [205, 379] width 47 height 15
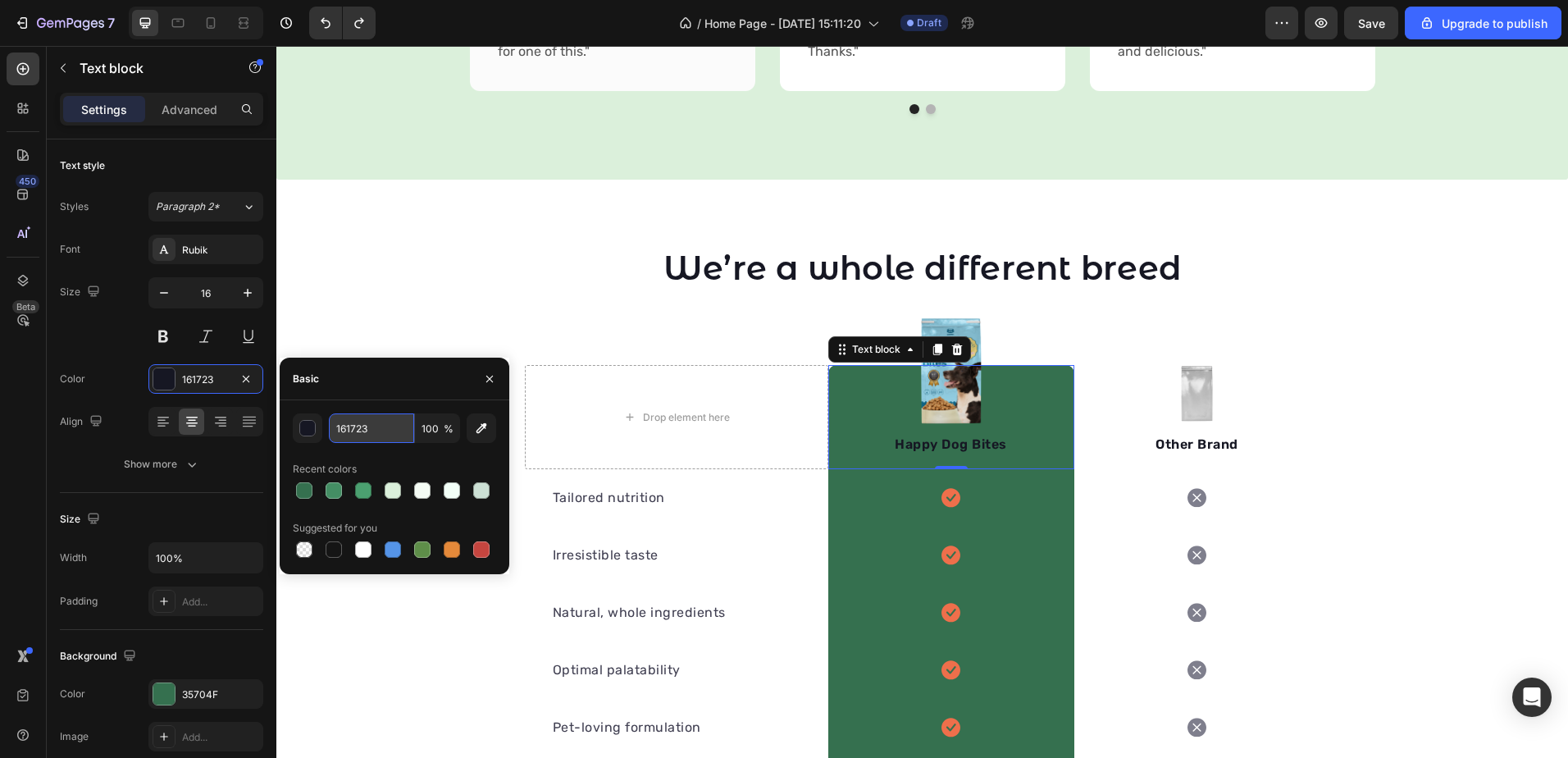
click at [364, 435] on input "161723" at bounding box center [372, 428] width 86 height 29
paste input "35704F"
click at [361, 549] on div at bounding box center [363, 550] width 17 height 17
type input "FFFFFF"
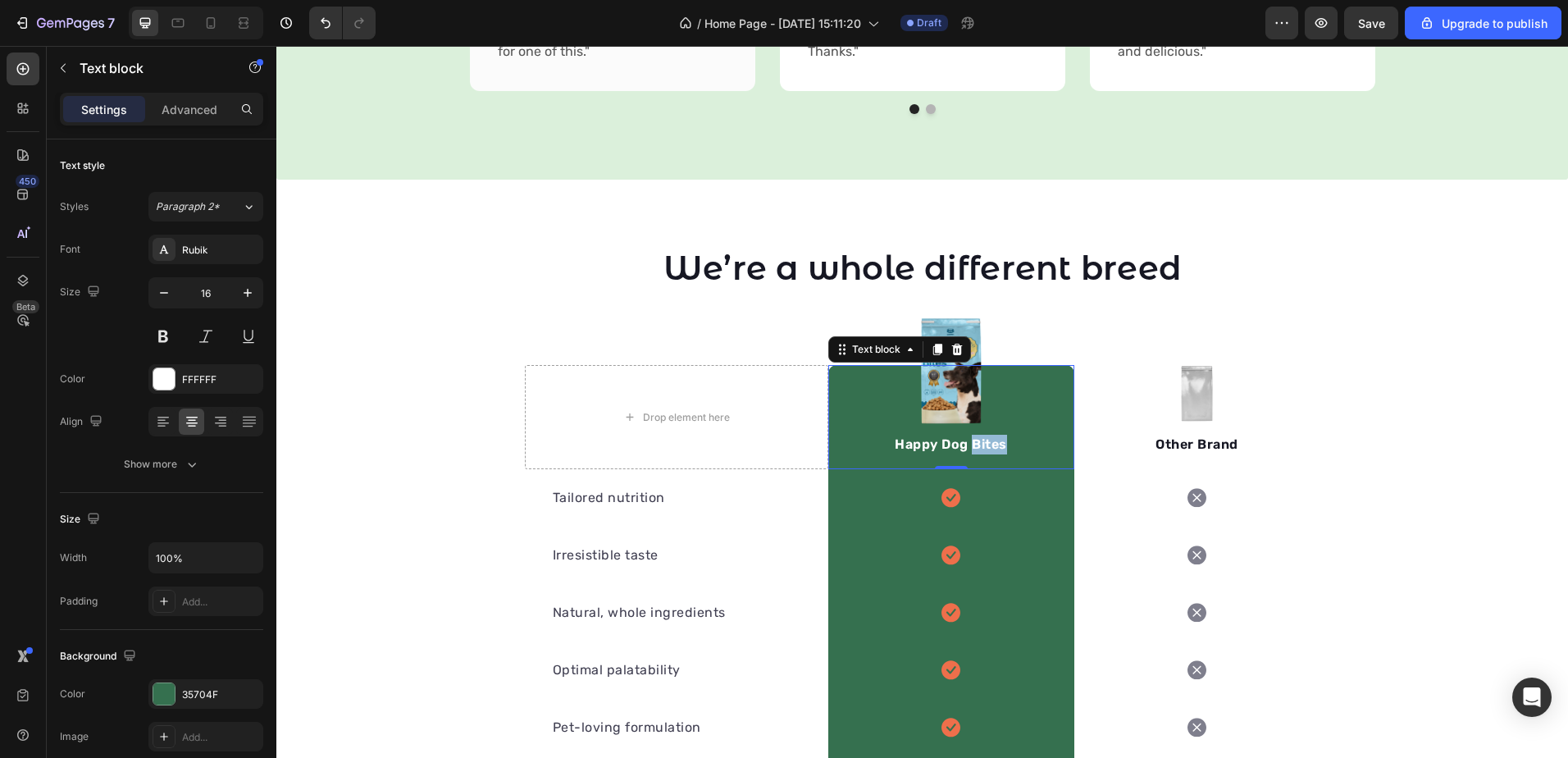
click at [963, 453] on p "Happy Dog Bites" at bounding box center [951, 444] width 243 height 20
click at [1033, 399] on div "Mekong Paws Text block 0" at bounding box center [952, 417] width 246 height 104
click at [961, 333] on img at bounding box center [951, 371] width 62 height 106
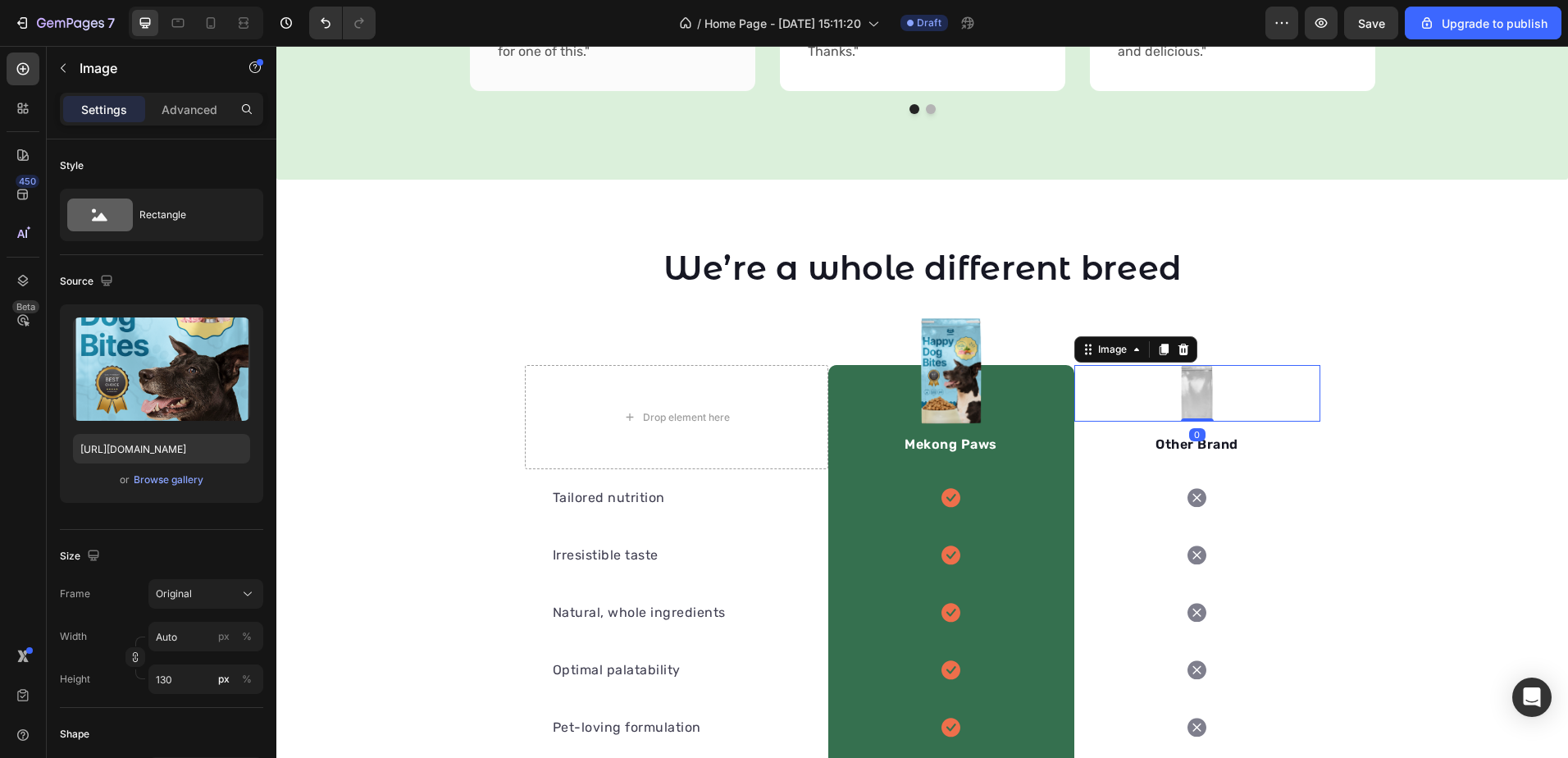
click at [1193, 393] on img at bounding box center [1196, 393] width 34 height 57
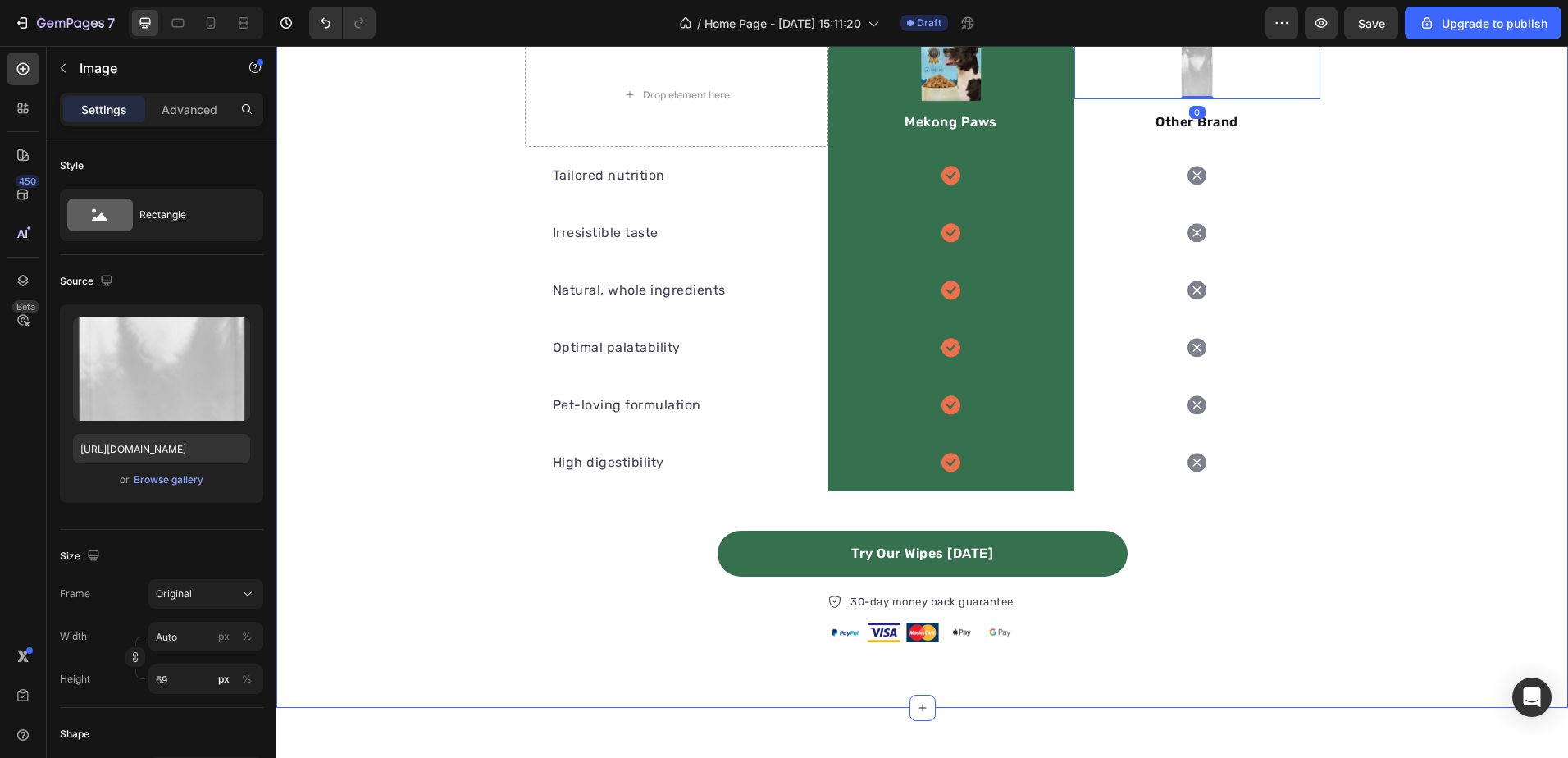
scroll to position [1800, 0]
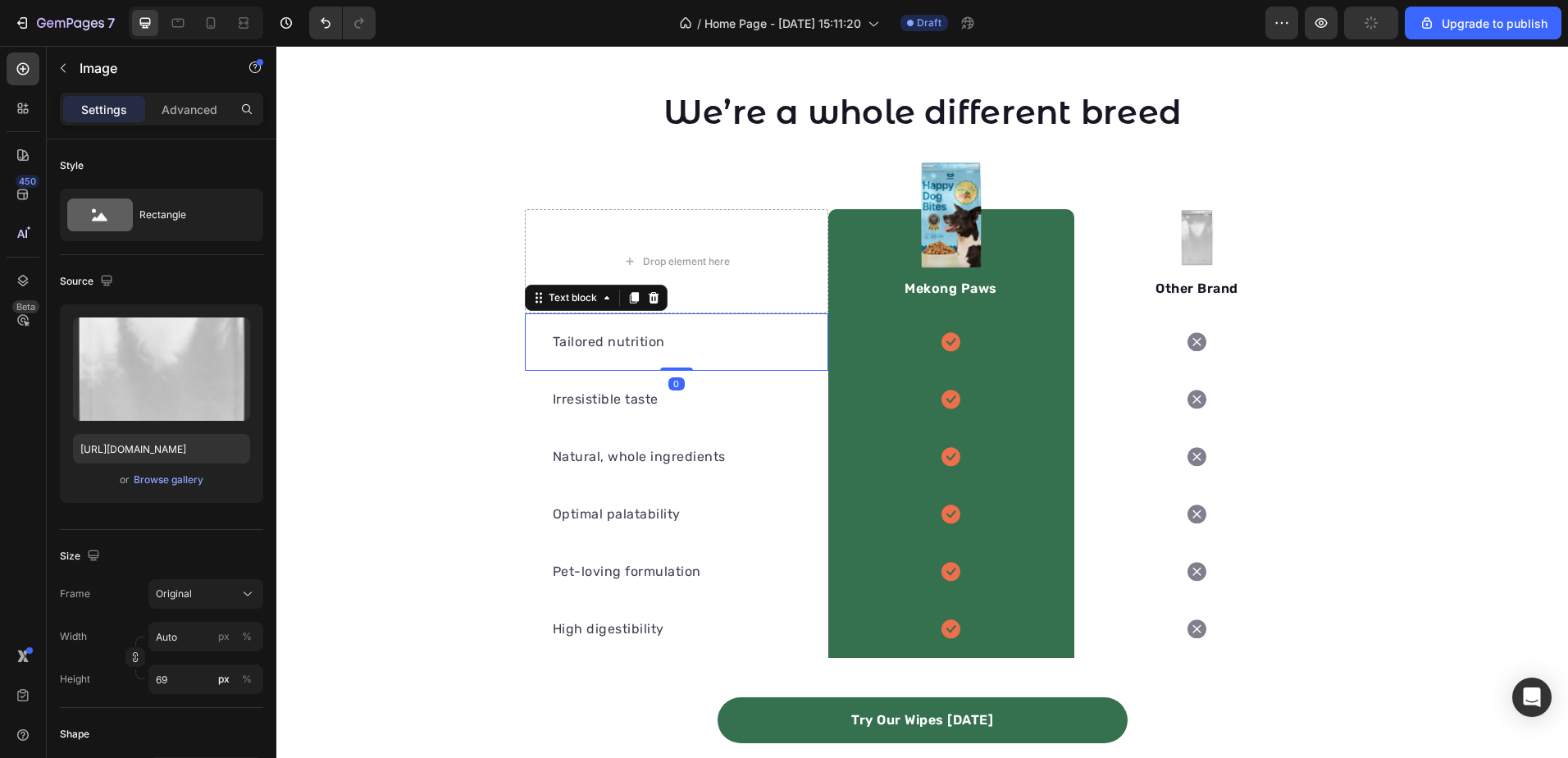
click at [740, 349] on p "Tailored nutrition" at bounding box center [676, 342] width 248 height 20
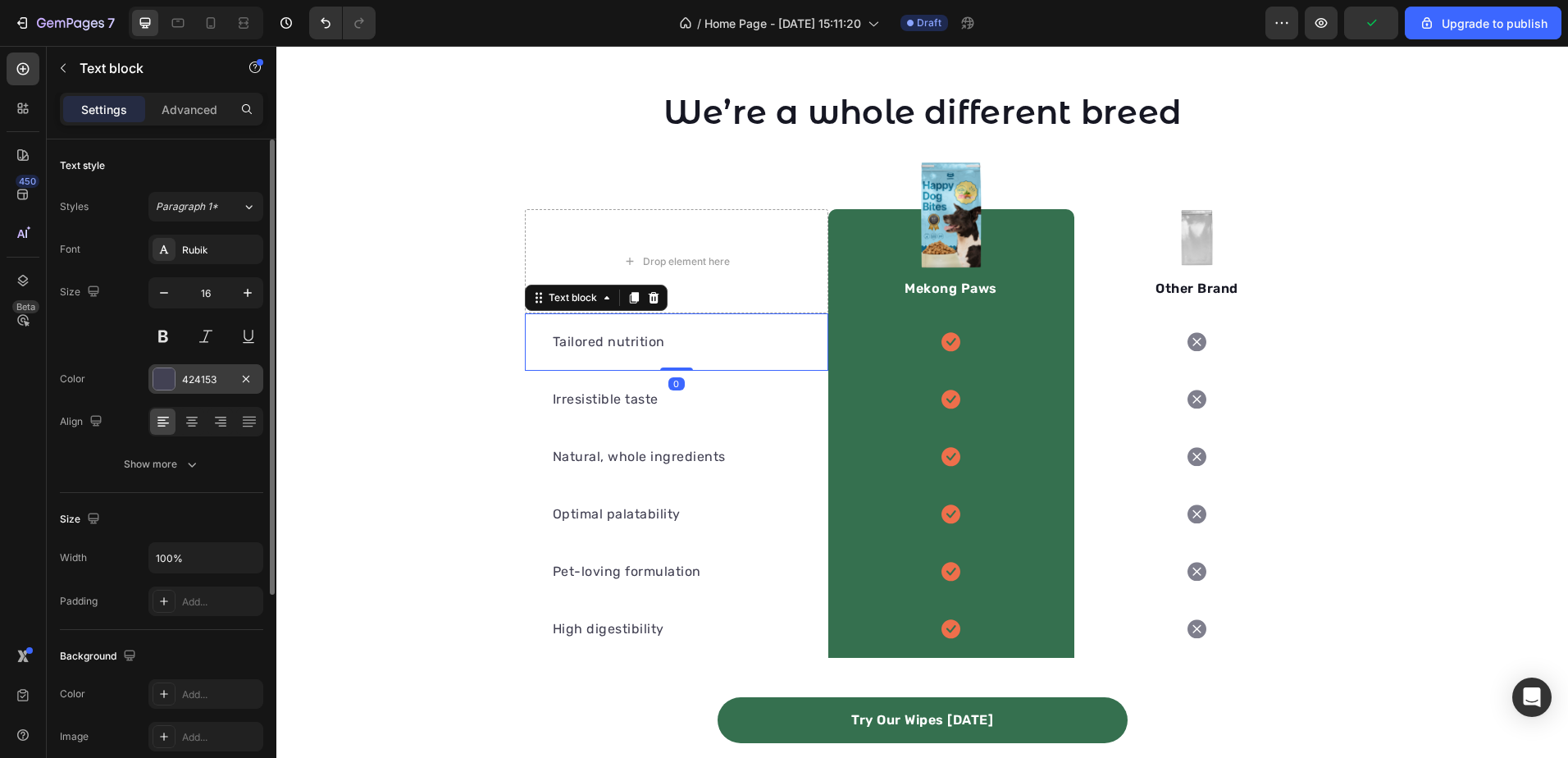
click at [184, 365] on div "424153" at bounding box center [205, 379] width 115 height 29
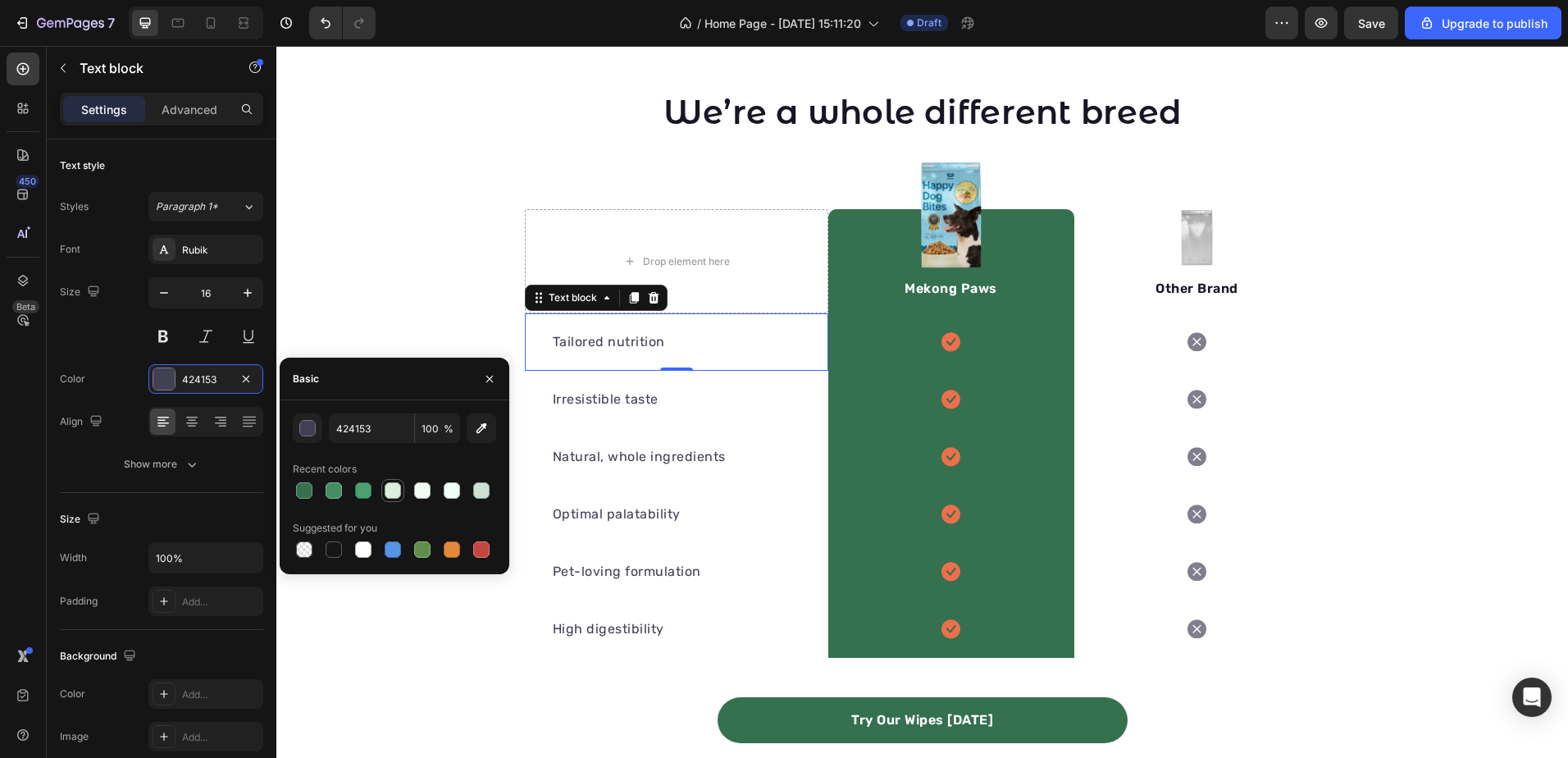
click at [393, 485] on div at bounding box center [392, 491] width 17 height 17
type input "424153"
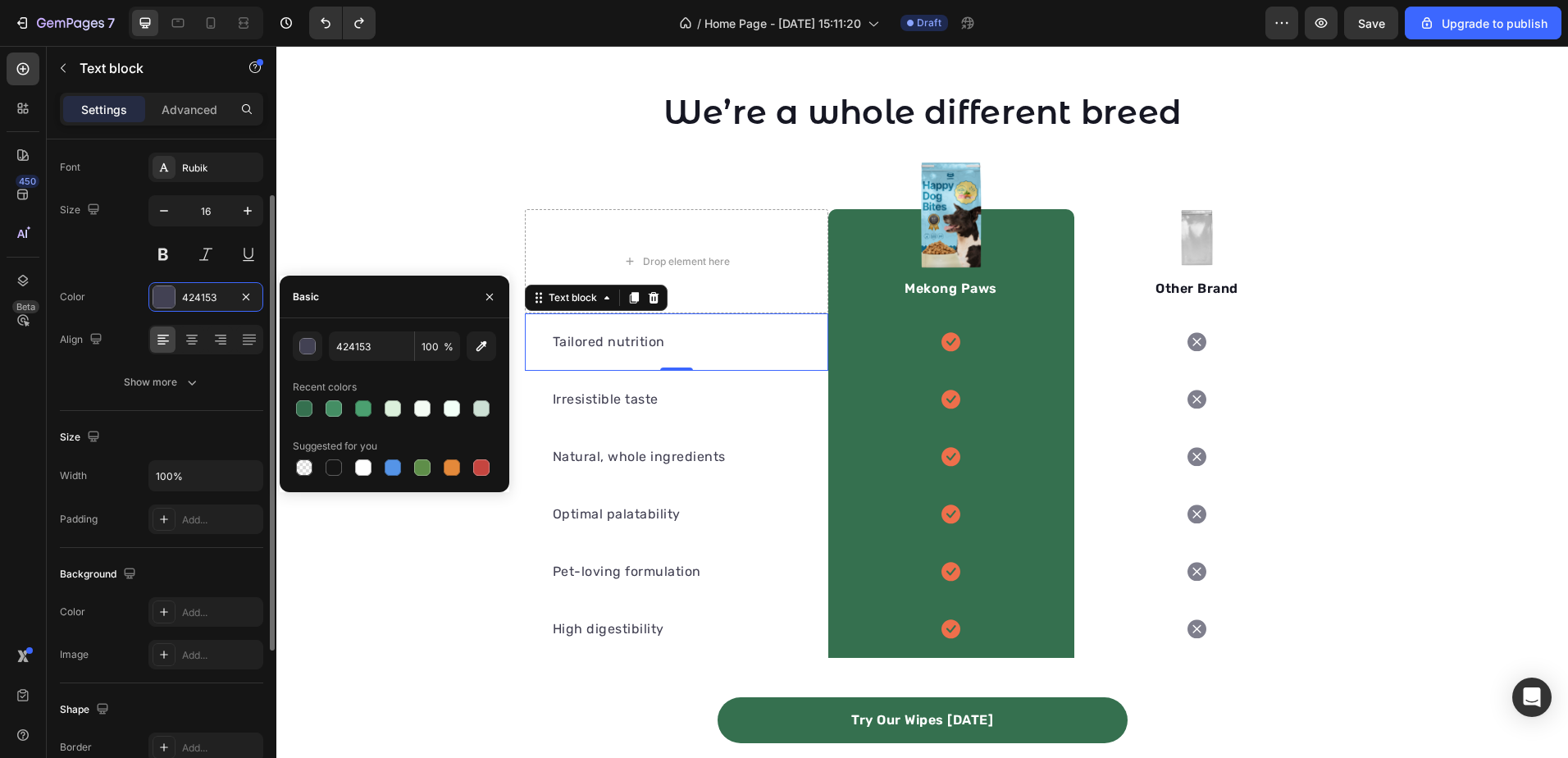
scroll to position [246, 0]
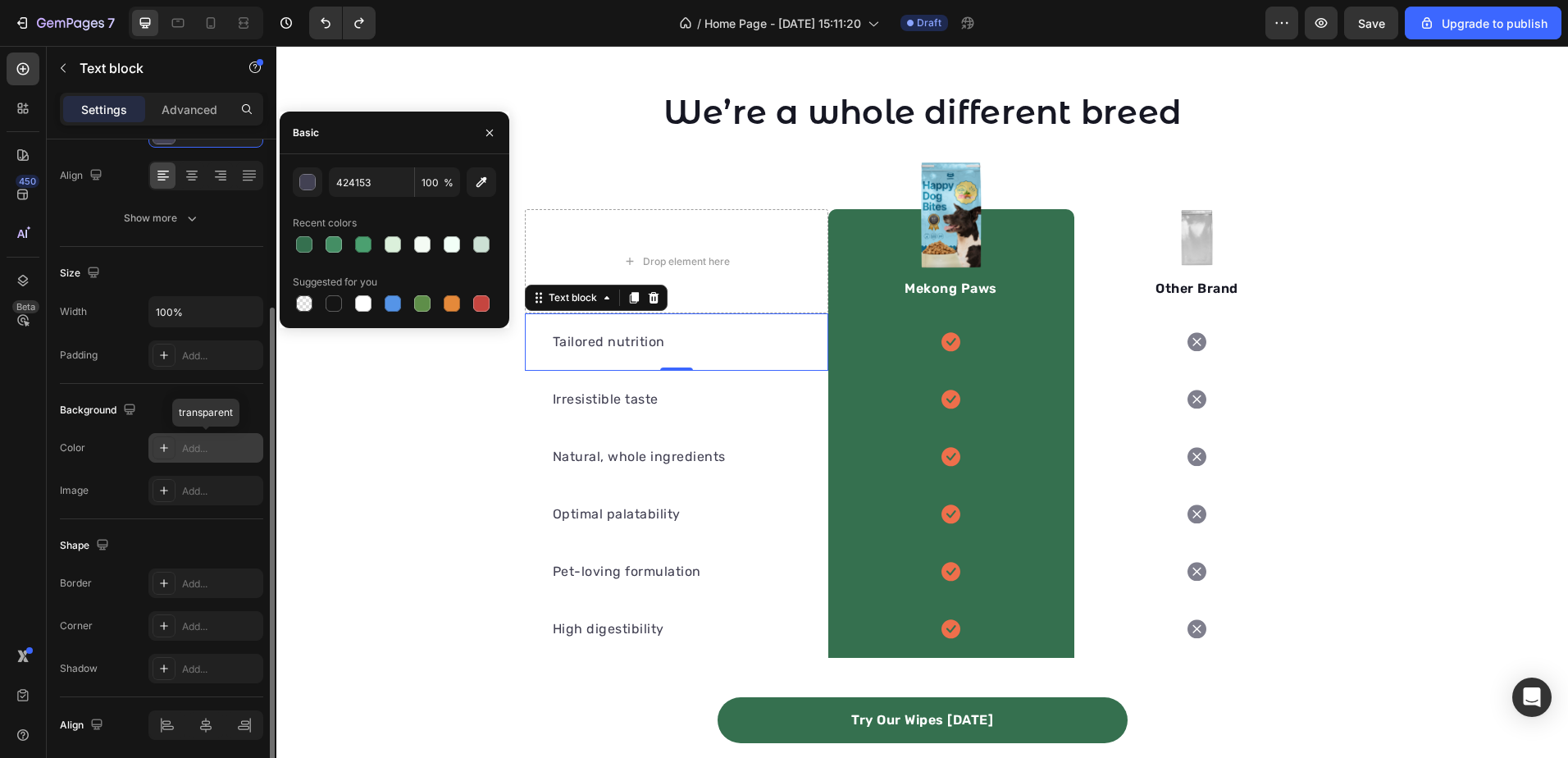
click at [210, 447] on div "Add..." at bounding box center [220, 448] width 77 height 15
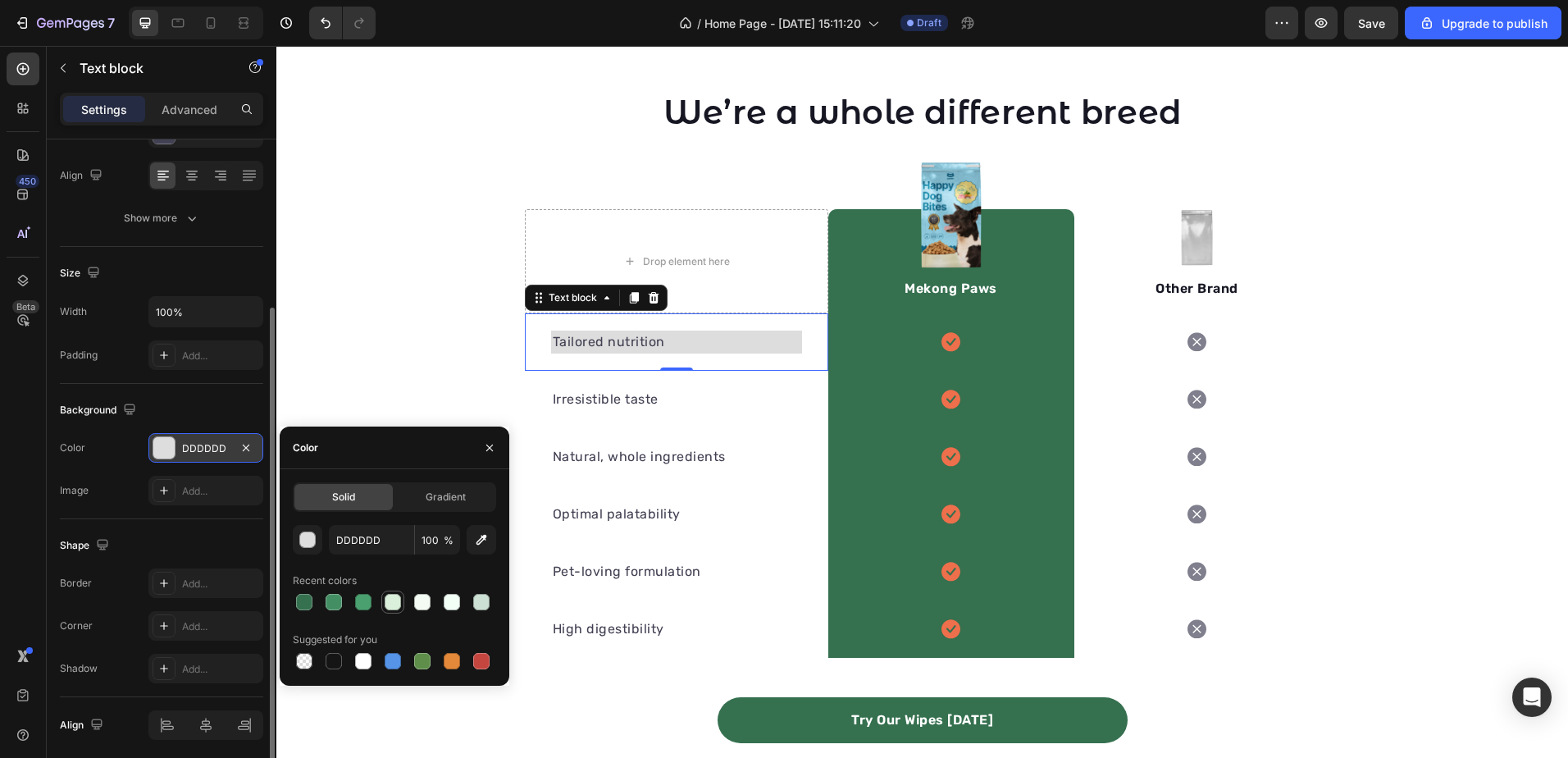
click at [396, 606] on div at bounding box center [392, 602] width 17 height 17
click at [581, 315] on div "Tailored nutrition Text block 0" at bounding box center [676, 342] width 304 height 57
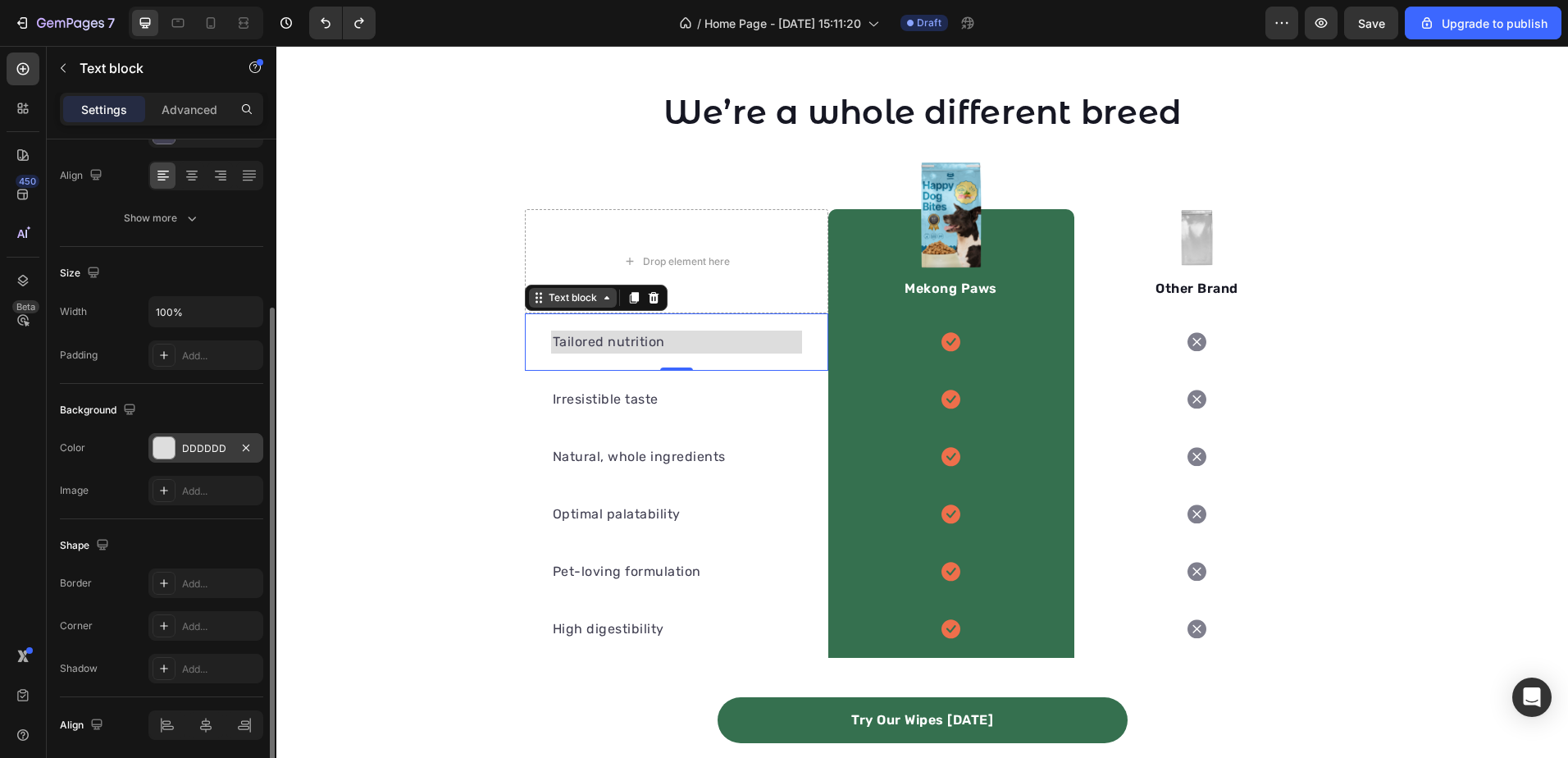
click at [557, 296] on div "Text block" at bounding box center [573, 297] width 55 height 15
click at [200, 451] on div "DDDDDD" at bounding box center [205, 448] width 47 height 15
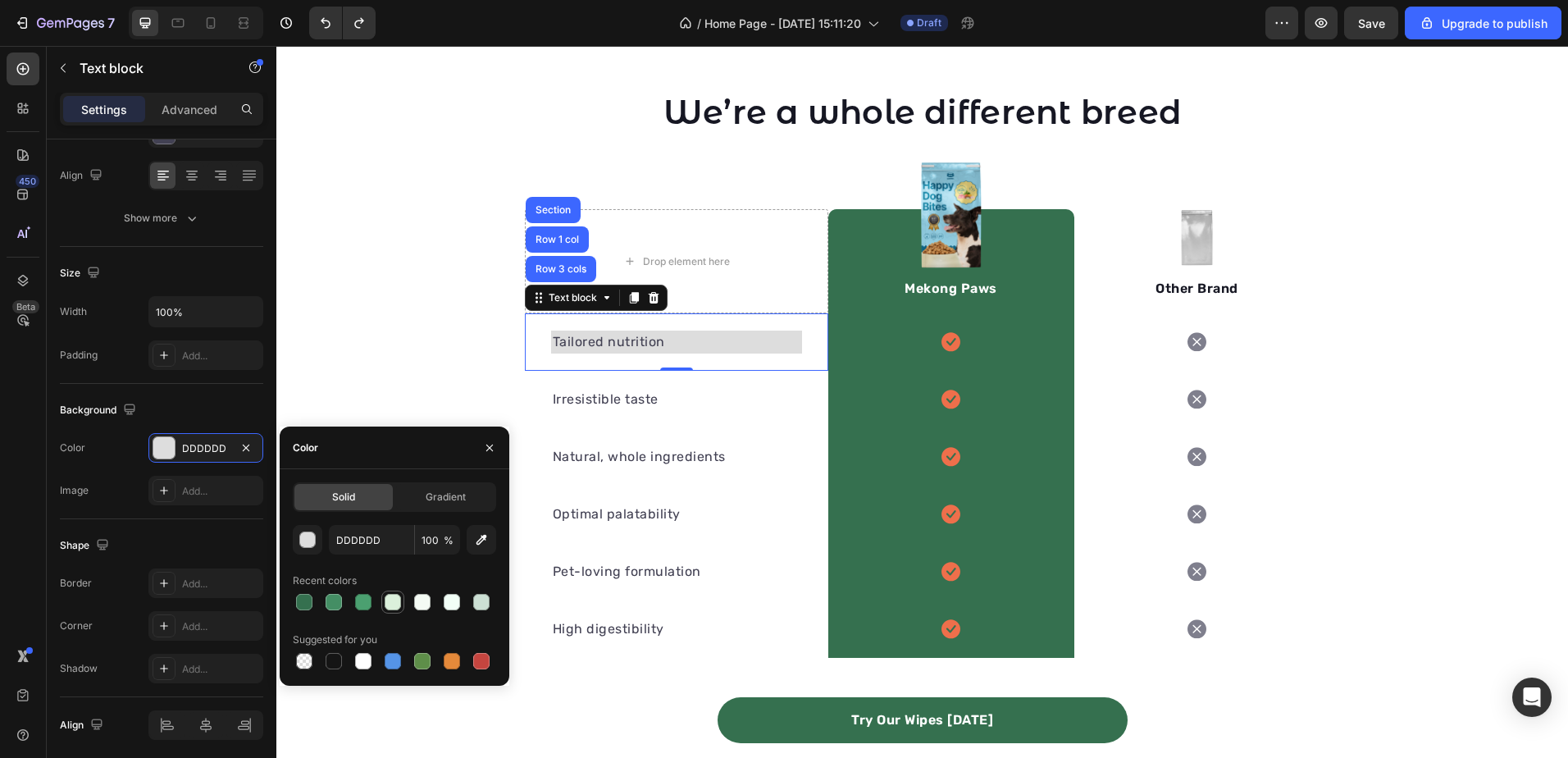
click at [390, 606] on div at bounding box center [392, 602] width 17 height 17
click at [581, 338] on p "Tailored nutrition" at bounding box center [676, 342] width 248 height 20
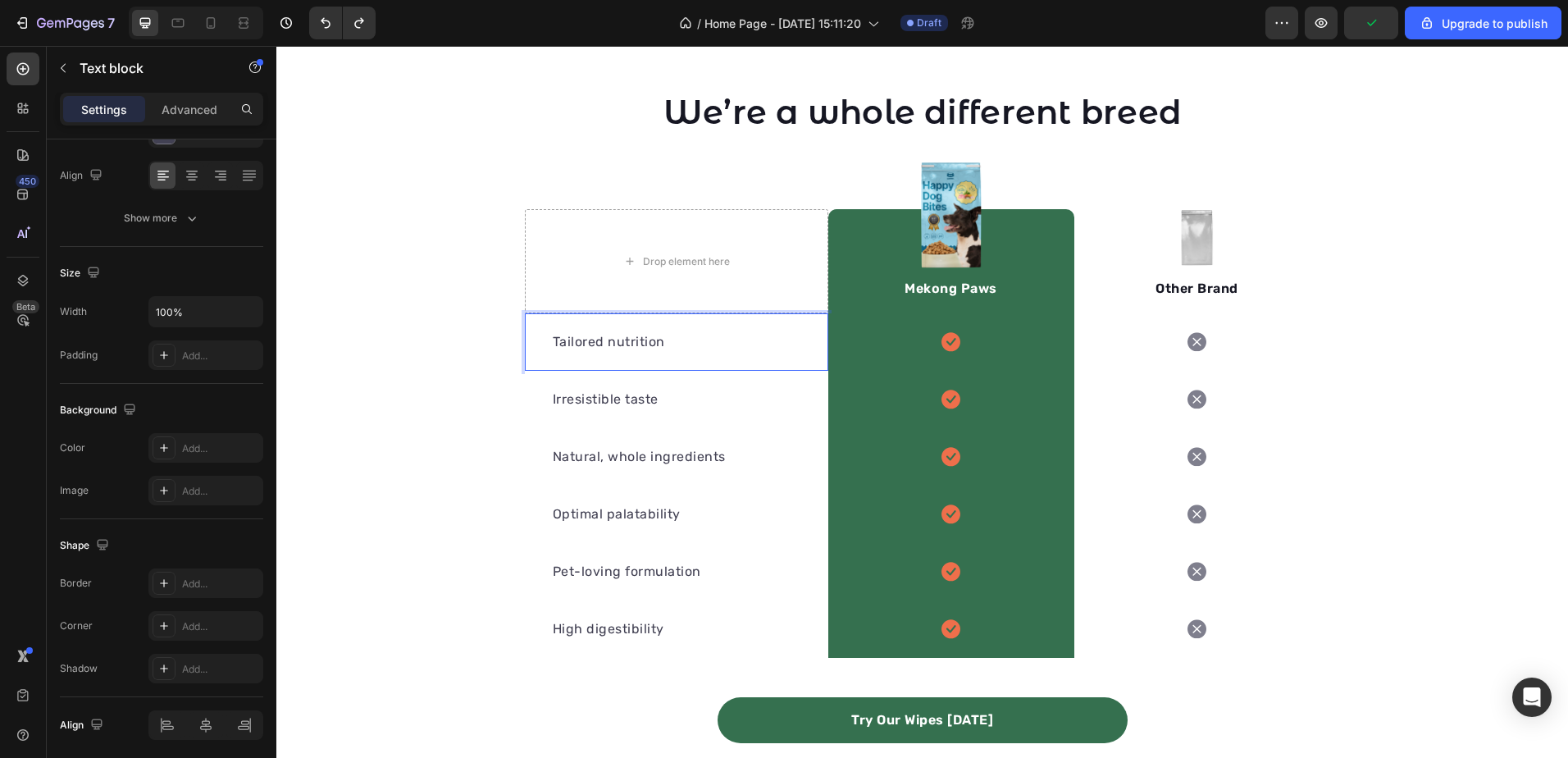
click at [706, 321] on div "Tailored nutrition Text block Row 3 cols Row 1 col Section 0" at bounding box center [676, 342] width 304 height 57
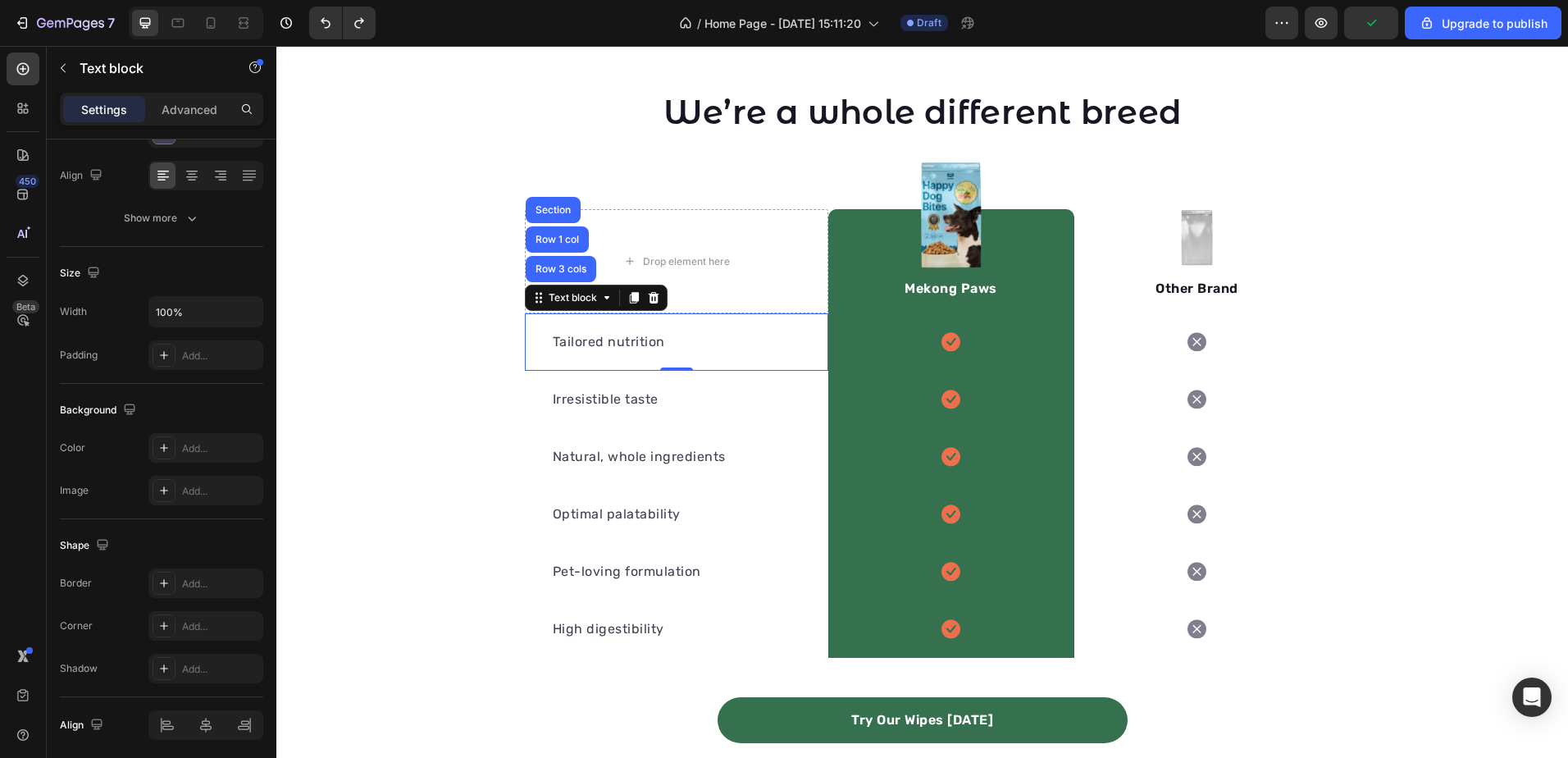
click at [706, 321] on div "Tailored nutrition Text block Row 3 cols Row 1 col Section 0" at bounding box center [676, 342] width 304 height 57
click at [194, 447] on div "Add..." at bounding box center [220, 448] width 77 height 15
type input "DDDDDD"
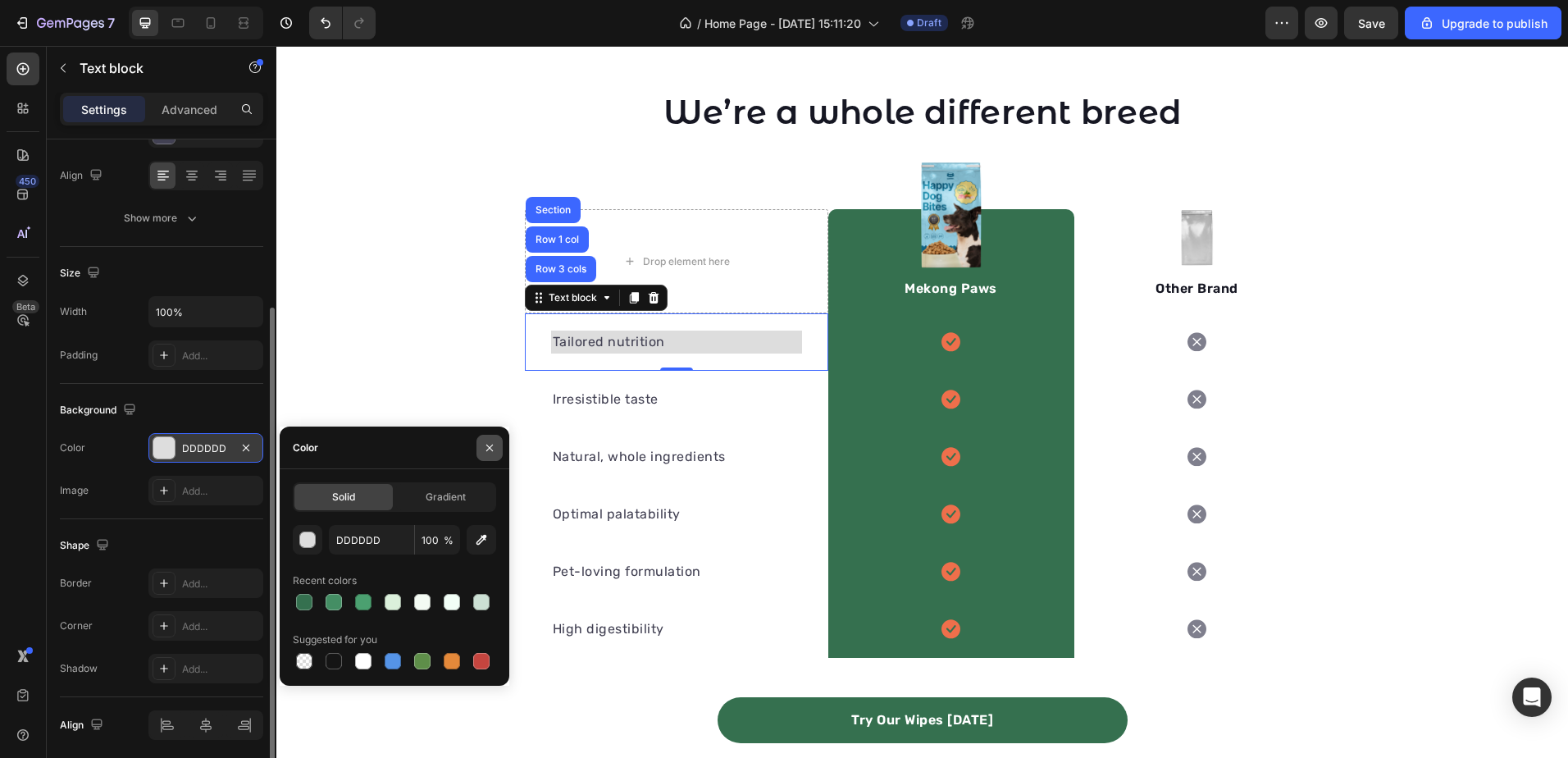
click at [490, 437] on button "button" at bounding box center [490, 447] width 27 height 27
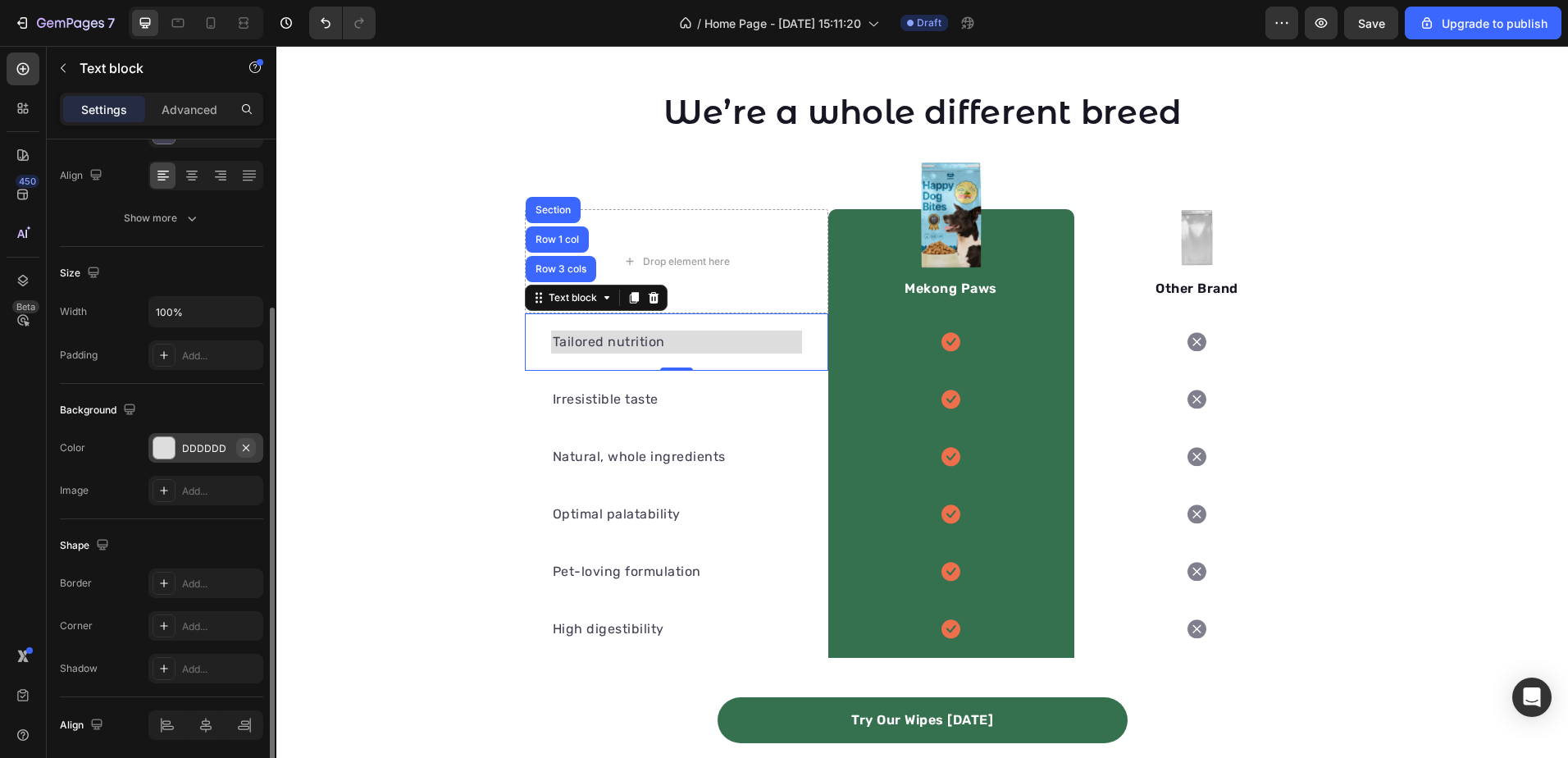
click at [253, 447] on button "button" at bounding box center [246, 447] width 20 height 20
click at [613, 328] on div "Tailored nutrition Text block Row 3 cols Row 1 col Section 0" at bounding box center [676, 342] width 304 height 57
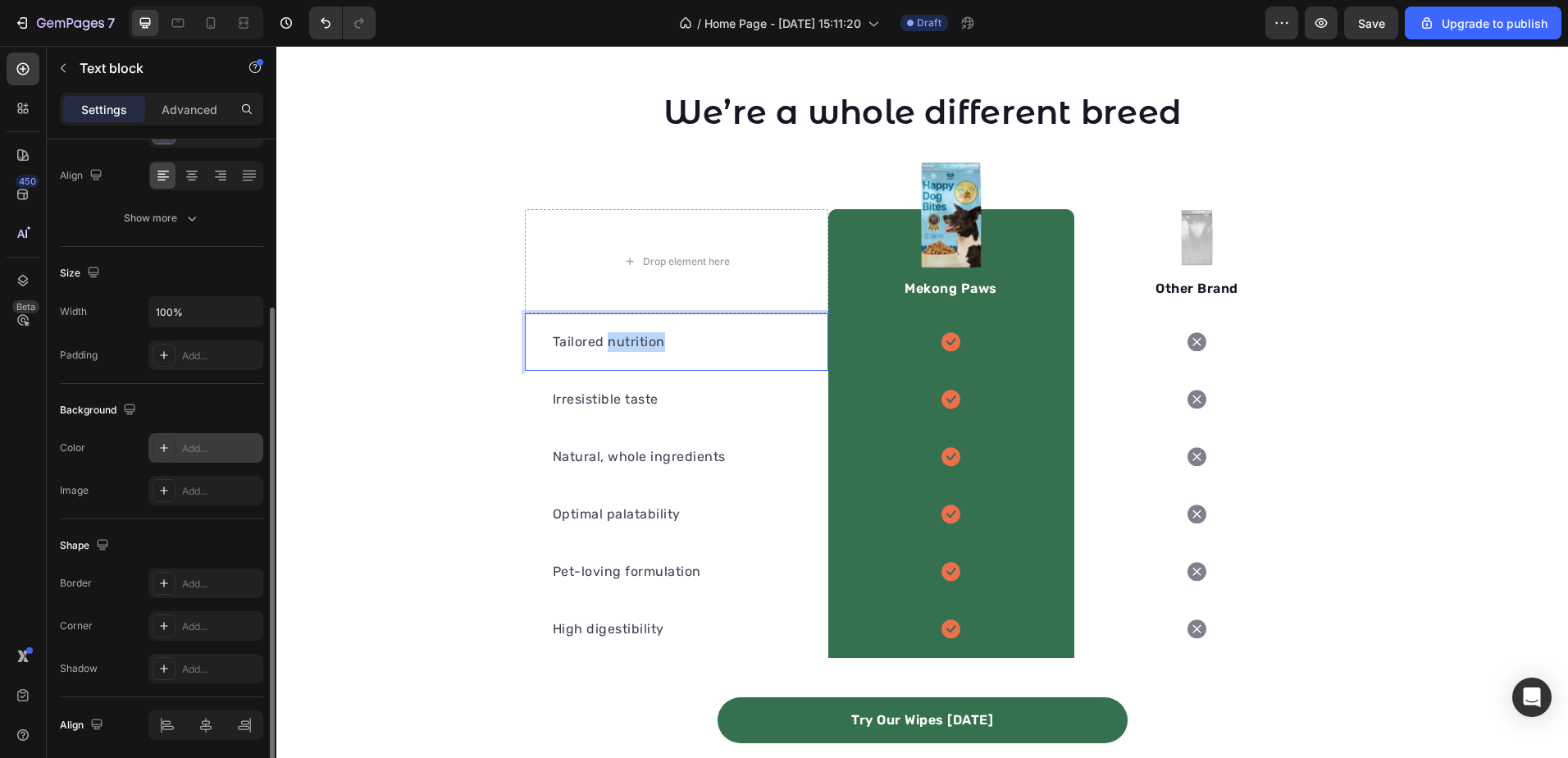
click at [616, 346] on p "Tailored nutrition" at bounding box center [676, 342] width 248 height 20
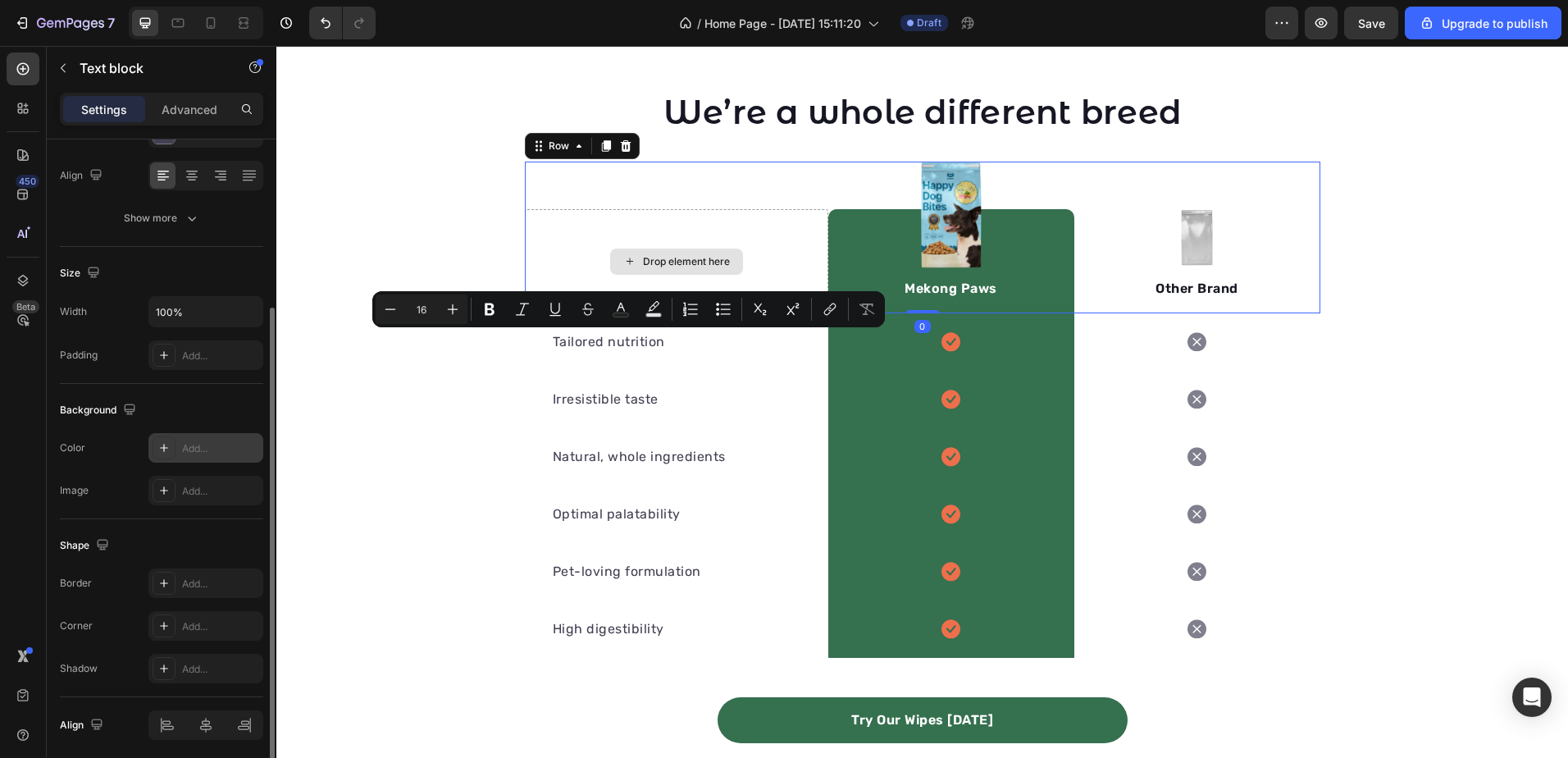
click at [764, 234] on div "Drop element here" at bounding box center [676, 262] width 304 height 104
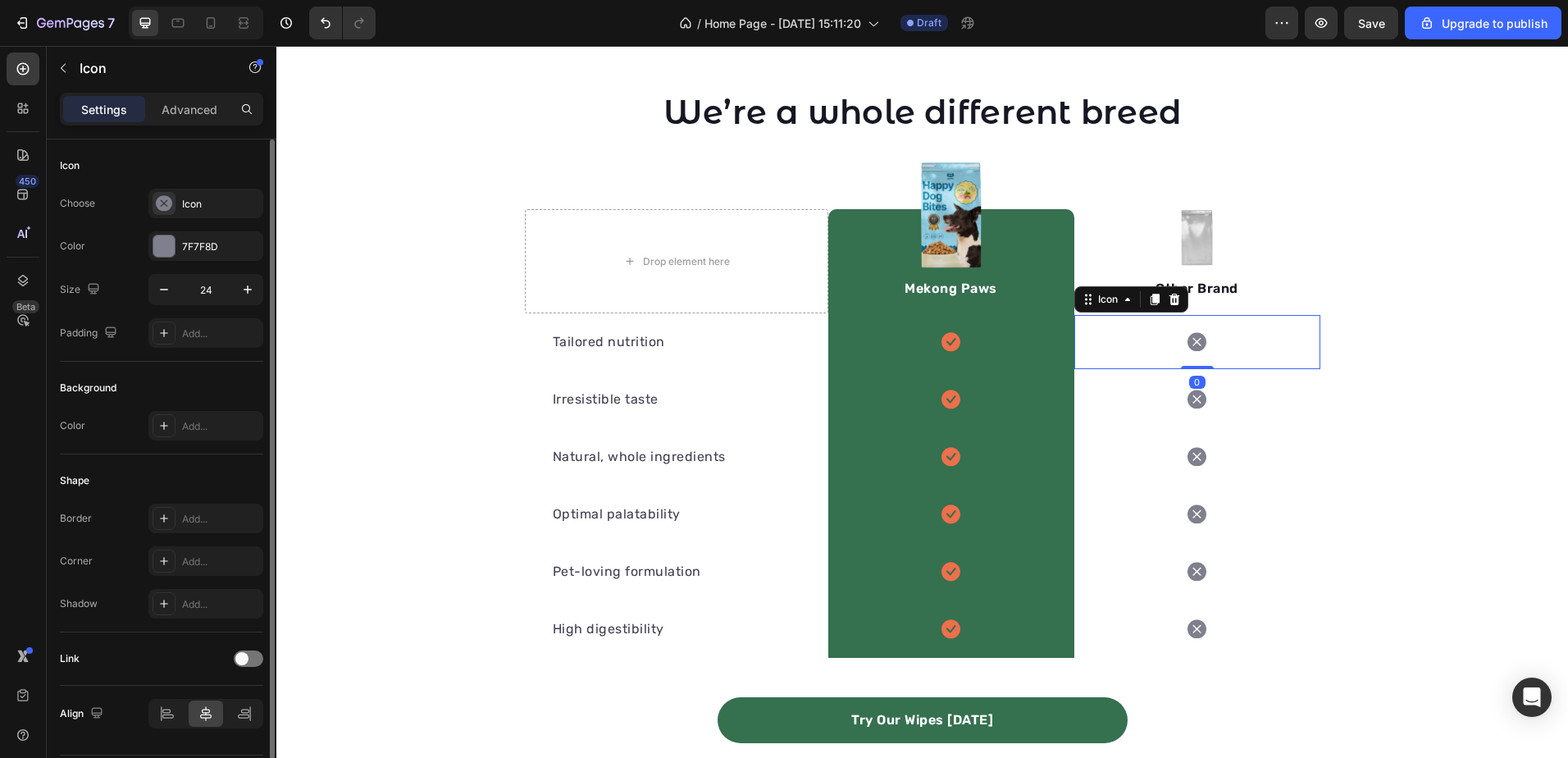
click at [1140, 337] on div "Icon 0" at bounding box center [1197, 341] width 246 height 54
click at [708, 499] on div "Optimal palatability Text block" at bounding box center [676, 514] width 304 height 57
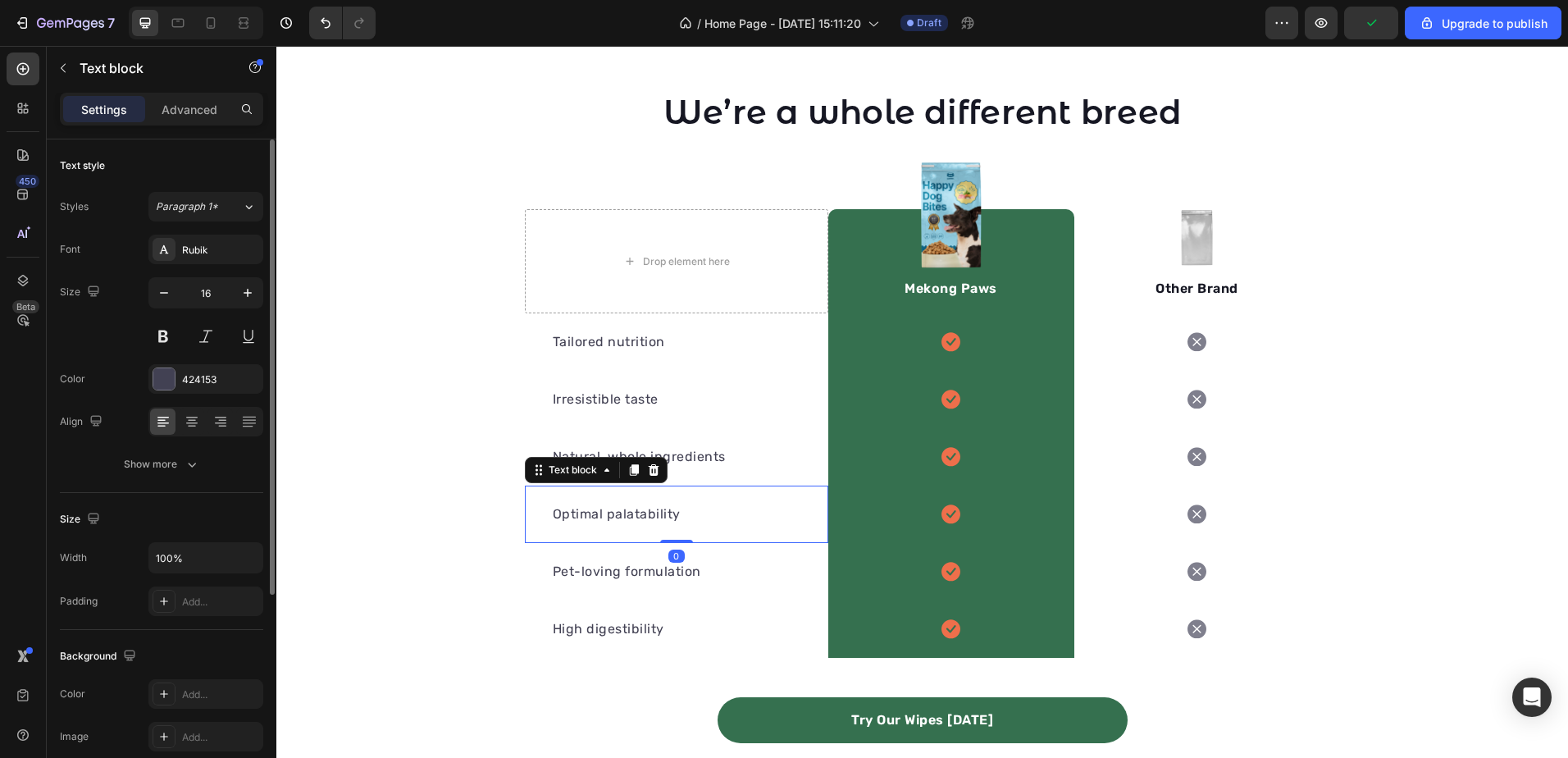
click at [708, 499] on div "Optimal palatability Text block 0" at bounding box center [676, 514] width 304 height 57
click at [166, 471] on div "Show more" at bounding box center [162, 464] width 77 height 17
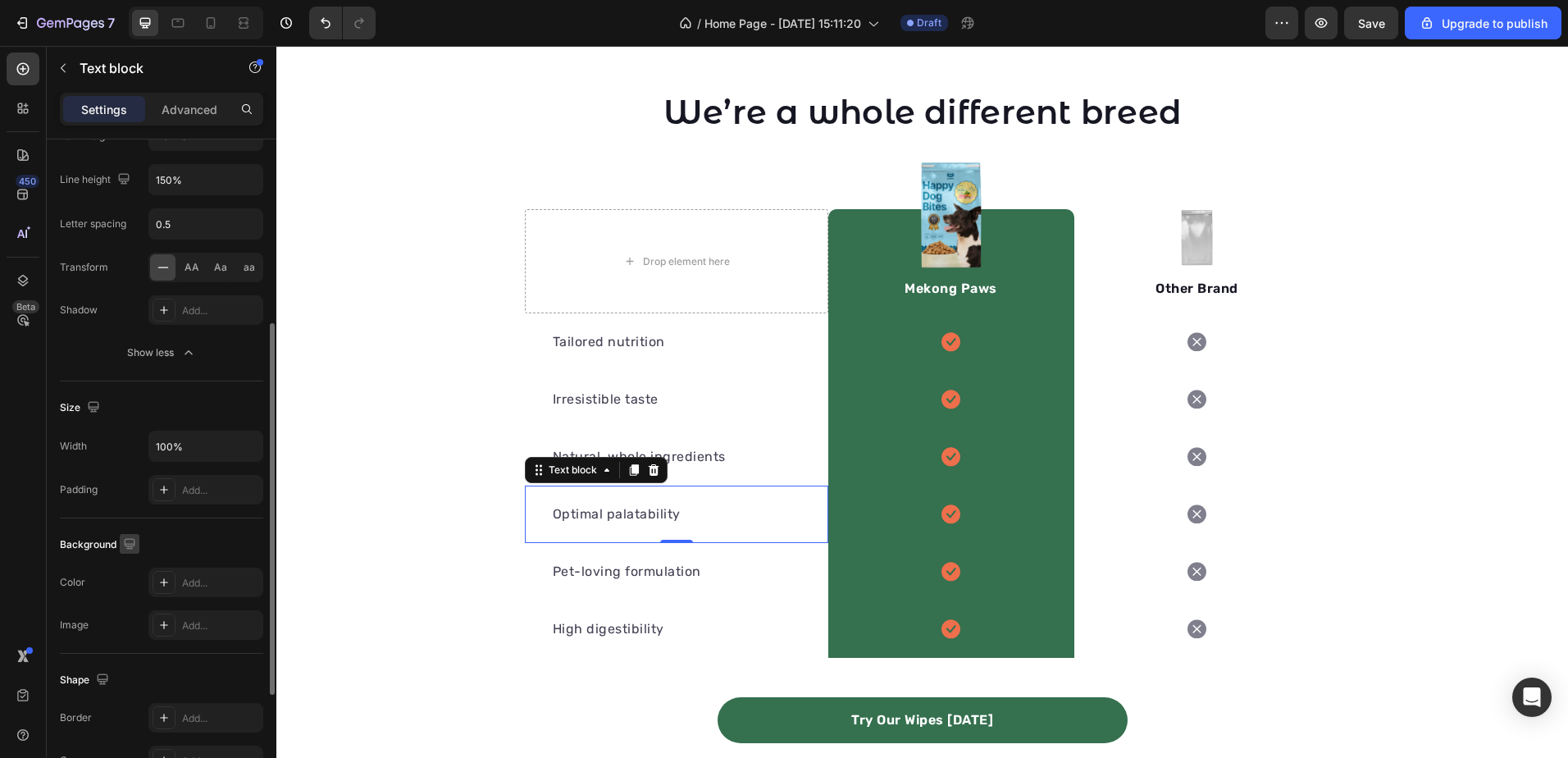
scroll to position [410, 0]
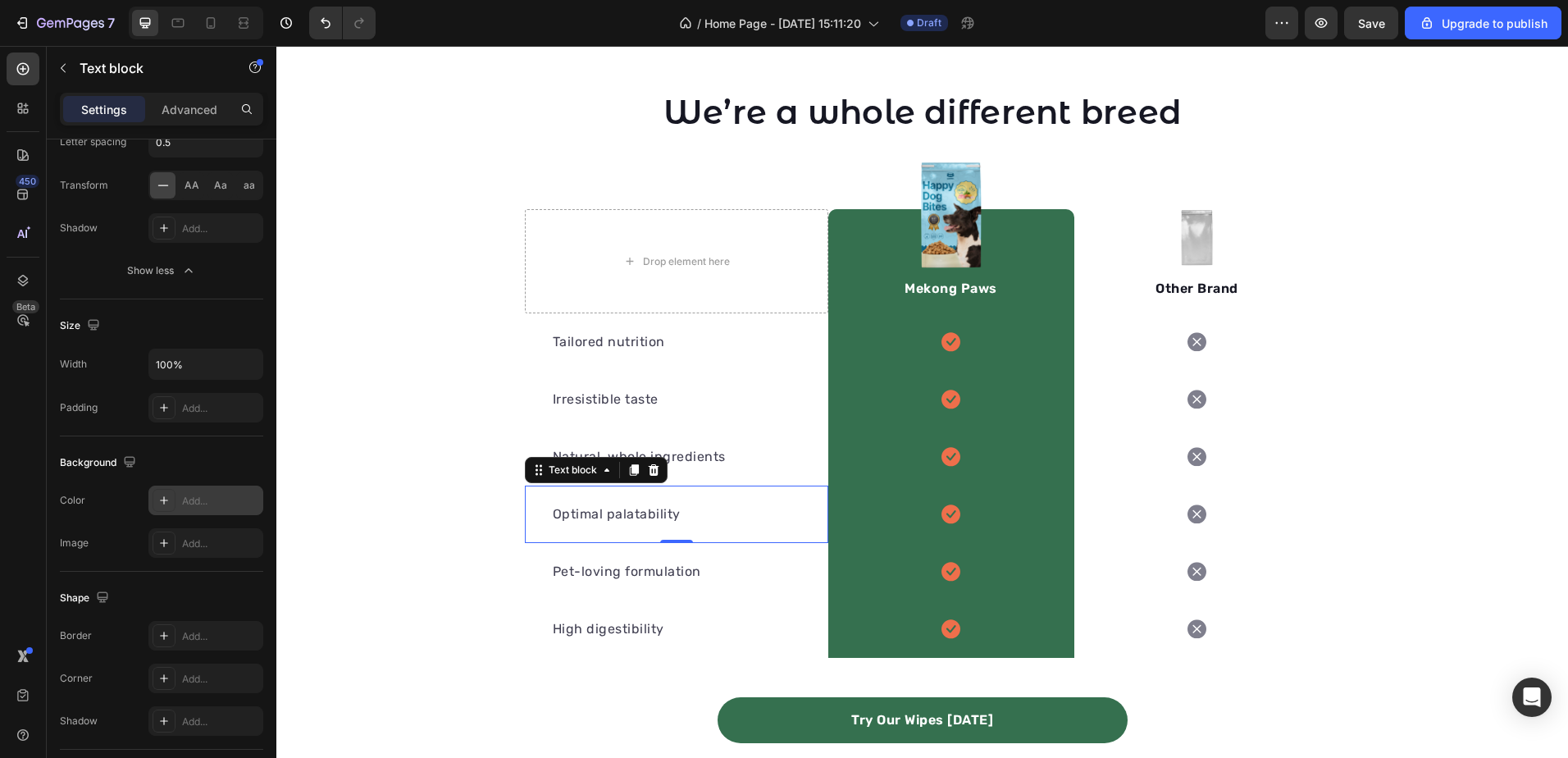
click at [210, 496] on div "Add..." at bounding box center [220, 500] width 77 height 15
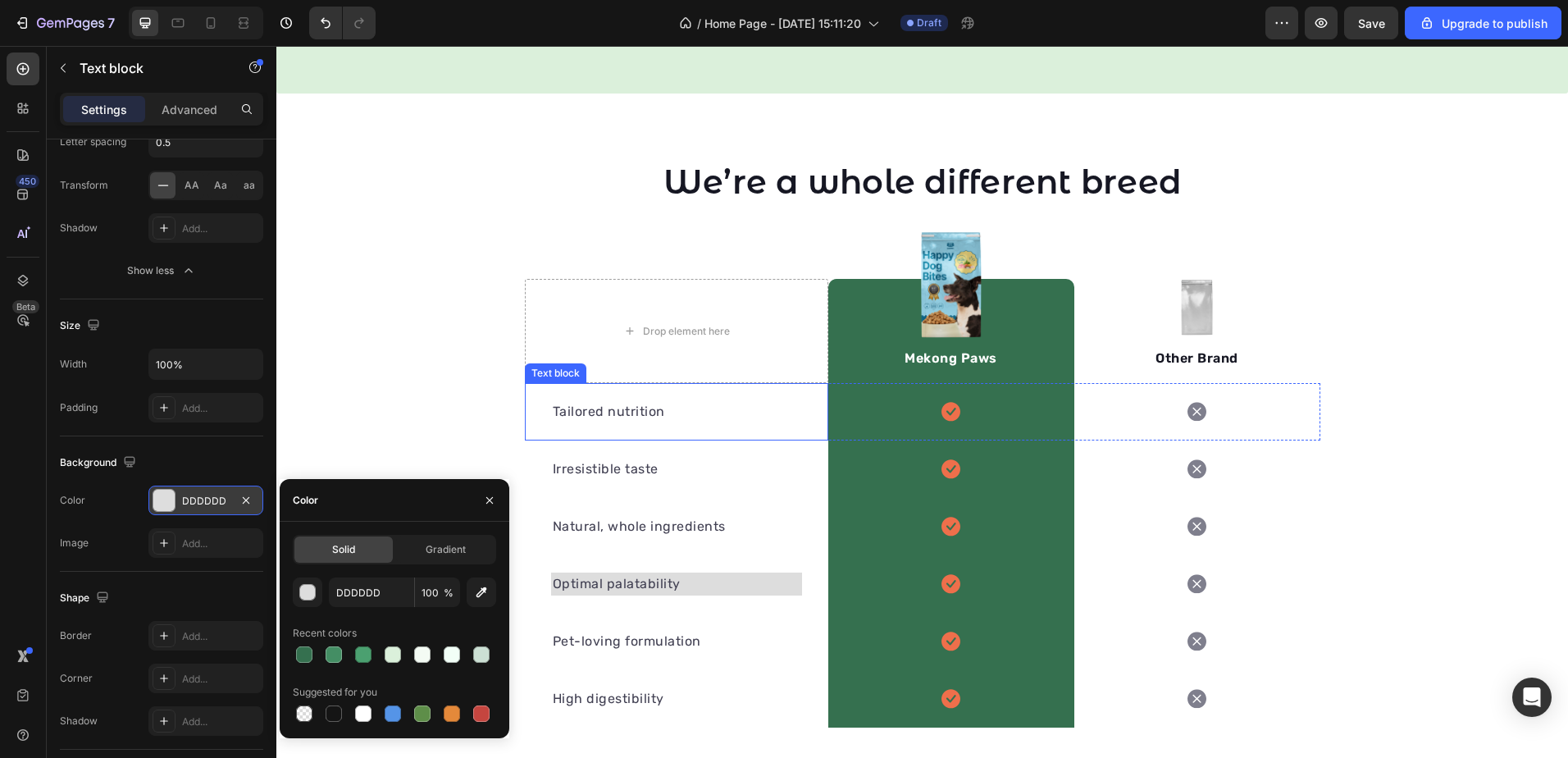
scroll to position [307, 0]
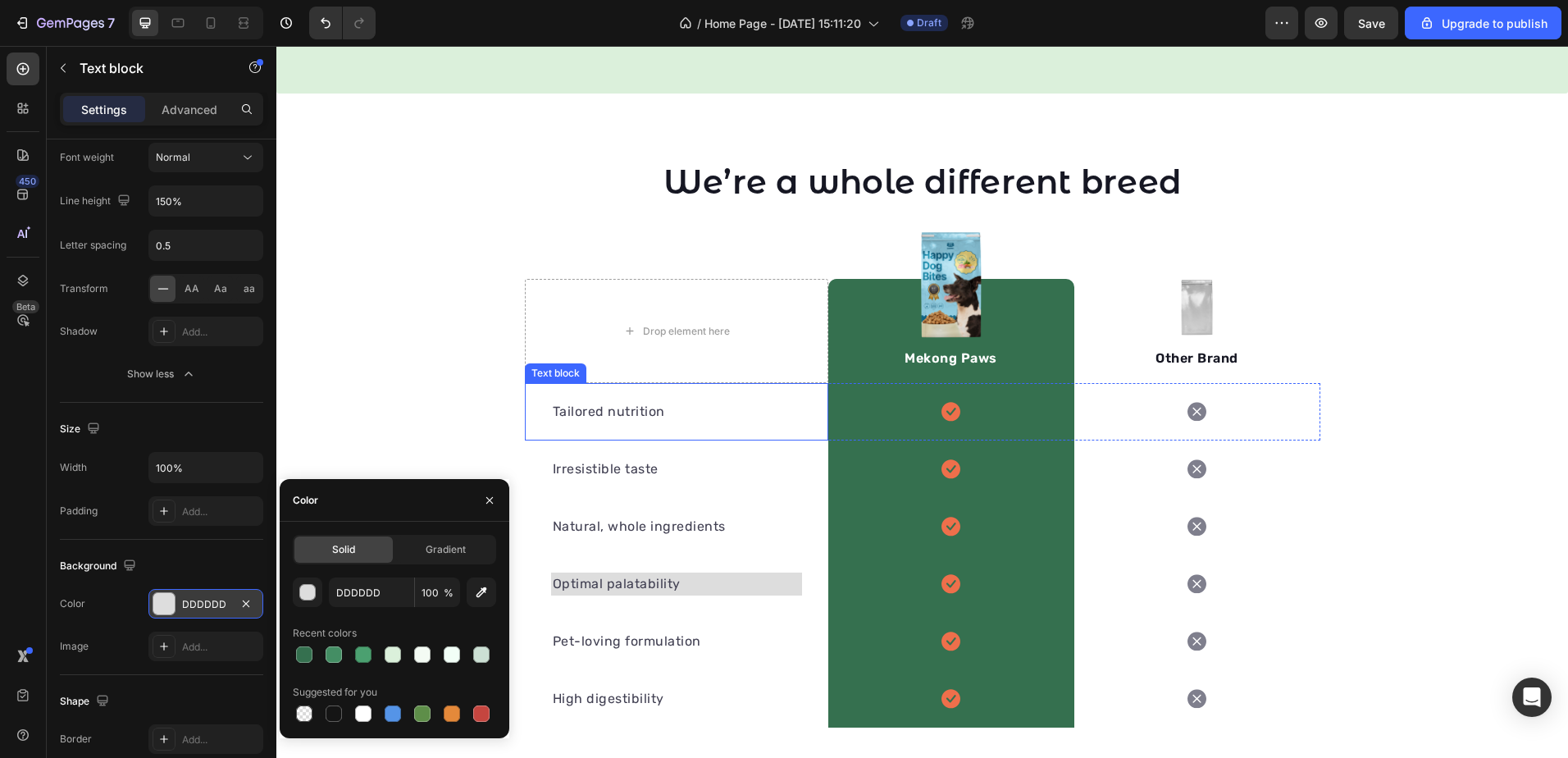
click at [733, 420] on p "Tailored nutrition" at bounding box center [676, 412] width 248 height 20
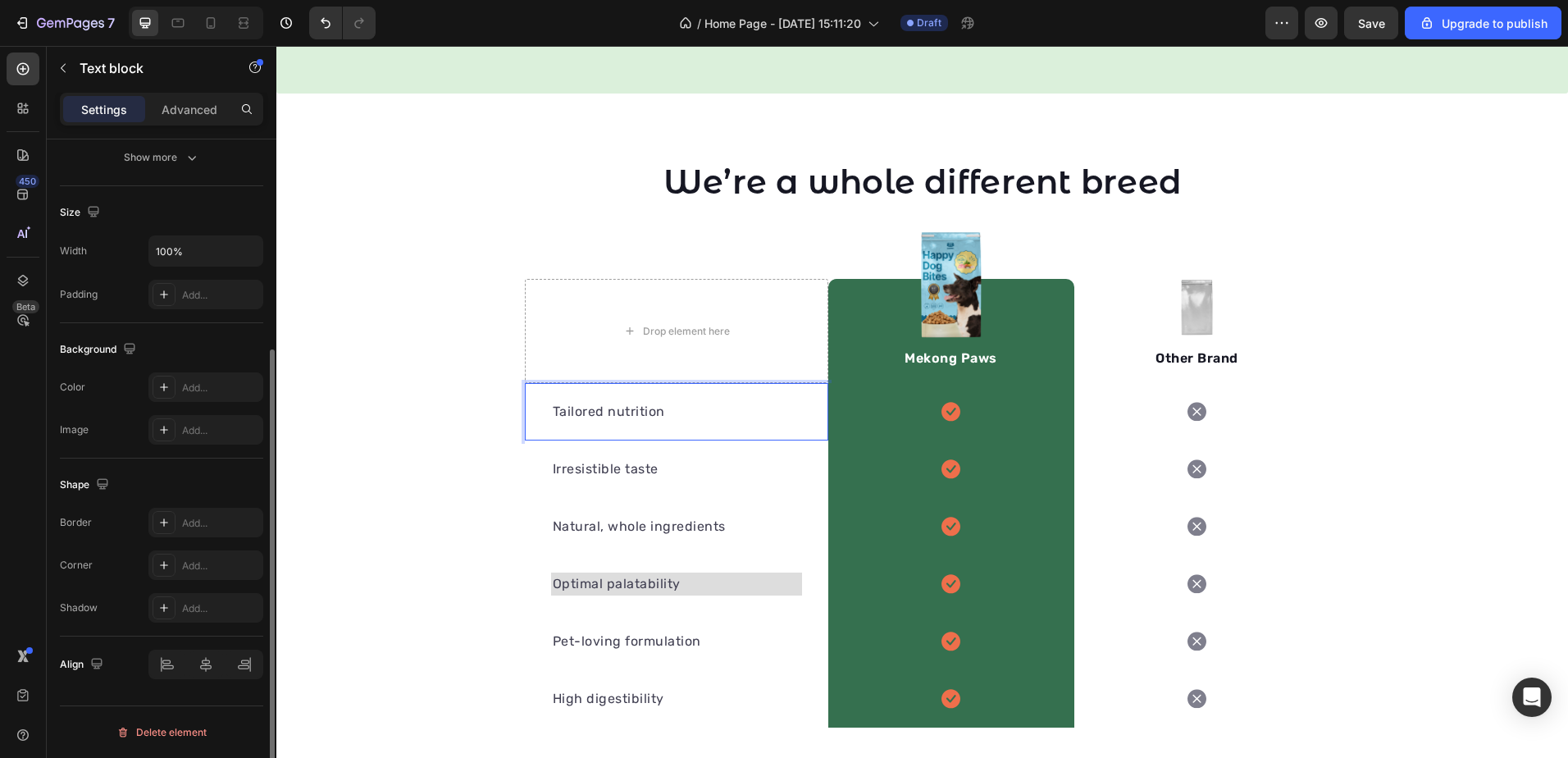
click at [733, 420] on p "Tailored nutrition" at bounding box center [676, 412] width 248 height 20
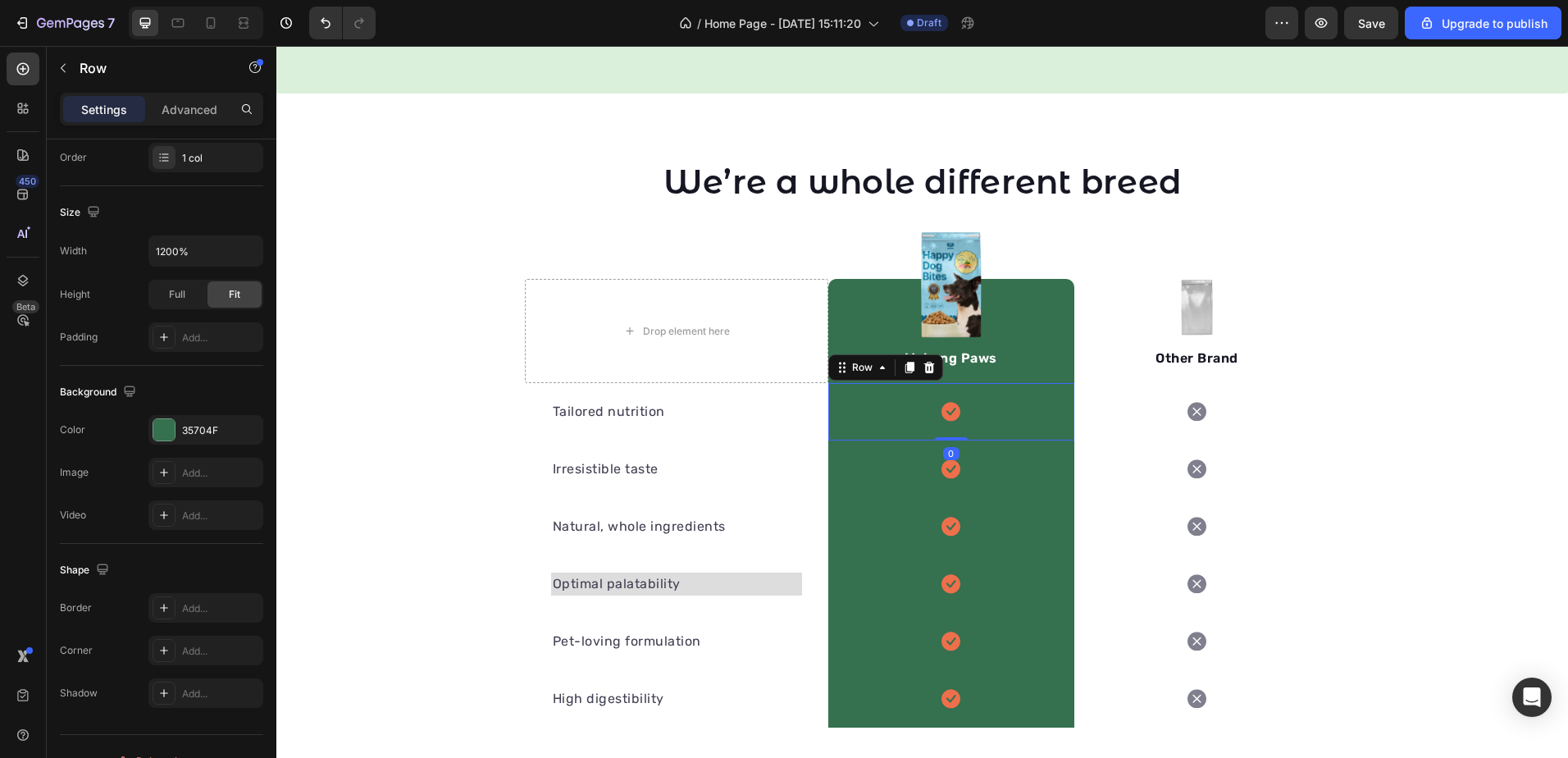
click at [986, 439] on div "Icon Row 0" at bounding box center [952, 412] width 246 height 57
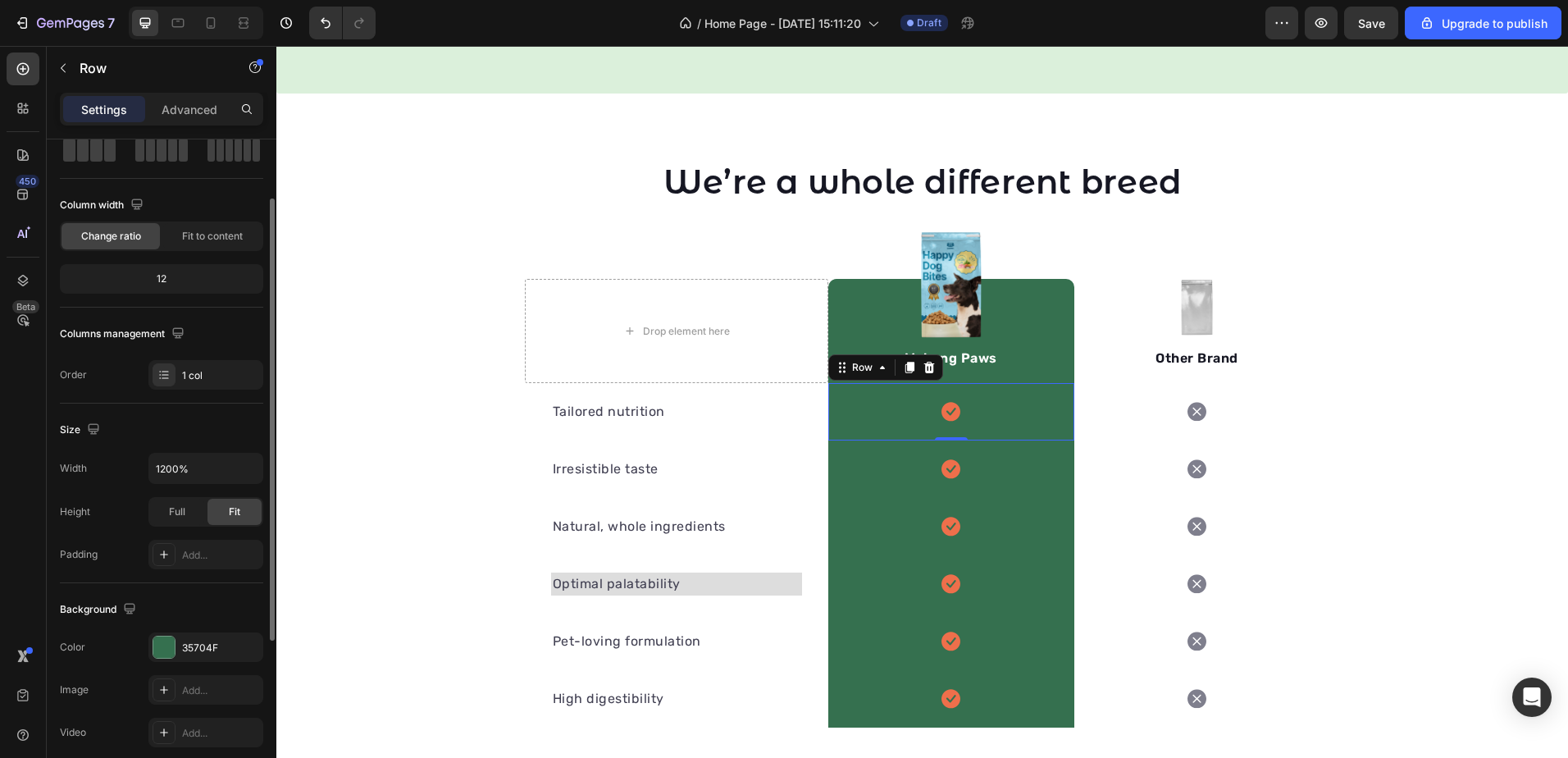
scroll to position [0, 0]
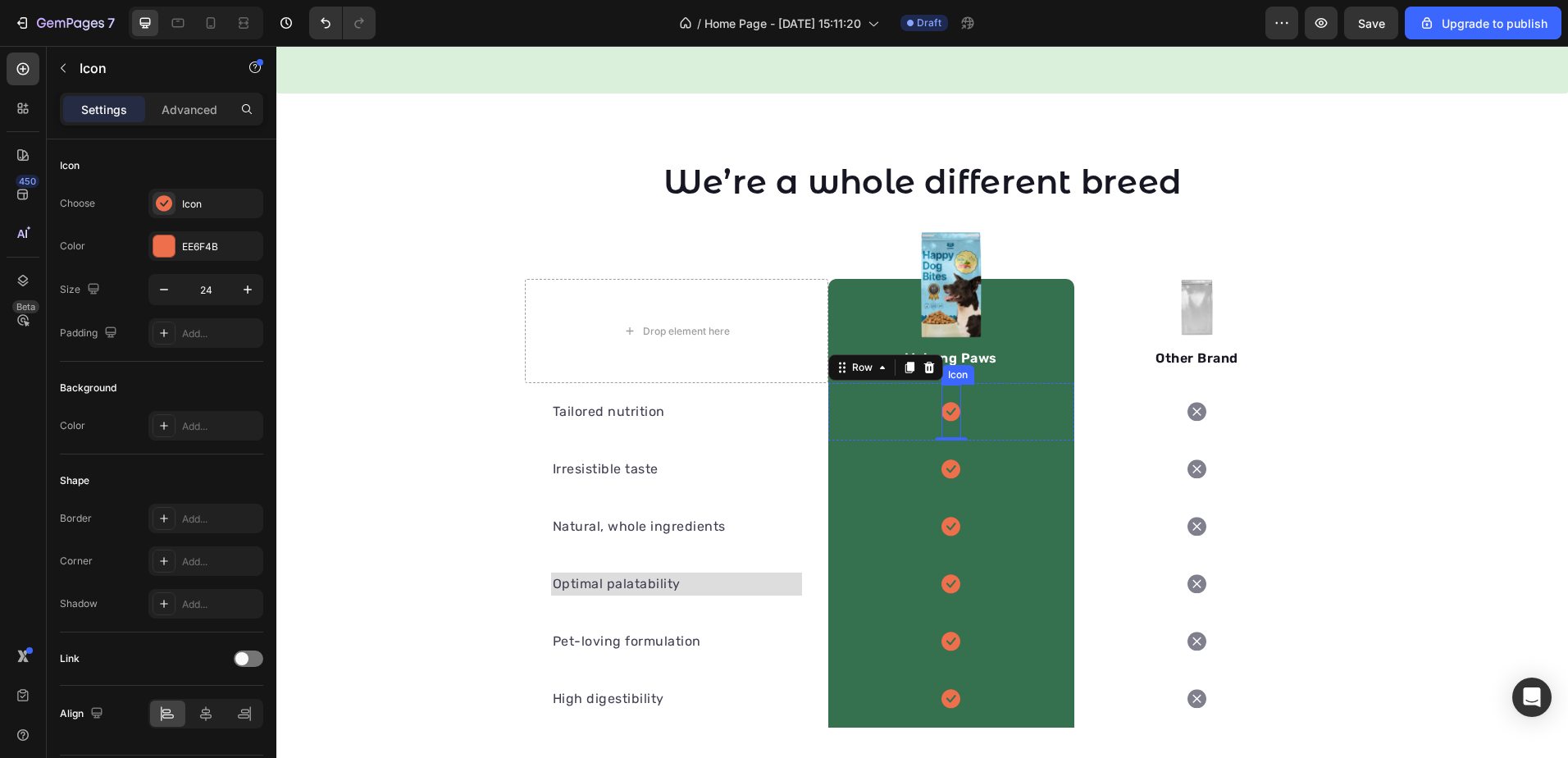
click at [945, 413] on icon at bounding box center [951, 412] width 19 height 19
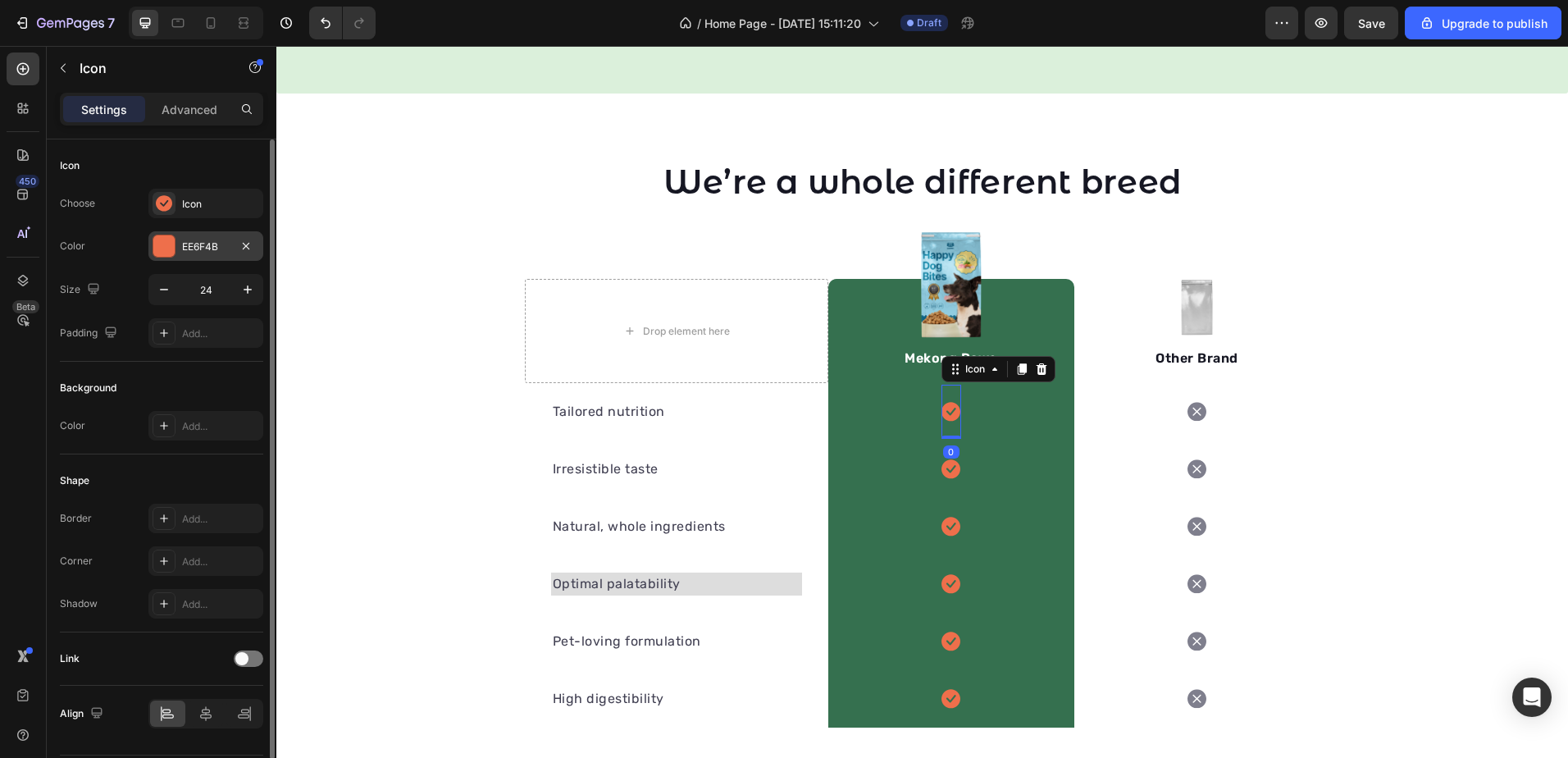
click at [191, 249] on div "EE6F4B" at bounding box center [205, 247] width 47 height 15
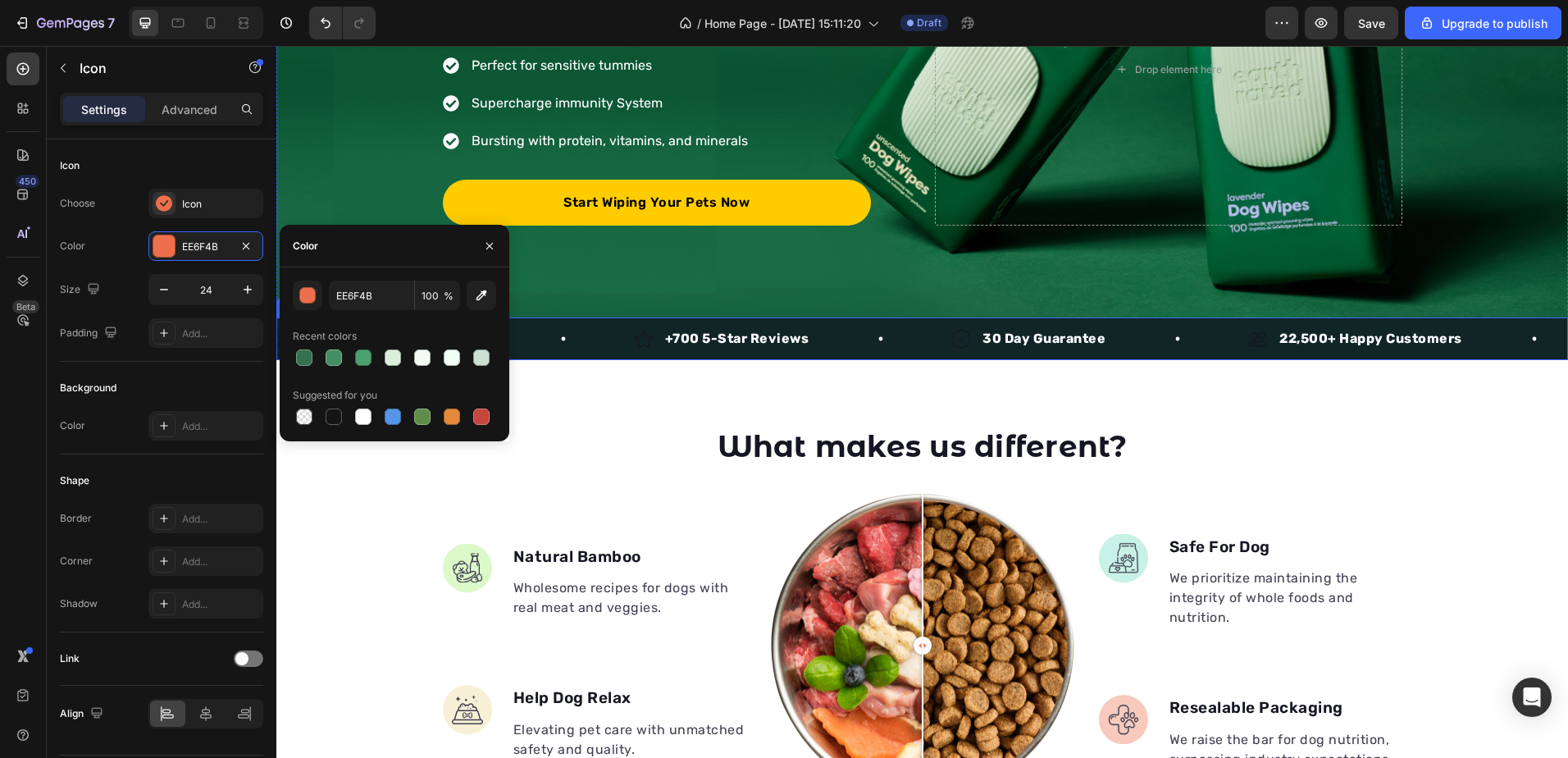
scroll to position [161, 0]
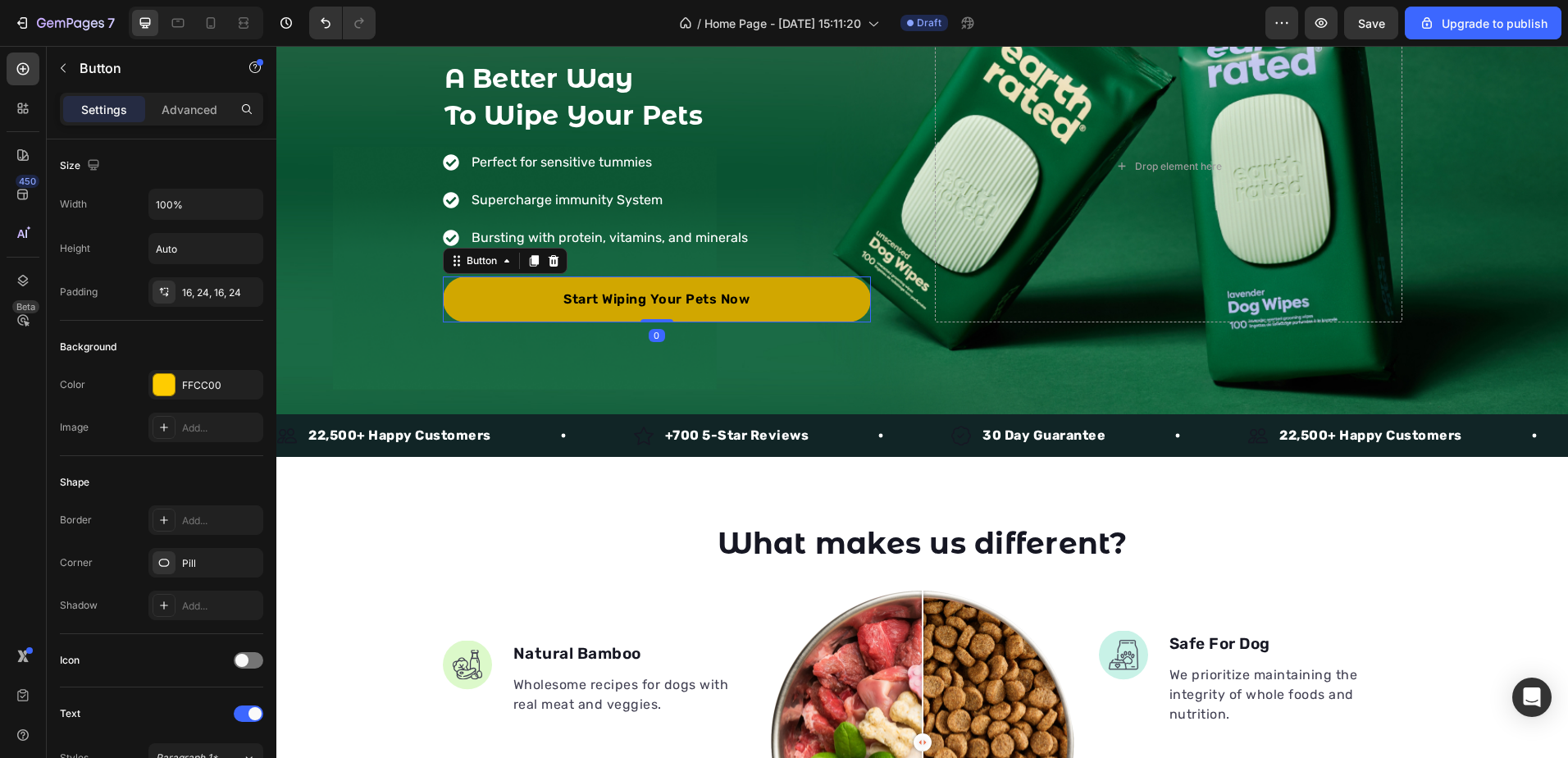
click at [764, 296] on link "Start Wiping Your Pets Now" at bounding box center [656, 299] width 428 height 46
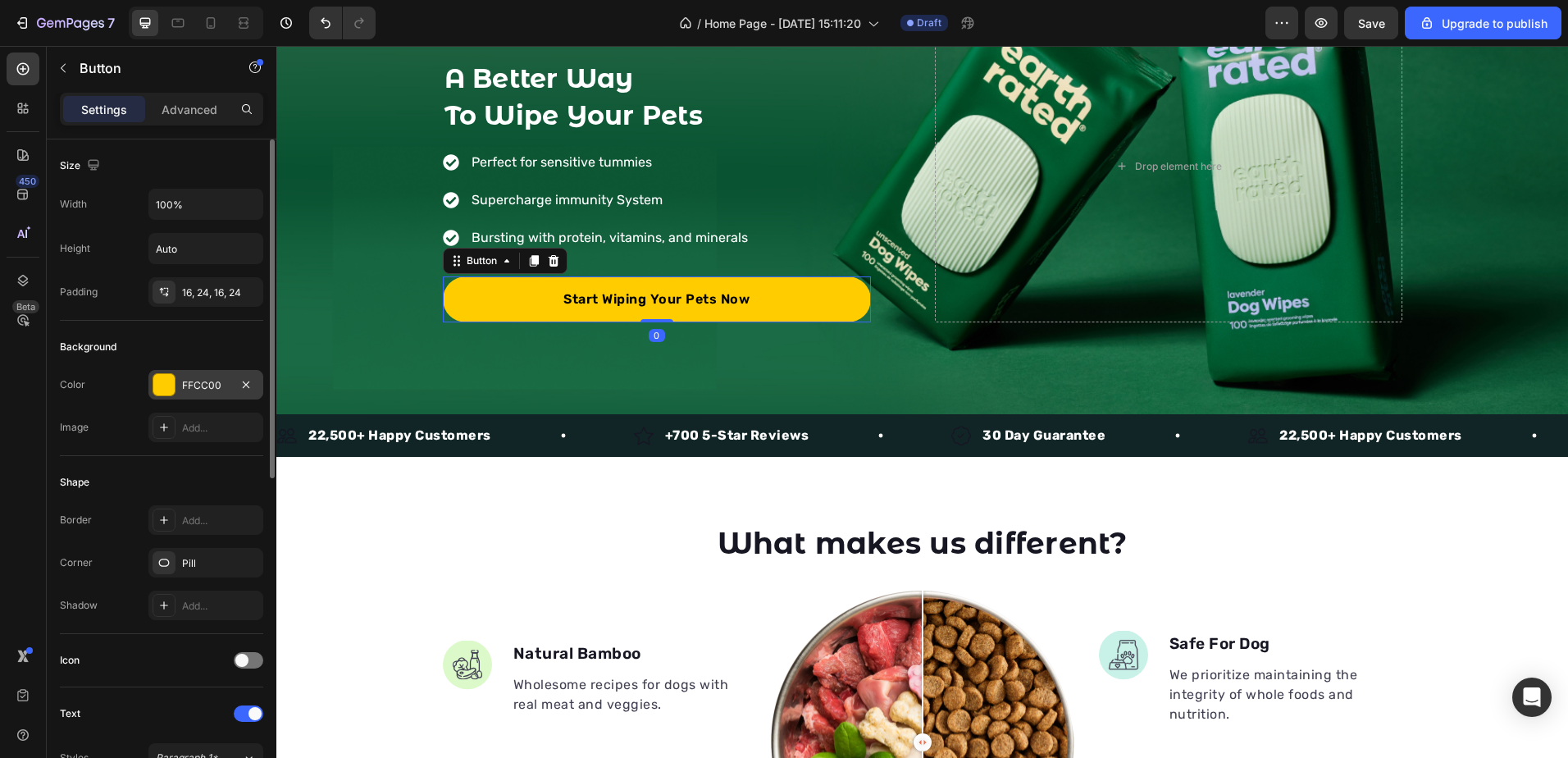
click at [204, 384] on div "FFCC00" at bounding box center [205, 385] width 47 height 15
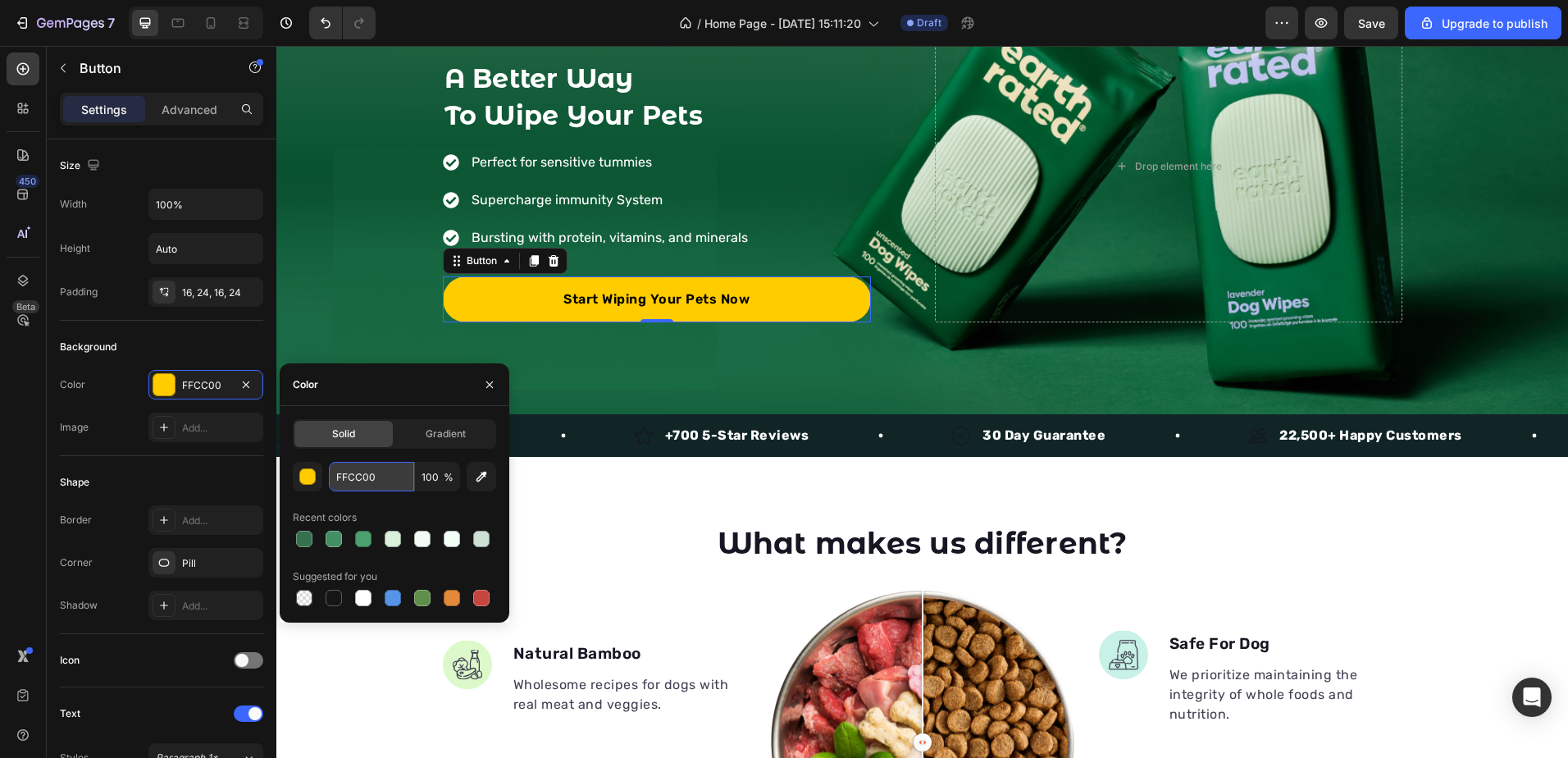
click at [354, 479] on input "FFCC00" at bounding box center [372, 477] width 86 height 29
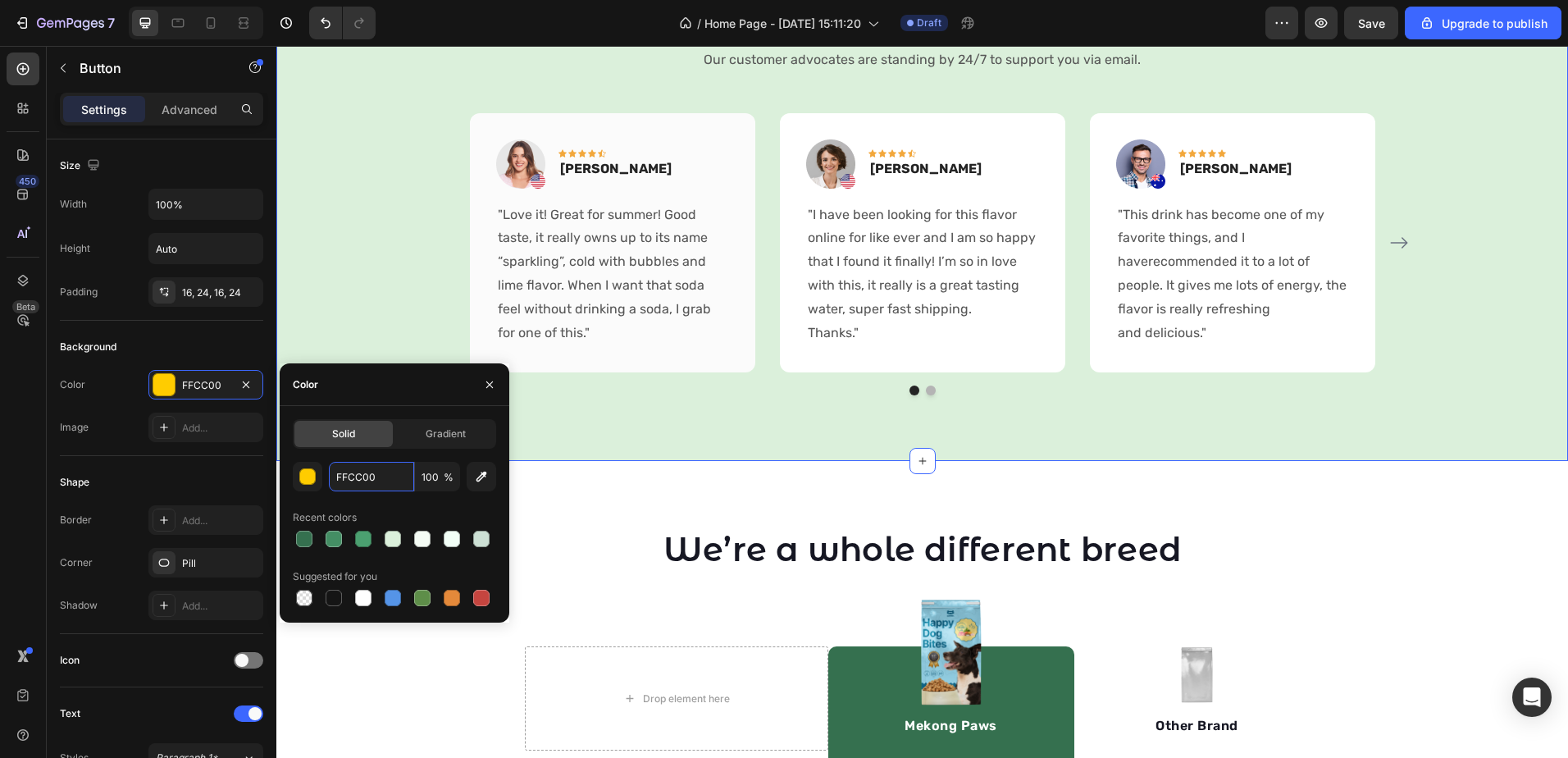
scroll to position [1555, 0]
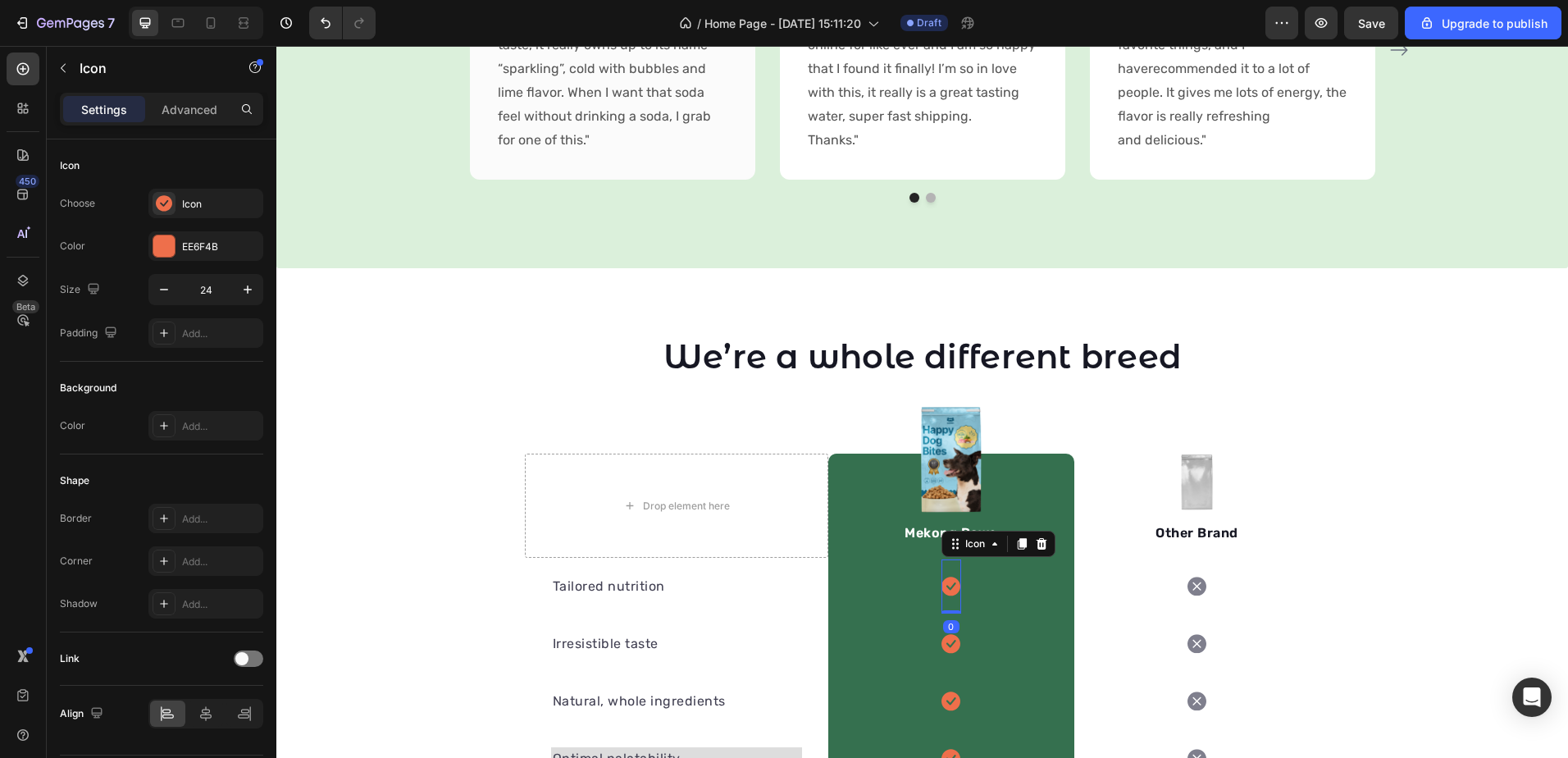
click at [948, 587] on icon at bounding box center [951, 586] width 19 height 19
click at [191, 240] on div "EE6F4B" at bounding box center [205, 247] width 47 height 15
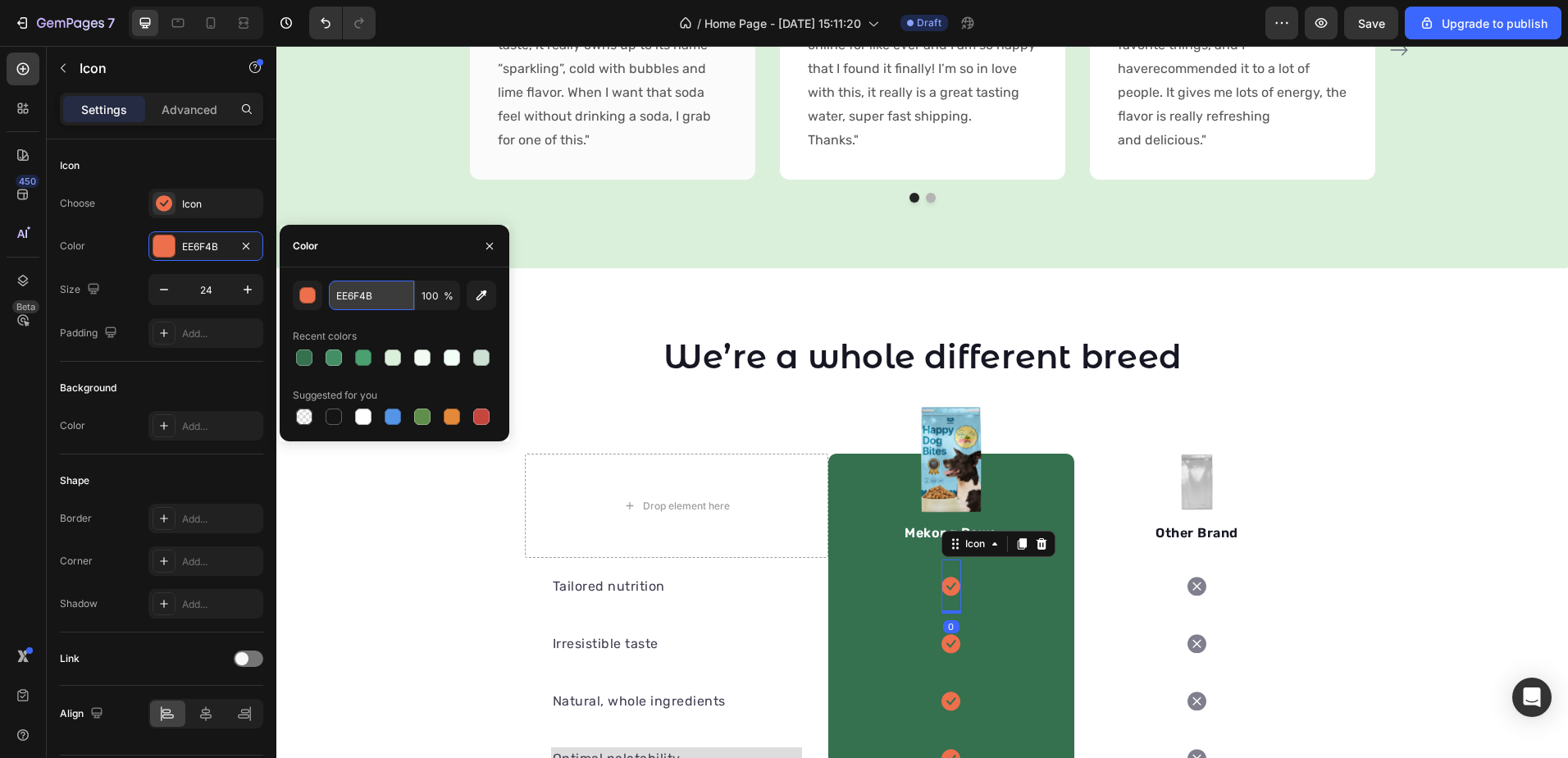
click at [369, 296] on input "EE6F4B" at bounding box center [372, 295] width 86 height 29
paste input "FFCC00"
type input "FFCC00"
click at [437, 251] on div "Color" at bounding box center [394, 246] width 230 height 42
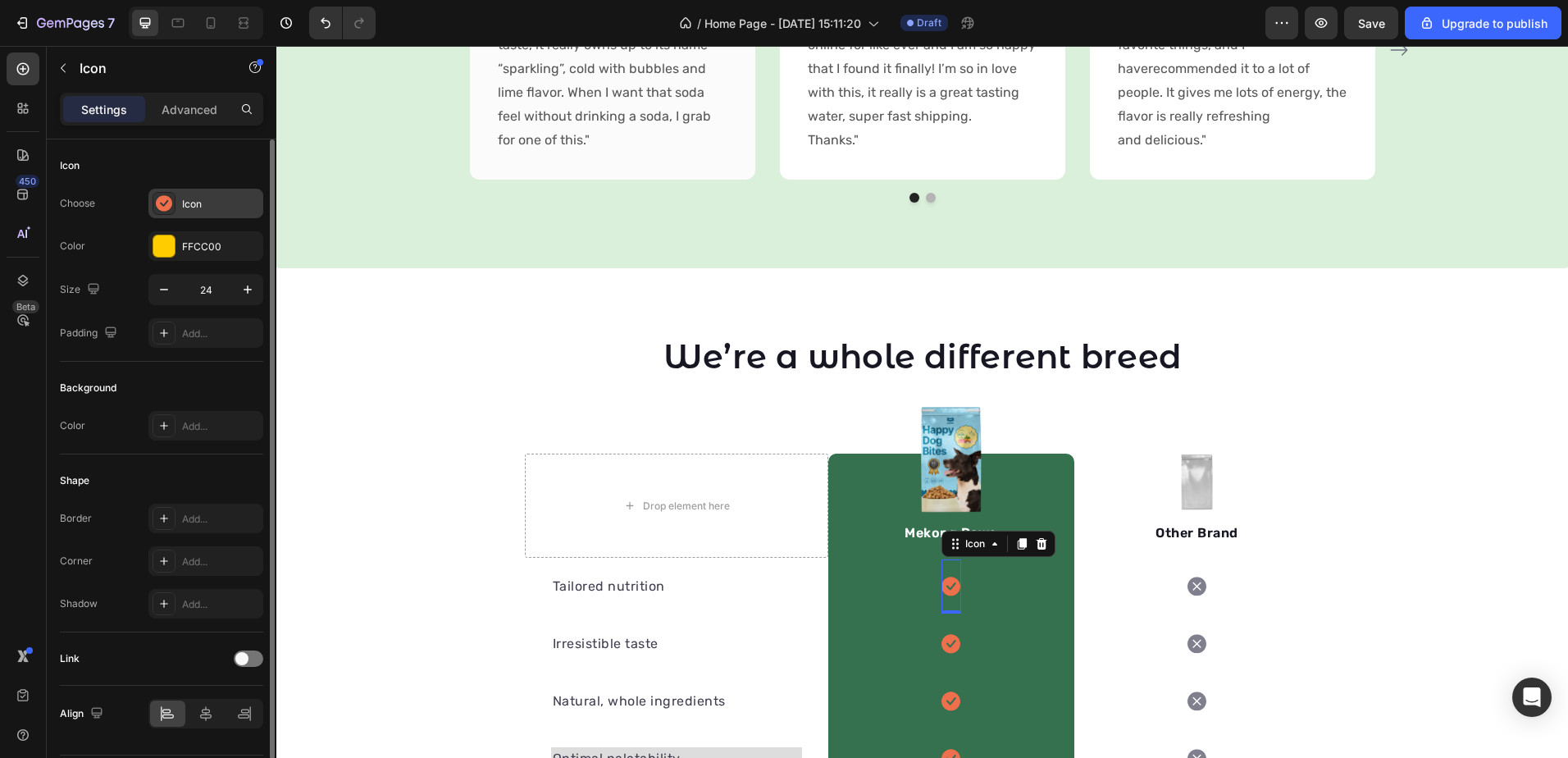
click at [183, 204] on div "Icon" at bounding box center [220, 204] width 77 height 15
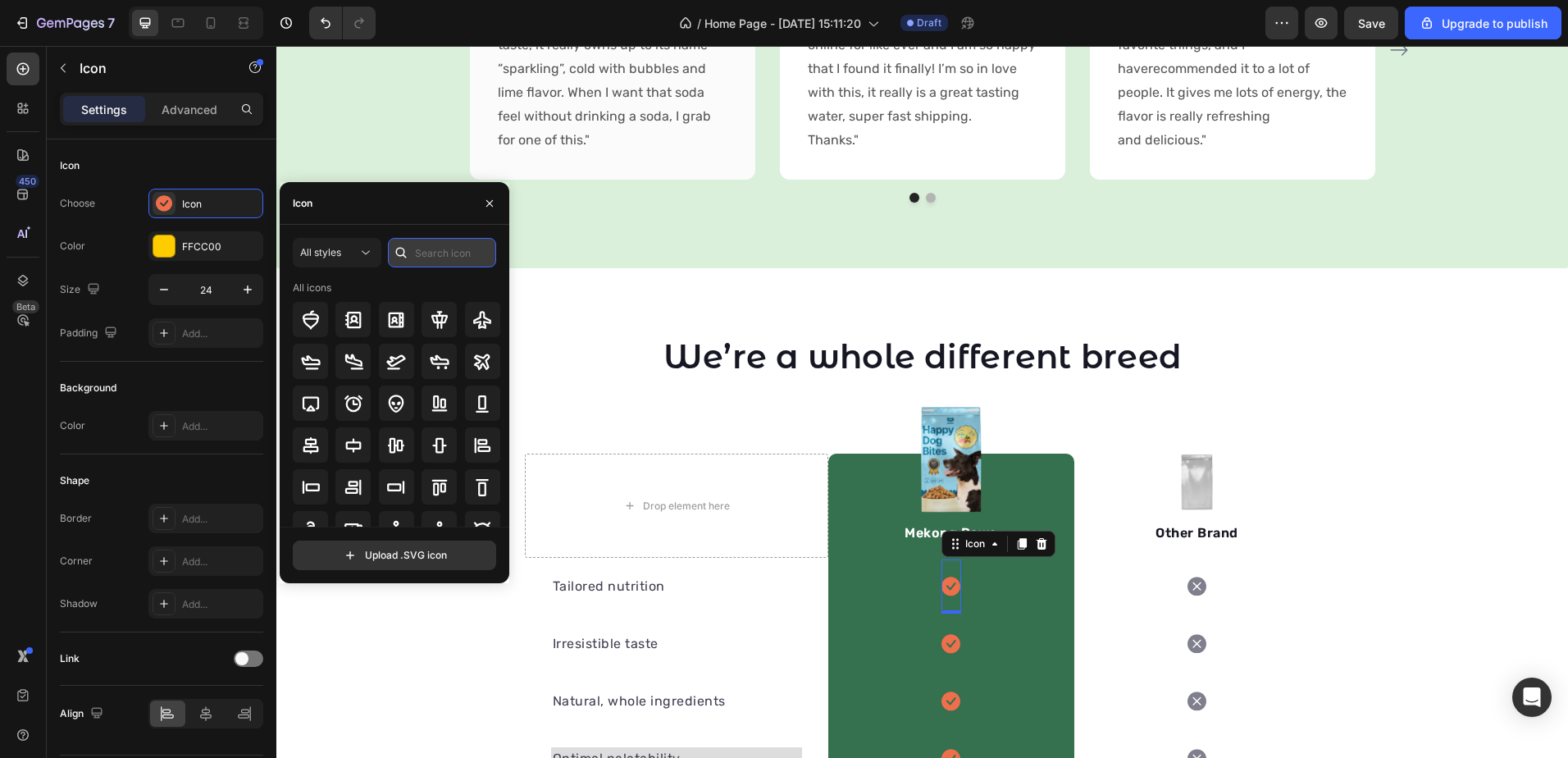
click at [431, 257] on input "text" at bounding box center [442, 253] width 108 height 29
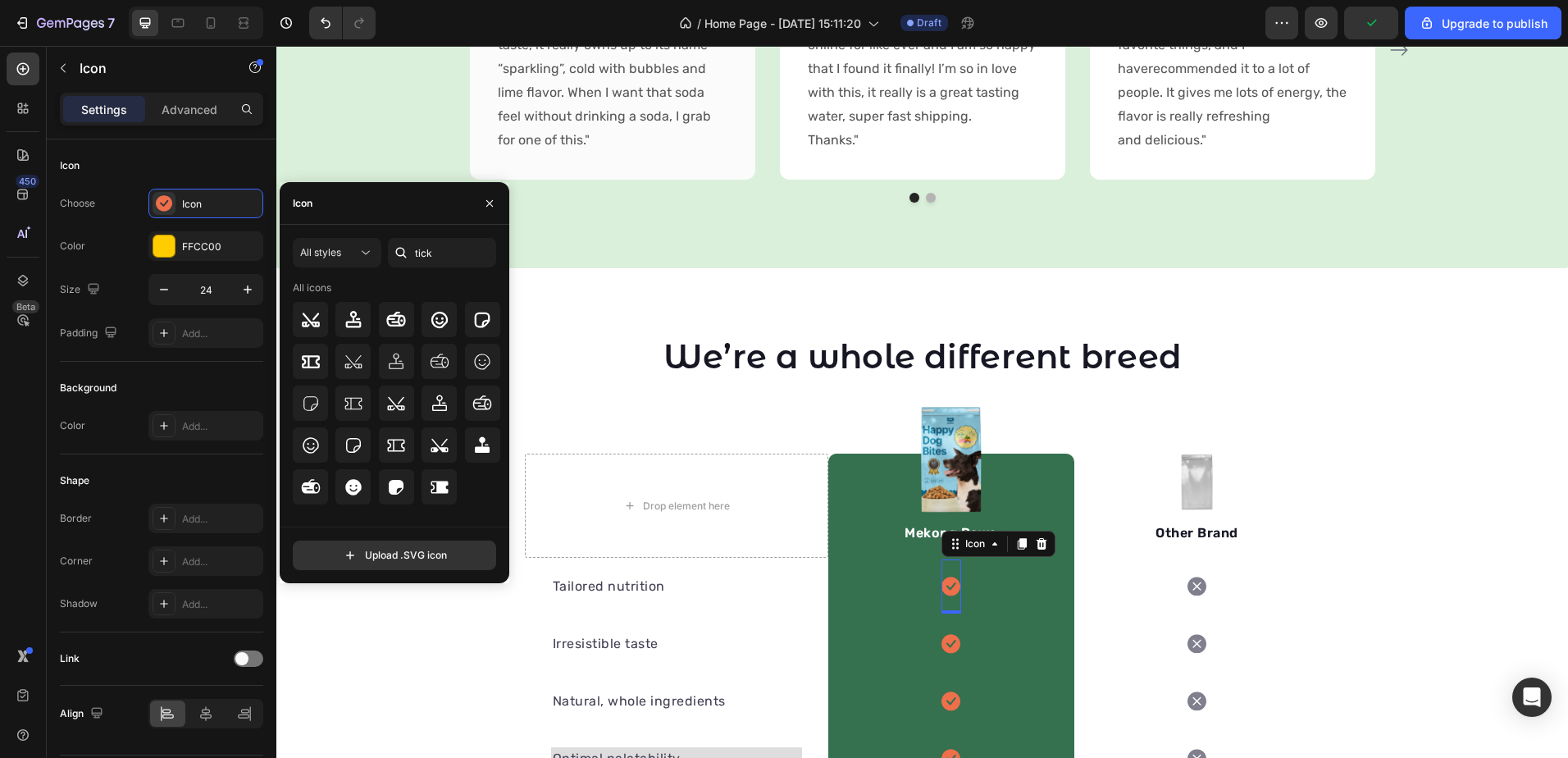
click at [421, 236] on div "All styles tick All icons Upload .SVG icon" at bounding box center [394, 404] width 230 height 359
drag, startPoint x: 421, startPoint y: 236, endPoint x: 433, endPoint y: 260, distance: 26.8
click at [433, 260] on input "tick" at bounding box center [442, 253] width 108 height 29
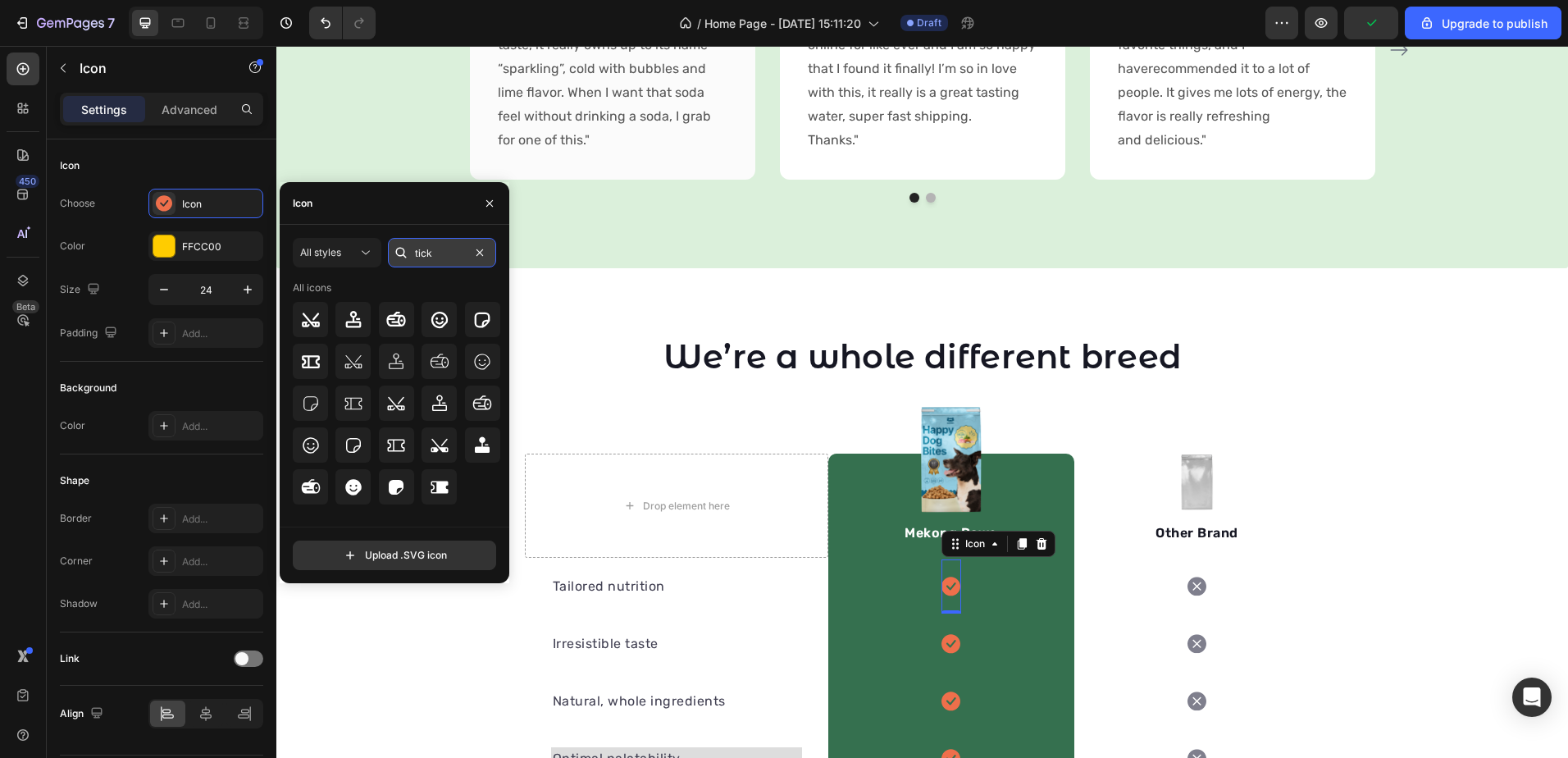
click at [433, 260] on input "tick" at bounding box center [442, 253] width 108 height 29
type input "verify"
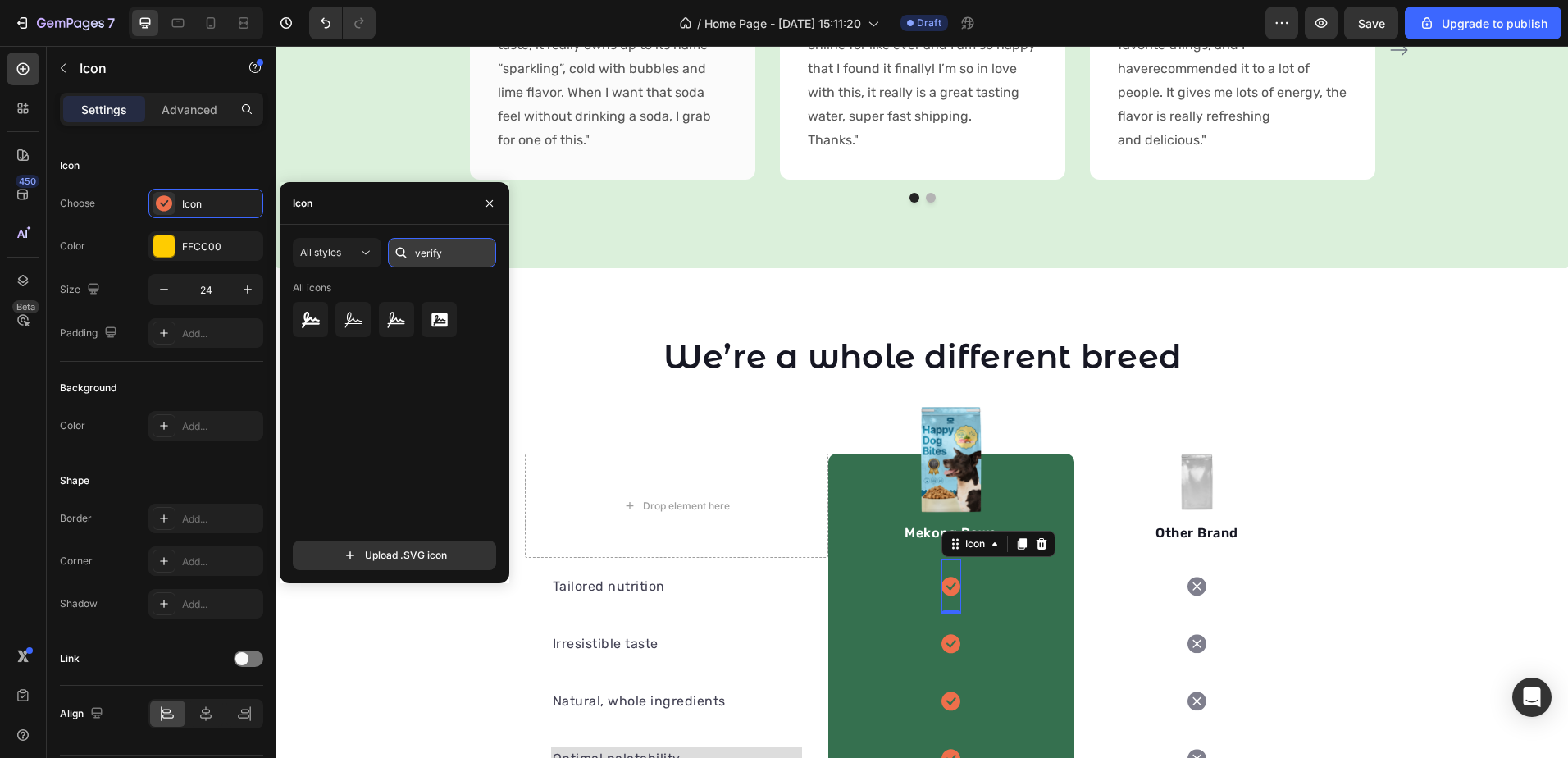
click at [429, 258] on input "verify" at bounding box center [442, 253] width 108 height 29
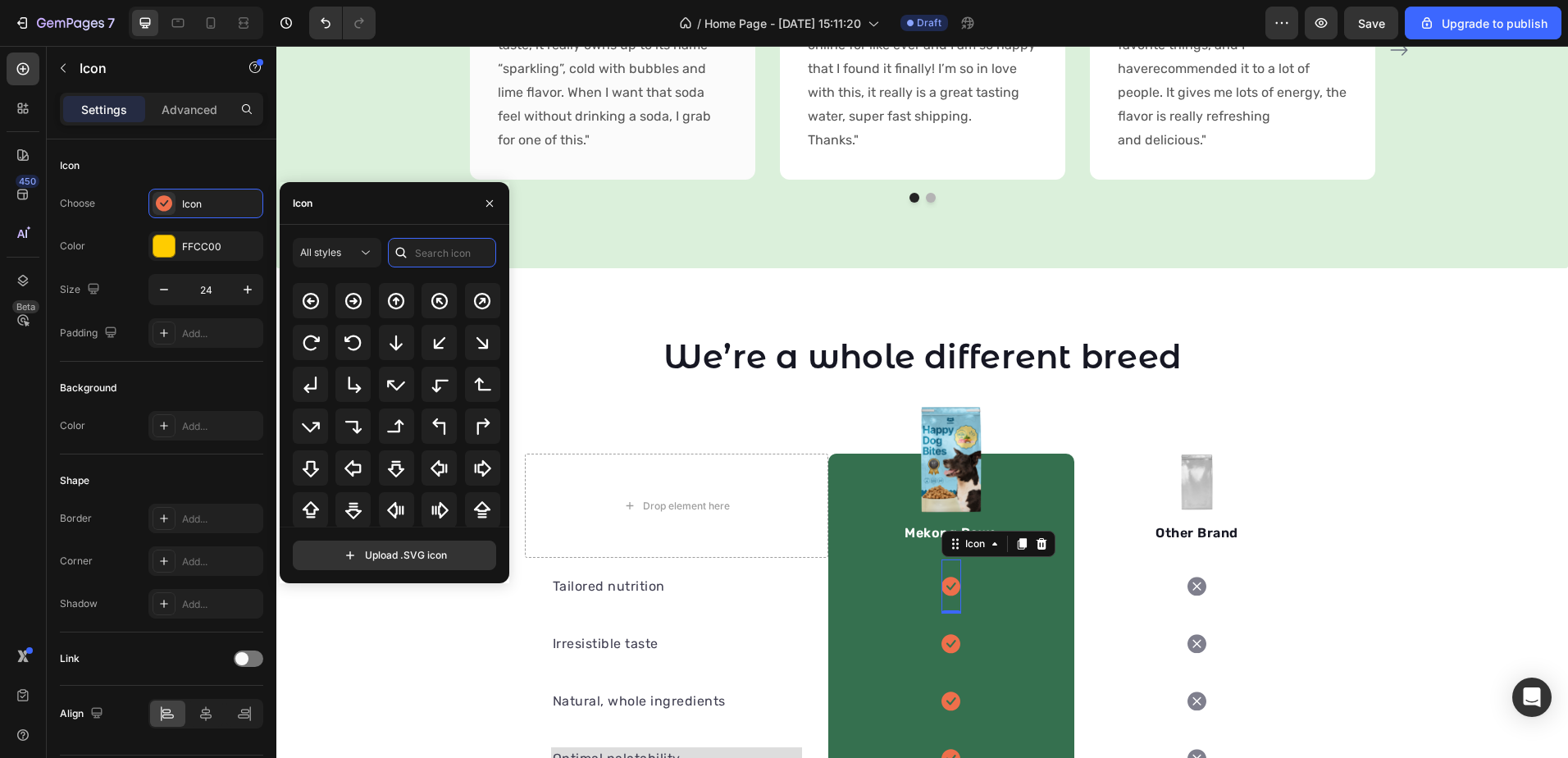
scroll to position [533, 0]
click at [350, 253] on div "All styles" at bounding box center [328, 252] width 57 height 15
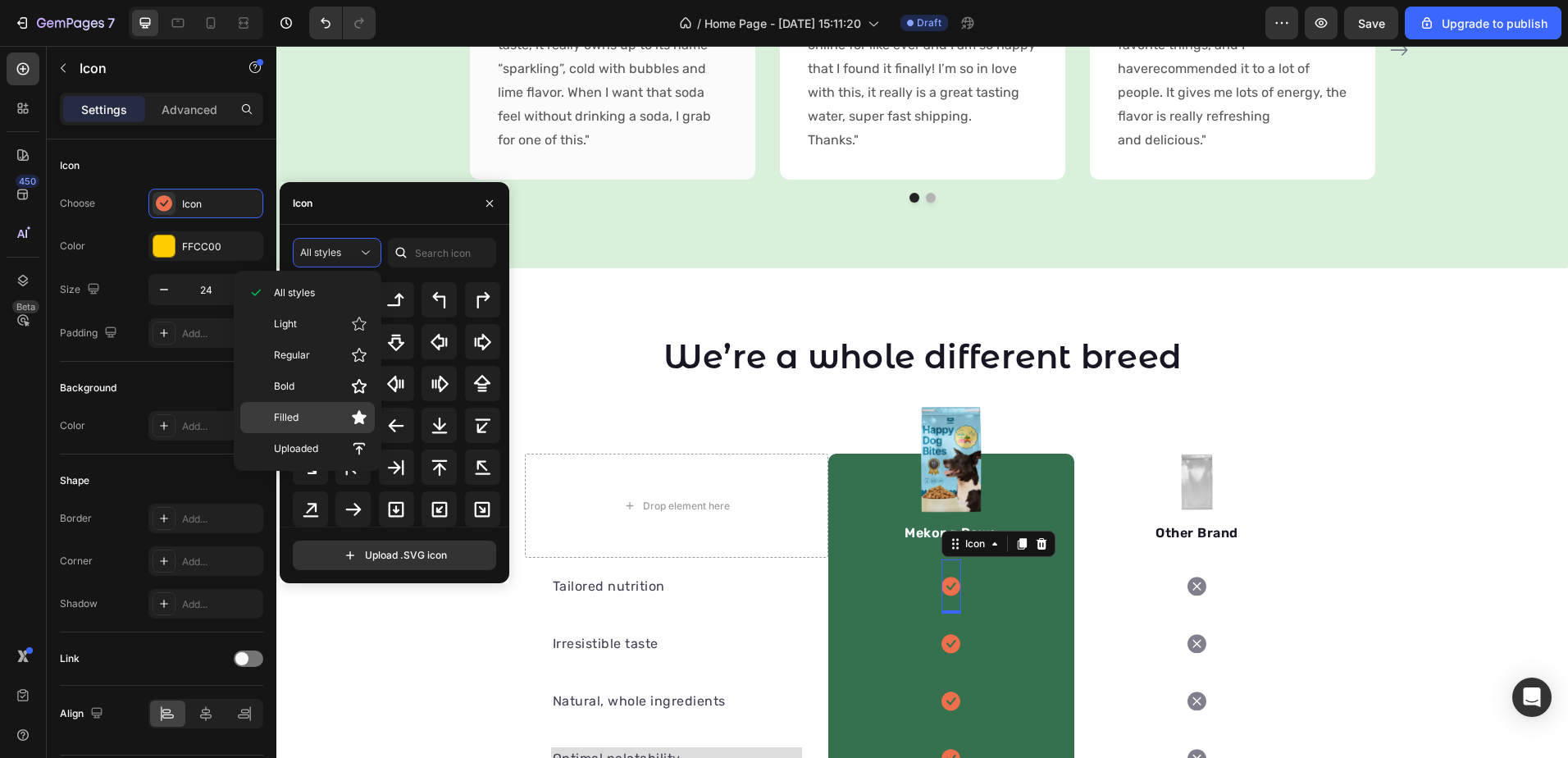
click at [304, 415] on p "Filled" at bounding box center [320, 417] width 93 height 17
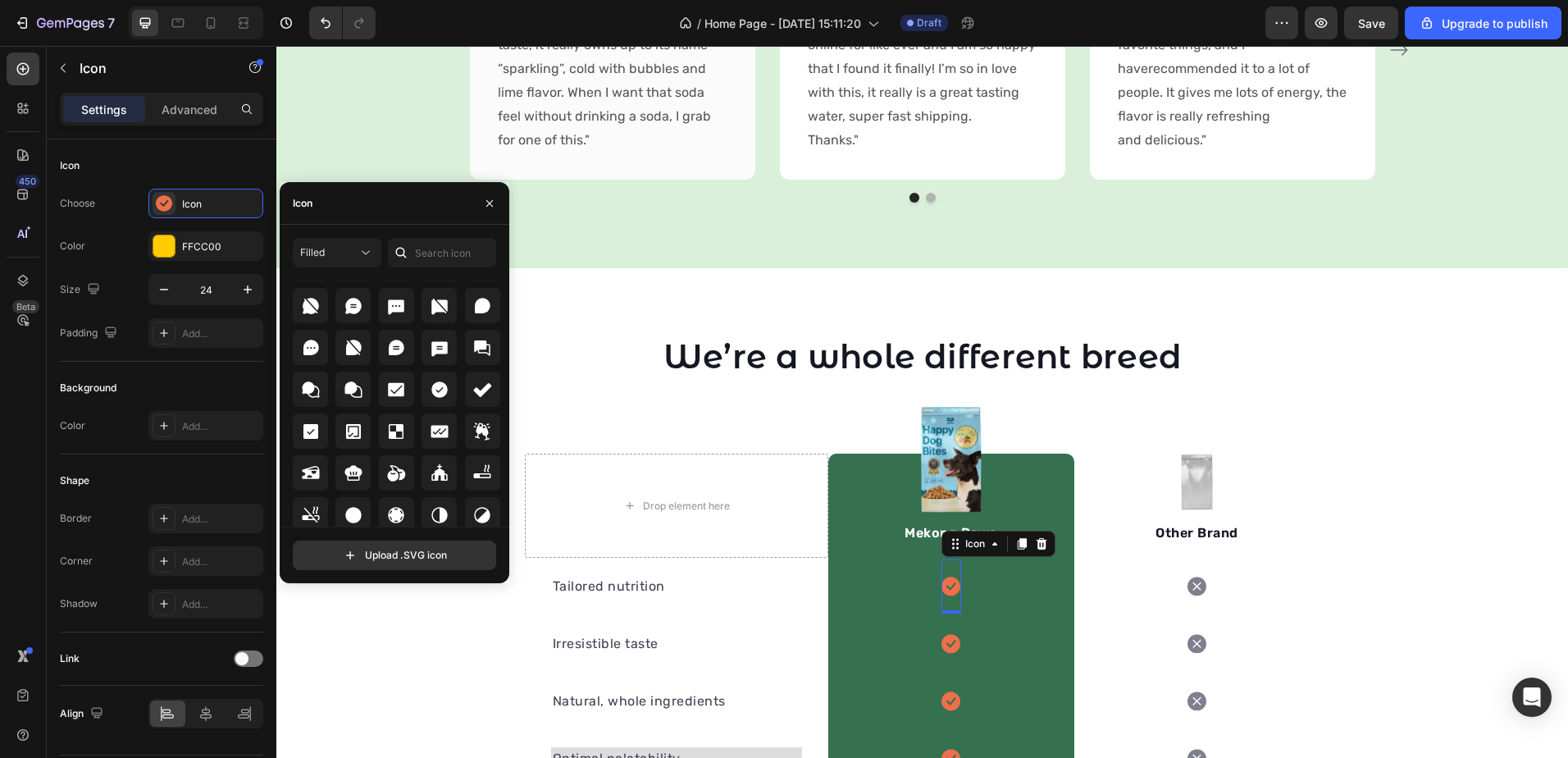
scroll to position [2461, 0]
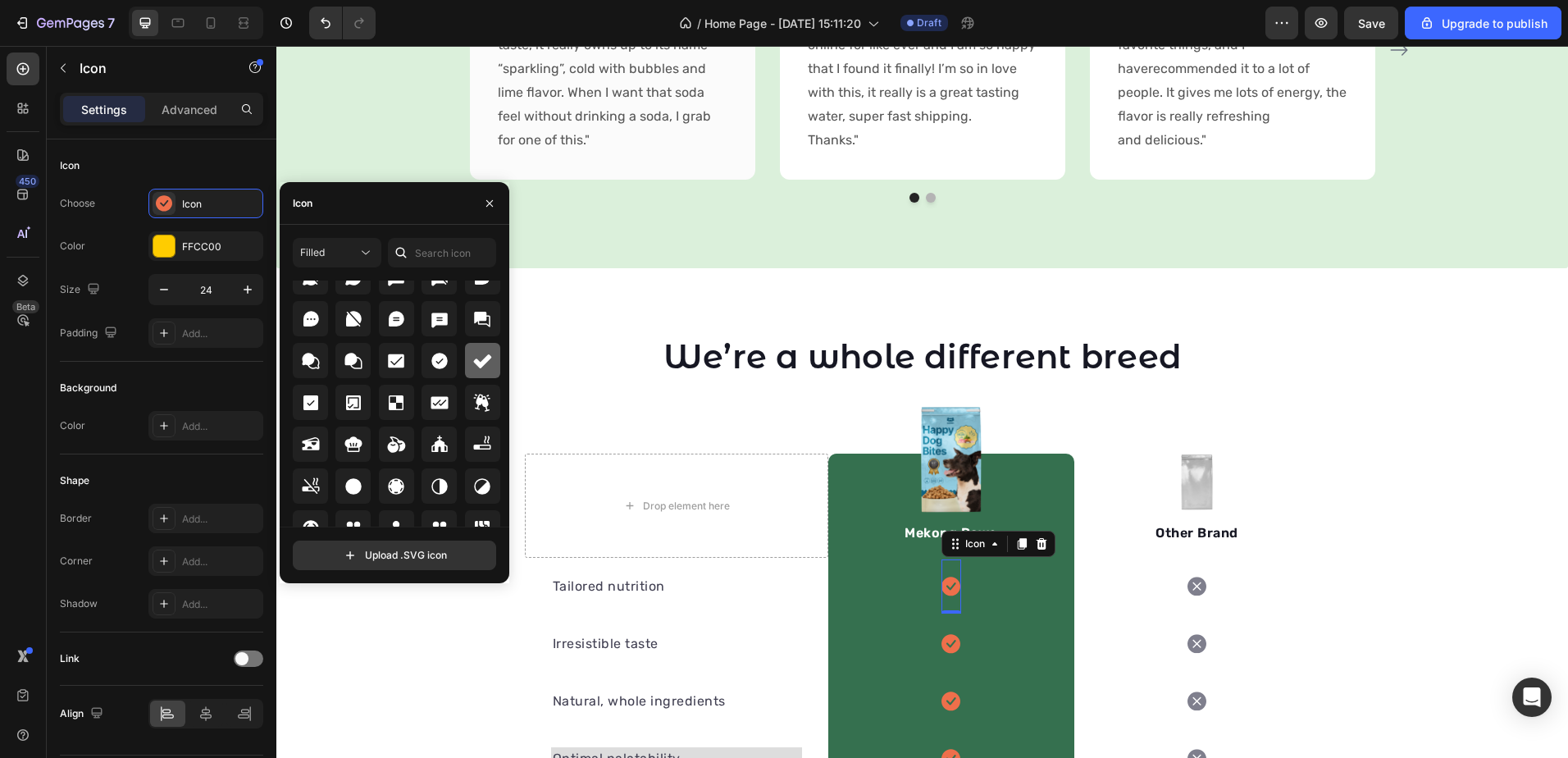
click at [478, 359] on icon at bounding box center [483, 361] width 20 height 20
click at [437, 366] on icon at bounding box center [439, 361] width 17 height 17
click at [857, 584] on div "Icon Row 0" at bounding box center [952, 586] width 246 height 57
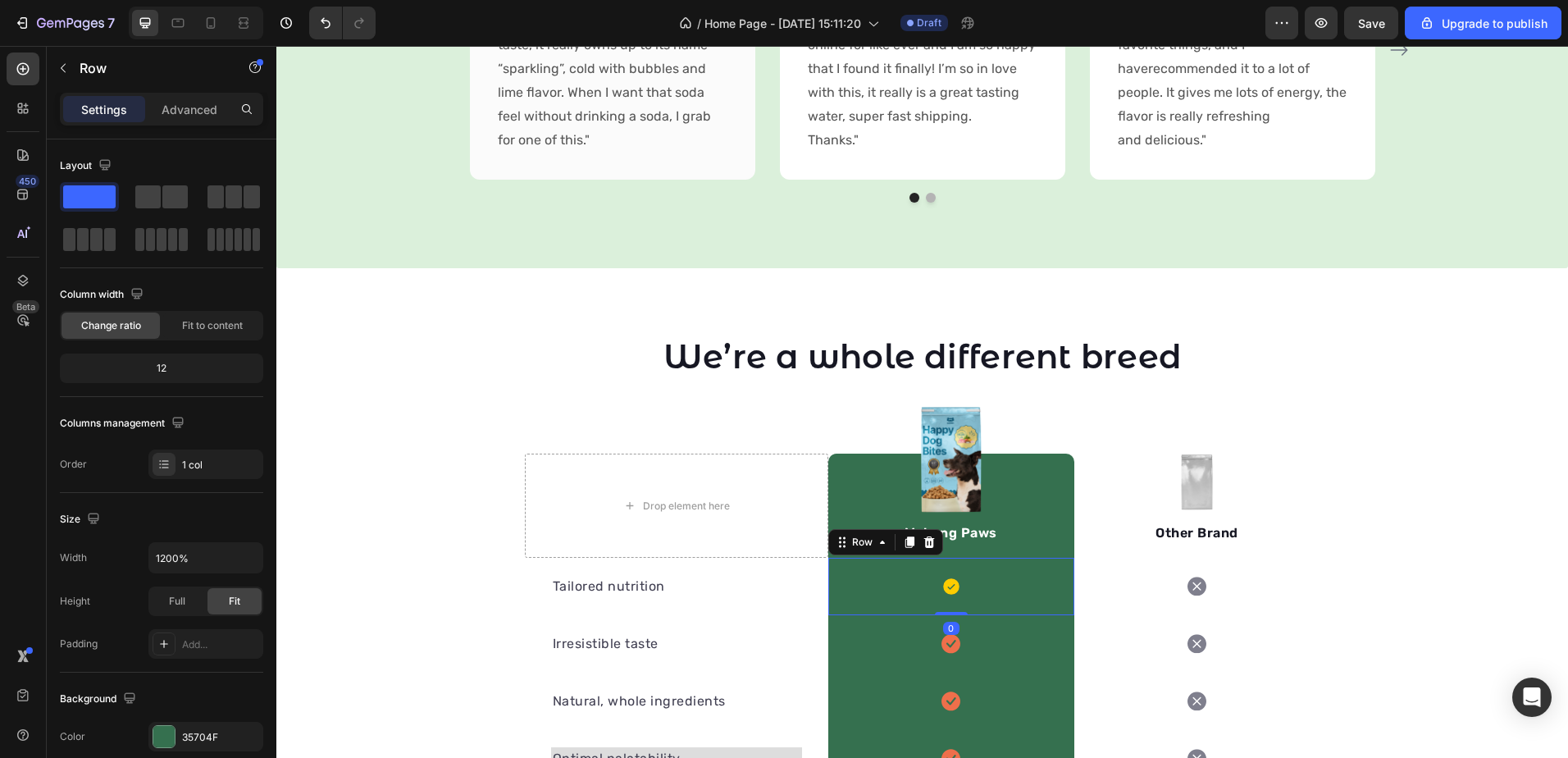
click at [856, 584] on div "Icon Row 0" at bounding box center [952, 586] width 246 height 57
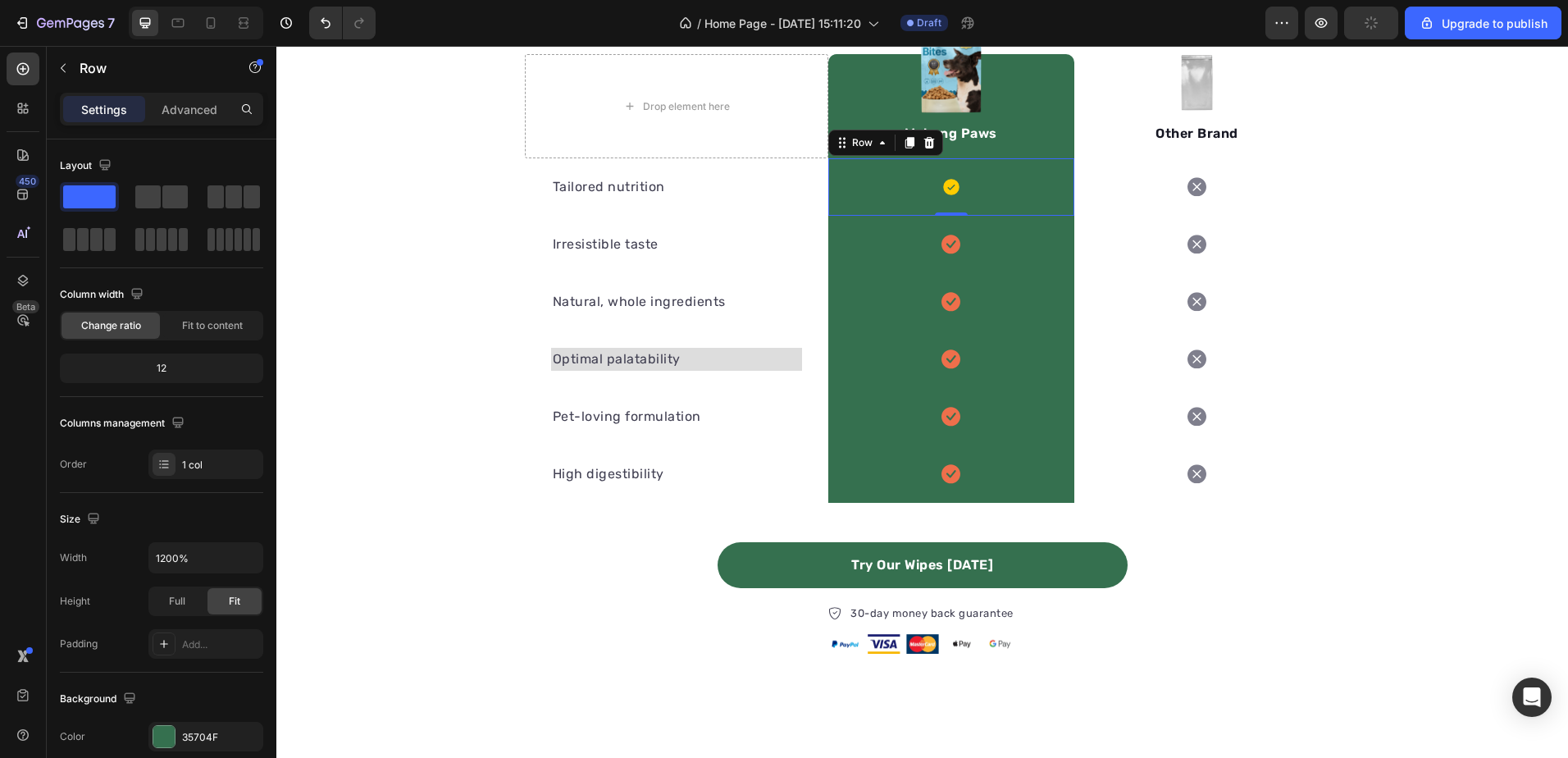
scroll to position [1884, 0]
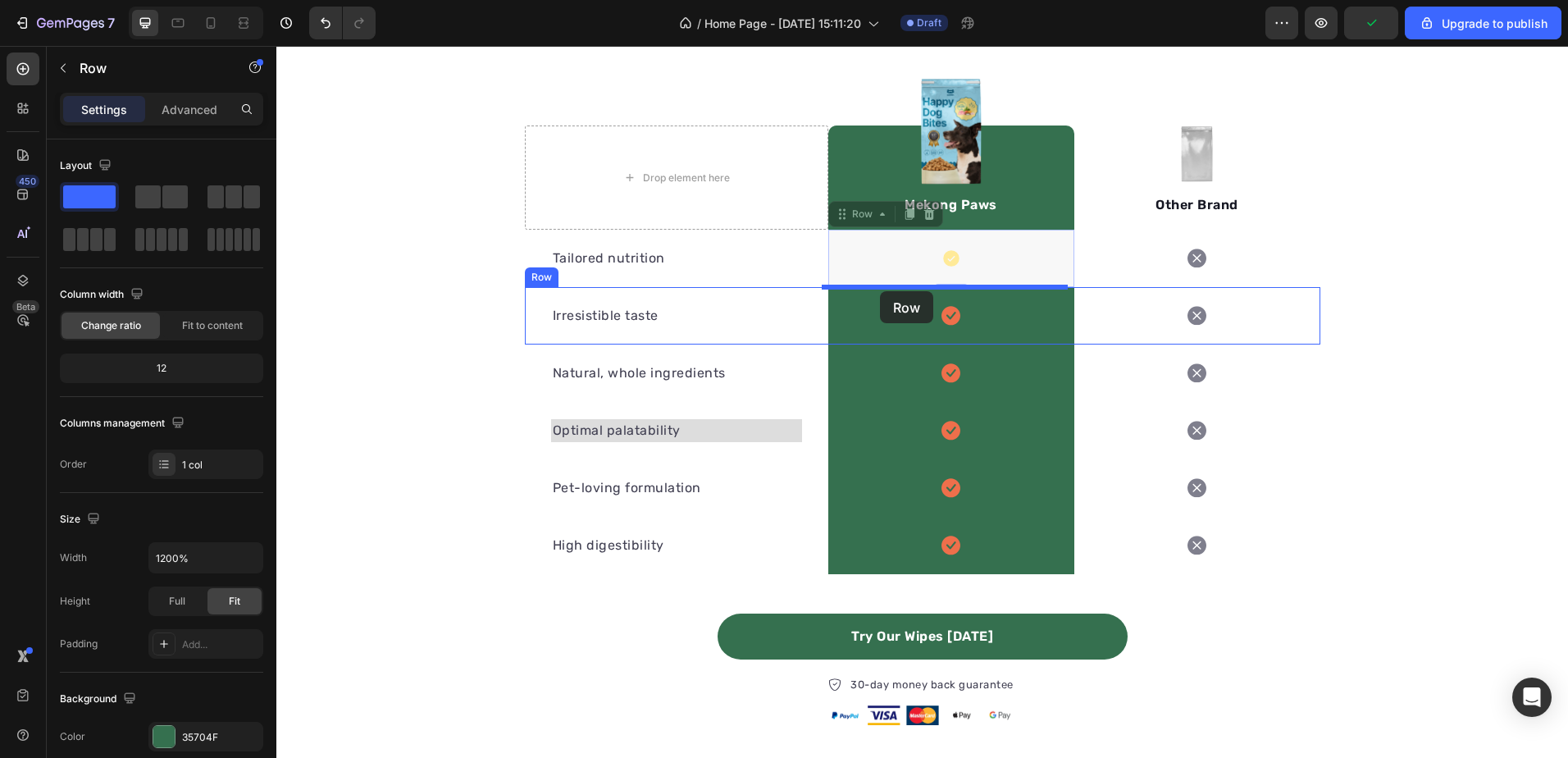
drag, startPoint x: 877, startPoint y: 250, endPoint x: 880, endPoint y: 291, distance: 41.1
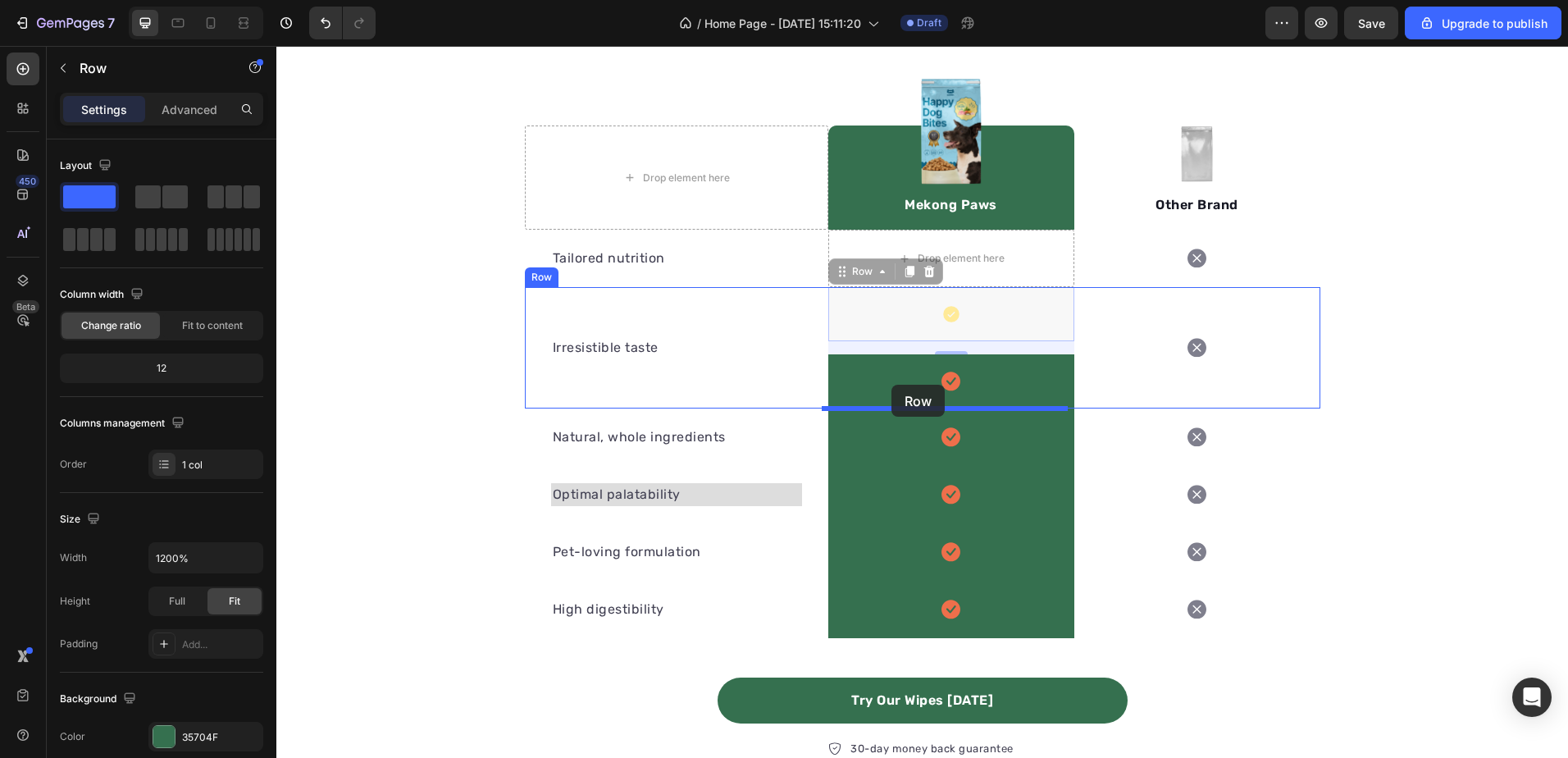
drag, startPoint x: 888, startPoint y: 310, endPoint x: 892, endPoint y: 384, distance: 74.1
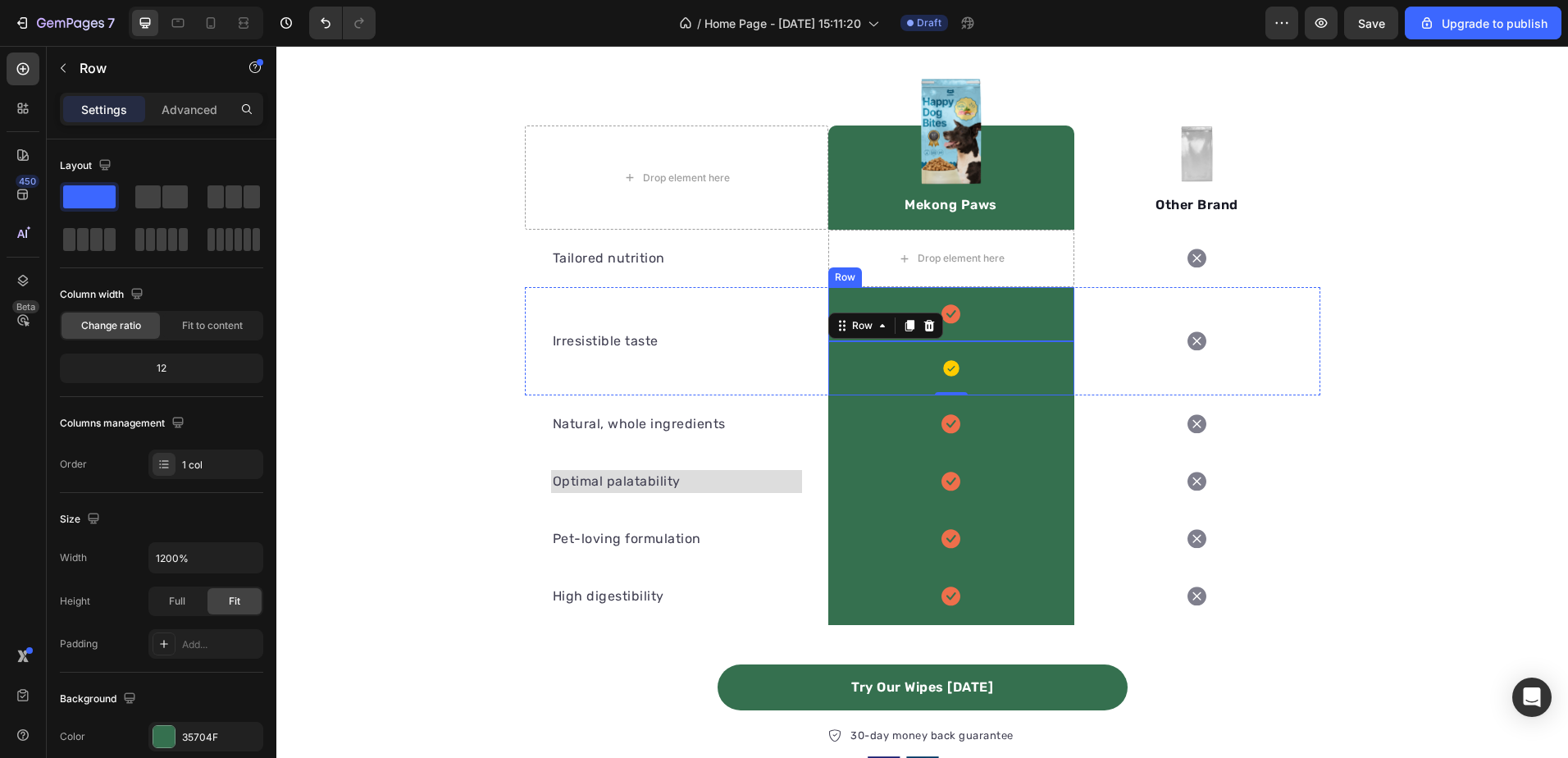
click at [978, 301] on div "Icon Row" at bounding box center [952, 314] width 246 height 54
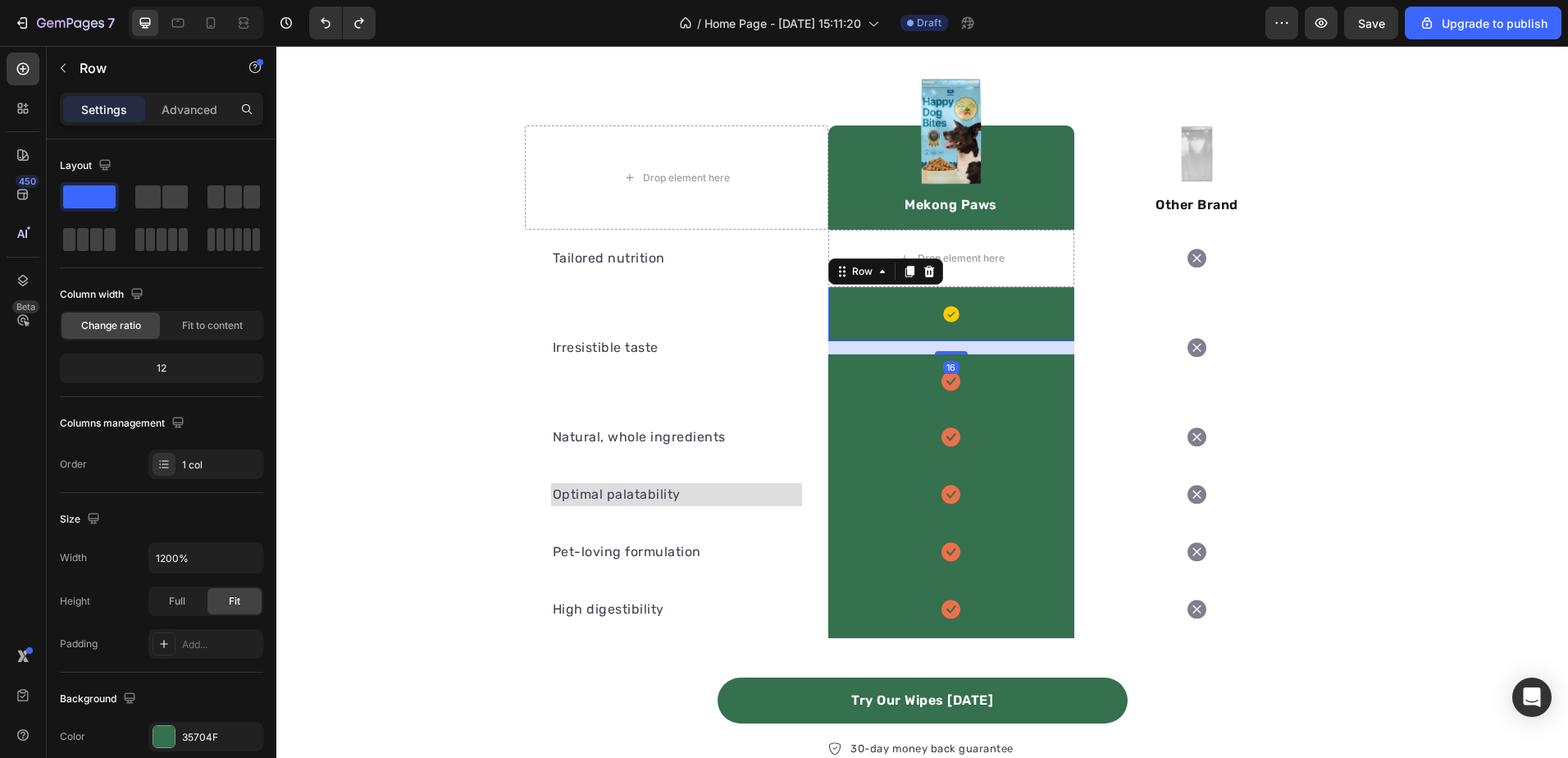
click at [971, 303] on div "Icon Row 16" at bounding box center [952, 314] width 246 height 54
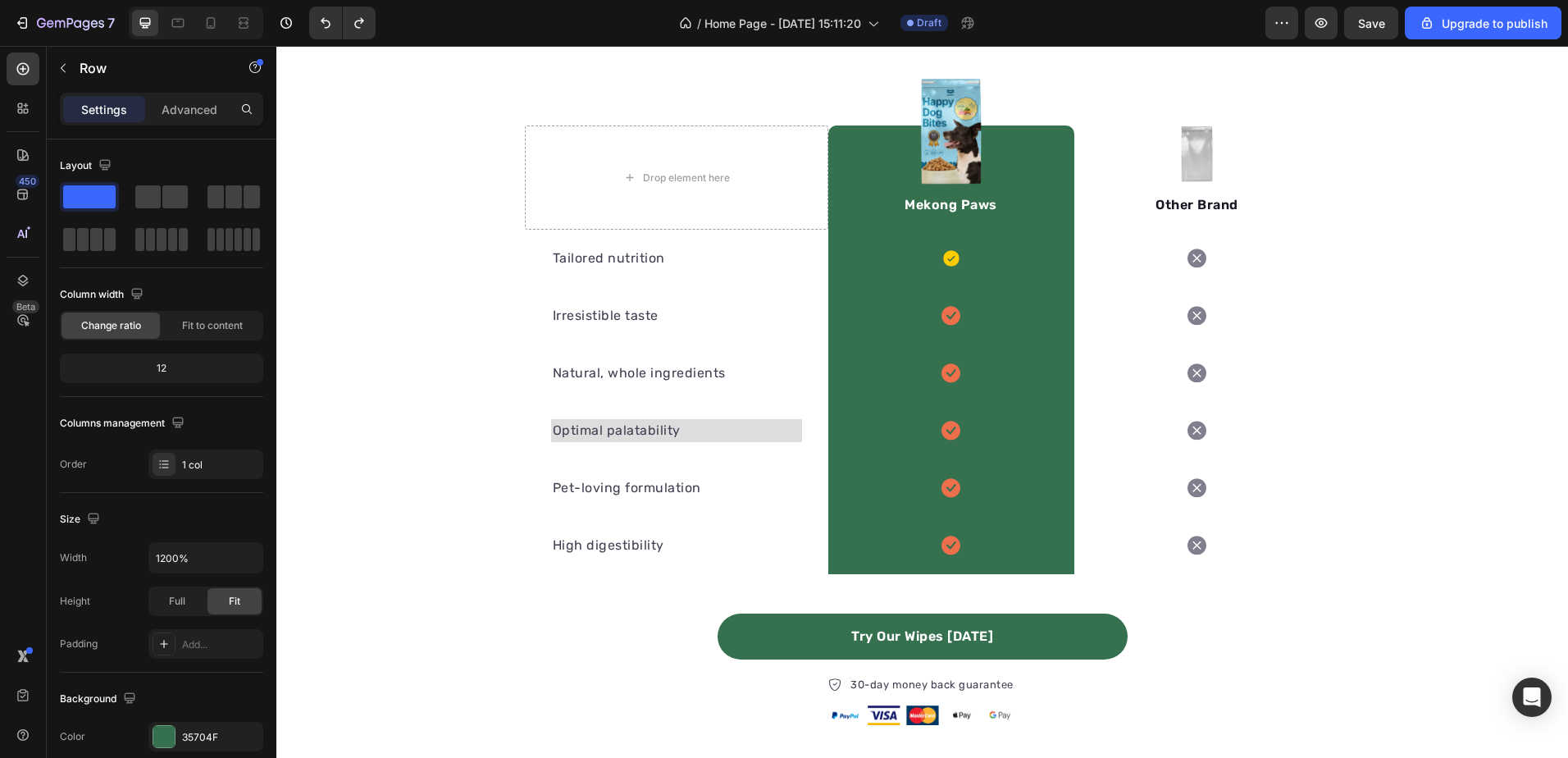
click at [976, 269] on div "Icon Row" at bounding box center [952, 259] width 246 height 57
click at [973, 253] on div "Icon Row" at bounding box center [952, 259] width 246 height 57
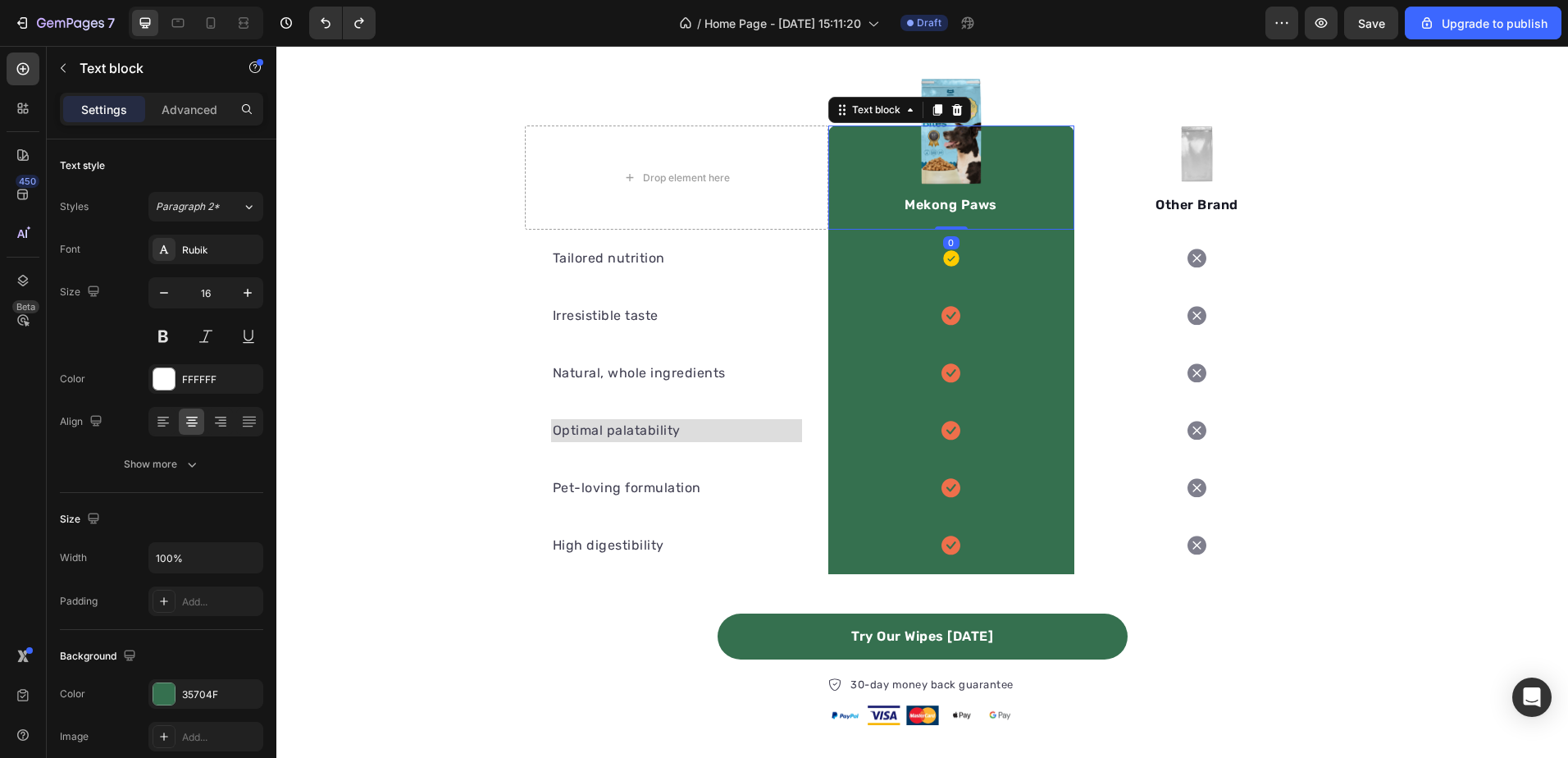
click at [830, 214] on p "Mekong Paws" at bounding box center [951, 205] width 243 height 20
click at [842, 235] on div "Icon Row" at bounding box center [952, 259] width 246 height 57
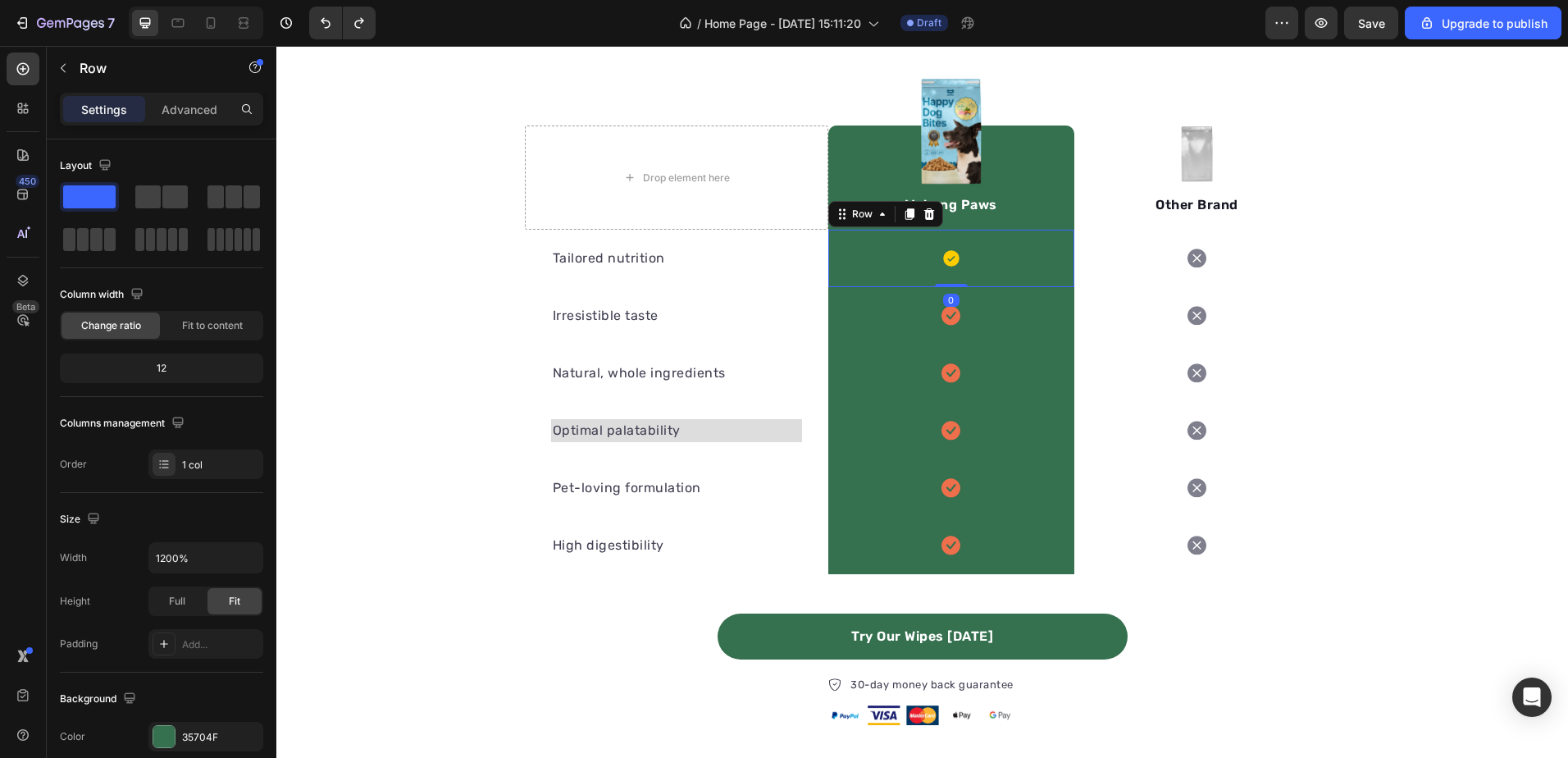
click at [848, 250] on div "Icon Row 0" at bounding box center [952, 259] width 246 height 57
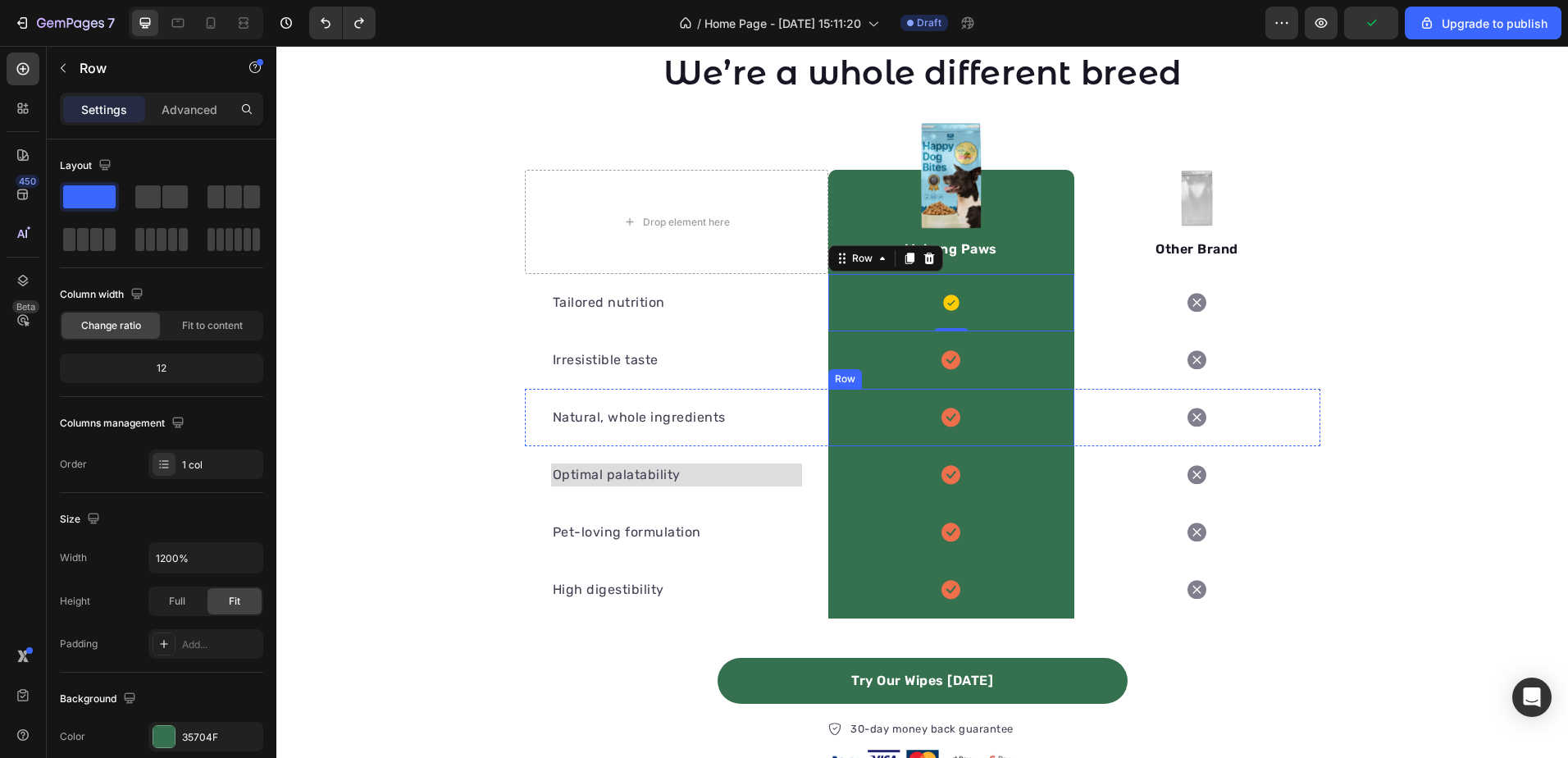
scroll to position [1802, 0]
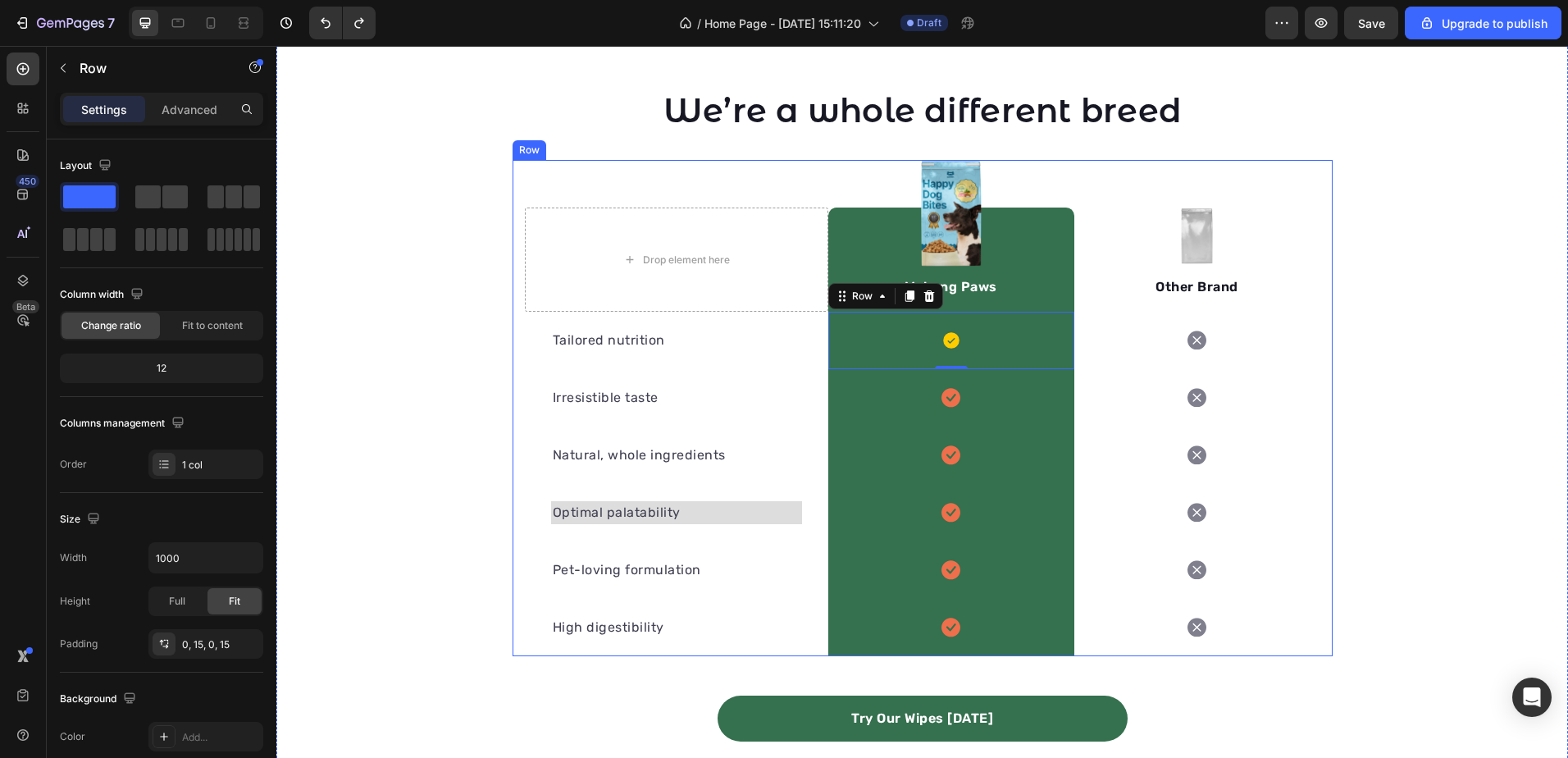
click at [513, 169] on div "Drop element here Image Mekong Paws Text block Row Image Other Brand Text block…" at bounding box center [922, 408] width 820 height 496
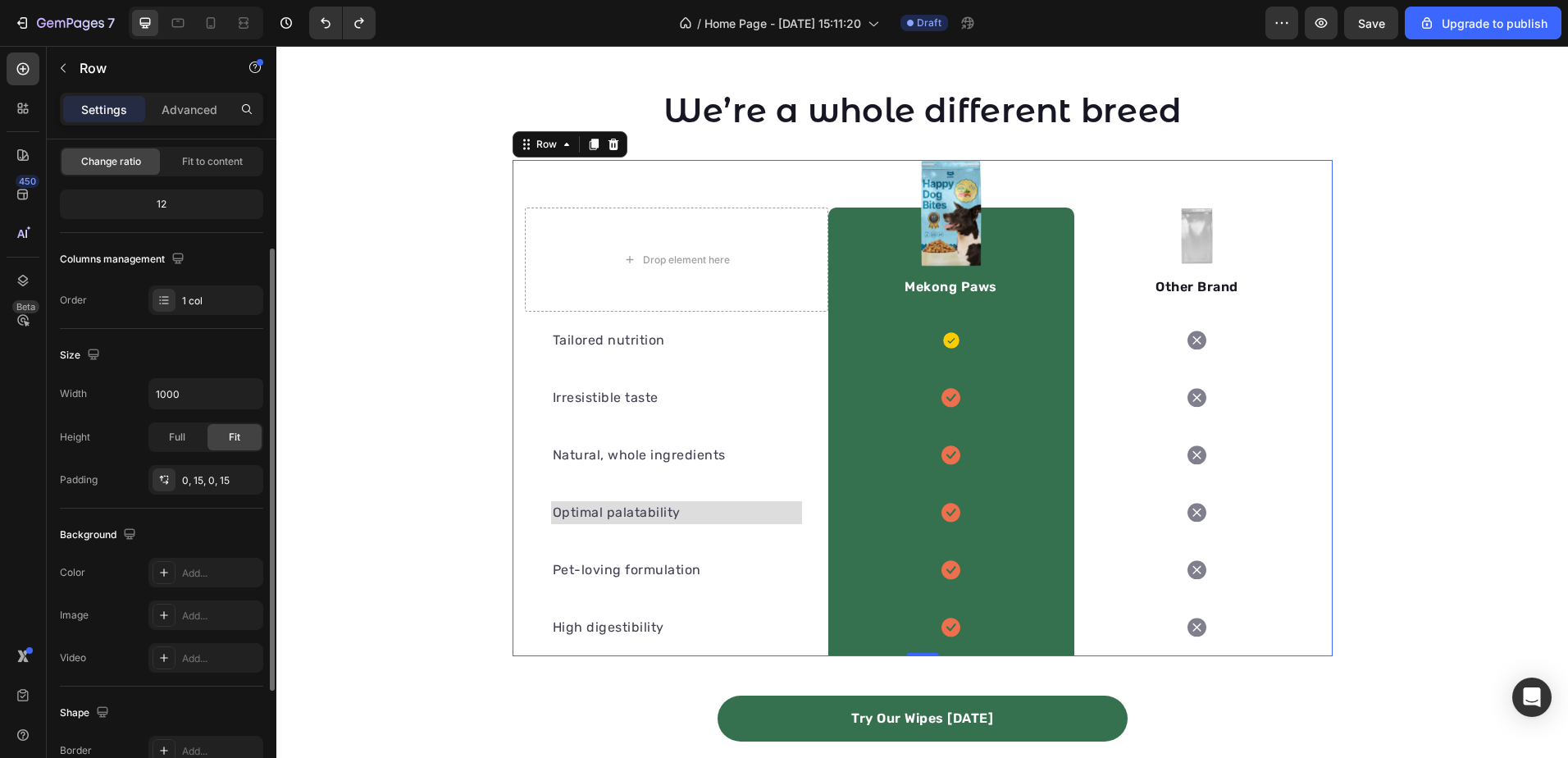
scroll to position [328, 0]
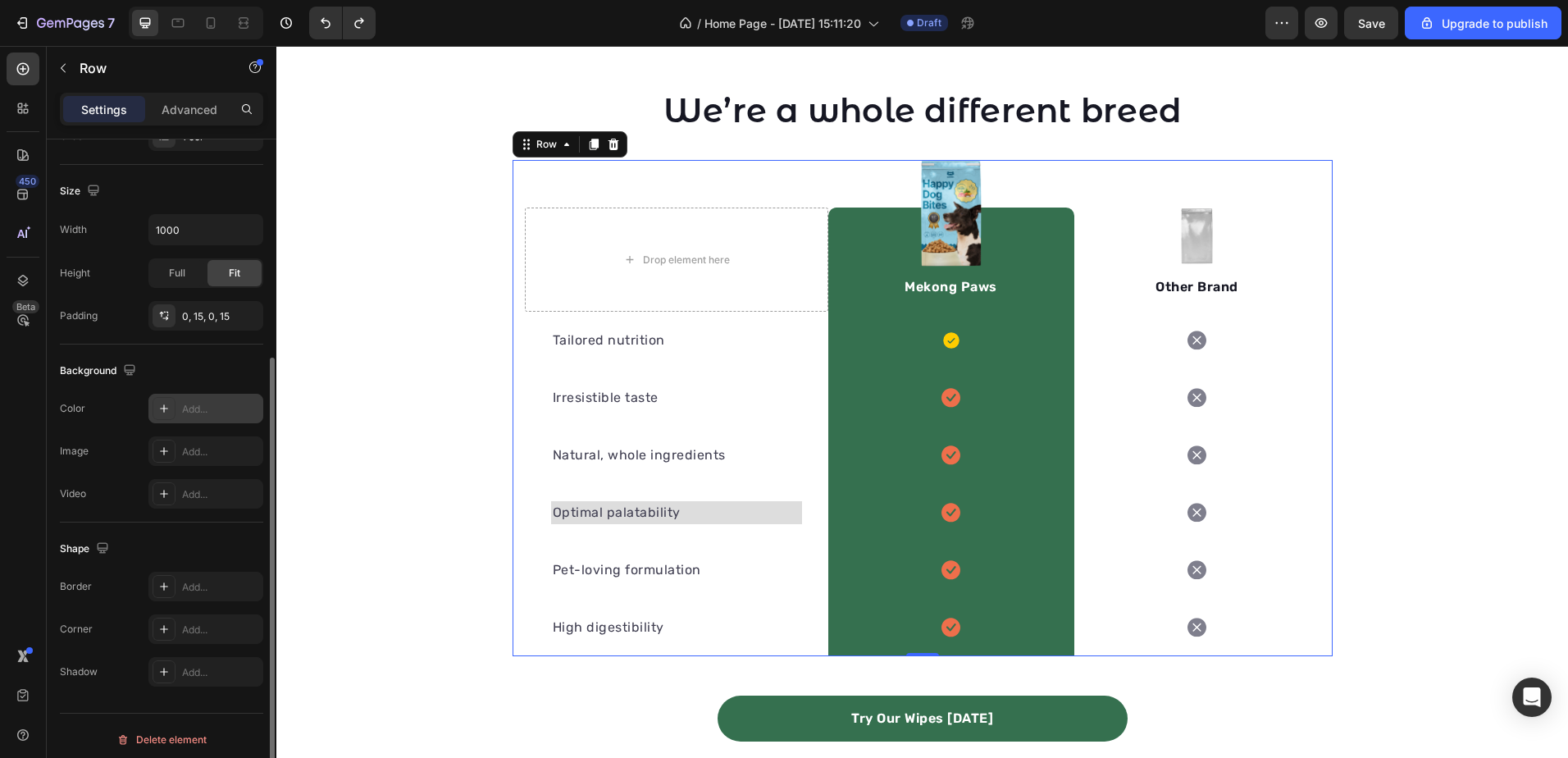
click at [181, 418] on div "Add..." at bounding box center [205, 408] width 115 height 29
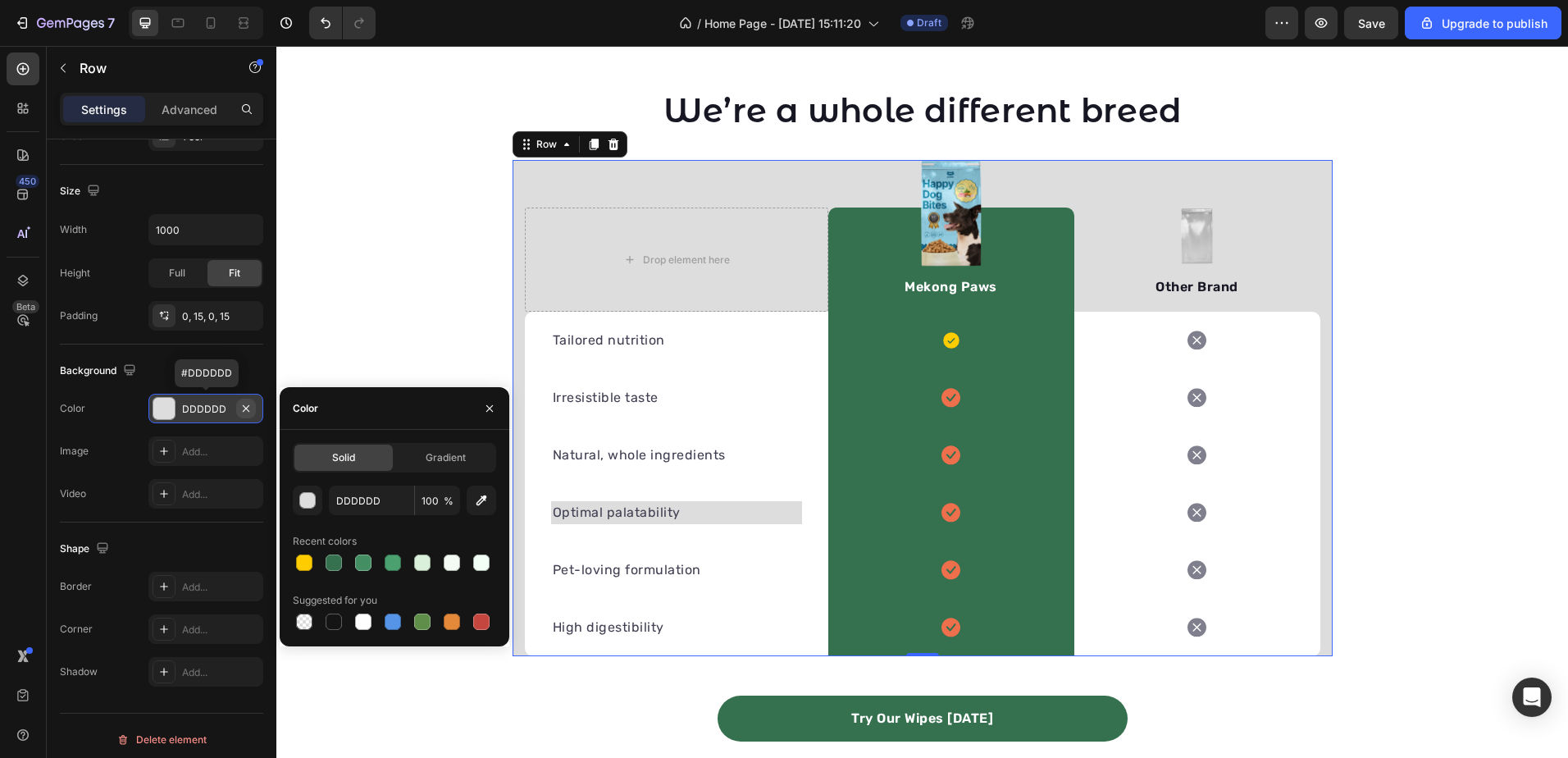
click at [250, 403] on icon "button" at bounding box center [246, 408] width 13 height 13
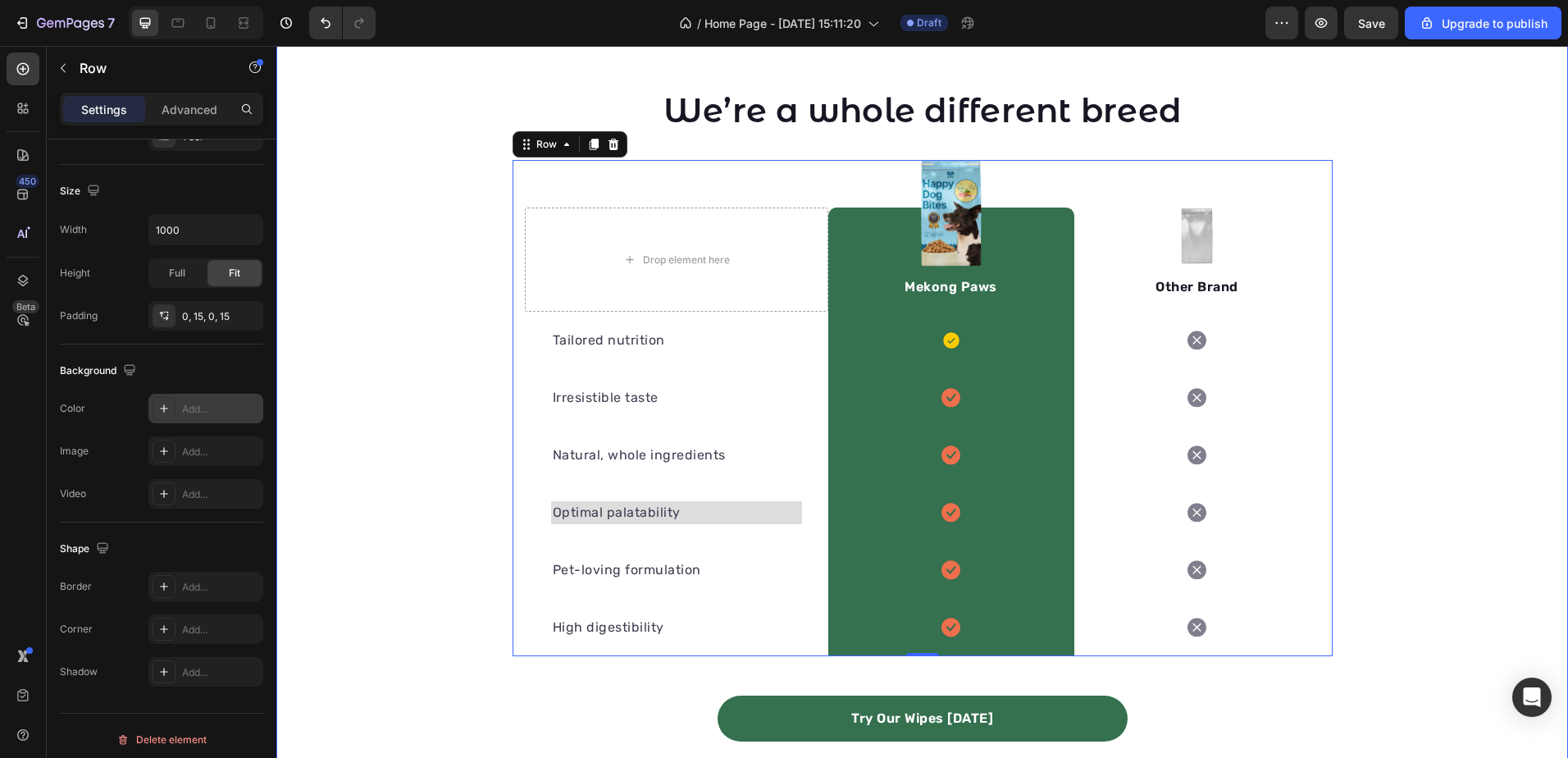
click at [365, 244] on div "We’re a whole different breed Heading Row Drop element here Image Mekong Paws T…" at bounding box center [922, 447] width 1292 height 720
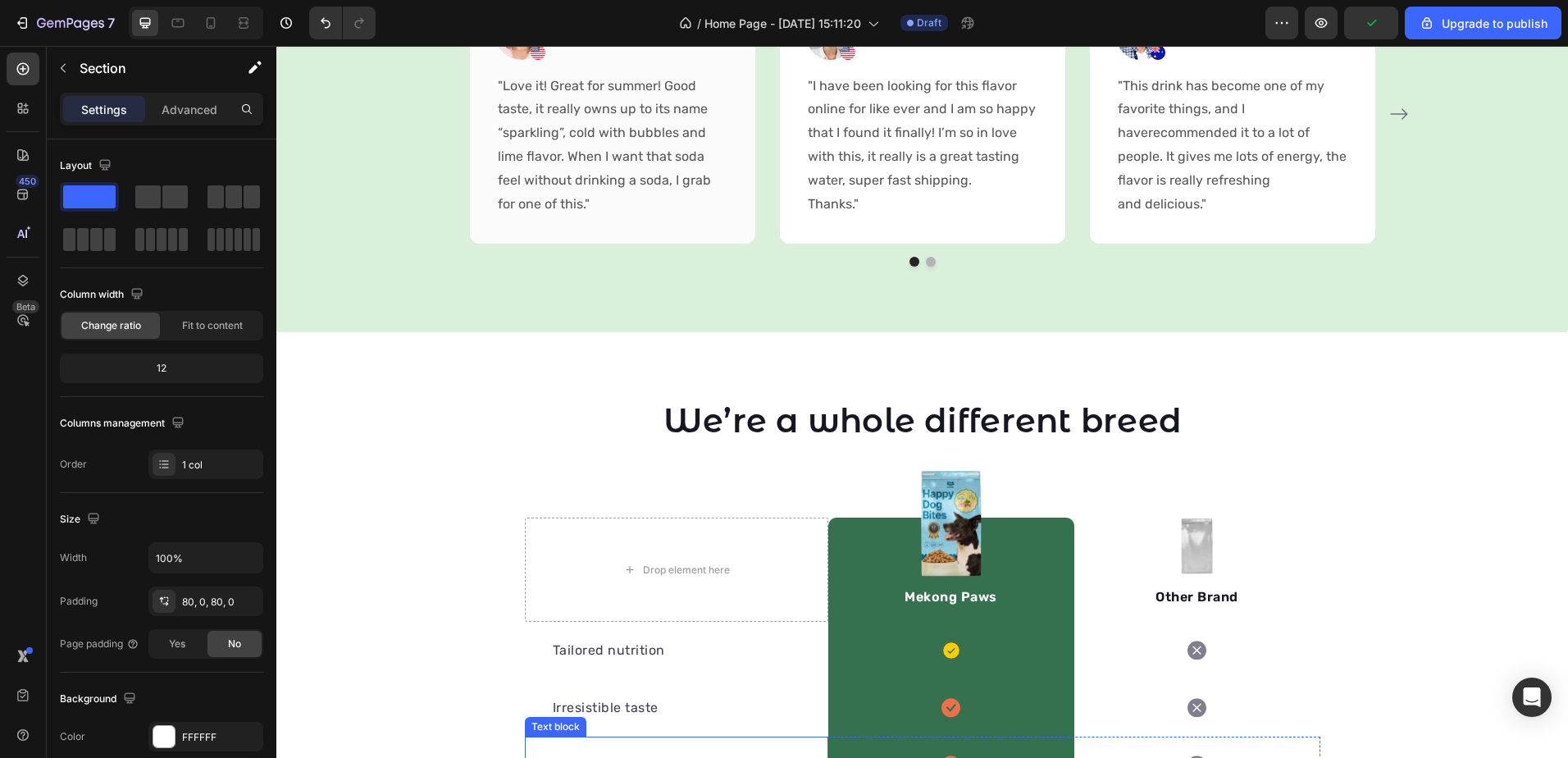
scroll to position [1474, 0]
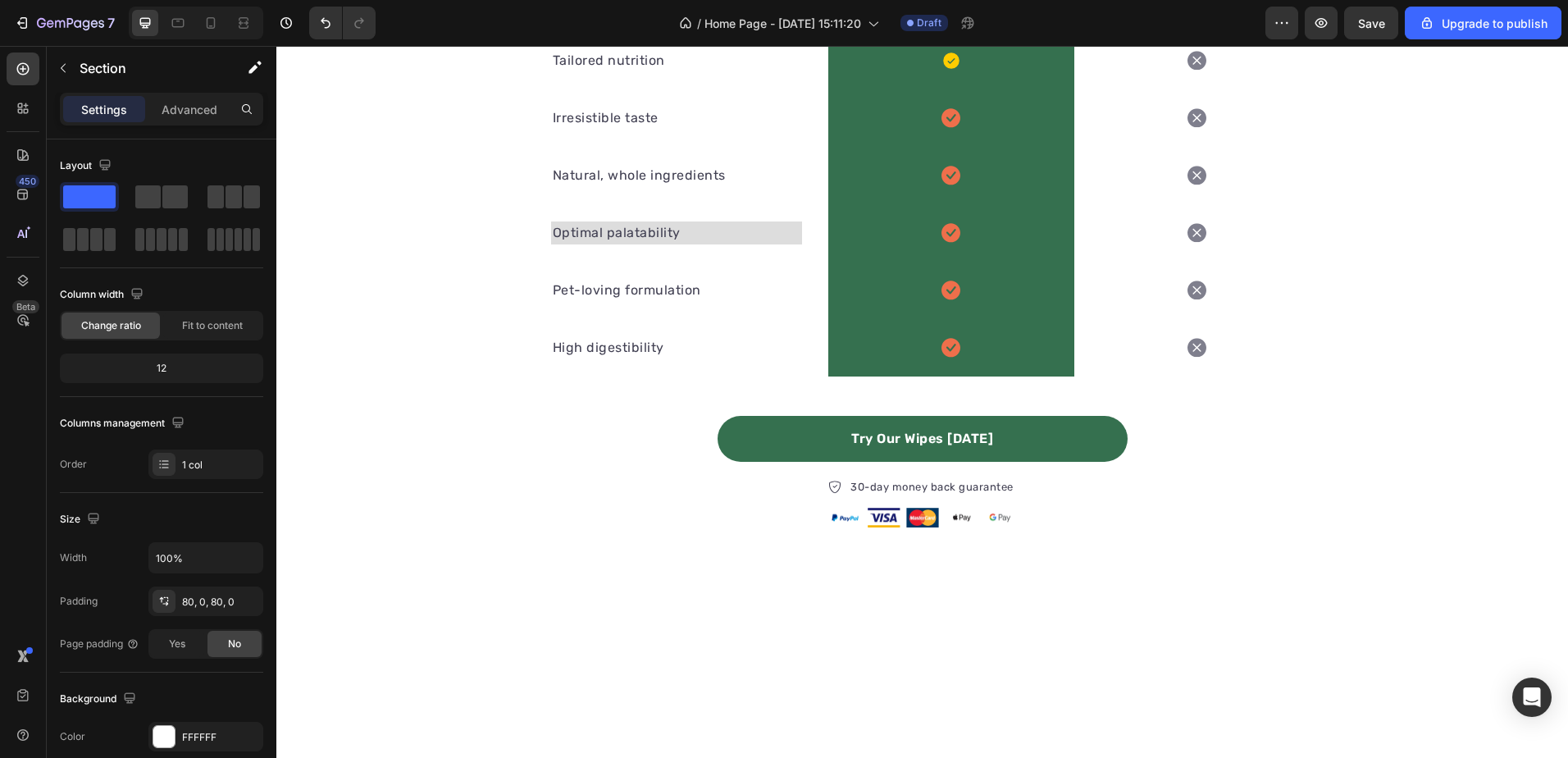
scroll to position [2212, 0]
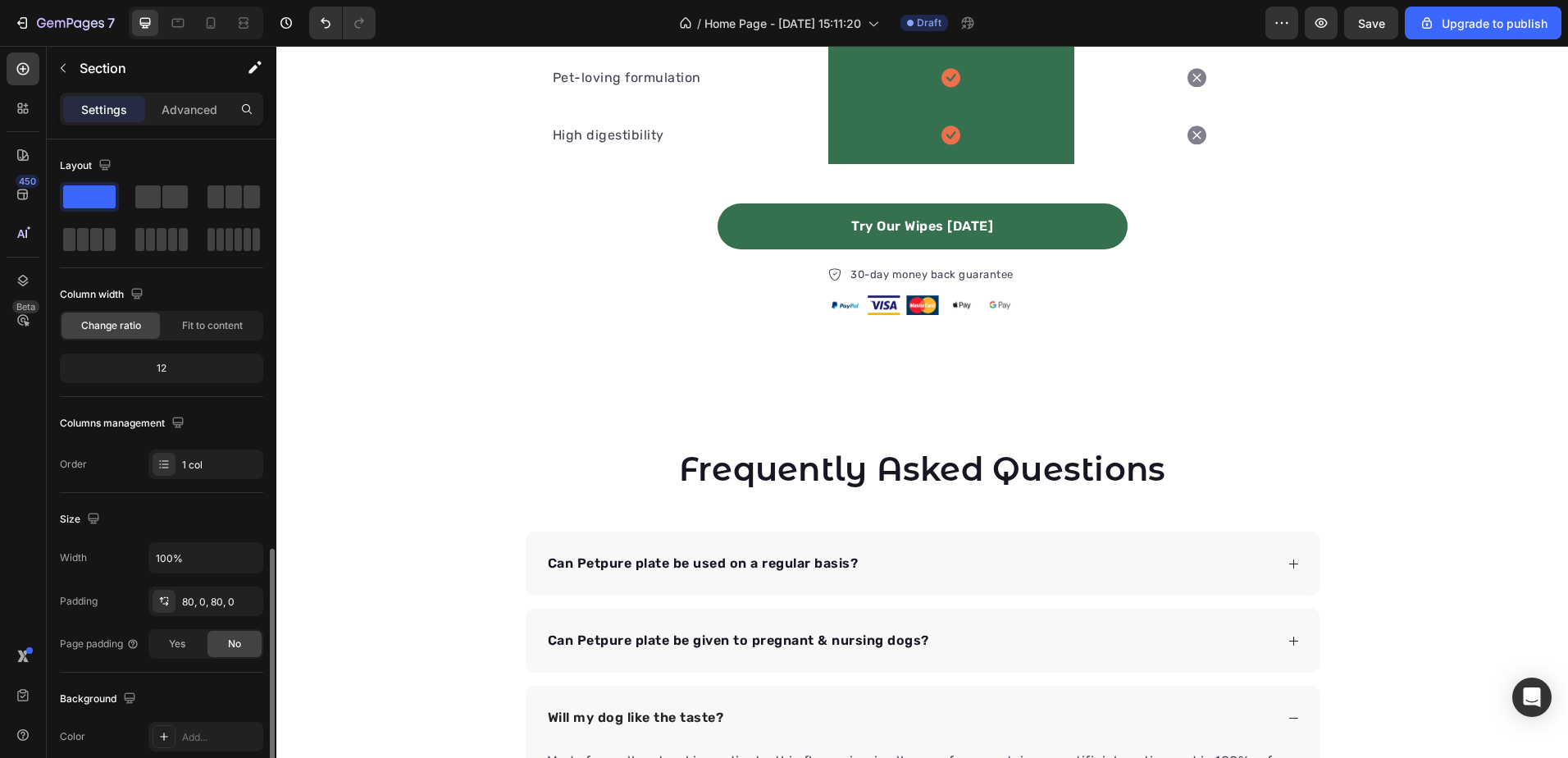
scroll to position [246, 0]
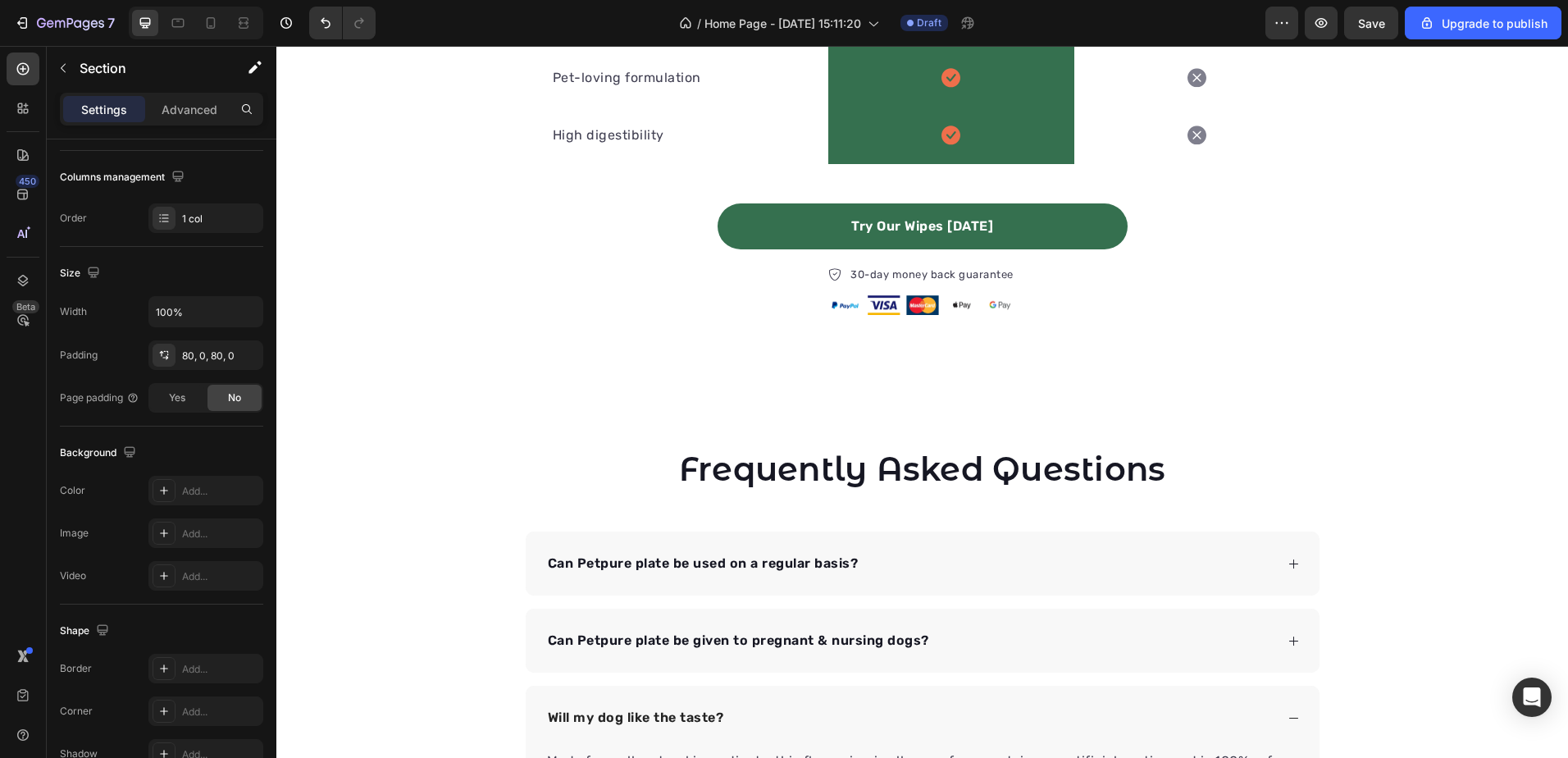
drag, startPoint x: 496, startPoint y: 422, endPoint x: 528, endPoint y: 395, distance: 41.9
click at [495, 419] on div "Frequently Asked Questions Heading Can Petpure plate be used on a regular basis…" at bounding box center [922, 744] width 1292 height 729
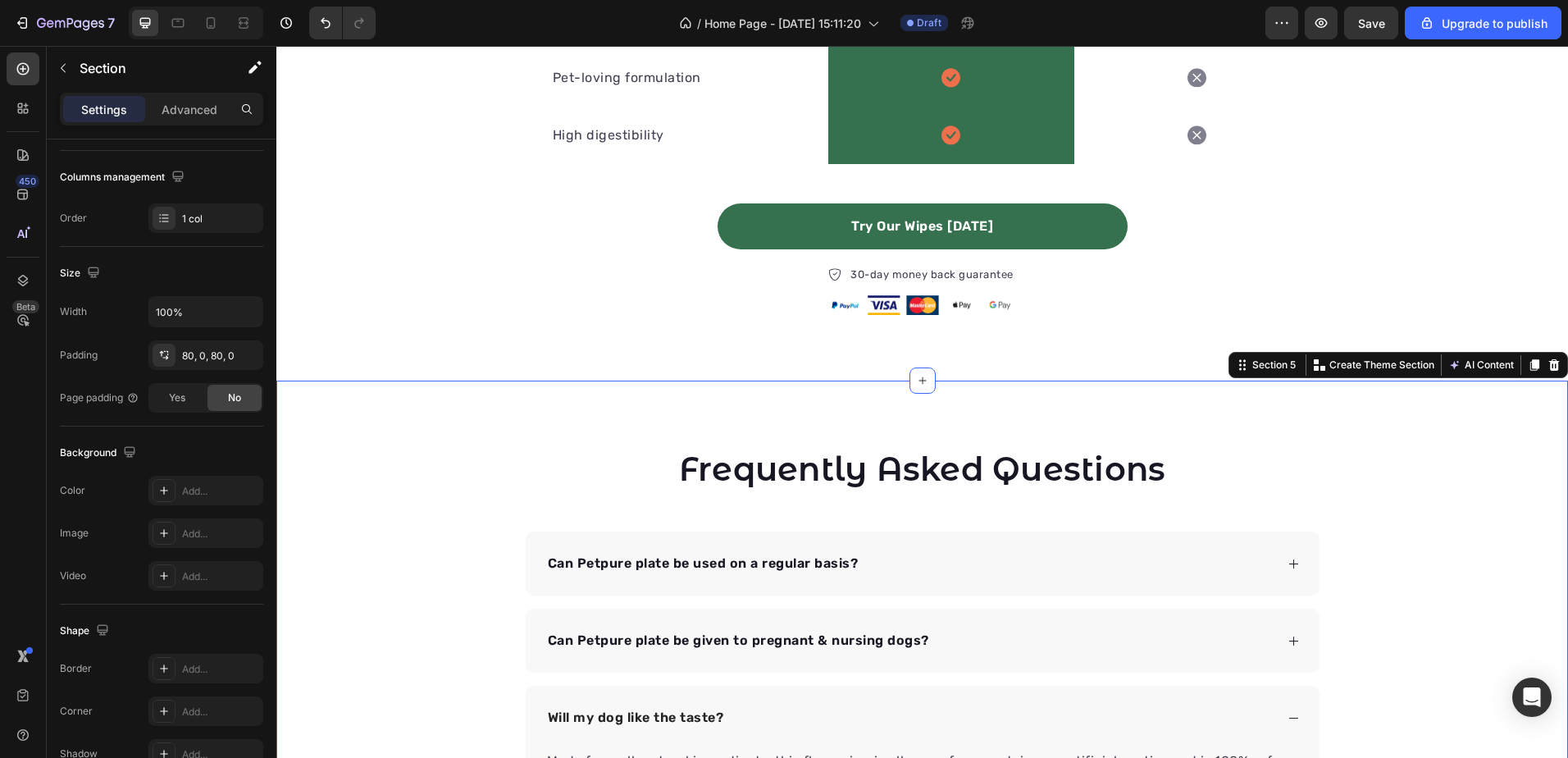
click at [715, 414] on div "Frequently Asked Questions Heading Can Petpure plate be used on a regular basis…" at bounding box center [922, 744] width 1292 height 729
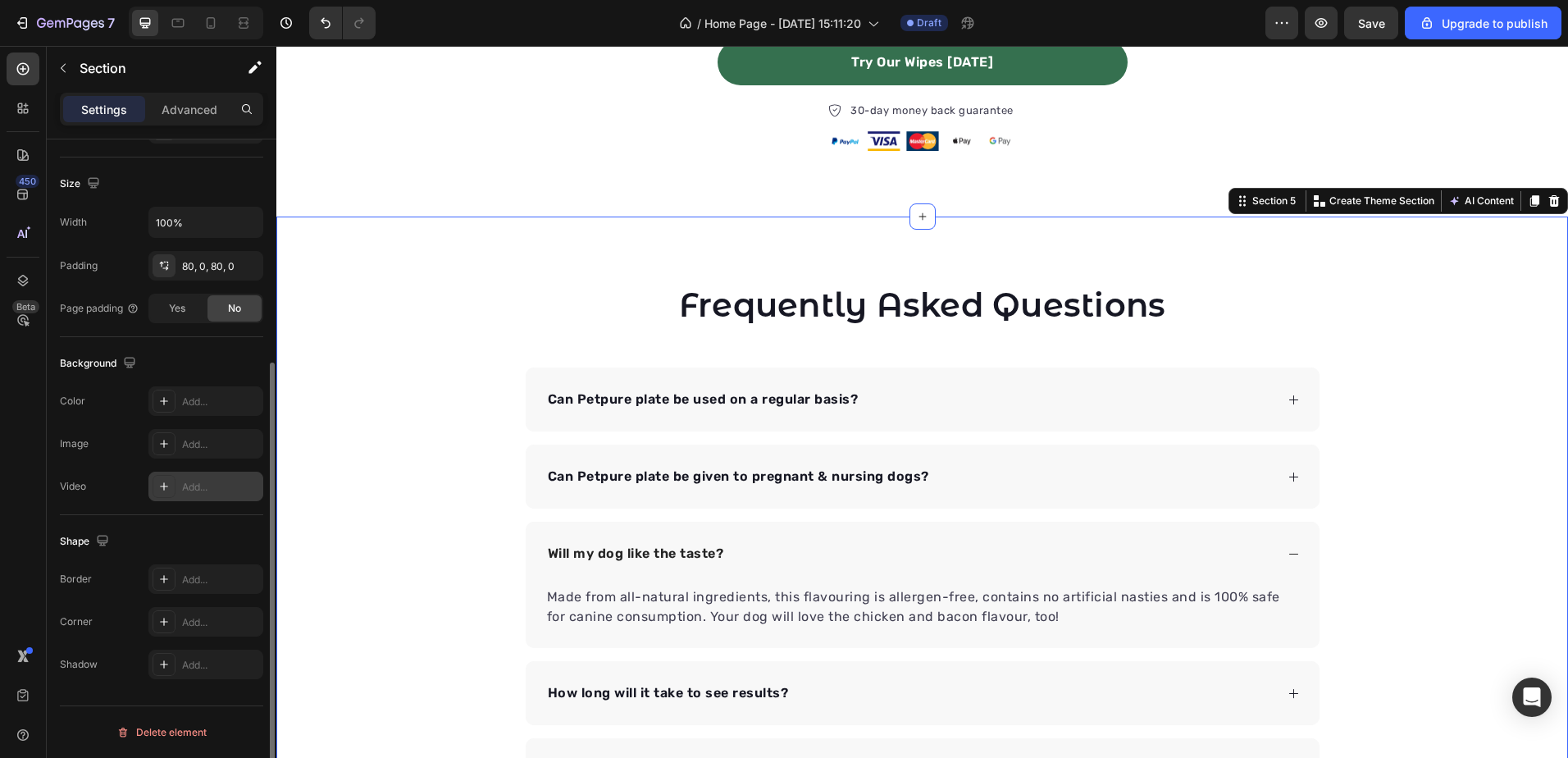
scroll to position [254, 0]
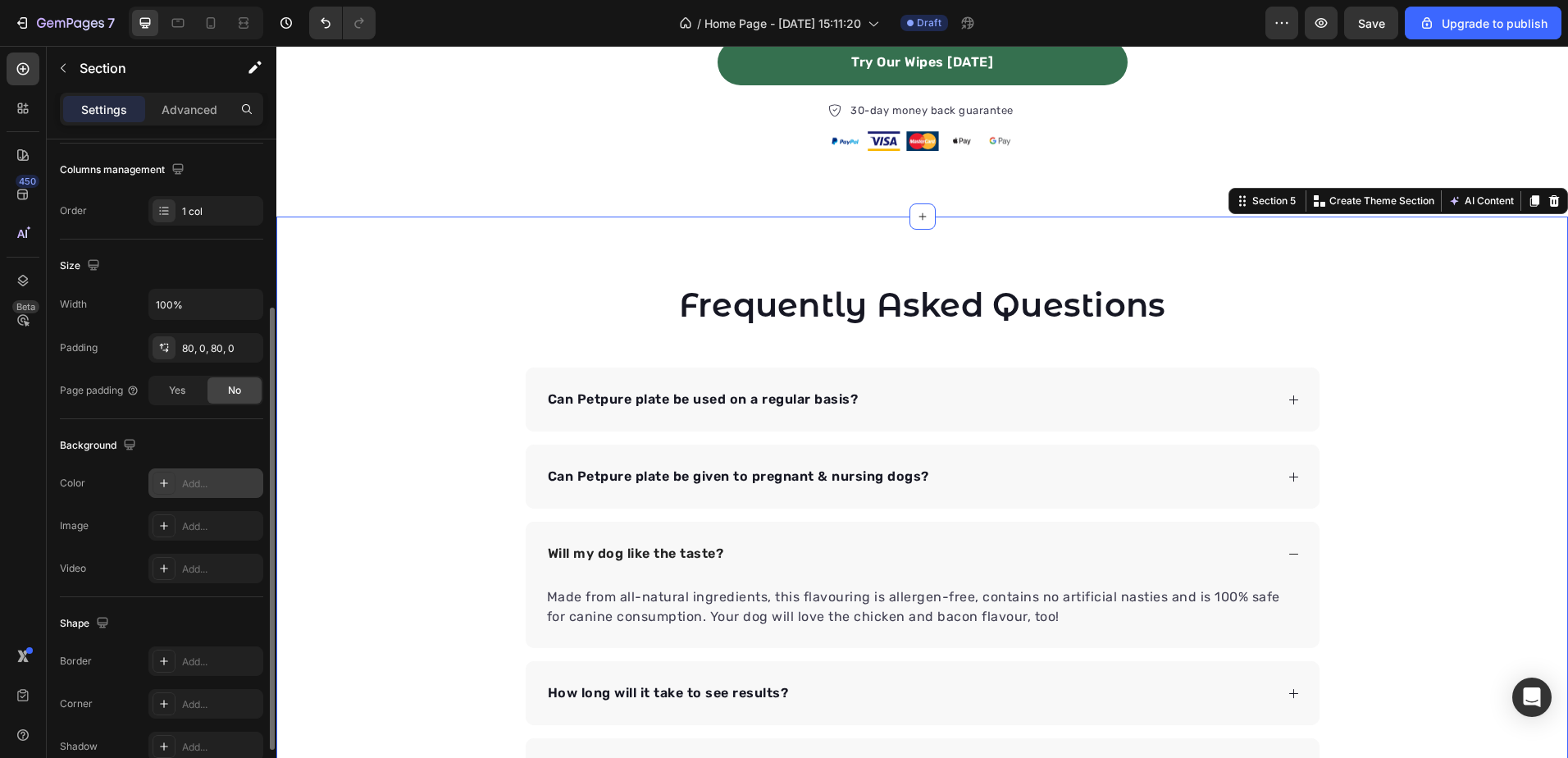
click at [220, 483] on div "Add..." at bounding box center [220, 484] width 77 height 15
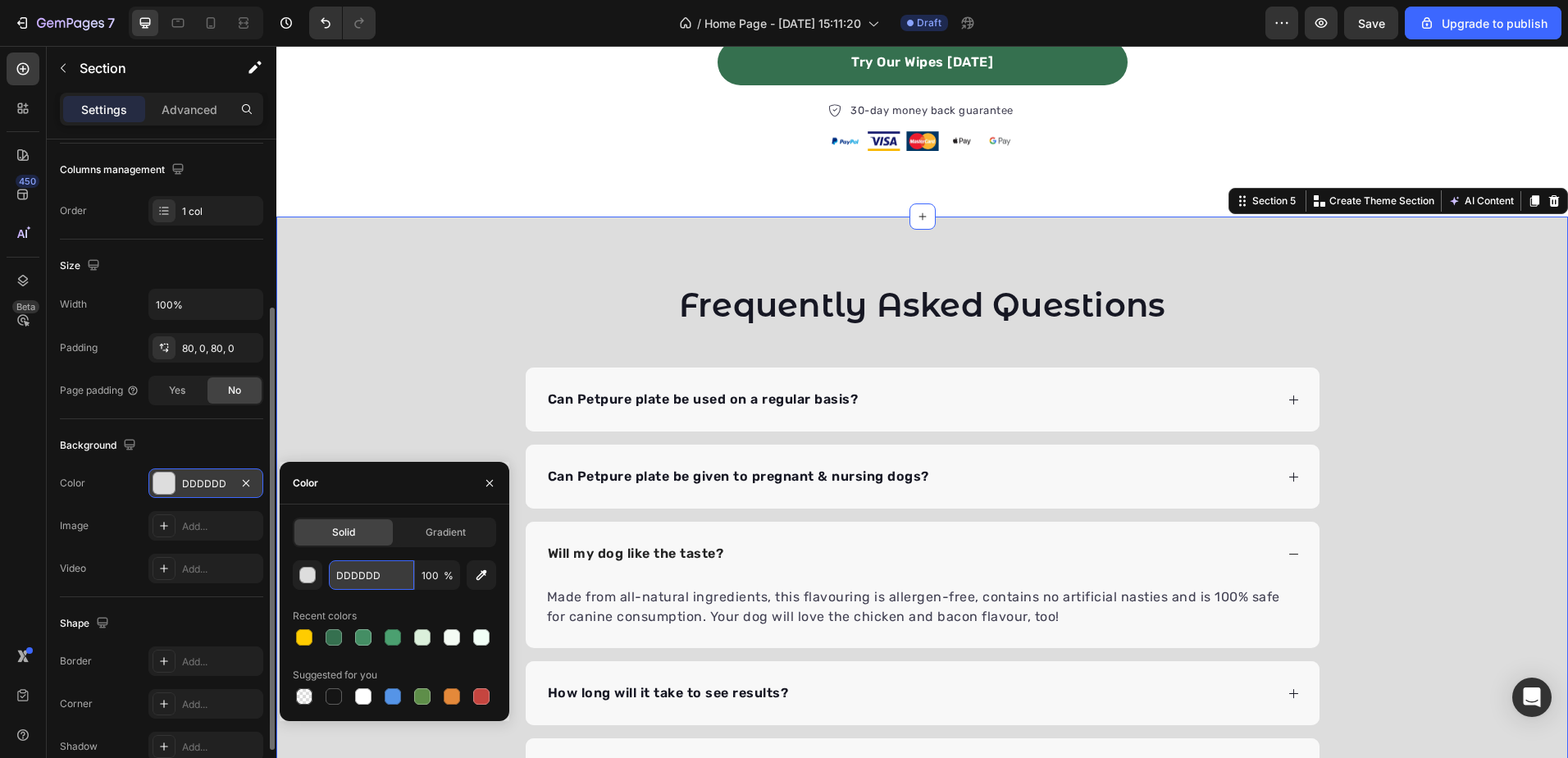
click at [378, 571] on input "DDDDDD" at bounding box center [372, 575] width 86 height 29
paste input "FFFFD0"
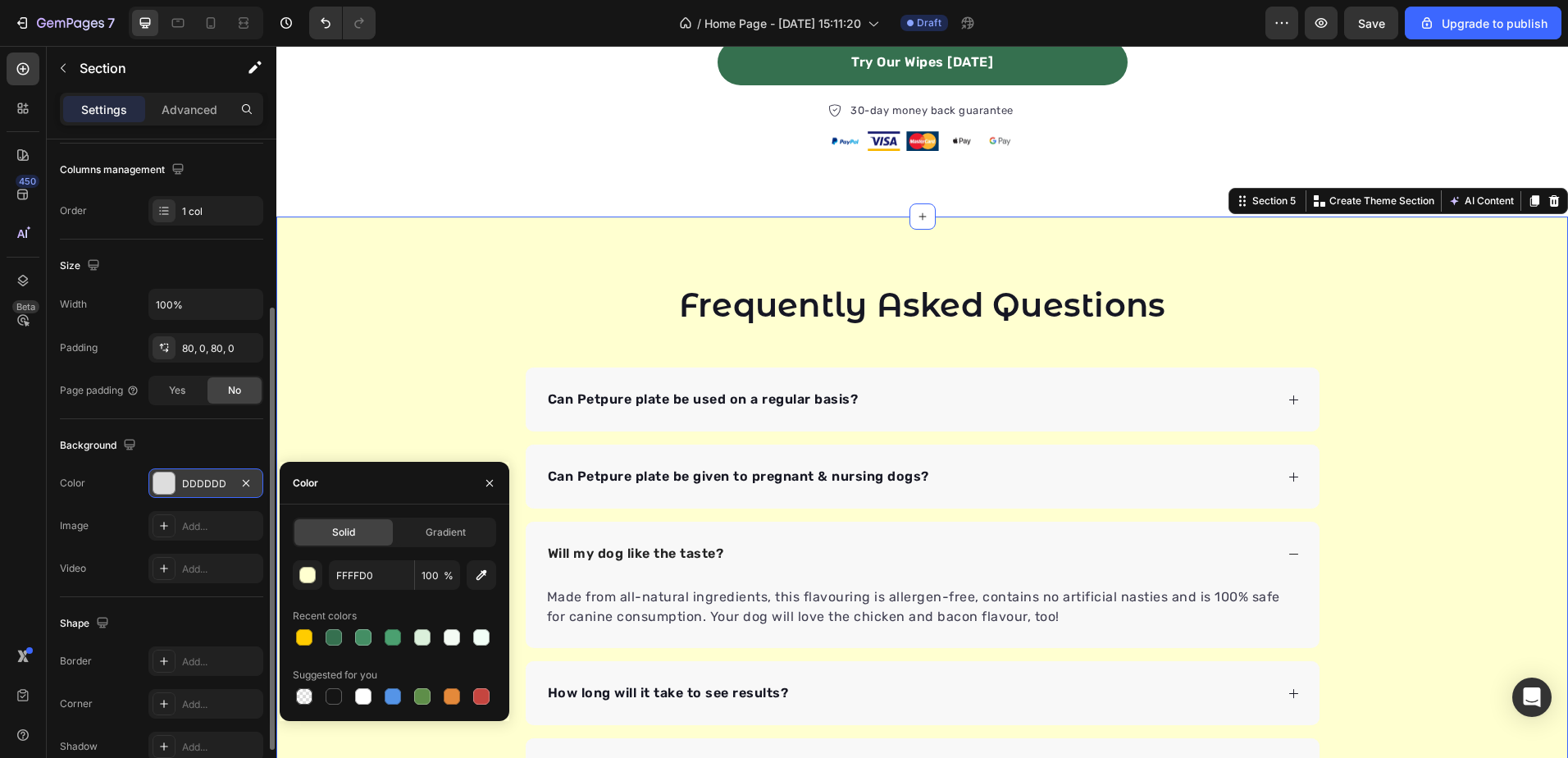
click at [436, 372] on div "Frequently Asked Questions Heading Can Petpure plate be used on a regular basis…" at bounding box center [922, 580] width 1292 height 597
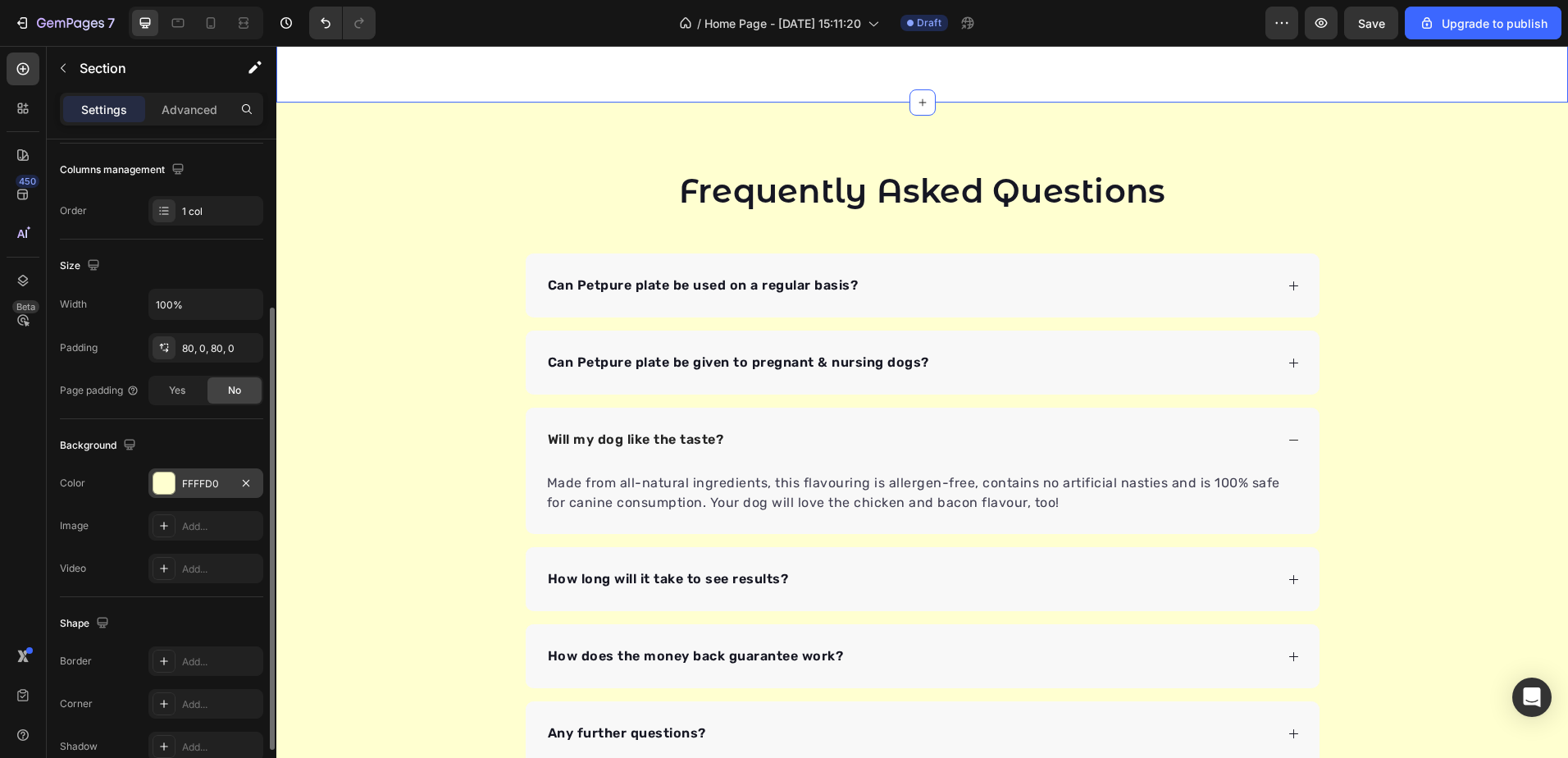
scroll to position [2703, 0]
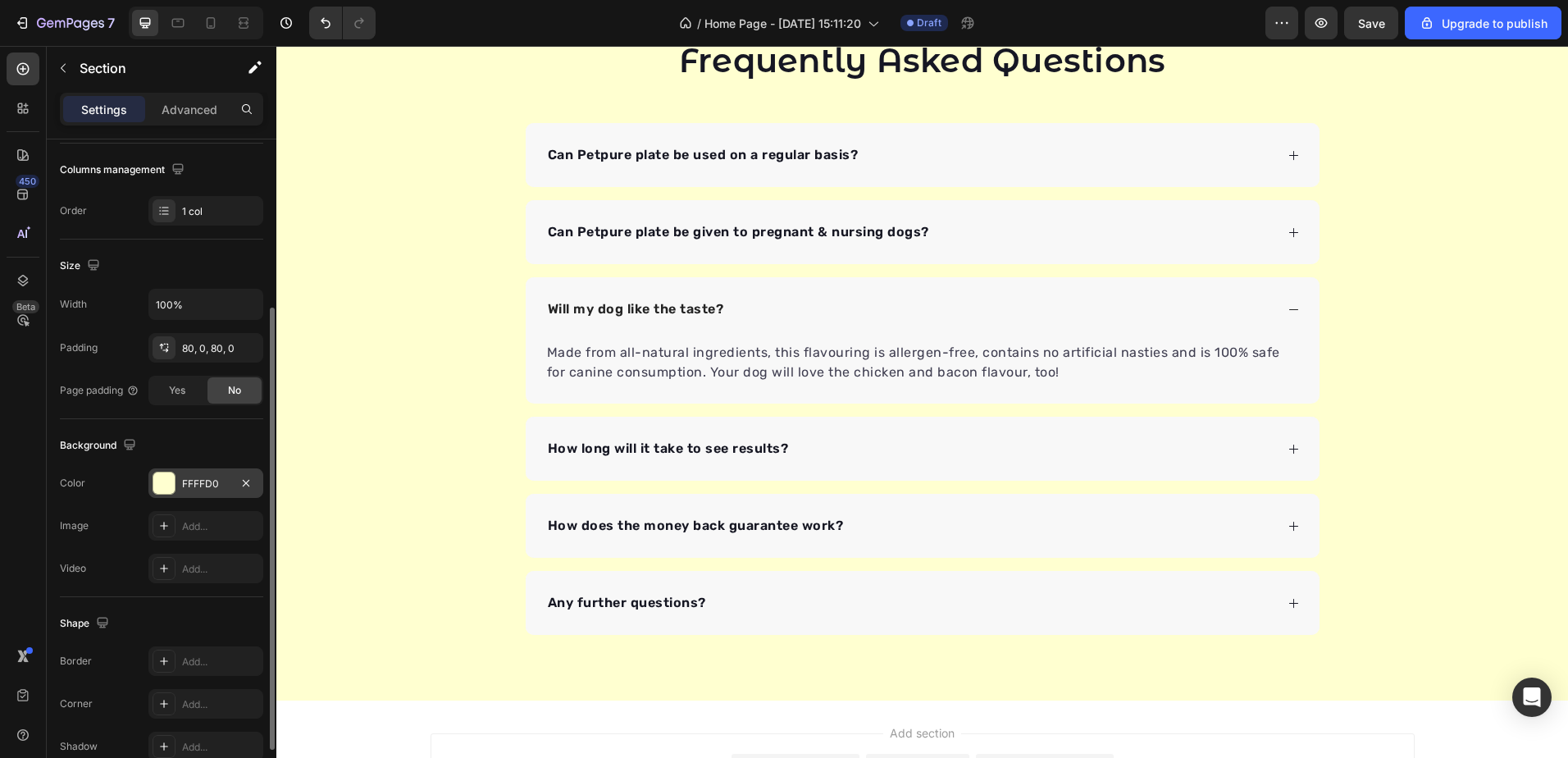
click at [438, 364] on div "Frequently Asked Questions Heading Can Petpure plate be used on a regular basis…" at bounding box center [922, 335] width 1292 height 597
click at [181, 481] on div "FFFFD0" at bounding box center [205, 483] width 115 height 29
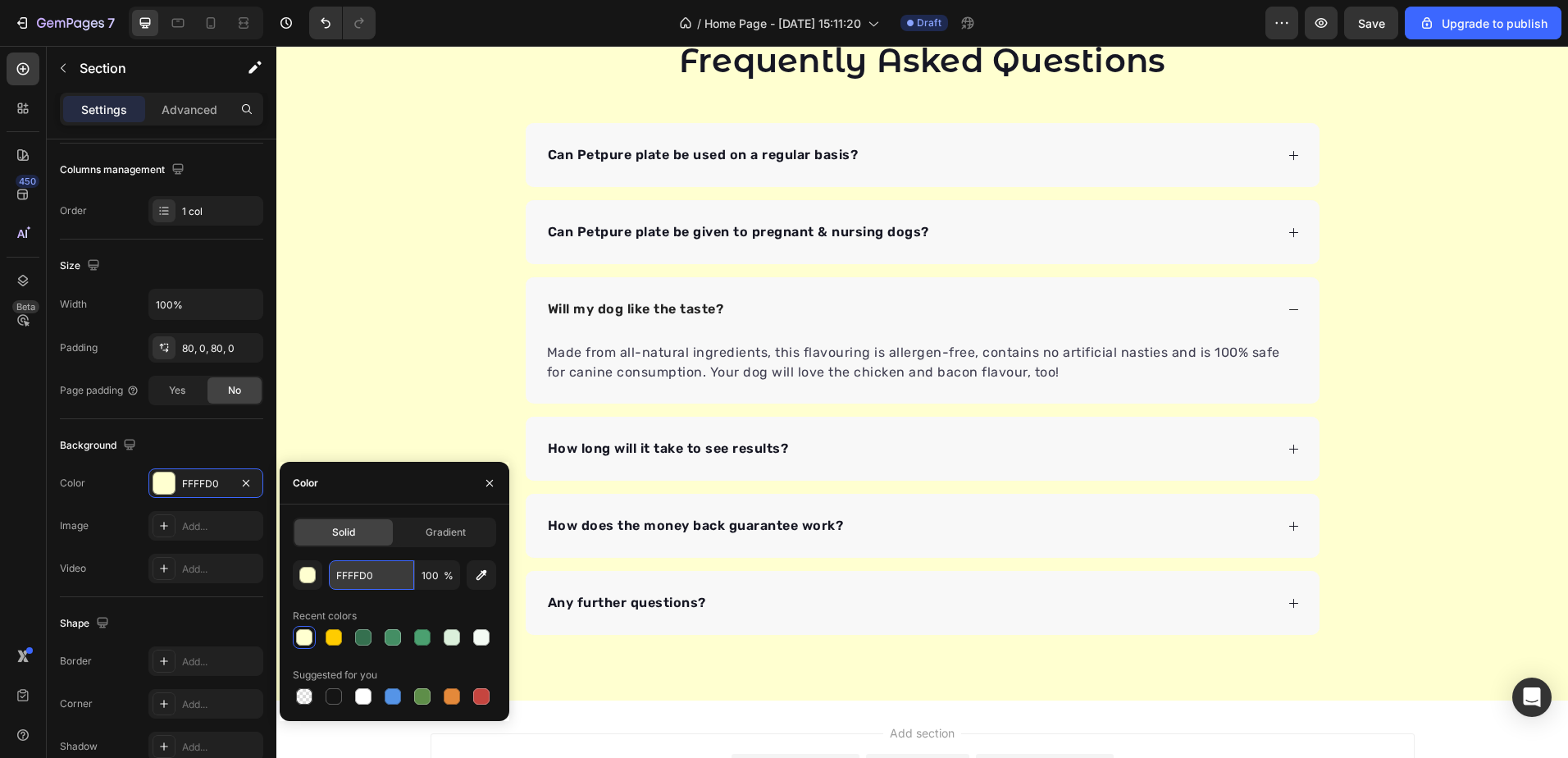
click at [367, 569] on input "FFFFD0" at bounding box center [372, 575] width 86 height 29
paste input "ED"
type input "FFFFED"
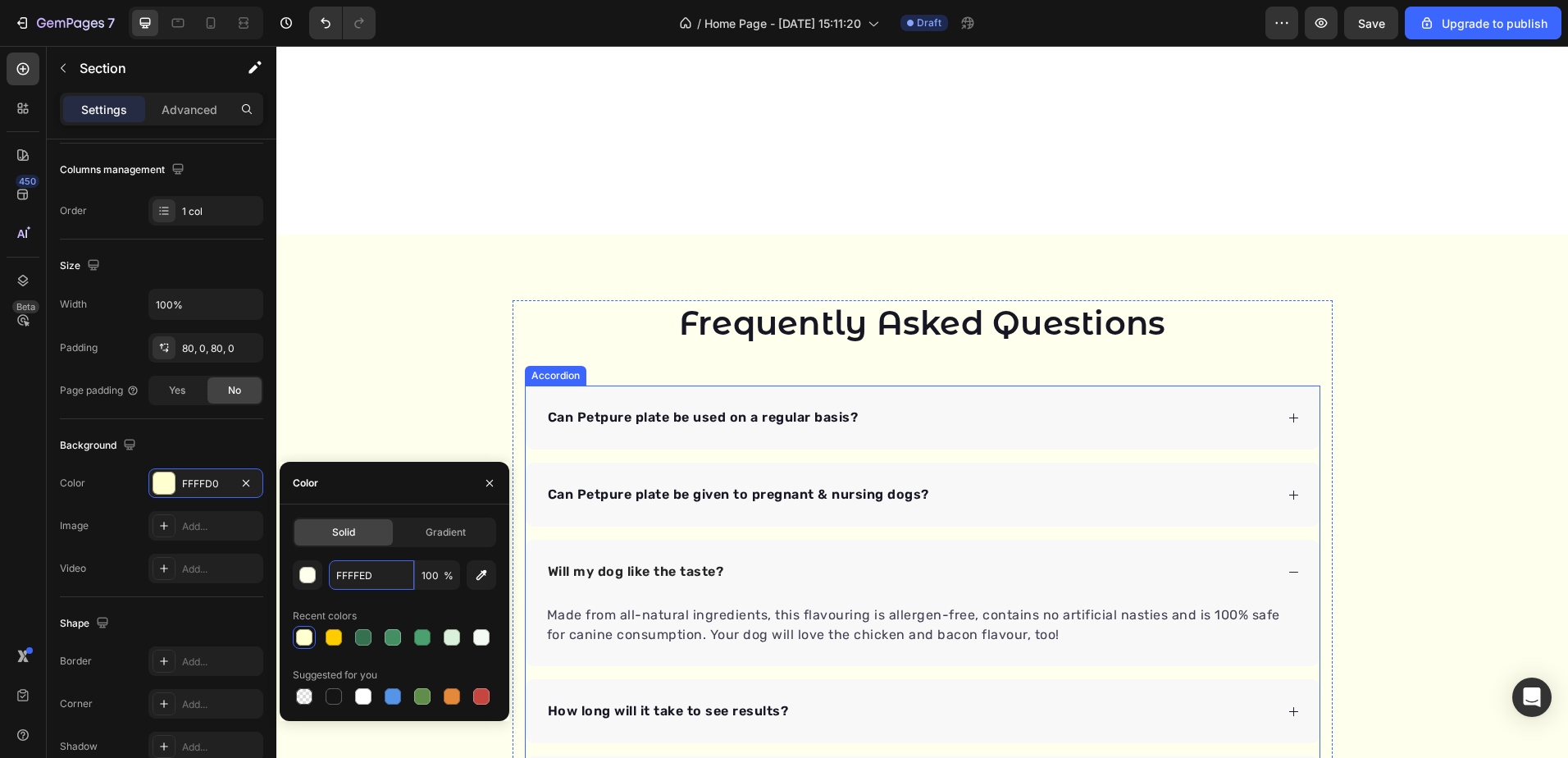
scroll to position [2374, 0]
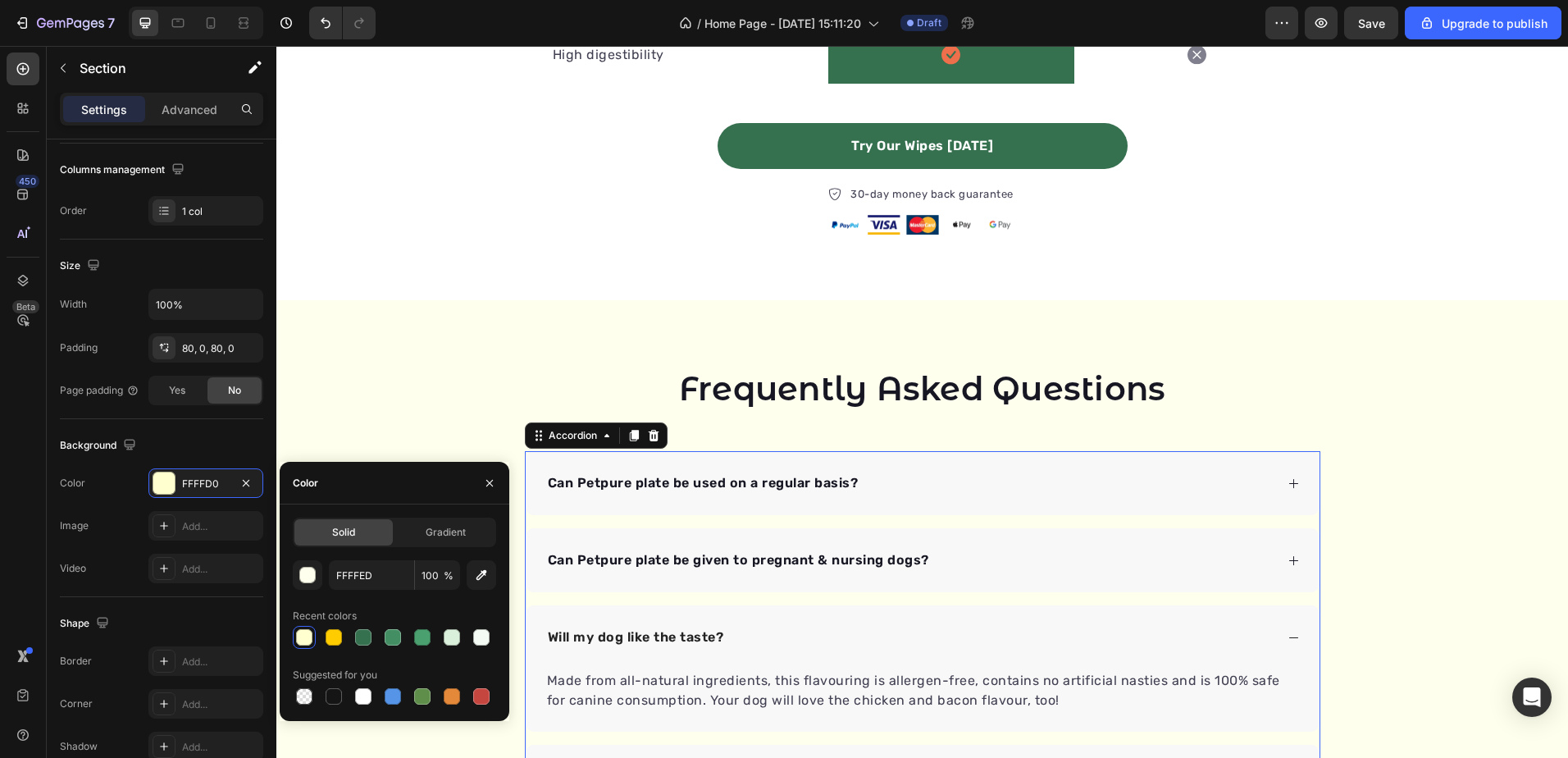
click at [1212, 492] on div "Can Petpure plate be used on a regular basis?" at bounding box center [910, 483] width 729 height 25
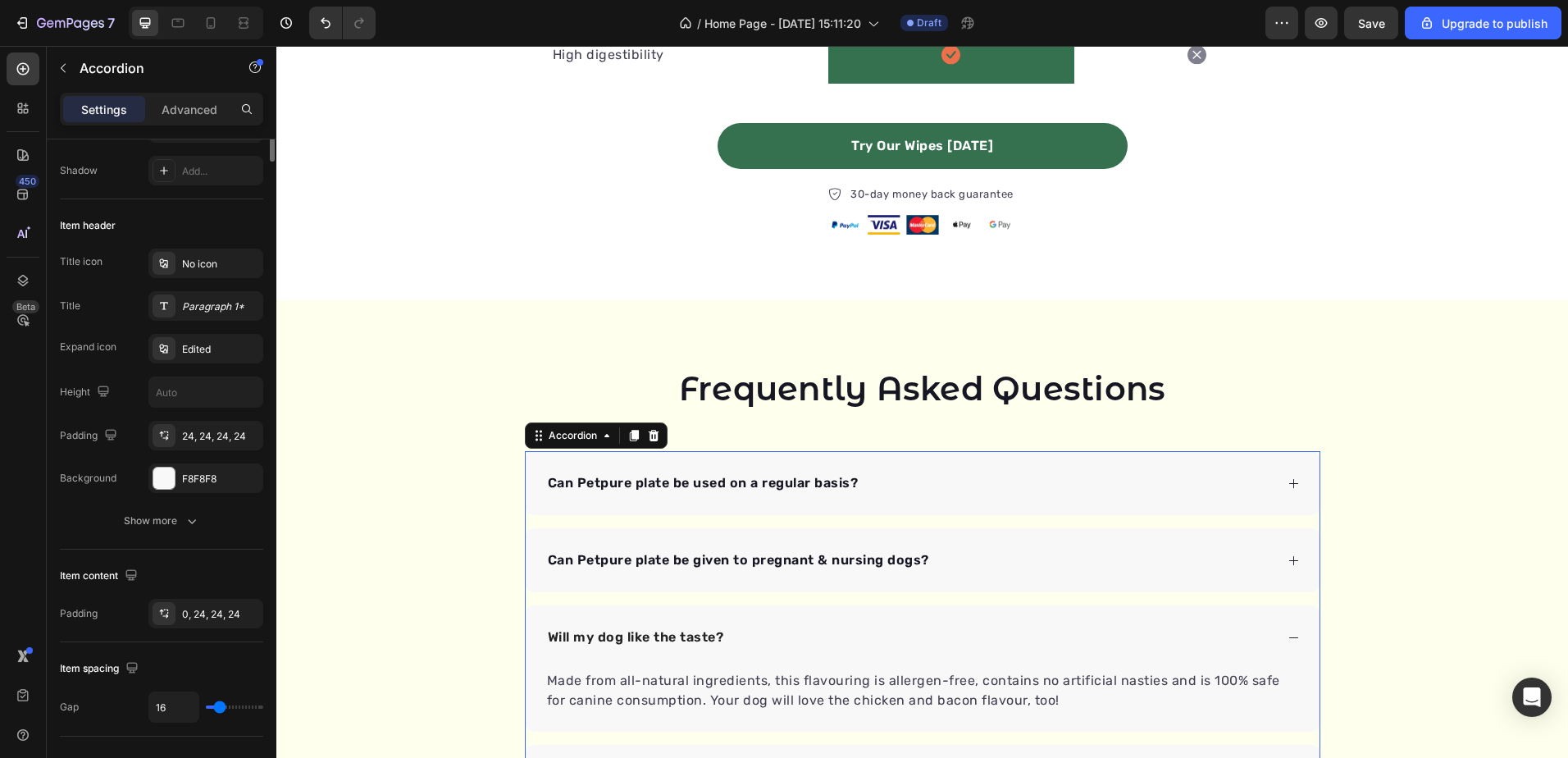
scroll to position [0, 0]
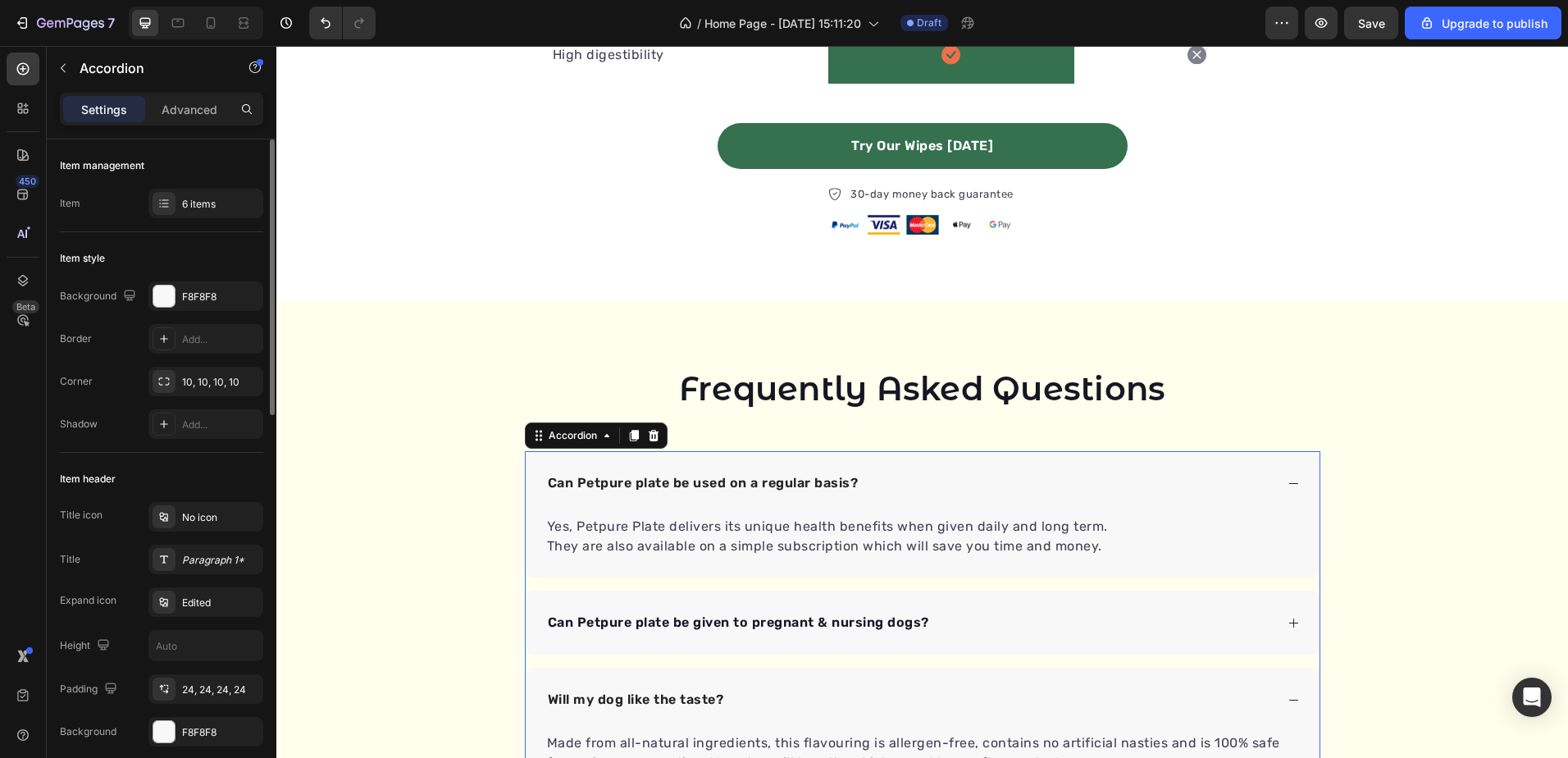
click at [1210, 491] on div "Can Petpure plate be used on a regular basis?" at bounding box center [910, 483] width 729 height 25
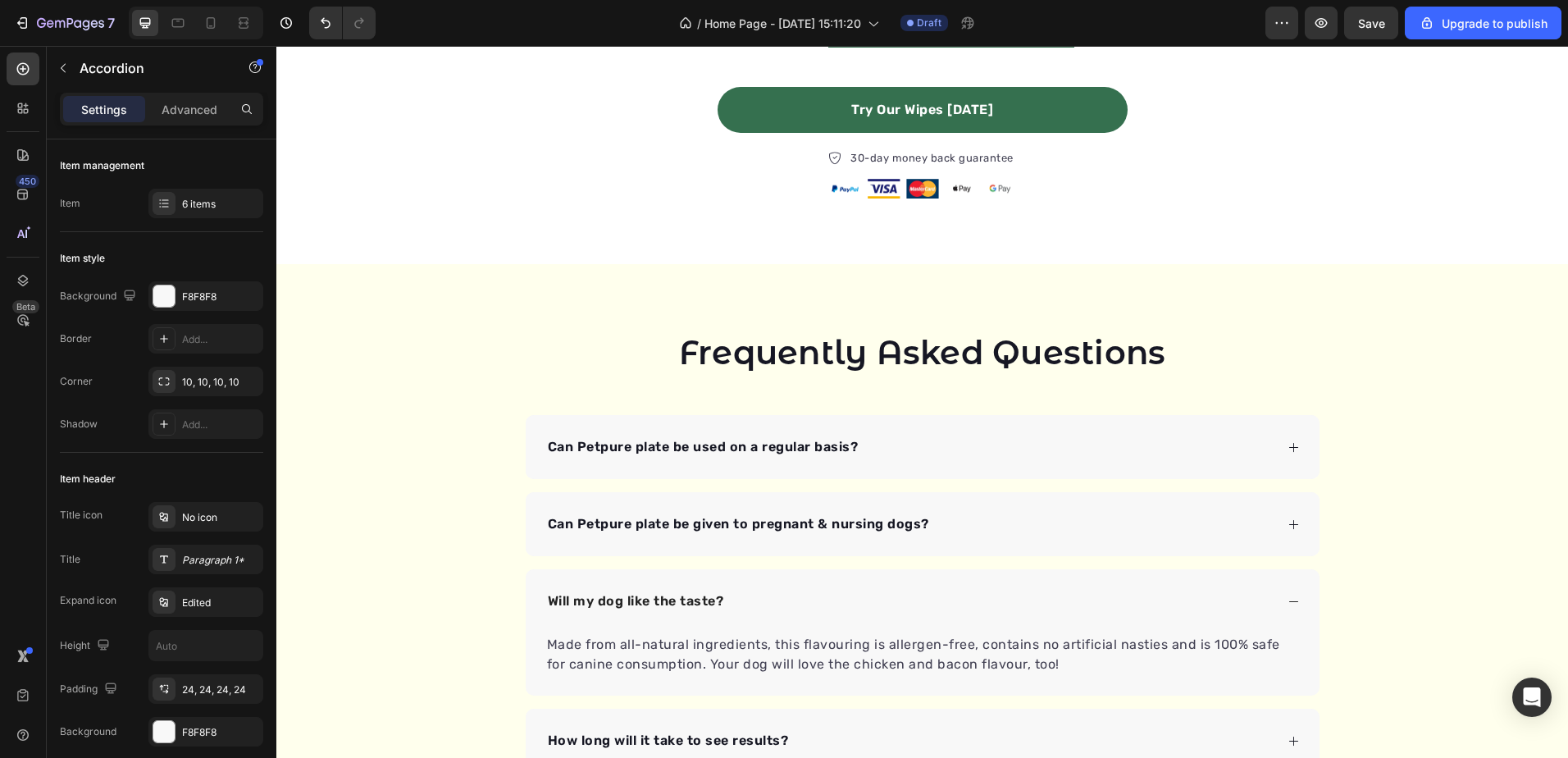
scroll to position [2634, 0]
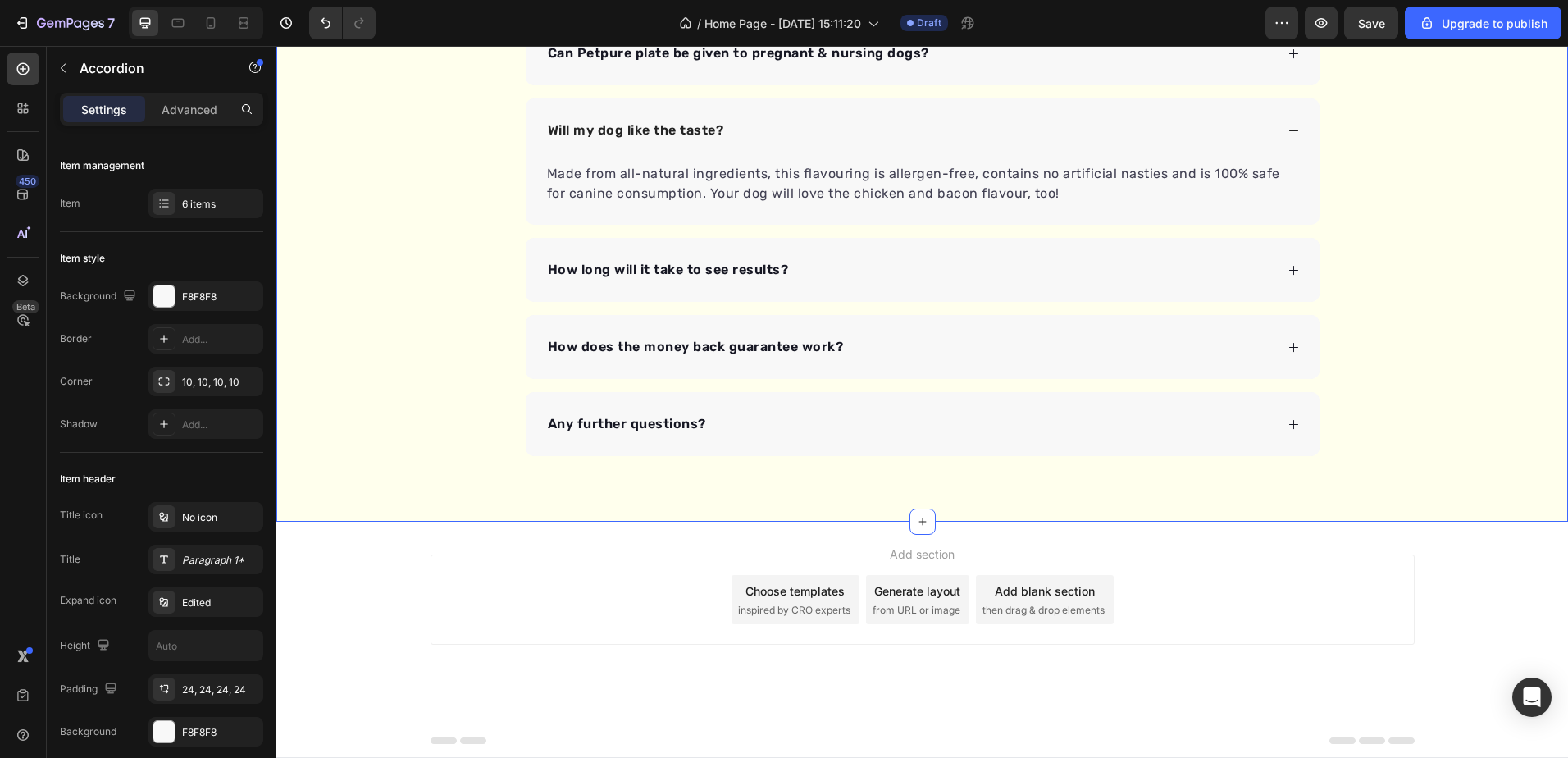
click at [416, 404] on div "Frequently Asked Questions Heading Can Petpure plate be used on a regular basis…" at bounding box center [922, 157] width 1292 height 597
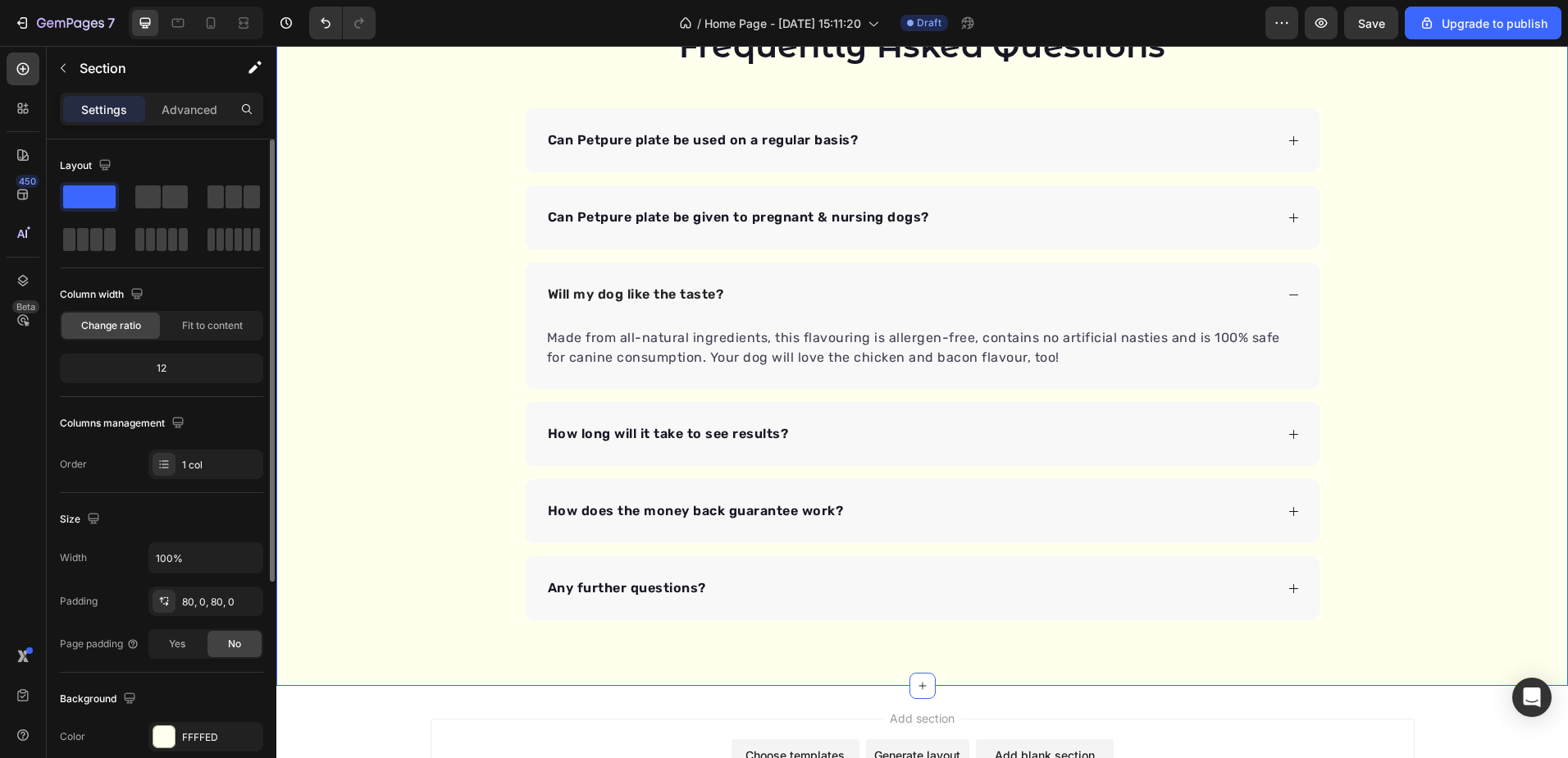
scroll to position [328, 0]
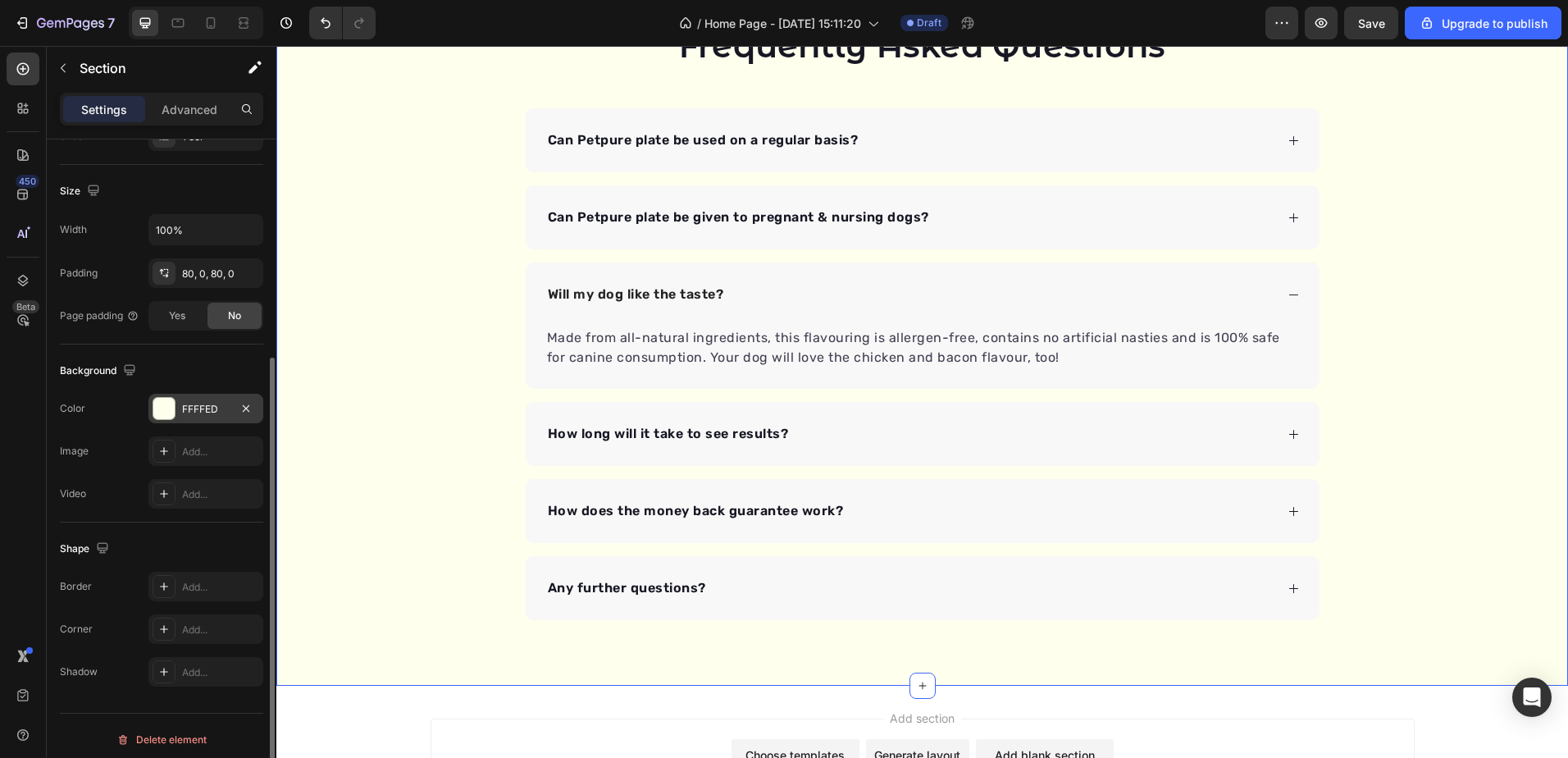
click at [209, 418] on div "FFFFED" at bounding box center [205, 408] width 115 height 29
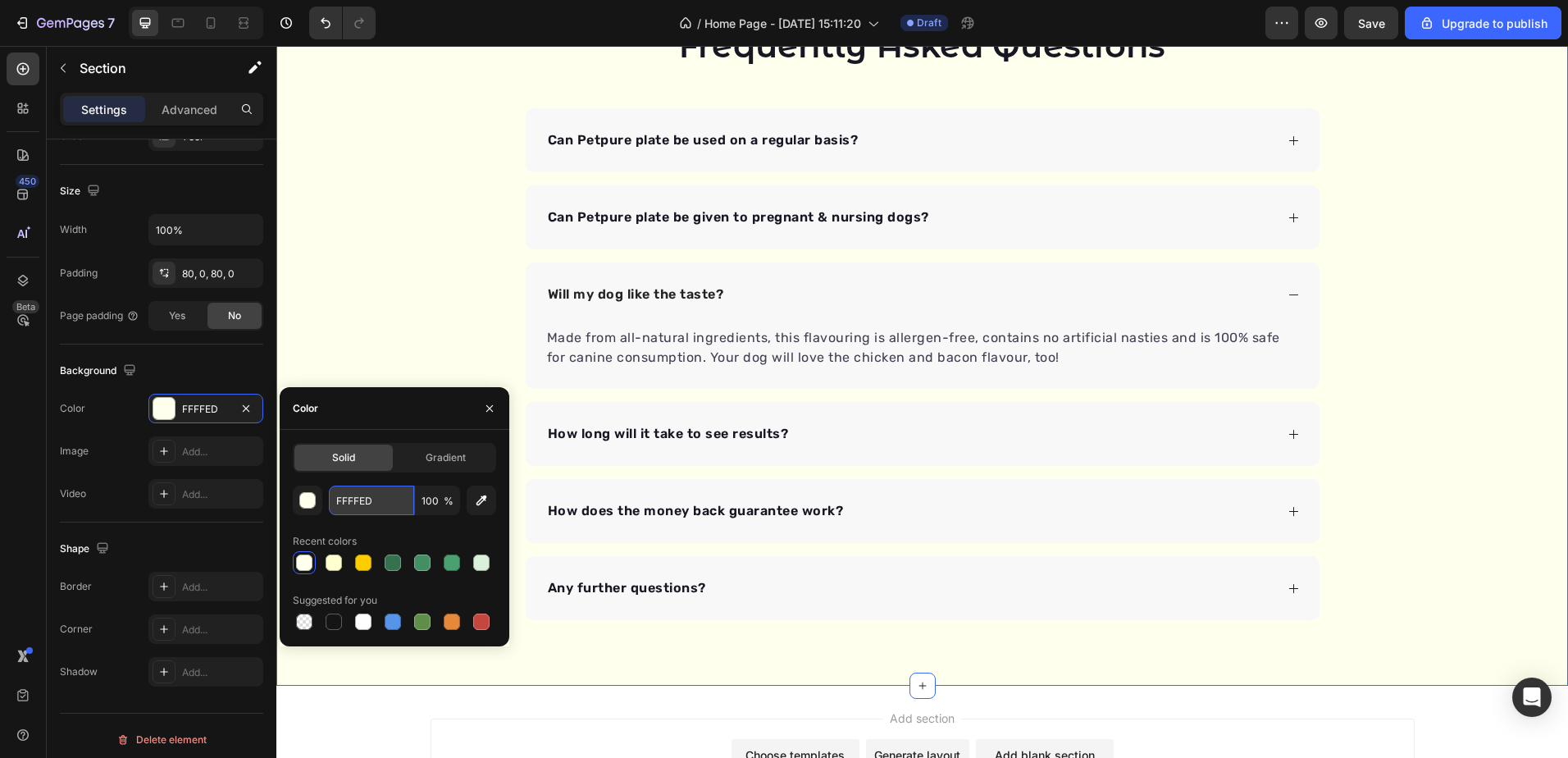
click at [368, 496] on input "FFFFED" at bounding box center [372, 500] width 86 height 29
paste input "DBF0DB"
type input "DBF0DB"
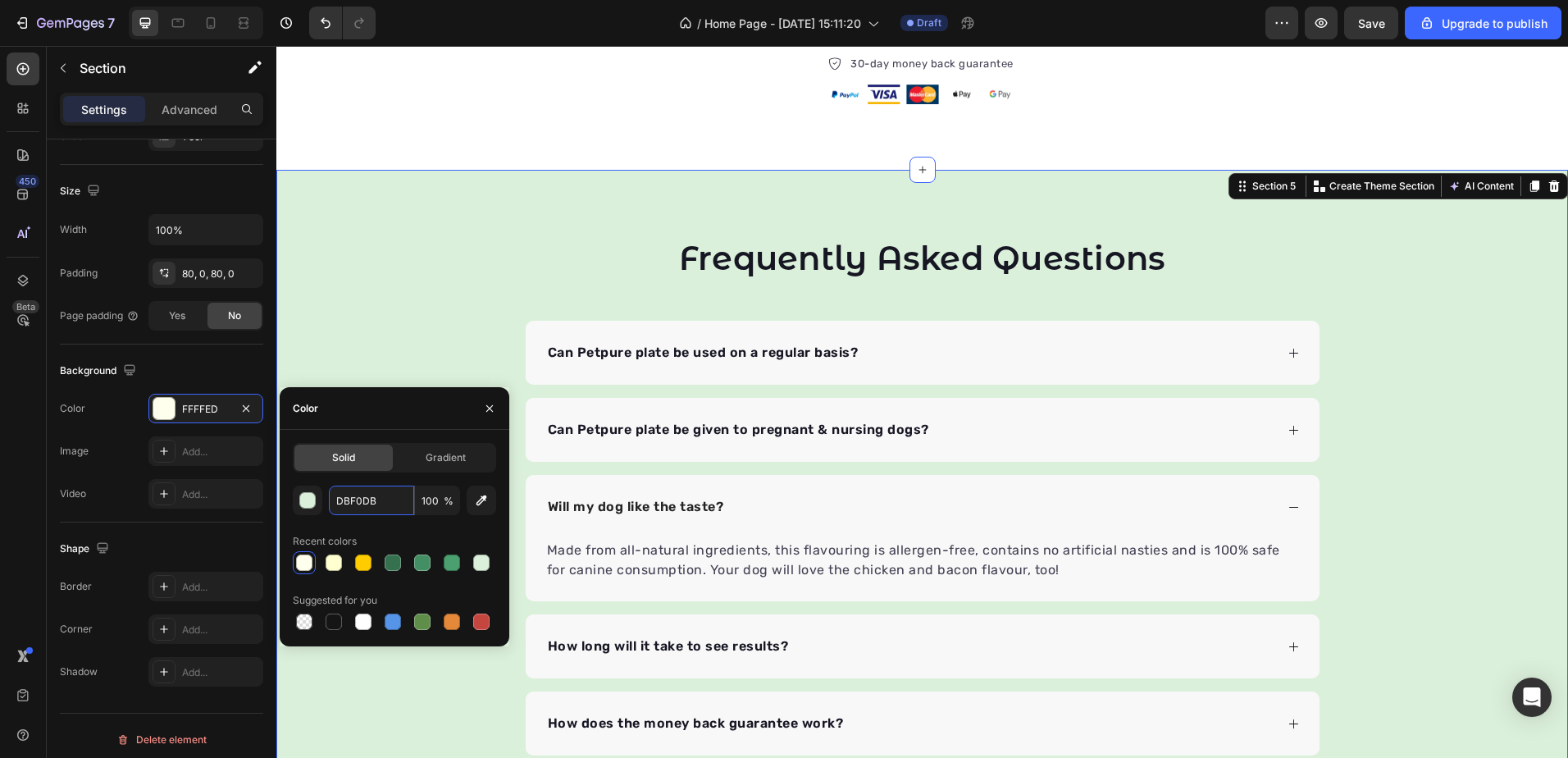
scroll to position [2389, 0]
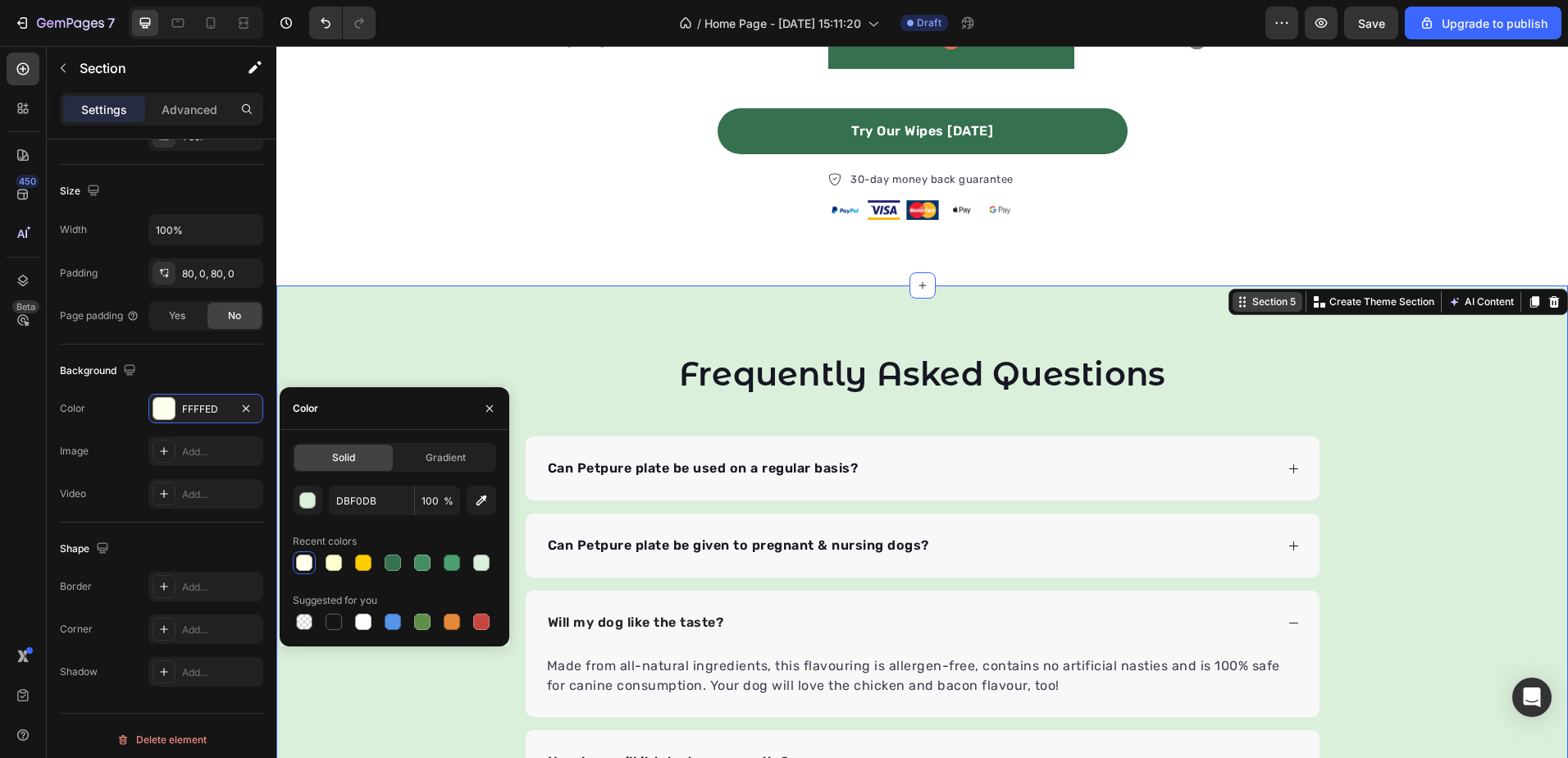
click at [1272, 301] on div "Section 5" at bounding box center [1273, 301] width 50 height 15
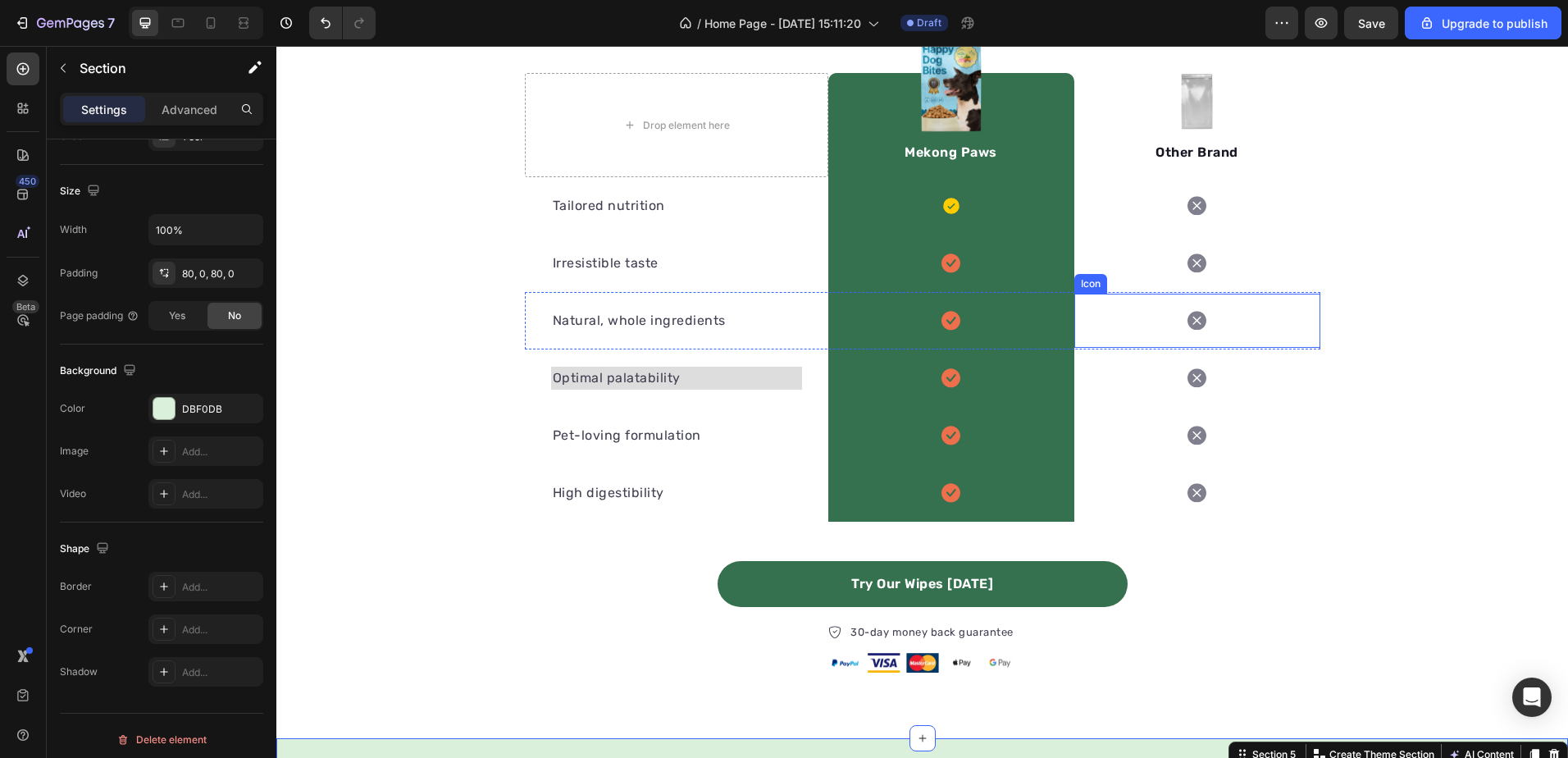
scroll to position [1815, 0]
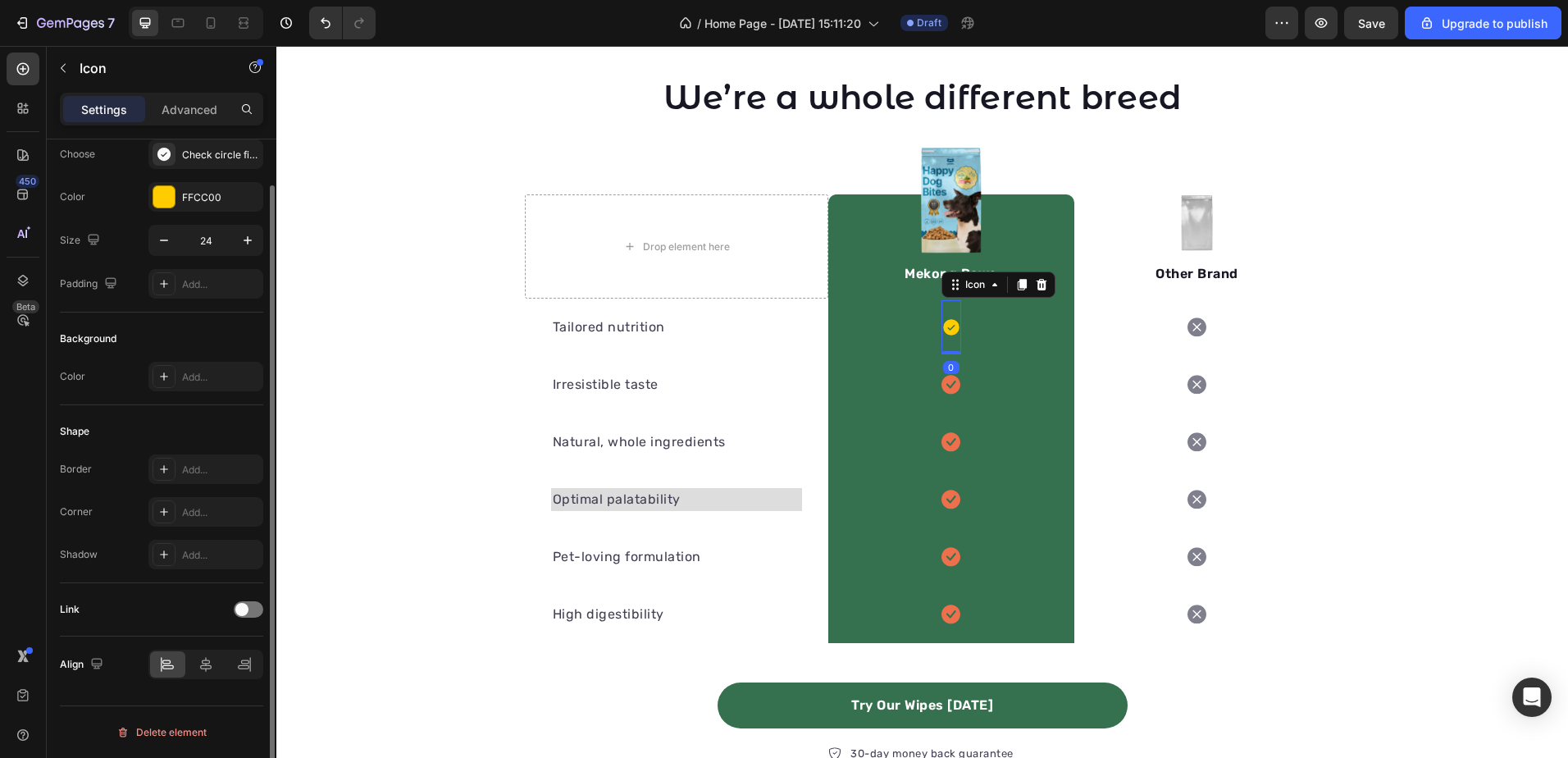
click at [952, 329] on icon at bounding box center [951, 327] width 17 height 17
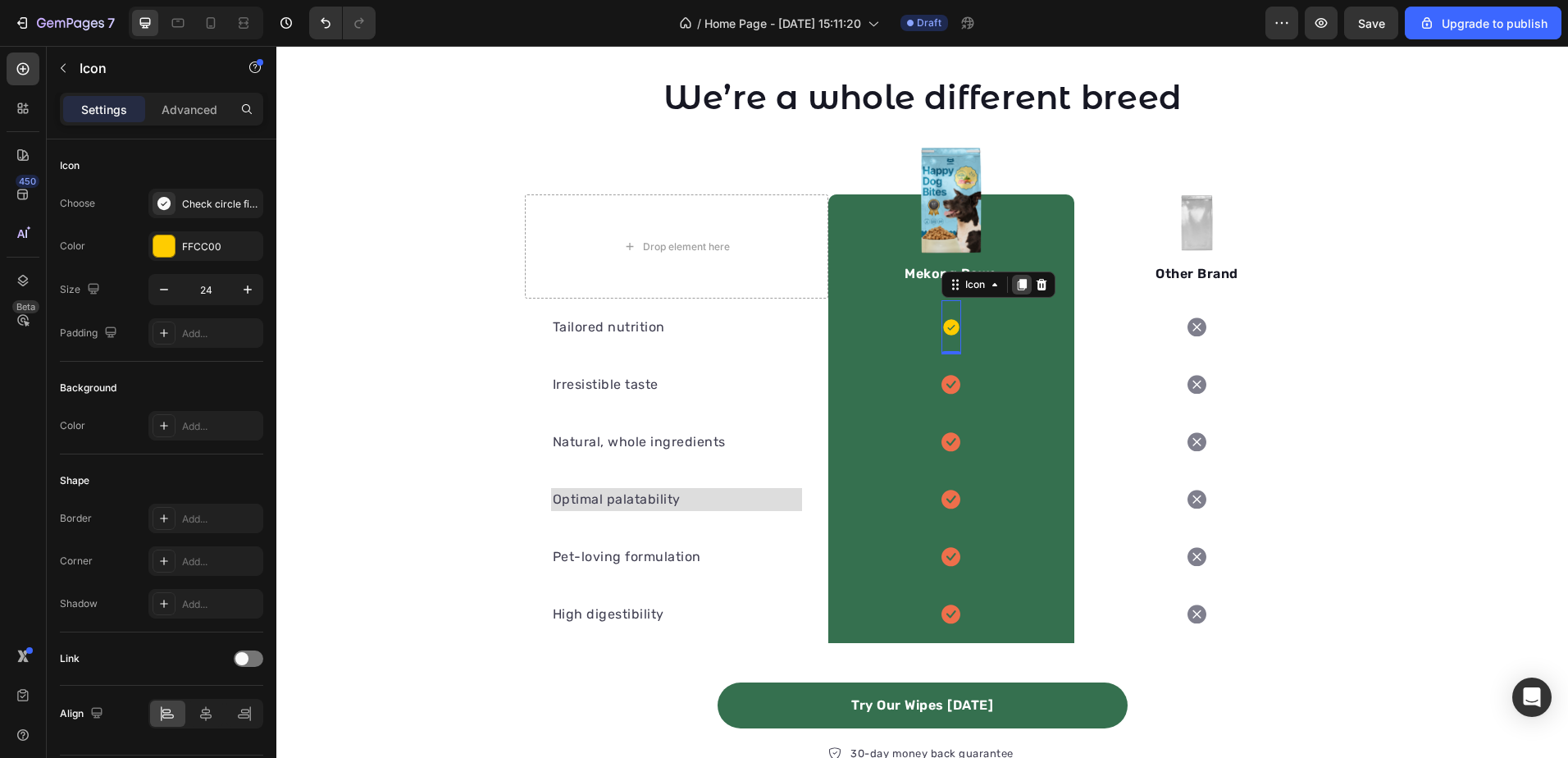
click at [1017, 287] on icon at bounding box center [1020, 285] width 9 height 12
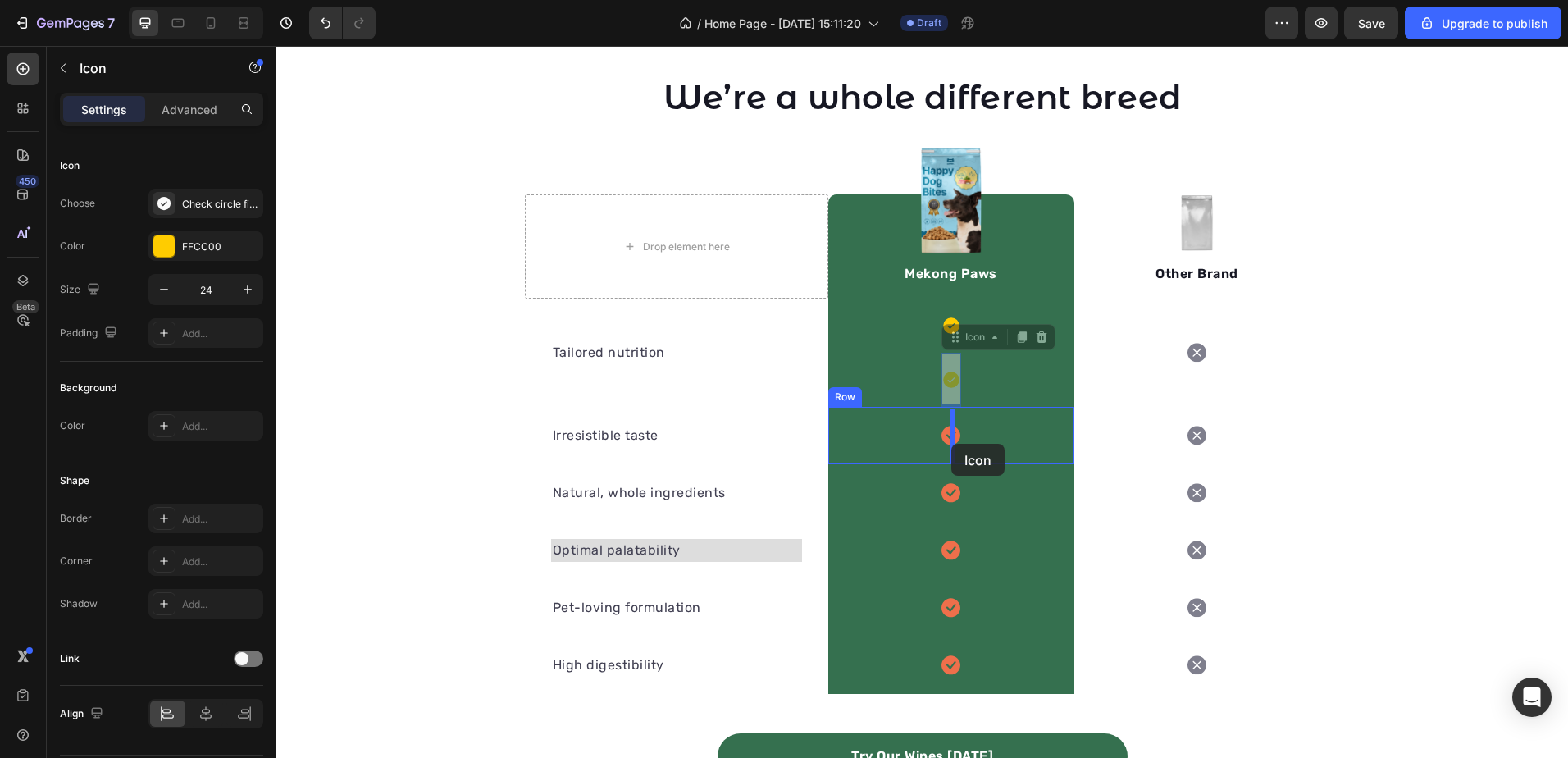
drag, startPoint x: 945, startPoint y: 374, endPoint x: 952, endPoint y: 443, distance: 69.4
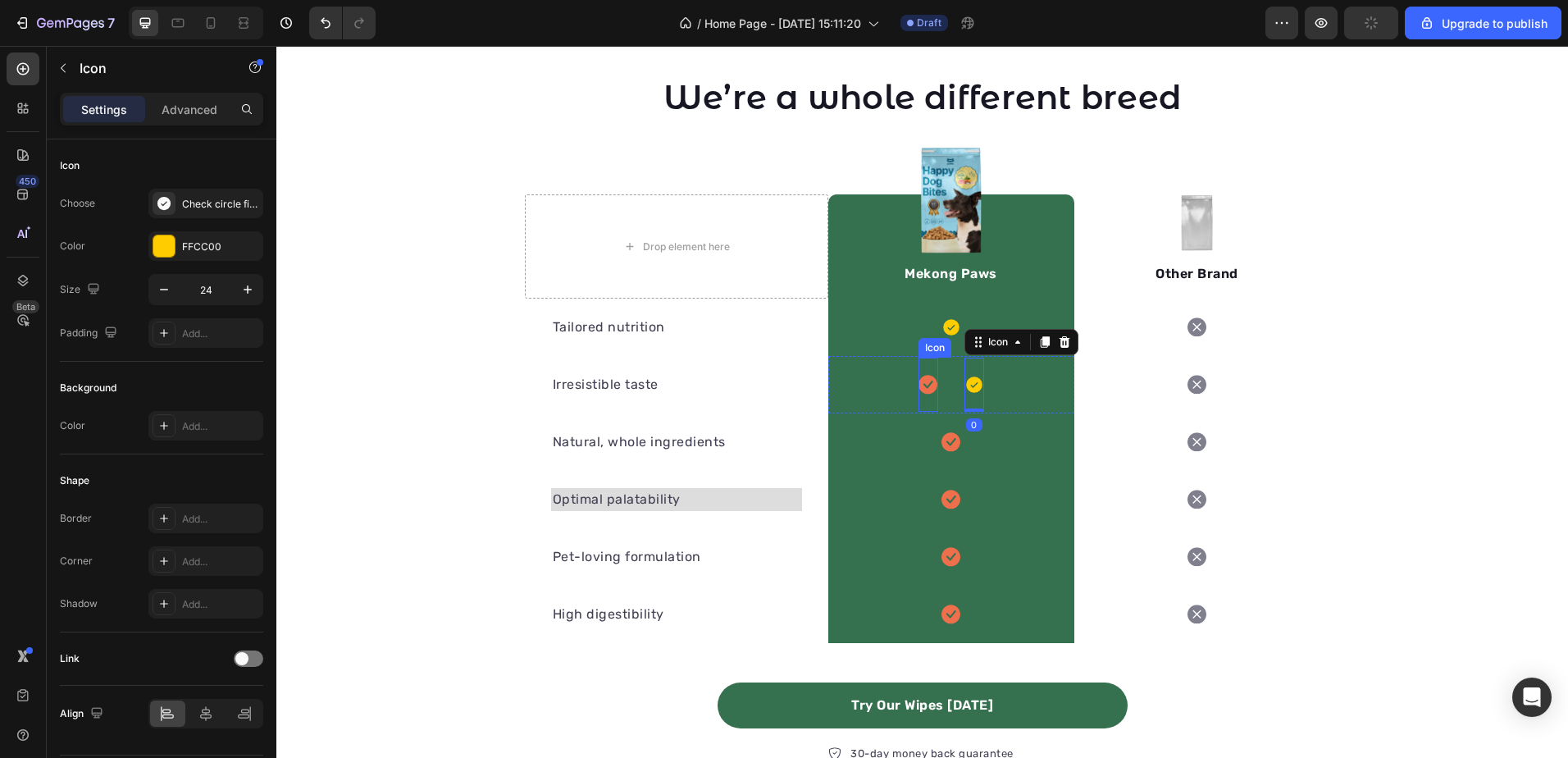
click at [928, 375] on icon at bounding box center [927, 384] width 19 height 20
click at [1012, 343] on icon at bounding box center [1017, 341] width 13 height 13
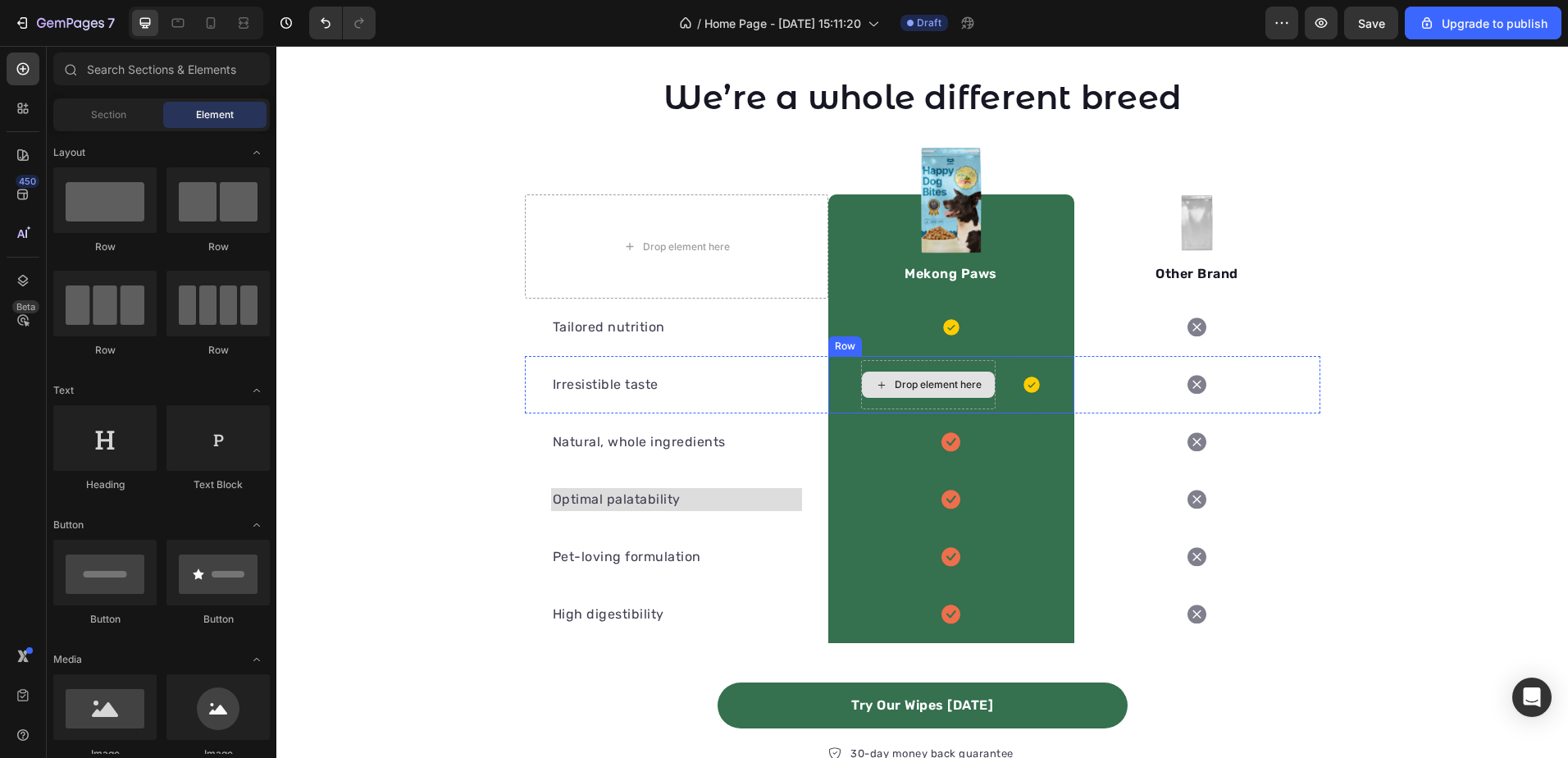
click at [979, 364] on div "Drop element here" at bounding box center [928, 384] width 135 height 49
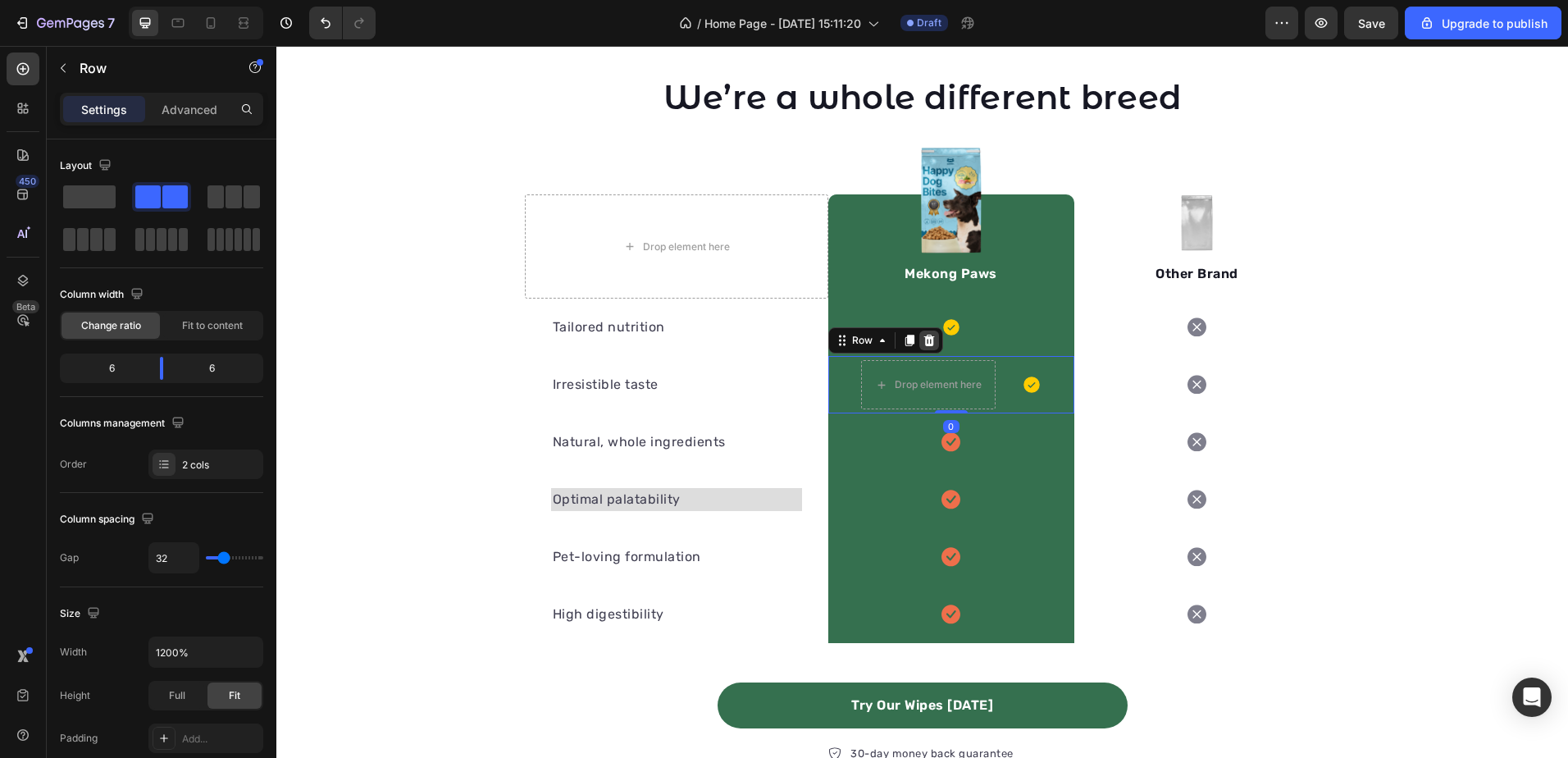
click at [922, 345] on icon at bounding box center [928, 340] width 13 height 13
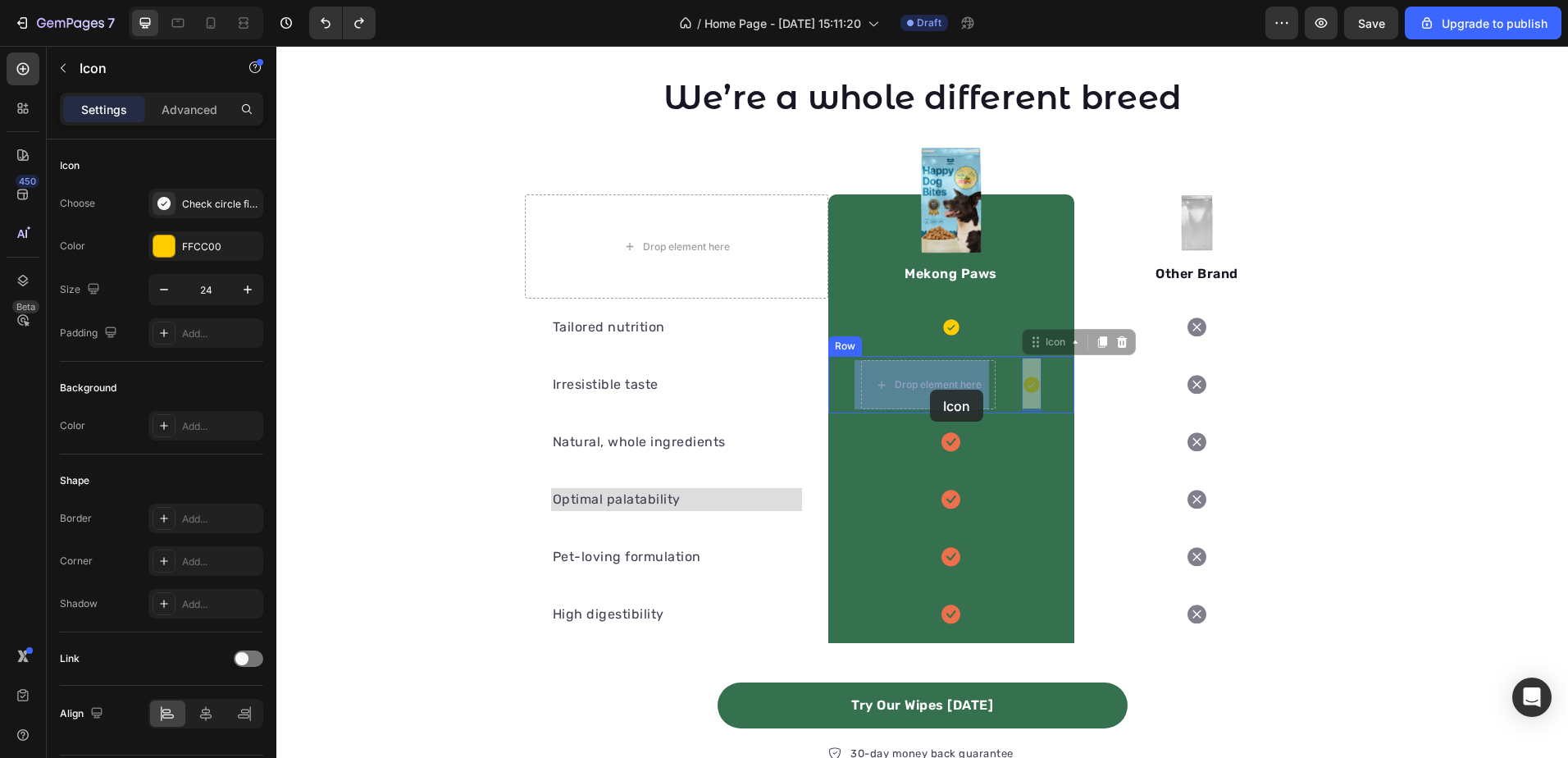
drag, startPoint x: 1030, startPoint y: 379, endPoint x: 930, endPoint y: 389, distance: 100.5
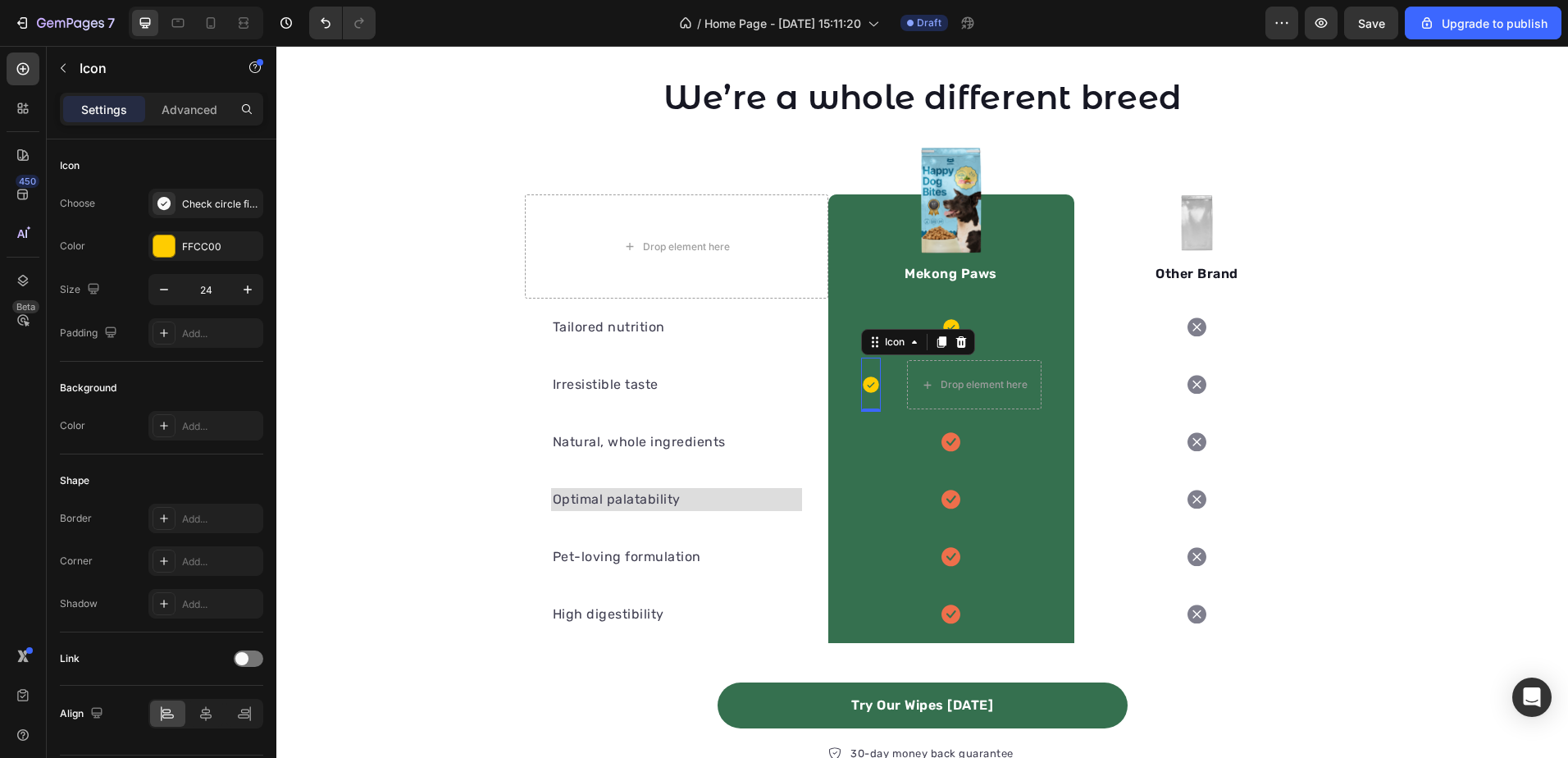
click at [872, 373] on div "Icon 0" at bounding box center [871, 384] width 20 height 54
click at [893, 383] on div "Icon 0 Drop element here Row" at bounding box center [952, 384] width 246 height 57
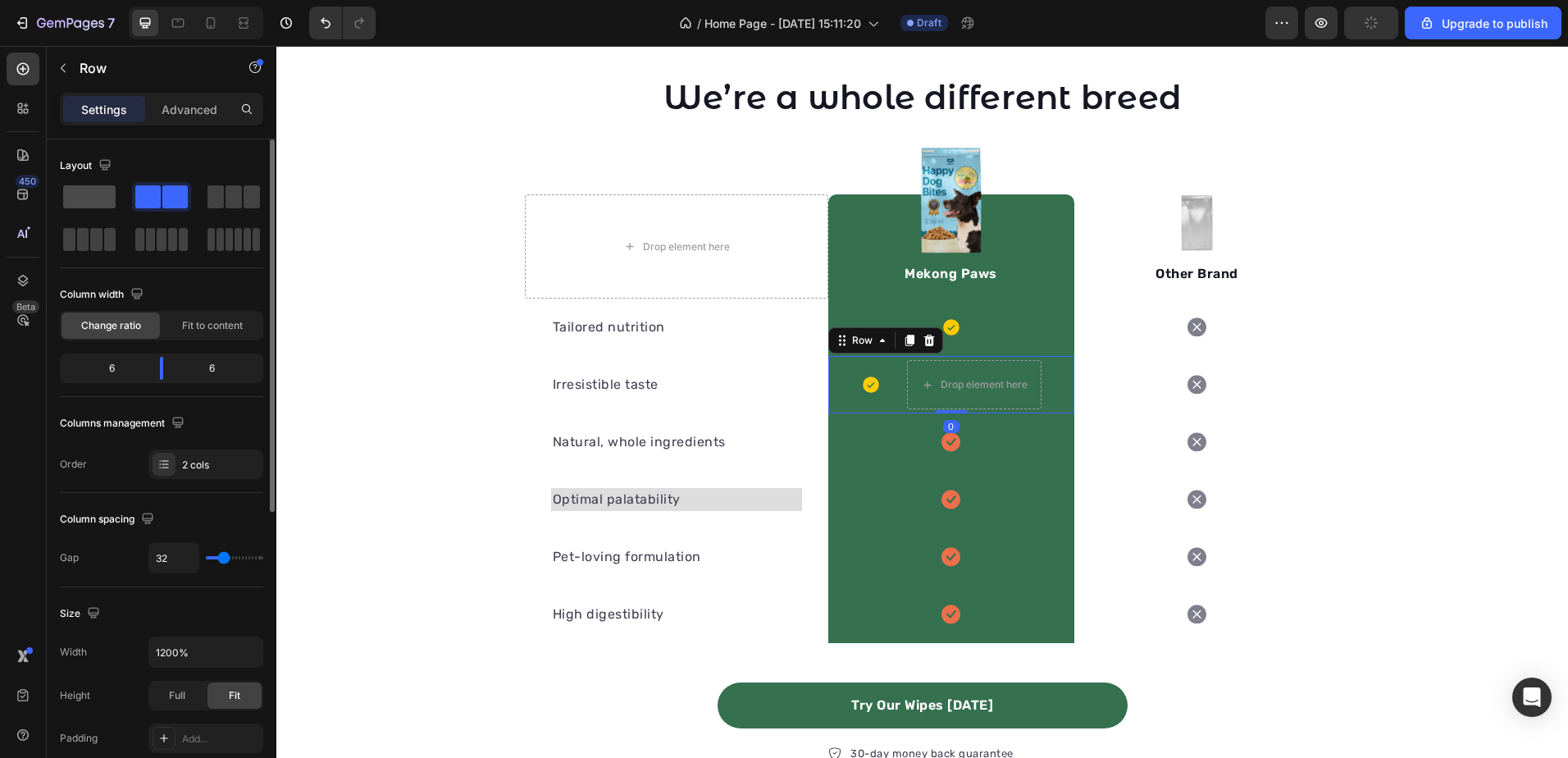
click at [84, 195] on span at bounding box center [88, 197] width 52 height 23
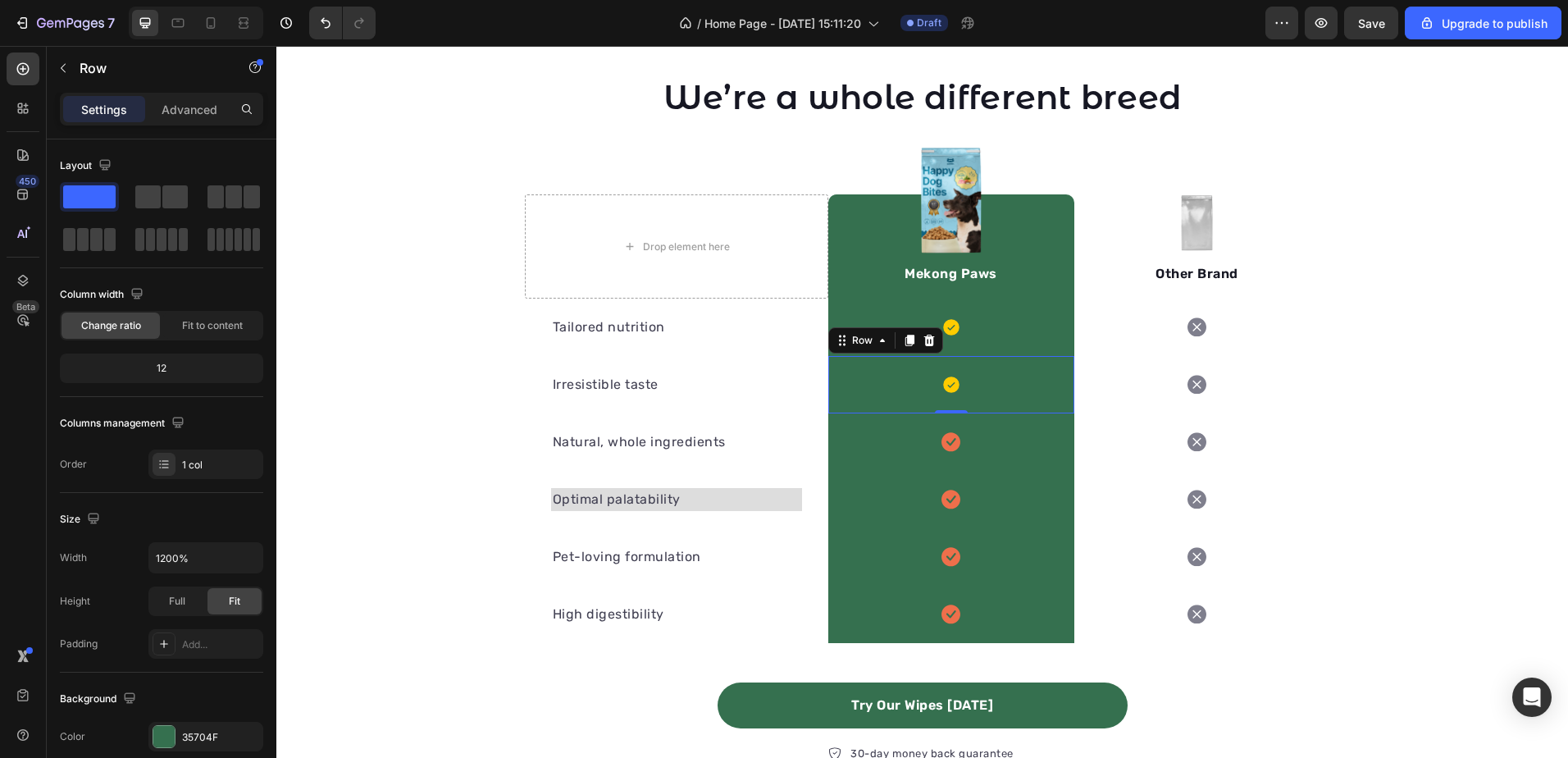
click at [987, 372] on div "Icon Row 0" at bounding box center [952, 384] width 246 height 57
click at [904, 339] on icon at bounding box center [908, 341] width 9 height 12
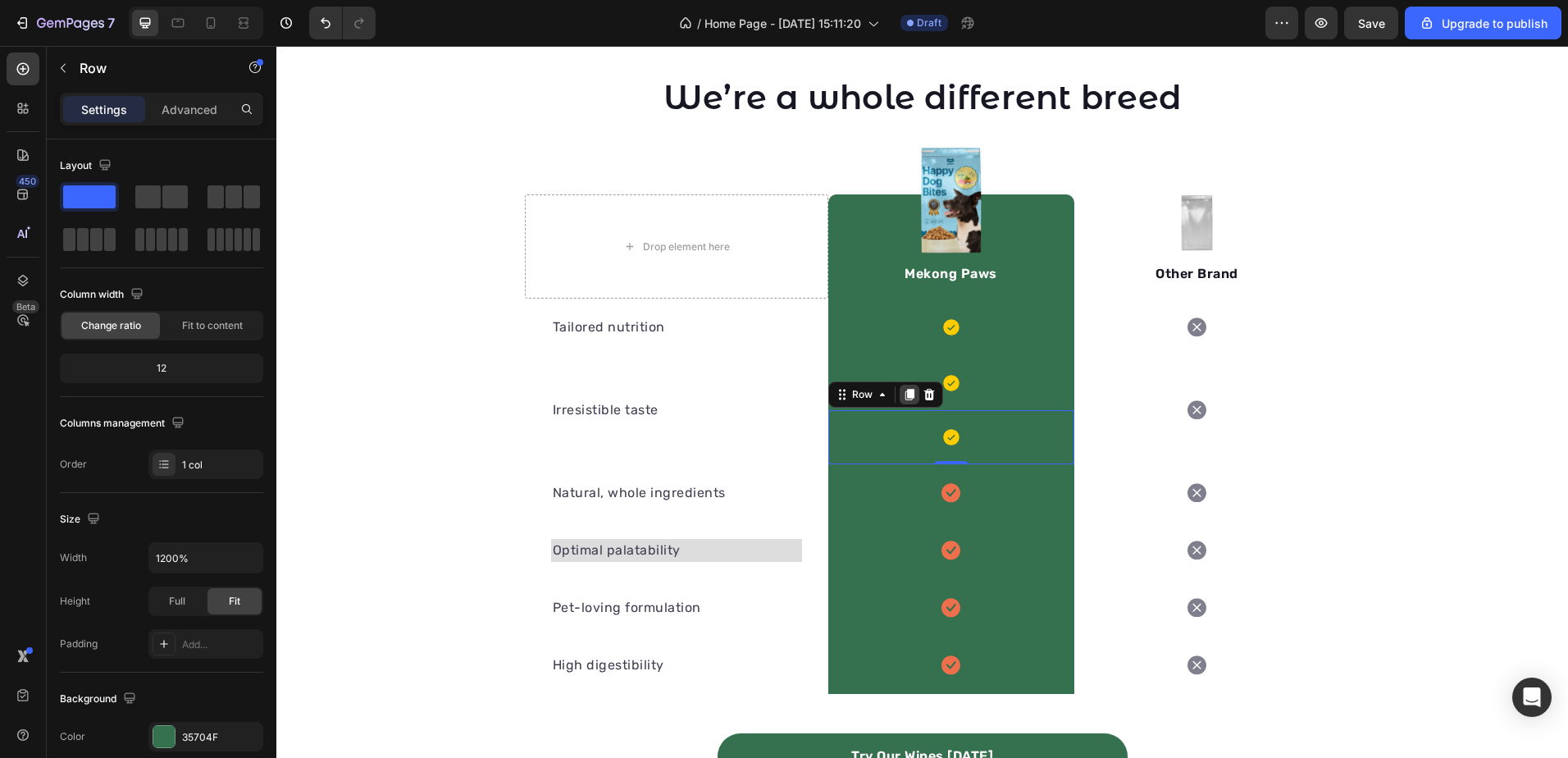
click at [904, 403] on div at bounding box center [909, 394] width 20 height 20
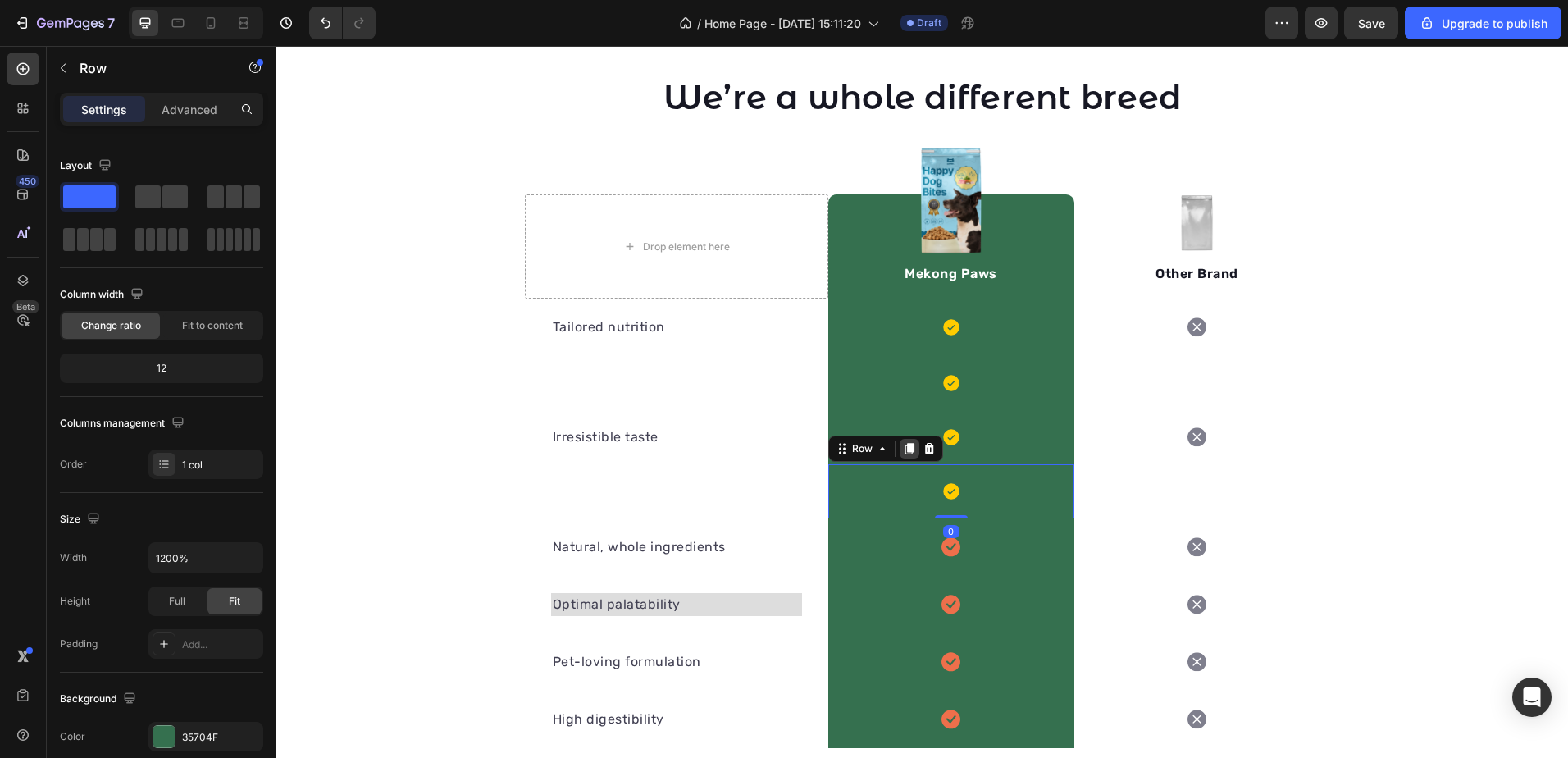
click at [902, 442] on icon at bounding box center [908, 448] width 13 height 13
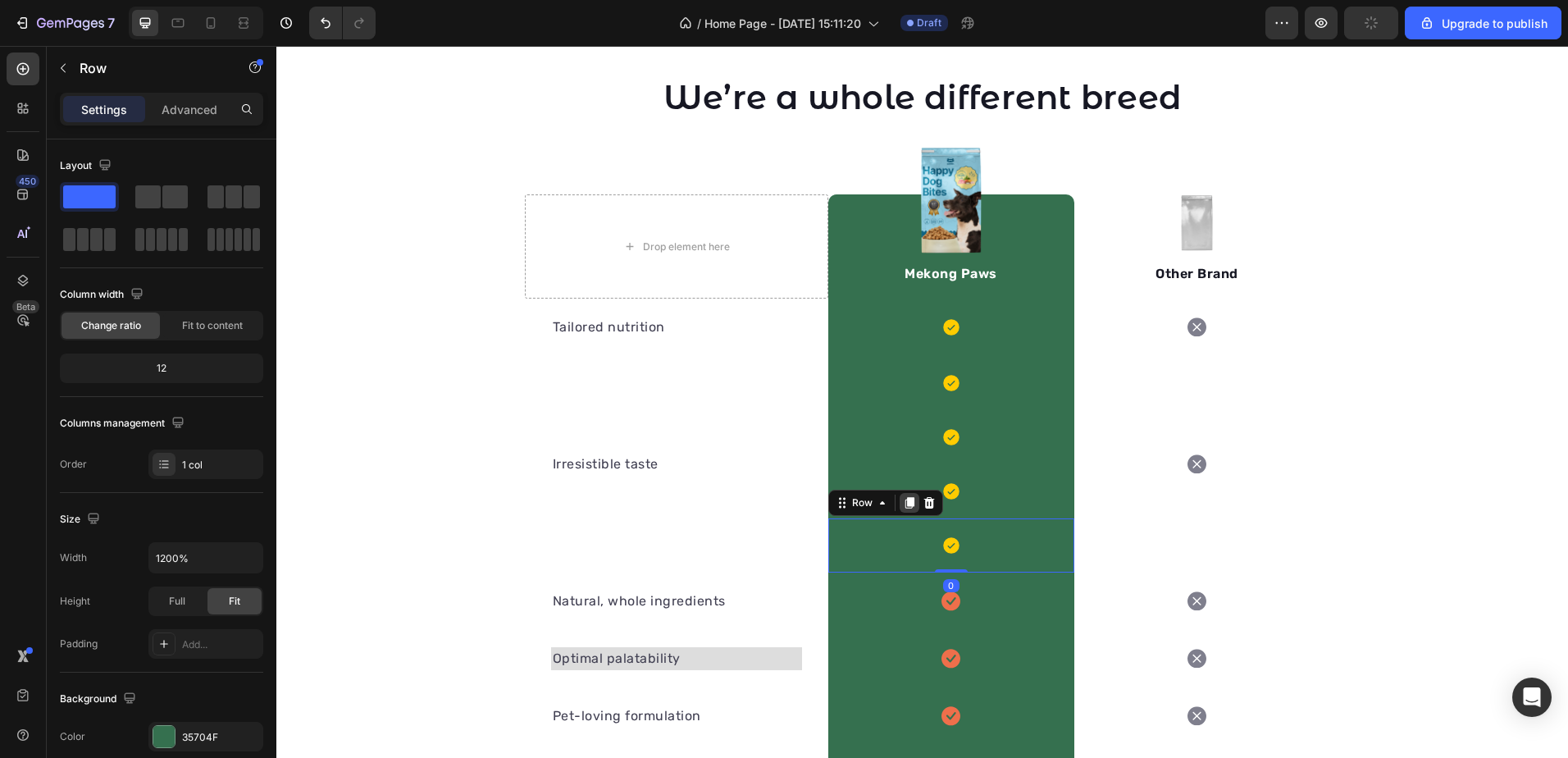
click at [904, 503] on icon at bounding box center [908, 503] width 9 height 12
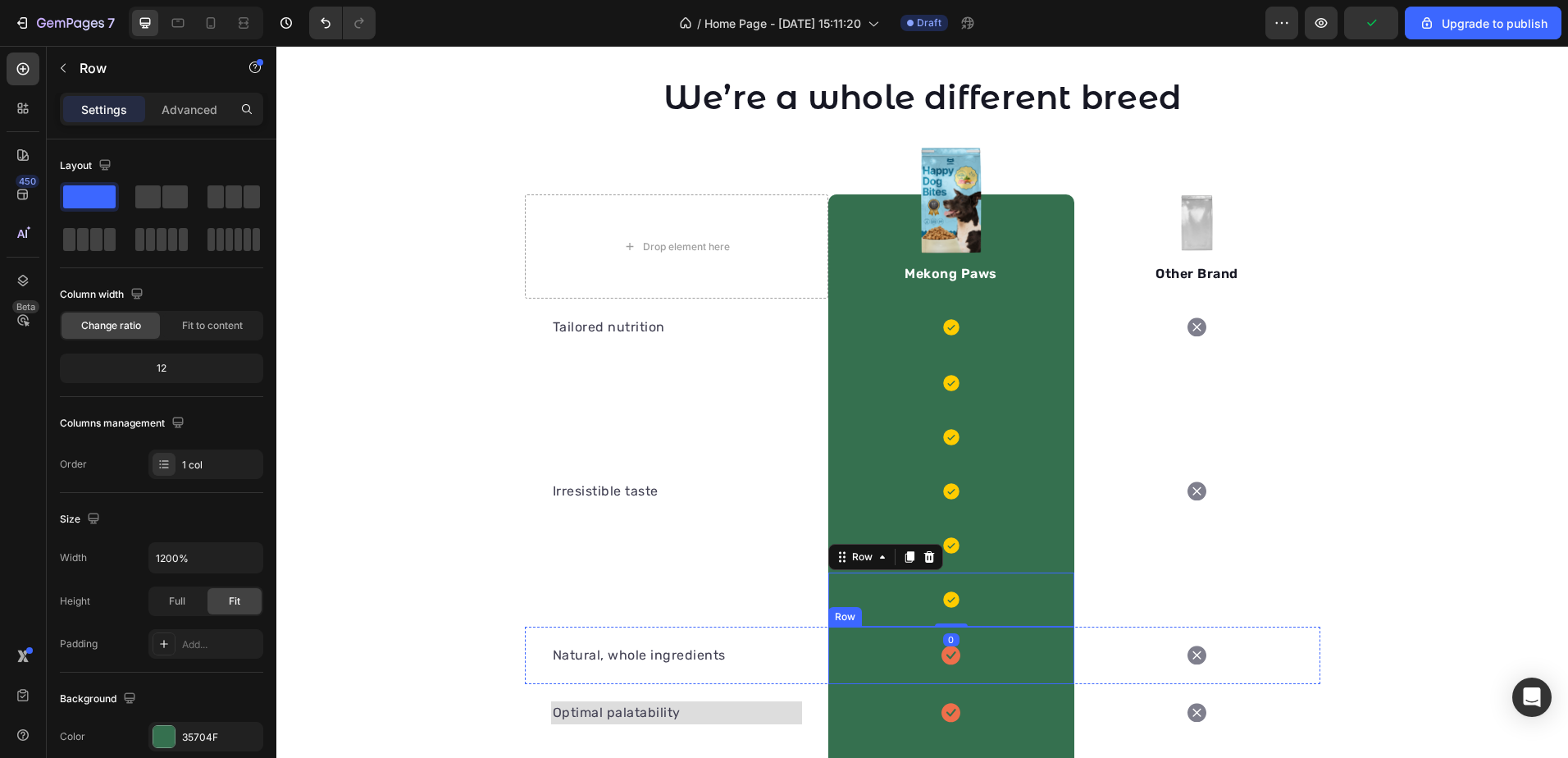
click at [1015, 653] on div "Icon Row" at bounding box center [952, 655] width 246 height 57
click at [923, 615] on icon at bounding box center [928, 612] width 11 height 12
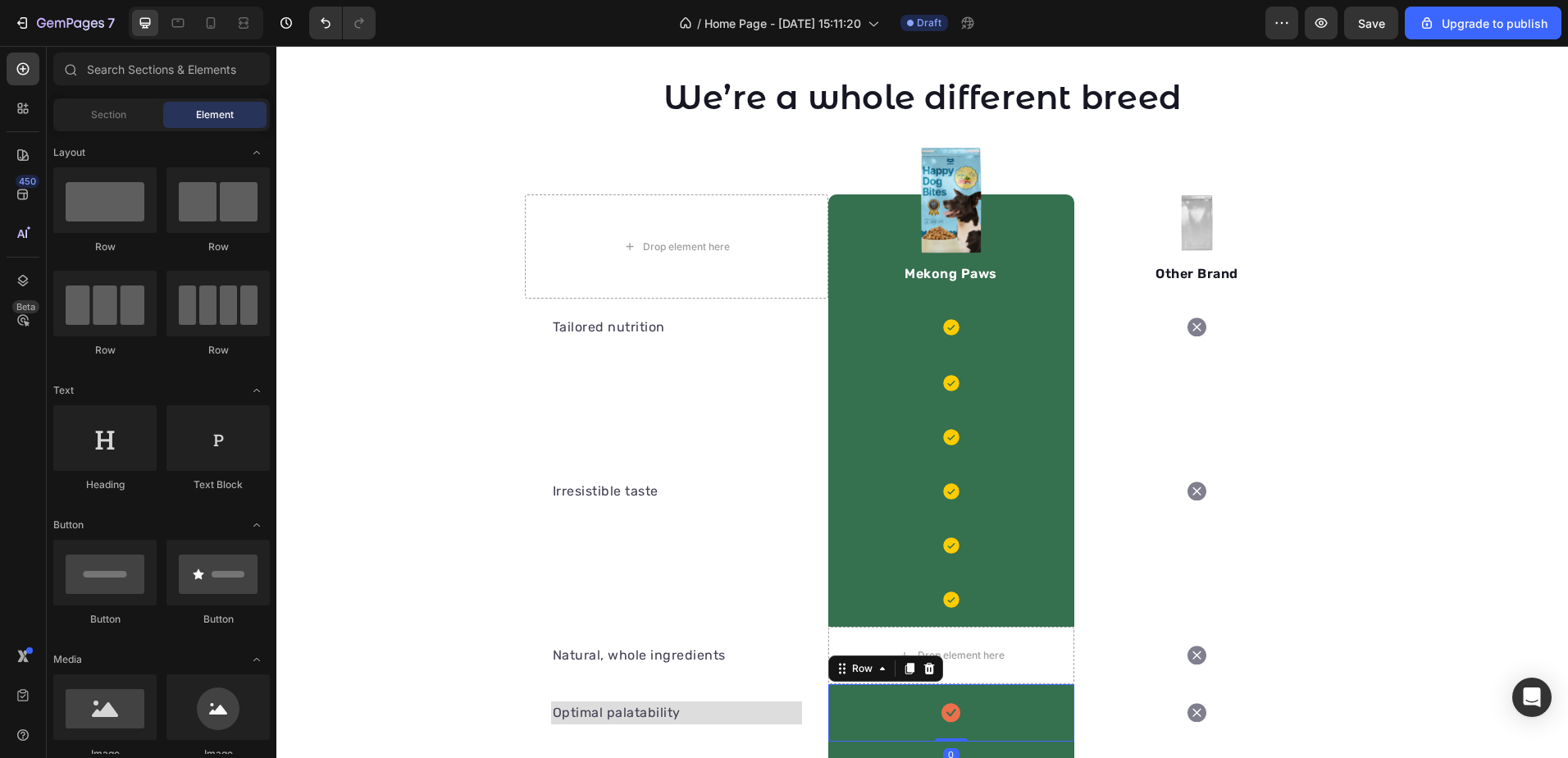
click at [920, 698] on div "Icon Row 0" at bounding box center [952, 713] width 246 height 57
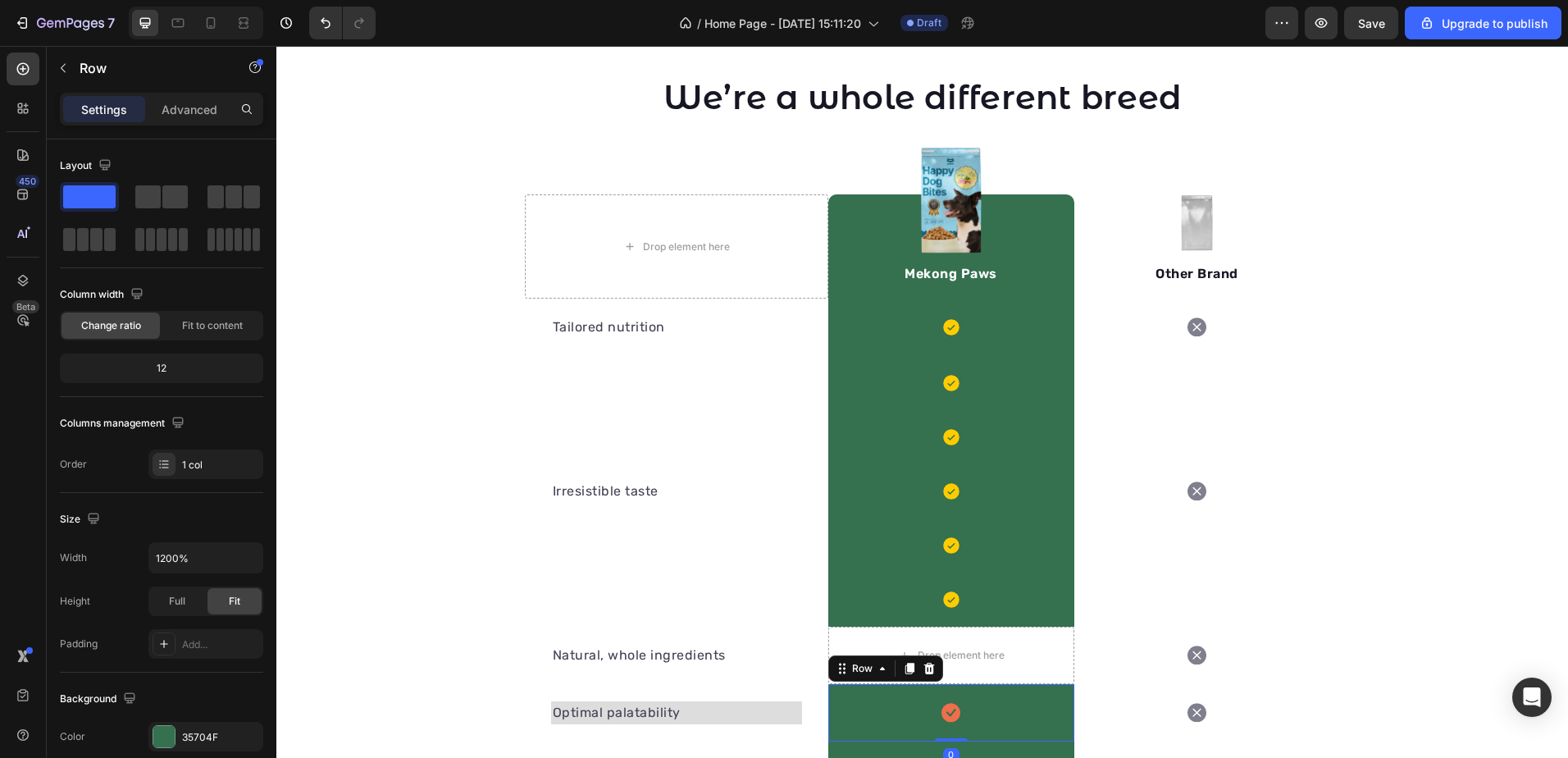
click at [920, 698] on div "Icon Row 0" at bounding box center [952, 713] width 246 height 57
click at [923, 672] on icon at bounding box center [928, 669] width 11 height 12
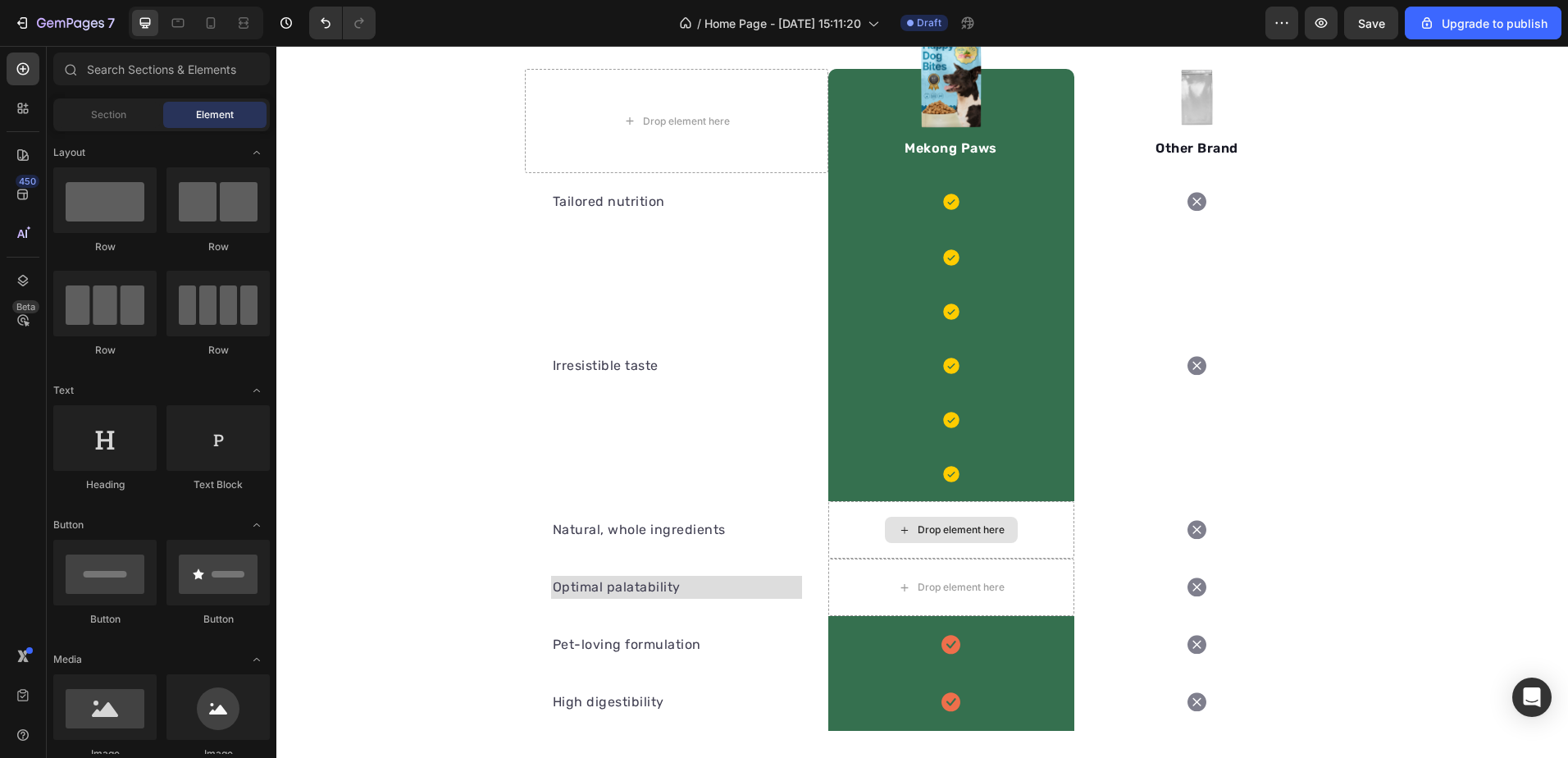
scroll to position [2061, 0]
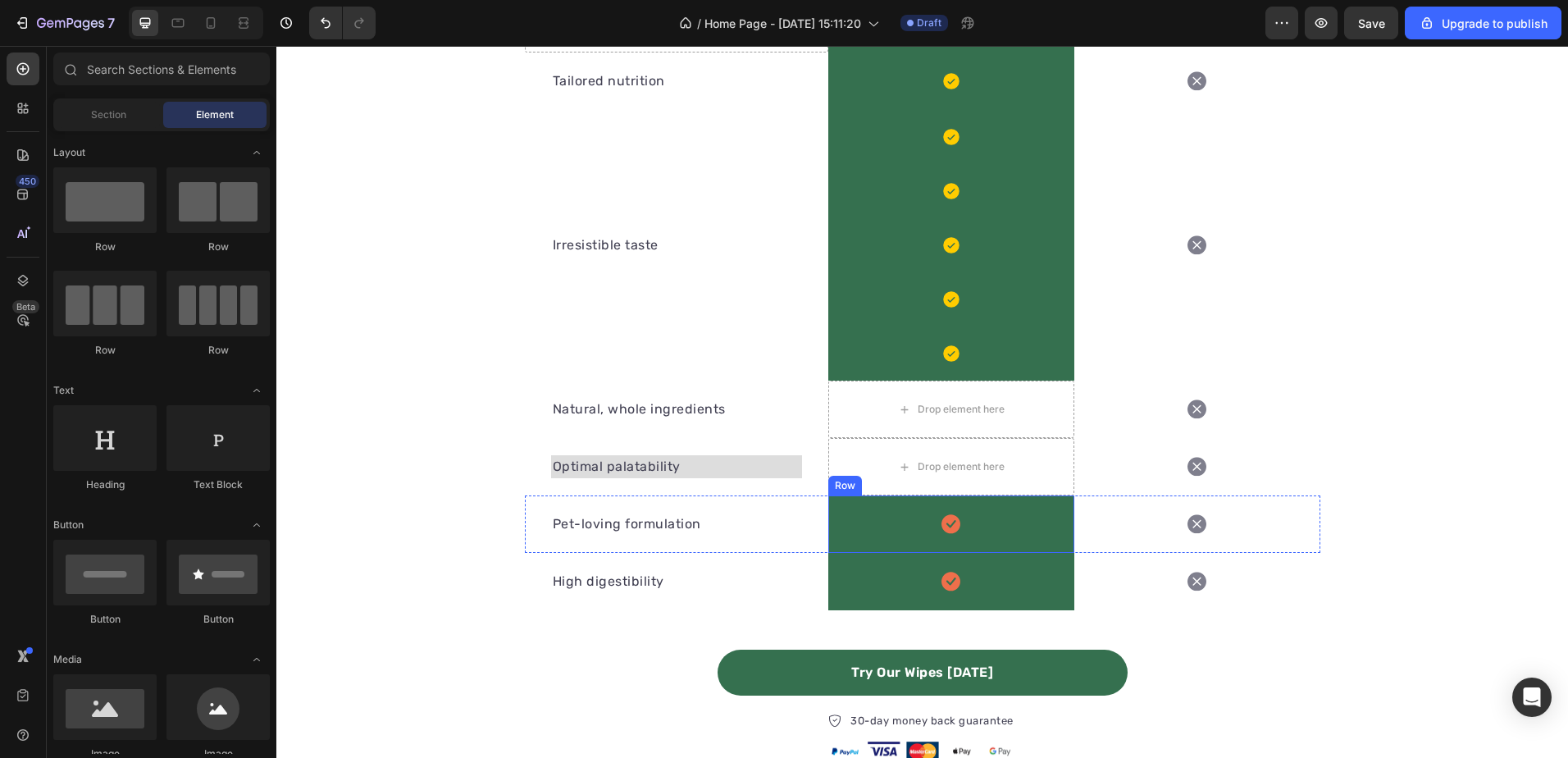
click at [909, 514] on div "Icon Row" at bounding box center [952, 524] width 246 height 57
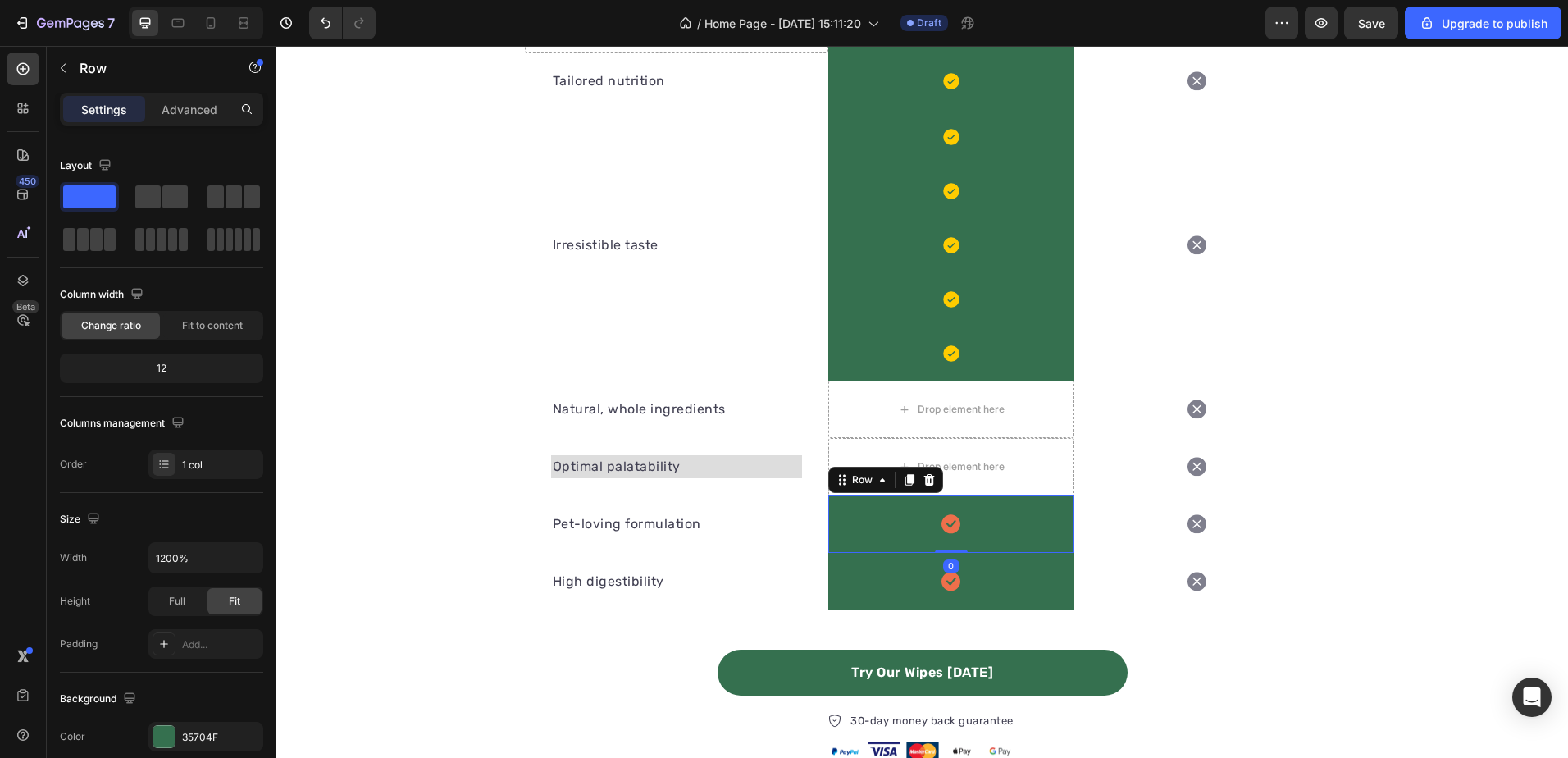
click at [909, 514] on div "Icon Row 0" at bounding box center [952, 524] width 246 height 57
click at [923, 480] on icon at bounding box center [928, 480] width 11 height 12
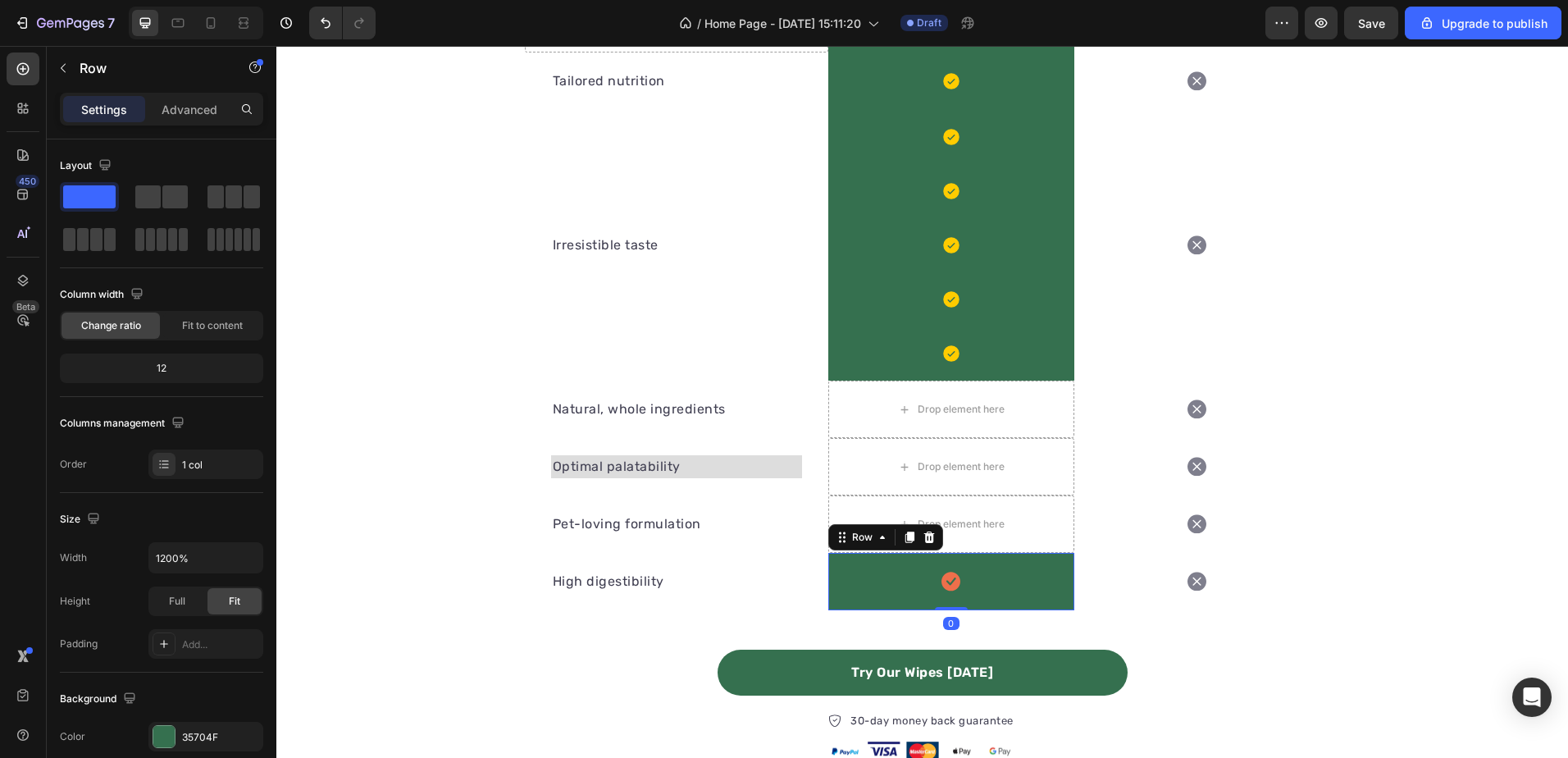
click at [905, 559] on div "Icon Row 0" at bounding box center [952, 581] width 246 height 57
click at [927, 538] on icon at bounding box center [928, 537] width 13 height 13
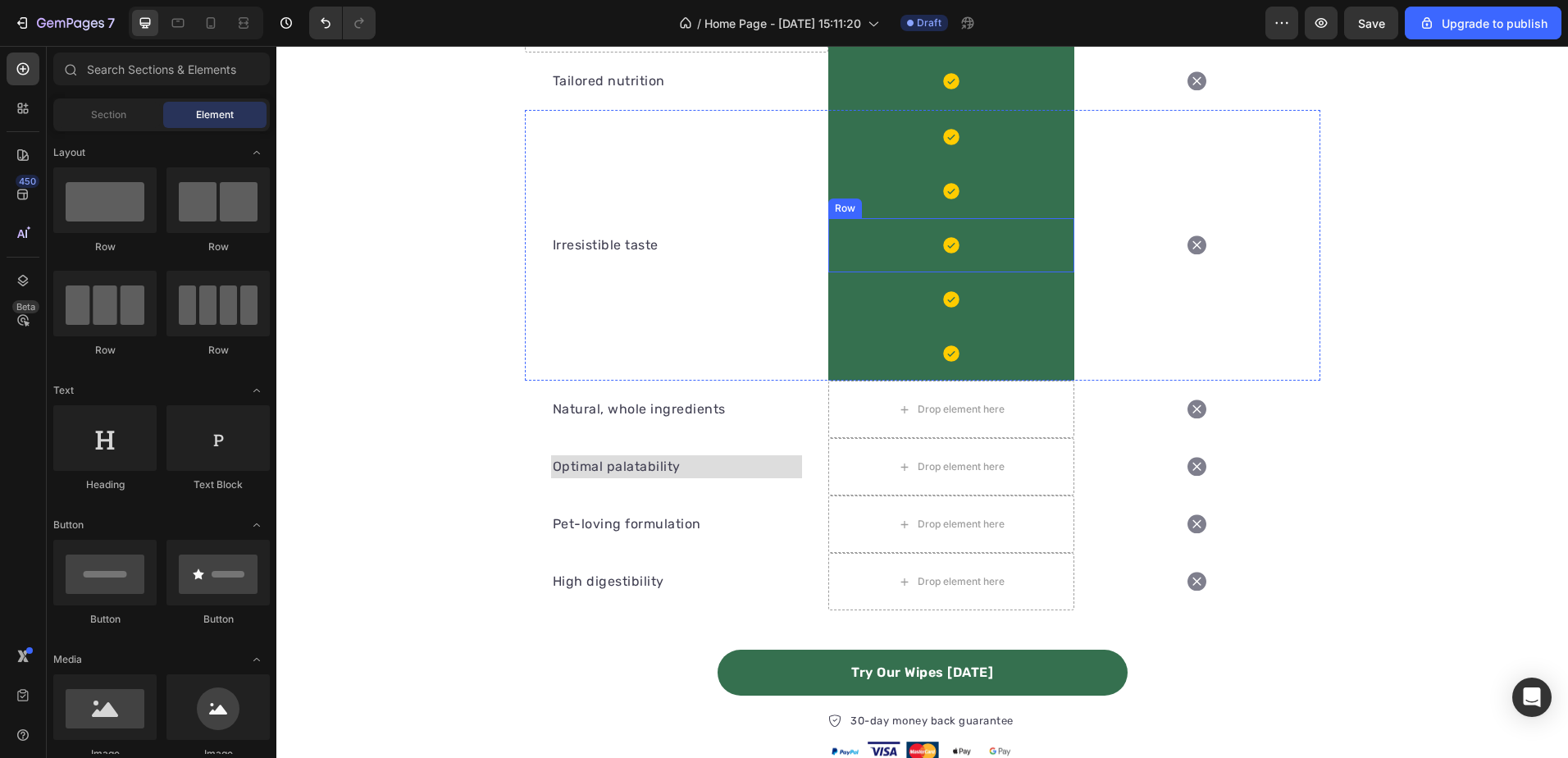
scroll to position [1897, 0]
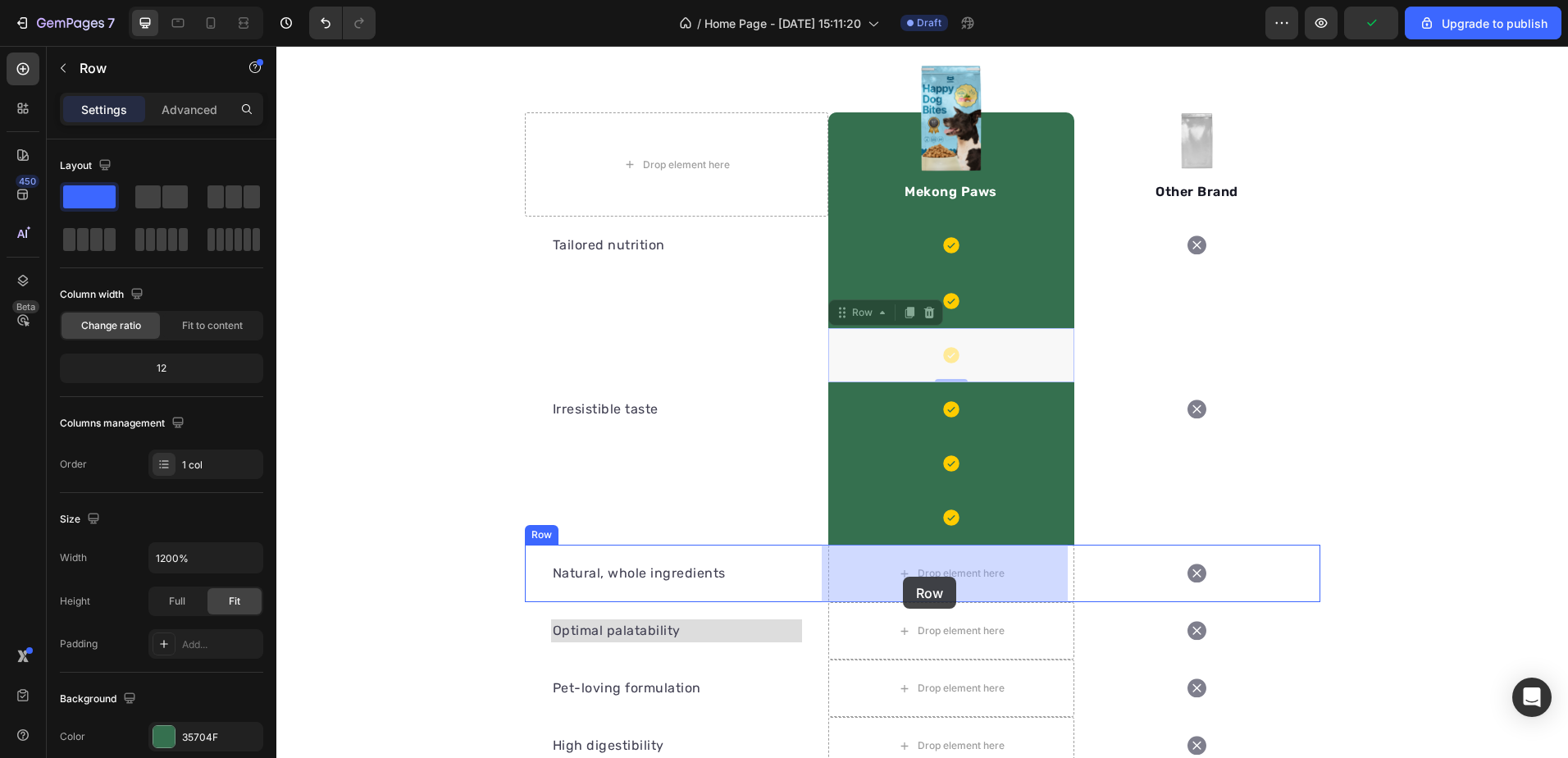
drag, startPoint x: 875, startPoint y: 345, endPoint x: 901, endPoint y: 552, distance: 208.6
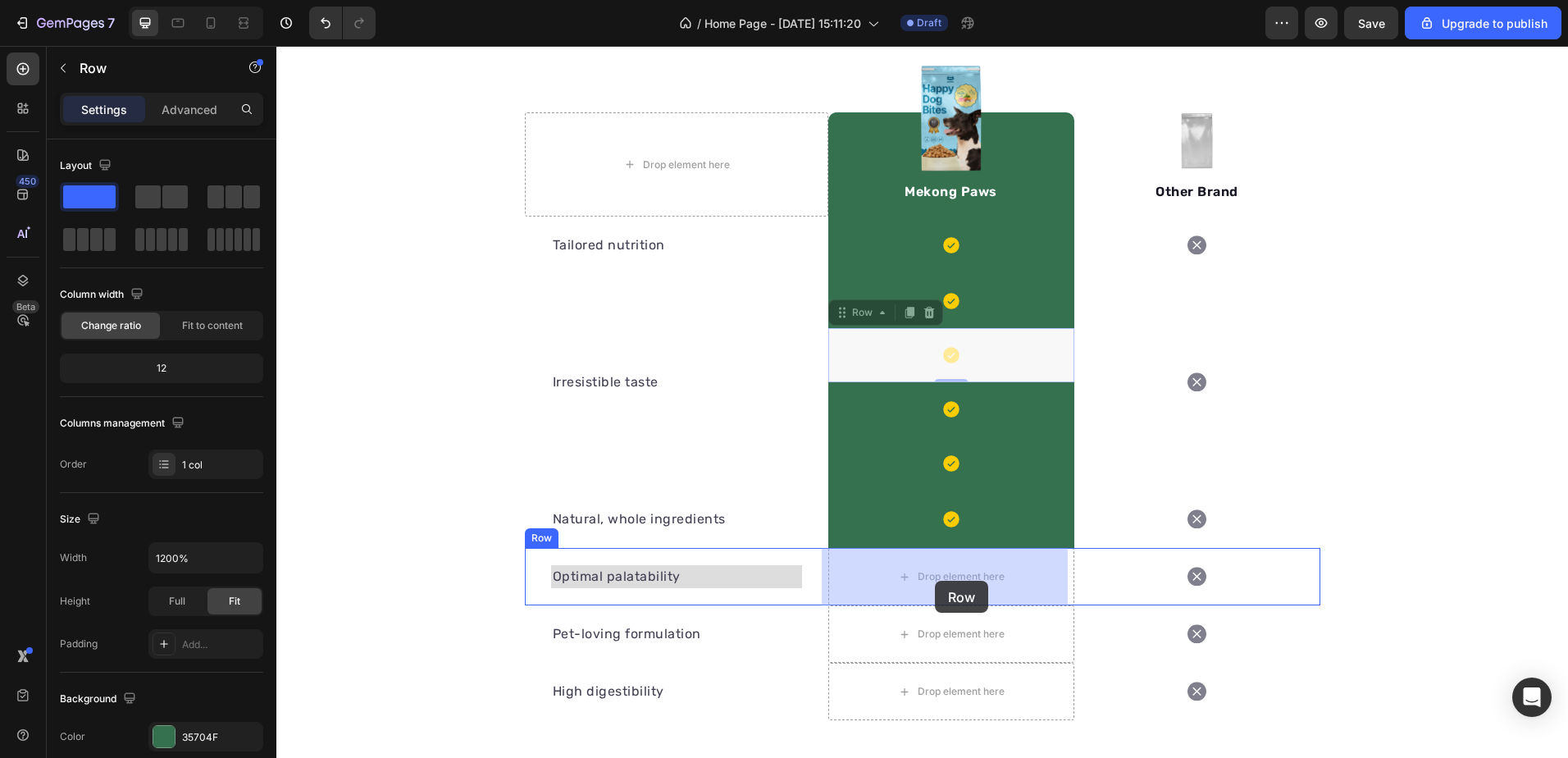
drag, startPoint x: 898, startPoint y: 359, endPoint x: 935, endPoint y: 581, distance: 225.1
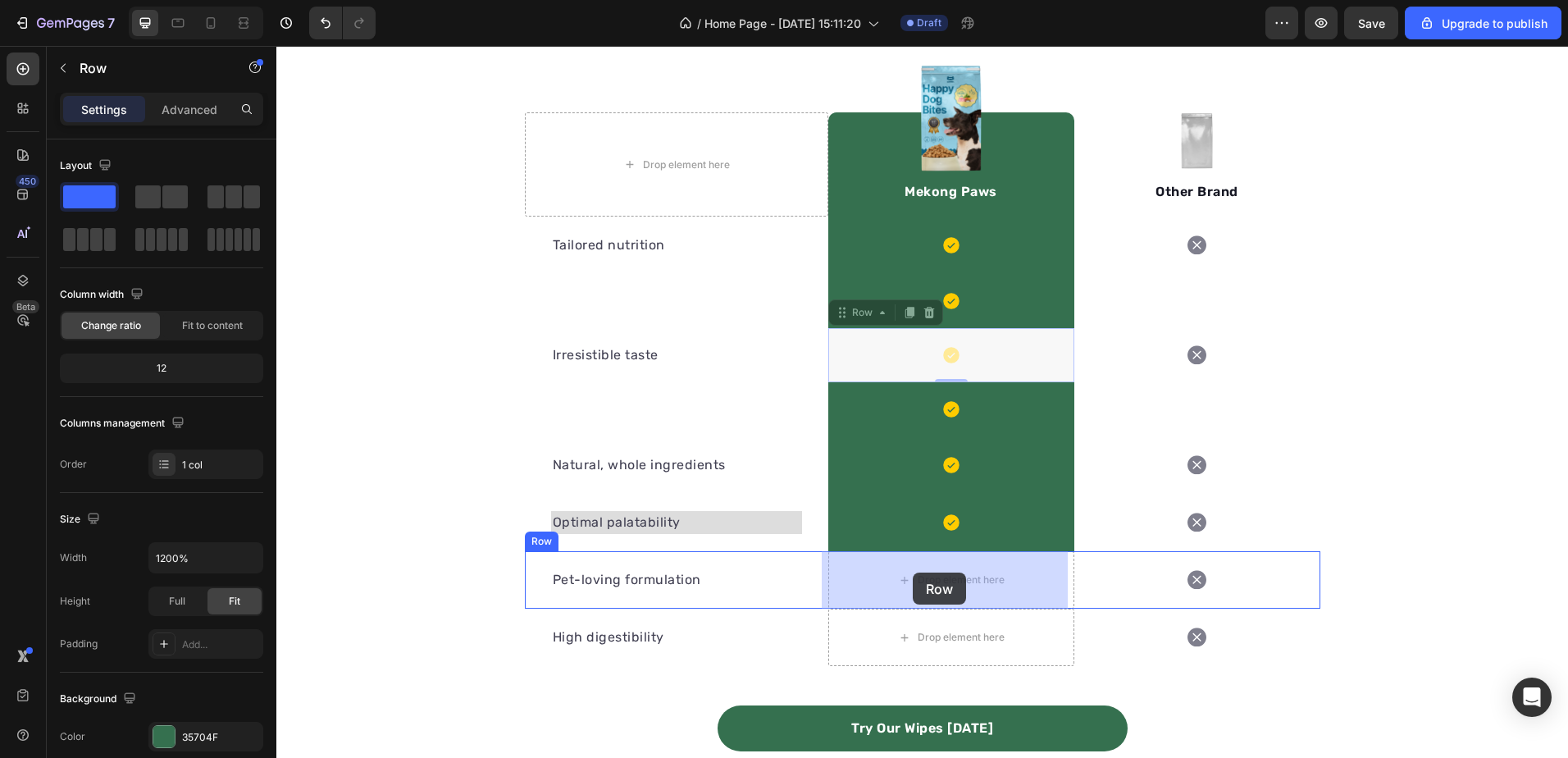
drag, startPoint x: 903, startPoint y: 359, endPoint x: 912, endPoint y: 572, distance: 213.2
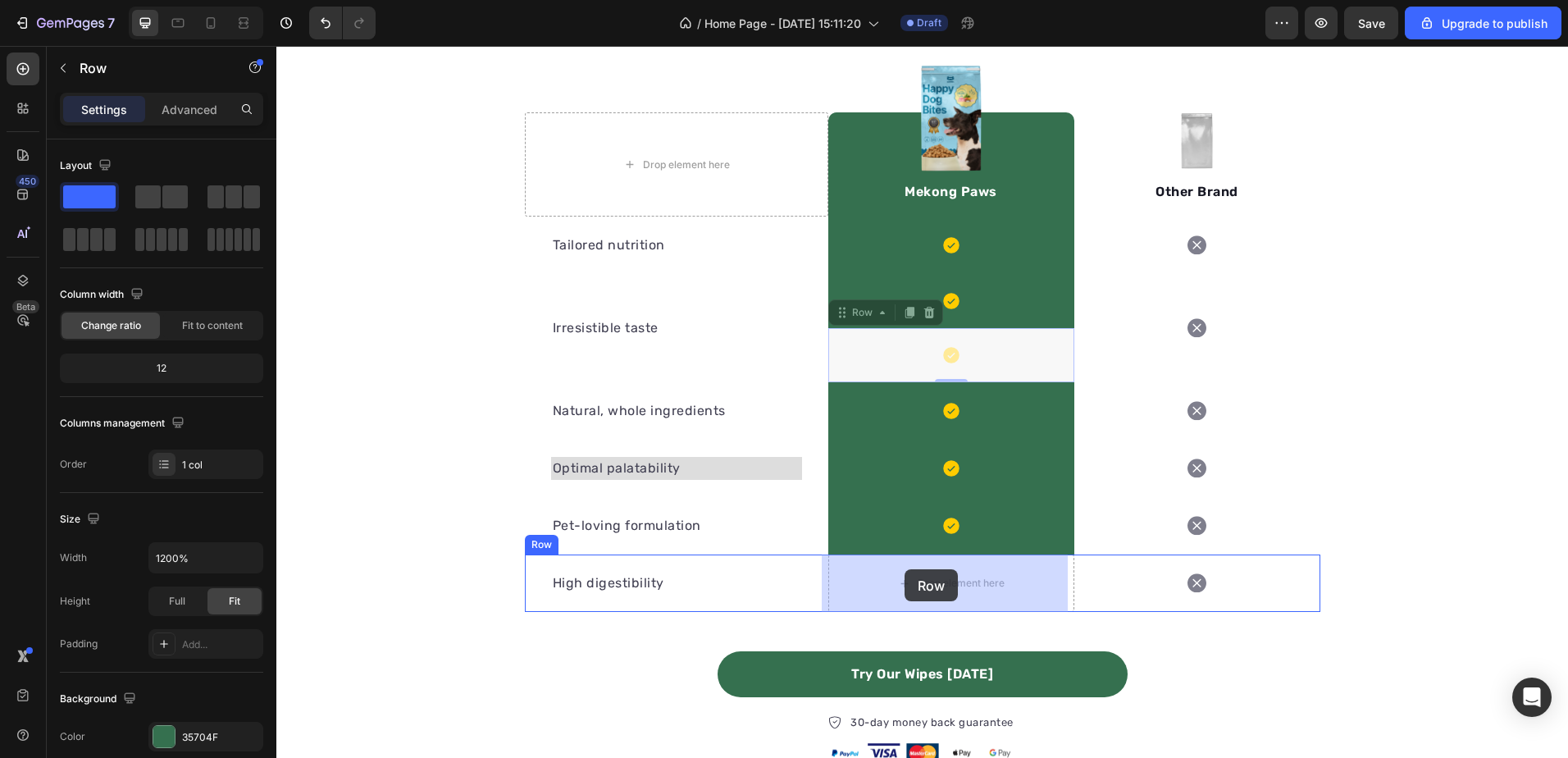
drag, startPoint x: 904, startPoint y: 361, endPoint x: 904, endPoint y: 569, distance: 208.0
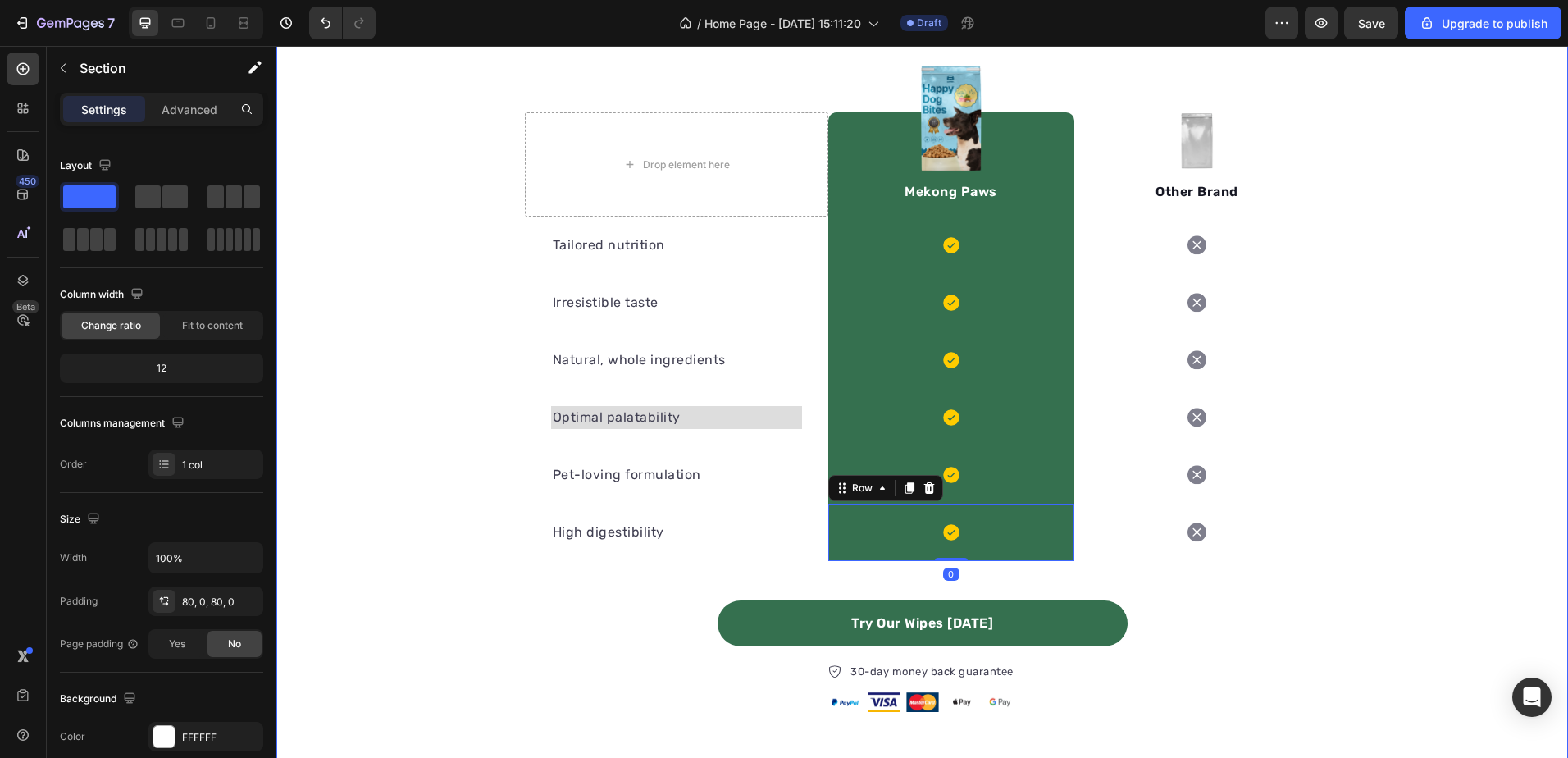
click at [1472, 408] on div "We’re a whole different breed Heading Row Drop element here Image Mekong Paws T…" at bounding box center [922, 352] width 1292 height 720
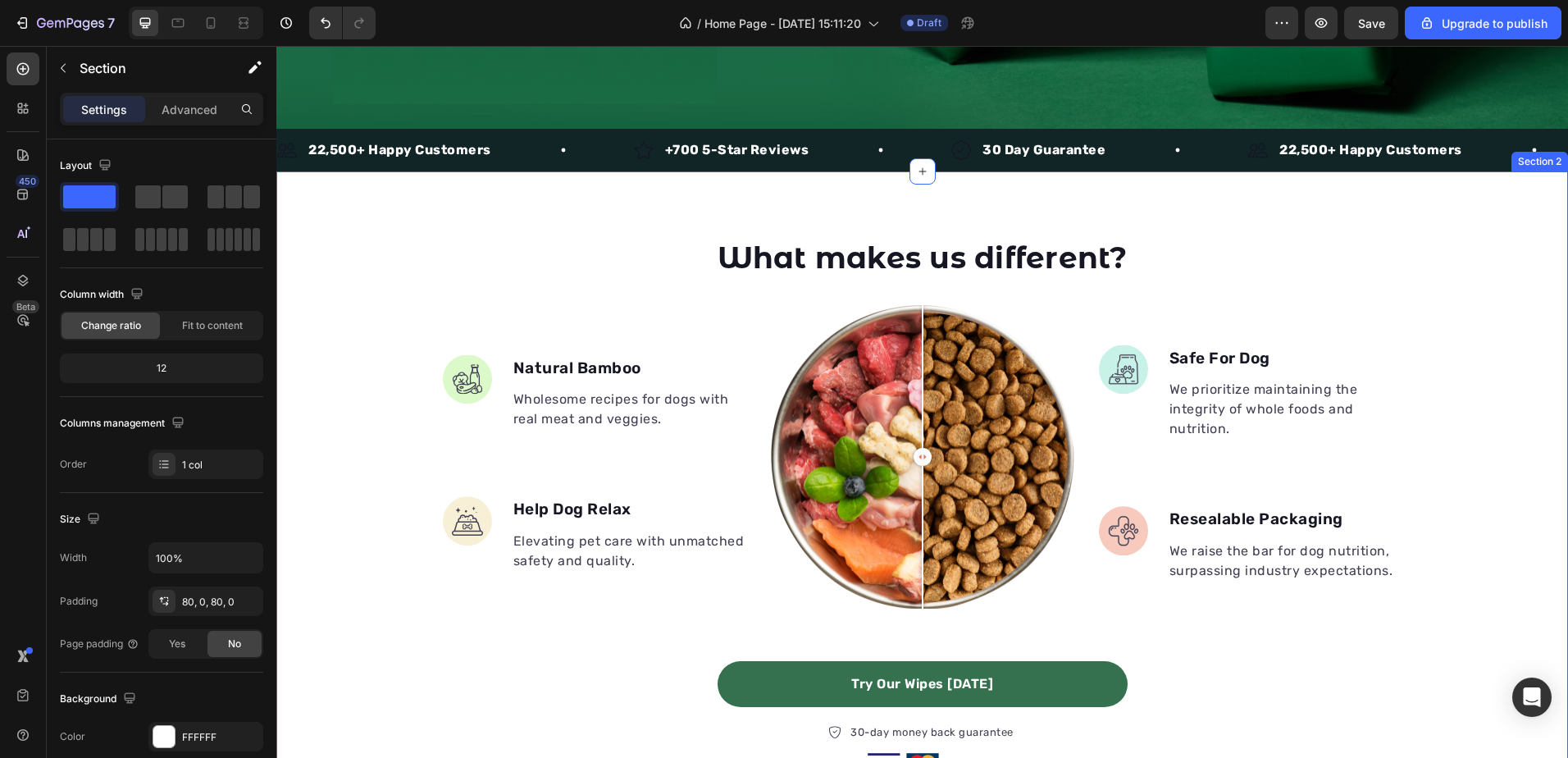
scroll to position [583, 0]
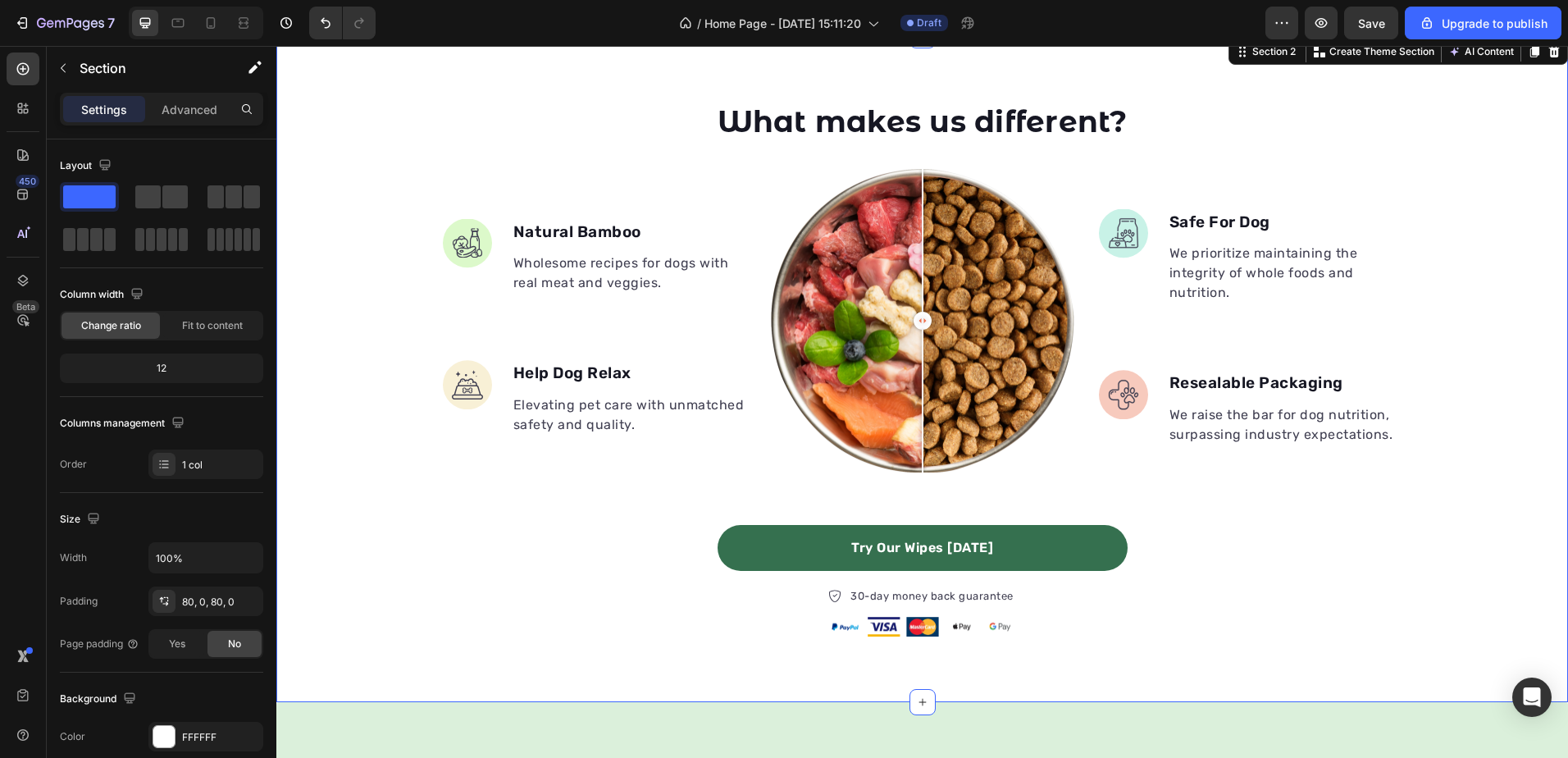
click at [405, 554] on div "What makes us different? Heading Image Natural Bamboo Text block Wholesome reci…" at bounding box center [922, 369] width 1292 height 536
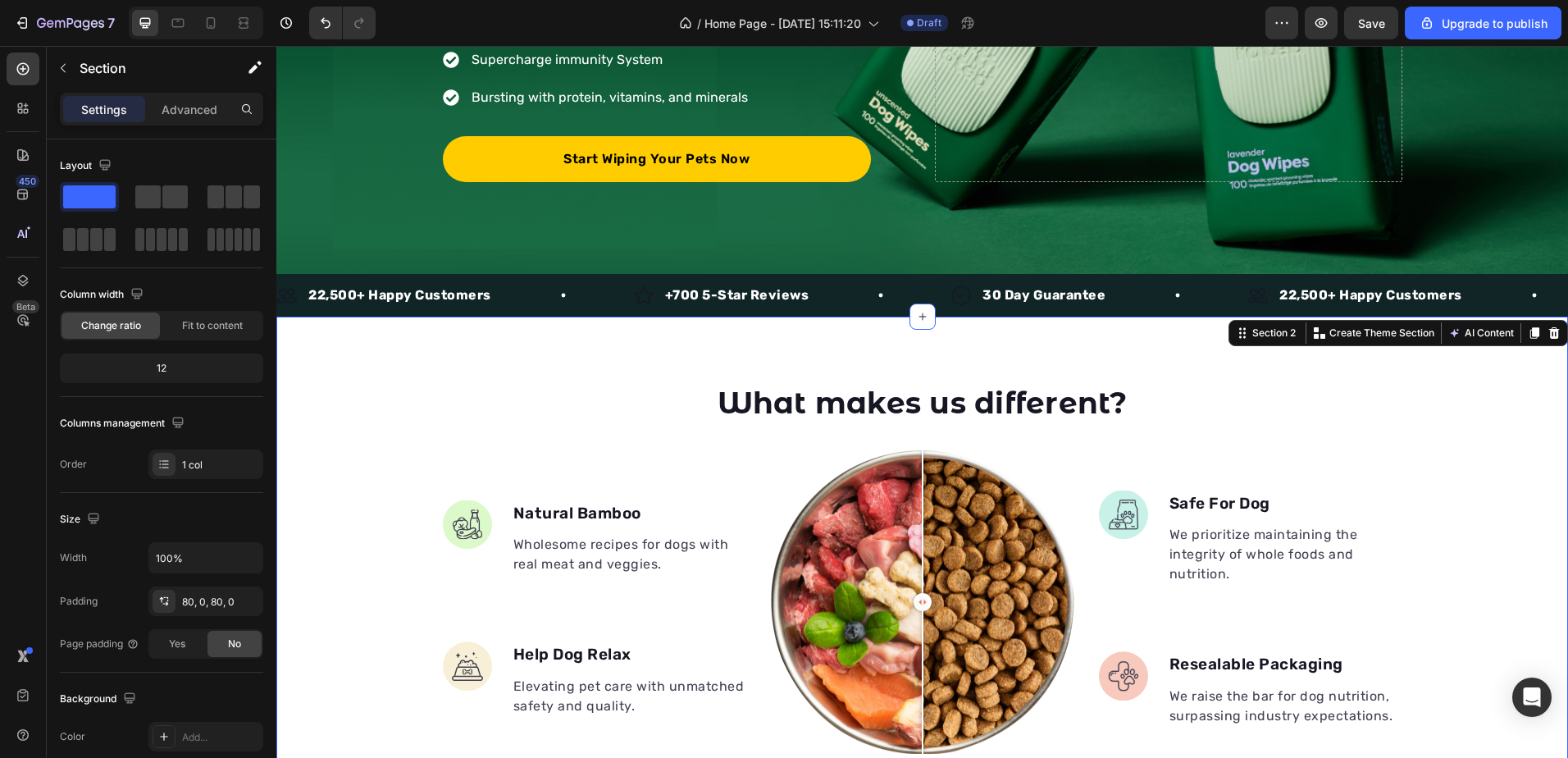
scroll to position [255, 0]
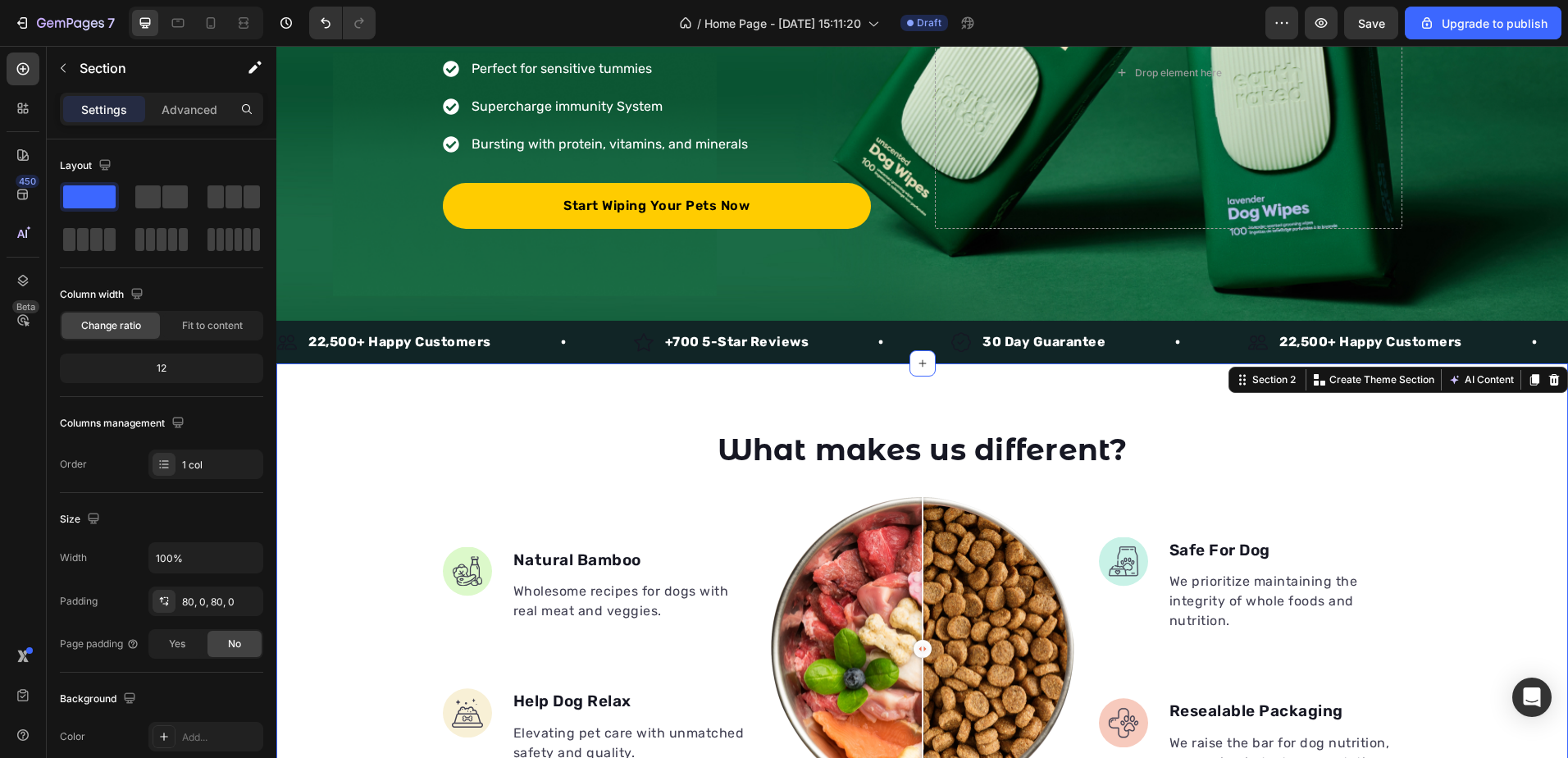
click at [355, 445] on div "What makes us different? Heading Image Natural Bamboo Text block Wholesome reci…" at bounding box center [922, 696] width 1292 height 536
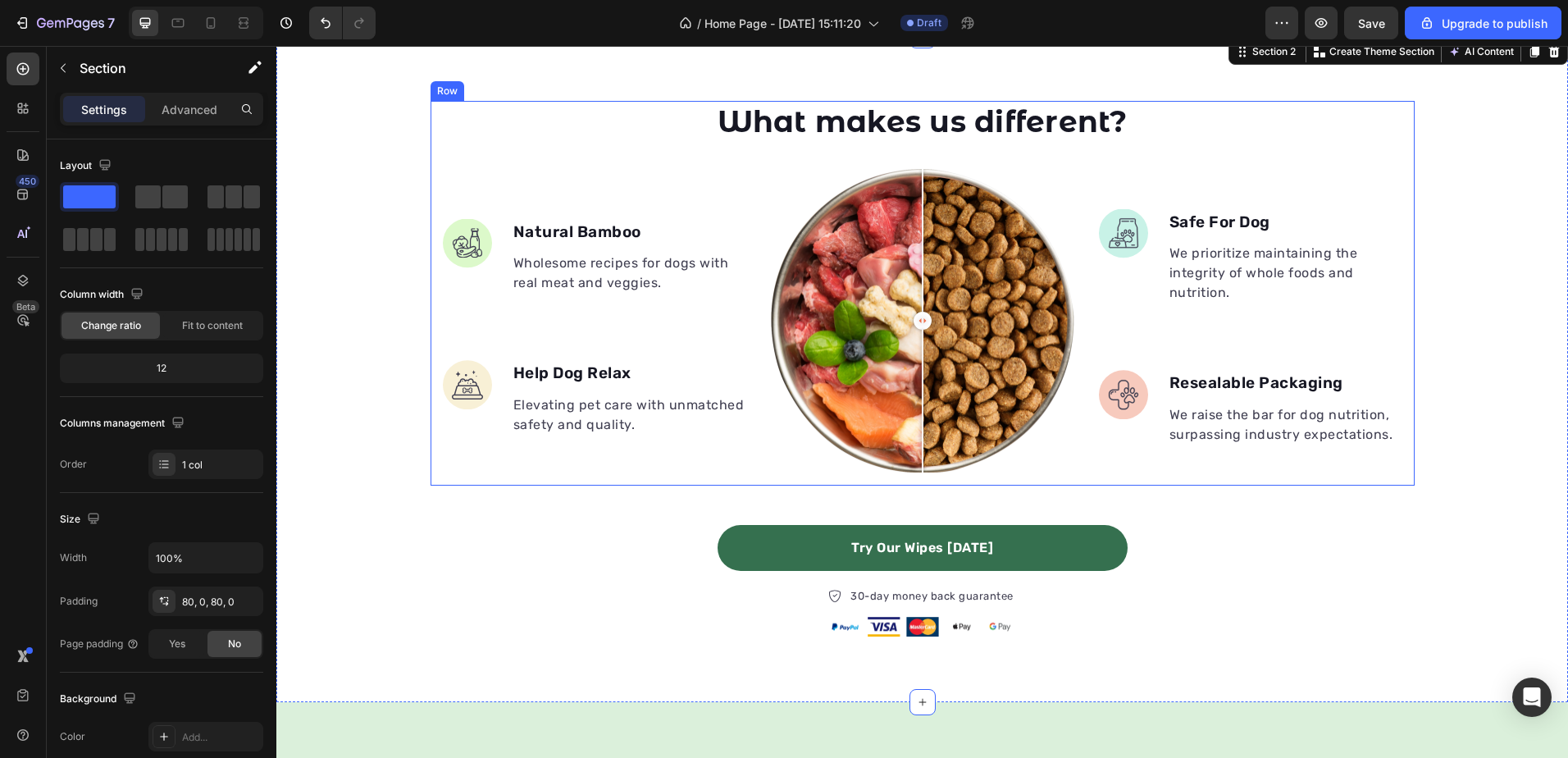
click at [431, 458] on div "What makes us different? Heading Image Natural Bamboo Text block Wholesome reci…" at bounding box center [922, 293] width 984 height 384
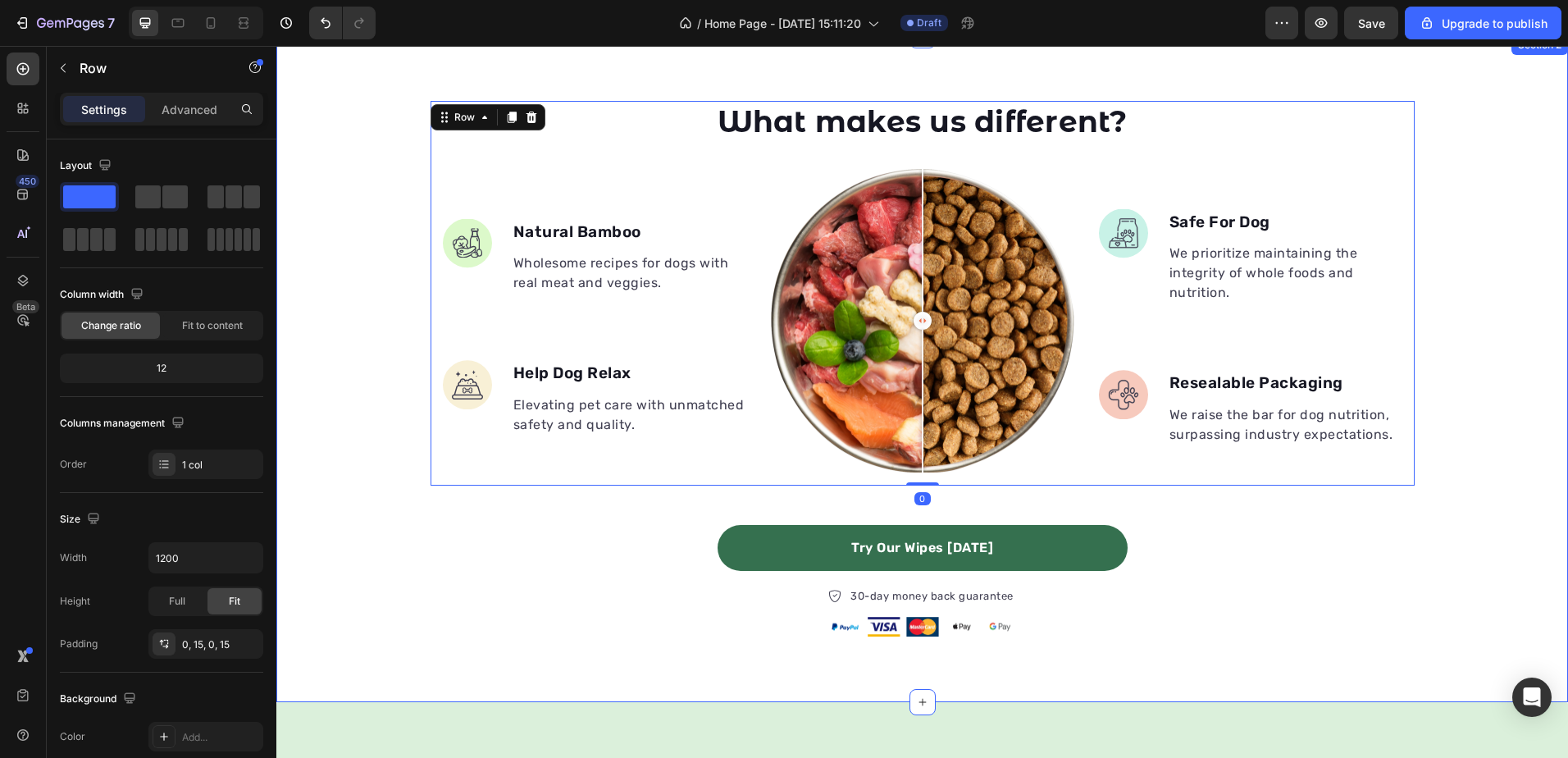
click at [322, 493] on div "What makes us different? Heading Image Natural Bamboo Text block Wholesome reci…" at bounding box center [922, 369] width 1292 height 536
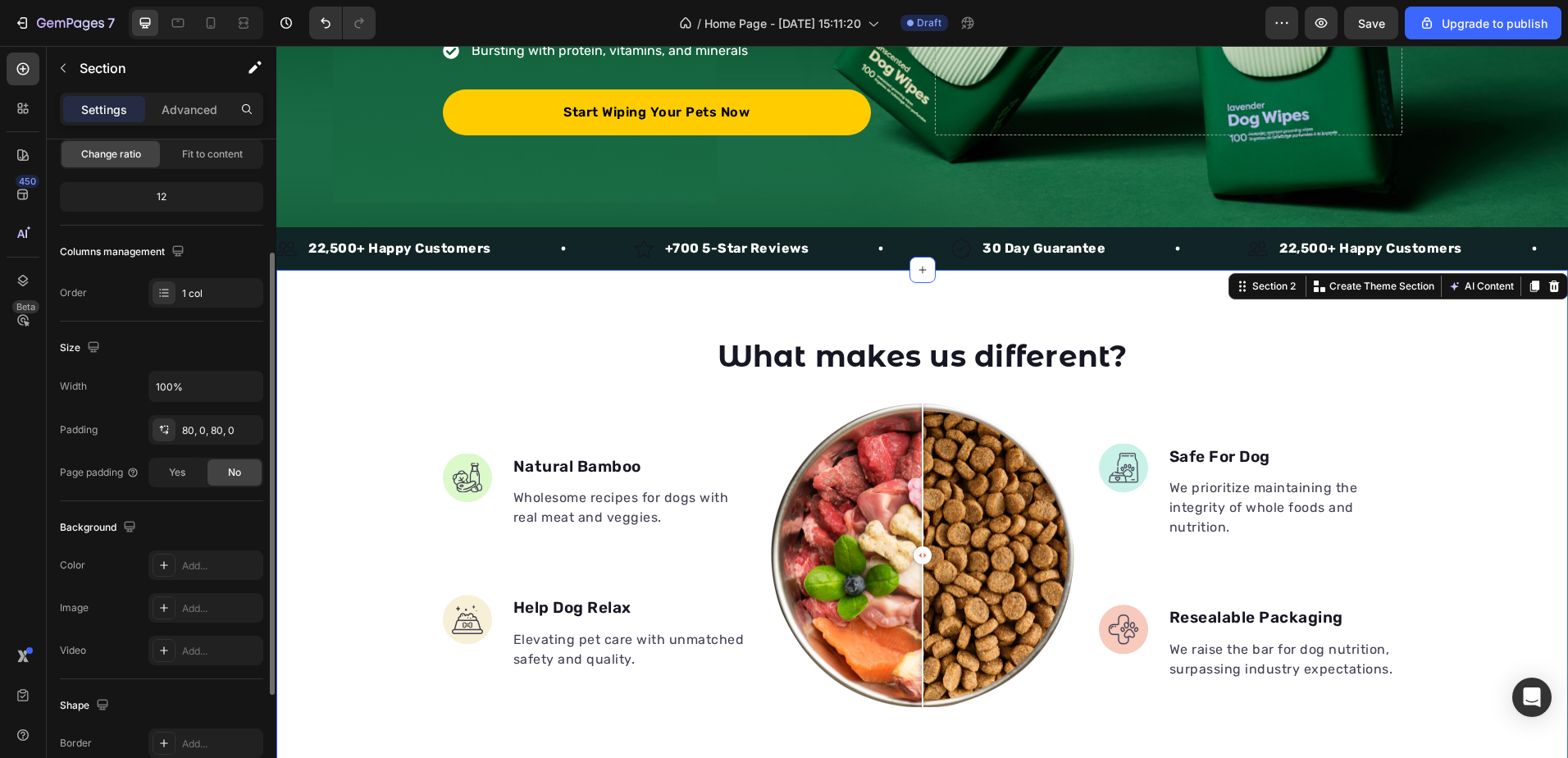
scroll to position [501, 0]
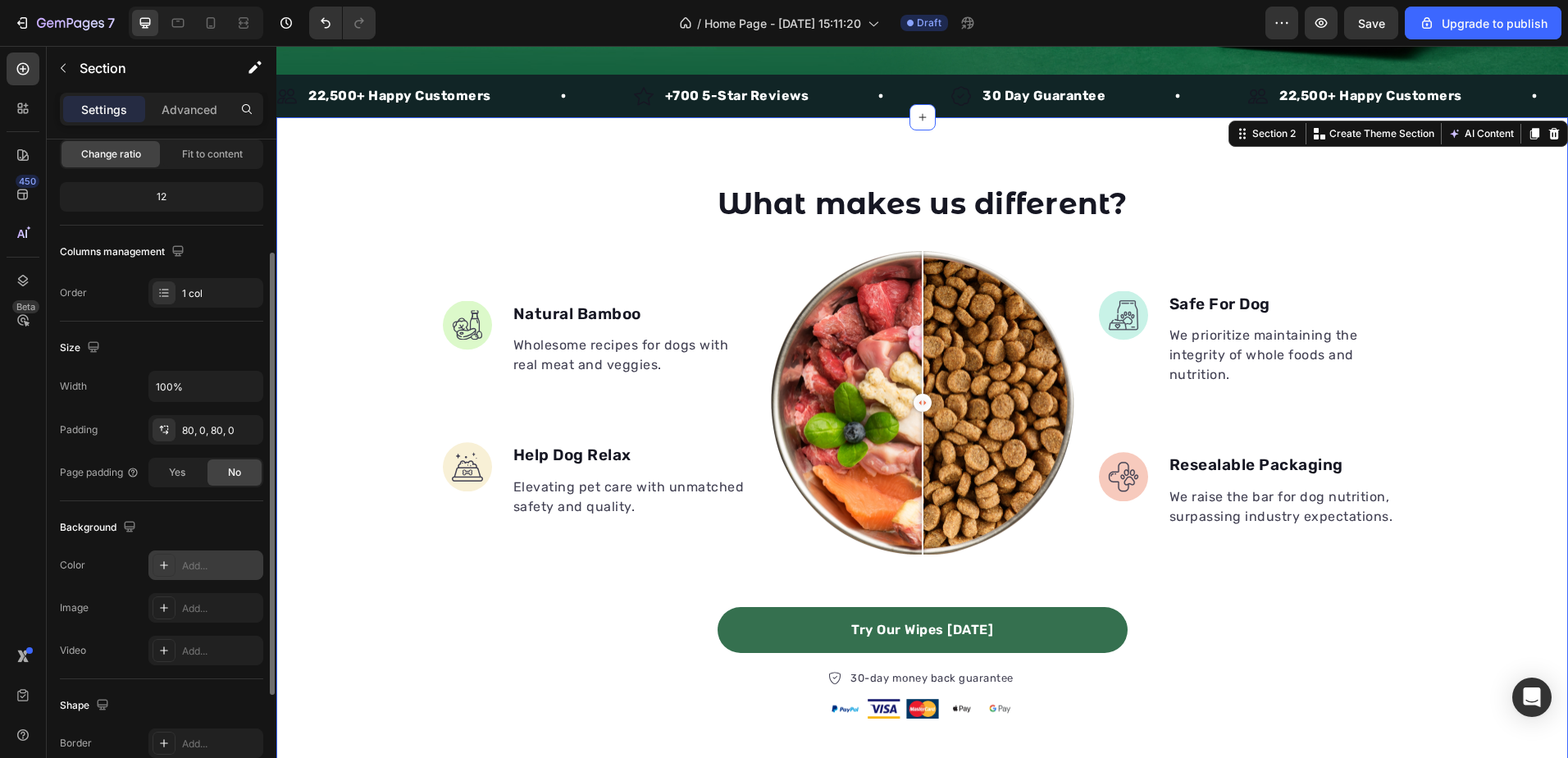
click at [178, 559] on div "Add..." at bounding box center [205, 565] width 115 height 29
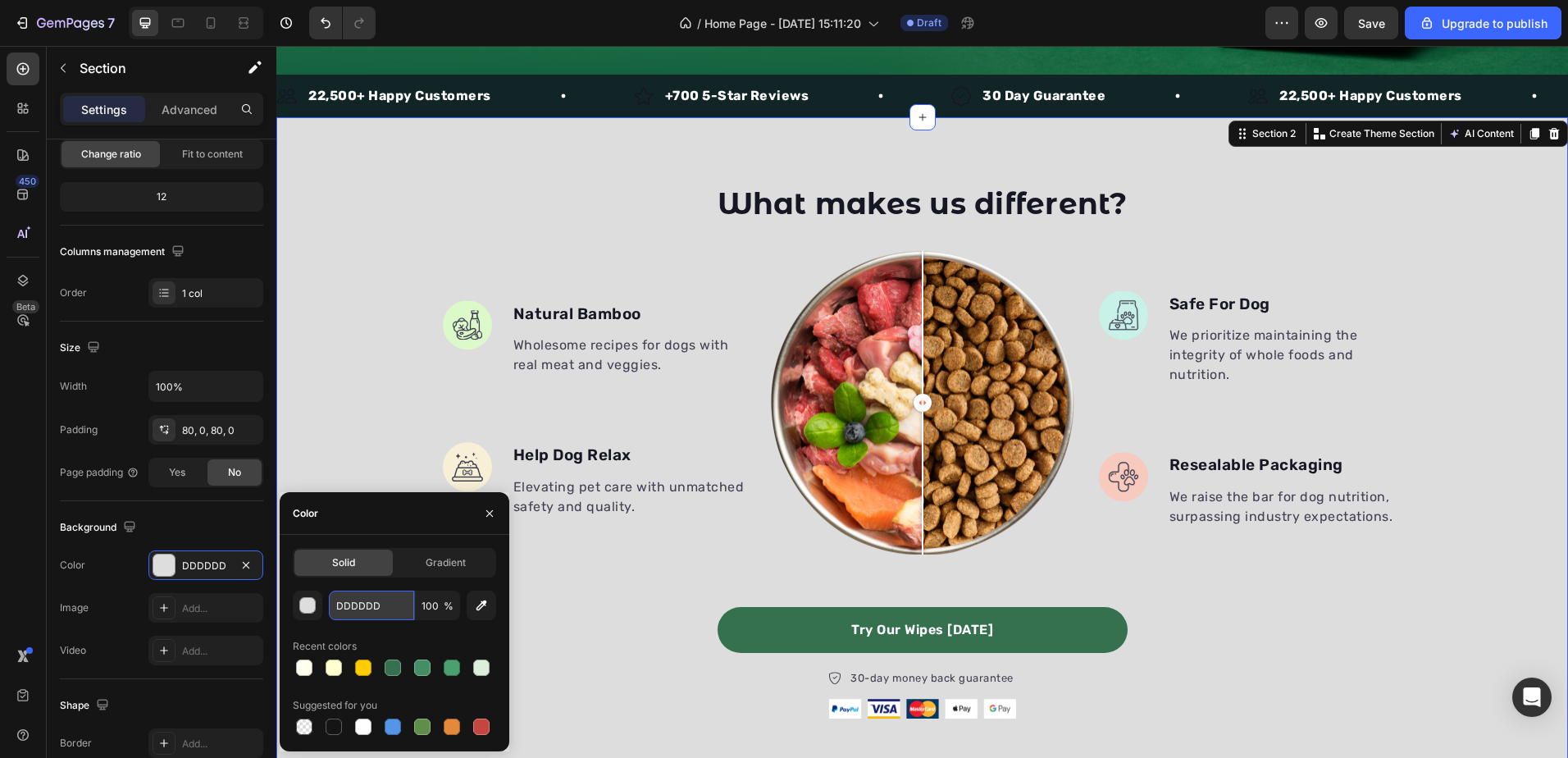
click at [401, 601] on input "DDDDDD" at bounding box center [372, 606] width 86 height 29
paste input "F8FAF8"
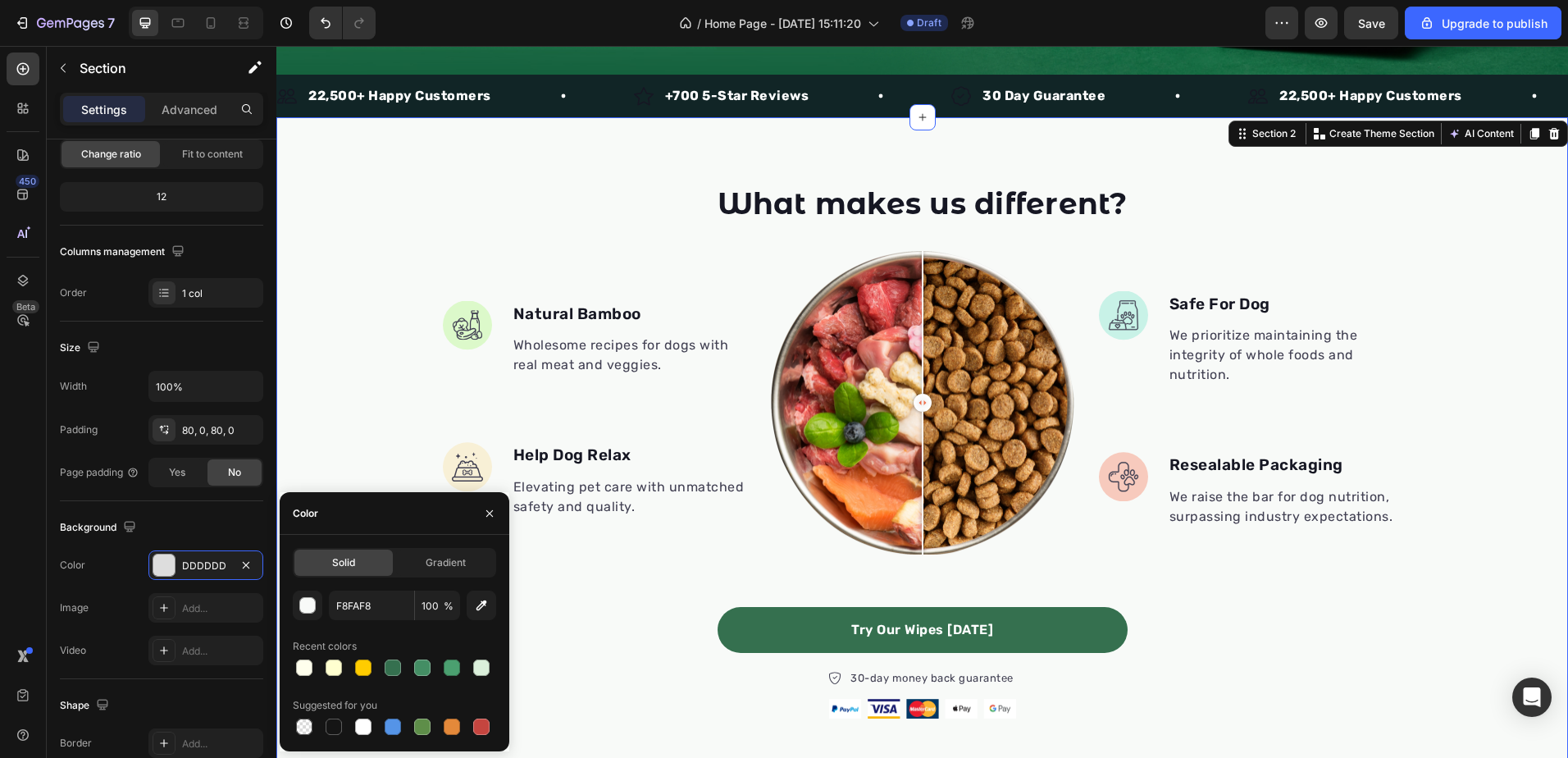
click at [331, 324] on div "What makes us different? Heading Image Natural Bamboo Text block Wholesome reci…" at bounding box center [922, 450] width 1292 height 536
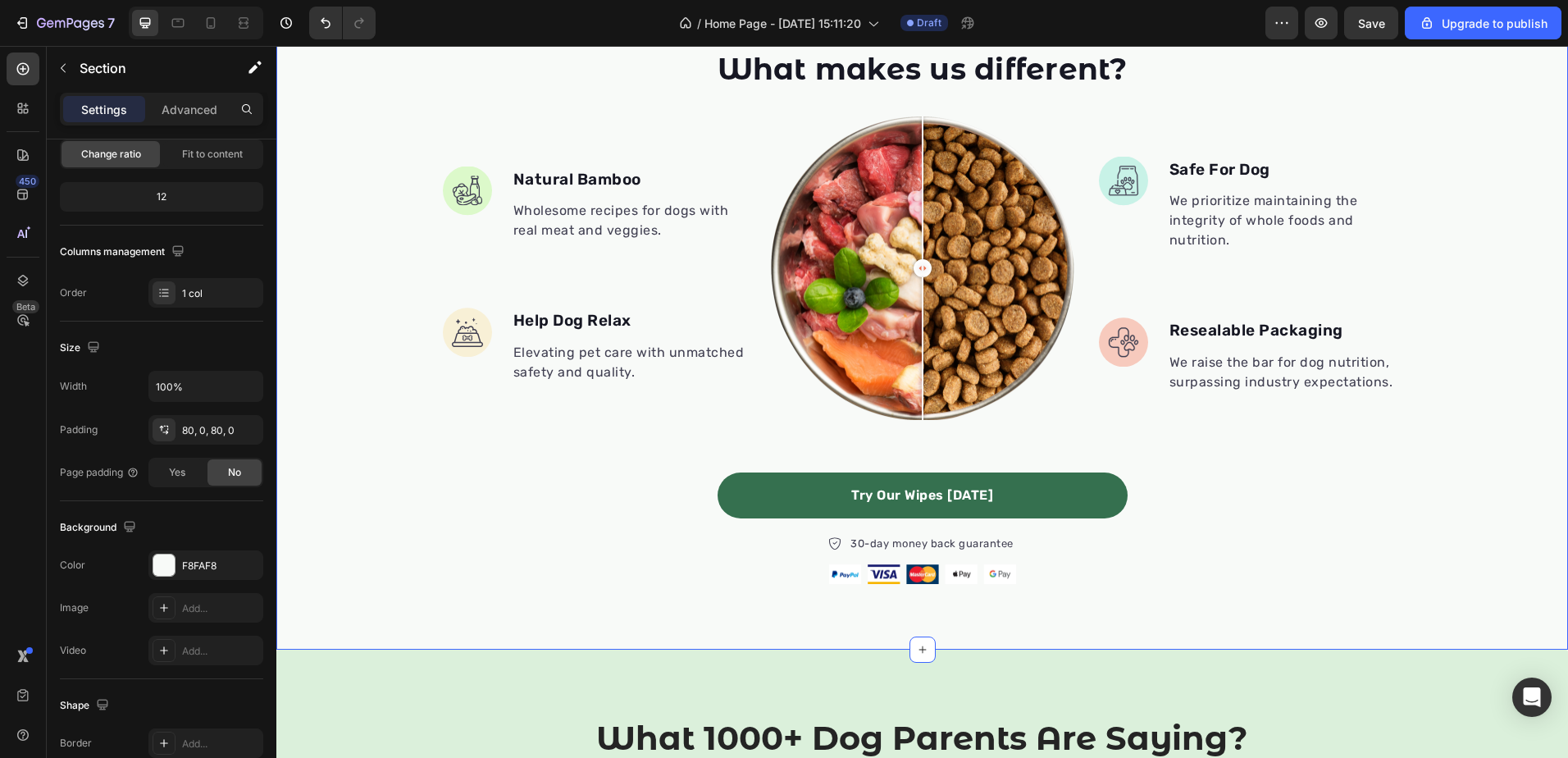
scroll to position [419, 0]
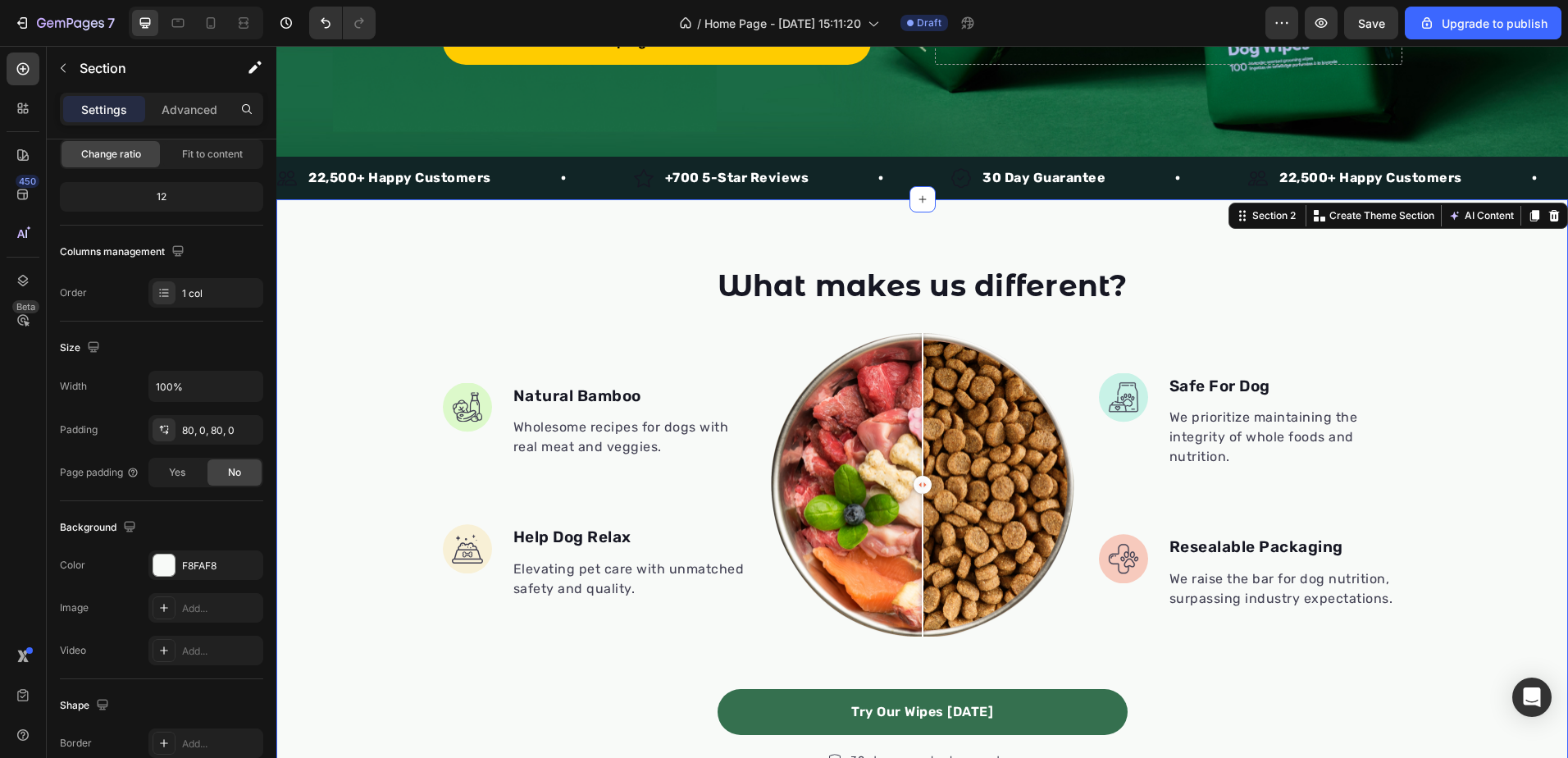
click at [374, 306] on div "What makes us different? Heading Image Natural Bamboo Text block Wholesome reci…" at bounding box center [922, 532] width 1292 height 536
click at [181, 571] on div "F8FAF8" at bounding box center [205, 565] width 115 height 29
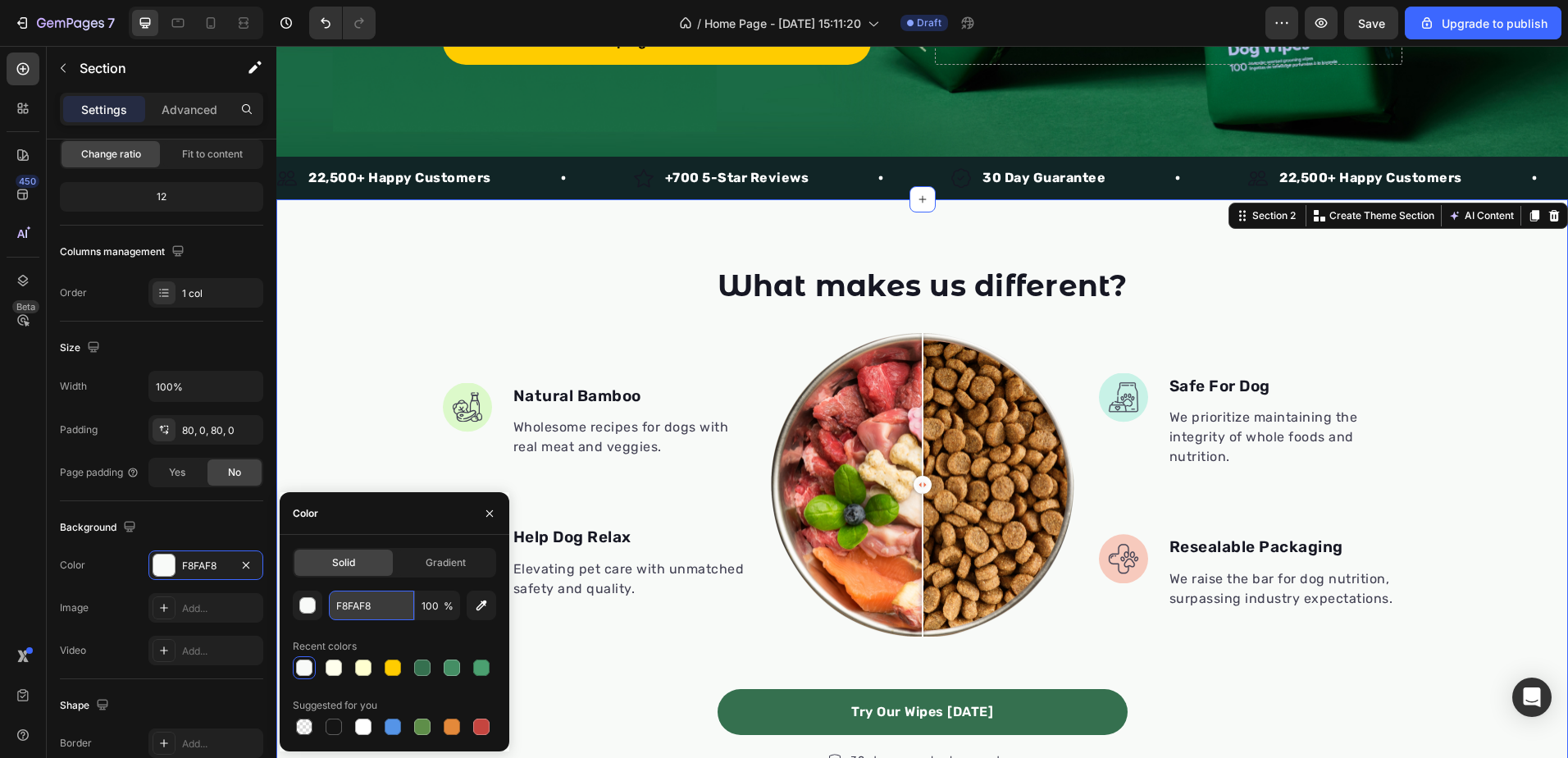
click at [362, 615] on input "F8FAF8" at bounding box center [372, 606] width 86 height 29
paste input "CFDFC"
type input "FCFDFC"
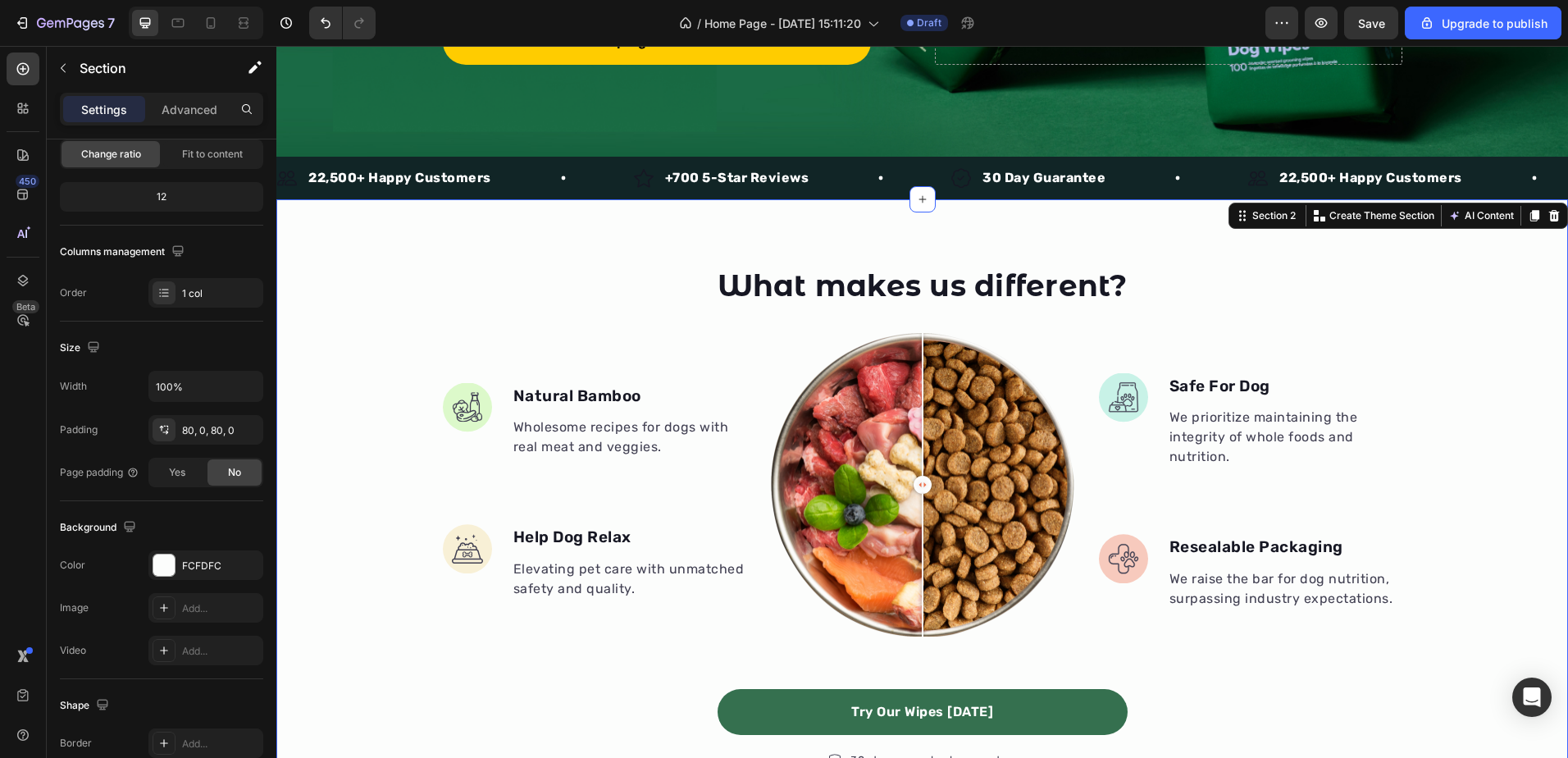
click at [348, 304] on div "What makes us different? Heading Image Natural Bamboo Text block Wholesome reci…" at bounding box center [922, 532] width 1292 height 536
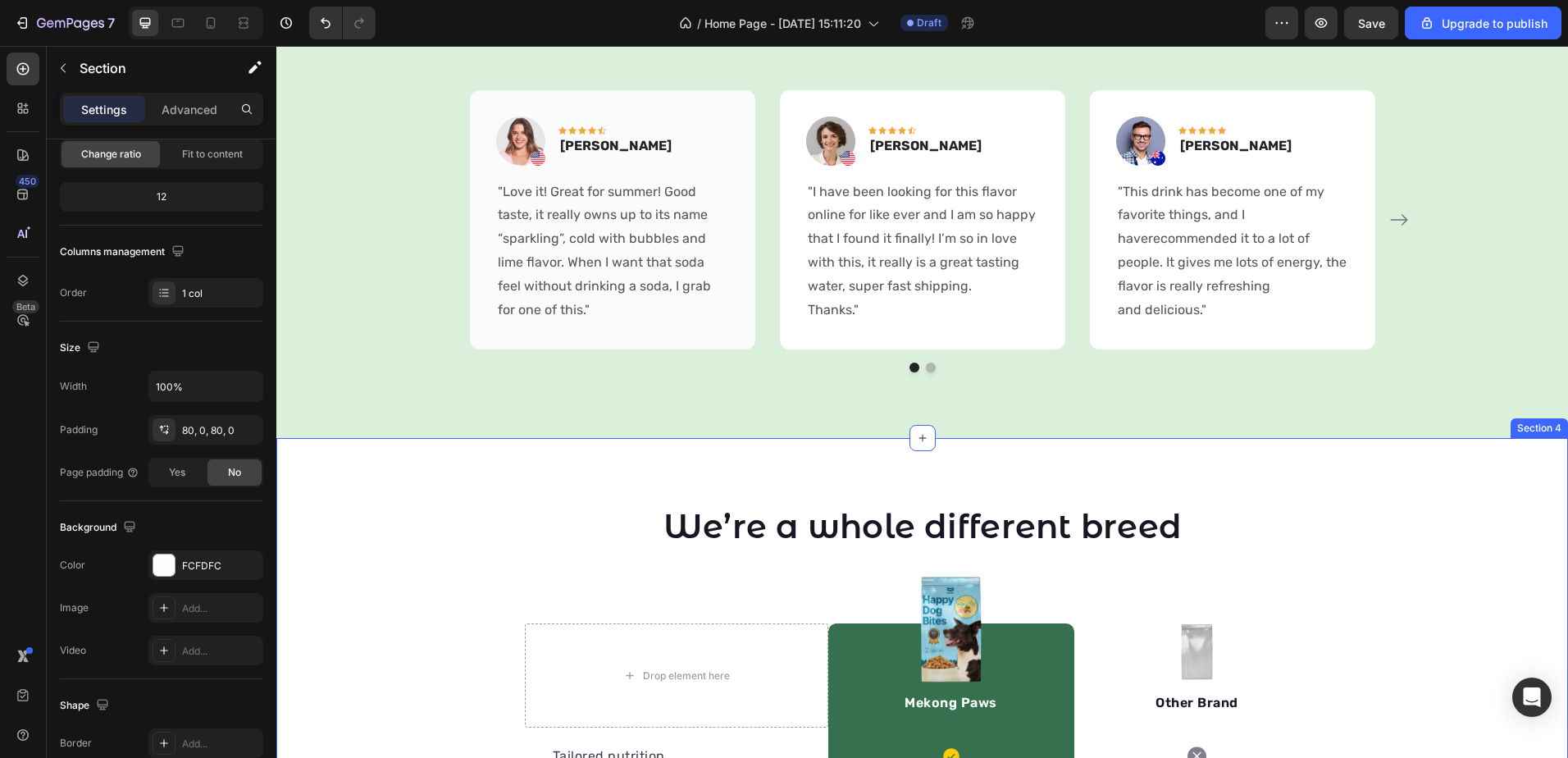
scroll to position [1567, 0]
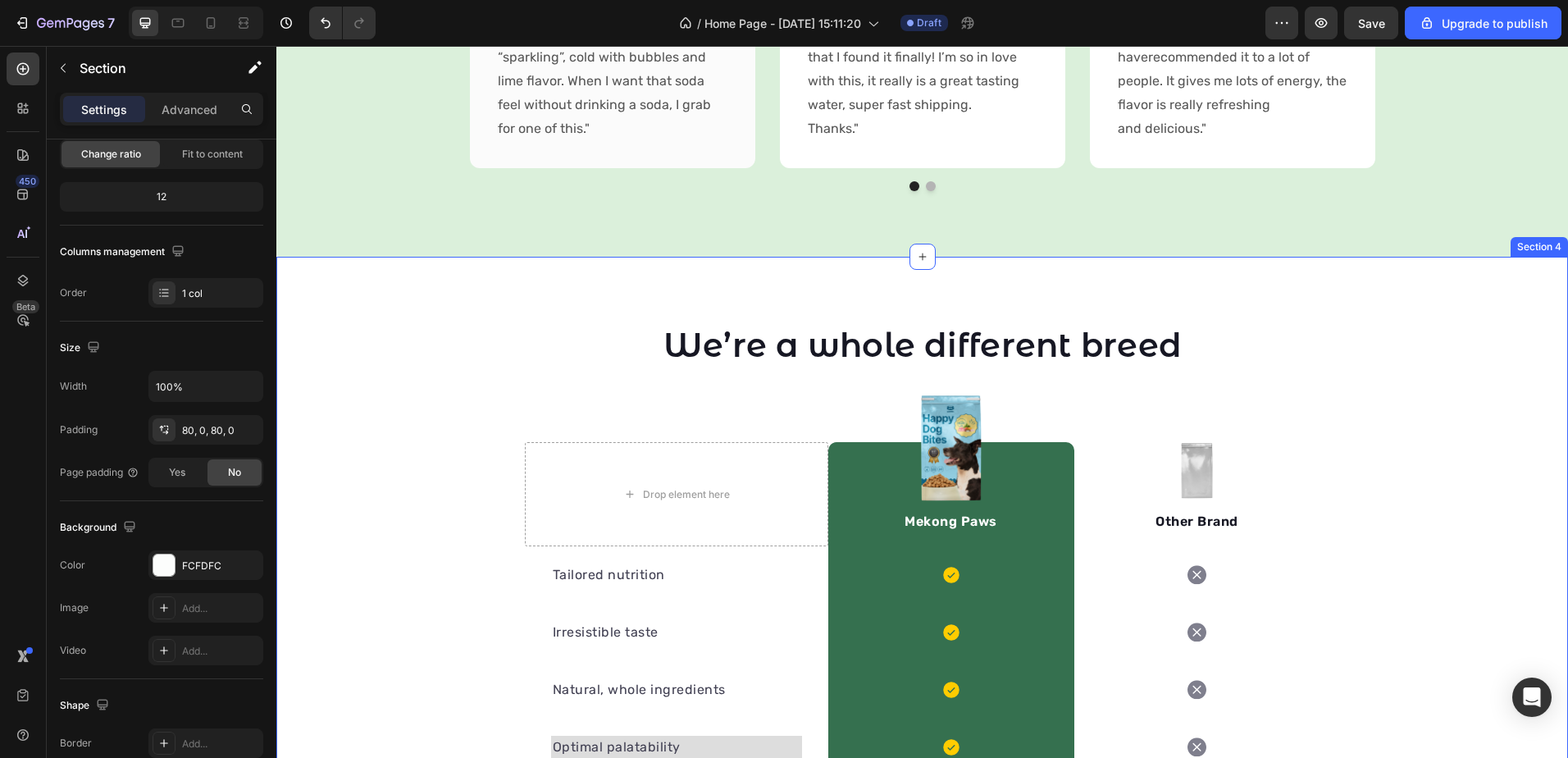
click at [471, 441] on div "We’re a whole different breed Heading Row Drop element here Image Mekong Paws T…" at bounding box center [922, 682] width 1292 height 720
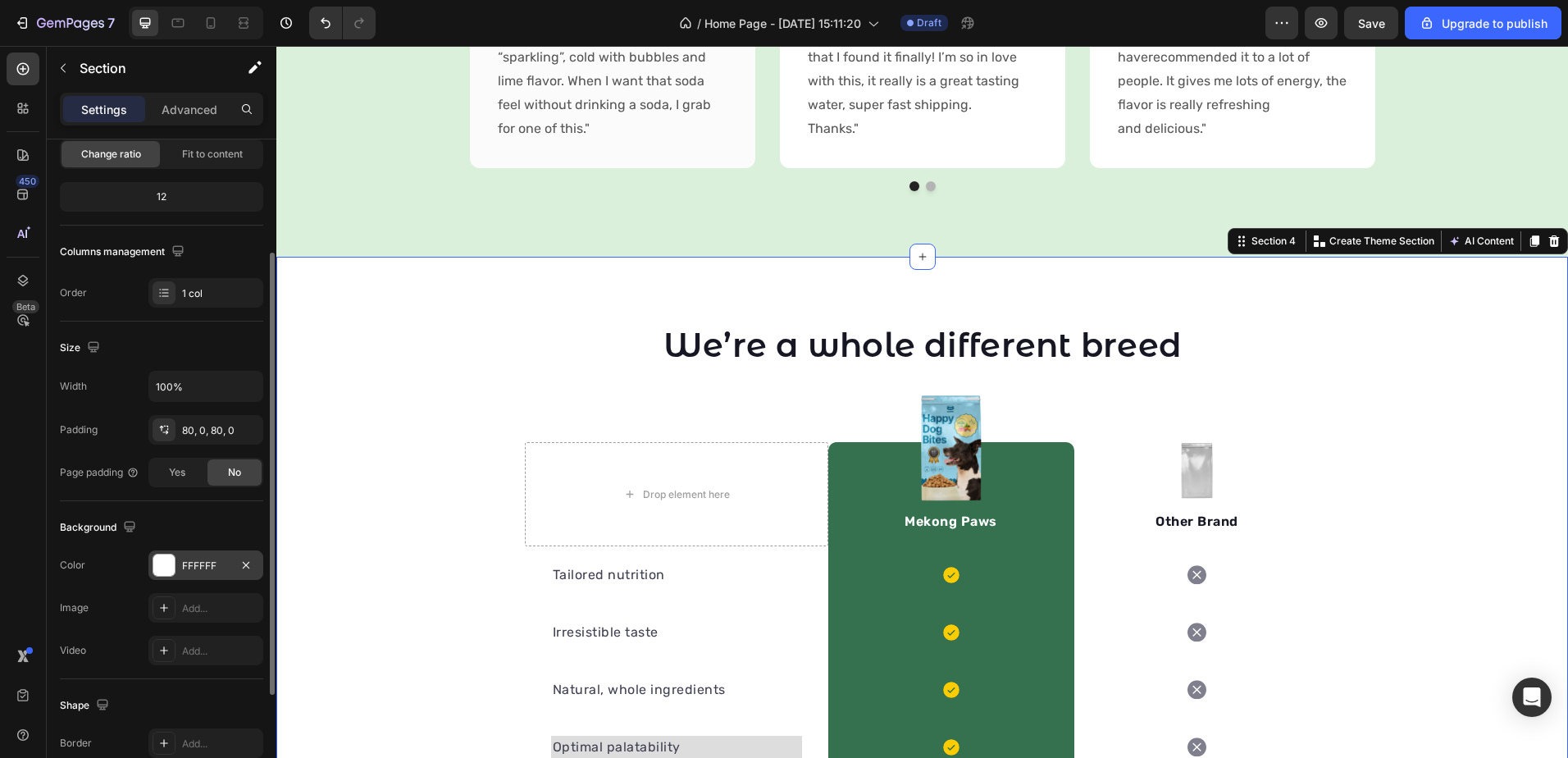
click at [208, 564] on div "FFFFFF" at bounding box center [205, 565] width 47 height 15
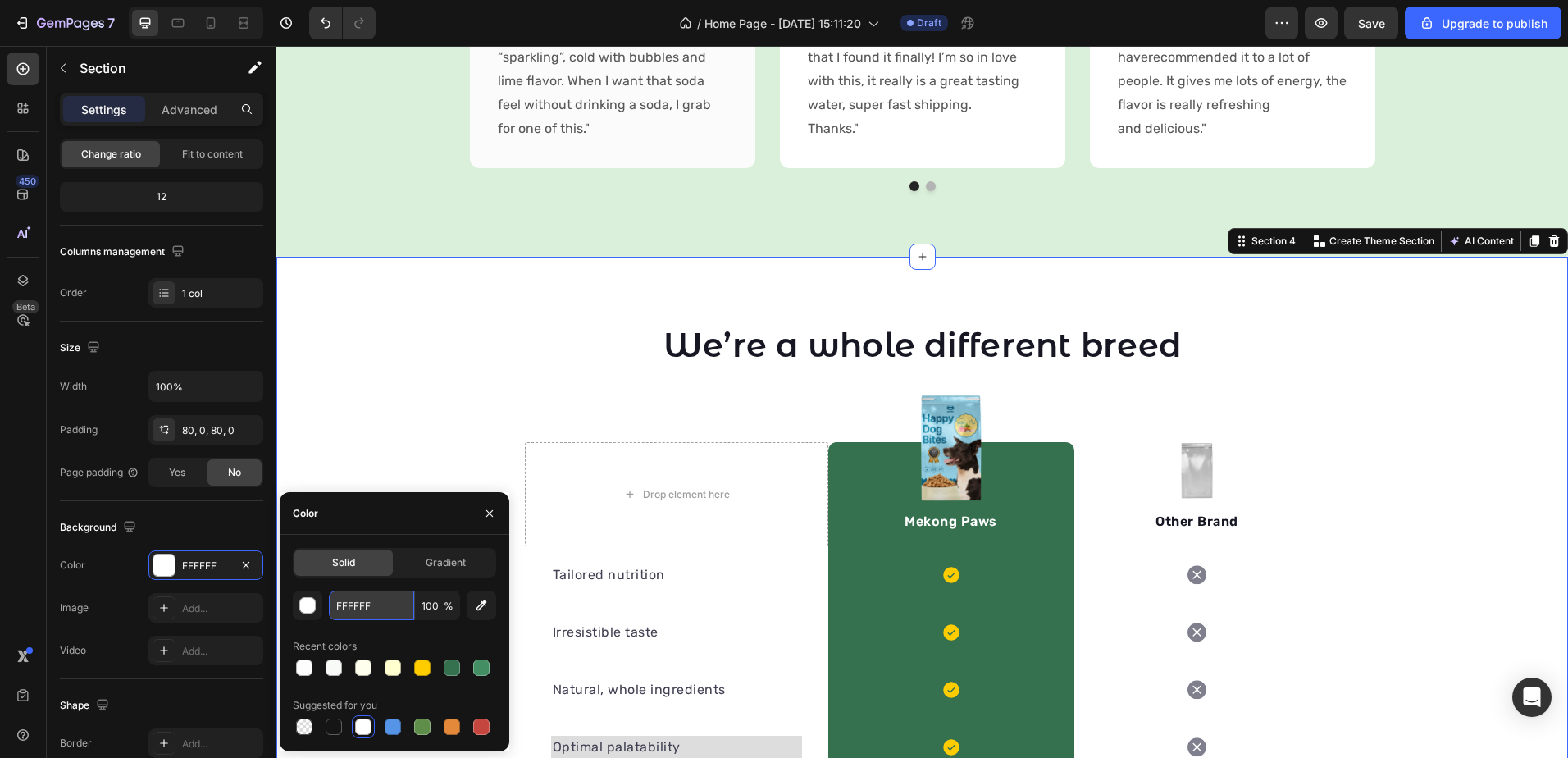
click at [359, 595] on input "FFFFFF" at bounding box center [372, 606] width 86 height 29
paste input "CFDFC"
type input "FCFDFC"
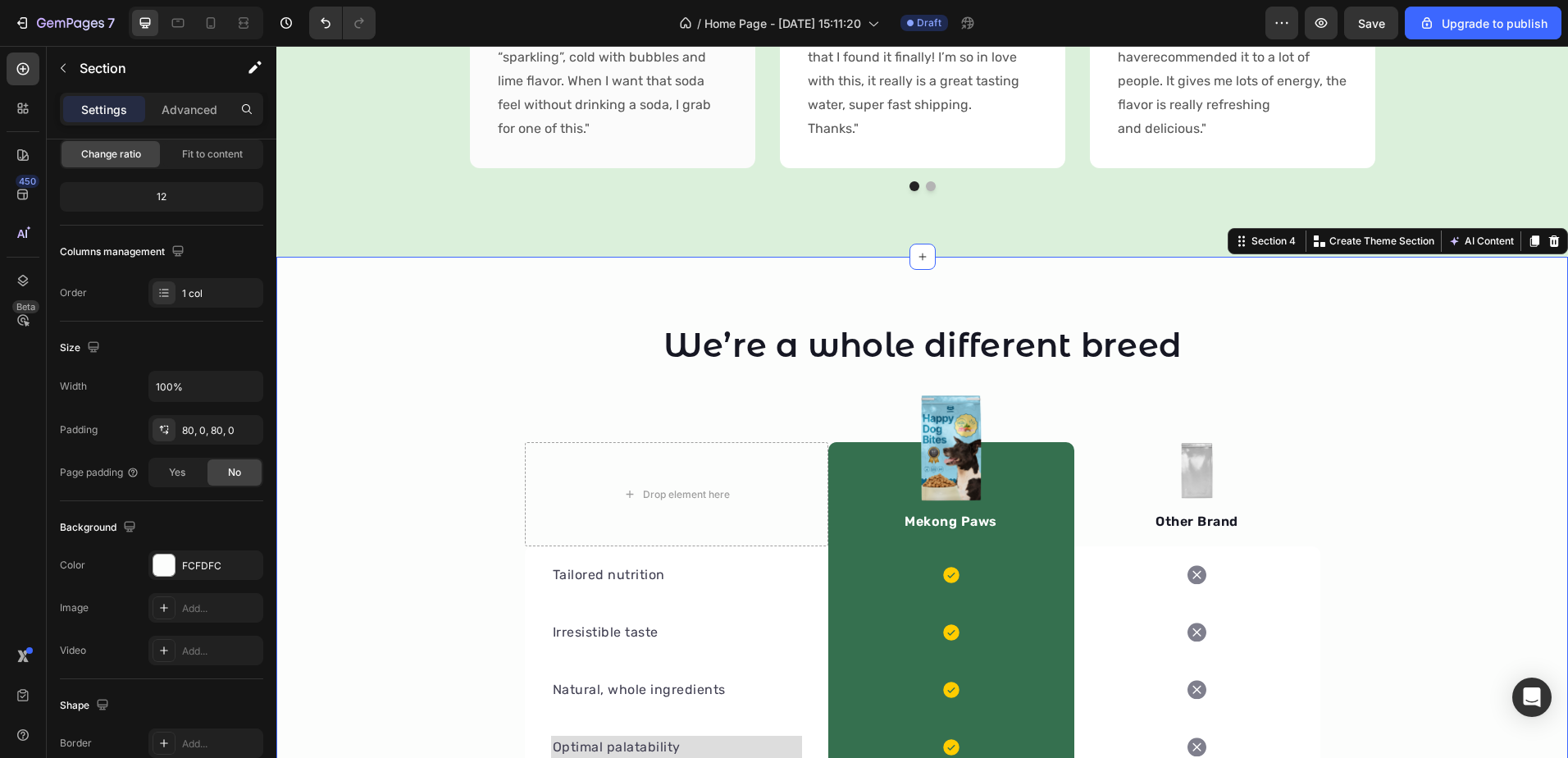
click at [373, 390] on div "We’re a whole different breed Heading Row Drop element here Image Mekong Paws T…" at bounding box center [922, 682] width 1292 height 720
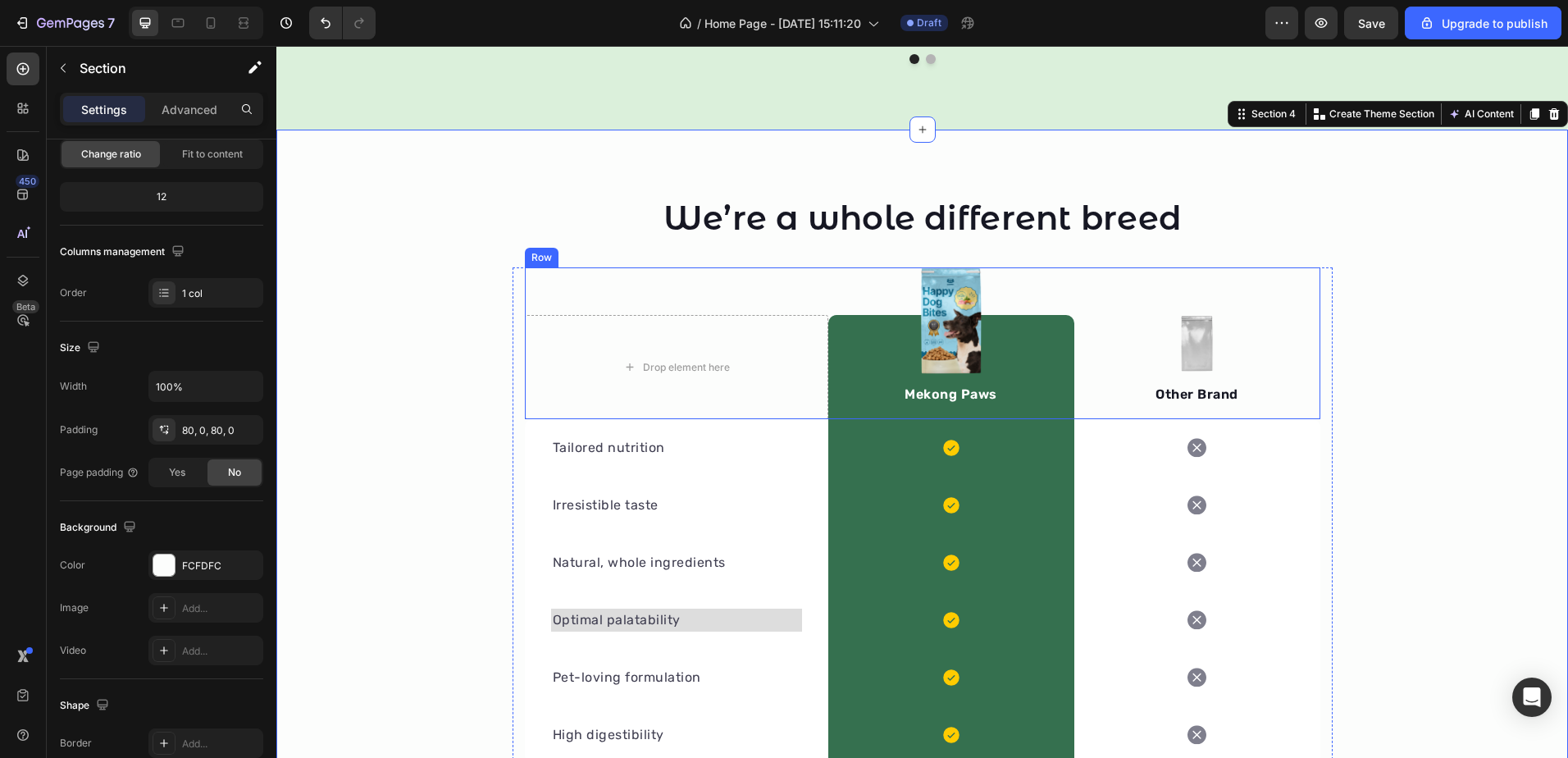
scroll to position [1813, 0]
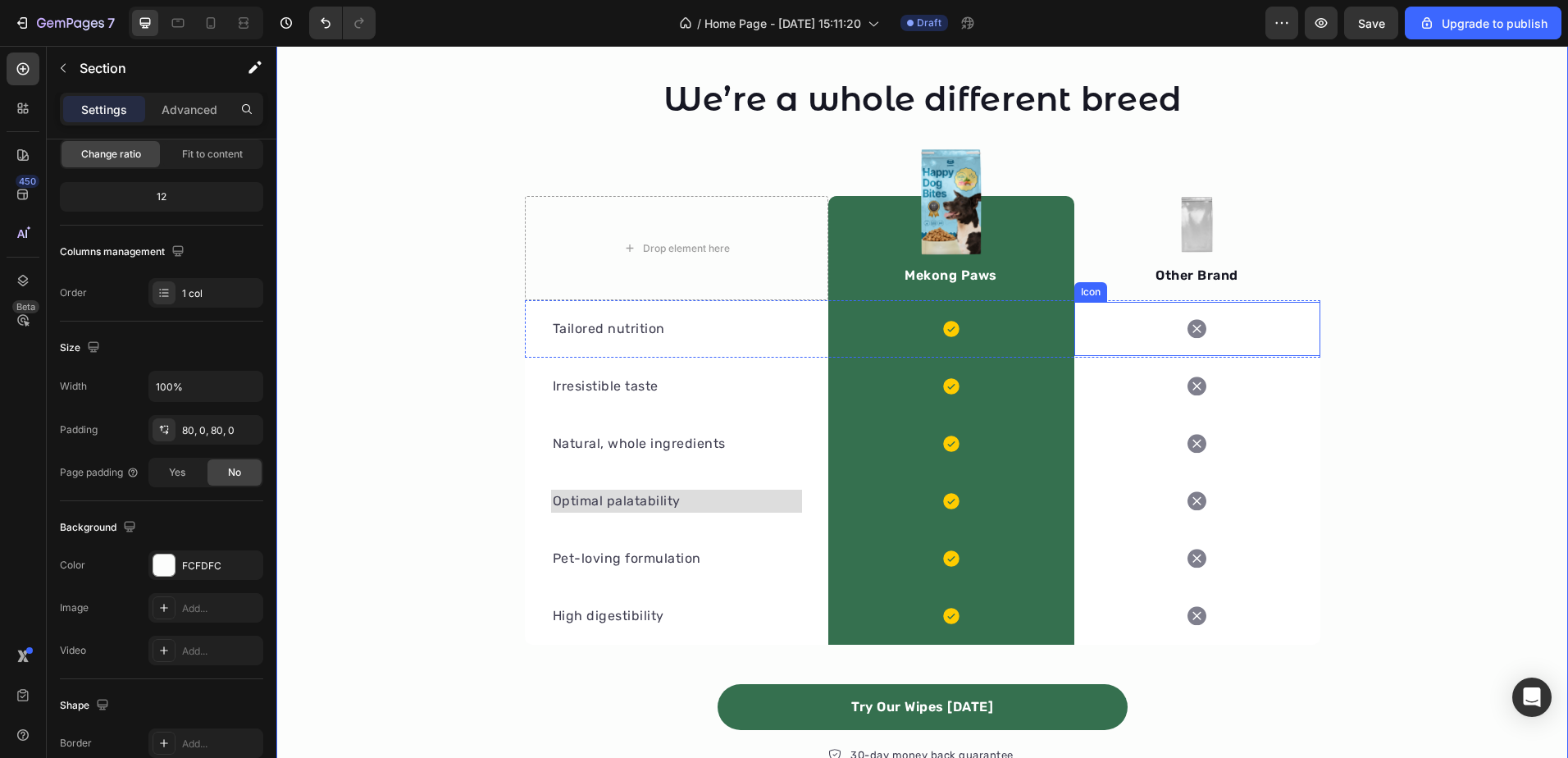
click at [1264, 321] on div "Icon" at bounding box center [1197, 328] width 246 height 54
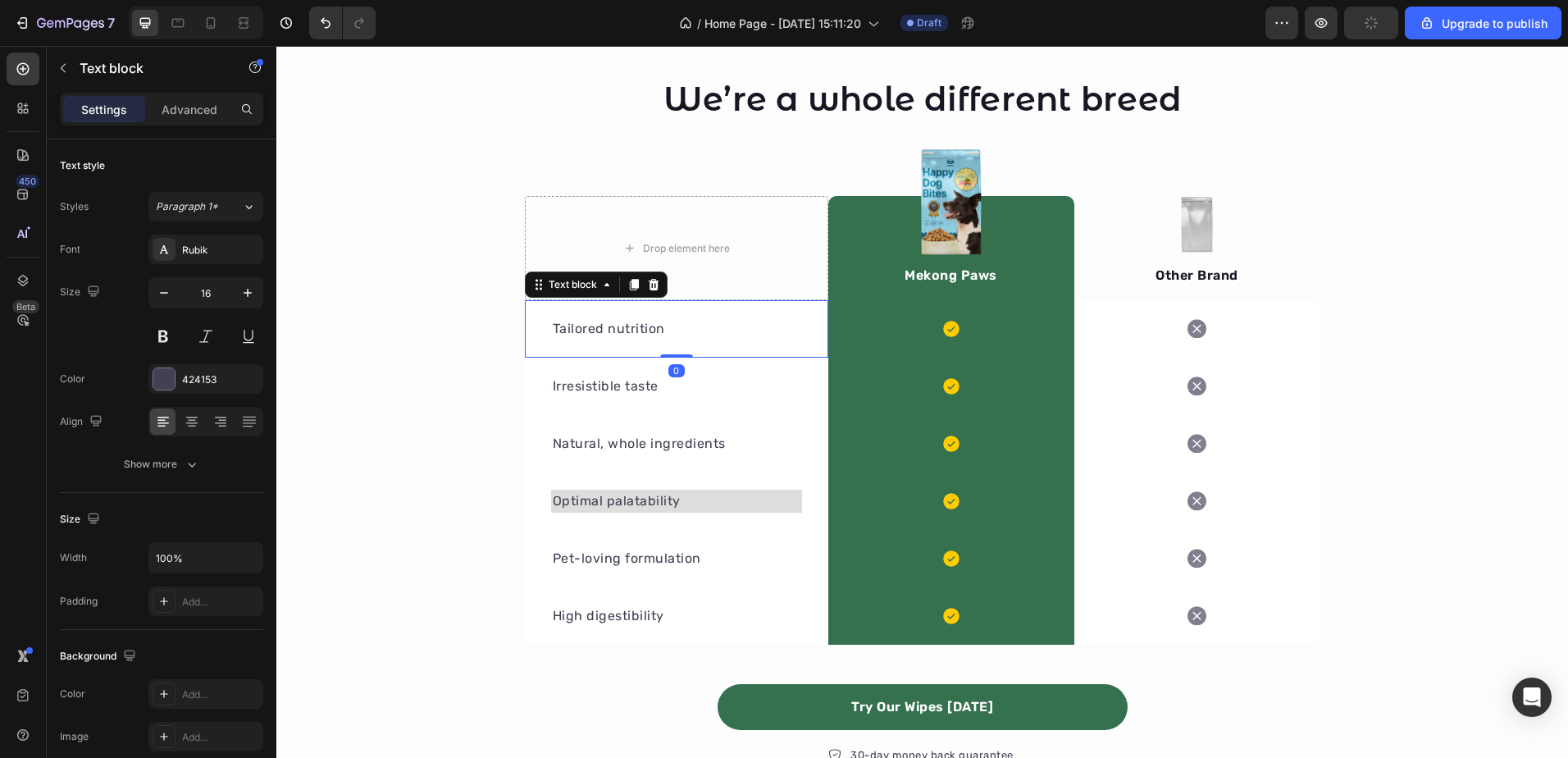
click at [755, 315] on div "Tailored nutrition Text block 0" at bounding box center [676, 328] width 304 height 57
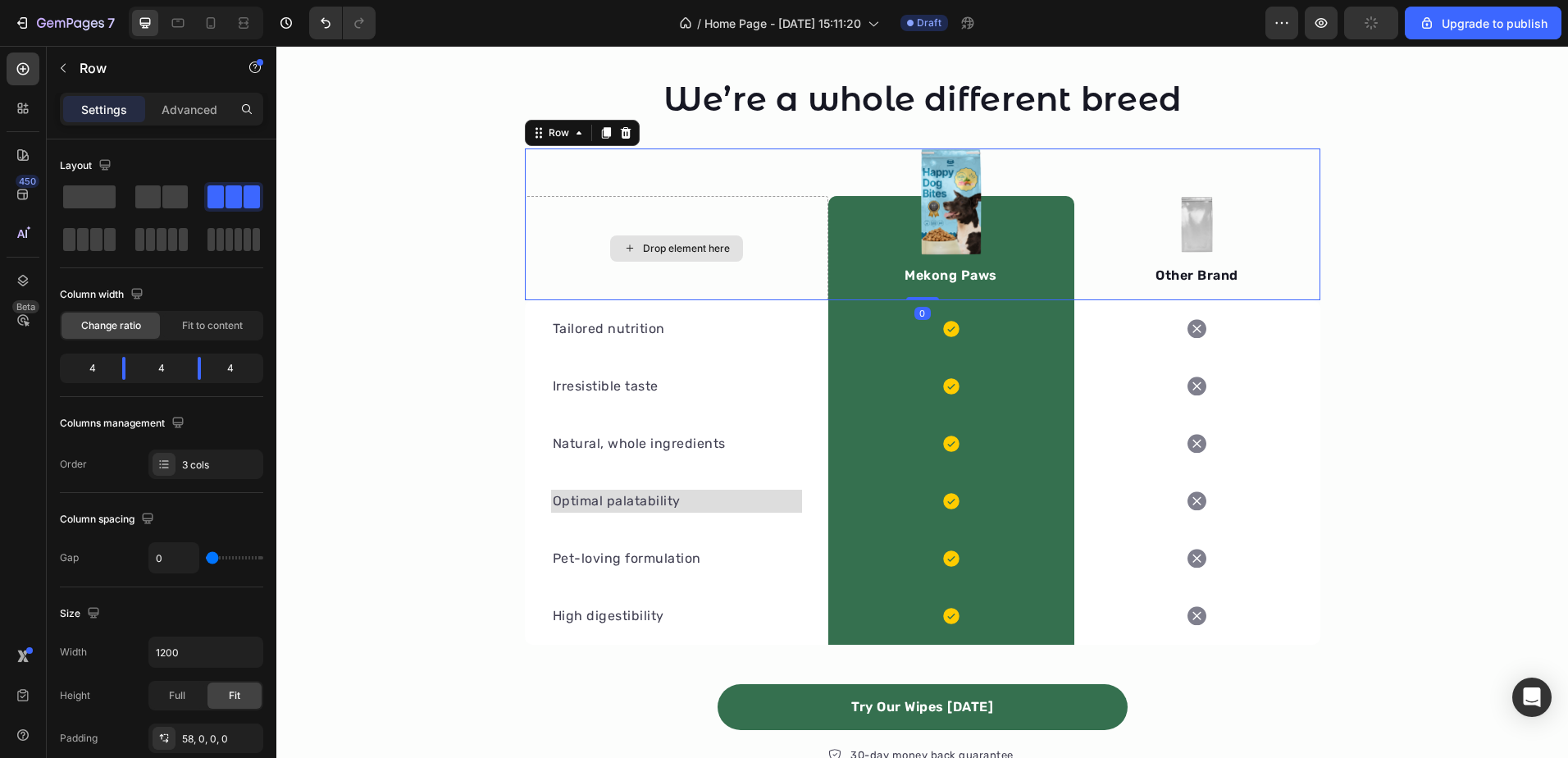
click at [563, 202] on div "Drop element here" at bounding box center [676, 248] width 304 height 104
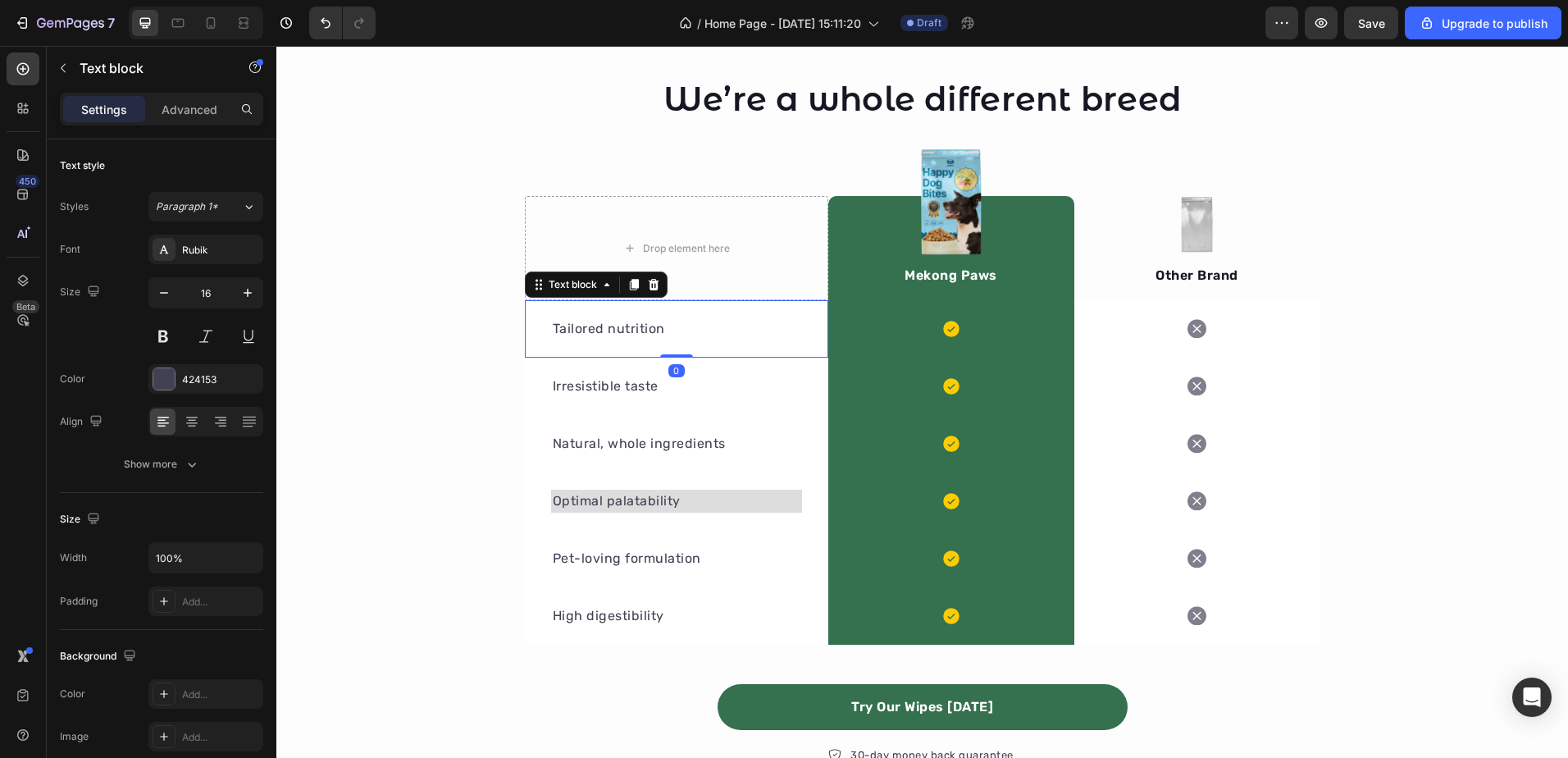
click at [778, 314] on div "Tailored nutrition Text block 0" at bounding box center [676, 328] width 304 height 57
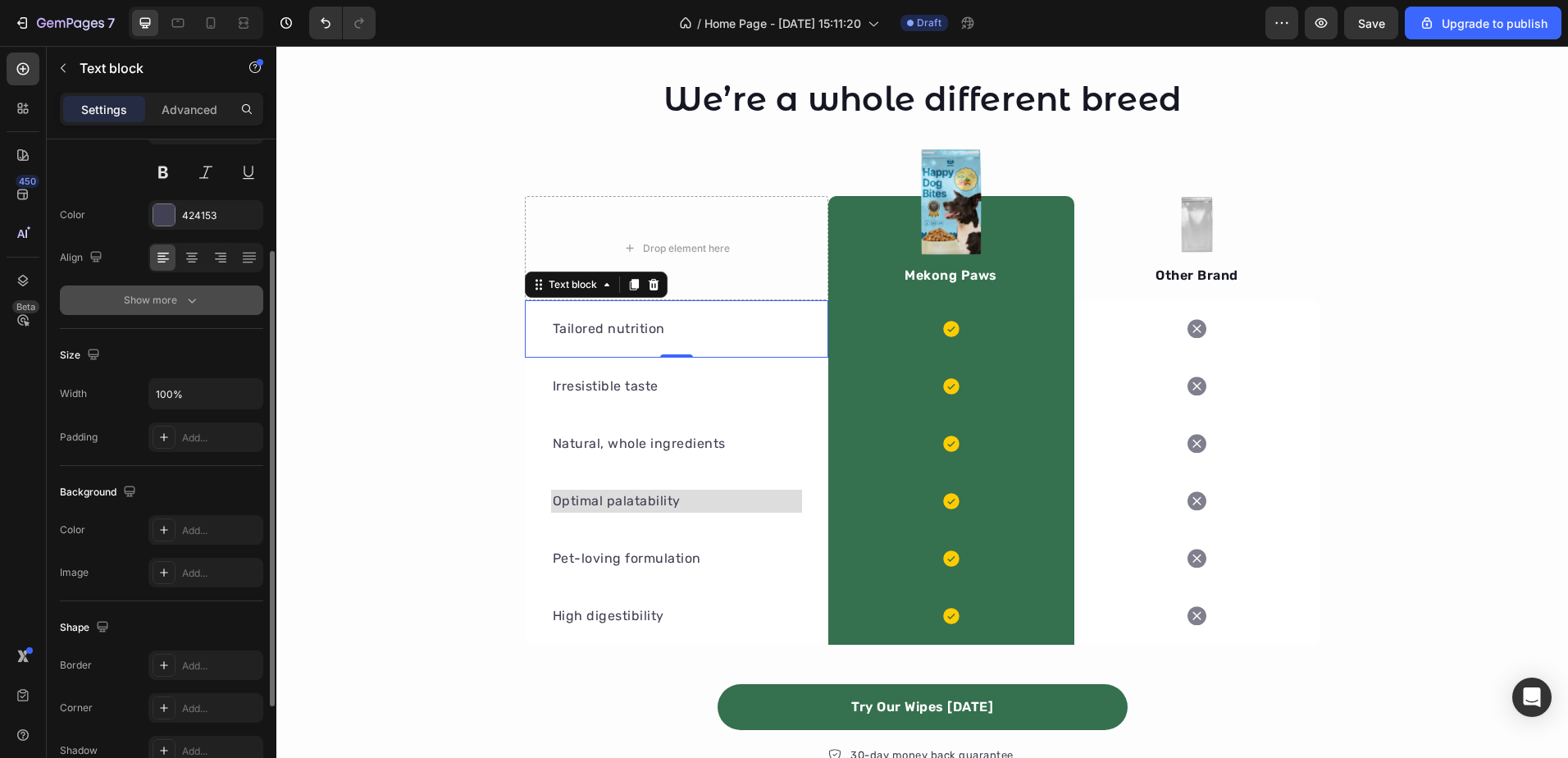
scroll to position [307, 0]
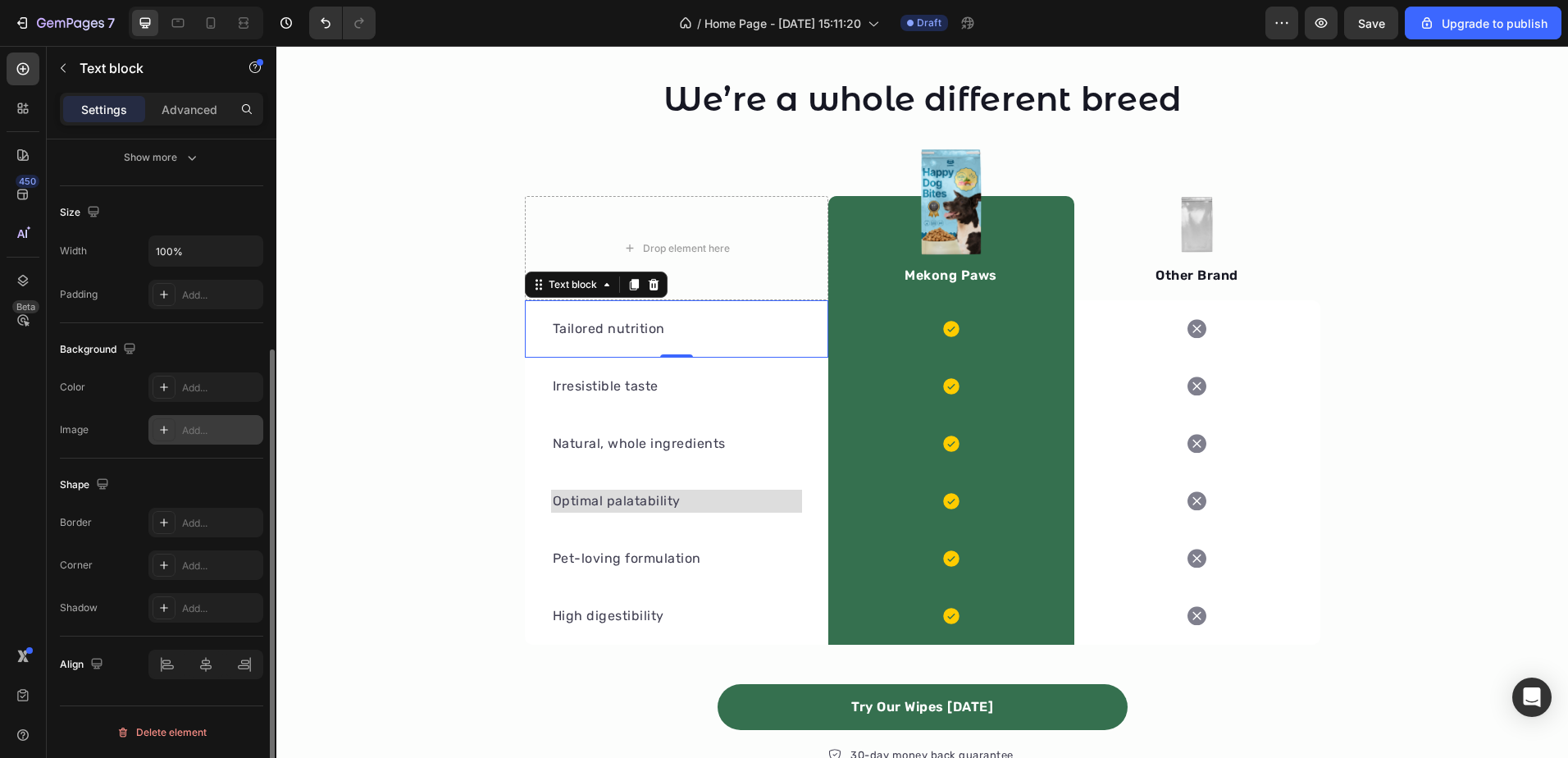
click at [228, 422] on div "Add..." at bounding box center [205, 430] width 115 height 29
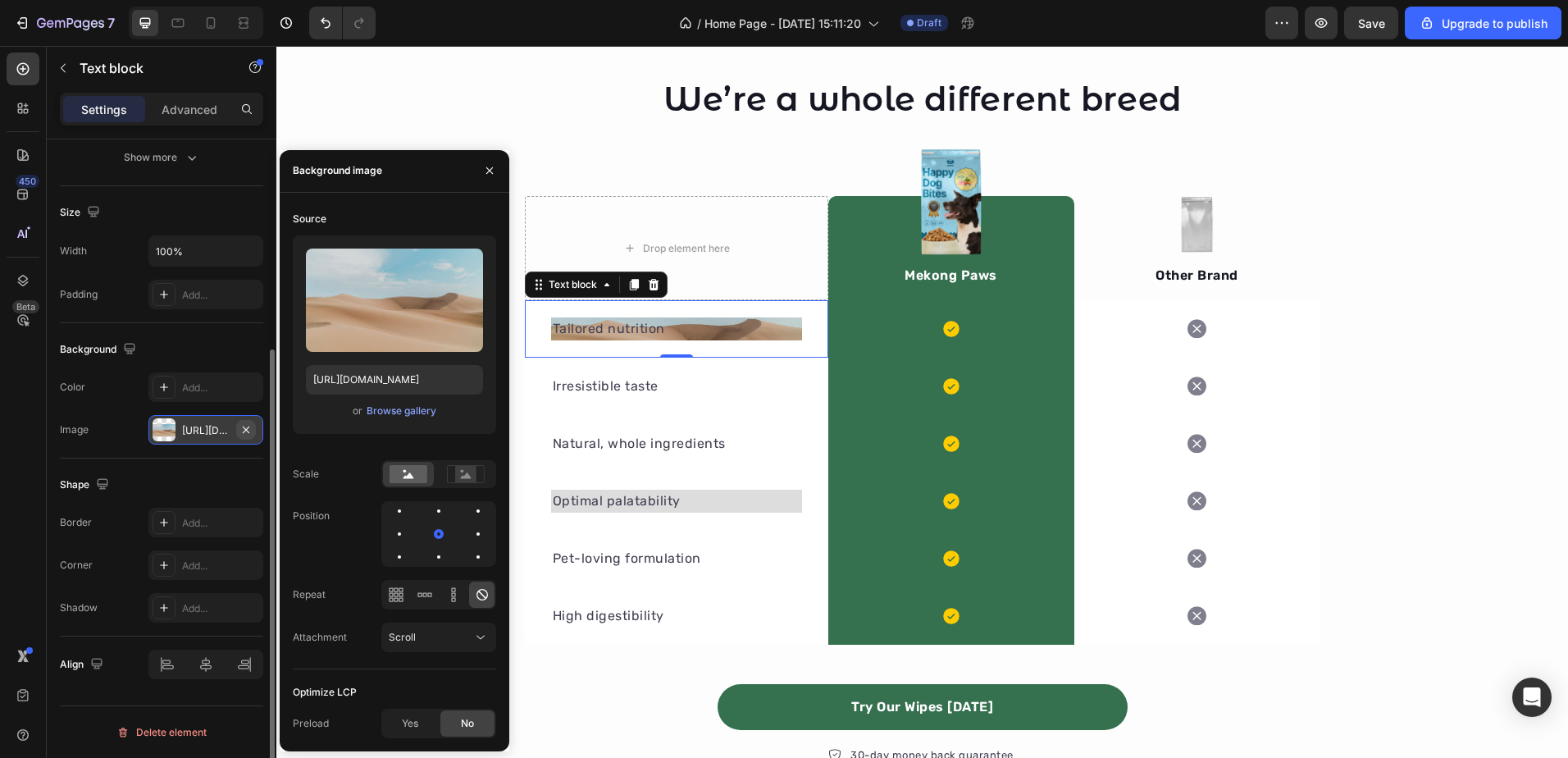
click at [249, 429] on icon "button" at bounding box center [246, 429] width 13 height 13
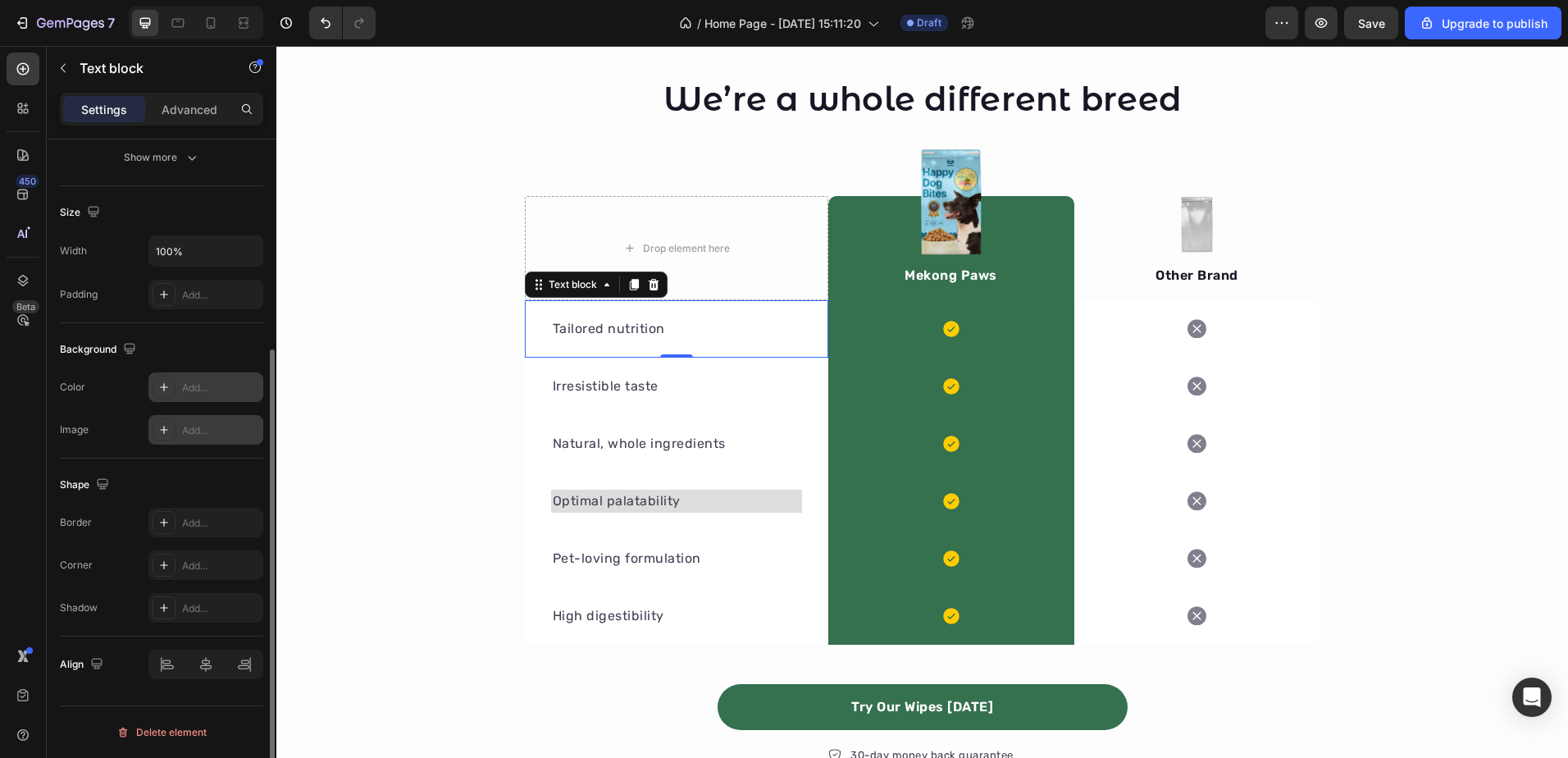
click at [215, 394] on div "Add..." at bounding box center [220, 387] width 77 height 15
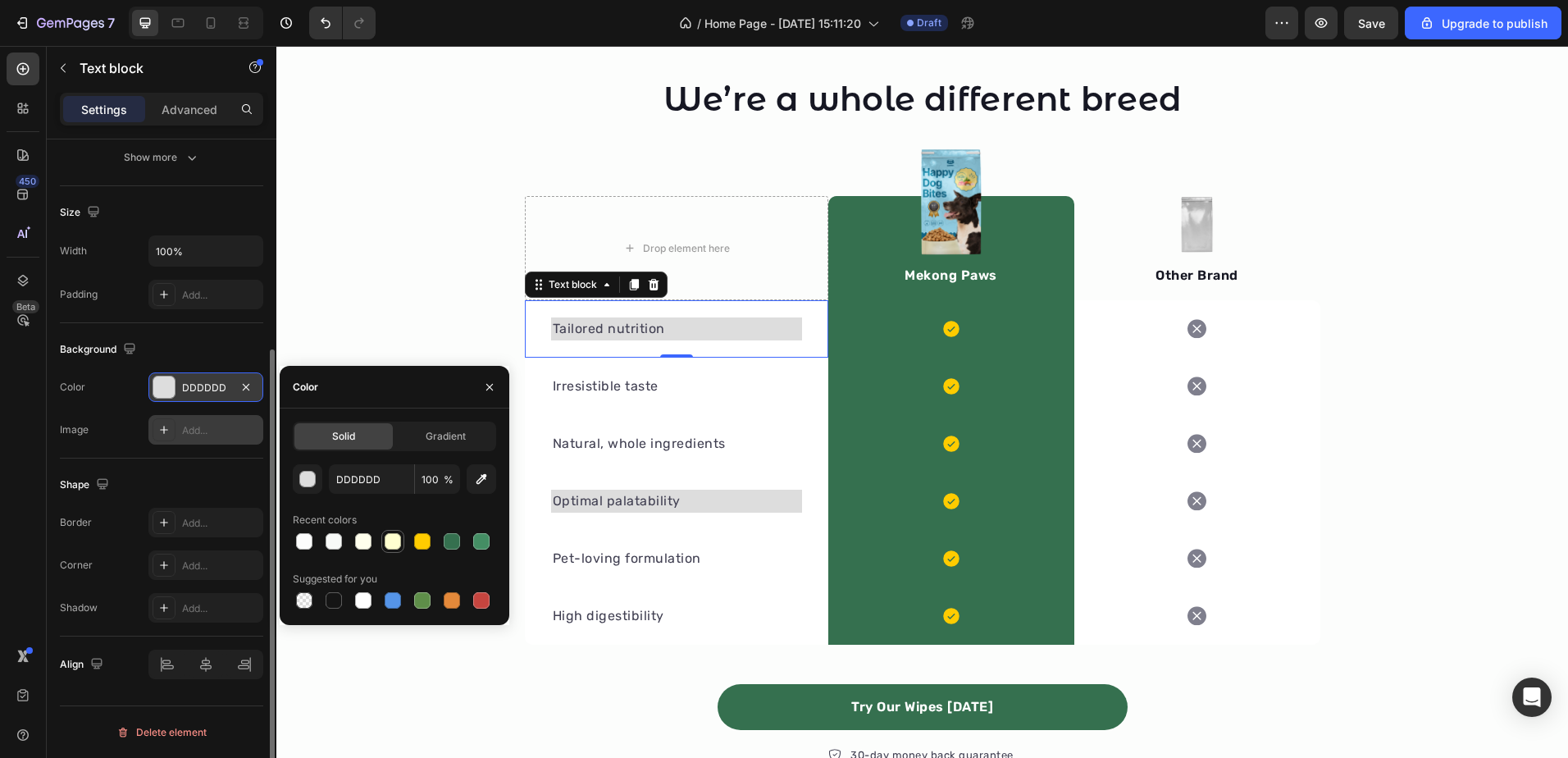
click at [397, 536] on div at bounding box center [392, 541] width 17 height 17
type input "FFFFD0"
click at [245, 379] on button "button" at bounding box center [246, 387] width 20 height 20
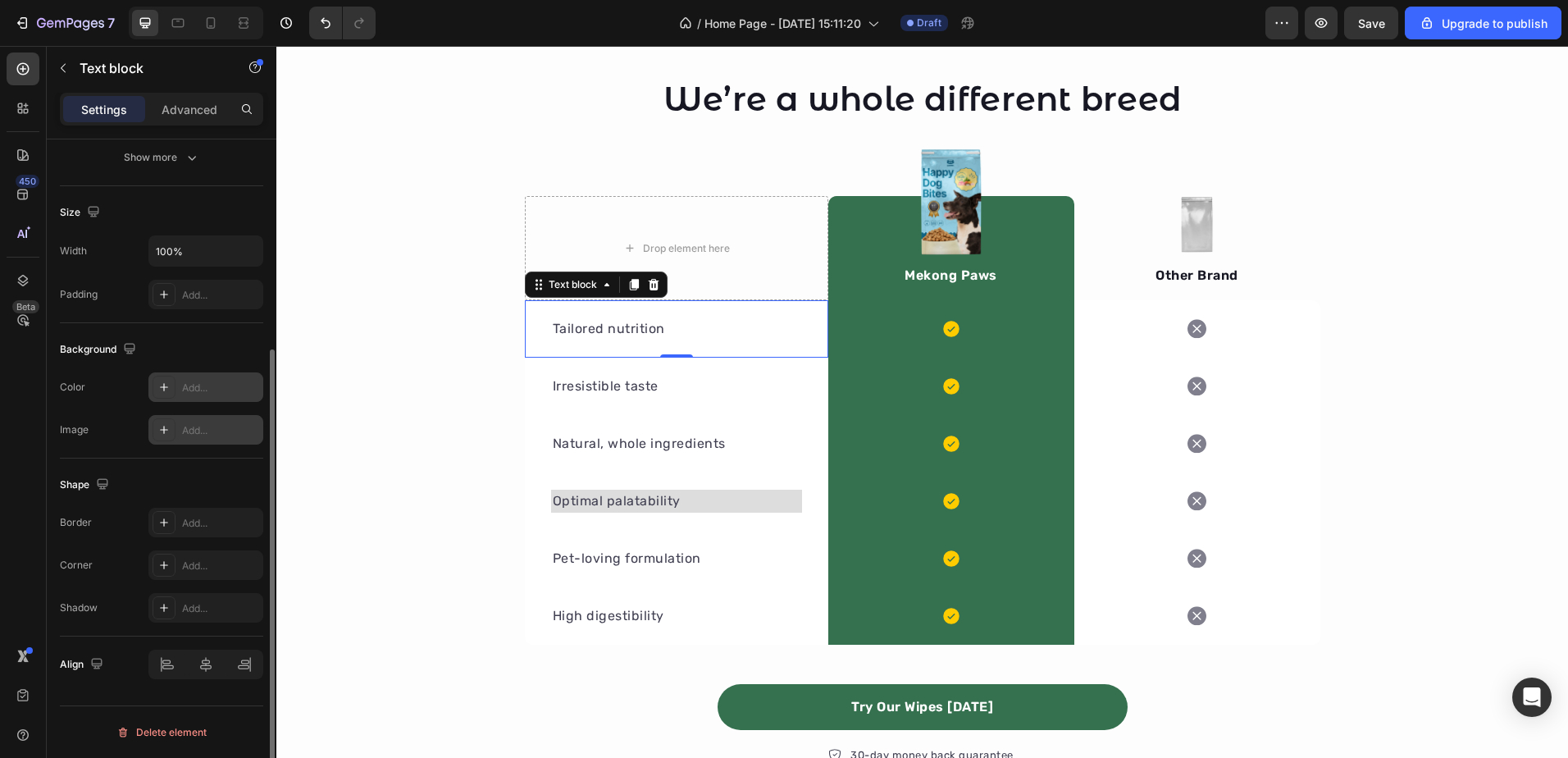
scroll to position [0, 0]
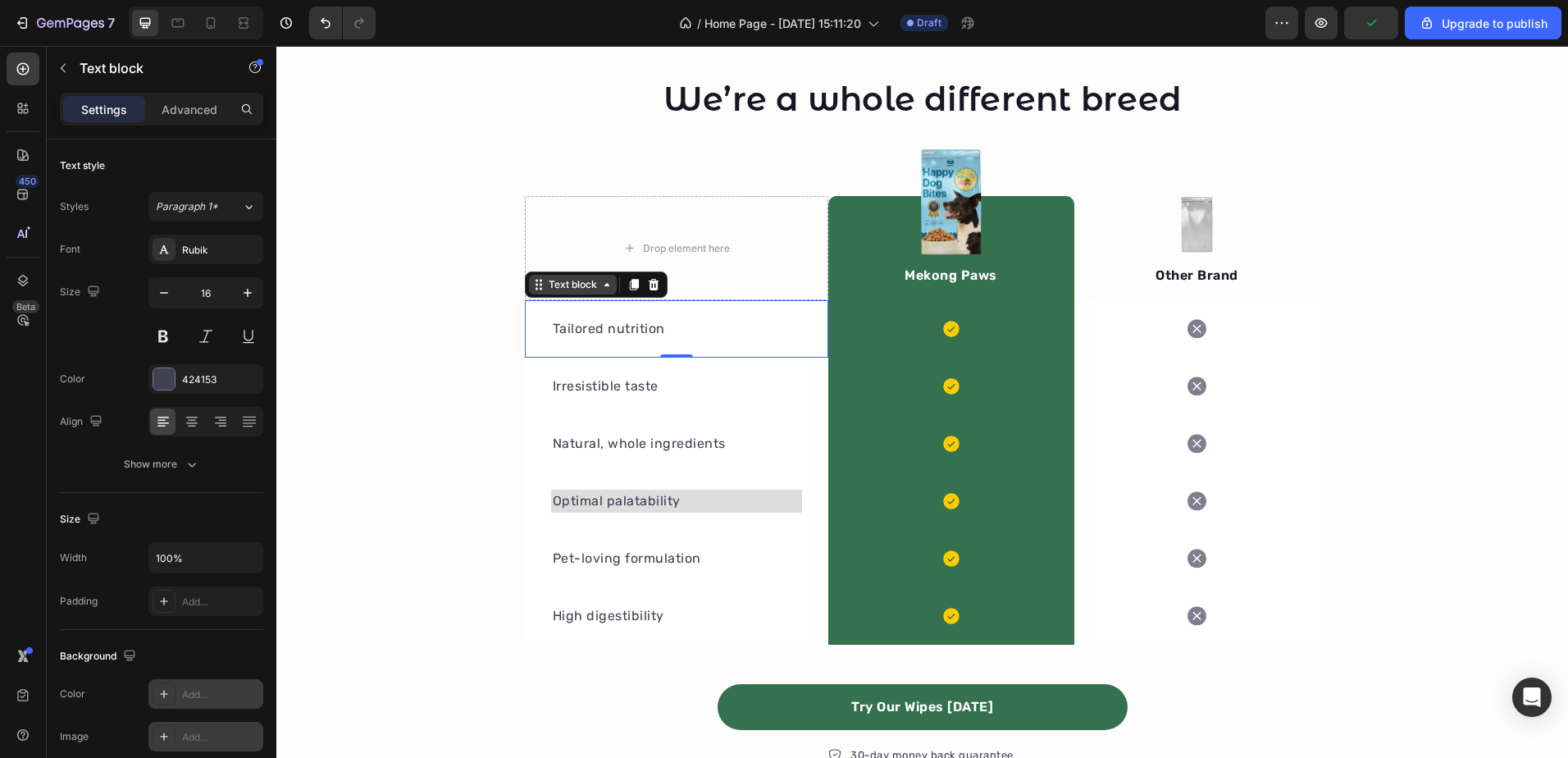
click at [549, 285] on div "Text block" at bounding box center [573, 284] width 55 height 15
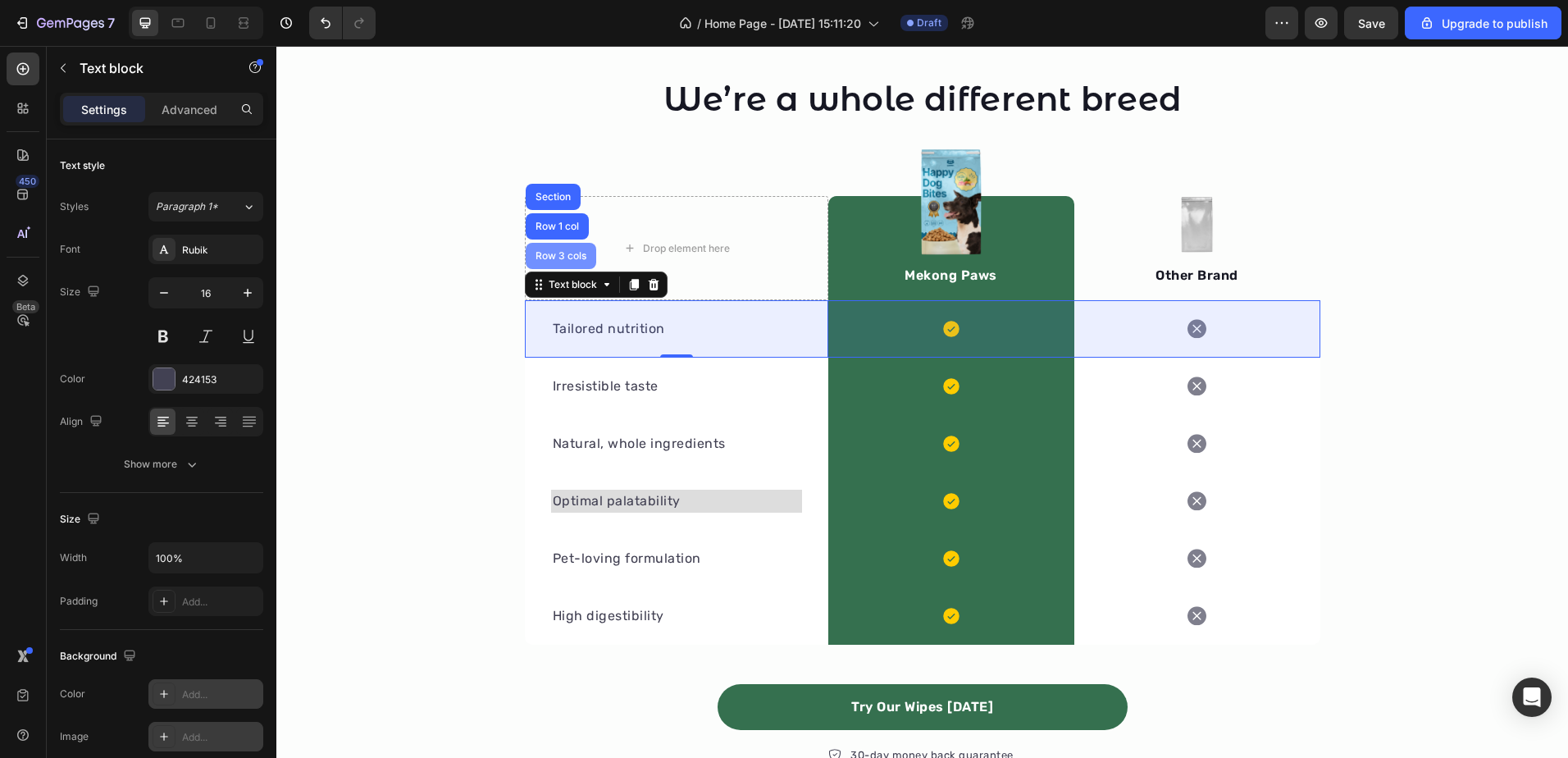
click at [552, 258] on div "Row 3 cols" at bounding box center [560, 256] width 57 height 10
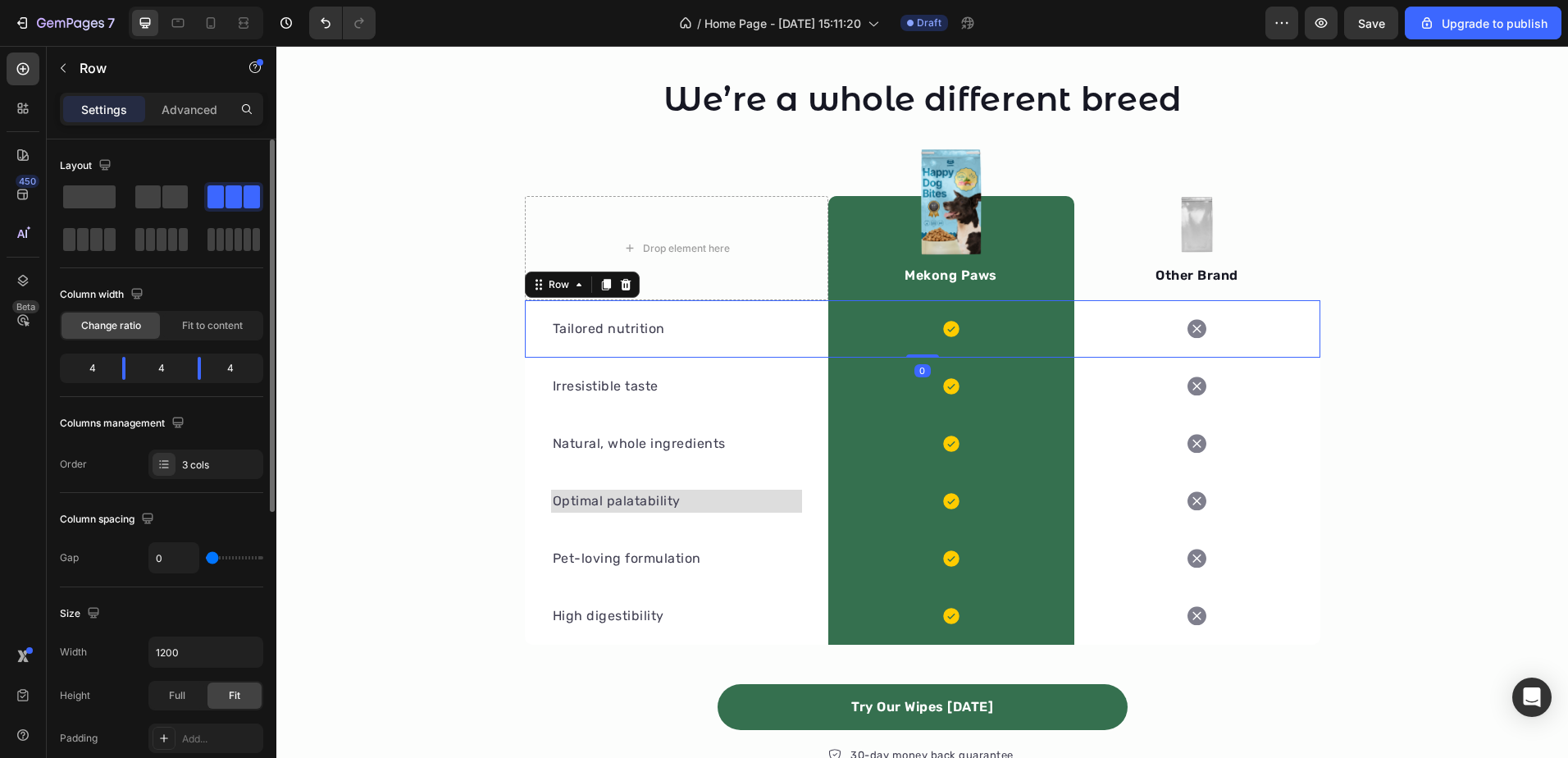
scroll to position [410, 0]
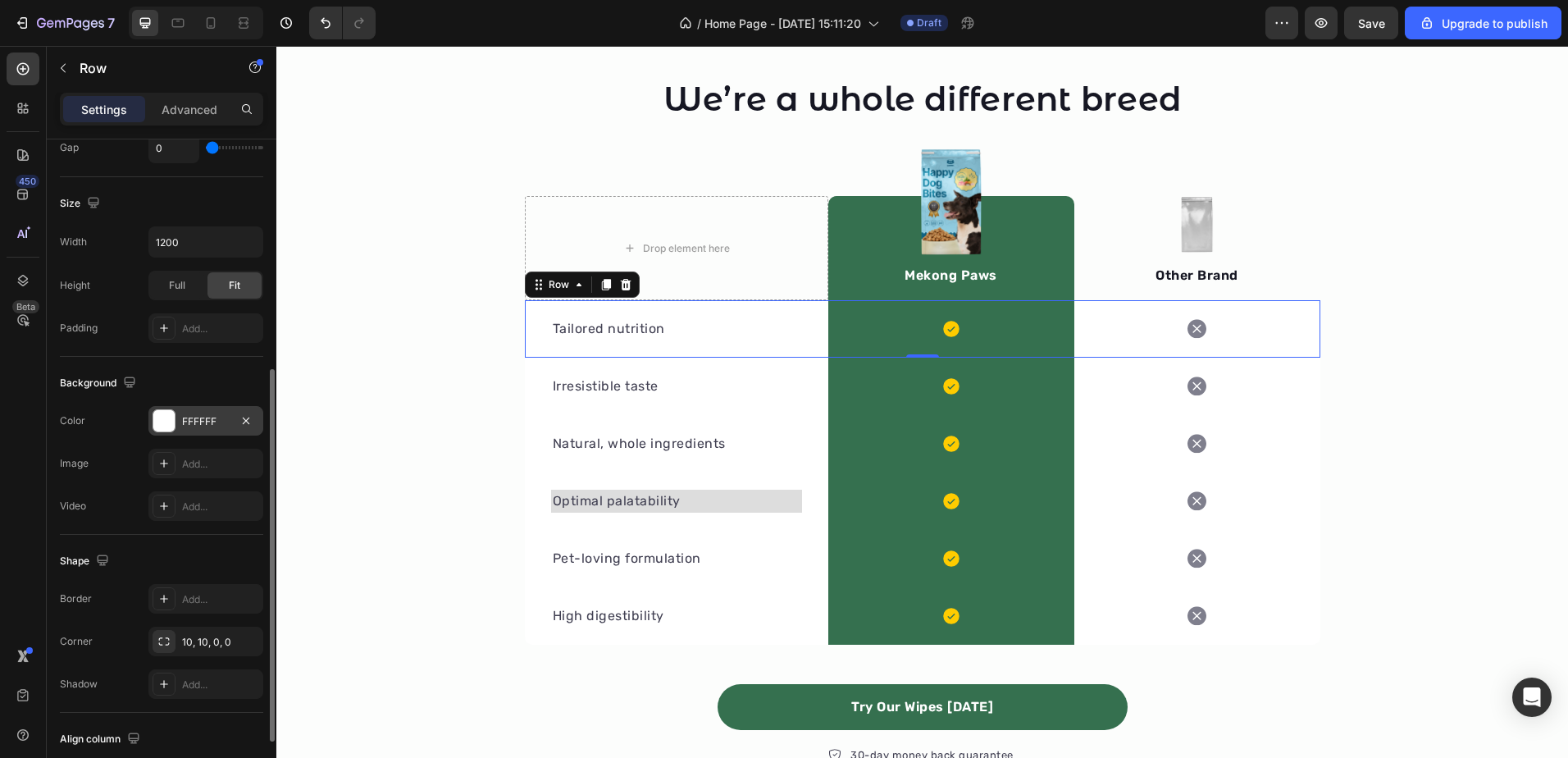
click at [206, 424] on div "FFFFFF" at bounding box center [205, 421] width 47 height 15
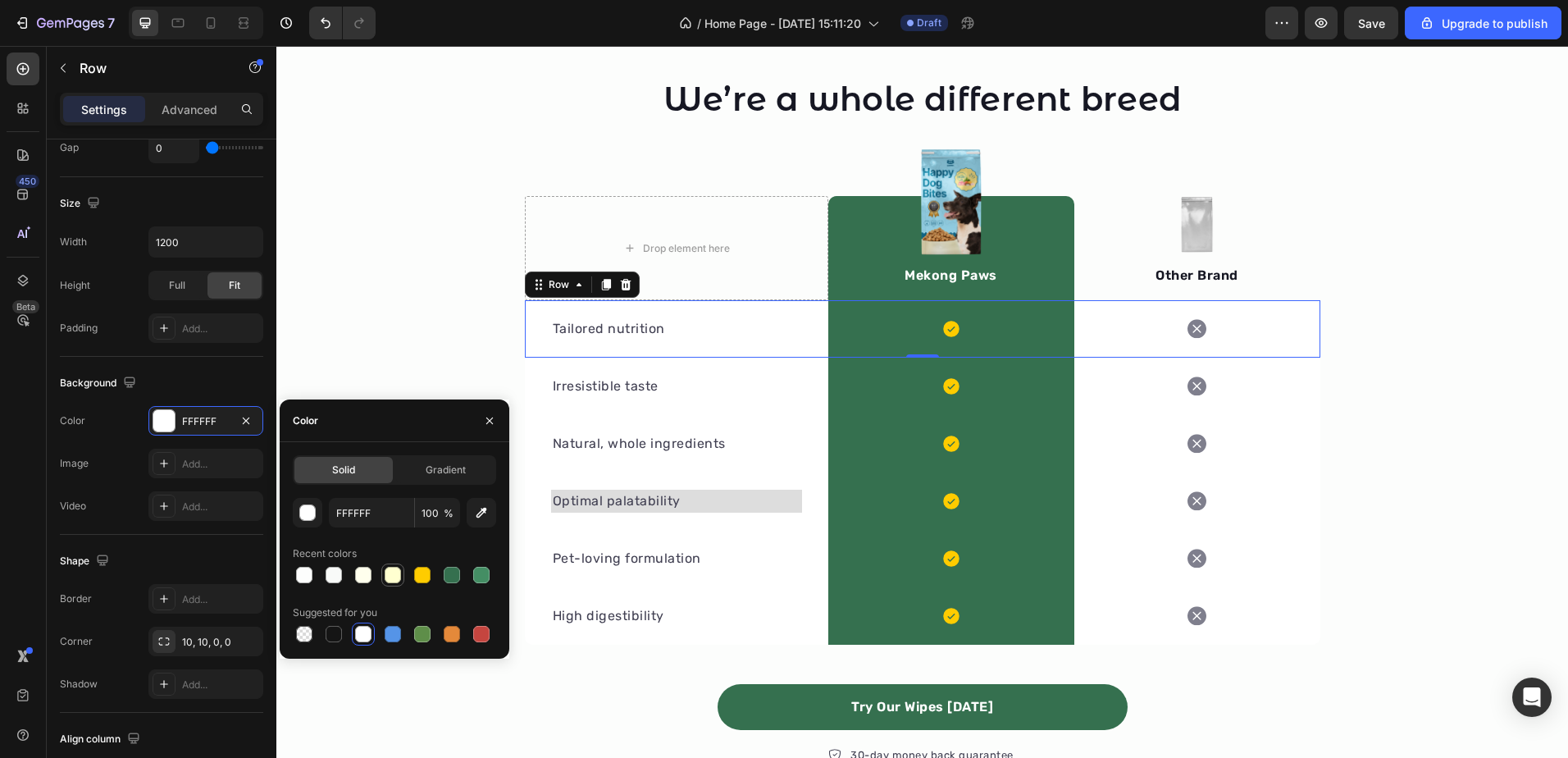
click at [385, 573] on div at bounding box center [392, 574] width 17 height 17
type input "FFFFD0"
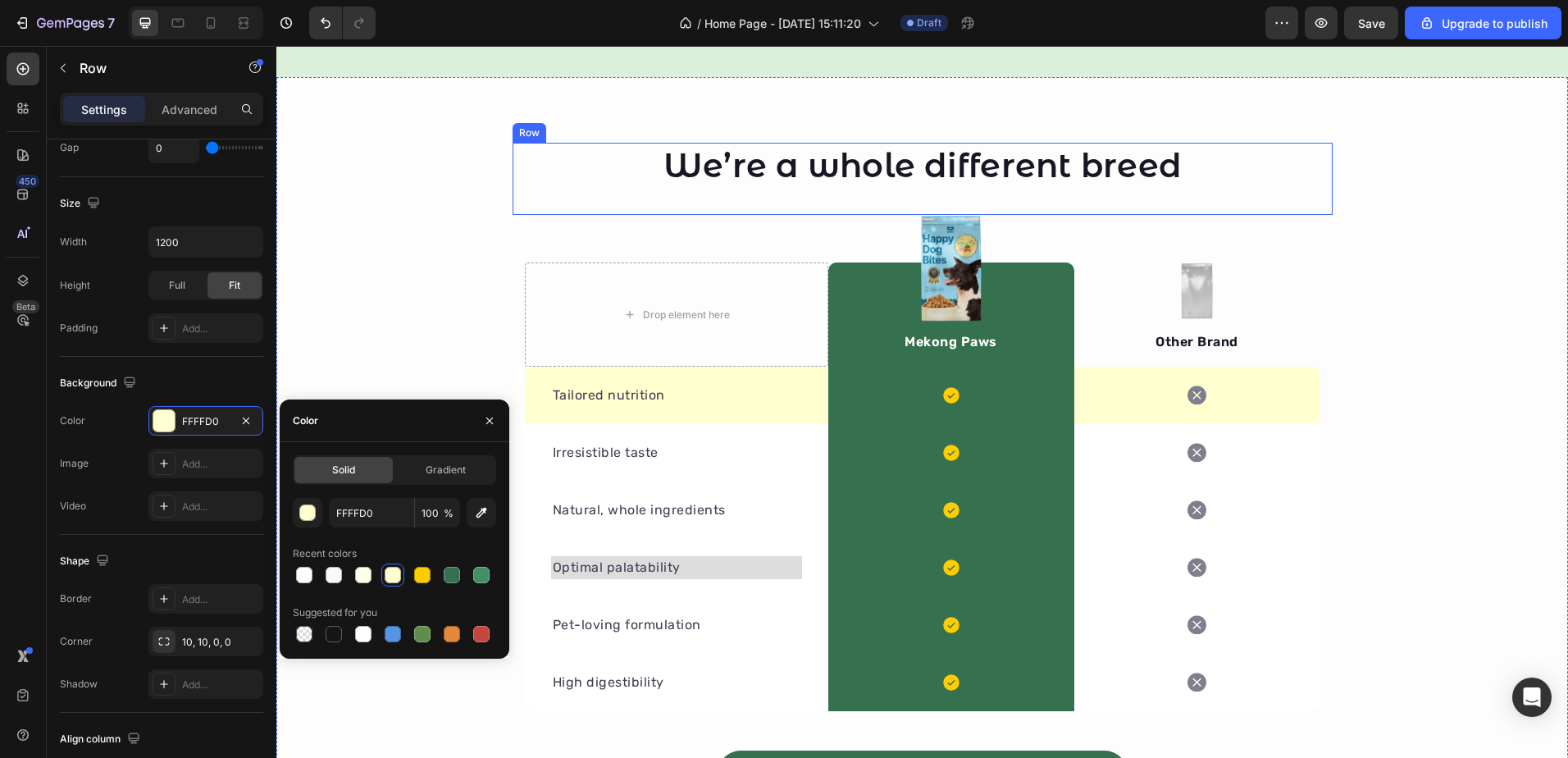
scroll to position [1895, 0]
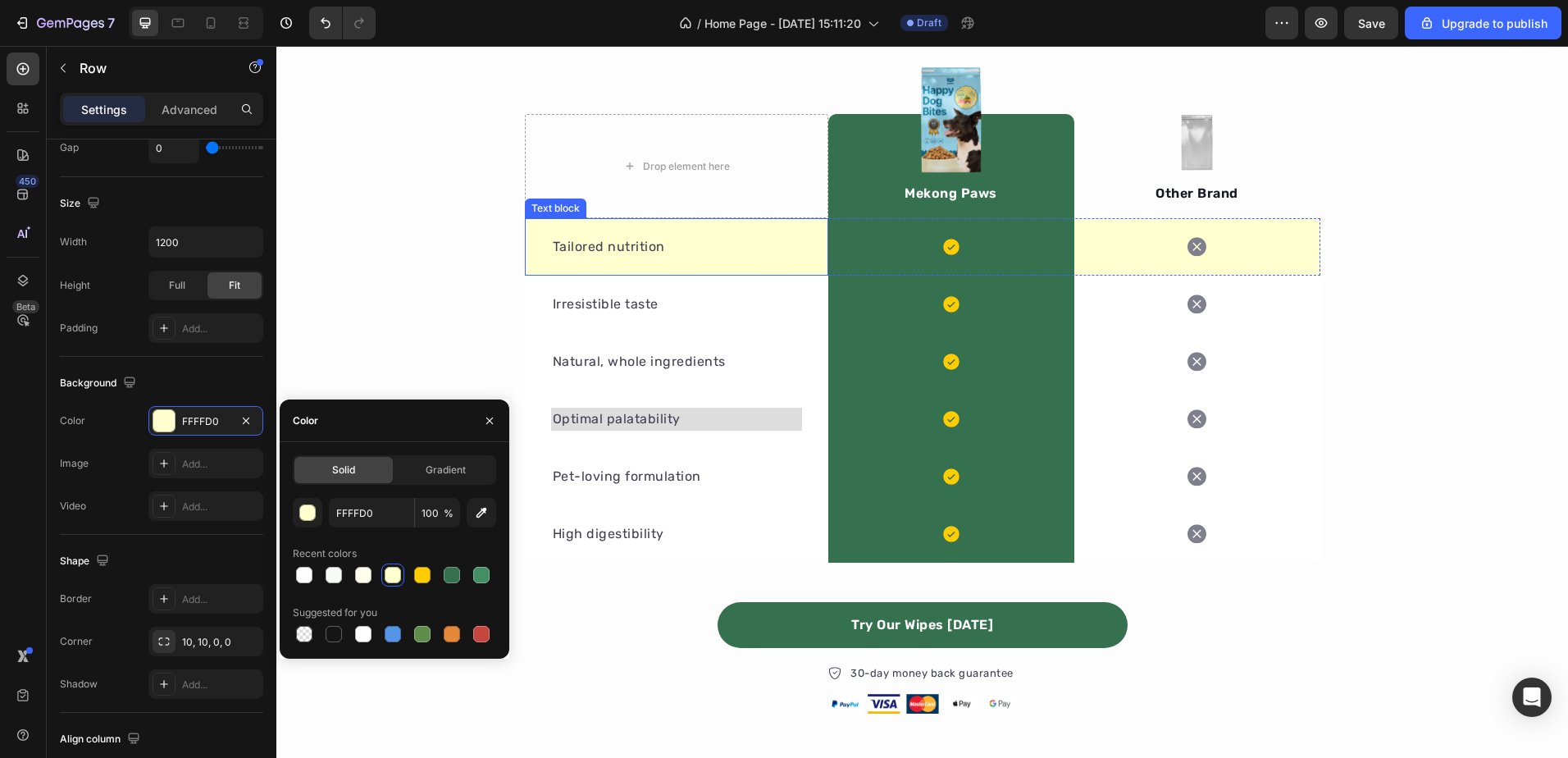
click at [702, 250] on p "Tailored nutrition" at bounding box center [676, 247] width 248 height 20
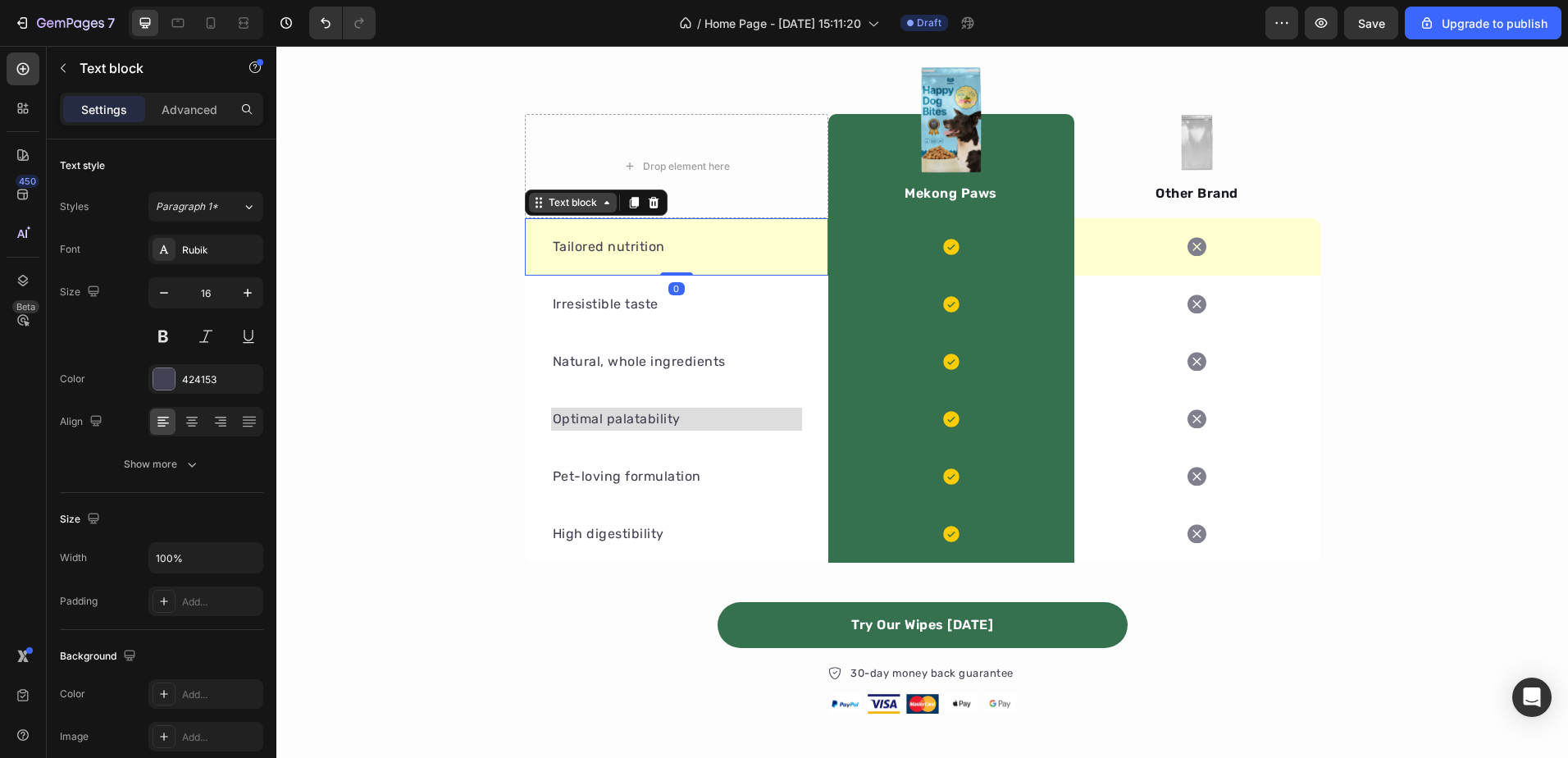
click at [566, 210] on div "Text block" at bounding box center [572, 203] width 87 height 20
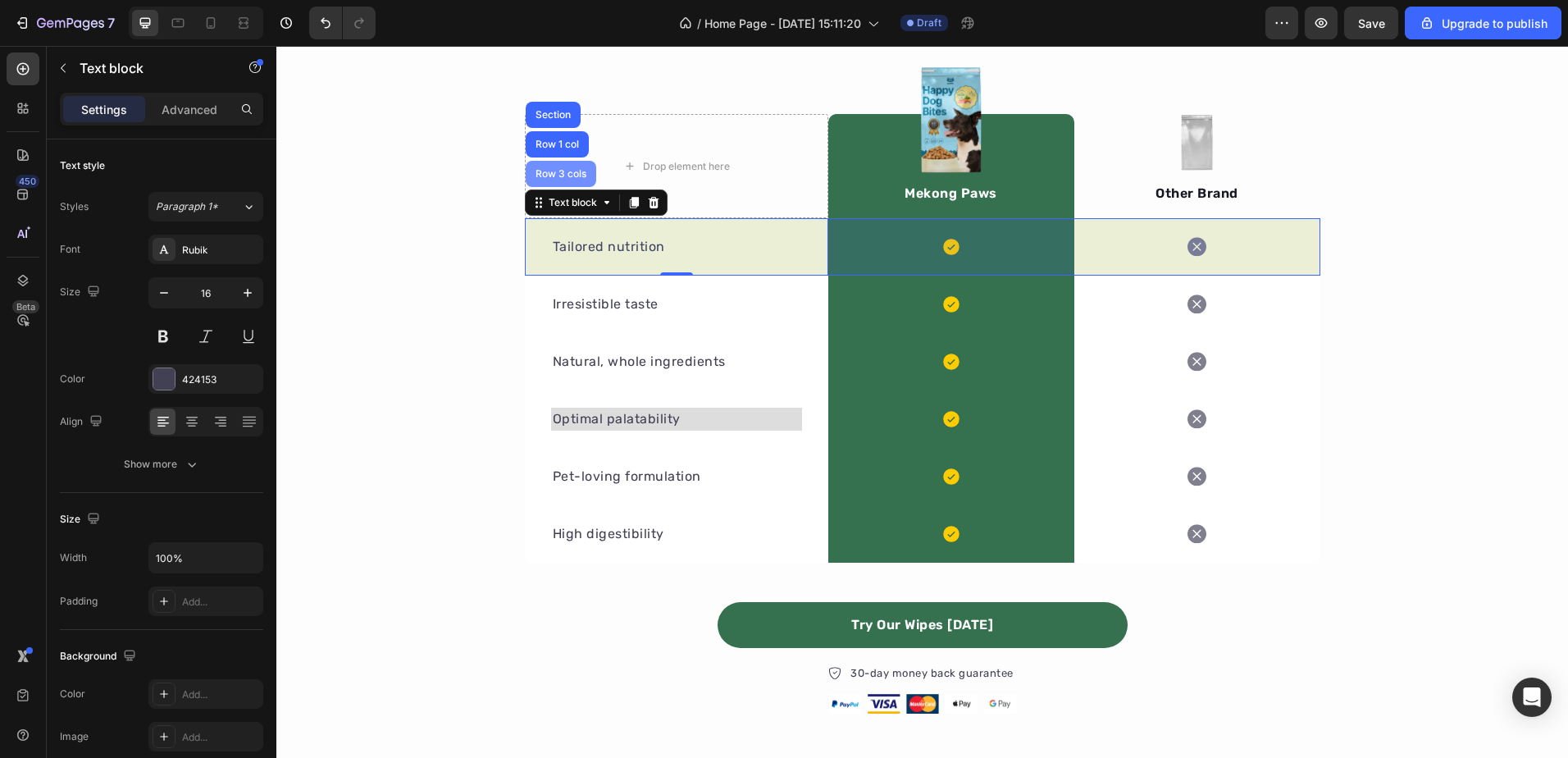
click at [551, 165] on div "Row 3 cols" at bounding box center [561, 174] width 71 height 27
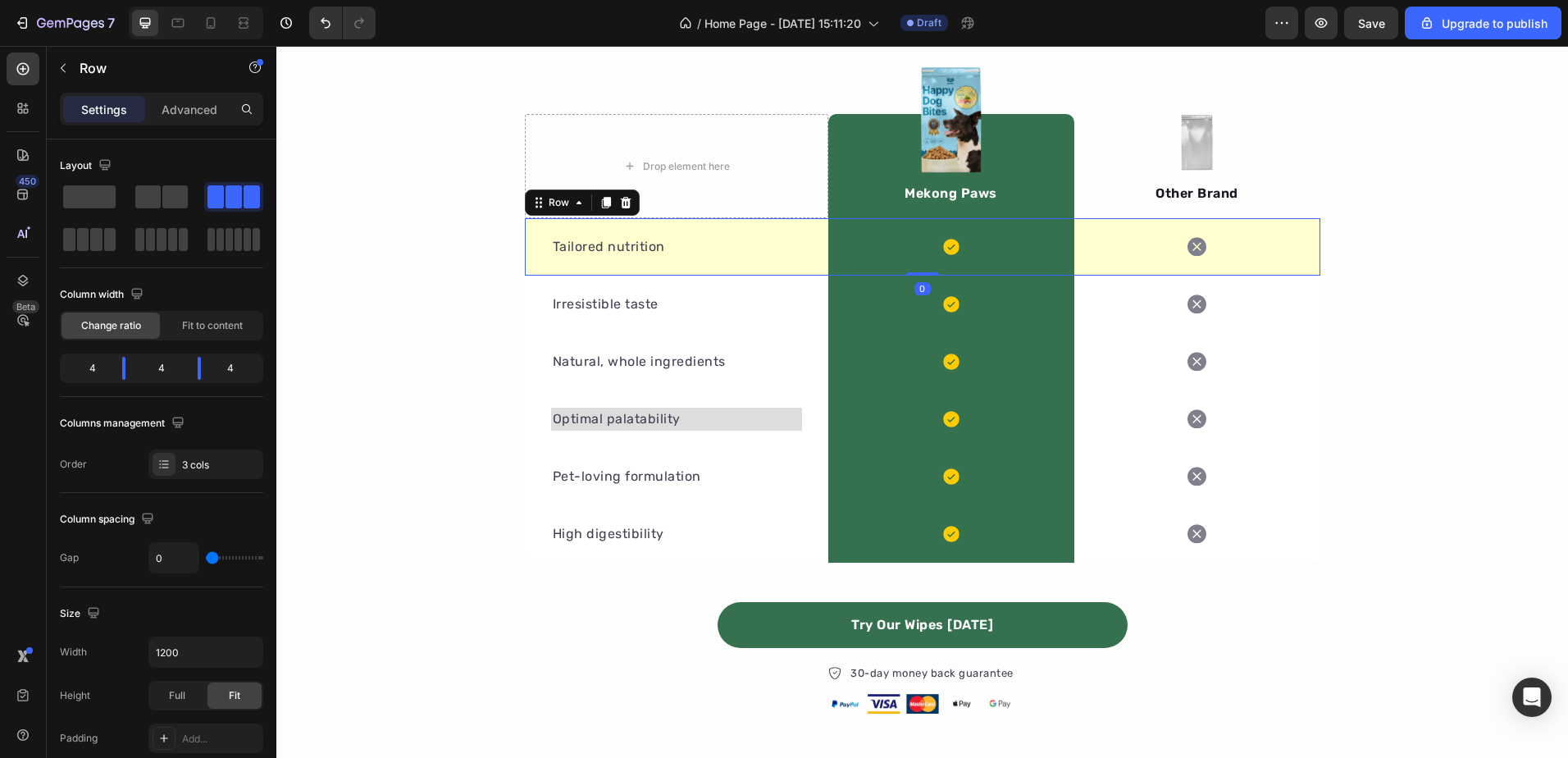
scroll to position [246, 0]
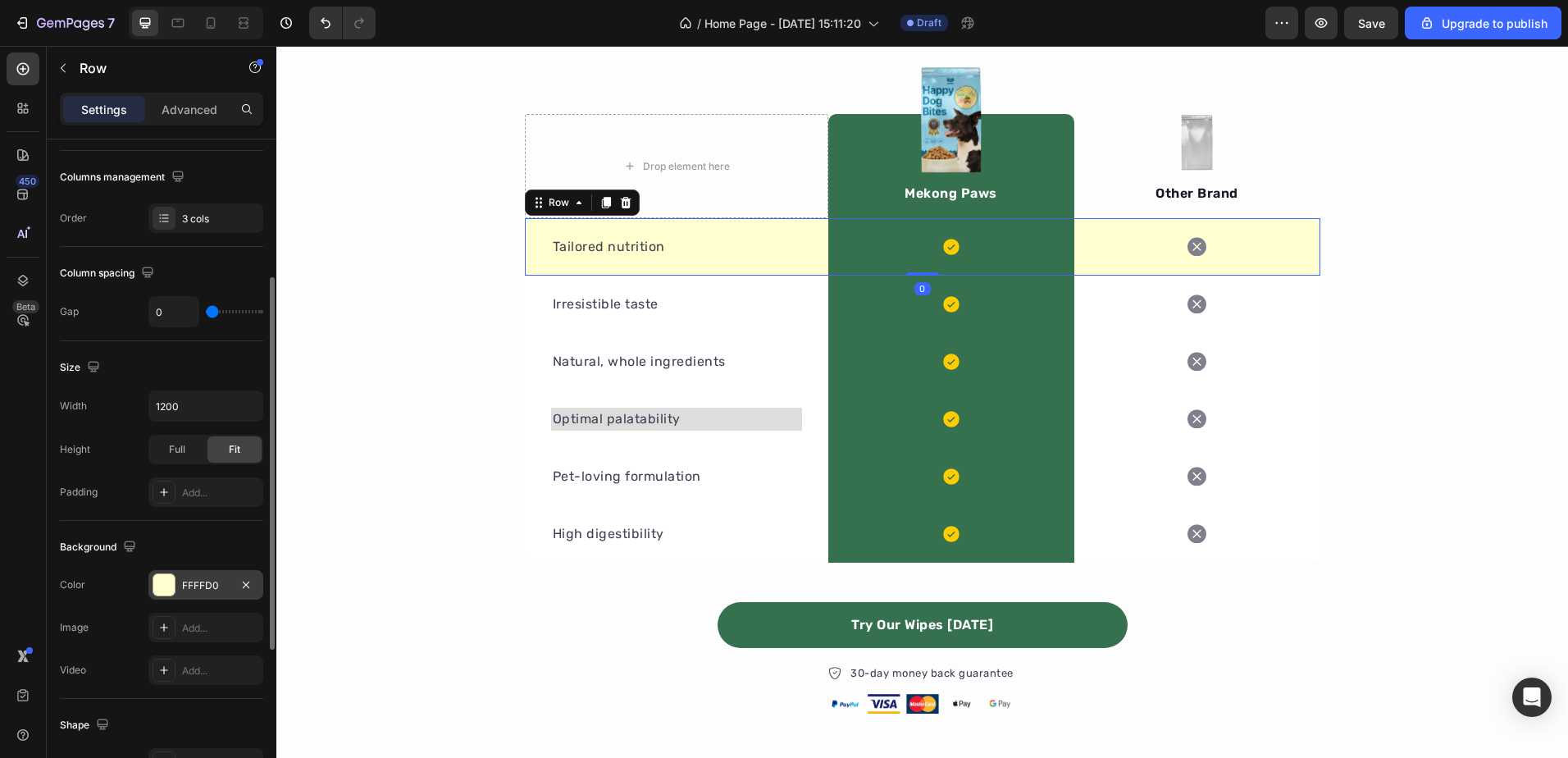
click at [218, 587] on div "FFFFD0" at bounding box center [205, 585] width 47 height 15
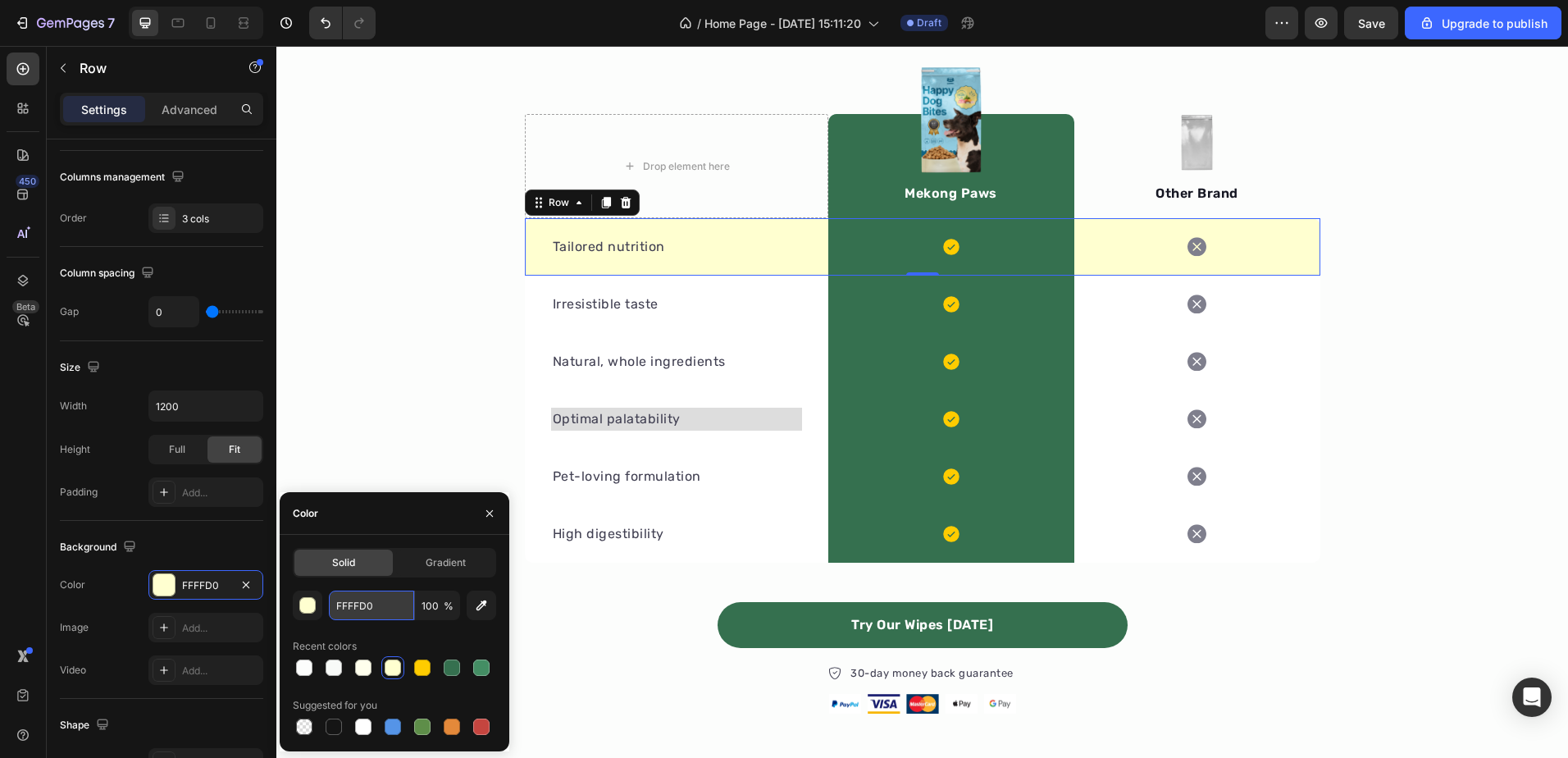
click at [371, 598] on input "FFFFD0" at bounding box center [372, 606] width 86 height 29
paste input "EDF8ED"
type input "EDF8ED"
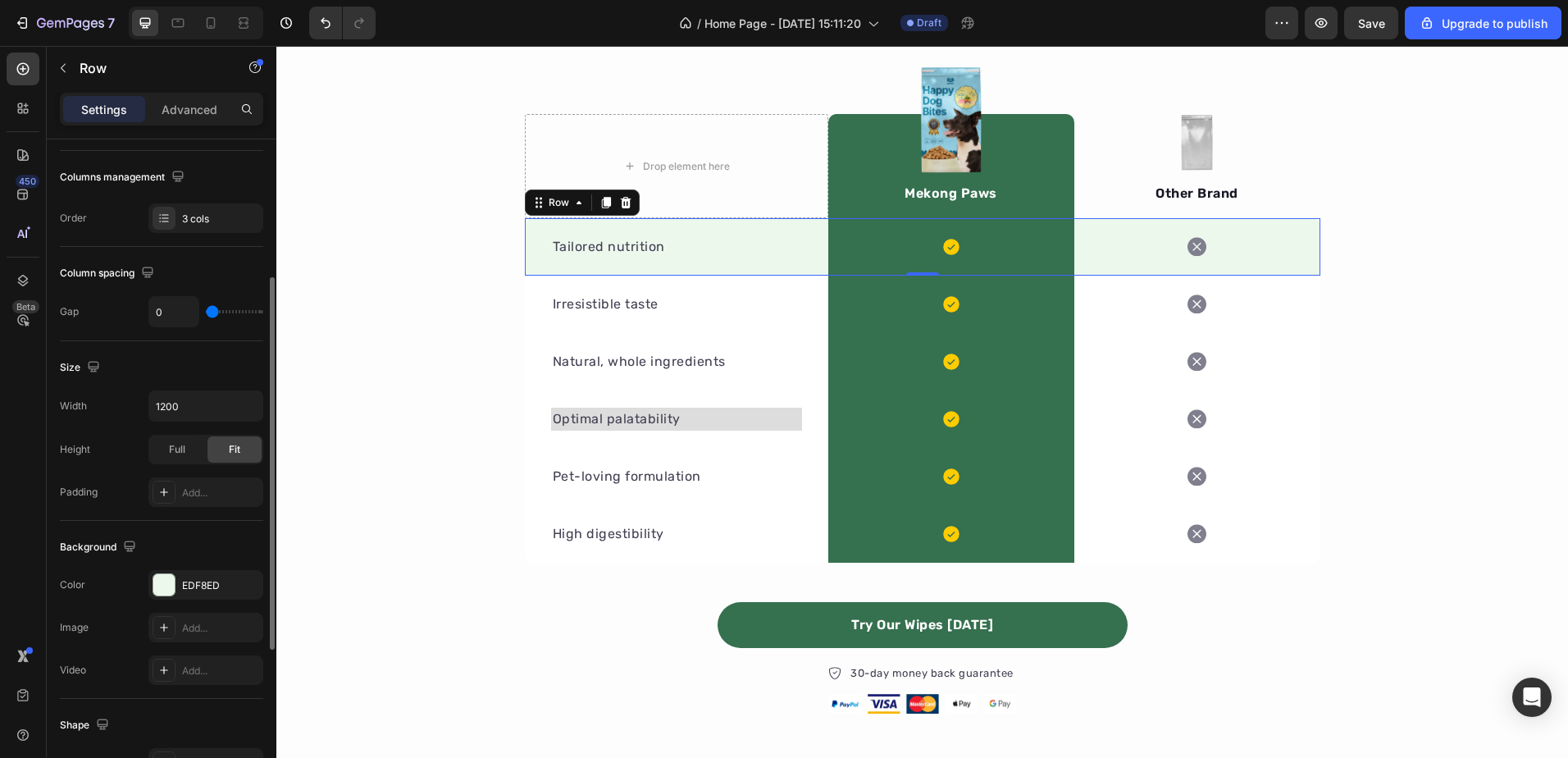
click at [196, 530] on div "Background The changes might be hidden by the video. Color EDF8ED Image Add... …" at bounding box center [161, 610] width 203 height 178
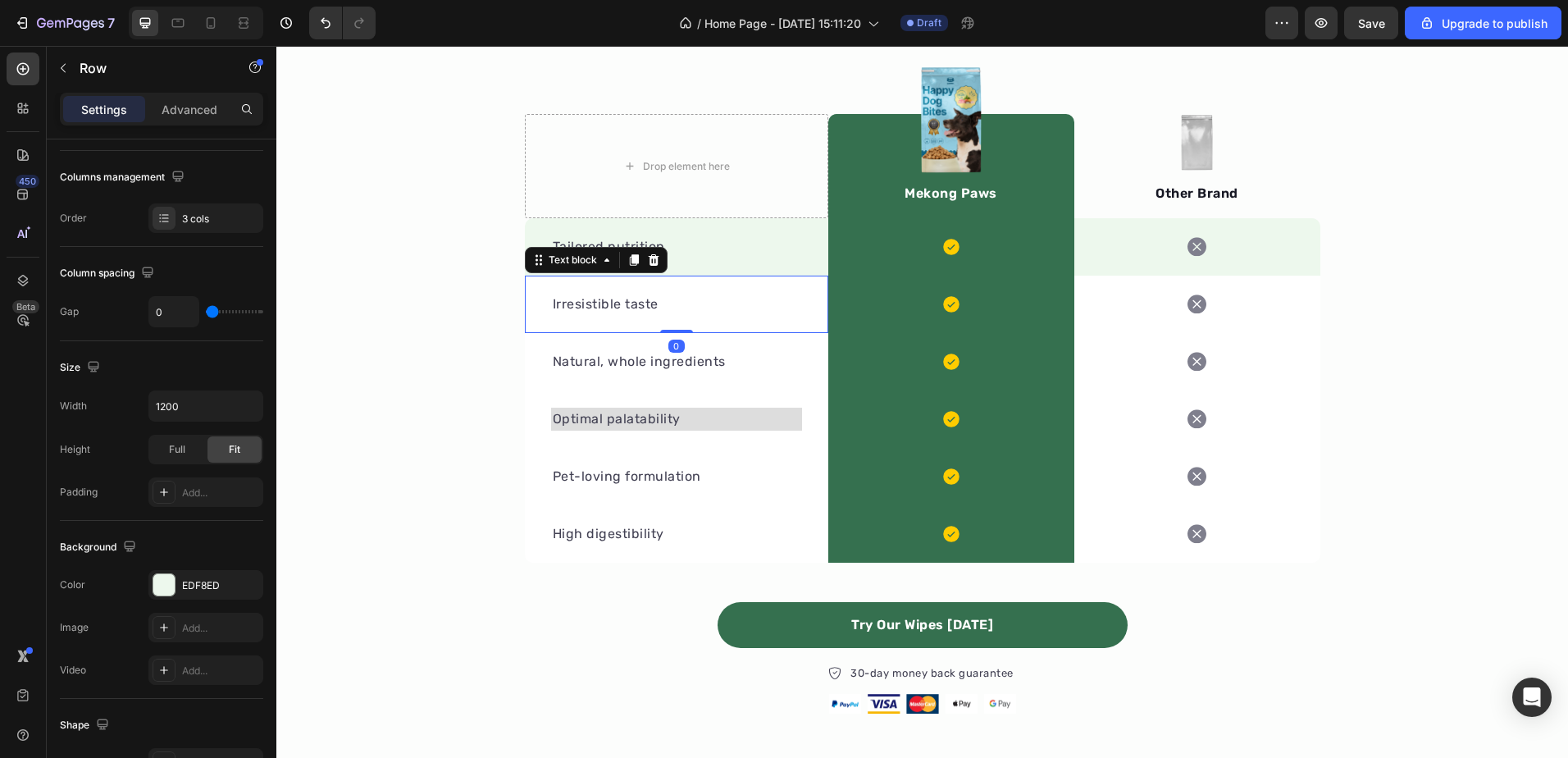
click at [685, 294] on p "Irresistible taste" at bounding box center [676, 304] width 248 height 20
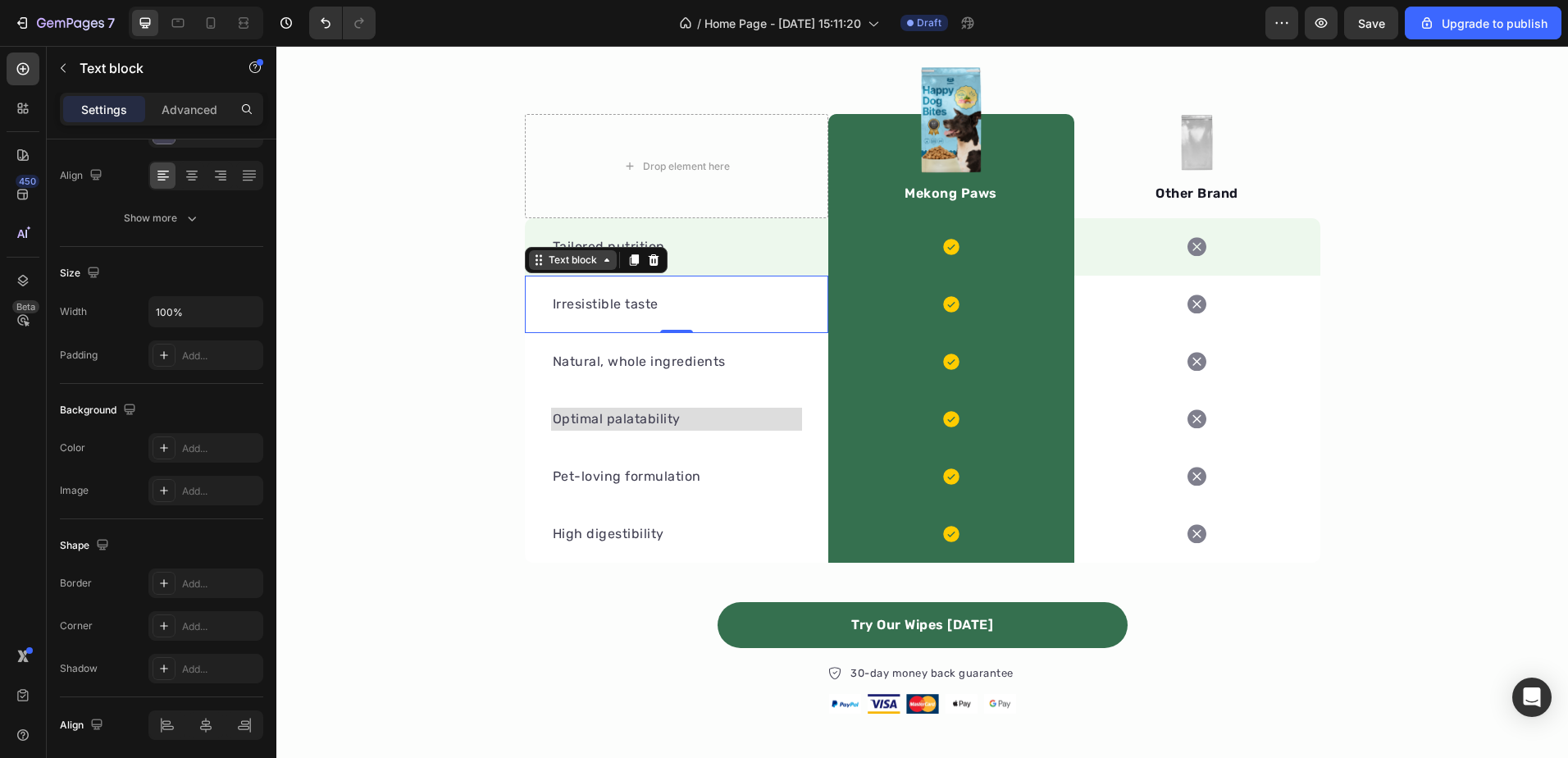
click at [540, 264] on icon at bounding box center [541, 264] width 3 height 3
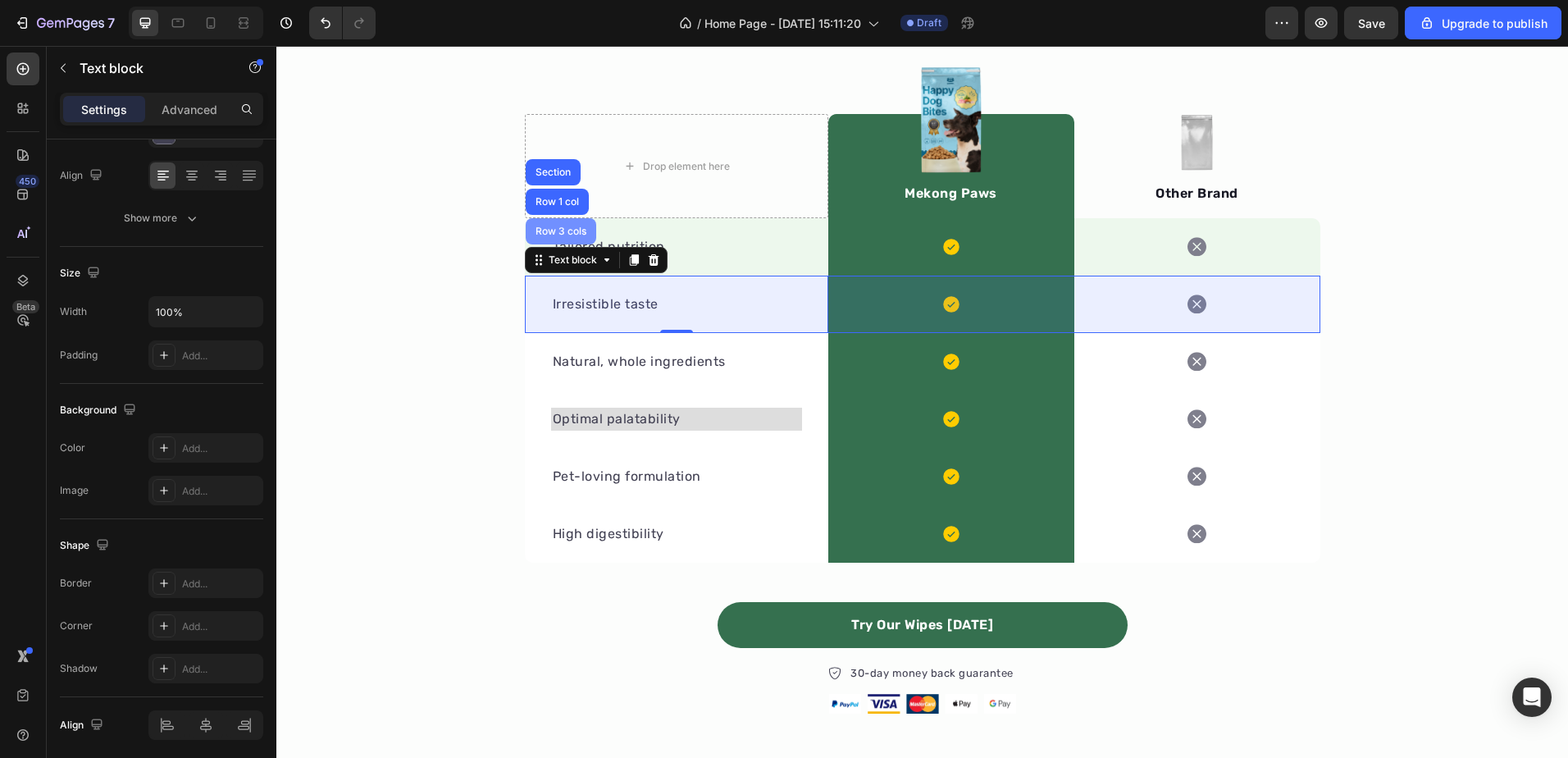
click at [561, 230] on div "Row 3 cols" at bounding box center [560, 231] width 57 height 10
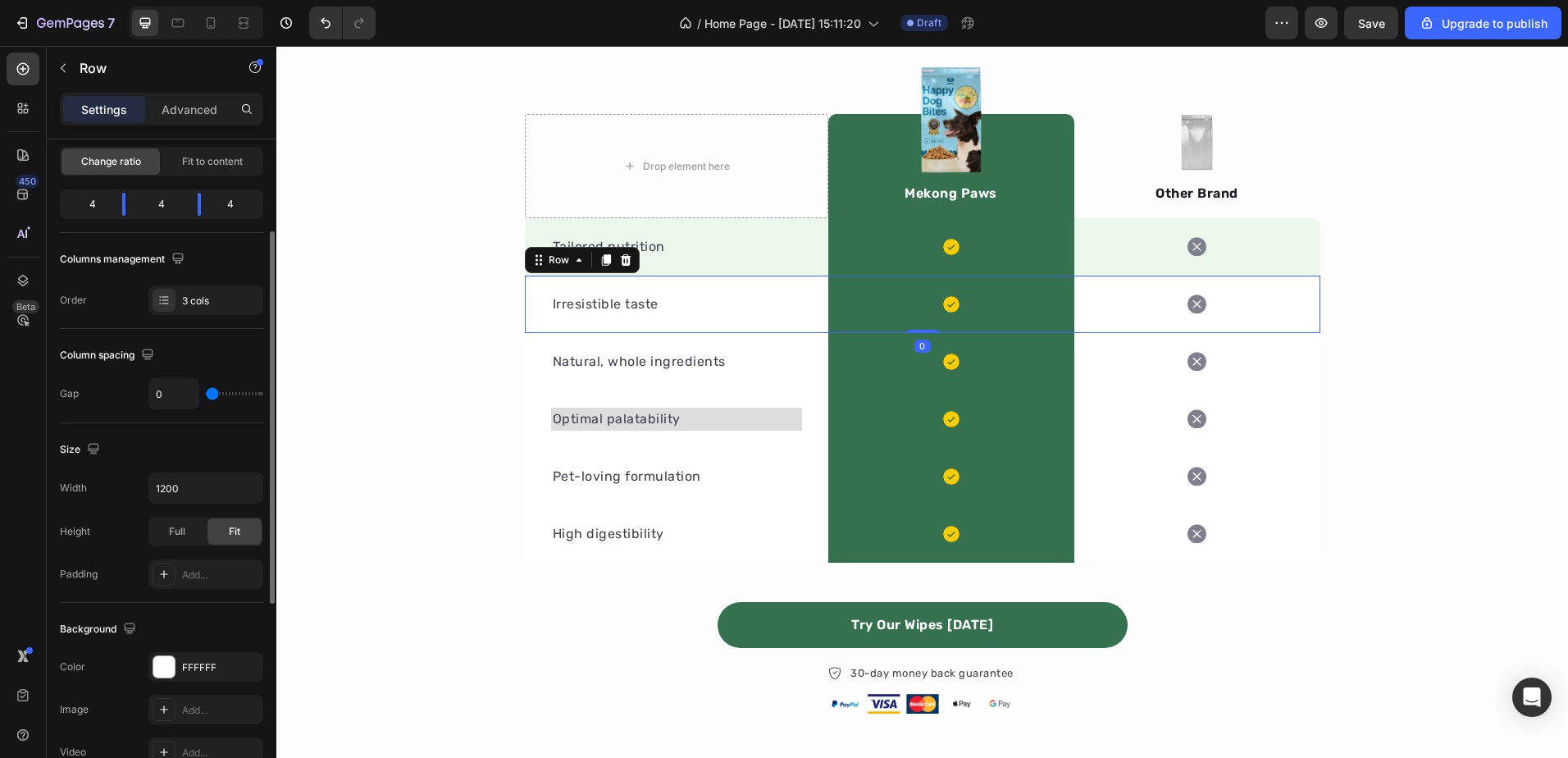
scroll to position [328, 0]
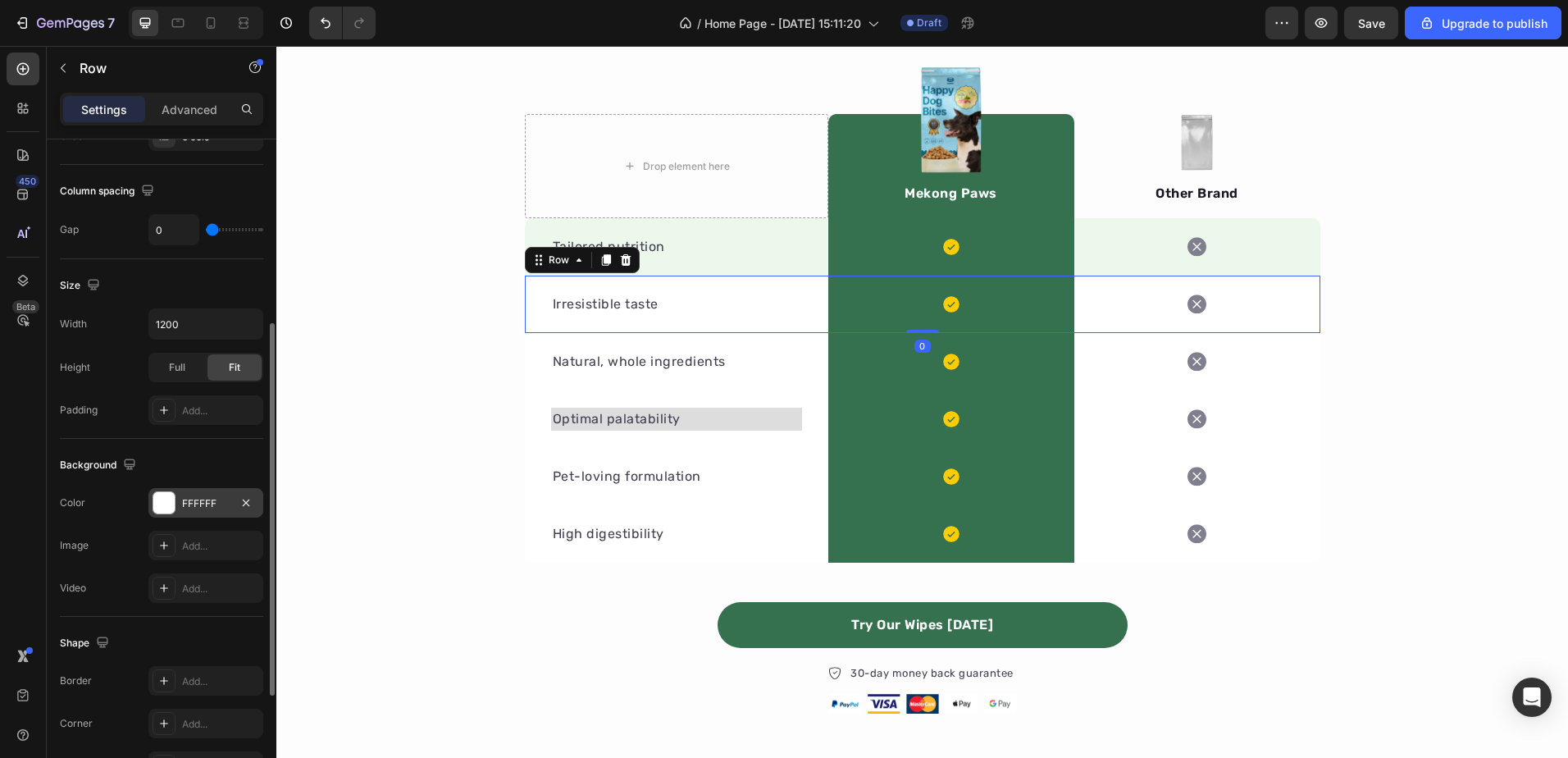
click at [203, 508] on div "FFFFFF" at bounding box center [205, 503] width 47 height 15
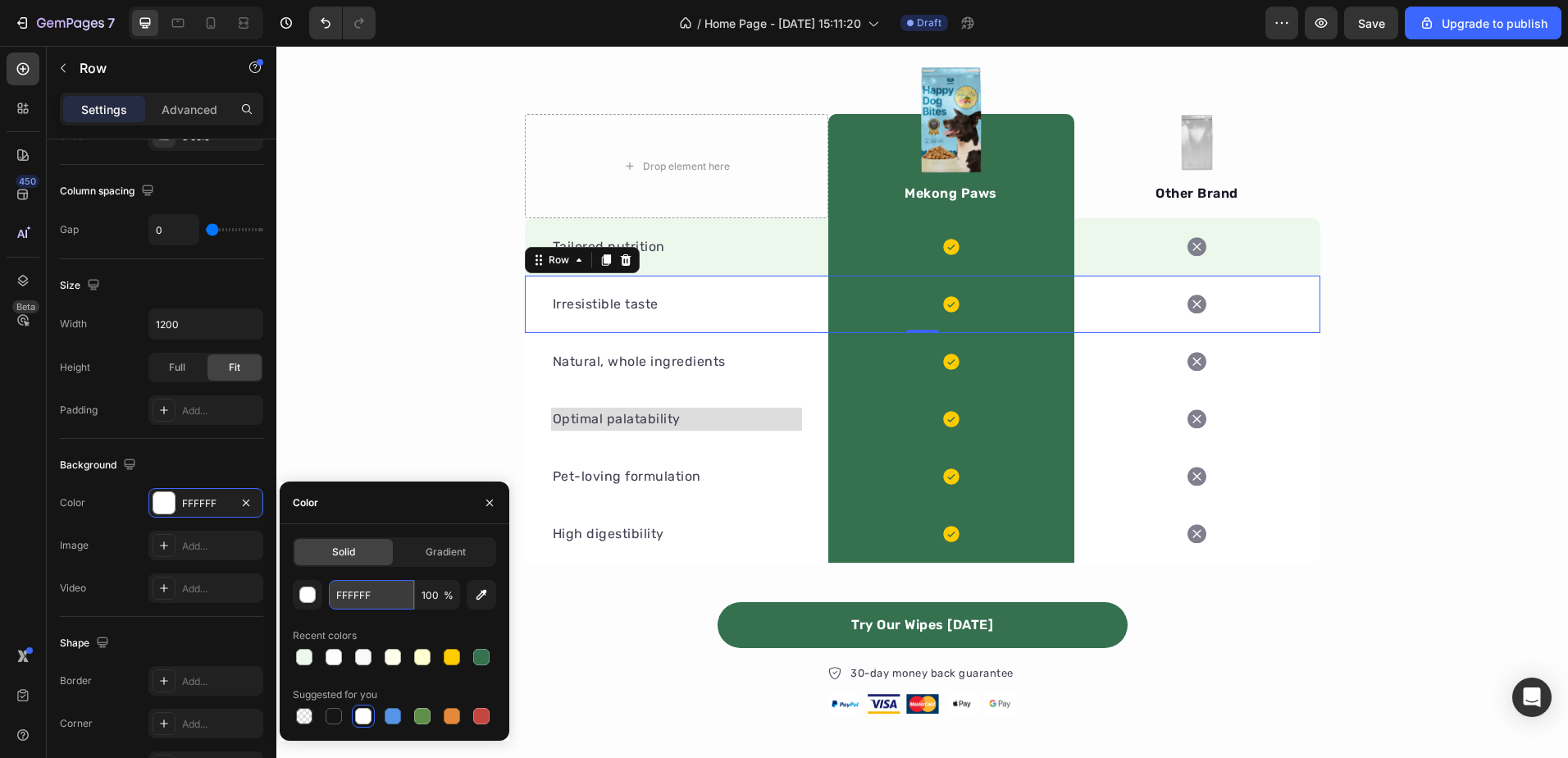
click at [369, 585] on input "FFFFFF" at bounding box center [372, 595] width 86 height 29
paste input "EDF8ED"
type input "EDF8ED"
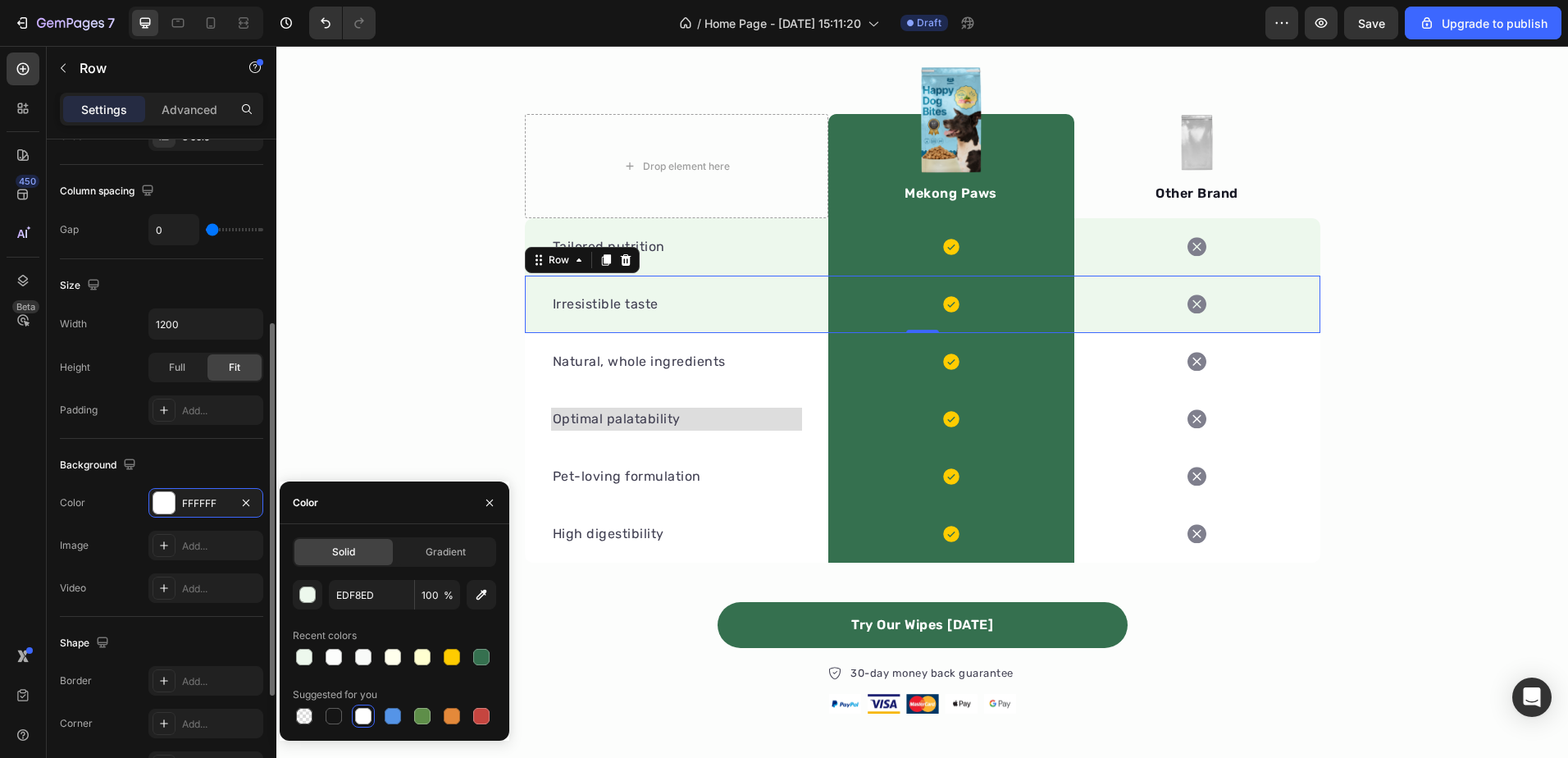
click at [115, 552] on div "Image Add..." at bounding box center [161, 546] width 203 height 29
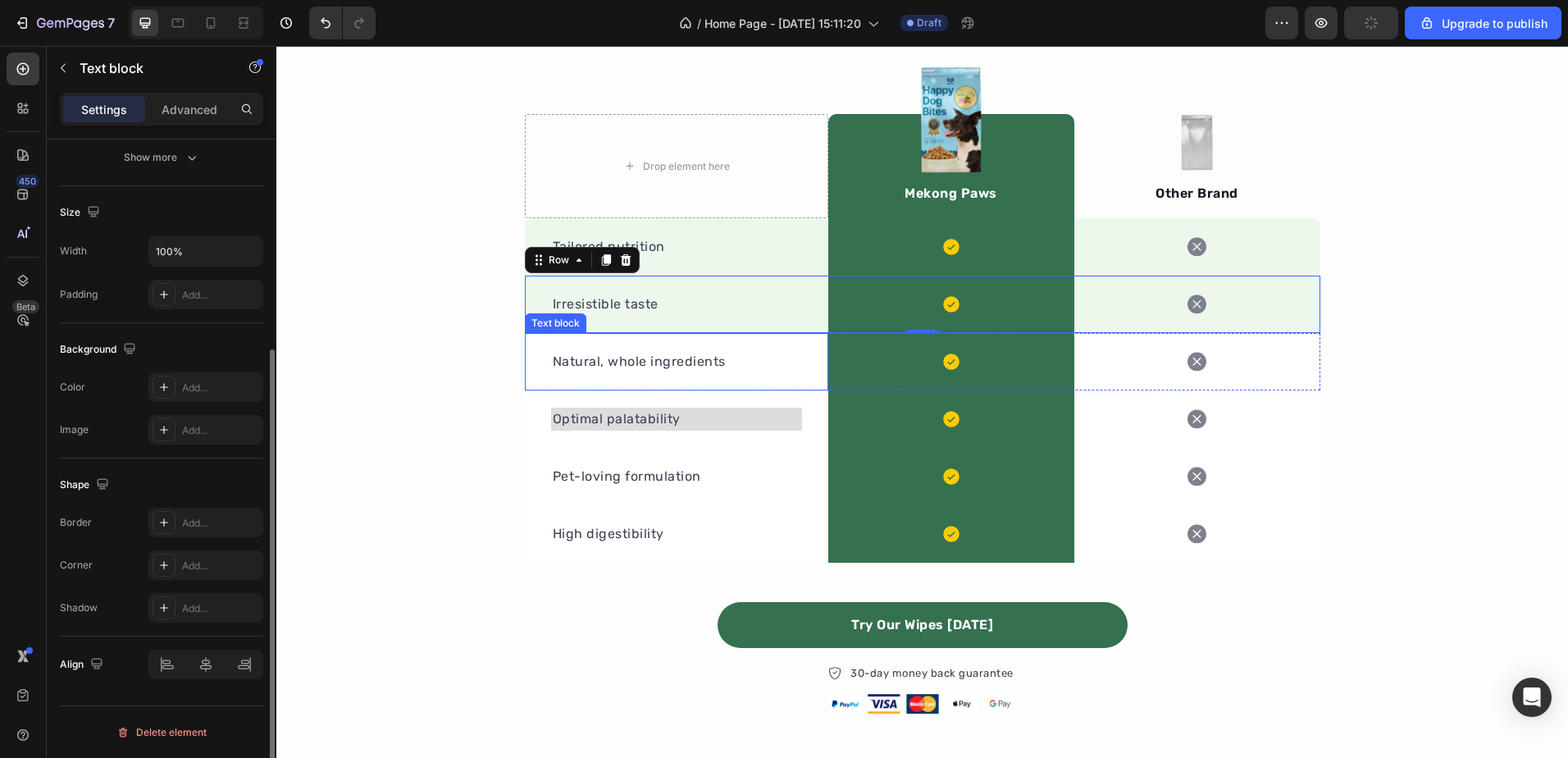
click at [660, 354] on p "Natural, whole ingredients" at bounding box center [676, 362] width 248 height 20
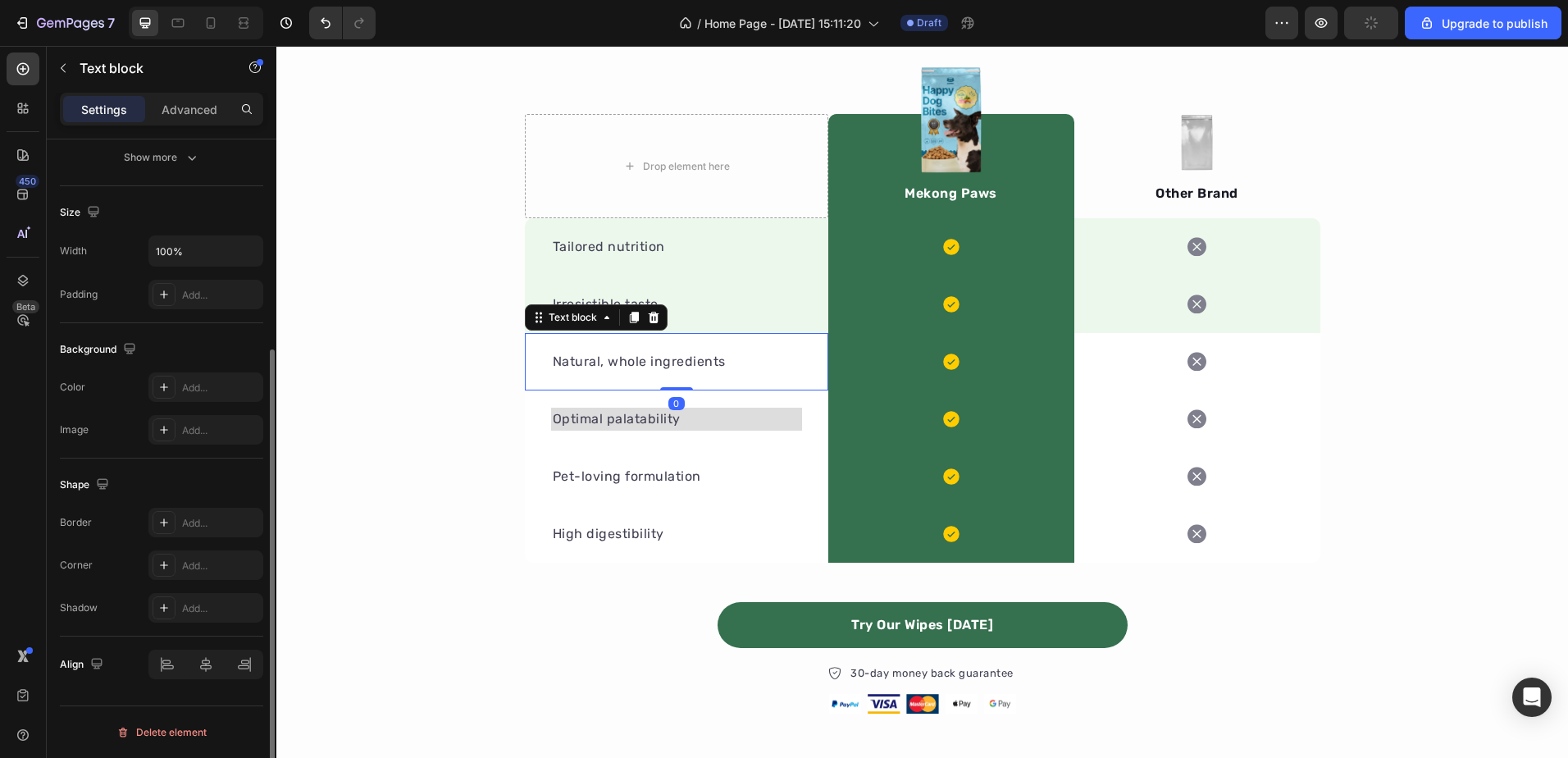
scroll to position [0, 0]
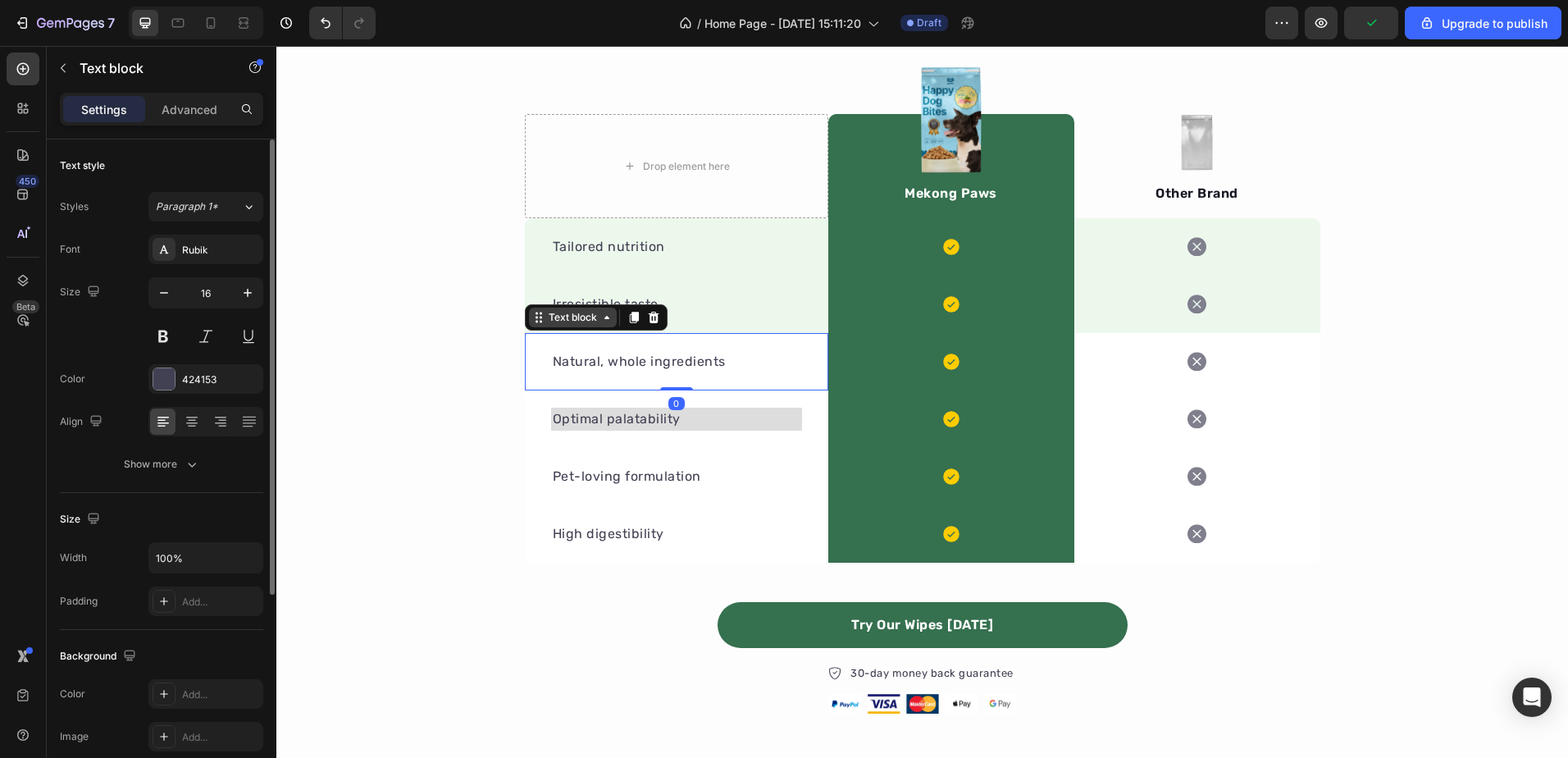
click at [547, 317] on div "Text block" at bounding box center [573, 317] width 55 height 15
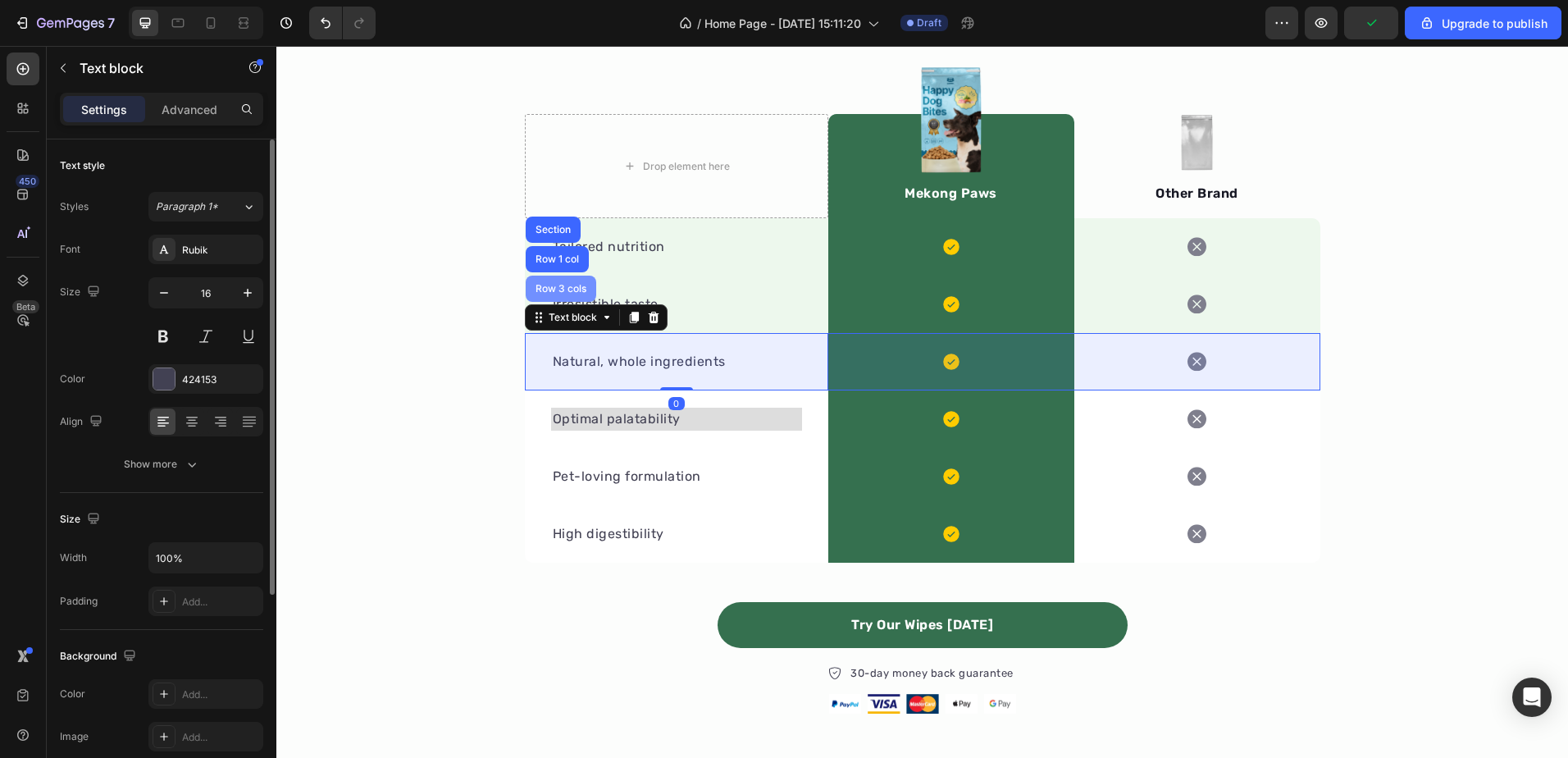
click at [557, 287] on div "Row 3 cols" at bounding box center [560, 289] width 57 height 10
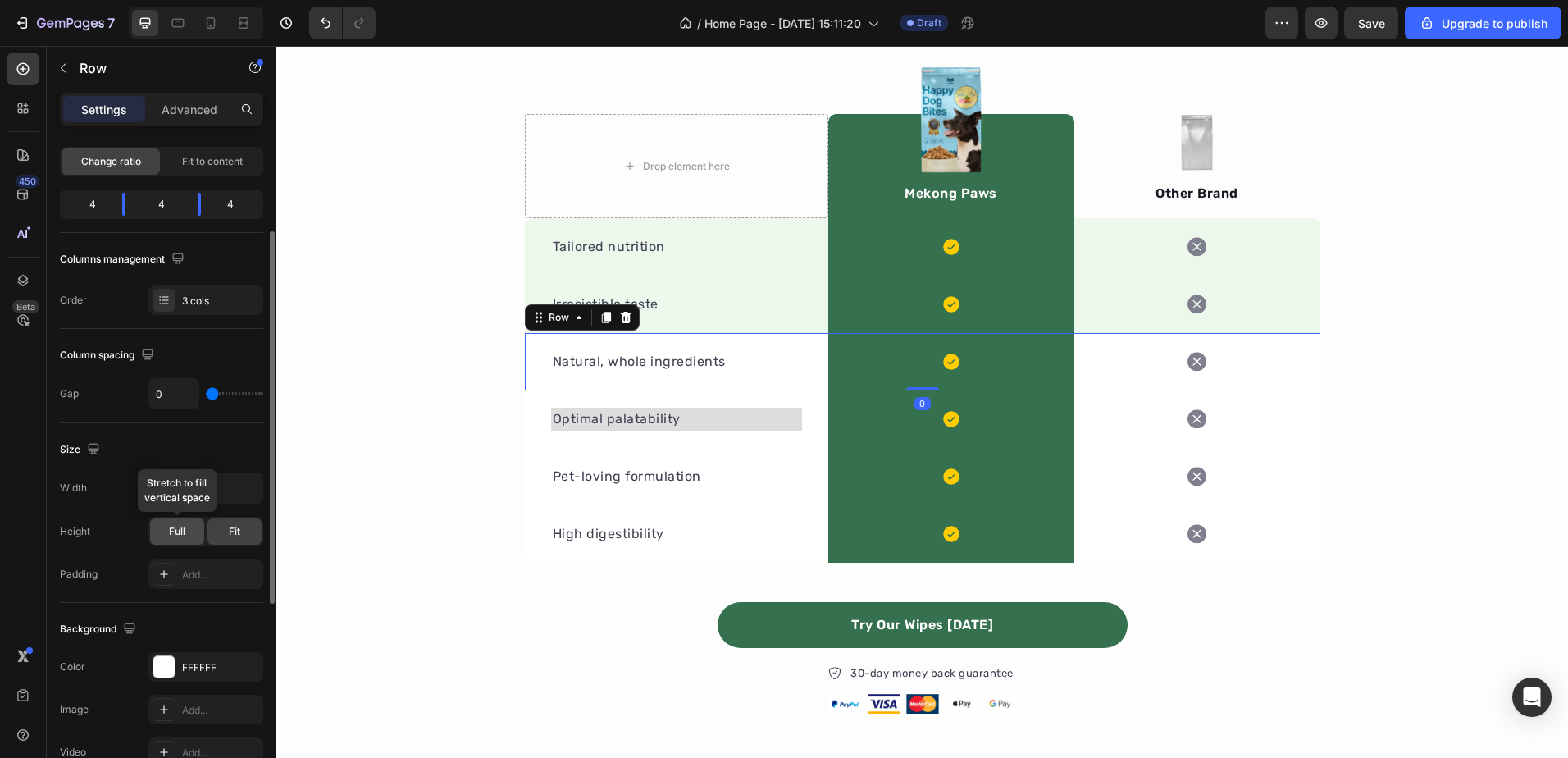
scroll to position [410, 0]
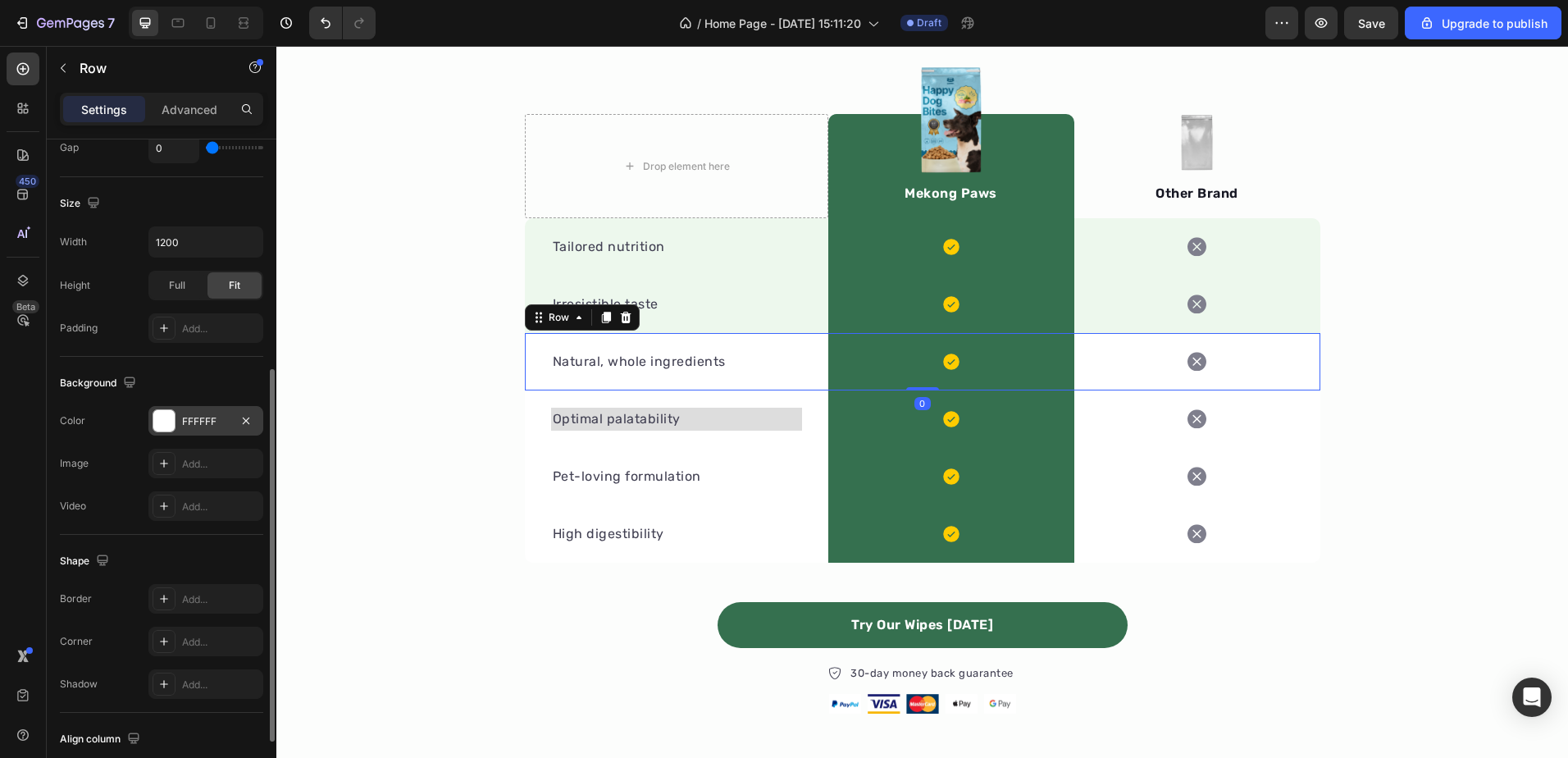
click at [216, 425] on div "FFFFFF" at bounding box center [205, 421] width 47 height 15
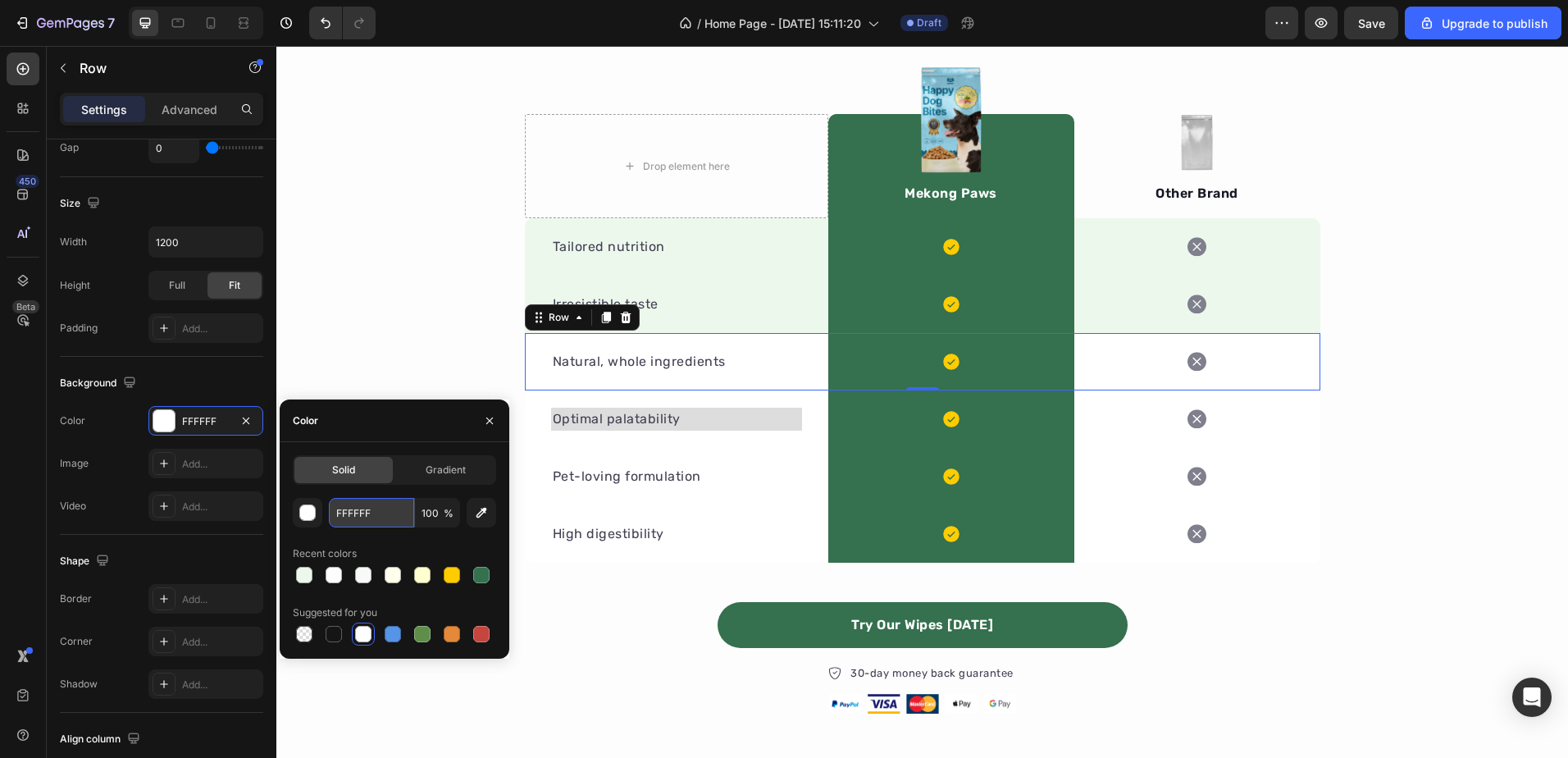
click at [368, 509] on input "FFFFFF" at bounding box center [372, 512] width 86 height 29
paste input "EDF8ED"
type input "EDF8ED"
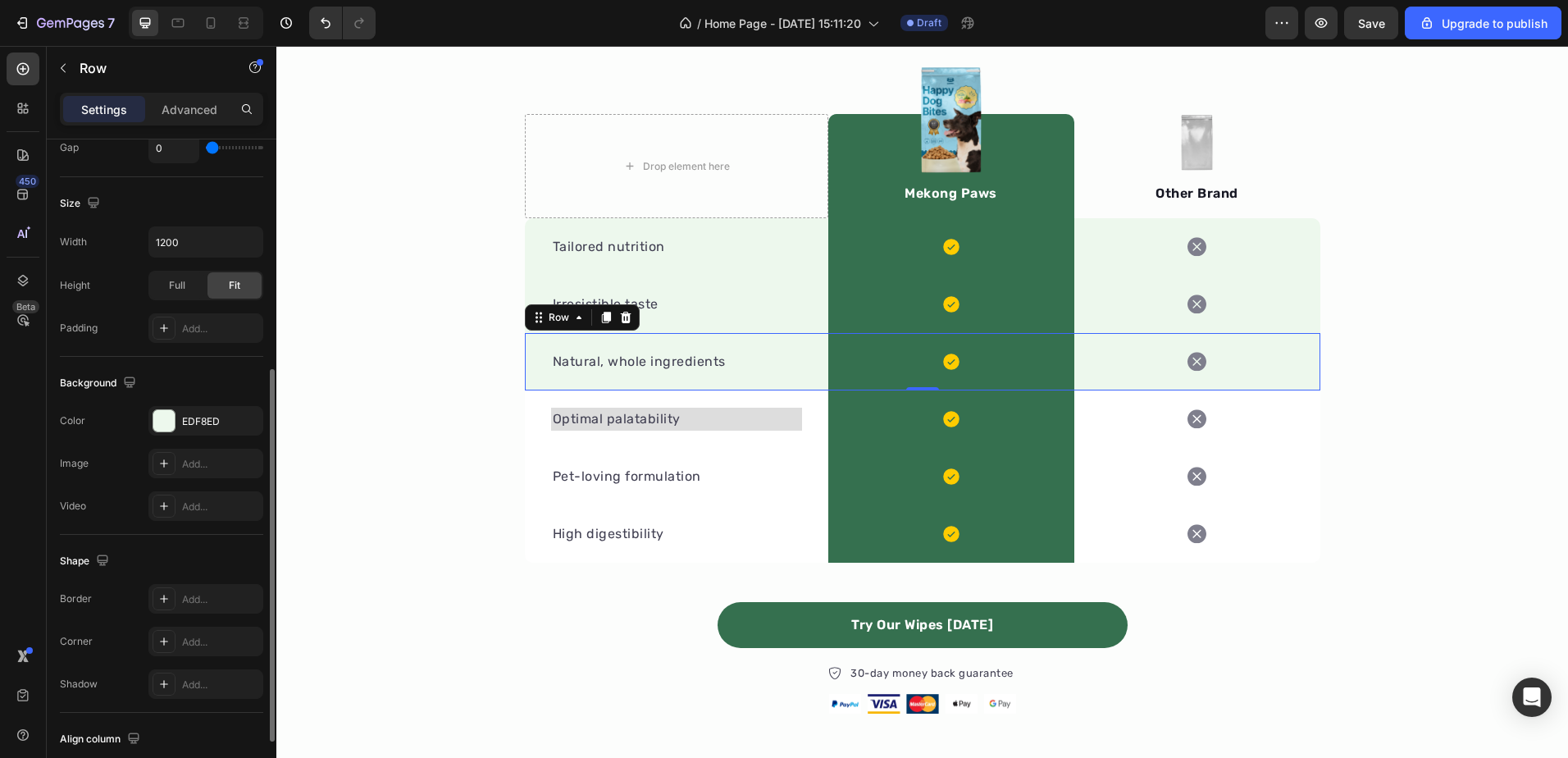
click at [134, 541] on div "Shape Border Add... Corner Add... Shadow Add..." at bounding box center [161, 623] width 203 height 178
click at [526, 407] on div "Optimal palatability Text block" at bounding box center [676, 419] width 304 height 57
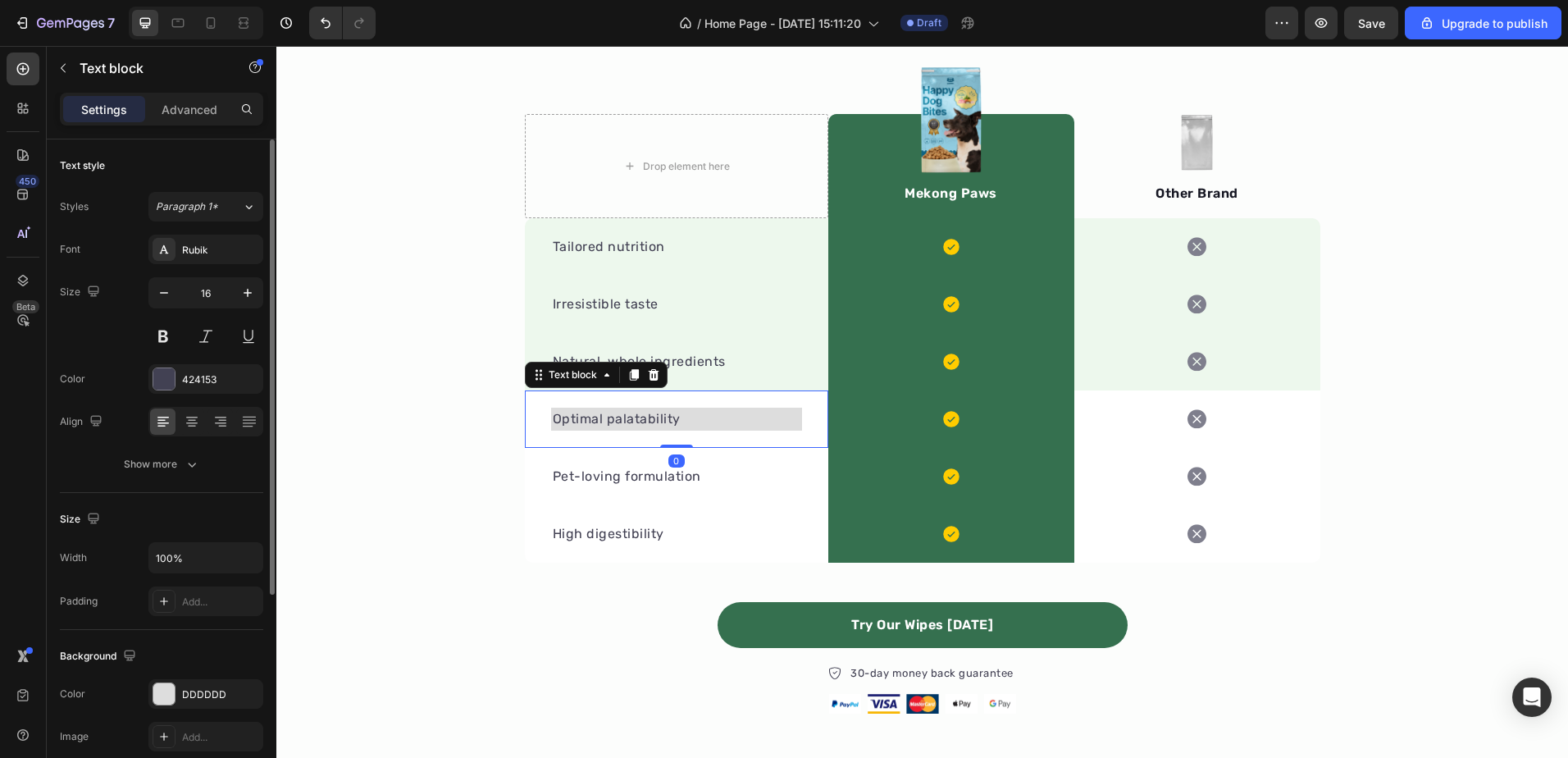
click at [678, 419] on p "Optimal palatability" at bounding box center [676, 419] width 248 height 20
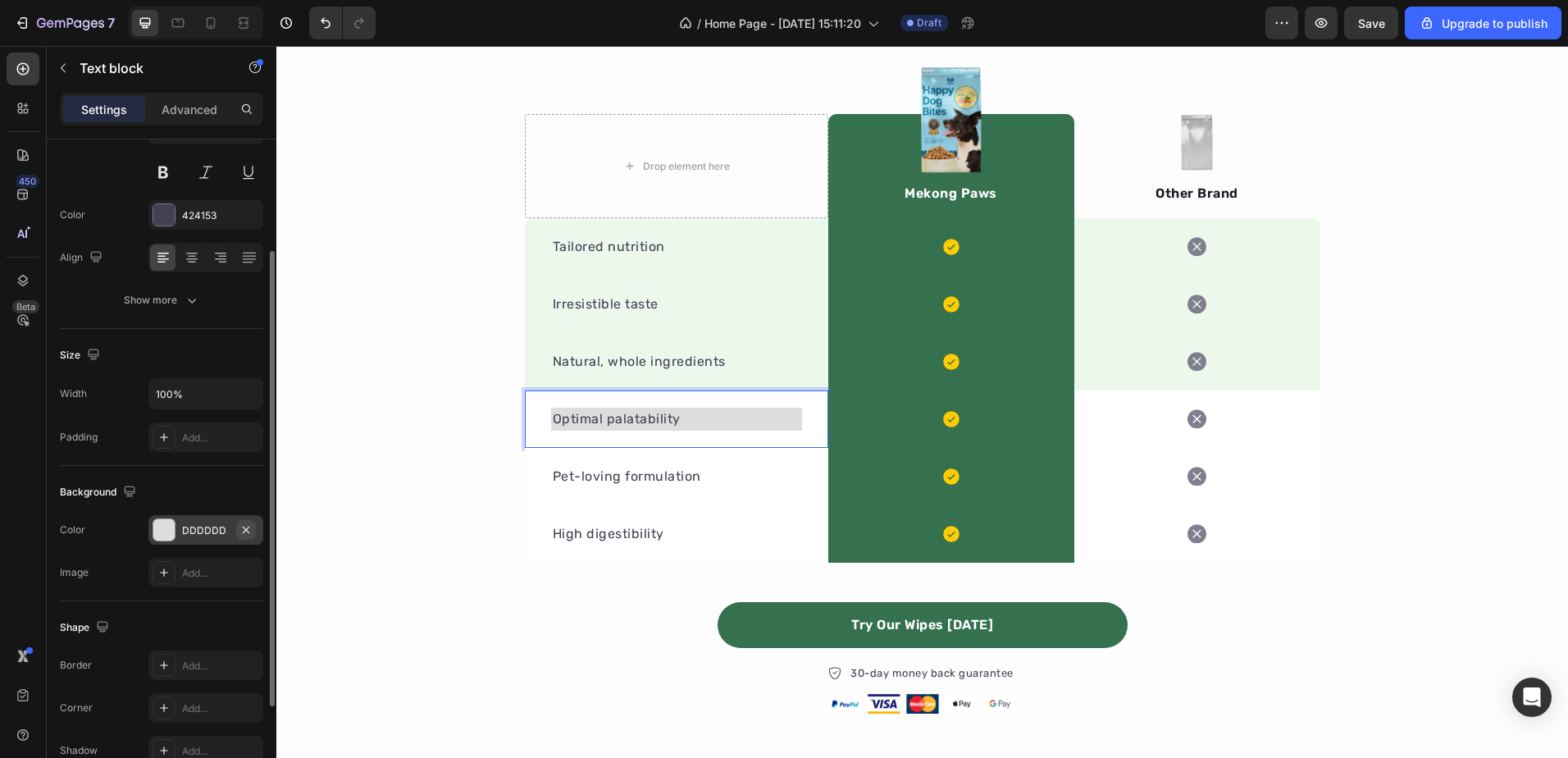
click at [250, 527] on icon "button" at bounding box center [246, 529] width 13 height 13
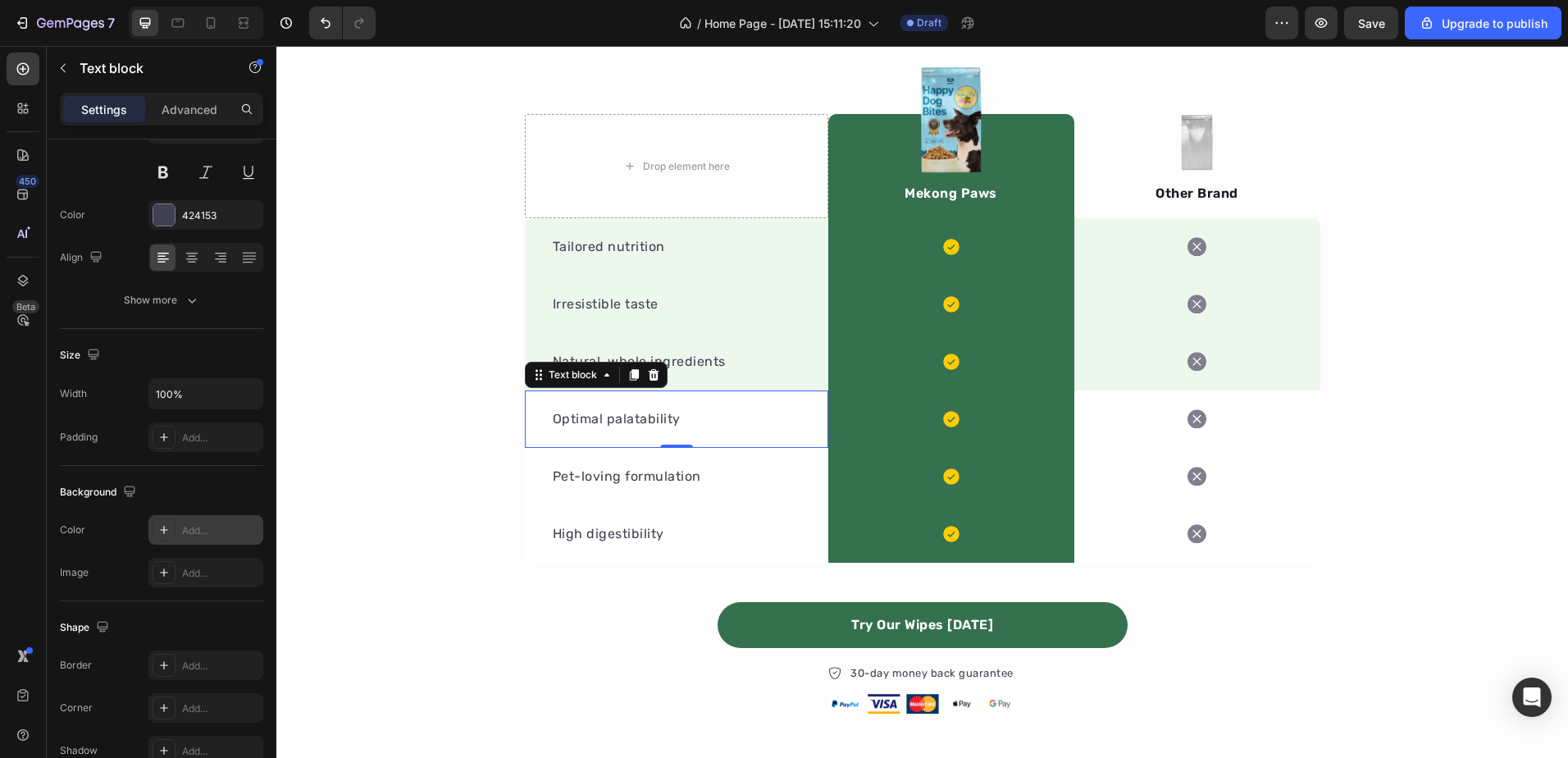
click at [525, 397] on div "Optimal palatability Text block 0" at bounding box center [676, 419] width 304 height 57
click at [554, 374] on div "Text block" at bounding box center [573, 375] width 55 height 15
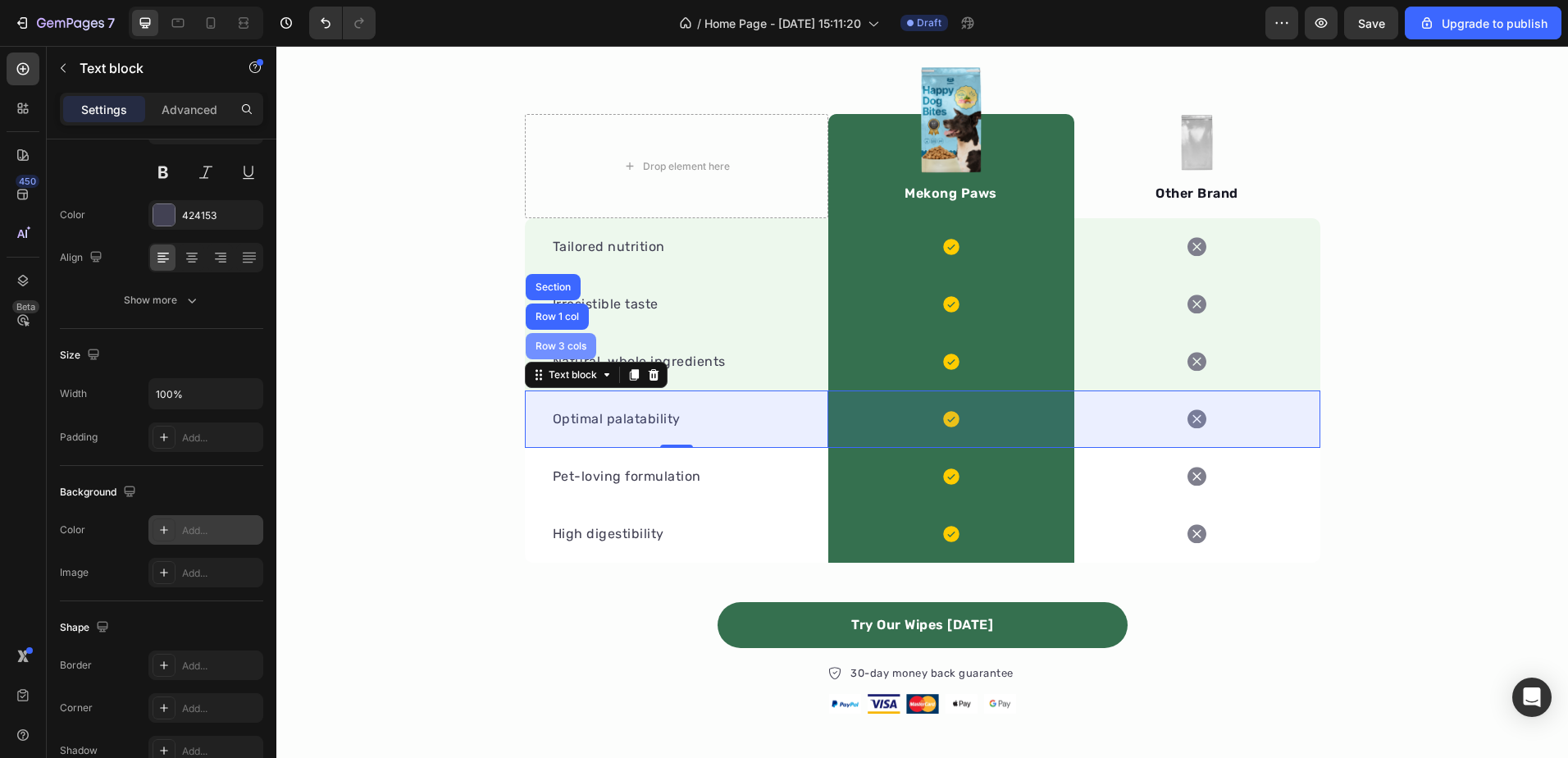
click at [557, 354] on div "Row 3 cols" at bounding box center [561, 346] width 71 height 27
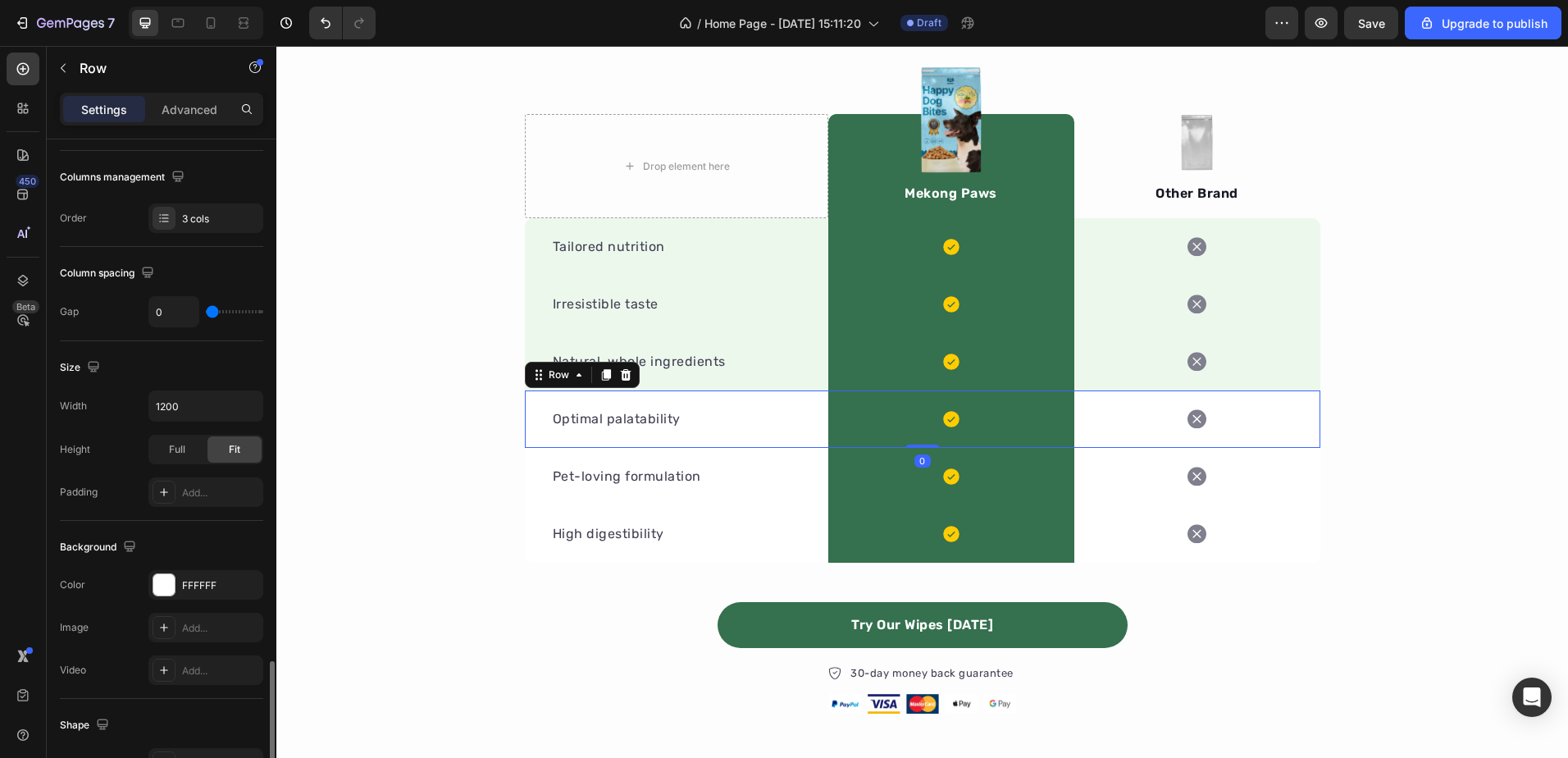
scroll to position [493, 0]
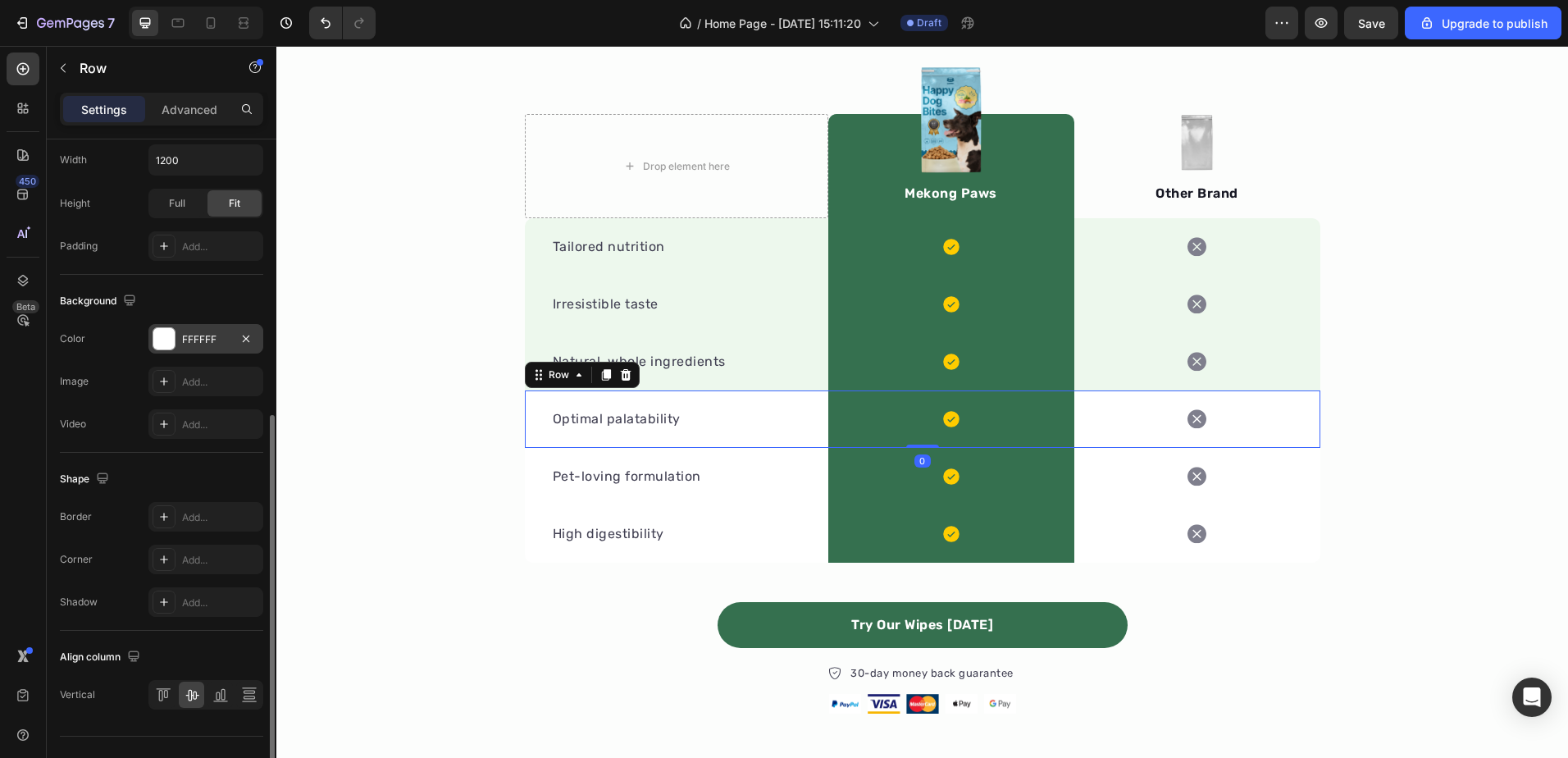
click at [209, 334] on div "FFFFFF" at bounding box center [205, 339] width 47 height 15
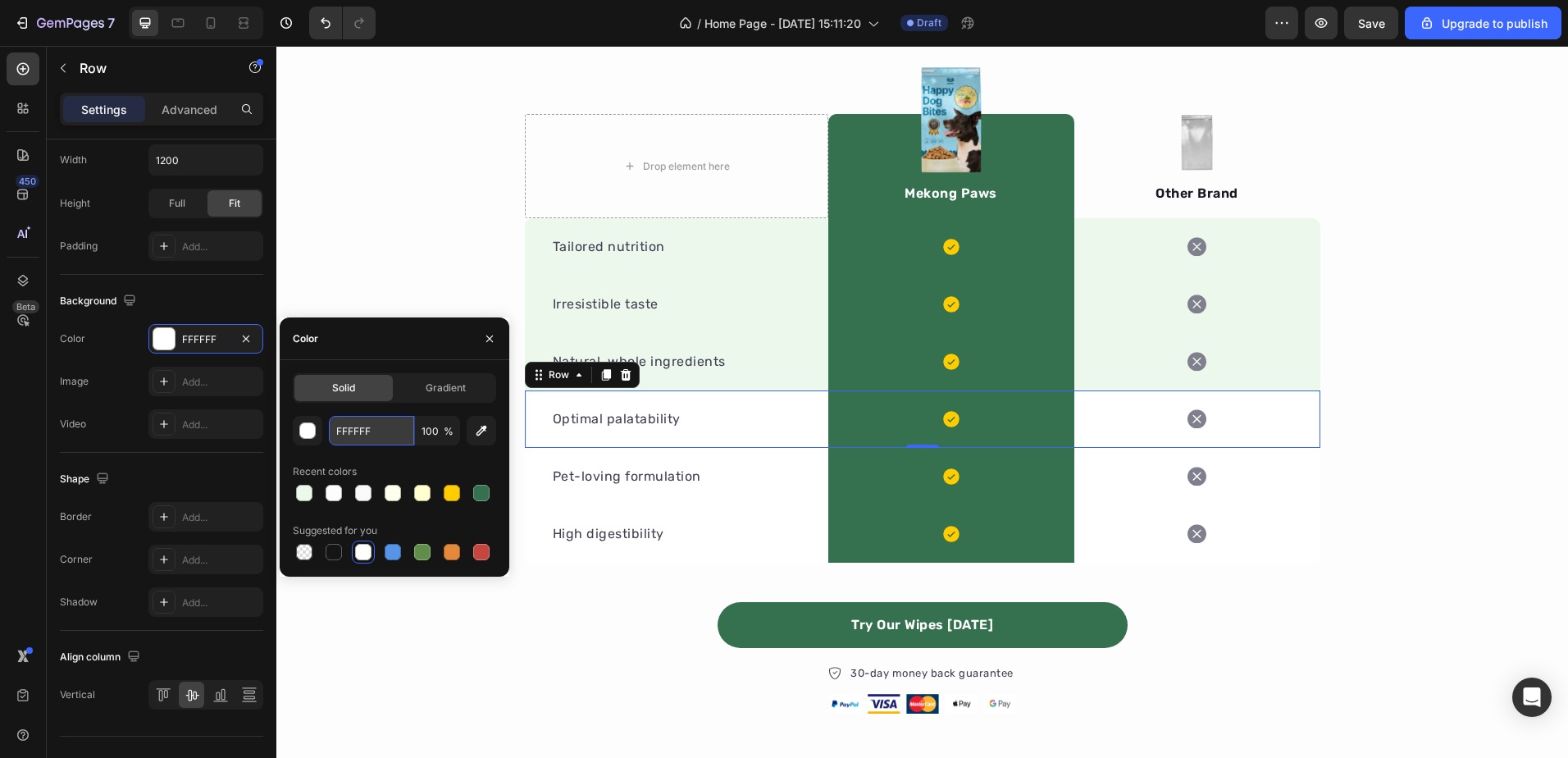
click at [357, 433] on input "FFFFFF" at bounding box center [372, 431] width 86 height 29
paste input "EDF8ED"
type input "EDF8ED"
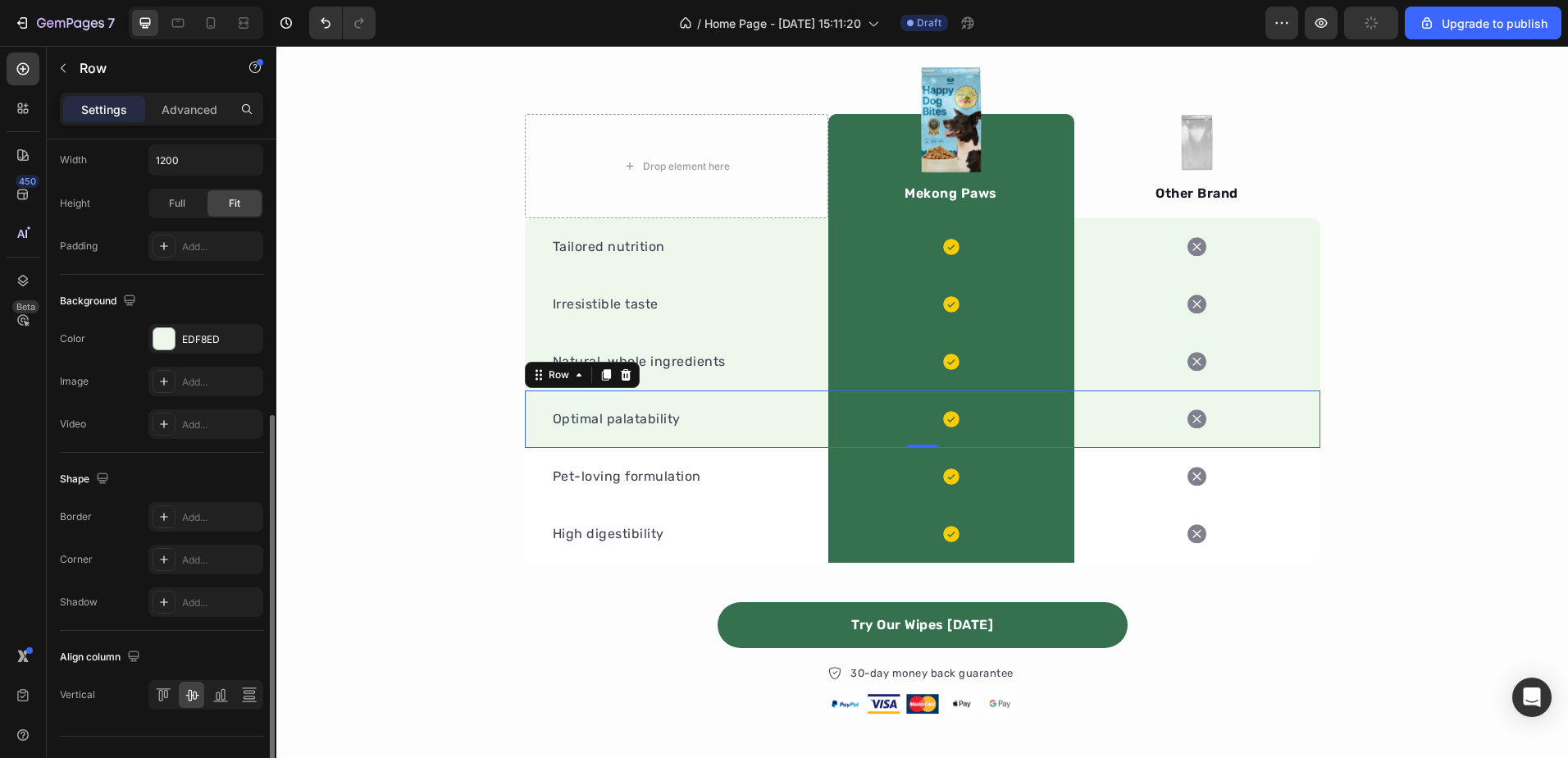
click at [119, 388] on div "Image Add..." at bounding box center [161, 381] width 203 height 29
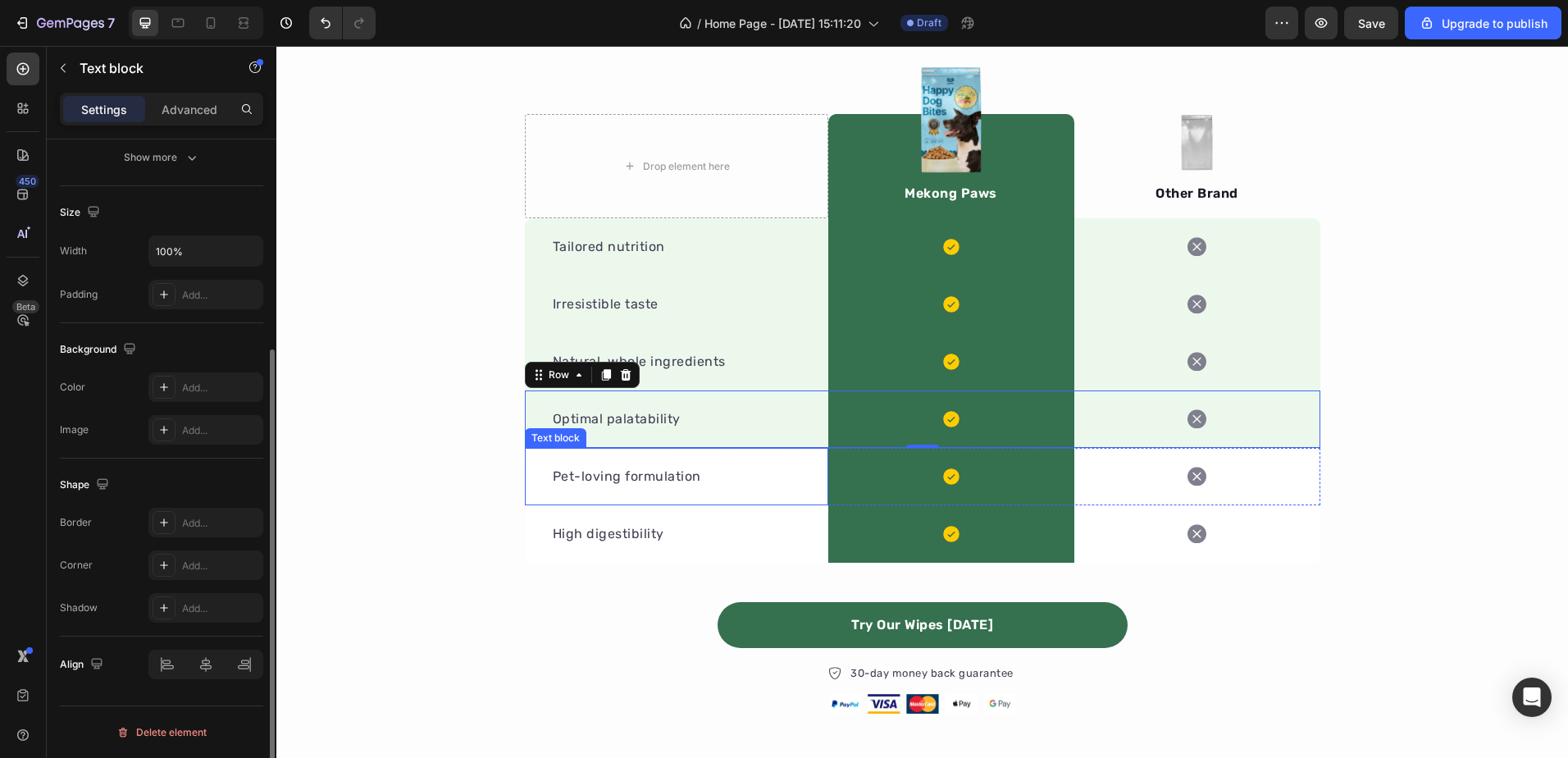
click at [537, 461] on div "Pet-loving formulation Text block" at bounding box center [676, 476] width 304 height 57
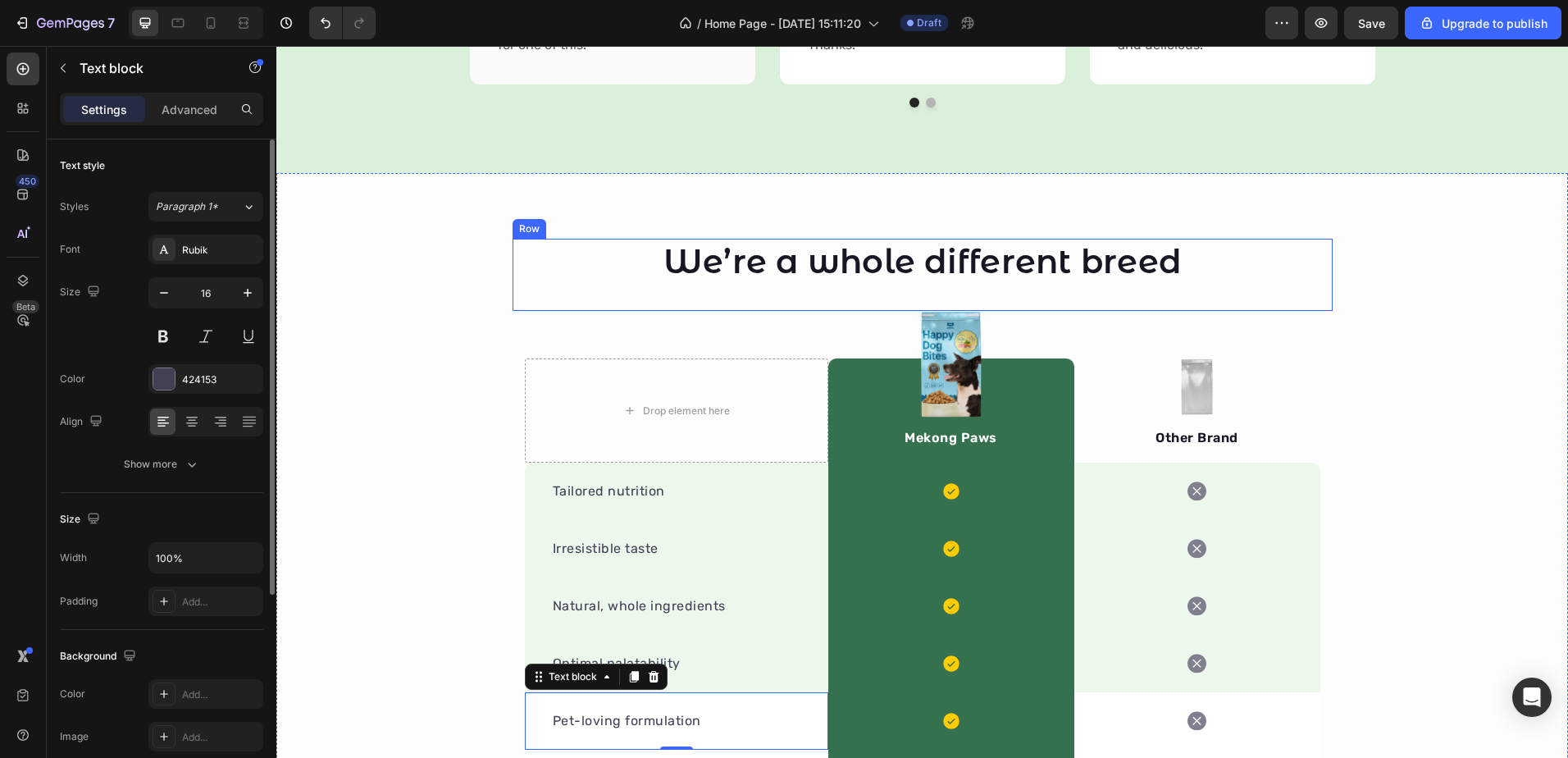
scroll to position [1650, 0]
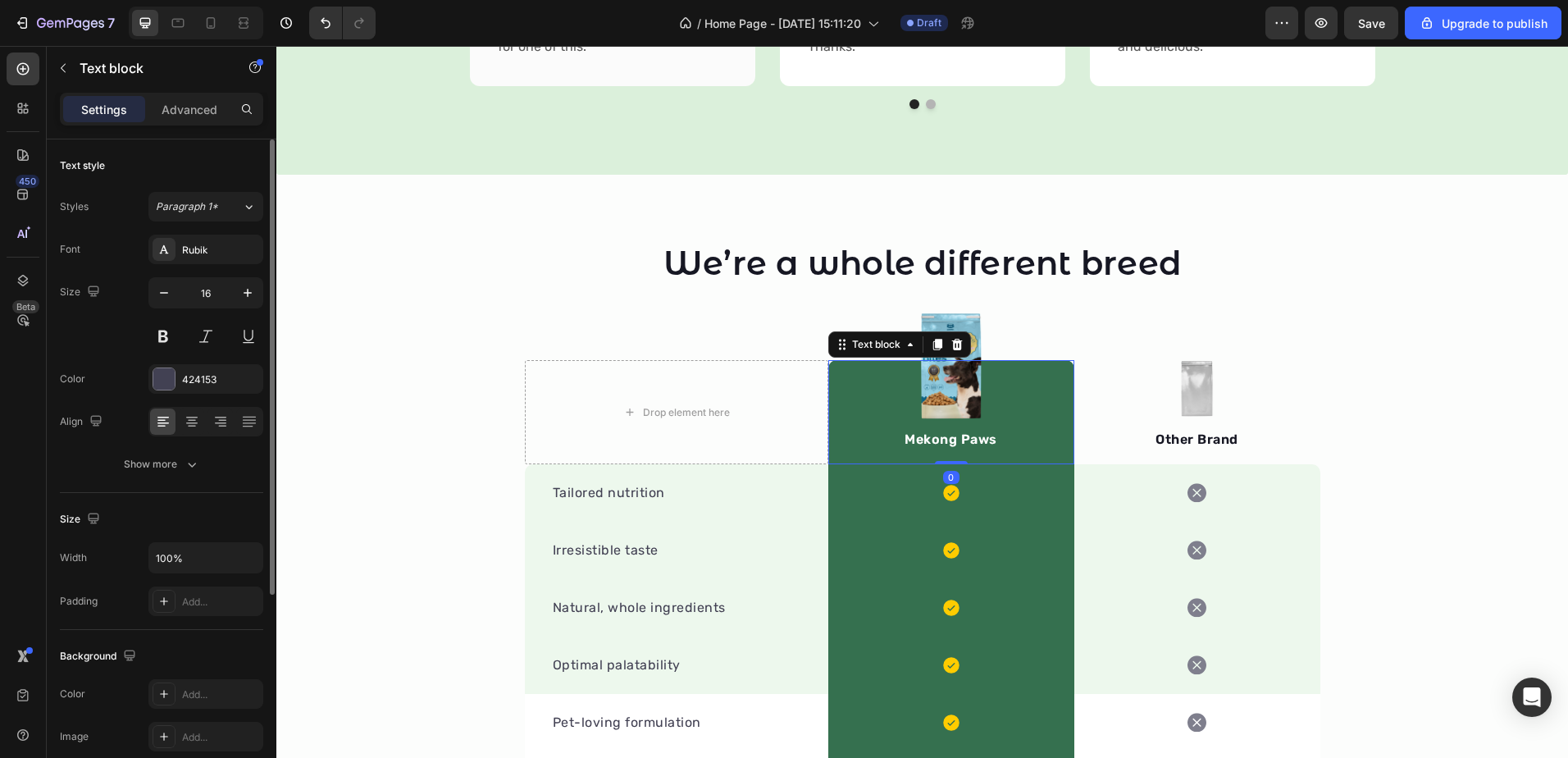
click at [1036, 367] on div "Mekong Paws Text block 0" at bounding box center [952, 412] width 246 height 104
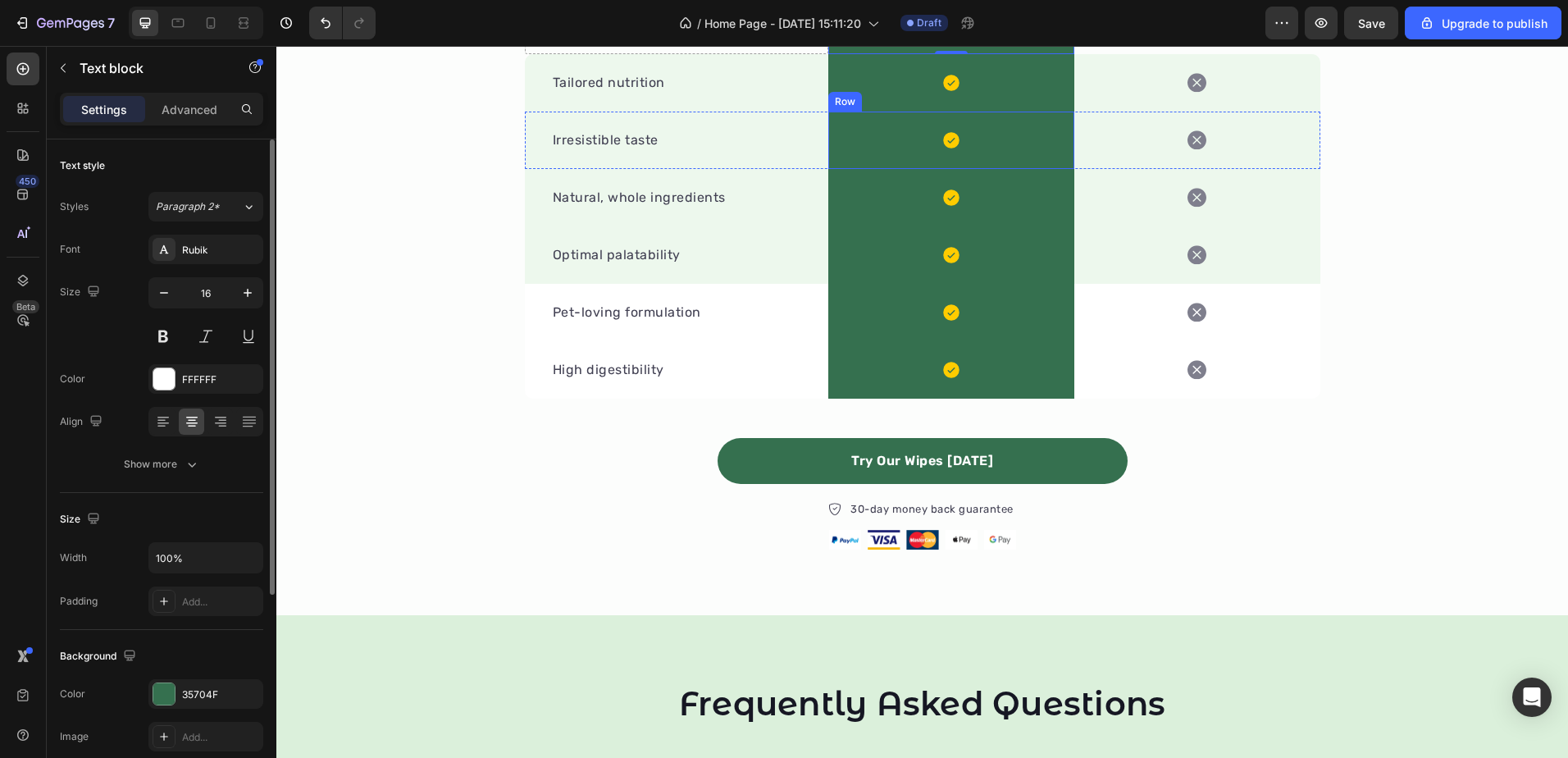
scroll to position [1731, 0]
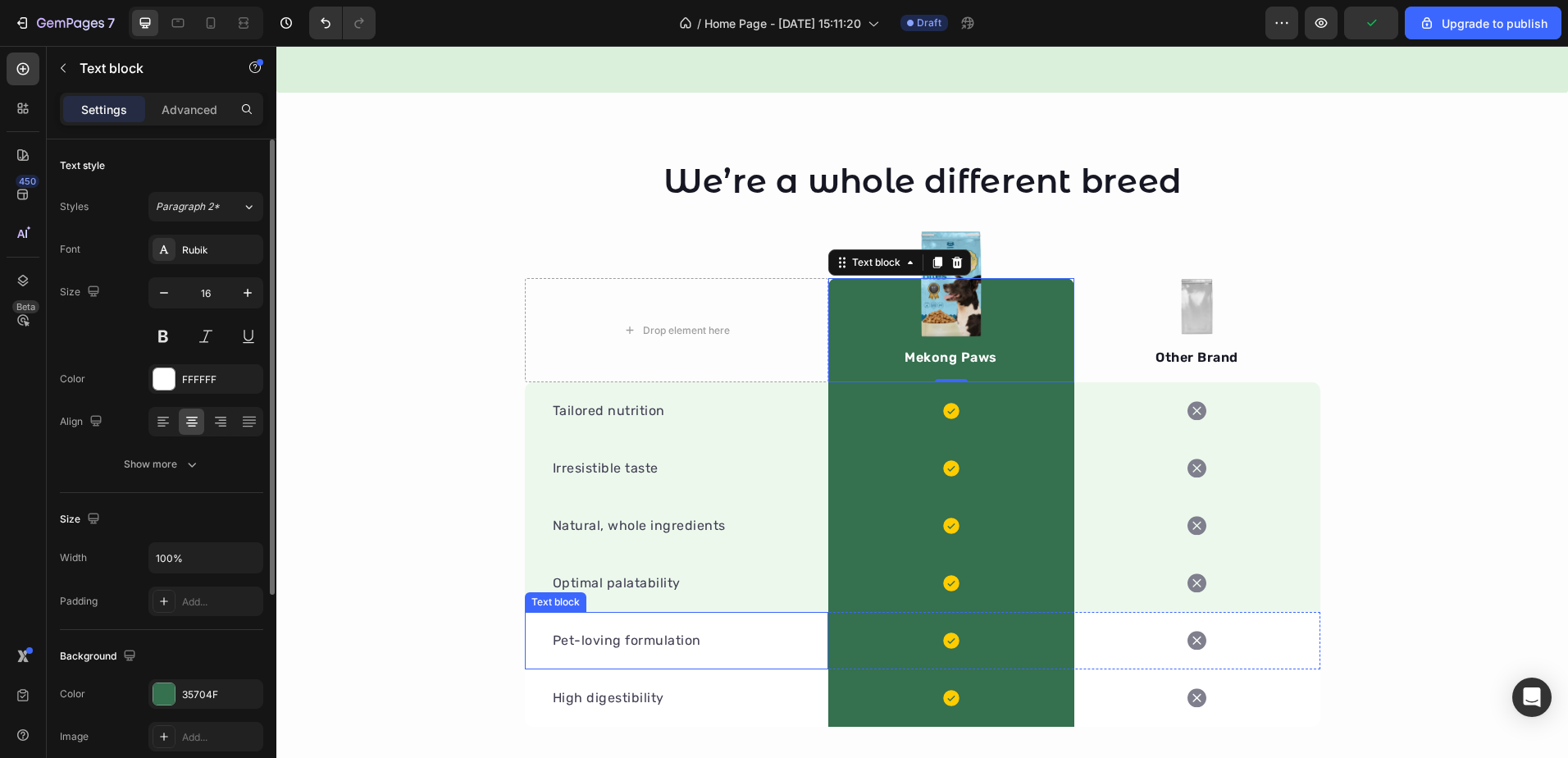
click at [720, 627] on div "Pet-loving formulation Text block" at bounding box center [676, 640] width 304 height 57
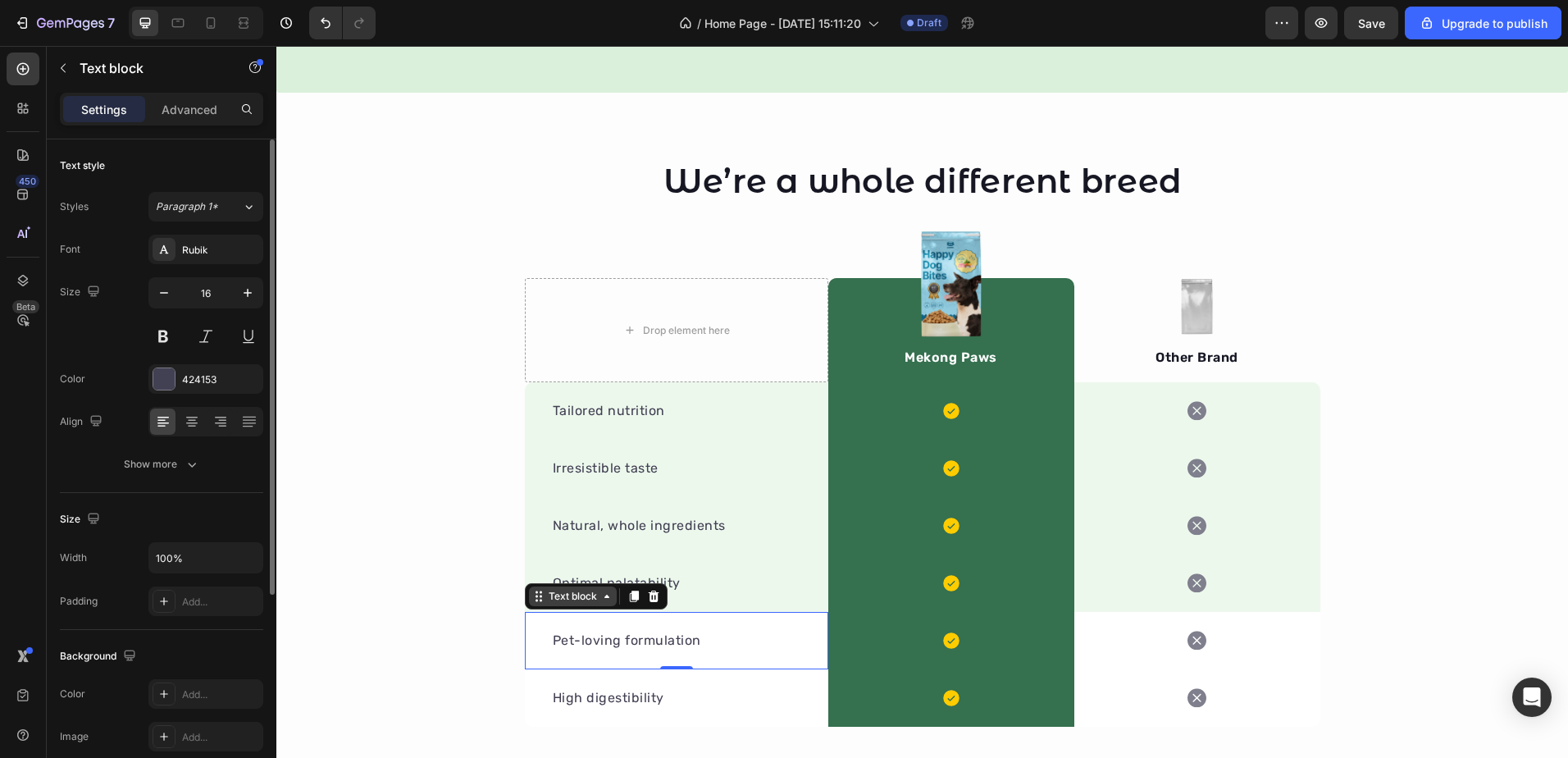
click at [566, 601] on div "Text block" at bounding box center [573, 596] width 55 height 15
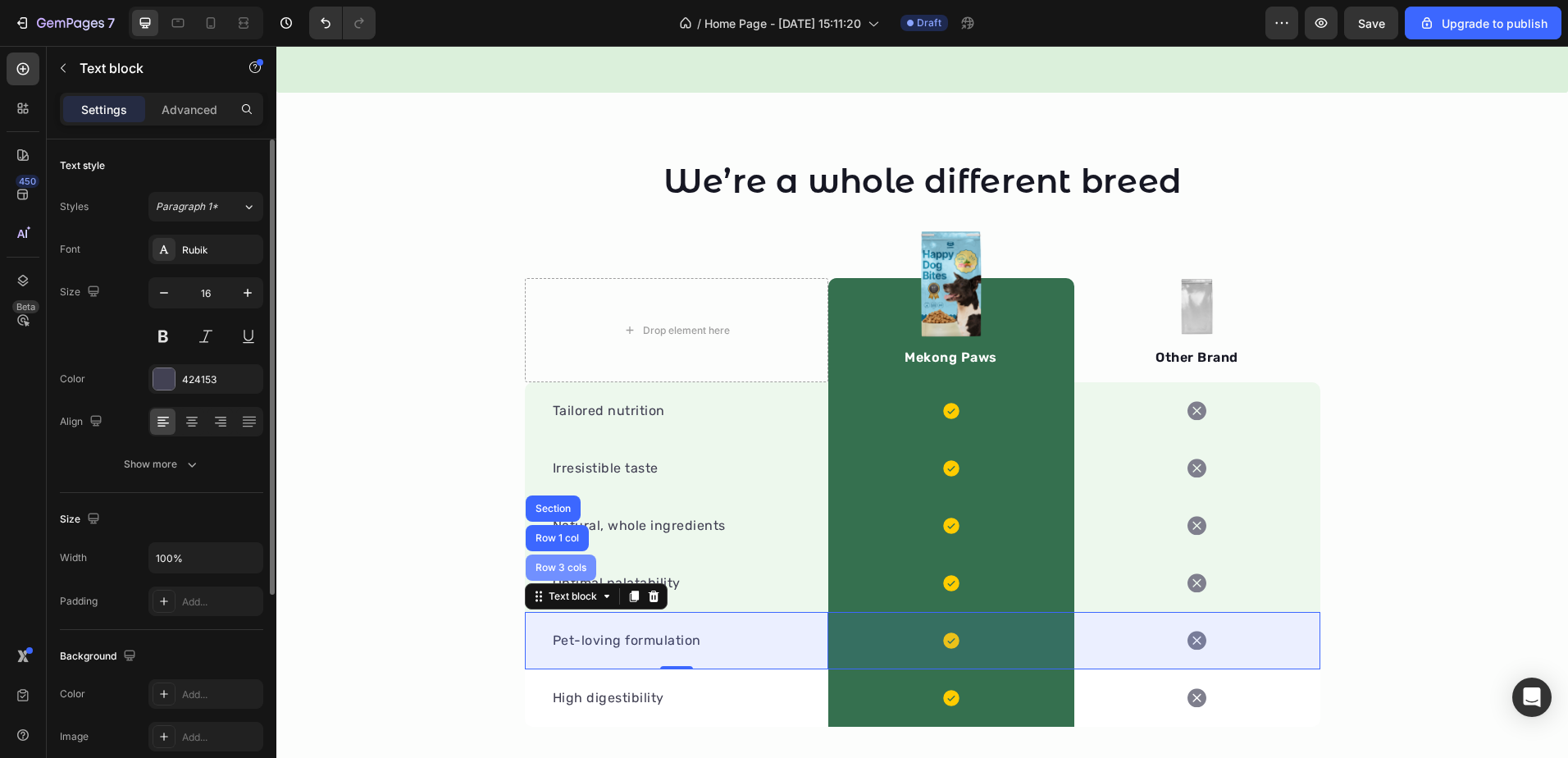
click at [562, 561] on div "Row 3 cols" at bounding box center [561, 567] width 71 height 27
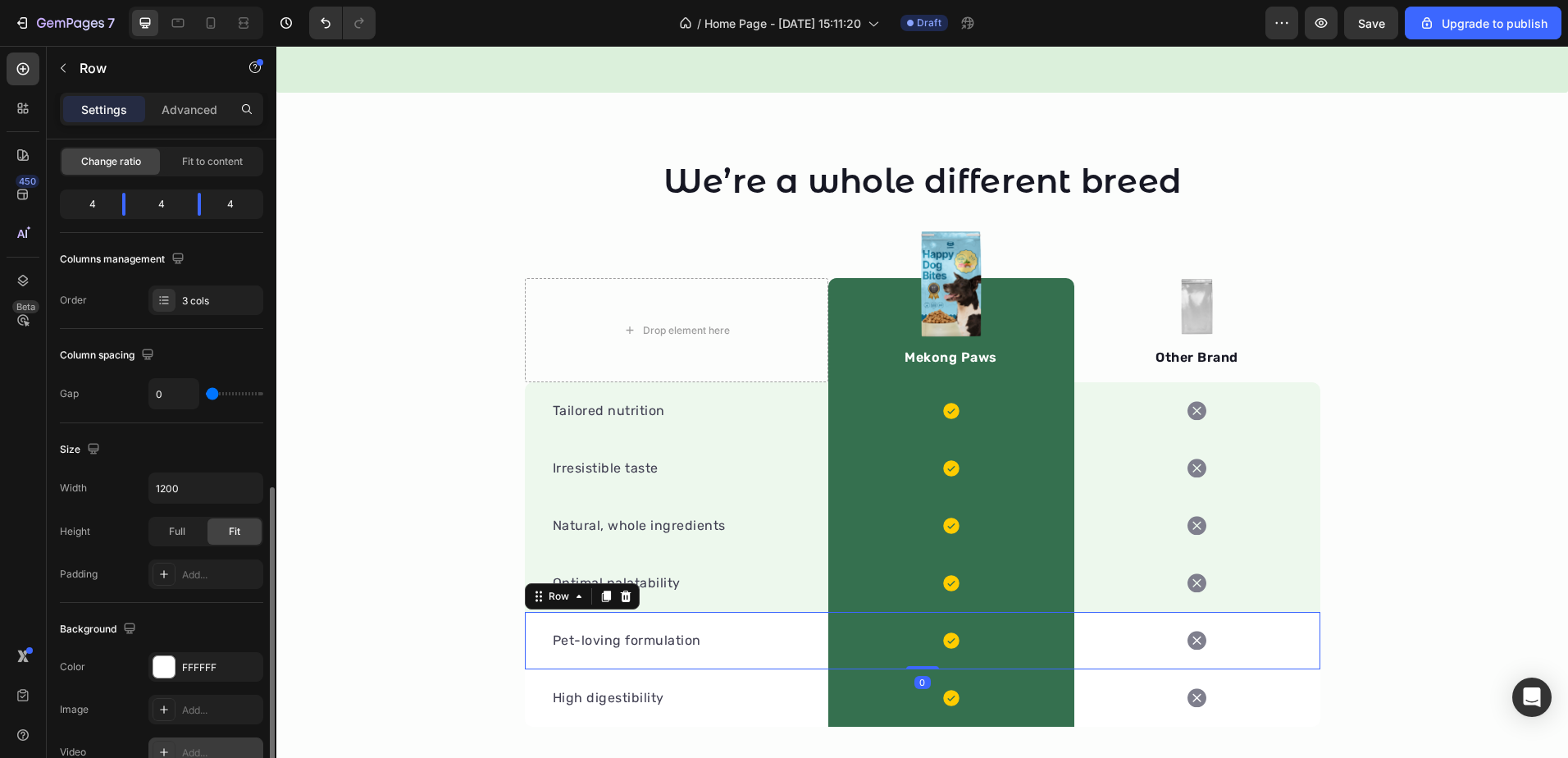
scroll to position [410, 0]
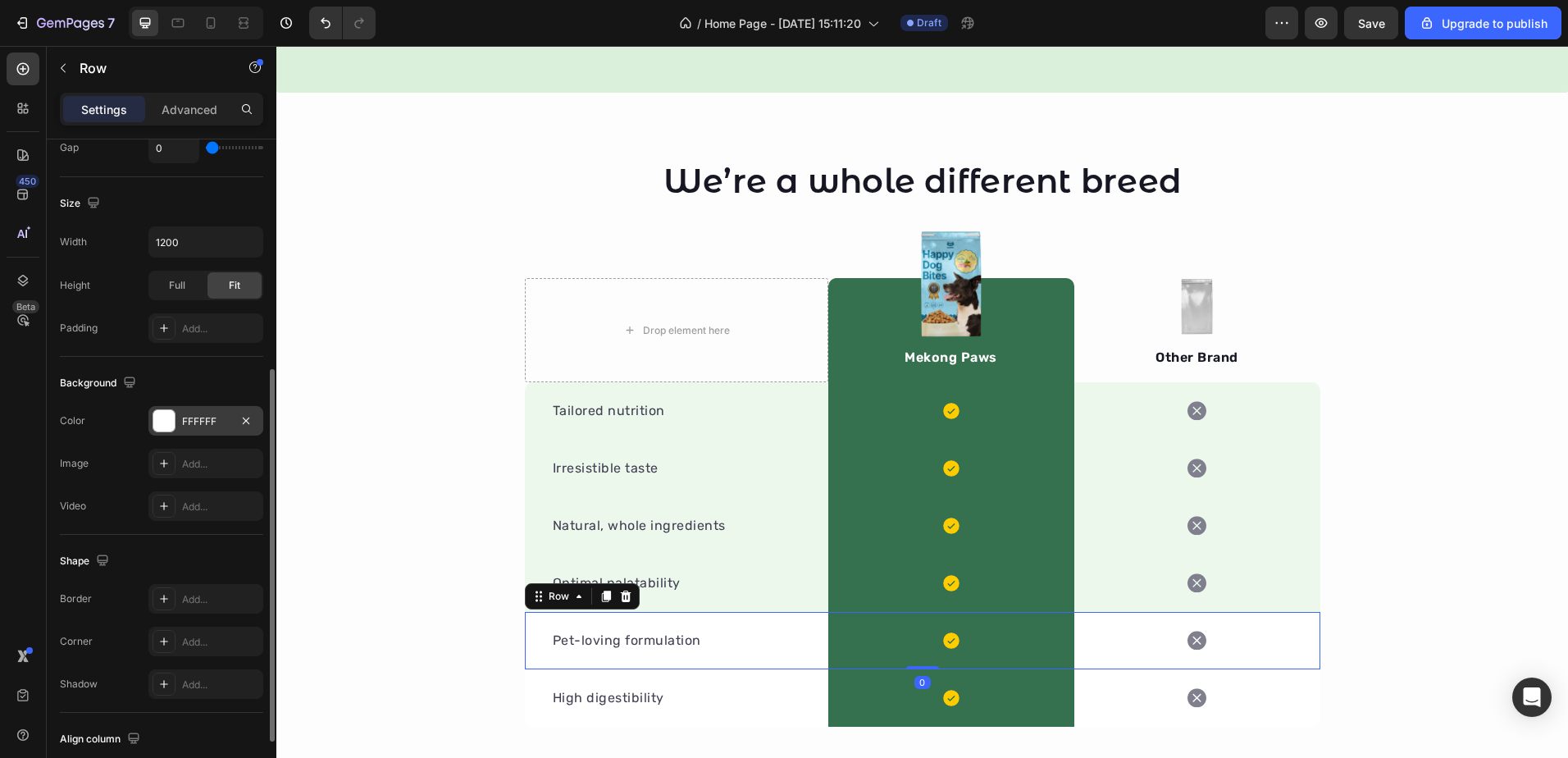
click at [187, 423] on div "FFFFFF" at bounding box center [205, 421] width 47 height 15
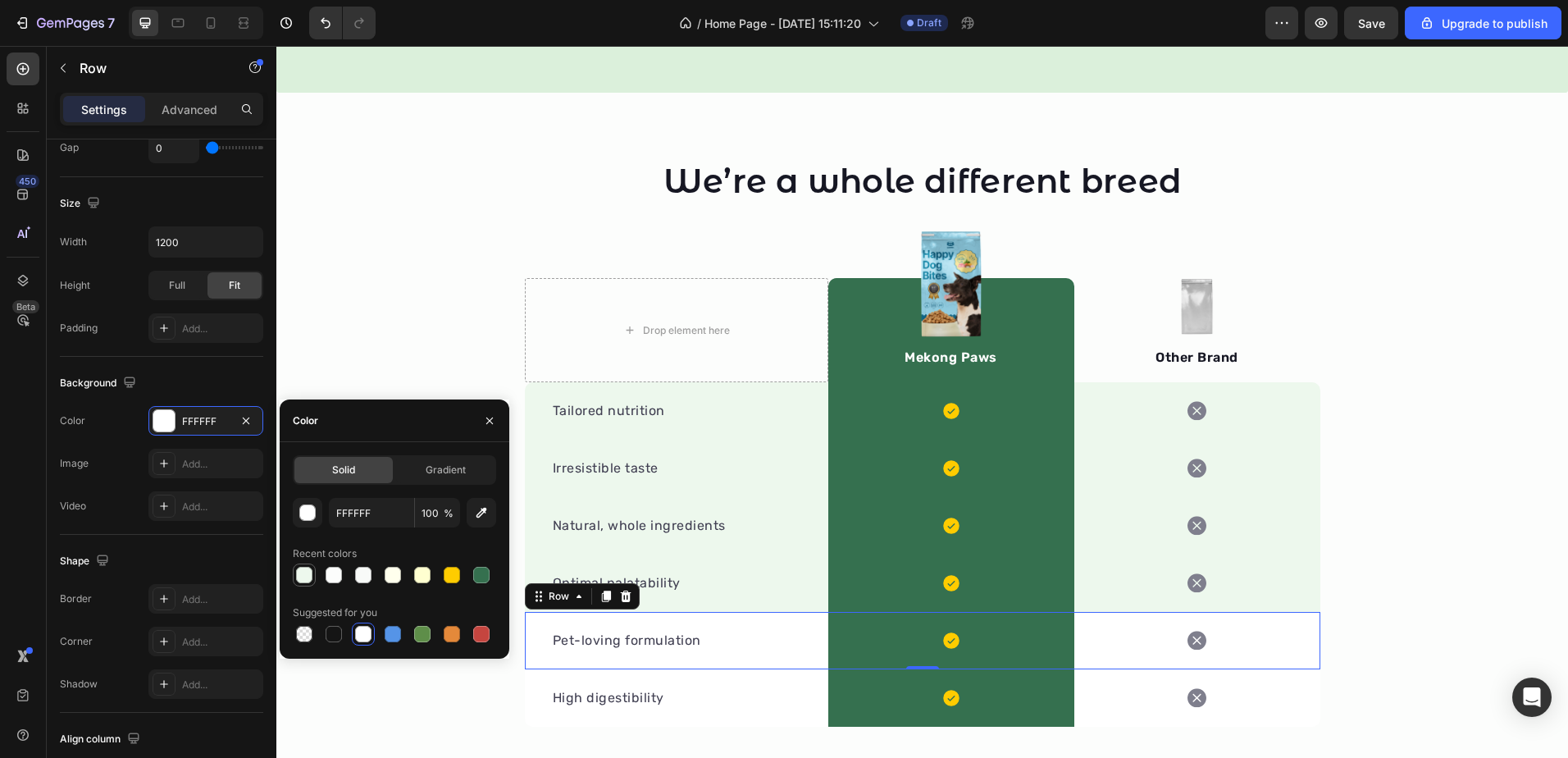
click at [301, 578] on div at bounding box center [304, 574] width 17 height 17
type input "EDF8ED"
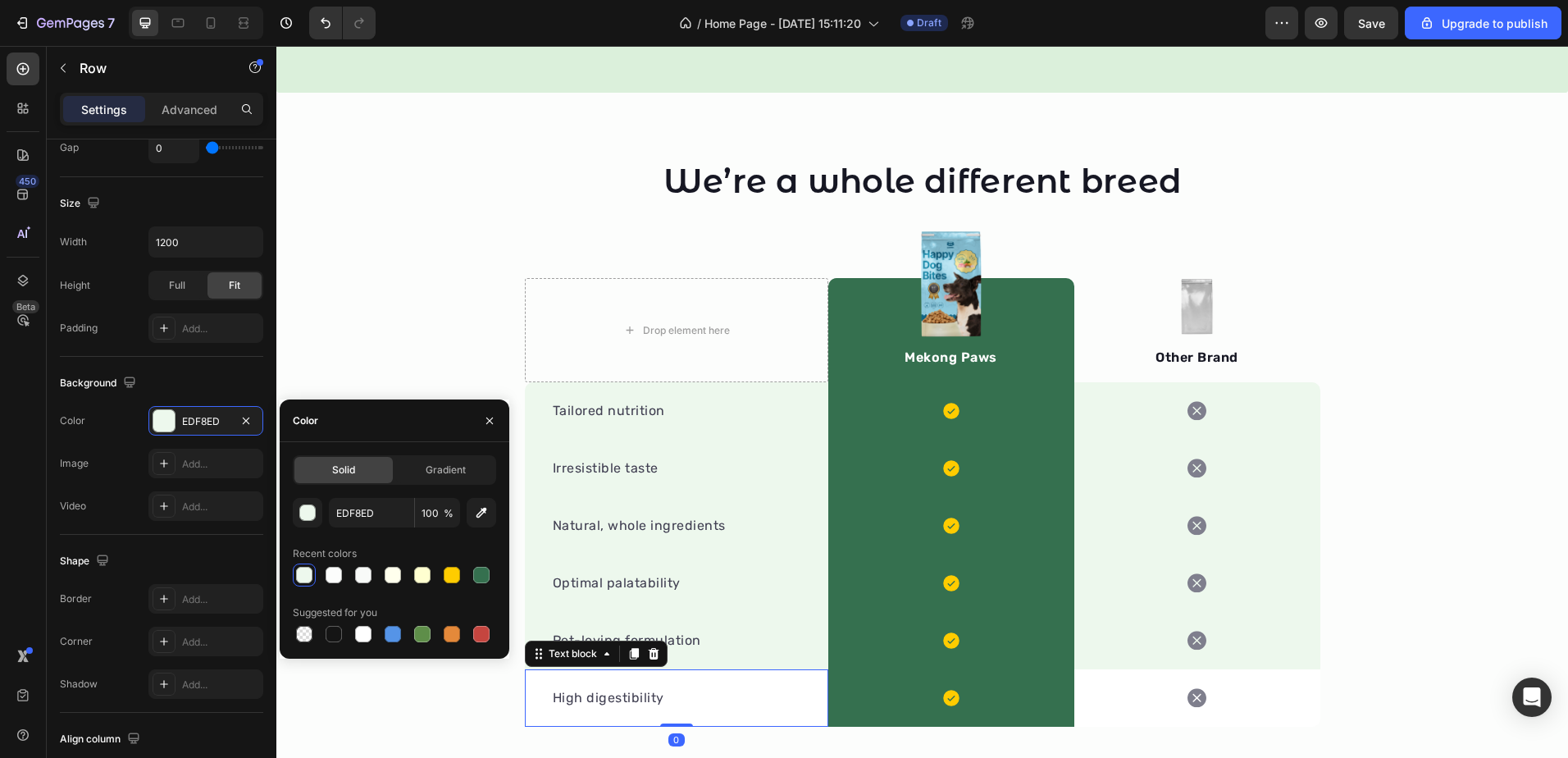
scroll to position [307, 0]
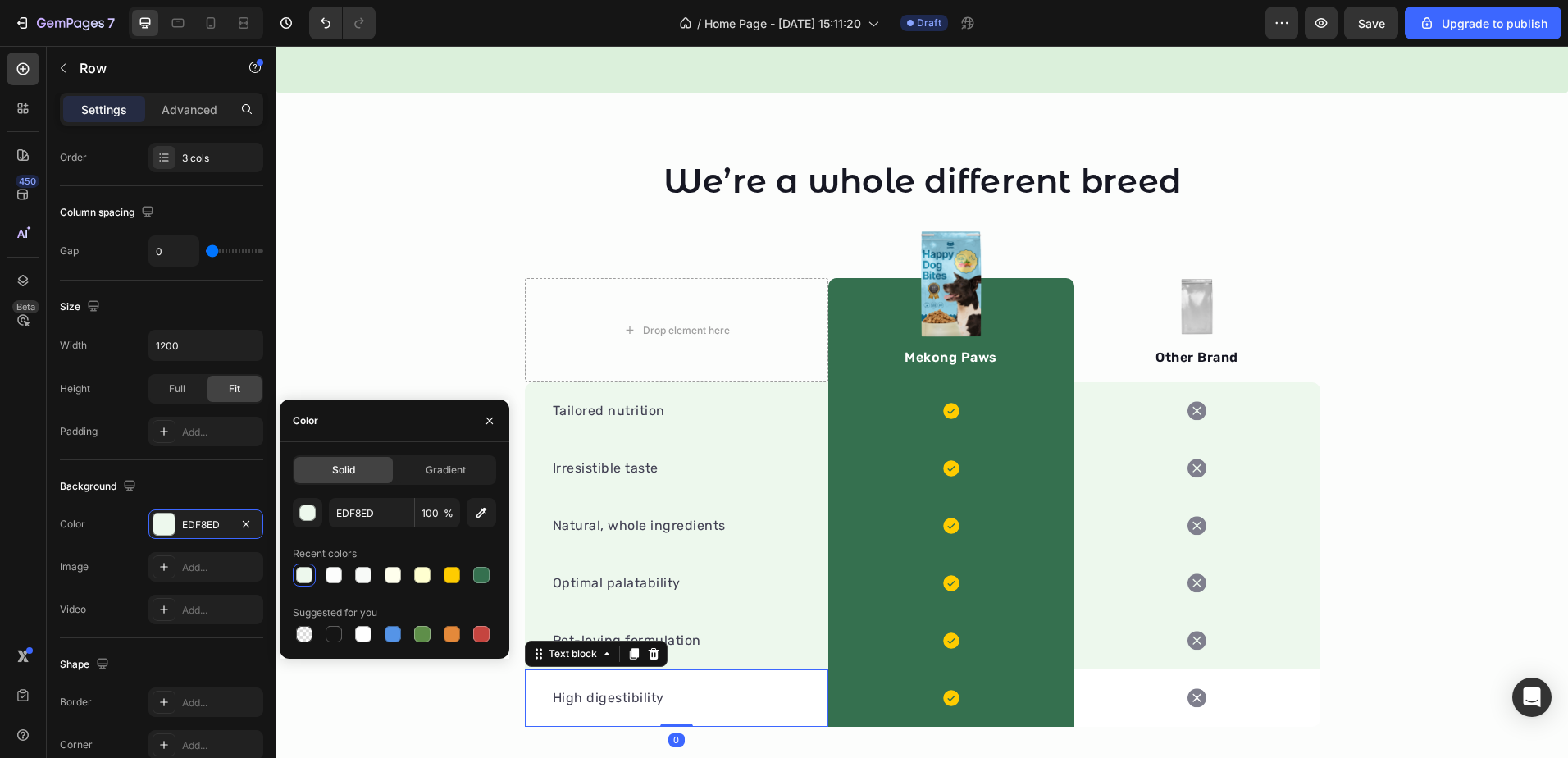
click at [536, 679] on div "High digestibility Text block 0" at bounding box center [676, 698] width 304 height 57
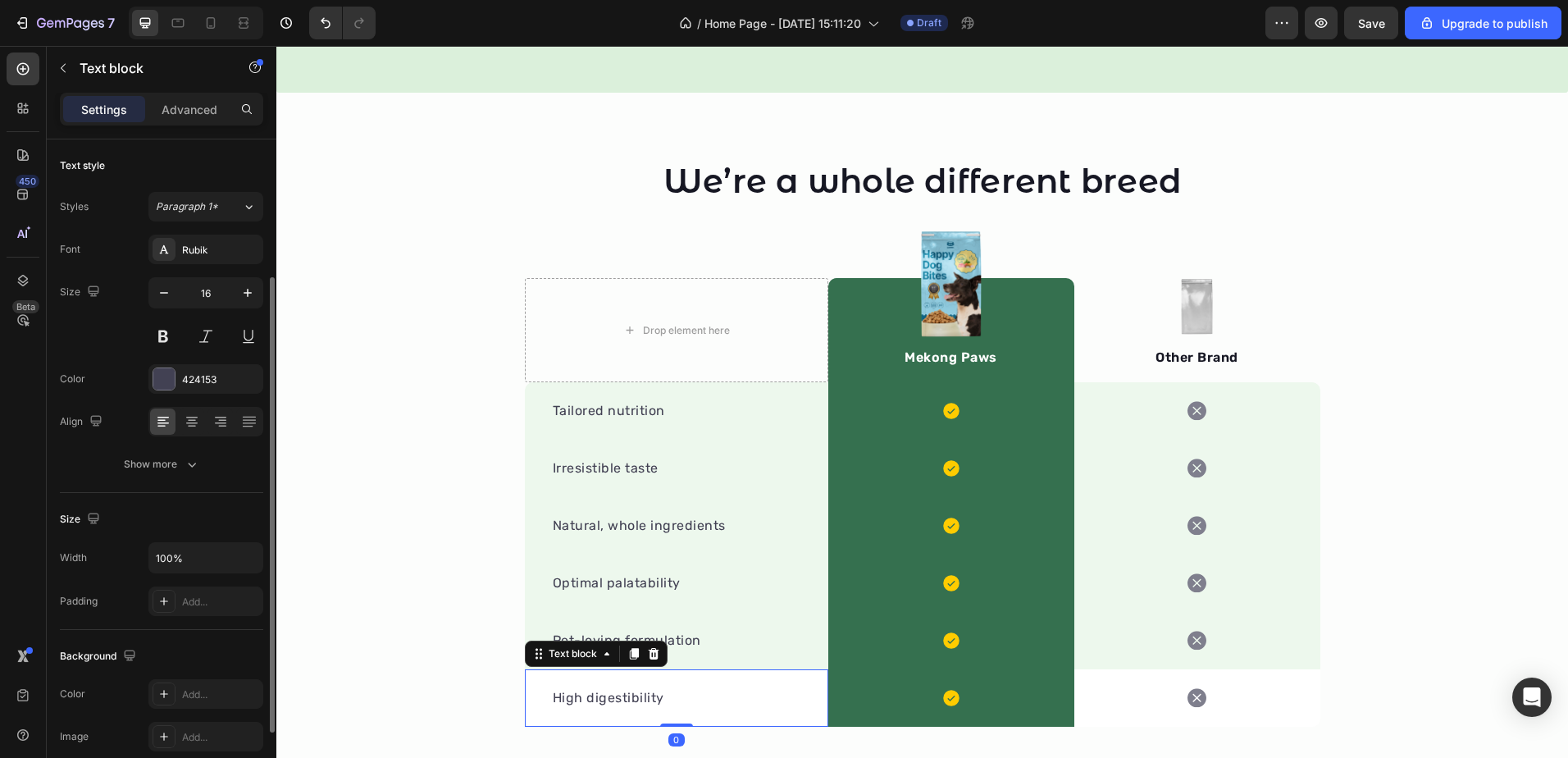
scroll to position [82, 0]
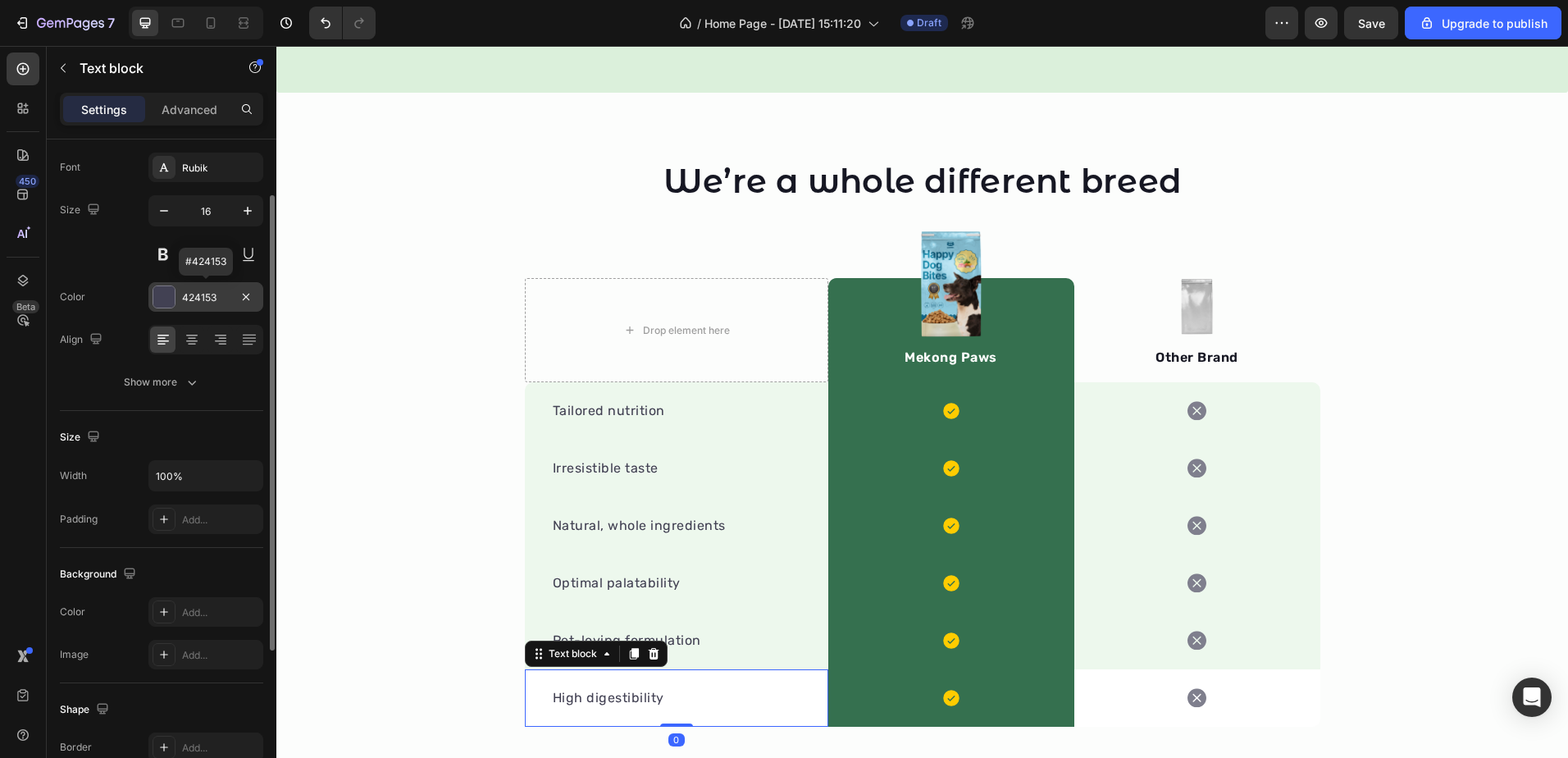
click at [180, 301] on div "424153" at bounding box center [205, 297] width 115 height 29
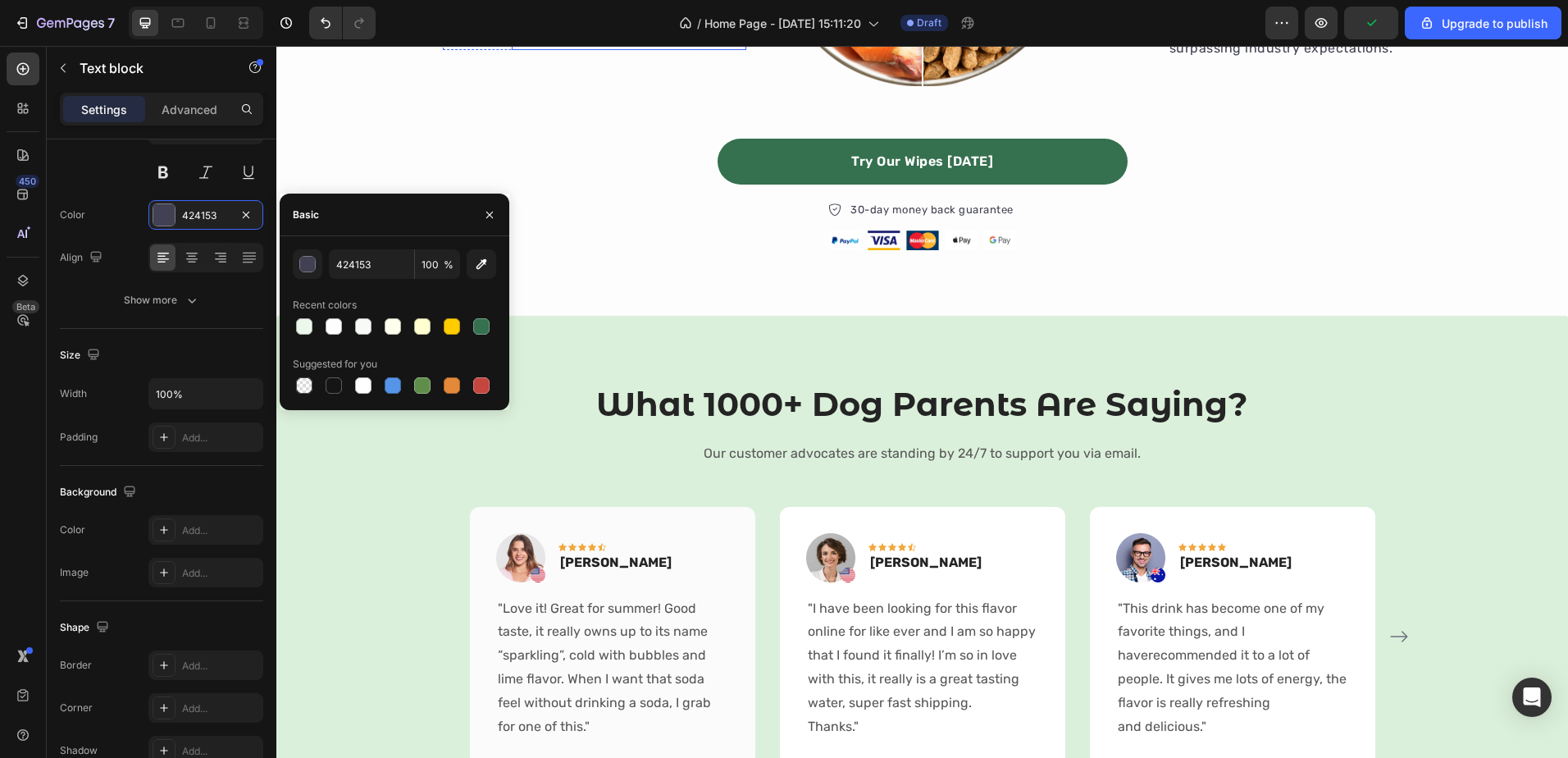
scroll to position [982, 0]
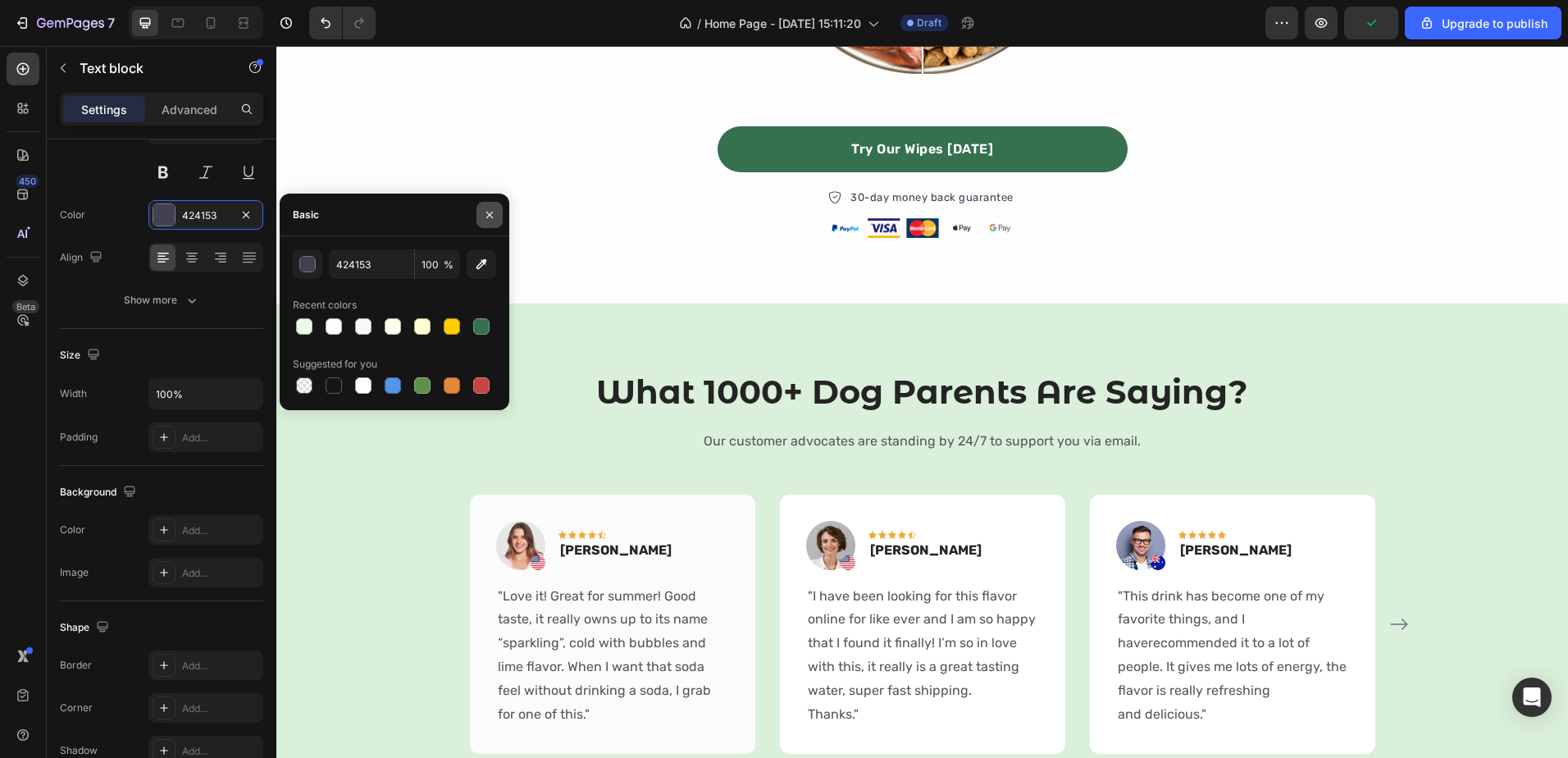
click at [479, 204] on button "button" at bounding box center [490, 214] width 27 height 27
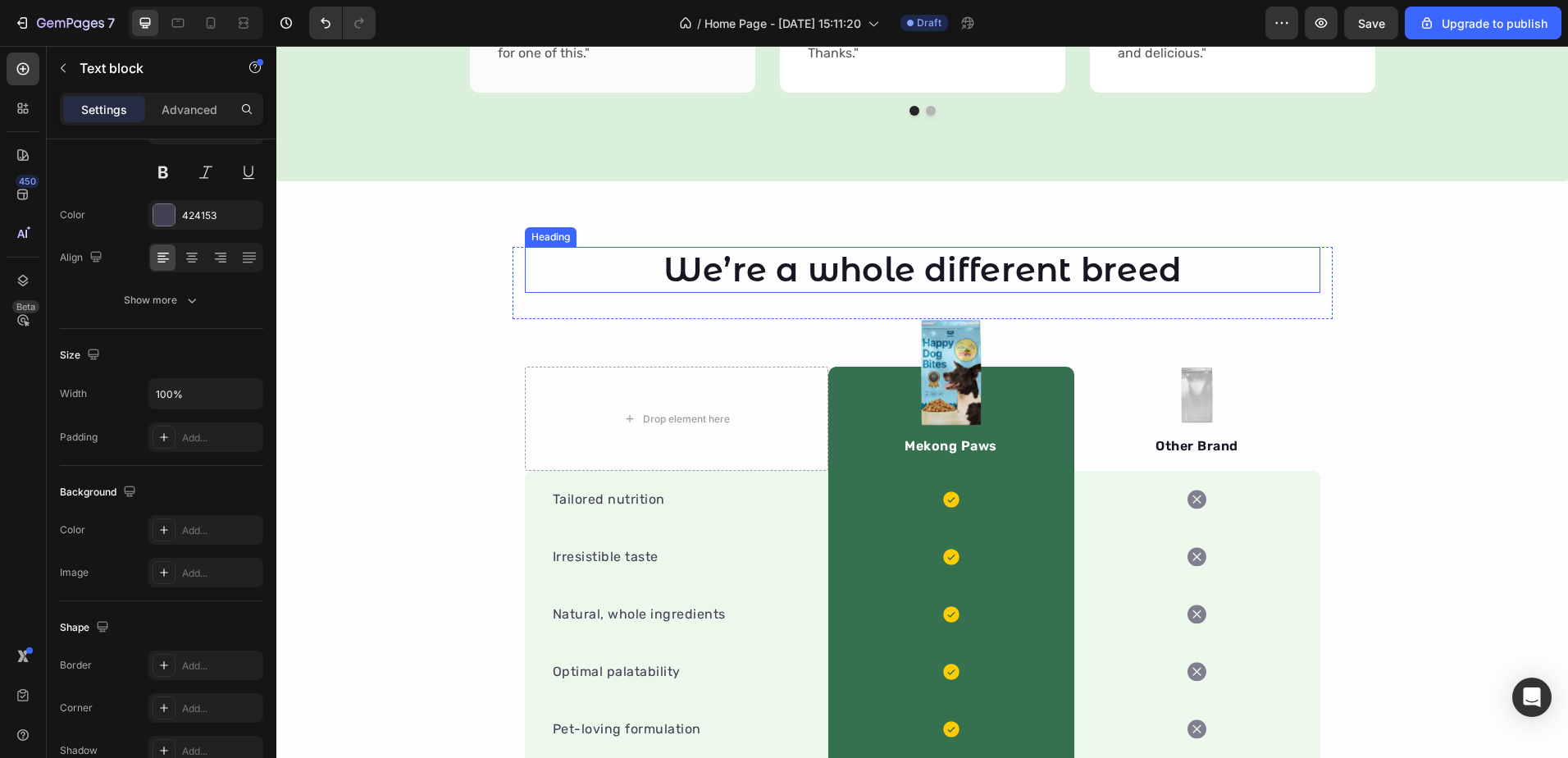
scroll to position [1804, 0]
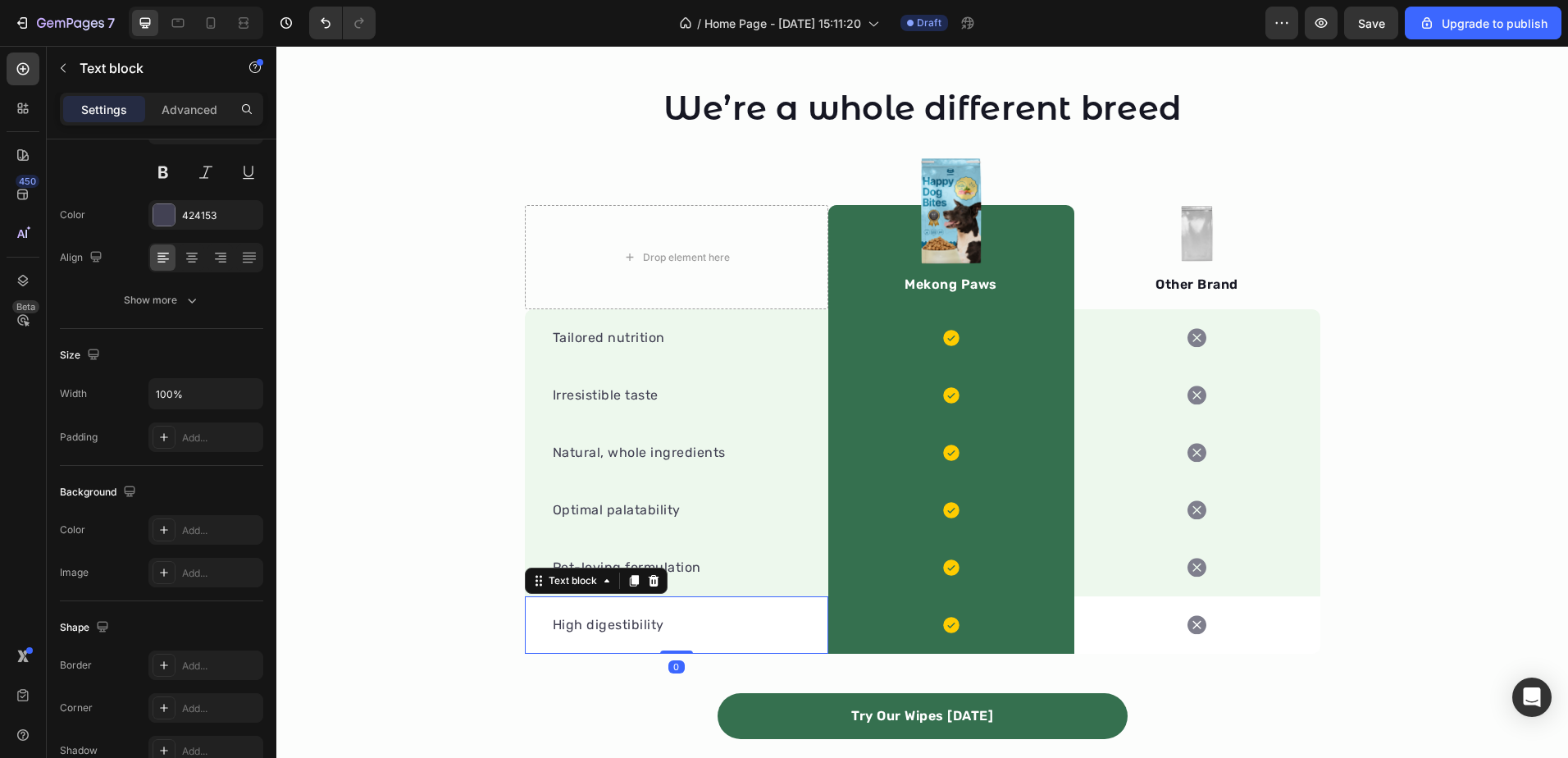
click at [525, 602] on div "High digestibility Text block 0" at bounding box center [676, 624] width 304 height 57
click at [537, 576] on icon at bounding box center [538, 580] width 13 height 13
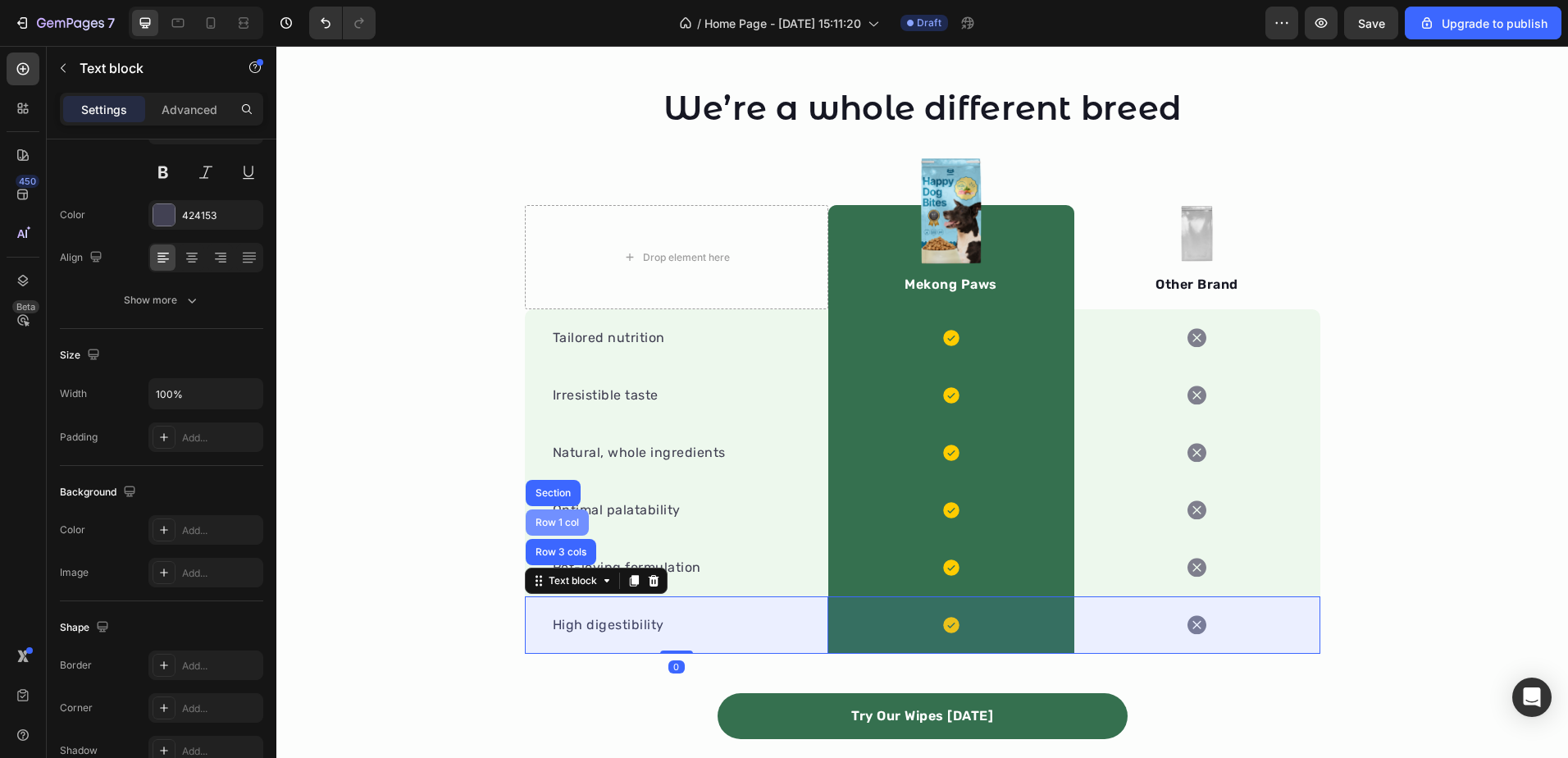
click at [542, 547] on div "Row 3 cols" at bounding box center [560, 552] width 57 height 10
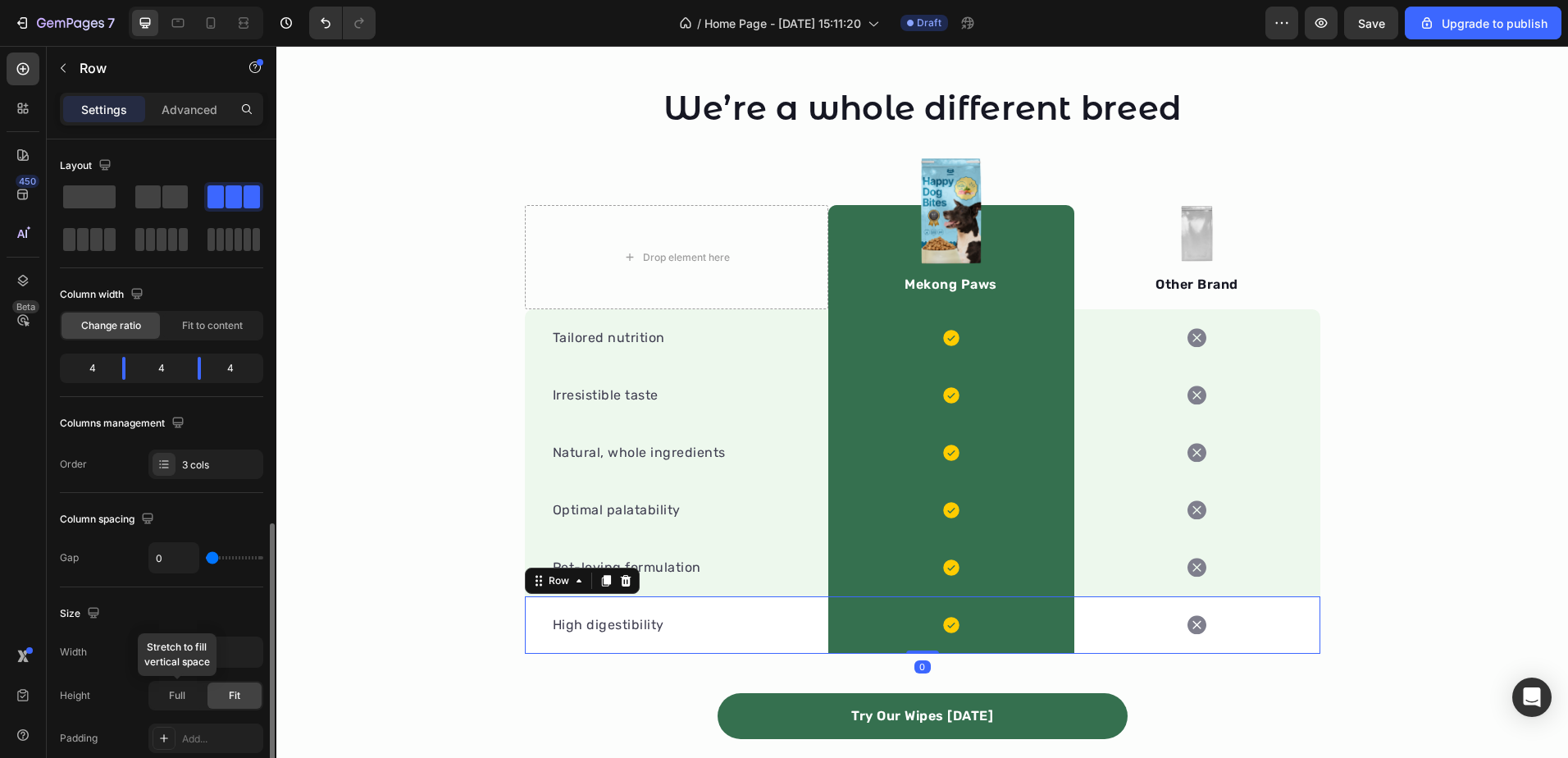
scroll to position [410, 0]
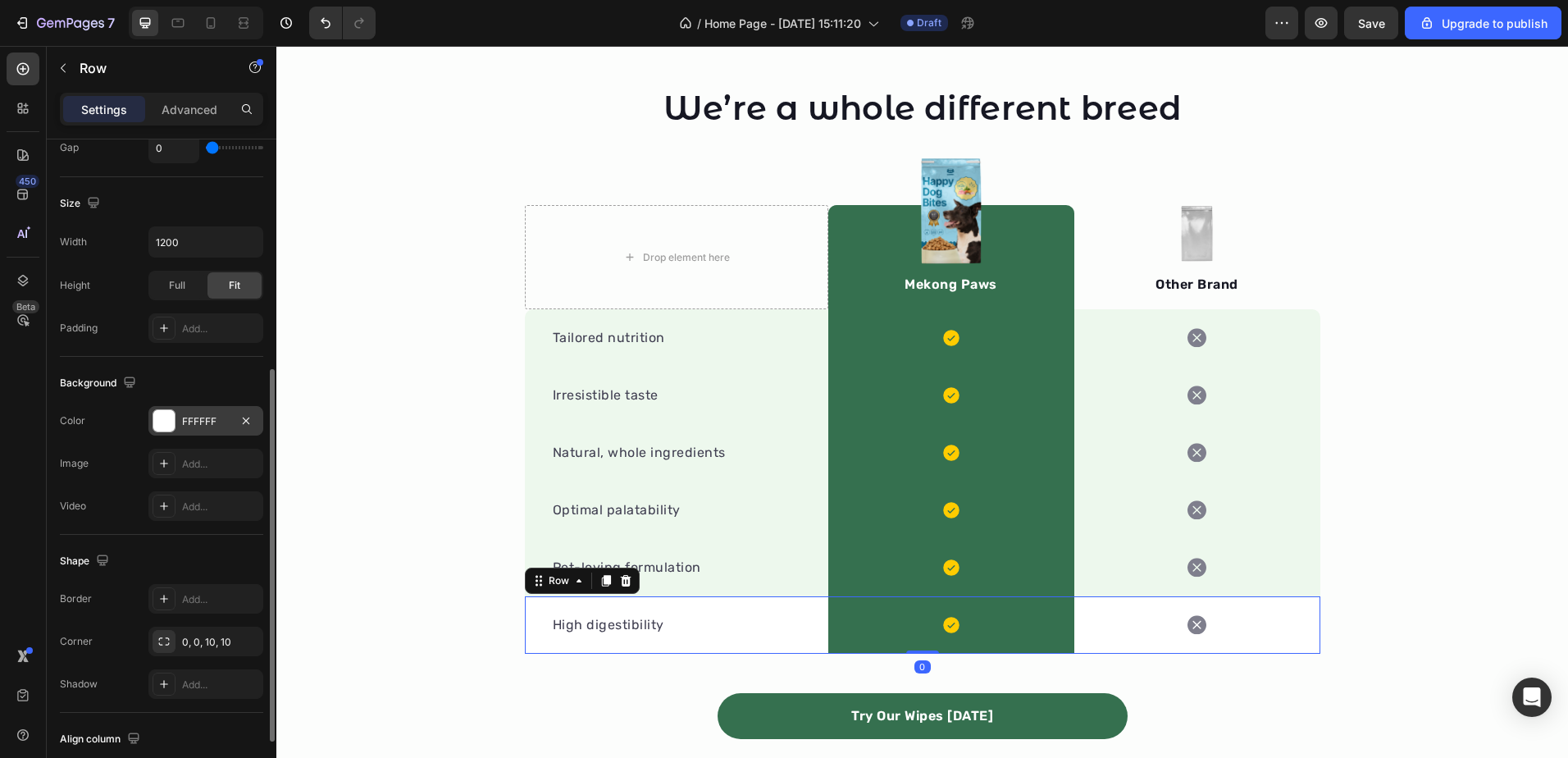
click at [178, 417] on div "FFFFFF" at bounding box center [205, 421] width 115 height 29
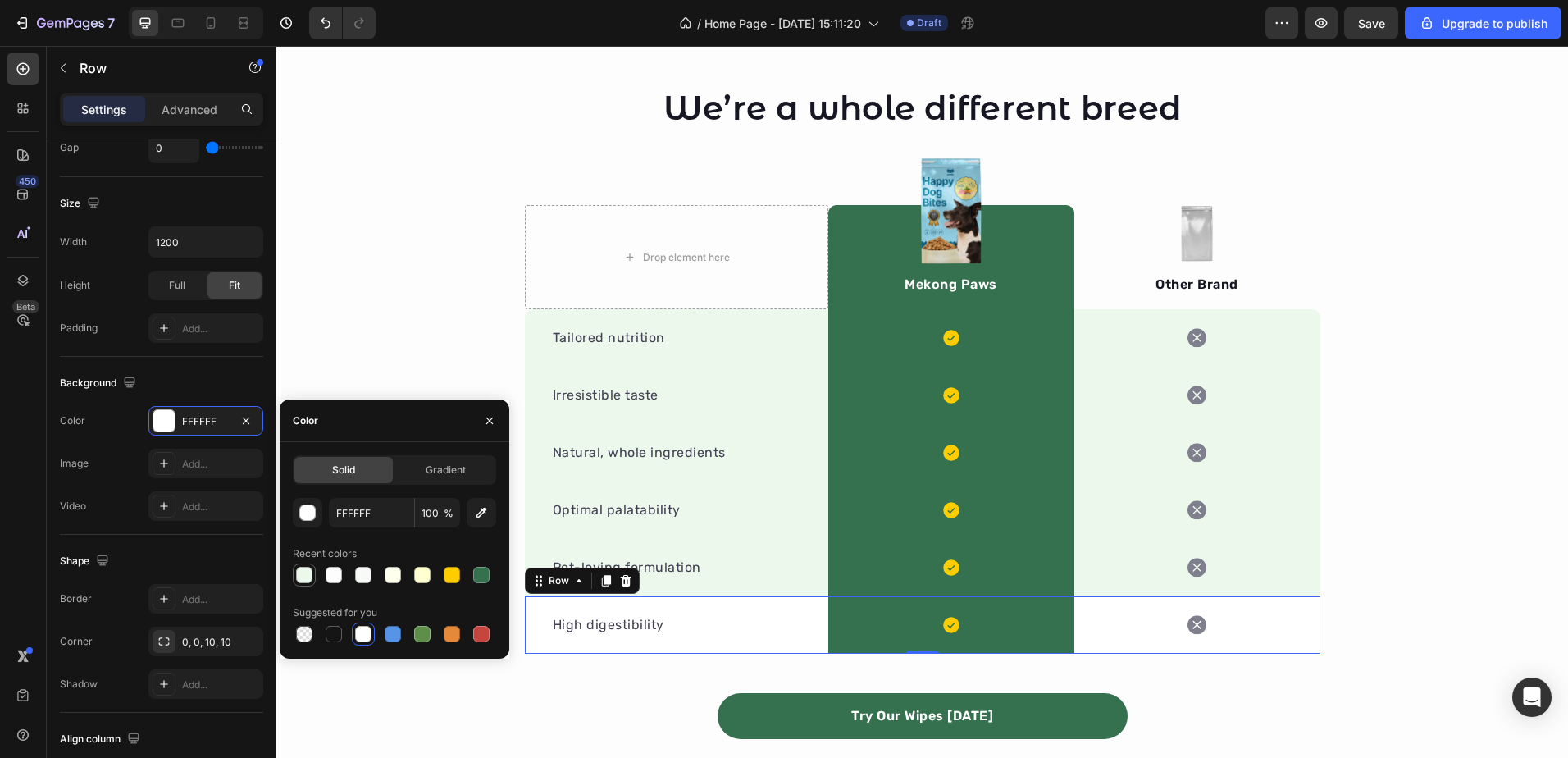
click at [305, 575] on div at bounding box center [304, 574] width 17 height 17
type input "EDF8ED"
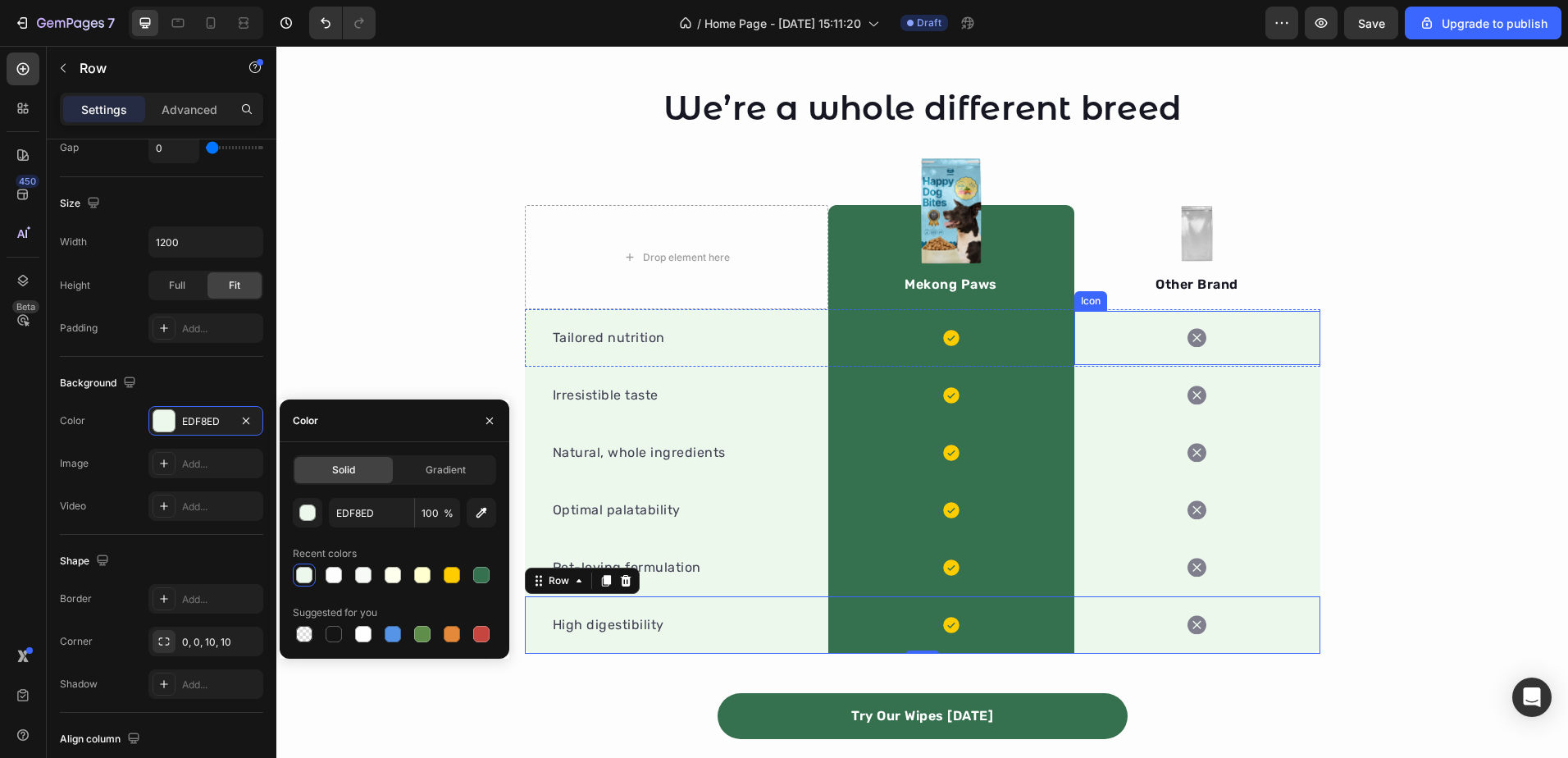
scroll to position [0, 0]
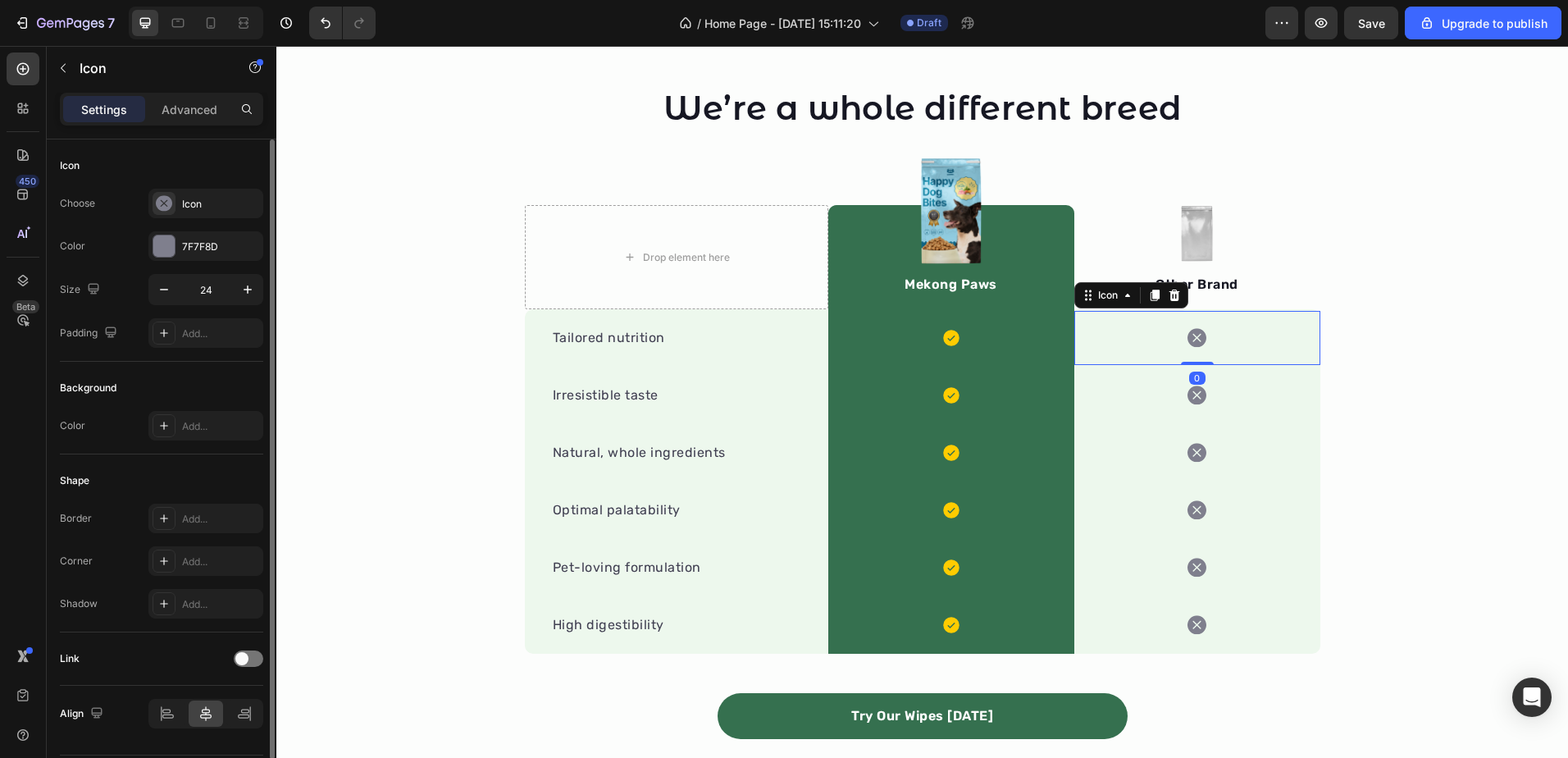
click at [1191, 338] on icon at bounding box center [1196, 338] width 19 height 20
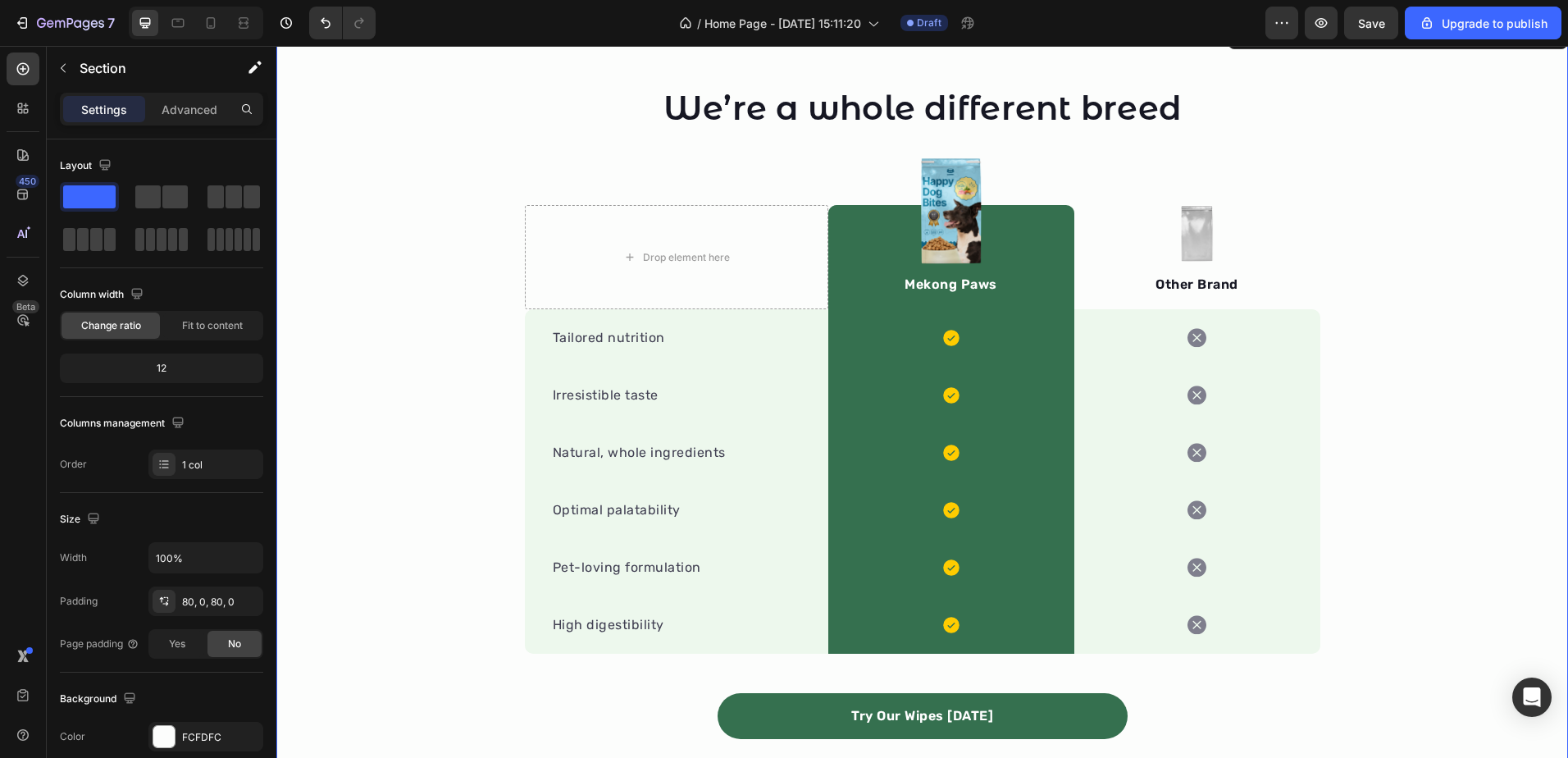
click at [1344, 292] on div "We’re a whole different breed Heading Row Drop element here Image Mekong Paws T…" at bounding box center [922, 445] width 1292 height 720
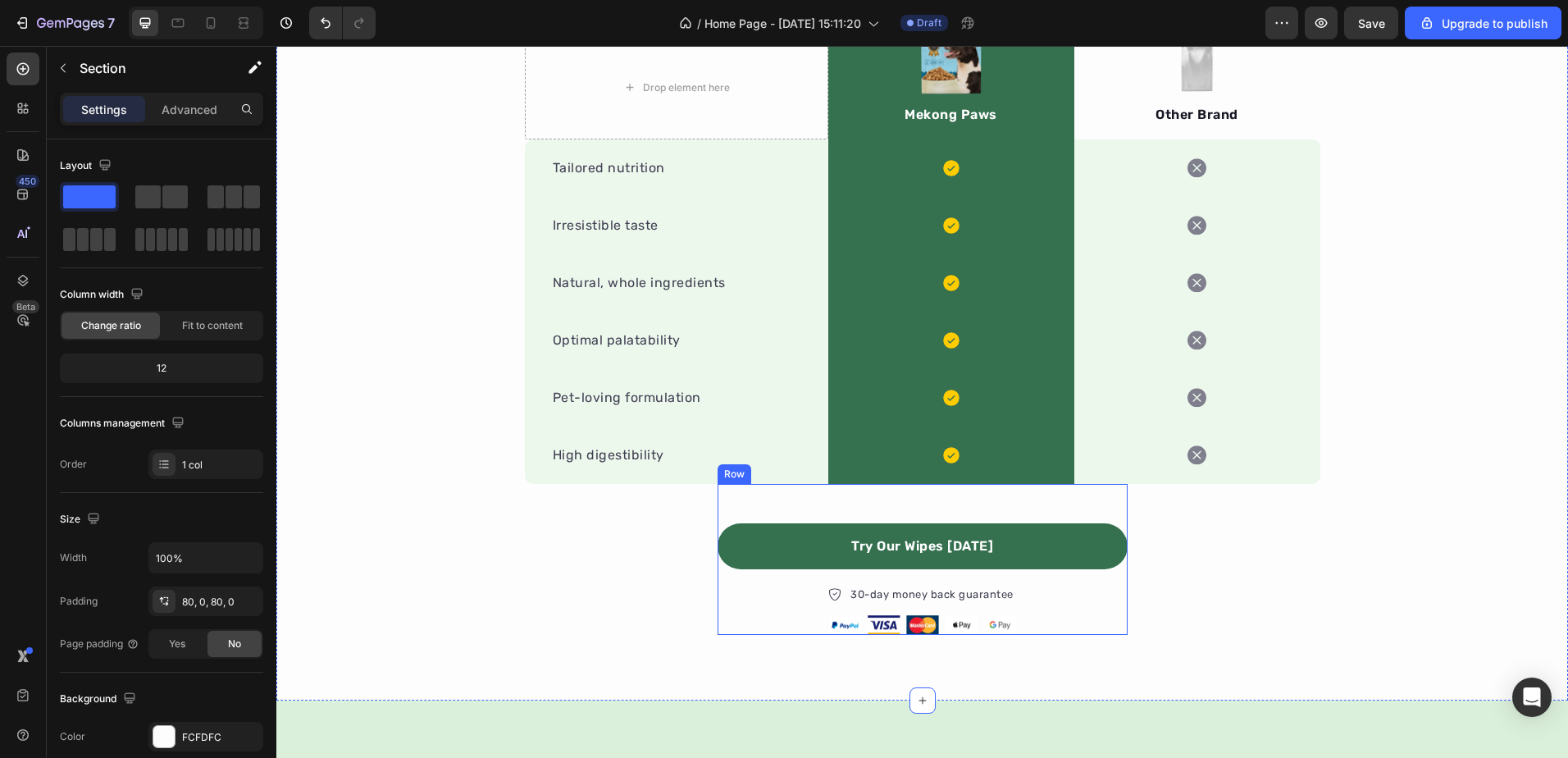
scroll to position [1804, 0]
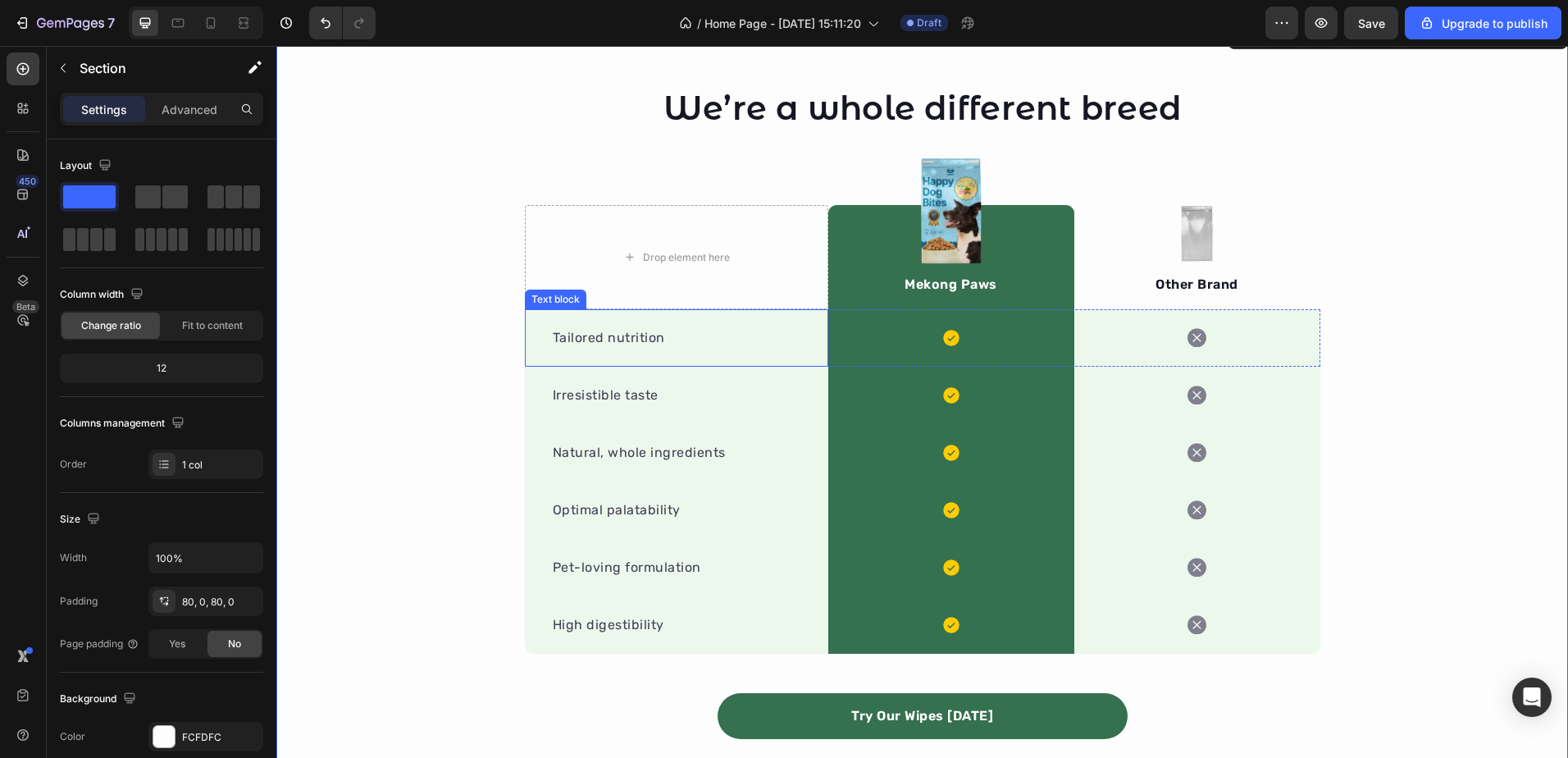
click at [625, 339] on p "Tailored nutrition" at bounding box center [676, 338] width 248 height 20
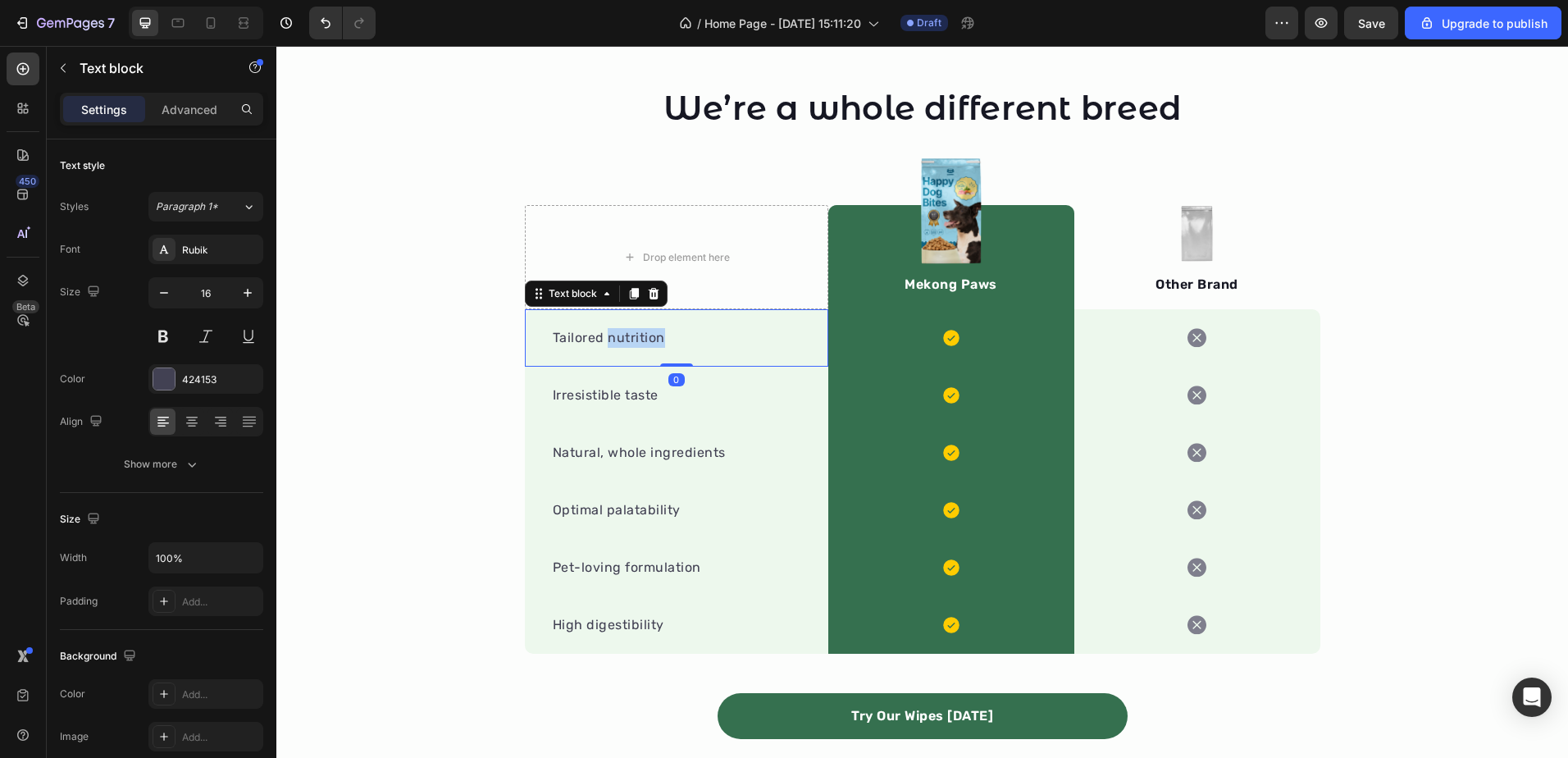
click at [625, 339] on p "Tailored nutrition" at bounding box center [676, 338] width 248 height 20
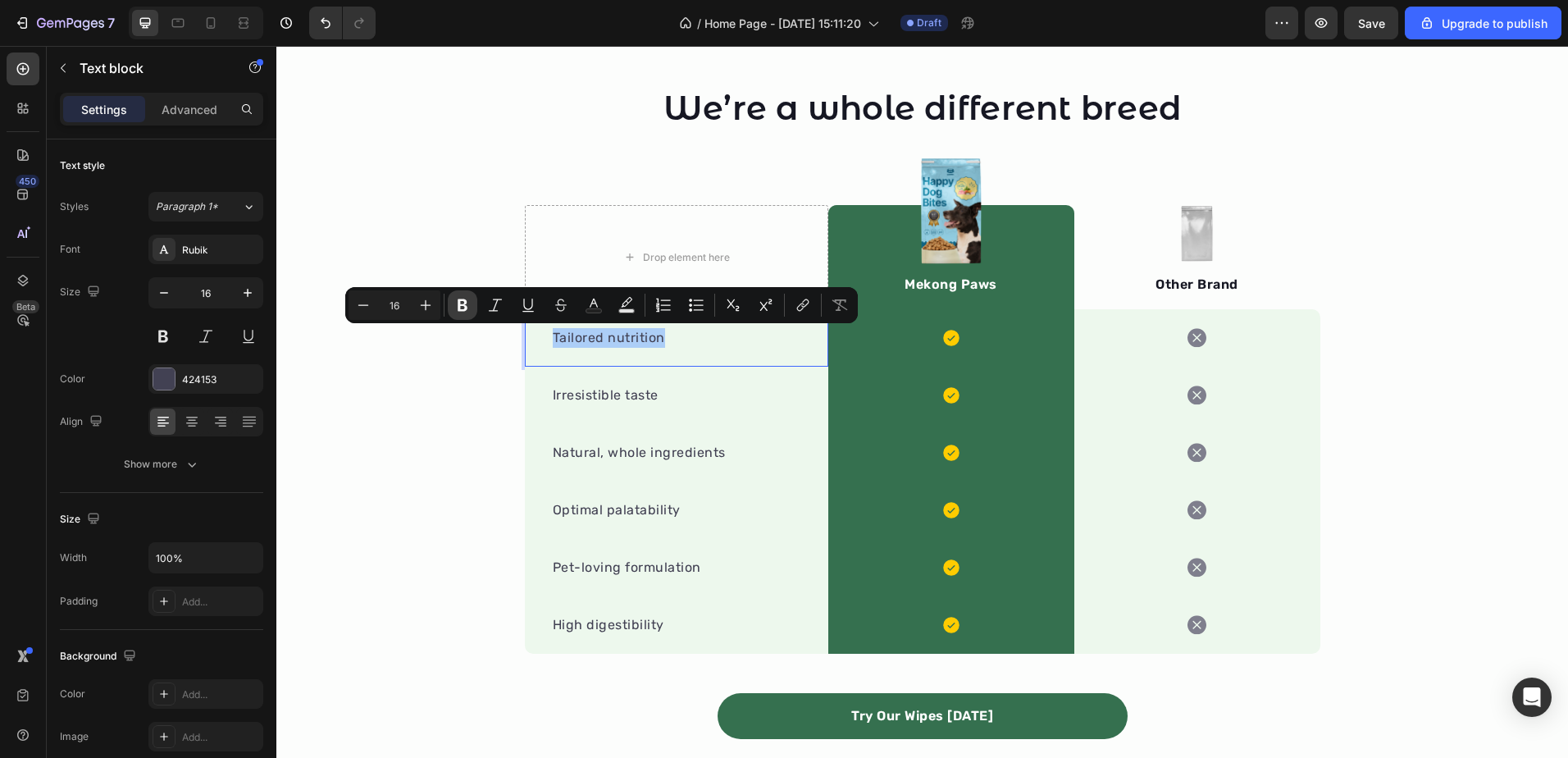
click at [457, 292] on button "Bold" at bounding box center [462, 305] width 29 height 29
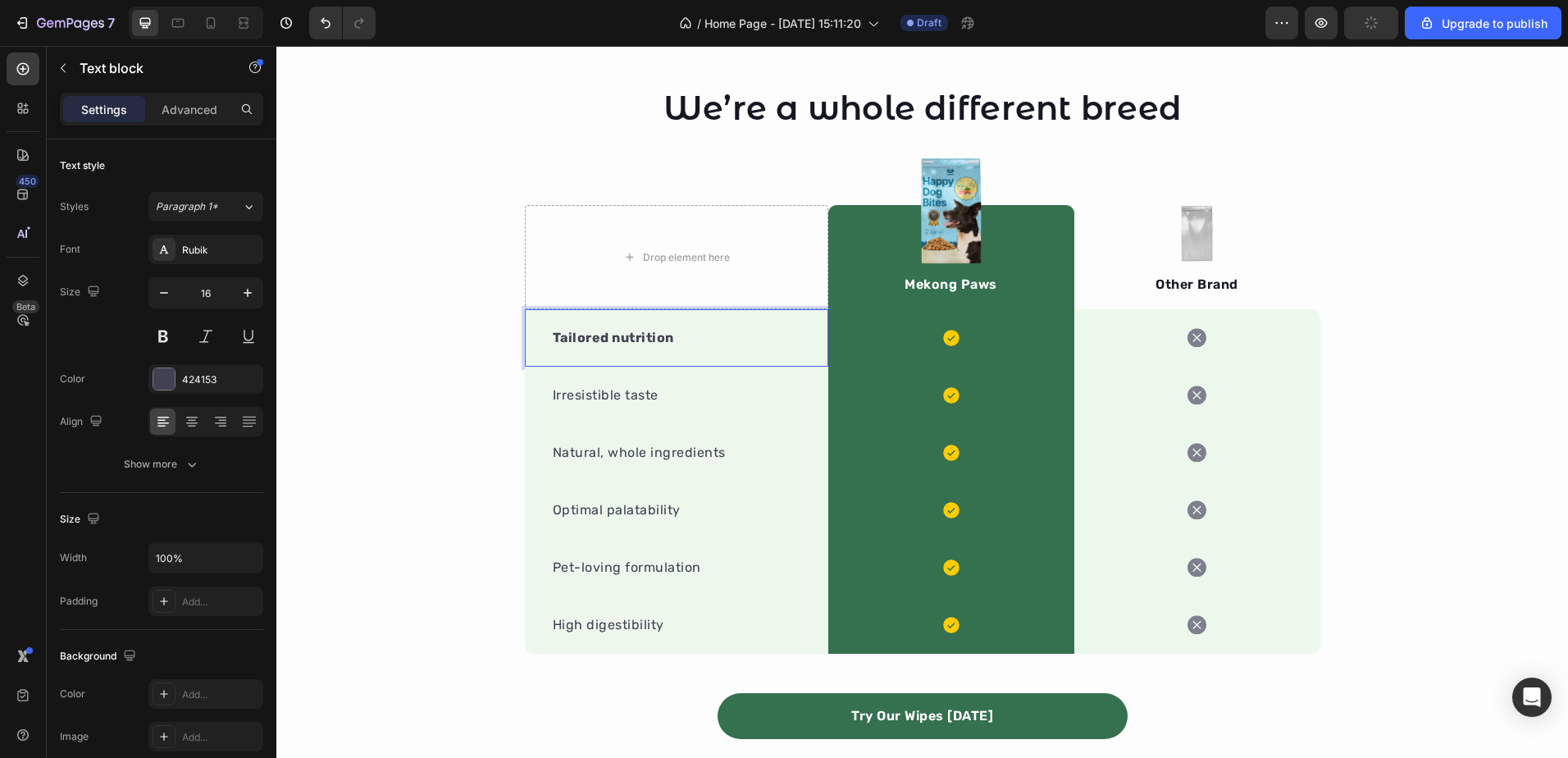
click at [563, 332] on strong "Tailored nutrition" at bounding box center [612, 337] width 121 height 16
click at [563, 331] on strong "Tailored nutrition" at bounding box center [612, 337] width 121 height 16
click at [573, 393] on p "Irresistible taste" at bounding box center [676, 395] width 248 height 20
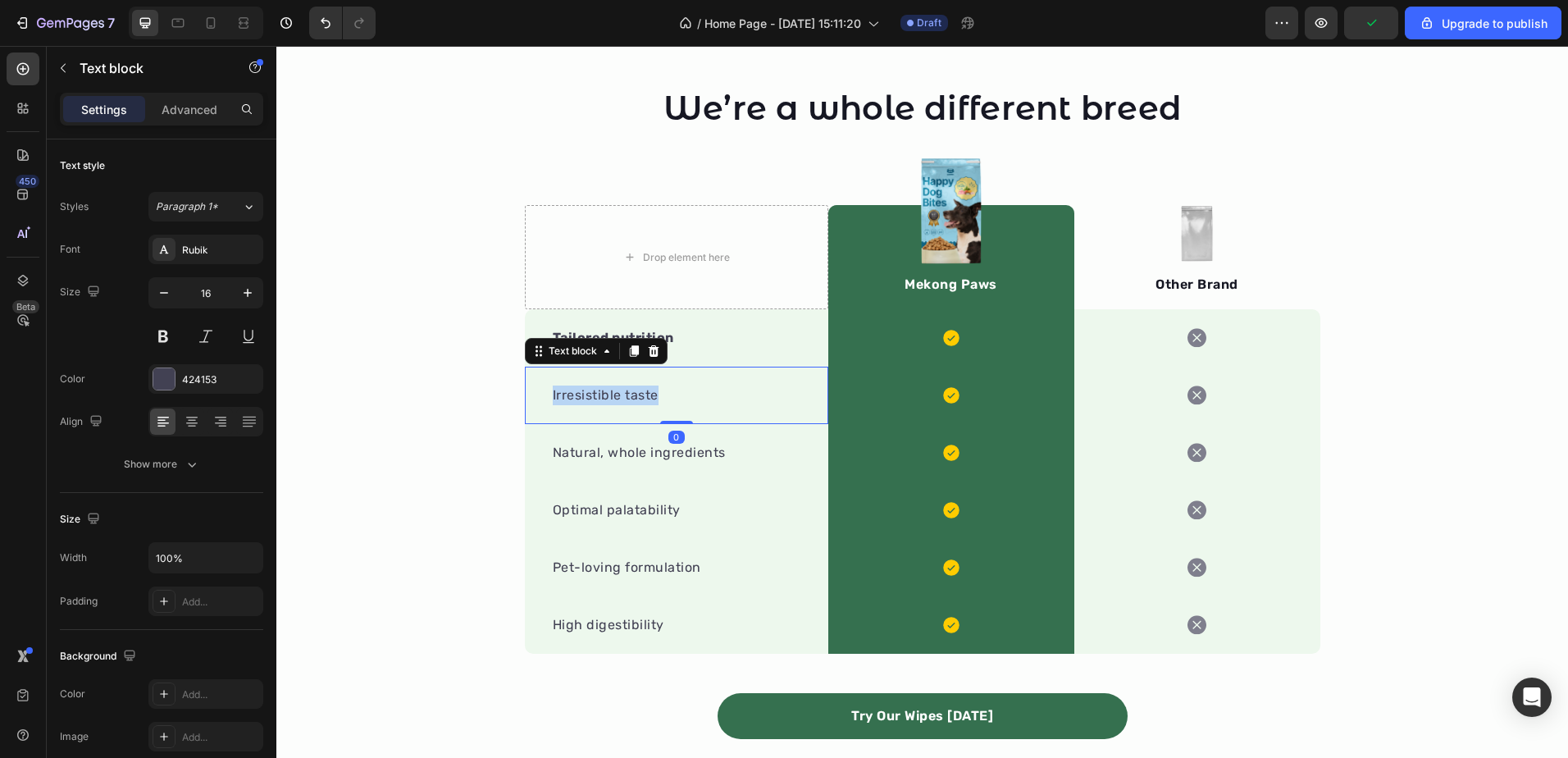
click at [573, 393] on p "Irresistible taste" at bounding box center [676, 395] width 248 height 20
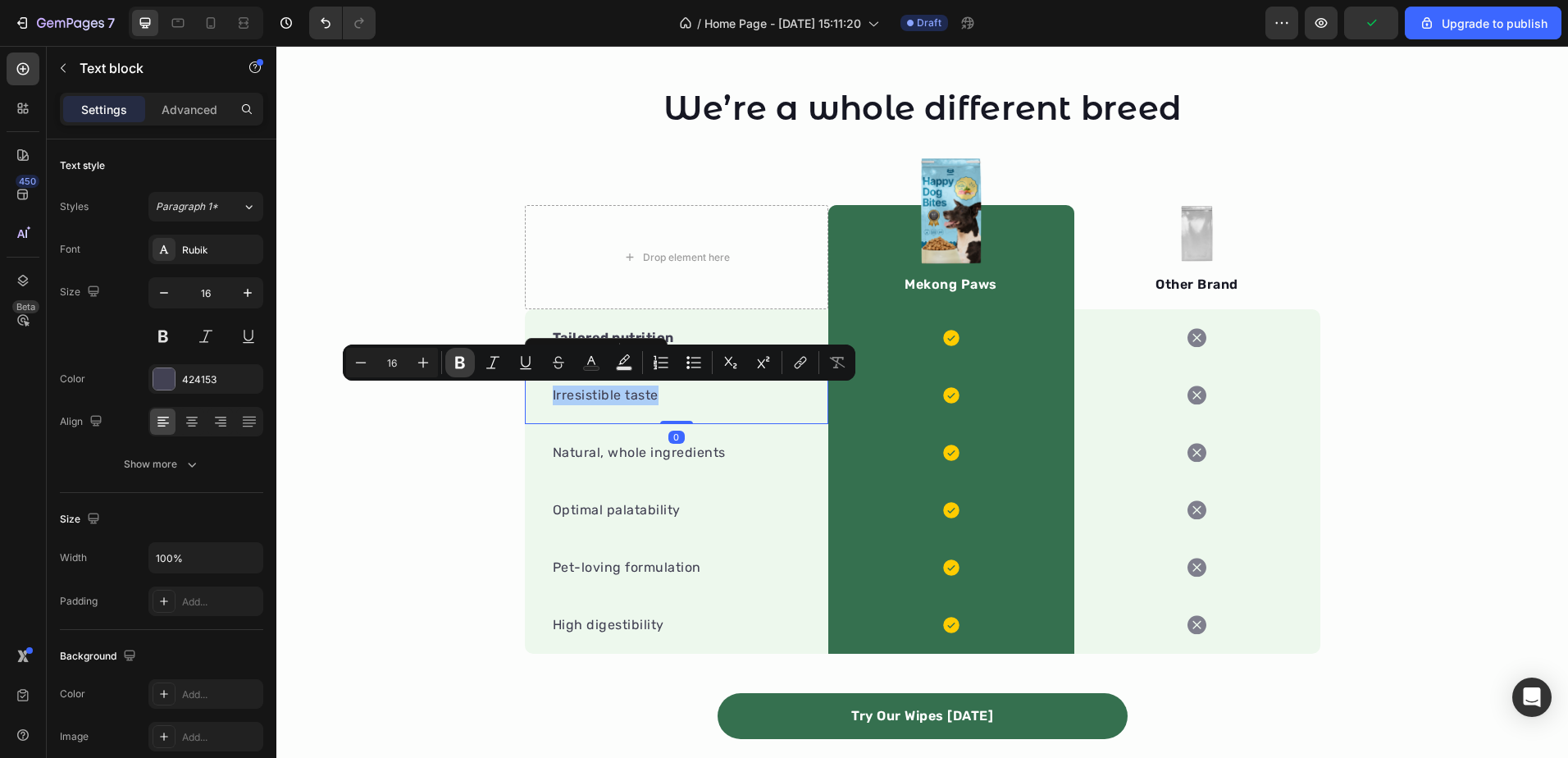
click at [456, 357] on icon "Editor contextual toolbar" at bounding box center [460, 363] width 10 height 13
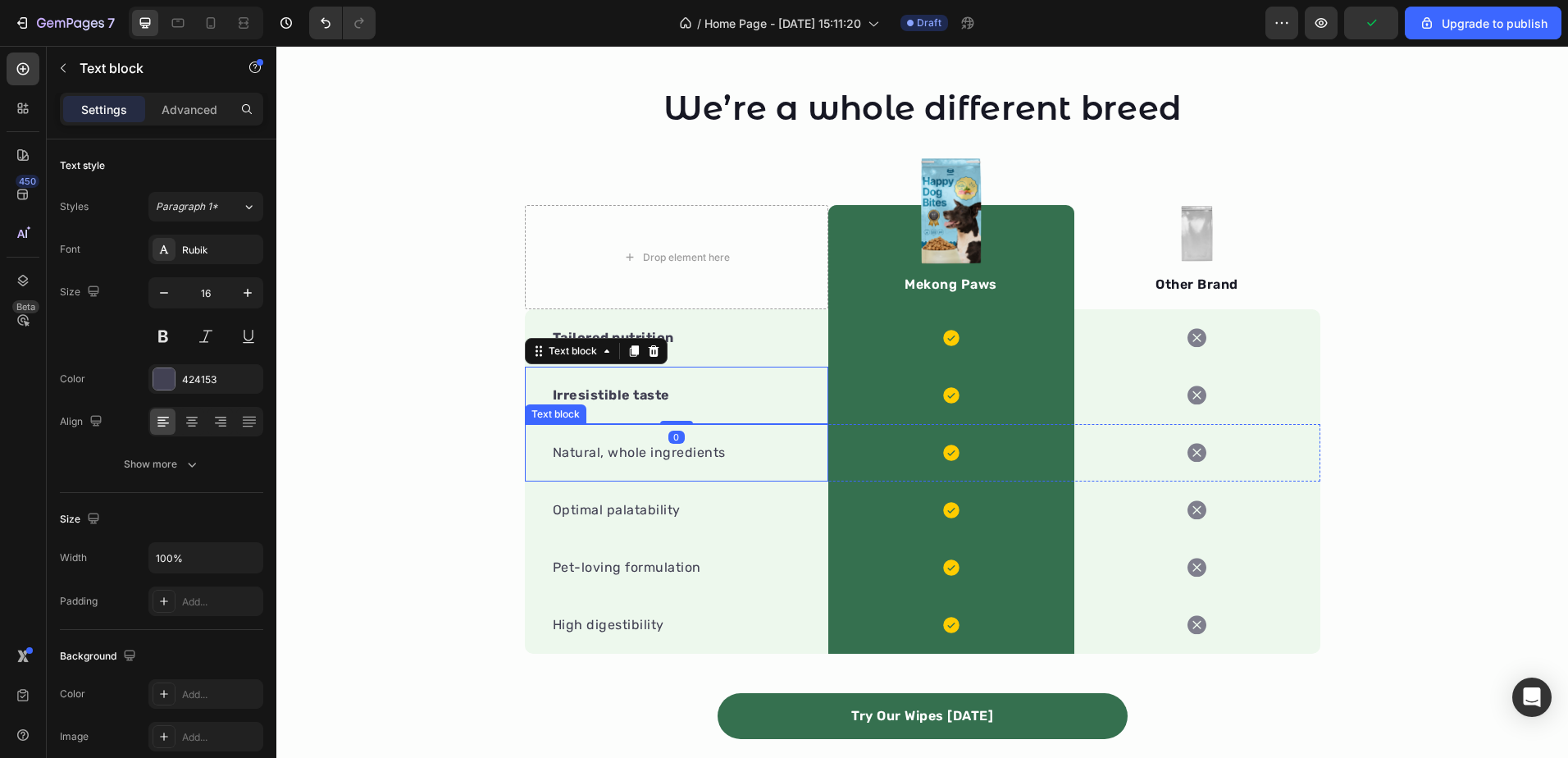
click at [594, 454] on p "Natural, whole ingredients" at bounding box center [676, 452] width 248 height 20
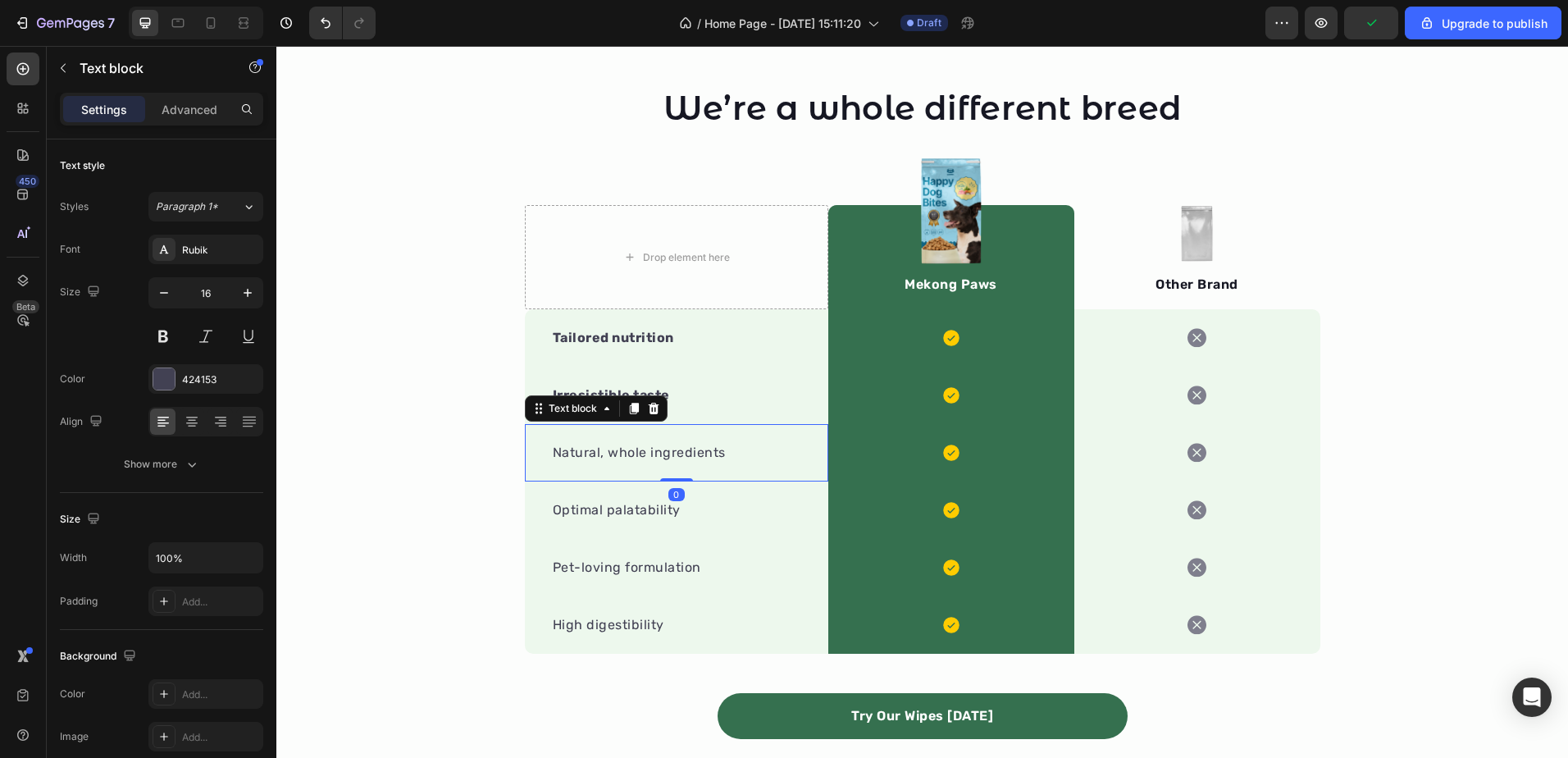
click at [594, 454] on p "Natural, whole ingredients" at bounding box center [676, 452] width 248 height 20
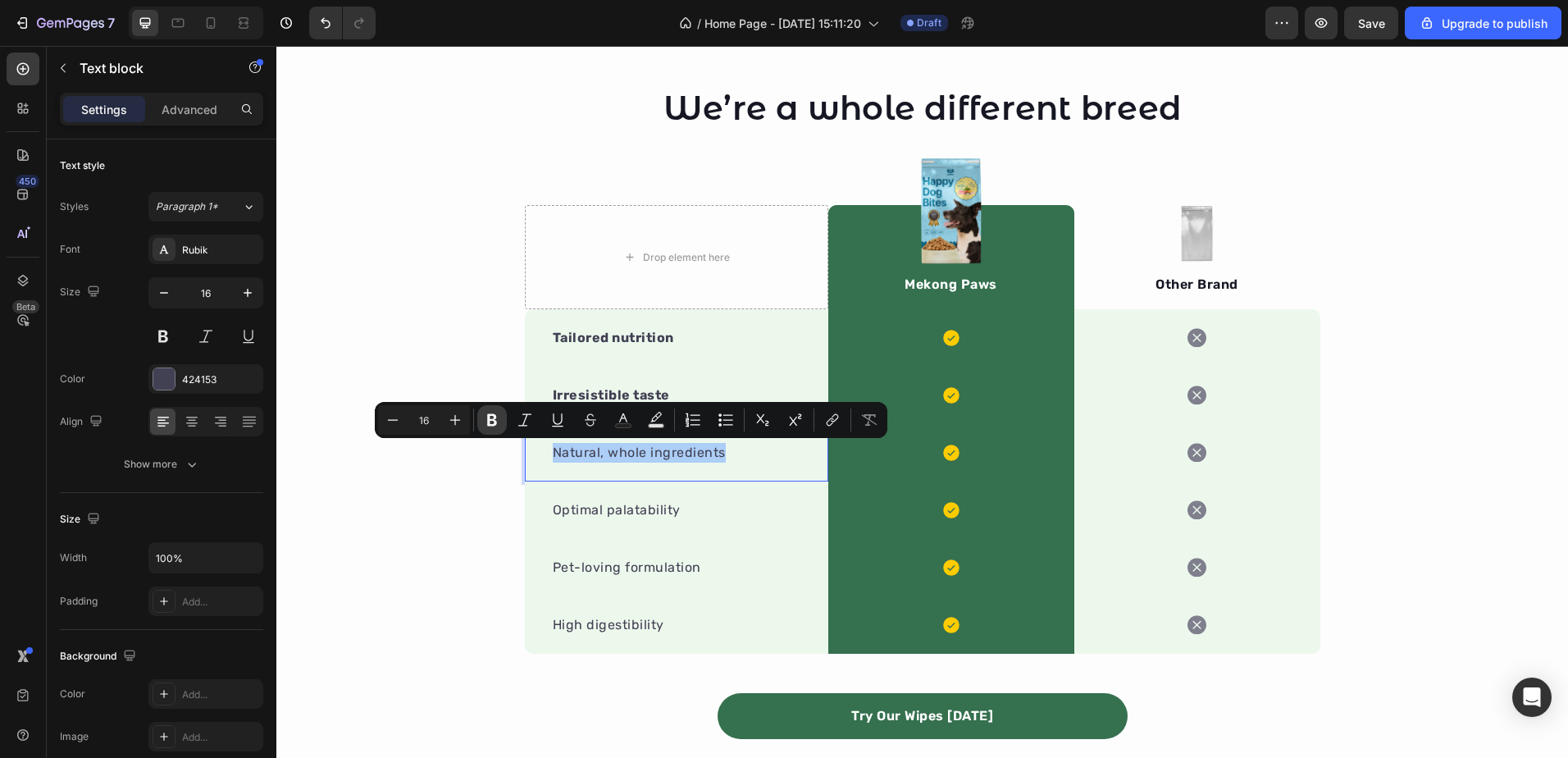
click at [494, 417] on icon "Editor contextual toolbar" at bounding box center [493, 420] width 10 height 13
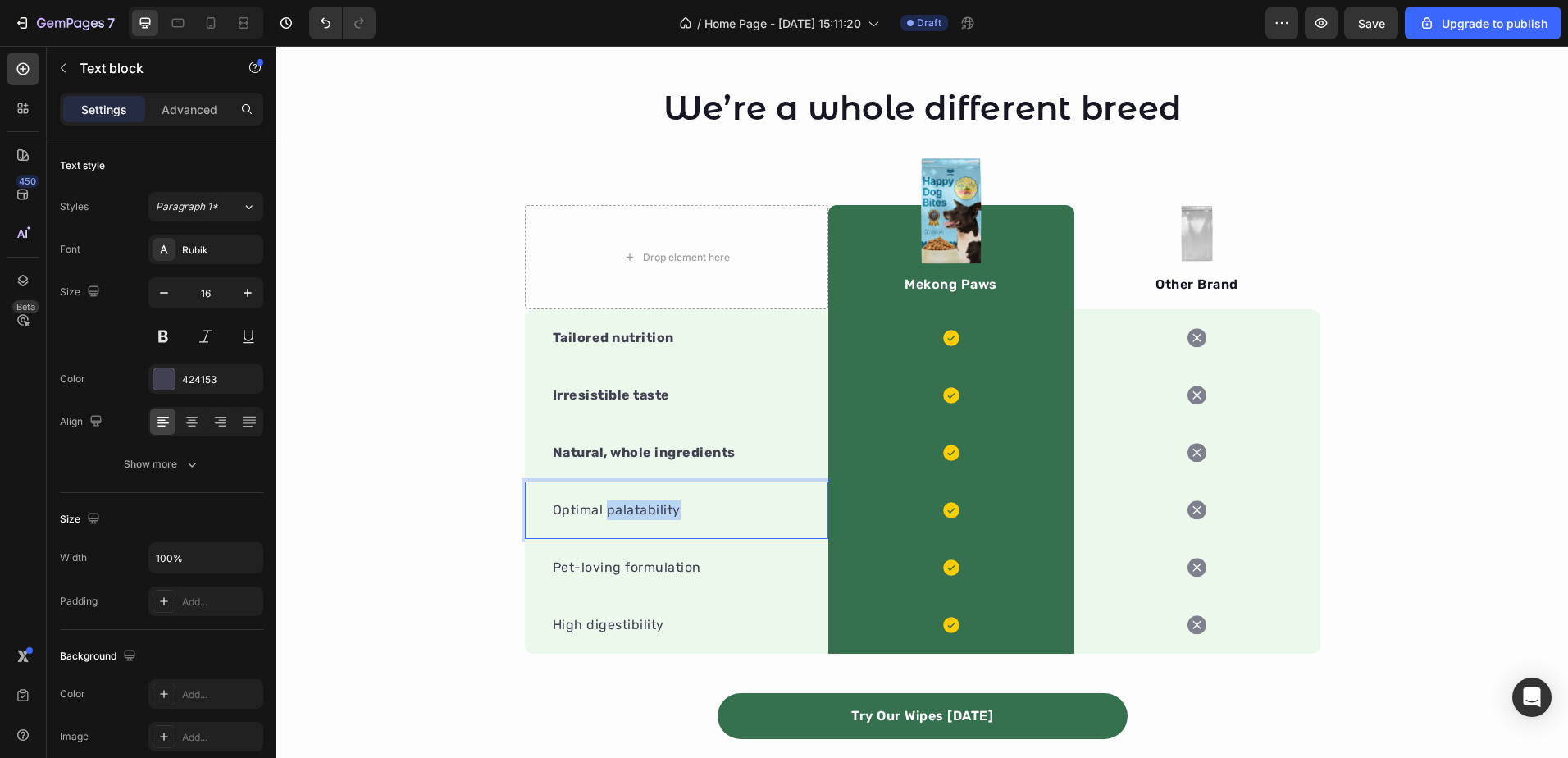
click at [644, 509] on p "Optimal palatability" at bounding box center [676, 510] width 248 height 20
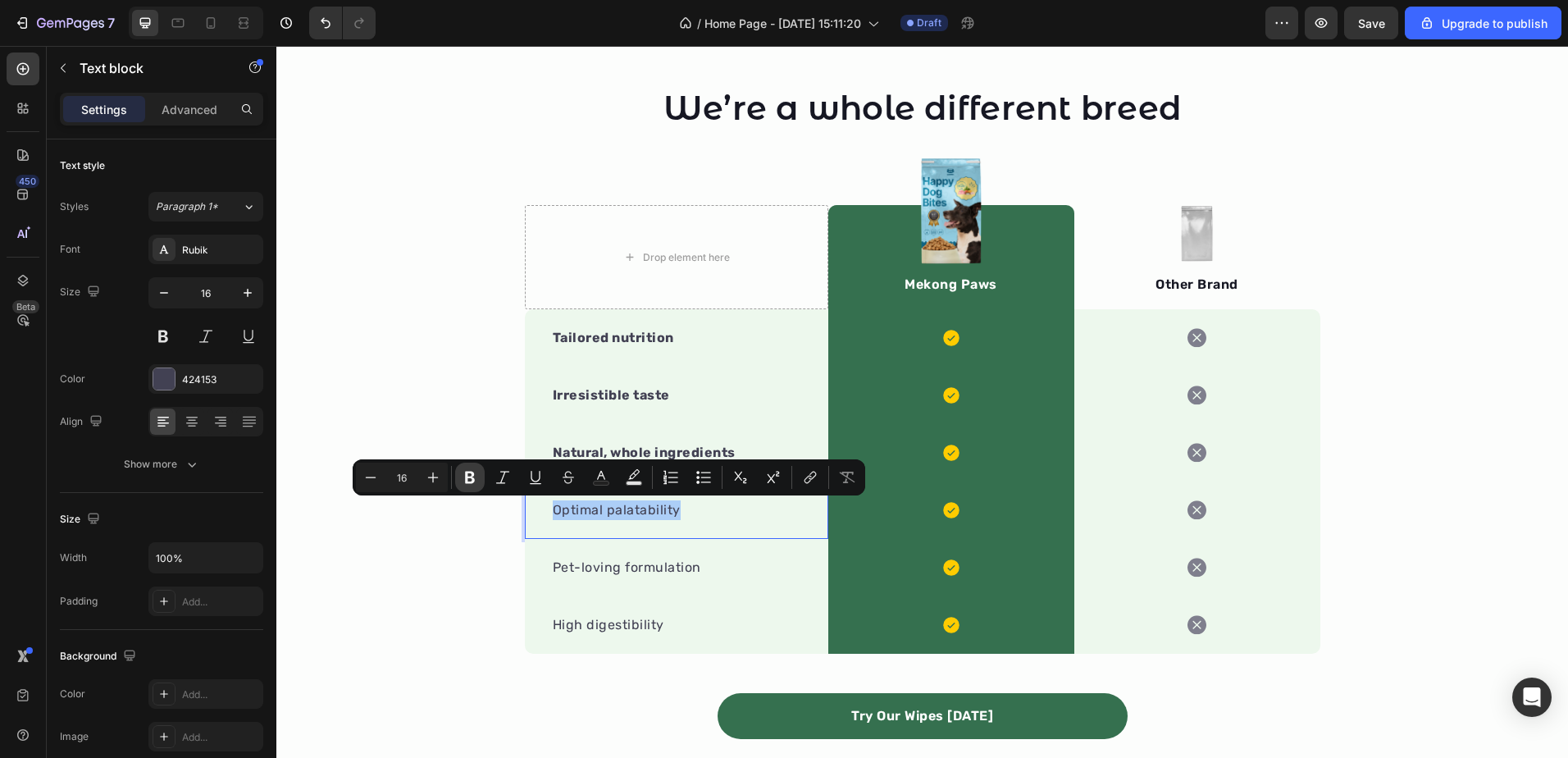
click at [480, 480] on button "Bold" at bounding box center [470, 477] width 29 height 29
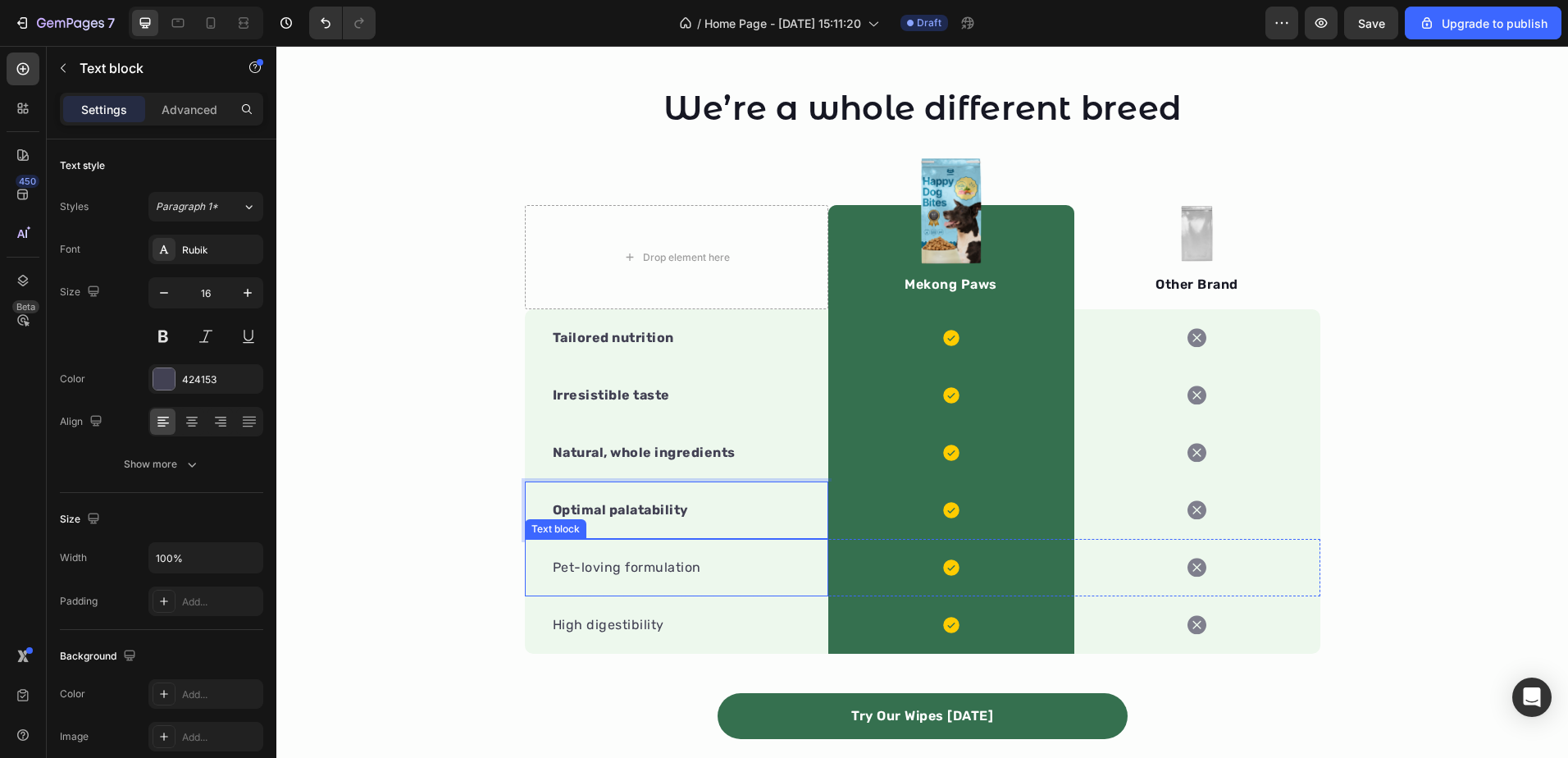
click at [591, 560] on p "Pet-loving formulation" at bounding box center [676, 567] width 248 height 20
click at [591, 559] on p "Pet-loving formulation" at bounding box center [676, 567] width 248 height 20
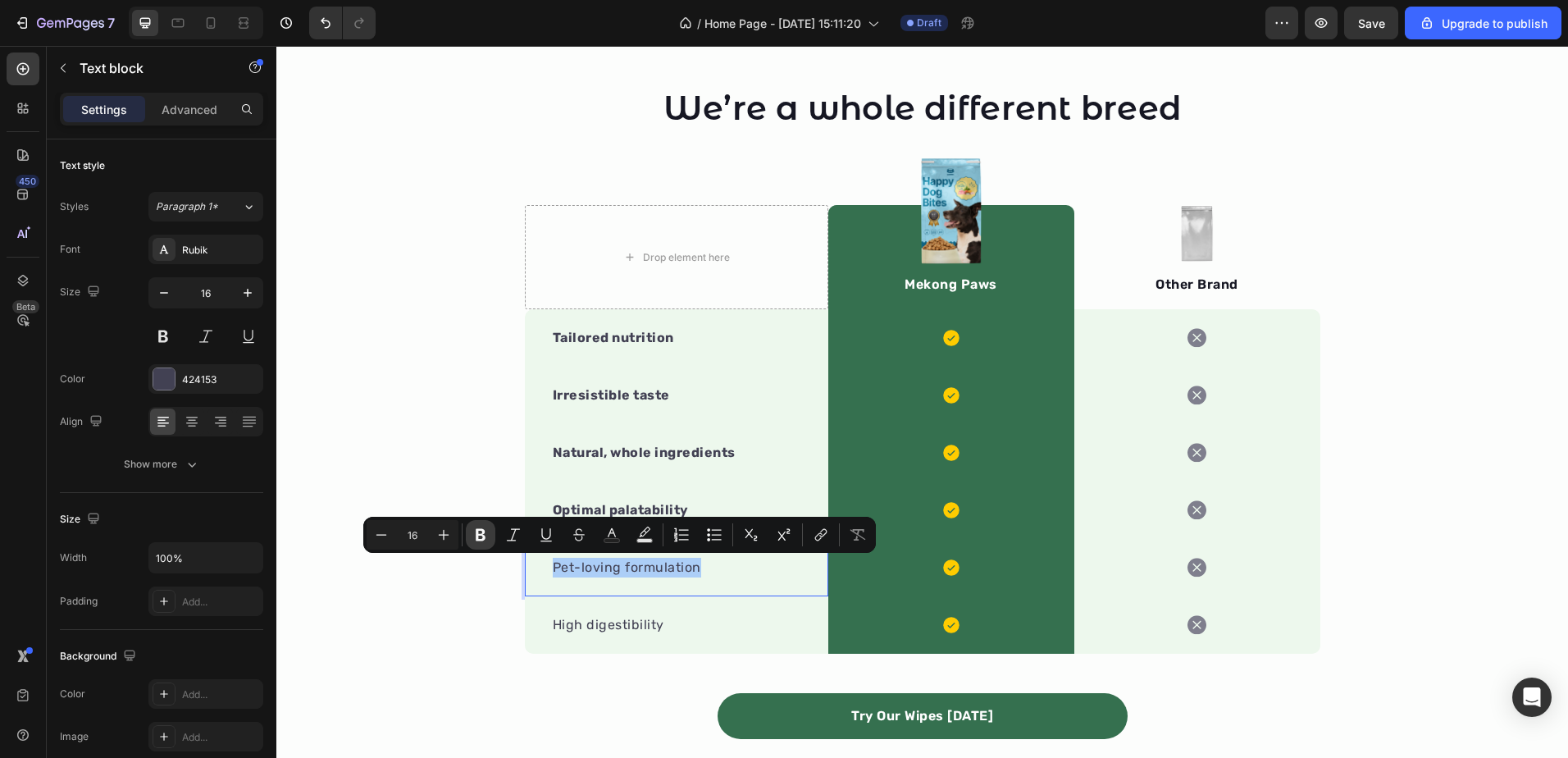
click at [483, 533] on icon "Editor contextual toolbar" at bounding box center [481, 535] width 10 height 13
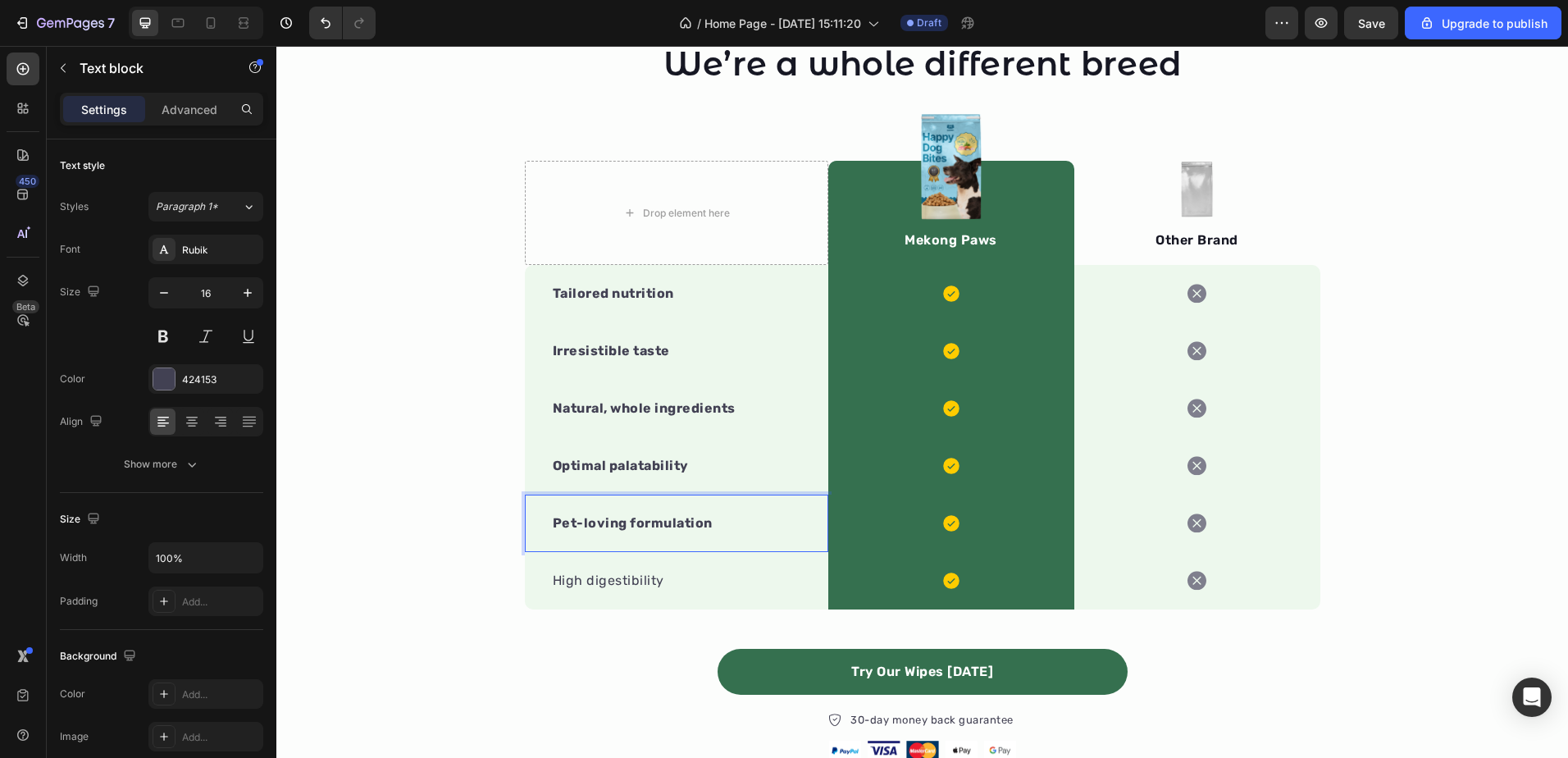
scroll to position [1887, 0]
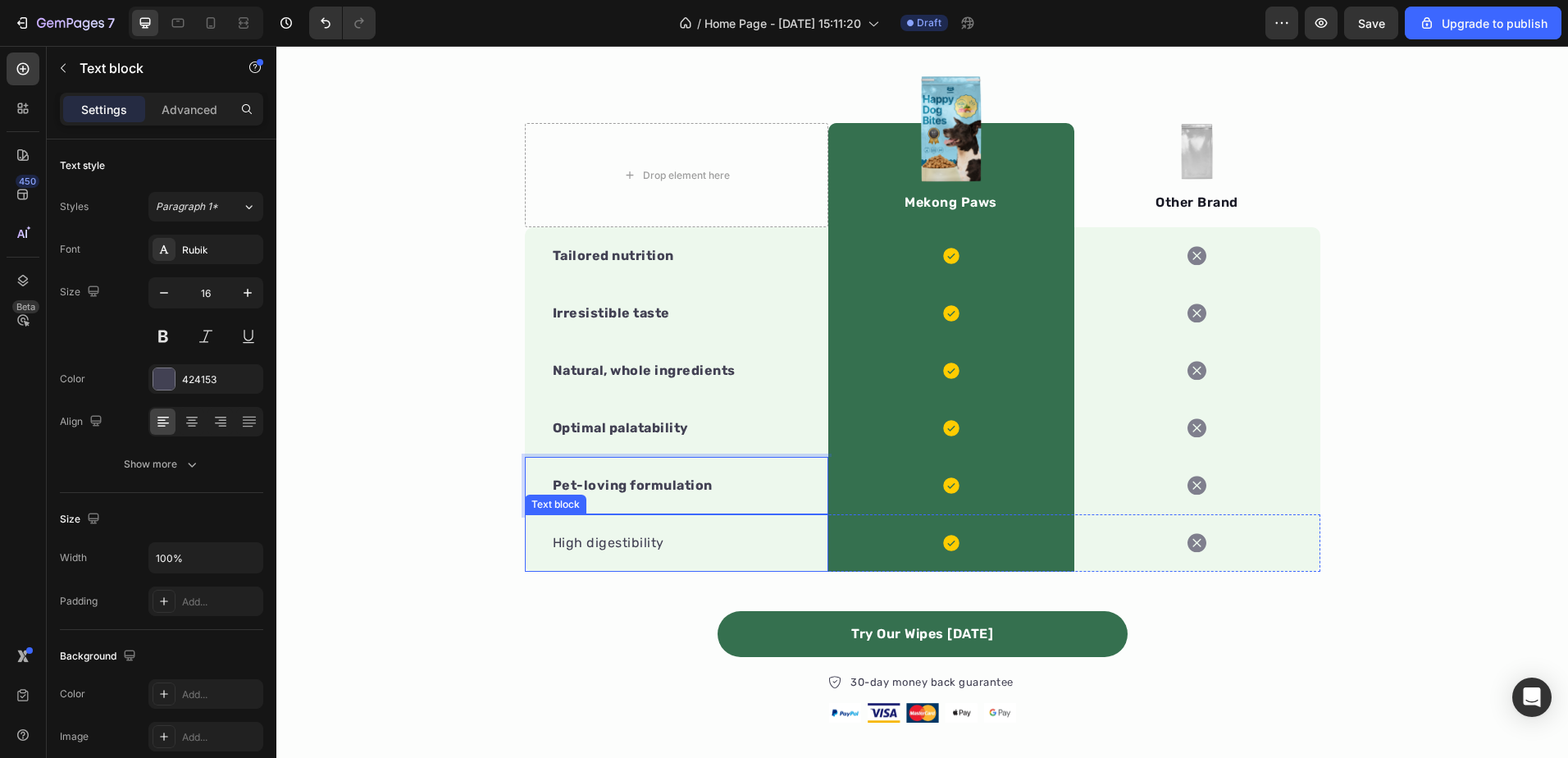
click at [580, 545] on p "High digestibility" at bounding box center [676, 543] width 248 height 20
click at [580, 543] on p "High digestibility" at bounding box center [676, 543] width 248 height 20
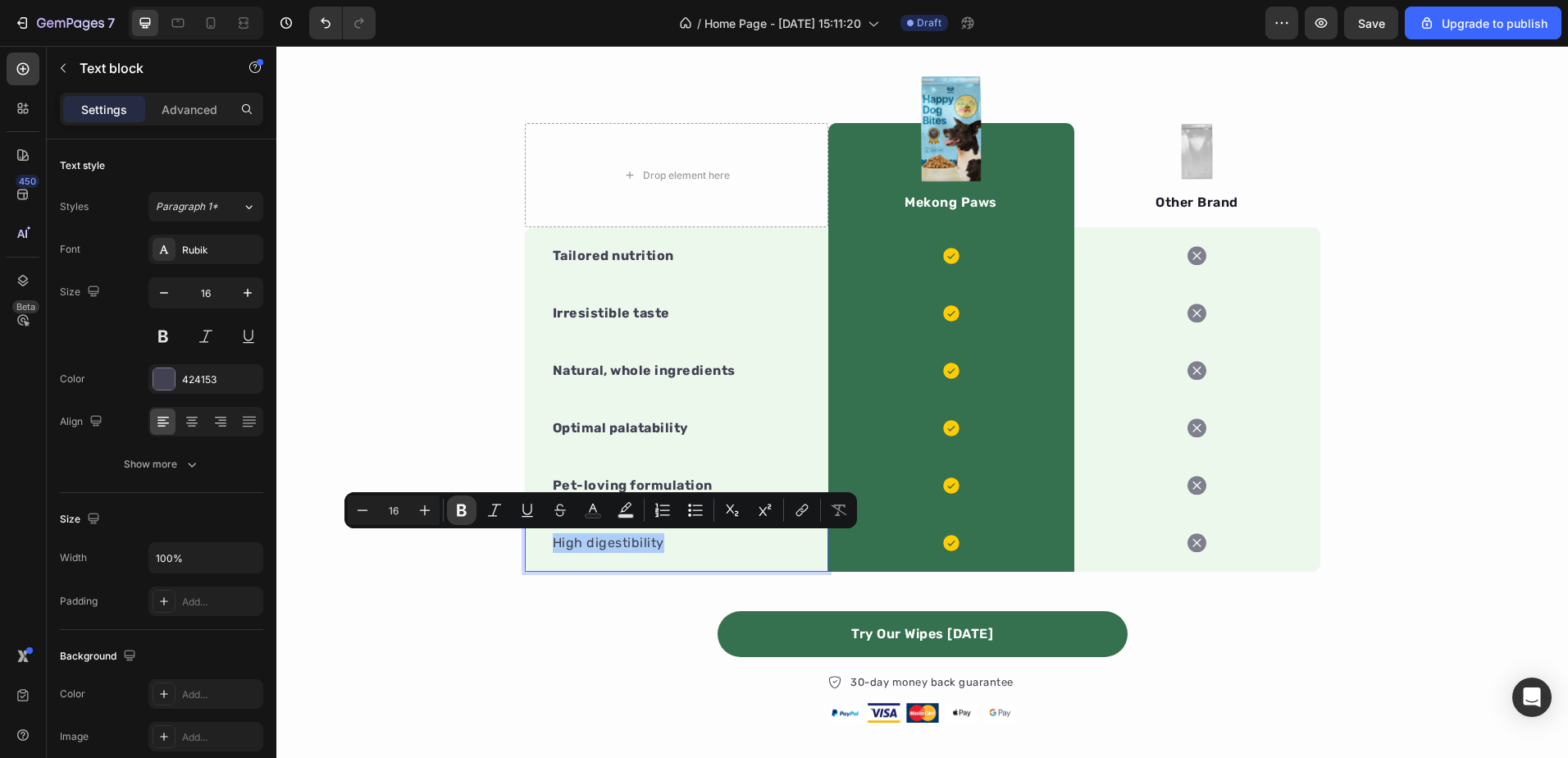
click at [457, 513] on icon "Editor contextual toolbar" at bounding box center [461, 510] width 17 height 17
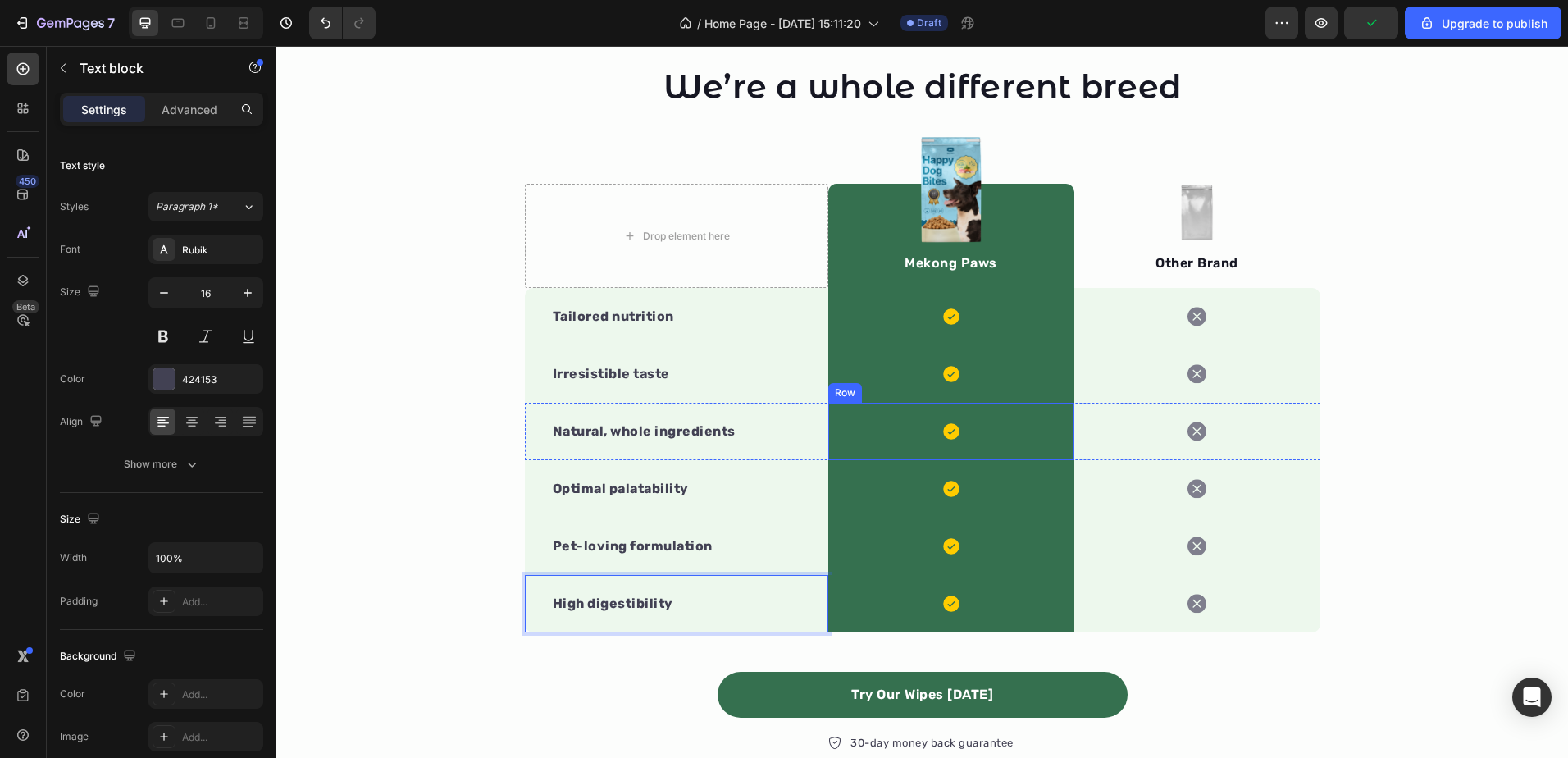
scroll to position [1722, 0]
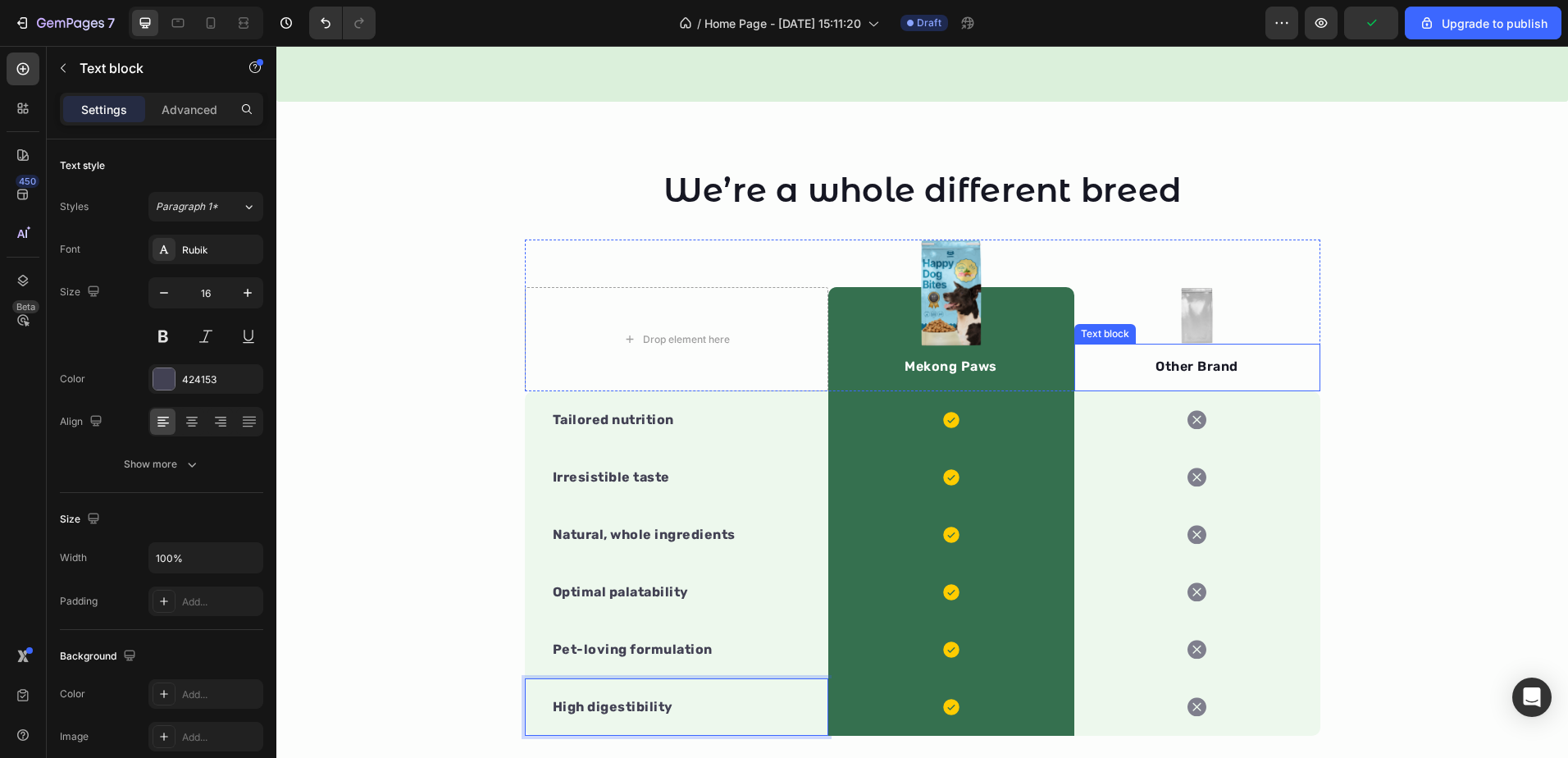
click at [1191, 362] on p "Other Brand" at bounding box center [1196, 367] width 243 height 20
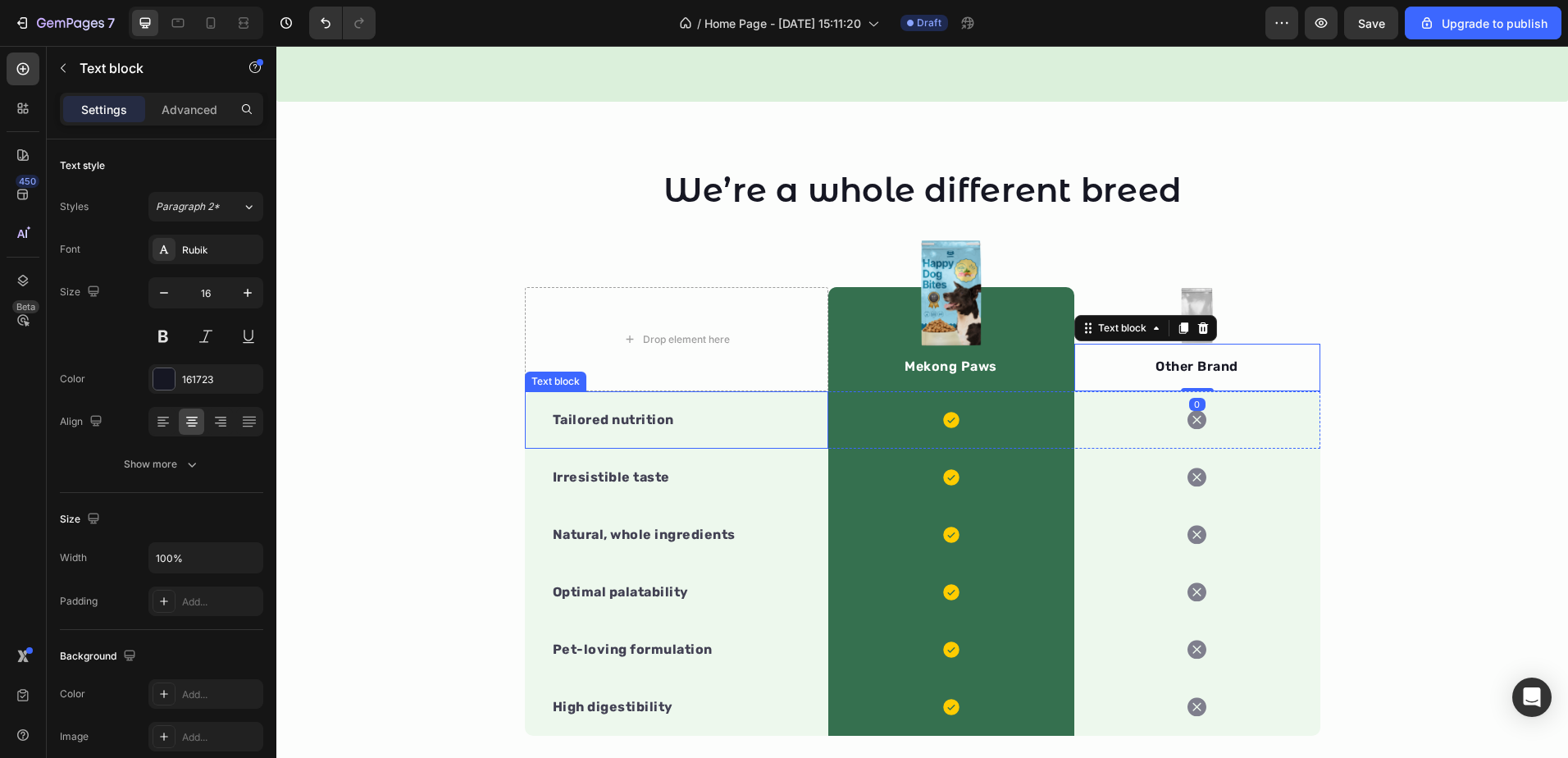
click at [673, 409] on div "Tailored nutrition" at bounding box center [676, 419] width 251 height 23
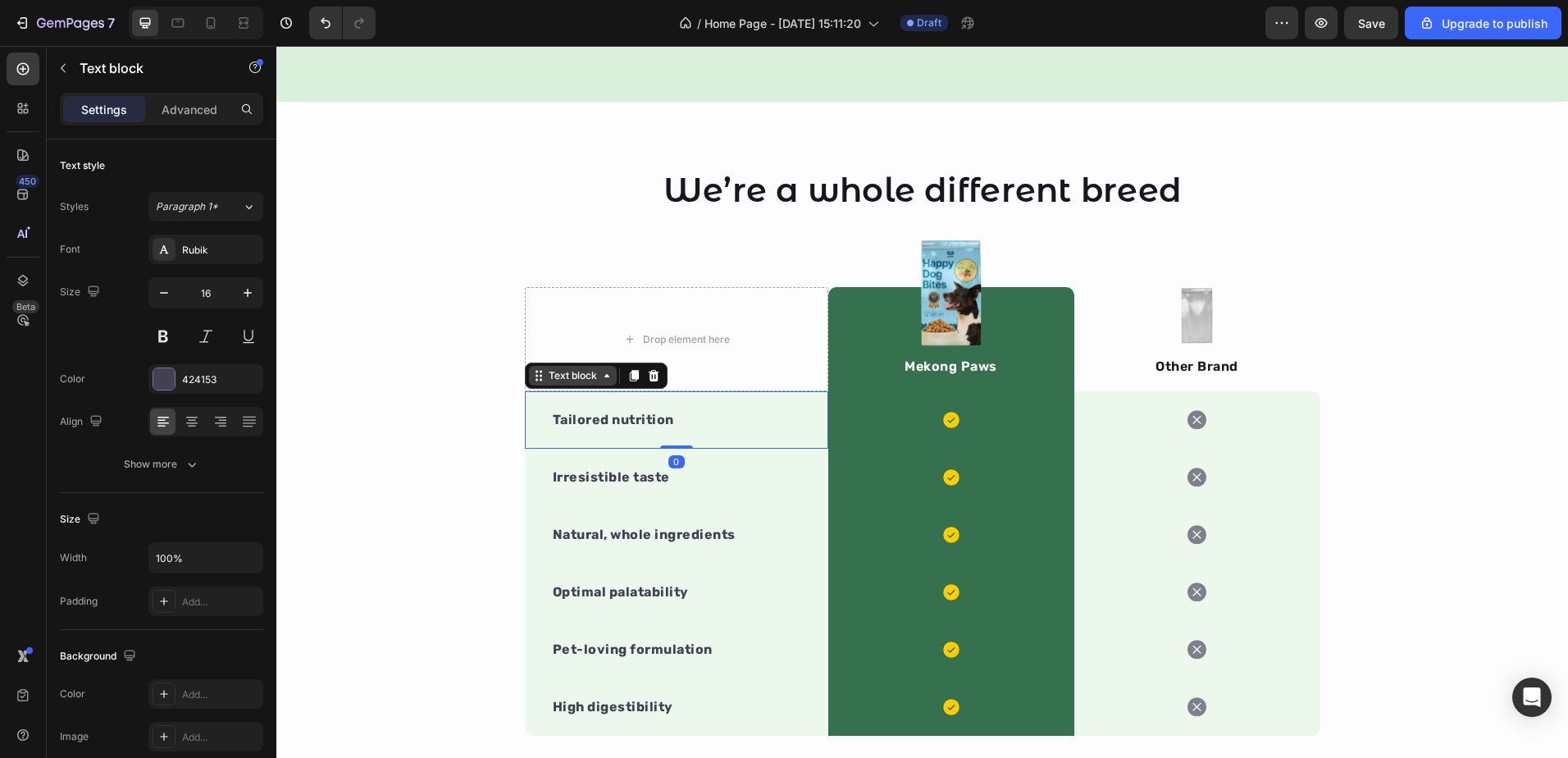
click at [571, 378] on div "Text block" at bounding box center [573, 376] width 55 height 15
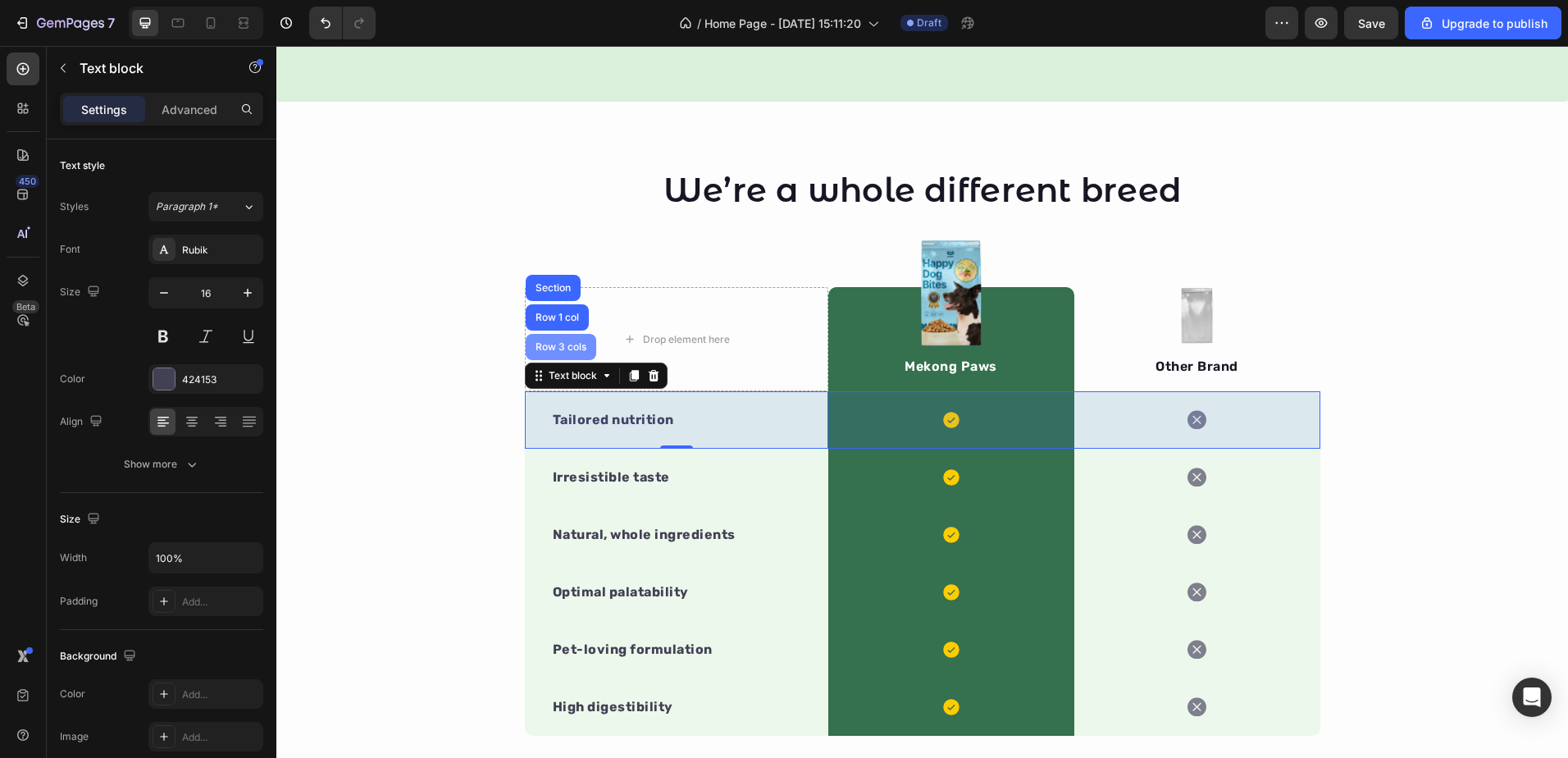
click at [548, 343] on div "Row 3 cols" at bounding box center [560, 347] width 57 height 10
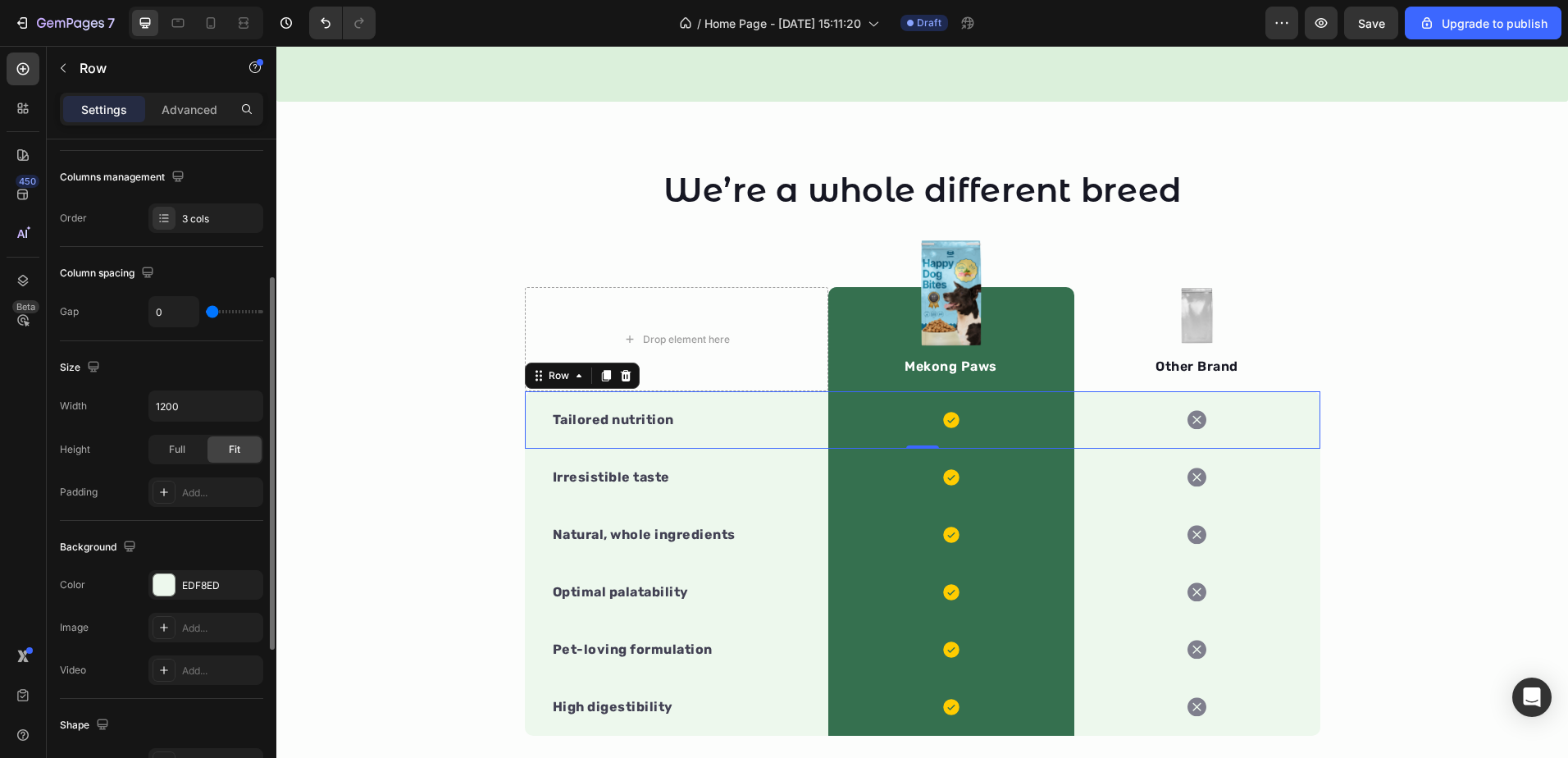
scroll to position [522, 0]
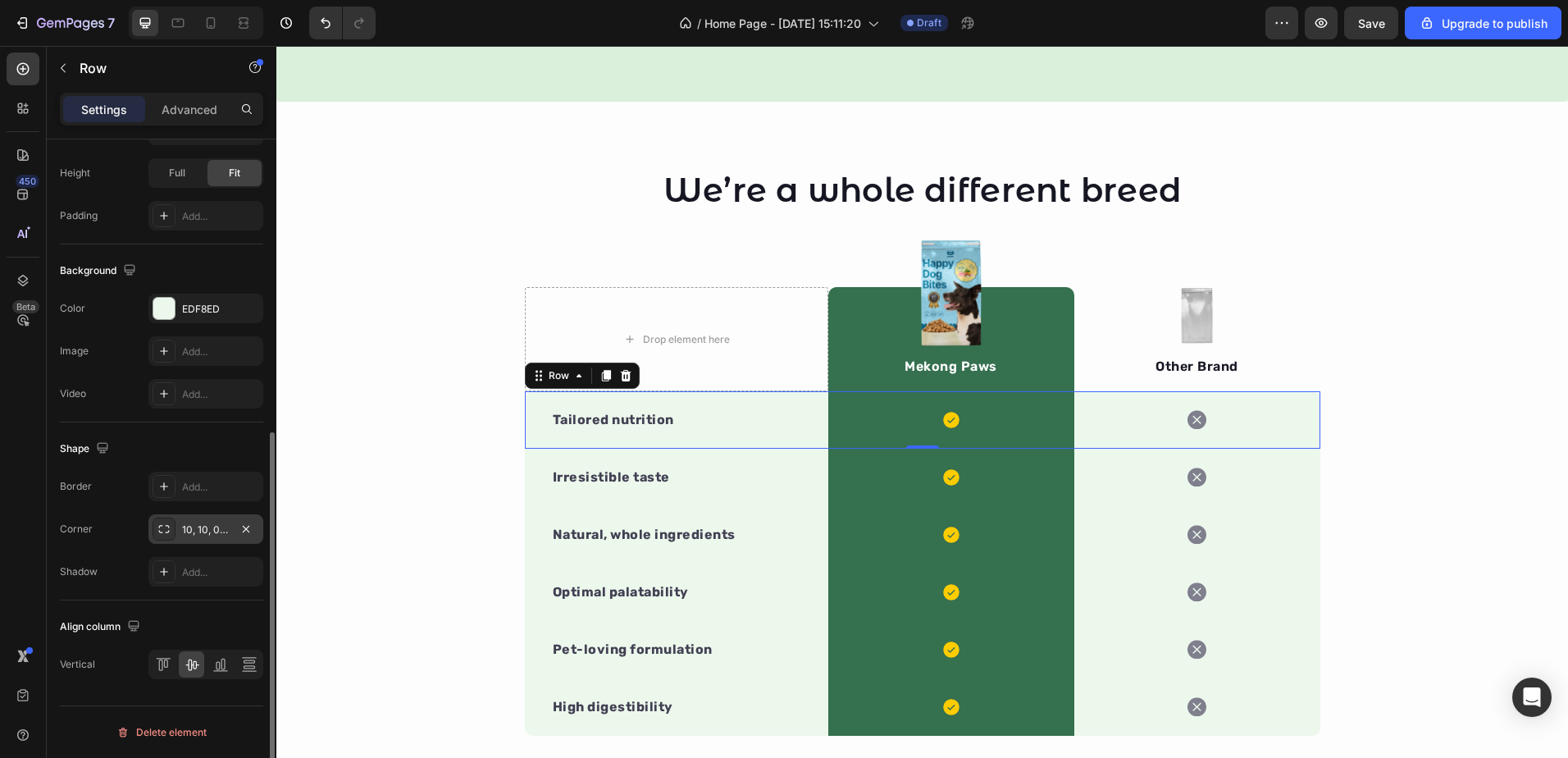
click at [207, 527] on div "10, 10, 0, 0" at bounding box center [205, 529] width 47 height 15
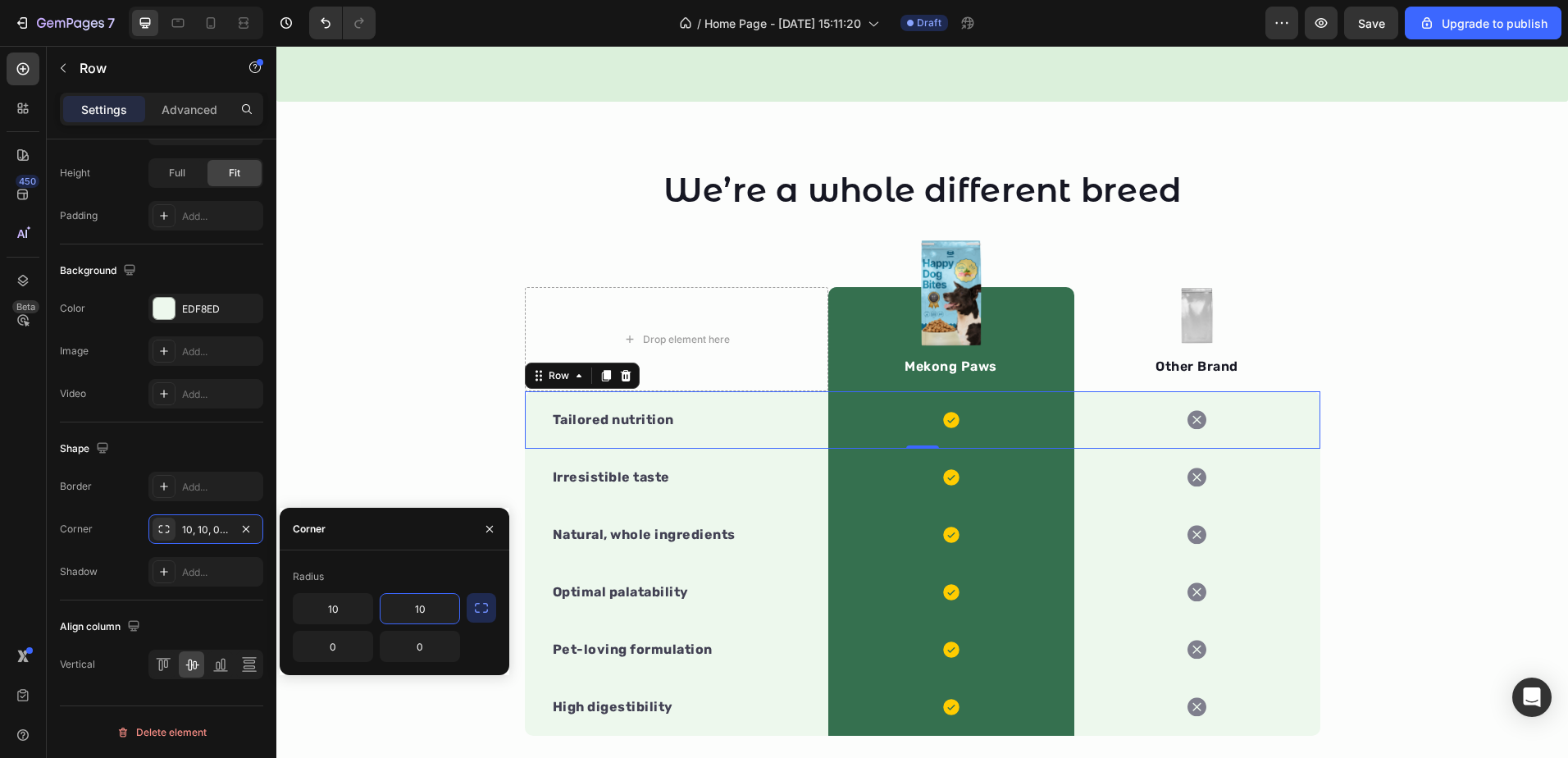
click at [423, 605] on input "10" at bounding box center [420, 609] width 79 height 29
type input "16"
click at [340, 607] on input "10" at bounding box center [333, 609] width 79 height 29
type input "16"
click at [425, 432] on div "We’re a whole different breed Heading Row Drop element here Image Mekong Paws T…" at bounding box center [922, 527] width 1292 height 720
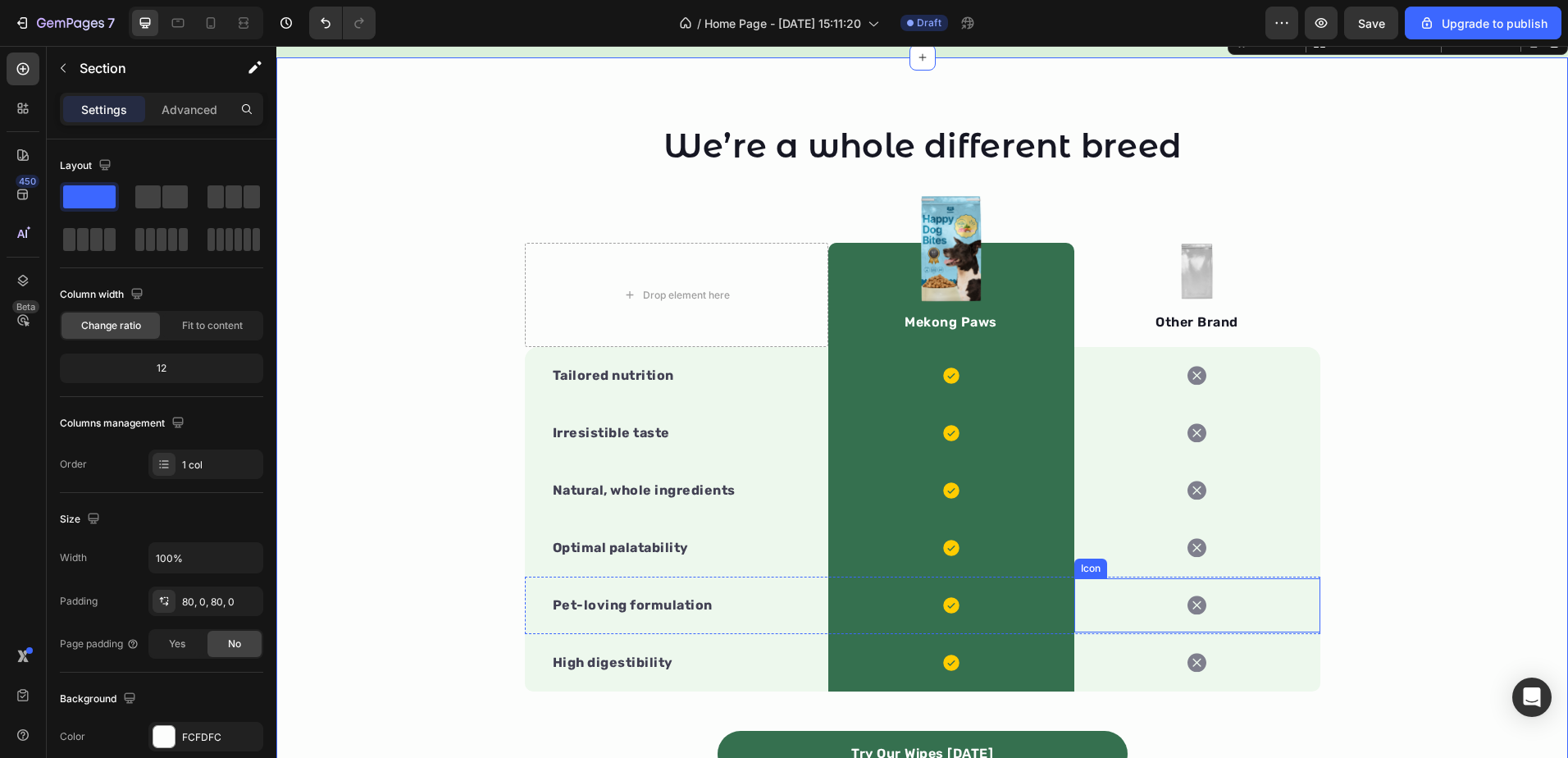
scroll to position [1804, 0]
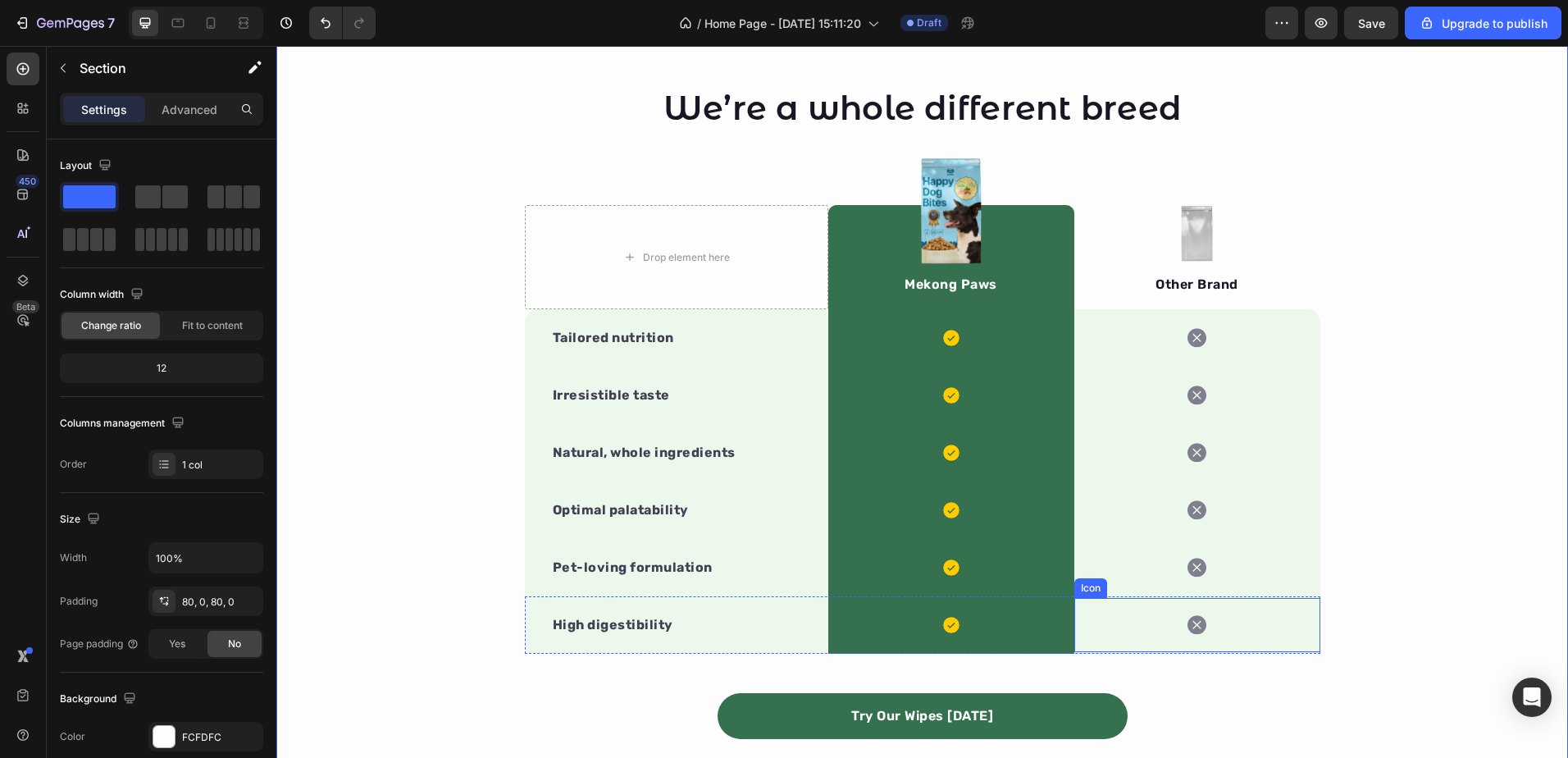
click at [1269, 639] on div "Icon" at bounding box center [1197, 624] width 246 height 54
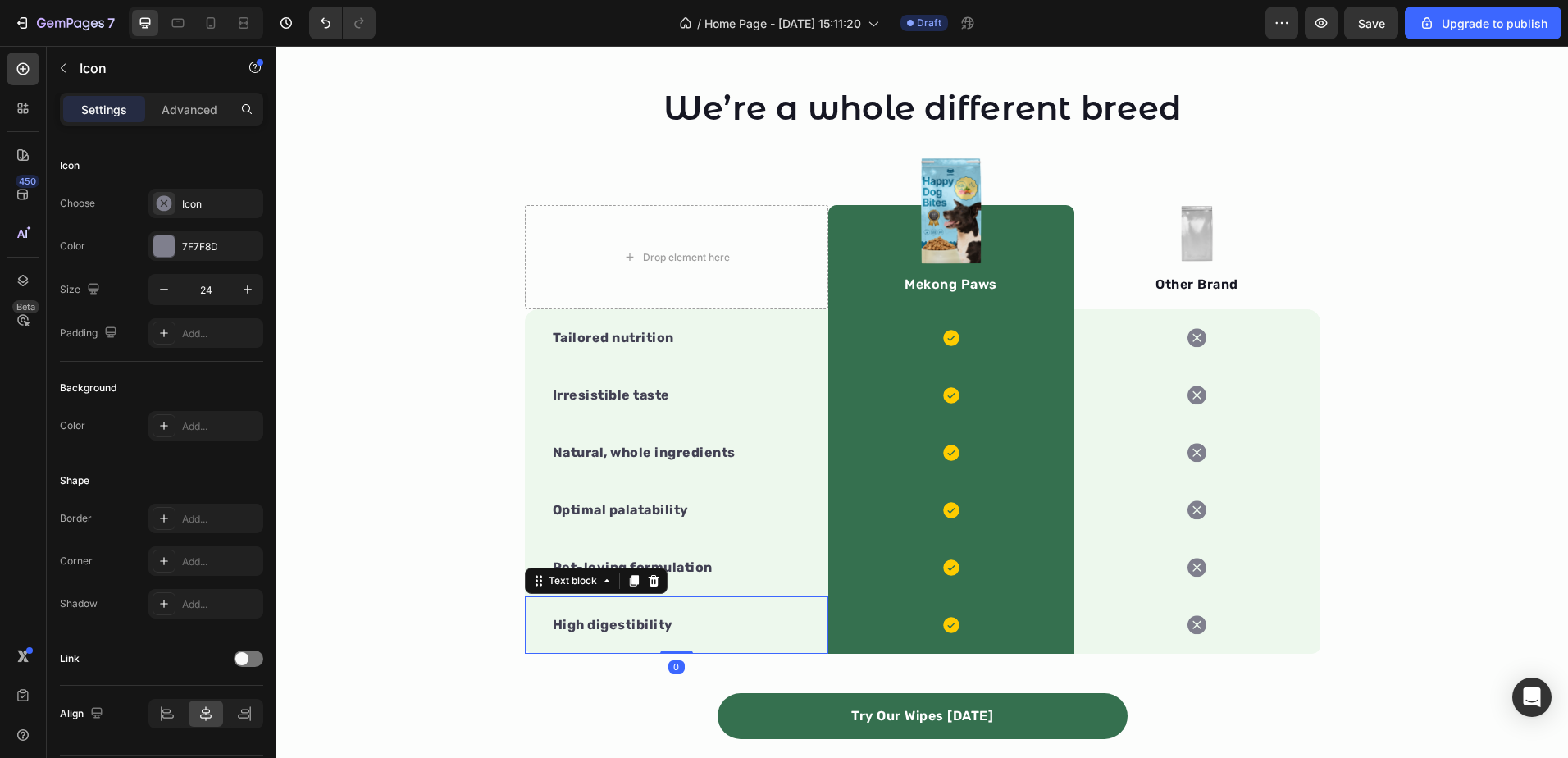
click at [559, 618] on strong "High digestibility" at bounding box center [612, 624] width 121 height 16
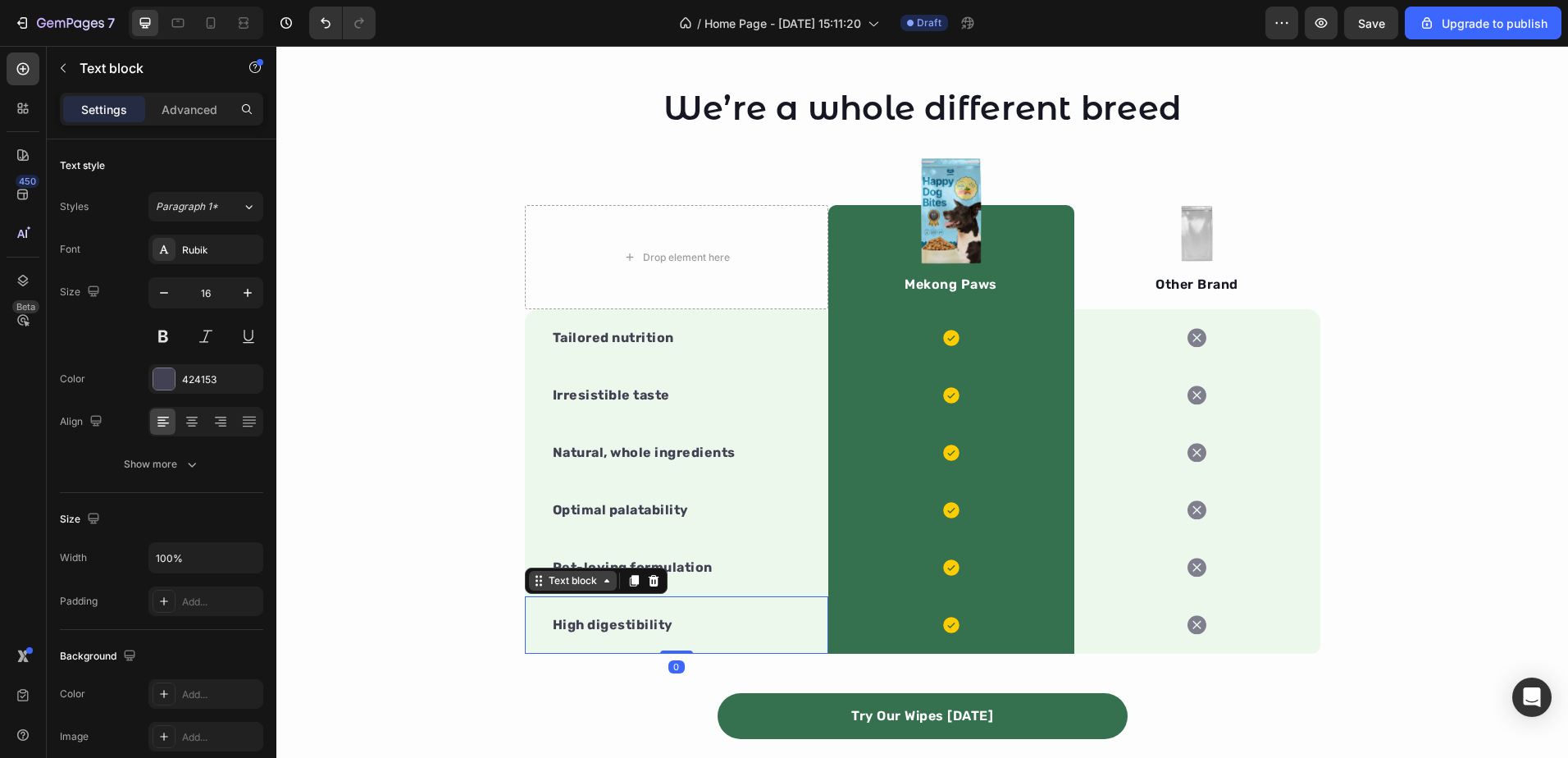
click at [568, 585] on div "Text block" at bounding box center [573, 580] width 55 height 15
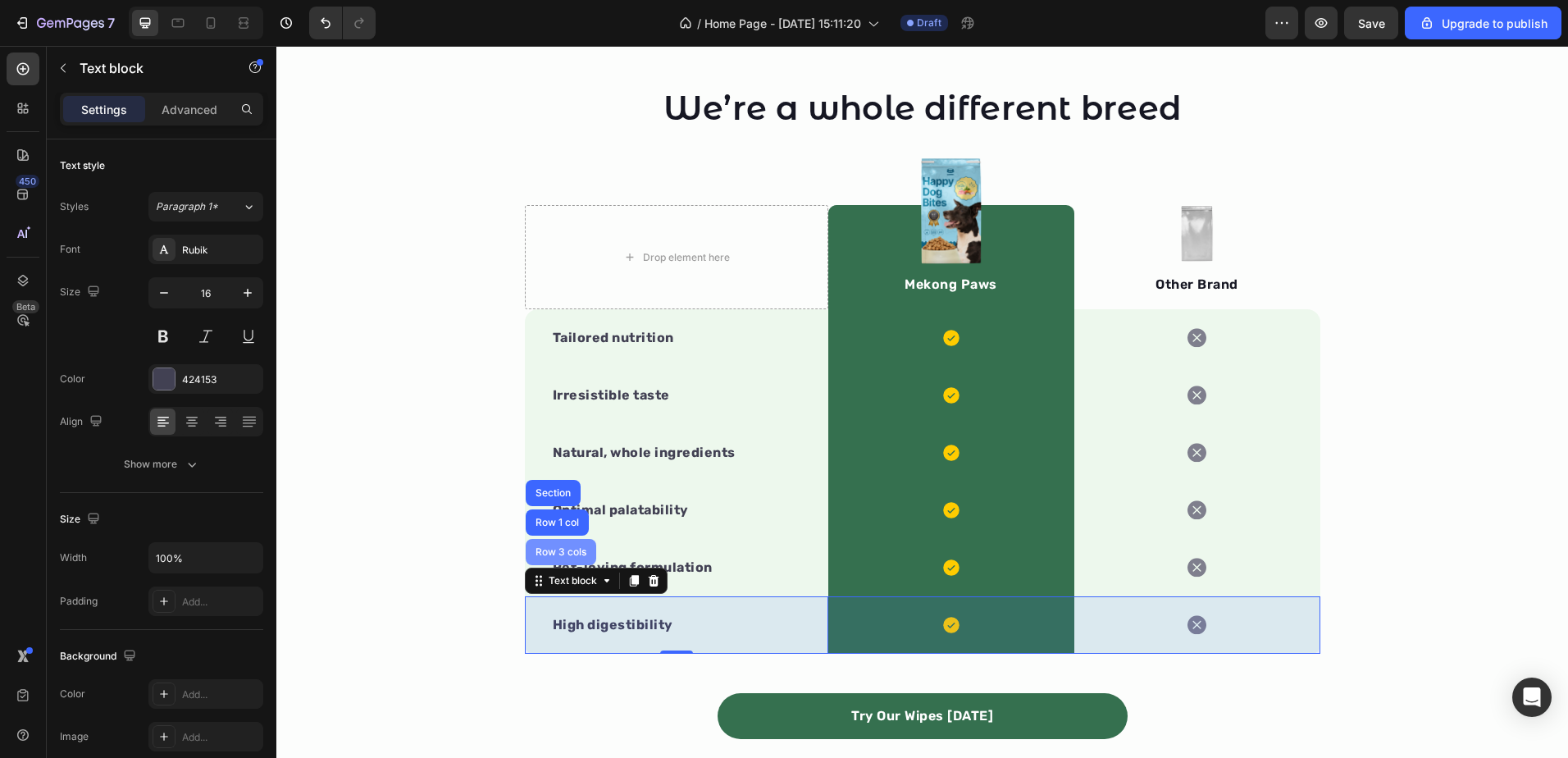
click at [560, 547] on div "Row 3 cols" at bounding box center [560, 552] width 57 height 10
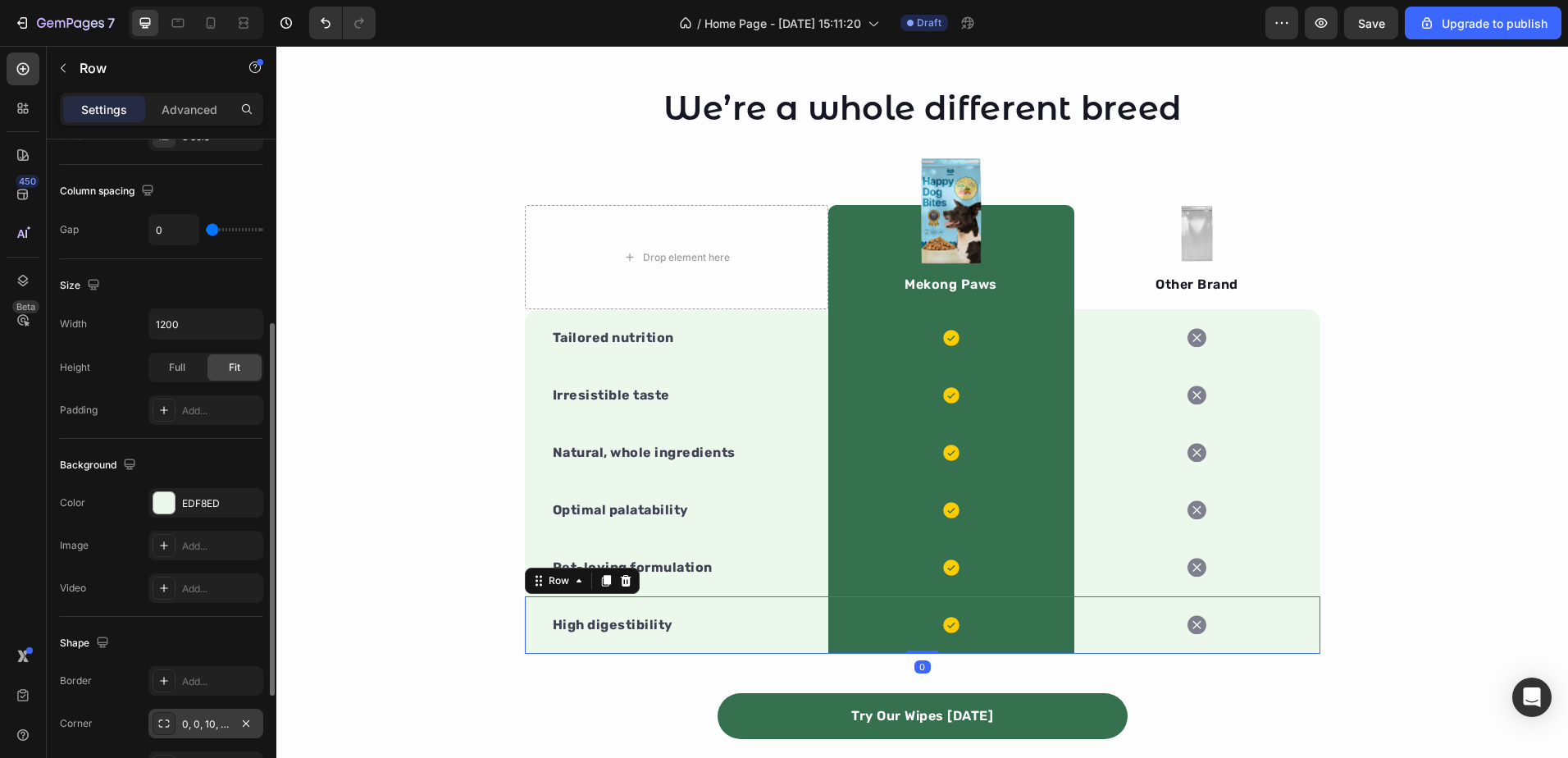
scroll to position [493, 0]
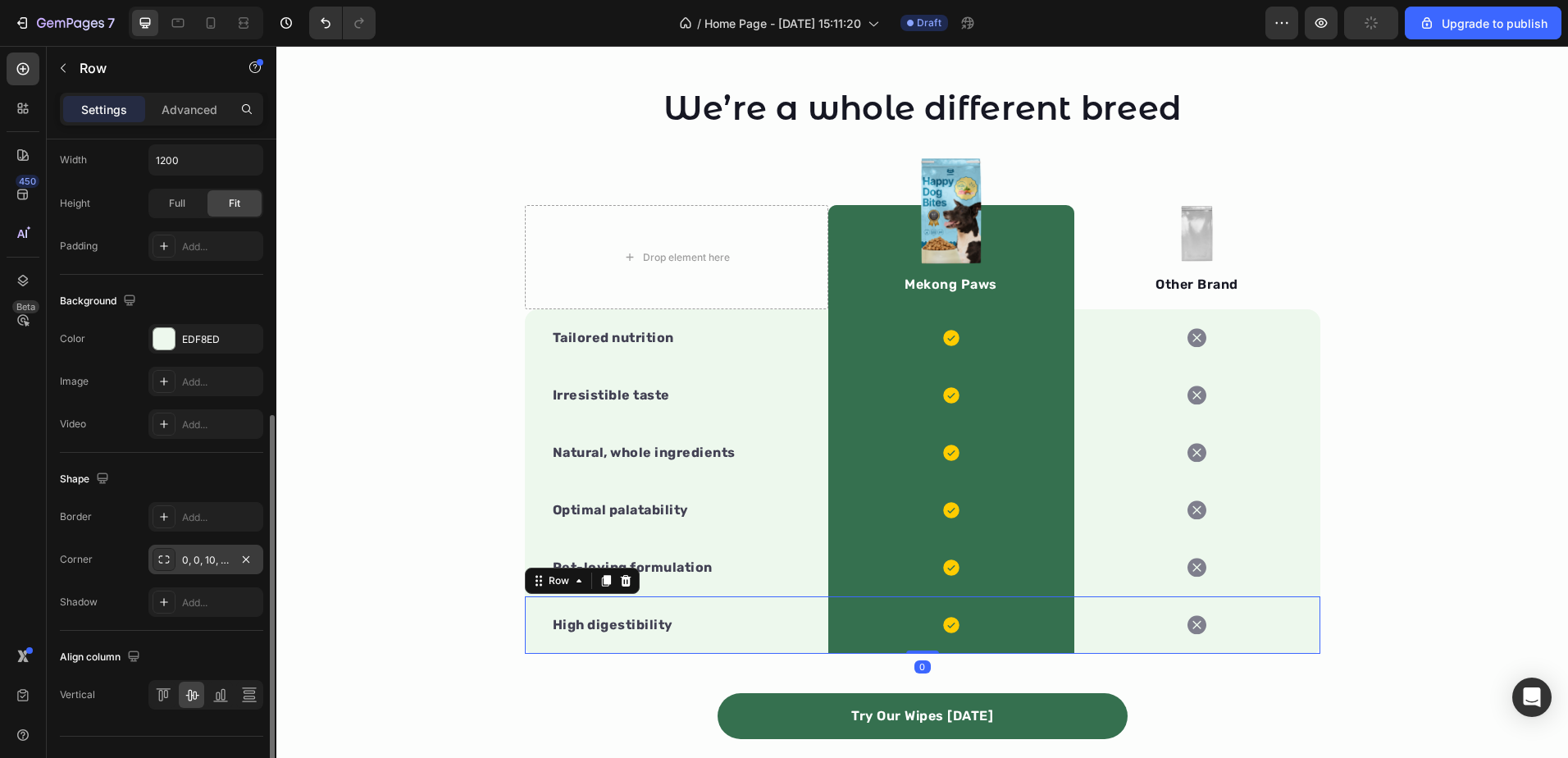
click at [213, 560] on div "0, 0, 10, 10" at bounding box center [205, 559] width 47 height 15
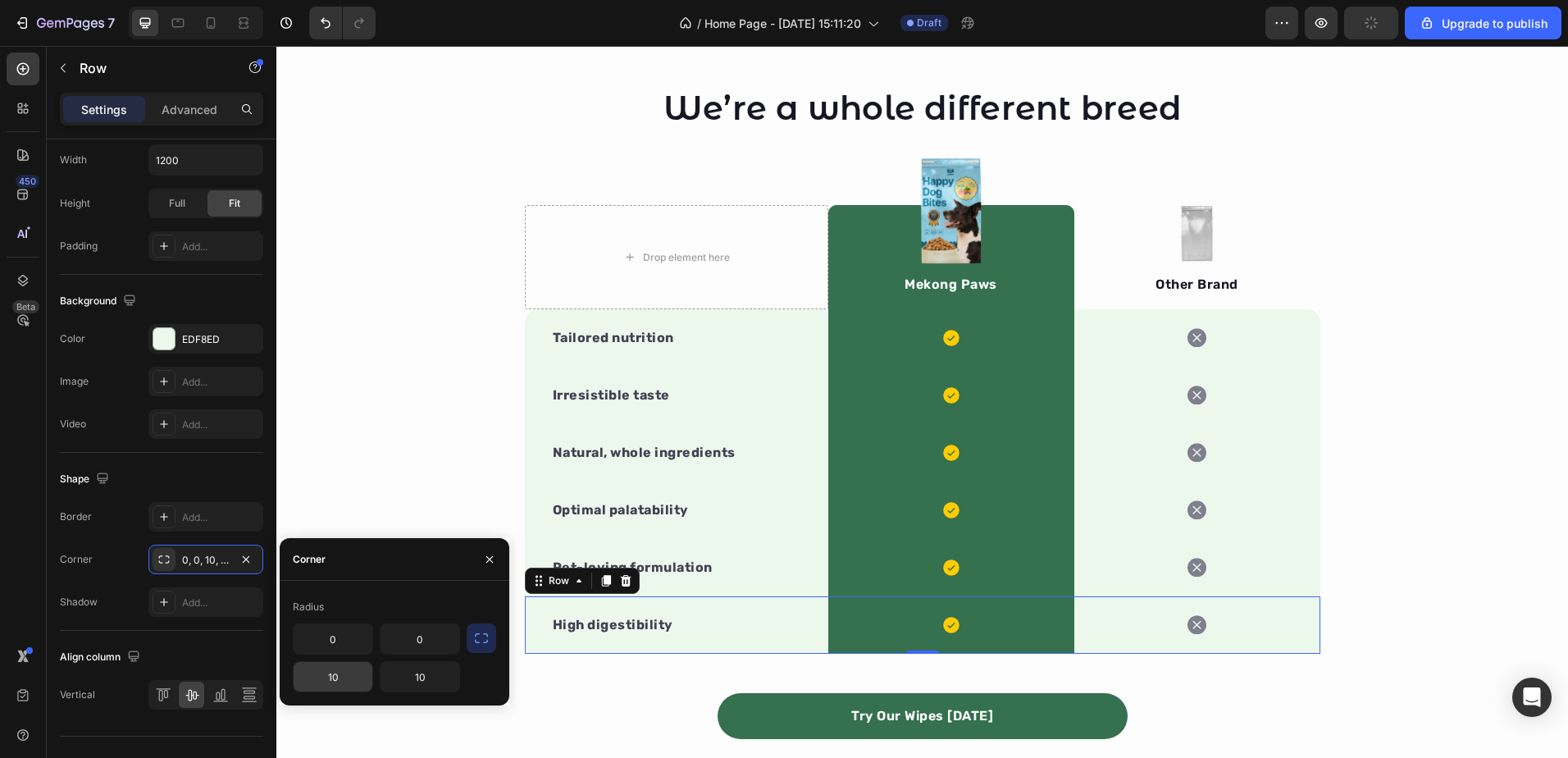
click at [351, 670] on input "10" at bounding box center [333, 676] width 79 height 29
type input "16"
click at [437, 683] on input "10" at bounding box center [420, 676] width 79 height 29
type input "16"
click at [206, 482] on div "Shape" at bounding box center [161, 479] width 203 height 27
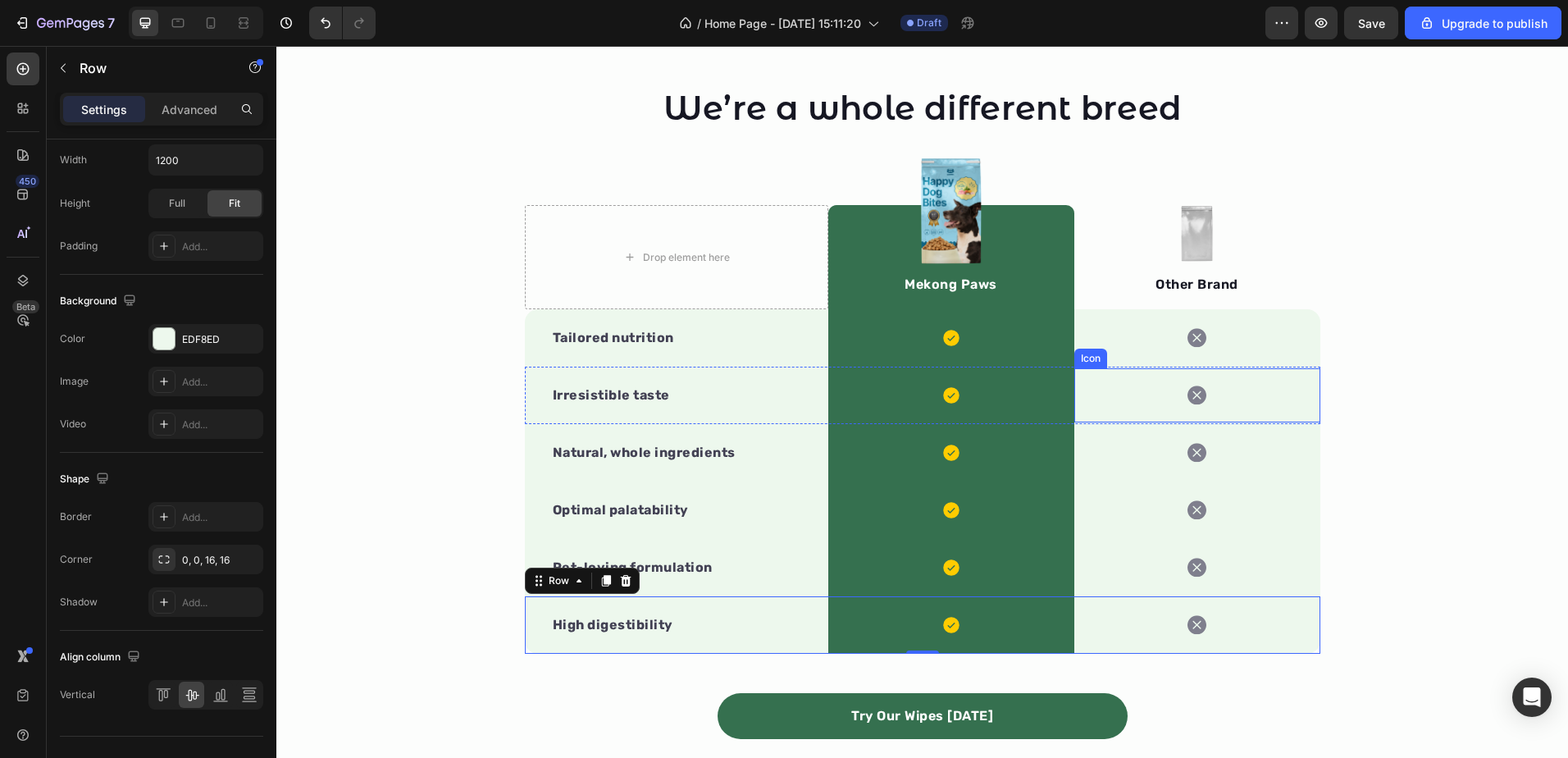
click at [1209, 411] on div "Icon" at bounding box center [1197, 395] width 246 height 54
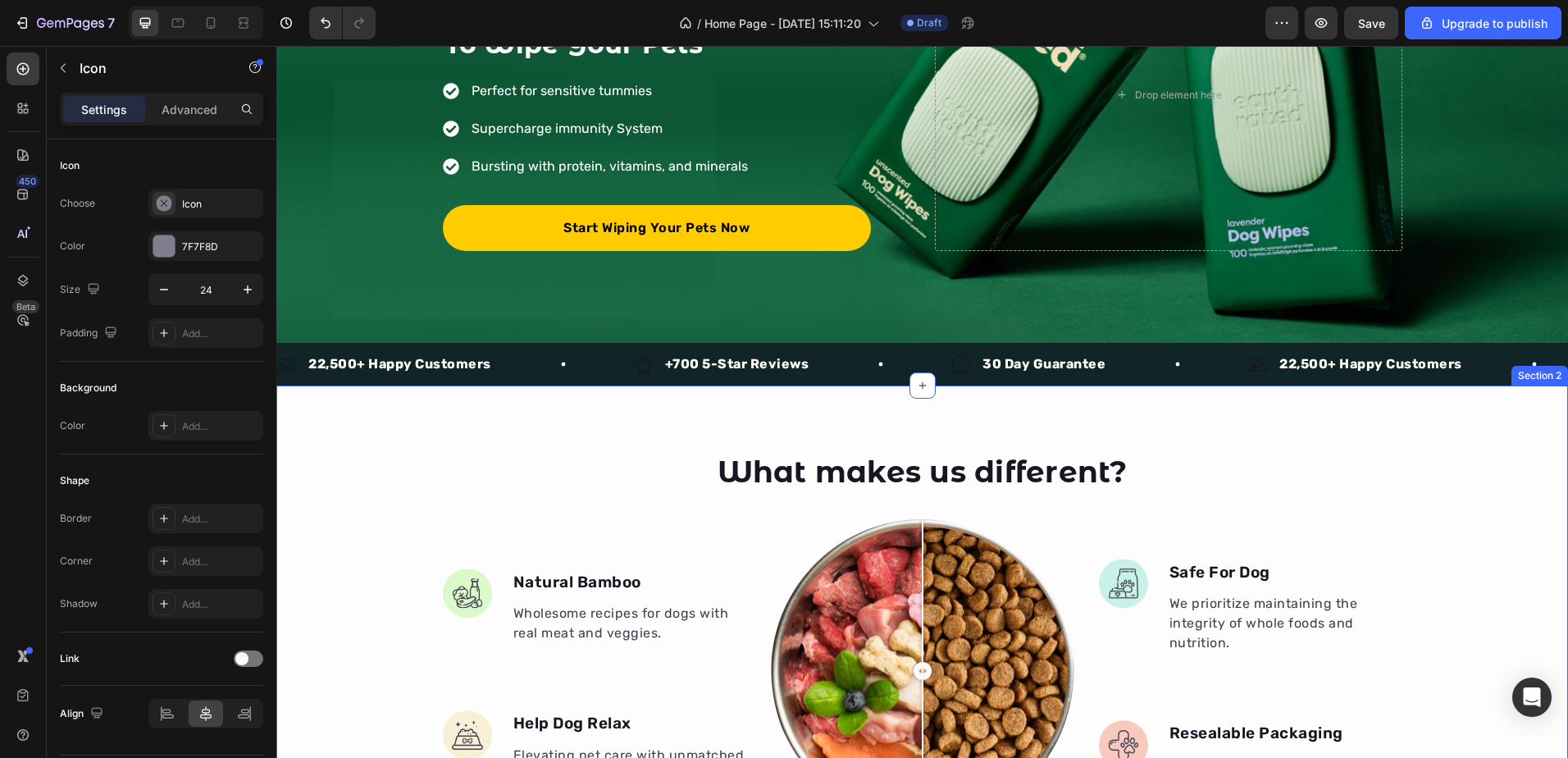
scroll to position [0, 0]
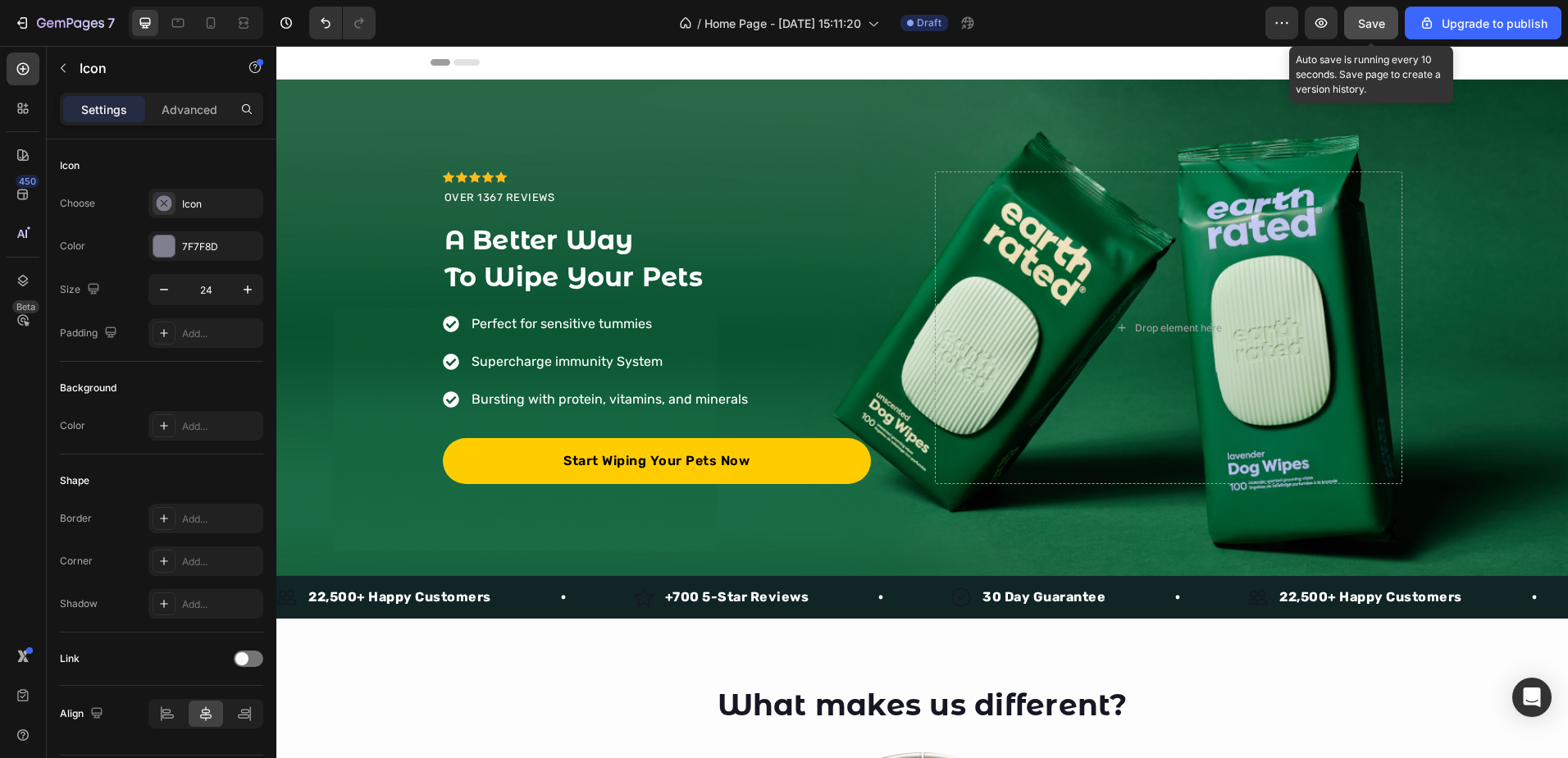
click at [1377, 23] on span "Save" at bounding box center [1371, 24] width 28 height 14
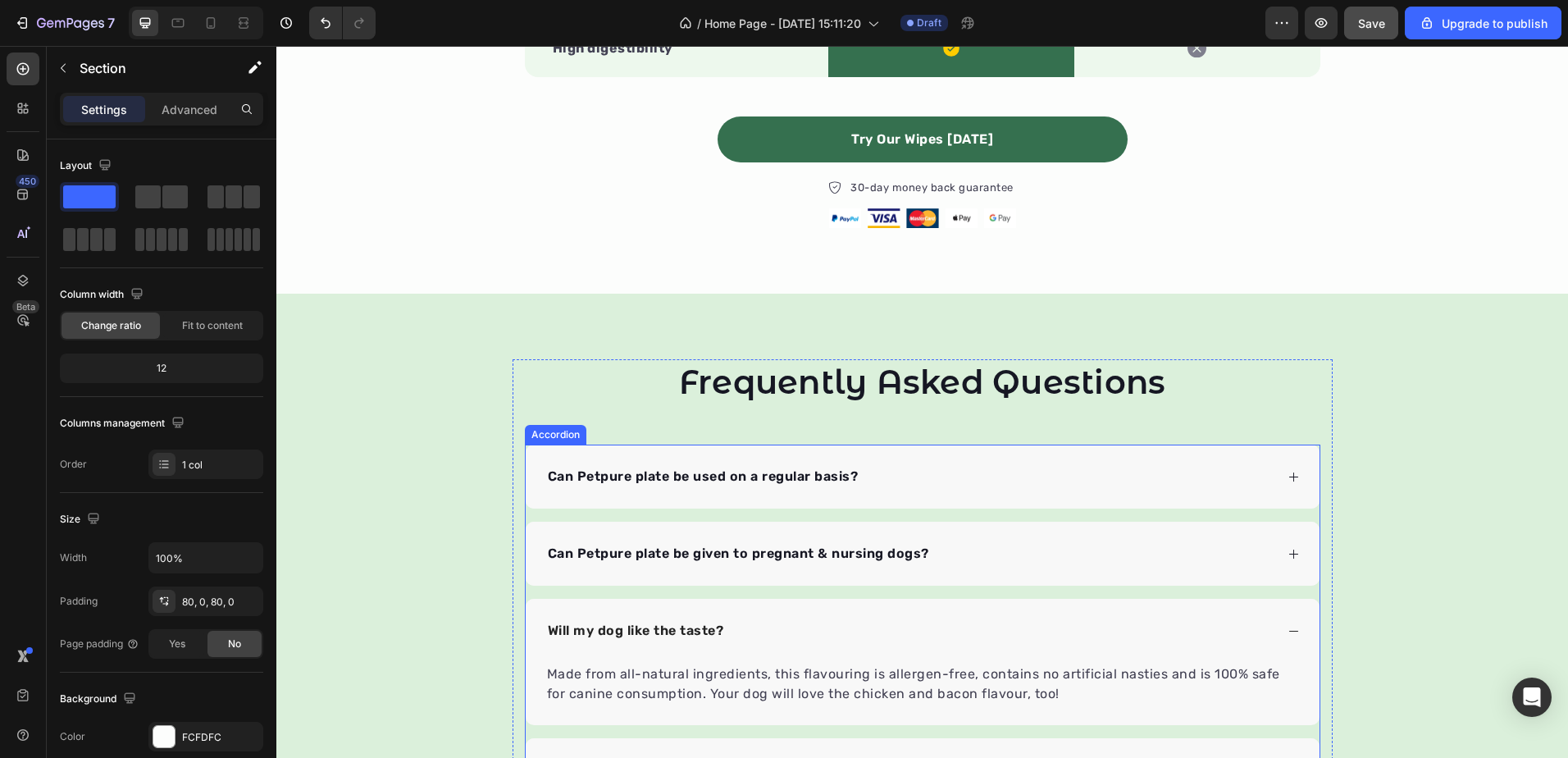
scroll to position [2295, 0]
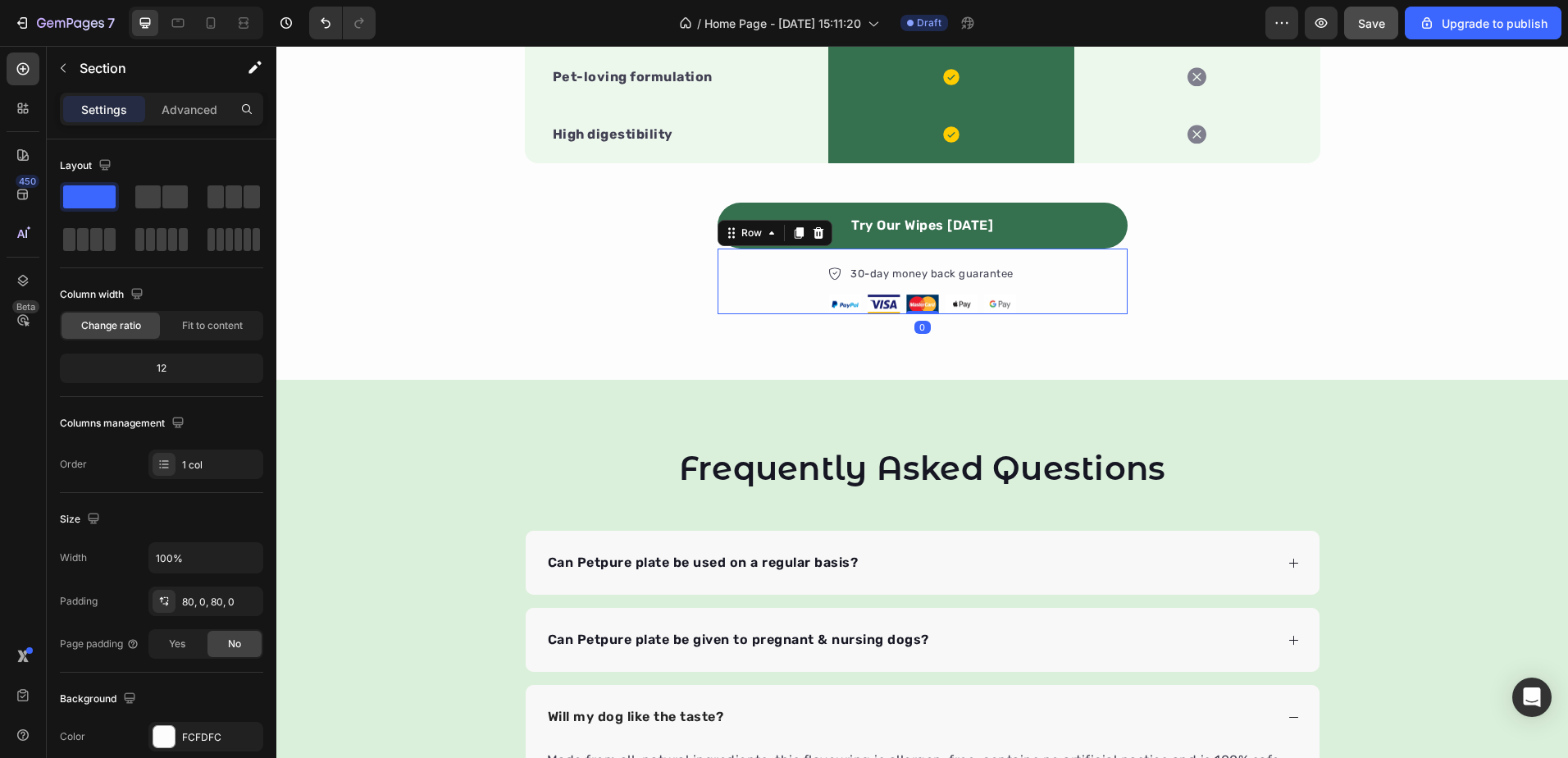
click at [1048, 264] on div "30-day money back guarantee Item list Image Row 0" at bounding box center [922, 281] width 410 height 66
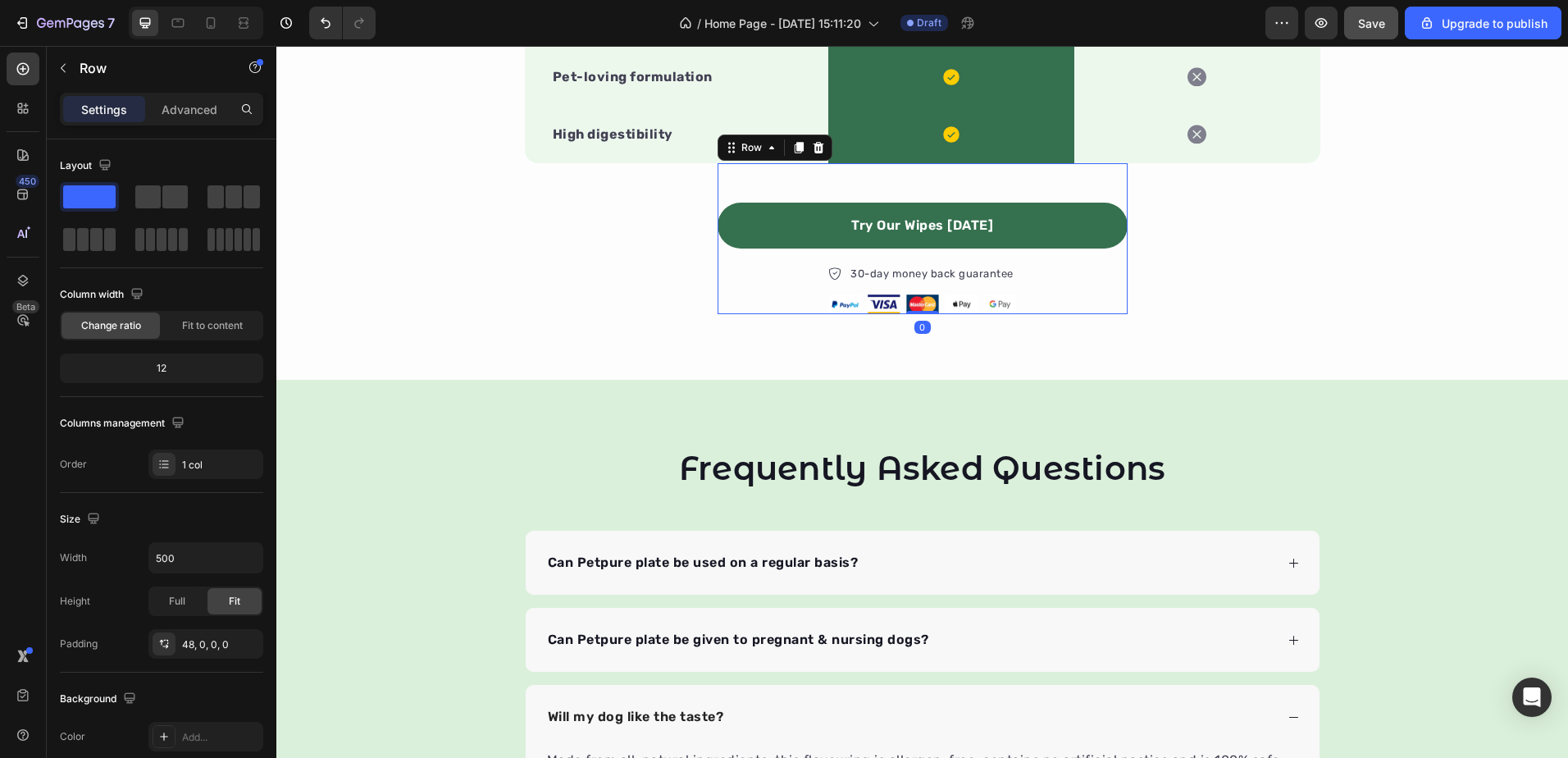
click at [1052, 182] on div "Try Our Wipes Today Button 30-day money back guarantee Item list Image Row Row 0" at bounding box center [922, 238] width 410 height 150
click at [794, 144] on icon at bounding box center [798, 148] width 9 height 12
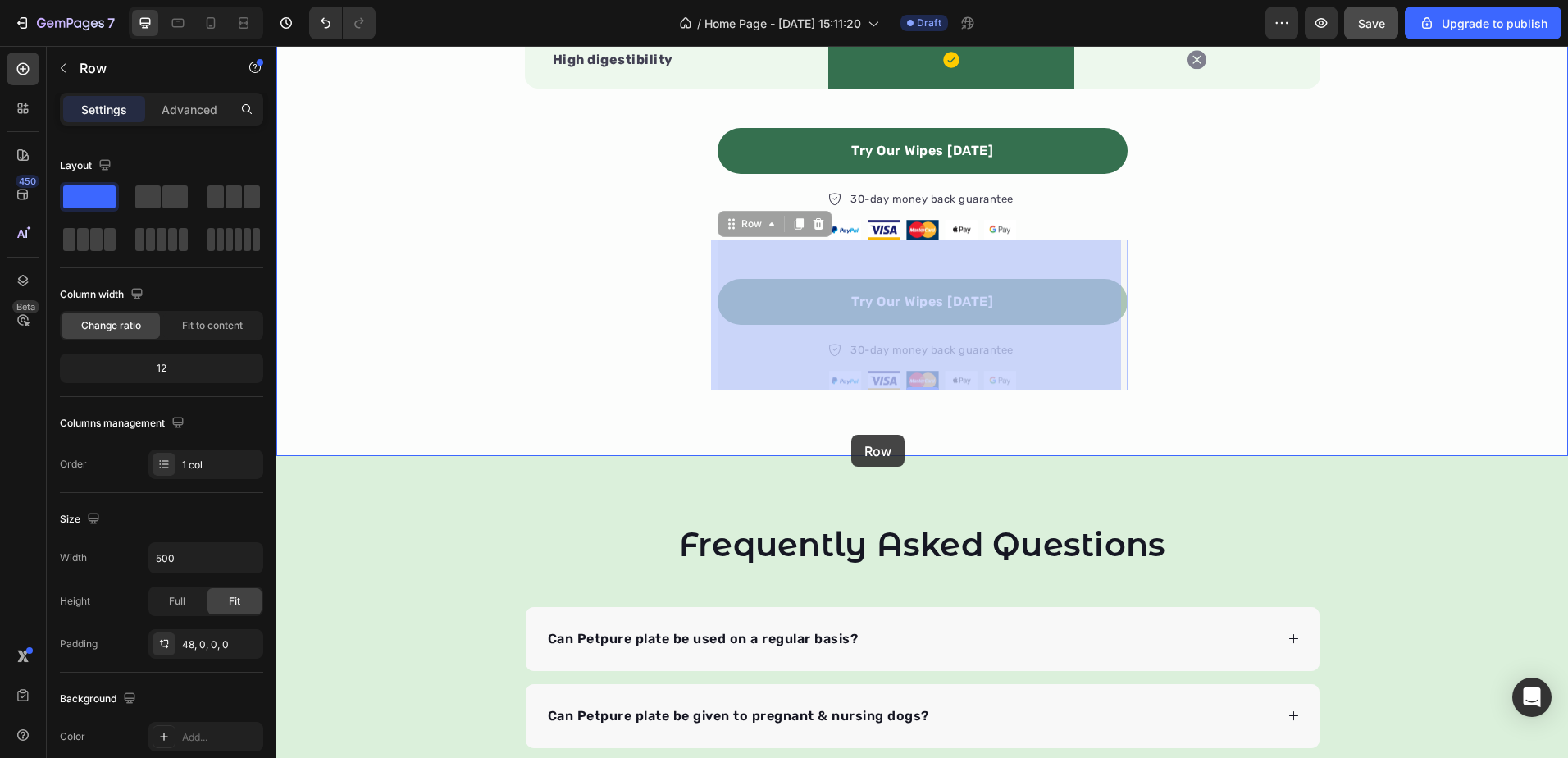
scroll to position [2540, 0]
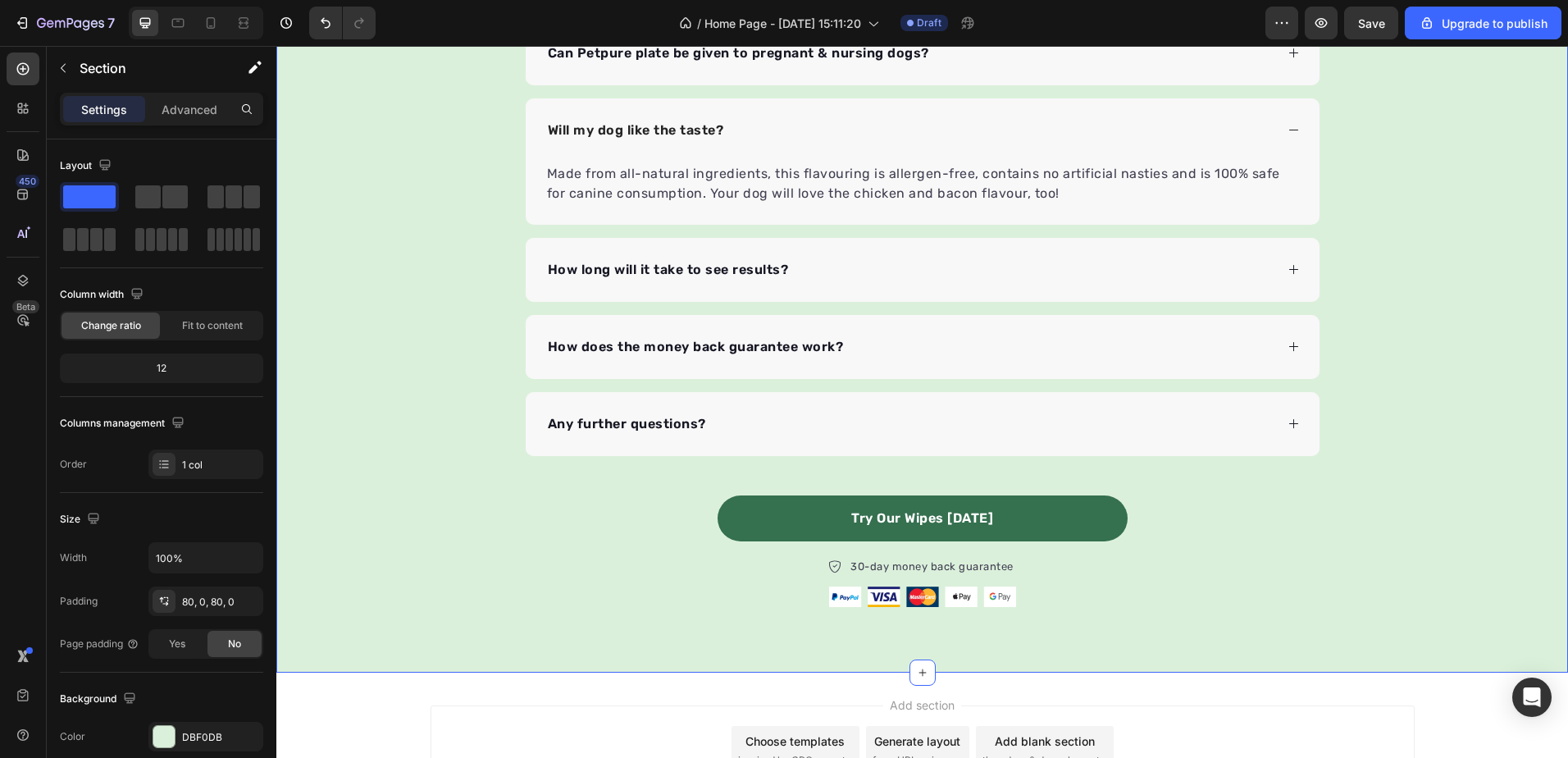
click at [1226, 557] on div "Frequently Asked Questions Heading Can Petpure plate be used on a regular basis…" at bounding box center [922, 233] width 1292 height 748
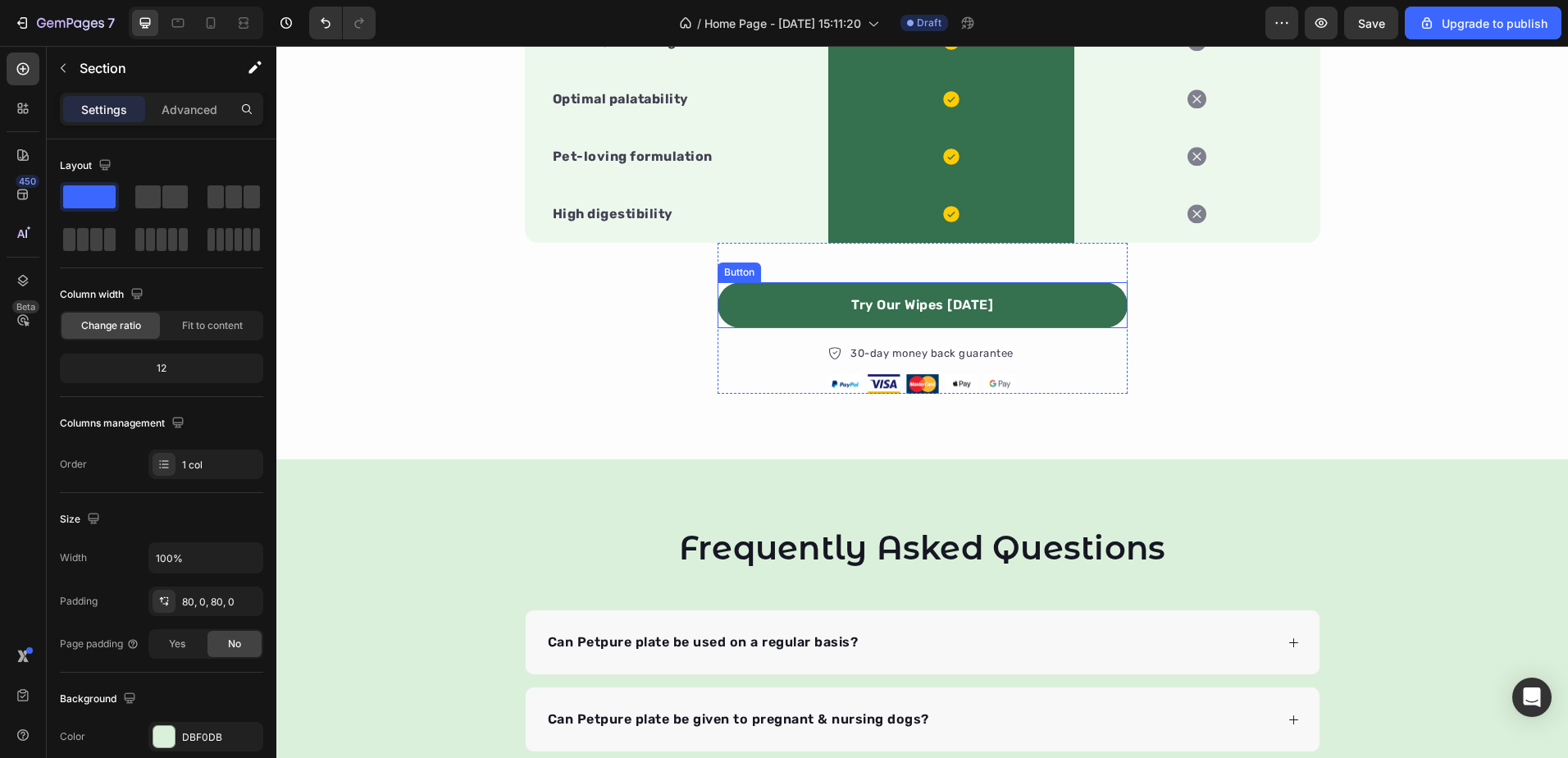
scroll to position [2212, 0]
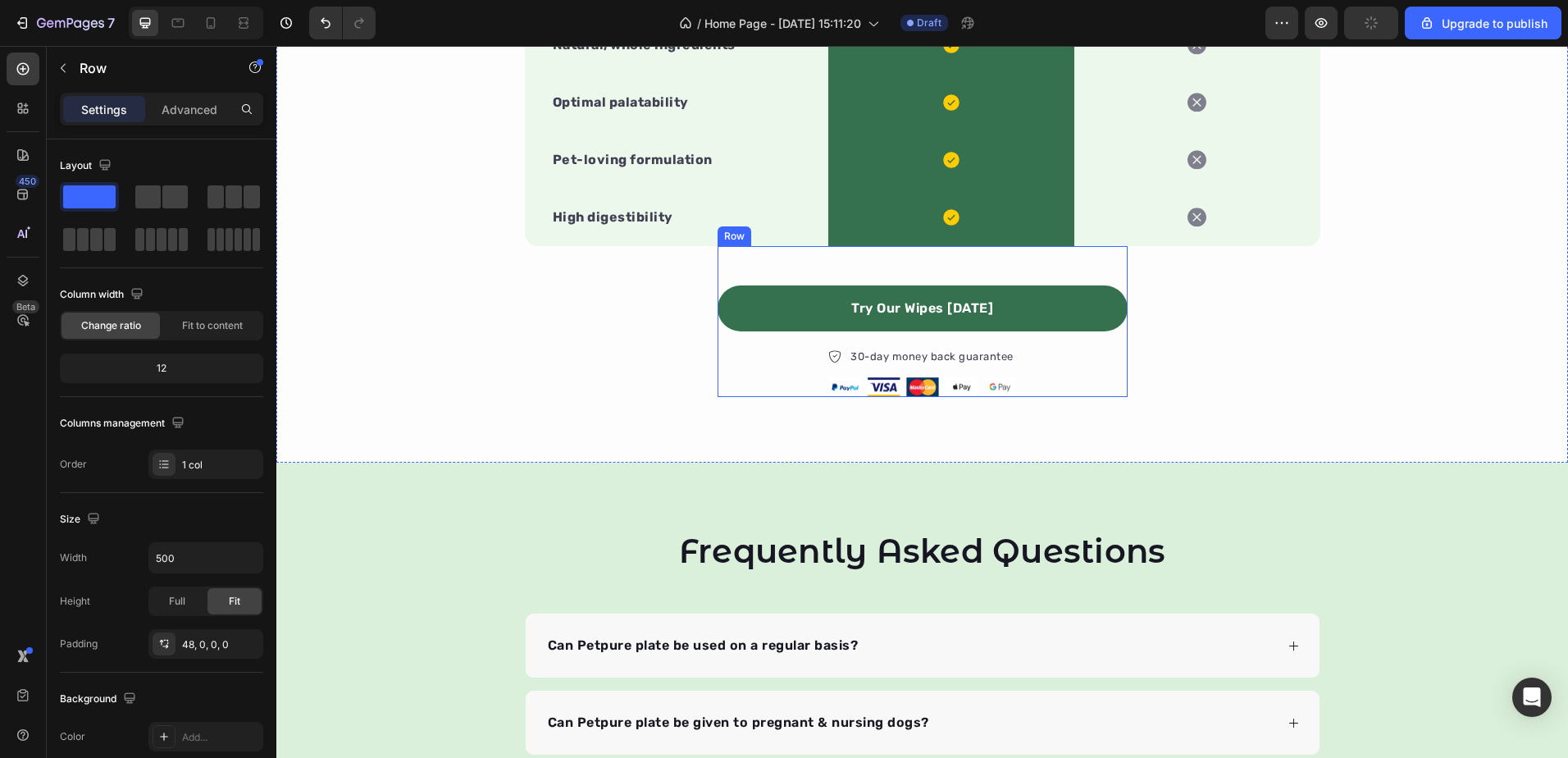
click at [776, 262] on div "Try Our Wipes [DATE] Button 30-day money back guarantee Item list Image Row Row" at bounding box center [922, 321] width 410 height 150
click at [794, 230] on icon at bounding box center [798, 231] width 9 height 12
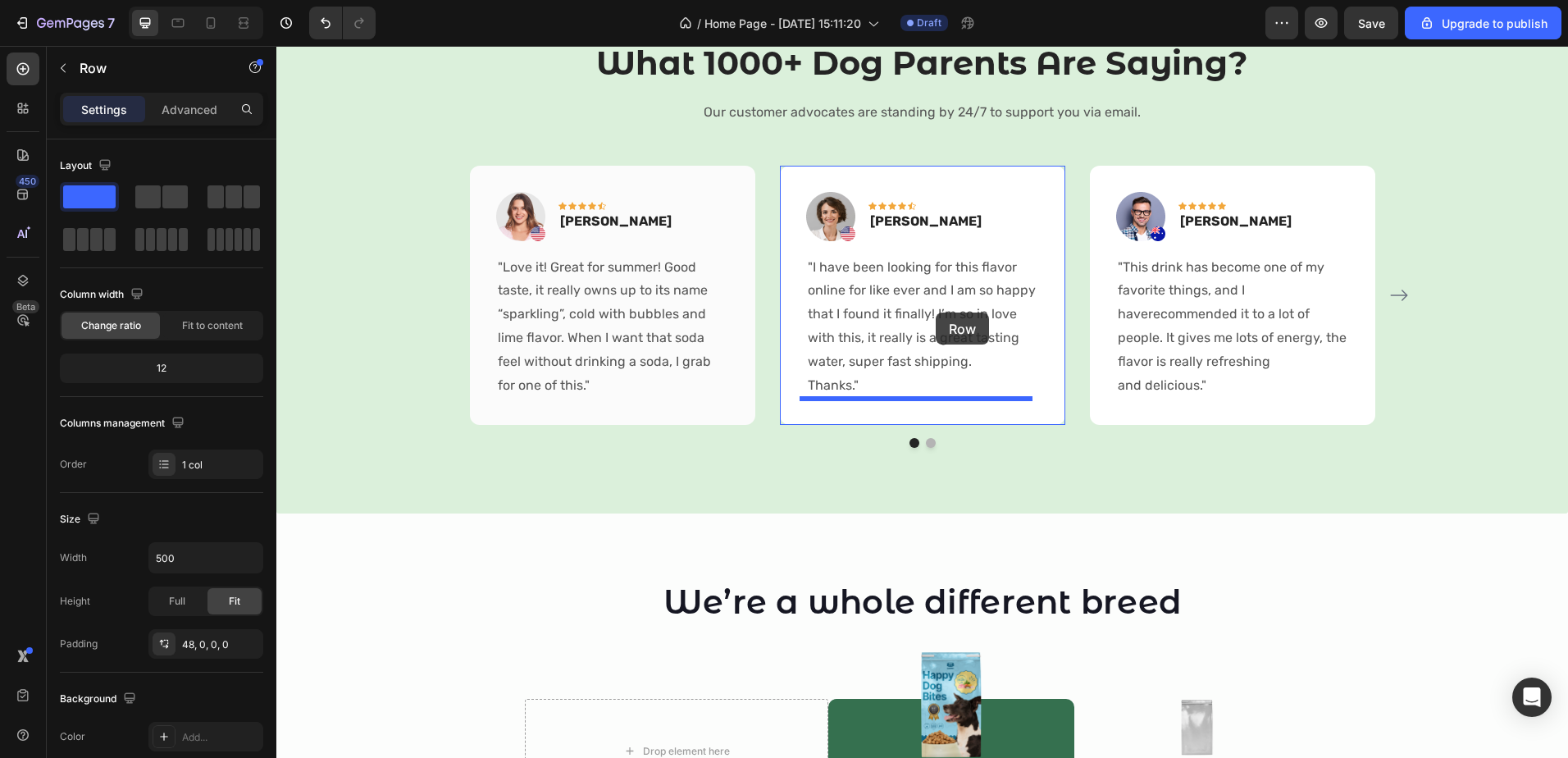
scroll to position [1310, 0]
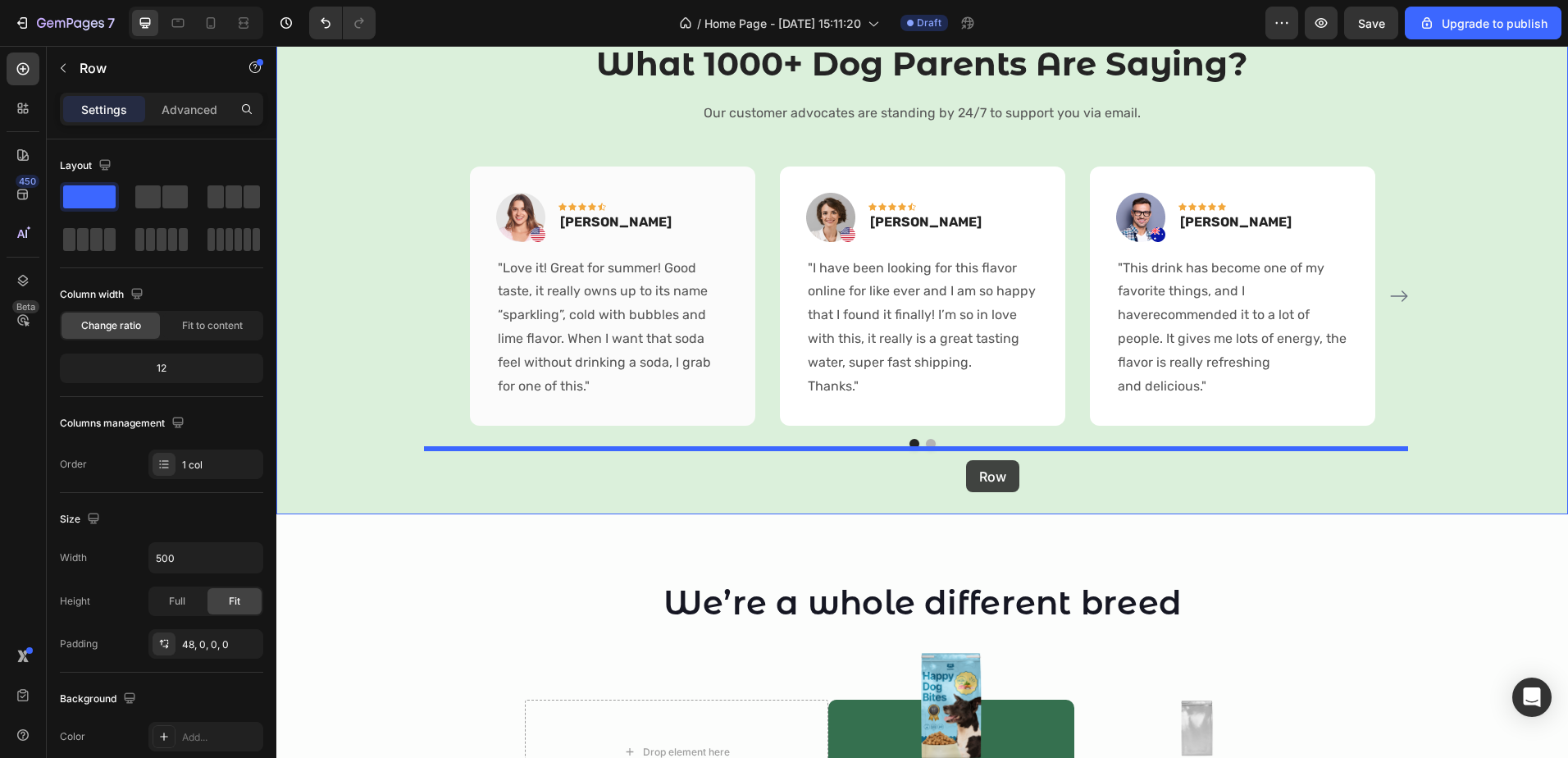
drag, startPoint x: 720, startPoint y: 382, endPoint x: 966, endPoint y: 460, distance: 258.1
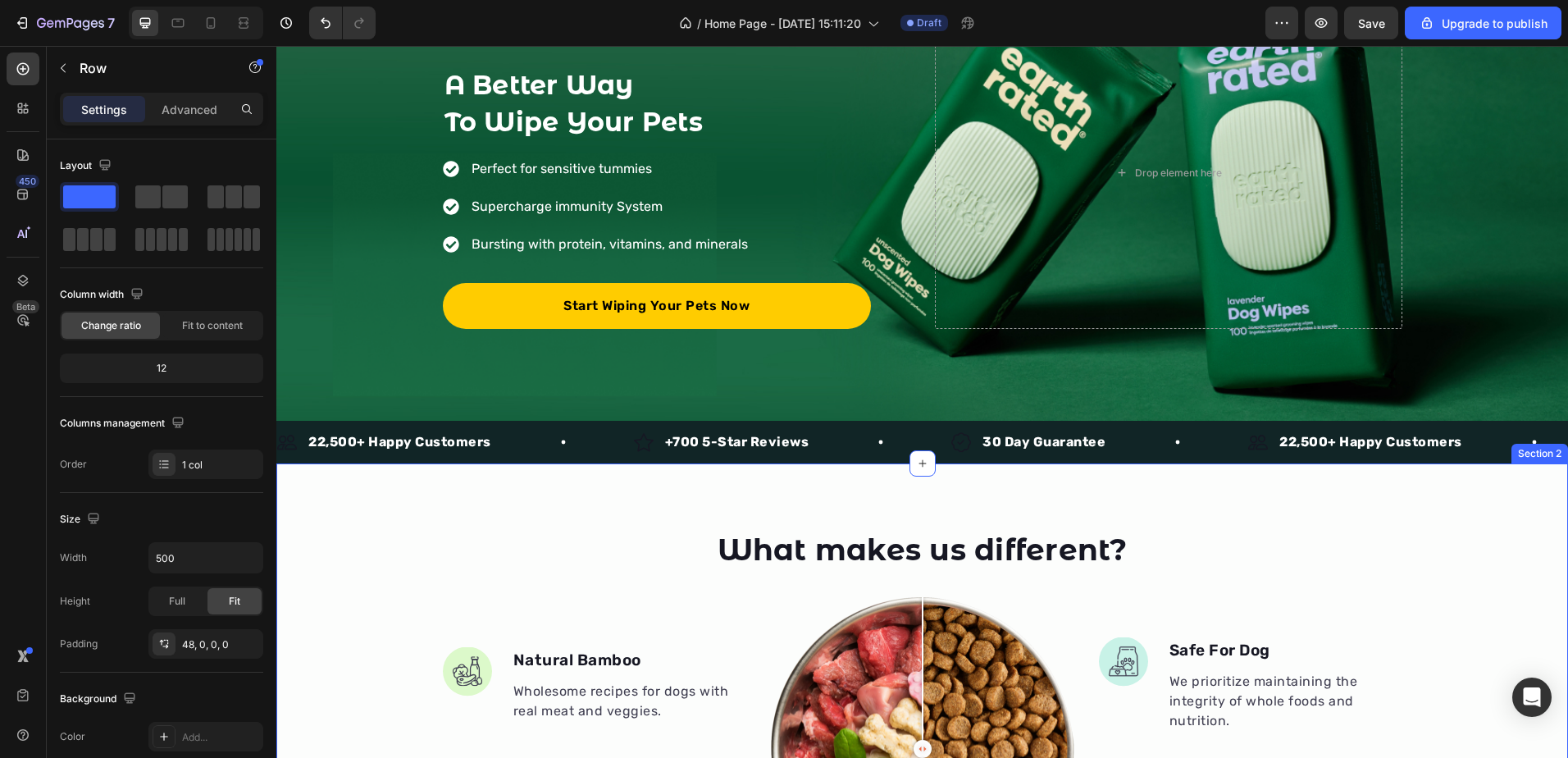
scroll to position [0, 0]
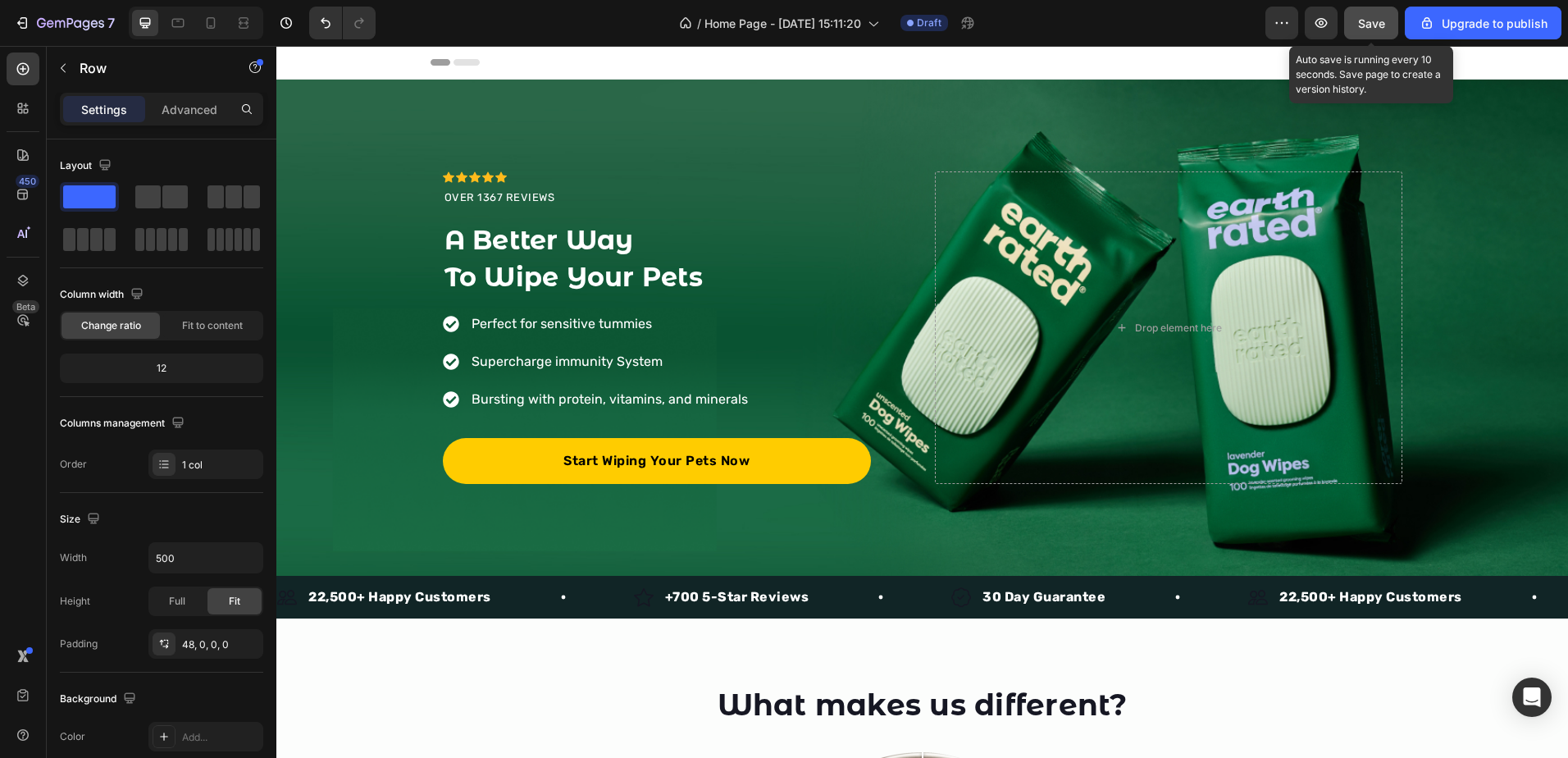
click at [1361, 31] on div "Save" at bounding box center [1371, 24] width 28 height 18
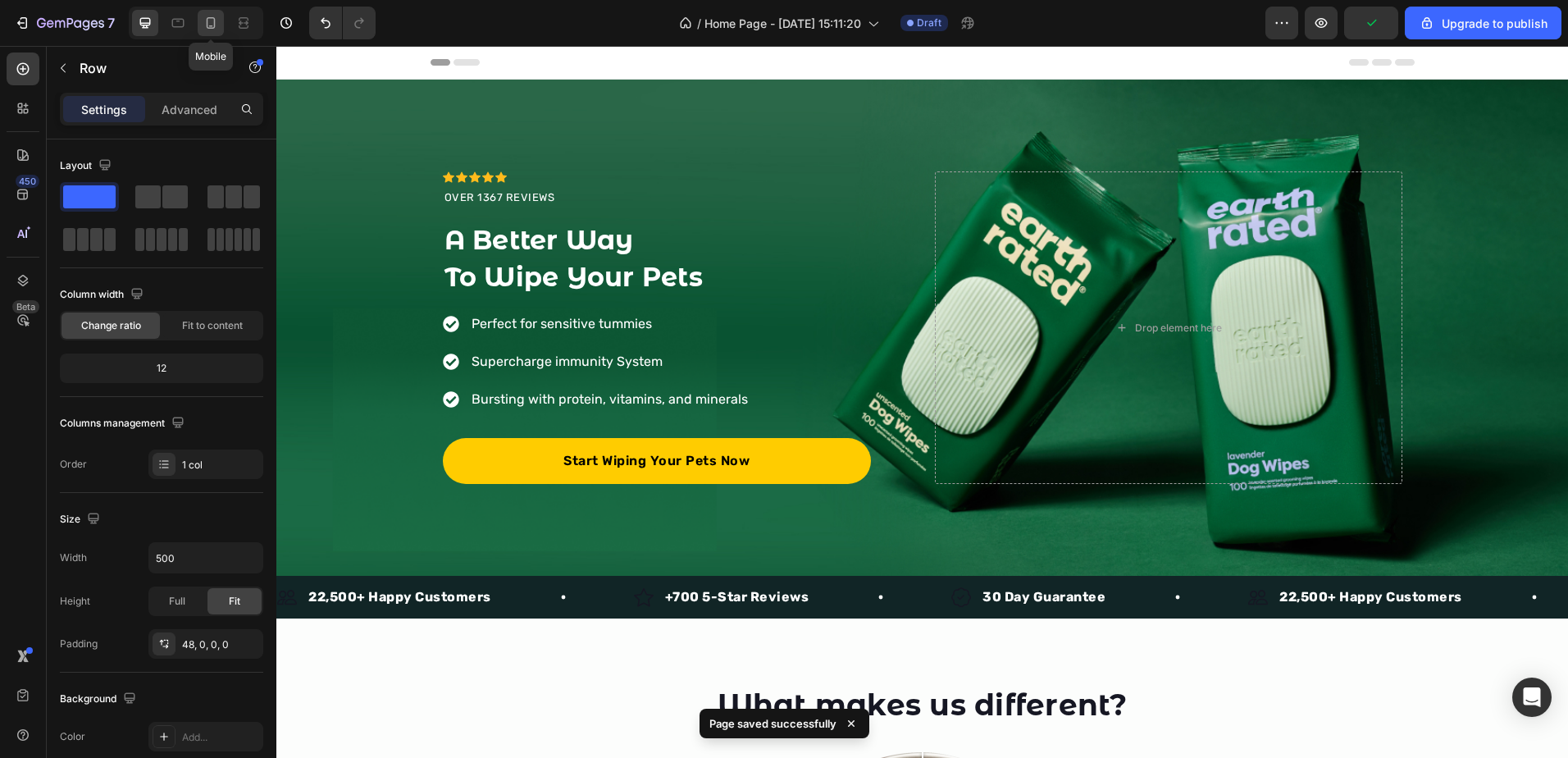
click at [225, 21] on div "Mobile" at bounding box center [196, 23] width 135 height 32
click at [207, 21] on icon at bounding box center [210, 24] width 9 height 12
type input "100%"
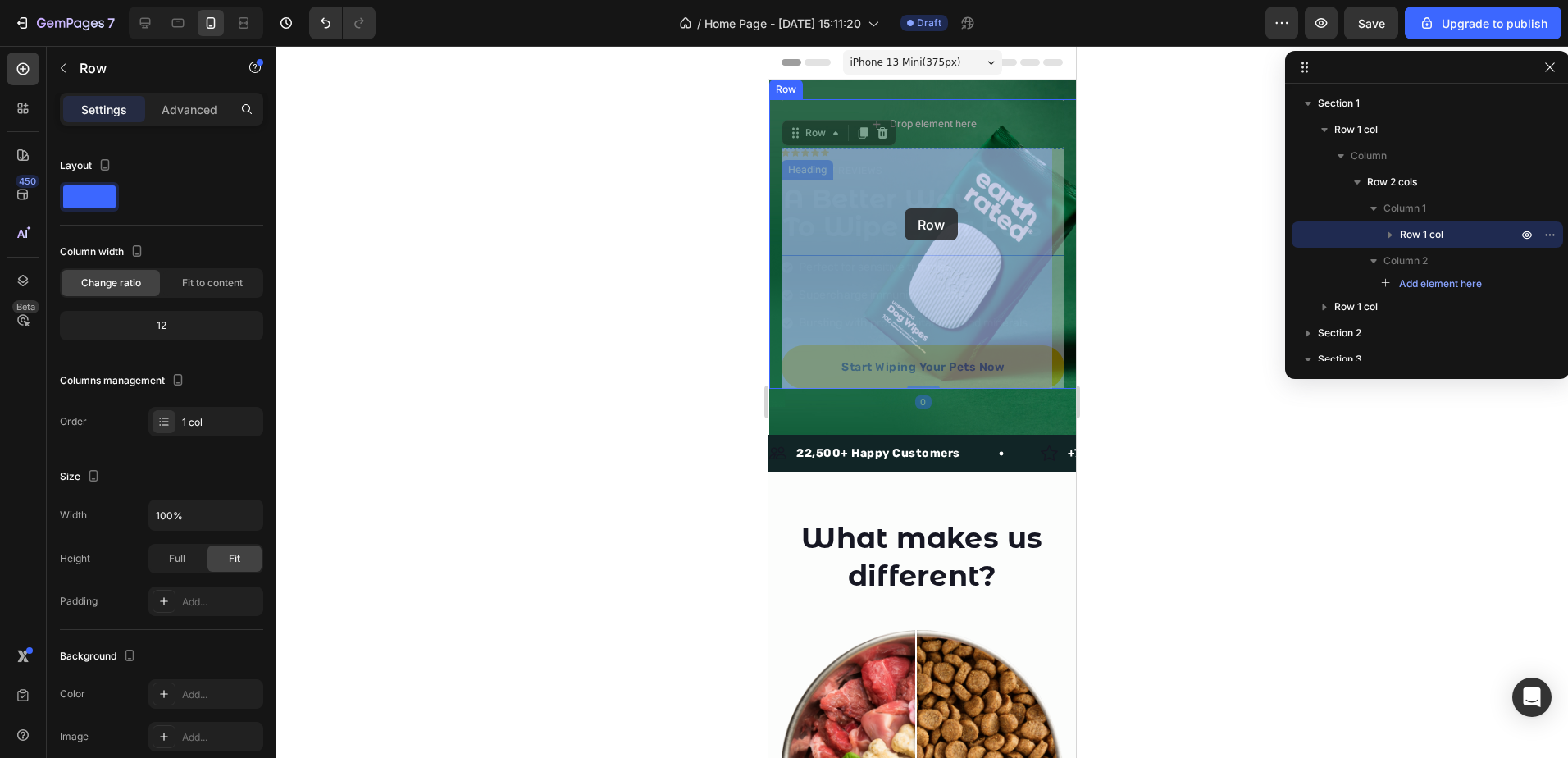
drag, startPoint x: 858, startPoint y: 158, endPoint x: 904, endPoint y: 208, distance: 67.9
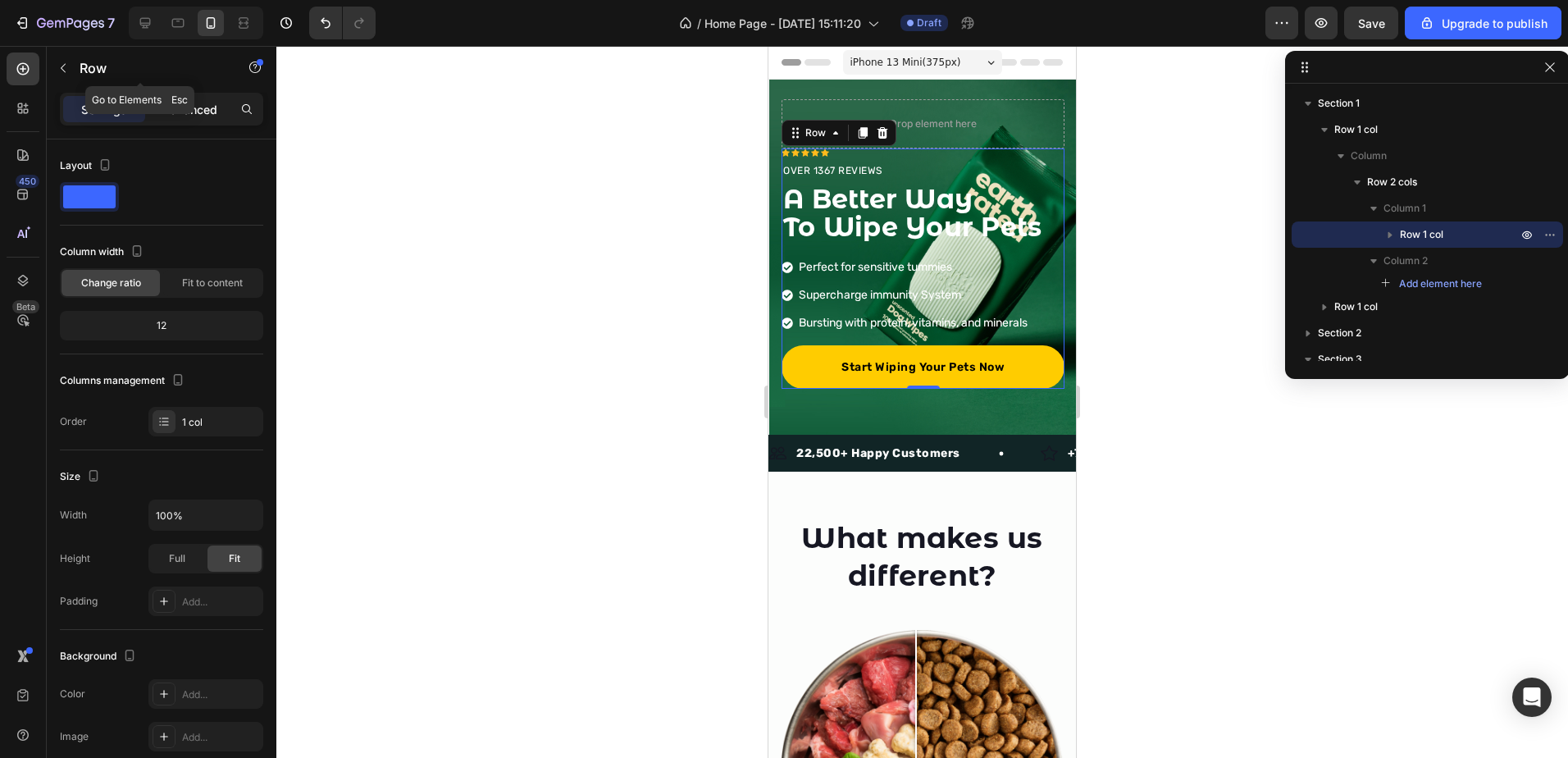
click at [199, 102] on p "Advanced" at bounding box center [189, 110] width 56 height 18
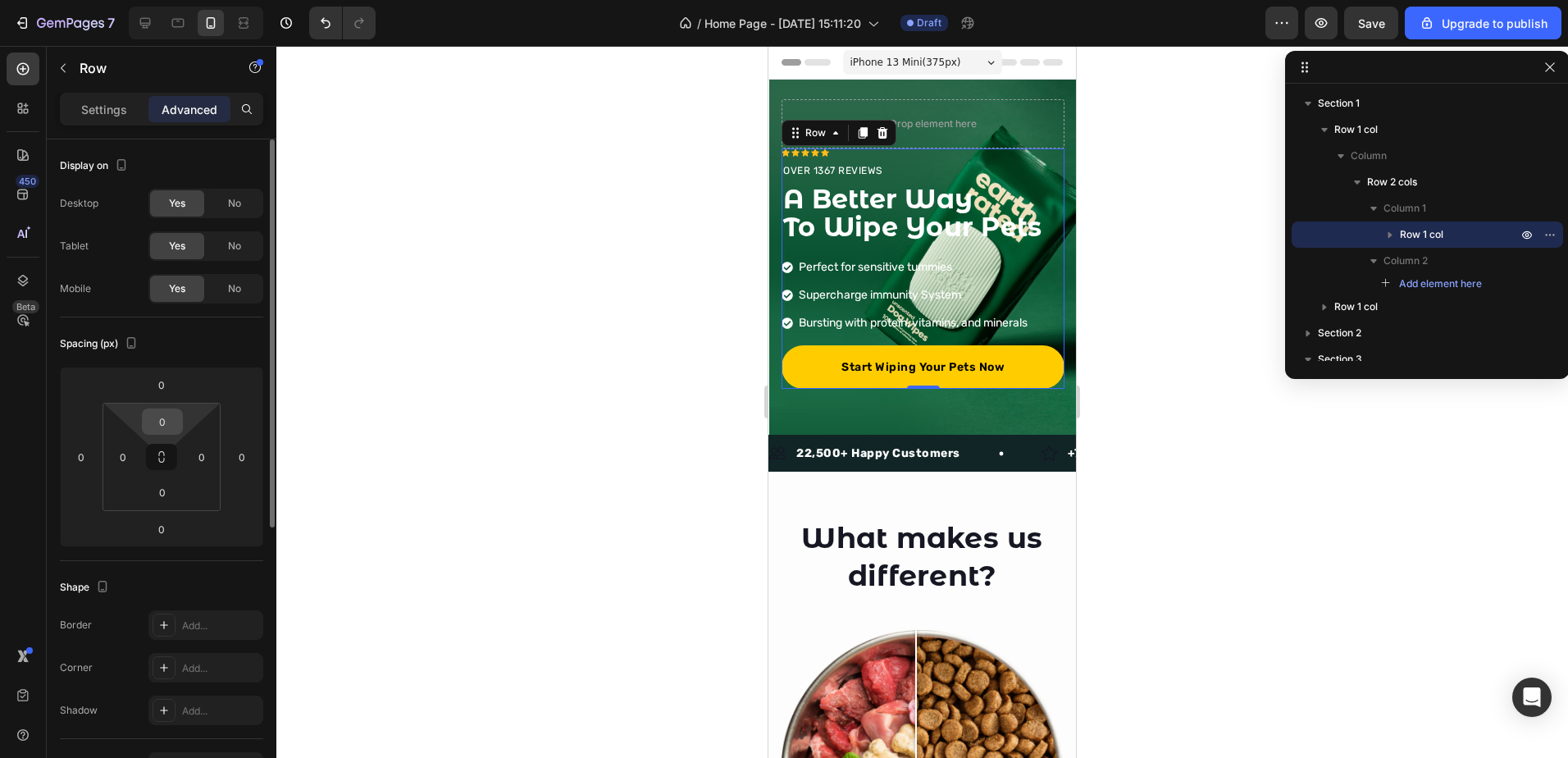
click at [178, 432] on div "0" at bounding box center [162, 421] width 41 height 27
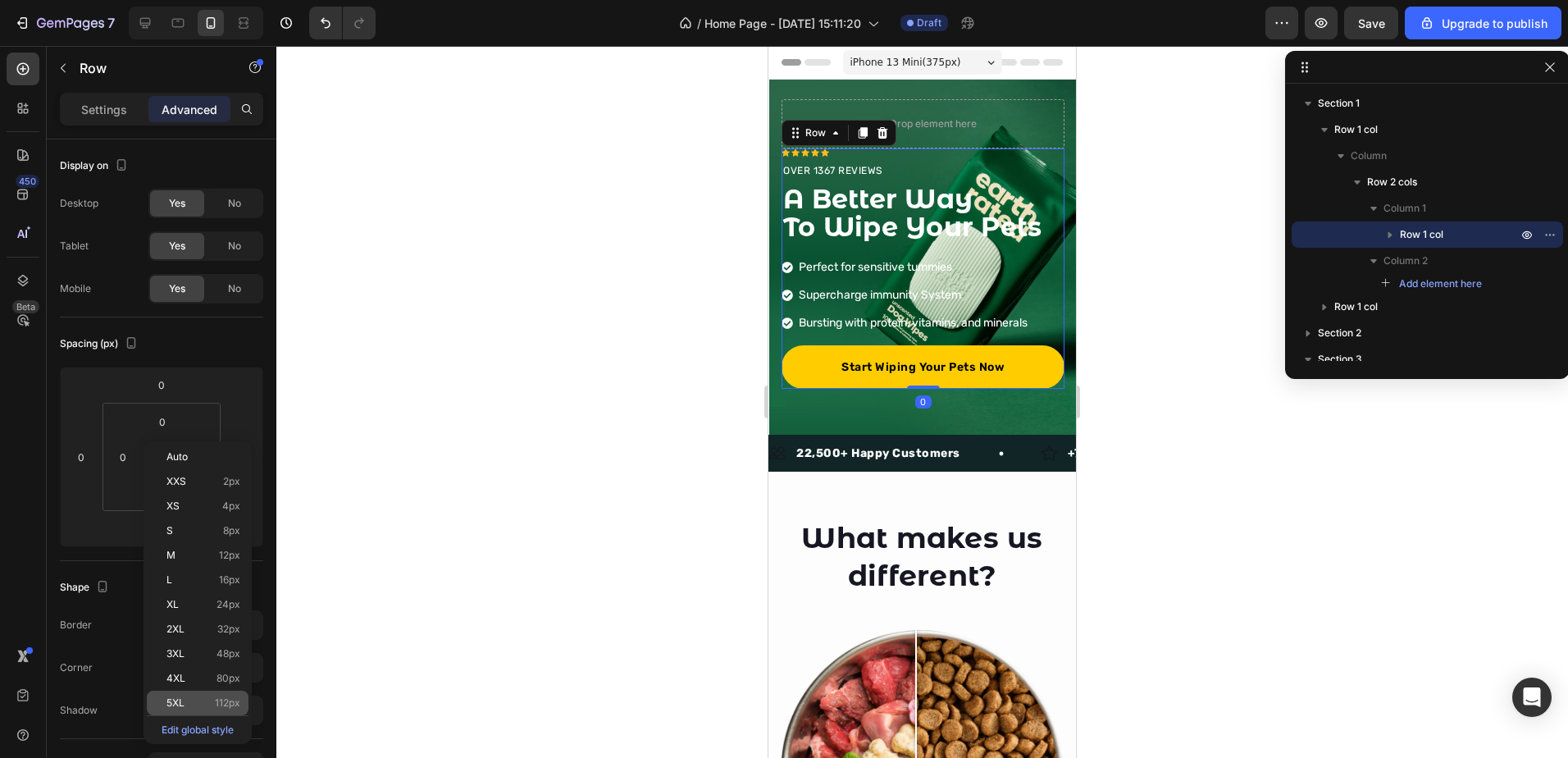
click at [217, 691] on div "5XL 112px" at bounding box center [197, 702] width 101 height 25
type input "112"
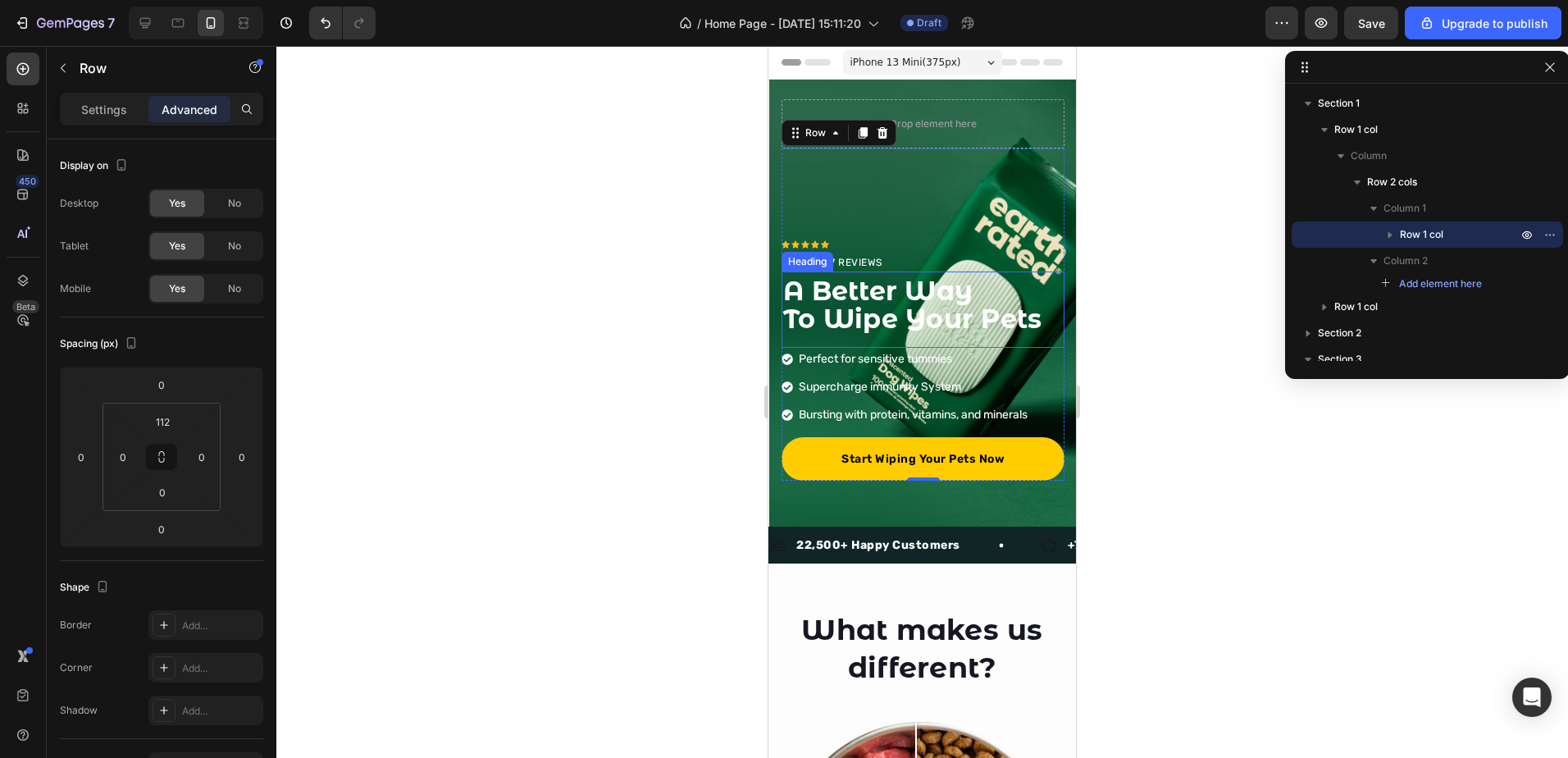
click at [888, 308] on strong "To Wipe Your Pets" at bounding box center [912, 319] width 259 height 32
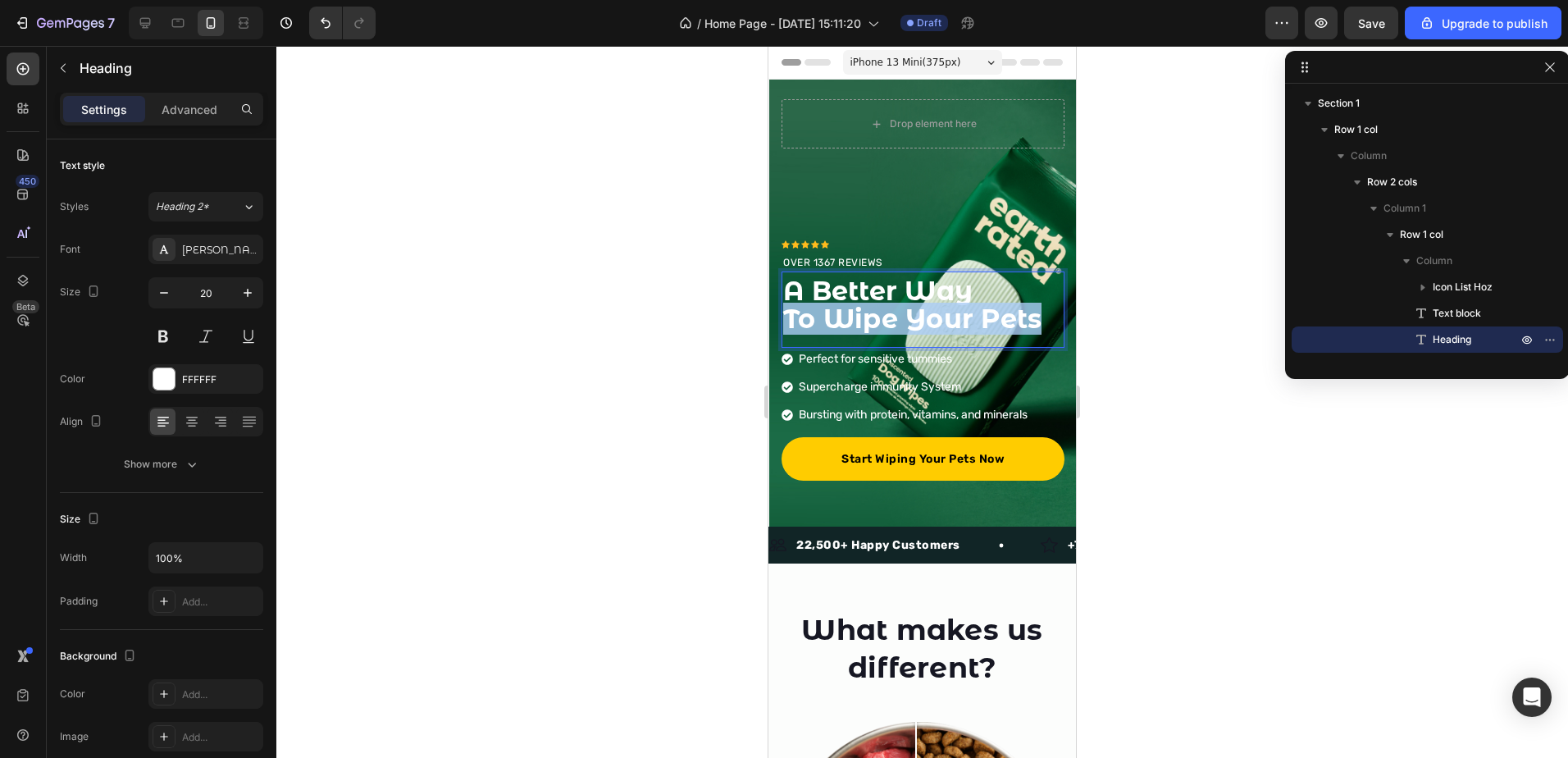
click at [888, 308] on strong "To Wipe Your Pets" at bounding box center [912, 319] width 259 height 32
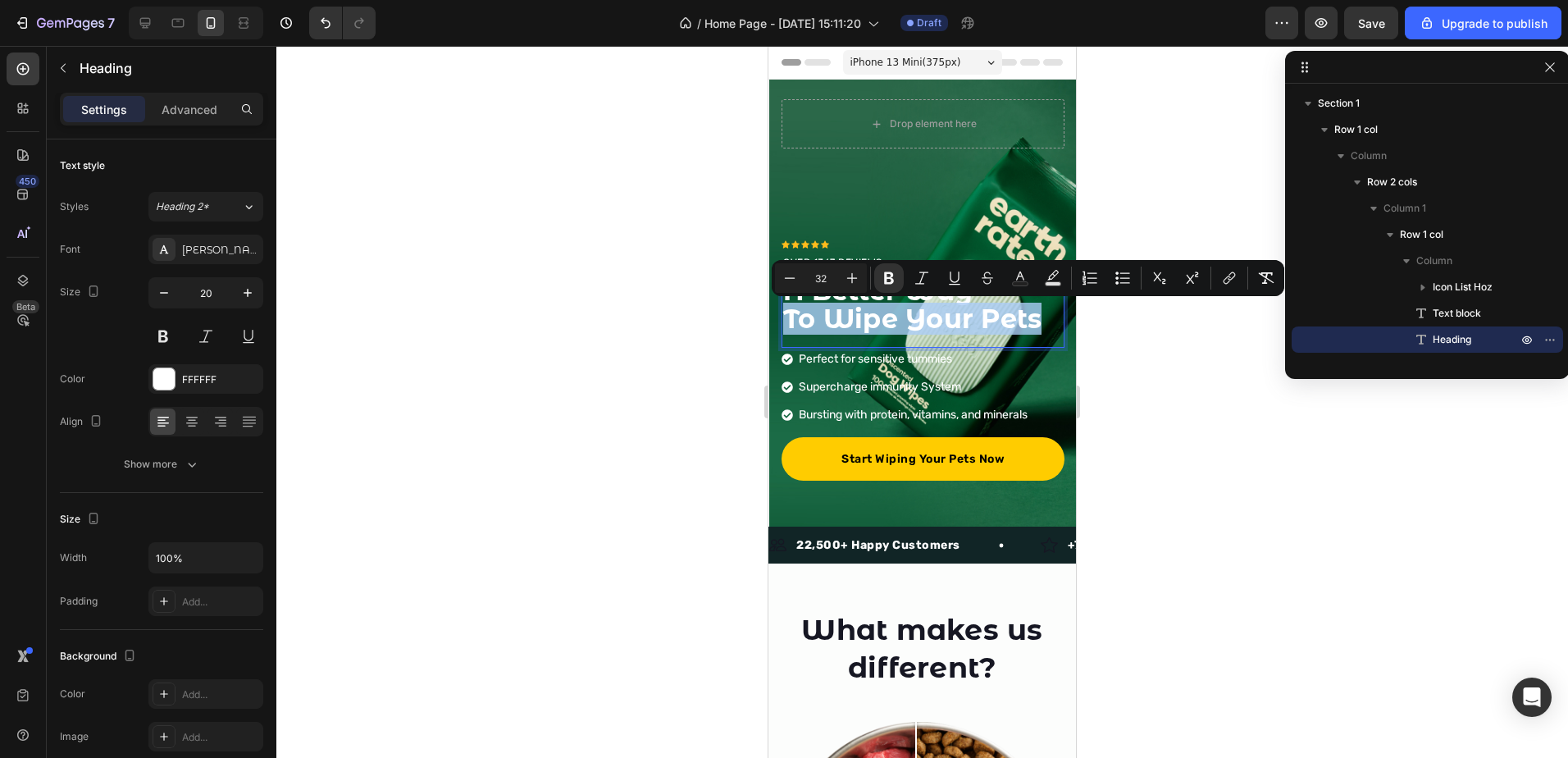
click at [888, 308] on strong "To Wipe Your Pets" at bounding box center [912, 319] width 259 height 32
click at [1095, 345] on div at bounding box center [922, 402] width 1292 height 712
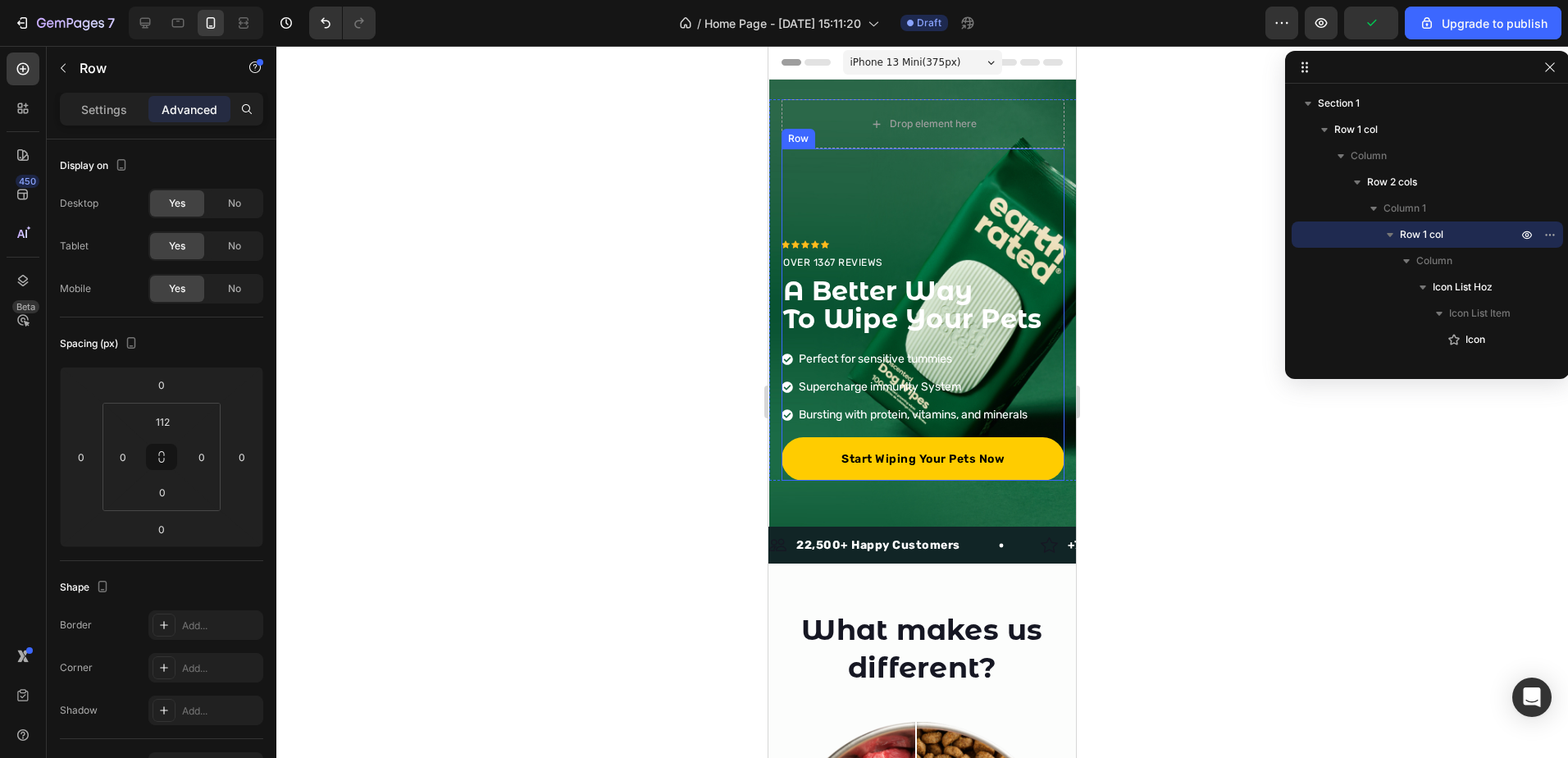
click at [966, 225] on div "Icon Icon Icon Icon Icon Icon List Hoz OVER 1367 REVIEWS Text block ⁠⁠⁠⁠⁠⁠⁠ A B…" at bounding box center [923, 315] width 283 height 332
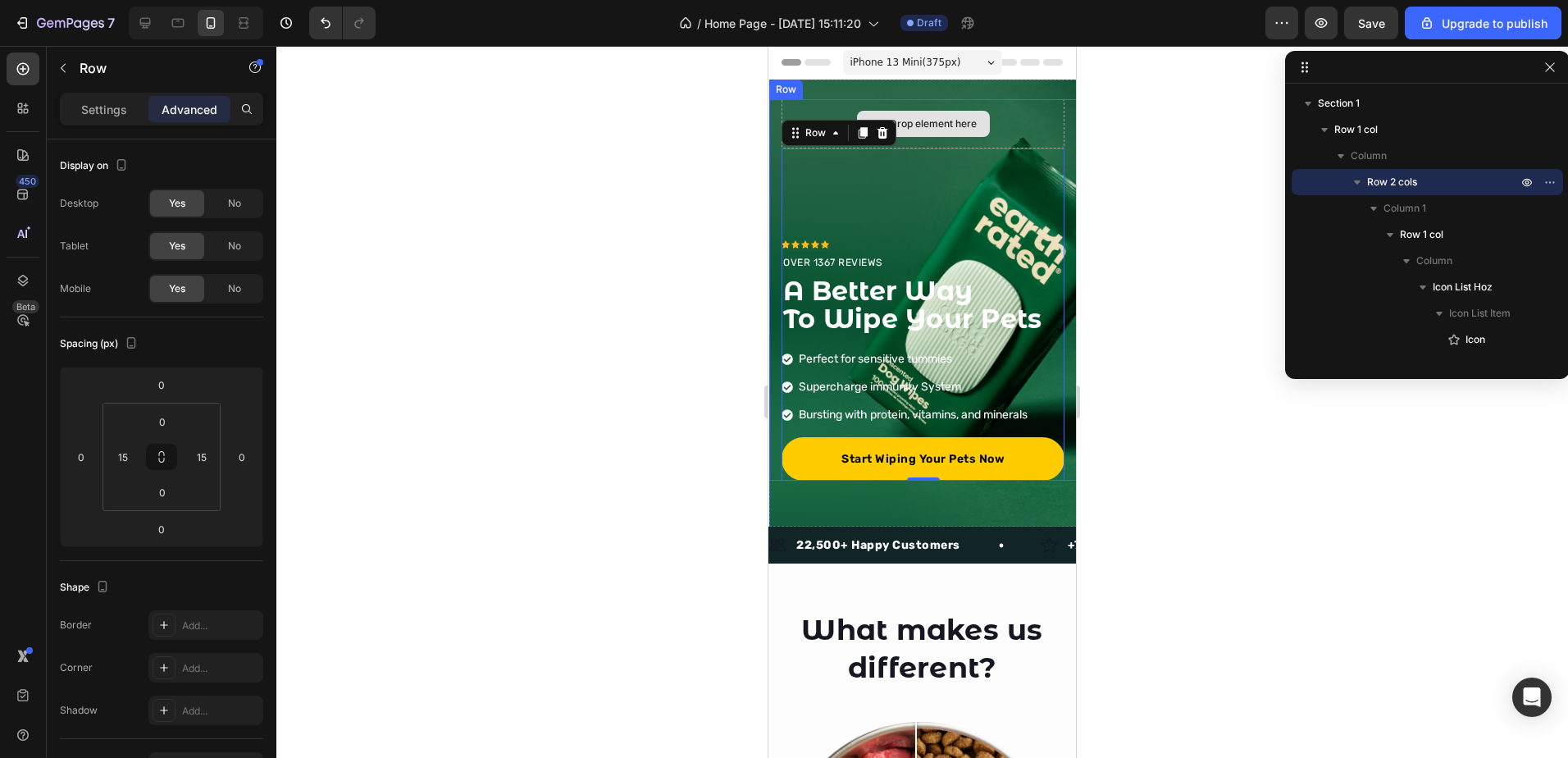
click at [984, 102] on div "Drop element here" at bounding box center [923, 124] width 283 height 49
click at [1043, 113] on div "Drop element here" at bounding box center [923, 124] width 283 height 49
click at [1031, 135] on div "Drop element here" at bounding box center [923, 124] width 283 height 49
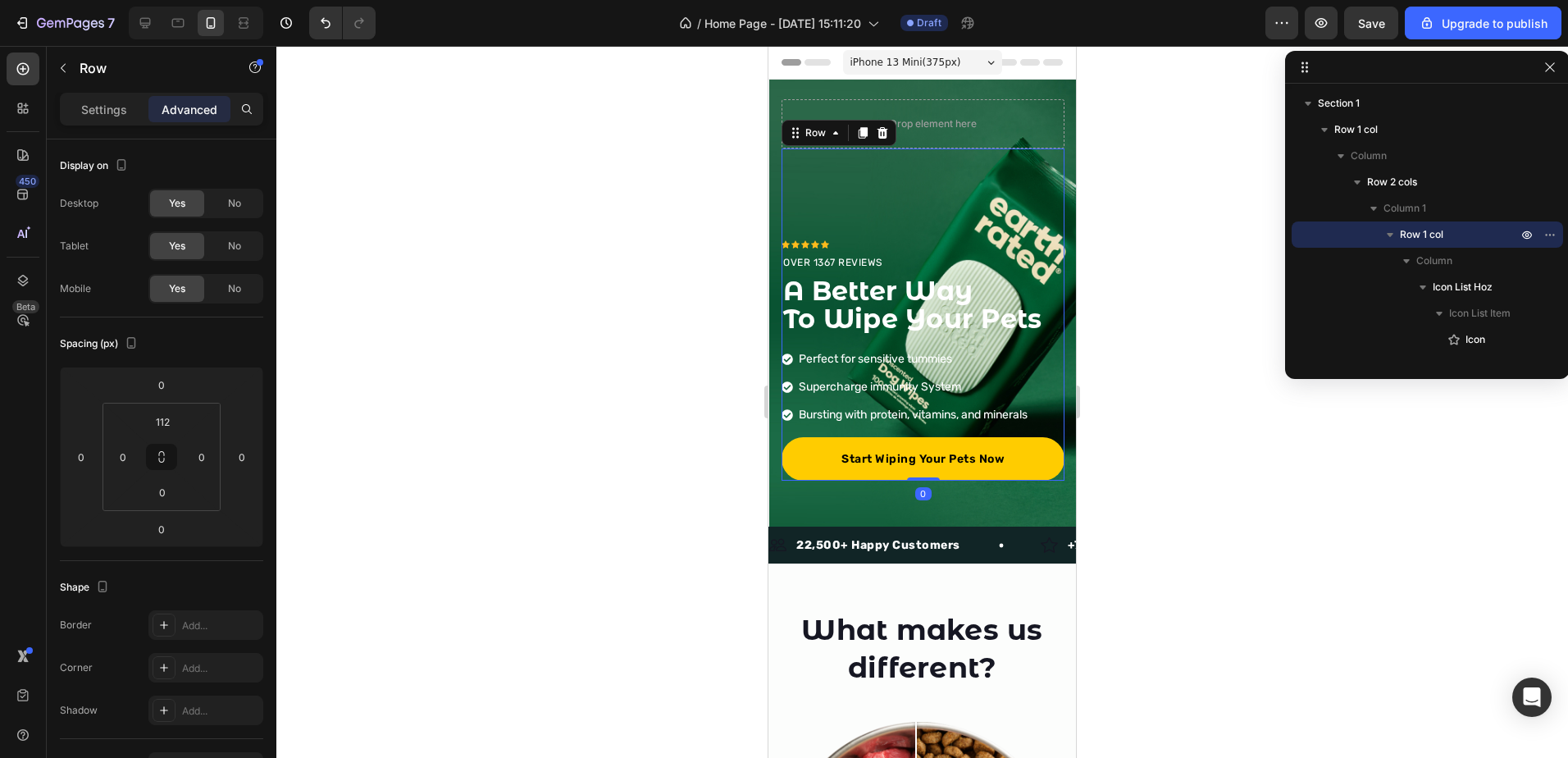
click at [928, 219] on div "Icon Icon Icon Icon Icon Icon List Hoz OVER 1367 REVIEWS Text block ⁠⁠⁠⁠⁠⁠⁠ A B…" at bounding box center [923, 315] width 283 height 332
click at [982, 222] on div "Icon Icon Icon Icon Icon Icon List Hoz OVER 1367 REVIEWS Text block ⁠⁠⁠⁠⁠⁠⁠ A B…" at bounding box center [923, 315] width 283 height 332
click at [166, 496] on input "0" at bounding box center [161, 492] width 32 height 25
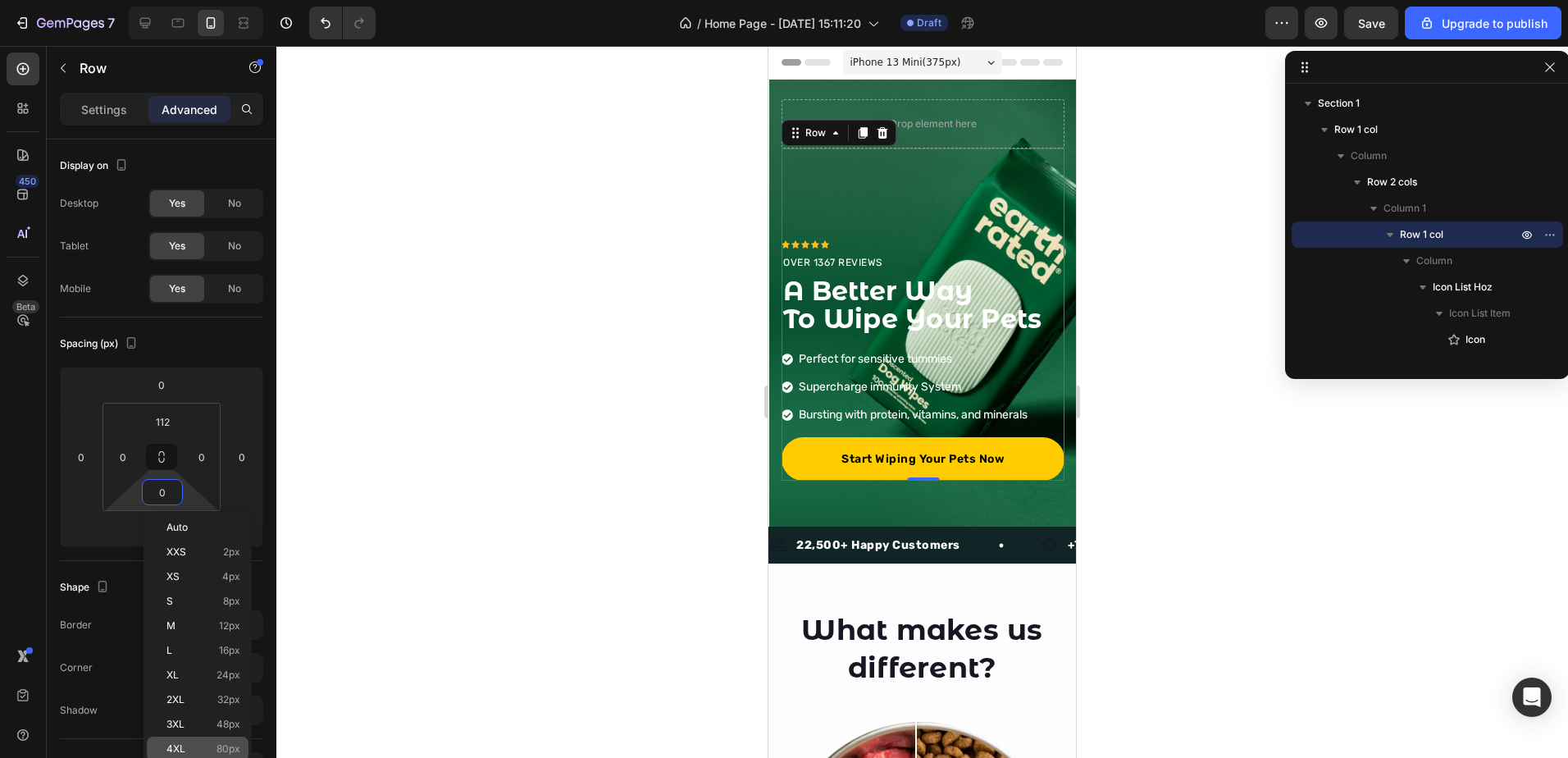
click at [193, 755] on div "4XL 80px" at bounding box center [197, 748] width 101 height 25
type input "80"
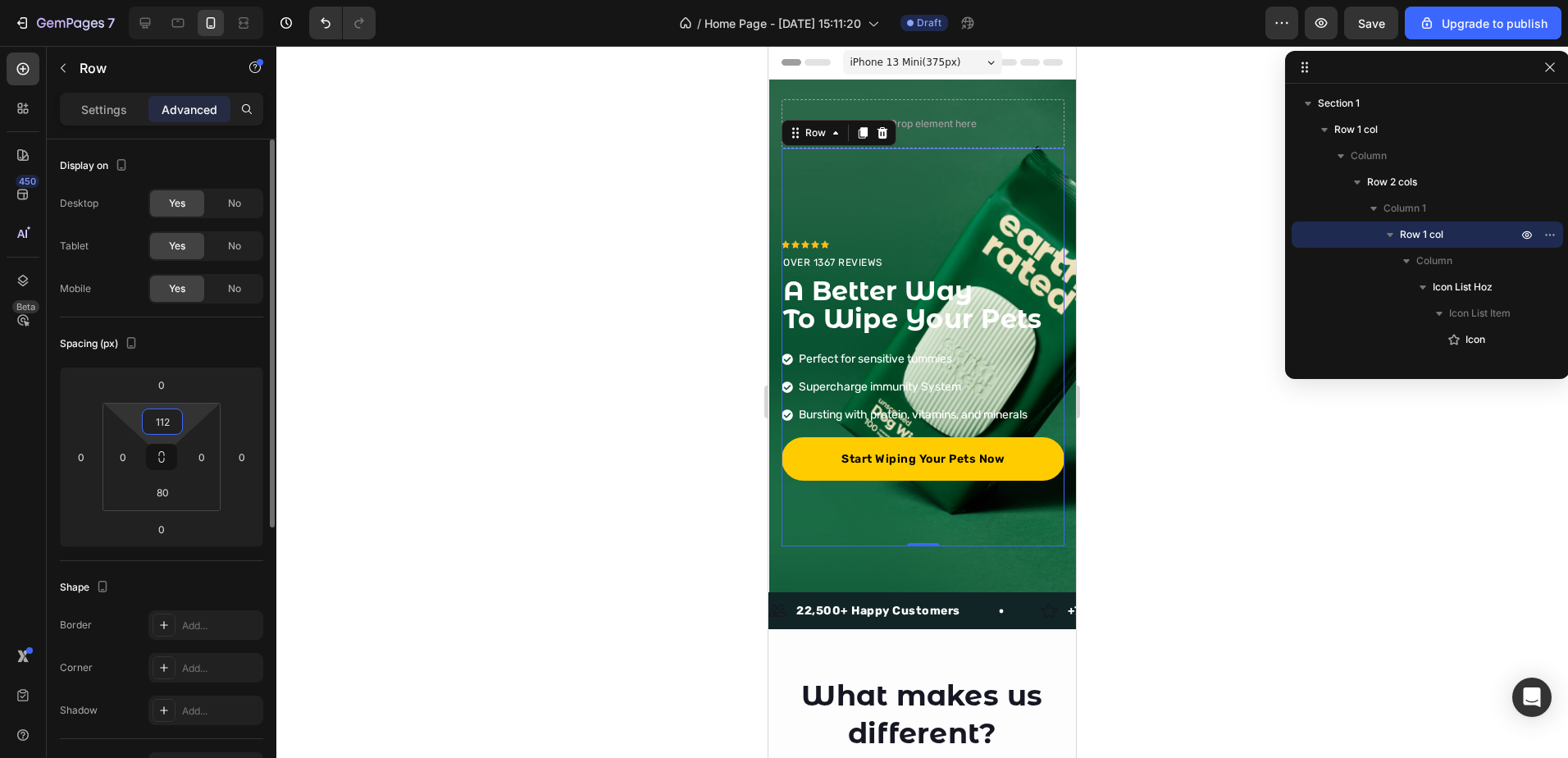
click at [178, 416] on input "112" at bounding box center [161, 421] width 32 height 25
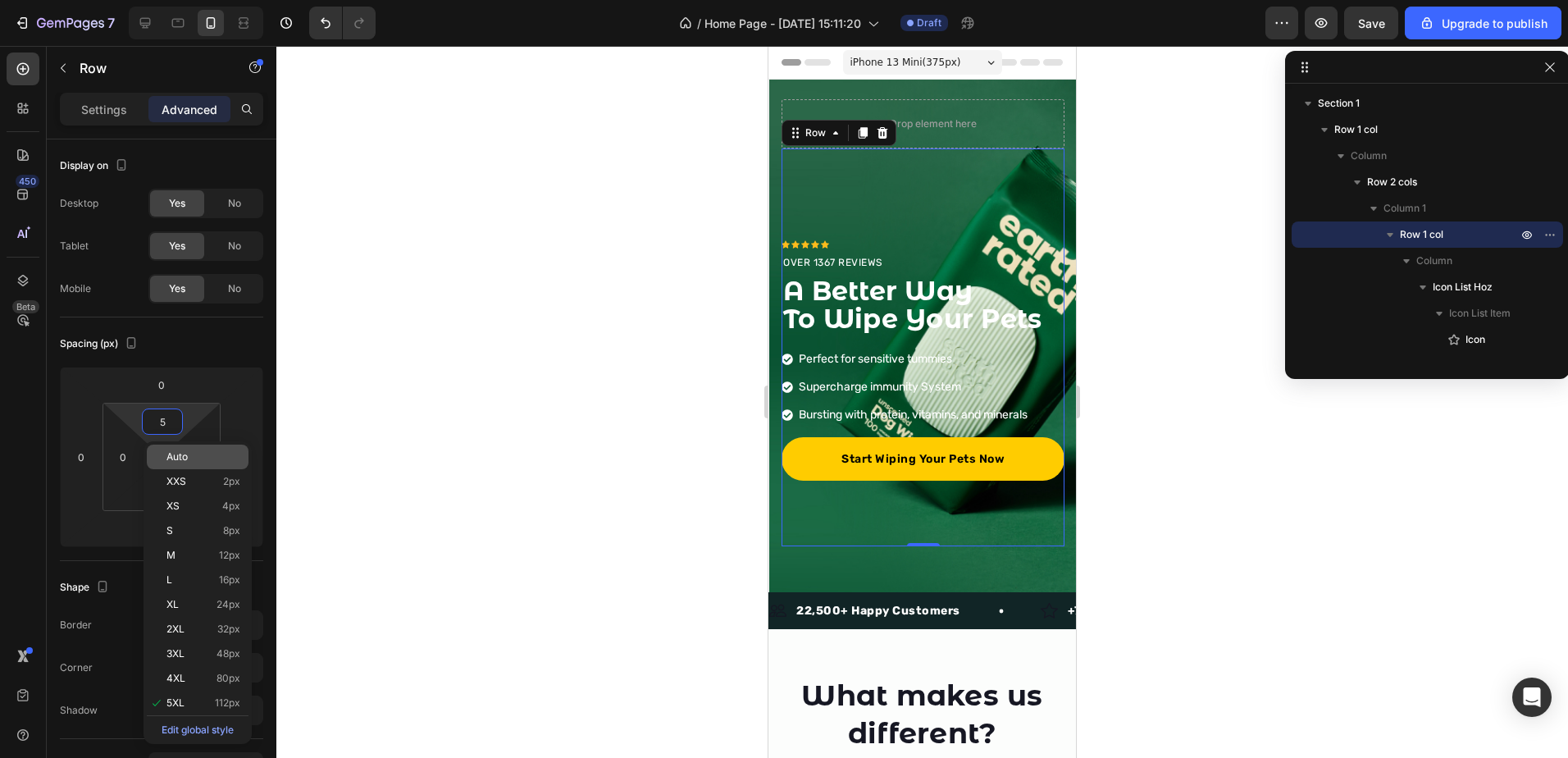
click at [196, 461] on p "Auto" at bounding box center [203, 457] width 74 height 12
type input "Auto"
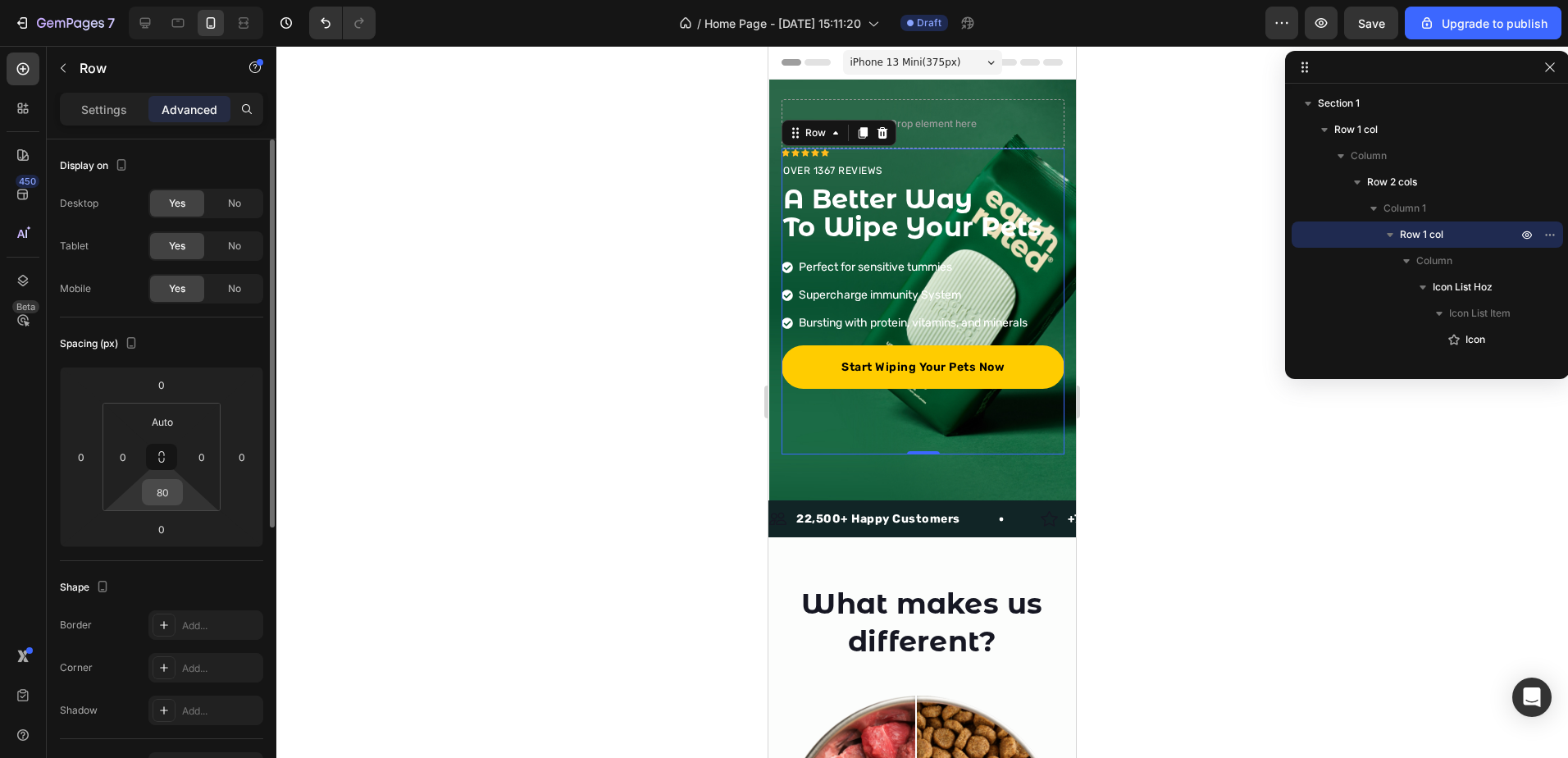
click at [166, 497] on input "80" at bounding box center [161, 492] width 32 height 25
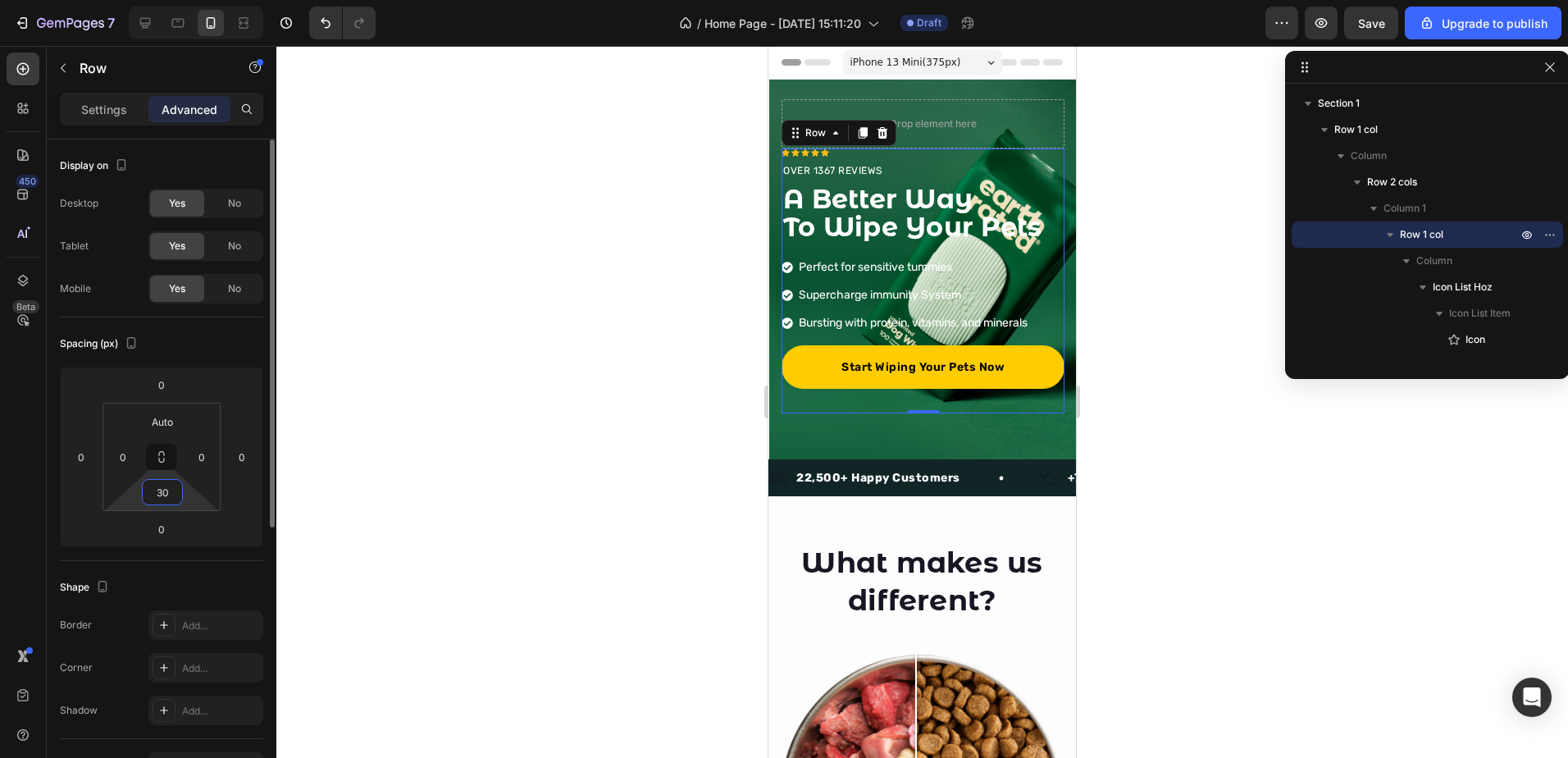
type input "3"
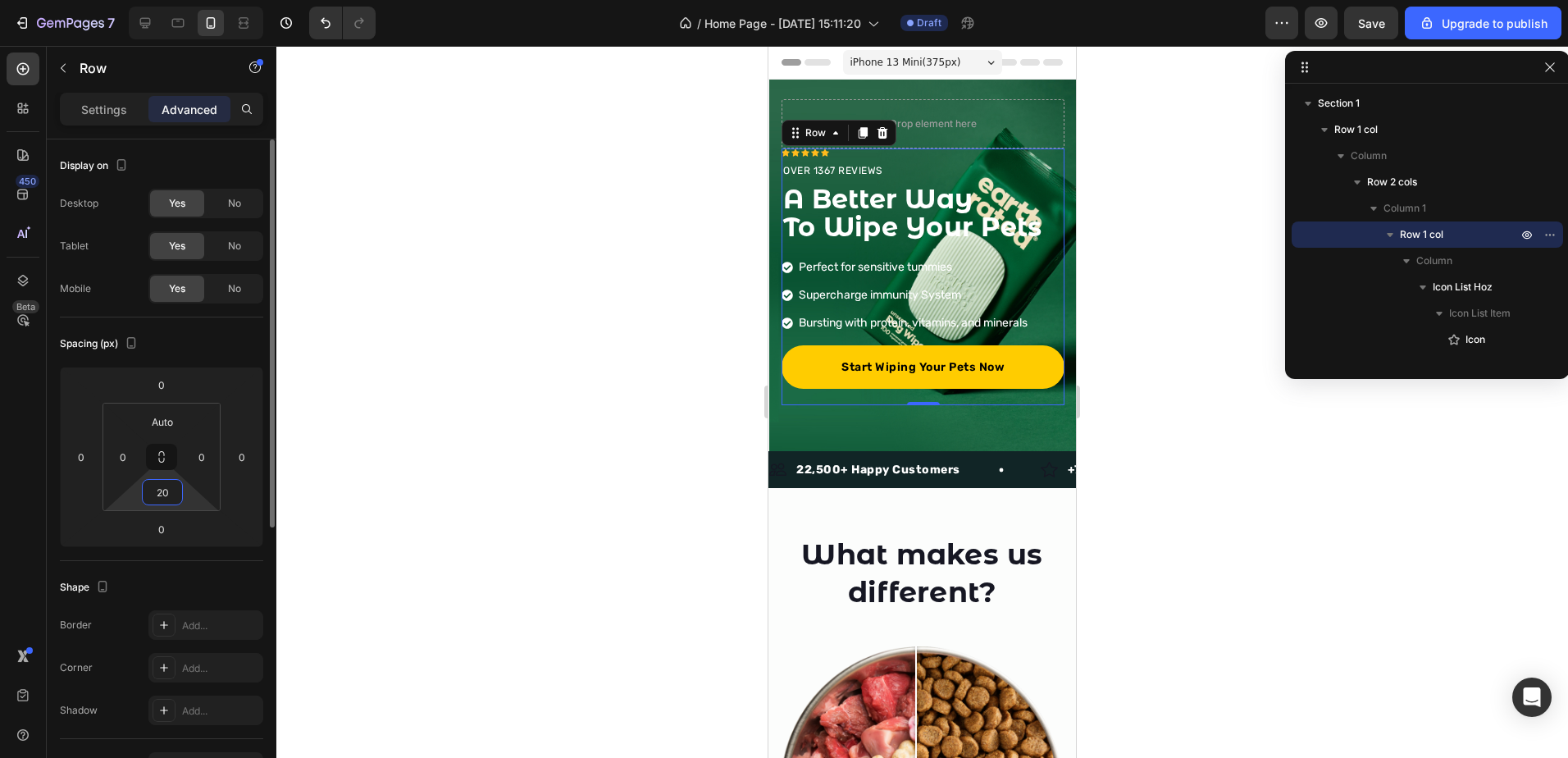
type input "200"
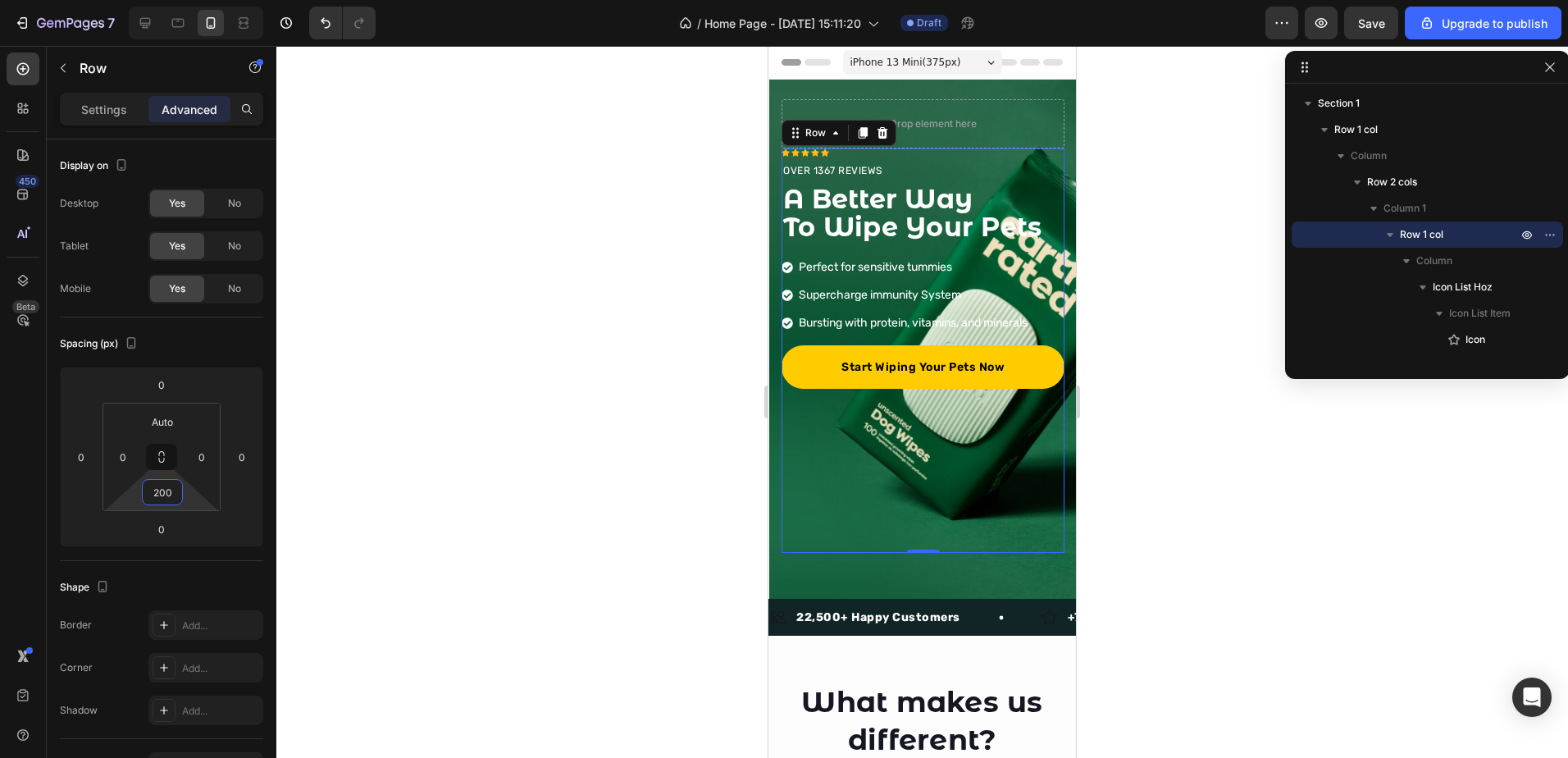
type input "5"
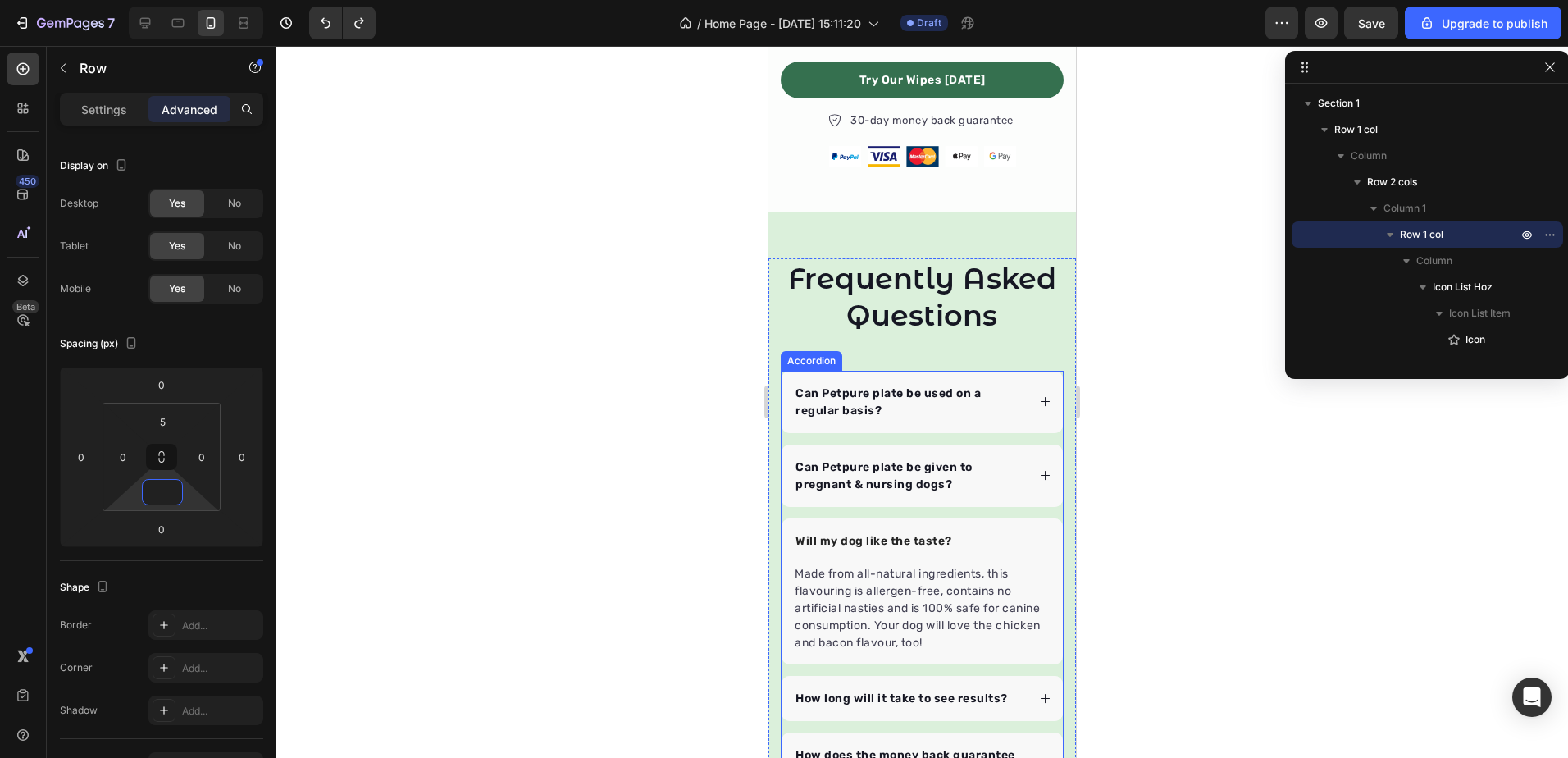
scroll to position [2402, 0]
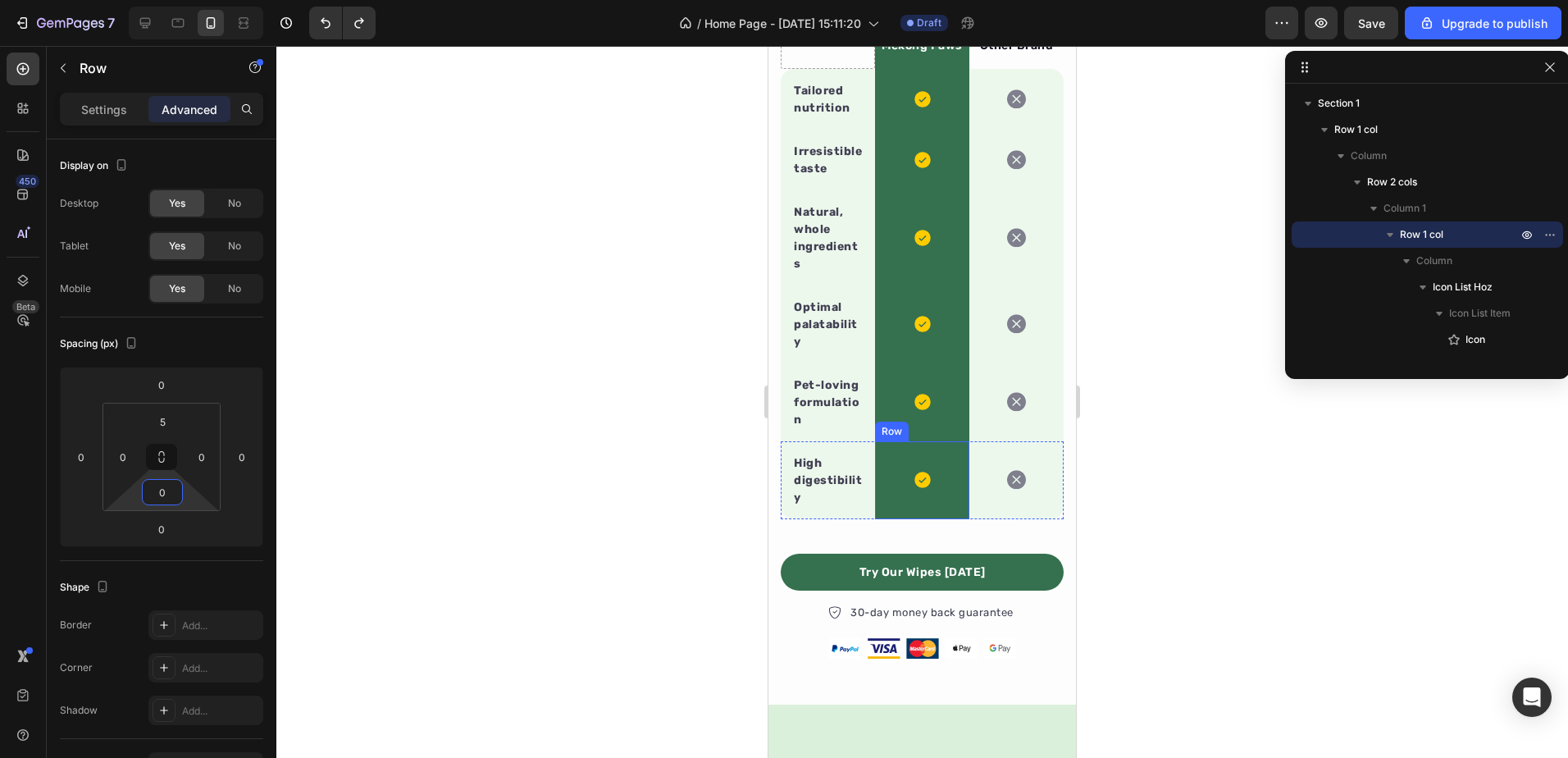
click at [896, 519] on div "Icon Row" at bounding box center [922, 480] width 94 height 78
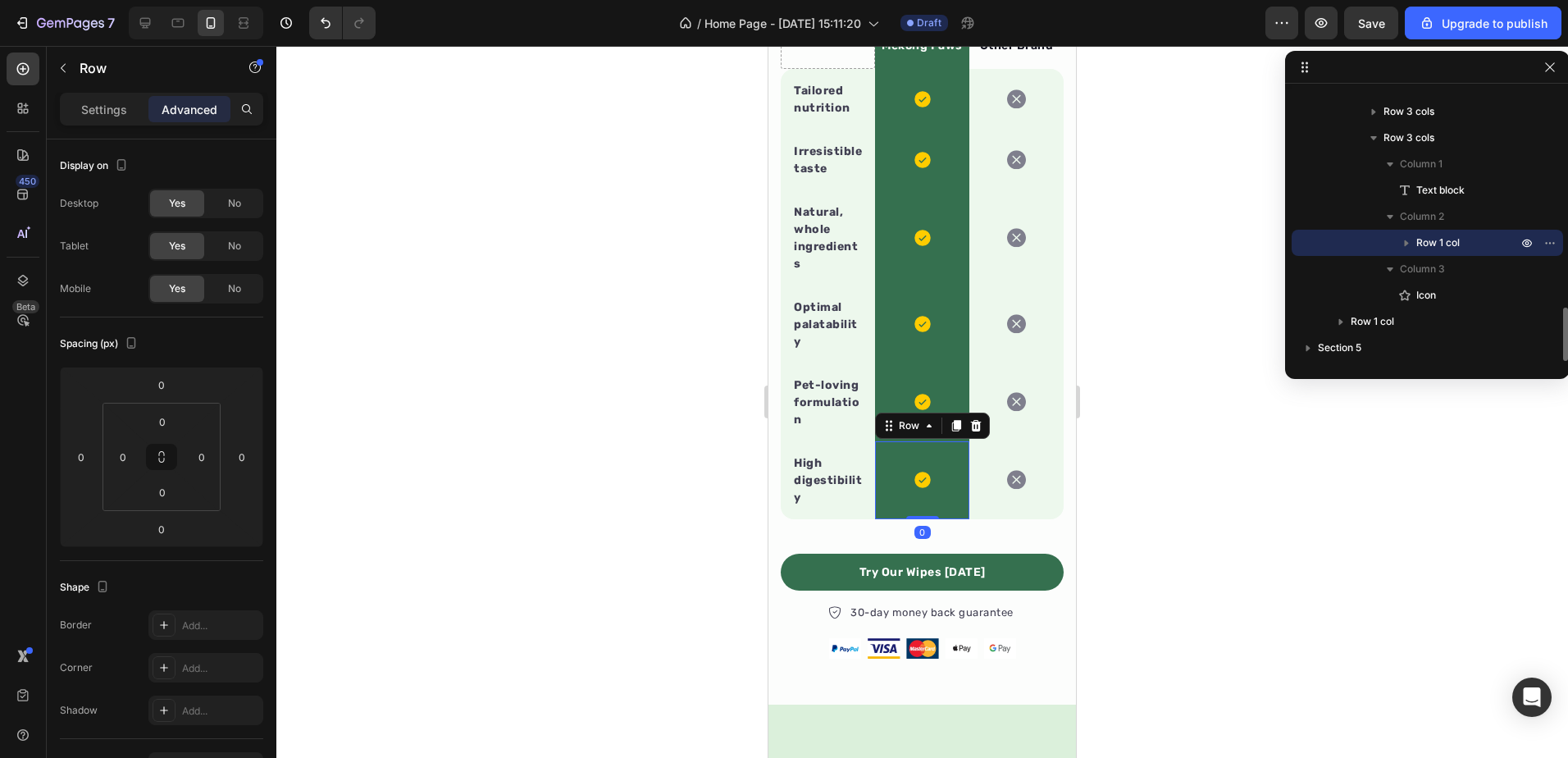
click at [896, 519] on div "Icon Row 0" at bounding box center [922, 480] width 94 height 78
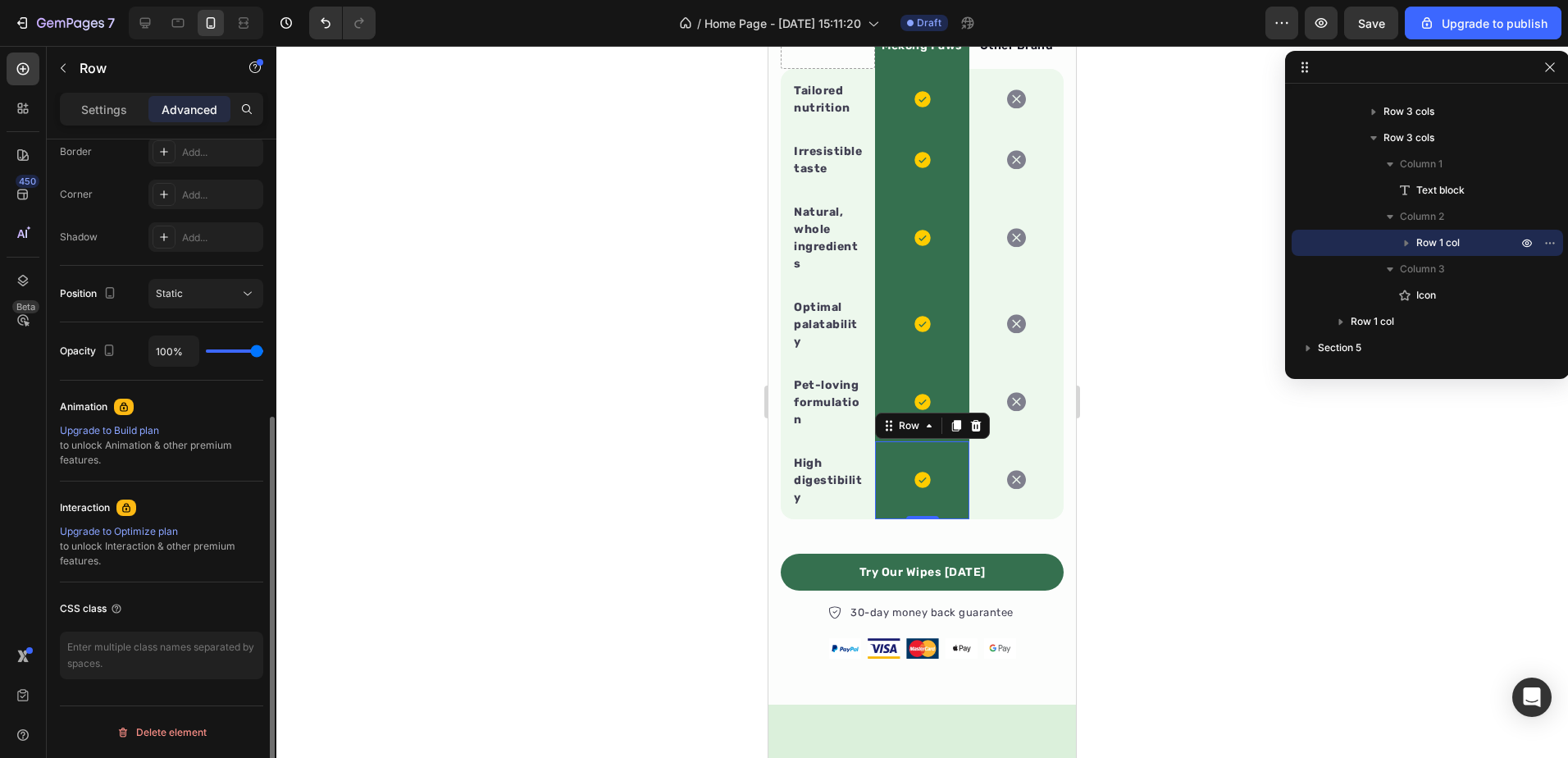
scroll to position [146, 0]
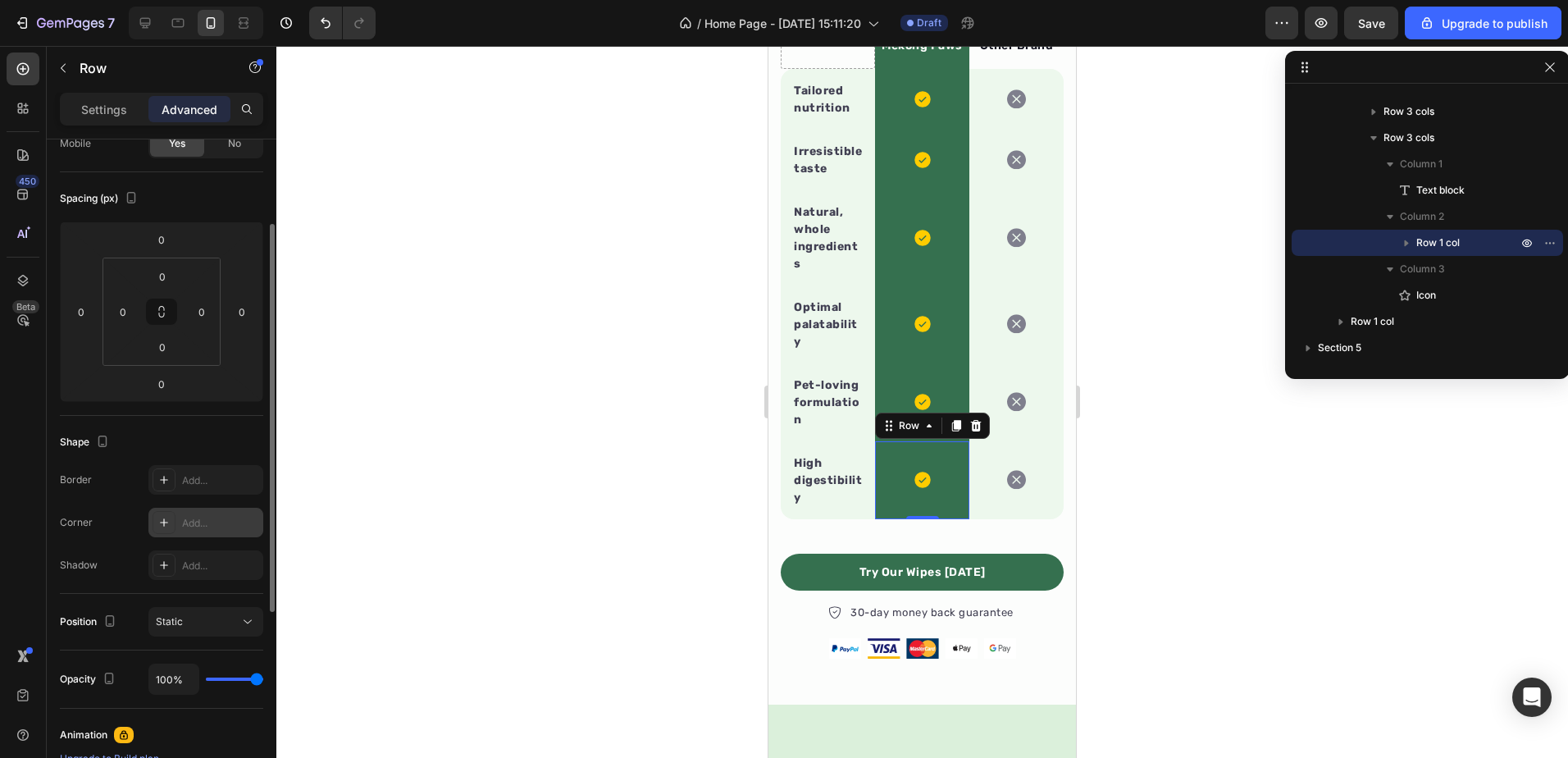
click at [202, 529] on div "Add..." at bounding box center [220, 523] width 77 height 15
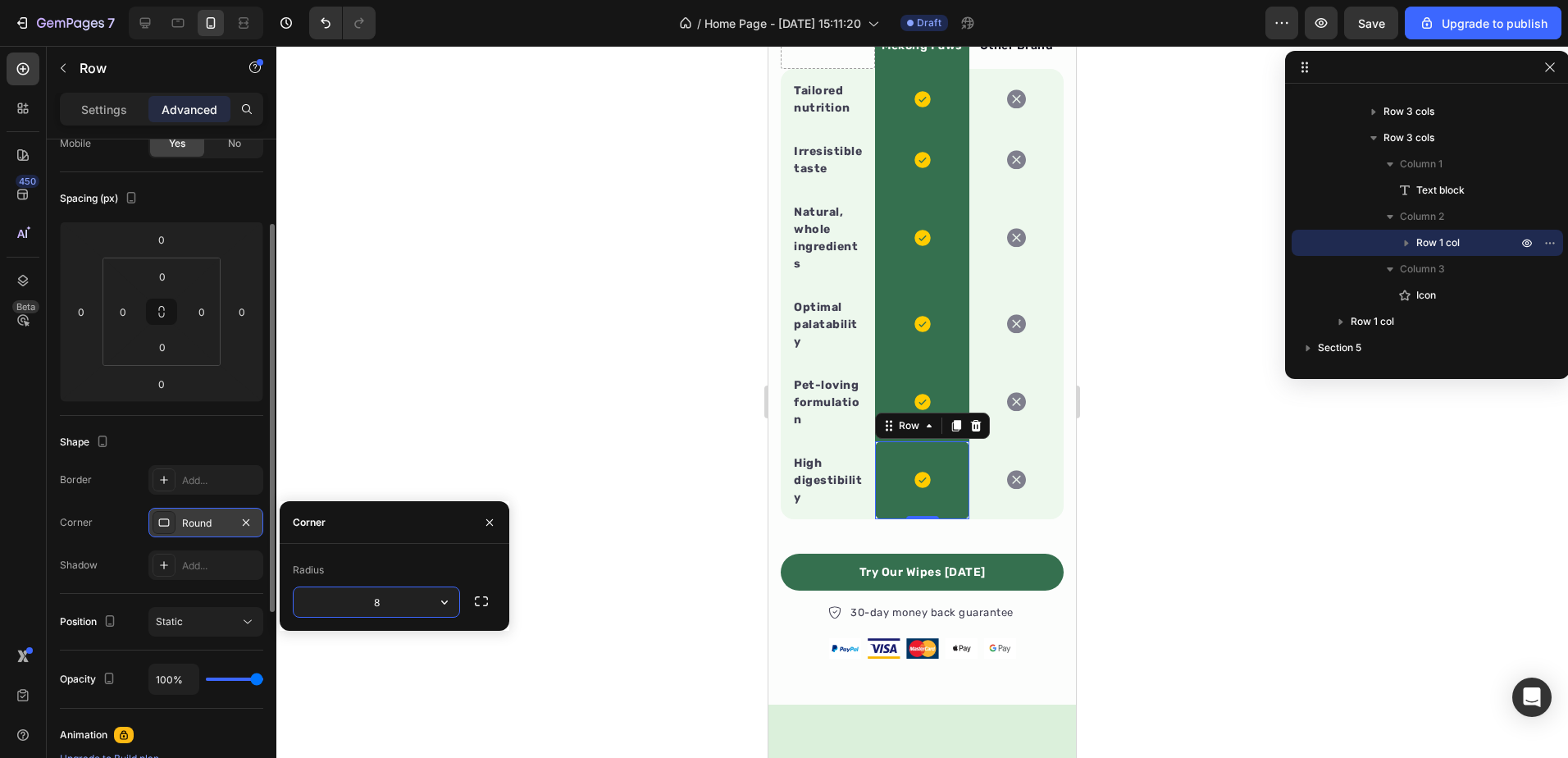
click at [678, 423] on div at bounding box center [922, 402] width 1292 height 712
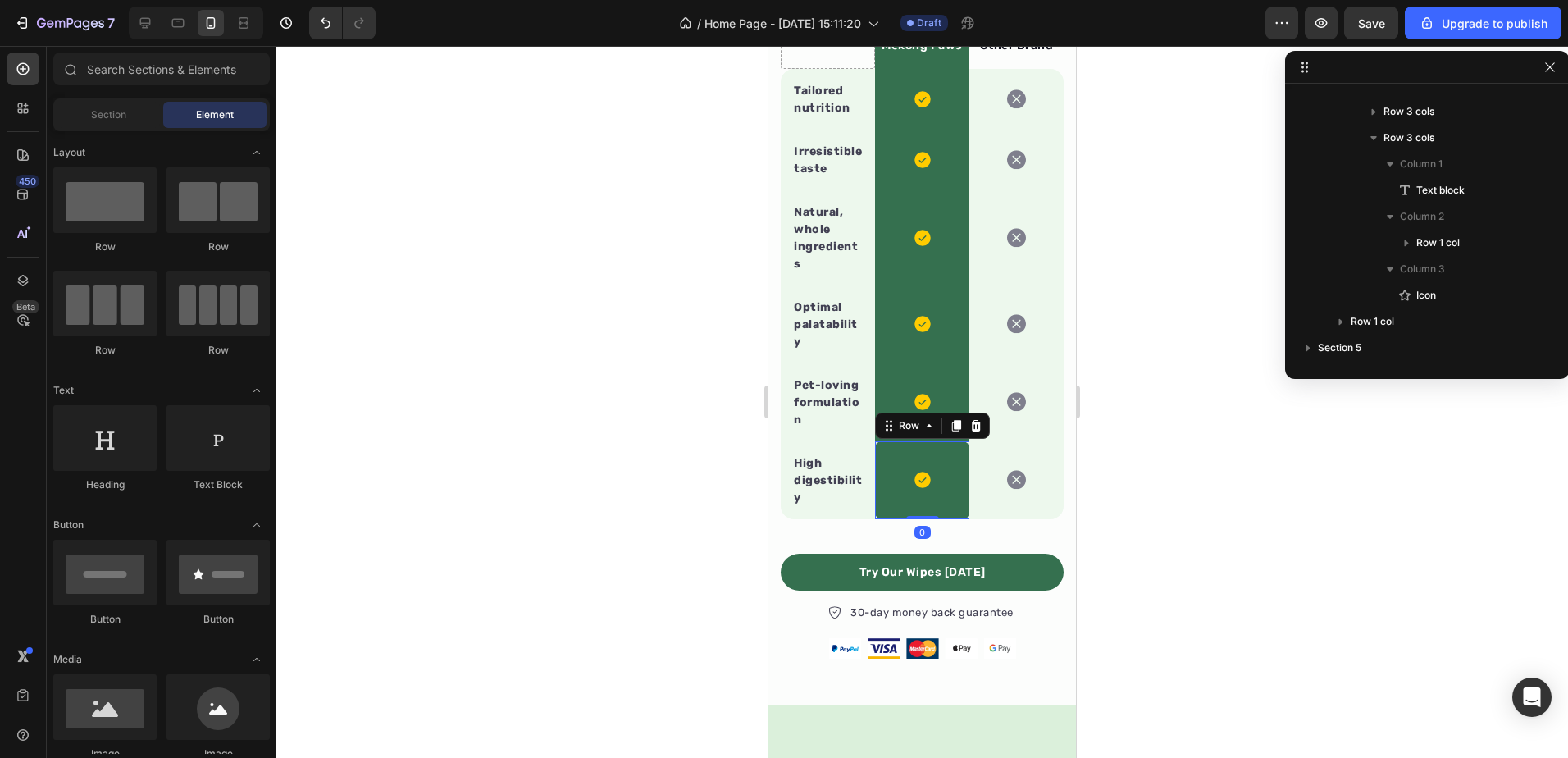
click at [912, 459] on div "Icon Row 0" at bounding box center [922, 480] width 94 height 78
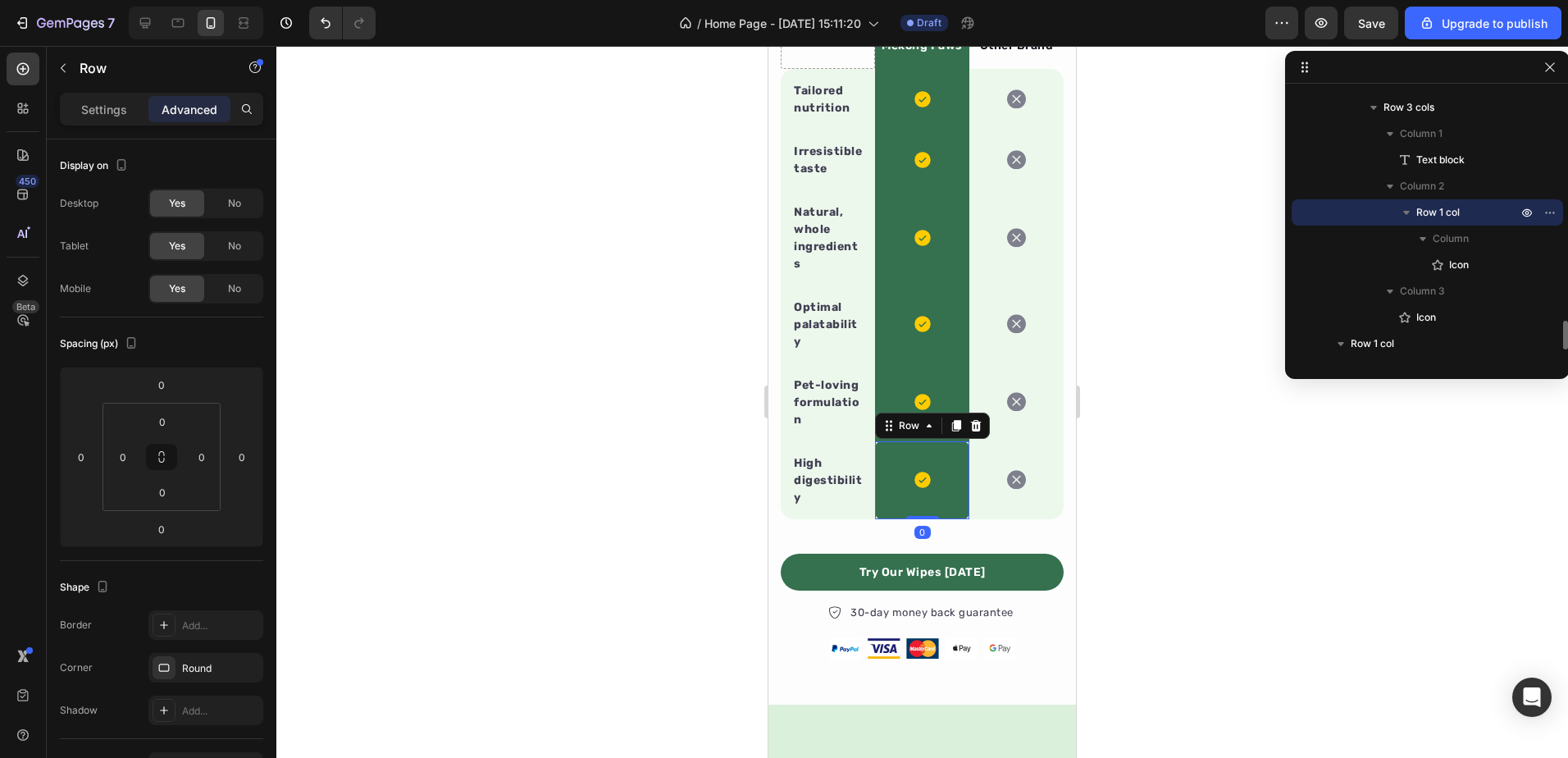
click at [912, 459] on div "Icon Row 0" at bounding box center [922, 480] width 94 height 78
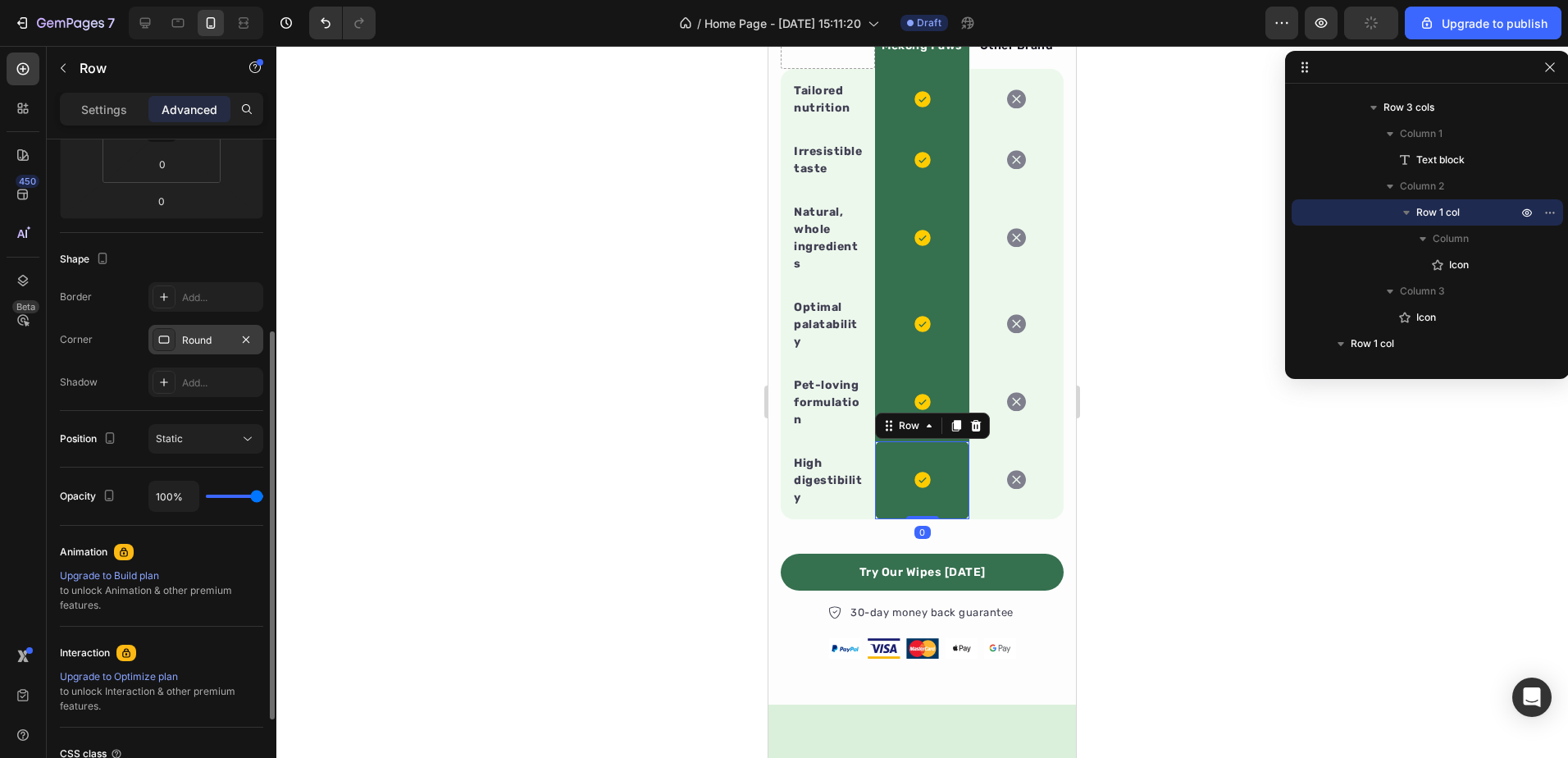
click at [202, 340] on div "Round" at bounding box center [205, 340] width 47 height 15
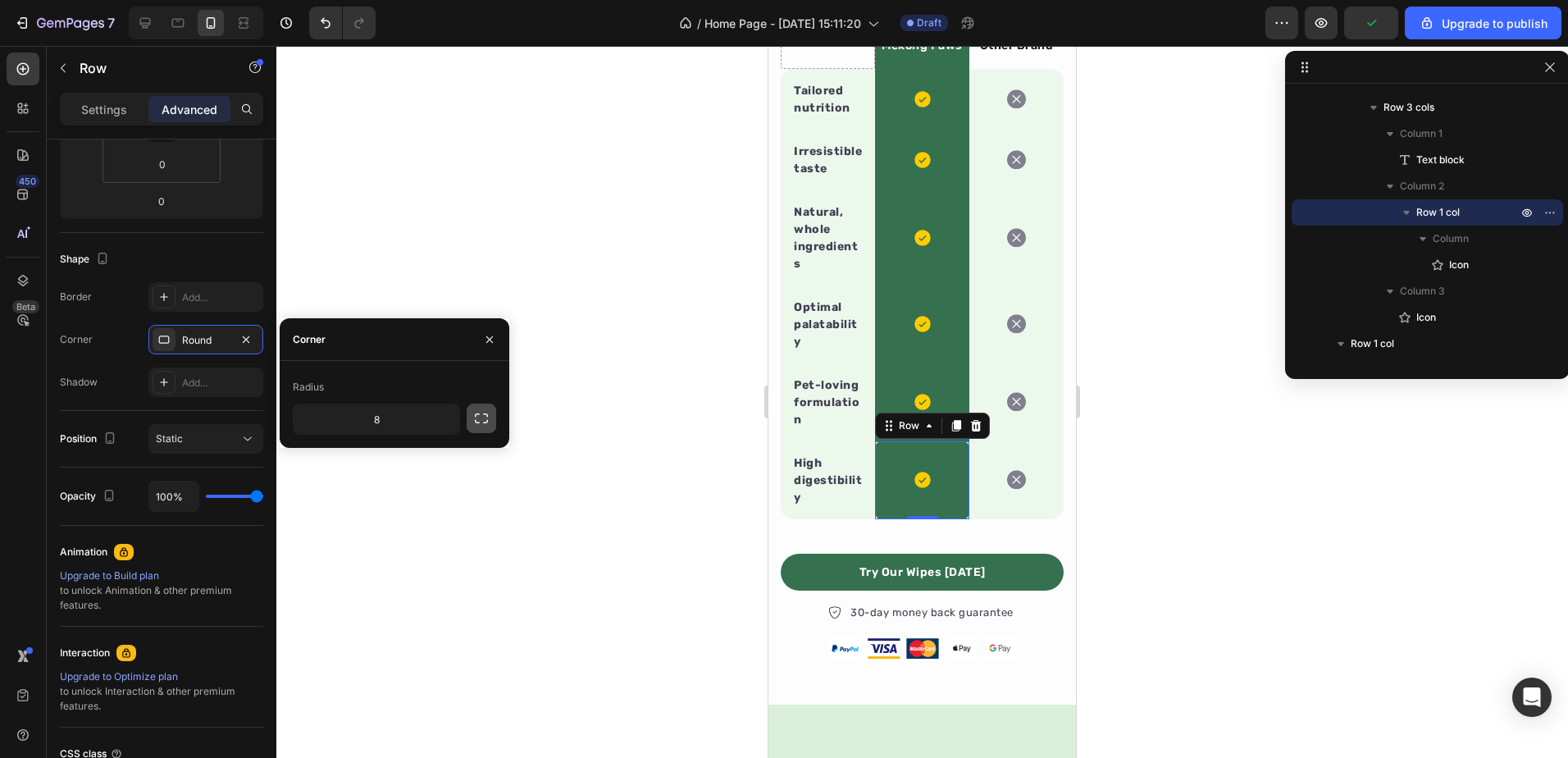
click at [473, 422] on icon "button" at bounding box center [481, 418] width 17 height 17
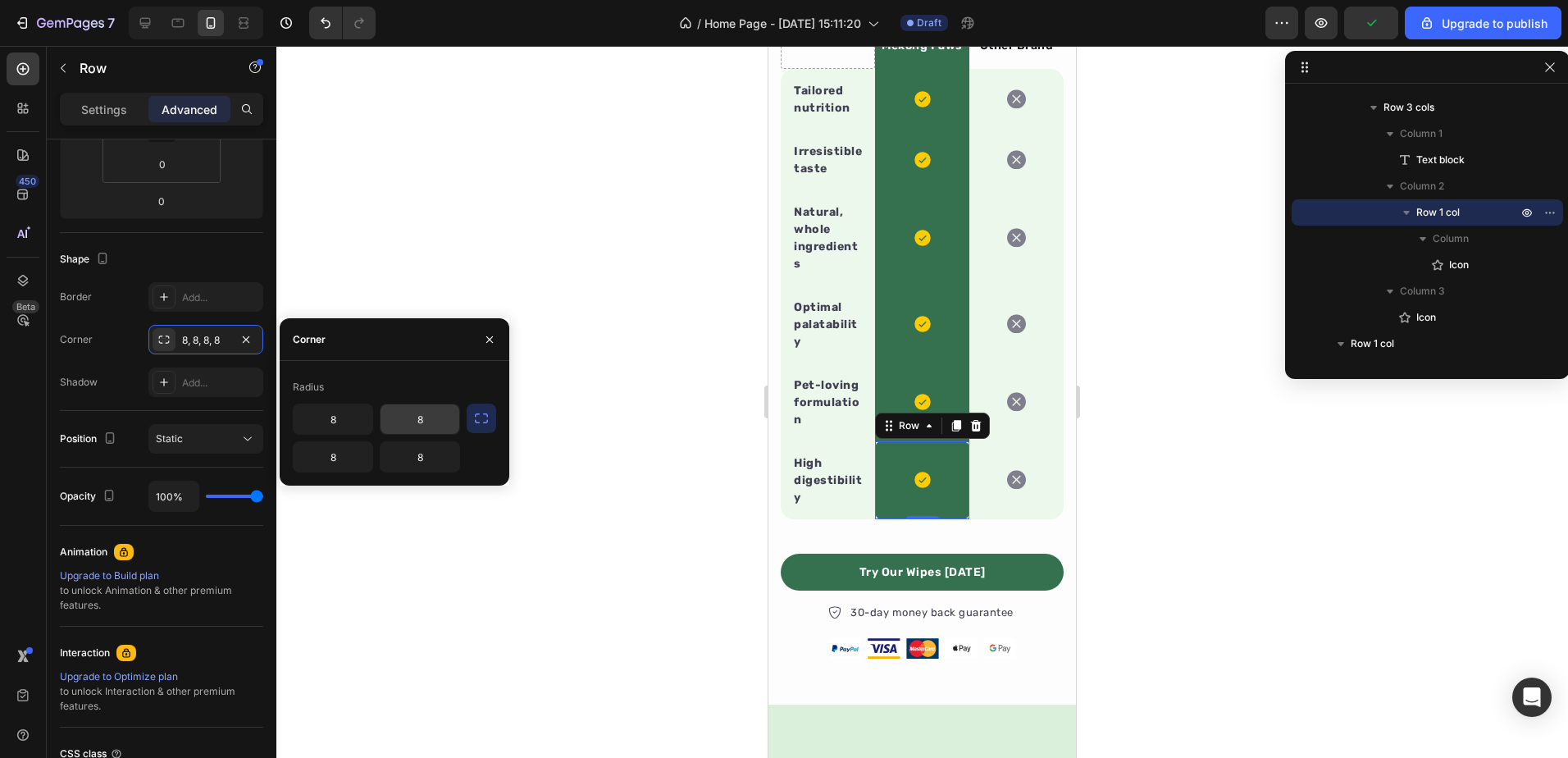
click at [412, 417] on input "8" at bounding box center [420, 419] width 79 height 29
type input "0"
click at [340, 428] on input "8" at bounding box center [333, 419] width 79 height 29
type input "0"
click at [846, 314] on p "Optimal palatability" at bounding box center [828, 324] width 68 height 52
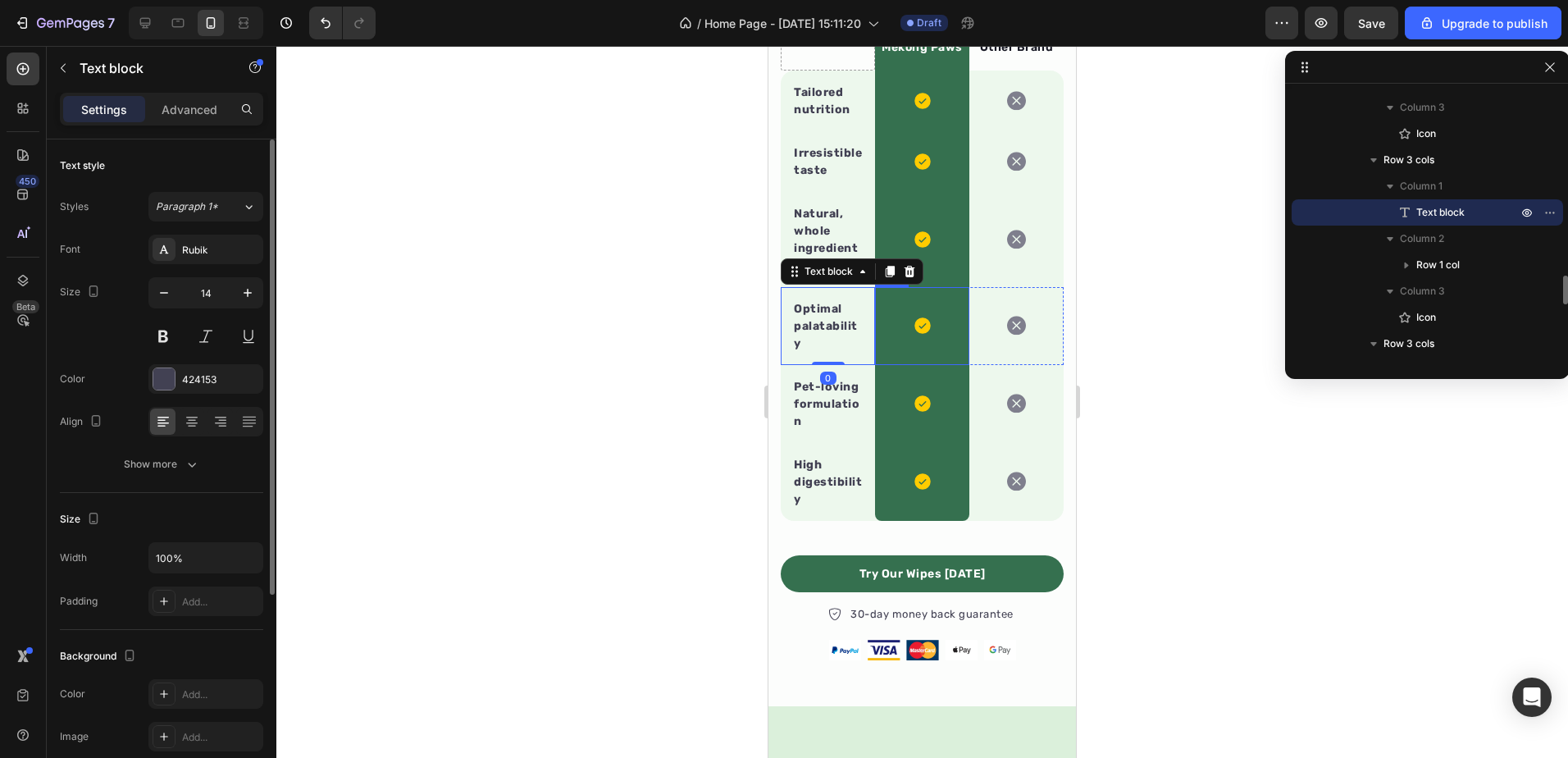
scroll to position [2155, 0]
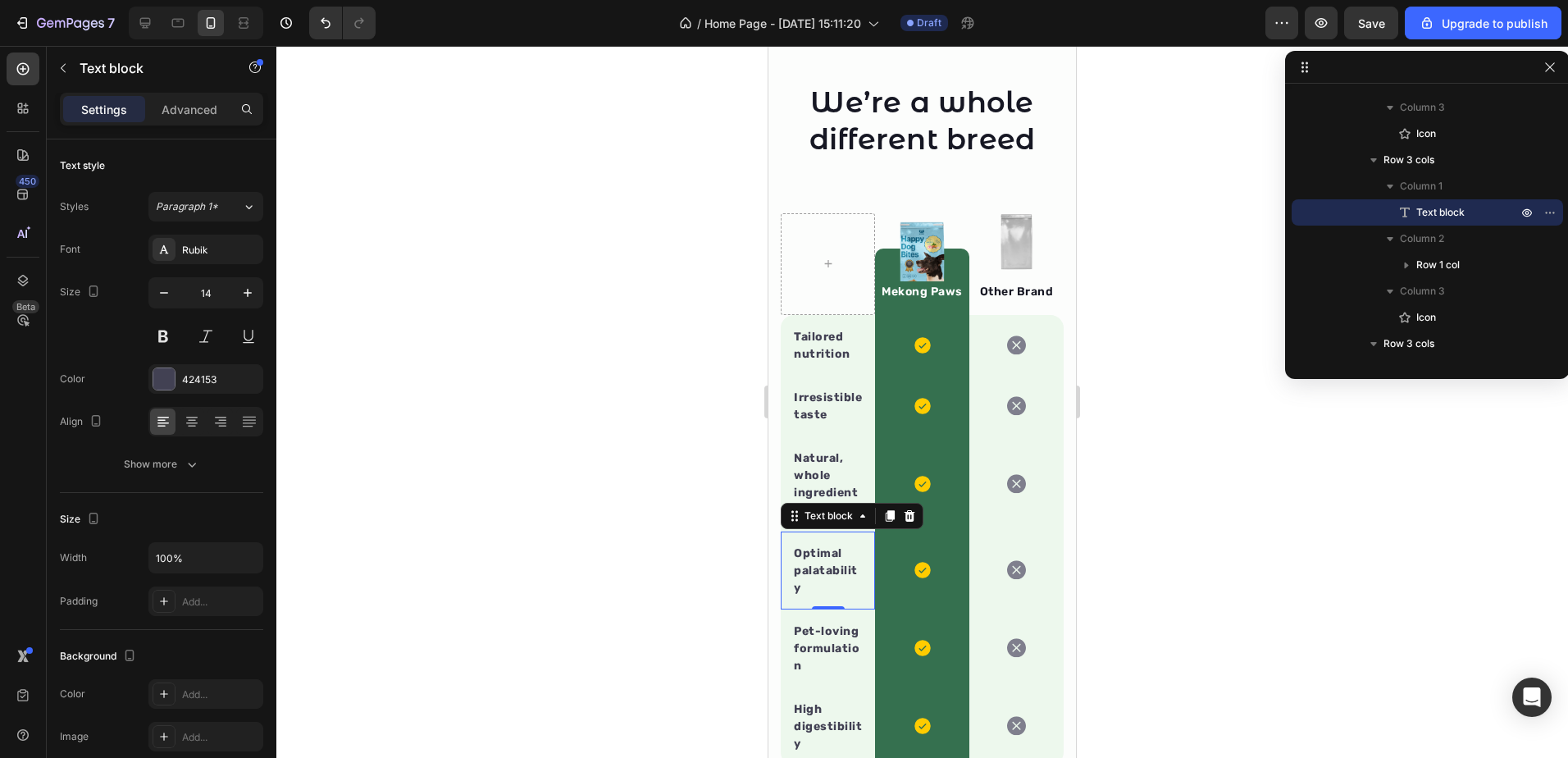
click at [1129, 140] on div at bounding box center [922, 402] width 1292 height 712
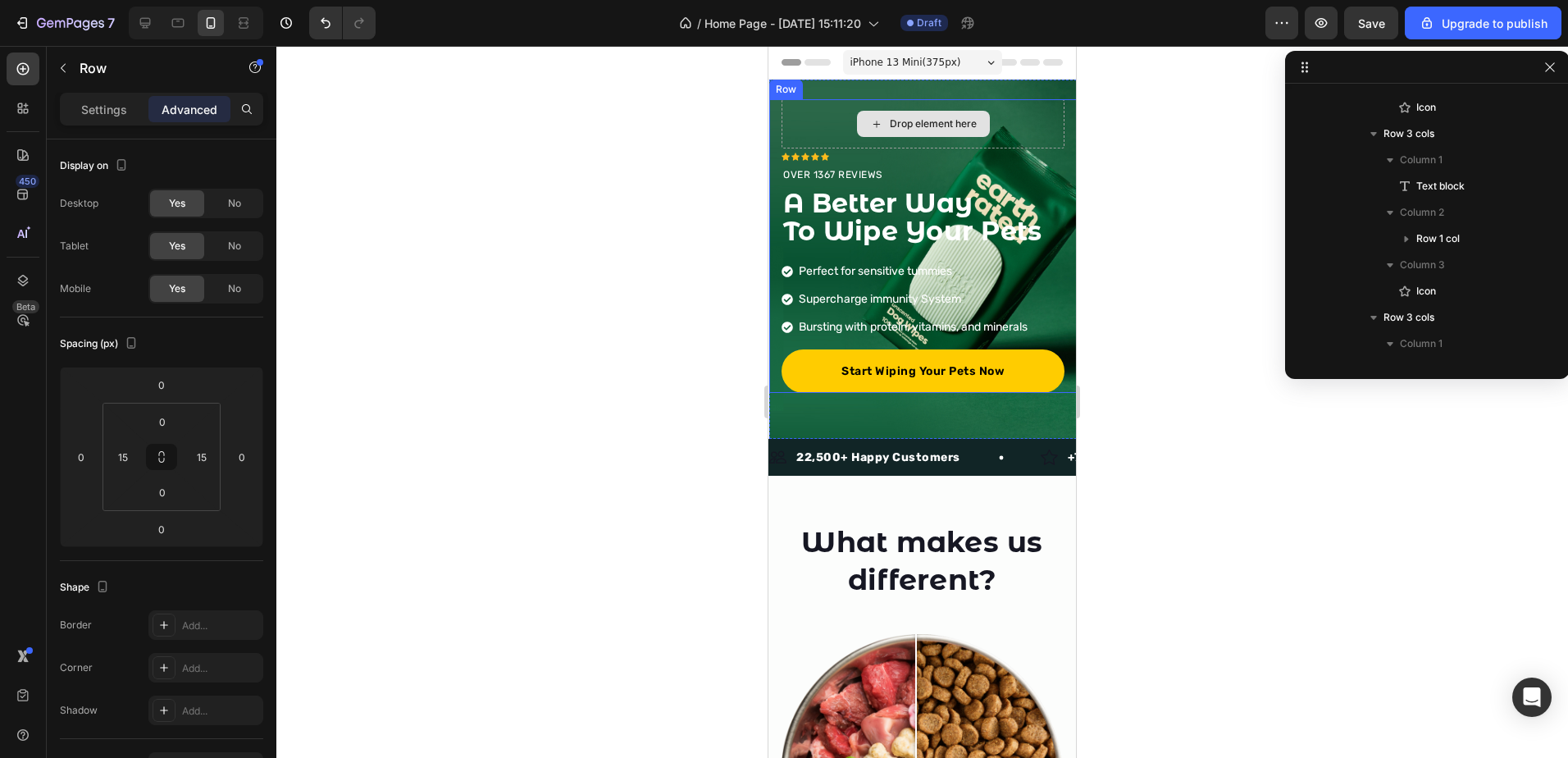
scroll to position [0, 0]
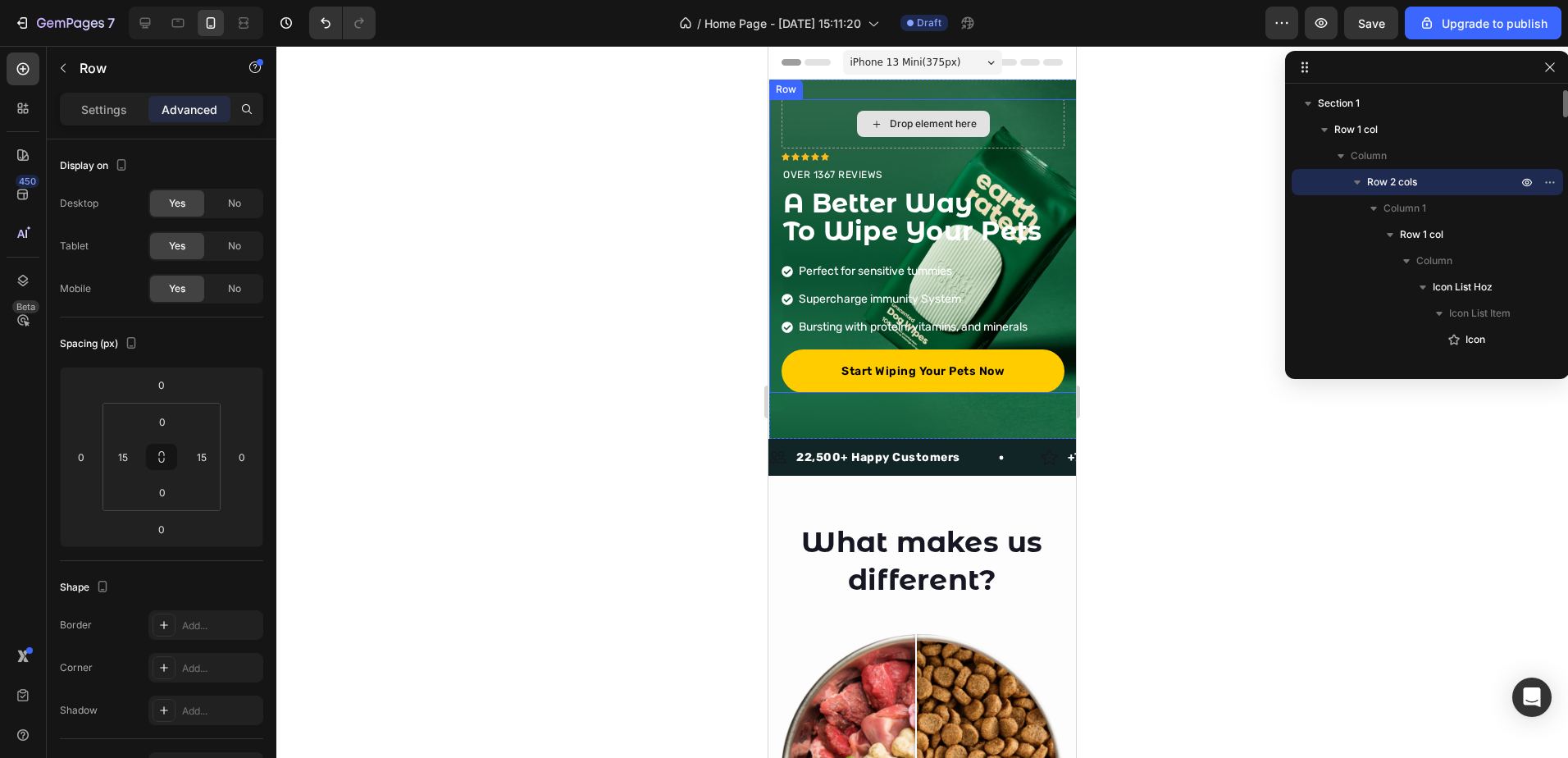
click at [830, 118] on div "Icon Icon Icon Icon Icon Icon List Hoz OVER 1367 REVIEWS Text block A Better Wa…" at bounding box center [922, 246] width 308 height 294
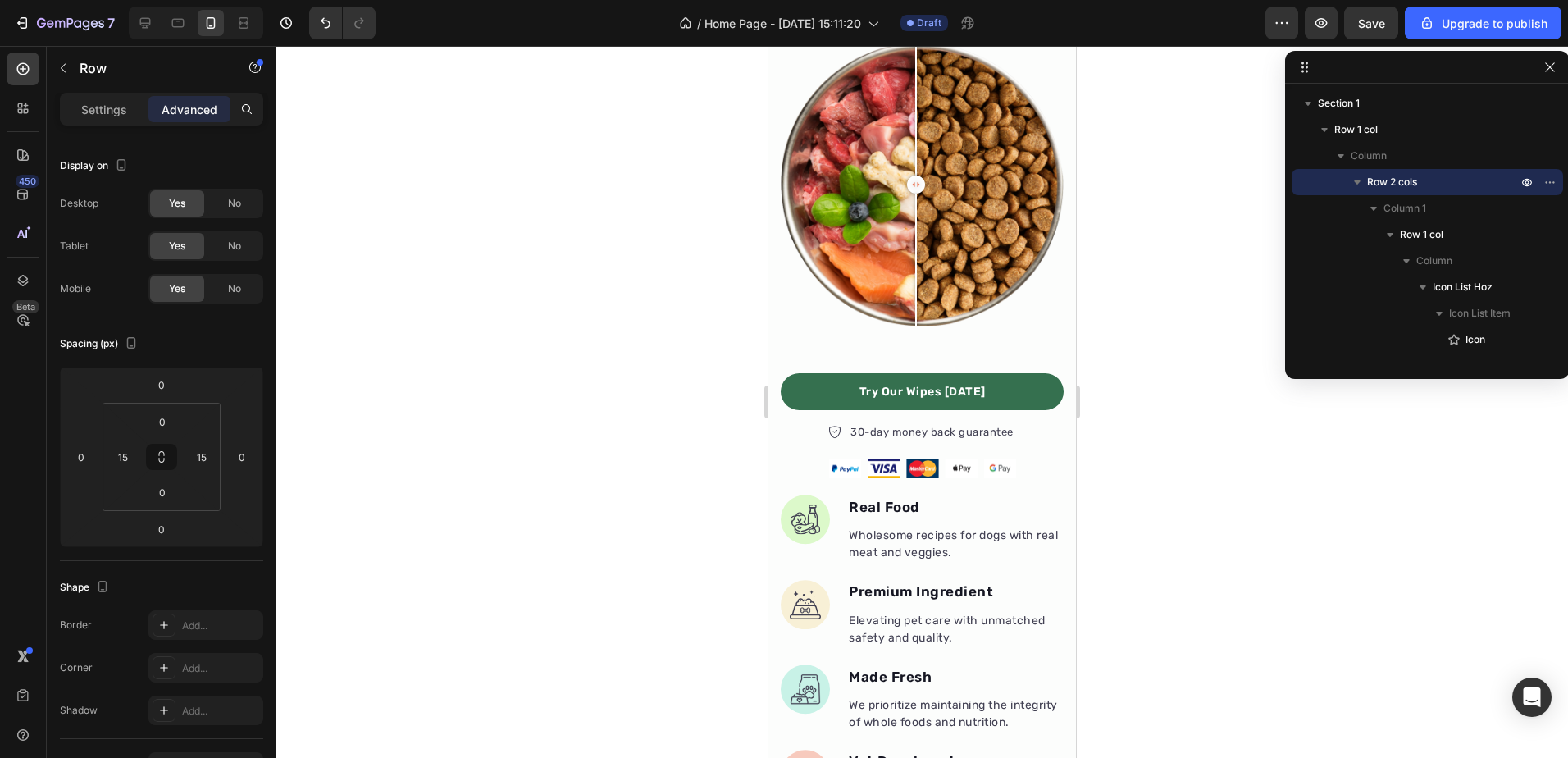
scroll to position [435, 0]
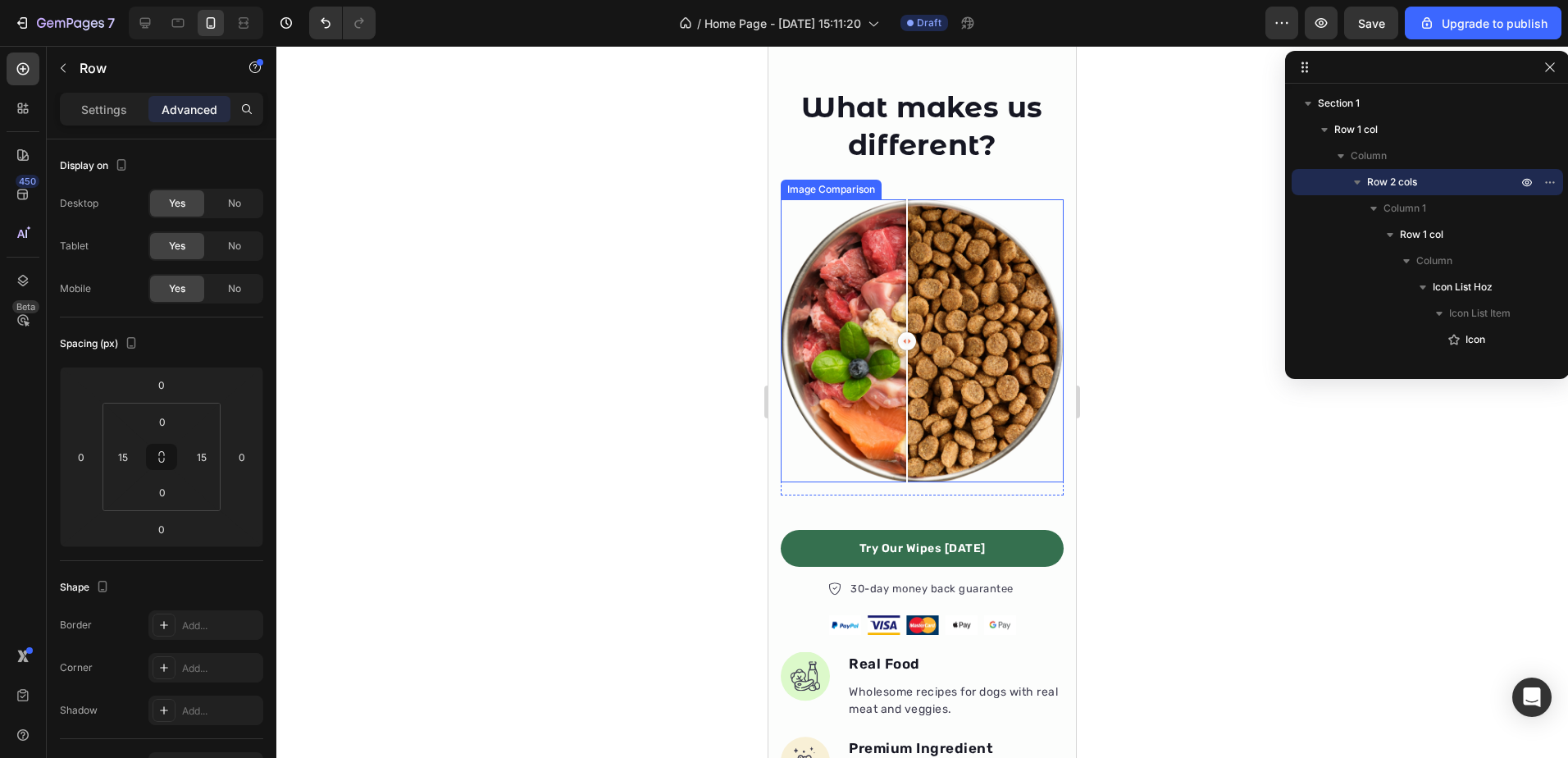
drag, startPoint x: 918, startPoint y: 332, endPoint x: 907, endPoint y: 351, distance: 22.0
click at [907, 351] on div at bounding box center [906, 341] width 32 height 283
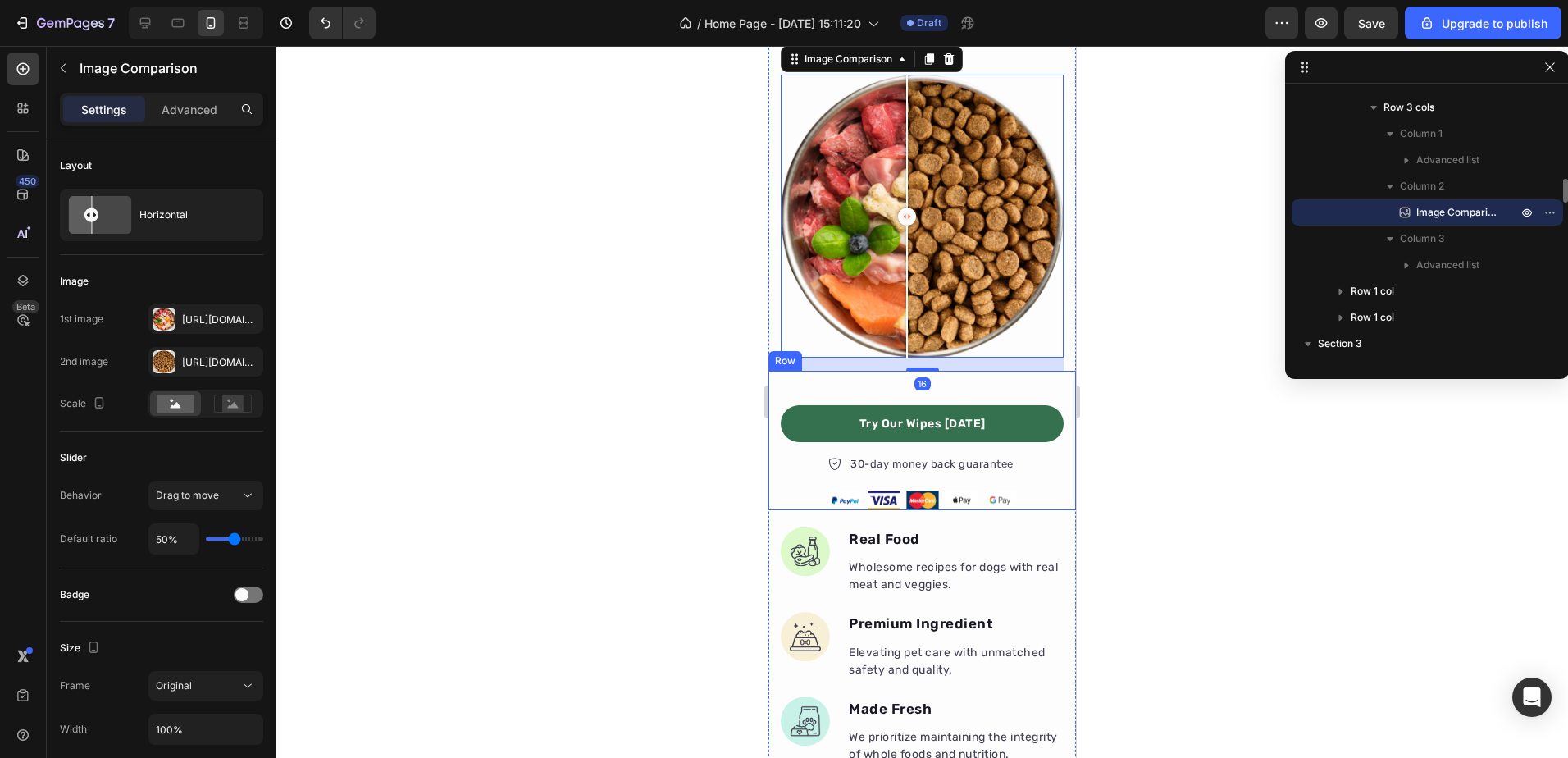
scroll to position [599, 0]
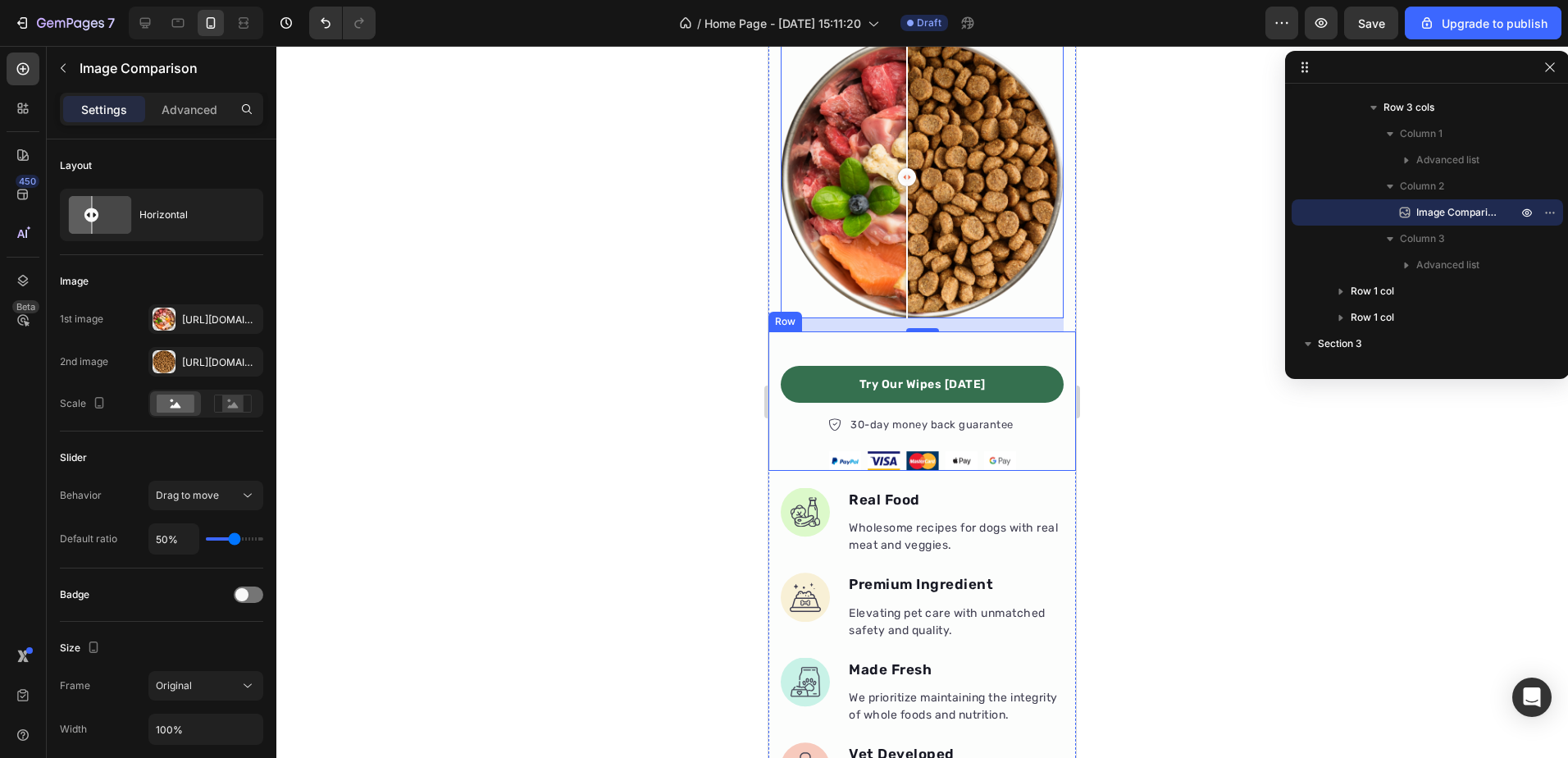
click at [958, 347] on div "Try Our Wipes [DATE] Button 30-day money back guarantee Item list Image Row Row" at bounding box center [922, 401] width 308 height 140
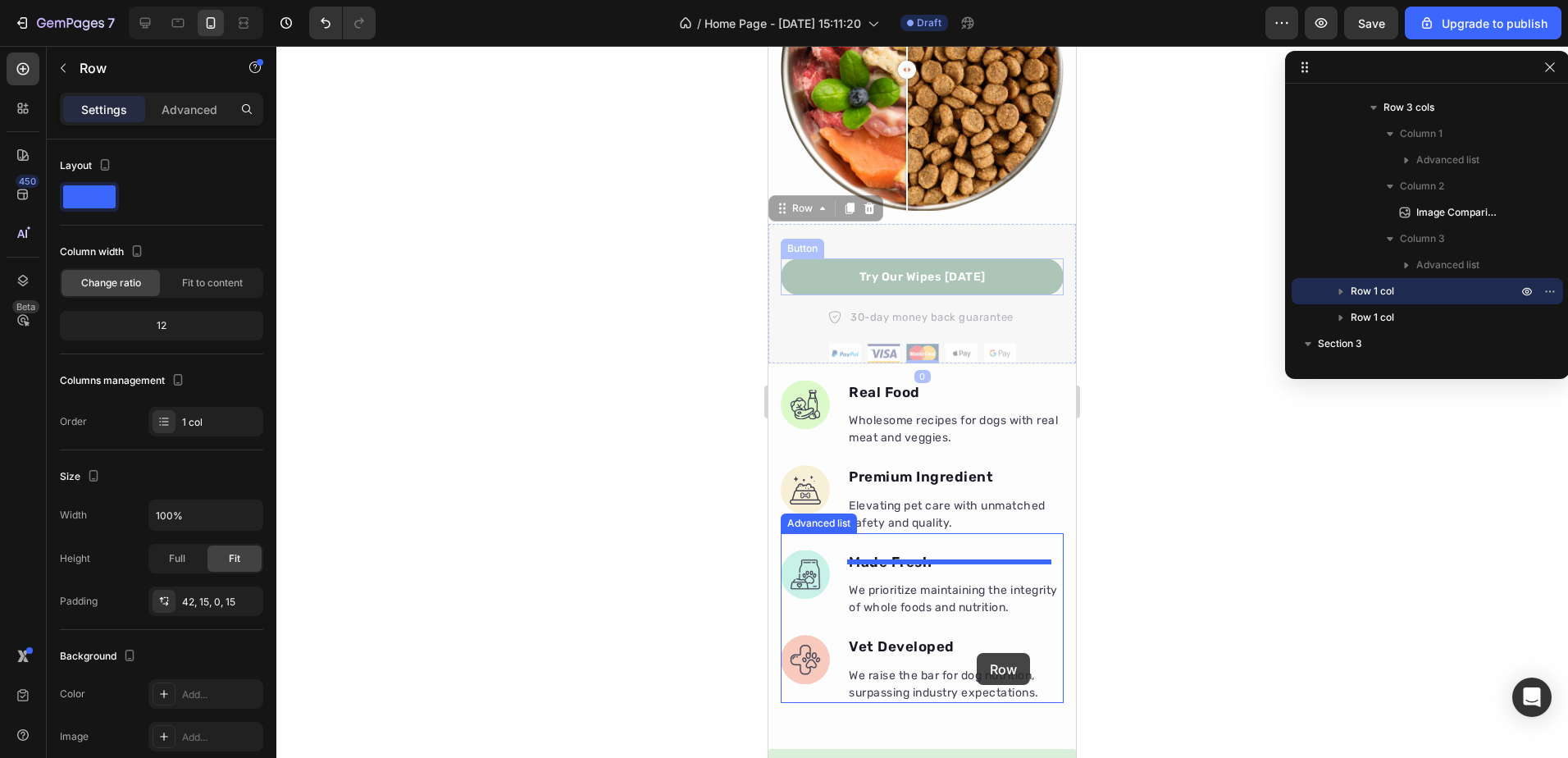
scroll to position [763, 0]
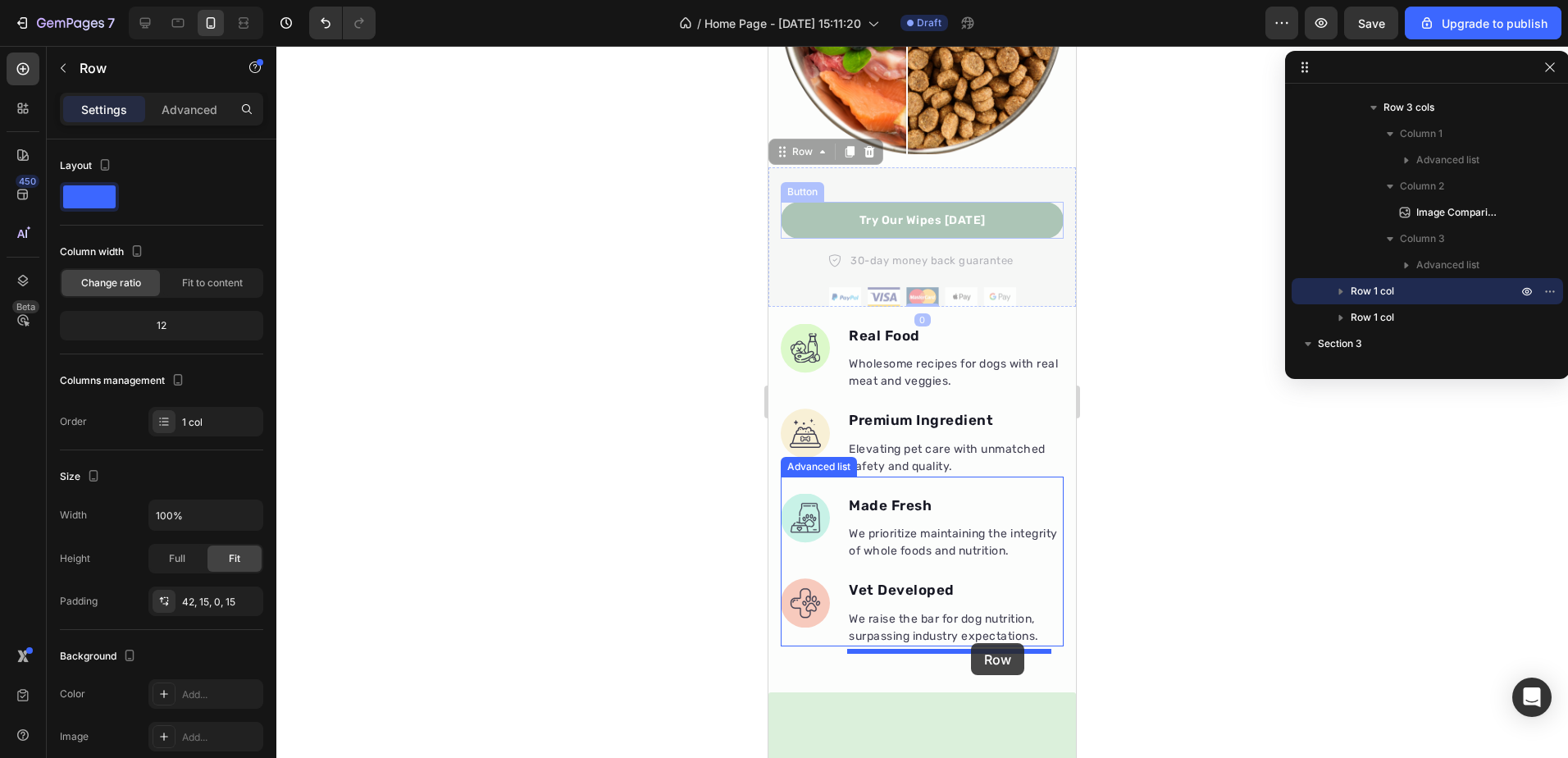
drag, startPoint x: 959, startPoint y: 334, endPoint x: 971, endPoint y: 643, distance: 309.2
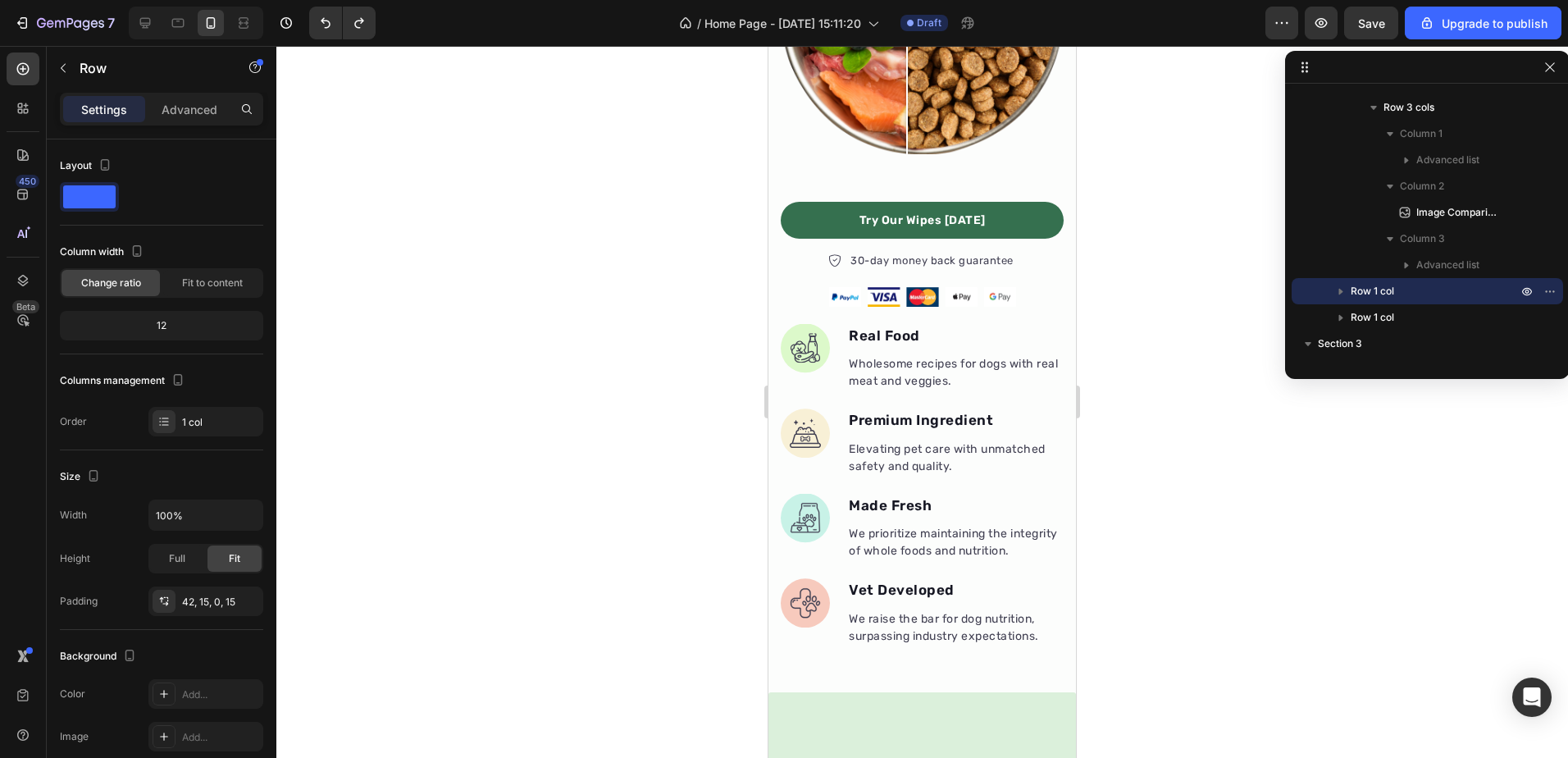
click at [1145, 346] on div at bounding box center [922, 402] width 1292 height 712
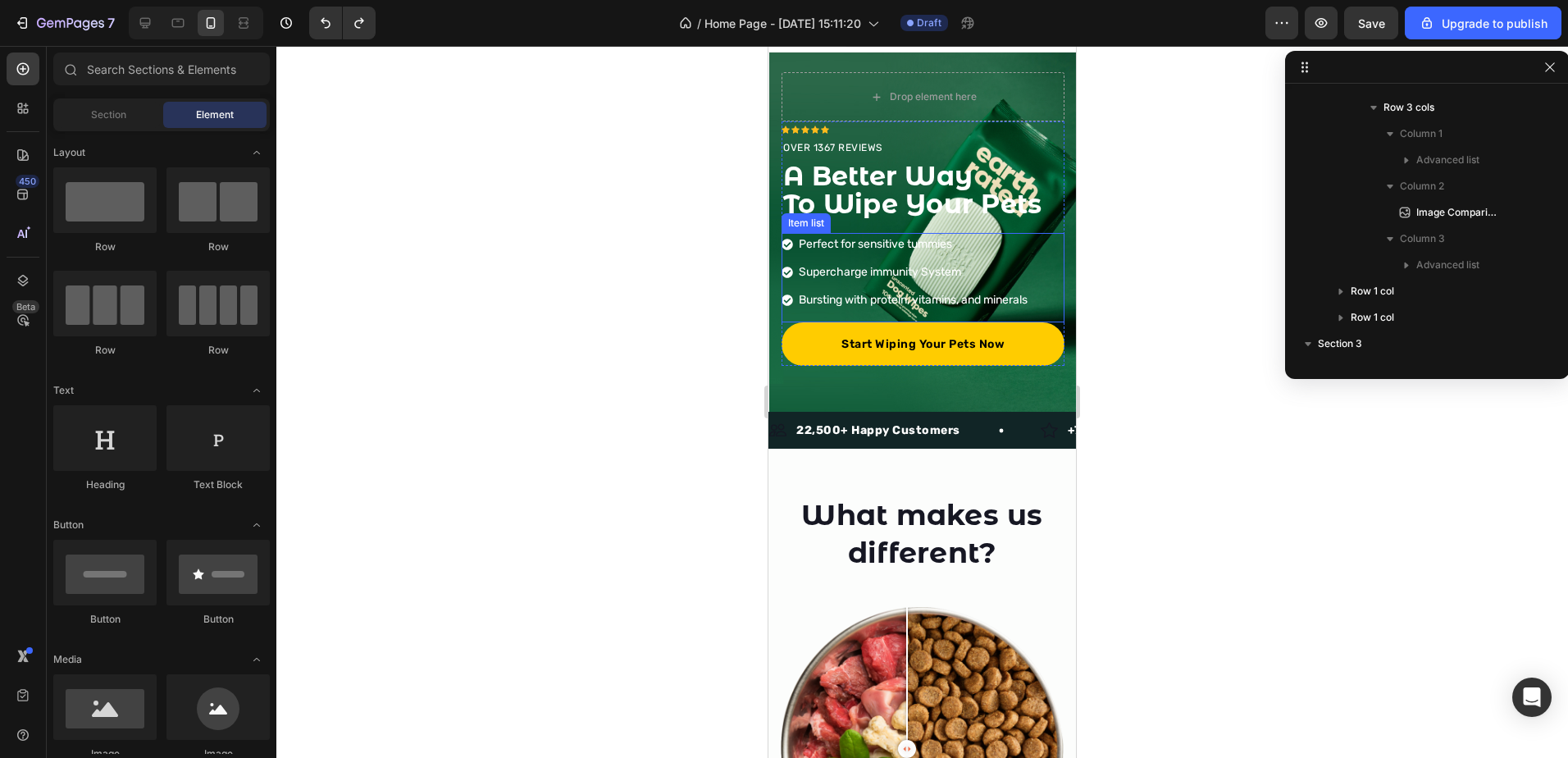
scroll to position [0, 0]
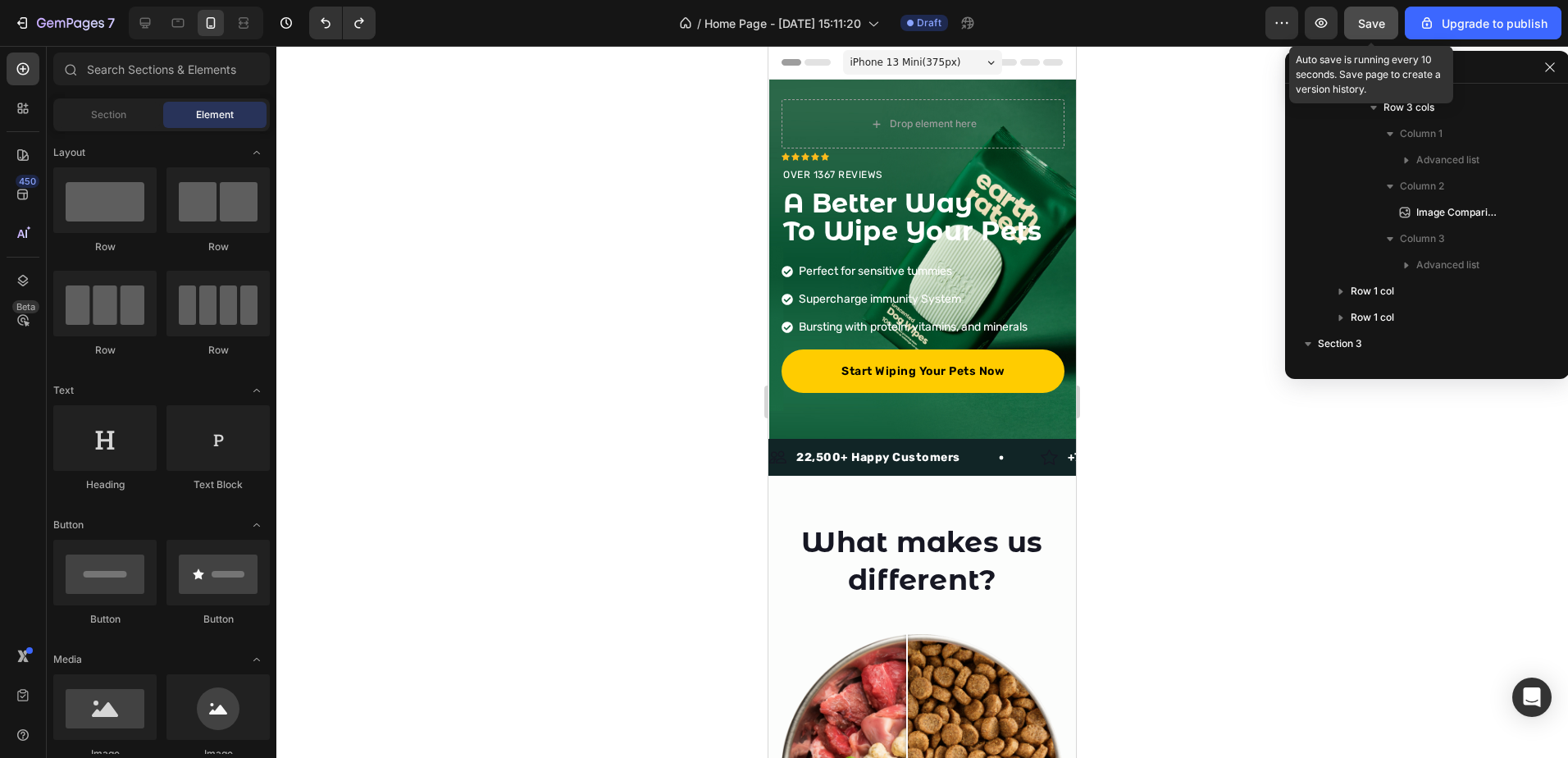
click at [1371, 26] on span "Save" at bounding box center [1371, 24] width 28 height 14
click at [1375, 13] on button "Save" at bounding box center [1370, 23] width 54 height 32
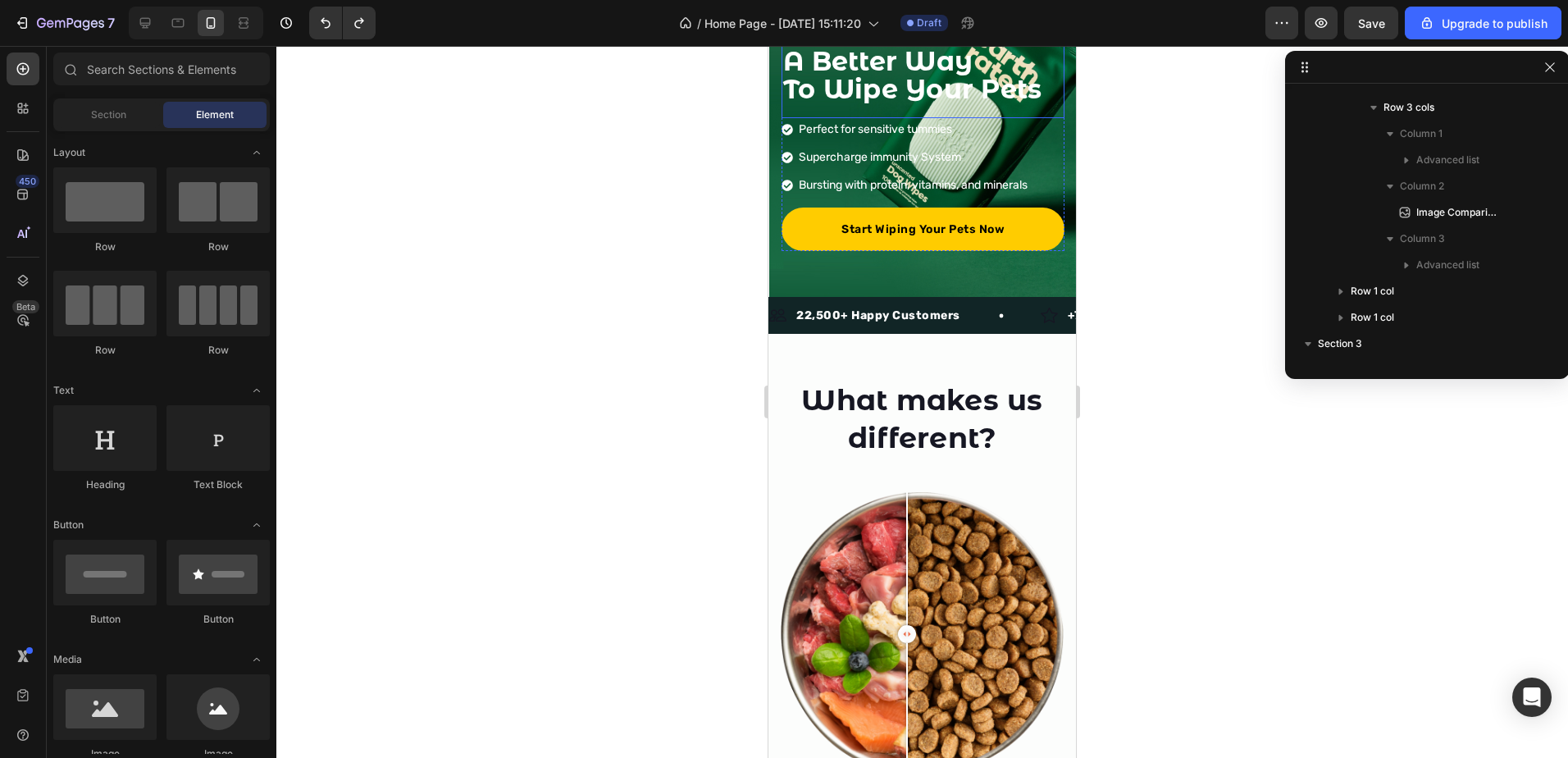
scroll to position [410, 0]
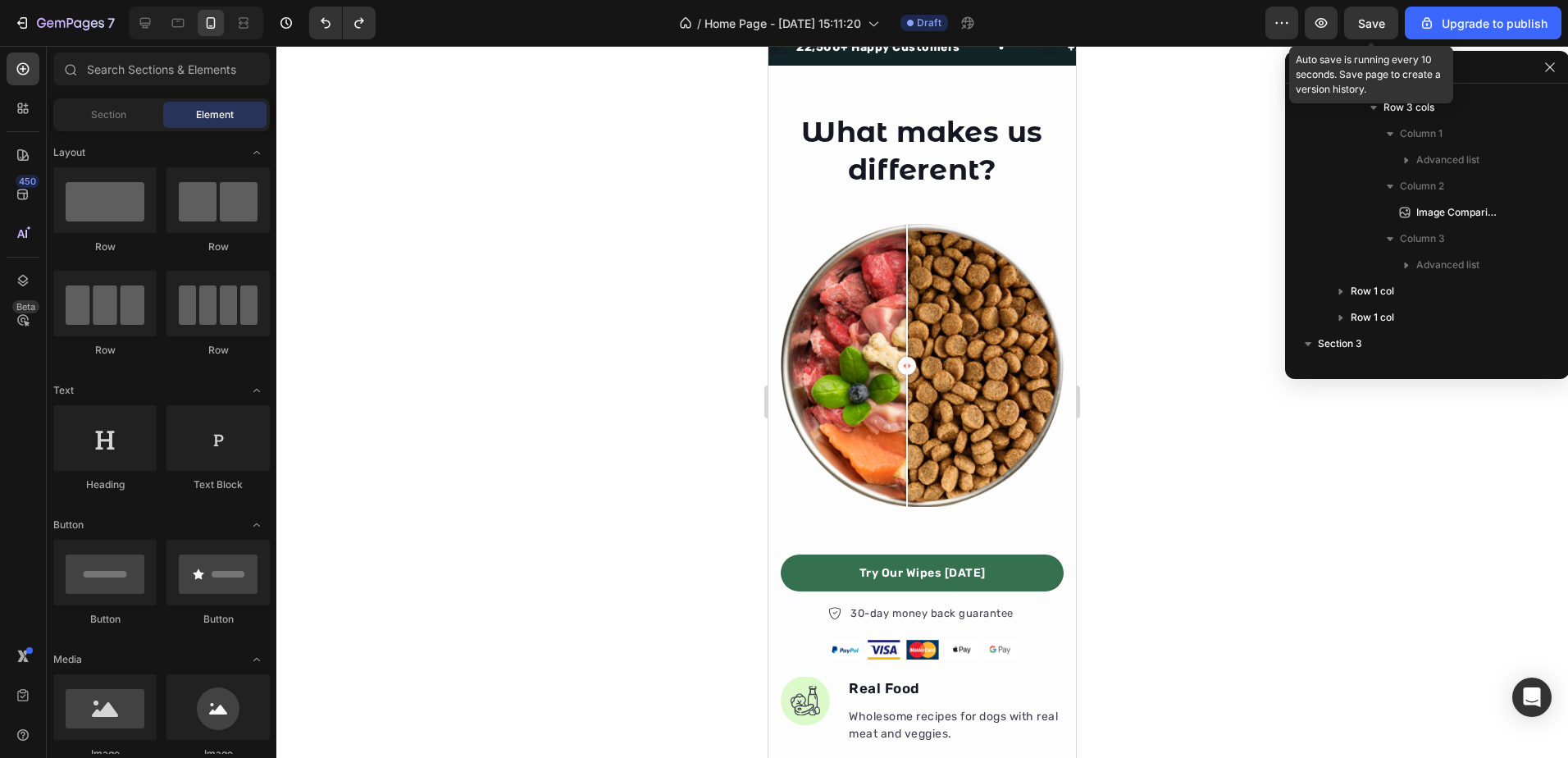
click at [1368, 15] on div "Save" at bounding box center [1371, 24] width 28 height 18
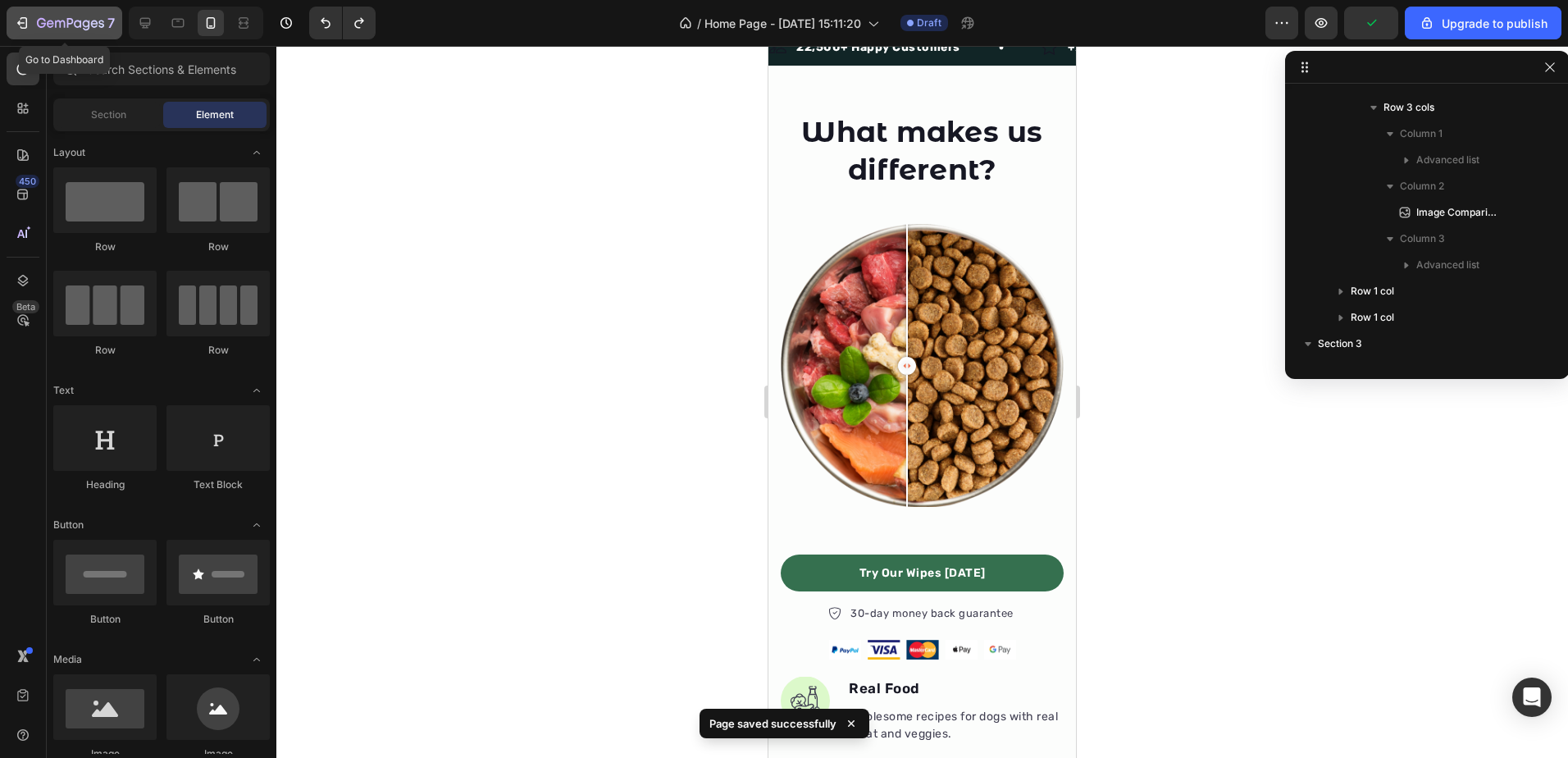
click at [39, 19] on icon "button" at bounding box center [41, 23] width 9 height 10
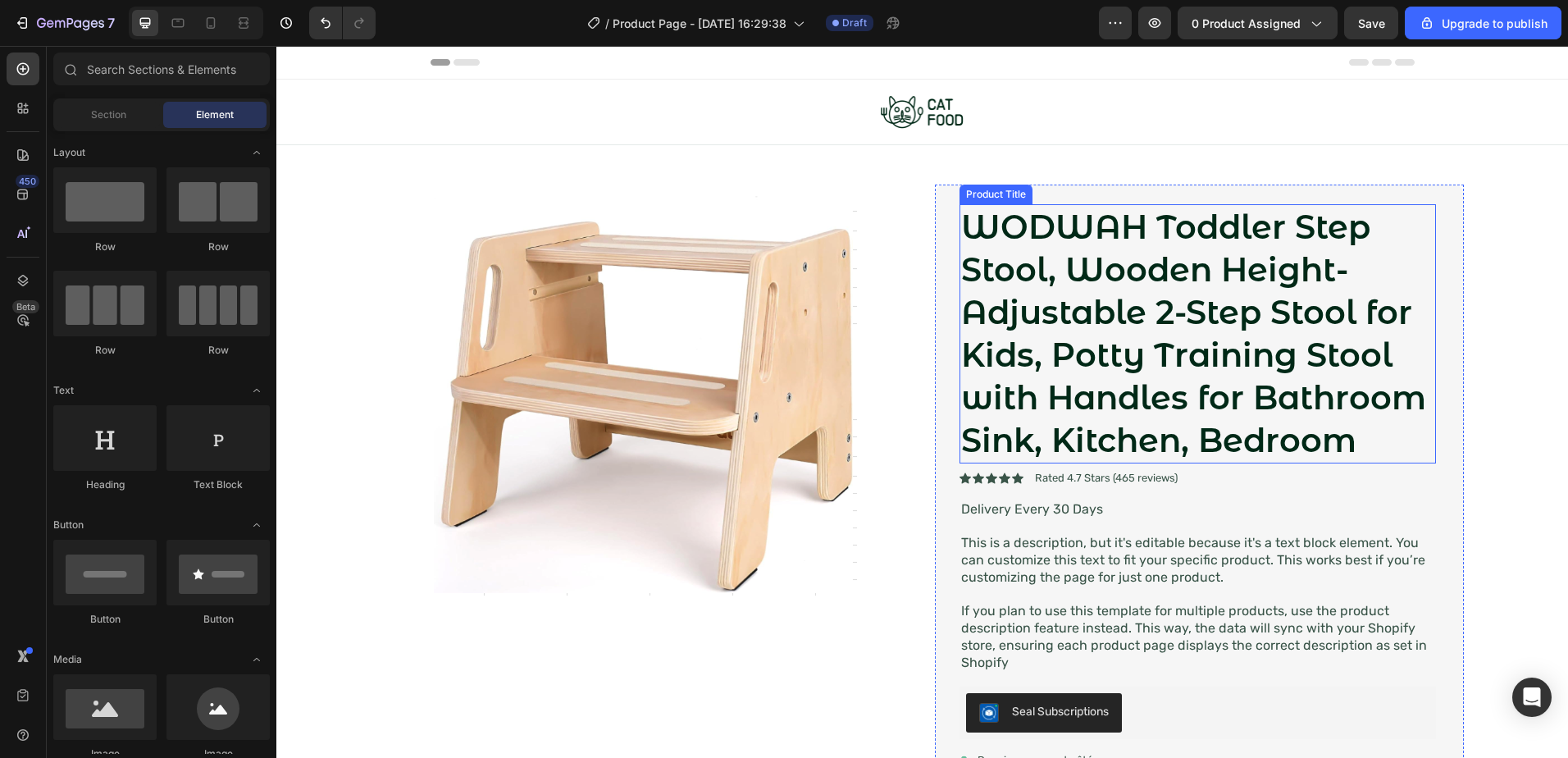
click at [1133, 366] on h1 "WODWAH Toddler Step Stool, Wooden Height-Adjustable 2-Step Stool for Kids, Pott…" at bounding box center [1197, 334] width 477 height 260
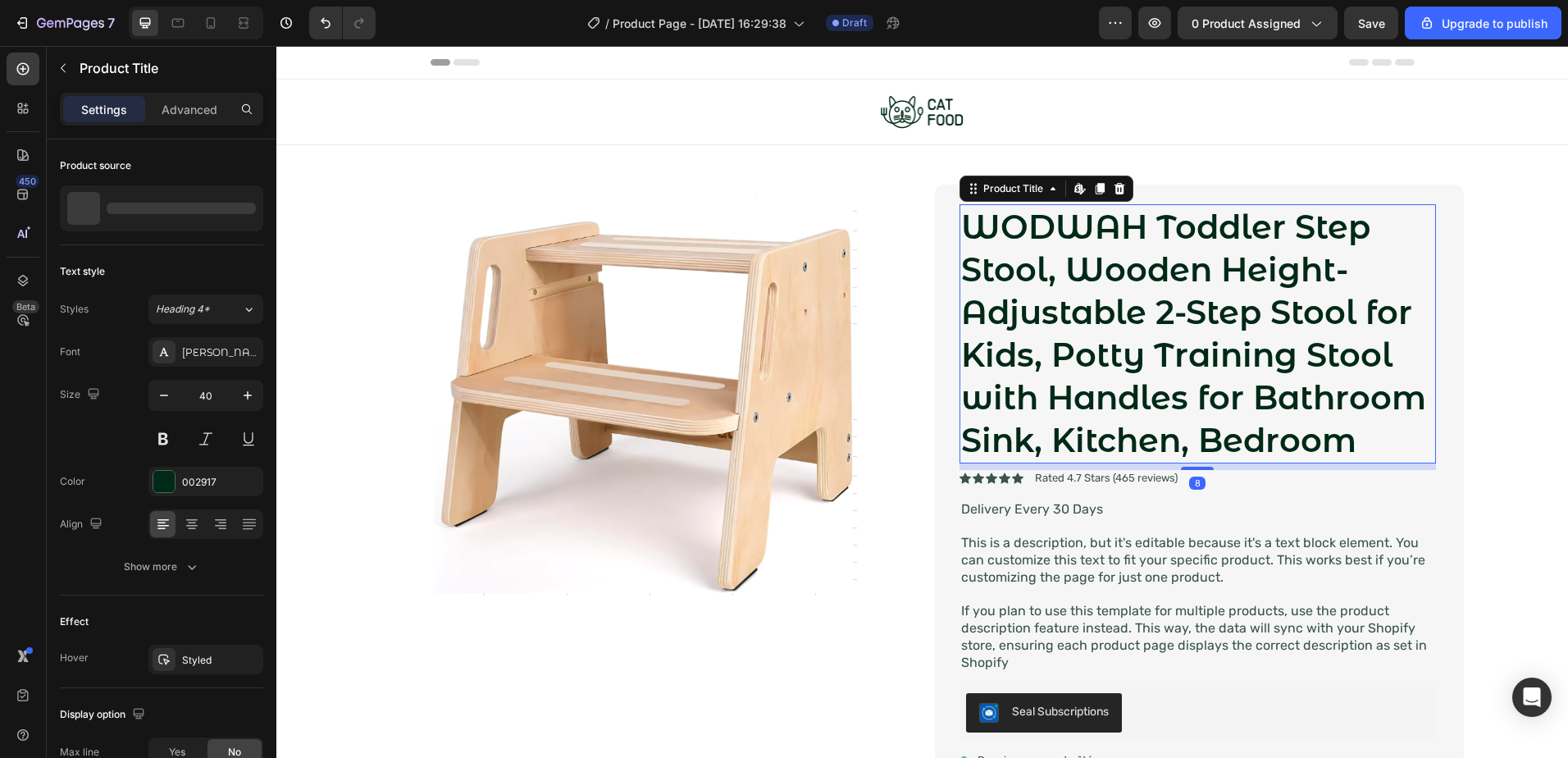
click at [1133, 366] on h1 "WODWAH Toddler Step Stool, Wooden Height-Adjustable 2-Step Stool for Kids, Pott…" at bounding box center [1197, 334] width 477 height 260
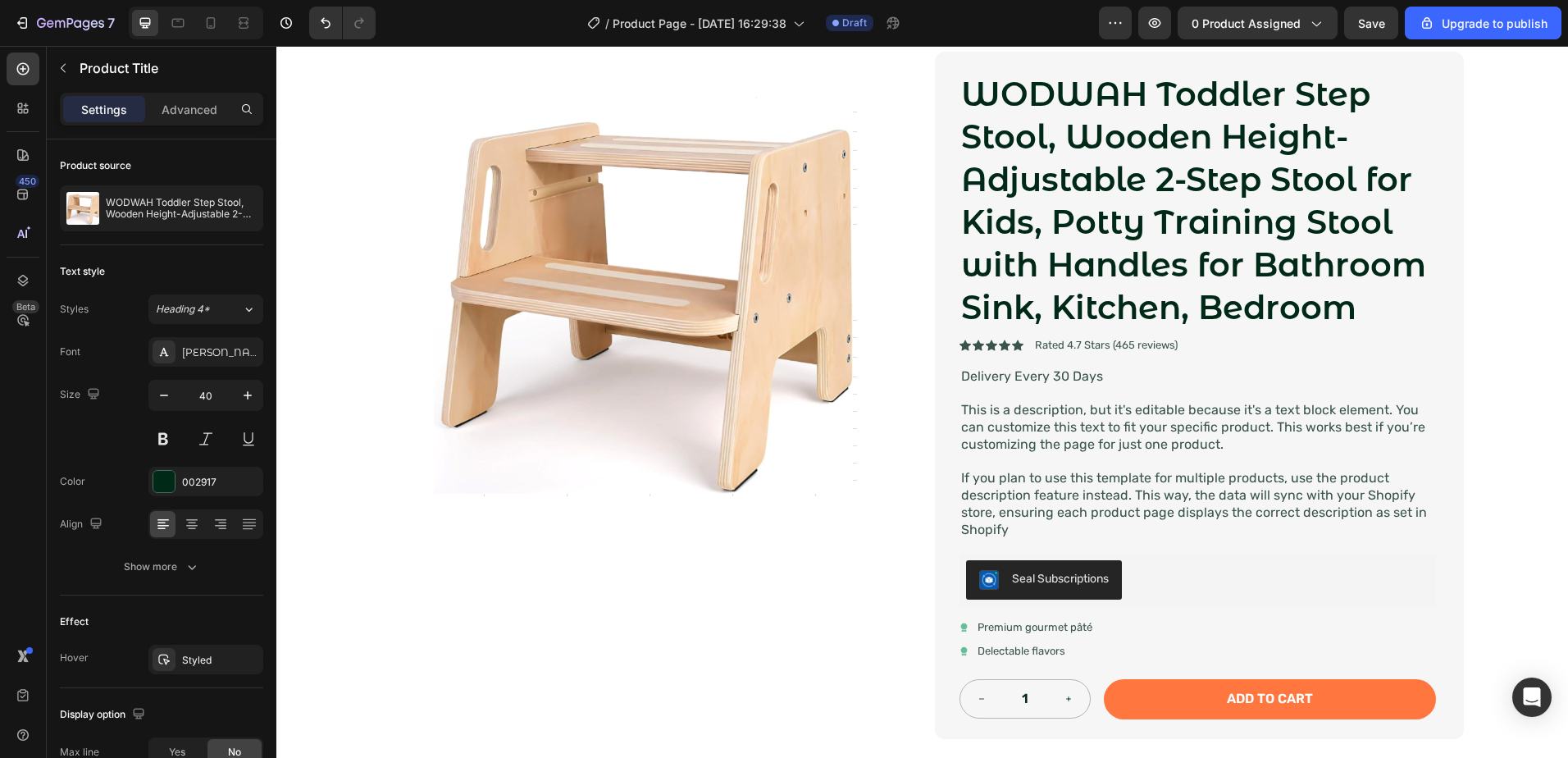
scroll to position [246, 0]
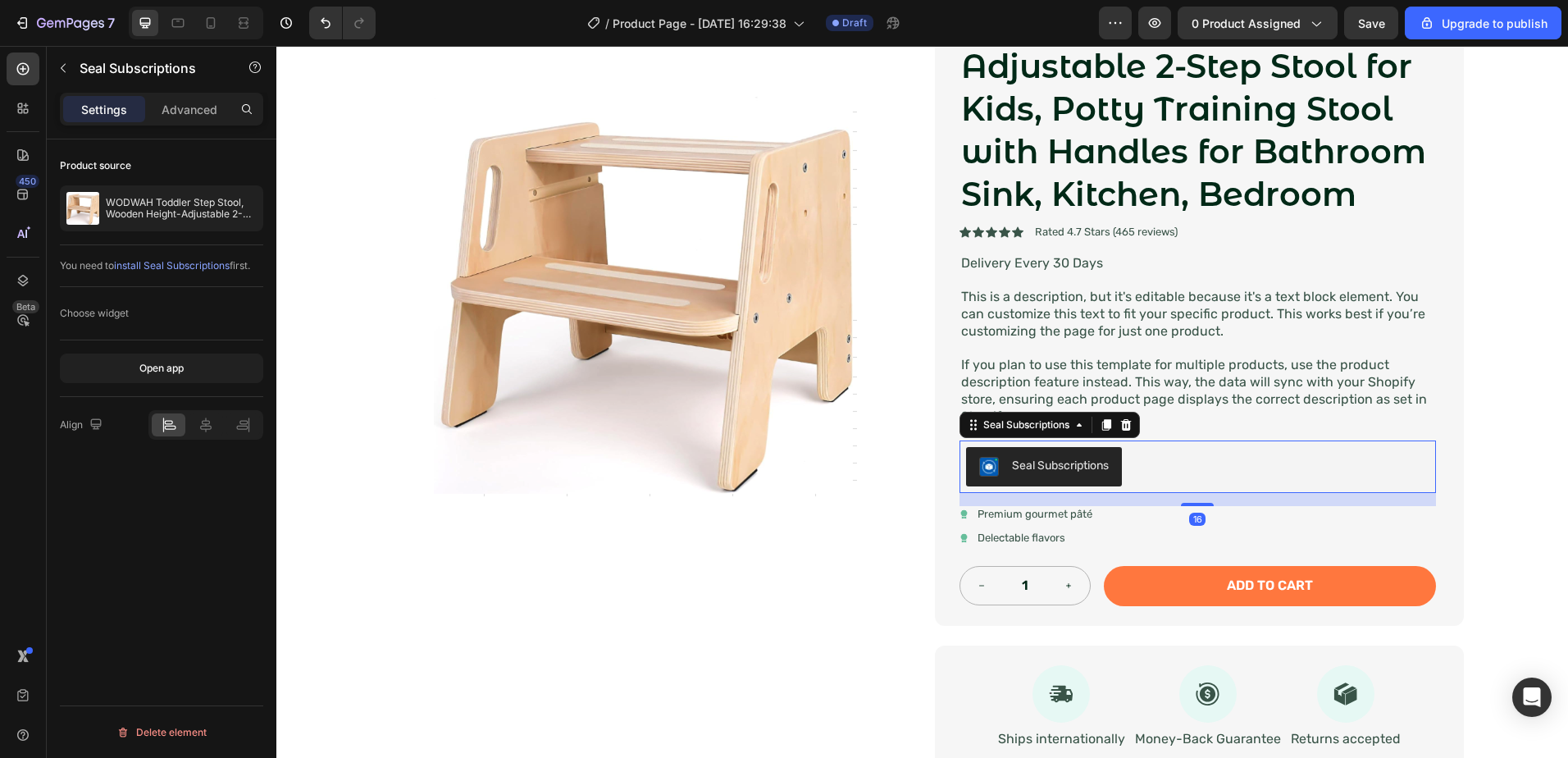
click at [1122, 471] on div "Seal Subscriptions" at bounding box center [1197, 467] width 463 height 39
click at [1142, 462] on div "Seal Subscriptions" at bounding box center [1197, 467] width 463 height 39
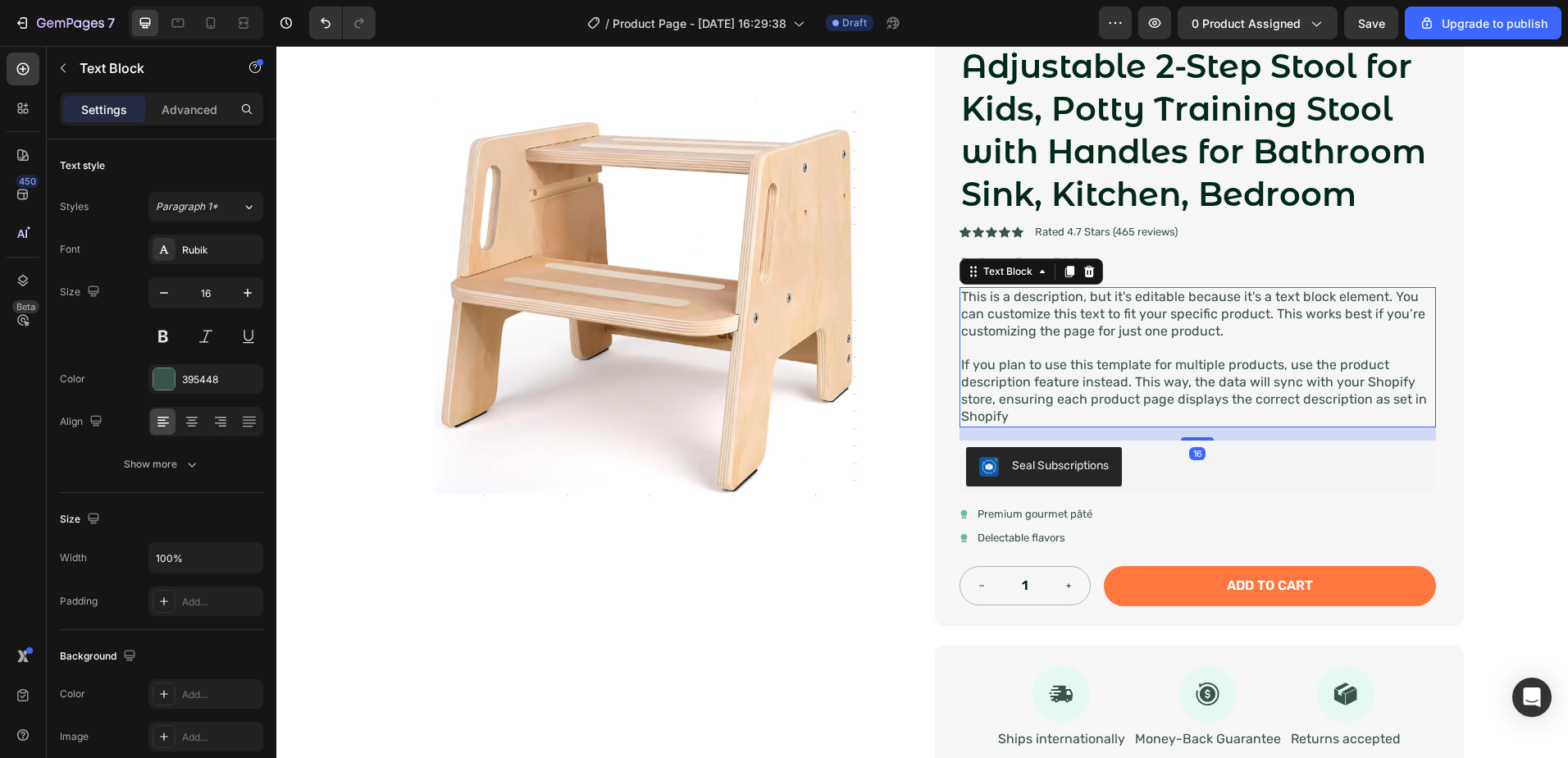
click at [1204, 397] on p "If you plan to use this template for multiple products, use the product descrip…" at bounding box center [1197, 390] width 473 height 68
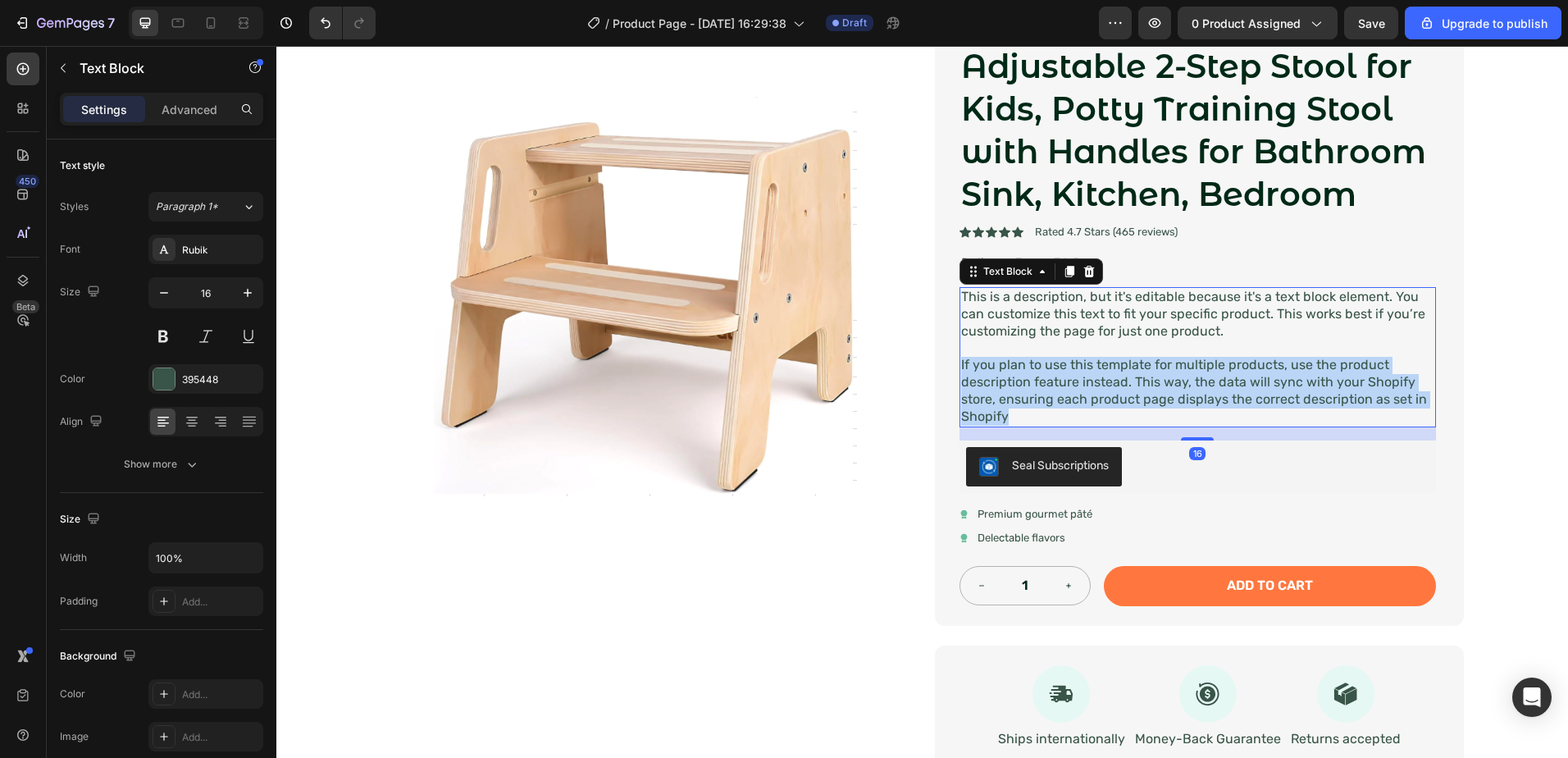
click at [1204, 397] on p "If you plan to use this template for multiple products, use the product descrip…" at bounding box center [1197, 390] width 473 height 68
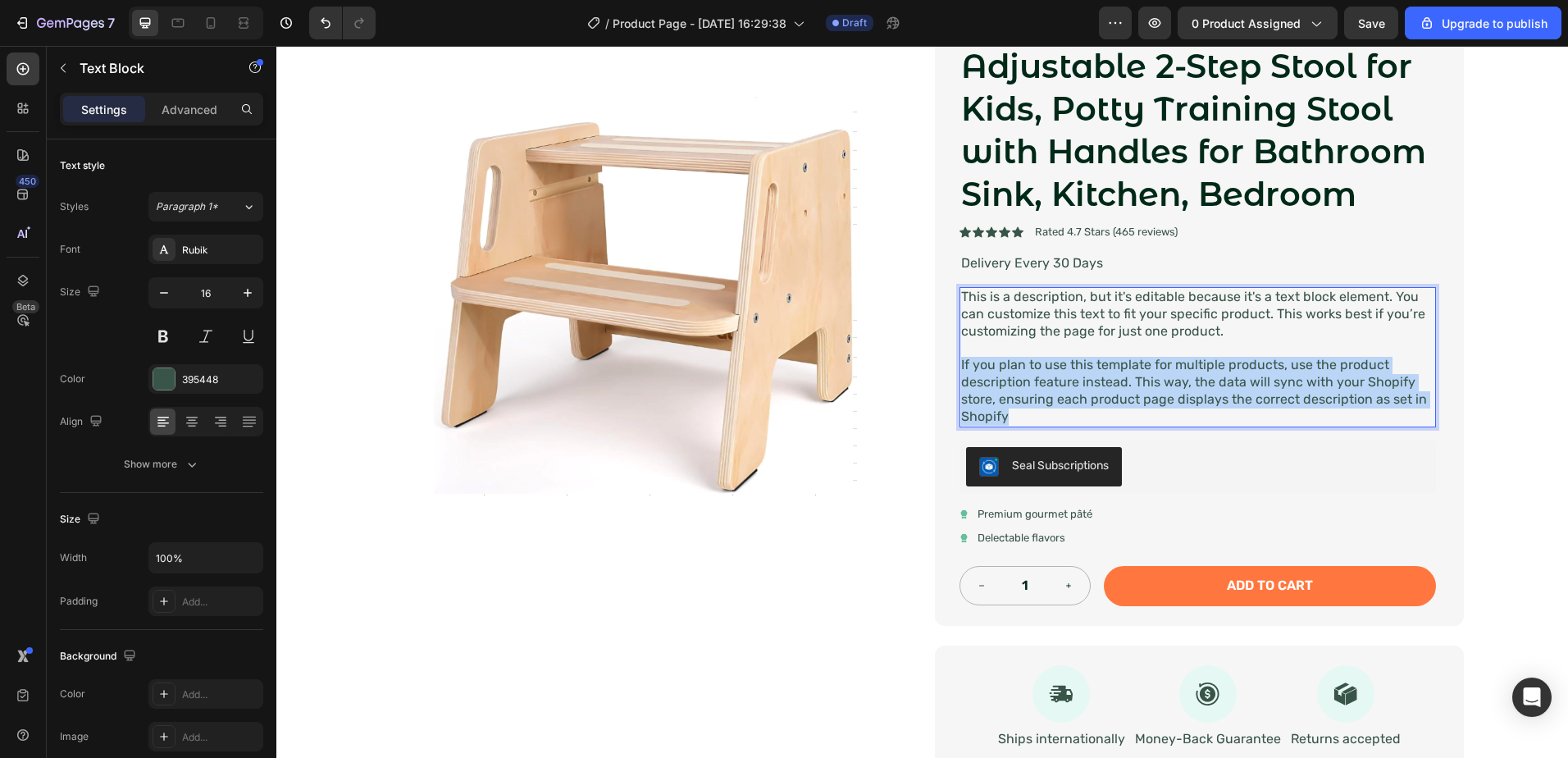
click at [1204, 397] on p "If you plan to use this template for multiple products, use the product descrip…" at bounding box center [1197, 390] width 473 height 68
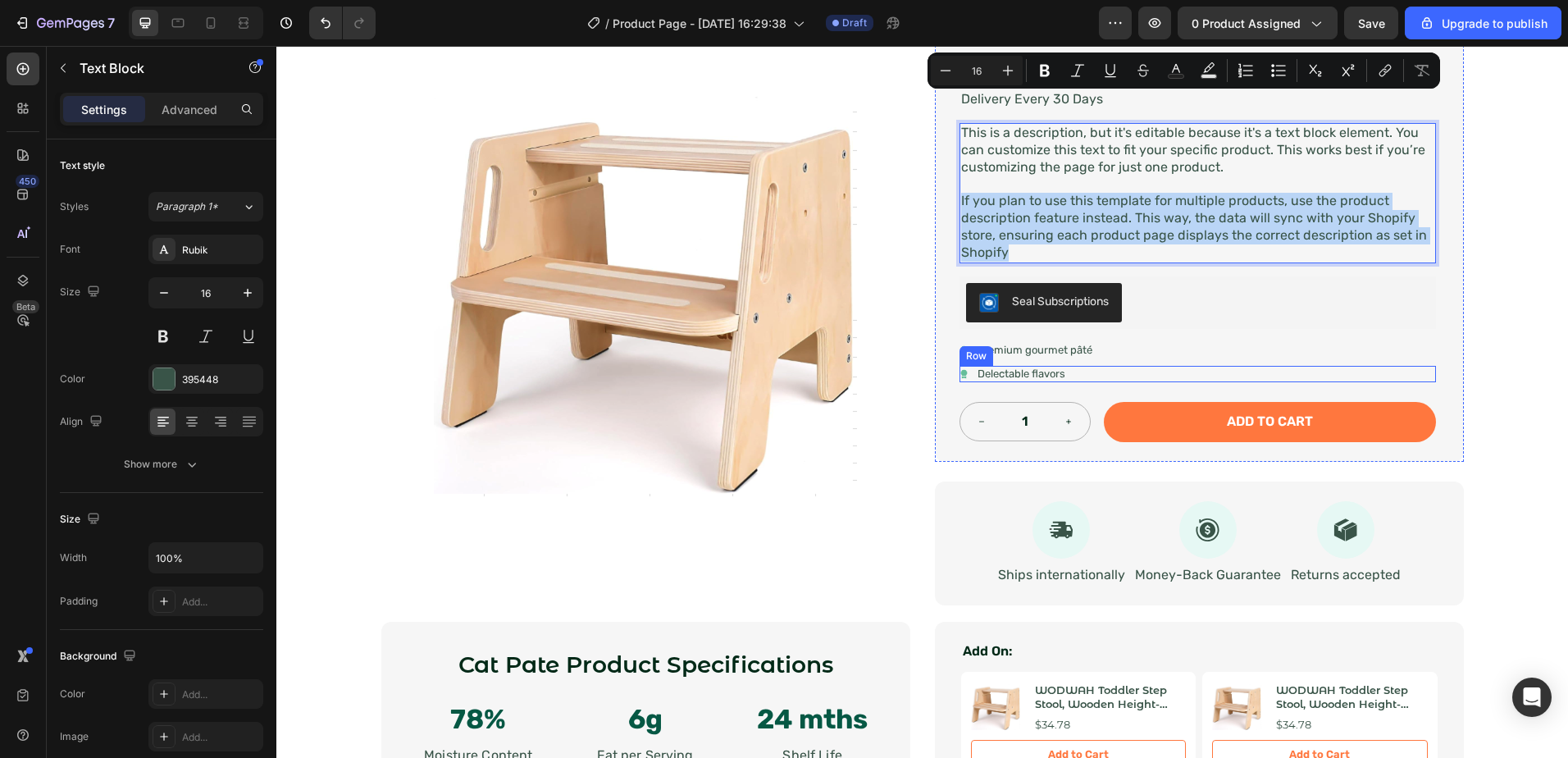
scroll to position [820, 0]
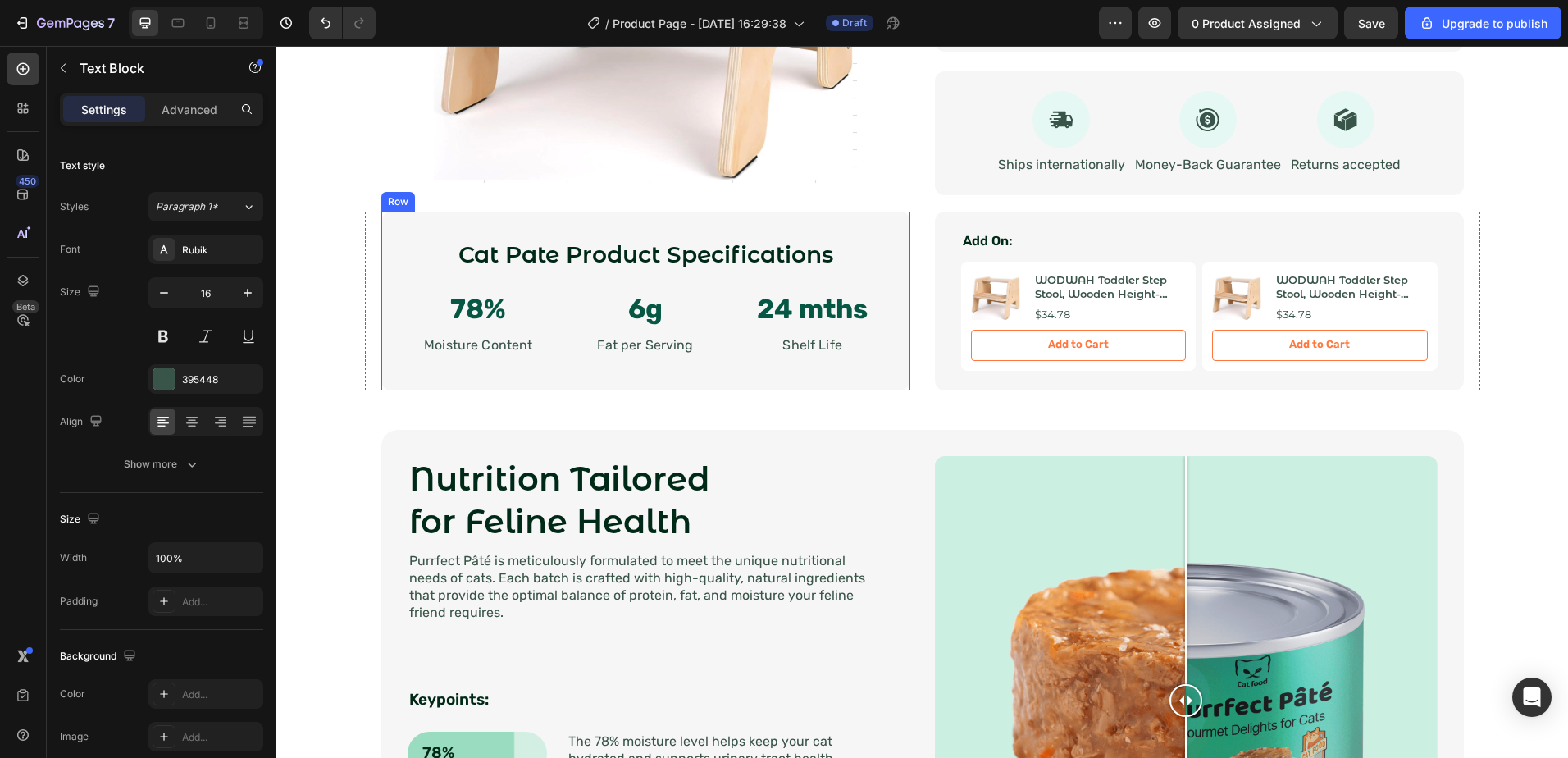
click at [670, 235] on div "Cat Pate Product Specifications Heading 78% Text Block Moisture Content Text Bl…" at bounding box center [646, 301] width 529 height 179
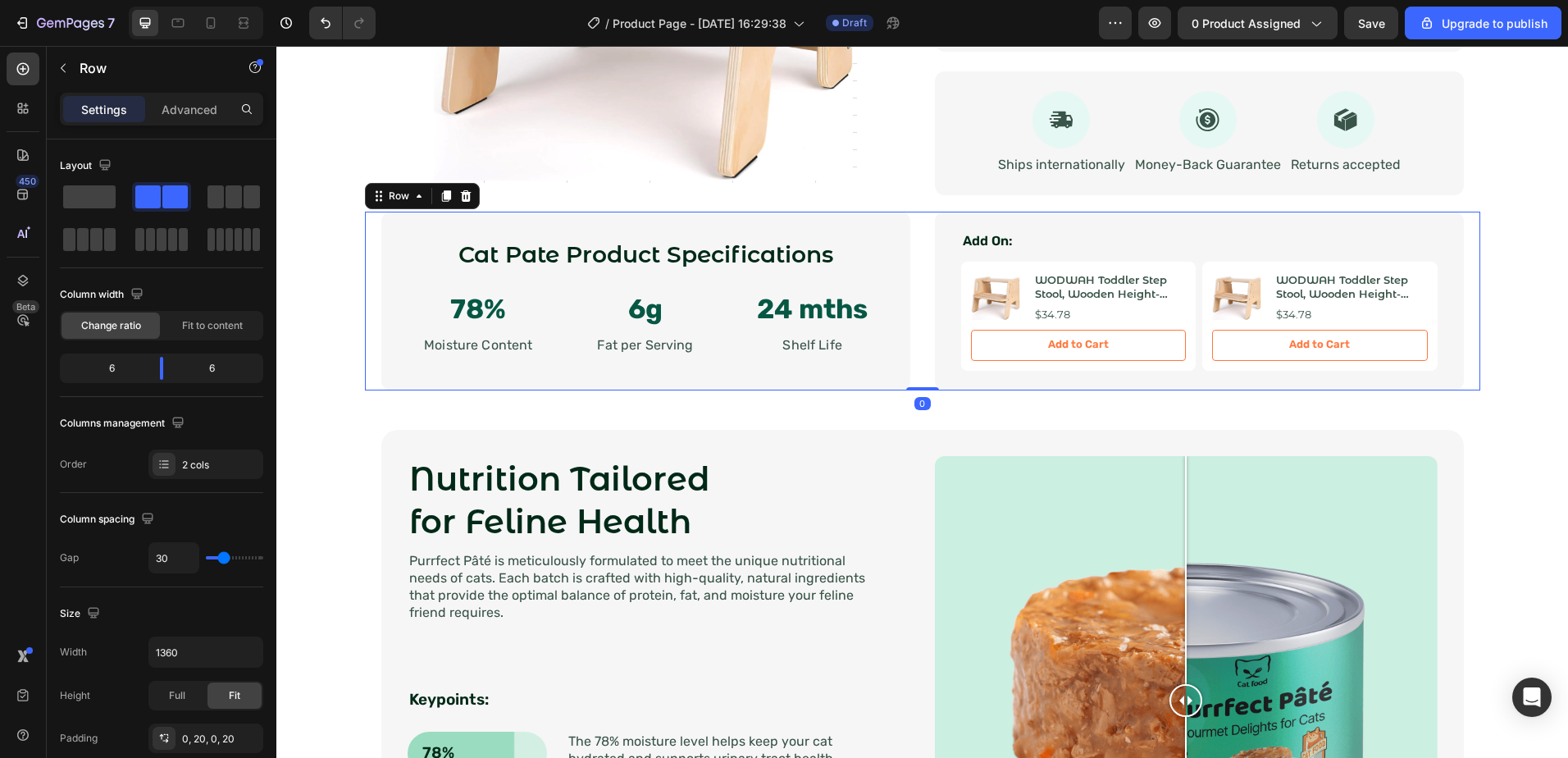
click at [921, 225] on div "Cat [PERSON_NAME] Product Specifications Heading 78% Text Block Moisture Conten…" at bounding box center [922, 301] width 1116 height 179
click at [935, 234] on div "Add On: Text Block Product Images WODWAH Toddler Step Stool, Wooden Height-Adju…" at bounding box center [1199, 301] width 529 height 179
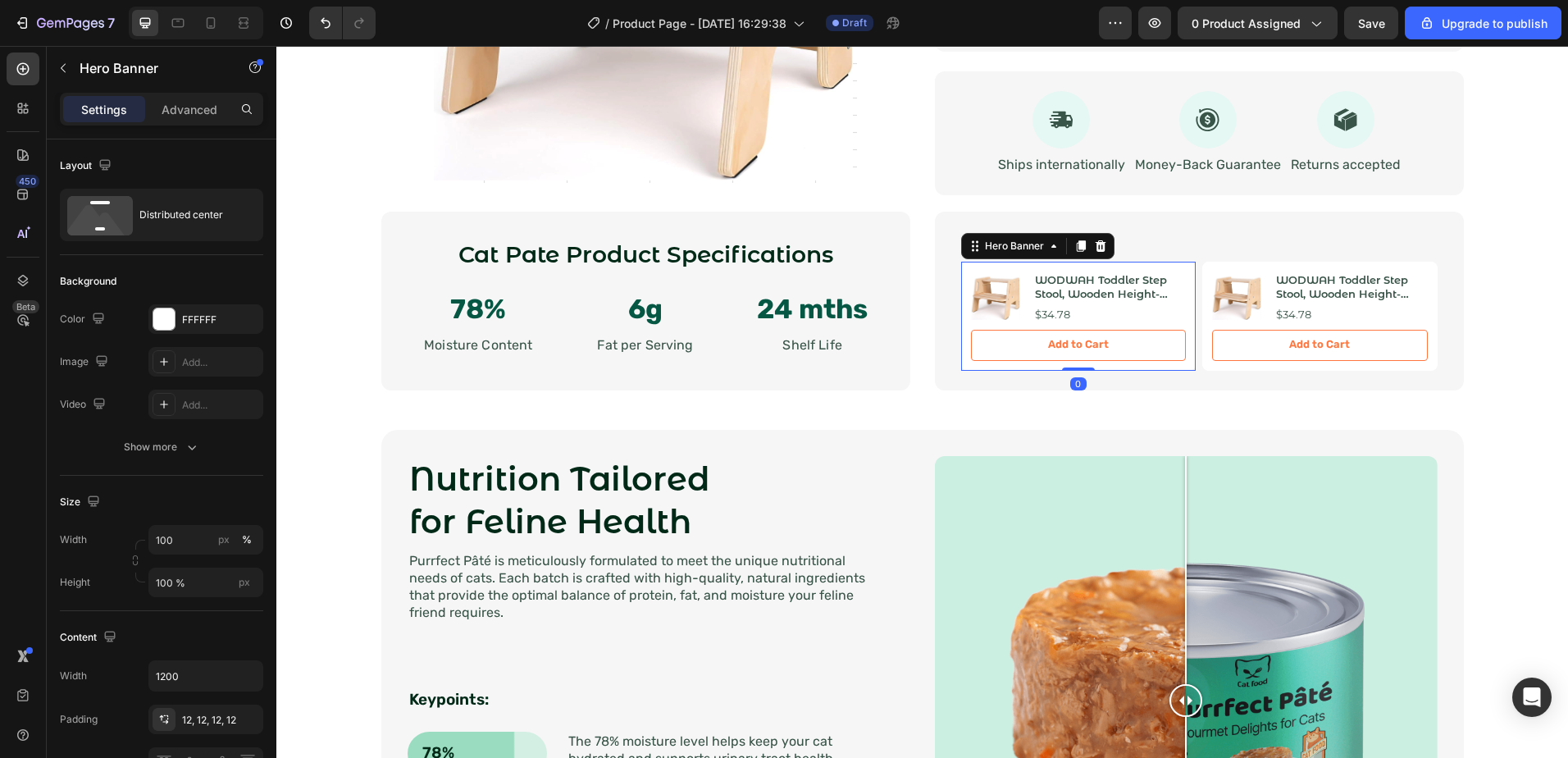
click at [1007, 262] on div "Product Images WODWAH Toddler Step Stool, Wooden Height-Adjustable 2-Step Stool…" at bounding box center [1078, 316] width 235 height 109
click at [961, 308] on div "Product Images WODWAH Toddler Step Stool, Wooden Height-Adjustable 2-Step Stool…" at bounding box center [1078, 316] width 235 height 109
click at [1019, 319] on div "Product Images WODWAH Toddler Step Stool, Wooden Height-Adjustable 2-Step Stool…" at bounding box center [1078, 297] width 215 height 52
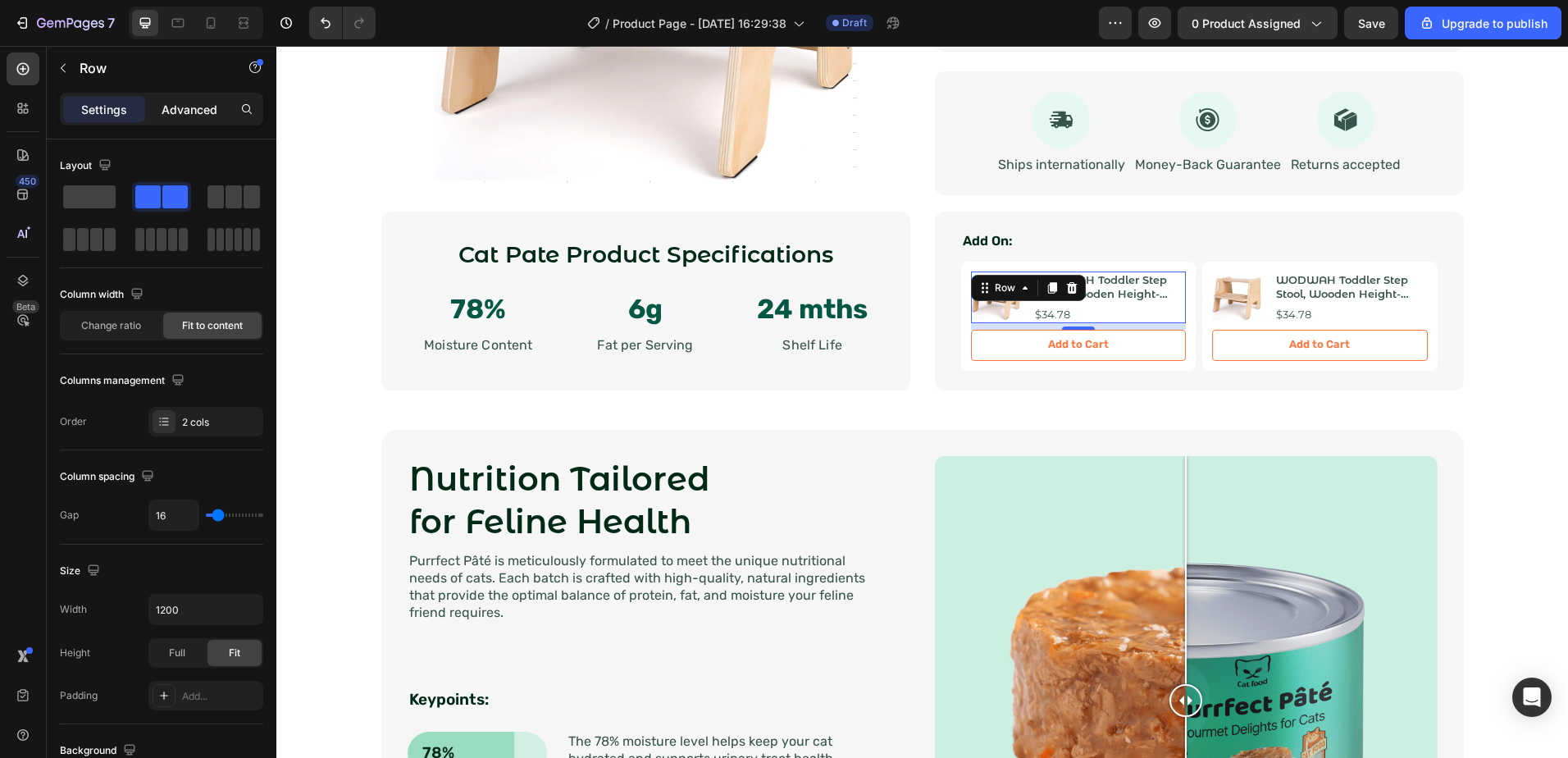
click at [166, 116] on p "Advanced" at bounding box center [189, 110] width 56 height 18
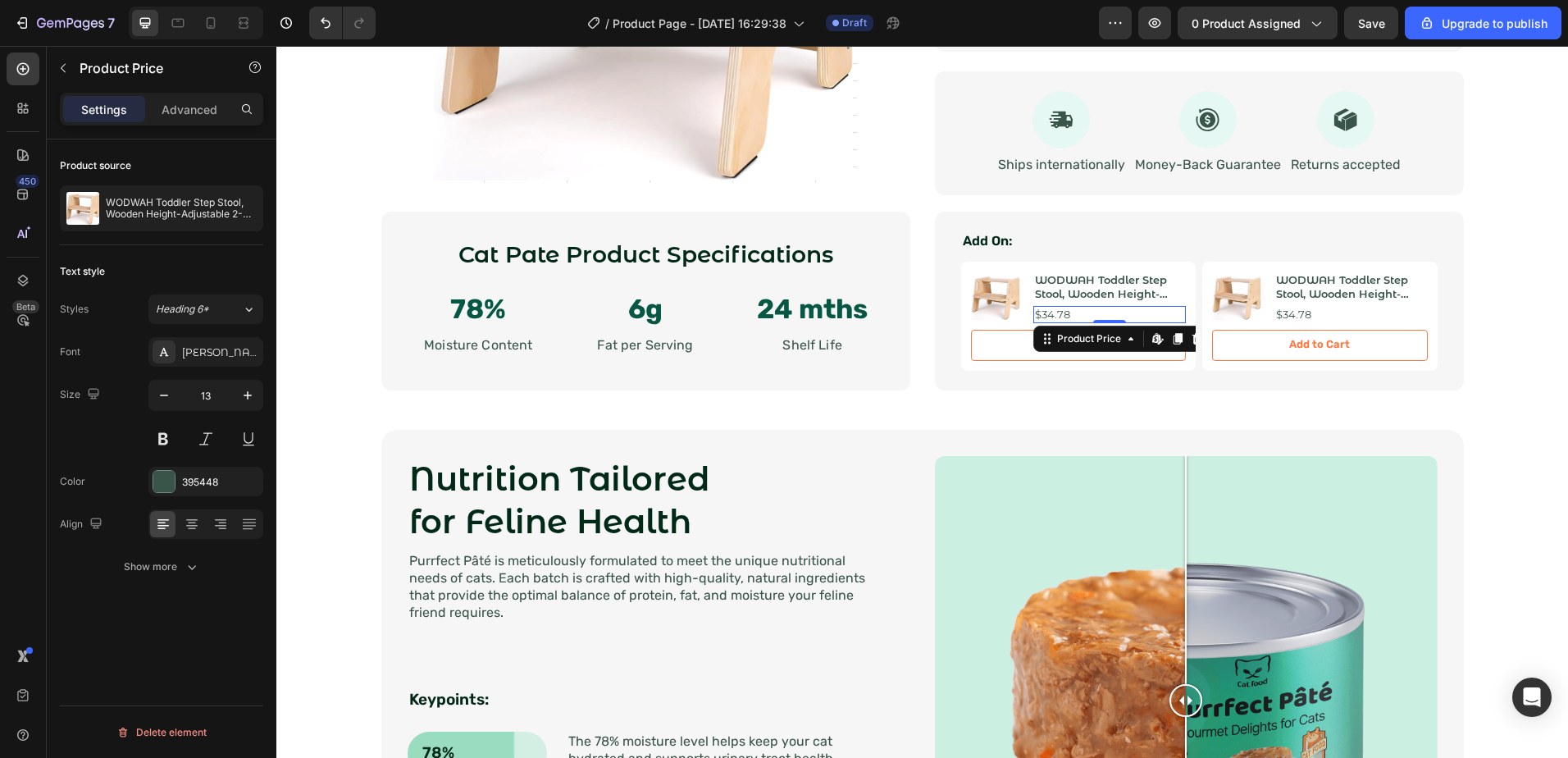
click at [1040, 320] on div "$34.78" at bounding box center [1110, 315] width 153 height 18
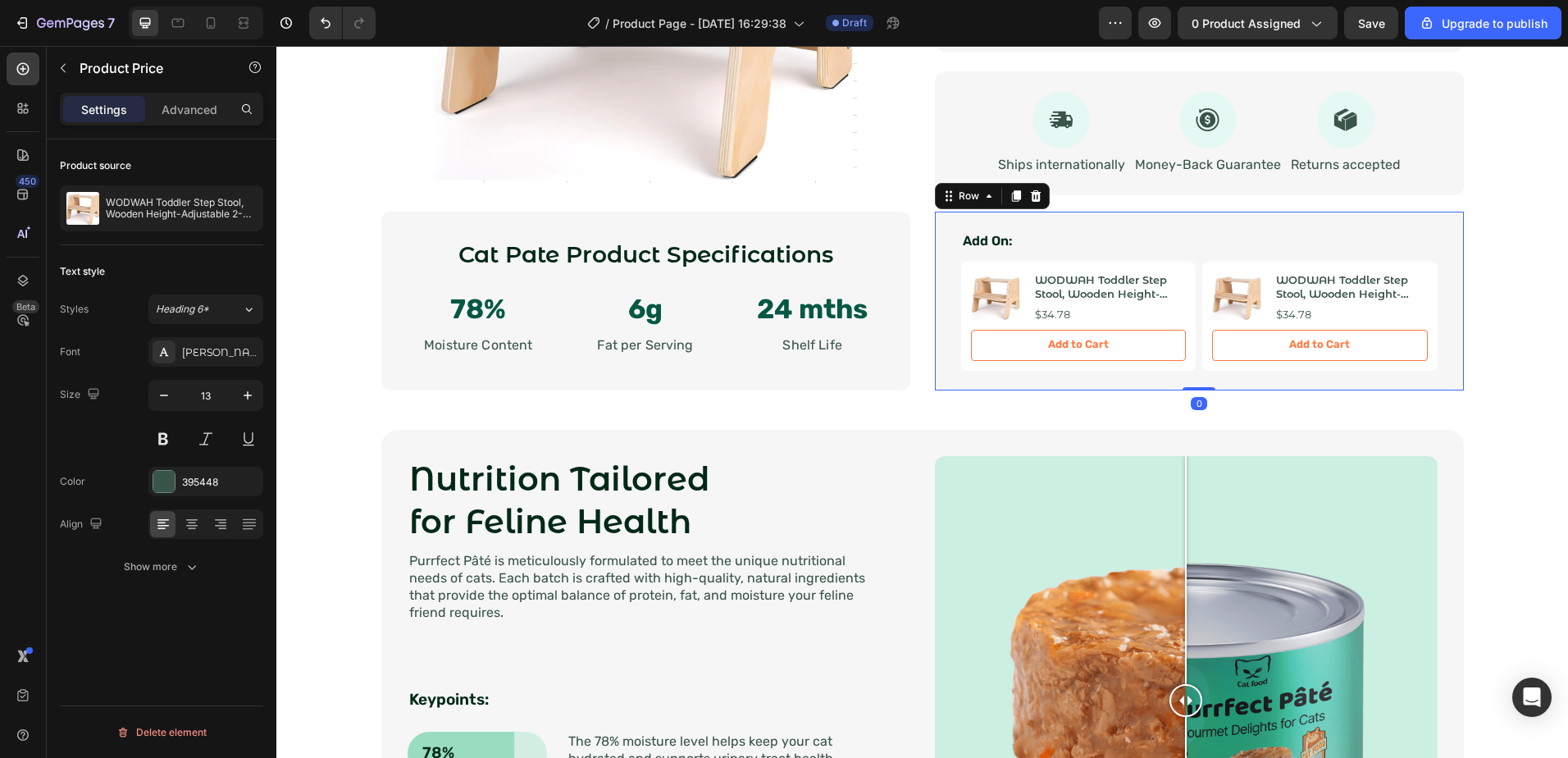
click at [1034, 215] on div "Add On: Text Block Product Images WODWAH Toddler Step Stool, Wooden Height-Adju…" at bounding box center [1199, 301] width 529 height 179
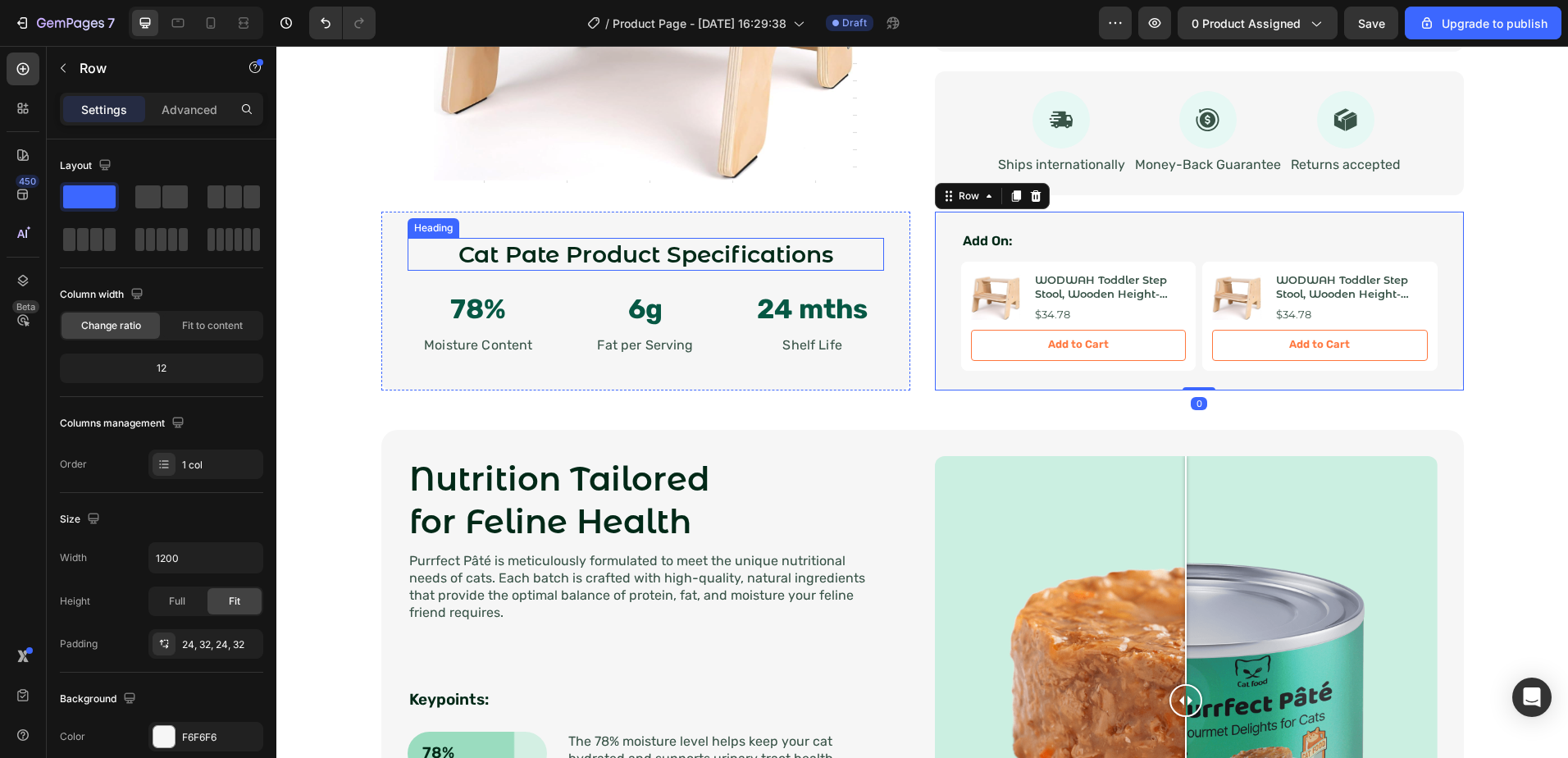
click at [877, 260] on h2 "Cat Pate Product Specifications" at bounding box center [646, 254] width 477 height 32
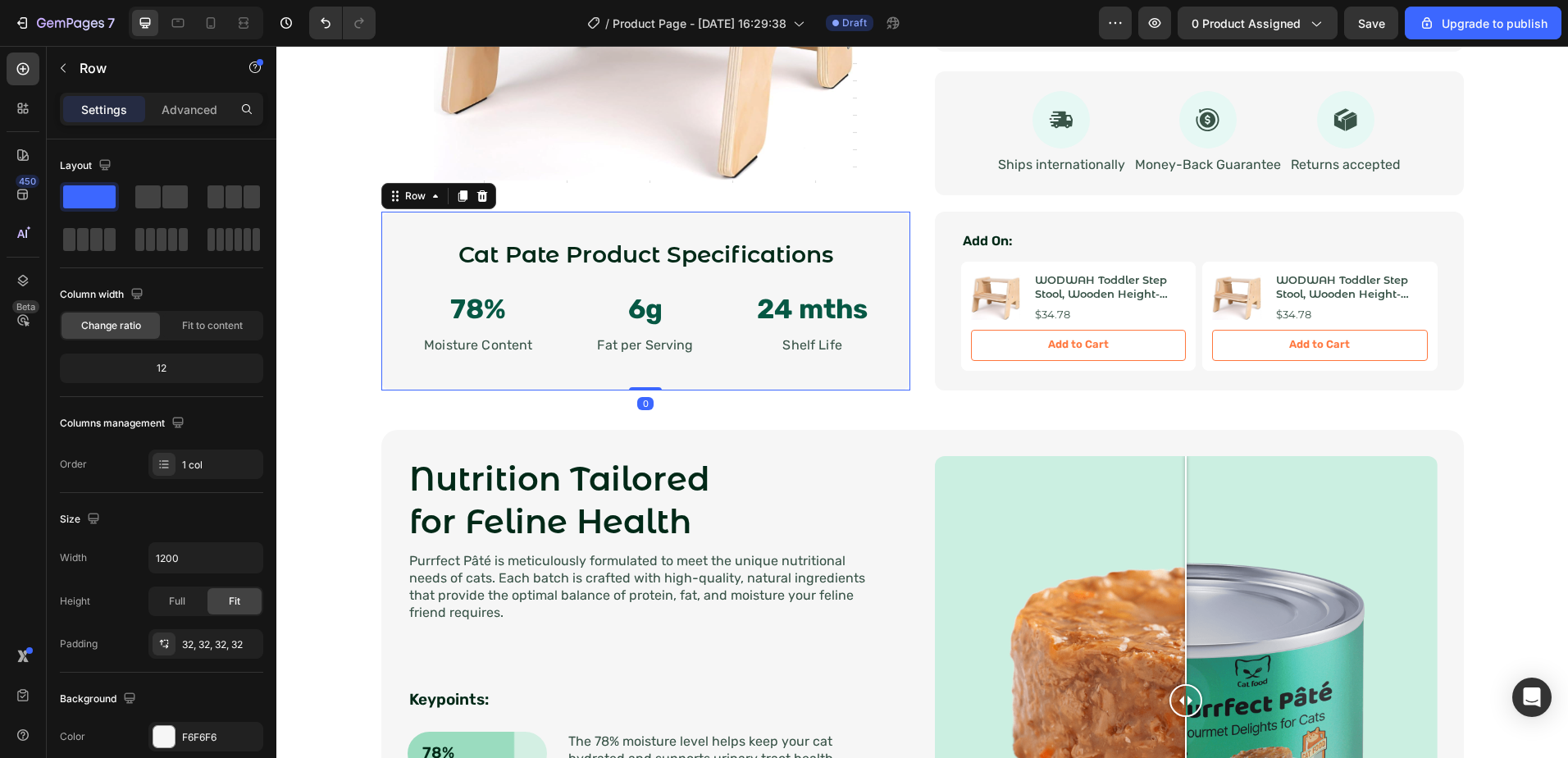
click at [899, 256] on div "Cat [PERSON_NAME] Product Specifications Heading 78% Text Block Moisture Conten…" at bounding box center [646, 301] width 529 height 179
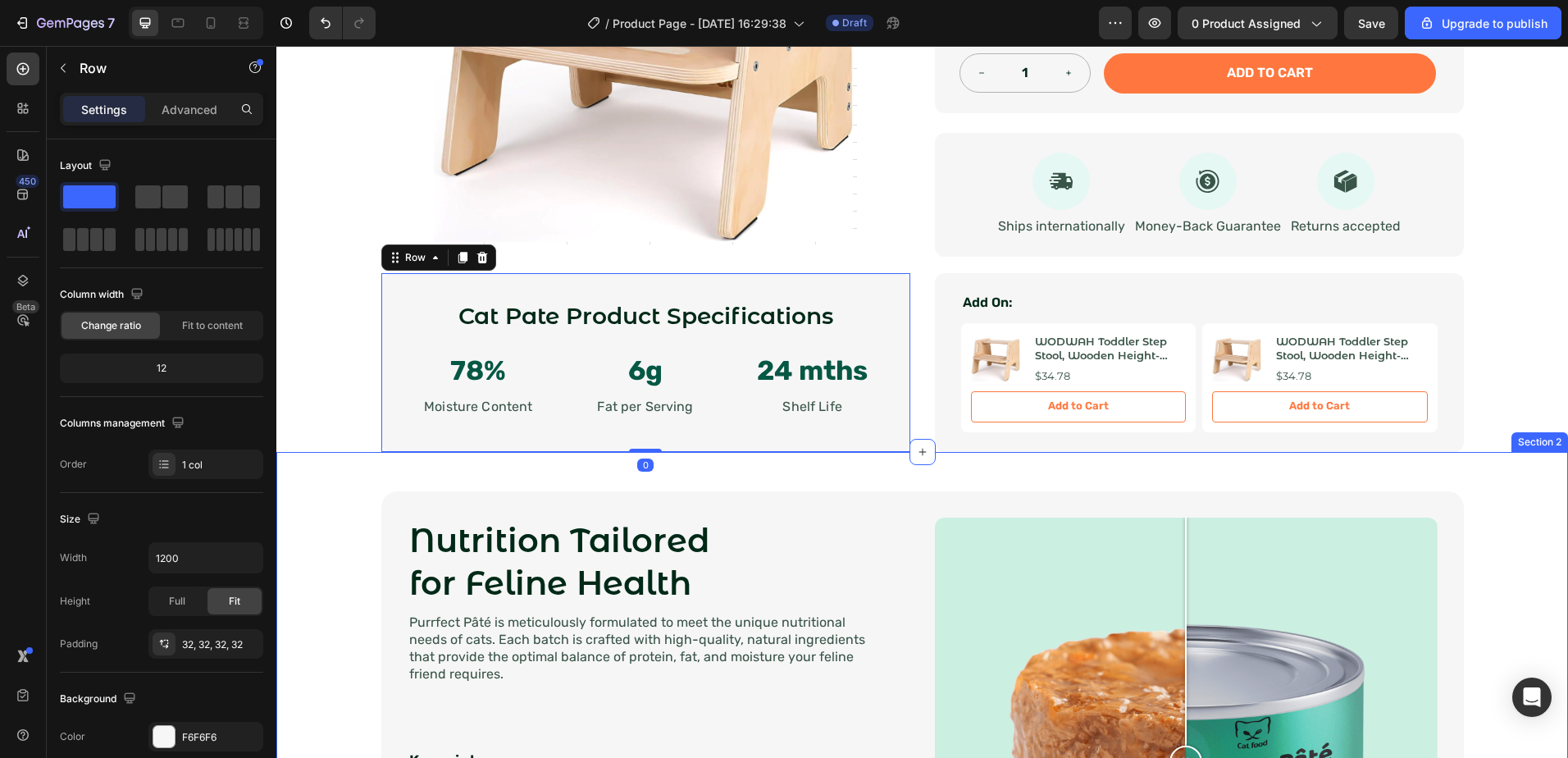
scroll to position [656, 0]
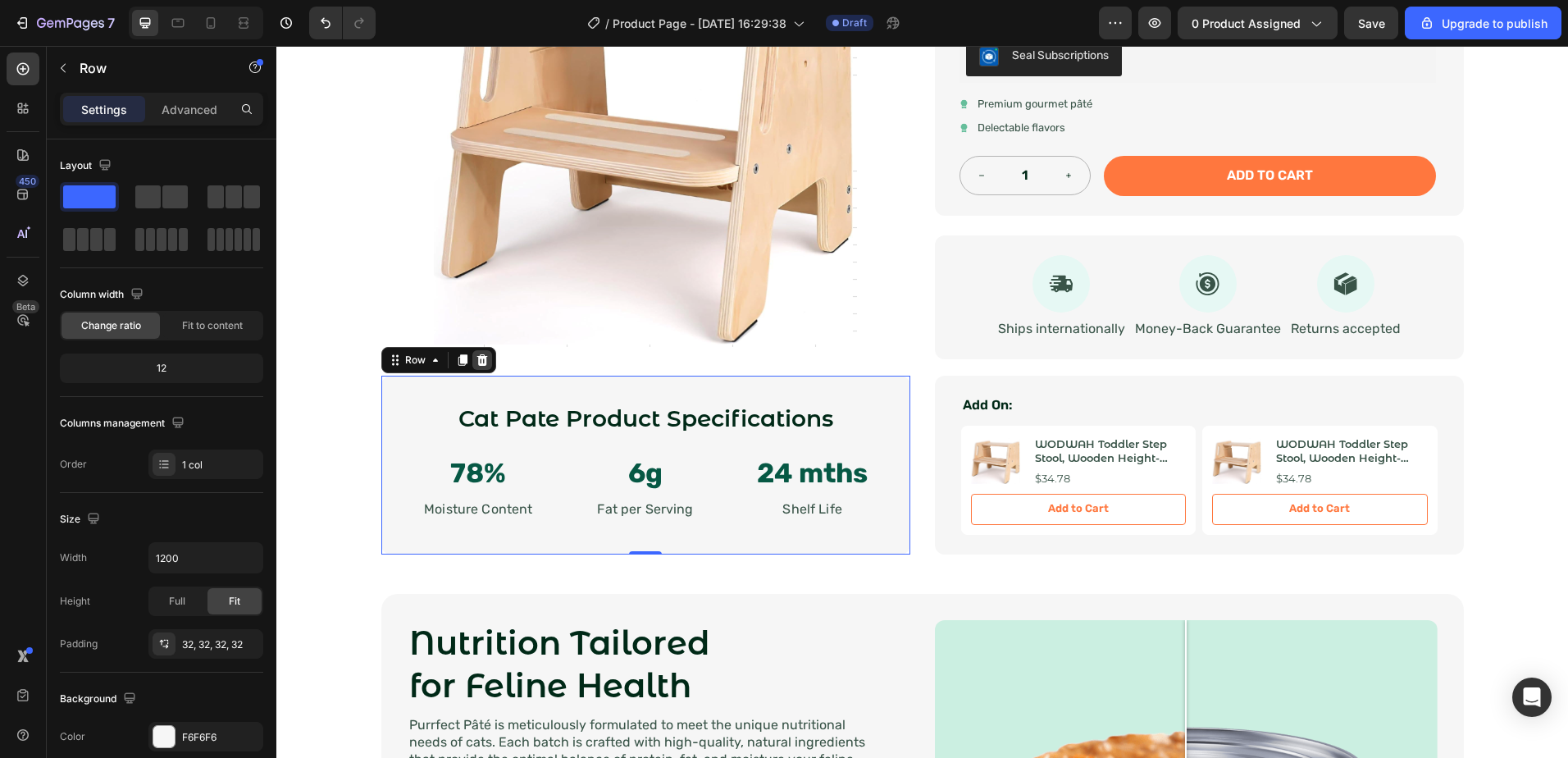
click at [479, 364] on icon at bounding box center [482, 360] width 11 height 12
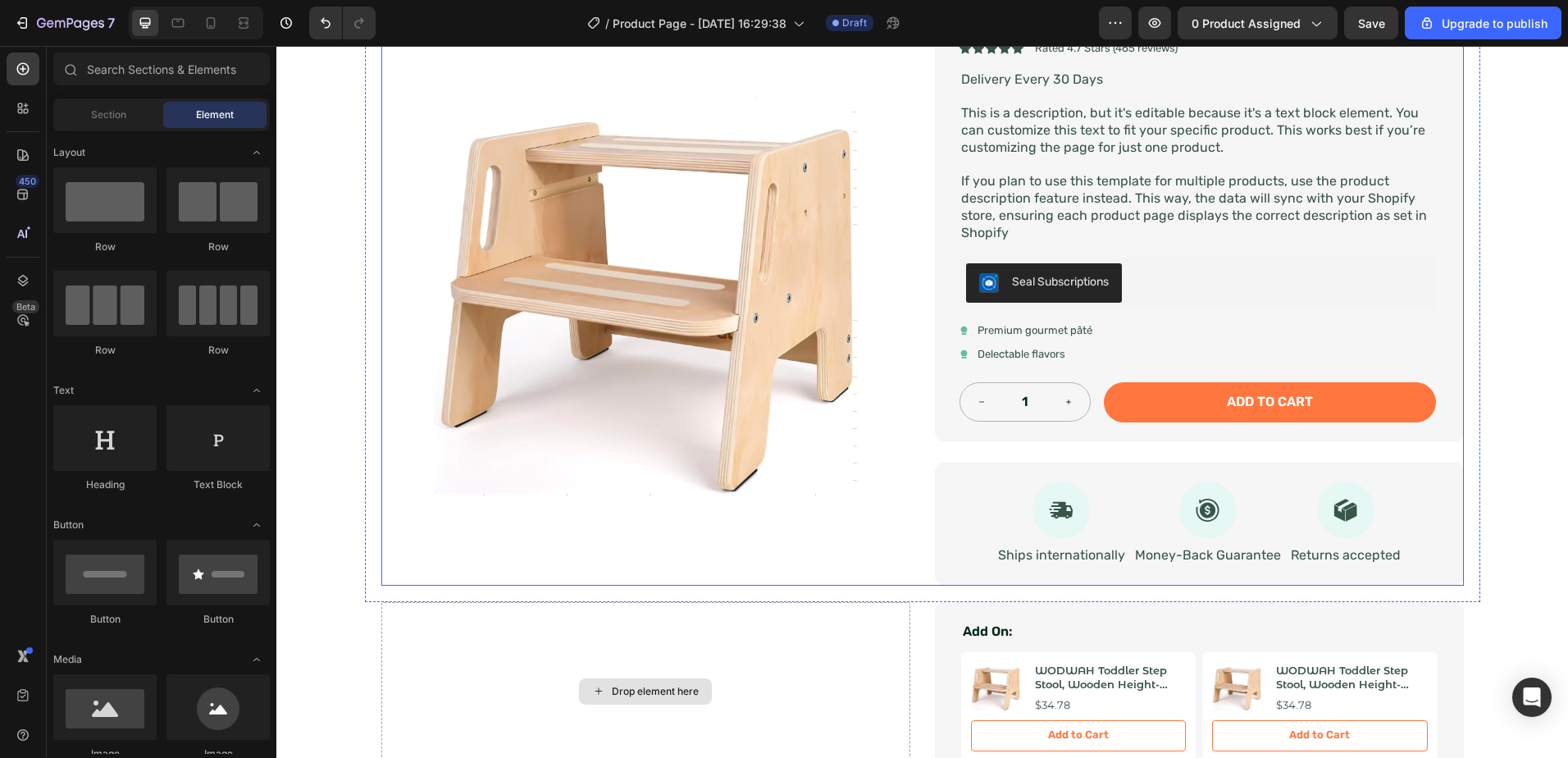
scroll to position [410, 0]
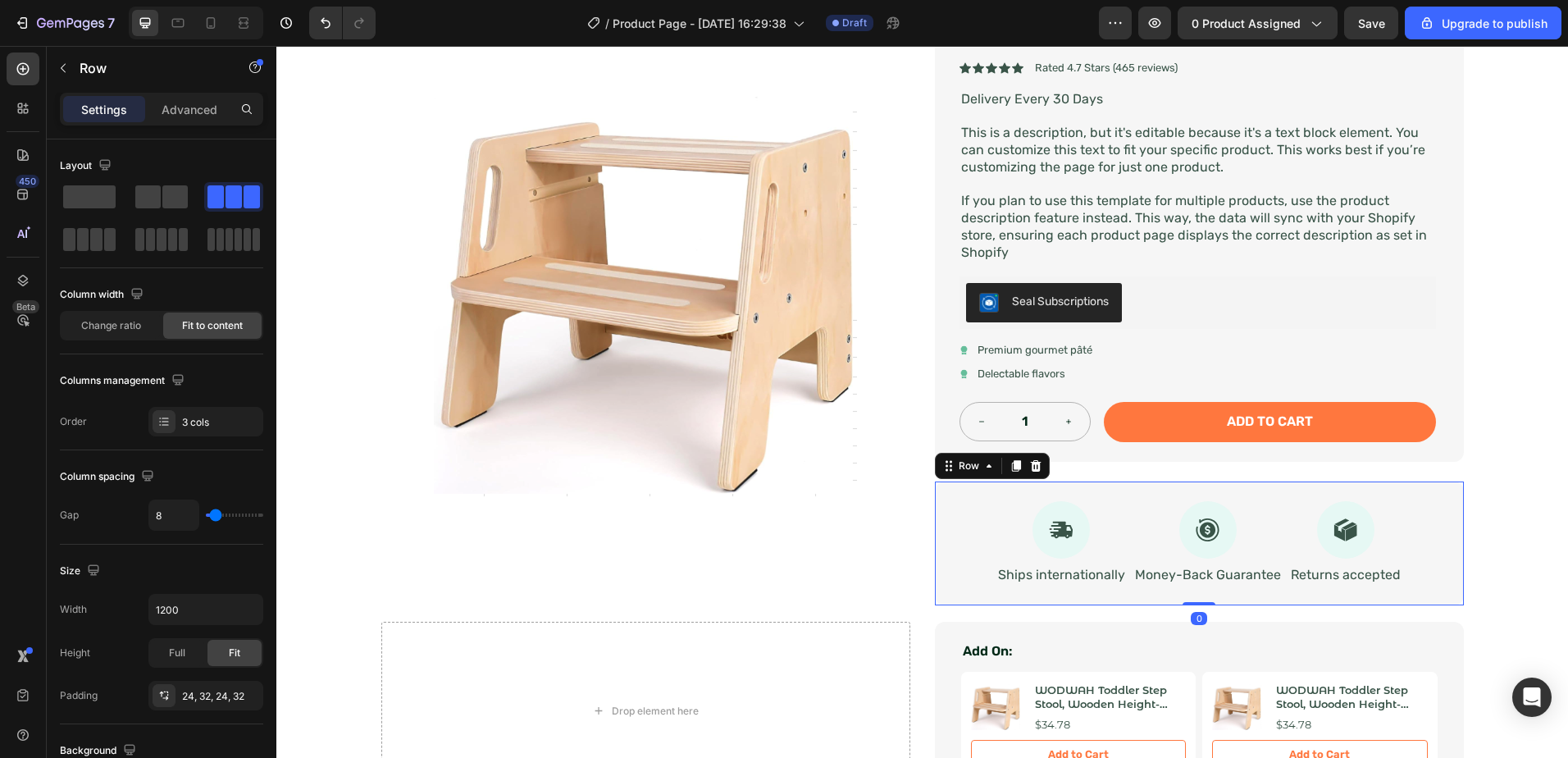
click at [1129, 588] on div "Icon Ships internationally Text Block Icon Money-Back Guarantee Text Block Icon…" at bounding box center [1199, 544] width 529 height 124
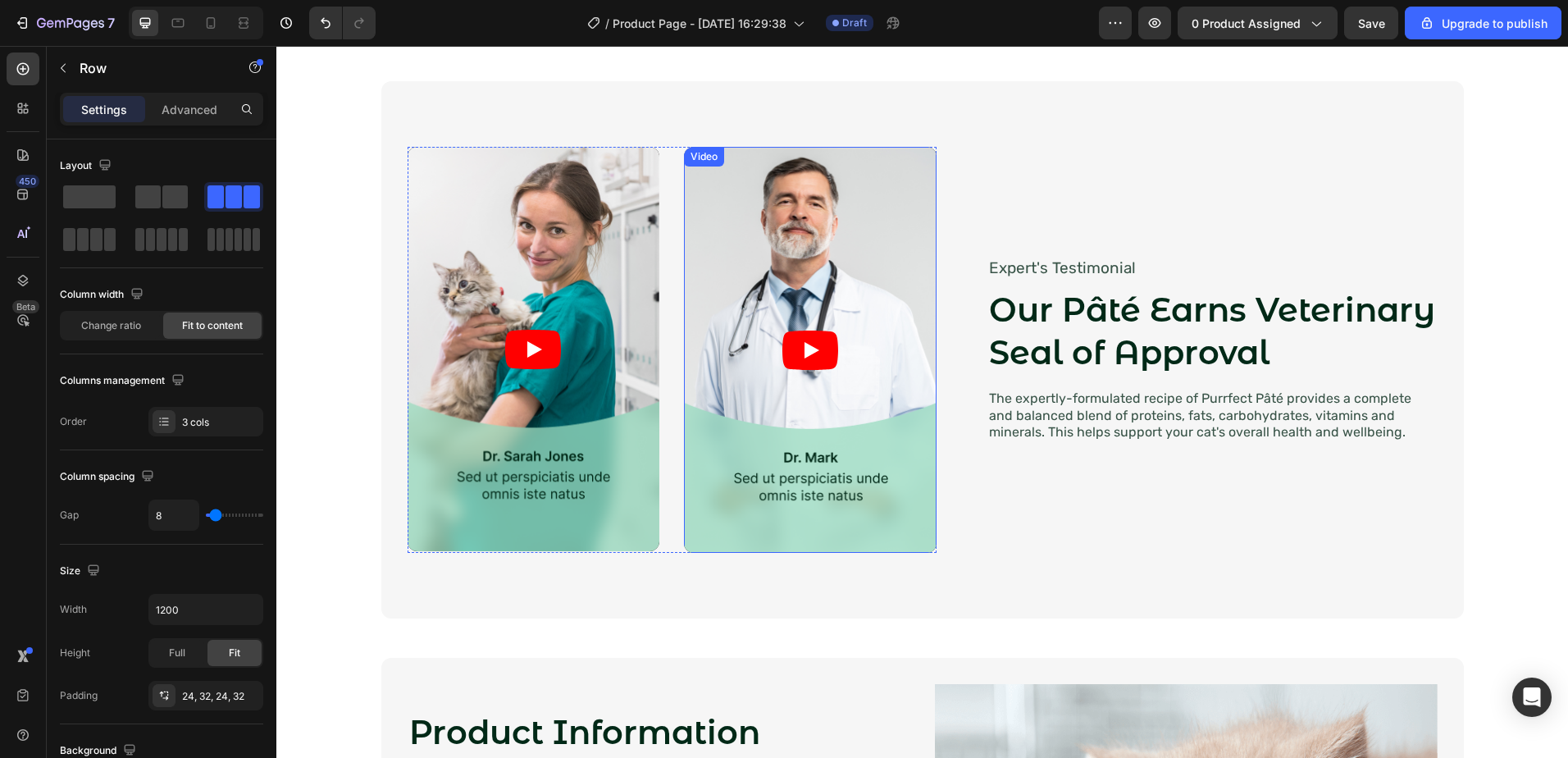
scroll to position [1887, 0]
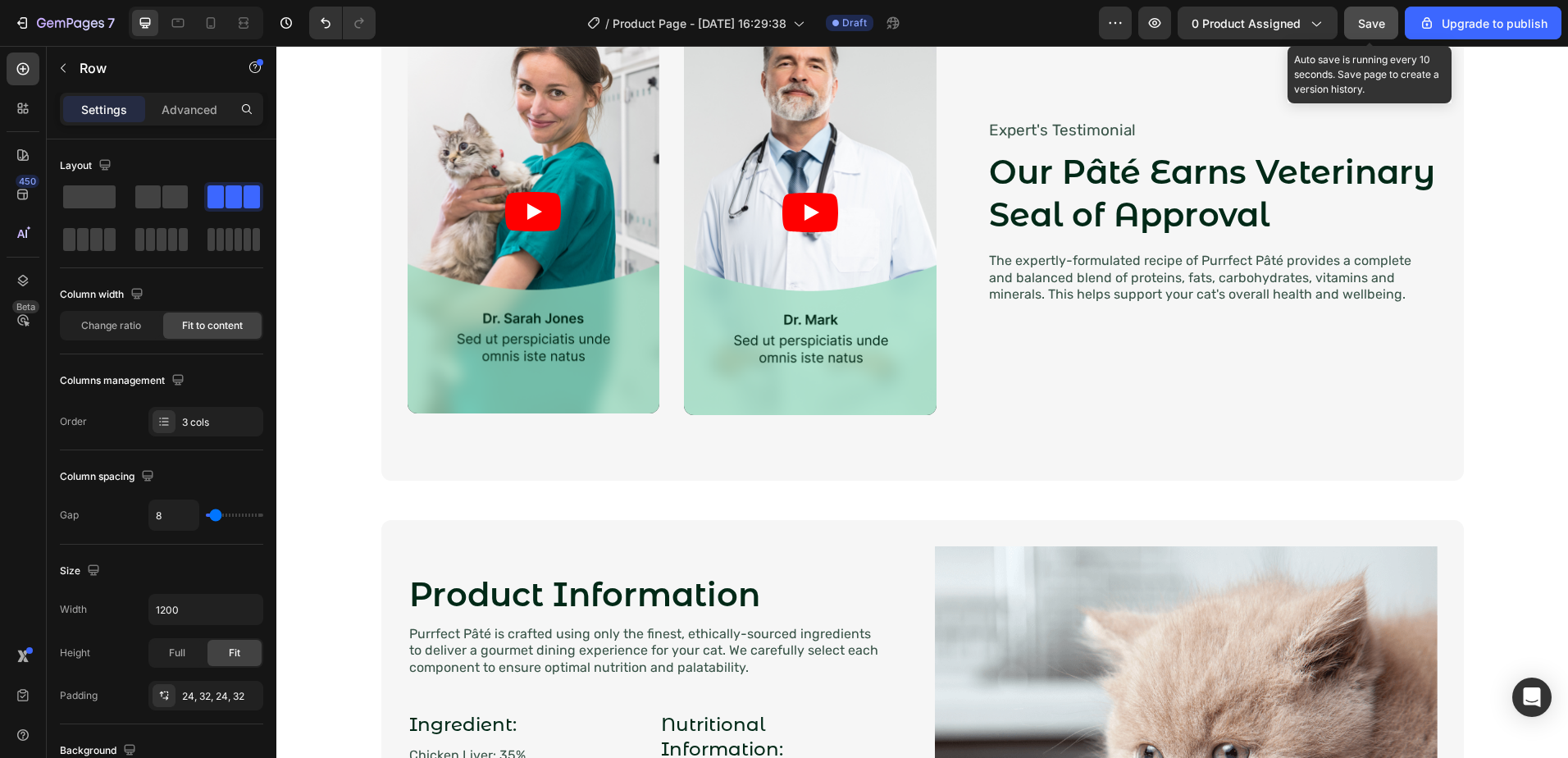
click at [1366, 29] on span "Save" at bounding box center [1371, 24] width 28 height 14
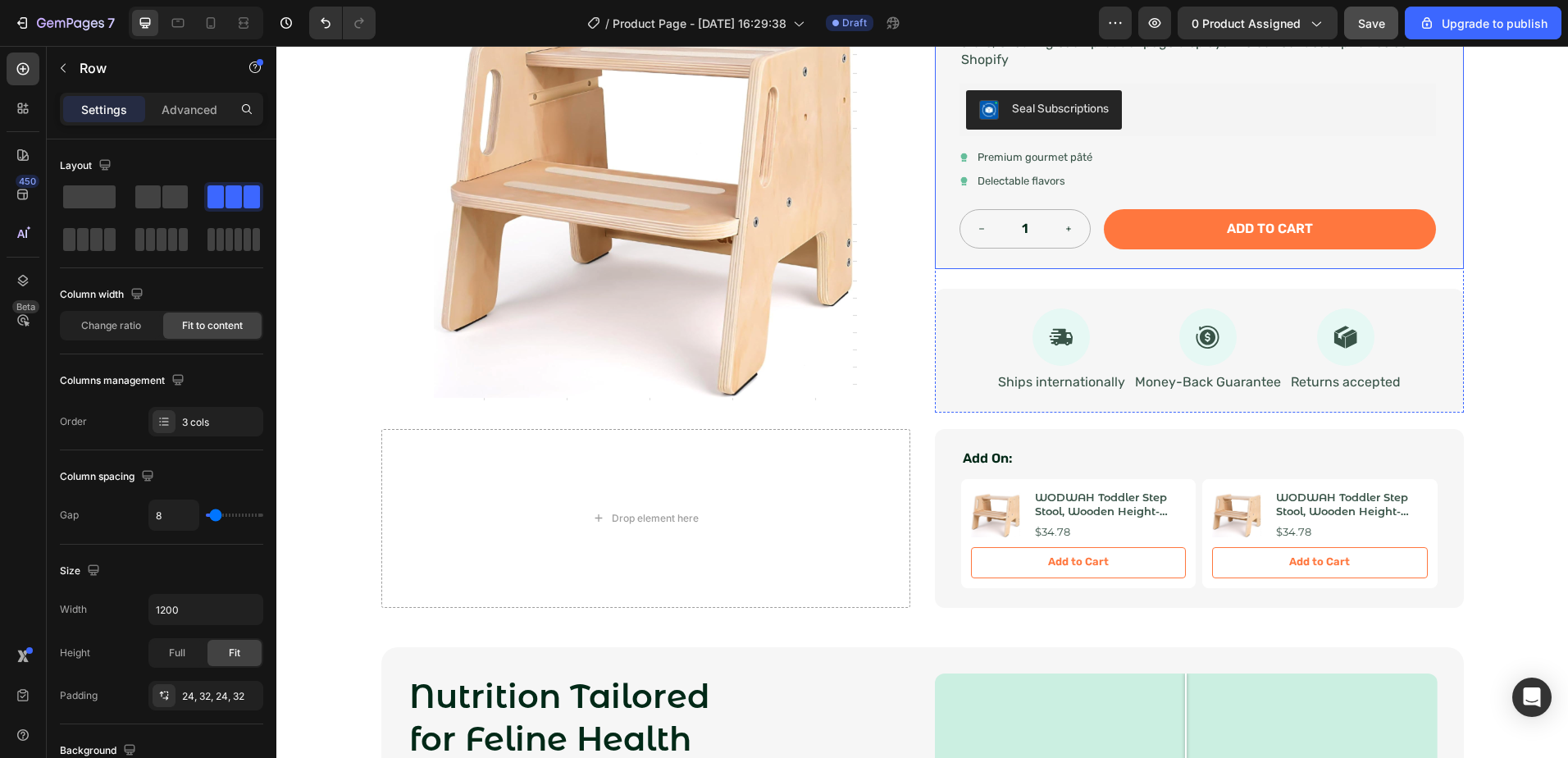
scroll to position [410, 0]
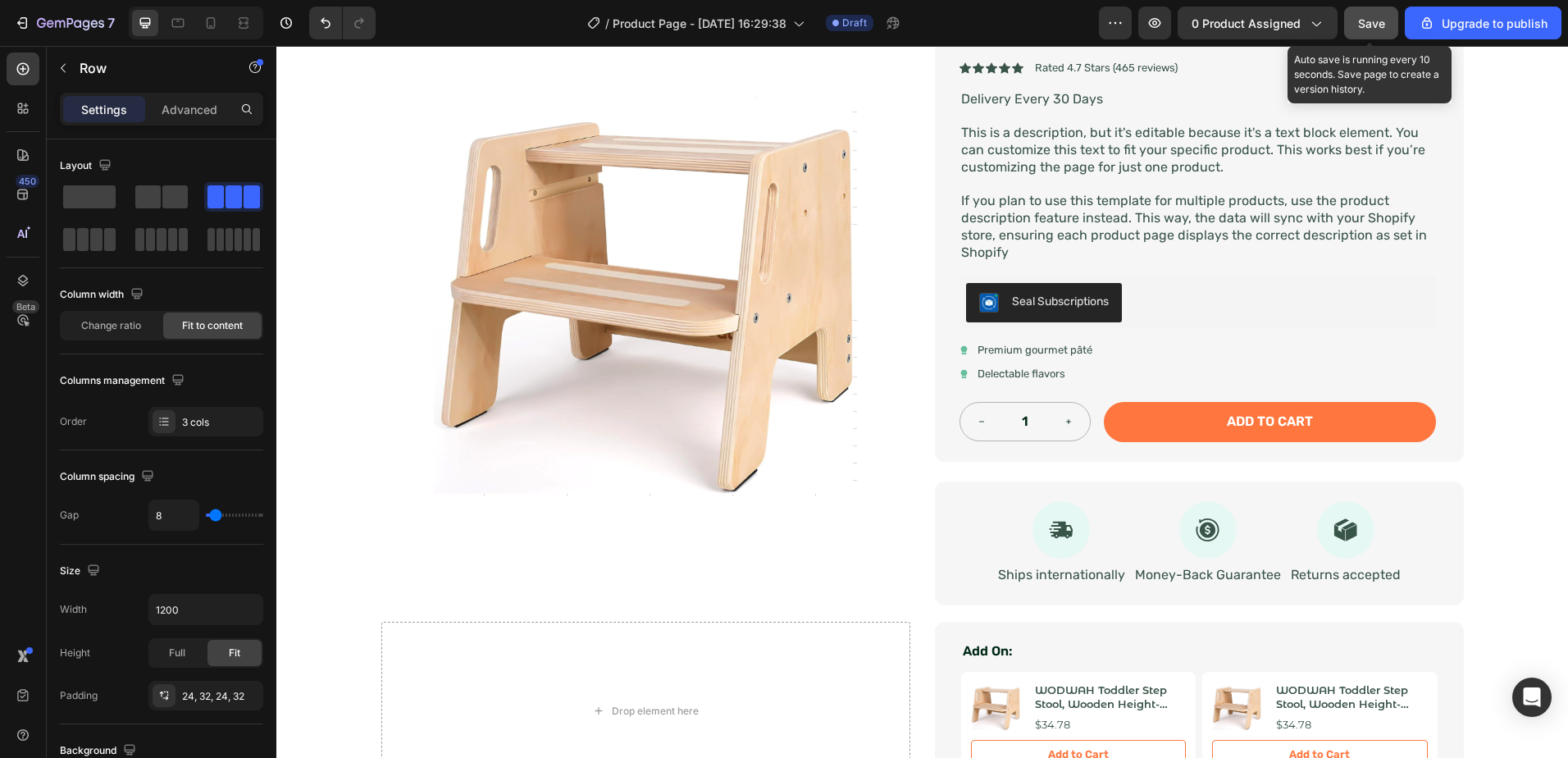
click at [1362, 26] on span "Save" at bounding box center [1371, 24] width 28 height 14
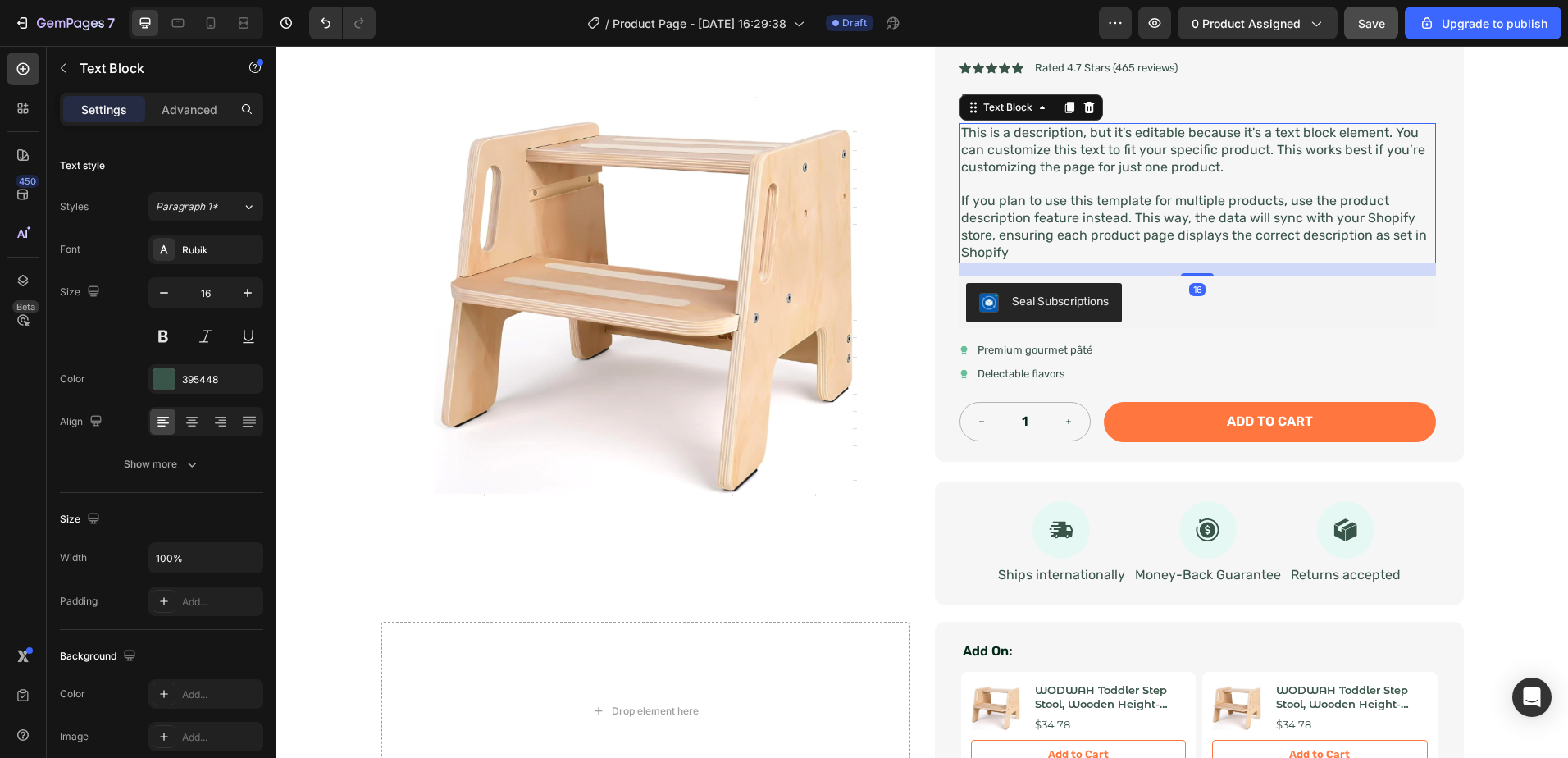
click at [1186, 161] on p "This is a description, but it's editable because it's a text block element. You…" at bounding box center [1197, 150] width 473 height 51
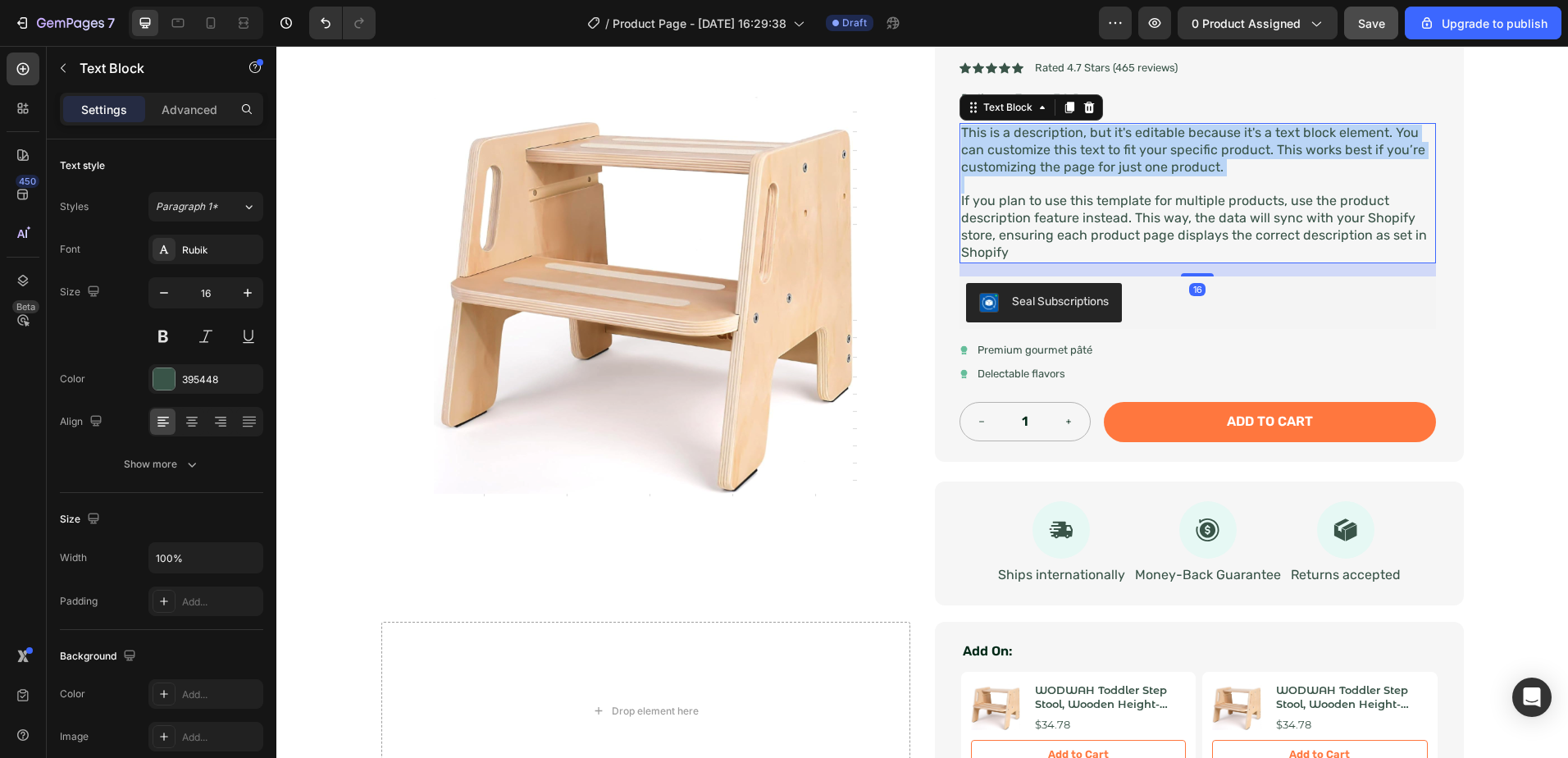
click at [1185, 166] on p "This is a description, but it's editable because it's a text block element. You…" at bounding box center [1197, 150] width 473 height 51
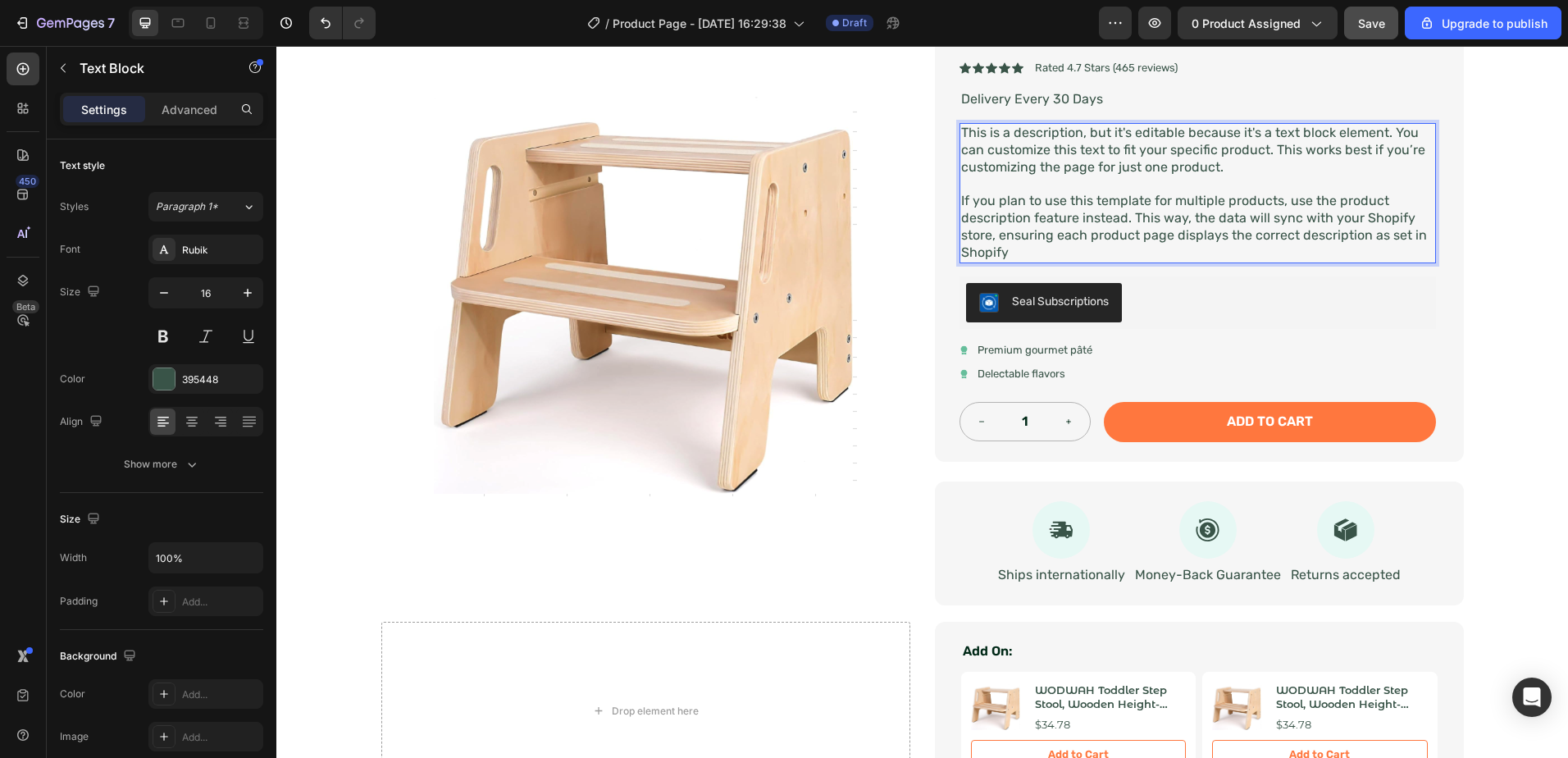
click at [1169, 220] on p "If you plan to use this template for multiple products, use the product descrip…" at bounding box center [1197, 226] width 473 height 68
click at [1135, 250] on p "If you plan to use this template for multiple products, use the product descrip…" at bounding box center [1197, 226] width 473 height 68
click at [1359, 18] on span "Save" at bounding box center [1371, 24] width 28 height 14
